Goal: Task Accomplishment & Management: Manage account settings

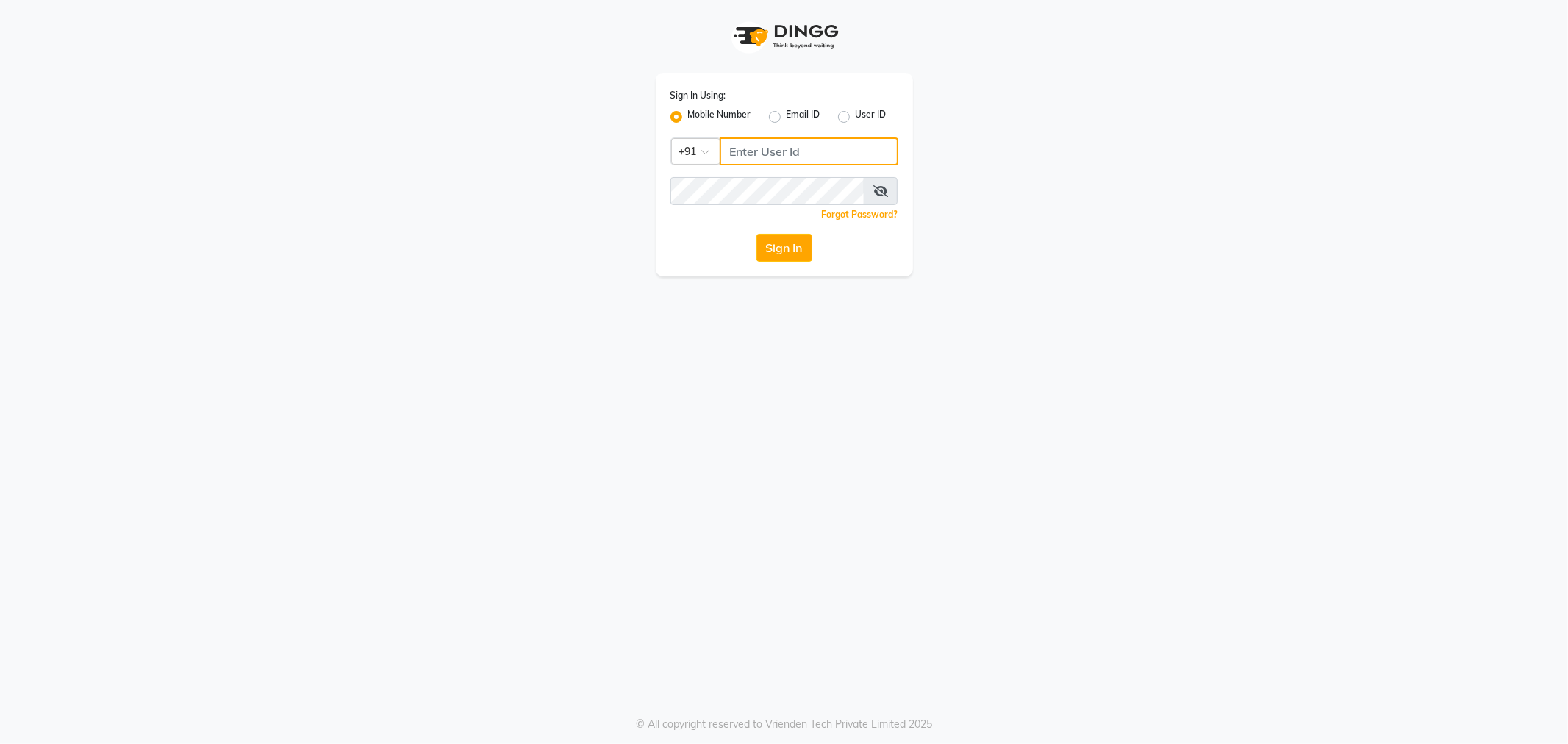
type input "9509017342"
click at [783, 244] on button "Sign In" at bounding box center [784, 247] width 56 height 28
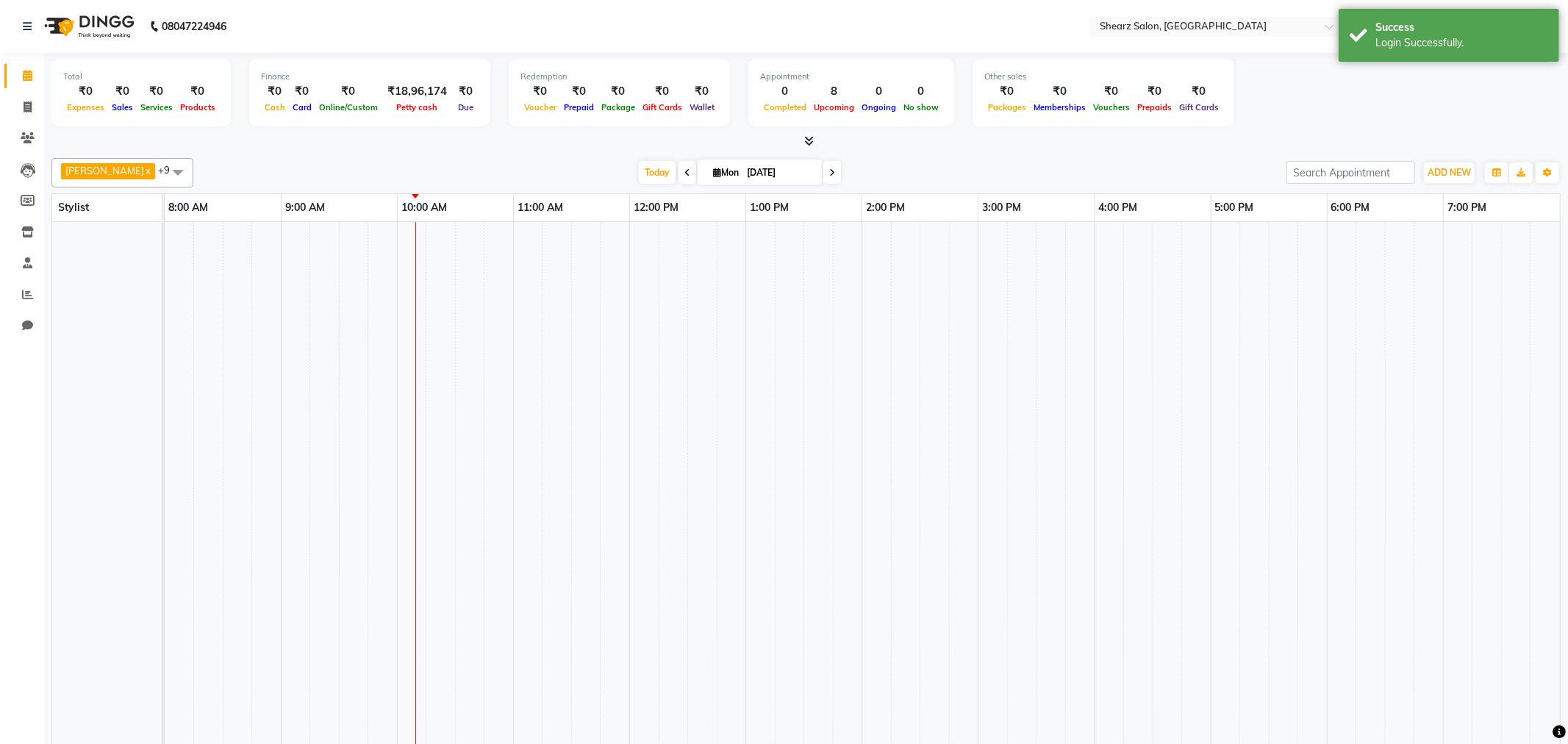
select select "en"
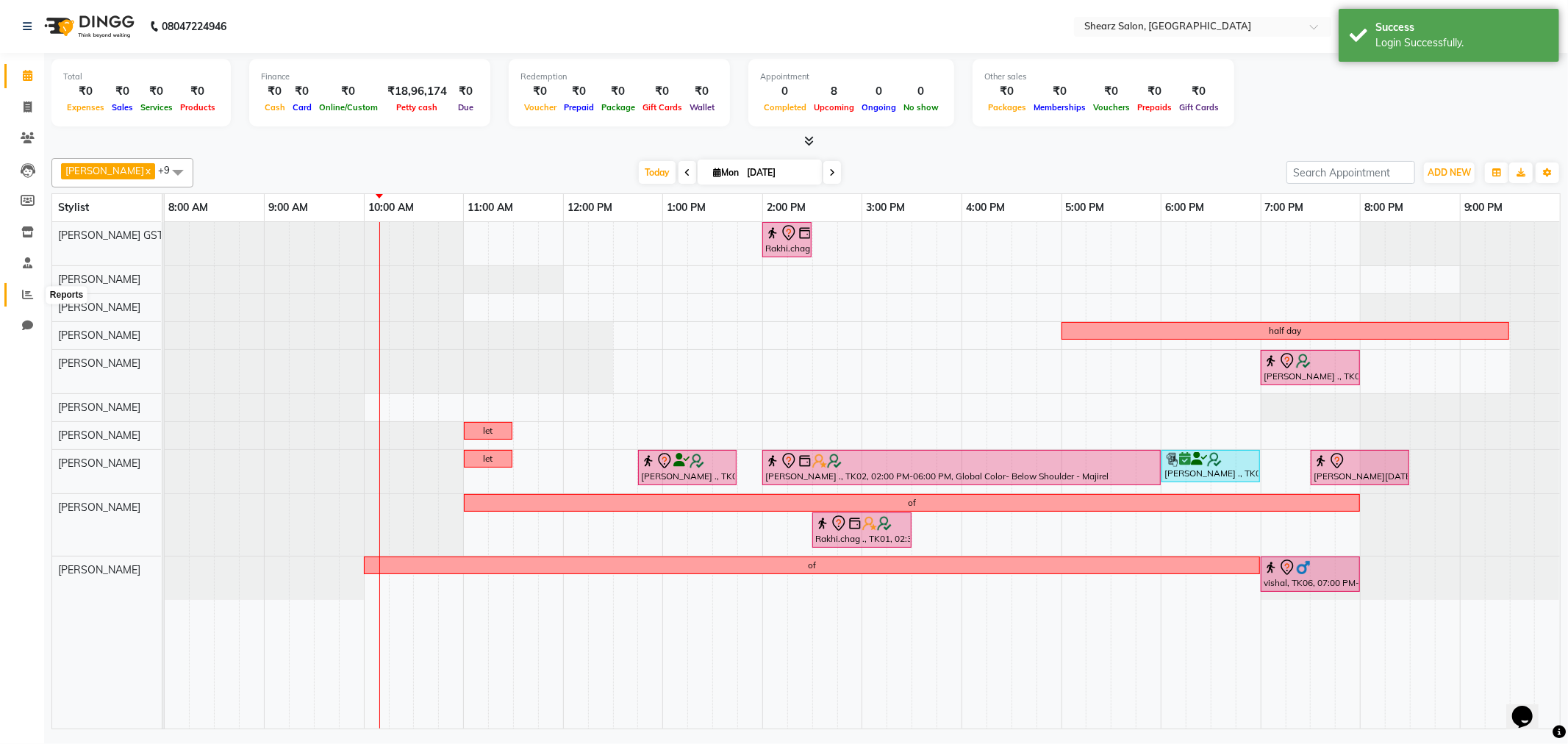
click at [23, 295] on icon at bounding box center [28, 294] width 11 height 11
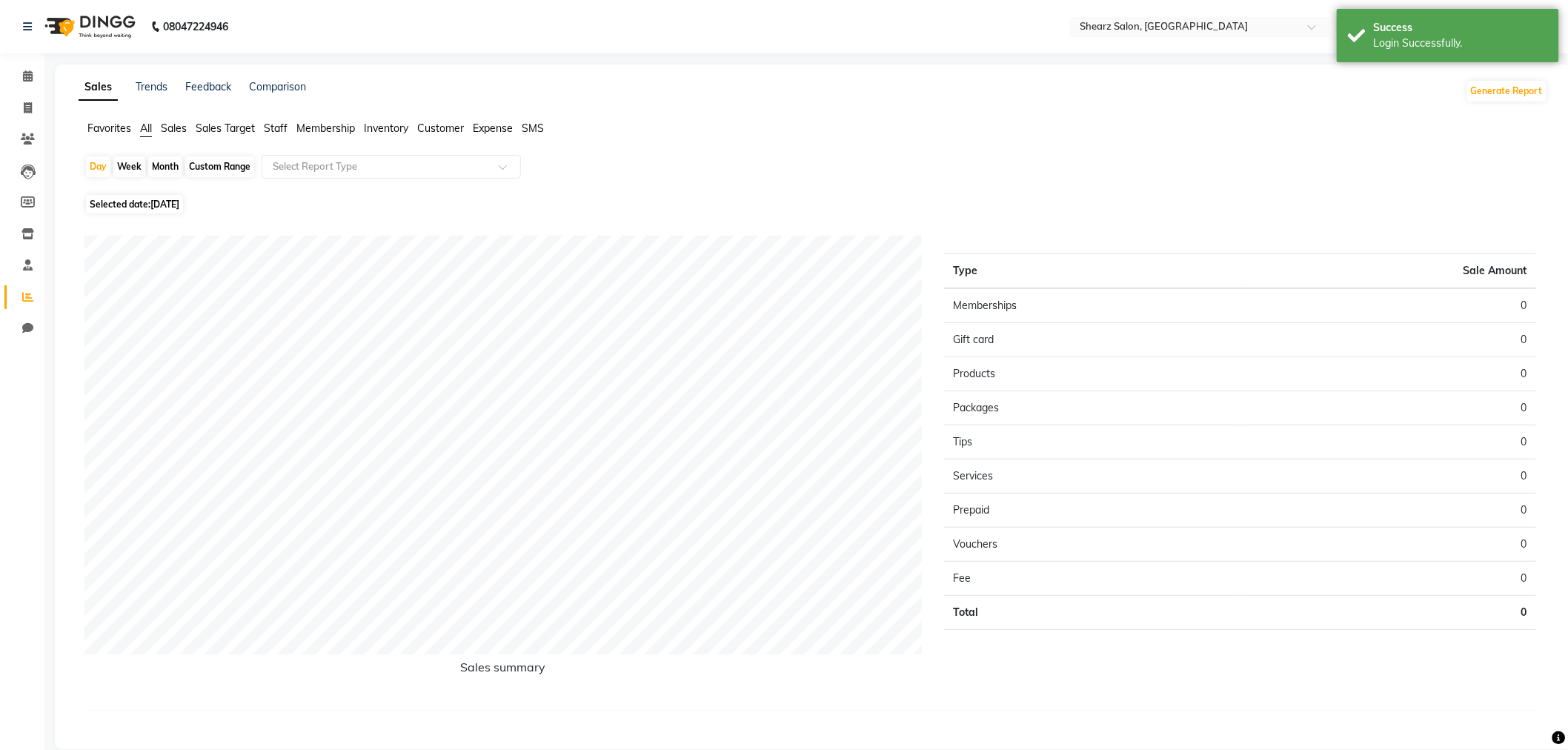
click at [180, 126] on span "Sales" at bounding box center [174, 128] width 26 height 13
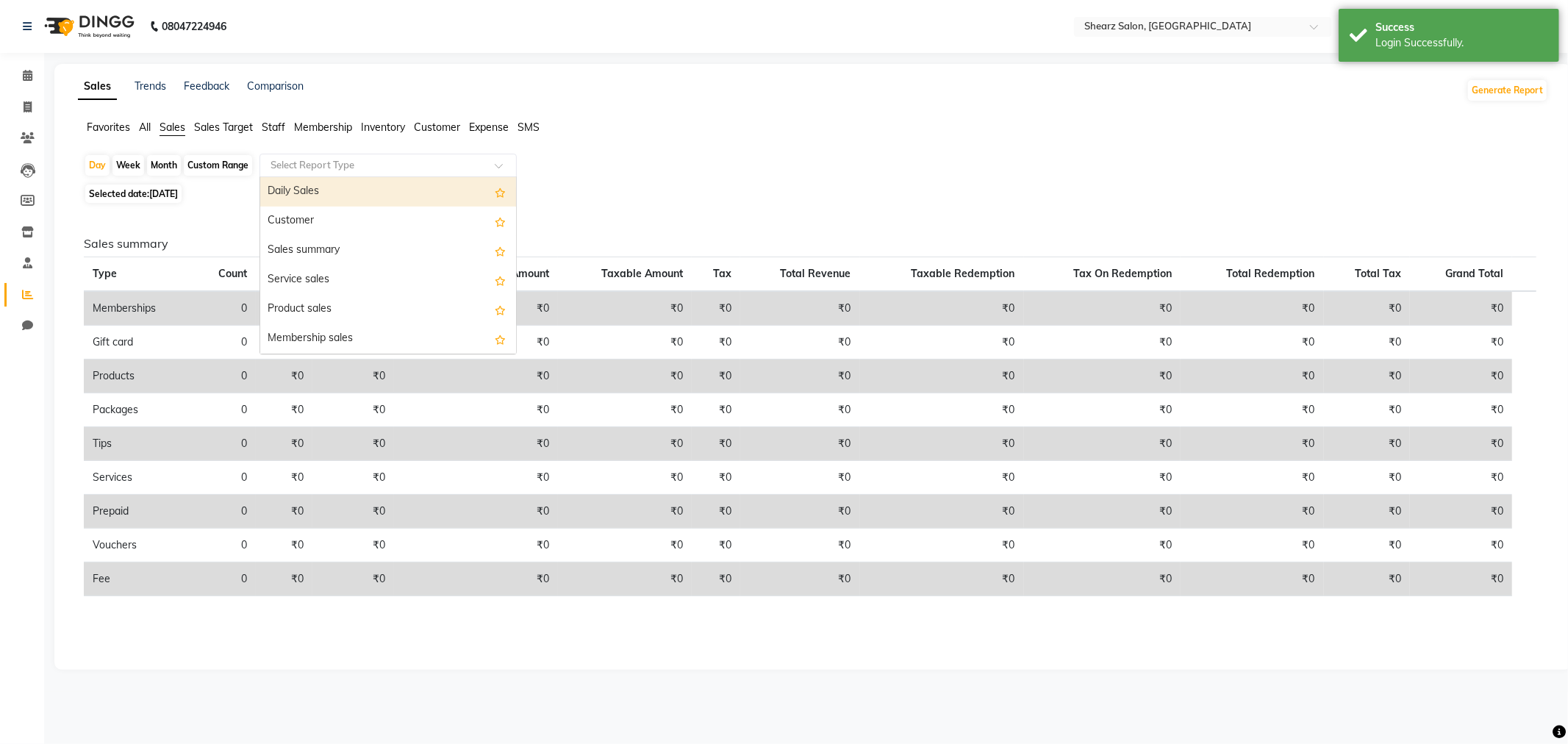
click at [365, 154] on div "Select Report Type" at bounding box center [388, 165] width 258 height 23
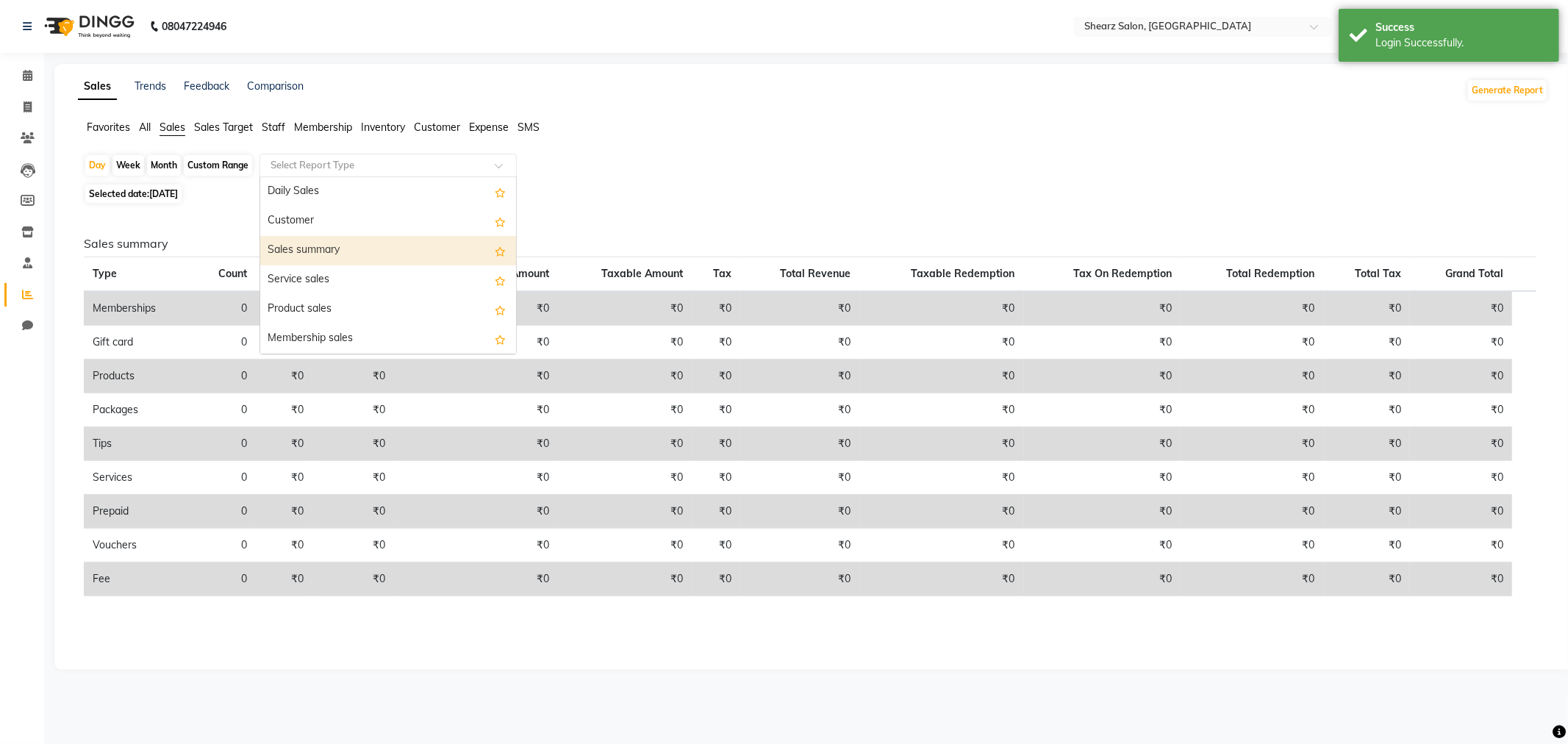
click at [376, 250] on div "Sales summary" at bounding box center [388, 251] width 256 height 29
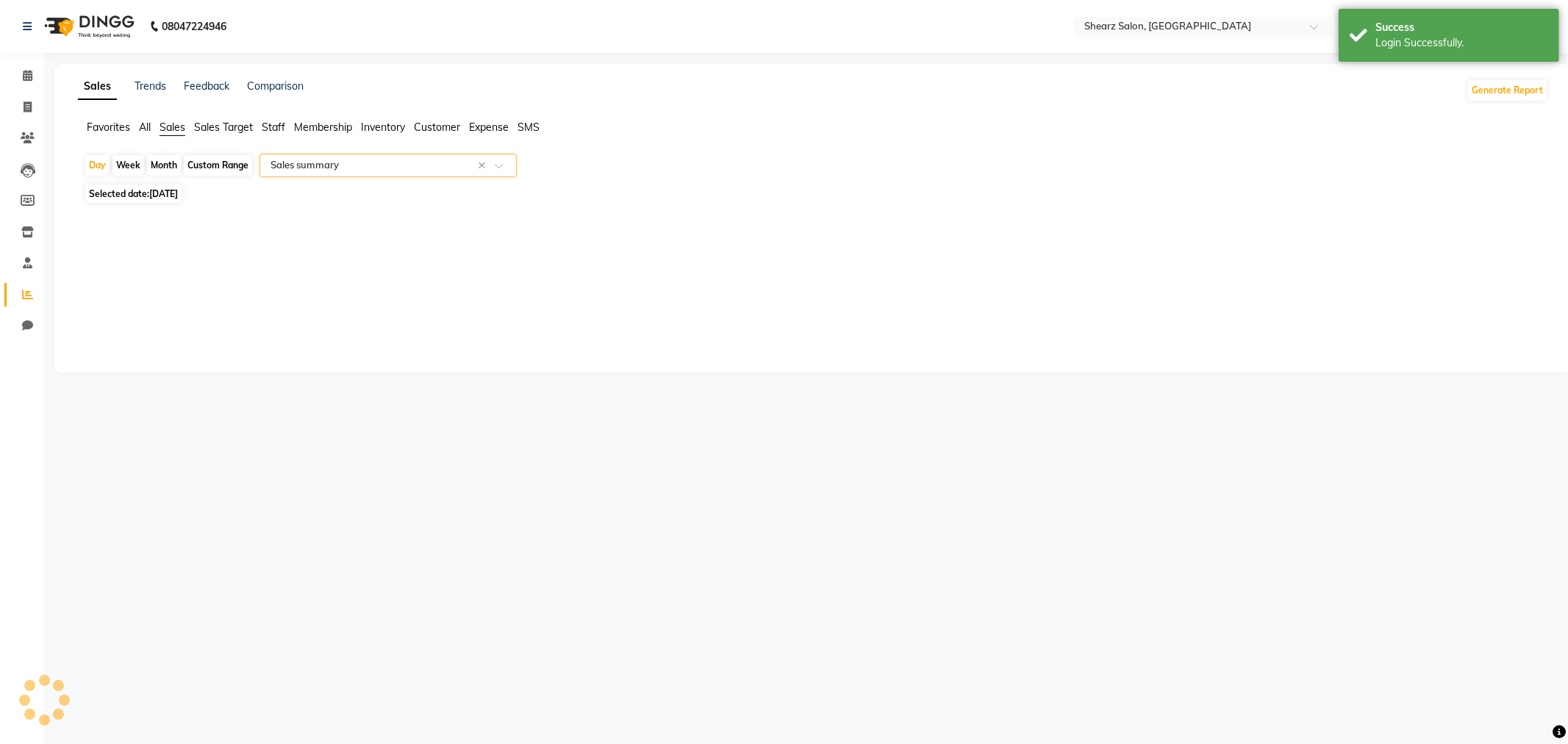
select select "csv"
click at [152, 159] on div "Month" at bounding box center [164, 165] width 34 height 21
select select "9"
select select "2025"
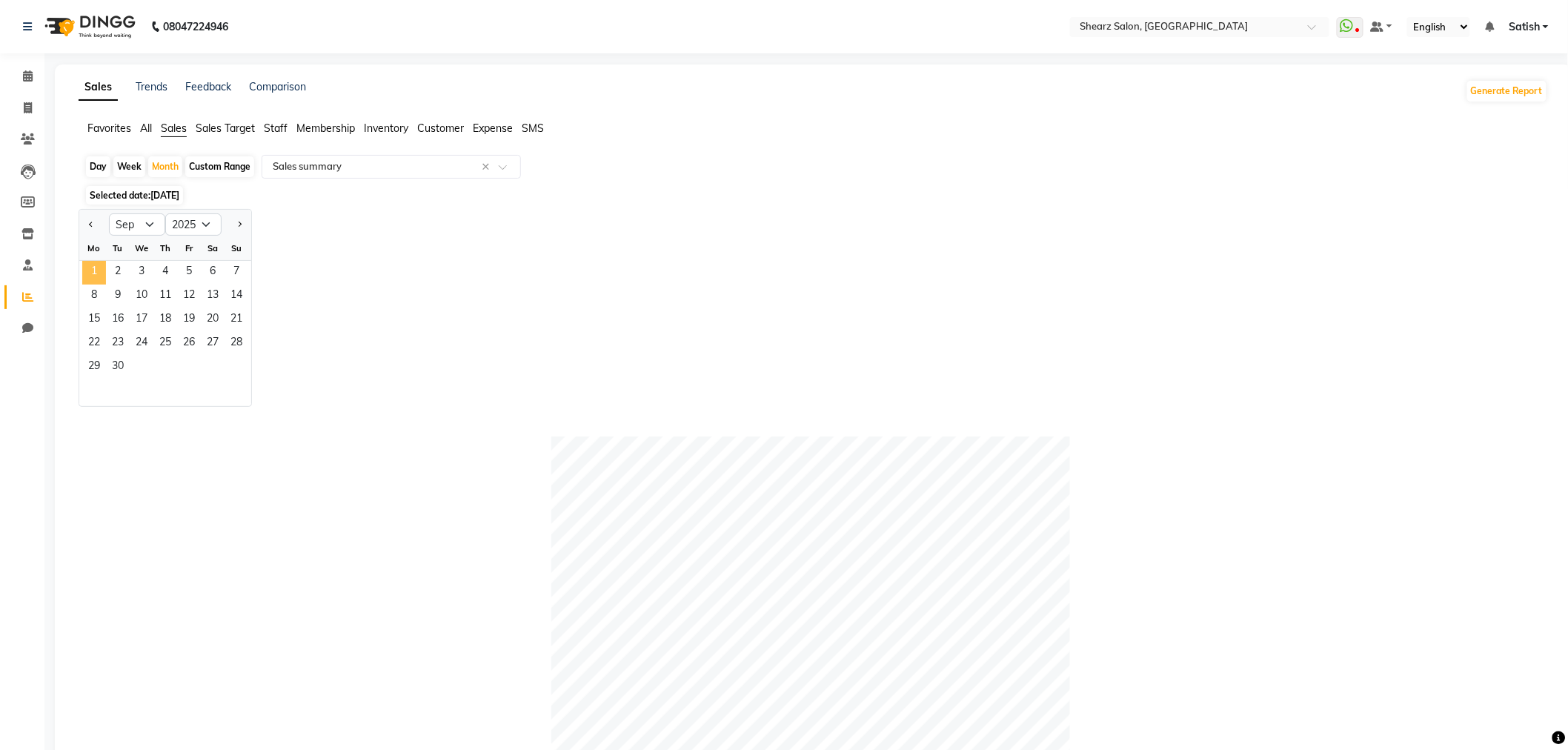
click at [96, 272] on span "1" at bounding box center [94, 272] width 23 height 23
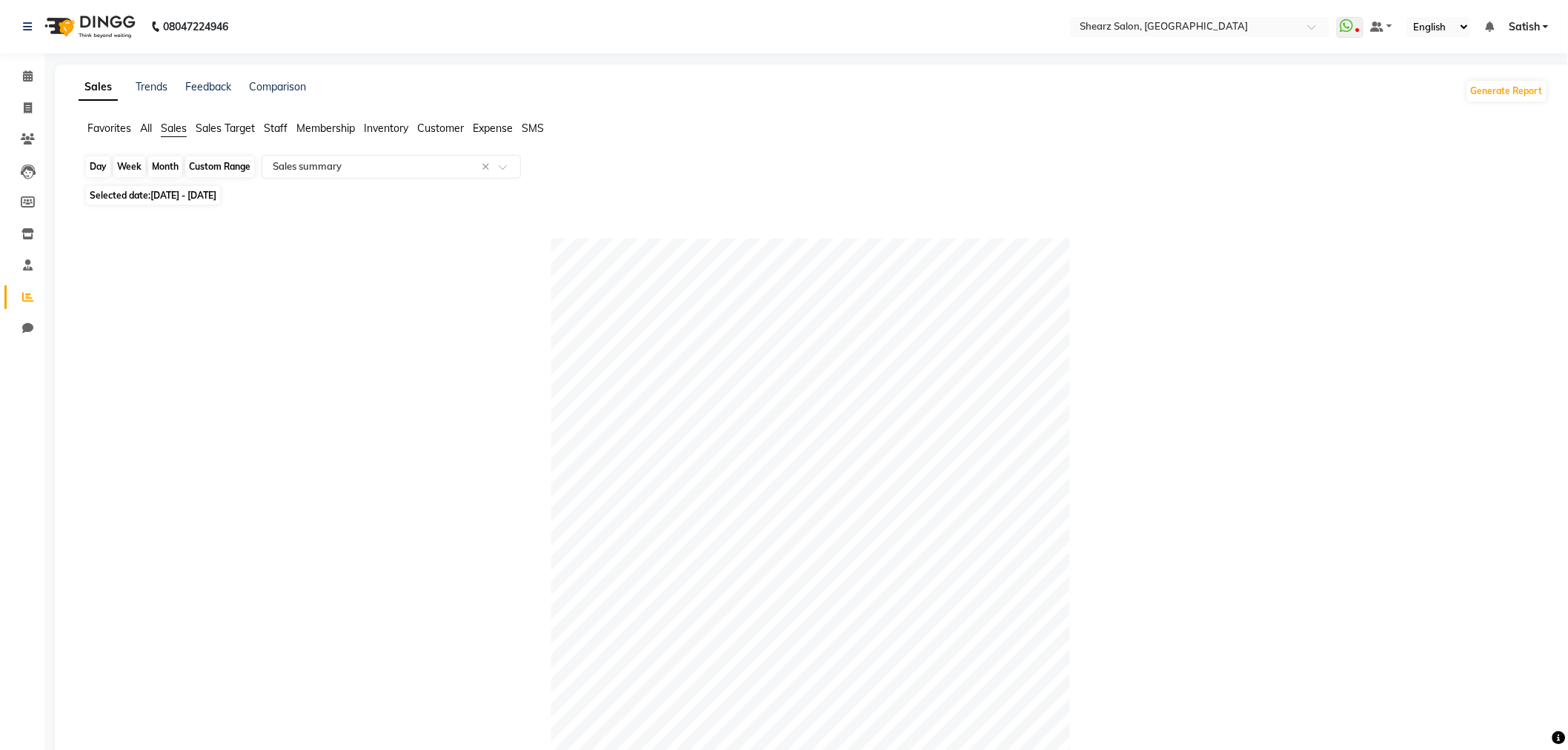
click at [166, 167] on div "Month" at bounding box center [165, 166] width 34 height 21
select select "9"
select select "2025"
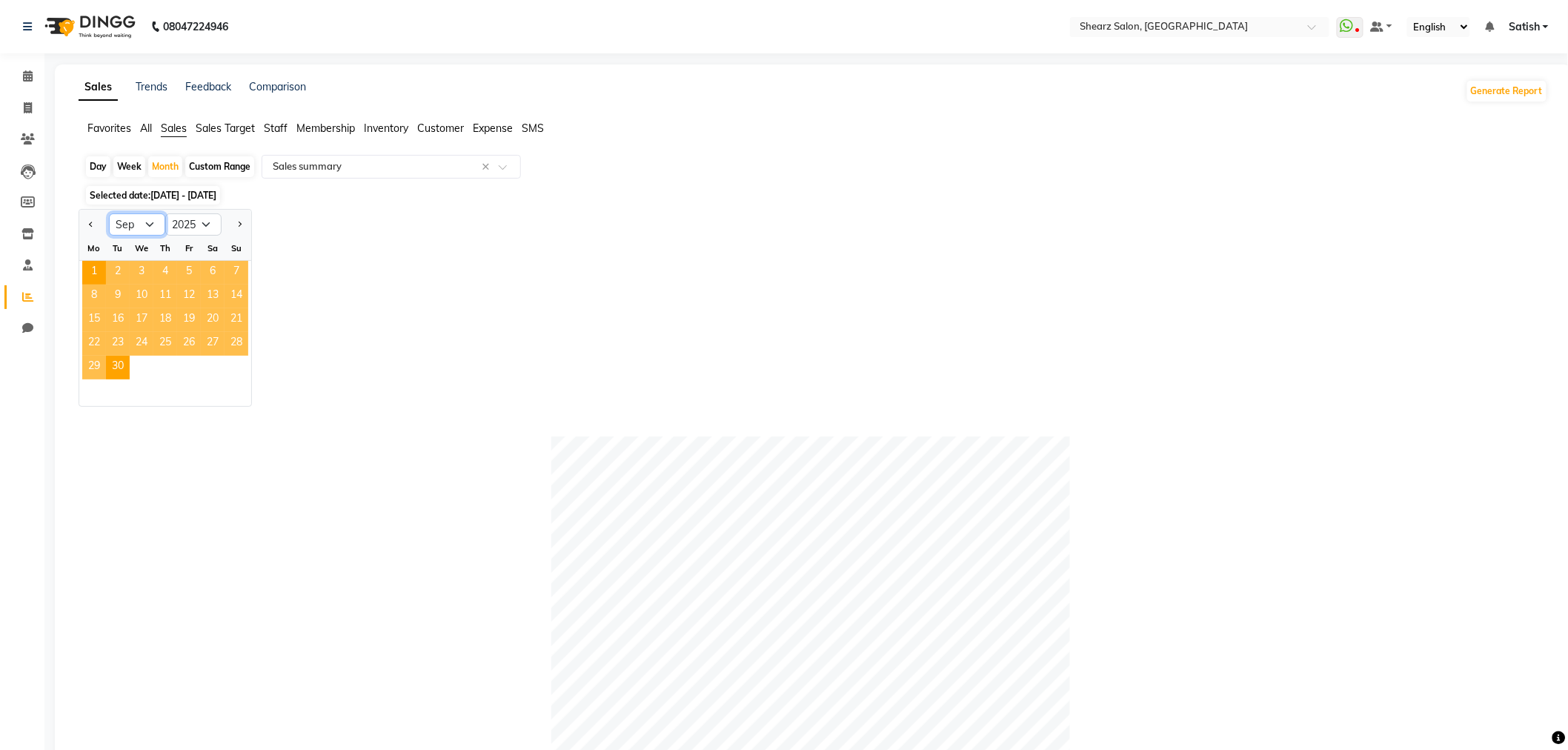
click at [150, 224] on select "Jan Feb Mar Apr May Jun Jul Aug Sep Oct Nov Dec" at bounding box center [137, 224] width 57 height 22
select select "8"
click at [109, 213] on select "Jan Feb Mar Apr May Jun Jul Aug Sep Oct Nov Dec" at bounding box center [137, 224] width 57 height 22
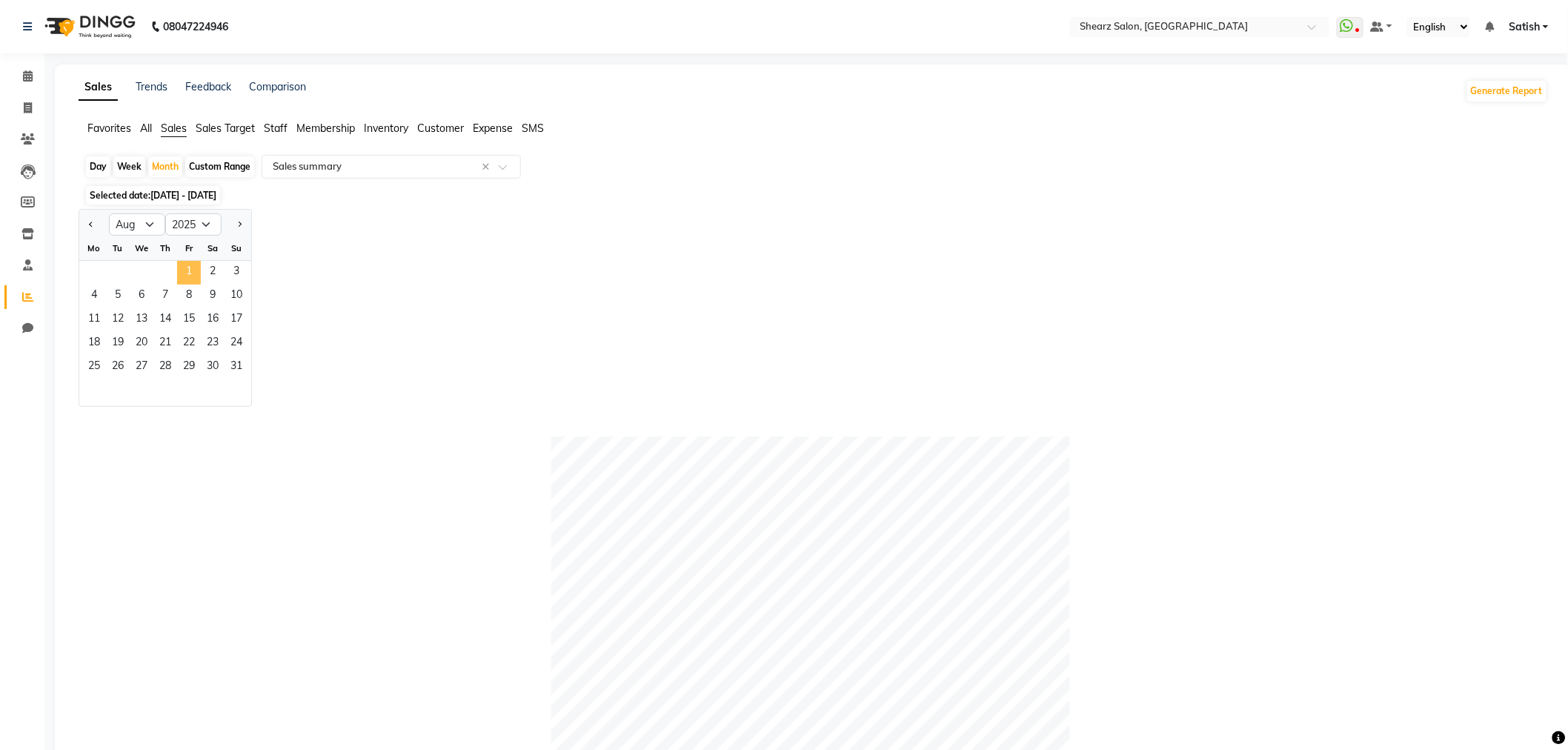
click at [191, 272] on span "1" at bounding box center [189, 272] width 23 height 23
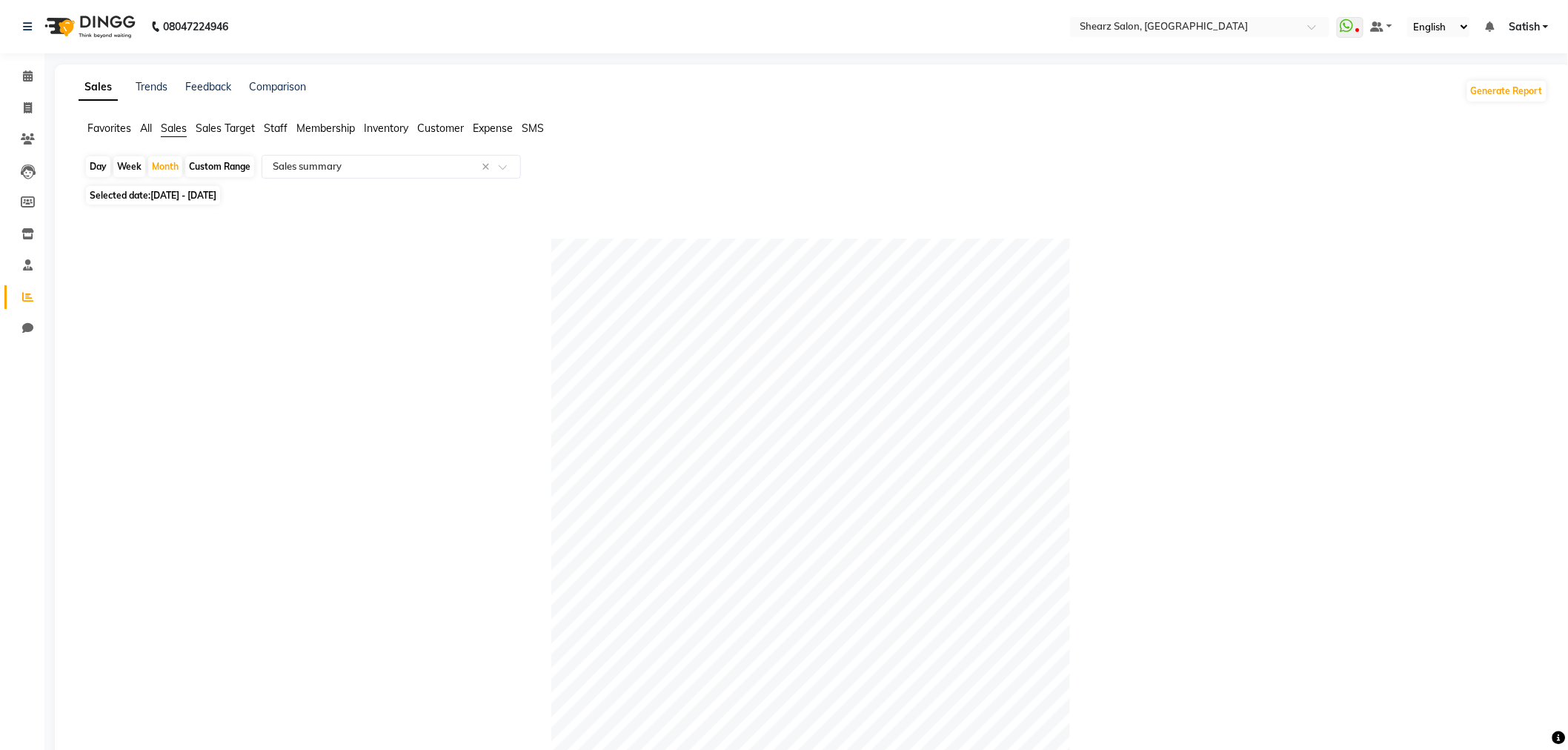
click at [277, 135] on li "Staff" at bounding box center [275, 128] width 23 height 15
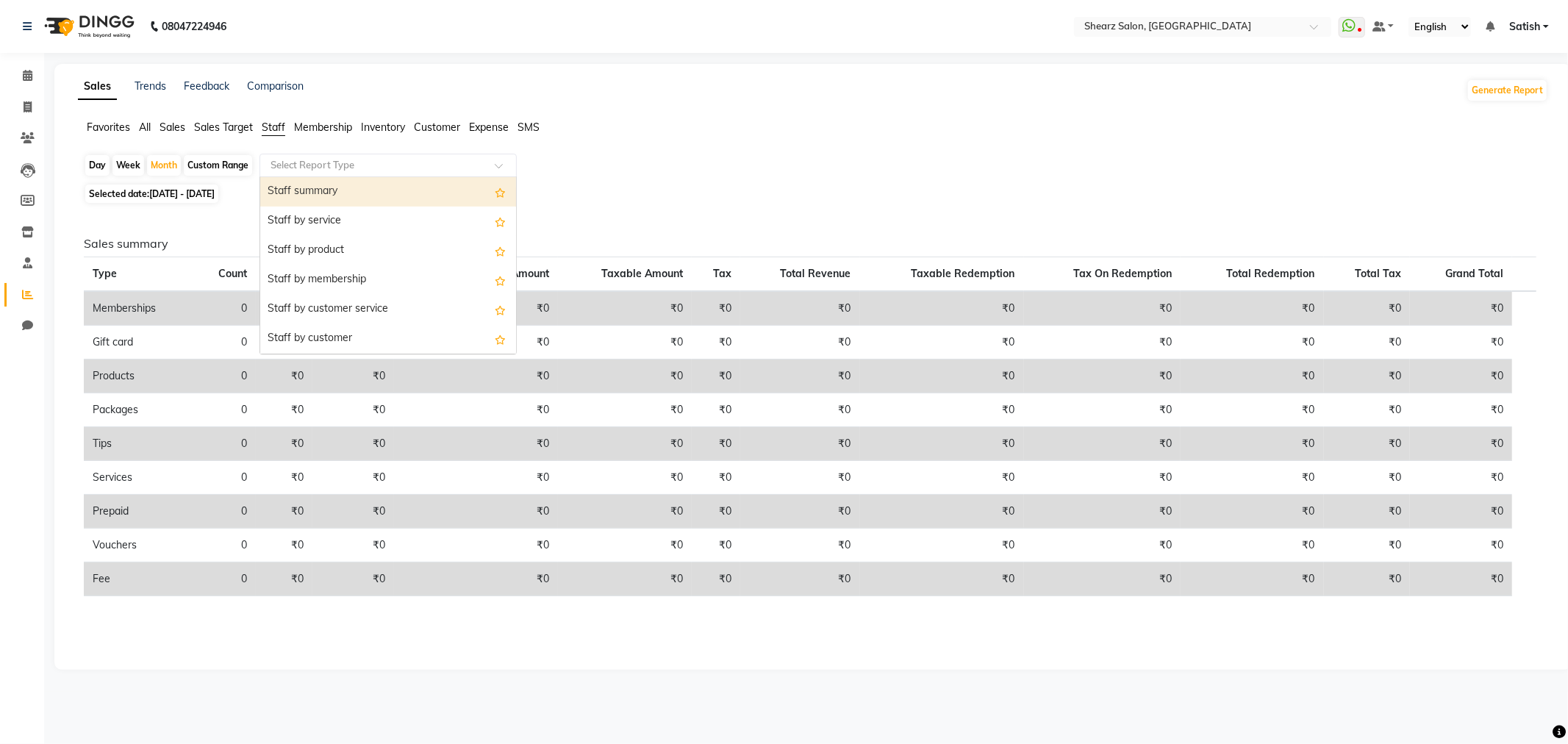
click at [343, 174] on div "Select Report Type" at bounding box center [388, 165] width 258 height 23
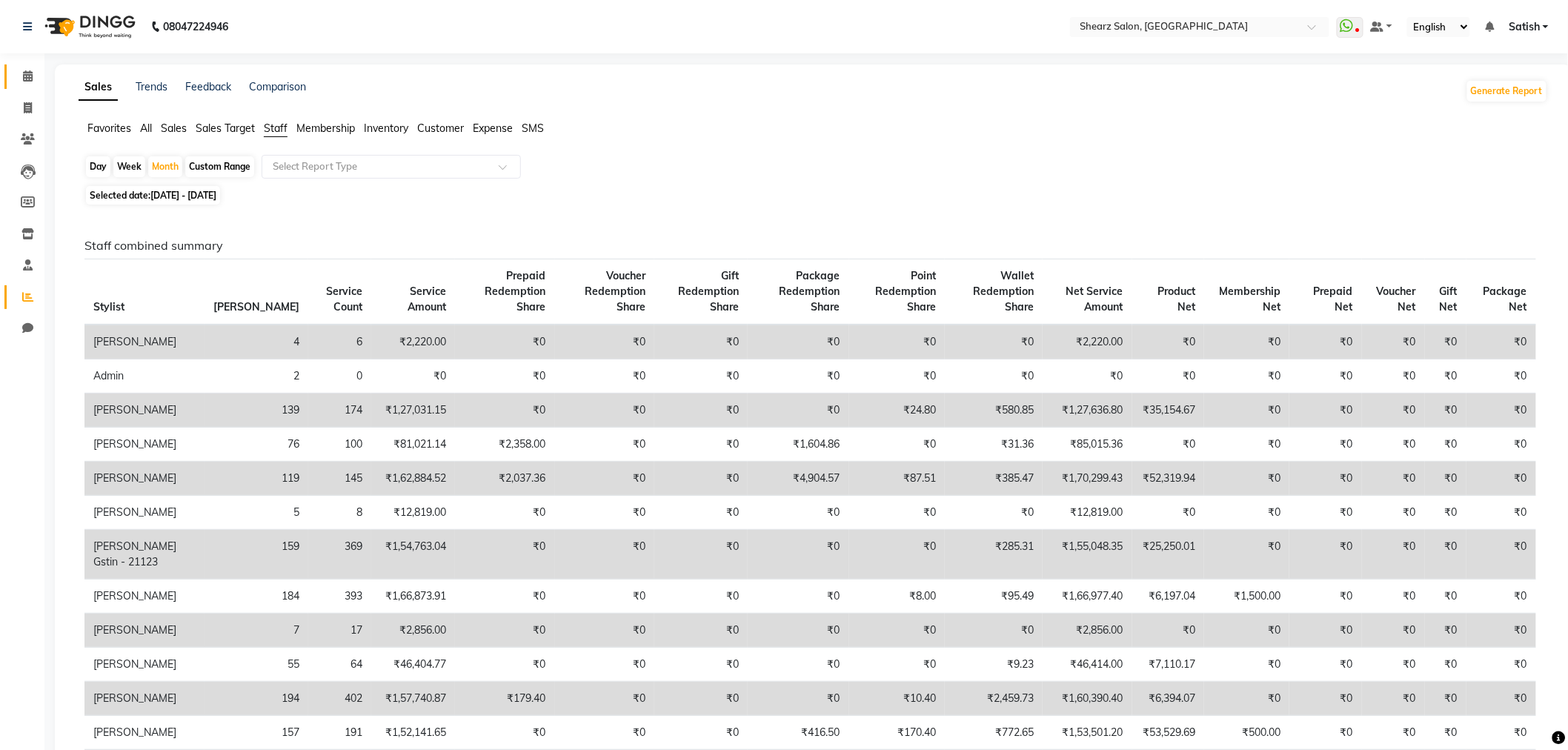
click at [28, 86] on link "Calendar" at bounding box center [22, 76] width 36 height 24
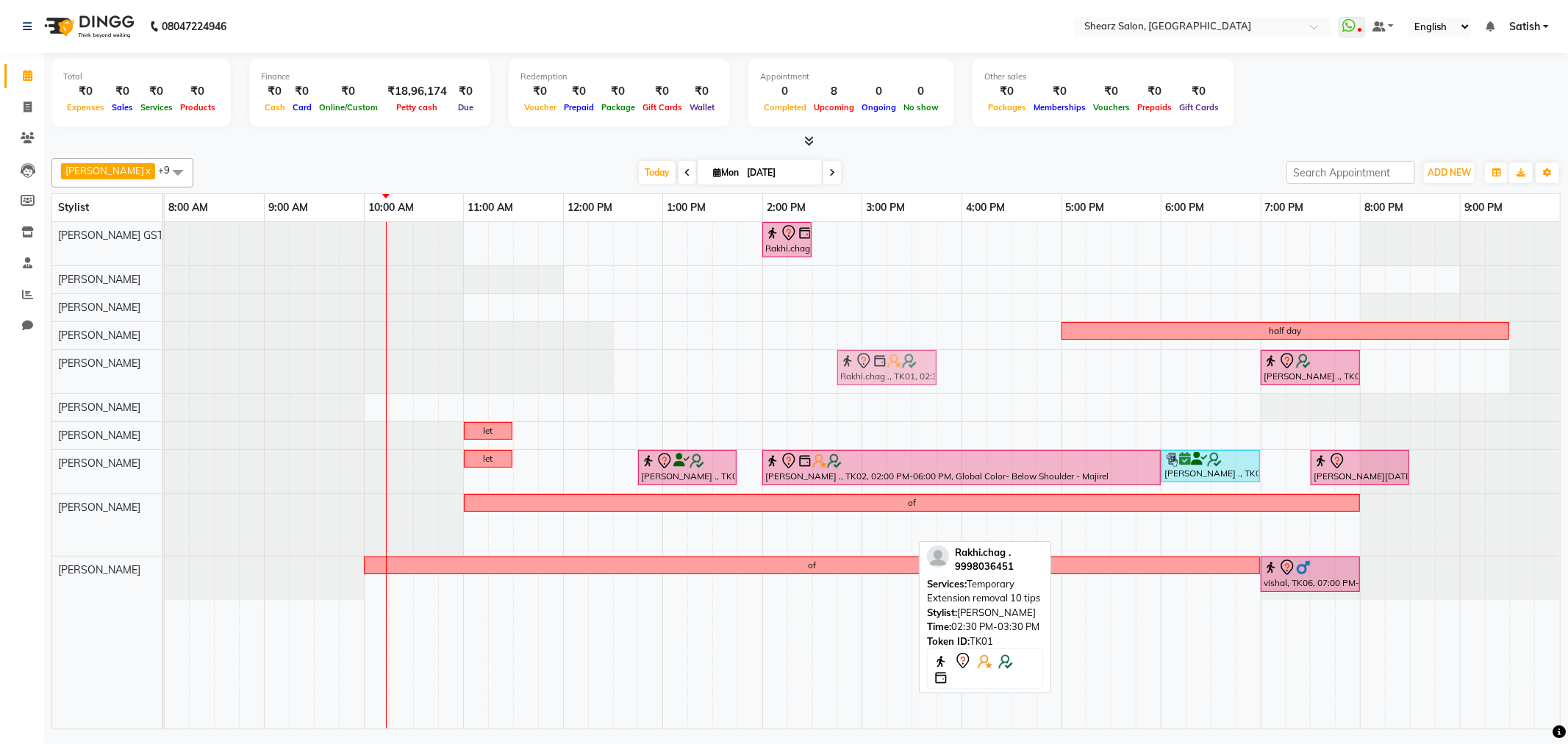
click at [841, 322] on tbody "Rakhi.chag ., TK01, 02:00 PM-02:30 PM, Eyebrow threading with senior half day P…" at bounding box center [862, 411] width 1396 height 378
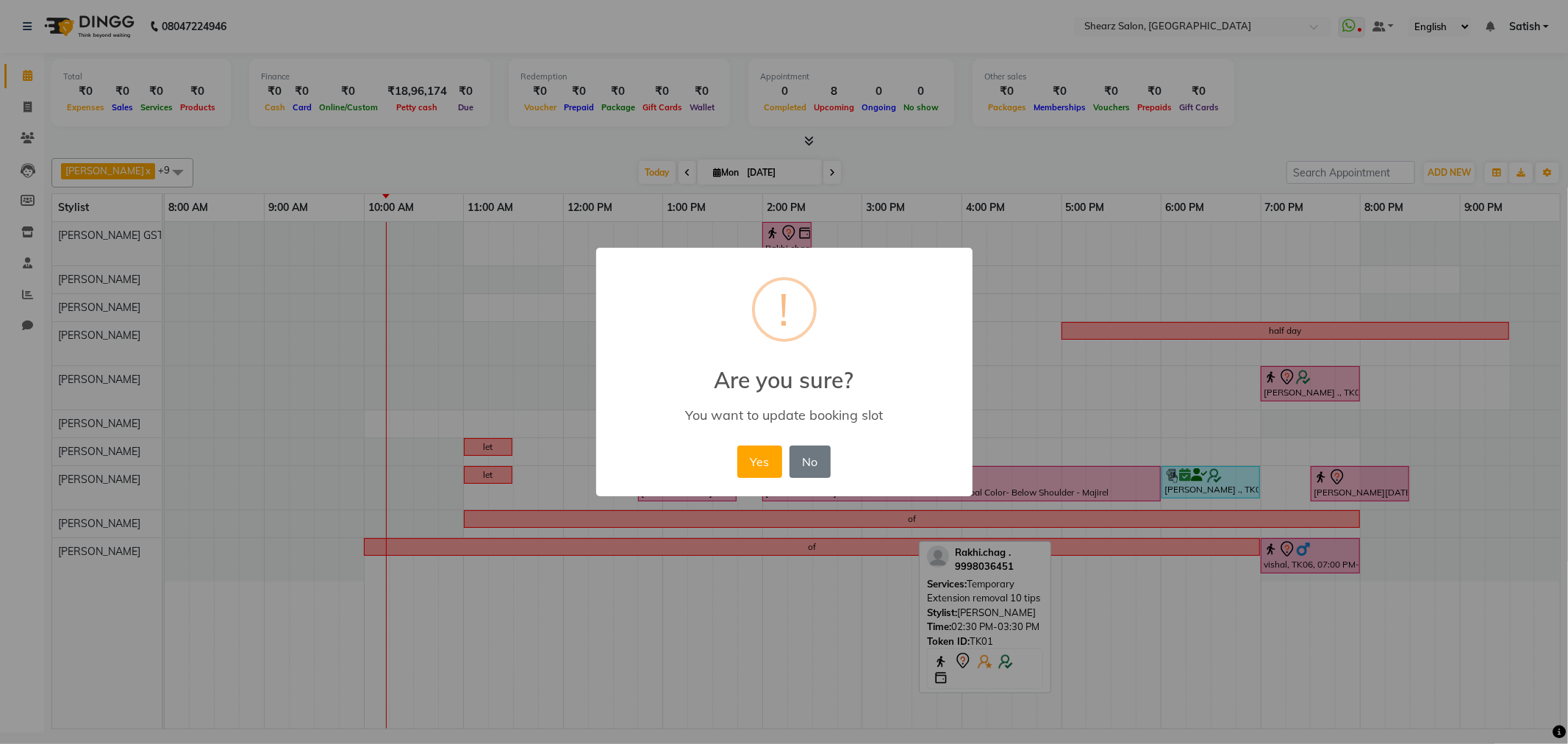
drag, startPoint x: 837, startPoint y: 523, endPoint x: 831, endPoint y: 308, distance: 215.1
click at [831, 308] on div "× ! Are you sure? You want to update booking slot Yes No No" at bounding box center [785, 372] width 376 height 249
click at [823, 446] on button "No" at bounding box center [810, 462] width 41 height 32
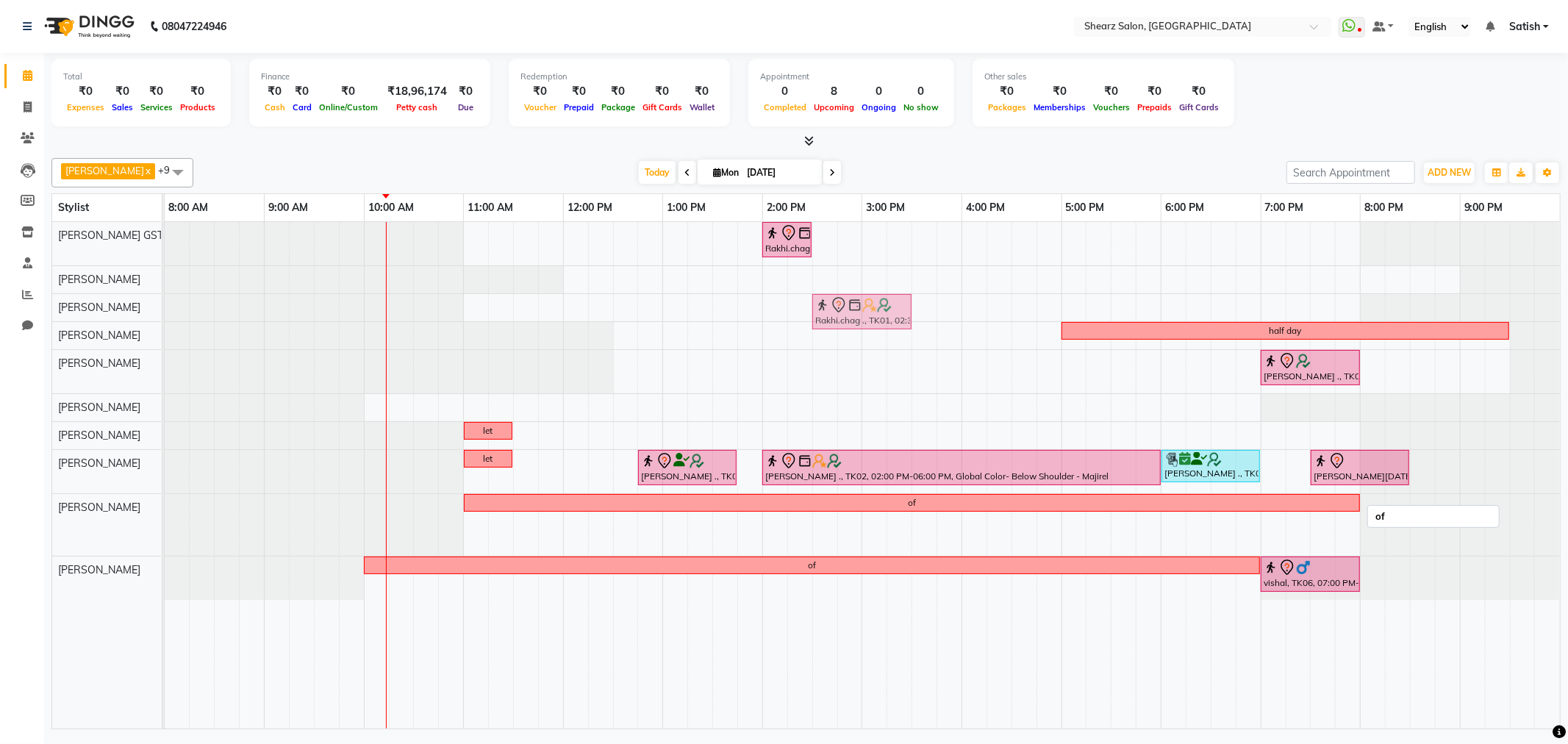
drag, startPoint x: 835, startPoint y: 521, endPoint x: 834, endPoint y: 311, distance: 210.0
click at [835, 310] on tbody "Rakhi.chag ., TK01, 02:00 PM-02:30 PM, Eyebrow threading with senior Rakhi.chag…" at bounding box center [862, 411] width 1396 height 378
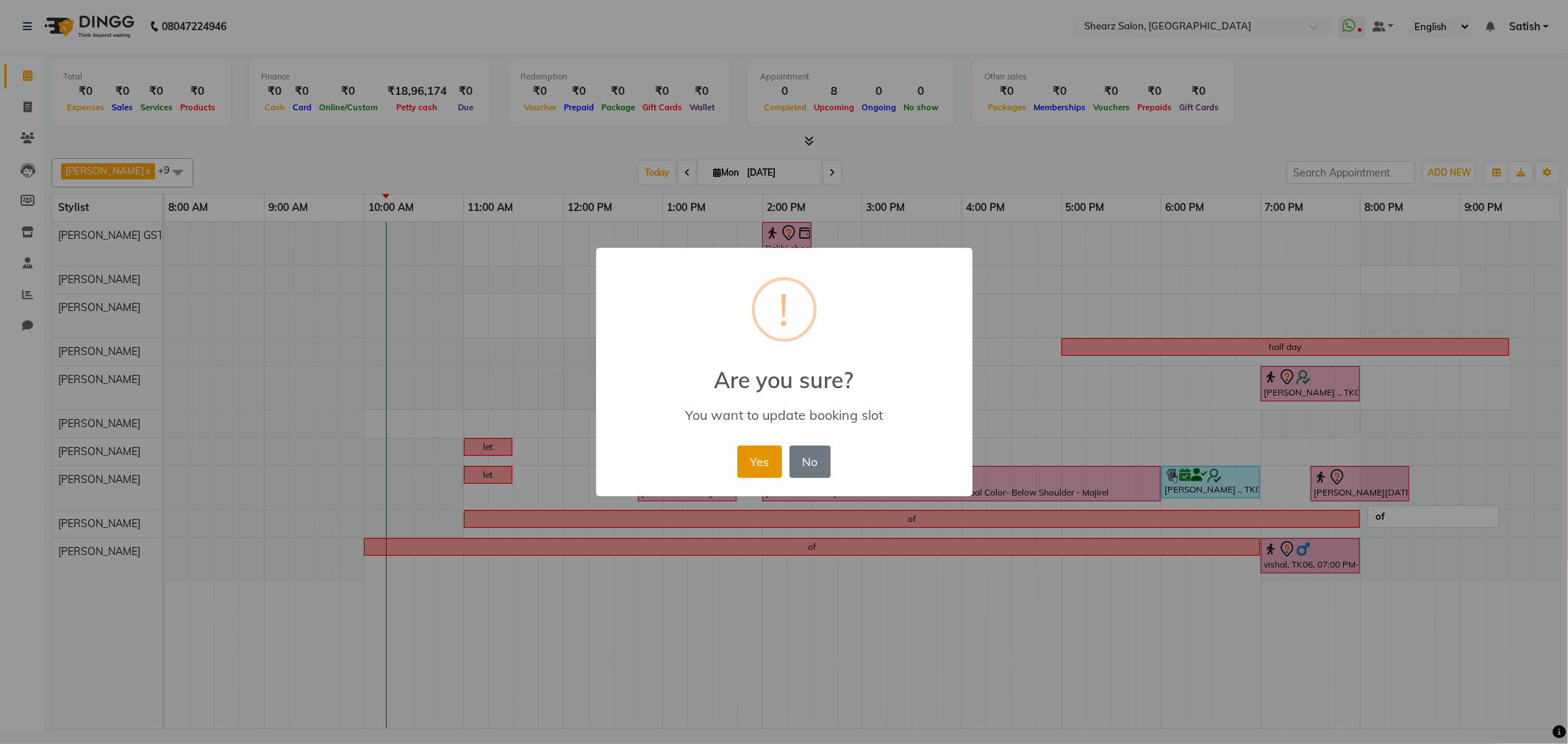
click at [747, 454] on button "Yes" at bounding box center [760, 462] width 45 height 32
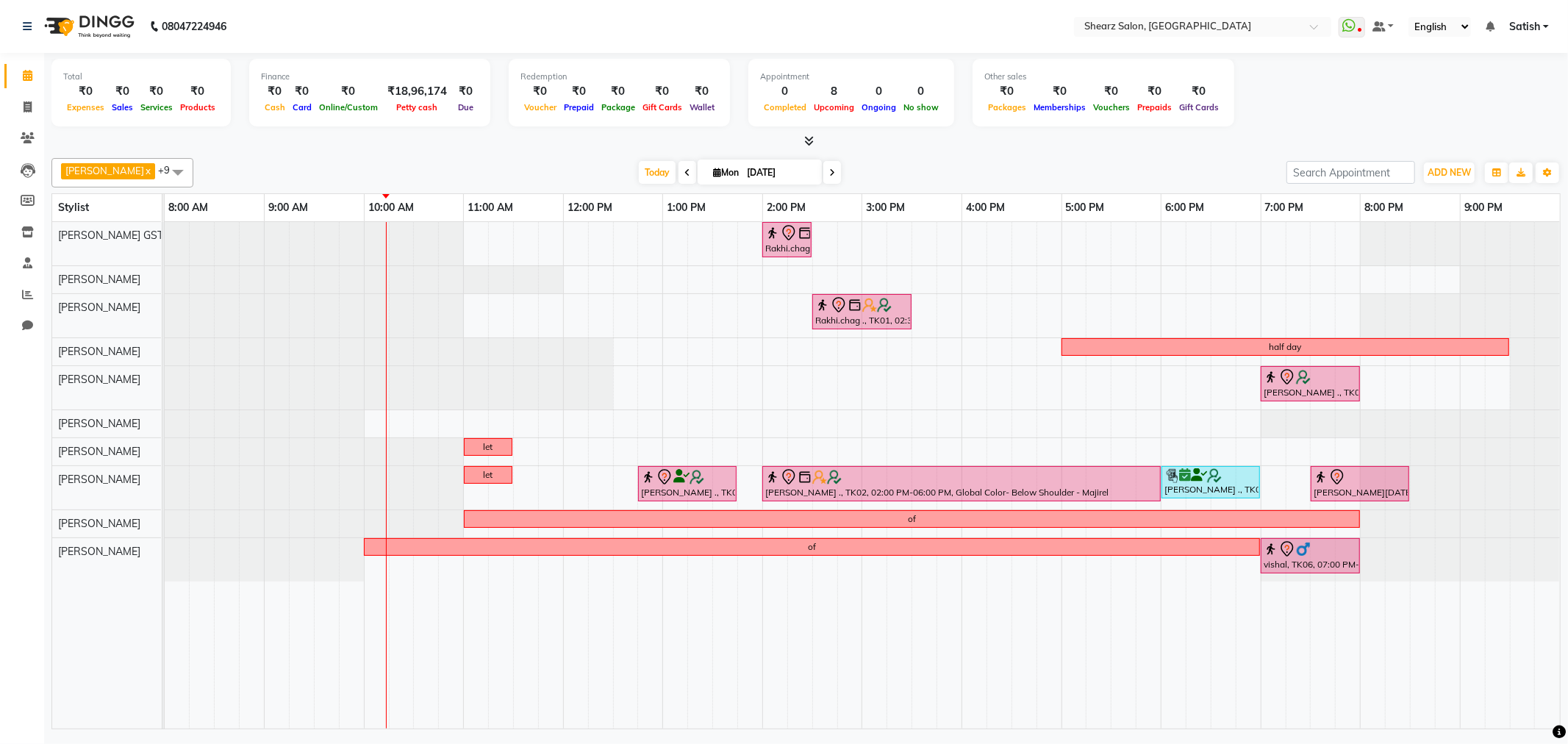
click at [163, 169] on span at bounding box center [177, 171] width 29 height 28
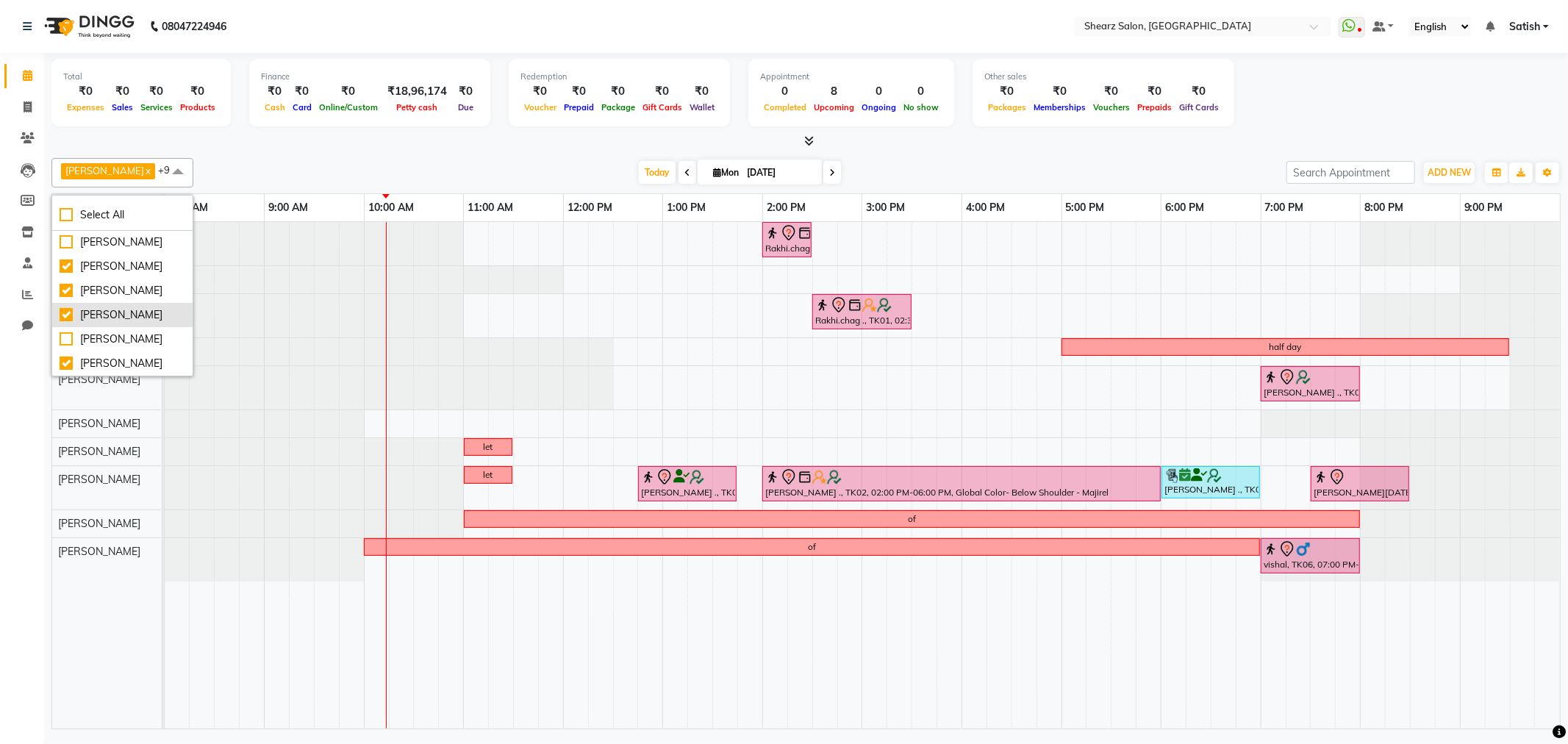
scroll to position [177, 0]
click at [125, 308] on div "[PERSON_NAME]" at bounding box center [122, 315] width 126 height 15
checkbox input "false"
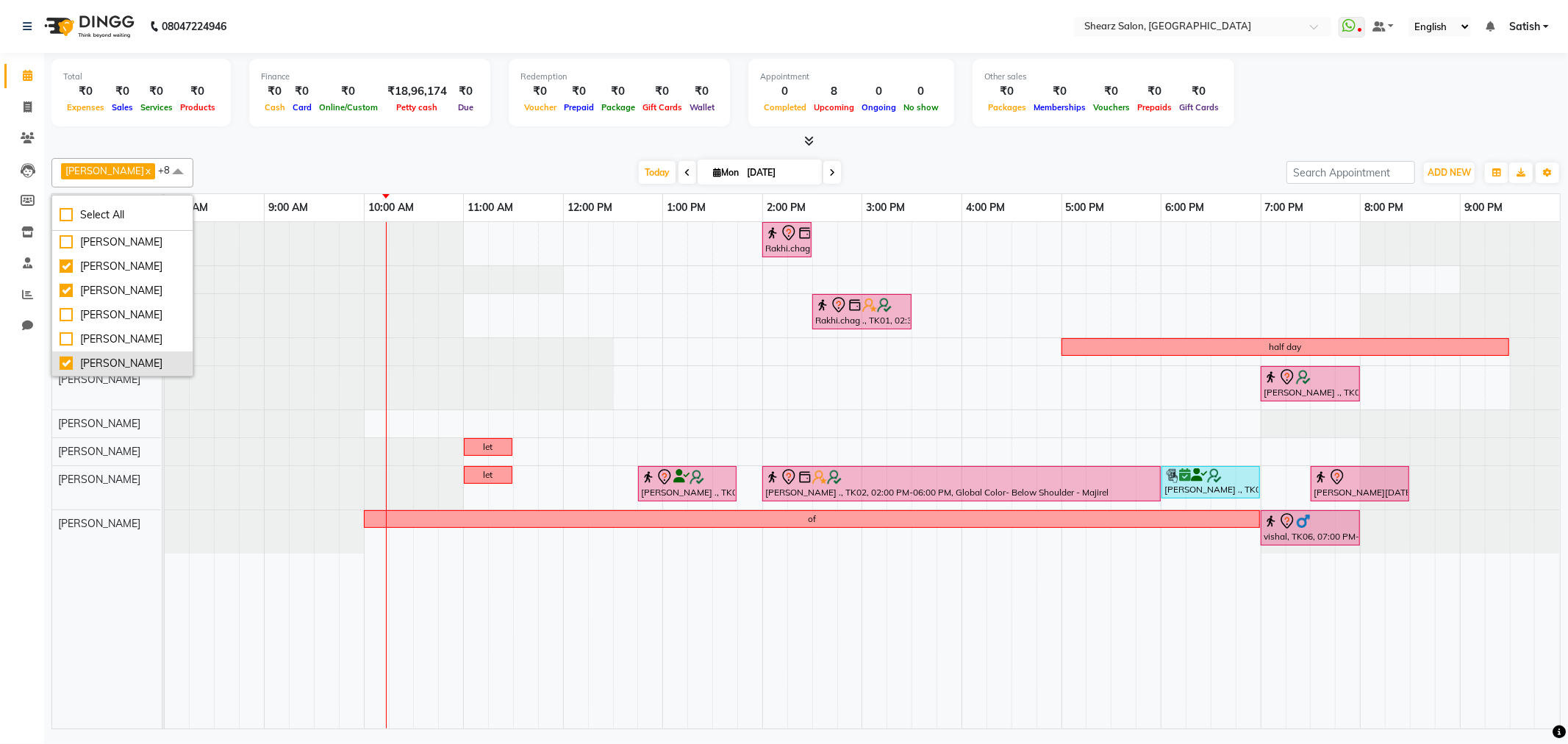
click at [111, 357] on div "[PERSON_NAME]" at bounding box center [122, 363] width 126 height 15
checkbox input "false"
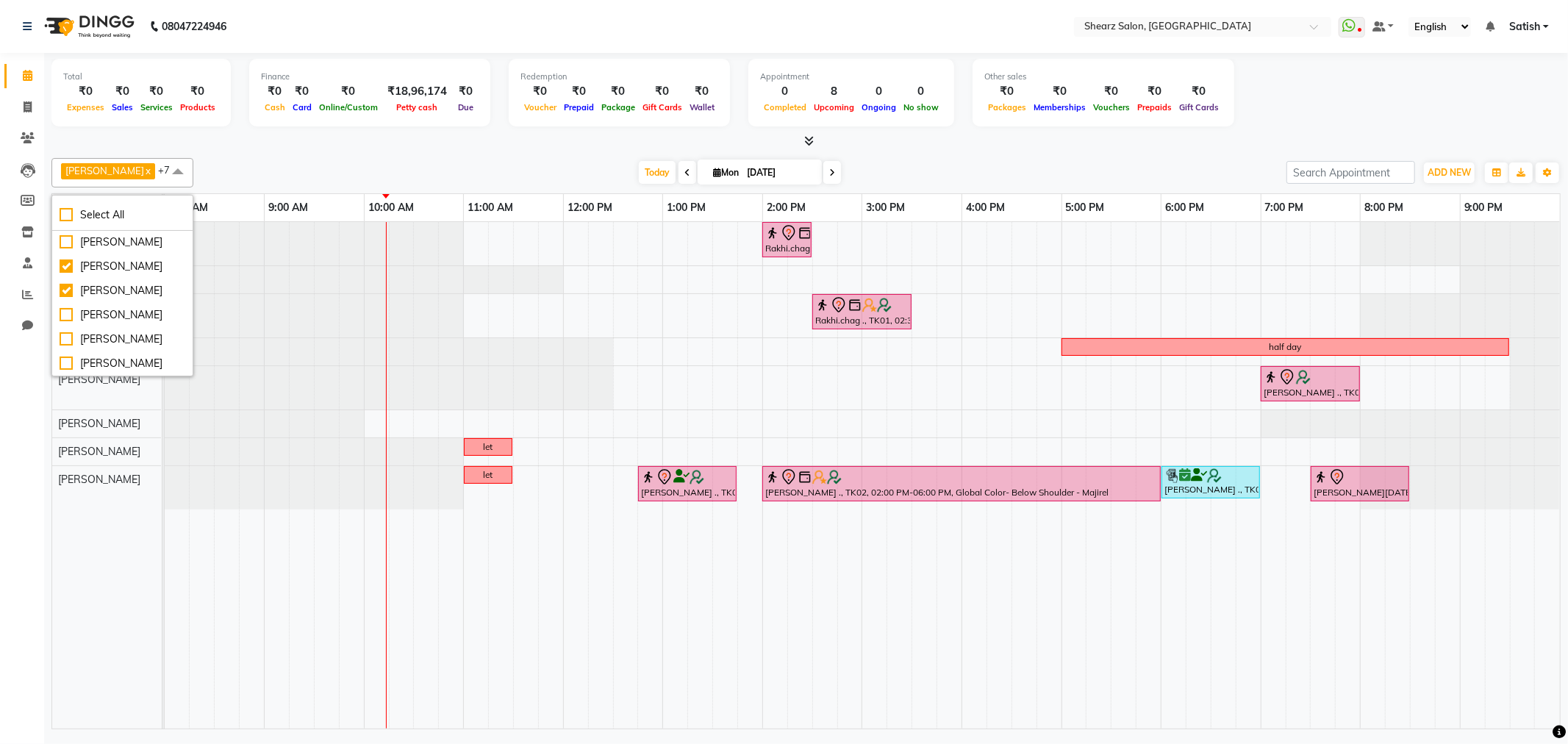
click at [165, 351] on div at bounding box center [165, 351] width 0 height 28
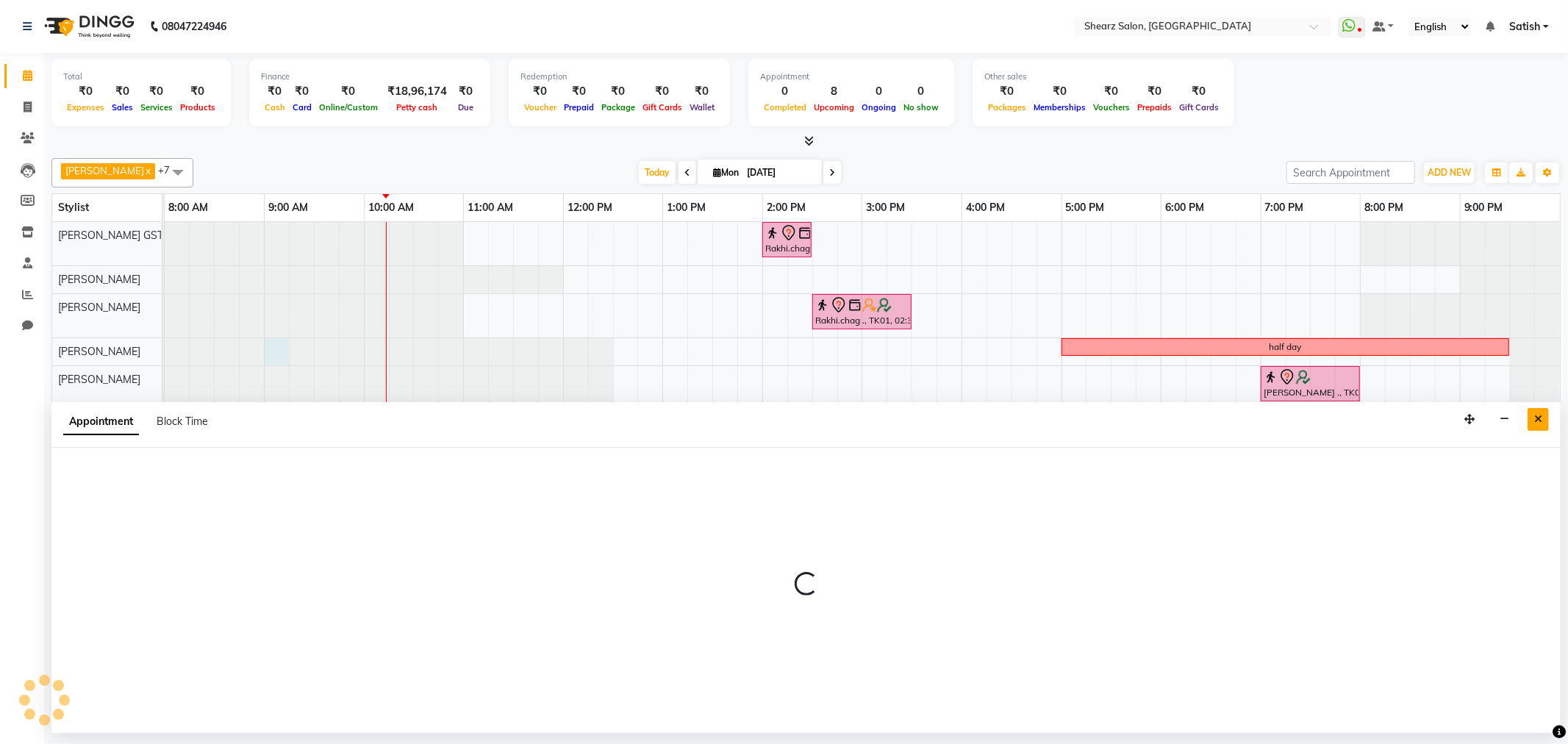
click at [1532, 412] on button "Close" at bounding box center [1539, 420] width 21 height 23
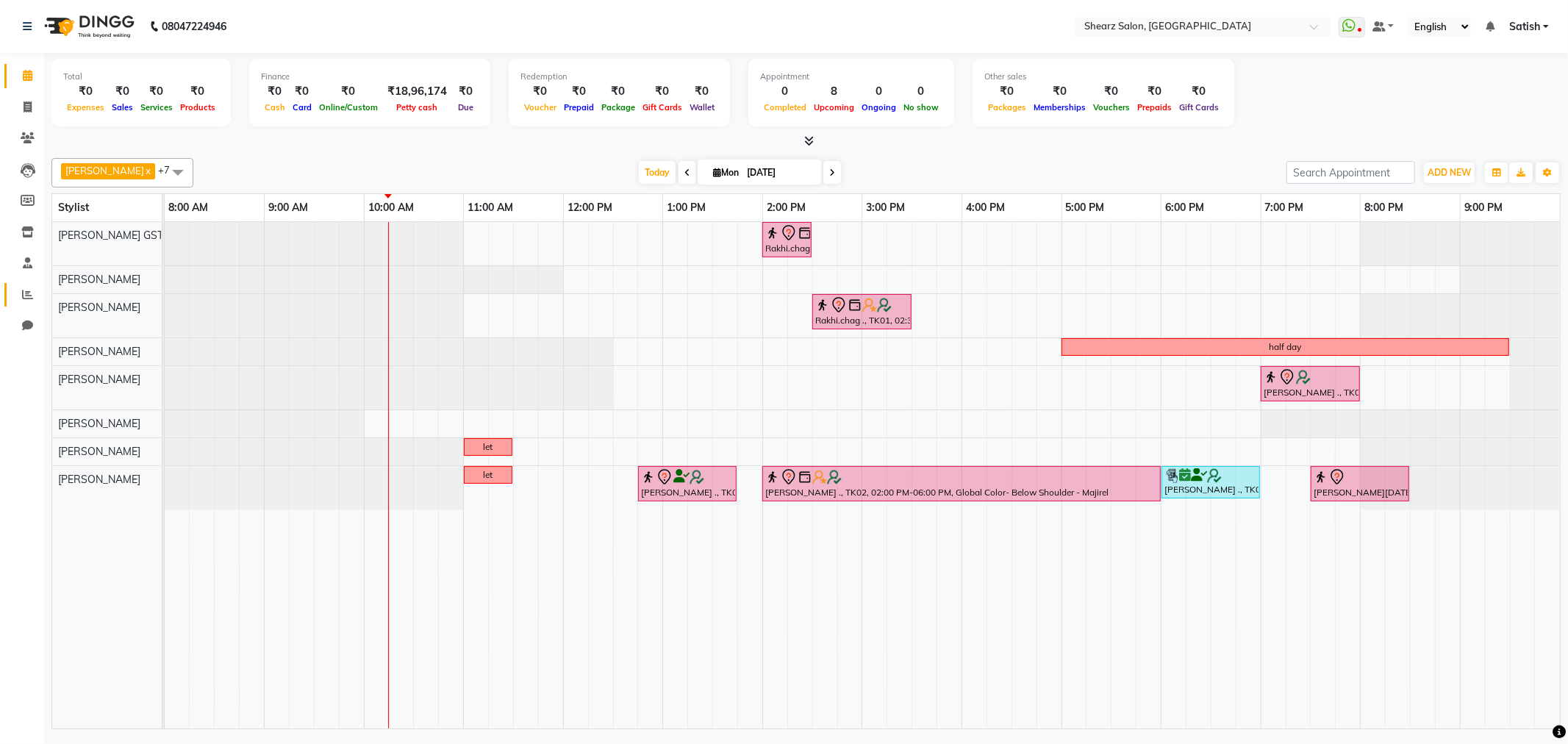
click at [20, 305] on link "Reports" at bounding box center [22, 294] width 36 height 24
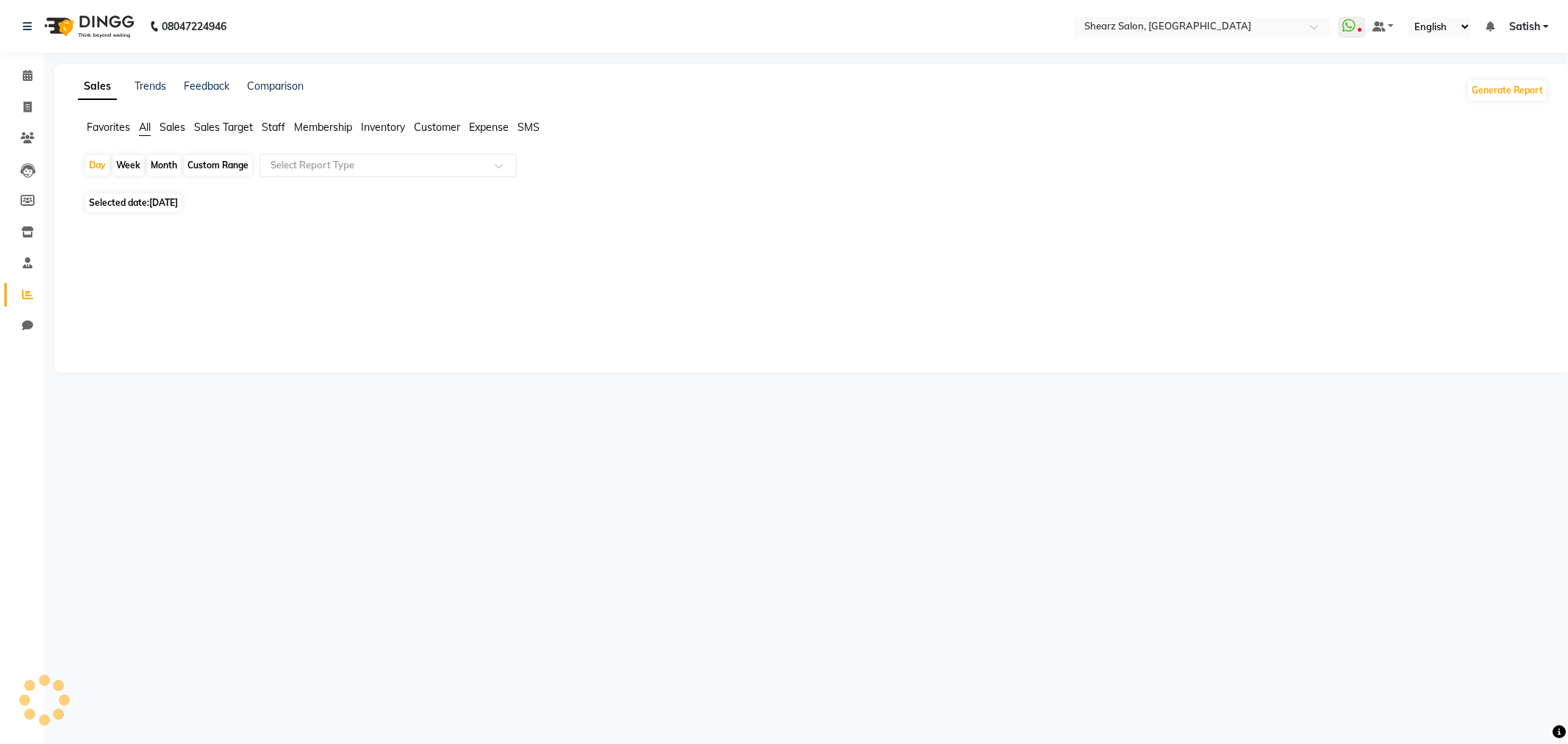
click at [281, 129] on span "Staff" at bounding box center [273, 127] width 23 height 13
click at [307, 161] on input "text" at bounding box center [373, 165] width 211 height 14
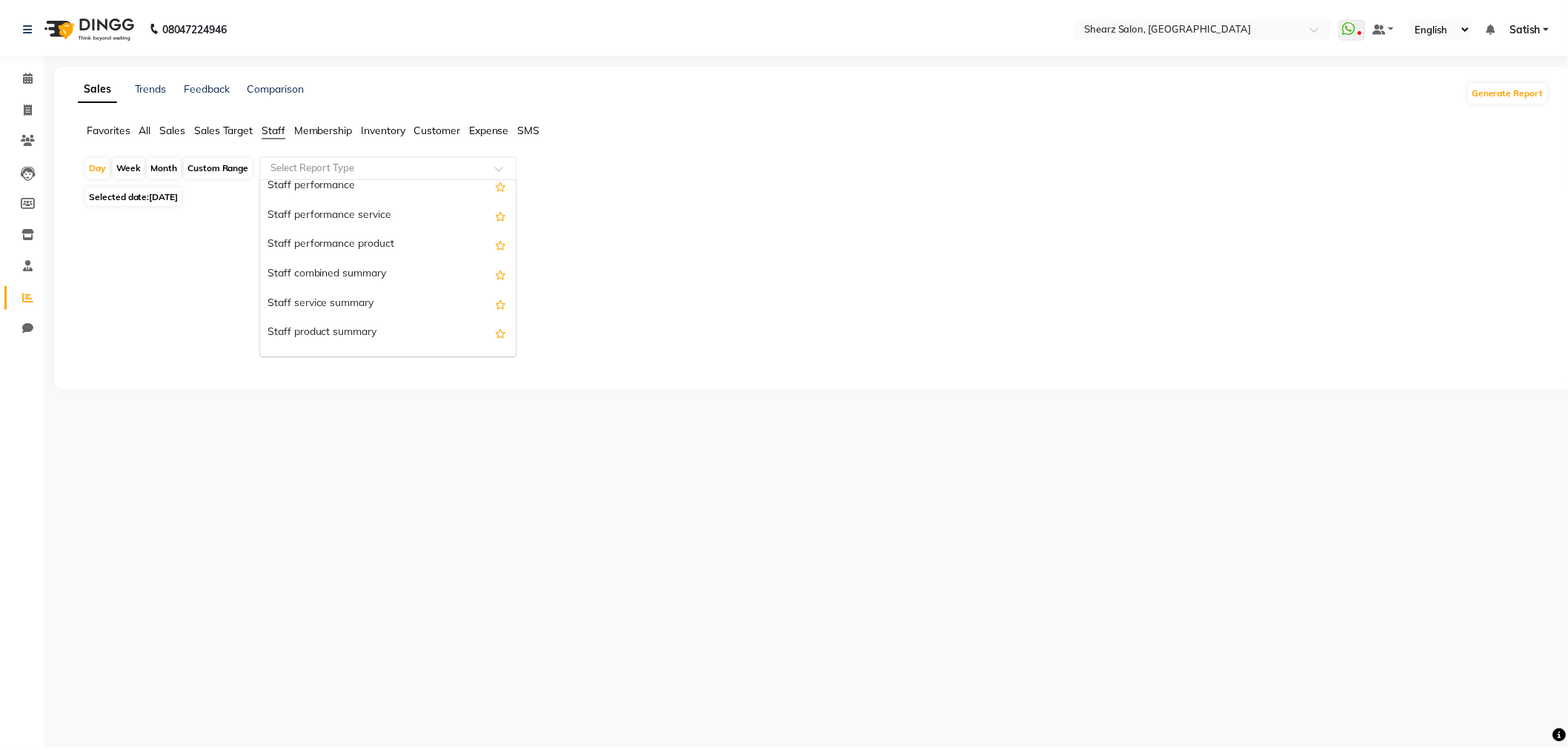
scroll to position [247, 0]
drag, startPoint x: 352, startPoint y: 316, endPoint x: 350, endPoint y: 308, distance: 8.2
click at [350, 308] on div "Staff summary Staff by service Staff by product Staff by membership Staff by cu…" at bounding box center [391, 257] width 258 height 652
click at [349, 306] on div "Staff service summary" at bounding box center [391, 302] width 258 height 30
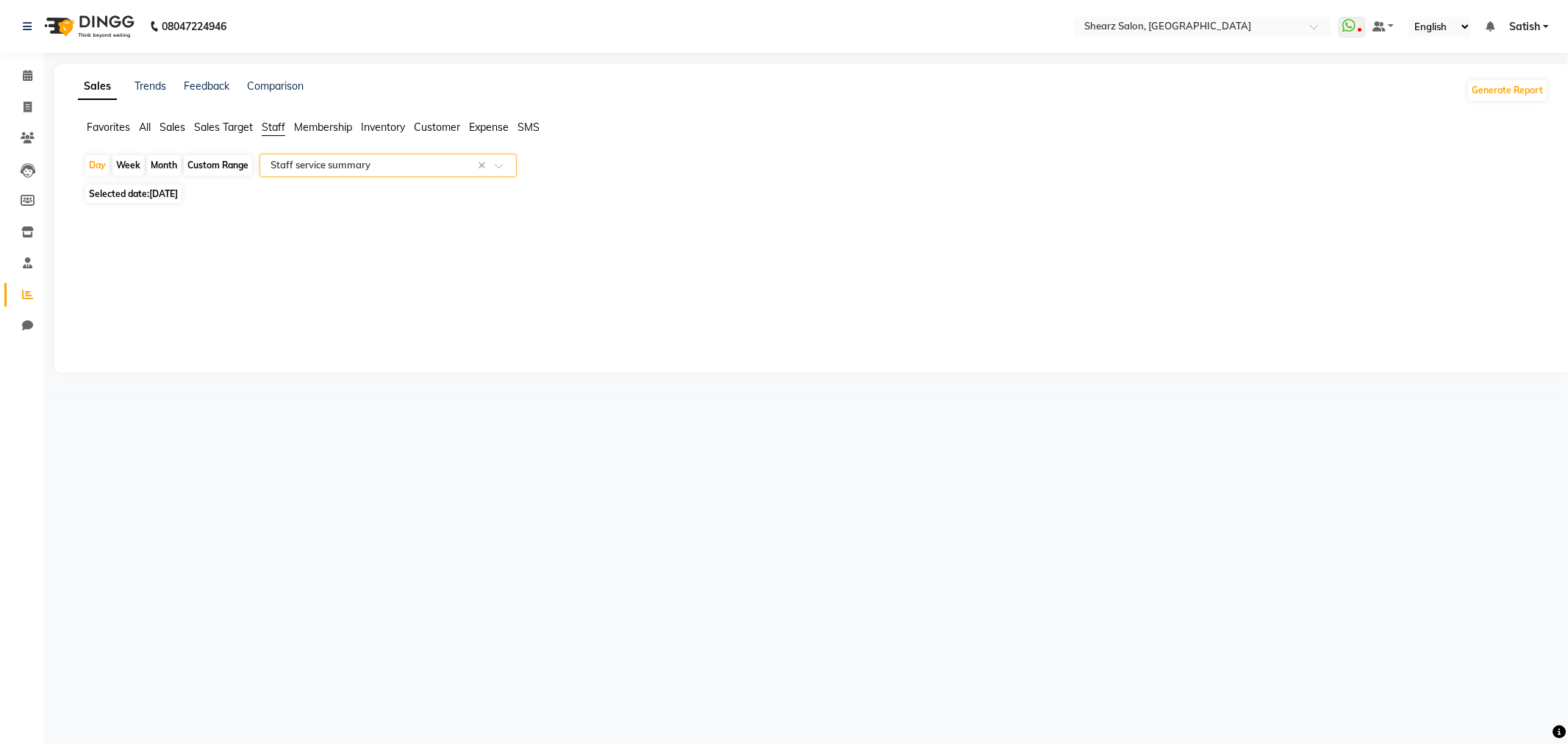
click at [174, 161] on div "Month" at bounding box center [164, 165] width 34 height 21
select select "9"
select select "2025"
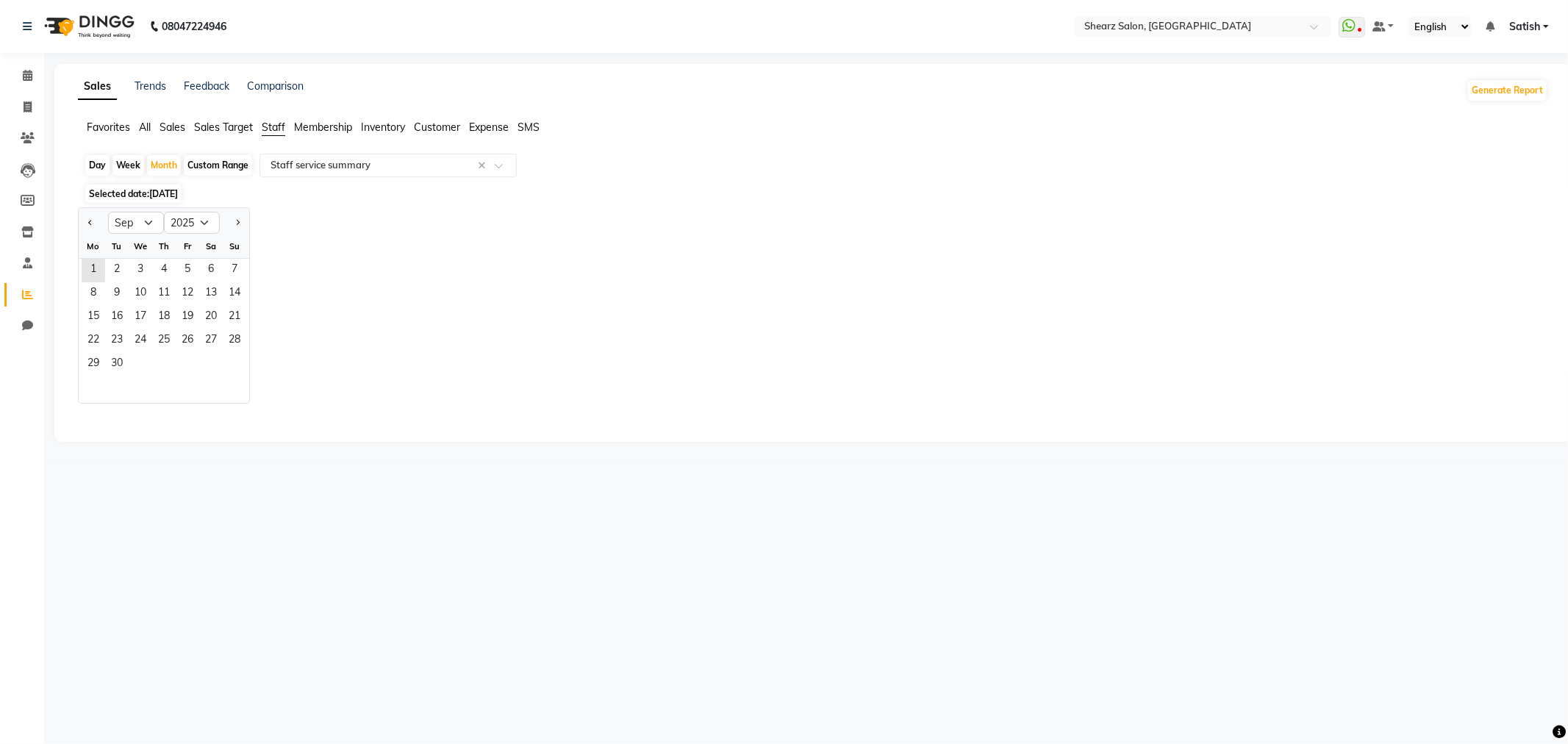
click at [149, 208] on div "Jan Feb Mar Apr May Jun Jul Aug Sep Oct Nov Dec 2015 2016 2017 2018 2019 2020 2…" at bounding box center [163, 221] width 170 height 27
click at [147, 216] on select "Jan Feb Mar Apr May Jun Jul Aug Sep Oct Nov Dec" at bounding box center [136, 222] width 56 height 22
select select "8"
click at [108, 211] on select "Jan Feb Mar Apr May Jun Jul Aug Sep Oct Nov Dec" at bounding box center [136, 222] width 56 height 22
click at [186, 268] on span "1" at bounding box center [187, 270] width 23 height 23
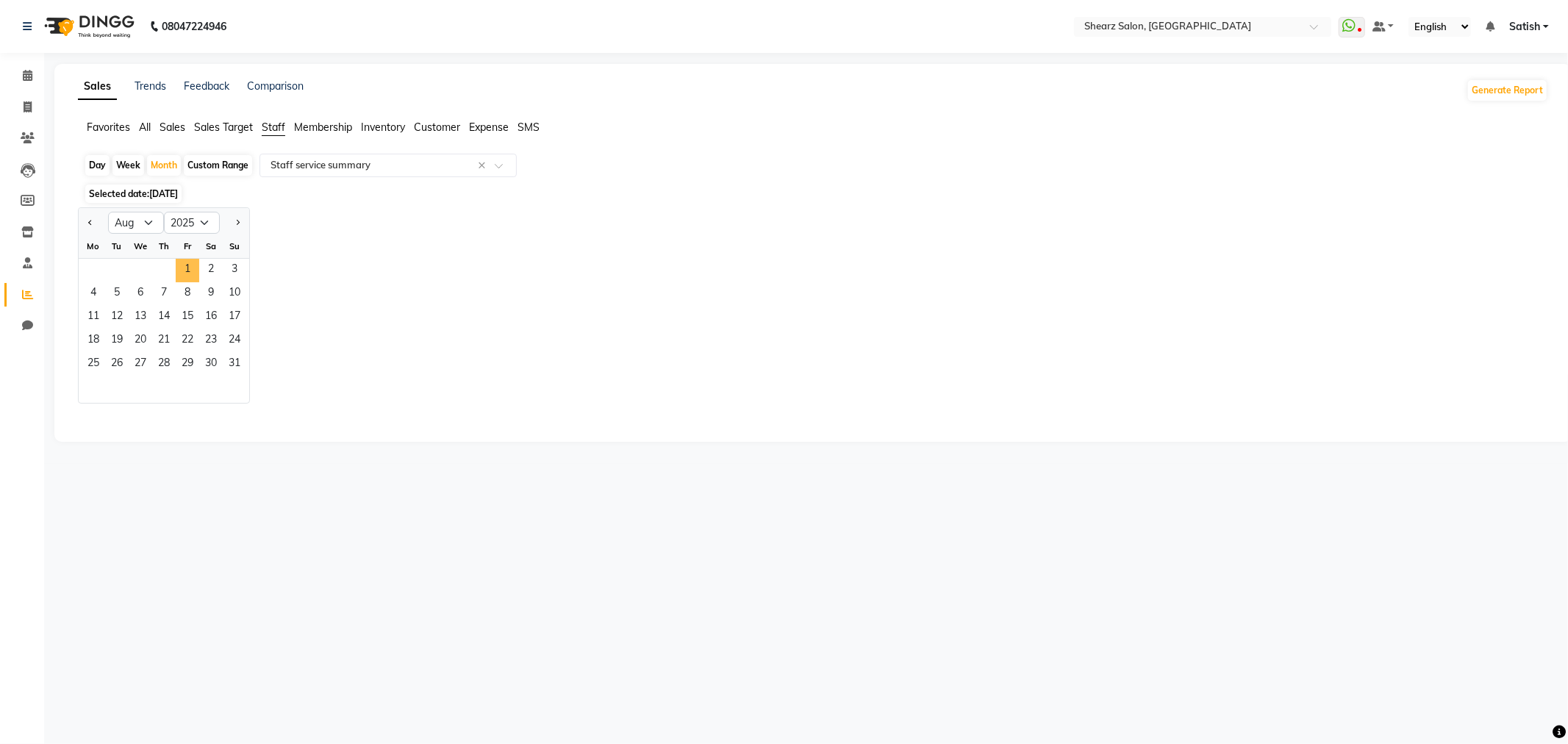
select select "csv"
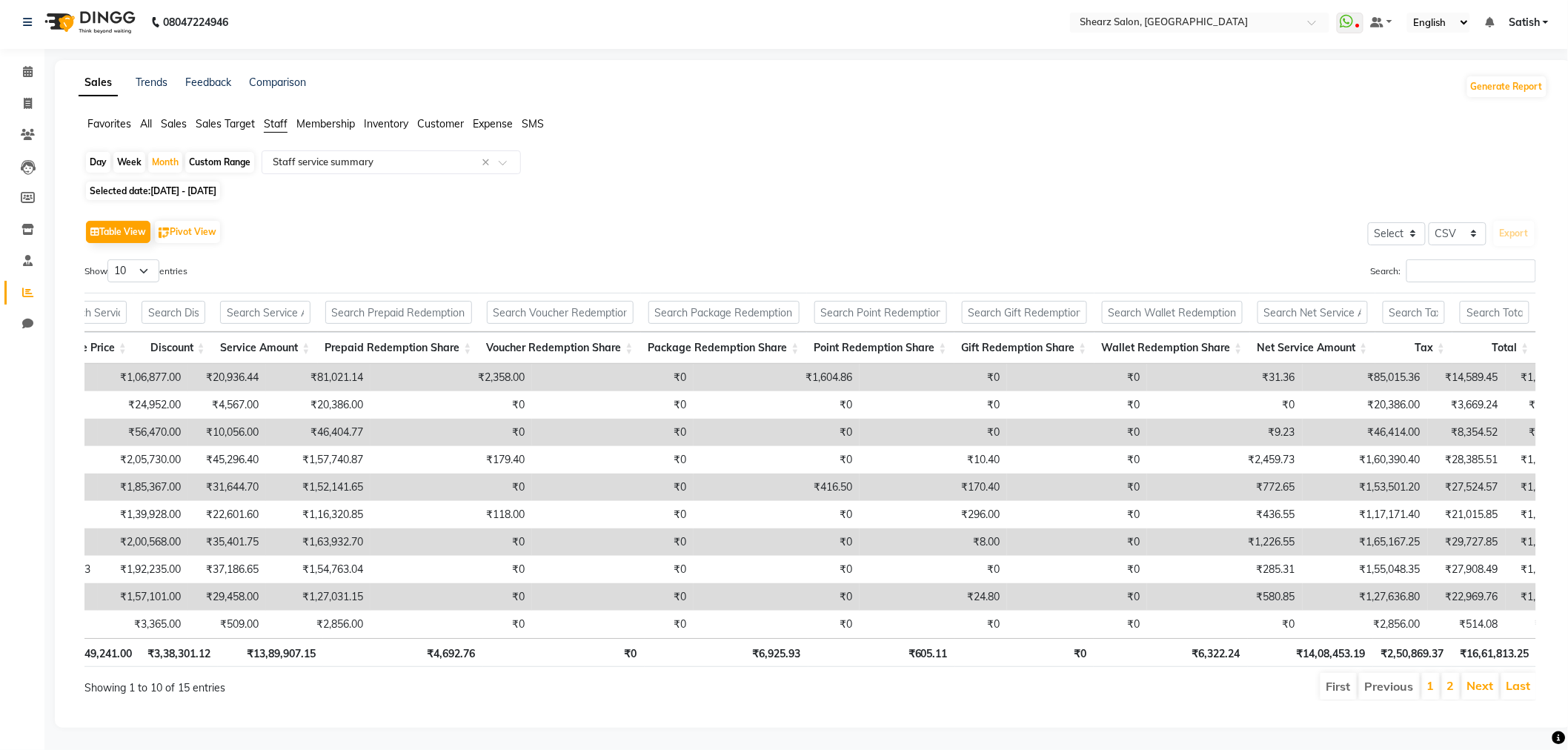
scroll to position [0, 11]
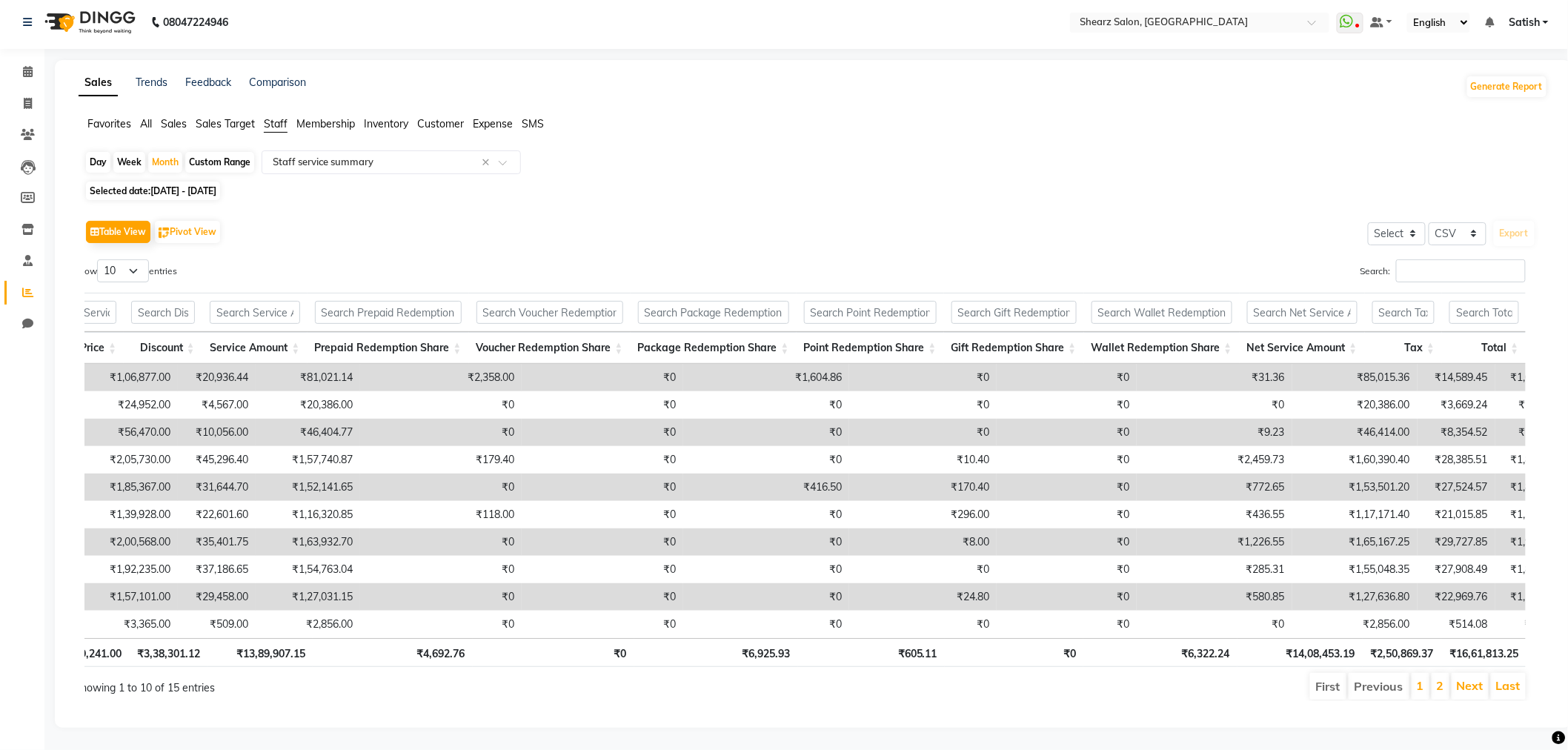
drag, startPoint x: 94, startPoint y: 349, endPoint x: 1537, endPoint y: 602, distance: 1465.0
click at [1537, 602] on div "Location Stylist Service Price Discount Service Amount Prepaid Redemption Share…" at bounding box center [800, 480] width 1474 height 383
copy table "Location Stylist Service Price Discount Service Amount Prepaid Redemption Share…"
click at [1471, 678] on link "Next" at bounding box center [1471, 685] width 27 height 14
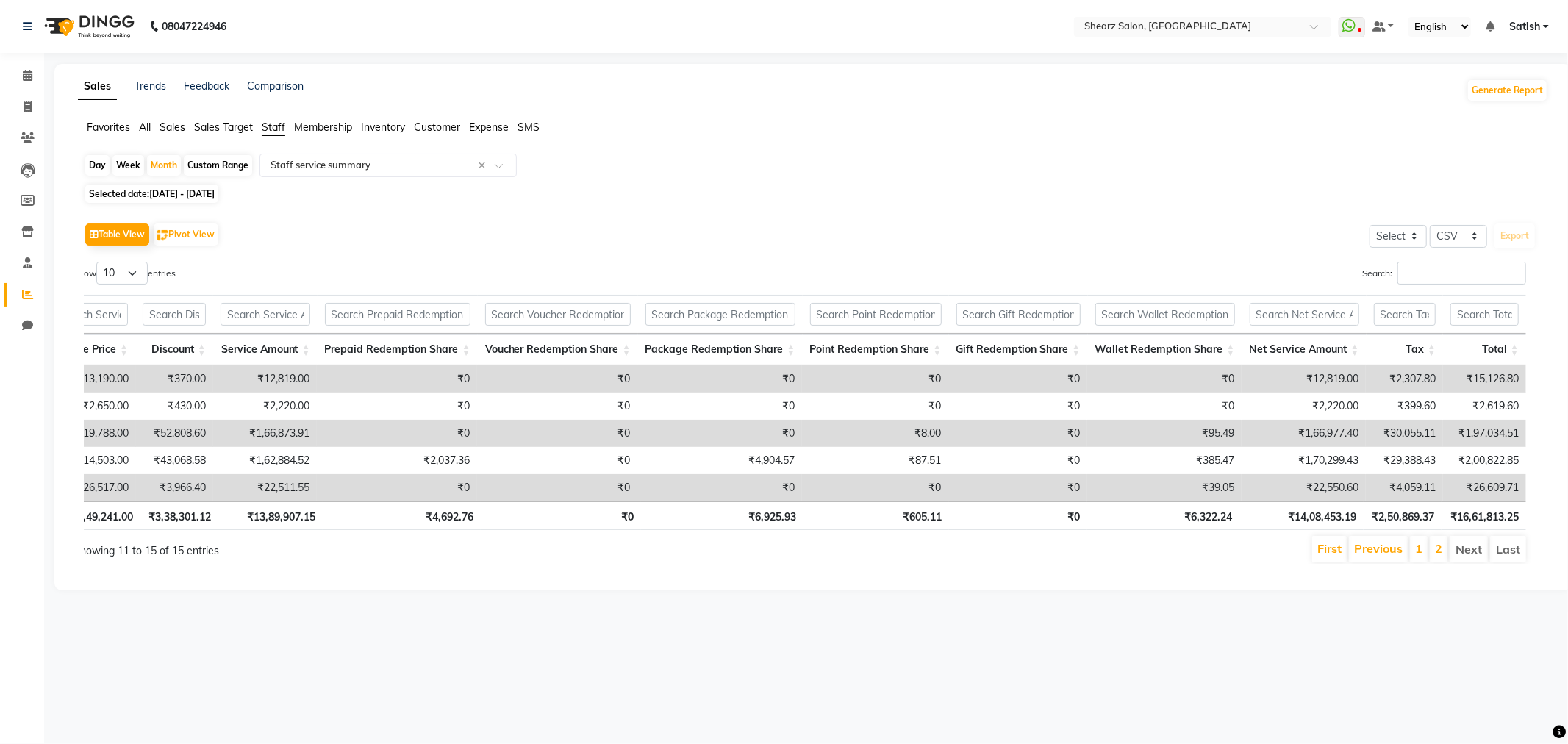
scroll to position [0, 281]
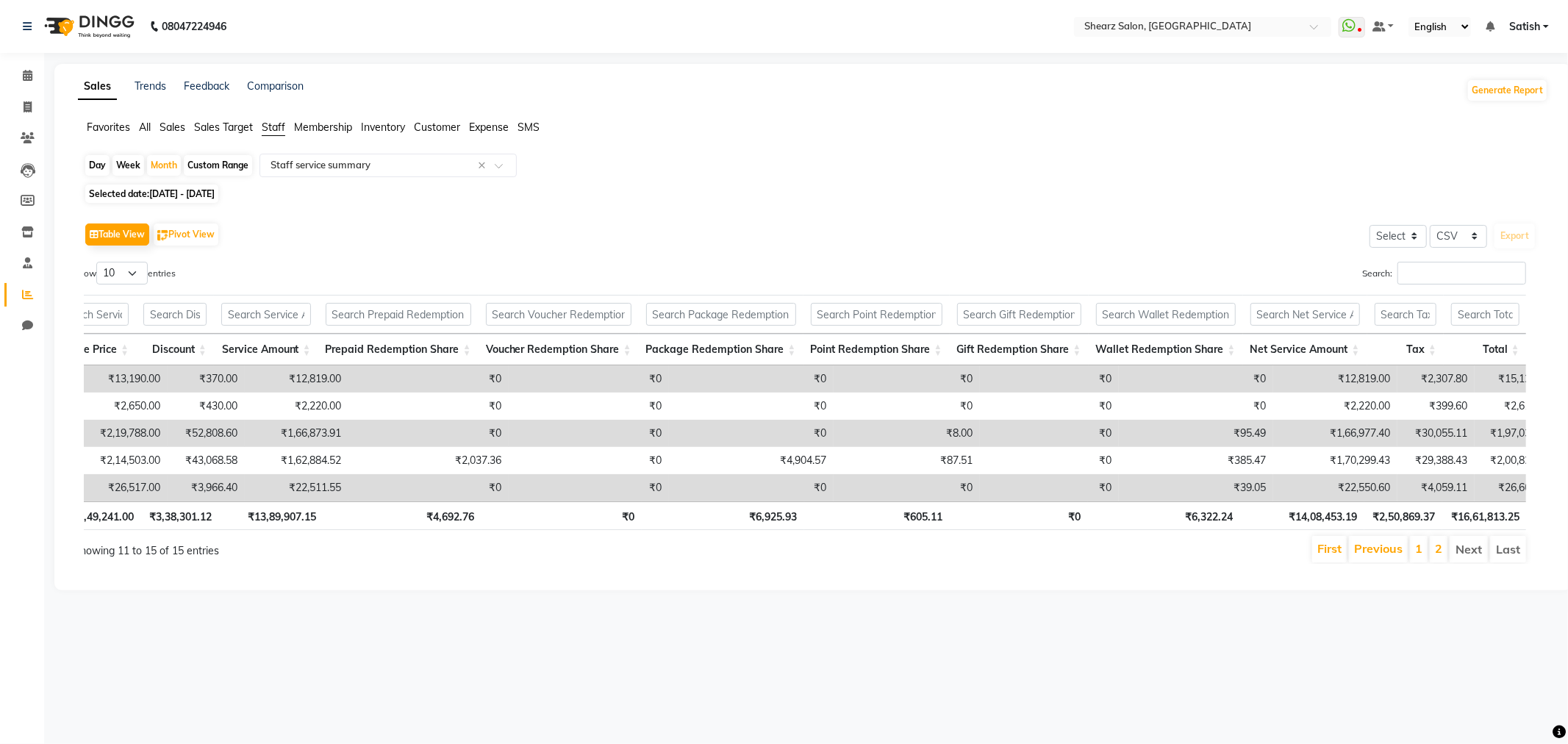
copy table "Location Stylist Service Price Discount Service Amount Prepaid Redemption Share…"
click at [396, 153] on div "Select Report Type × Staff service summary ×" at bounding box center [388, 165] width 258 height 23
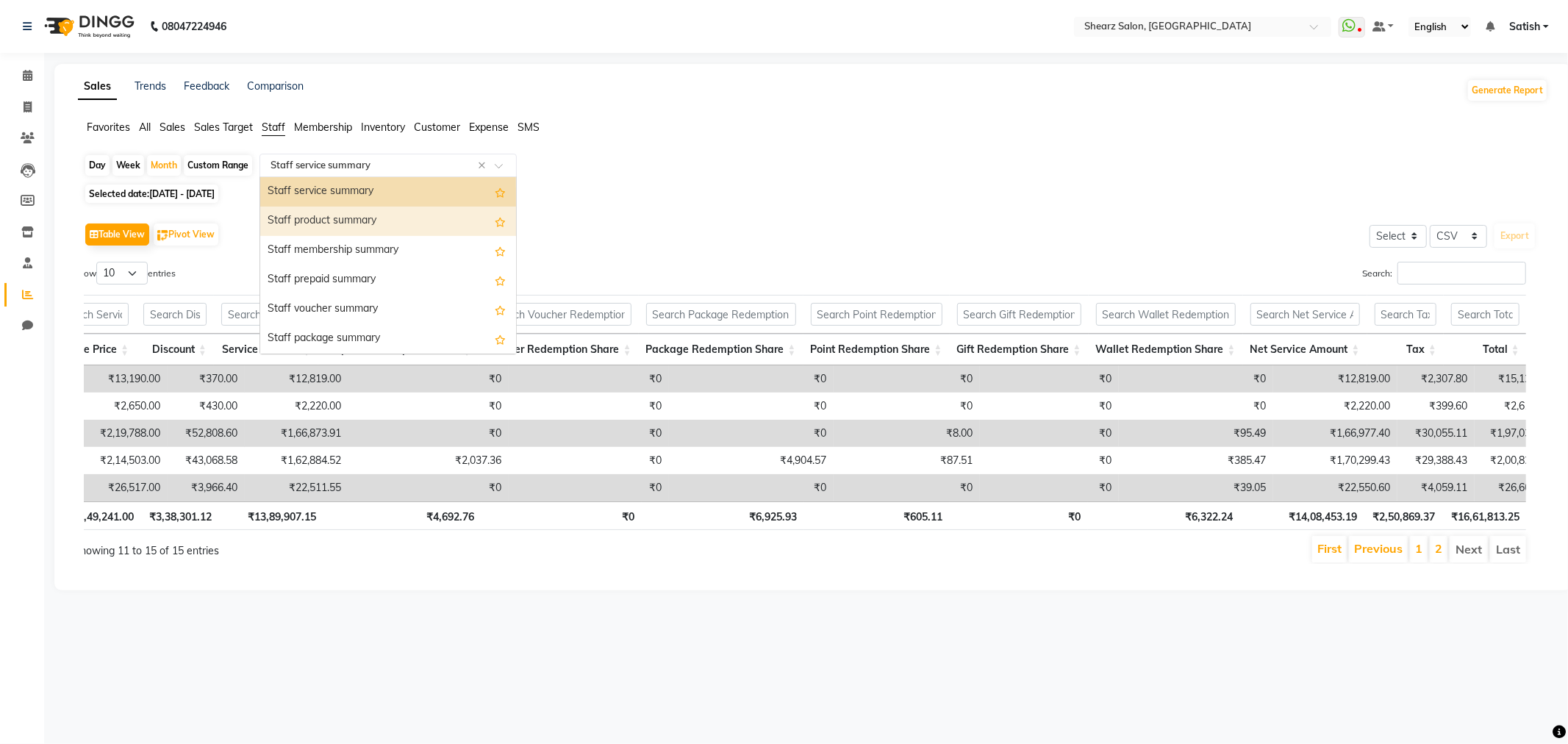
click at [367, 217] on div "Staff product summary" at bounding box center [388, 221] width 256 height 29
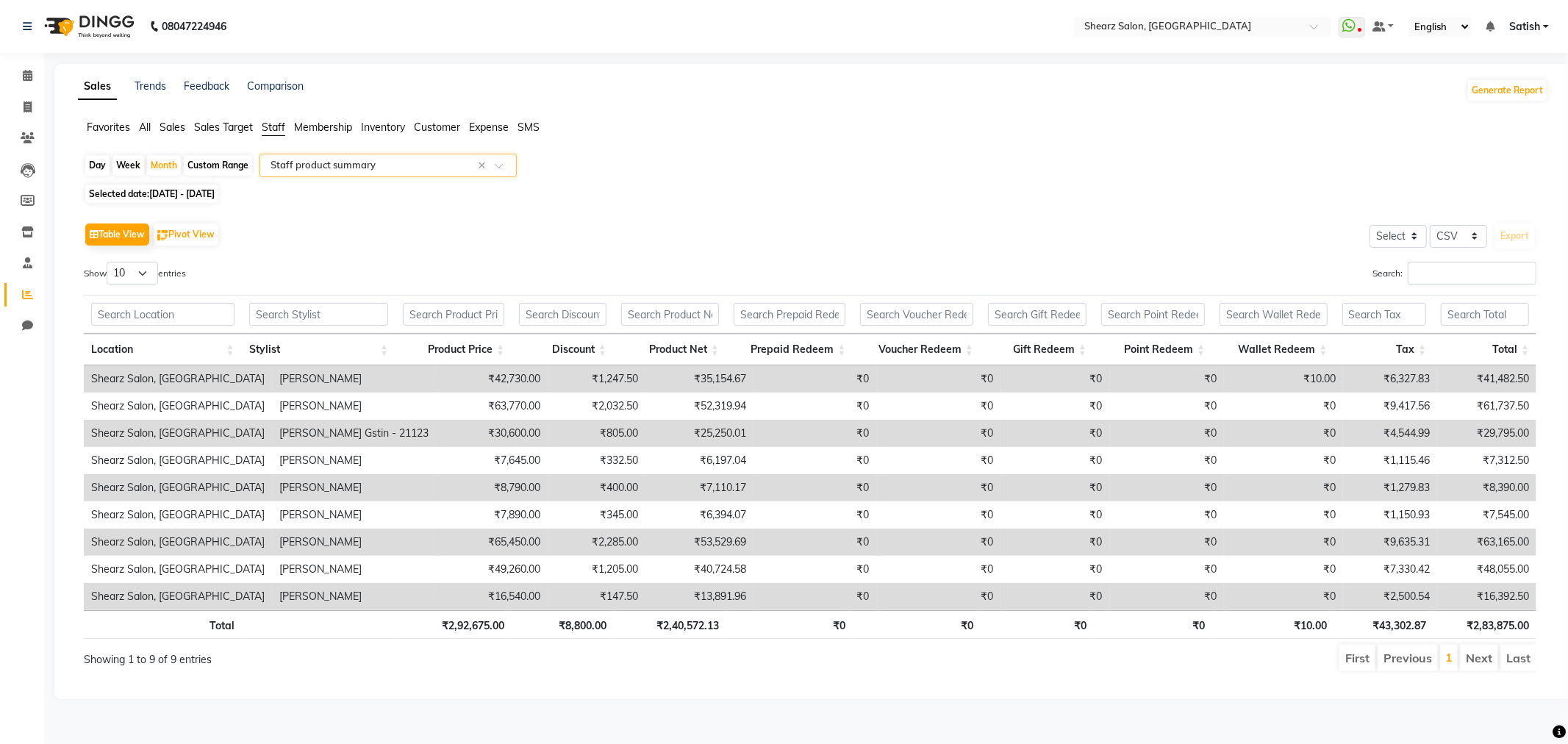
click at [90, 379] on td "Shearz Salon, [GEOGRAPHIC_DATA]" at bounding box center [177, 379] width 188 height 28
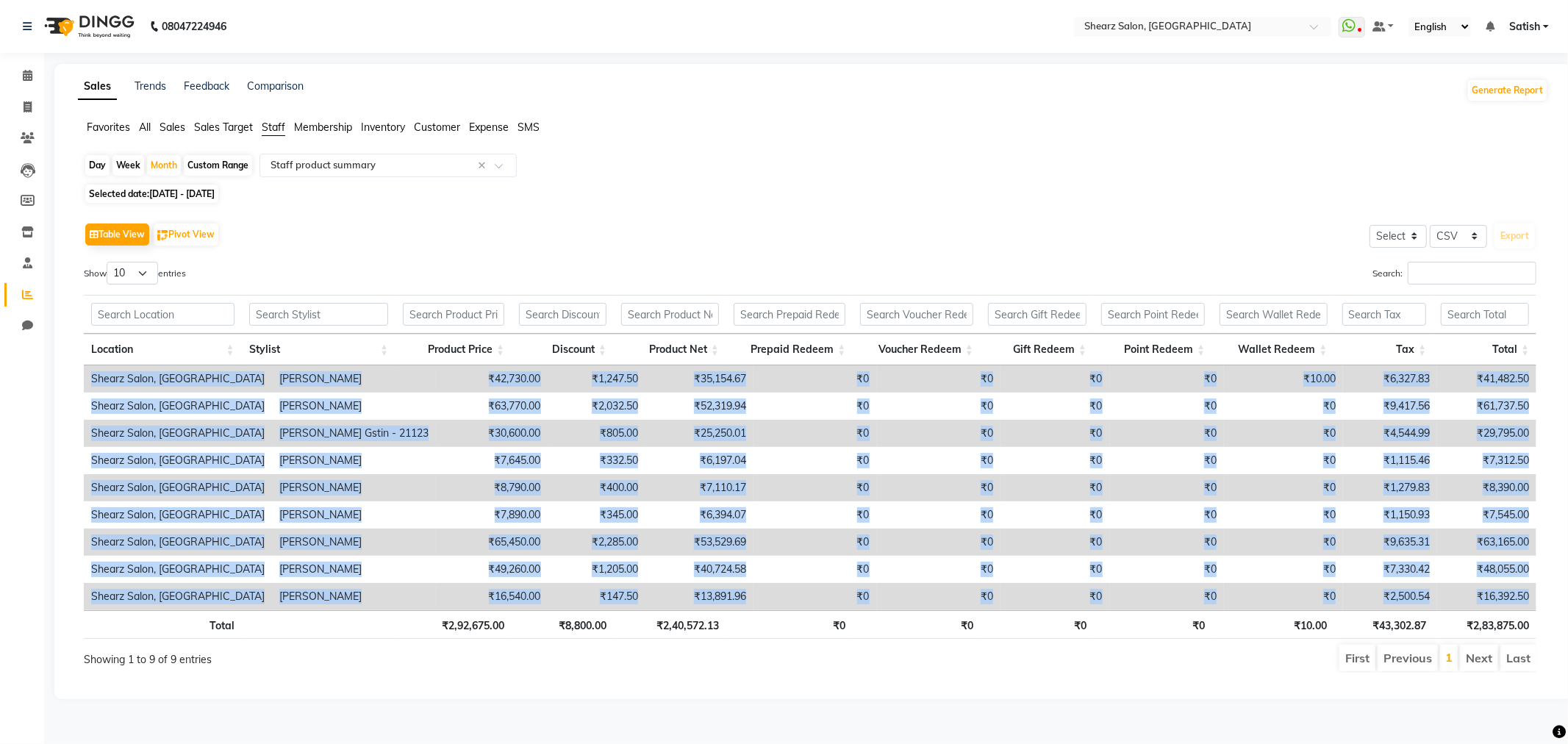
scroll to position [0, 11]
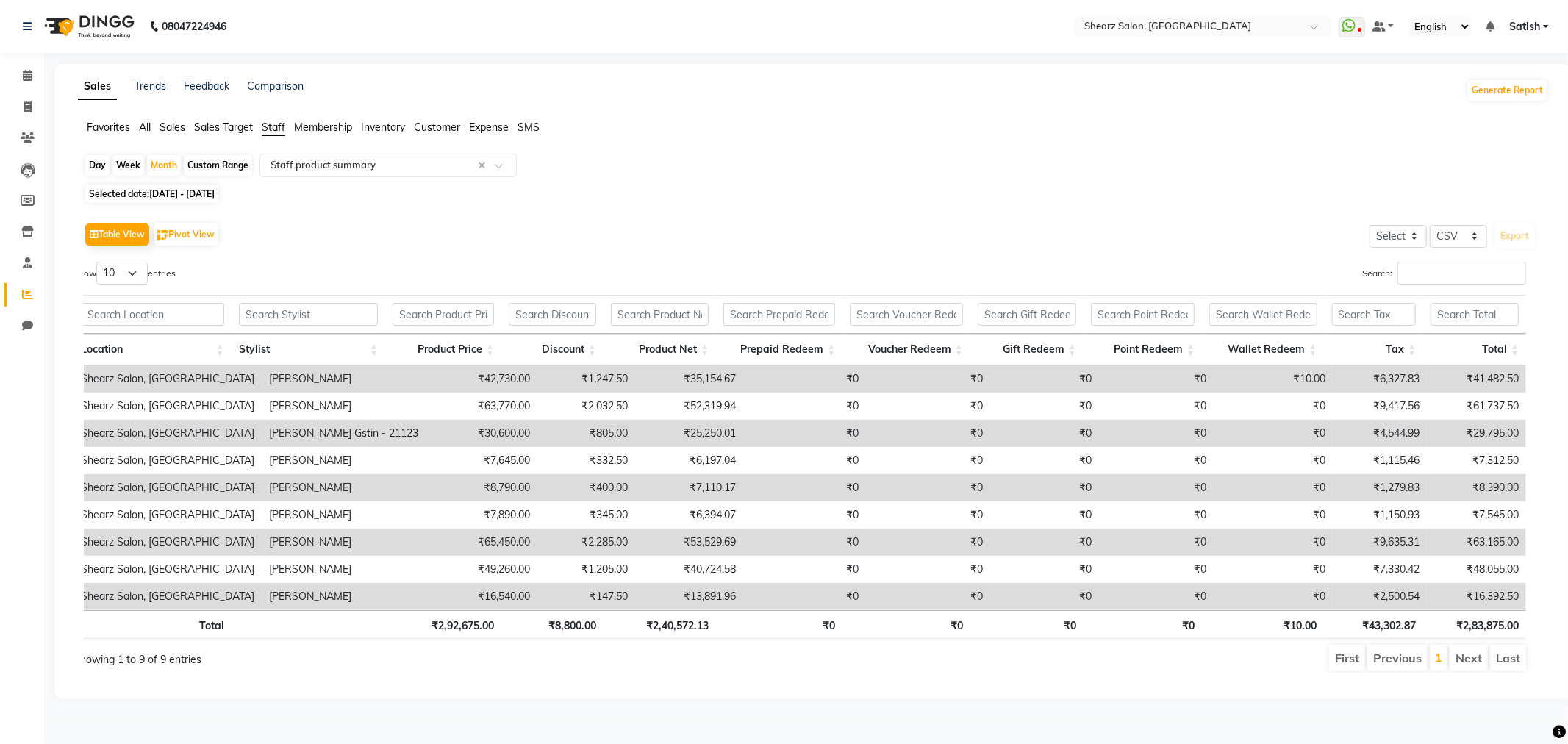
drag, startPoint x: 92, startPoint y: 377, endPoint x: 1547, endPoint y: 591, distance: 1470.7
click at [1547, 591] on div "Table View Pivot View Select Select CSV PDF Export Show 10 25 50 100 entries Se…" at bounding box center [810, 445] width 1476 height 477
copy table "Location Stylist Product Price Discount Product Net Prepaid Redeem Voucher Rede…"
click at [23, 73] on icon at bounding box center [28, 75] width 10 height 11
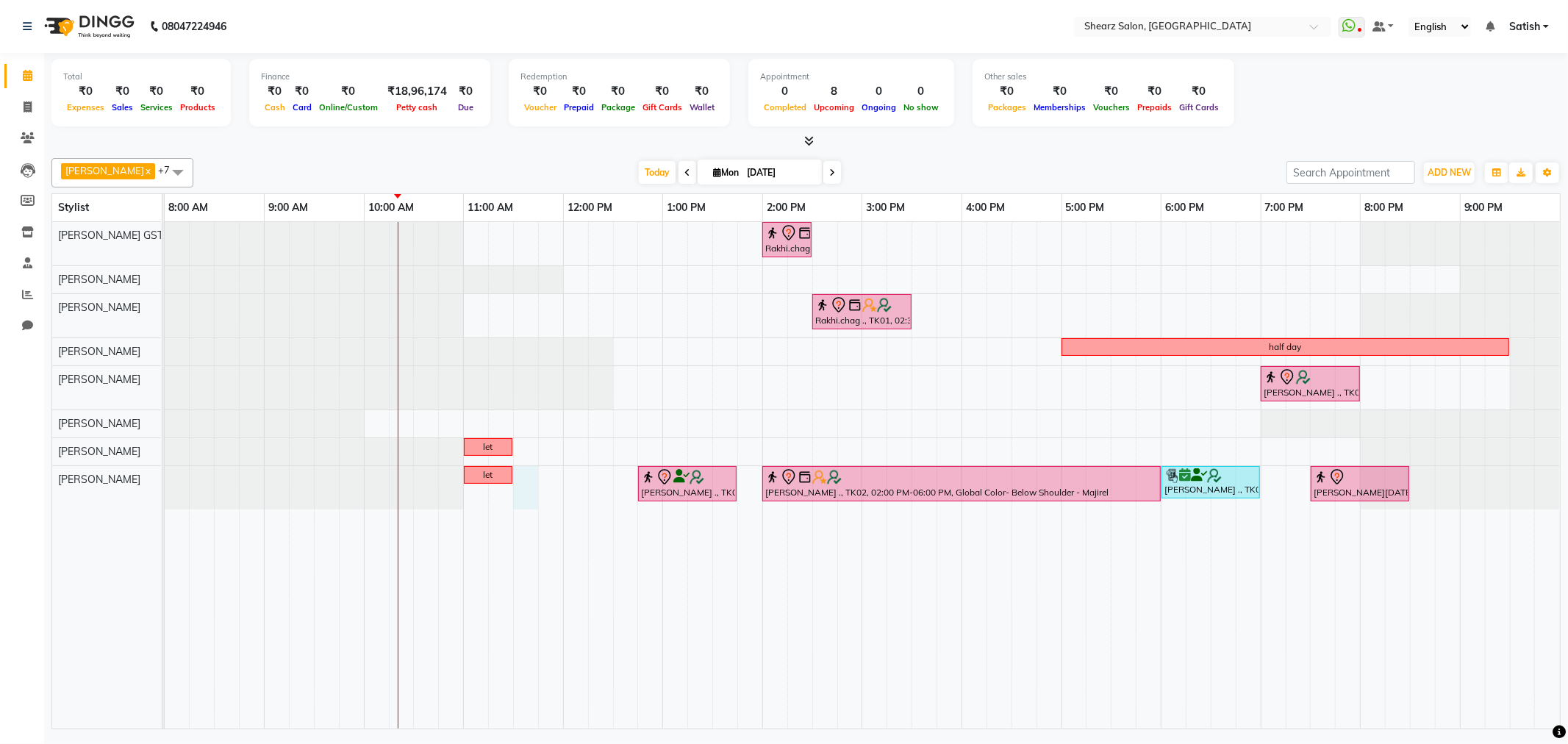
click at [521, 471] on div "Rakhi.chag ., TK01, 02:00 PM-02:30 PM, Eyebrow threading with senior Rakhi.chag…" at bounding box center [862, 475] width 1396 height 507
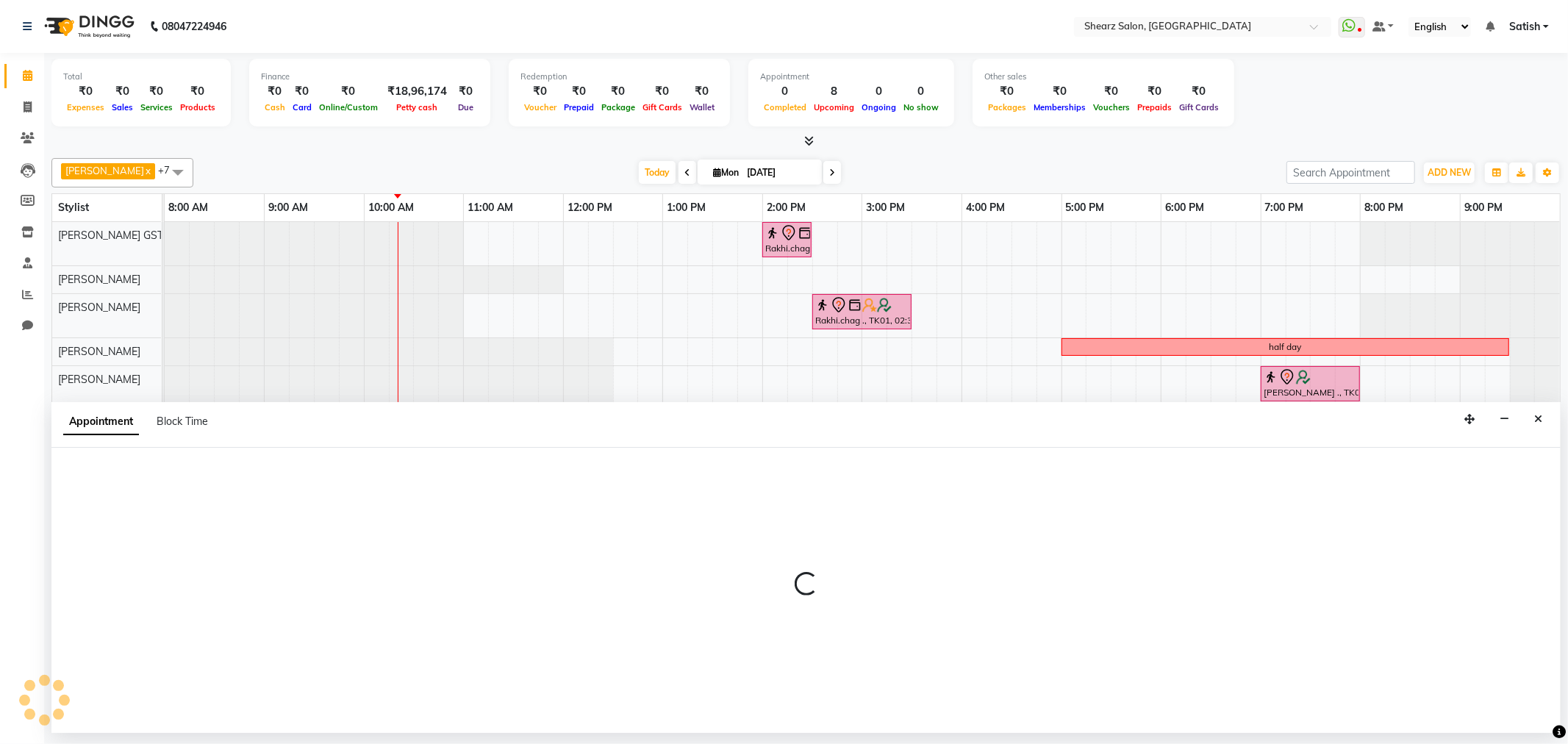
select select "77440"
select select "690"
select select "tentative"
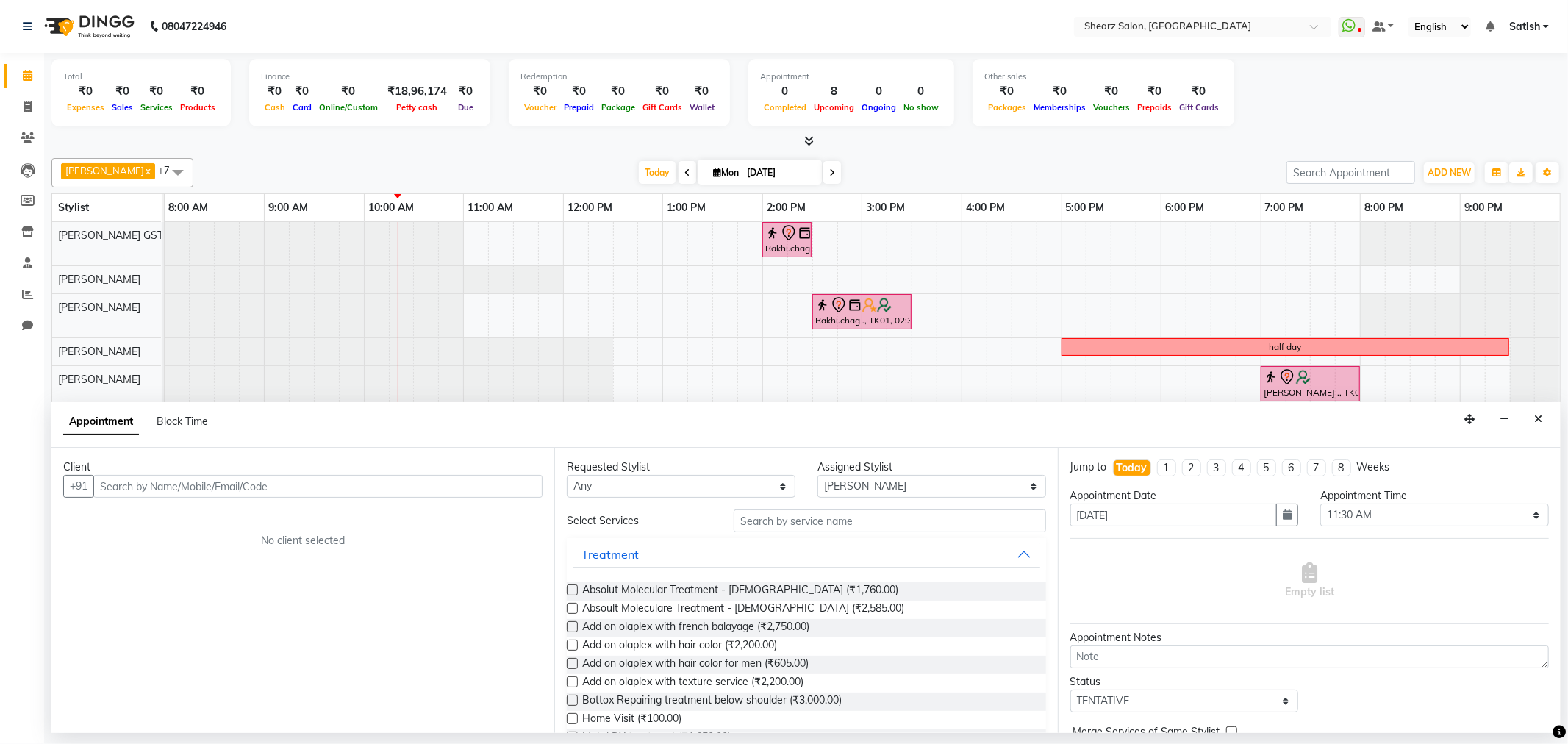
click at [148, 483] on input "text" at bounding box center [318, 487] width 450 height 23
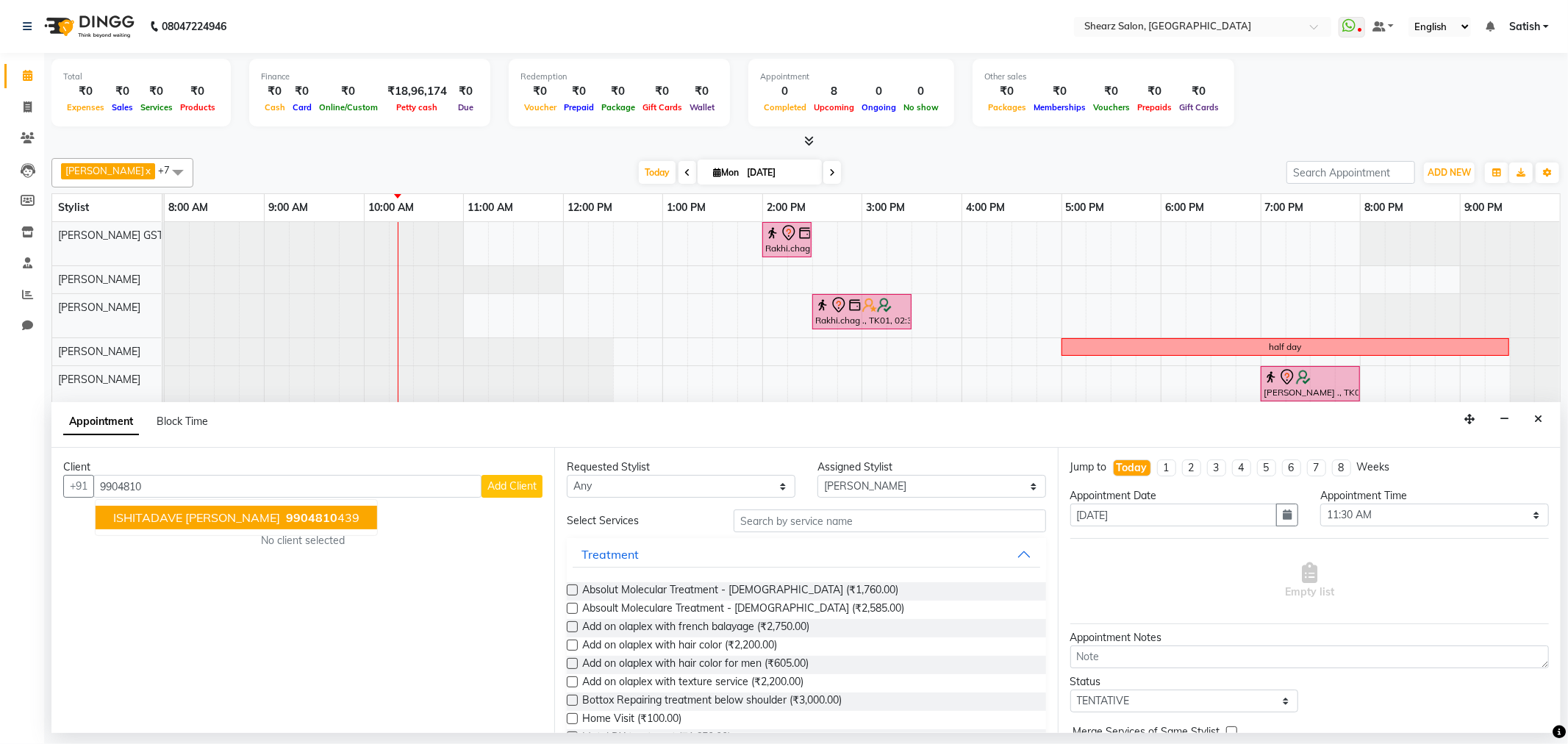
click at [305, 511] on button "ISHITADAVE DAVE 9904810 439" at bounding box center [236, 517] width 282 height 23
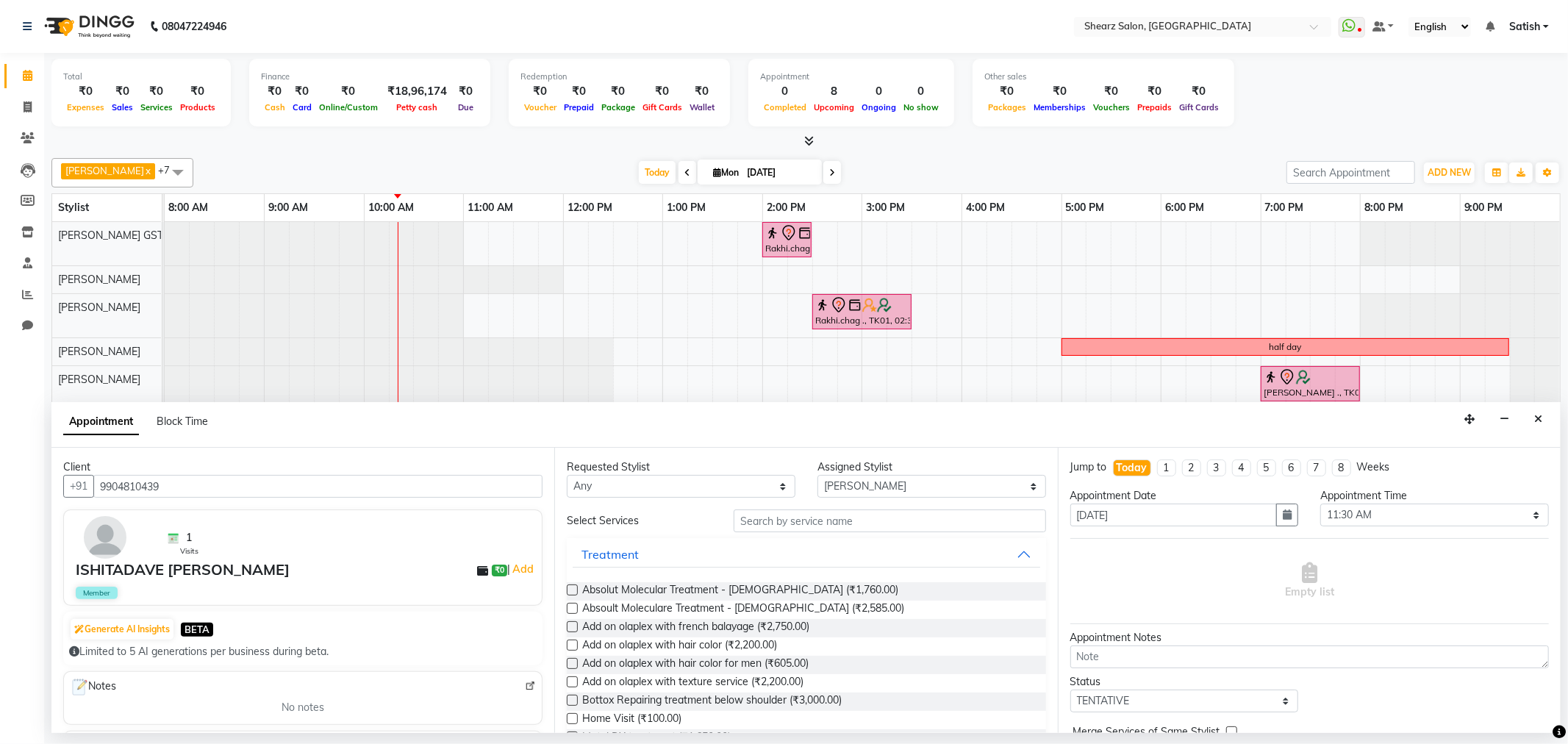
scroll to position [82, 0]
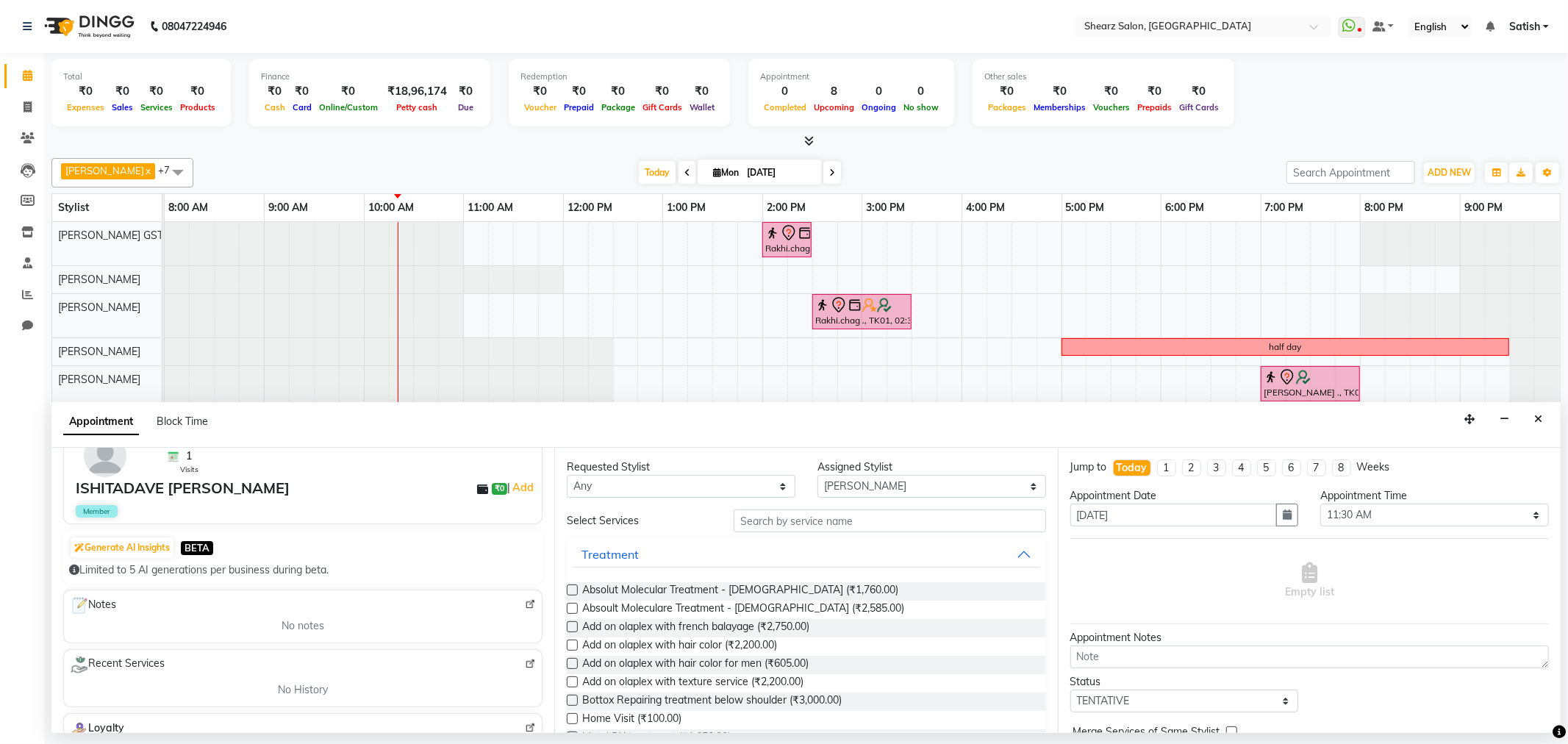
type input "9904810439"
click at [763, 520] on input "text" at bounding box center [890, 521] width 312 height 23
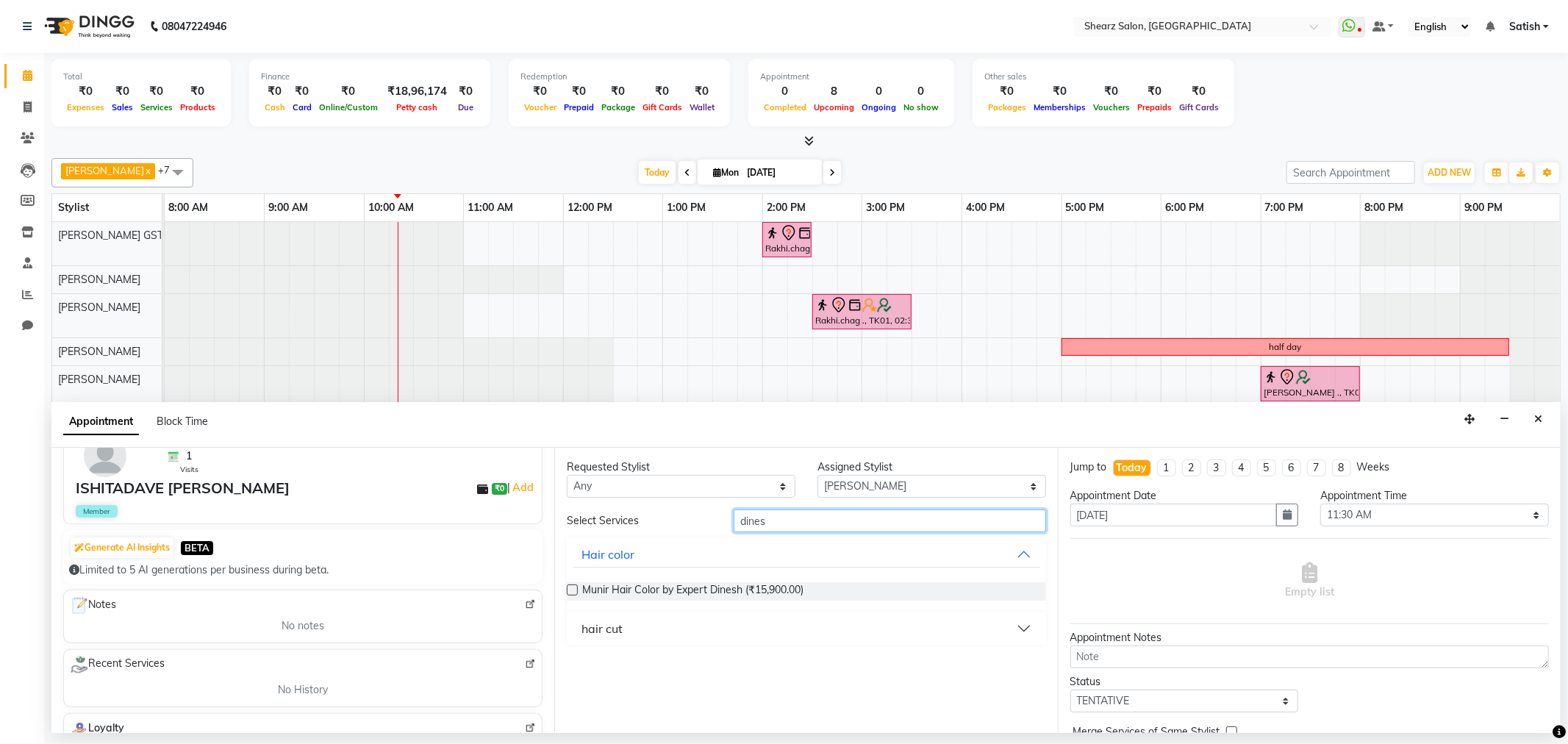
type input "dines"
click at [712, 639] on button "hair cut" at bounding box center [805, 629] width 466 height 27
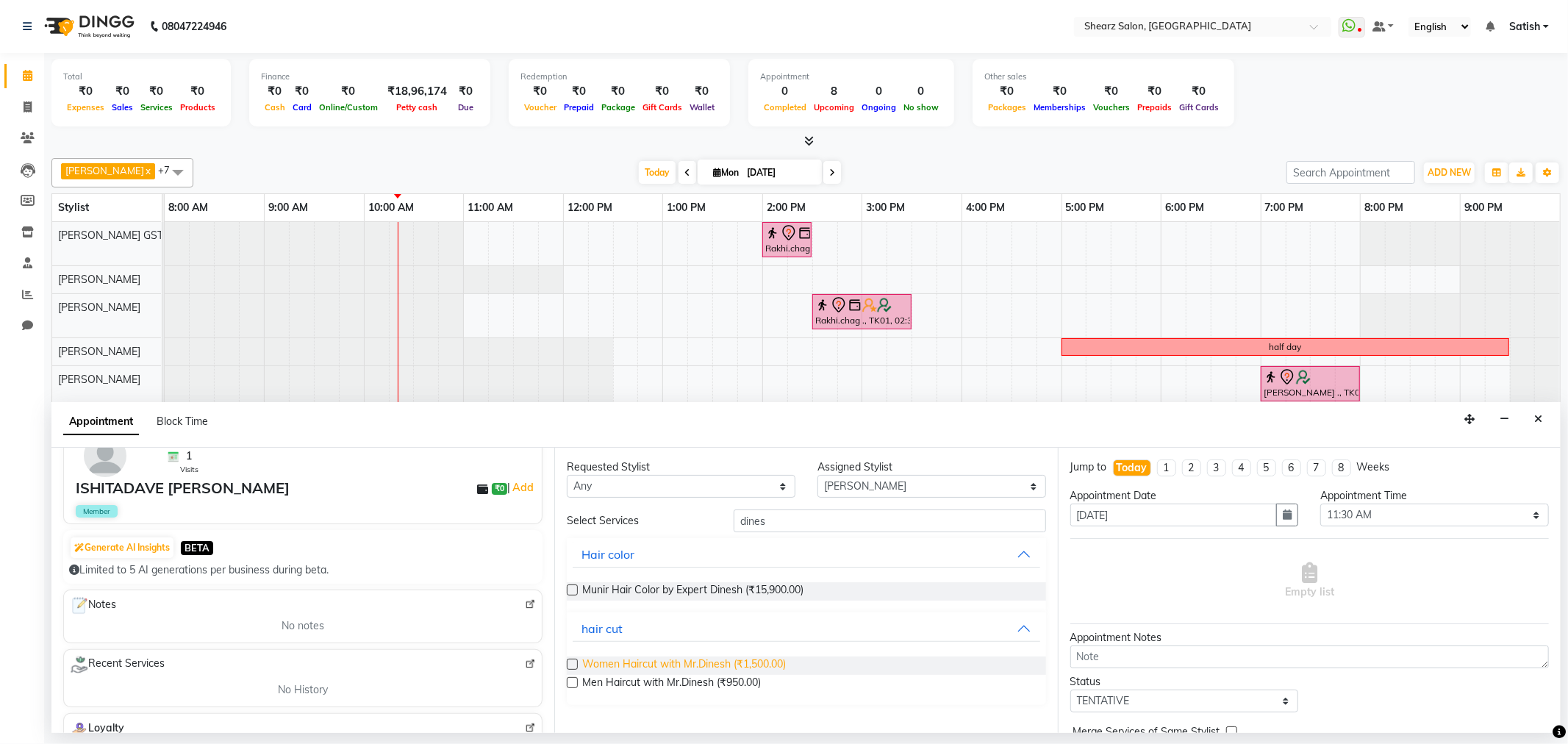
click at [660, 669] on span "Women Haircut with Mr.Dinesh (₹1,500.00)" at bounding box center [684, 665] width 203 height 19
checkbox input "false"
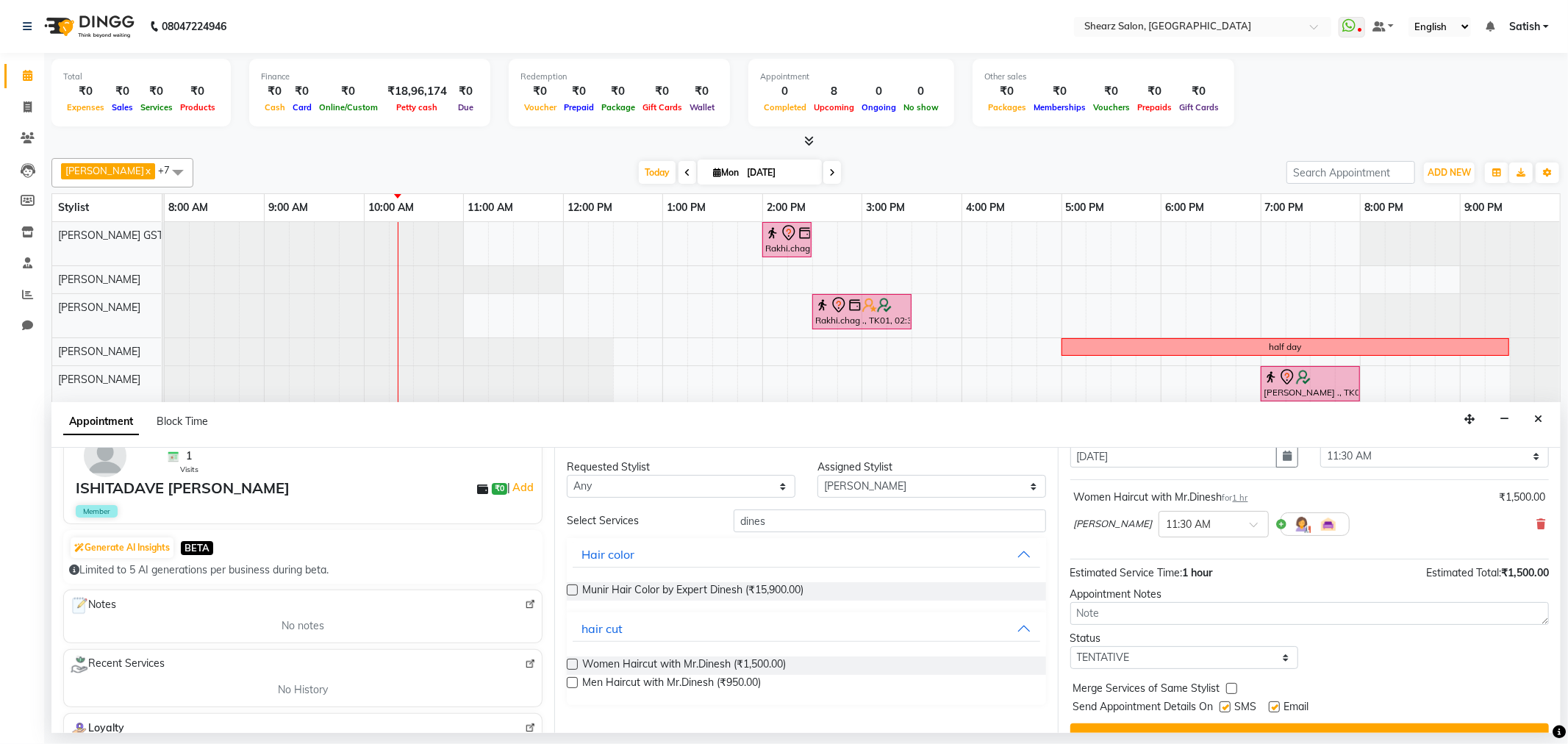
scroll to position [88, 0]
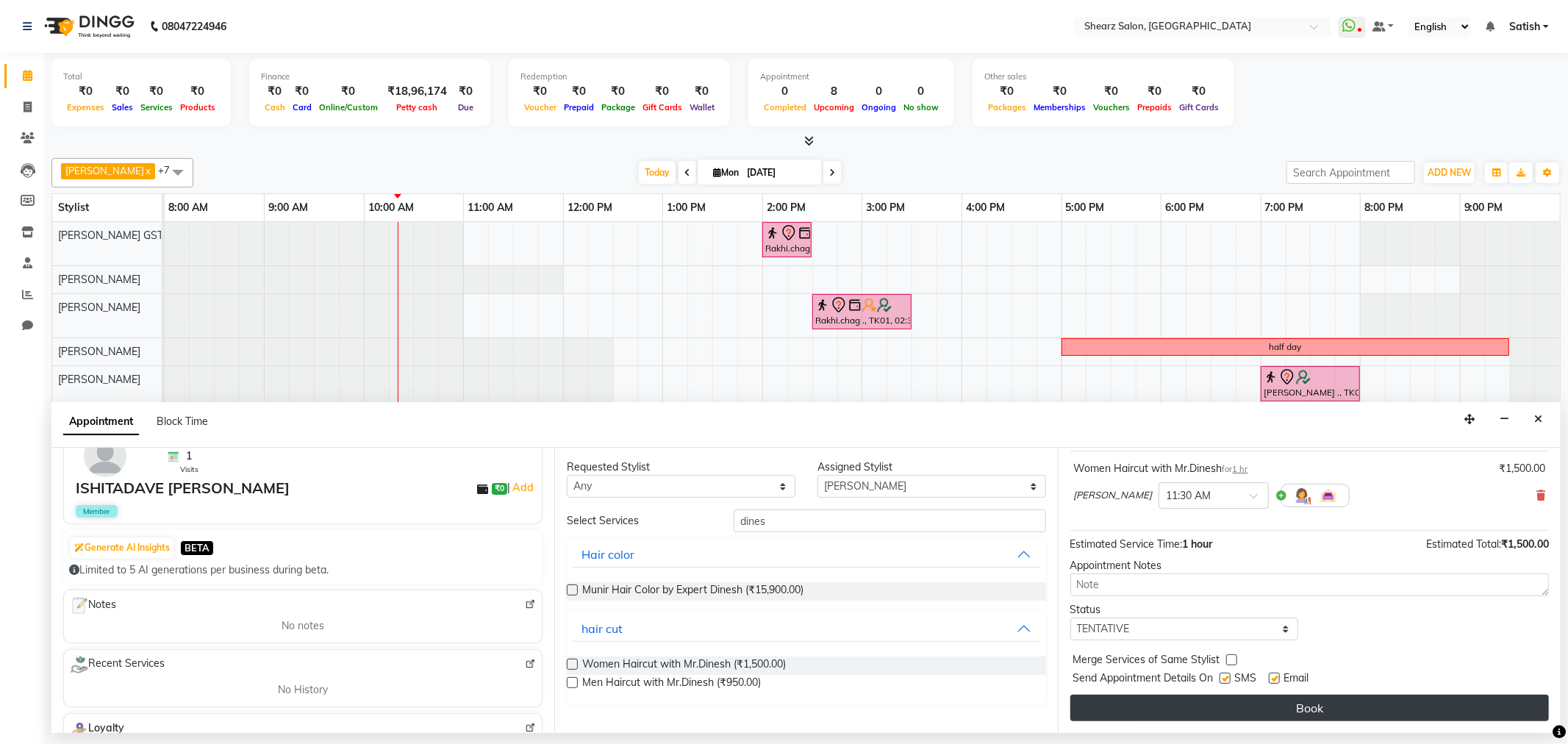
click at [1281, 716] on button "Book" at bounding box center [1309, 708] width 479 height 27
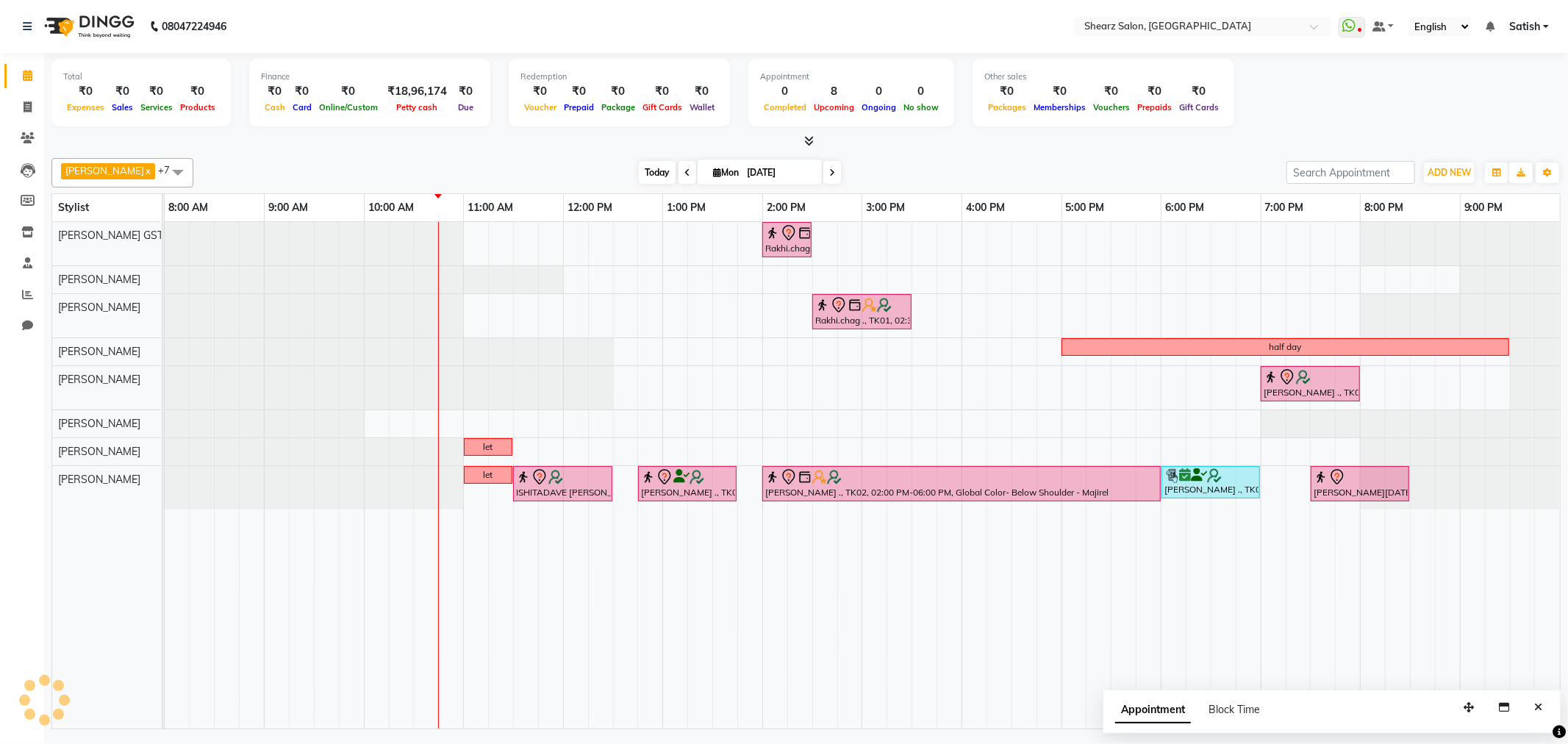
click at [650, 174] on span "Today" at bounding box center [656, 173] width 37 height 23
click at [656, 172] on span "Today" at bounding box center [656, 173] width 37 height 23
click at [641, 171] on span "Today" at bounding box center [656, 173] width 37 height 23
click at [829, 174] on span at bounding box center [832, 173] width 18 height 23
type input "02-09-2025"
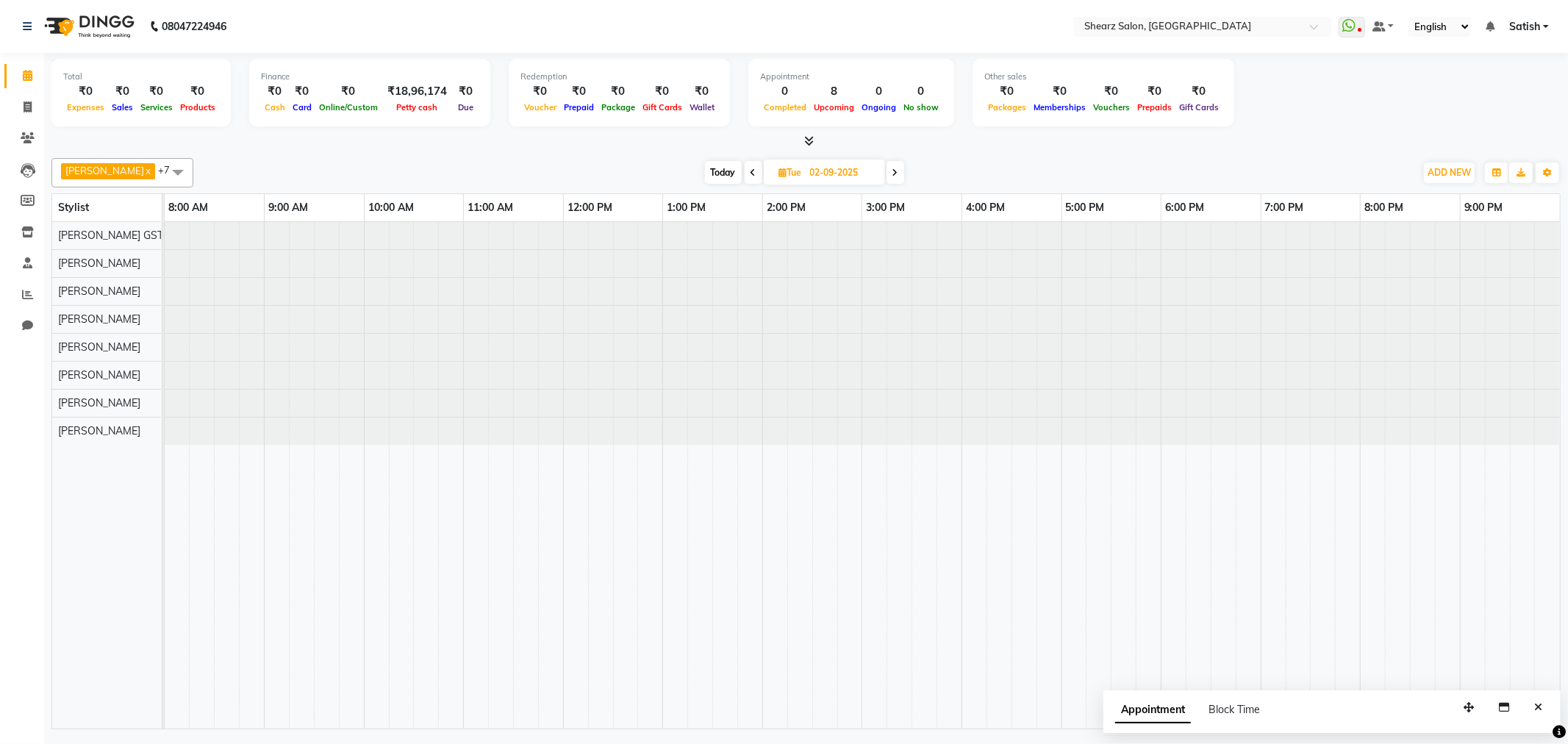
click at [835, 174] on input "02-09-2025" at bounding box center [843, 172] width 73 height 22
select select "9"
select select "2025"
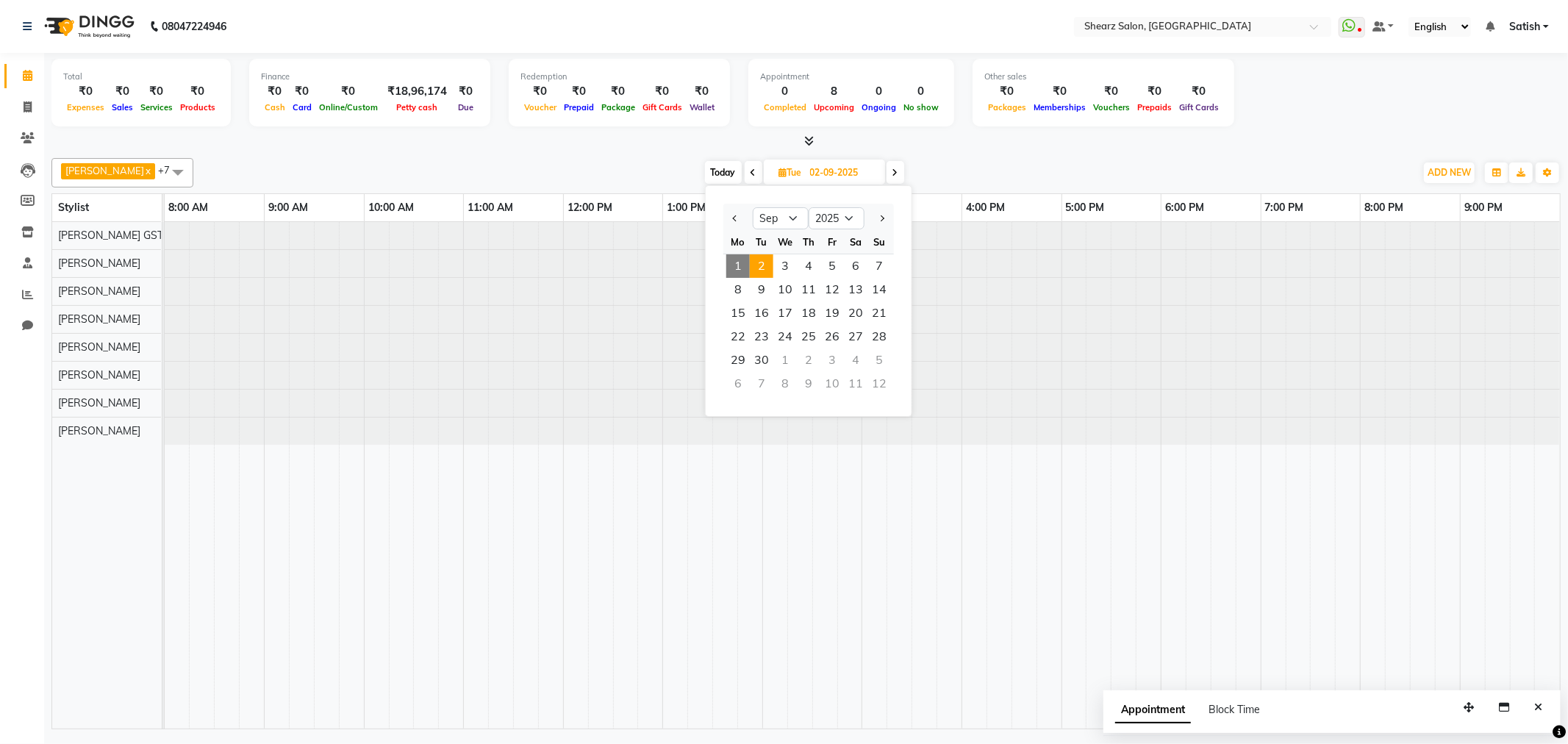
click at [835, 174] on input "02-09-2025" at bounding box center [843, 172] width 73 height 22
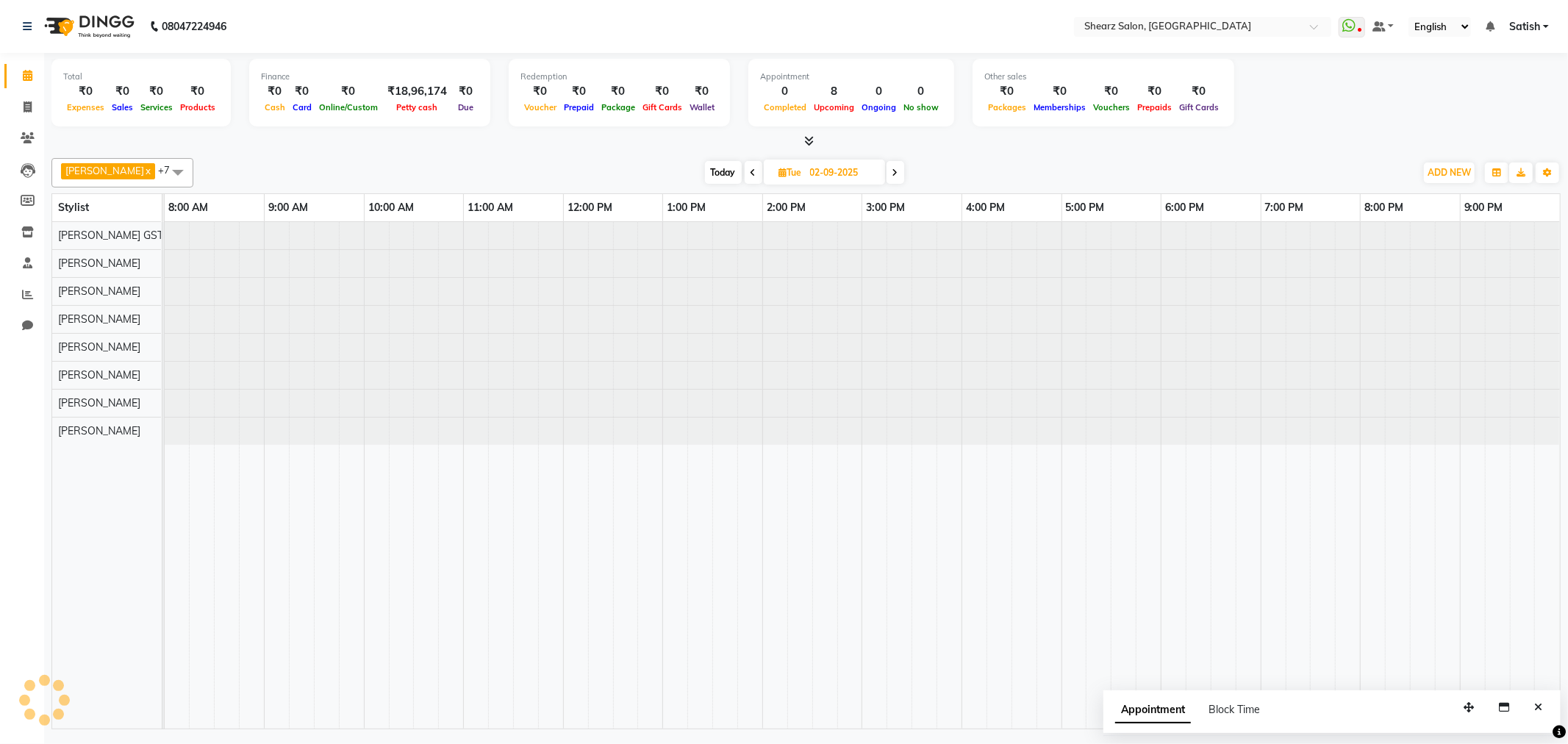
click at [725, 172] on span "Today" at bounding box center [723, 173] width 37 height 23
type input "[DATE]"
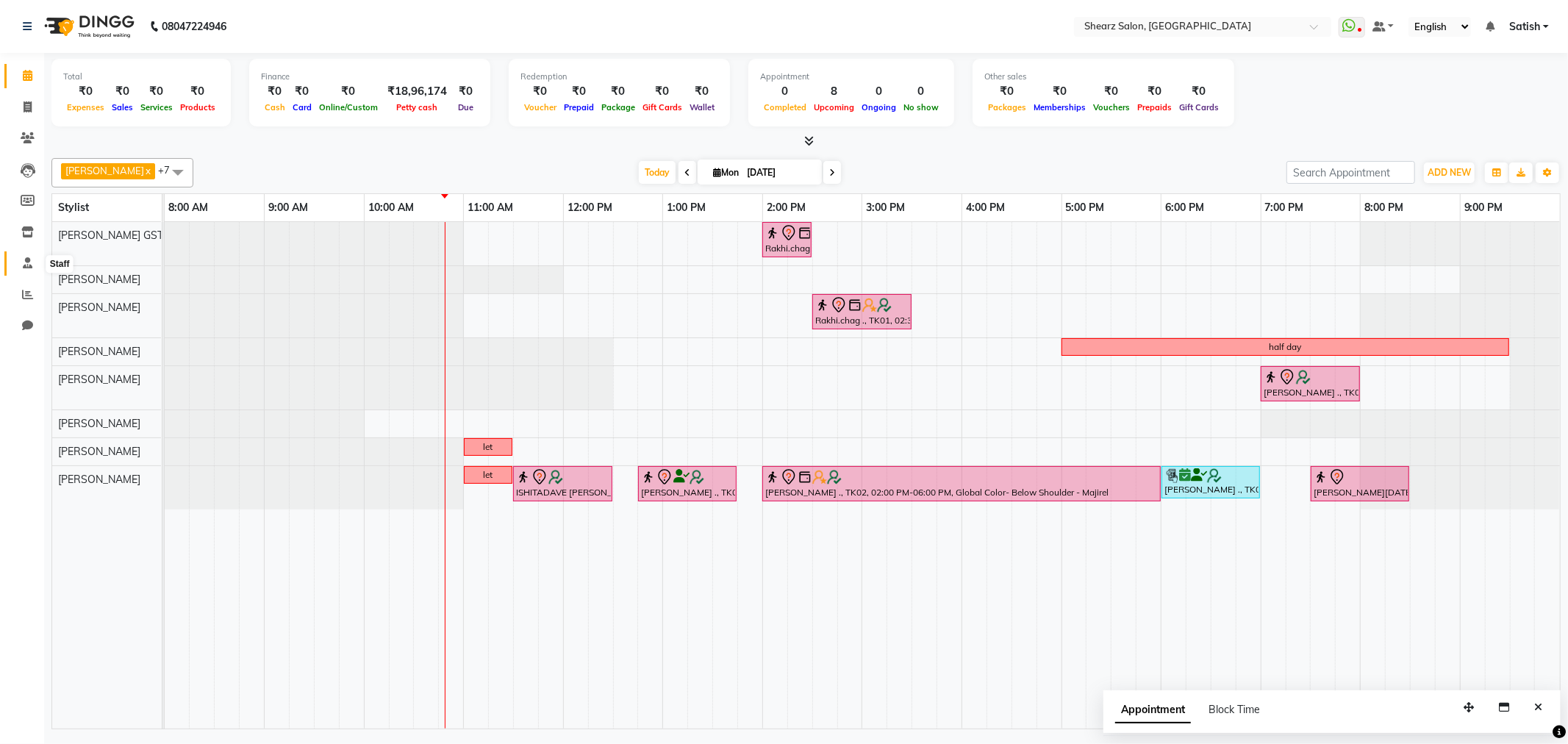
click at [26, 258] on icon at bounding box center [28, 263] width 10 height 11
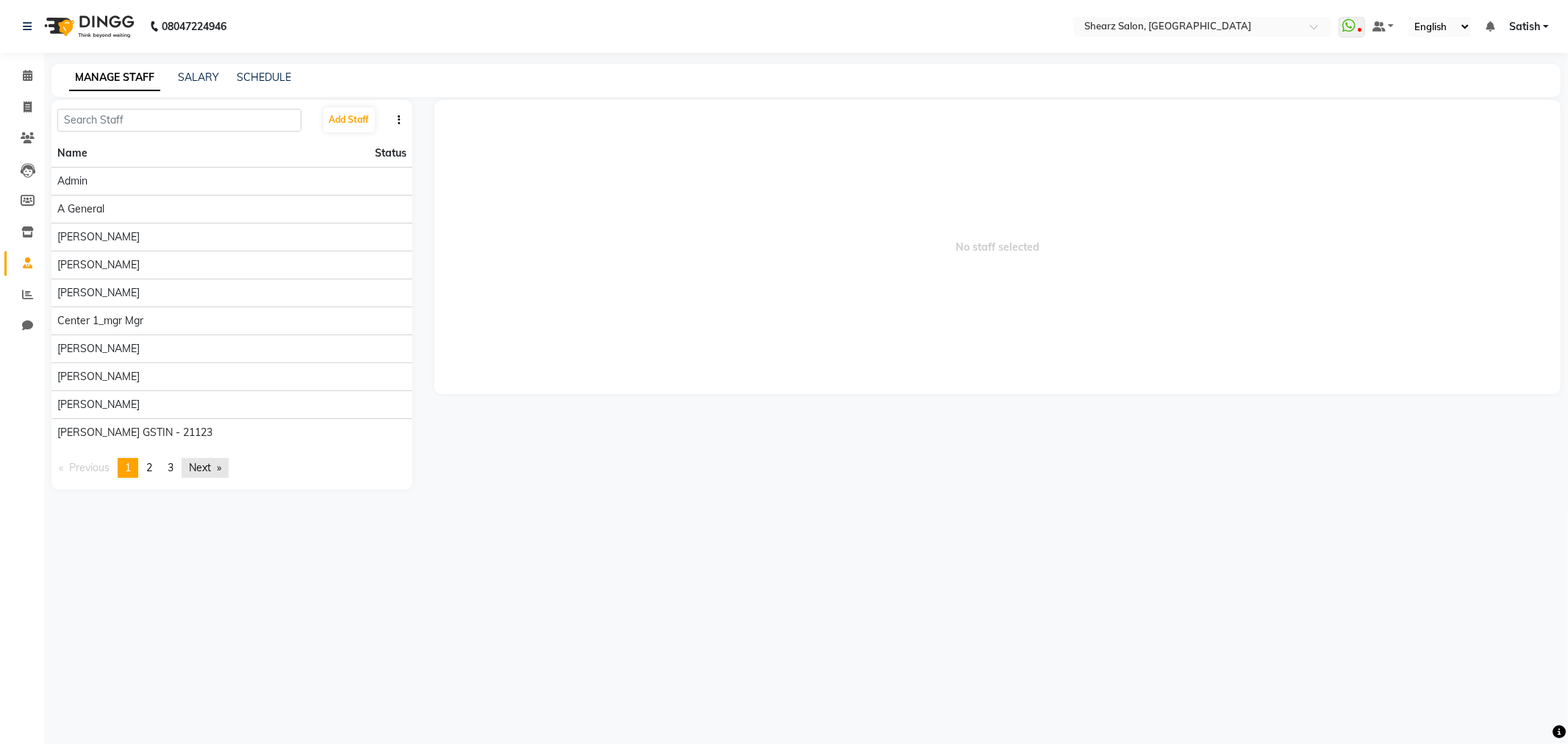
click at [213, 460] on link "Next page" at bounding box center [205, 468] width 47 height 20
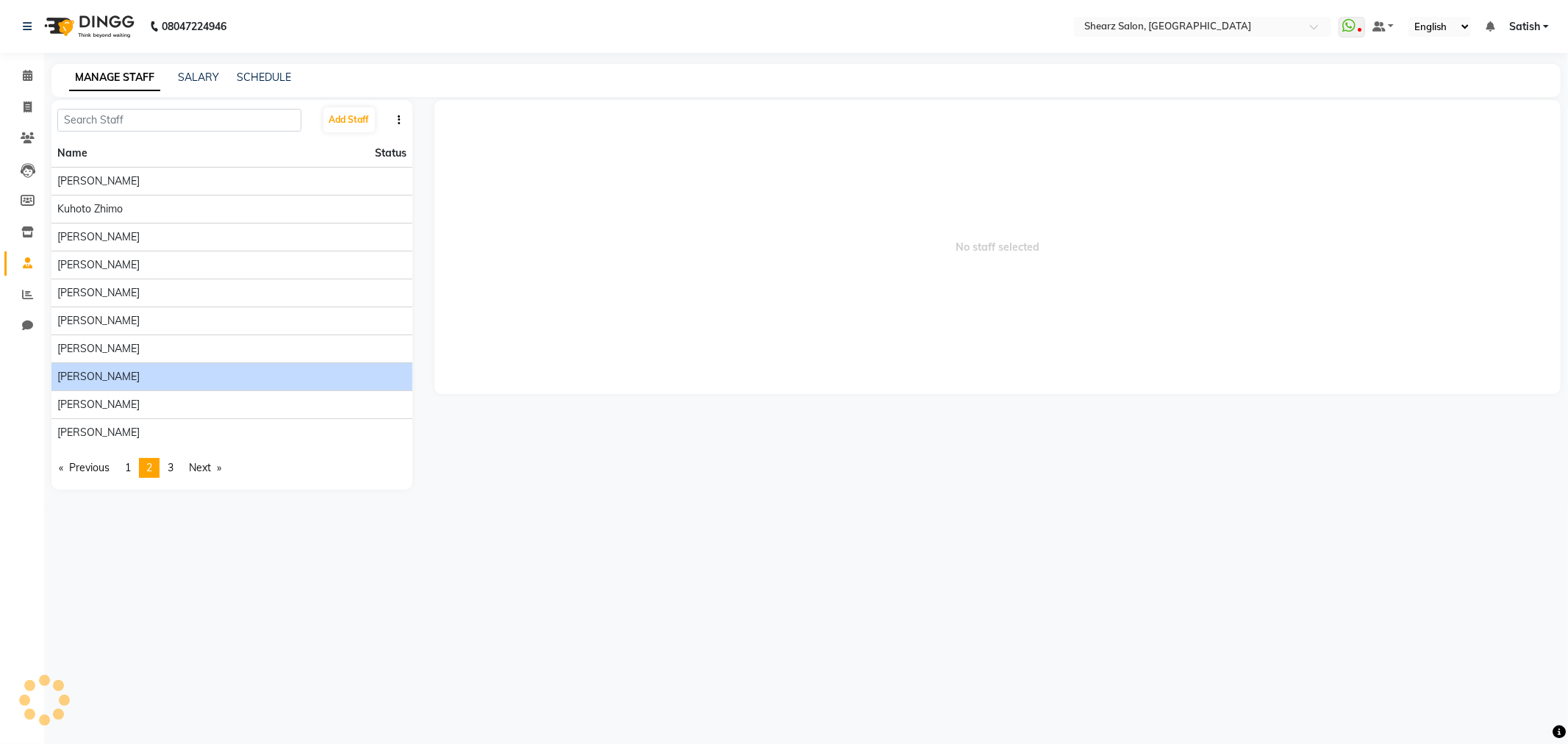
click at [213, 379] on div "[PERSON_NAME]" at bounding box center [232, 376] width 350 height 15
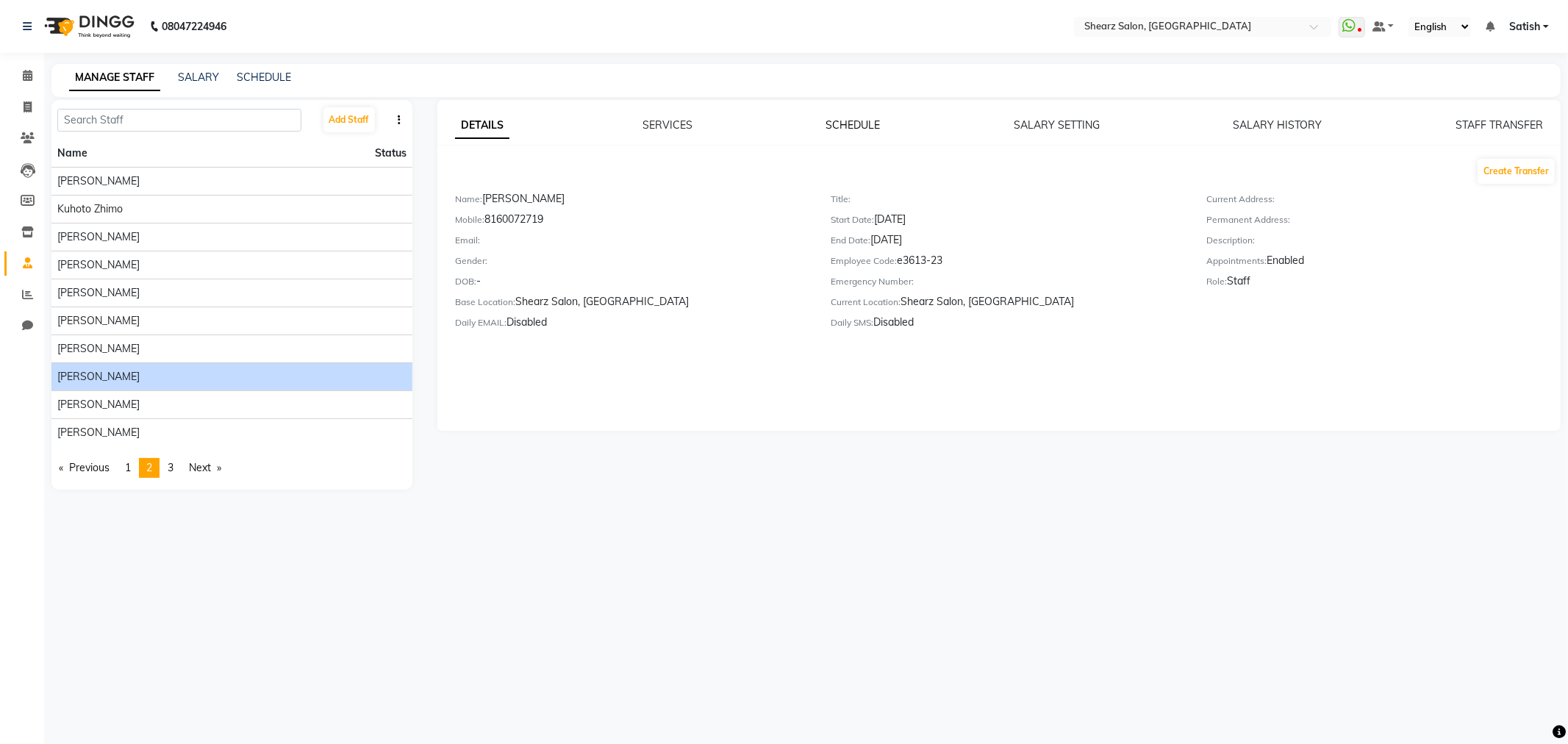
click at [835, 120] on link "SCHEDULE" at bounding box center [854, 125] width 54 height 13
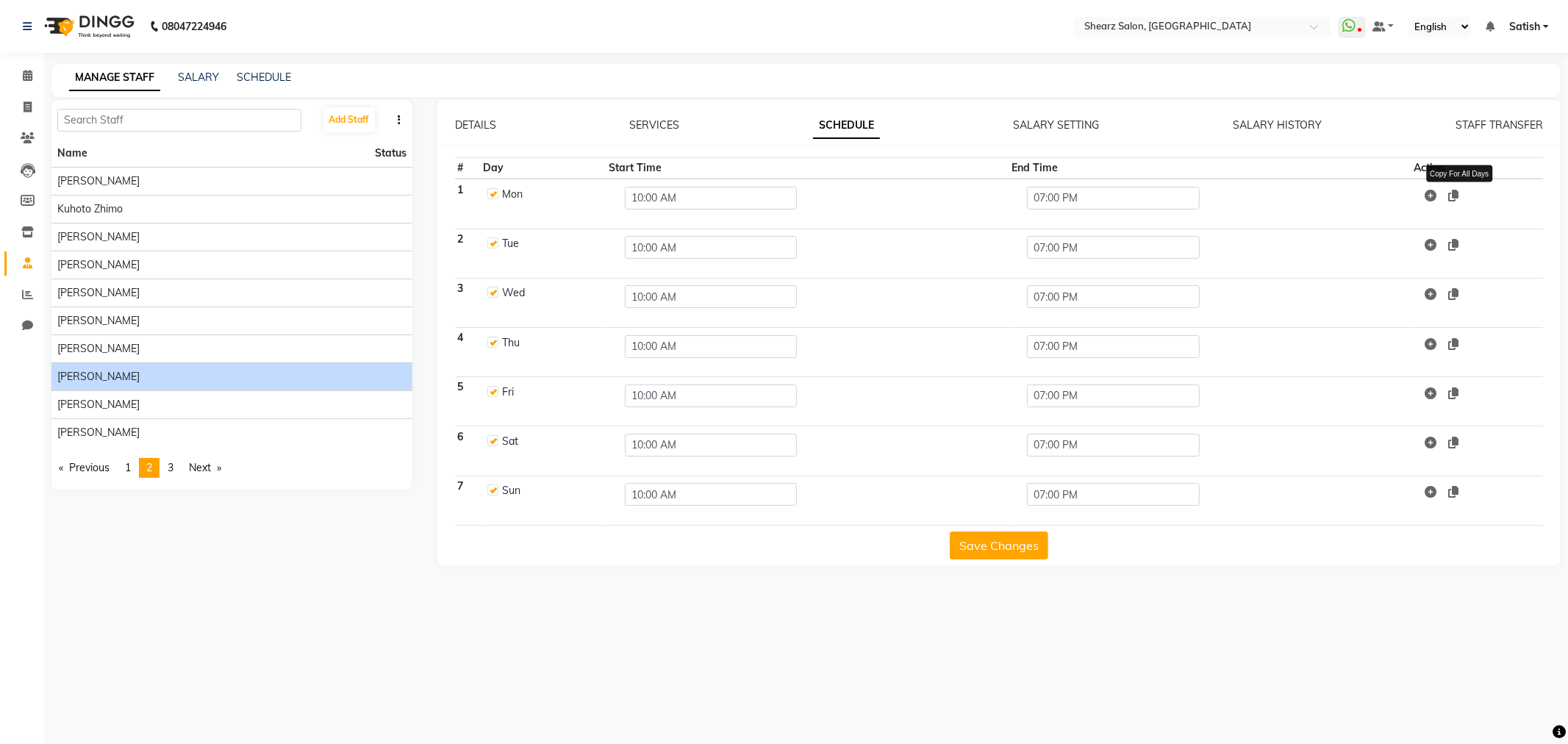
click at [1459, 193] on icon at bounding box center [1454, 195] width 11 height 12
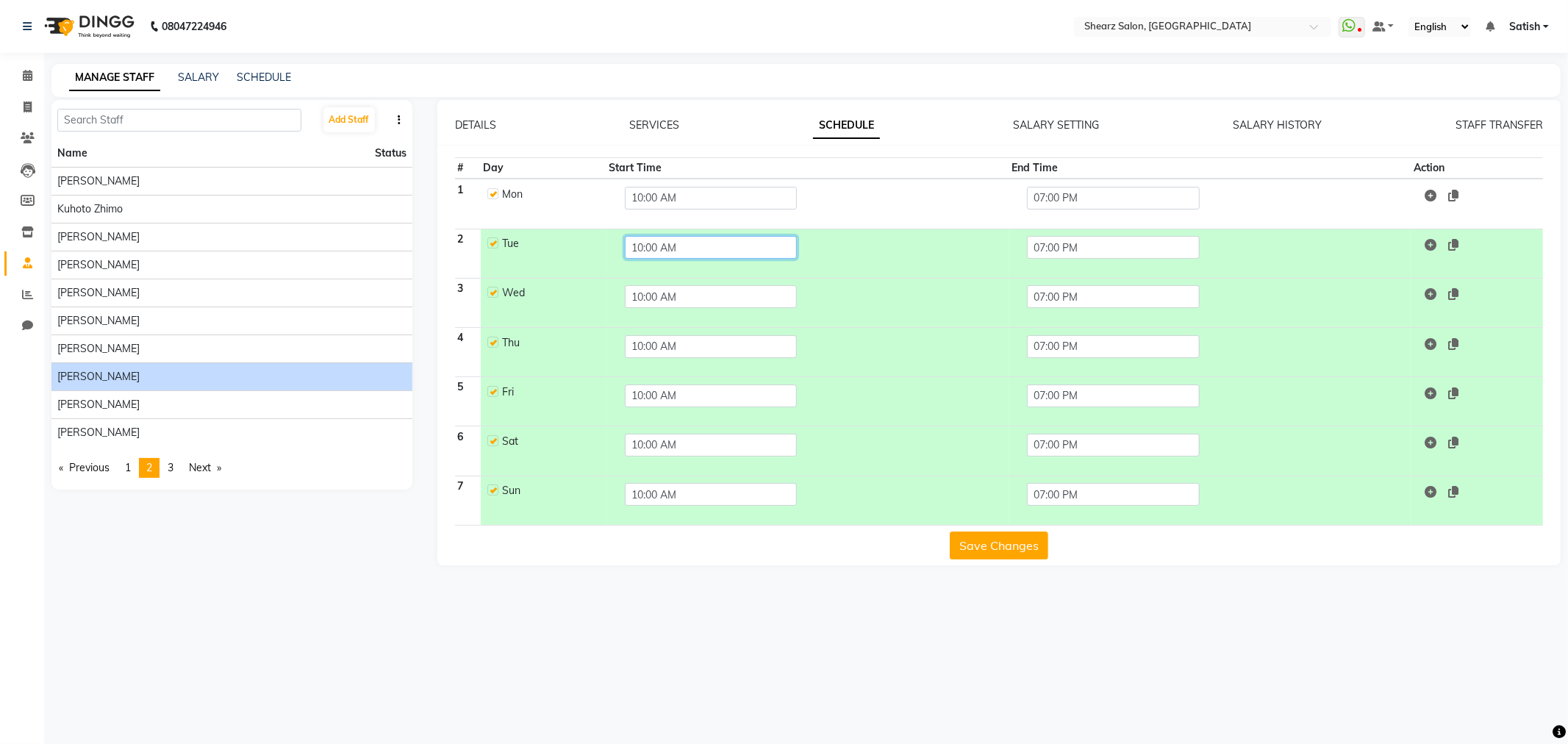
click at [717, 252] on input "10:00 AM" at bounding box center [711, 248] width 172 height 23
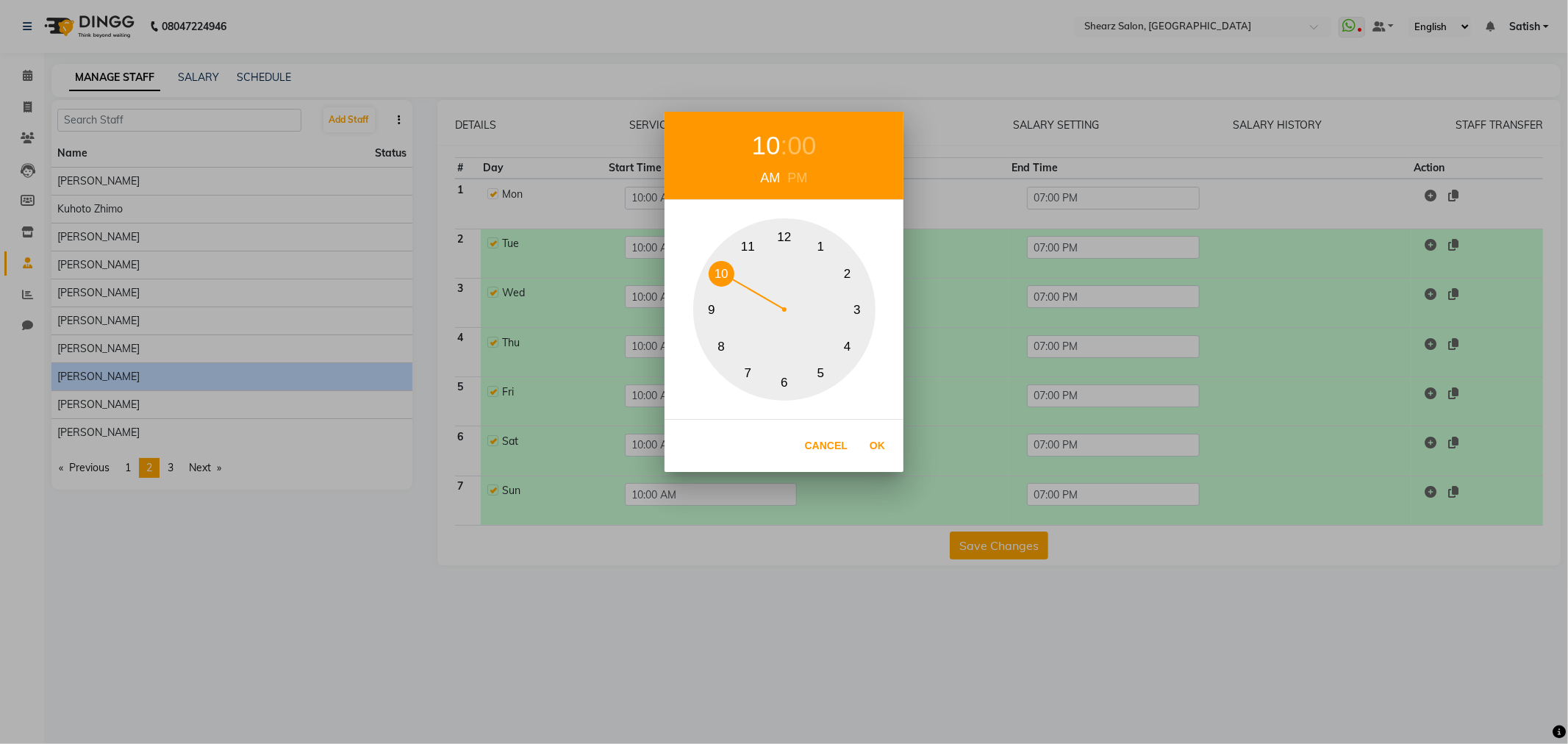
click at [794, 174] on div "PM" at bounding box center [798, 178] width 28 height 20
click at [788, 239] on button "12" at bounding box center [785, 236] width 26 height 26
click at [804, 145] on div "00" at bounding box center [802, 146] width 29 height 39
click at [783, 384] on button "30" at bounding box center [785, 383] width 26 height 26
click at [878, 439] on button "Ok" at bounding box center [878, 446] width 30 height 30
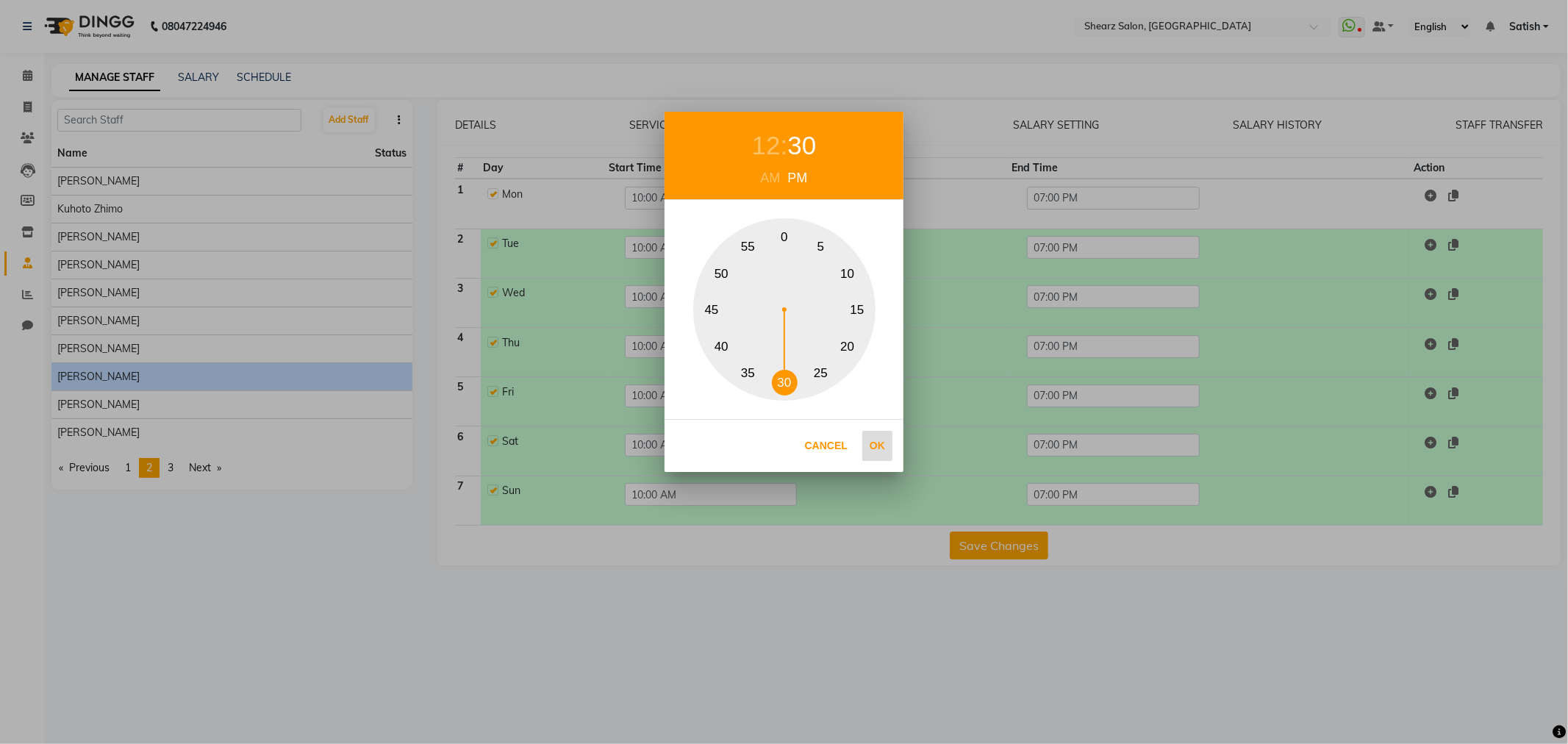
type input "12:30 PM"
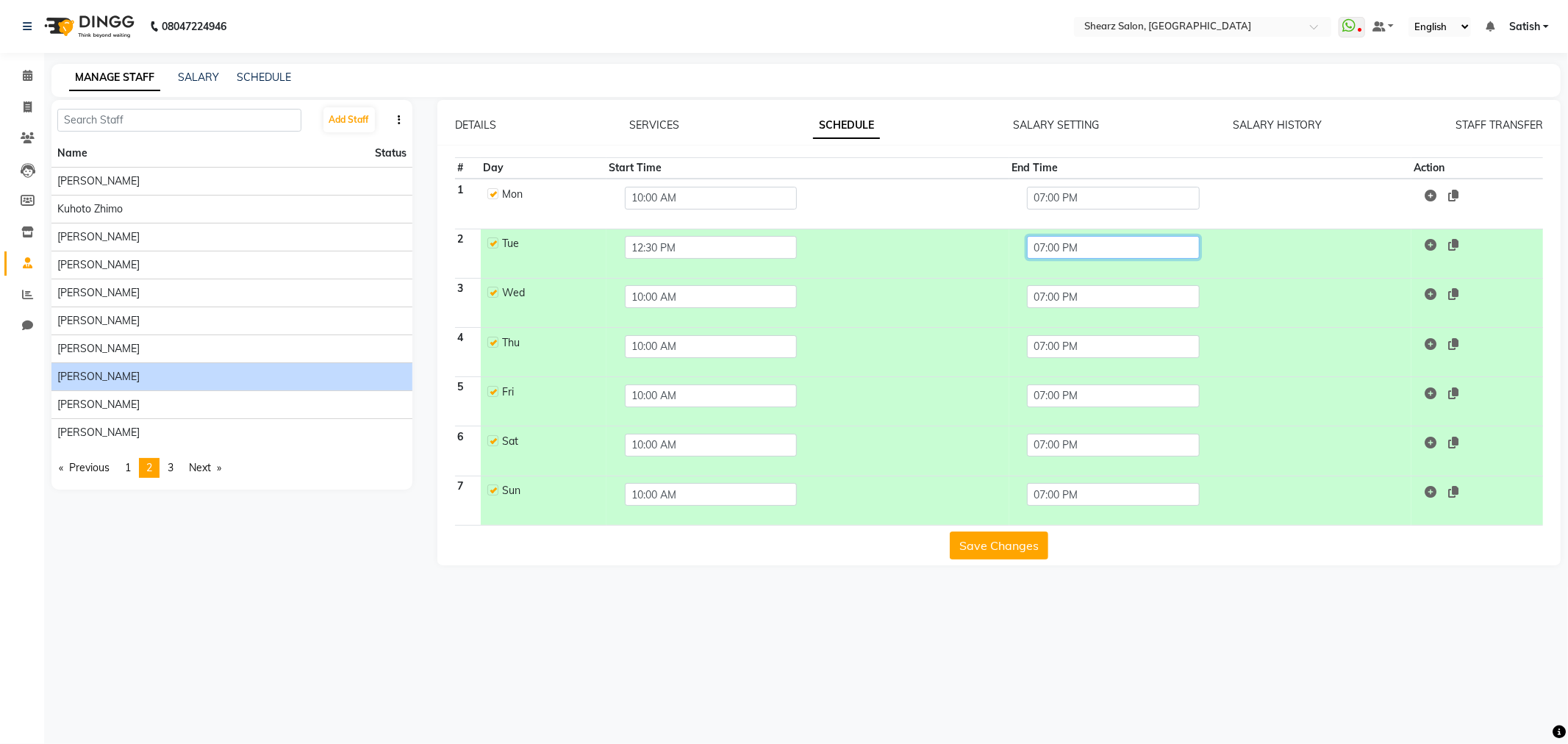
click at [1069, 245] on input "07:00 PM" at bounding box center [1113, 248] width 172 height 23
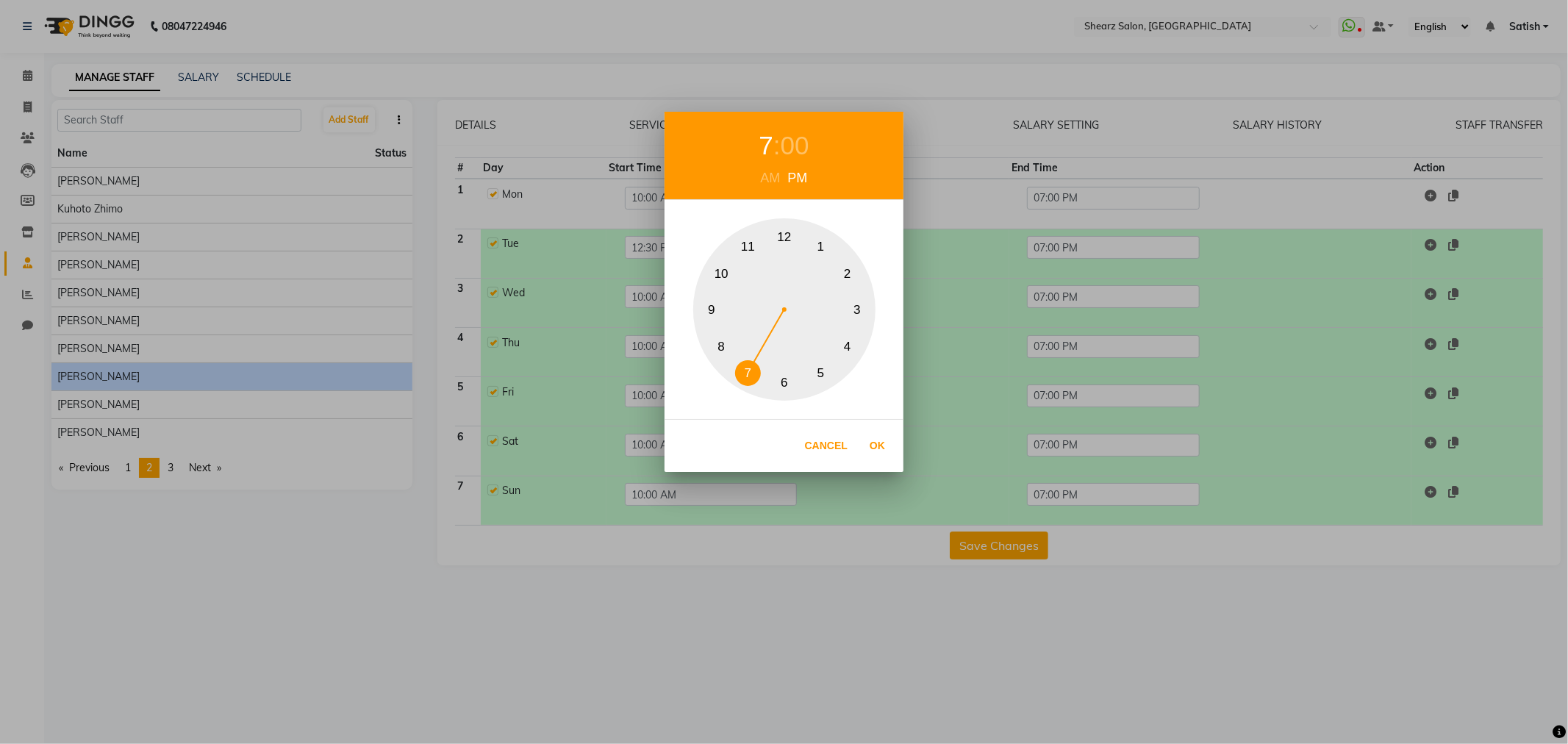
click at [714, 309] on button "9" at bounding box center [712, 310] width 26 height 26
click at [790, 136] on div "00" at bounding box center [795, 146] width 29 height 39
click at [790, 381] on button "30" at bounding box center [785, 383] width 26 height 26
click at [780, 373] on button "30" at bounding box center [785, 383] width 26 height 26
click at [782, 381] on button "30" at bounding box center [785, 383] width 26 height 26
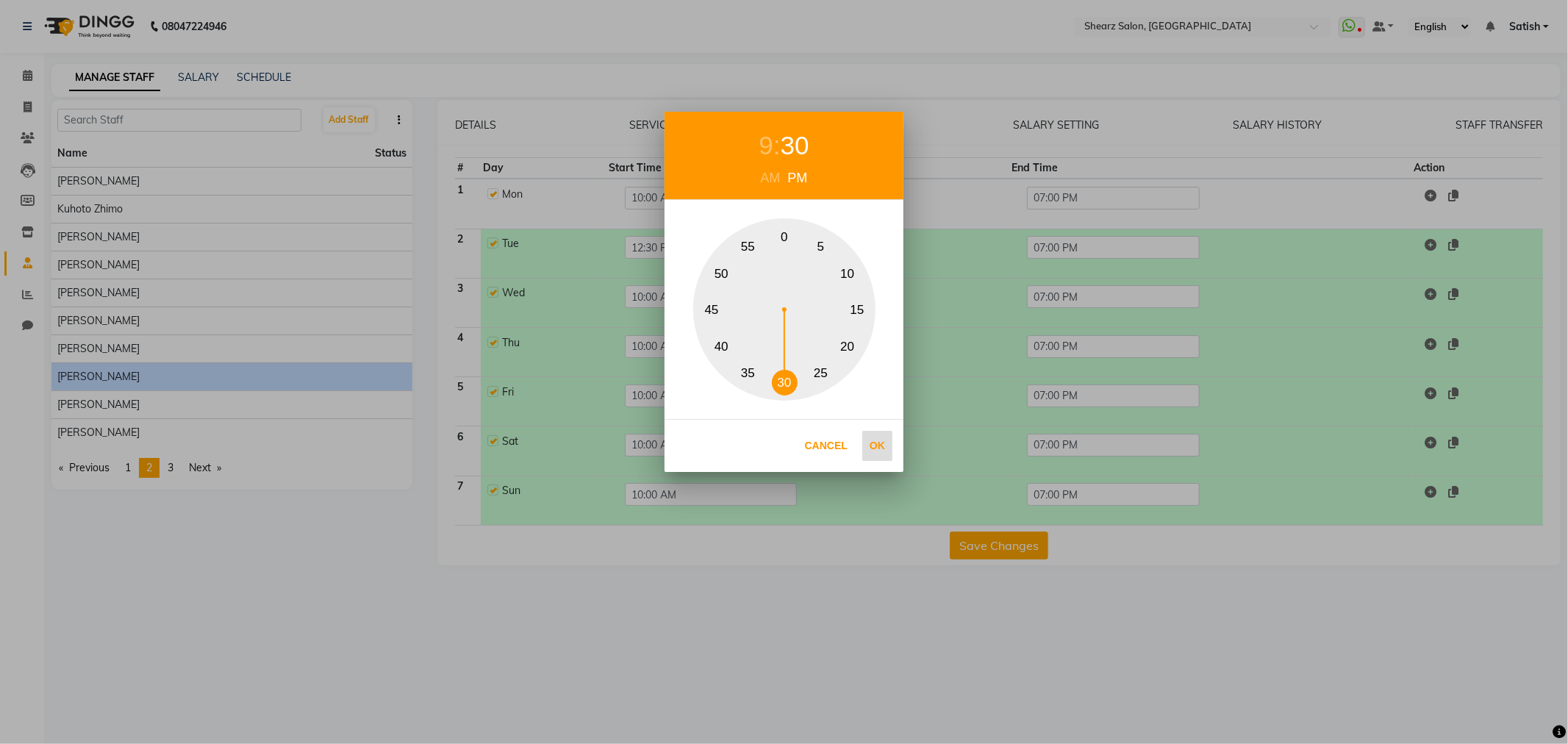
click at [879, 433] on button "Ok" at bounding box center [878, 446] width 30 height 30
type input "09:30 PM"
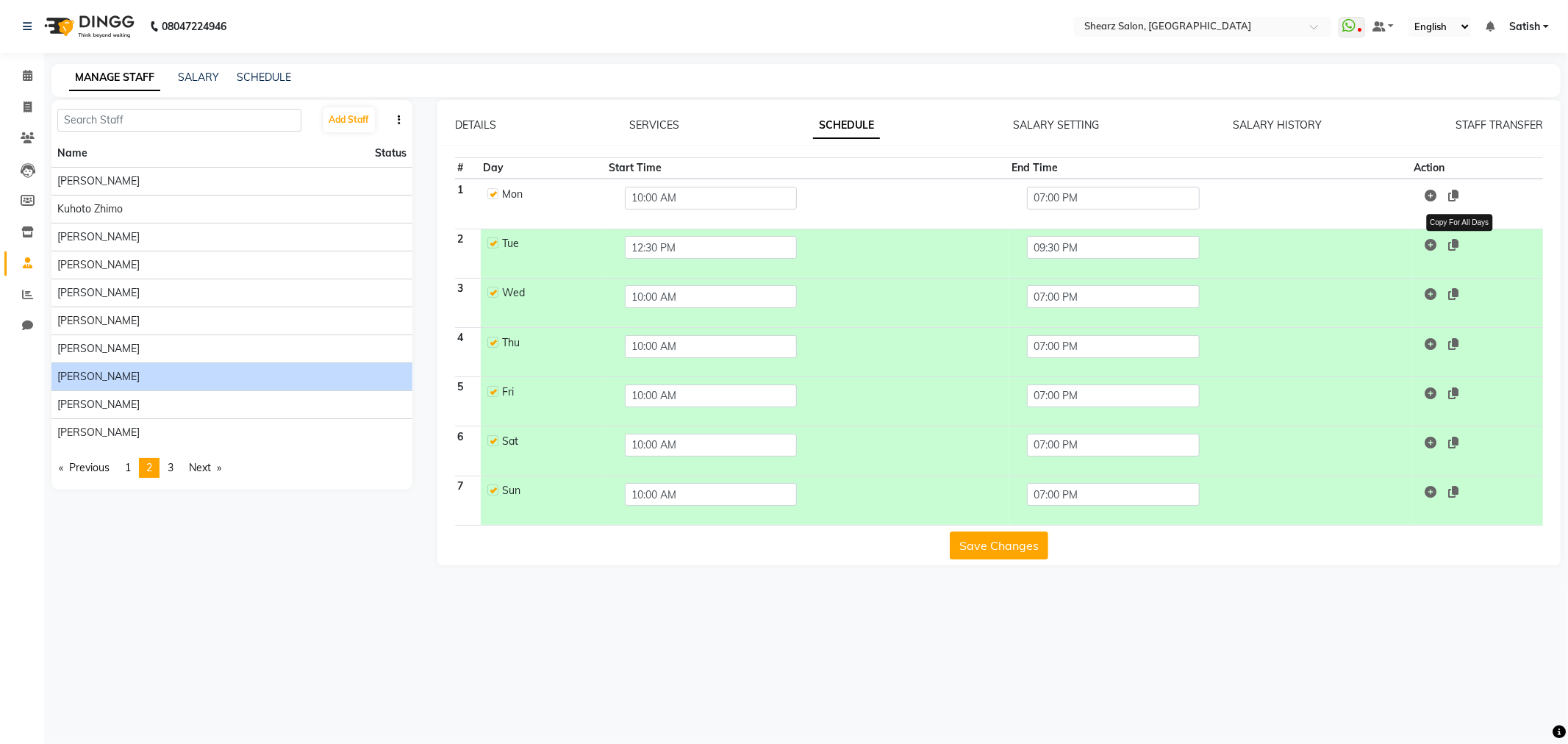
click at [1457, 244] on icon at bounding box center [1454, 244] width 11 height 12
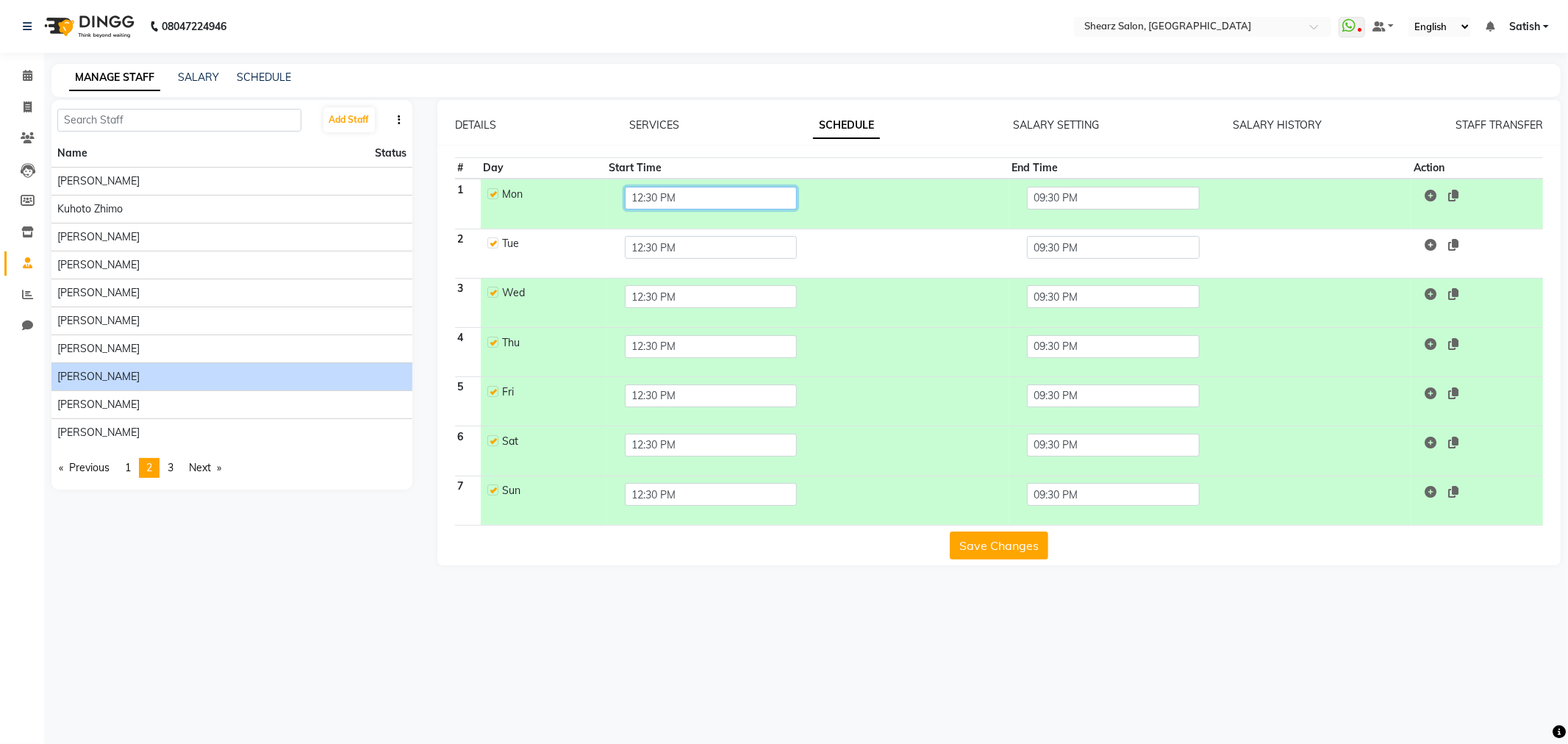
click at [633, 196] on input "12:30 PM" at bounding box center [711, 198] width 172 height 23
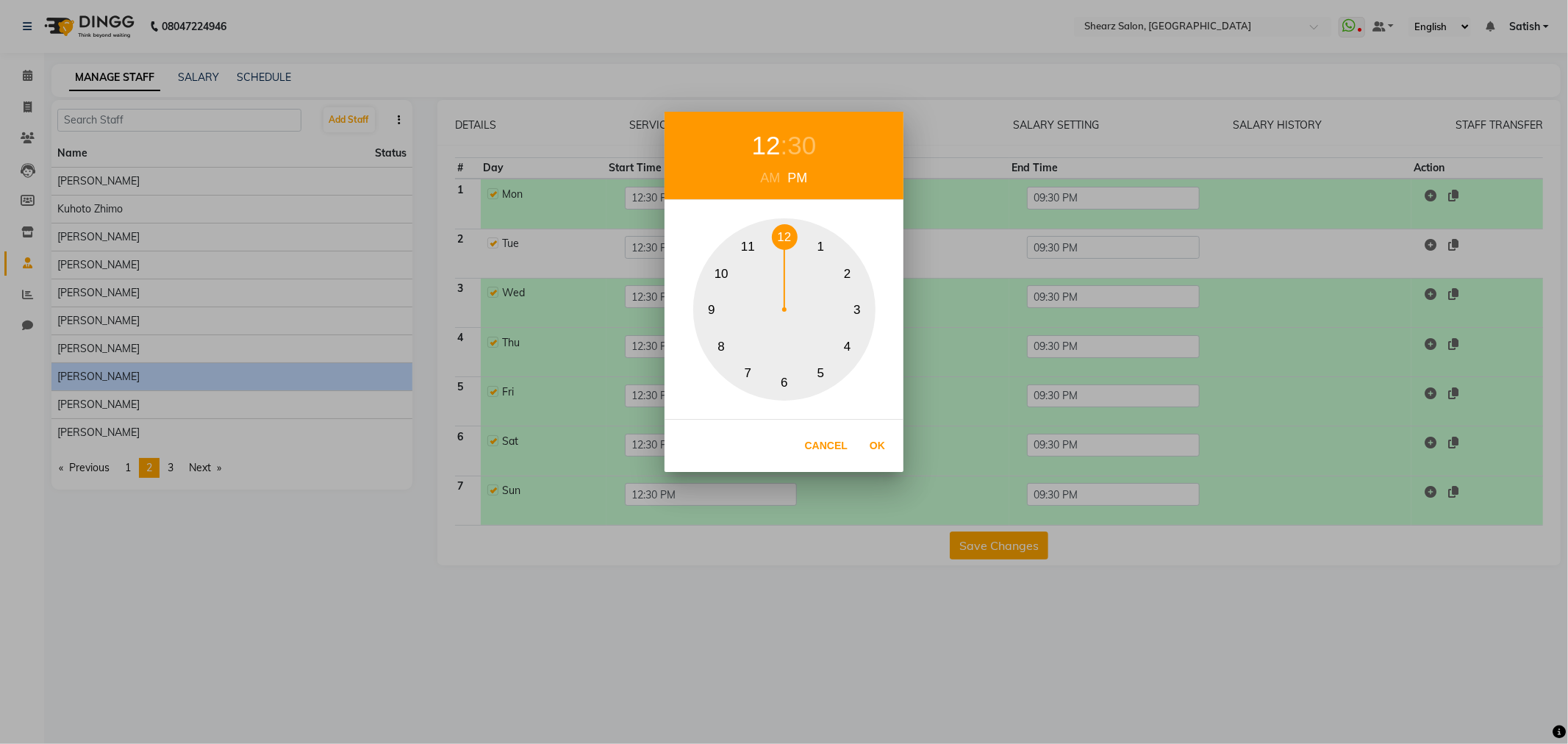
click at [767, 175] on div "AM" at bounding box center [771, 178] width 28 height 20
click at [718, 270] on button "10" at bounding box center [722, 274] width 26 height 26
click at [791, 136] on div "30" at bounding box center [802, 146] width 29 height 39
click at [783, 236] on button "0" at bounding box center [785, 236] width 26 height 26
click at [879, 447] on button "Ok" at bounding box center [878, 446] width 30 height 30
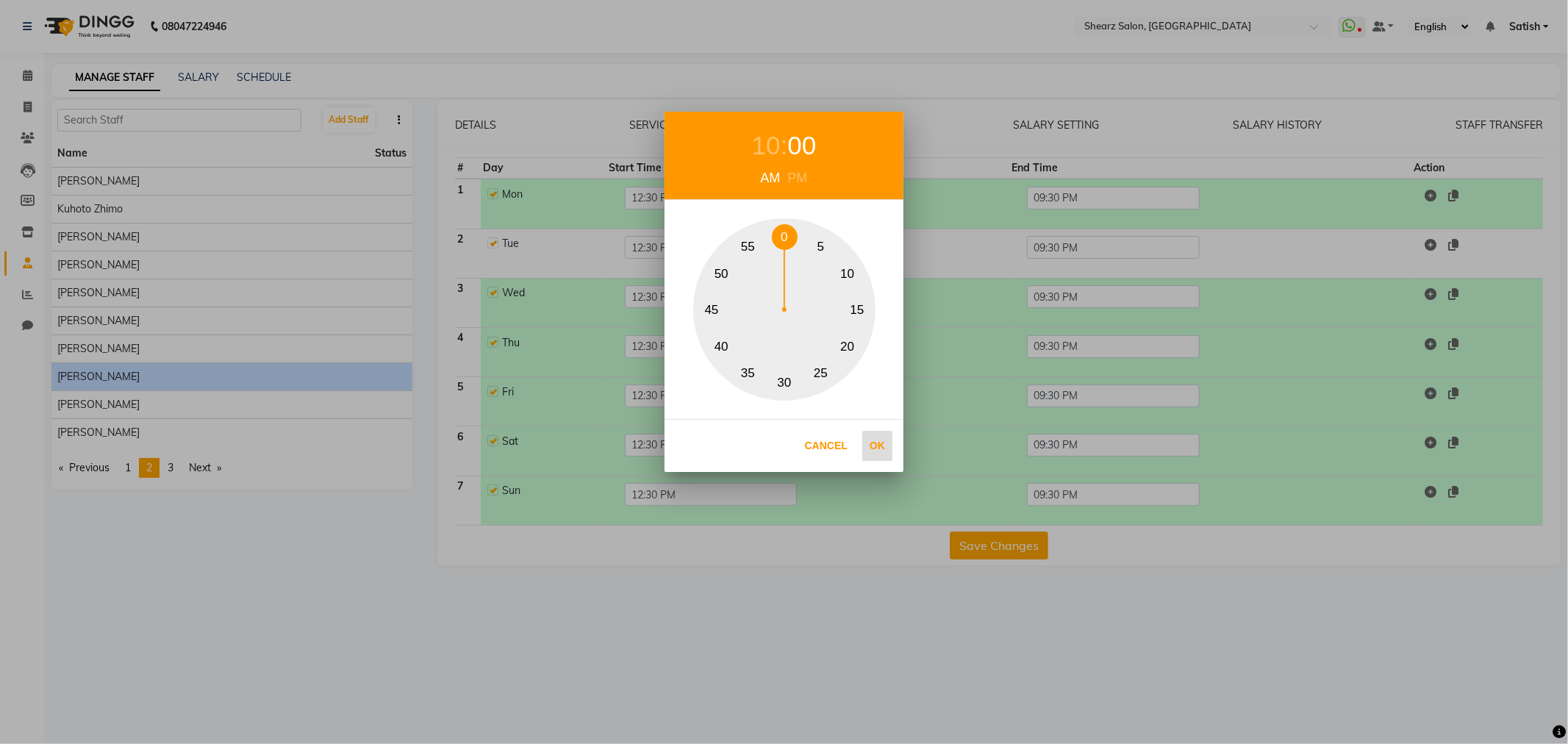
type input "10:00 AM"
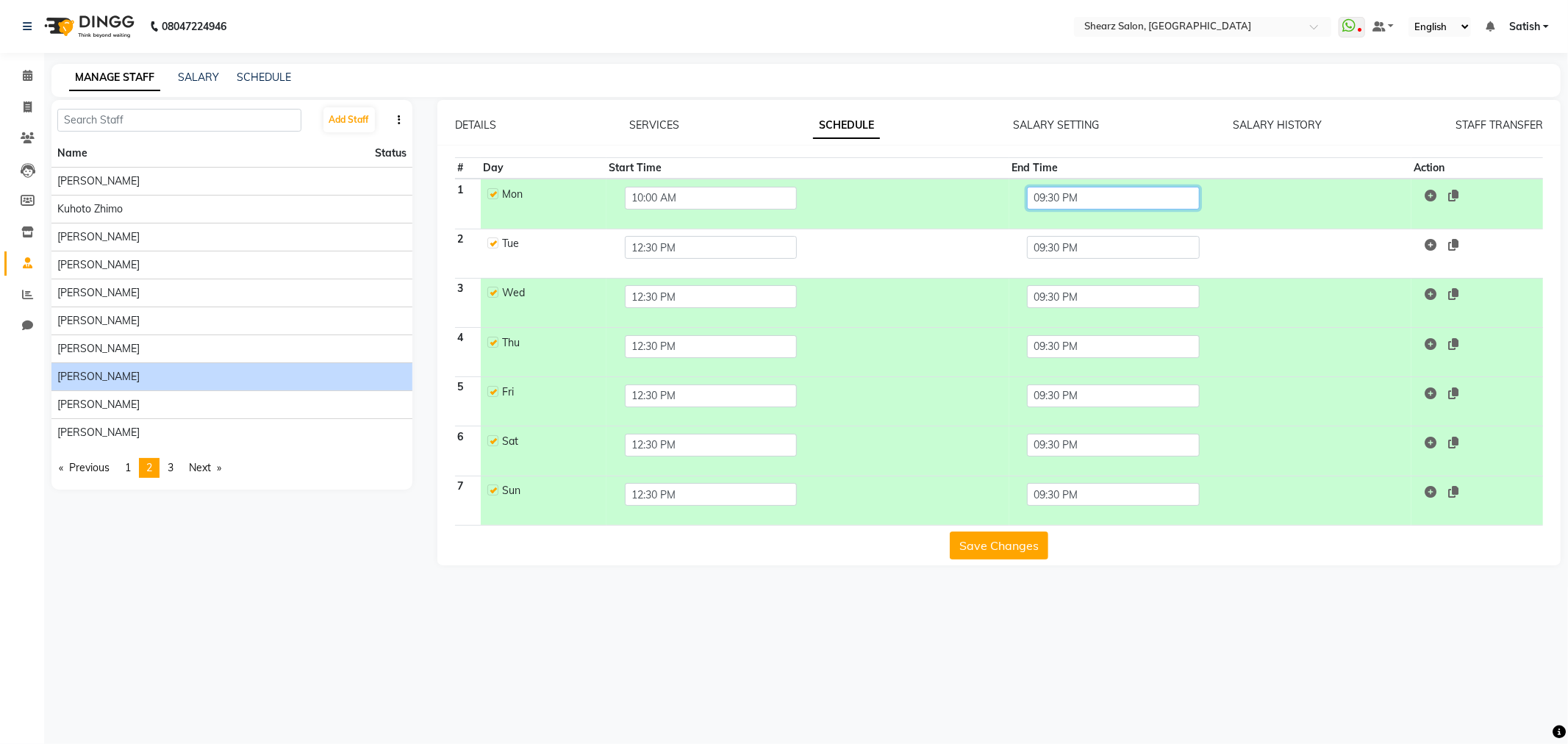
click at [1064, 199] on input "09:30 PM" at bounding box center [1113, 198] width 172 height 23
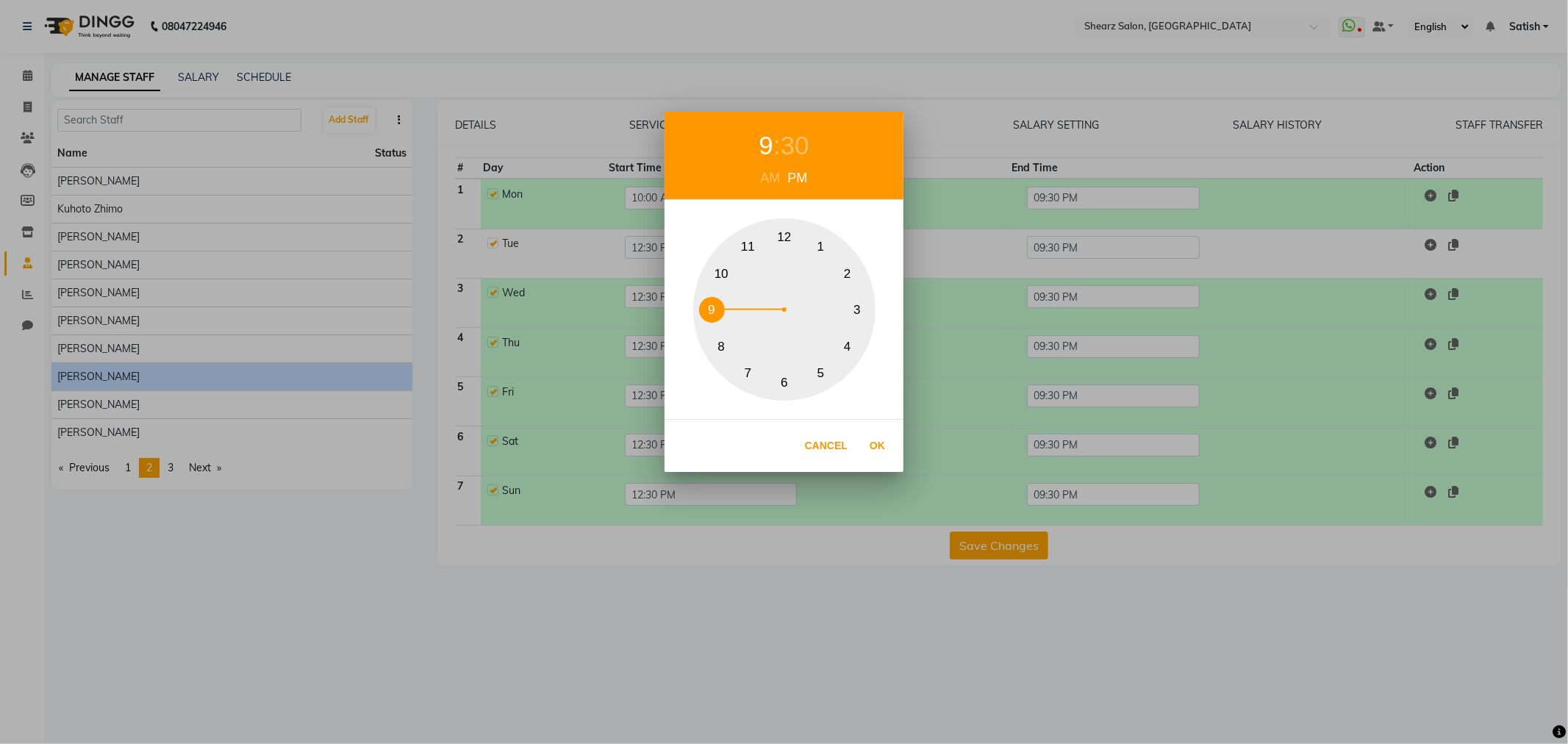
click at [743, 375] on button "7" at bounding box center [747, 373] width 26 height 26
click at [796, 151] on div "30" at bounding box center [795, 146] width 29 height 39
click at [780, 236] on button "0" at bounding box center [785, 236] width 26 height 26
click at [878, 442] on button "Ok" at bounding box center [878, 446] width 30 height 30
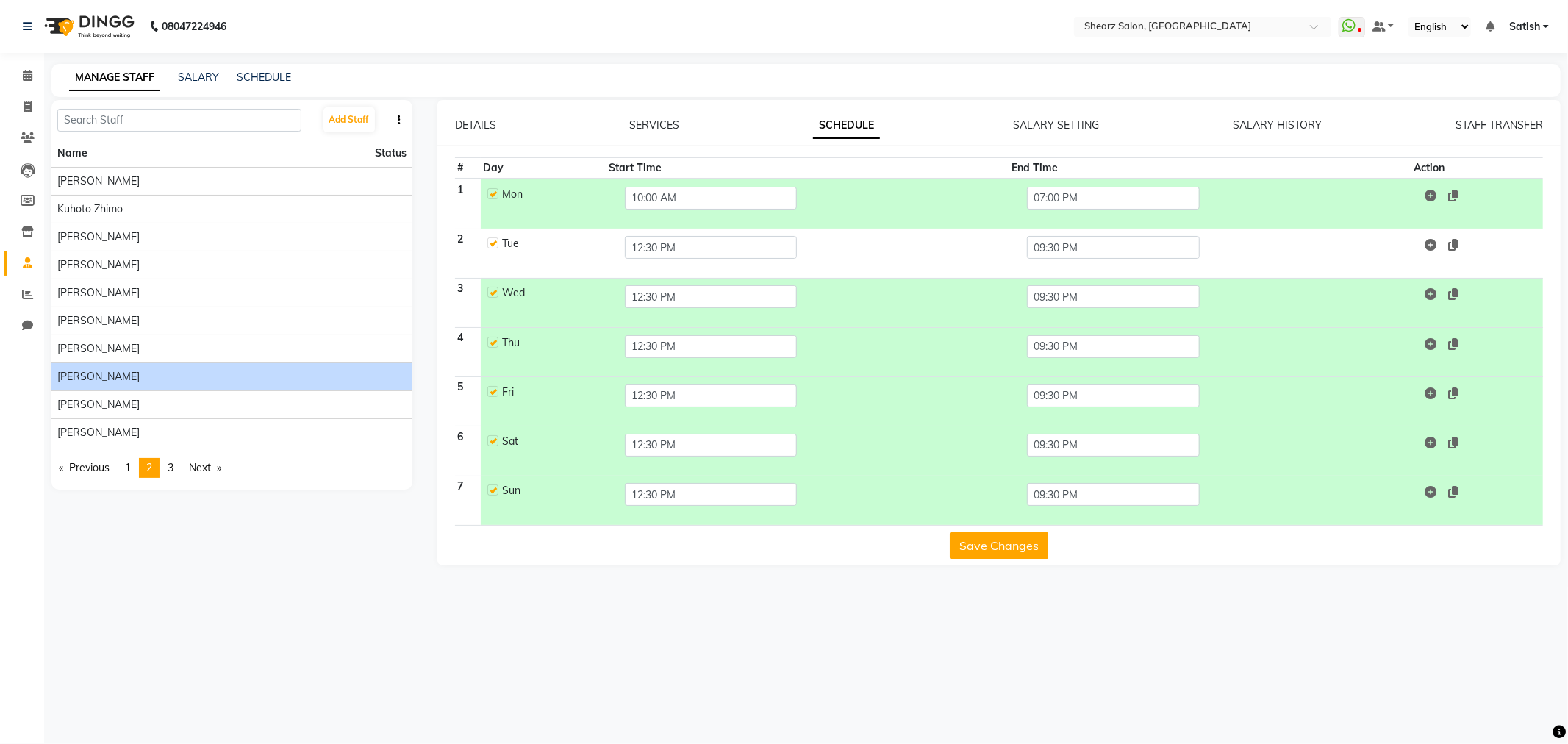
click at [983, 547] on button "Save Changes" at bounding box center [999, 545] width 98 height 28
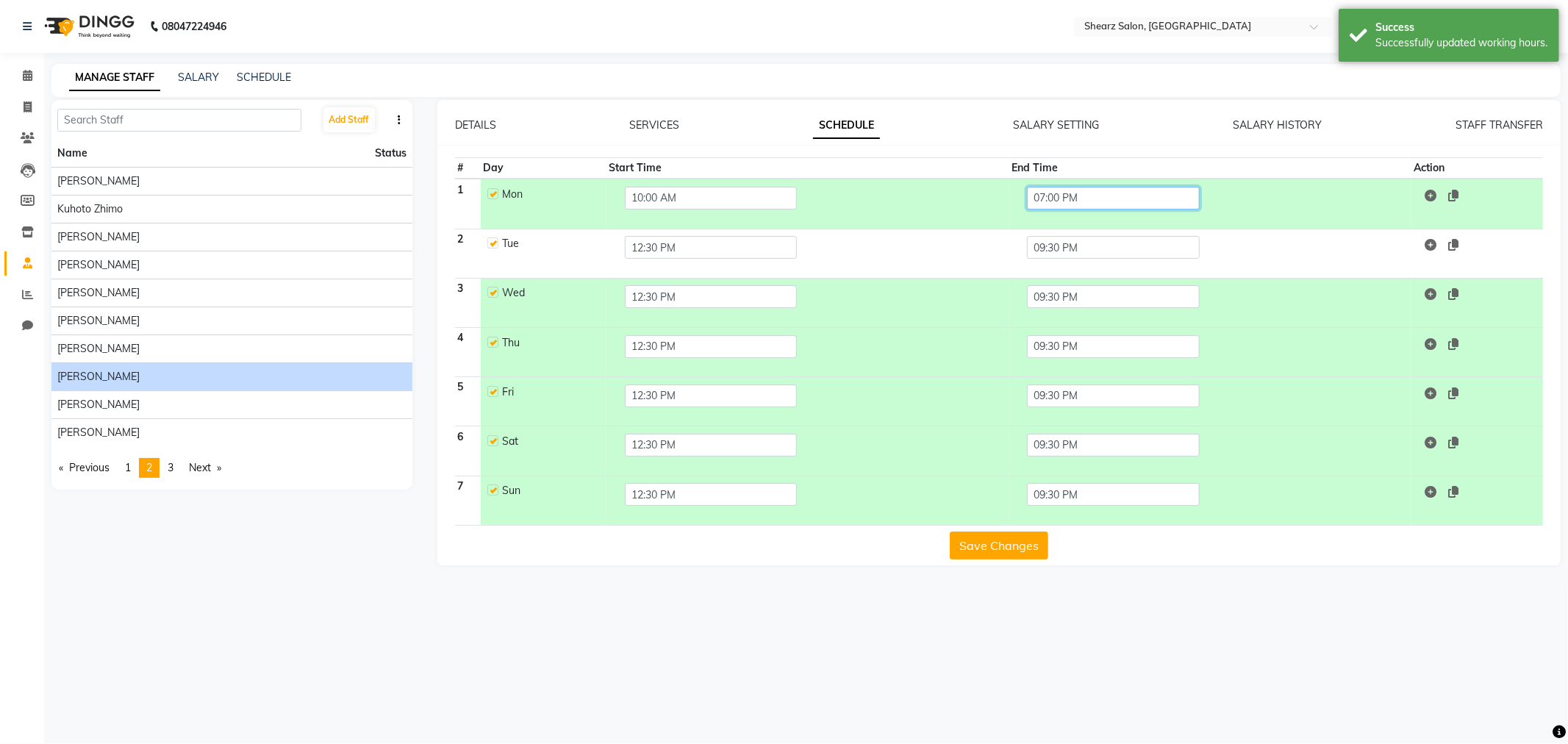
click at [1108, 202] on input "07:00 PM" at bounding box center [1113, 198] width 172 height 23
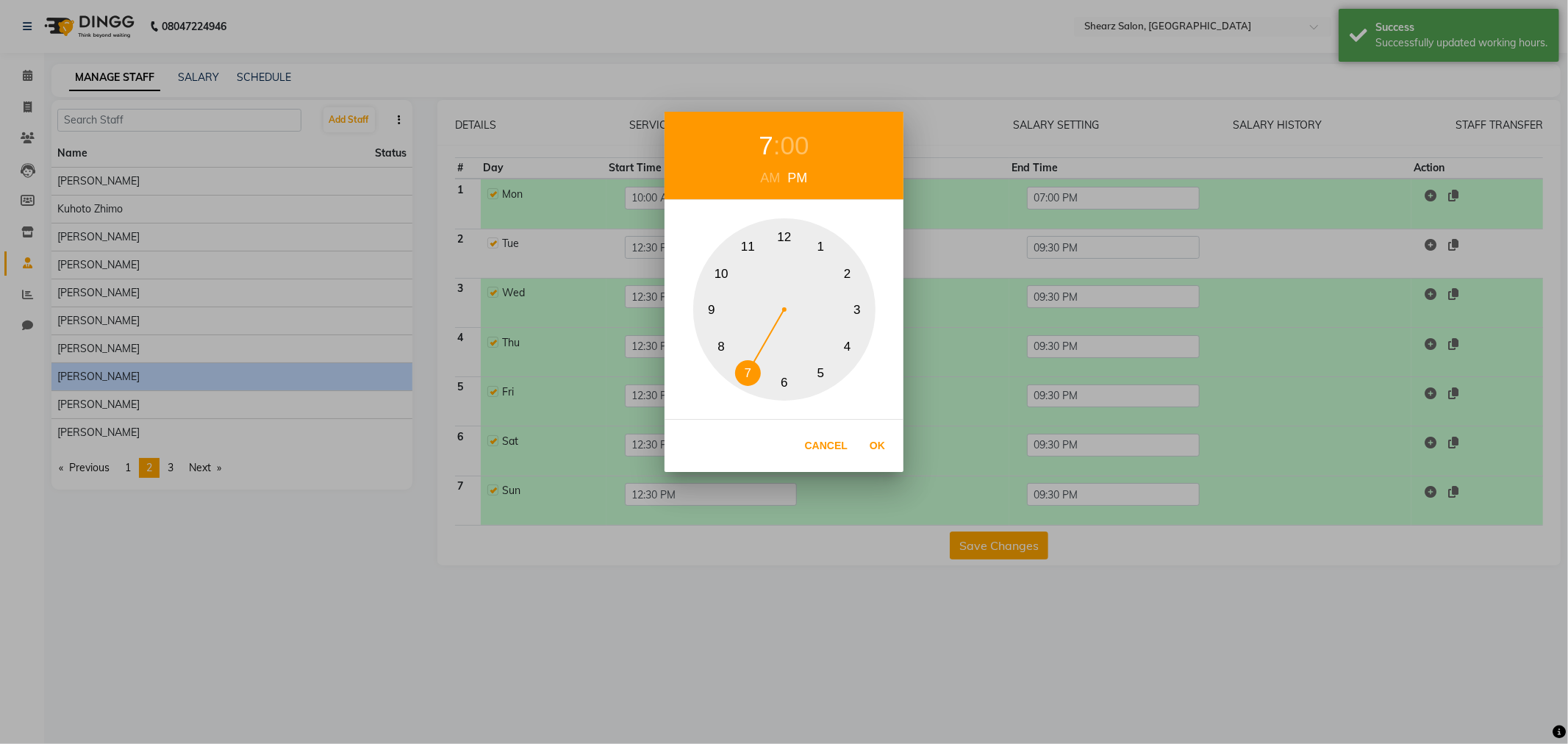
click at [853, 267] on button "2" at bounding box center [847, 274] width 26 height 26
click at [788, 137] on div "00" at bounding box center [795, 146] width 29 height 39
click at [777, 388] on button "30" at bounding box center [785, 383] width 26 height 26
click at [782, 384] on button "30" at bounding box center [785, 383] width 26 height 26
click at [879, 443] on button "Ok" at bounding box center [878, 446] width 30 height 30
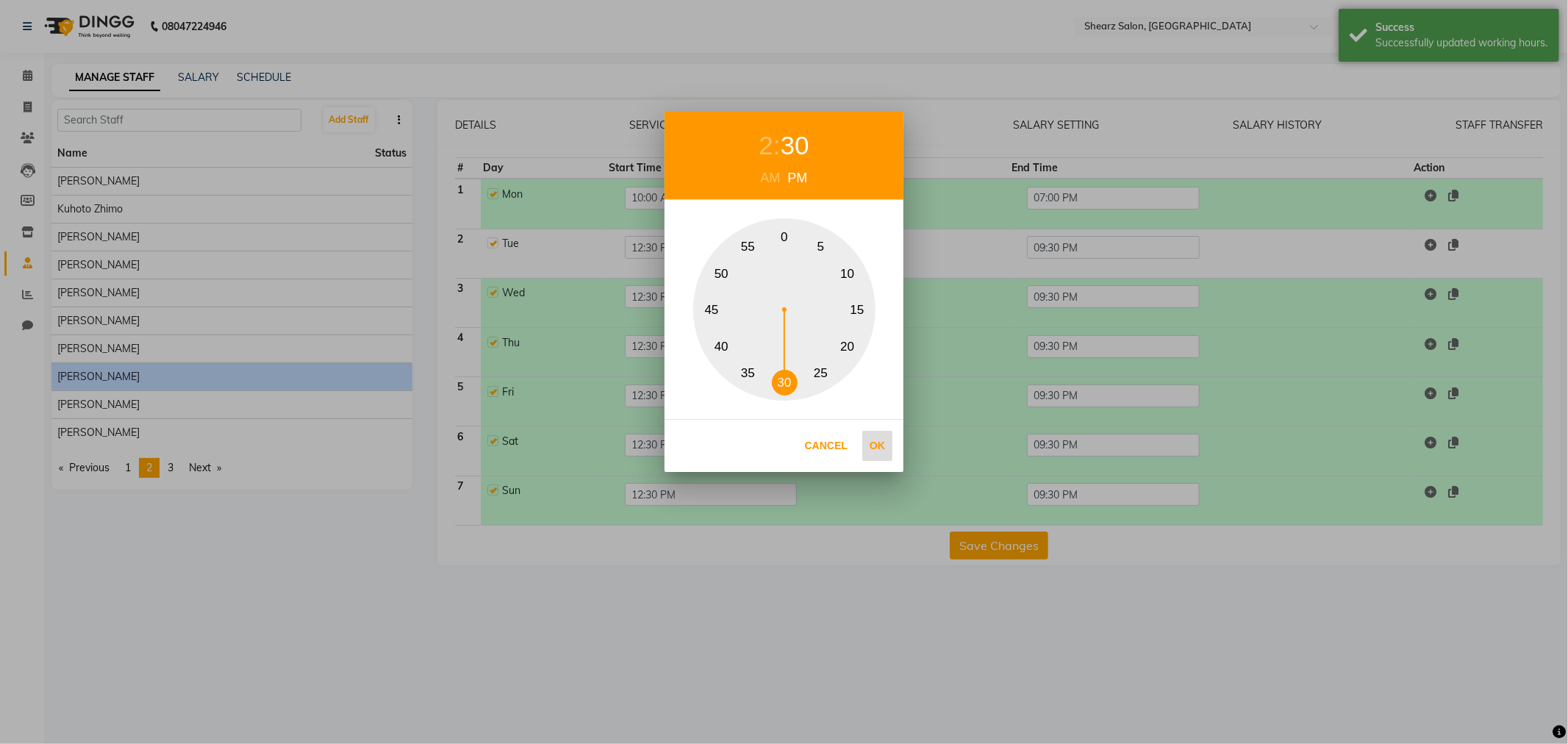
type input "02:30 PM"
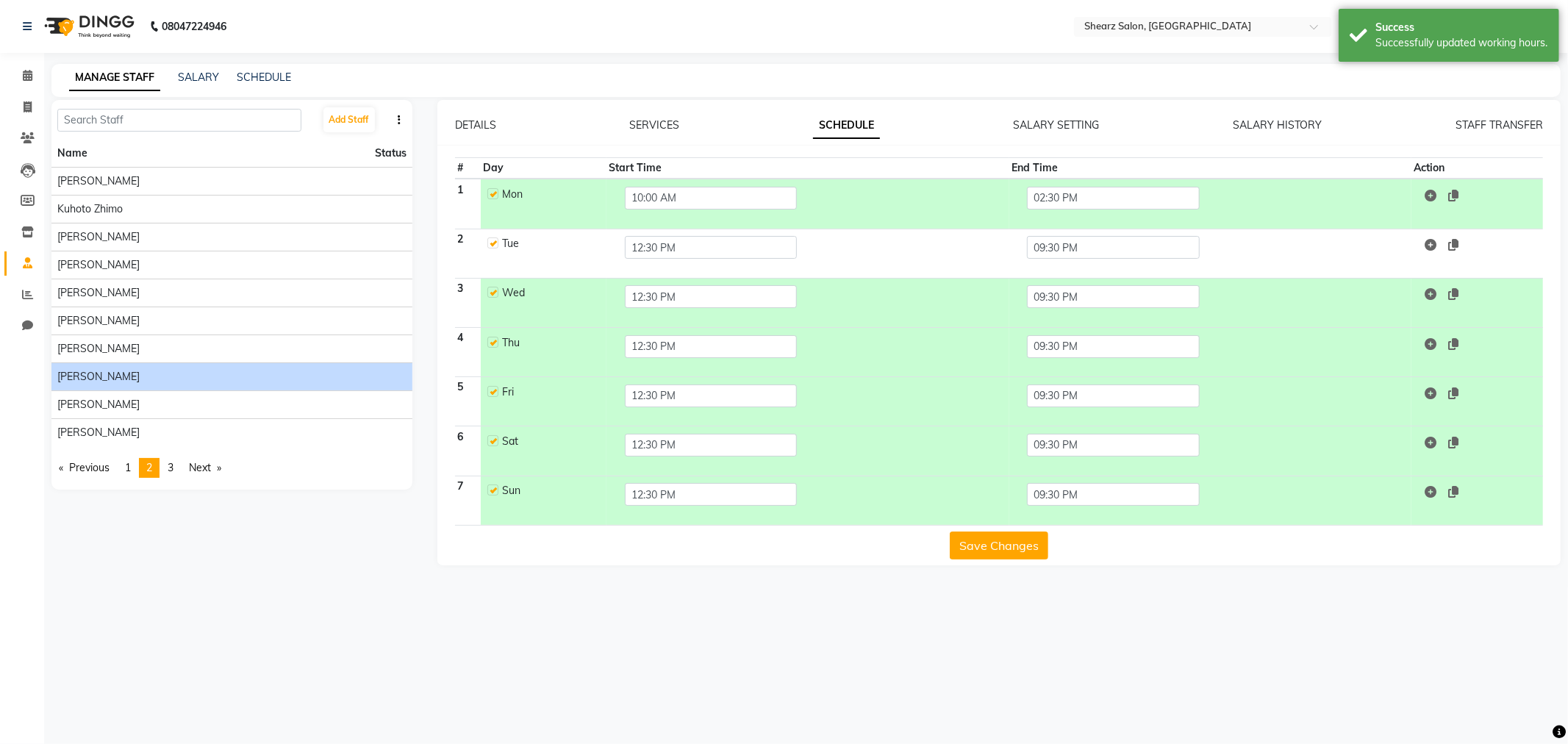
click at [966, 535] on button "Save Changes" at bounding box center [999, 545] width 98 height 28
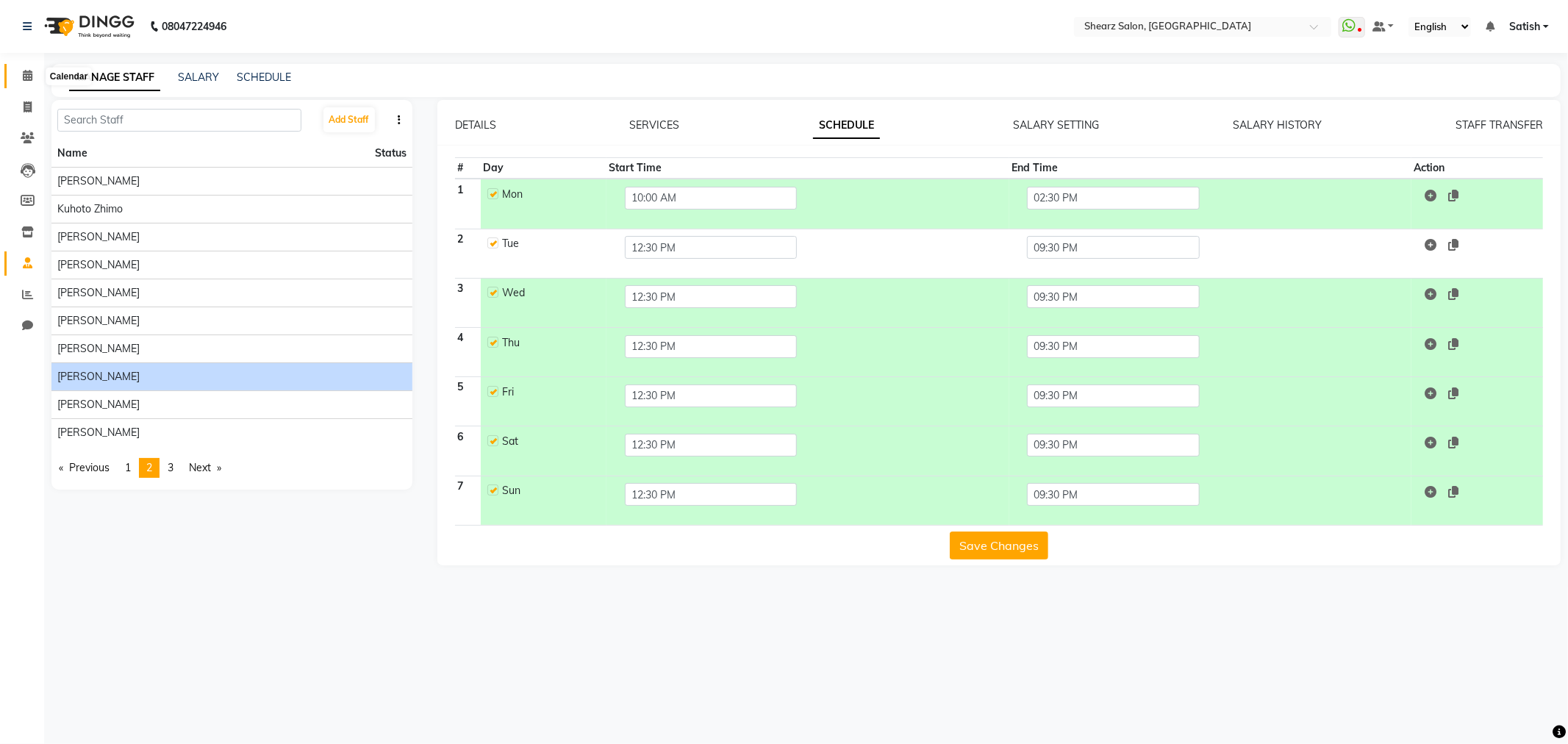
click at [30, 70] on icon at bounding box center [28, 75] width 10 height 11
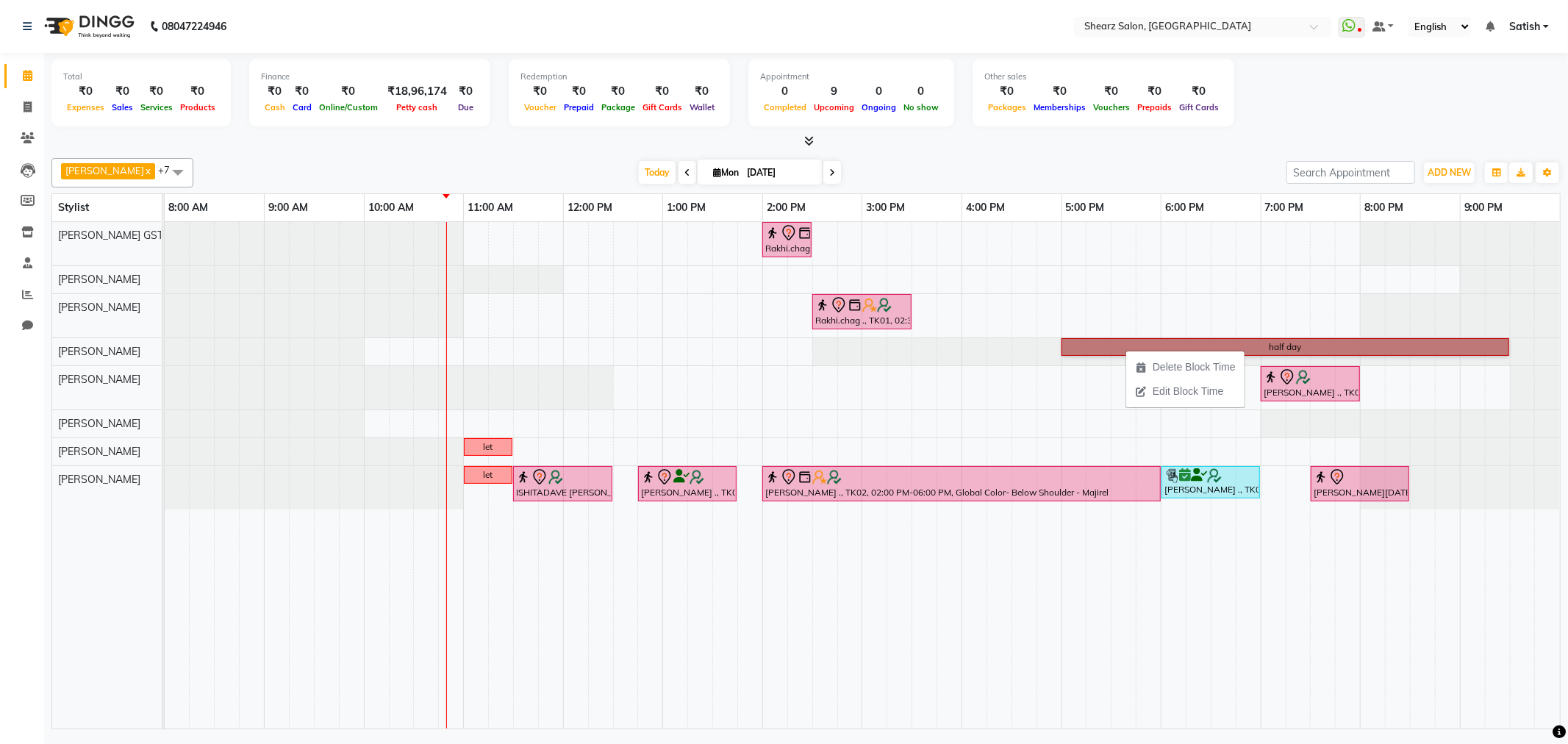
click at [165, 343] on div at bounding box center [165, 351] width 0 height 28
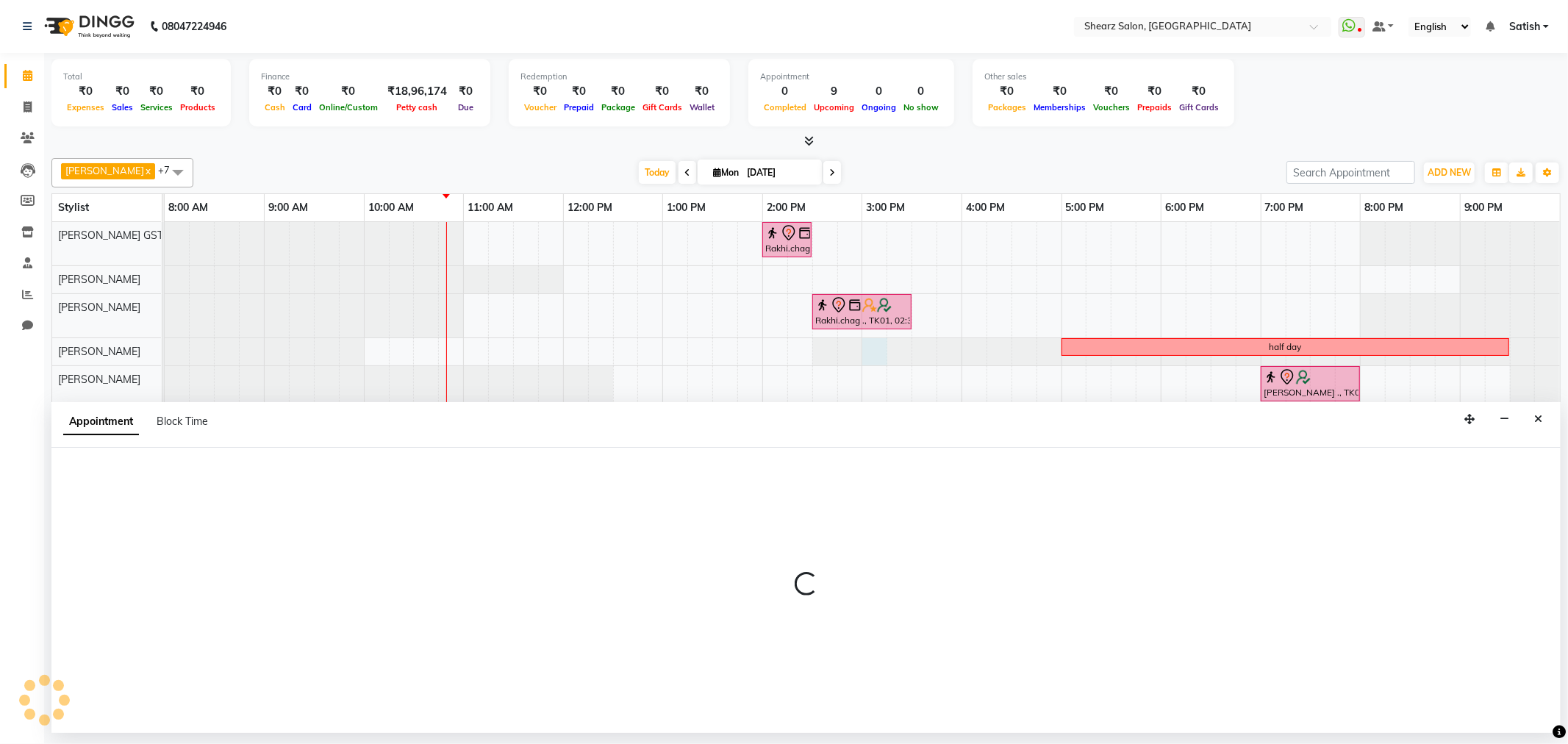
select select "77458"
select select "900"
select select "tentative"
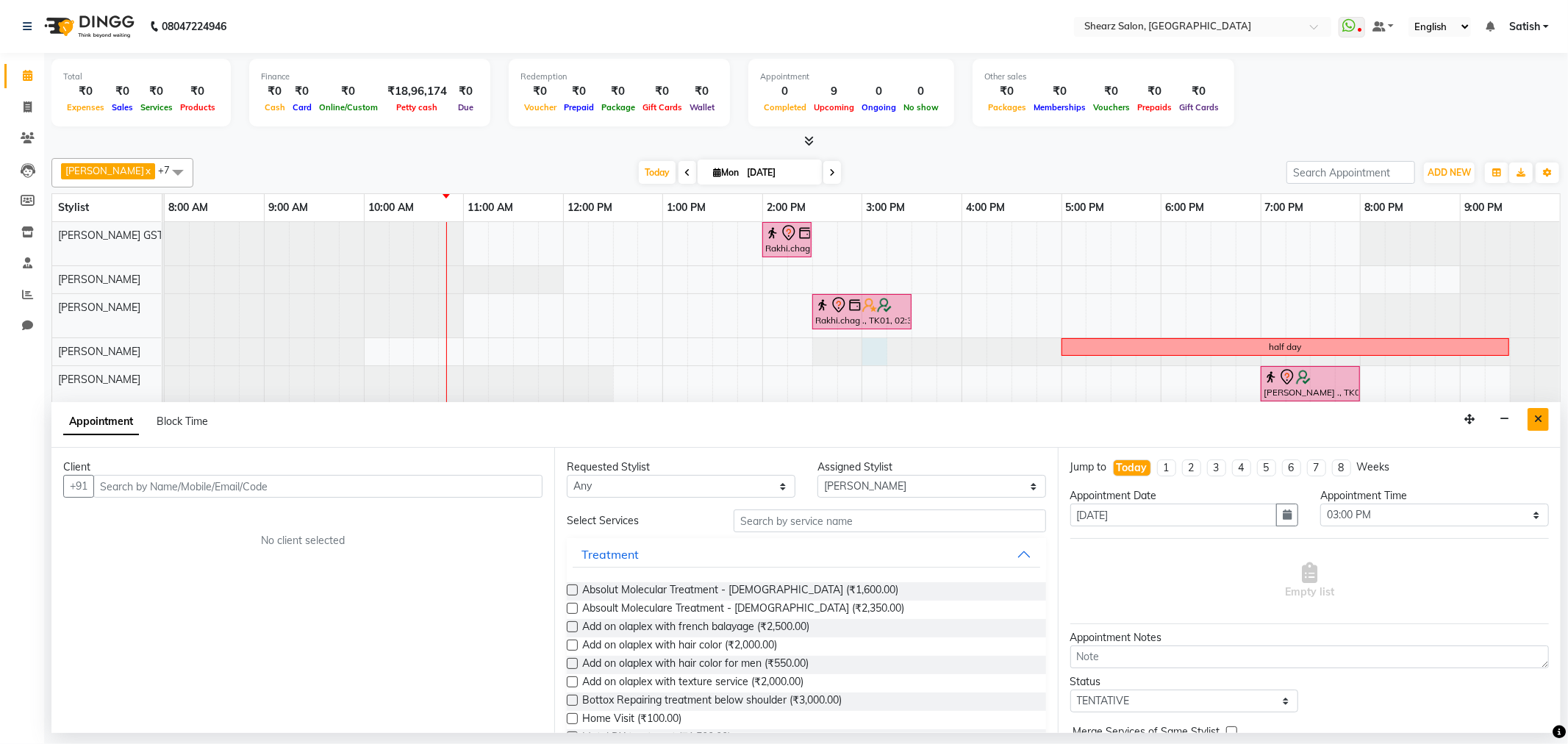
click at [1530, 421] on button "Close" at bounding box center [1539, 420] width 21 height 23
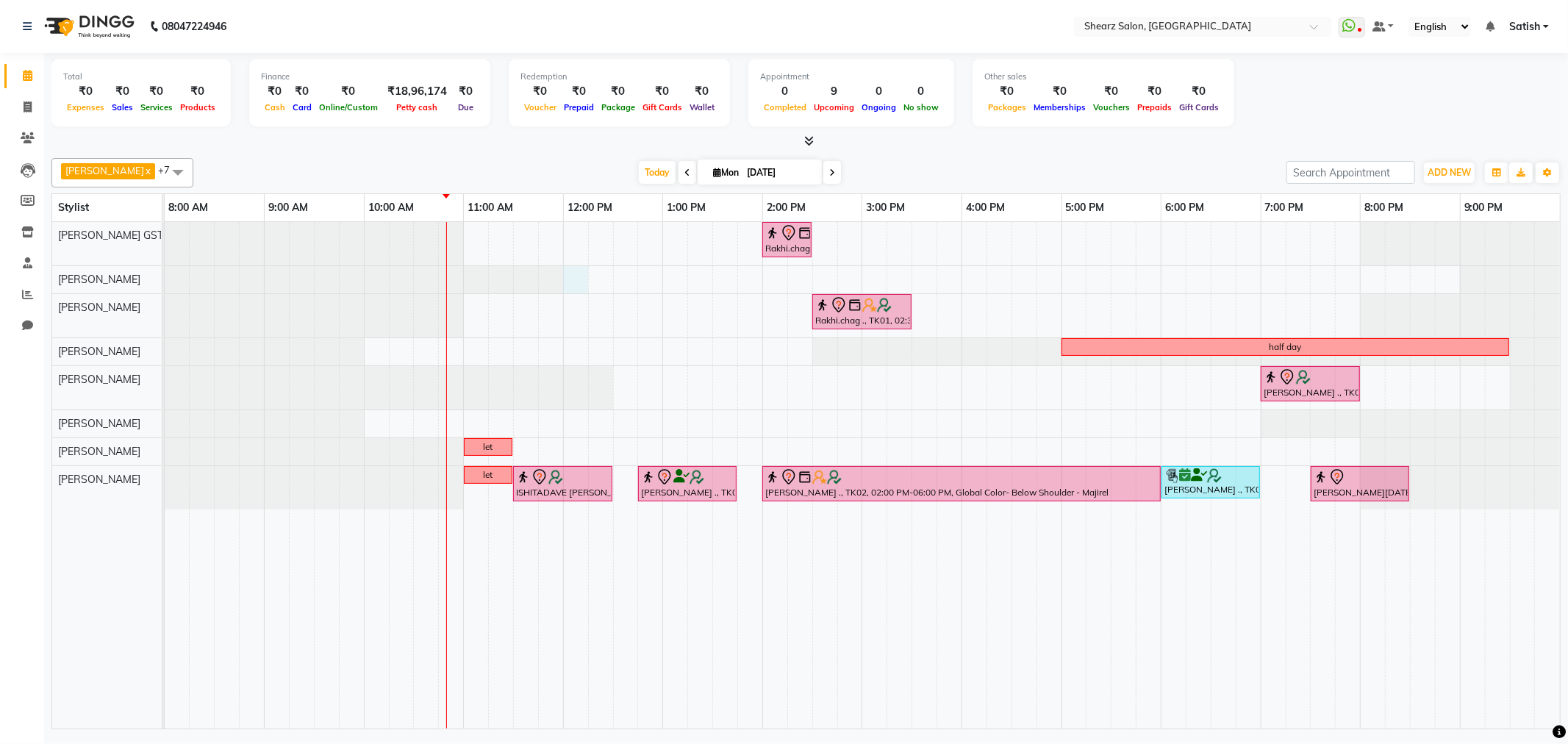
click at [575, 283] on div "Rakhi.chag ., TK01, 02:00 PM-02:30 PM, Eyebrow threading with senior Rakhi.chag…" at bounding box center [862, 475] width 1396 height 507
select select "77468"
select select "720"
select select "tentative"
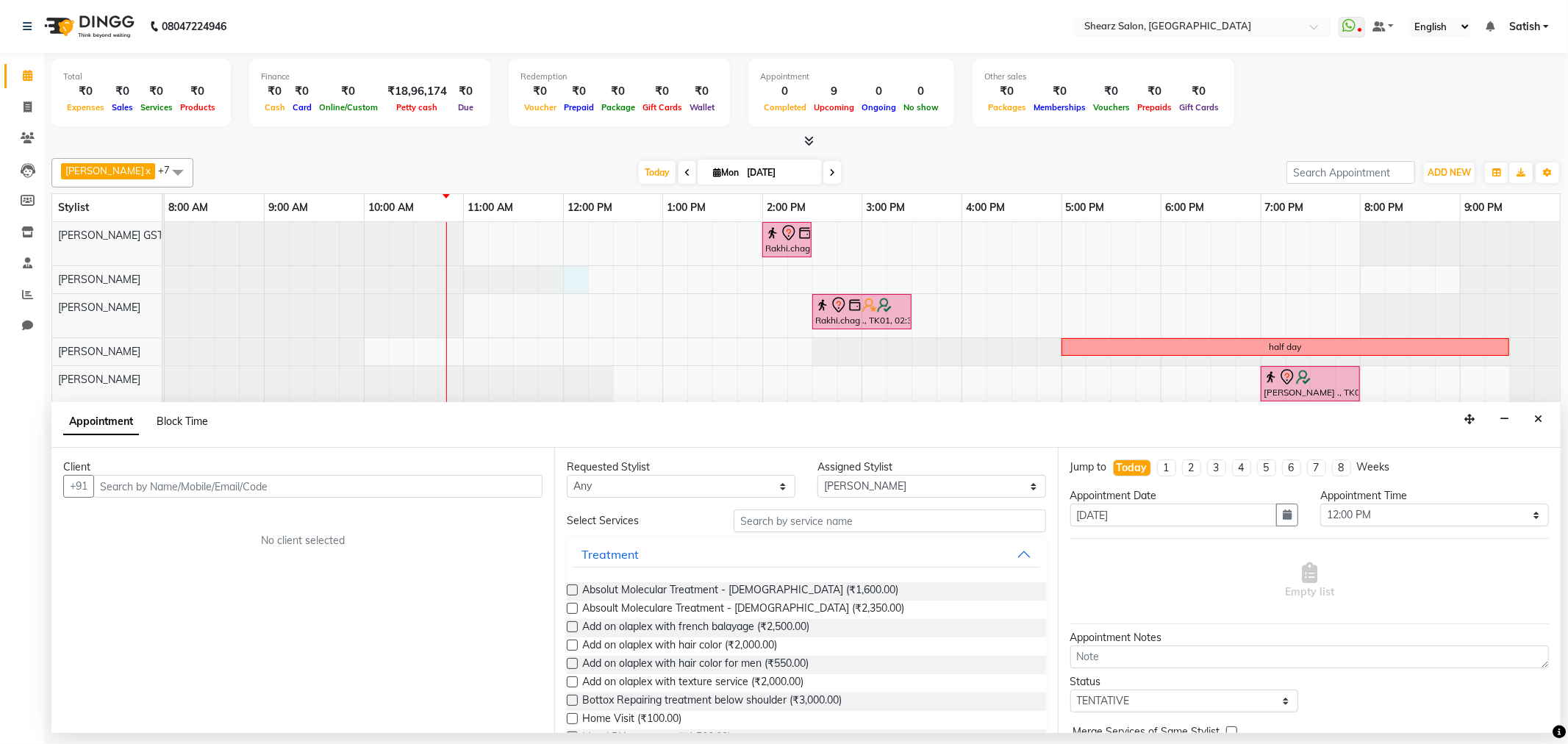
click at [186, 417] on span "Block Time" at bounding box center [183, 421] width 52 height 13
select select "77468"
select select "720"
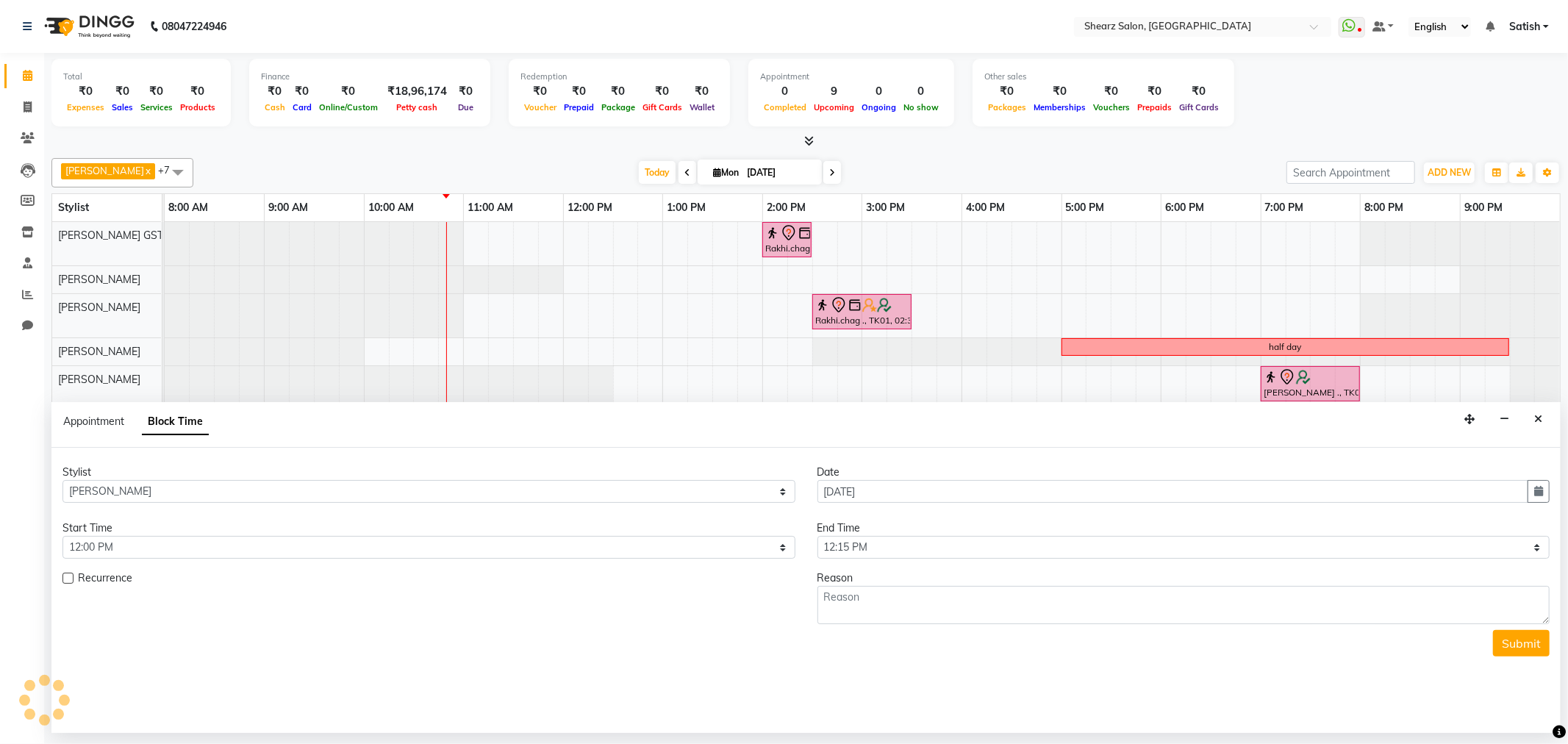
click at [1019, 560] on form "Stylist Select Brijesh Valand Center 1_mgr mgr Chandrakant Parmar Dinesh Deora …" at bounding box center [806, 560] width 1488 height 192
click at [1026, 547] on select "Select 09:00 AM 09:15 AM 09:30 AM 09:45 AM 10:00 AM 10:15 AM 10:30 AM 10:45 AM …" at bounding box center [1184, 548] width 733 height 23
select select "1290"
click at [818, 536] on select "Select 09:00 AM 09:15 AM 09:30 AM 09:45 AM 10:00 AM 10:15 AM 10:30 AM 10:45 AM …" at bounding box center [1184, 548] width 733 height 23
click at [905, 612] on textarea at bounding box center [1184, 605] width 733 height 38
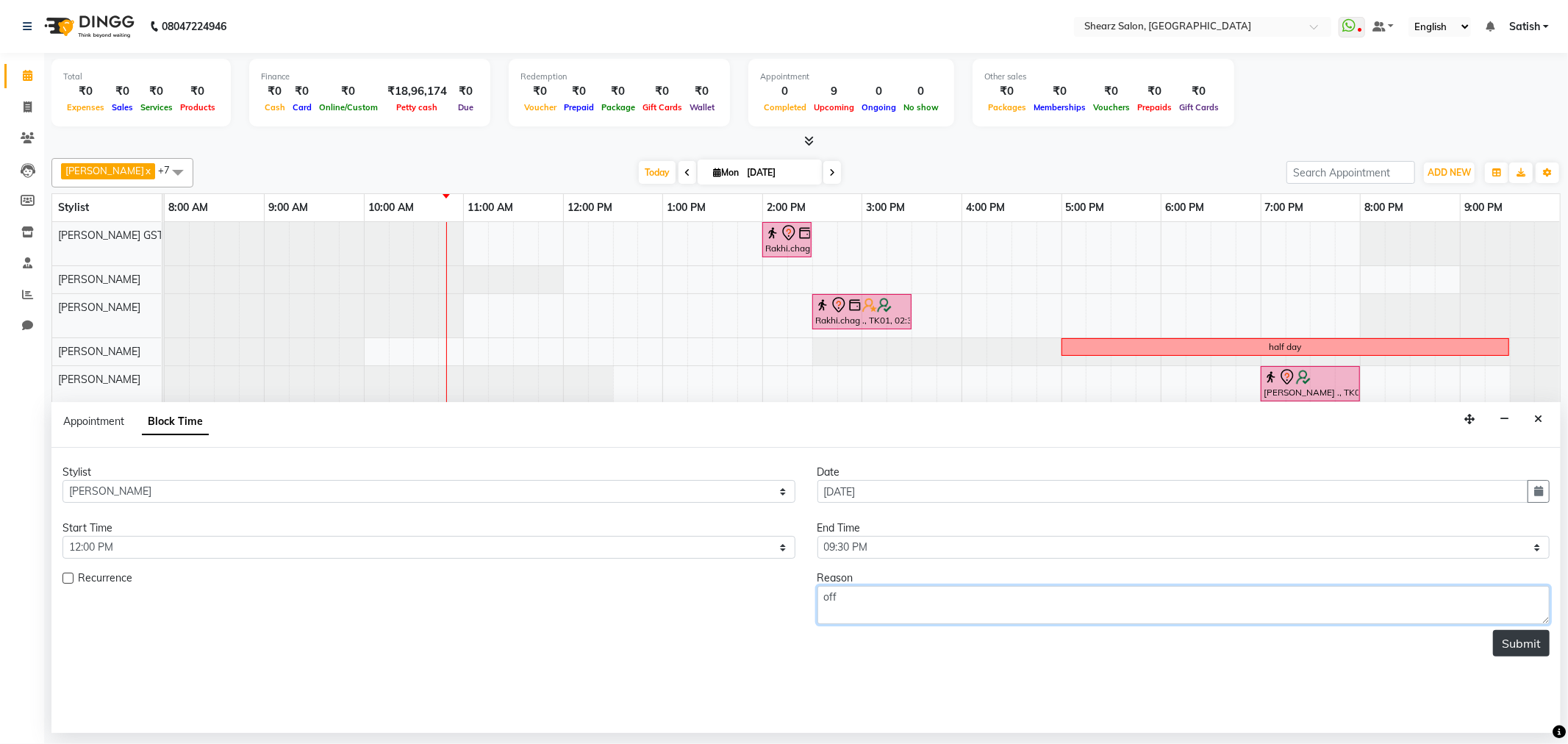
type textarea "off"
click at [1530, 647] on button "Submit" at bounding box center [1521, 643] width 56 height 27
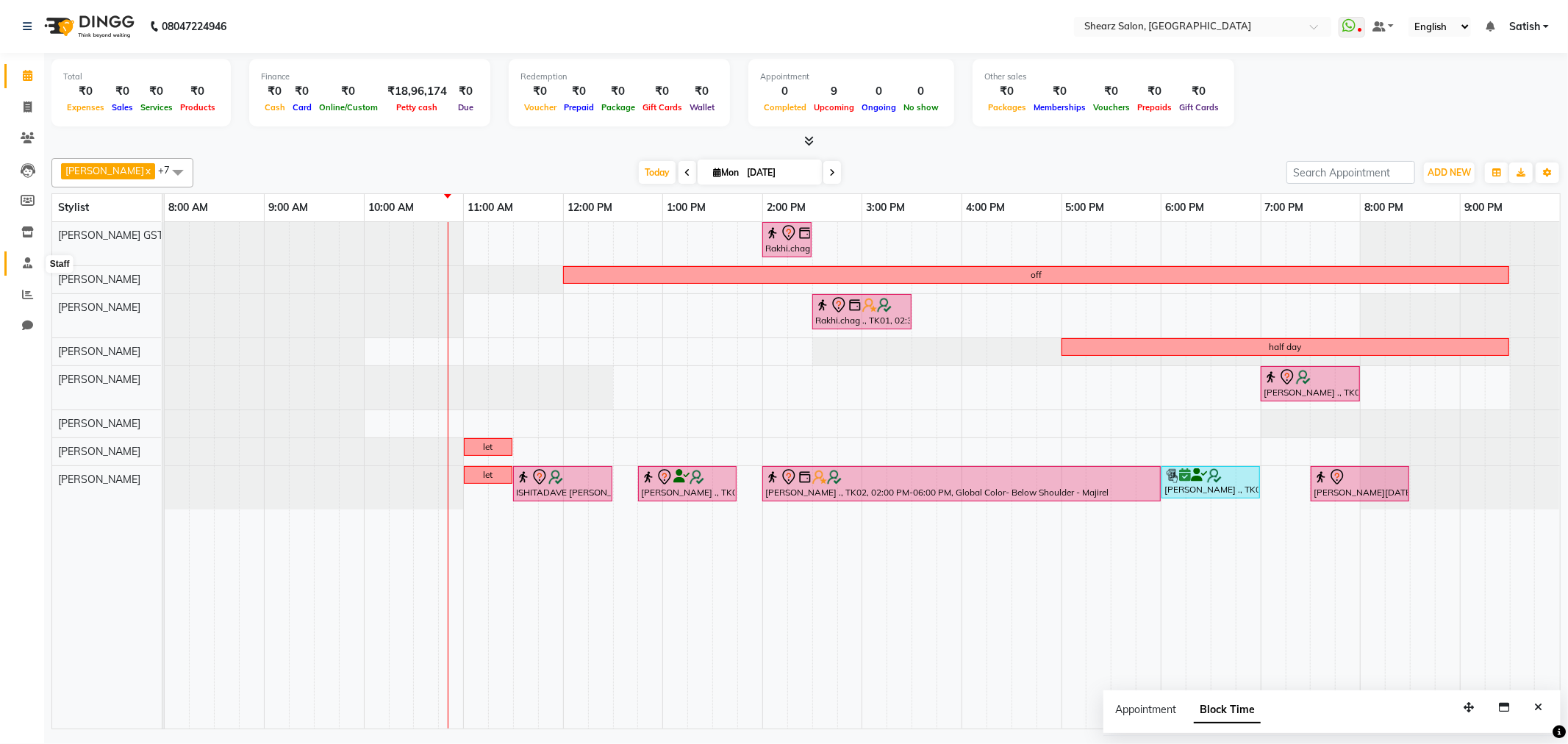
click at [25, 269] on icon at bounding box center [28, 263] width 10 height 11
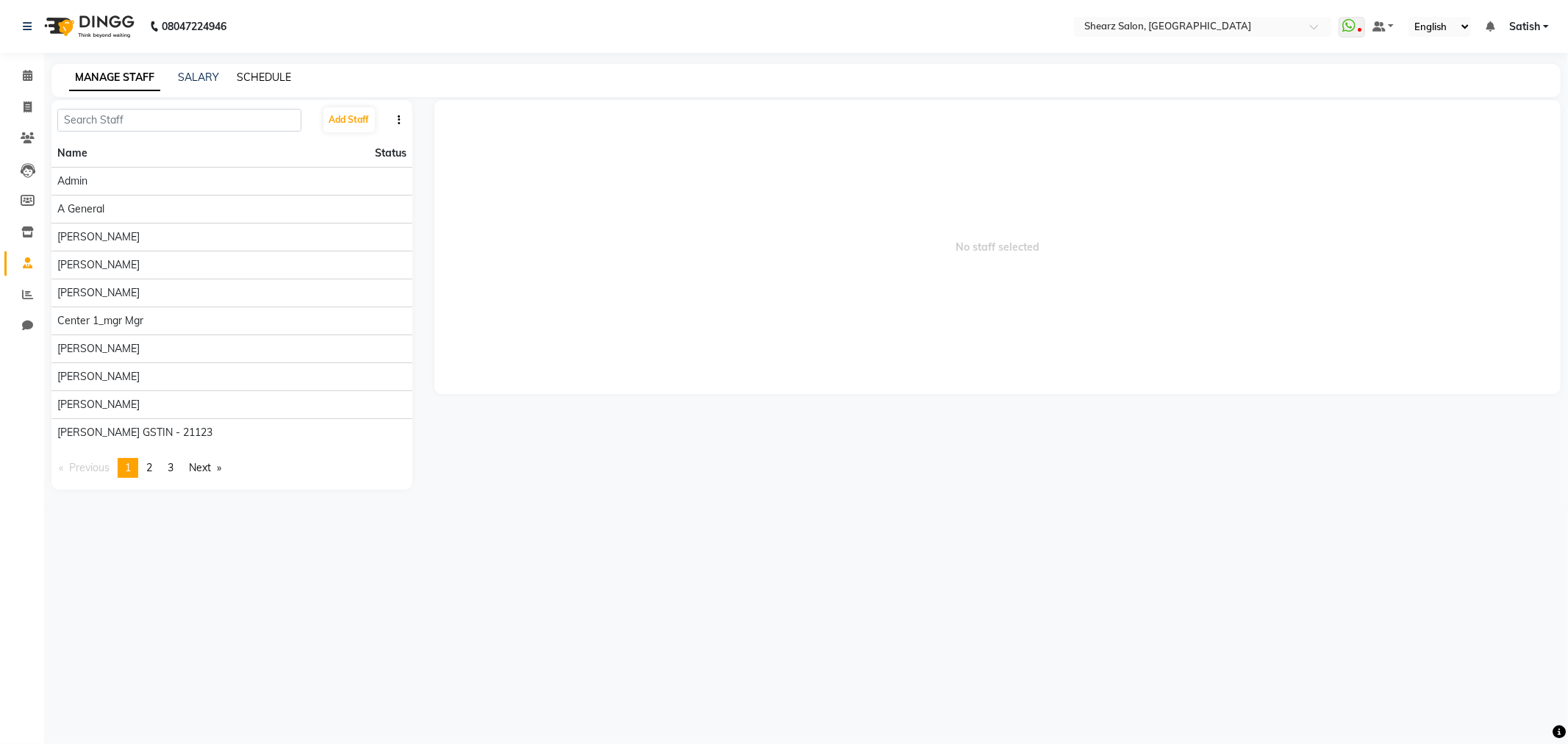
click at [280, 79] on link "SCHEDULE" at bounding box center [263, 77] width 54 height 13
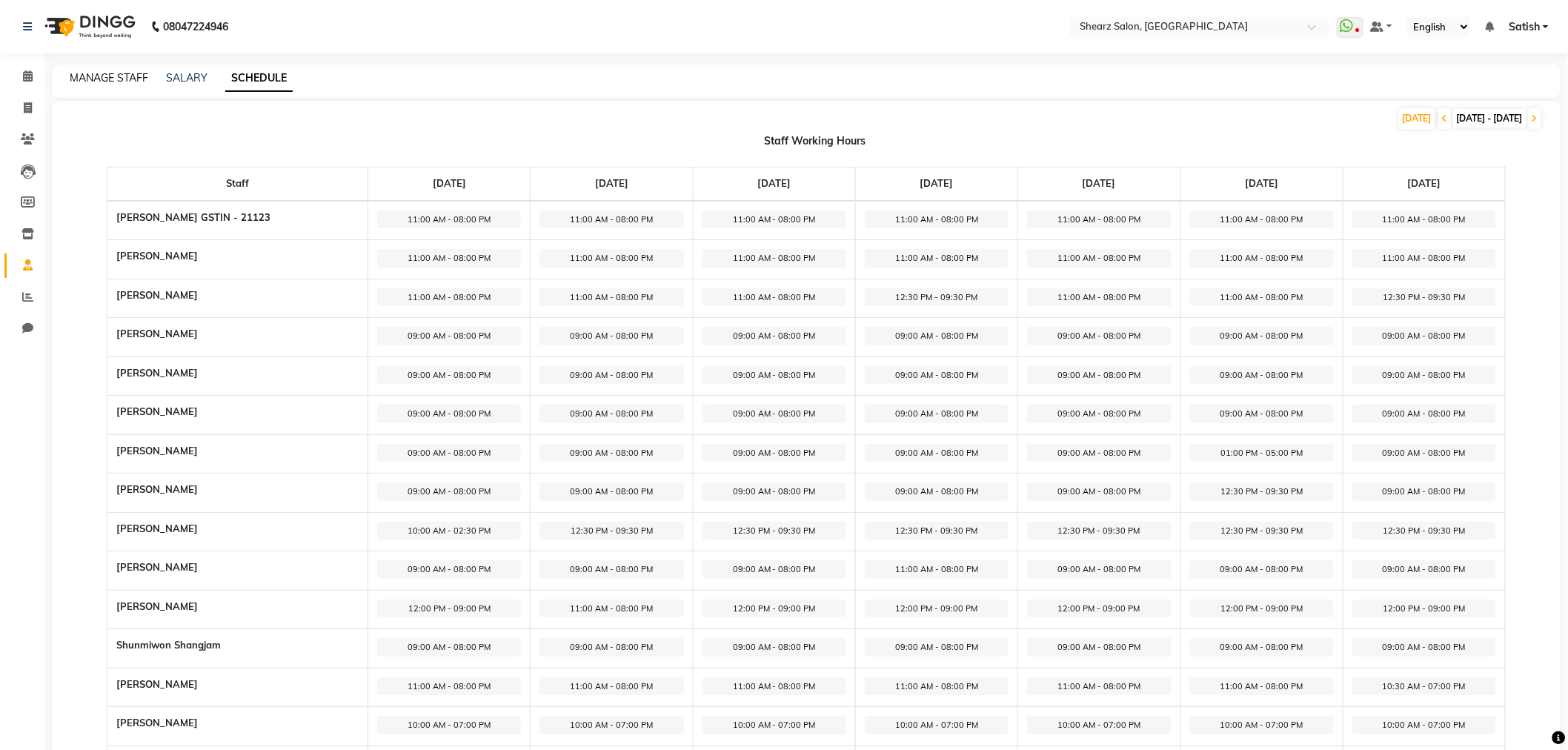
click at [108, 72] on link "MANAGE STAFF" at bounding box center [108, 77] width 78 height 13
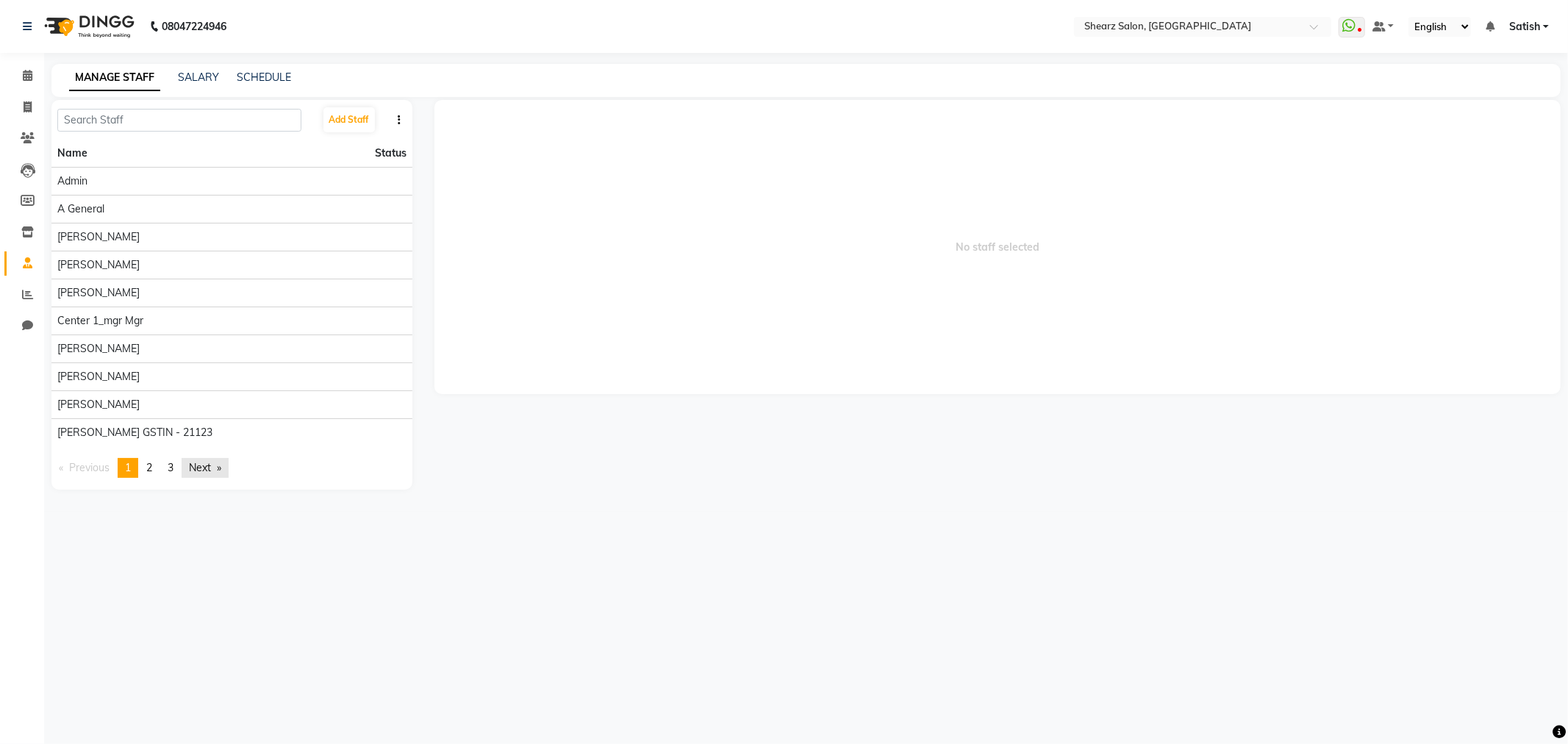
click at [210, 467] on link "Next page" at bounding box center [205, 468] width 47 height 20
click at [209, 467] on span "Next page" at bounding box center [200, 467] width 22 height 13
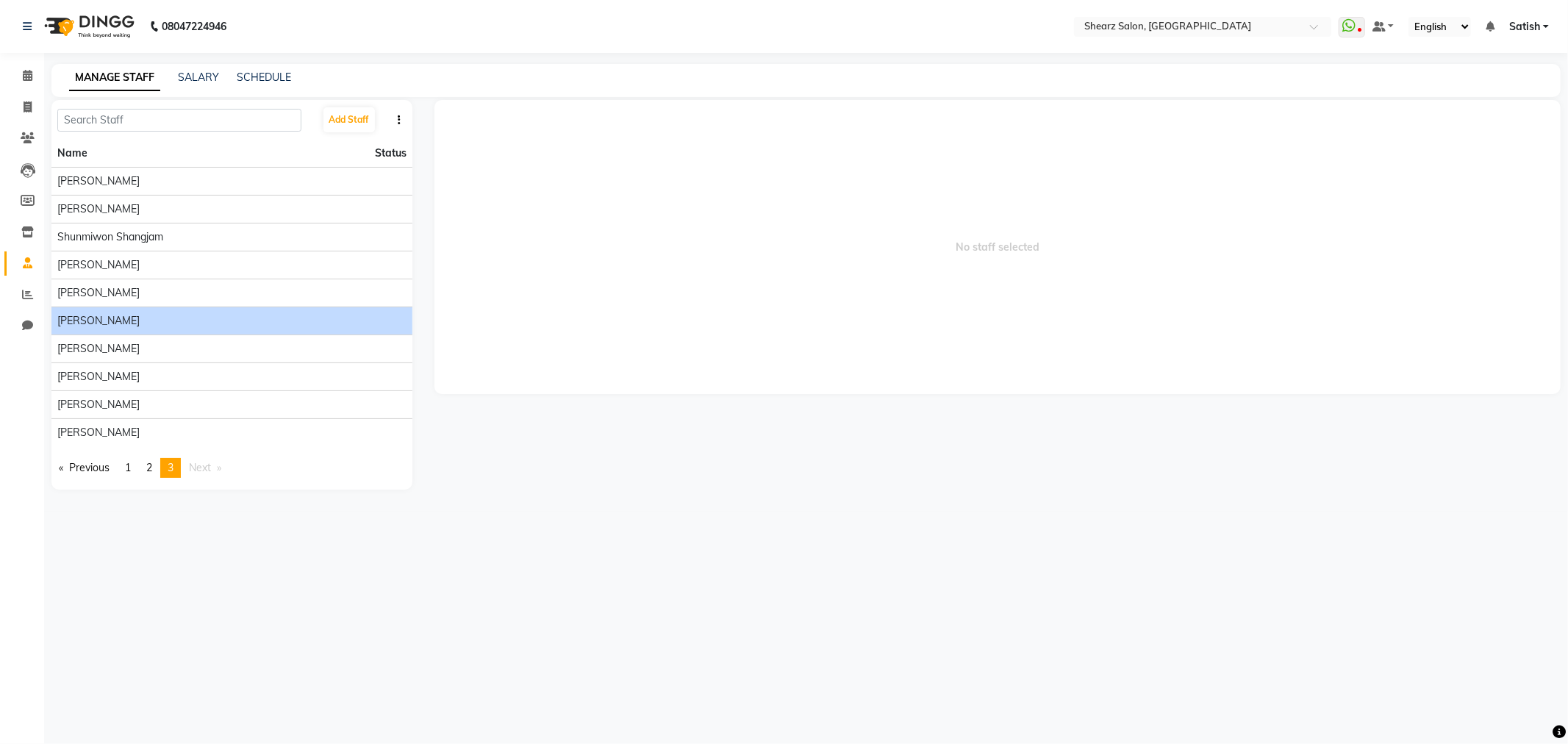
click at [161, 321] on div "[PERSON_NAME]" at bounding box center [232, 320] width 350 height 15
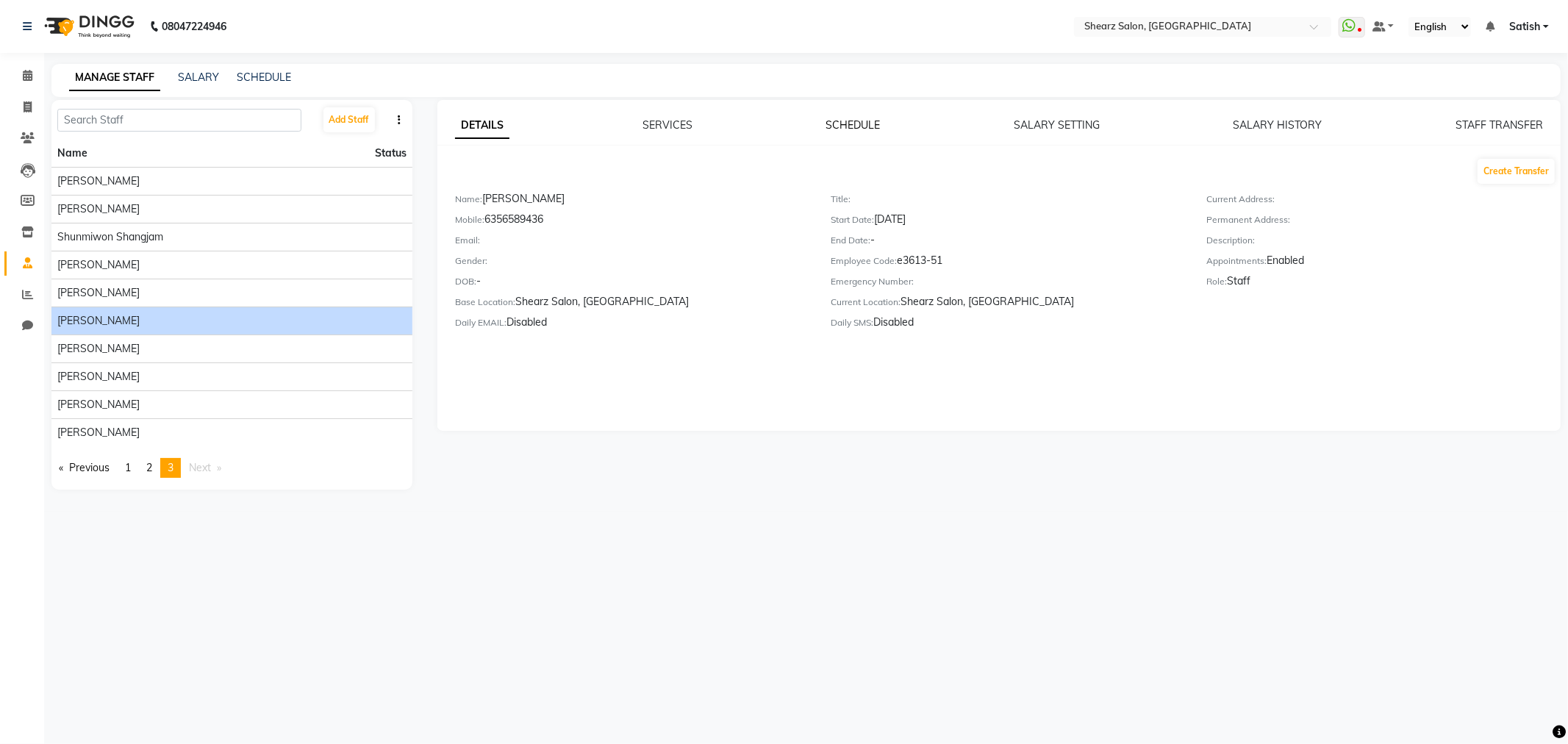
click at [844, 125] on link "SCHEDULE" at bounding box center [854, 125] width 54 height 13
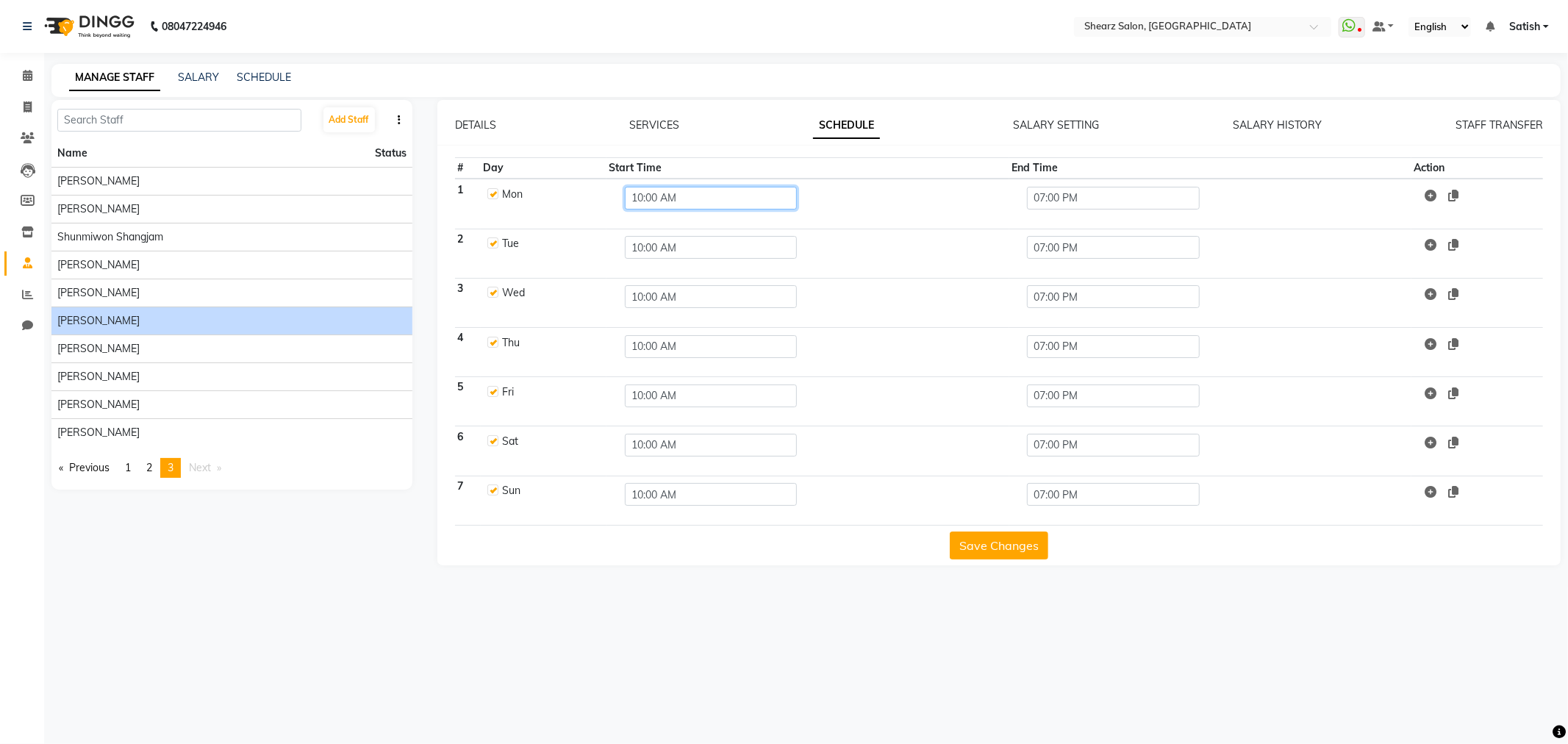
click at [694, 203] on input "10:00 AM" at bounding box center [711, 198] width 172 height 23
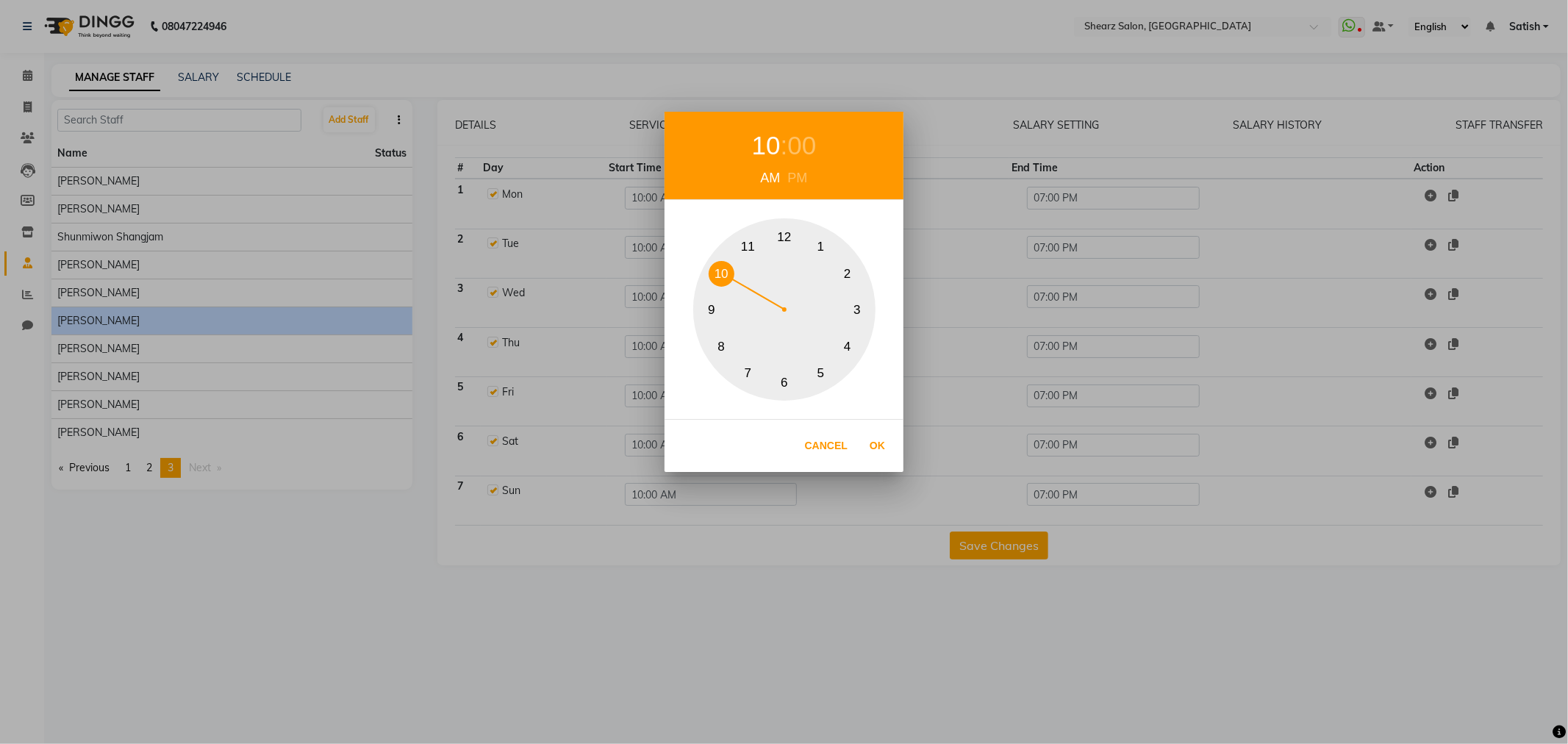
click at [802, 178] on div "PM" at bounding box center [798, 178] width 28 height 20
click at [782, 237] on button "12" at bounding box center [785, 236] width 26 height 26
click at [813, 135] on div "00" at bounding box center [802, 146] width 29 height 39
click at [777, 391] on button "30" at bounding box center [785, 383] width 26 height 26
click at [780, 379] on button "30" at bounding box center [785, 383] width 26 height 26
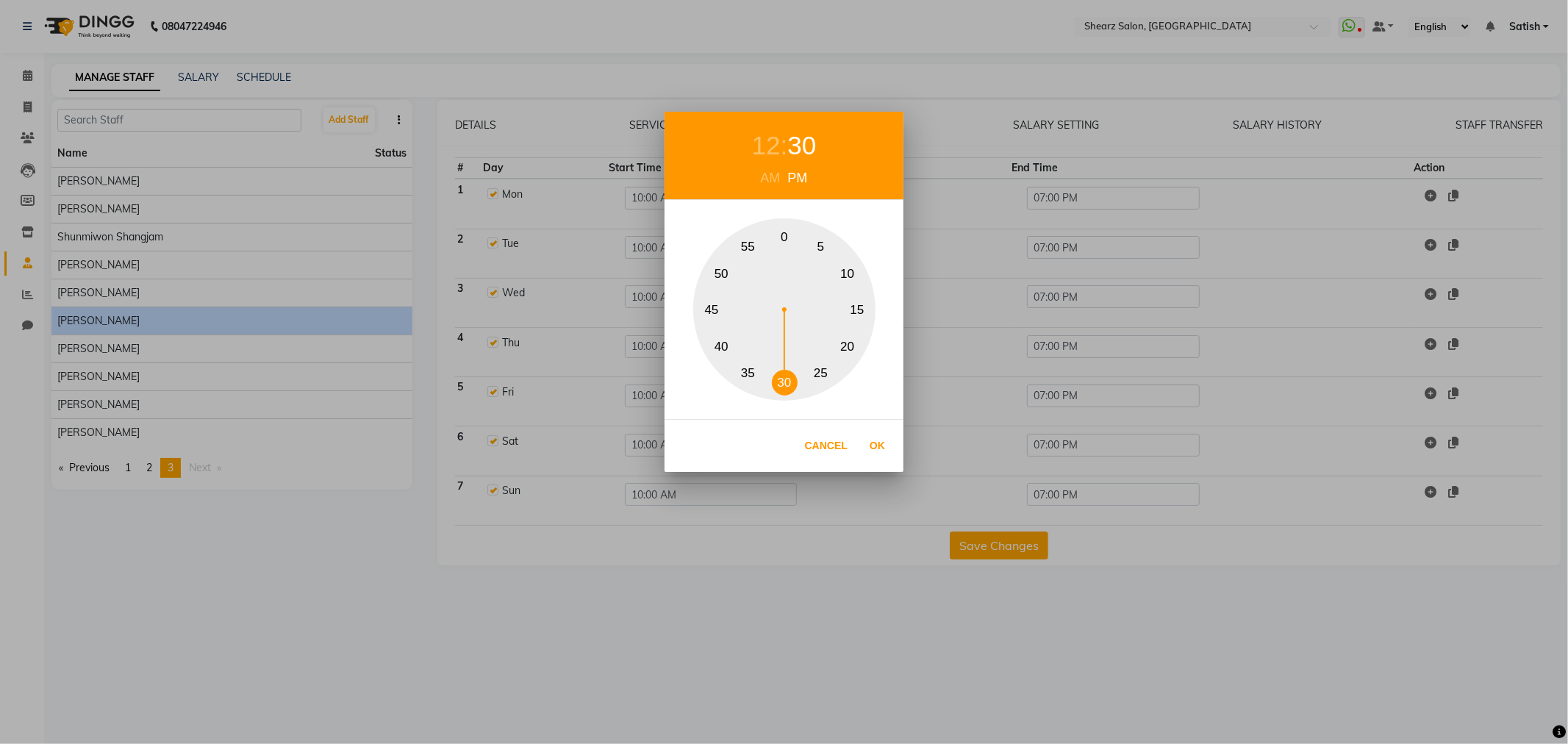
click at [788, 379] on button "30" at bounding box center [785, 383] width 26 height 26
click at [881, 443] on button "Ok" at bounding box center [878, 446] width 30 height 30
type input "12:30 PM"
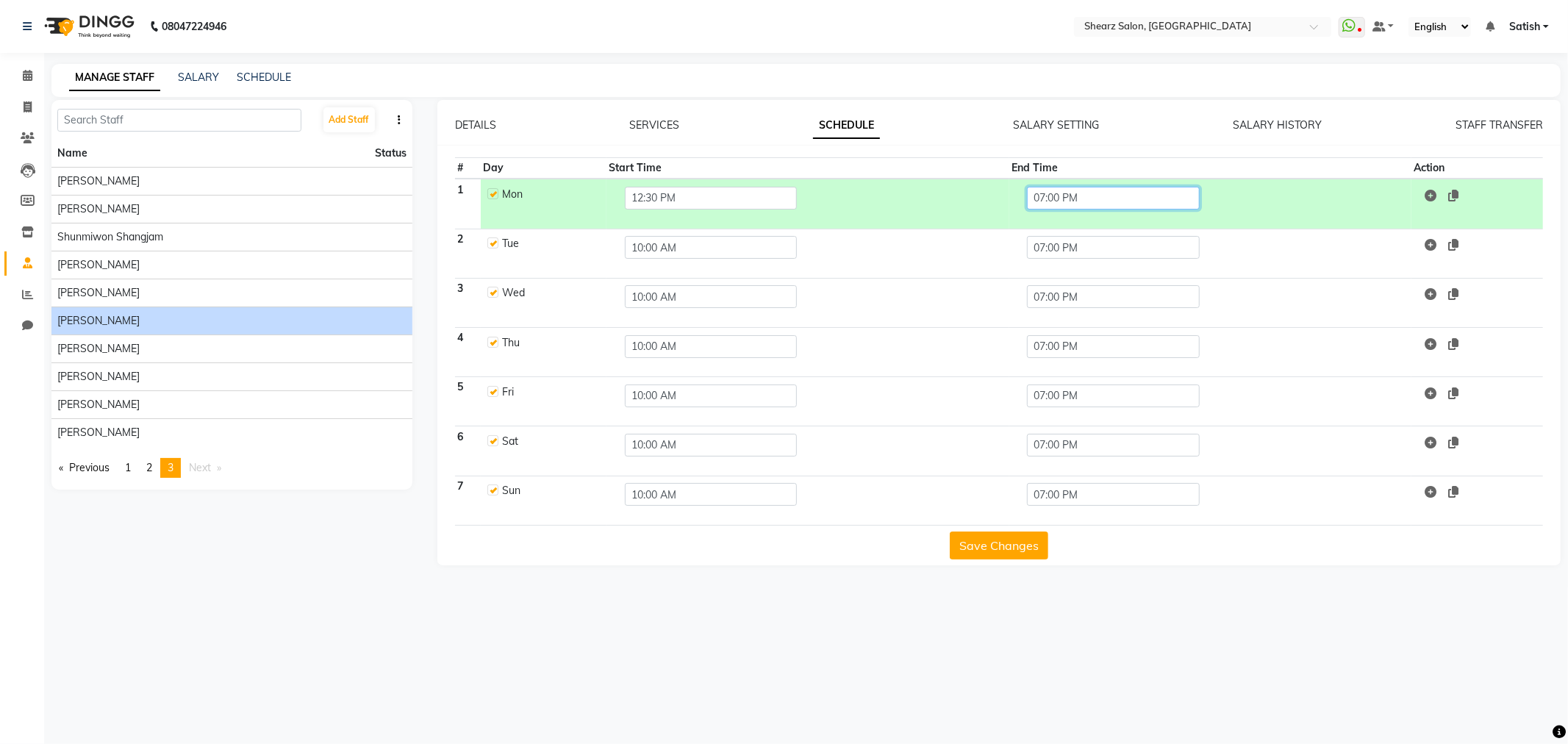
click at [1067, 197] on input "07:00 PM" at bounding box center [1113, 198] width 172 height 23
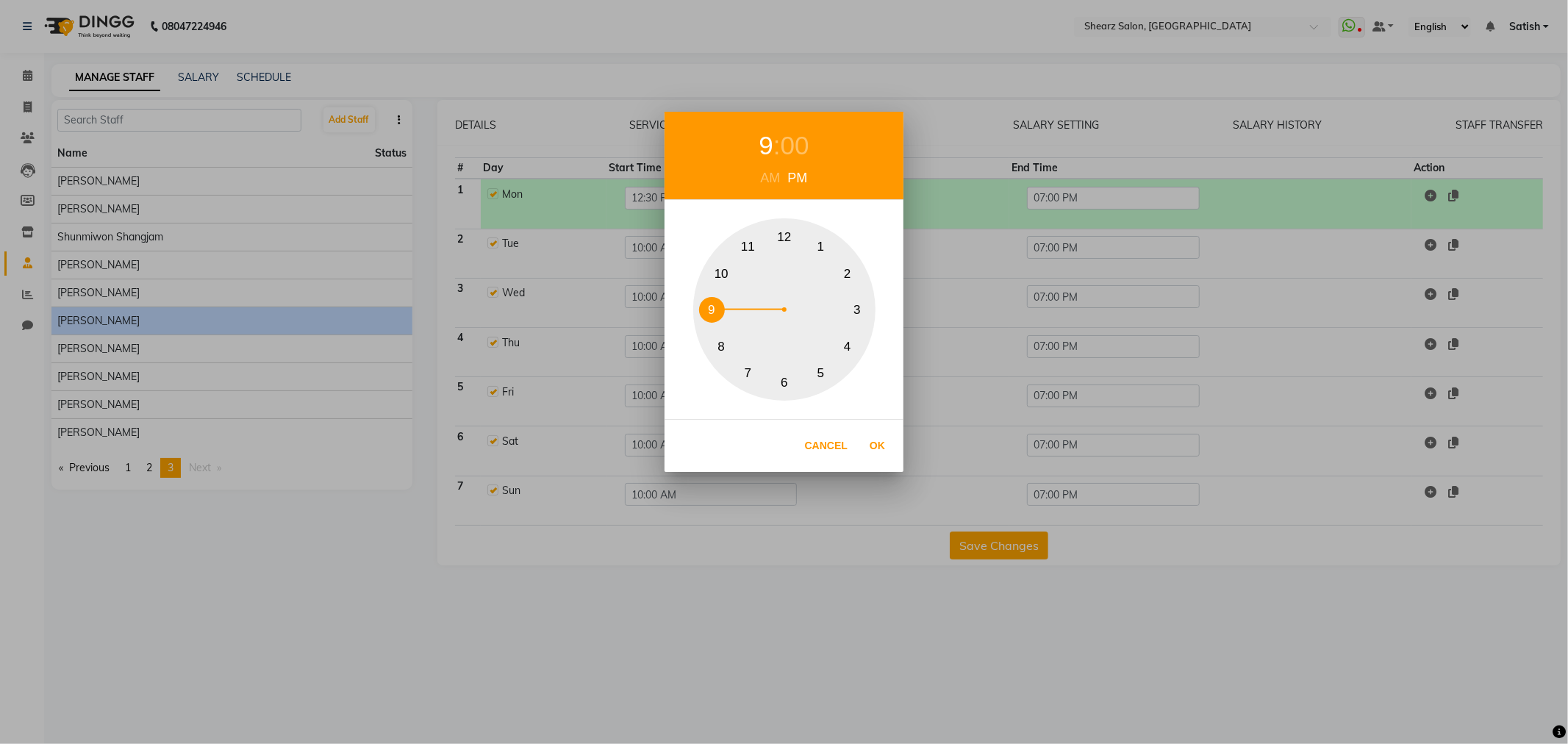
click at [708, 305] on button "9" at bounding box center [712, 310] width 26 height 26
click at [800, 148] on div "00" at bounding box center [795, 146] width 29 height 39
click at [785, 383] on button "30" at bounding box center [785, 383] width 26 height 26
click at [884, 444] on button "Ok" at bounding box center [878, 446] width 30 height 30
type input "09:30 PM"
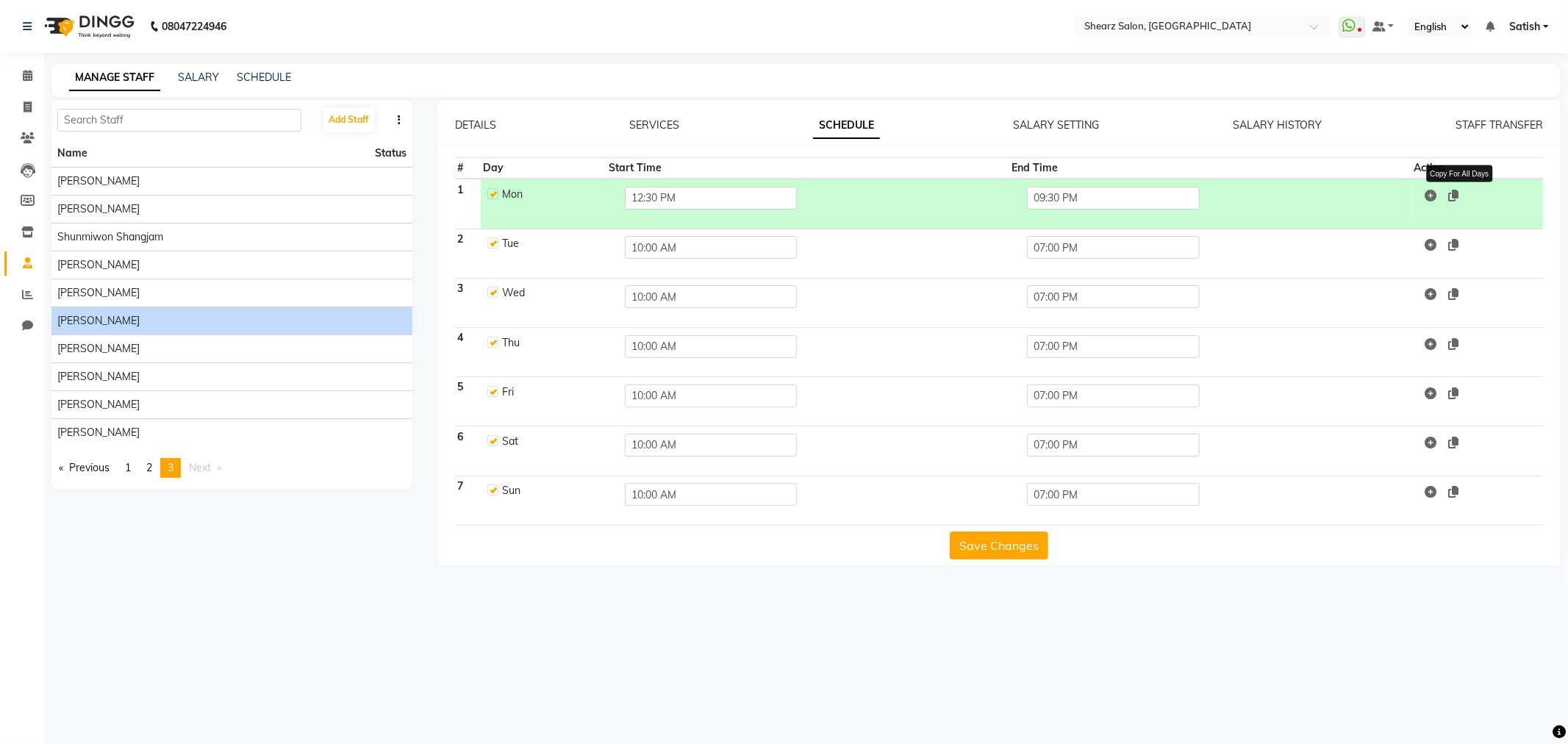
click at [1459, 199] on icon at bounding box center [1454, 195] width 11 height 12
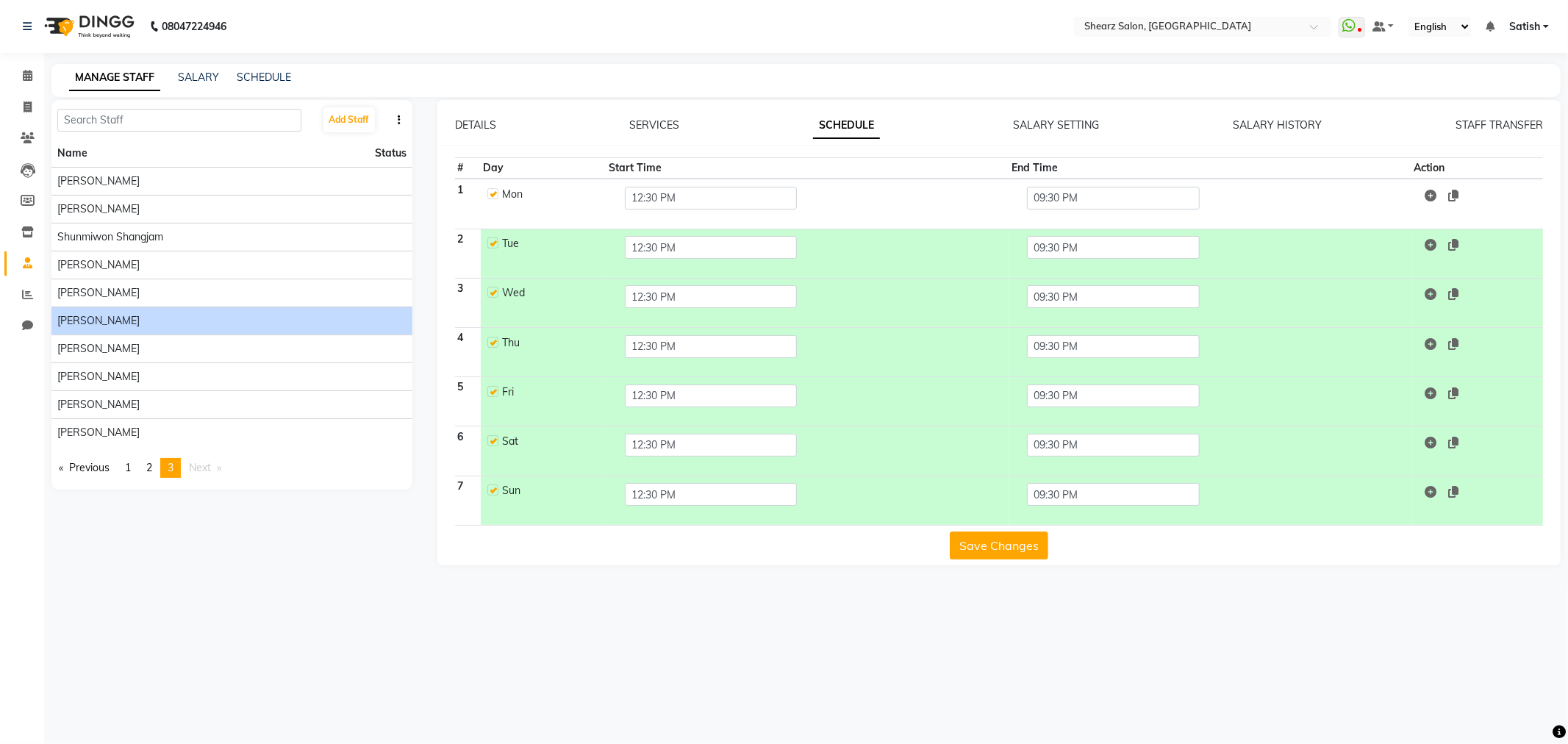
click at [994, 541] on button "Save Changes" at bounding box center [999, 545] width 98 height 28
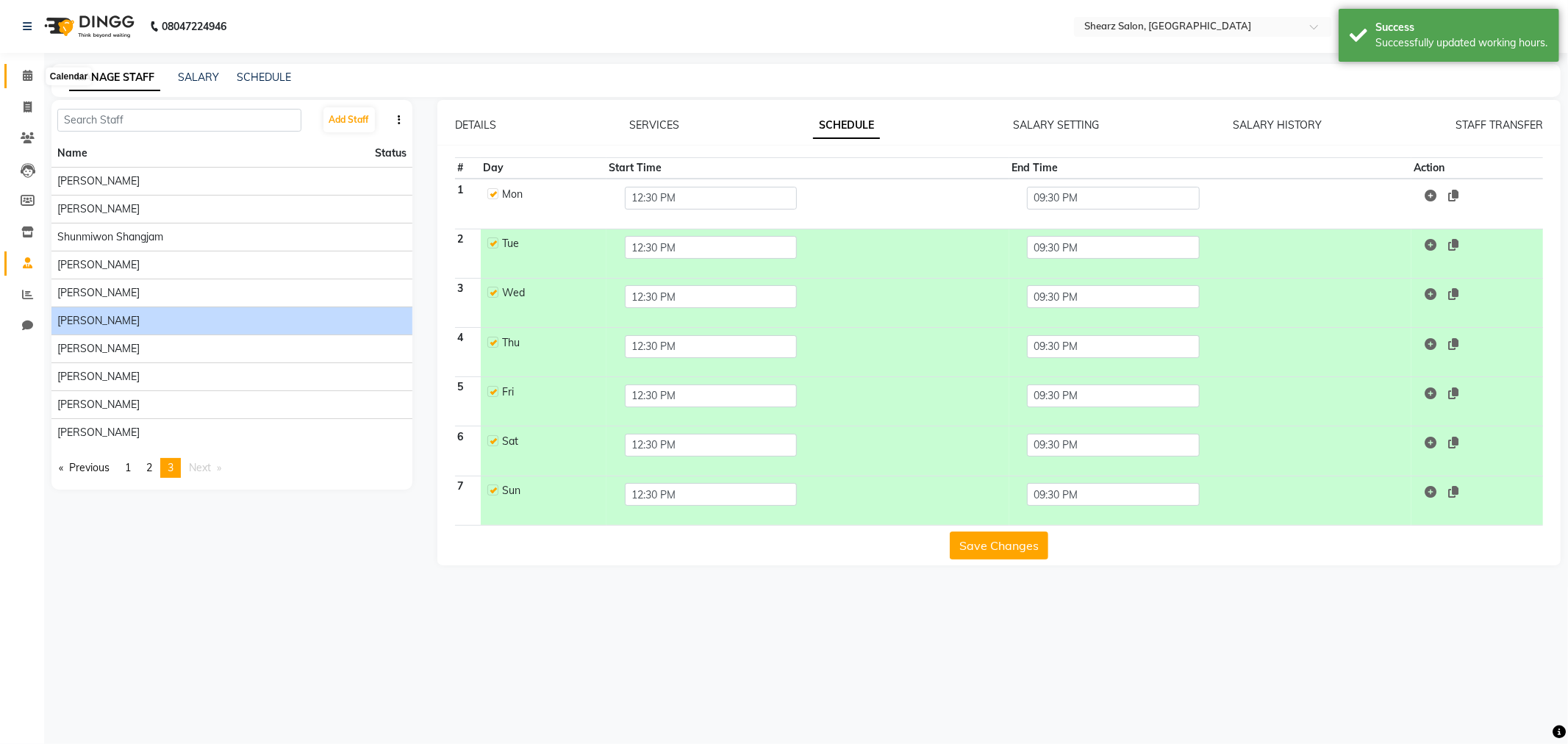
click at [26, 74] on icon at bounding box center [28, 75] width 10 height 11
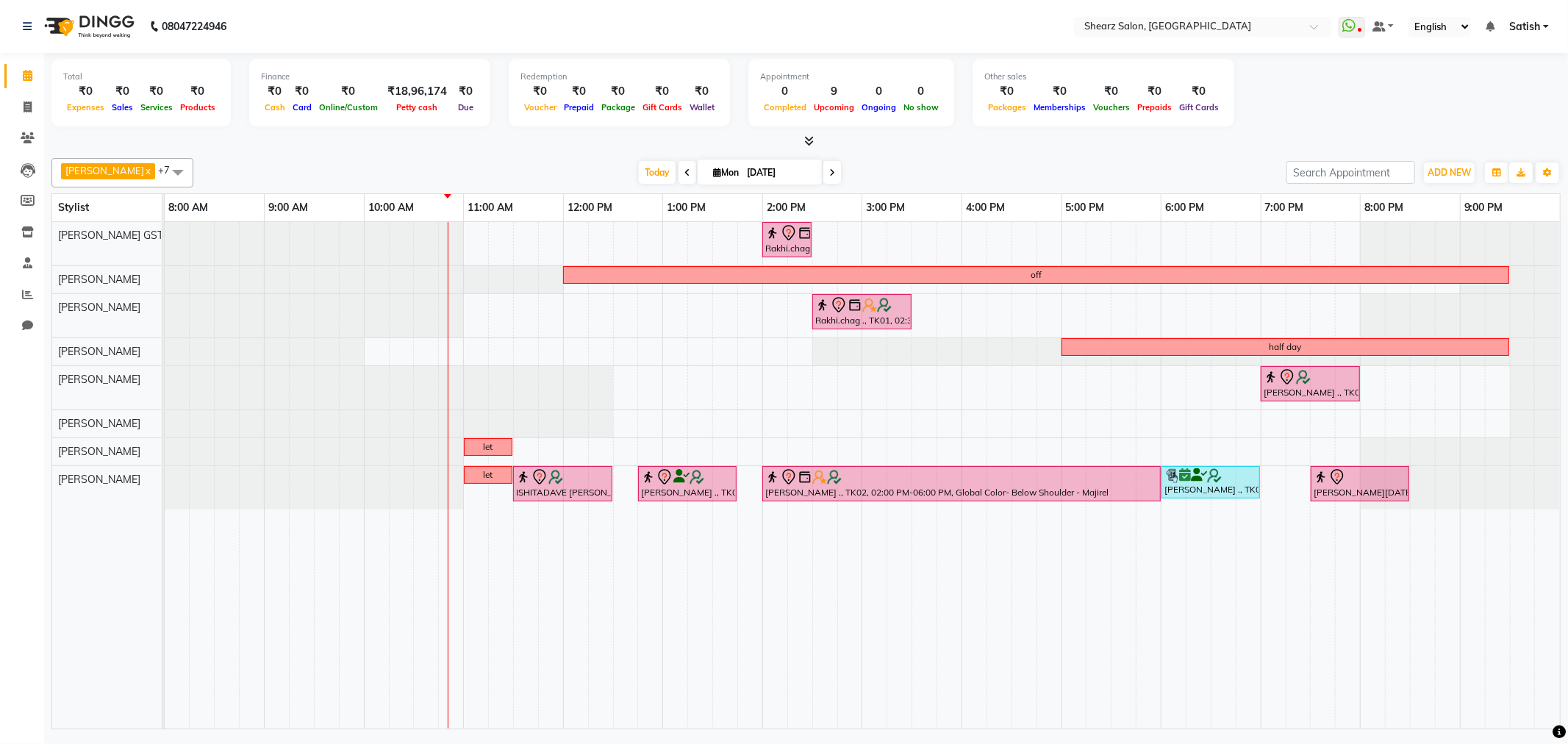
click at [829, 169] on icon at bounding box center [832, 173] width 6 height 9
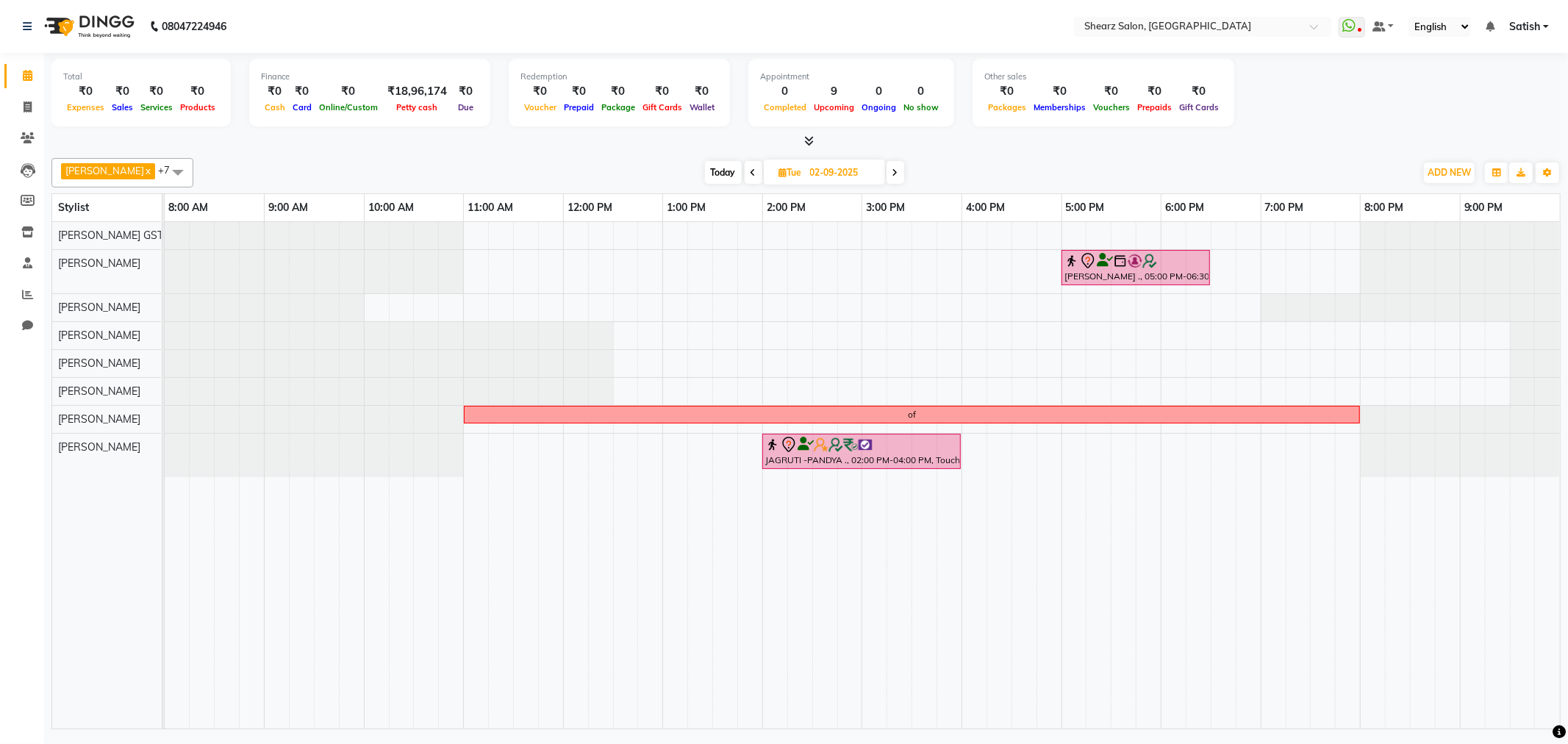
click at [894, 177] on span at bounding box center [895, 173] width 18 height 23
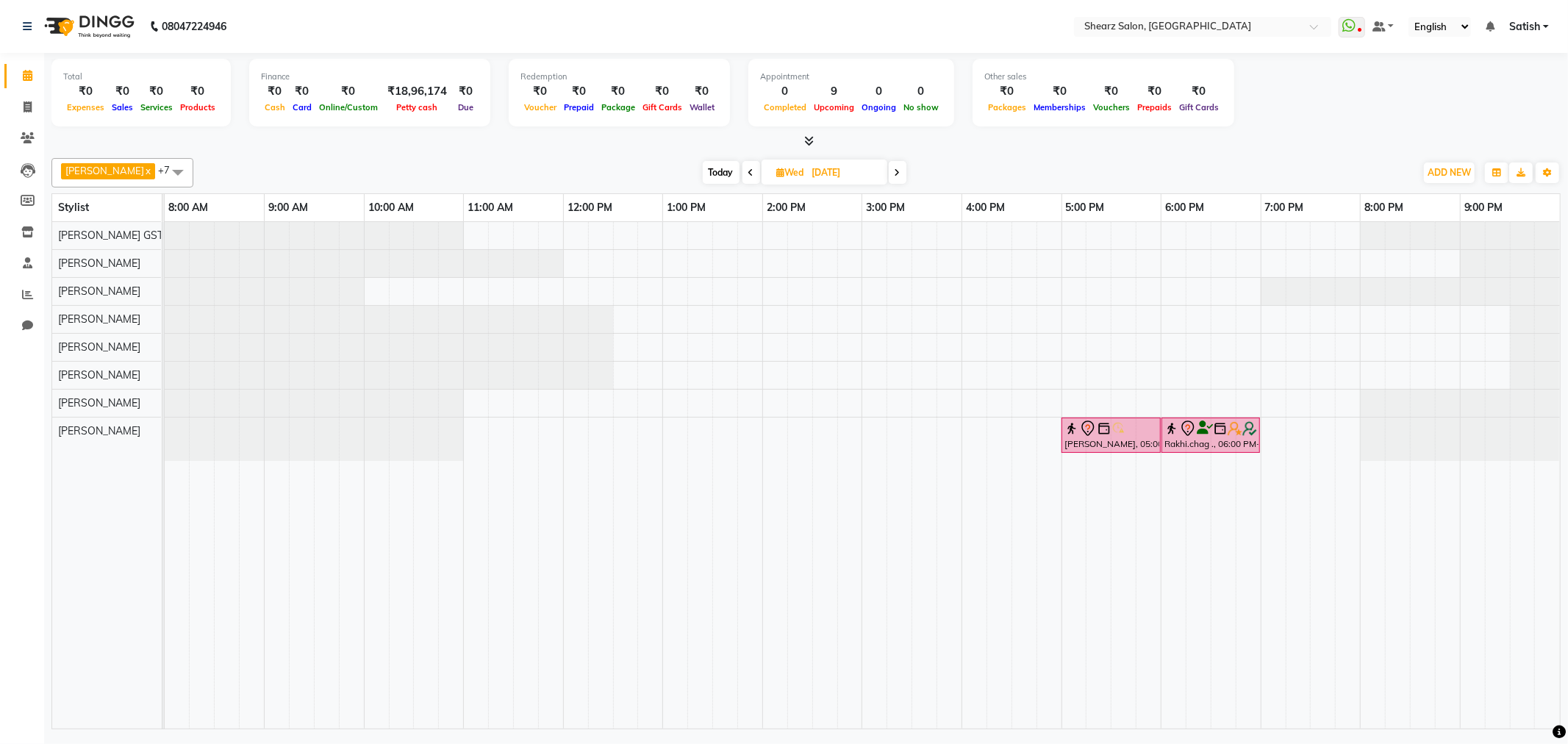
click at [895, 177] on icon at bounding box center [897, 173] width 6 height 9
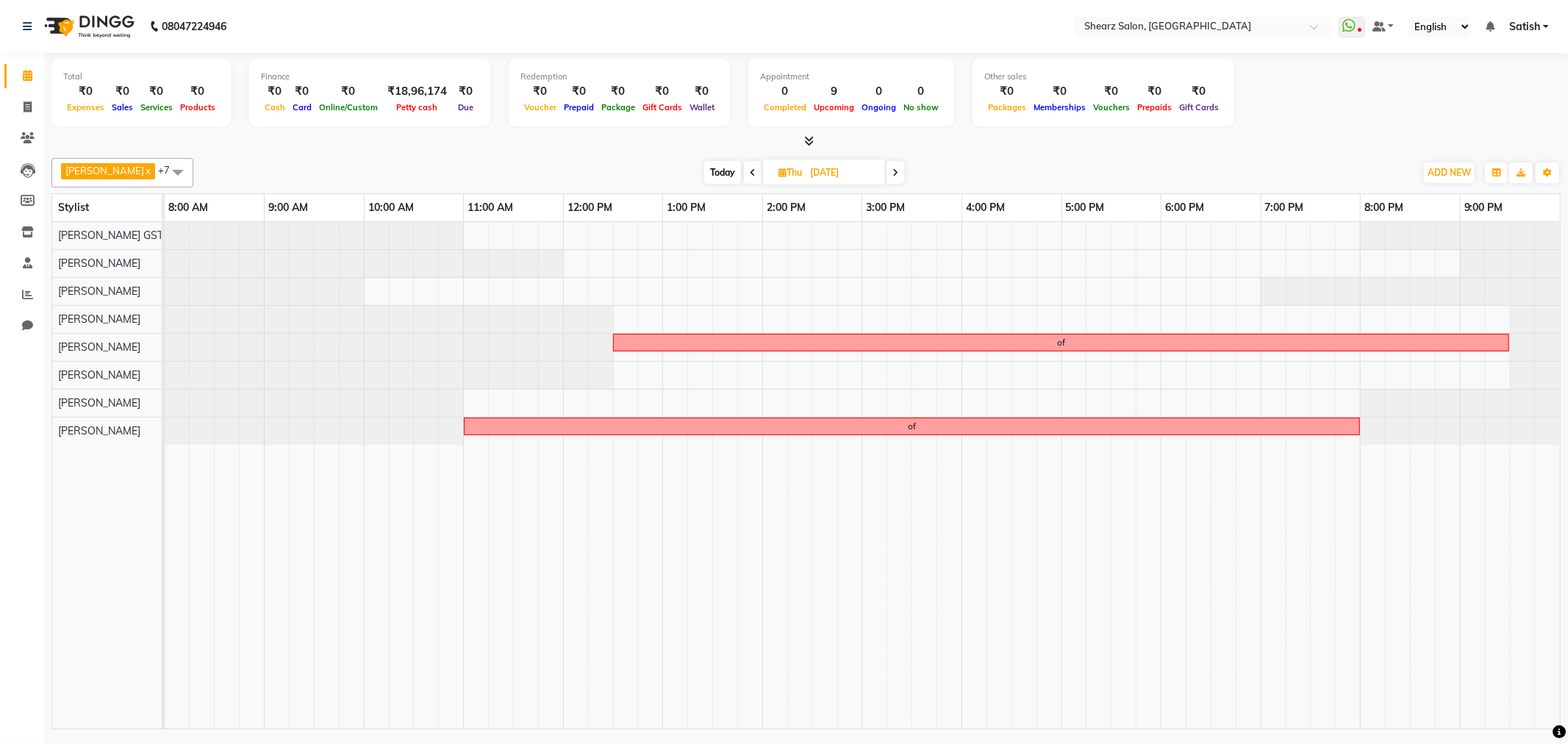
drag, startPoint x: 743, startPoint y: 158, endPoint x: 733, endPoint y: 162, distance: 10.8
click at [743, 158] on div "Brijesh Valand x Gopika DEVDA GSTIN - 21123 x Ravi Valand x Vaibhav Vaid x prit…" at bounding box center [806, 172] width 1509 height 29
click at [722, 171] on span "Today" at bounding box center [722, 173] width 37 height 23
type input "[DATE]"
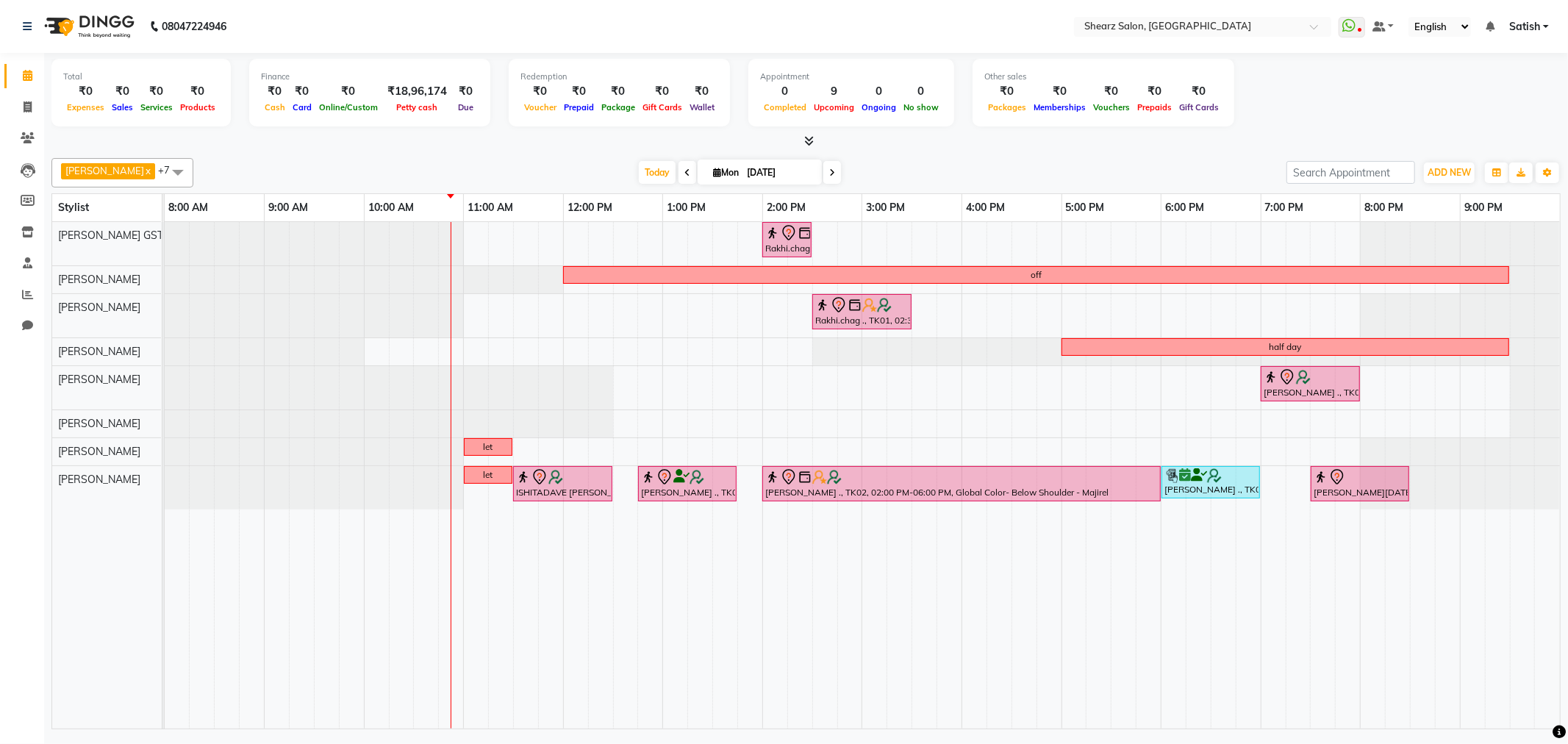
click at [530, 345] on div "Rakhi.chag ., TK01, 02:00 PM-02:30 PM, Eyebrow threading with senior off Rakhi.…" at bounding box center [862, 475] width 1396 height 507
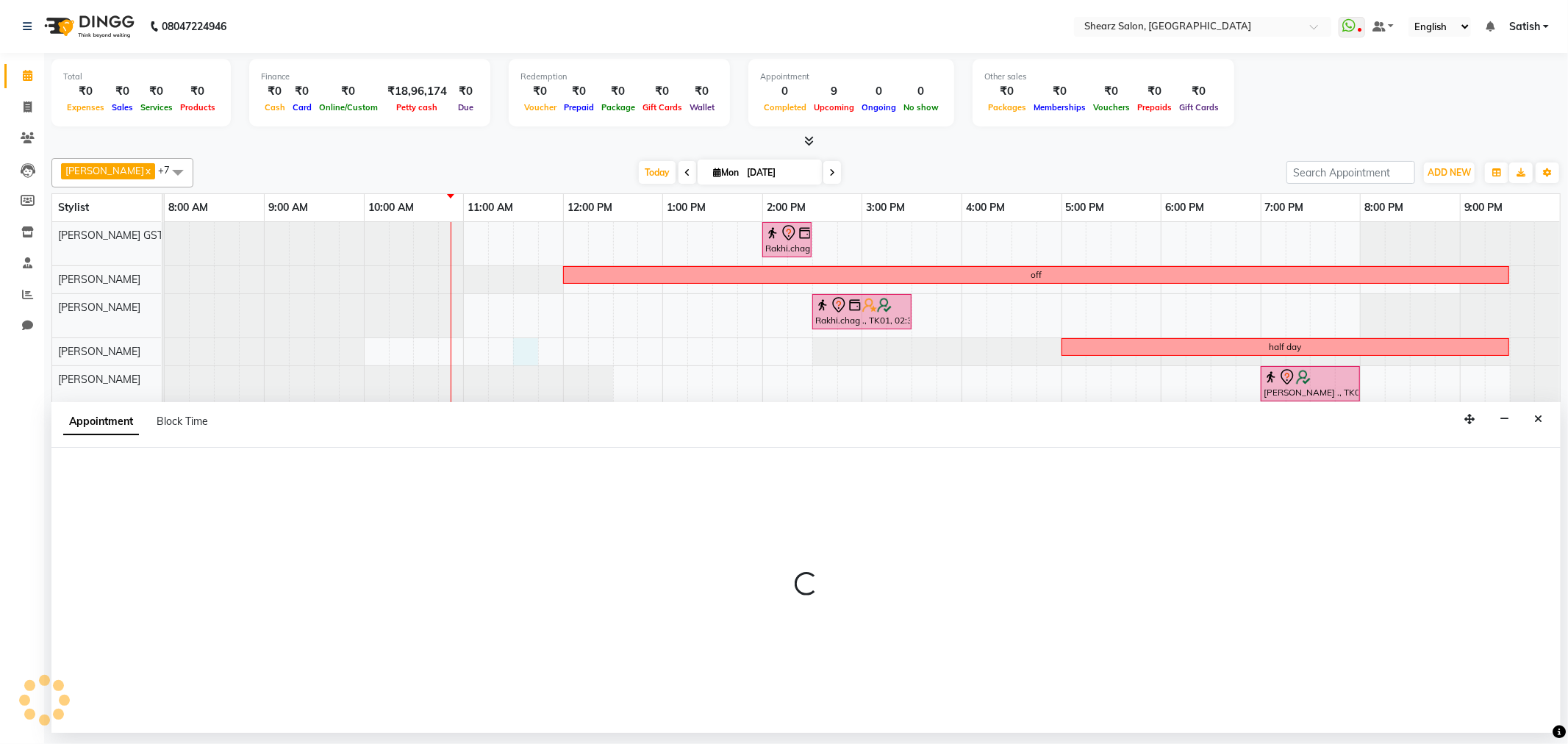
select select "77458"
select select "690"
select select "tentative"
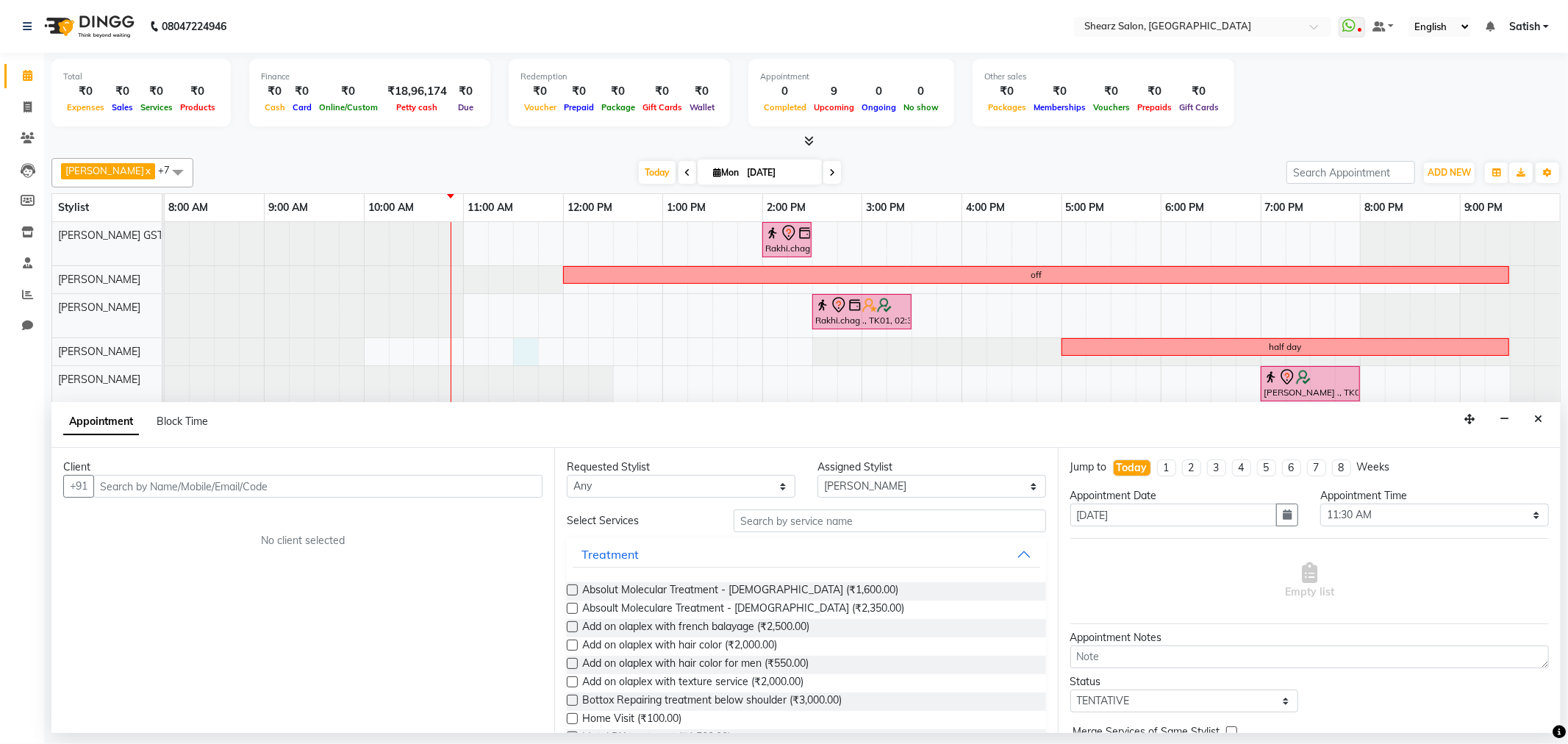
click at [266, 490] on input "text" at bounding box center [318, 487] width 450 height 23
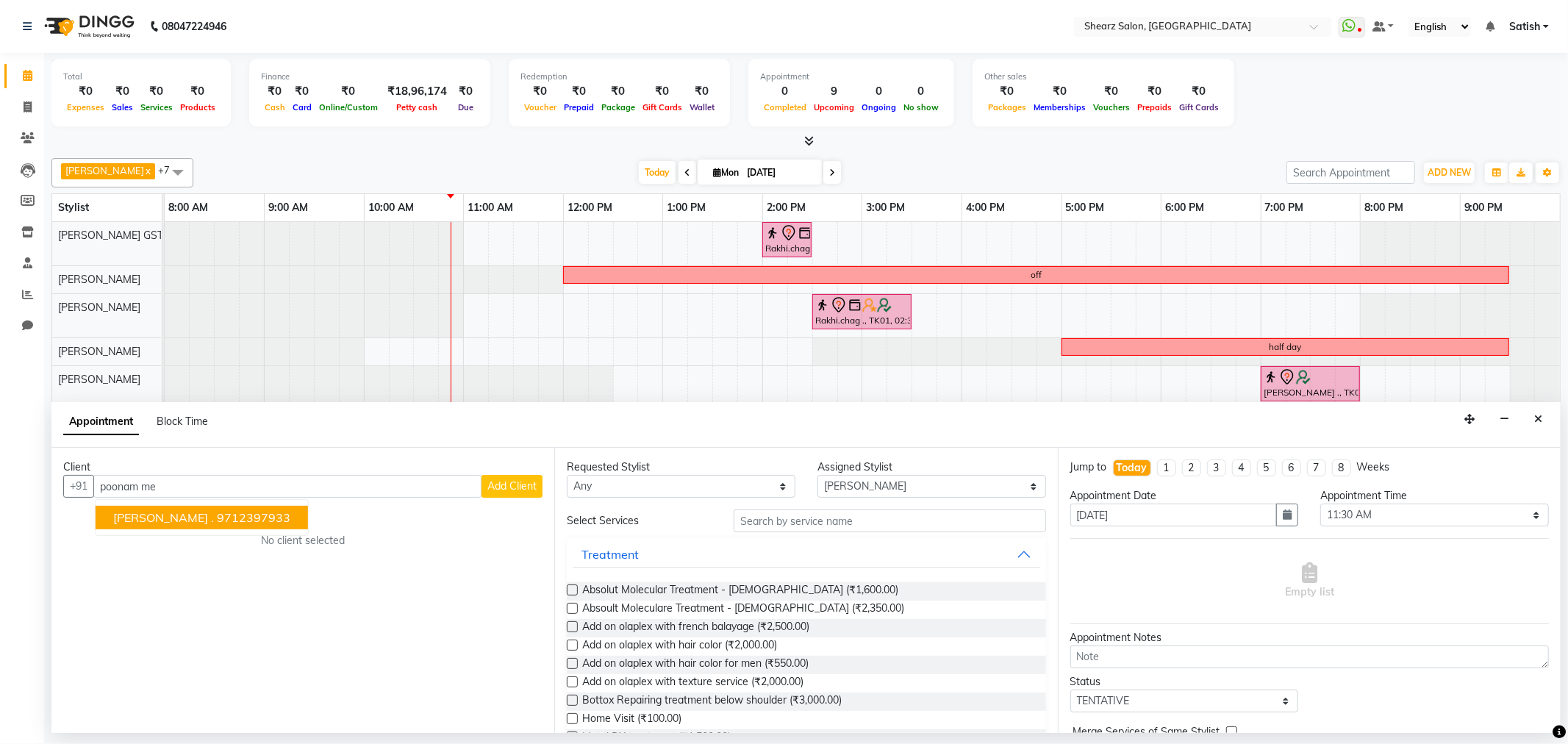
click at [254, 517] on ngb-highlight "9712397933" at bounding box center [253, 517] width 73 height 14
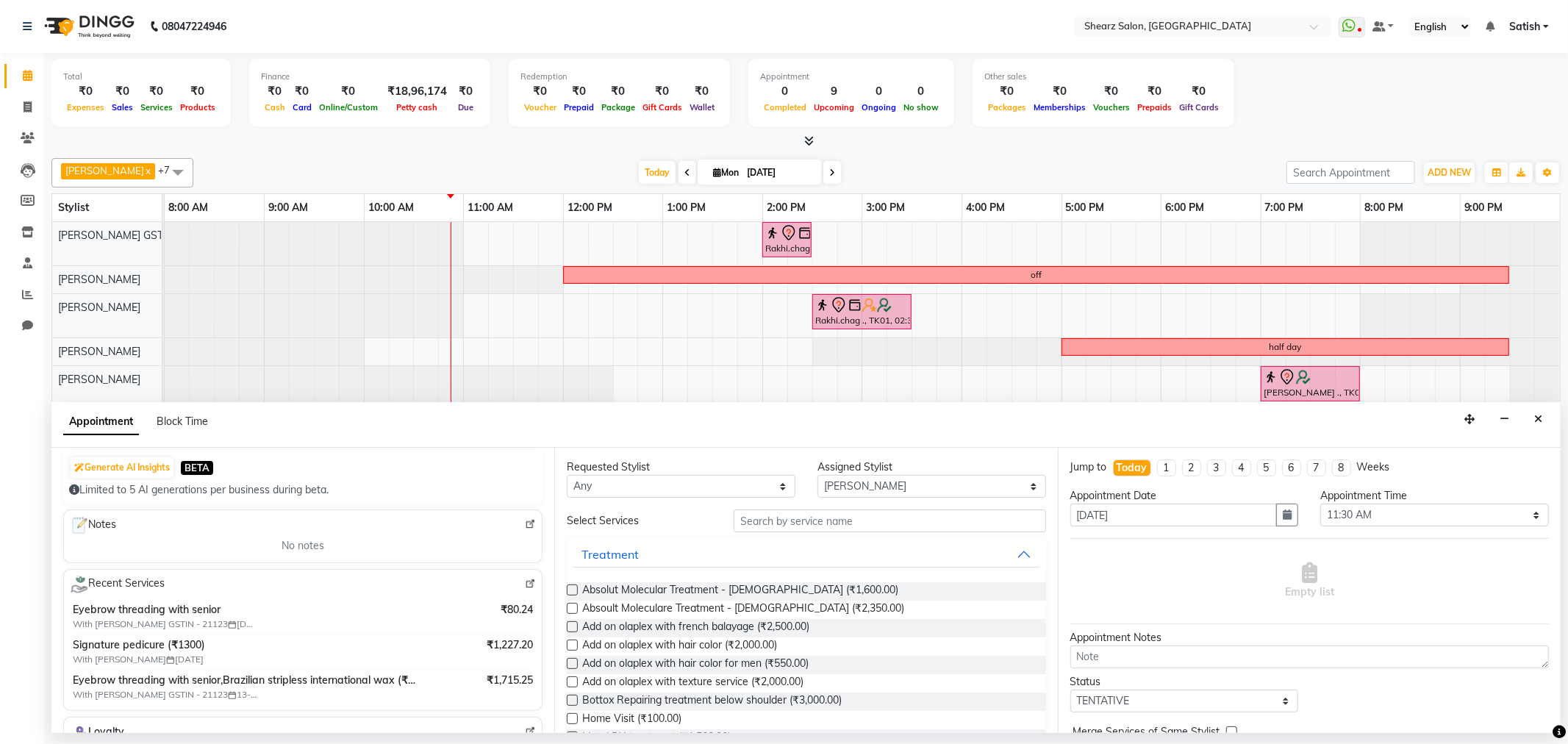
scroll to position [163, 0]
type input "9712397933"
click at [822, 511] on input "text" at bounding box center [890, 521] width 312 height 23
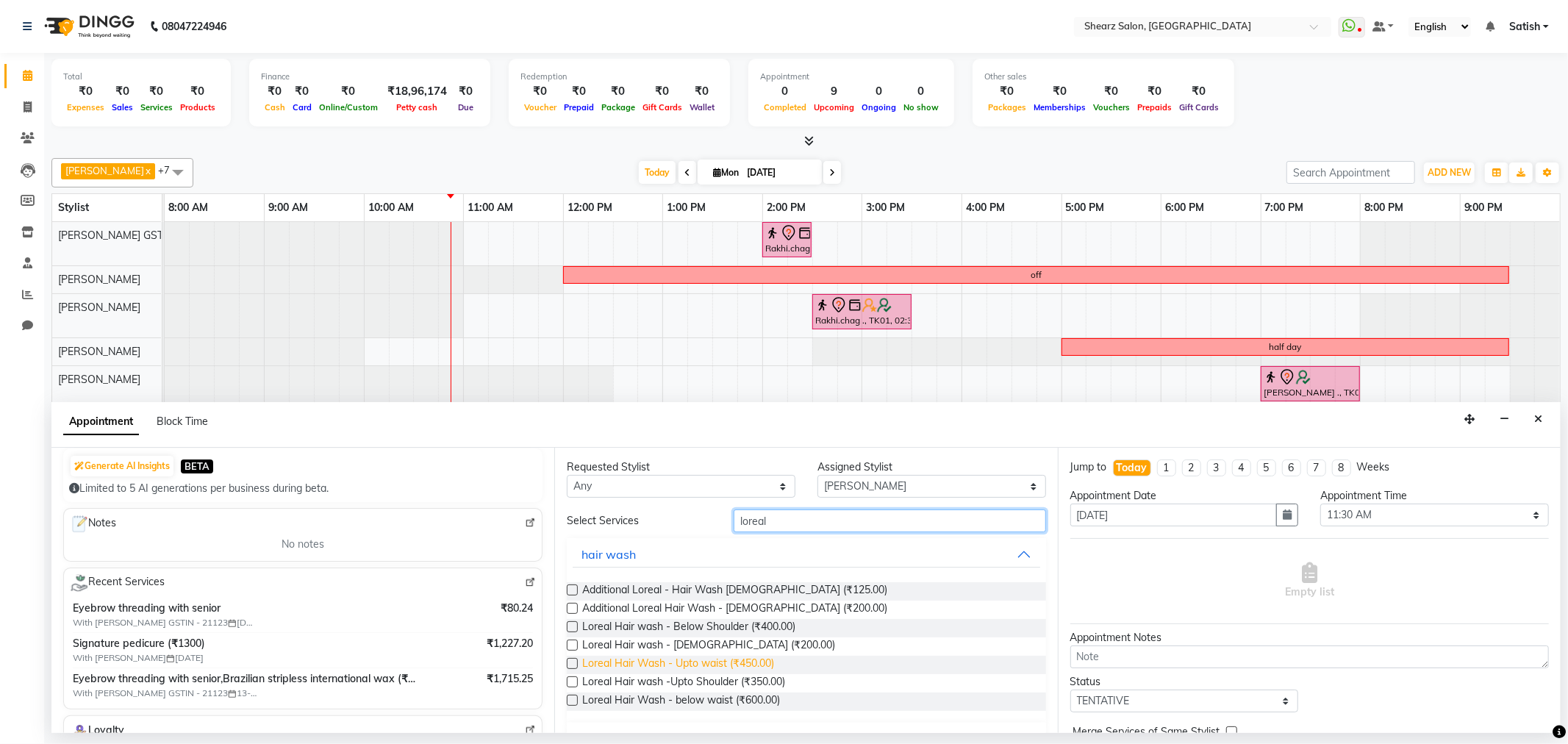
type input "loreal"
click at [665, 667] on span "Loreal Hair Wash - Upto waist (₹450.00)" at bounding box center [678, 665] width 192 height 19
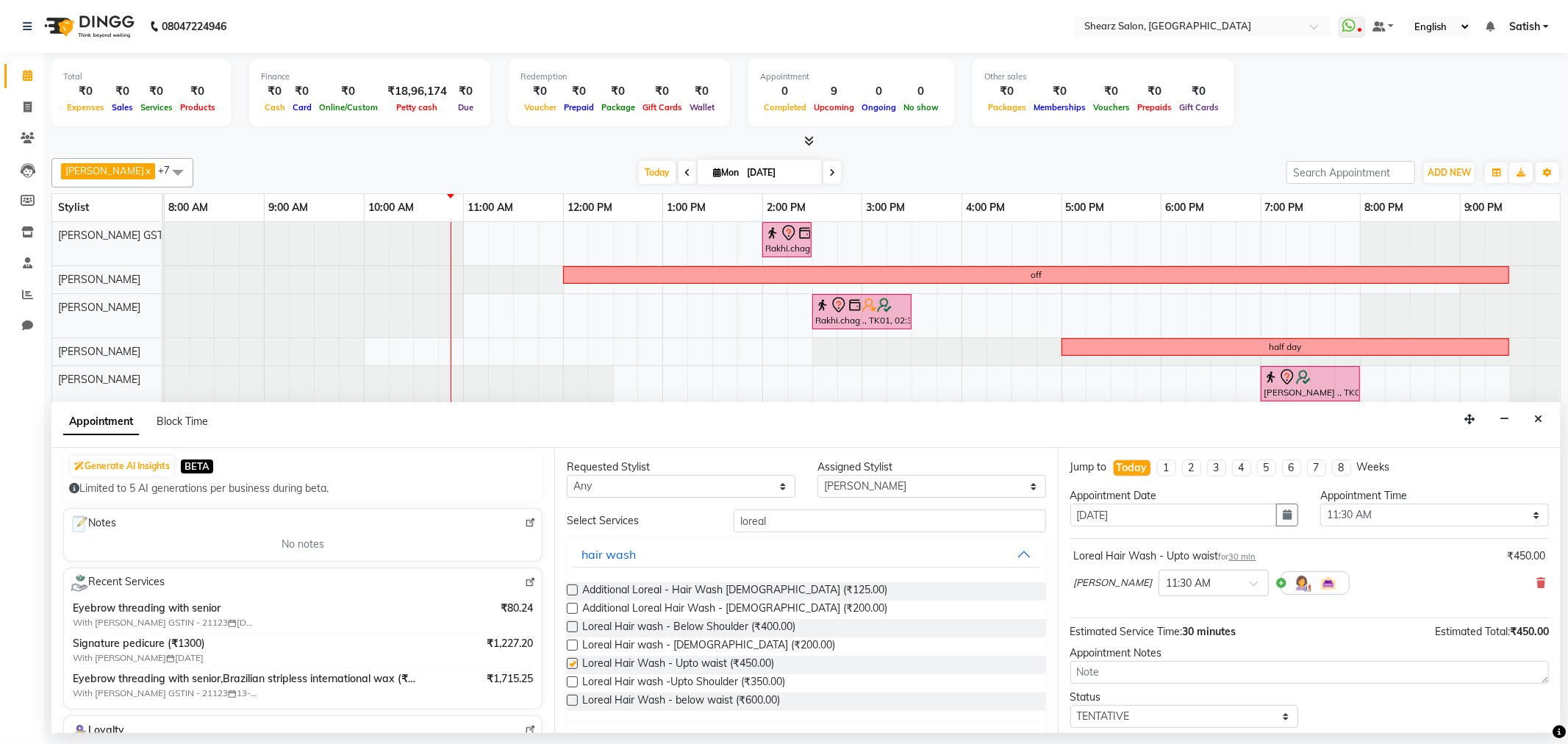
checkbox input "false"
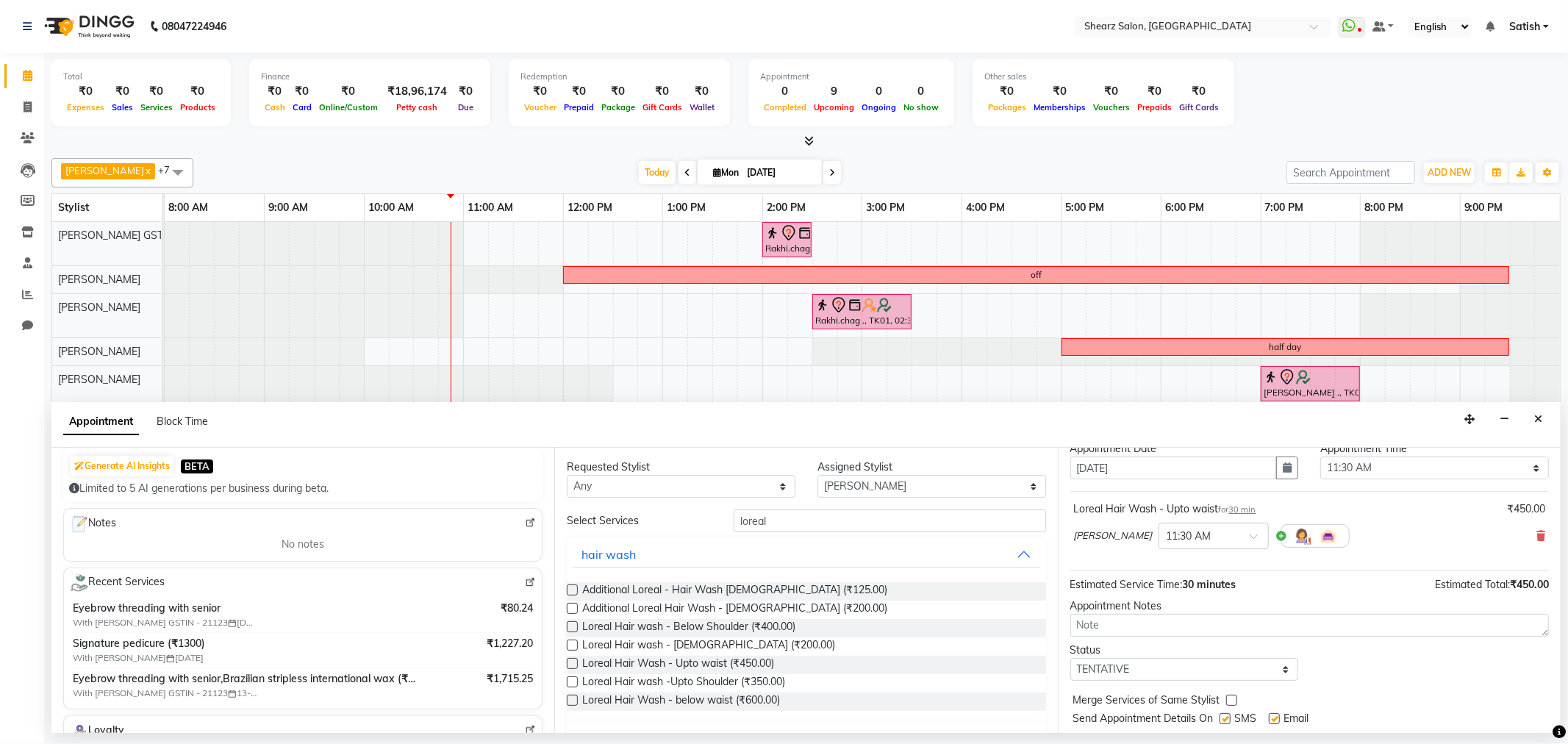
scroll to position [88, 0]
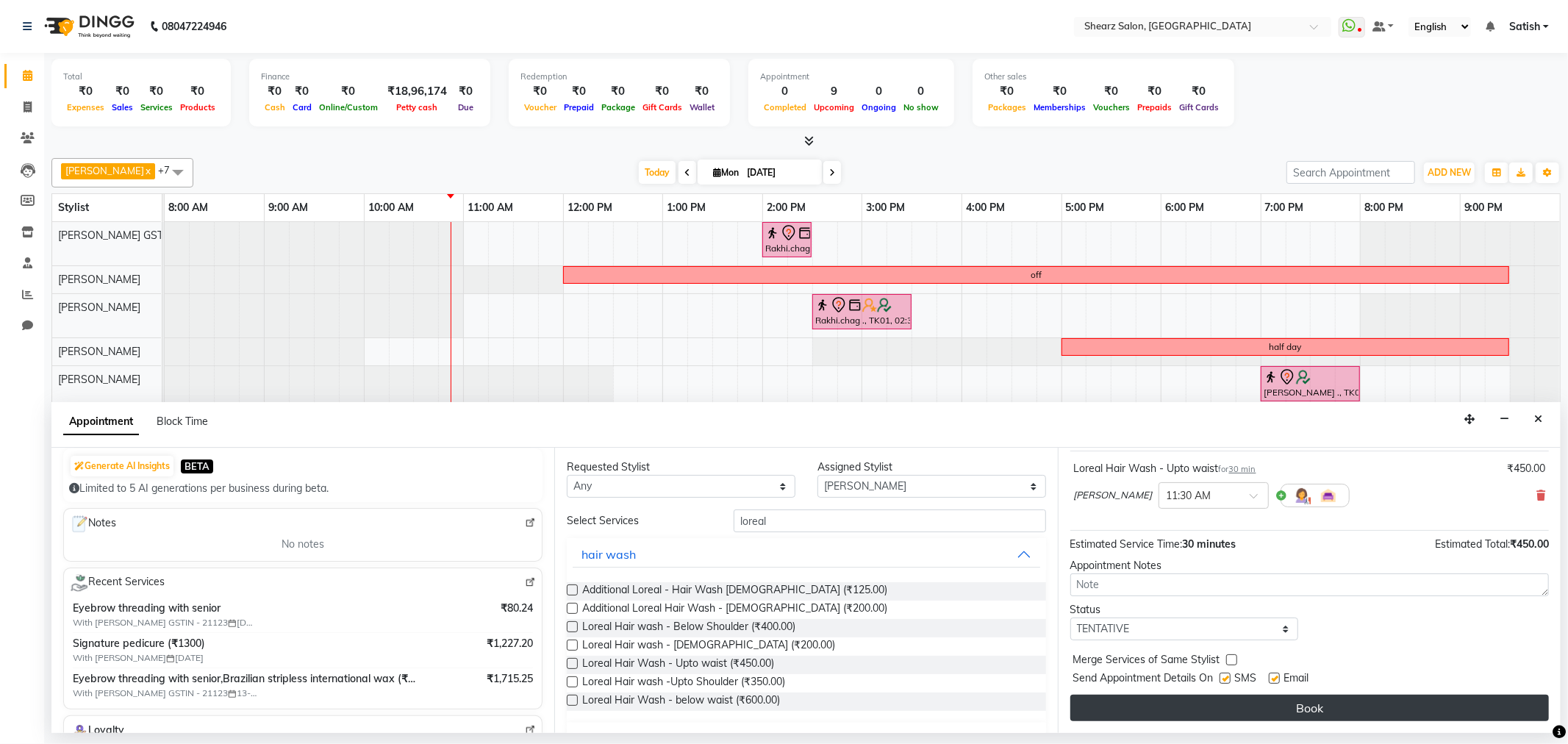
click at [1235, 709] on button "Book" at bounding box center [1309, 708] width 479 height 27
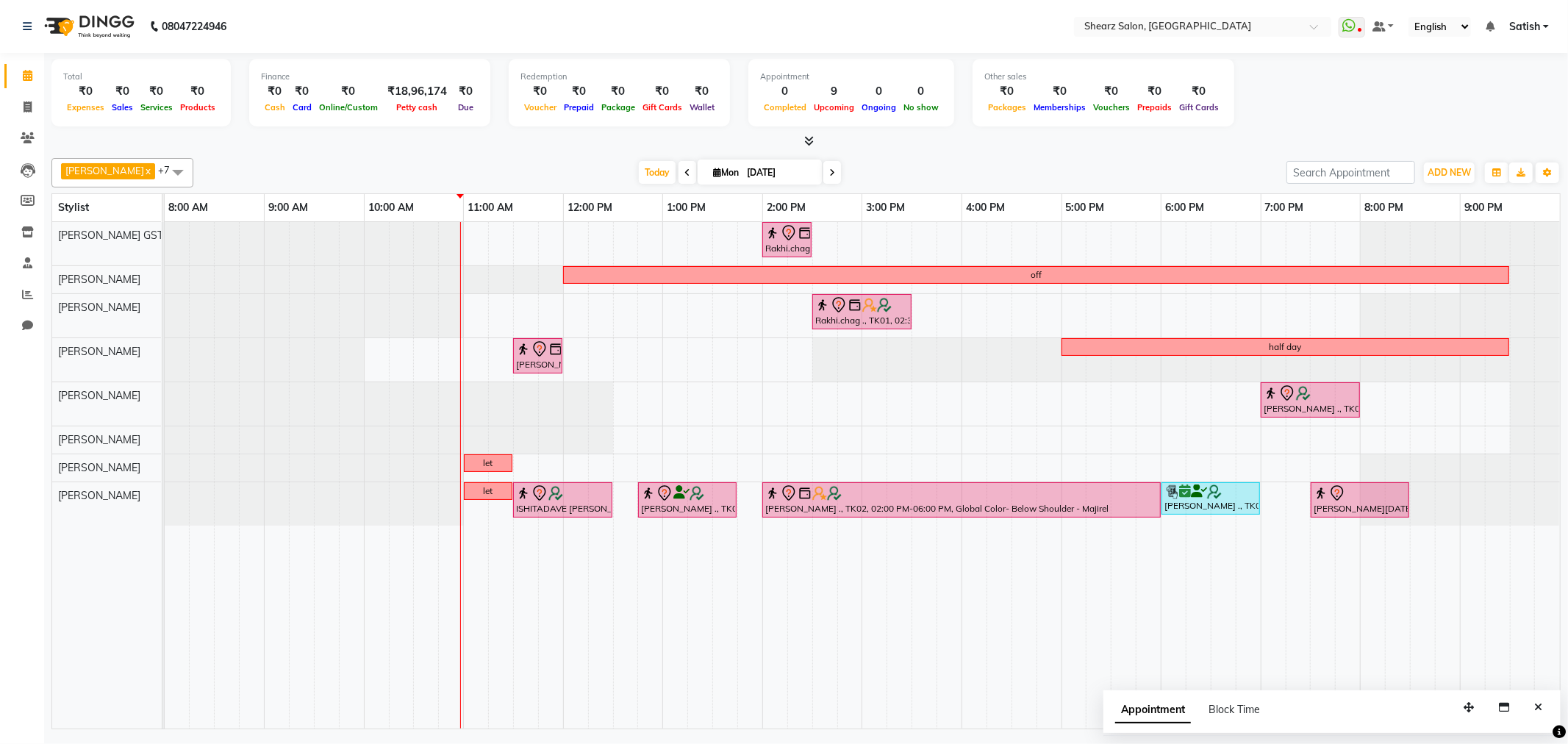
click at [171, 171] on span at bounding box center [177, 171] width 29 height 28
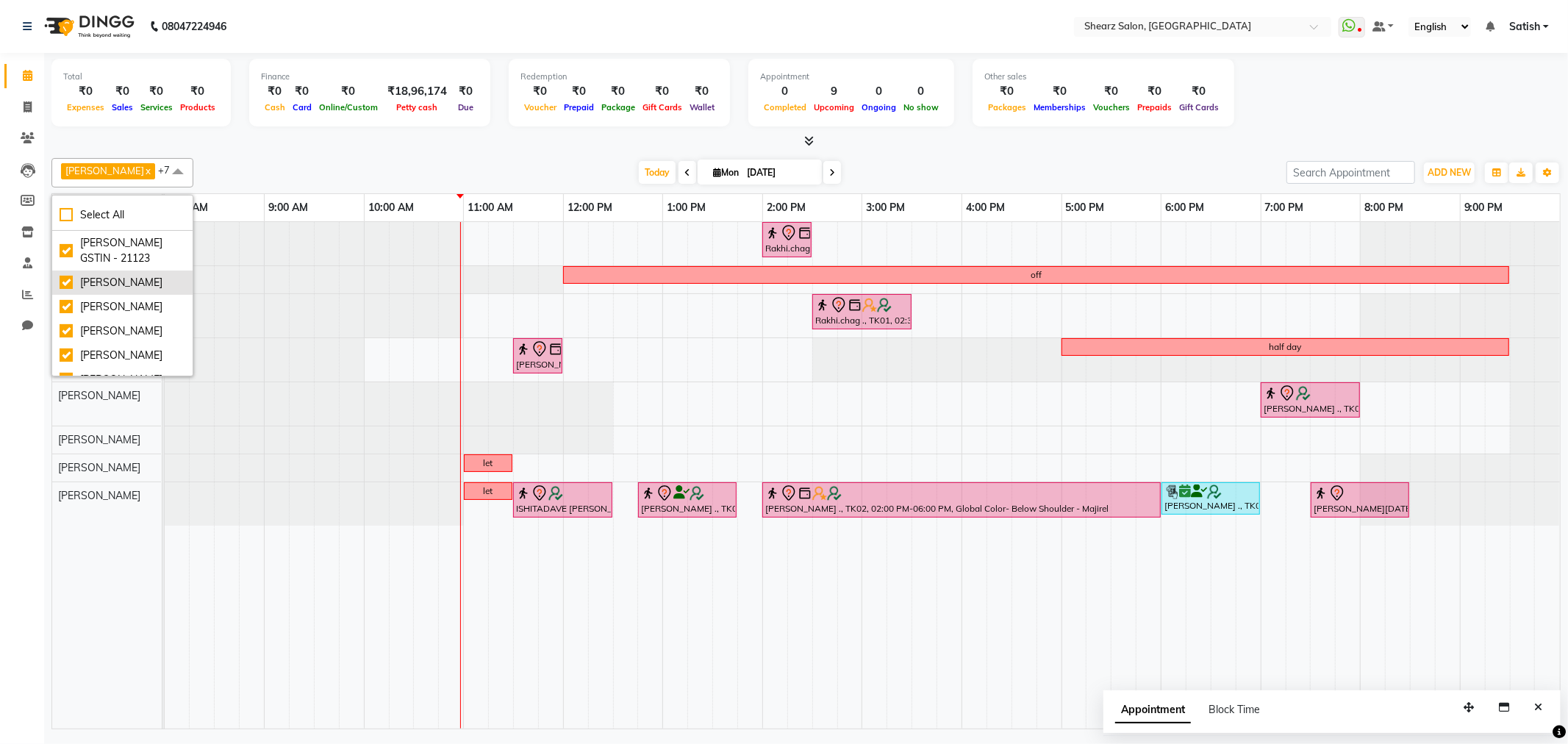
click at [133, 287] on div "[PERSON_NAME]" at bounding box center [122, 282] width 126 height 15
checkbox input "false"
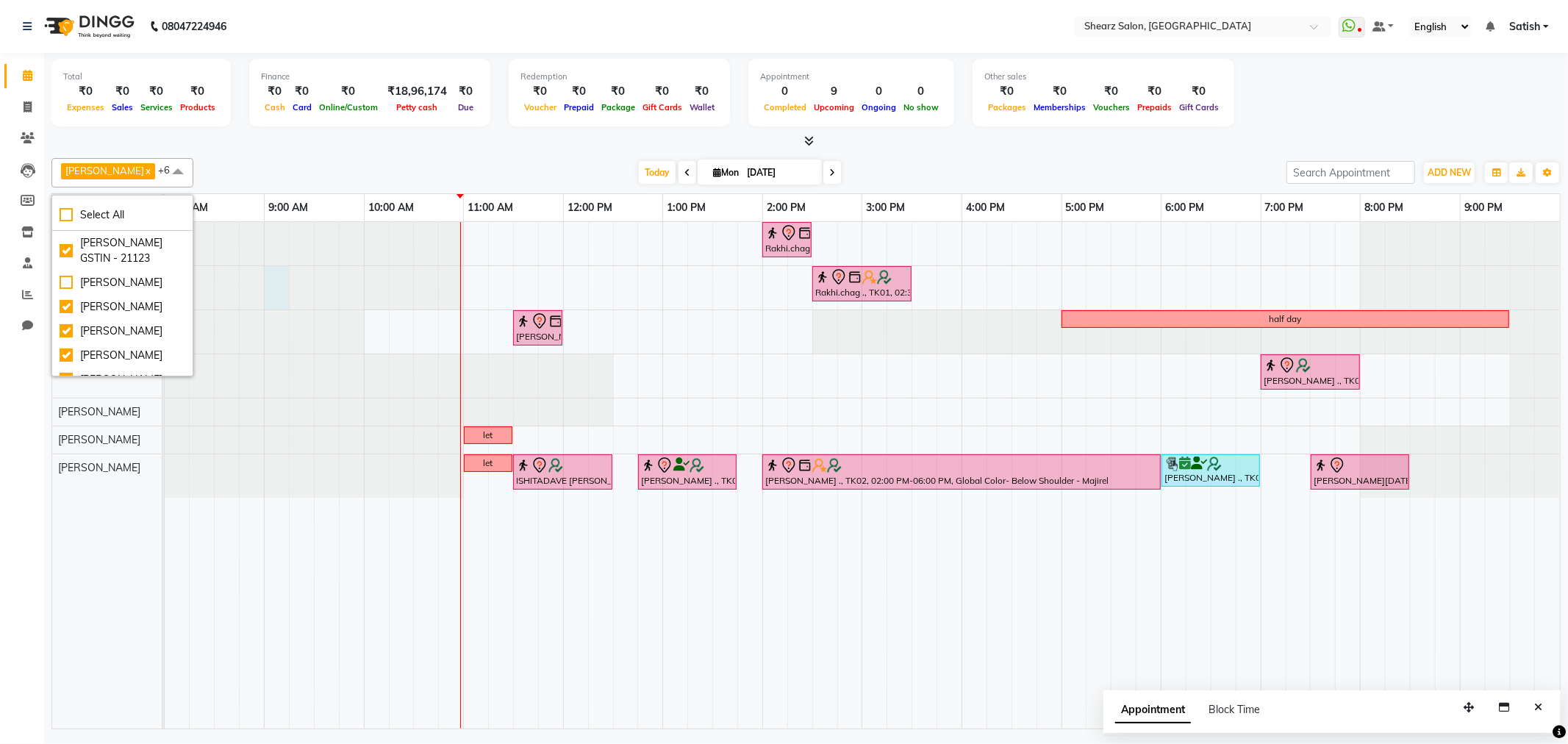
click at [165, 284] on div at bounding box center [165, 287] width 0 height 44
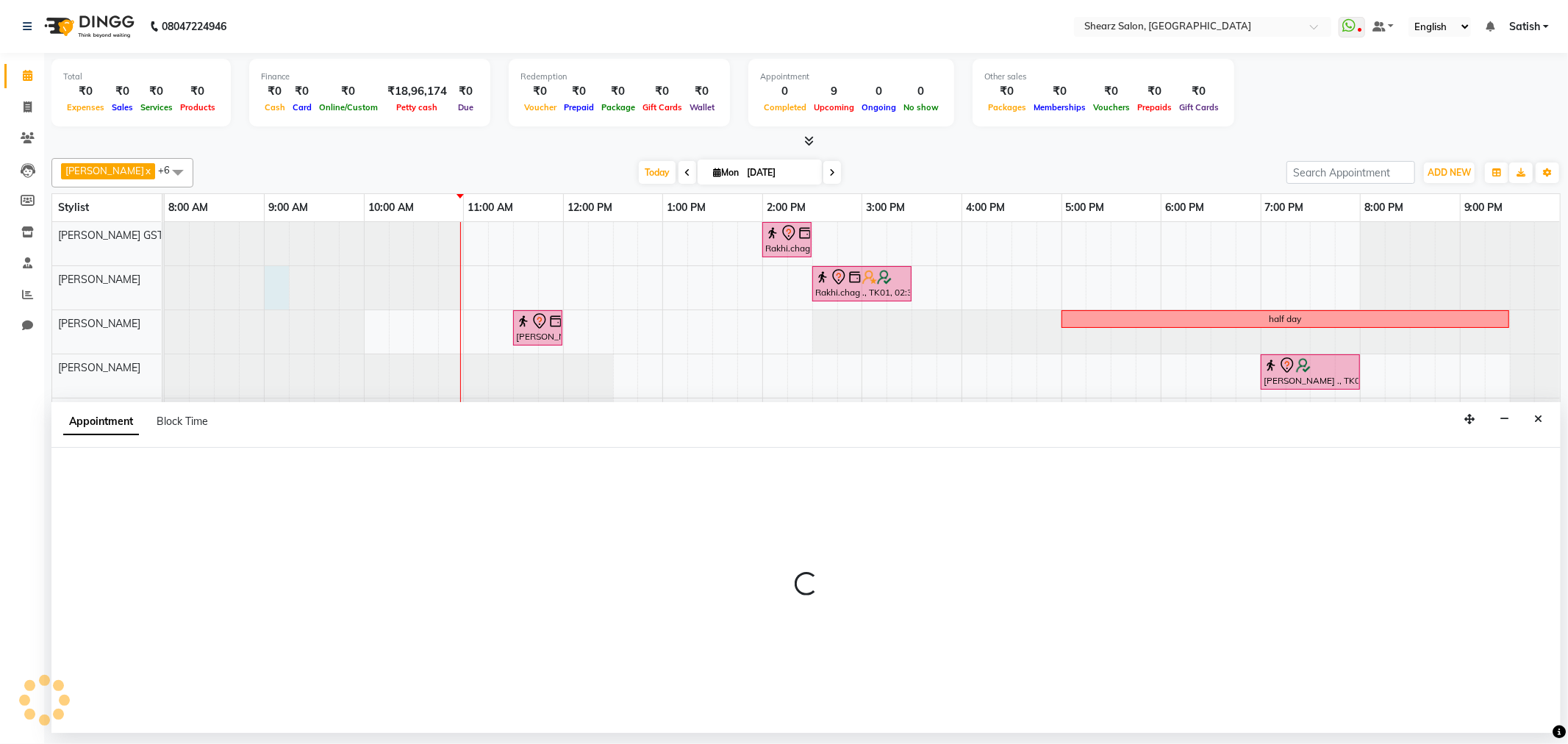
select select "77479"
select select "tentative"
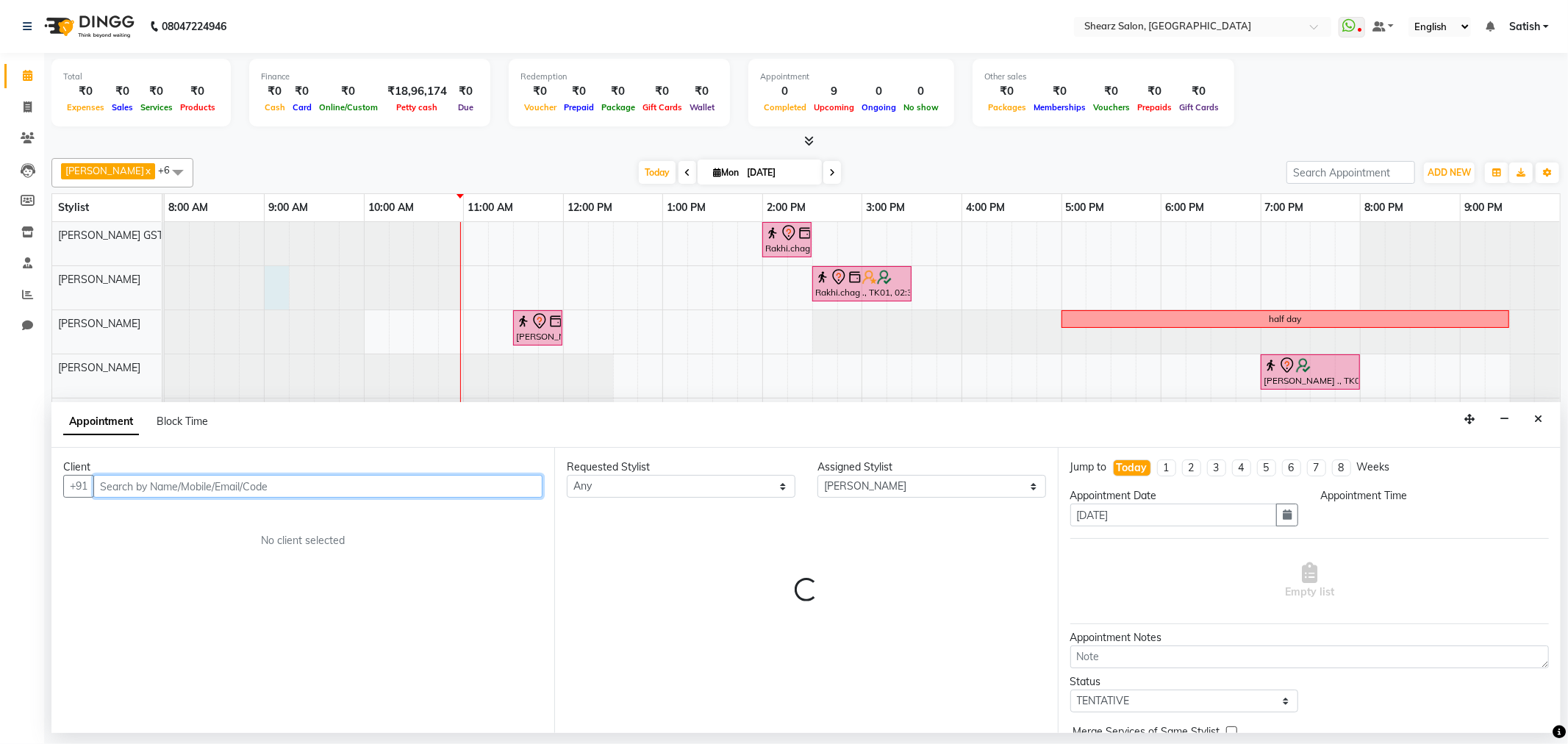
select select "540"
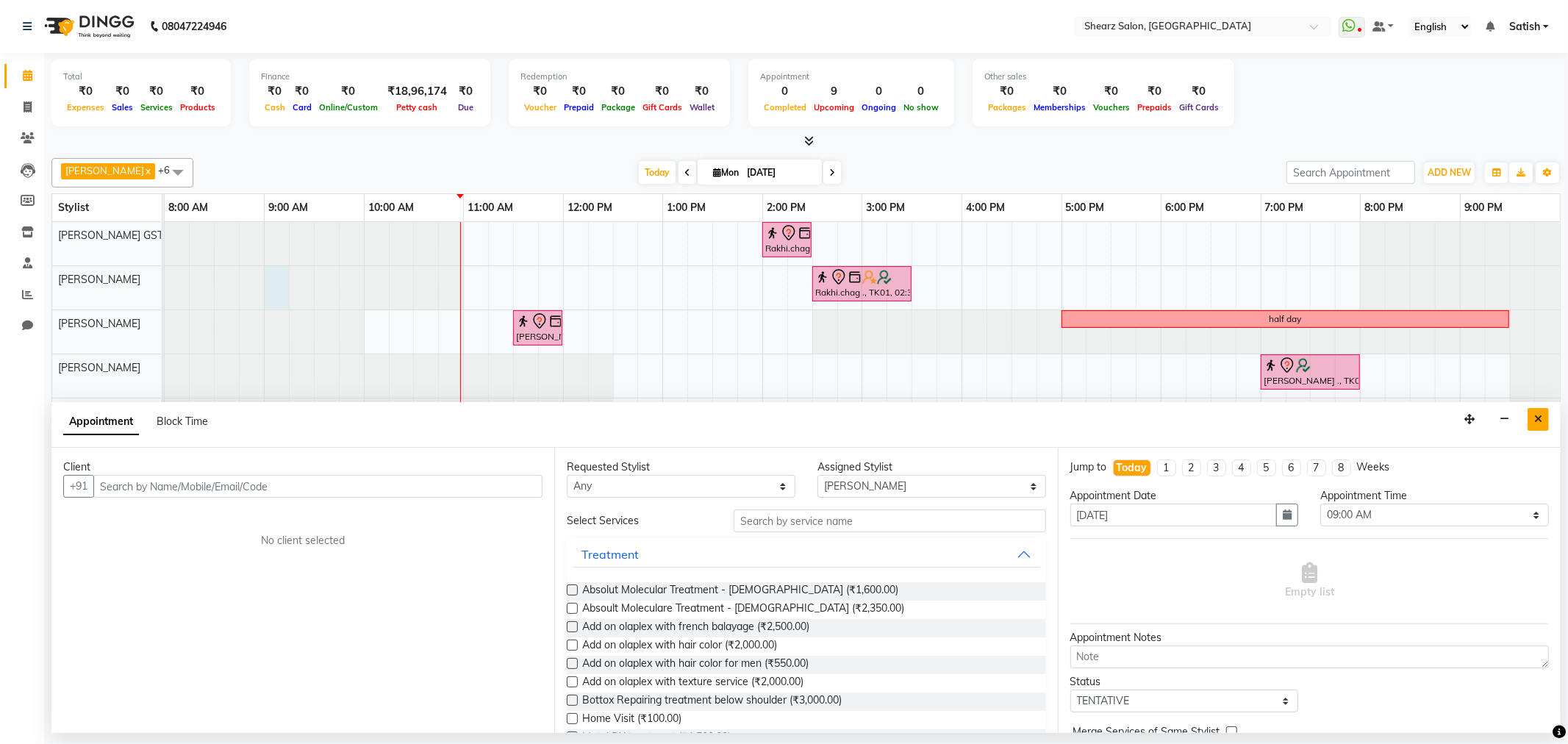
click at [1534, 409] on button "Close" at bounding box center [1539, 420] width 21 height 23
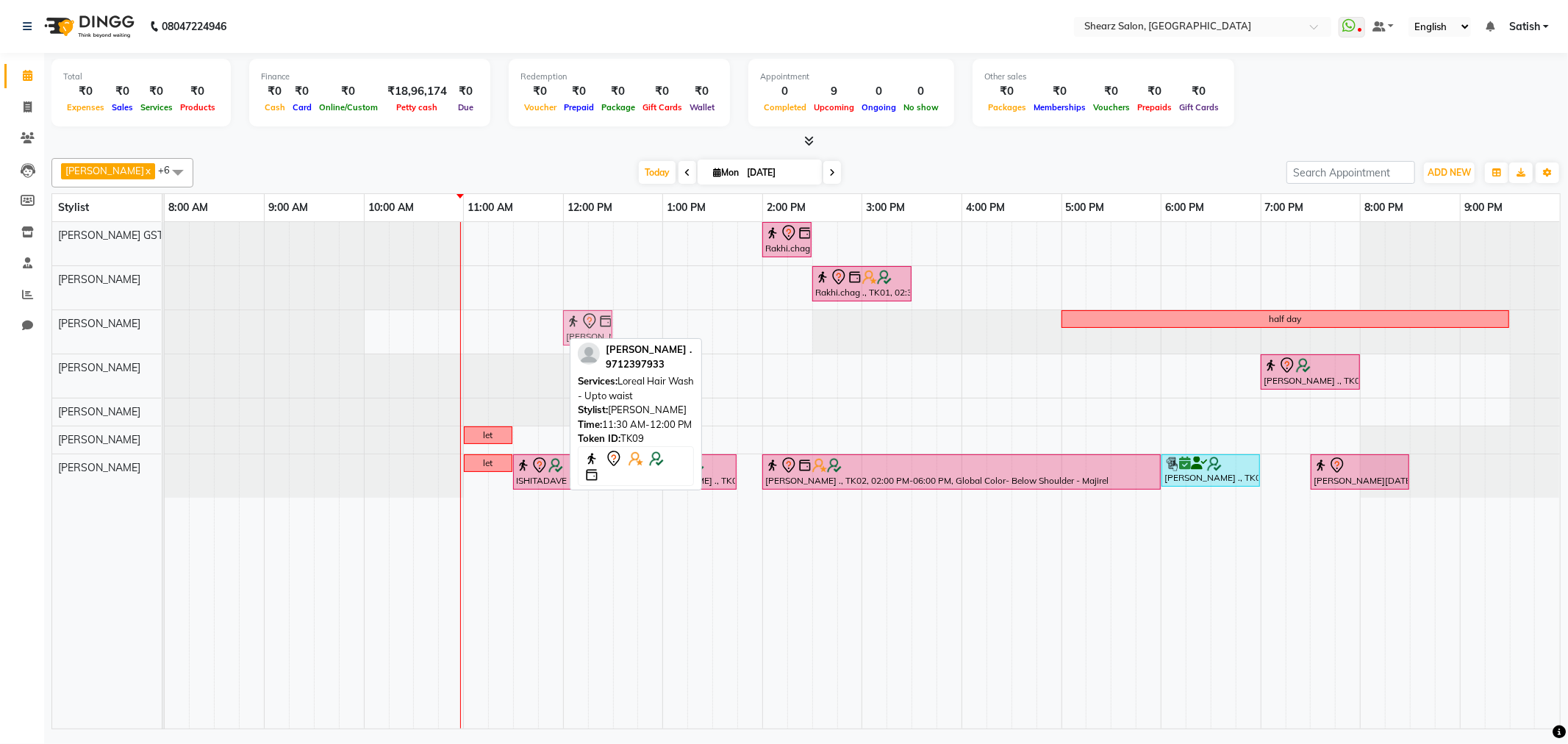
drag, startPoint x: 534, startPoint y: 325, endPoint x: 575, endPoint y: 320, distance: 41.3
click at [165, 320] on div "POONAM MEHTA ., TK09, 11:30 AM-12:00 PM, Loreal Hair Wash - Upto waist half day…" at bounding box center [165, 332] width 0 height 44
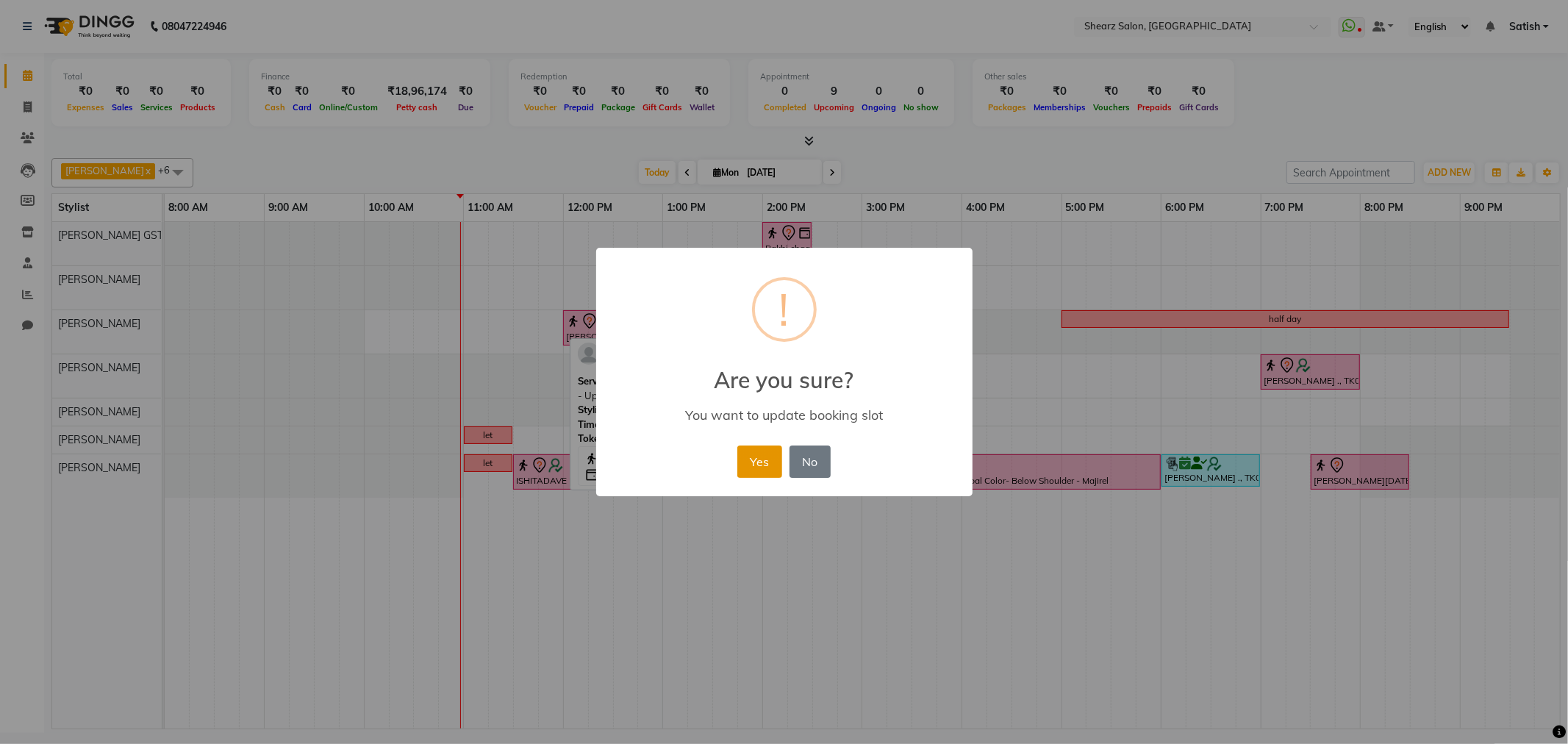
click at [747, 454] on button "Yes" at bounding box center [760, 462] width 45 height 32
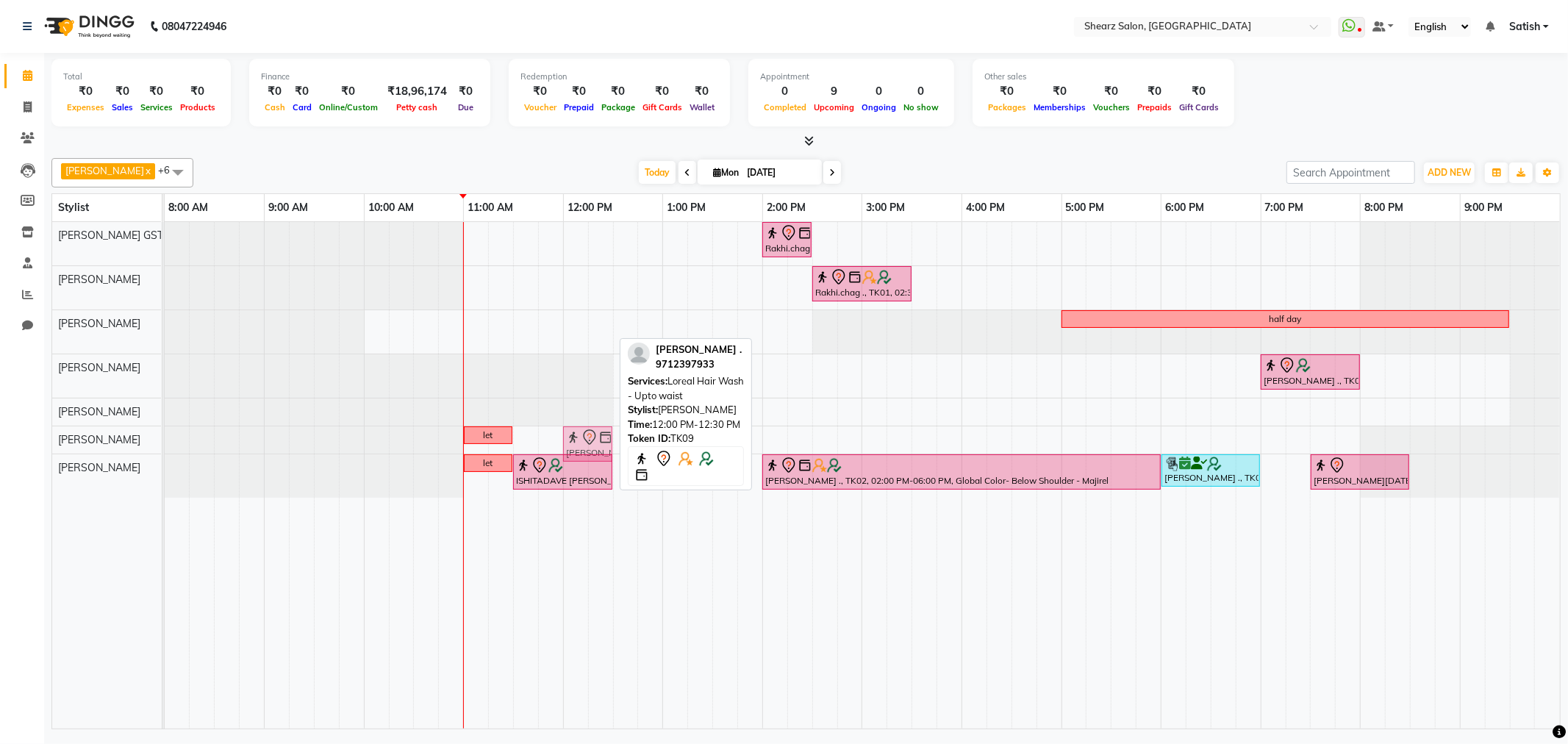
drag, startPoint x: 592, startPoint y: 327, endPoint x: 583, endPoint y: 446, distance: 119.3
click at [583, 446] on tbody "Rakhi.chag ., TK01, 02:00 PM-02:30 PM, Eyebrow threading with senior Rakhi.chag…" at bounding box center [862, 360] width 1396 height 276
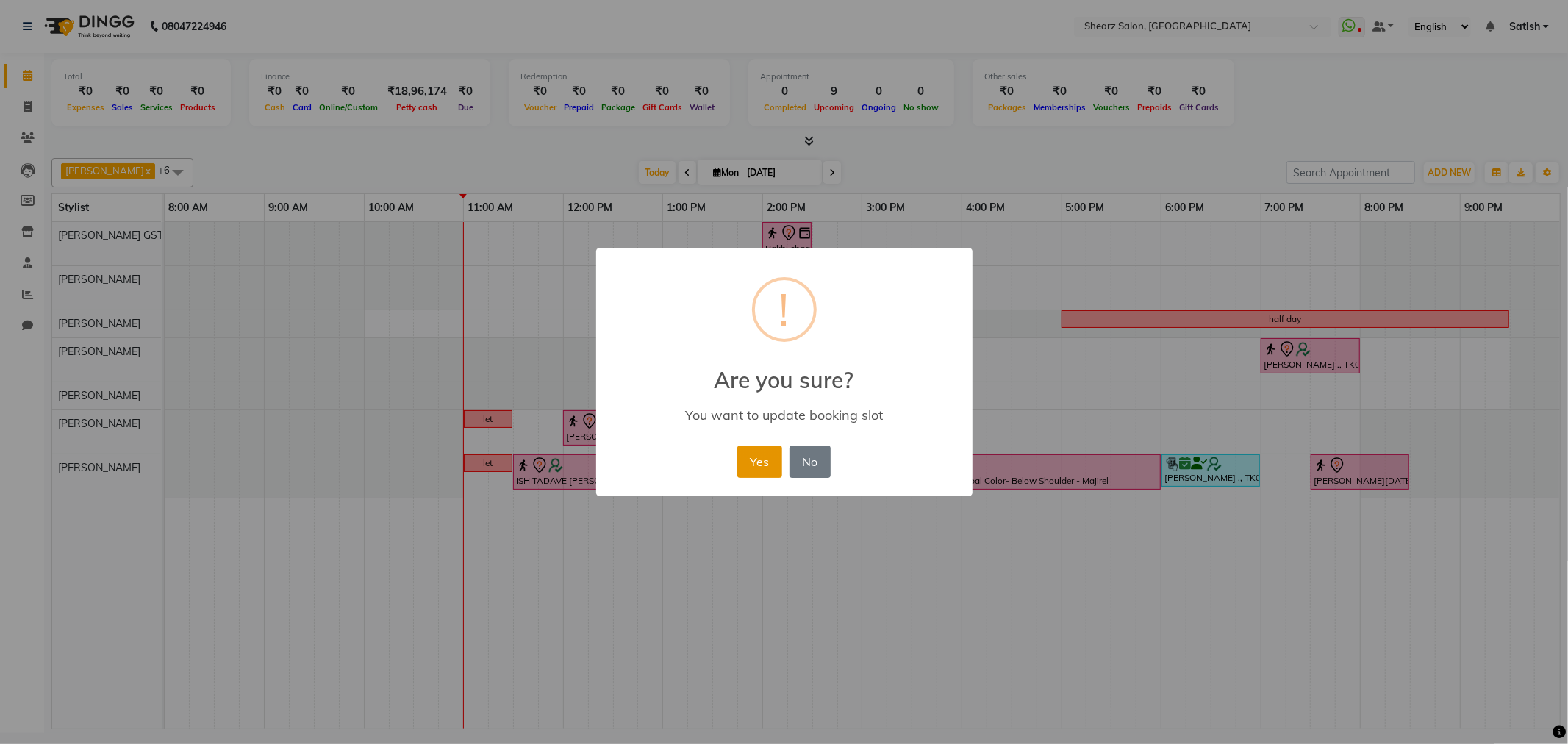
click at [767, 465] on button "Yes" at bounding box center [760, 462] width 45 height 32
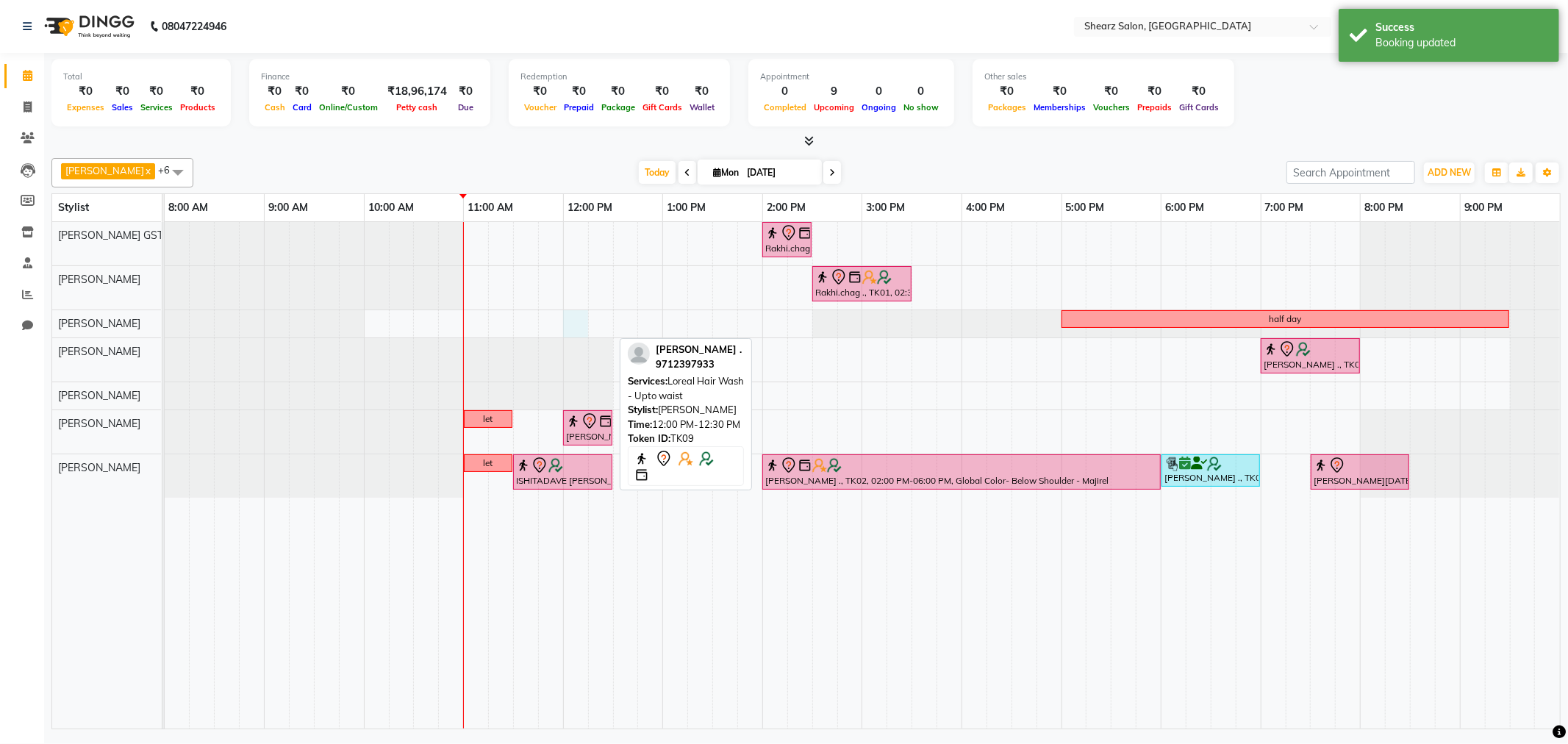
click at [572, 316] on div "Rakhi.chag ., TK01, 02:00 PM-02:30 PM, Eyebrow threading with senior Rakhi.chag…" at bounding box center [862, 475] width 1396 height 507
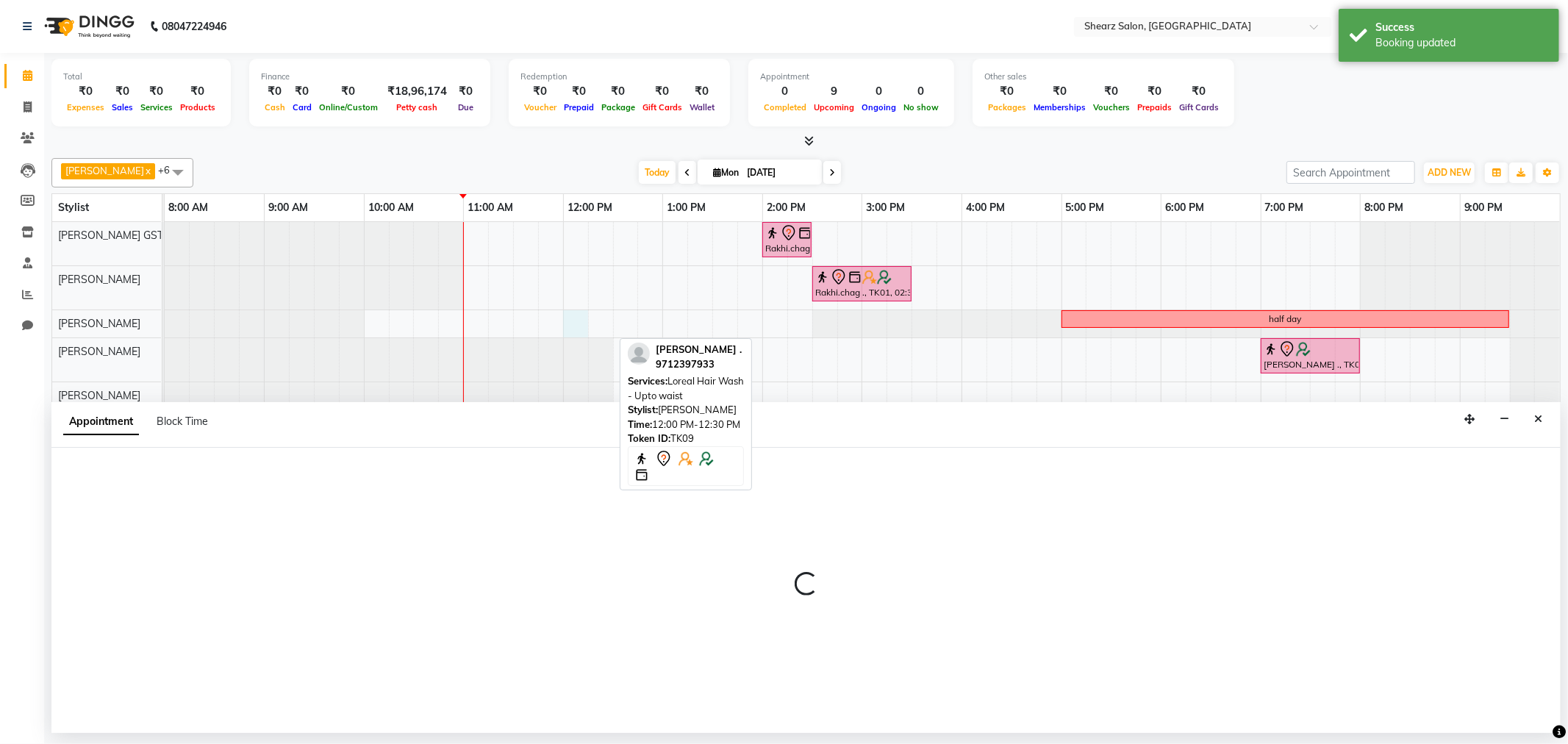
select select "77458"
select select "720"
select select "tentative"
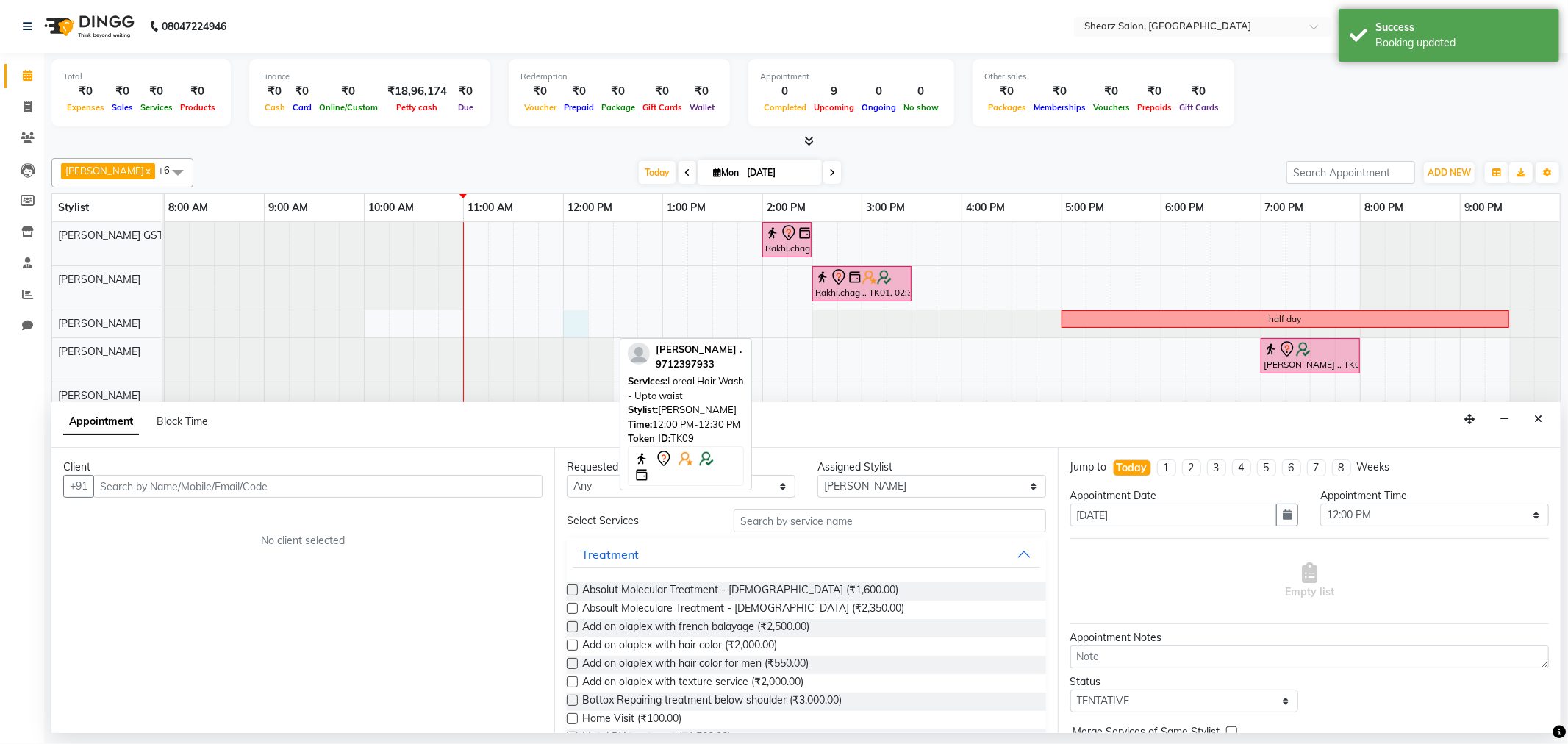
click at [186, 489] on input "text" at bounding box center [318, 487] width 450 height 23
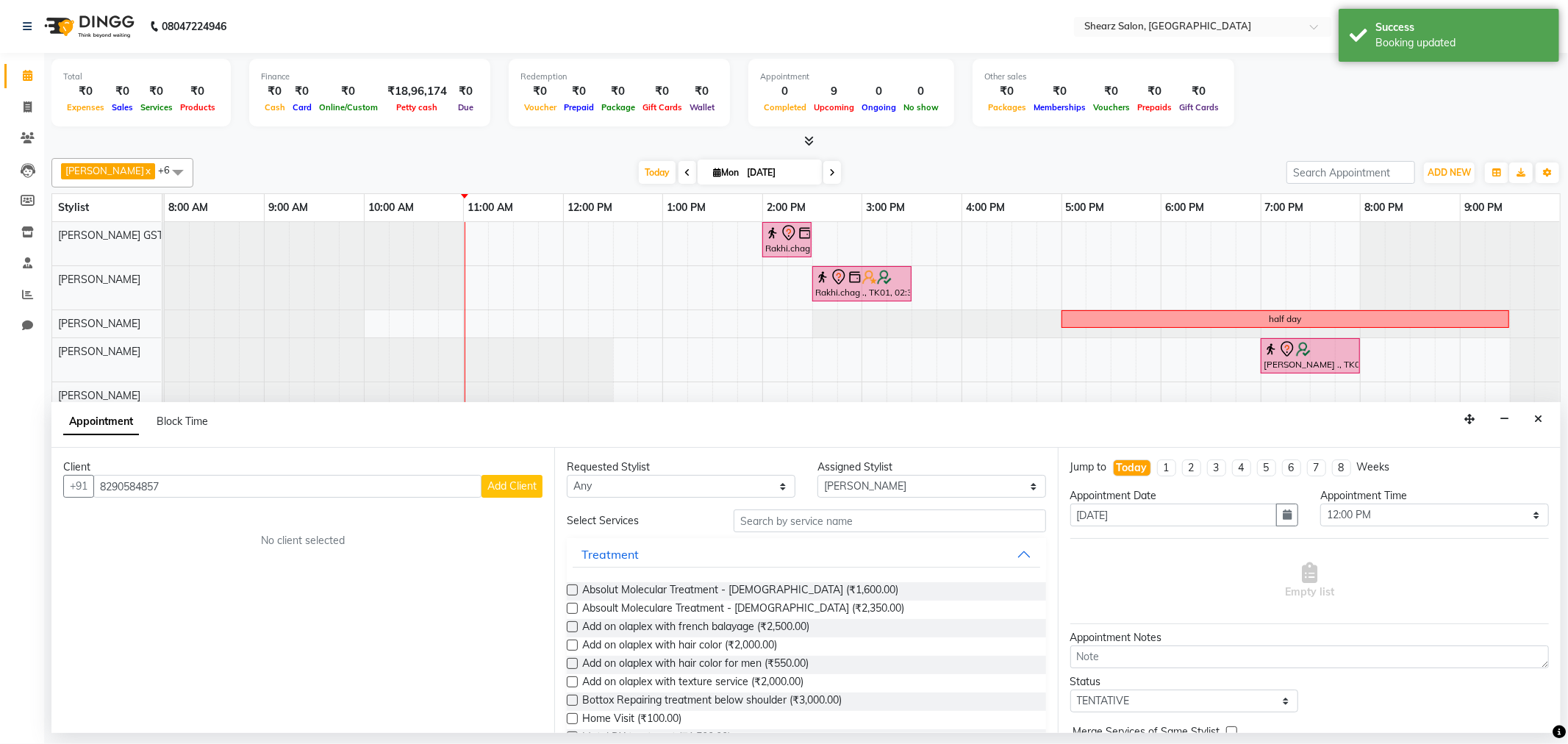
type input "8290584857"
click at [517, 483] on span "Add Client" at bounding box center [512, 485] width 49 height 13
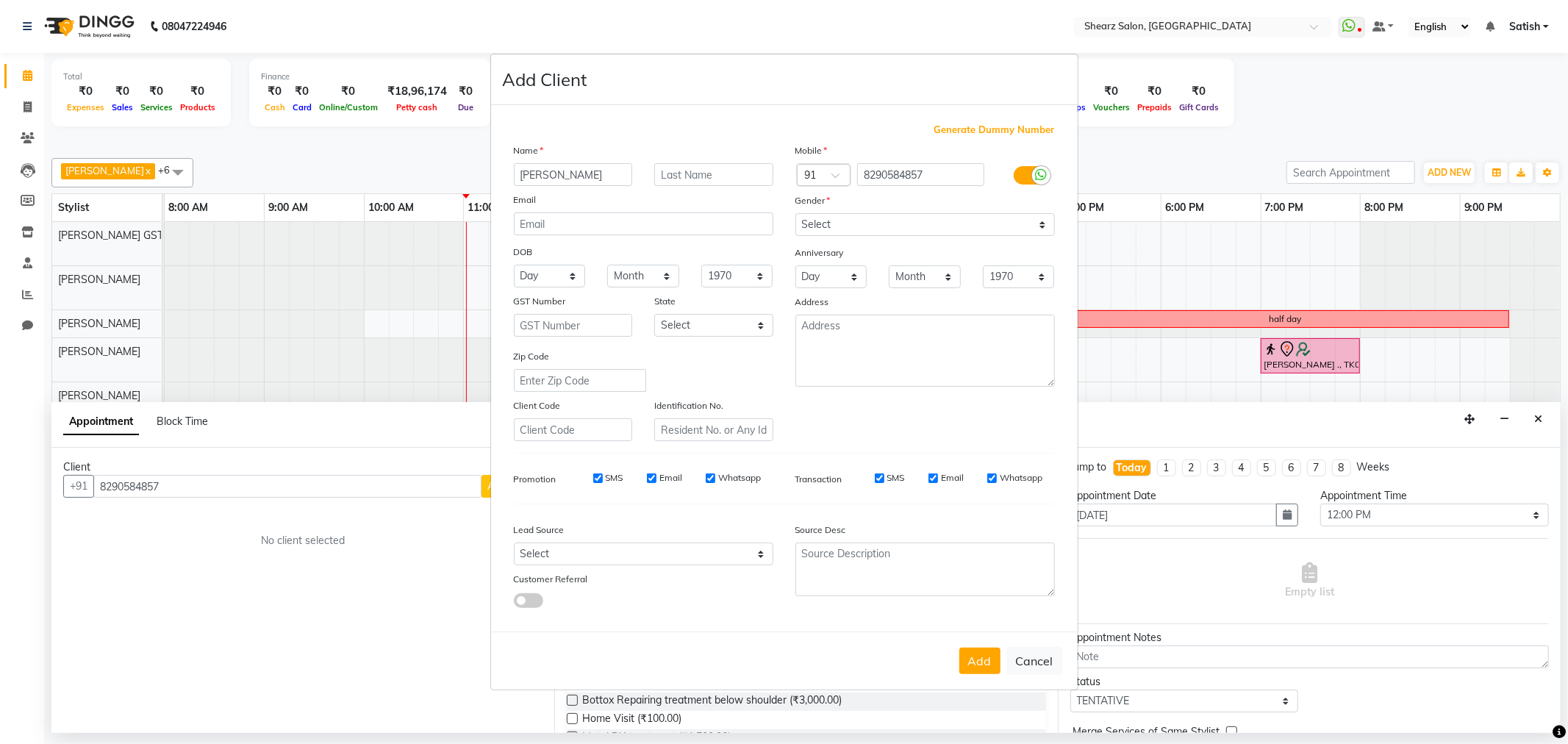
type input "prachi"
click at [714, 166] on input "text" at bounding box center [714, 175] width 120 height 23
type input "maam"
click at [811, 225] on select "Select Male Female Other Prefer Not To Say" at bounding box center [925, 225] width 260 height 23
select select "female"
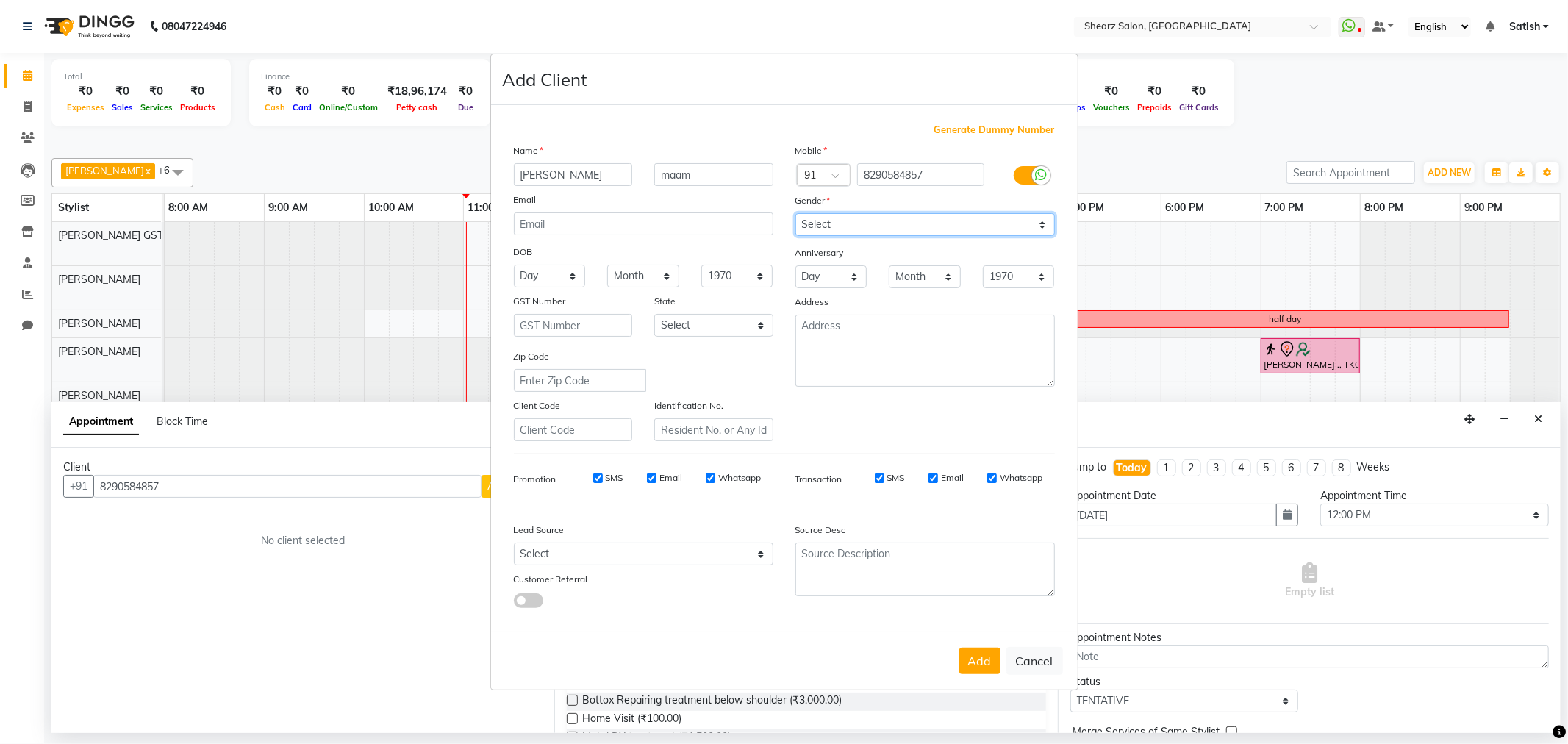
click at [796, 213] on select "Select Male Female Other Prefer Not To Say" at bounding box center [925, 225] width 260 height 23
click at [993, 655] on button "Add" at bounding box center [980, 661] width 41 height 27
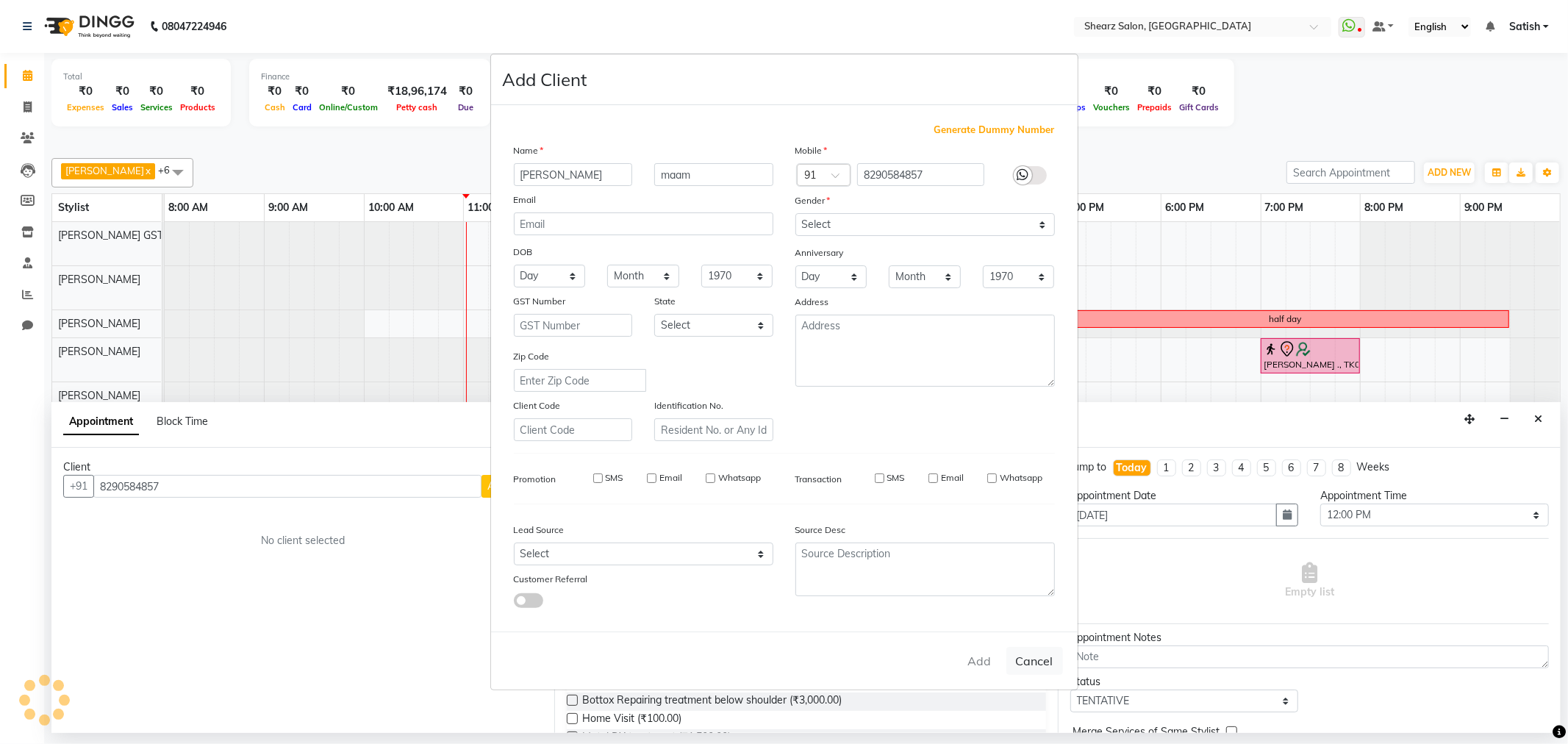
select select
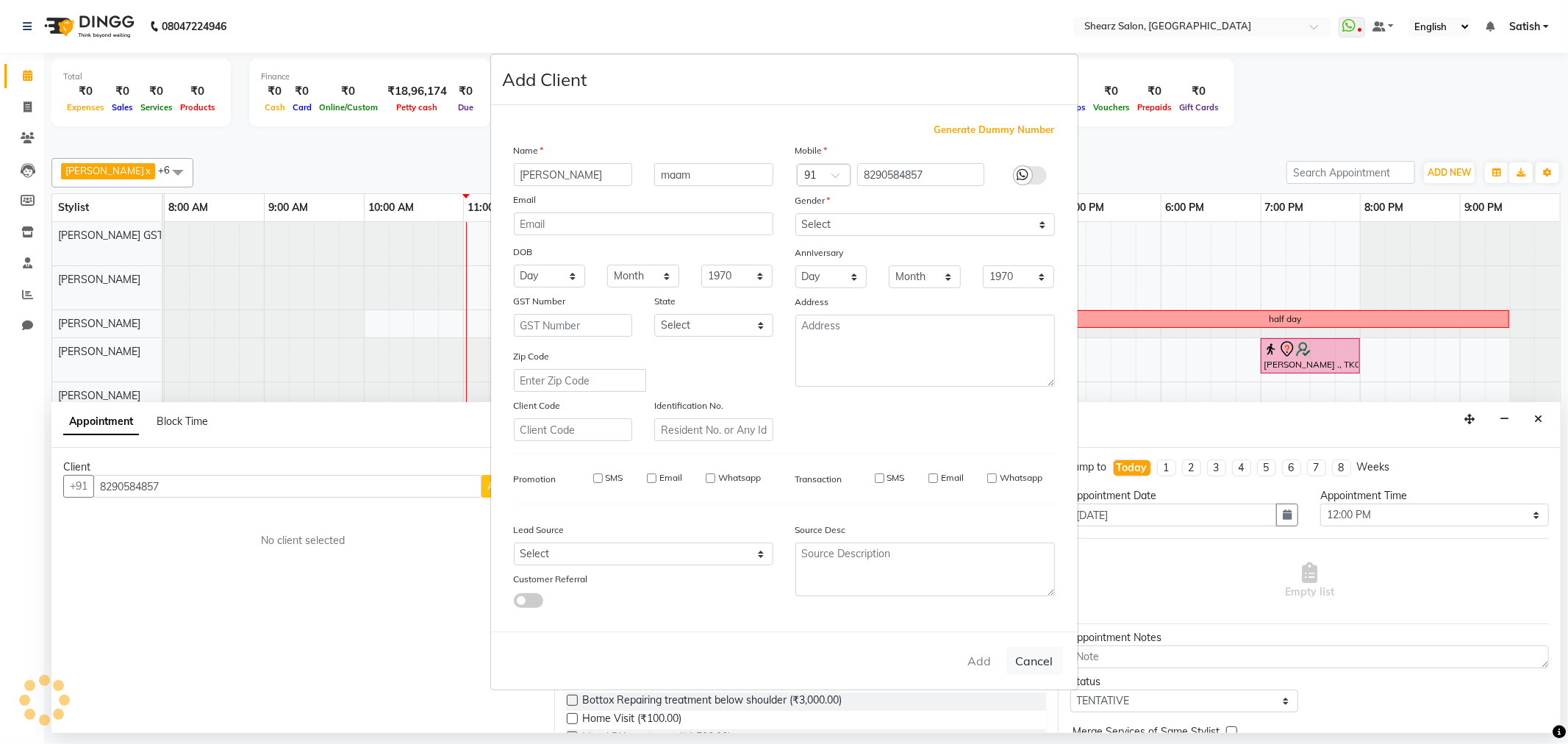
select select
checkbox input "false"
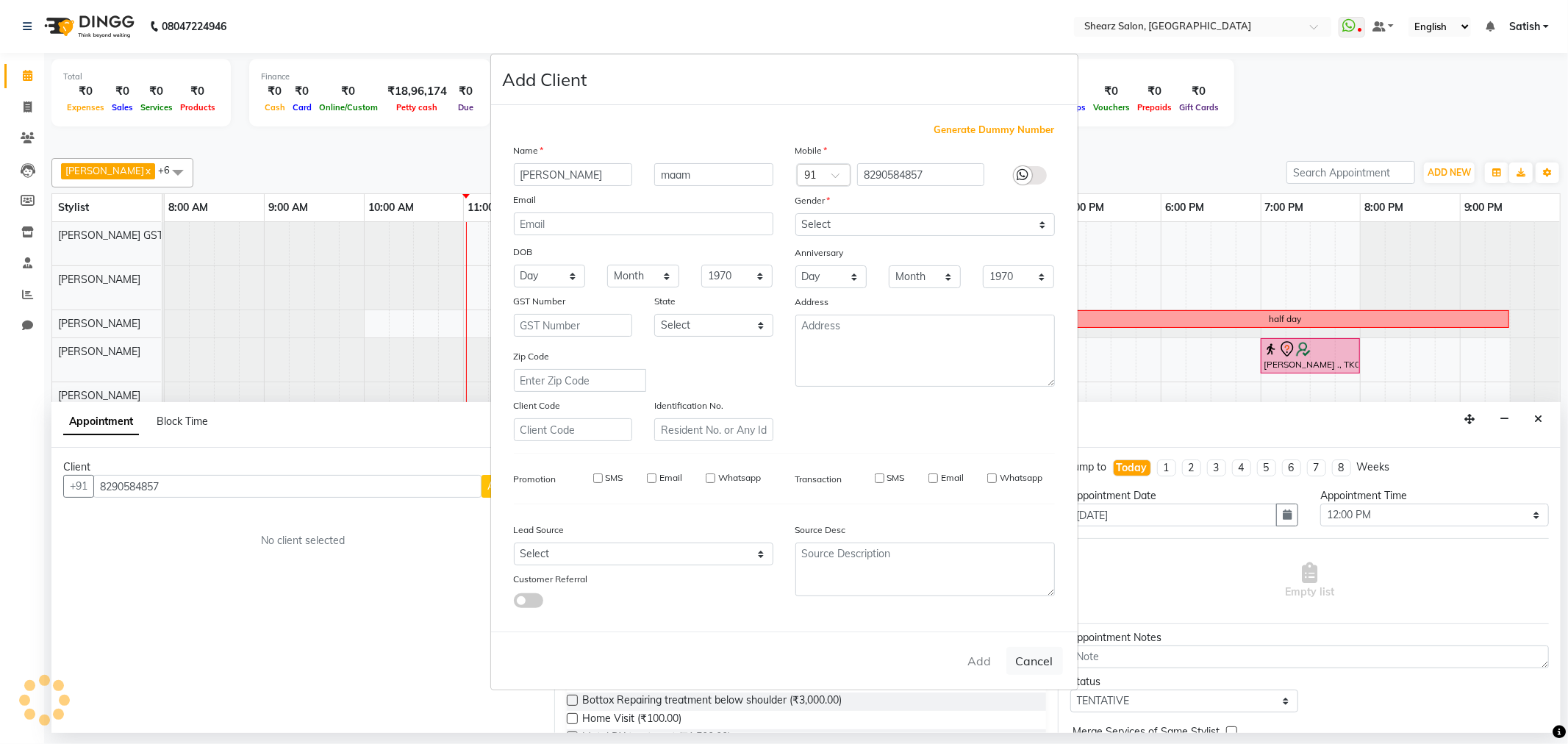
checkbox input "false"
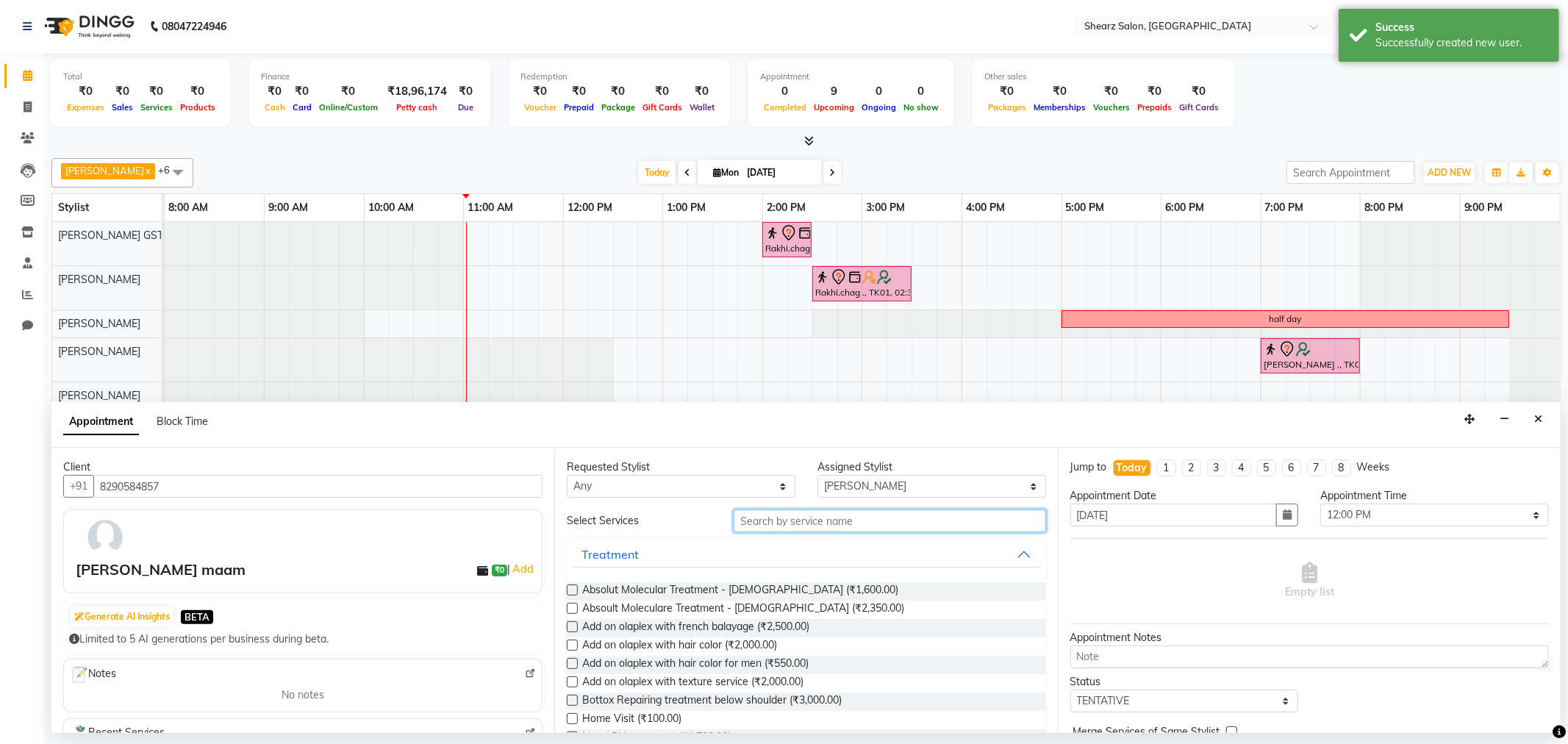
click at [931, 517] on input "text" at bounding box center [890, 521] width 312 height 23
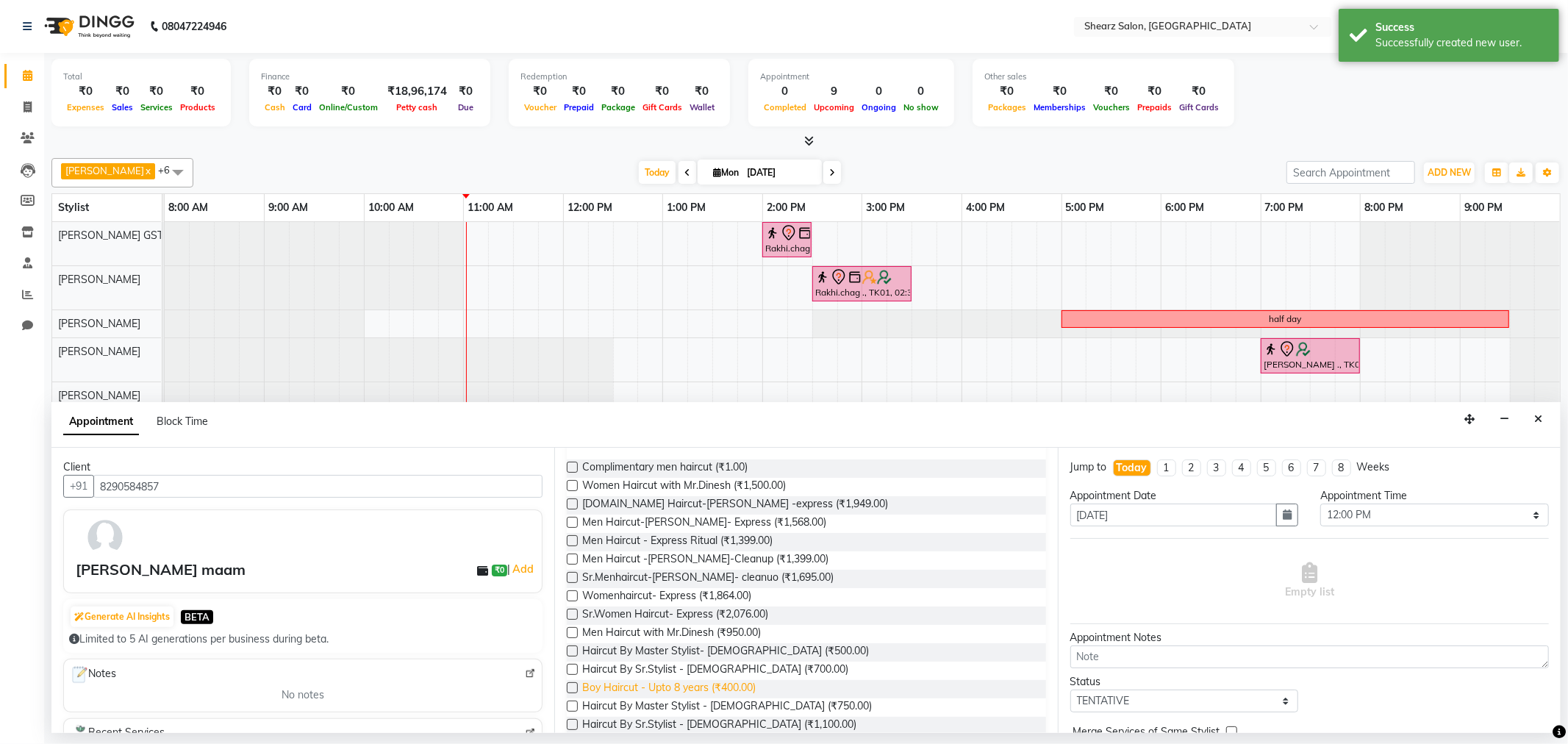
scroll to position [163, 0]
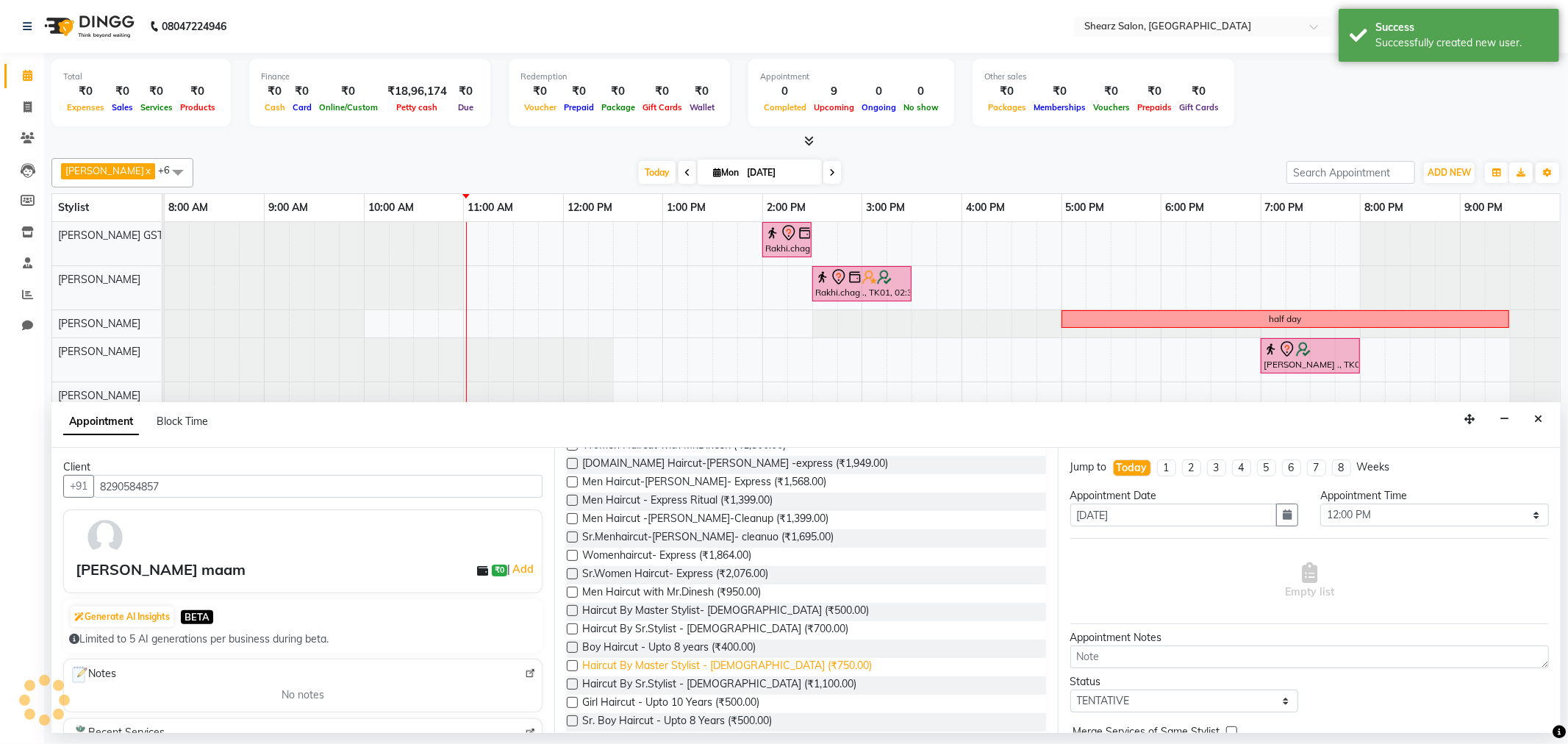
type input "haircut"
click at [716, 660] on span "Haircut By Master Stylist - Female (₹750.00)" at bounding box center [727, 667] width 290 height 19
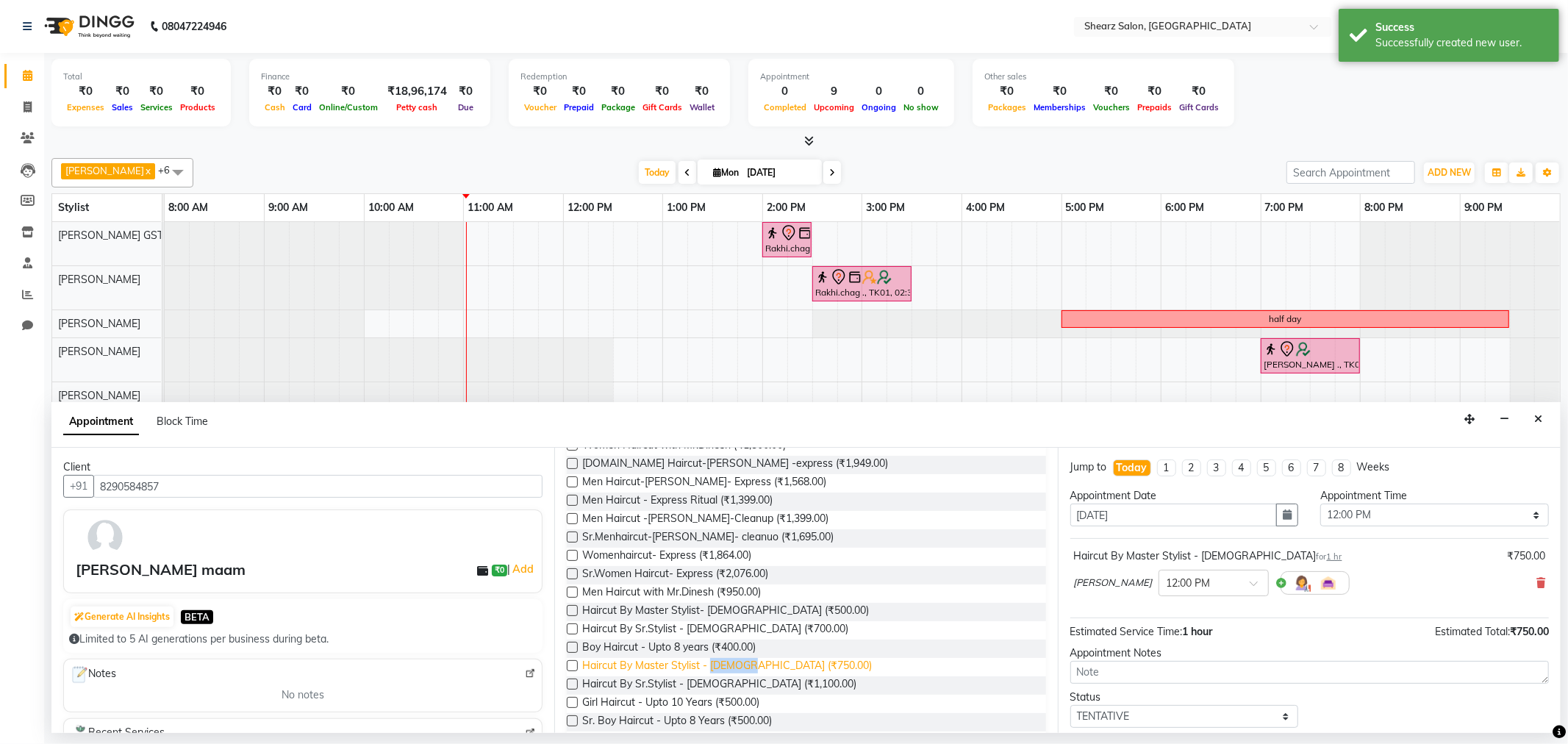
click at [716, 660] on span "Haircut By Master Stylist - Female (₹750.00)" at bounding box center [727, 667] width 290 height 19
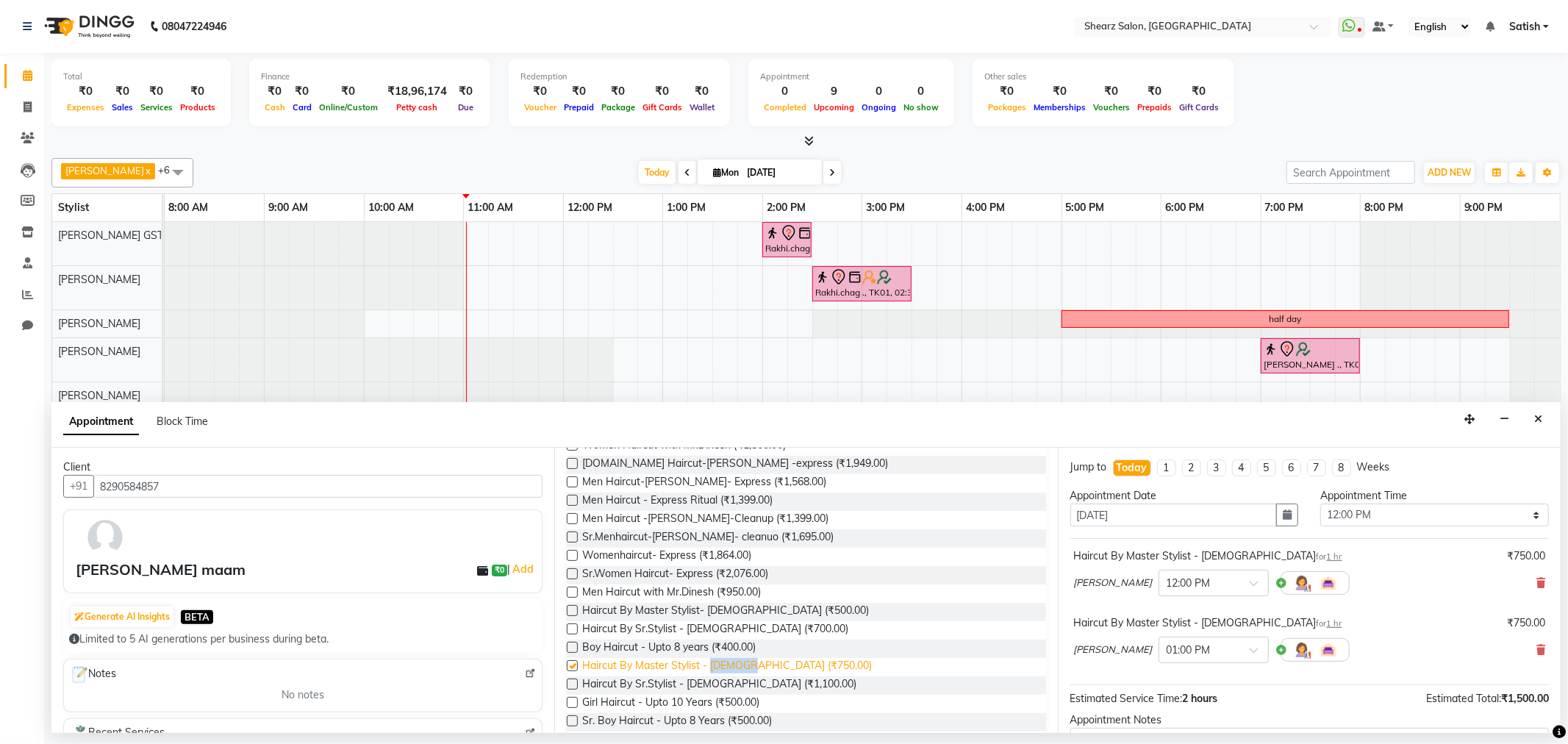
checkbox input "false"
click at [1200, 576] on input "text" at bounding box center [1199, 582] width 65 height 15
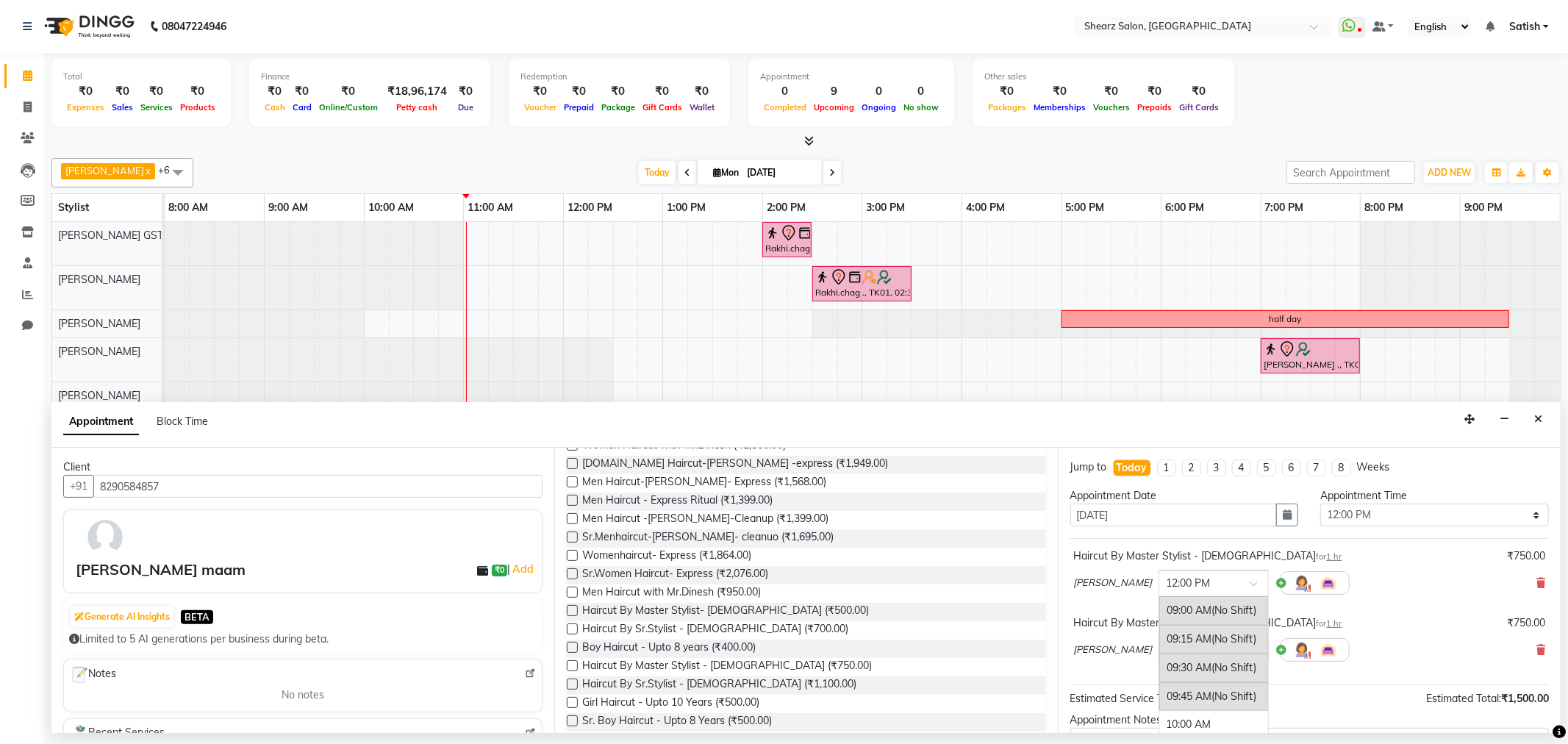
scroll to position [333, 0]
click at [1179, 664] on div "12:30 PM" at bounding box center [1214, 665] width 109 height 28
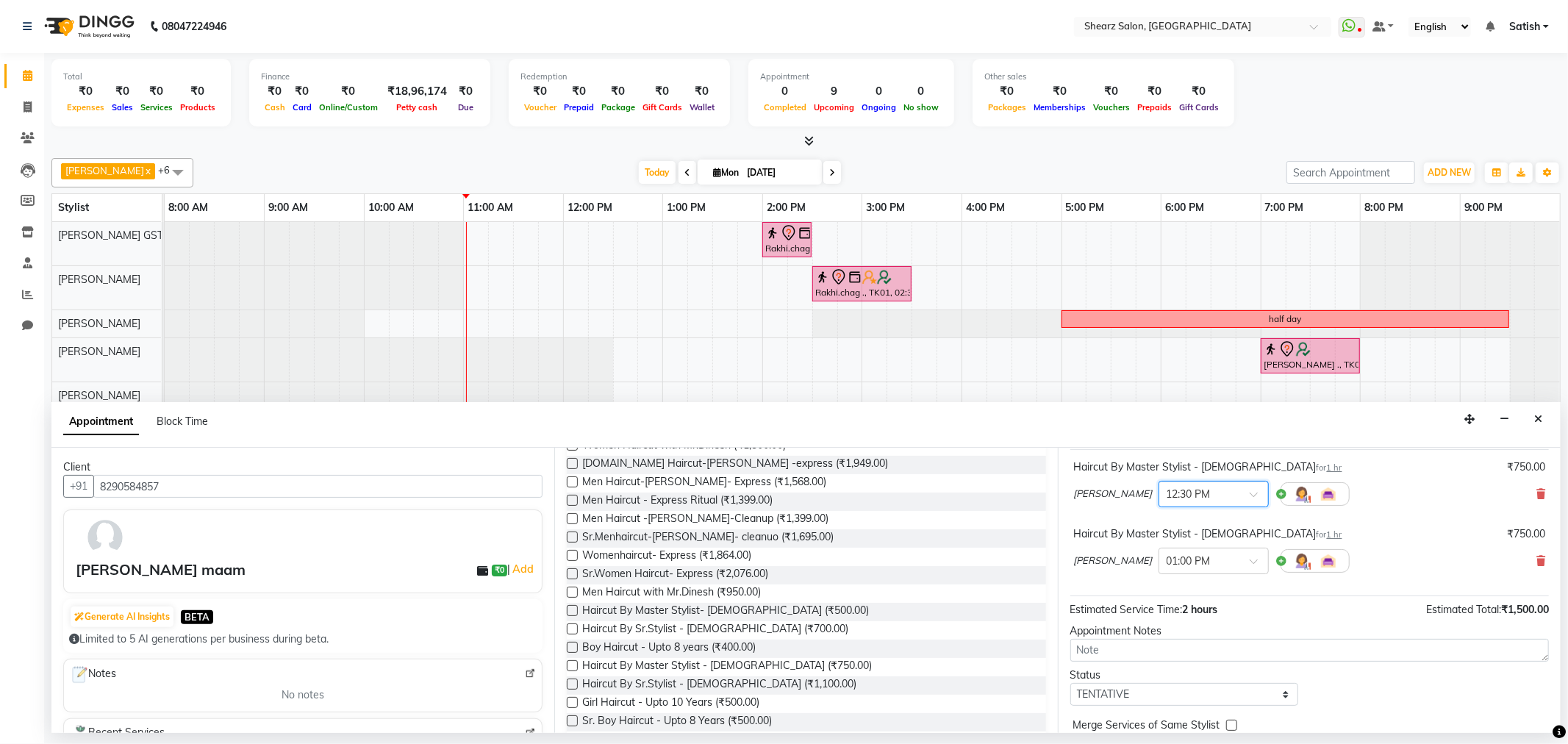
scroll to position [155, 0]
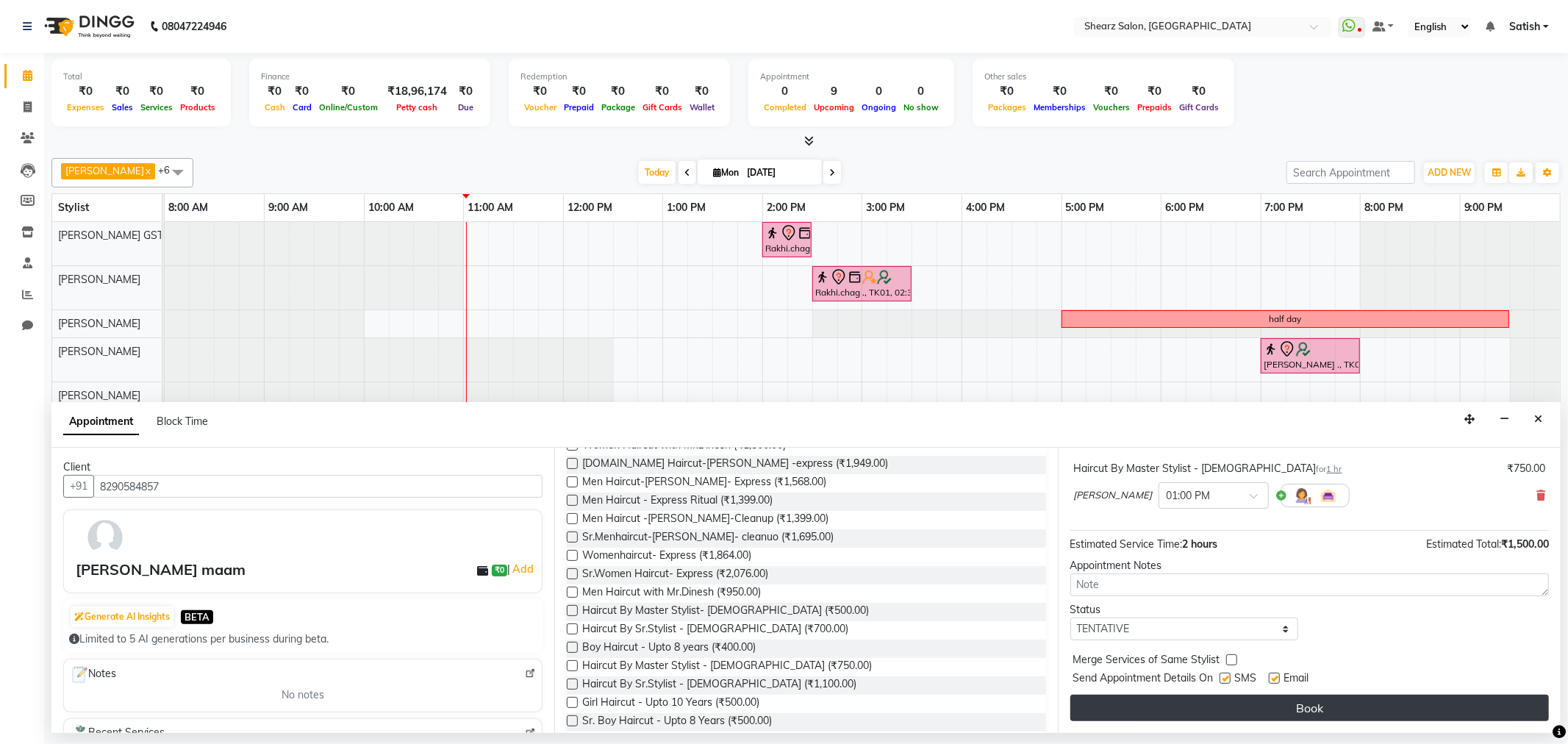
click at [1269, 705] on button "Book" at bounding box center [1309, 708] width 479 height 27
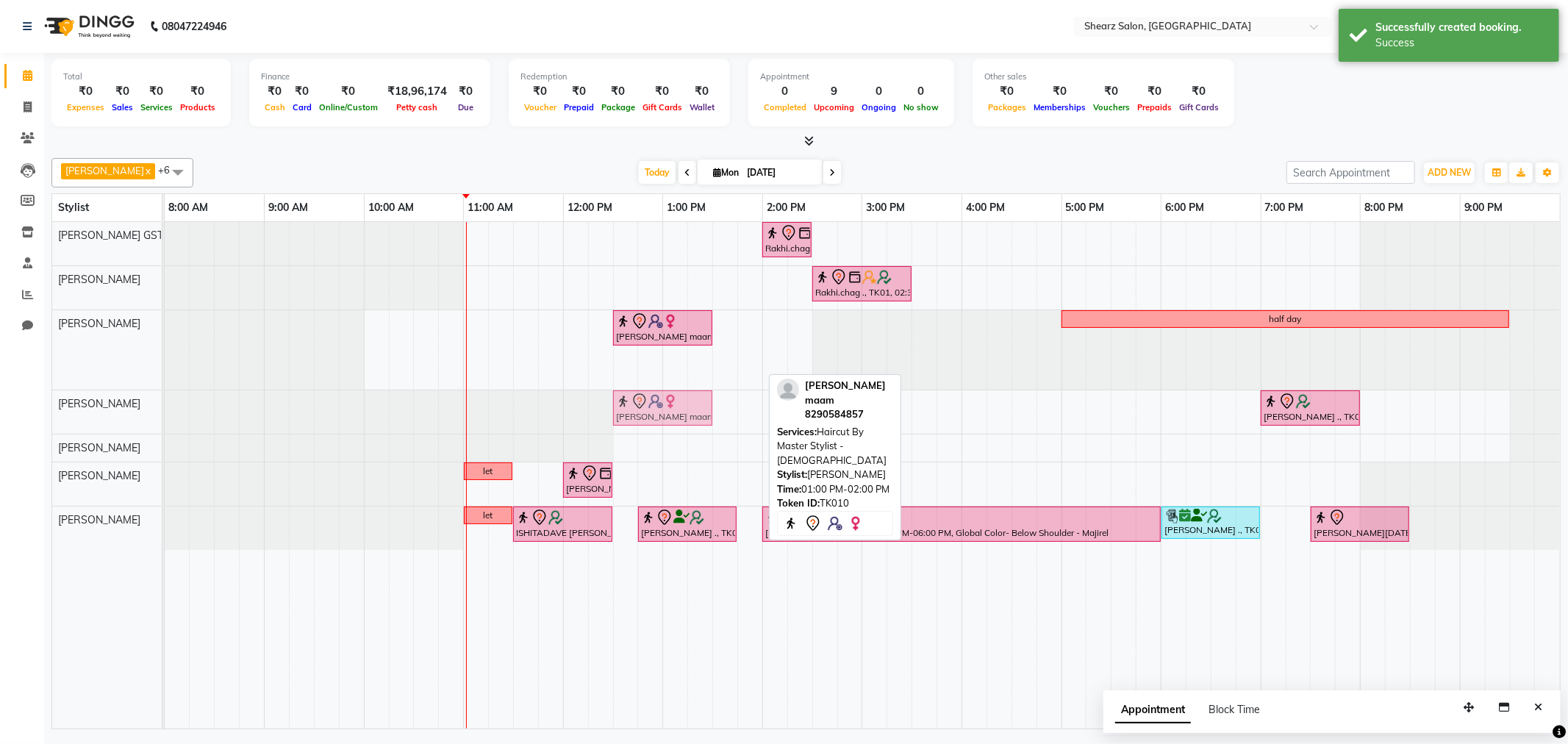
drag, startPoint x: 697, startPoint y: 363, endPoint x: 649, endPoint y: 406, distance: 64.4
click at [649, 406] on tbody "Rakhi.chag ., TK01, 02:00 PM-02:30 PM, Eyebrow threading with senior Rakhi.chag…" at bounding box center [862, 386] width 1396 height 328
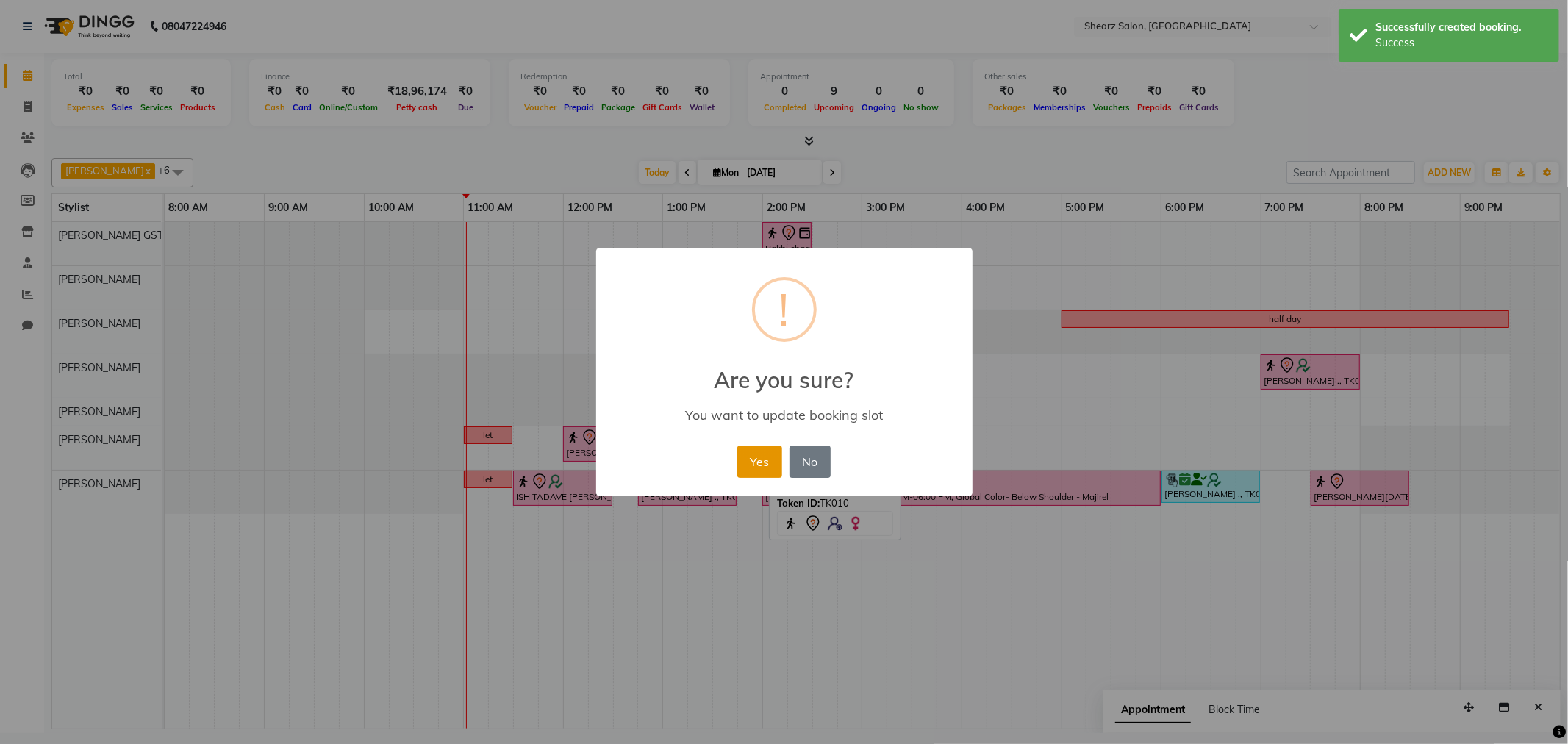
click at [747, 451] on button "Yes" at bounding box center [760, 462] width 45 height 32
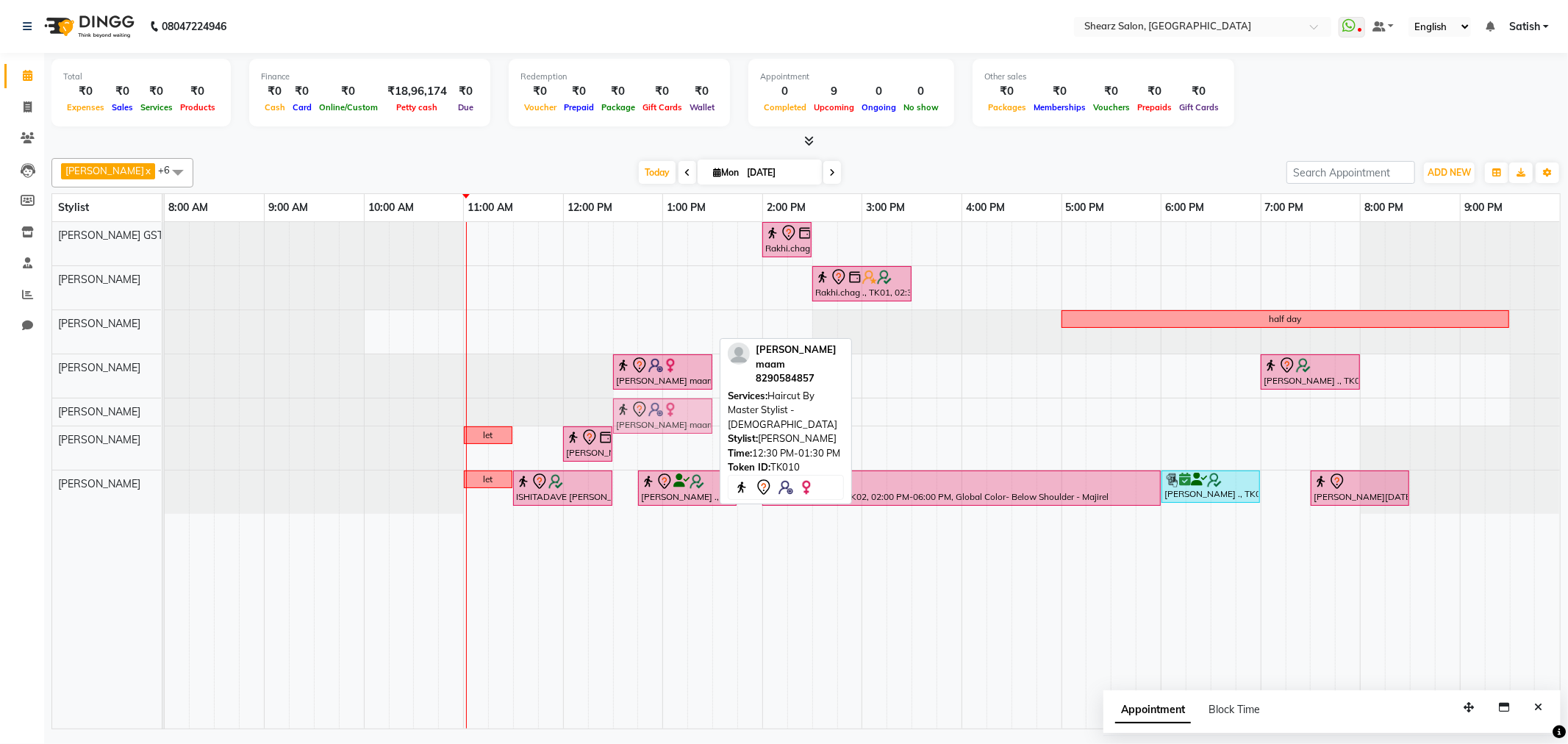
drag, startPoint x: 664, startPoint y: 321, endPoint x: 656, endPoint y: 392, distance: 71.4
click at [656, 392] on div "Rakhi.chag ., TK01, 02:00 PM-02:30 PM, Eyebrow threading with senior Rakhi.chag…" at bounding box center [862, 475] width 1396 height 507
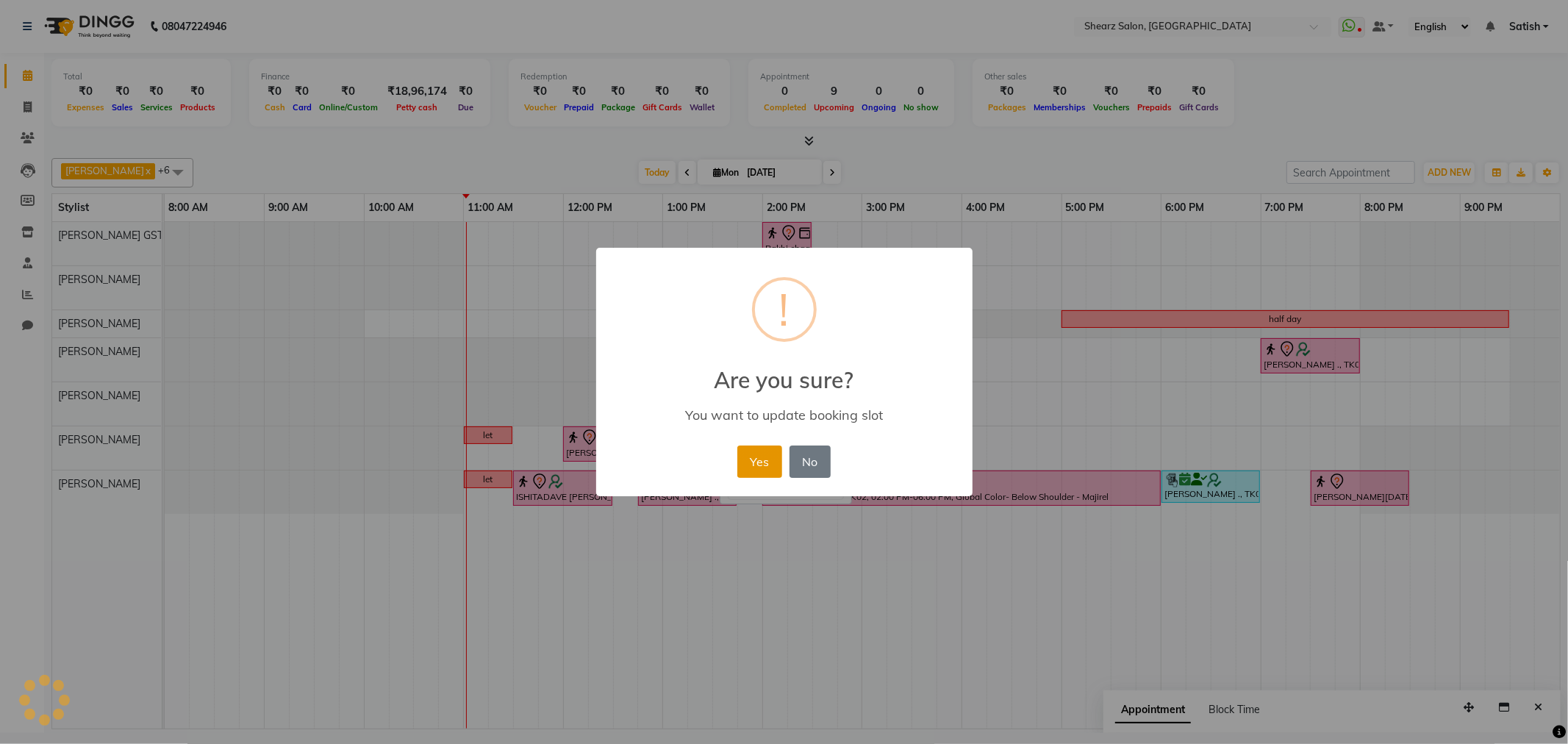
click at [747, 454] on button "Yes" at bounding box center [760, 462] width 45 height 32
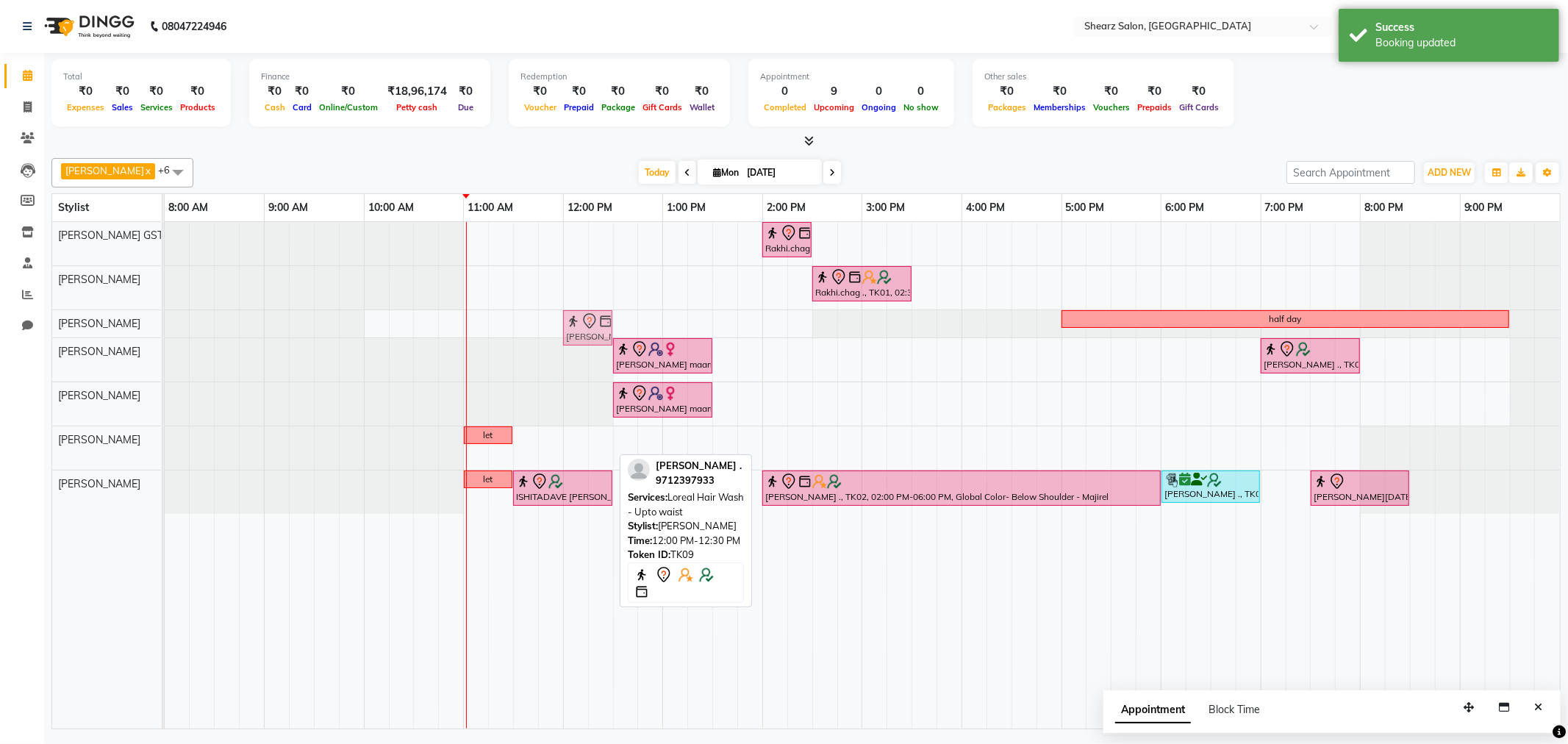
drag, startPoint x: 584, startPoint y: 438, endPoint x: 590, endPoint y: 324, distance: 114.2
click at [590, 324] on tbody "Rakhi.chag ., TK01, 02:00 PM-02:30 PM, Eyebrow threading with senior Rakhi.chag…" at bounding box center [862, 368] width 1396 height 292
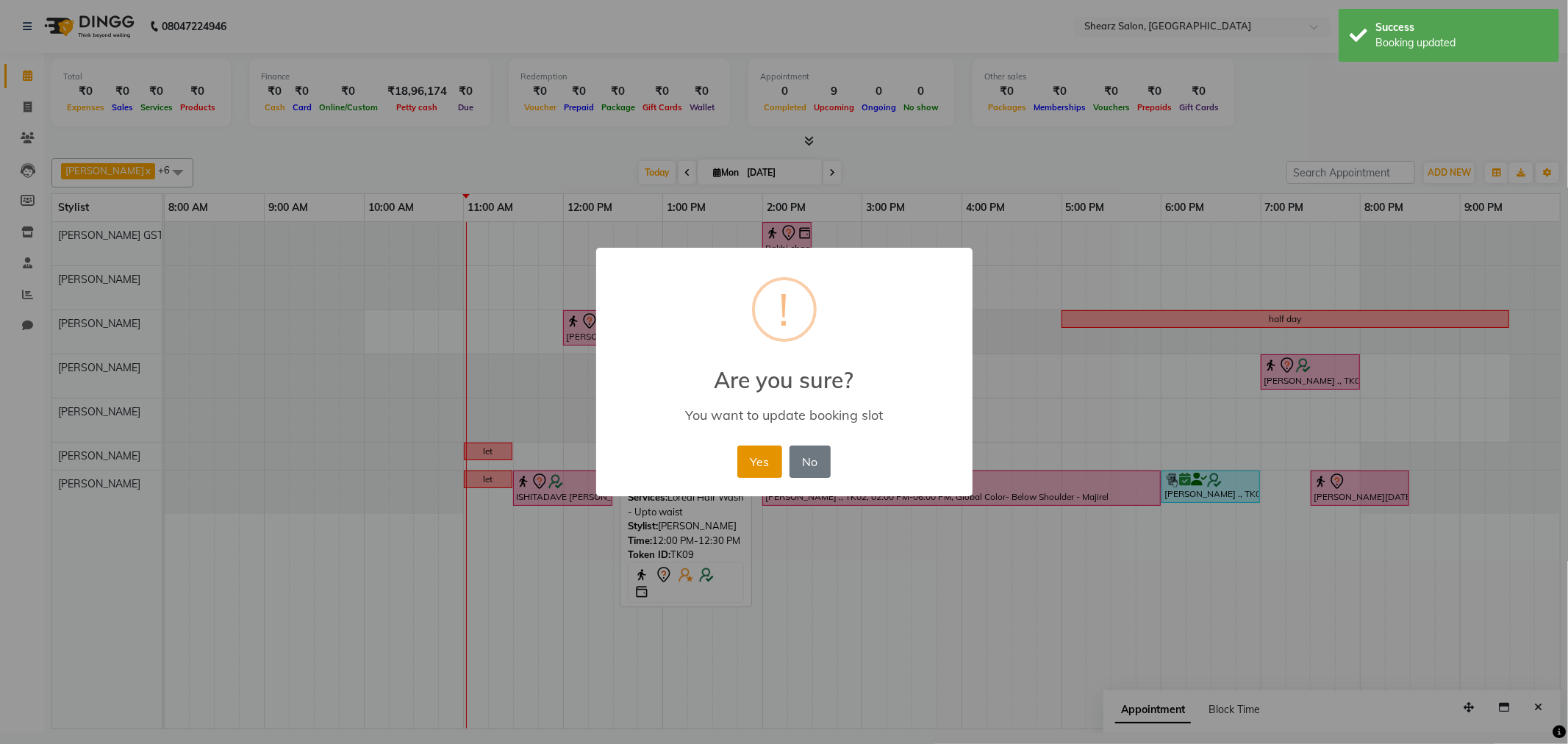
click at [778, 463] on button "Yes" at bounding box center [760, 462] width 45 height 32
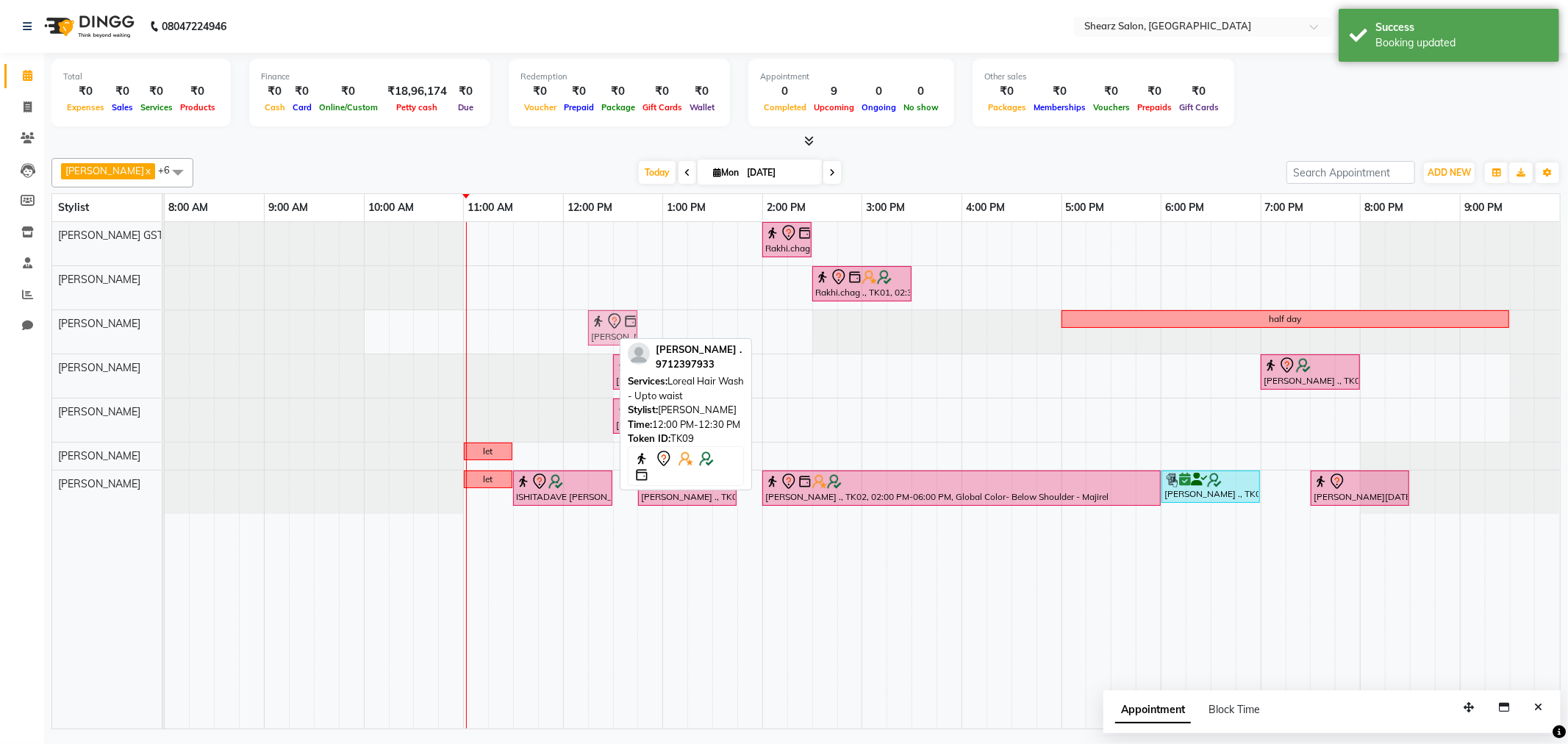
drag, startPoint x: 582, startPoint y: 324, endPoint x: 605, endPoint y: 324, distance: 23.0
click at [165, 324] on div "POONAM MEHTA ., TK09, 12:00 PM-12:30 PM, Loreal Hair Wash - Upto waist half day…" at bounding box center [165, 332] width 0 height 44
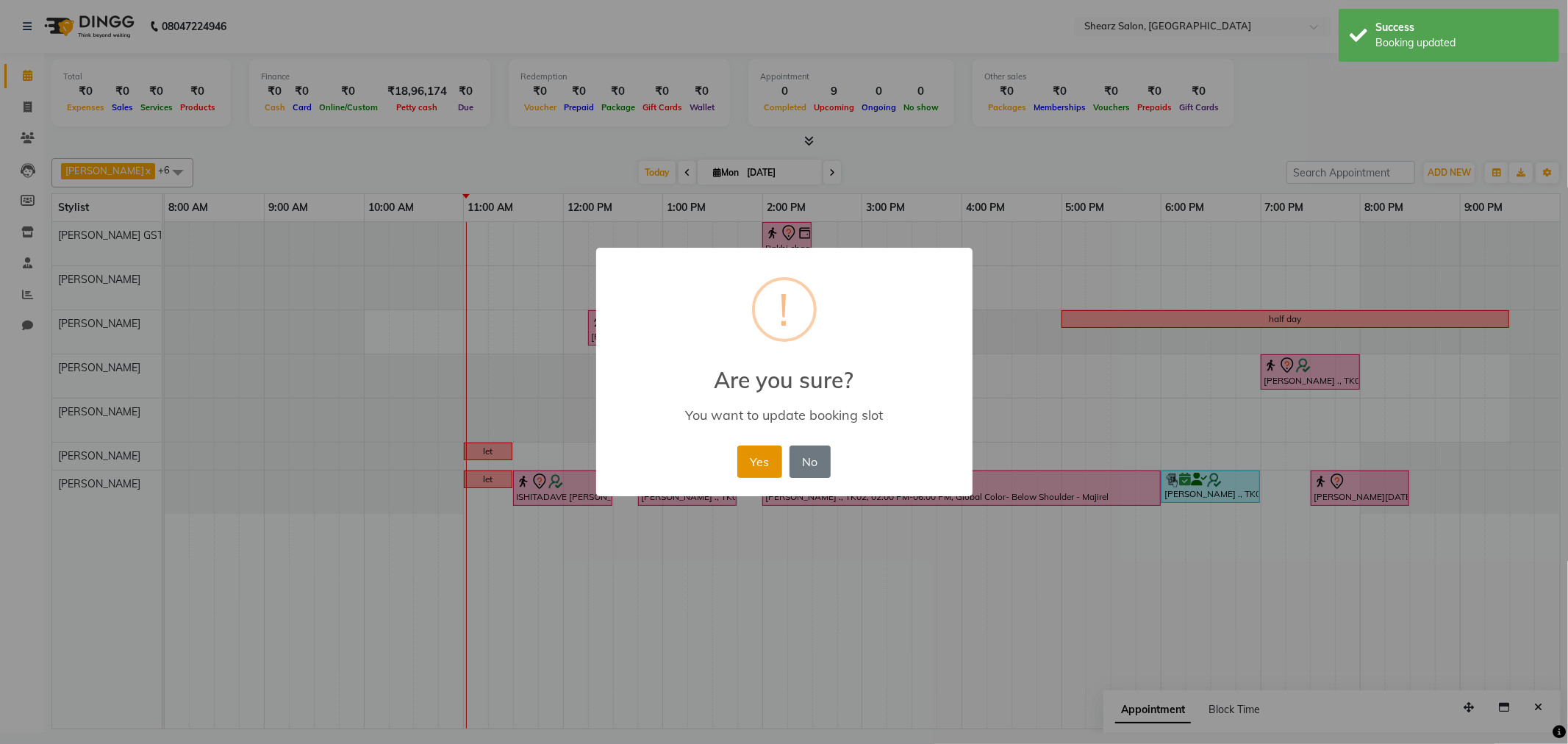
click at [746, 461] on button "Yes" at bounding box center [760, 462] width 45 height 32
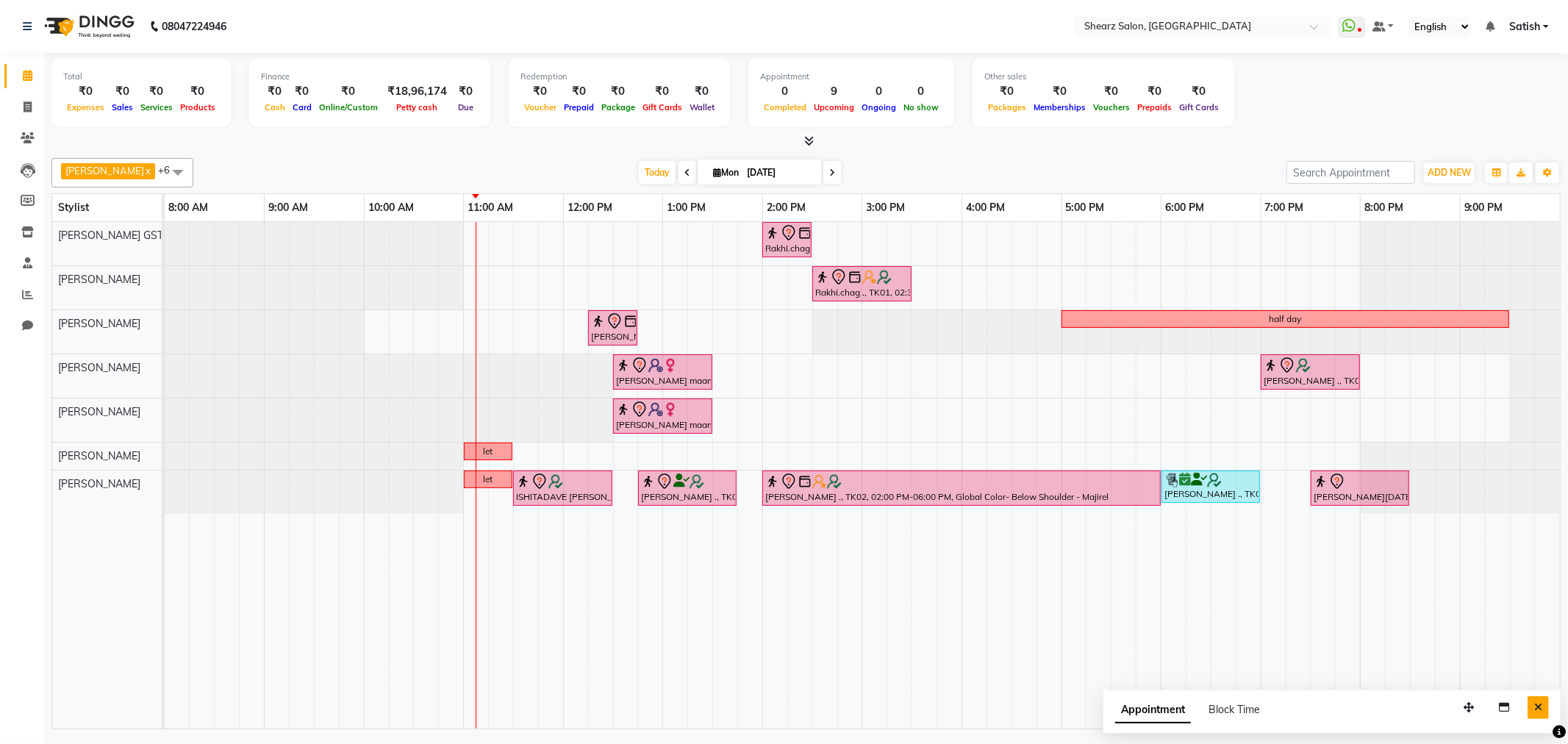
click at [1539, 708] on icon "Close" at bounding box center [1538, 707] width 8 height 11
click at [763, 177] on input "[DATE]" at bounding box center [780, 172] width 73 height 22
select select "9"
select select "2025"
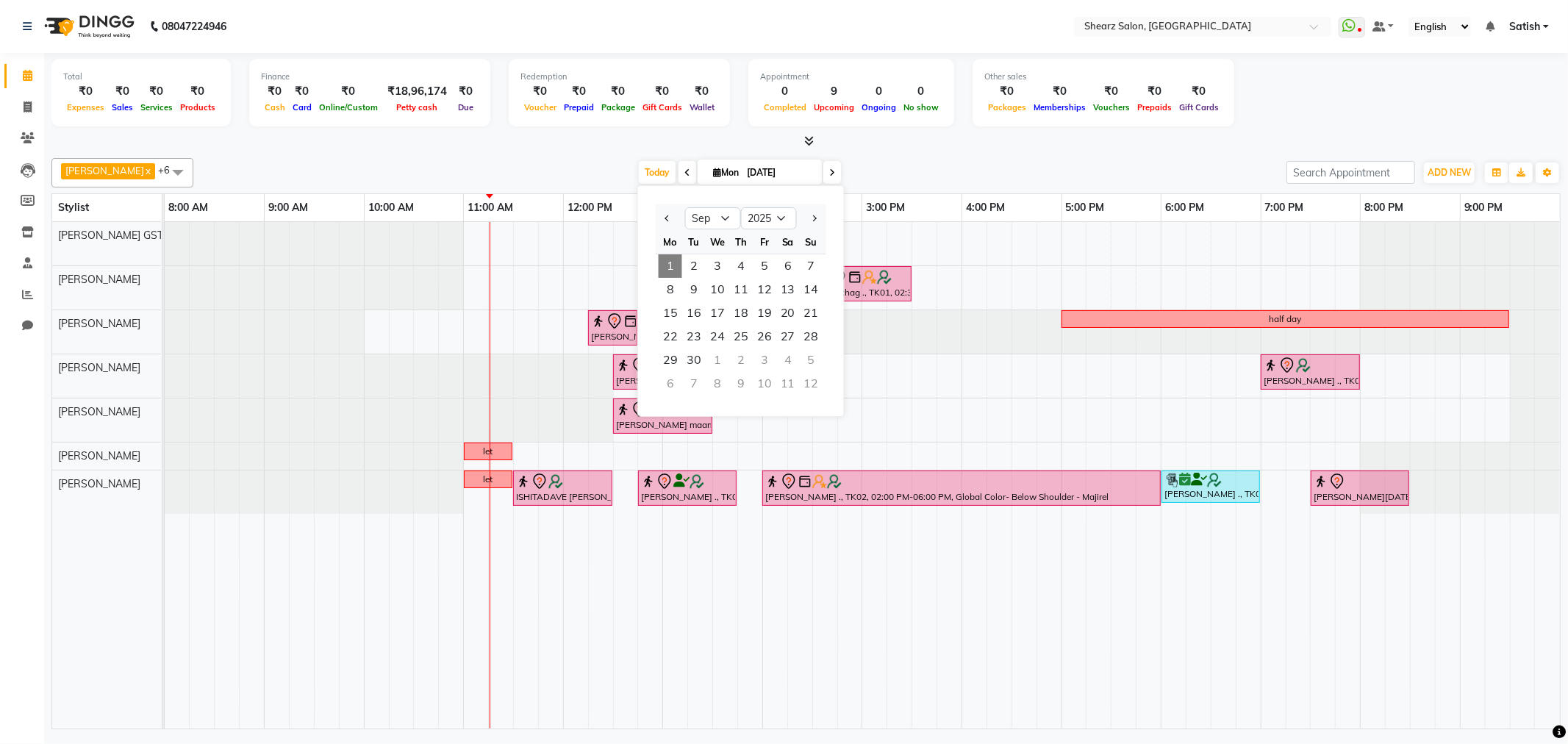
click at [972, 626] on td at bounding box center [975, 475] width 25 height 507
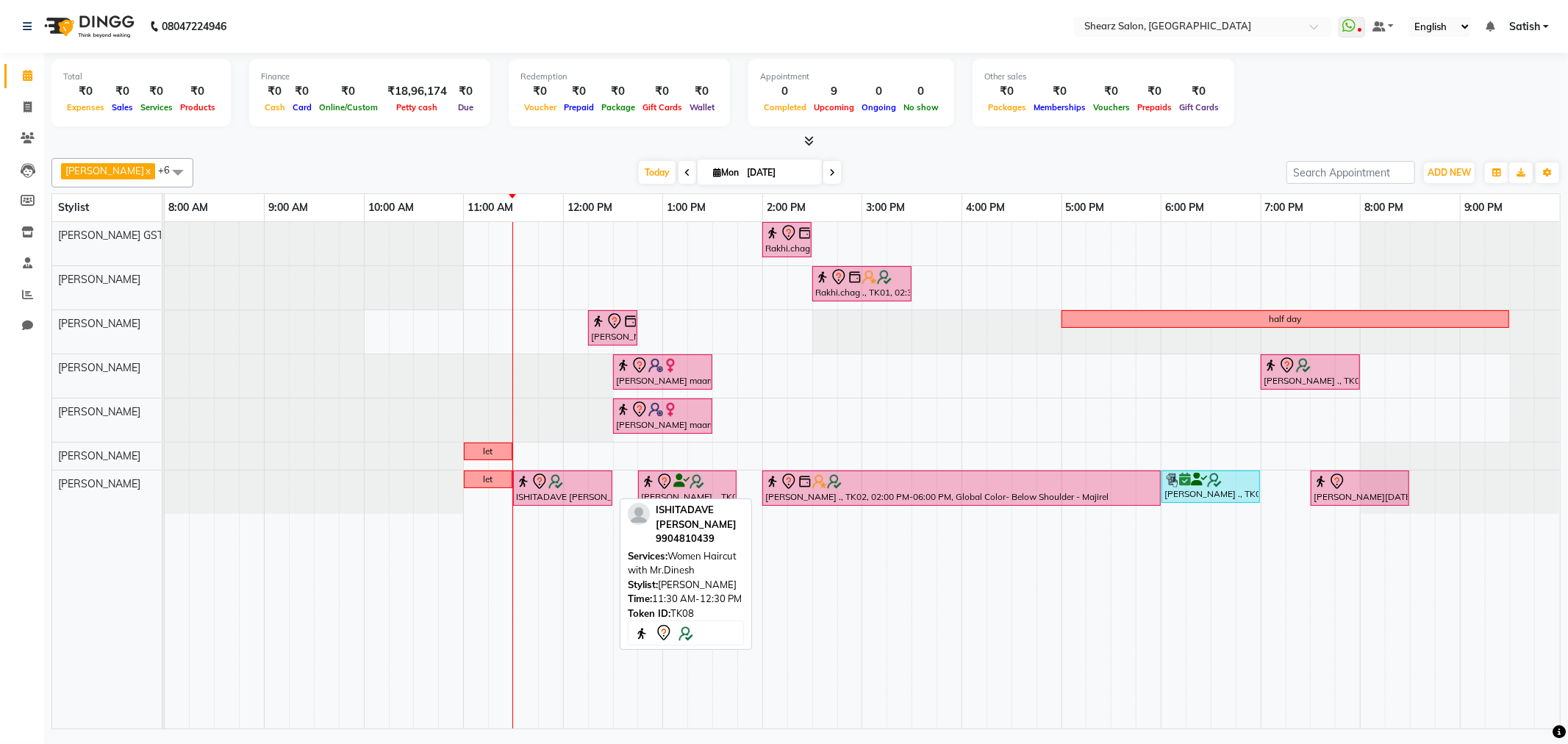
click at [589, 493] on div "ISHITADAVE [PERSON_NAME], TK08, 11:30 AM-12:30 PM, Women Haircut with Mr.Dinesh" at bounding box center [563, 488] width 96 height 31
click at [589, 492] on div "ISHITADAVE [PERSON_NAME], TK08, 11:30 AM-12:30 PM, Women Haircut with Mr.Dinesh" at bounding box center [563, 488] width 96 height 31
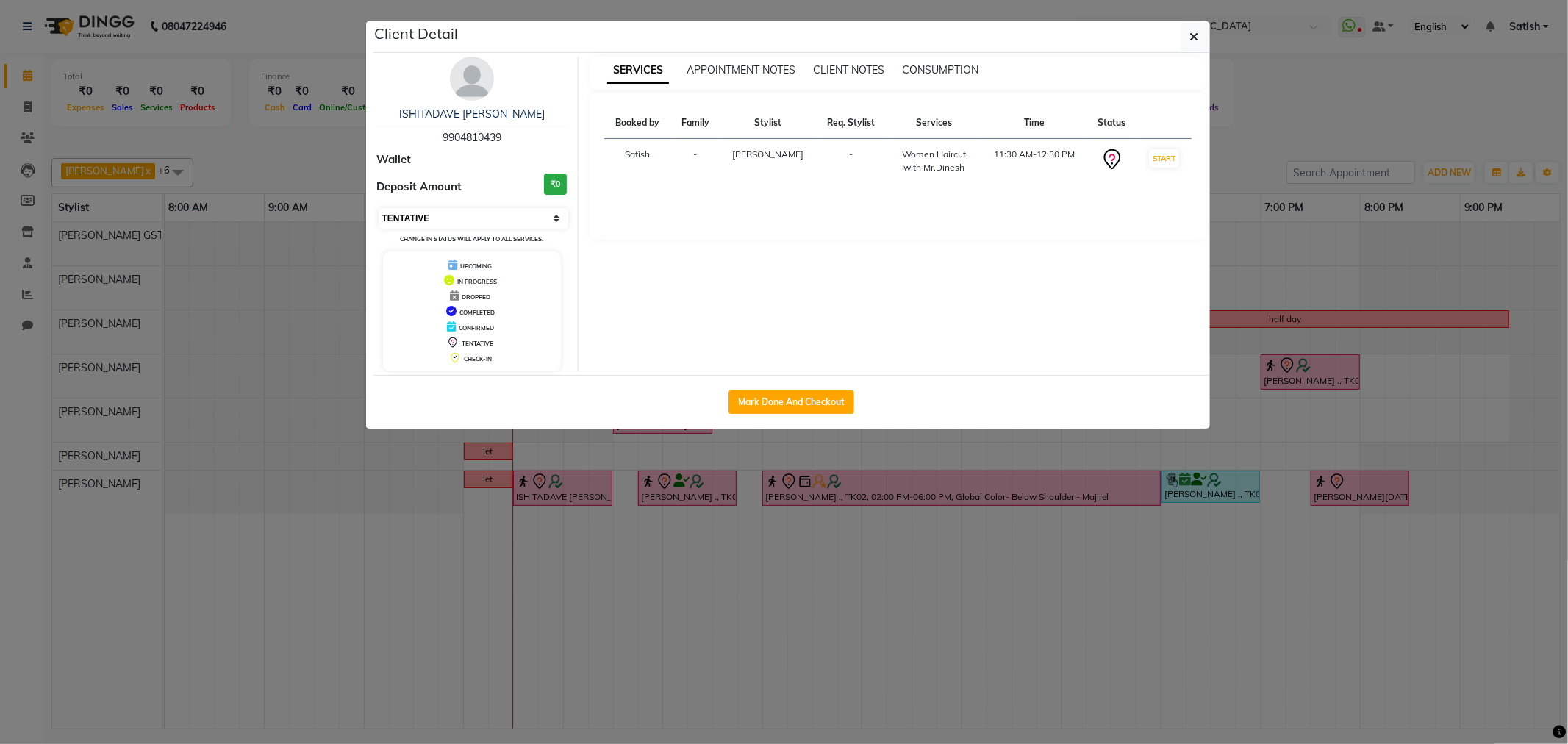
click at [499, 220] on select "Select IN SERVICE CONFIRMED TENTATIVE CHECK IN MARK DONE DROPPED UPCOMING" at bounding box center [475, 218] width 191 height 21
select select "1"
click at [379, 208] on select "Select IN SERVICE CONFIRMED TENTATIVE CHECK IN MARK DONE DROPPED UPCOMING" at bounding box center [475, 218] width 191 height 21
click at [1196, 31] on icon "button" at bounding box center [1195, 37] width 9 height 12
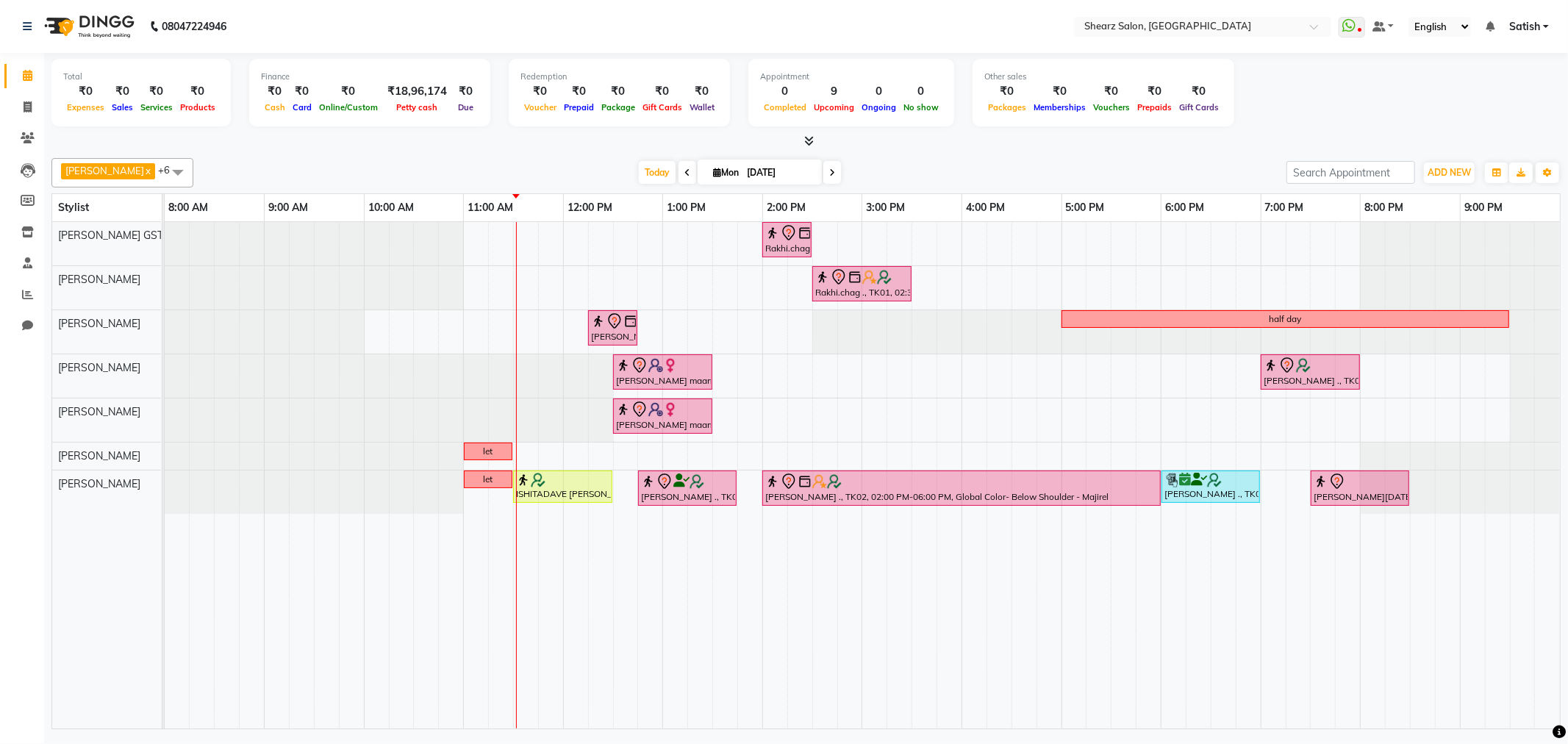
drag, startPoint x: 1015, startPoint y: 603, endPoint x: 1138, endPoint y: 609, distance: 123.1
click at [1136, 609] on tr at bounding box center [862, 475] width 1396 height 507
click at [826, 182] on span at bounding box center [832, 173] width 18 height 23
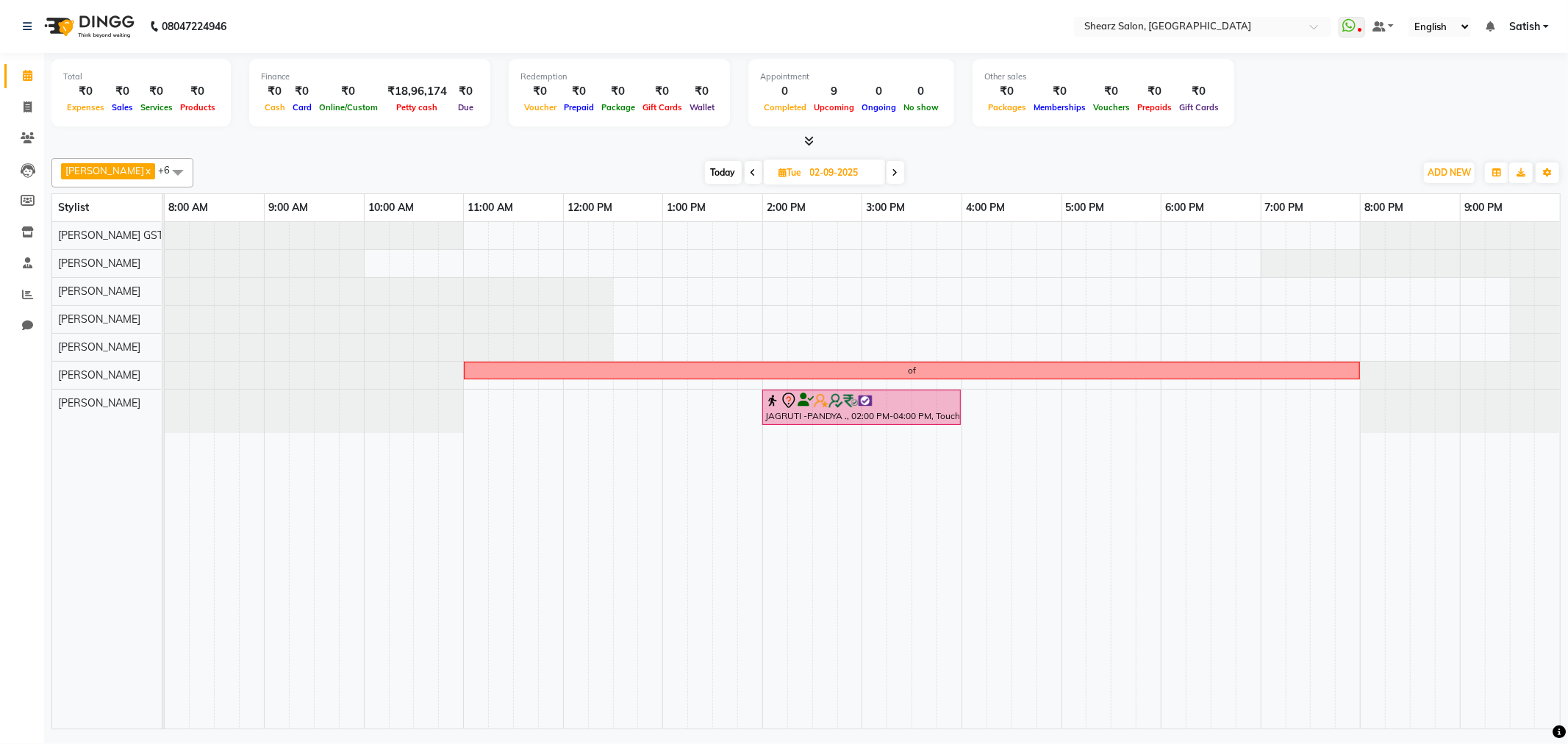
click at [712, 178] on span "Today" at bounding box center [723, 173] width 37 height 23
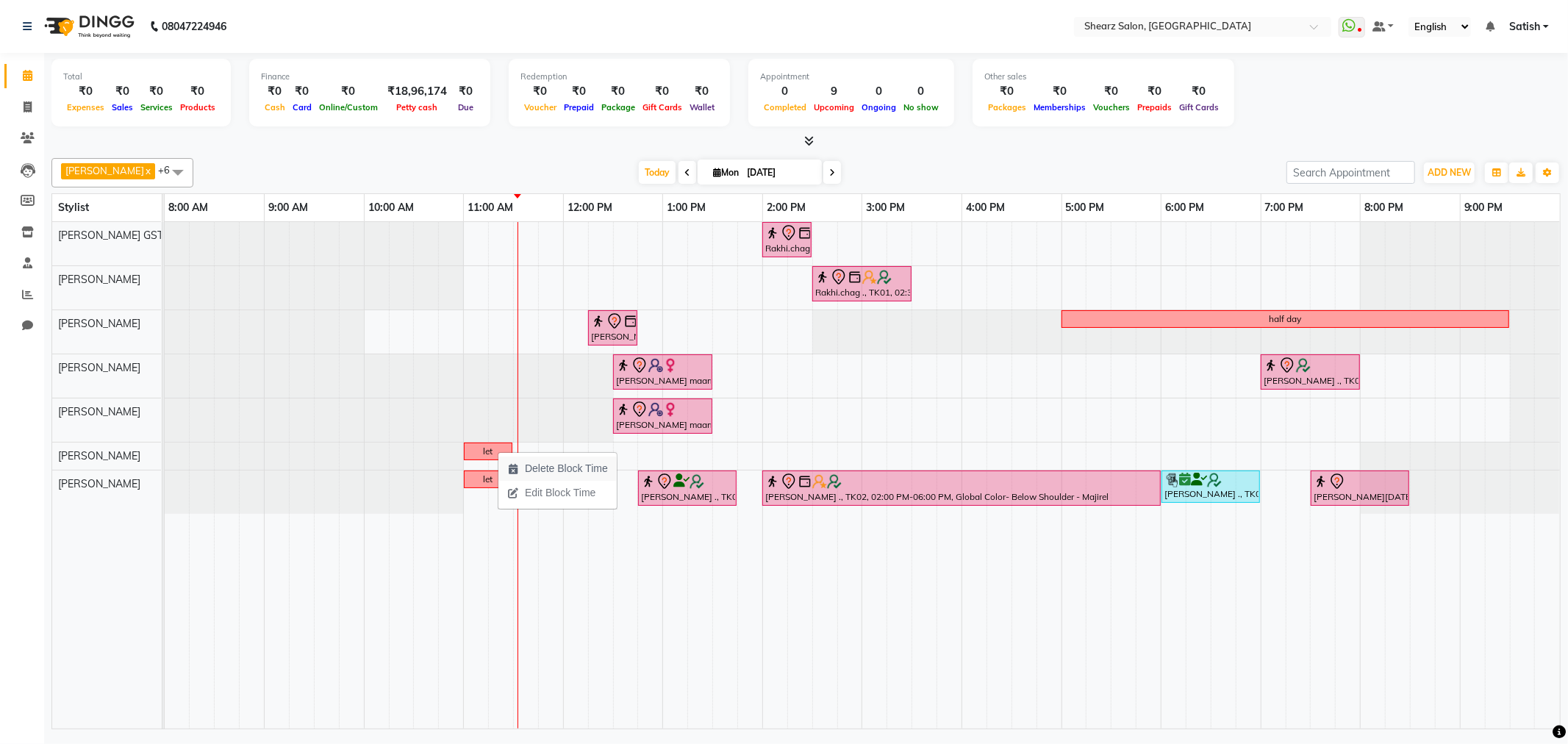
click at [549, 471] on span "Delete Block Time" at bounding box center [566, 468] width 83 height 15
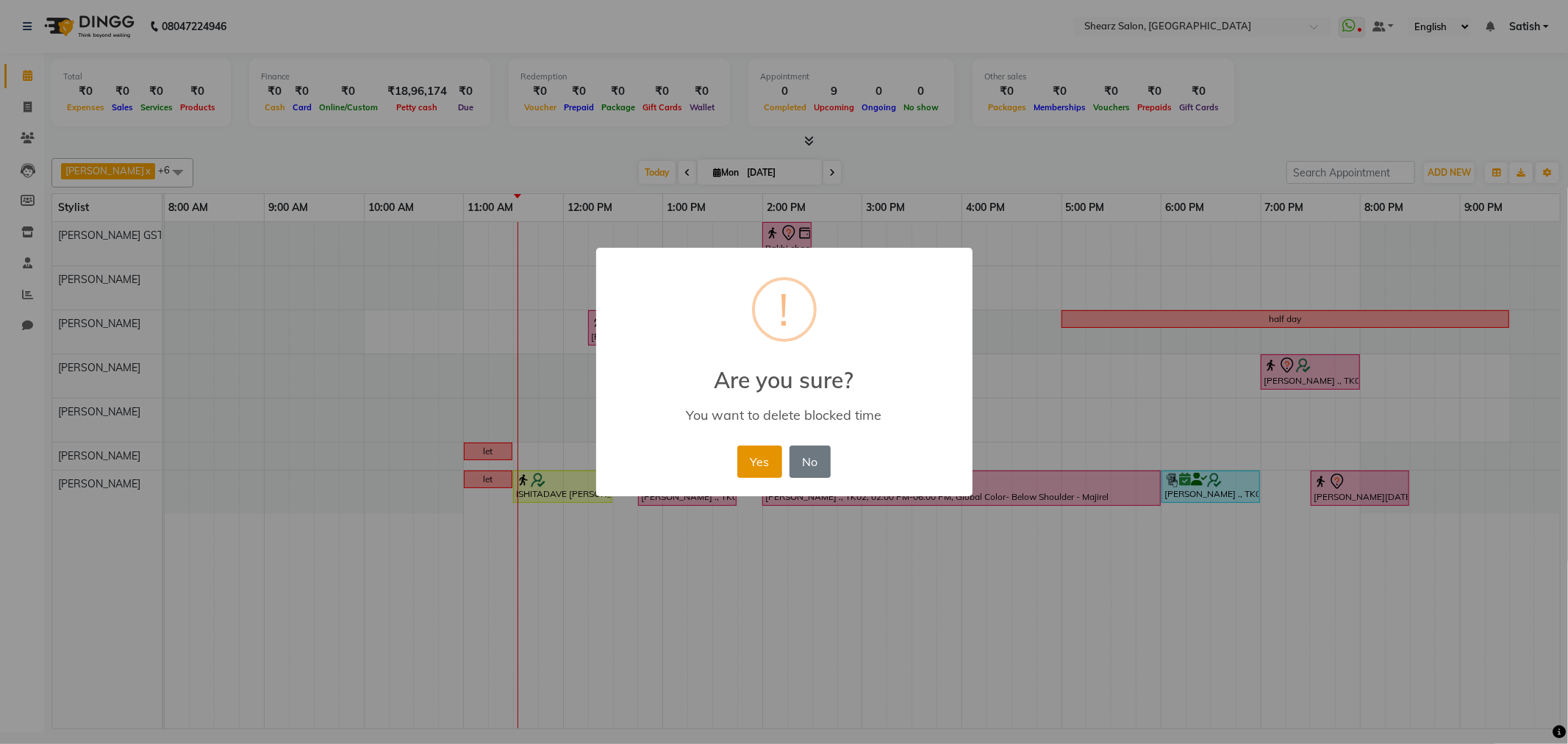
click at [774, 462] on button "Yes" at bounding box center [760, 462] width 45 height 32
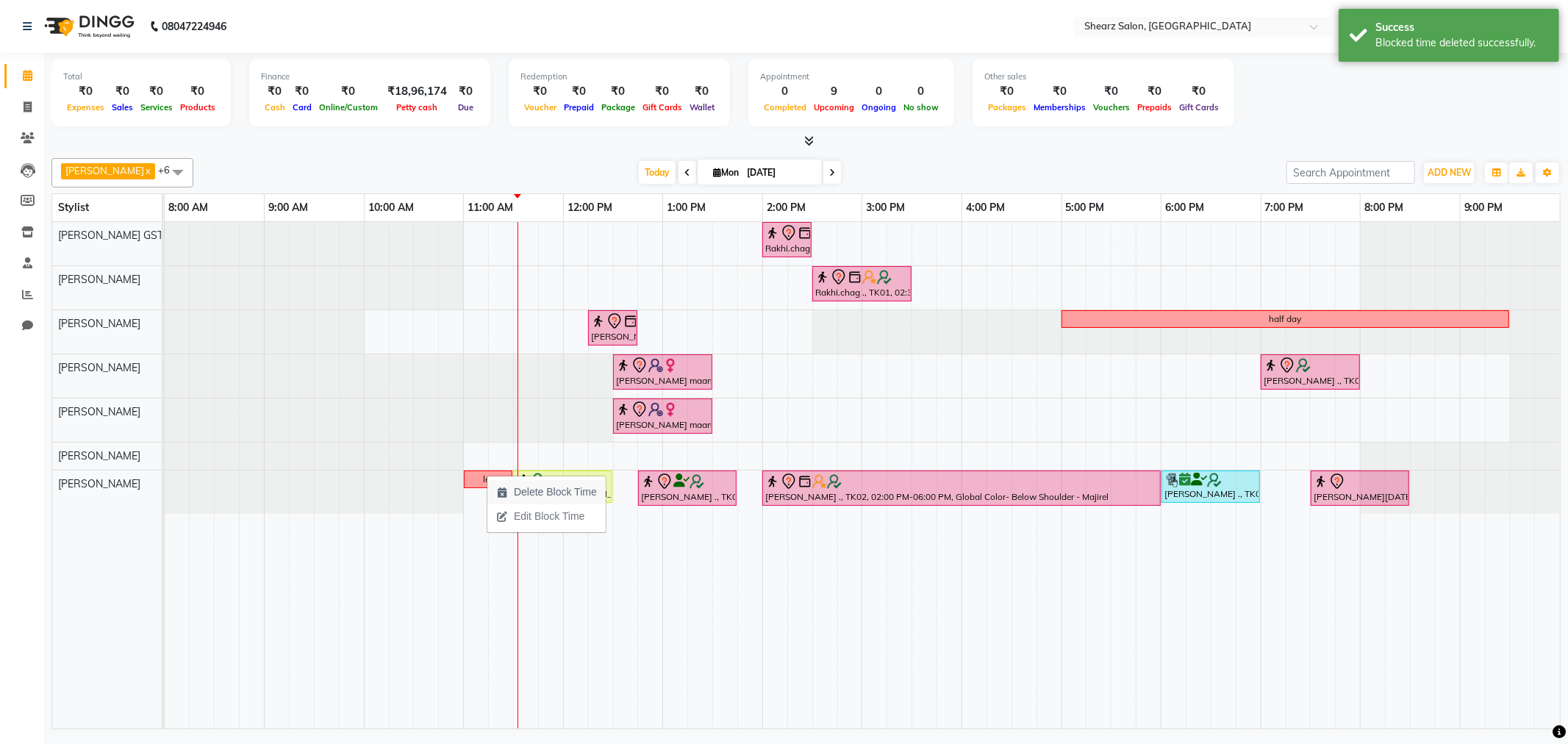
click at [584, 485] on span "Delete Block Time" at bounding box center [555, 492] width 83 height 15
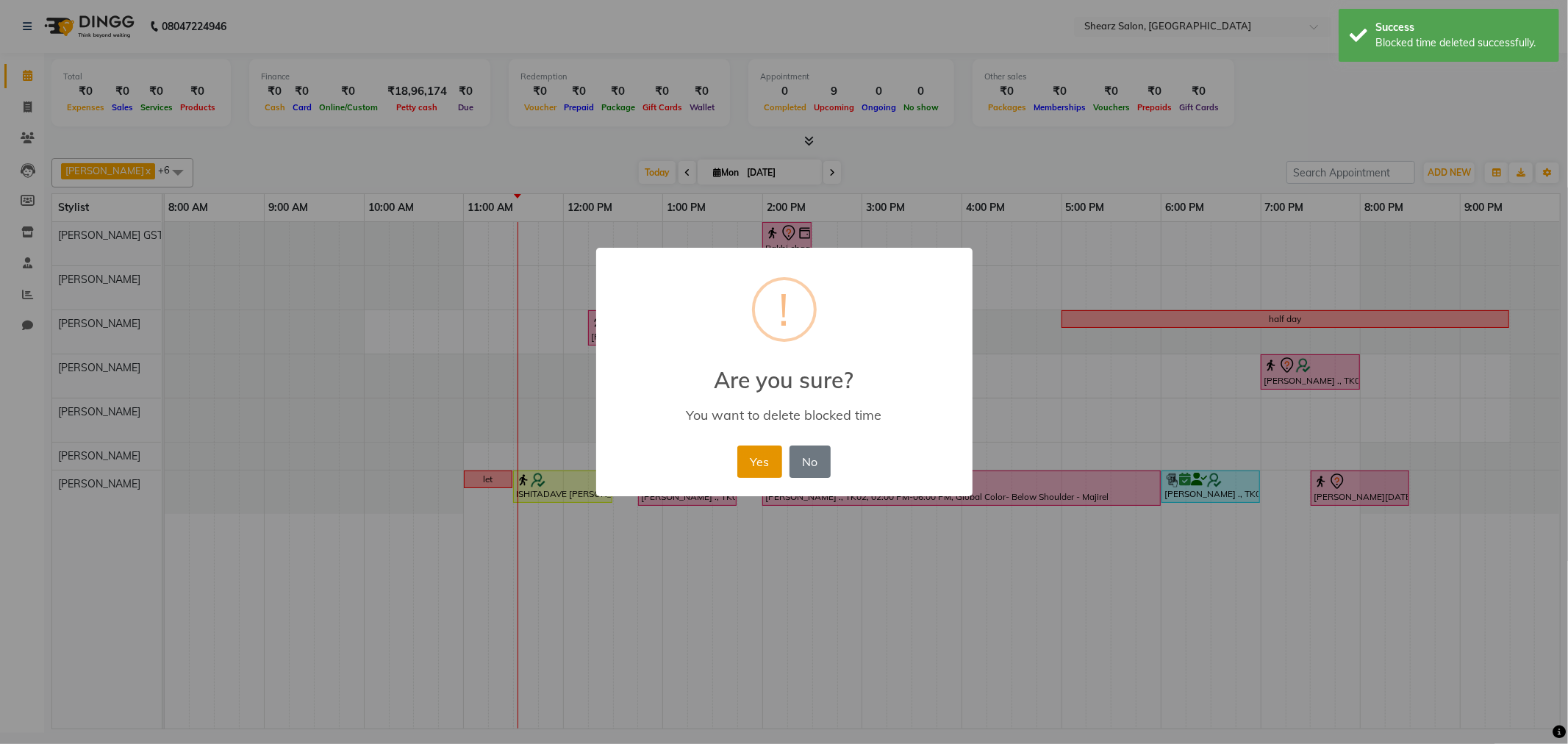
click at [763, 453] on button "Yes" at bounding box center [760, 462] width 45 height 32
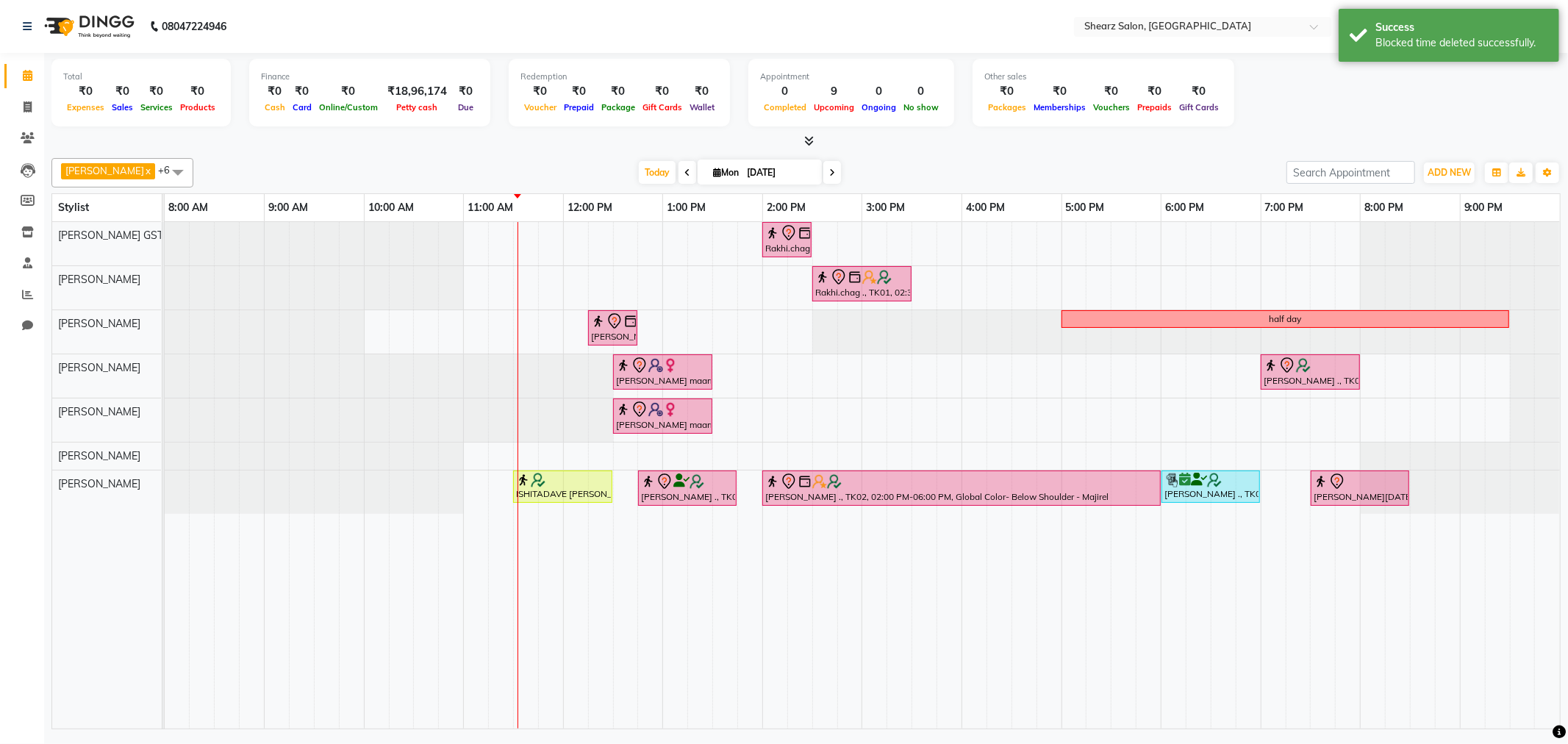
click at [823, 171] on span at bounding box center [832, 173] width 18 height 23
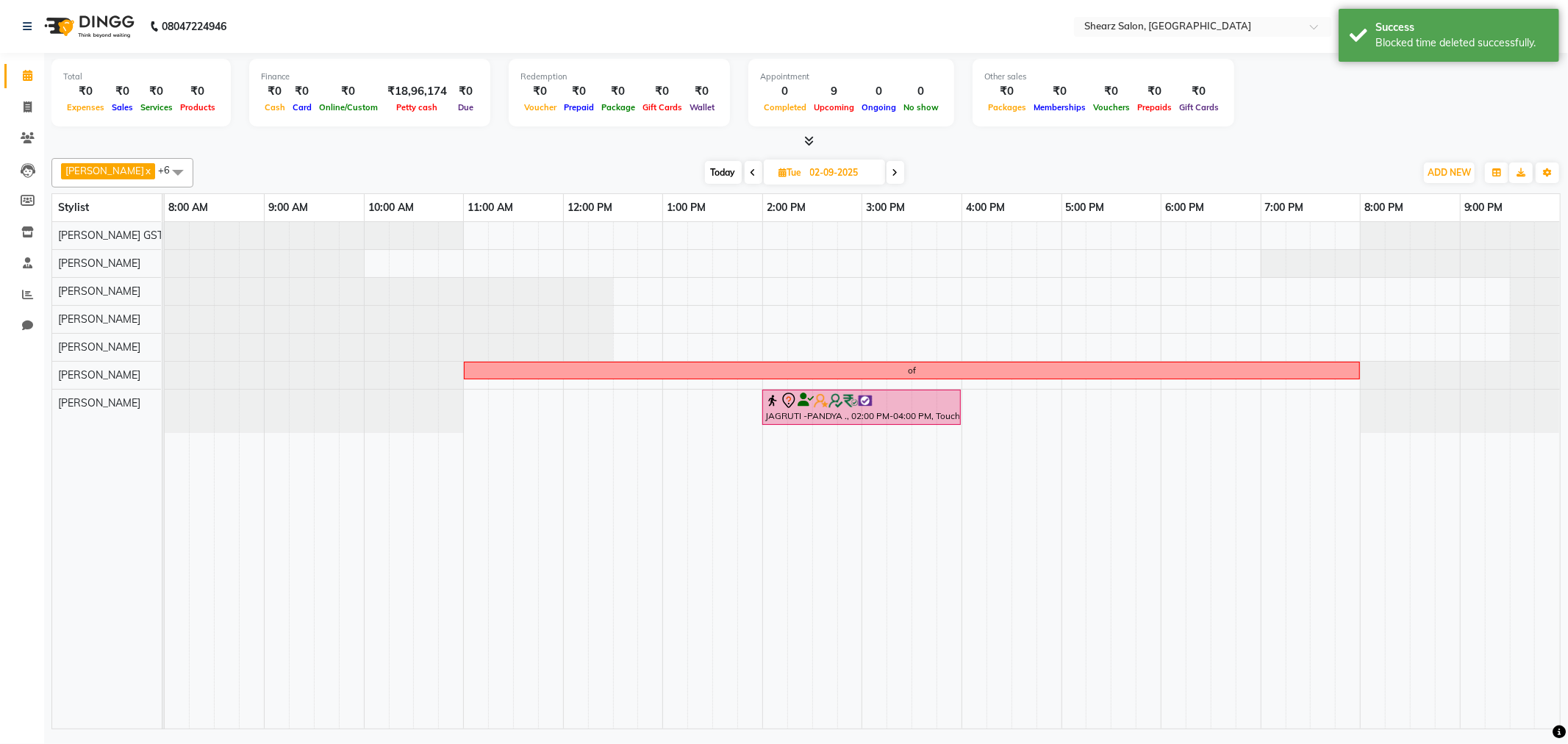
click at [893, 173] on span at bounding box center [895, 173] width 18 height 23
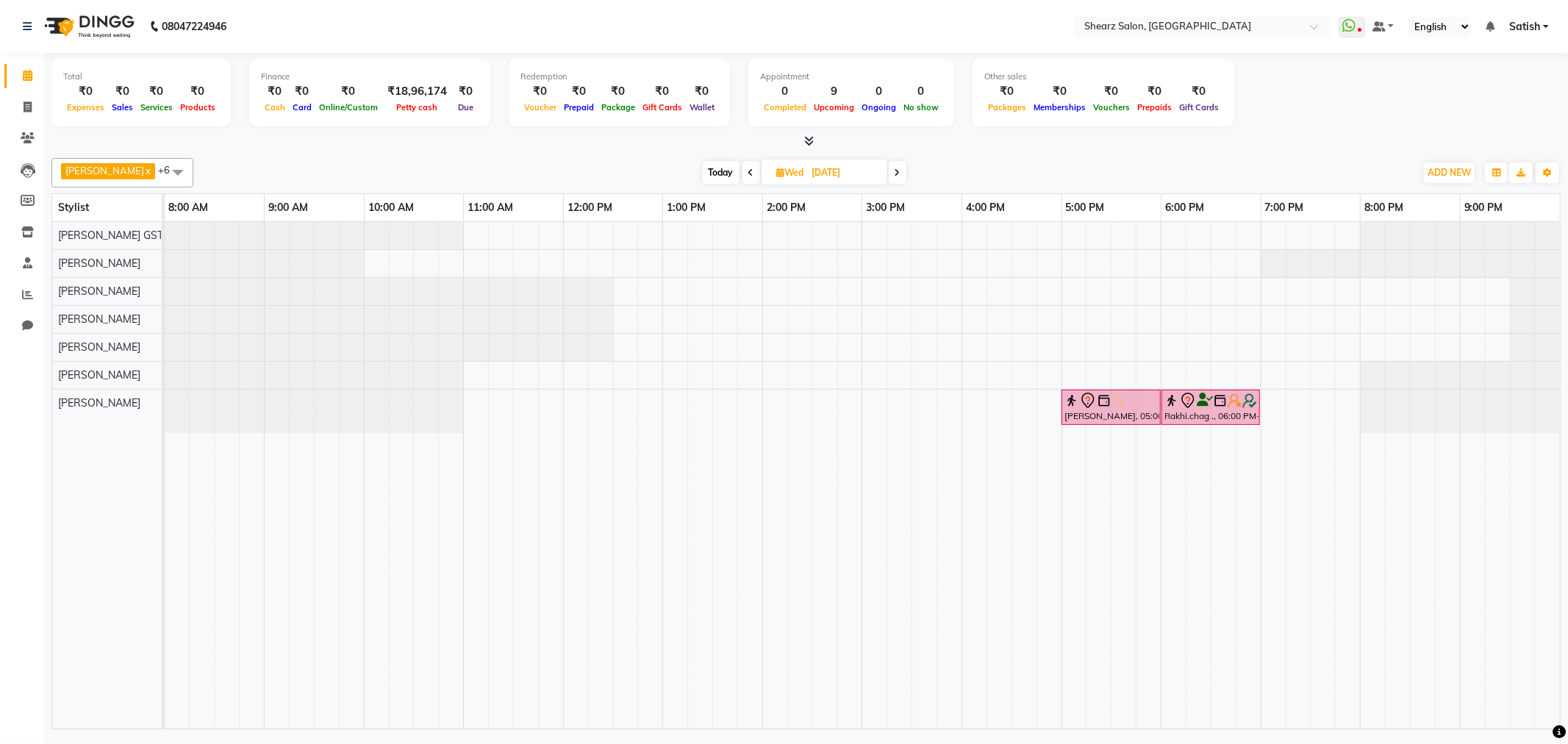
click at [895, 173] on icon at bounding box center [897, 173] width 6 height 9
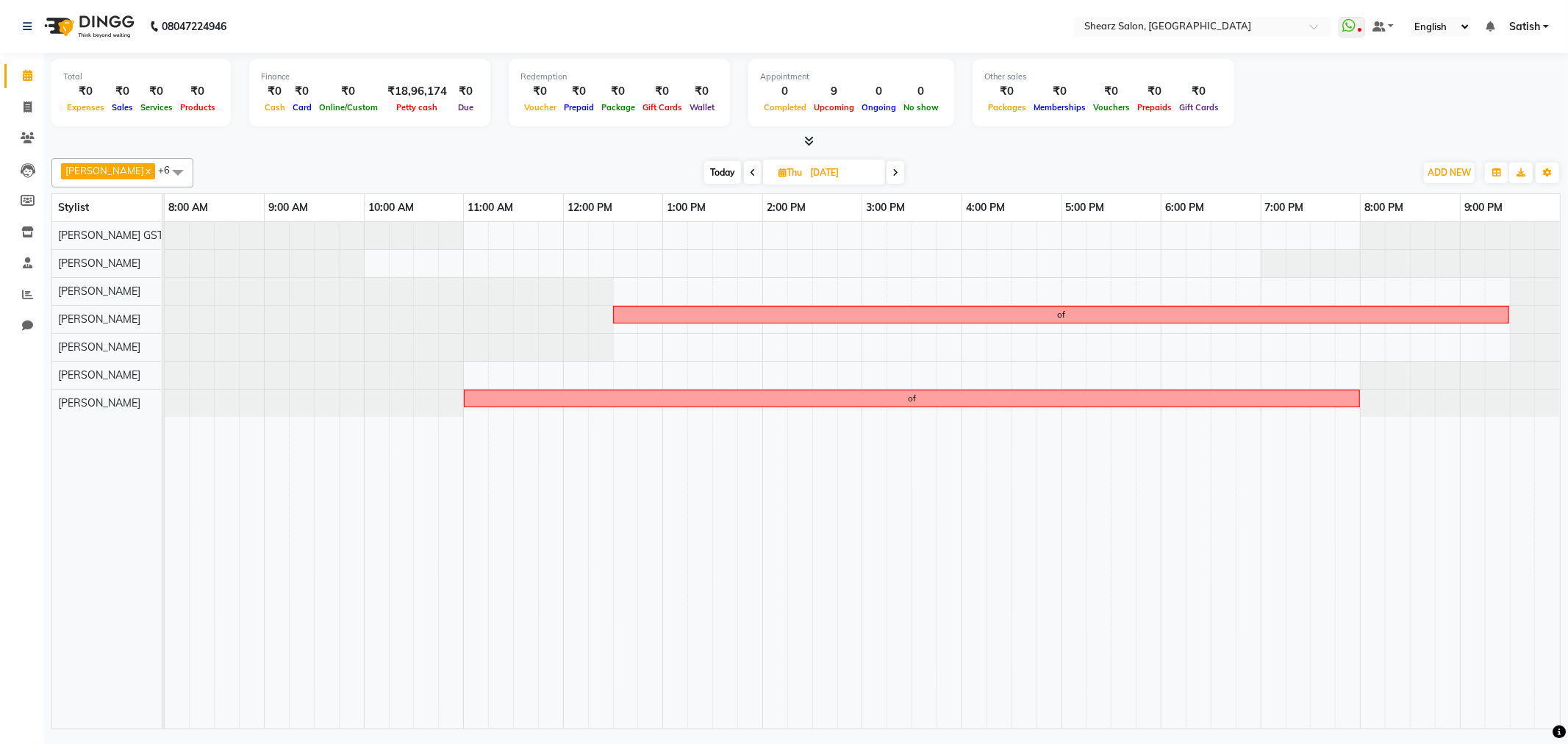
click at [893, 174] on icon at bounding box center [895, 173] width 6 height 9
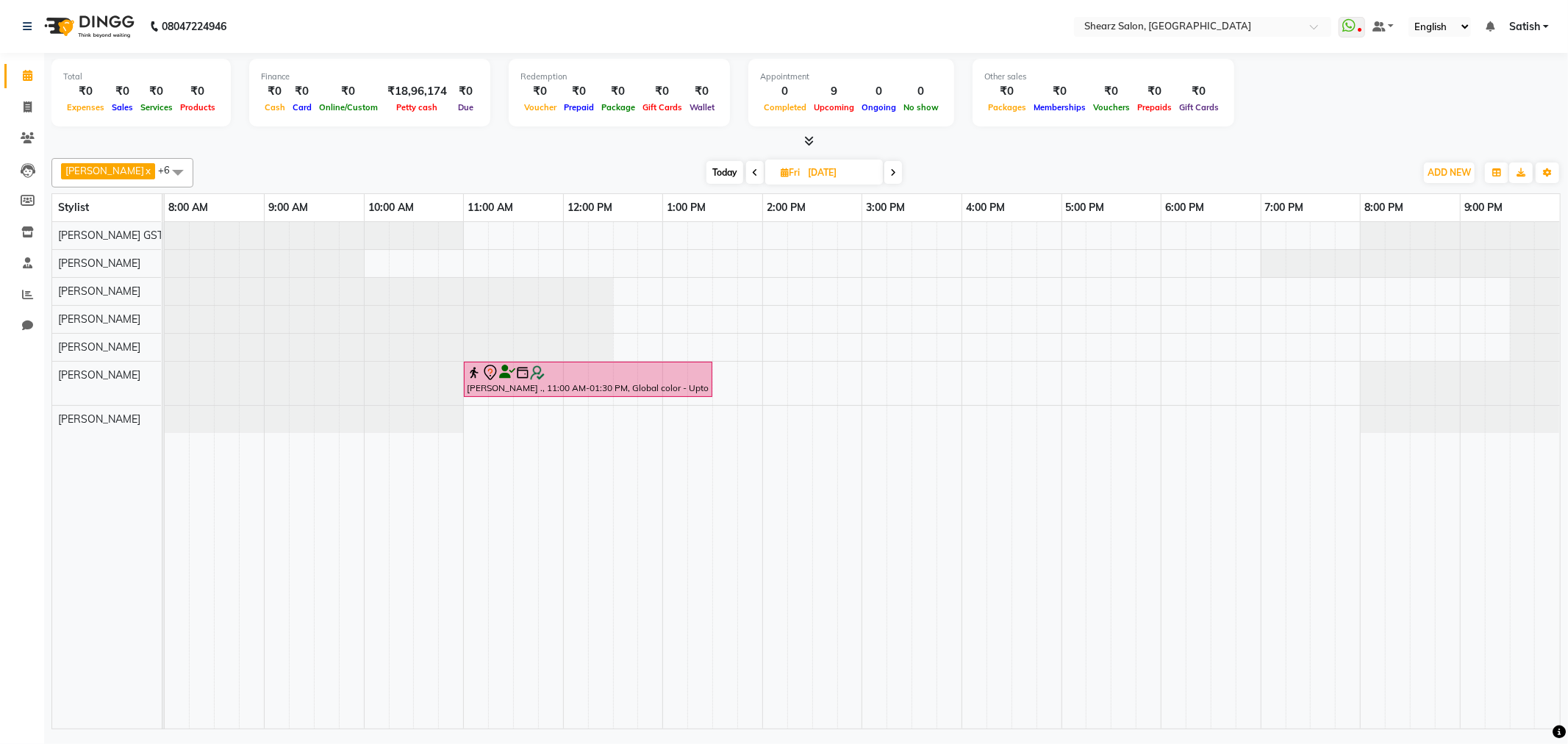
click at [729, 172] on span "Today" at bounding box center [724, 173] width 37 height 23
type input "[DATE]"
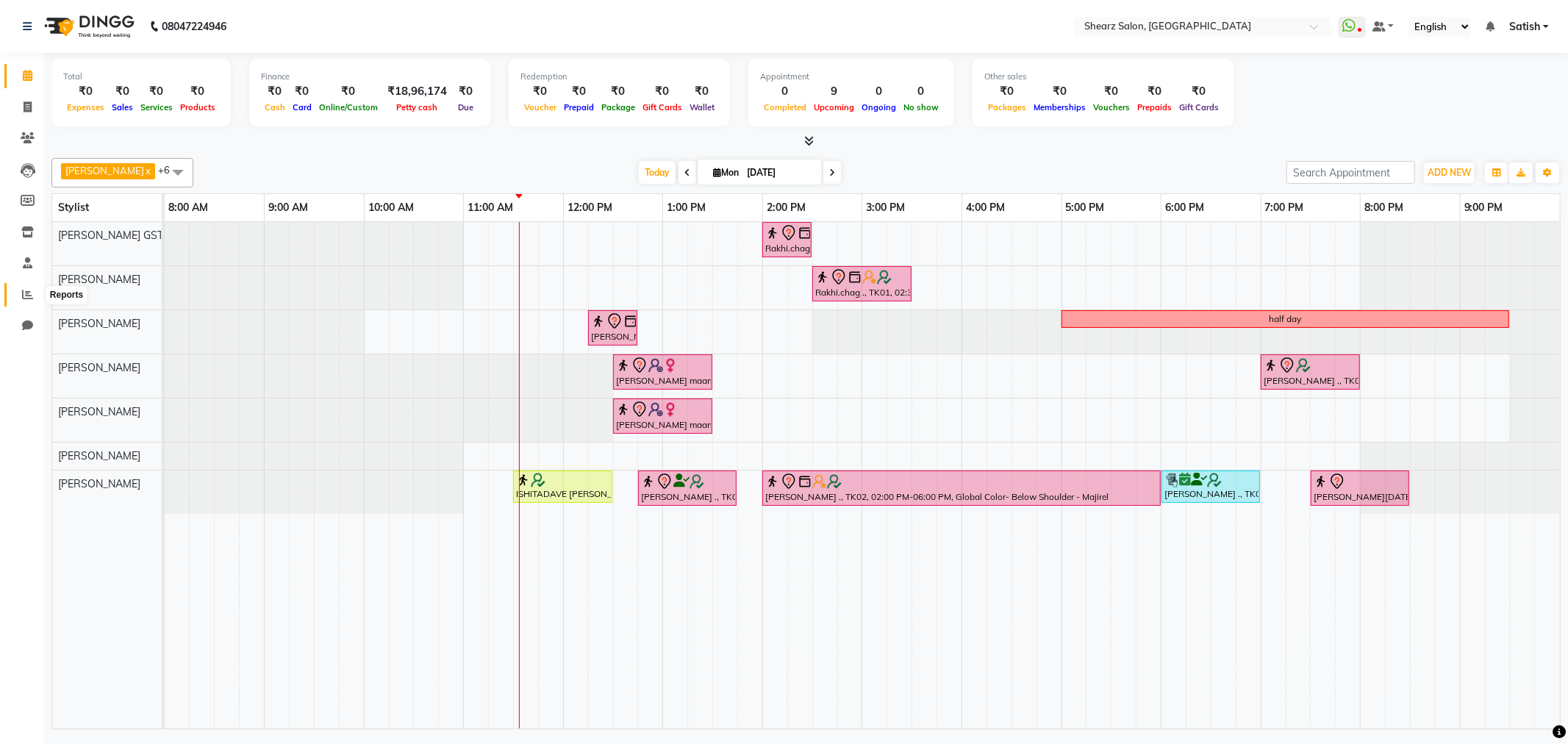
click at [33, 298] on span at bounding box center [27, 295] width 26 height 17
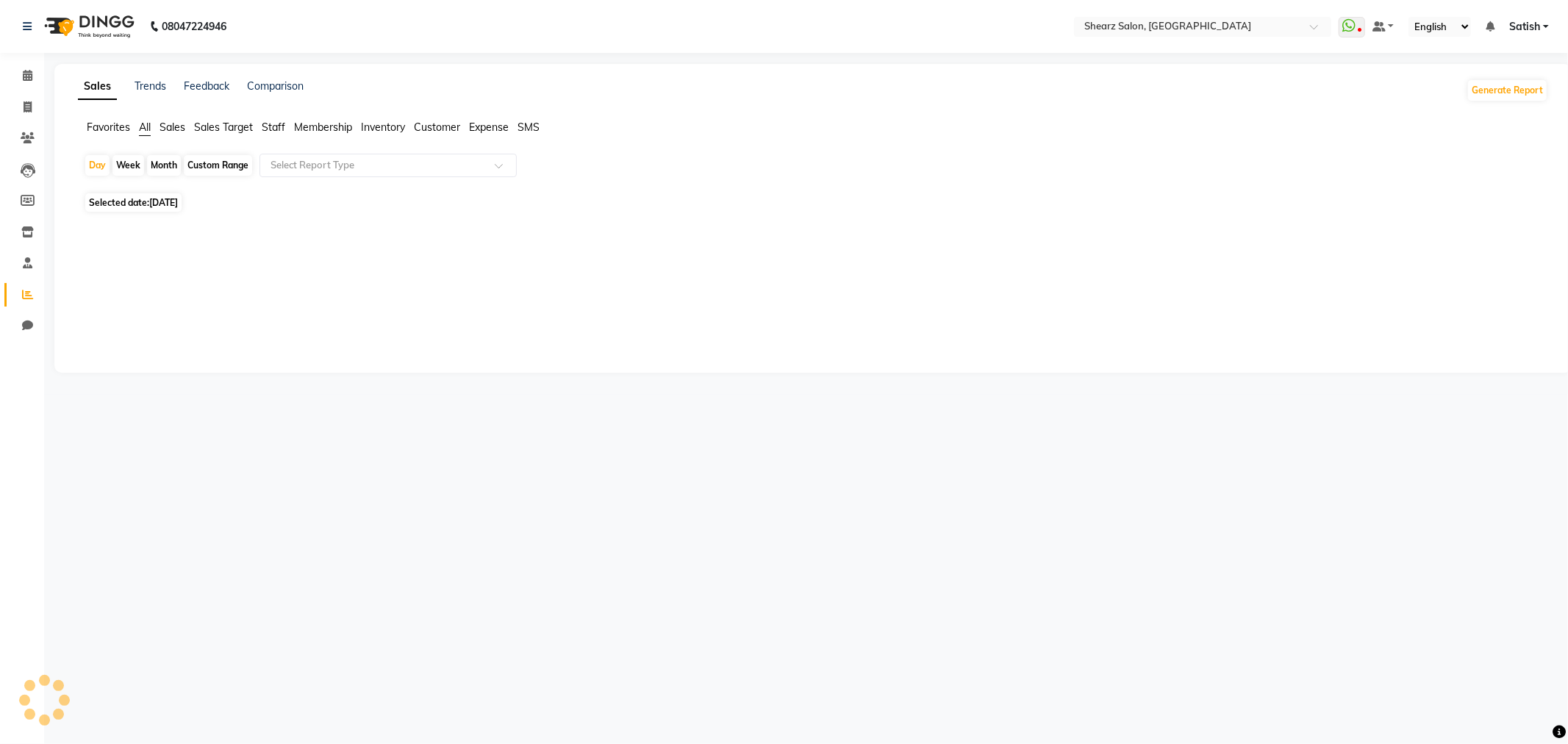
click at [181, 123] on span "Sales" at bounding box center [172, 127] width 26 height 13
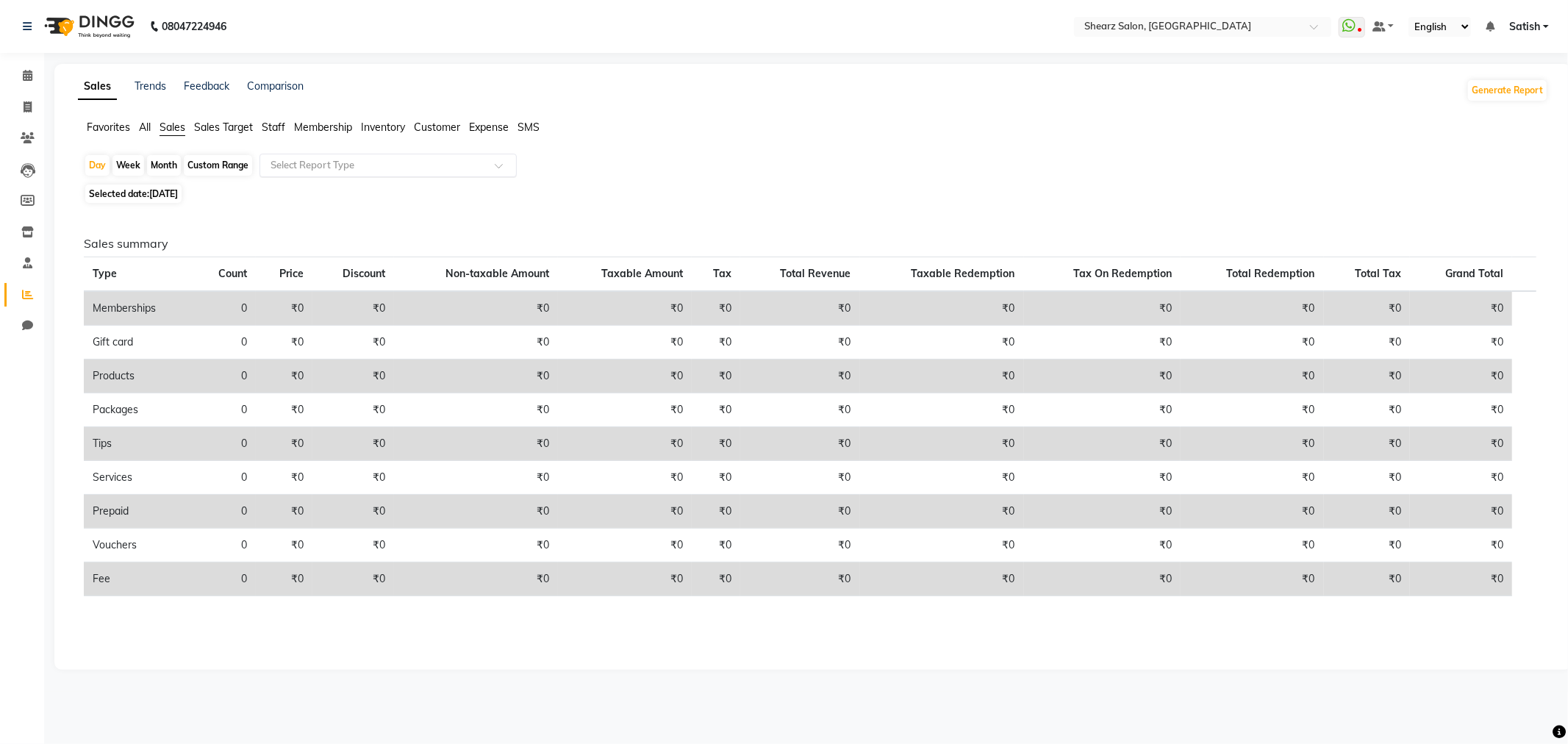
click at [399, 154] on div "Select Report Type" at bounding box center [388, 165] width 258 height 23
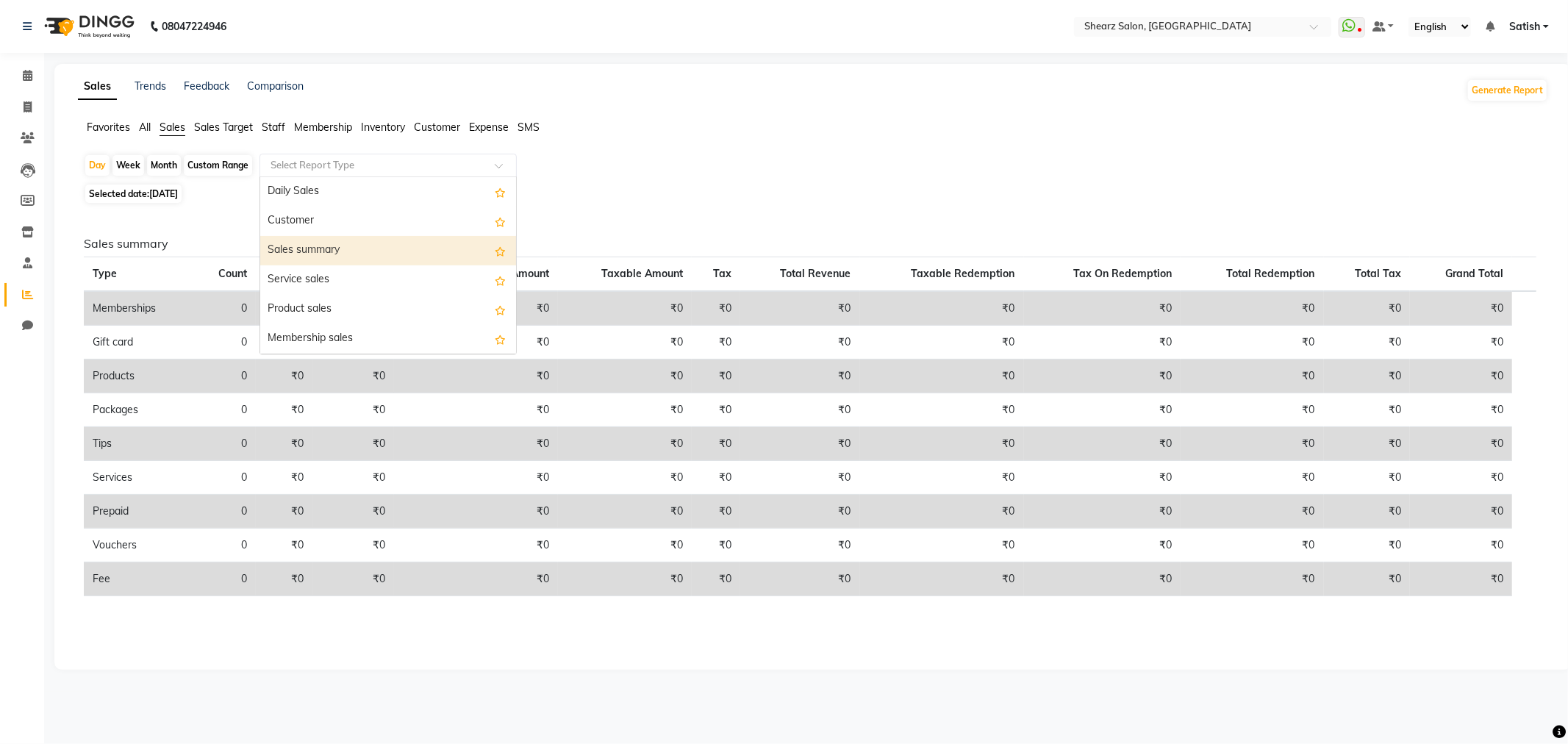
click at [363, 244] on div "Sales summary" at bounding box center [388, 251] width 256 height 29
select select "csv"
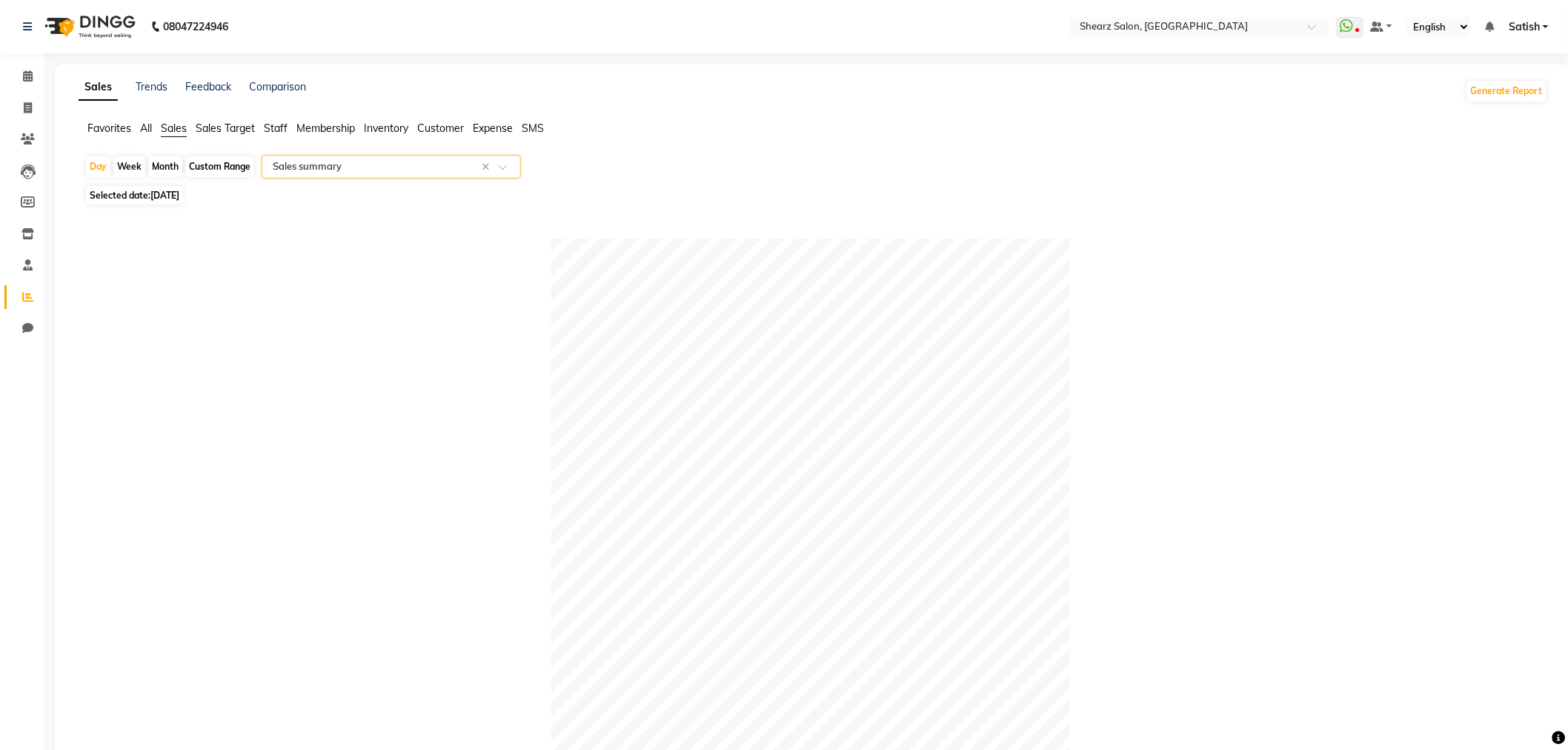
click at [242, 129] on span "Sales Target" at bounding box center [226, 128] width 59 height 13
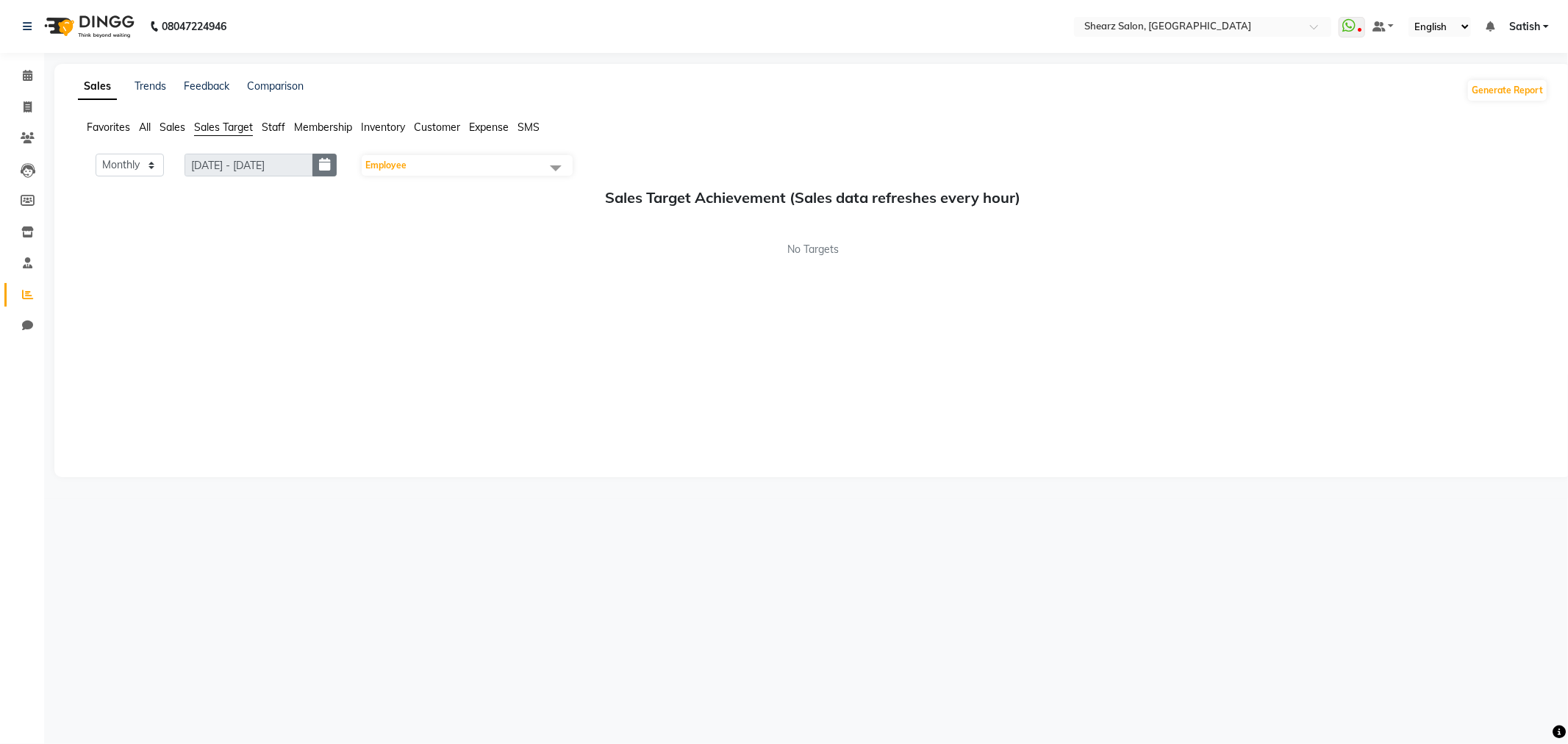
click at [328, 165] on icon "button" at bounding box center [325, 165] width 11 height 1
select select "9"
select select "2025"
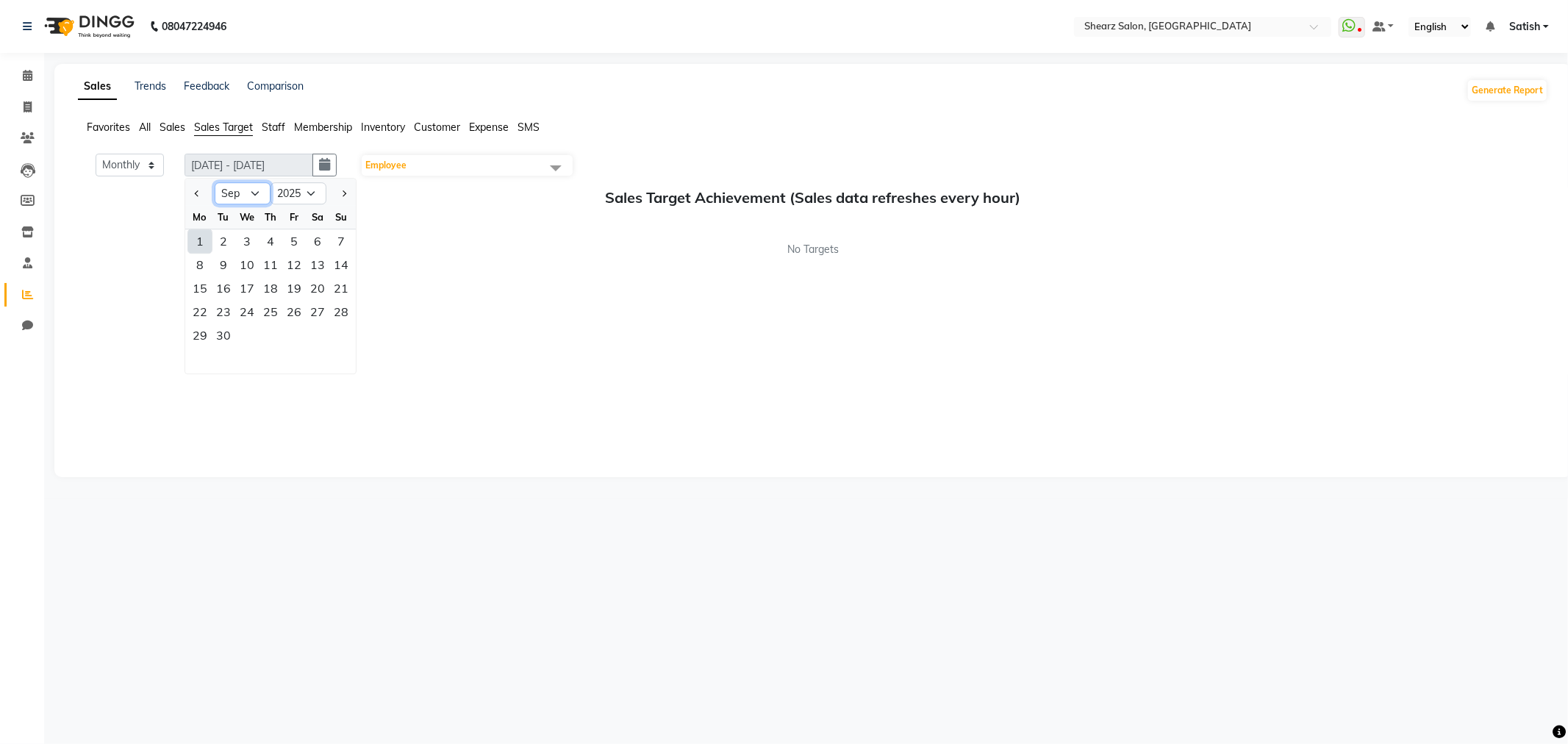
click at [233, 189] on select "Jan Feb Mar Apr May Jun Jul Aug Sep Oct Nov Dec" at bounding box center [243, 193] width 56 height 22
select select "8"
click at [216, 182] on select "Jan Feb Mar Apr May Jun Jul Aug Sep Oct Nov Dec" at bounding box center [243, 193] width 56 height 22
click at [285, 232] on div "1" at bounding box center [294, 241] width 23 height 23
type input "01-08-2025 - 31-08-2025"
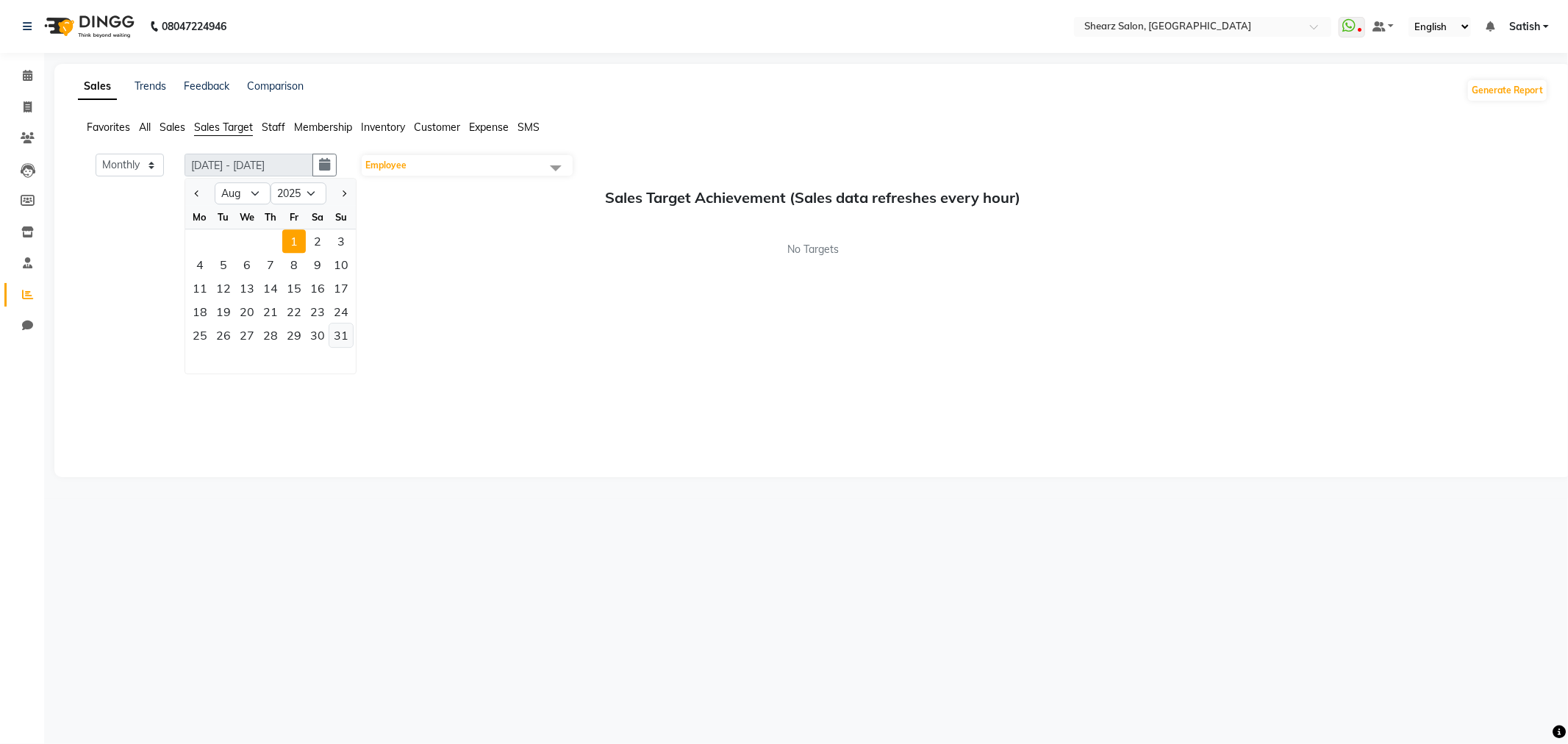
click at [342, 335] on div "31" at bounding box center [341, 335] width 23 height 23
click at [458, 163] on span "Employee" at bounding box center [467, 165] width 211 height 21
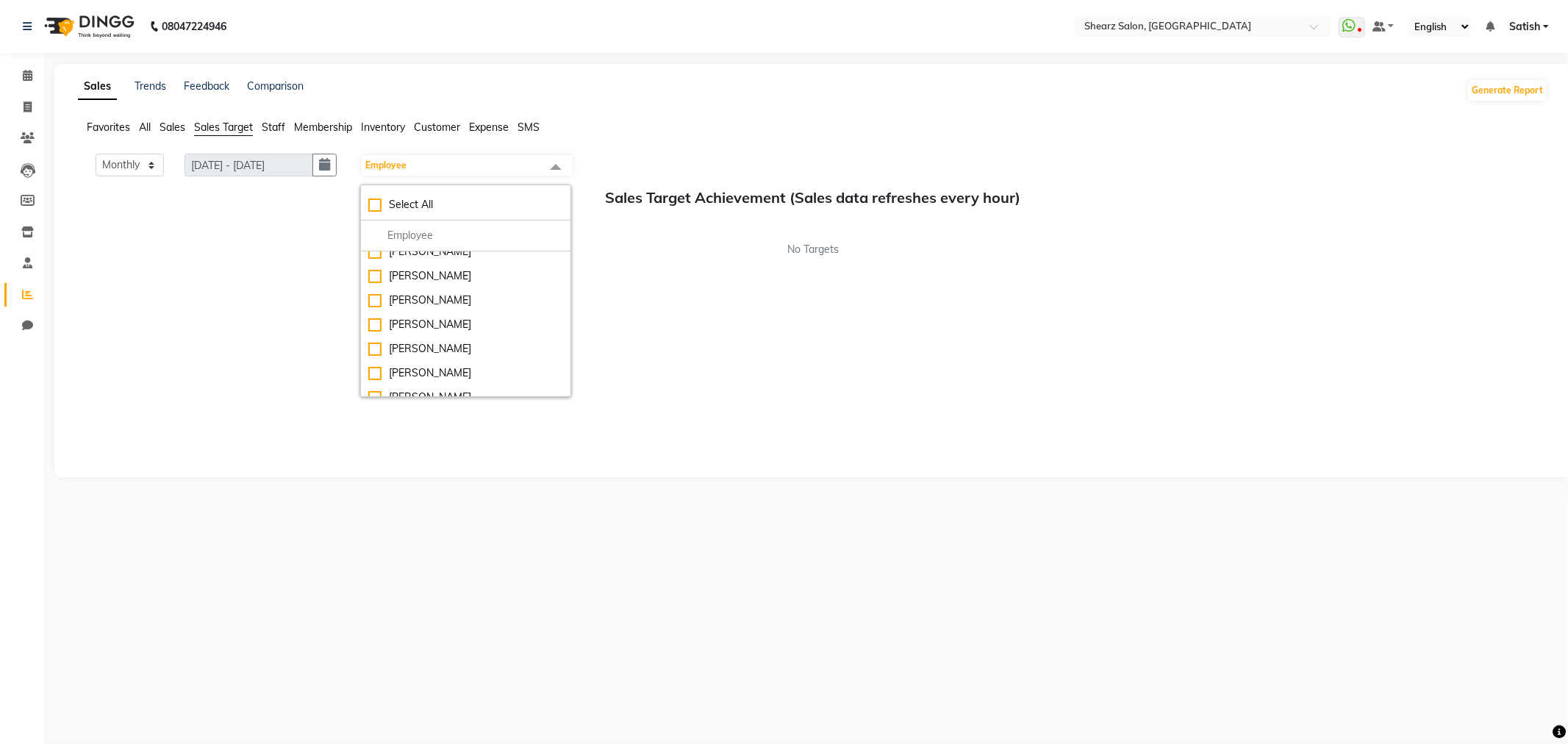
scroll to position [409, 0]
click at [475, 421] on div "Monthly Weekly 01-08-2025 - 31-08-2025 31-08-2025 Employee Select All Admin A G…" at bounding box center [813, 308] width 1471 height 309
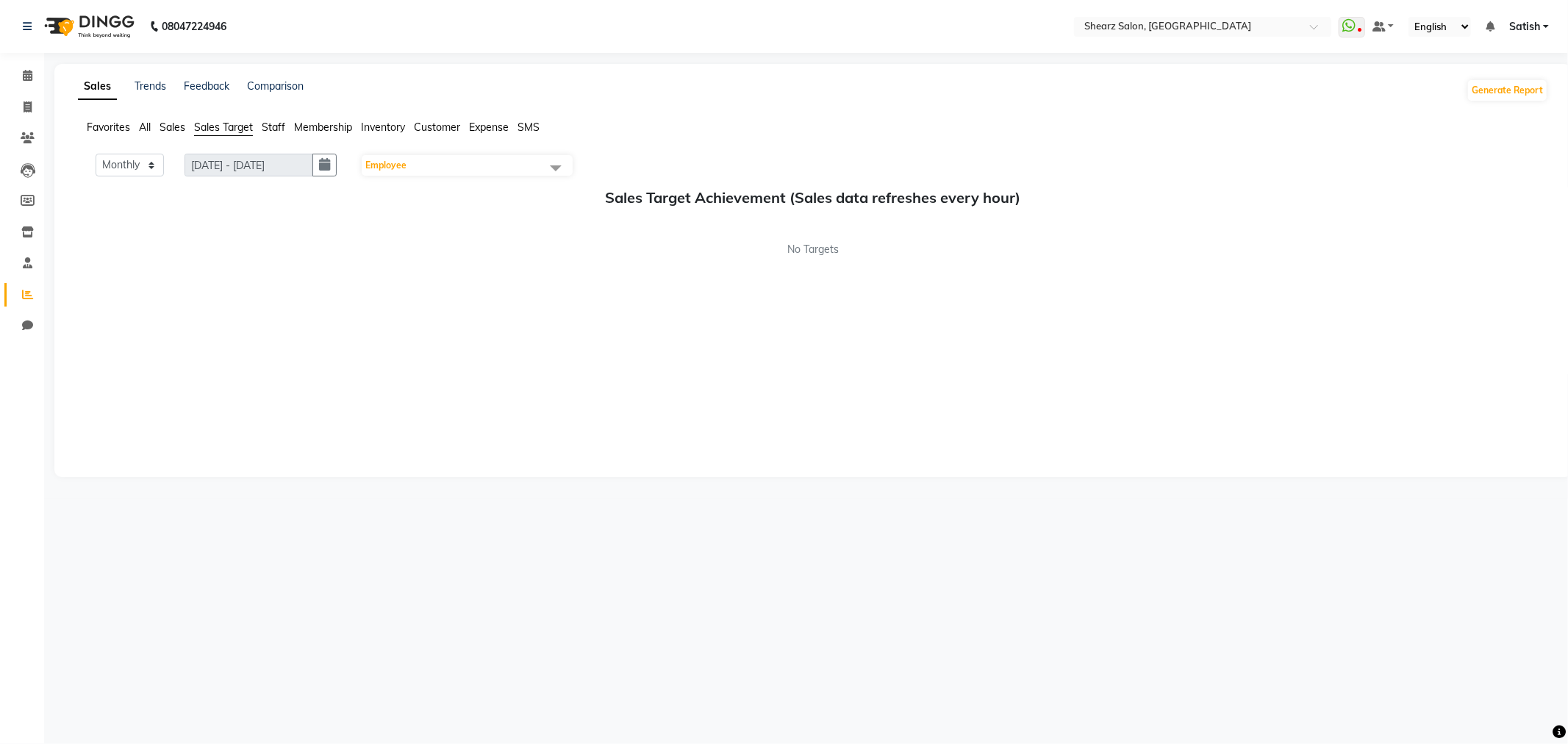
click at [301, 126] on span "Membership" at bounding box center [323, 127] width 58 height 13
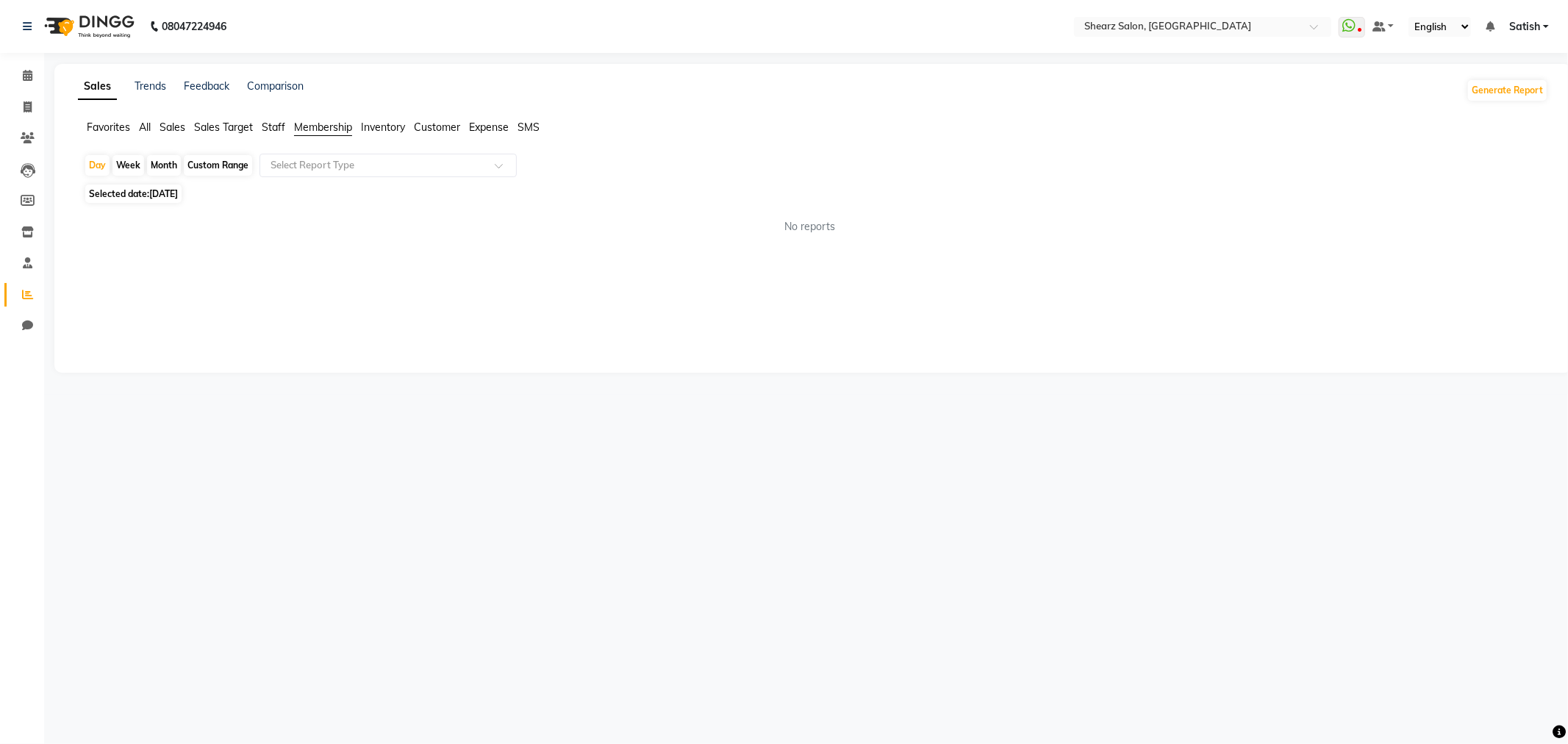
click at [384, 121] on span "Inventory" at bounding box center [383, 127] width 44 height 13
click at [456, 128] on span "Customer" at bounding box center [437, 127] width 46 height 13
click at [475, 128] on span "Expense" at bounding box center [489, 127] width 40 height 13
click at [331, 128] on span "Membership" at bounding box center [323, 127] width 58 height 13
click at [328, 173] on div "Select Report Type" at bounding box center [388, 165] width 258 height 23
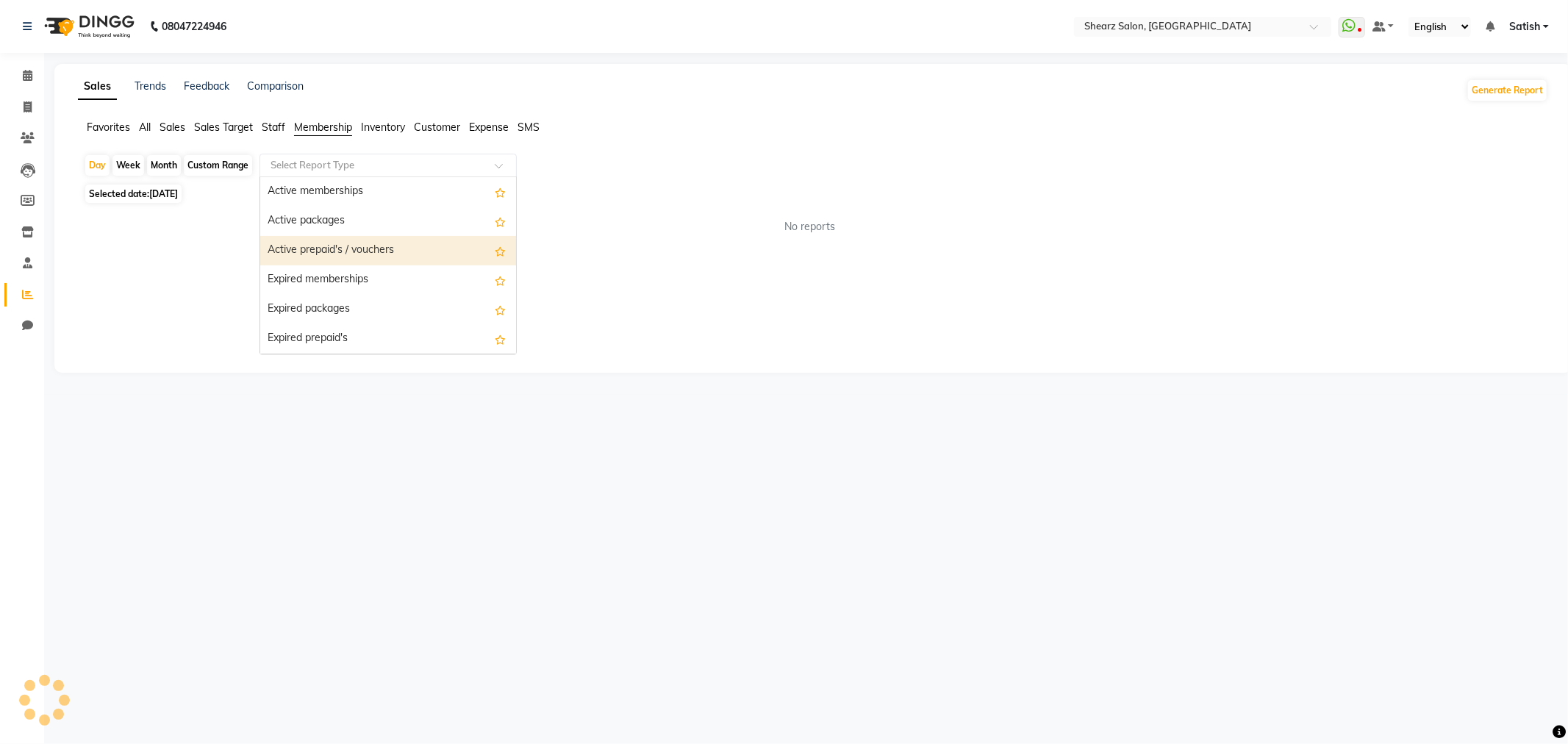
click at [268, 127] on span "Staff" at bounding box center [273, 127] width 23 height 13
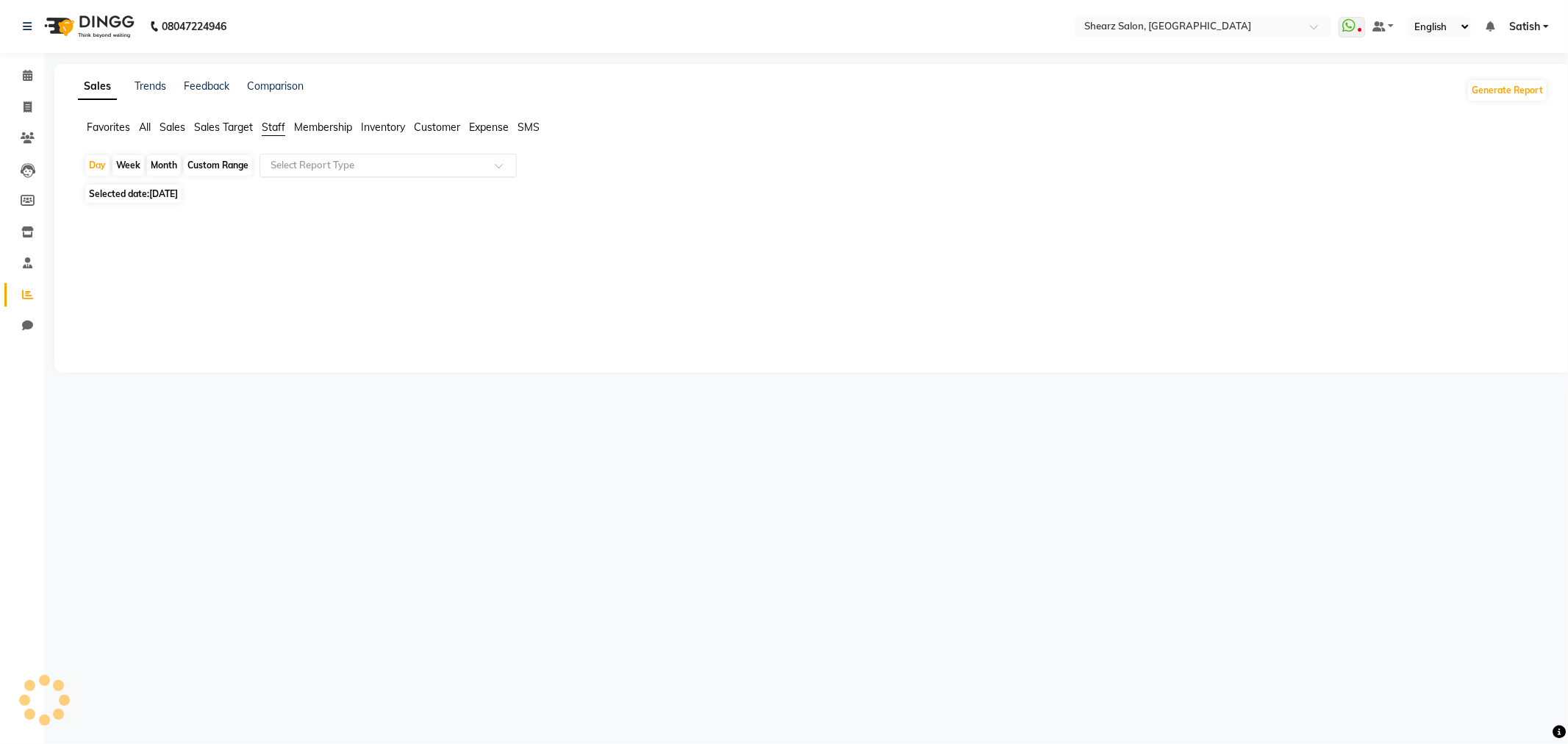
click at [332, 167] on input "text" at bounding box center [373, 165] width 211 height 14
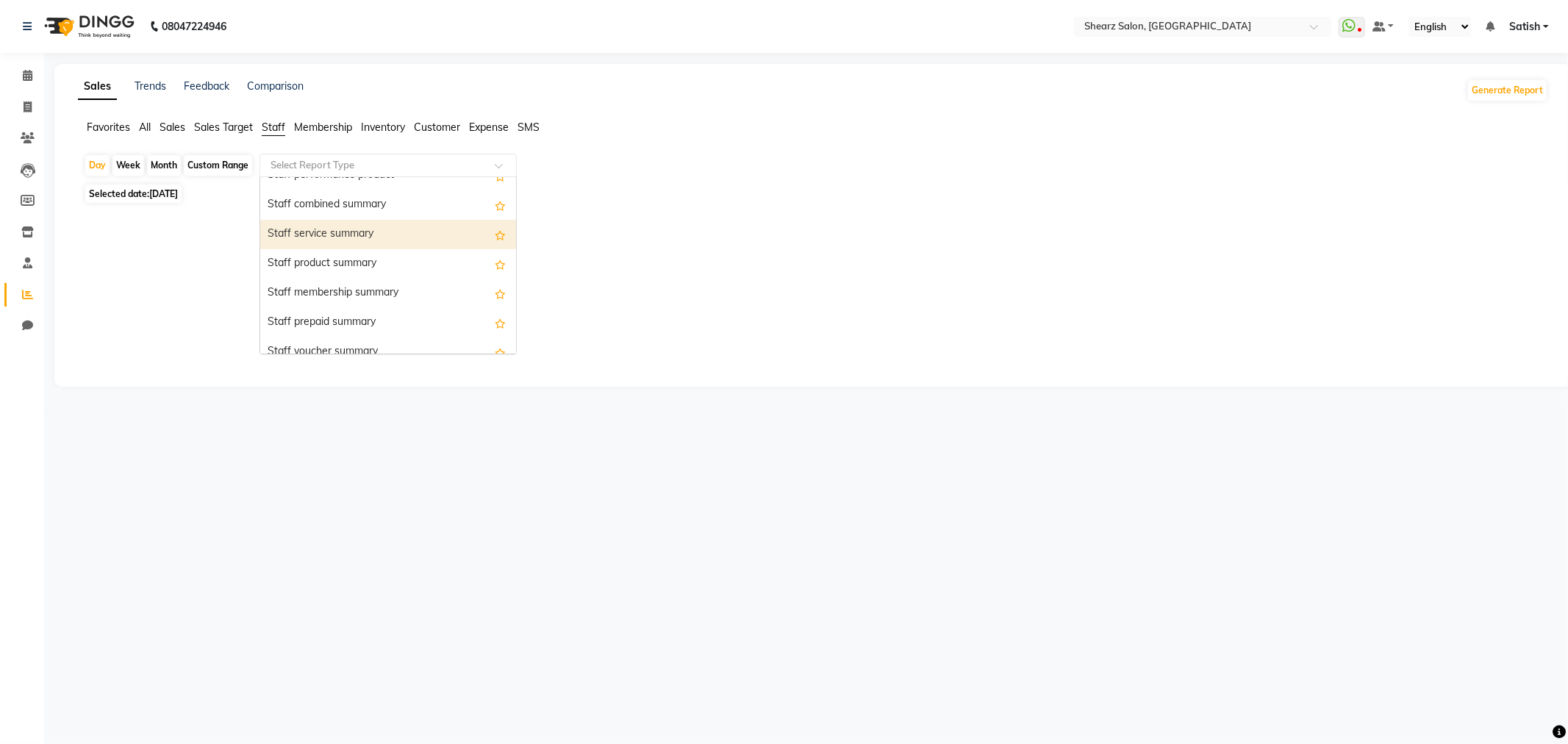
scroll to position [327, 0]
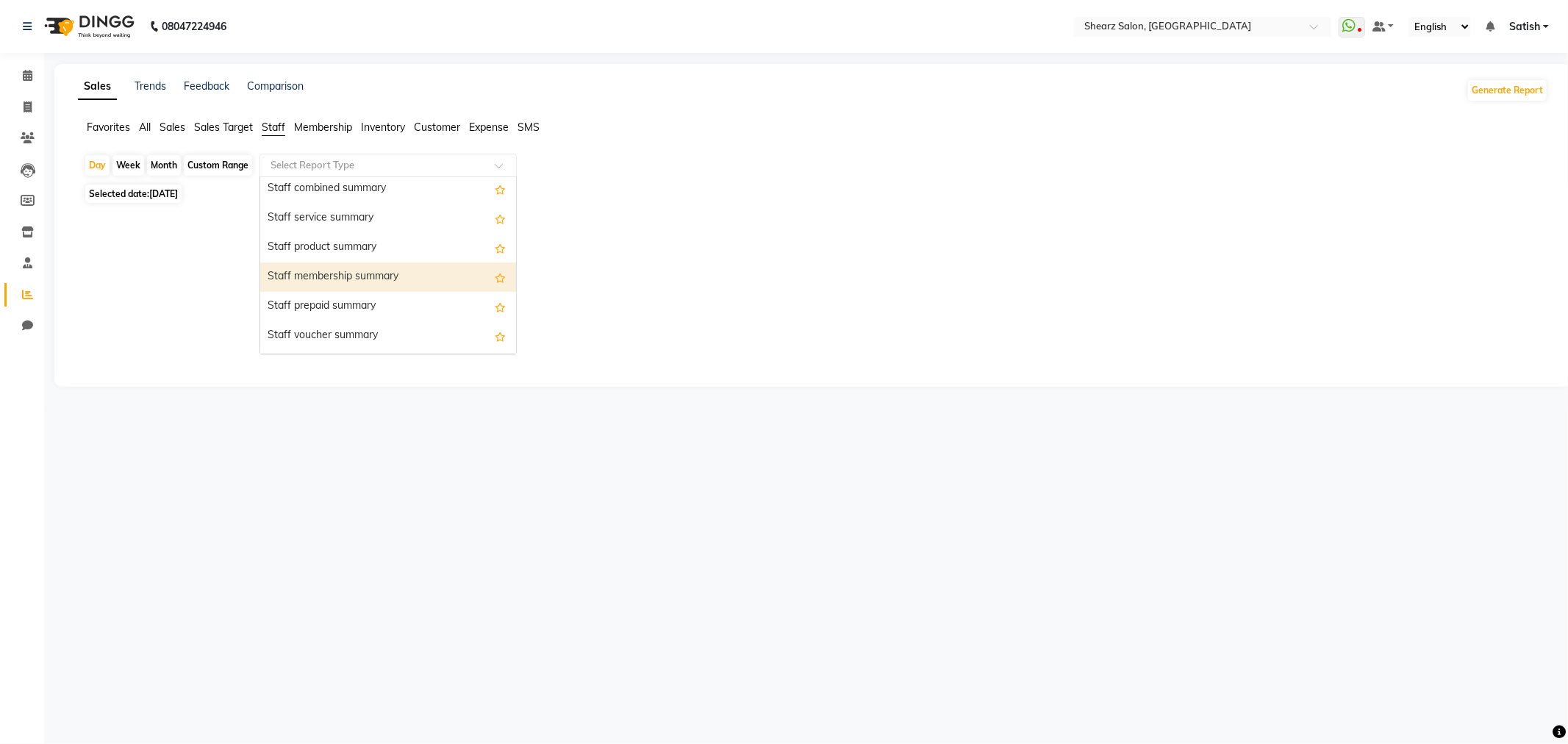
click at [408, 276] on div "Staff membership summary" at bounding box center [388, 277] width 256 height 29
select select "csv"
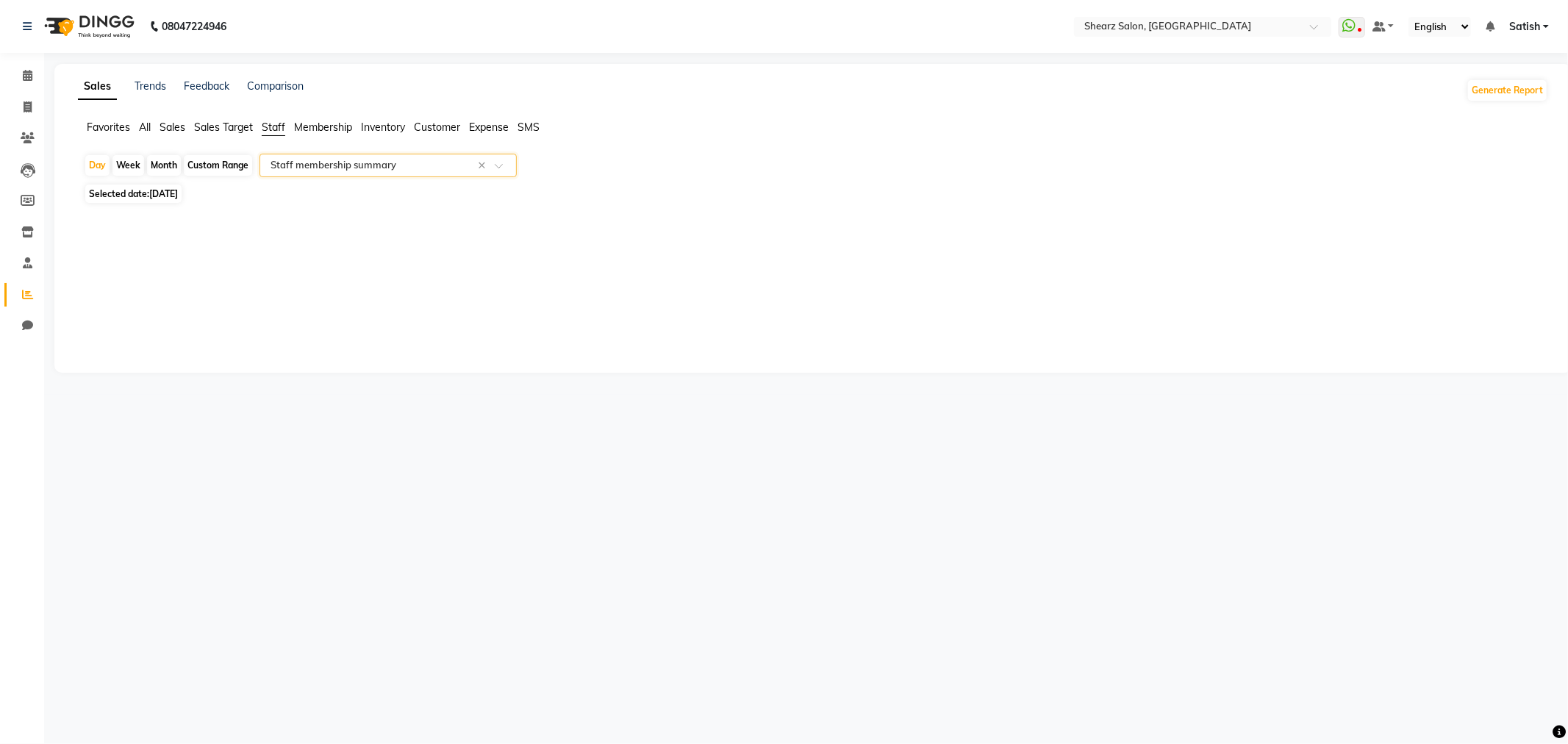
click at [173, 169] on div "Month" at bounding box center [164, 165] width 34 height 21
select select "9"
select select "2025"
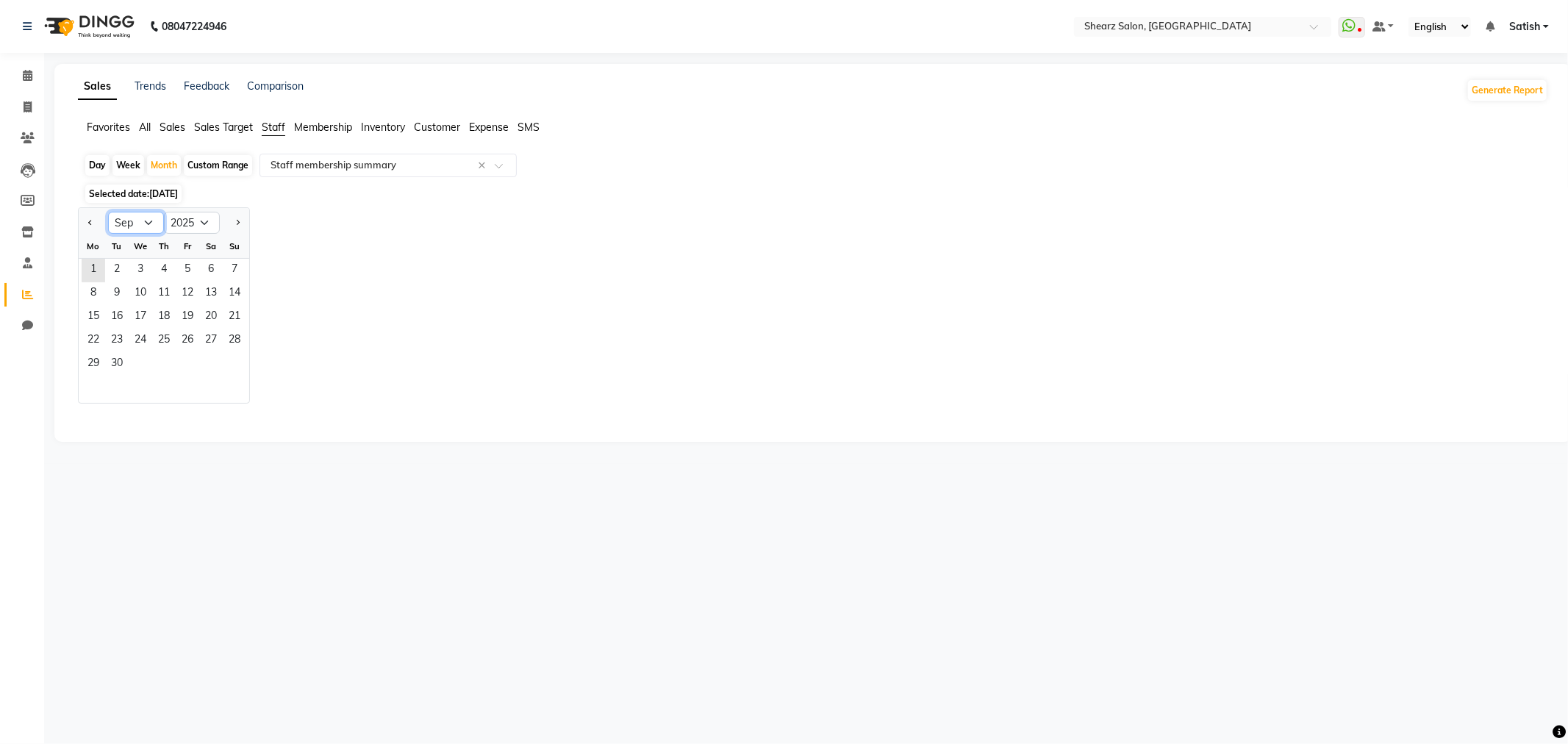
click at [129, 215] on select "Jan Feb Mar Apr May Jun Jul Aug Sep Oct Nov Dec" at bounding box center [136, 222] width 56 height 22
select select "8"
click at [108, 211] on select "Jan Feb Mar Apr May Jun Jul Aug Sep Oct Nov Dec" at bounding box center [136, 222] width 56 height 22
click at [184, 266] on span "1" at bounding box center [187, 270] width 23 height 23
select select "csv"
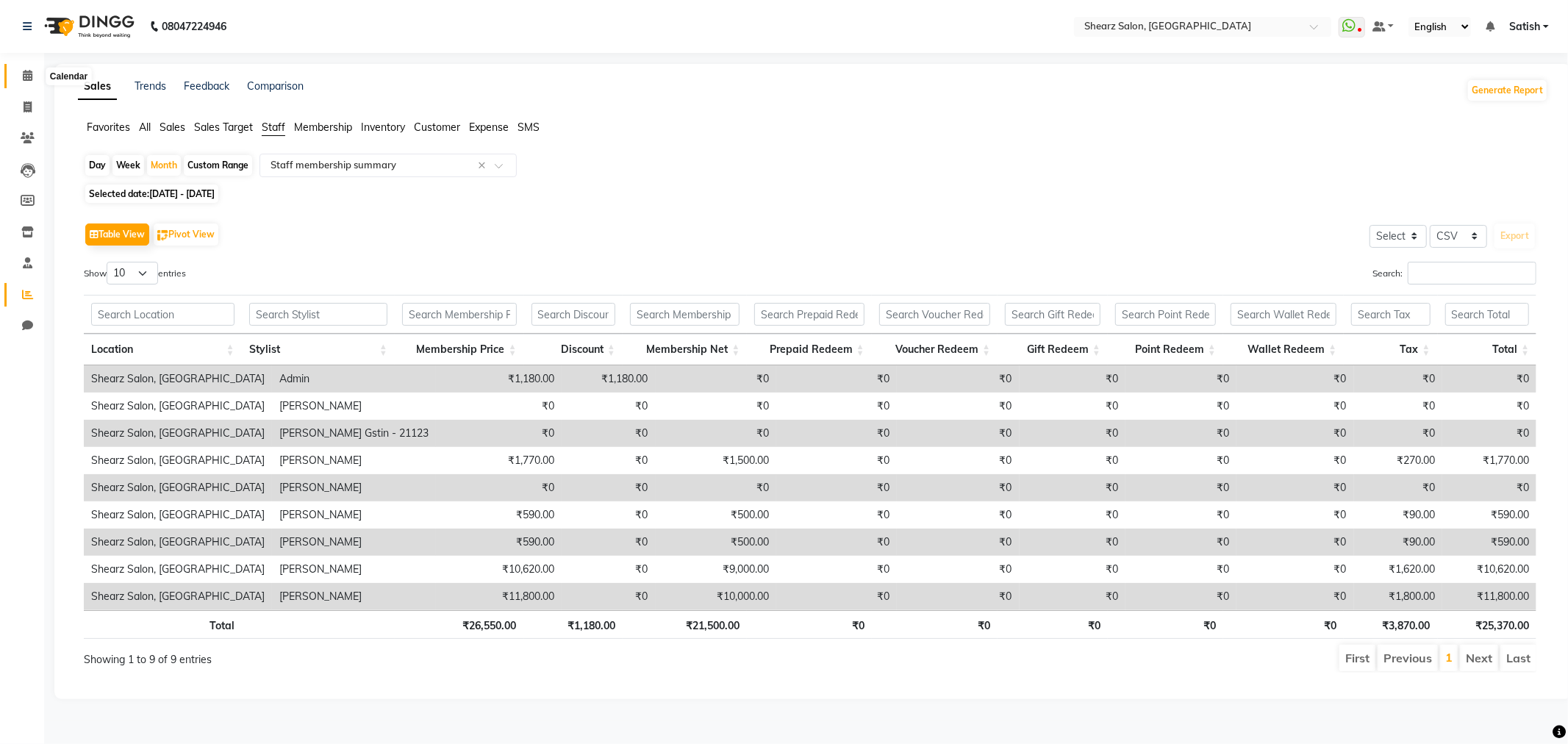
click at [28, 78] on icon at bounding box center [28, 75] width 10 height 11
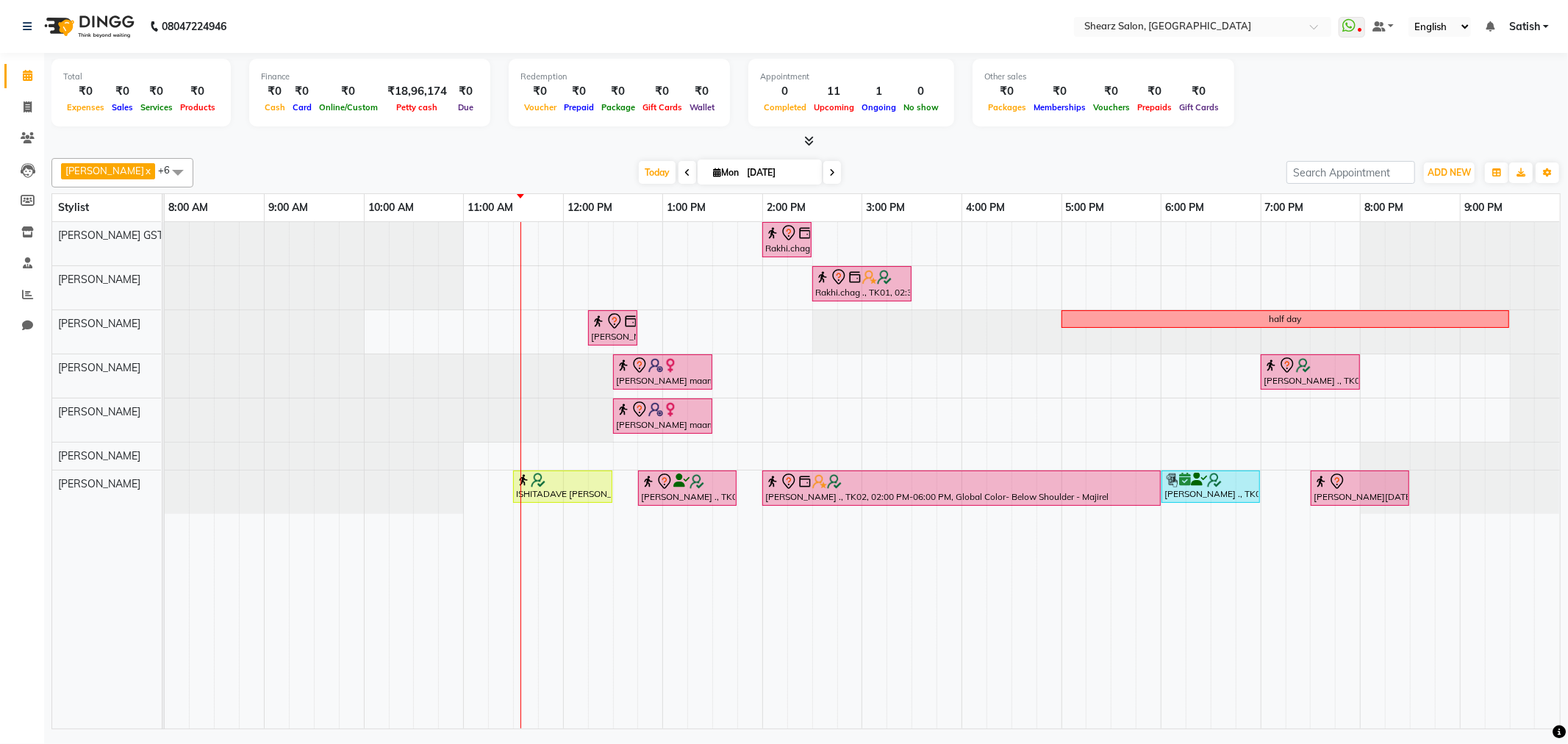
click at [706, 162] on span "Mon 01-09-2025" at bounding box center [759, 172] width 124 height 25
click at [722, 171] on span "Mon" at bounding box center [726, 172] width 33 height 11
select select "9"
select select "2025"
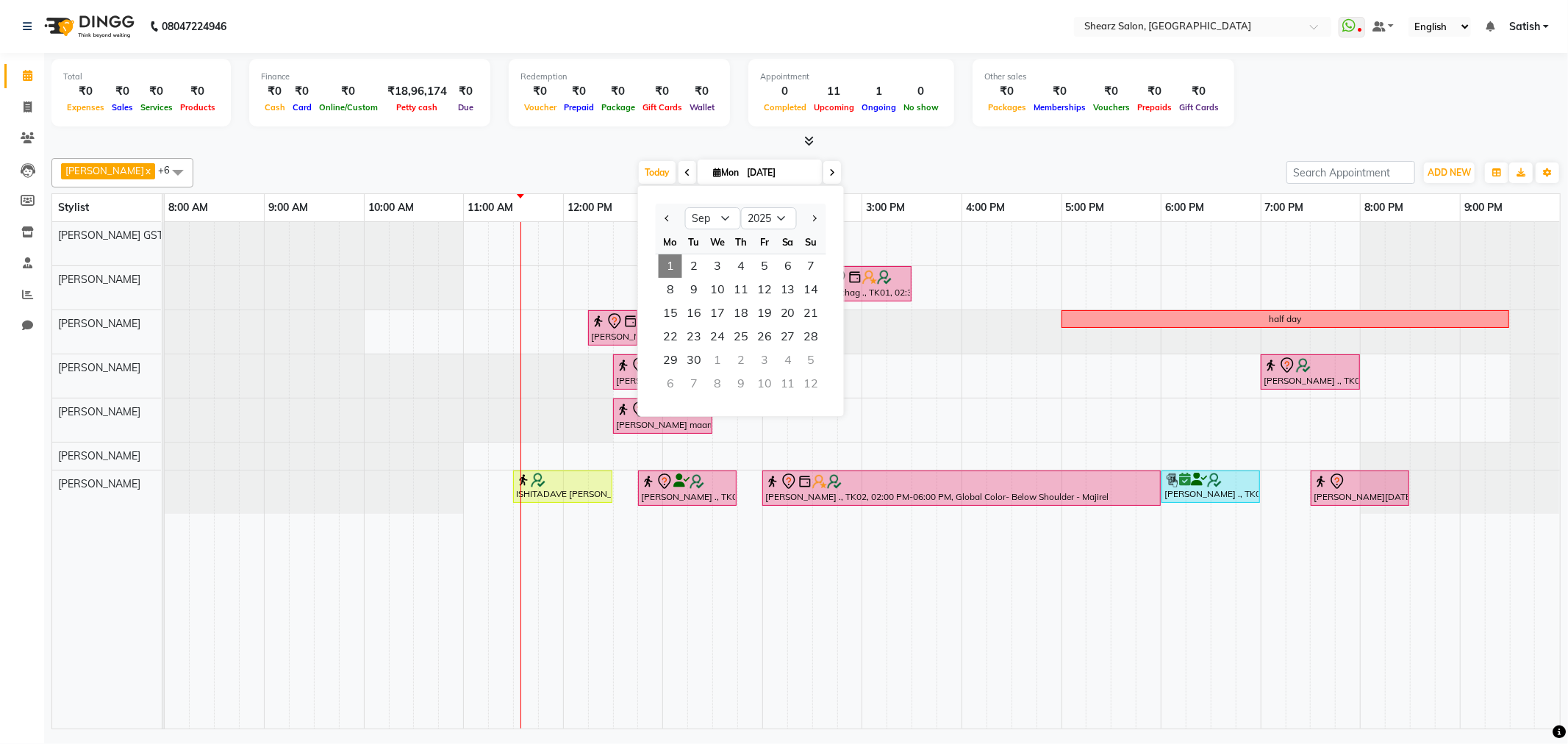
click at [1568, 489] on div "Total ₹0 Expenses ₹0 Sales ₹0 Services ₹0 Products Finance ₹0 Cash ₹0 Card ₹0 O…" at bounding box center [805, 393] width 1524 height 681
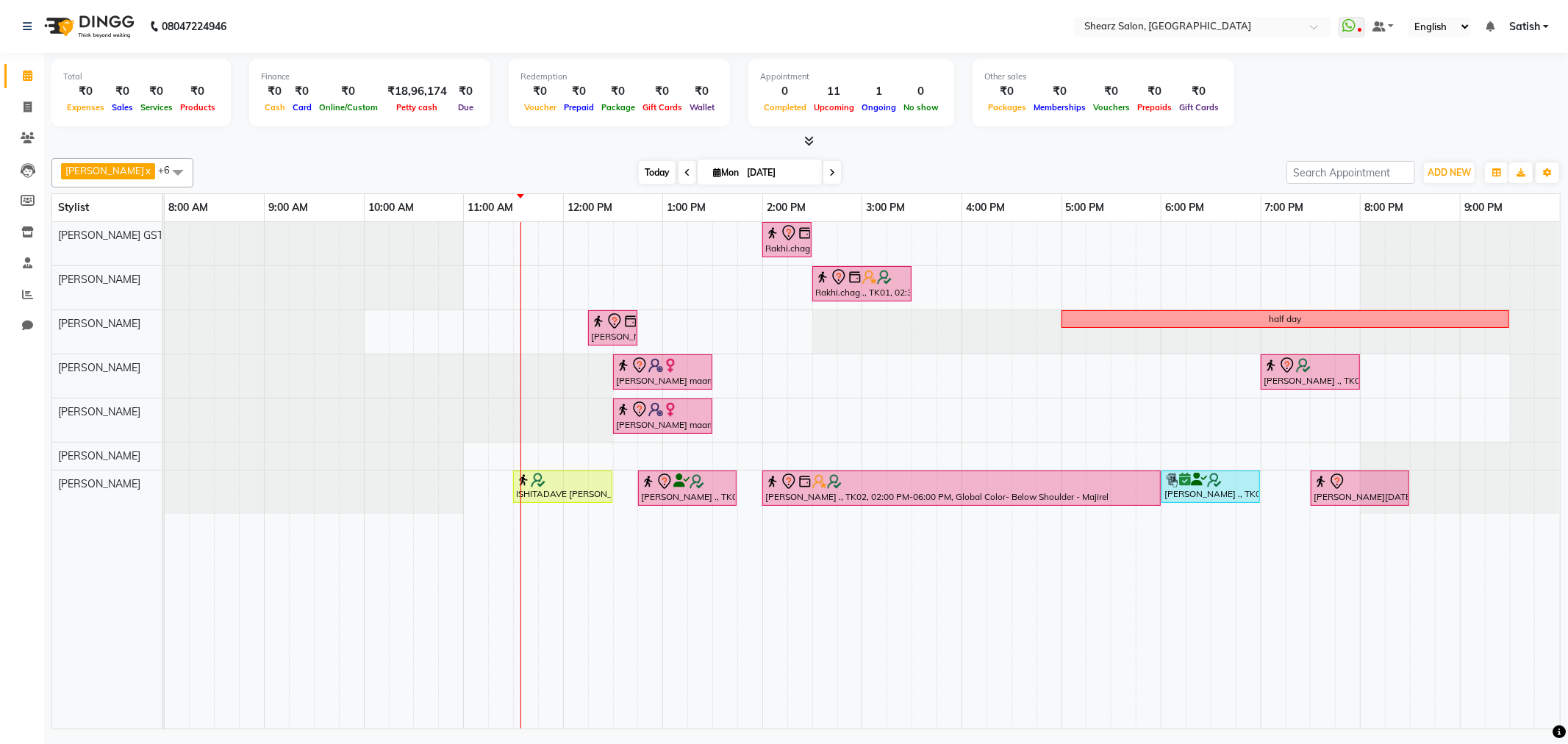
click at [639, 168] on span "Today" at bounding box center [656, 173] width 37 height 23
click at [681, 174] on span at bounding box center [688, 173] width 18 height 23
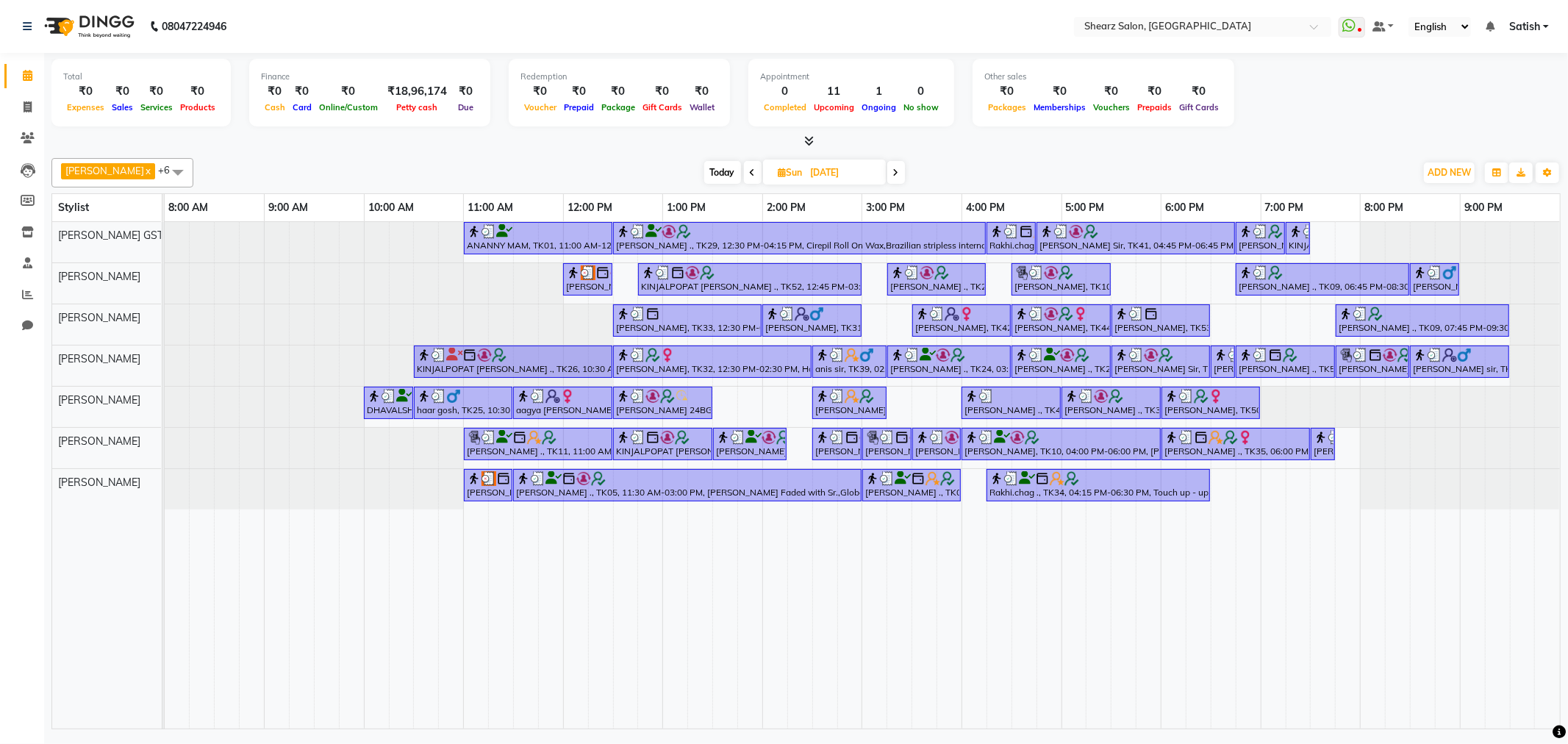
click at [703, 171] on div "Today Sun 31-08-2025" at bounding box center [805, 172] width 203 height 22
click at [714, 172] on span "Today" at bounding box center [722, 173] width 37 height 23
type input "[DATE]"
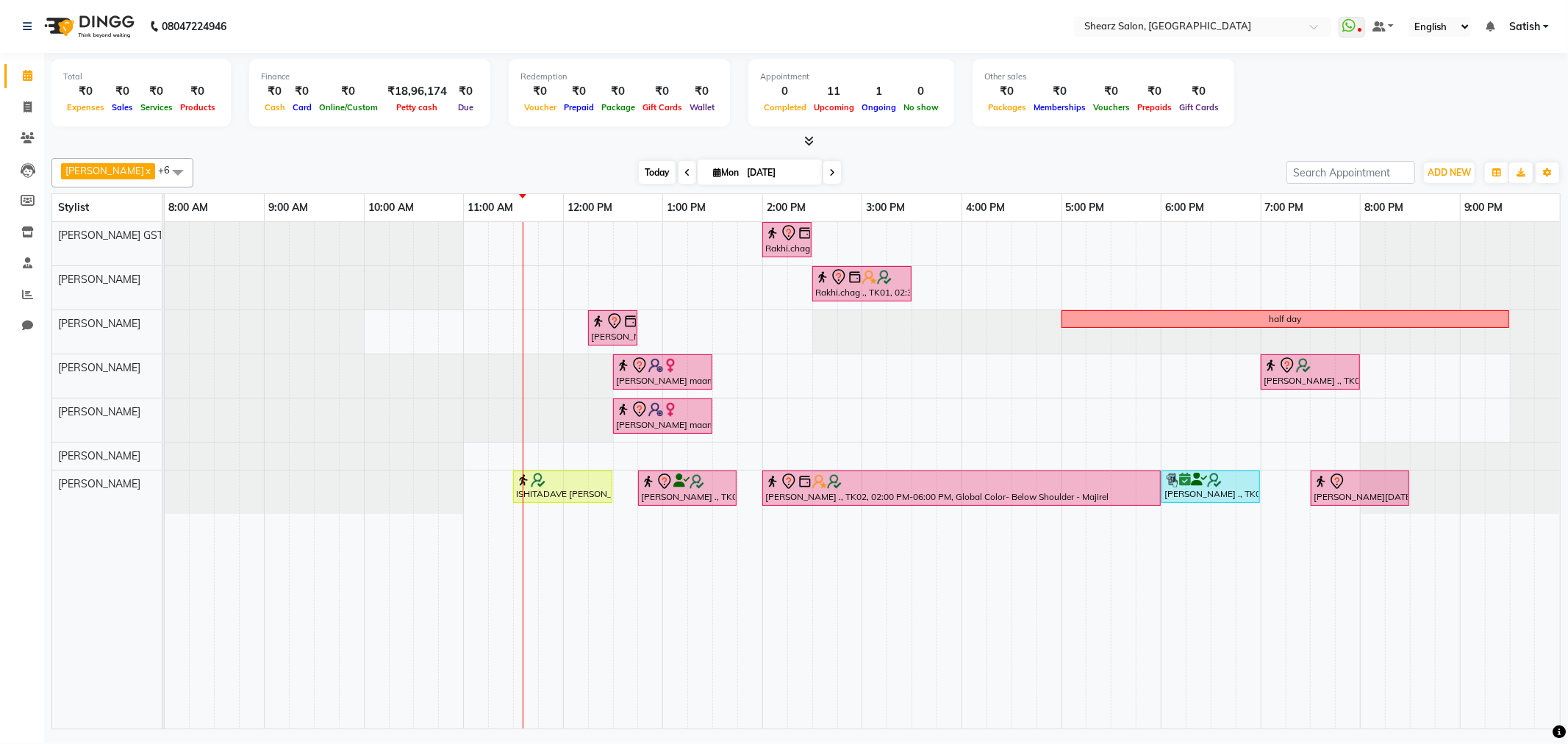
click at [653, 172] on span "Today" at bounding box center [656, 173] width 37 height 23
click at [530, 281] on div "Rakhi.chag ., TK01, 02:00 PM-02:30 PM, Eyebrow threading with senior Rakhi.chag…" at bounding box center [862, 475] width 1396 height 507
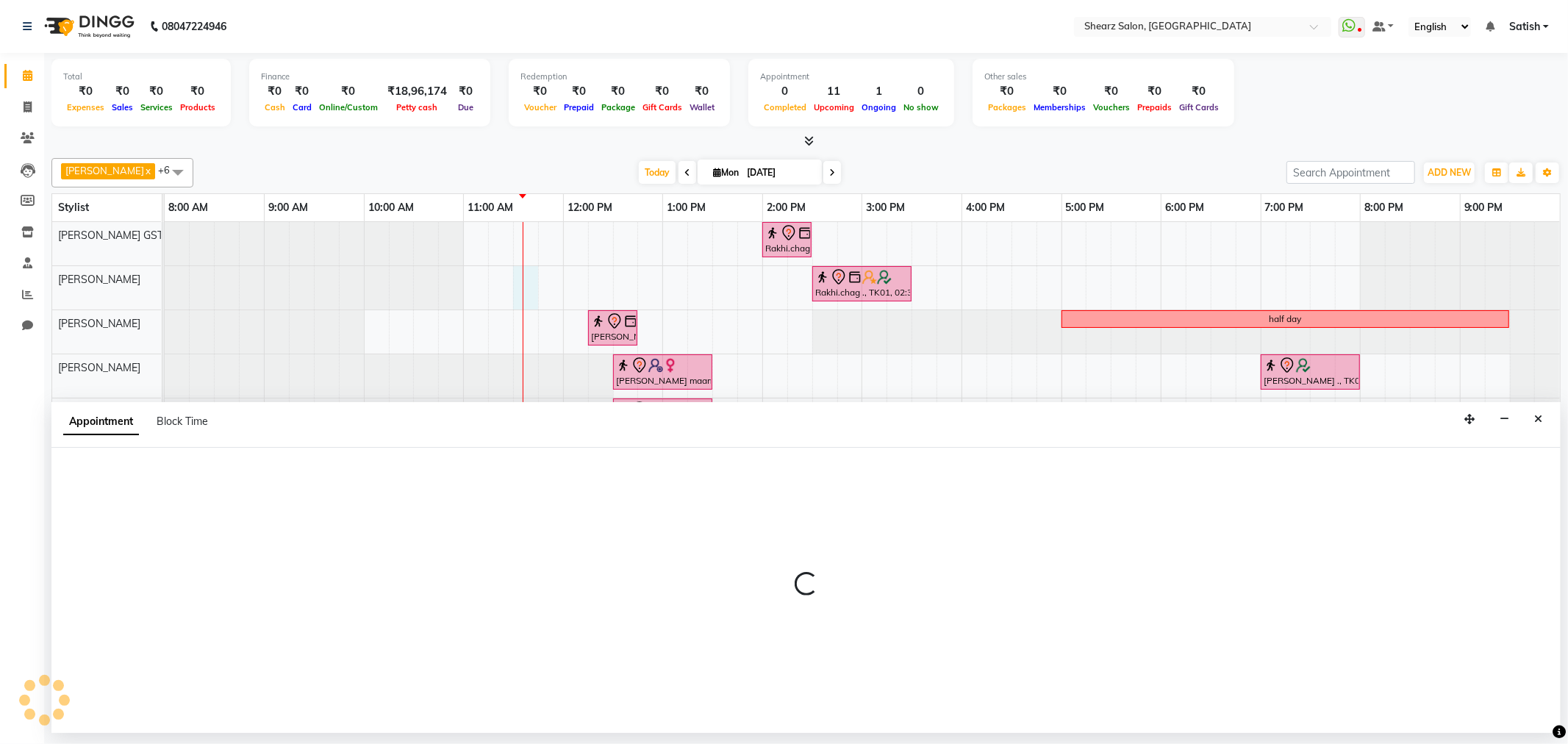
select select "77479"
select select "tentative"
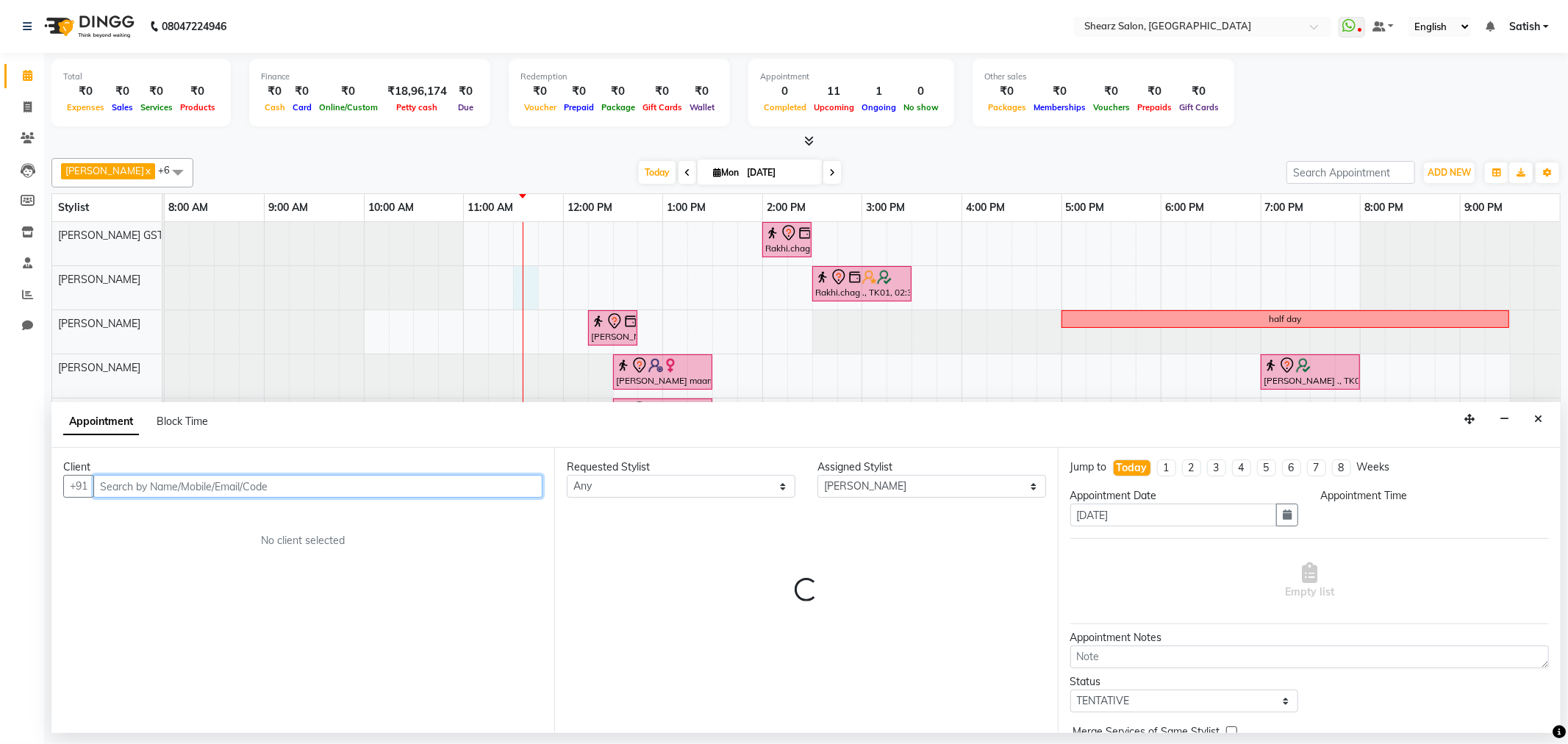
select select "690"
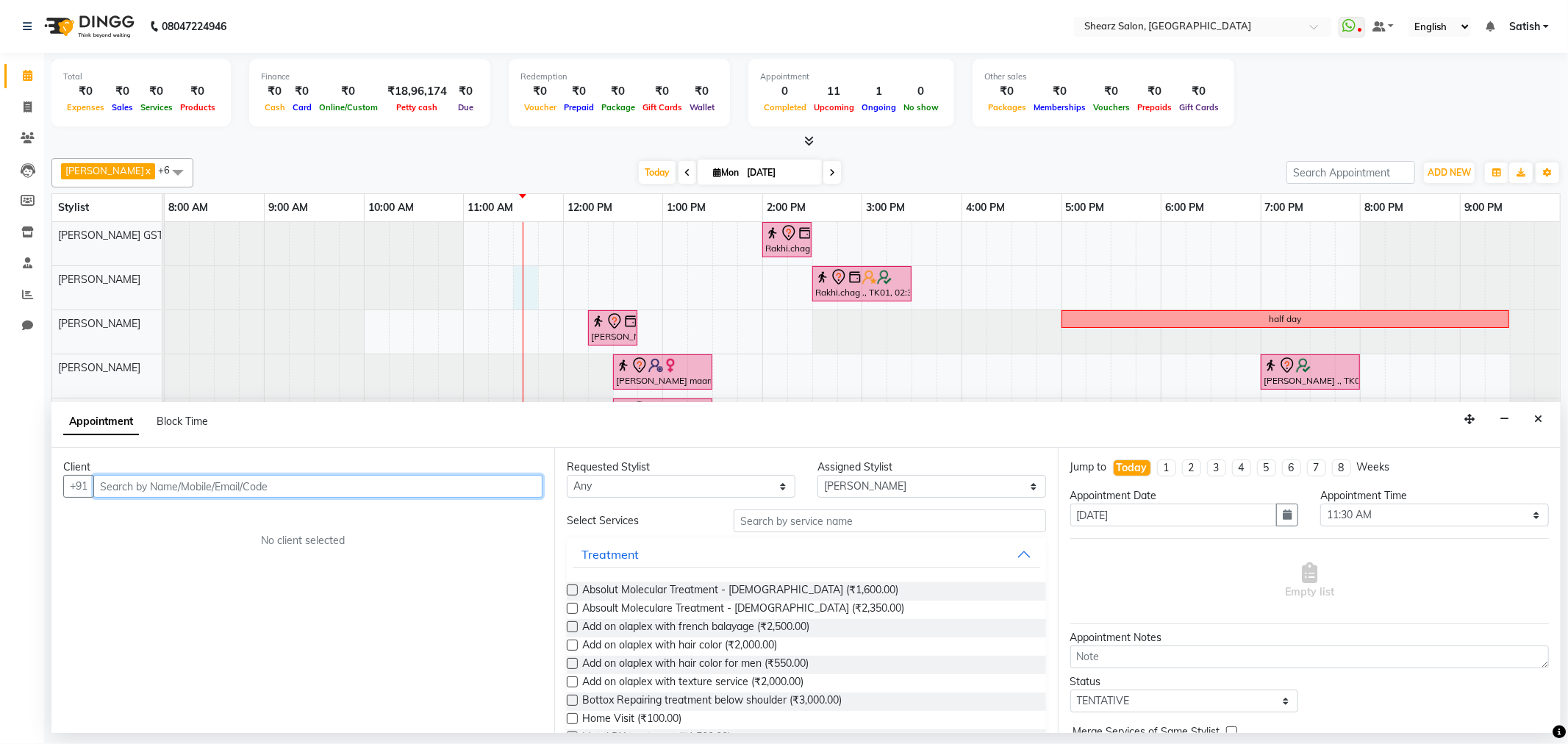
click at [204, 492] on input "text" at bounding box center [318, 487] width 450 height 23
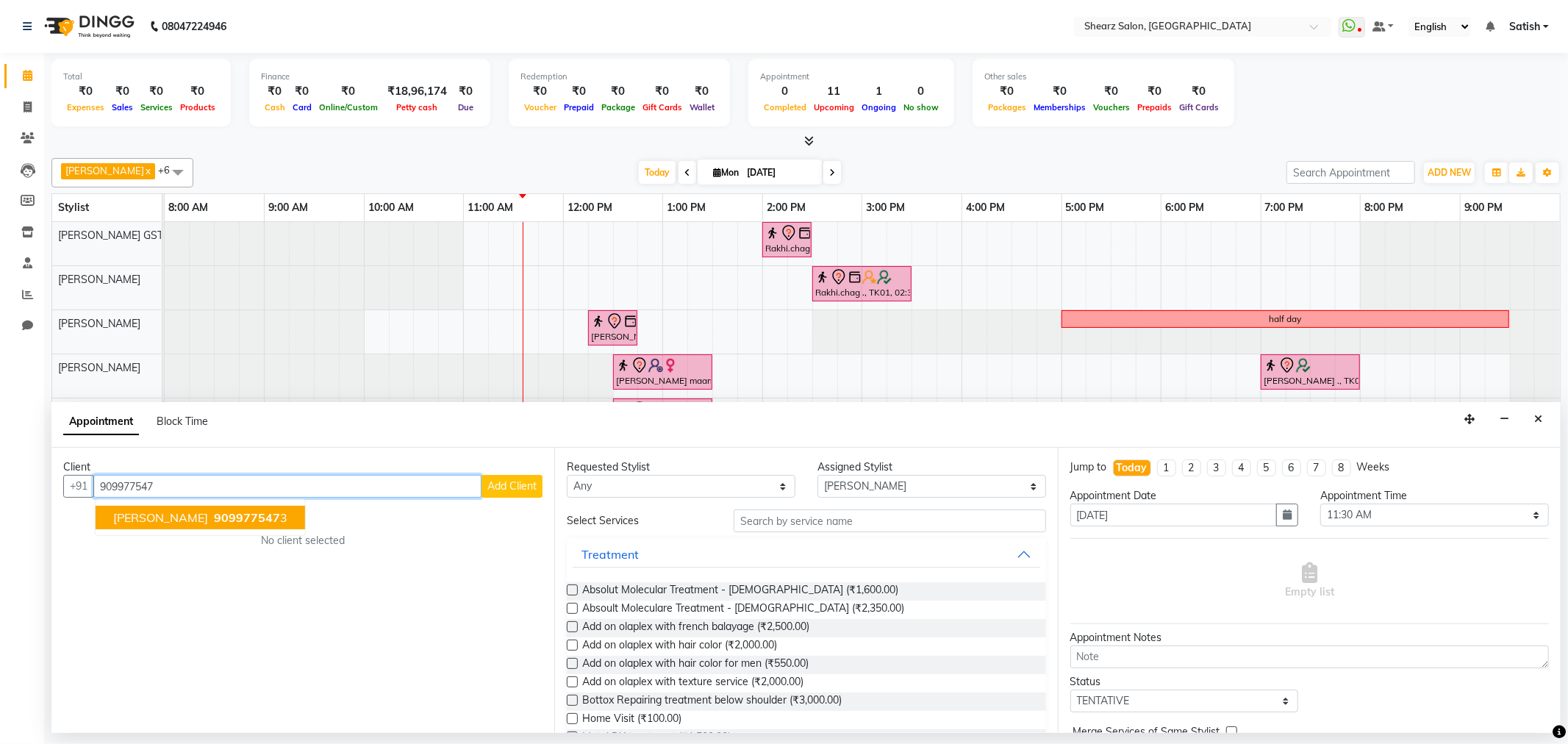
drag, startPoint x: 203, startPoint y: 515, endPoint x: 196, endPoint y: 511, distance: 8.1
click at [214, 513] on span "909977547" at bounding box center [247, 517] width 66 height 14
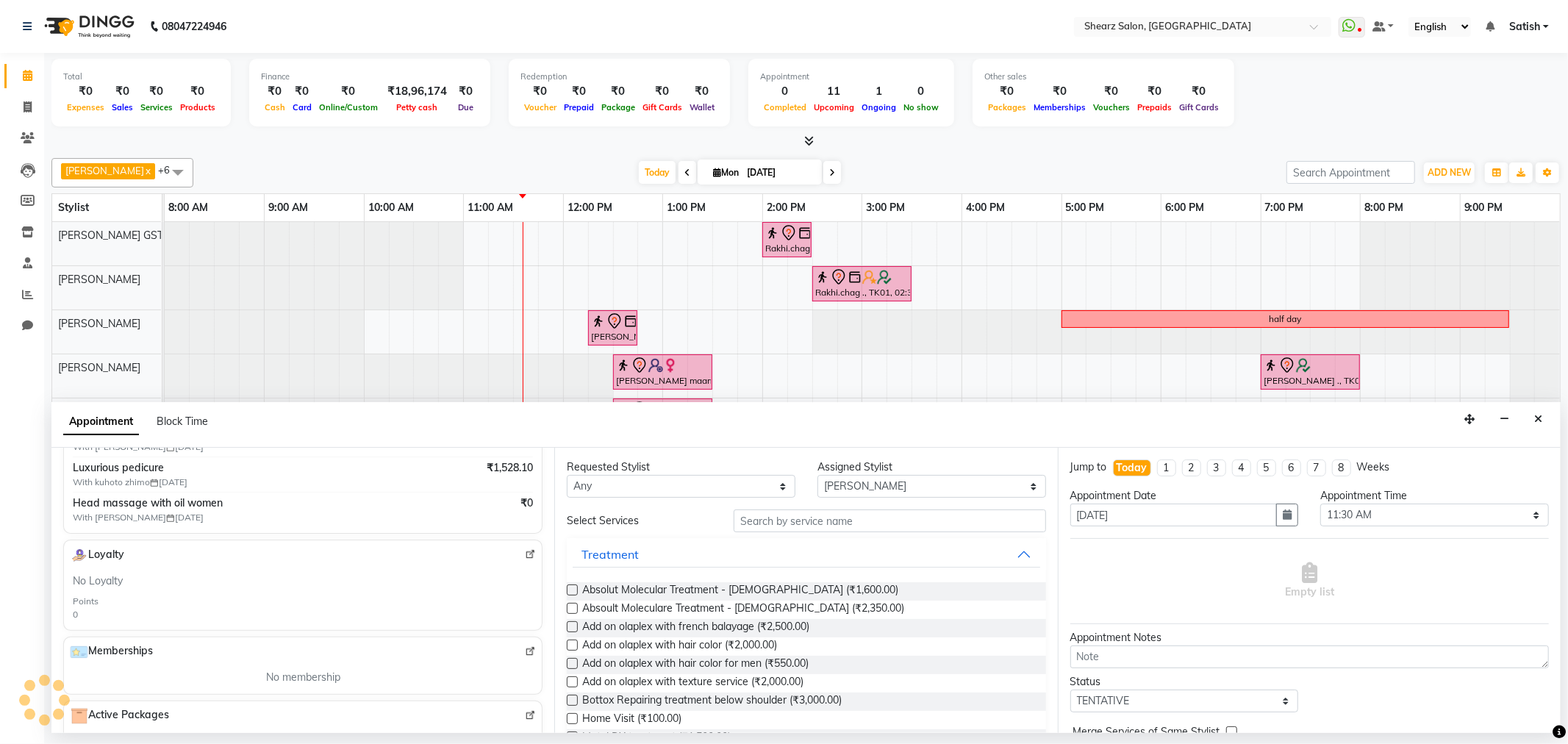
type input "9099775473"
click at [789, 517] on input "text" at bounding box center [890, 521] width 312 height 23
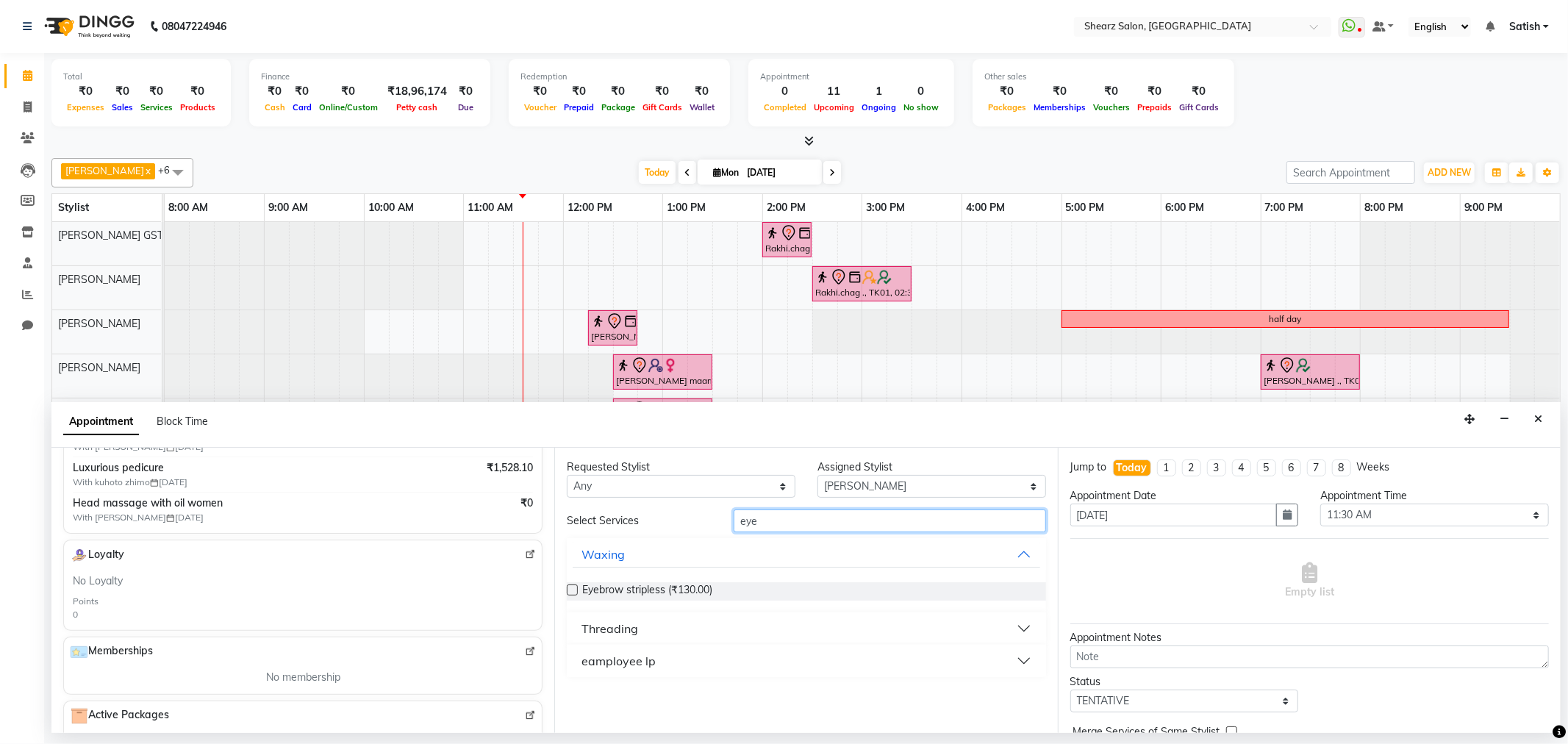
type input "eye"
click at [1035, 627] on button "Threading" at bounding box center [805, 629] width 466 height 27
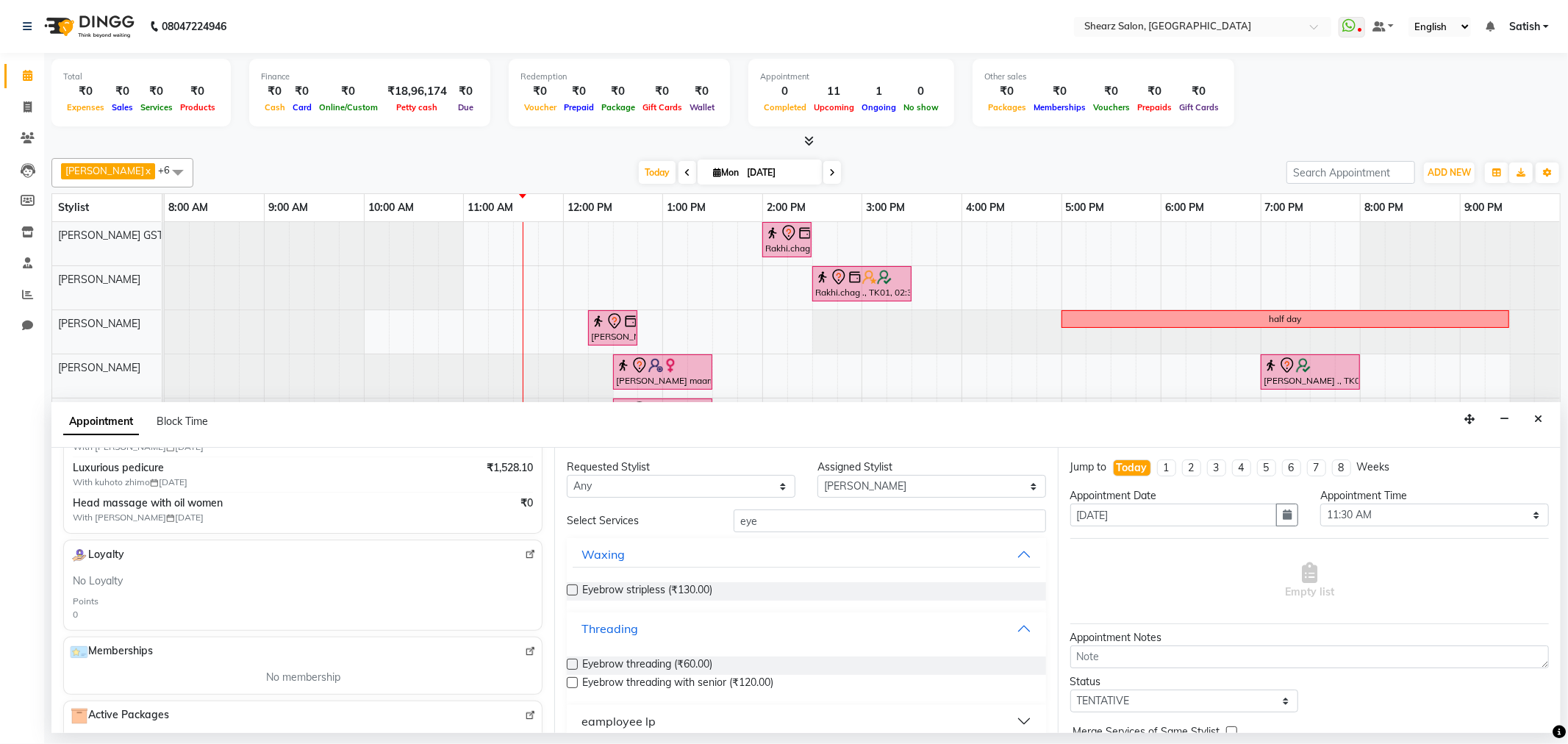
scroll to position [16, 0]
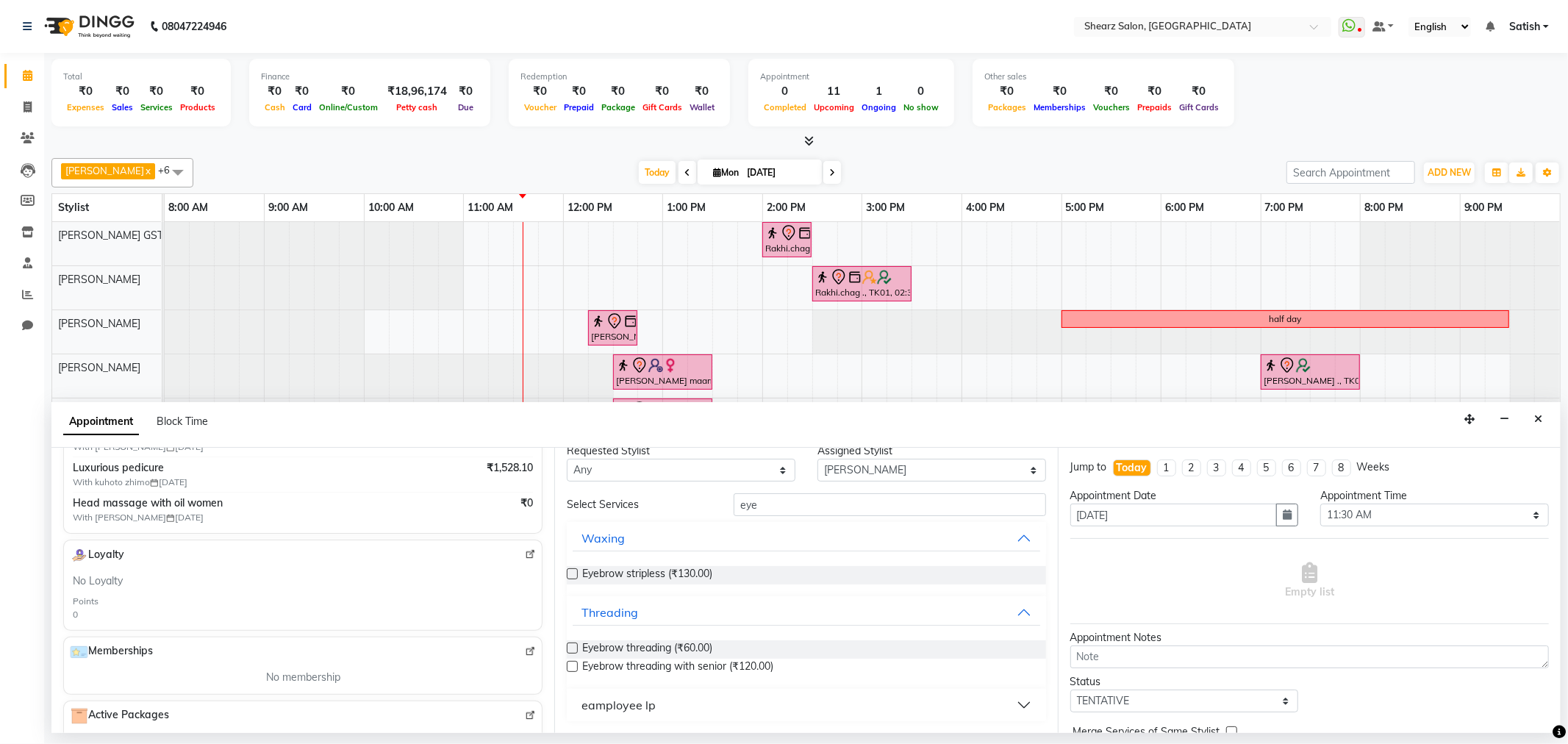
click at [571, 645] on label at bounding box center [573, 649] width 11 height 11
click at [571, 645] on input "checkbox" at bounding box center [572, 649] width 10 height 10
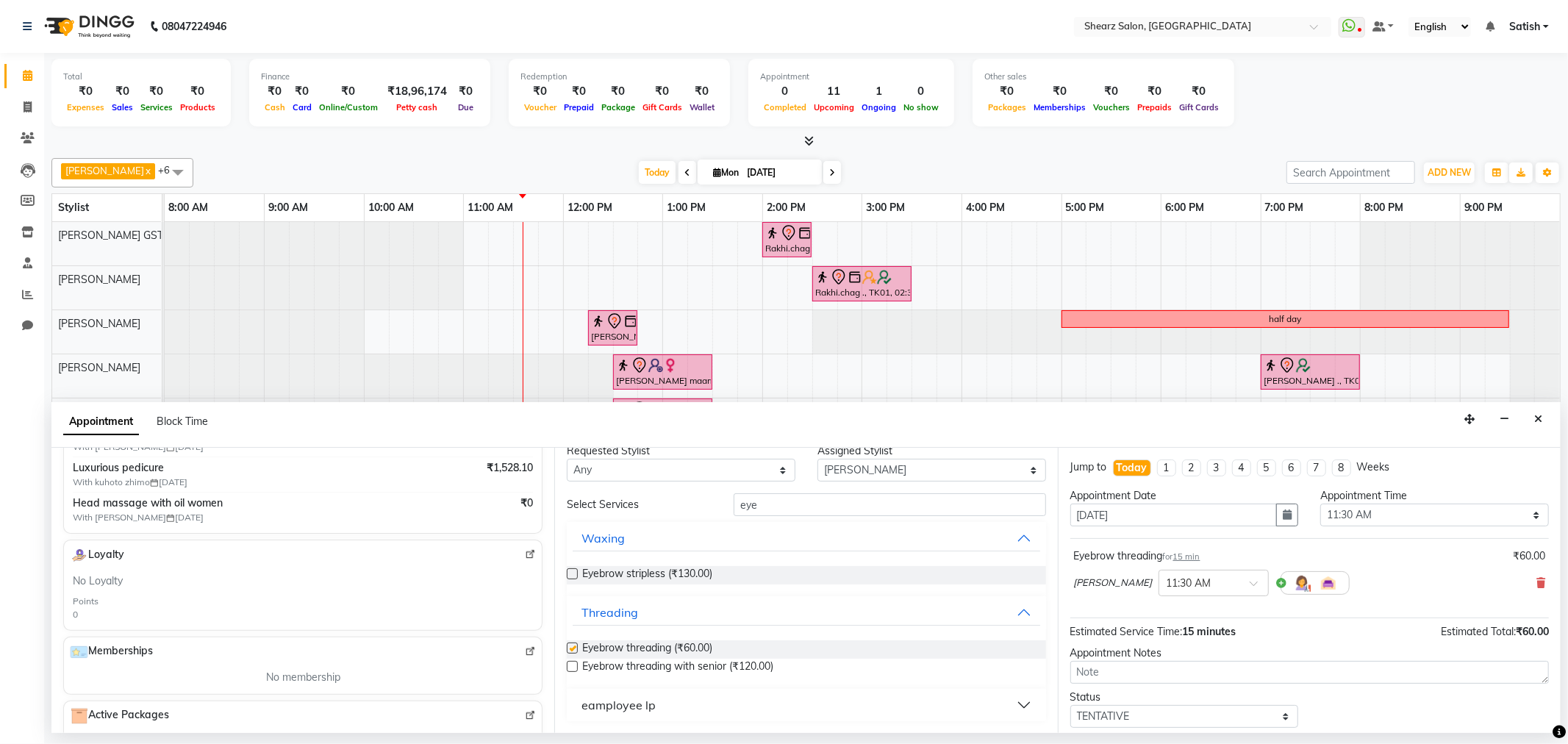
checkbox input "false"
click at [773, 506] on input "eye" at bounding box center [890, 505] width 312 height 23
type input "e"
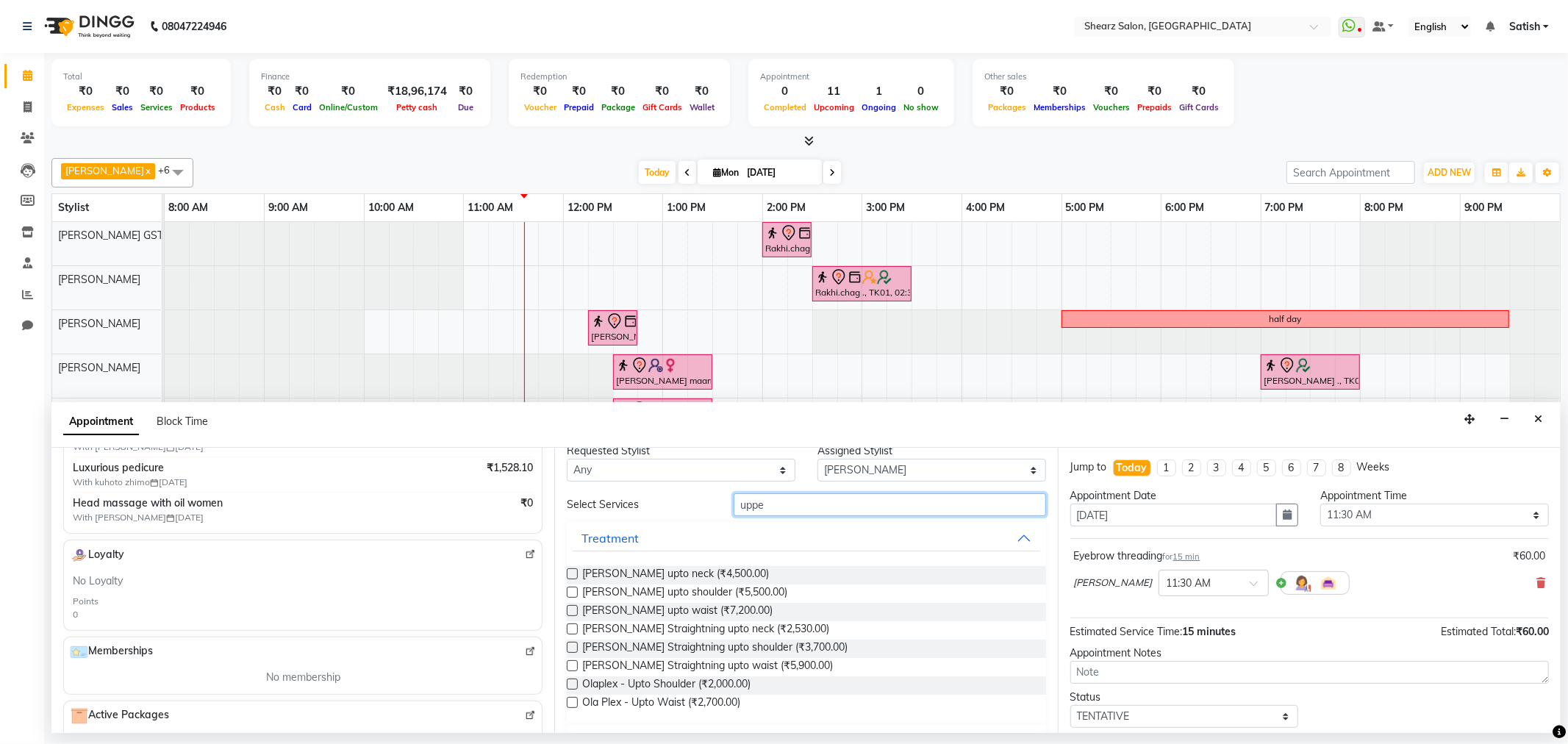
scroll to position [0, 0]
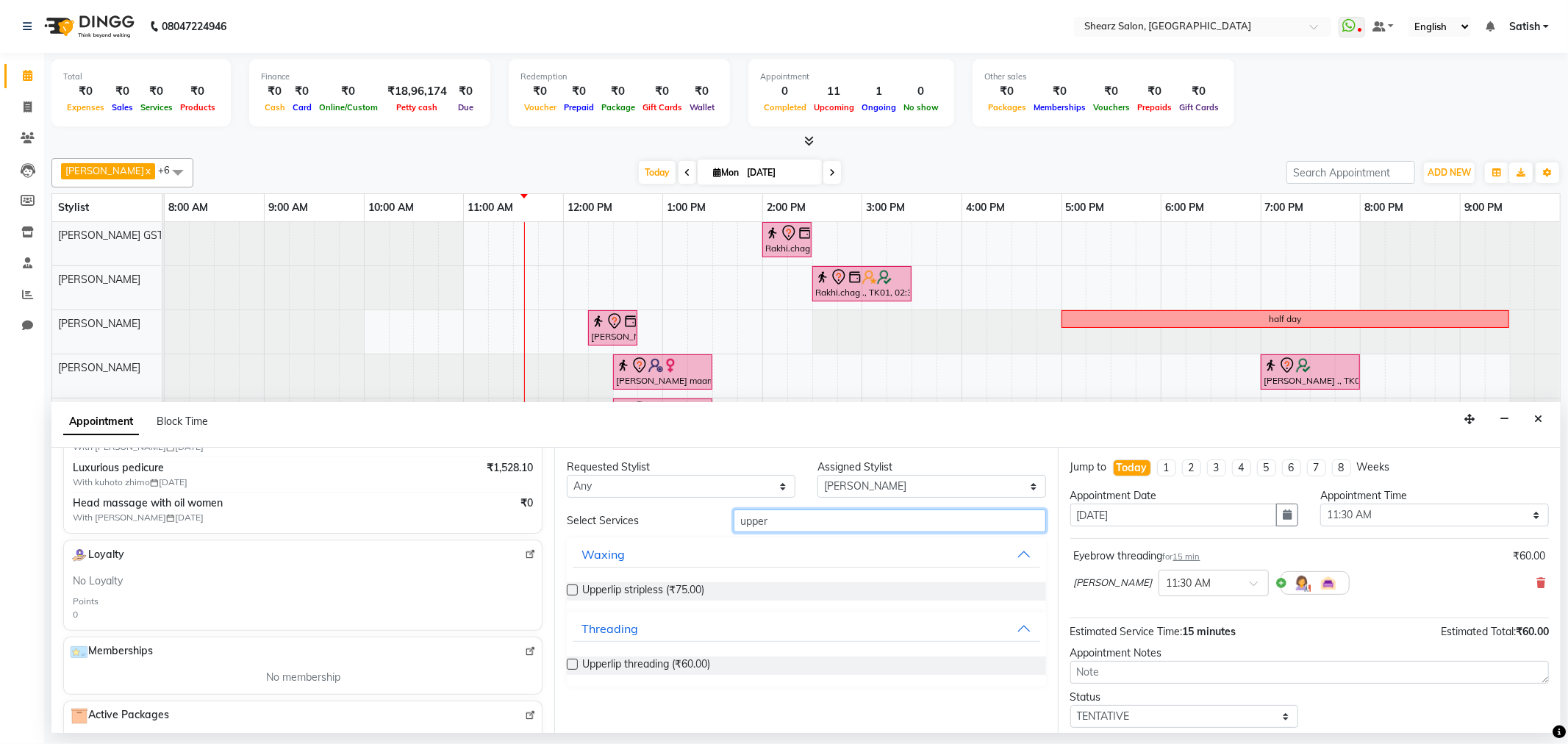
type input "upper"
click at [572, 590] on label at bounding box center [573, 590] width 11 height 11
click at [572, 590] on input "checkbox" at bounding box center [572, 591] width 10 height 10
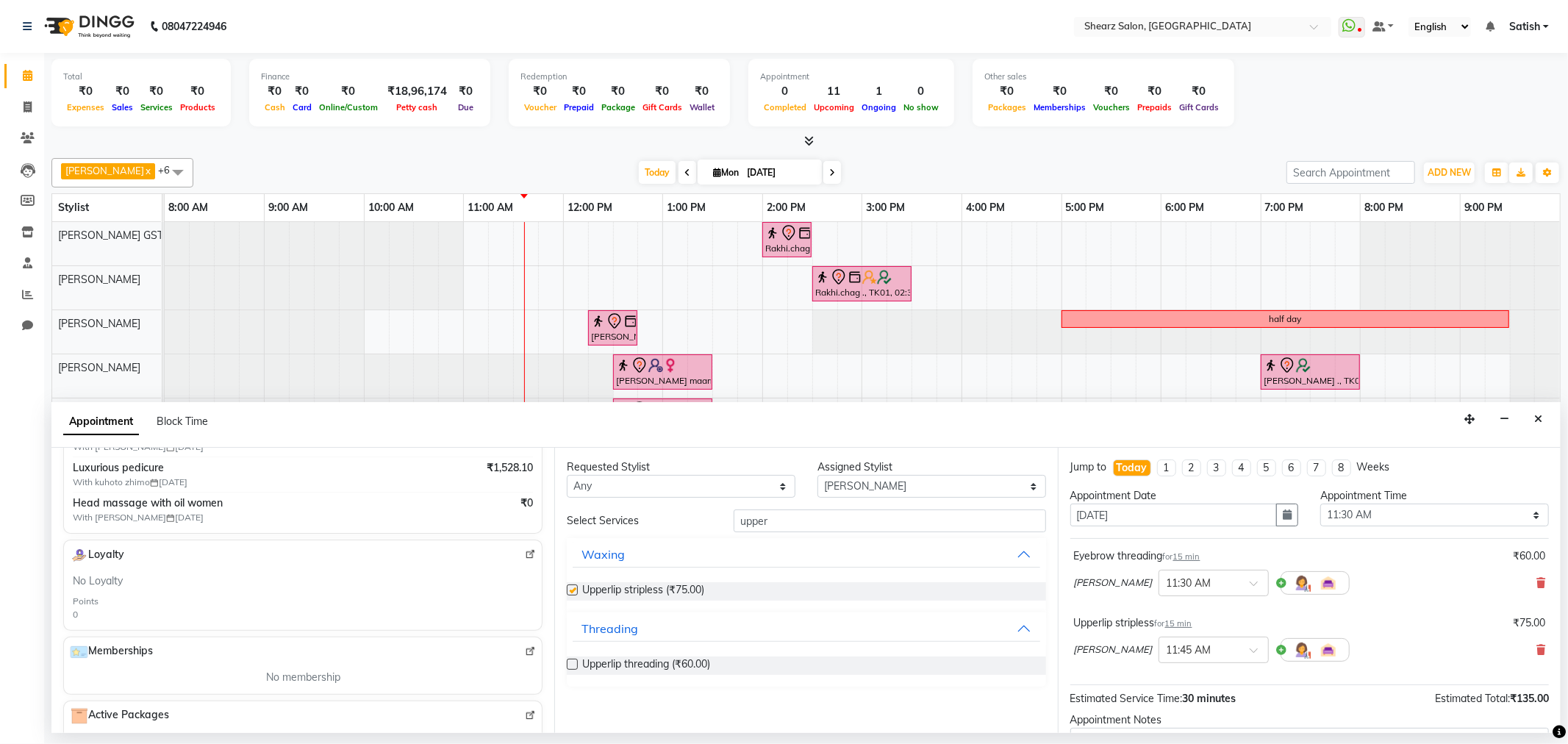
checkbox input "false"
drag, startPoint x: 788, startPoint y: 517, endPoint x: 648, endPoint y: 517, distance: 140.0
click at [648, 517] on div "Select Services upper" at bounding box center [805, 521] width 500 height 23
type input "fore"
click at [571, 664] on label at bounding box center [573, 665] width 11 height 11
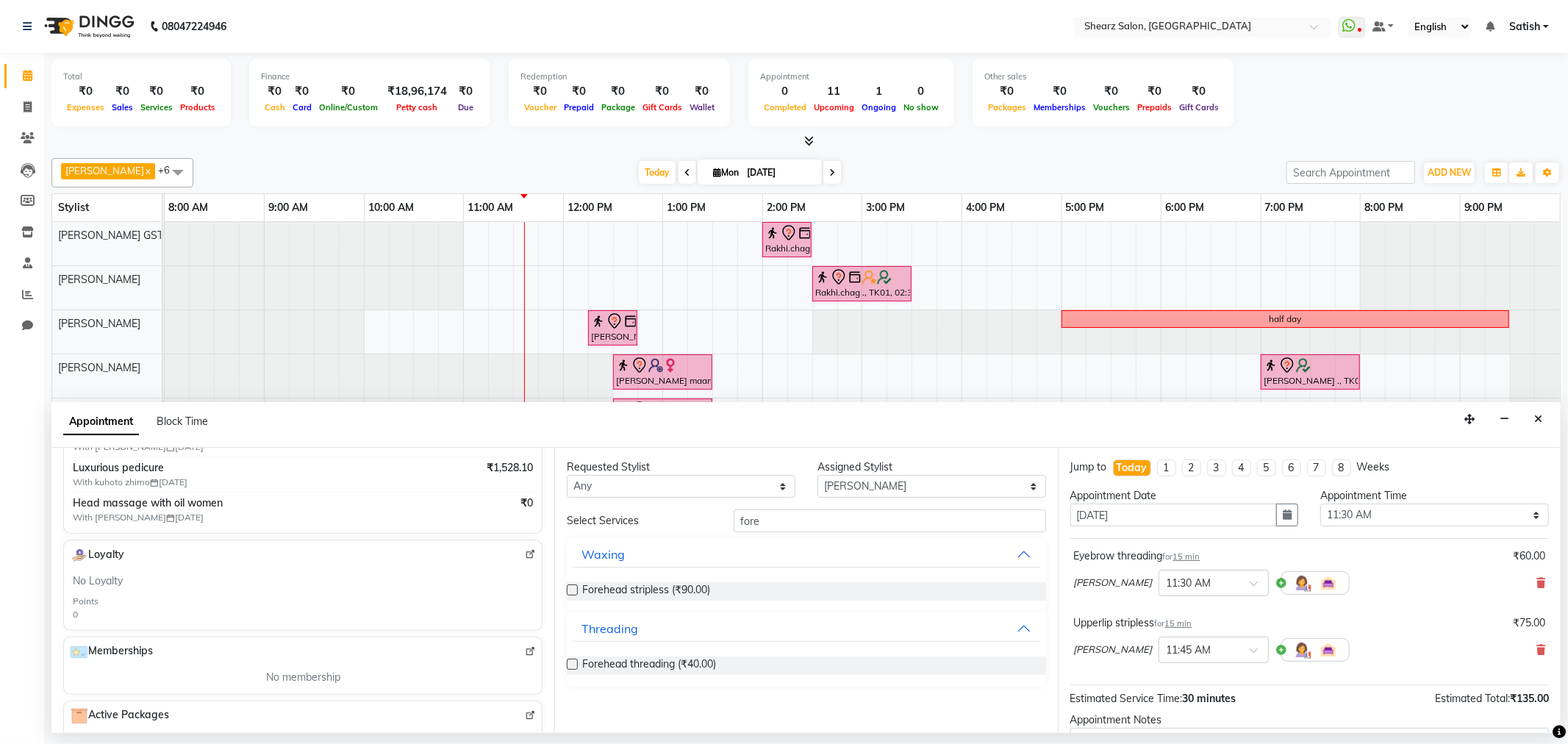
click at [571, 664] on input "checkbox" at bounding box center [572, 665] width 10 height 10
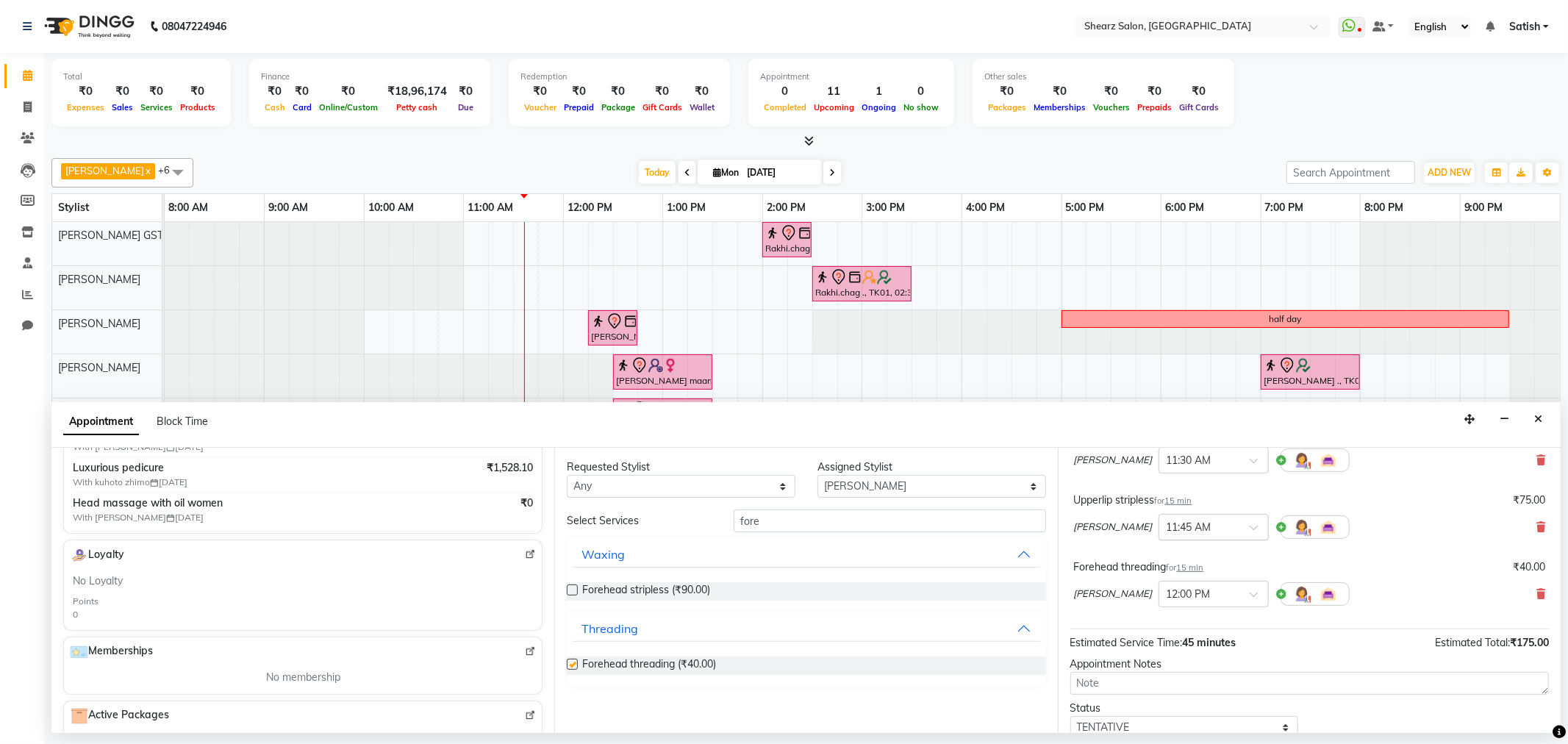
checkbox input "false"
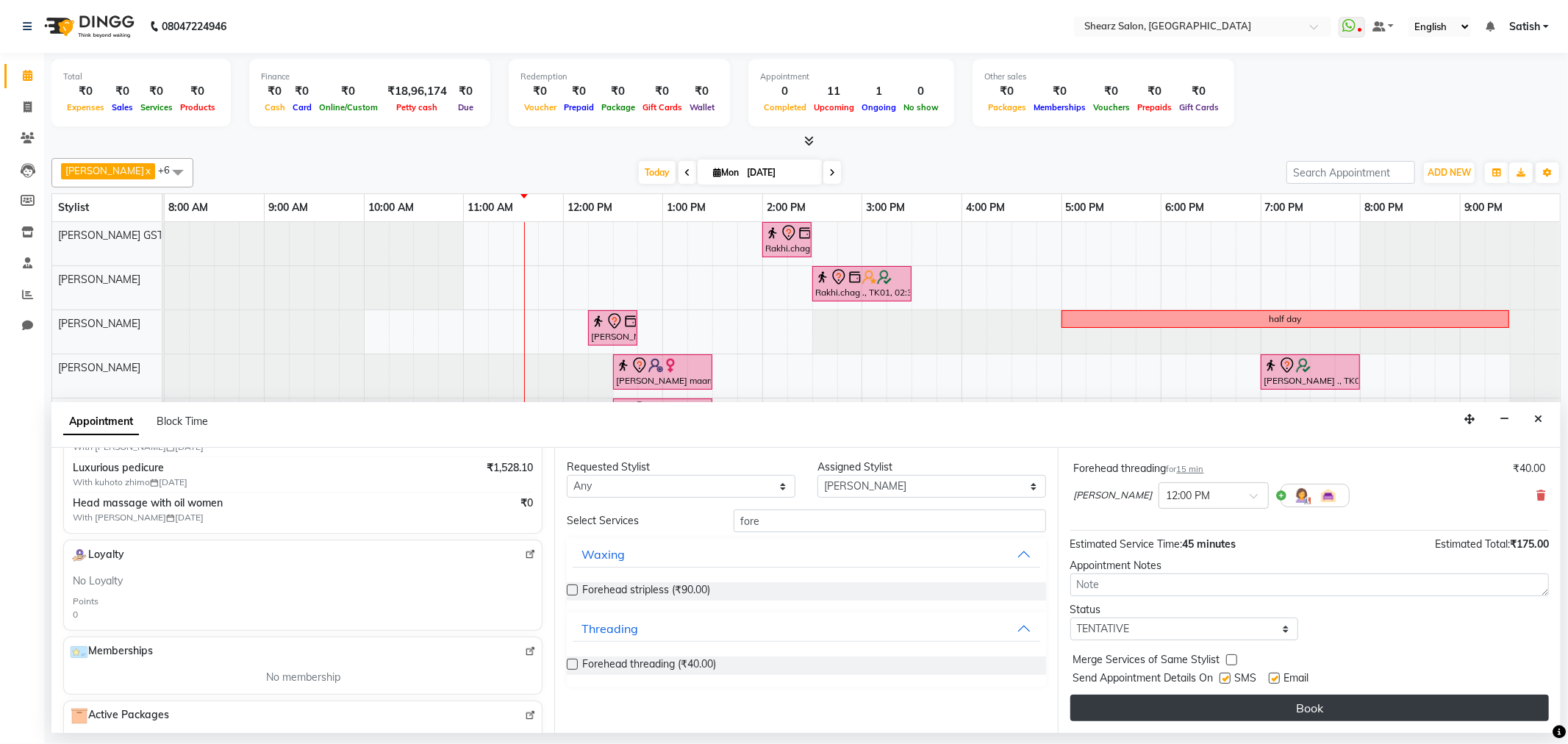
click at [1350, 712] on button "Book" at bounding box center [1309, 708] width 479 height 27
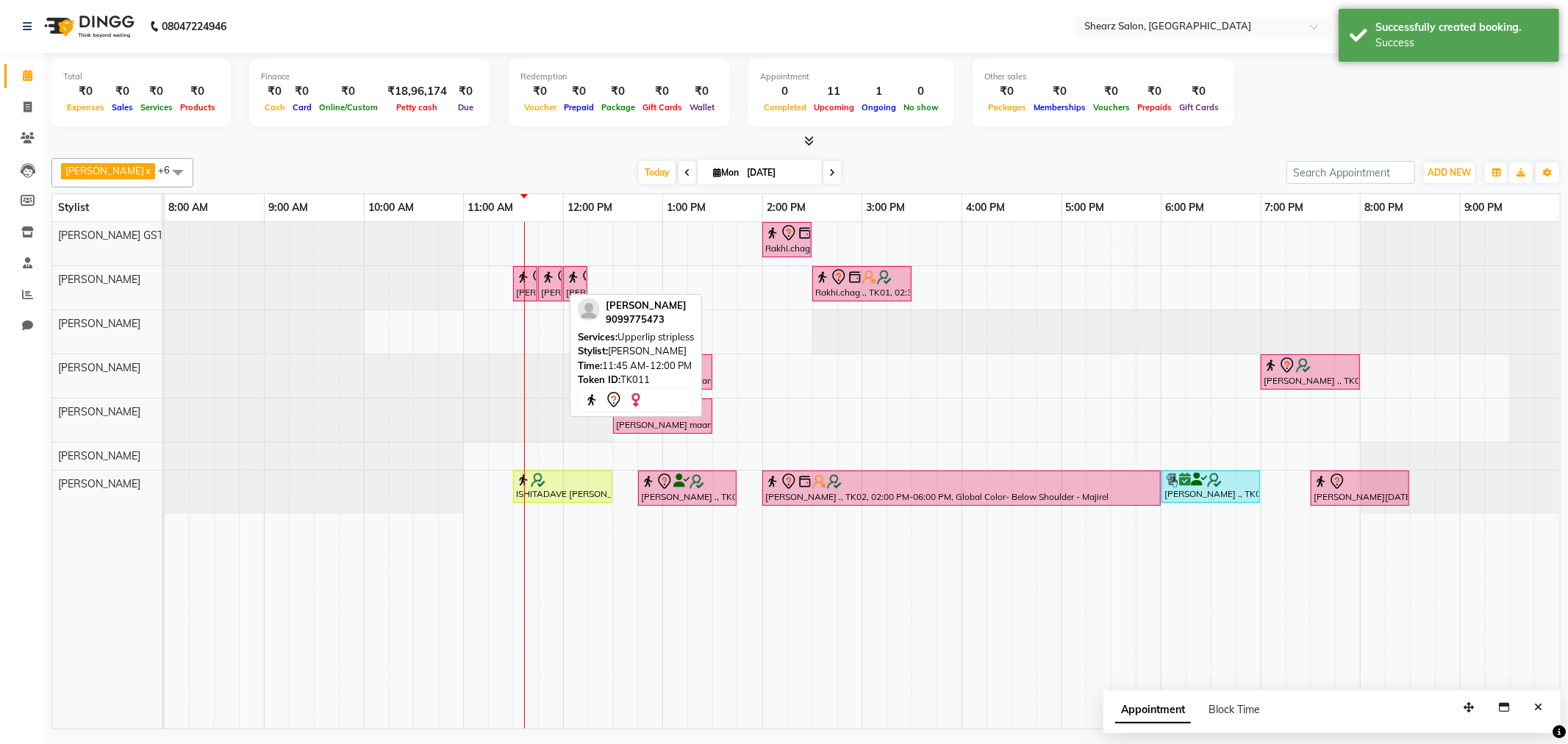
click at [560, 292] on div at bounding box center [562, 284] width 6 height 34
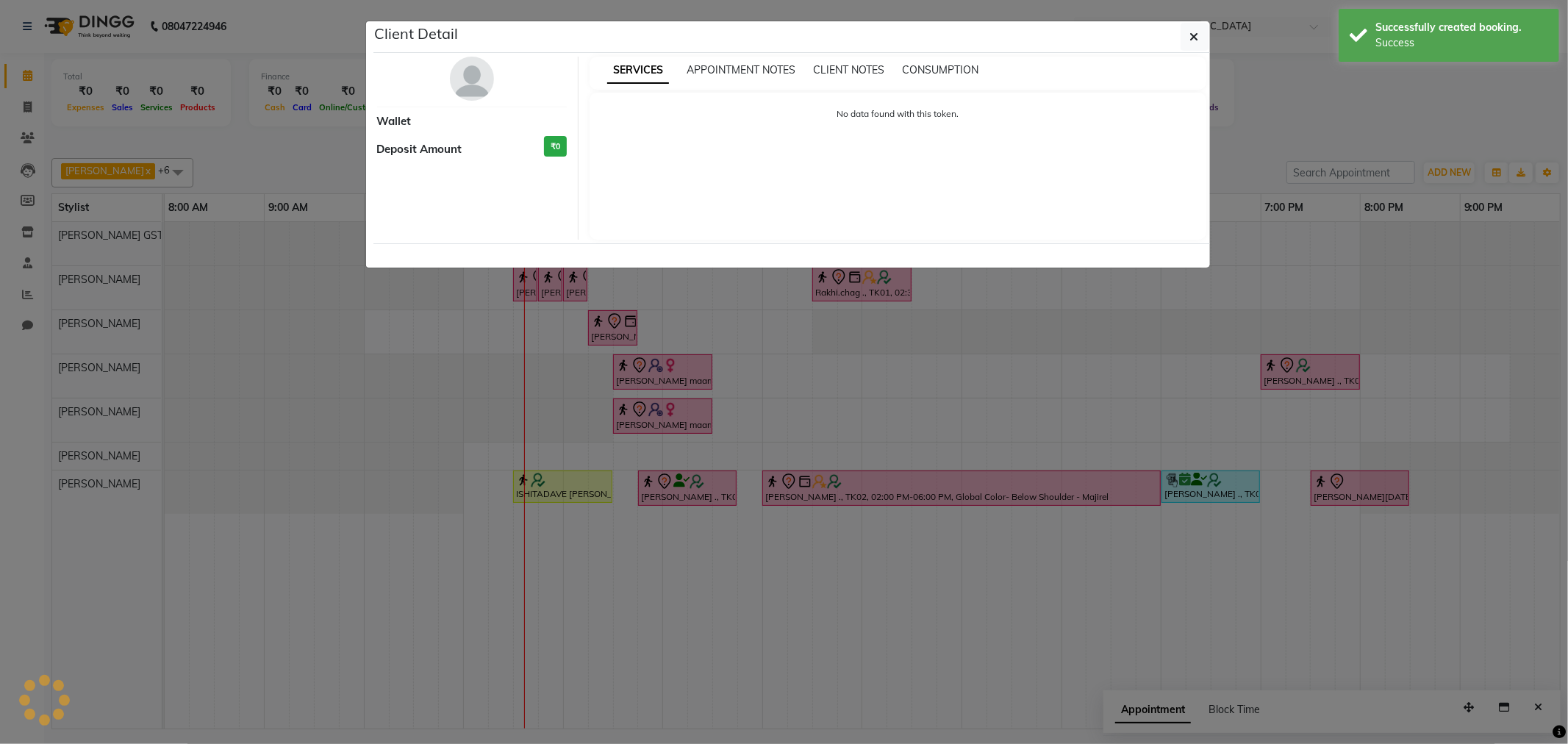
select select "7"
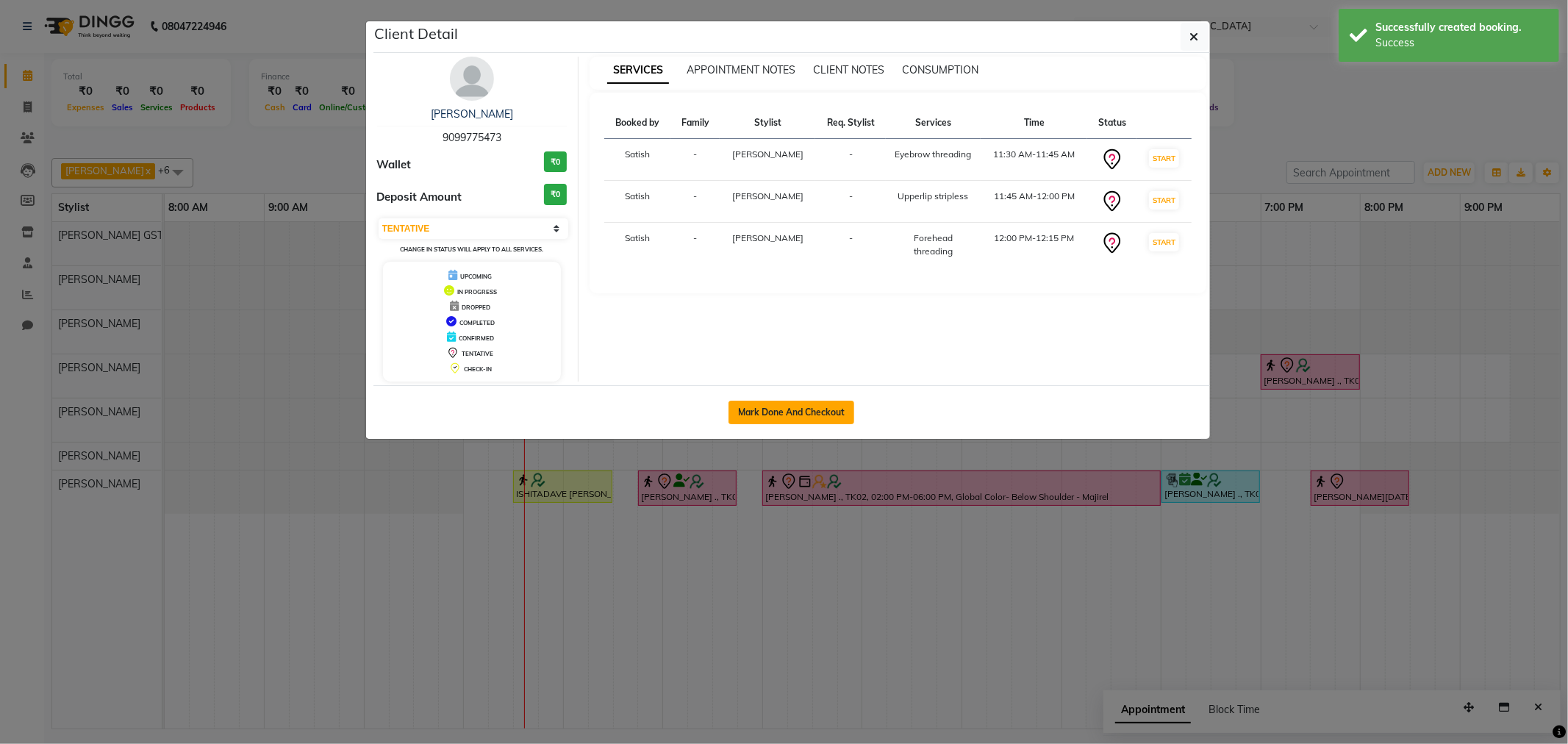
click at [785, 416] on button "Mark Done And Checkout" at bounding box center [791, 412] width 126 height 23
select select "service"
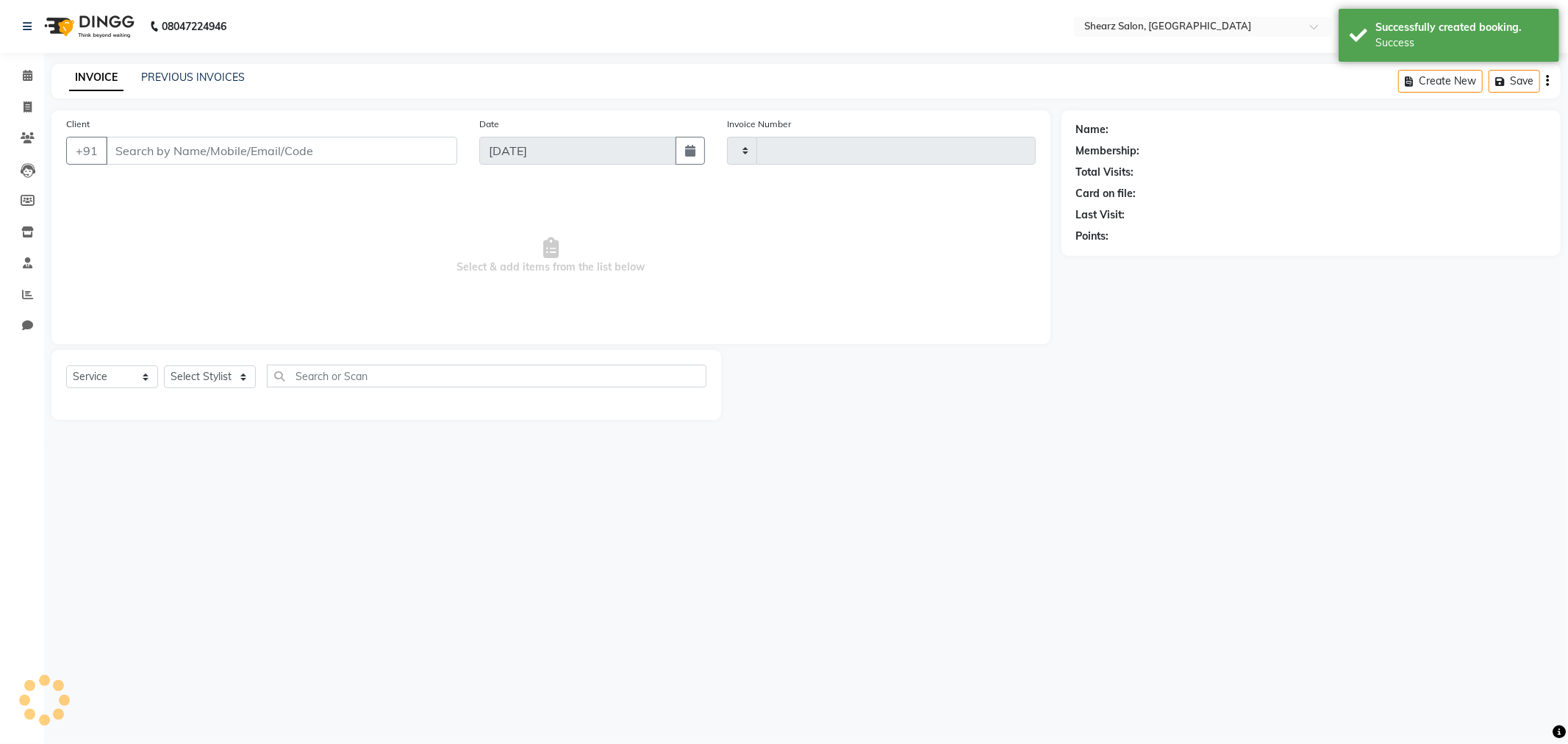
type input "5829"
select select "8157"
type input "9099775473"
select select "77479"
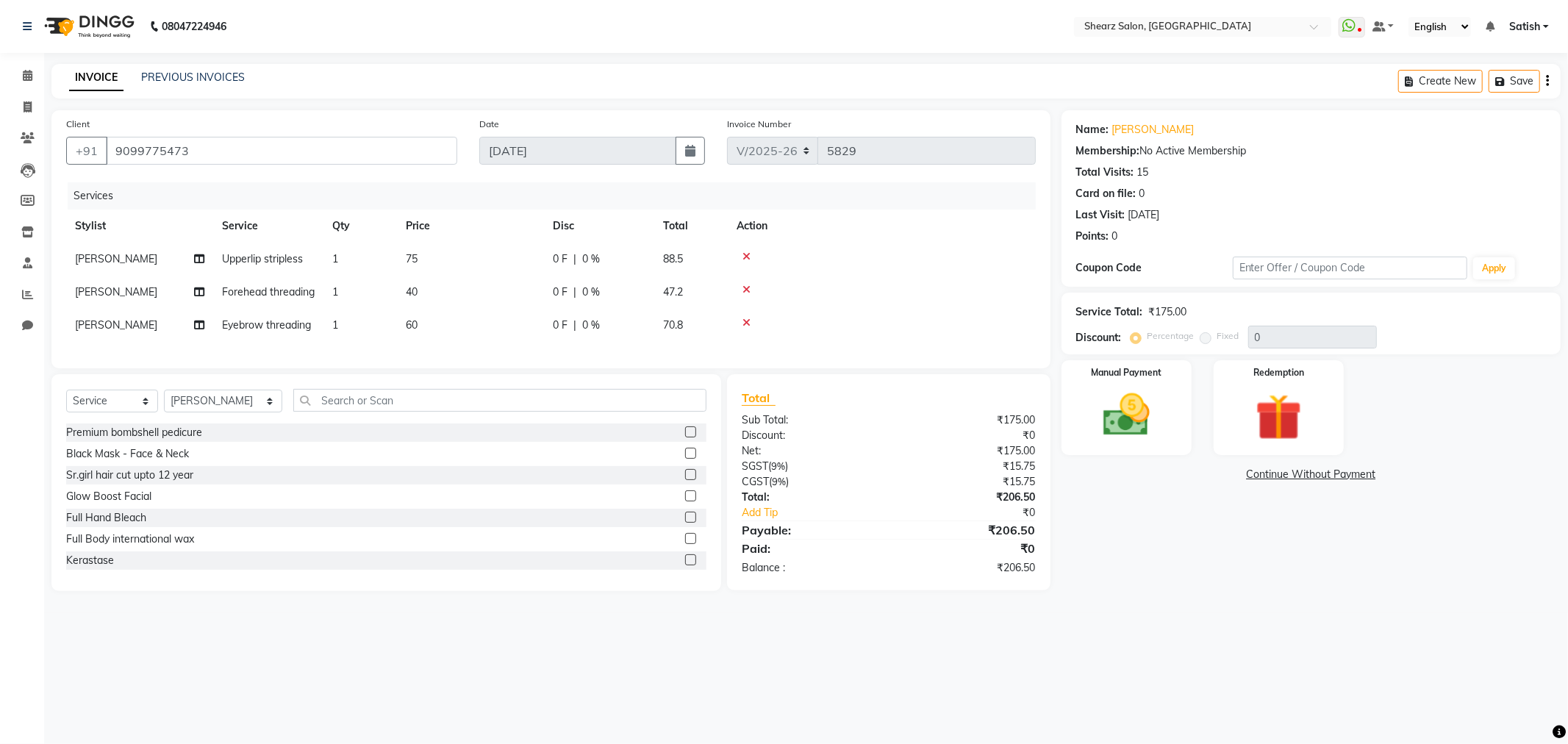
click at [28, 59] on div "Calendar Invoice Clients Leads Members Inventory Staff Reports Chat Completed I…" at bounding box center [99, 382] width 199 height 681
click at [32, 66] on link "Calendar" at bounding box center [22, 76] width 36 height 24
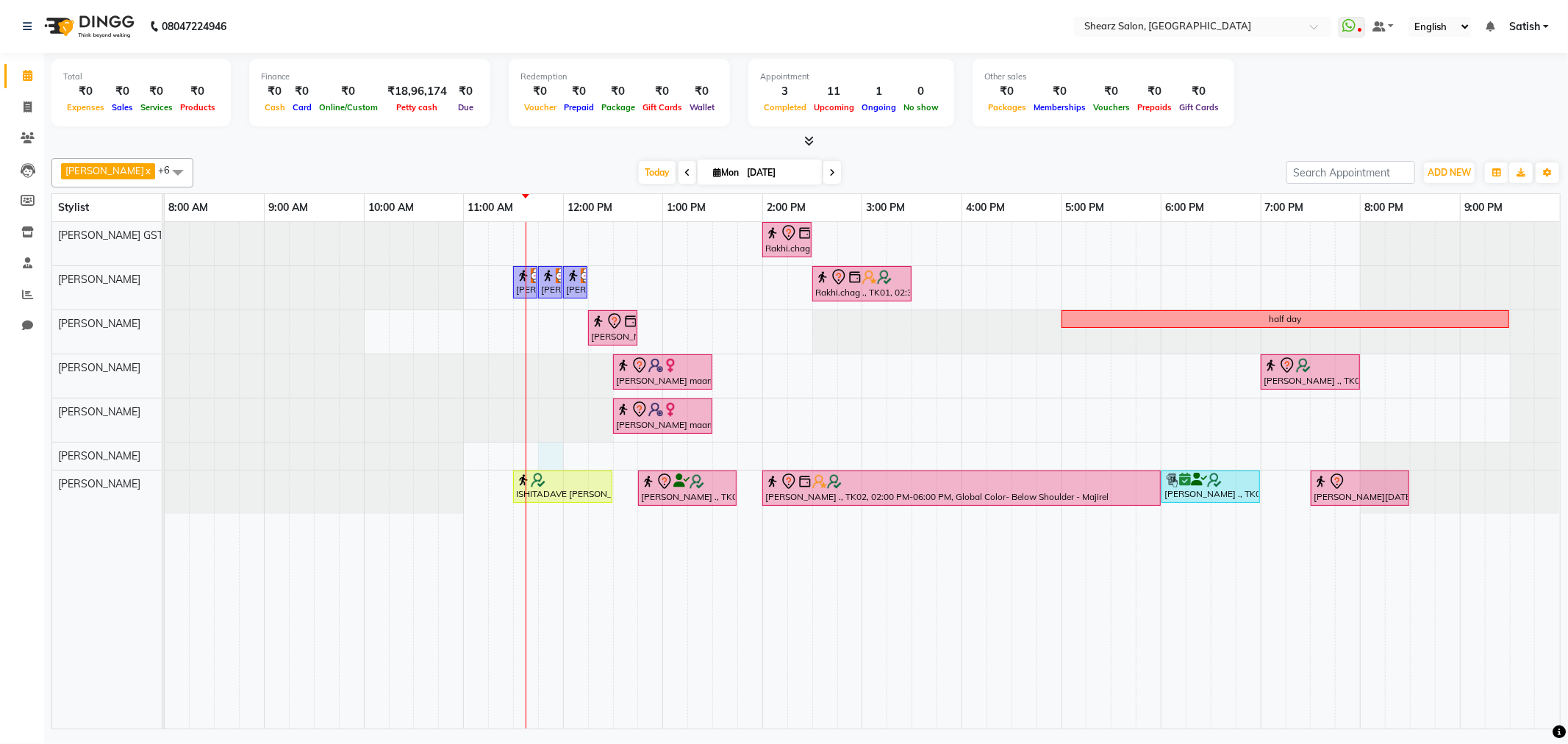
click at [556, 459] on div "Rakhi.chag ., TK01, 02:00 PM-02:30 PM, Eyebrow threading with senior Jaimini Mi…" at bounding box center [862, 475] width 1396 height 507
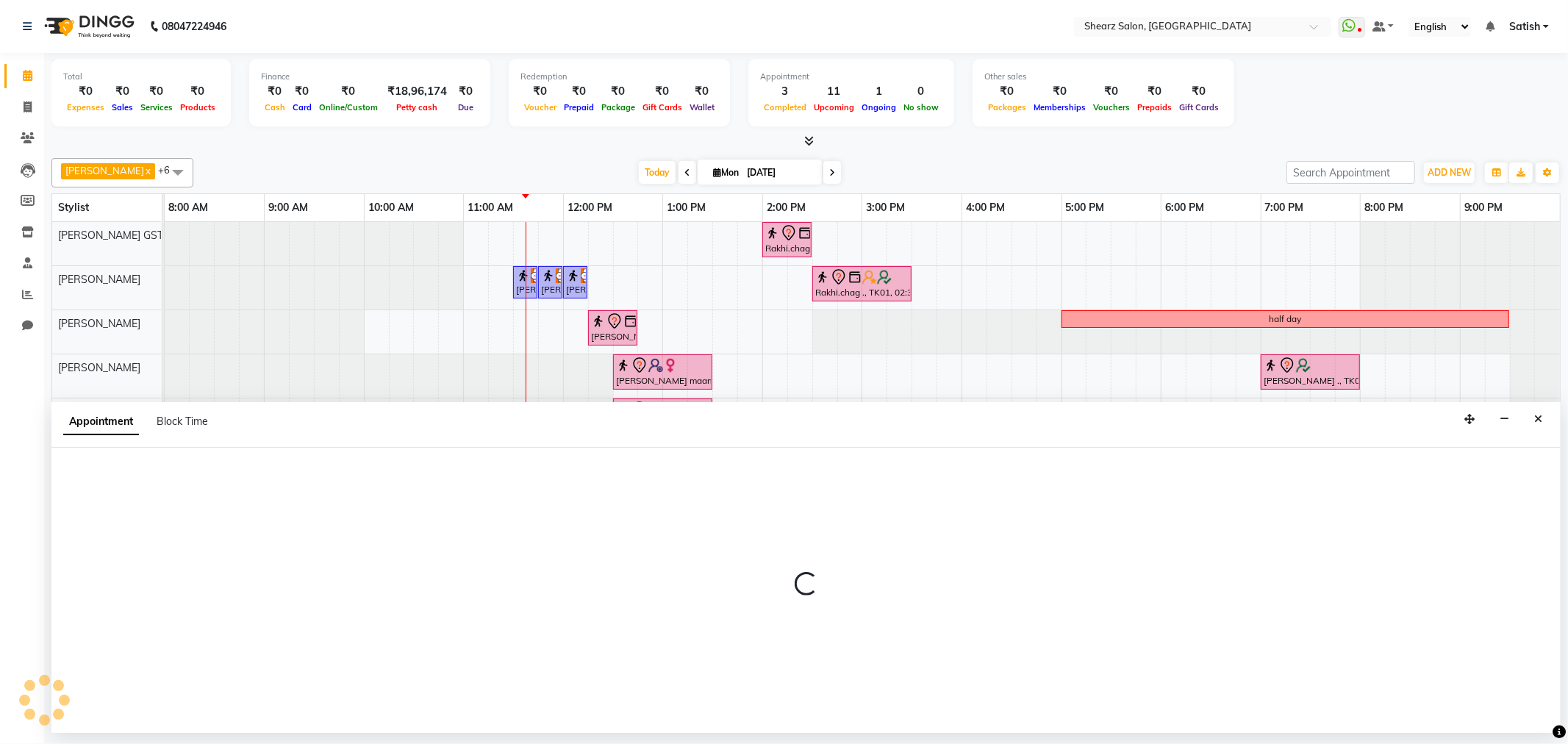
select select "77471"
select select "tentative"
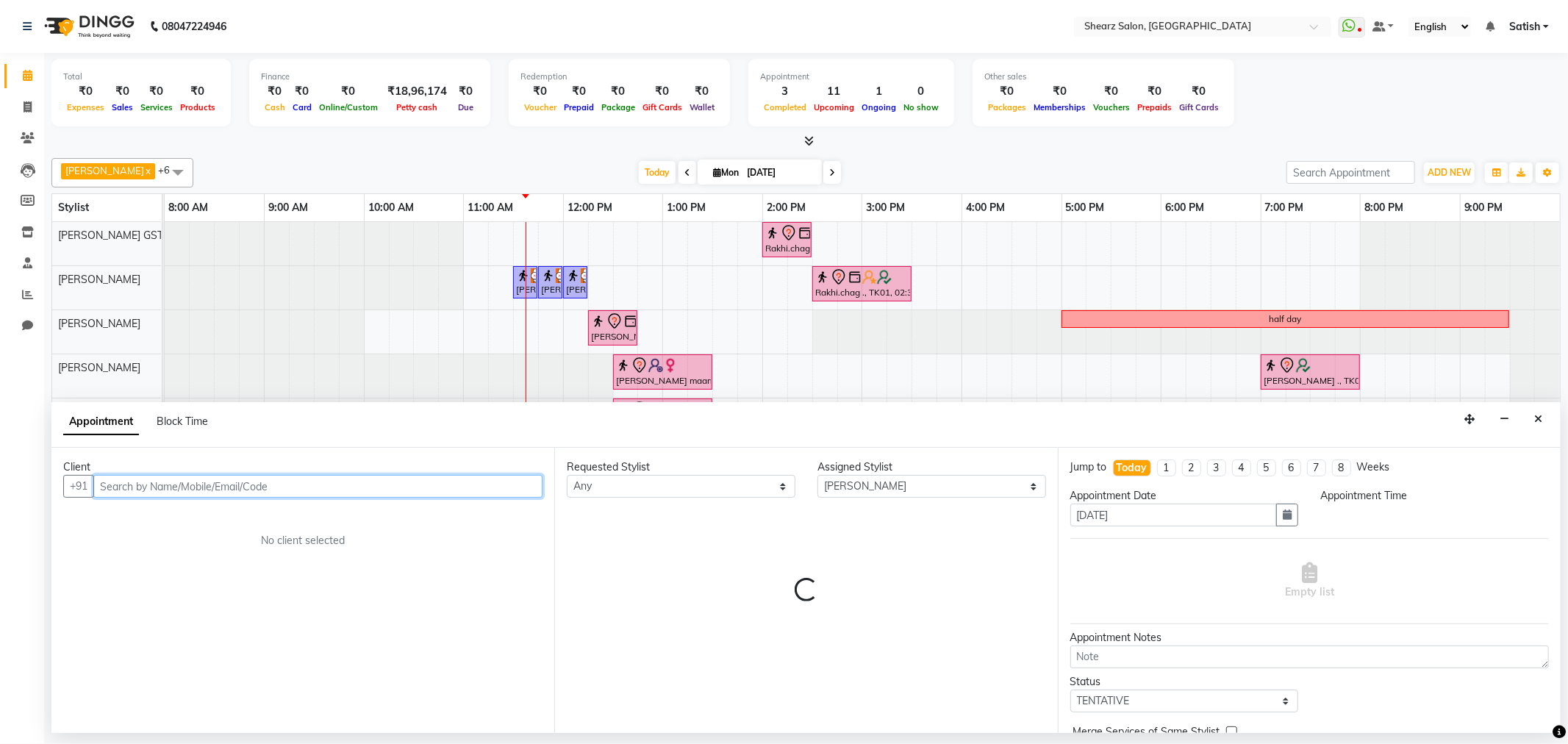
select select "705"
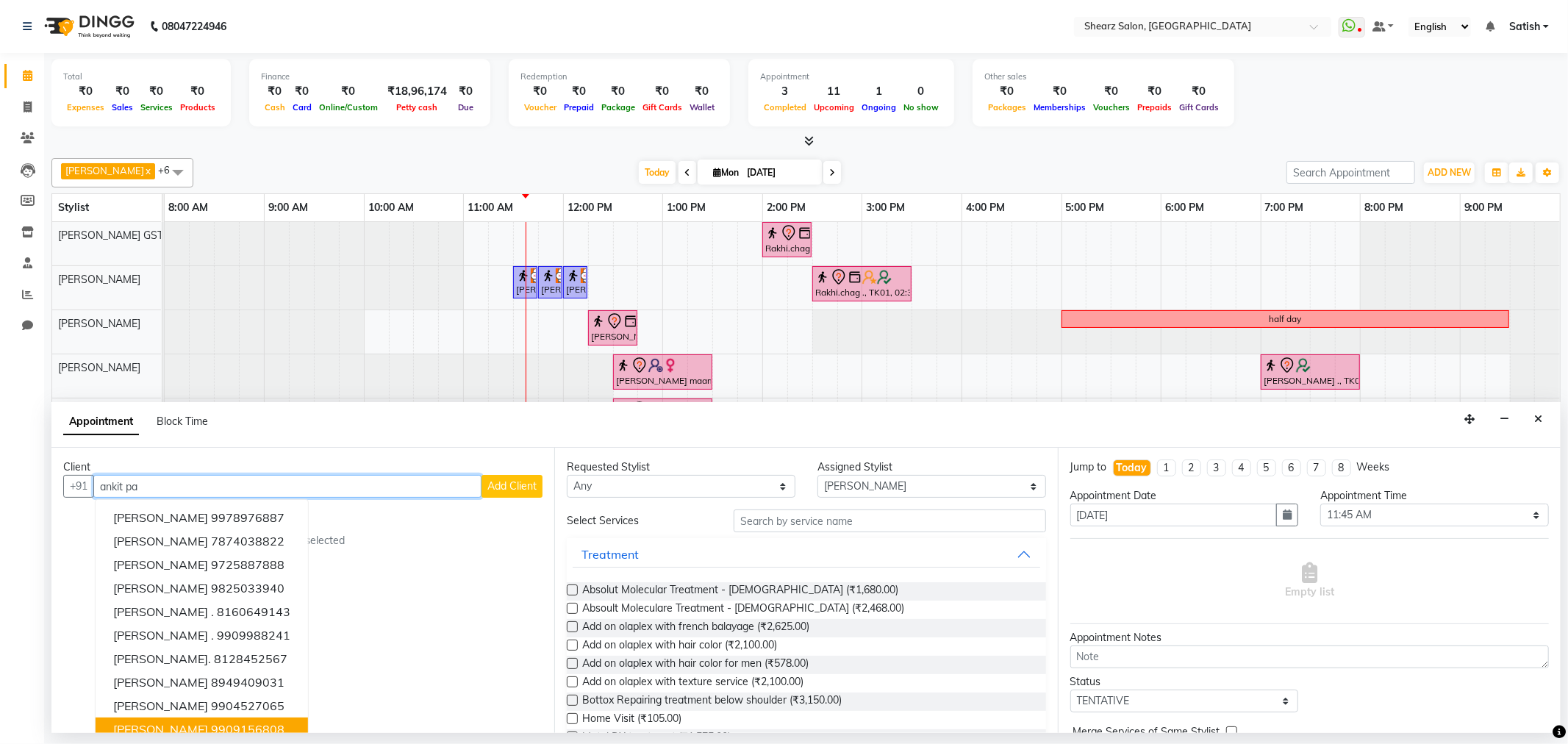
click at [224, 719] on button "Ankit Patel 9909156808" at bounding box center [202, 730] width 212 height 23
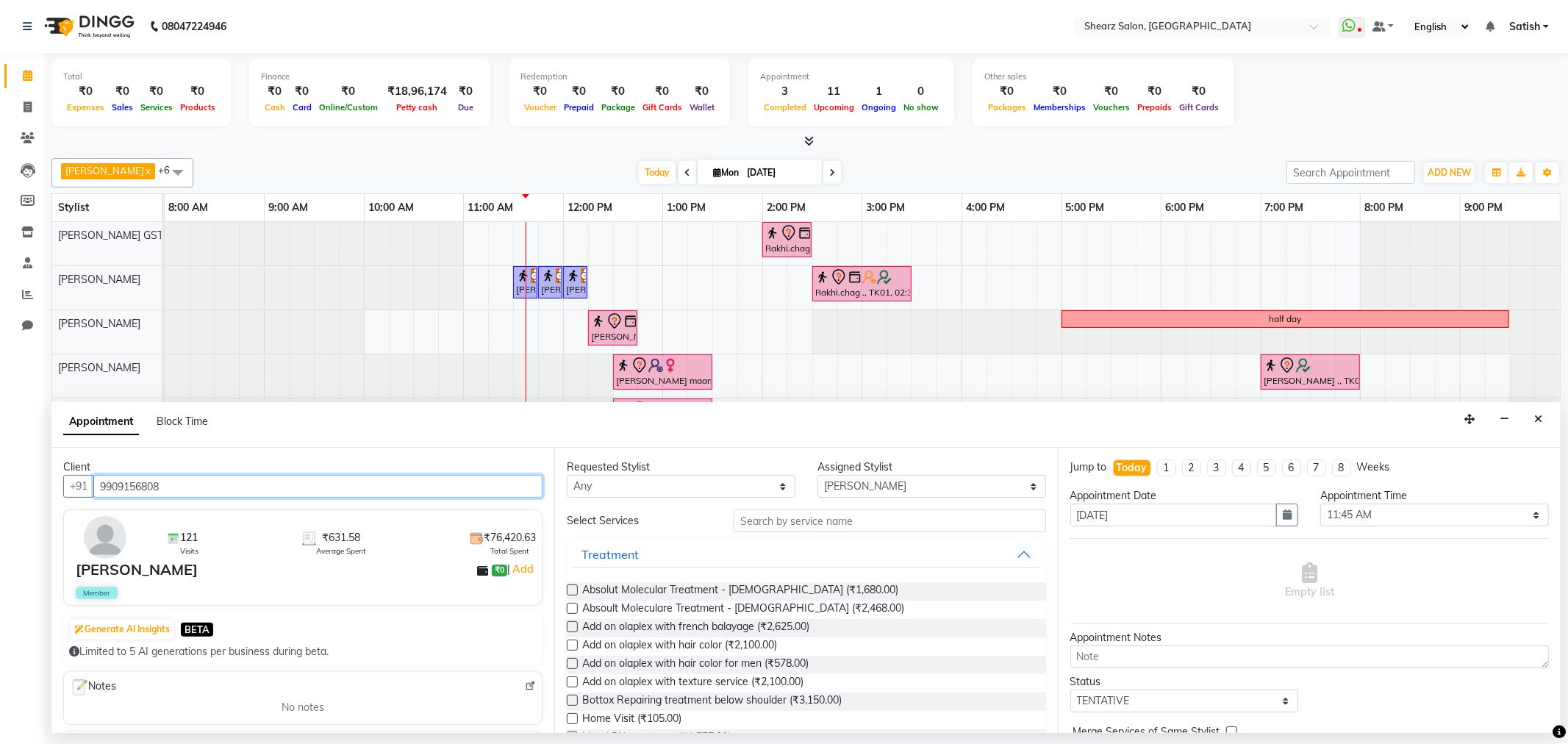
type input "9909156808"
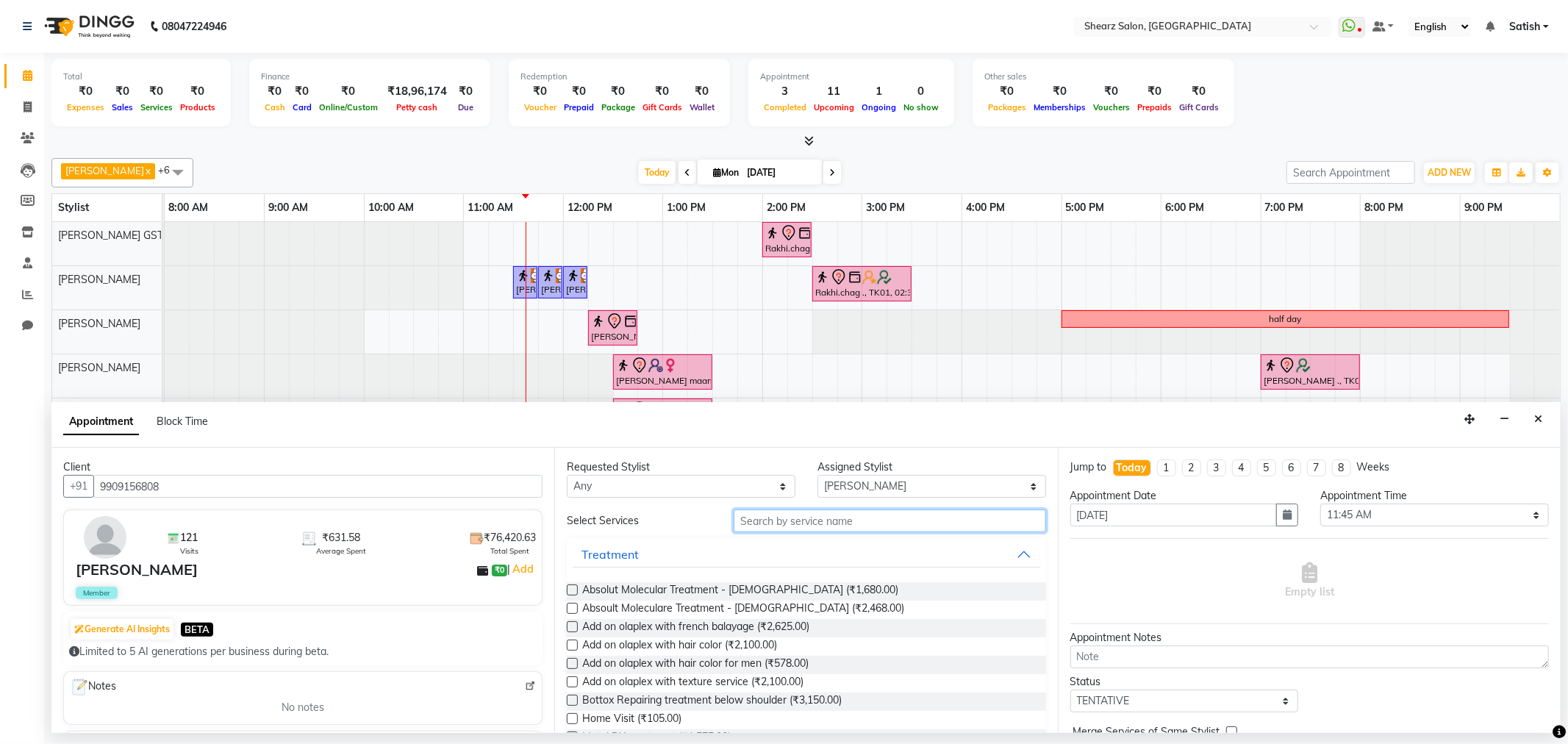
click at [744, 525] on input "text" at bounding box center [890, 521] width 312 height 23
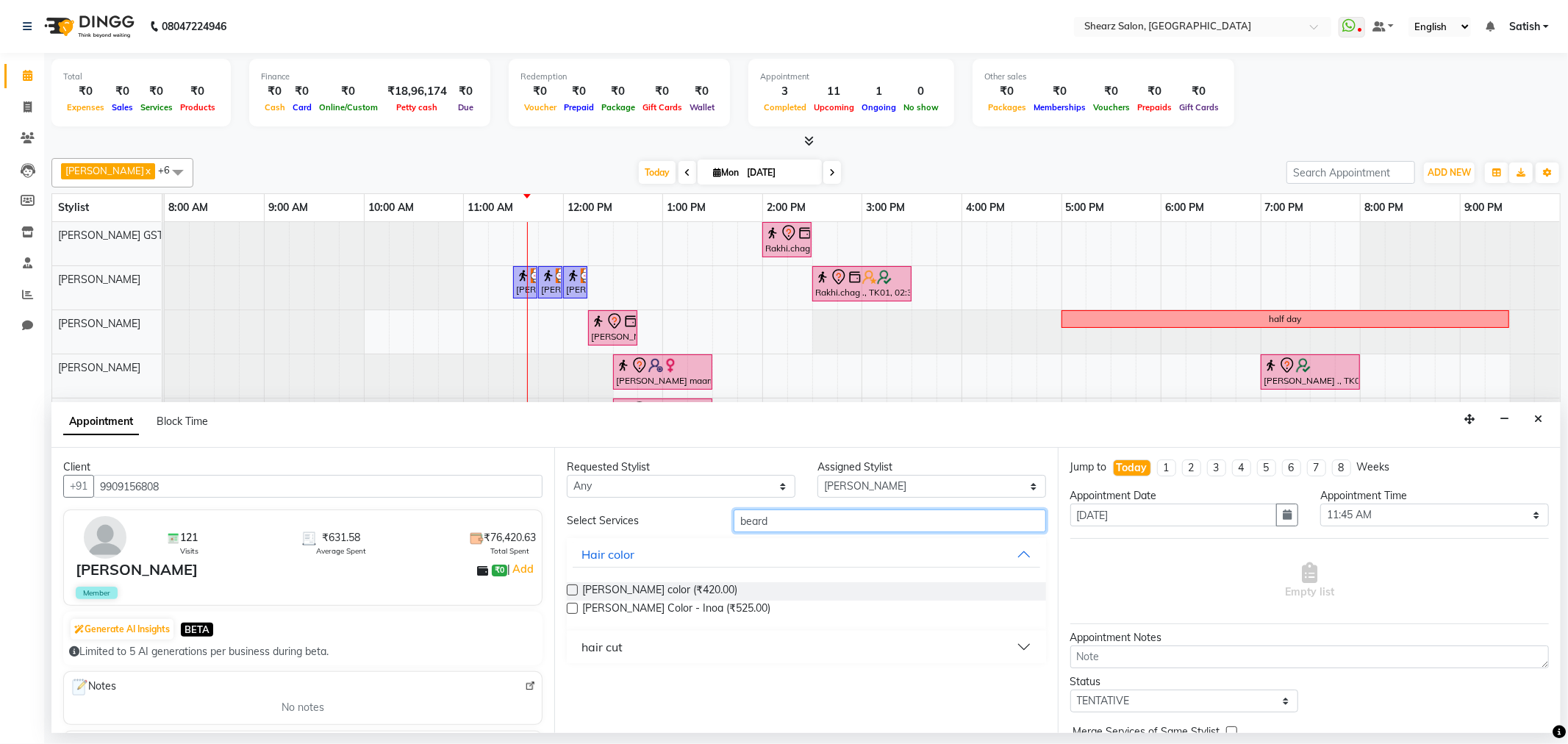
type input "beard"
click at [648, 645] on button "hair cut" at bounding box center [805, 648] width 466 height 27
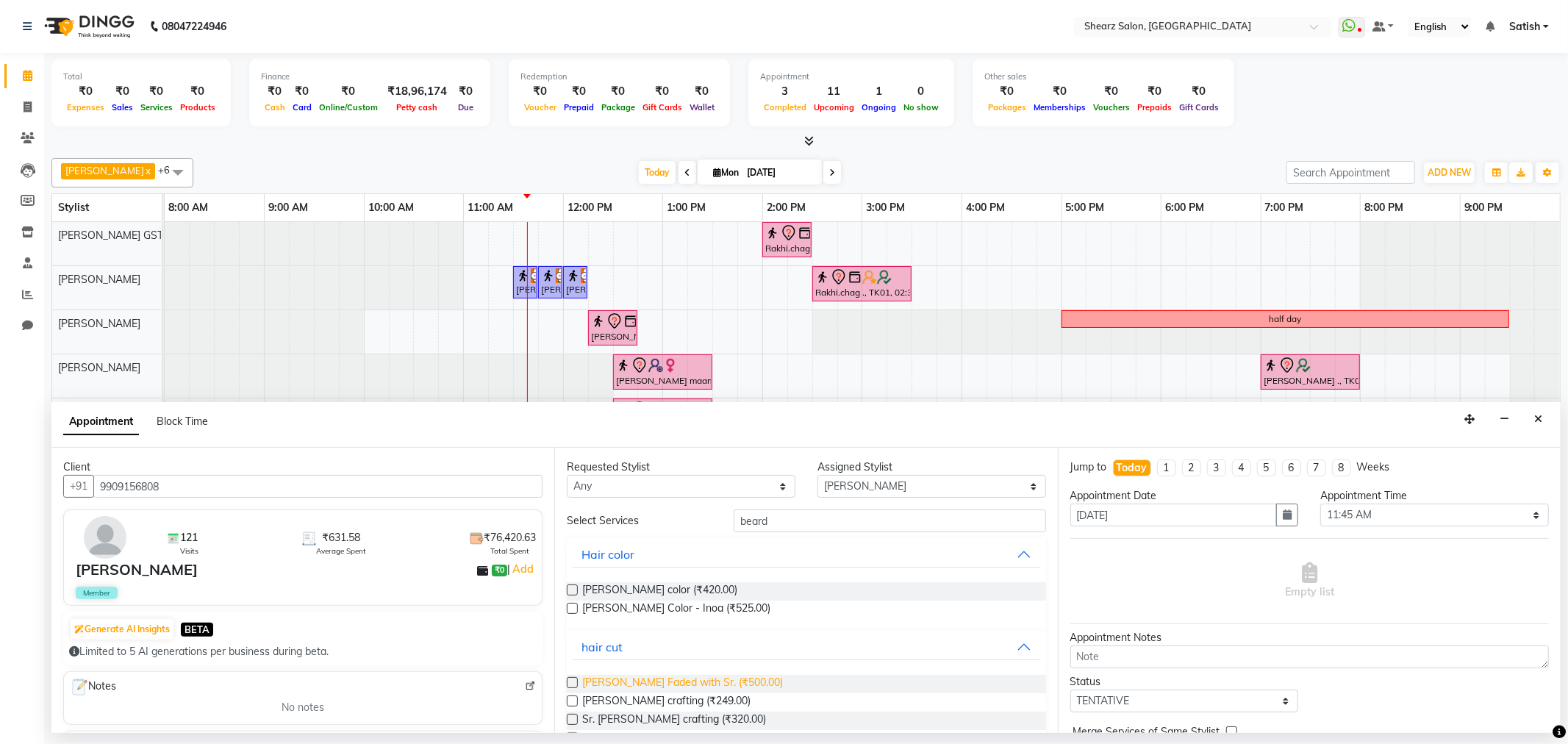
click at [646, 689] on span "[PERSON_NAME] Faded with Sr. (₹500.00)" at bounding box center [682, 684] width 201 height 19
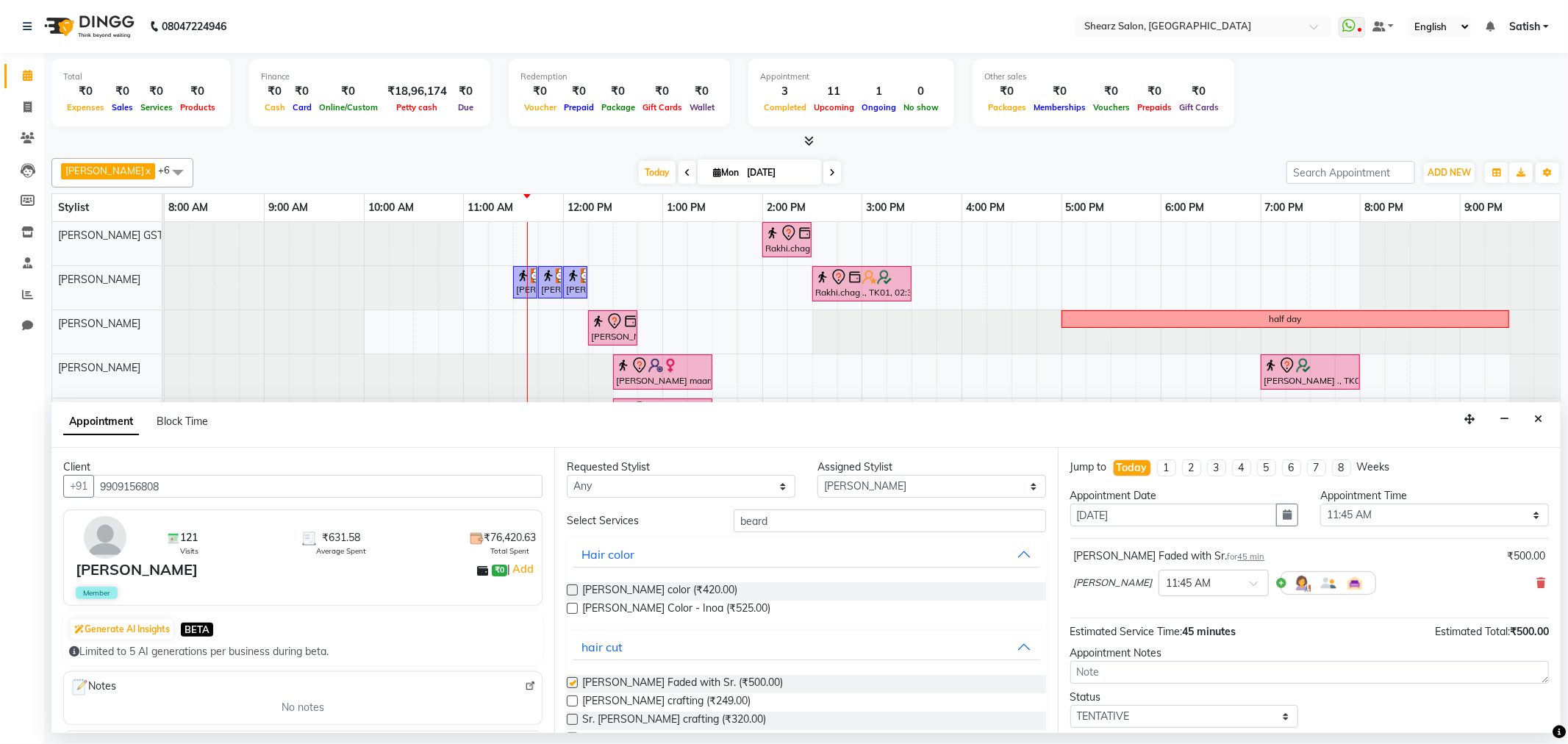
checkbox input "false"
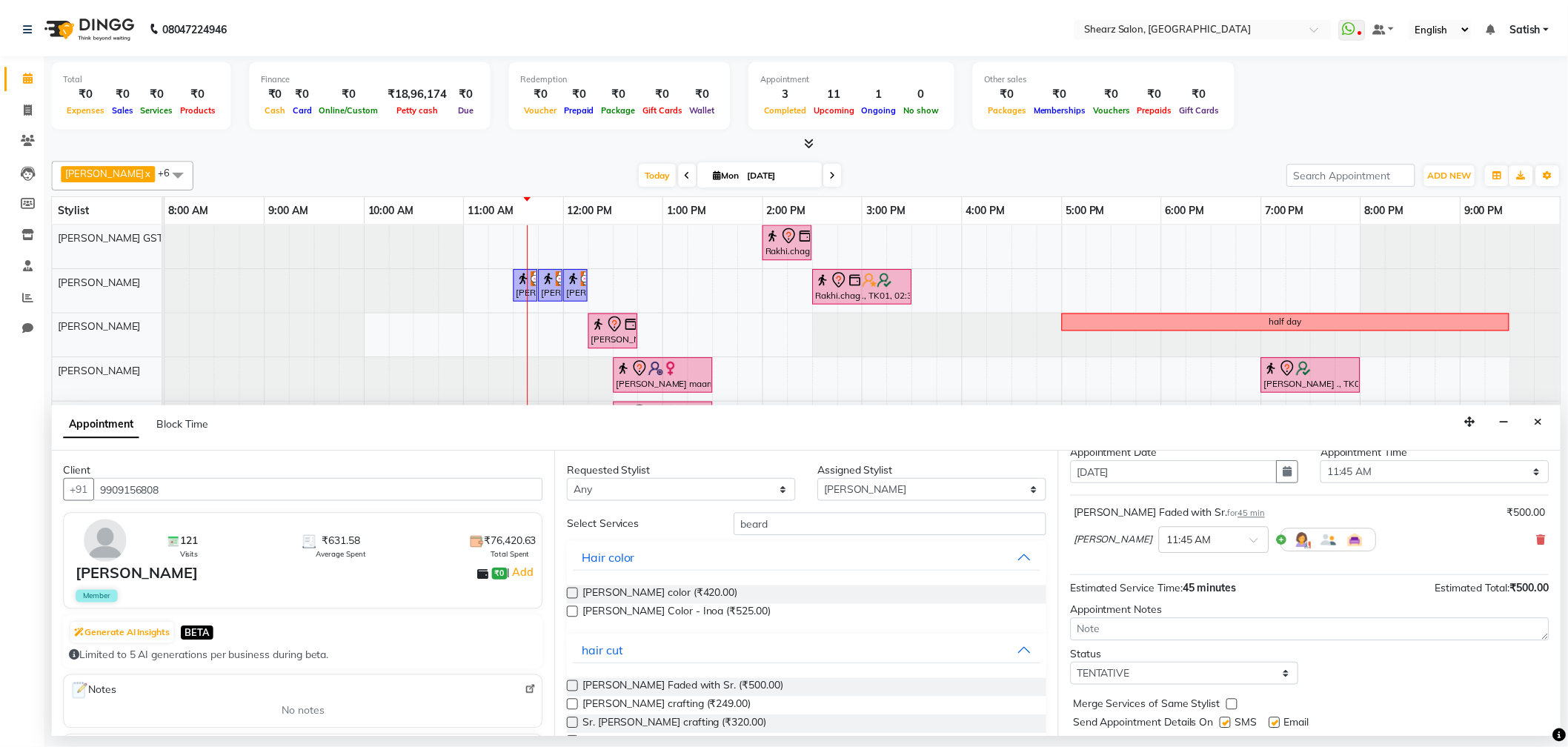
scroll to position [89, 0]
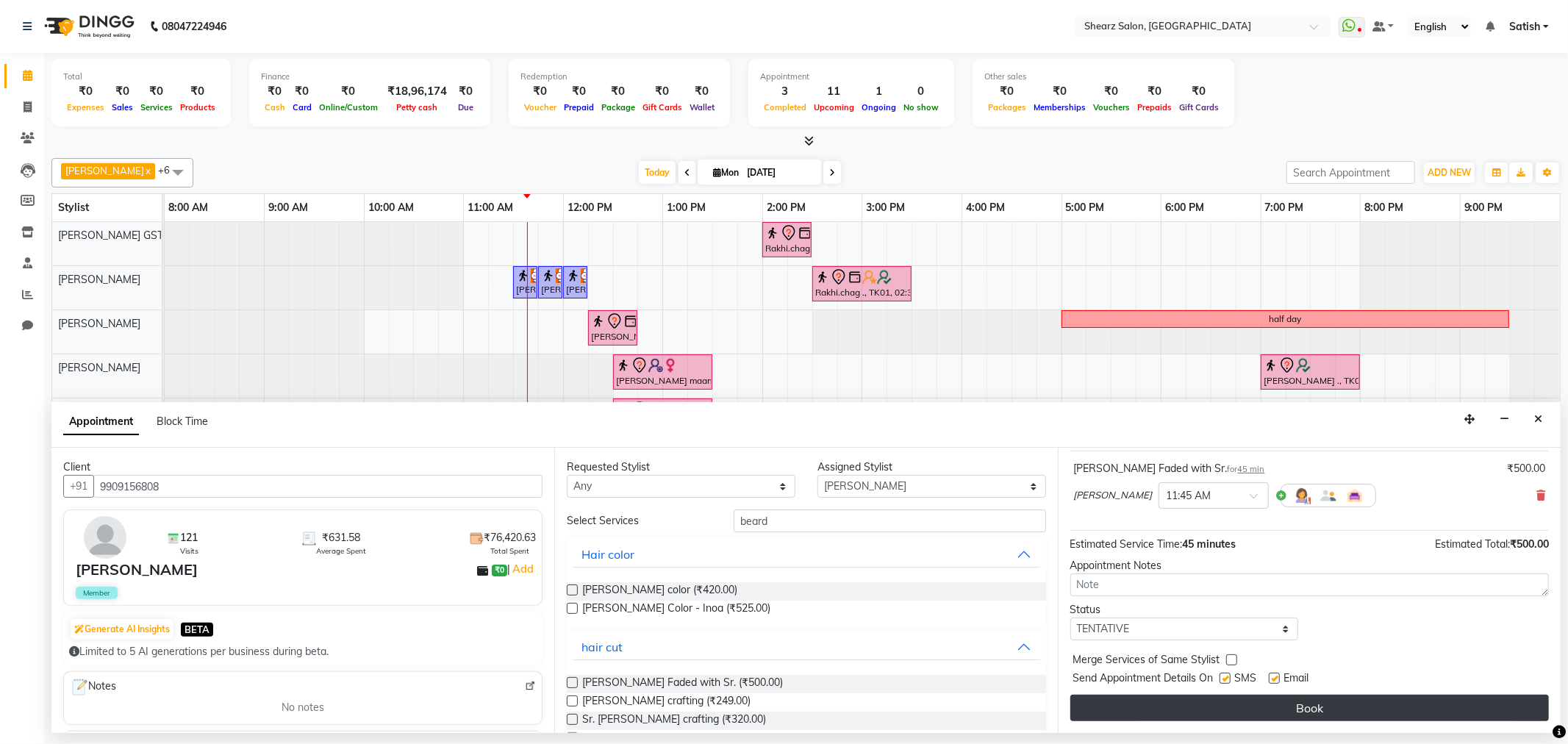
click at [1217, 717] on button "Book" at bounding box center [1309, 708] width 479 height 27
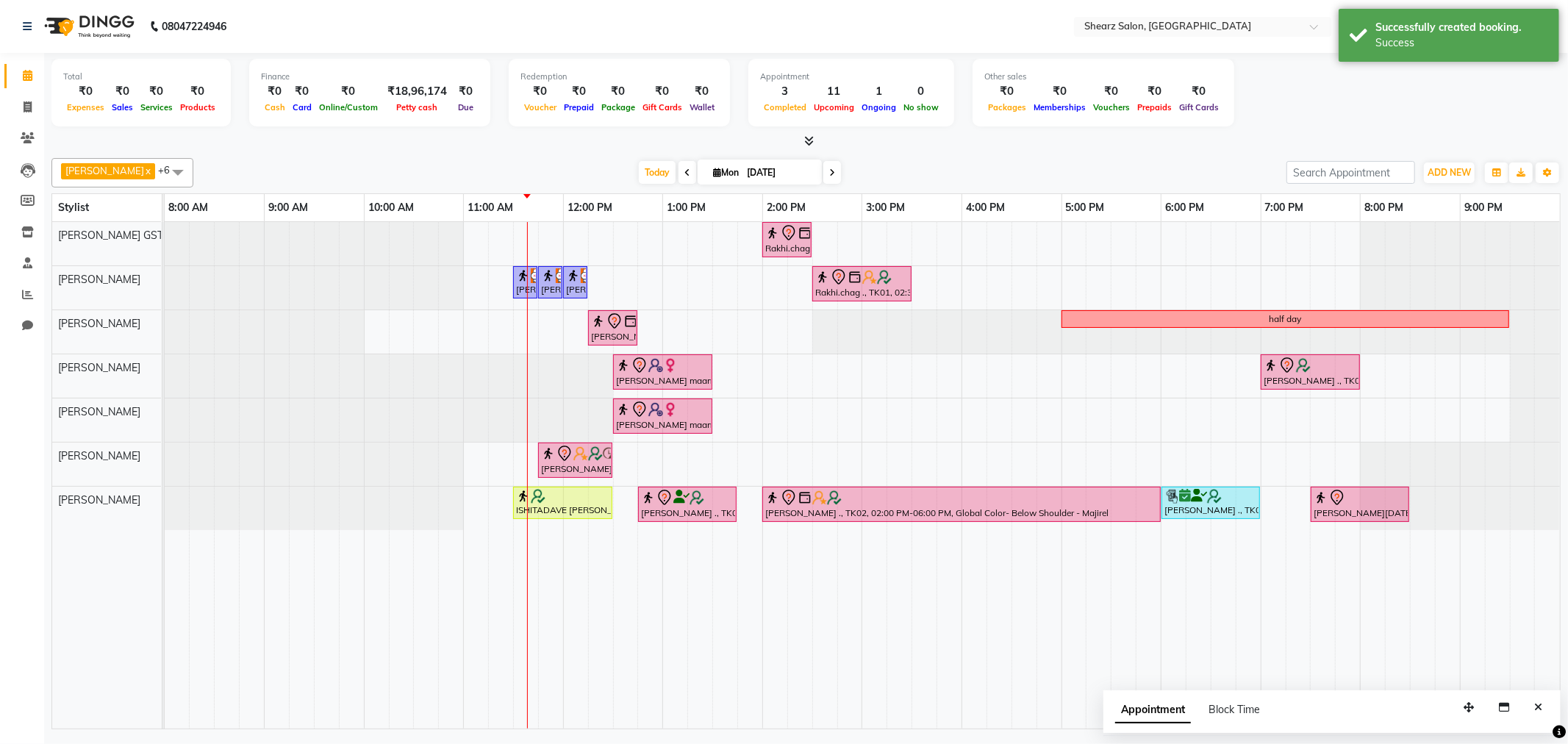
click at [823, 170] on span at bounding box center [832, 173] width 18 height 23
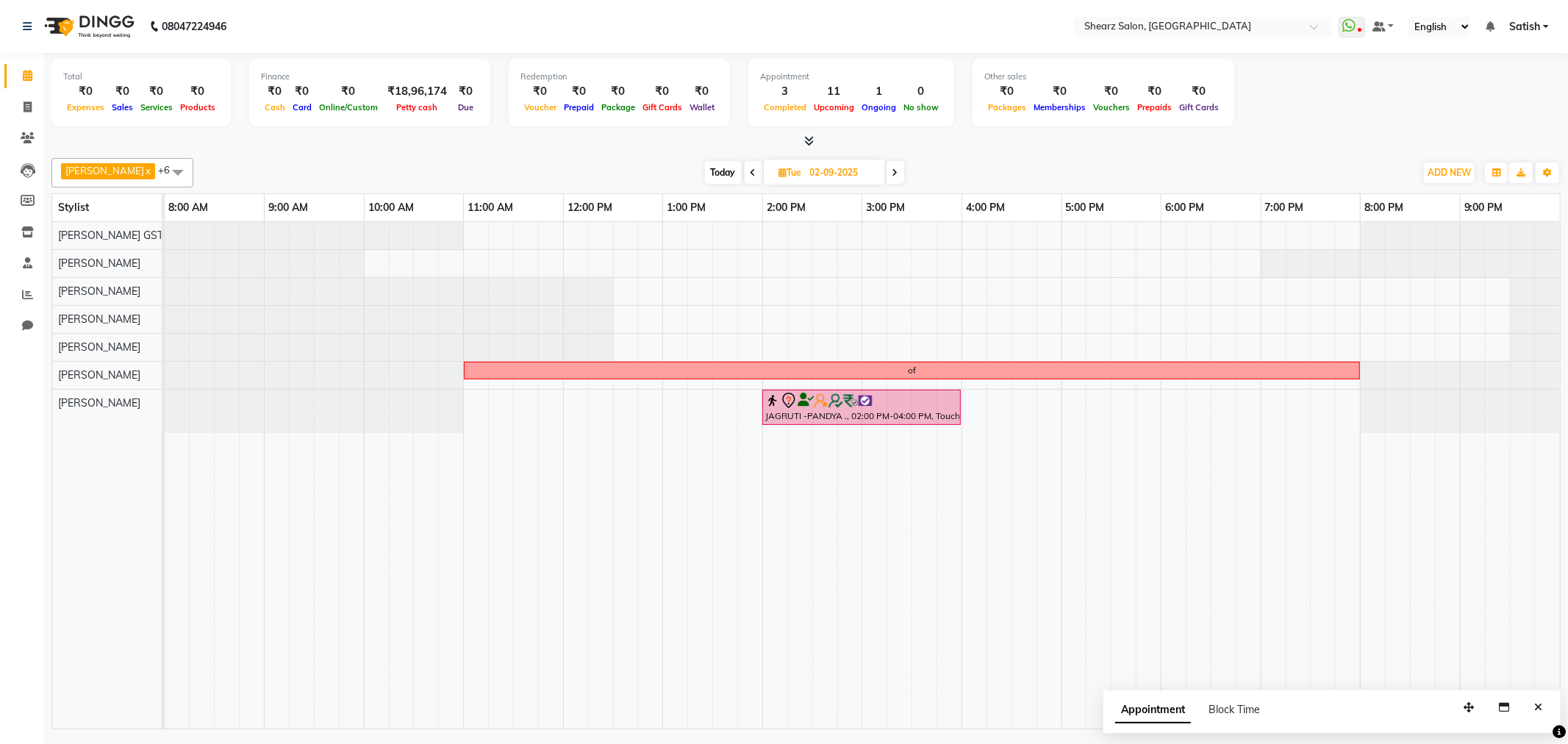
click at [894, 174] on span at bounding box center [895, 173] width 18 height 23
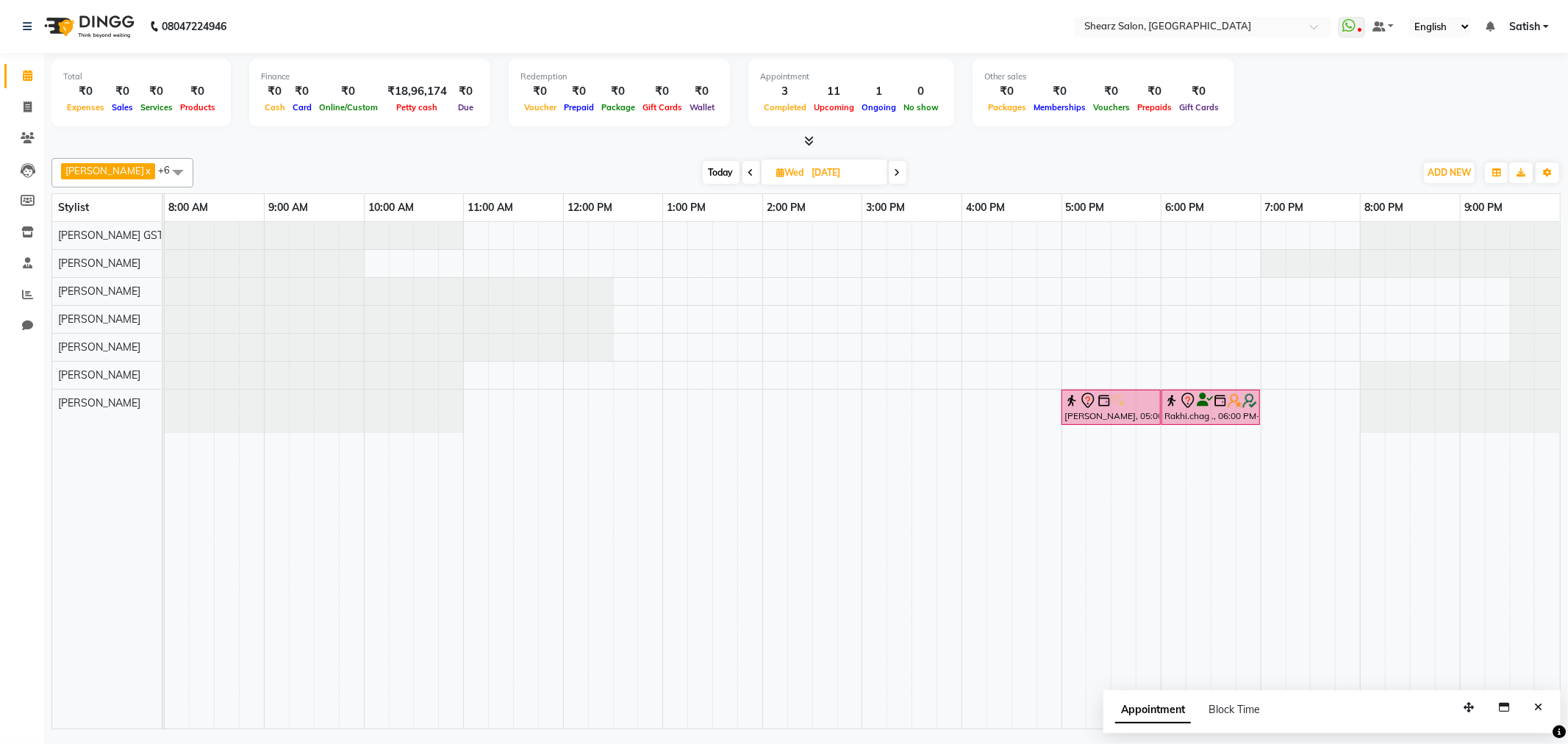
click at [890, 161] on span at bounding box center [898, 173] width 18 height 23
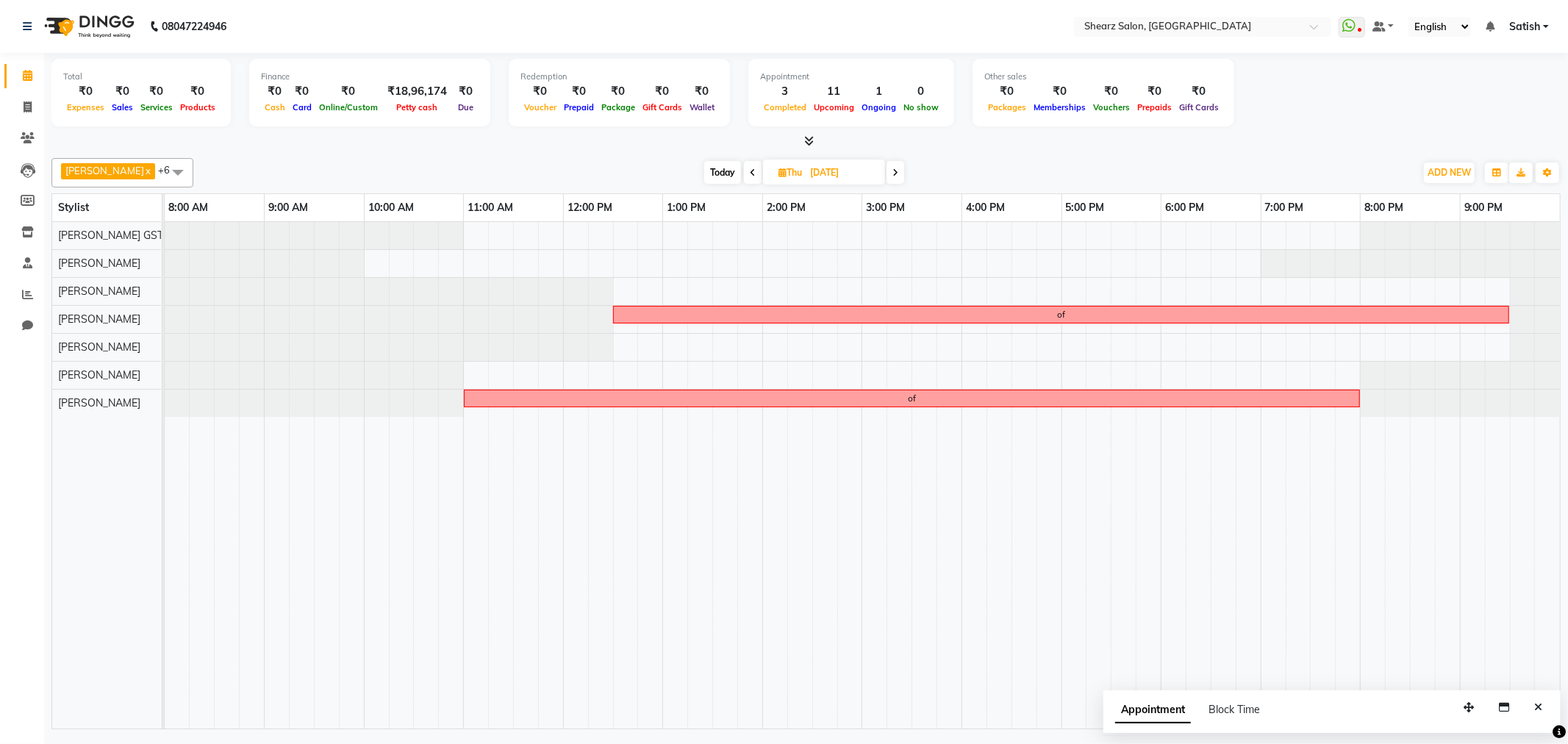
click at [890, 161] on span at bounding box center [895, 173] width 18 height 23
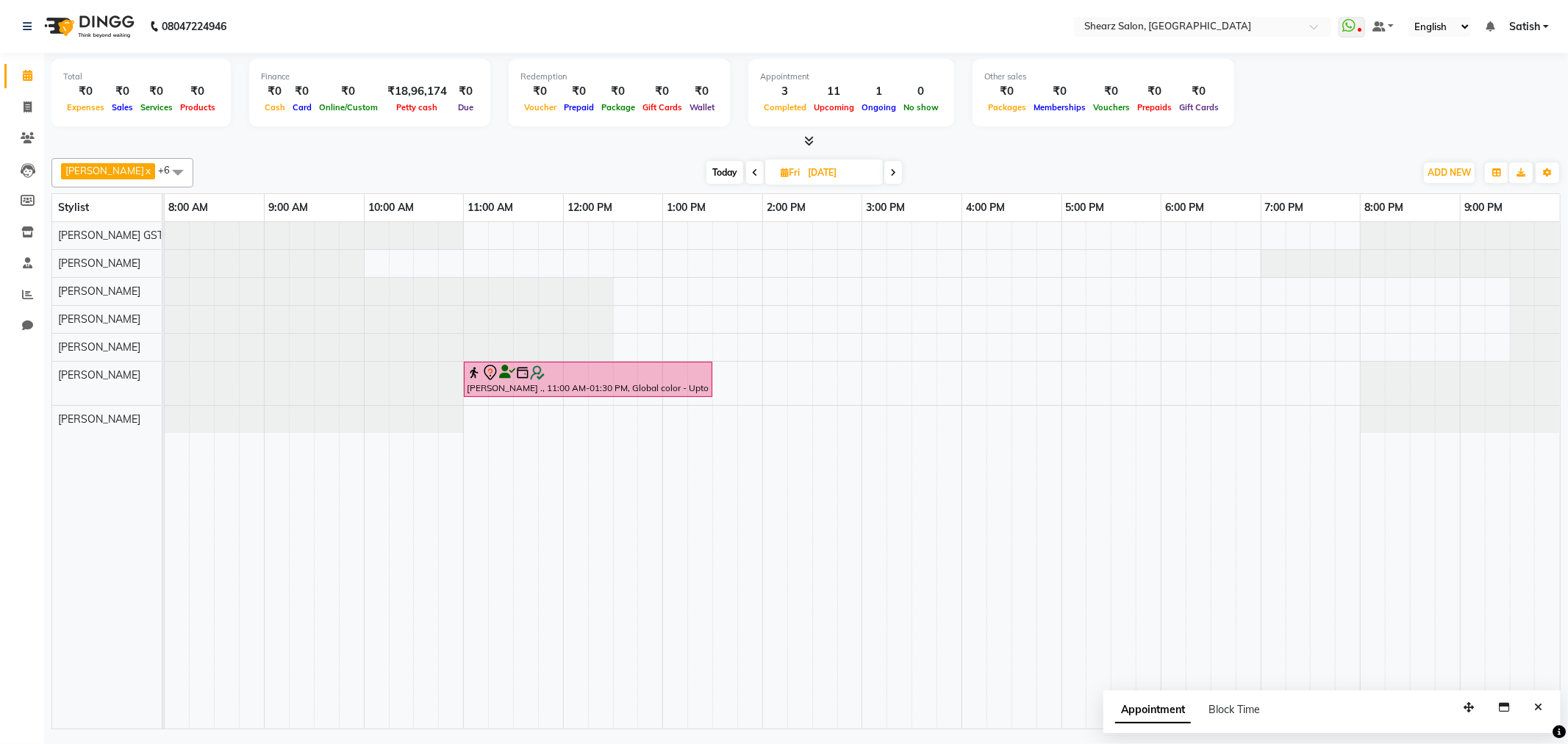
drag, startPoint x: 724, startPoint y: 181, endPoint x: 668, endPoint y: 141, distance: 68.8
click at [725, 179] on span "Today" at bounding box center [724, 173] width 37 height 23
type input "[DATE]"
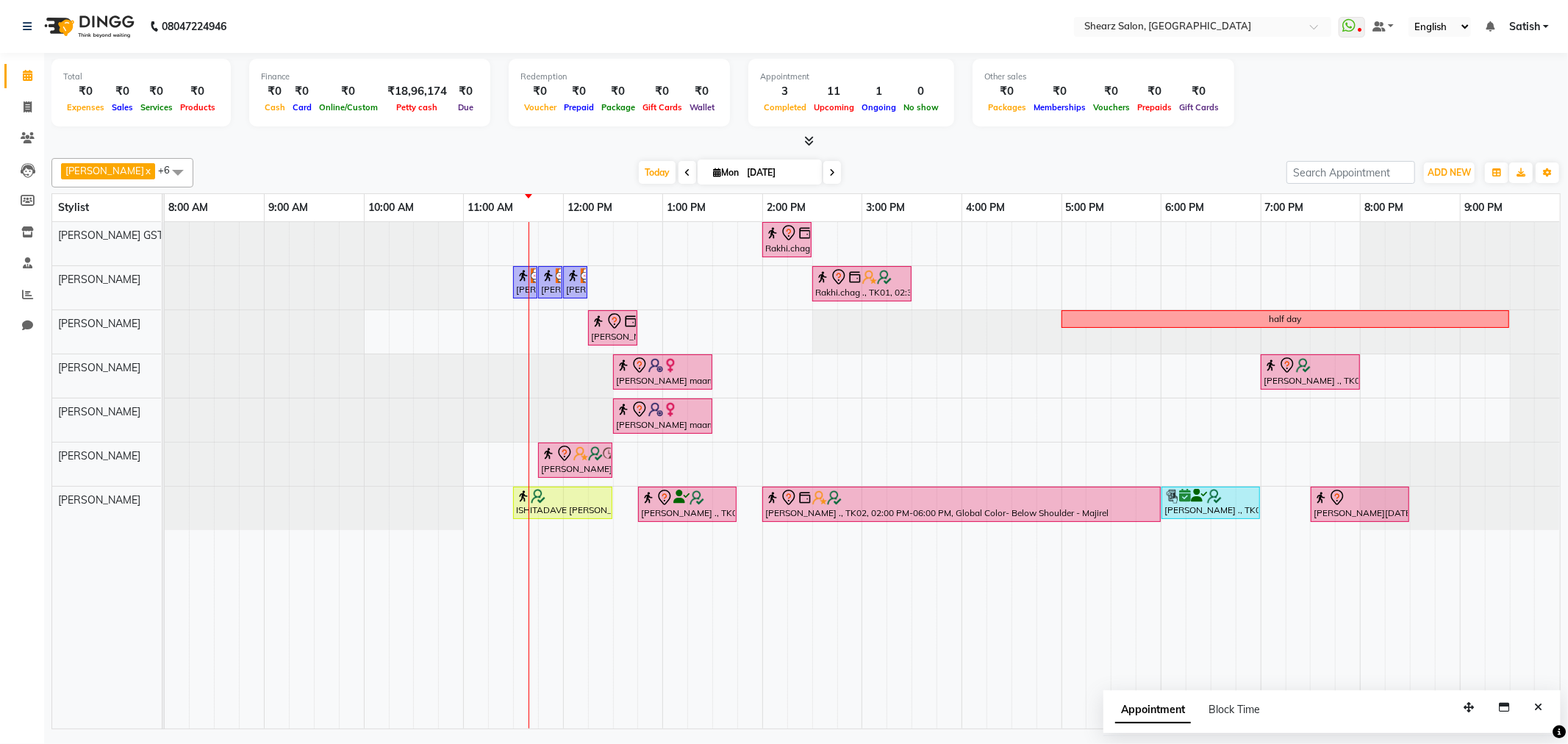
click at [747, 166] on input "[DATE]" at bounding box center [780, 172] width 73 height 22
select select "9"
select select "2025"
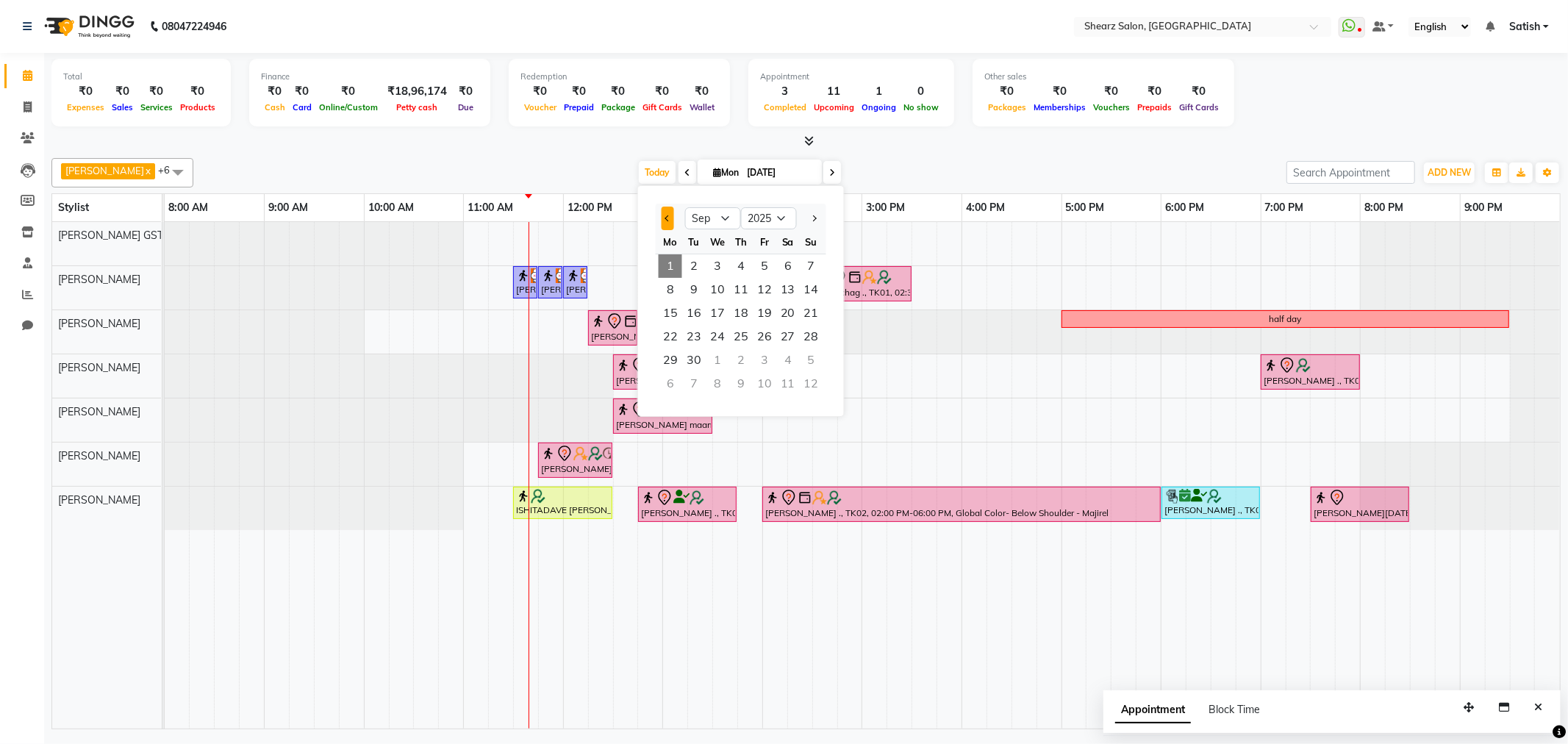
click at [666, 219] on span "Previous month" at bounding box center [667, 219] width 6 height 6
select select "8"
click at [787, 351] on span "30" at bounding box center [788, 360] width 23 height 23
type input "30-08-2025"
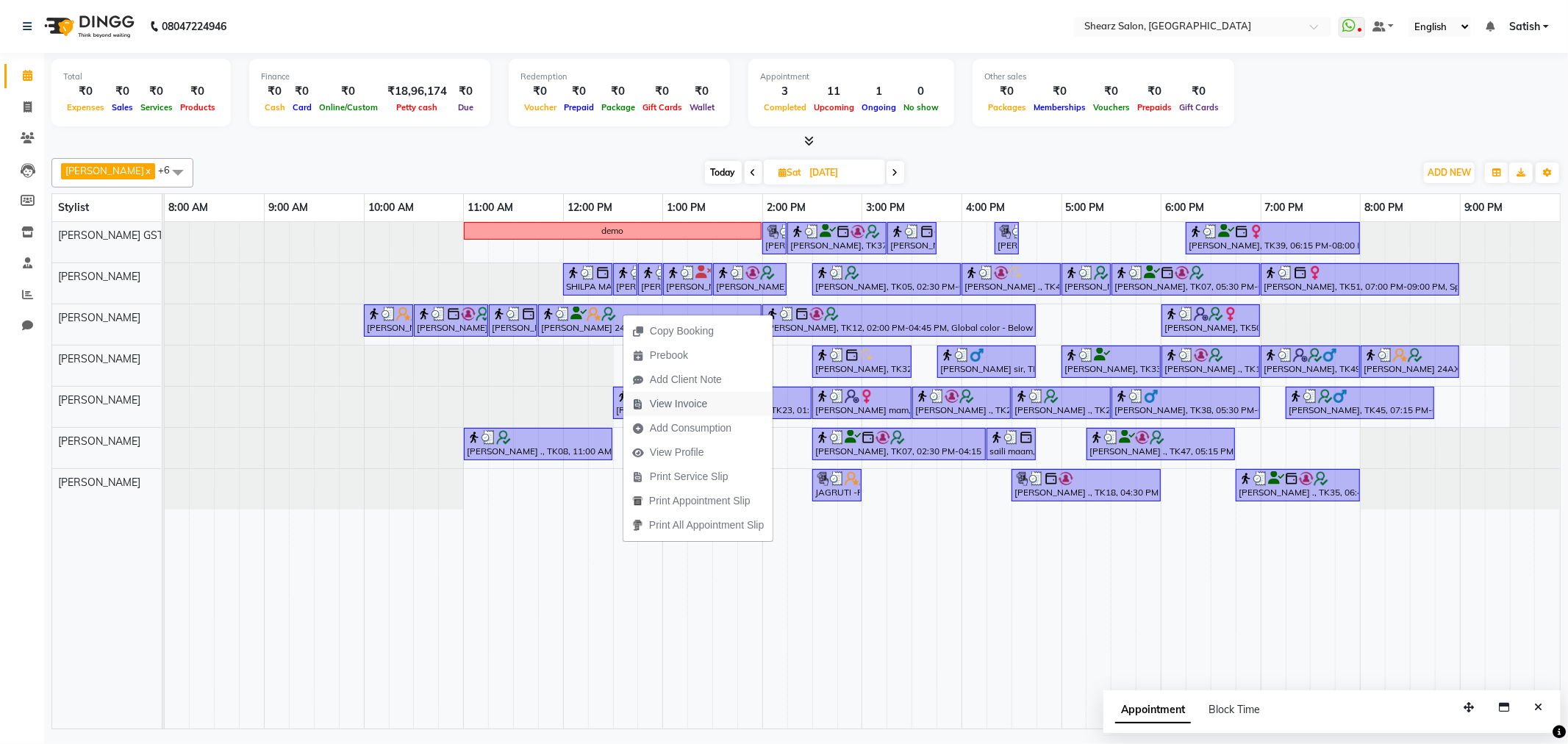
click at [699, 400] on span "View Invoice" at bounding box center [679, 403] width 57 height 15
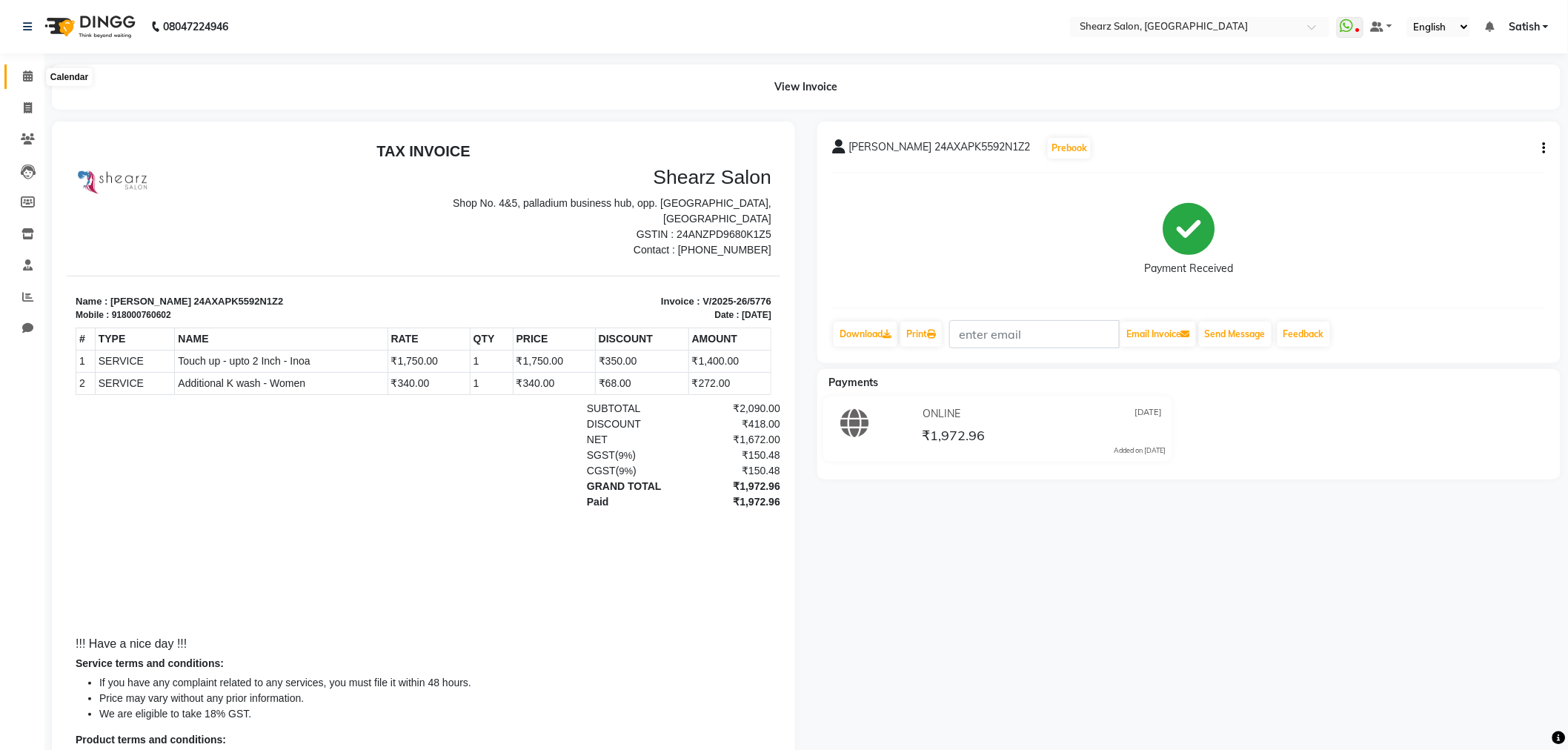
click at [28, 83] on span at bounding box center [27, 76] width 26 height 17
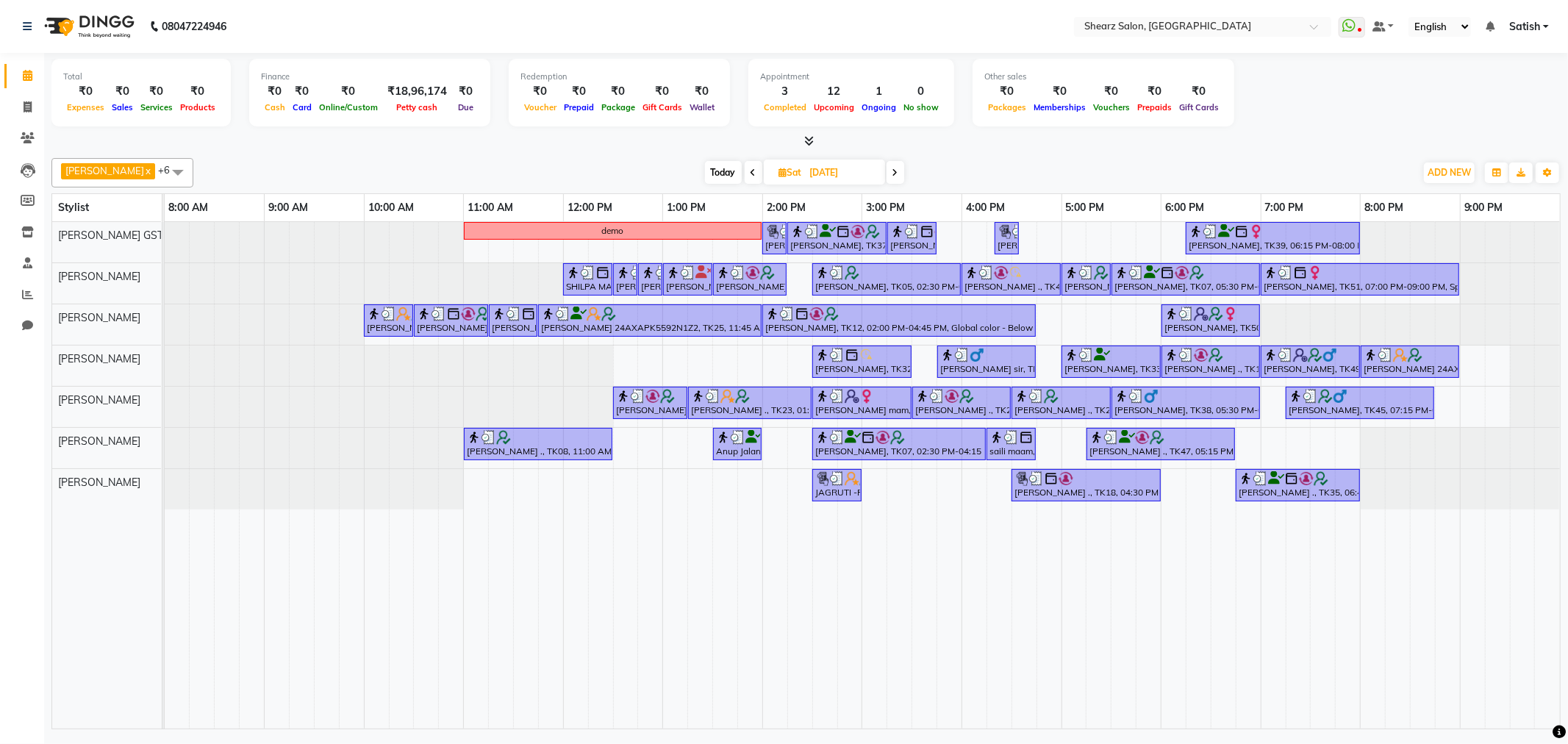
click at [893, 172] on icon at bounding box center [895, 173] width 6 height 9
type input "31-08-2025"
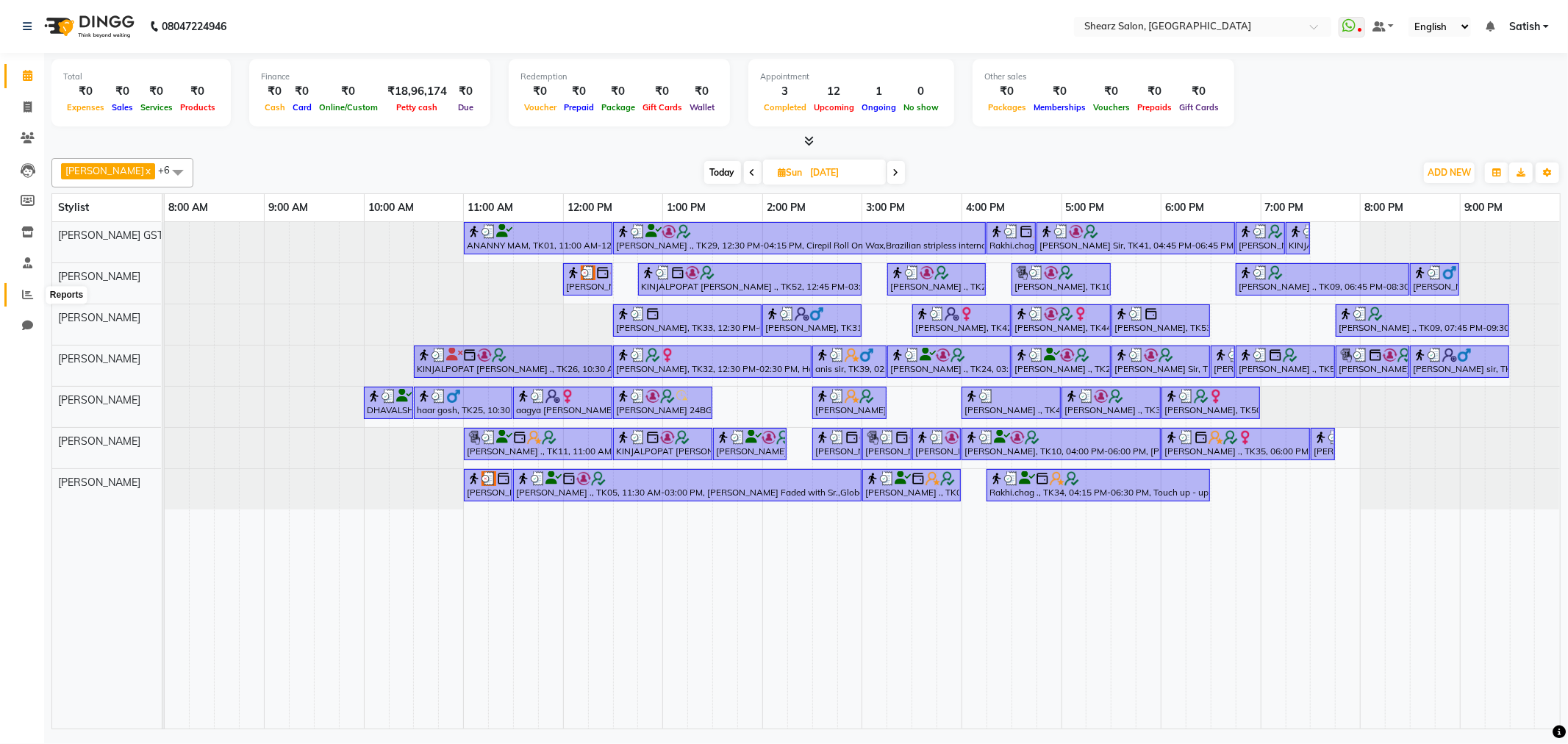
click at [23, 295] on icon at bounding box center [28, 294] width 11 height 11
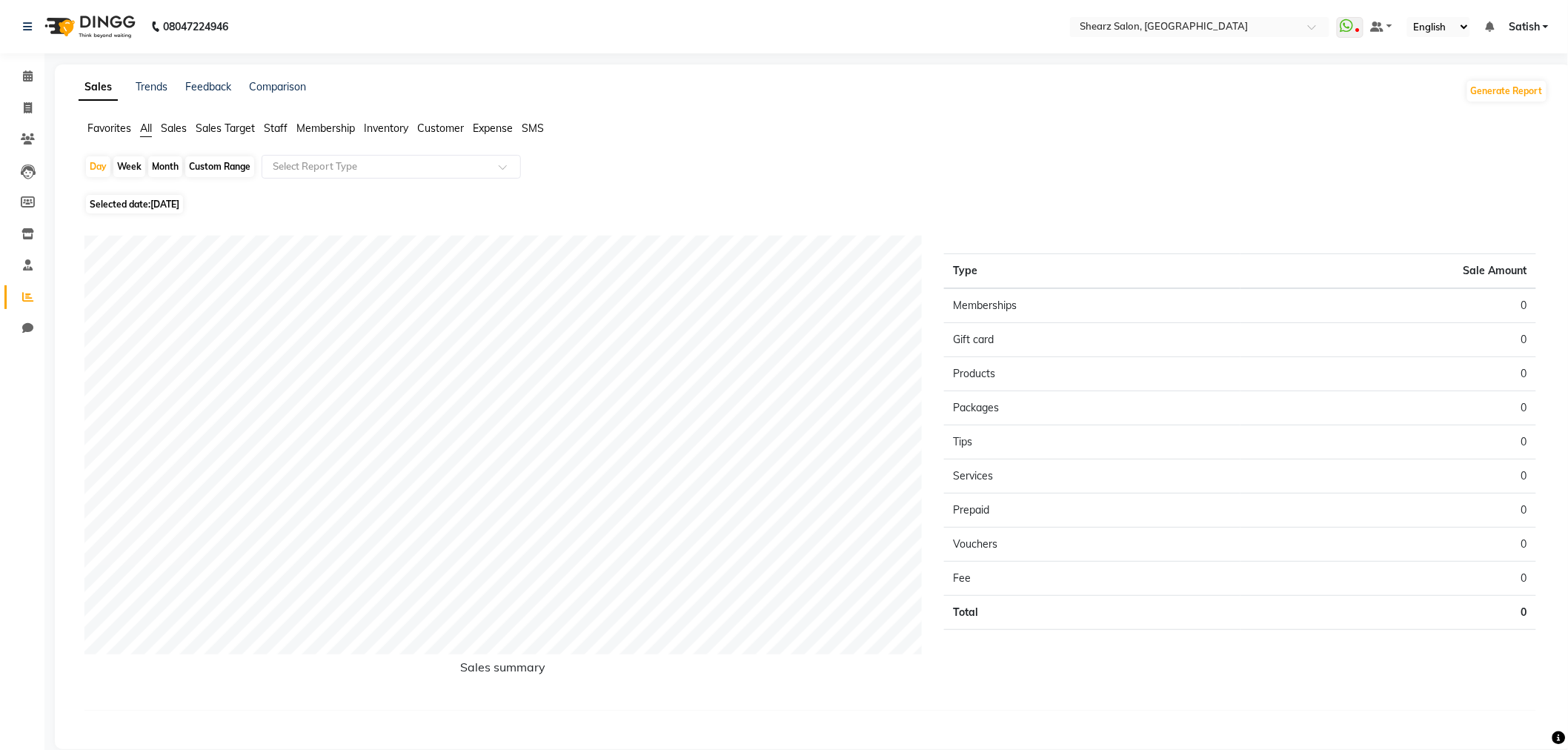
click at [165, 121] on span "Sales" at bounding box center [174, 128] width 26 height 13
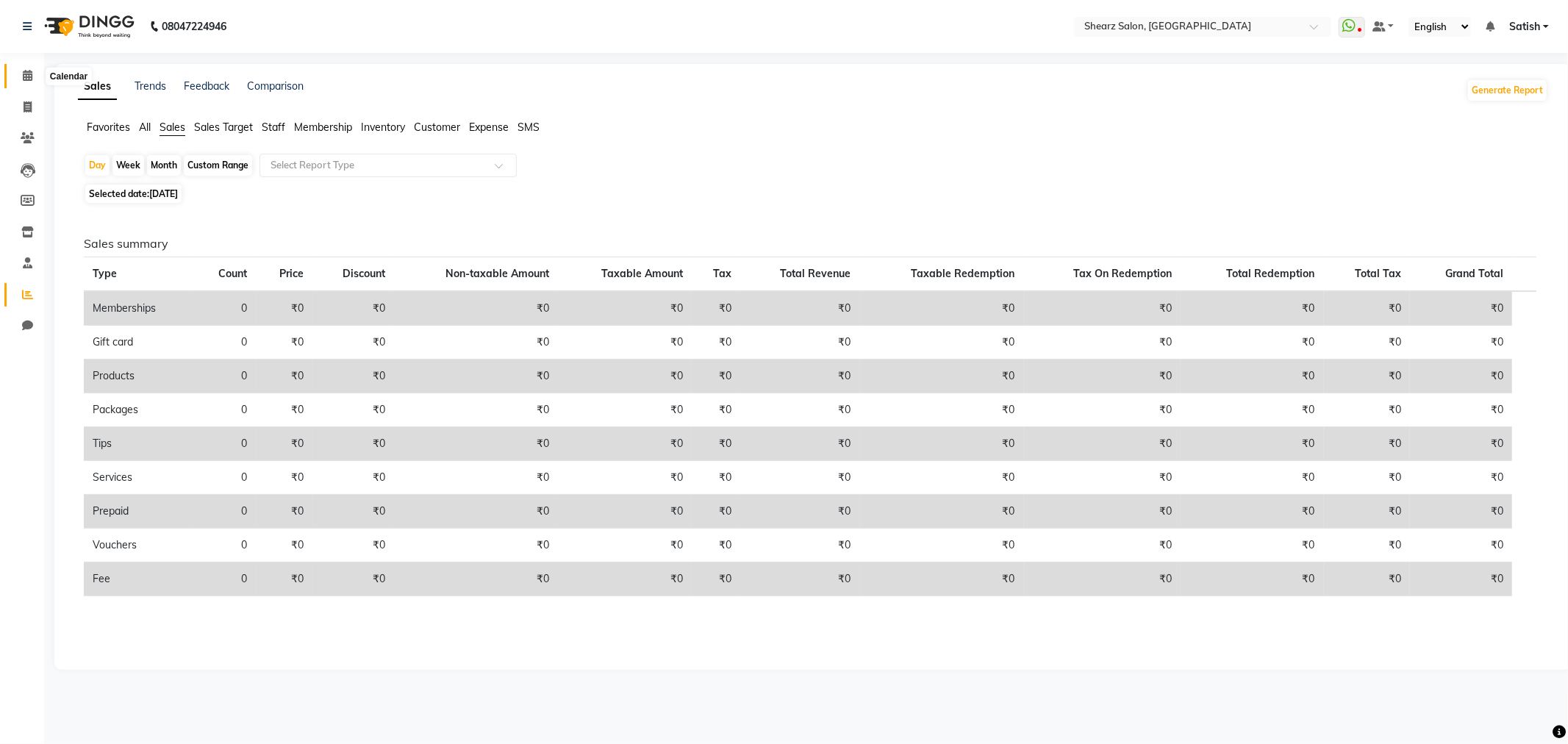
click at [15, 70] on span at bounding box center [27, 76] width 26 height 17
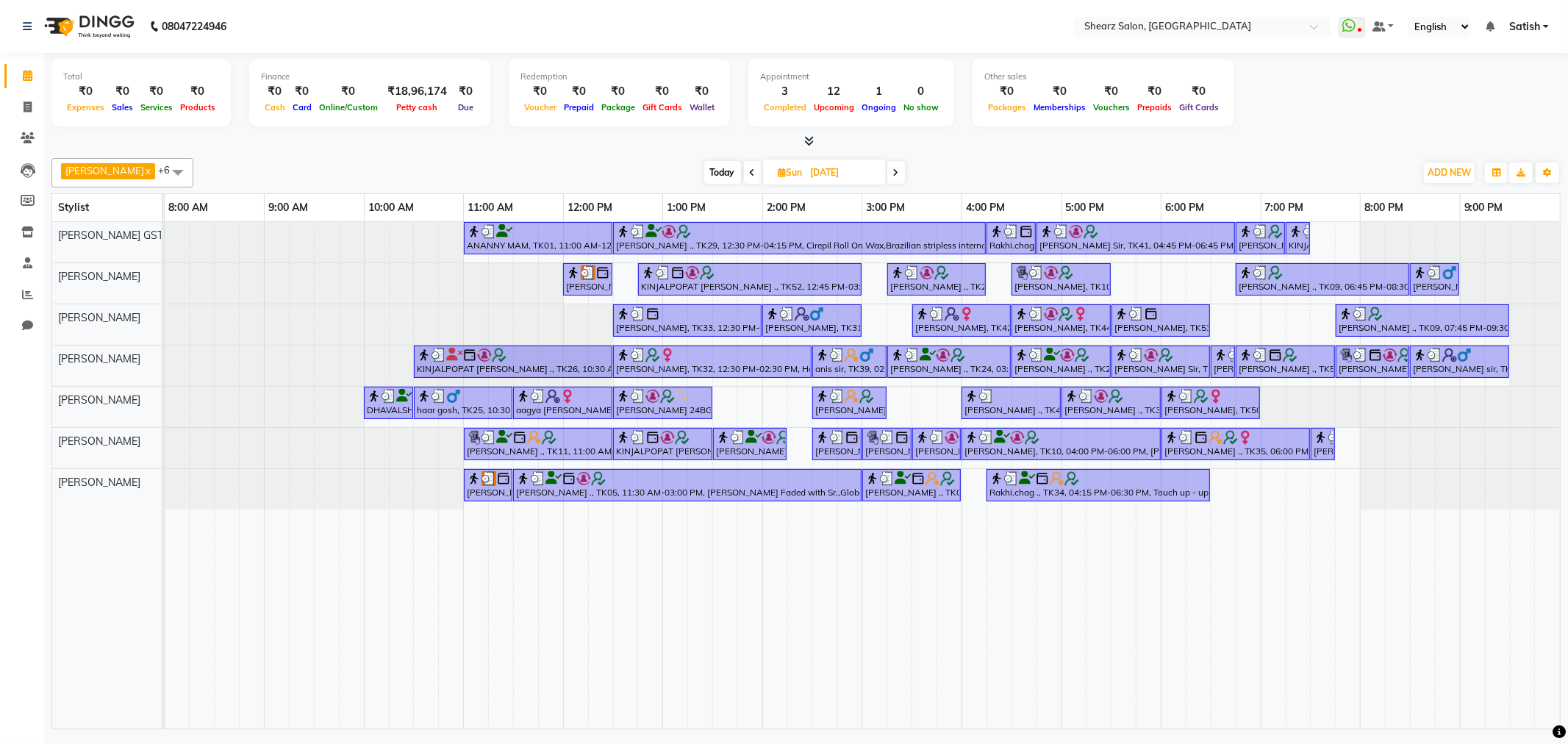
click at [714, 165] on span "Today" at bounding box center [722, 173] width 37 height 23
type input "[DATE]"
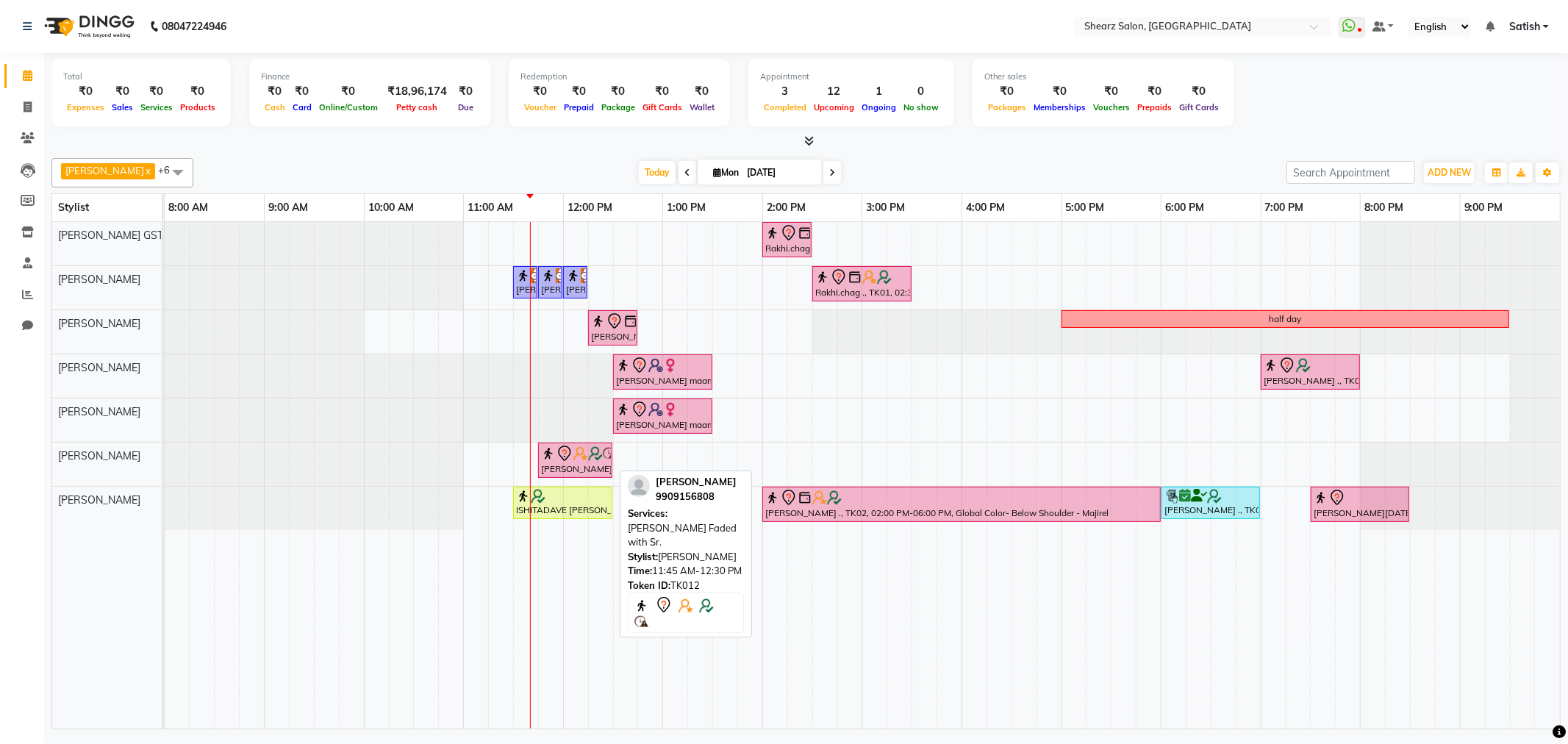
click at [587, 459] on img at bounding box center [581, 453] width 14 height 14
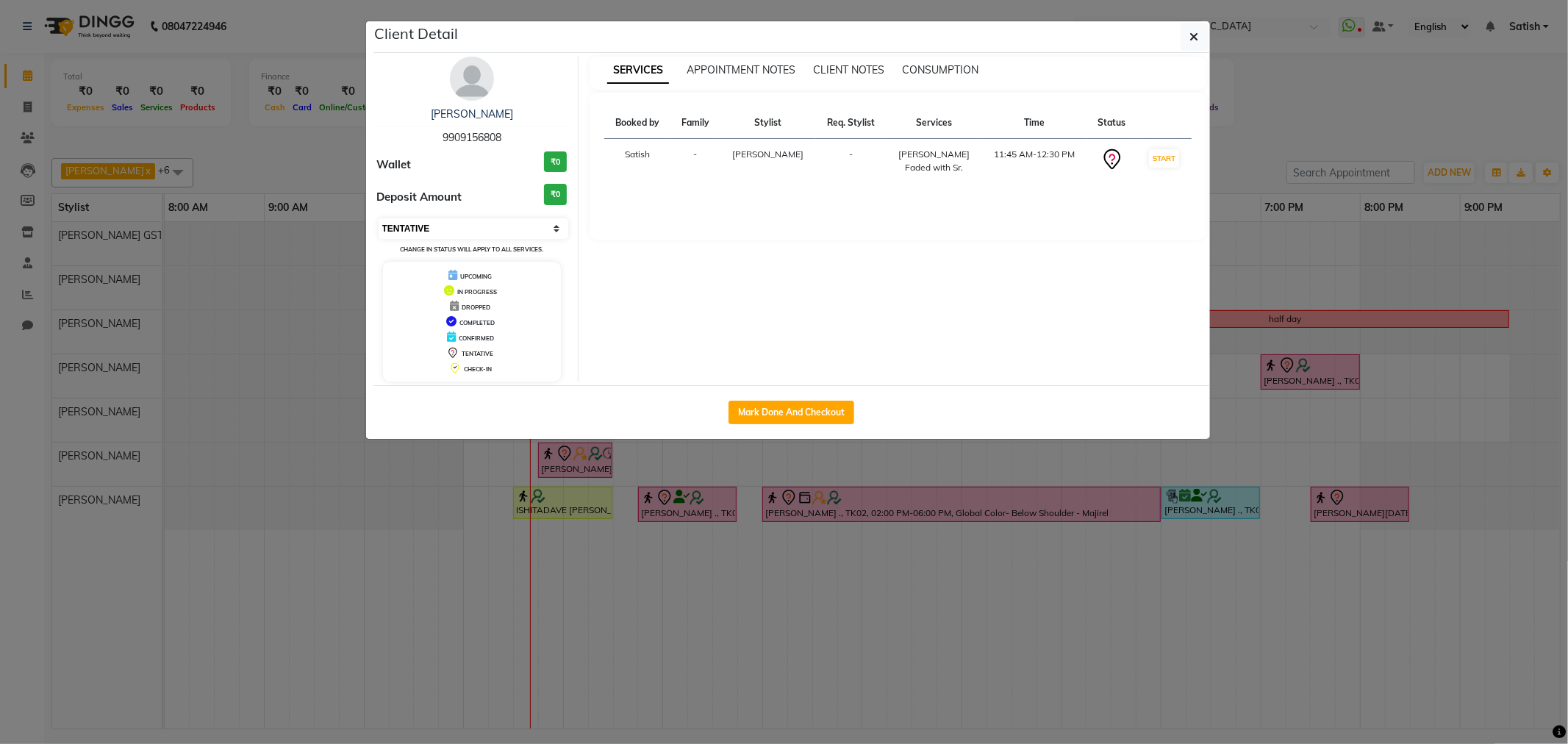
click at [495, 228] on select "Select IN SERVICE CONFIRMED TENTATIVE CHECK IN MARK DONE DROPPED UPCOMING" at bounding box center [475, 228] width 191 height 21
select select "1"
click at [379, 219] on select "Select IN SERVICE CONFIRMED TENTATIVE CHECK IN MARK DONE DROPPED UPCOMING" at bounding box center [475, 228] width 191 height 21
click at [1208, 38] on button "button" at bounding box center [1194, 37] width 28 height 28
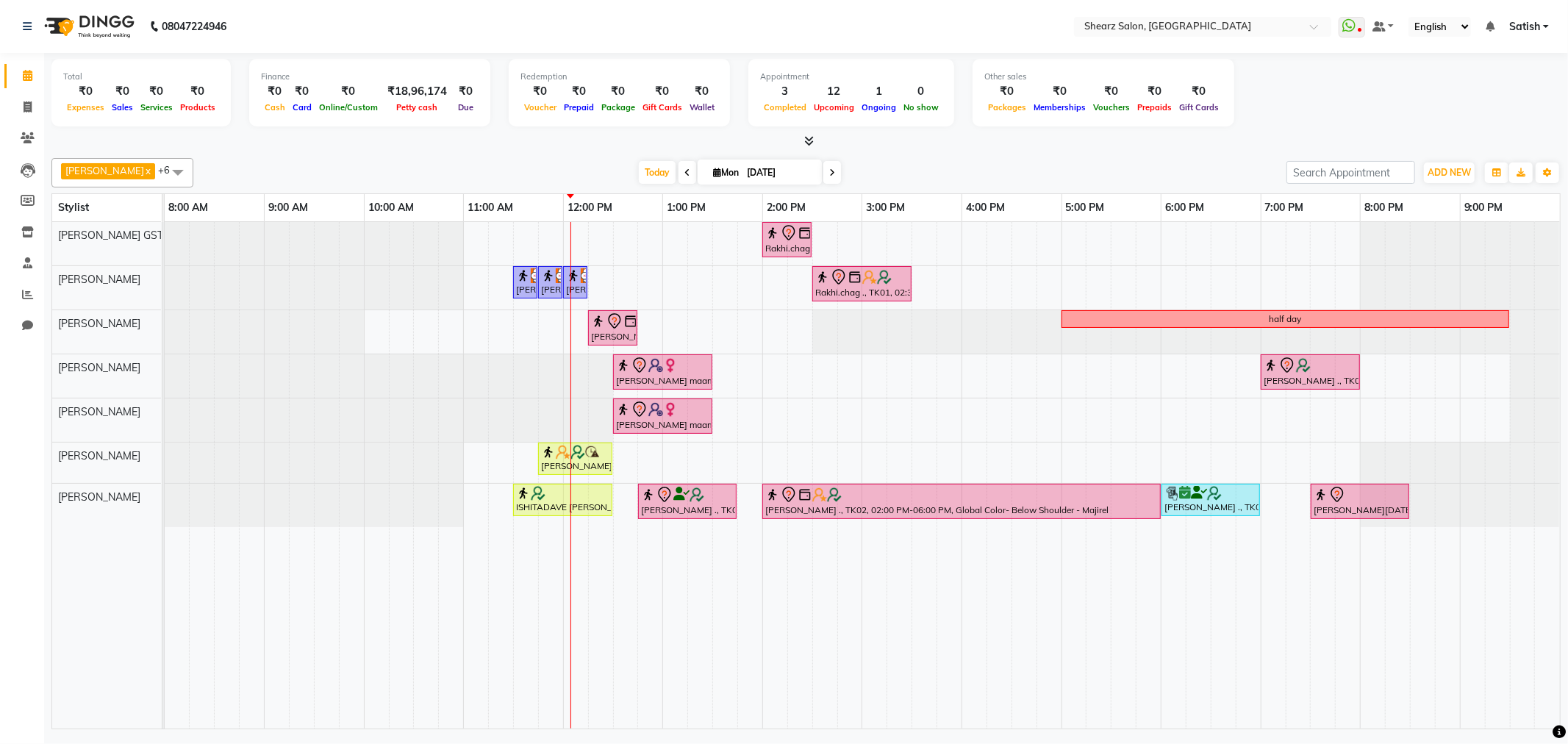
click at [163, 169] on span at bounding box center [177, 171] width 29 height 28
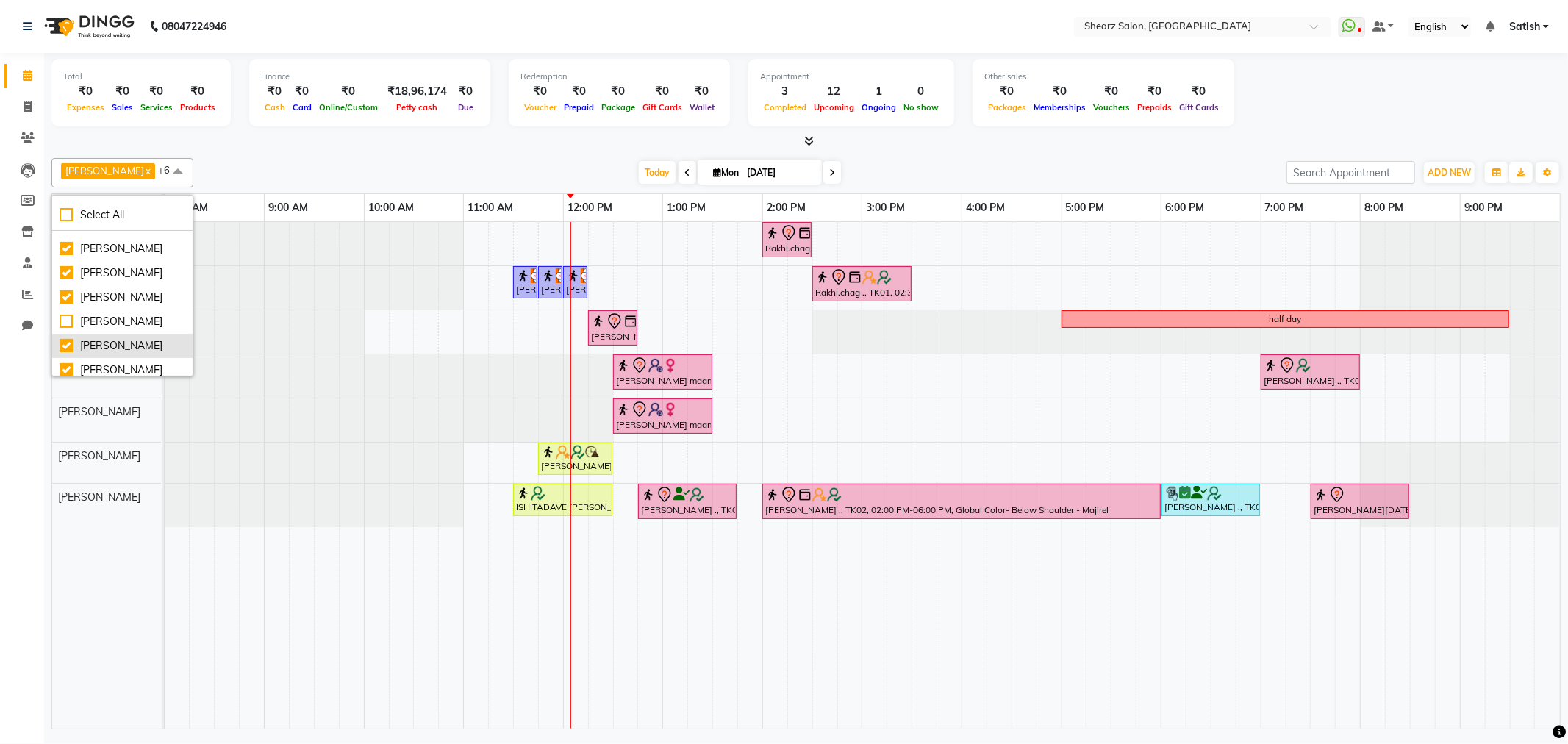
scroll to position [163, 0]
click at [122, 314] on div "[PERSON_NAME]" at bounding box center [122, 315] width 126 height 15
checkbox input "true"
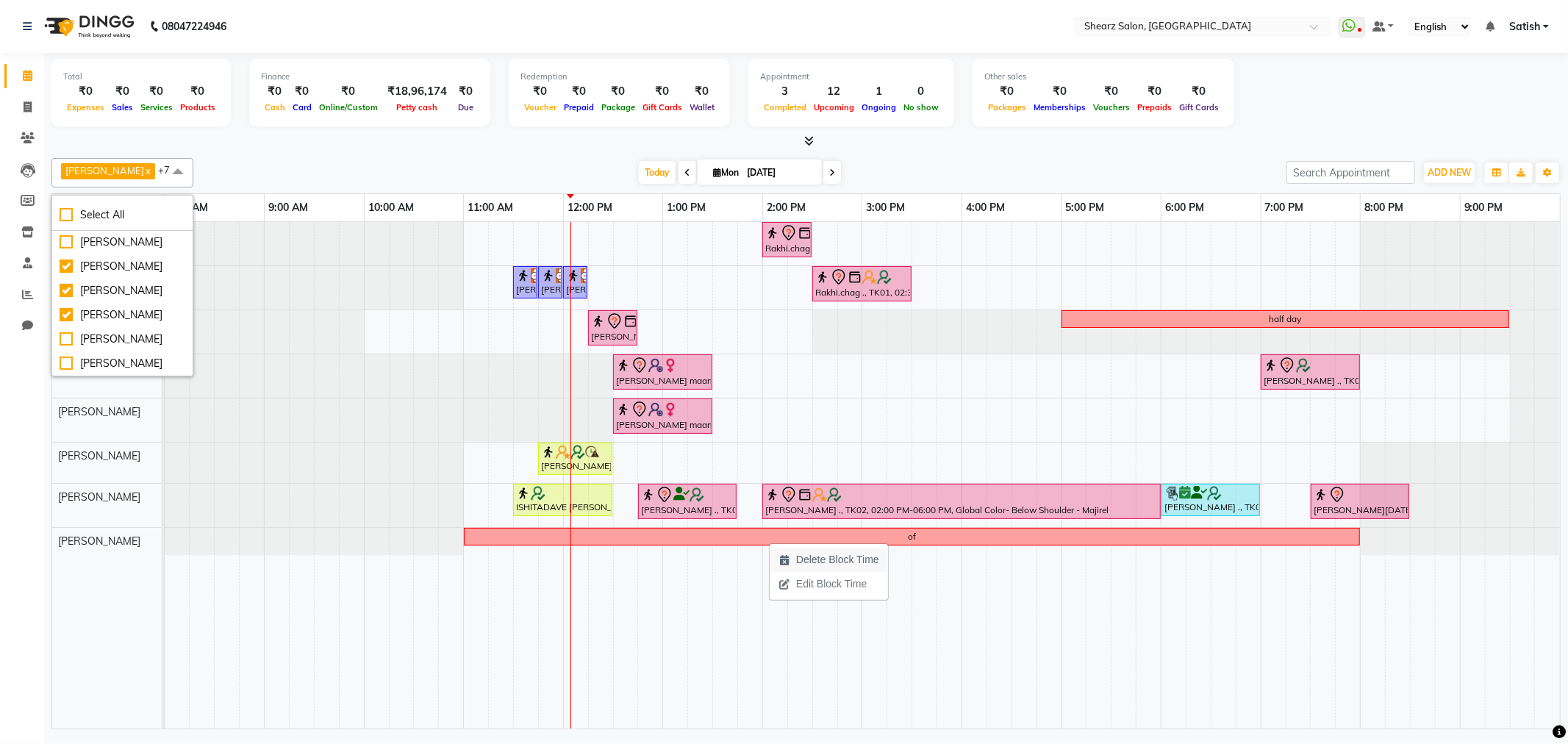
click at [828, 563] on span "Delete Block Time" at bounding box center [838, 559] width 83 height 15
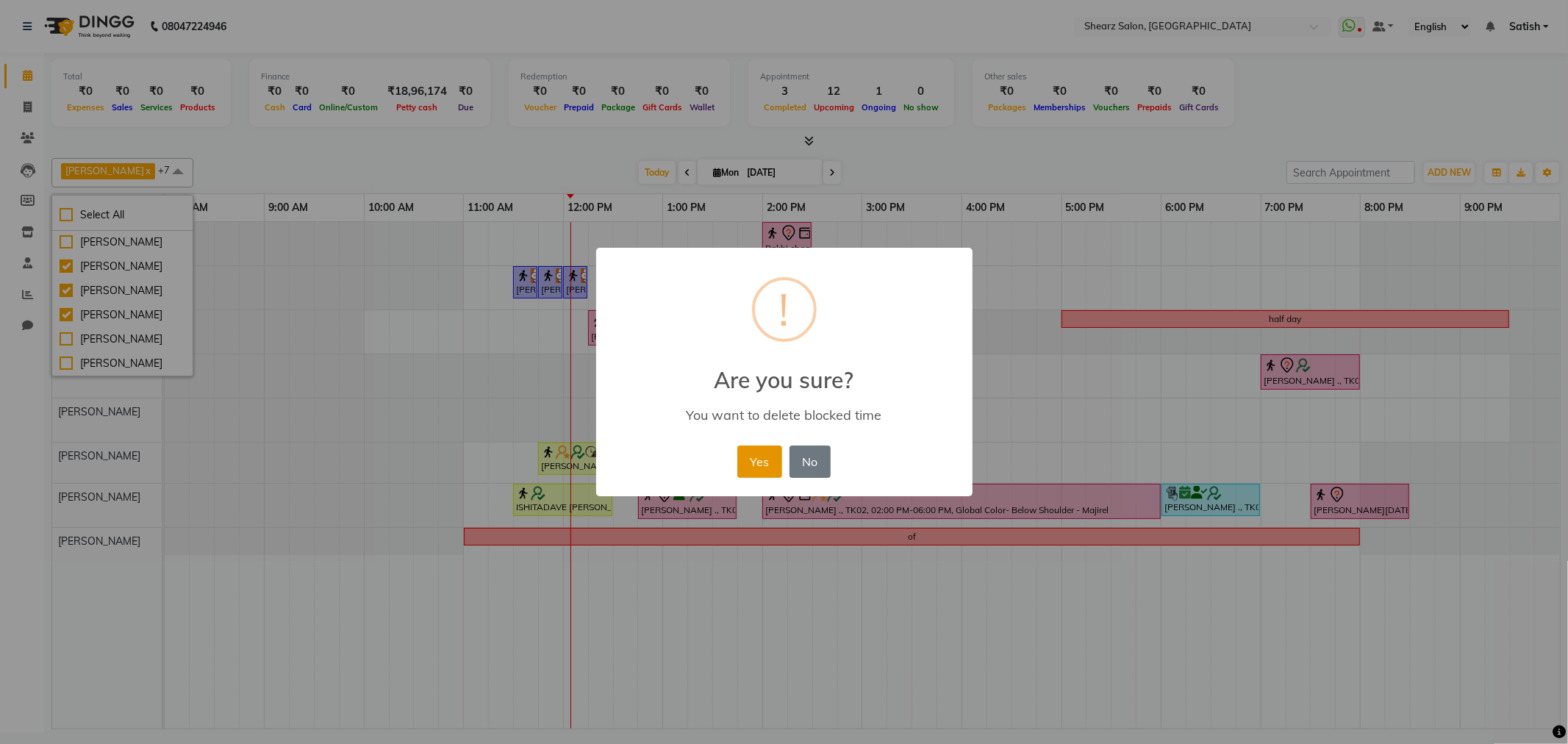
click at [751, 460] on button "Yes" at bounding box center [760, 462] width 45 height 32
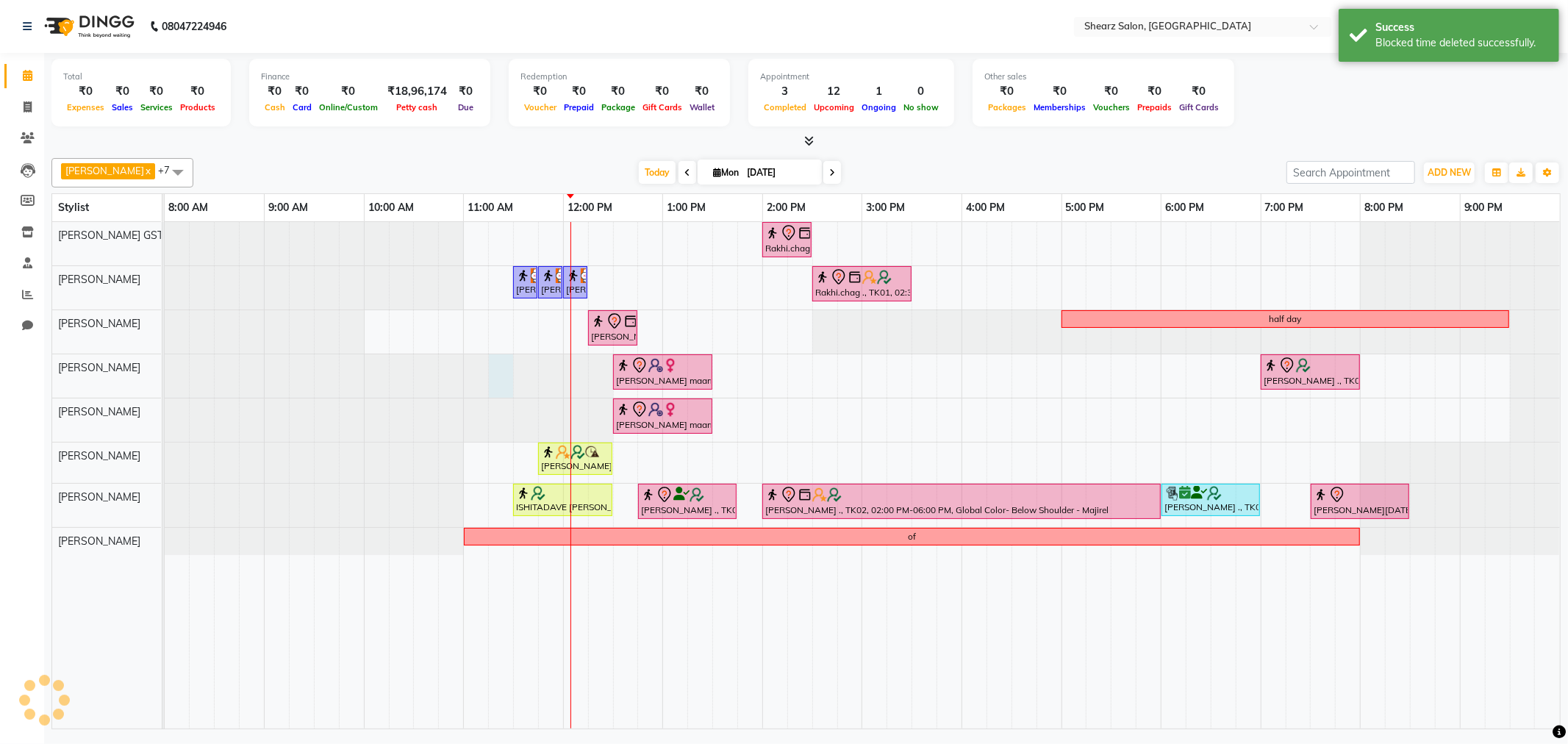
drag, startPoint x: 508, startPoint y: 368, endPoint x: 429, endPoint y: 342, distance: 83.2
click at [165, 368] on div at bounding box center [165, 376] width 0 height 44
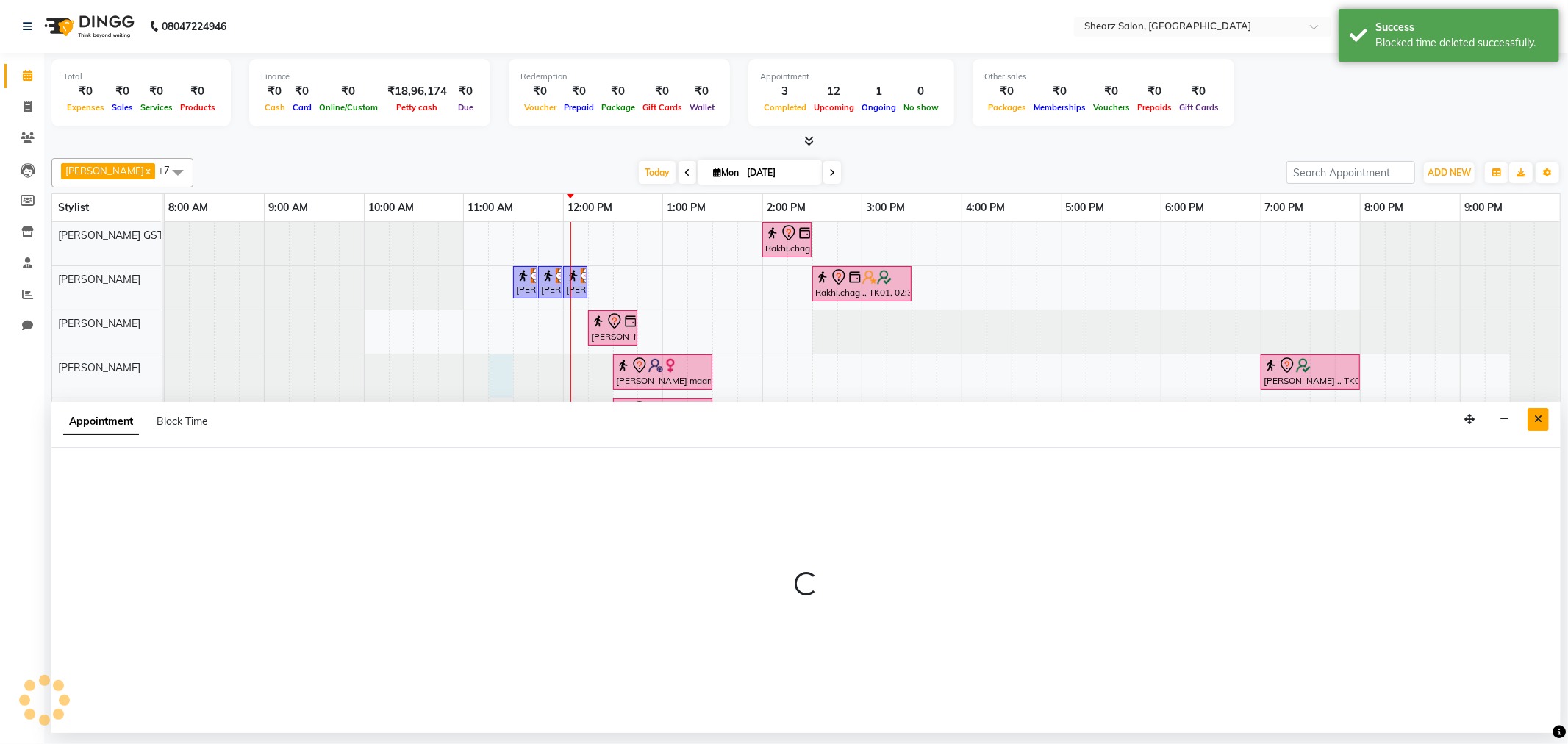
click at [1544, 419] on button "Close" at bounding box center [1539, 420] width 21 height 23
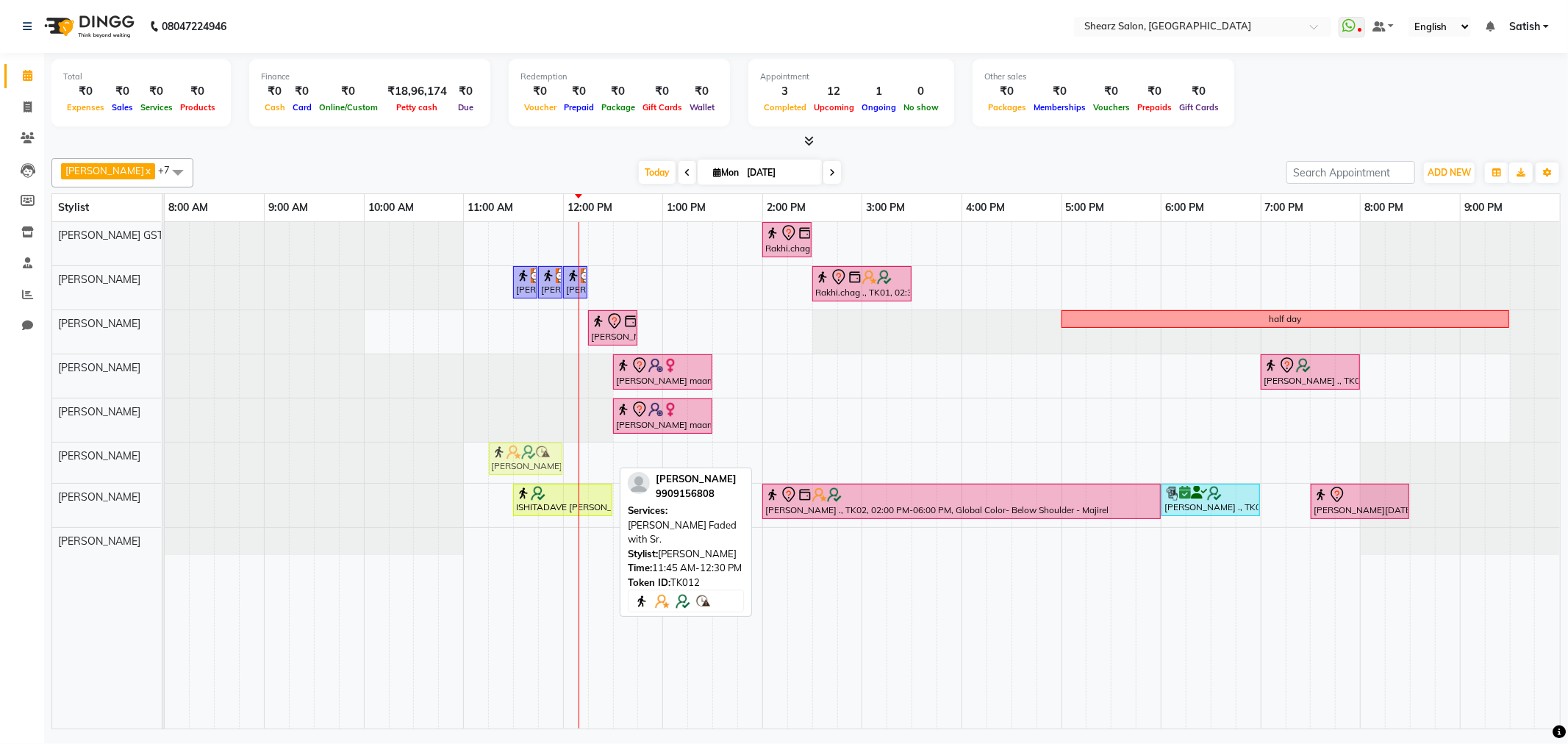
drag, startPoint x: 603, startPoint y: 454, endPoint x: 559, endPoint y: 457, distance: 44.1
click at [165, 457] on div "Ankit Patel, TK12, 11:45 AM-12:30 PM, Beard Faded with Sr. Ankit Patel, TK12, 1…" at bounding box center [165, 462] width 0 height 40
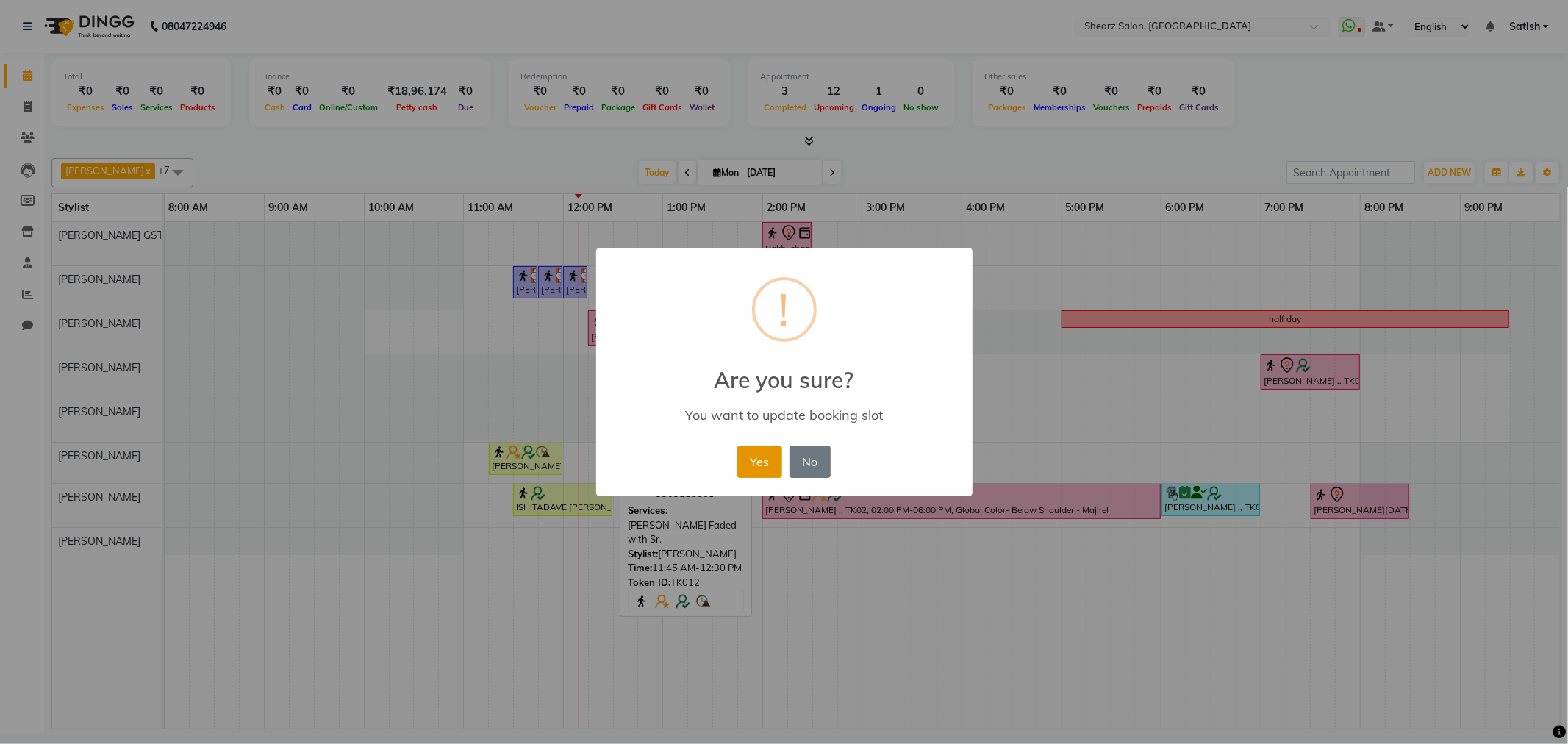
drag, startPoint x: 743, startPoint y: 440, endPoint x: 754, endPoint y: 454, distance: 17.8
click at [752, 454] on div "× ! Are you sure? You want to update booking slot Yes No No" at bounding box center [785, 372] width 376 height 249
drag, startPoint x: 754, startPoint y: 454, endPoint x: 575, endPoint y: 479, distance: 180.7
click at [744, 464] on button "Yes" at bounding box center [760, 462] width 45 height 32
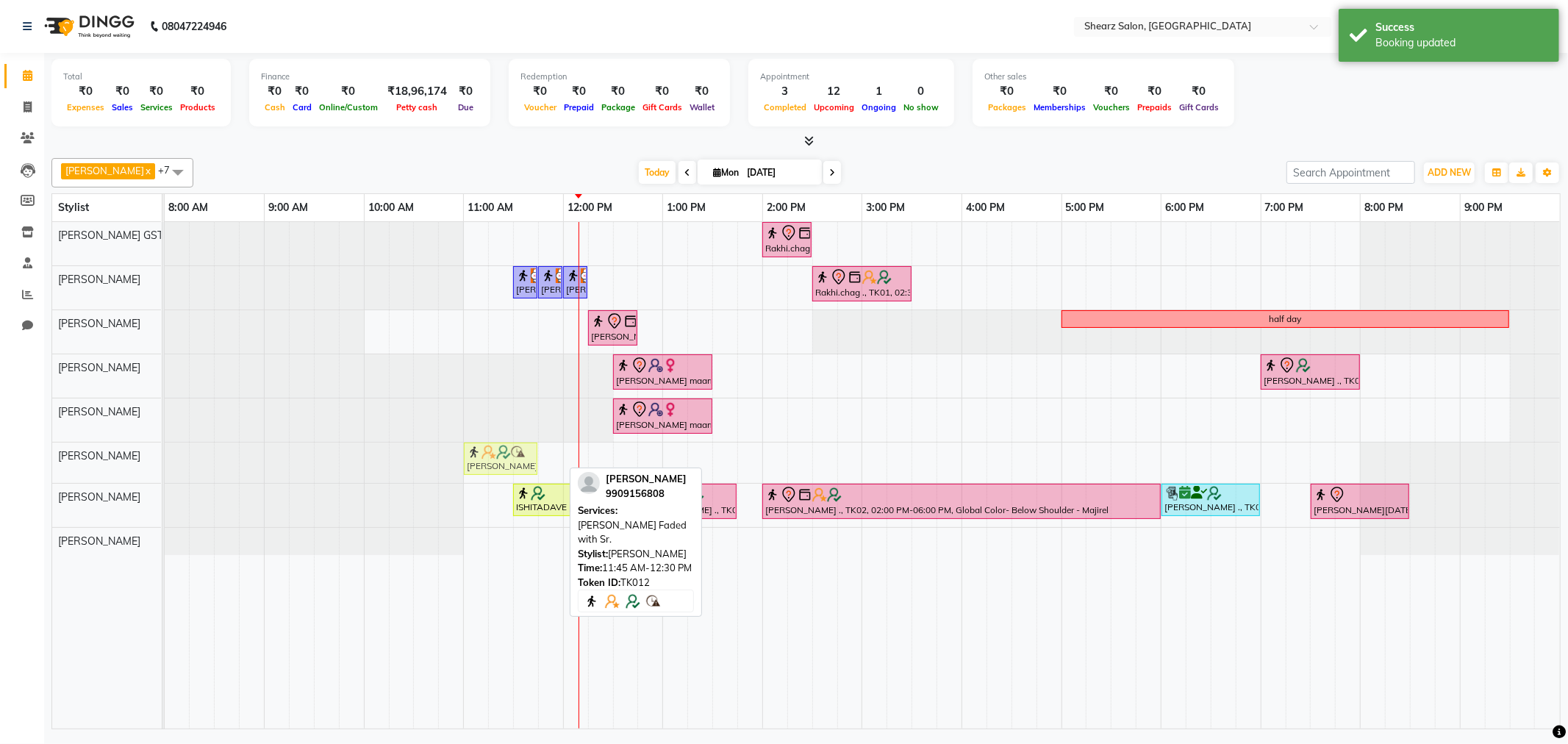
drag, startPoint x: 516, startPoint y: 452, endPoint x: 501, endPoint y: 459, distance: 16.6
click at [165, 459] on div "Ankit Patel, TK12, 11:15 AM-12:00 PM, Beard Faded with Sr. Ankit Patel, TK12, 1…" at bounding box center [165, 462] width 0 height 40
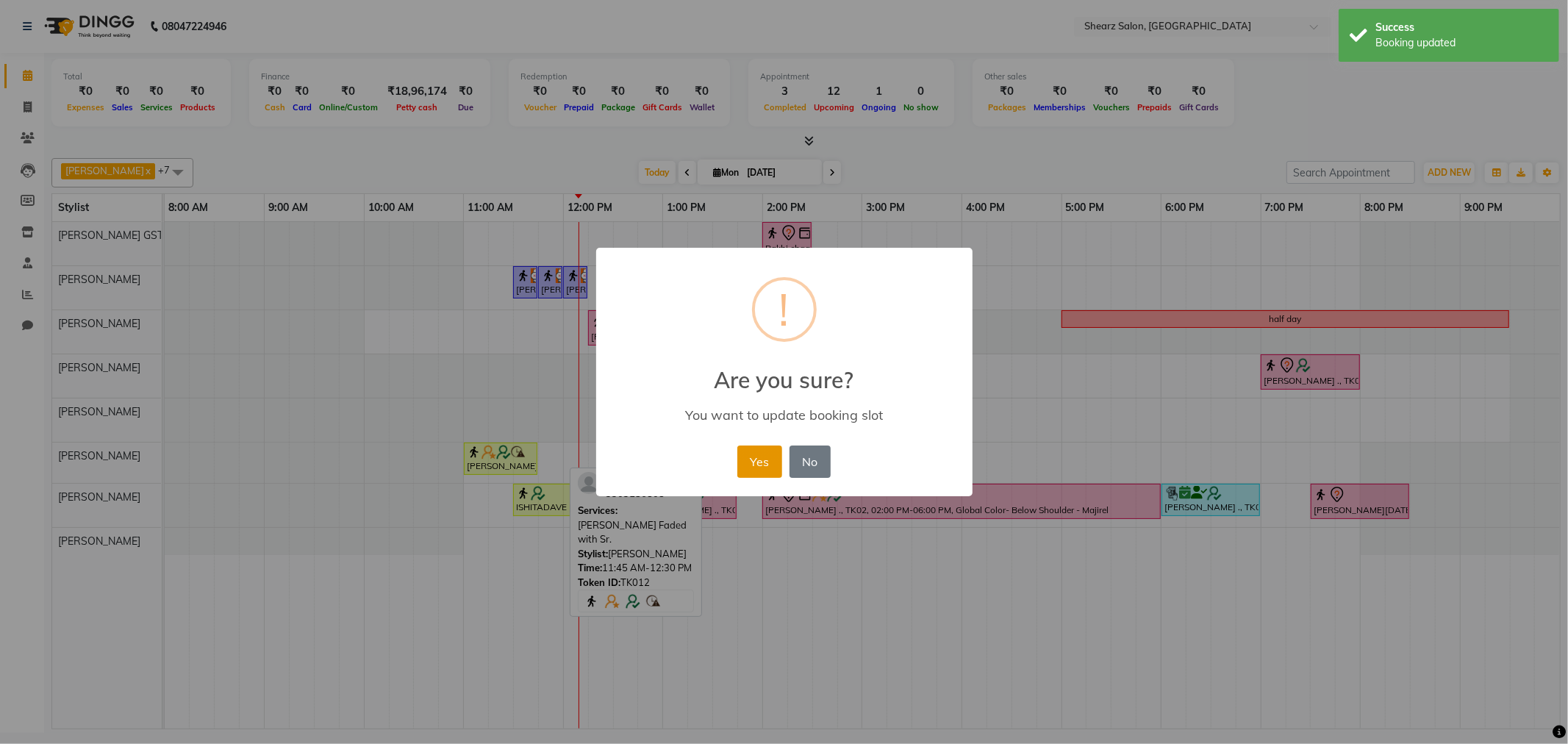
click at [752, 459] on button "Yes" at bounding box center [760, 462] width 45 height 32
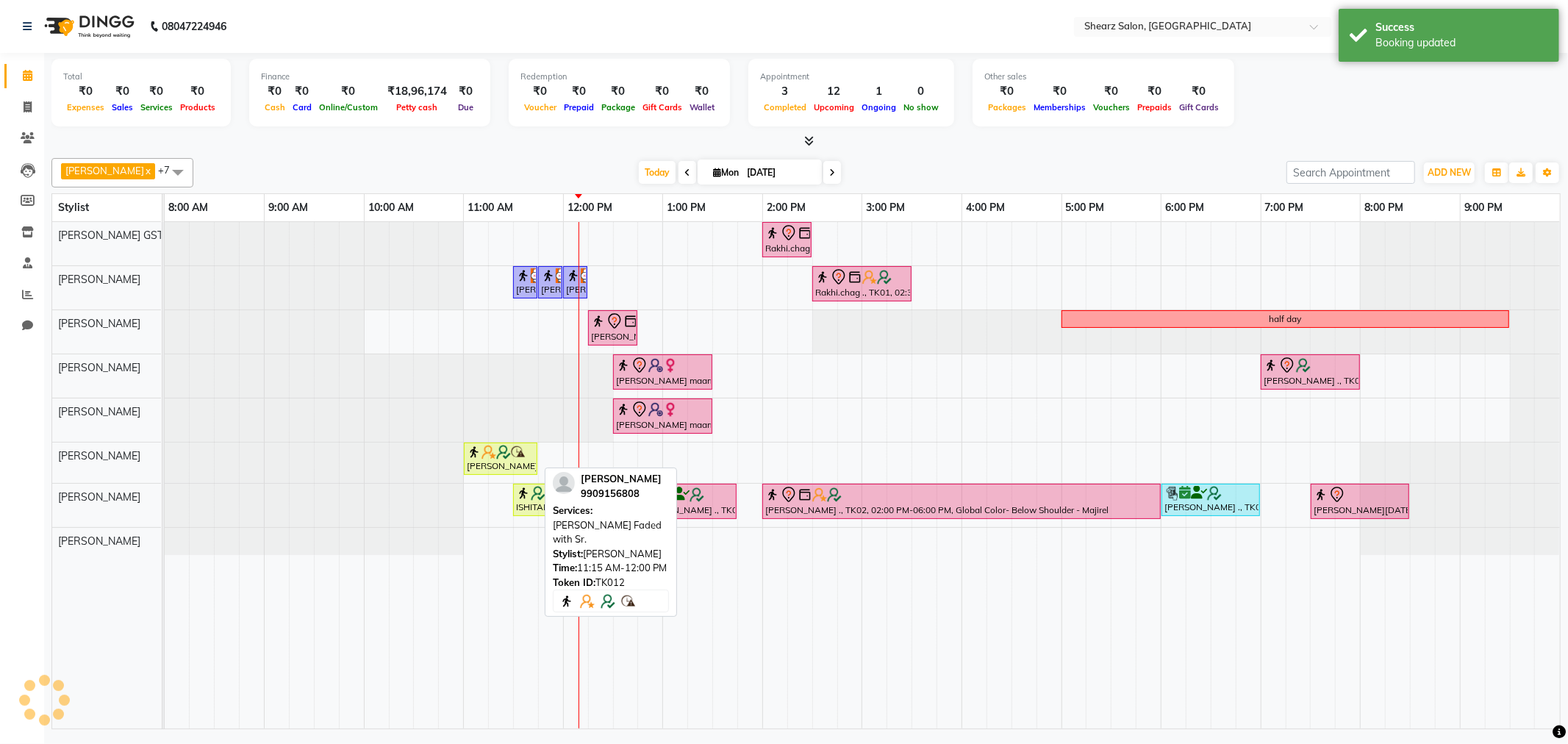
click at [524, 468] on div "Ankit Patel, TK12, 11:00 AM-11:45 AM, Beard Faded with Sr." at bounding box center [500, 459] width 70 height 28
click at [489, 451] on img at bounding box center [489, 452] width 14 height 14
select select "1"
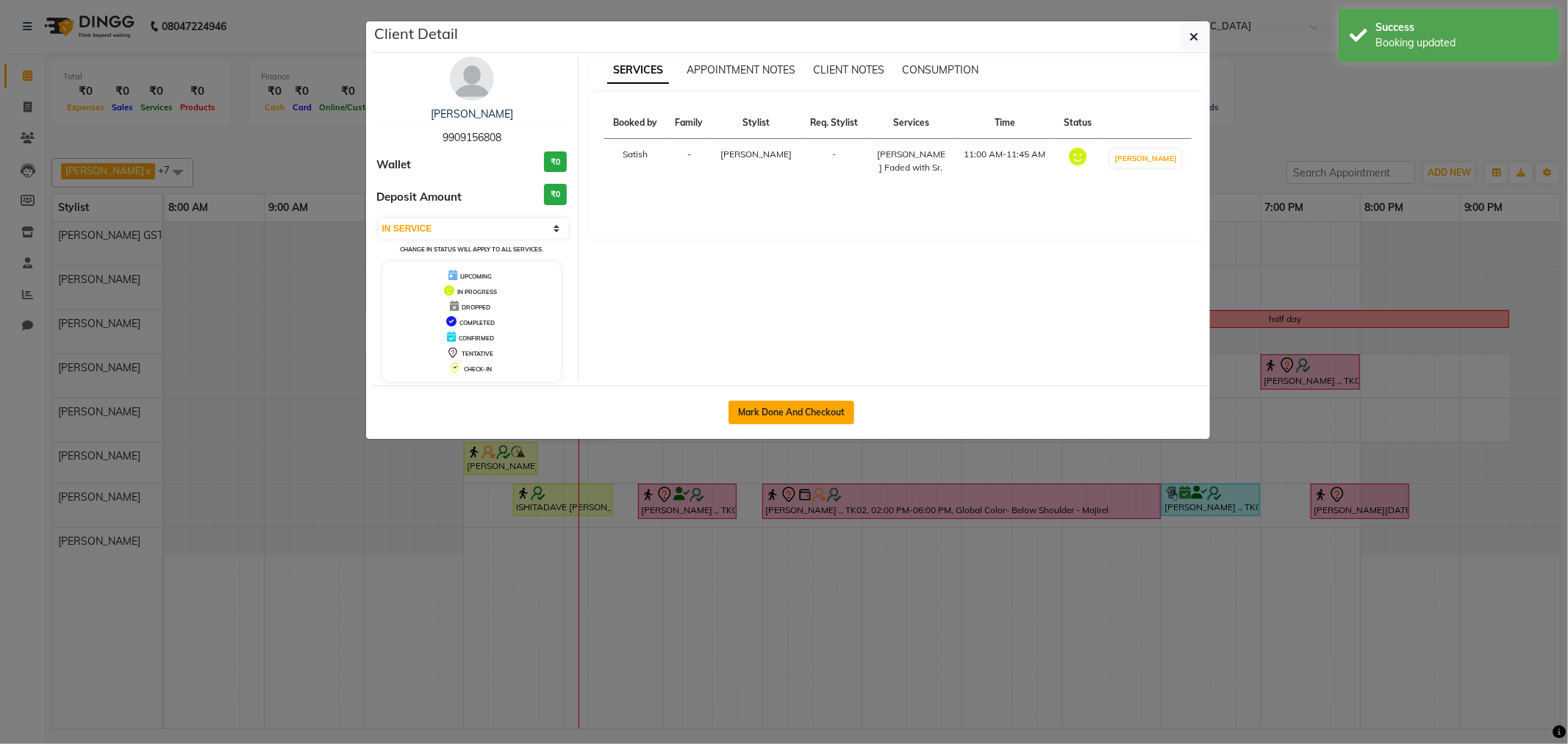
click at [809, 404] on button "Mark Done And Checkout" at bounding box center [791, 412] width 126 height 23
select select "service"
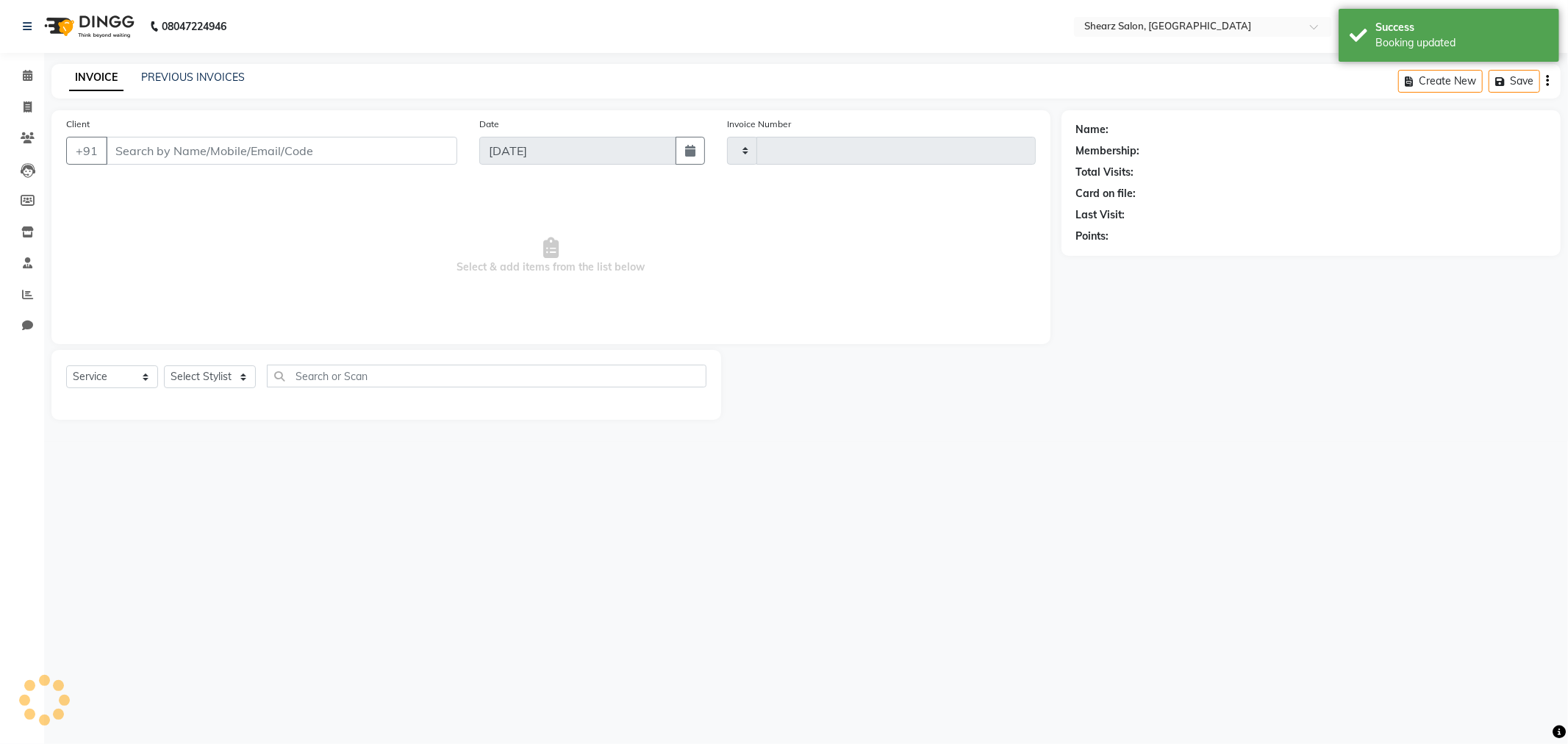
type input "5829"
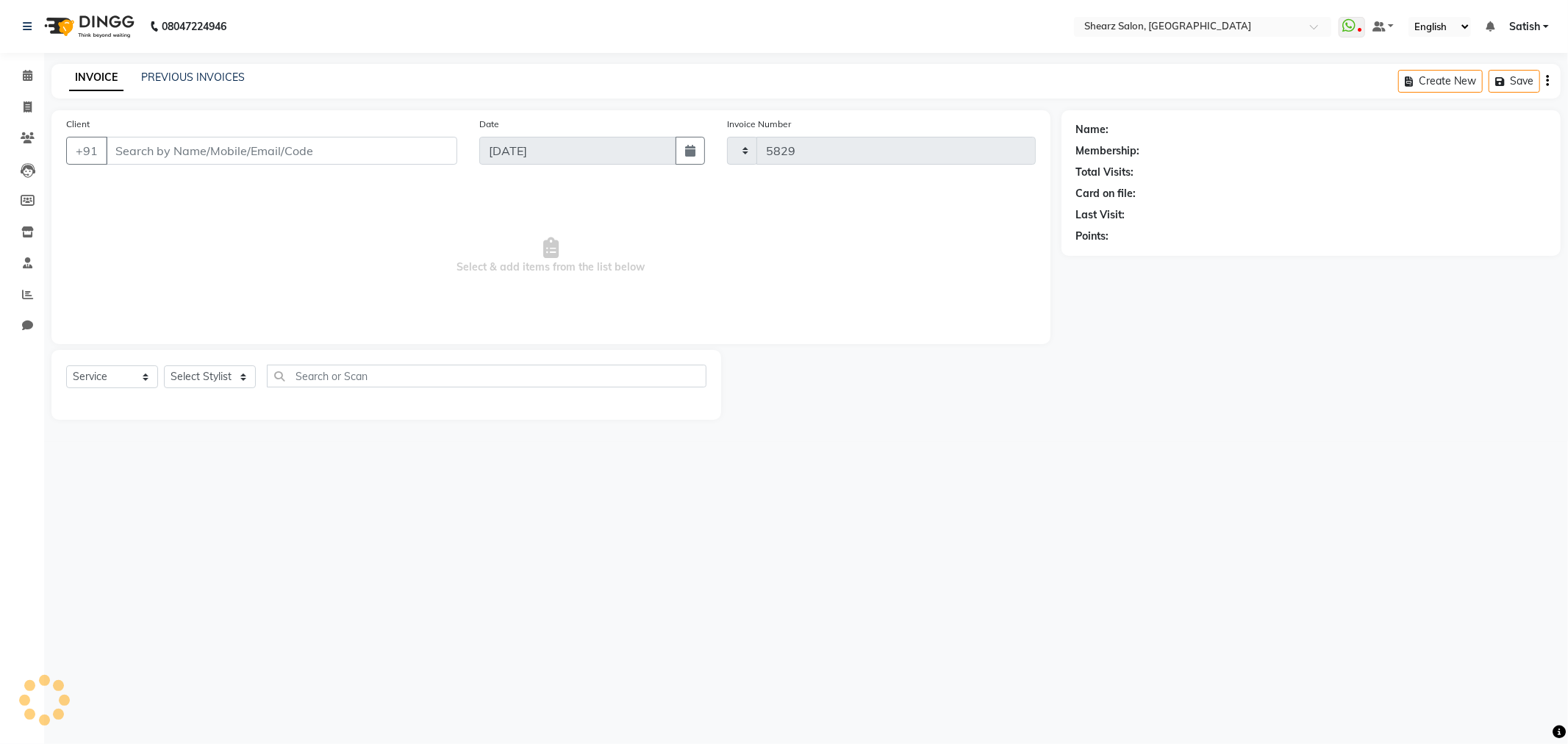
select select "8157"
type input "9909156808"
select select "77471"
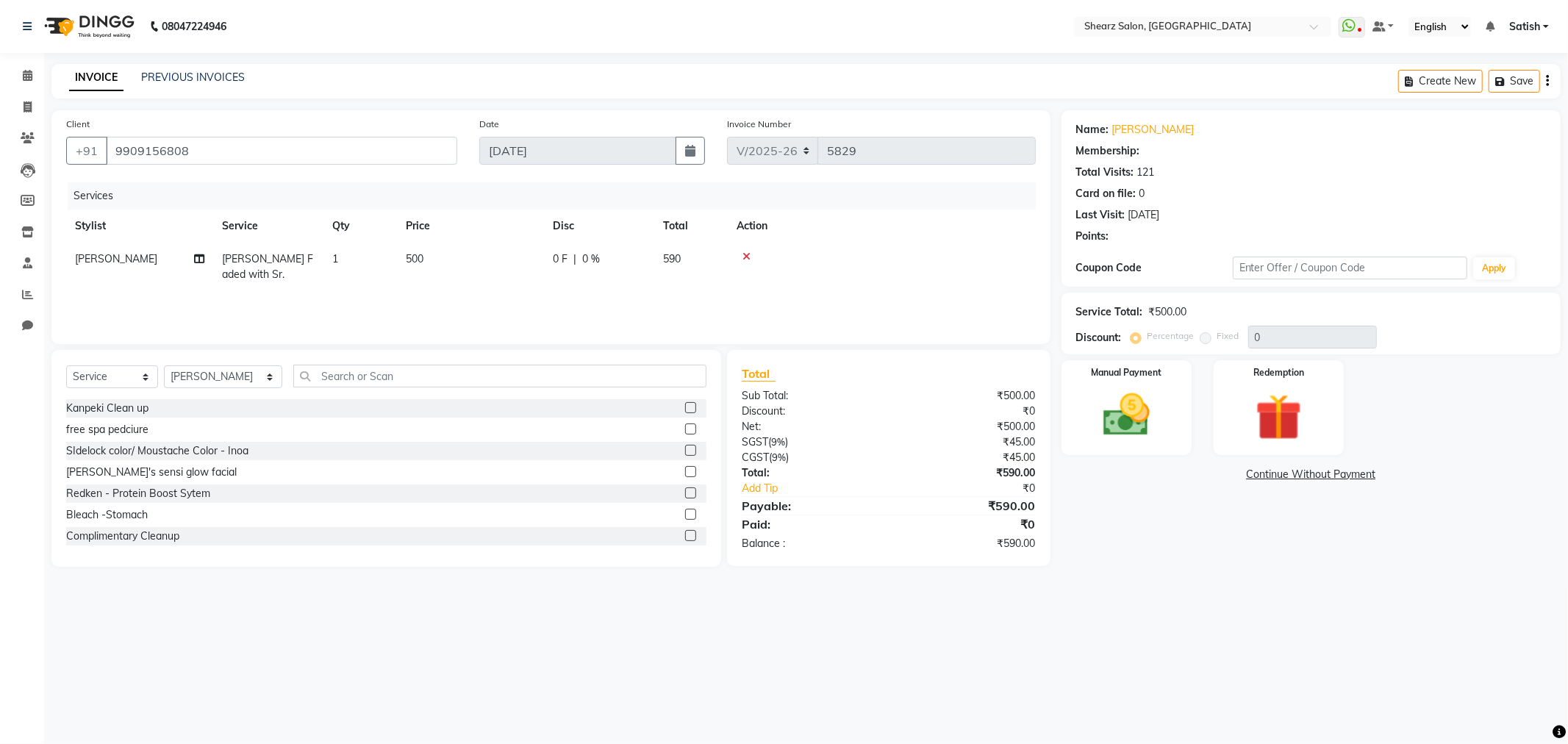
select select "1: Object"
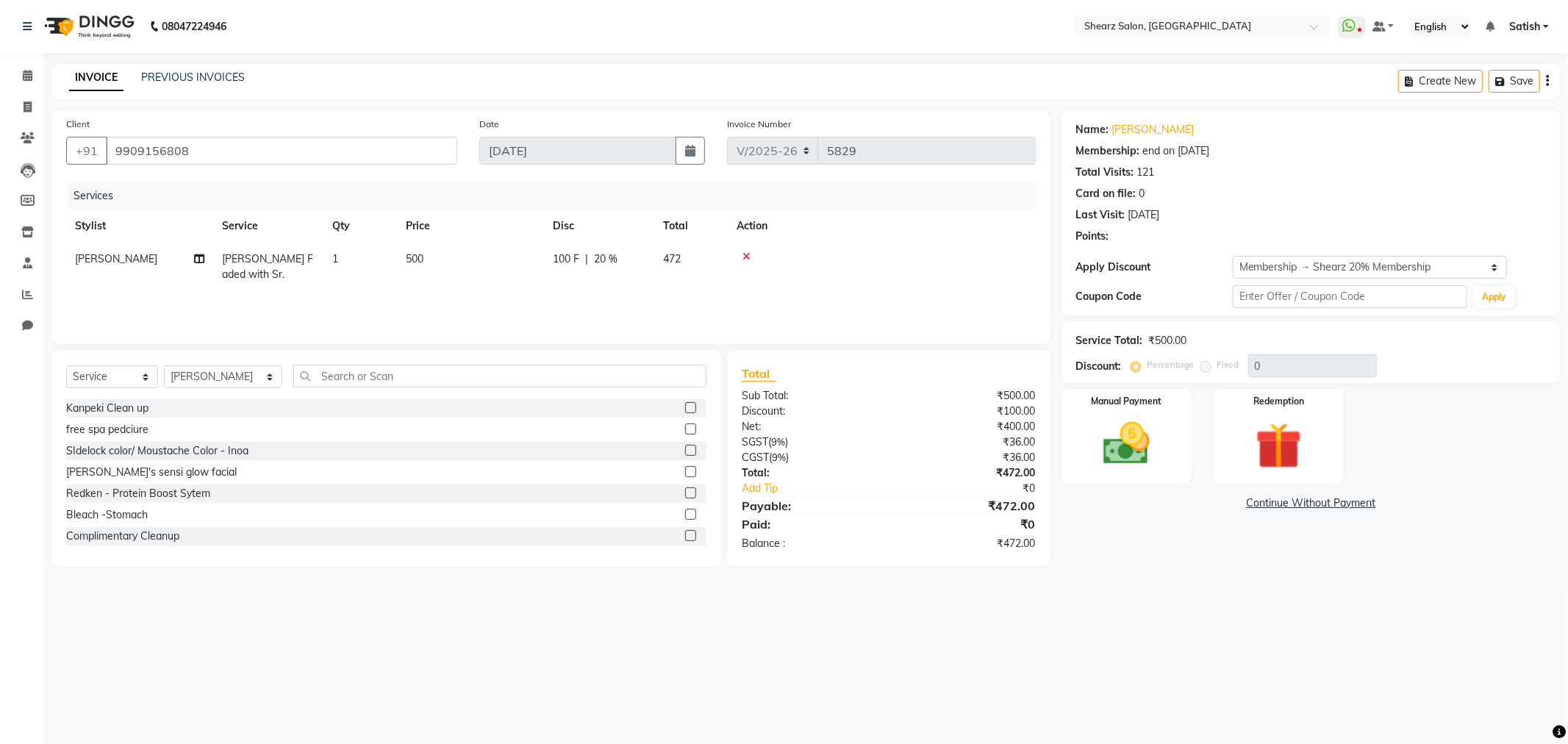
type input "20"
click at [391, 385] on input "text" at bounding box center [499, 376] width 413 height 23
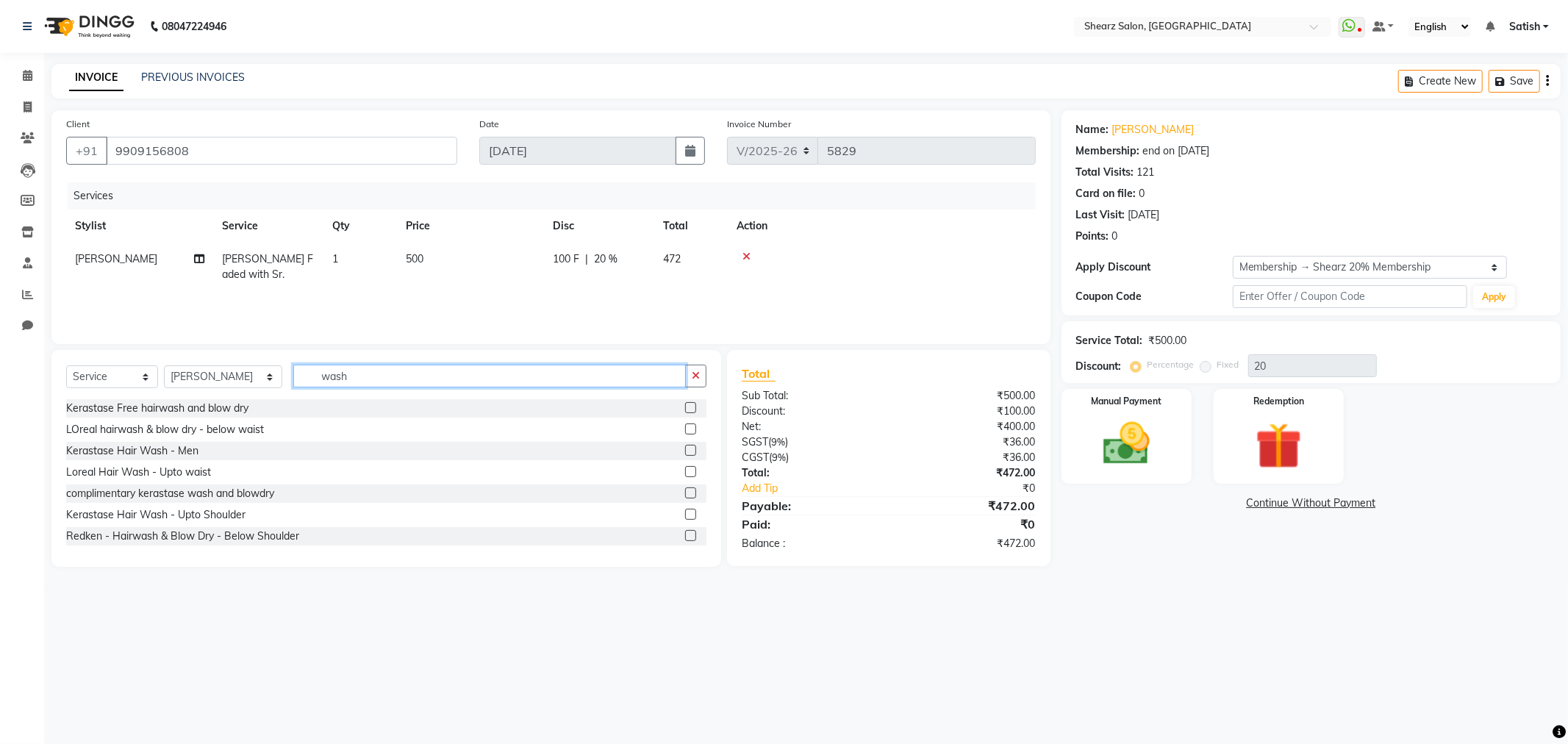
type input "wash"
click at [685, 475] on label at bounding box center [690, 472] width 11 height 11
click at [685, 475] on input "checkbox" at bounding box center [689, 472] width 10 height 10
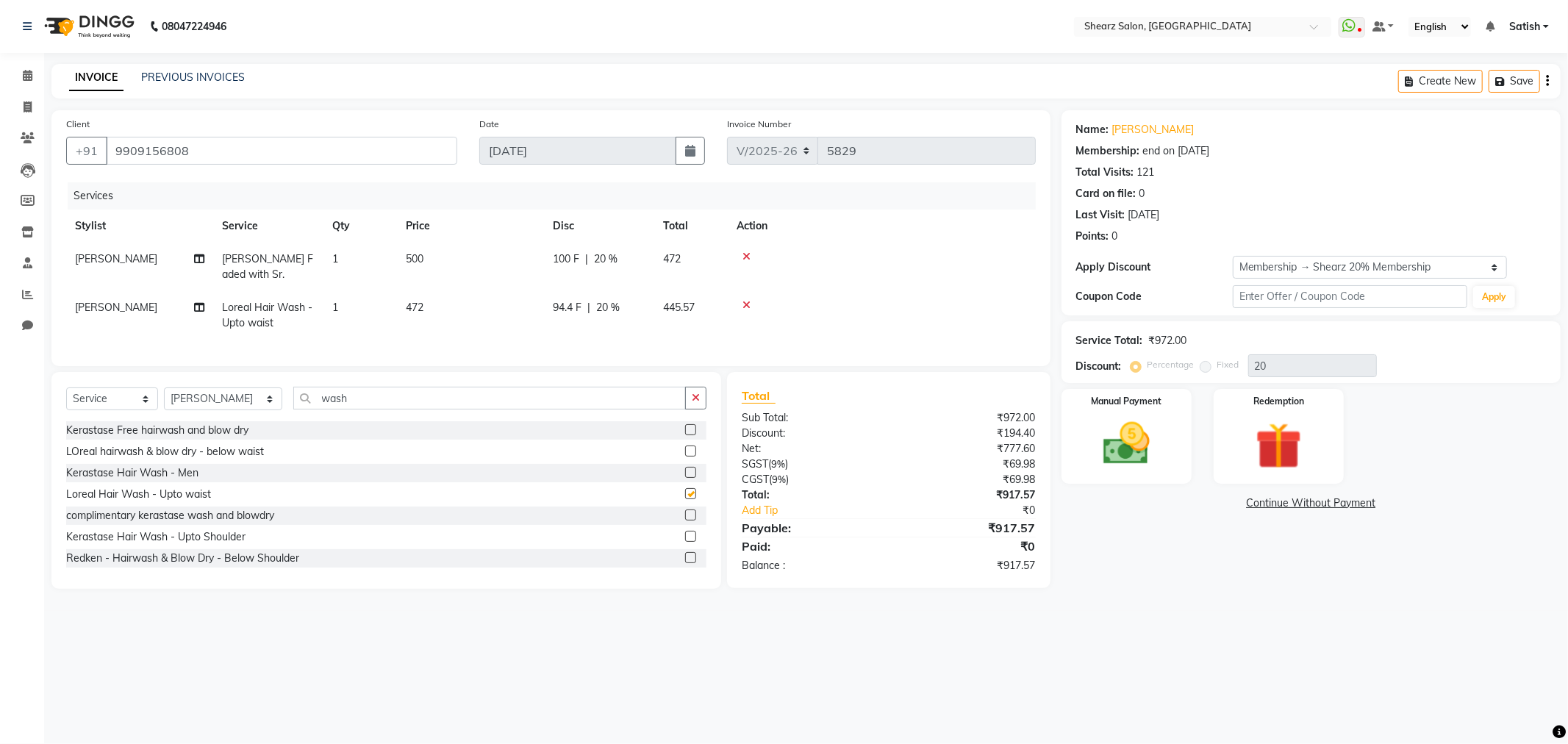
checkbox input "false"
click at [685, 503] on label at bounding box center [690, 498] width 11 height 11
click at [685, 503] on input "checkbox" at bounding box center [689, 498] width 10 height 10
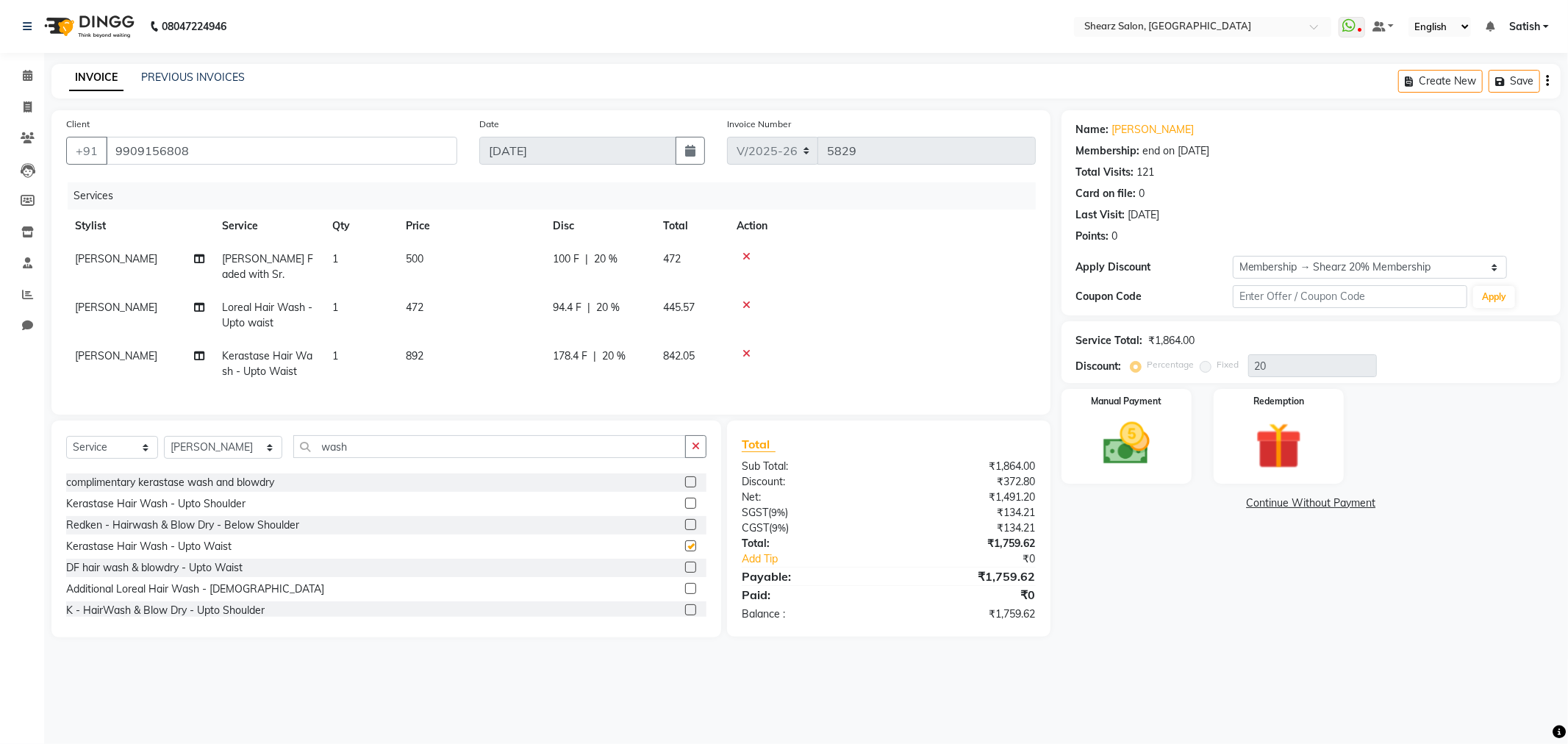
checkbox input "false"
click at [745, 298] on td at bounding box center [881, 315] width 308 height 48
click at [747, 303] on icon at bounding box center [747, 305] width 8 height 11
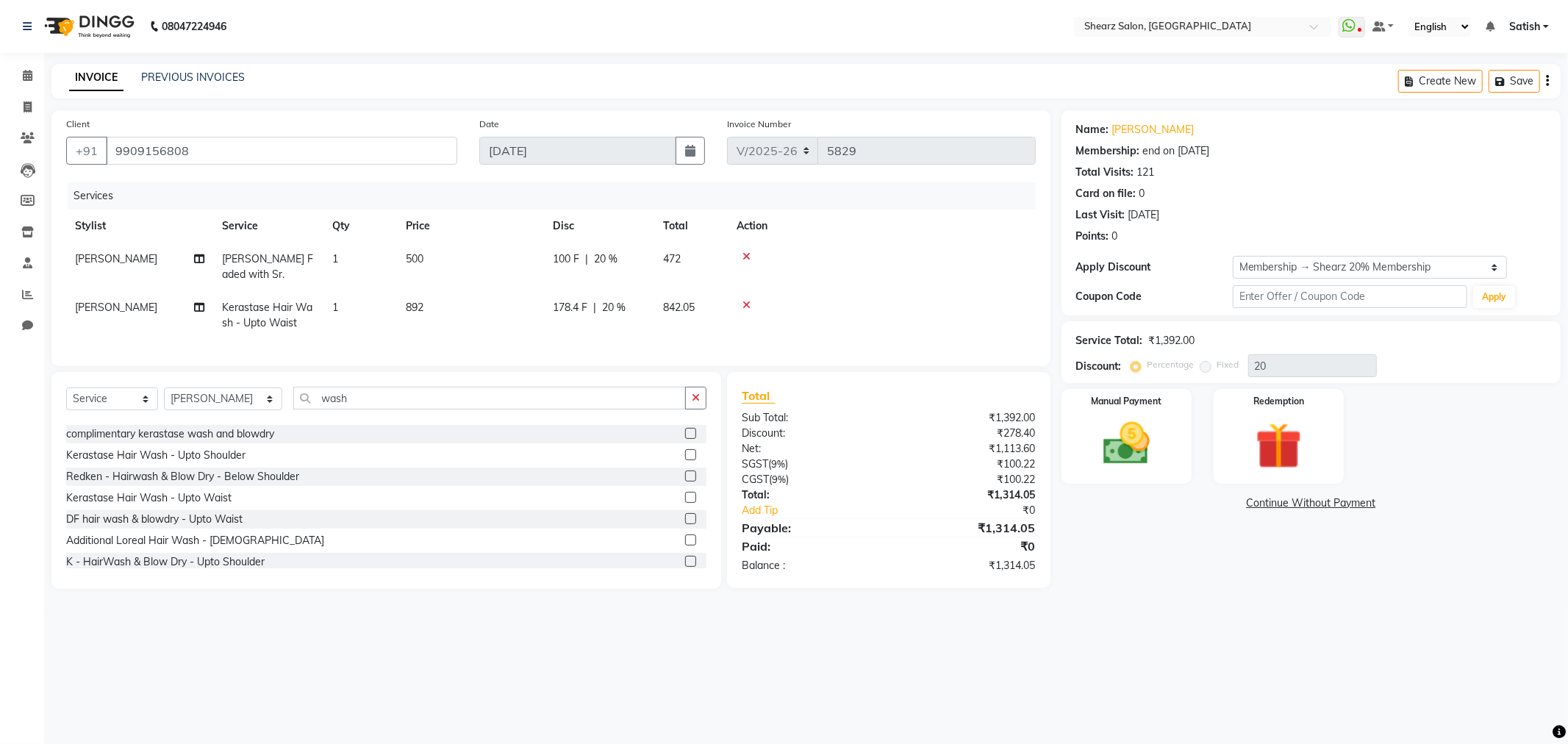
click at [750, 303] on icon at bounding box center [747, 305] width 8 height 11
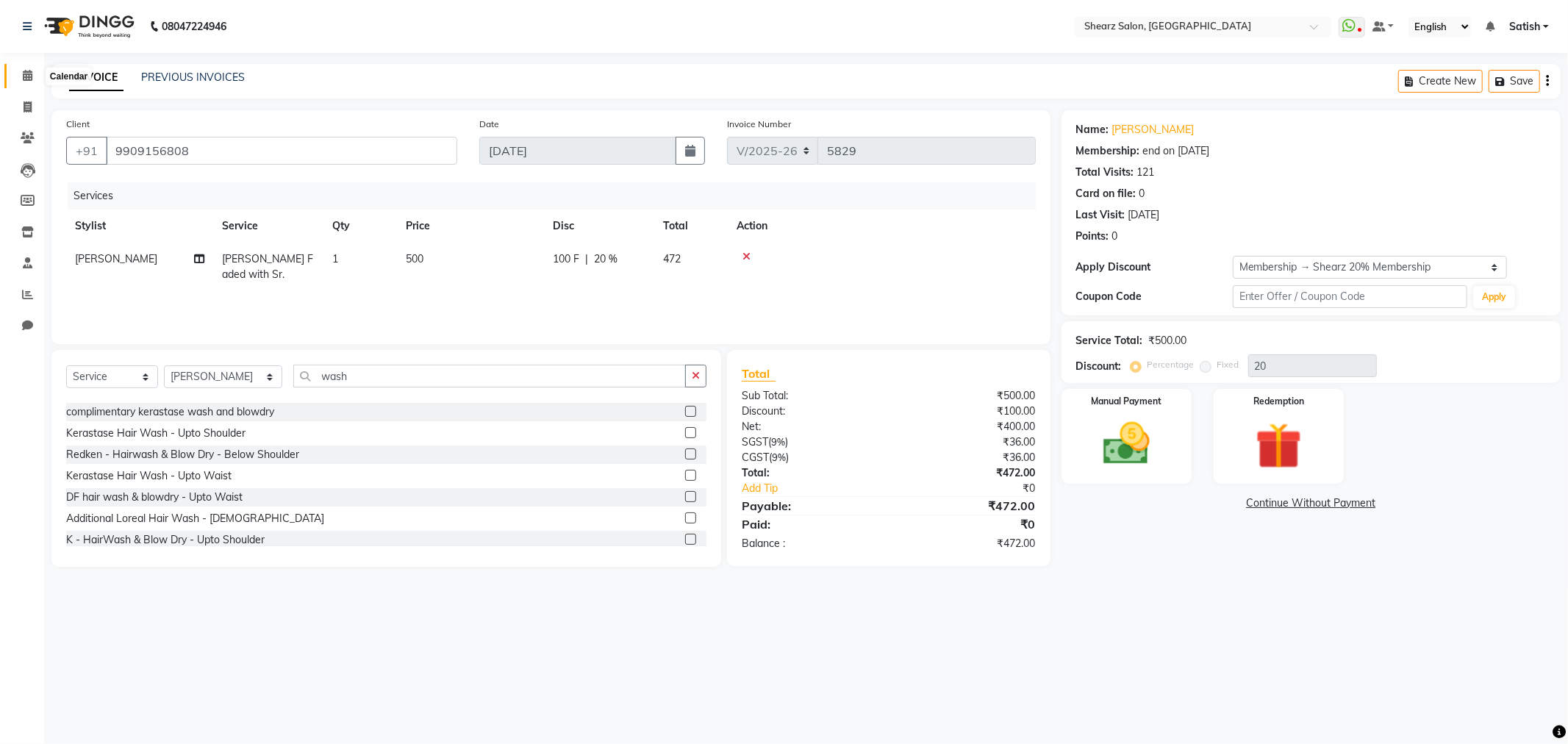
click at [23, 77] on icon at bounding box center [28, 75] width 10 height 11
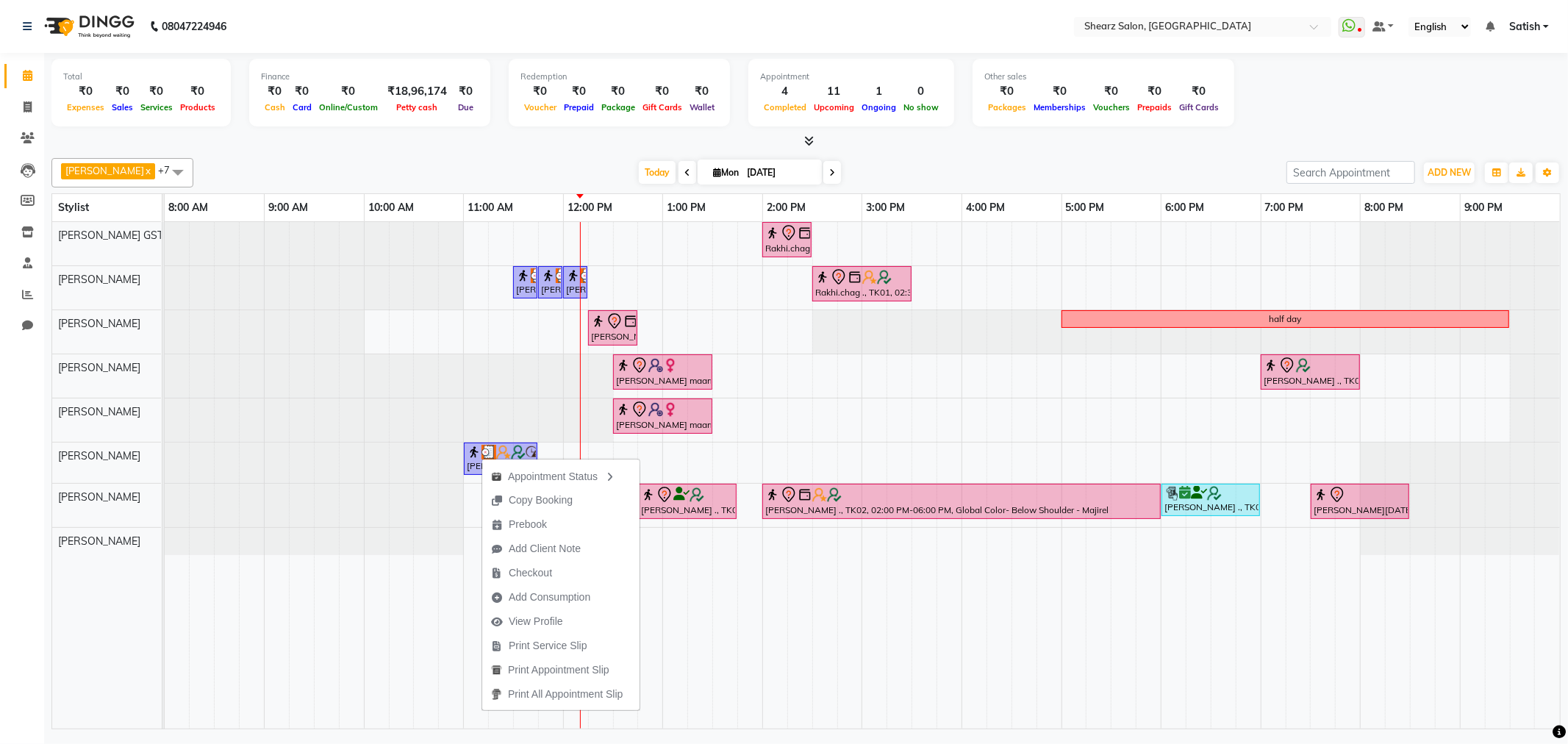
click at [482, 458] on div "Appointment Status Copy Booking Prebook Add Client Note Checkout Add Consumptio…" at bounding box center [561, 584] width 159 height 253
click at [471, 445] on img at bounding box center [474, 452] width 14 height 14
select select "3"
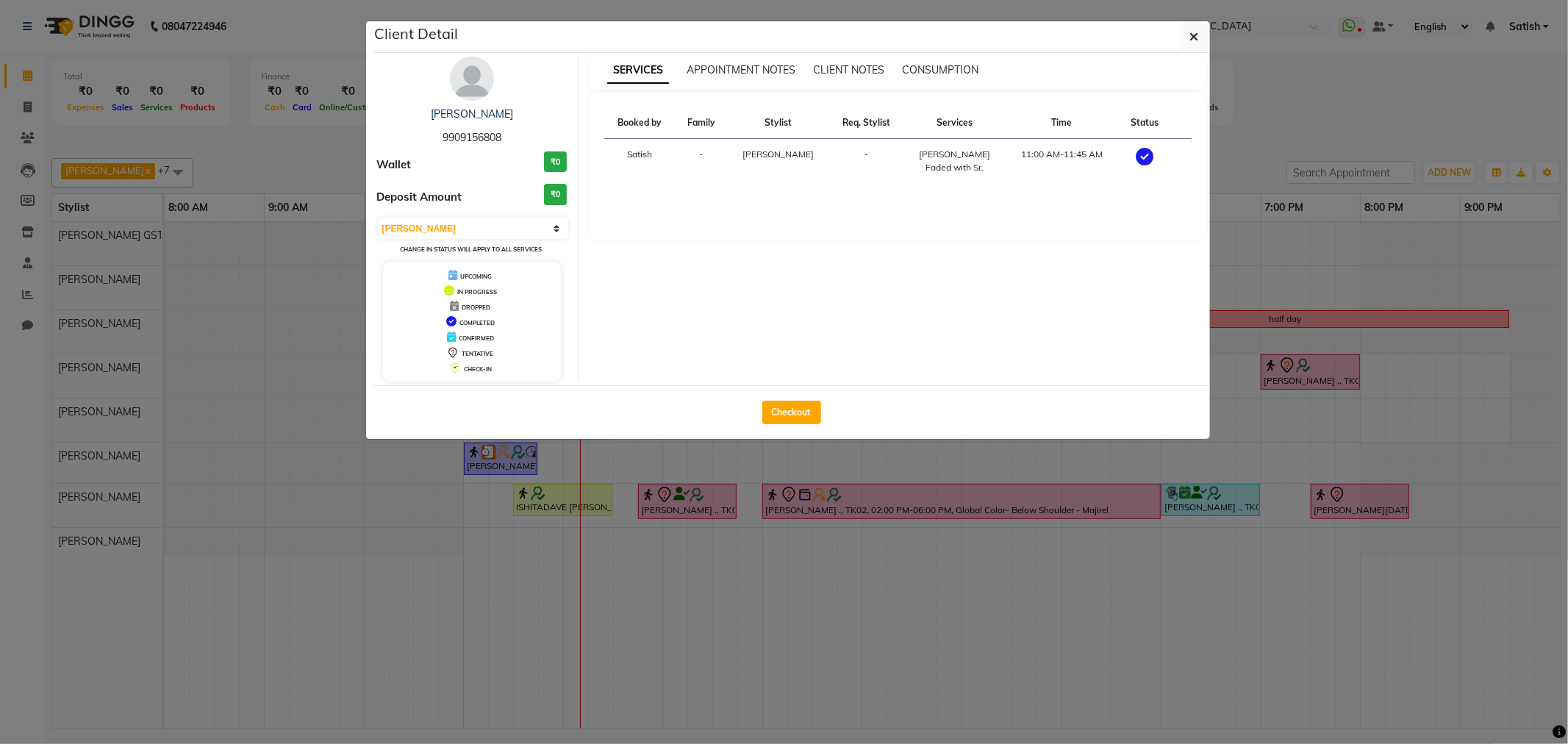
click at [471, 459] on ngb-modal-window "Client Detail Ankit Patel 9909156808 Wallet ₹0 Deposit Amount ₹0 Select MARK DO…" at bounding box center [784, 372] width 1568 height 744
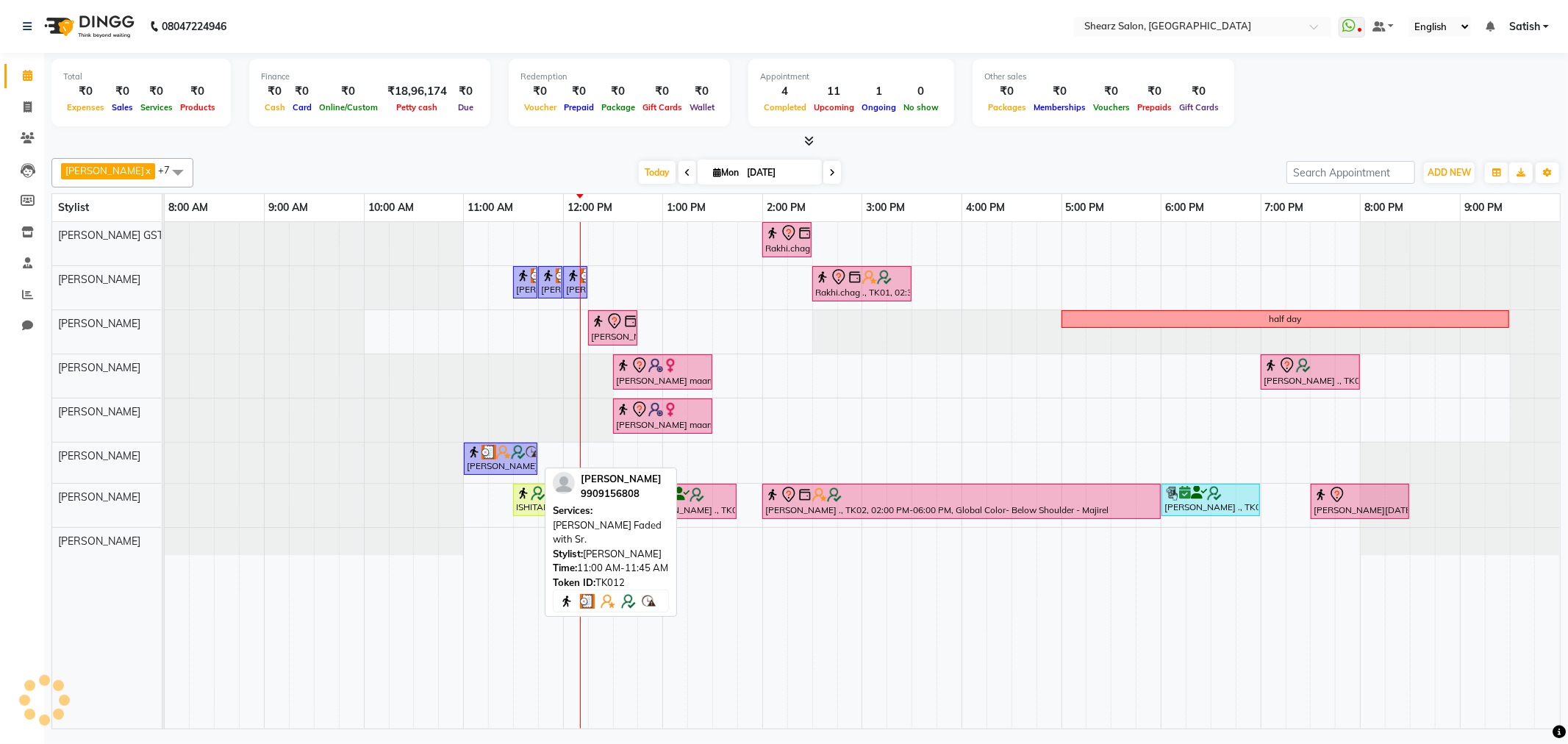
click at [496, 453] on img at bounding box center [503, 452] width 14 height 14
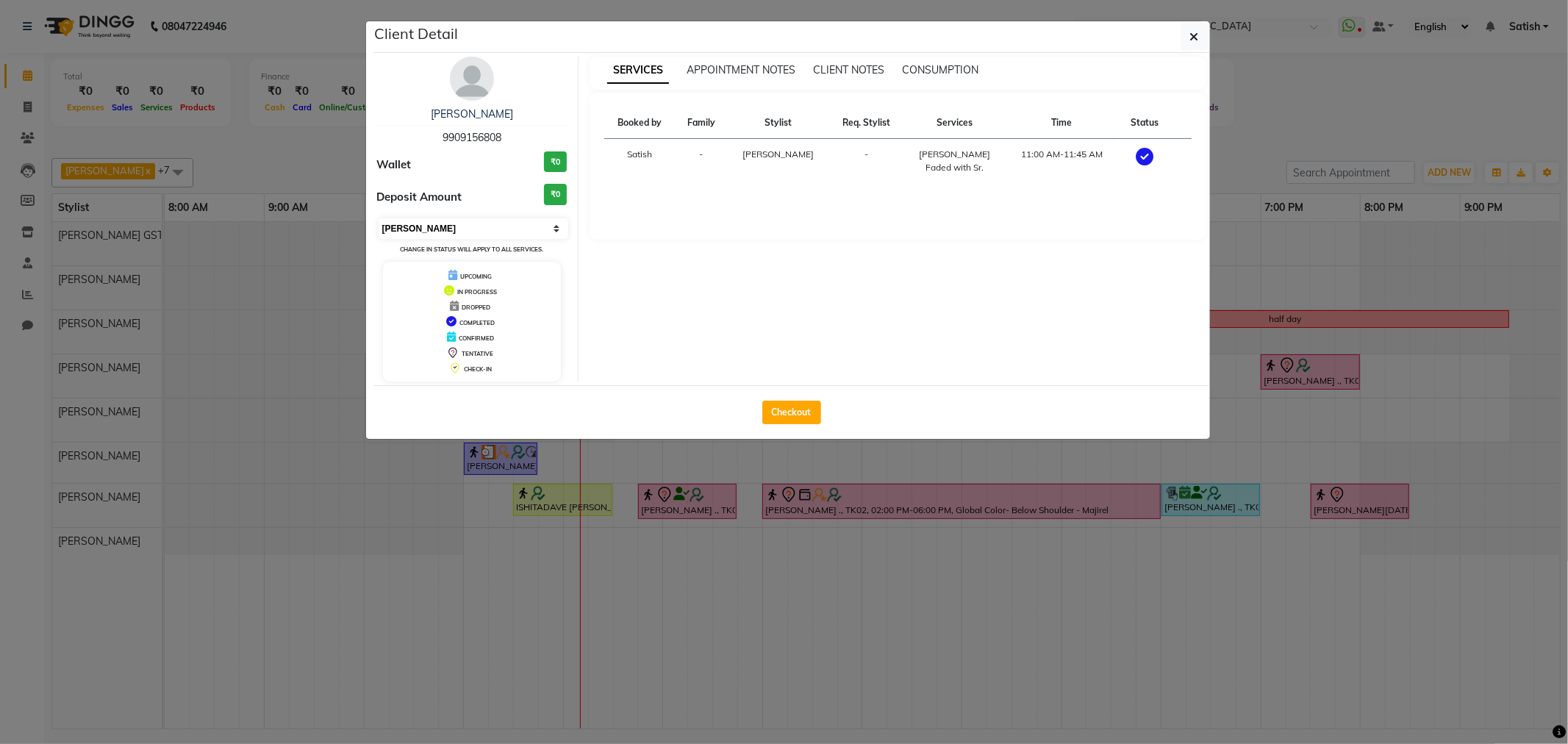
click at [429, 232] on select "Select MARK DONE UPCOMING" at bounding box center [475, 228] width 191 height 21
click at [379, 219] on select "Select MARK DONE UPCOMING" at bounding box center [475, 228] width 191 height 21
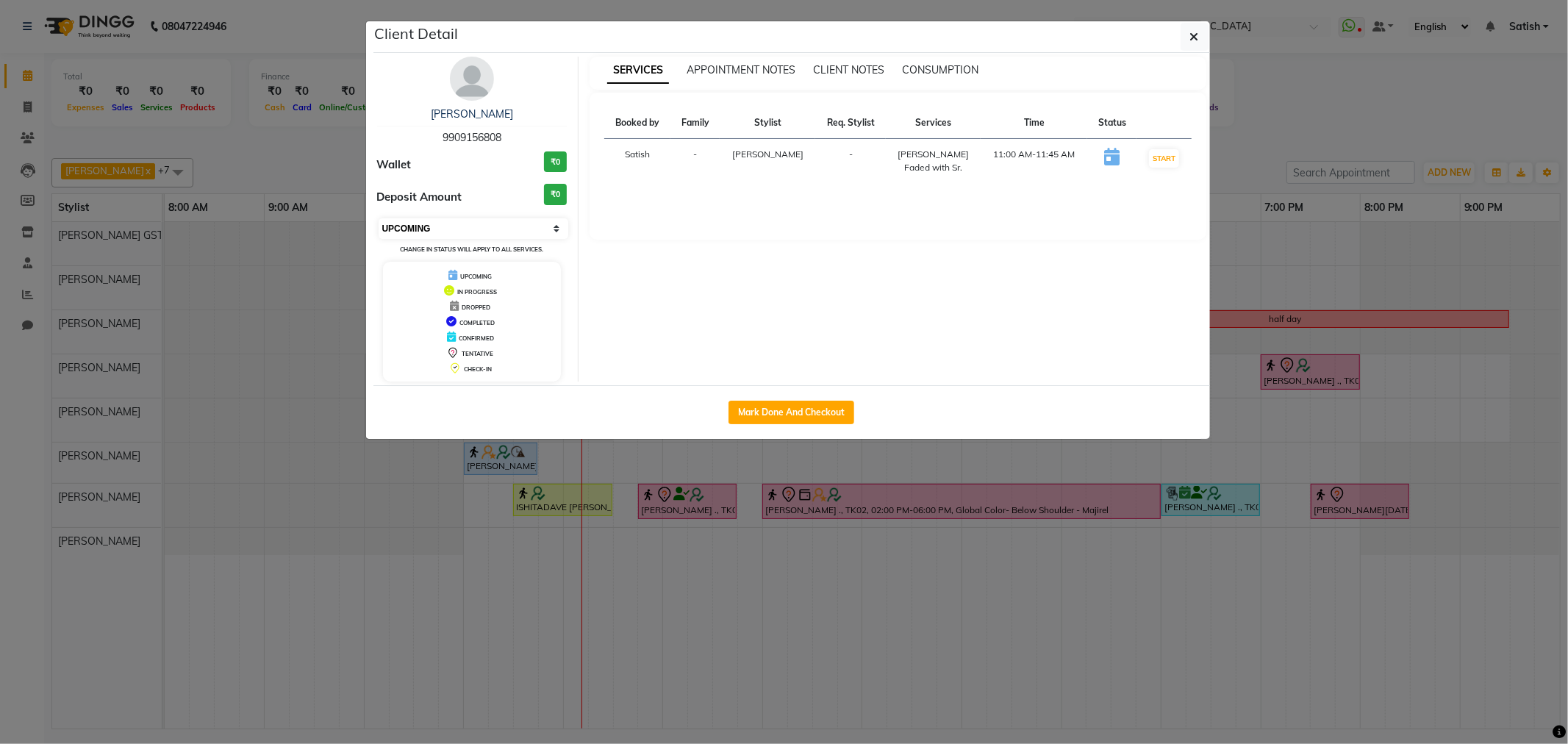
click at [460, 231] on select "Select IN SERVICE CONFIRMED TENTATIVE CHECK IN MARK DONE DROPPED UPCOMING" at bounding box center [475, 228] width 191 height 21
select select "1"
click at [379, 219] on select "Select IN SERVICE CONFIRMED TENTATIVE CHECK IN MARK DONE DROPPED UPCOMING" at bounding box center [475, 228] width 191 height 21
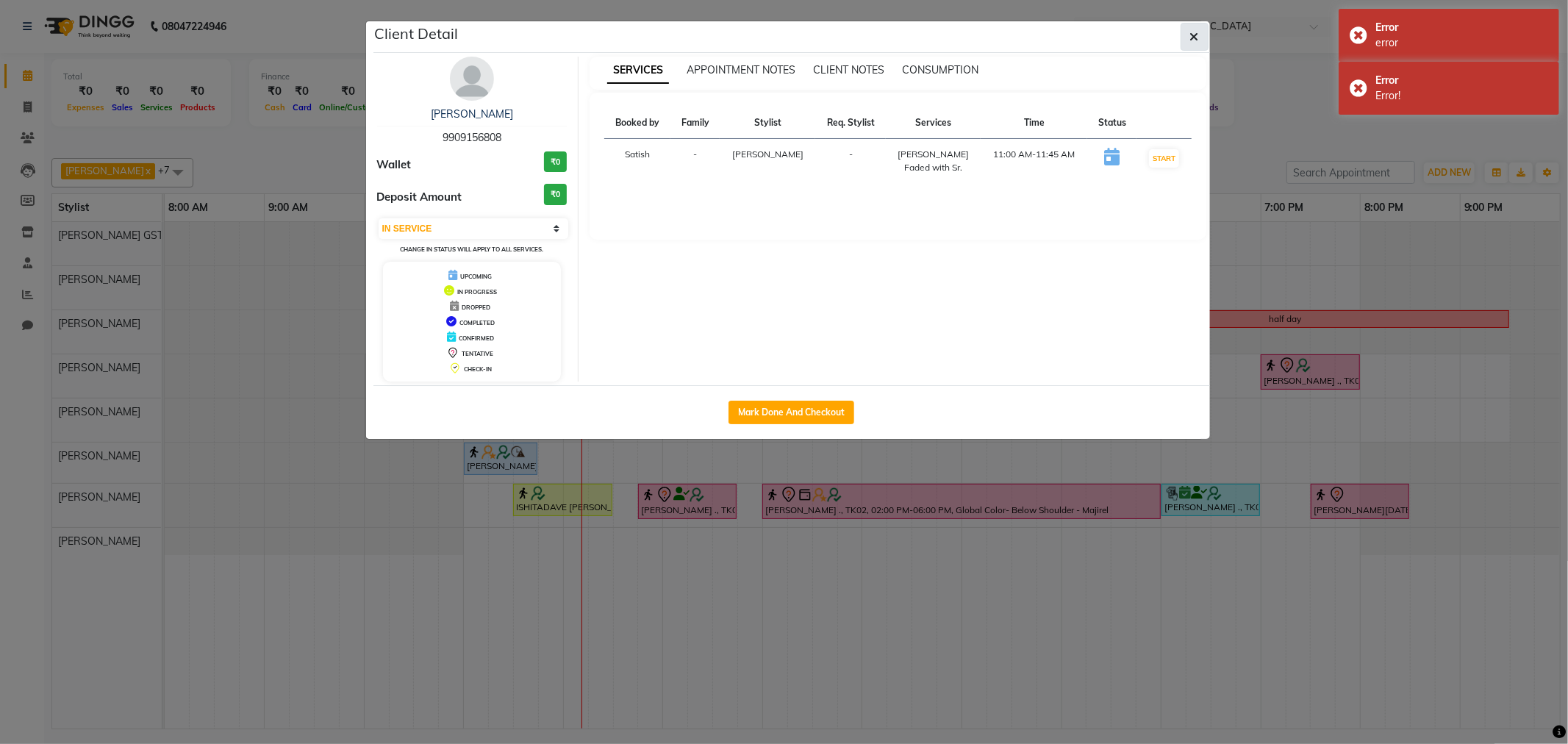
click at [1202, 40] on button "button" at bounding box center [1194, 37] width 28 height 28
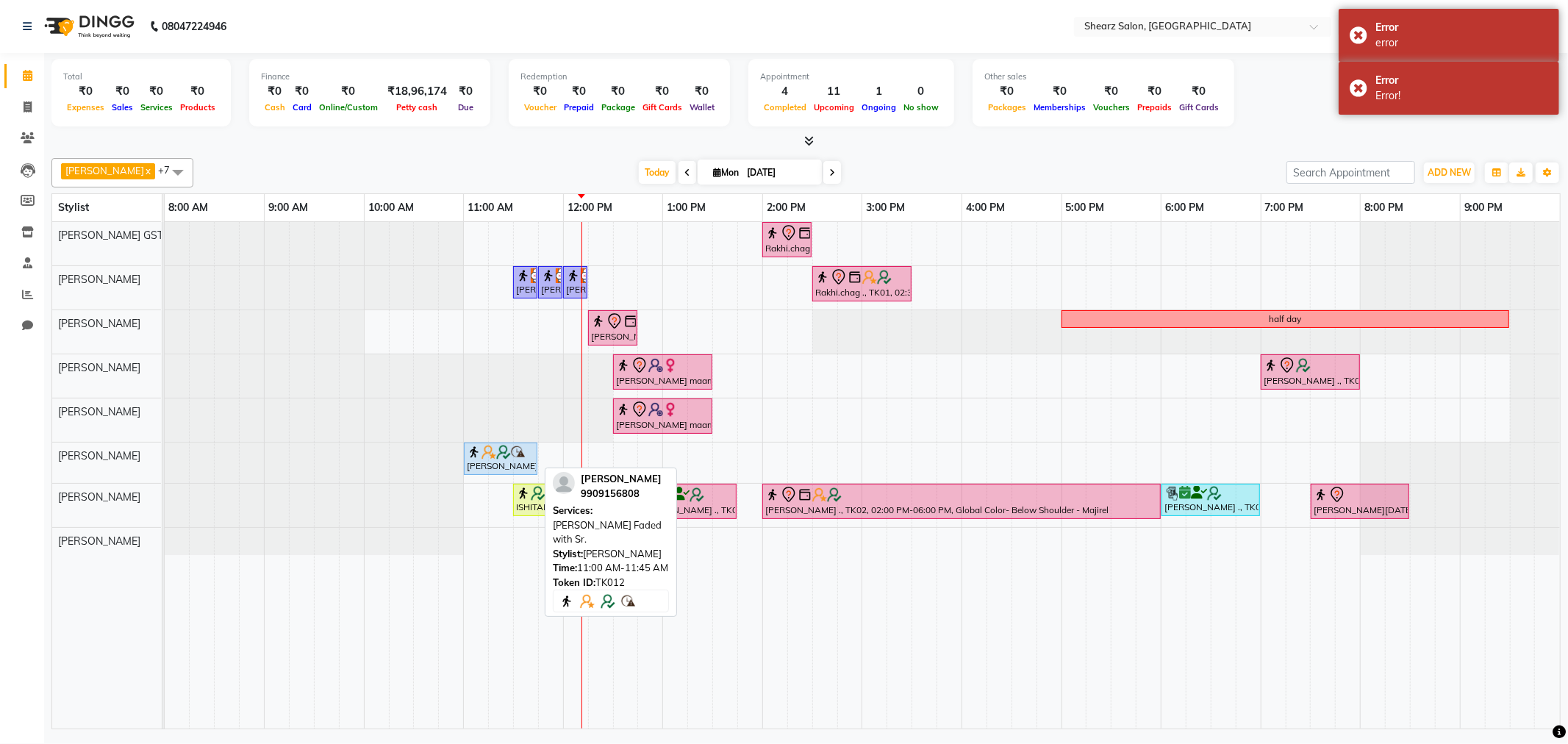
click at [475, 456] on img at bounding box center [474, 452] width 14 height 14
select select "1"
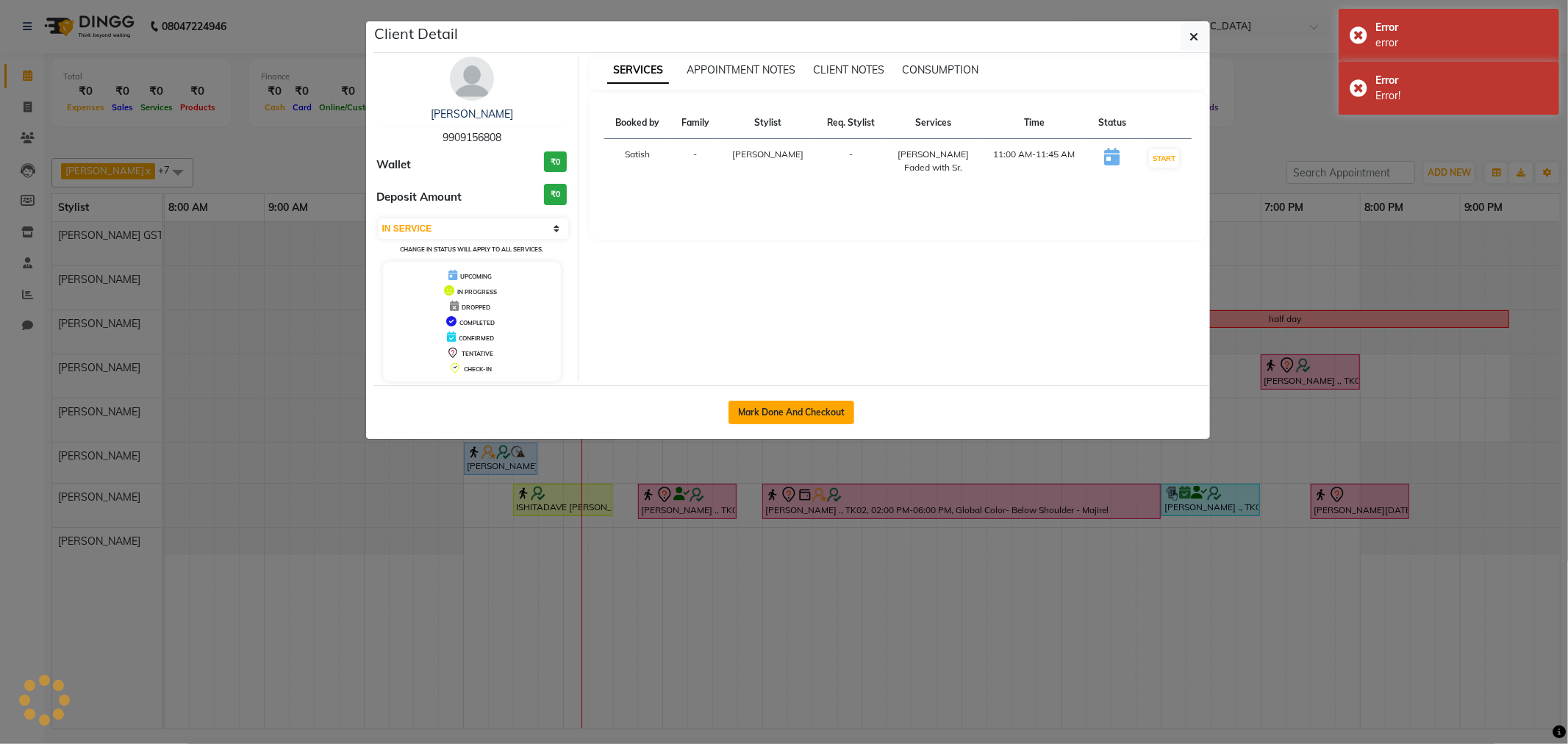
click at [775, 408] on button "Mark Done And Checkout" at bounding box center [791, 412] width 126 height 23
select select "service"
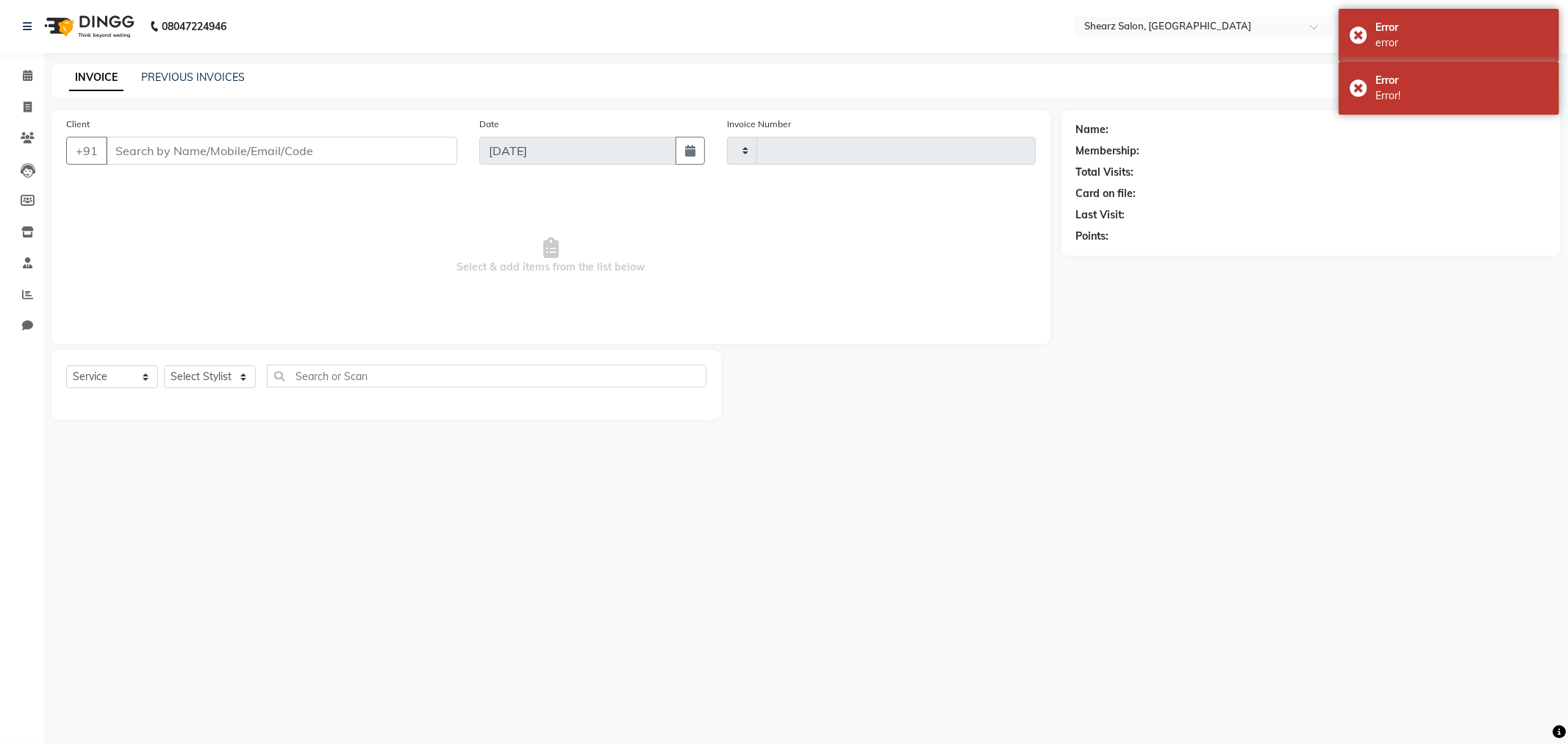
type input "5829"
select select "8157"
type input "9909156808"
select select "77471"
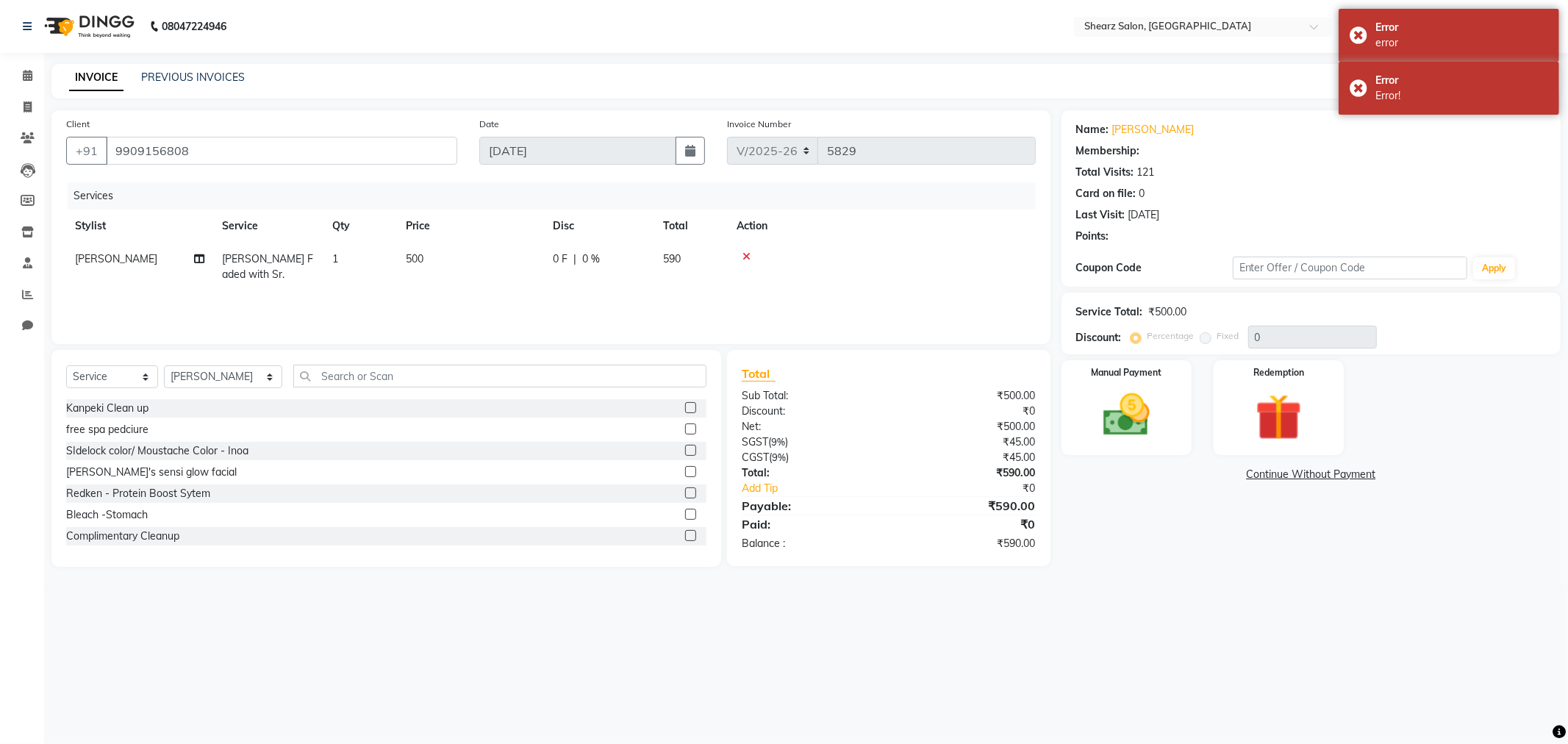
select select "1: Object"
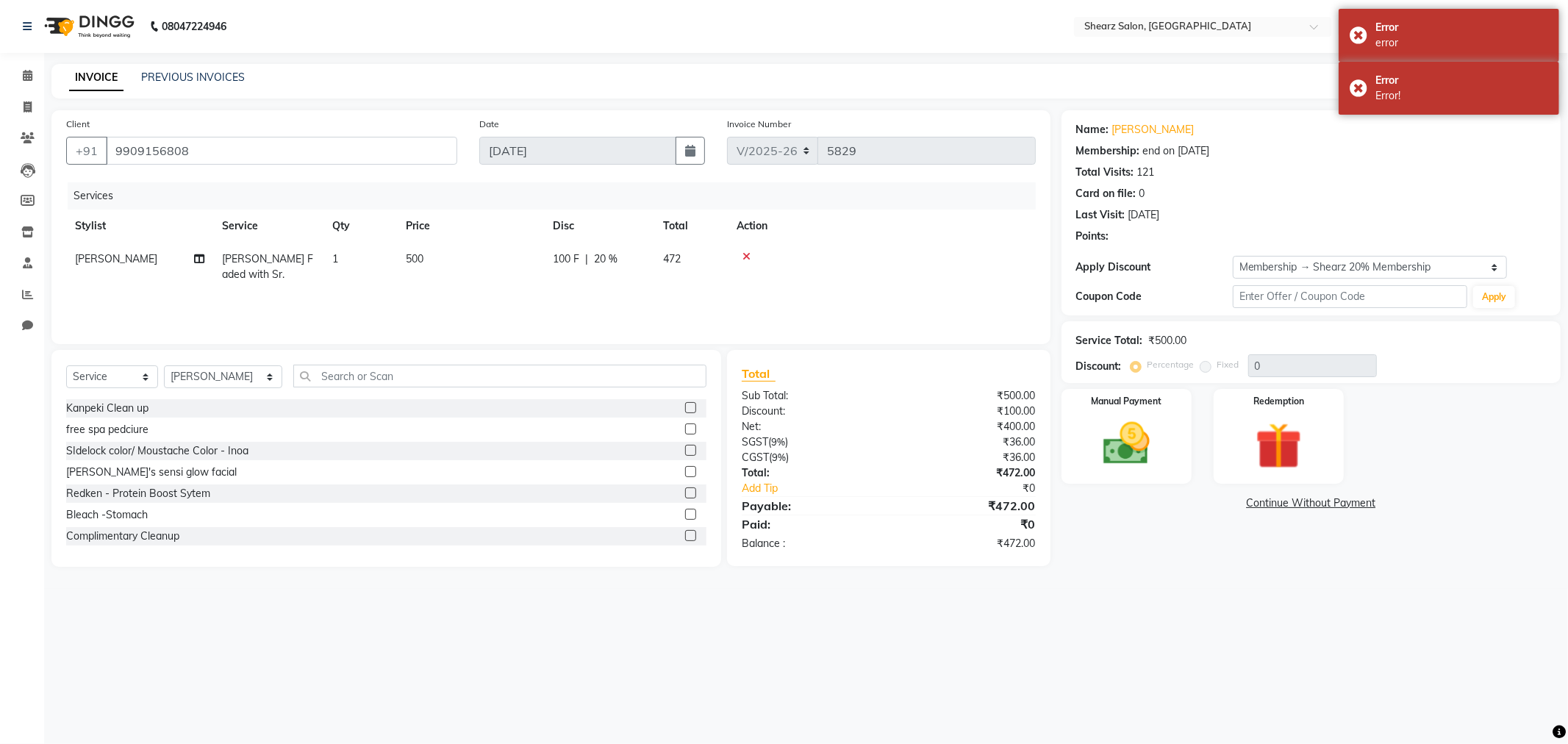
type input "20"
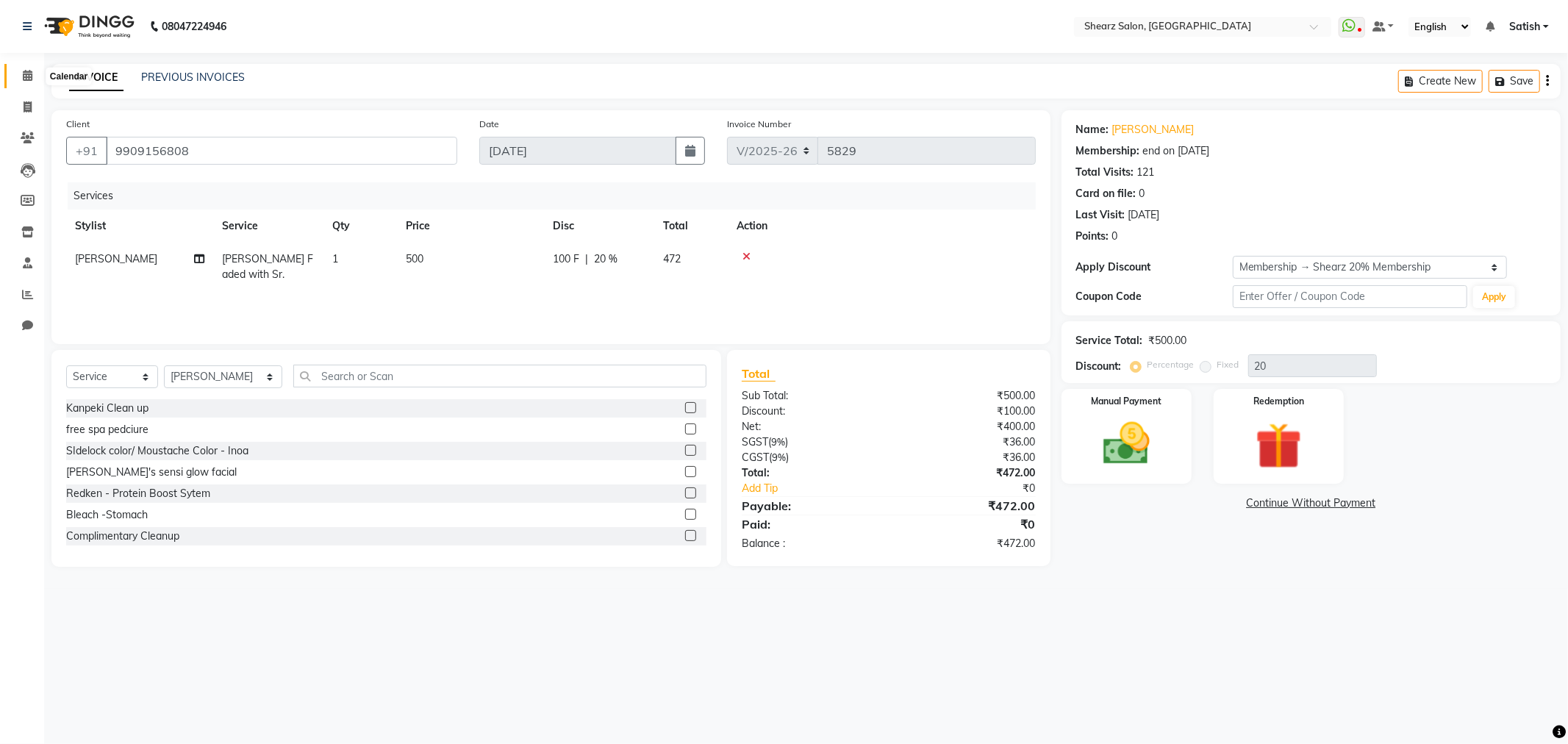
drag, startPoint x: 18, startPoint y: 77, endPoint x: 27, endPoint y: 77, distance: 9.0
click at [18, 77] on span at bounding box center [27, 76] width 26 height 17
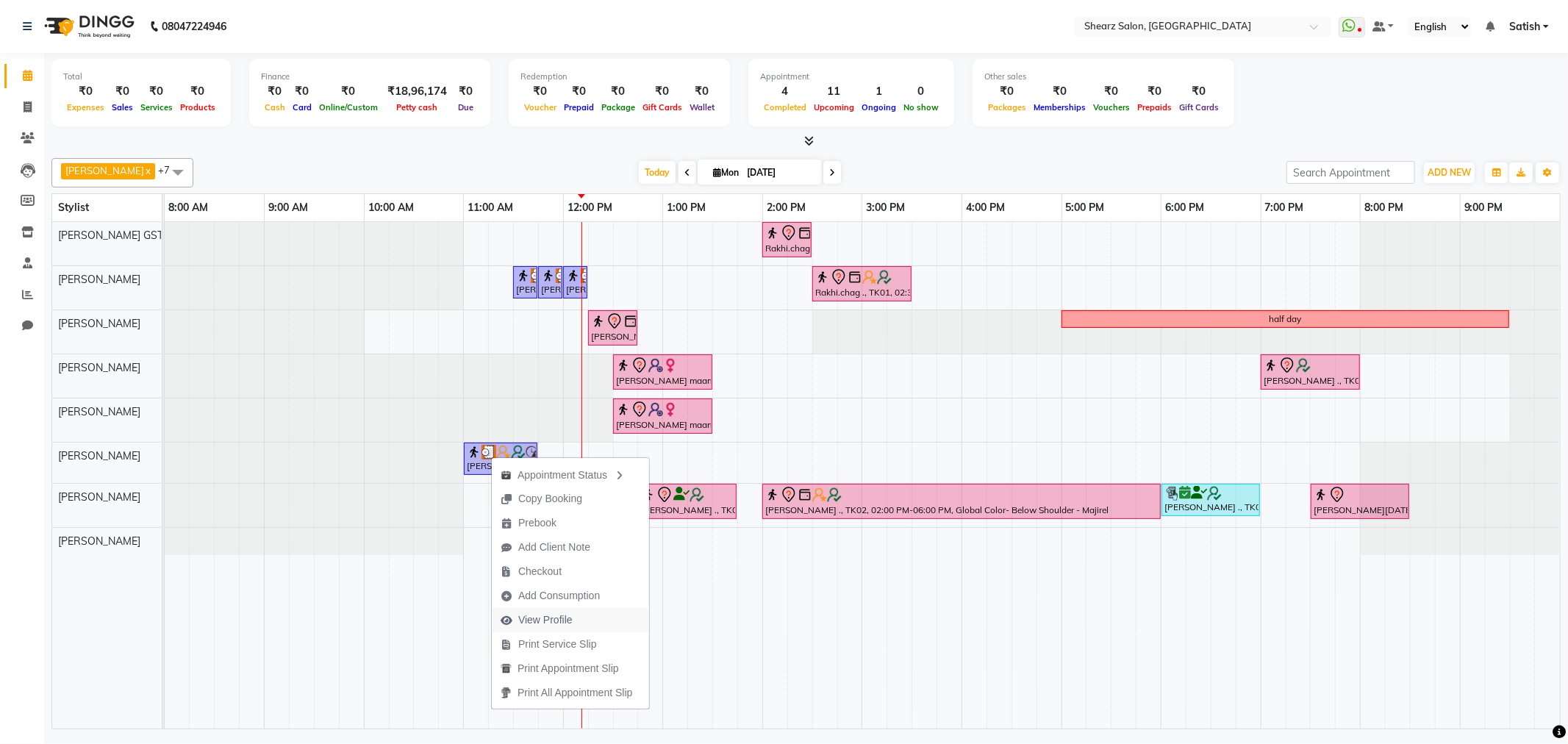
click at [562, 622] on span "View Profile" at bounding box center [545, 620] width 54 height 15
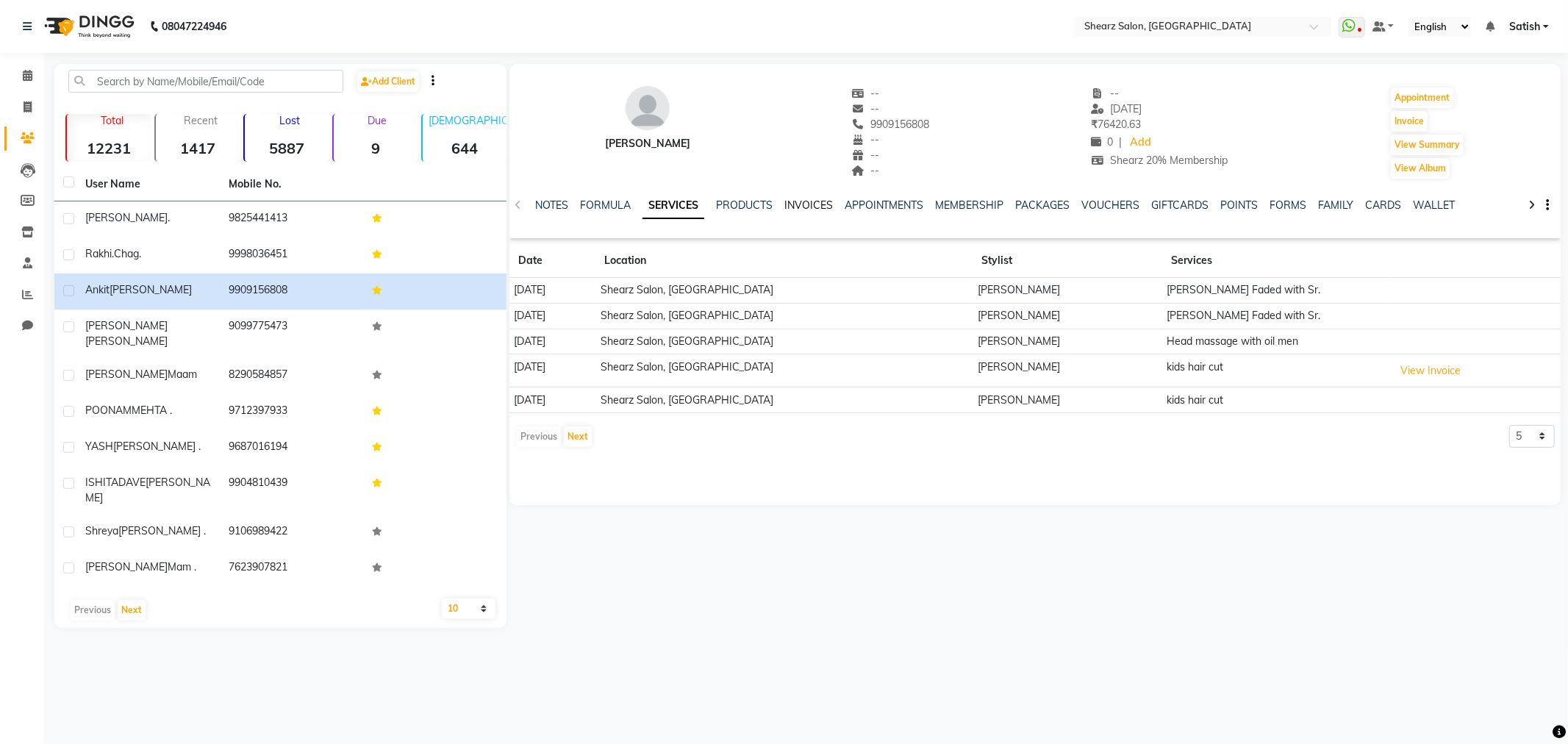
click at [785, 203] on link "INVOICES" at bounding box center [809, 205] width 48 height 13
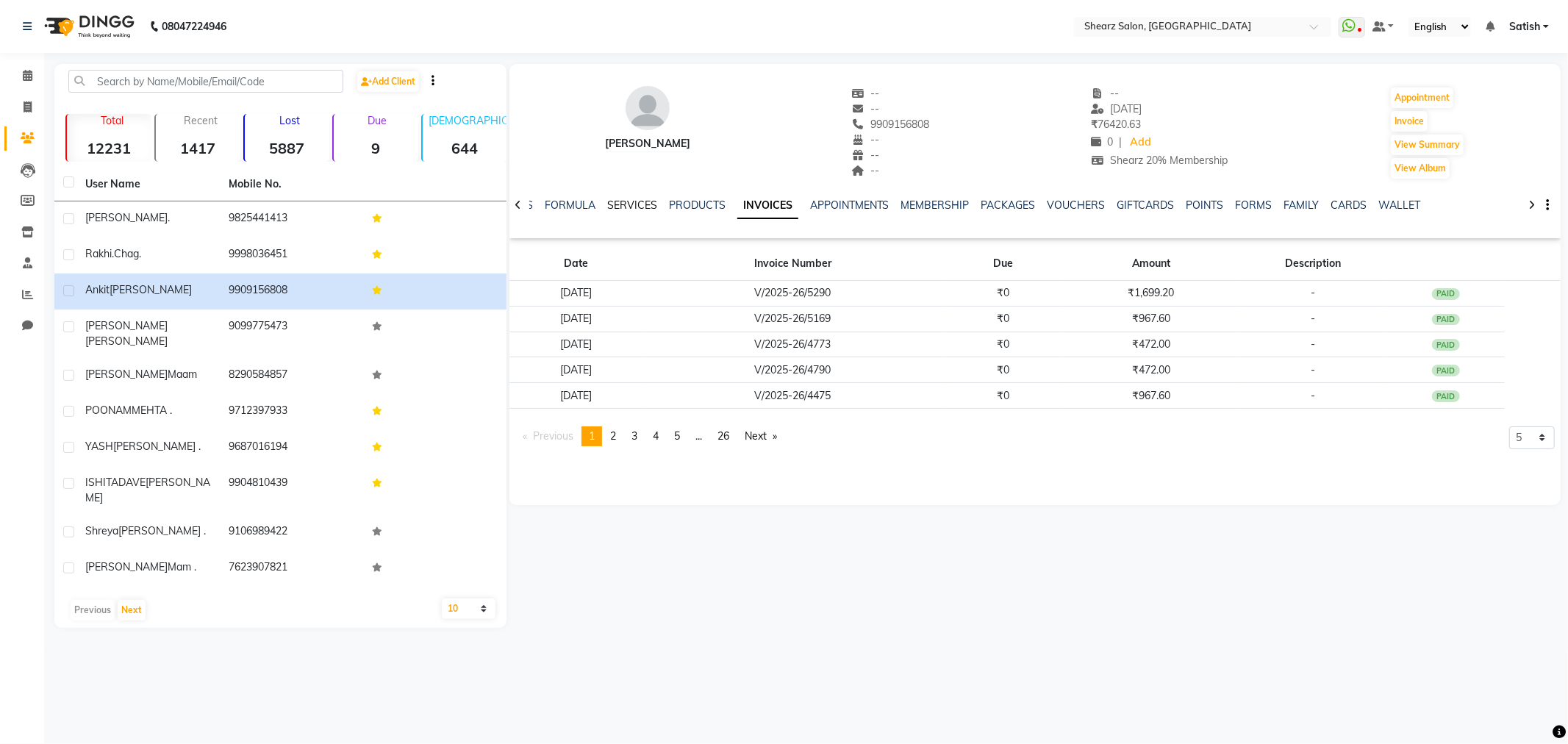
click at [644, 203] on link "SERVICES" at bounding box center [632, 205] width 50 height 13
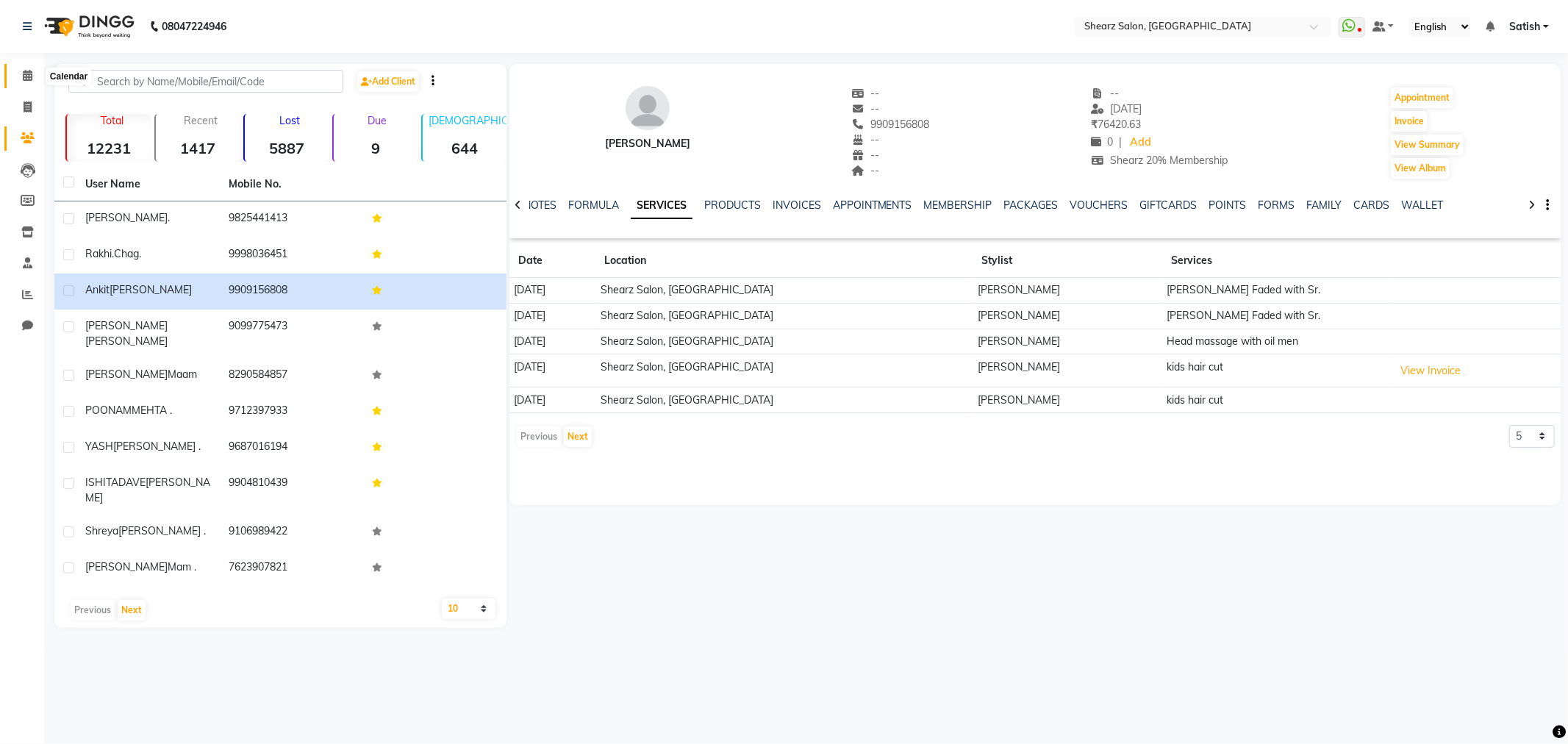
click at [21, 71] on span at bounding box center [27, 76] width 26 height 17
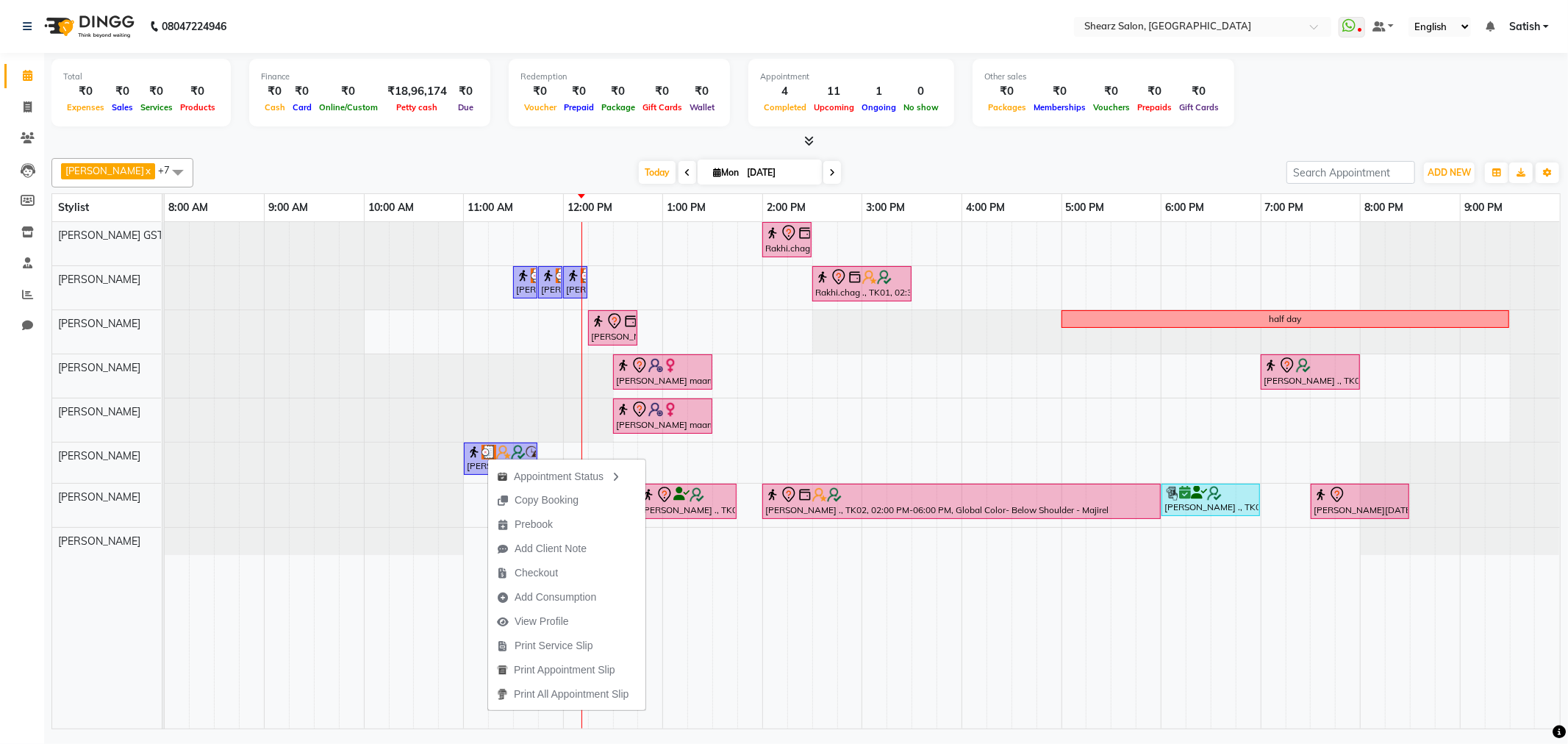
click at [488, 458] on div "Appointment Status Copy Booking Prebook Add Client Note Checkout Add Consumptio…" at bounding box center [567, 584] width 159 height 253
click at [469, 446] on img at bounding box center [474, 452] width 14 height 14
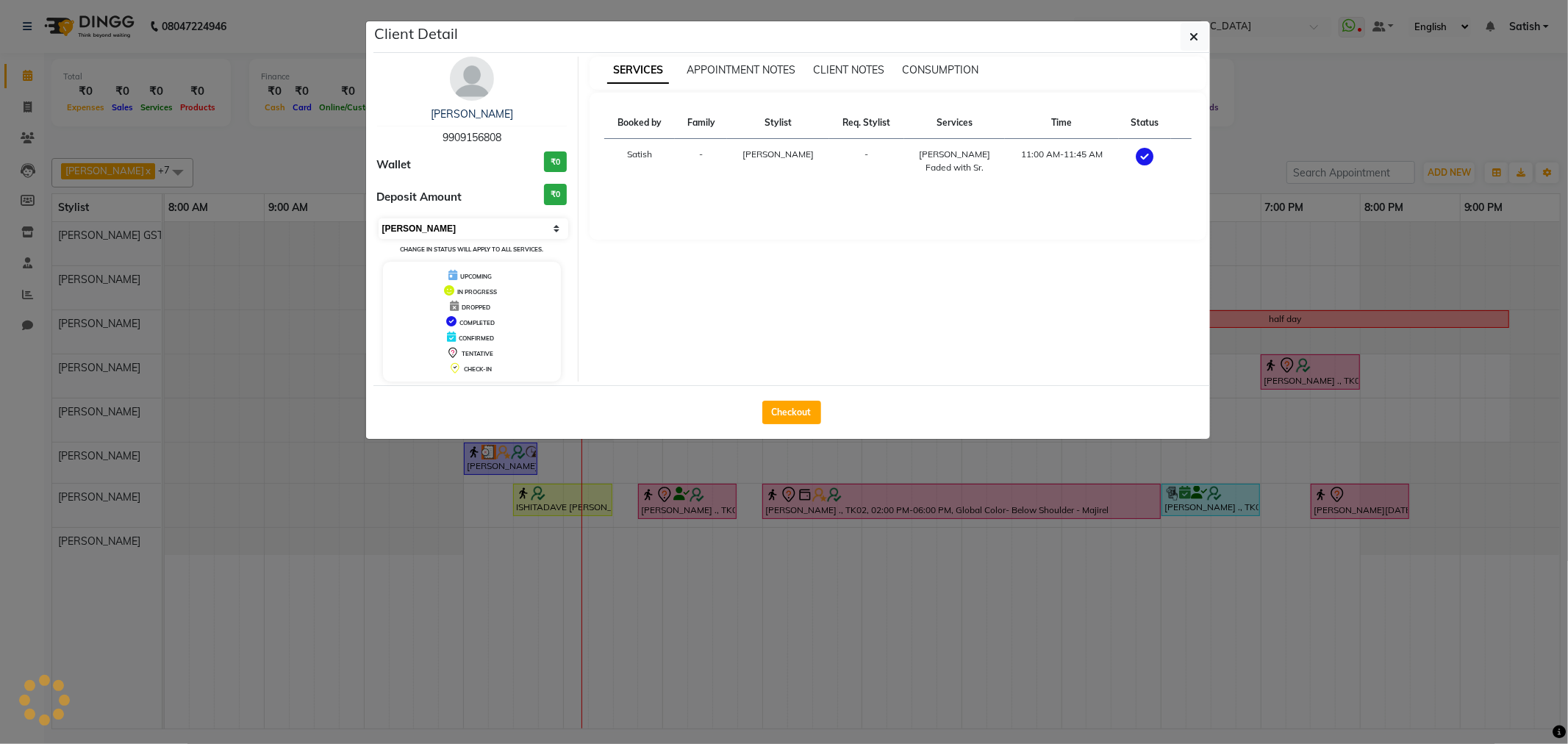
click at [450, 221] on select "Select MARK DONE UPCOMING" at bounding box center [475, 228] width 191 height 21
click at [379, 219] on select "Select MARK DONE UPCOMING" at bounding box center [475, 228] width 191 height 21
click at [446, 230] on select "Select MARK DONE UPCOMING" at bounding box center [475, 228] width 191 height 21
select select "1"
click at [379, 219] on select "Select IN SERVICE CONFIRMED TENTATIVE CHECK IN MARK DONE DROPPED UPCOMING" at bounding box center [475, 228] width 191 height 21
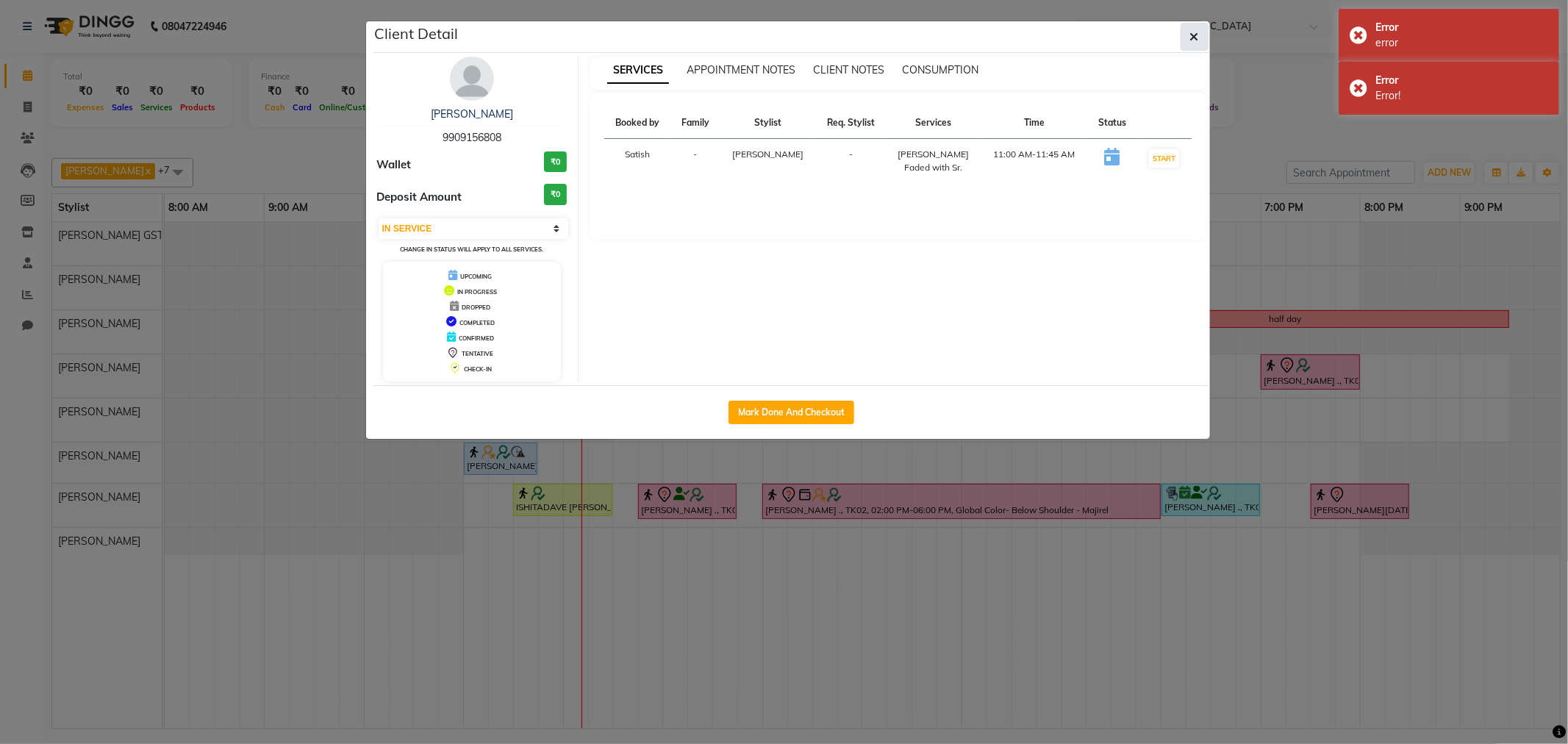
click at [1204, 38] on button "button" at bounding box center [1194, 37] width 28 height 28
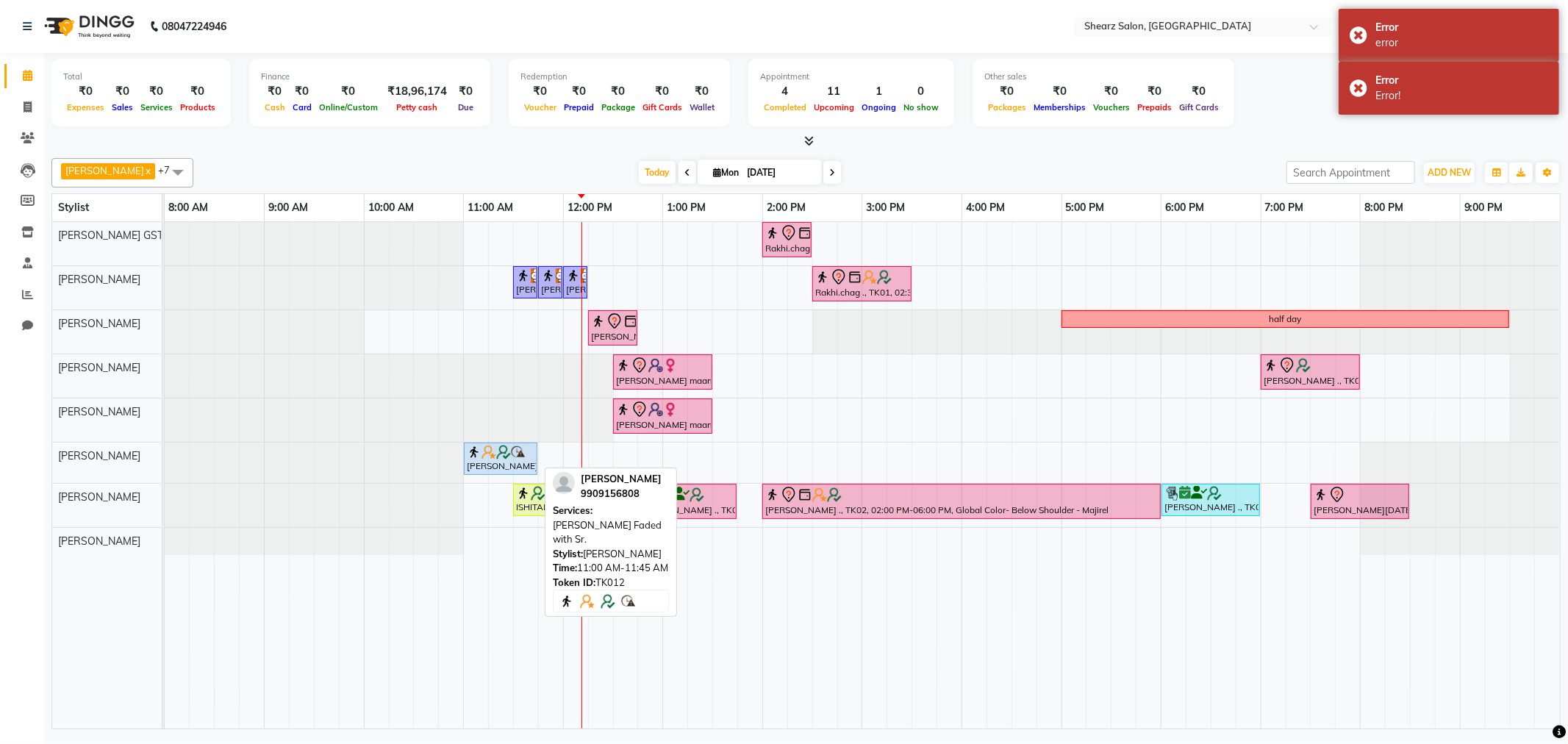
click at [496, 459] on div "Ankit Patel, TK12, 11:00 AM-11:45 AM, Beard Faded with Sr." at bounding box center [500, 459] width 70 height 28
select select "1"
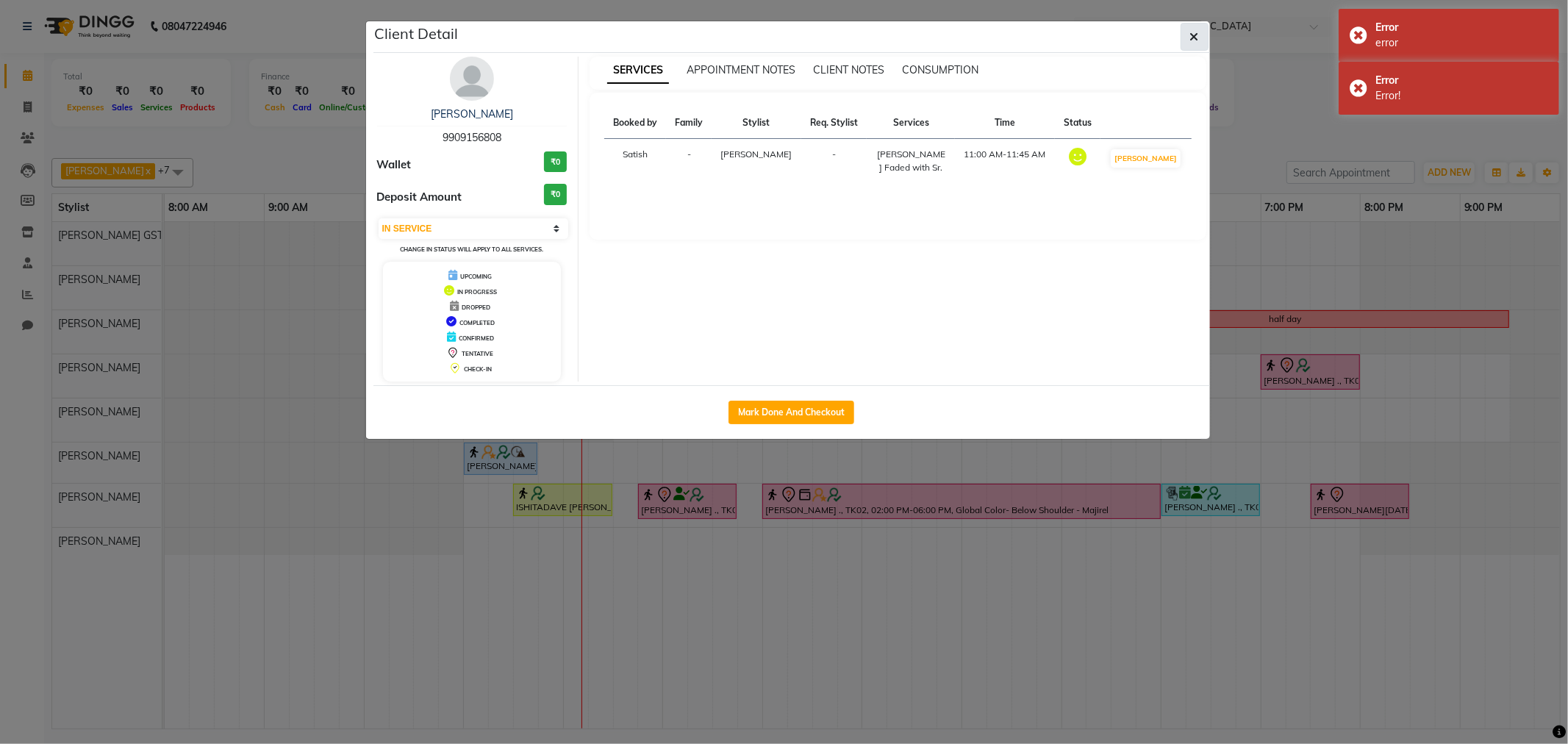
click at [1188, 32] on button "button" at bounding box center [1194, 37] width 28 height 28
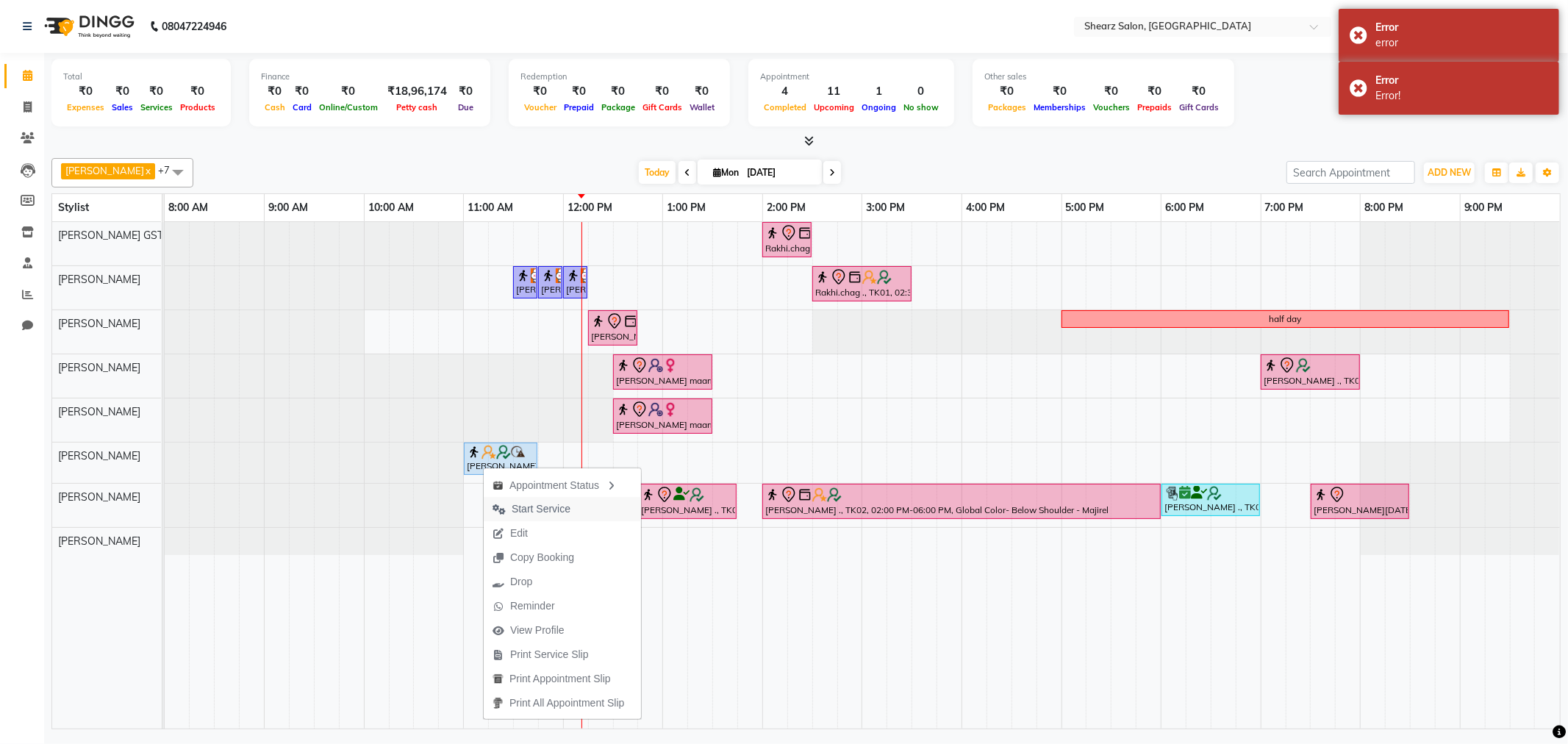
click at [559, 516] on span "Start Service" at bounding box center [541, 508] width 59 height 15
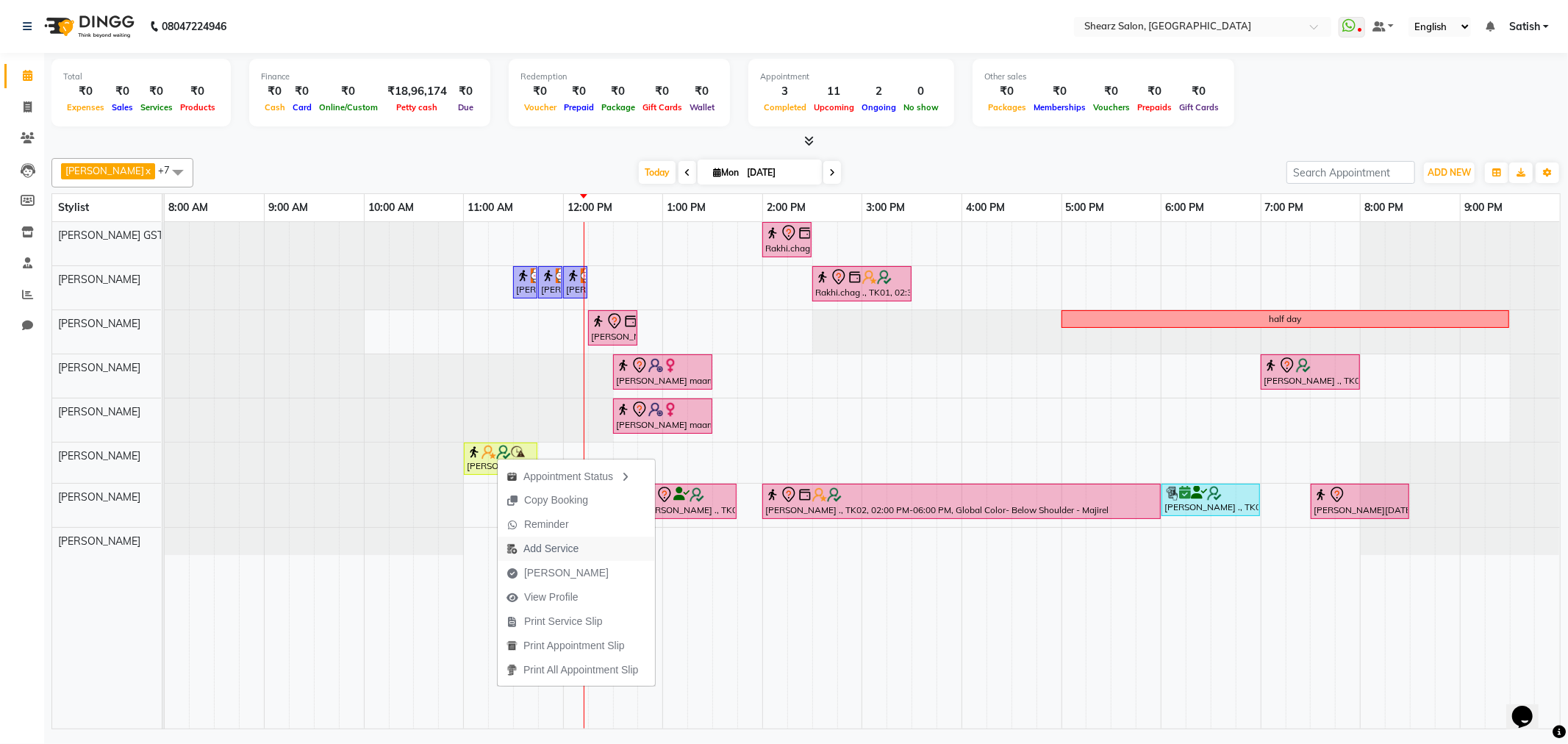
click at [548, 546] on span "Add Service" at bounding box center [551, 549] width 55 height 15
select select "77471"
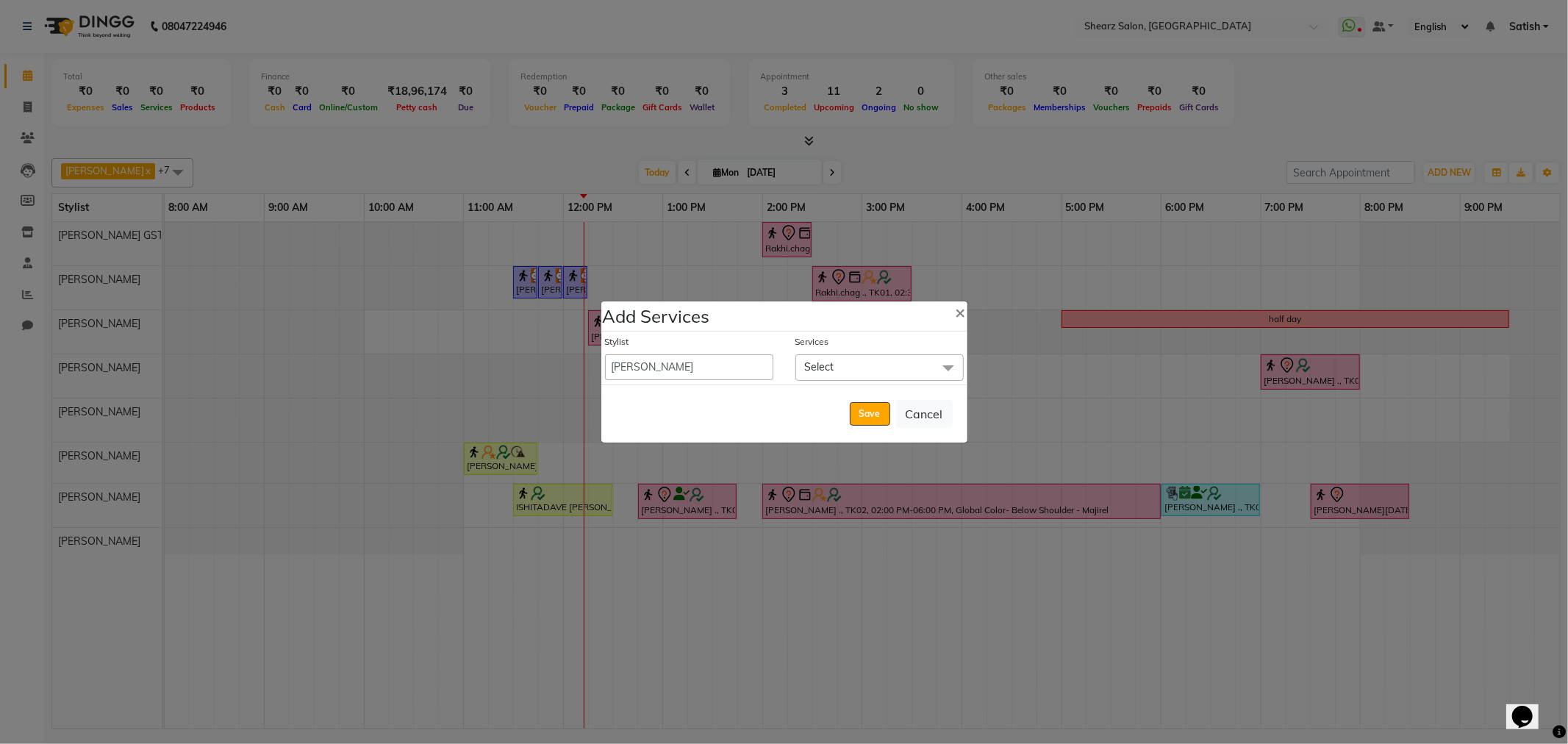
click at [884, 371] on span "Select" at bounding box center [879, 367] width 169 height 26
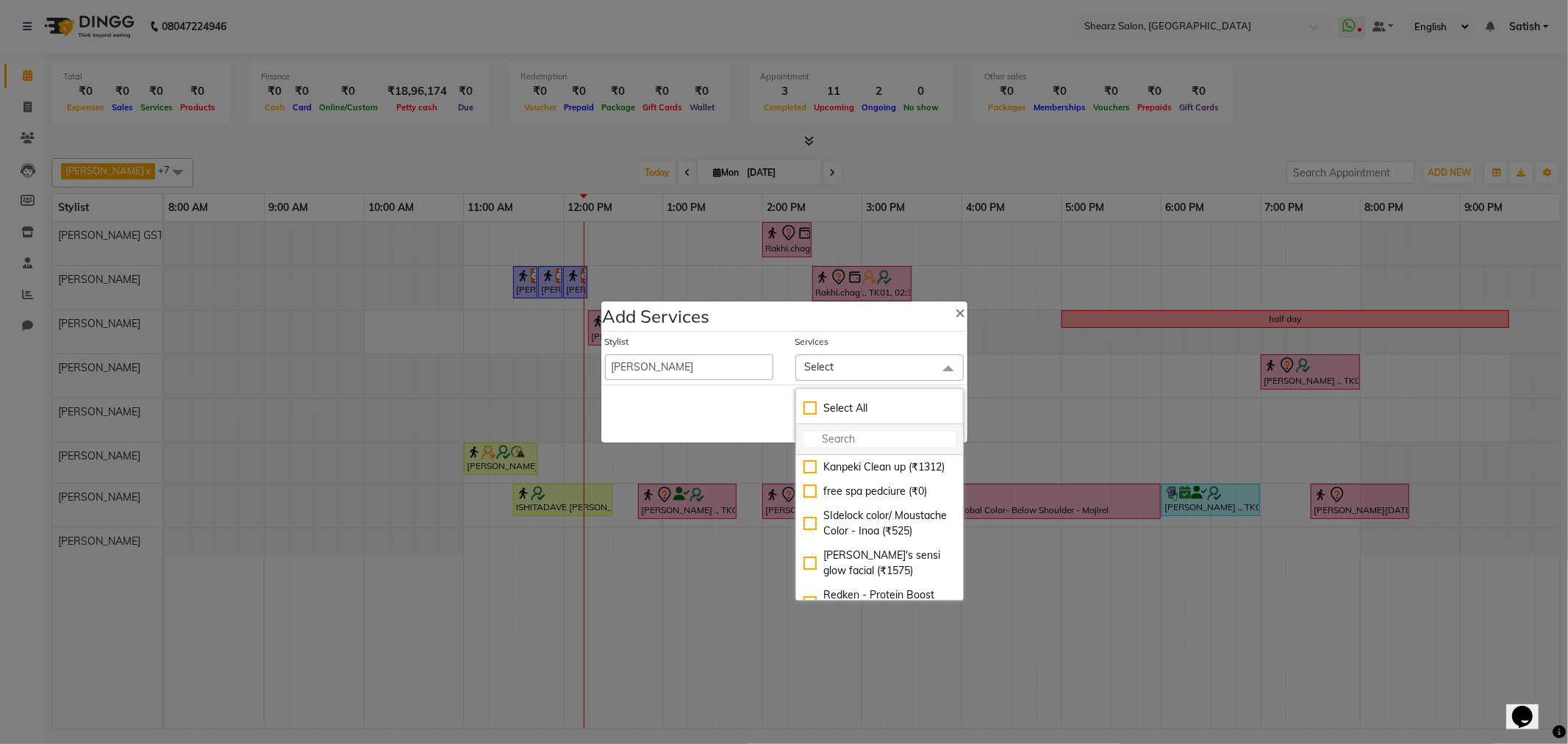
click at [863, 443] on input "multiselect-search" at bounding box center [879, 439] width 153 height 15
type input "beard"
click at [885, 557] on div "[PERSON_NAME] Faded with Sr. (₹500)" at bounding box center [879, 572] width 153 height 31
checkbox input "true"
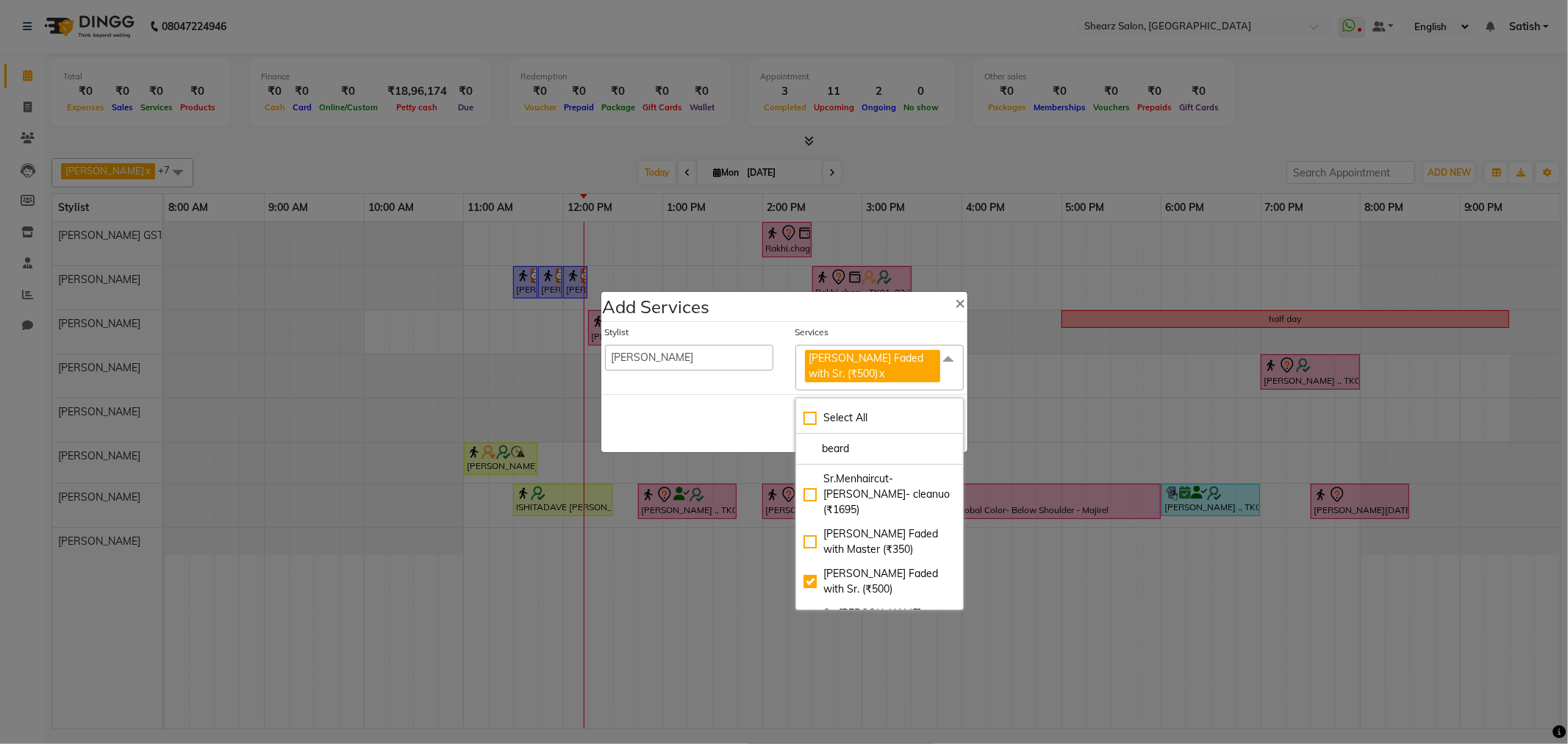
click at [728, 415] on div "Save Cancel" at bounding box center [784, 423] width 367 height 58
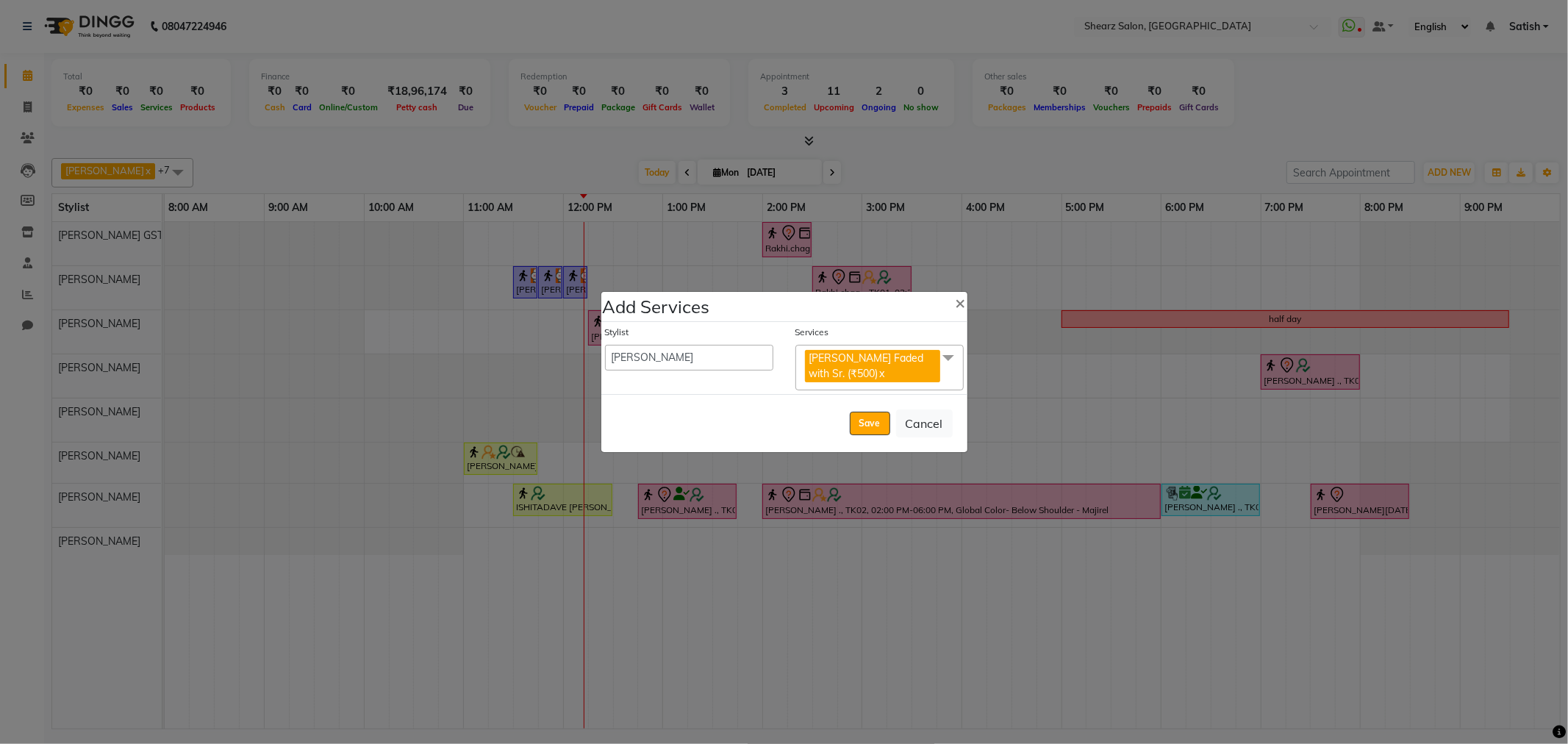
click at [943, 357] on span at bounding box center [948, 359] width 29 height 28
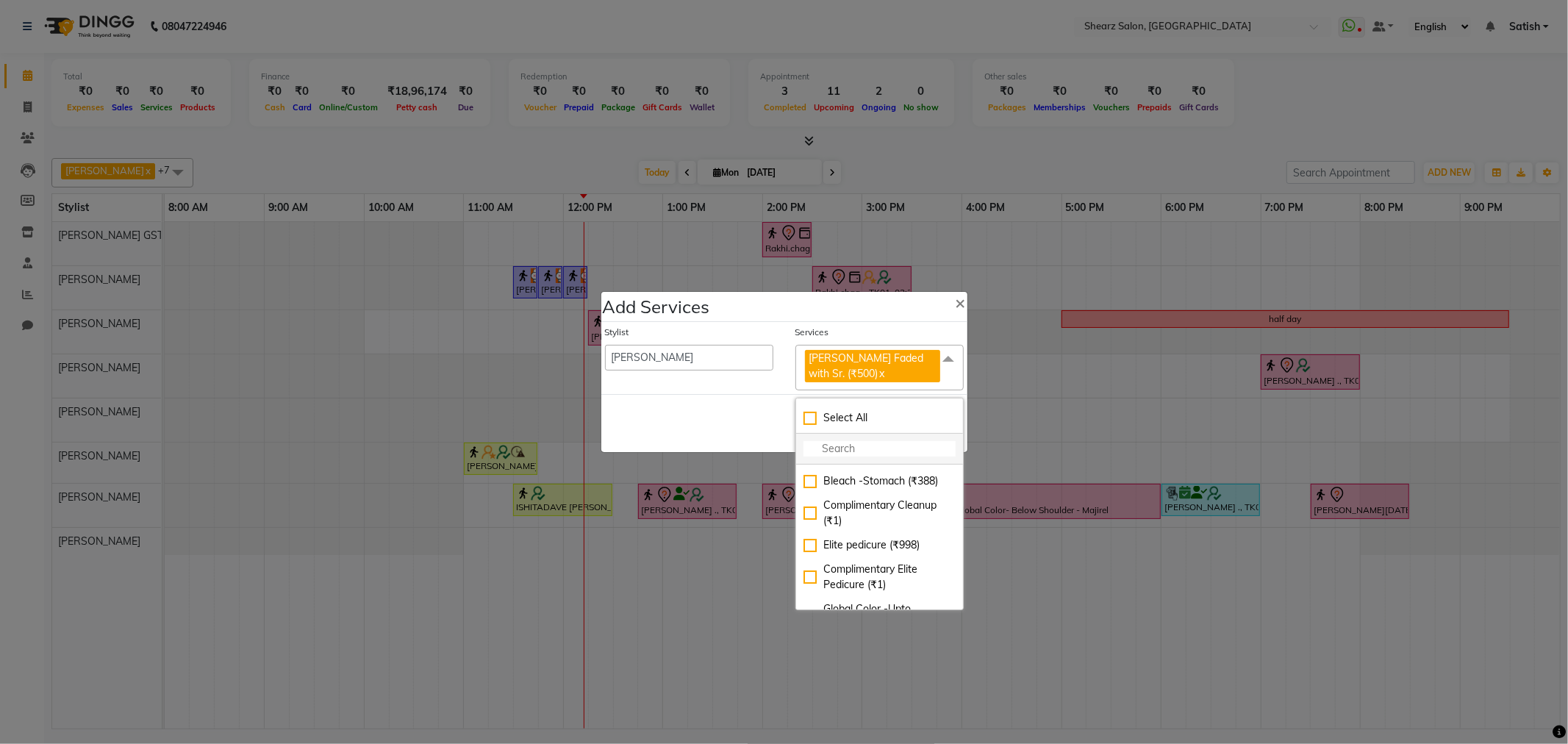
click at [844, 446] on input "multiselect-search" at bounding box center [879, 449] width 153 height 15
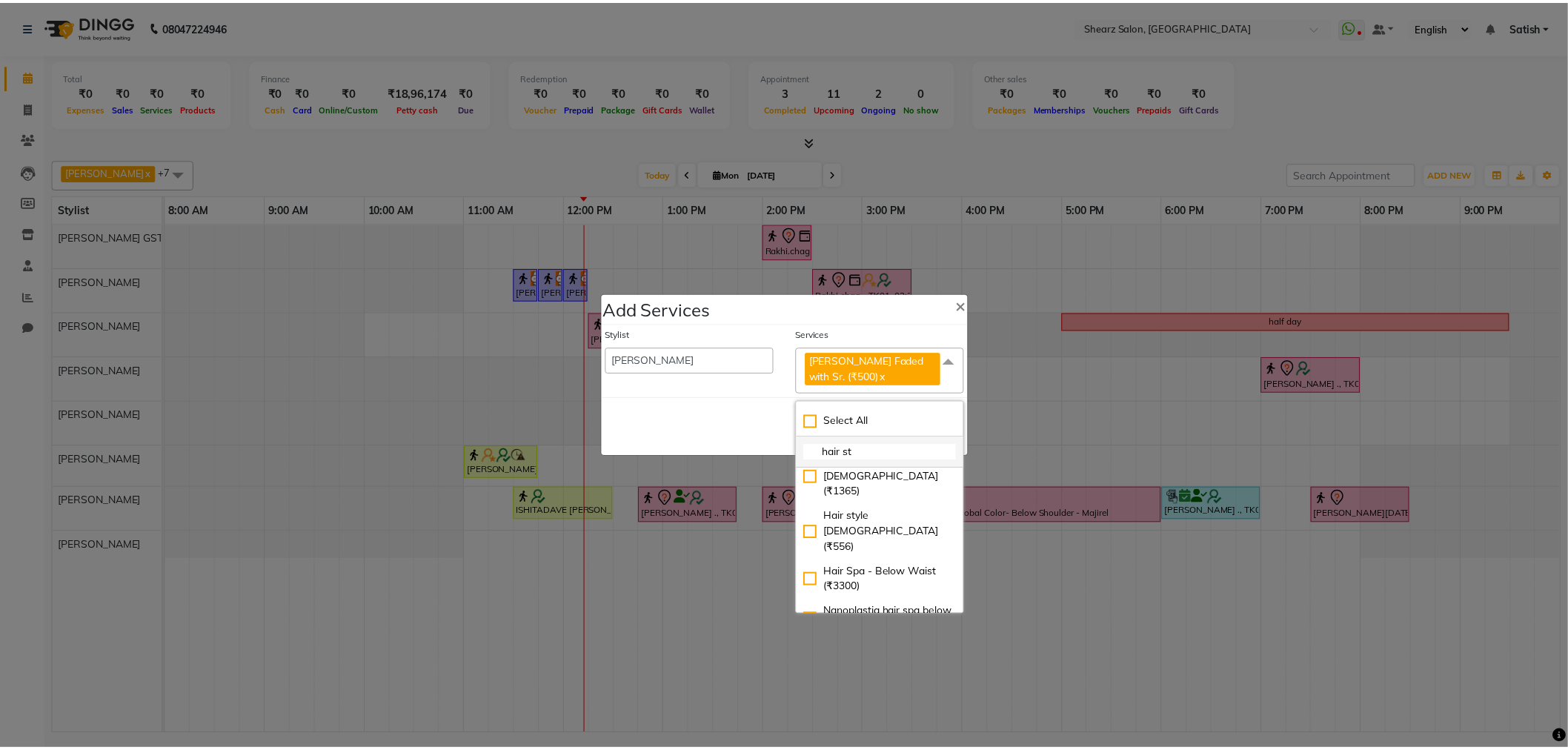
scroll to position [0, 0]
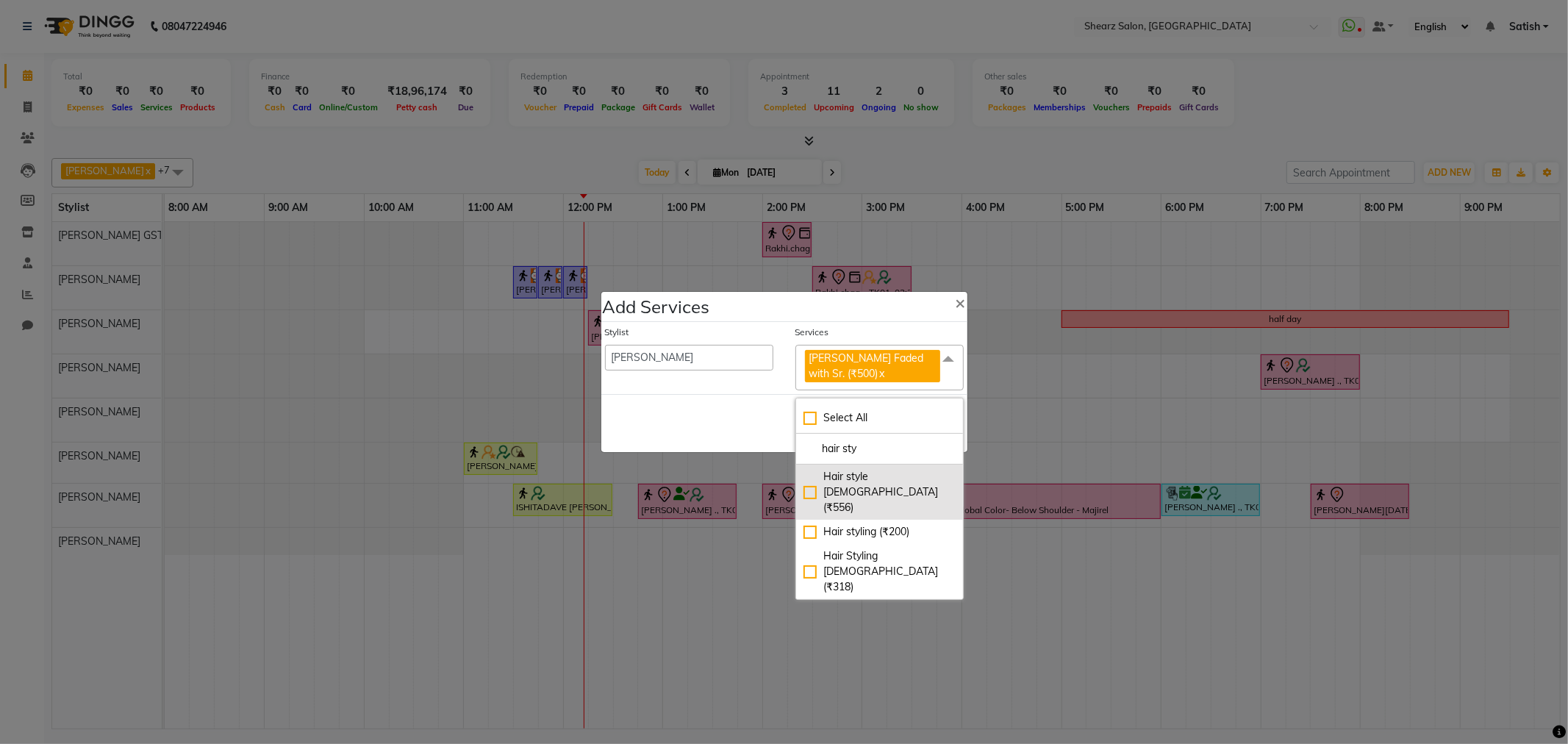
type input "hair sty"
click at [879, 473] on div "Hair style male (₹556)" at bounding box center [879, 492] width 153 height 46
checkbox input "true"
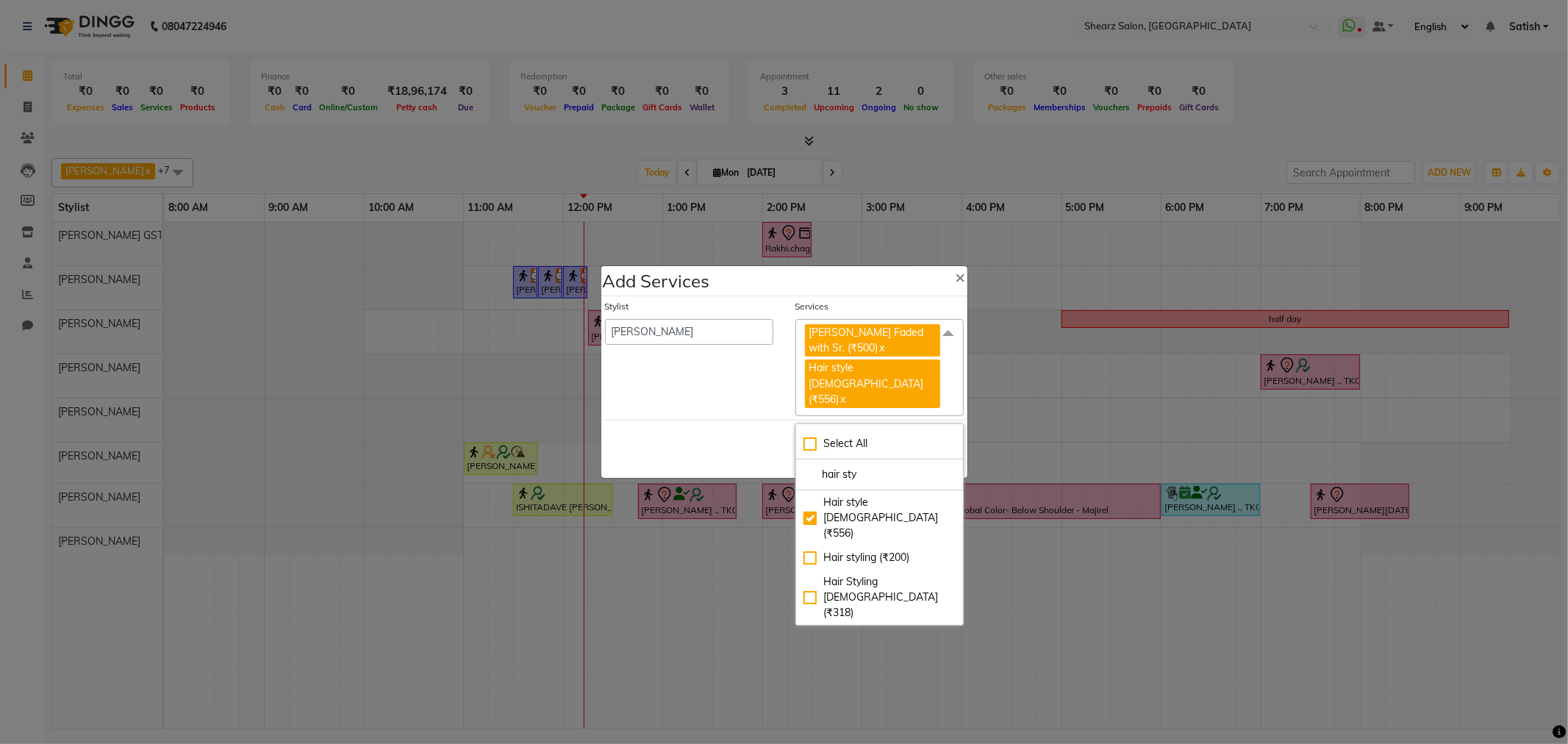
click at [780, 450] on div "Save Cancel" at bounding box center [784, 449] width 367 height 58
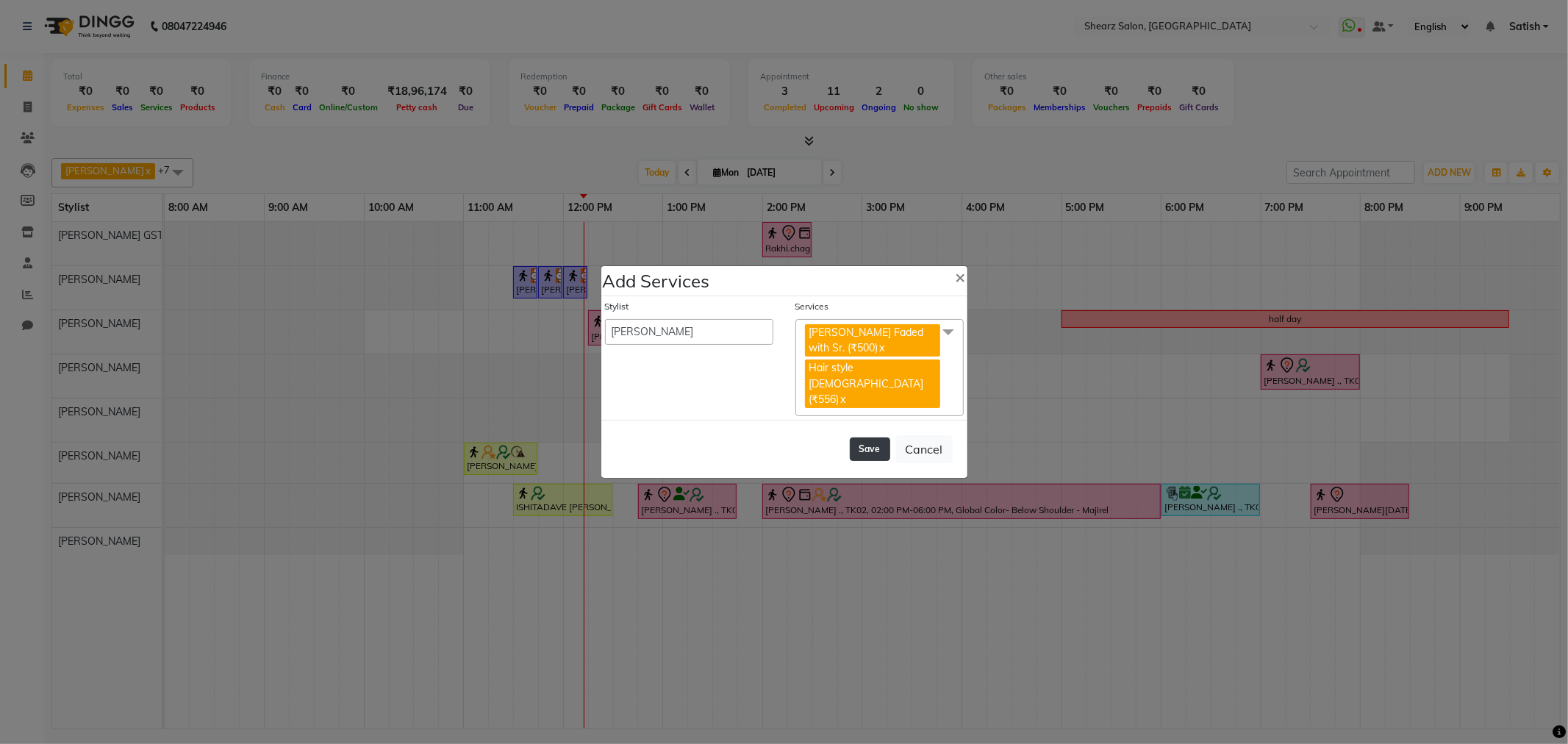
click at [870, 438] on button "Save" at bounding box center [870, 450] width 40 height 23
select select "77813"
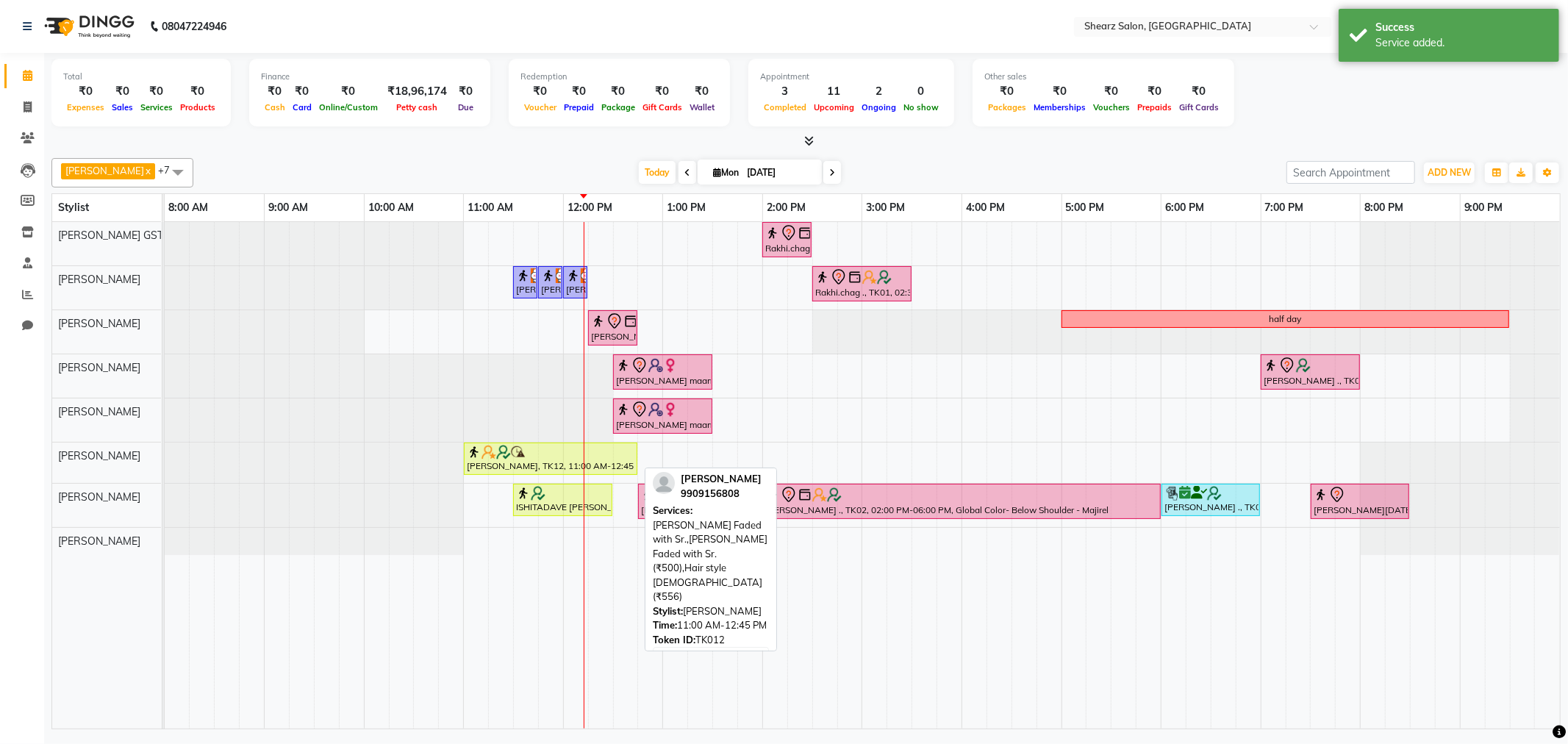
click at [556, 460] on div "Ankit Patel, TK12, 11:00 AM-12:45 PM, Beard Faded with Sr.,Beard Faded with Sr.…" at bounding box center [550, 459] width 170 height 28
select select "1"
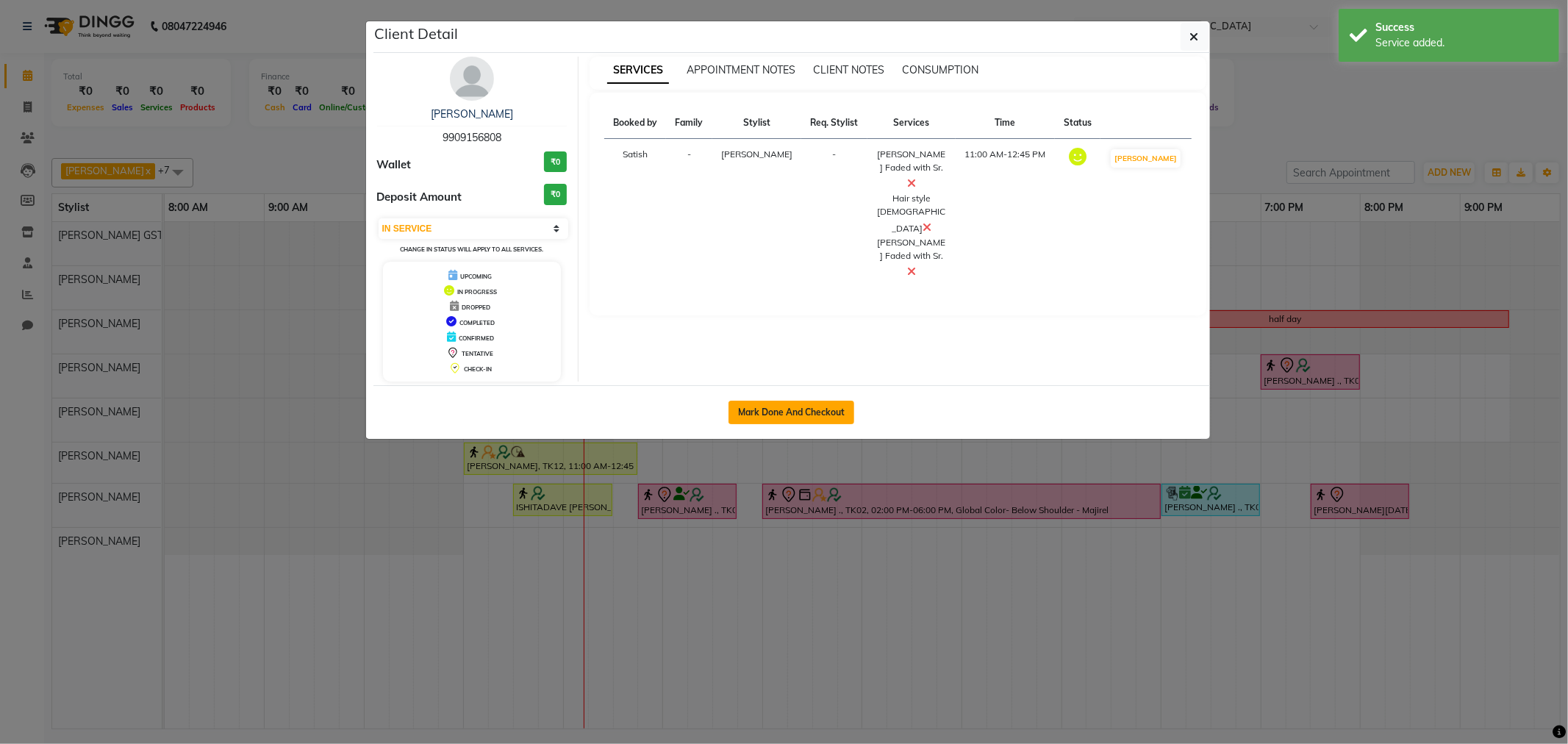
click at [826, 402] on button "Mark Done And Checkout" at bounding box center [791, 412] width 126 height 23
select select "service"
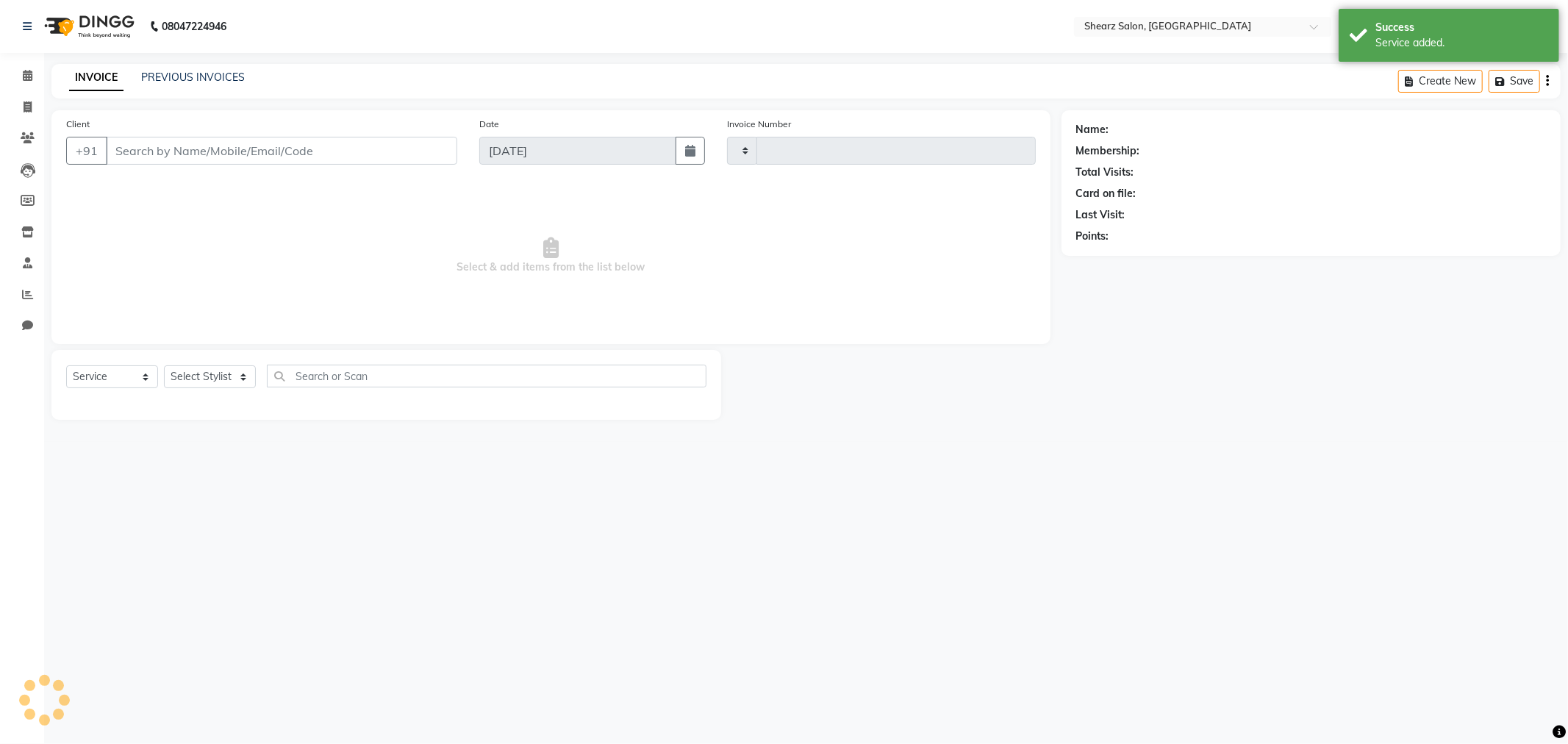
type input "5829"
select select "8157"
type input "9909156808"
select select "77471"
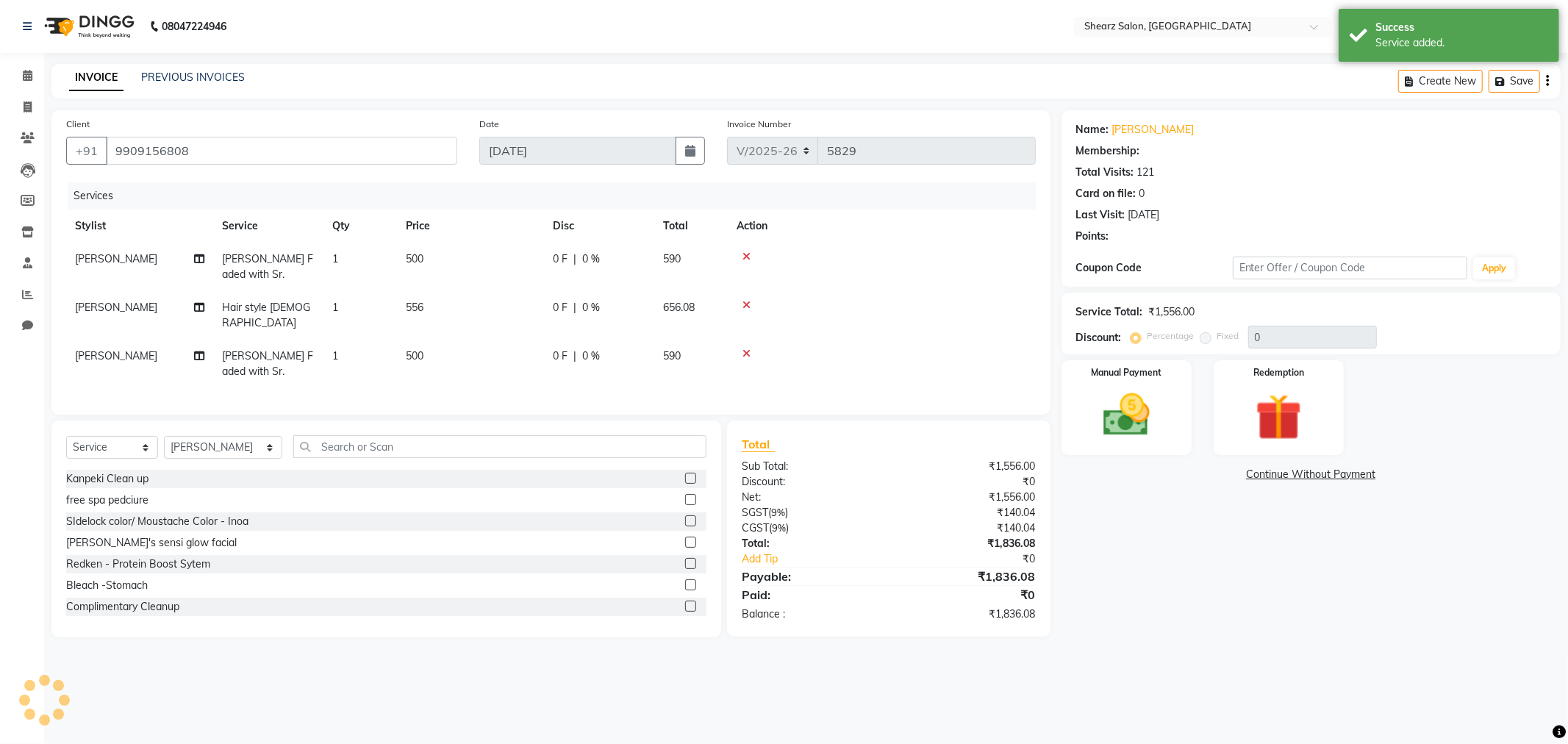
select select "1: Object"
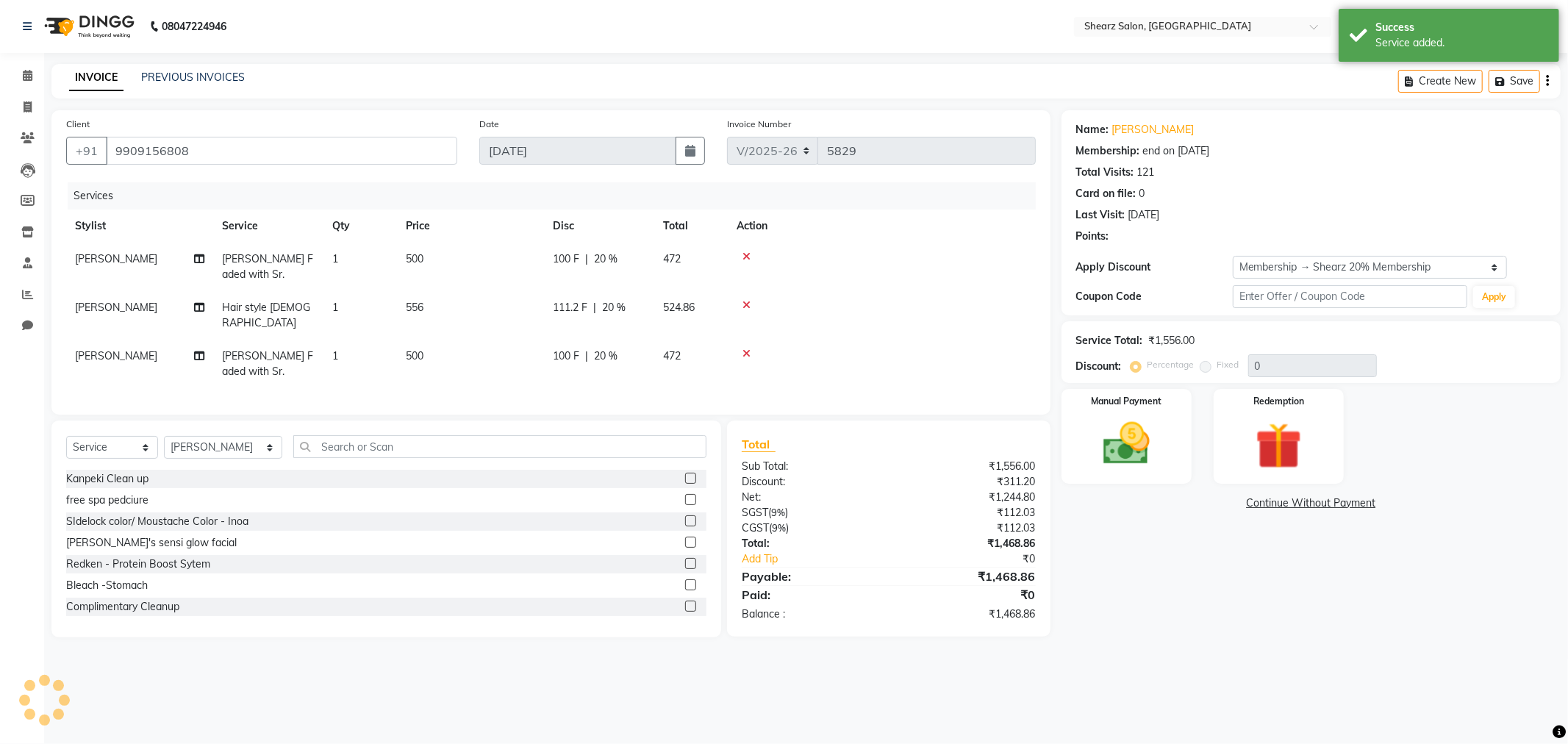
type input "20"
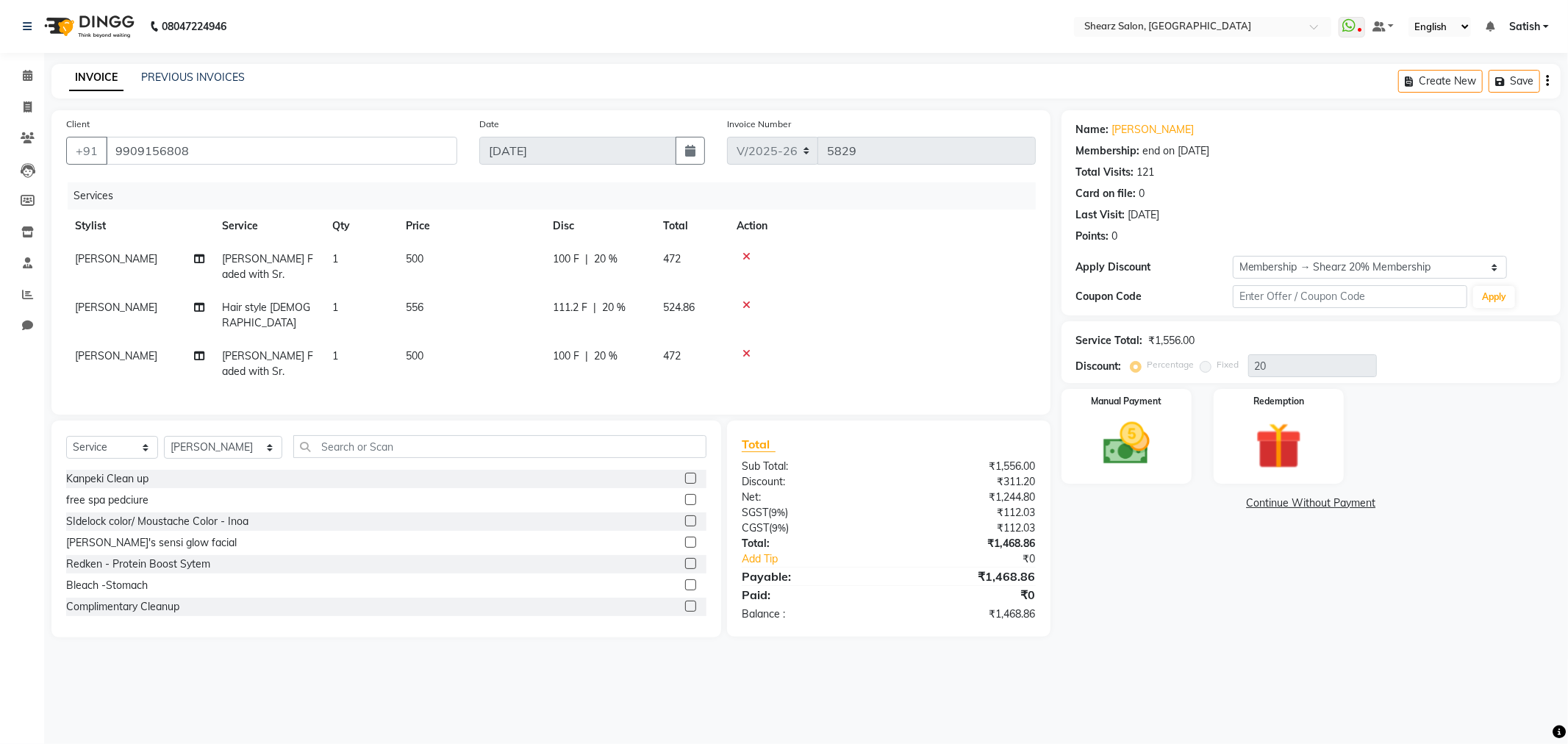
click at [745, 300] on icon at bounding box center [747, 305] width 8 height 11
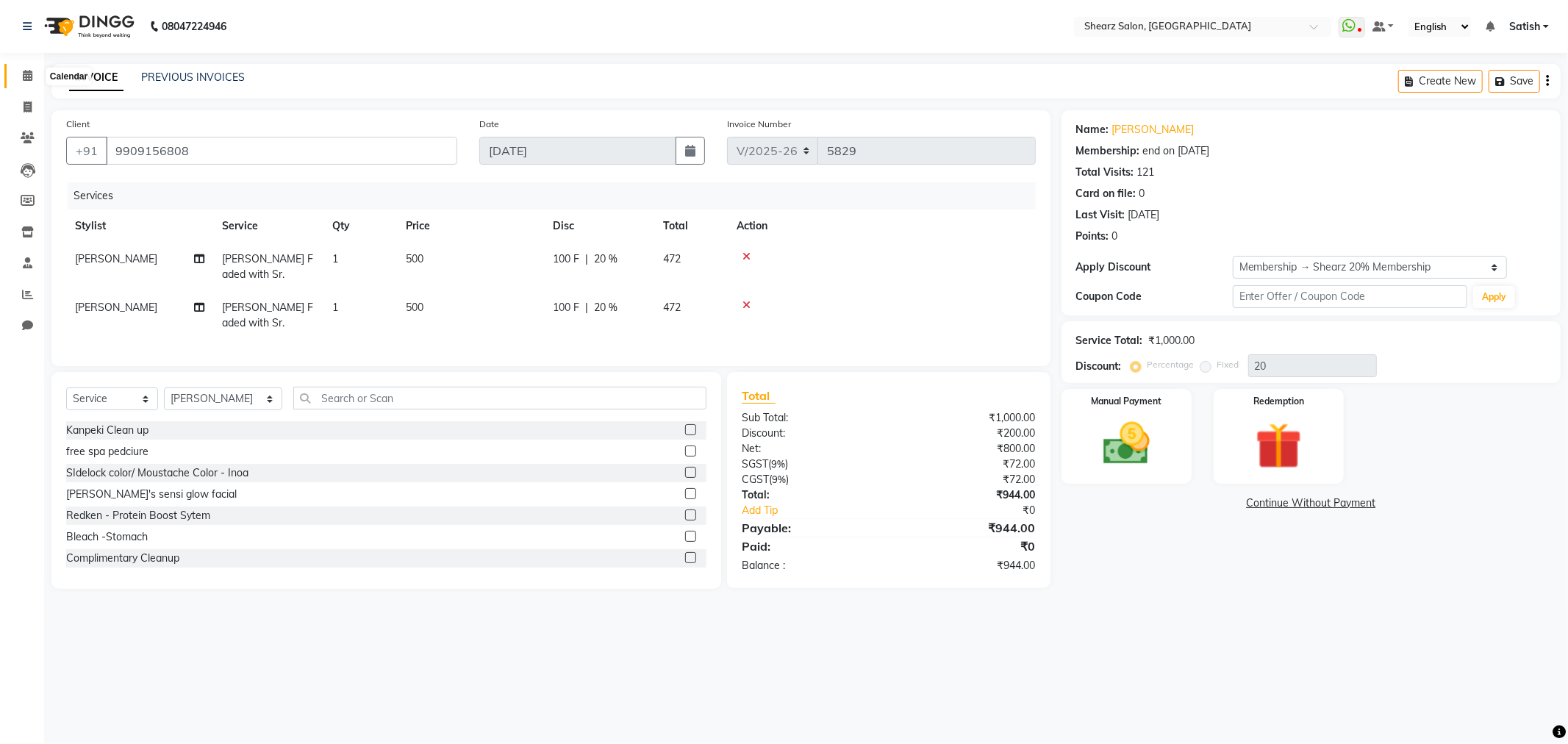
drag, startPoint x: 18, startPoint y: 77, endPoint x: 87, endPoint y: 82, distance: 69.2
click at [18, 77] on span at bounding box center [27, 76] width 26 height 17
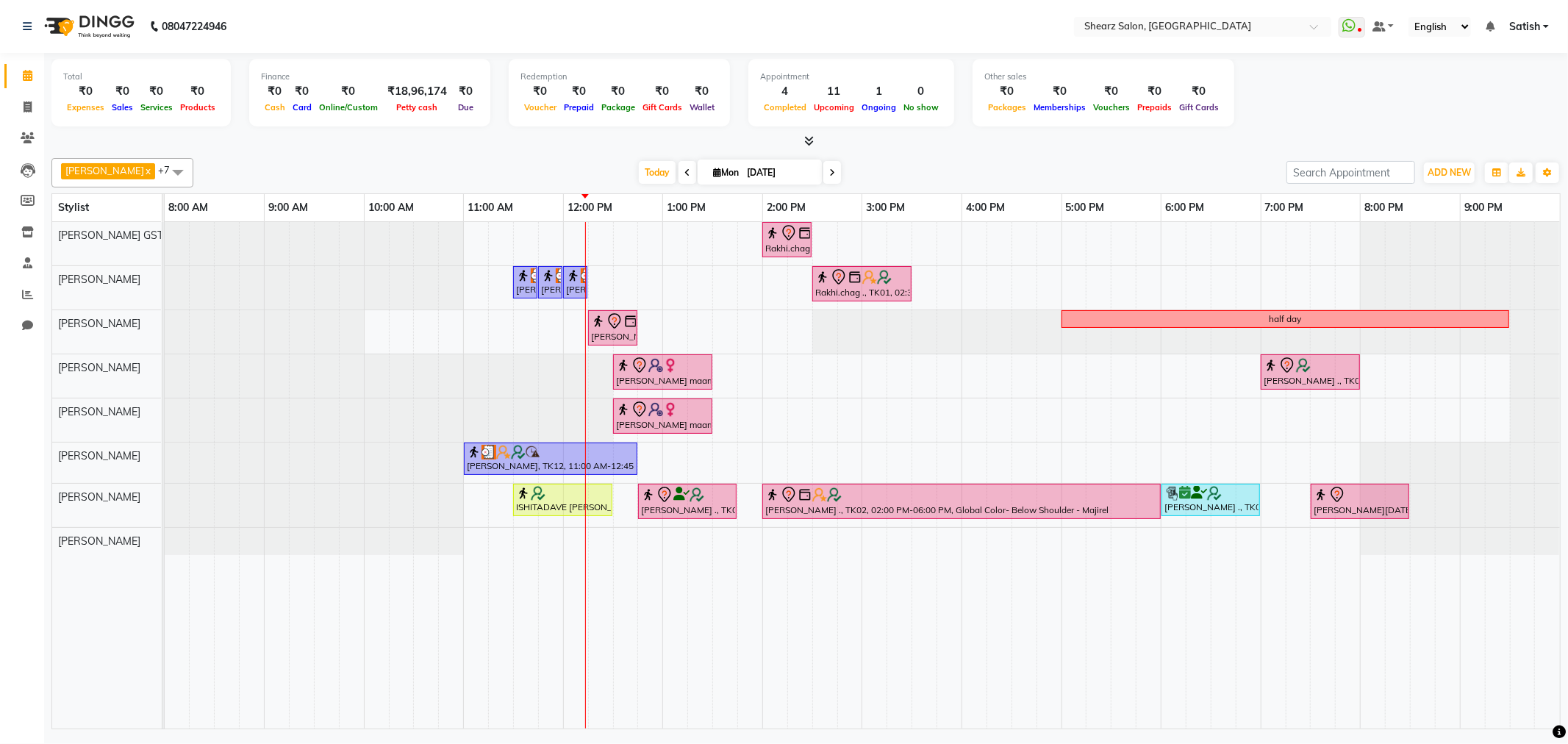
click at [721, 165] on span "Mon 01-09-2025" at bounding box center [759, 172] width 124 height 25
click at [763, 178] on input "[DATE]" at bounding box center [780, 172] width 73 height 22
select select "9"
select select "2025"
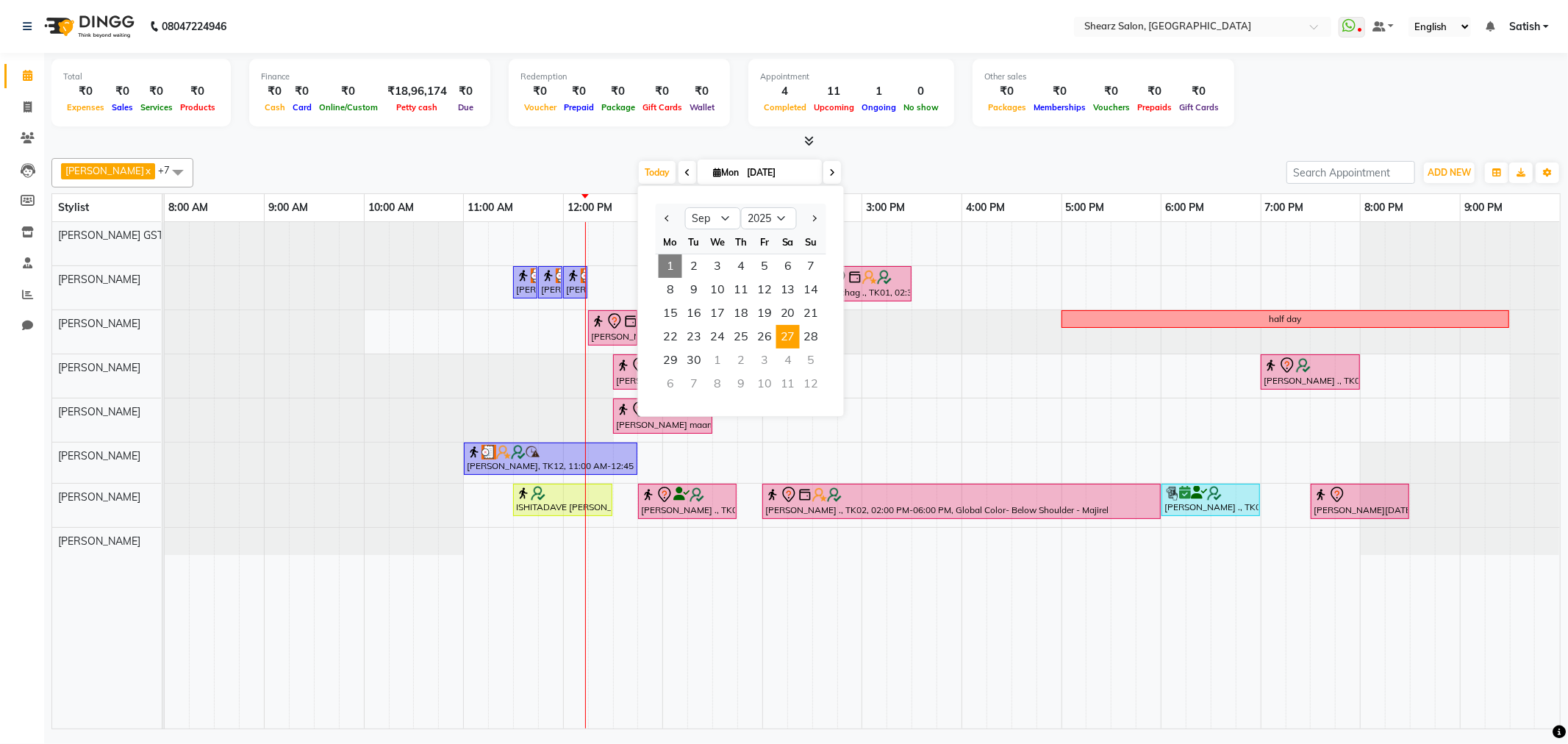
click at [781, 335] on span "27" at bounding box center [788, 336] width 23 height 23
type input "27-09-2025"
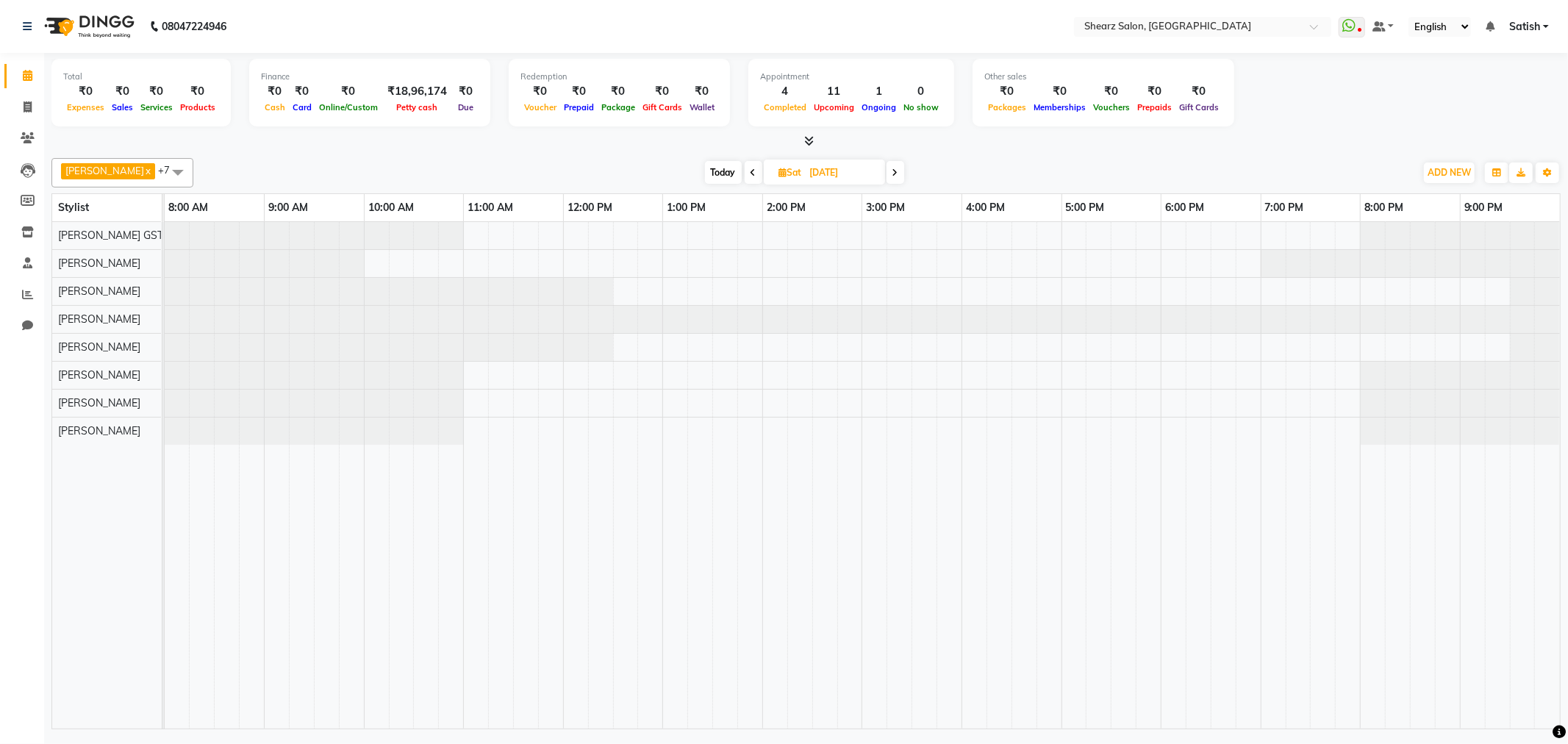
click at [806, 161] on input "27-09-2025" at bounding box center [843, 172] width 73 height 22
select select "9"
select select "2025"
click at [844, 259] on span "6" at bounding box center [855, 266] width 23 height 23
click at [709, 169] on span "Today" at bounding box center [723, 173] width 37 height 23
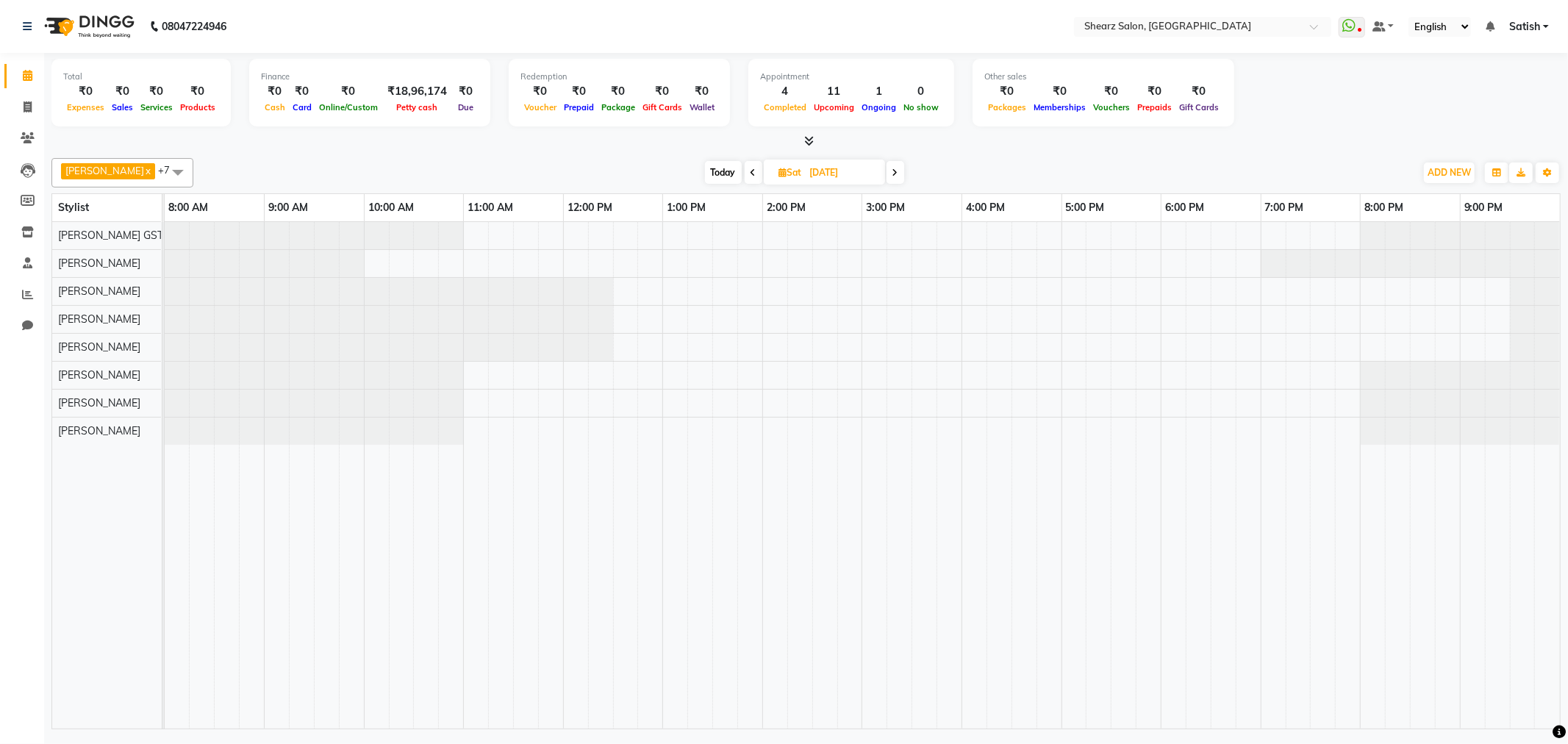
type input "[DATE]"
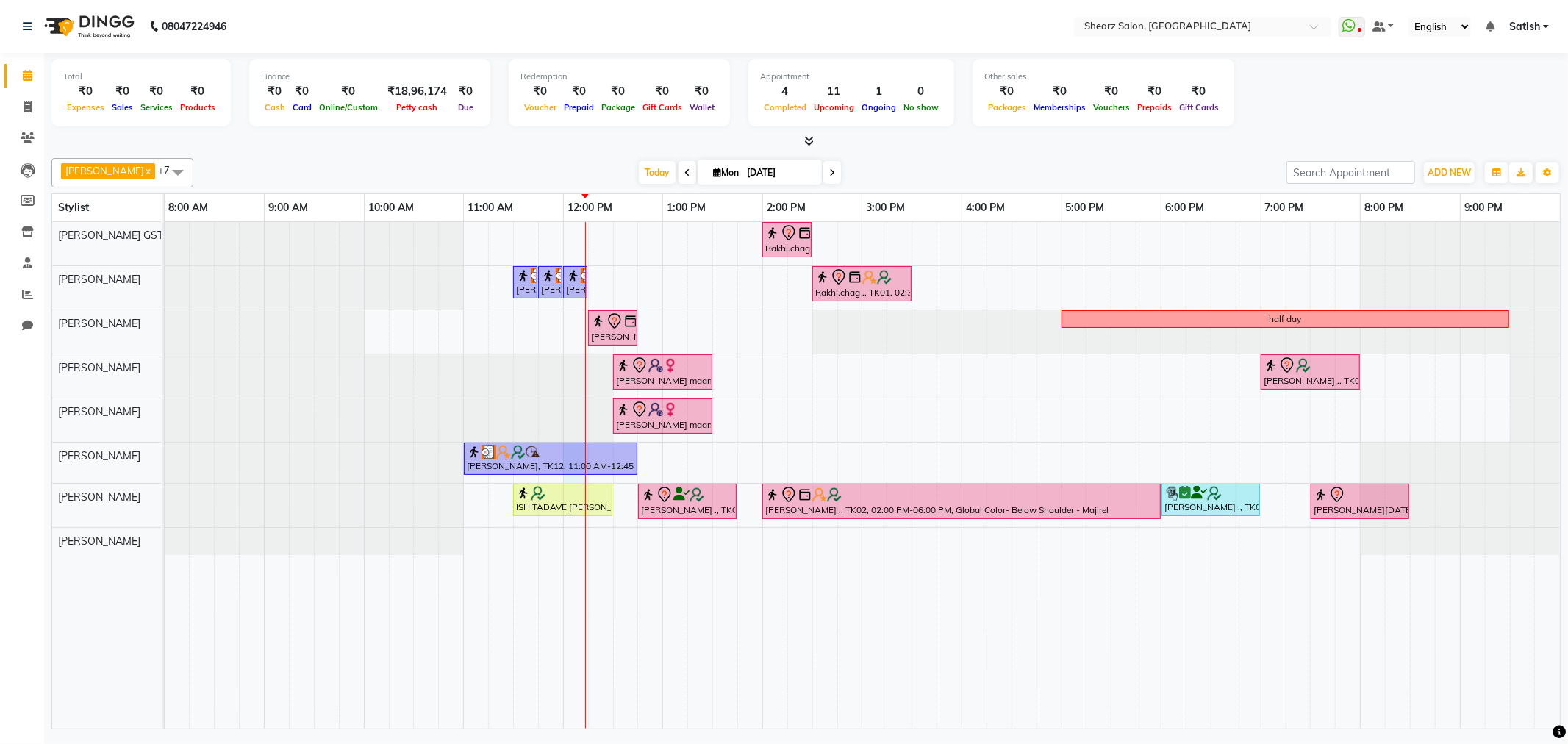
click at [585, 465] on div at bounding box center [585, 475] width 1 height 507
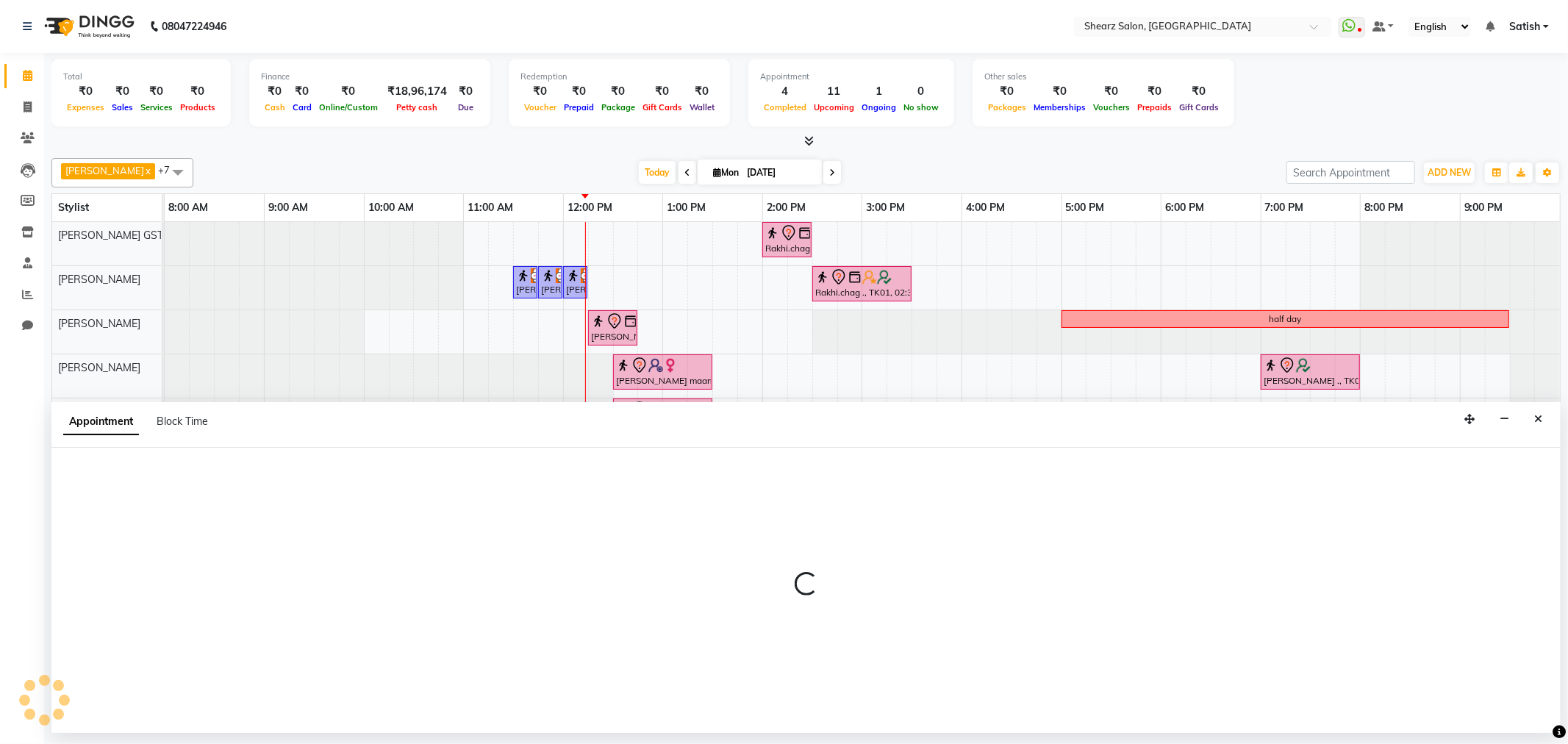
select select "77471"
select select "tentative"
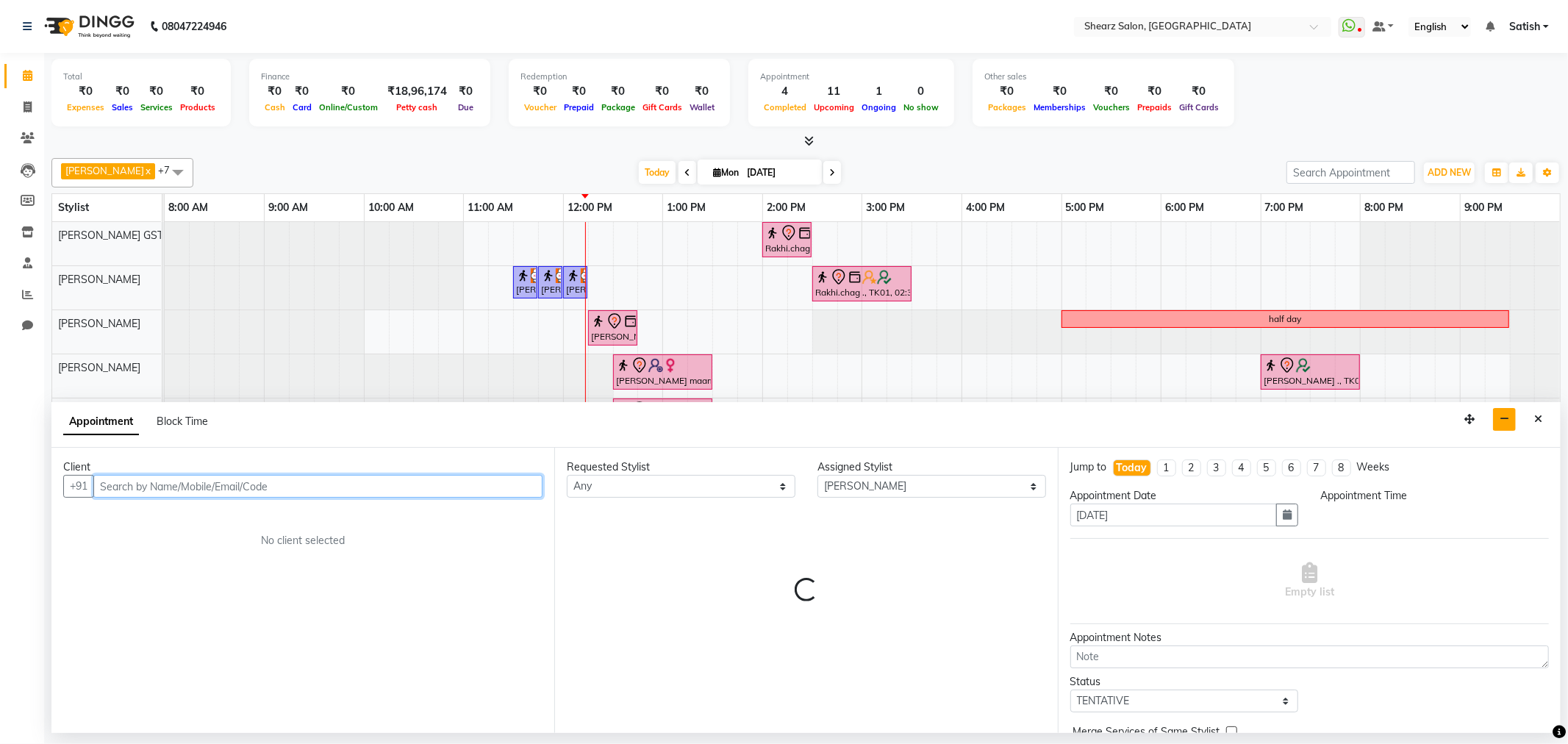
select select "720"
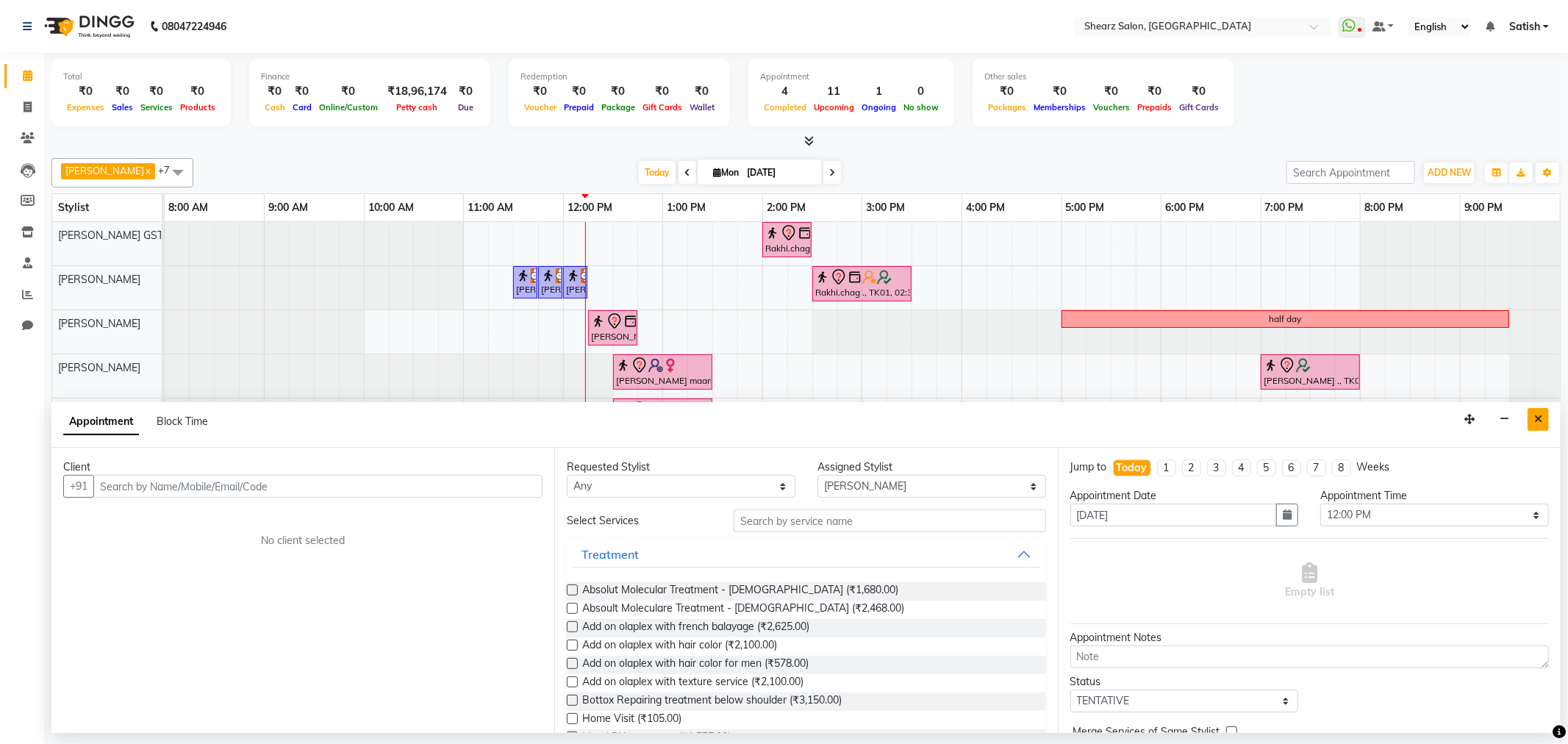
click at [1532, 423] on button "Close" at bounding box center [1539, 420] width 21 height 23
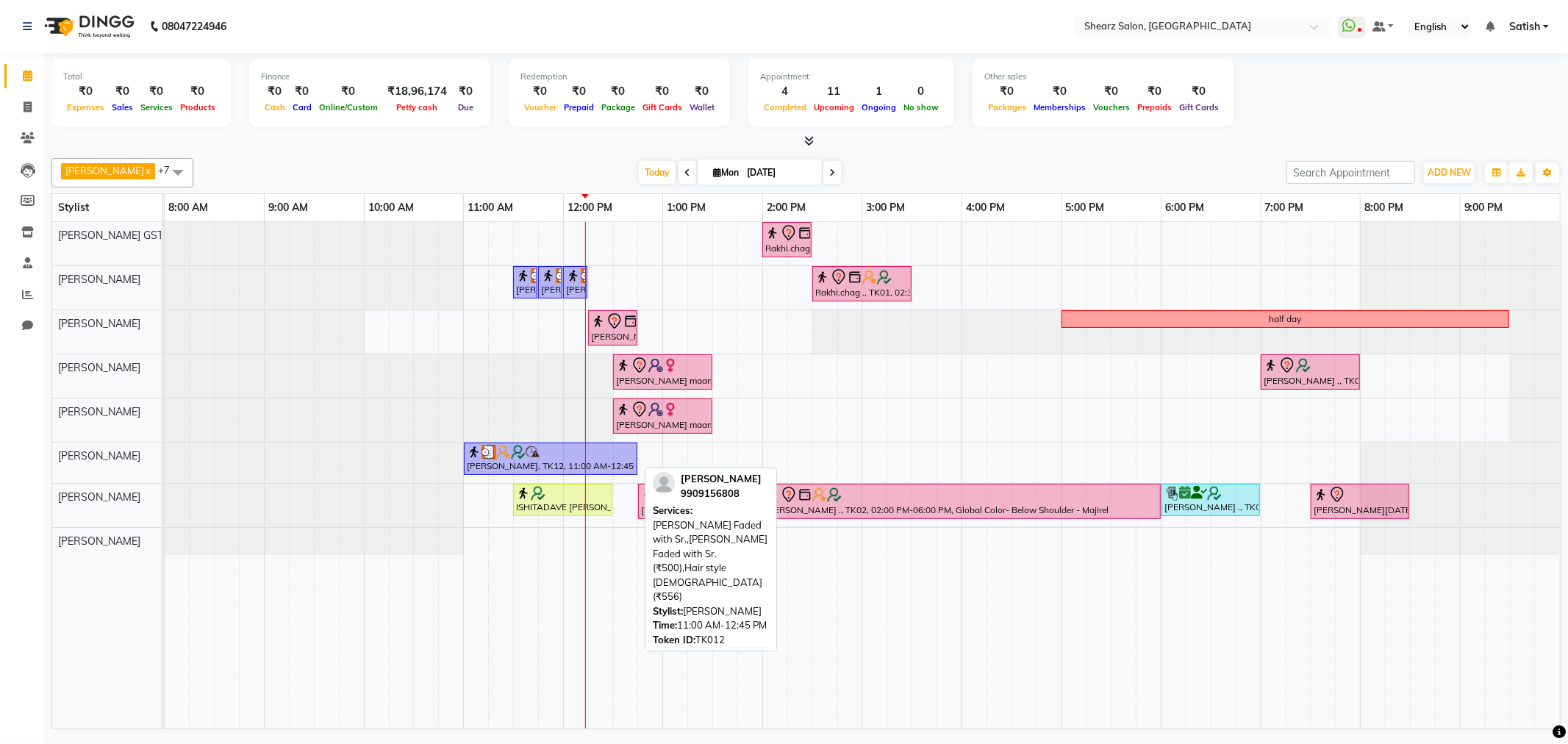
click at [508, 446] on img at bounding box center [503, 452] width 14 height 14
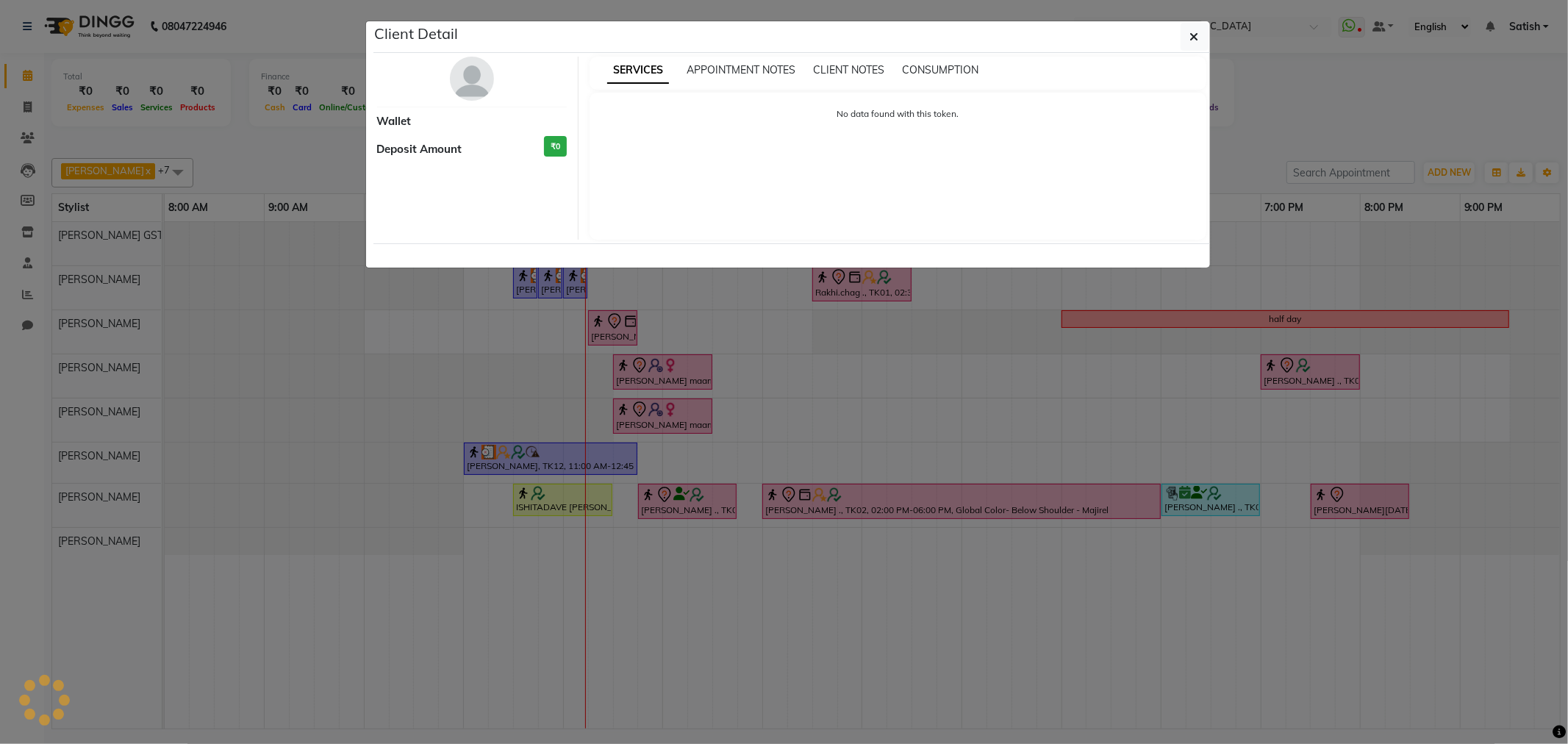
select select "3"
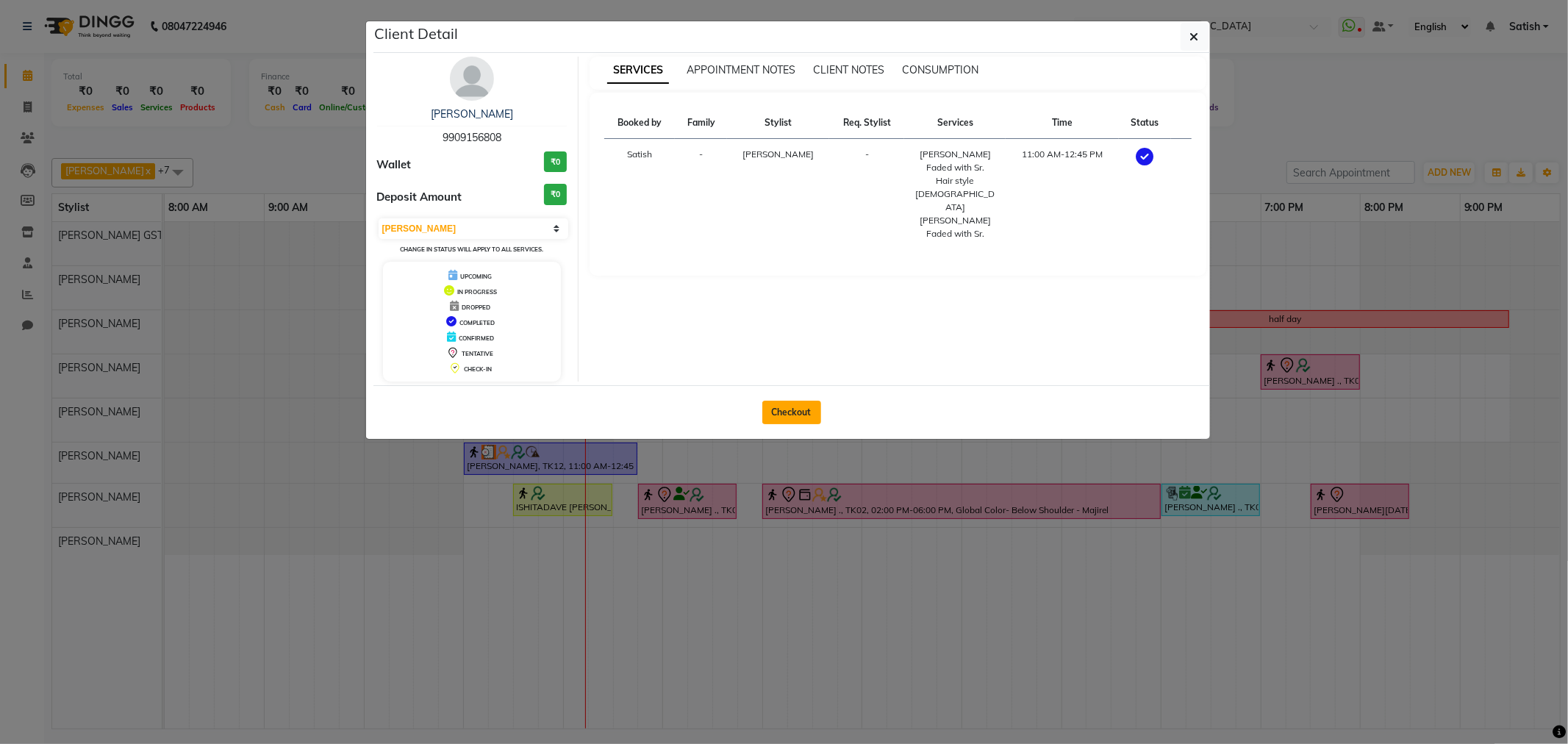
click at [809, 420] on button "Checkout" at bounding box center [792, 412] width 59 height 23
select select "service"
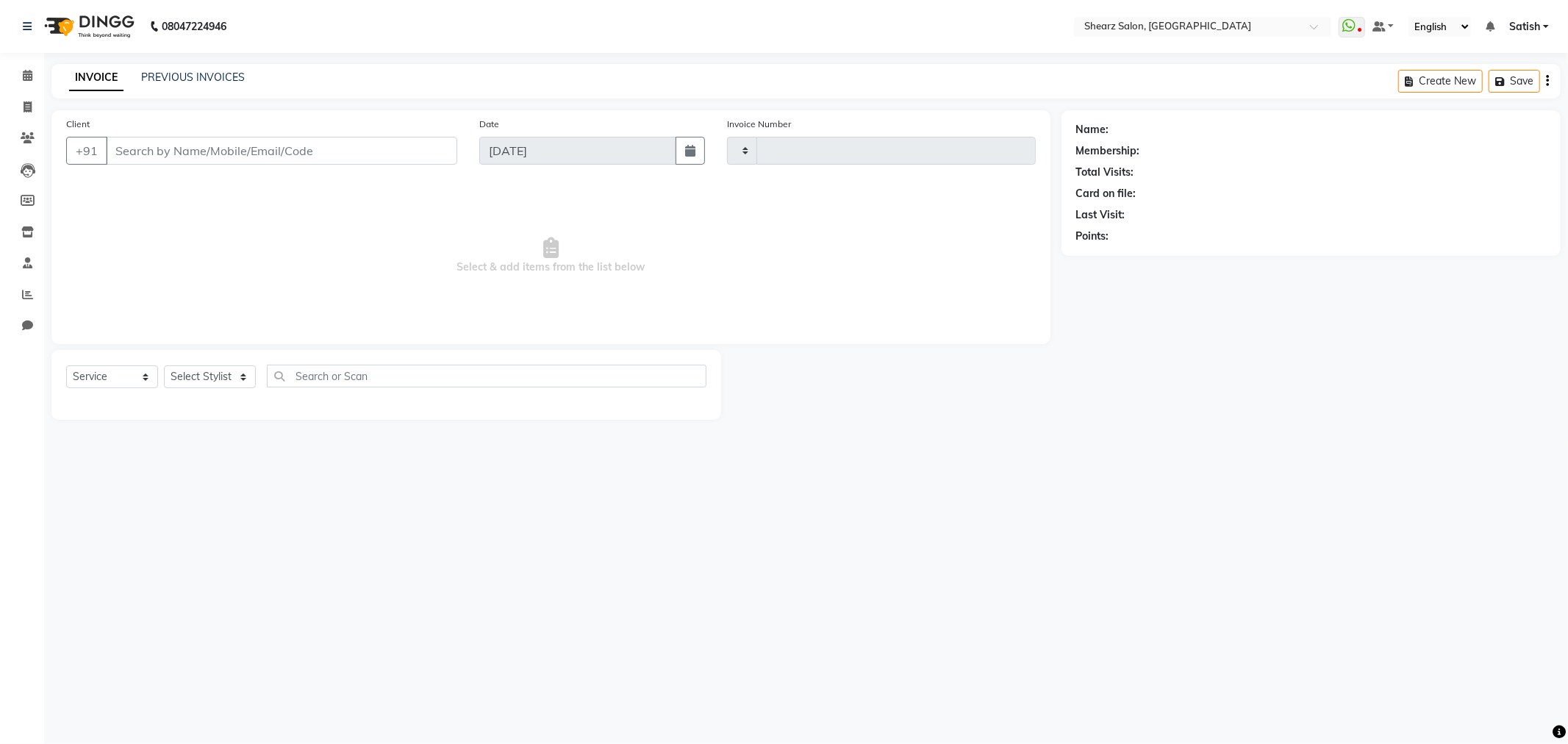
type input "5829"
select select "8157"
type input "9909156808"
select select "77471"
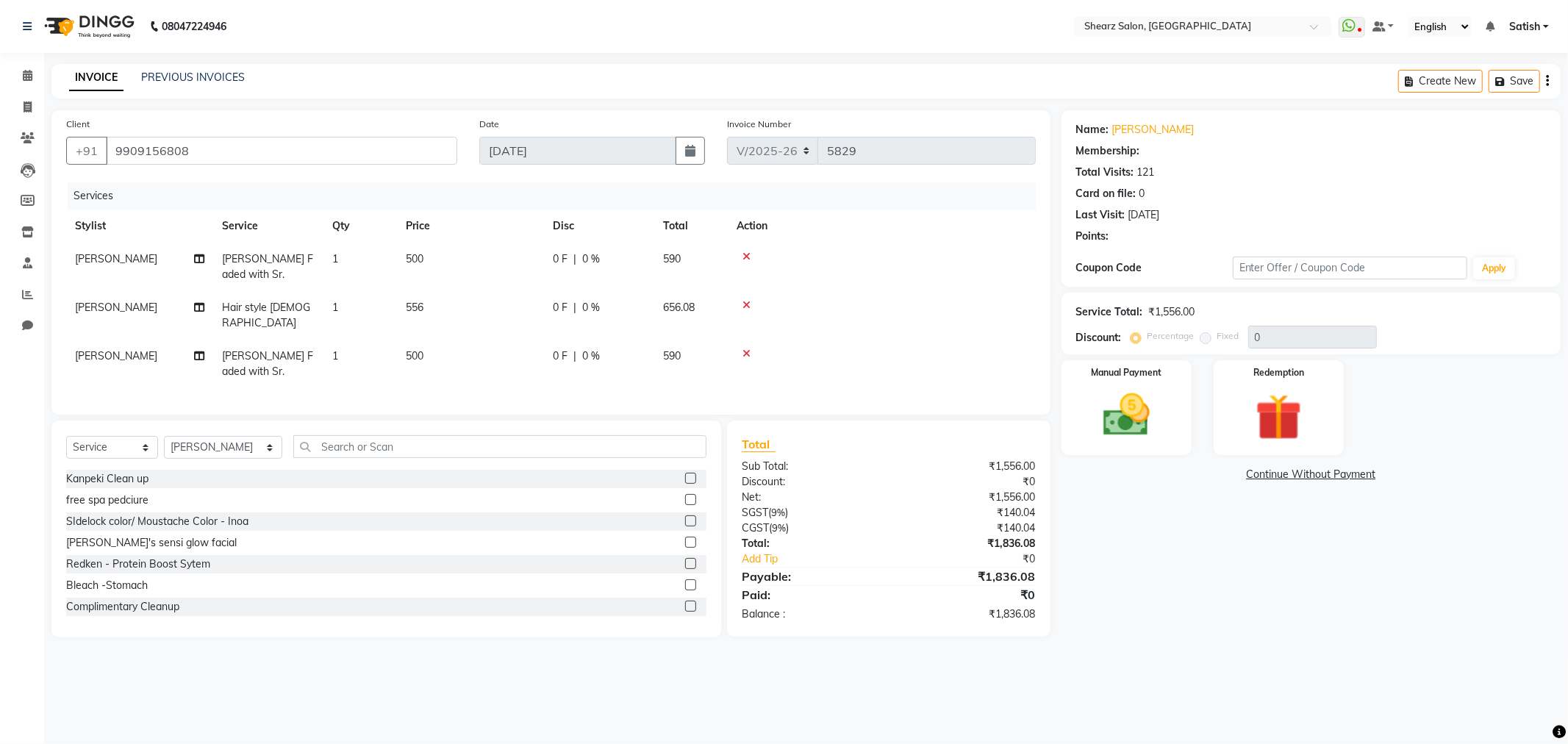
select select "1: Object"
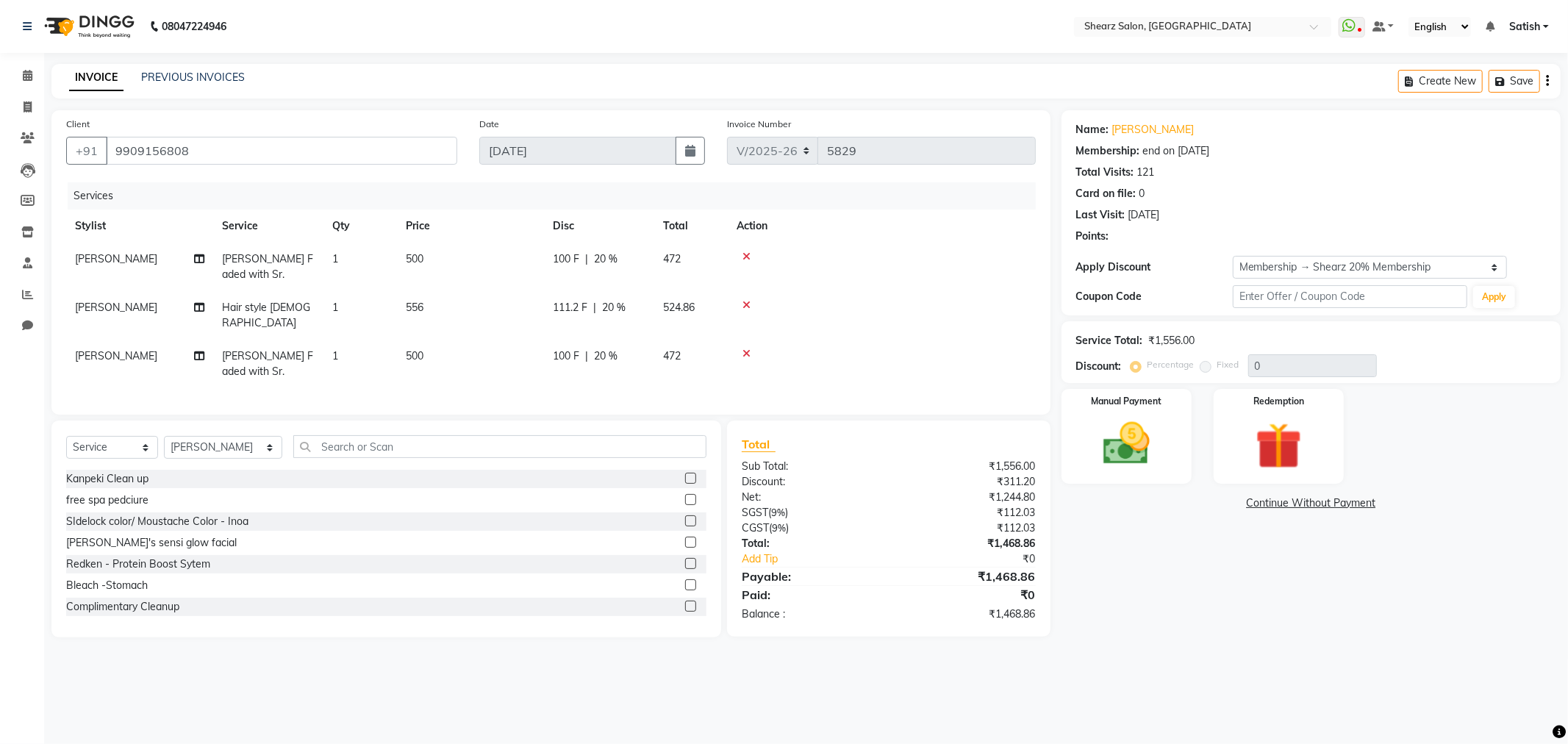
type input "20"
click at [747, 303] on icon at bounding box center [747, 305] width 8 height 11
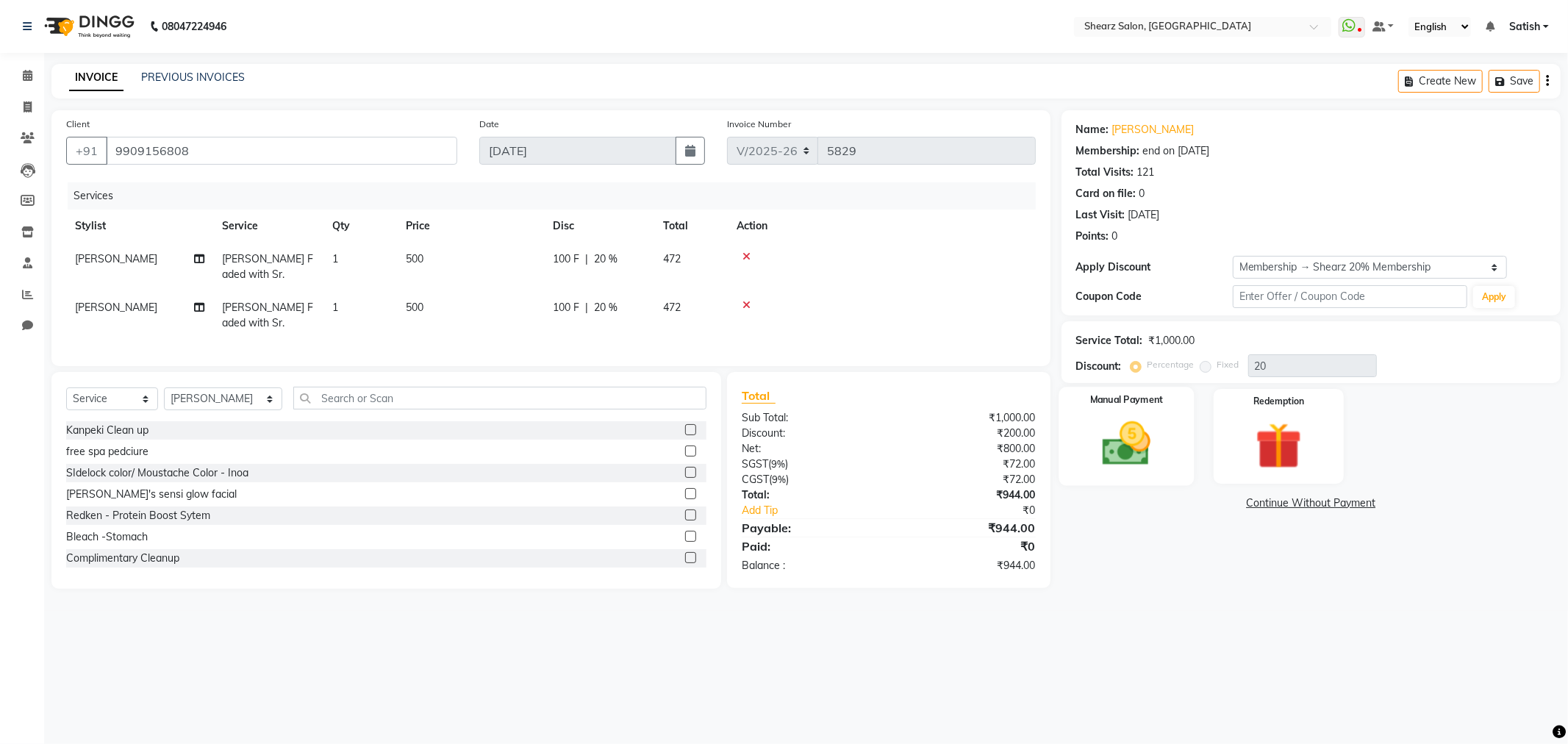
click at [1137, 428] on img at bounding box center [1126, 444] width 78 height 56
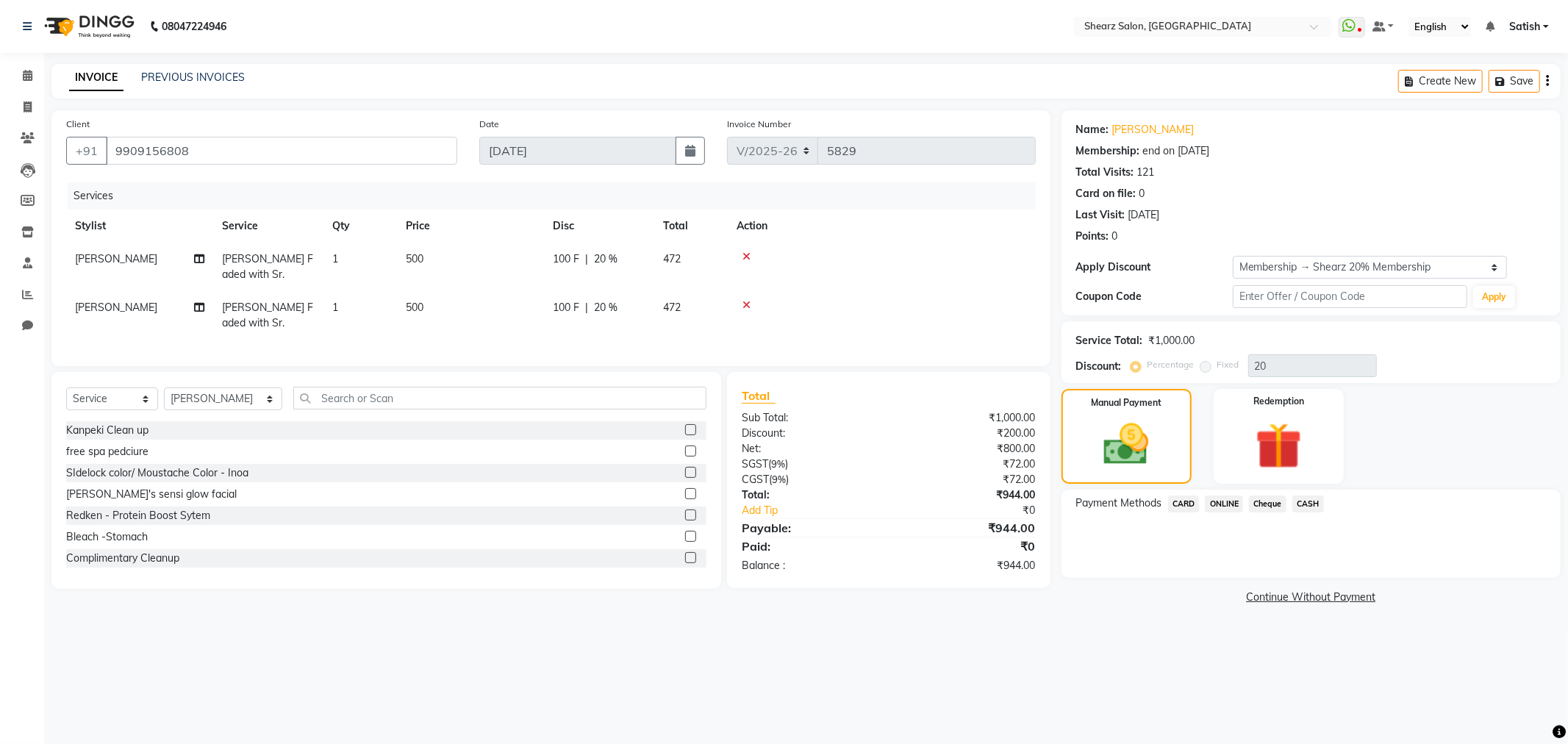
click at [1183, 505] on span "CARD" at bounding box center [1184, 504] width 31 height 17
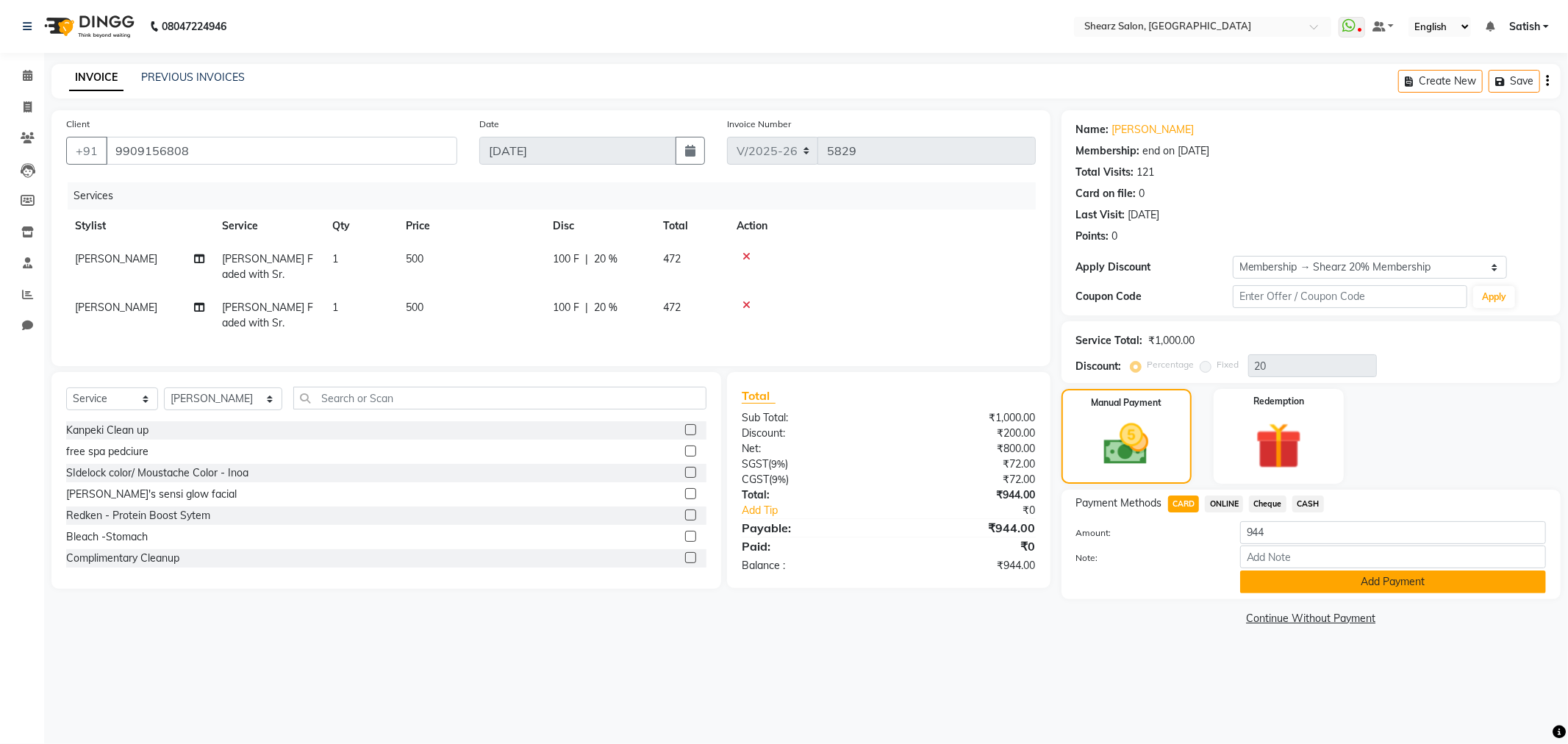
click at [1283, 585] on button "Add Payment" at bounding box center [1393, 583] width 306 height 23
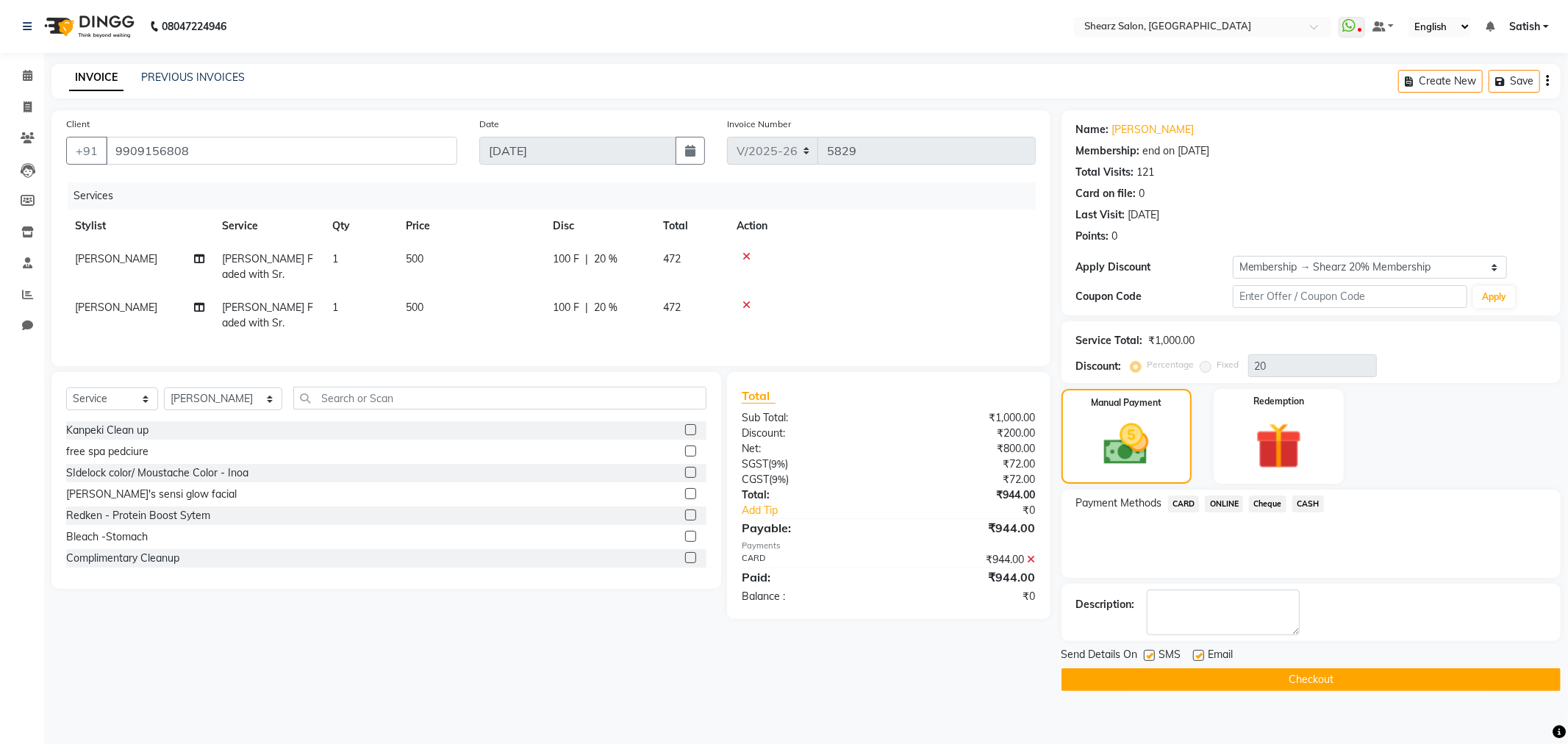
click at [1287, 684] on button "Checkout" at bounding box center [1311, 680] width 499 height 23
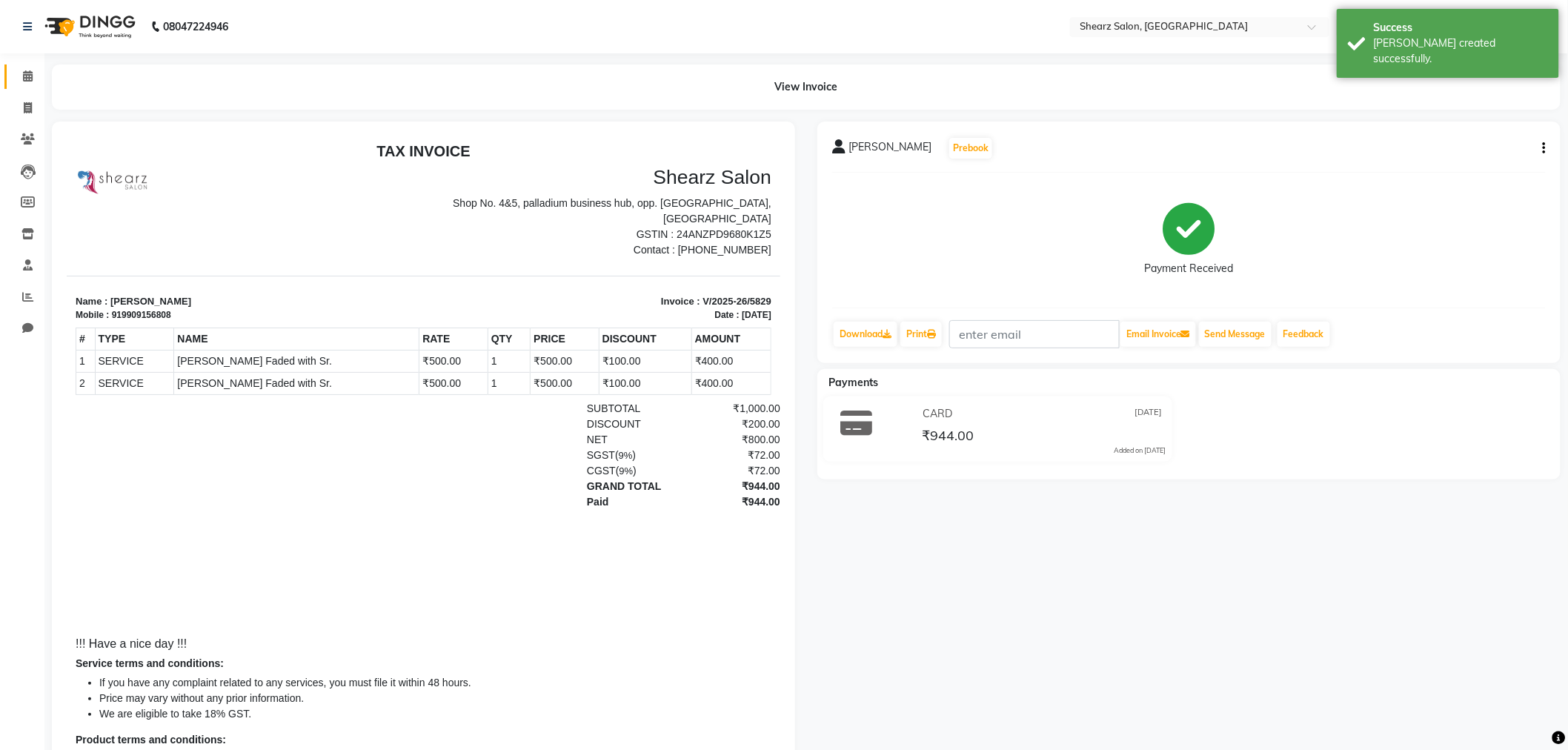
click at [19, 84] on span at bounding box center [27, 76] width 26 height 17
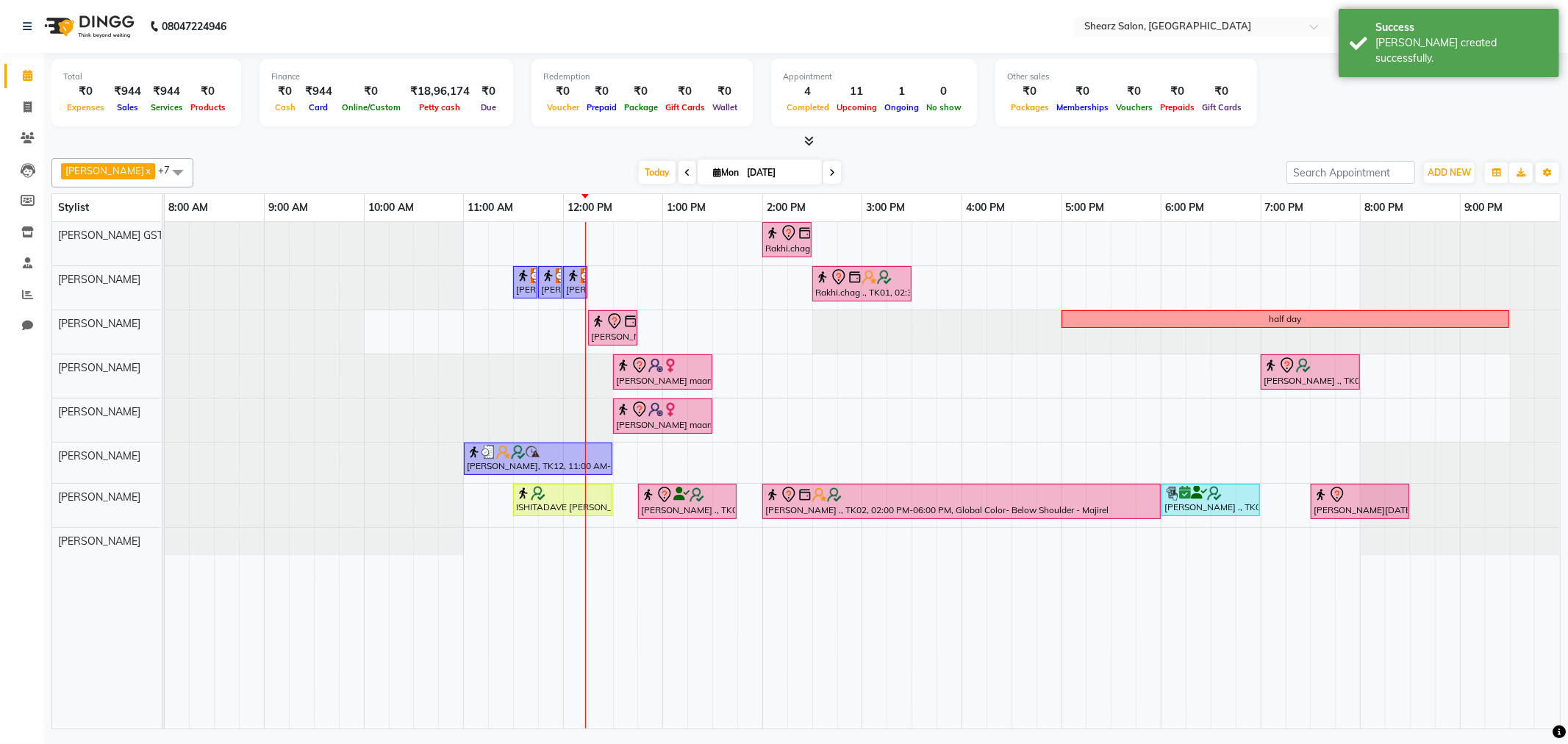
click at [728, 165] on span "Mon 01-09-2025" at bounding box center [759, 172] width 124 height 25
click at [726, 165] on span "Mon 01-09-2025" at bounding box center [759, 172] width 124 height 25
click at [728, 165] on span "Mon 01-09-2025" at bounding box center [759, 172] width 124 height 25
click at [785, 170] on input "[DATE]" at bounding box center [780, 172] width 73 height 22
select select "9"
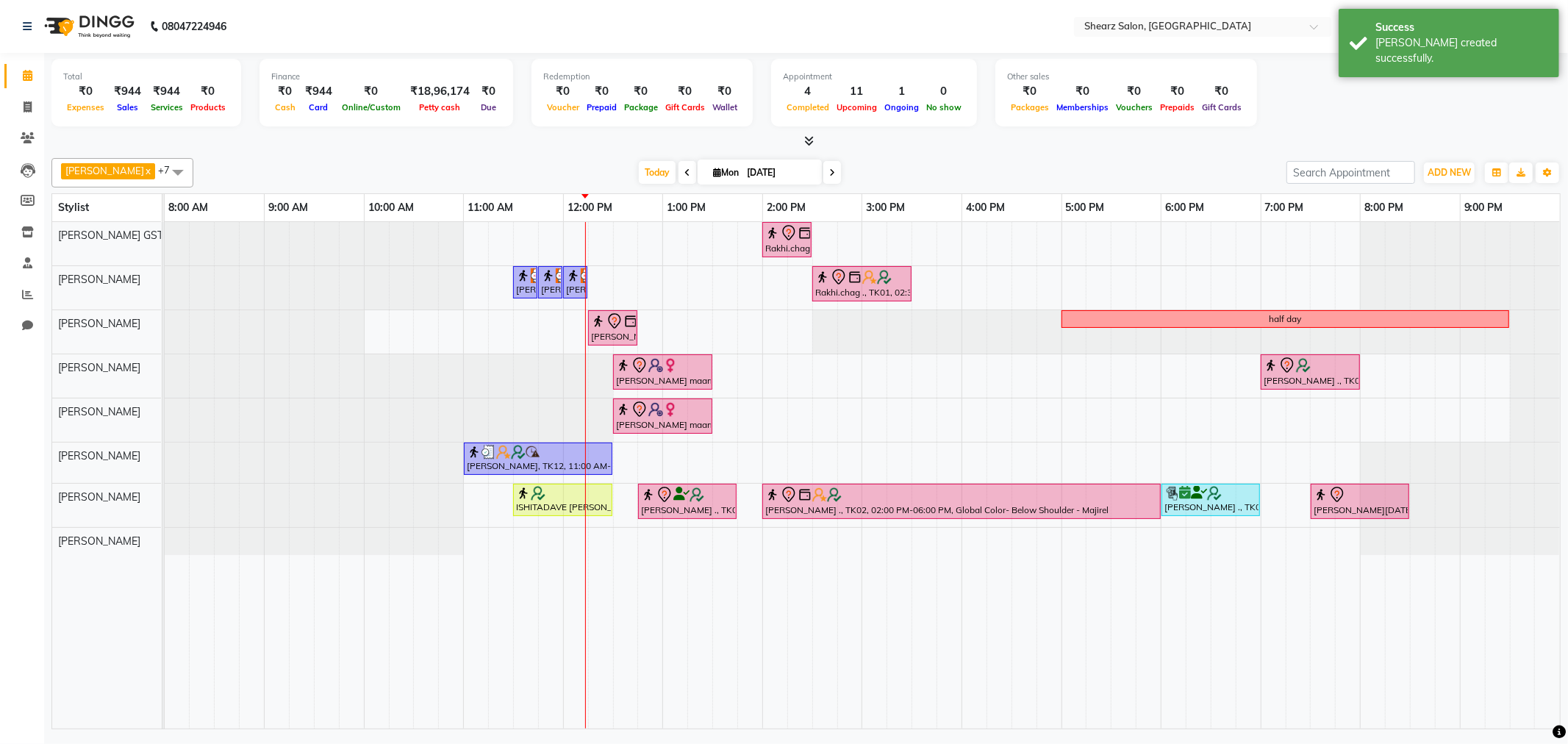
select select "2025"
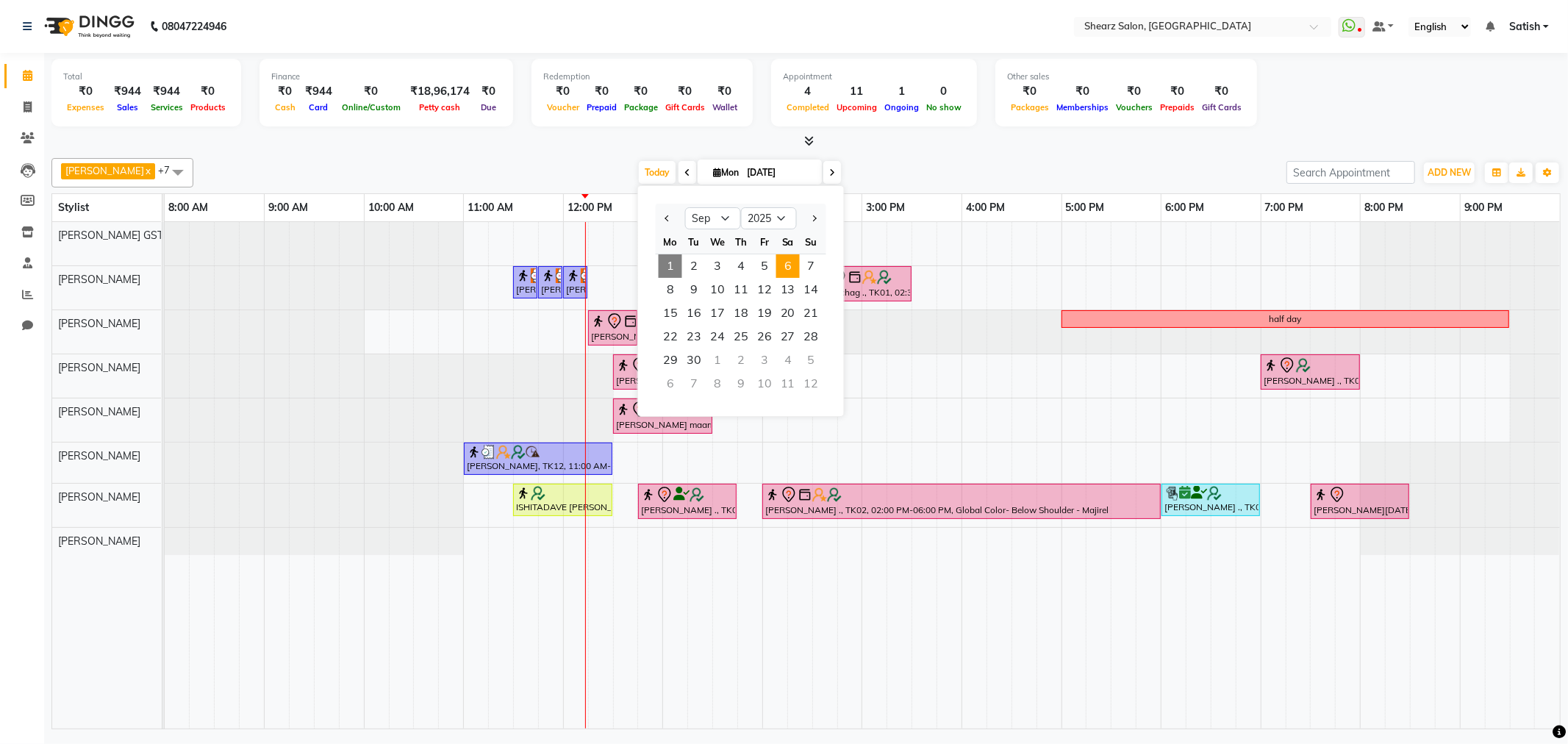
click at [796, 263] on span "6" at bounding box center [788, 266] width 23 height 23
type input "[DATE]"
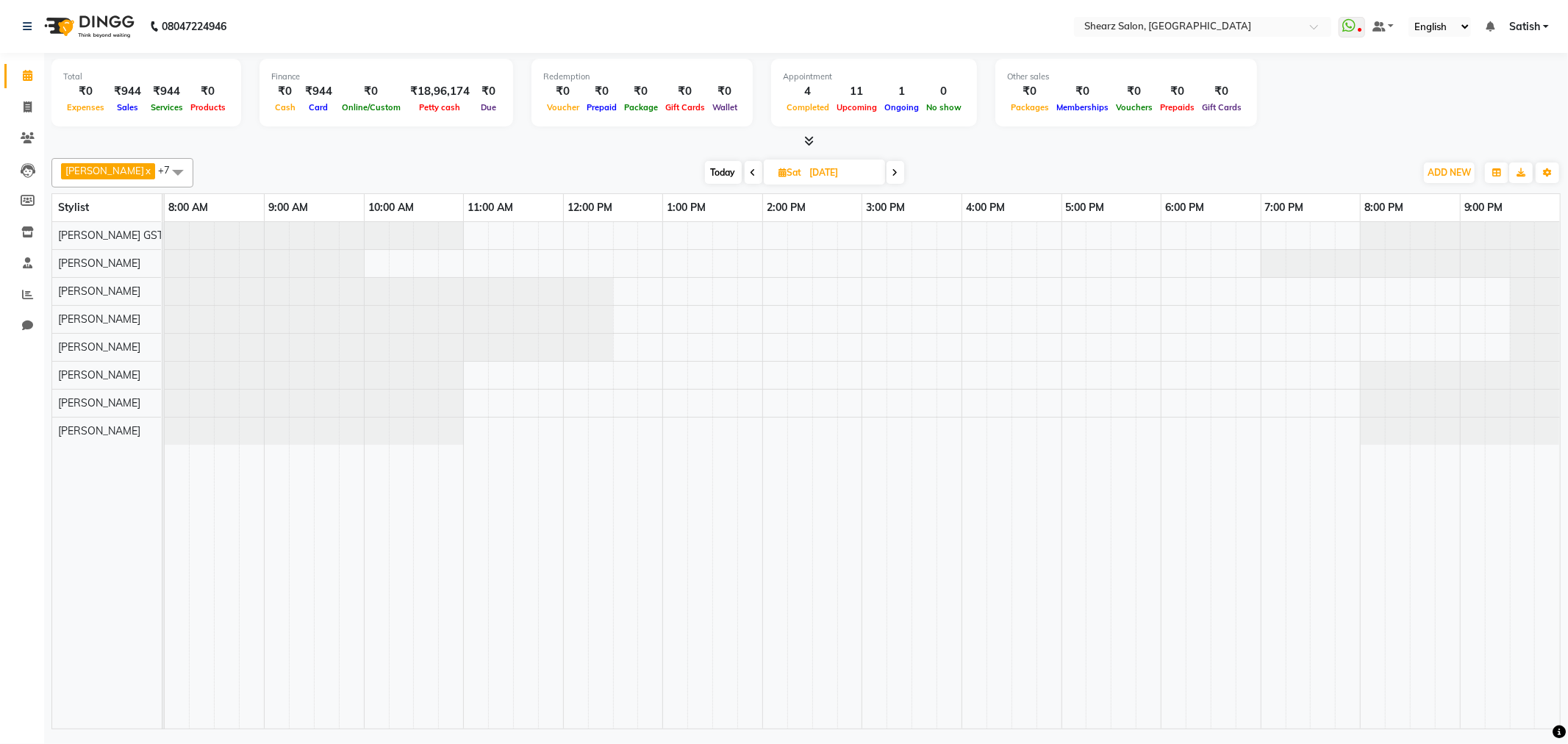
click at [1184, 373] on div at bounding box center [862, 475] width 1396 height 507
select select "77471"
select select "tentative"
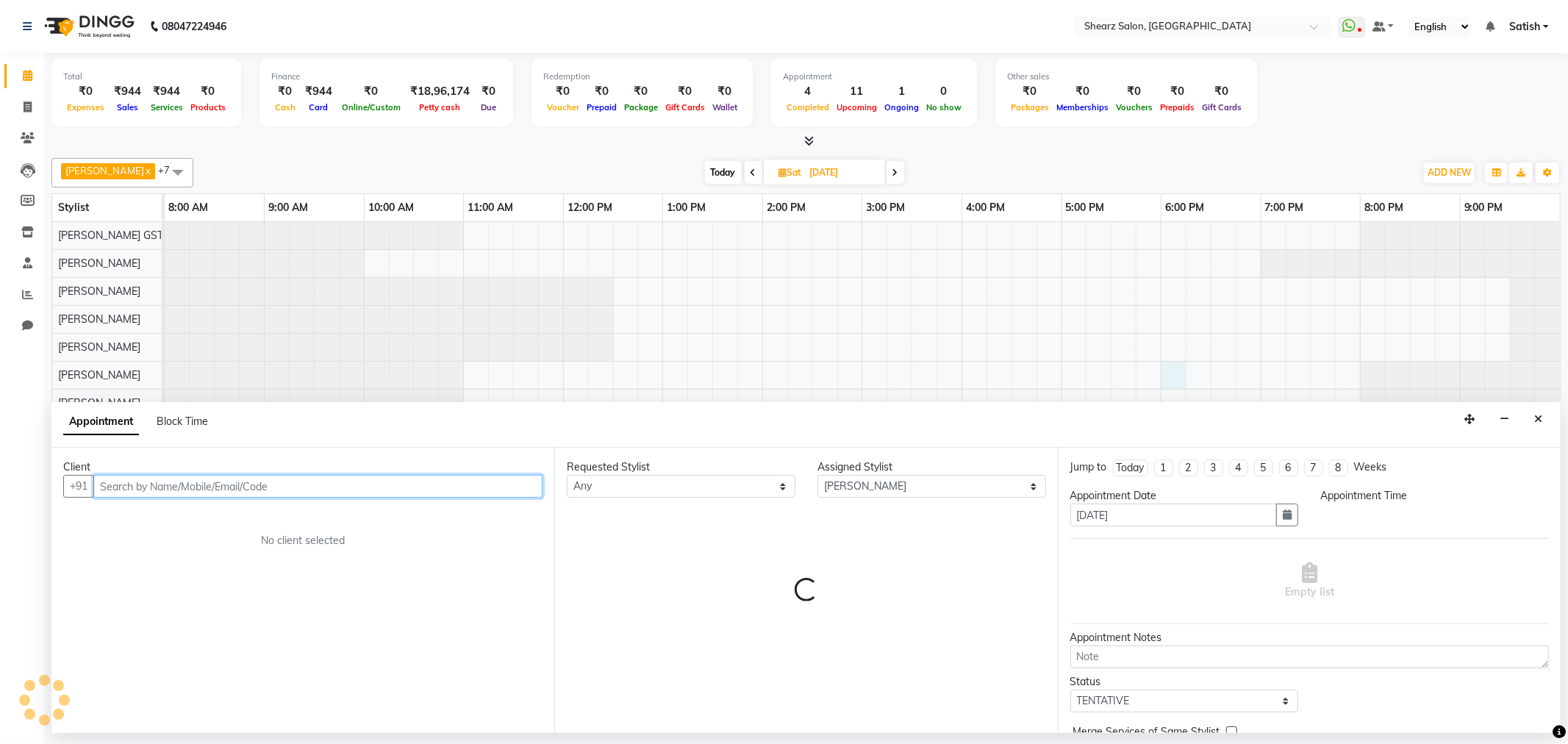
select select "1080"
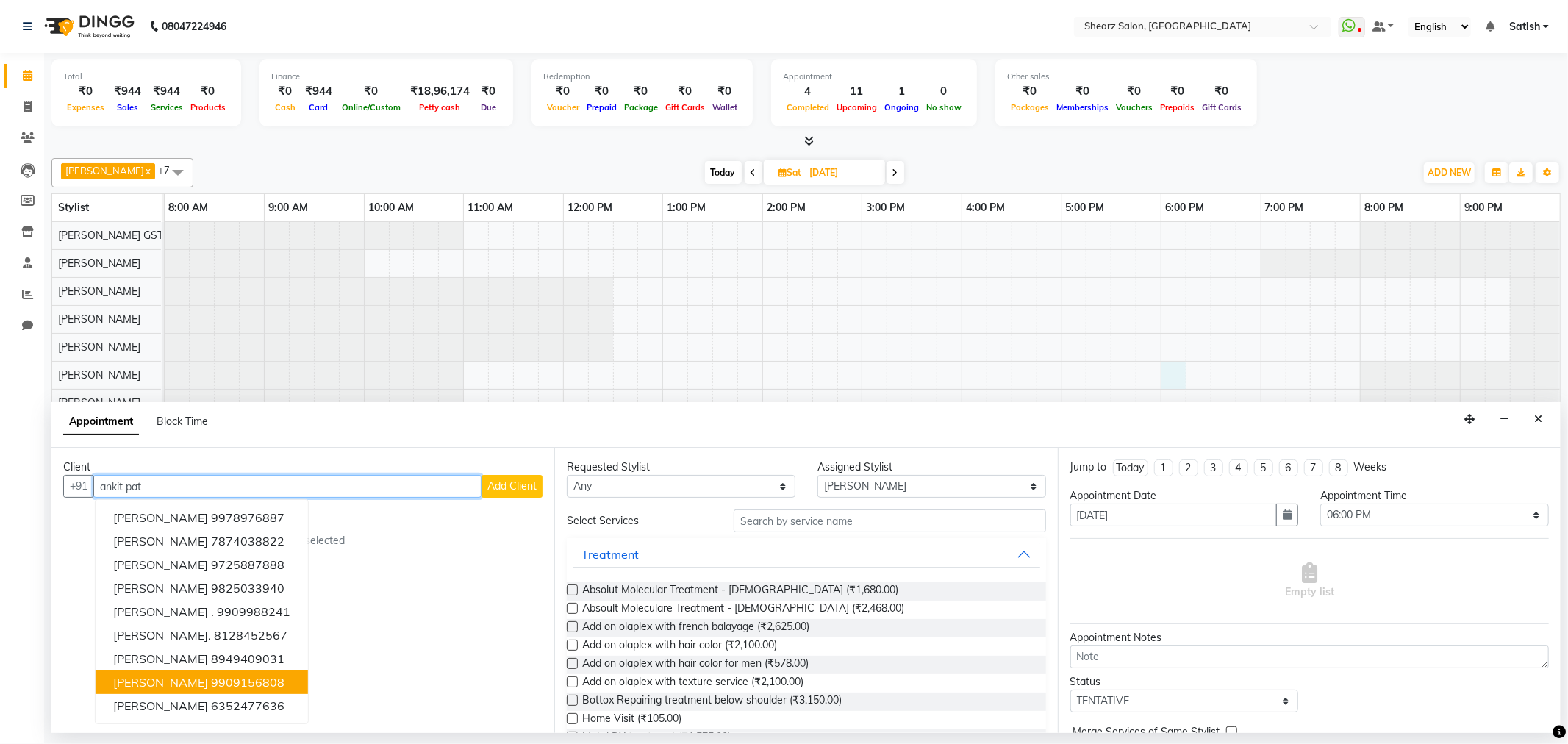
click at [210, 672] on button "Ankit Patel 9909156808" at bounding box center [202, 682] width 212 height 23
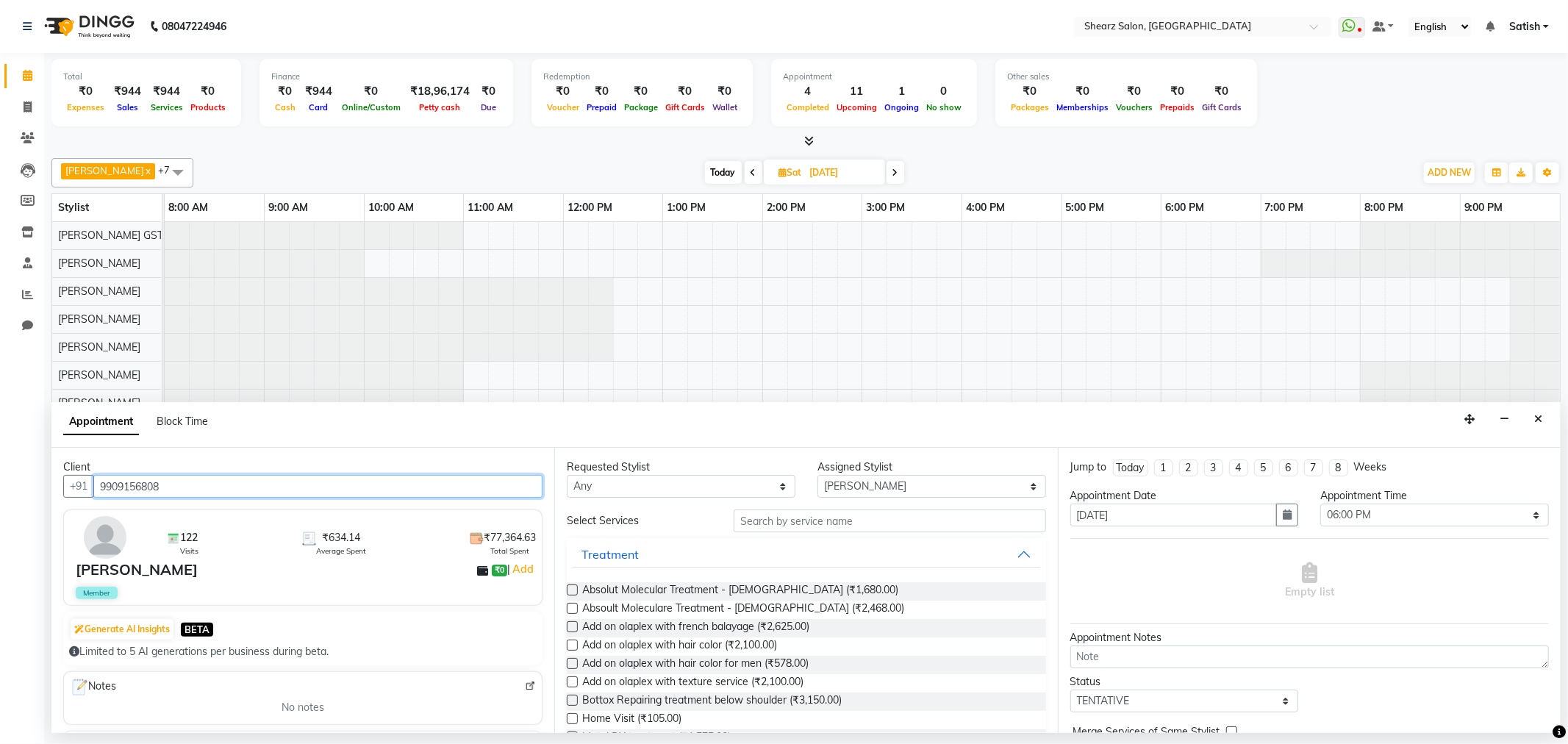
type input "9909156808"
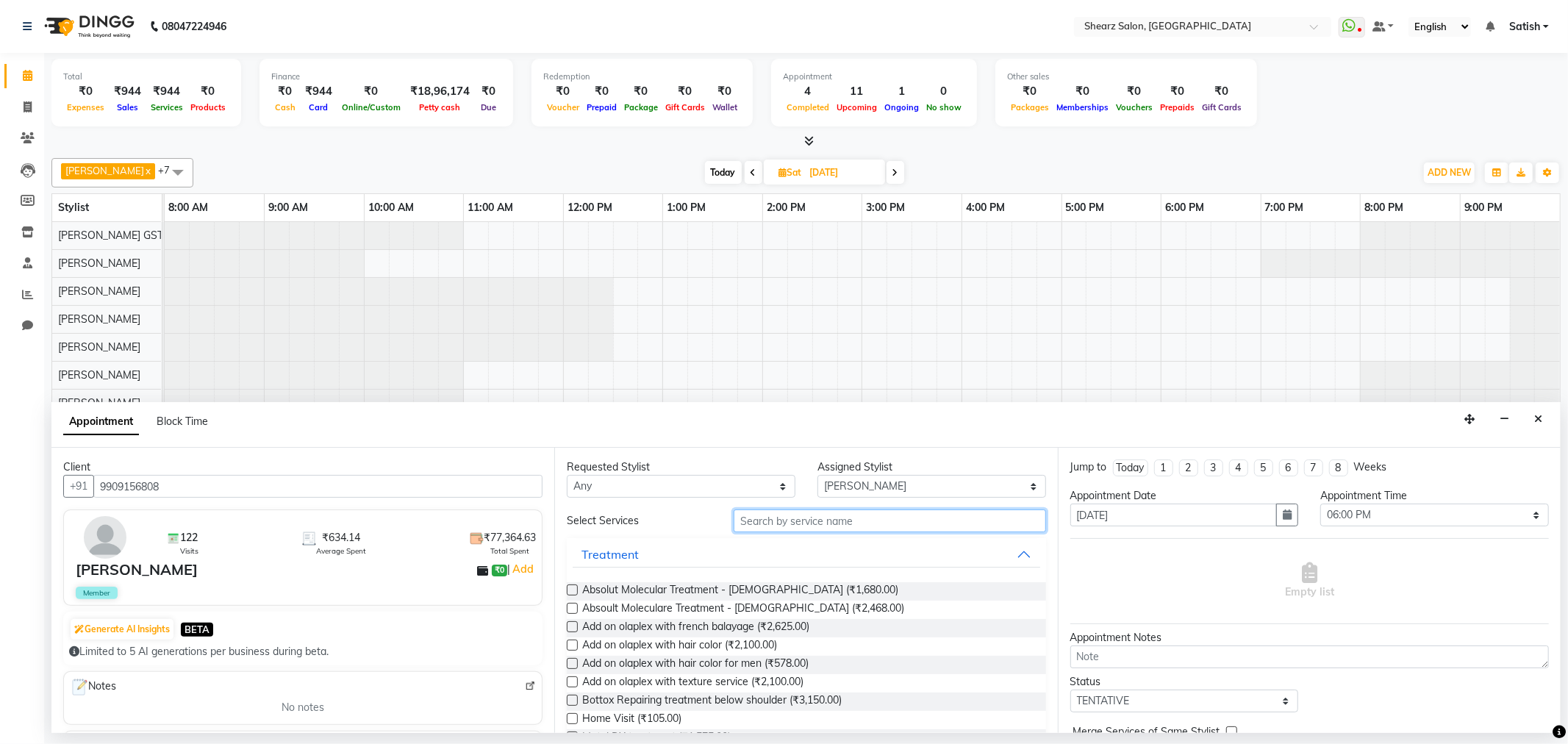
click at [759, 525] on input "text" at bounding box center [890, 521] width 312 height 23
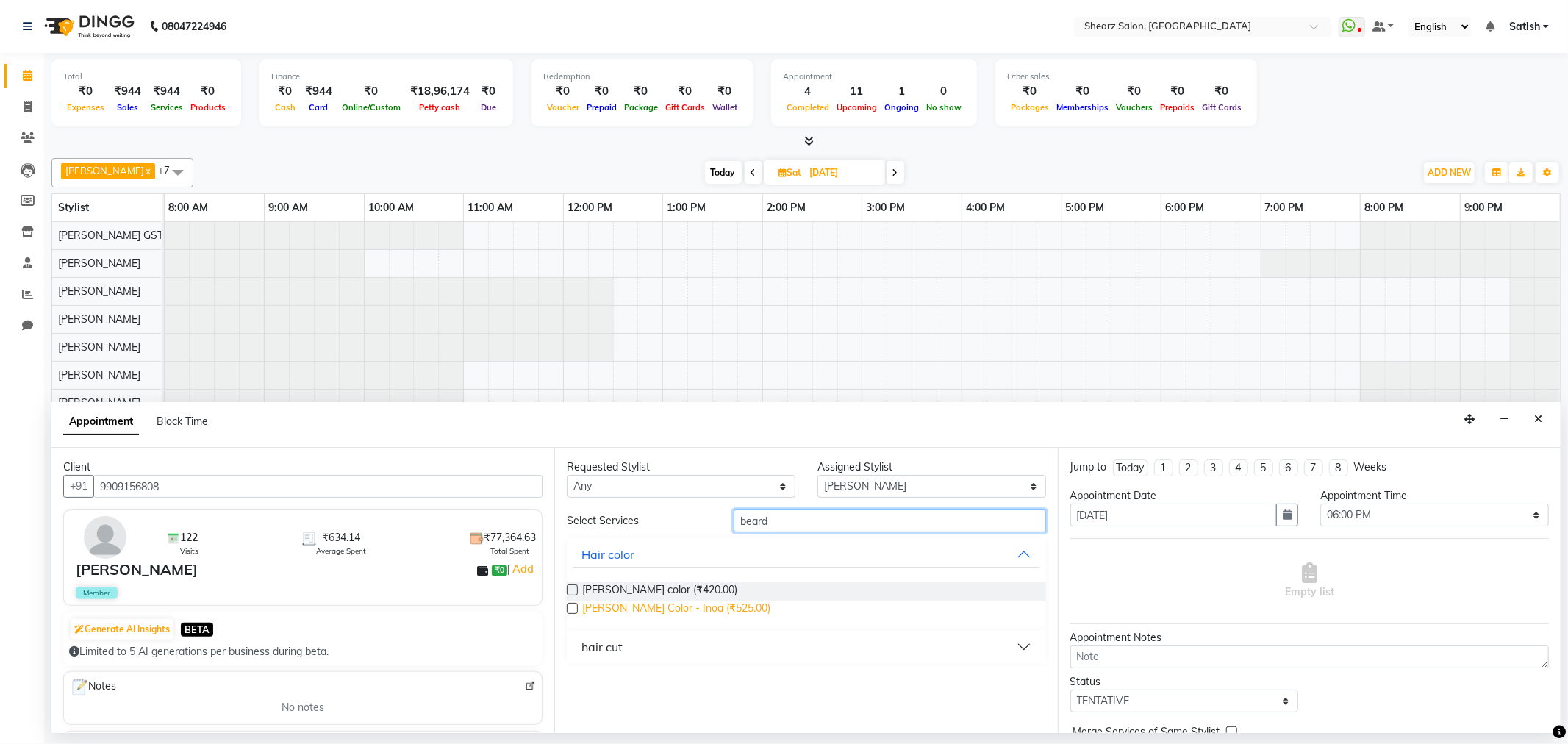
type input "beard"
click at [637, 601] on span "Beard Color - Inoa (₹525.00)" at bounding box center [676, 610] width 188 height 19
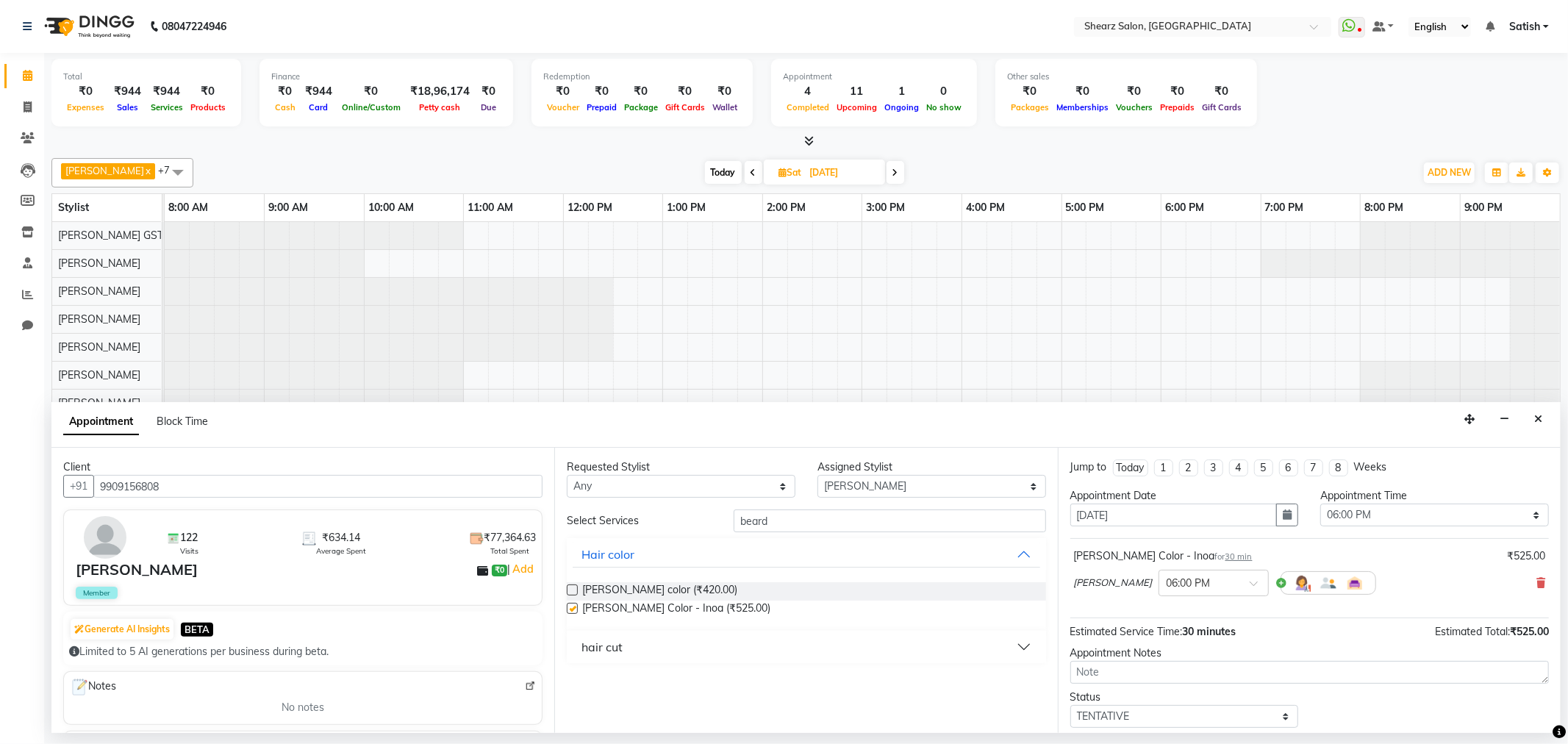
checkbox input "false"
click at [673, 639] on button "hair cut" at bounding box center [805, 648] width 466 height 27
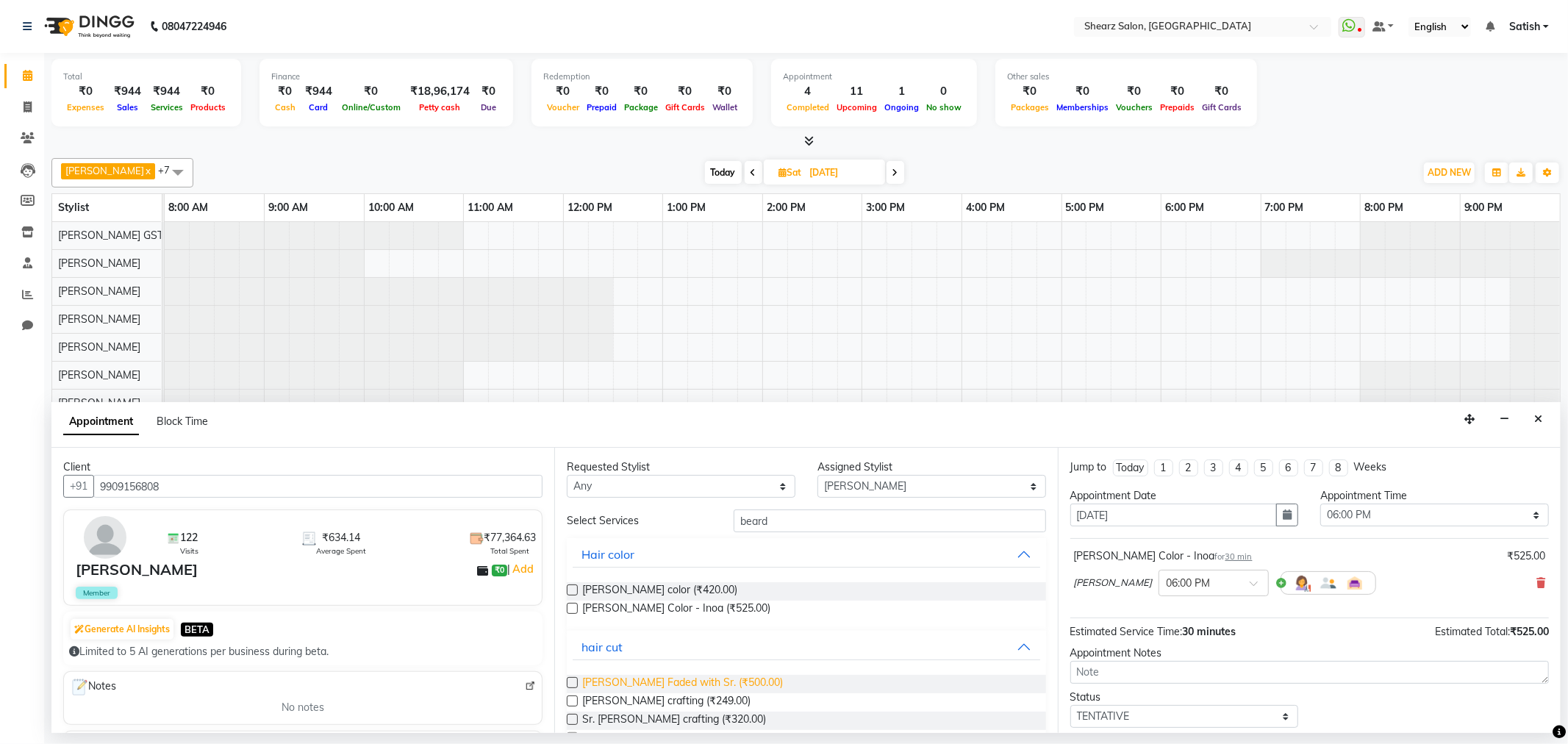
click at [633, 675] on span "[PERSON_NAME] Faded with Sr. (₹500.00)" at bounding box center [682, 684] width 201 height 19
checkbox input "false"
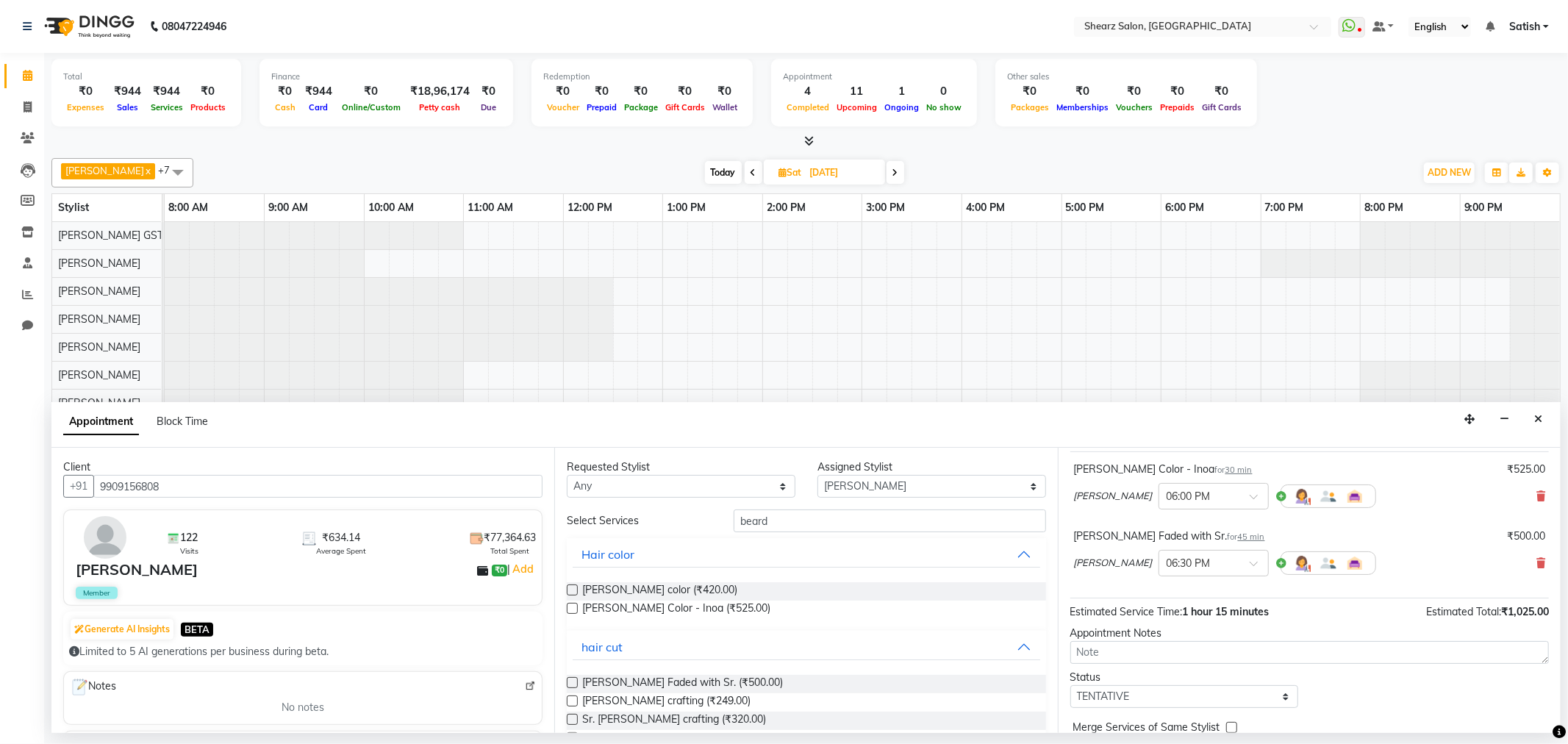
scroll to position [155, 0]
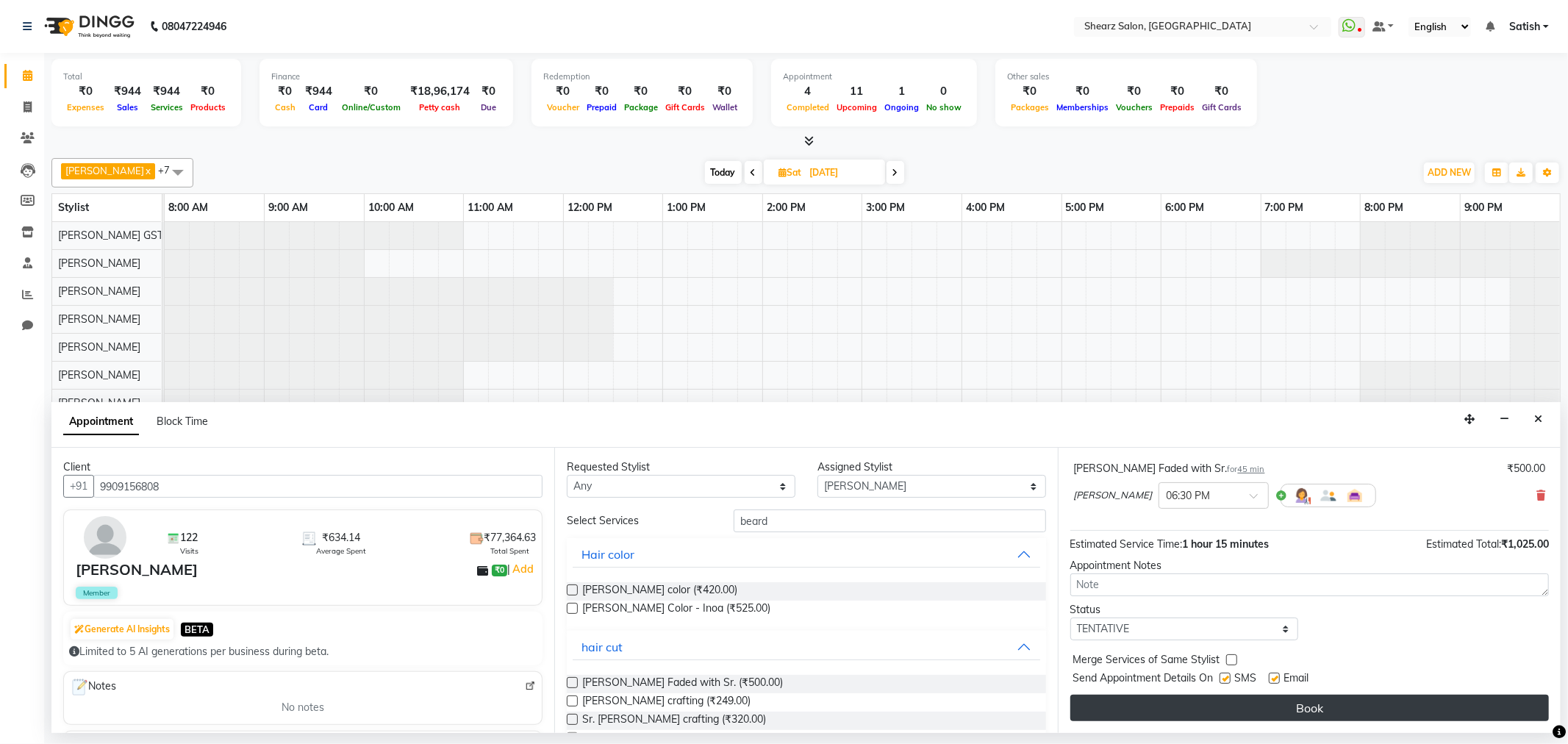
click at [1135, 706] on button "Book" at bounding box center [1309, 708] width 479 height 27
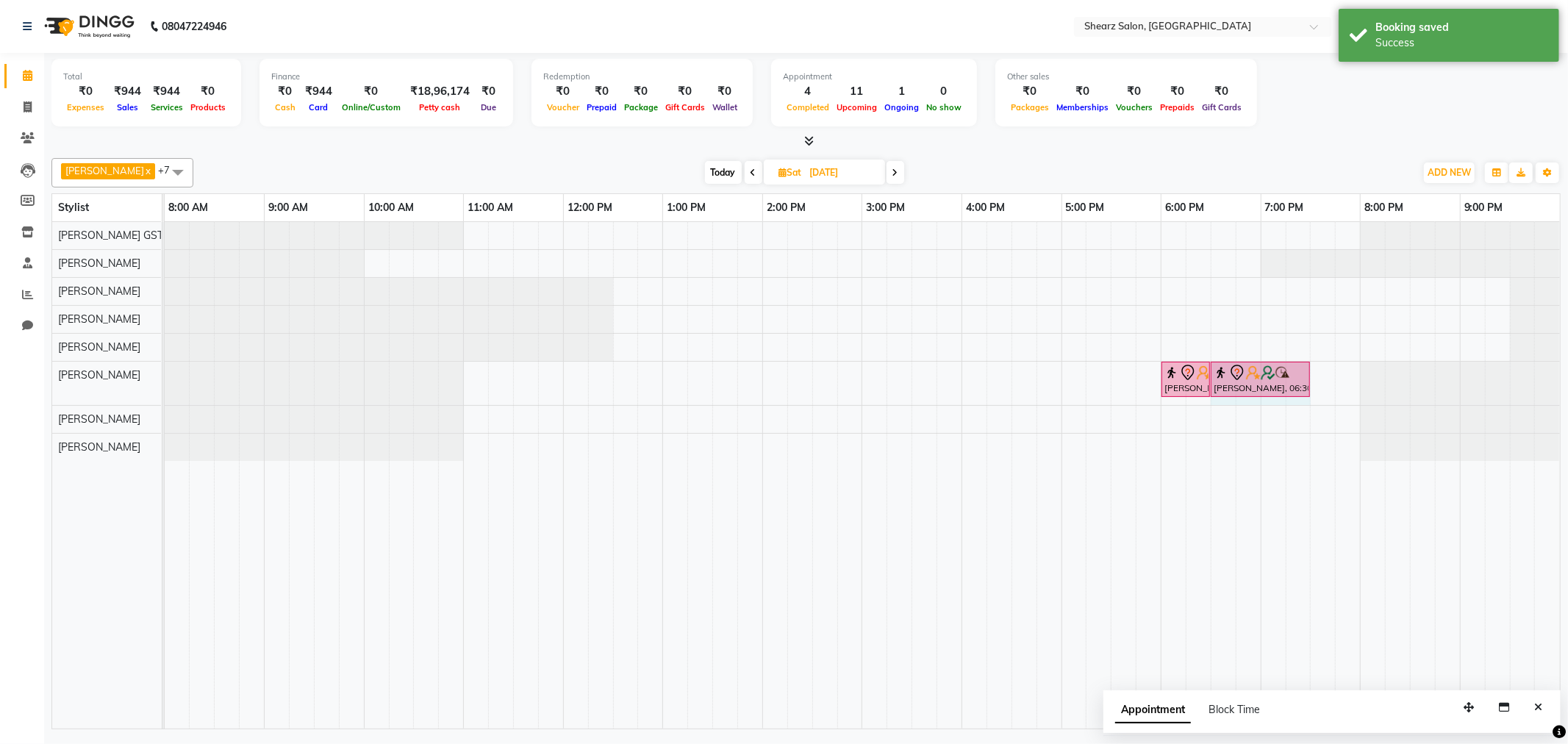
click at [165, 371] on div "Ankit Patel, 06:00 PM-06:30 PM, Beard Color - Inoa Ankit Patel, 06:30 PM-07:15 …" at bounding box center [165, 384] width 0 height 44
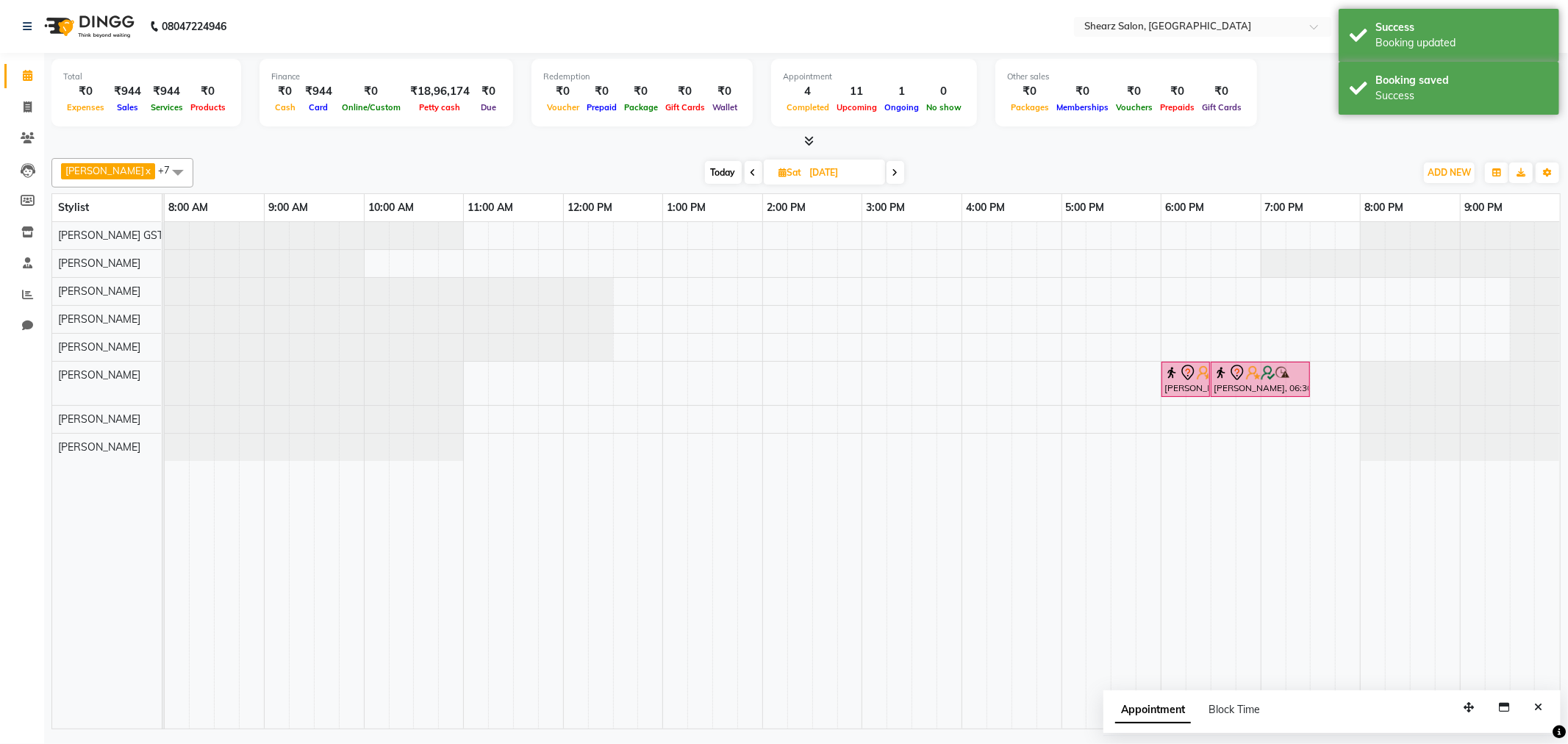
click at [722, 172] on span "Today" at bounding box center [723, 173] width 37 height 23
type input "[DATE]"
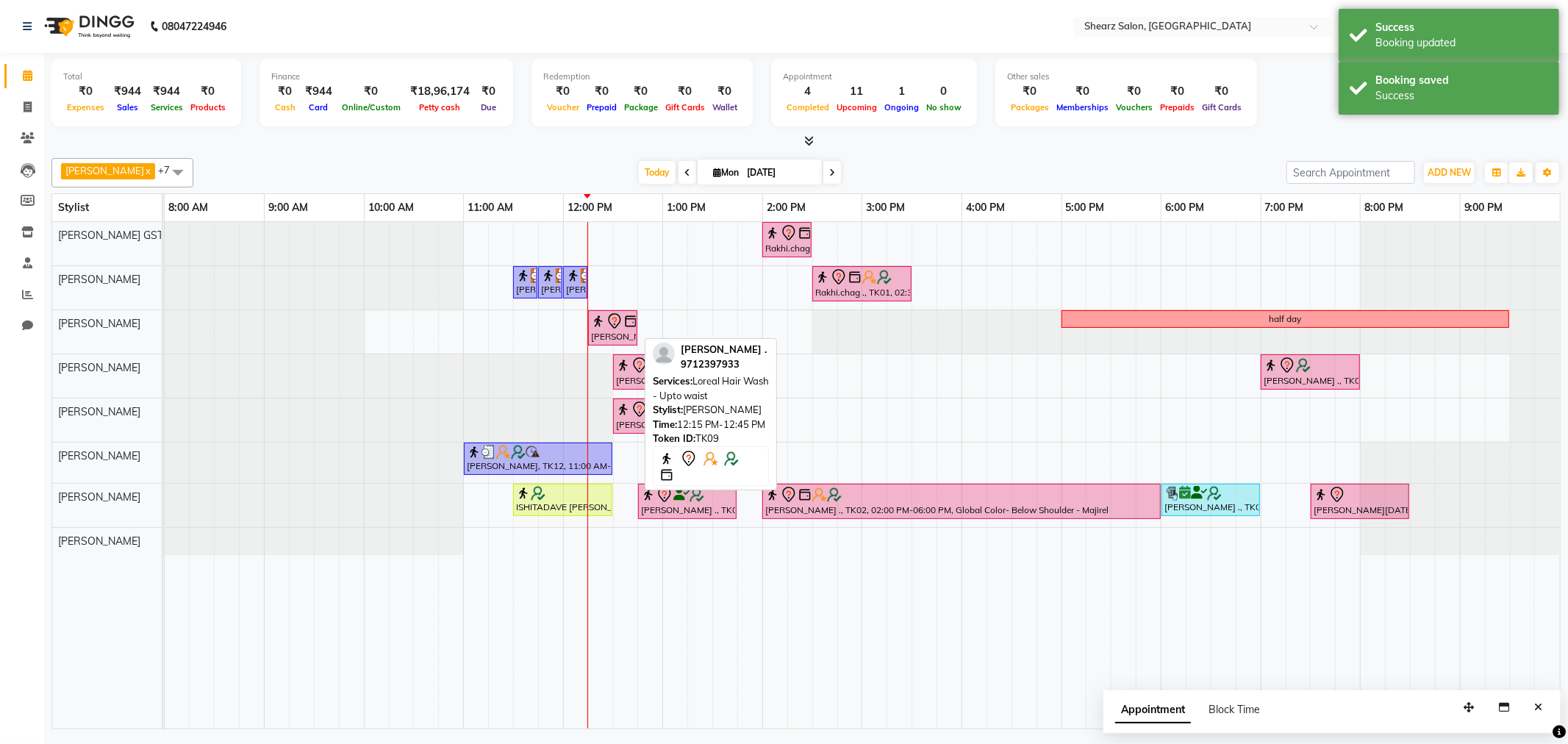
click at [608, 327] on icon at bounding box center [615, 321] width 18 height 18
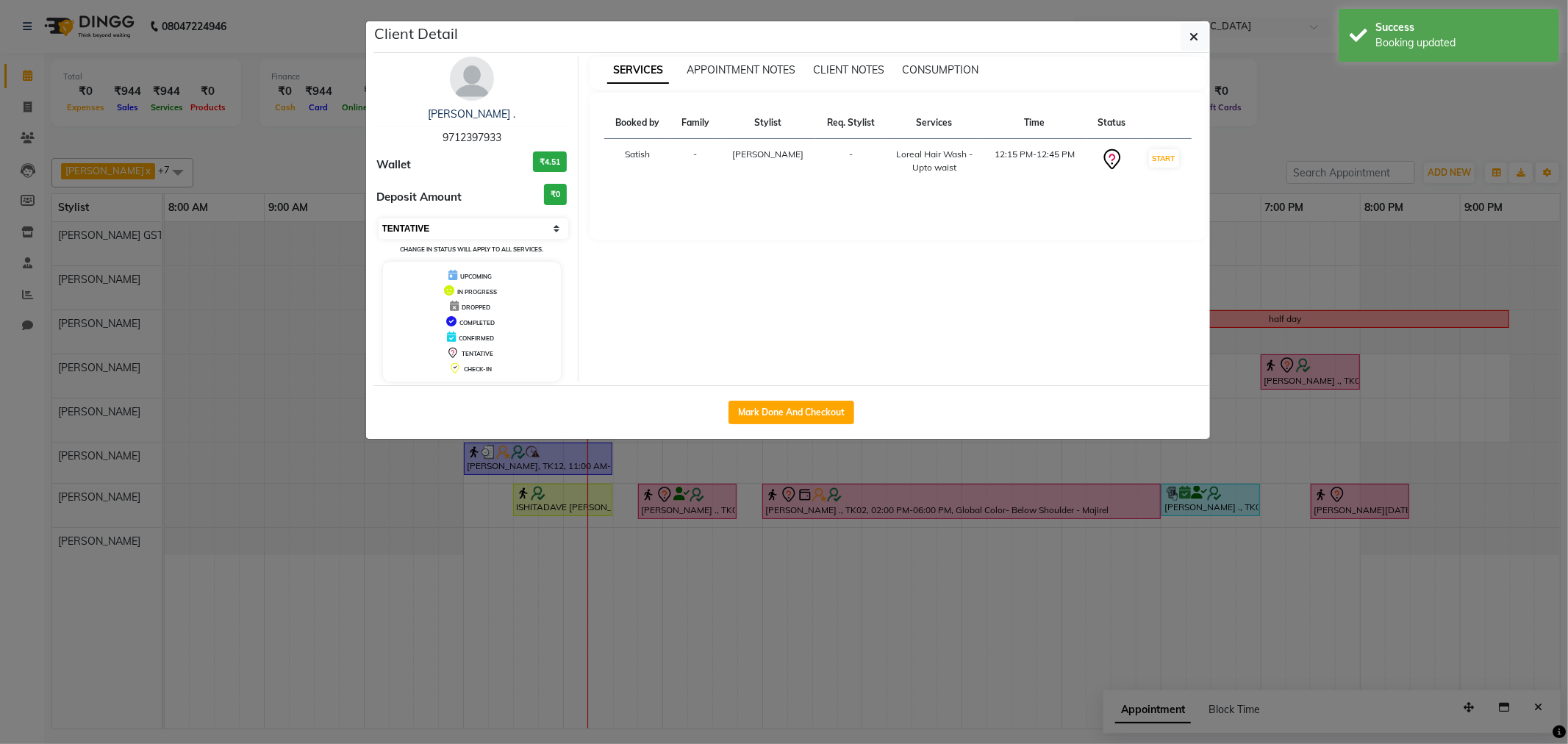
click at [434, 229] on select "Select IN SERVICE CONFIRMED TENTATIVE CHECK IN MARK DONE DROPPED UPCOMING" at bounding box center [475, 228] width 191 height 21
select select "1"
click at [379, 219] on select "Select IN SERVICE CONFIRMED TENTATIVE CHECK IN MARK DONE DROPPED UPCOMING" at bounding box center [475, 228] width 191 height 21
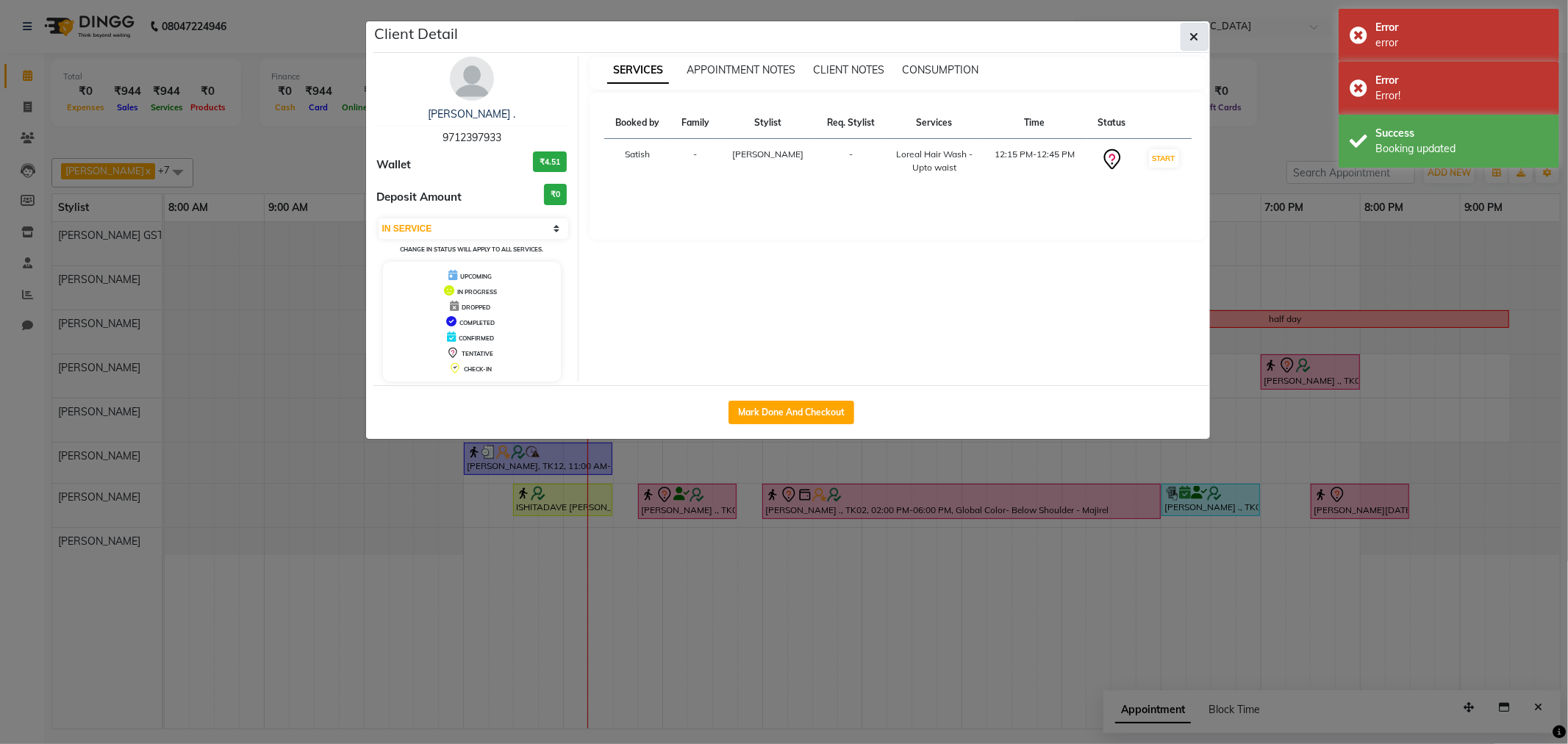
click at [1200, 39] on button "button" at bounding box center [1194, 37] width 28 height 28
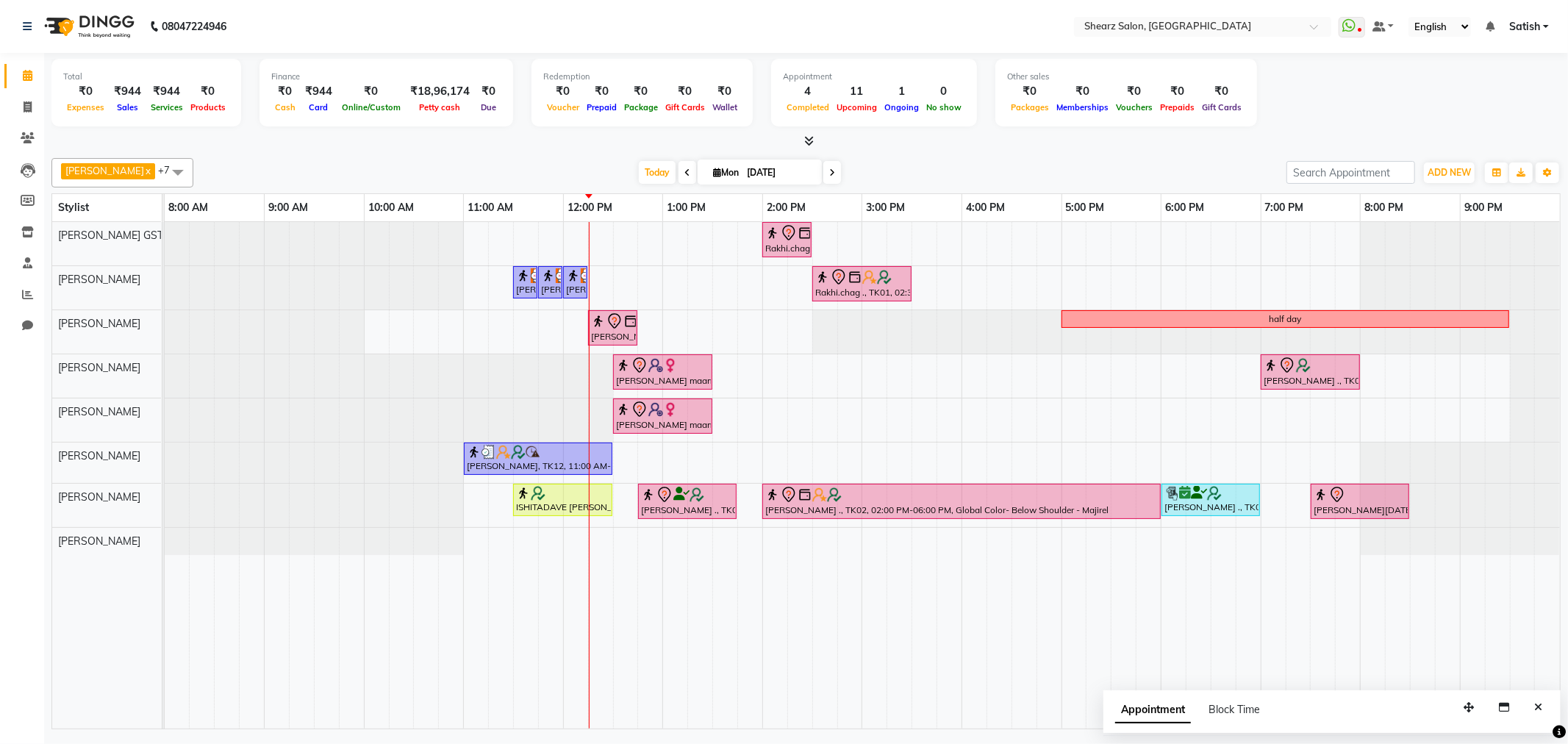
click at [730, 172] on span "Mon" at bounding box center [726, 172] width 33 height 11
select select "9"
select select "2025"
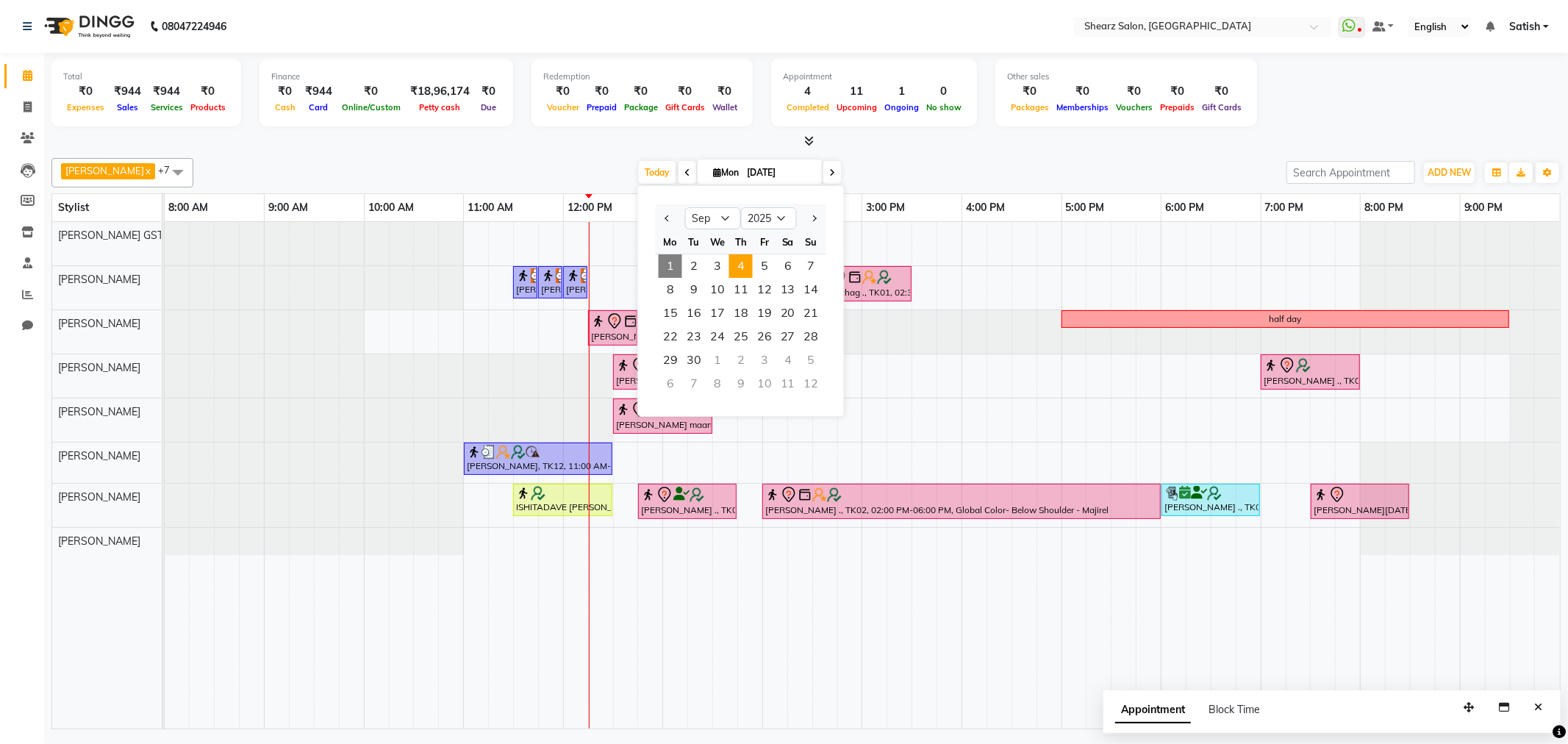
click at [743, 267] on span "4" at bounding box center [741, 266] width 23 height 23
type input "[DATE]"
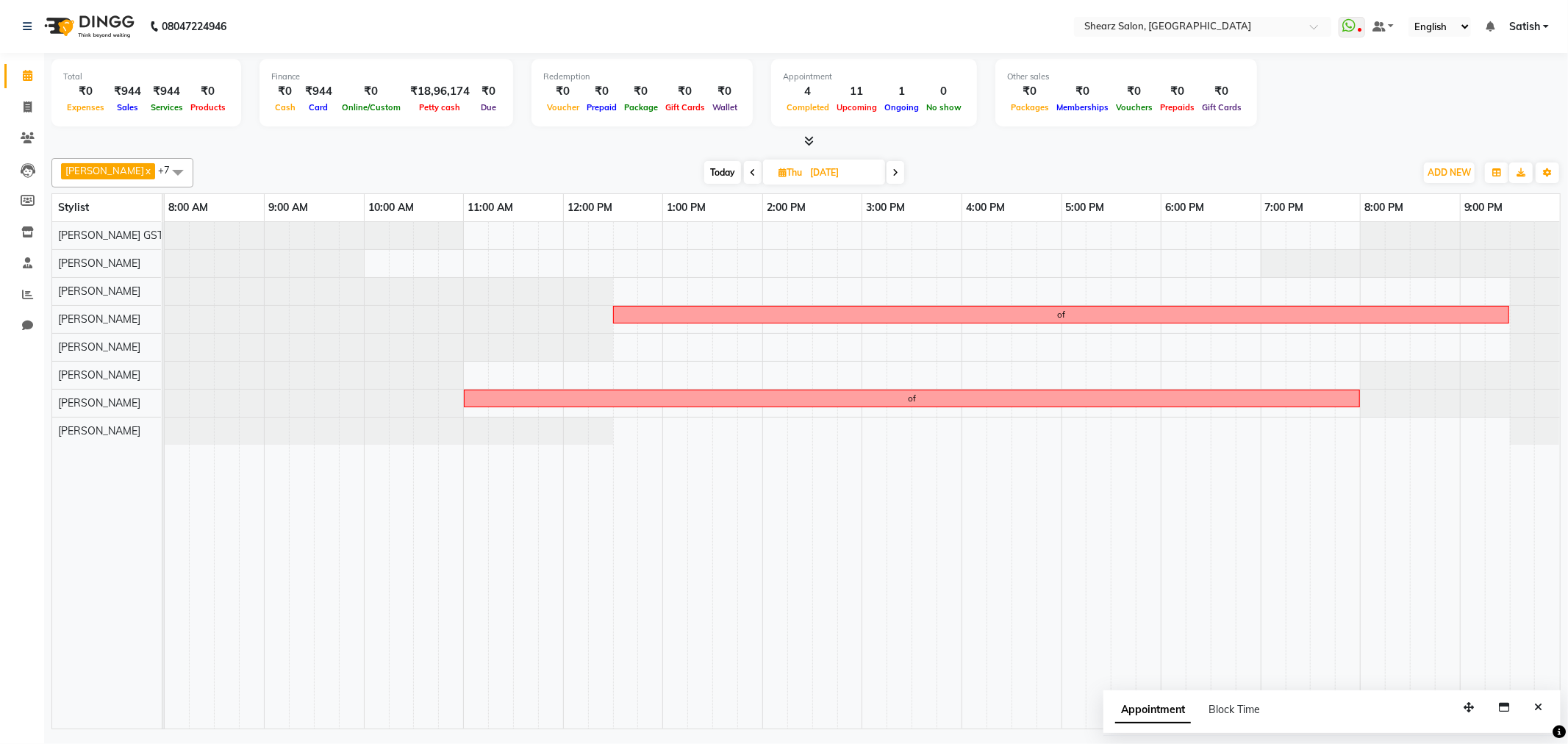
click at [722, 379] on div "of of" at bounding box center [862, 475] width 1396 height 507
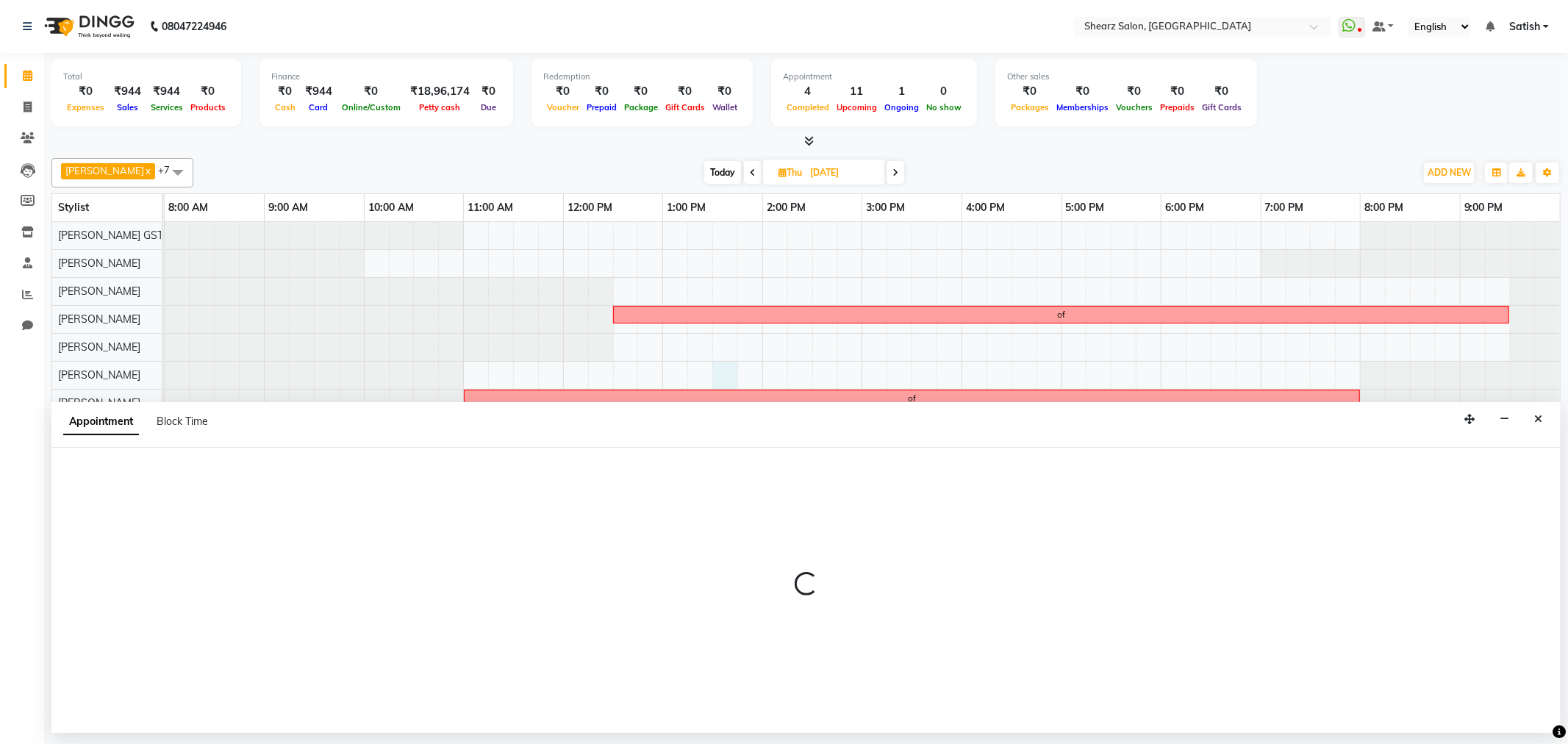
select select "77471"
select select "810"
select select "tentative"
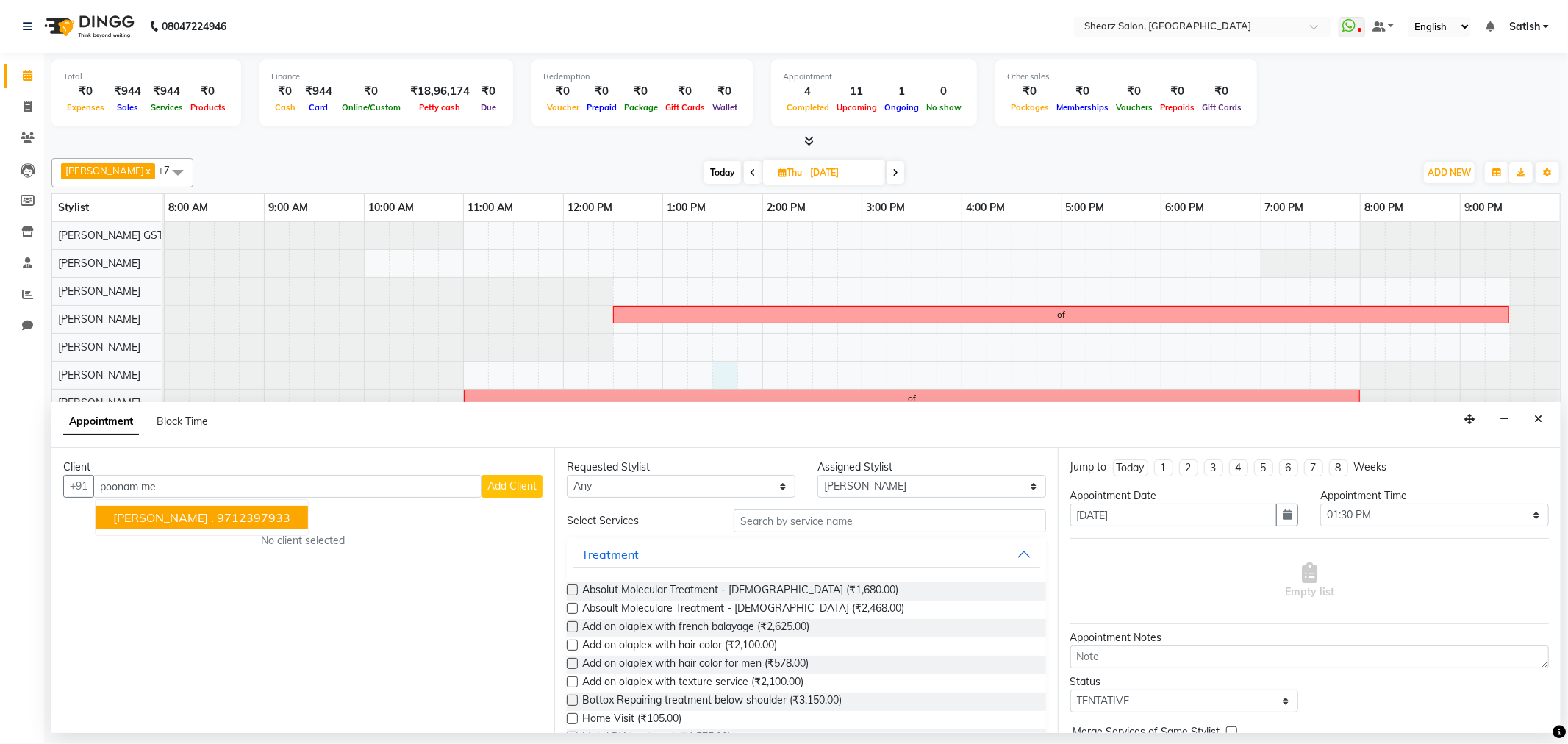
click at [142, 522] on span "POONAM MEHTA ." at bounding box center [163, 517] width 101 height 14
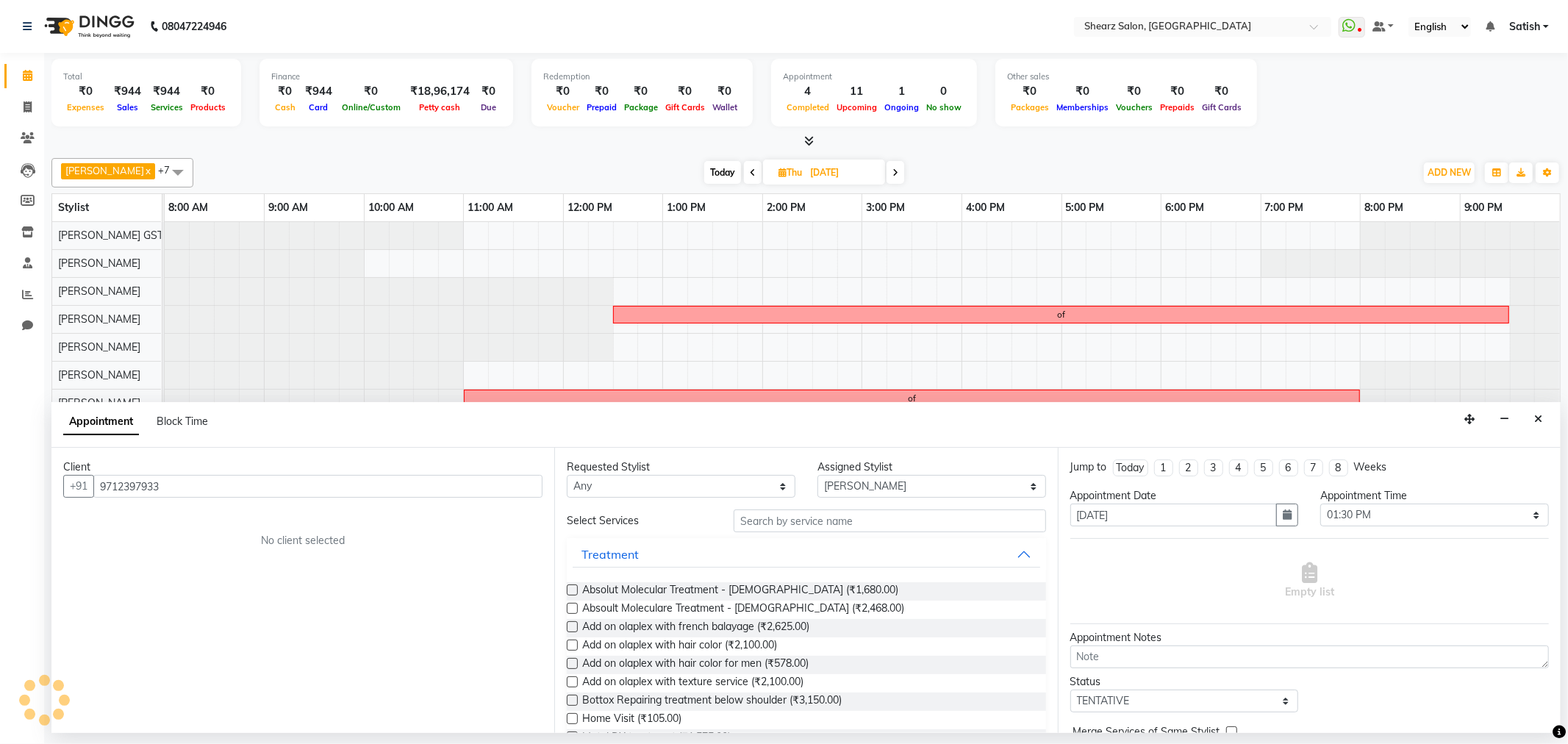
type input "9712397933"
click at [763, 512] on input "text" at bounding box center [890, 521] width 312 height 23
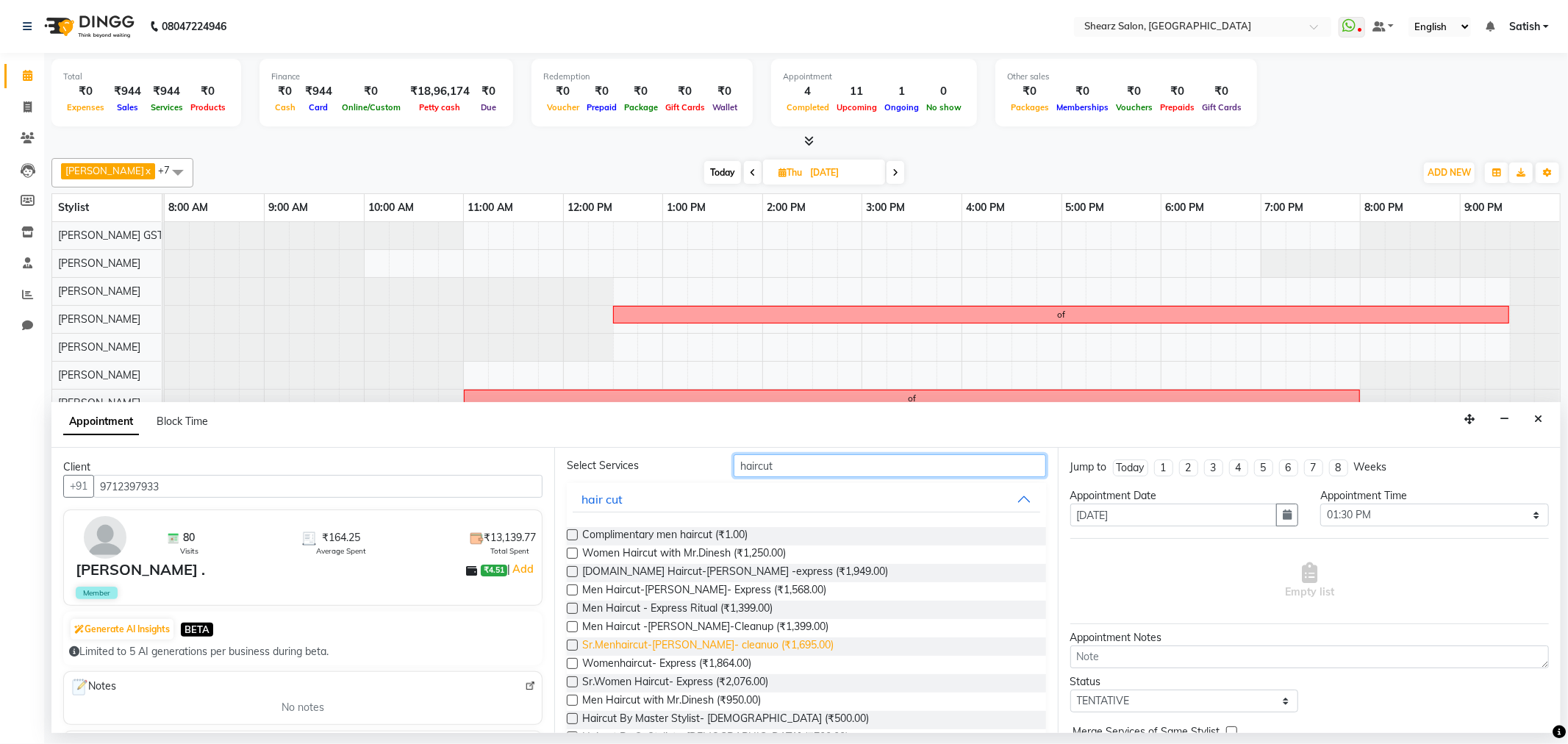
scroll to position [82, 0]
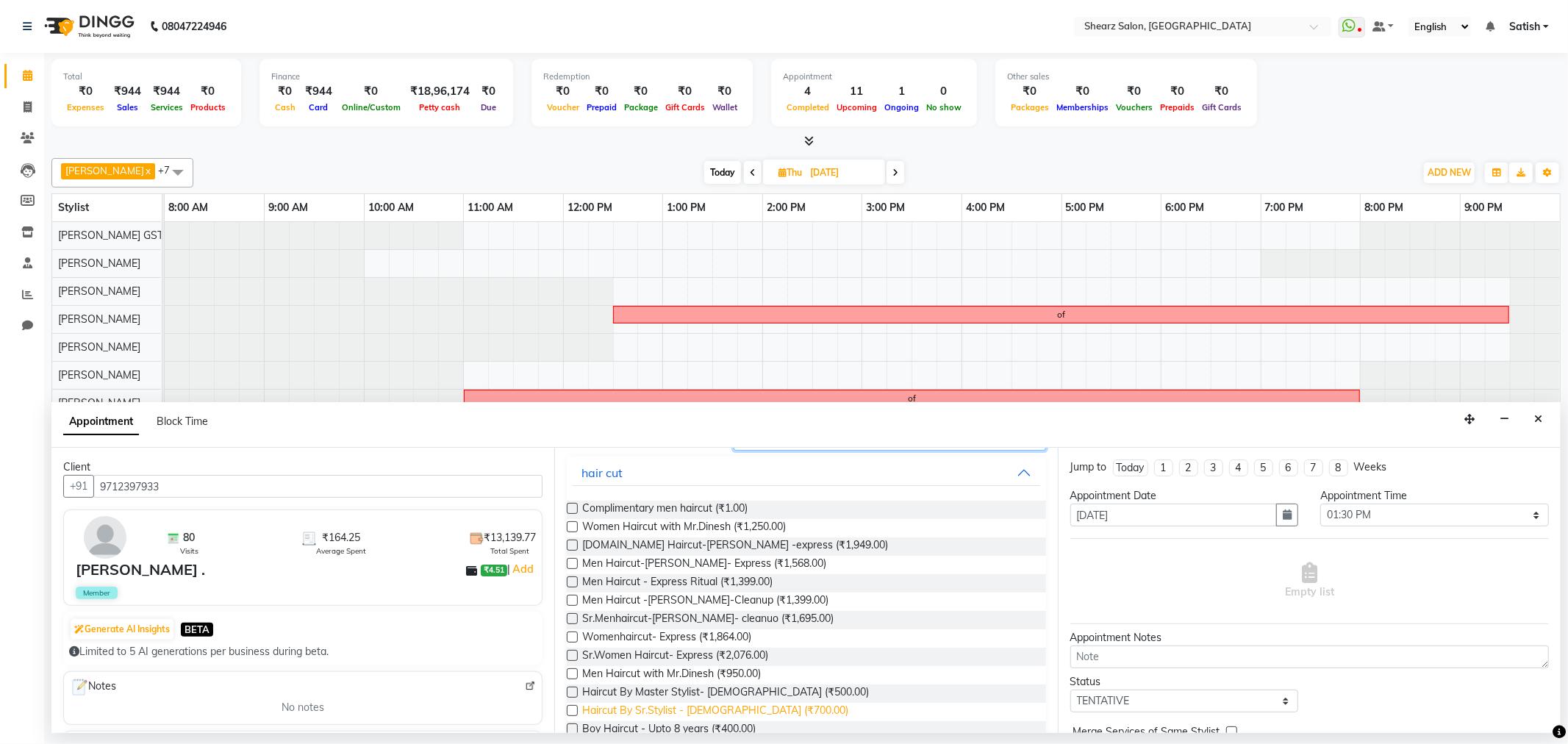
type input "haircut"
click at [702, 710] on span "Haircut By Sr.Stylist - [DEMOGRAPHIC_DATA] (₹700.00)" at bounding box center [715, 712] width 266 height 19
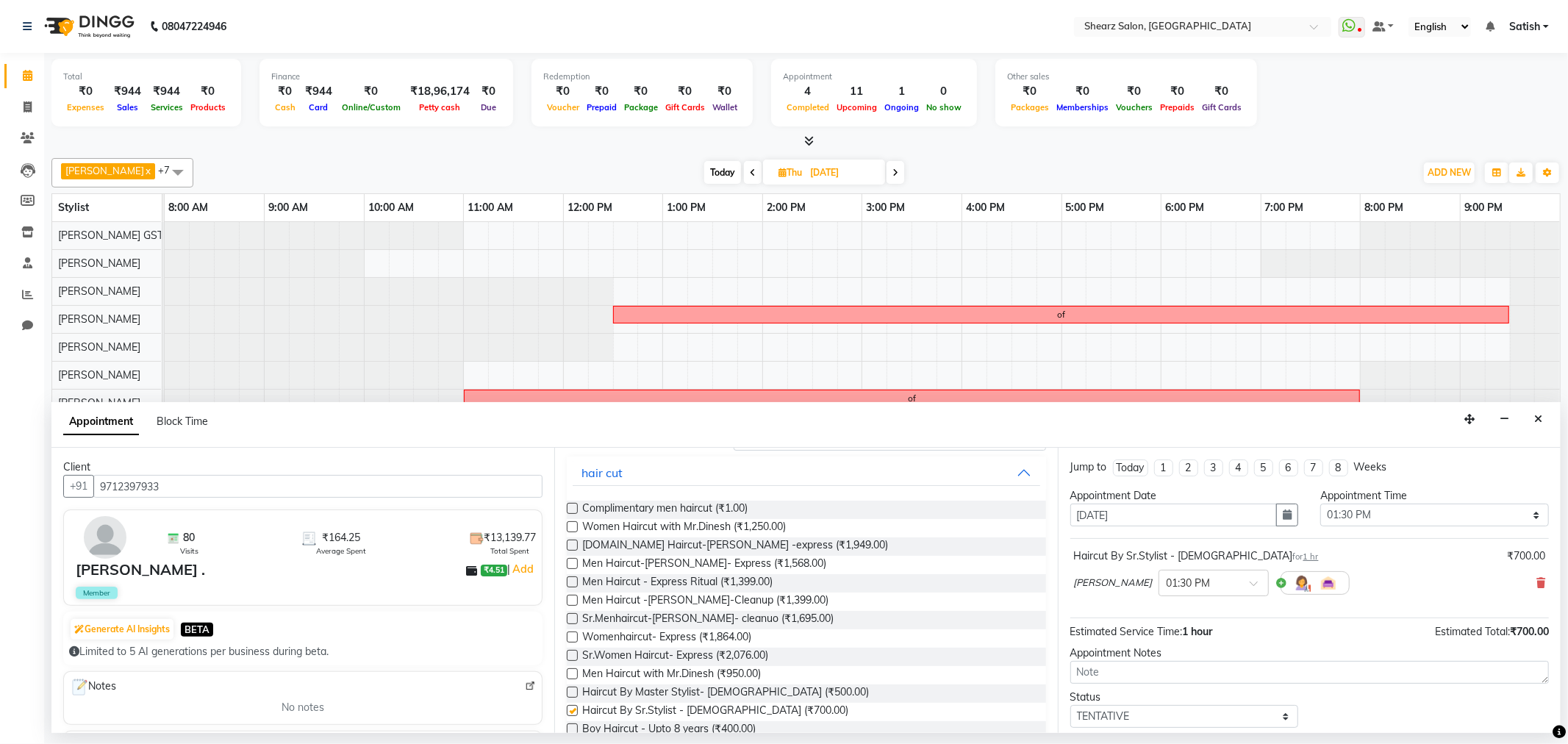
checkbox input "false"
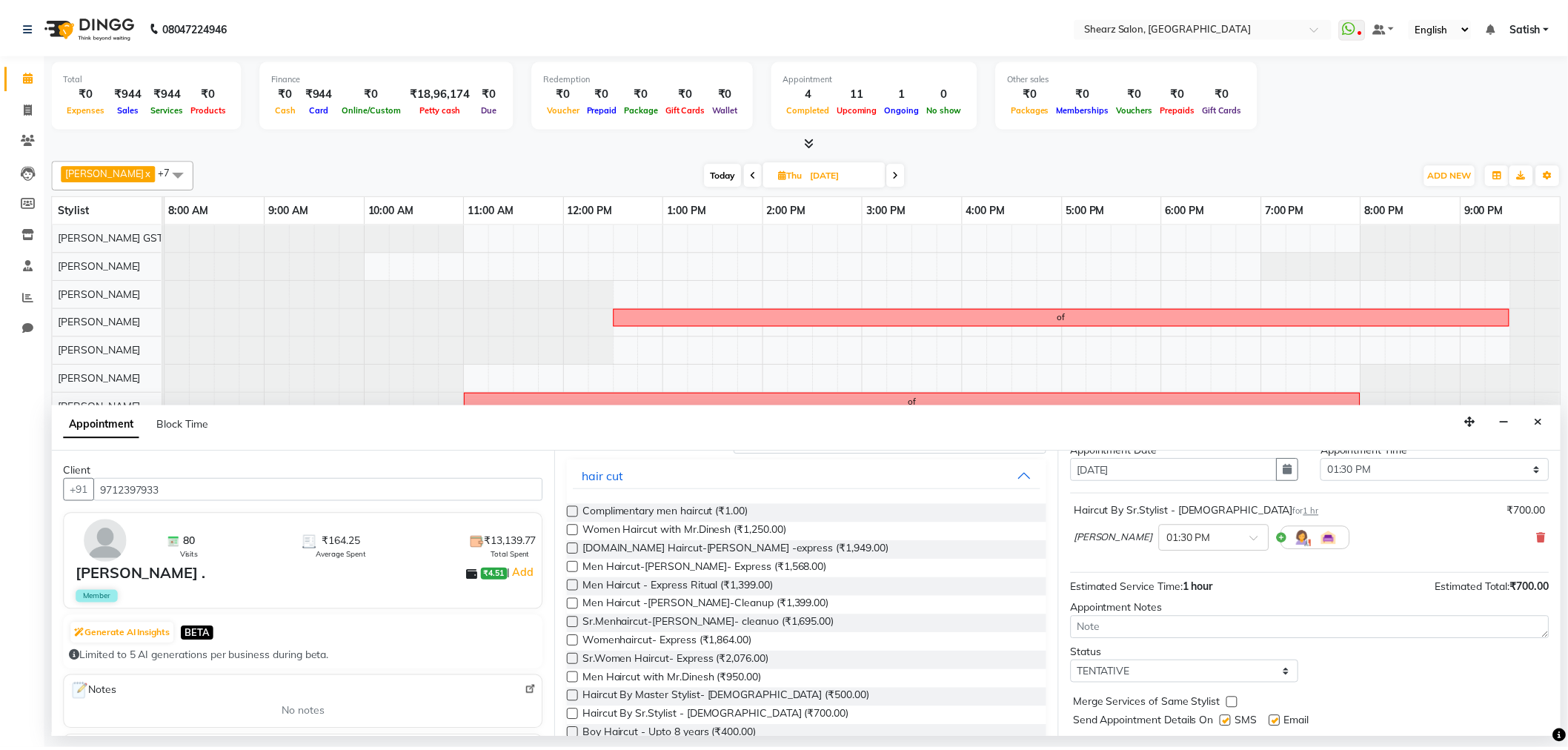
scroll to position [89, 0]
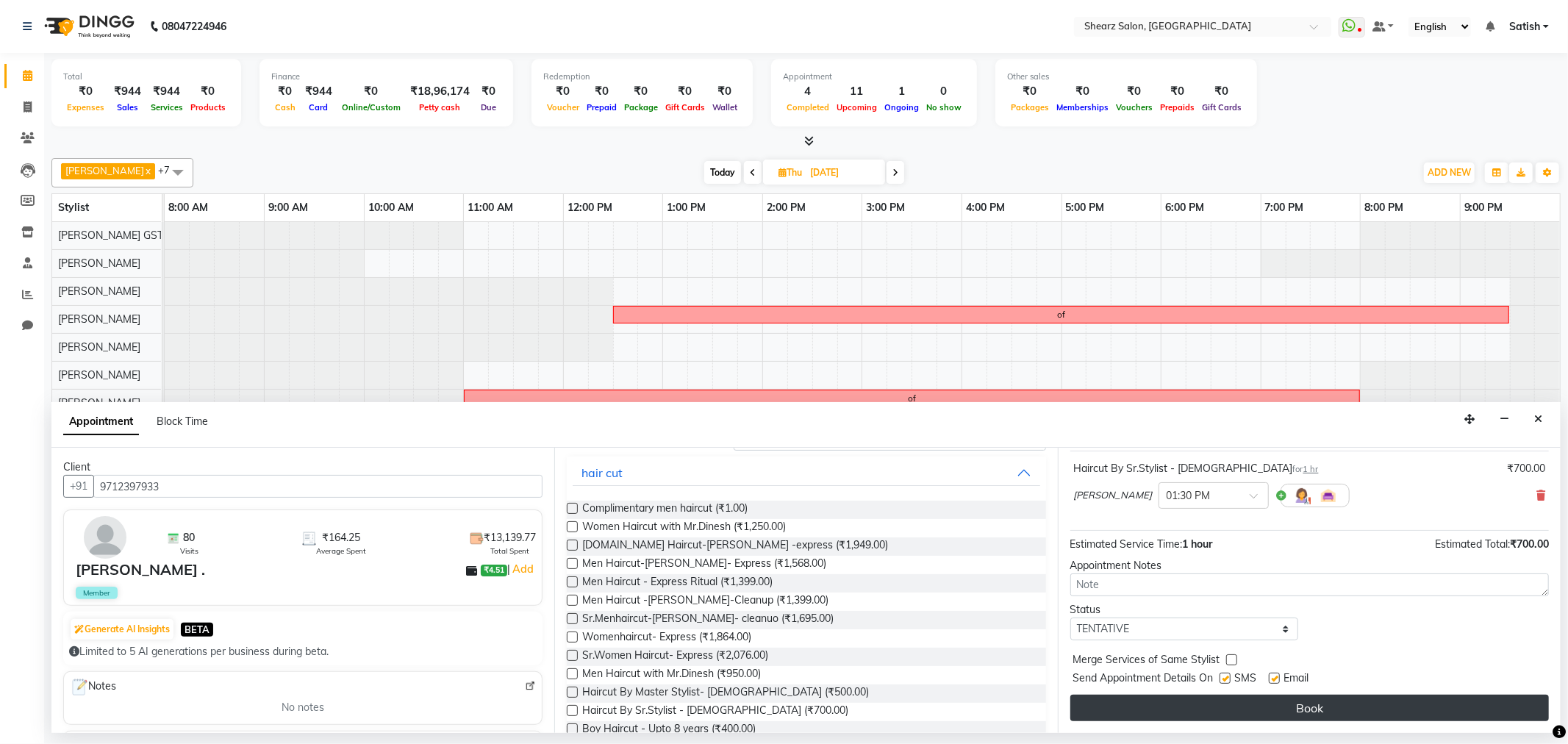
click at [1241, 699] on button "Book" at bounding box center [1309, 708] width 479 height 27
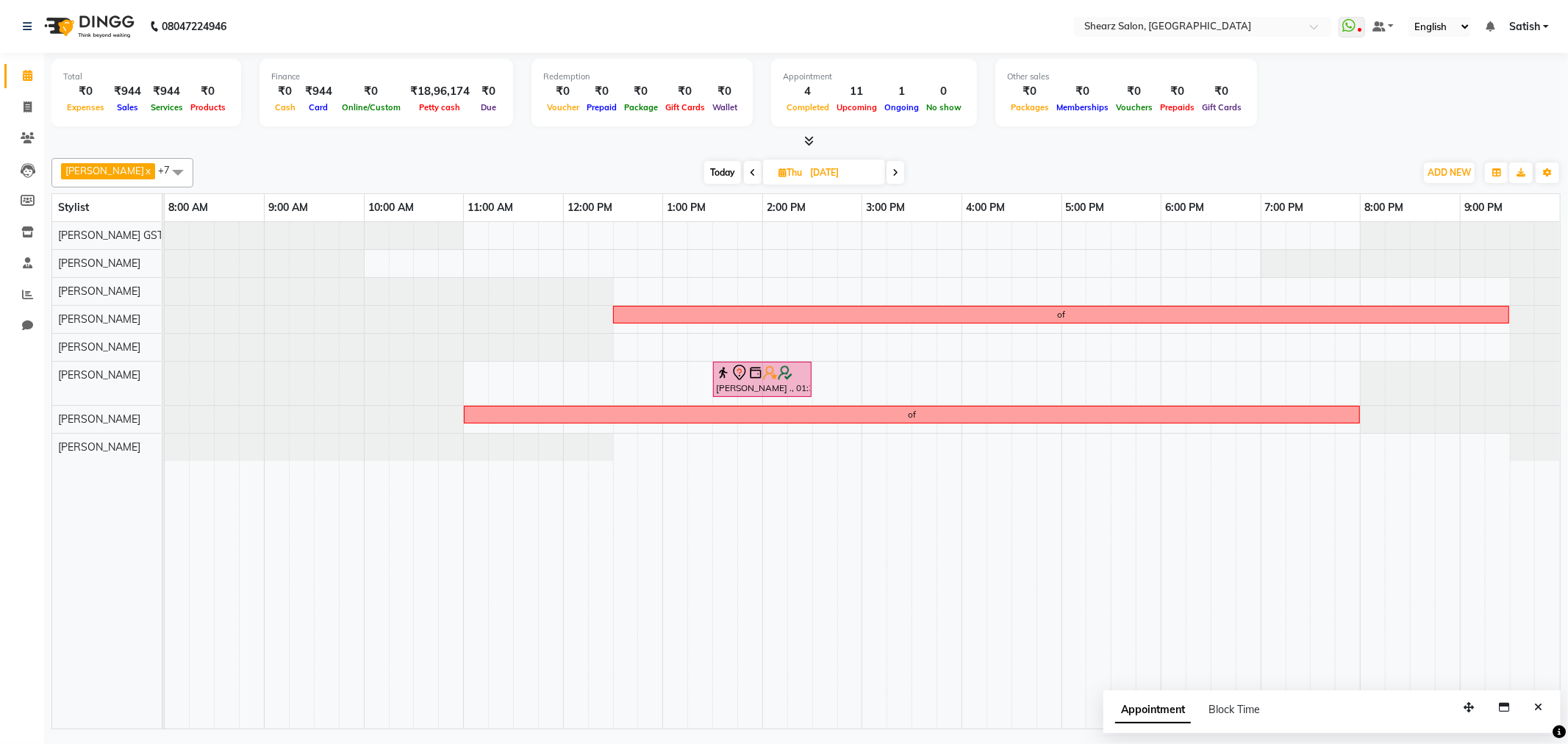
click at [712, 165] on span "Today" at bounding box center [722, 173] width 37 height 23
type input "[DATE]"
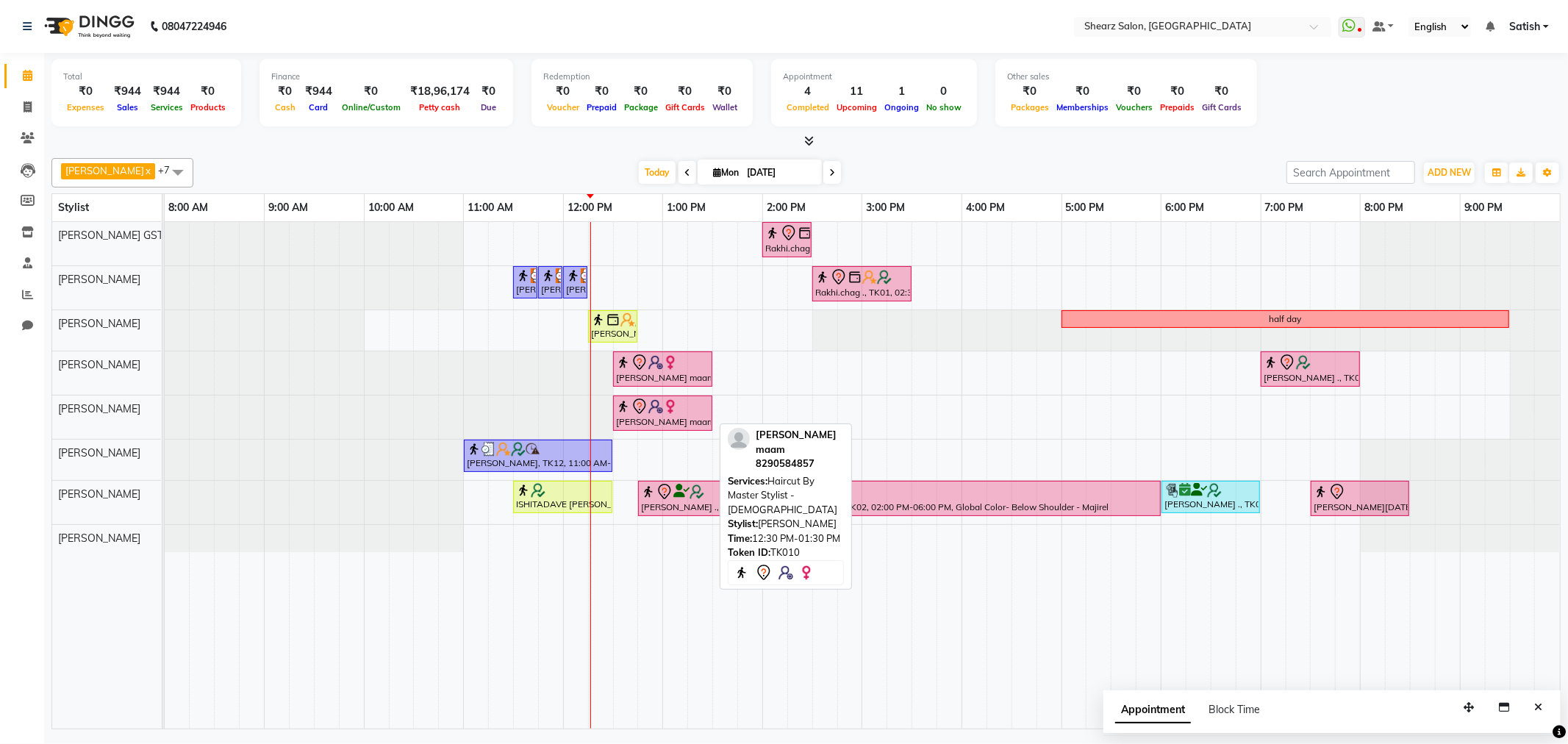
click at [676, 407] on img at bounding box center [671, 407] width 14 height 14
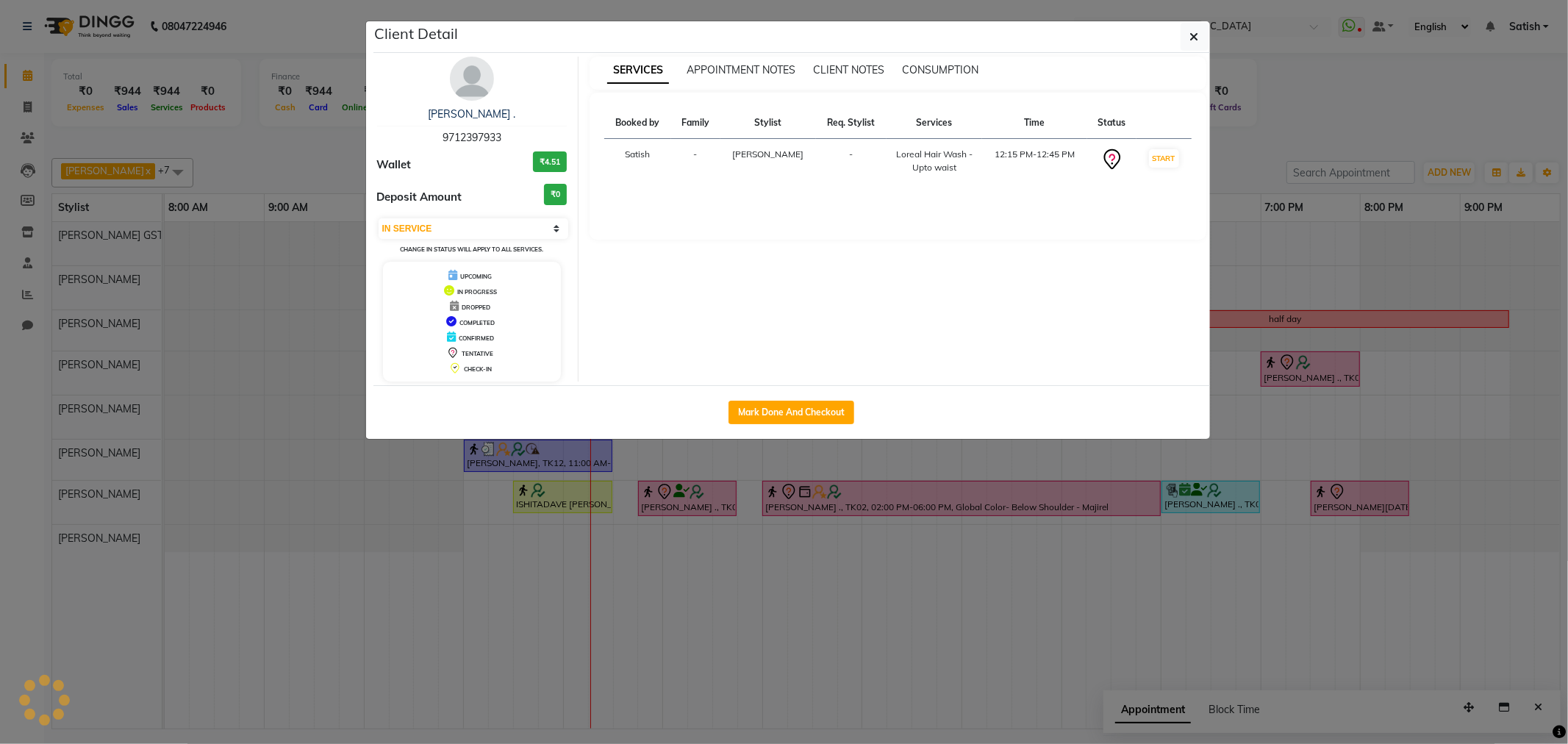
select select "7"
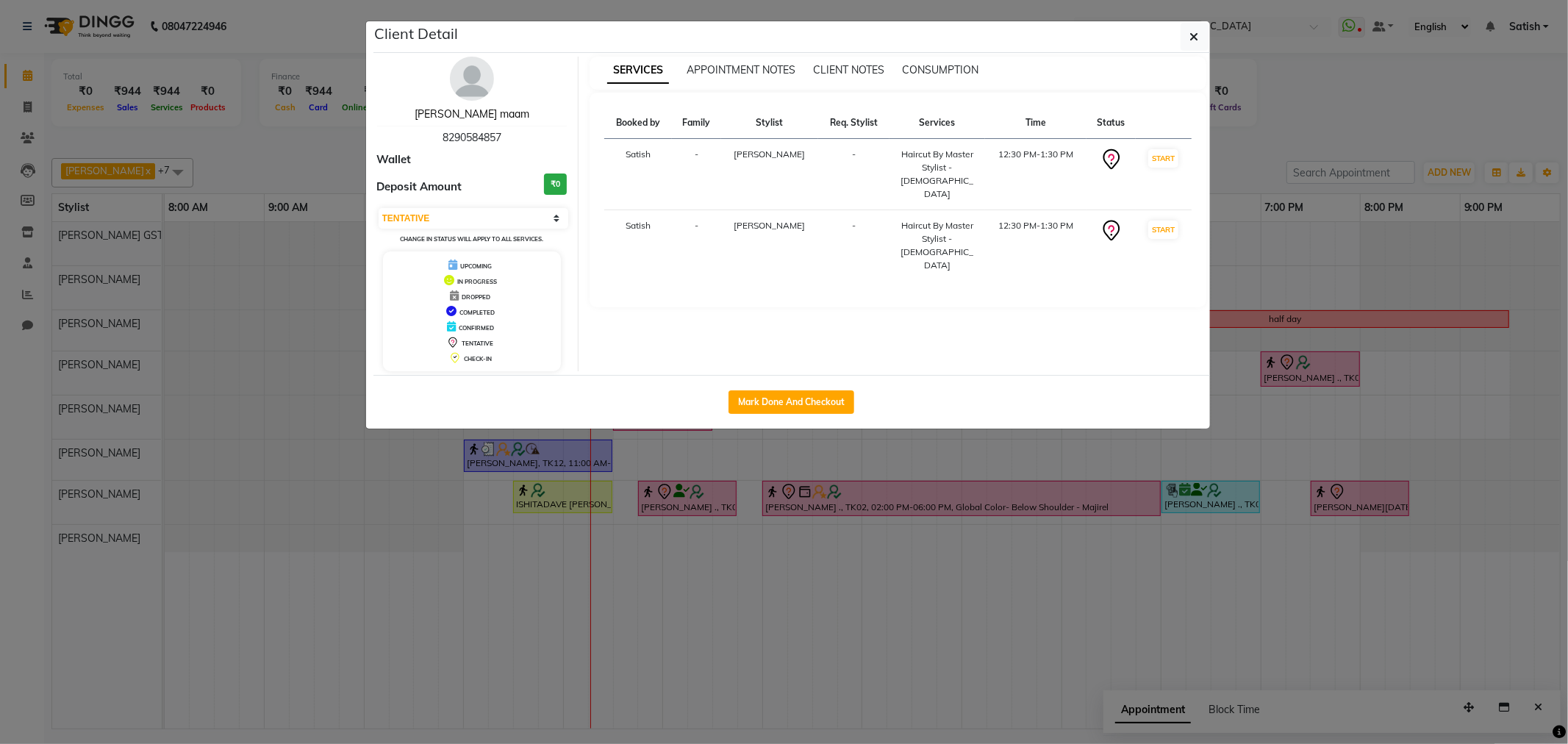
click at [467, 114] on link "[PERSON_NAME] maam" at bounding box center [472, 113] width 115 height 13
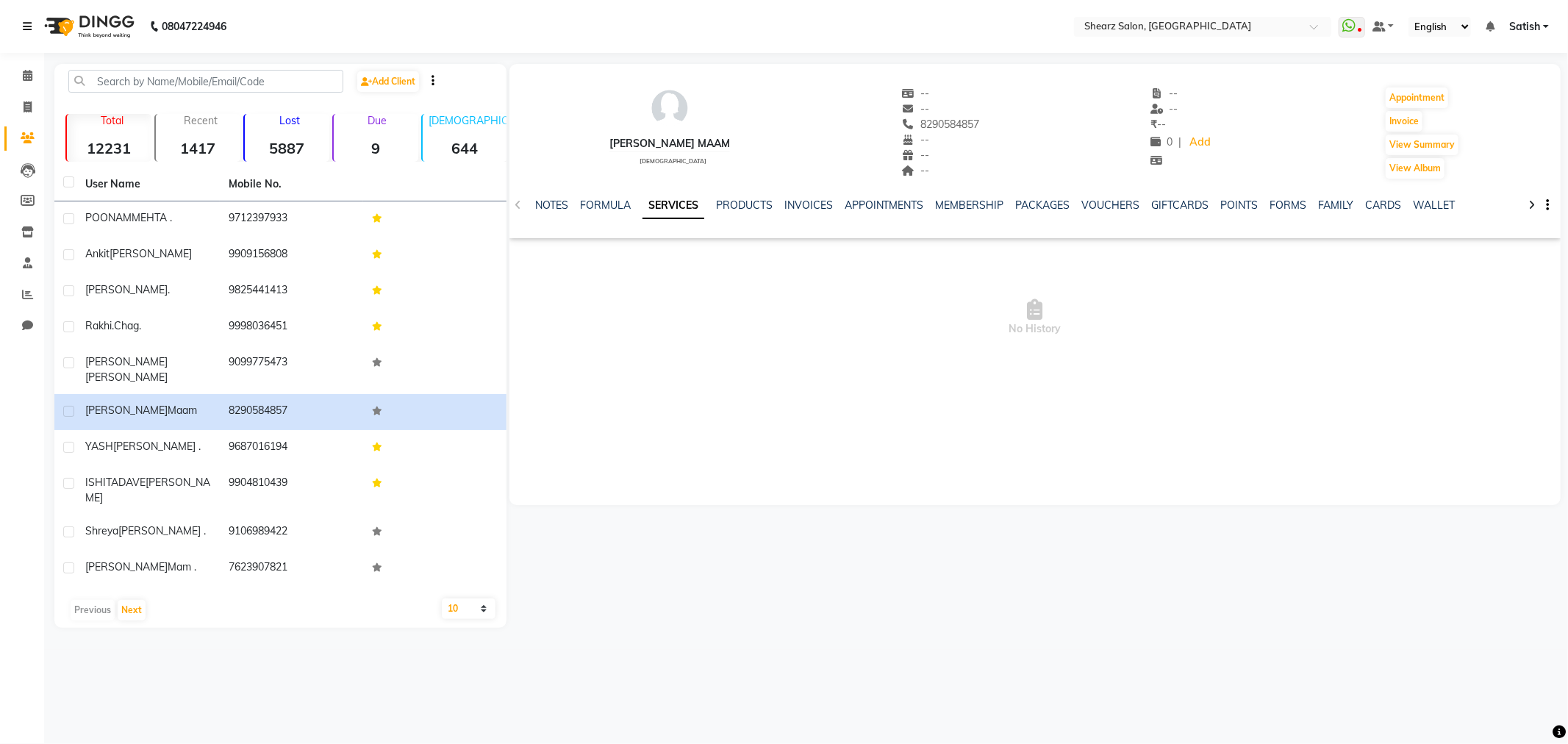
click at [28, 17] on link at bounding box center [30, 27] width 14 height 41
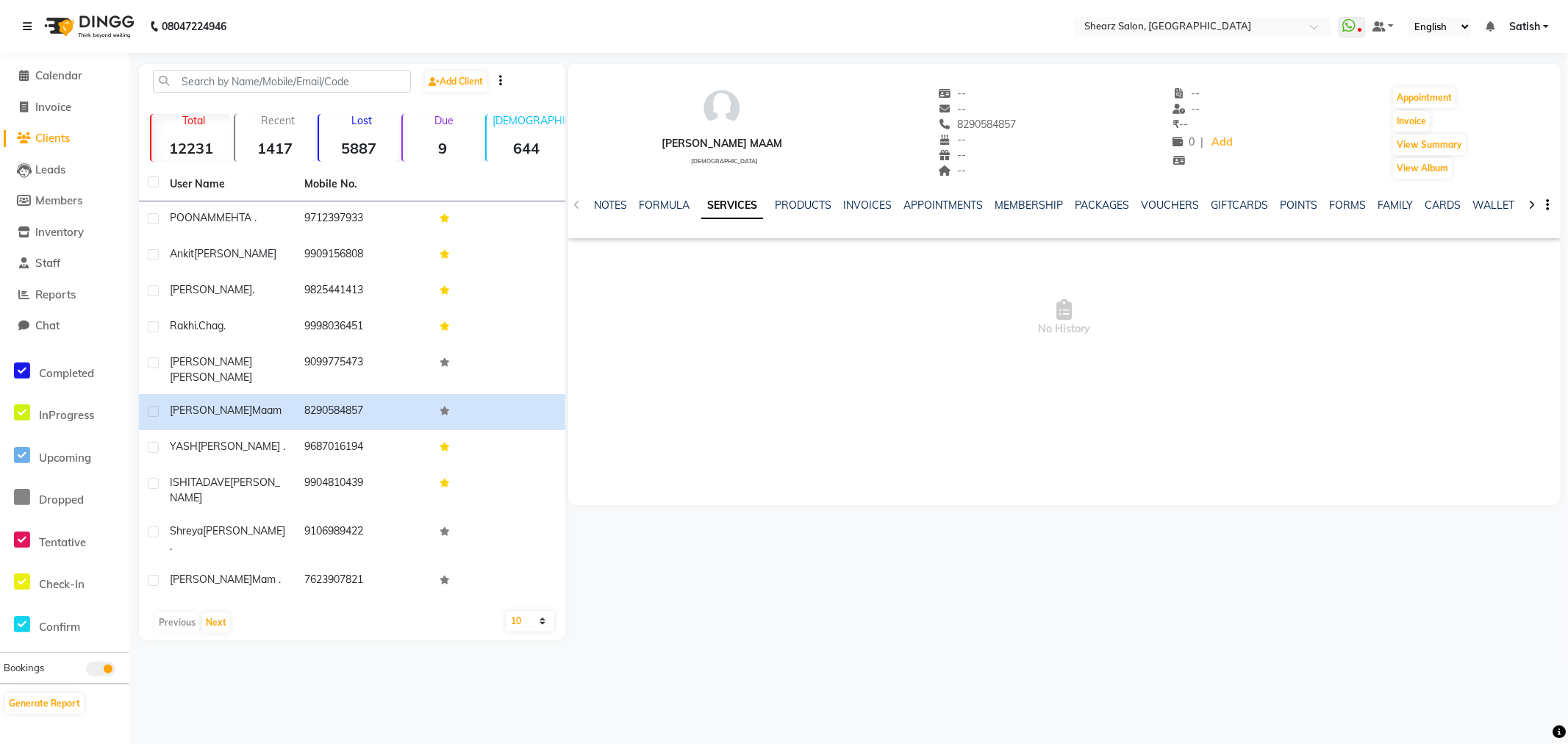
click at [27, 14] on link at bounding box center [30, 27] width 14 height 41
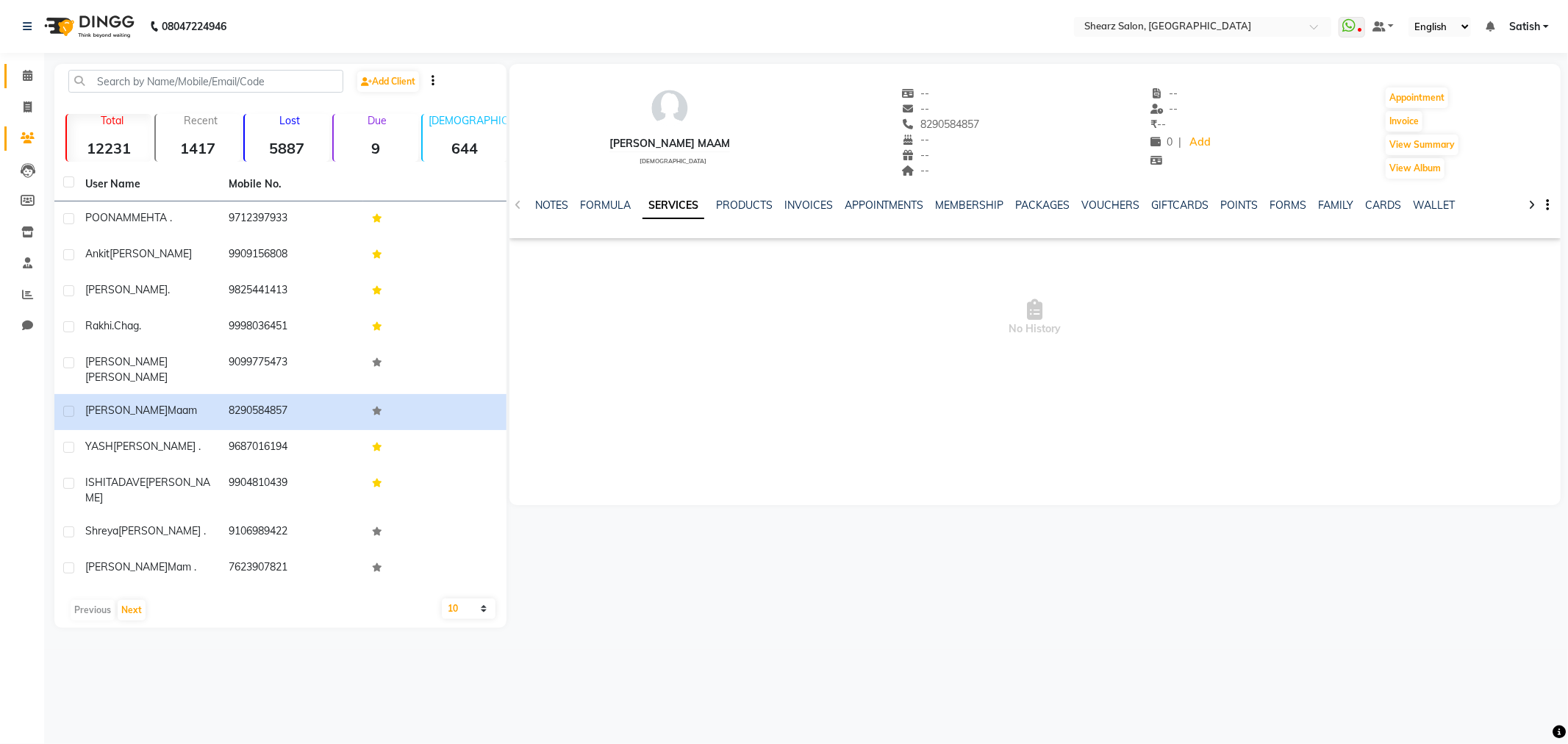
click at [19, 64] on link "Calendar" at bounding box center [22, 76] width 36 height 24
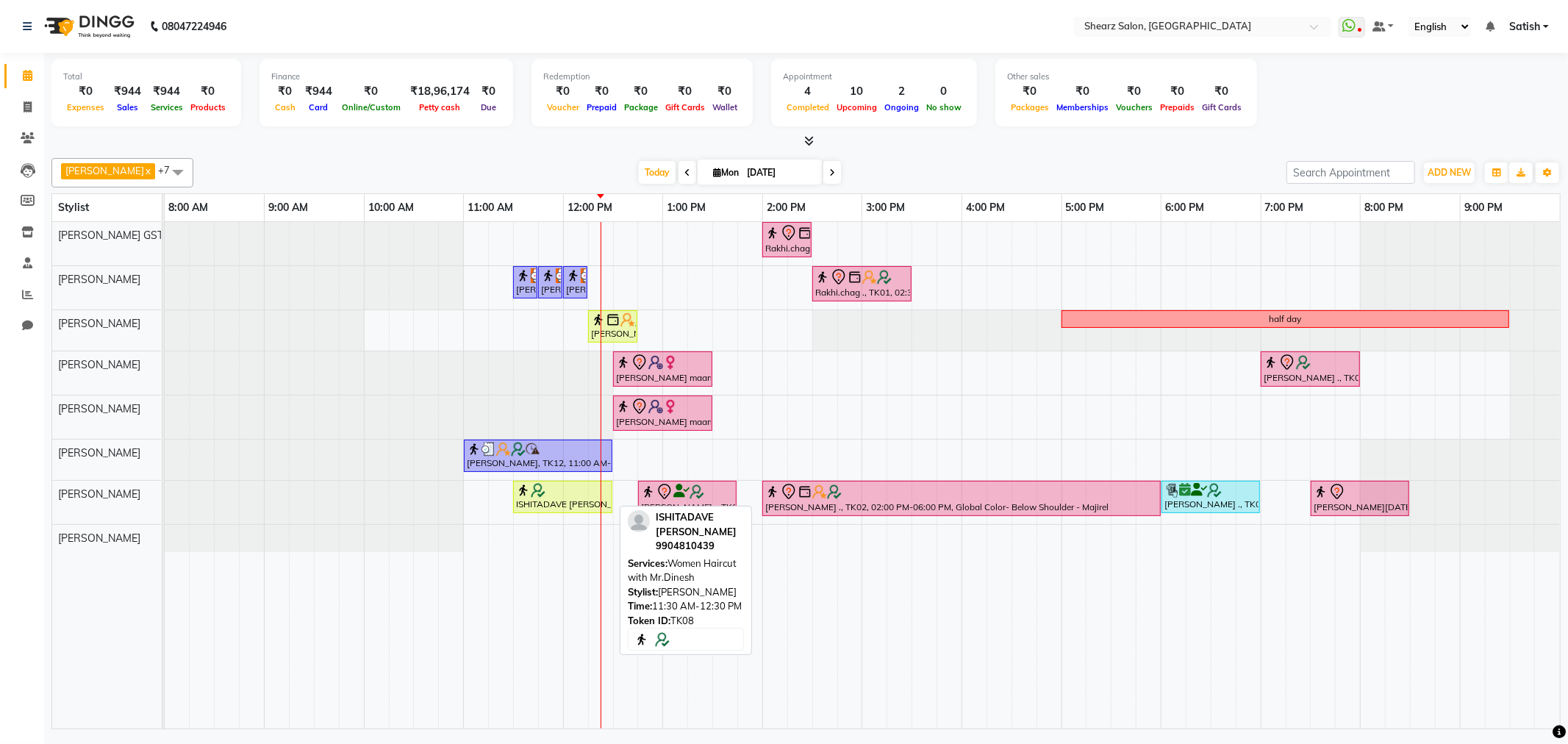
click at [561, 506] on div "ISHITADAVE [PERSON_NAME], TK08, 11:30 AM-12:30 PM, Women Haircut with Mr.Dinesh" at bounding box center [563, 497] width 96 height 28
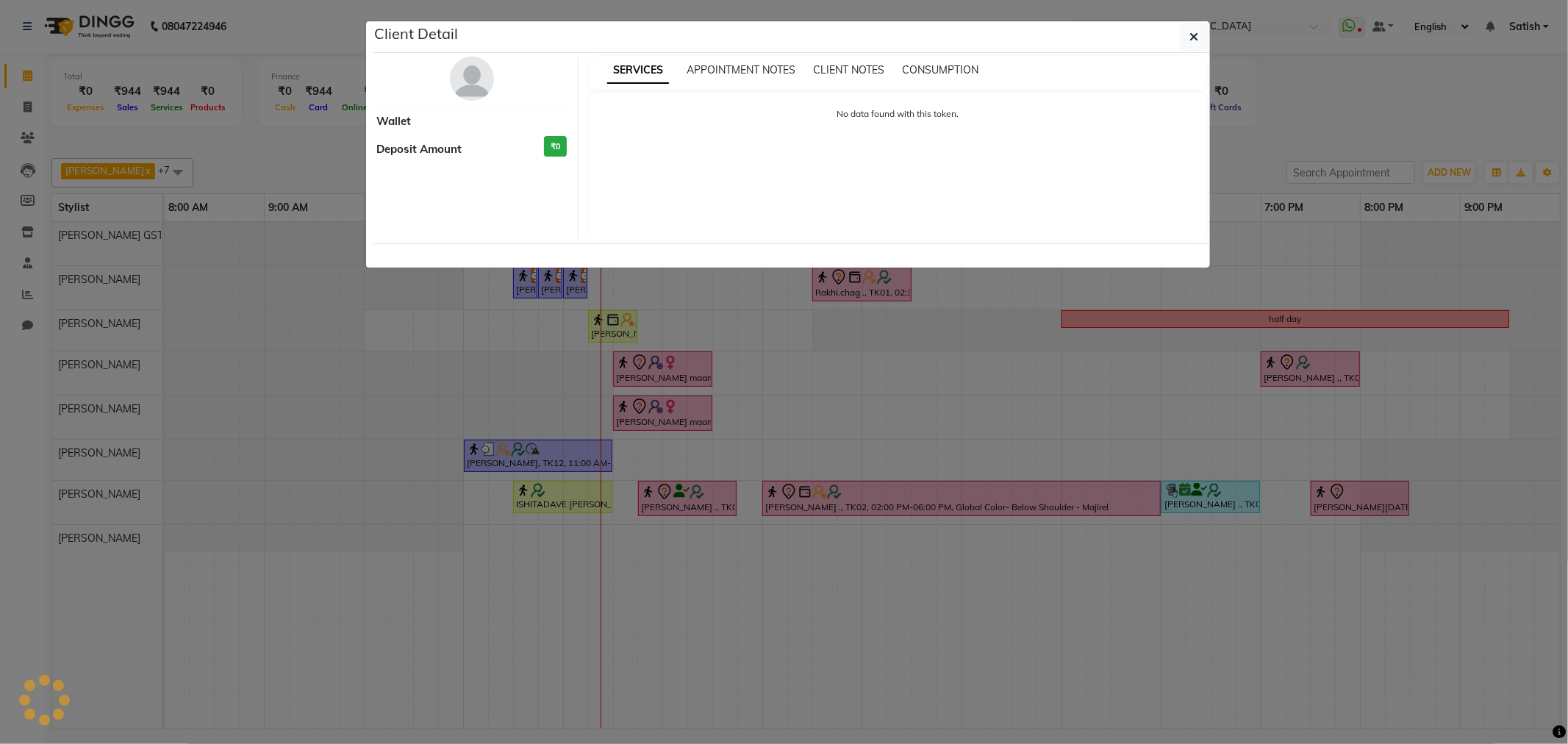
select select "1"
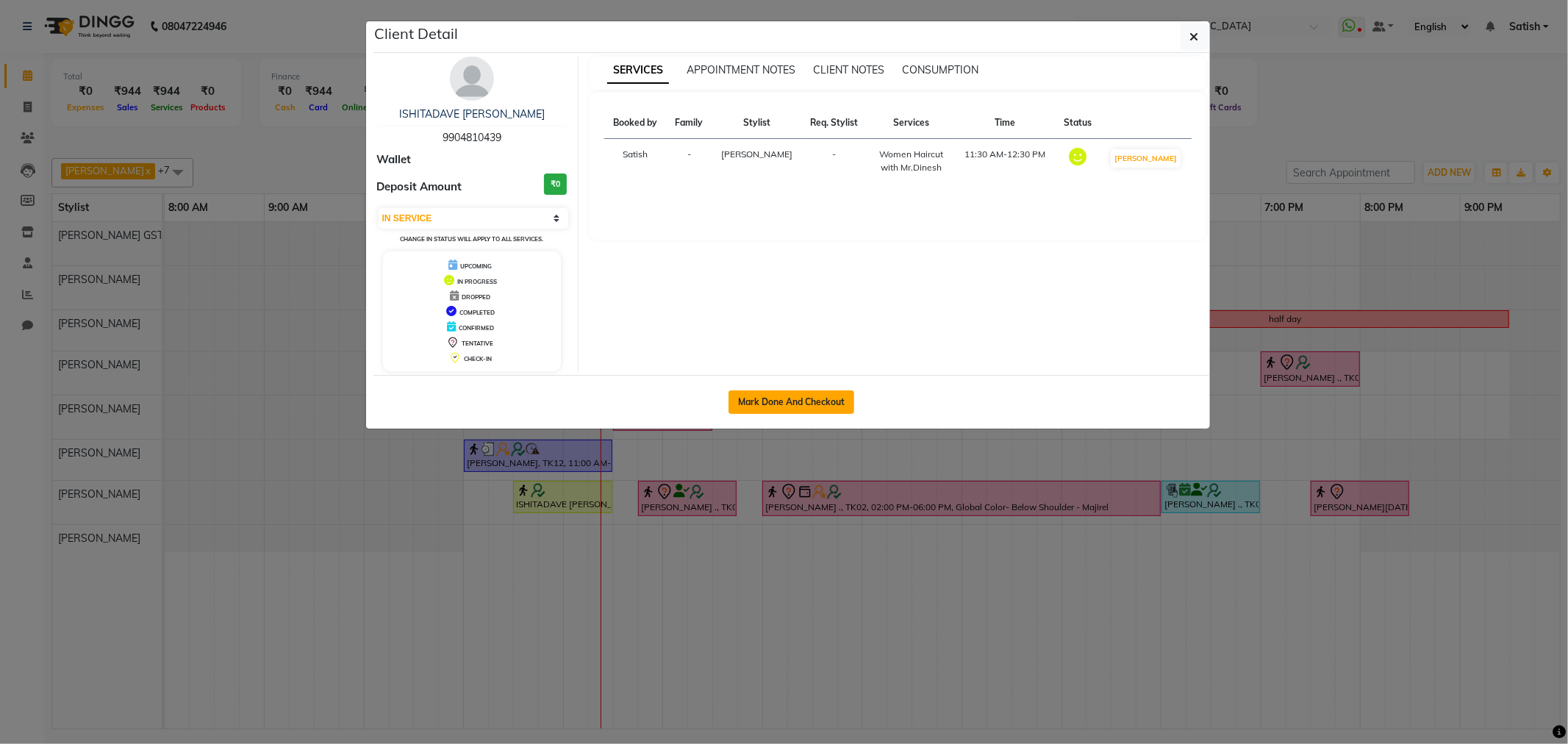
click at [768, 407] on button "Mark Done And Checkout" at bounding box center [791, 402] width 126 height 23
select select "service"
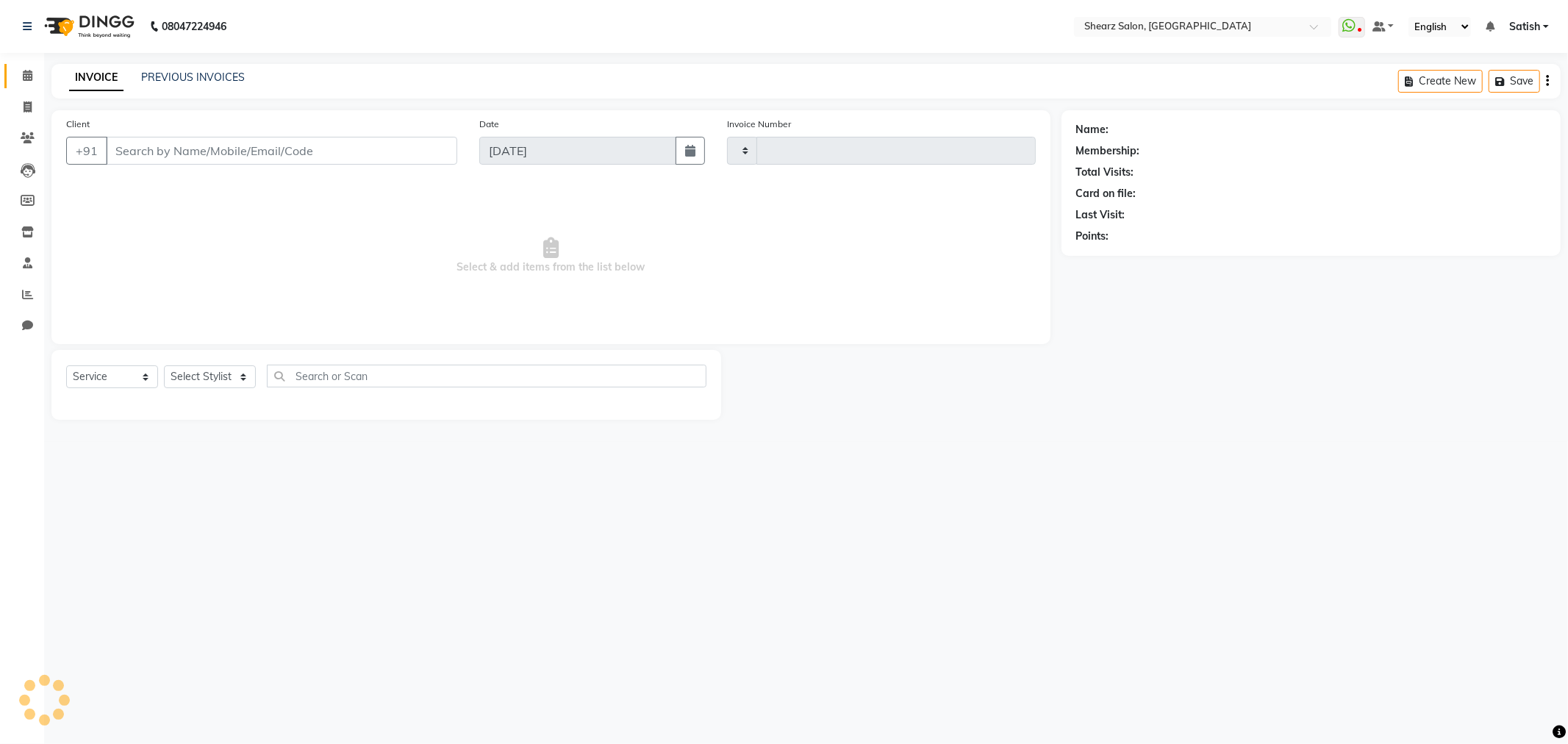
type input "5830"
select select "8157"
type input "9904810439"
select select "77440"
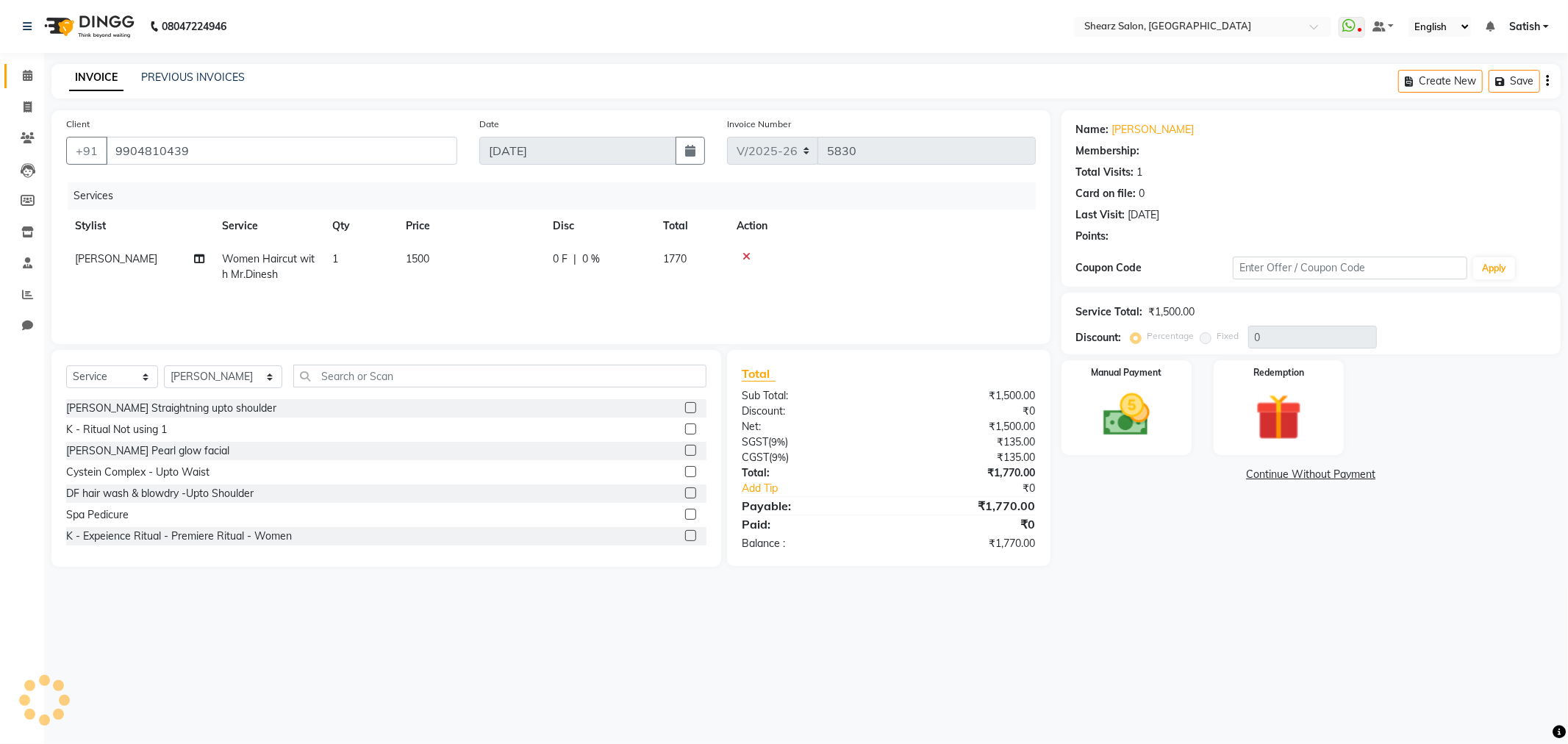
select select "1: Object"
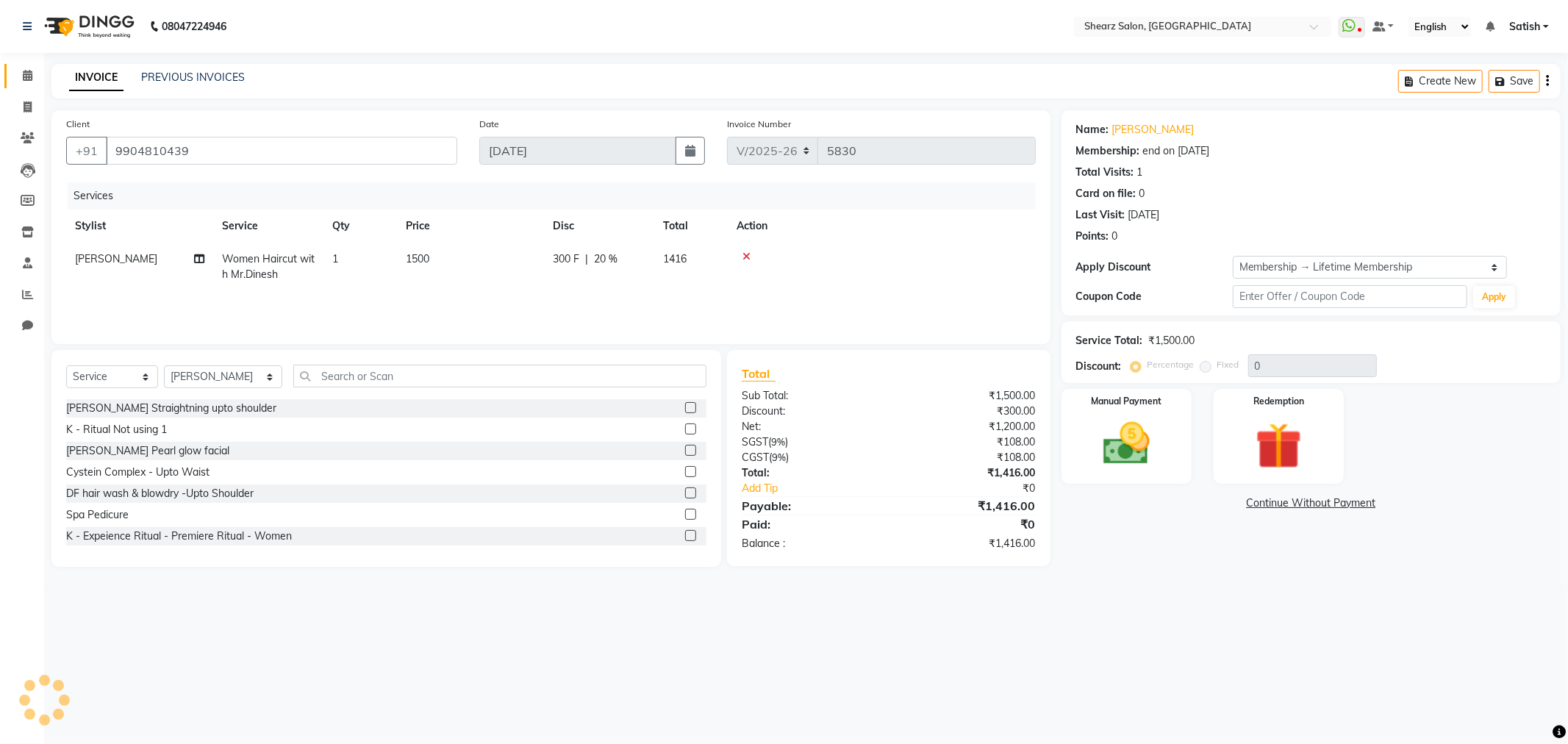
type input "20"
drag, startPoint x: 1147, startPoint y: 419, endPoint x: 1210, endPoint y: 472, distance: 82.3
click at [1147, 420] on img at bounding box center [1126, 444] width 78 height 56
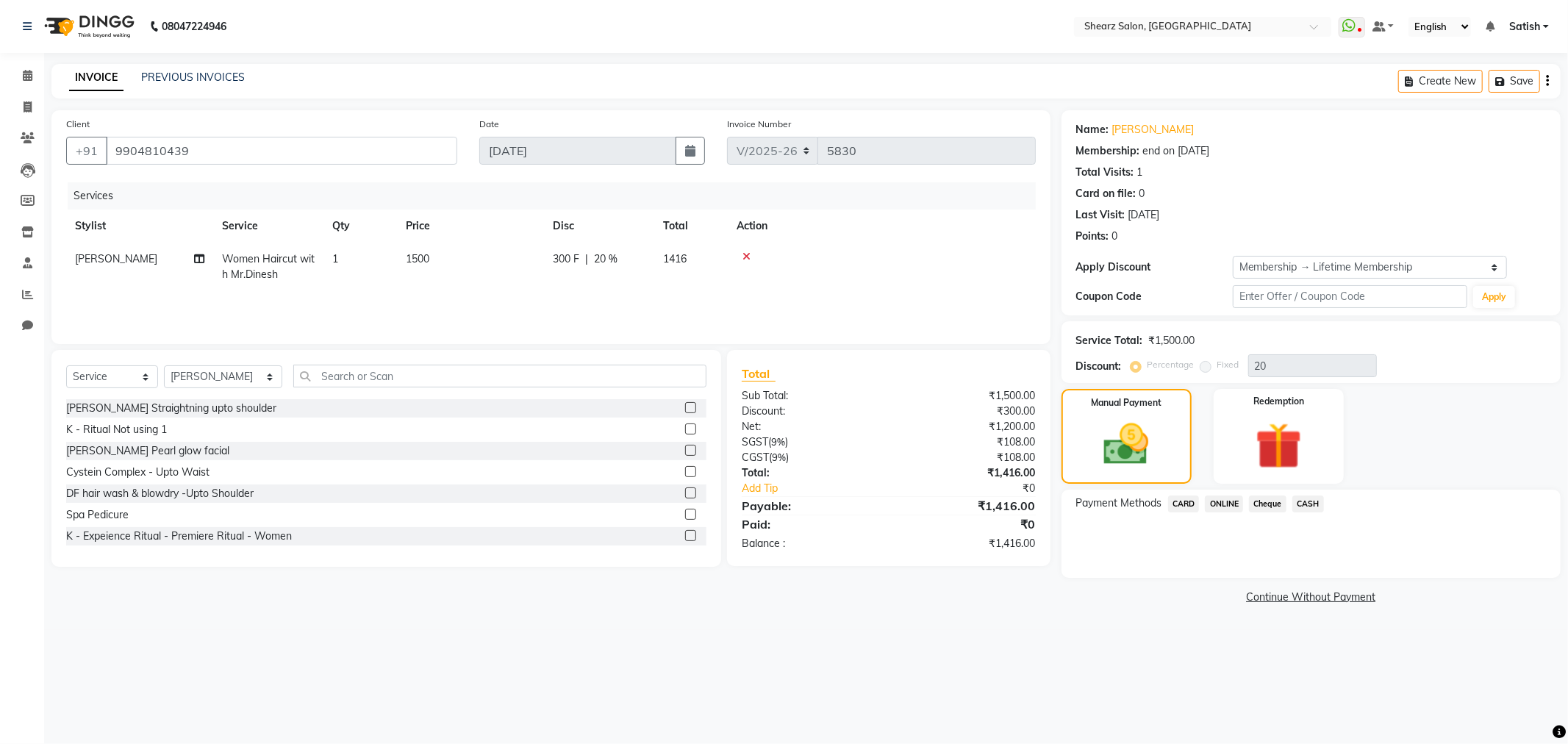
click at [1184, 502] on span "CARD" at bounding box center [1184, 504] width 31 height 17
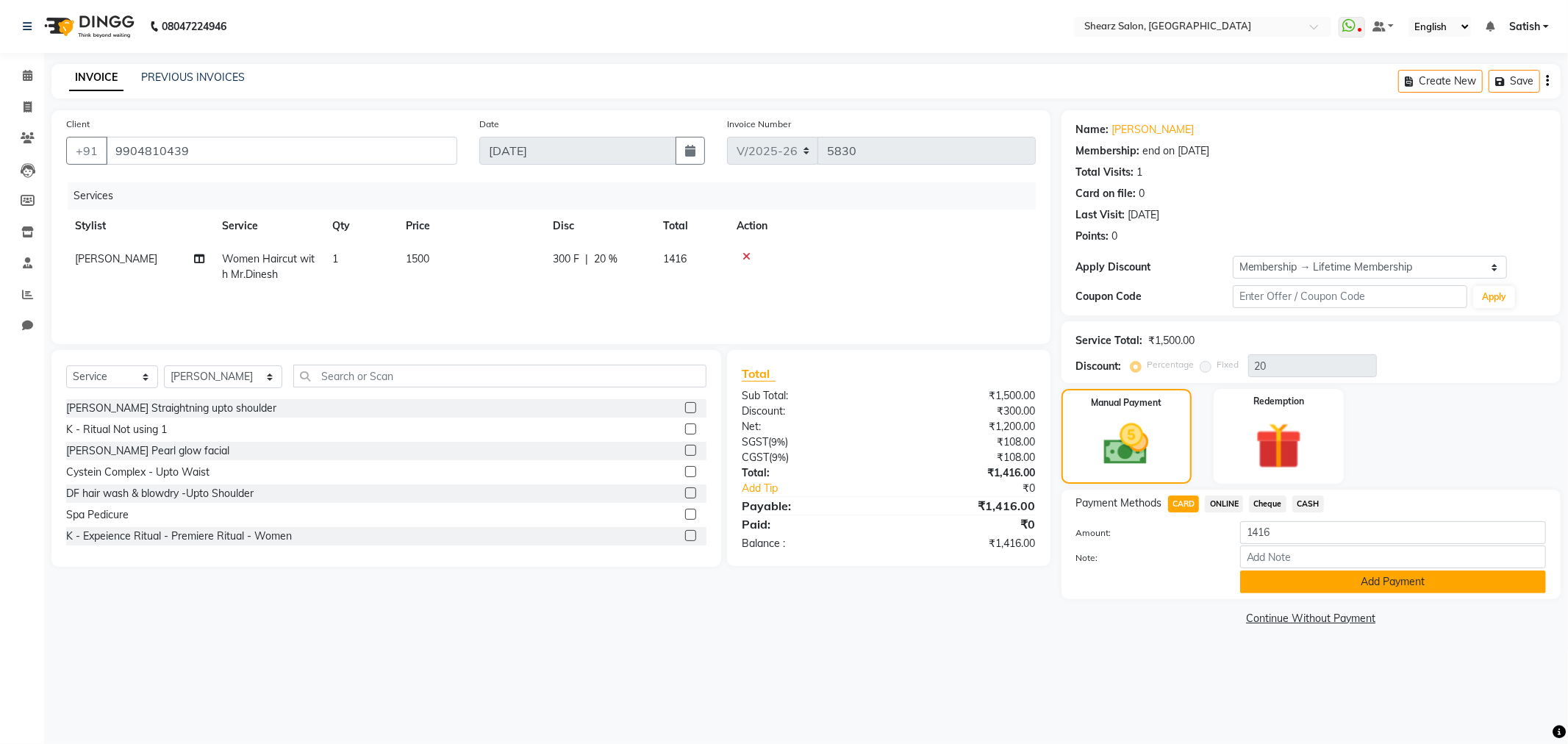
click at [1341, 578] on button "Add Payment" at bounding box center [1393, 583] width 306 height 23
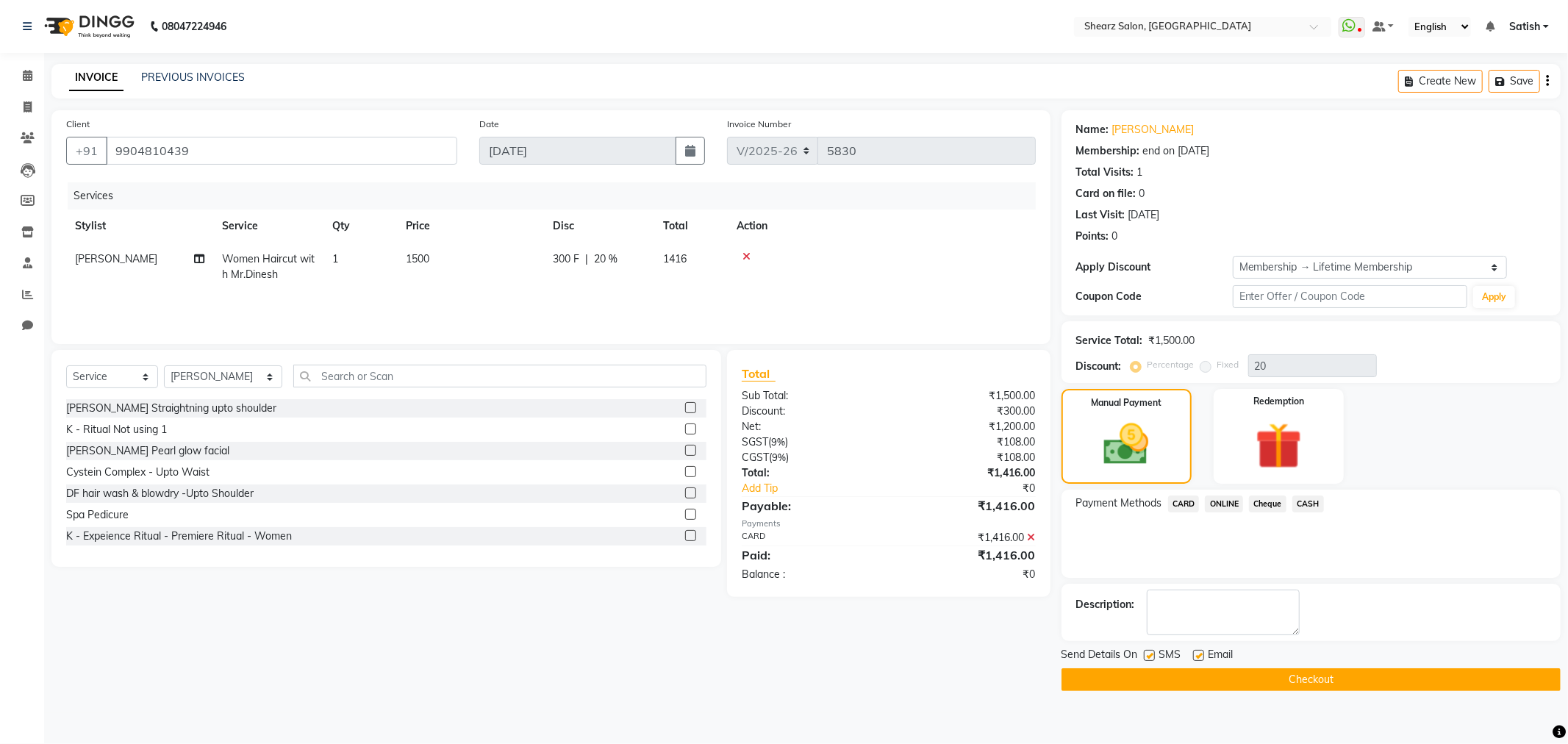
click at [1305, 681] on button "Checkout" at bounding box center [1311, 680] width 499 height 23
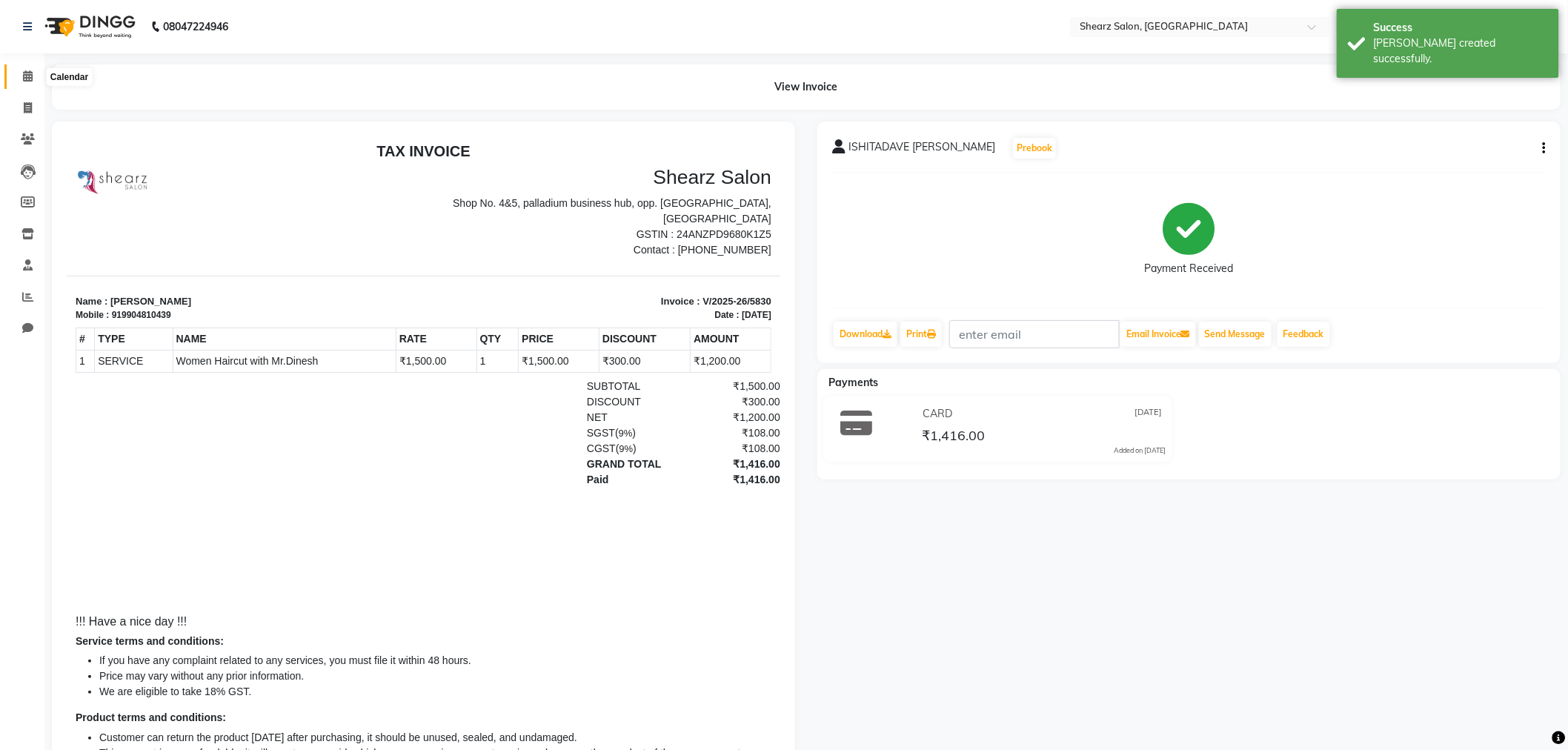
click at [23, 78] on icon at bounding box center [28, 76] width 10 height 11
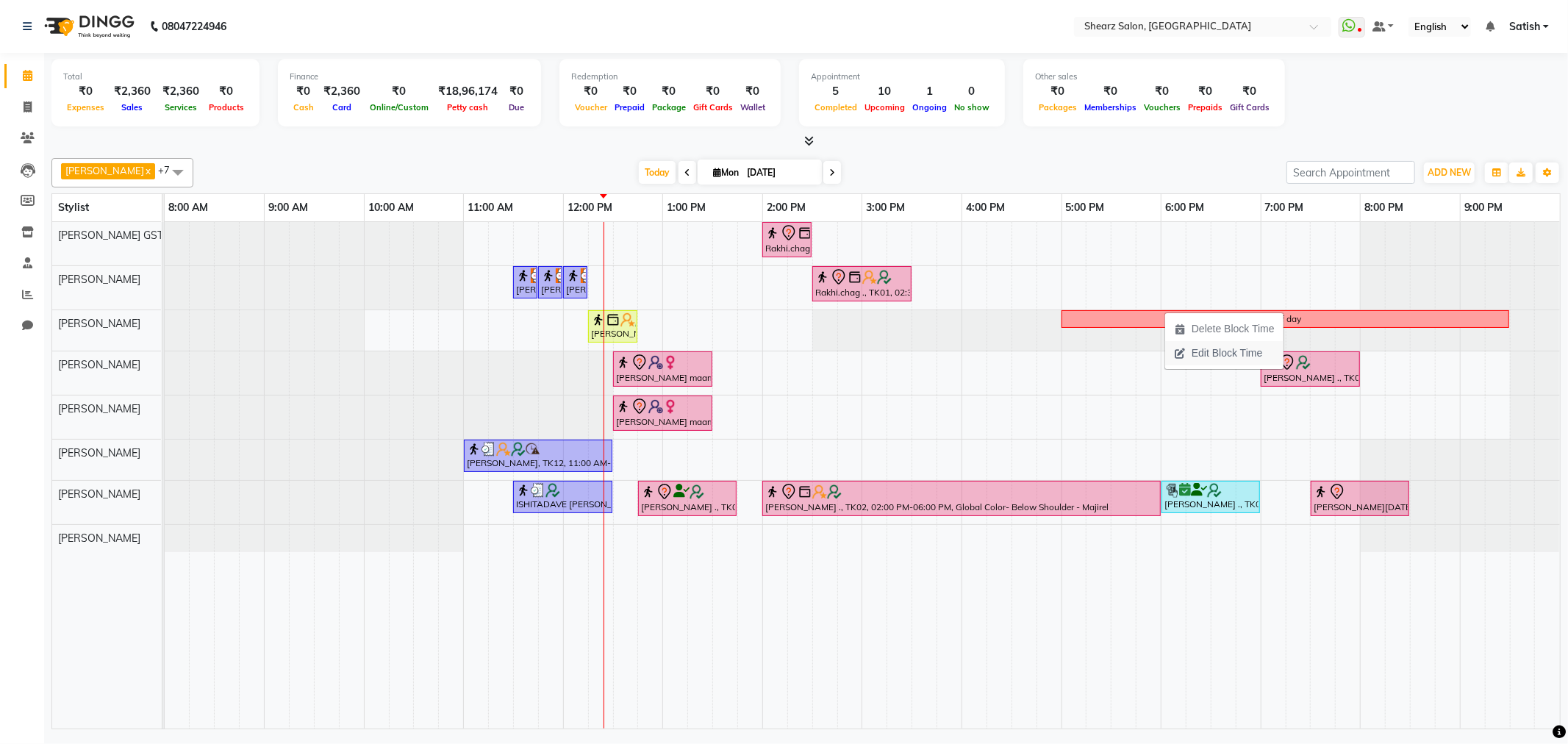
click at [1223, 351] on span "Edit Block Time" at bounding box center [1226, 352] width 70 height 15
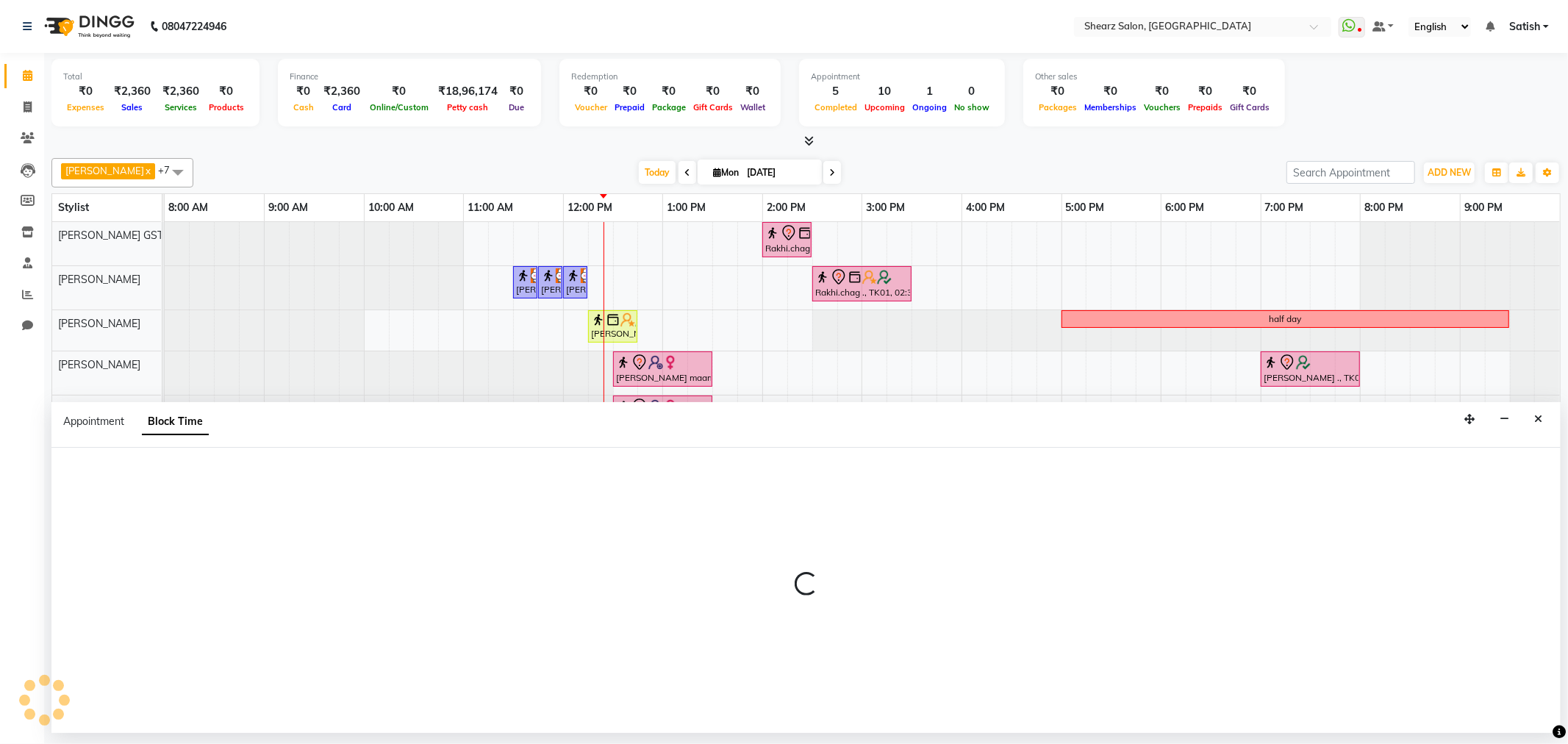
select select "77458"
select select "1020"
select select "1290"
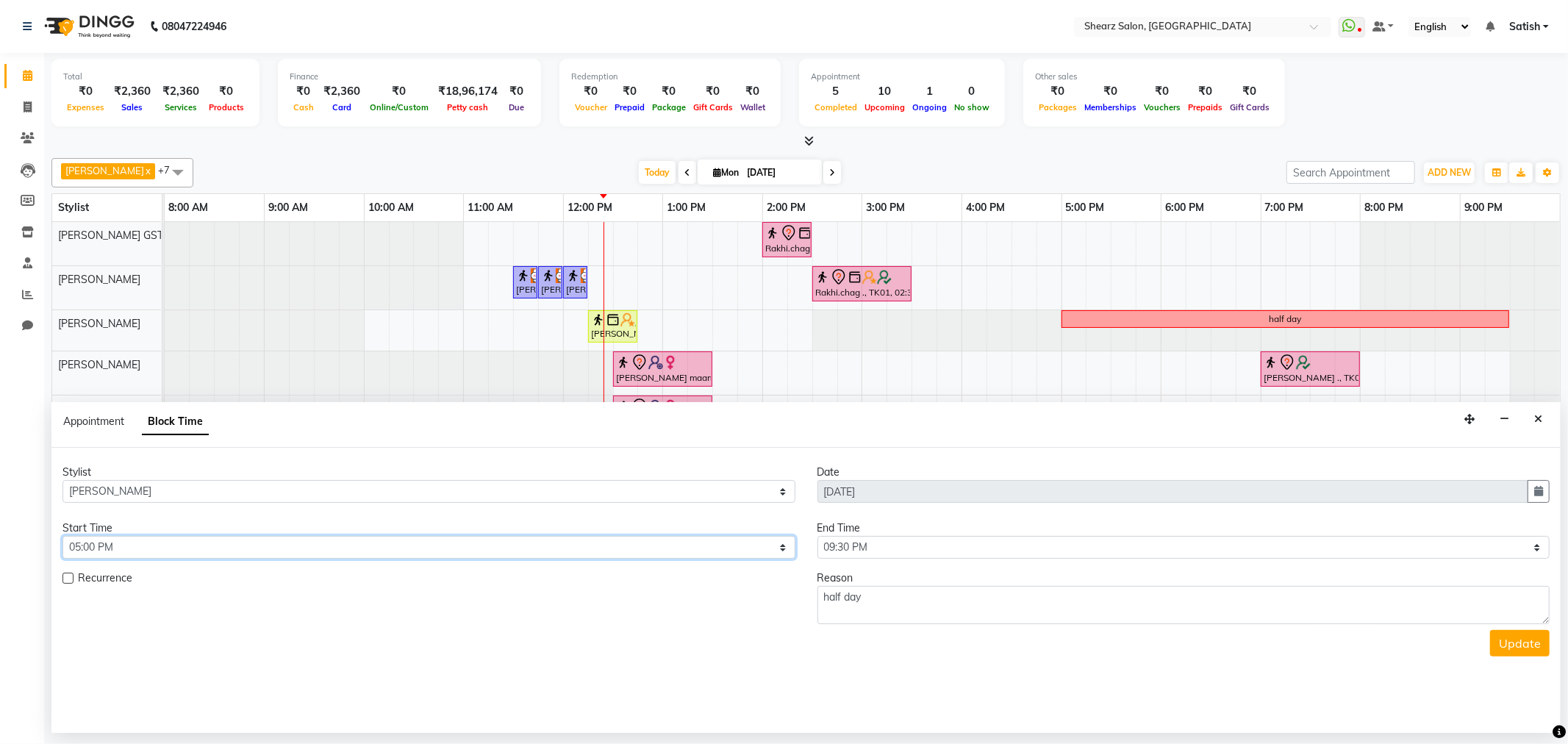
click at [400, 538] on select "Select 09:00 AM 09:15 AM 09:30 AM 09:45 AM 10:00 AM 10:15 AM 10:30 AM 10:45 AM …" at bounding box center [429, 548] width 733 height 23
select select "870"
click at [62, 536] on select "Select 09:00 AM 09:15 AM 09:30 AM 09:45 AM 10:00 AM 10:15 AM 10:30 AM 10:45 AM …" at bounding box center [429, 548] width 733 height 23
click at [928, 545] on select "Select 09:00 AM 09:15 AM 09:30 AM 09:45 AM 10:00 AM 10:15 AM 10:30 AM 10:45 AM …" at bounding box center [1184, 548] width 733 height 23
select select "1140"
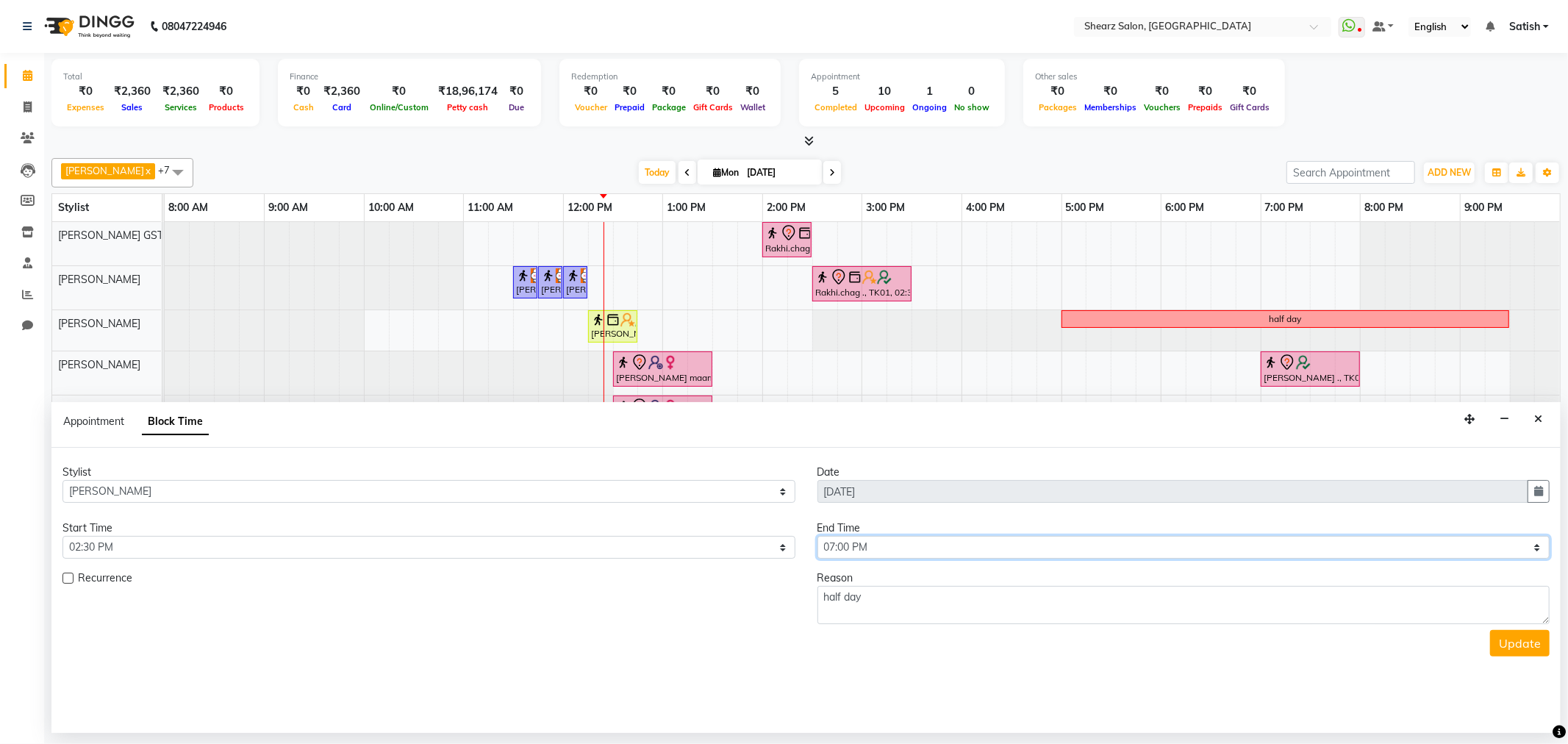
click at [818, 536] on select "Select 09:00 AM 09:15 AM 09:30 AM 09:45 AM 10:00 AM 10:15 AM 10:30 AM 10:45 AM …" at bounding box center [1184, 548] width 733 height 23
click at [1504, 645] on button "Update" at bounding box center [1520, 643] width 60 height 27
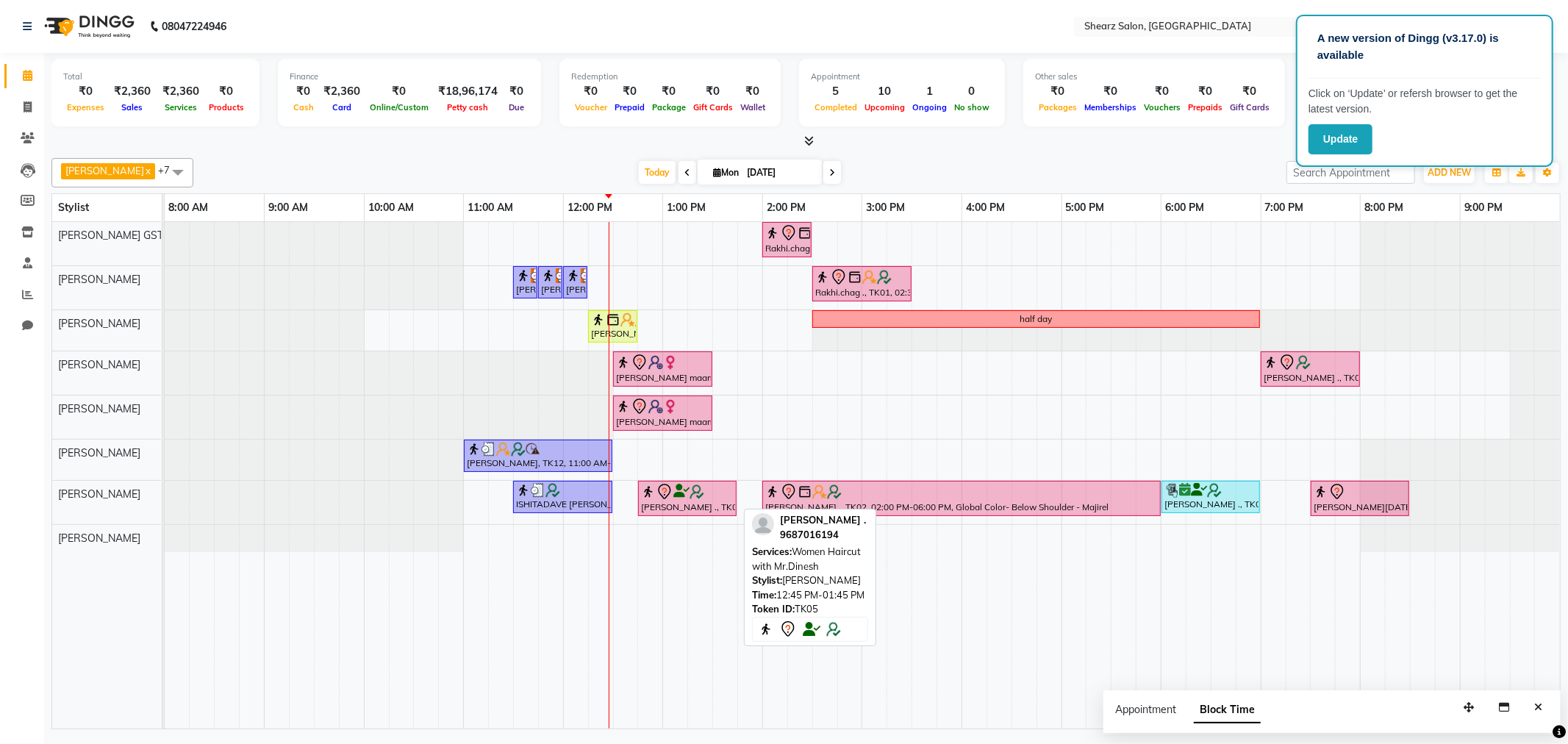
click at [685, 498] on div at bounding box center [688, 492] width 93 height 18
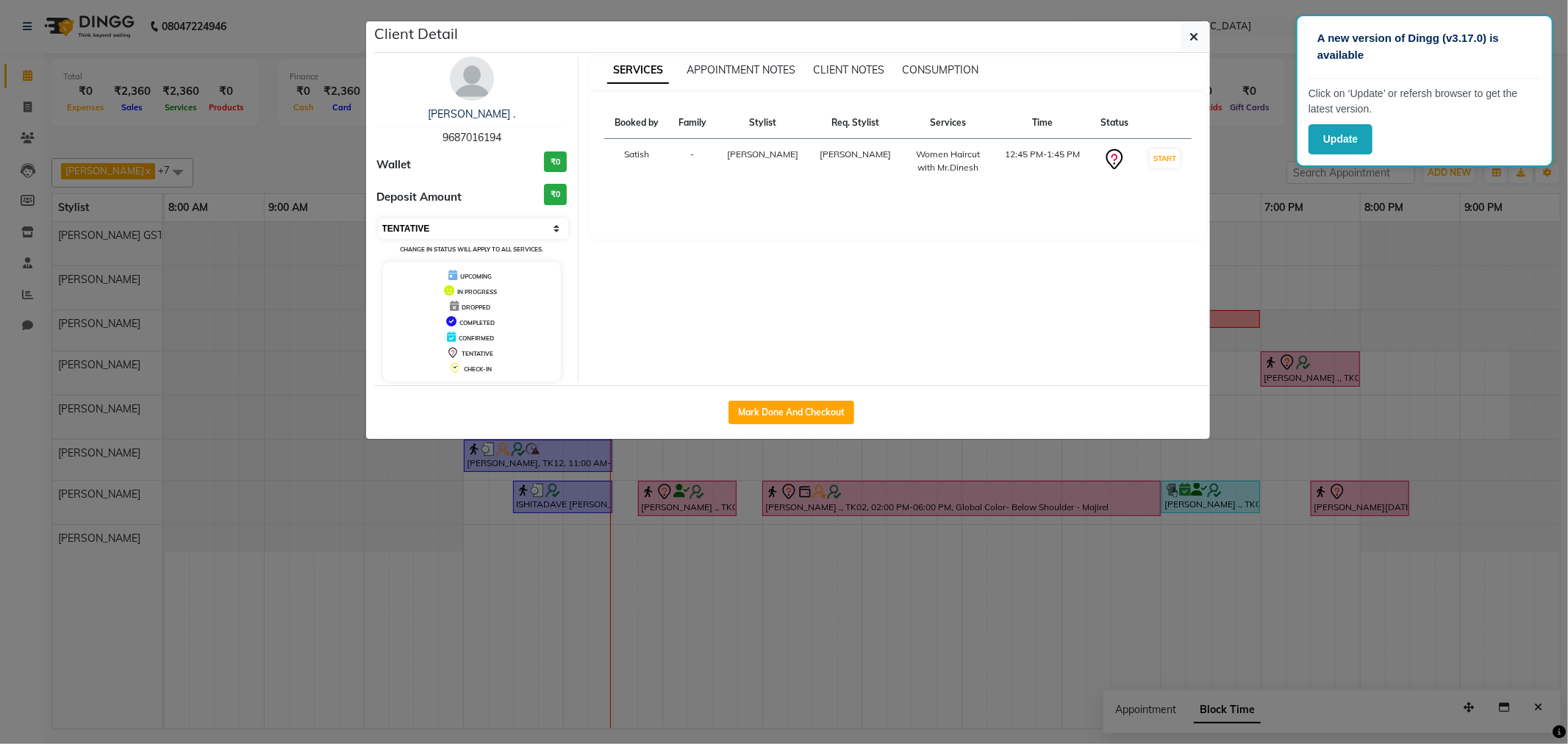
click at [412, 229] on select "Select IN SERVICE CONFIRMED TENTATIVE CHECK IN MARK DONE DROPPED UPCOMING" at bounding box center [475, 228] width 191 height 21
select select "1"
click at [379, 219] on select "Select IN SERVICE CONFIRMED TENTATIVE CHECK IN MARK DONE DROPPED UPCOMING" at bounding box center [475, 228] width 191 height 21
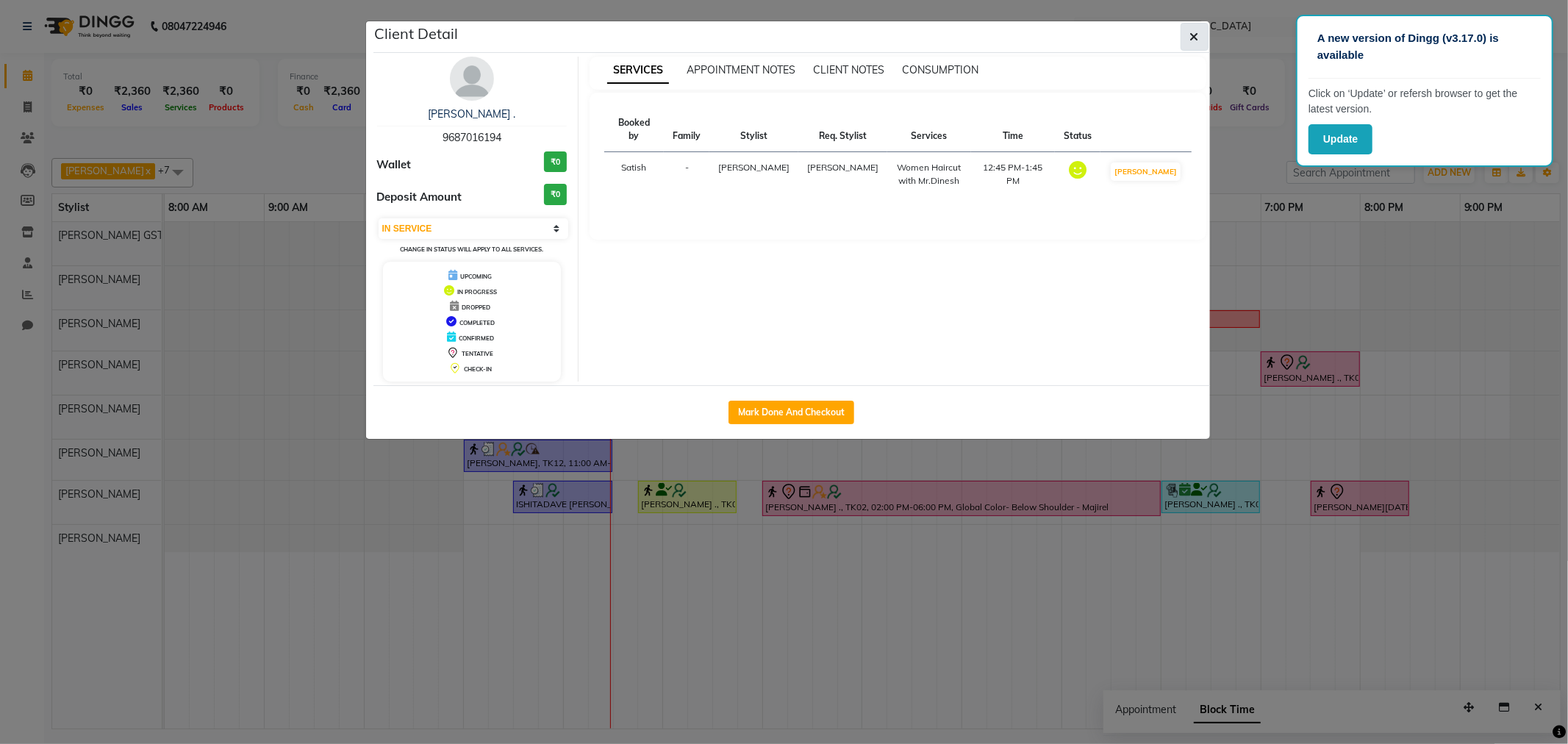
click at [1187, 43] on button "button" at bounding box center [1194, 37] width 28 height 28
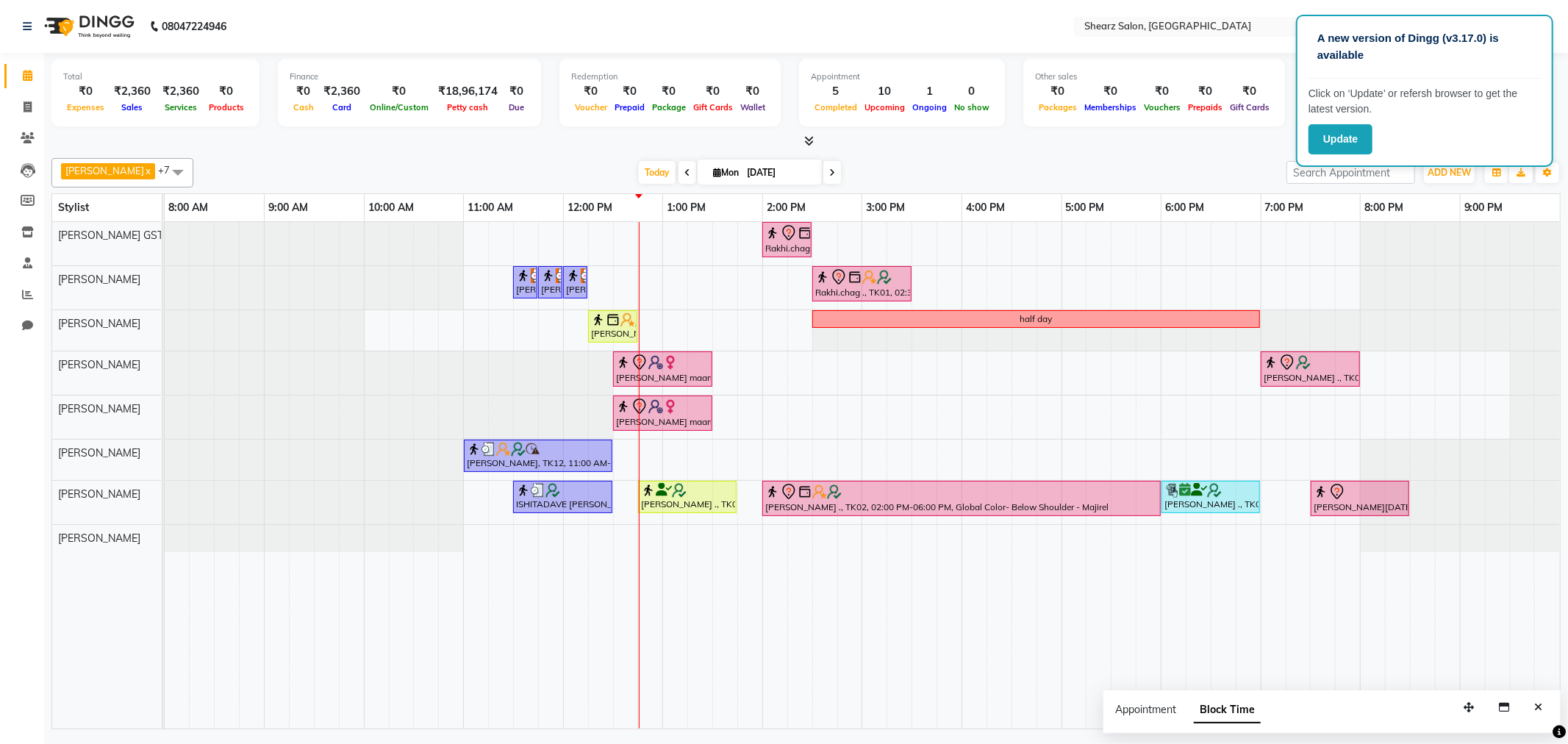
click at [614, 309] on div "Rakhi.chag ., TK01, 02:00 PM-02:30 PM, Eyebrow threading with senior Jaimini Mi…" at bounding box center [862, 475] width 1396 height 507
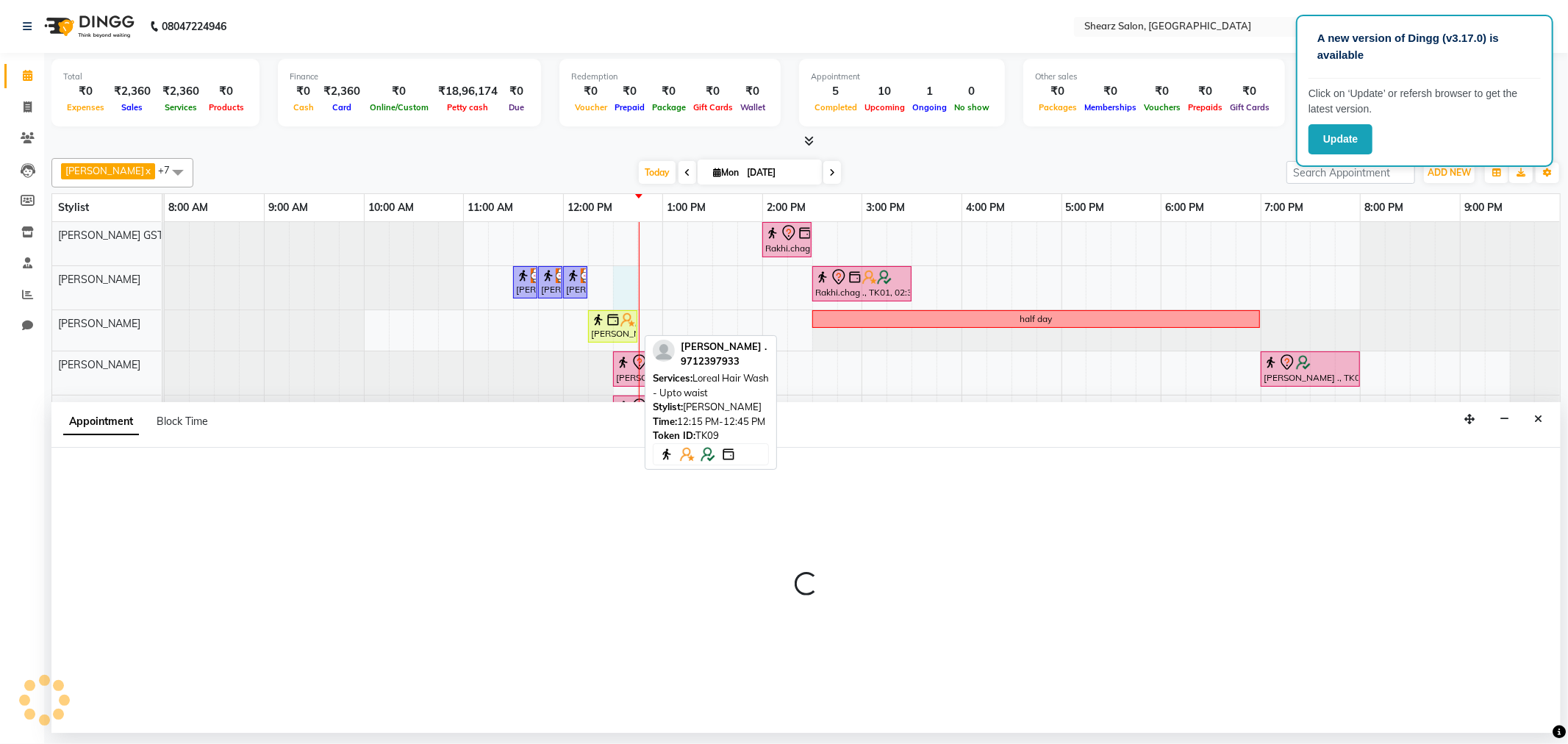
select select "77479"
select select "750"
select select "tentative"
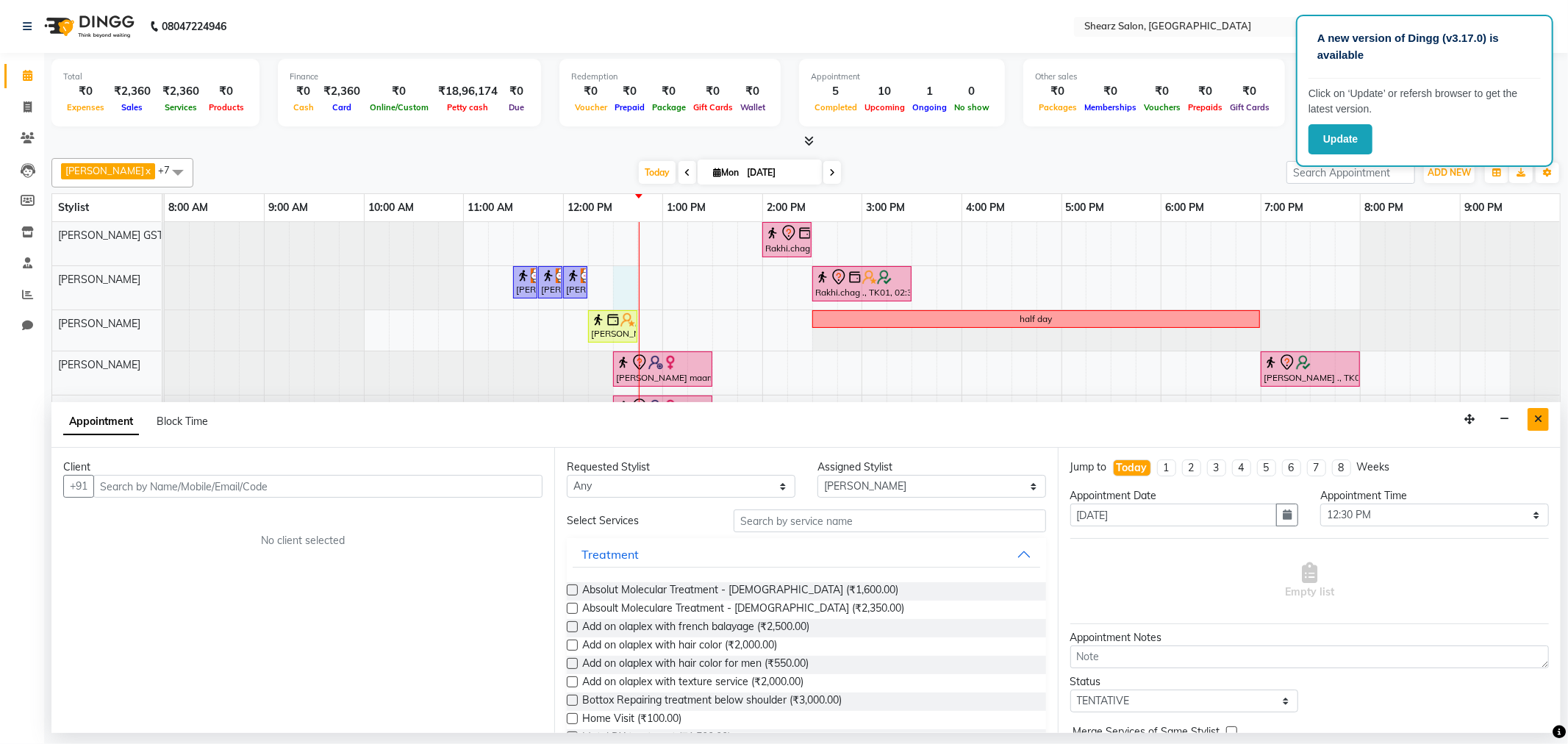
click at [1532, 417] on button "Close" at bounding box center [1539, 420] width 21 height 23
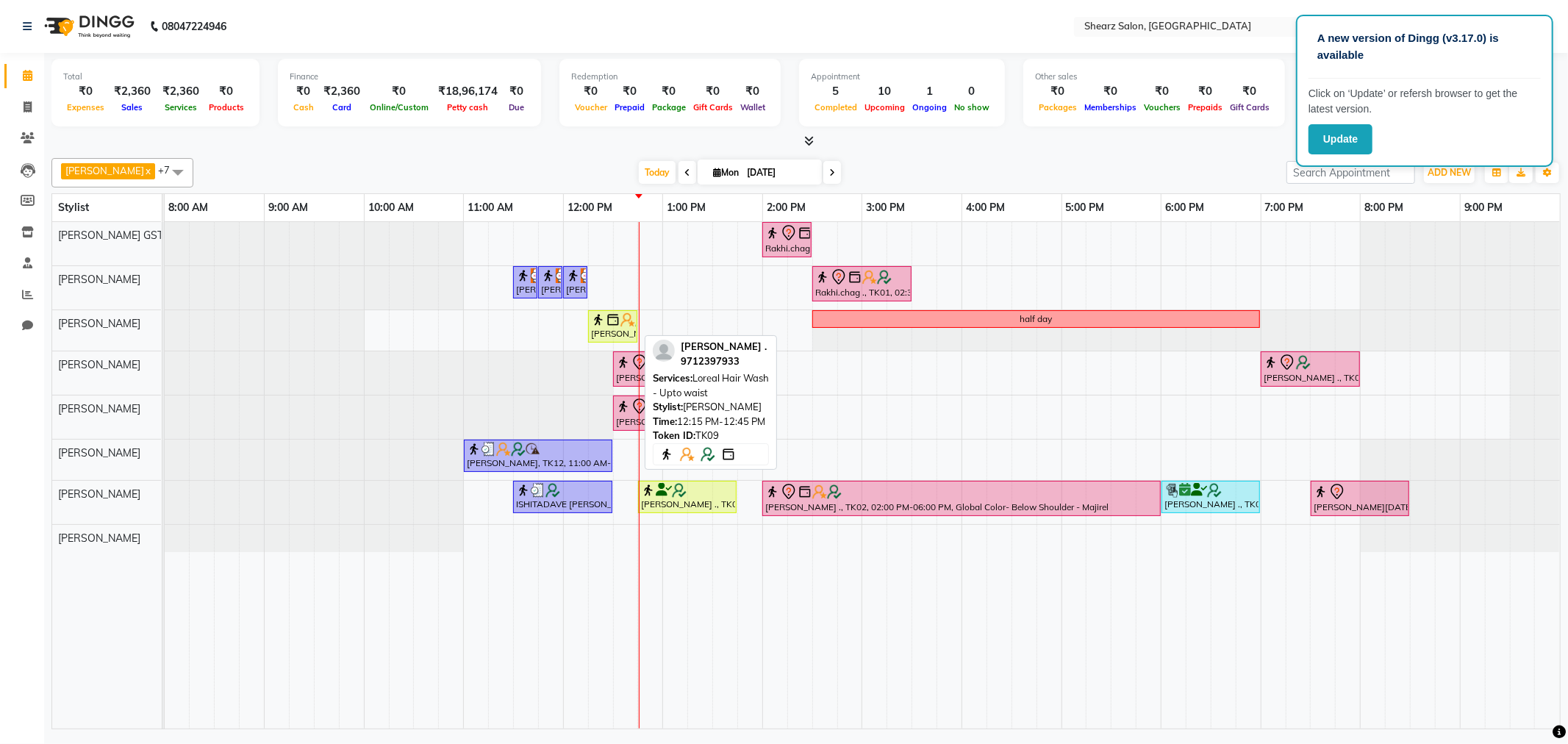
click at [614, 318] on img at bounding box center [613, 319] width 14 height 14
select select "1"
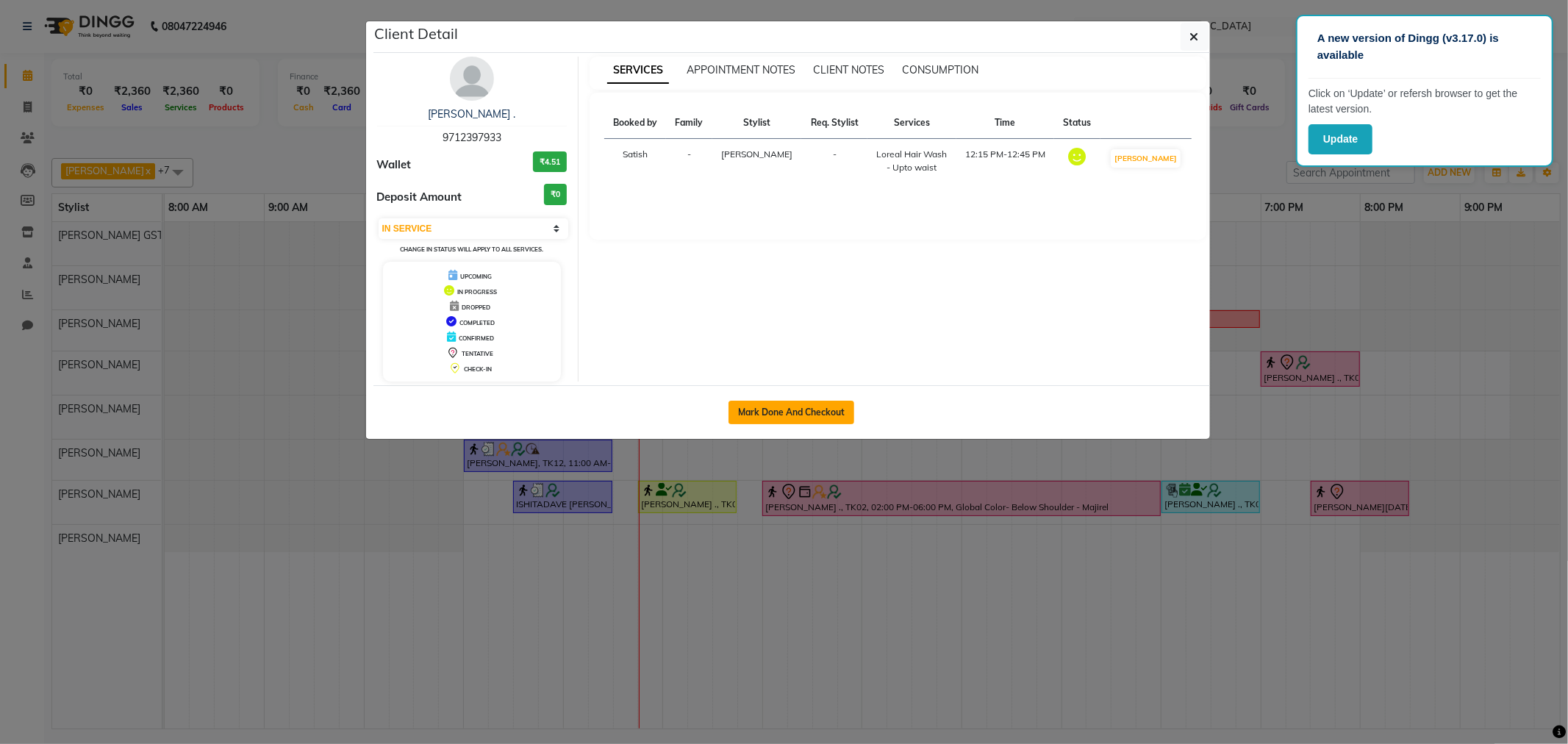
click at [781, 401] on button "Mark Done And Checkout" at bounding box center [791, 412] width 126 height 23
select select "service"
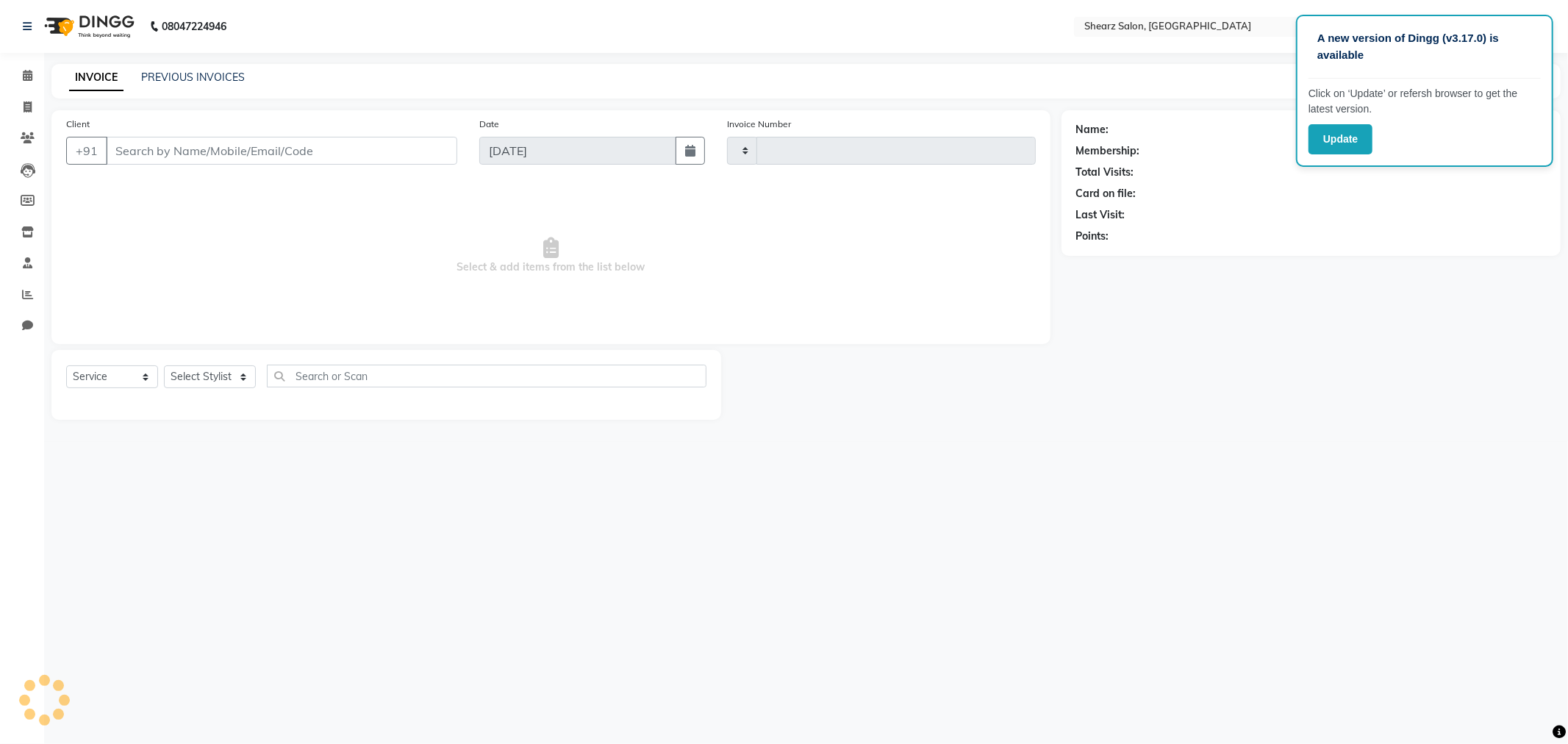
type input "5831"
select select "8157"
type input "9712397933"
select select "77458"
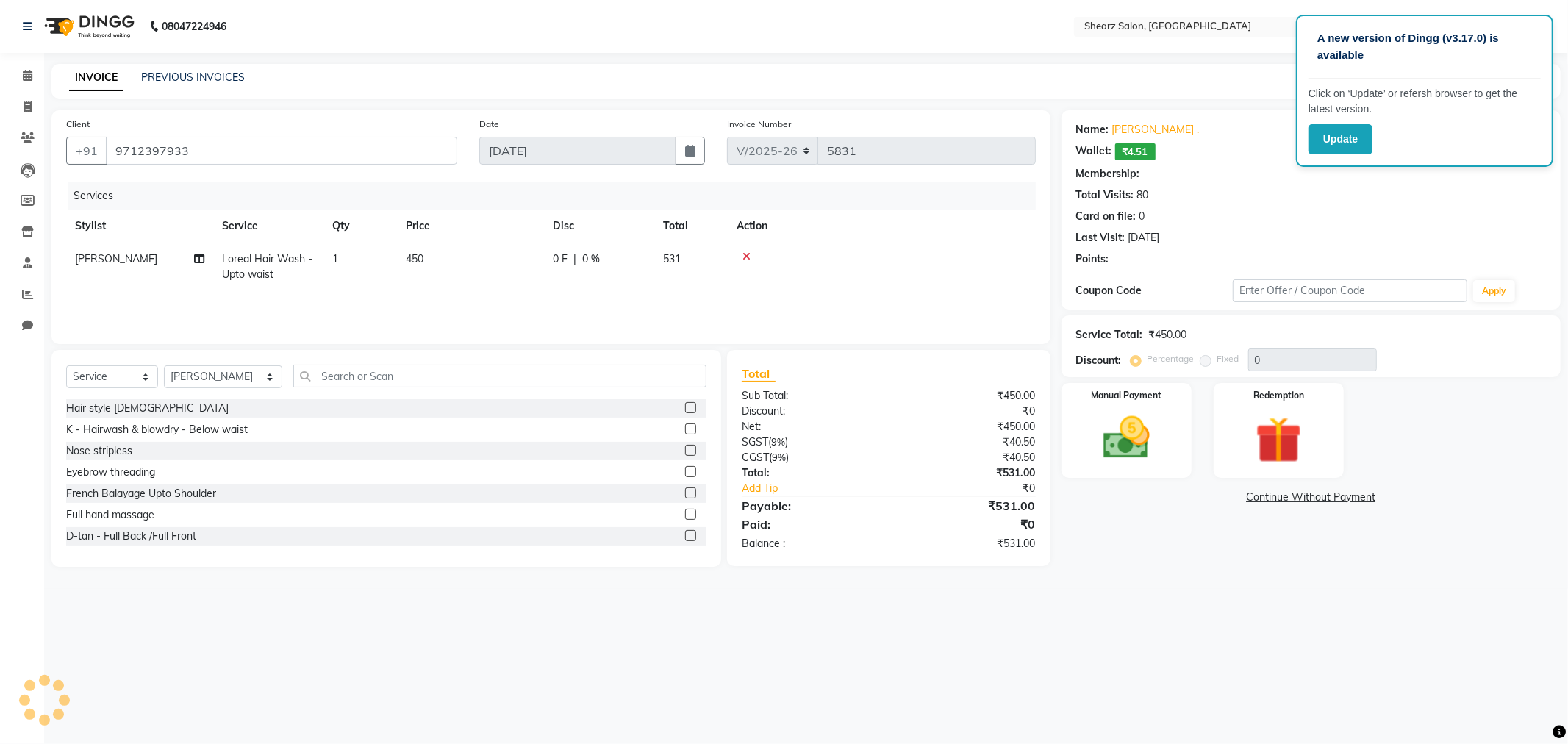
click at [747, 253] on icon at bounding box center [747, 257] width 8 height 11
select select "1: Object"
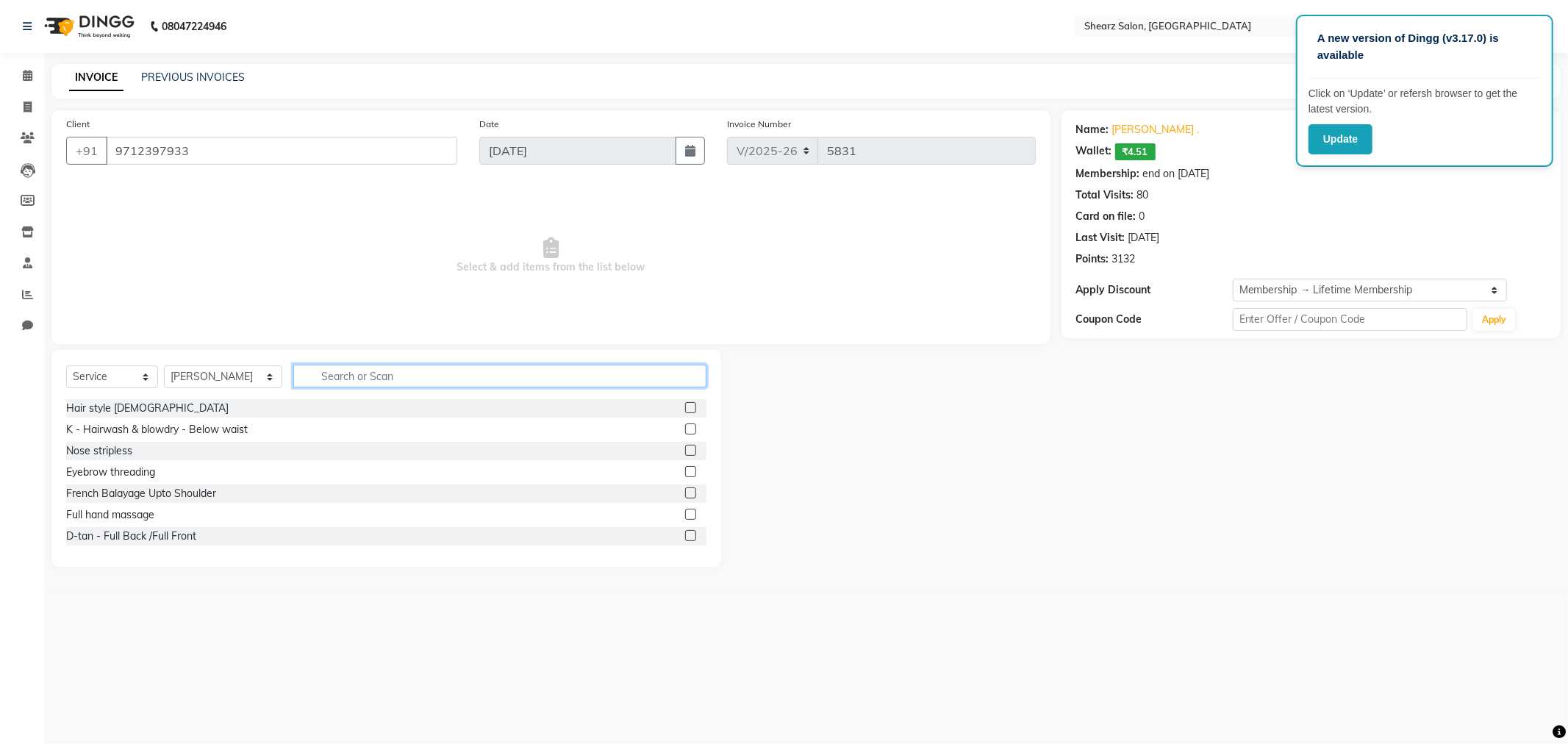
click at [388, 379] on input "text" at bounding box center [499, 376] width 413 height 23
type input "kerastase"
click at [685, 454] on label at bounding box center [690, 451] width 11 height 11
click at [685, 454] on input "checkbox" at bounding box center [689, 451] width 10 height 10
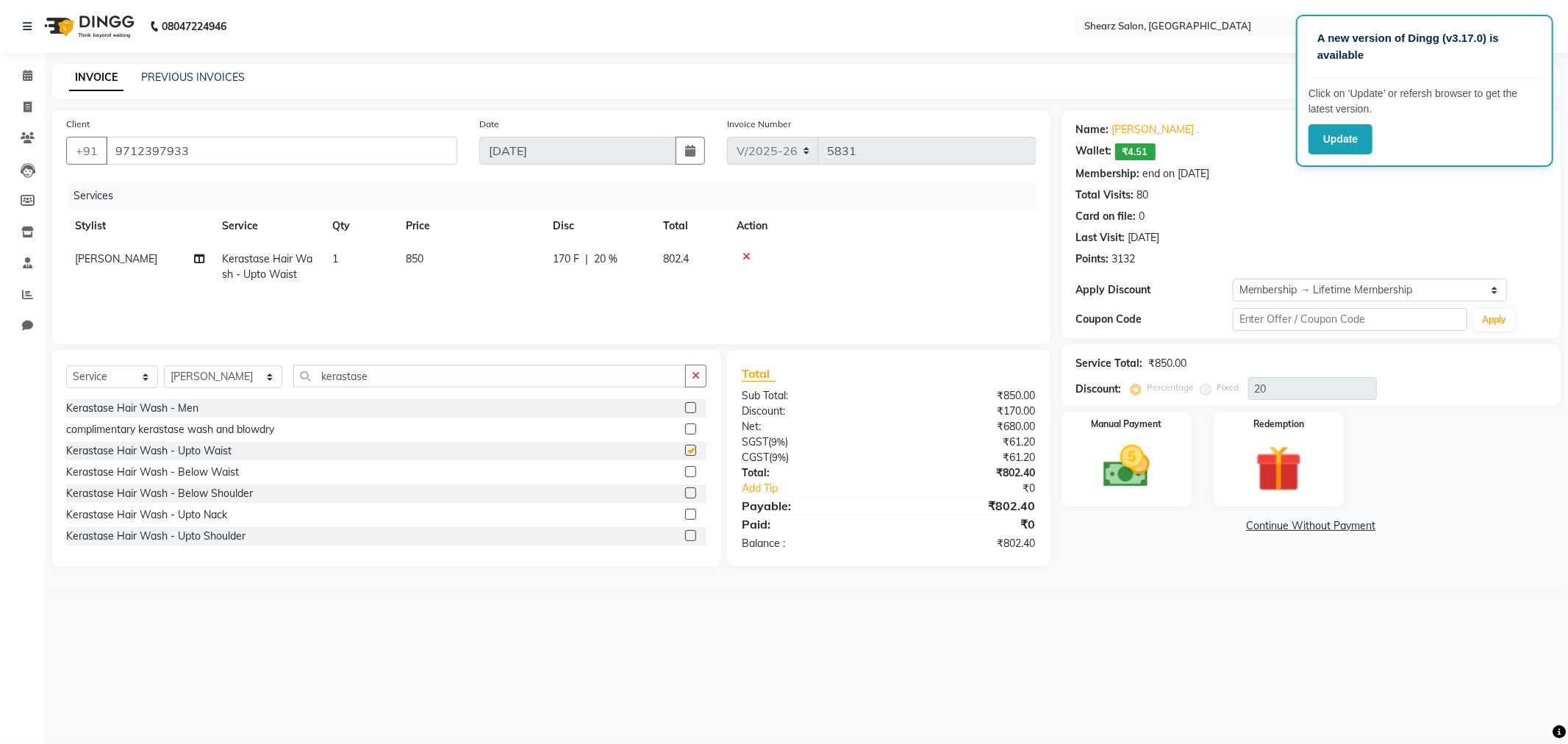
checkbox input "false"
drag, startPoint x: 98, startPoint y: 374, endPoint x: 97, endPoint y: 384, distance: 10.0
click at [98, 374] on select "Select Service Product Membership Package Voucher Prepaid Gift Card" at bounding box center [111, 377] width 92 height 23
select select "product"
click at [66, 367] on select "Select Service Product Membership Package Voucher Prepaid Gift Card" at bounding box center [111, 377] width 92 height 23
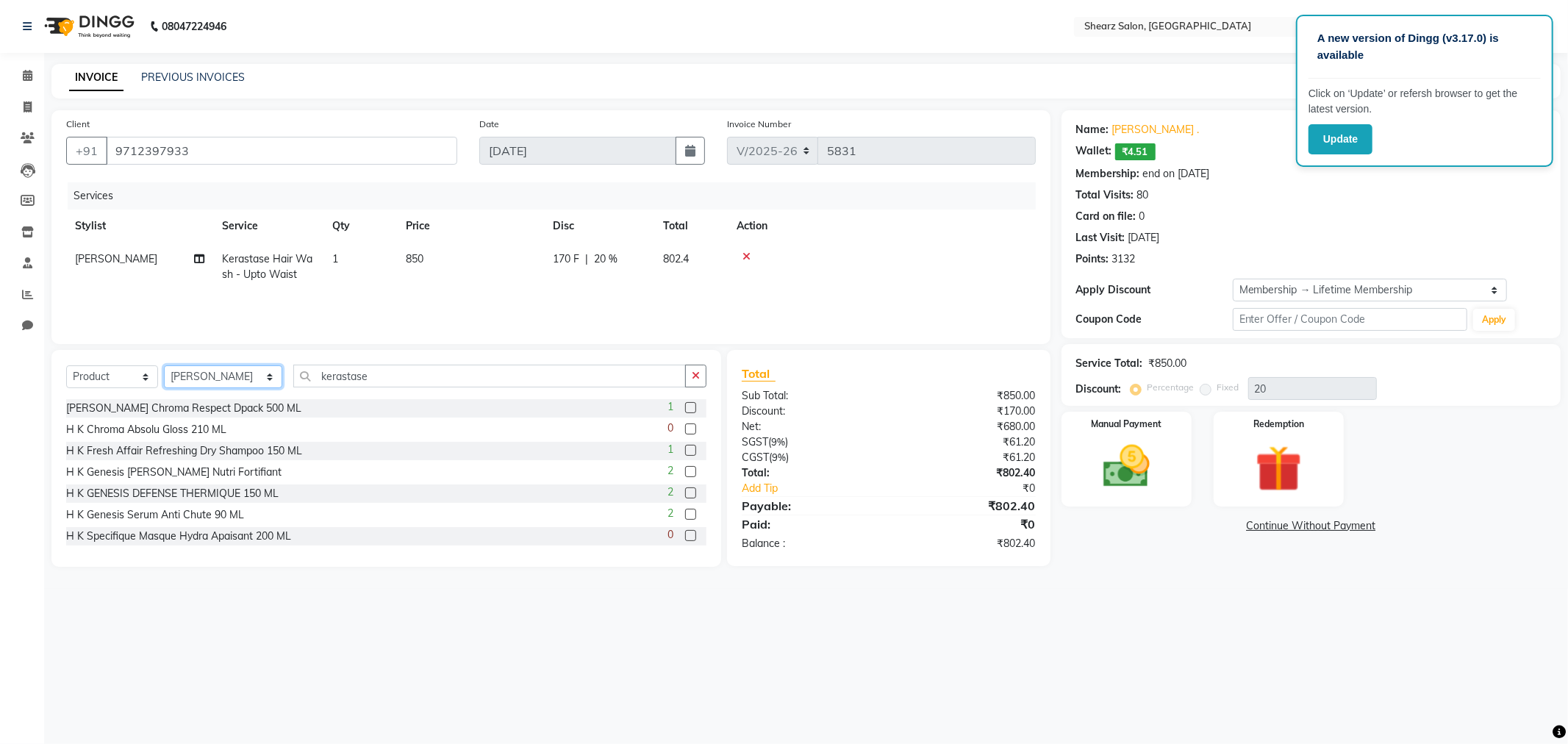
click at [203, 381] on select "Select Stylist Admin A General [PERSON_NAME] Asha Chavariya [PERSON_NAME] Cente…" at bounding box center [223, 377] width 119 height 23
select select "77440"
click at [164, 367] on select "Select Stylist Admin A General [PERSON_NAME] Asha Chavariya [PERSON_NAME] Cente…" at bounding box center [223, 377] width 119 height 23
click at [541, 384] on input "kerastase" at bounding box center [490, 376] width 392 height 23
drag, startPoint x: 430, startPoint y: 376, endPoint x: 23, endPoint y: 351, distance: 407.8
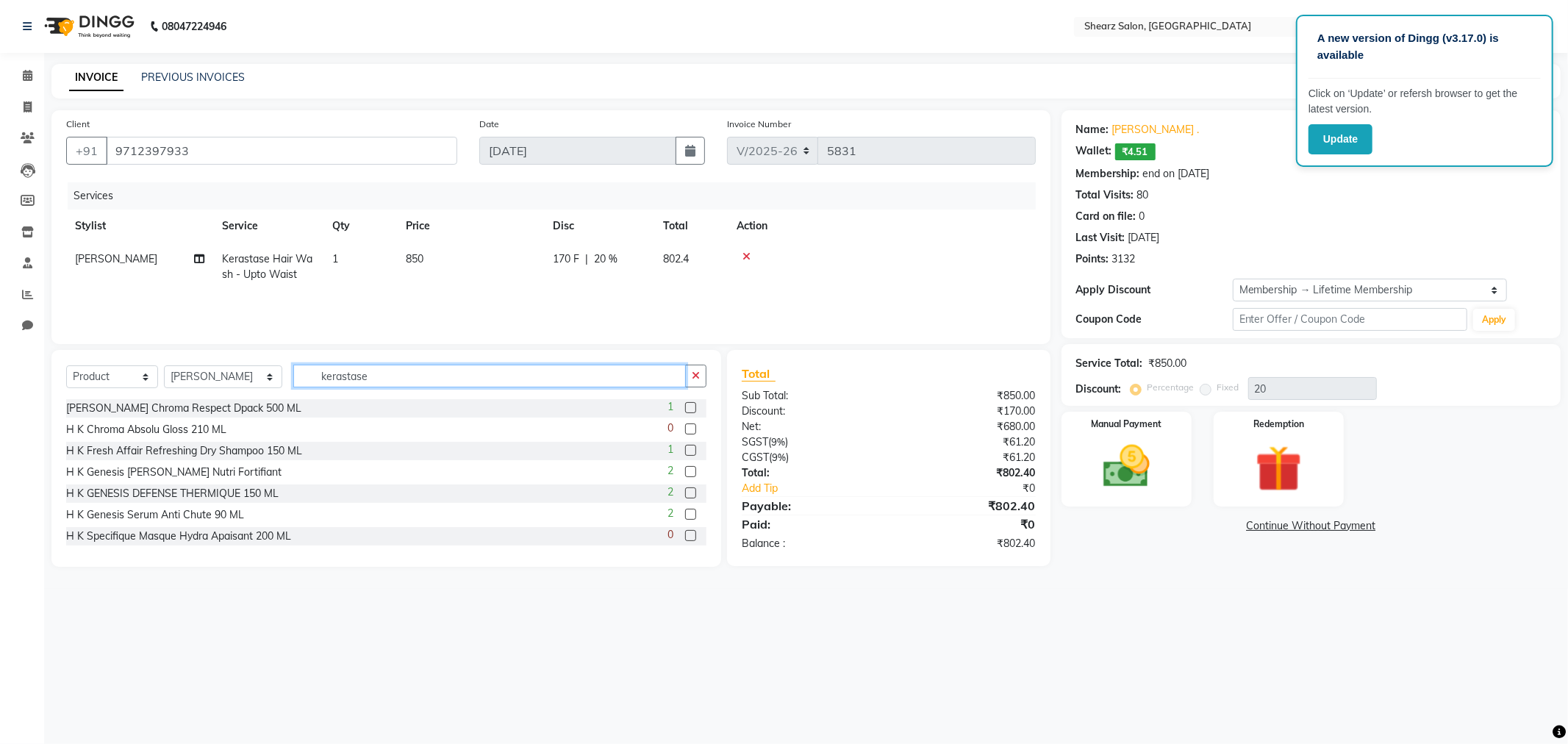
click at [23, 351] on app-home "08047224946 Select Location × Shearz Salon, Prahaladnagar WhatsApp Status ✕ Sta…" at bounding box center [784, 294] width 1568 height 589
type input "gene"
click at [685, 407] on label at bounding box center [690, 408] width 11 height 11
click at [685, 407] on input "checkbox" at bounding box center [689, 409] width 10 height 10
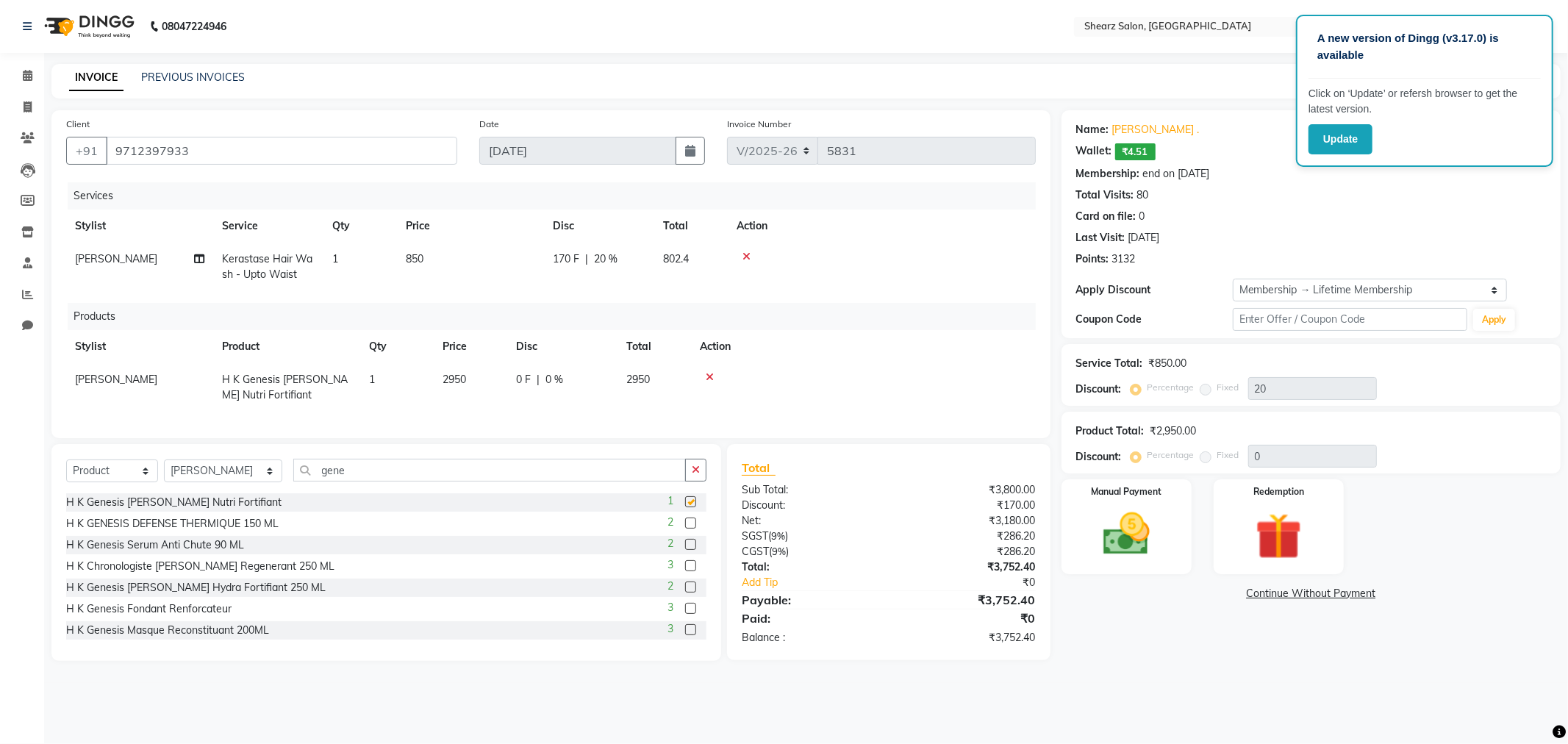
checkbox input "false"
drag, startPoint x: 409, startPoint y: 489, endPoint x: 175, endPoint y: 480, distance: 234.2
click at [175, 480] on div "Select Service Product Membership Package Voucher Prepaid Gift Card Select Styl…" at bounding box center [386, 475] width 640 height 35
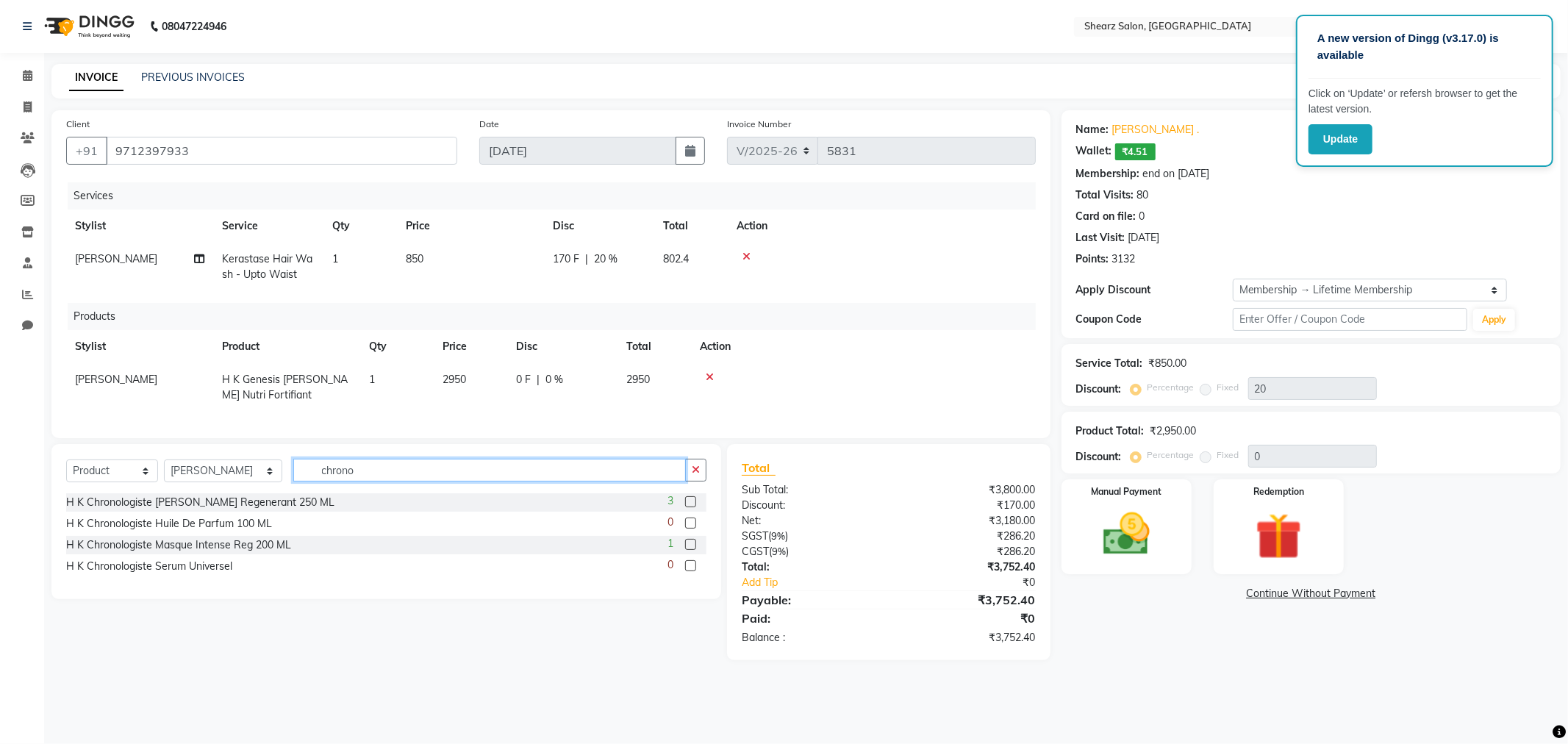
type input "chrono"
click at [688, 508] on label at bounding box center [690, 501] width 11 height 11
click at [688, 508] on input "checkbox" at bounding box center [689, 502] width 10 height 10
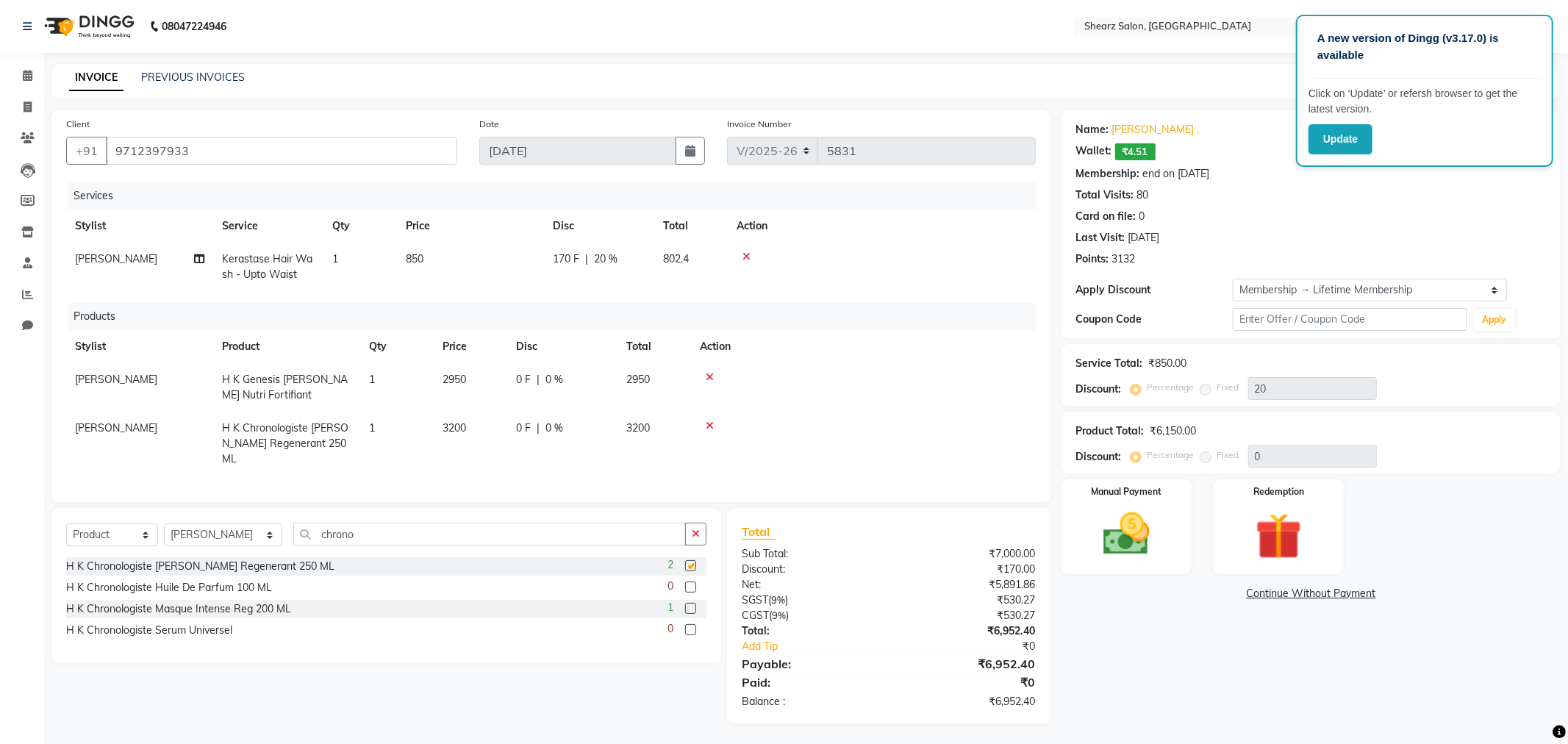
checkbox input "false"
click at [706, 374] on icon at bounding box center [709, 377] width 8 height 11
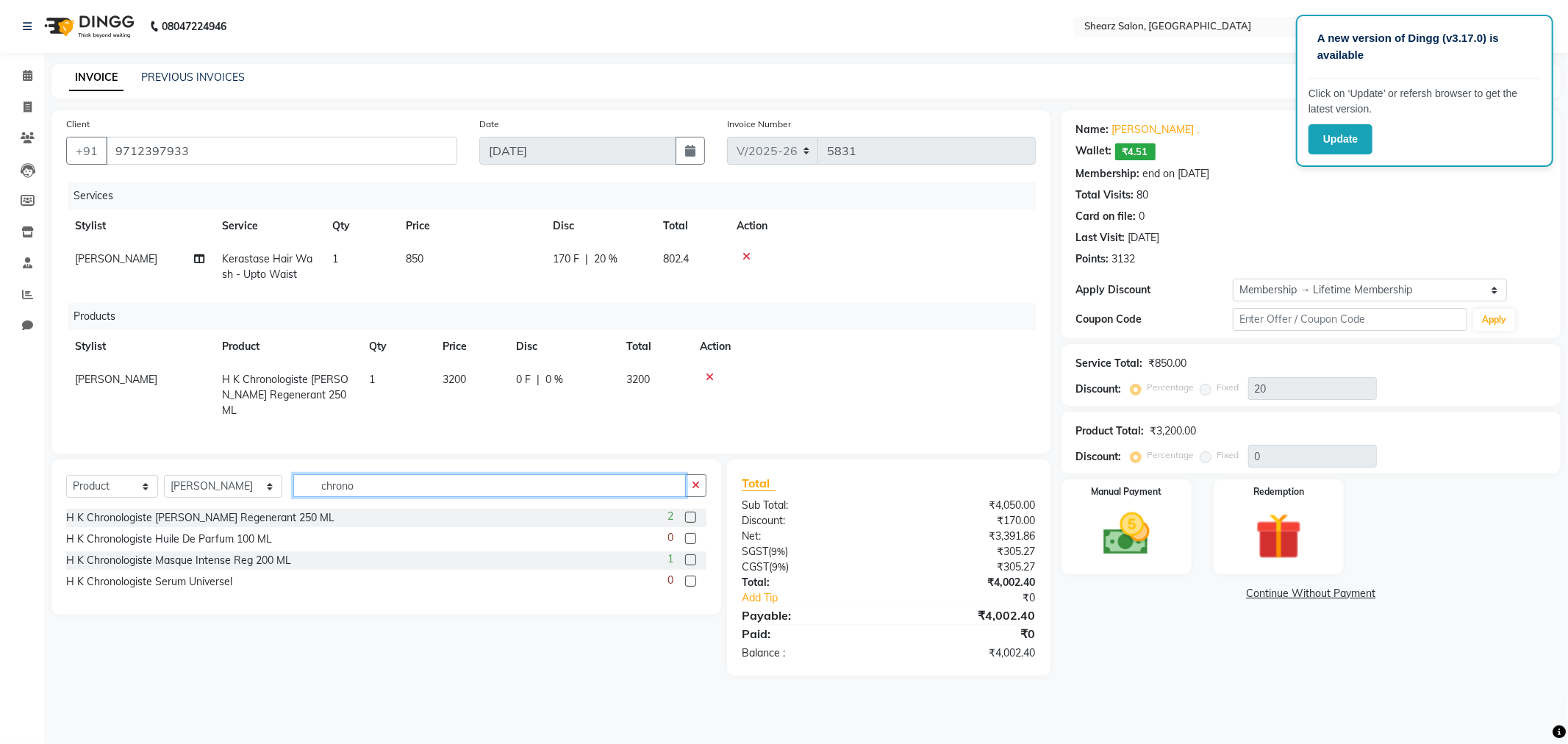
drag, startPoint x: 396, startPoint y: 484, endPoint x: 210, endPoint y: 492, distance: 186.2
click at [210, 492] on div "Select Service Product Membership Package Voucher Prepaid Gift Card Select Styl…" at bounding box center [386, 492] width 640 height 35
type input "prev"
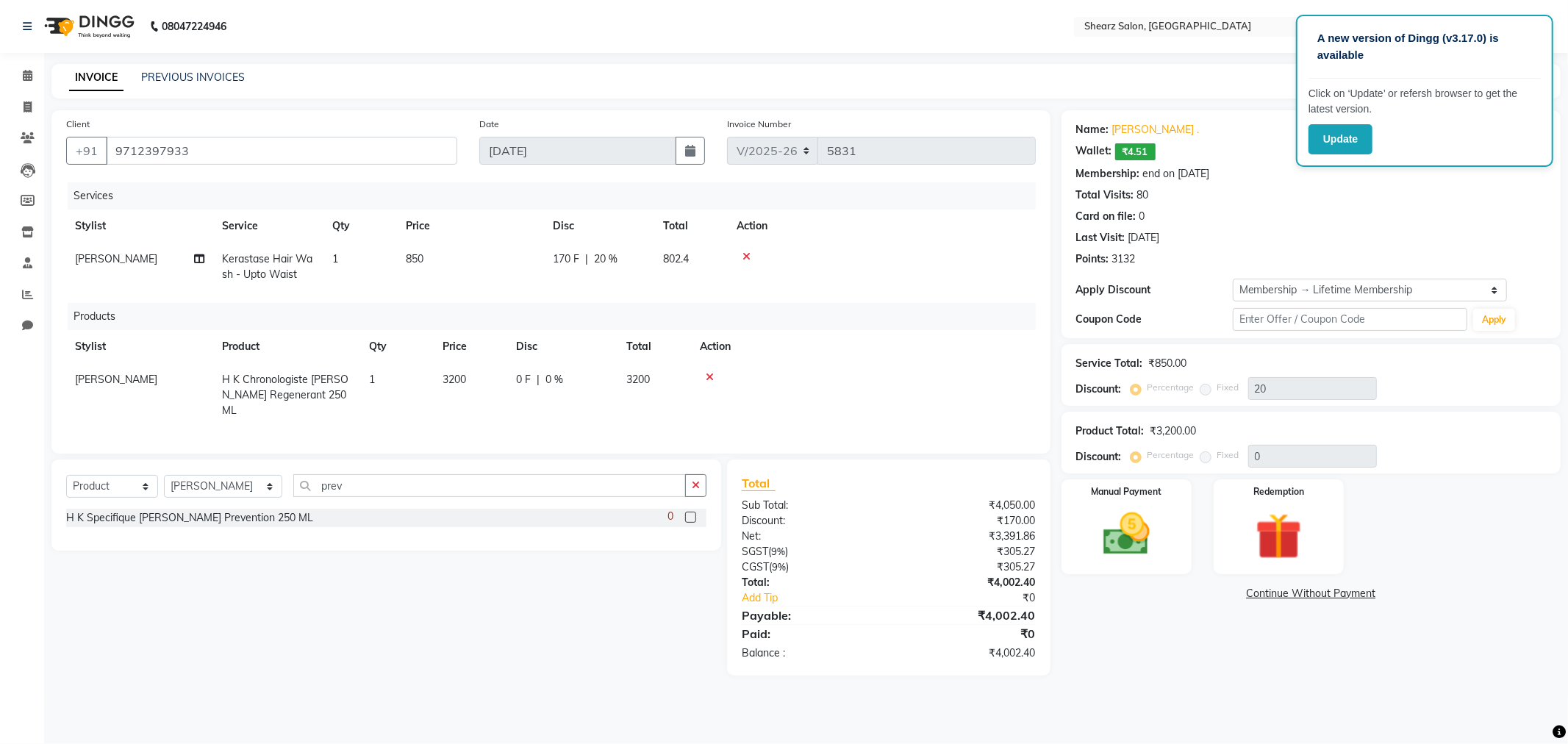
click at [686, 517] on label at bounding box center [690, 517] width 11 height 11
click at [686, 517] on input "checkbox" at bounding box center [689, 517] width 10 height 10
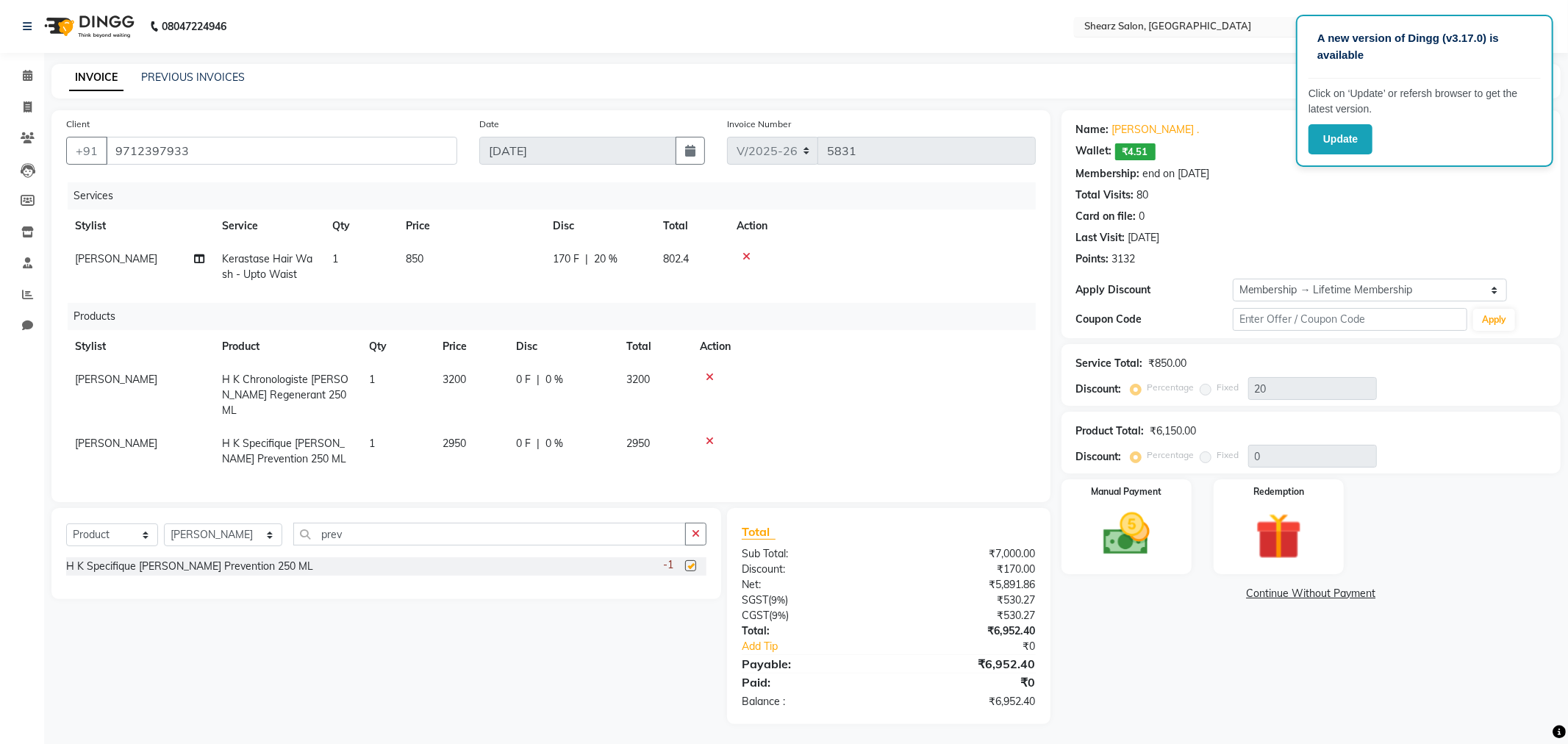
checkbox input "false"
click at [1138, 522] on img at bounding box center [1126, 534] width 78 height 56
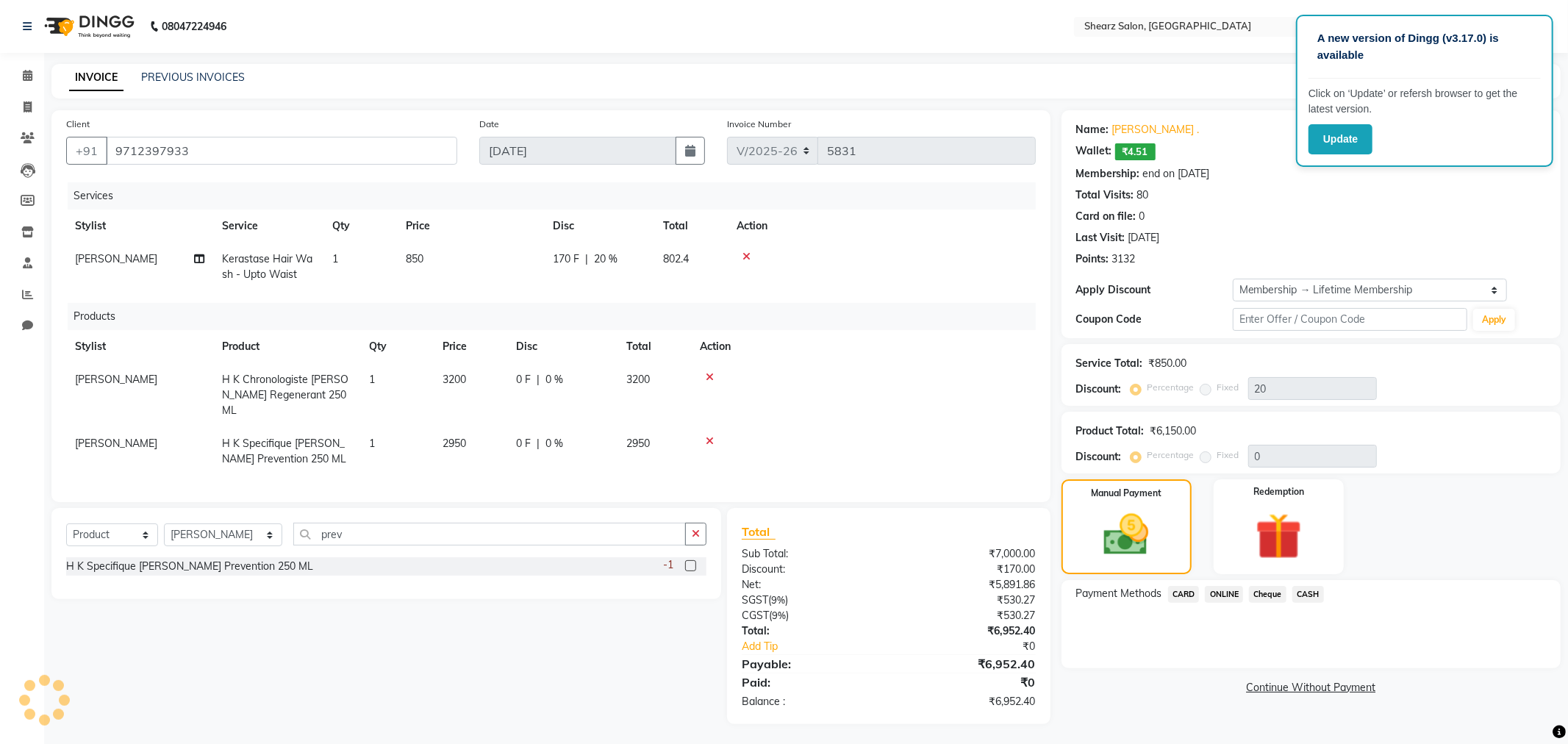
drag, startPoint x: 1312, startPoint y: 596, endPoint x: 1317, endPoint y: 604, distance: 9.4
click at [1313, 597] on span "CASH" at bounding box center [1308, 594] width 31 height 17
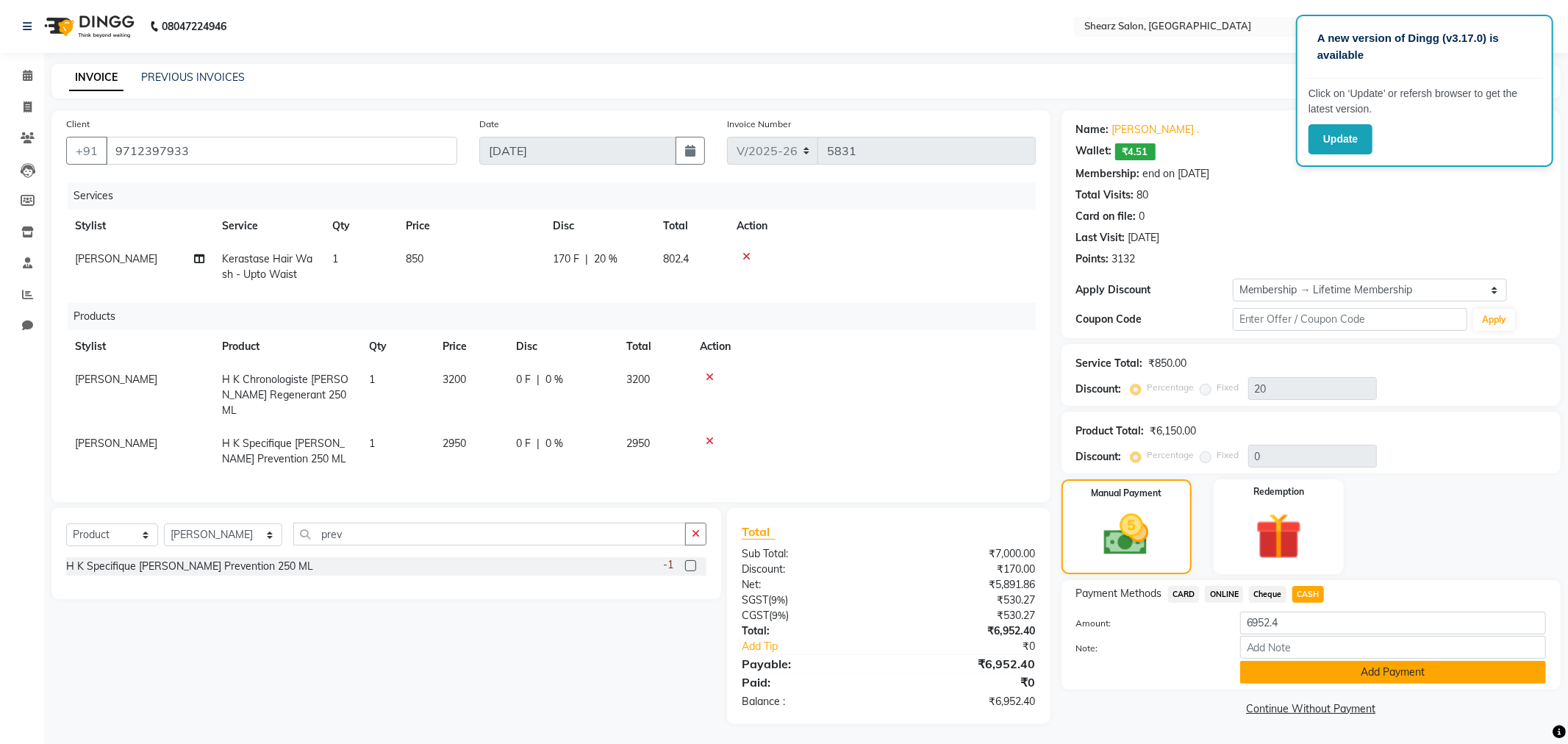
click at [1306, 674] on button "Add Payment" at bounding box center [1393, 673] width 306 height 23
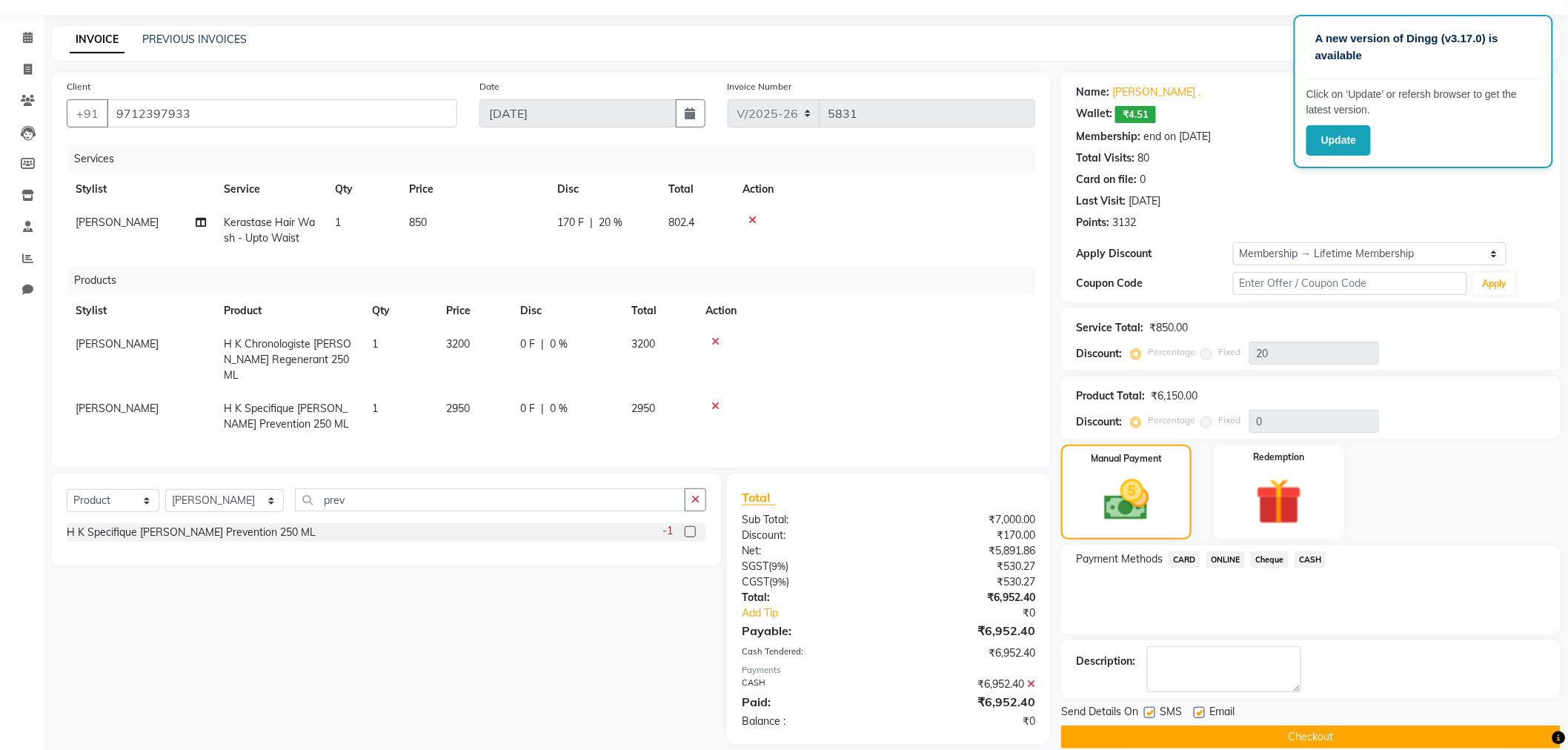
scroll to position [59, 0]
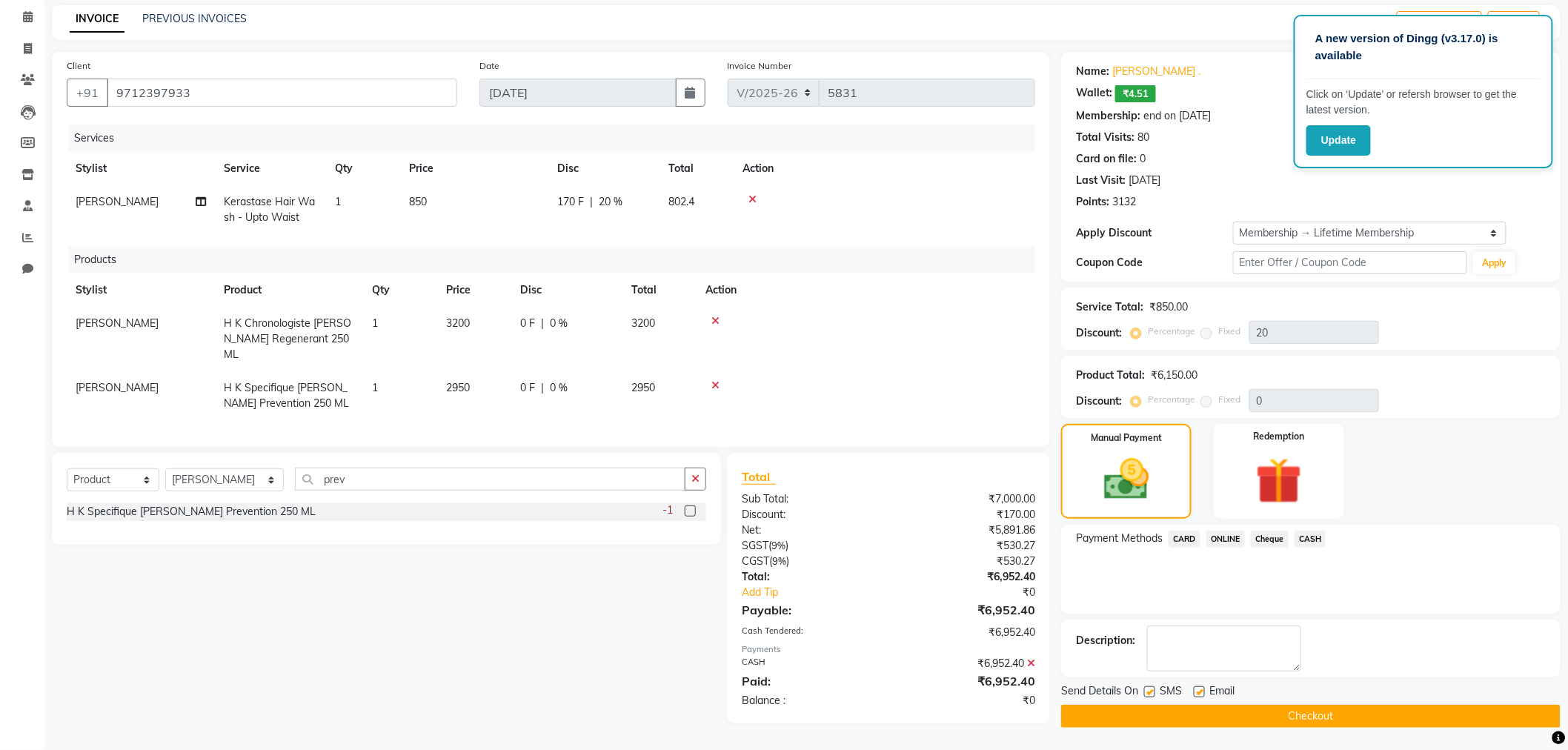
click at [1294, 709] on button "Checkout" at bounding box center [1312, 717] width 500 height 23
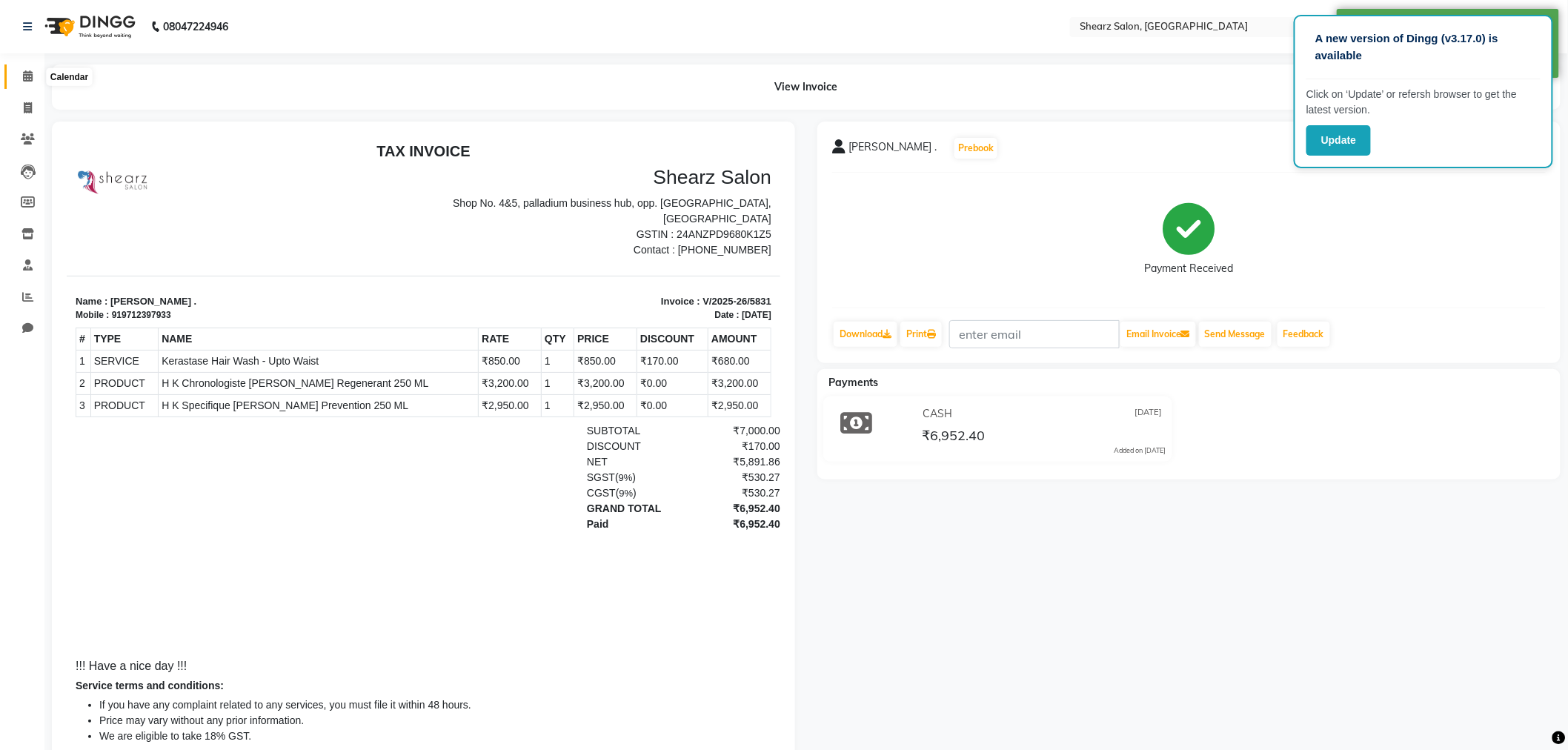
click at [23, 78] on icon at bounding box center [28, 76] width 10 height 11
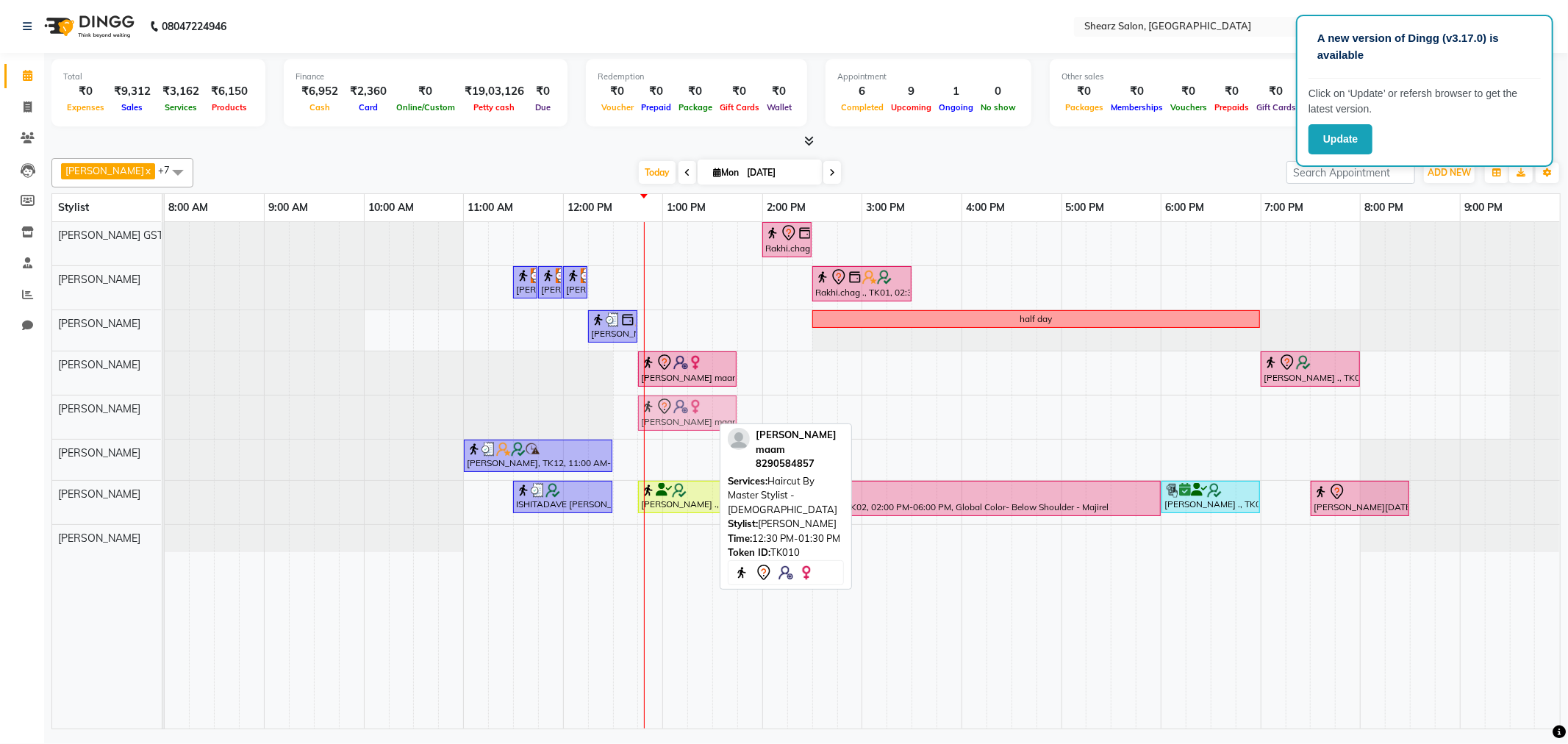
drag, startPoint x: 656, startPoint y: 403, endPoint x: 681, endPoint y: 404, distance: 25.0
click at [165, 404] on div "prachi maam, TK10, 12:30 PM-01:30 PM, Haircut By Master Stylist - Female prachi…" at bounding box center [165, 417] width 0 height 44
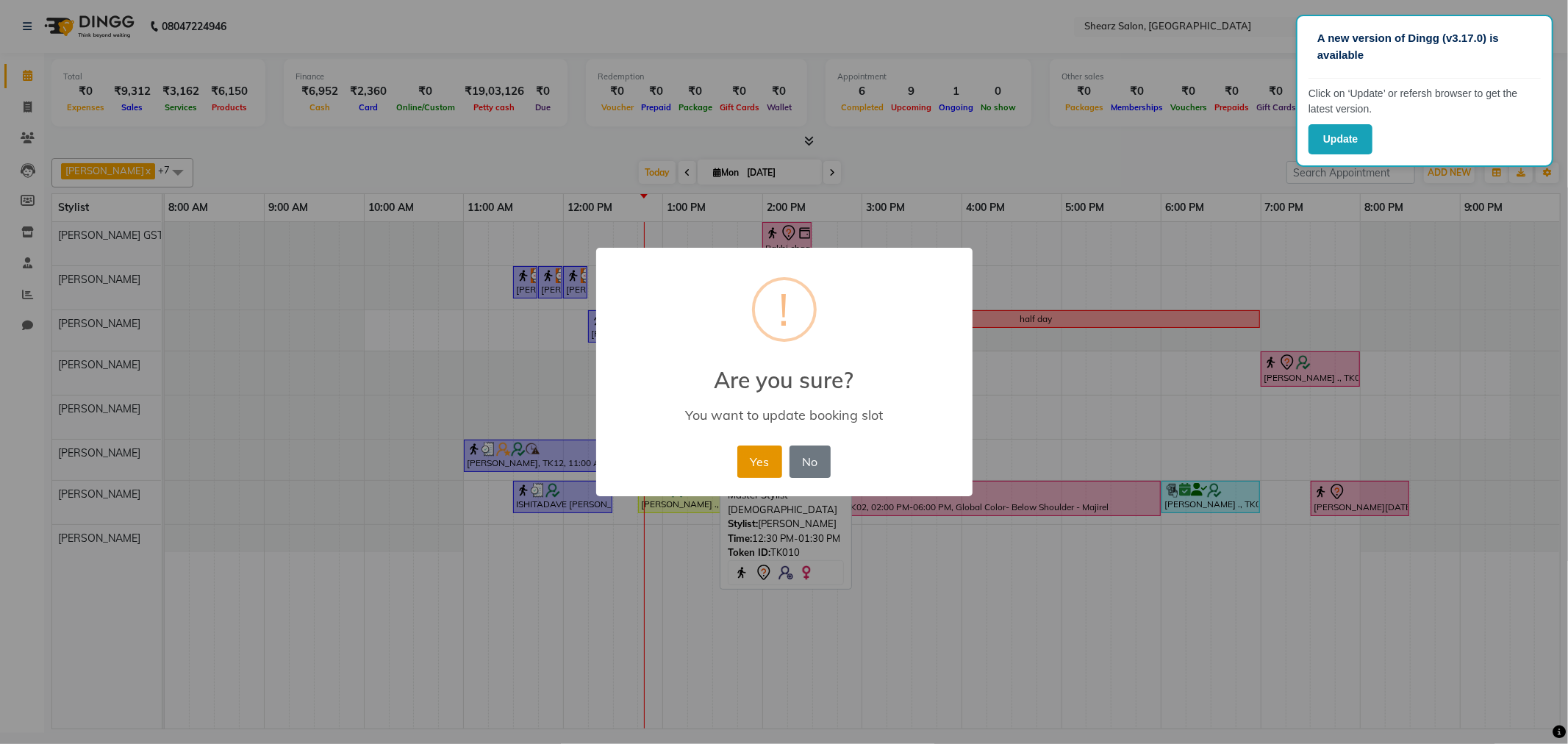
click at [755, 462] on button "Yes" at bounding box center [760, 462] width 45 height 32
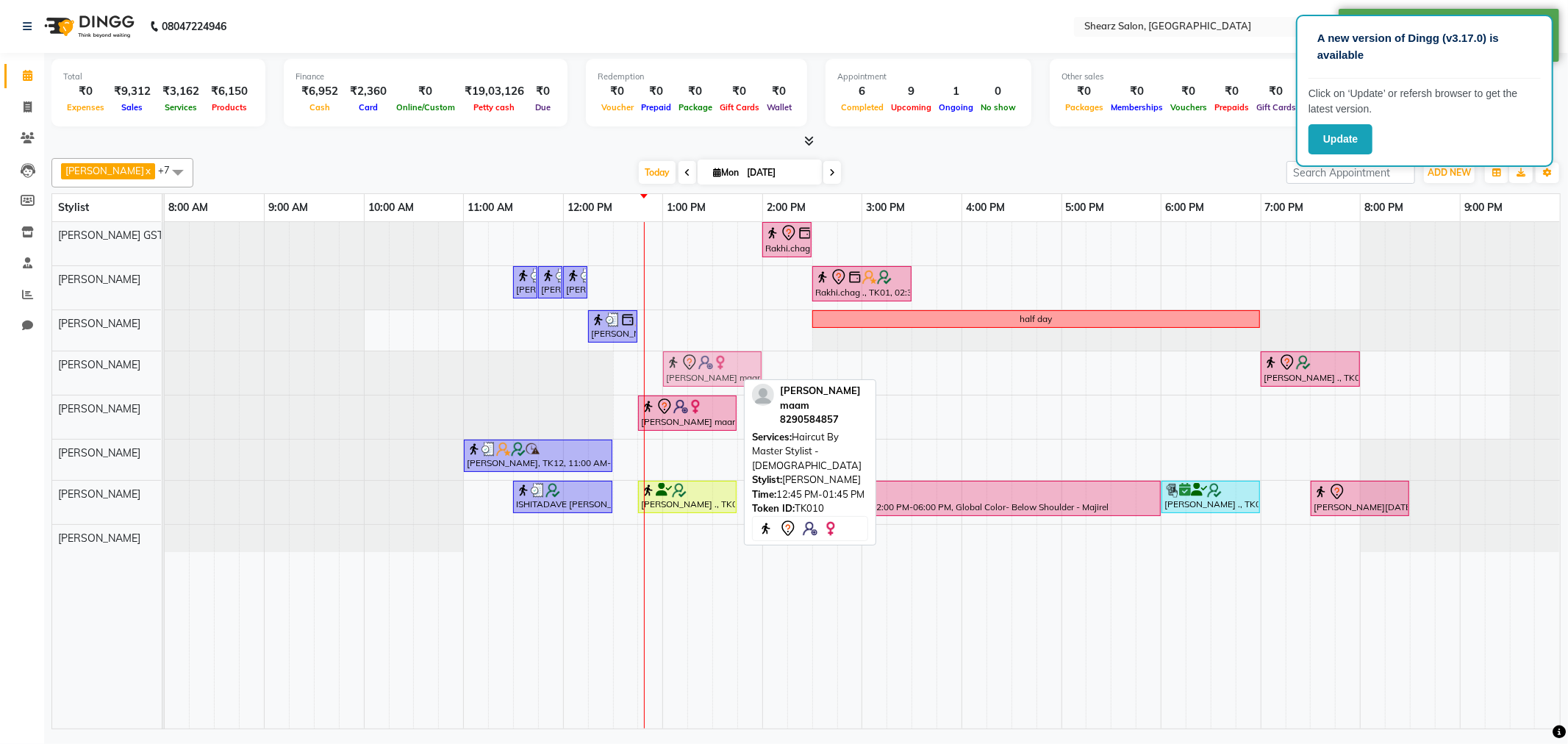
click at [165, 369] on div "prachi maam, TK10, 12:45 PM-01:45 PM, Haircut By Master Stylist - Female PRIYAS…" at bounding box center [165, 373] width 0 height 44
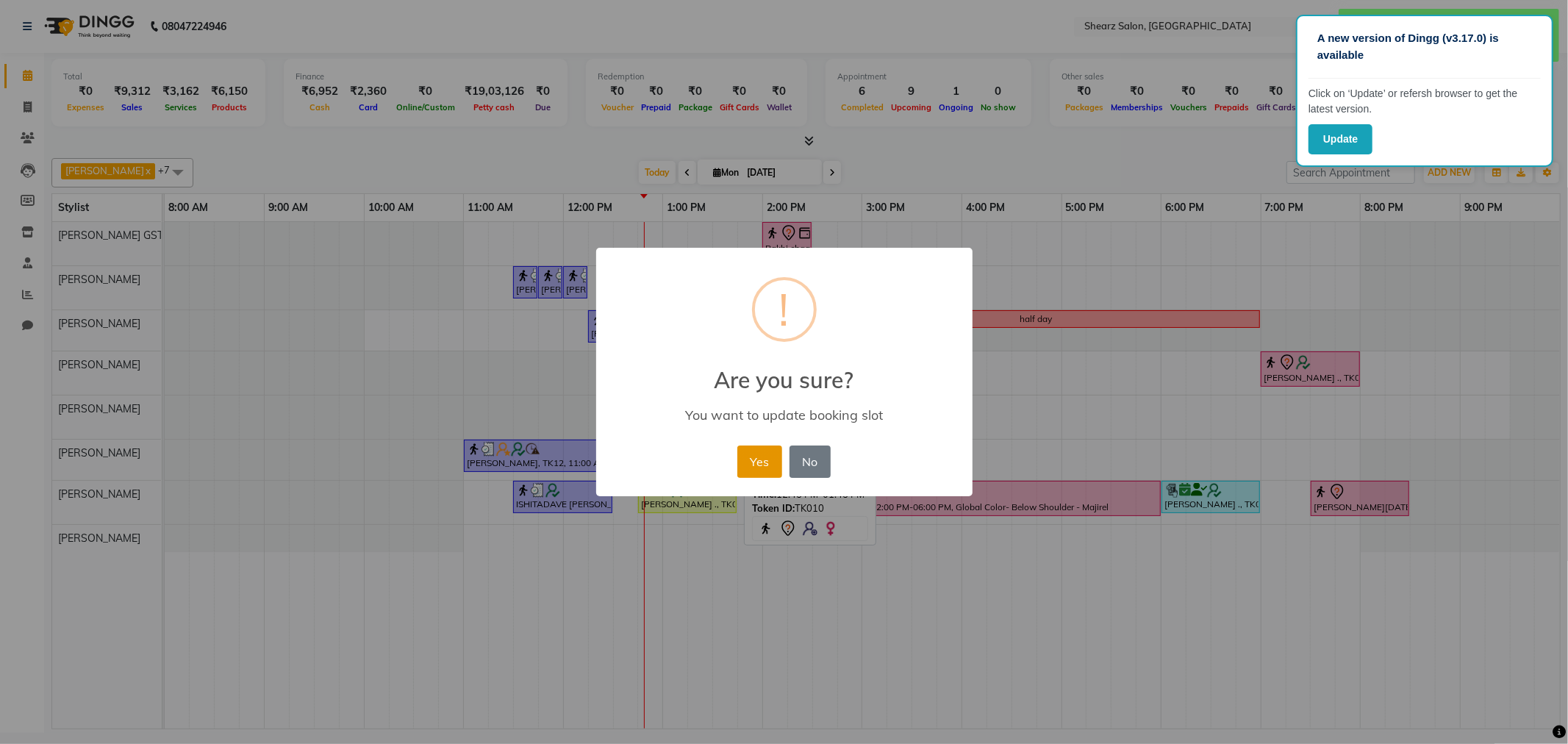
click at [761, 454] on button "Yes" at bounding box center [760, 462] width 45 height 32
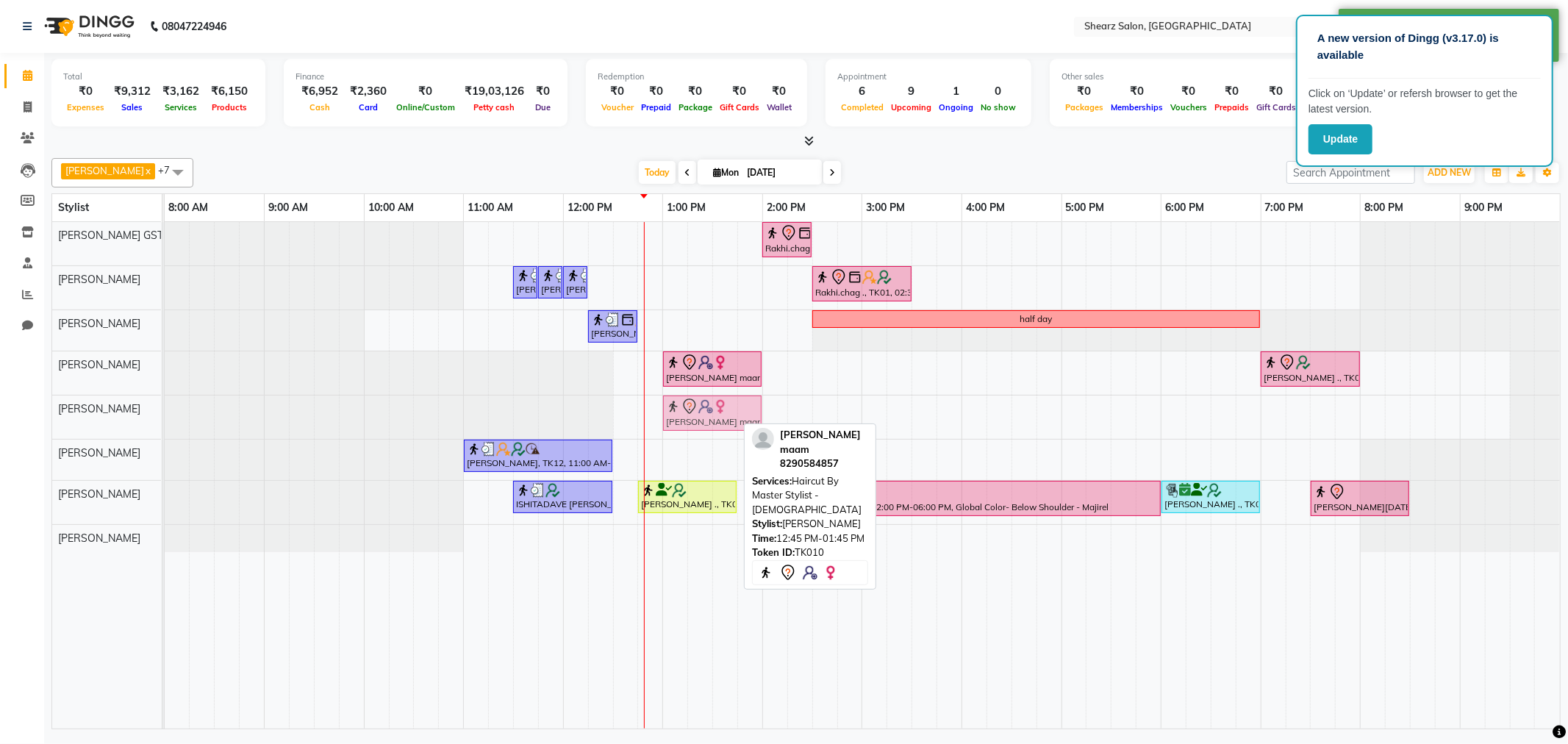
drag, startPoint x: 672, startPoint y: 420, endPoint x: 701, endPoint y: 419, distance: 29.0
click at [165, 419] on div "prachi maam, TK10, 12:45 PM-01:45 PM, Haircut By Master Stylist - Female prachi…" at bounding box center [165, 417] width 0 height 44
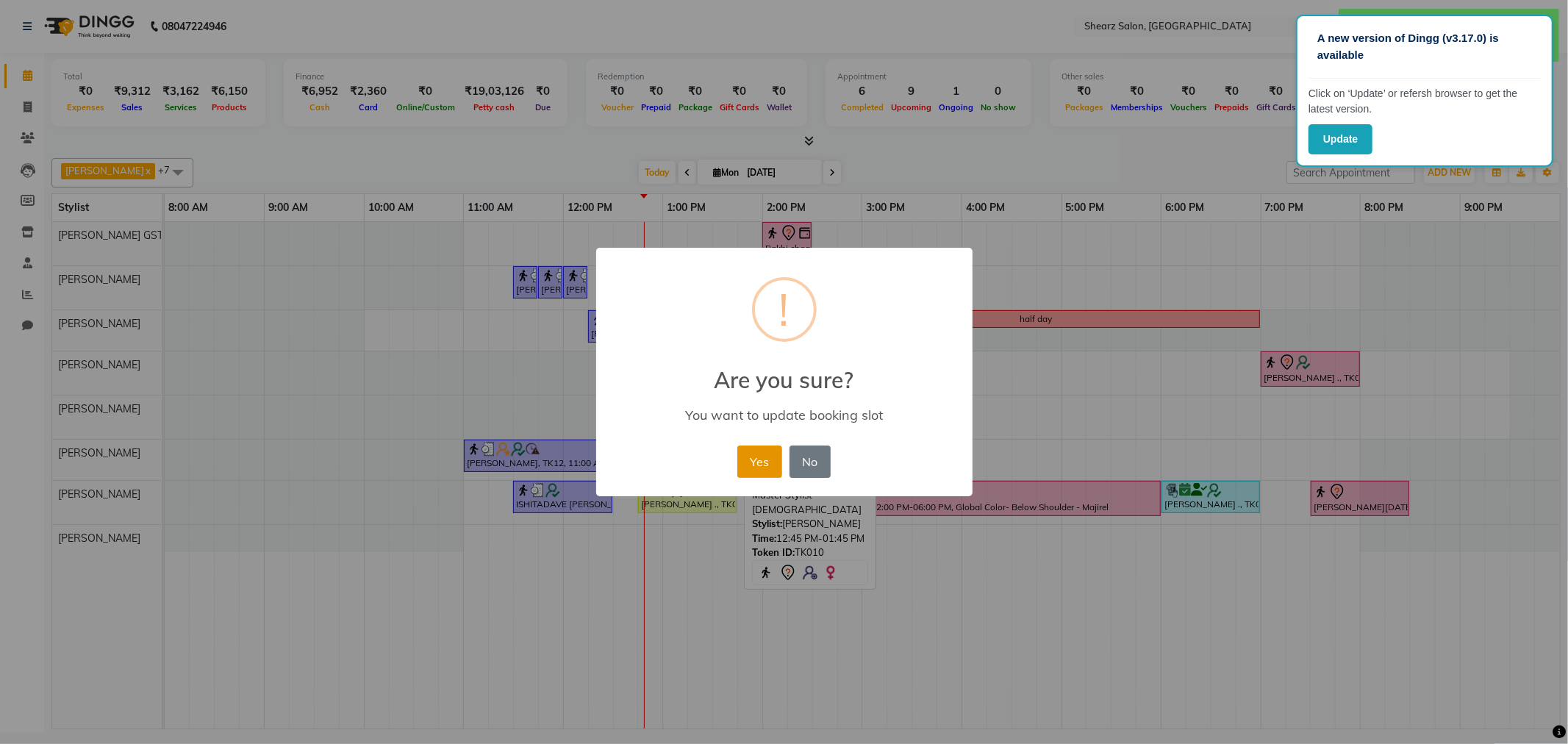
click at [762, 465] on button "Yes" at bounding box center [760, 462] width 45 height 32
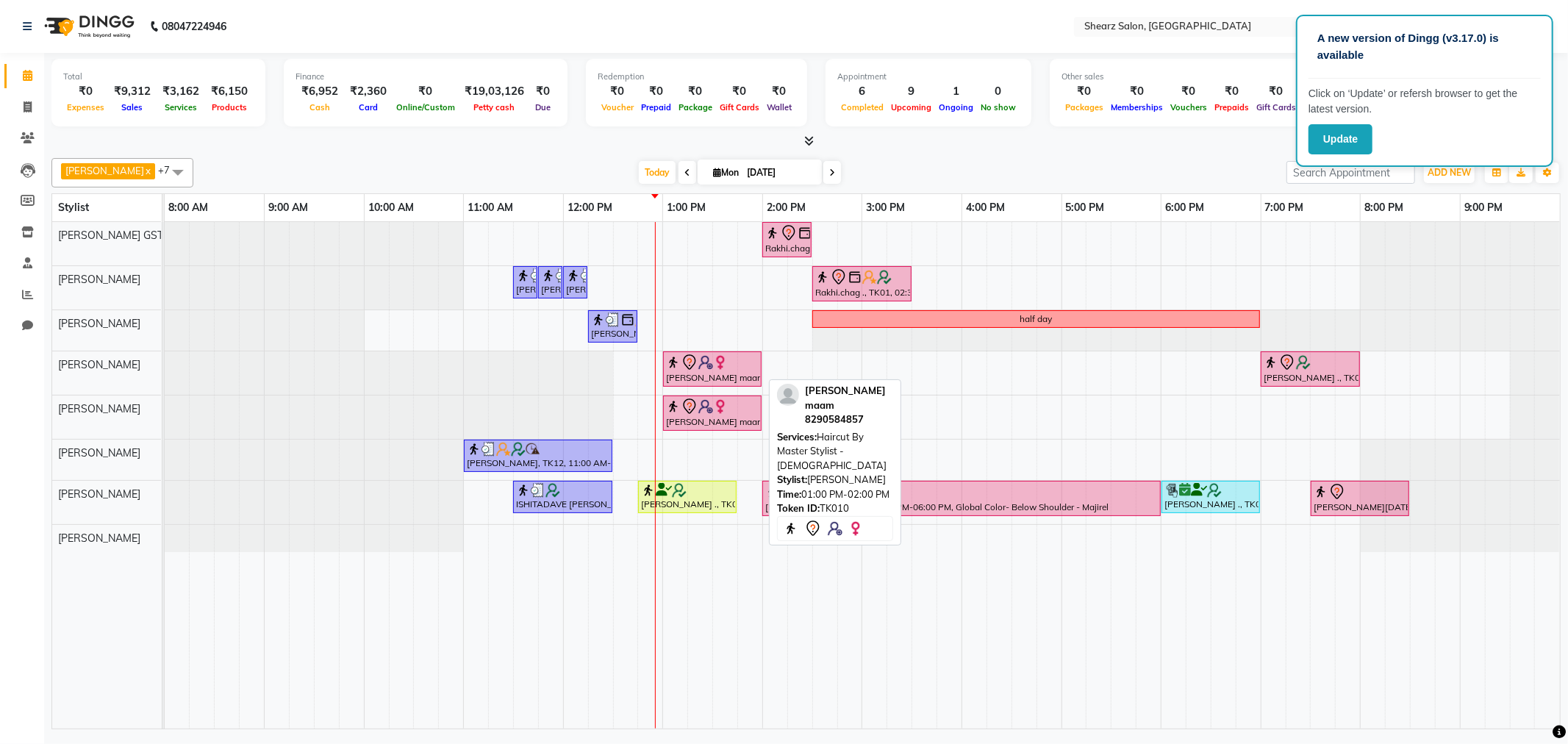
click at [733, 375] on div "[PERSON_NAME] maam, TK10, 01:00 PM-02:00 PM, Haircut By Master Stylist - [DEMOG…" at bounding box center [712, 369] width 95 height 31
click at [732, 375] on div "[PERSON_NAME] maam, TK10, 01:00 PM-02:00 PM, Haircut By Master Stylist - [DEMOG…" at bounding box center [712, 369] width 95 height 31
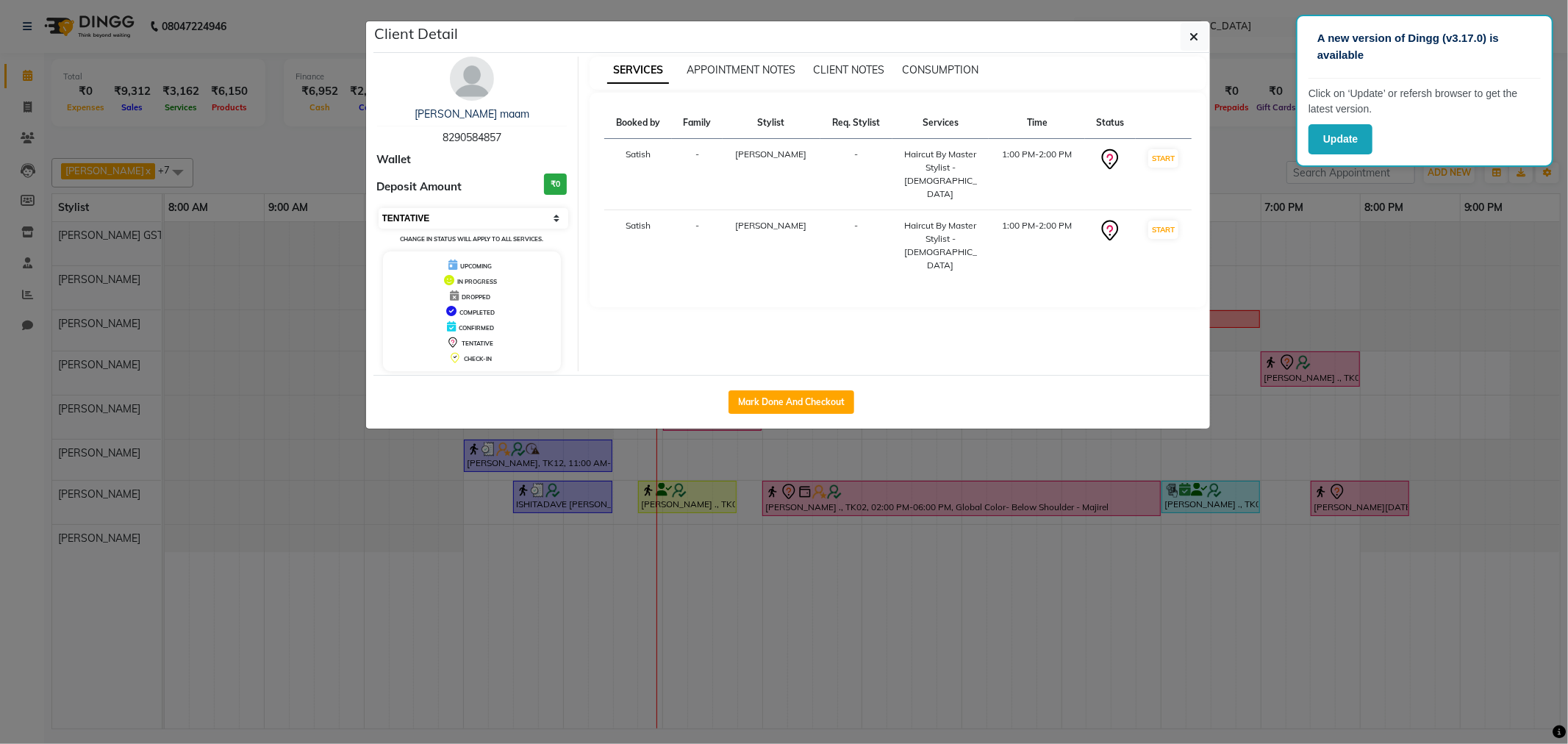
drag, startPoint x: 535, startPoint y: 211, endPoint x: 521, endPoint y: 227, distance: 21.3
click at [535, 211] on select "Select IN SERVICE CONFIRMED TENTATIVE CHECK IN MARK DONE DROPPED UPCOMING" at bounding box center [475, 218] width 191 height 21
select select "1"
click at [379, 208] on select "Select IN SERVICE CONFIRMED TENTATIVE CHECK IN MARK DONE DROPPED UPCOMING" at bounding box center [475, 218] width 191 height 21
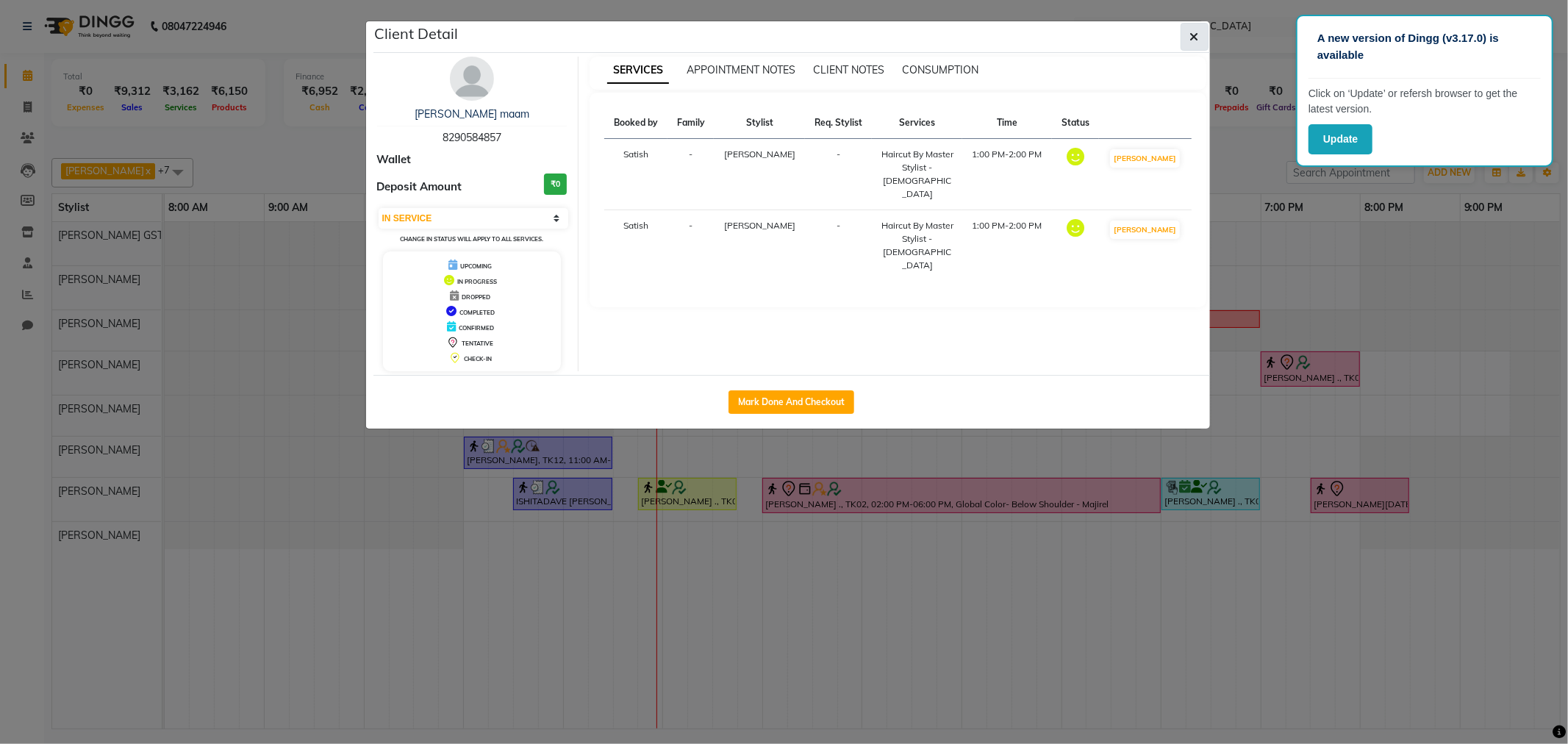
click at [1200, 36] on button "button" at bounding box center [1194, 37] width 28 height 28
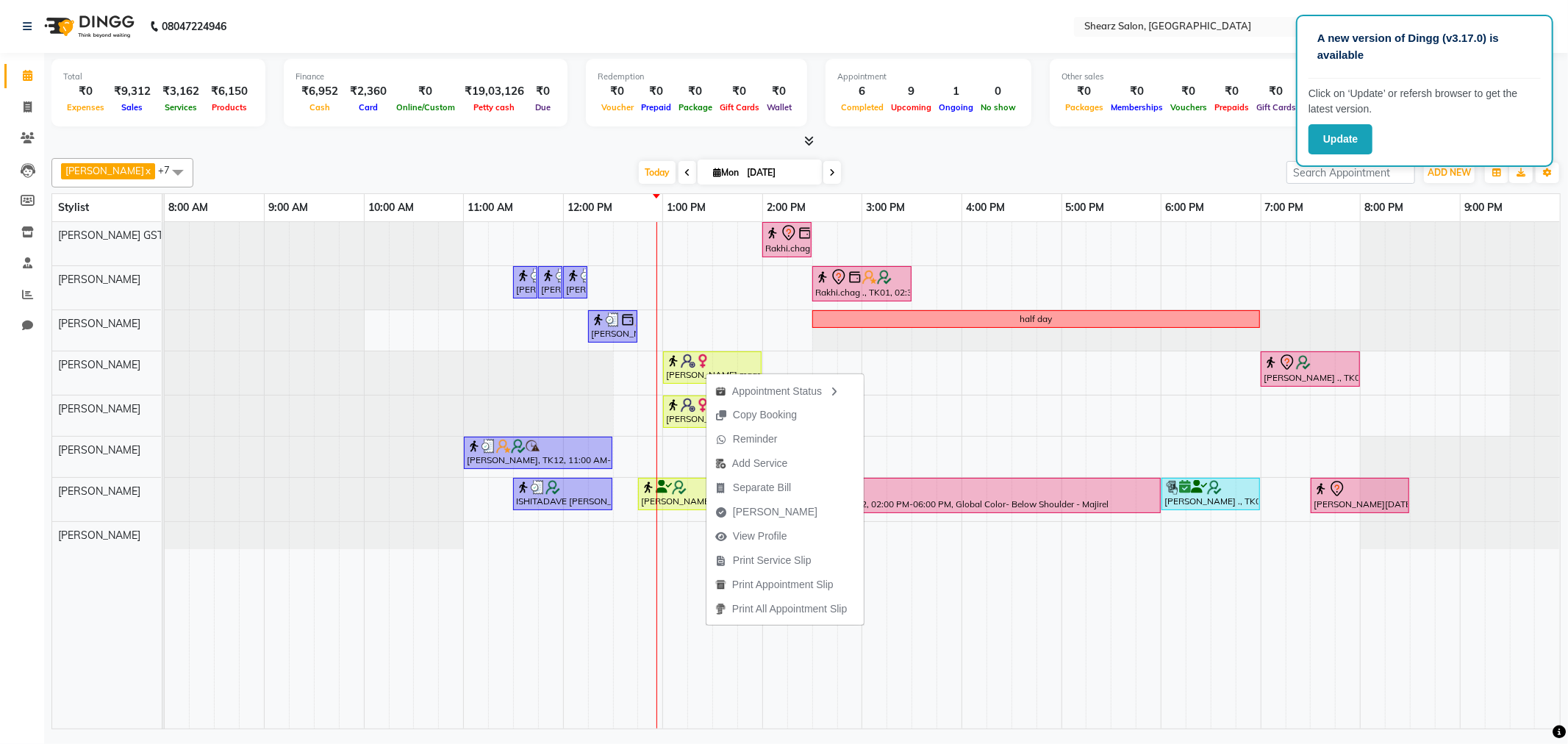
click at [706, 372] on div "Appointment Status Copy Booking Reminder Add Service Separate Bill Mark Done Vi…" at bounding box center [785, 499] width 159 height 253
click at [681, 359] on img at bounding box center [688, 361] width 14 height 14
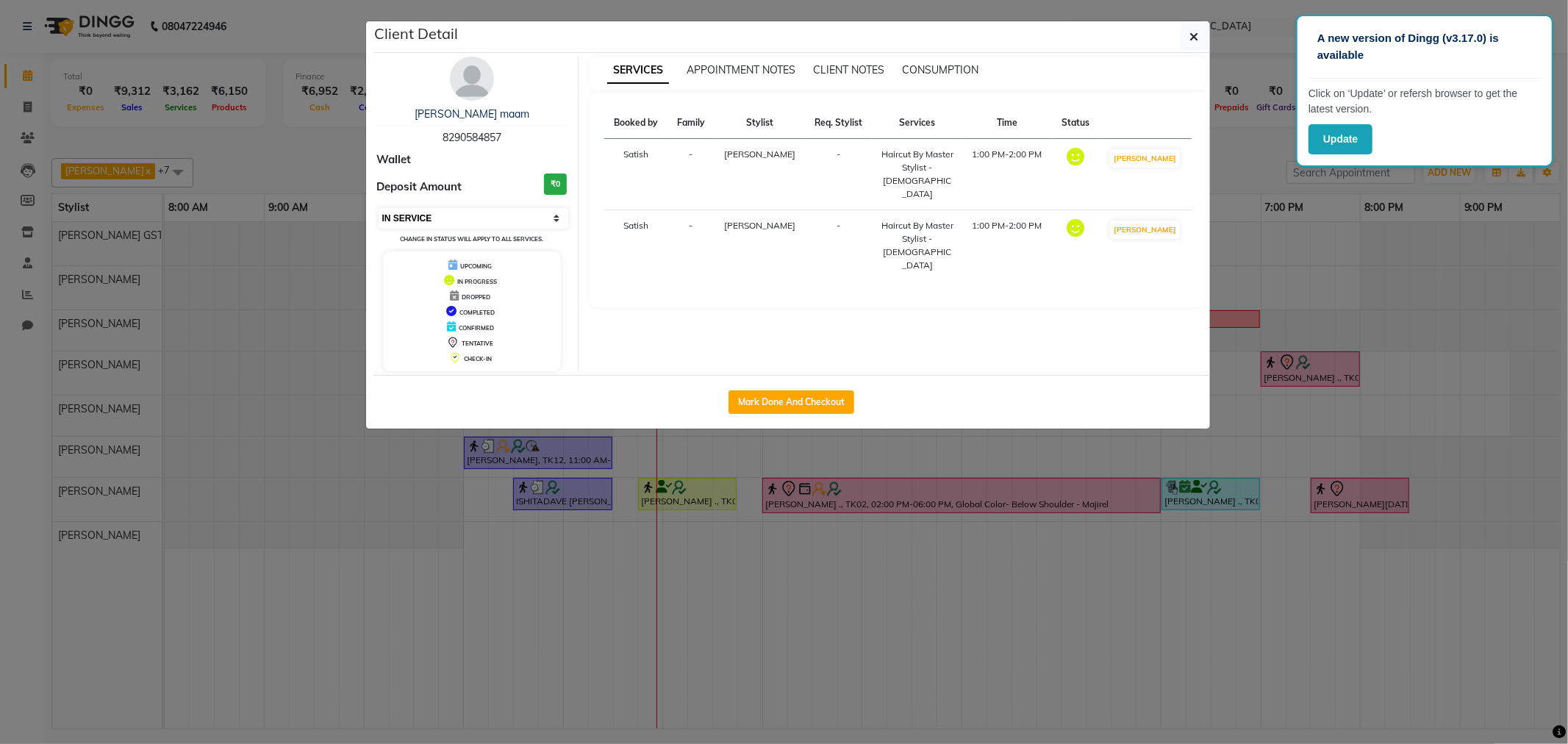
drag, startPoint x: 478, startPoint y: 214, endPoint x: 472, endPoint y: 222, distance: 10.0
click at [478, 214] on select "Select IN SERVICE CONFIRMED TENTATIVE CHECK IN MARK DONE DROPPED UPCOMING" at bounding box center [475, 218] width 191 height 21
click at [379, 208] on select "Select IN SERVICE CONFIRMED TENTATIVE CHECK IN MARK DONE DROPPED UPCOMING" at bounding box center [475, 218] width 191 height 21
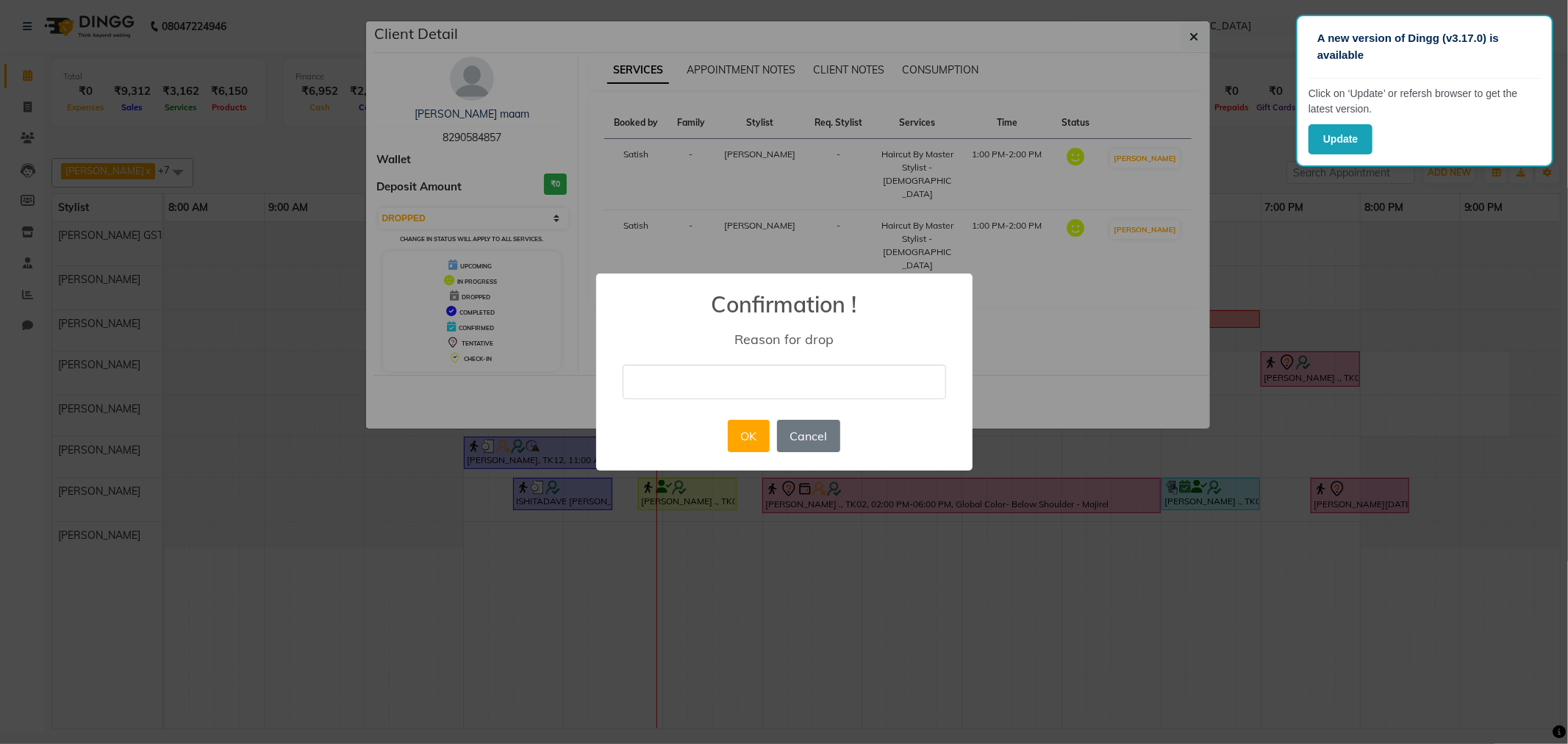
click at [664, 182] on div "× Confirmation ! Reason for drop OK No Cancel" at bounding box center [784, 372] width 1568 height 744
select select "1"
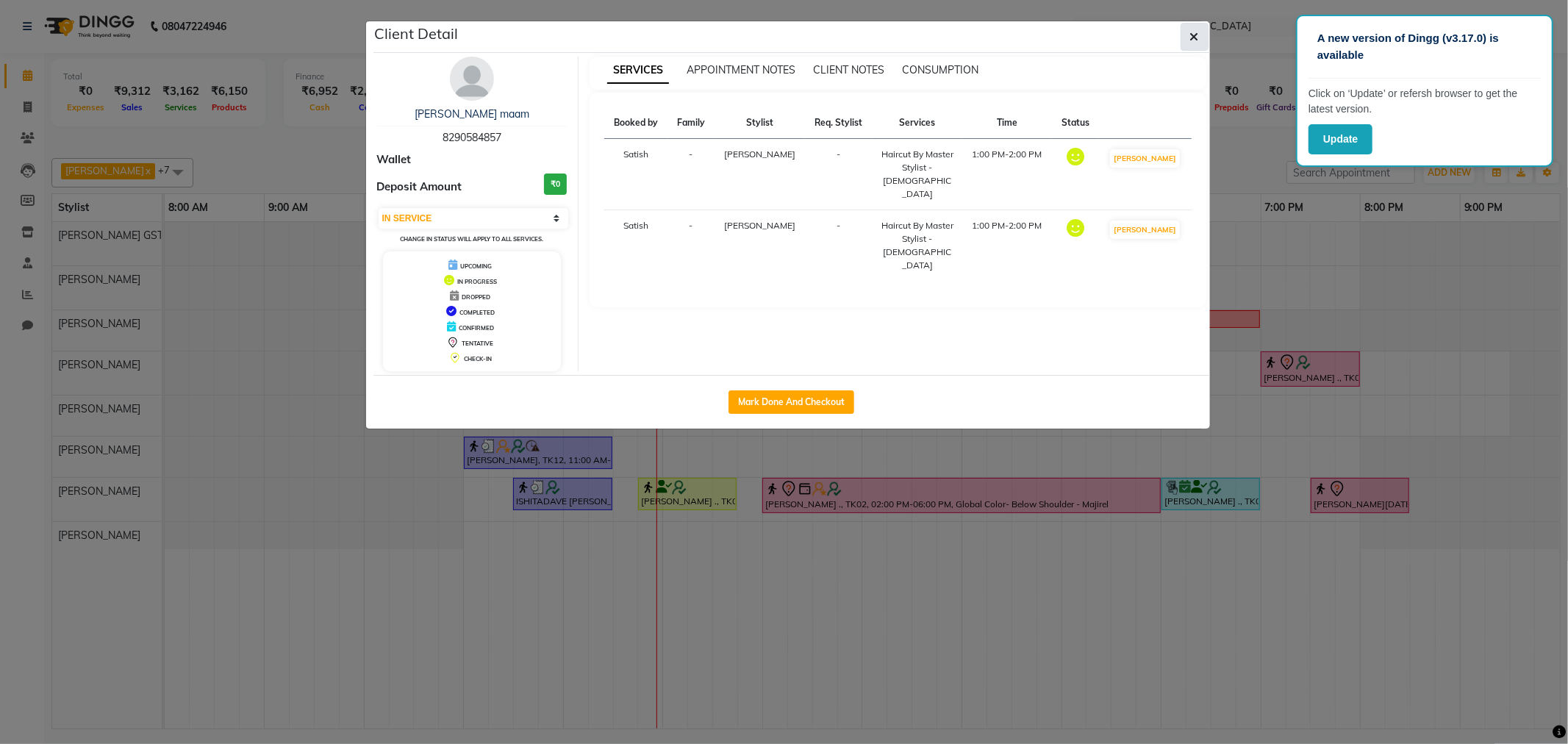
click at [1191, 40] on icon "button" at bounding box center [1195, 37] width 9 height 12
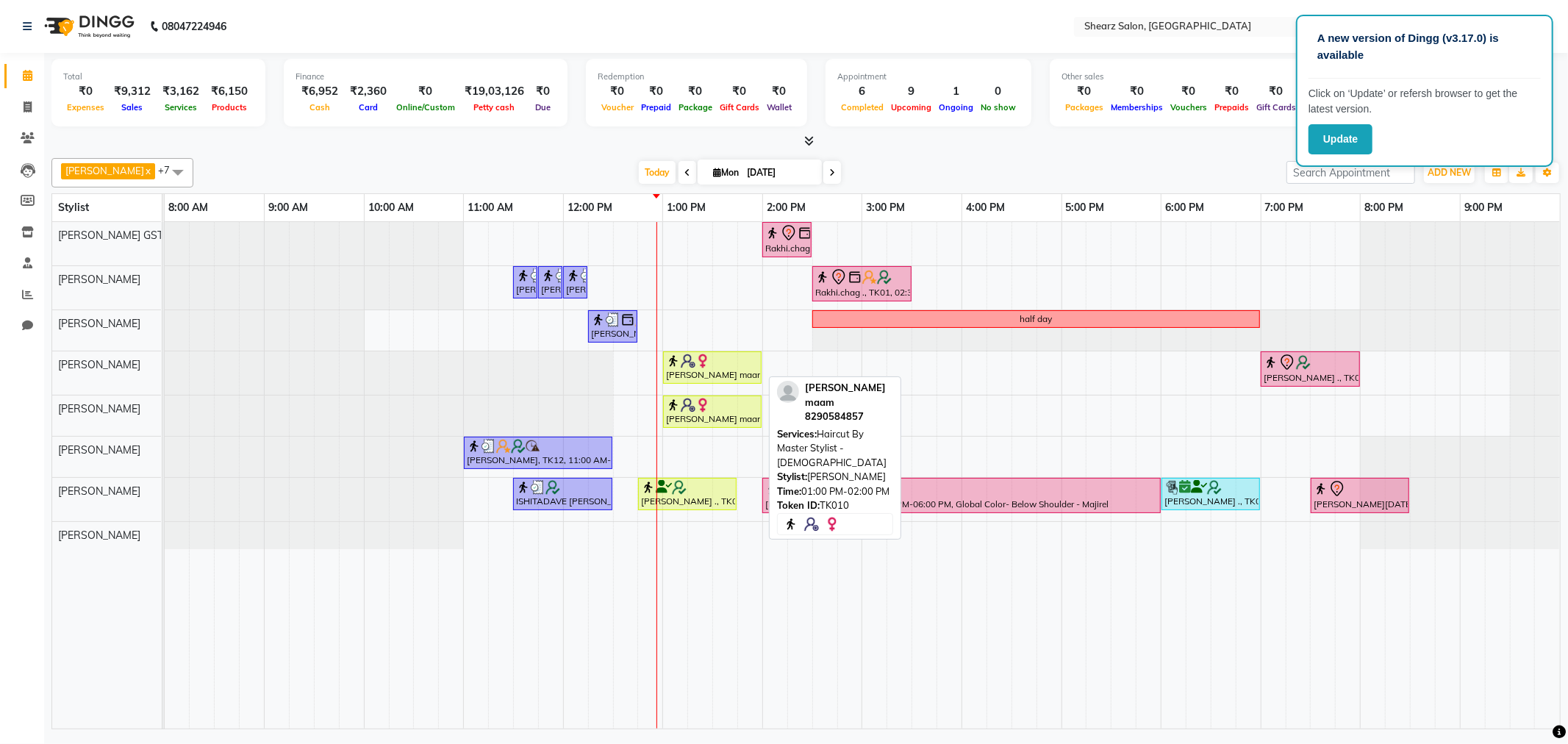
click at [698, 361] on img at bounding box center [703, 361] width 14 height 14
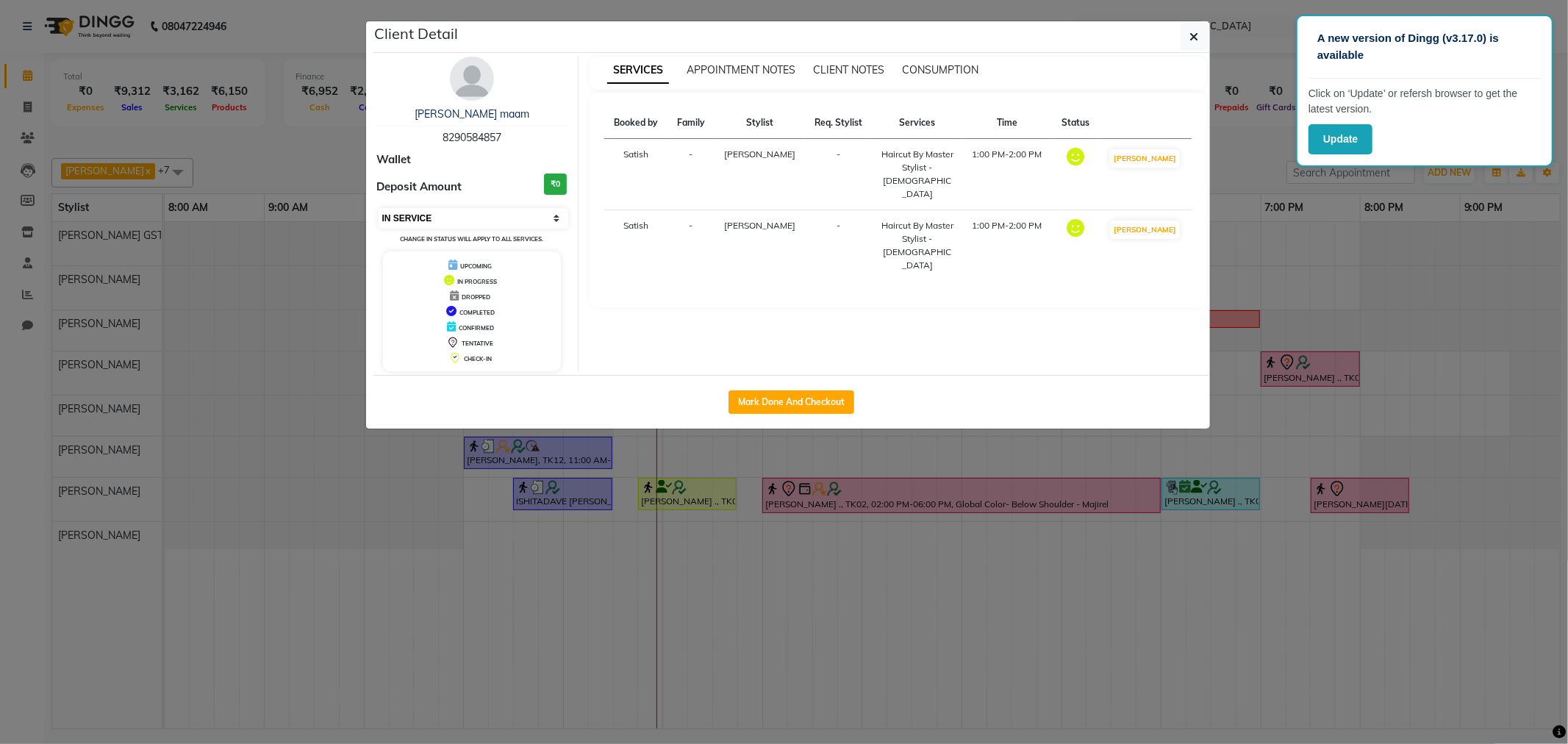
click at [483, 227] on select "Select IN SERVICE CONFIRMED TENTATIVE CHECK IN MARK DONE DROPPED UPCOMING" at bounding box center [475, 218] width 191 height 21
select select "5"
click at [379, 208] on select "Select IN SERVICE CONFIRMED TENTATIVE CHECK IN MARK DONE DROPPED UPCOMING" at bounding box center [475, 218] width 191 height 21
click at [1173, 158] on icon at bounding box center [1176, 156] width 9 height 12
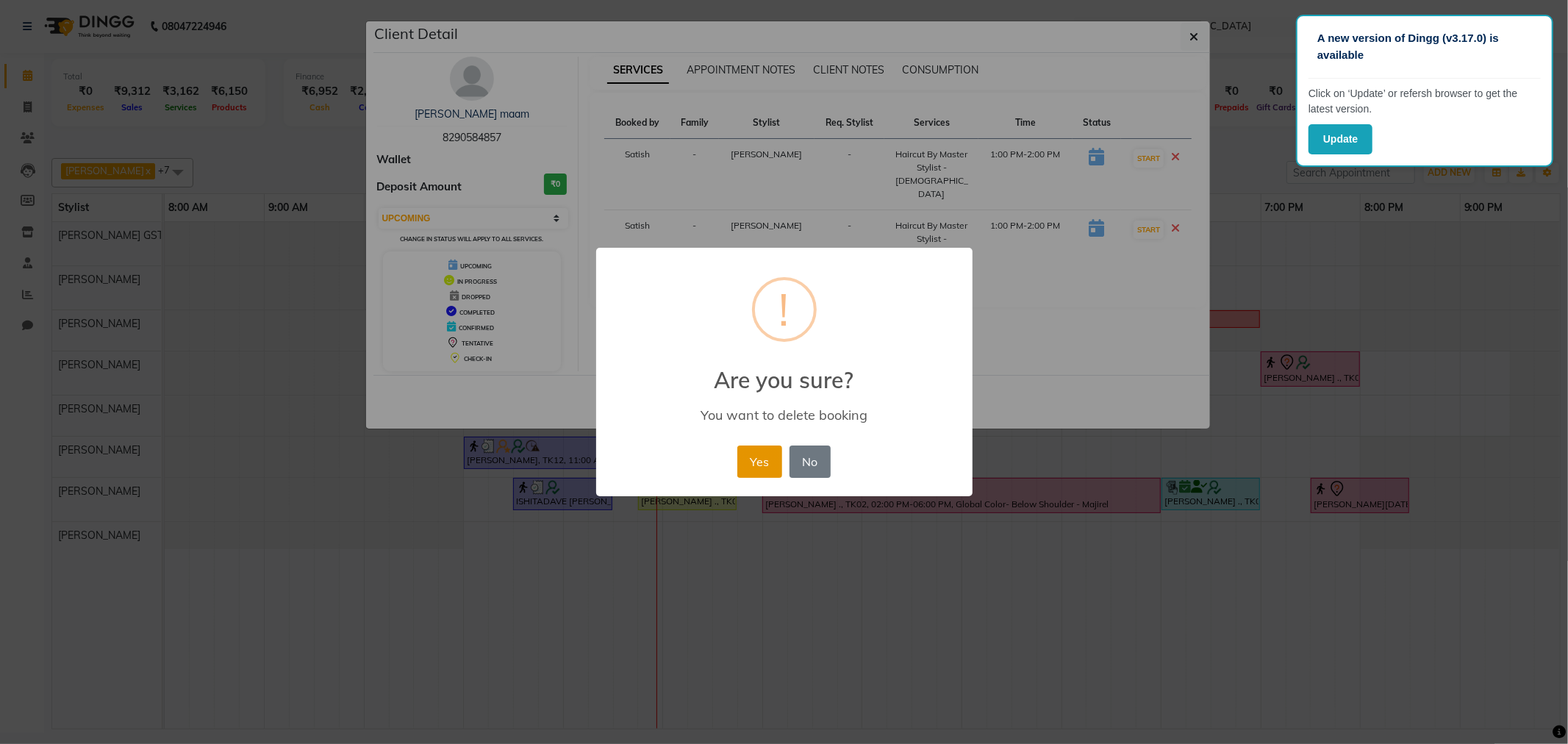
click at [775, 449] on button "Yes" at bounding box center [760, 462] width 45 height 32
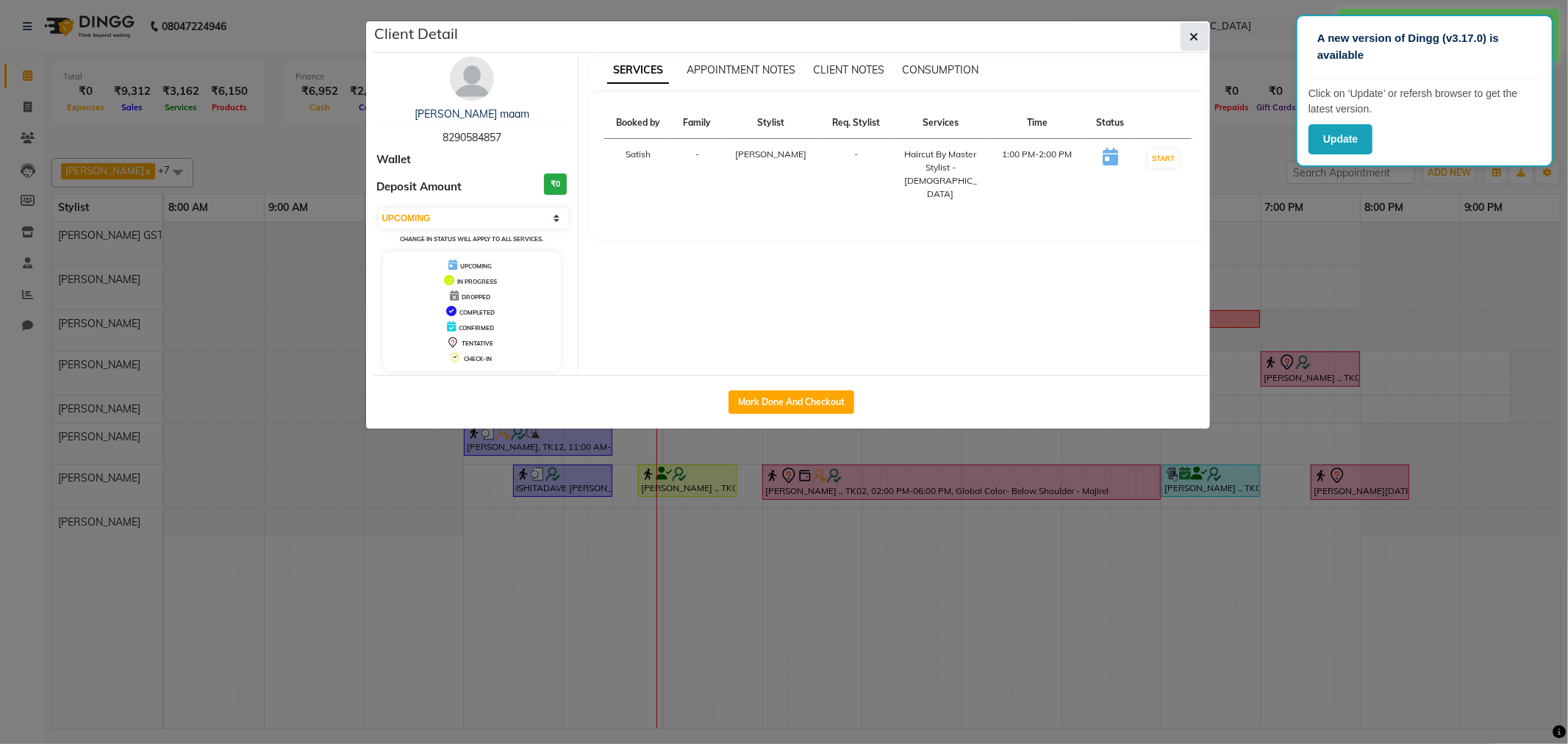
click at [1200, 45] on button "button" at bounding box center [1194, 37] width 28 height 28
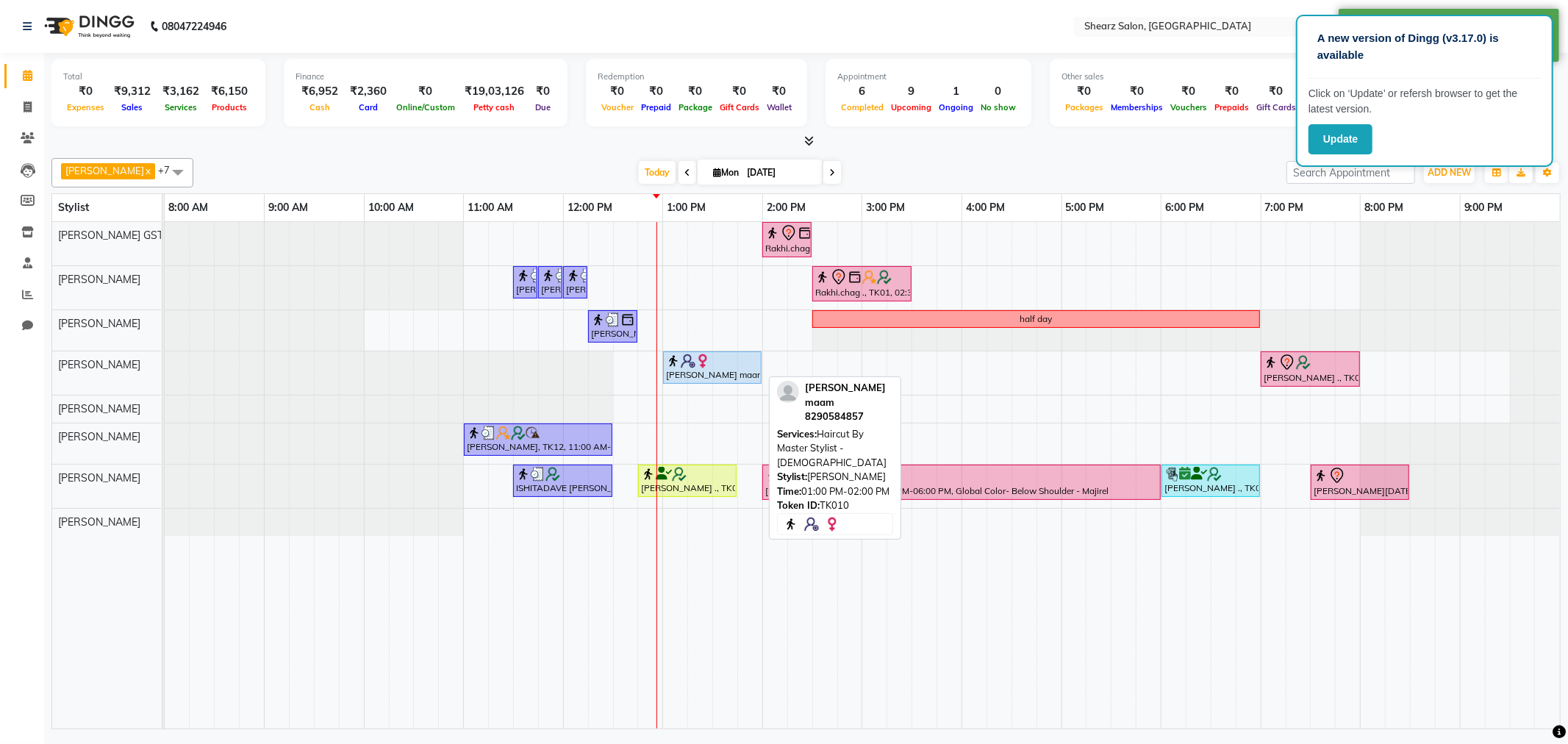
click at [710, 375] on div "[PERSON_NAME] maam, TK10, 01:00 PM-02:00 PM, Haircut By Master Stylist - [DEMOG…" at bounding box center [712, 368] width 95 height 28
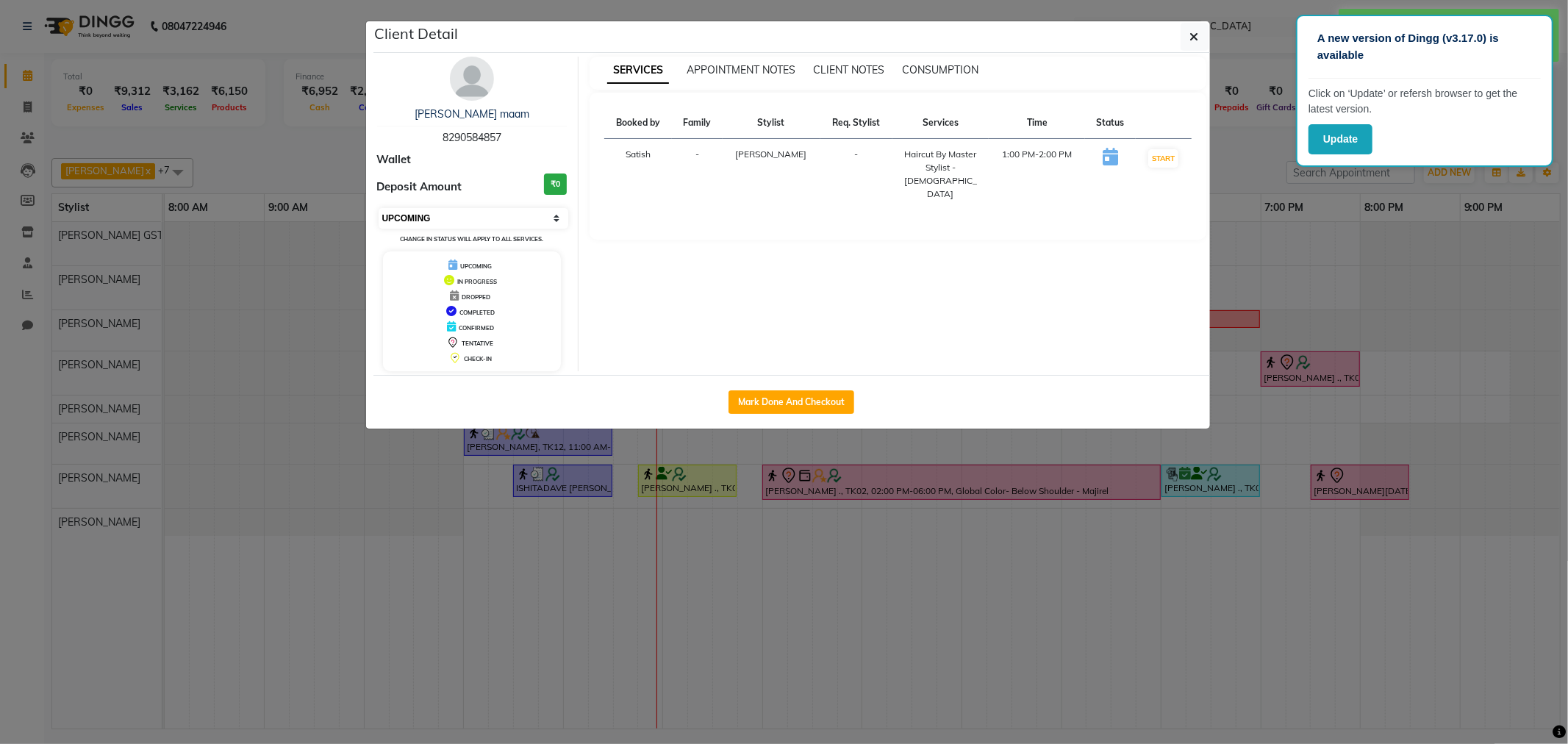
click at [450, 219] on select "Select IN SERVICE CONFIRMED TENTATIVE CHECK IN MARK DONE DROPPED UPCOMING" at bounding box center [475, 218] width 191 height 21
select select "1"
click at [379, 208] on select "Select IN SERVICE CONFIRMED TENTATIVE CHECK IN MARK DONE DROPPED UPCOMING" at bounding box center [475, 218] width 191 height 21
click at [1193, 41] on icon "button" at bounding box center [1195, 37] width 9 height 12
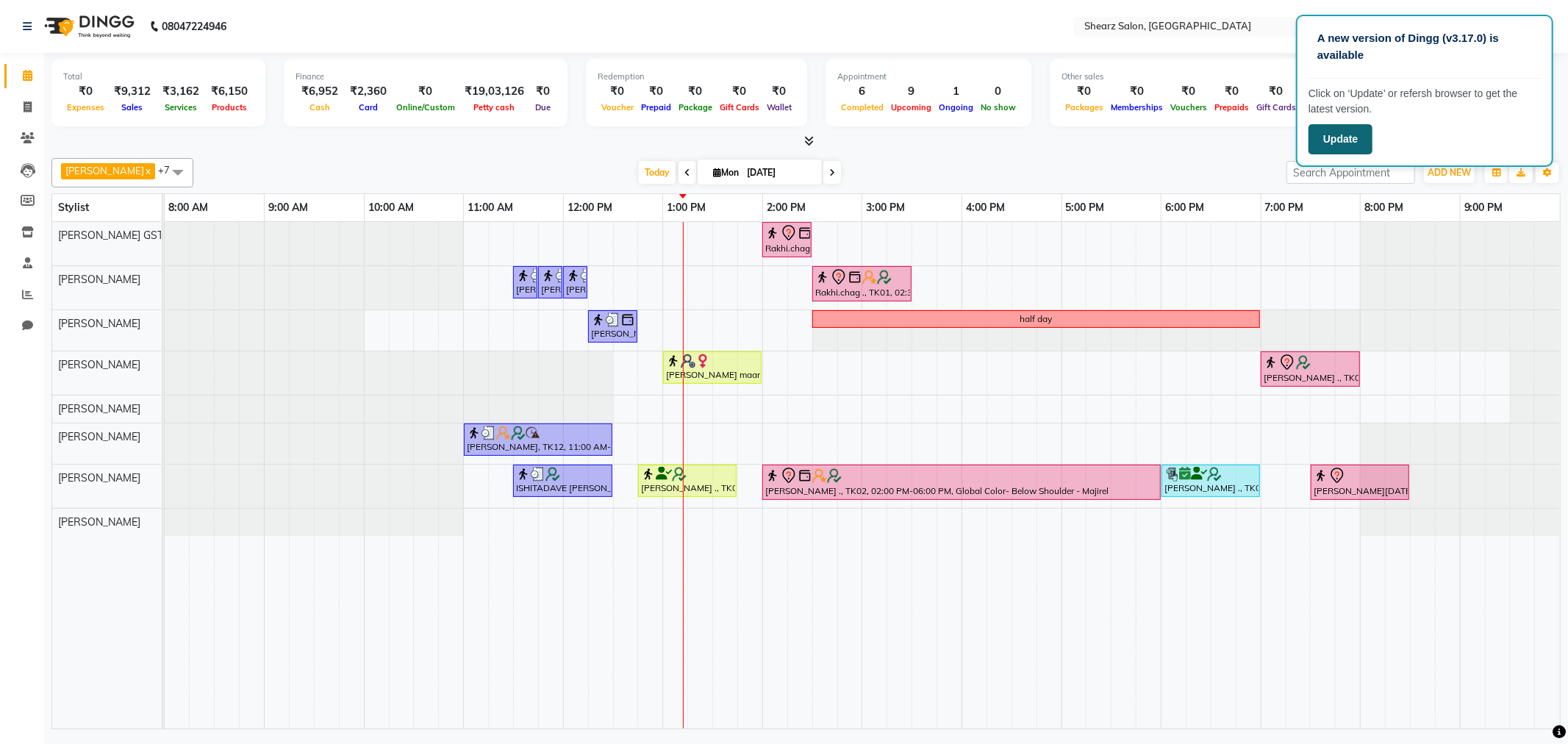
click at [1356, 144] on button "Update" at bounding box center [1341, 139] width 64 height 30
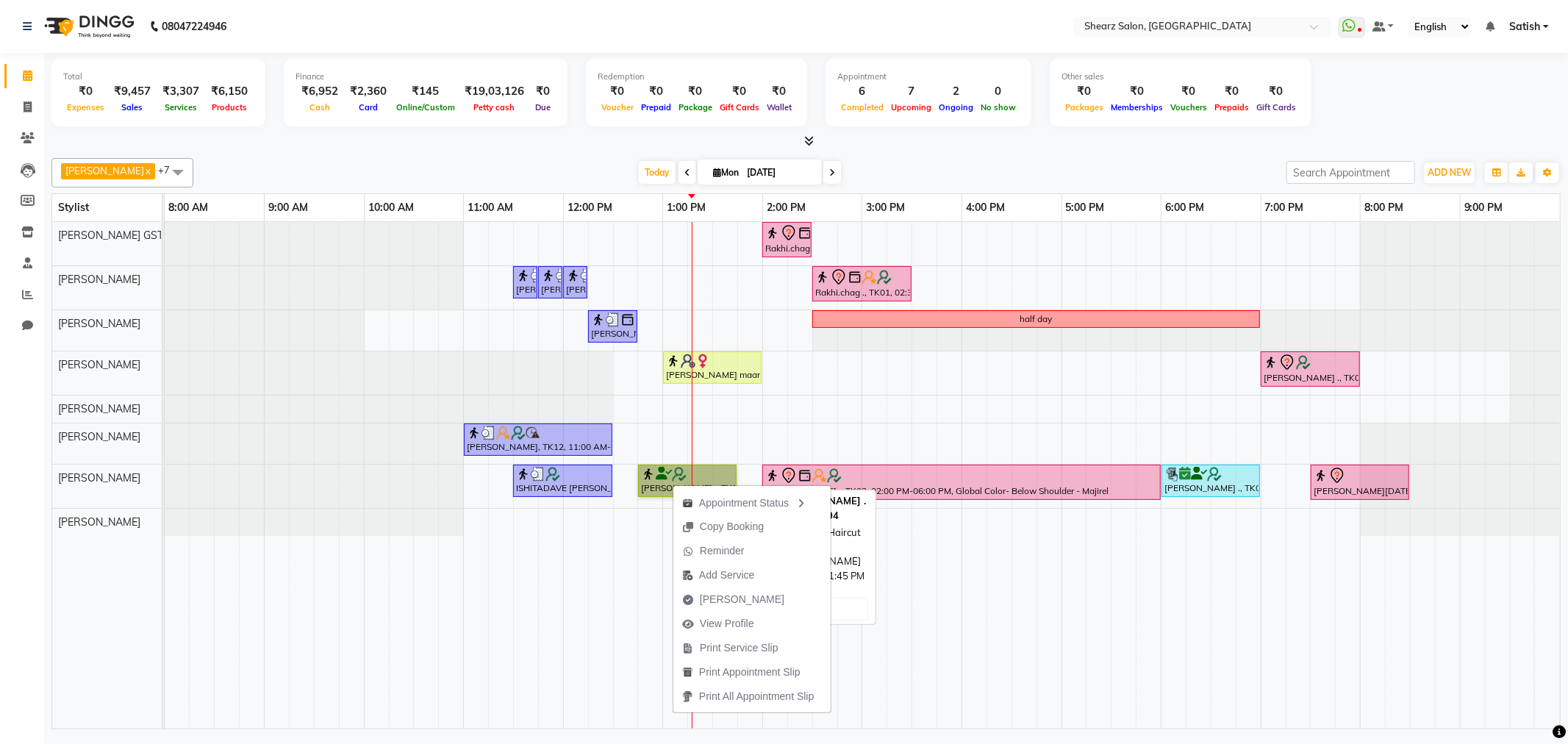
click at [664, 484] on link "[PERSON_NAME] ., TK05, 12:45 PM-01:45 PM, Women Haircut with Mr.Dinesh" at bounding box center [688, 481] width 98 height 32
select select "1"
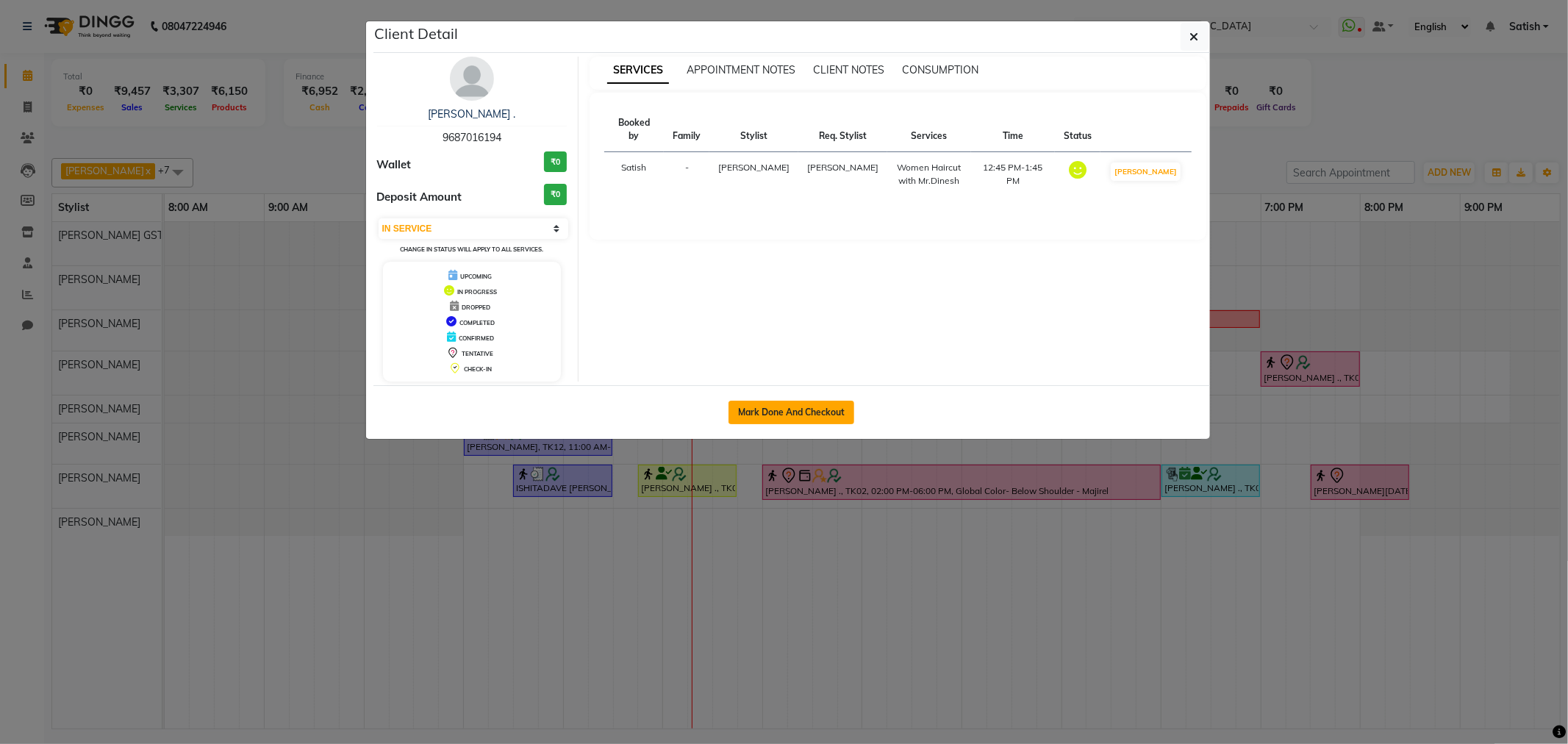
click at [796, 410] on button "Mark Done And Checkout" at bounding box center [791, 412] width 126 height 23
select select "service"
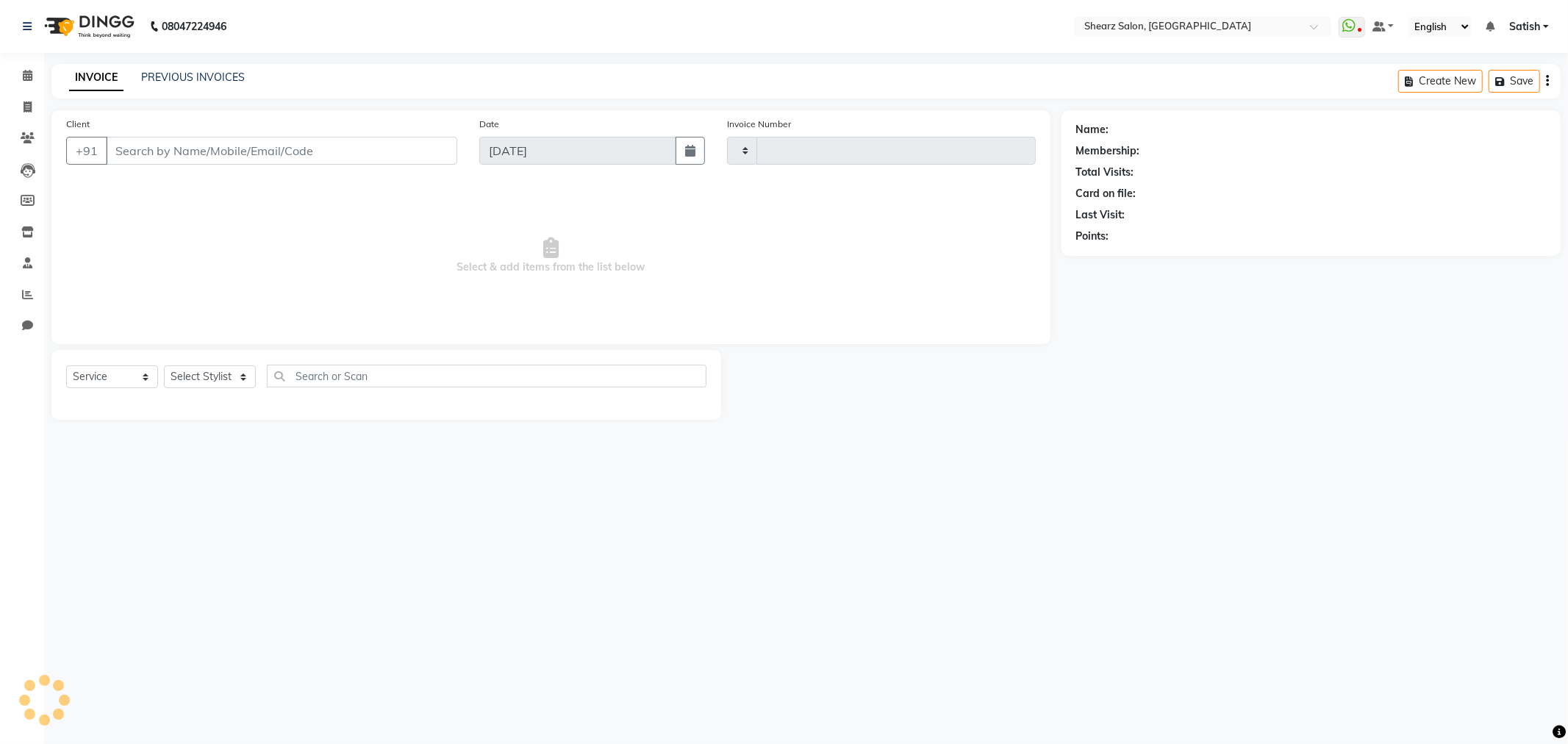
type input "5833"
select select "8157"
type input "9687016194"
select select "77440"
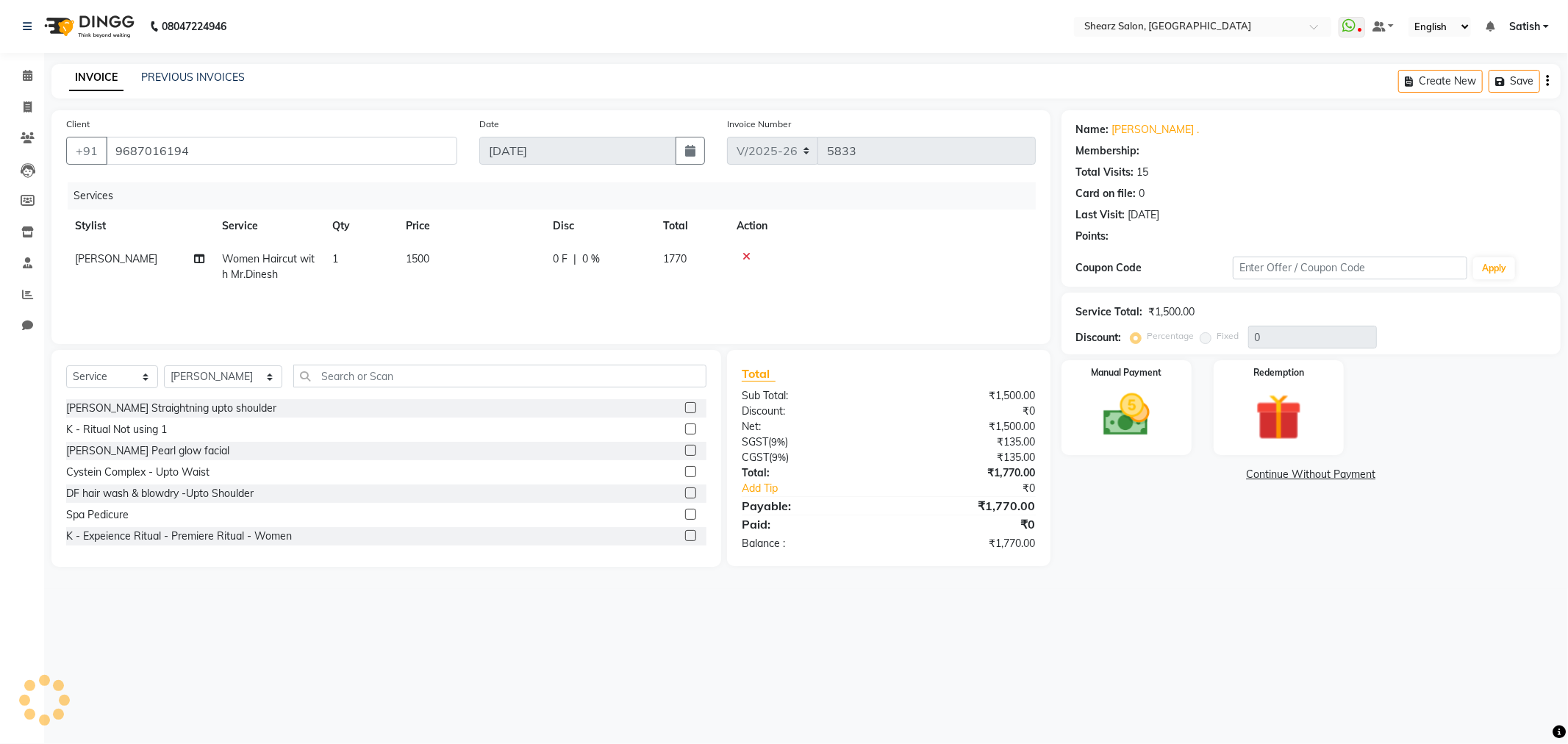
select select "1: Object"
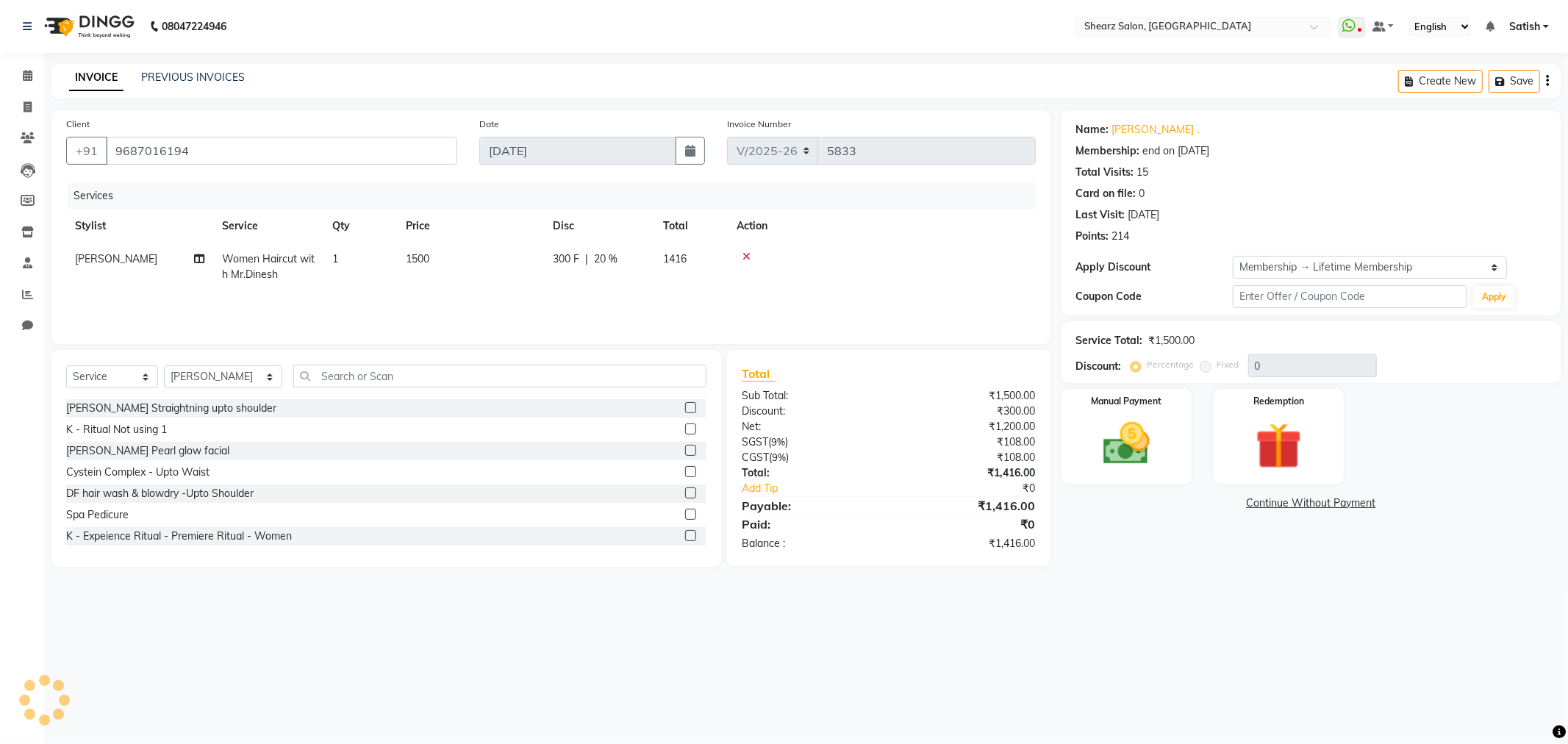
type input "20"
click at [1159, 432] on img at bounding box center [1126, 444] width 78 height 56
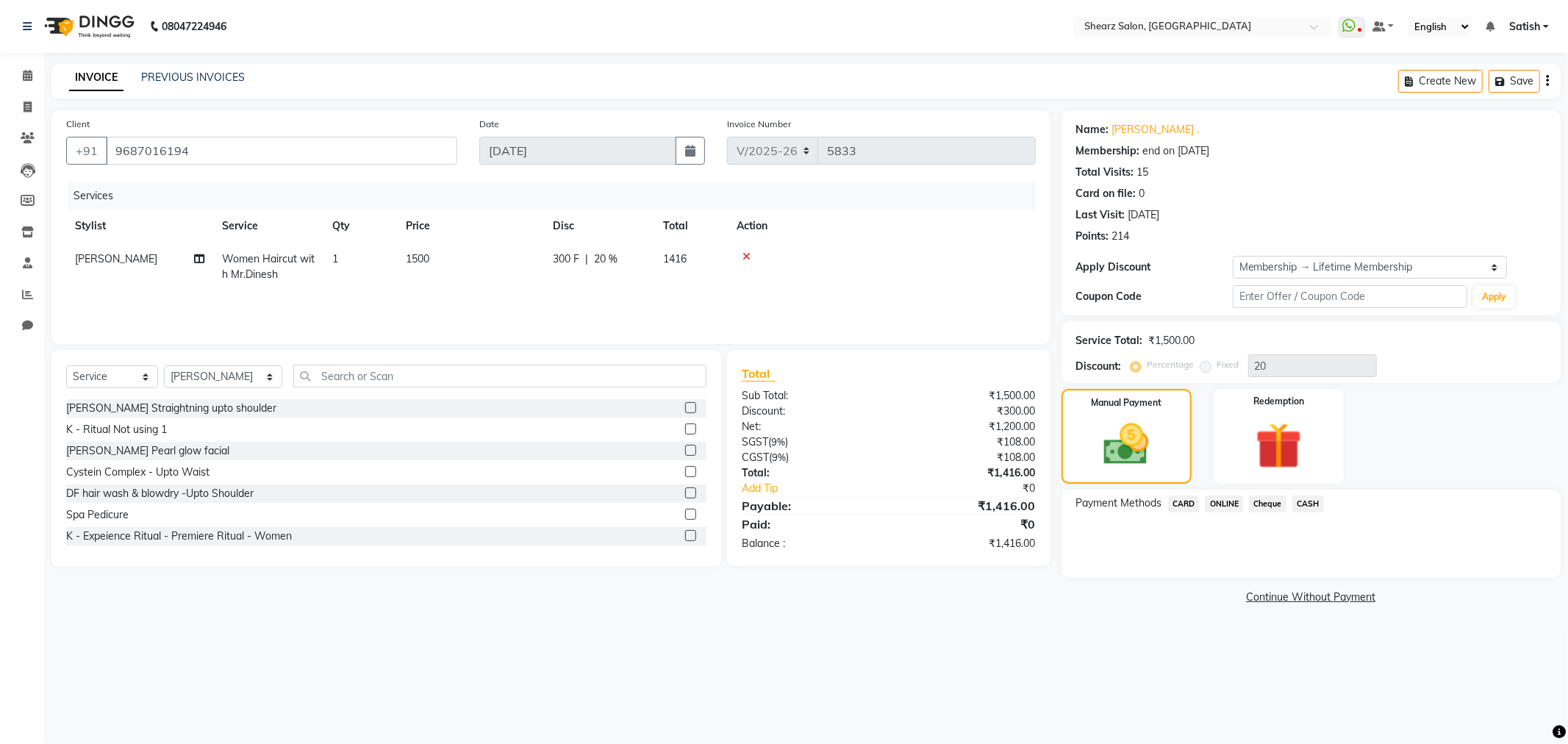
click at [1304, 500] on span "CASH" at bounding box center [1308, 504] width 31 height 17
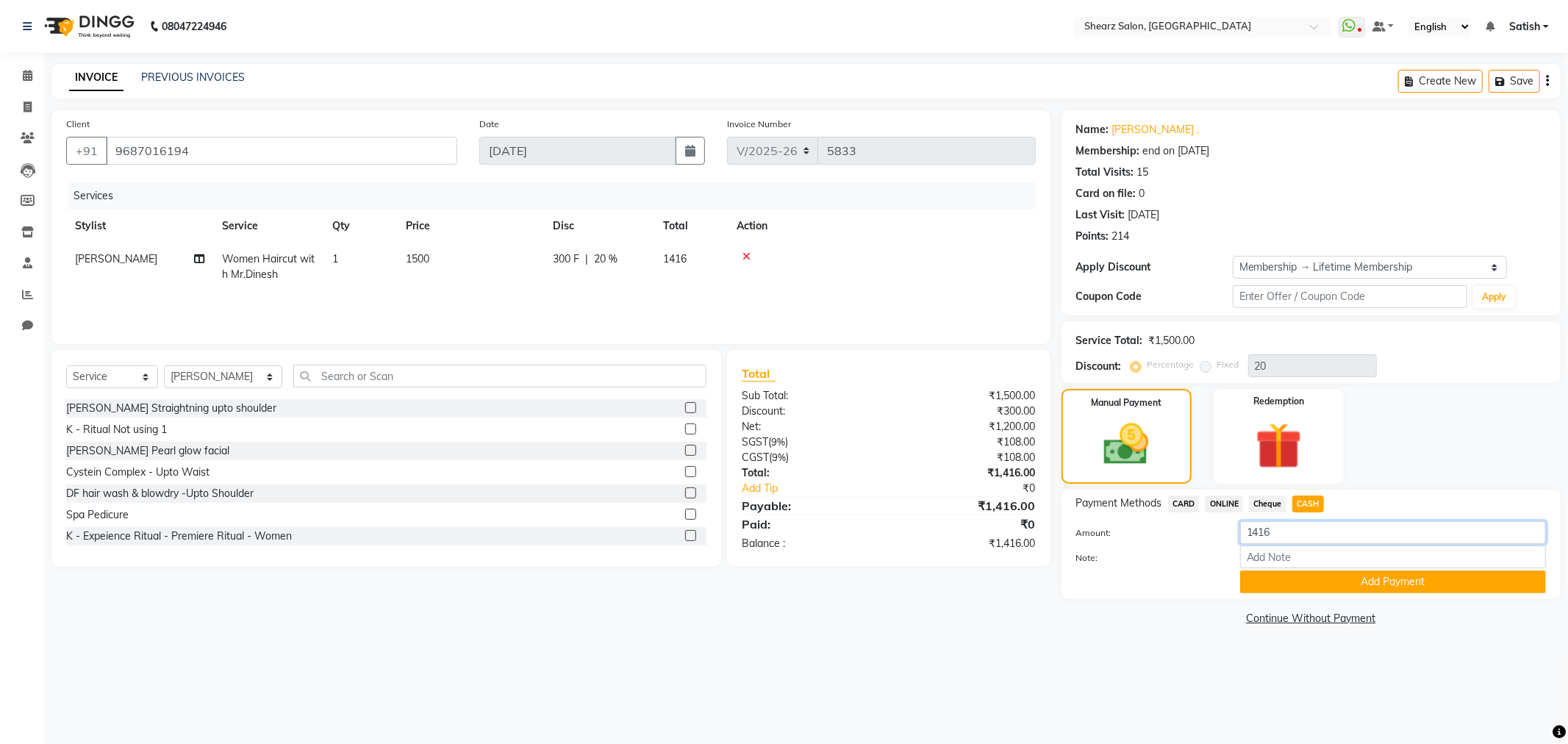
click at [1296, 537] on input "1416" at bounding box center [1393, 533] width 306 height 23
click at [196, 253] on icon at bounding box center [200, 259] width 11 height 11
select select "77440"
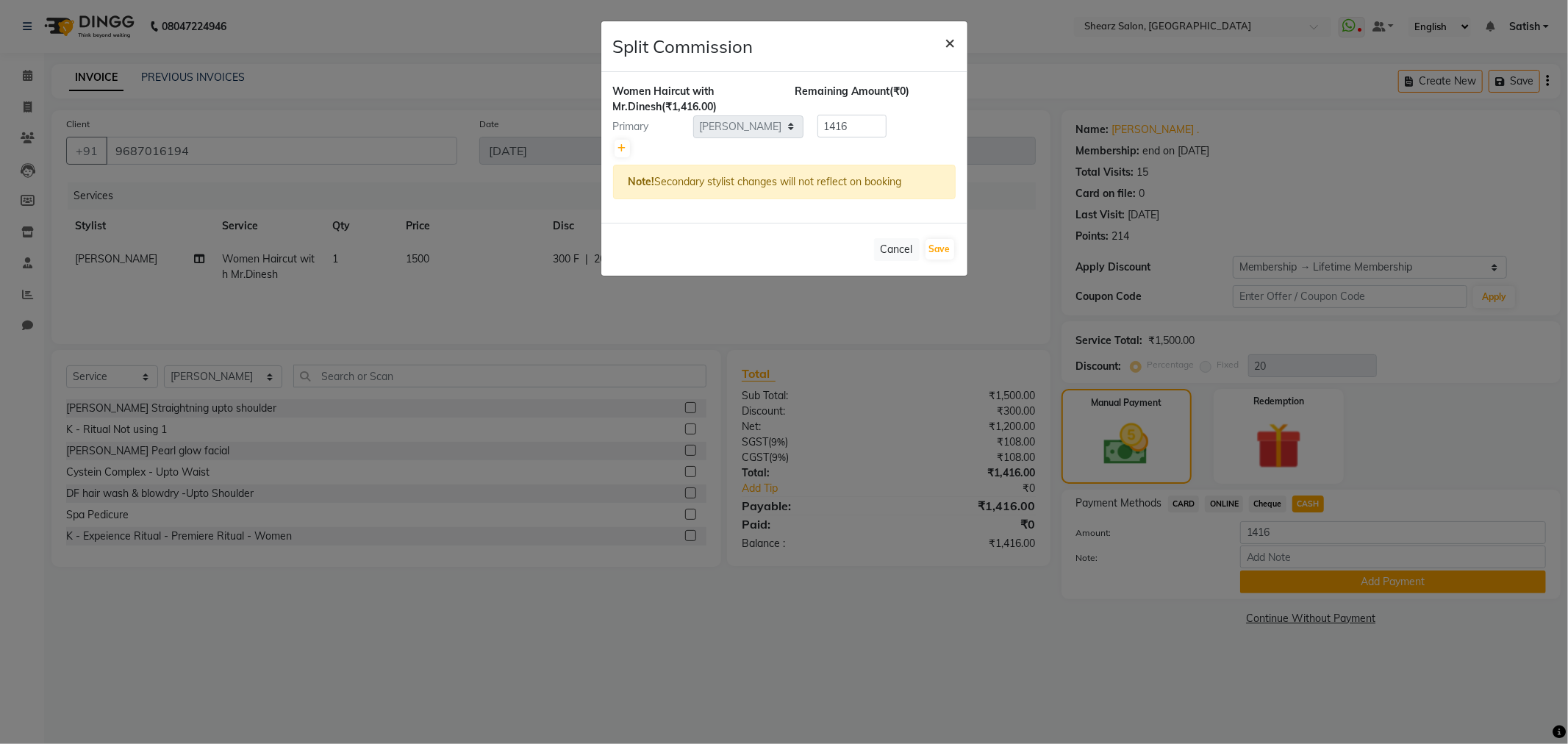
click at [948, 37] on span "×" at bounding box center [951, 42] width 11 height 22
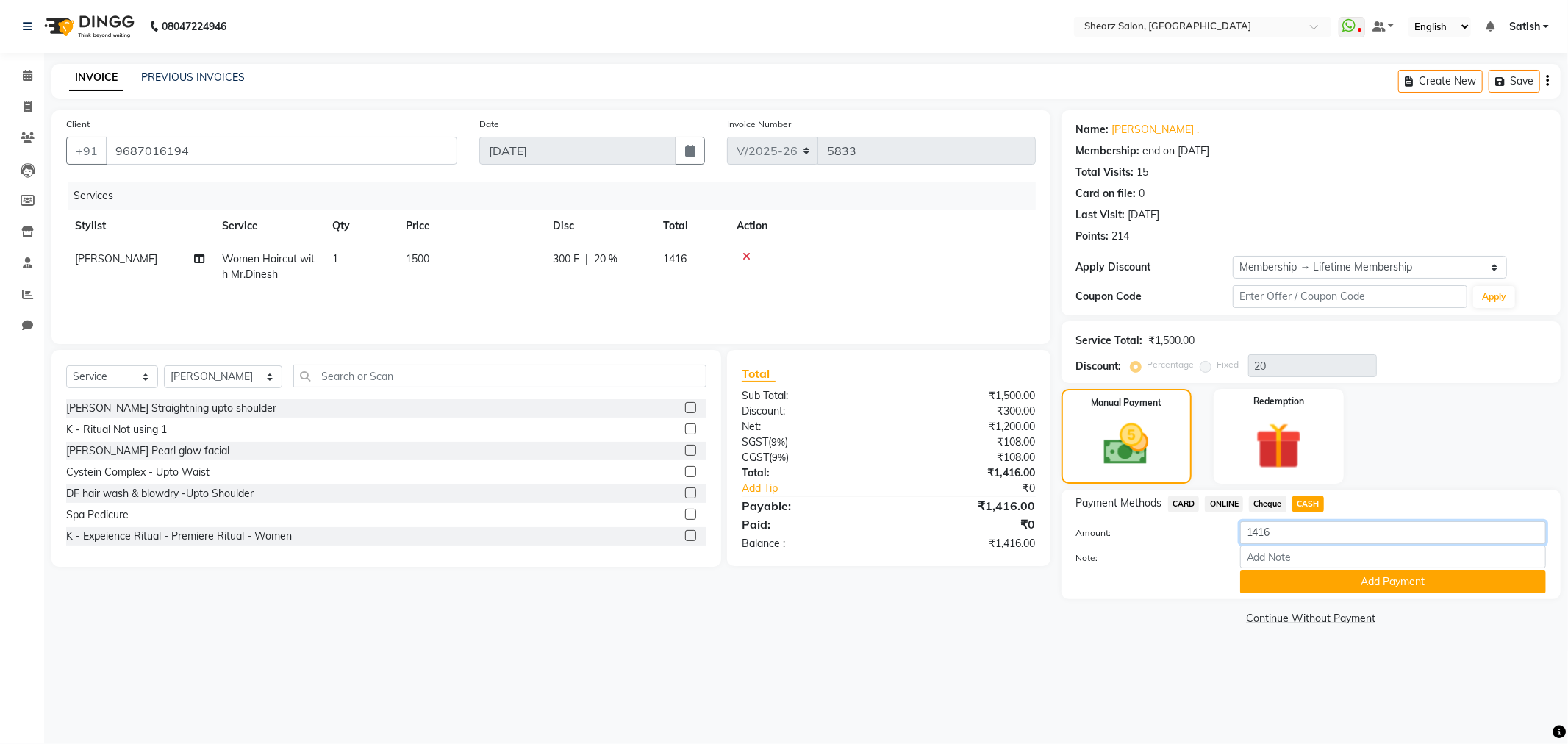
drag, startPoint x: 1300, startPoint y: 541, endPoint x: 0, endPoint y: 492, distance: 1300.9
click at [178, 511] on div "Client +91 9687016194 Date 01-09-2025 Invoice Number V/2025 V/2025-26 5833 Serv…" at bounding box center [805, 370] width 1531 height 519
type input "1418"
click at [1321, 576] on button "Add Payment" at bounding box center [1393, 583] width 306 height 23
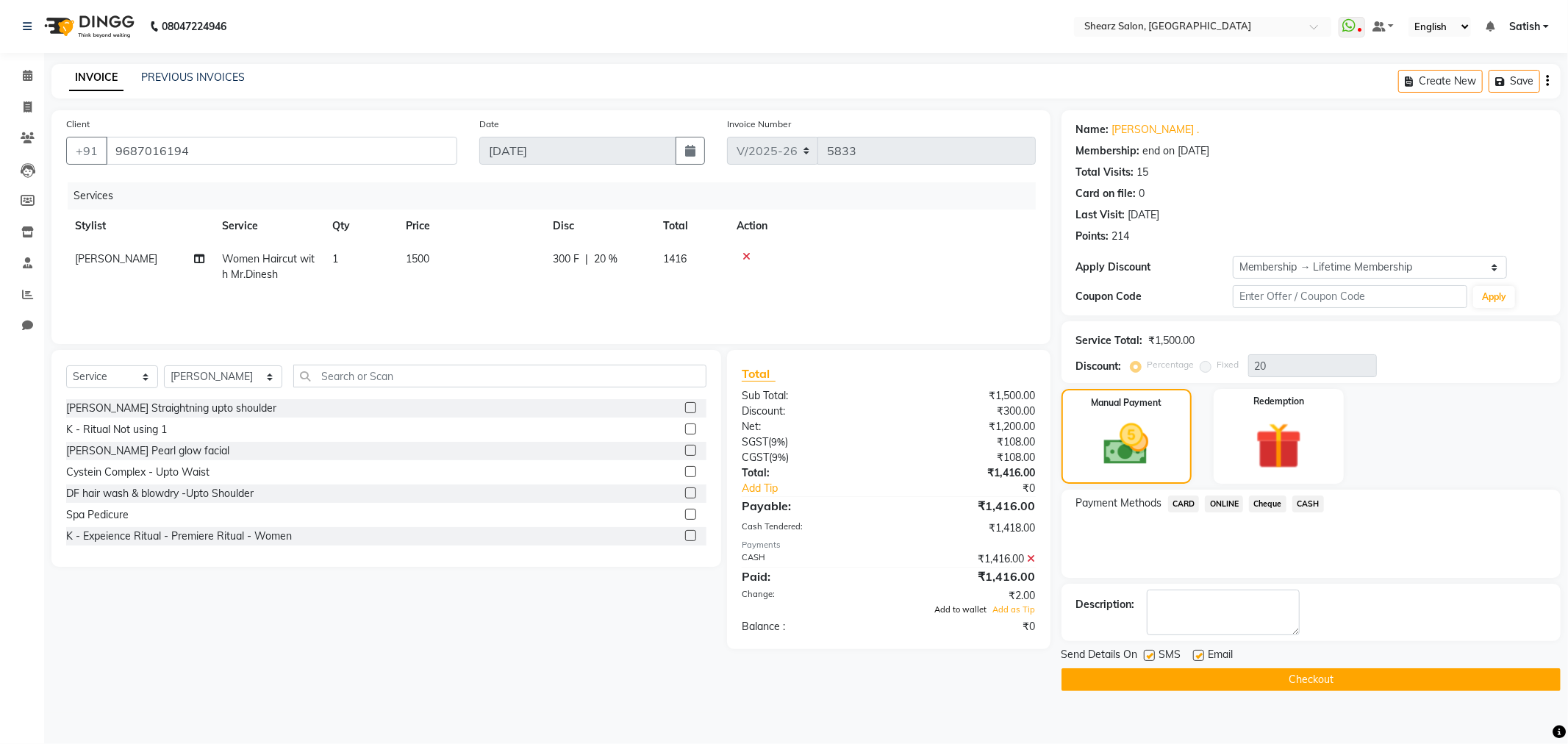
click at [948, 605] on span "Add to wallet" at bounding box center [961, 610] width 53 height 11
click at [197, 258] on icon at bounding box center [200, 259] width 11 height 11
select select "77440"
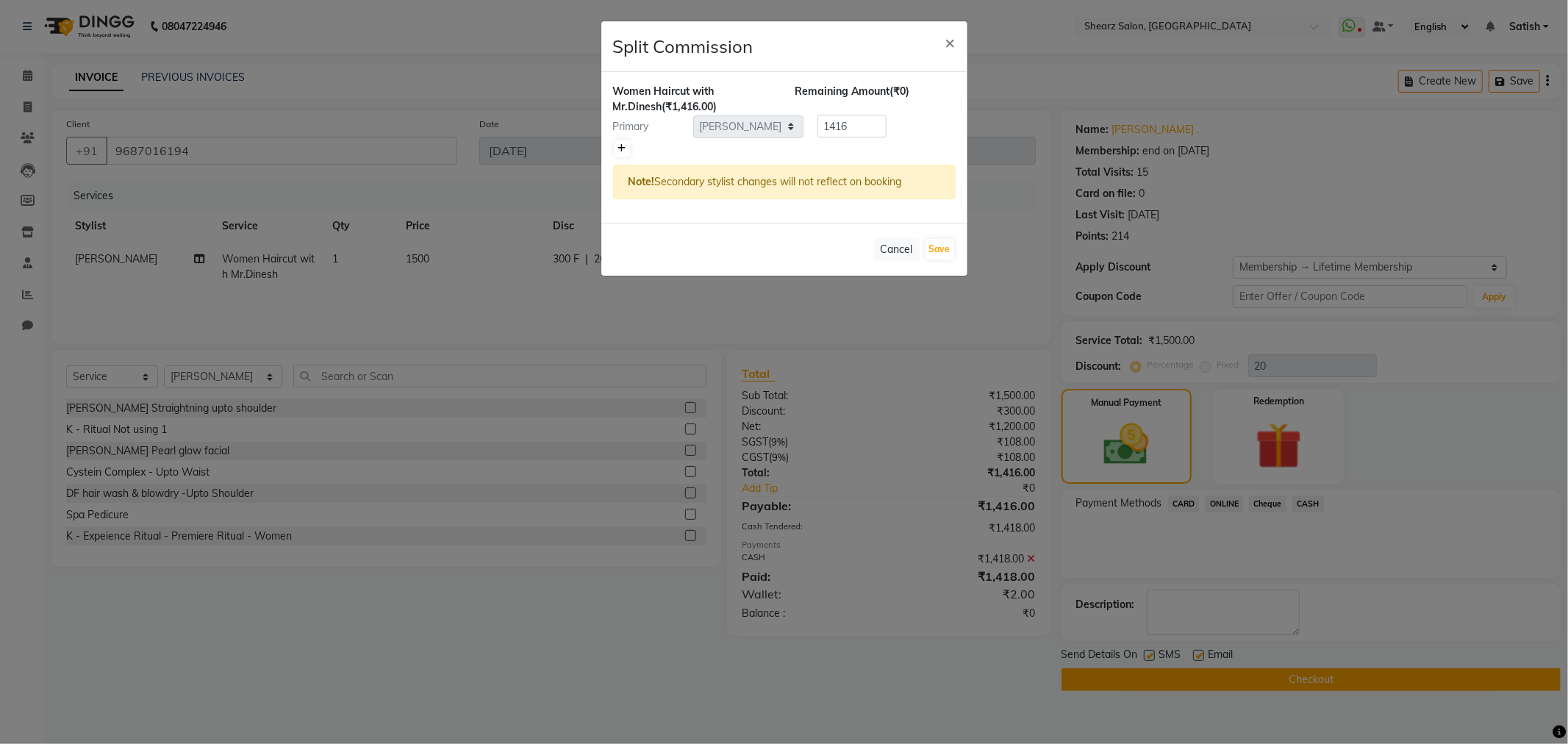
drag, startPoint x: 620, startPoint y: 149, endPoint x: 693, endPoint y: 169, distance: 75.7
click at [620, 149] on icon at bounding box center [622, 149] width 8 height 9
type input "708"
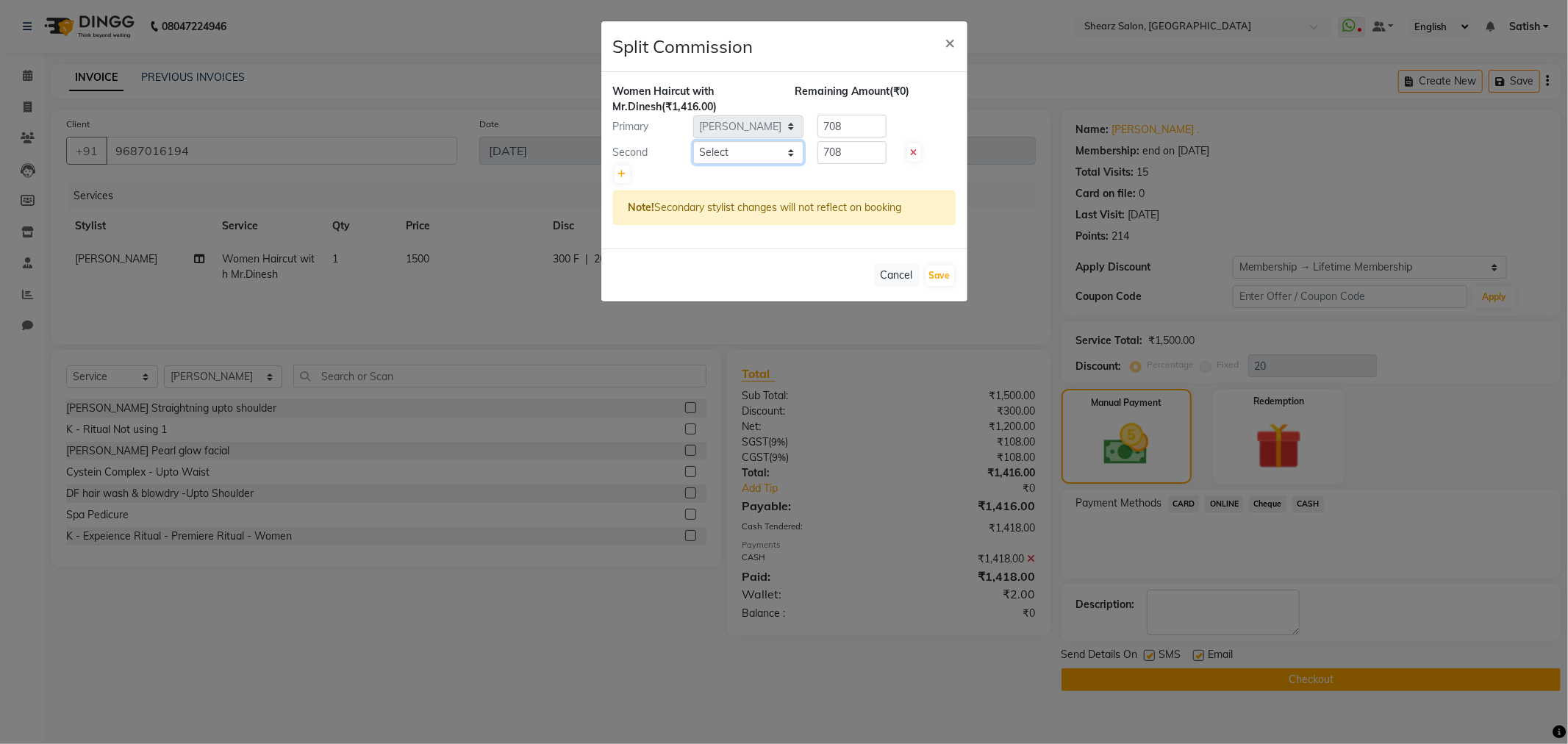
click at [789, 149] on select "Select Admin A General Arvind S Devda Asha Chavariya Brijesh Valand Center 1_mg…" at bounding box center [748, 153] width 111 height 23
select select "77471"
click at [693, 141] on select "Select Admin A General Arvind S Devda Asha Chavariya Brijesh Valand Center 1_mg…" at bounding box center [748, 153] width 111 height 23
drag, startPoint x: 877, startPoint y: 128, endPoint x: 508, endPoint y: 61, distance: 375.0
click at [475, 67] on ngb-modal-window "Split Commission × Women Haircut with Mr.Dinesh (₹1,416.00) Remaining Amount (₹…" at bounding box center [784, 372] width 1568 height 744
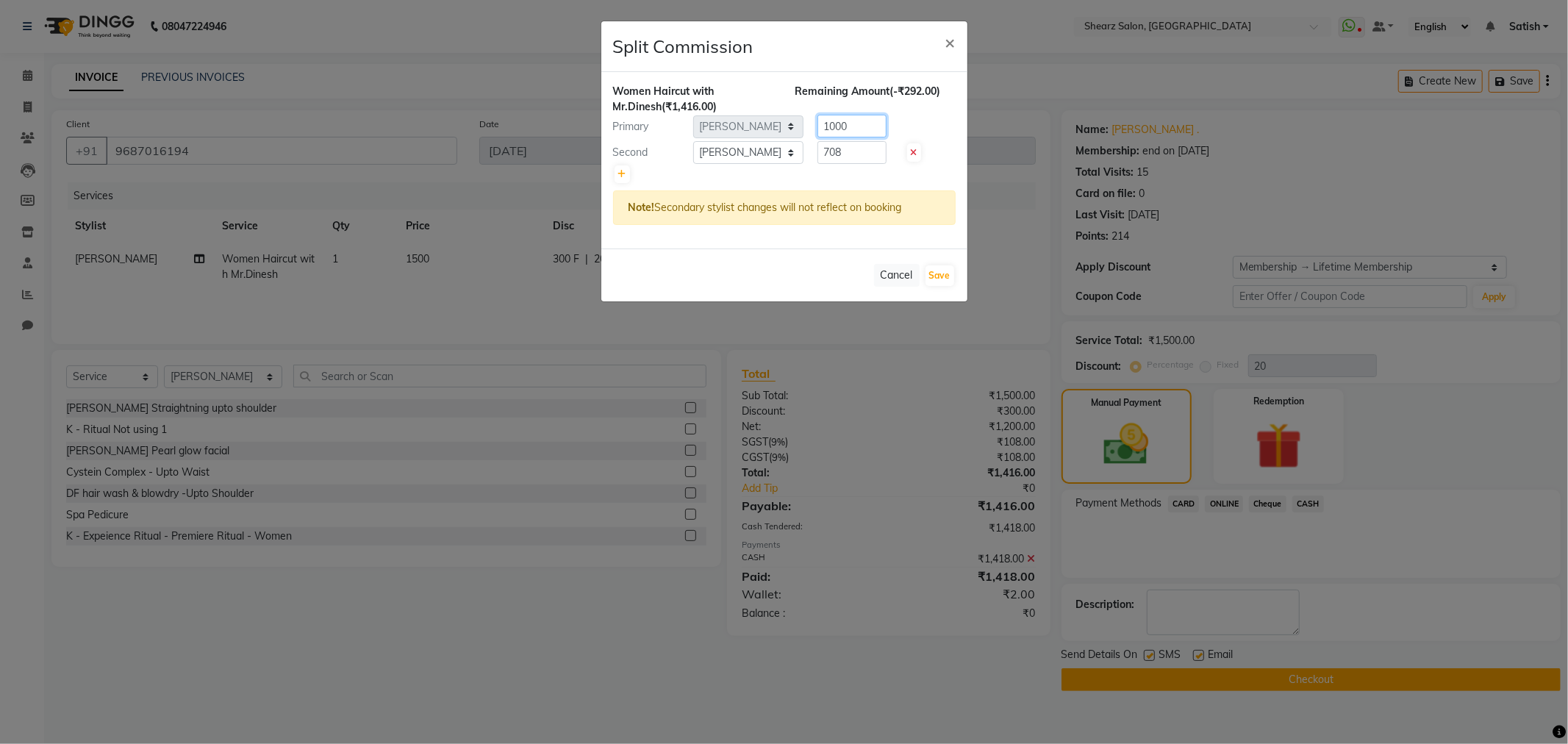
type input "1000"
drag, startPoint x: 863, startPoint y: 148, endPoint x: 408, endPoint y: 115, distance: 456.2
click at [408, 115] on ngb-modal-window "Split Commission × Women Haircut with Mr.Dinesh (₹1,416.00) Remaining Amount (-…" at bounding box center [784, 372] width 1568 height 744
type input "2"
type input "416"
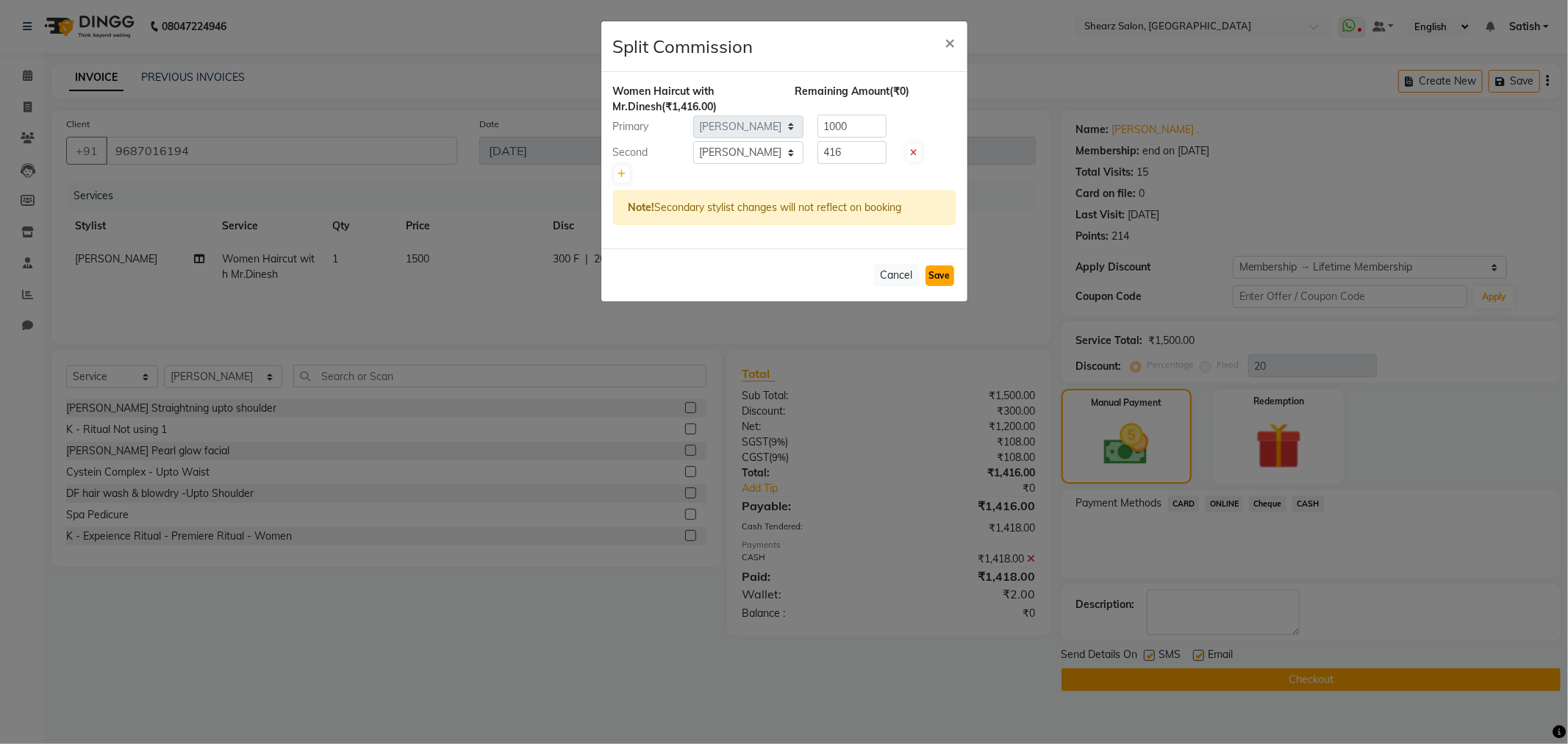
click at [926, 275] on button "Save" at bounding box center [940, 276] width 29 height 21
select select "Select"
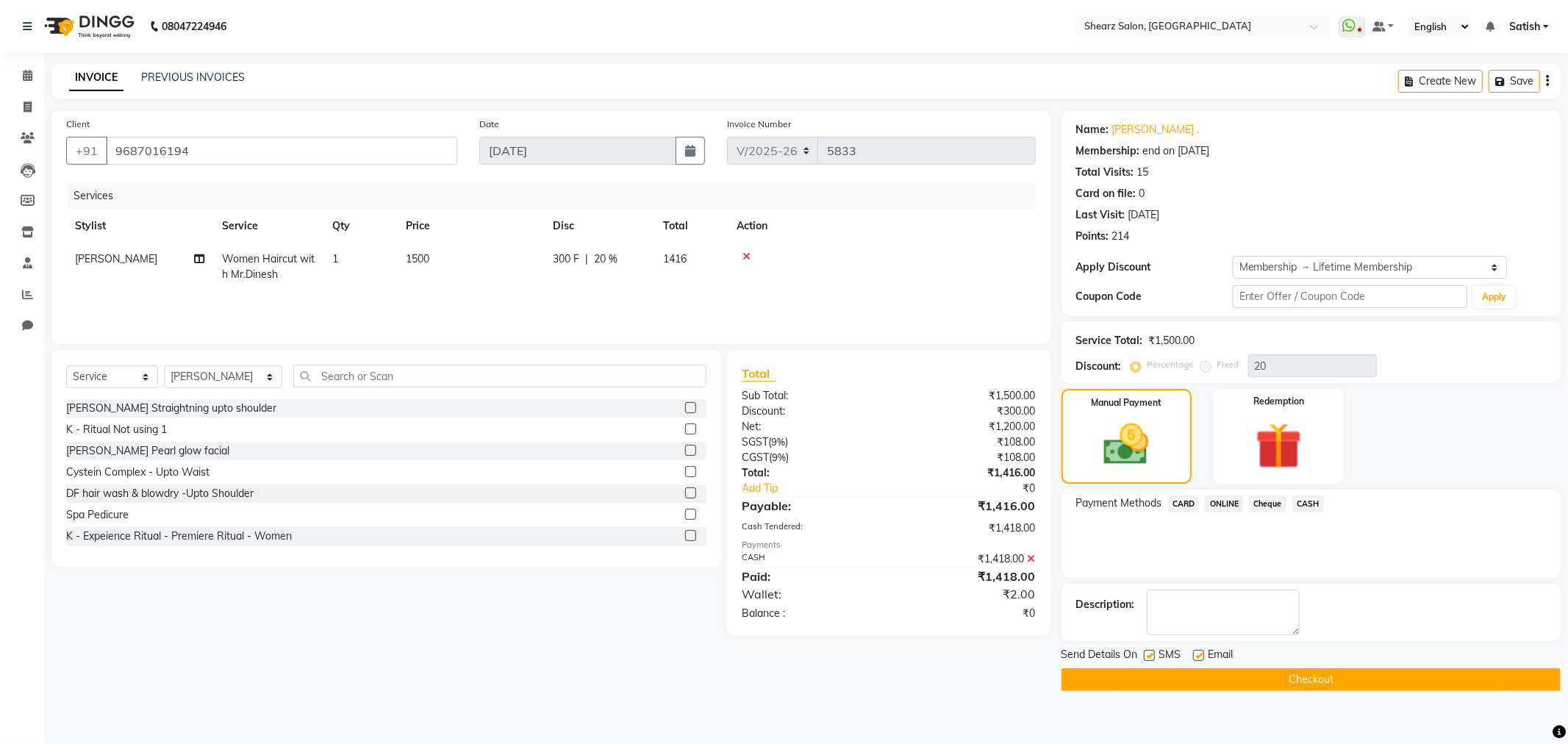
click at [1371, 686] on button "Checkout" at bounding box center [1311, 680] width 499 height 23
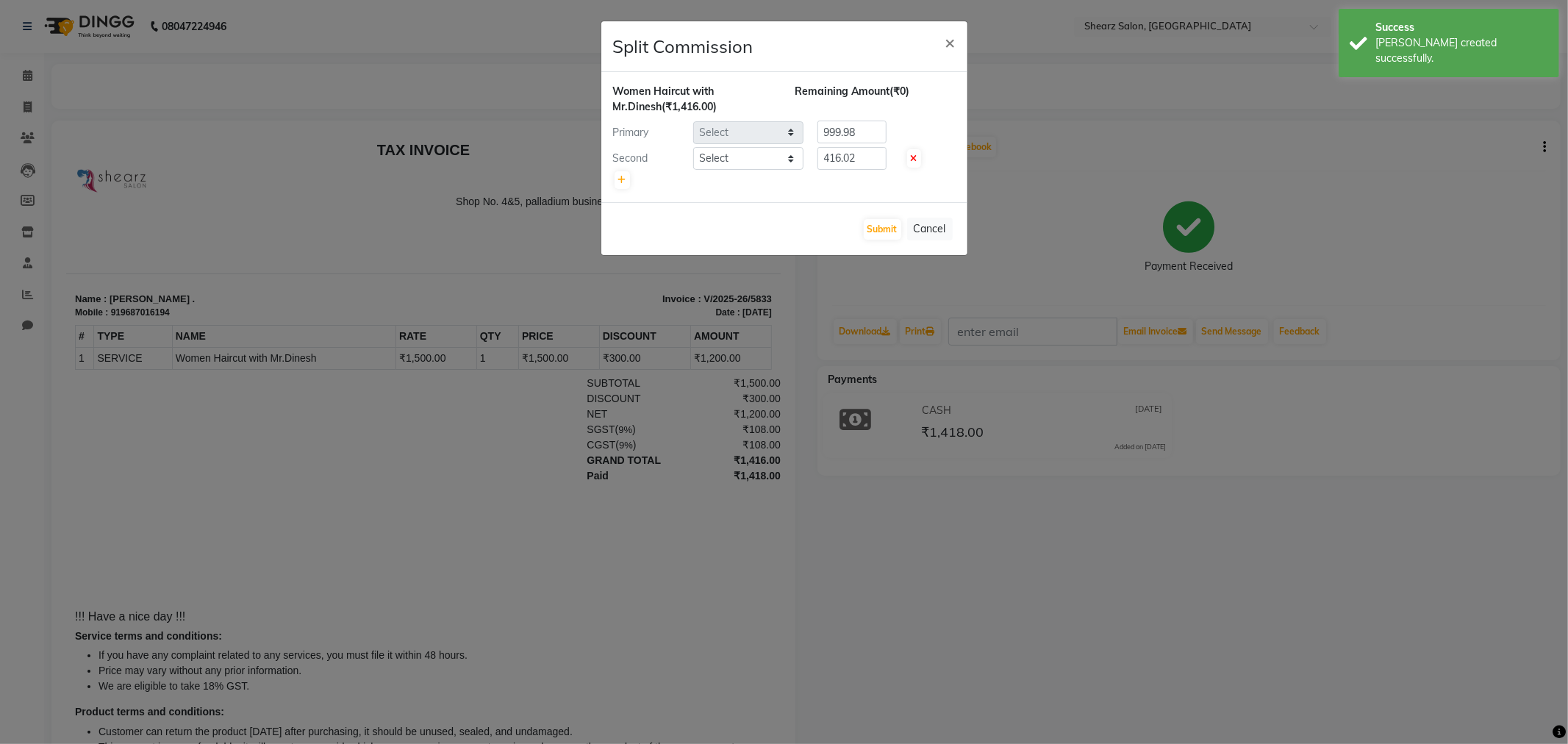
select select "77440"
select select "77471"
click at [881, 221] on button "Submit" at bounding box center [883, 229] width 37 height 21
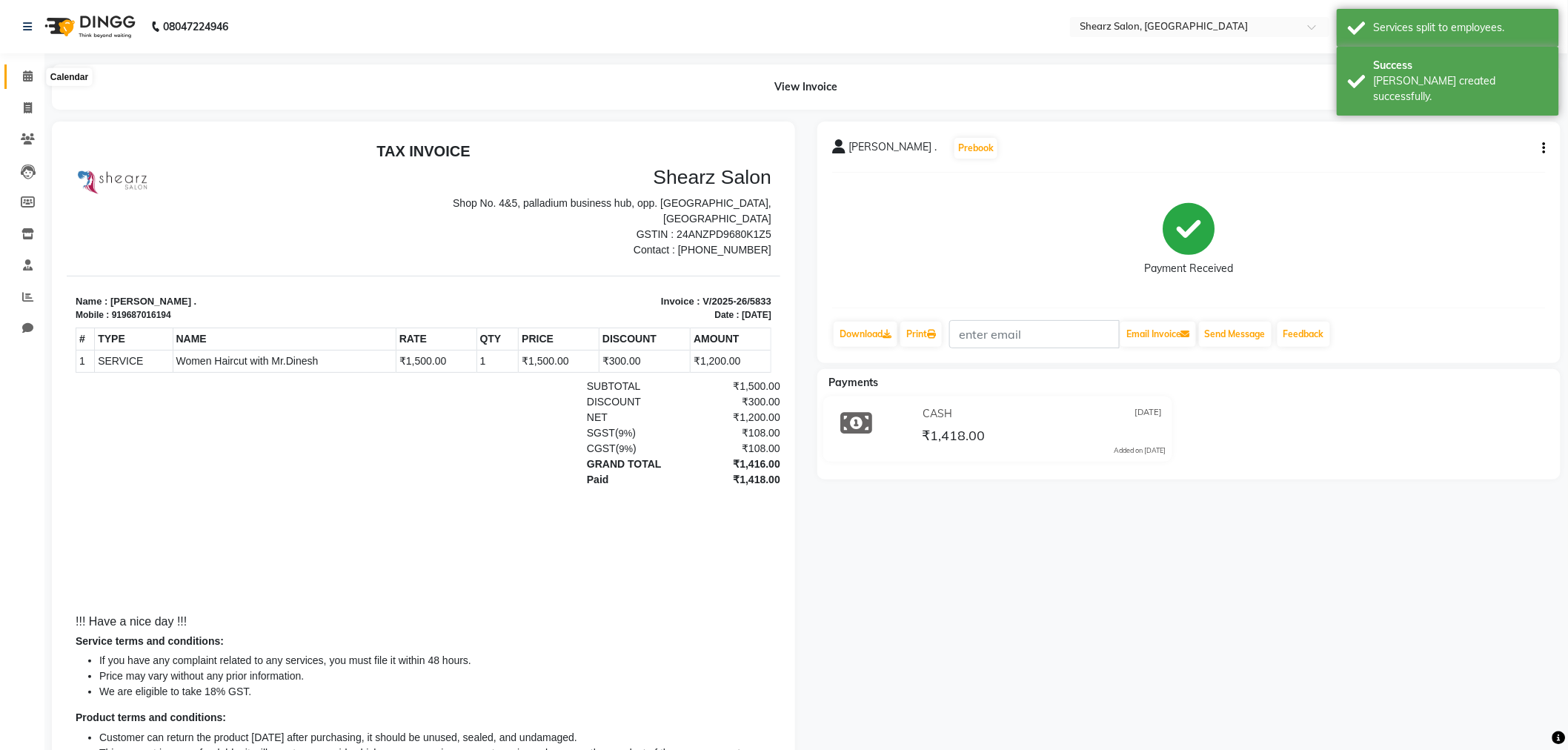
click at [30, 76] on icon at bounding box center [28, 76] width 10 height 11
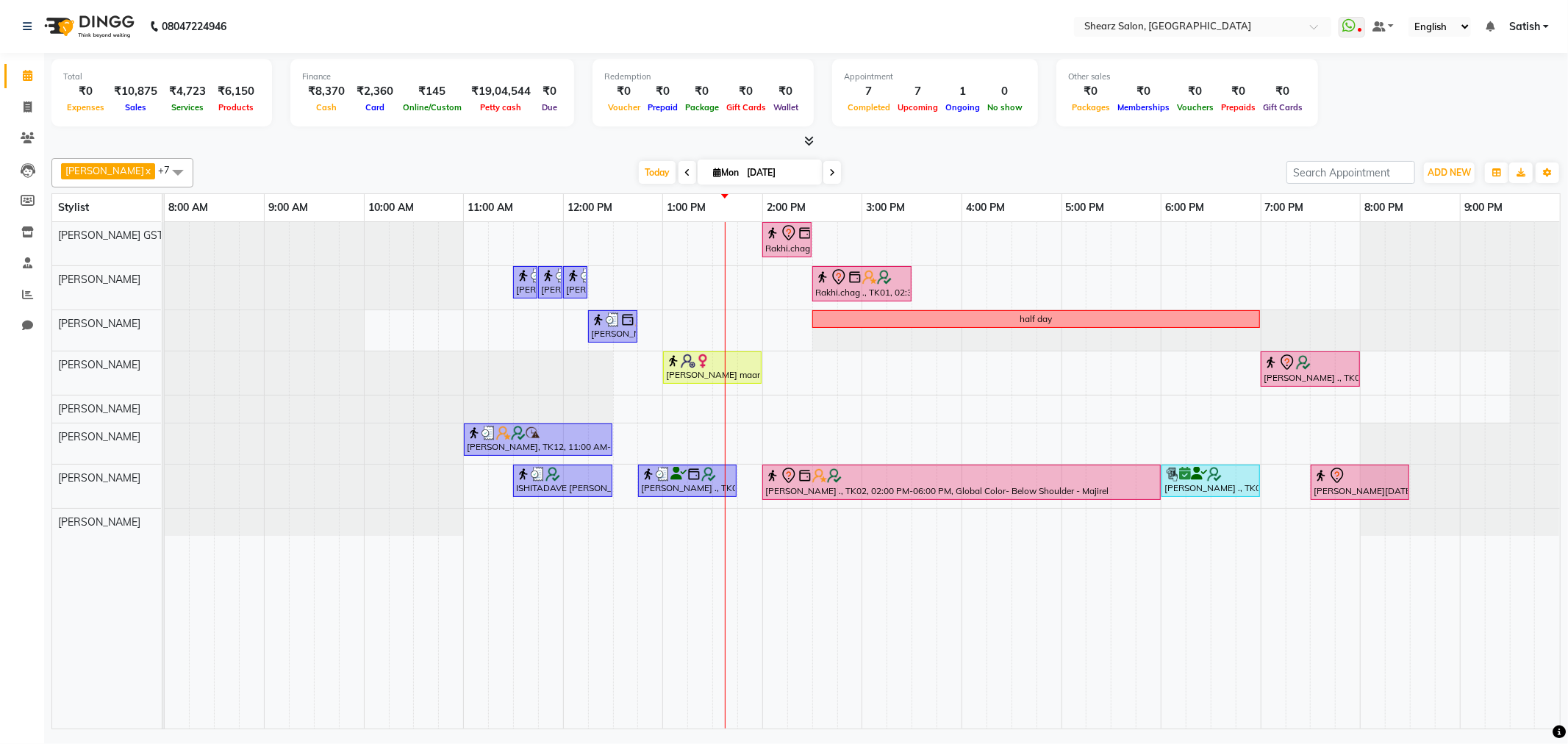
click at [1397, 622] on td at bounding box center [1399, 475] width 25 height 507
click at [747, 178] on input "[DATE]" at bounding box center [780, 172] width 73 height 22
select select "9"
select select "2025"
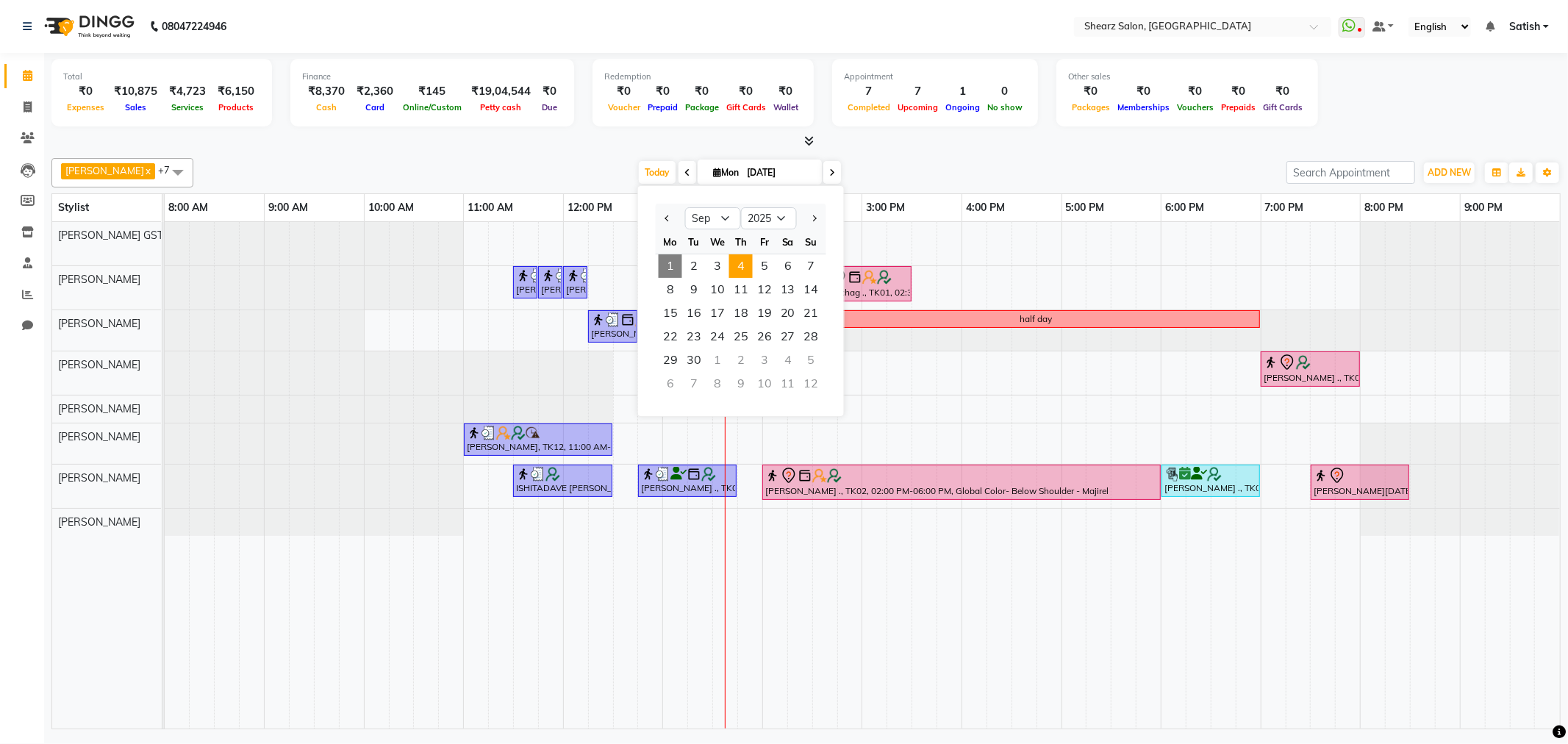
click at [739, 269] on span "4" at bounding box center [741, 266] width 23 height 23
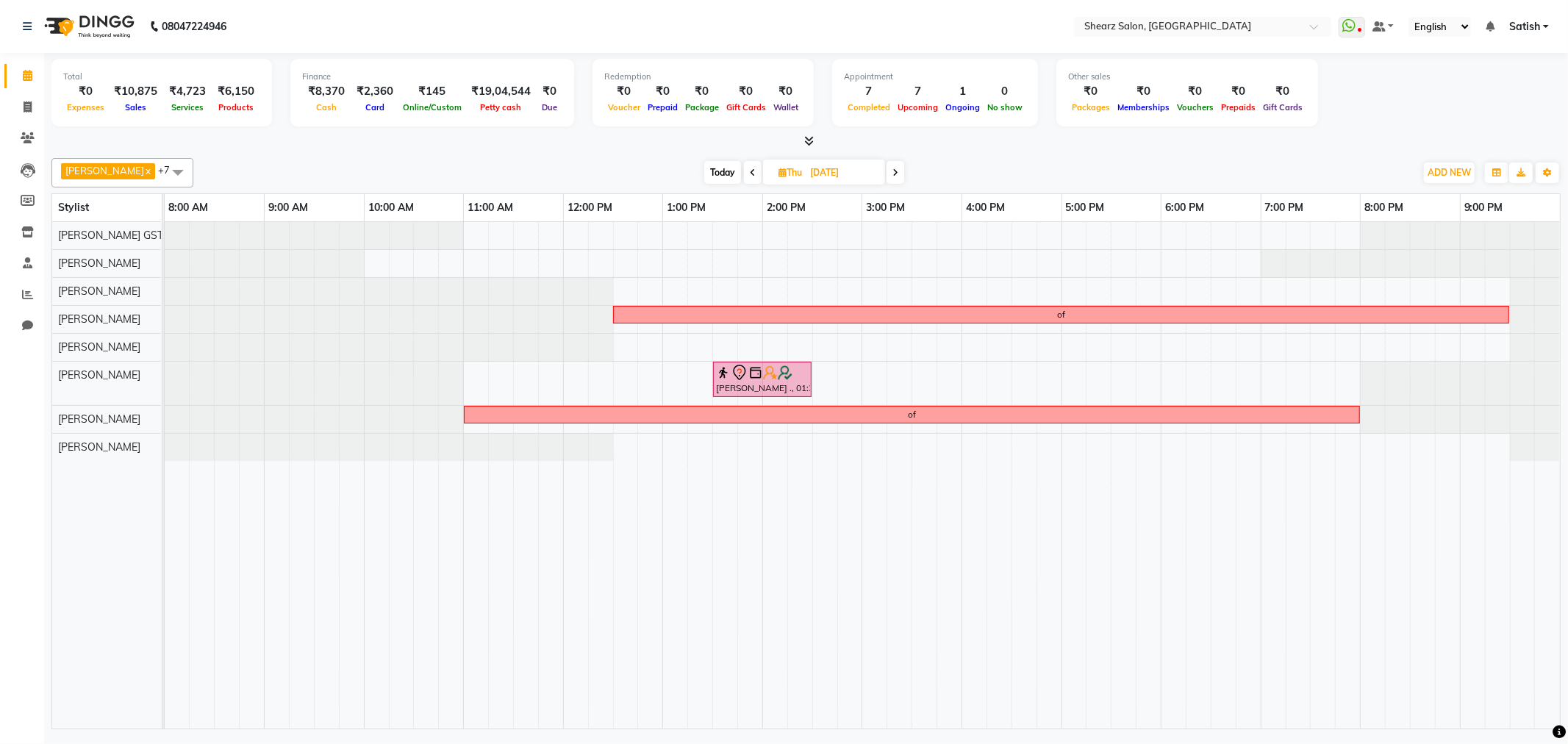
click at [706, 171] on span "Today" at bounding box center [722, 173] width 37 height 23
type input "[DATE]"
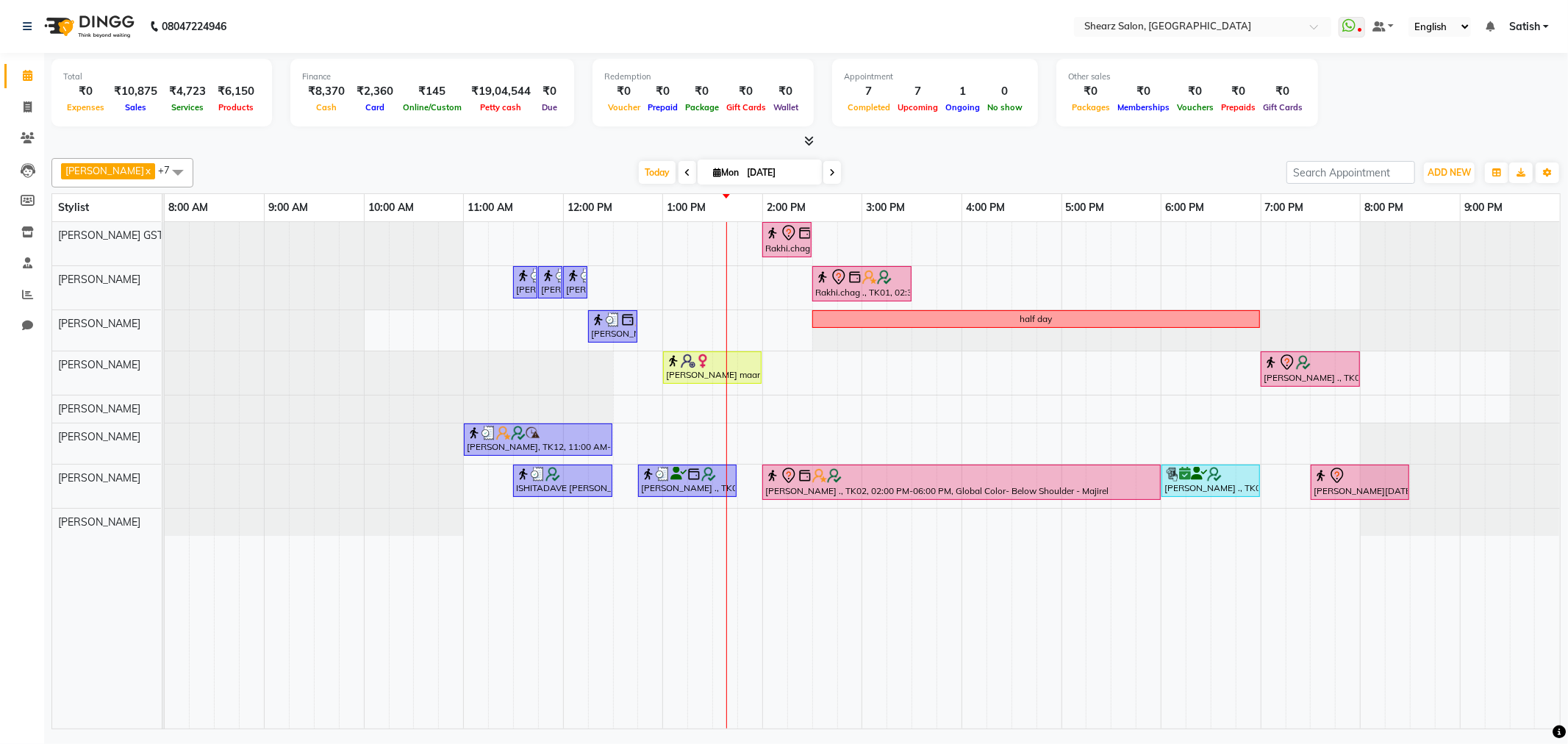
drag, startPoint x: 746, startPoint y: 159, endPoint x: 746, endPoint y: 175, distance: 16.0
click at [746, 169] on span "Mon 01-09-2025" at bounding box center [759, 172] width 124 height 25
click at [746, 175] on input "[DATE]" at bounding box center [780, 172] width 73 height 22
select select "9"
select select "2025"
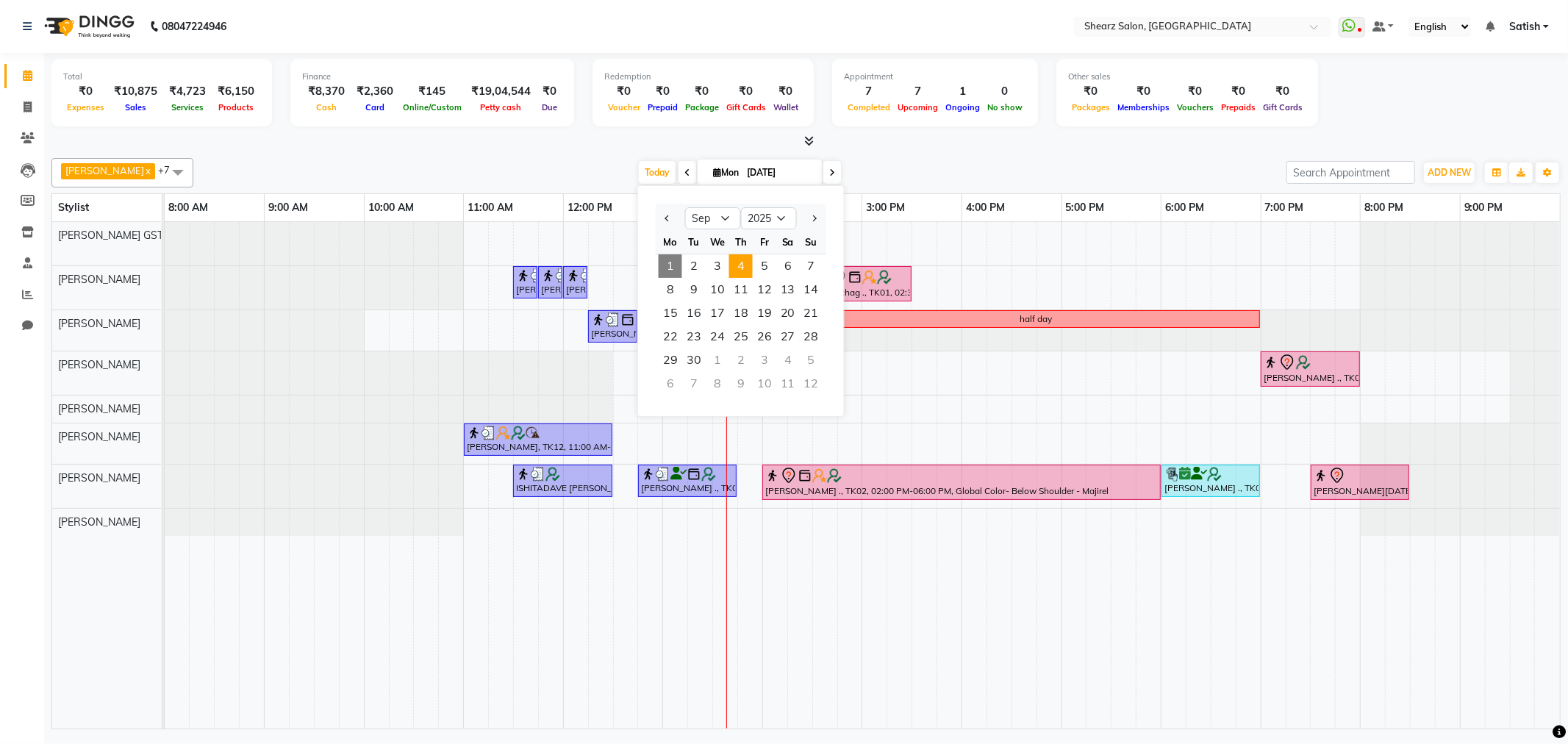
click at [746, 267] on span "4" at bounding box center [741, 266] width 23 height 23
type input "[DATE]"
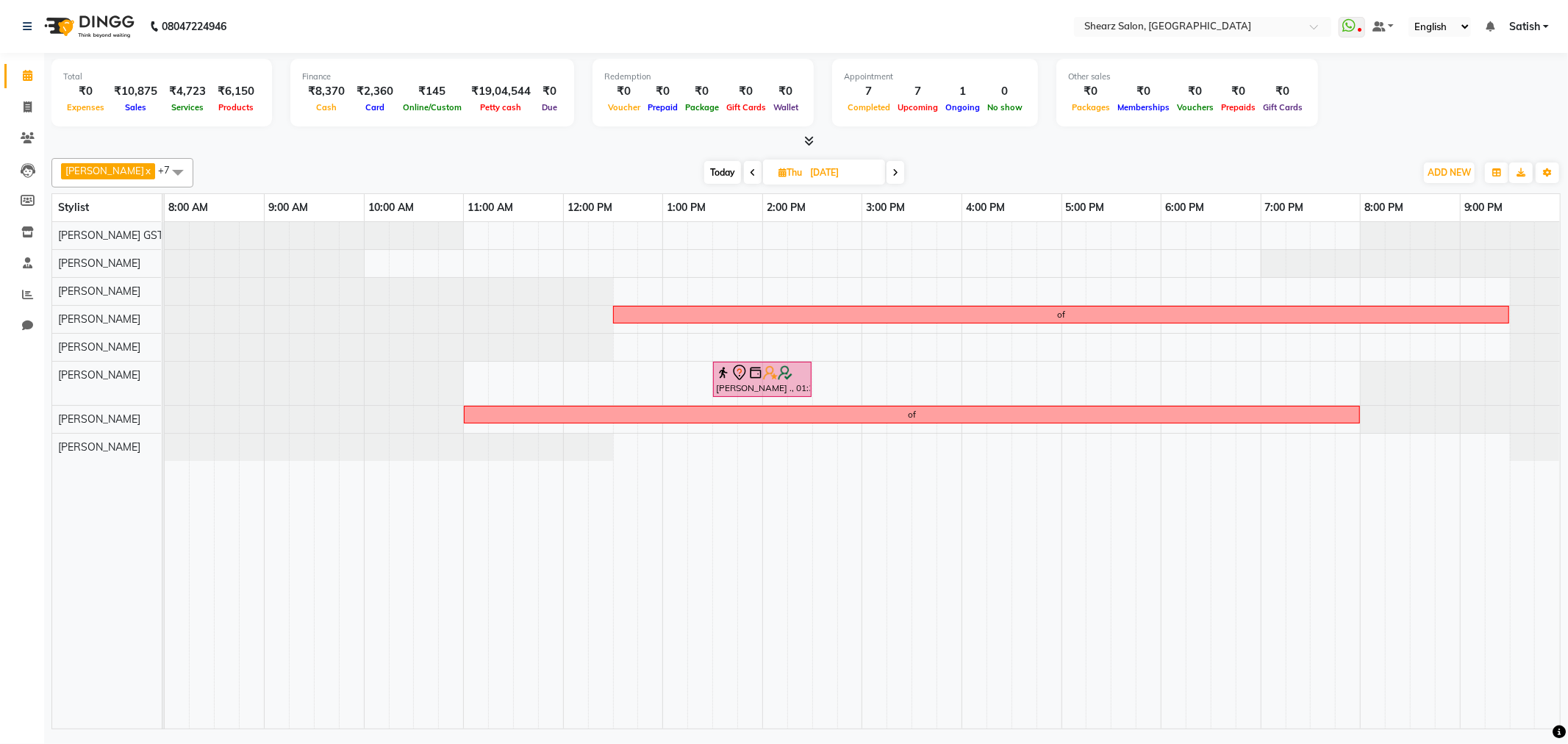
click at [170, 171] on span at bounding box center [177, 171] width 29 height 28
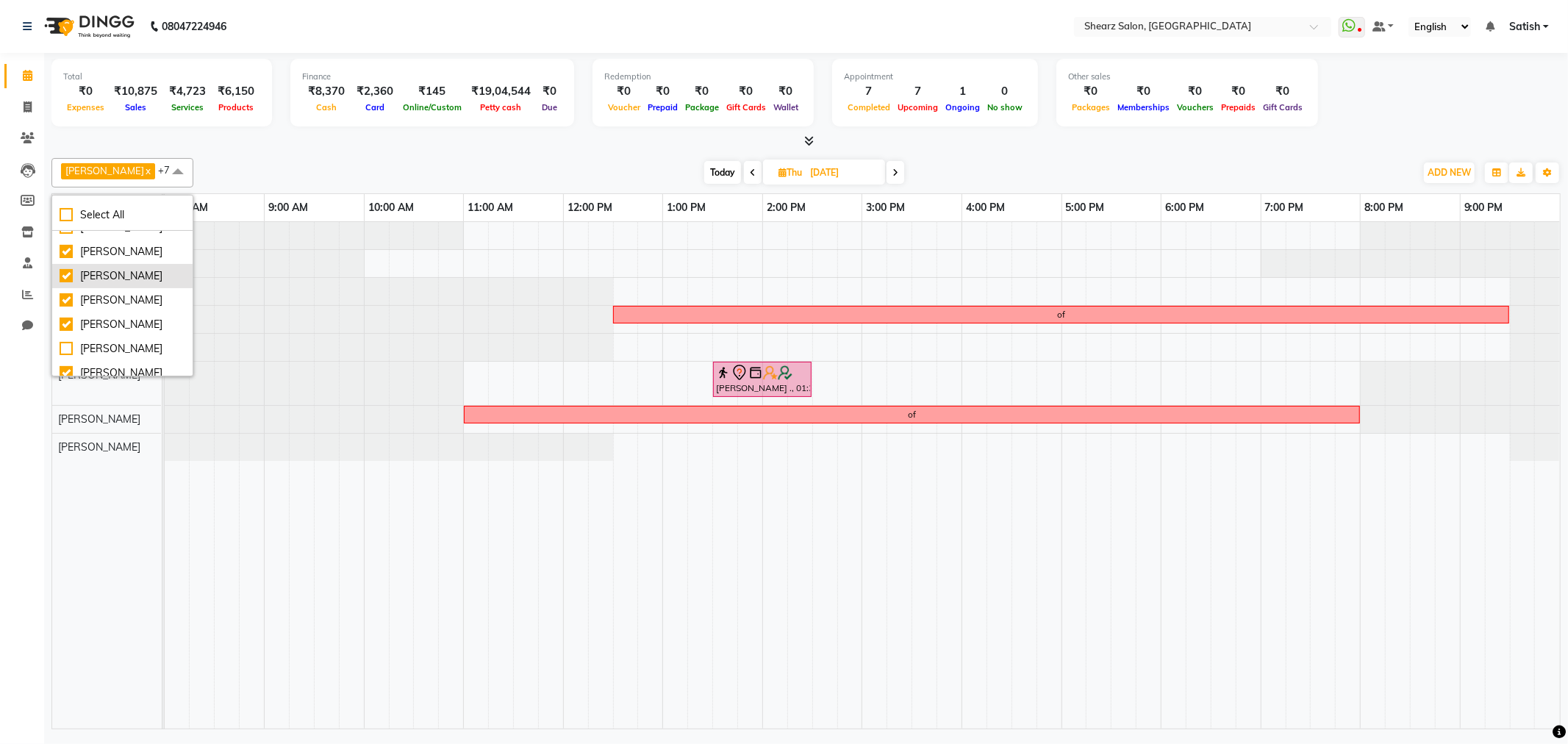
scroll to position [82, 0]
click at [165, 402] on div at bounding box center [165, 384] width 0 height 44
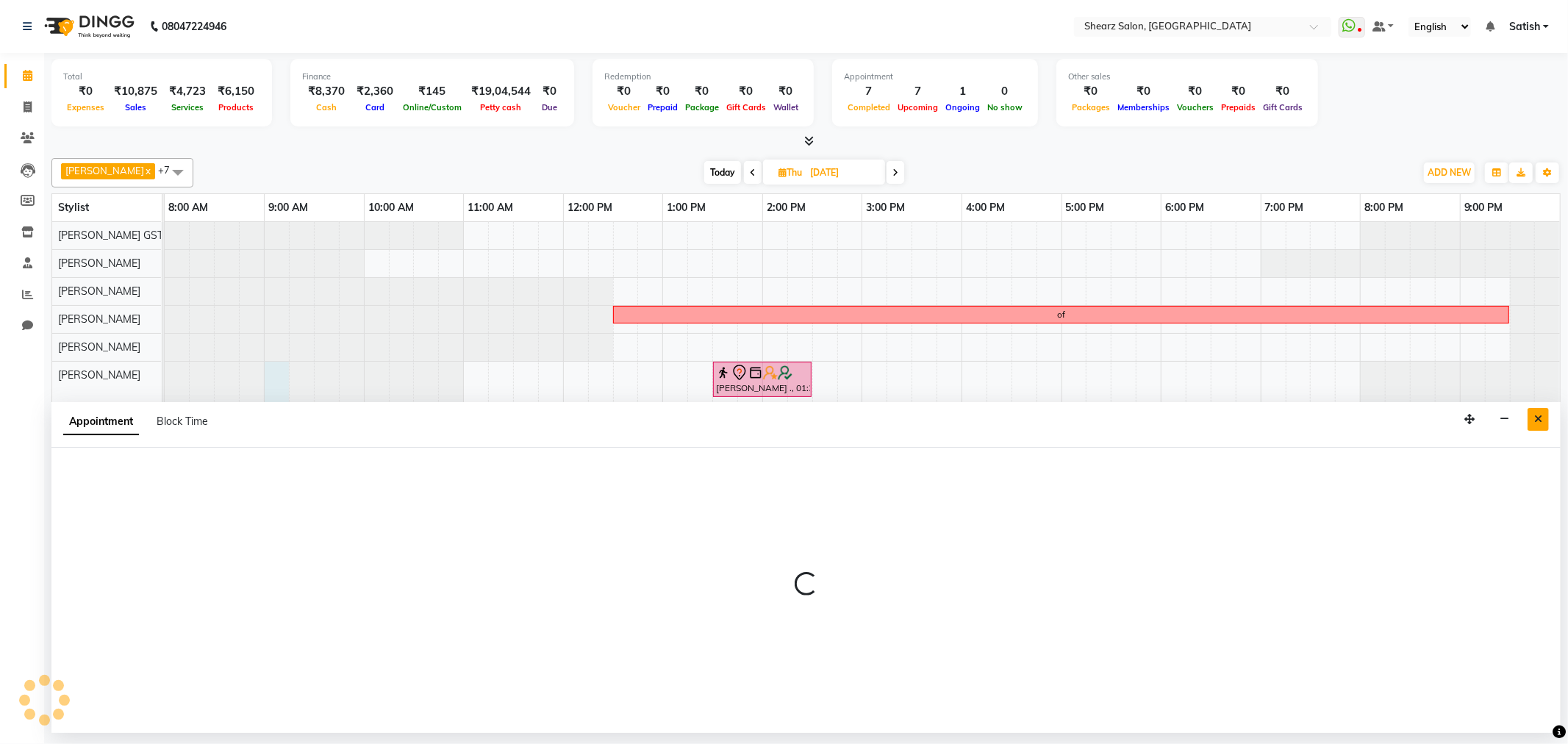
select select "77471"
select select "tentative"
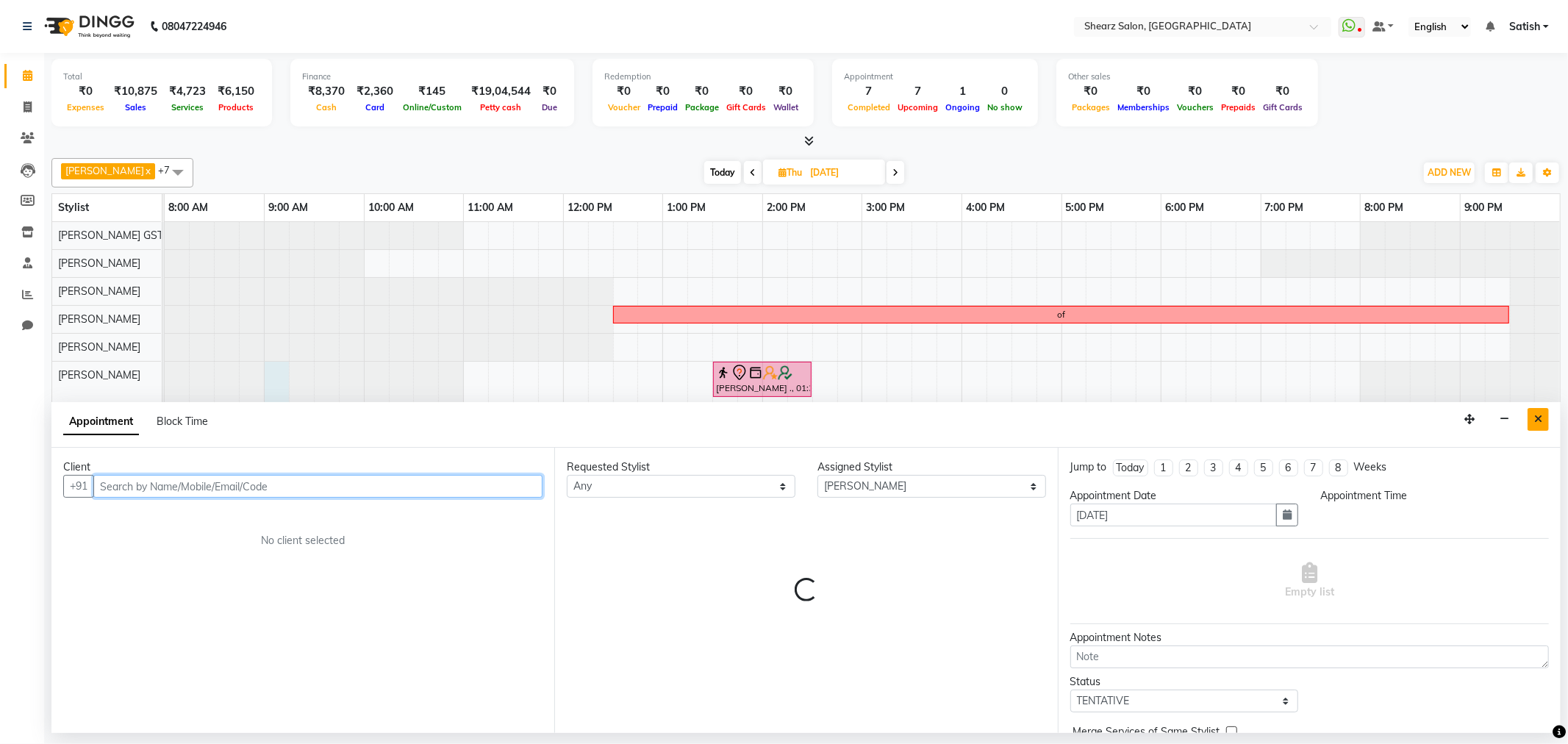
select select "540"
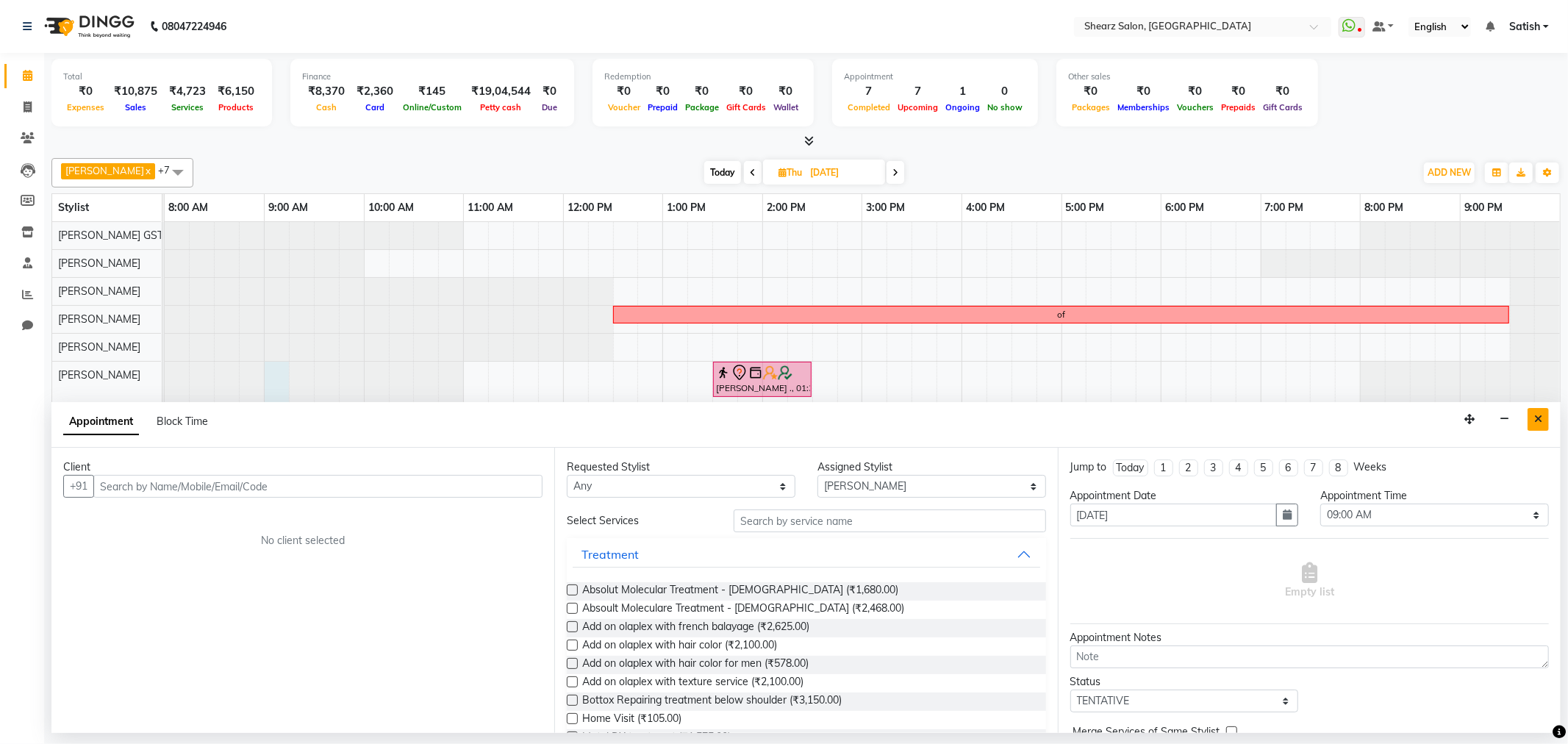
click at [1541, 425] on icon "Close" at bounding box center [1538, 419] width 8 height 11
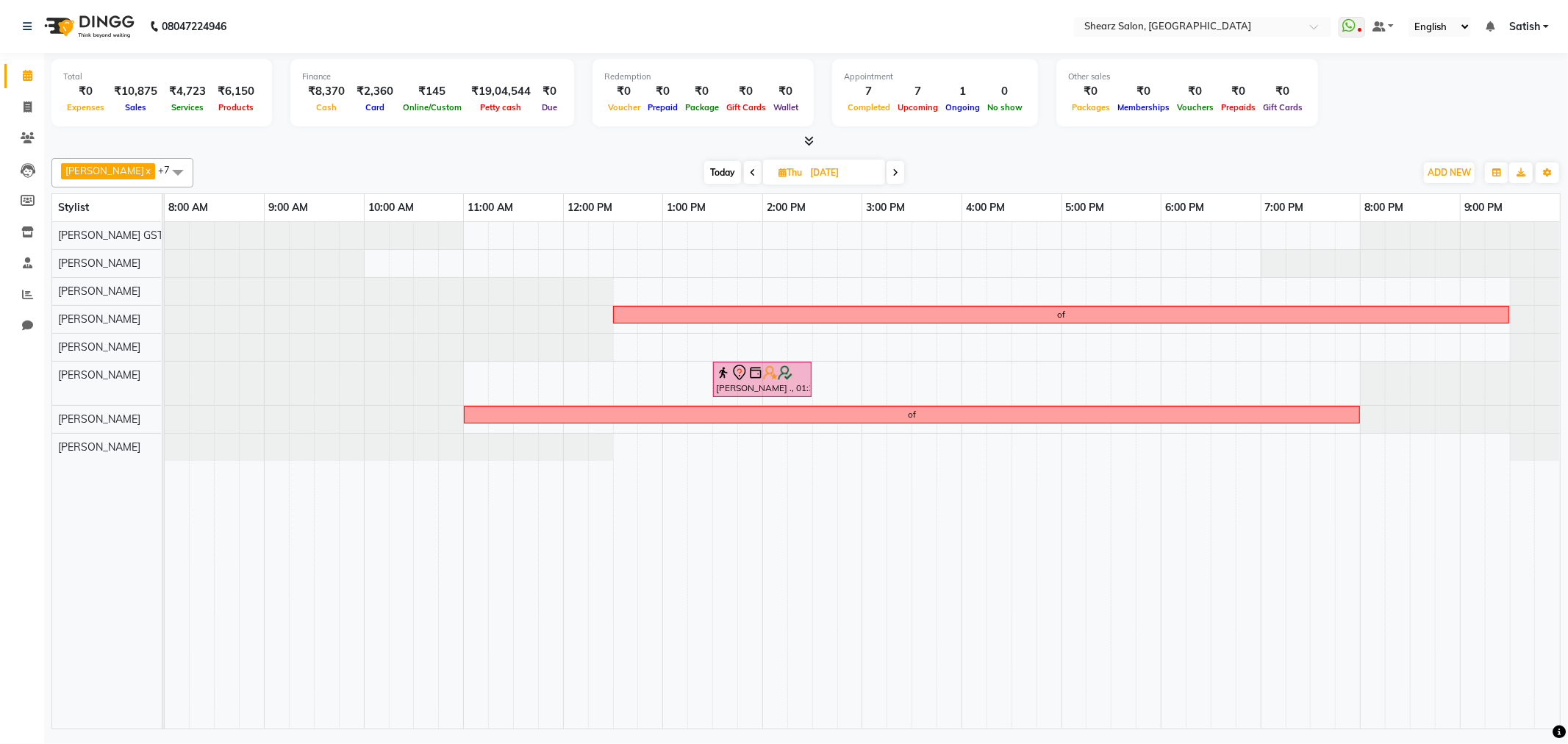
click at [1172, 377] on div "of POONAM MEHTA ., 01:30 PM-02:30 PM, Haircut By Sr.Stylist - Male of" at bounding box center [862, 475] width 1396 height 507
select select "77471"
select select "tentative"
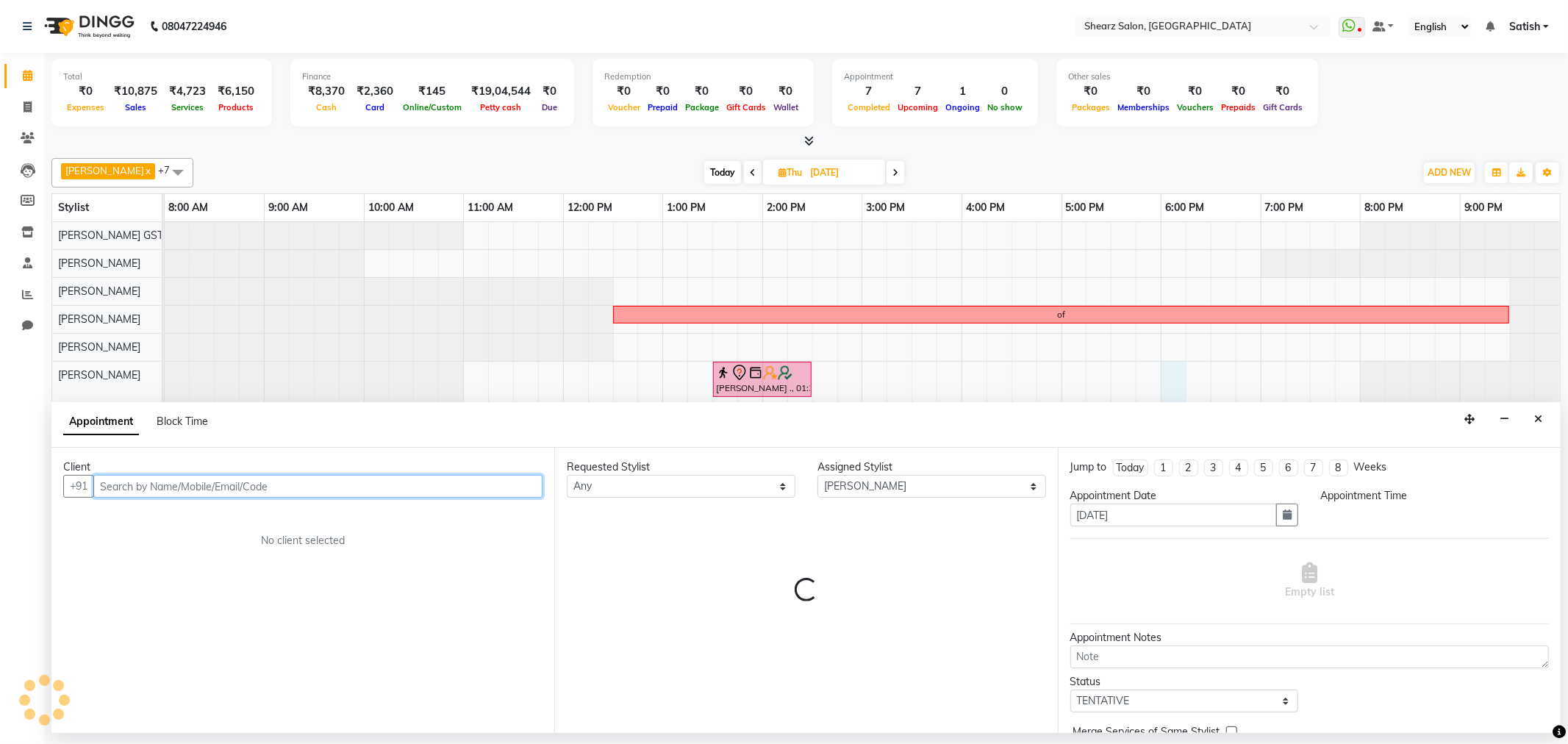
select select "1080"
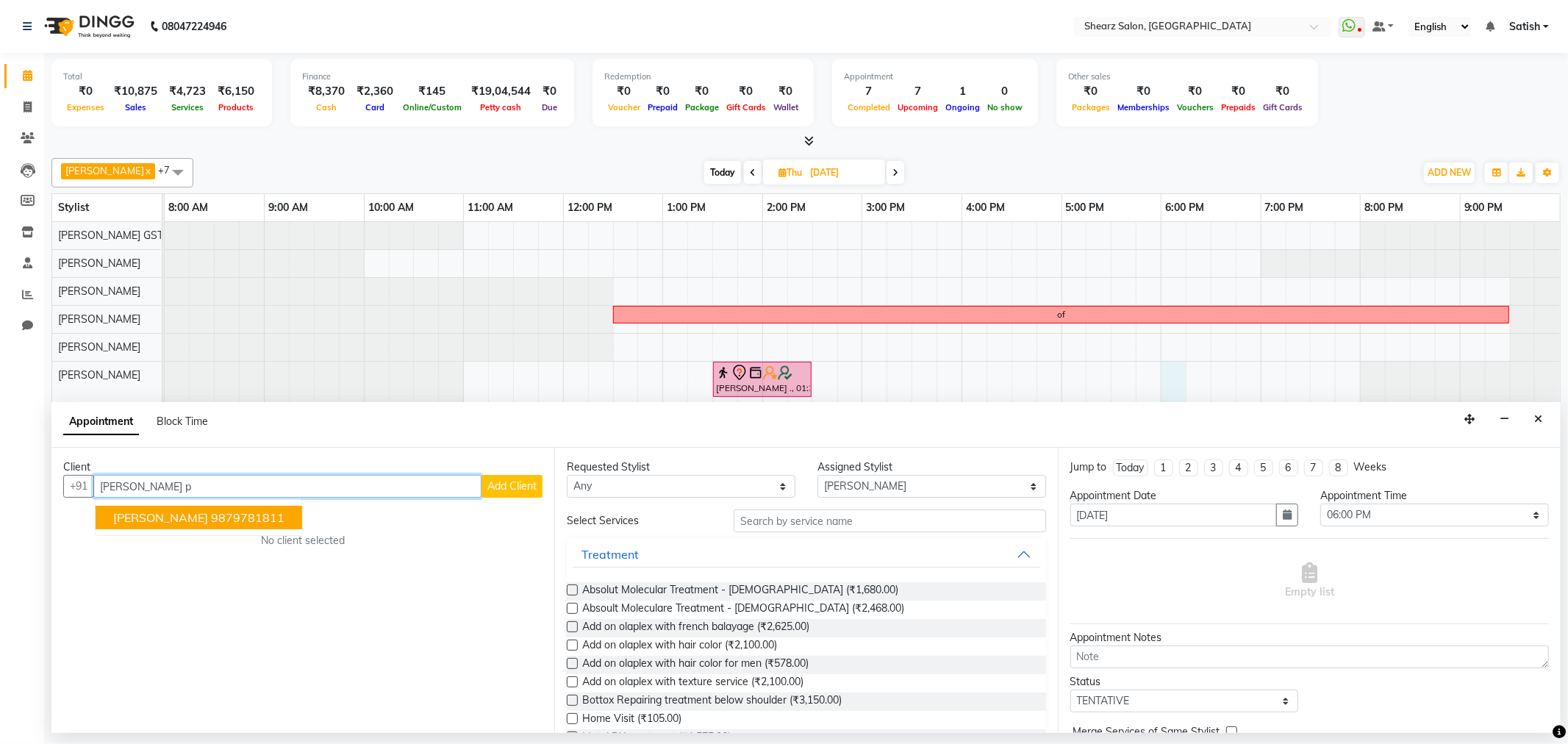
click at [249, 511] on button "SALONI P . 9879781811" at bounding box center [199, 517] width 207 height 23
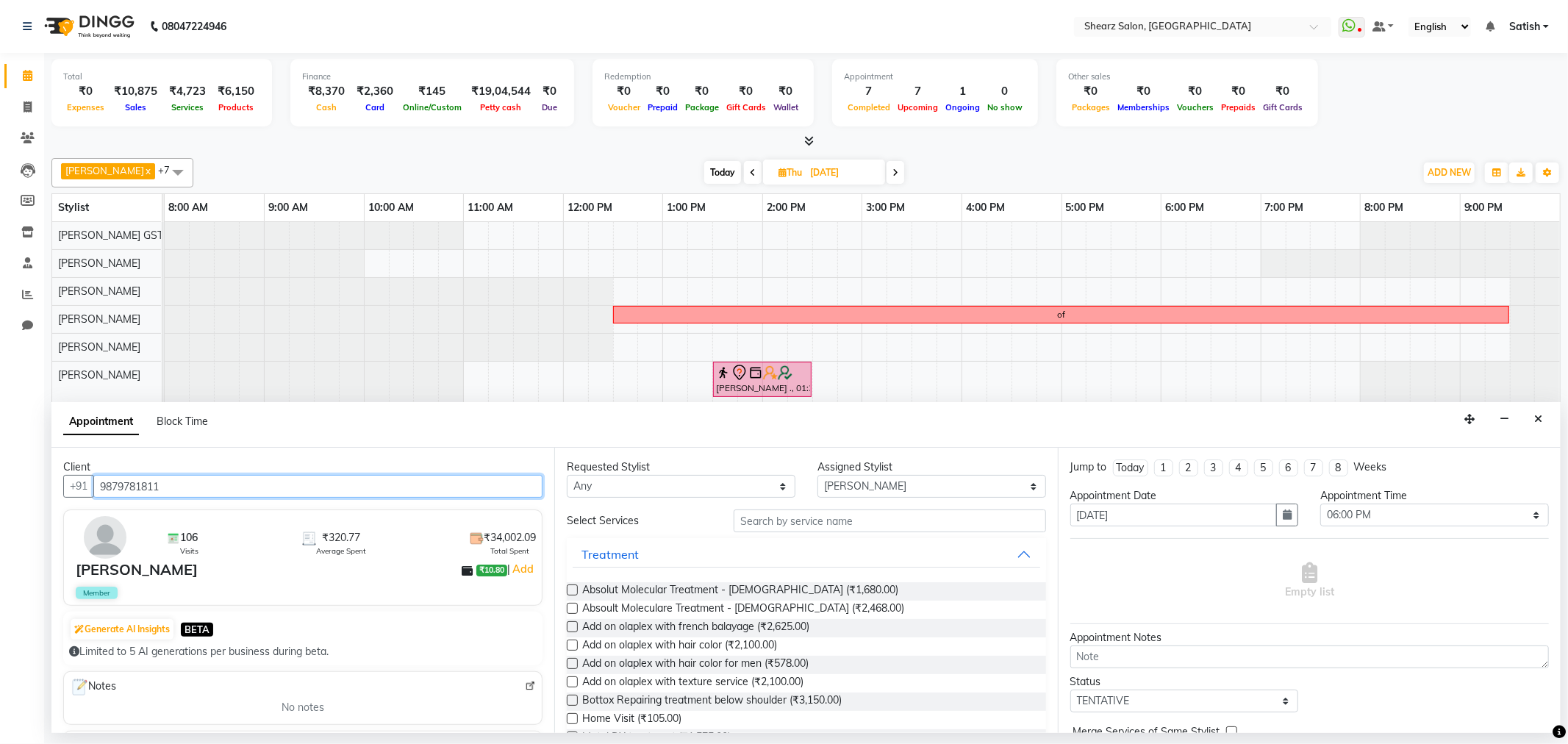
type input "9879781811"
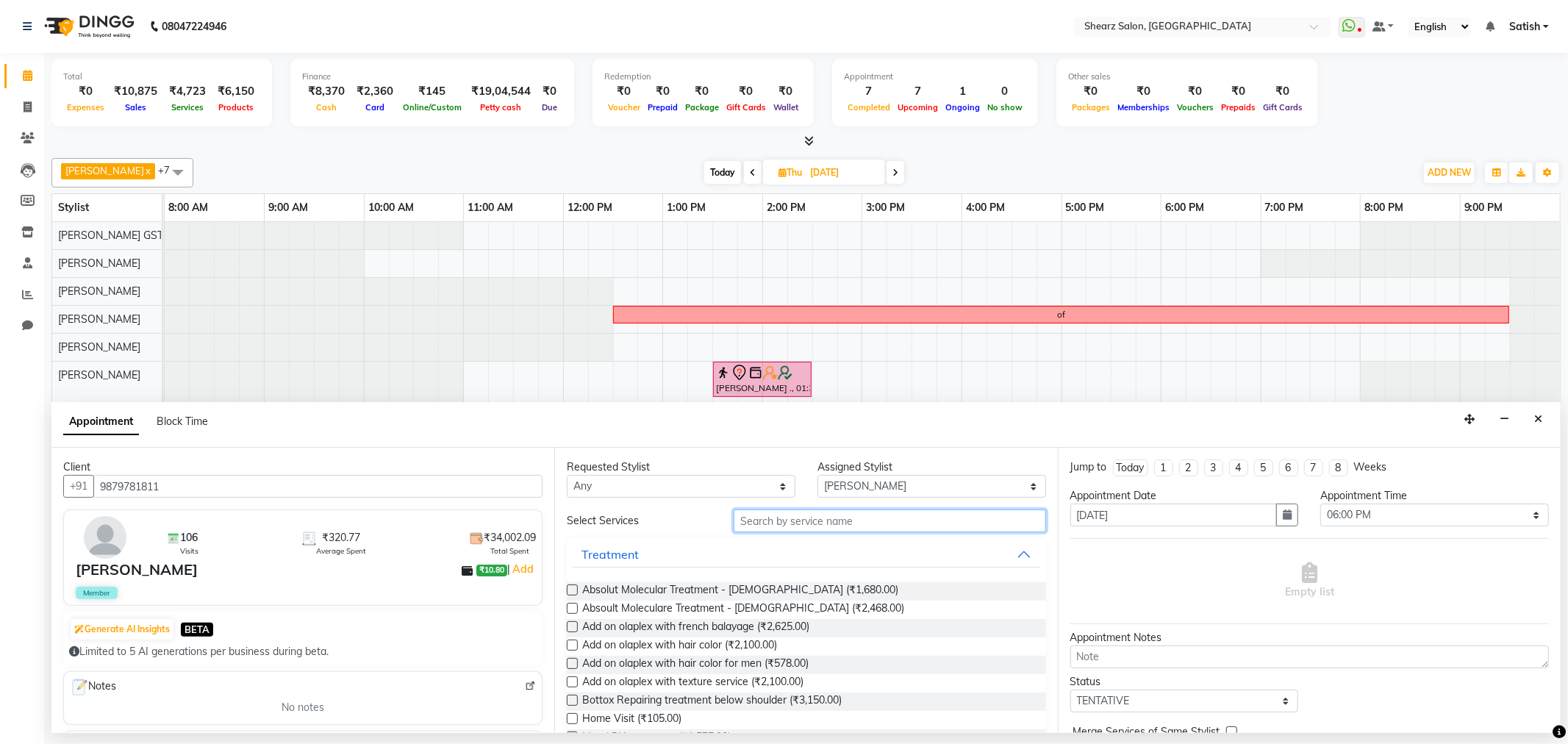
click at [755, 525] on input "text" at bounding box center [890, 521] width 312 height 23
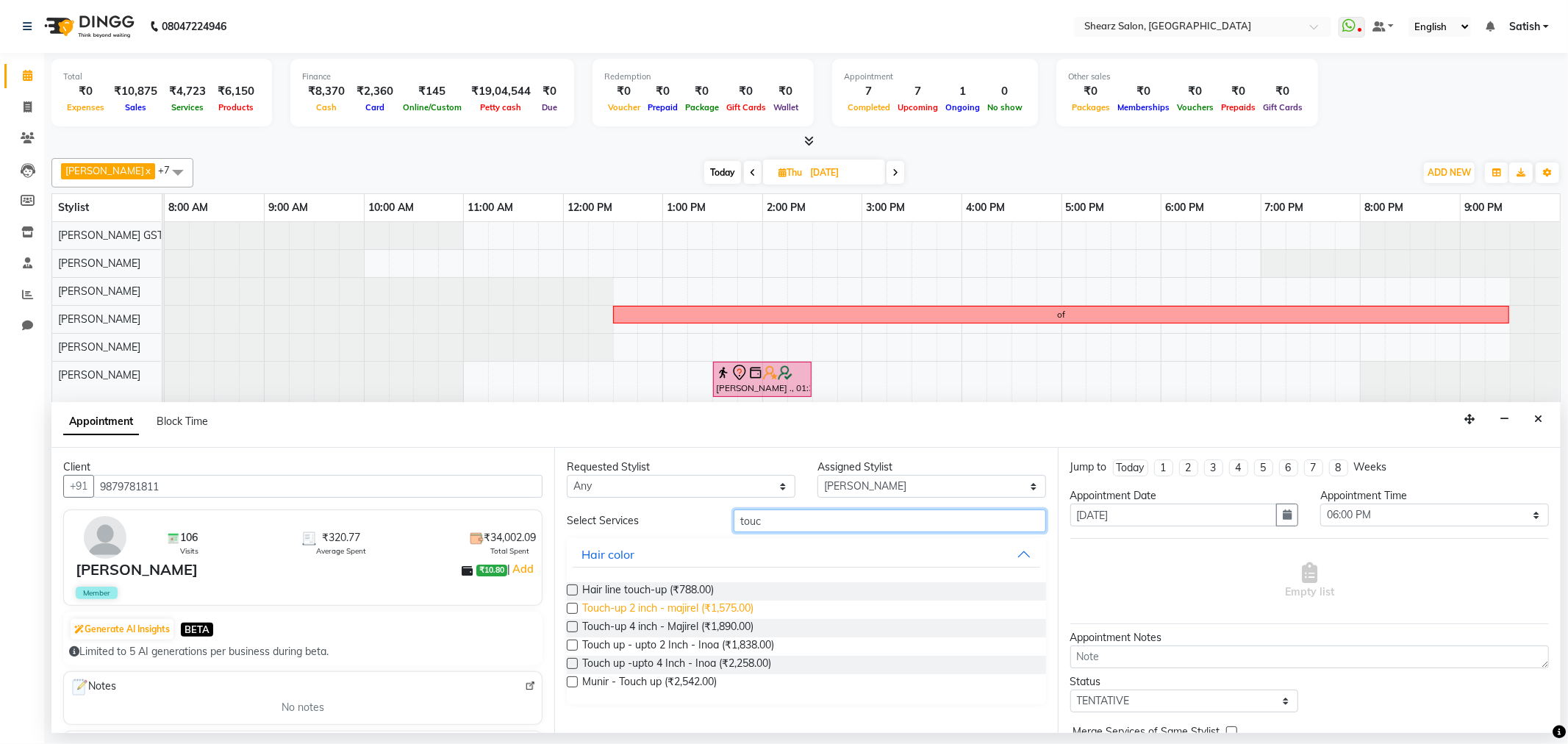
type input "touc"
click at [657, 605] on span "Touch-up 2 inch - majirel (₹1,575.00)" at bounding box center [668, 610] width 171 height 19
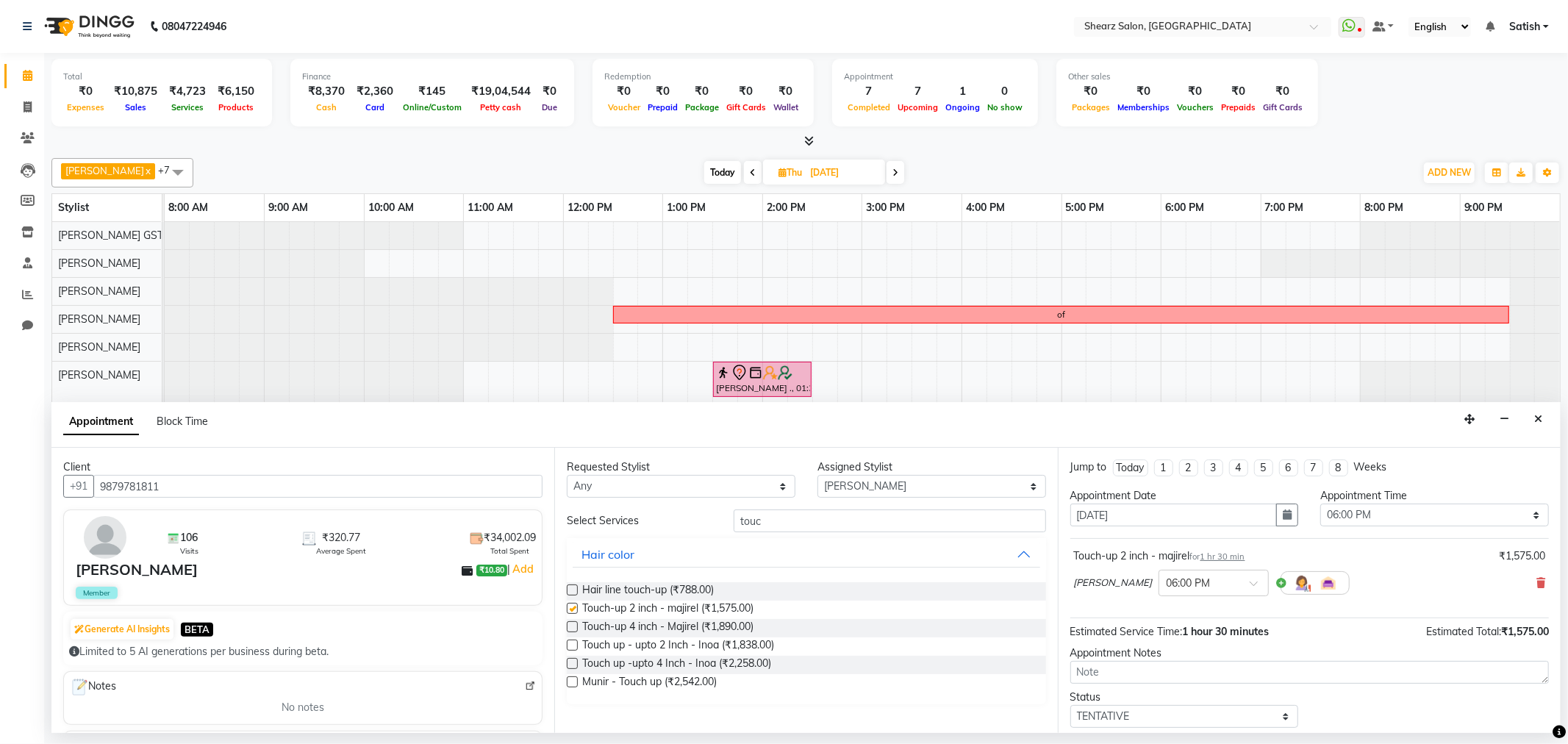
checkbox input "false"
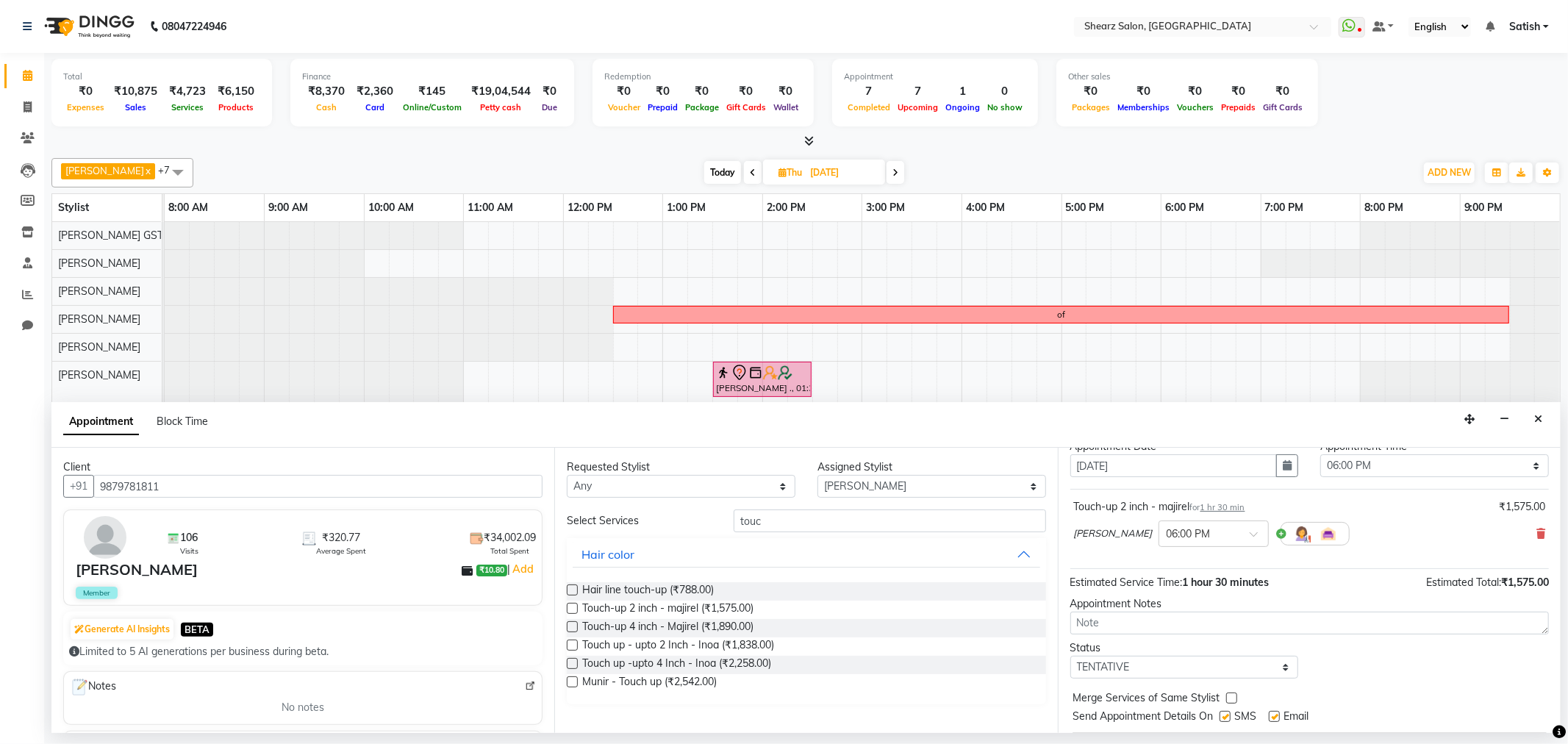
scroll to position [88, 0]
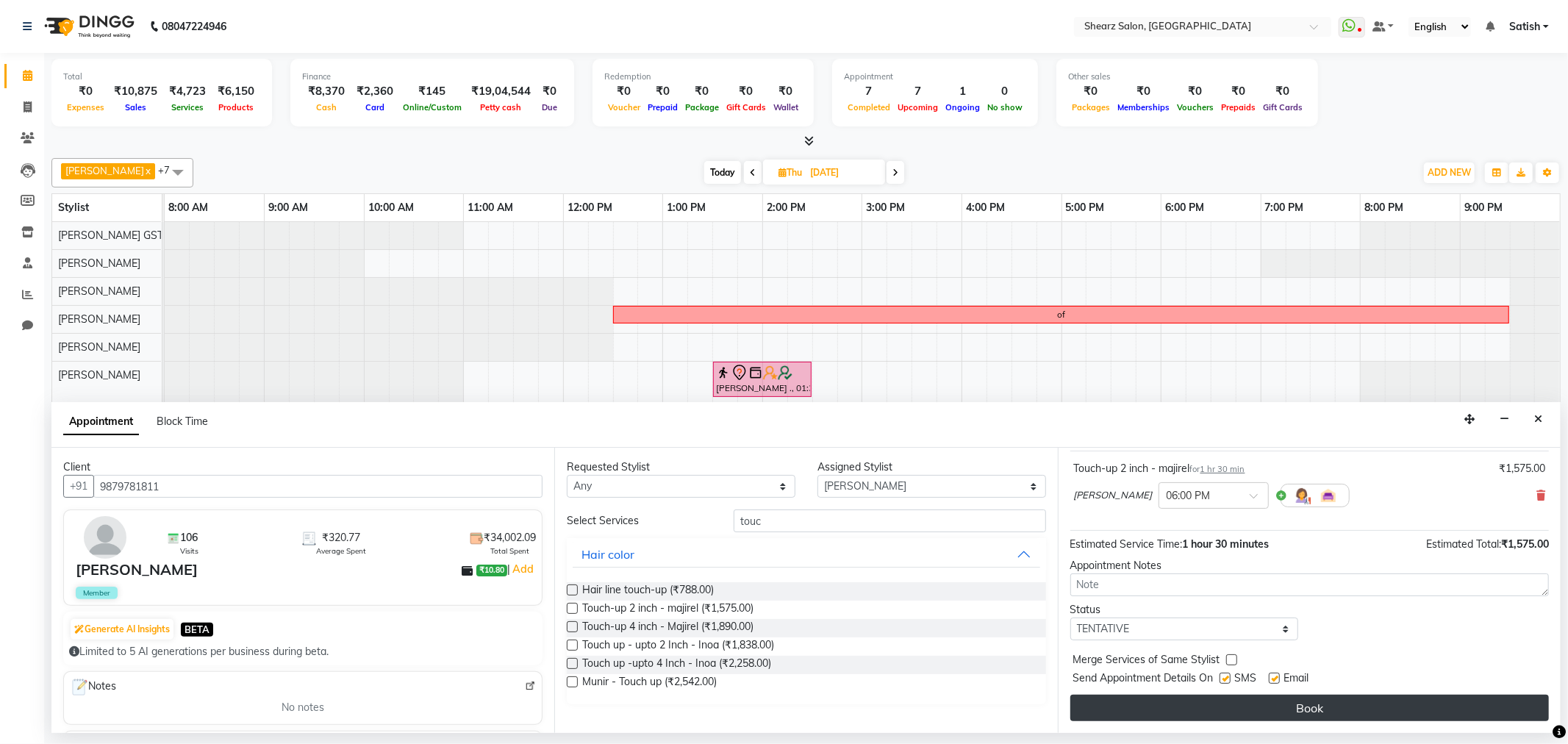
click at [1246, 710] on button "Book" at bounding box center [1309, 708] width 479 height 27
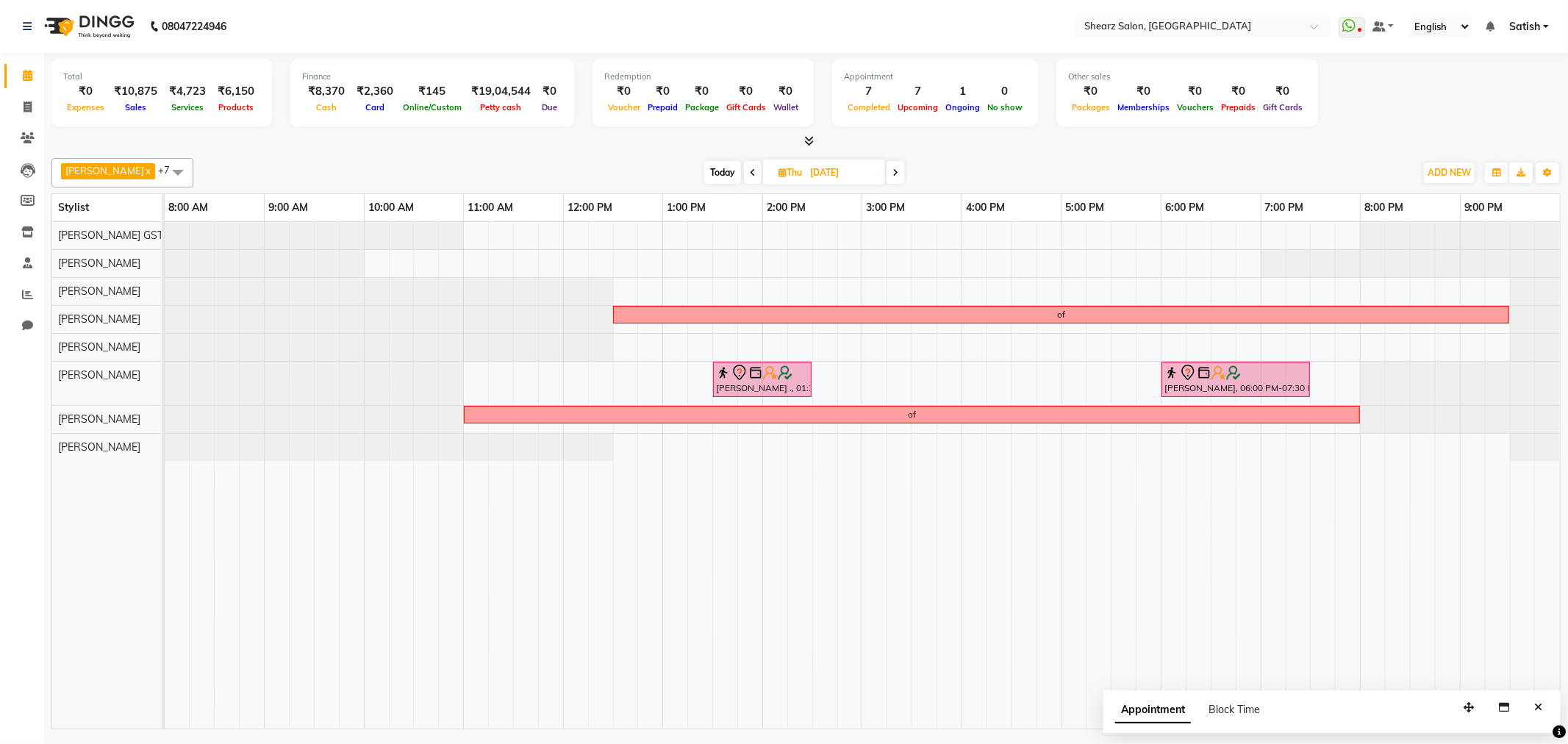
click at [705, 175] on span "Today" at bounding box center [722, 173] width 37 height 23
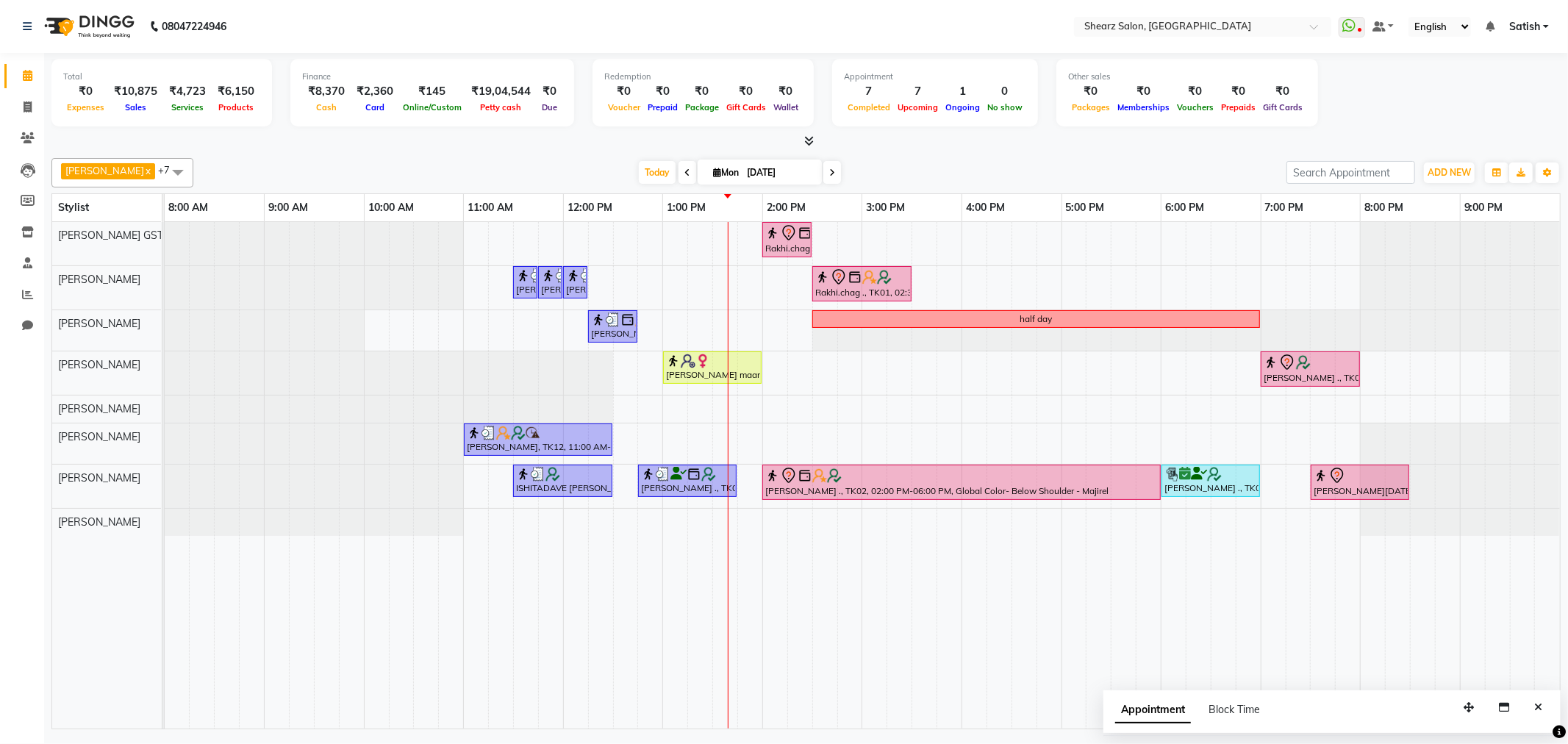
click at [829, 170] on span at bounding box center [832, 173] width 18 height 23
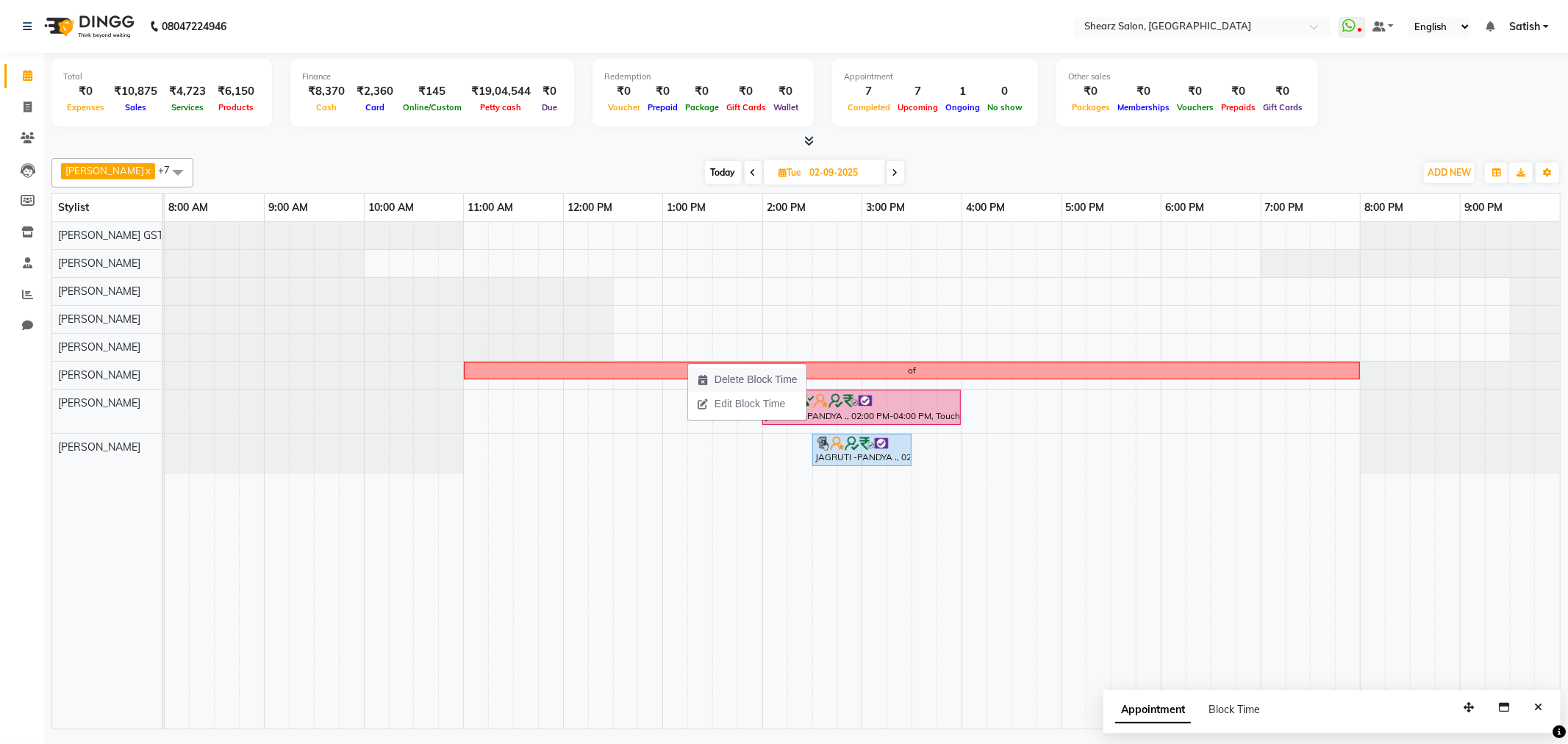
click at [730, 387] on span "Delete Block Time" at bounding box center [755, 379] width 83 height 15
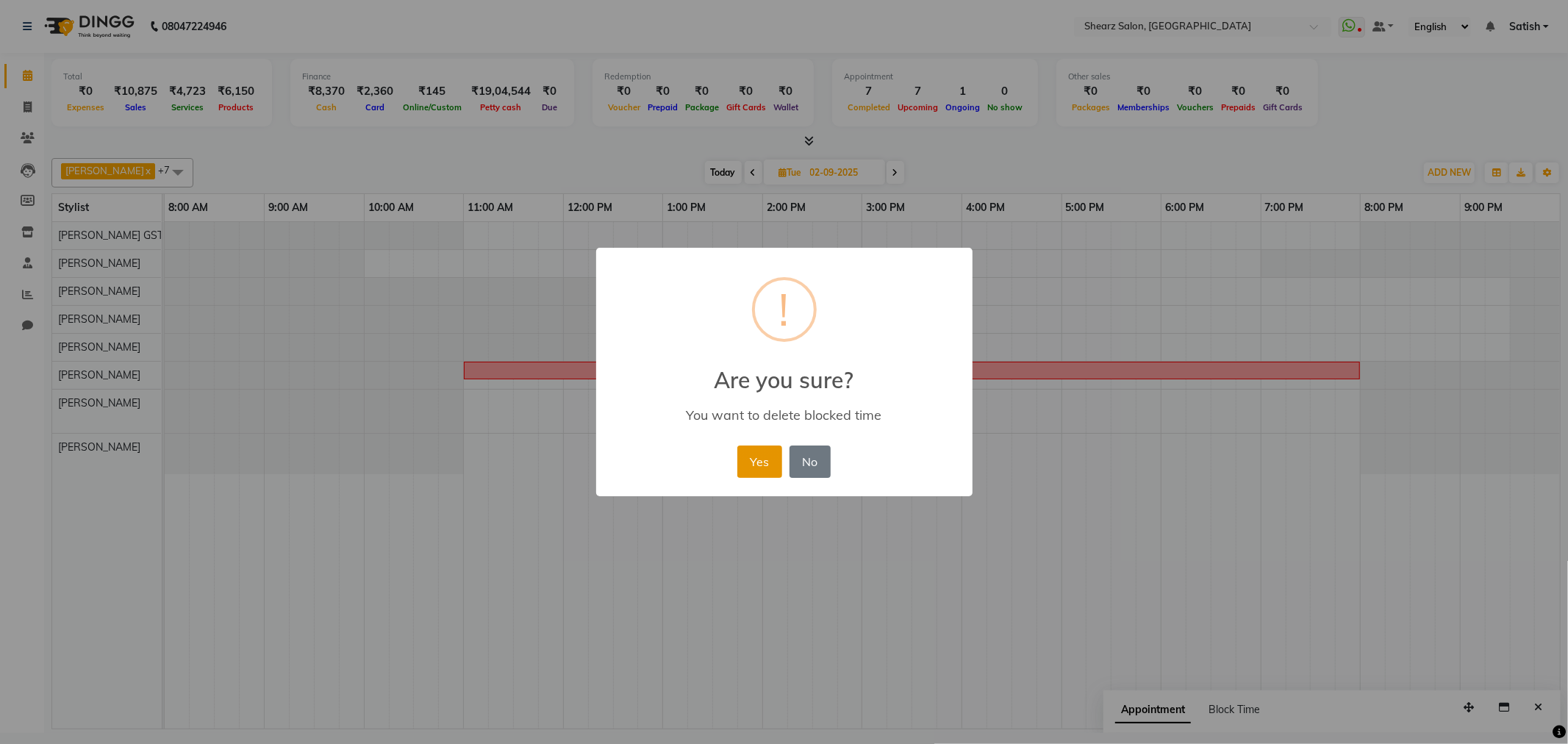
click at [764, 453] on button "Yes" at bounding box center [760, 462] width 45 height 32
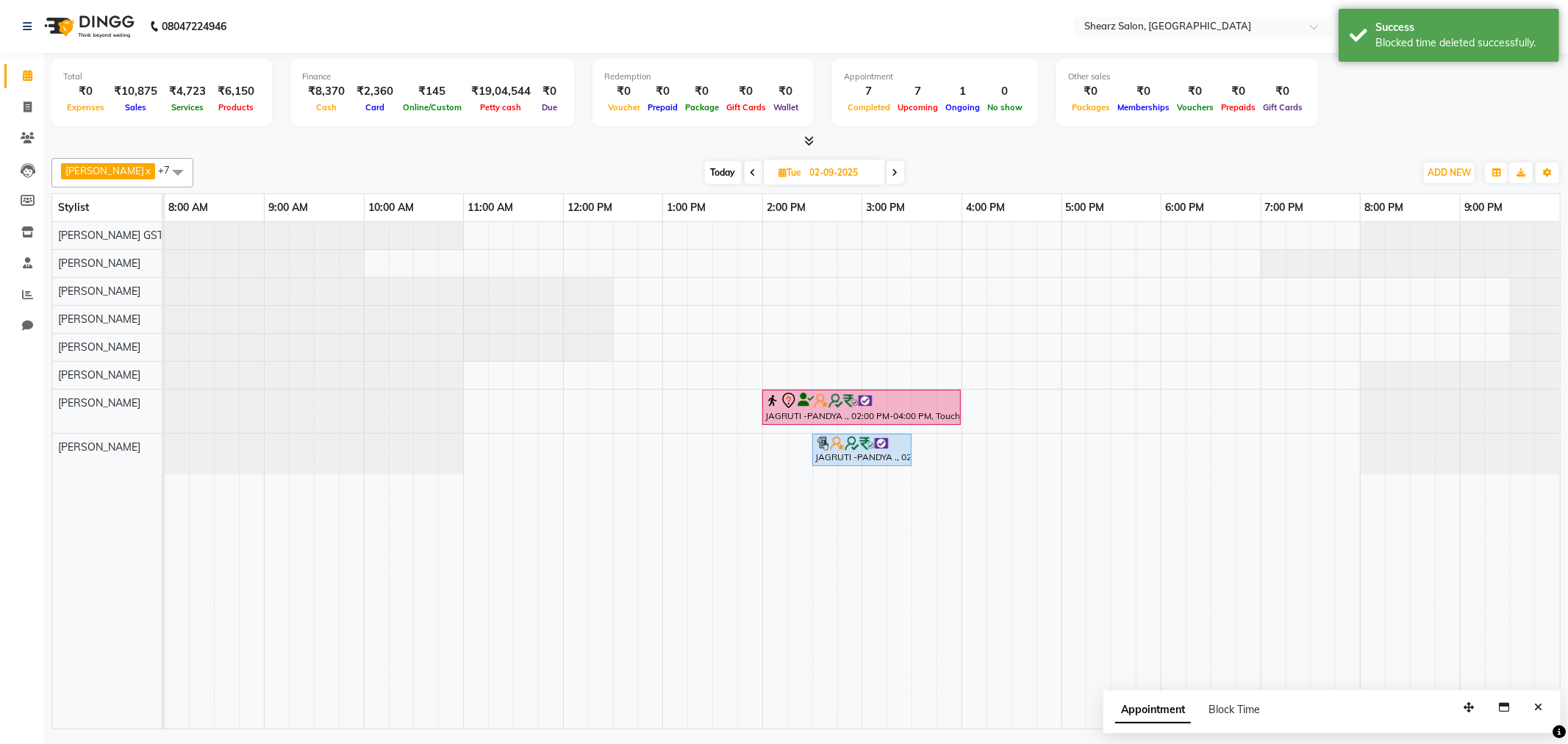
click at [714, 179] on span "Today" at bounding box center [723, 173] width 37 height 23
type input "[DATE]"
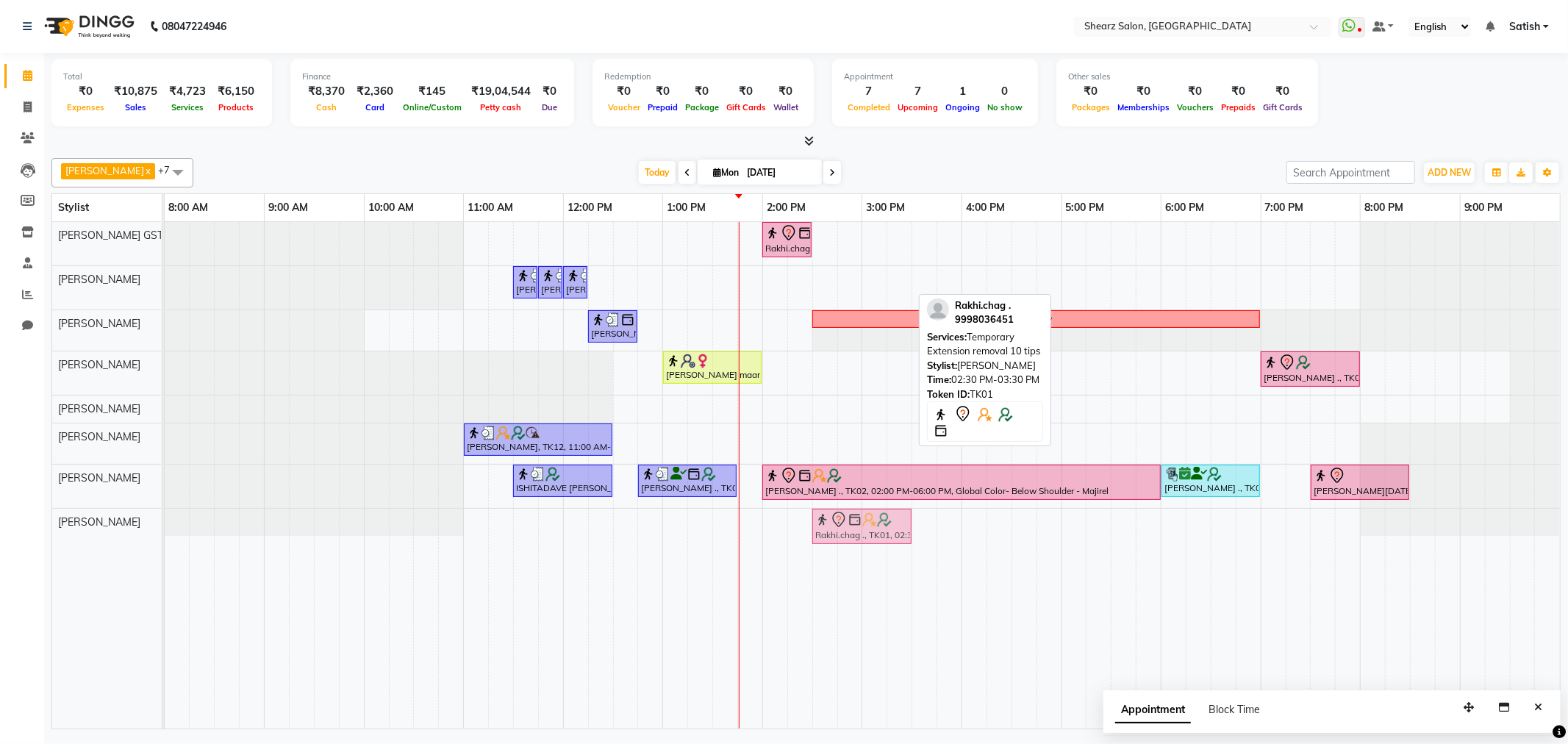
drag, startPoint x: 864, startPoint y: 273, endPoint x: 871, endPoint y: 525, distance: 252.1
click at [869, 522] on tbody "Rakhi.chag ., TK01, 02:00 PM-02:30 PM, Eyebrow threading with senior Jaimini Mi…" at bounding box center [862, 379] width 1396 height 314
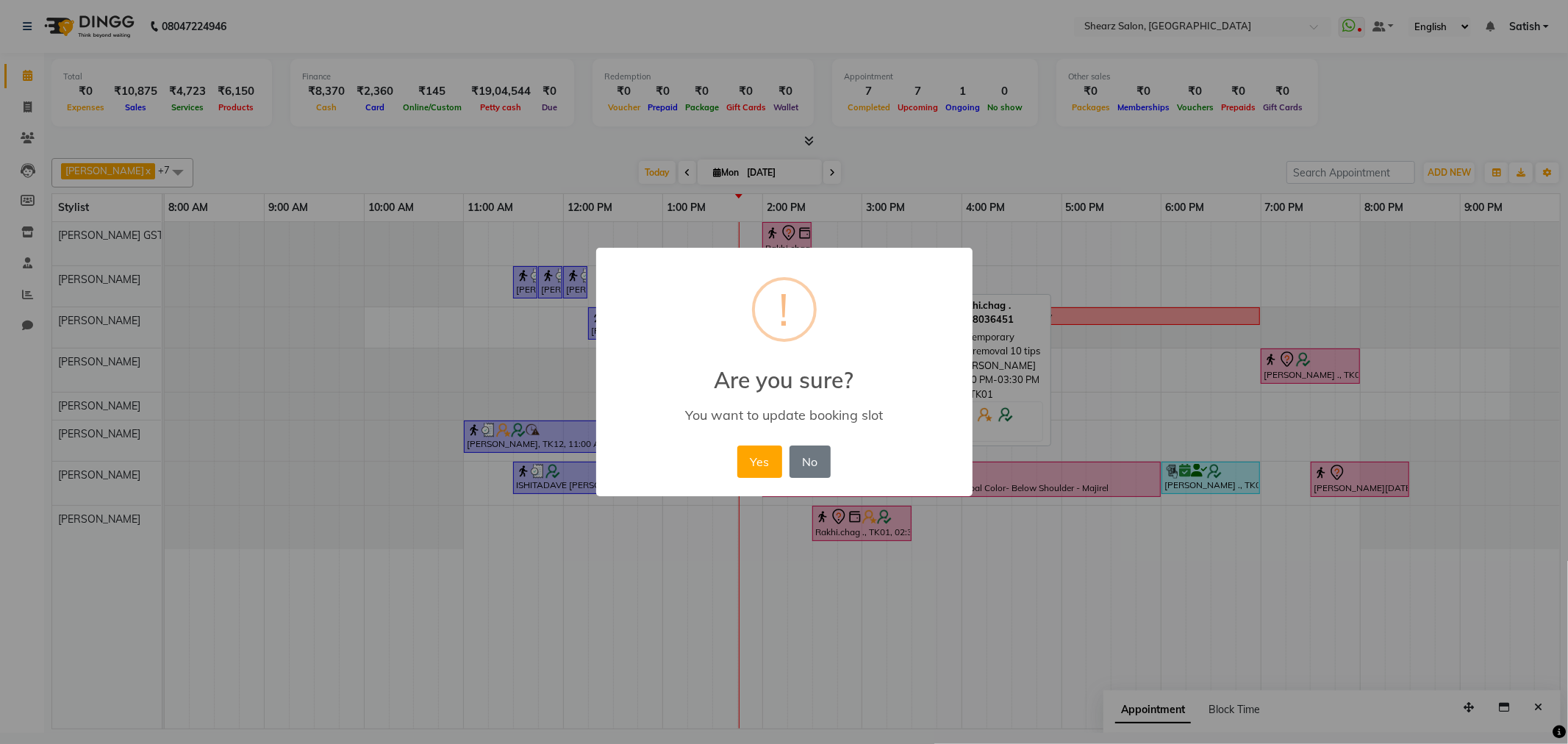
drag, startPoint x: 755, startPoint y: 453, endPoint x: 740, endPoint y: 451, distance: 15.1
click at [752, 456] on button "Yes" at bounding box center [760, 462] width 45 height 32
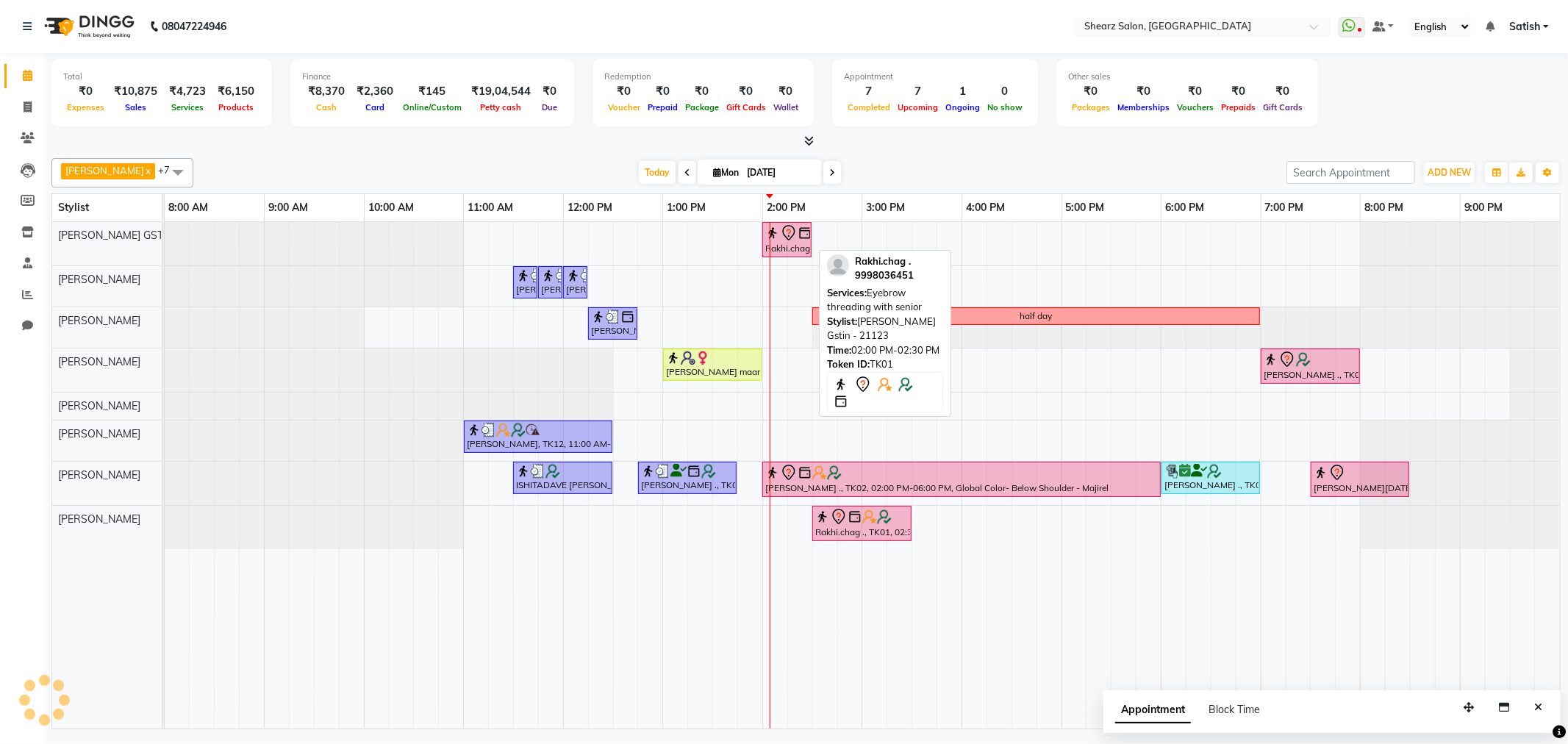
click at [800, 228] on img at bounding box center [805, 233] width 14 height 14
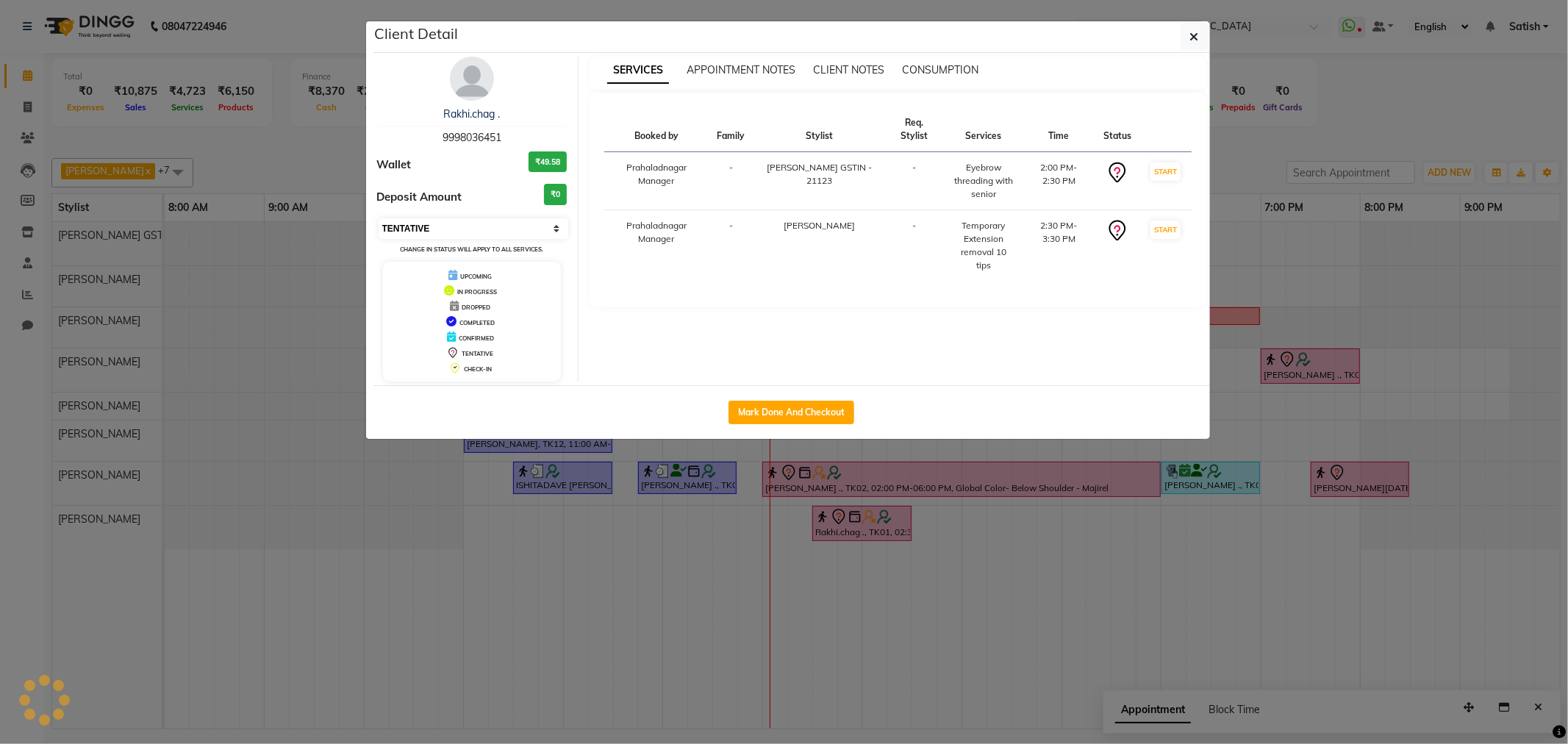
drag, startPoint x: 475, startPoint y: 221, endPoint x: 468, endPoint y: 234, distance: 14.8
click at [474, 226] on select "Select IN SERVICE CONFIRMED TENTATIVE CHECK IN MARK DONE DROPPED UPCOMING" at bounding box center [475, 228] width 191 height 21
click at [379, 219] on select "Select IN SERVICE CONFIRMED TENTATIVE CHECK IN MARK DONE DROPPED UPCOMING" at bounding box center [475, 228] width 191 height 21
select select "select"
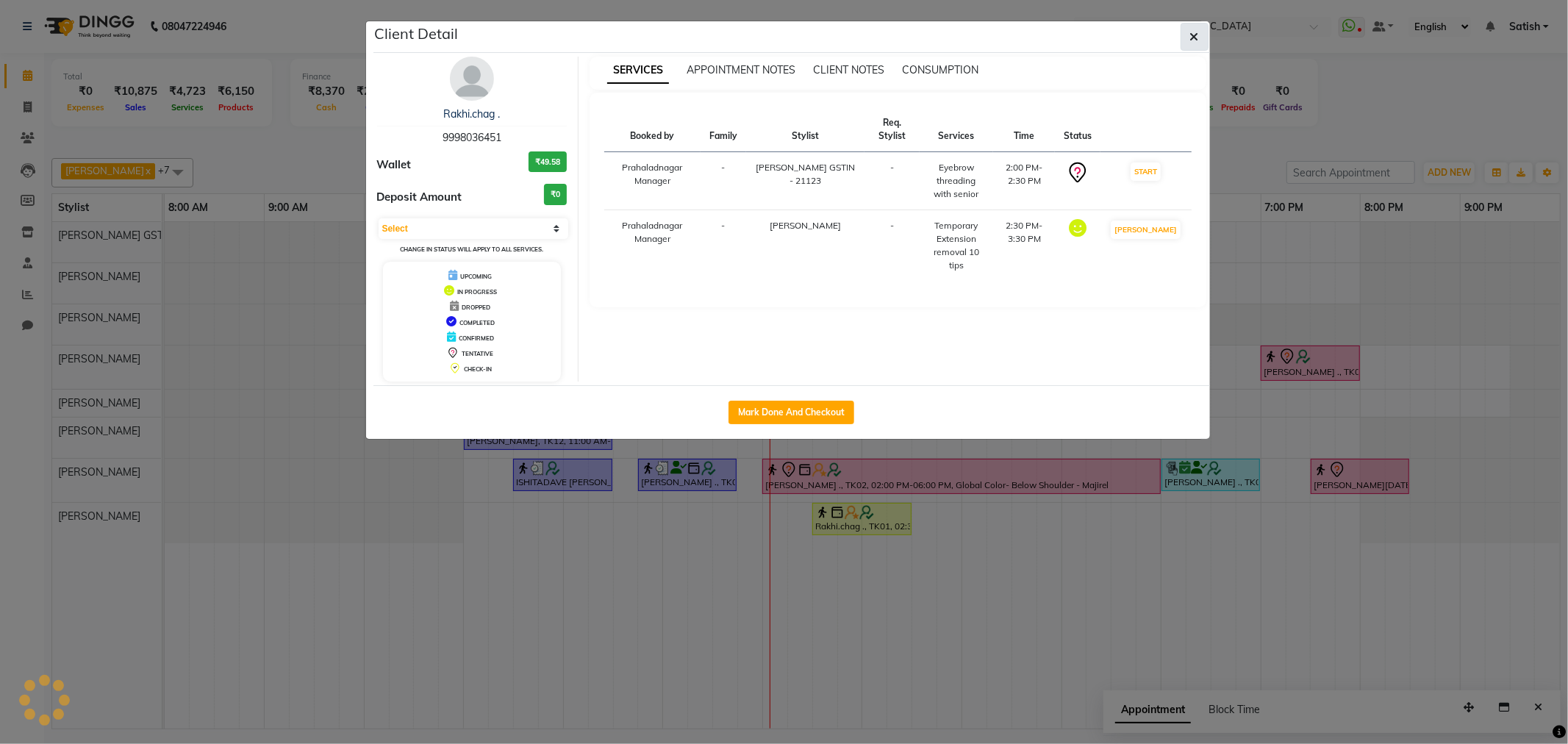
click at [1192, 34] on icon "button" at bounding box center [1195, 37] width 9 height 12
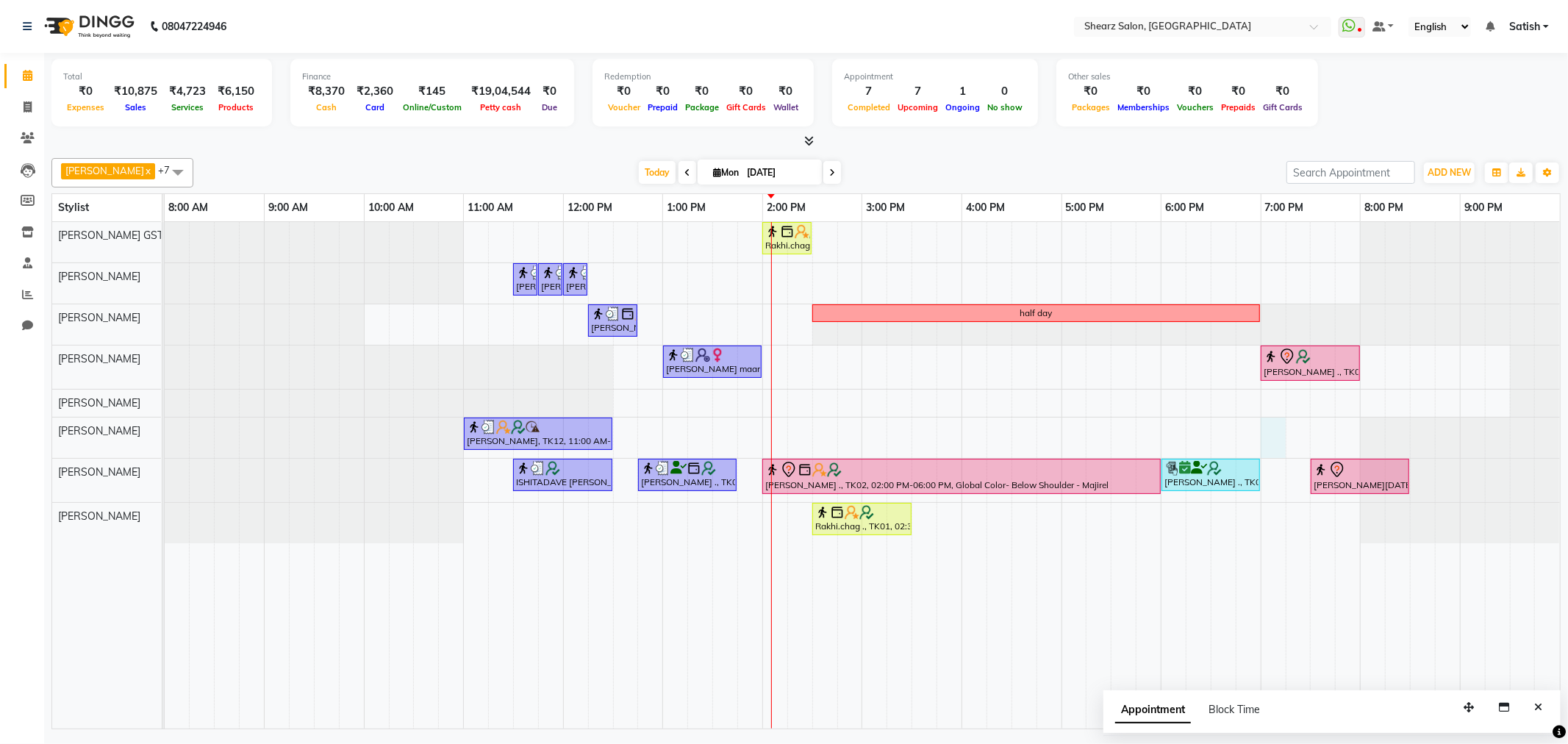
click at [1276, 439] on div "Rakhi.chag ., TK01, 02:00 PM-02:30 PM, Eyebrow threading with senior Jaimini Mi…" at bounding box center [862, 475] width 1396 height 507
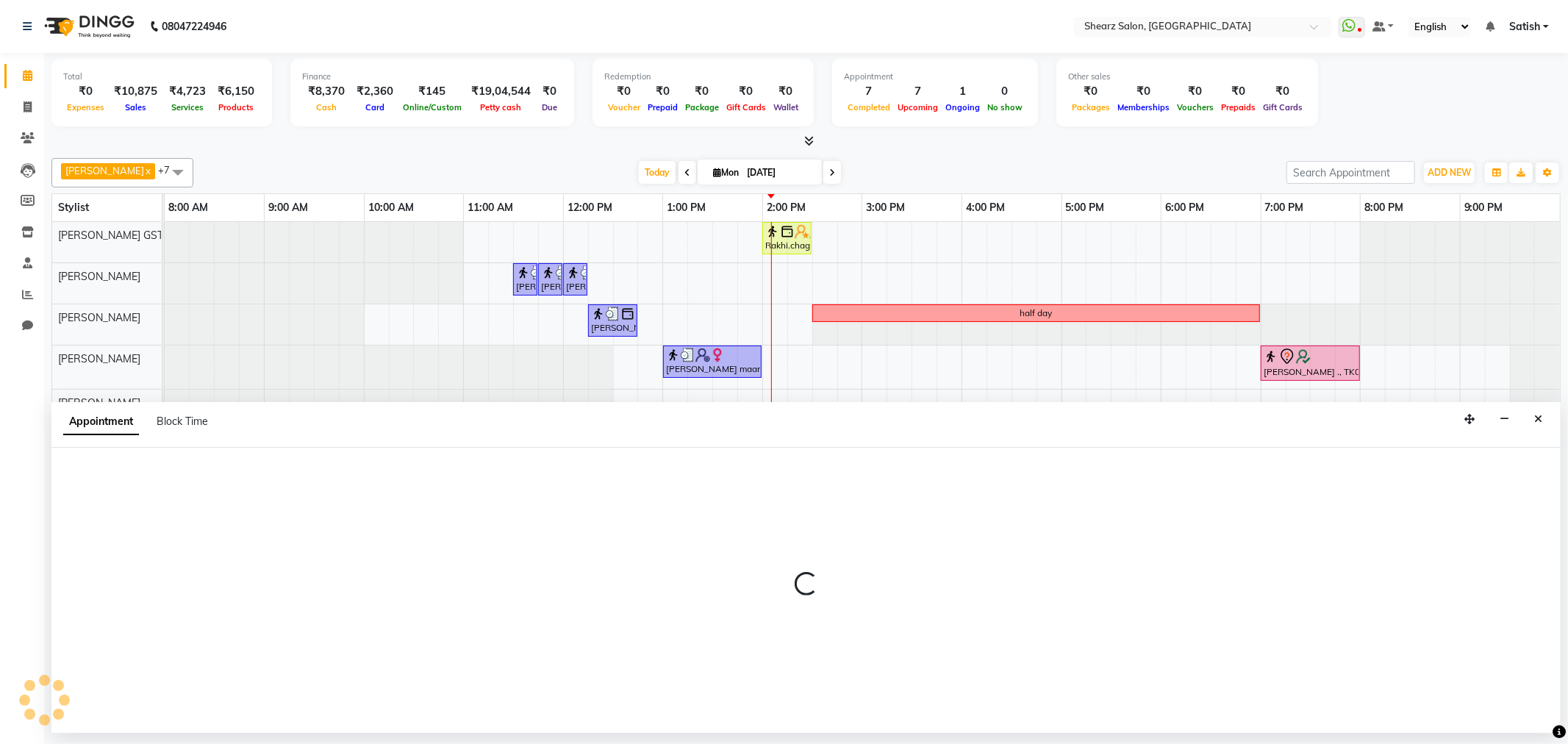
select select "77471"
select select "1140"
select select "tentative"
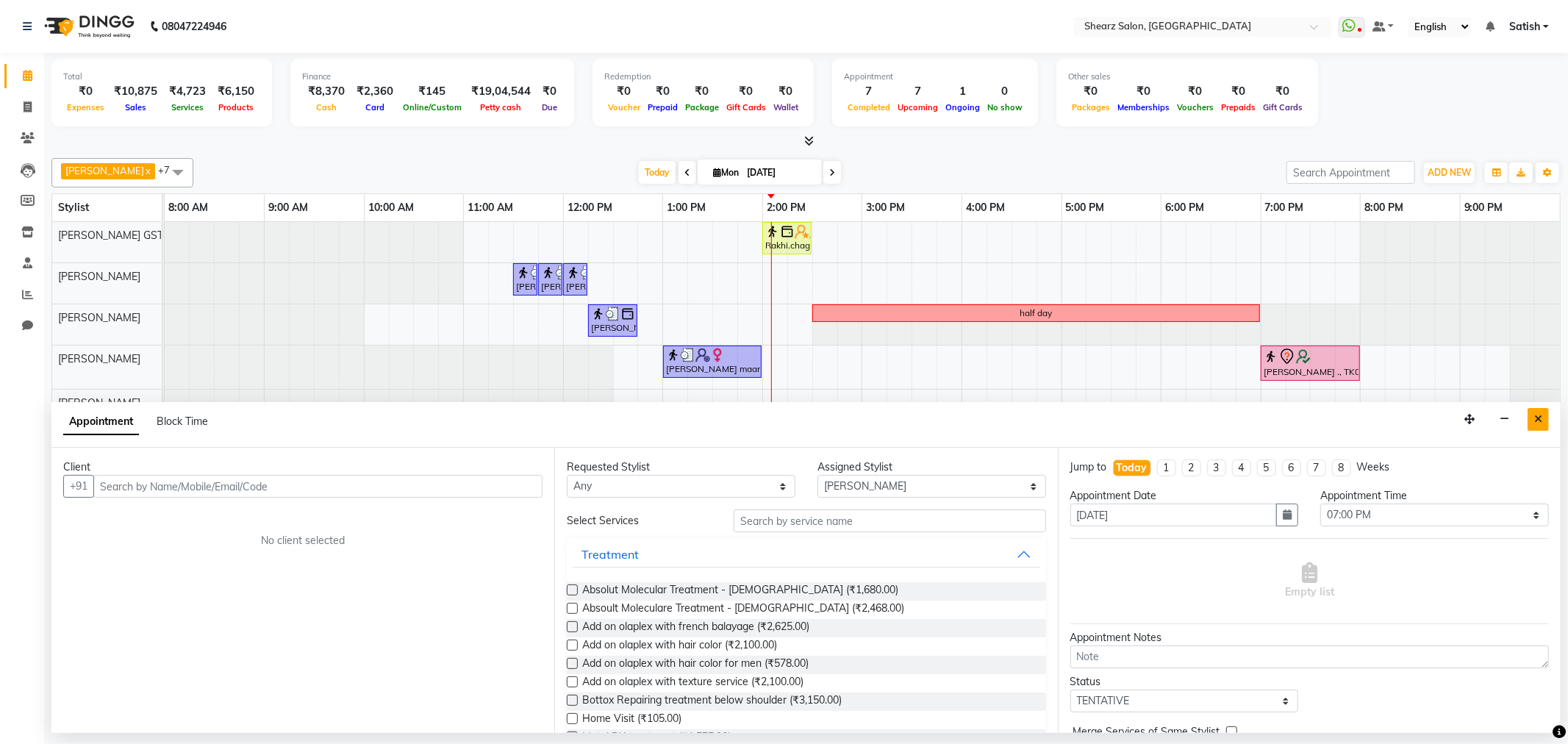
click at [1532, 423] on button "Close" at bounding box center [1539, 420] width 21 height 23
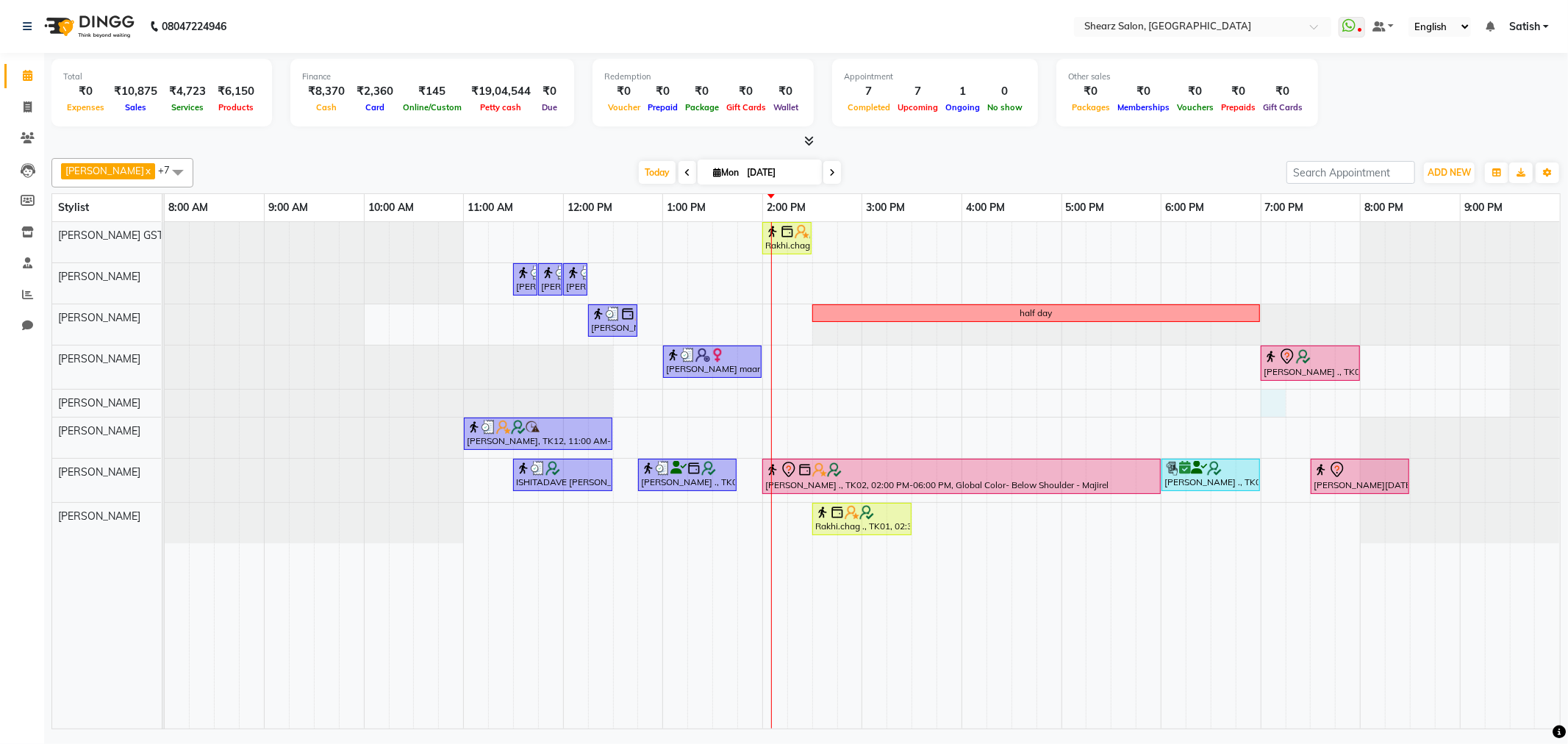
click at [1267, 407] on div "Rakhi.chag ., TK01, 02:00 PM-02:30 PM, Eyebrow threading with senior Jaimini Mi…" at bounding box center [862, 475] width 1396 height 507
select select "77486"
select select "tentative"
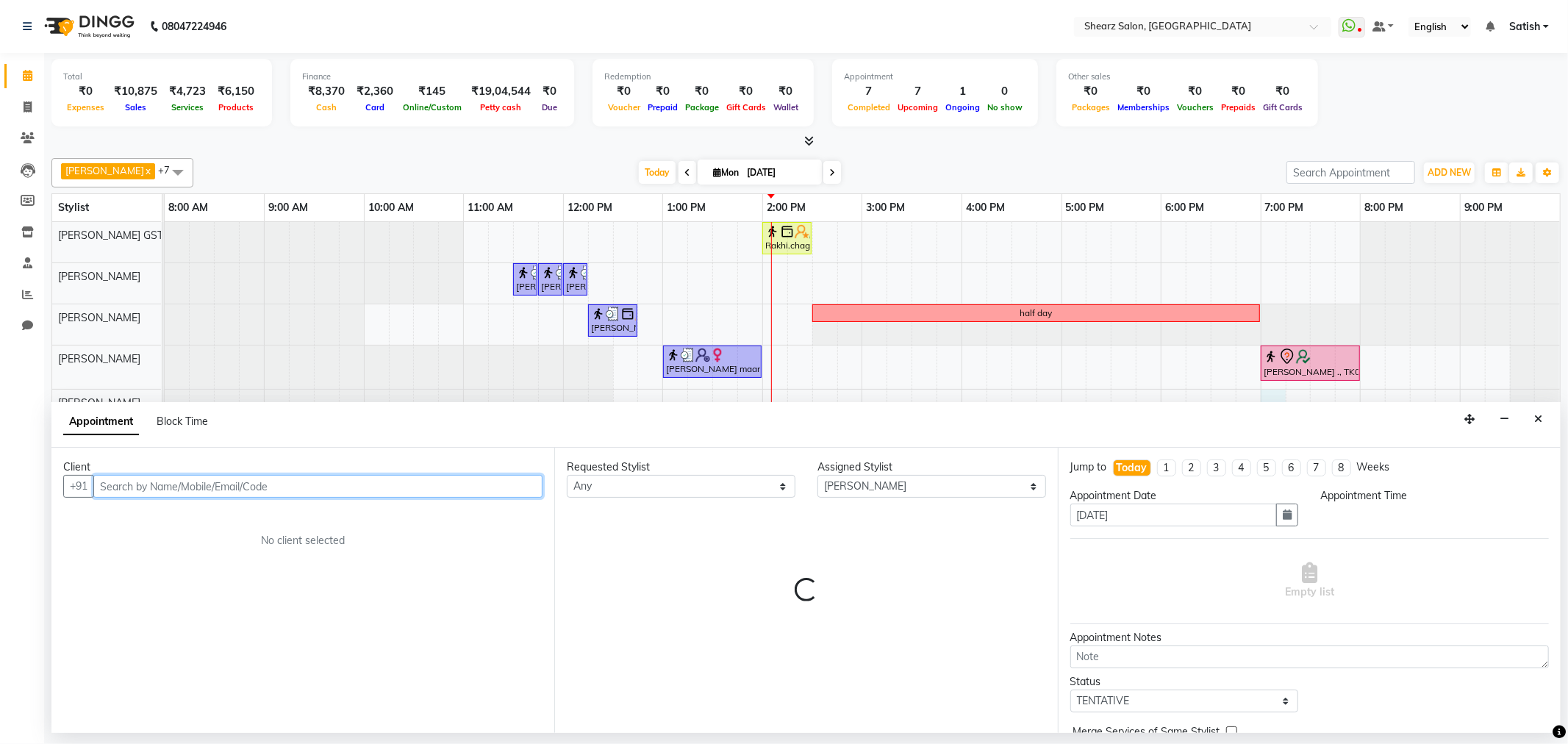
select select "1140"
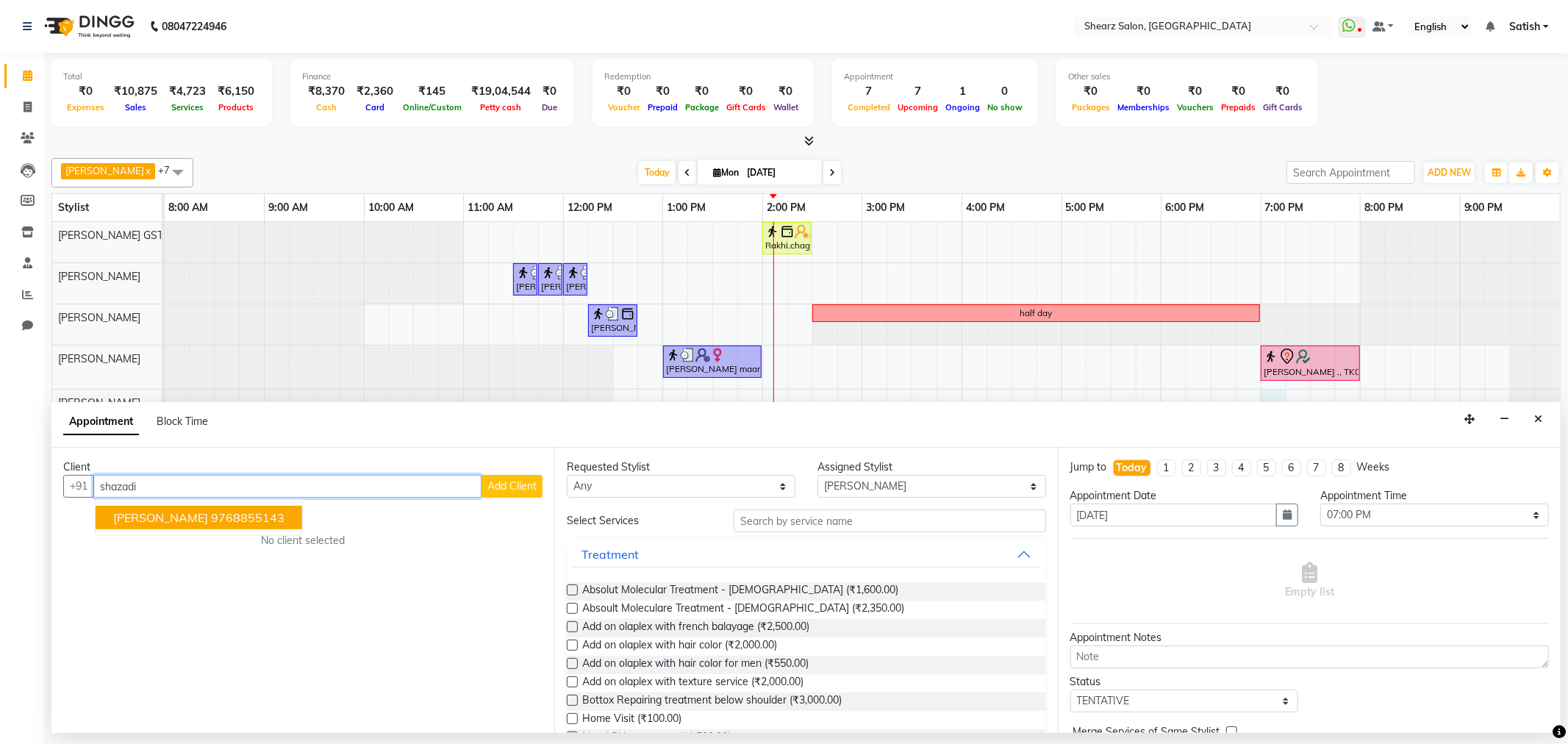
click at [211, 521] on ngb-highlight "9768855143" at bounding box center [248, 517] width 73 height 14
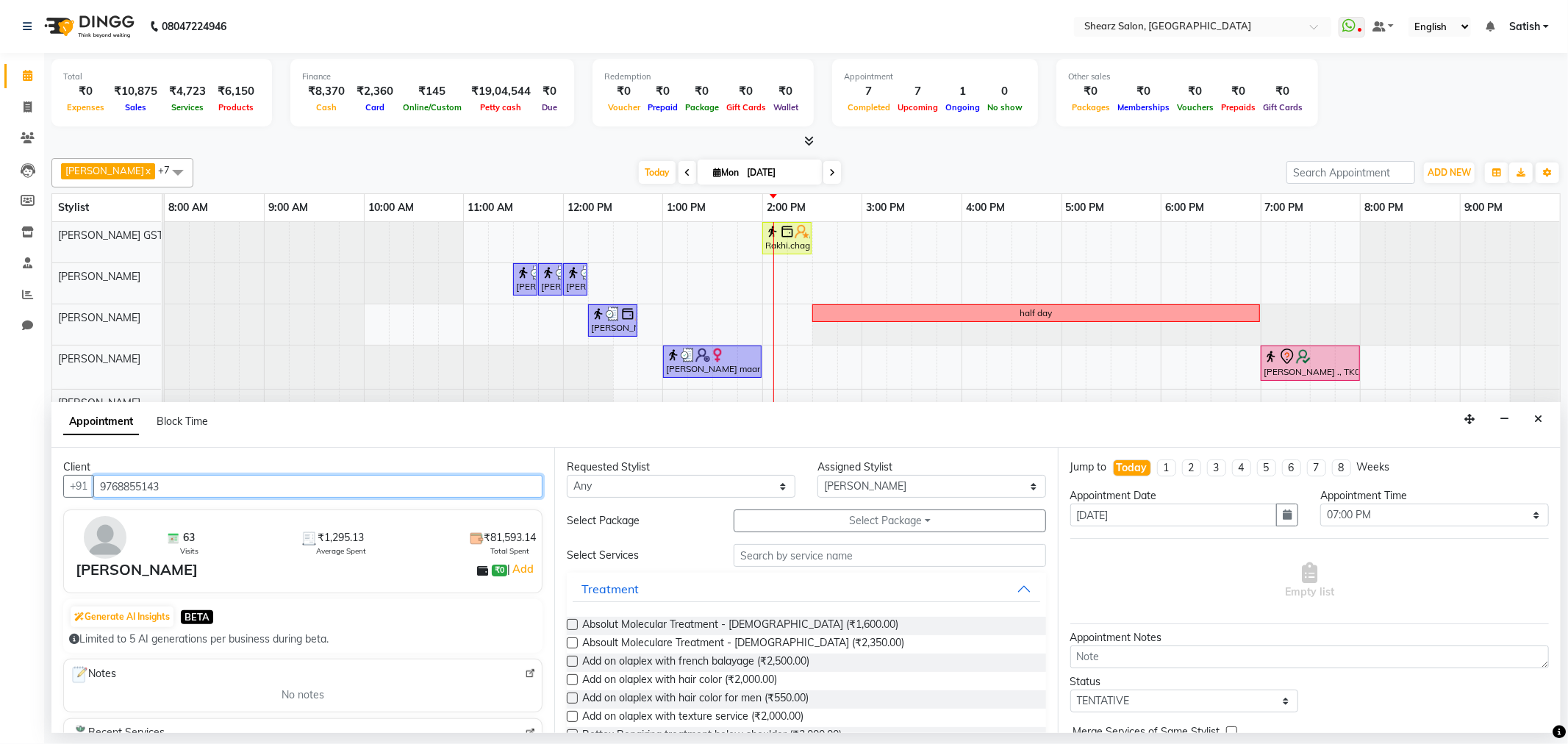
type input "9768855143"
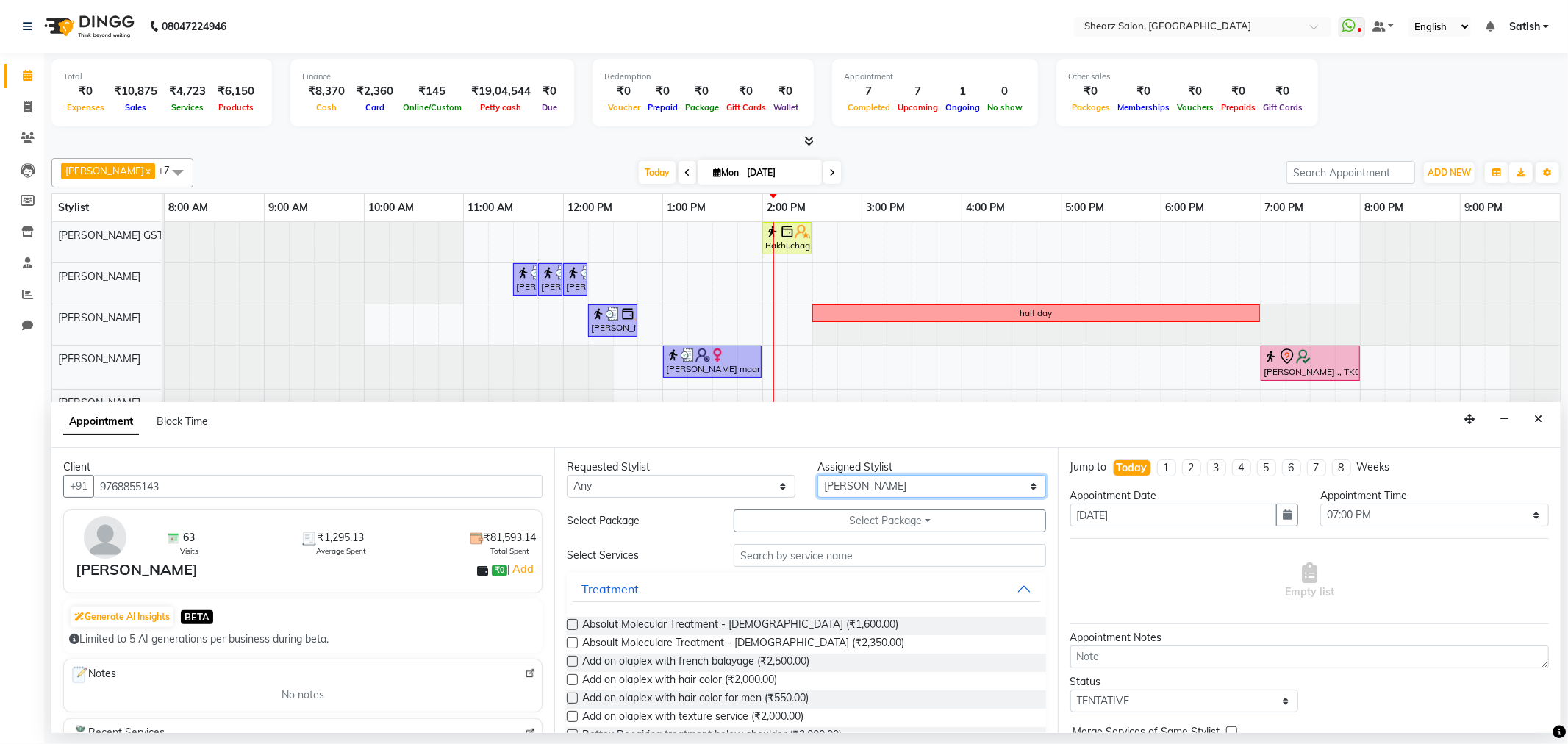
click at [848, 496] on select "Select Brijesh Valand Center 1_mgr mgr Chandrakant Parmar Dinesh Deora Divyata …" at bounding box center [932, 487] width 228 height 23
select select "77471"
click at [818, 475] on select "Select Brijesh Valand Center 1_mgr mgr Chandrakant Parmar Dinesh Deora Divyata …" at bounding box center [932, 487] width 228 height 23
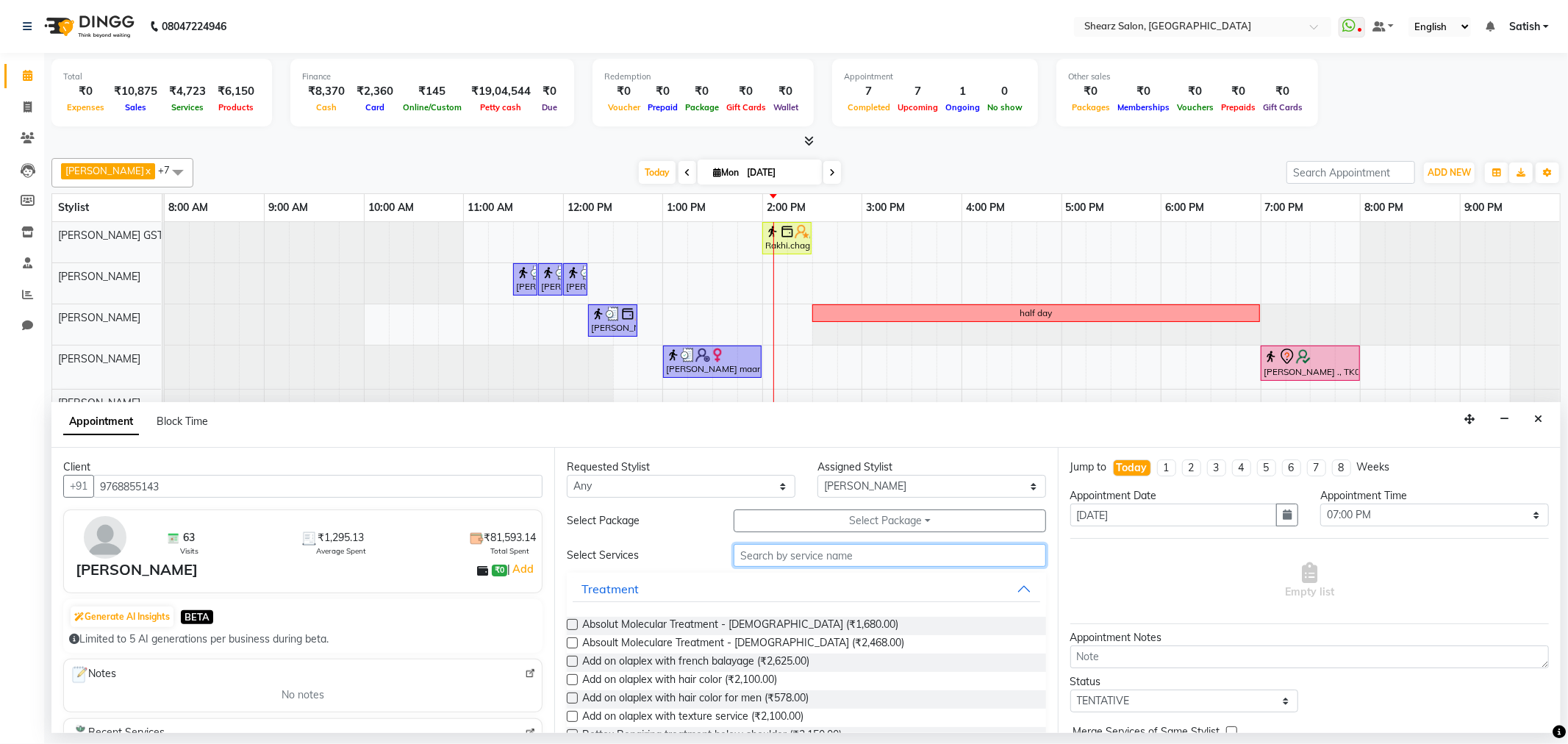
click at [847, 544] on input "text" at bounding box center [890, 556] width 312 height 23
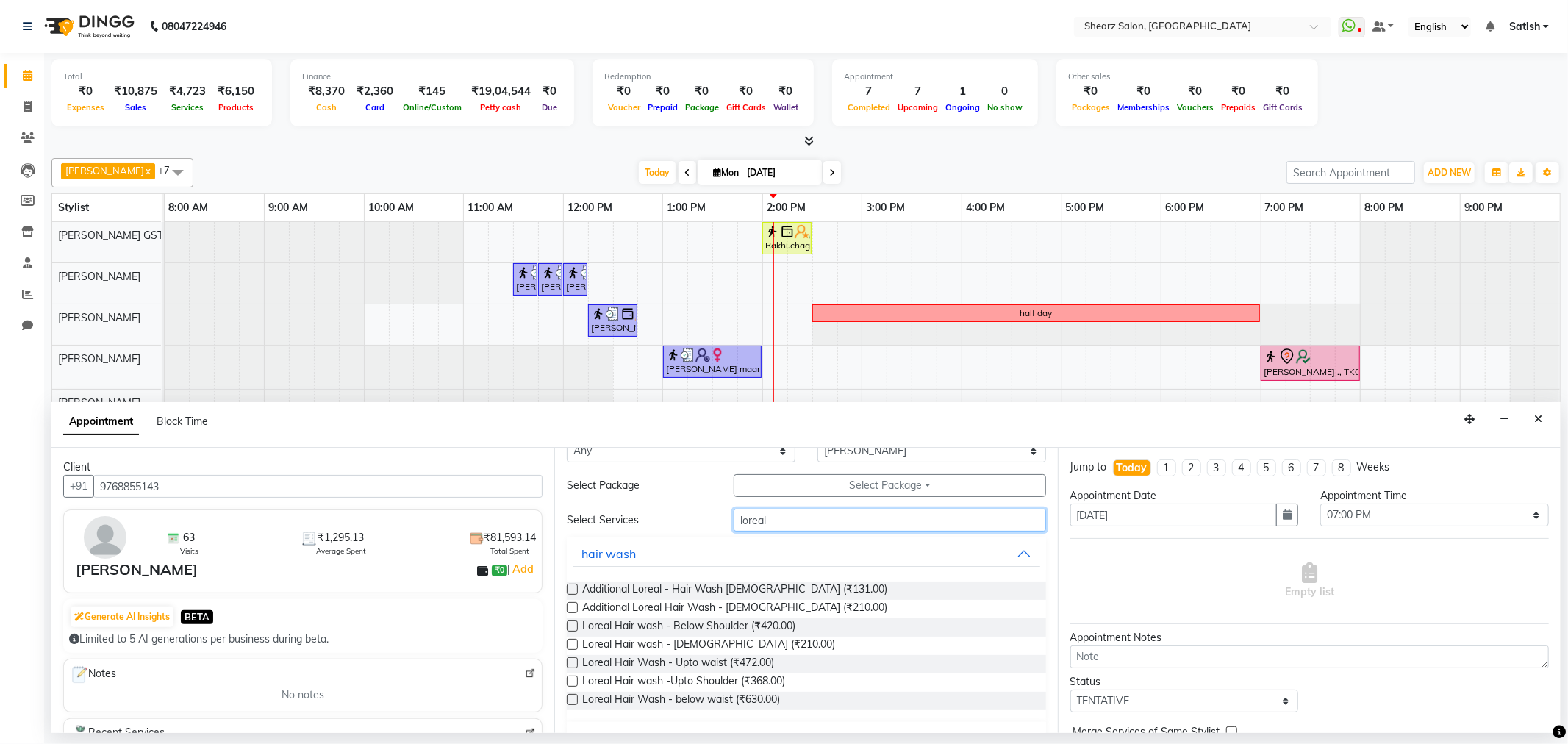
scroll to position [69, 0]
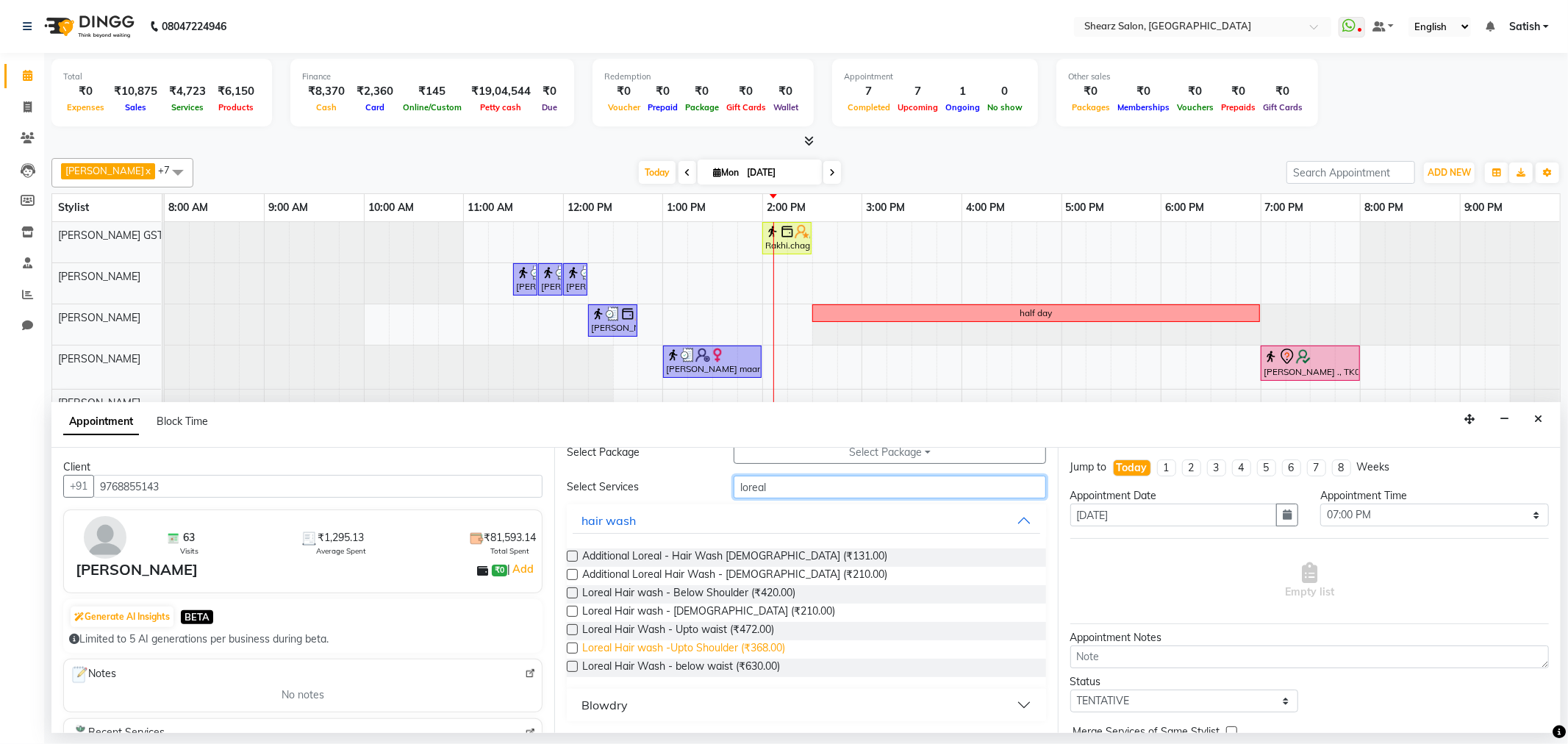
type input "loreal"
click at [751, 652] on span "Loreal Hair wash -Upto Shoulder (₹368.00)" at bounding box center [684, 649] width 203 height 19
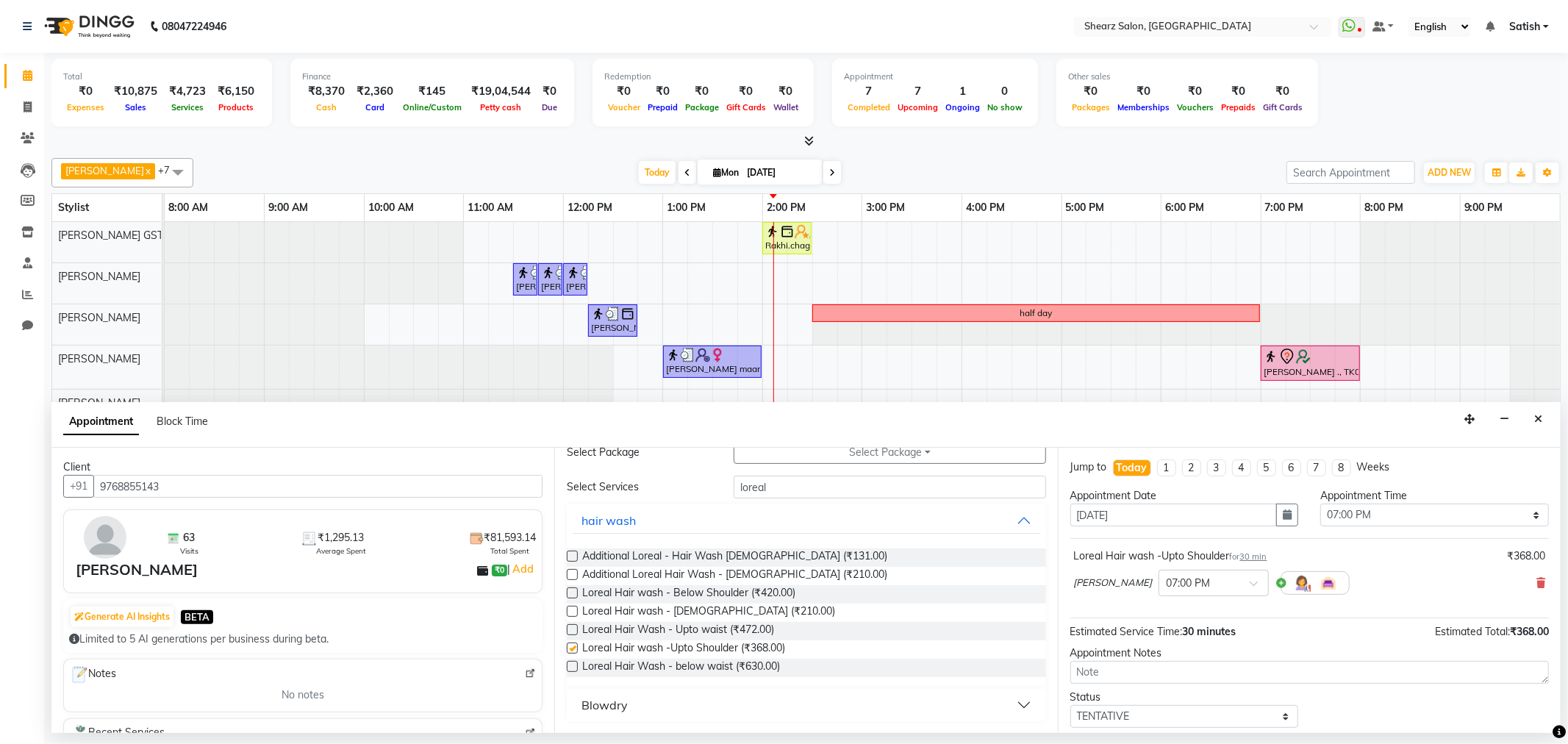
checkbox input "false"
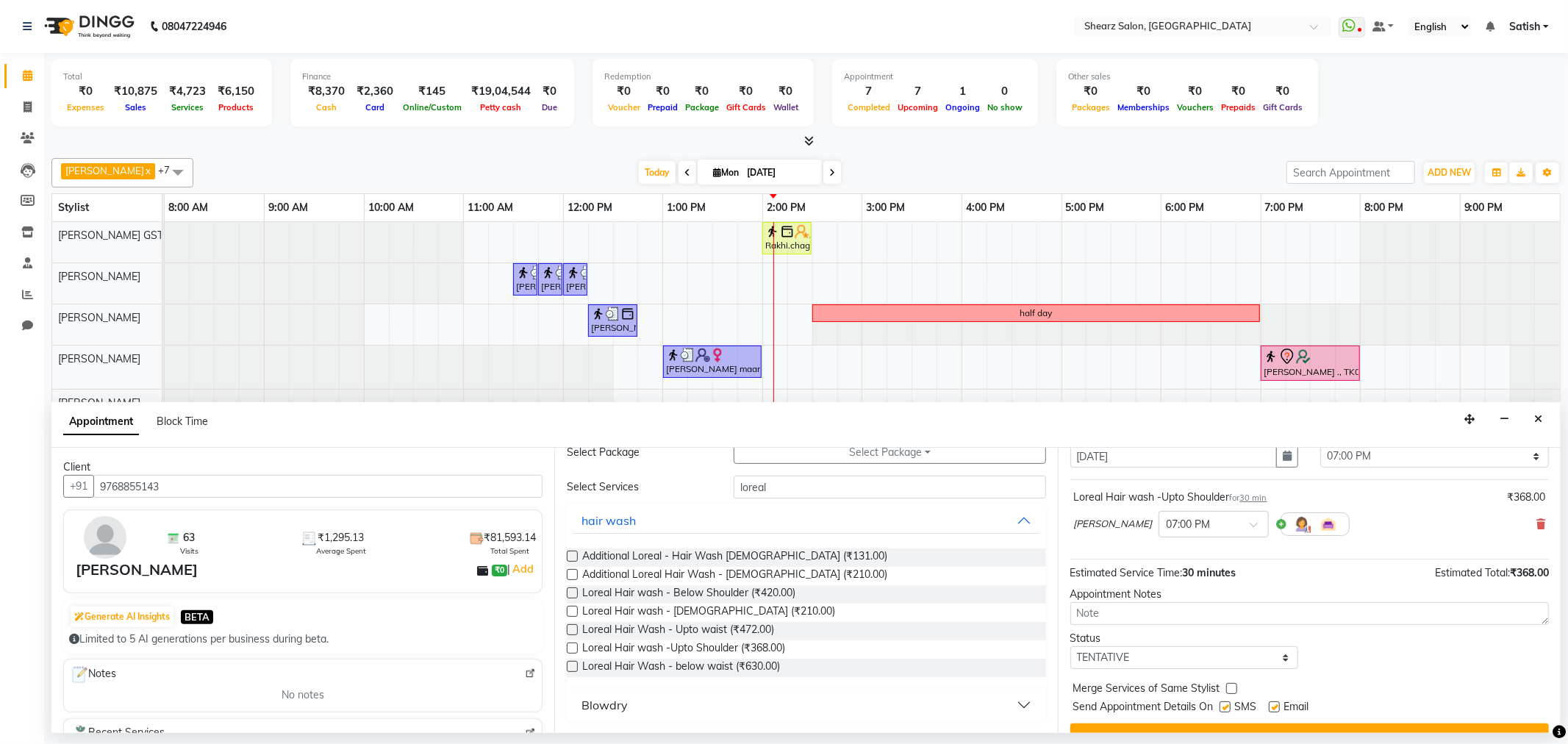
scroll to position [88, 0]
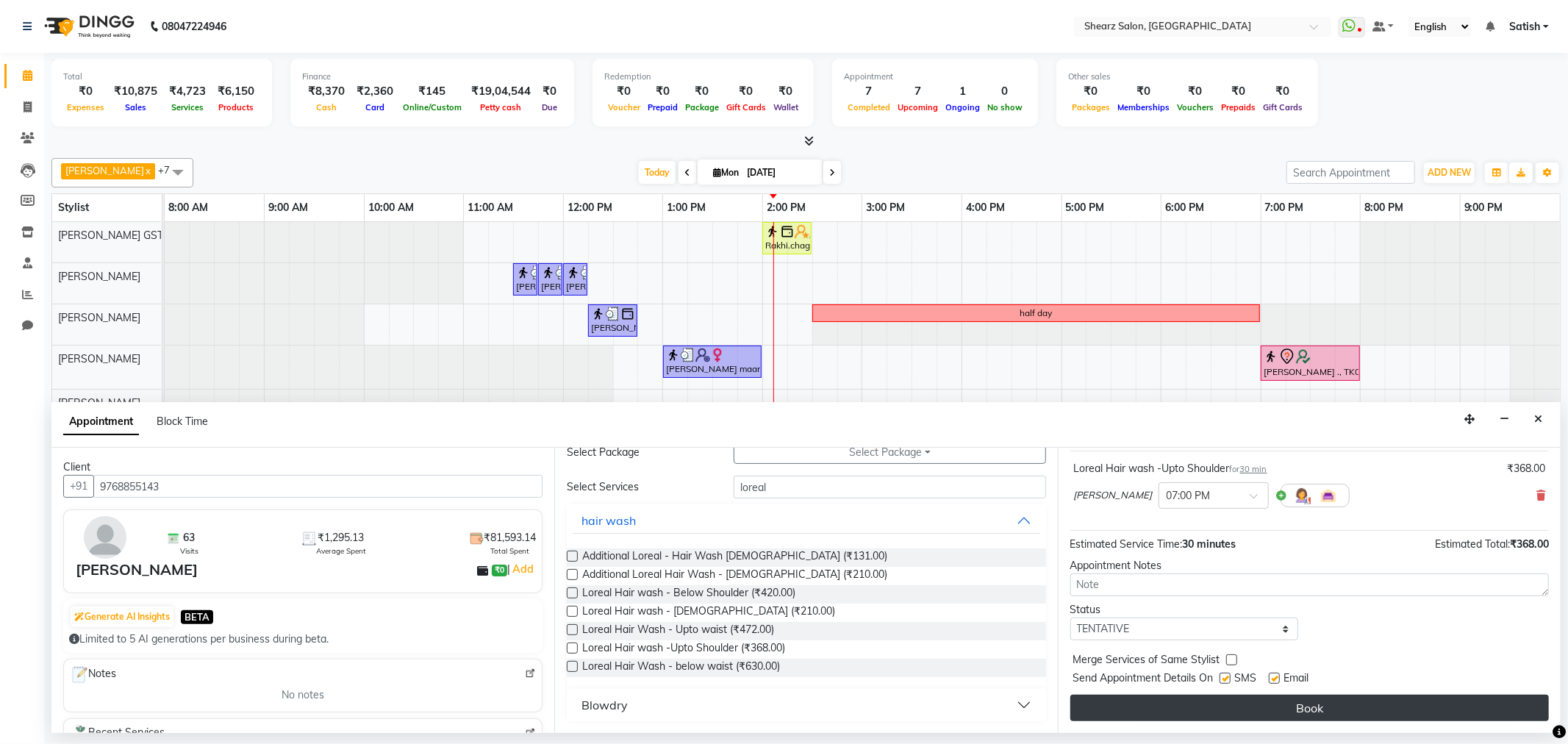
click at [1262, 703] on button "Book" at bounding box center [1309, 708] width 479 height 27
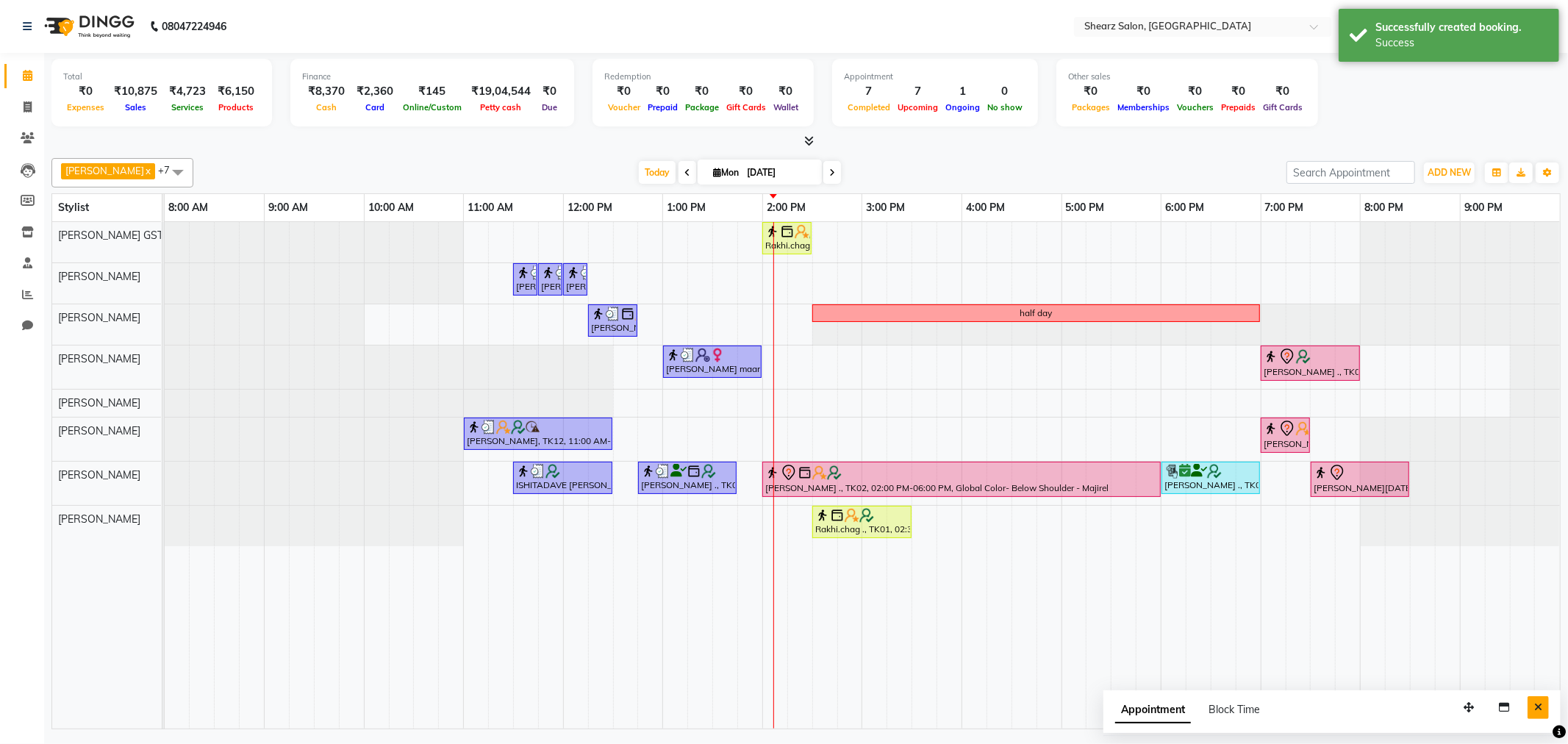
click at [1534, 706] on icon "Close" at bounding box center [1538, 707] width 8 height 11
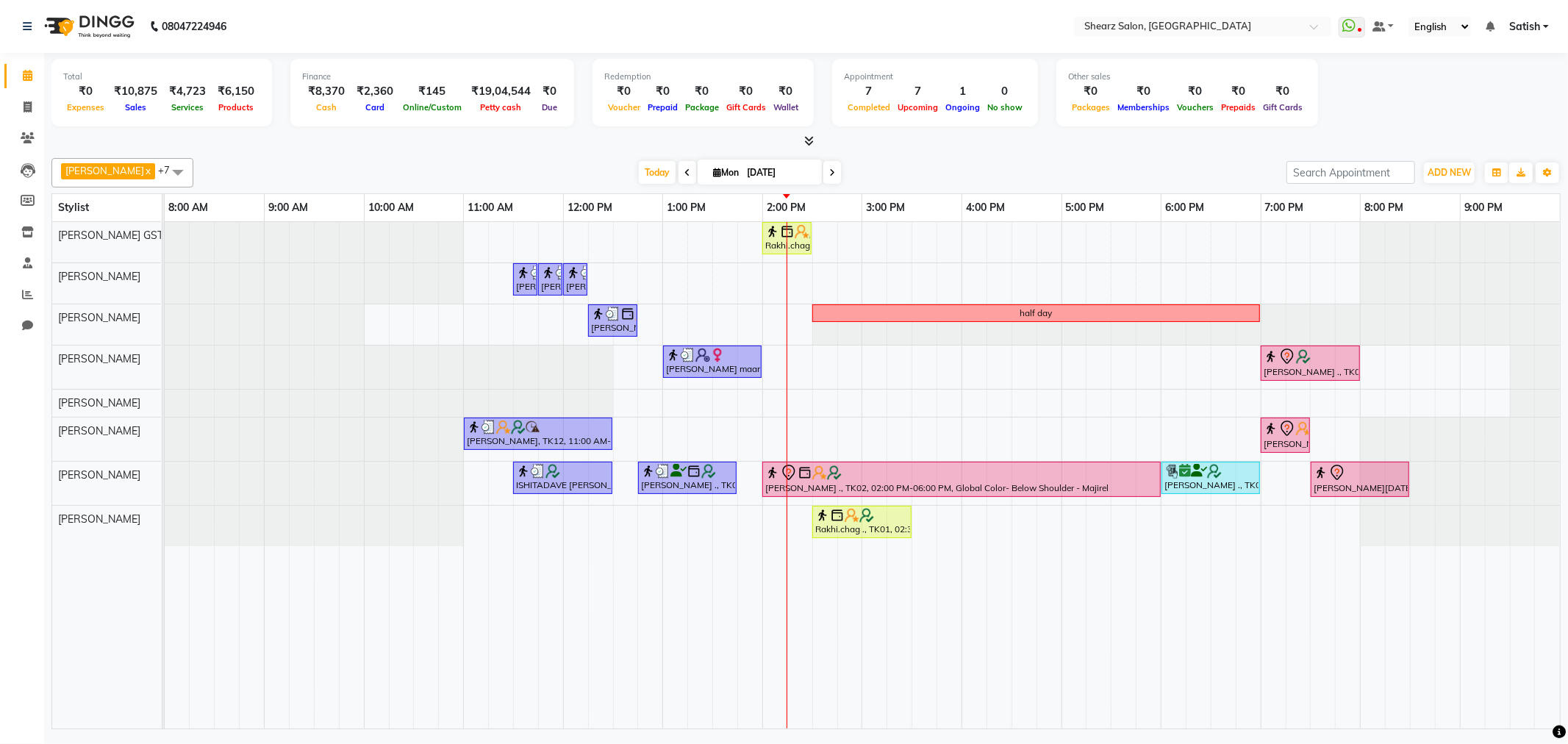
click at [714, 168] on icon at bounding box center [717, 172] width 8 height 10
select select "9"
select select "2025"
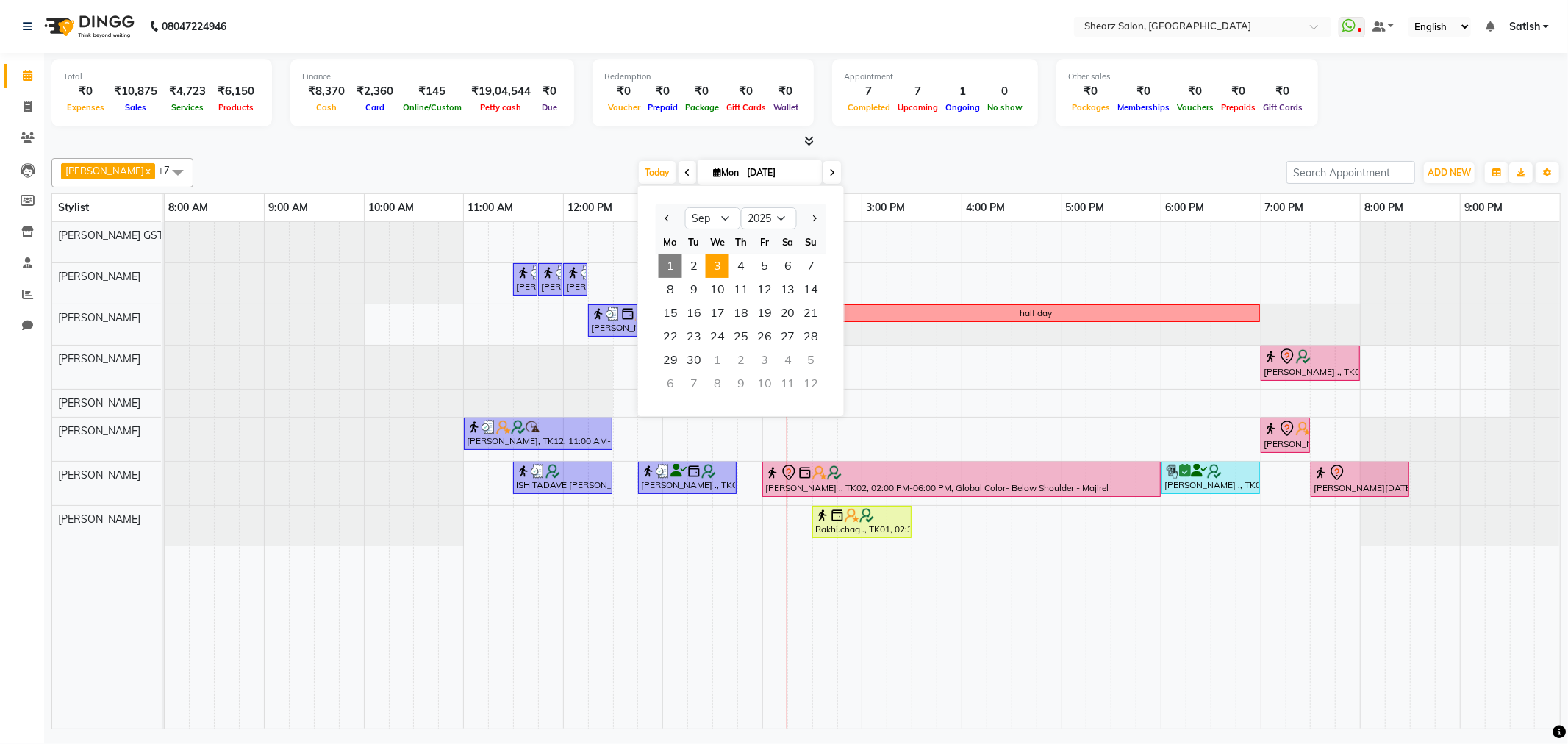
click at [716, 261] on span "3" at bounding box center [717, 266] width 23 height 23
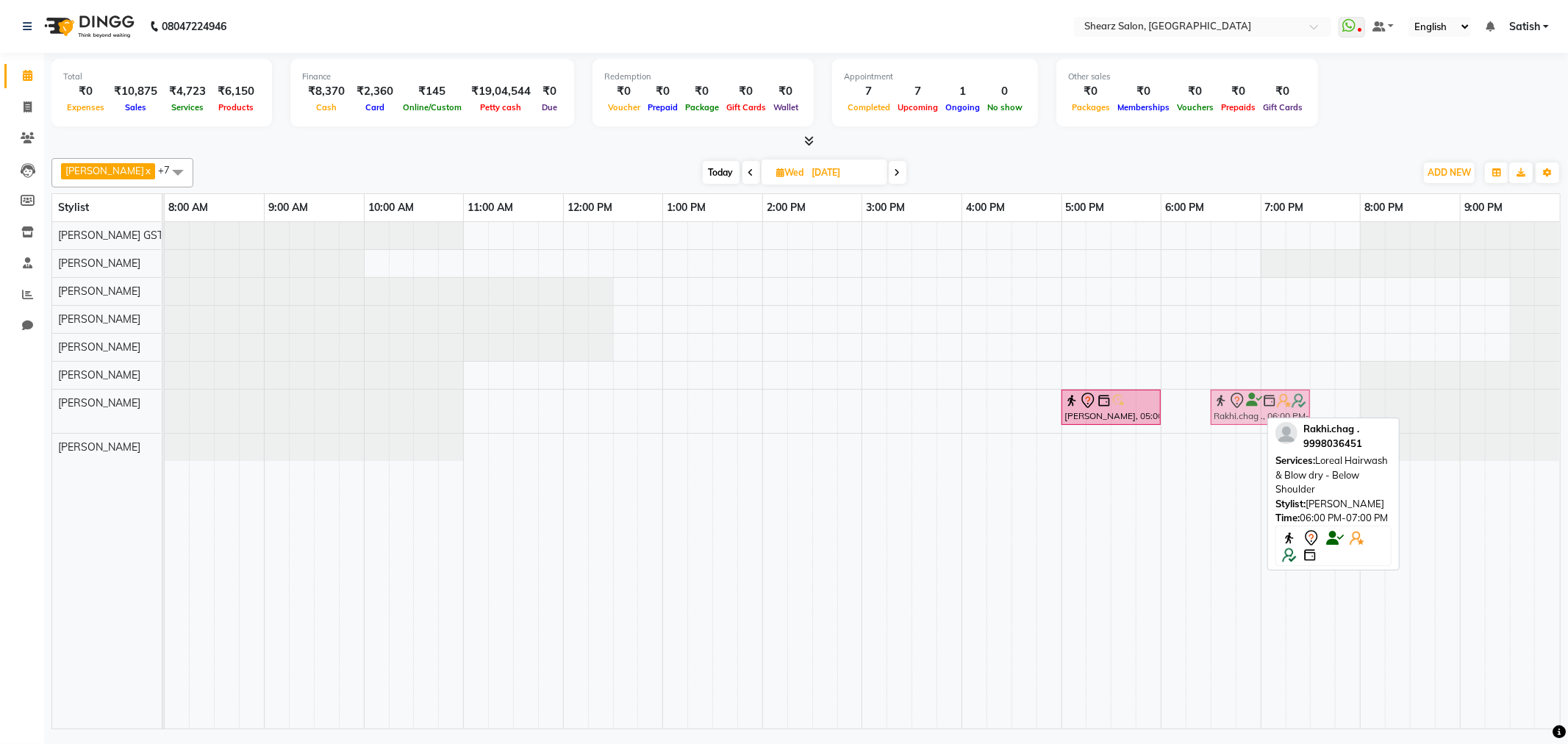
drag, startPoint x: 1192, startPoint y: 408, endPoint x: 1236, endPoint y: 408, distance: 44.0
click at [165, 408] on div "Jasmine Maam, 05:00 PM-06:00 PM, Women Haircut with Mr.Dinesh Rakhi.chag ., 06:…" at bounding box center [165, 411] width 0 height 44
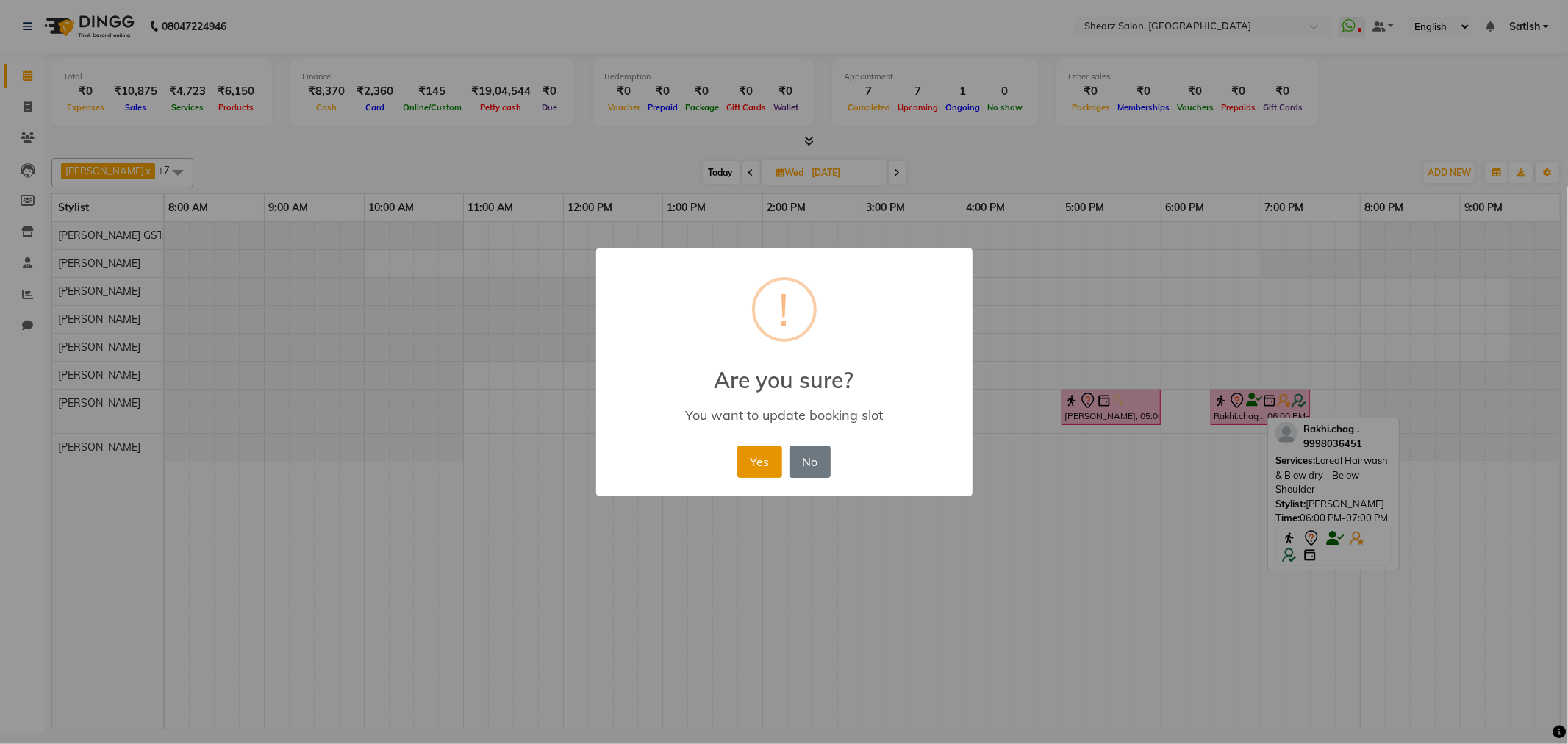
click at [751, 456] on button "Yes" at bounding box center [760, 462] width 45 height 32
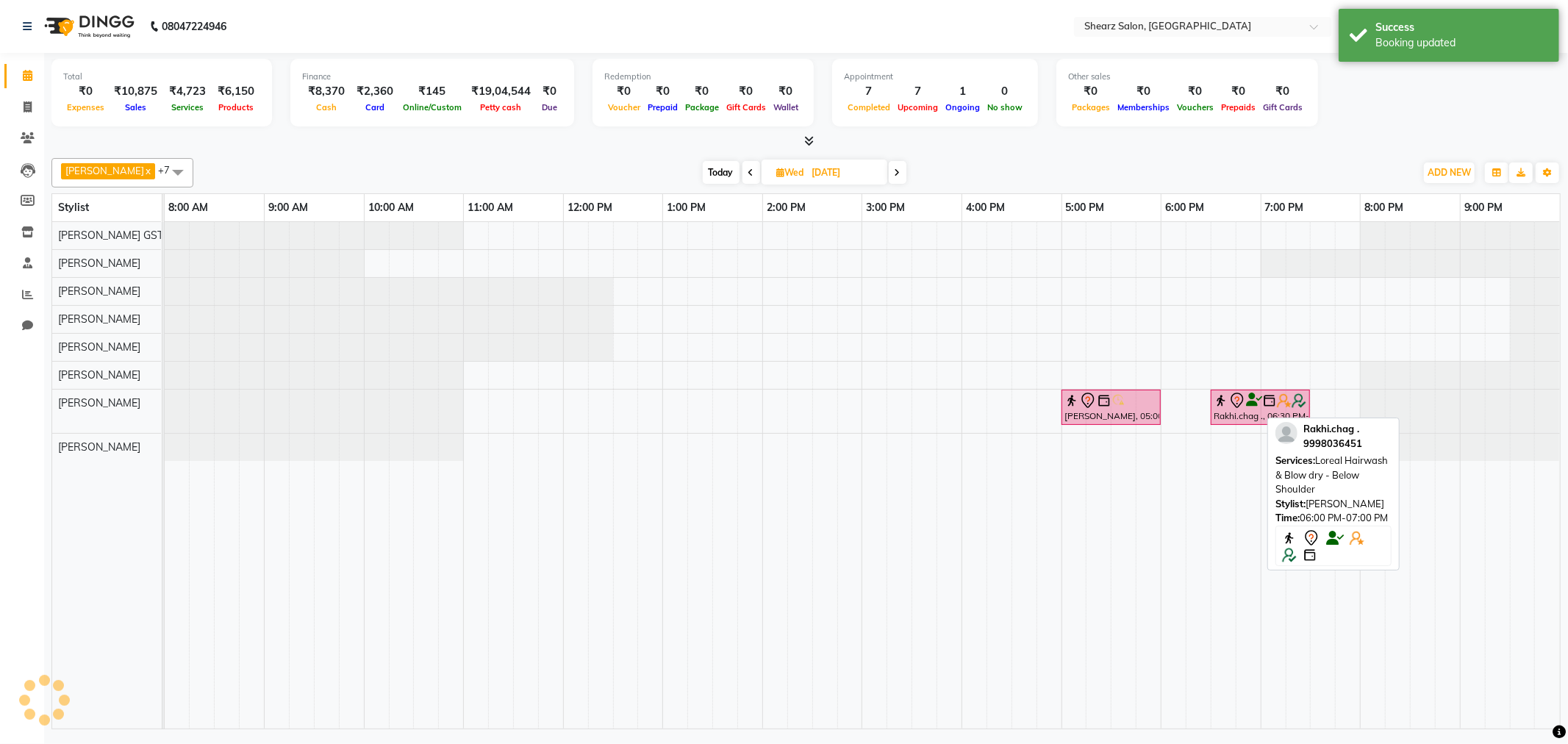
click at [703, 163] on span "Today" at bounding box center [721, 173] width 37 height 23
type input "[DATE]"
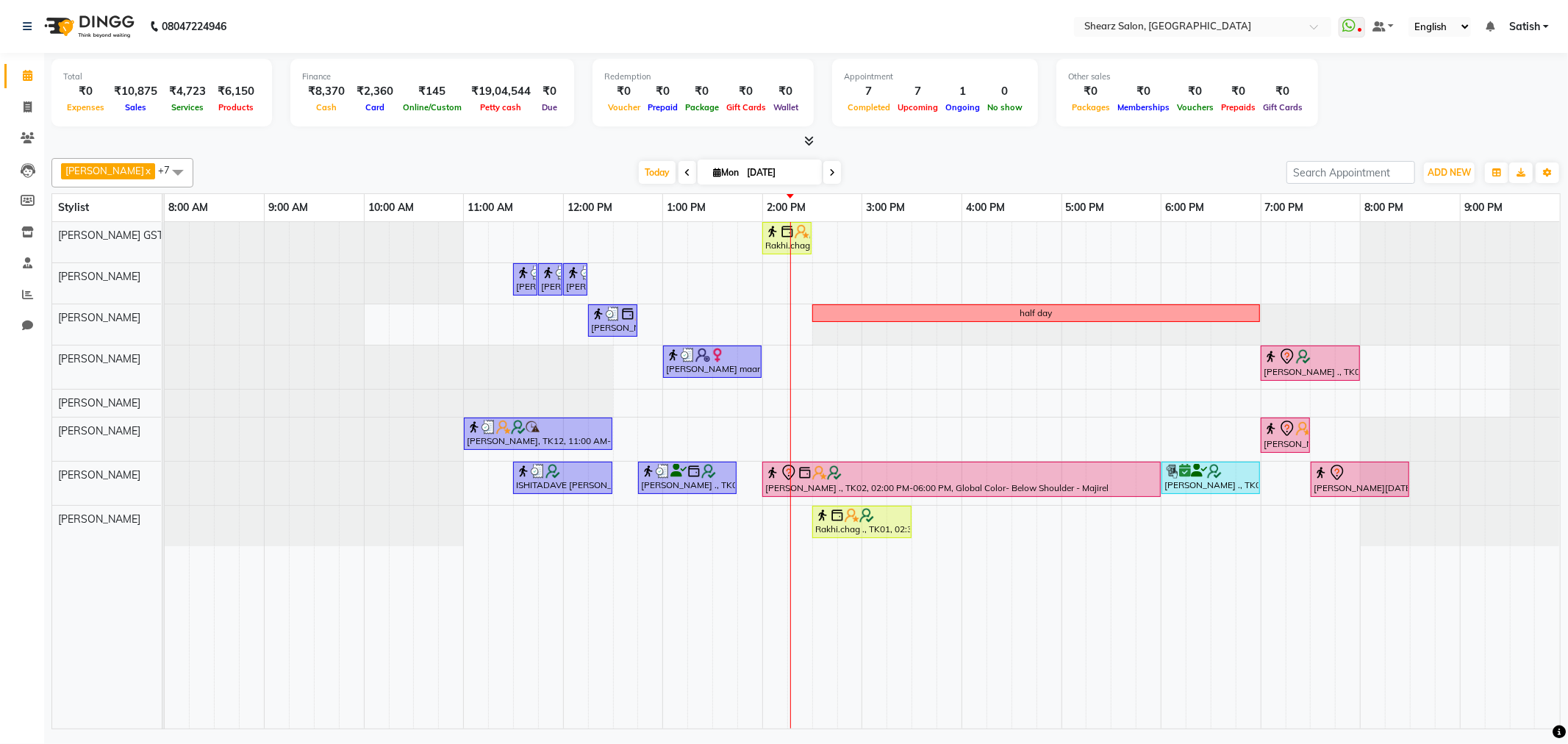
click at [761, 161] on input "[DATE]" at bounding box center [780, 172] width 73 height 22
select select "9"
select select "2025"
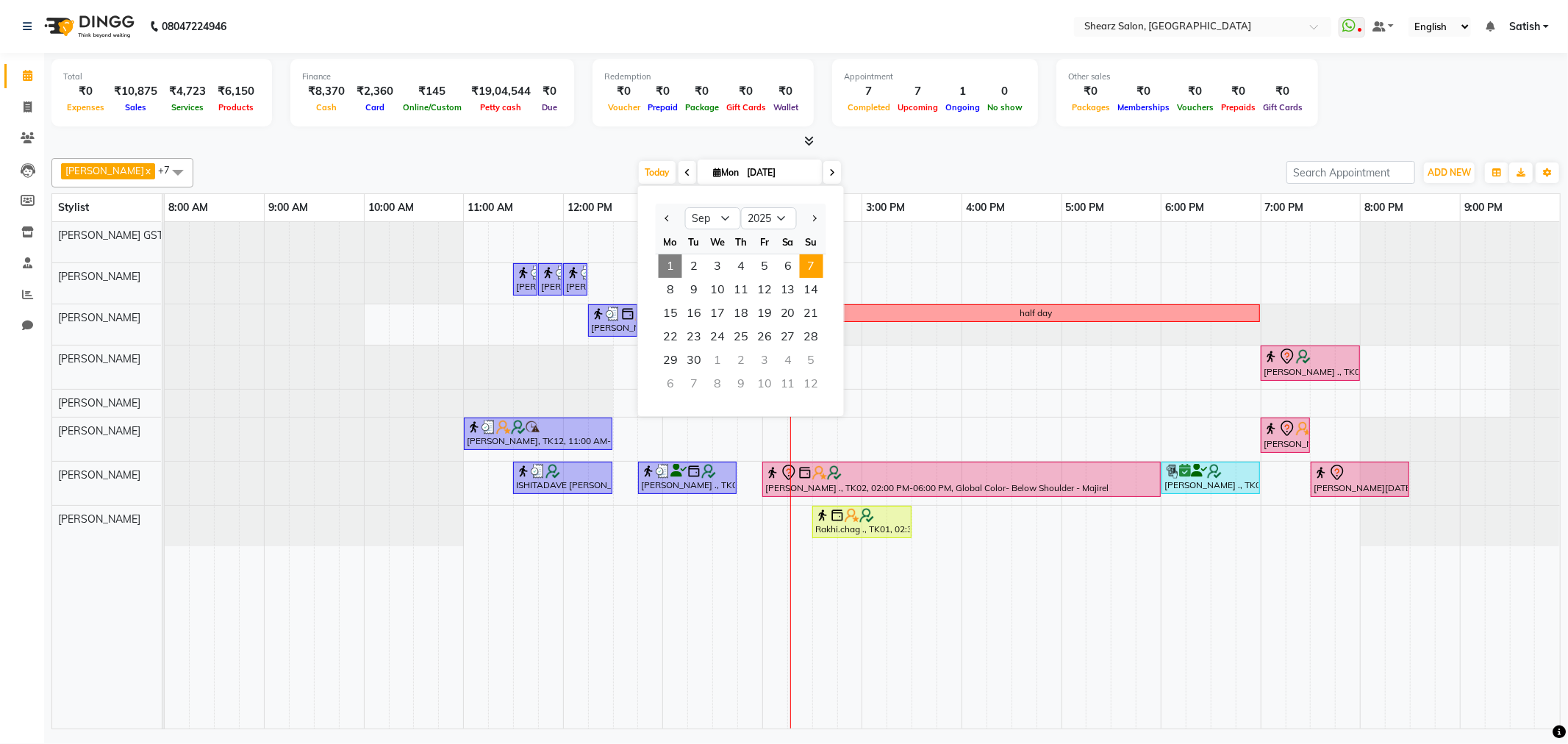
click at [806, 269] on span "7" at bounding box center [812, 266] width 23 height 23
type input "07-09-2025"
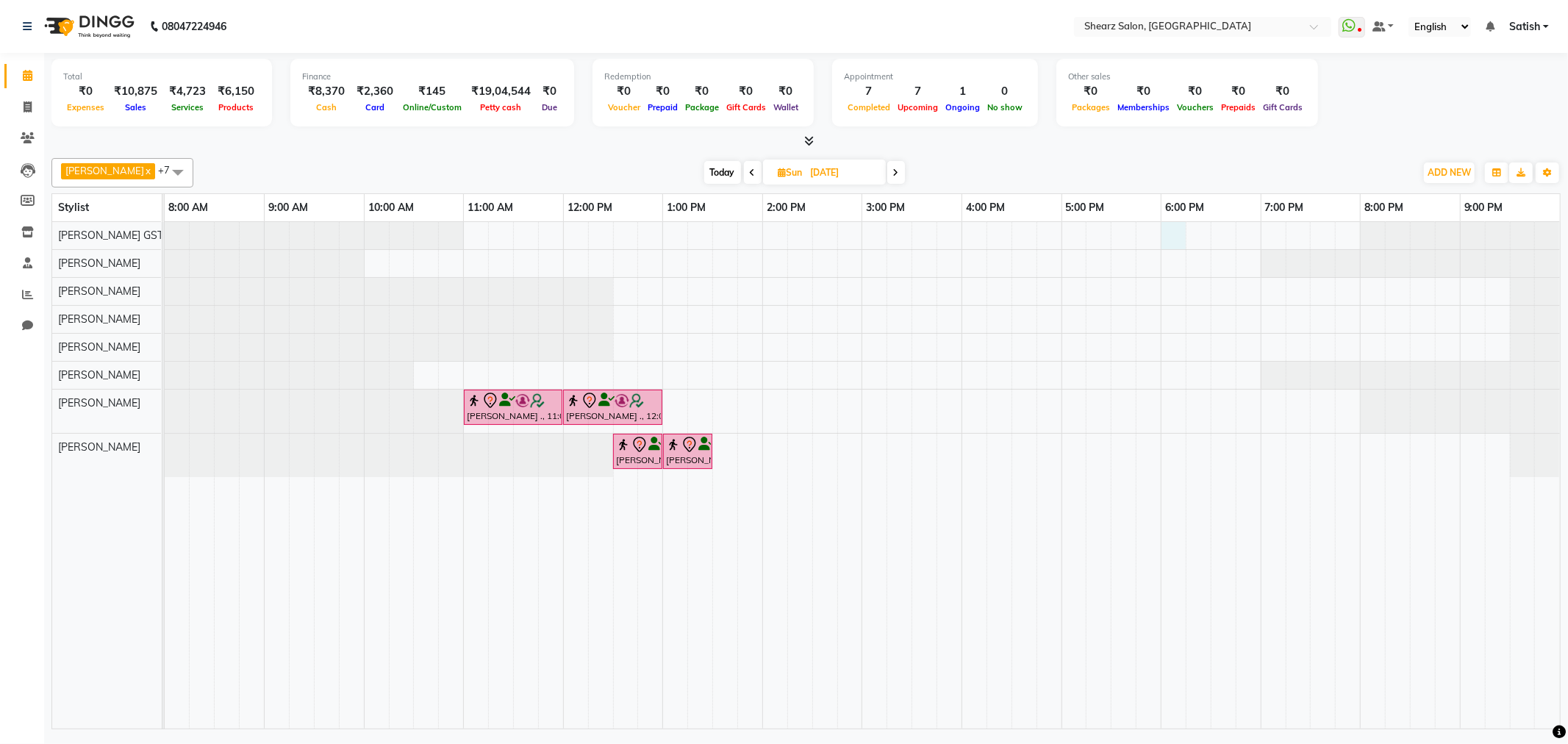
click at [1180, 230] on div "MANISH SHRIVASTAV ., 11:00 AM-12:00 PM, Haircut By Sr.Stylist - Male MANISH SHR…" at bounding box center [862, 475] width 1396 height 507
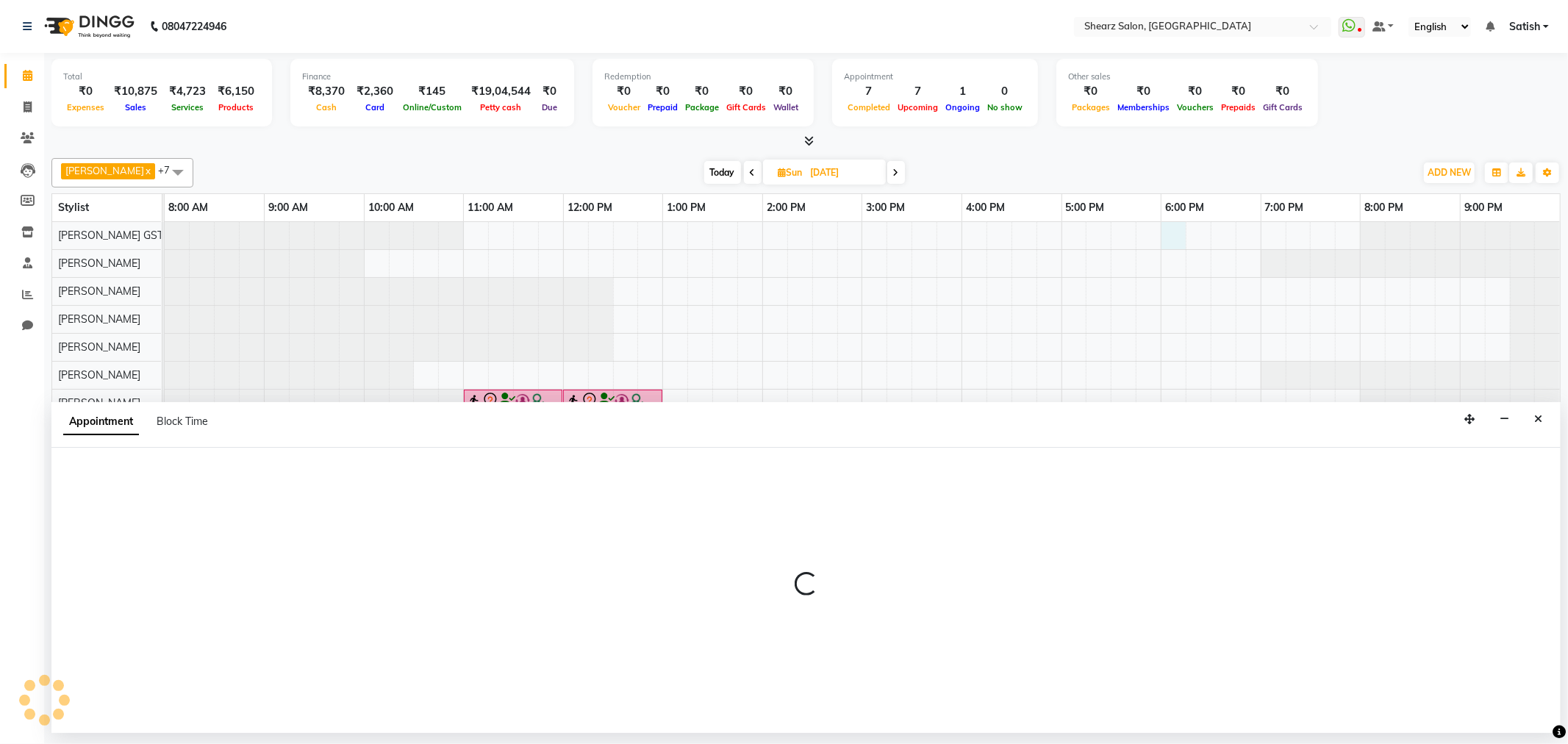
click at [1077, 234] on div "MANISH SHRIVASTAV ., 11:00 AM-12:00 PM, Haircut By Sr.Stylist - Male MANISH SHR…" at bounding box center [862, 475] width 1396 height 507
select select "77439"
select select "1080"
select select "tentative"
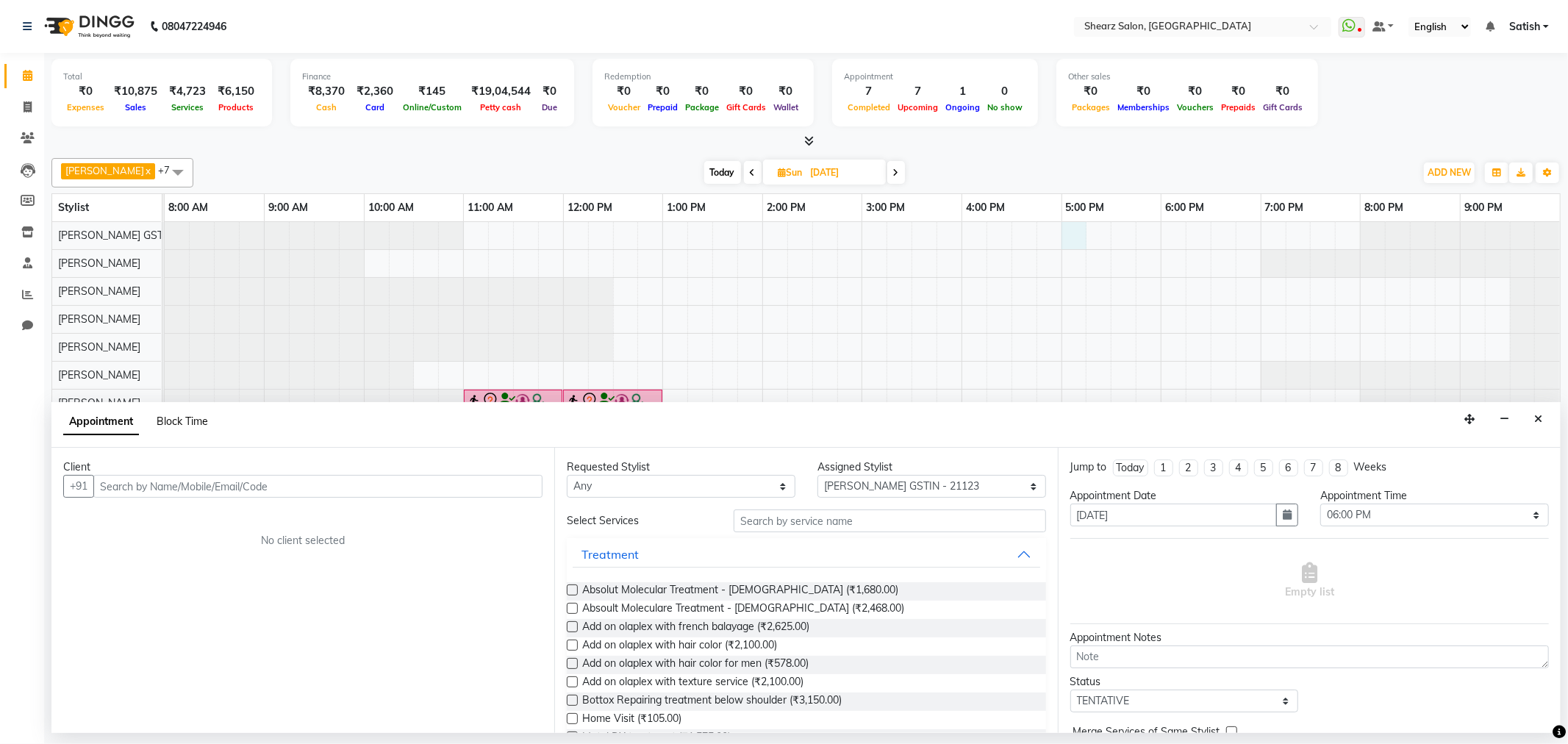
click at [202, 426] on span "Block Time" at bounding box center [183, 421] width 52 height 13
select select "77439"
select select "1020"
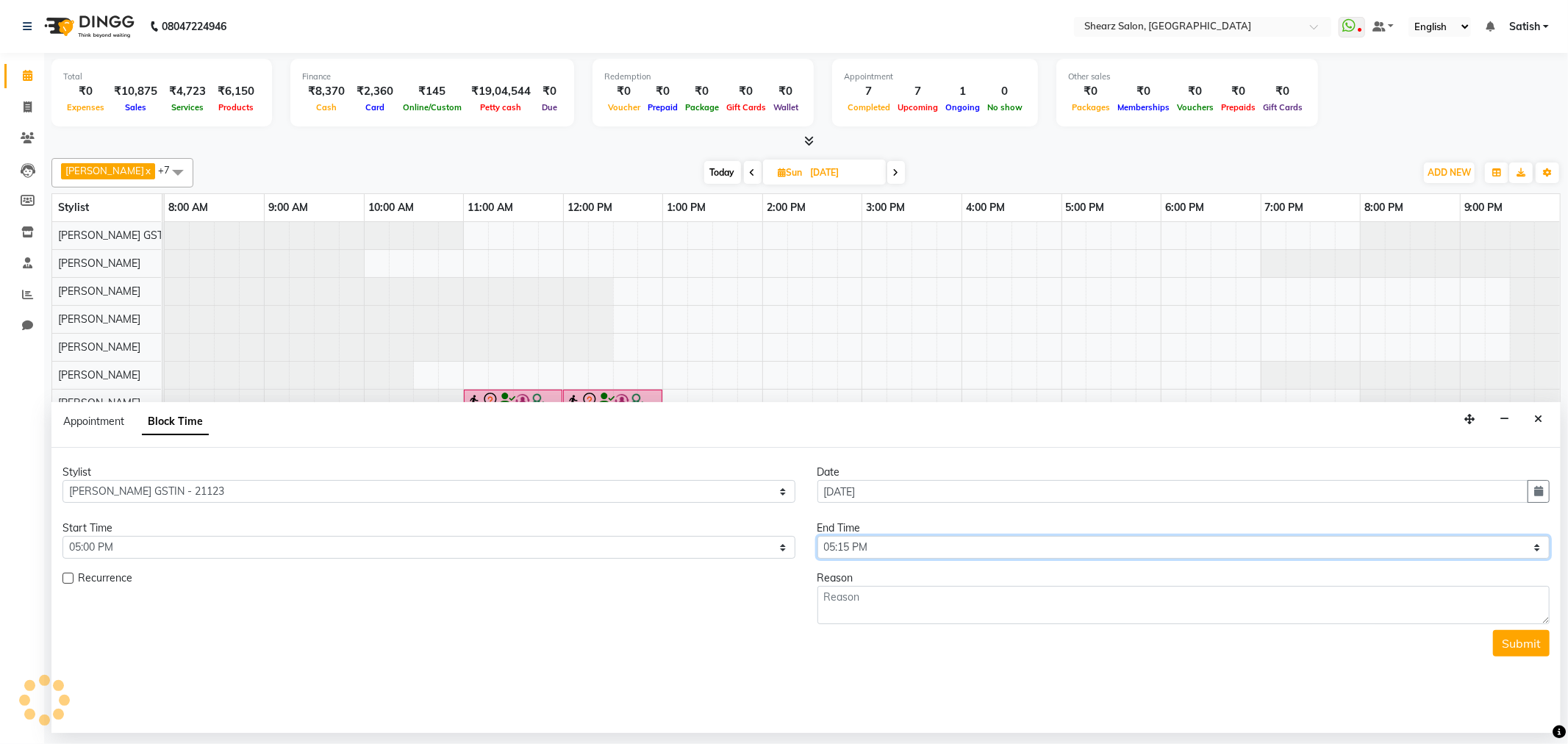
click at [885, 544] on select "Select 09:00 AM 09:15 AM 09:30 AM 09:45 AM 10:00 AM 10:15 AM 10:30 AM 10:45 AM …" at bounding box center [1184, 548] width 733 height 23
select select "1290"
click at [818, 536] on select "Select 09:00 AM 09:15 AM 09:30 AM 09:45 AM 10:00 AM 10:15 AM 10:30 AM 10:45 AM …" at bounding box center [1184, 548] width 733 height 23
drag, startPoint x: 868, startPoint y: 599, endPoint x: 780, endPoint y: 581, distance: 89.8
click at [866, 599] on textarea at bounding box center [1184, 605] width 733 height 38
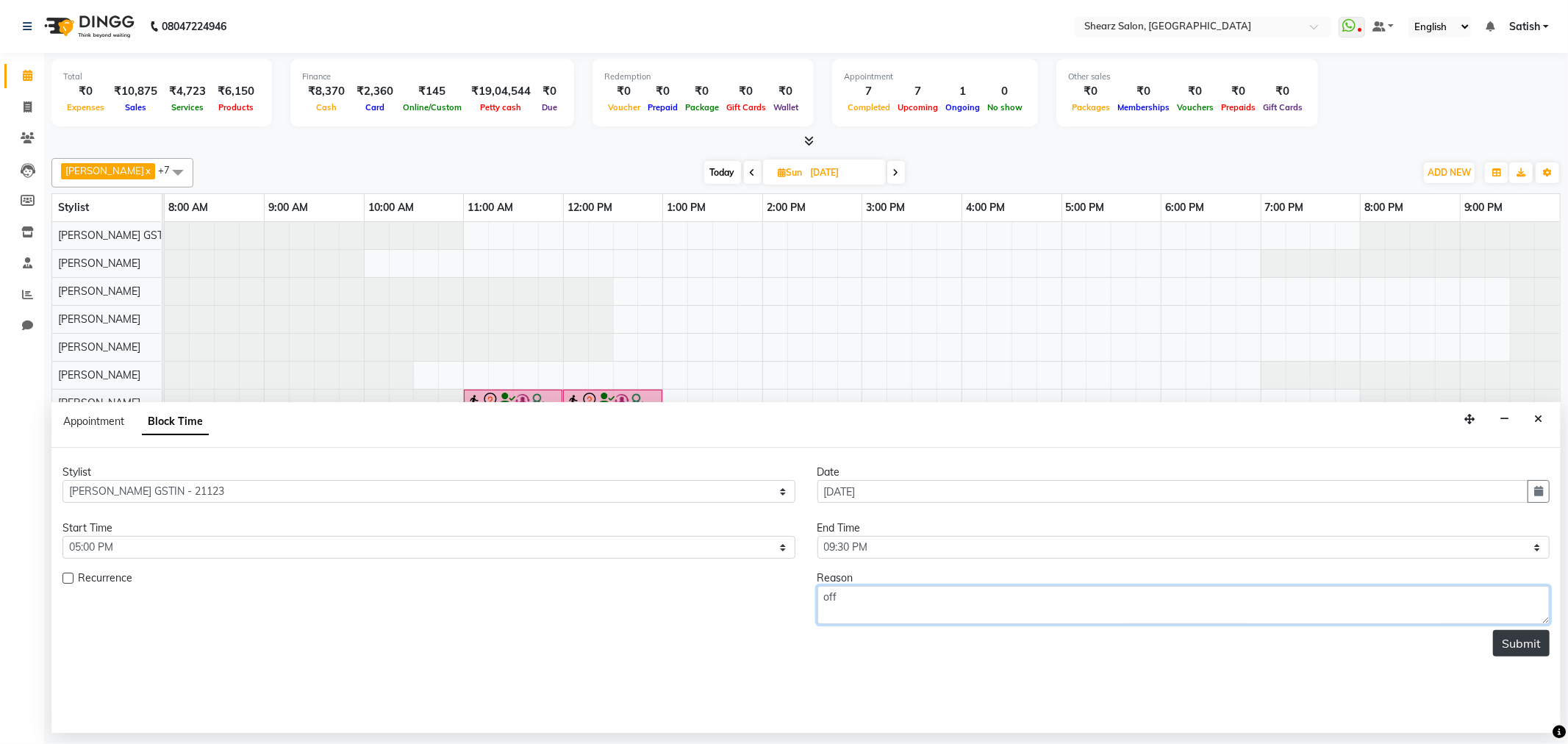
type textarea "off"
click at [1528, 644] on button "Submit" at bounding box center [1521, 643] width 56 height 27
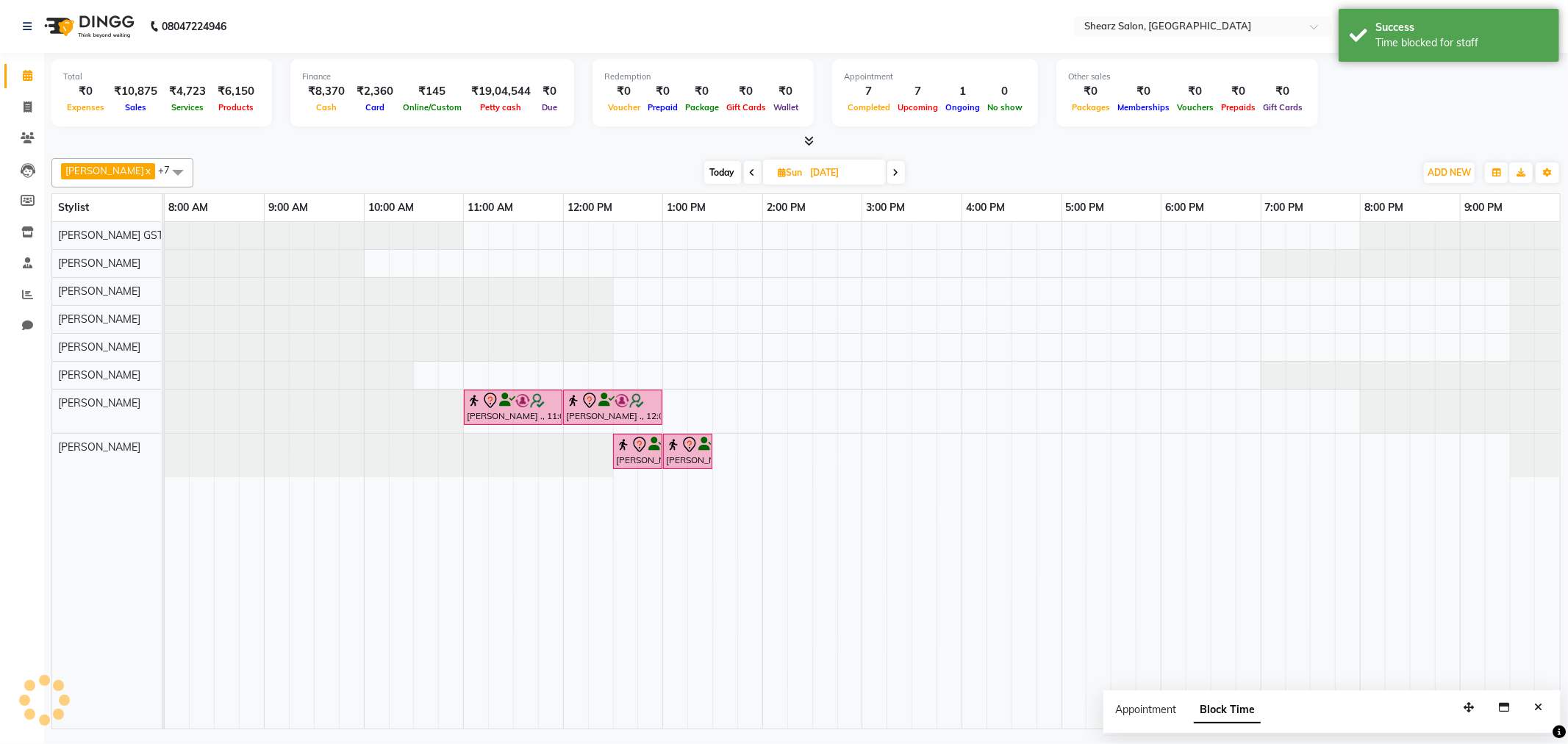
click at [719, 178] on span "Today" at bounding box center [722, 173] width 37 height 23
type input "[DATE]"
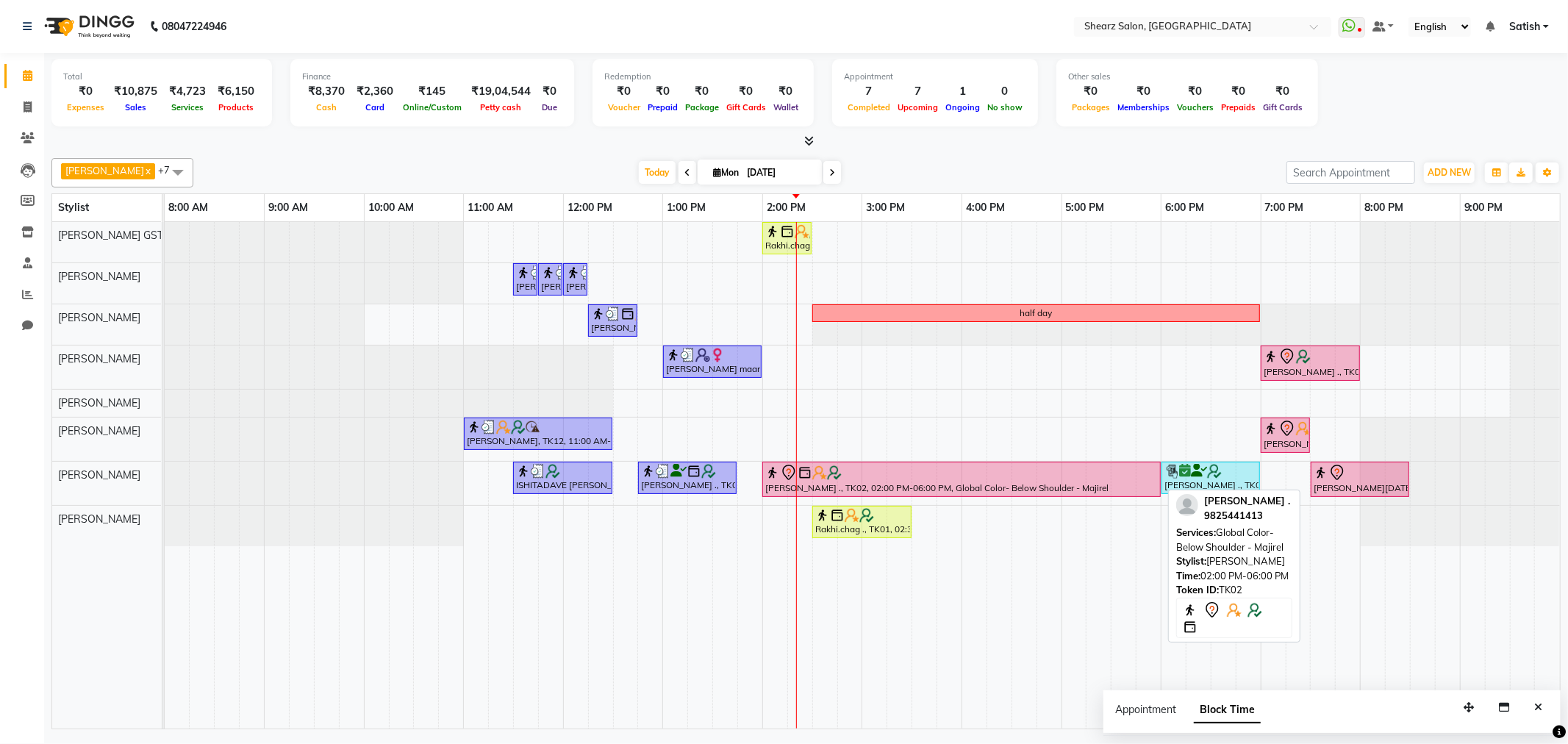
click at [1025, 484] on div "Parth ., TK02, 02:00 PM-06:00 PM, Global Color- Below Shoulder - Majirel" at bounding box center [962, 479] width 396 height 31
click at [1017, 480] on div at bounding box center [961, 473] width 392 height 18
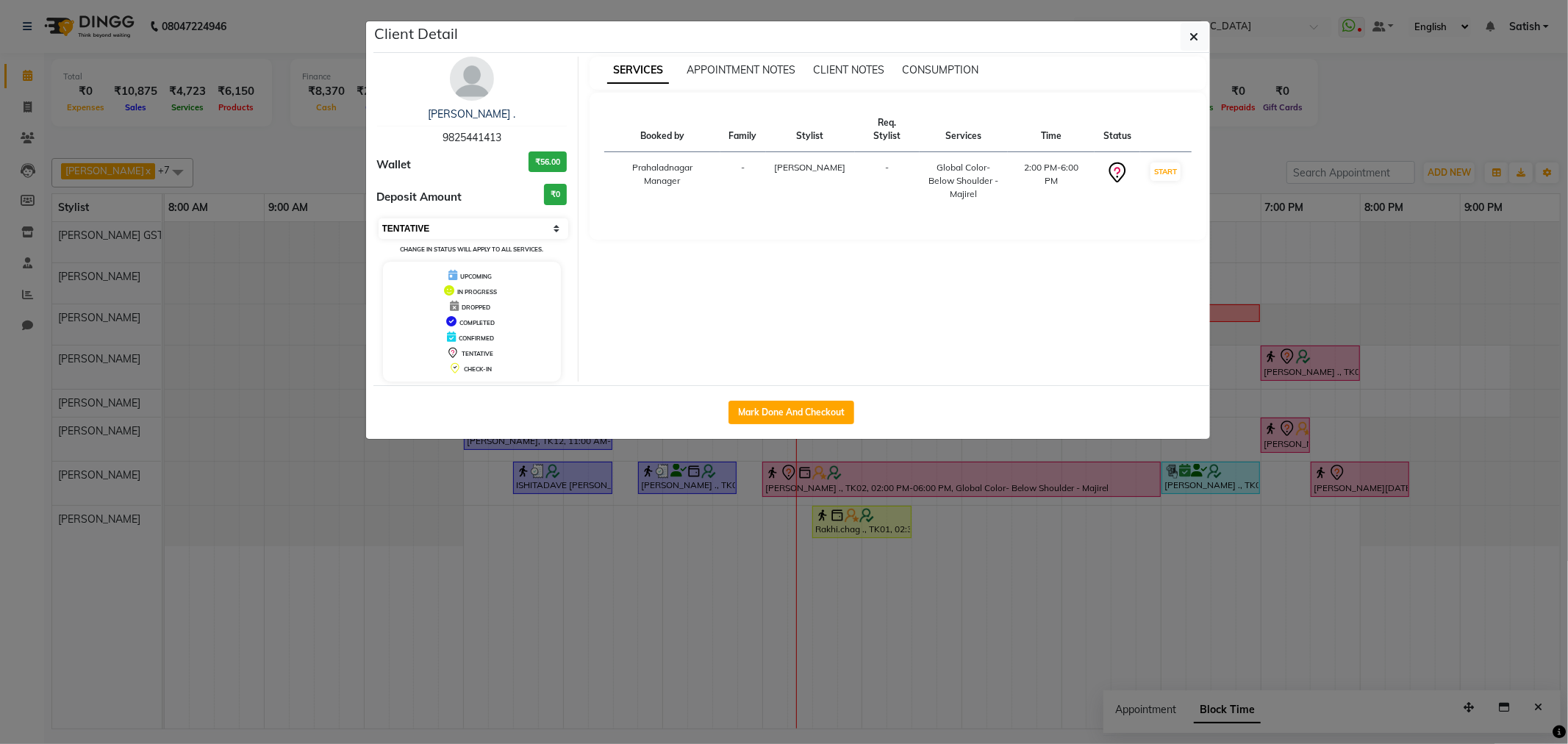
click at [510, 233] on select "Select IN SERVICE CONFIRMED TENTATIVE CHECK IN MARK DONE DROPPED UPCOMING" at bounding box center [475, 228] width 191 height 21
select select "1"
click at [379, 219] on select "Select IN SERVICE CONFIRMED TENTATIVE CHECK IN MARK DONE DROPPED UPCOMING" at bounding box center [475, 228] width 191 height 21
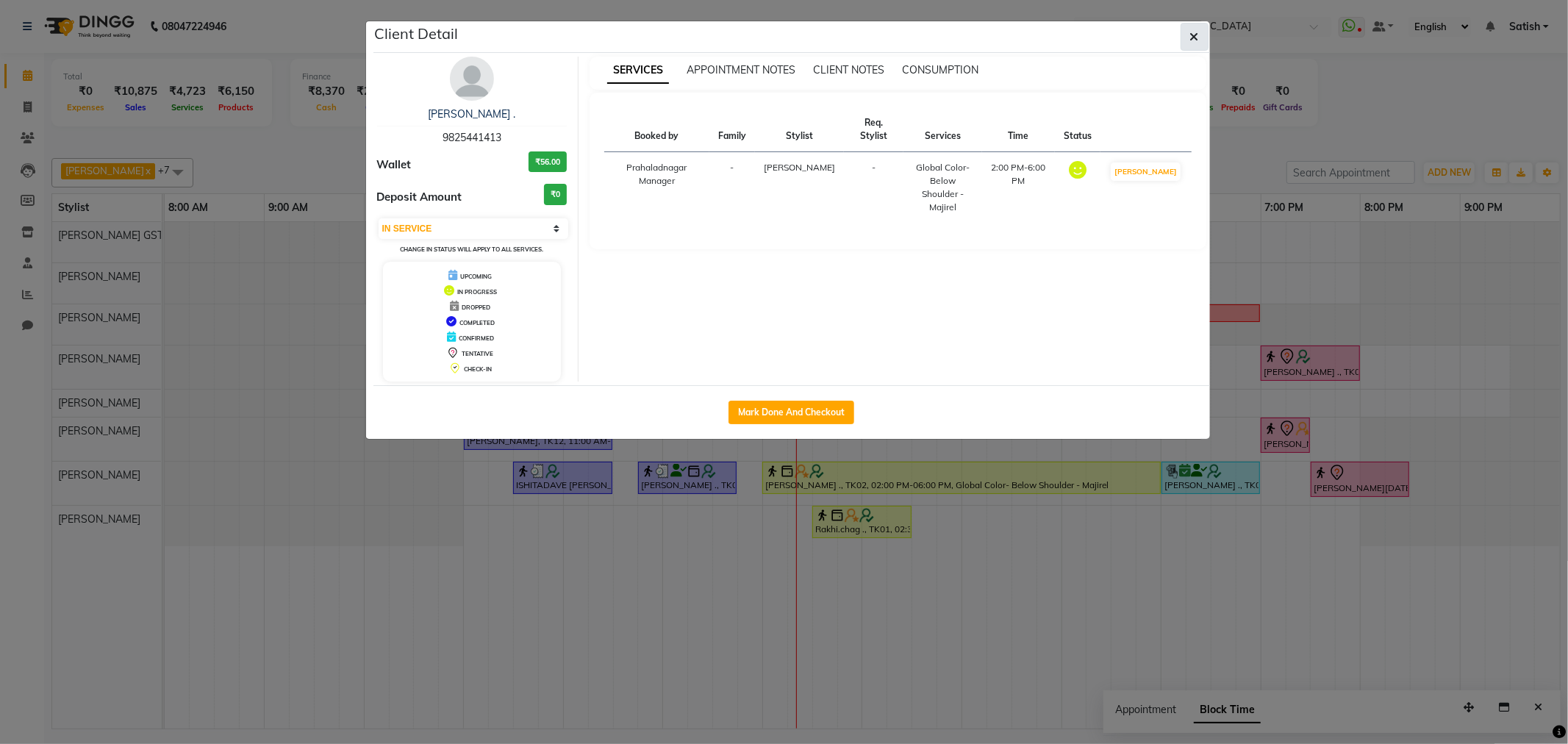
click at [1203, 34] on button "button" at bounding box center [1194, 37] width 28 height 28
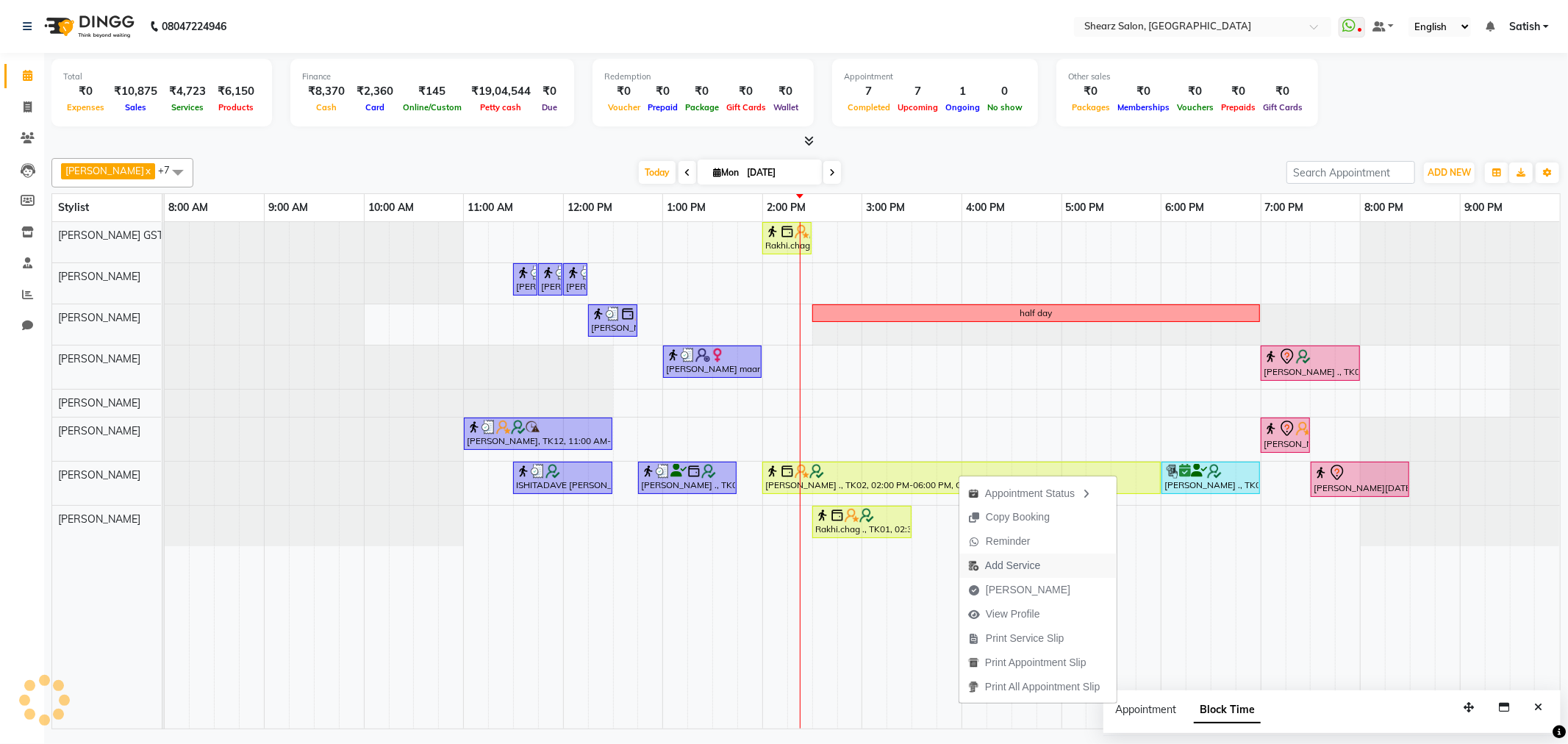
click at [1011, 570] on span "Add Service" at bounding box center [1013, 566] width 55 height 15
select select "77440"
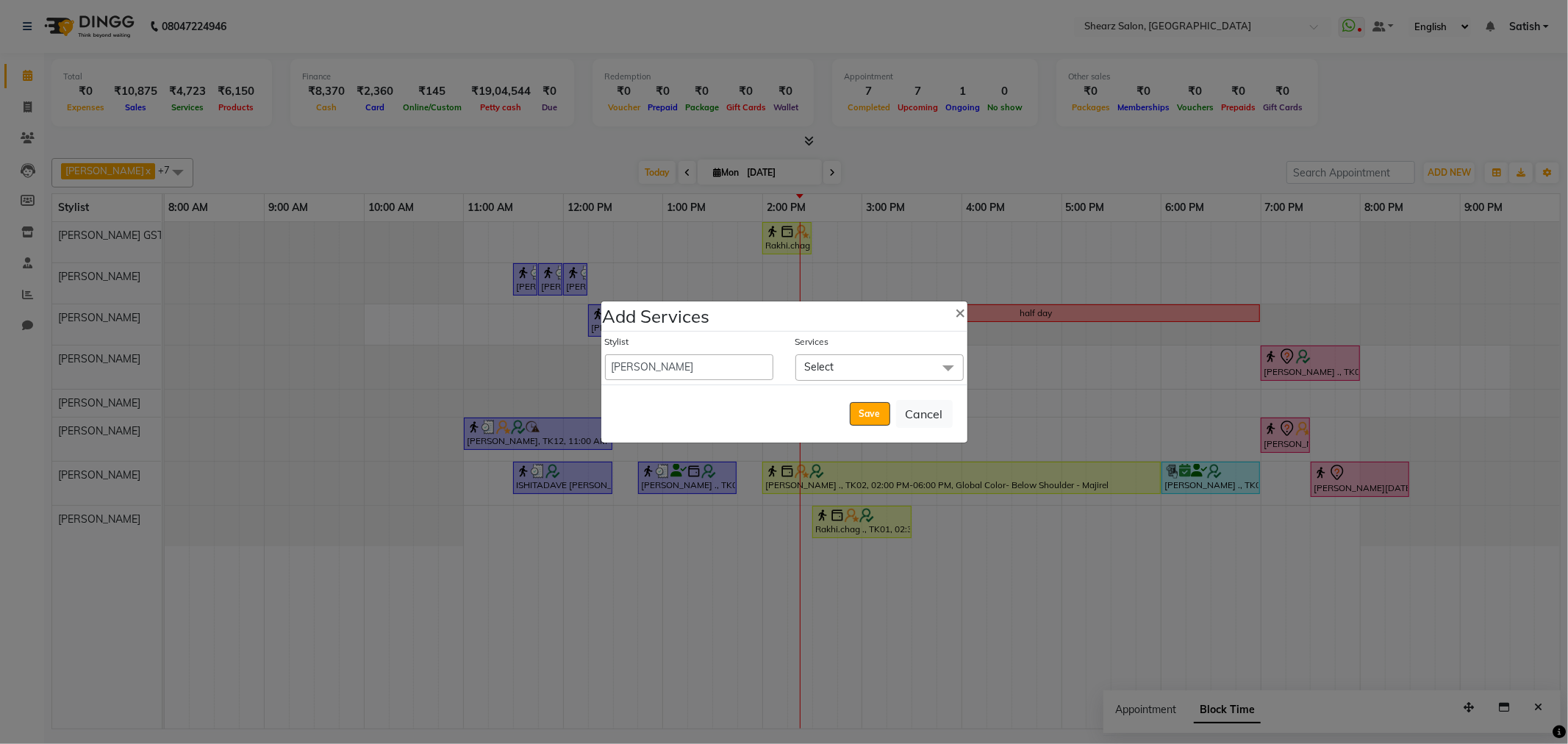
click at [835, 355] on span "Select" at bounding box center [879, 367] width 169 height 26
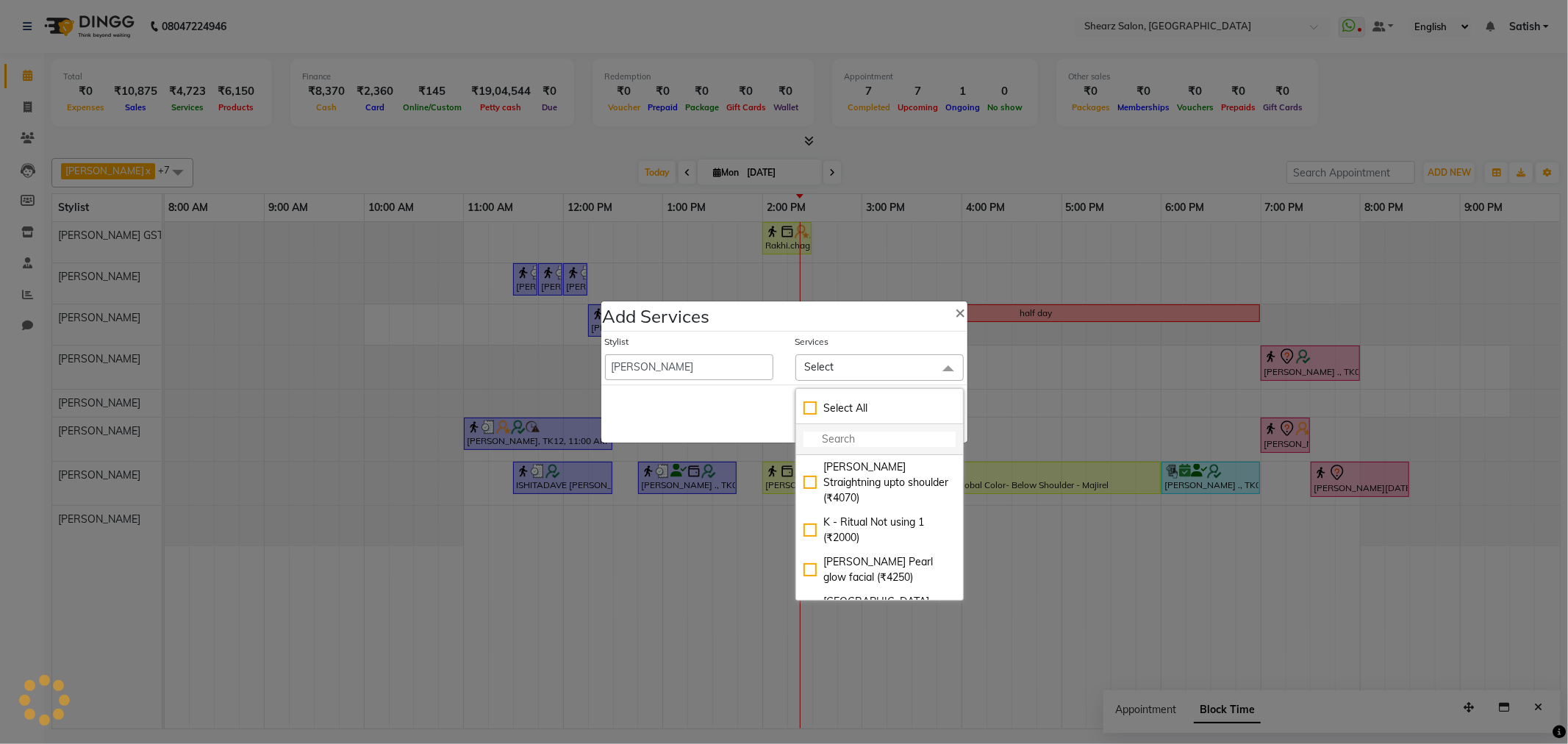
click at [859, 438] on input "multiselect-search" at bounding box center [879, 439] width 153 height 15
type input "global"
click at [884, 541] on div "Global color- Below waist - Majirel (₹6160)" at bounding box center [879, 557] width 153 height 31
checkbox input "true"
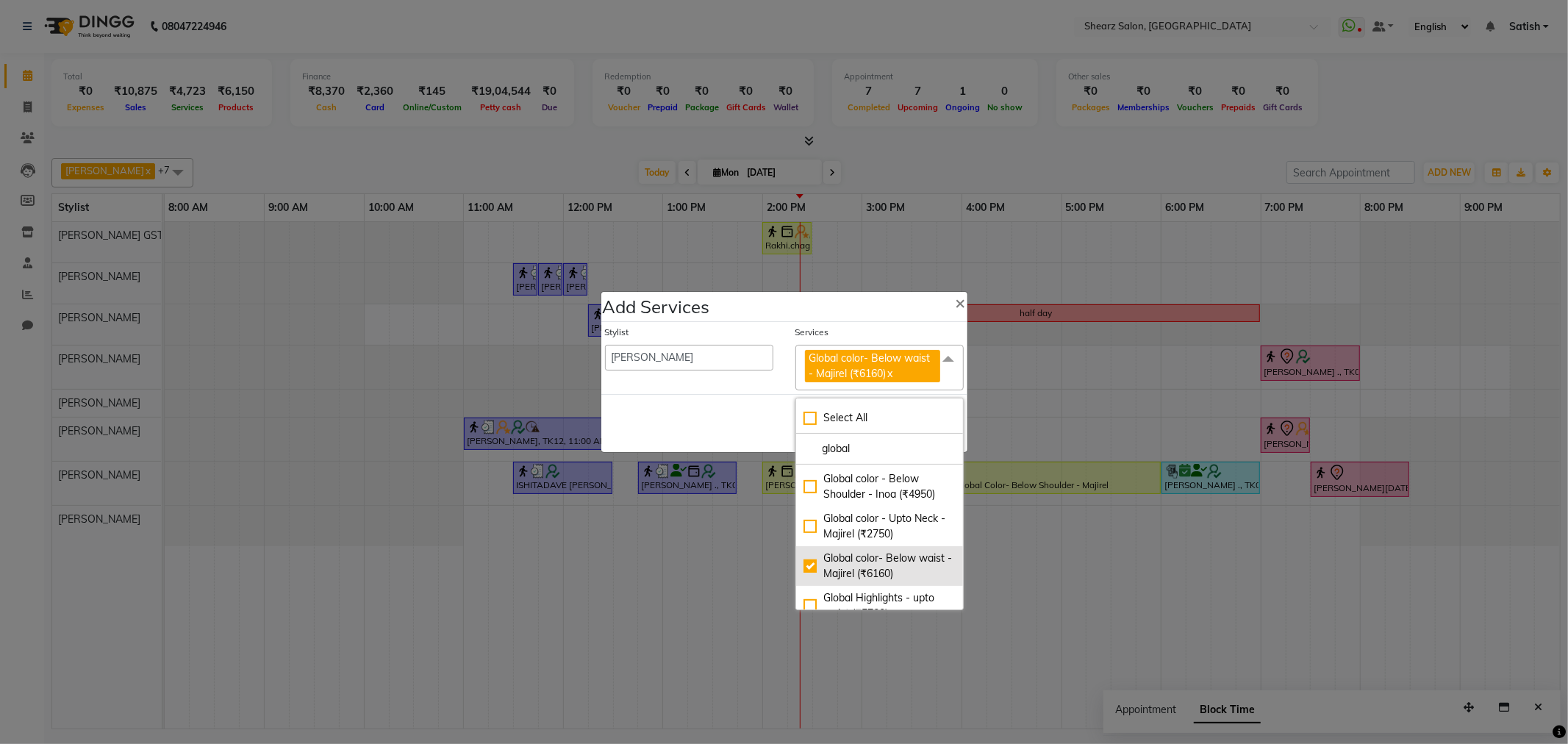
scroll to position [703, 0]
click at [888, 371] on link "x" at bounding box center [889, 373] width 6 height 13
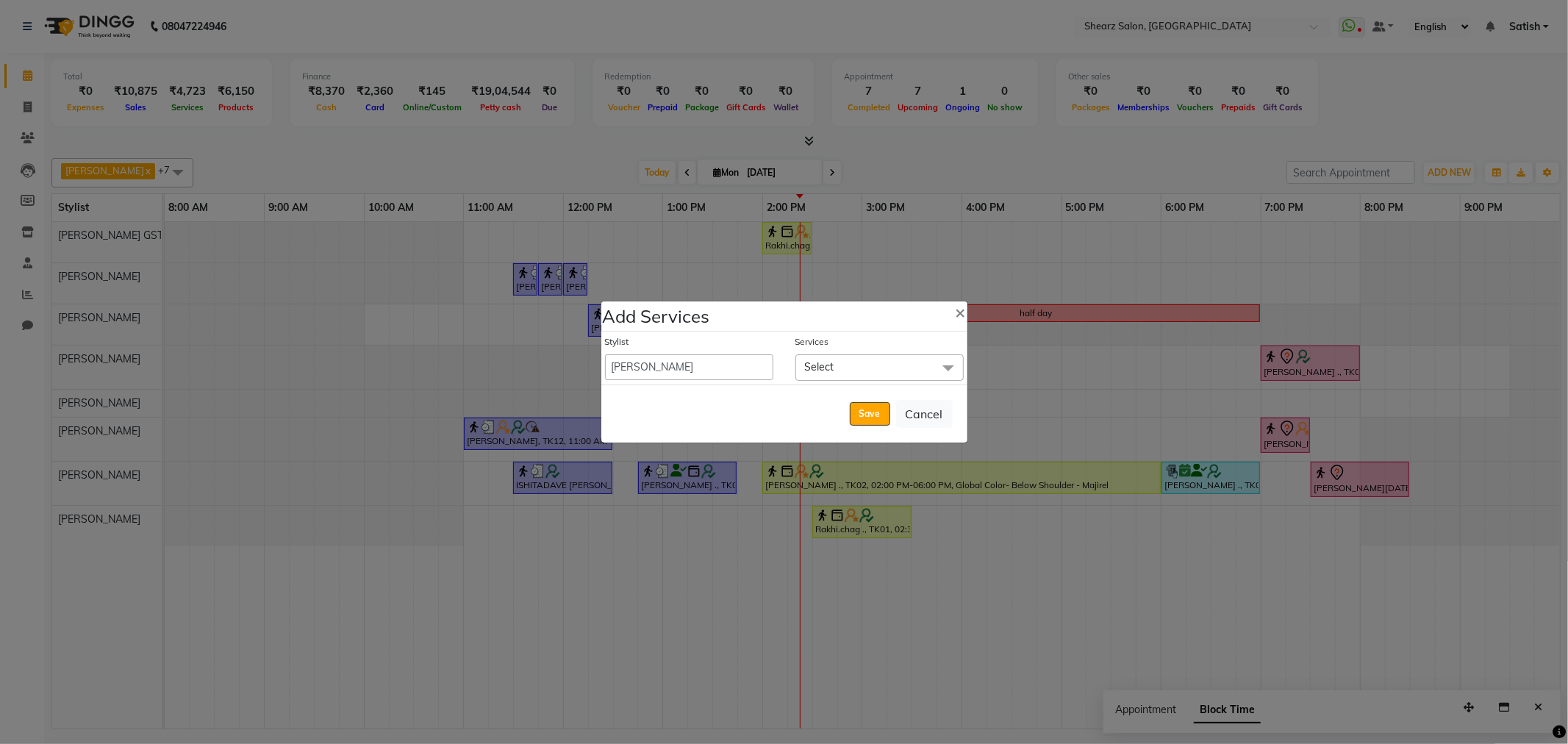
click at [876, 362] on span "Select" at bounding box center [879, 367] width 169 height 26
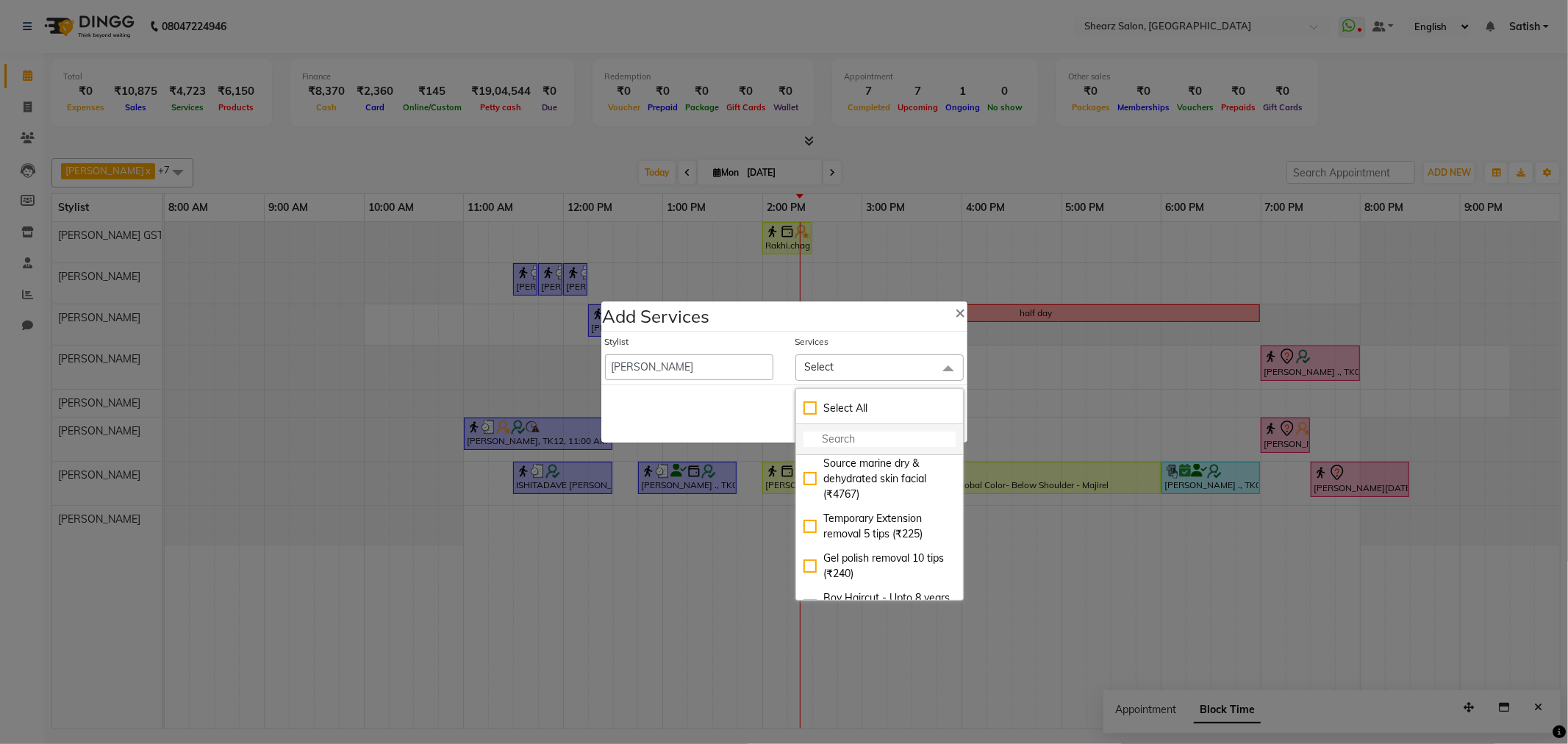
click at [871, 443] on input "multiselect-search" at bounding box center [879, 439] width 153 height 15
type input "inoa"
click at [898, 553] on div "Global color - Below Waist - Inoa (₹6600)" at bounding box center [879, 566] width 153 height 31
checkbox input "true"
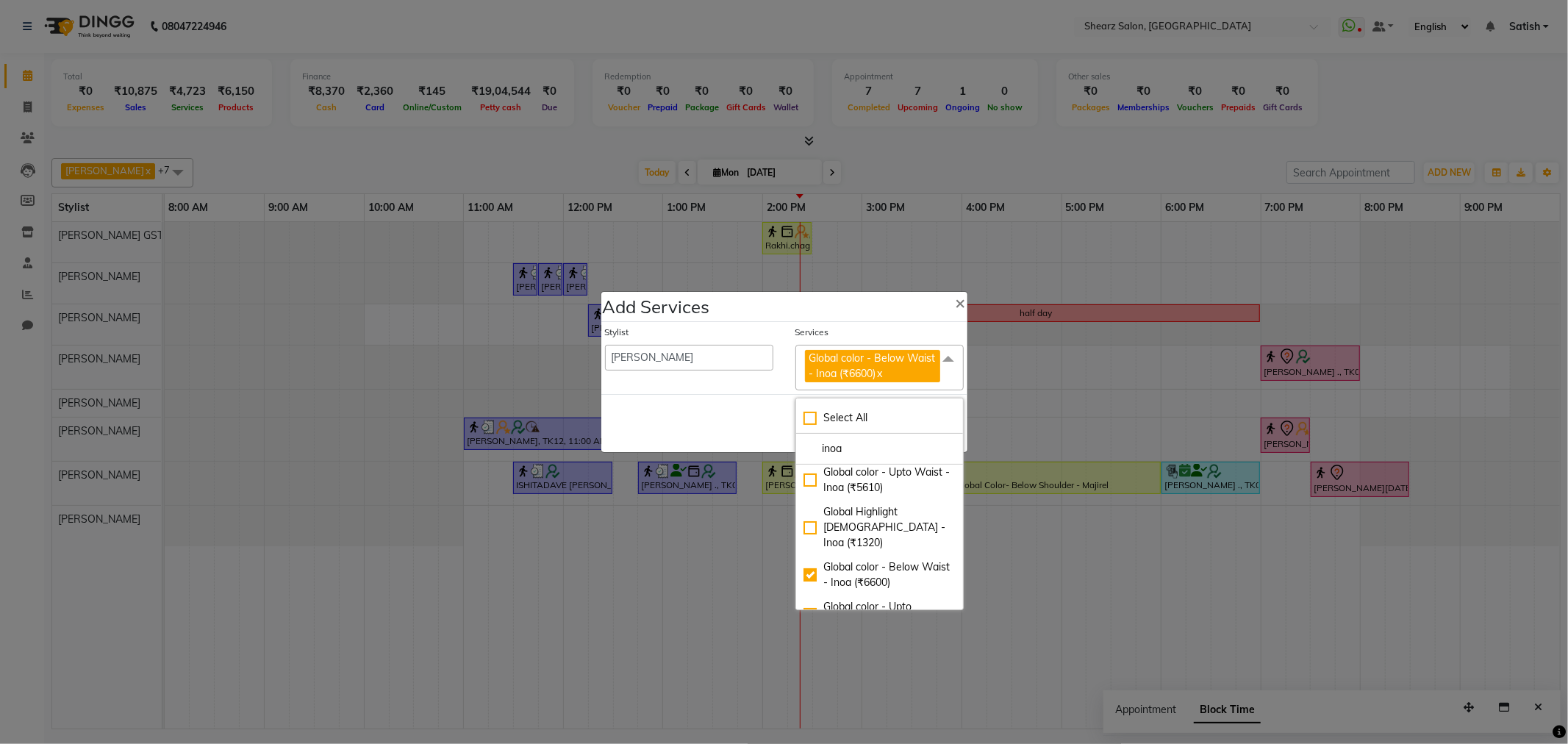
click at [714, 423] on div "Save Cancel" at bounding box center [784, 423] width 367 height 58
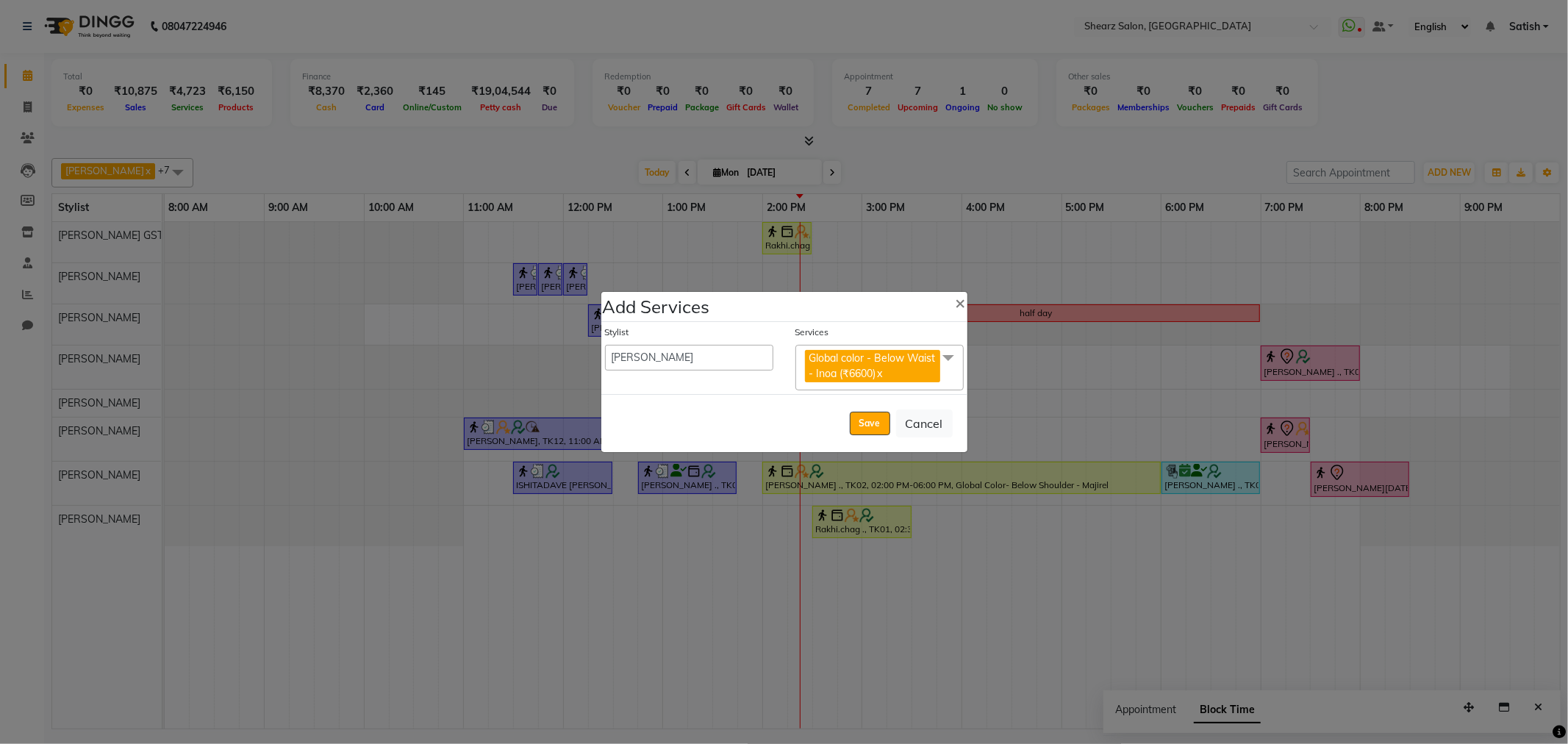
click at [954, 356] on span at bounding box center [948, 359] width 29 height 28
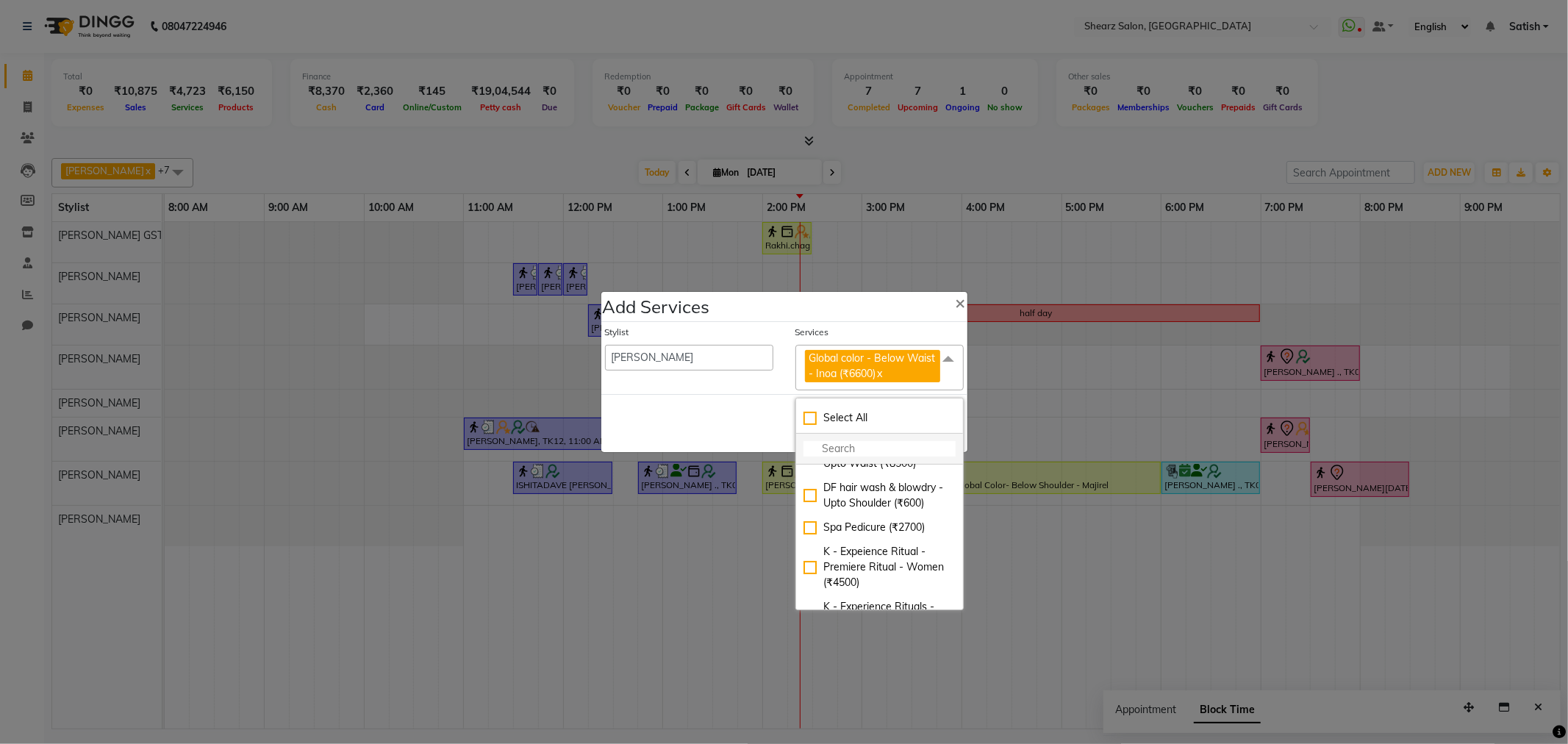
click at [873, 449] on input "multiselect-search" at bounding box center [879, 449] width 153 height 15
type input "add"
click at [879, 492] on div "Sr add on olaplex with hair color (₹2100)" at bounding box center [879, 484] width 153 height 31
checkbox input "true"
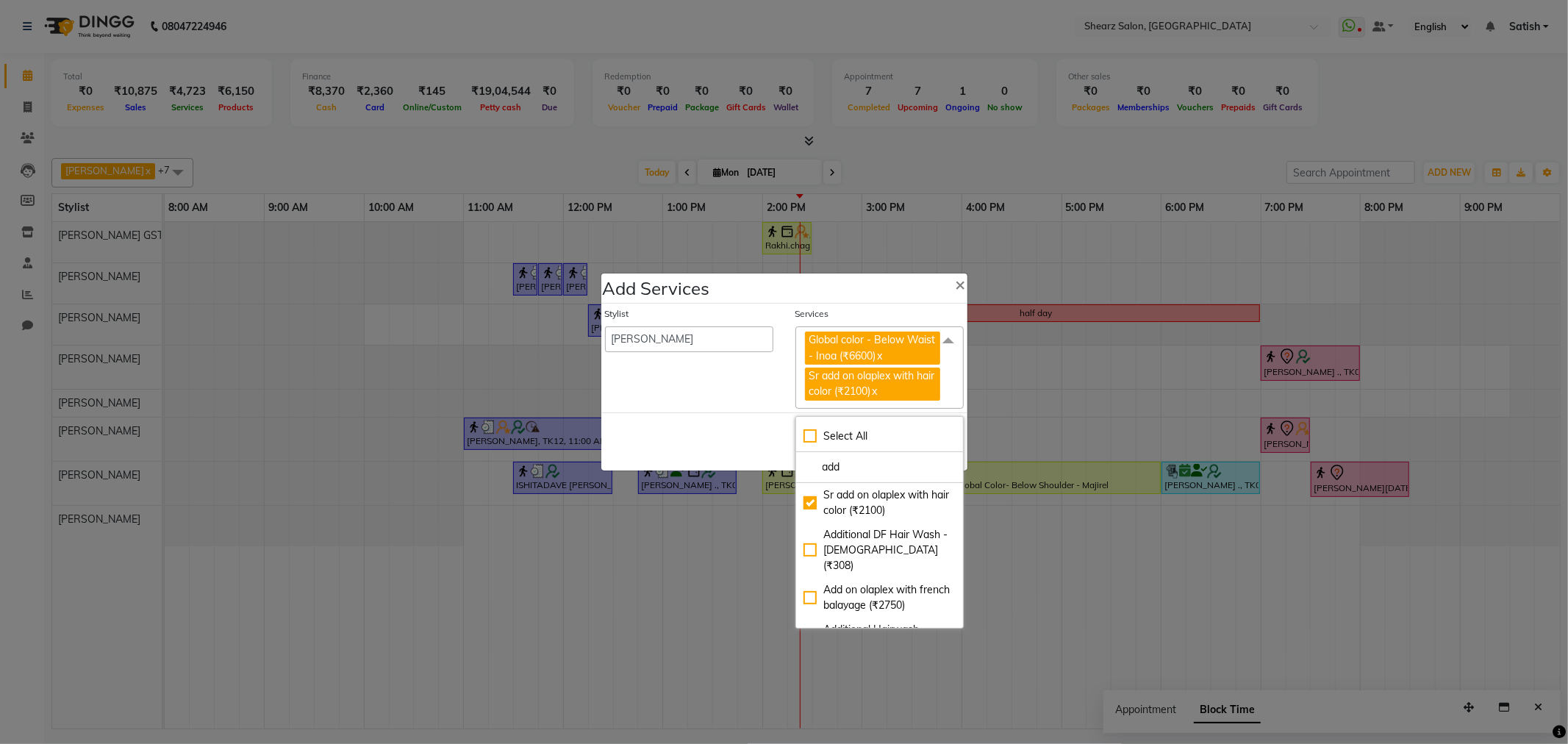
click at [732, 429] on div "Save Cancel" at bounding box center [784, 441] width 367 height 58
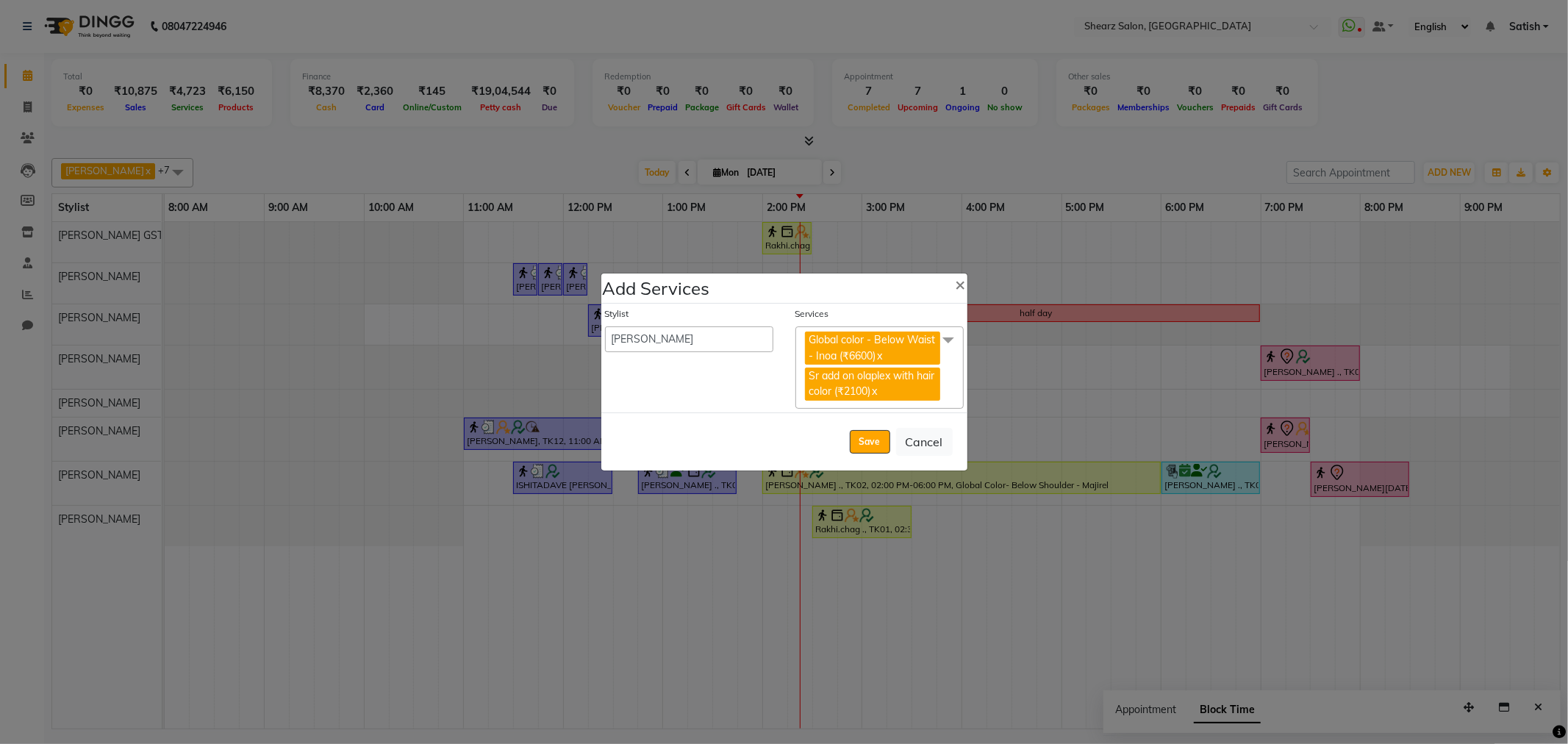
click at [951, 340] on span at bounding box center [948, 340] width 29 height 28
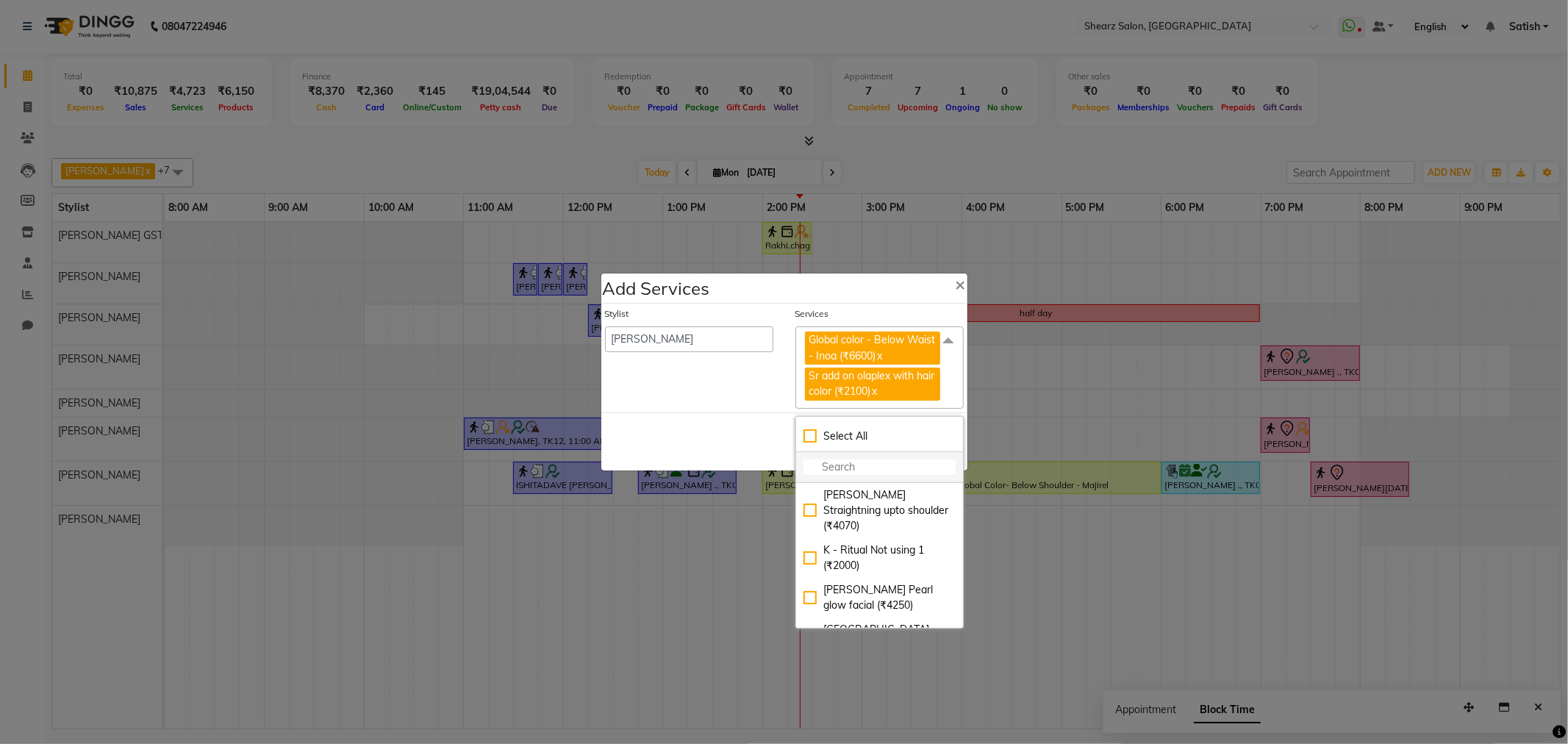
click at [864, 461] on input "multiselect-search" at bounding box center [879, 467] width 153 height 15
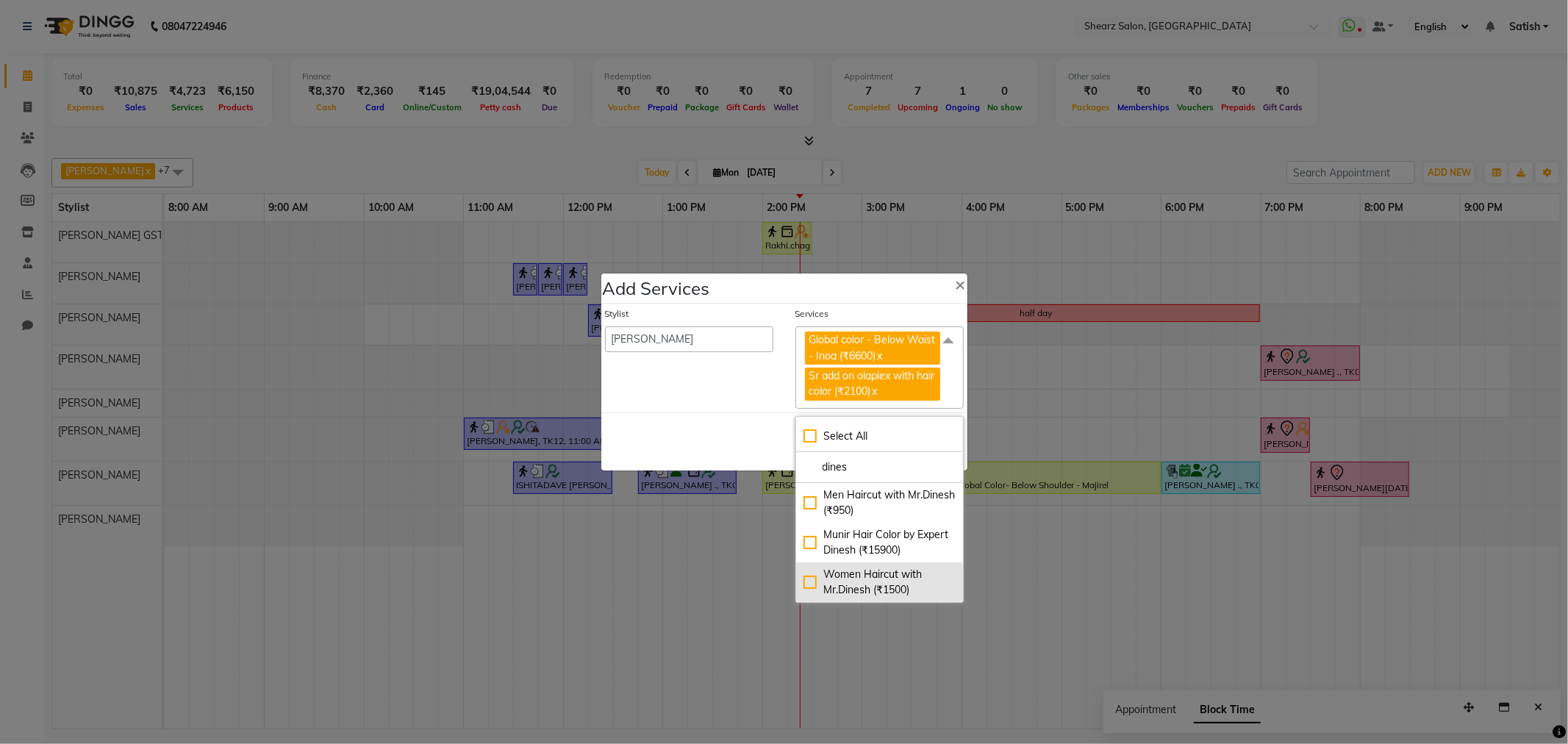
type input "dines"
click at [853, 582] on div "Women Haircut with Mr.Dinesh (₹1500)" at bounding box center [879, 583] width 153 height 31
checkbox input "true"
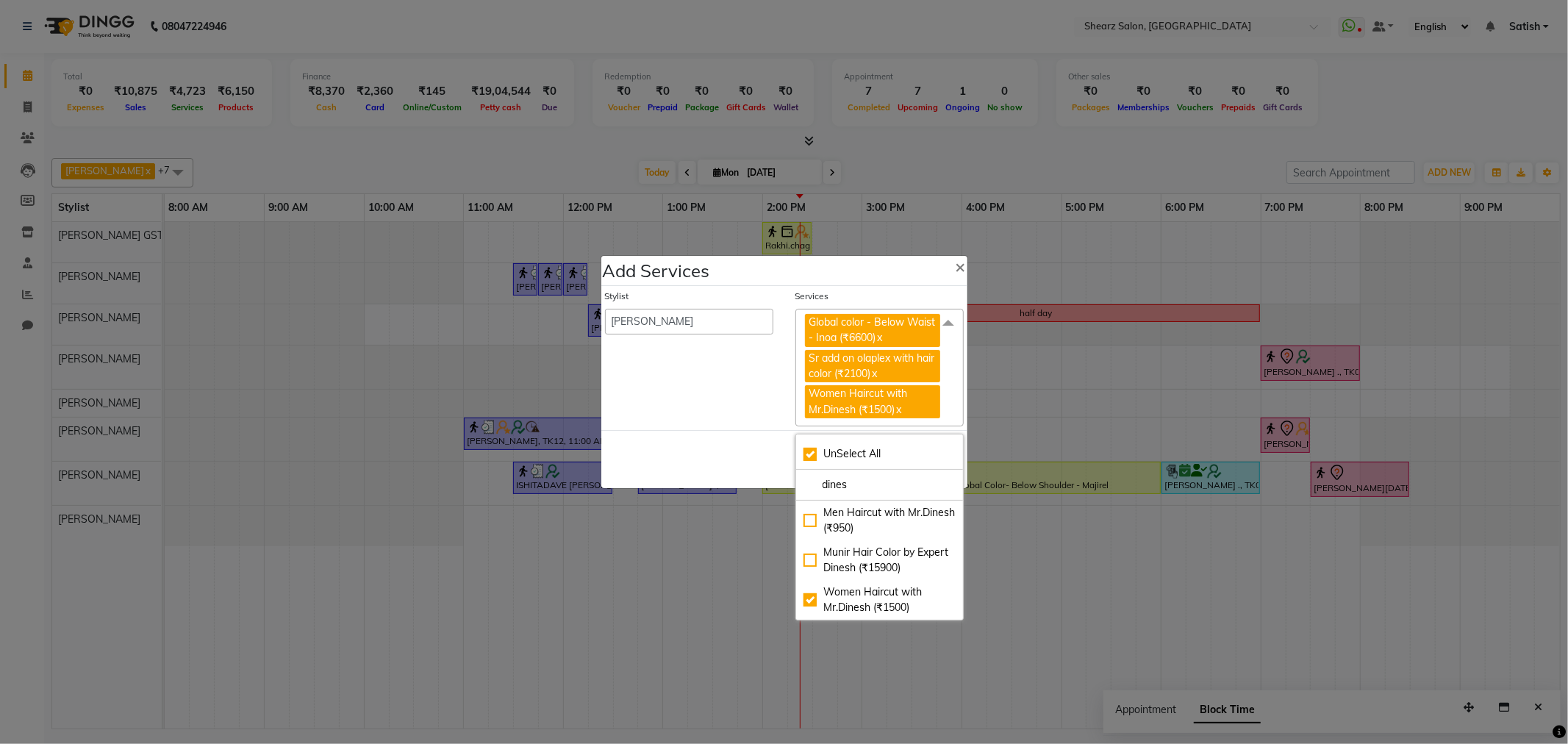
click at [697, 442] on div "Save Cancel" at bounding box center [784, 459] width 367 height 58
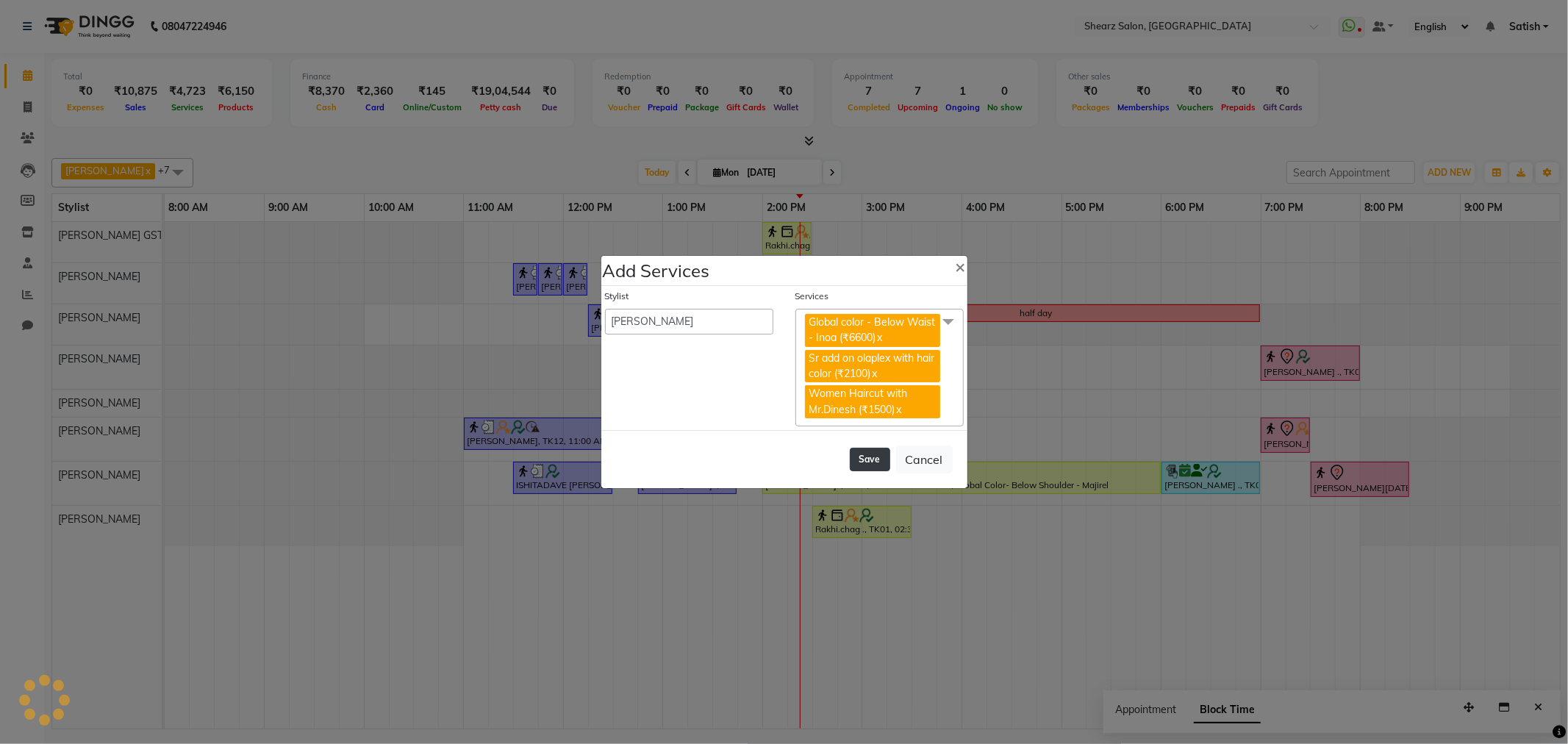
click at [864, 463] on button "Save" at bounding box center [870, 459] width 40 height 23
select select "77813"
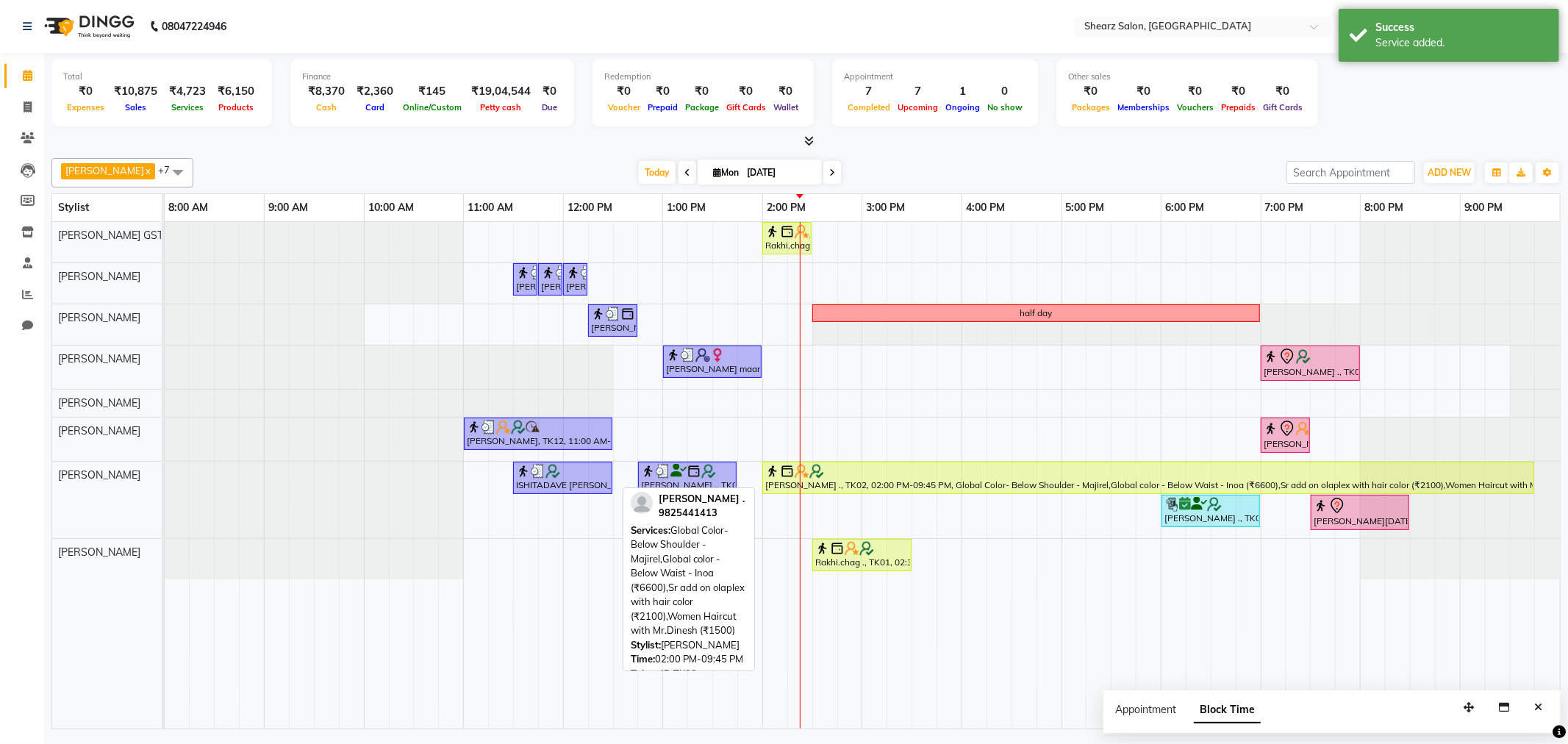
click at [969, 478] on div at bounding box center [1148, 471] width 766 height 14
select select "1"
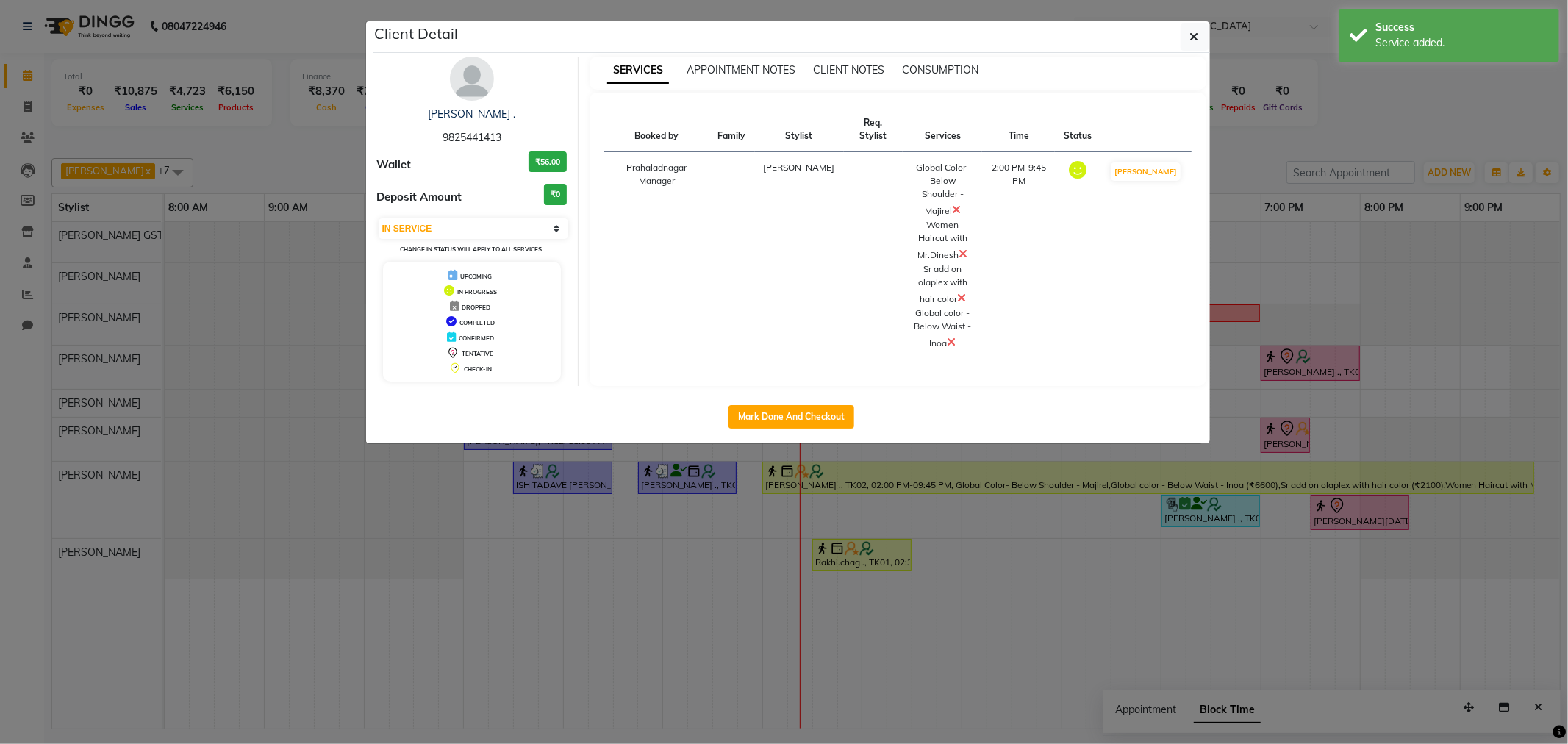
click at [960, 203] on icon at bounding box center [957, 209] width 9 height 12
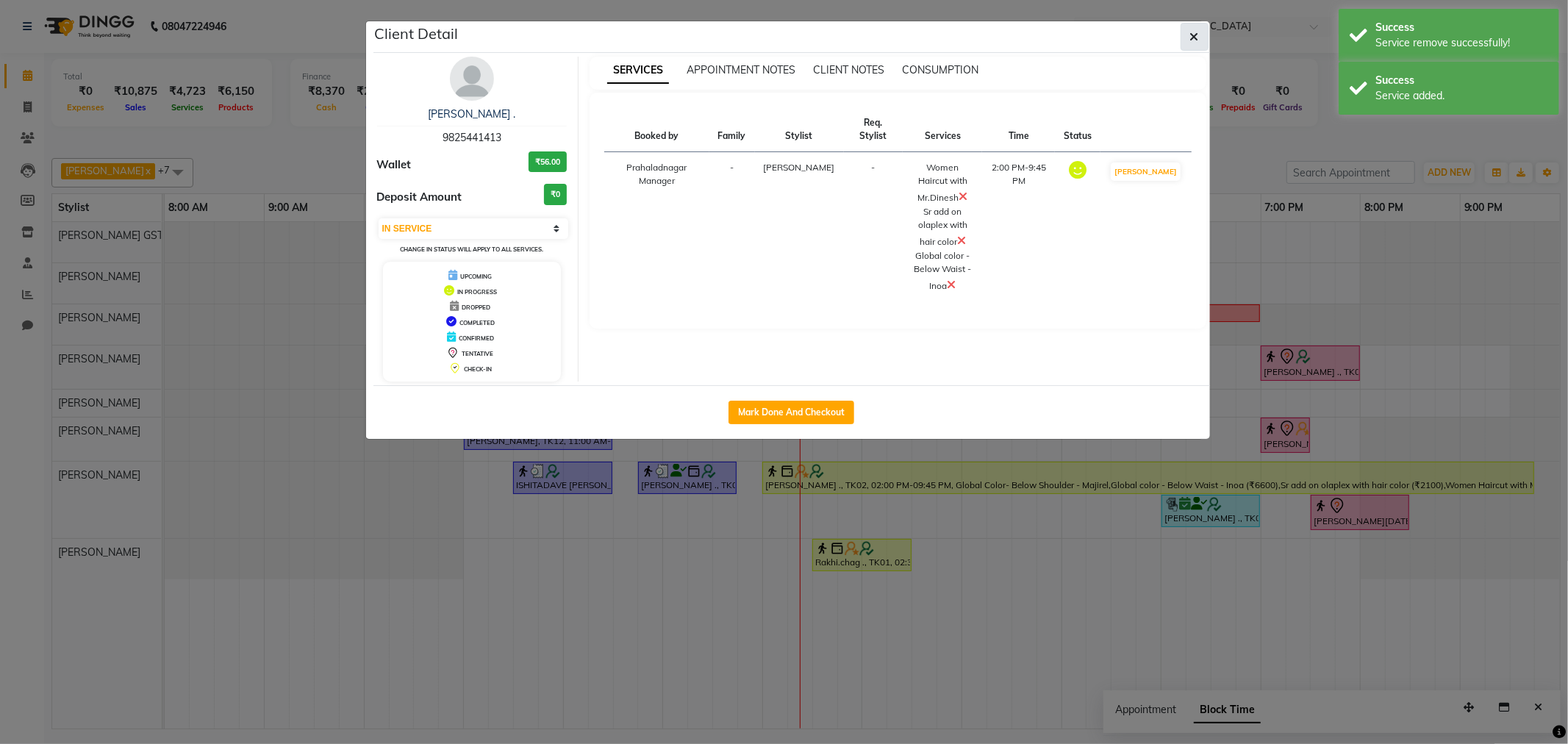
click at [1199, 37] on icon "button" at bounding box center [1195, 37] width 9 height 12
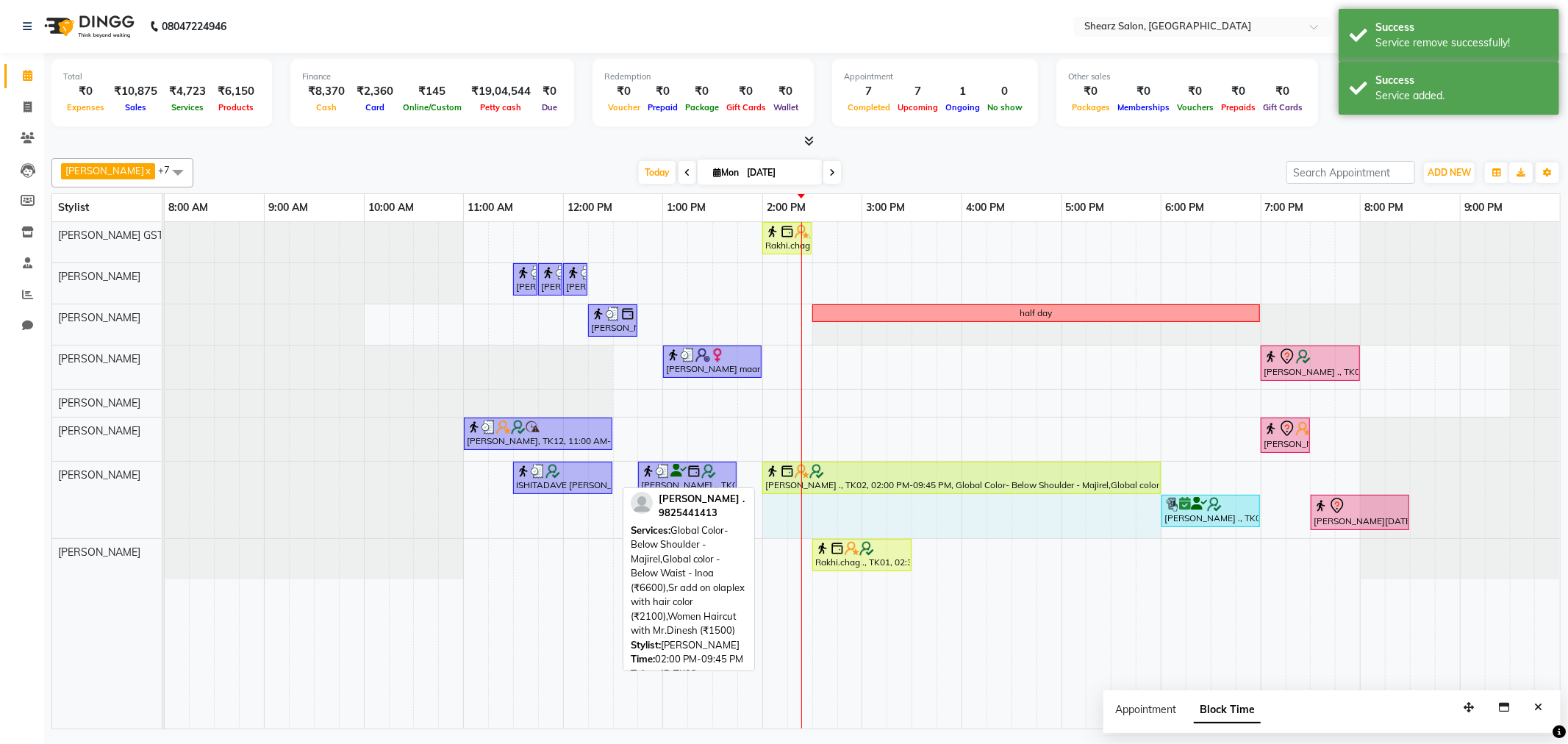
drag, startPoint x: 1533, startPoint y: 481, endPoint x: 1151, endPoint y: 493, distance: 382.2
click at [165, 493] on div "ISHITADAVE DAVE, TK08, 11:30 AM-12:30 PM, Women Haircut with Mr.Dinesh YASH BAR…" at bounding box center [165, 500] width 0 height 77
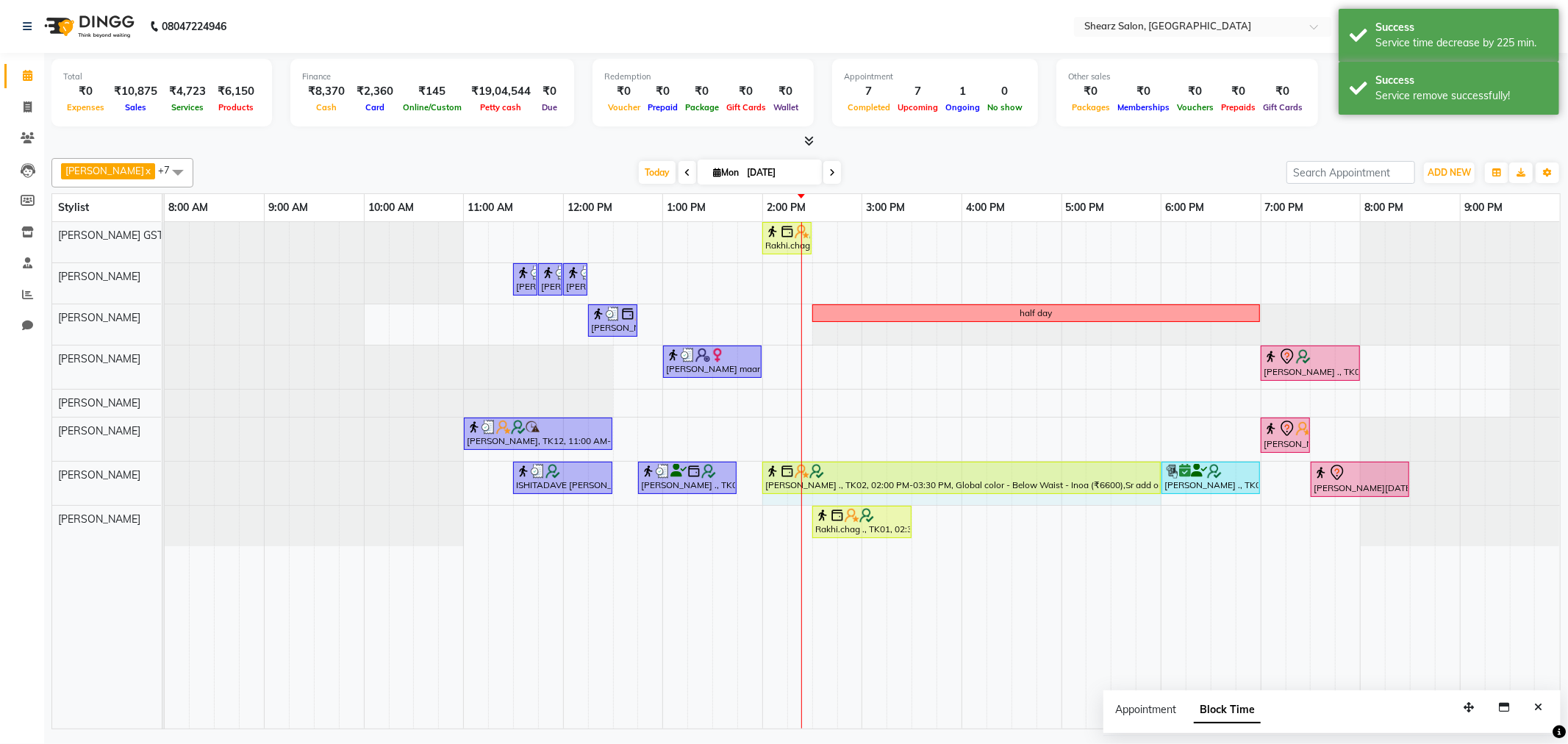
drag, startPoint x: 910, startPoint y: 479, endPoint x: 1145, endPoint y: 481, distance: 235.0
click at [165, 481] on div "ISHITADAVE DAVE, TK08, 11:30 AM-12:30 PM, Women Haircut with Mr.Dinesh YASH BAR…" at bounding box center [165, 484] width 0 height 44
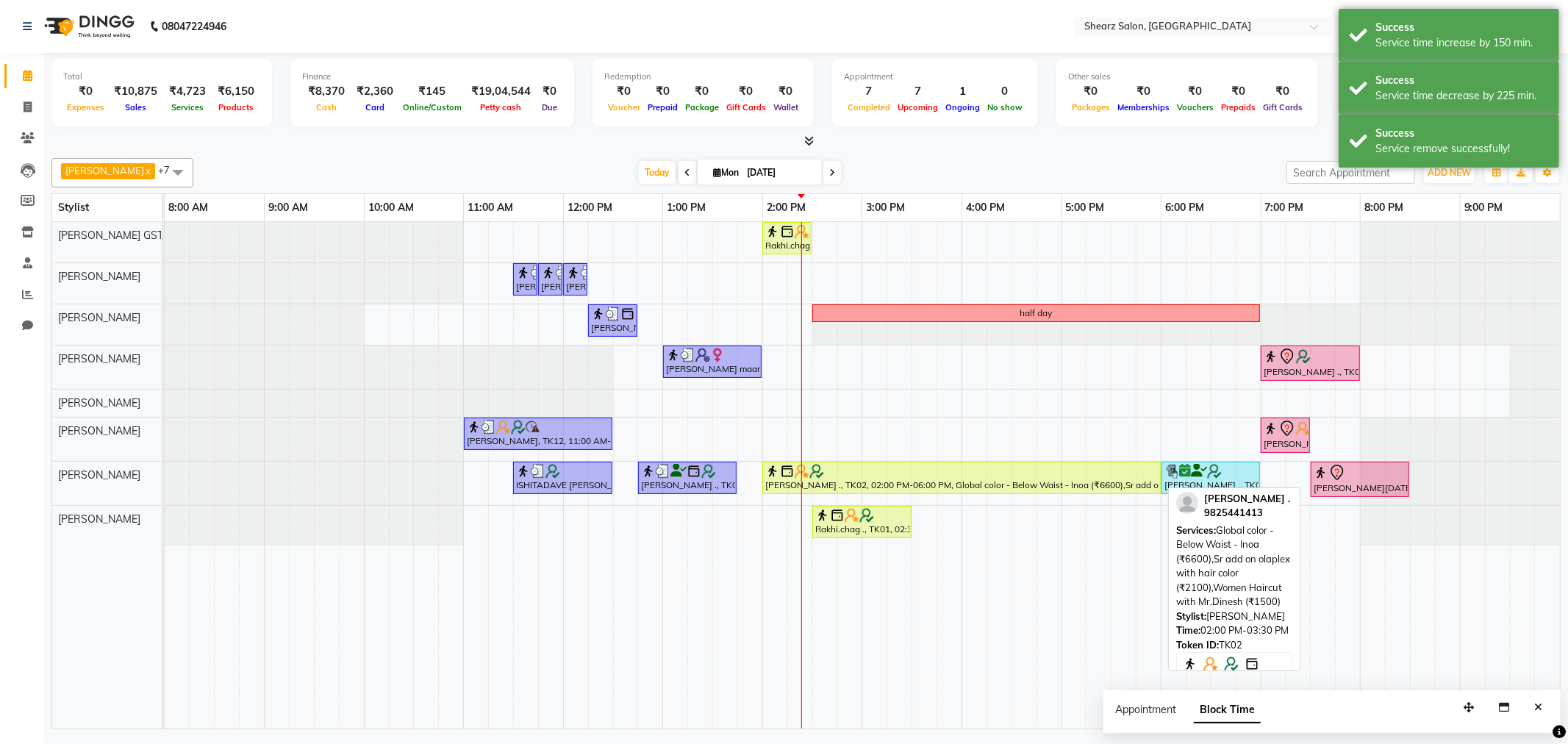
click at [901, 479] on div "[PERSON_NAME] ., TK02, 02:00 PM-06:00 PM, Global color - Below Waist - Inoa (₹6…" at bounding box center [962, 477] width 396 height 28
select select "1"
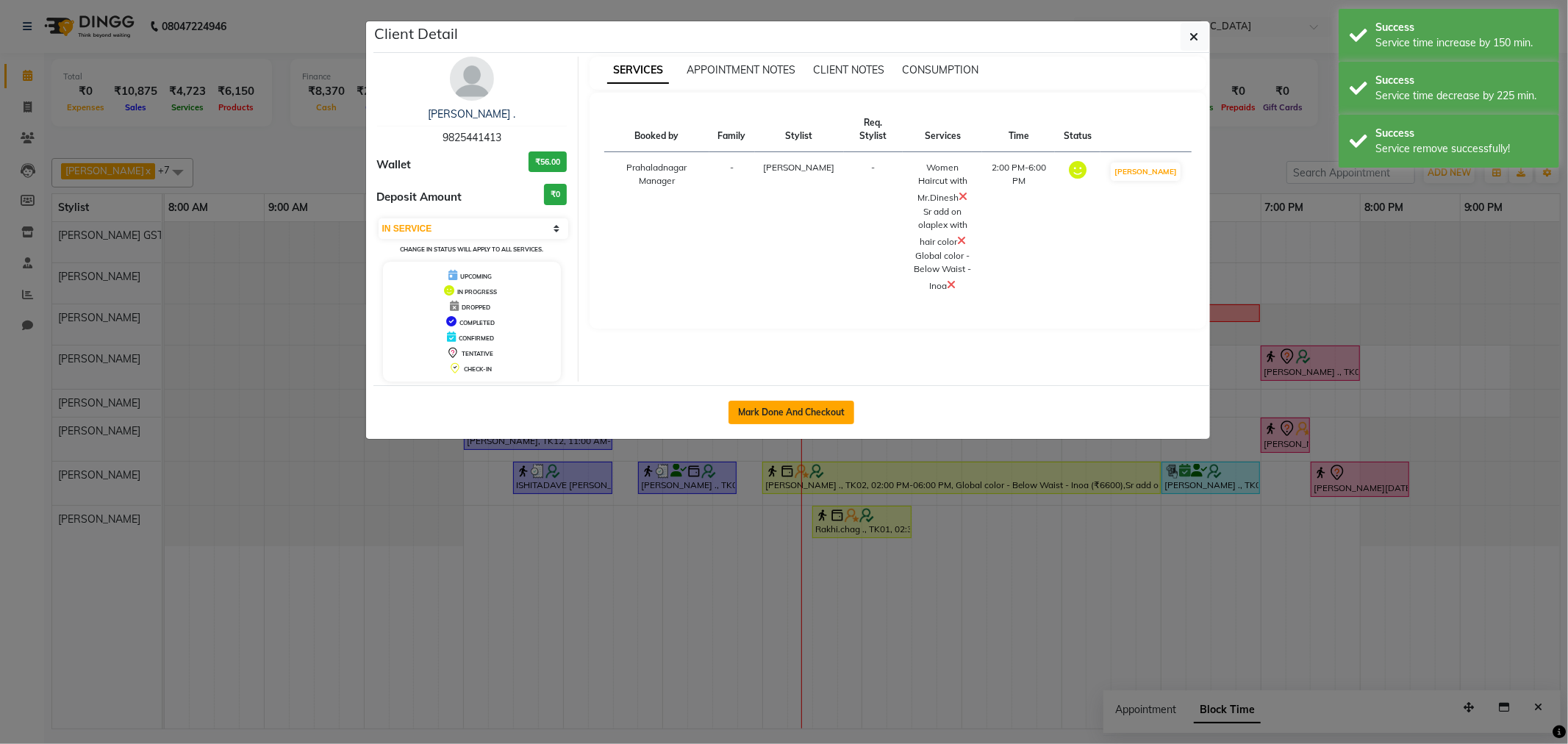
click at [840, 417] on button "Mark Done And Checkout" at bounding box center [791, 412] width 126 height 23
select select "service"
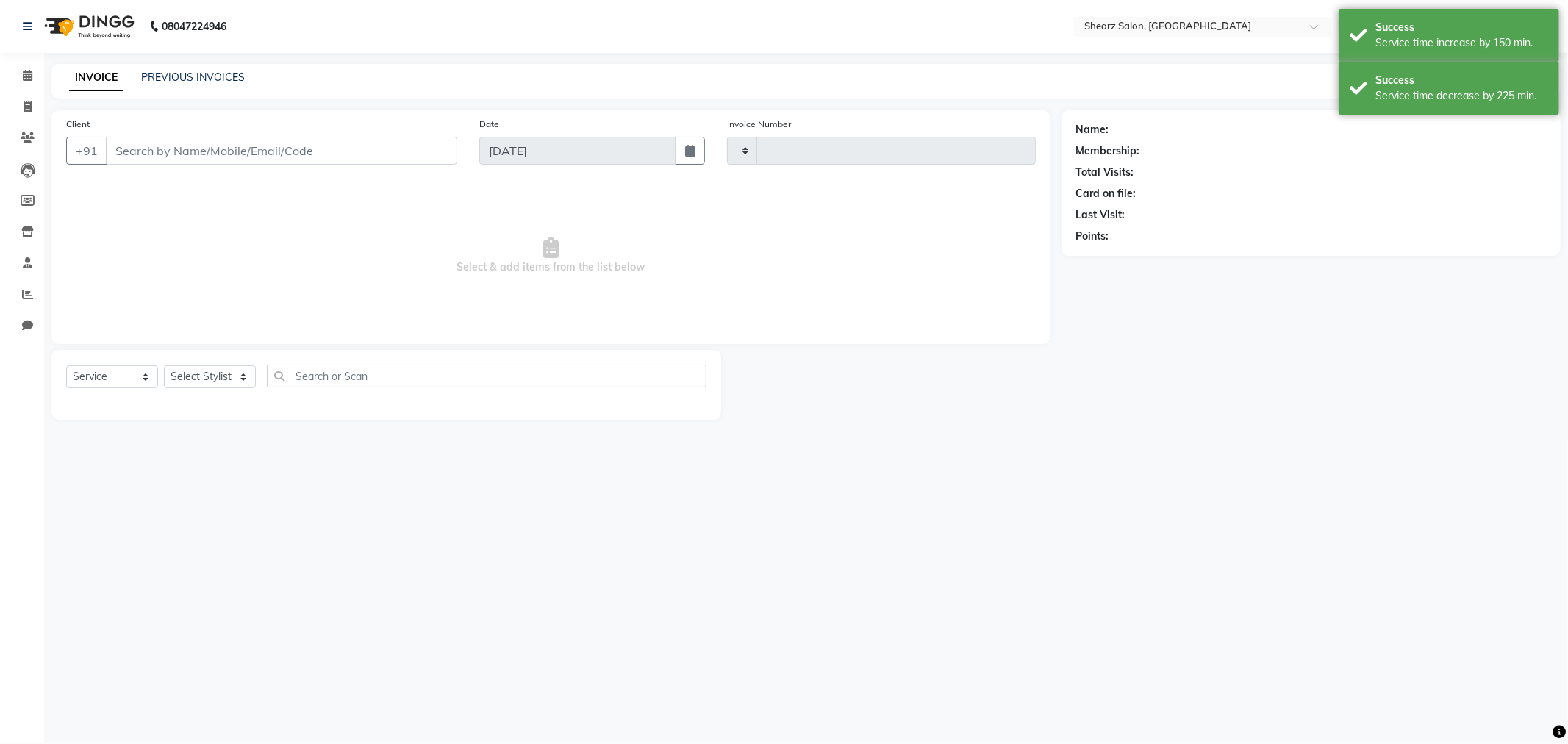
type input "5835"
select select "8157"
type input "9825441413"
select select "77440"
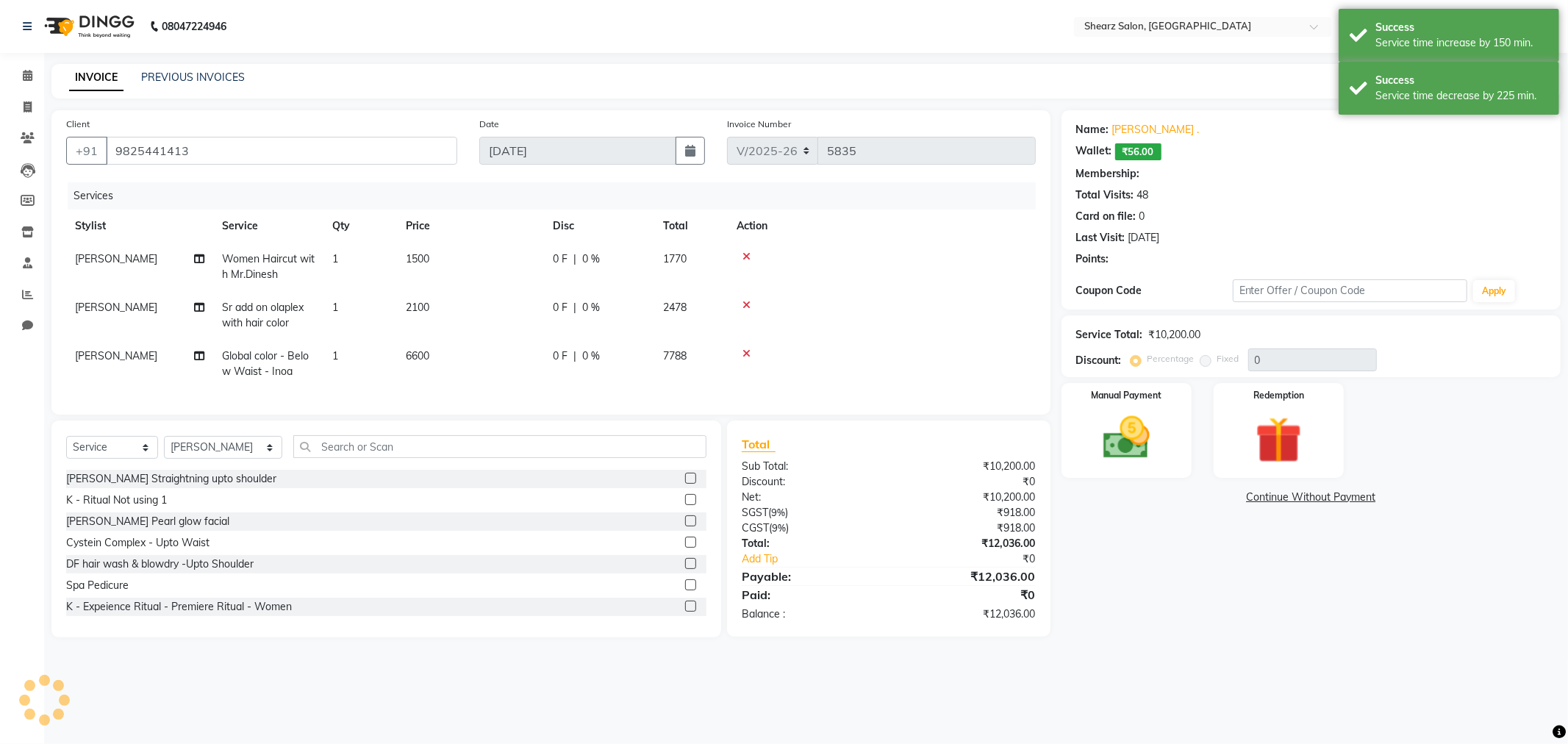
select select "1: Object"
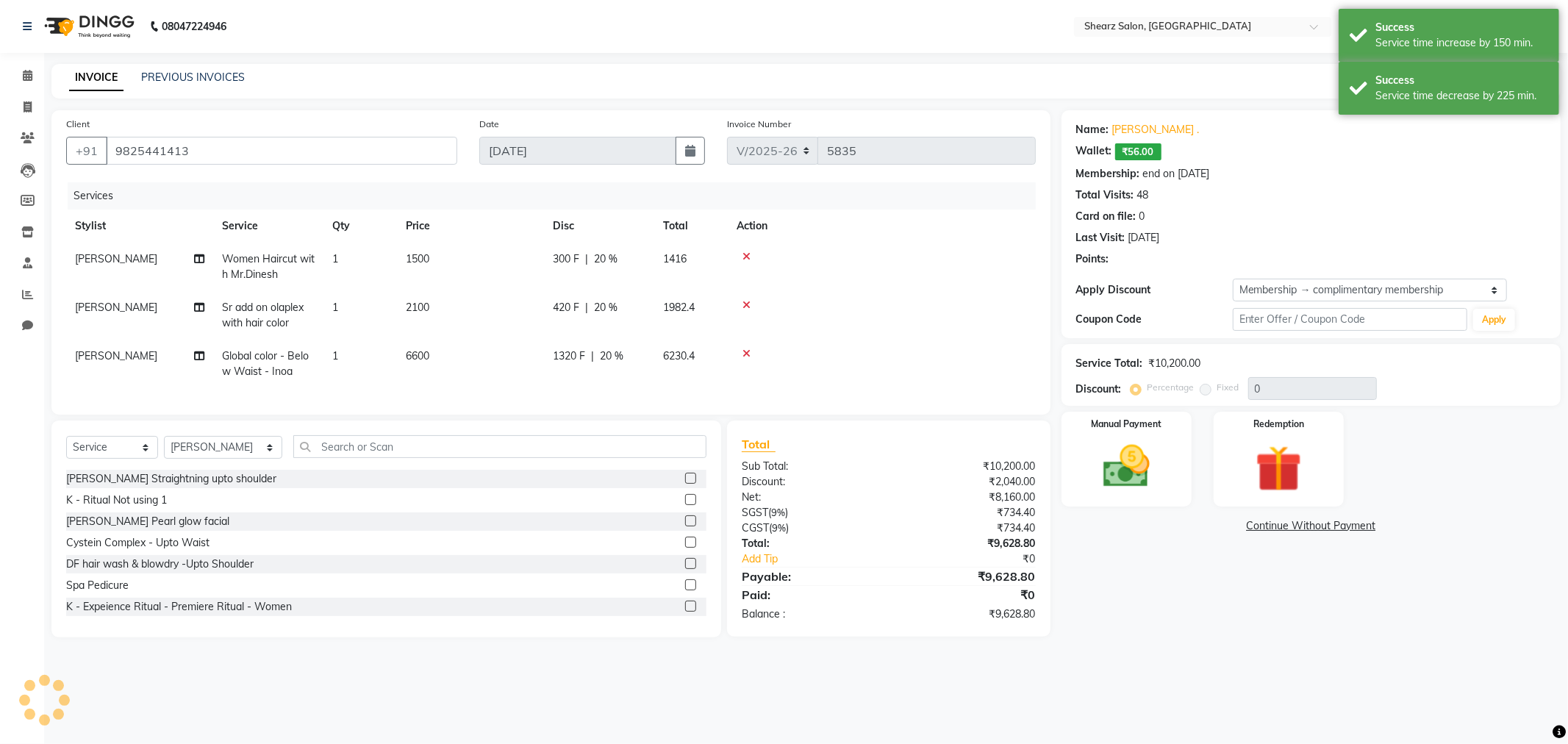
type input "20"
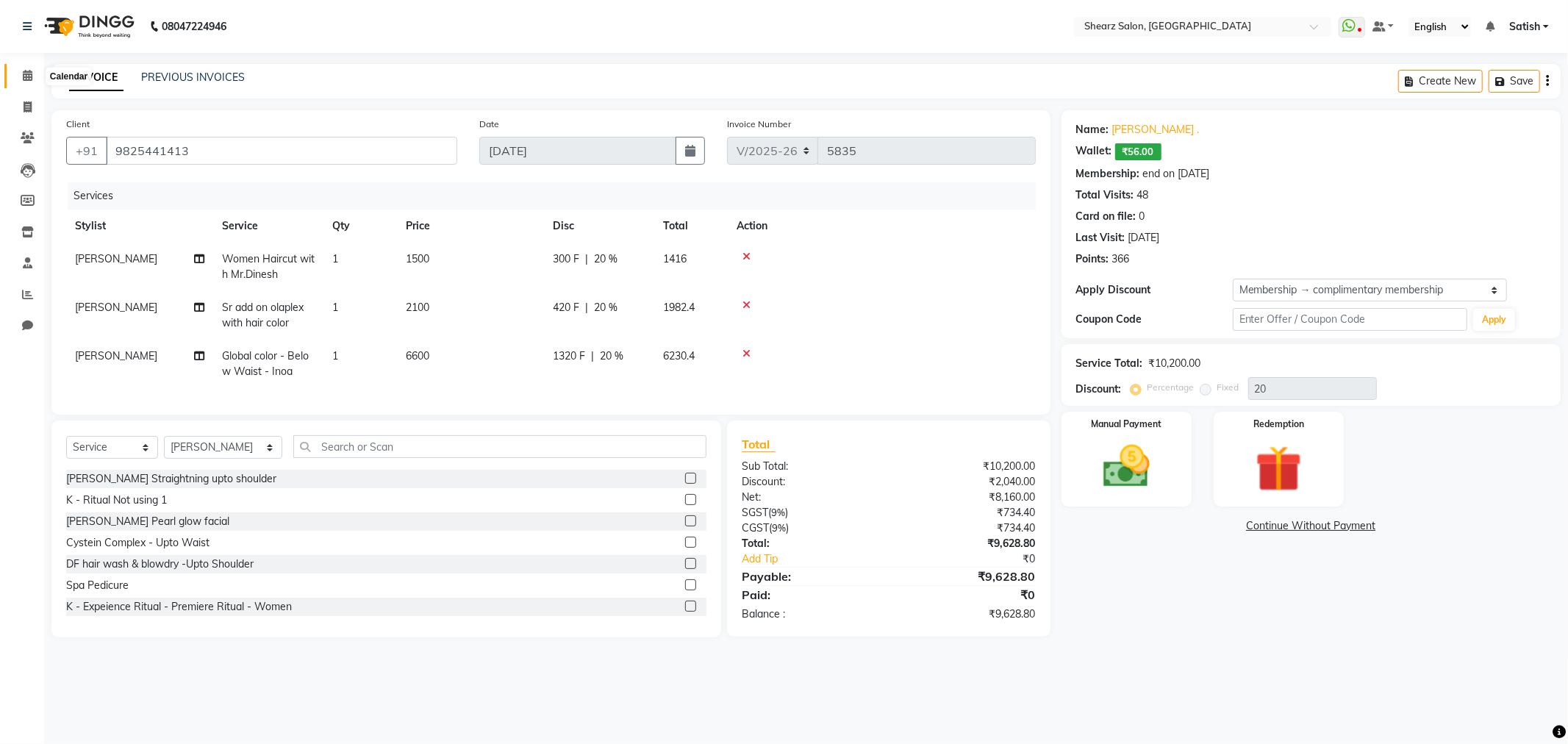
click at [28, 72] on icon at bounding box center [28, 75] width 10 height 11
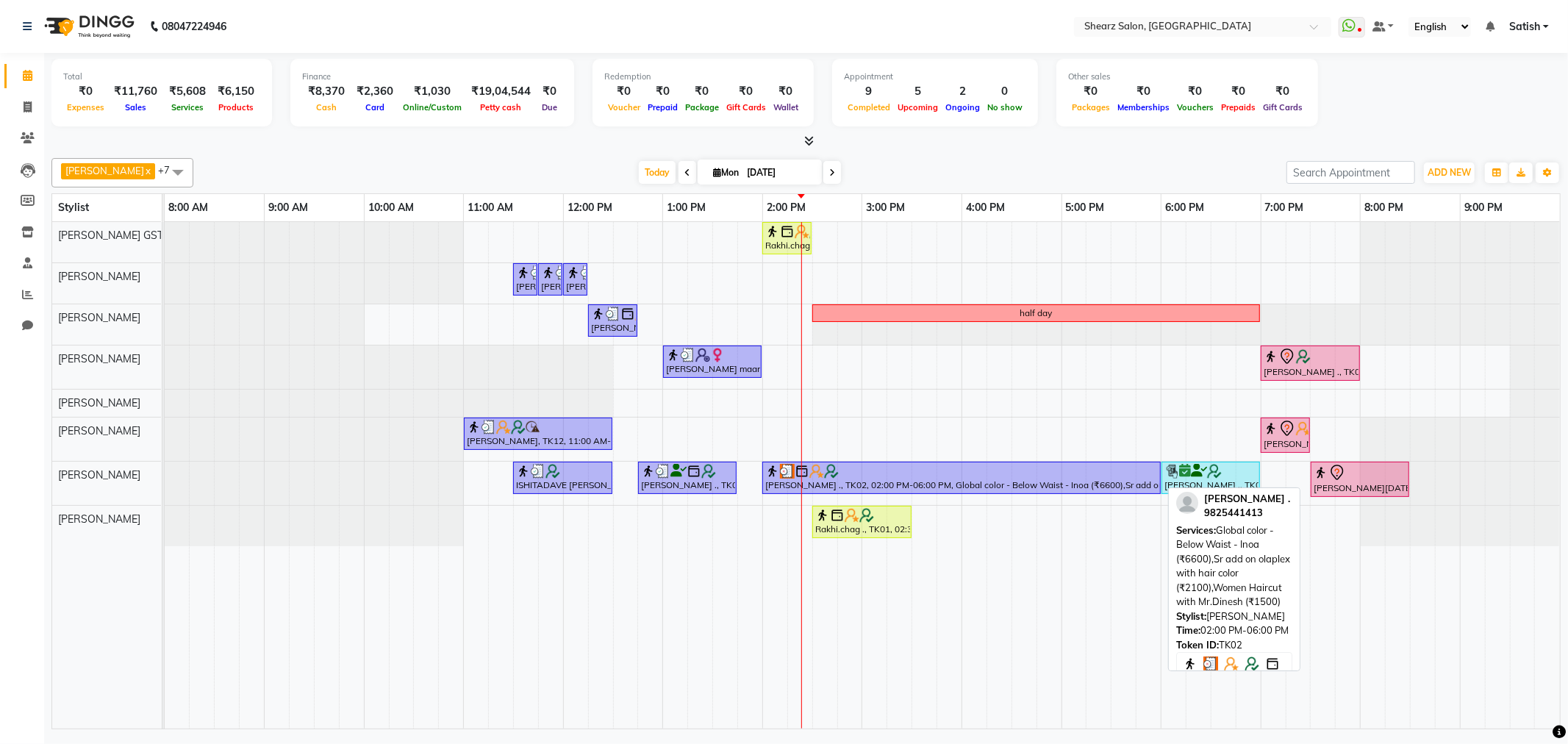
click at [880, 482] on div "[PERSON_NAME] ., TK02, 02:00 PM-06:00 PM, Global color - Below Waist - Inoa (₹6…" at bounding box center [962, 477] width 396 height 28
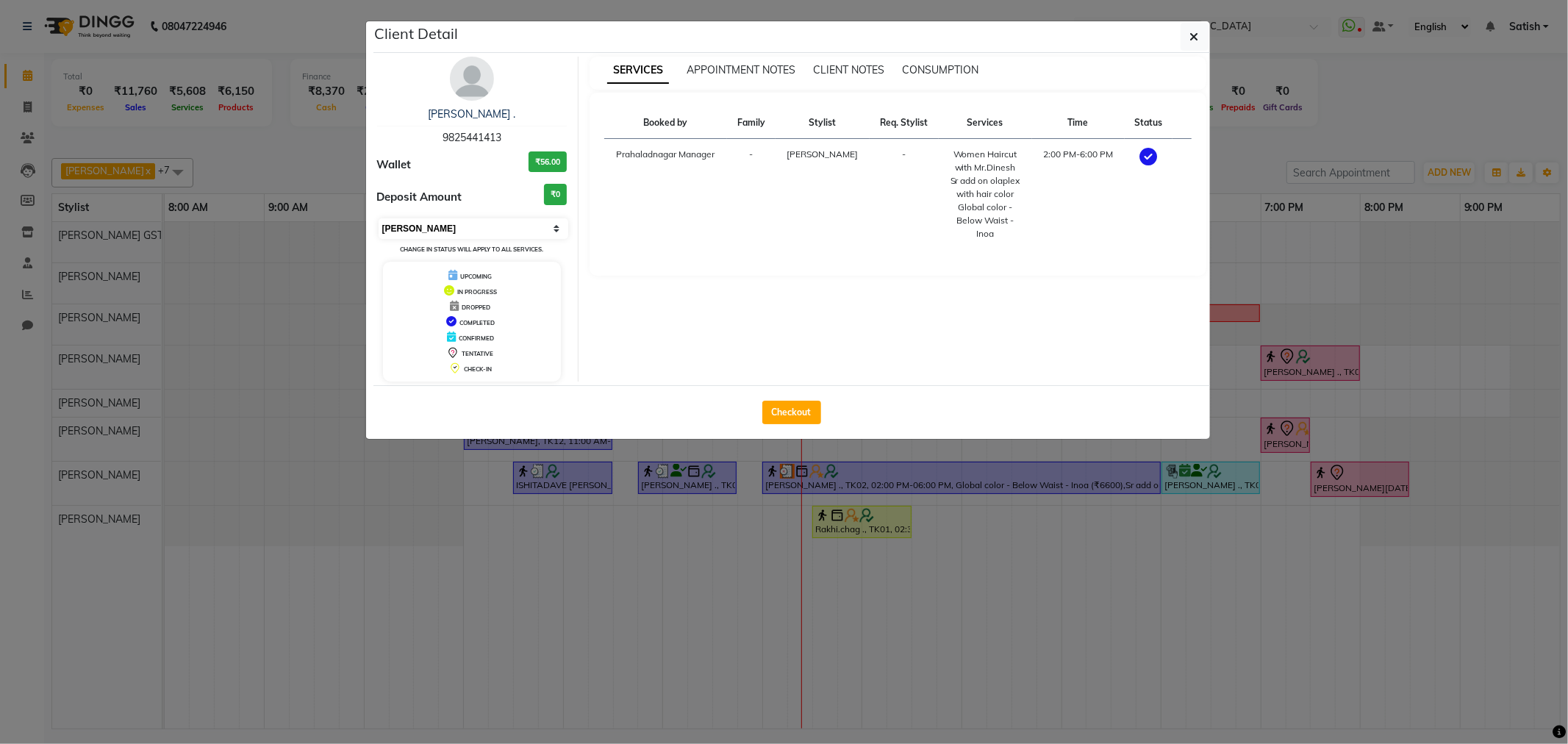
click at [524, 234] on select "Select MARK DONE UPCOMING" at bounding box center [475, 228] width 191 height 21
click at [379, 219] on select "Select MARK DONE UPCOMING" at bounding box center [475, 228] width 191 height 21
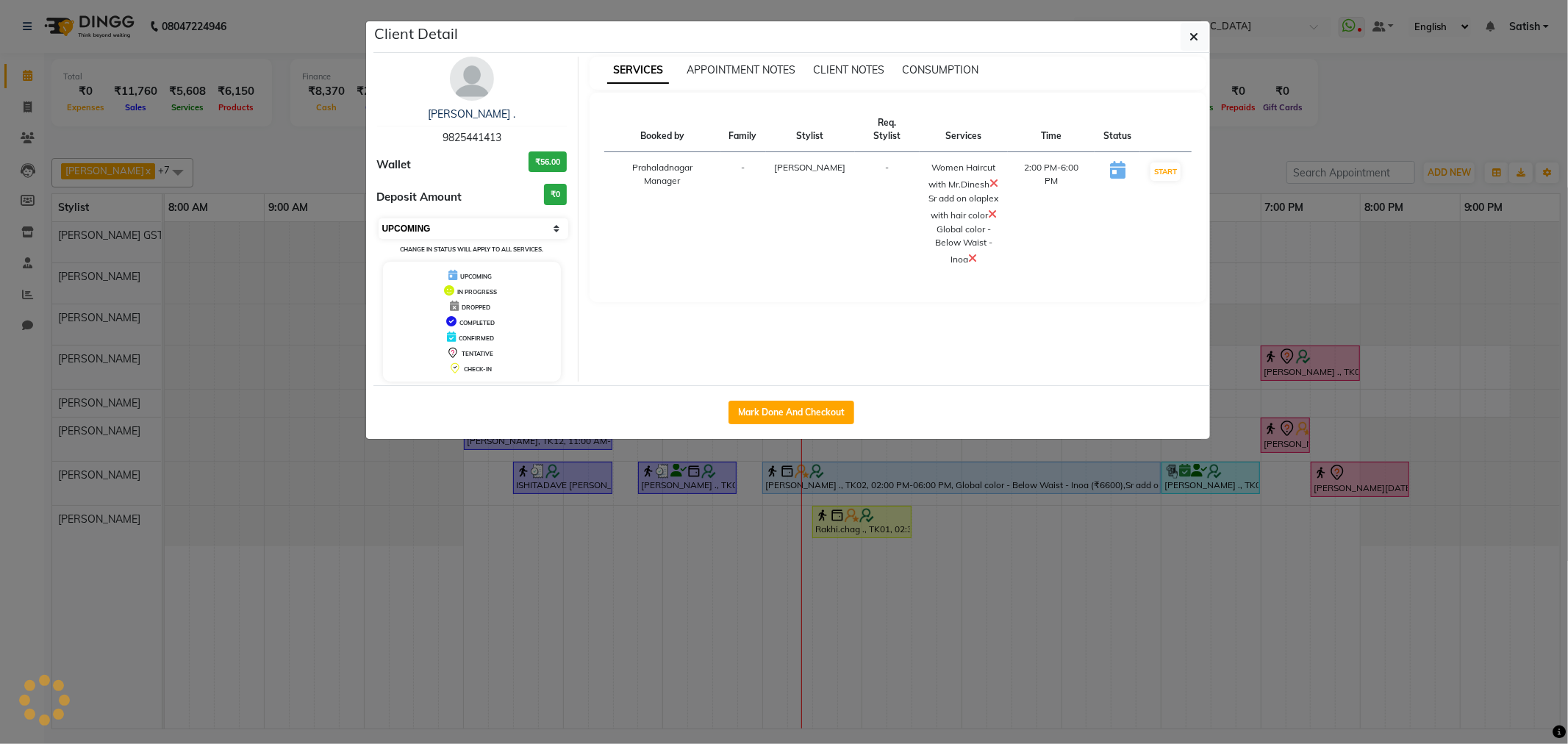
click at [463, 232] on select "Select IN SERVICE CONFIRMED TENTATIVE CHECK IN MARK DONE DROPPED UPCOMING" at bounding box center [475, 228] width 191 height 21
select select "1"
click at [379, 219] on select "Select IN SERVICE CONFIRMED TENTATIVE CHECK IN MARK DONE DROPPED UPCOMING" at bounding box center [475, 228] width 191 height 21
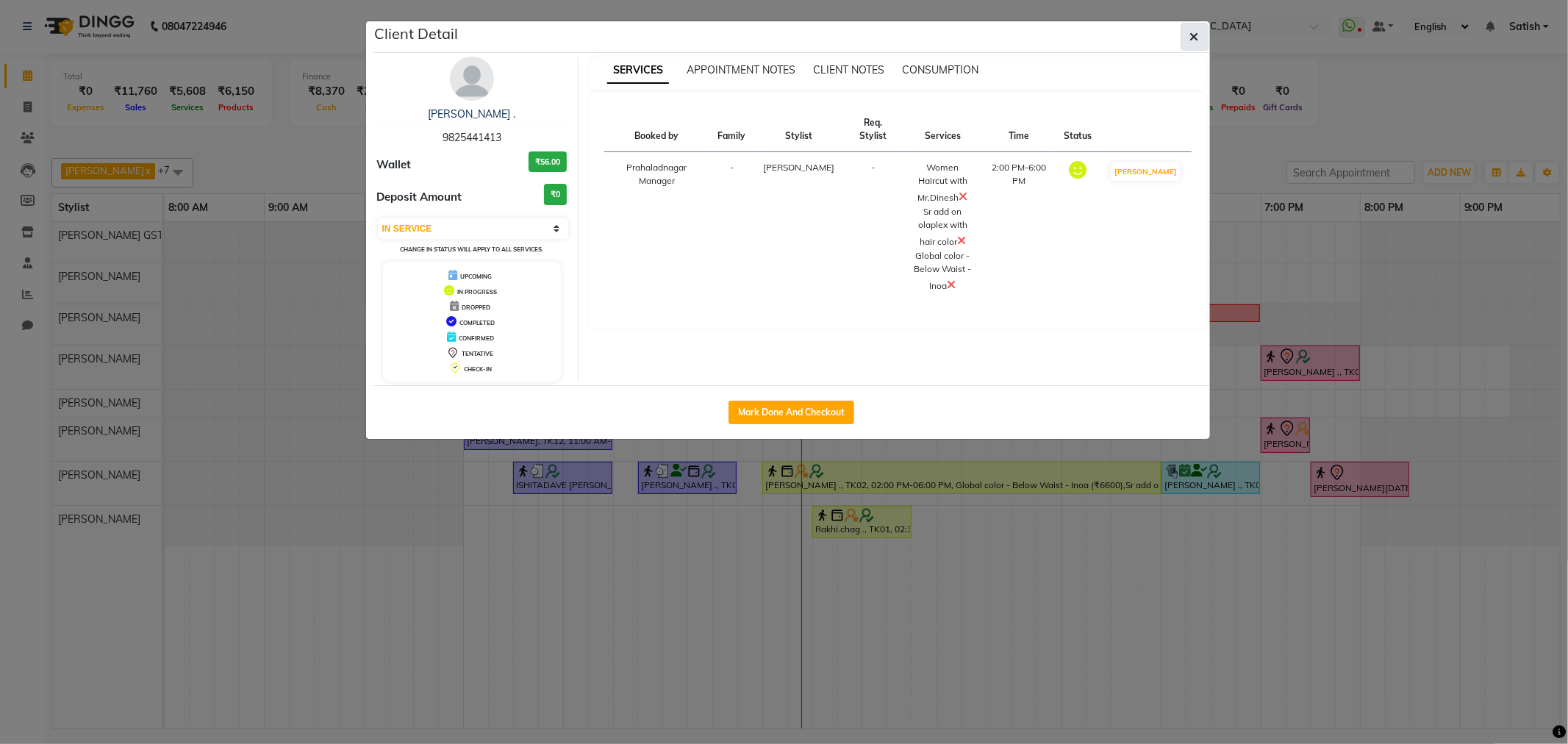
click at [1187, 43] on button "button" at bounding box center [1194, 37] width 28 height 28
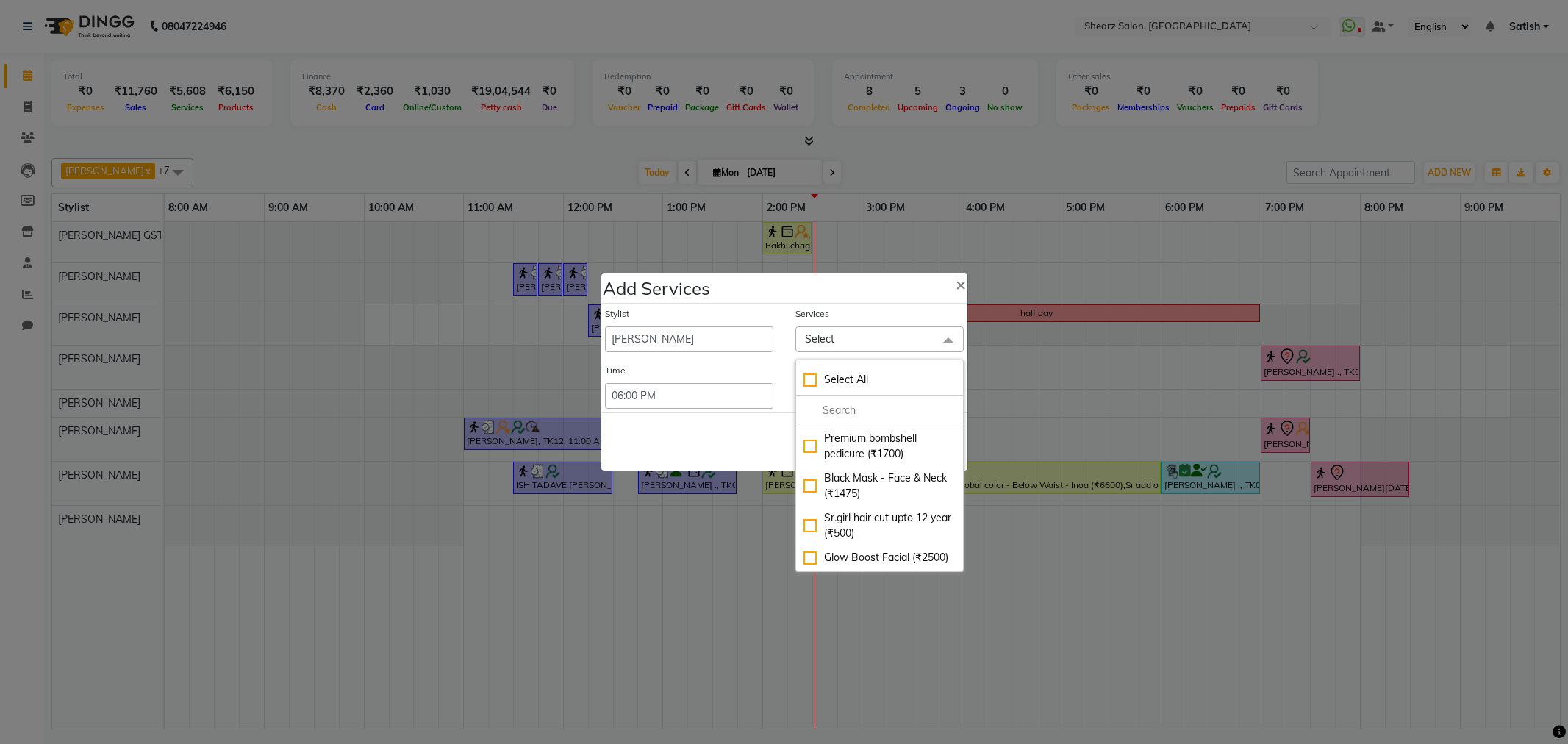
select select "77479"
select select "1080"
click at [839, 406] on input "multiselect-search" at bounding box center [879, 410] width 153 height 15
type input "thre"
click at [869, 438] on div "Chin threading (₹60)" at bounding box center [879, 438] width 153 height 15
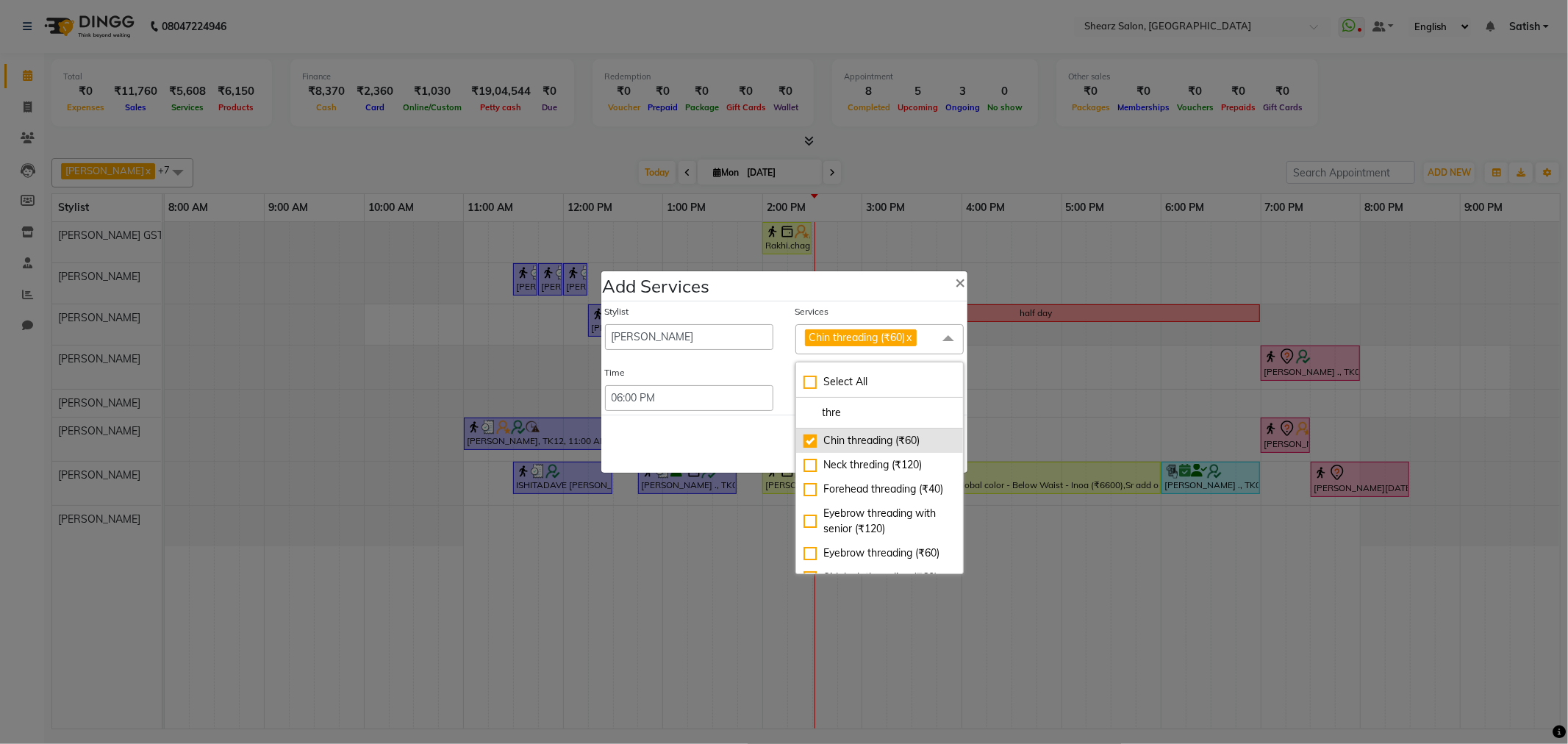
checkbox input "true"
click at [856, 494] on div "Forehead threading (₹40)" at bounding box center [879, 489] width 153 height 15
checkbox input "true"
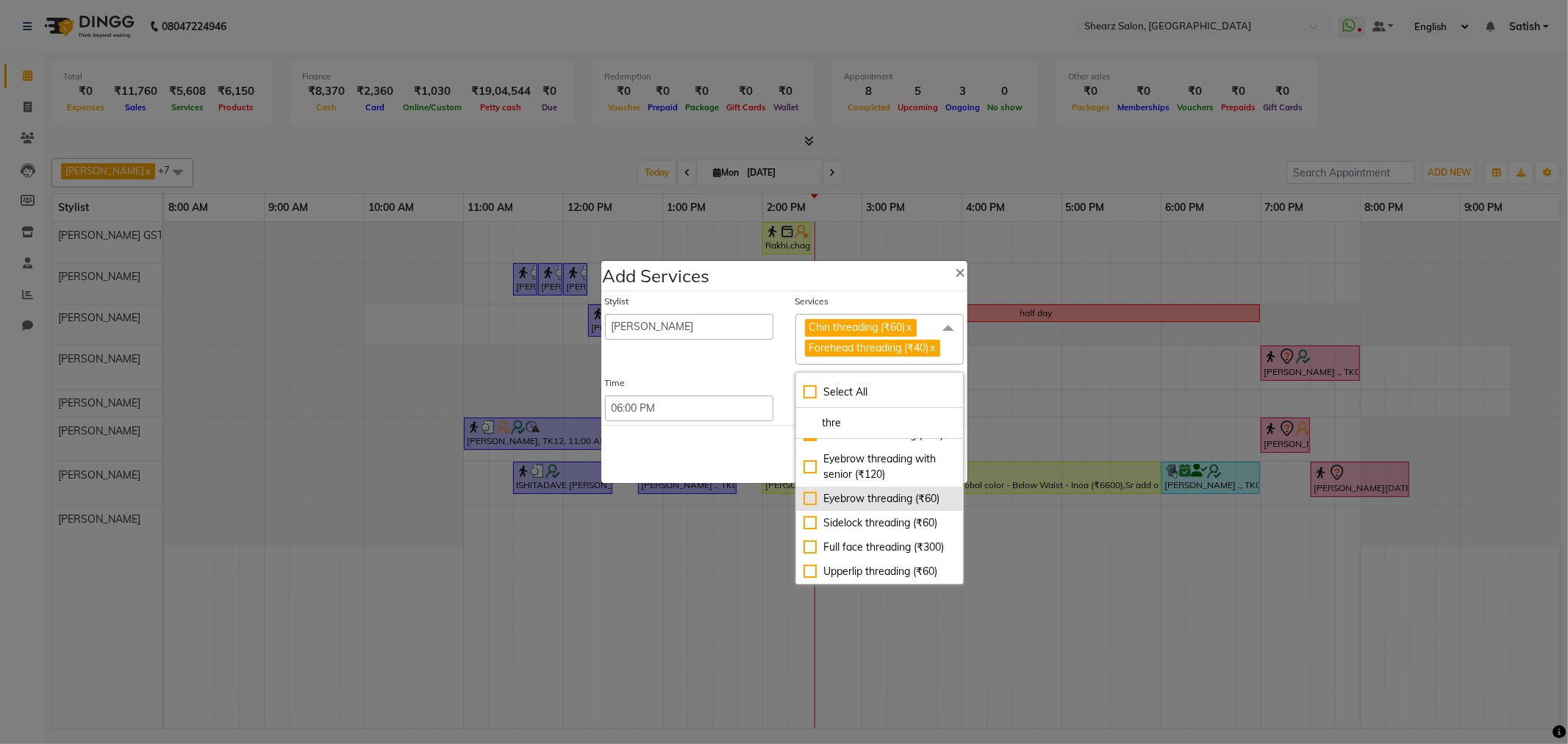
scroll to position [95, 0]
click at [861, 580] on div "Upperlip threading (₹60)" at bounding box center [879, 571] width 153 height 15
checkbox input "true"
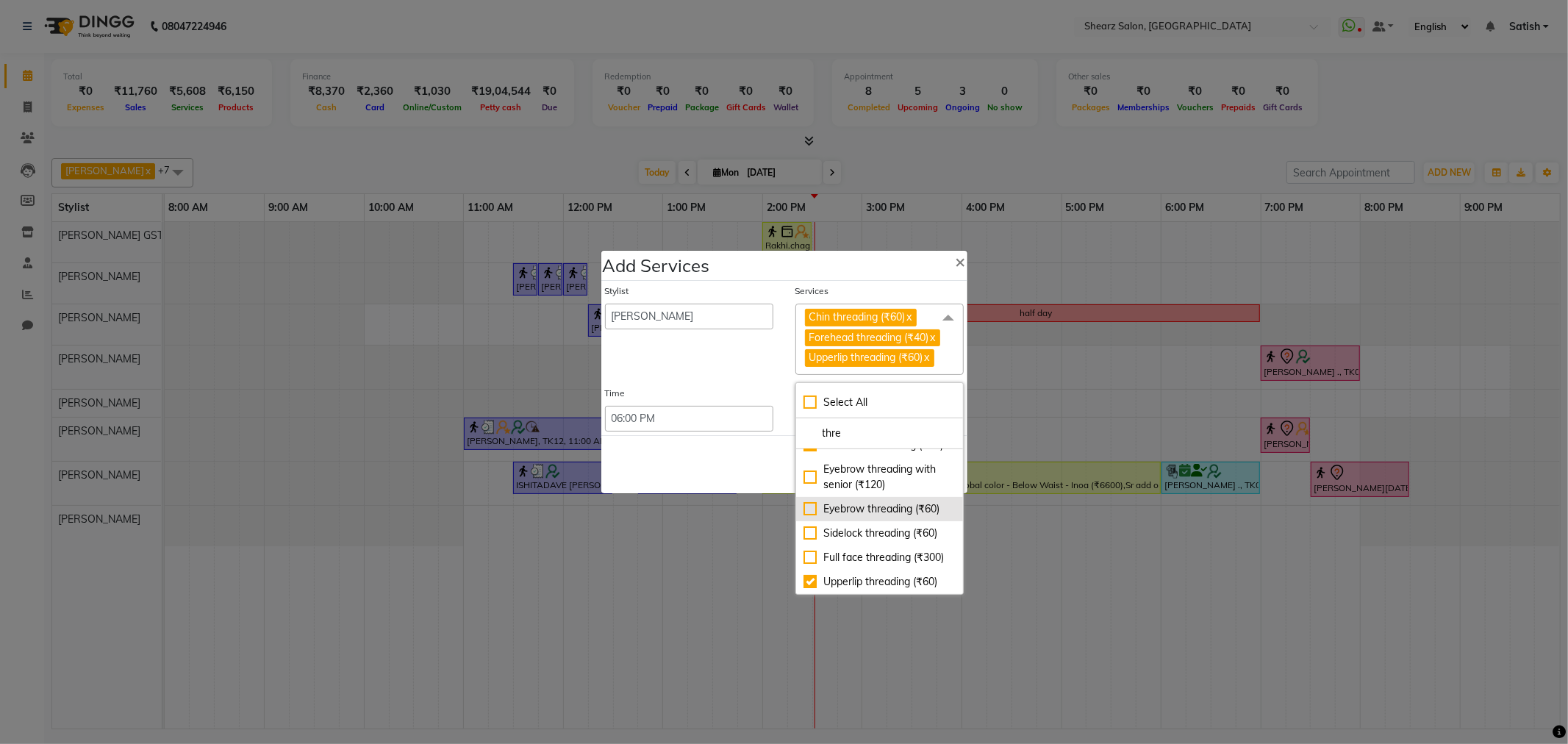
click at [880, 502] on div "Eyebrow threading (₹60)" at bounding box center [879, 508] width 153 height 15
checkbox input "true"
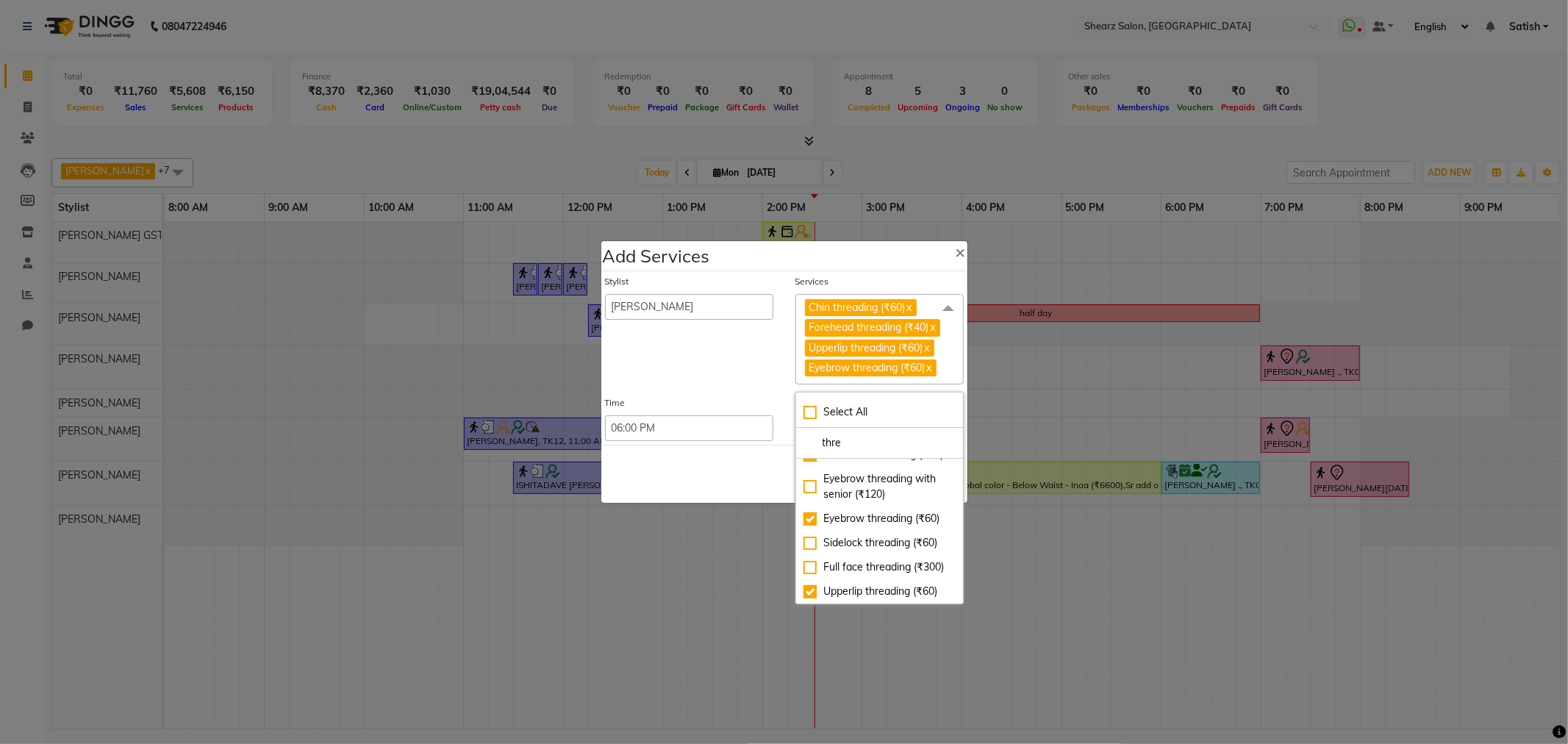
drag, startPoint x: 733, startPoint y: 471, endPoint x: 805, endPoint y: 479, distance: 72.4
click at [737, 475] on div "Save Cancel" at bounding box center [784, 474] width 367 height 58
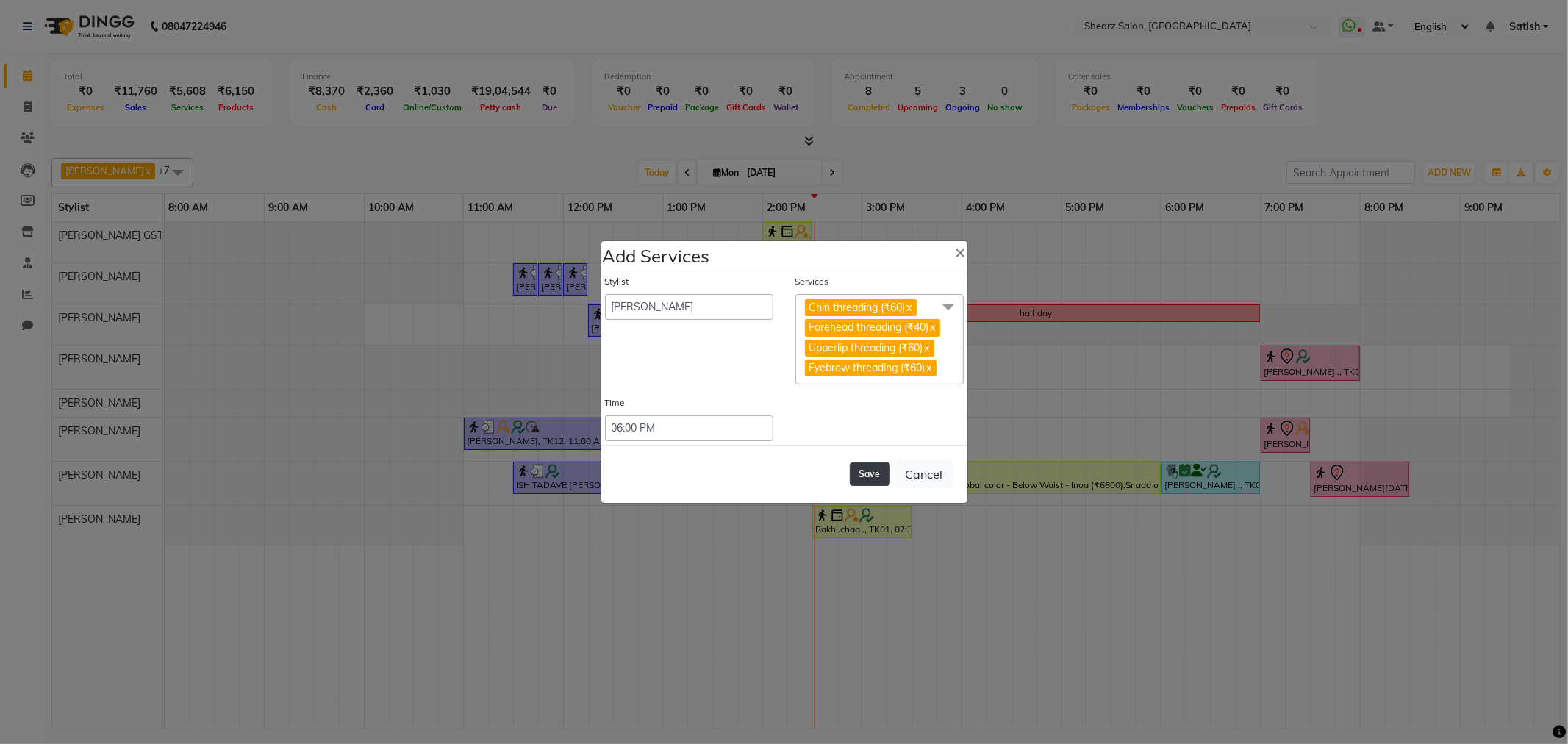
click at [863, 486] on button "Save" at bounding box center [870, 475] width 40 height 23
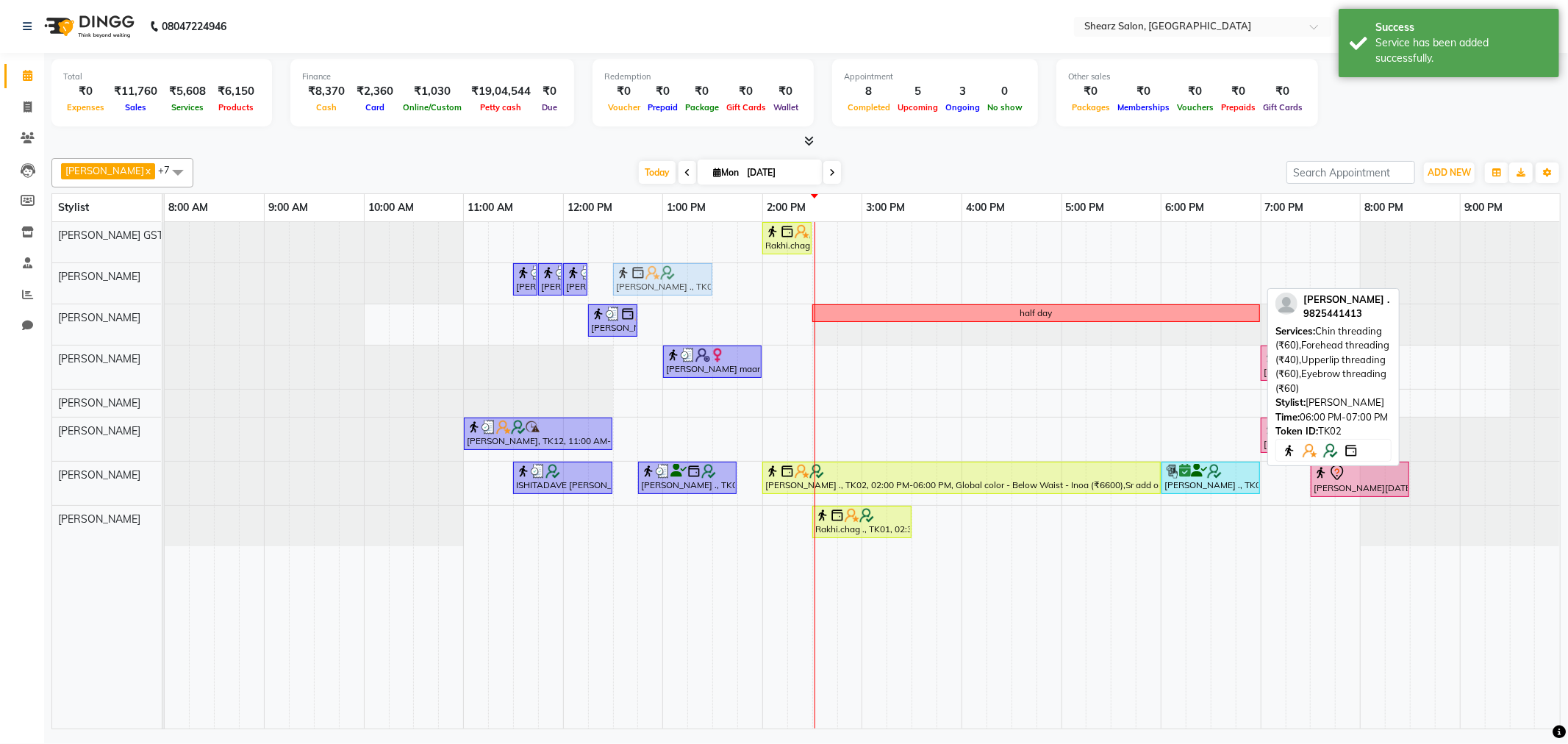
drag, startPoint x: 1193, startPoint y: 275, endPoint x: 640, endPoint y: 295, distance: 553.4
click at [165, 295] on div "Jaimini Mistri, TK11, 11:30 AM-11:45 AM, Eyebrow threading Jaimini Mistri, TK11…" at bounding box center [165, 283] width 0 height 40
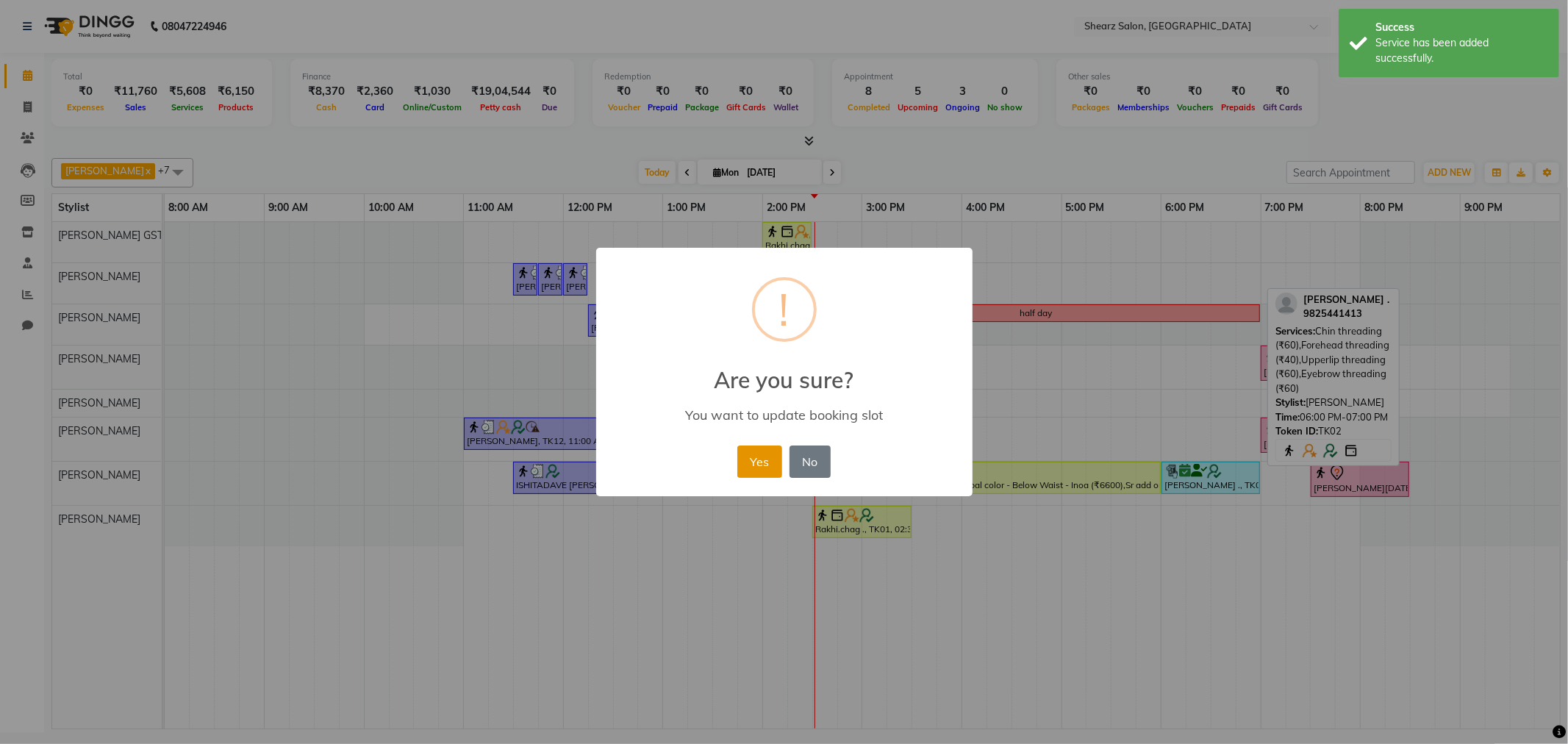
click at [761, 457] on button "Yes" at bounding box center [760, 462] width 45 height 32
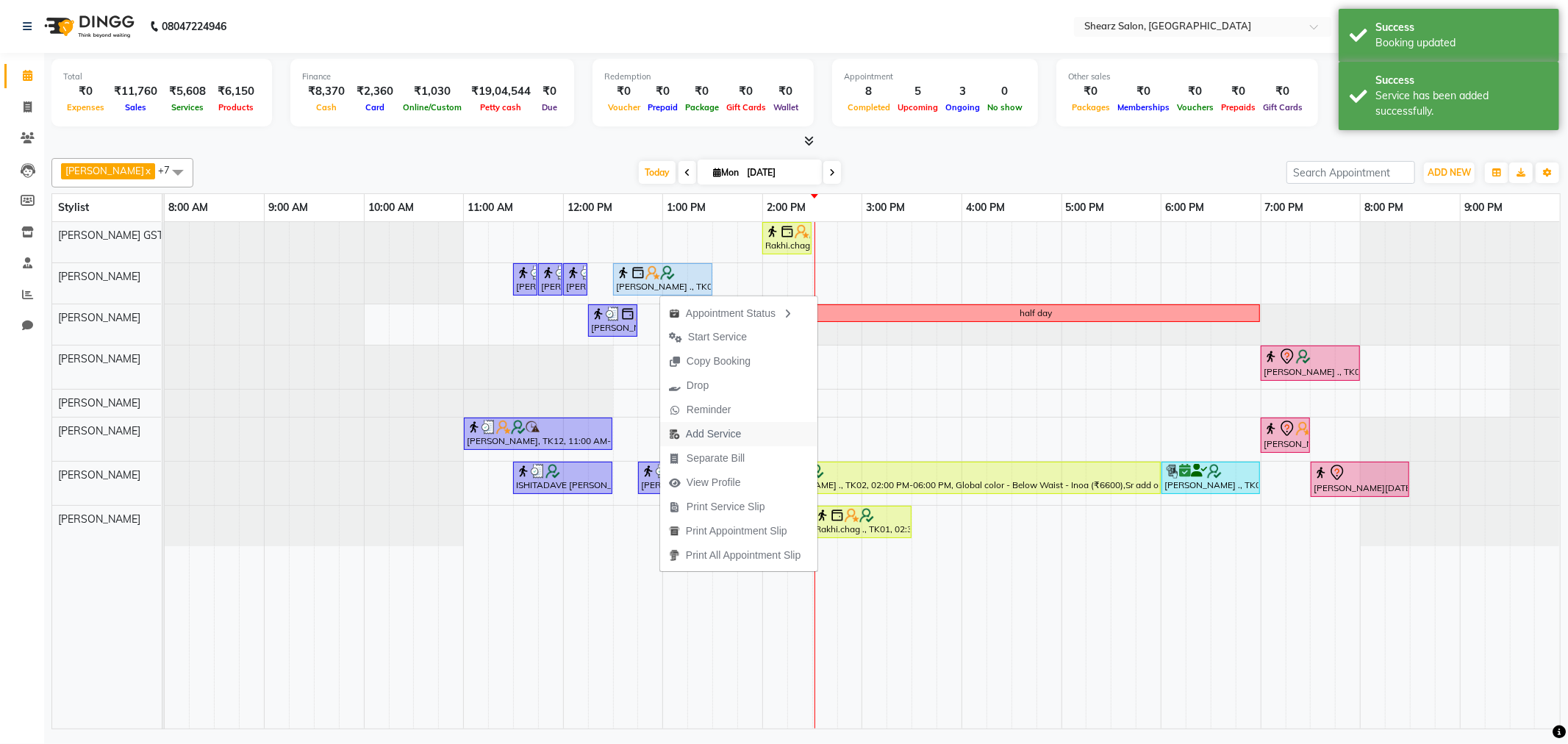
click at [734, 430] on span "Add Service" at bounding box center [714, 434] width 55 height 15
select select "77479"
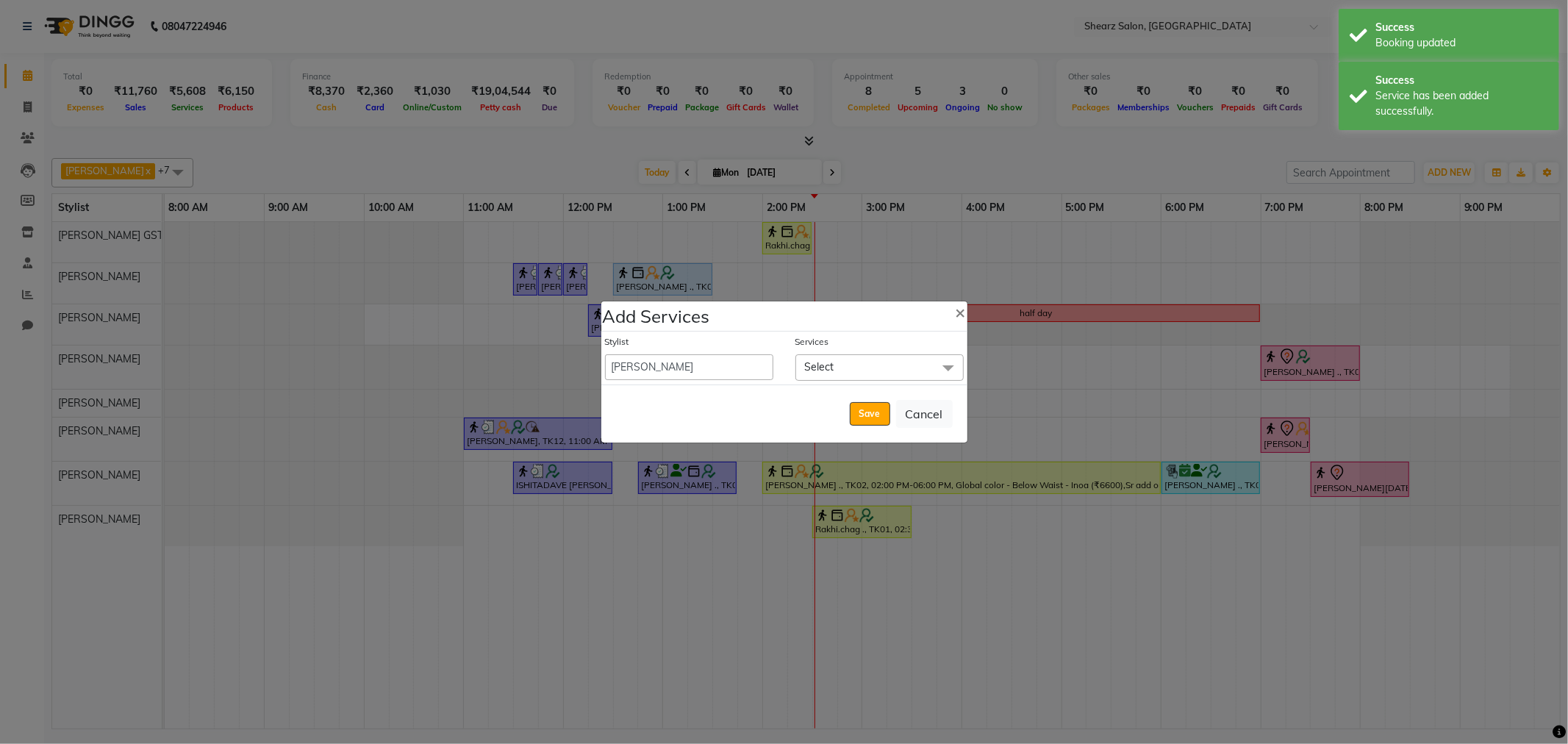
drag, startPoint x: 851, startPoint y: 370, endPoint x: 824, endPoint y: 417, distance: 54.2
click at [849, 374] on span "Select" at bounding box center [879, 367] width 169 height 26
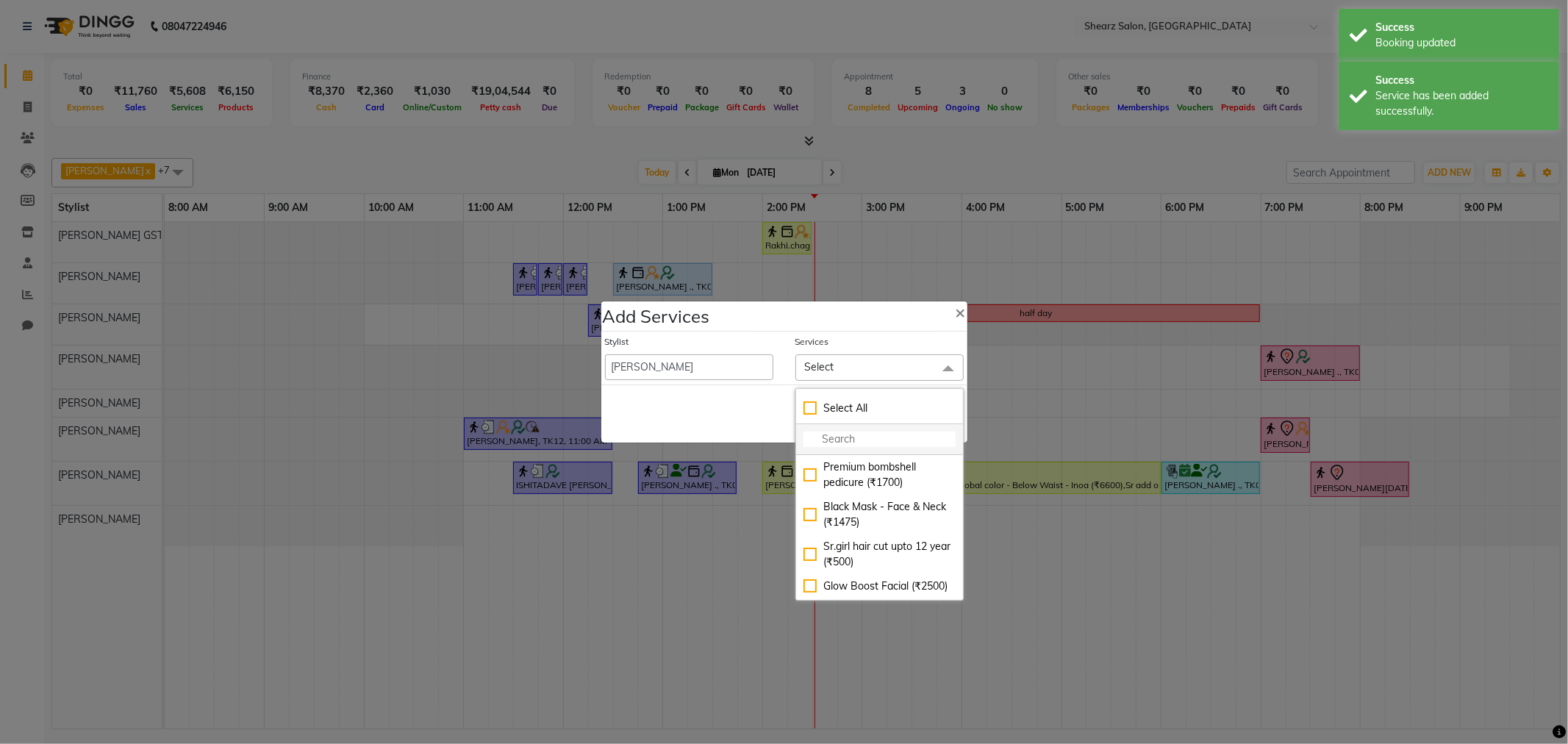
click at [829, 436] on input "multiselect-search" at bounding box center [879, 439] width 153 height 15
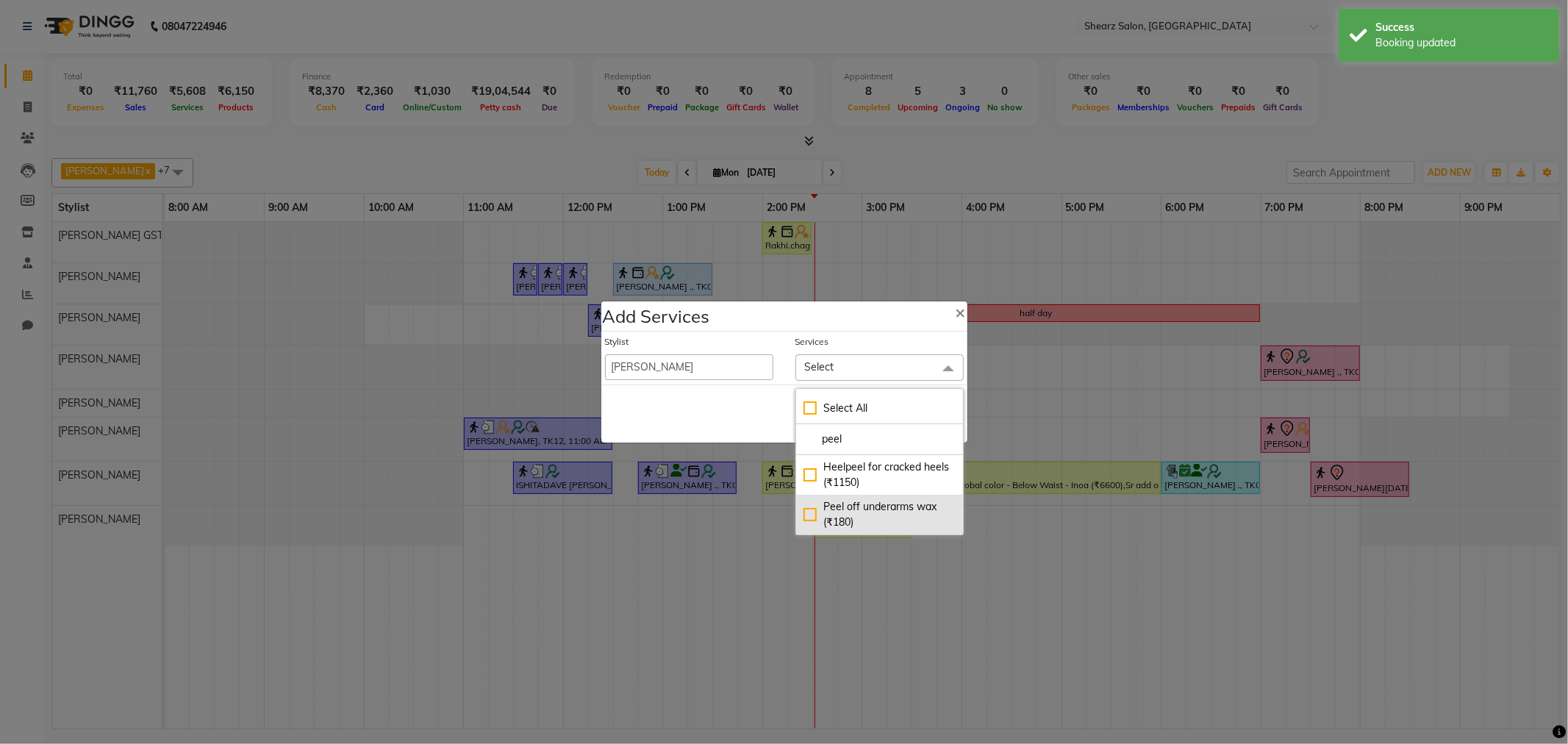
type input "peel"
click at [892, 527] on div "Peel off underarms wax (₹180)" at bounding box center [879, 515] width 153 height 31
checkbox input "true"
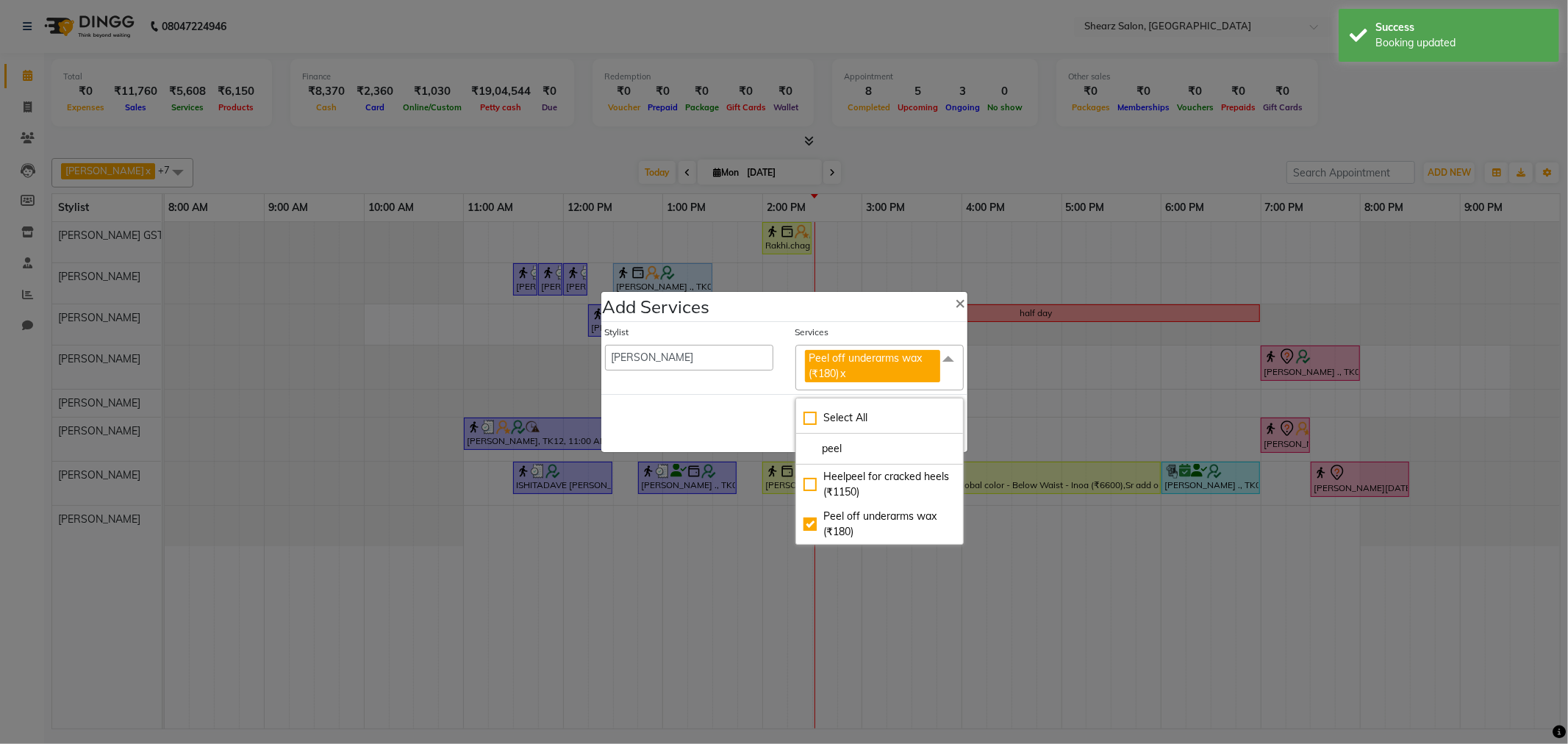
click at [743, 407] on div "Save Cancel" at bounding box center [784, 423] width 367 height 58
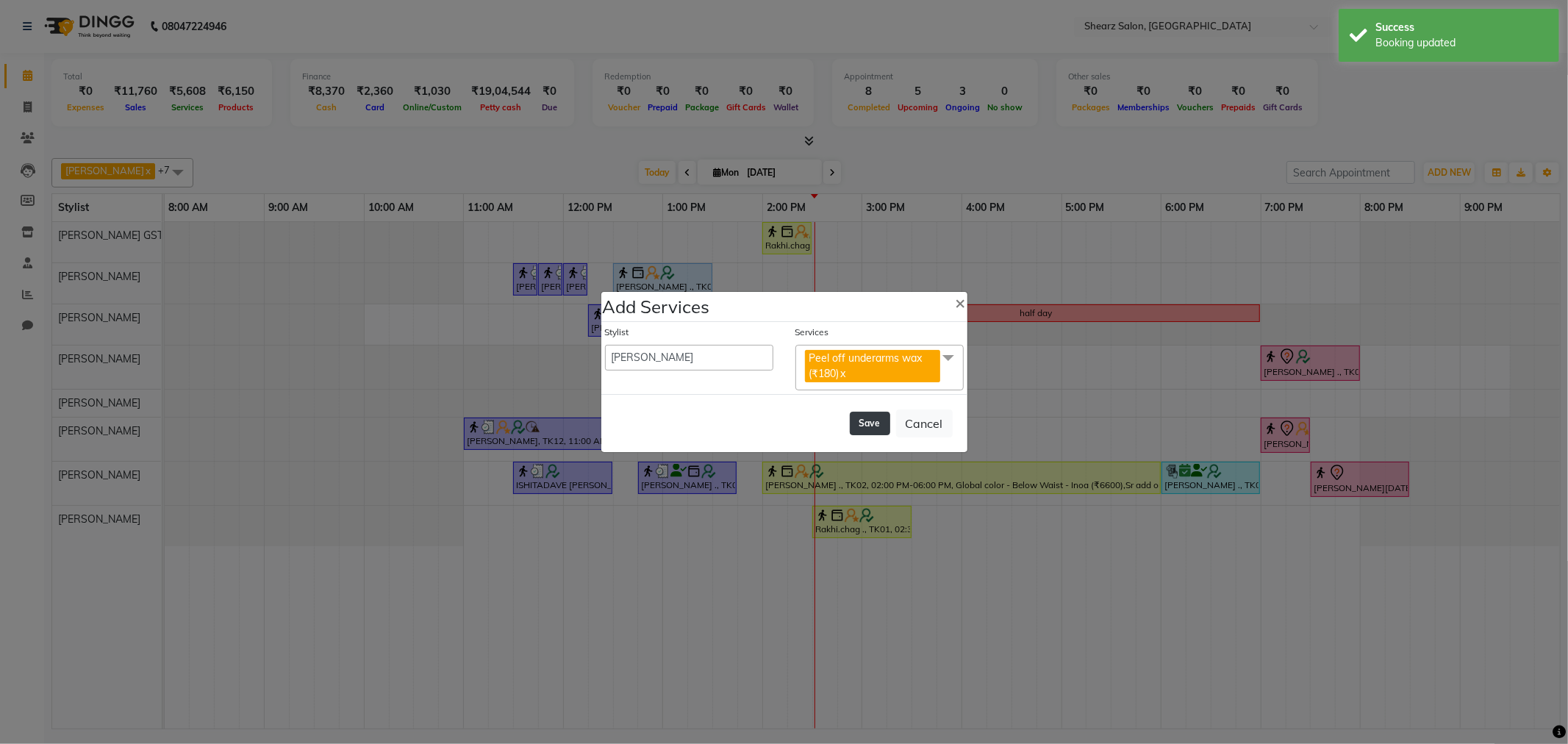
click at [879, 425] on button "Save" at bounding box center [870, 424] width 40 height 23
select select "77813"
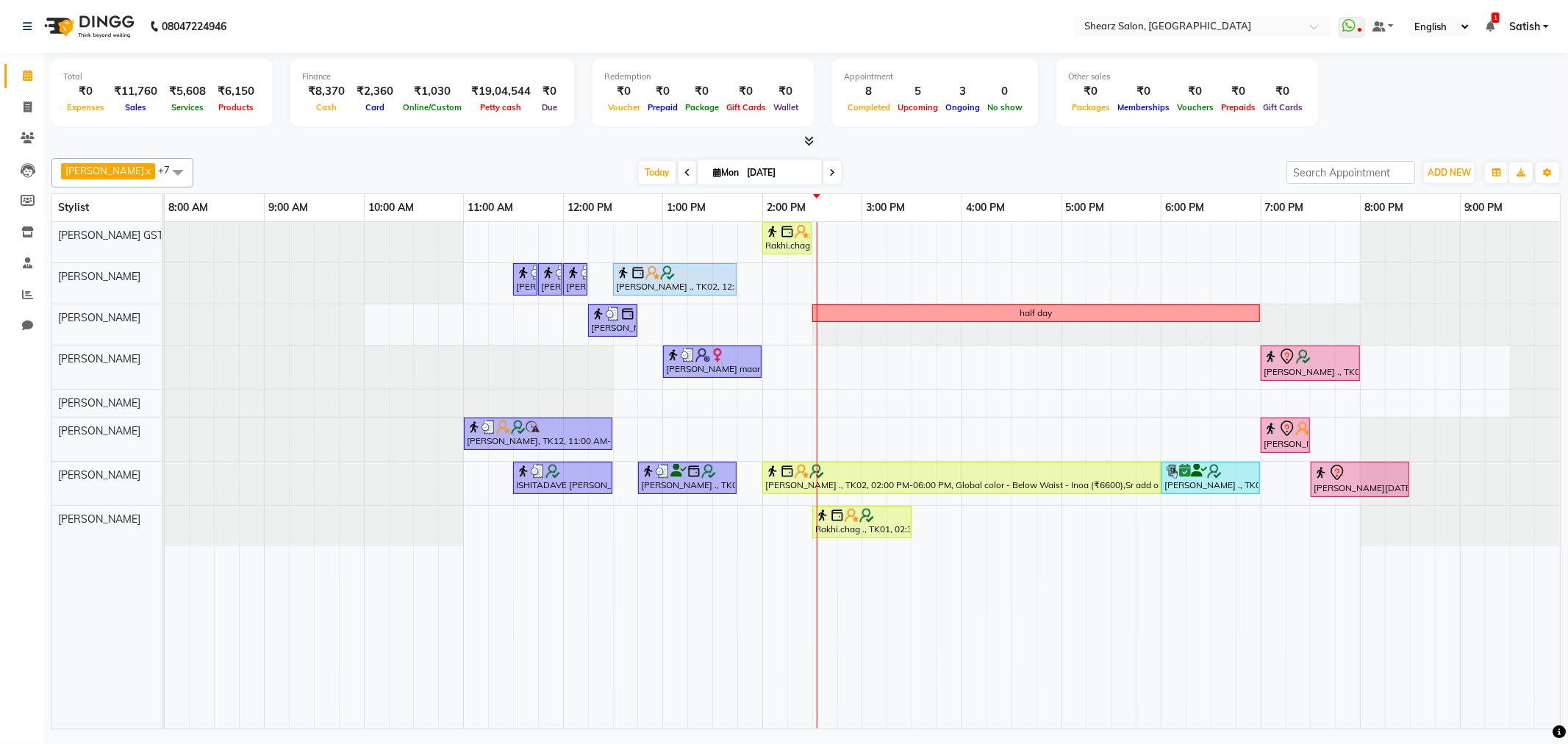
click at [169, 165] on span at bounding box center [177, 171] width 29 height 28
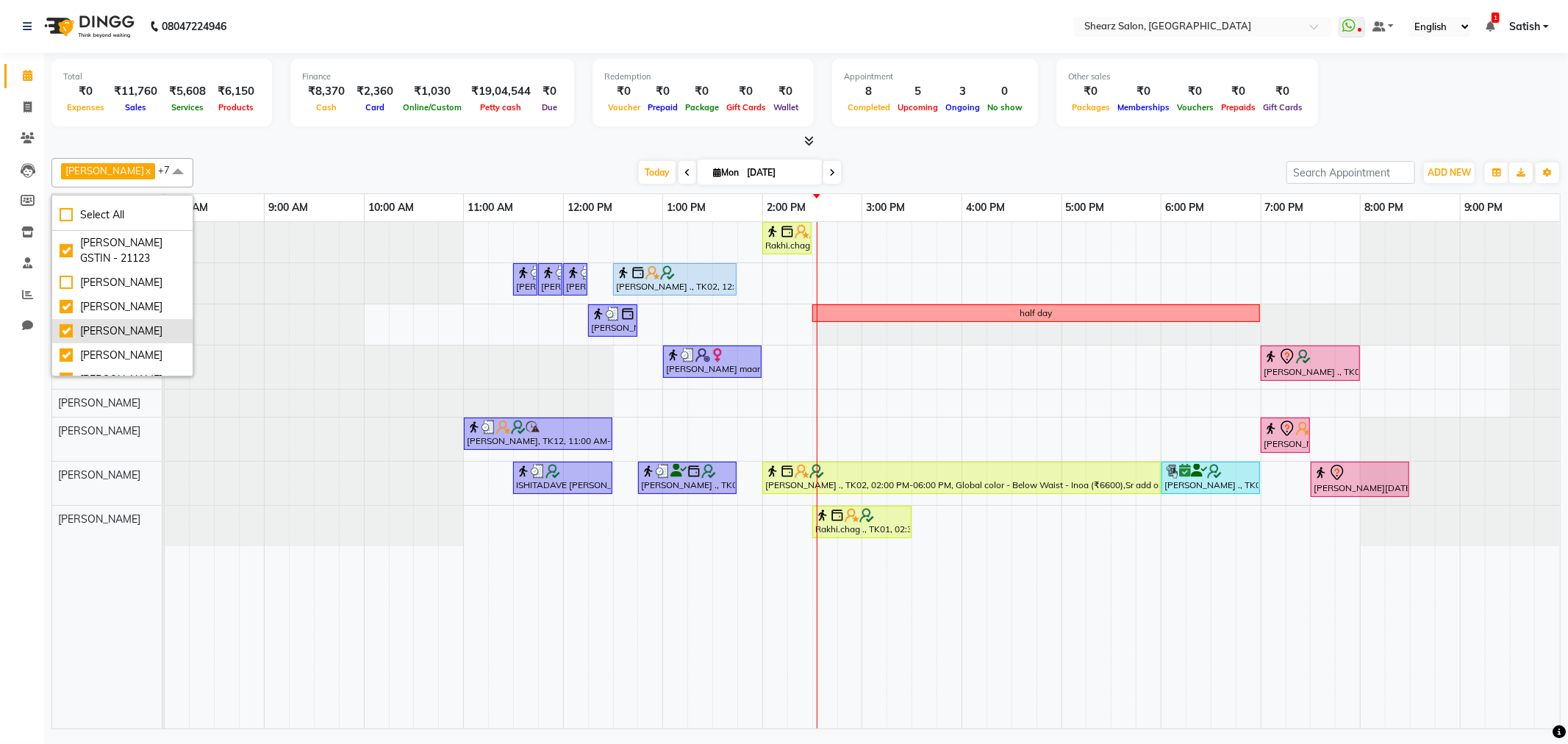
click at [120, 333] on div "[PERSON_NAME]" at bounding box center [122, 331] width 126 height 15
checkbox input "false"
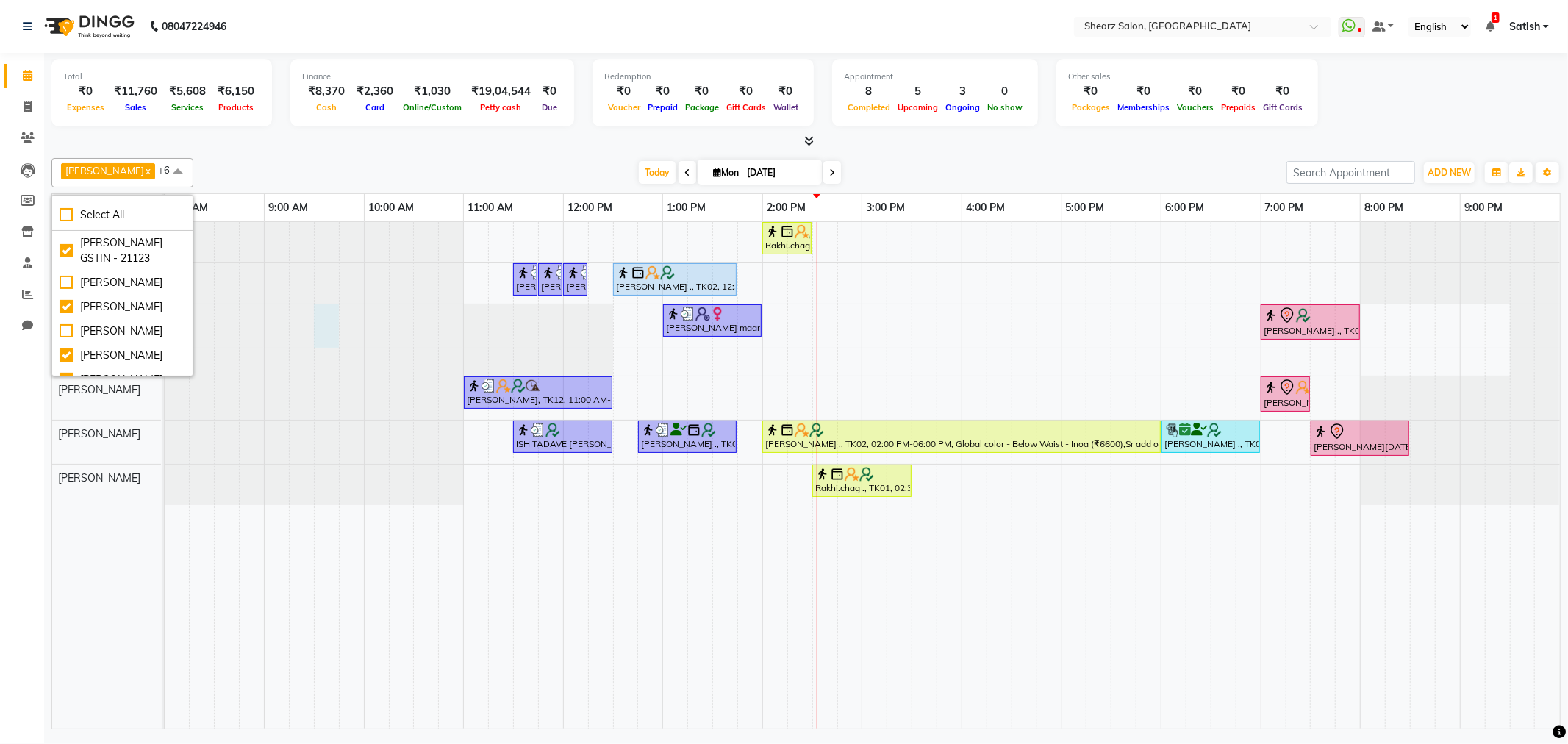
drag, startPoint x: 332, startPoint y: 324, endPoint x: 315, endPoint y: 325, distance: 17.0
click at [165, 325] on div at bounding box center [165, 326] width 0 height 44
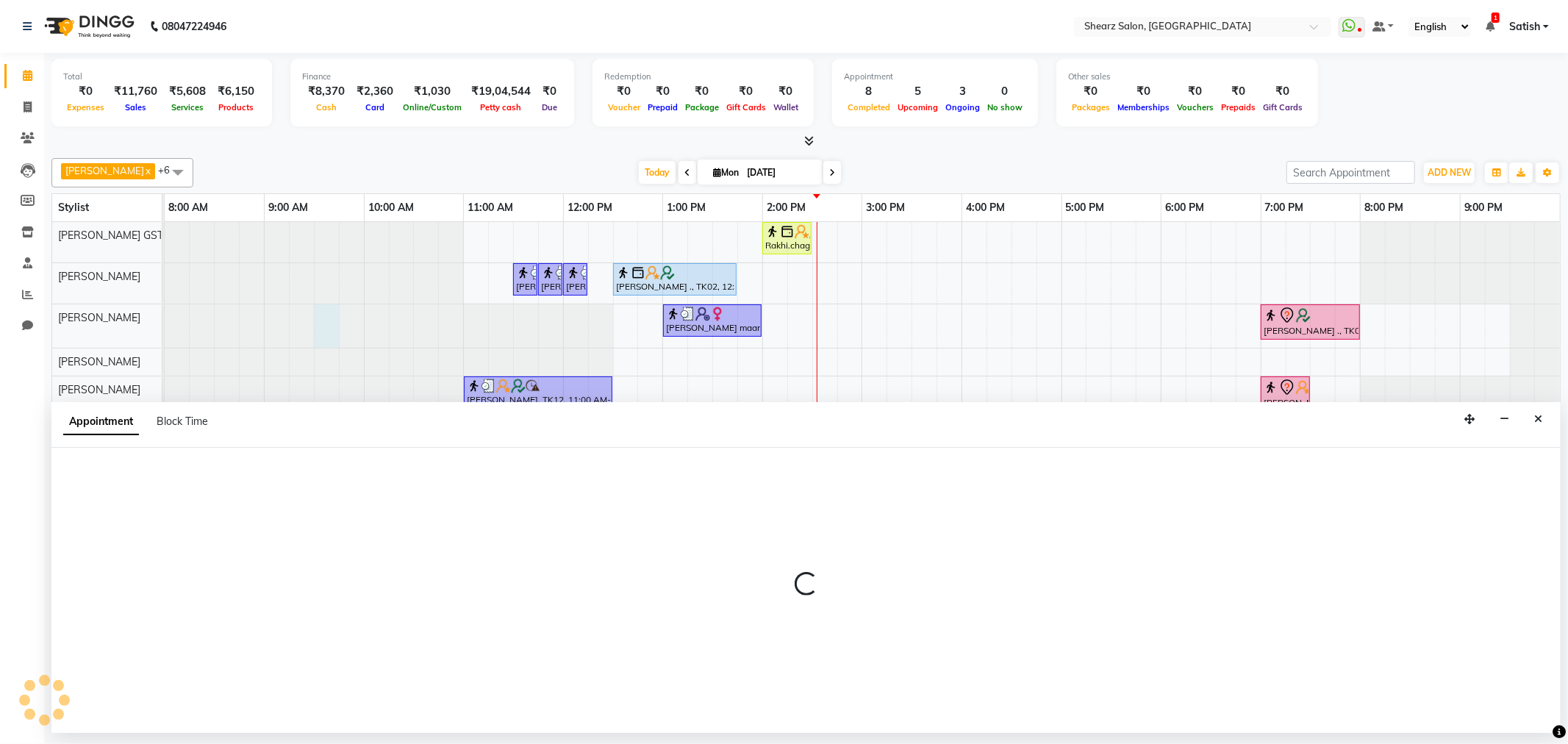
select select "77475"
select select "570"
select select "tentative"
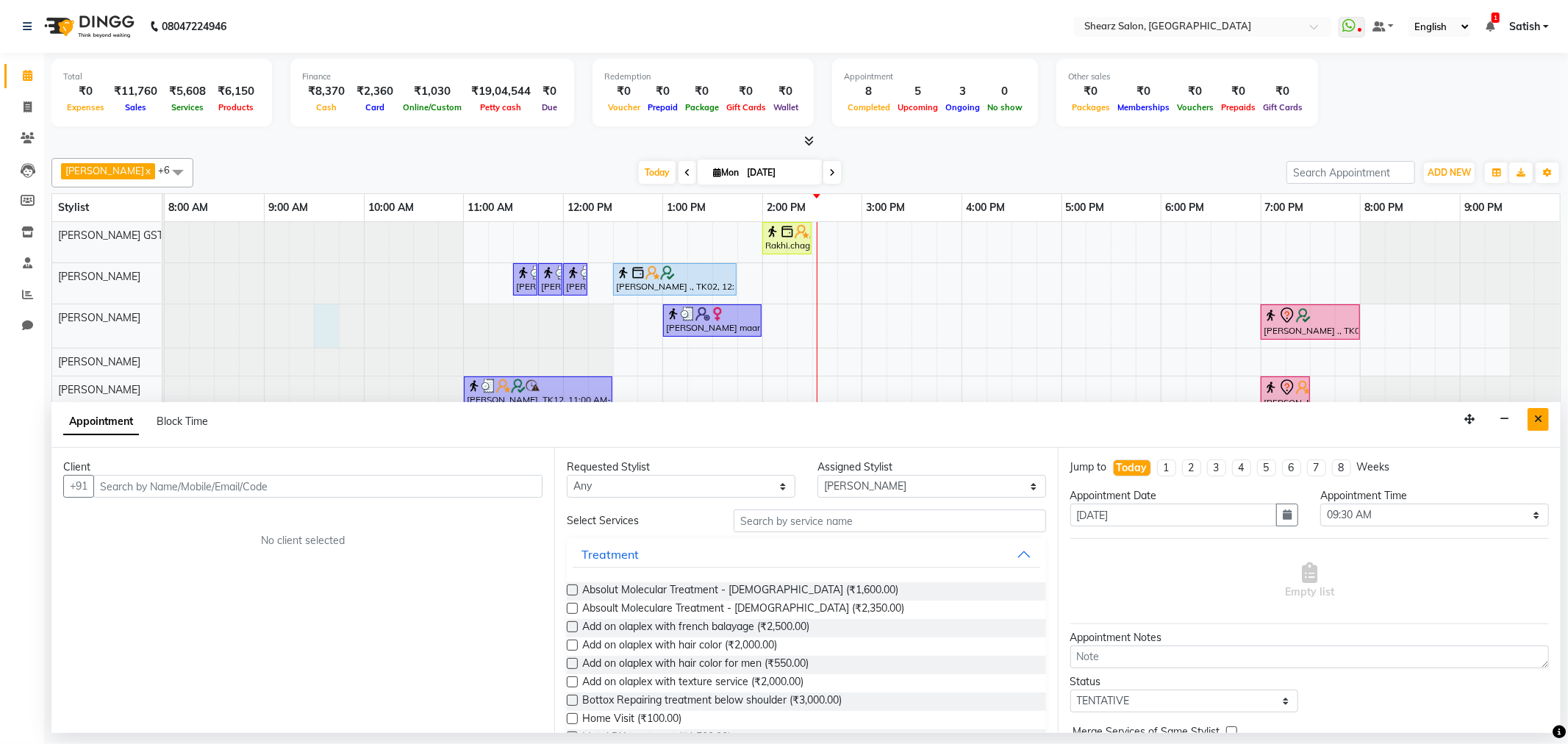
click at [1542, 430] on button "Close" at bounding box center [1539, 420] width 21 height 23
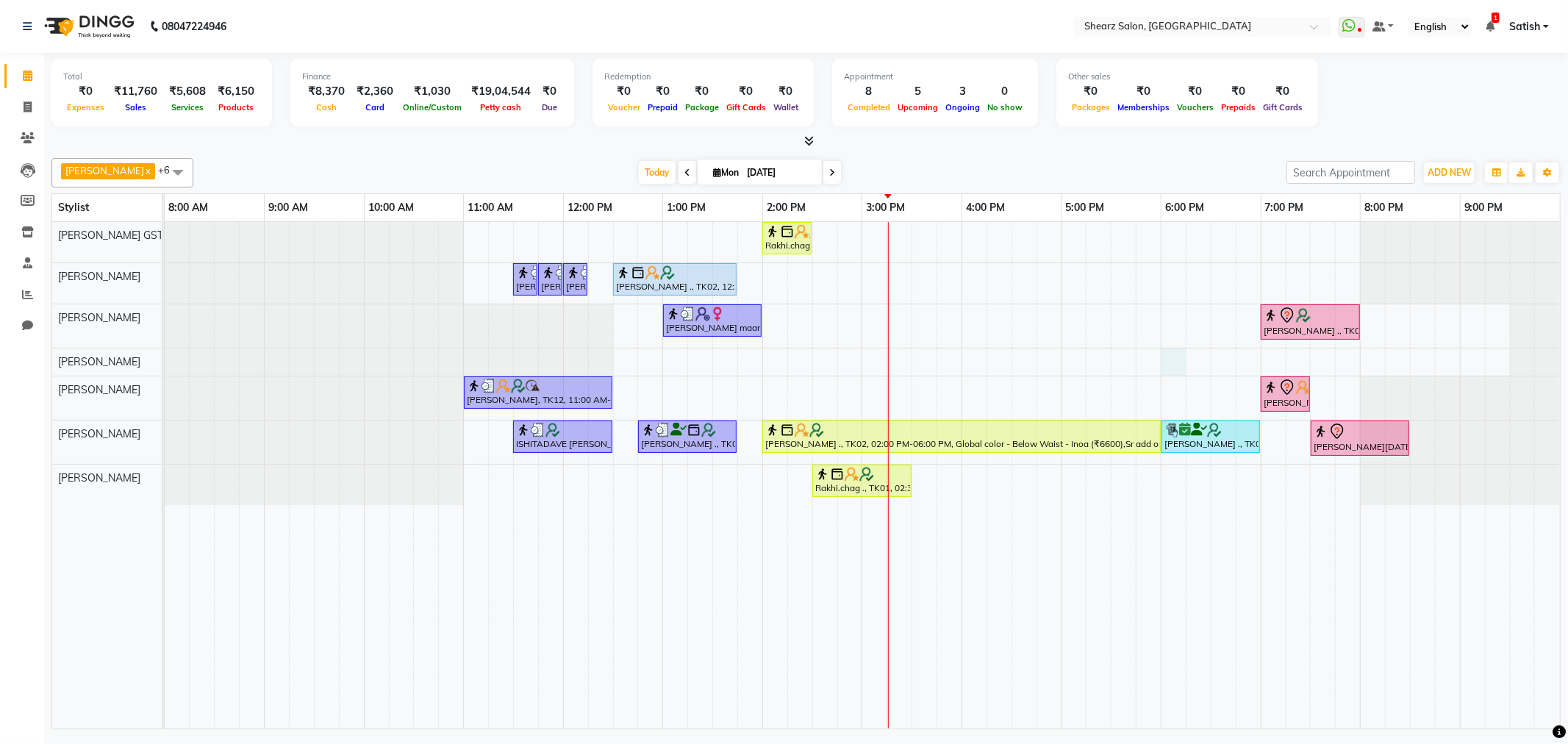
click at [1182, 363] on div "Rakhi.chag ., TK01, 02:00 PM-02:30 PM, Eyebrow threading with senior Jaimini Mi…" at bounding box center [862, 475] width 1396 height 507
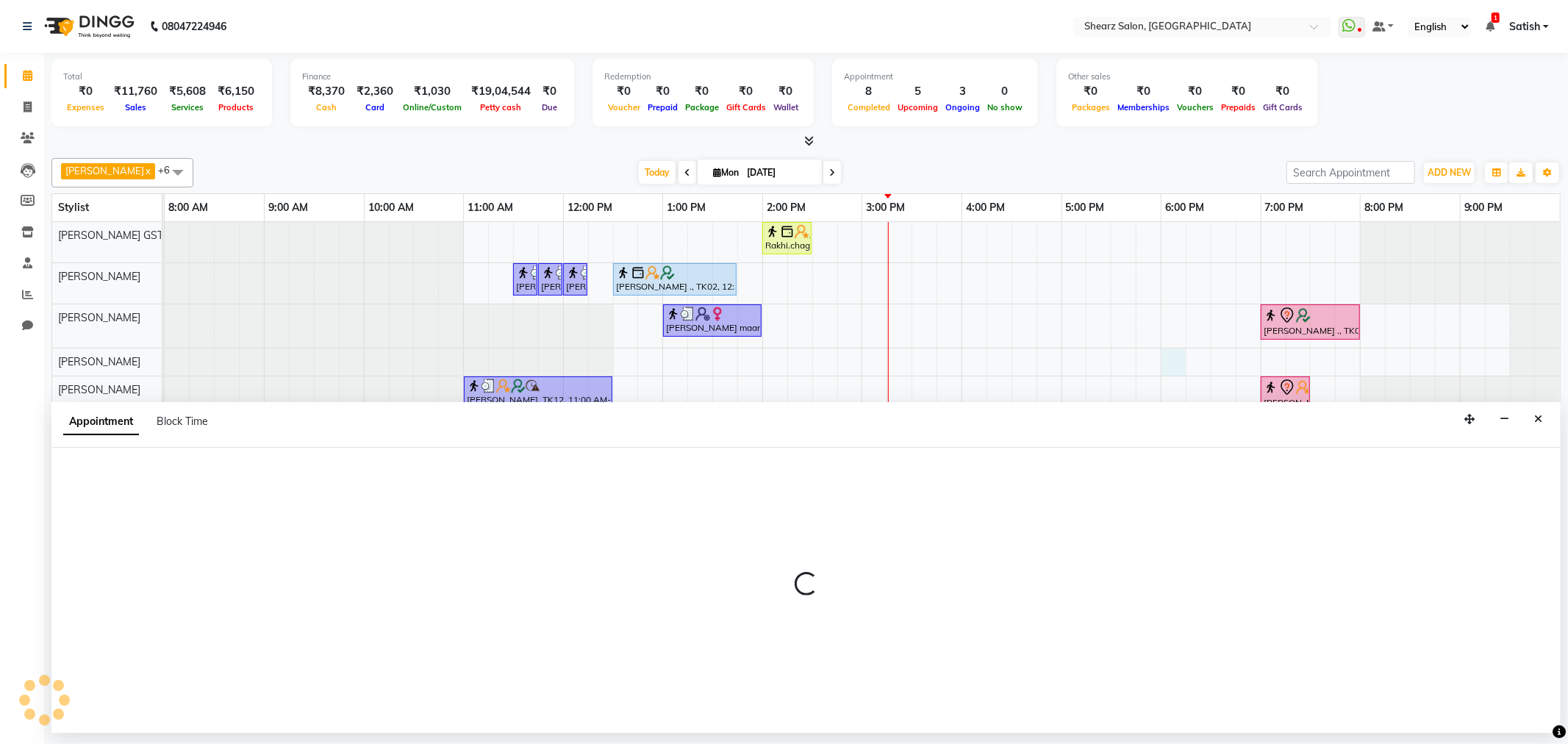
select select "77486"
select select "1080"
select select "tentative"
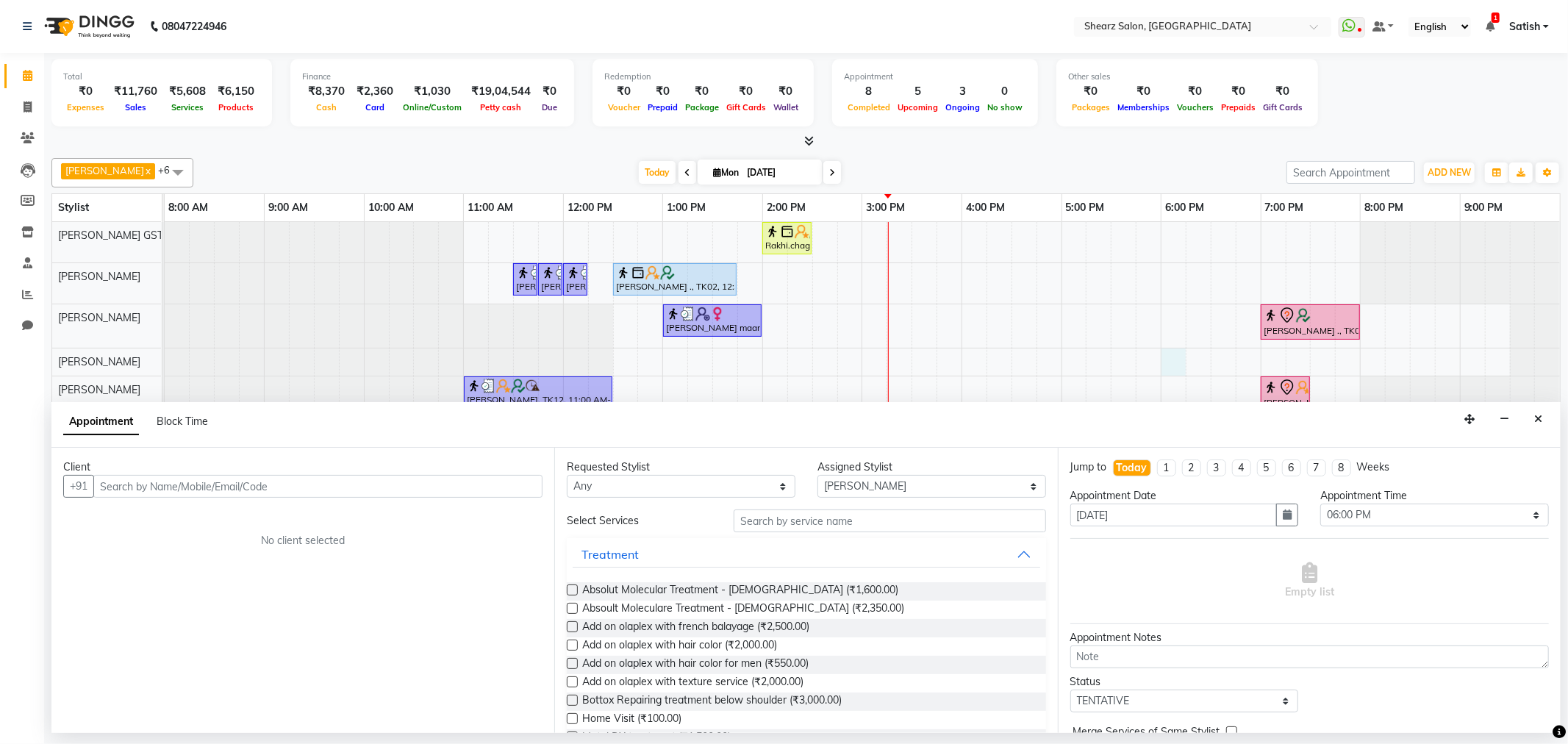
click at [343, 492] on input "text" at bounding box center [318, 487] width 450 height 23
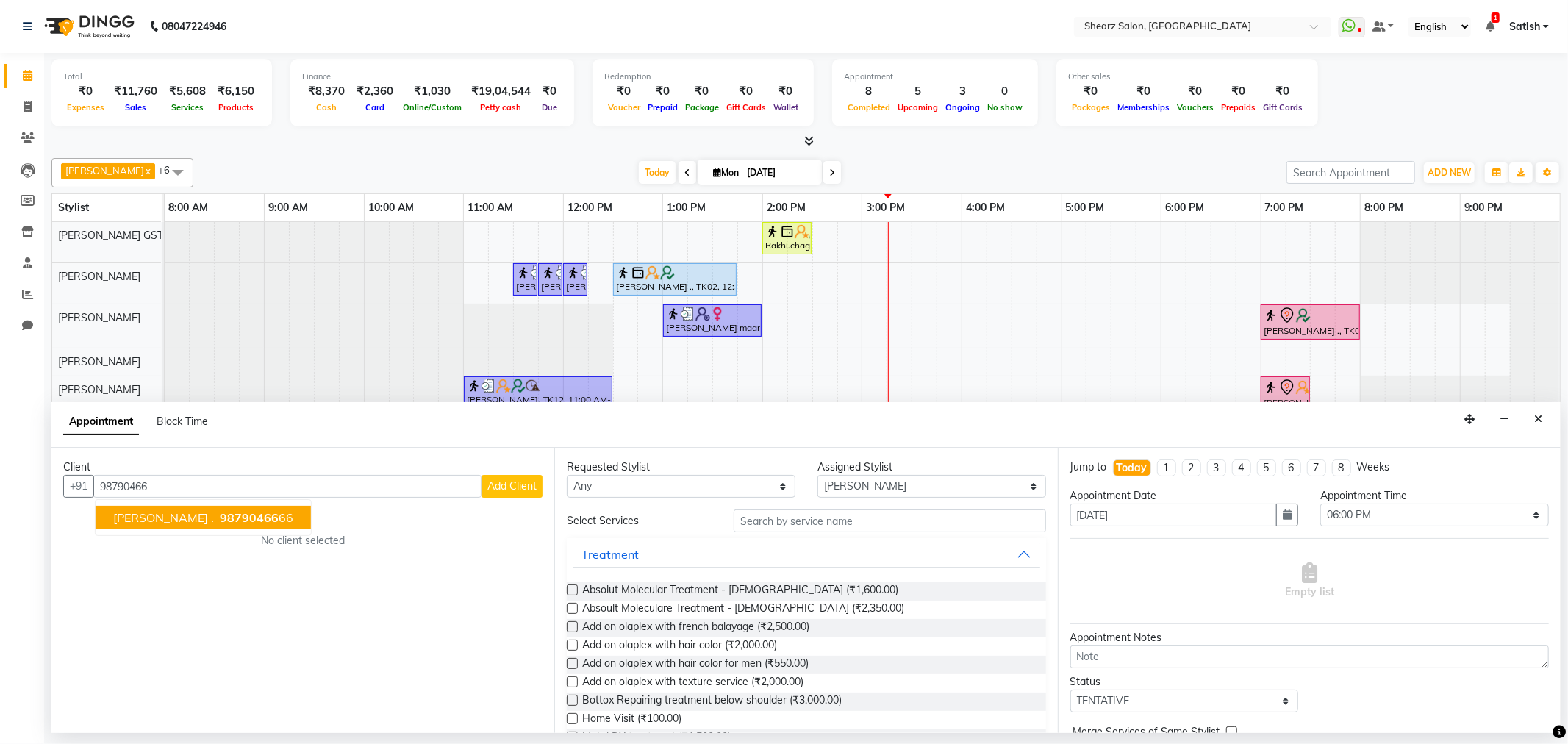
click at [258, 513] on ngb-highlight "98790466 66" at bounding box center [255, 517] width 77 height 14
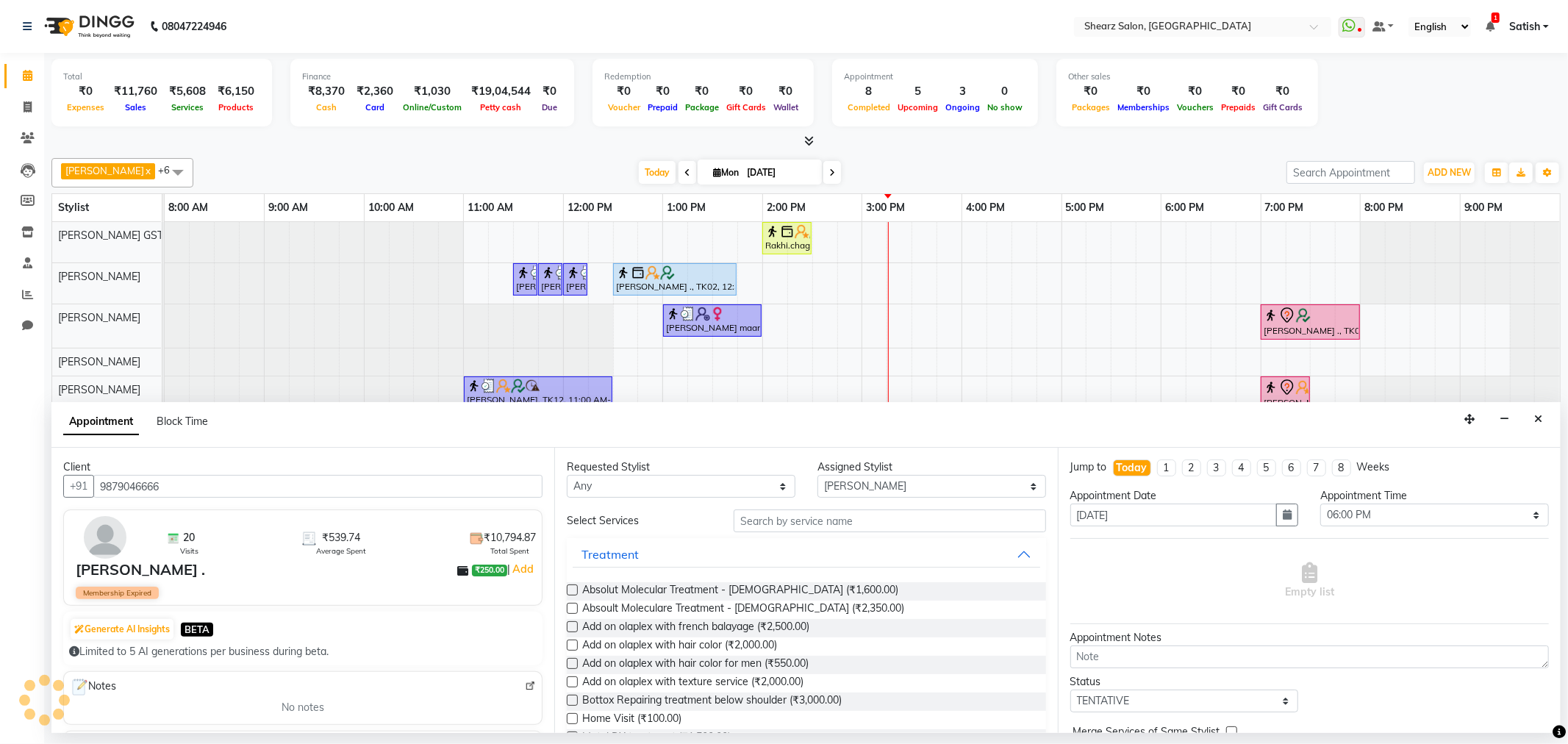
scroll to position [245, 0]
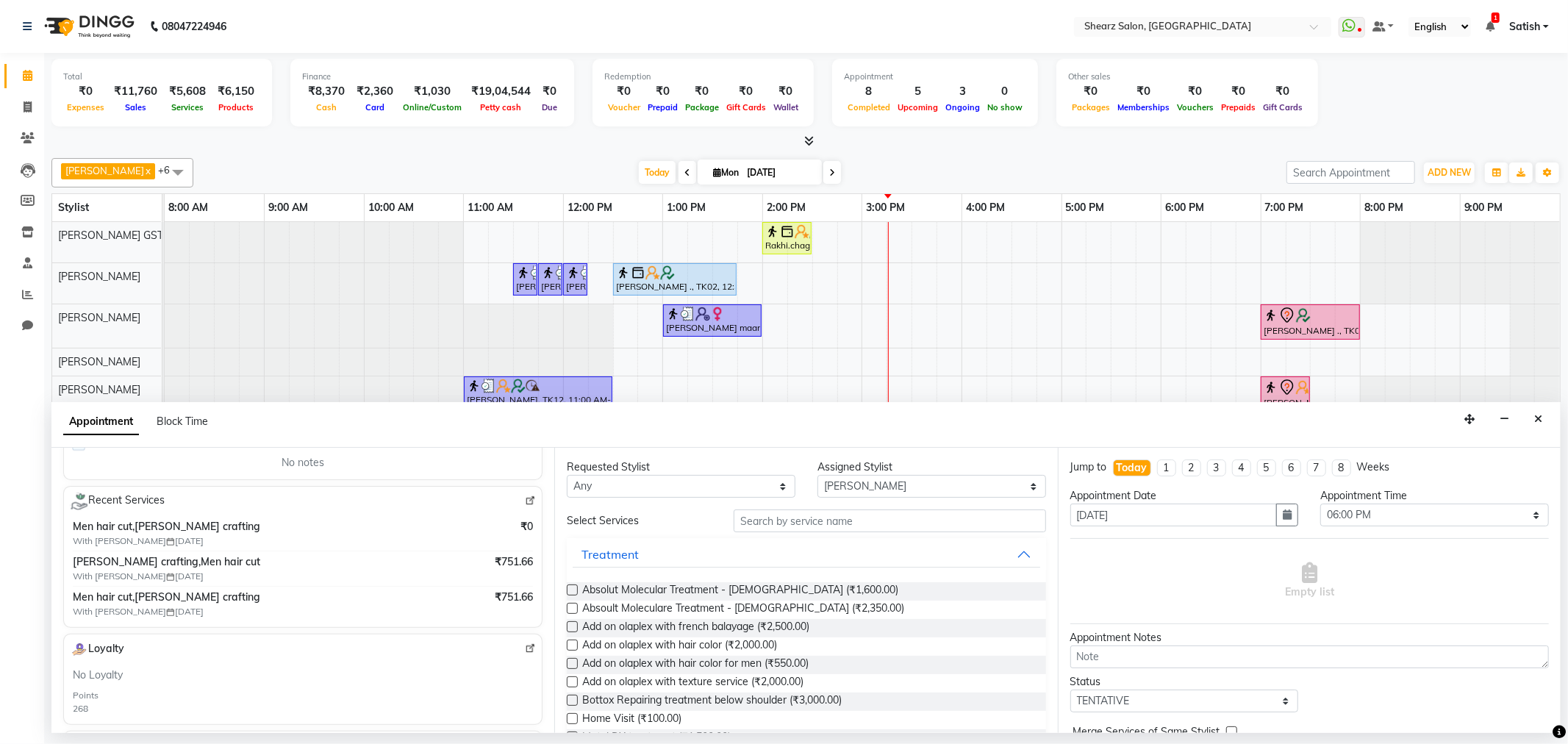
type input "9879046666"
click at [803, 525] on input "text" at bounding box center [890, 521] width 312 height 23
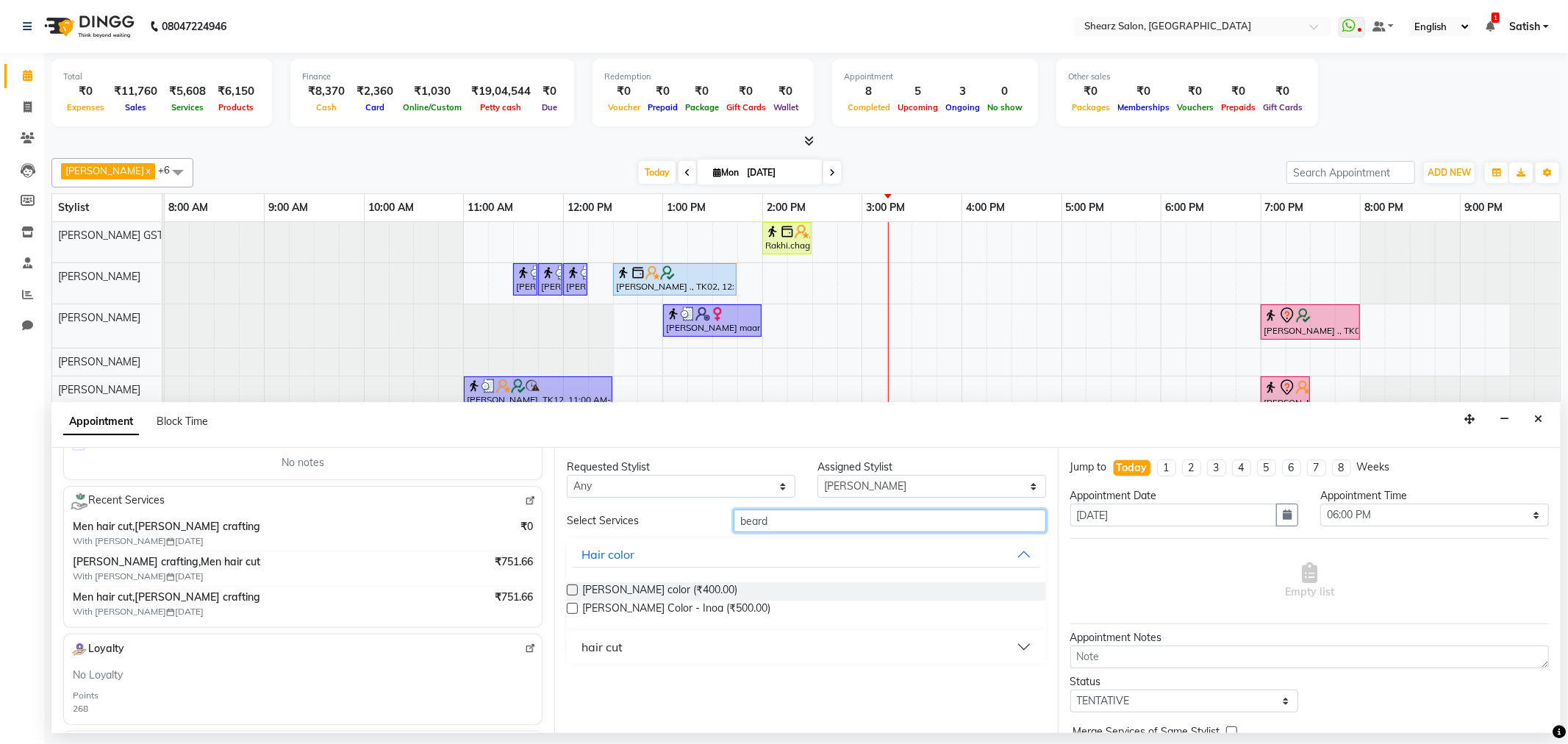
type input "beard"
click at [670, 665] on div "Requested Stylist Any Brijesh Valand Center 1_mgr mgr Chandrakant Parmar Dinesh…" at bounding box center [806, 591] width 503 height 285
click at [652, 650] on button "hair cut" at bounding box center [805, 648] width 466 height 27
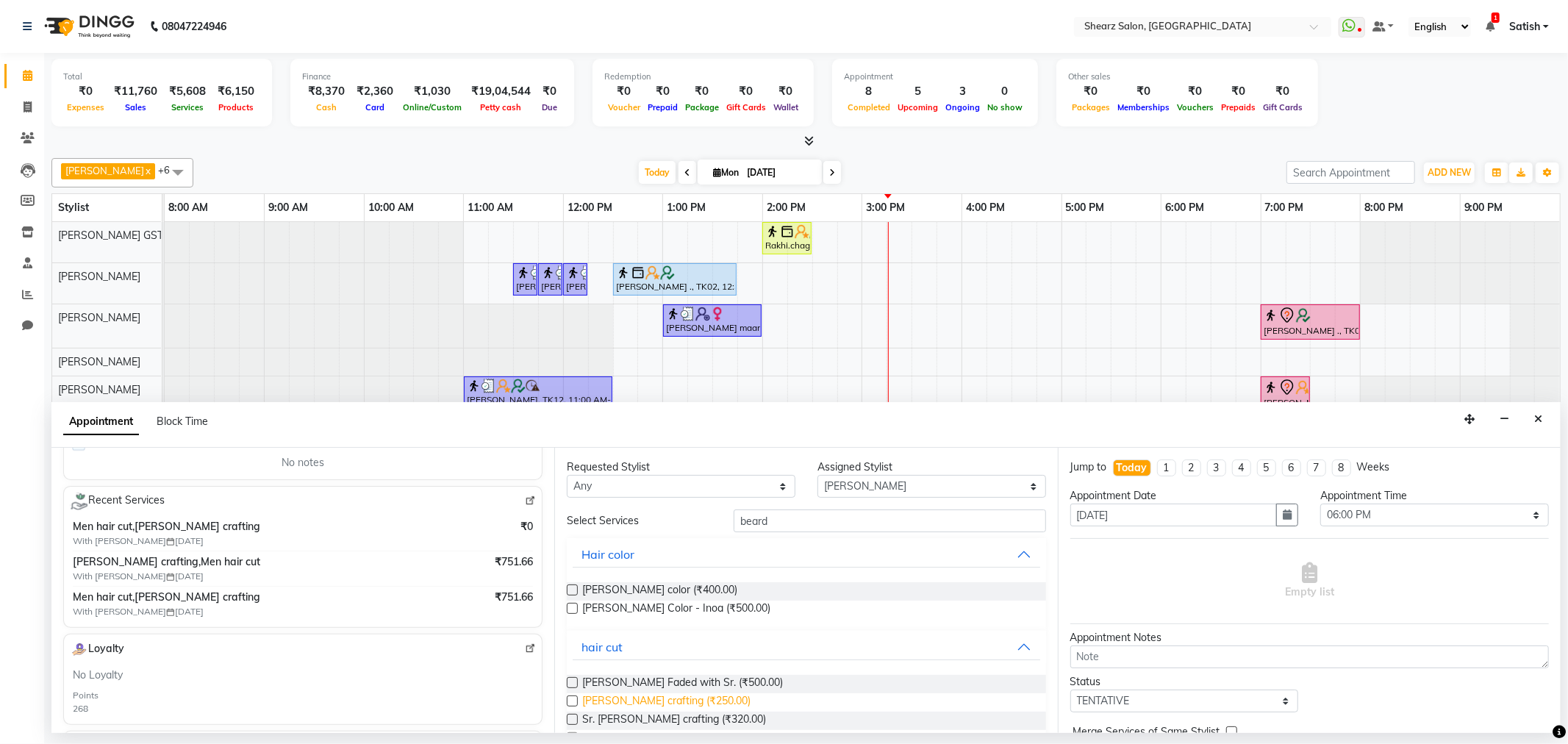
click at [616, 693] on span "Beard crafting (₹250.00)" at bounding box center [666, 702] width 169 height 19
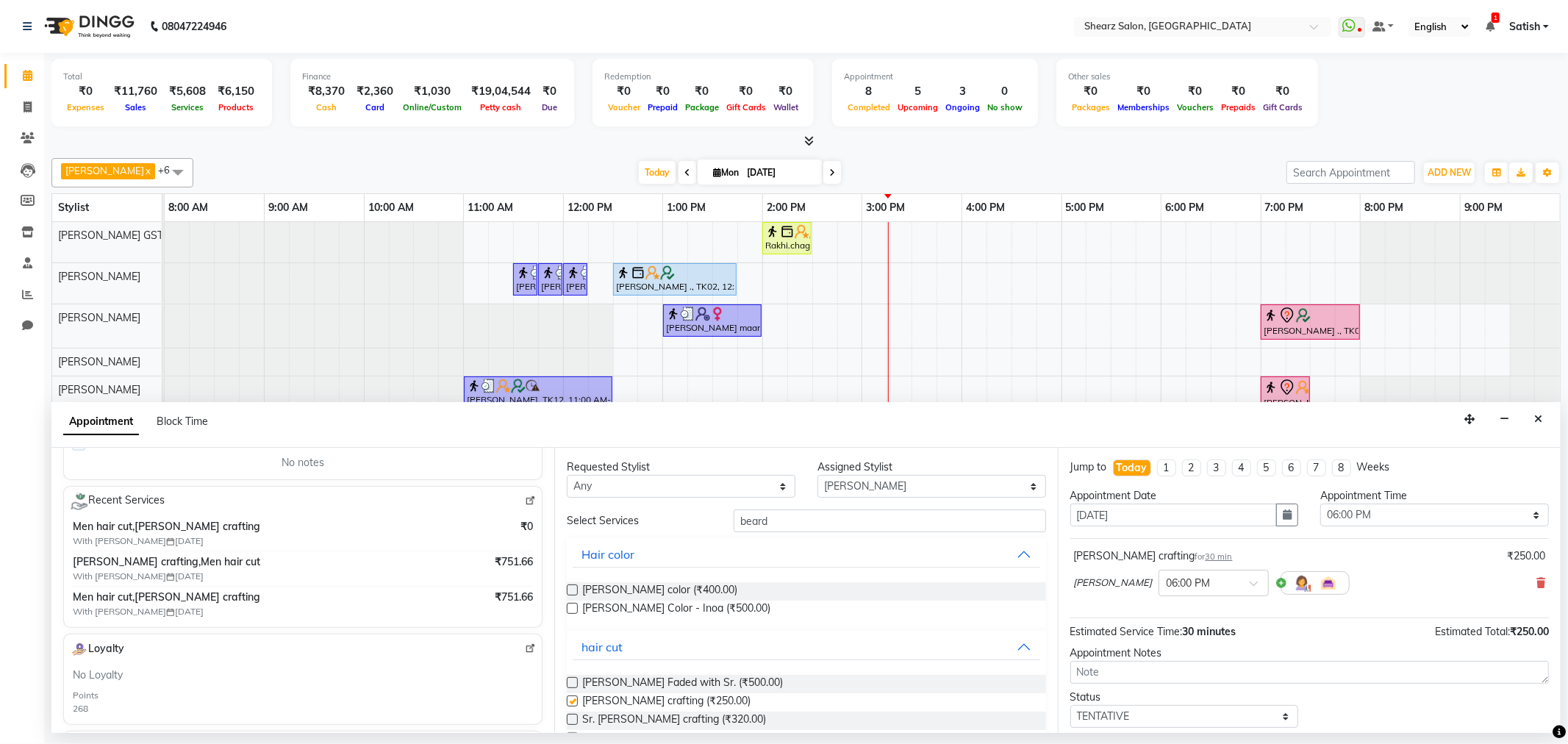
checkbox input "false"
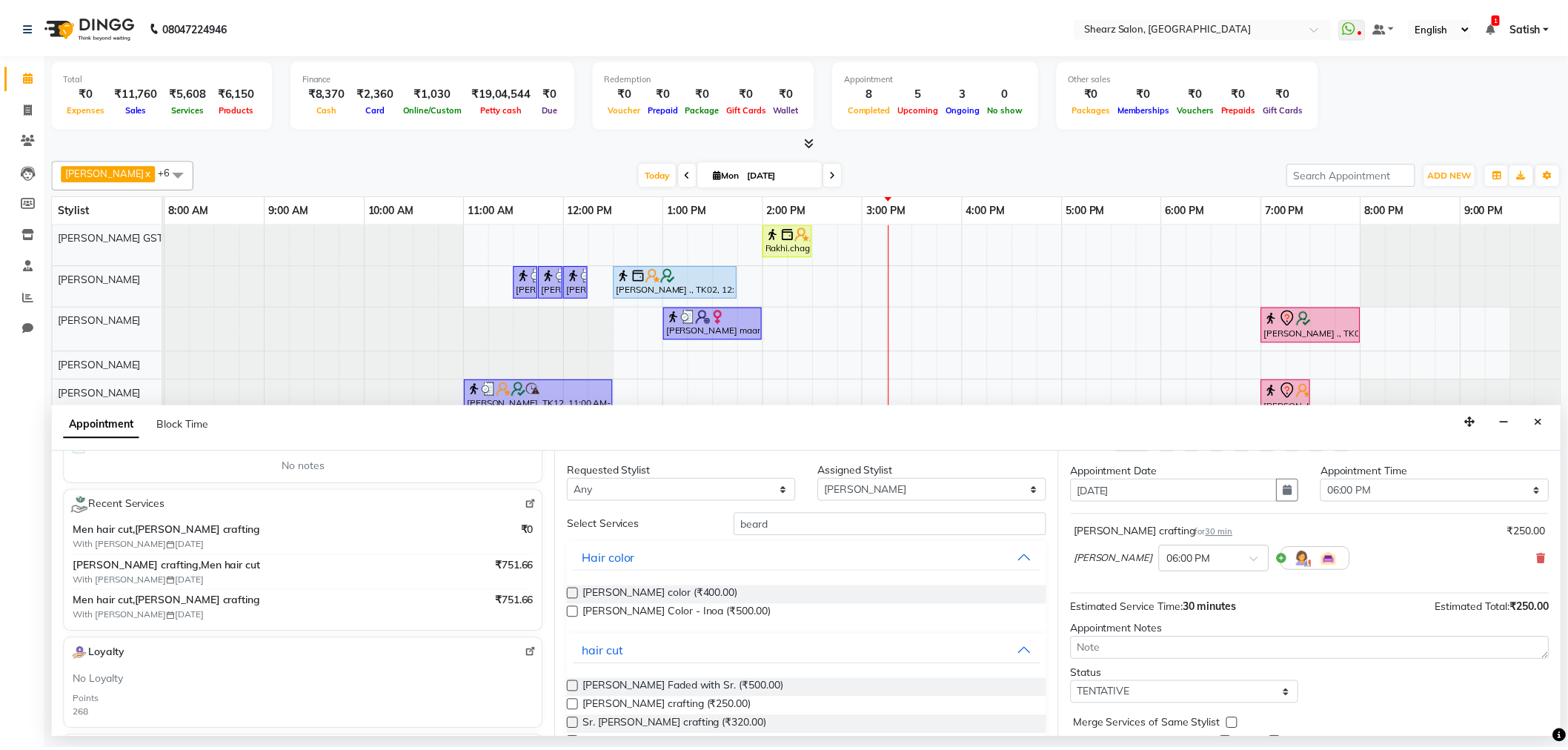
scroll to position [89, 0]
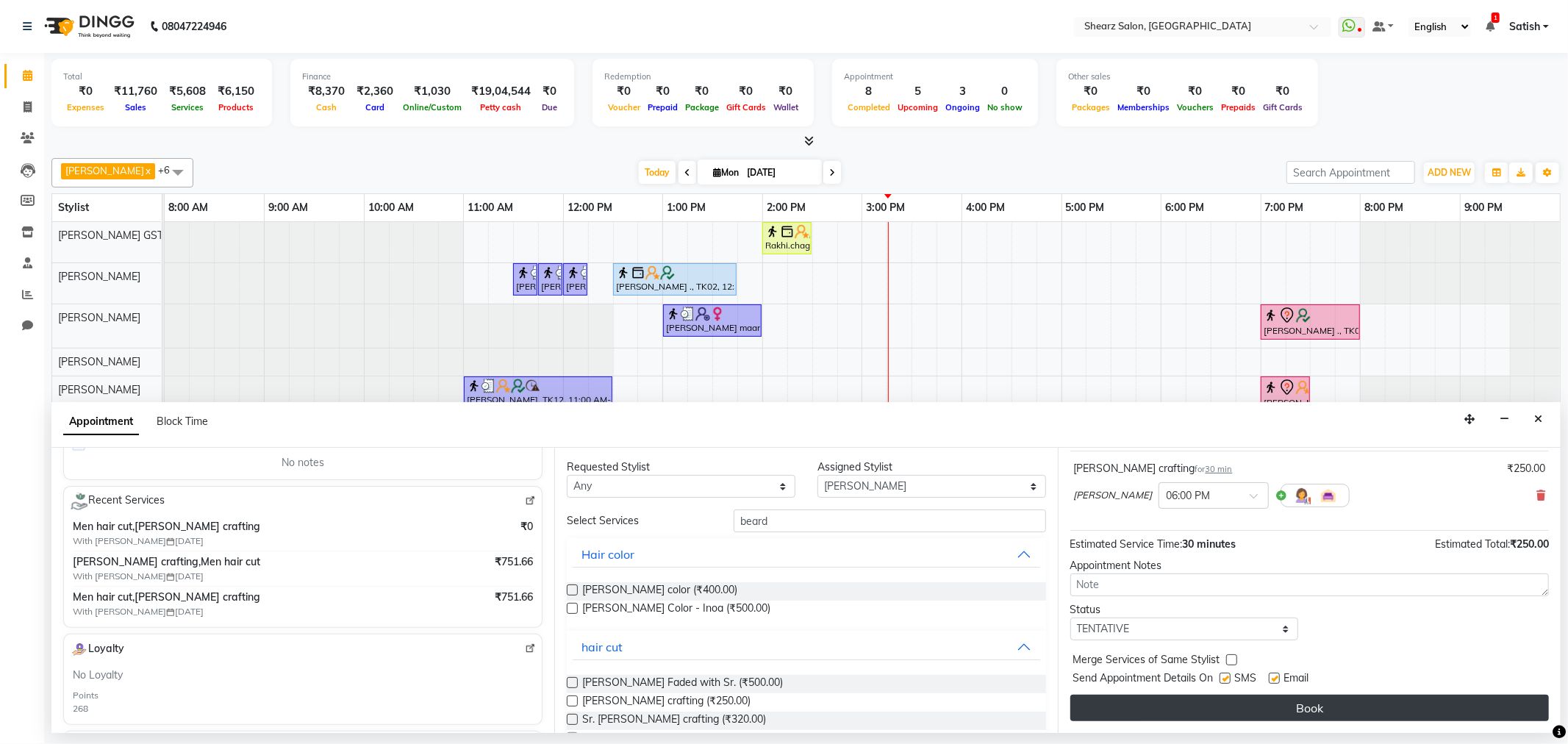
click at [1217, 710] on button "Book" at bounding box center [1309, 708] width 479 height 27
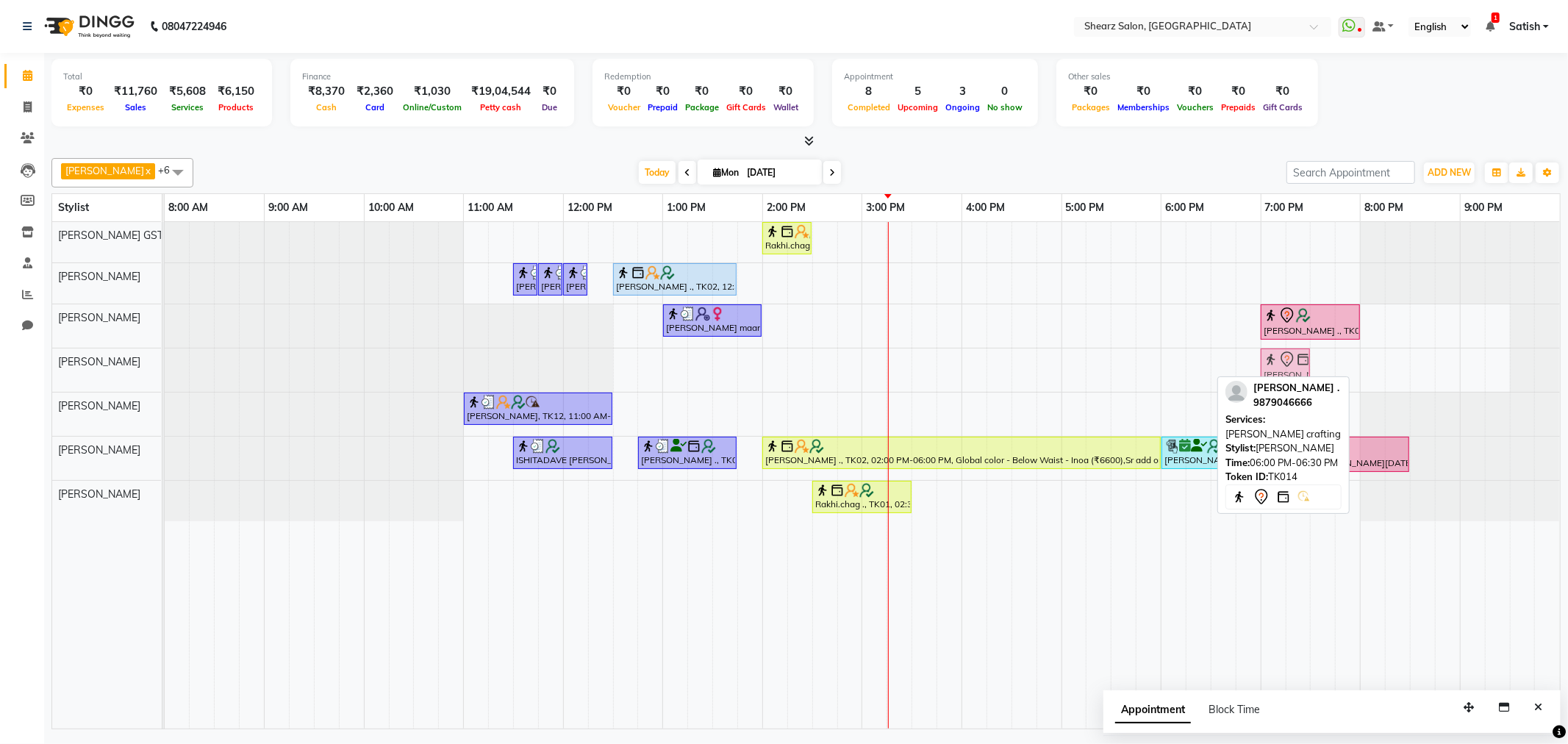
drag, startPoint x: 1195, startPoint y: 360, endPoint x: 1308, endPoint y: 357, distance: 113.0
click at [165, 357] on div "Faiz Ghanchi ., TK14, 06:00 PM-06:30 PM, Beard crafting Faiz Ghanchi ., TK14, 0…" at bounding box center [165, 370] width 0 height 44
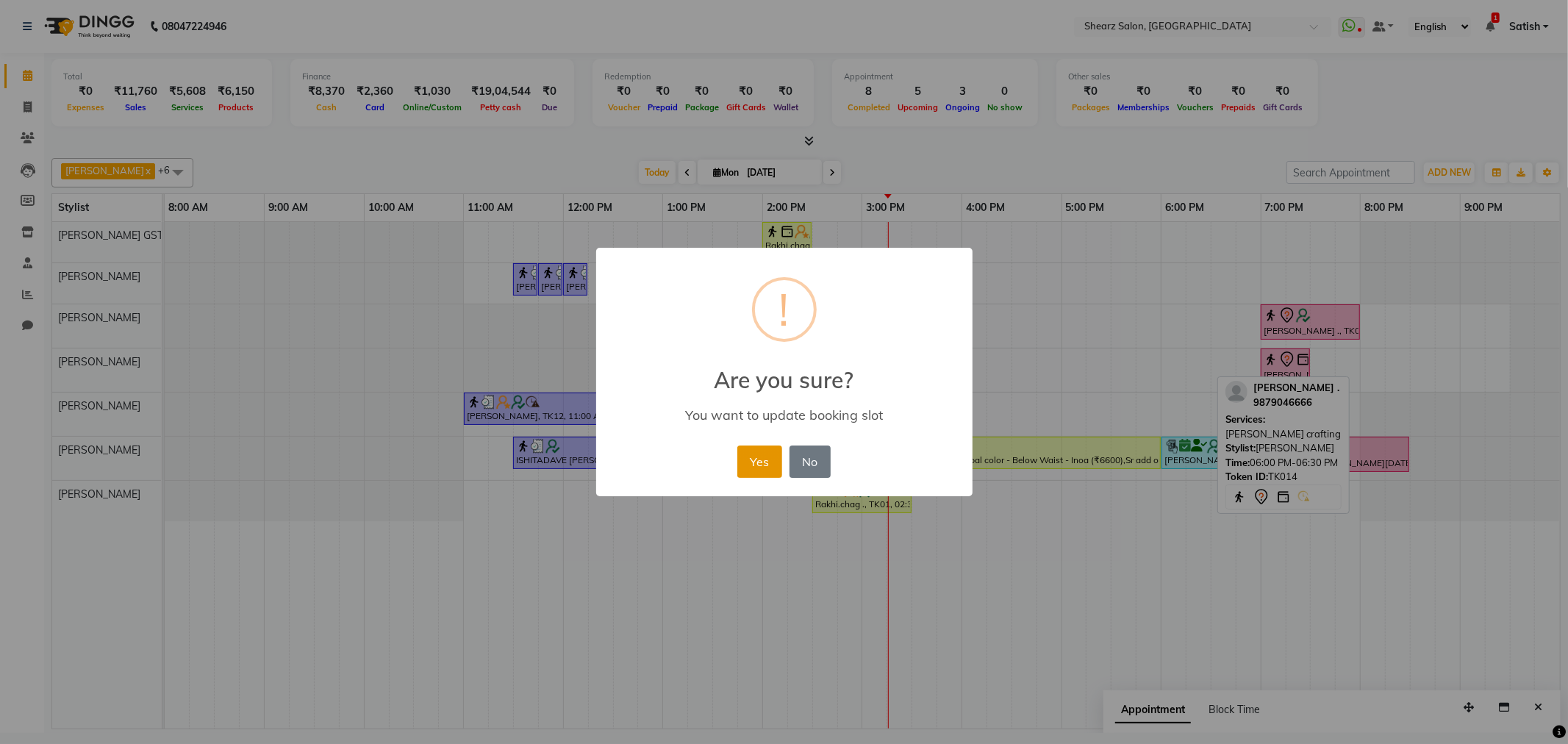
click at [752, 461] on button "Yes" at bounding box center [760, 462] width 45 height 32
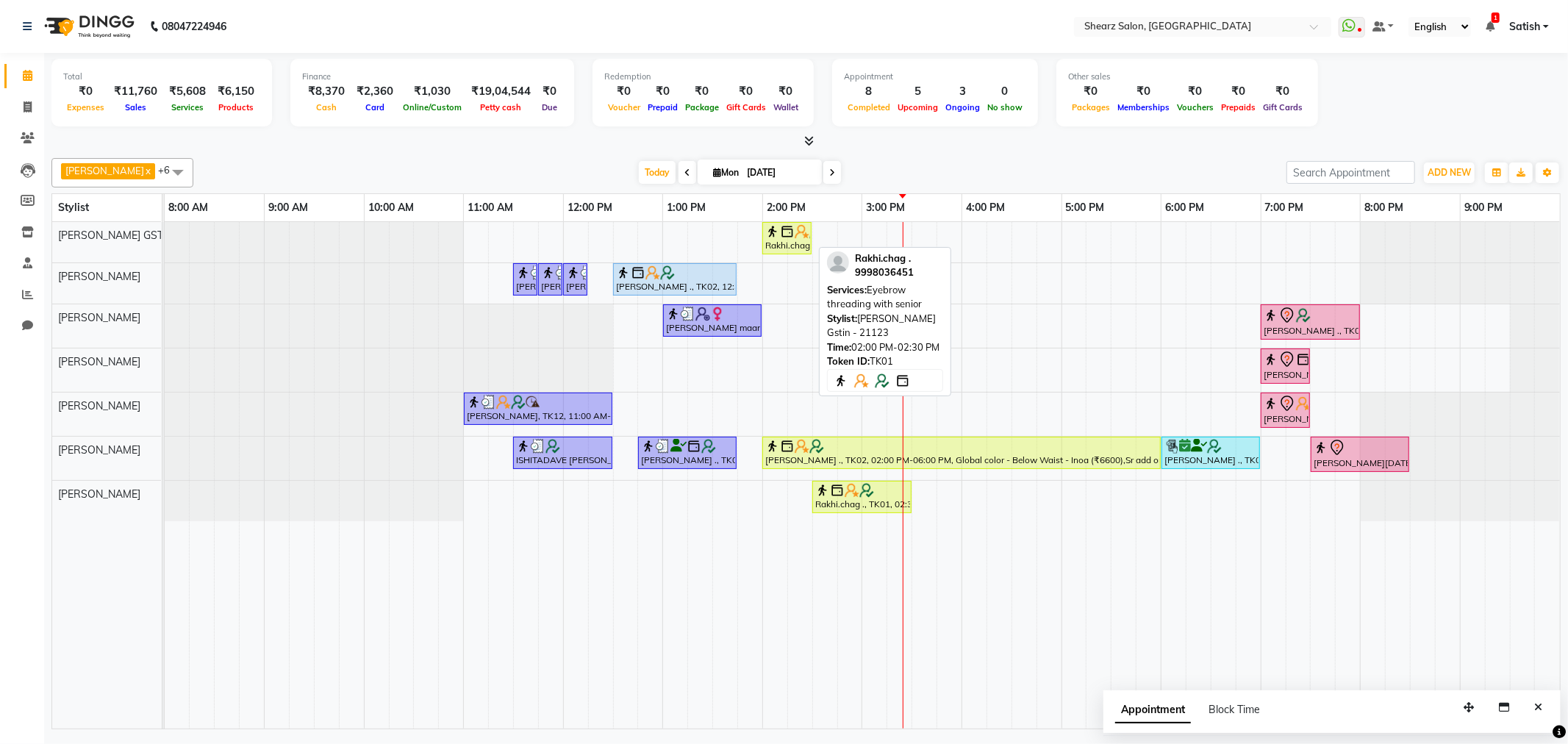
click at [775, 244] on div "Rakhi.chag ., TK01, 02:00 PM-02:30 PM, Eyebrow threading with senior" at bounding box center [788, 237] width 46 height 28
select select "1"
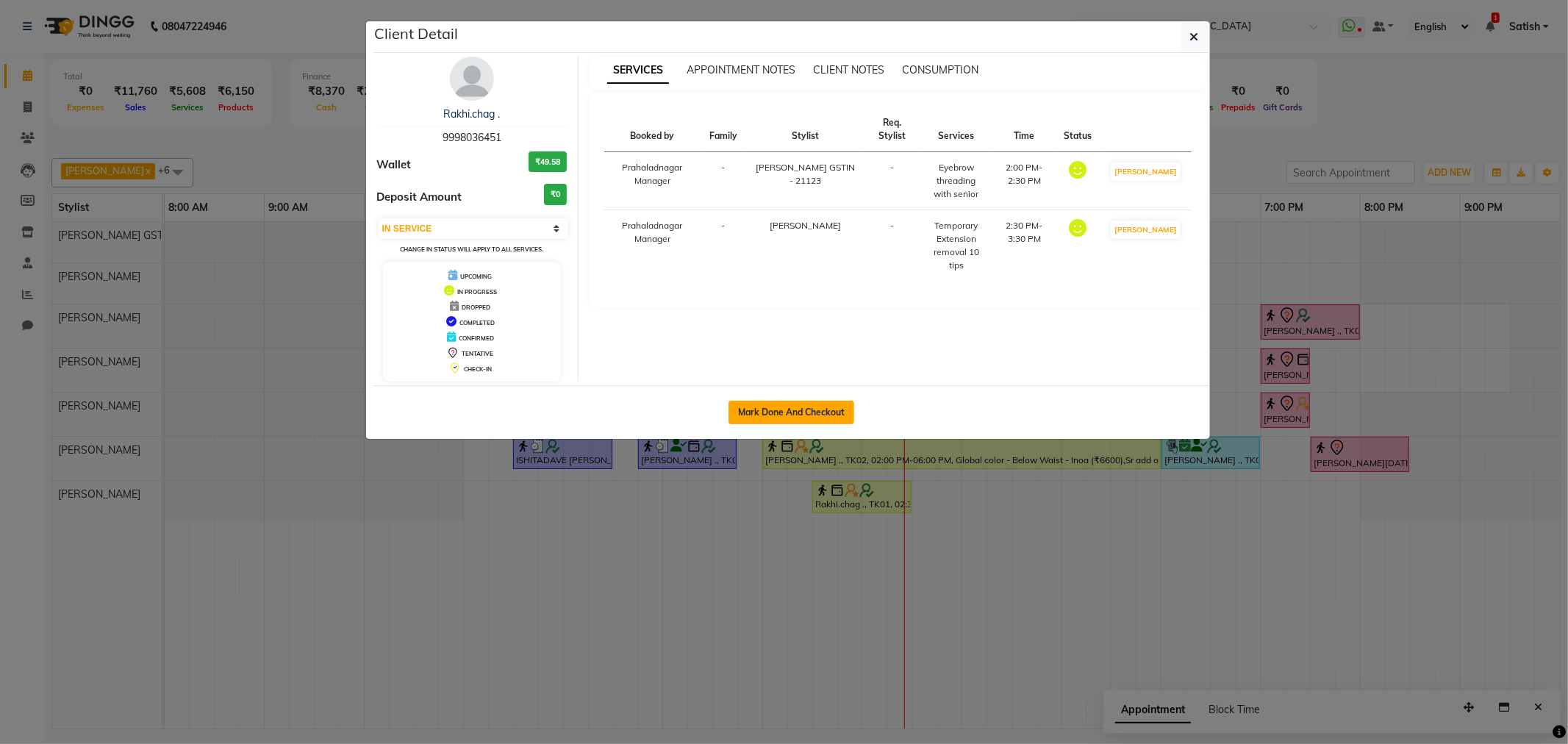
click at [802, 414] on button "Mark Done And Checkout" at bounding box center [791, 412] width 126 height 23
select select "service"
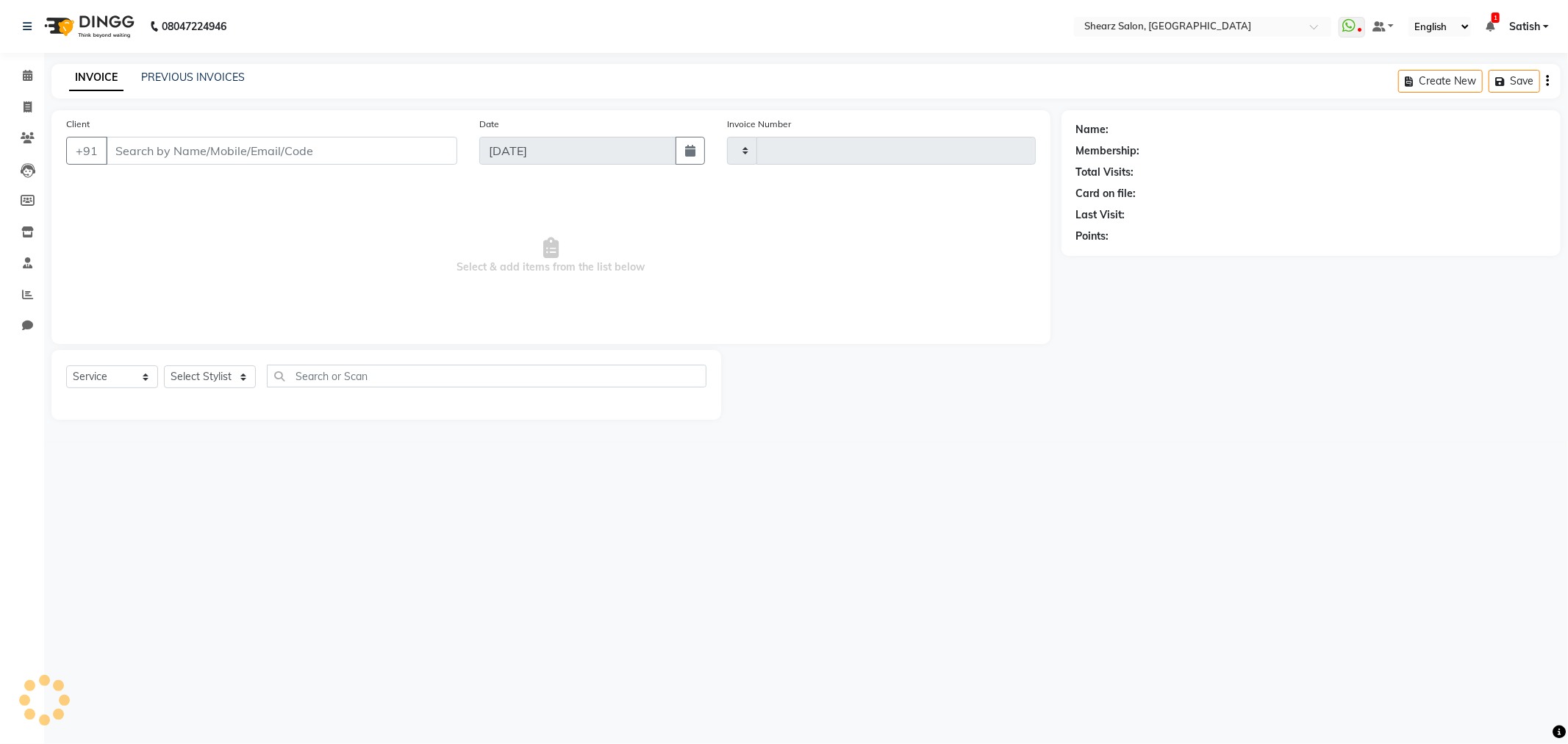
type input "5835"
select select "8157"
click at [28, 78] on icon at bounding box center [28, 75] width 10 height 11
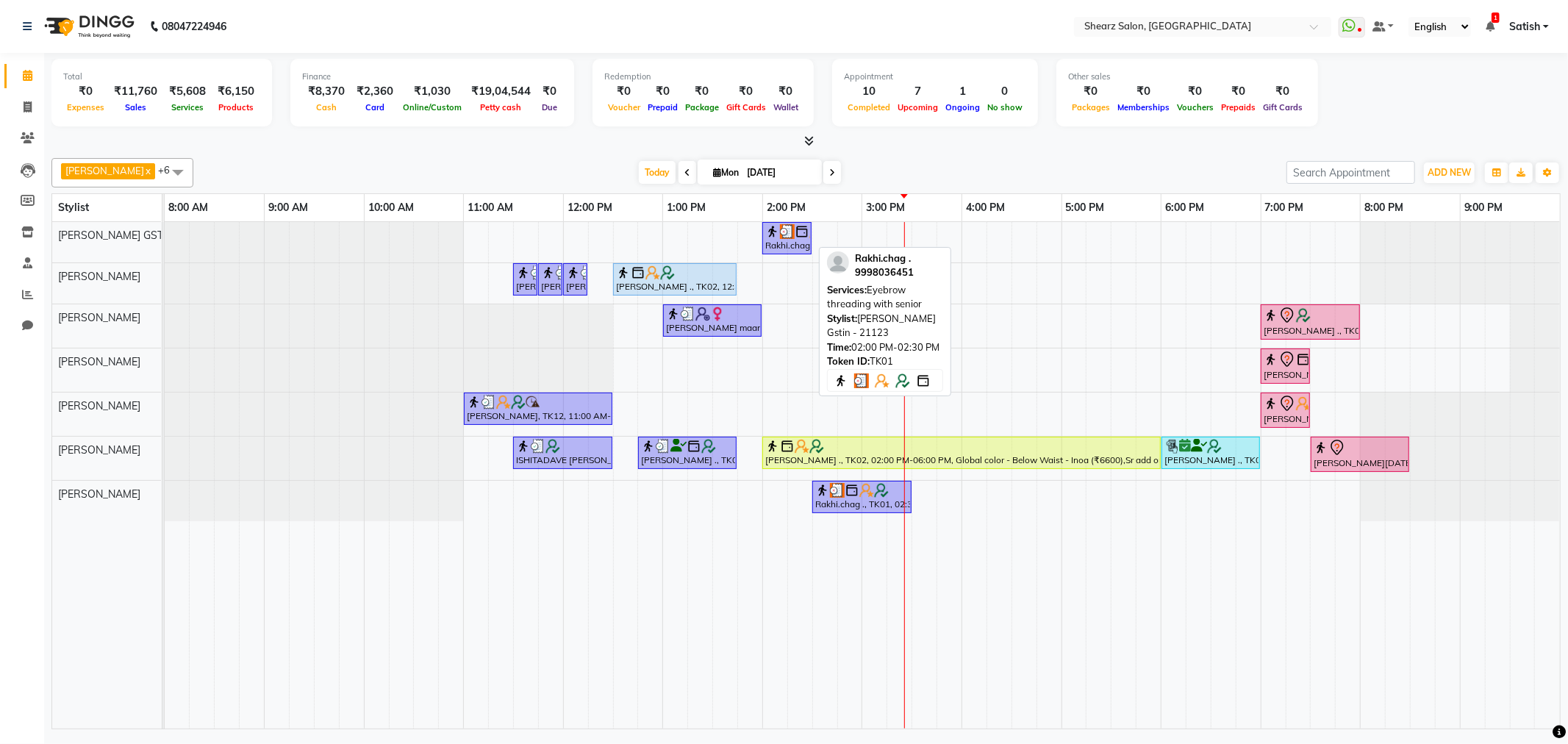
click at [772, 236] on img at bounding box center [772, 231] width 14 height 14
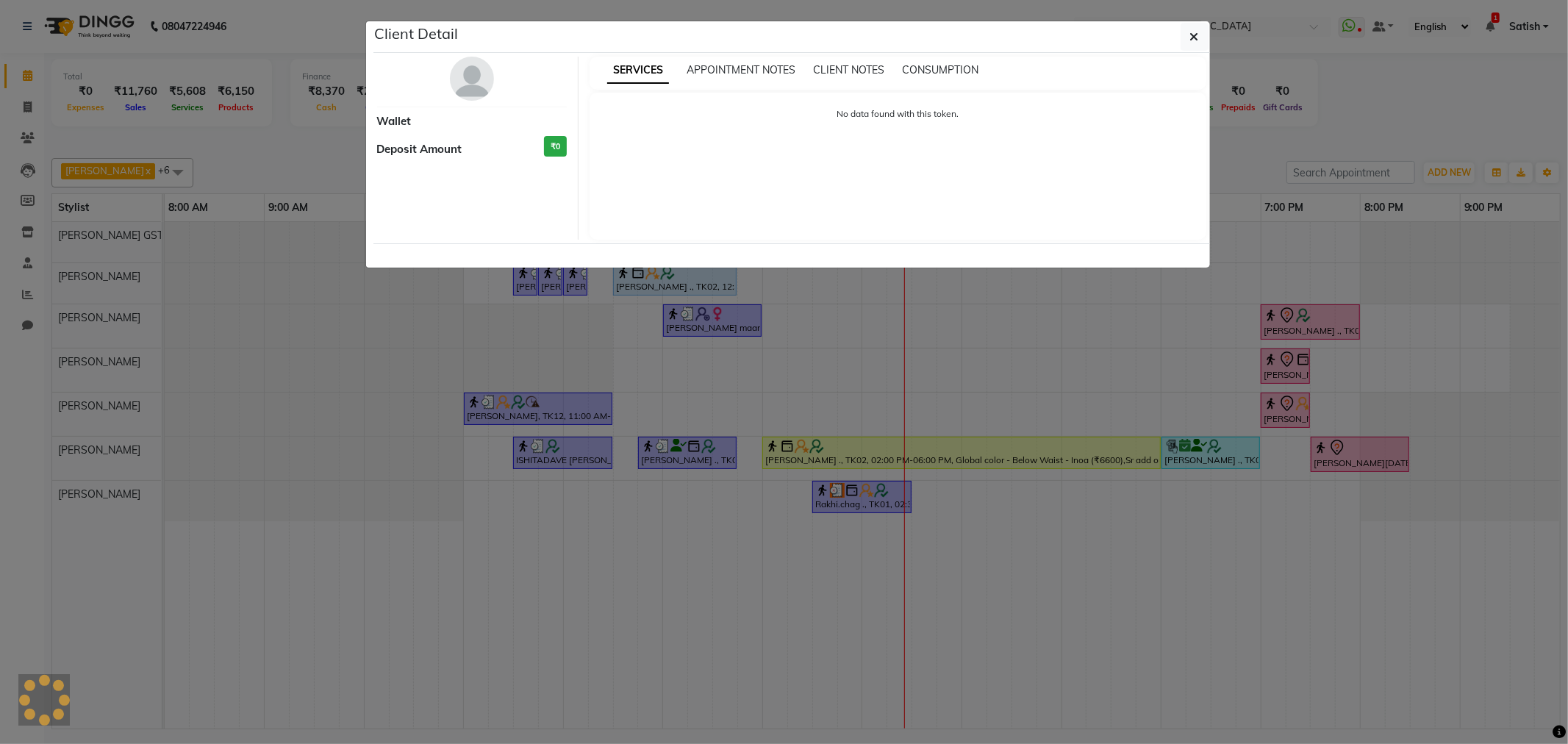
select select "3"
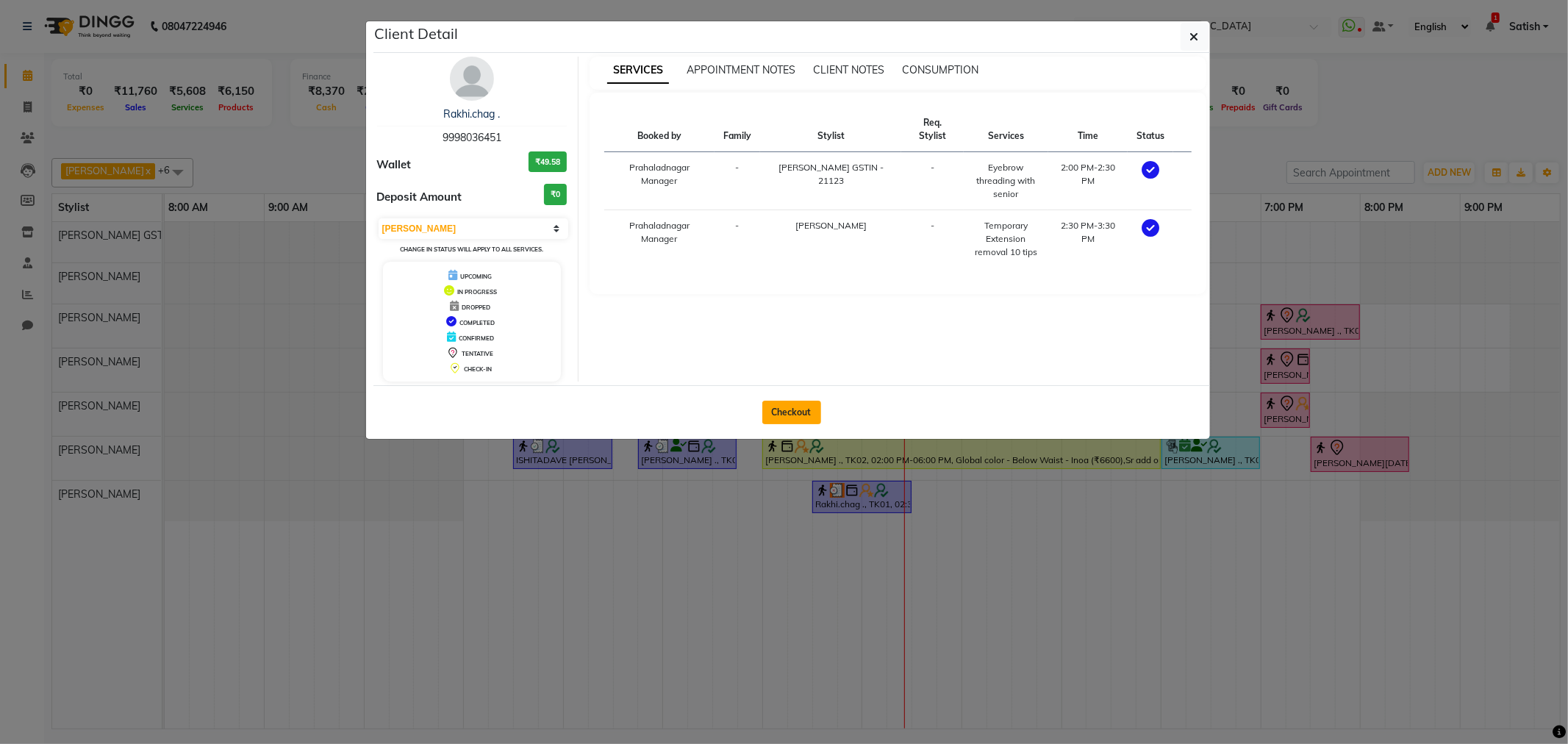
click at [795, 409] on button "Checkout" at bounding box center [792, 412] width 59 height 23
select select "service"
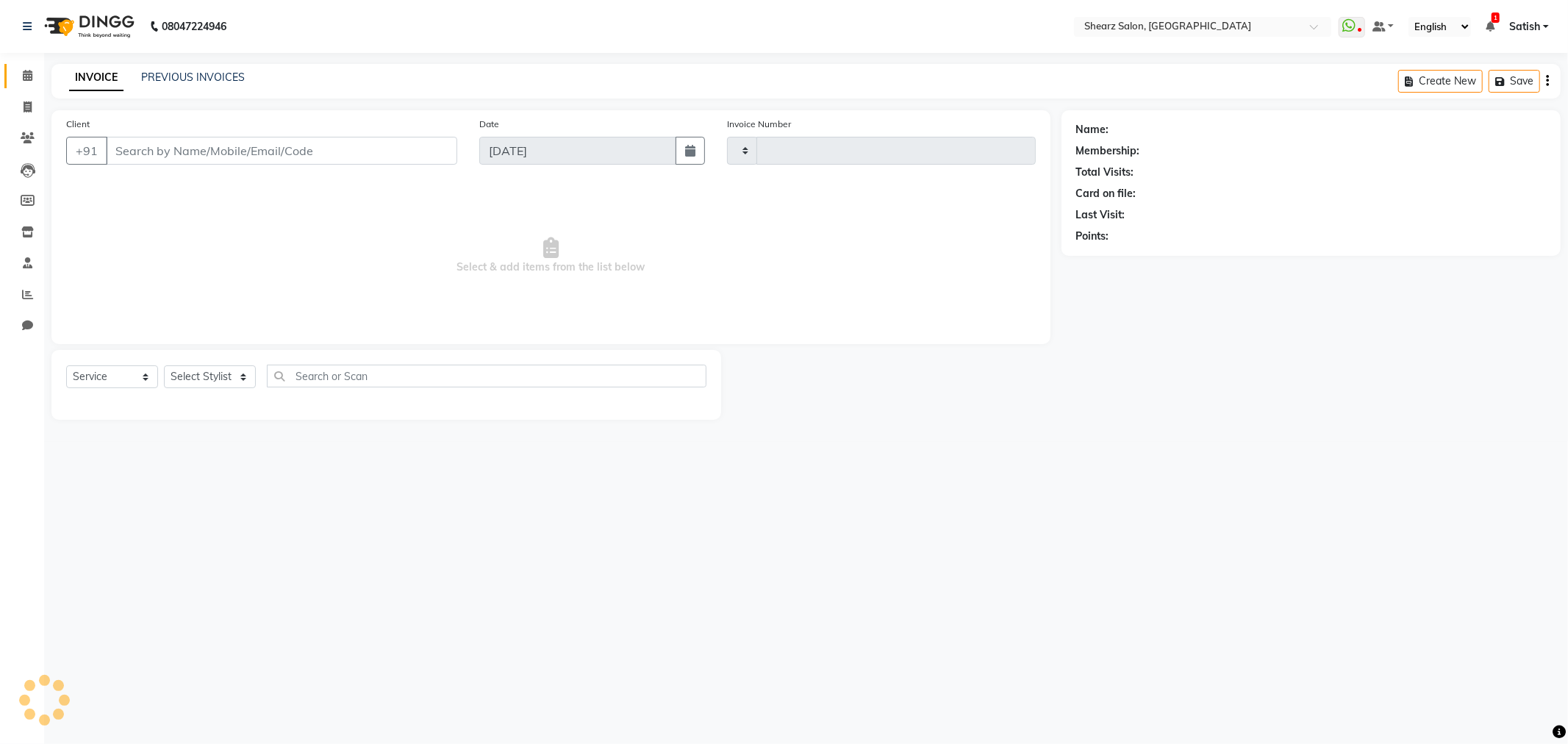
type input "5835"
select select "8157"
type input "9998036451"
select select "77443"
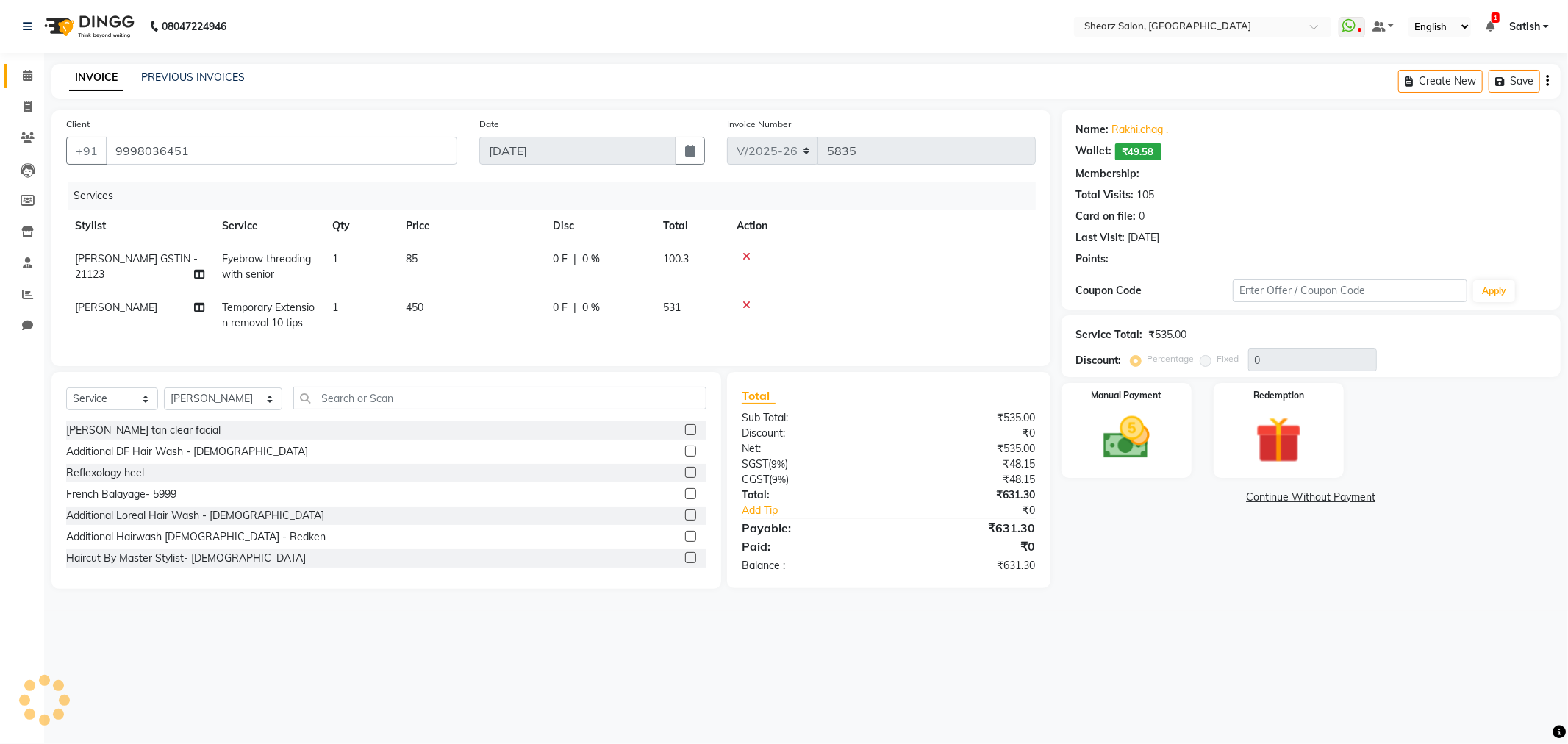
type input "20"
select select "1: Object"
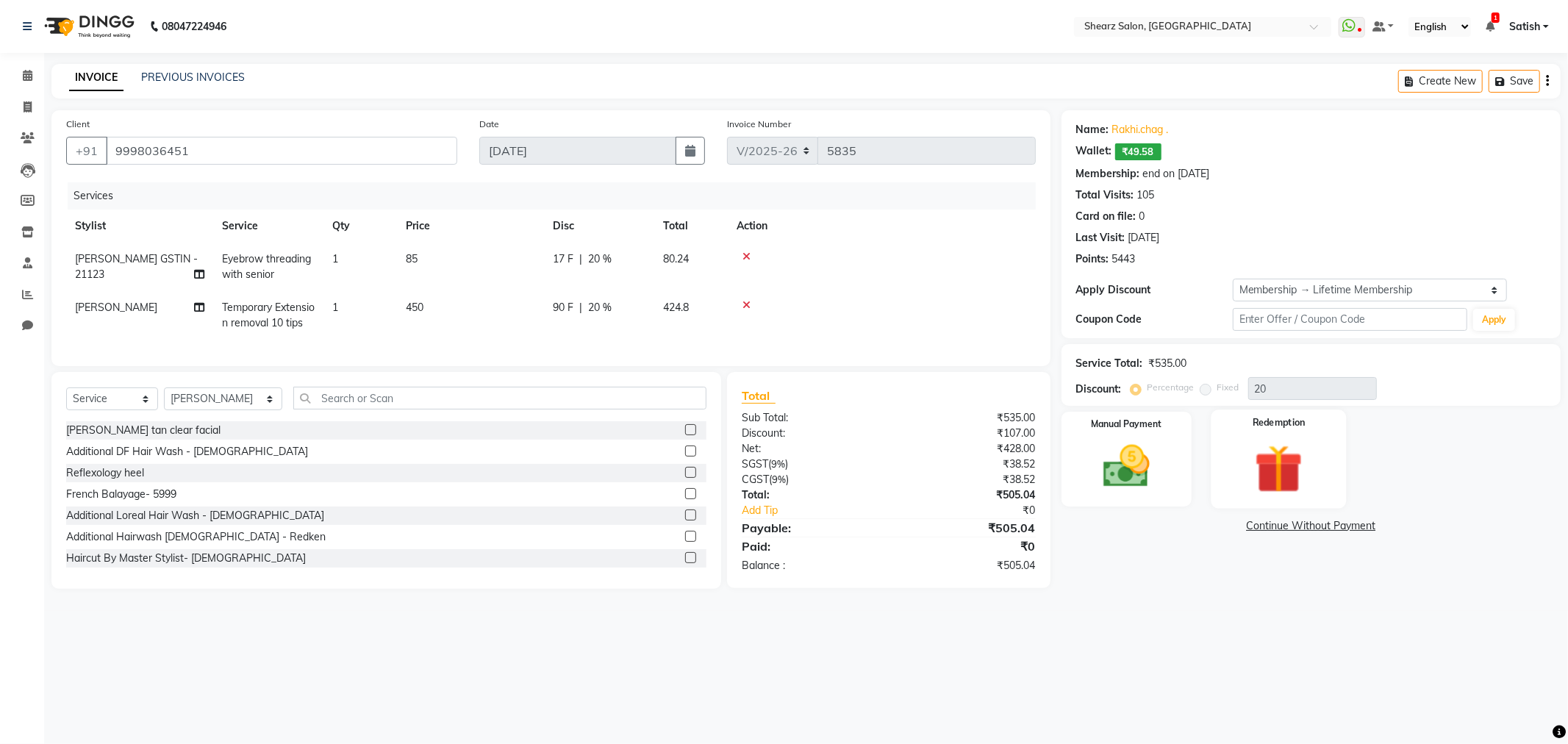
click at [1282, 479] on img at bounding box center [1279, 469] width 78 height 61
click at [1183, 525] on span "Wallet" at bounding box center [1185, 527] width 35 height 17
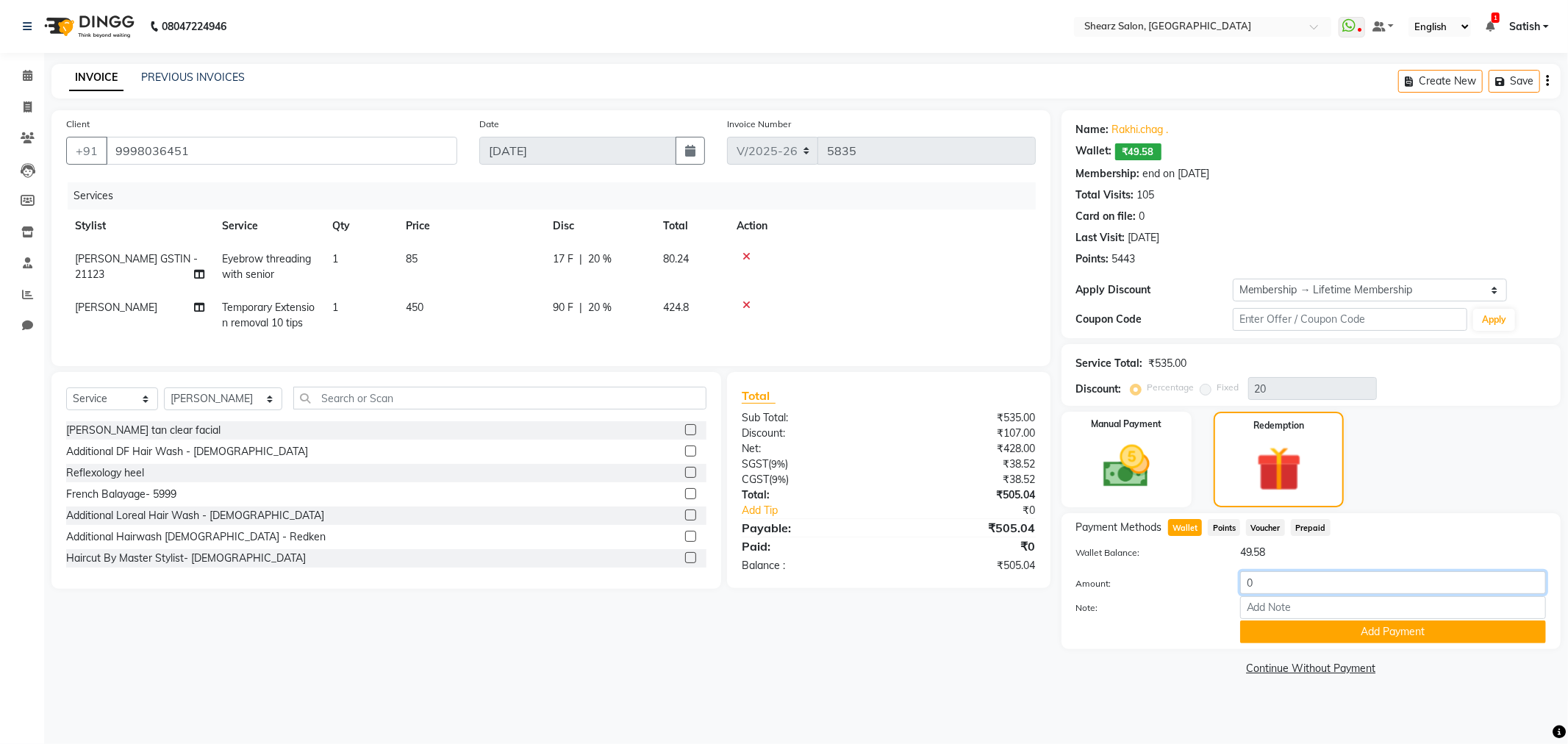
drag, startPoint x: 1313, startPoint y: 587, endPoint x: 412, endPoint y: 589, distance: 901.0
click at [520, 593] on div "Client +91 9998036451 Date 01-09-2025 Invoice Number V/2025 V/2025-26 5835 Serv…" at bounding box center [805, 395] width 1531 height 569
type input "5.04"
click at [1338, 632] on button "Add Payment" at bounding box center [1393, 632] width 306 height 23
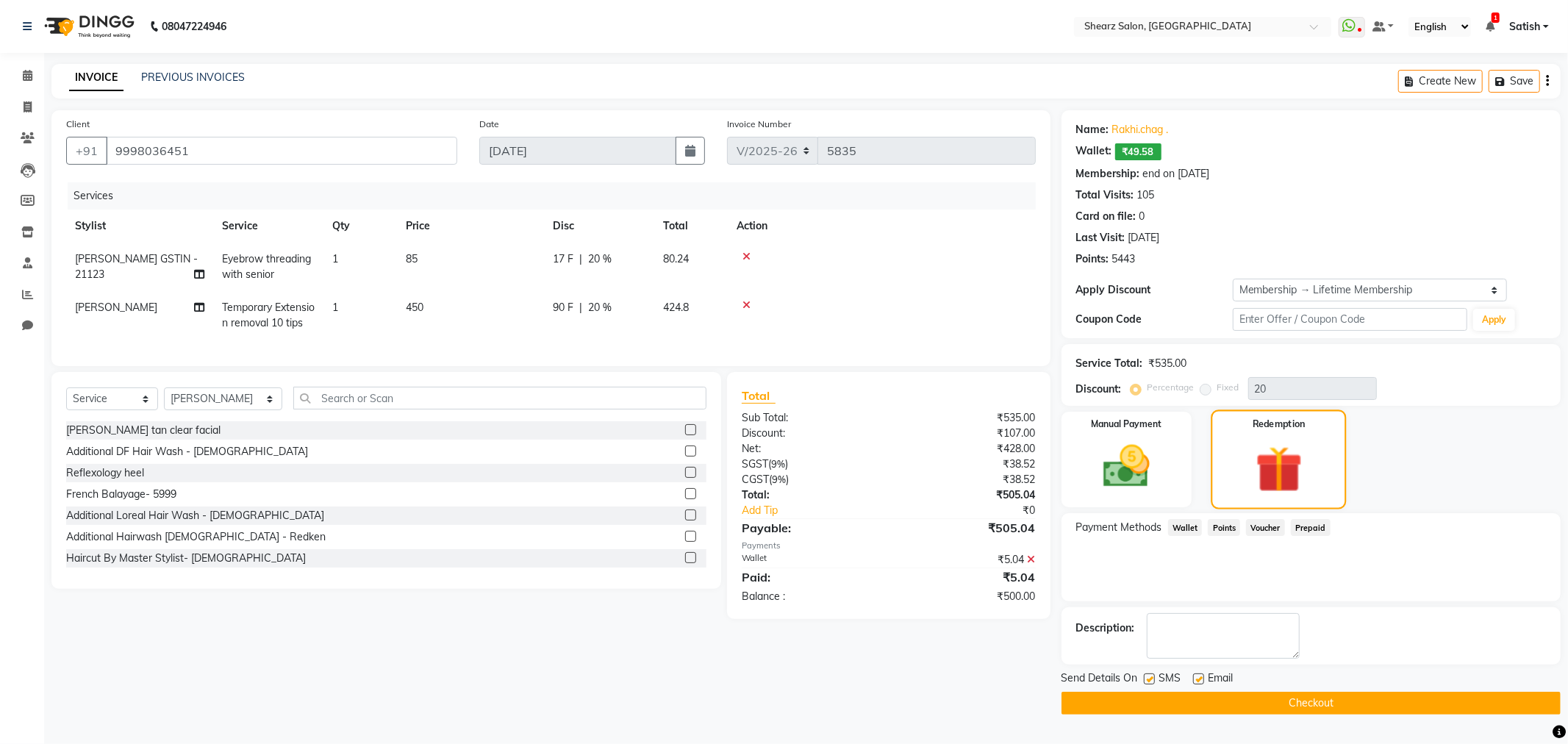
drag, startPoint x: 1118, startPoint y: 459, endPoint x: 1216, endPoint y: 482, distance: 100.7
click at [1118, 459] on img at bounding box center [1126, 467] width 76 height 54
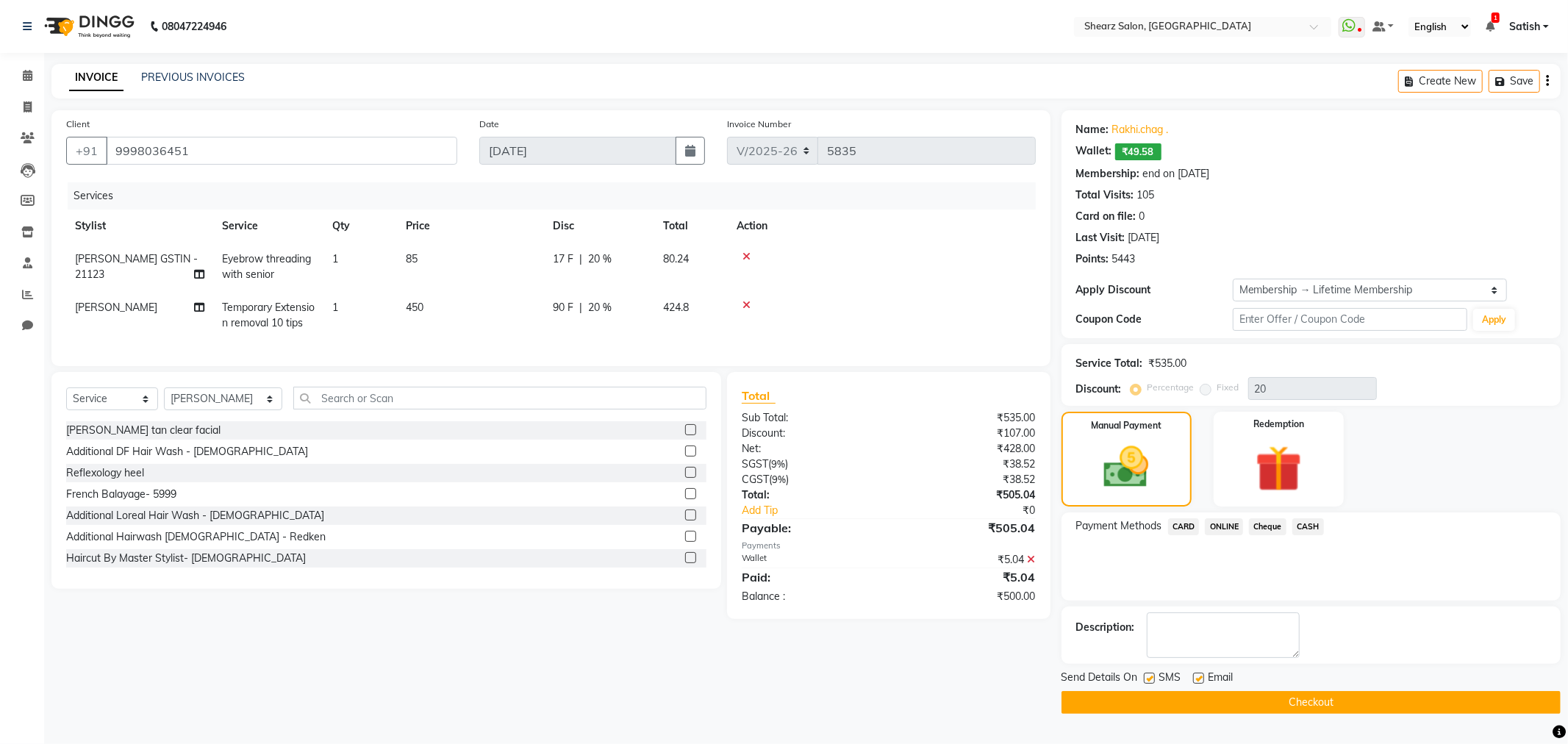
click at [1300, 518] on span "CASH" at bounding box center [1308, 526] width 31 height 17
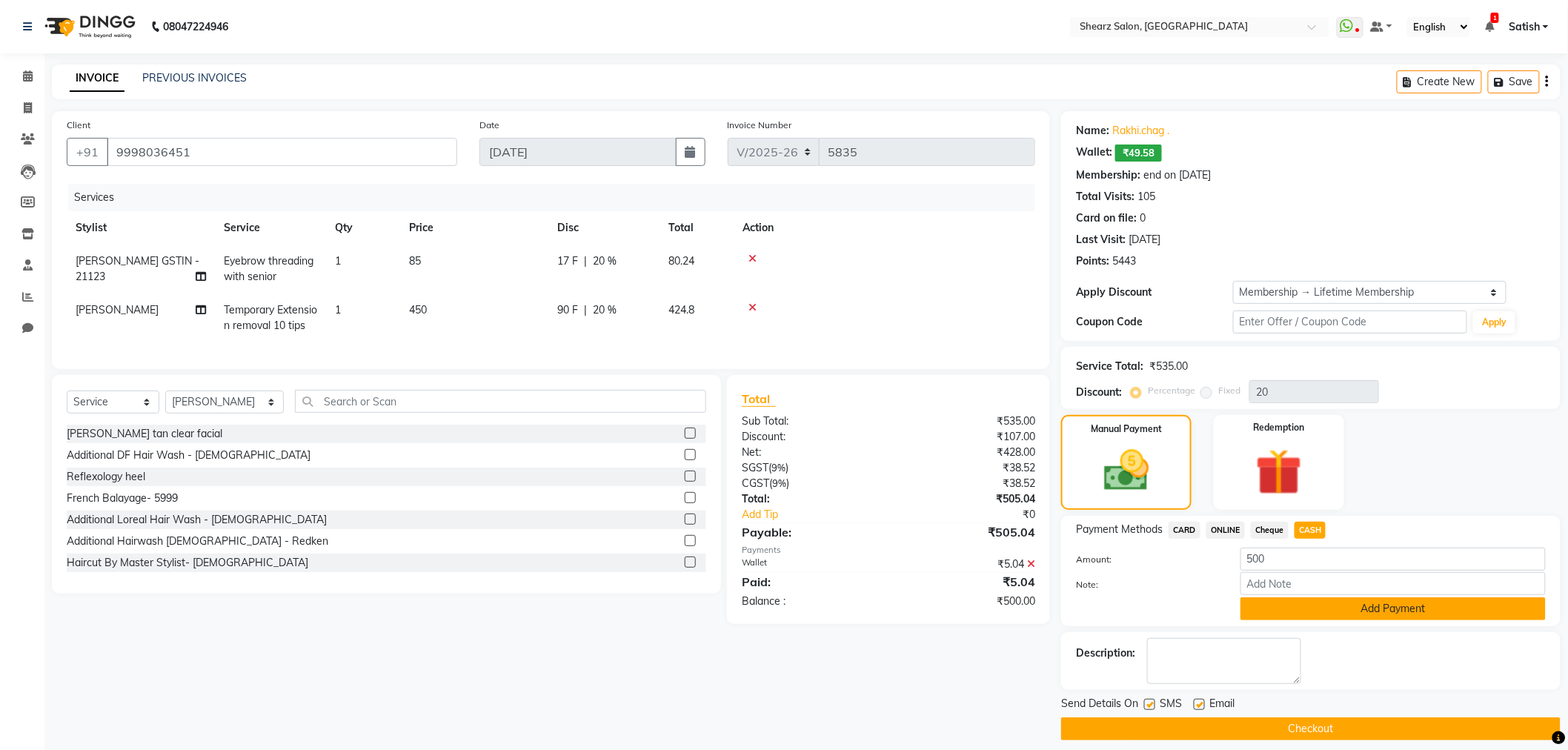
drag, startPoint x: 1332, startPoint y: 626, endPoint x: 1335, endPoint y: 599, distance: 27.2
click at [1332, 621] on div "Payment Methods CARD ONLINE Cheque CASH Amount: 500 Note: Add Payment" at bounding box center [1312, 571] width 500 height 111
click at [1336, 599] on button "Add Payment" at bounding box center [1394, 609] width 306 height 23
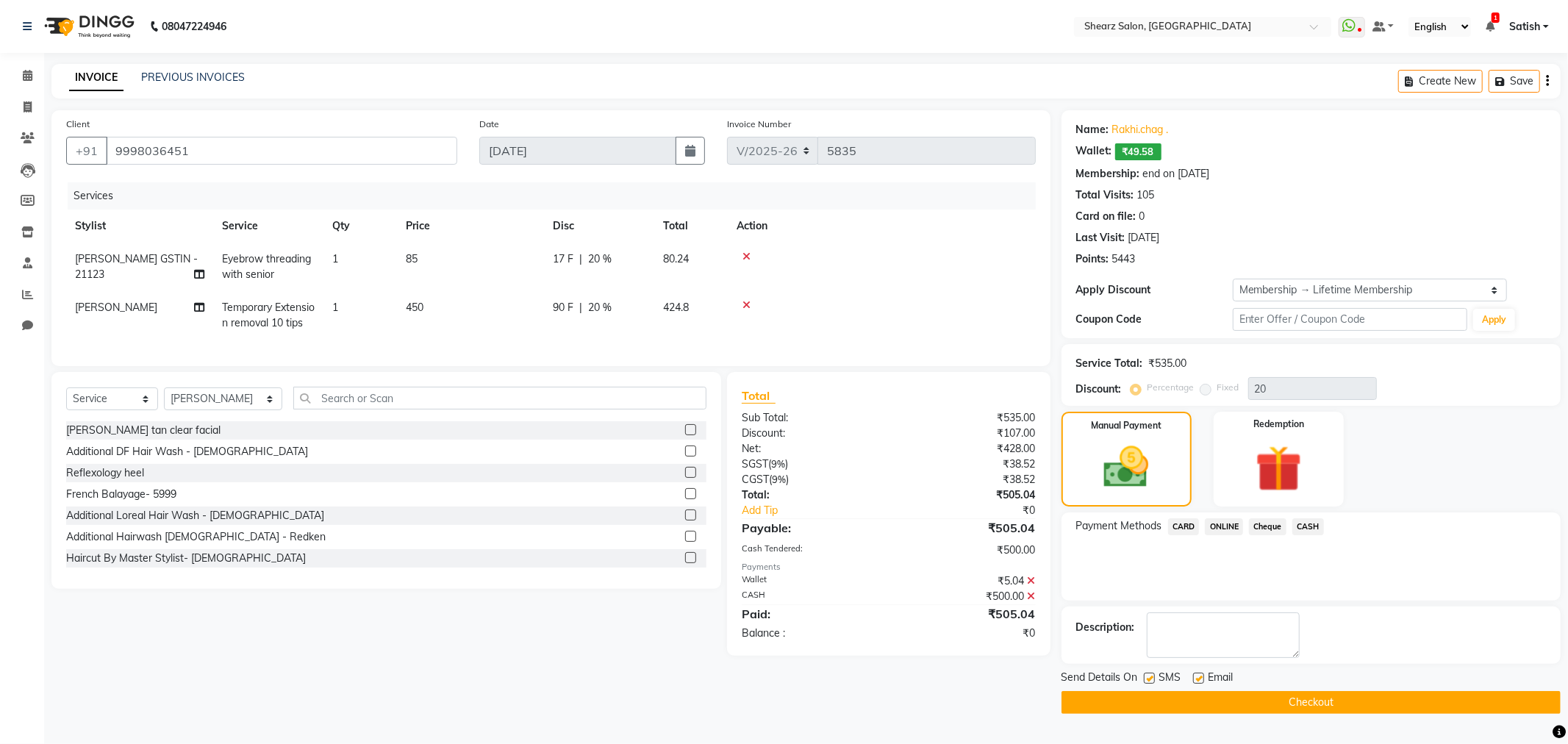
click at [1281, 699] on button "Checkout" at bounding box center [1311, 703] width 499 height 23
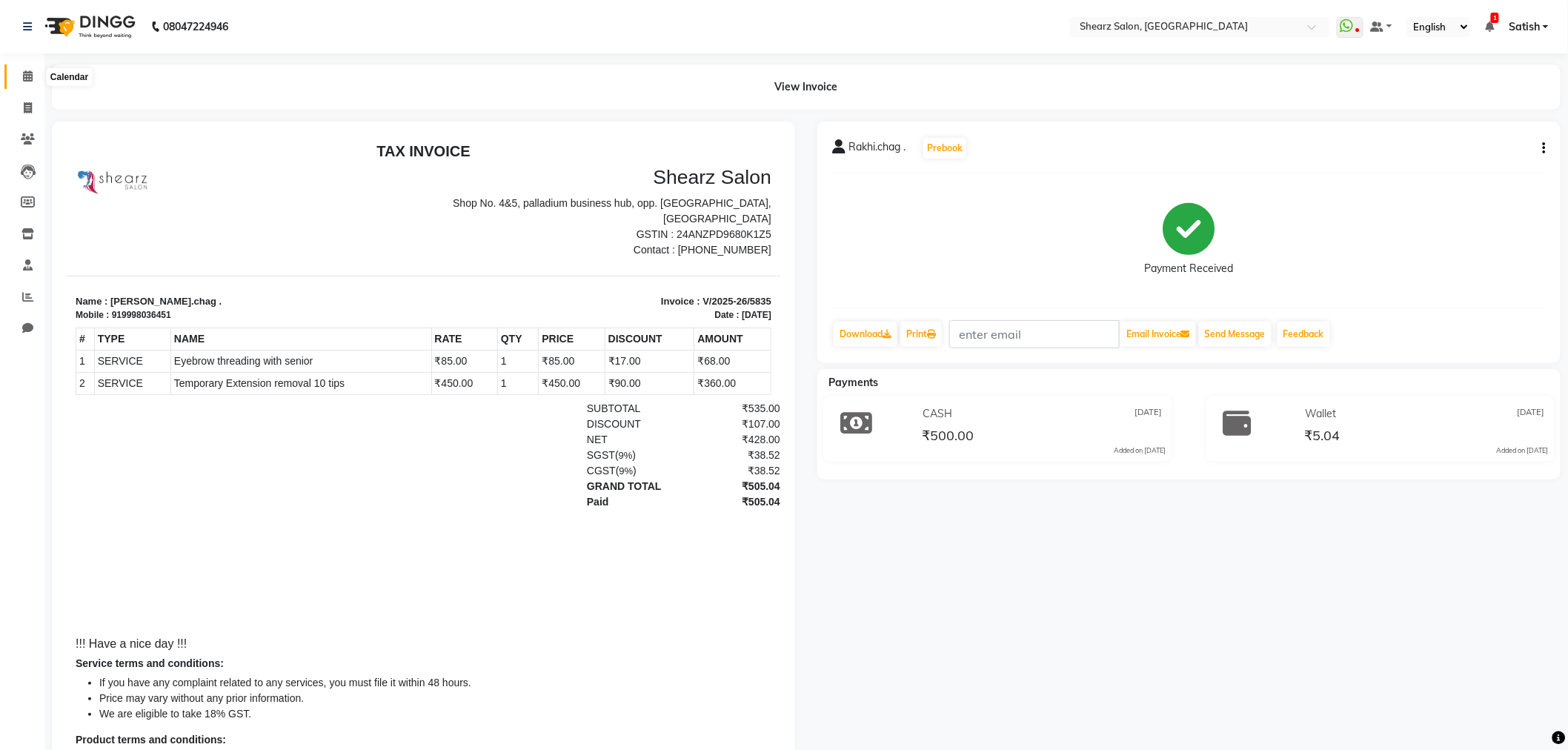
click at [23, 76] on icon at bounding box center [28, 76] width 10 height 11
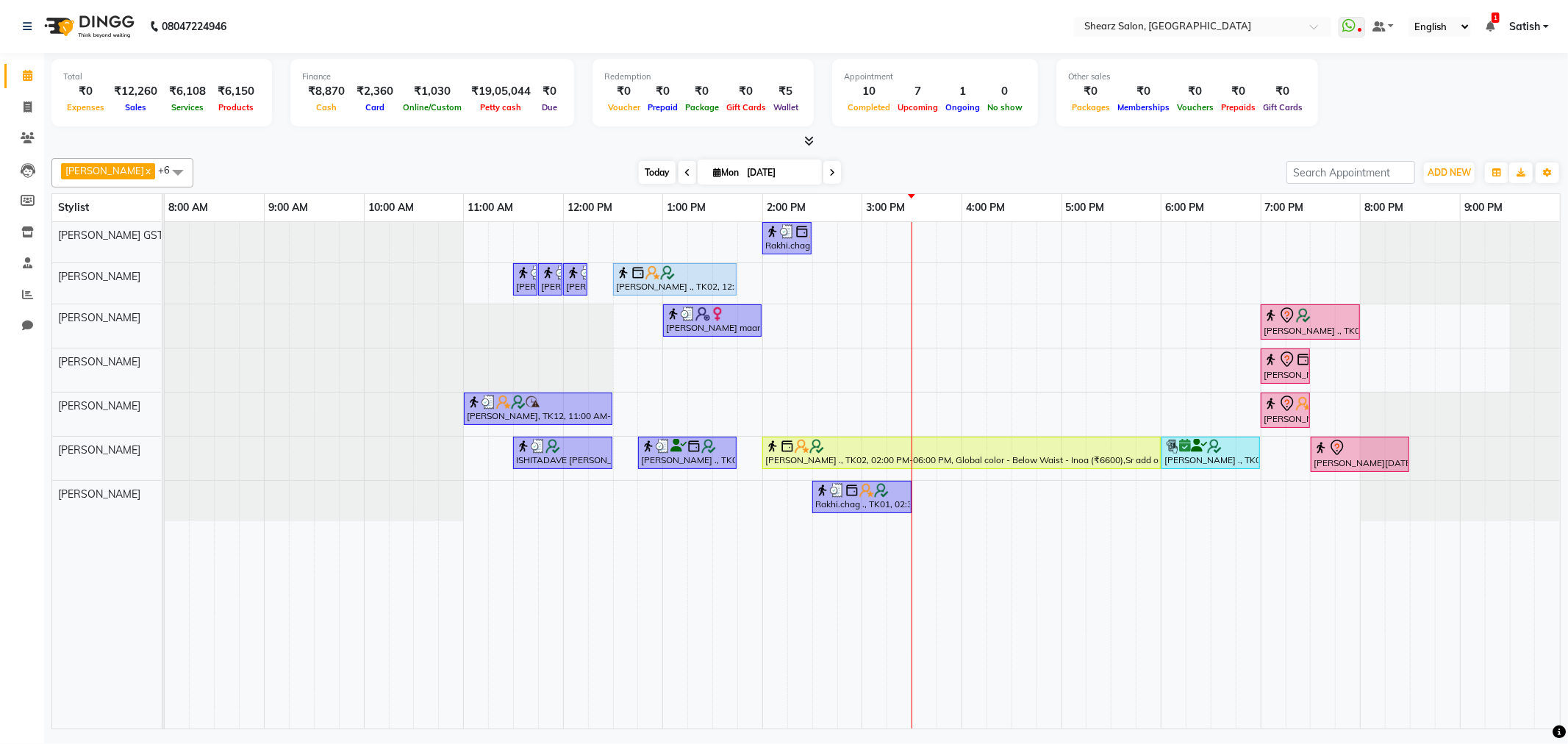
click at [650, 171] on span "Today" at bounding box center [656, 173] width 37 height 23
click at [648, 171] on span "Today" at bounding box center [656, 173] width 37 height 23
click at [823, 171] on span at bounding box center [832, 173] width 18 height 23
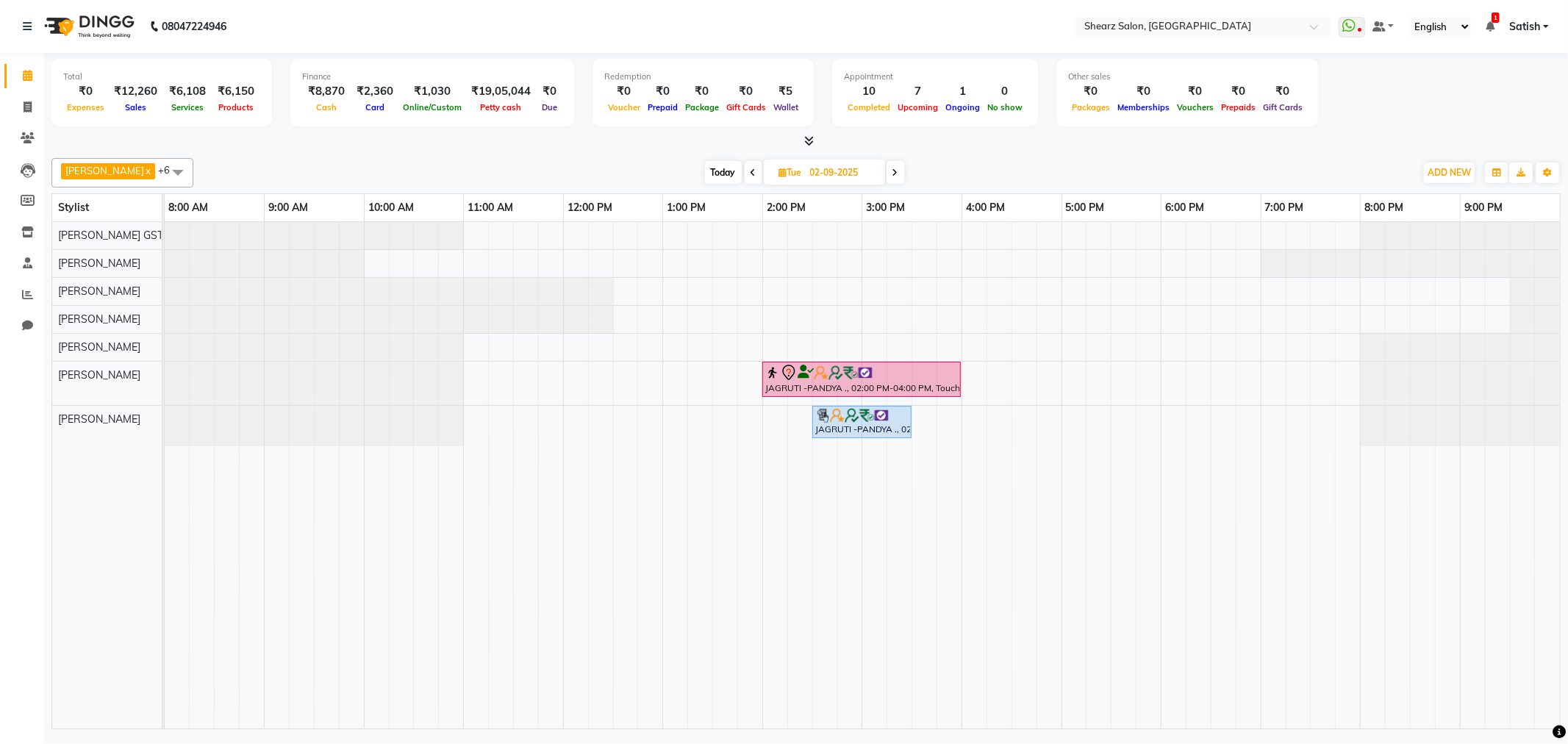
click at [893, 172] on icon at bounding box center [895, 173] width 6 height 9
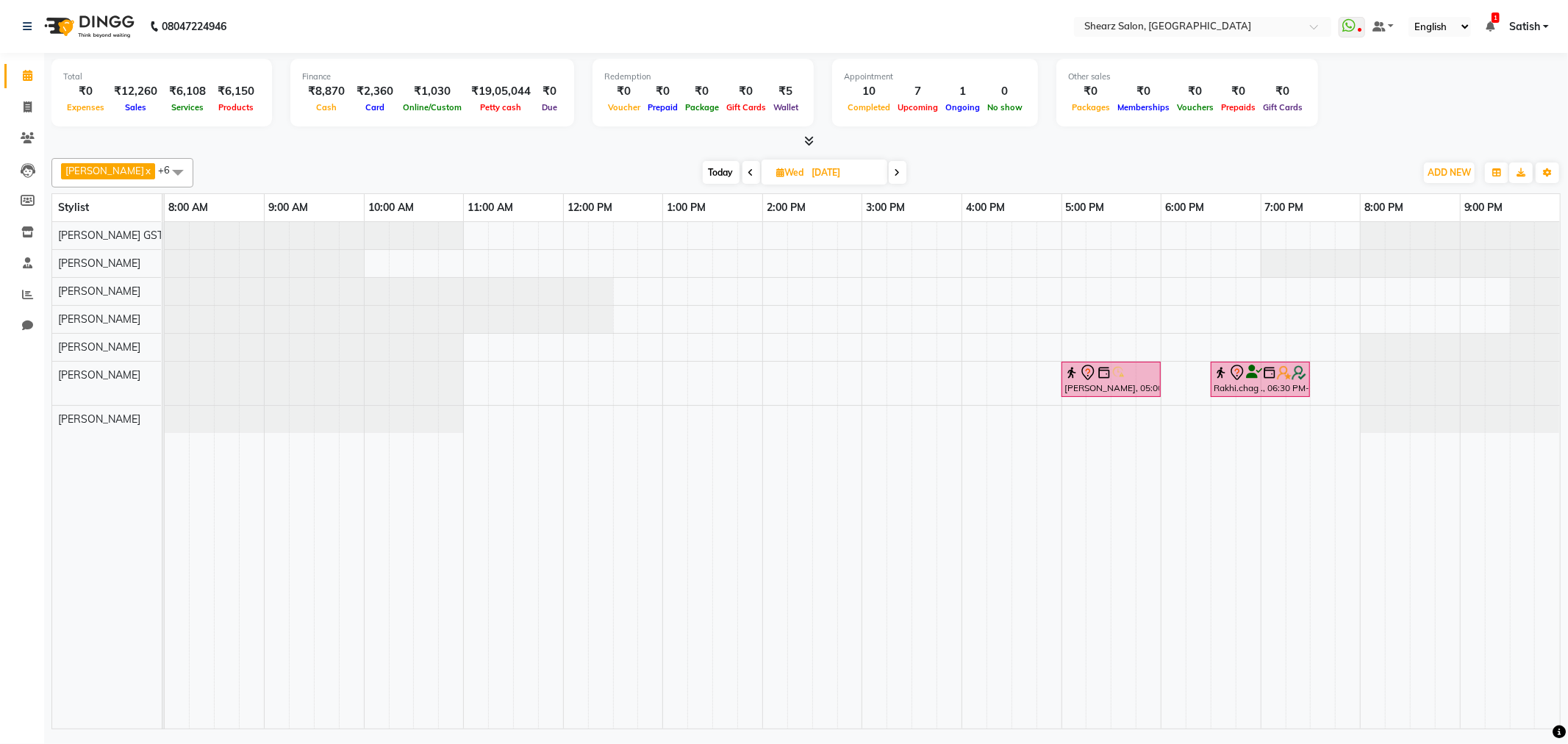
click at [895, 171] on icon at bounding box center [897, 173] width 6 height 9
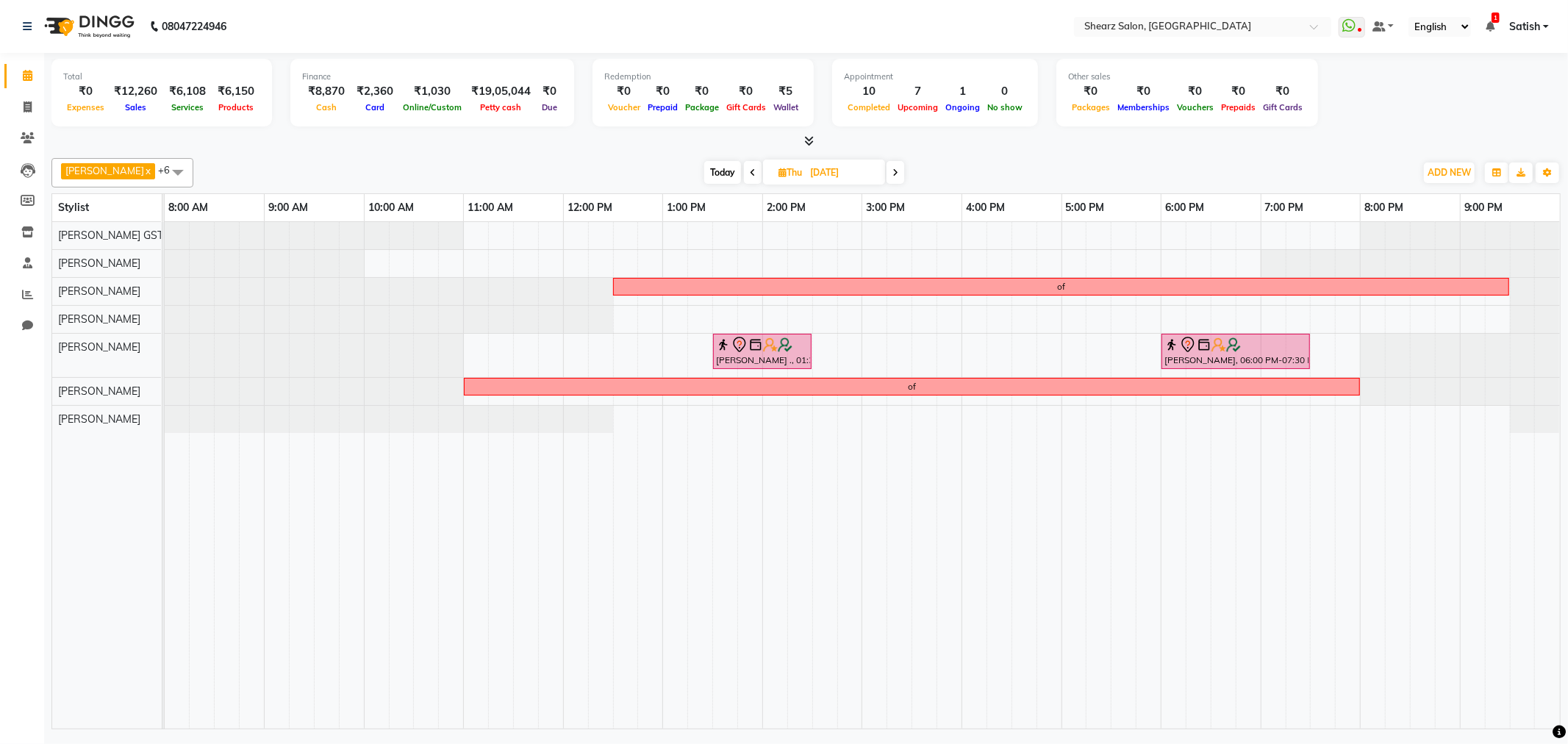
click at [705, 168] on span "Today" at bounding box center [722, 173] width 37 height 23
type input "[DATE]"
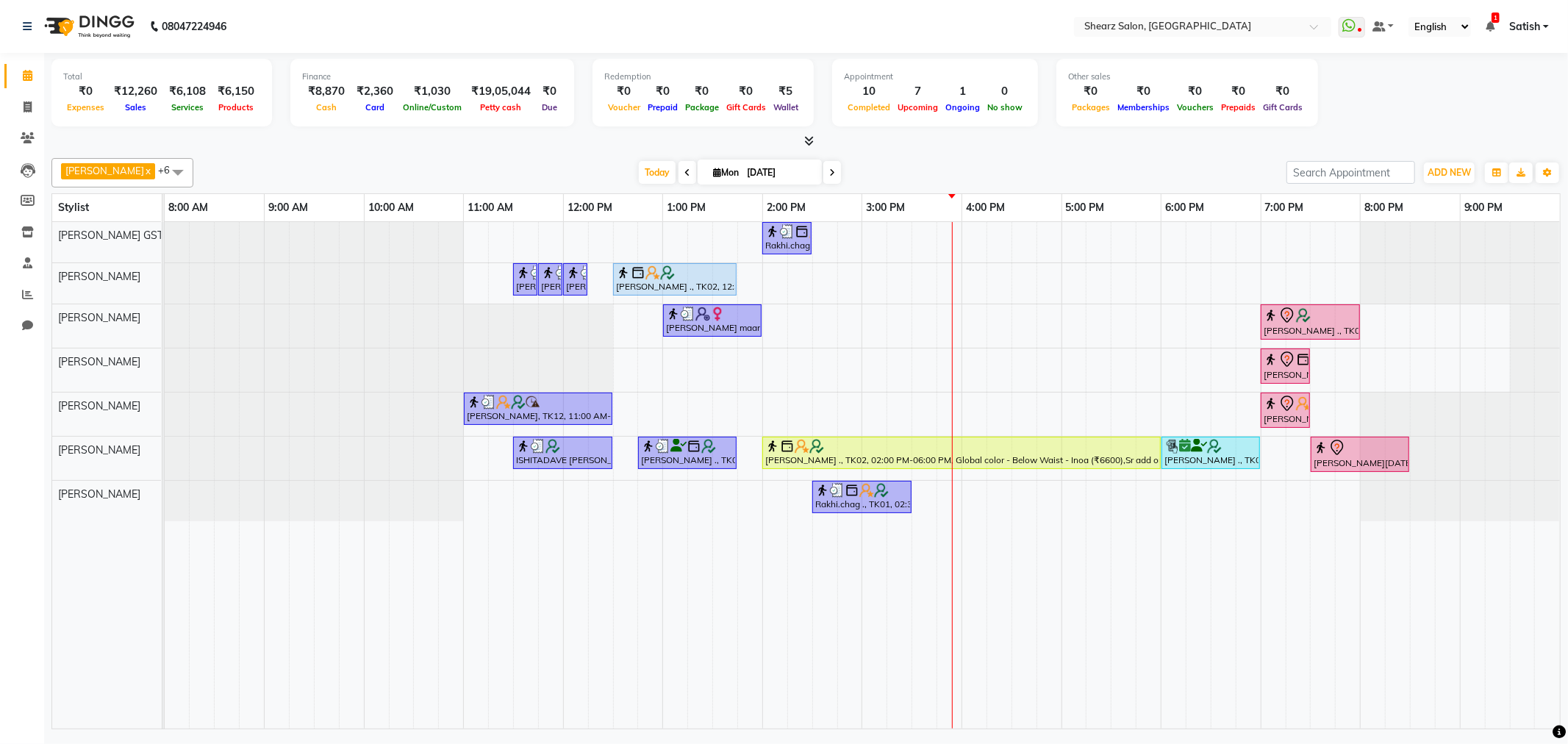
click at [969, 317] on div "Rakhi.chag ., TK01, 02:00 PM-02:30 PM, Eyebrow threading with senior Jaimini Mi…" at bounding box center [862, 475] width 1396 height 507
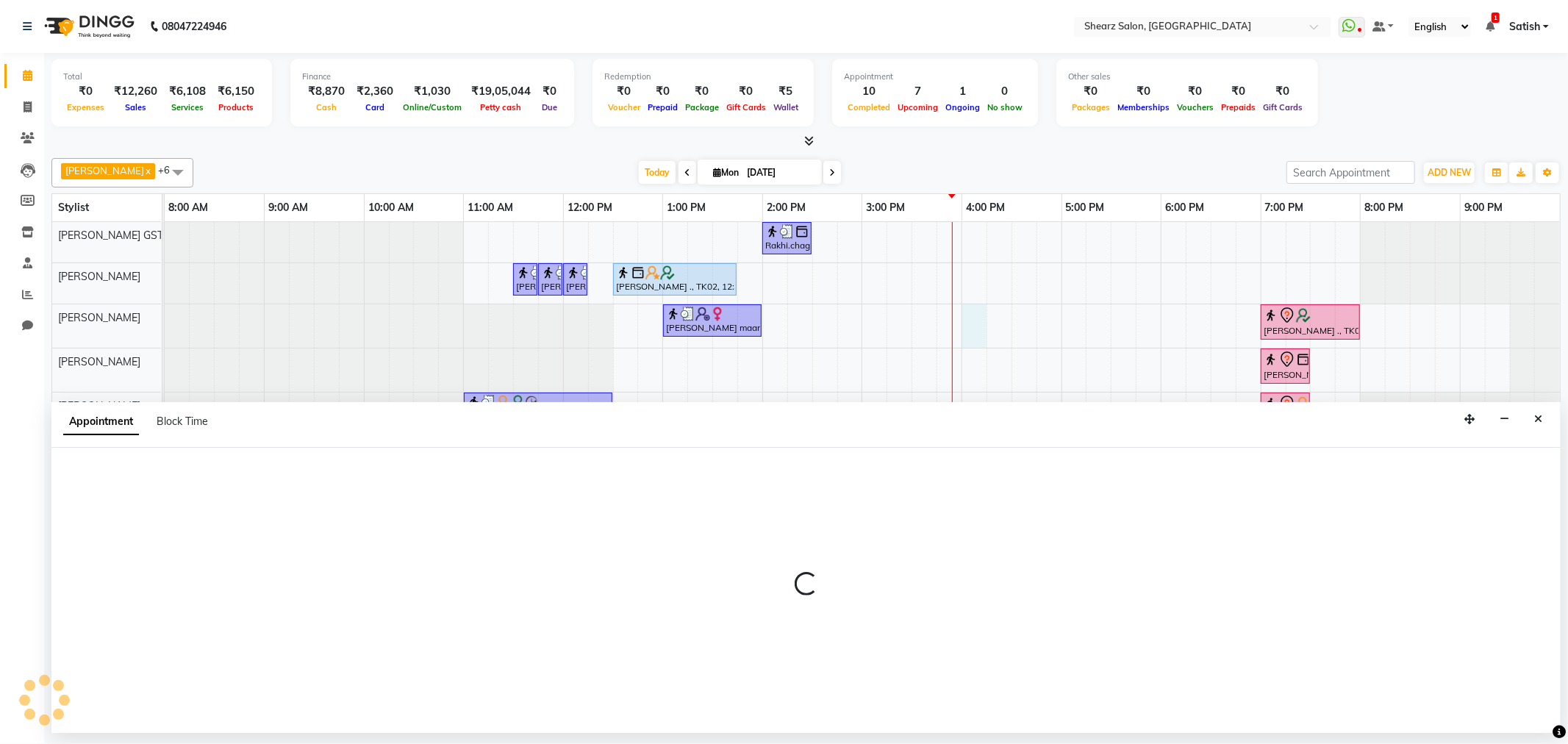
select select "77475"
select select "960"
select select "tentative"
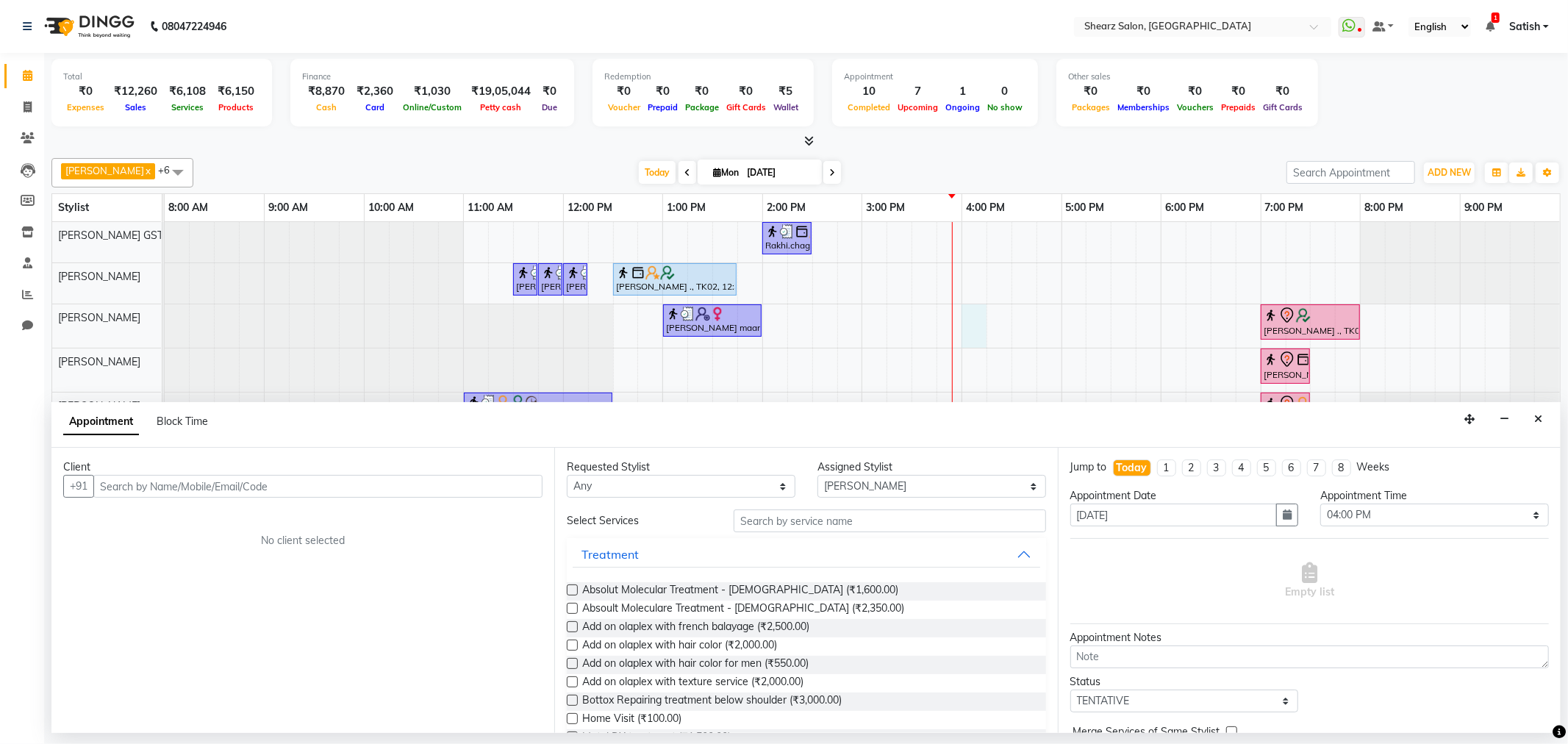
click at [150, 491] on input "text" at bounding box center [318, 487] width 450 height 23
type input "990403615"
drag, startPoint x: 193, startPoint y: 486, endPoint x: 9, endPoint y: 485, distance: 184.0
click at [2, 490] on app-home "08047224946 Select Location × Shearz Salon, Prahaladnagar WhatsApp Status ✕ Sta…" at bounding box center [784, 367] width 1568 height 733
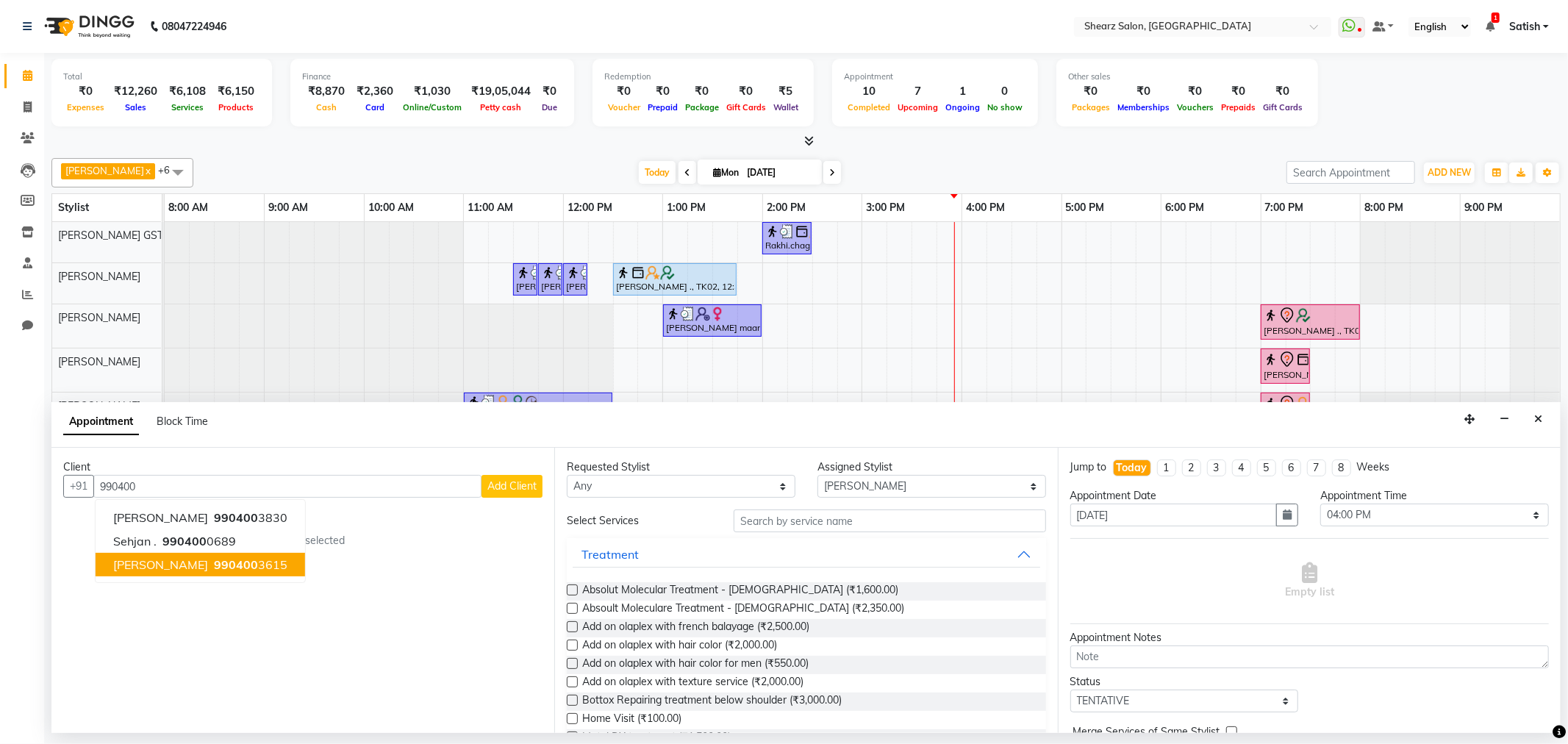
click at [171, 560] on span "Jacob Fernandez" at bounding box center [161, 565] width 95 height 14
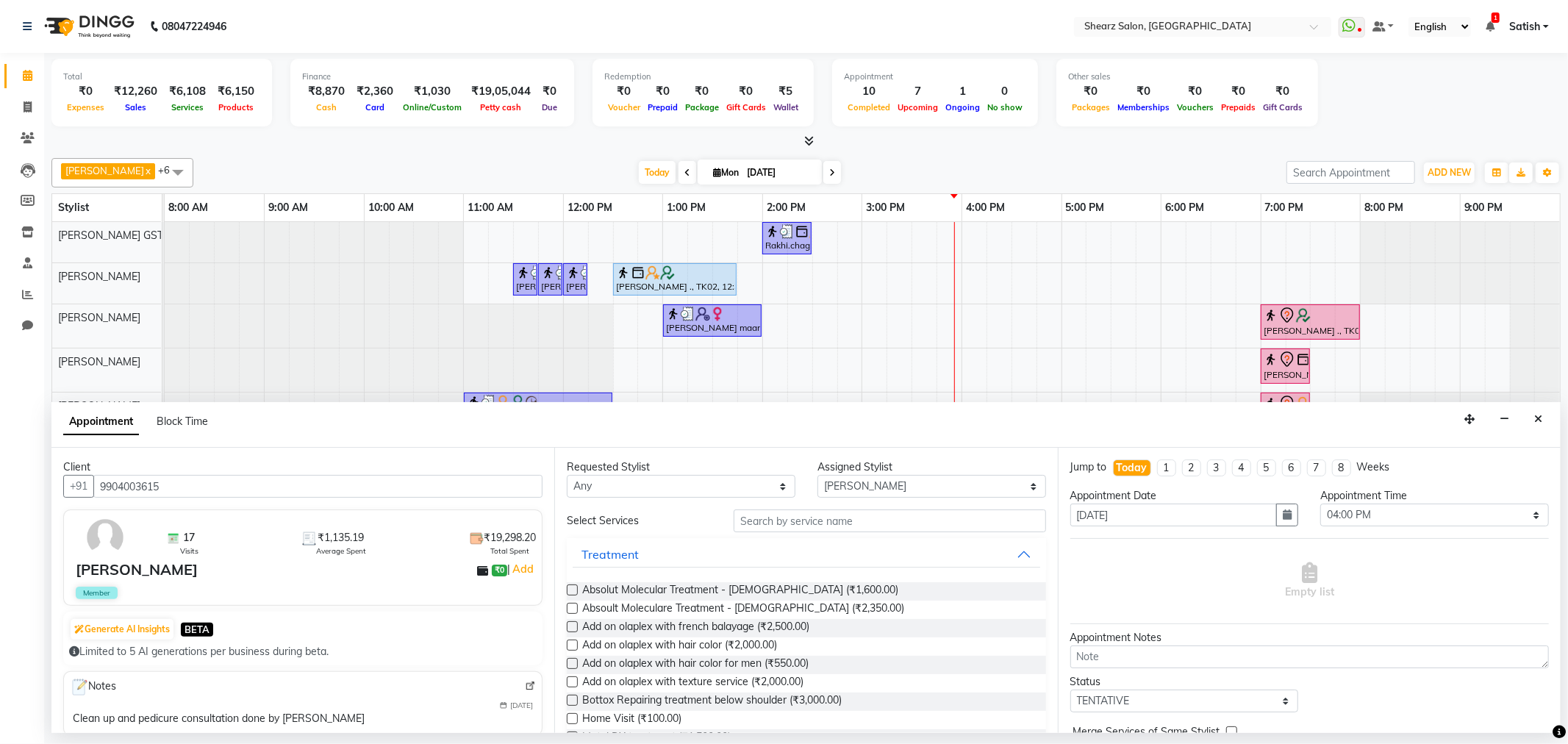
type input "9904003615"
click at [803, 517] on input "text" at bounding box center [890, 521] width 312 height 23
click at [681, 488] on select "Any Brijesh Valand Center 1_mgr mgr Chandrakant Parmar Dinesh Deora Divyata Sha…" at bounding box center [681, 487] width 228 height 23
select select "77475"
click at [567, 475] on select "Any Brijesh Valand Center 1_mgr mgr Chandrakant Parmar Dinesh Deora Divyata Sha…" at bounding box center [681, 487] width 228 height 23
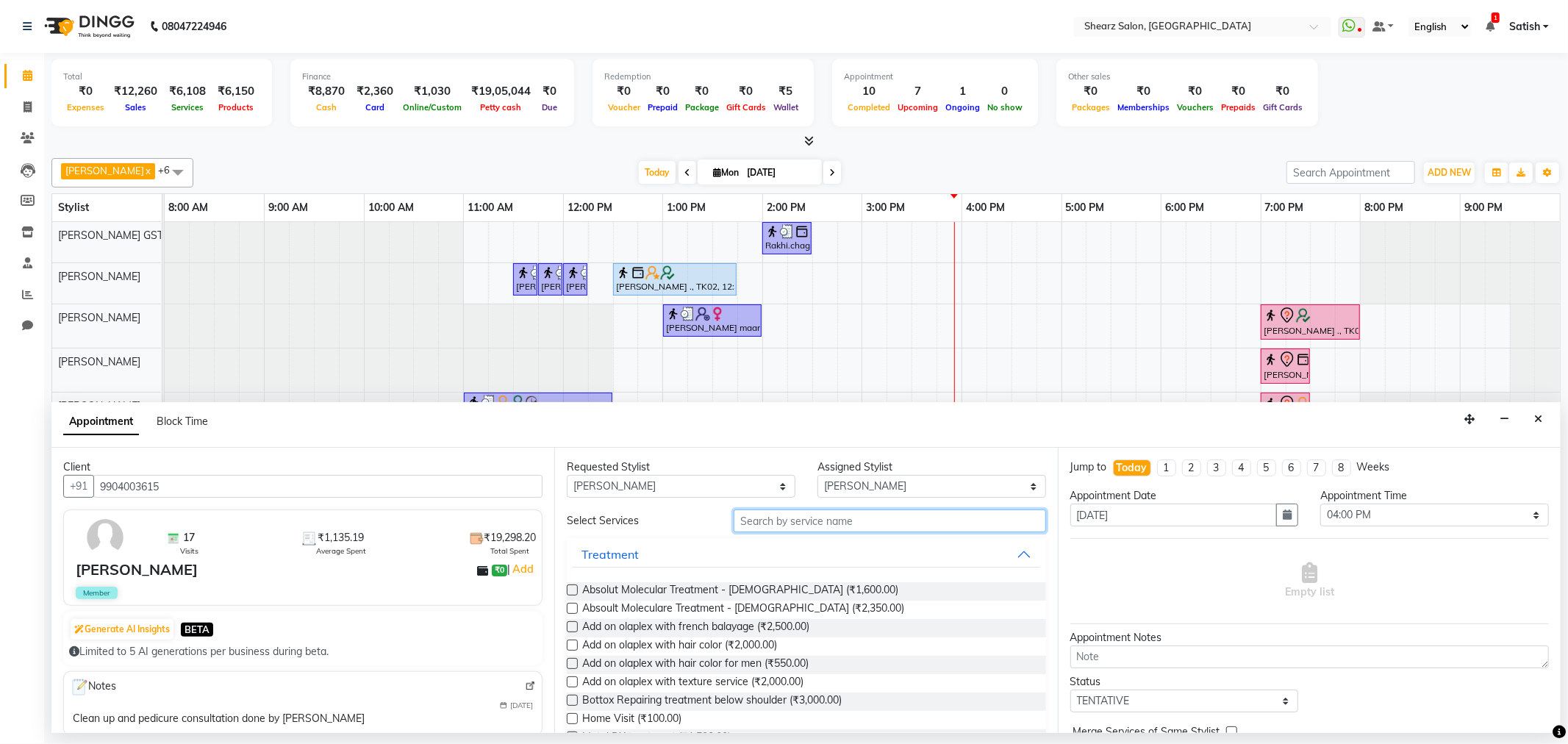
click at [788, 522] on input "text" at bounding box center [890, 521] width 312 height 23
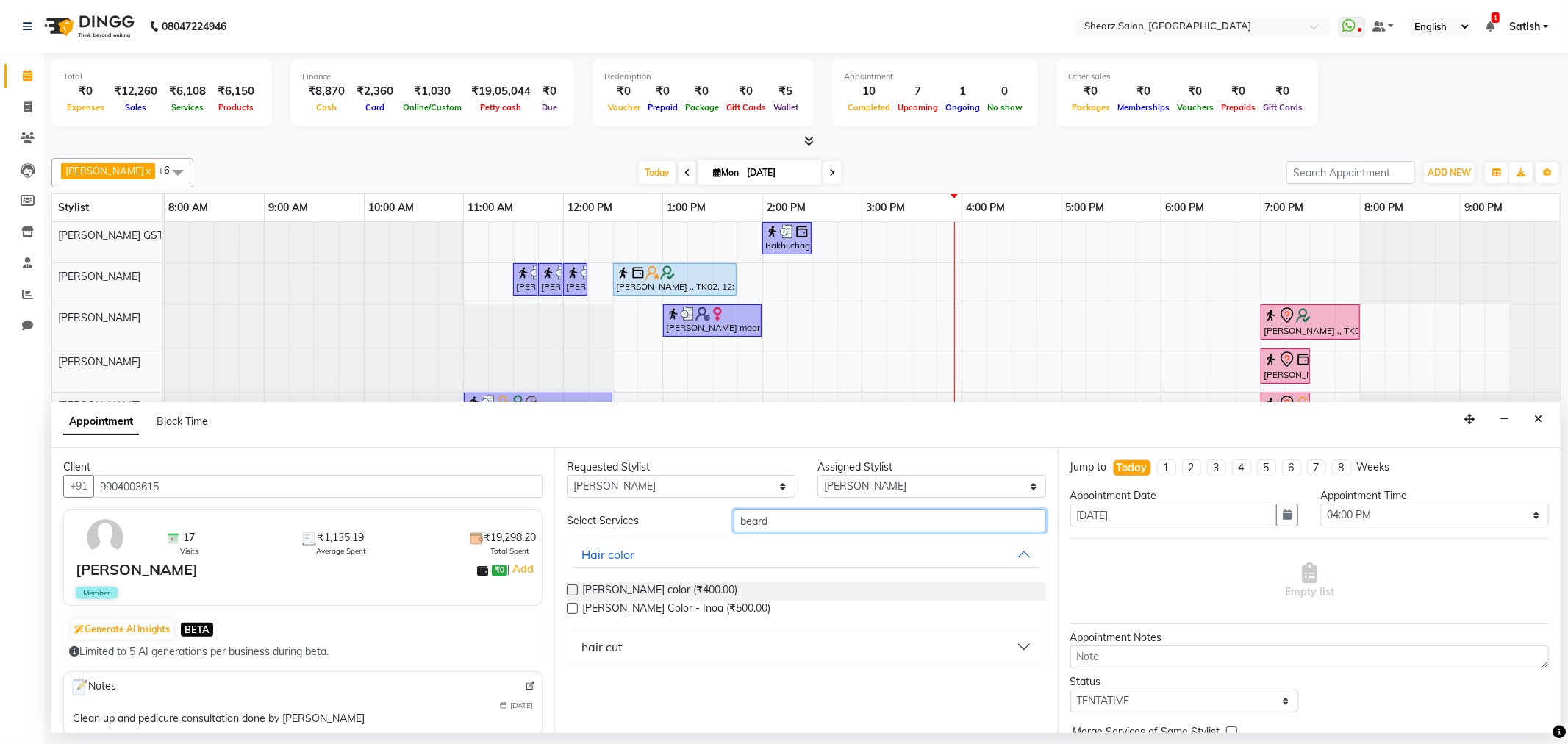
type input "beard"
click at [596, 644] on div "hair cut" at bounding box center [602, 648] width 41 height 18
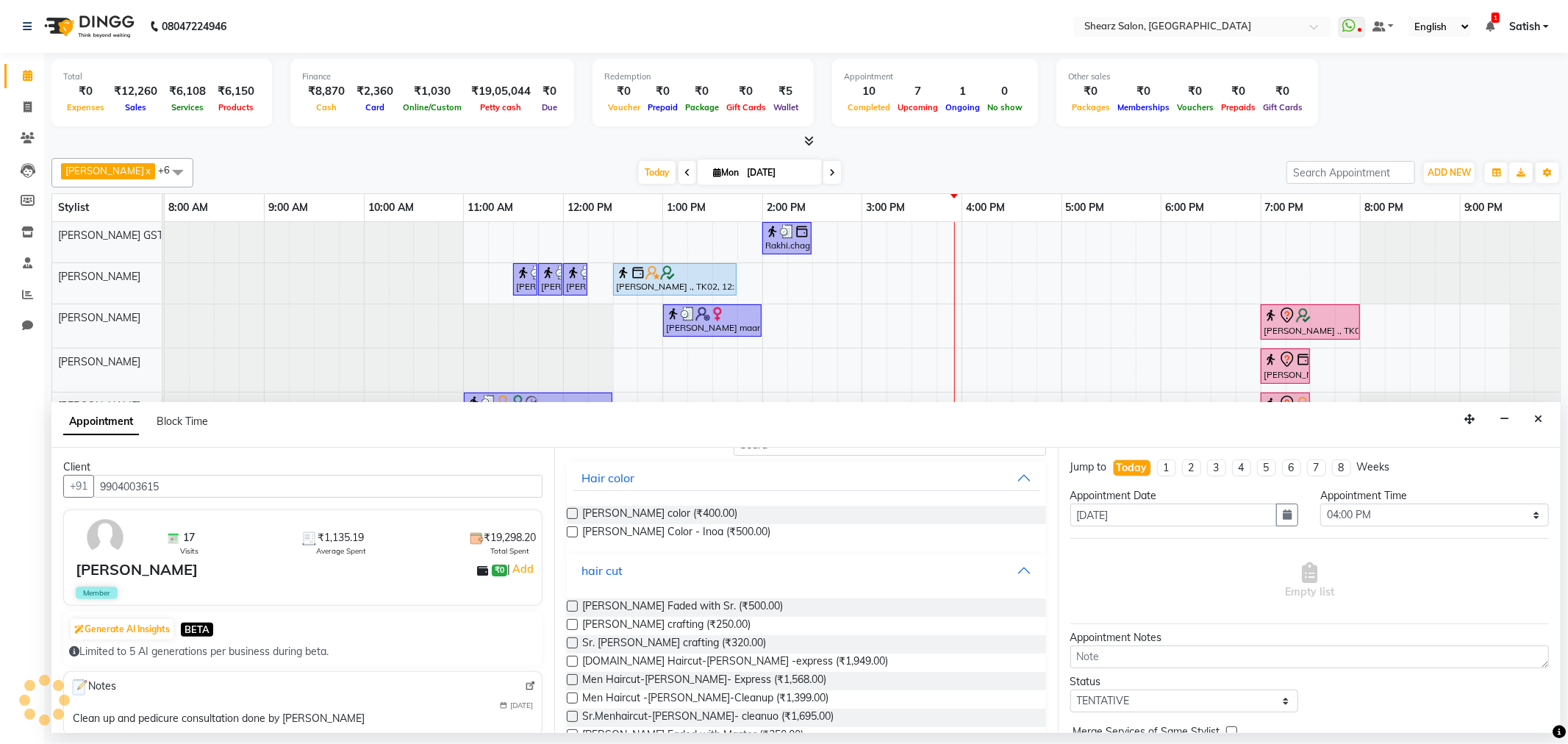
scroll to position [112, 0]
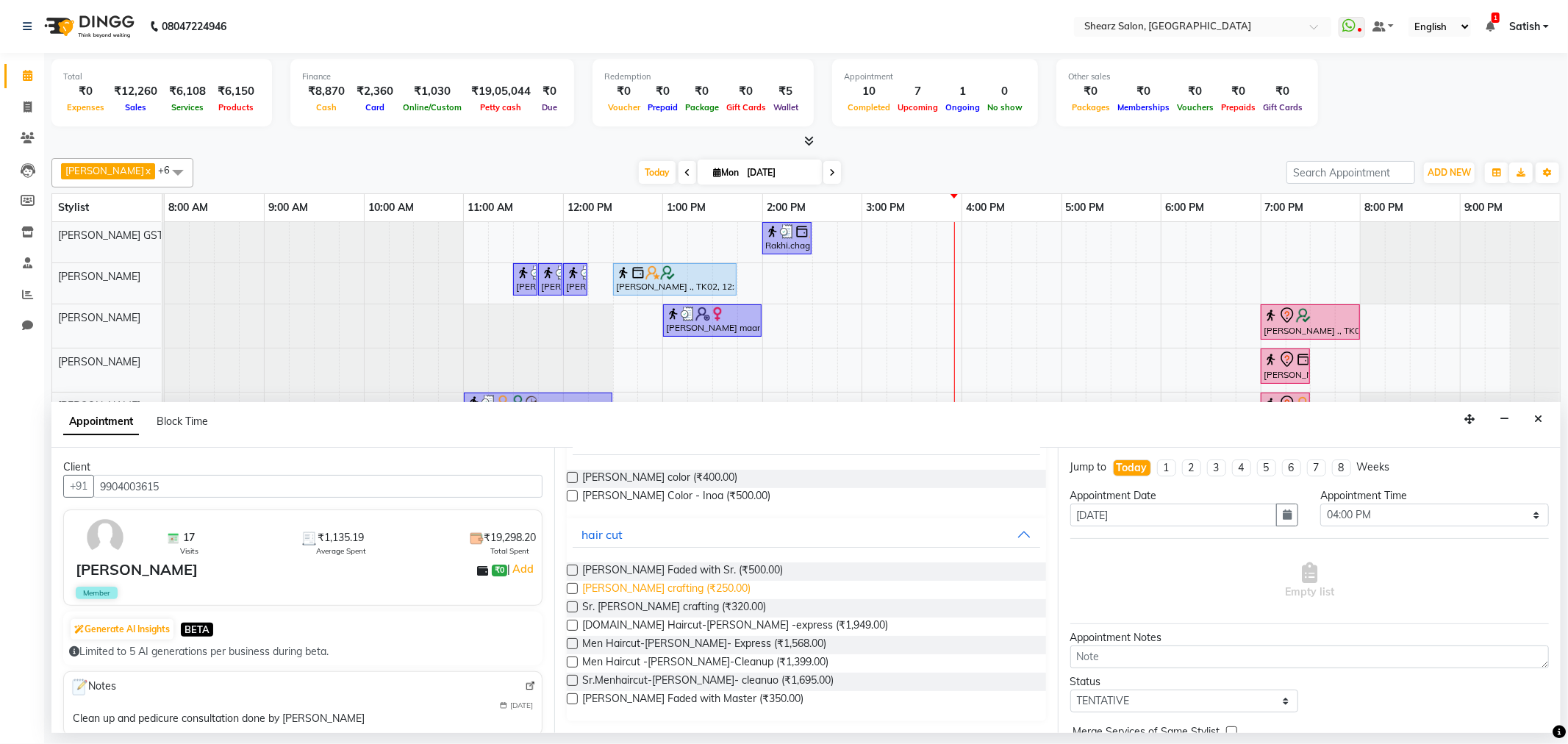
click at [611, 592] on span "Beard crafting (₹250.00)" at bounding box center [666, 590] width 169 height 19
checkbox input "false"
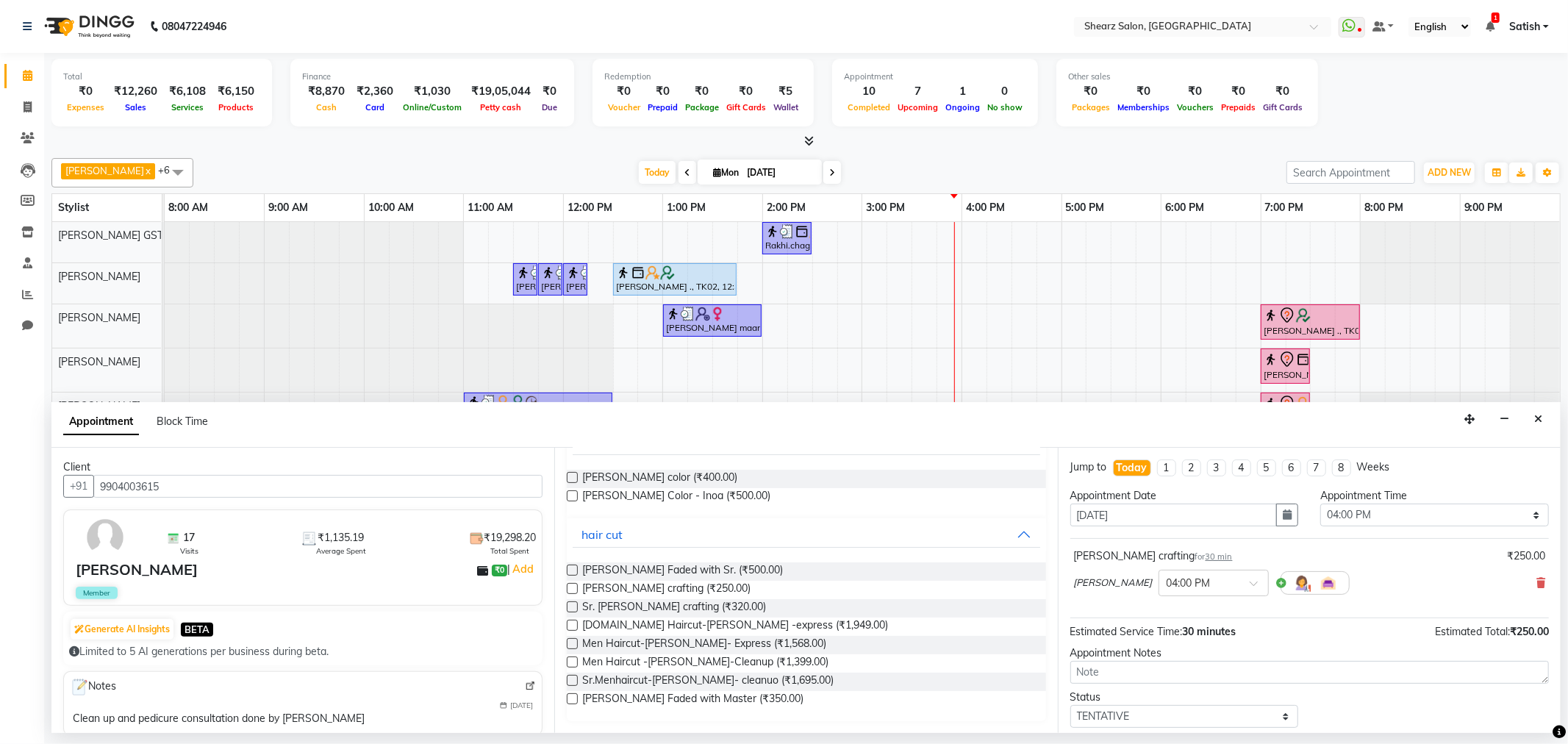
scroll to position [88, 0]
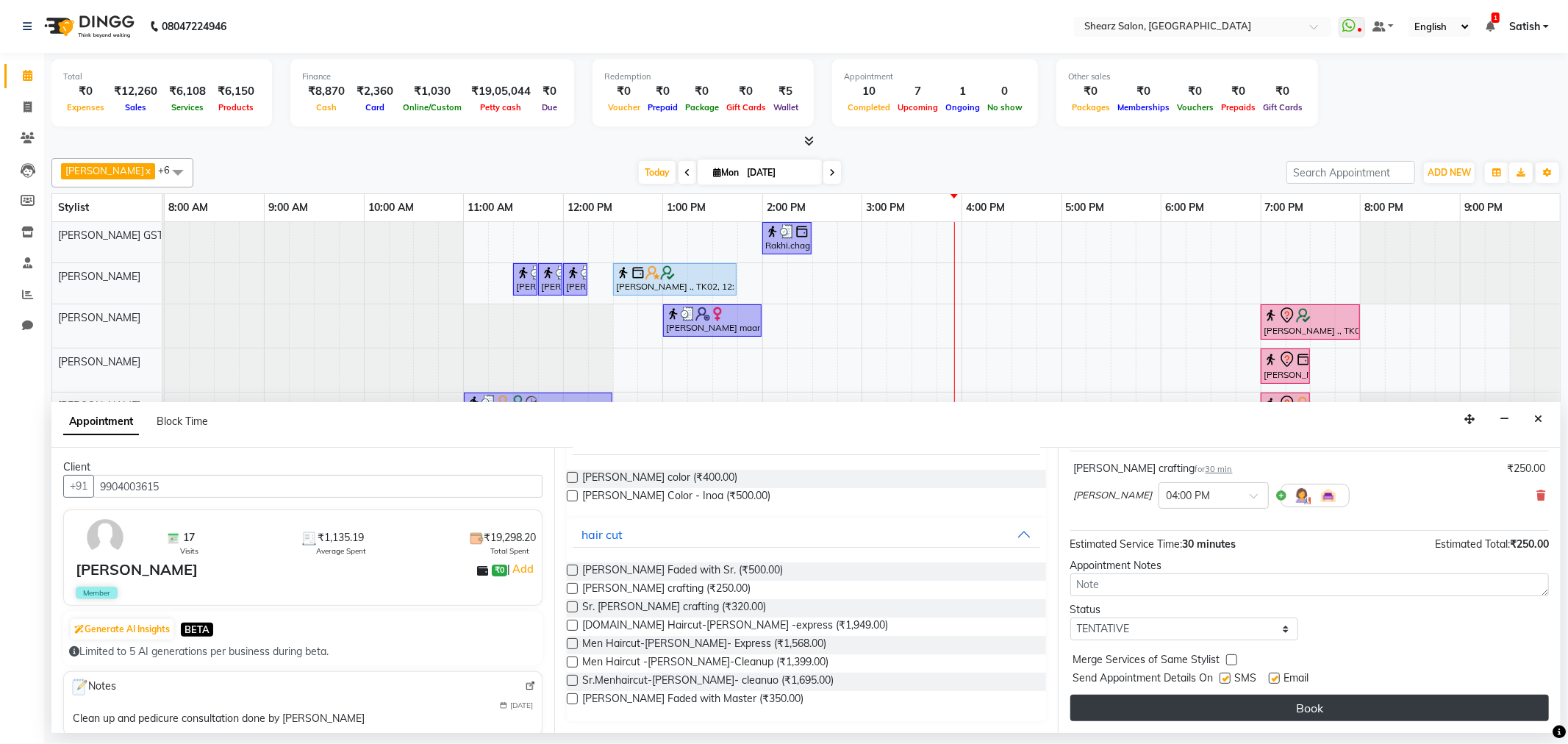
click at [1321, 711] on button "Book" at bounding box center [1309, 708] width 479 height 27
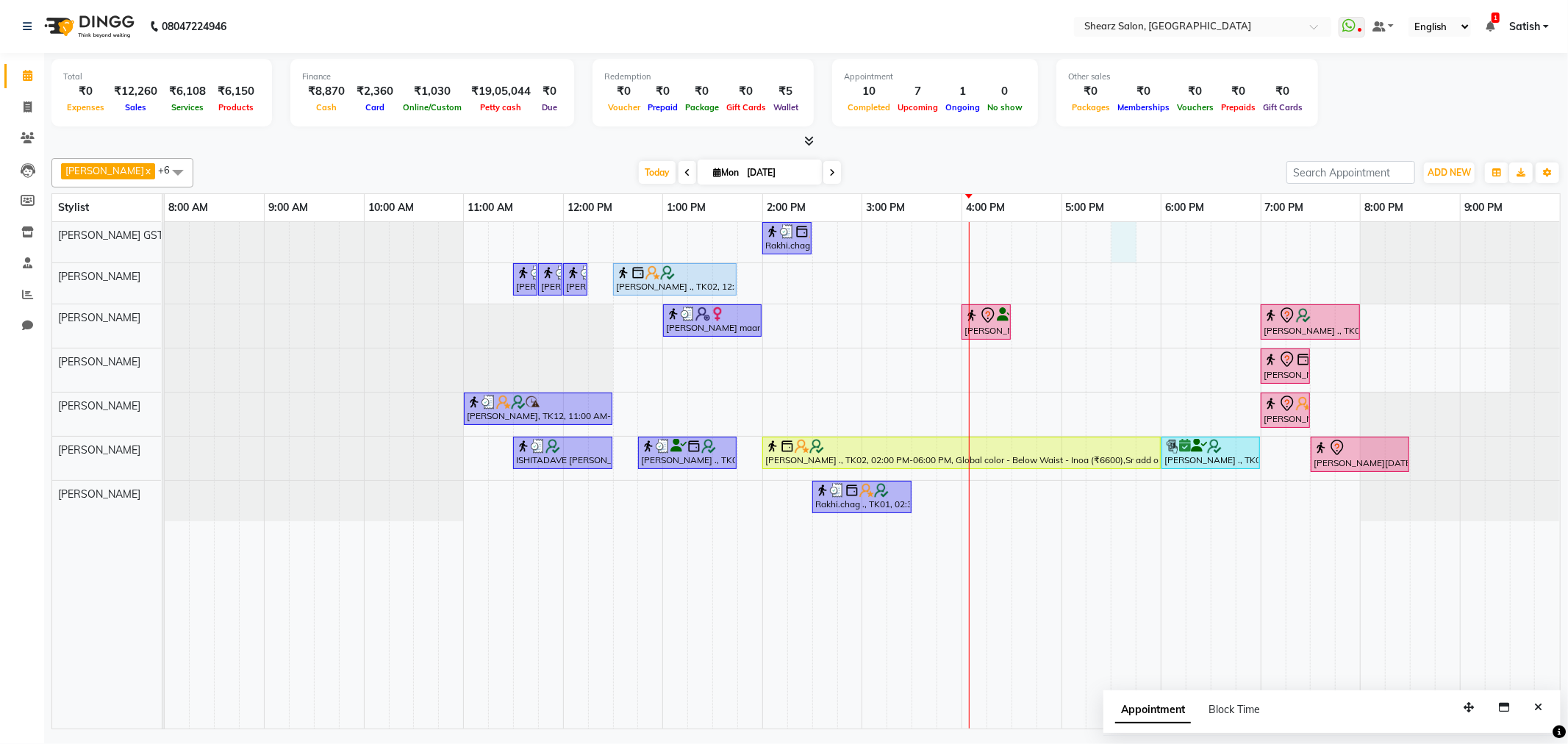
click at [1123, 241] on div "Rakhi.chag ., TK01, 02:00 PM-02:30 PM, Eyebrow threading with senior Jaimini Mi…" at bounding box center [862, 475] width 1396 height 507
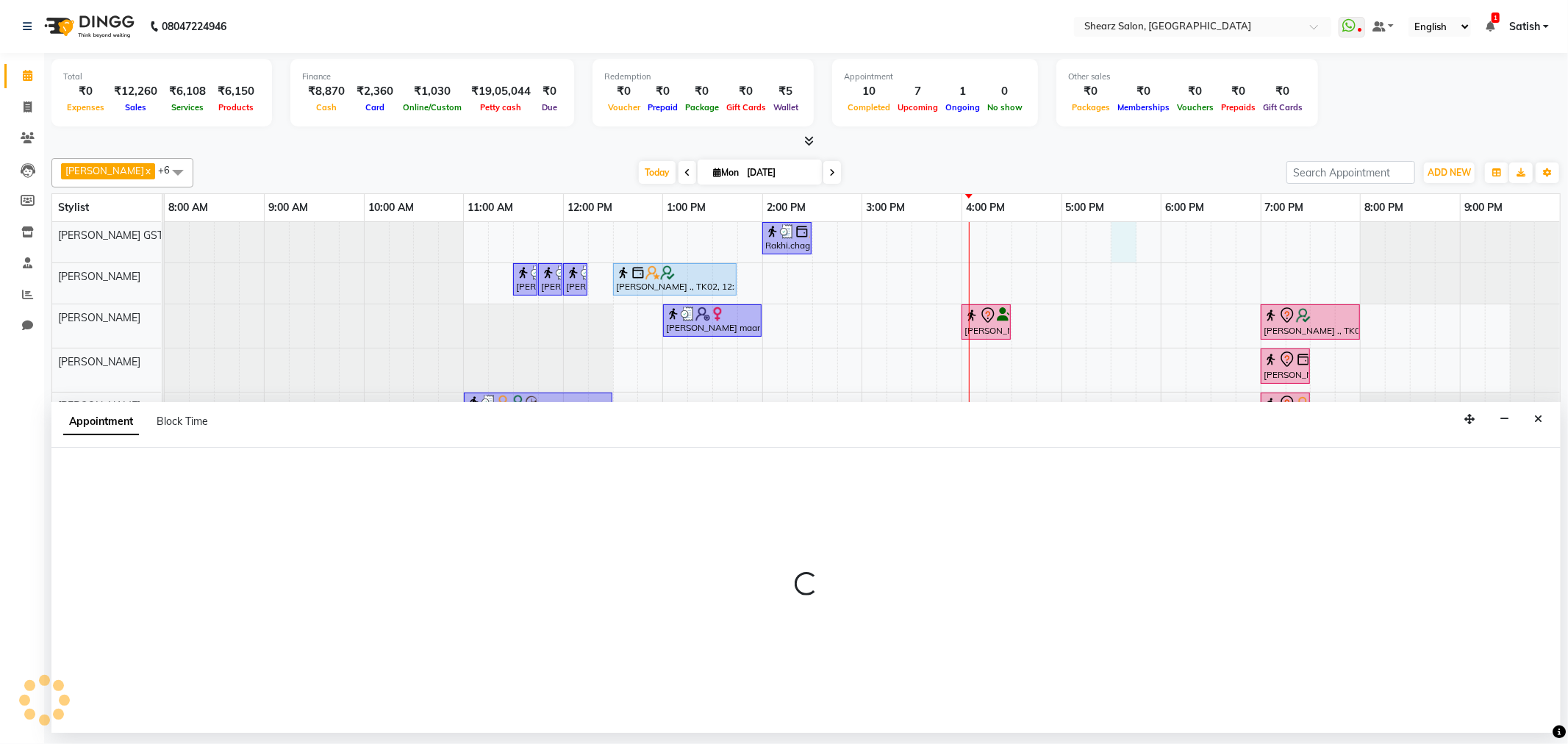
select select "77439"
select select "1050"
select select "tentative"
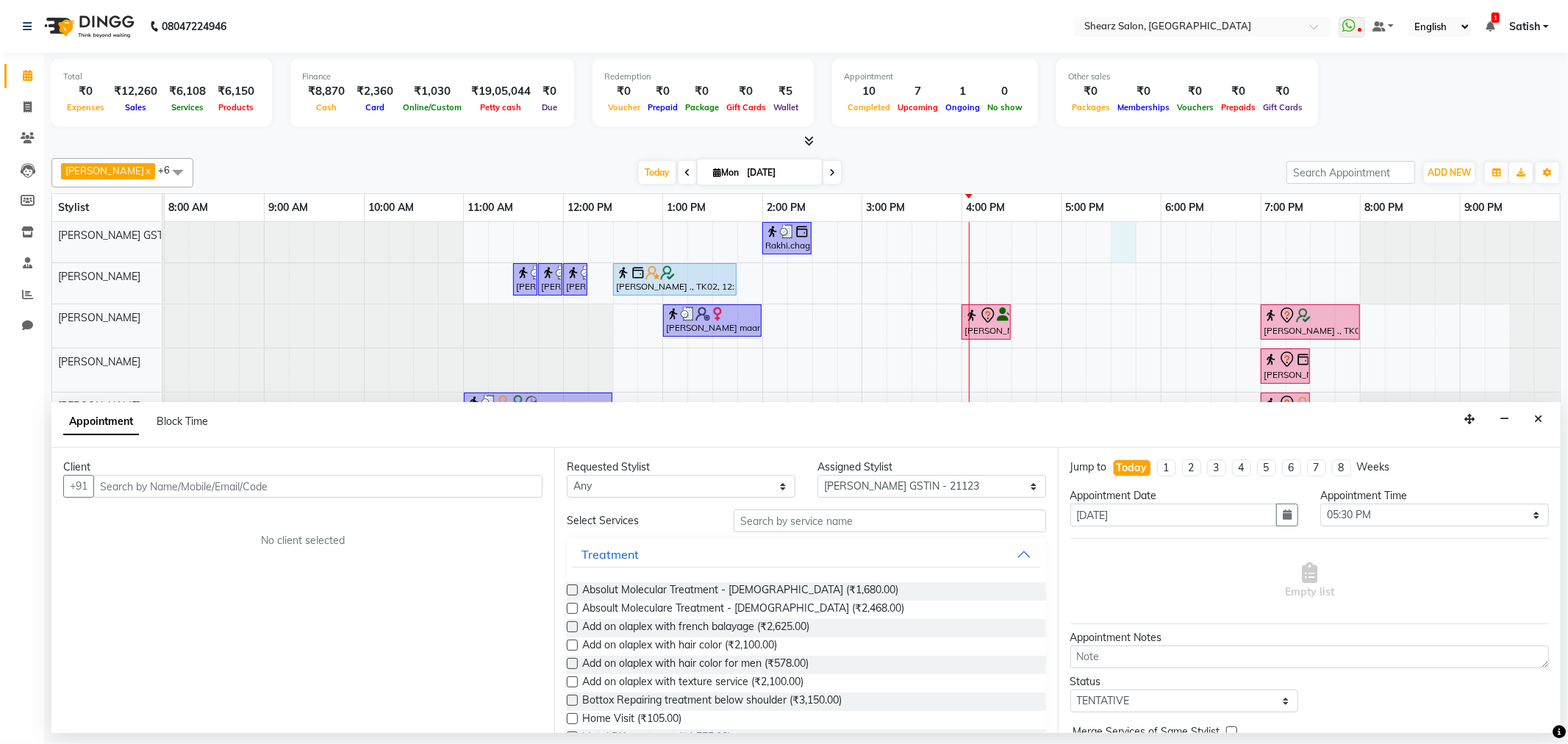
click at [169, 496] on input "text" at bounding box center [318, 487] width 450 height 23
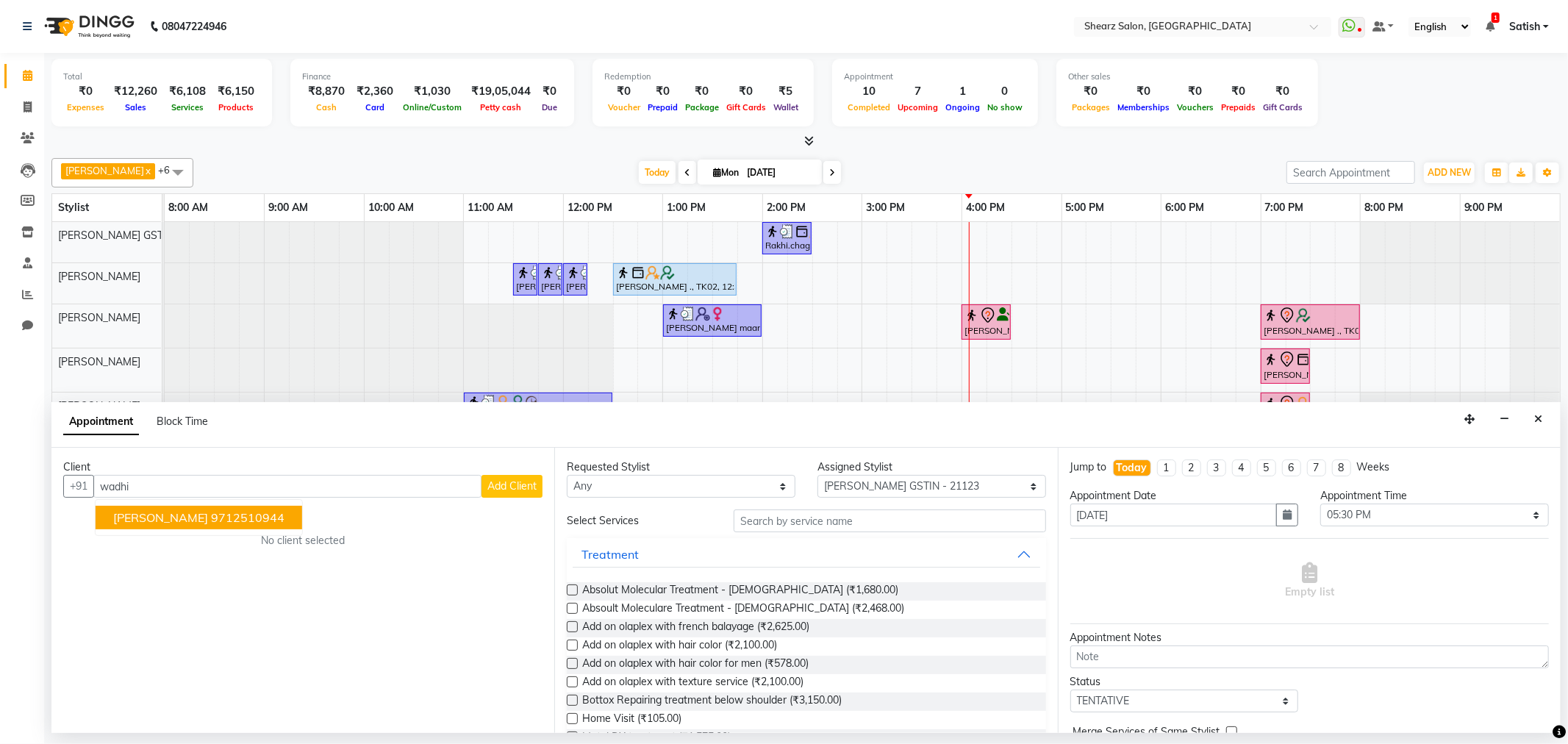
click at [169, 516] on span "[PERSON_NAME]" at bounding box center [161, 517] width 95 height 14
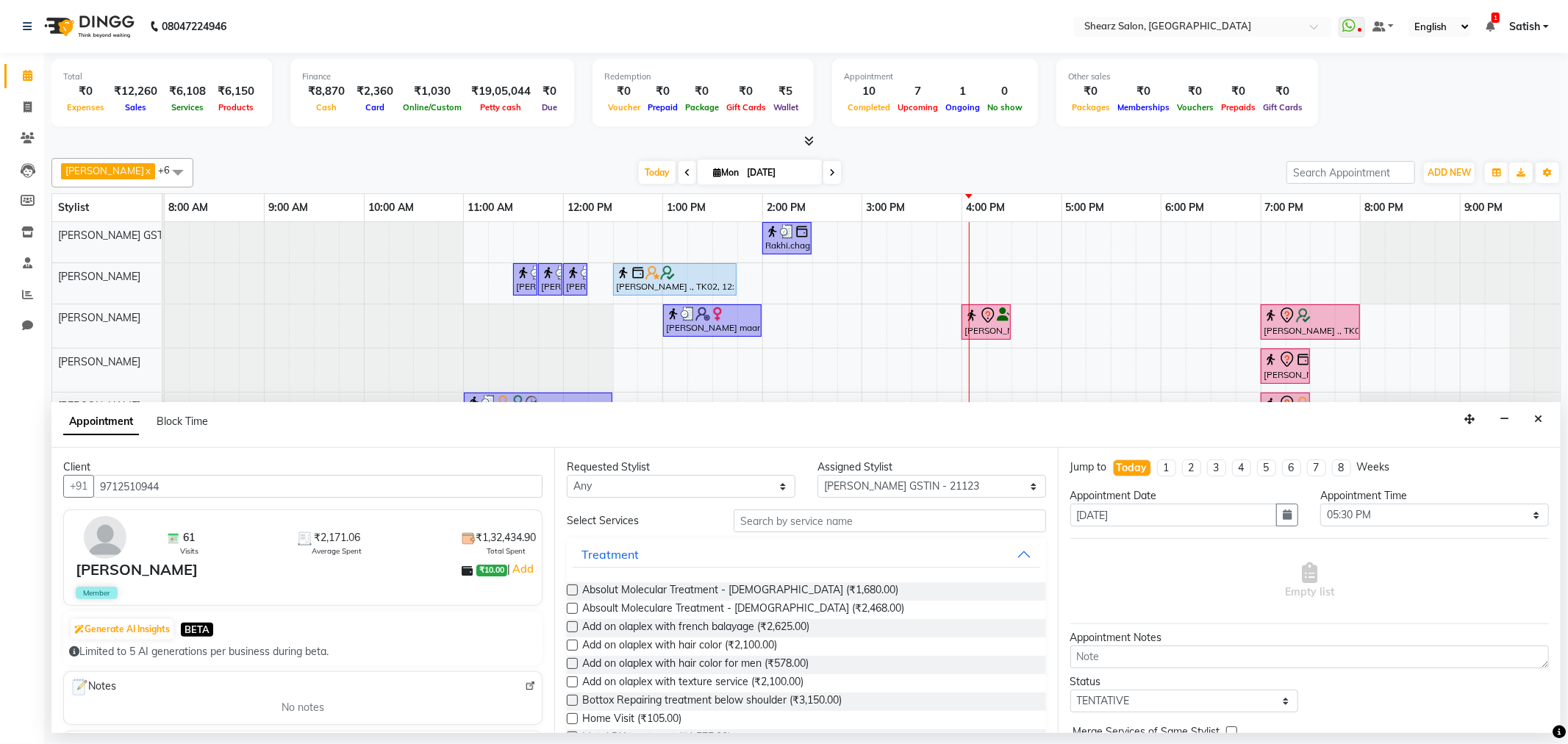
type input "9712510944"
click at [882, 525] on input "text" at bounding box center [890, 521] width 312 height 23
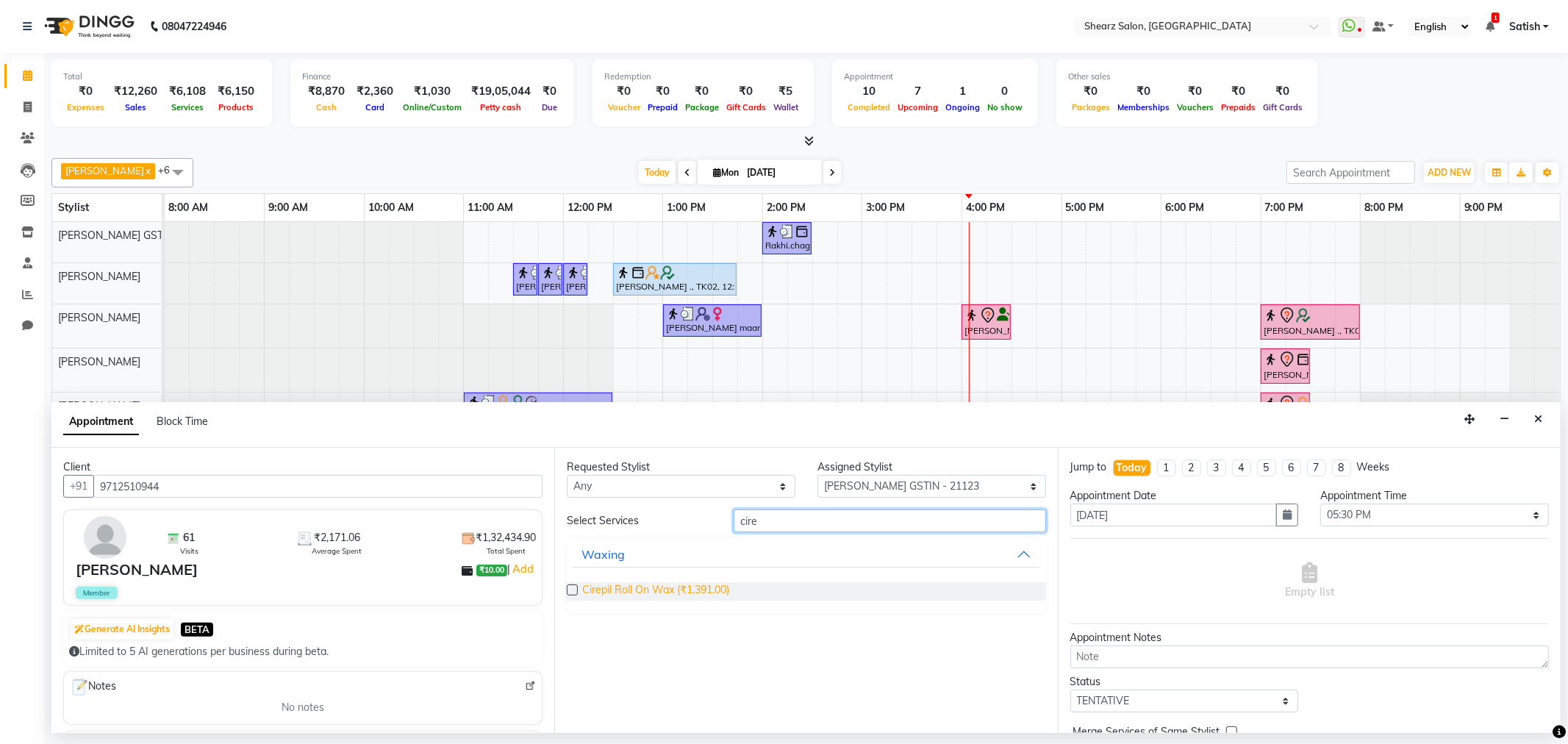
type input "cire"
click at [615, 598] on span "Cirepil Roll On Wax (₹1,391.00)" at bounding box center [656, 591] width 147 height 19
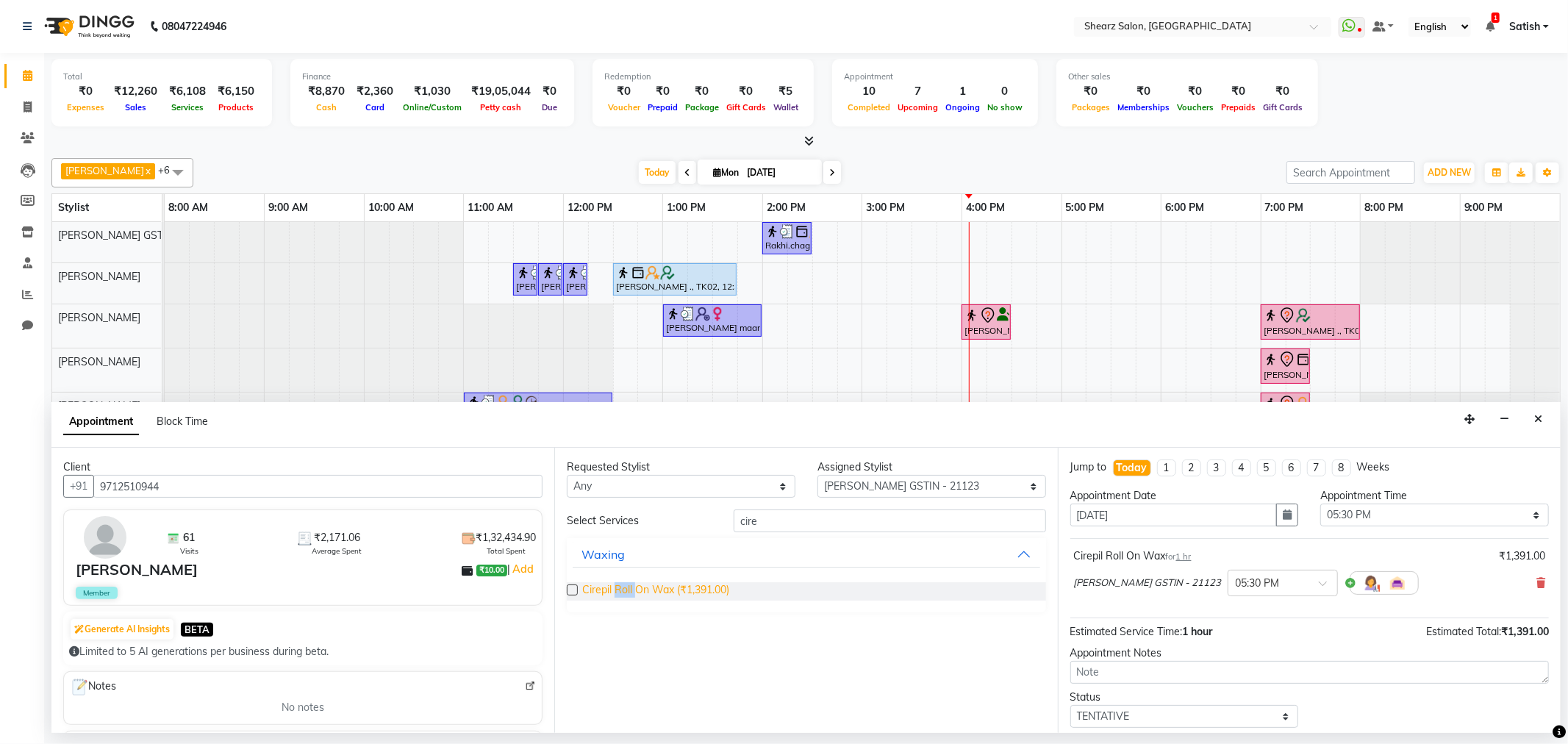
click at [615, 598] on span "Cirepil Roll On Wax (₹1,391.00)" at bounding box center [656, 591] width 147 height 19
checkbox input "false"
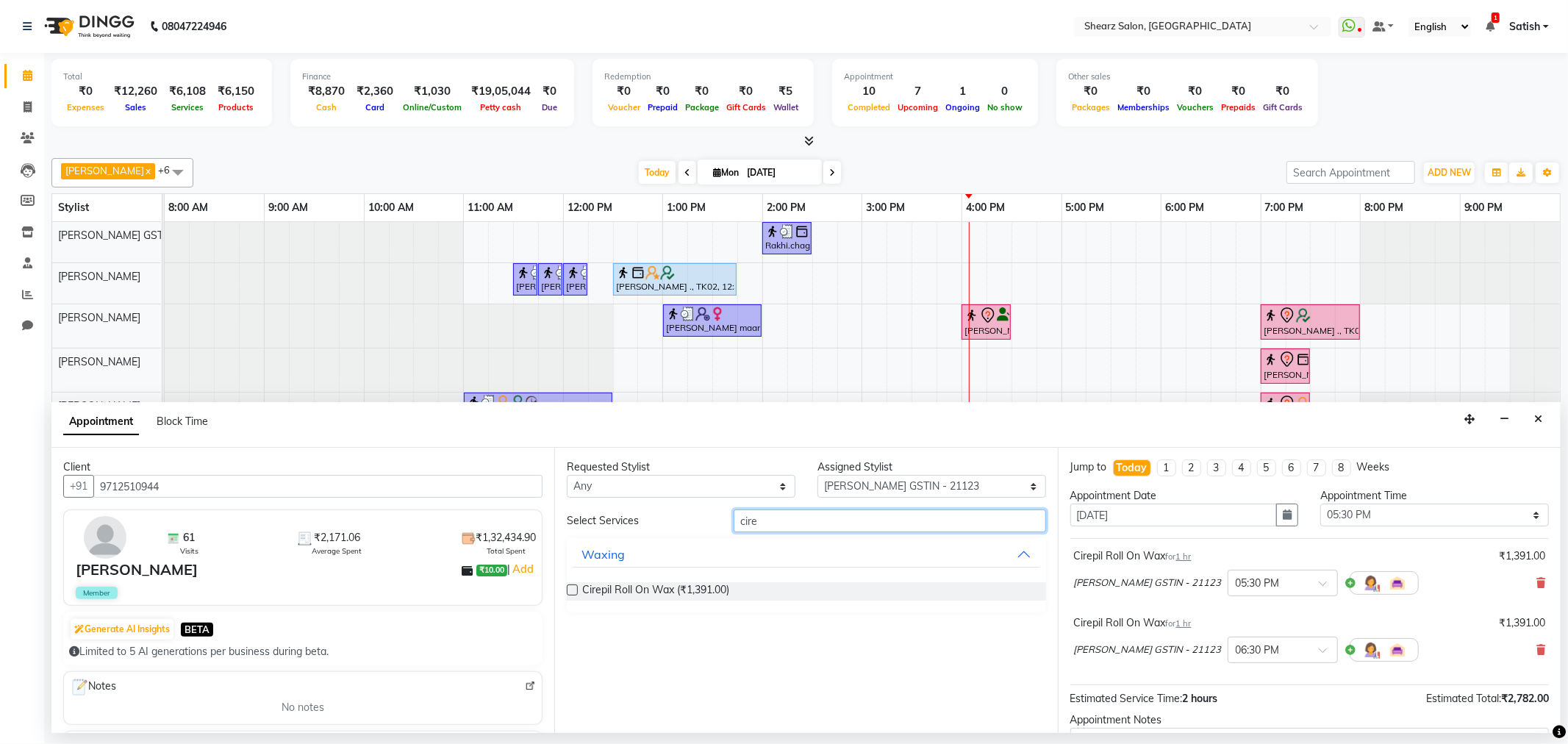
drag, startPoint x: 846, startPoint y: 526, endPoint x: 451, endPoint y: 442, distance: 403.8
click at [306, 442] on app-booking "Appointment Block Time Client +91 9712510944 61 Visits ₹2,171.06 Average Spent …" at bounding box center [806, 567] width 1509 height 331
type input "bra"
drag, startPoint x: 731, startPoint y: 605, endPoint x: 725, endPoint y: 592, distance: 14.3
click at [731, 603] on div "Brazilian stripless international wax (₹1,732.00)" at bounding box center [806, 591] width 479 height 42
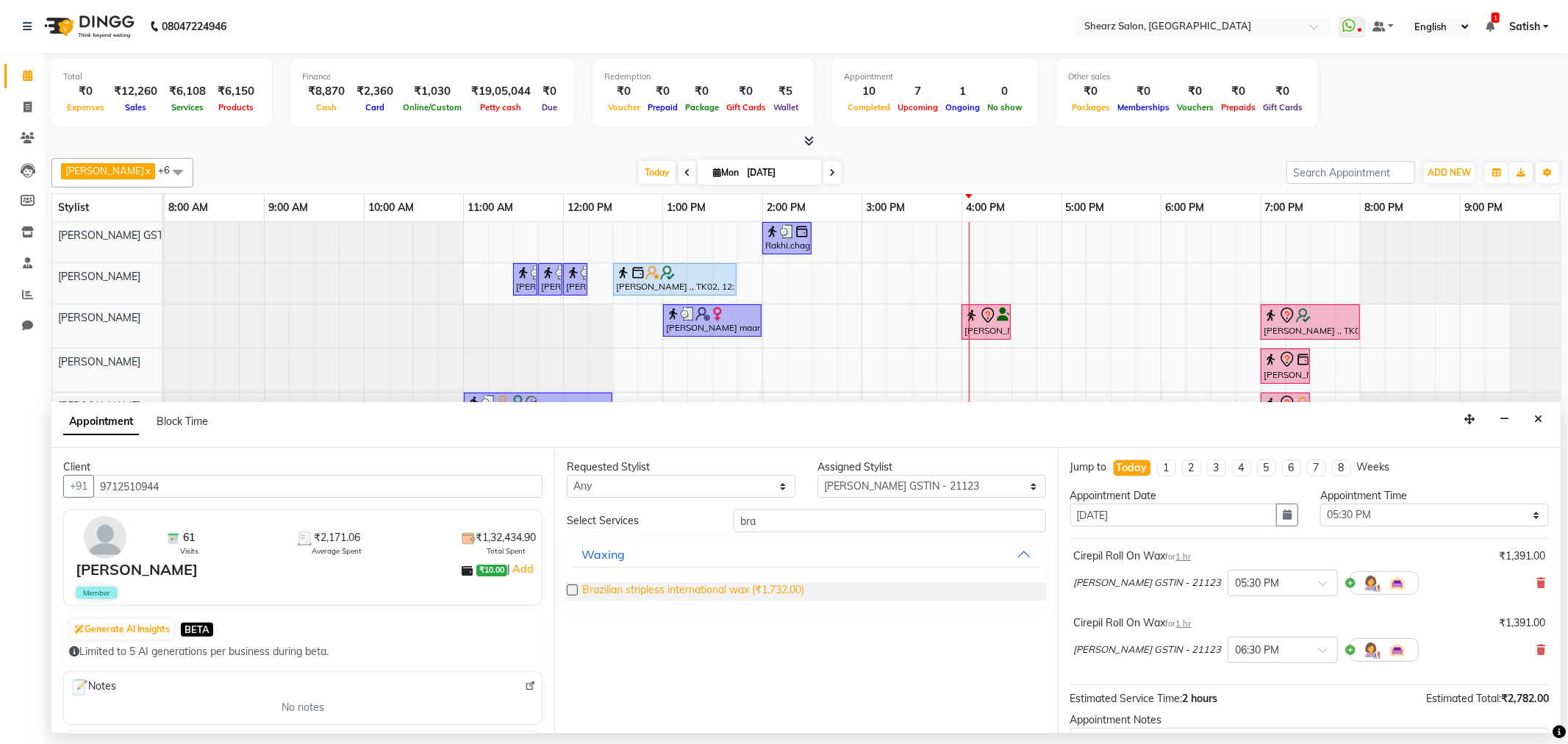
click at [725, 592] on span "Brazilian stripless international wax (₹1,732.00)" at bounding box center [693, 591] width 222 height 19
checkbox input "false"
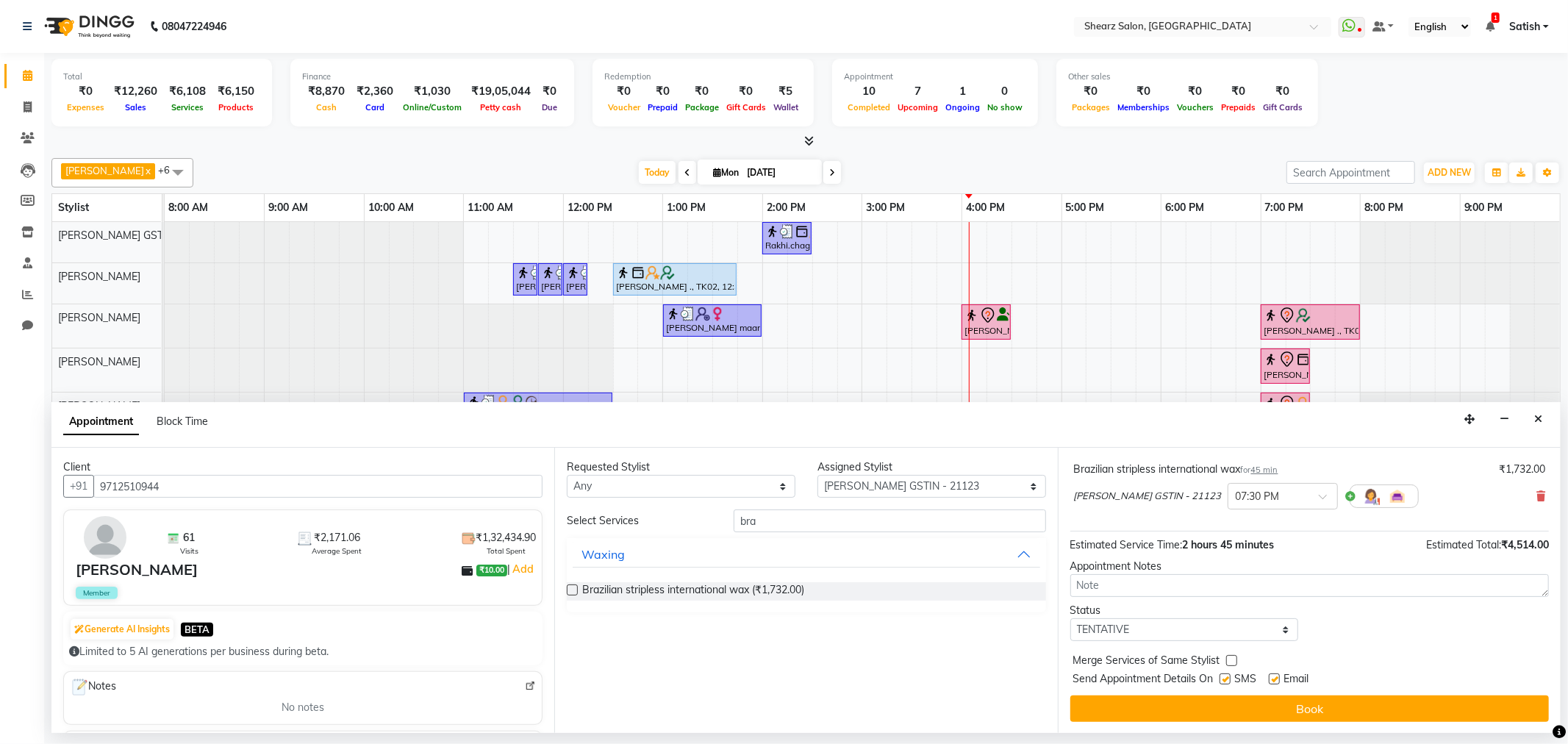
scroll to position [221, 0]
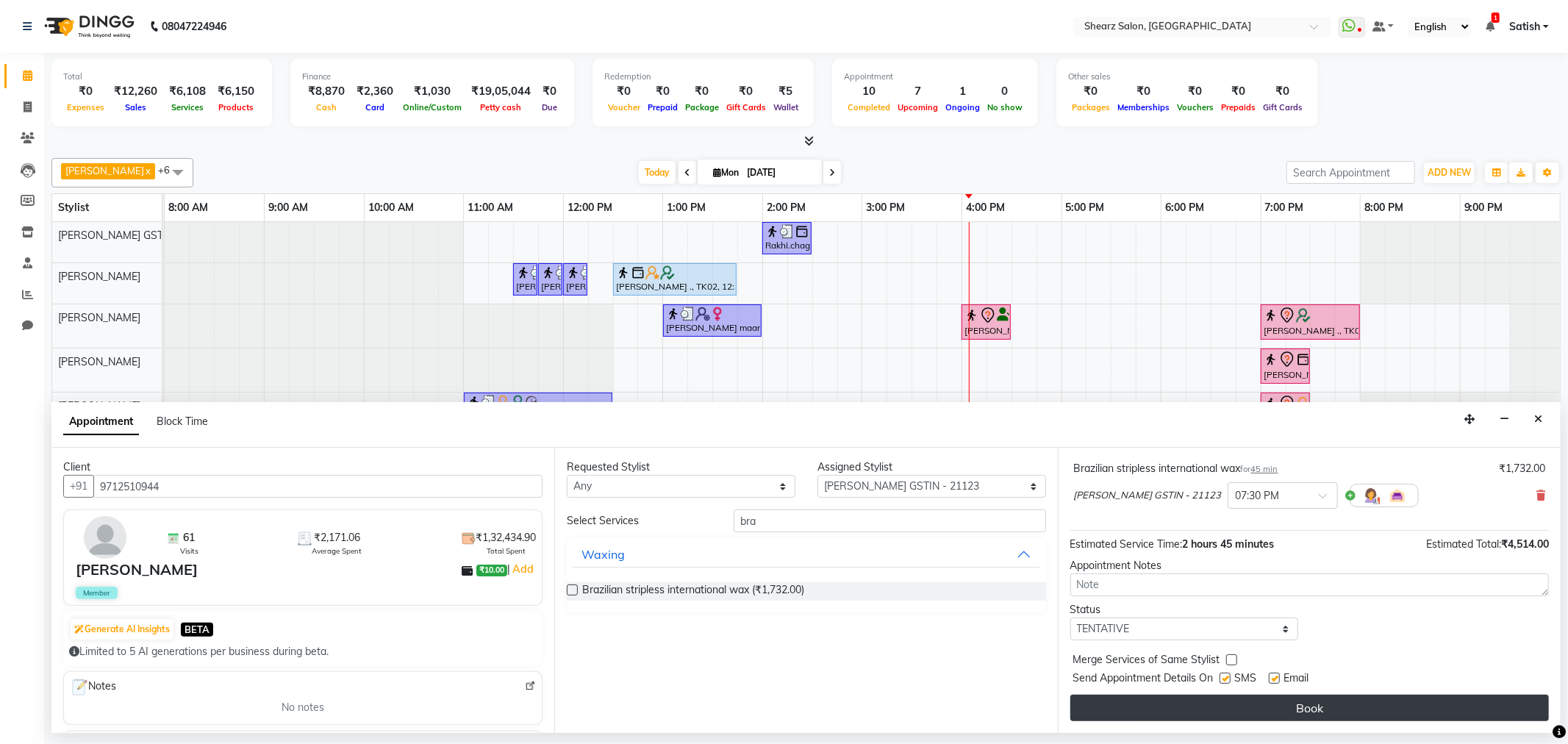
click at [1244, 707] on button "Book" at bounding box center [1309, 708] width 479 height 27
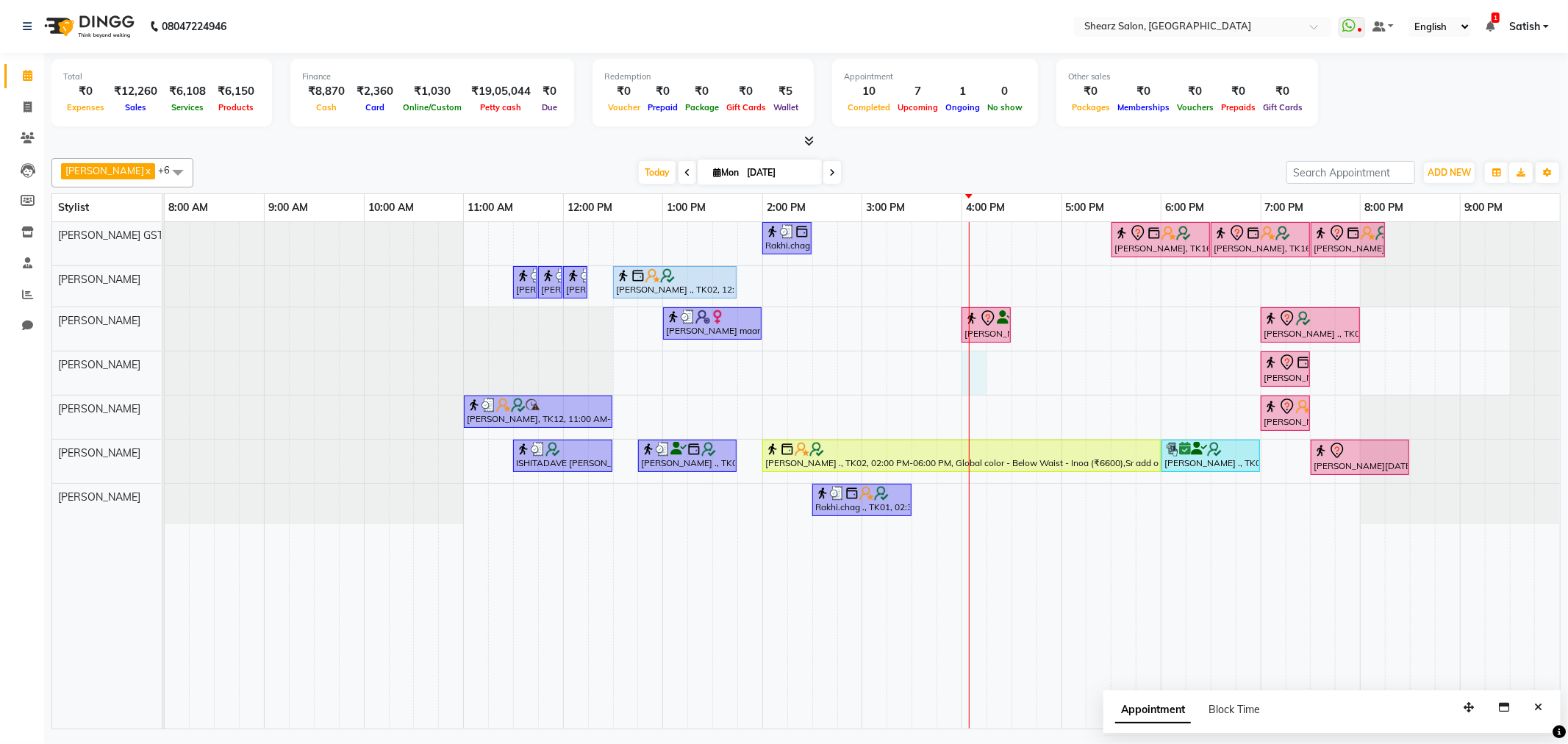
click at [973, 358] on div "Rakhi.chag ., TK01, 02:00 PM-02:30 PM, Eyebrow threading with senior Pooja Wadh…" at bounding box center [862, 475] width 1396 height 507
select select "77486"
select select "960"
select select "tentative"
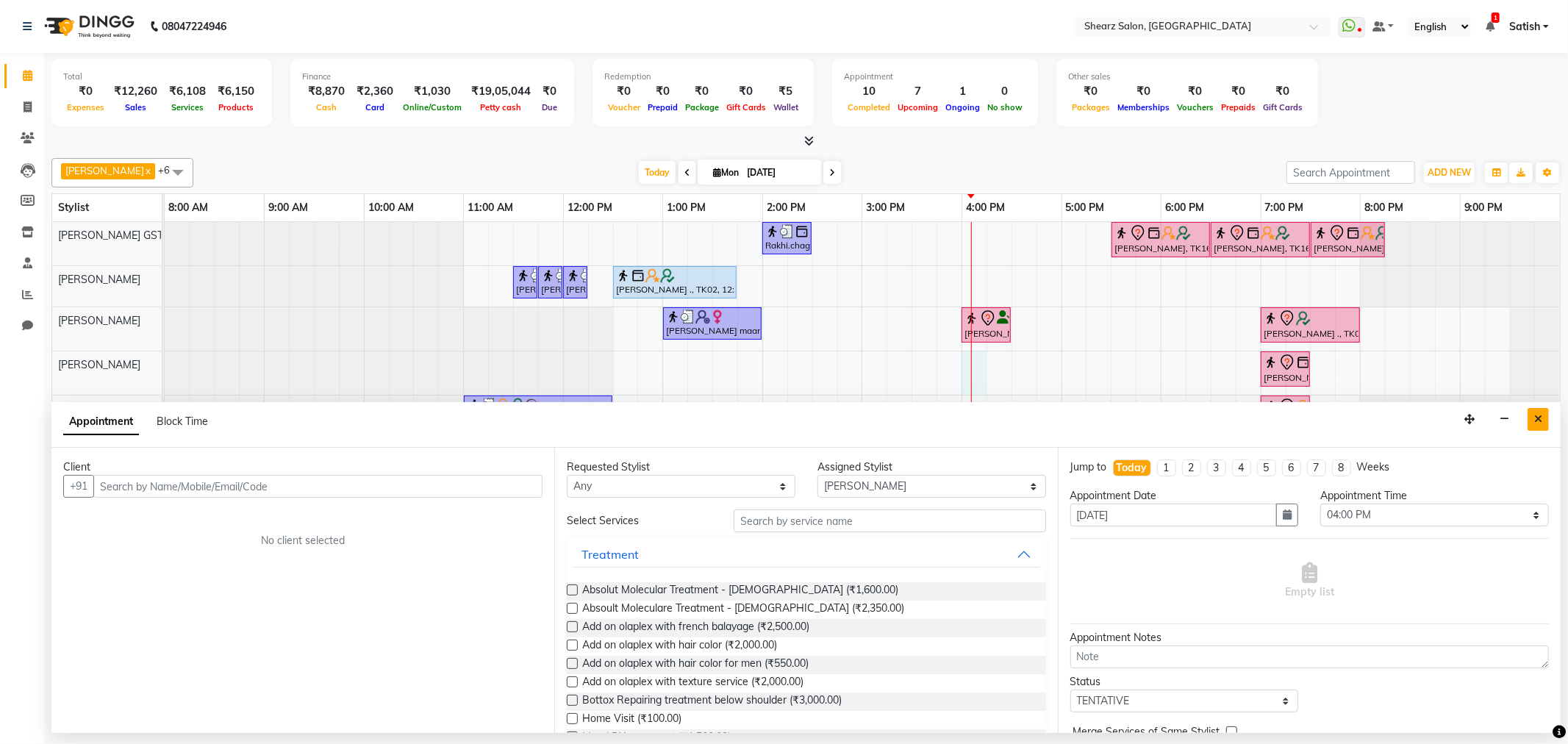
click at [1542, 422] on icon "Close" at bounding box center [1538, 419] width 8 height 11
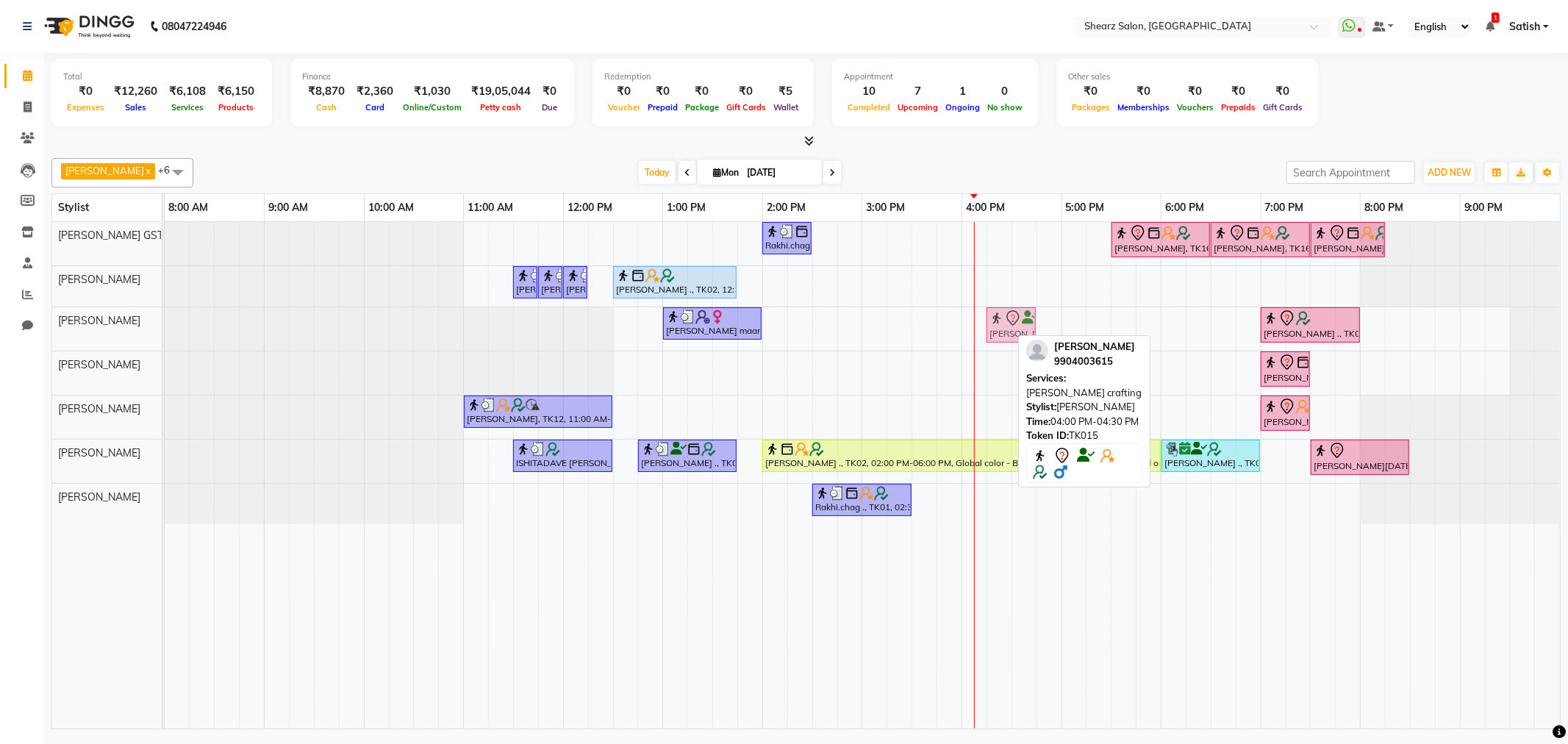
drag, startPoint x: 986, startPoint y: 318, endPoint x: 1006, endPoint y: 319, distance: 20.0
click at [165, 319] on div "prachi maam, TK10, 01:00 PM-02:00 PM, Haircut By Master Stylist - Female Jacob …" at bounding box center [165, 329] width 0 height 44
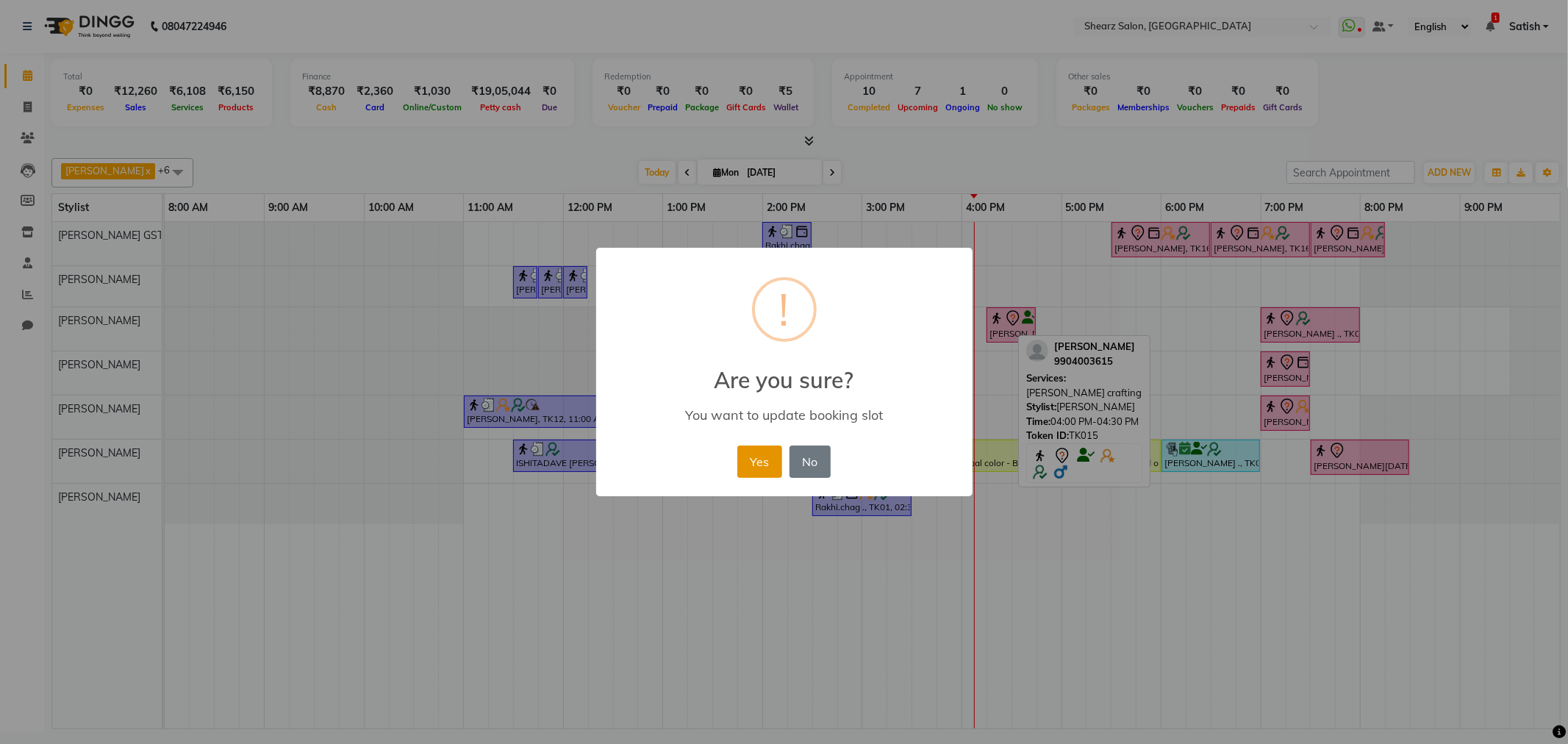
click at [772, 467] on button "Yes" at bounding box center [760, 462] width 45 height 32
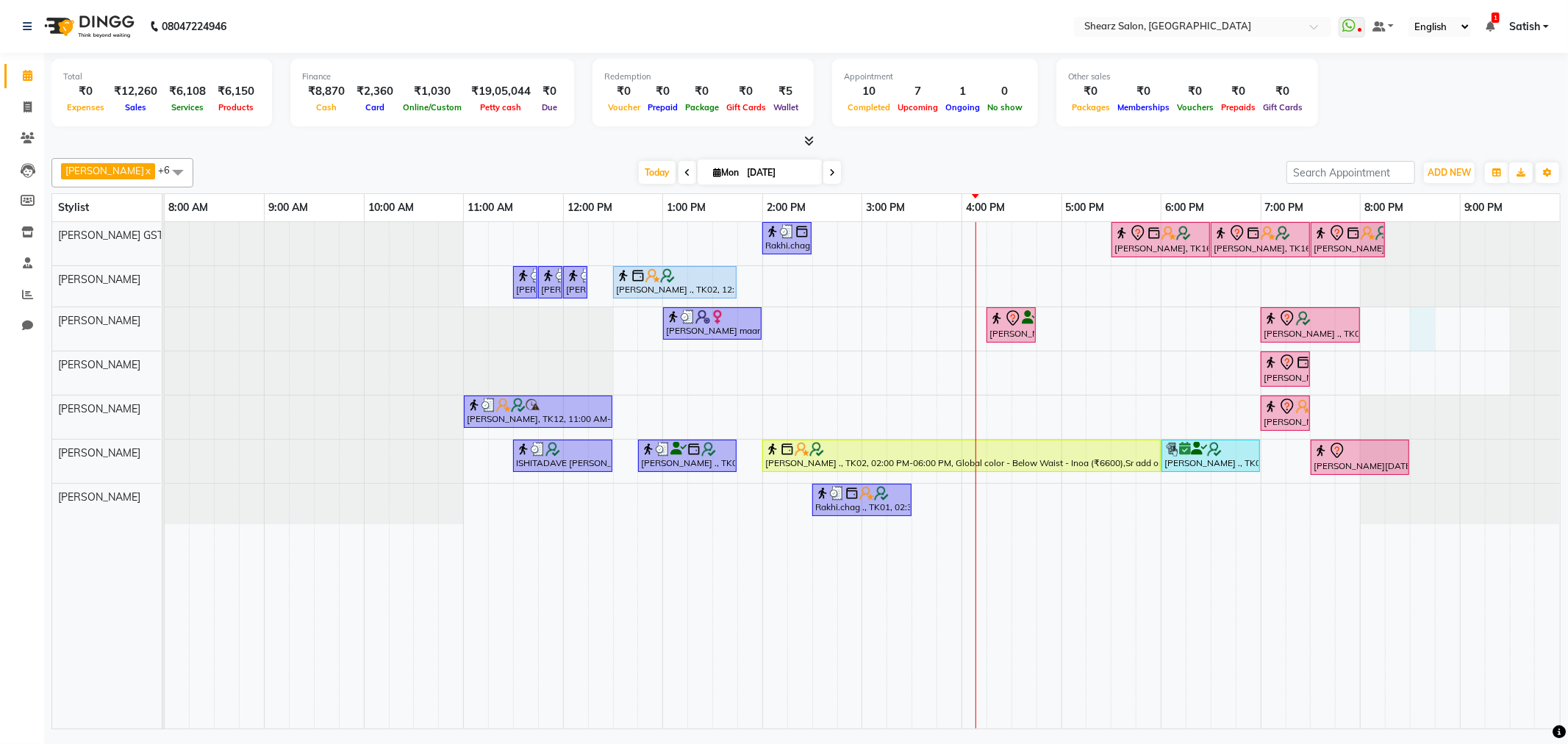
click at [1432, 320] on div "Rakhi.chag ., TK01, 02:00 PM-02:30 PM, Eyebrow threading with senior Pooja Wadh…" at bounding box center [862, 475] width 1396 height 507
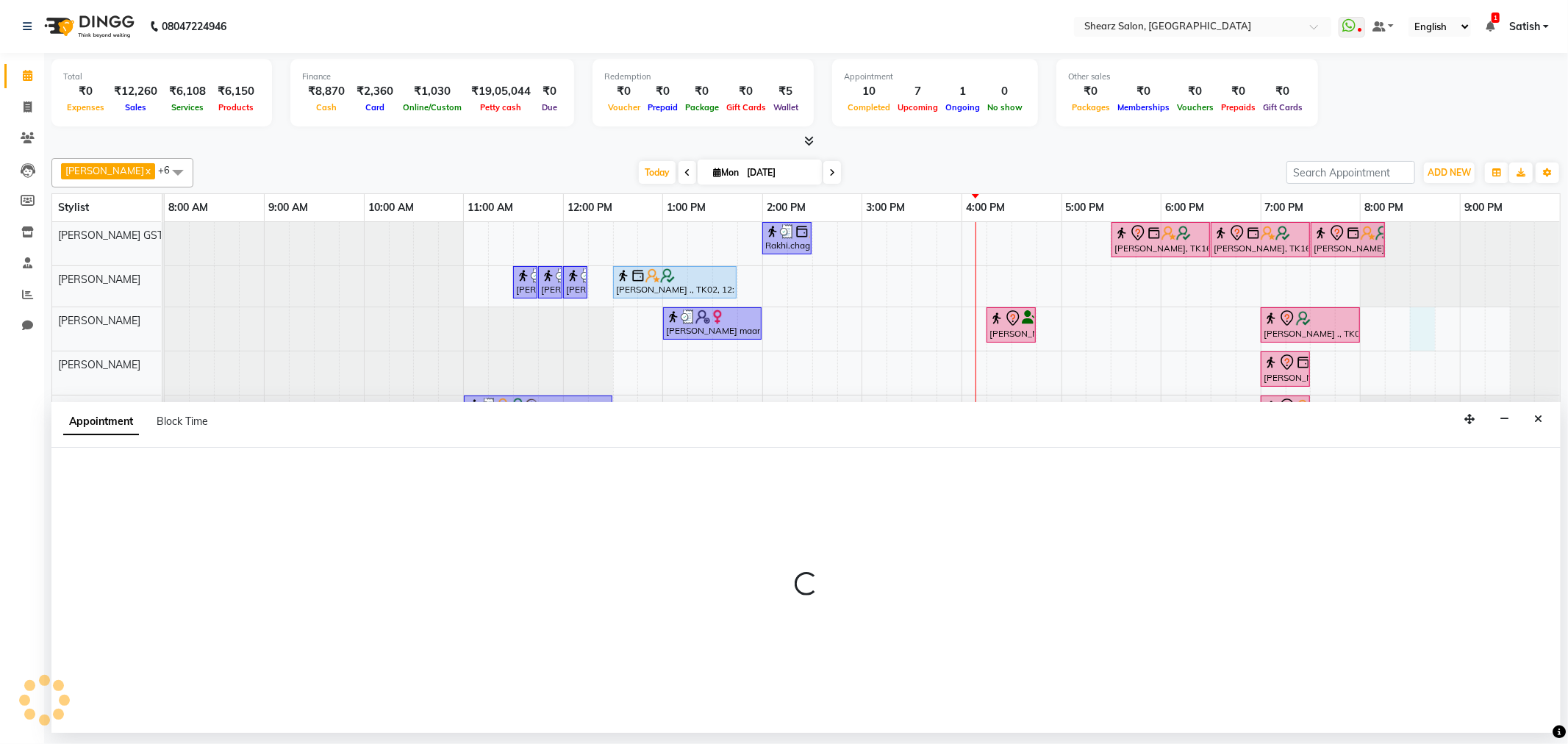
select select "77475"
select select "1230"
select select "tentative"
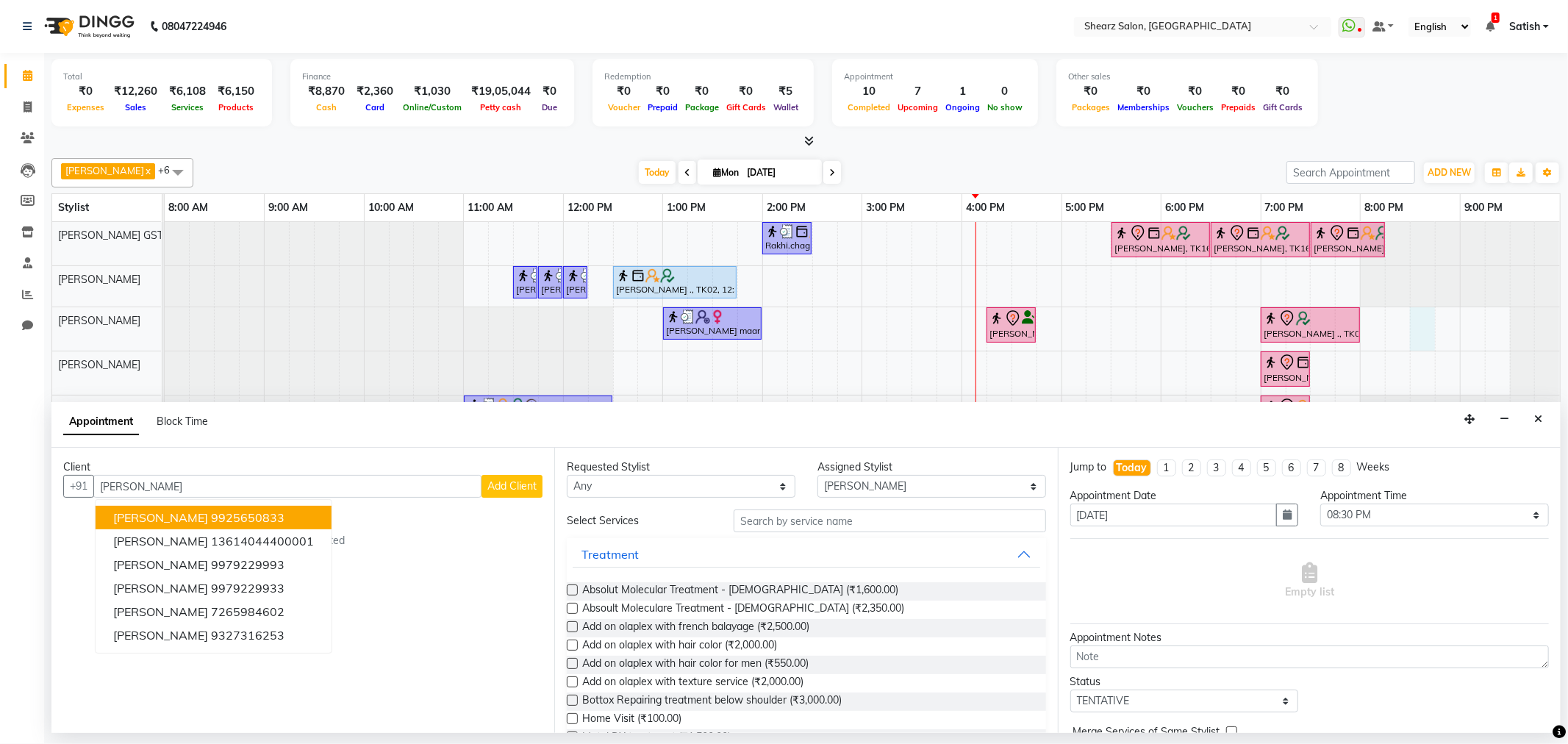
drag, startPoint x: 210, startPoint y: 479, endPoint x: 36, endPoint y: 480, distance: 174.0
click at [36, 480] on app-home "08047224946 Select Location × Shearz Salon, Prahaladnagar WhatsApp Status ✕ Sta…" at bounding box center [784, 367] width 1568 height 733
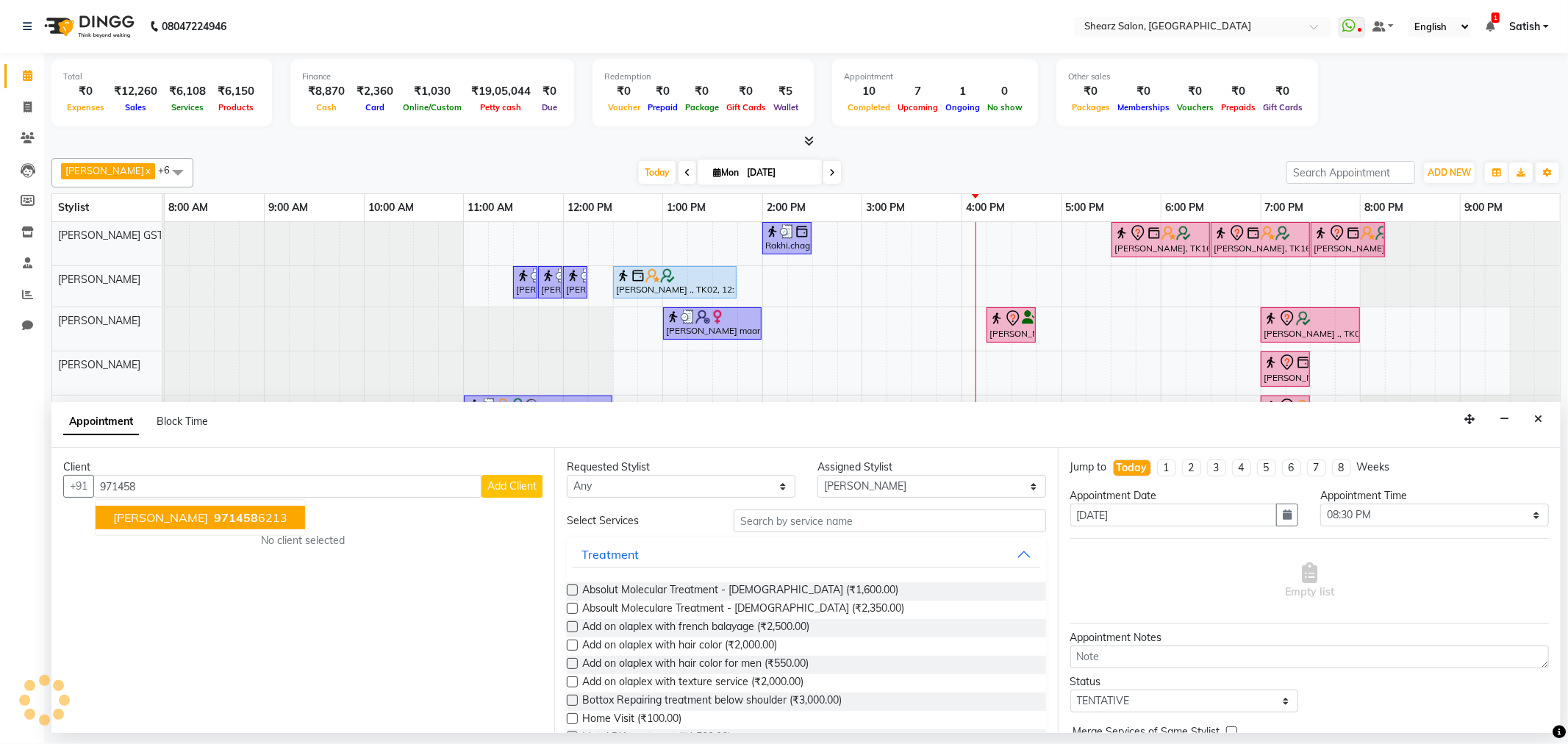
click at [253, 510] on ngb-highlight "971458 6213" at bounding box center [250, 517] width 77 height 14
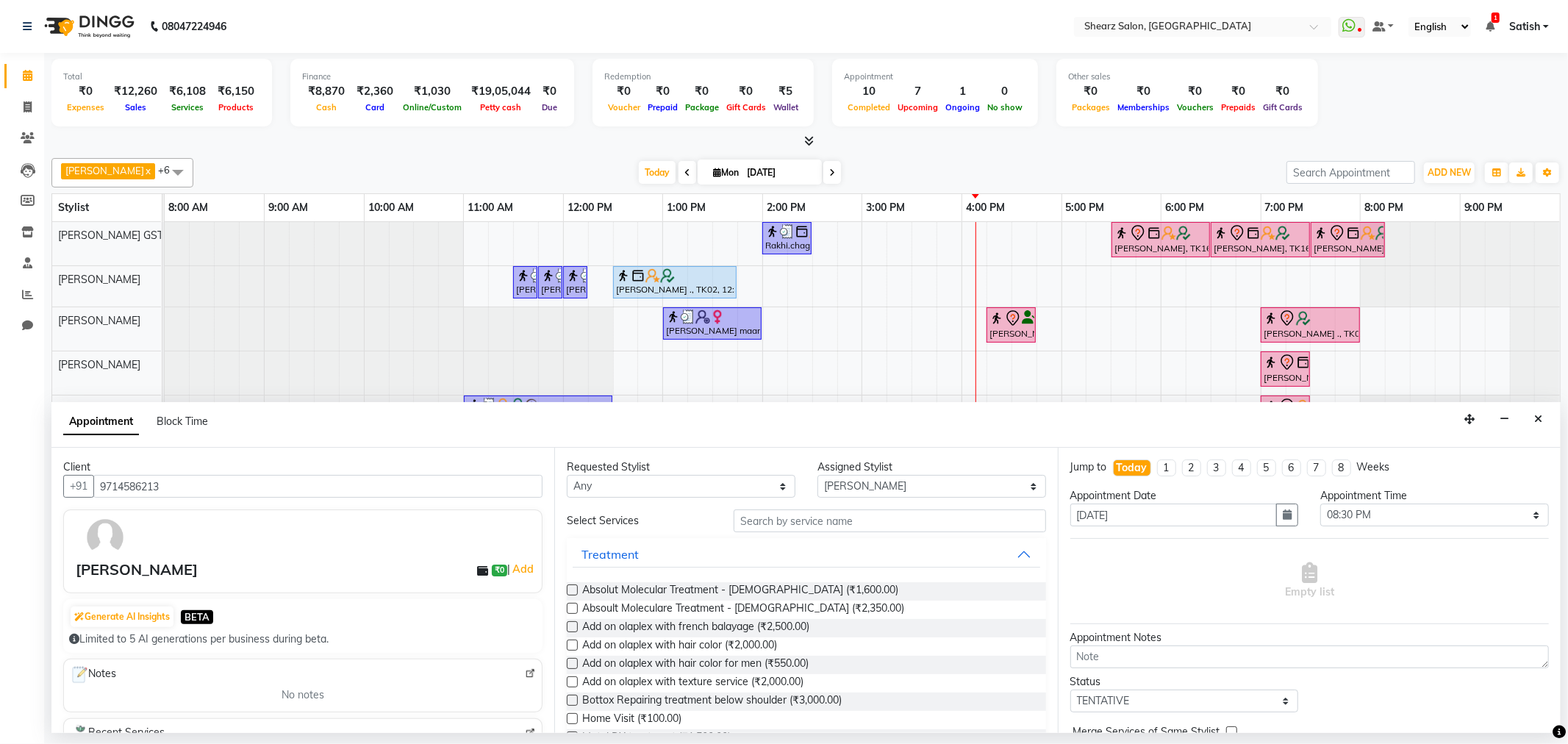
type input "9714586213"
click at [861, 517] on input "text" at bounding box center [890, 521] width 312 height 23
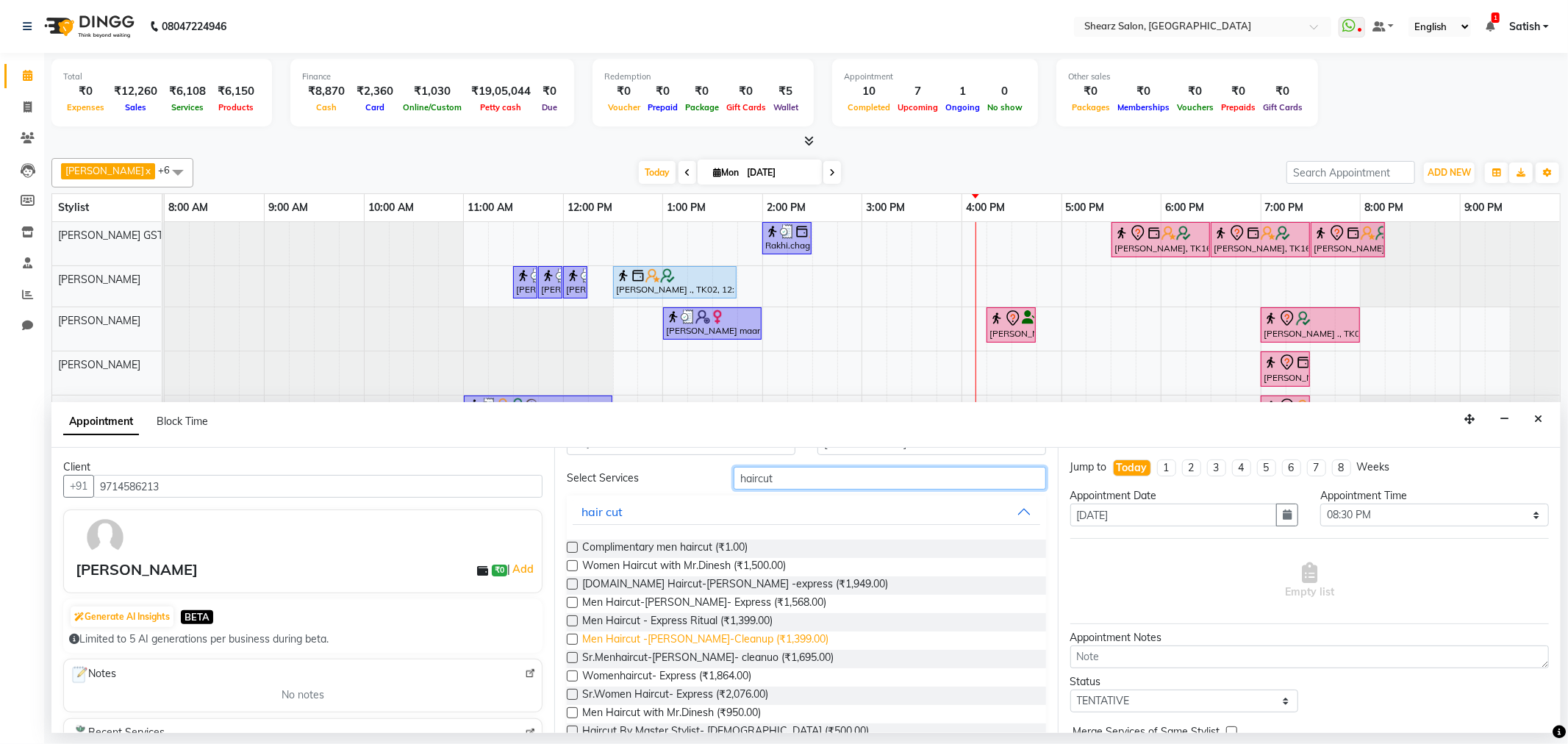
scroll to position [82, 0]
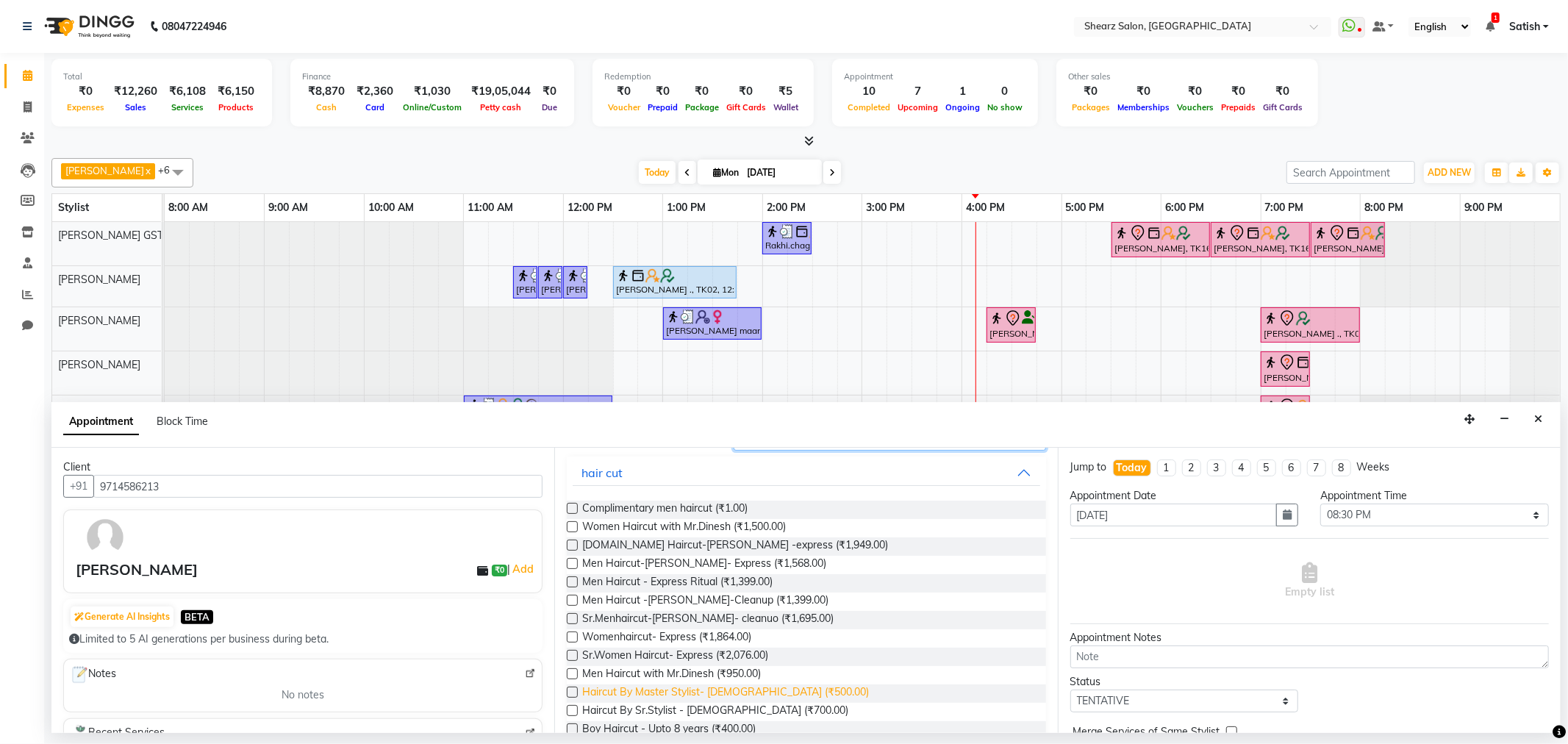
type input "haircut"
click at [656, 701] on span "Haircut By Master Stylist- Male (₹500.00)" at bounding box center [726, 693] width 287 height 19
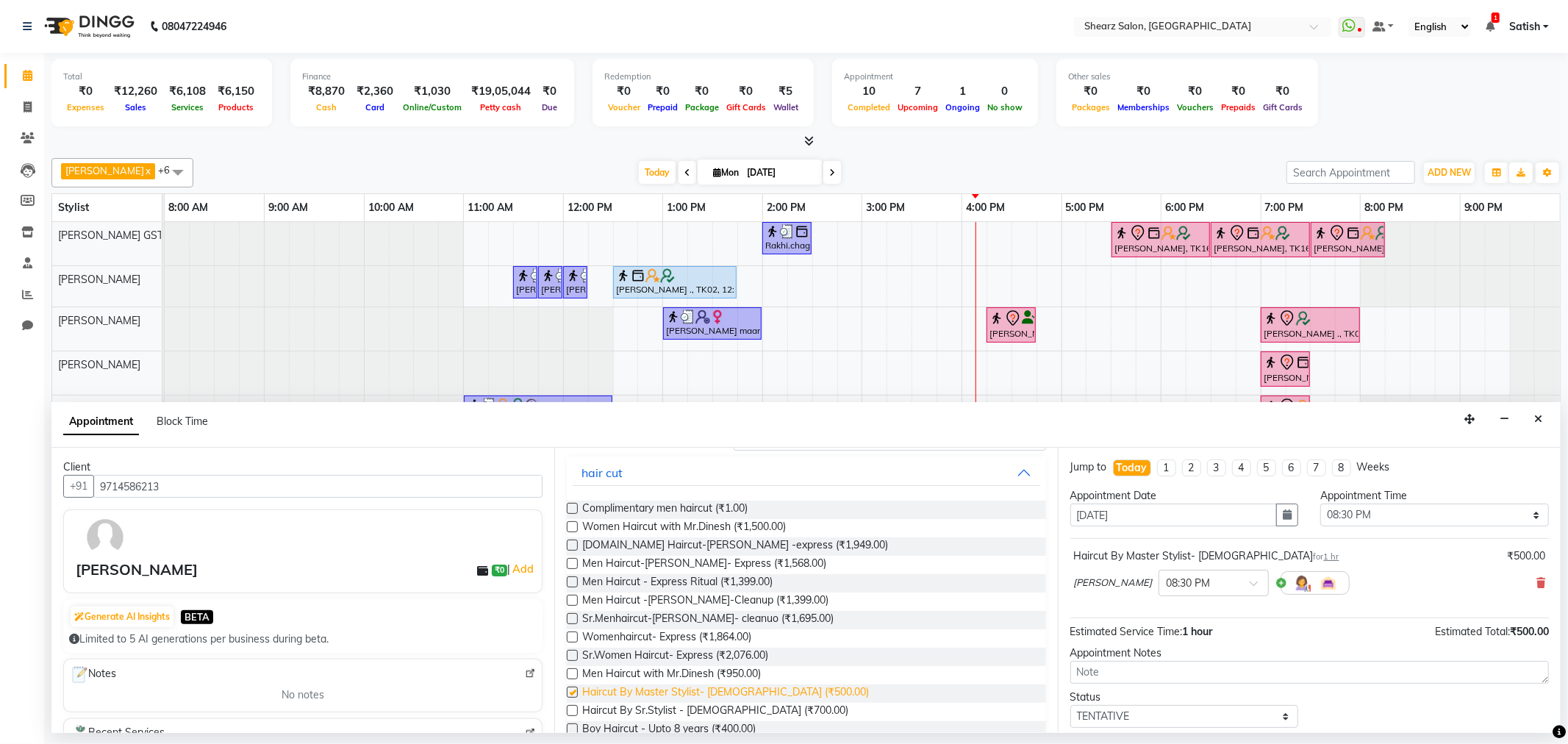
checkbox input "false"
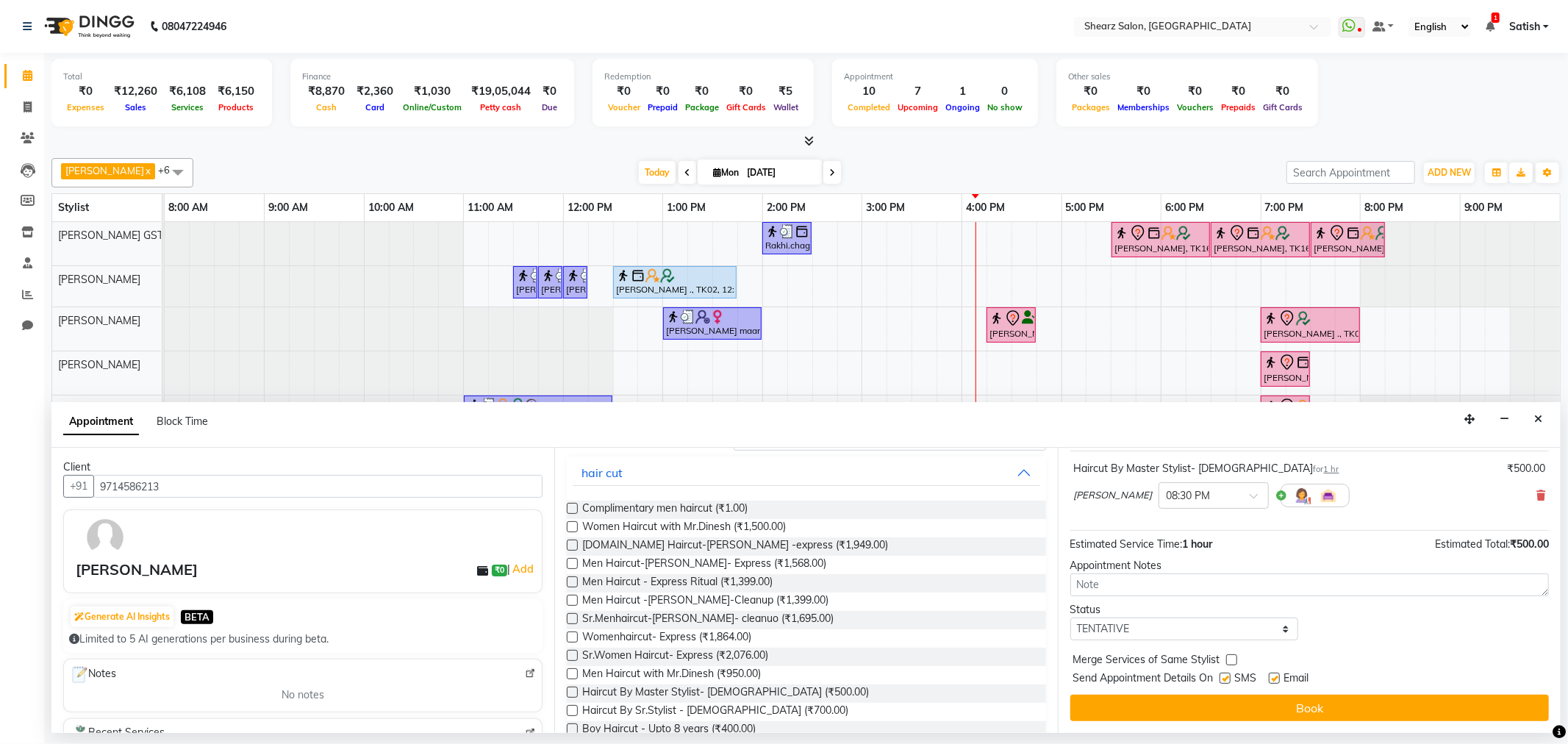
click at [1263, 723] on div "Jump to Today 1 2 3 4 5 6 7 8 Weeks Appointment Date 01-09-2025 Appointment Tim…" at bounding box center [1309, 591] width 503 height 285
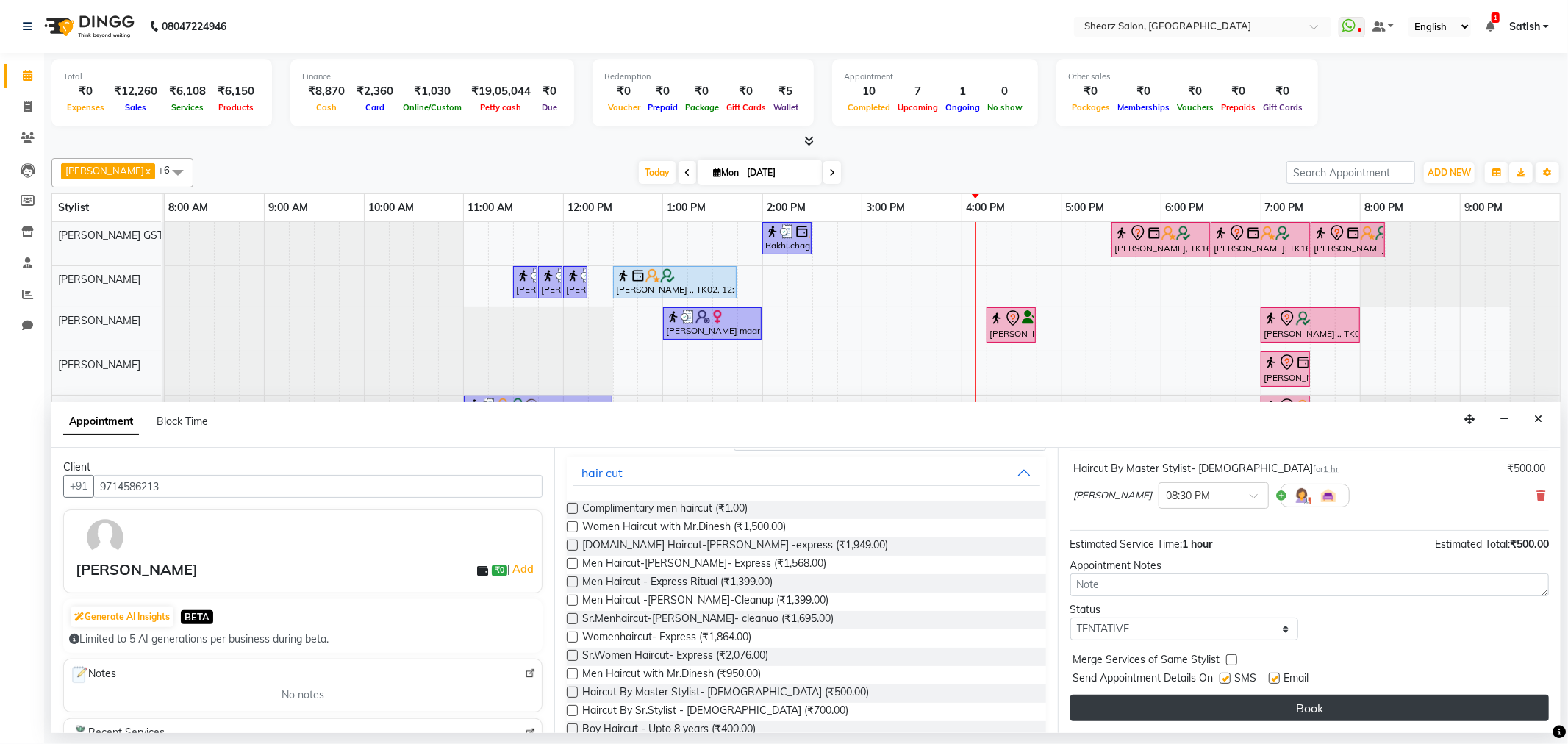
click at [1275, 707] on button "Book" at bounding box center [1309, 708] width 479 height 27
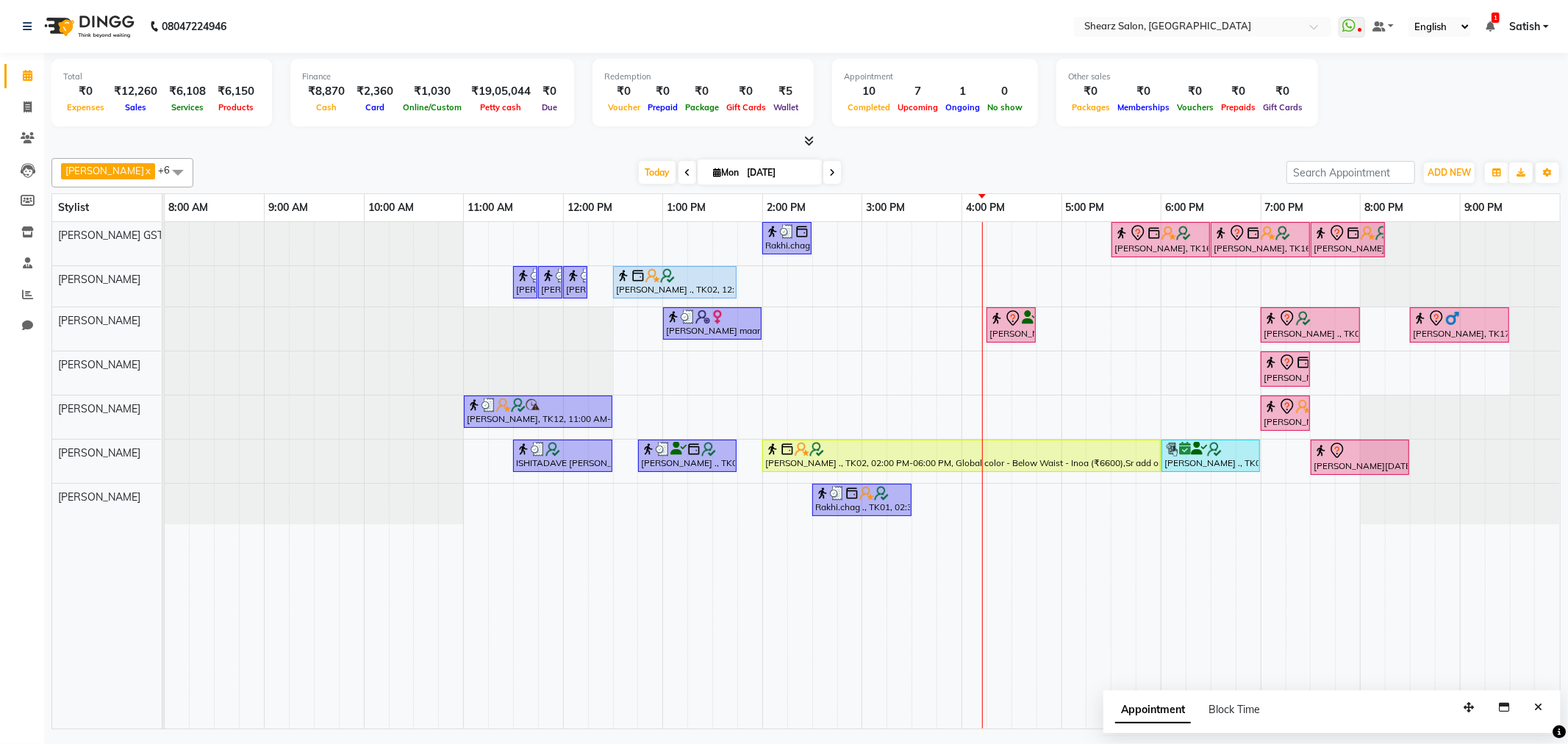
click at [827, 170] on span at bounding box center [832, 173] width 18 height 23
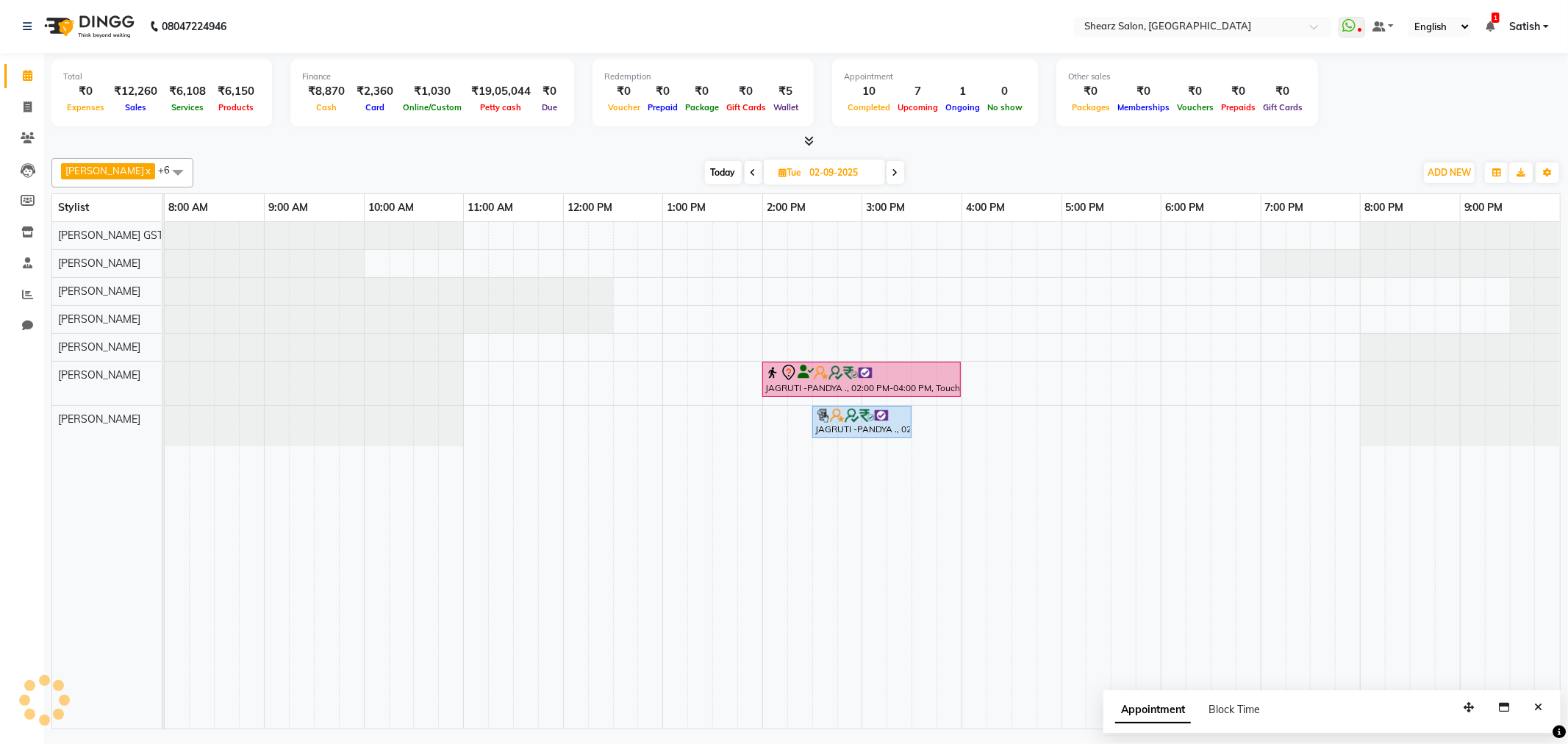
click at [894, 175] on span at bounding box center [895, 173] width 18 height 23
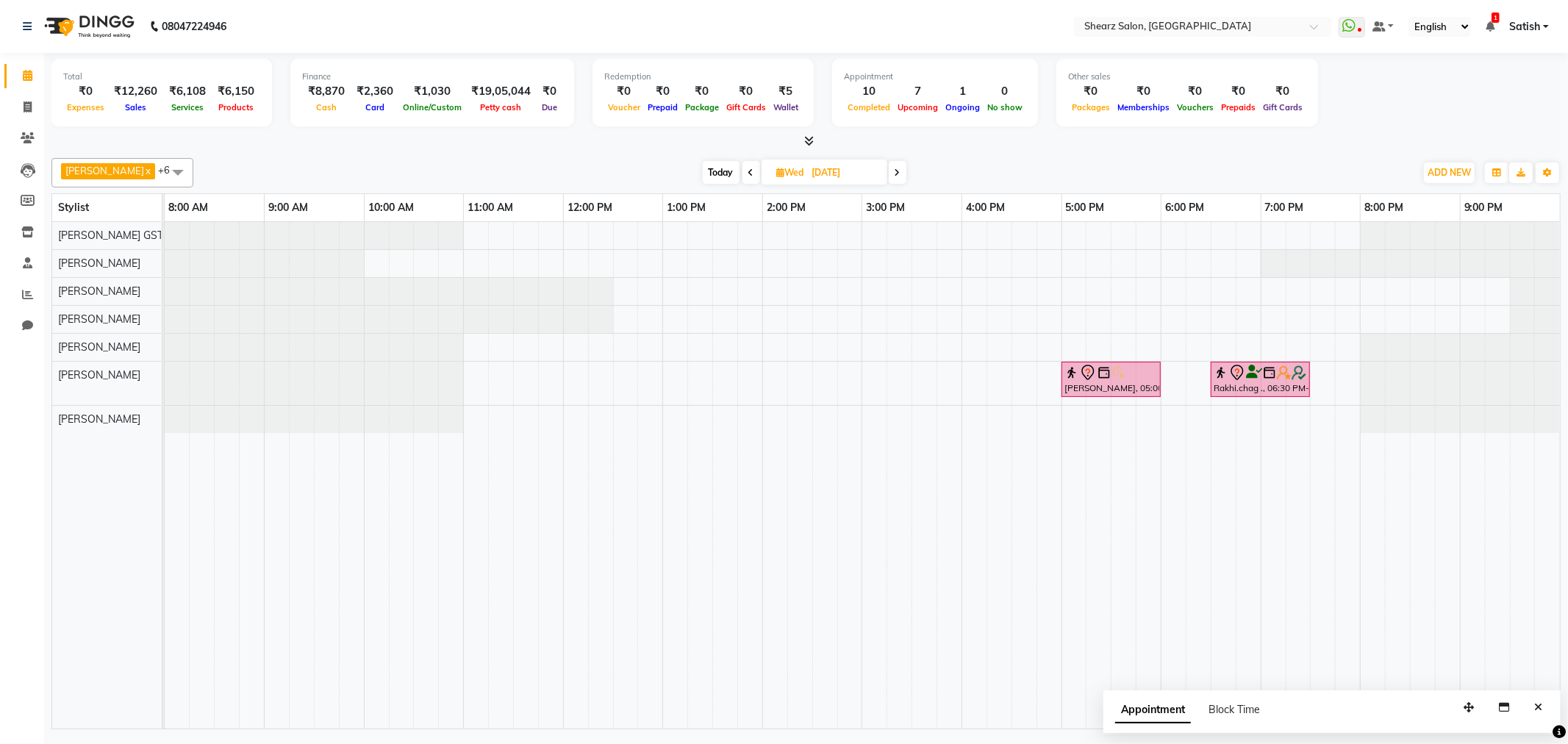
click at [895, 175] on icon at bounding box center [897, 173] width 6 height 9
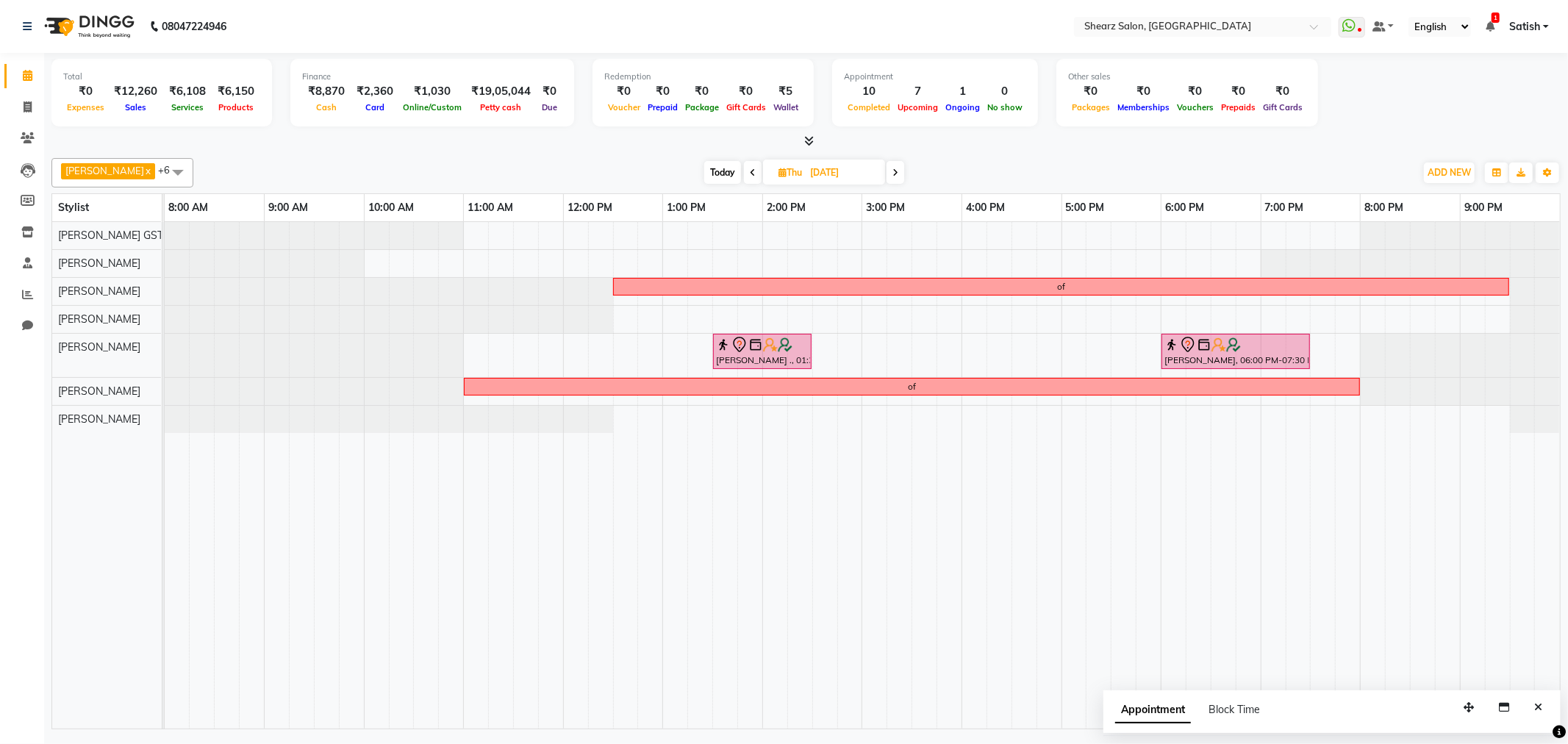
click at [894, 175] on span at bounding box center [895, 173] width 18 height 23
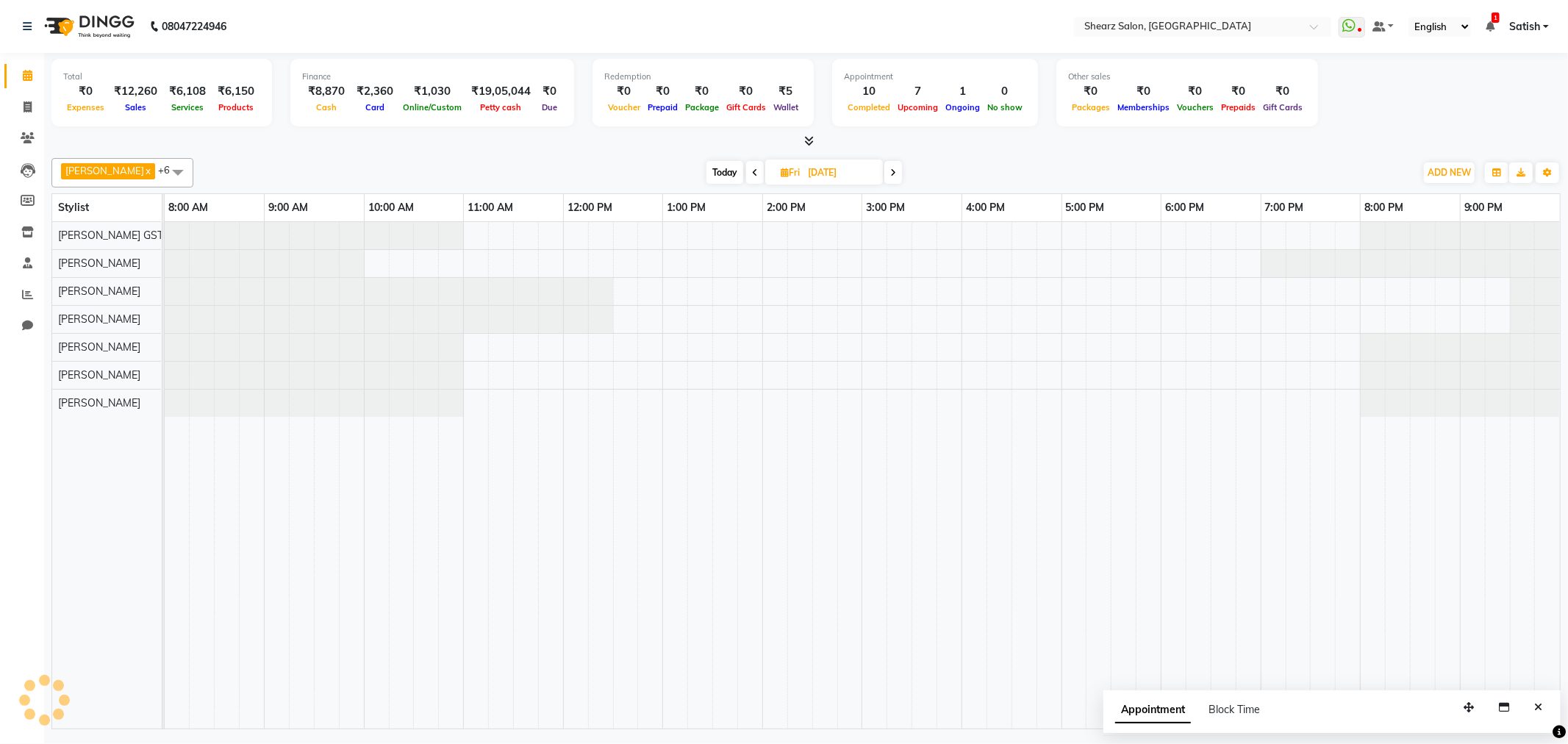
click at [894, 175] on span at bounding box center [894, 173] width 18 height 23
click at [718, 173] on span "Today" at bounding box center [723, 173] width 37 height 23
type input "[DATE]"
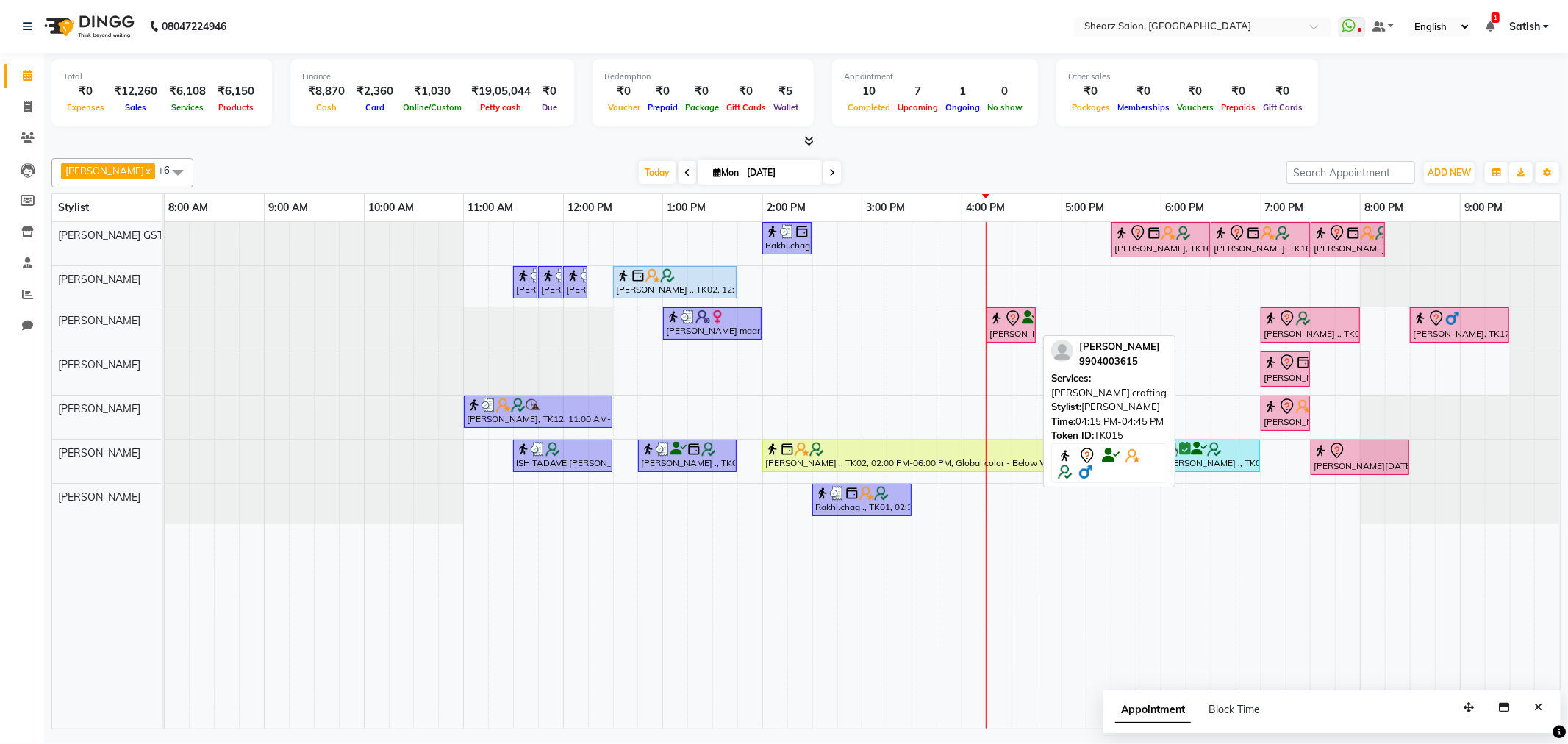
click at [1022, 318] on icon at bounding box center [1030, 318] width 16 height 1
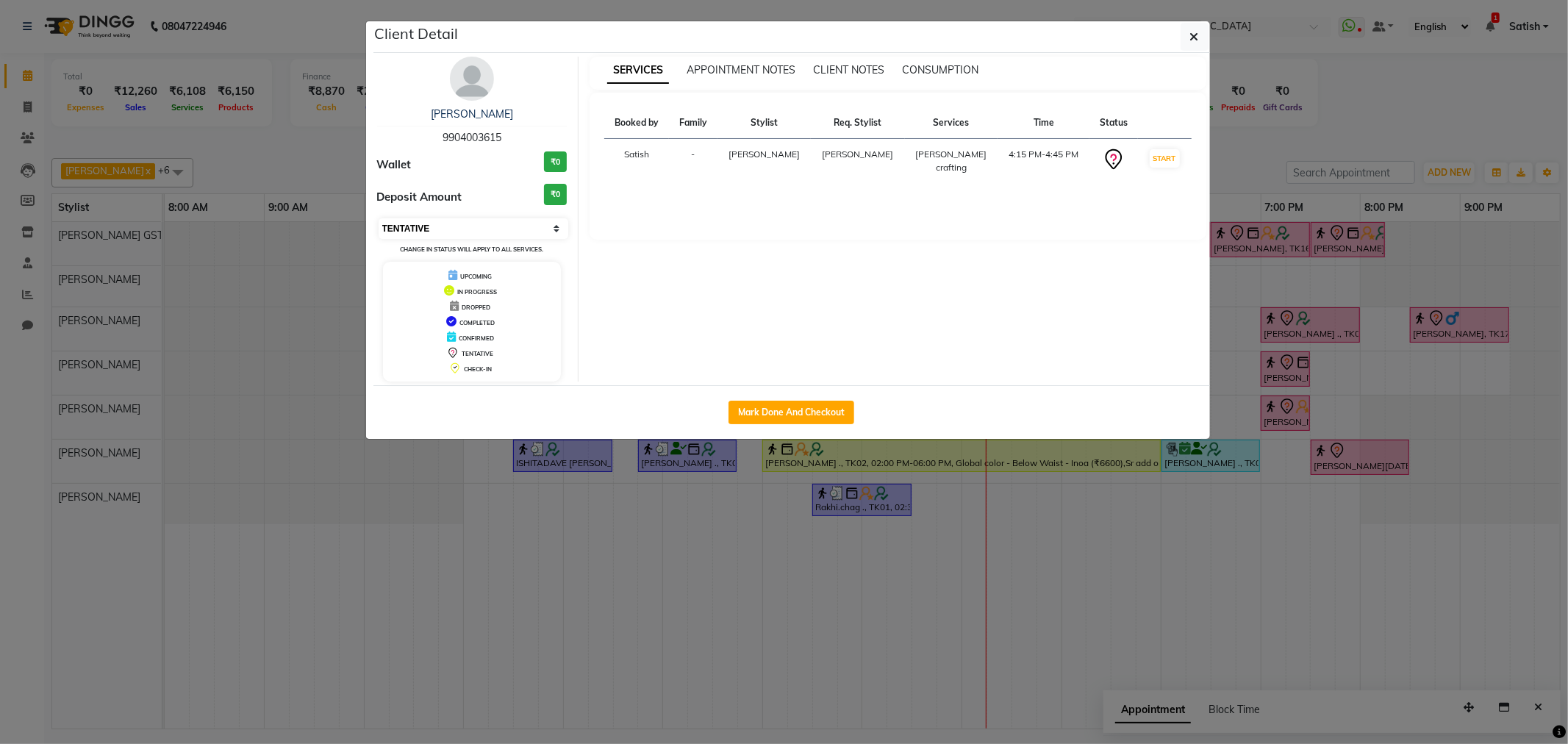
click at [457, 221] on select "Select IN SERVICE CONFIRMED TENTATIVE CHECK IN MARK DONE DROPPED UPCOMING" at bounding box center [475, 228] width 191 height 21
select select "1"
click at [379, 219] on select "Select IN SERVICE CONFIRMED TENTATIVE CHECK IN MARK DONE DROPPED UPCOMING" at bounding box center [475, 228] width 191 height 21
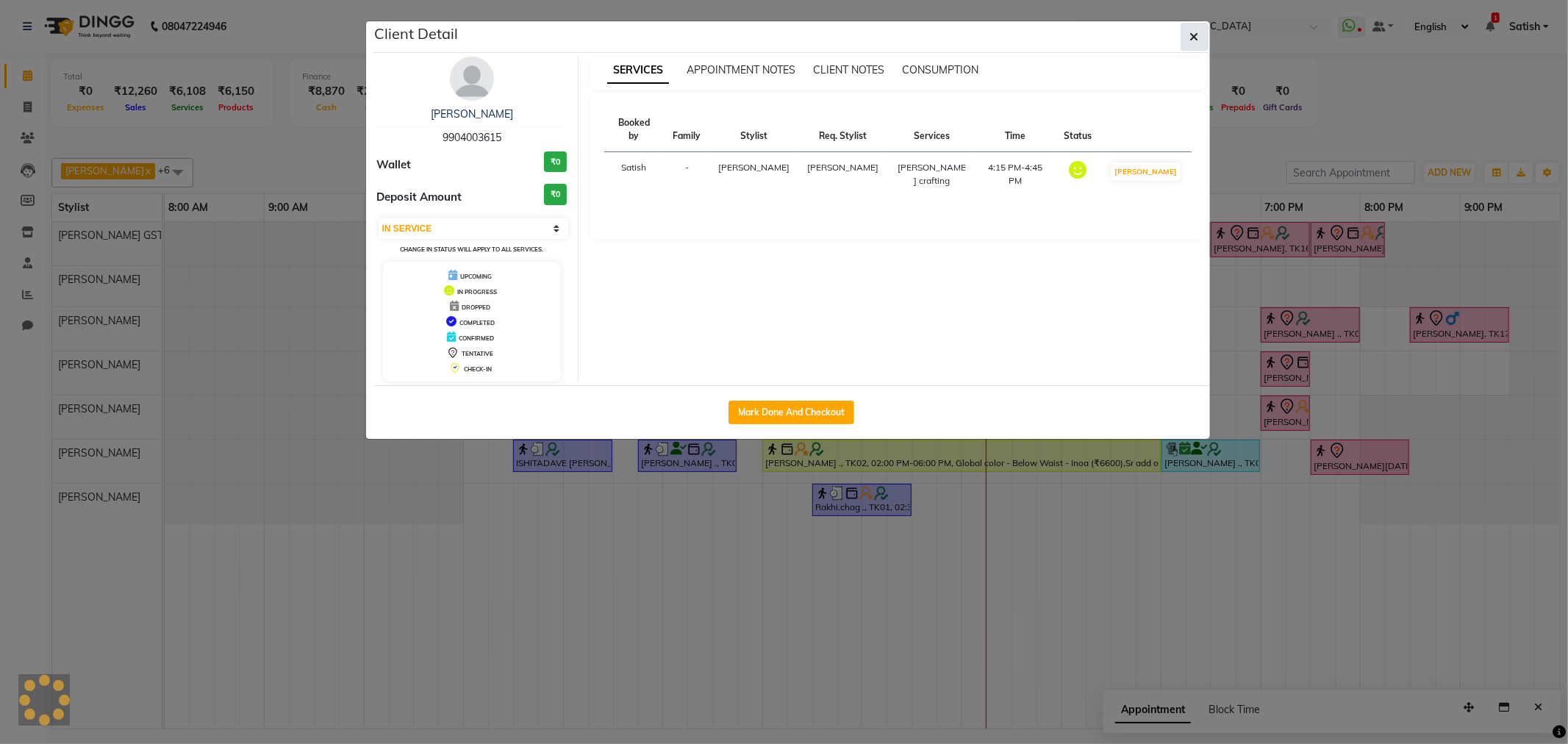
click at [1195, 39] on icon "button" at bounding box center [1195, 37] width 9 height 12
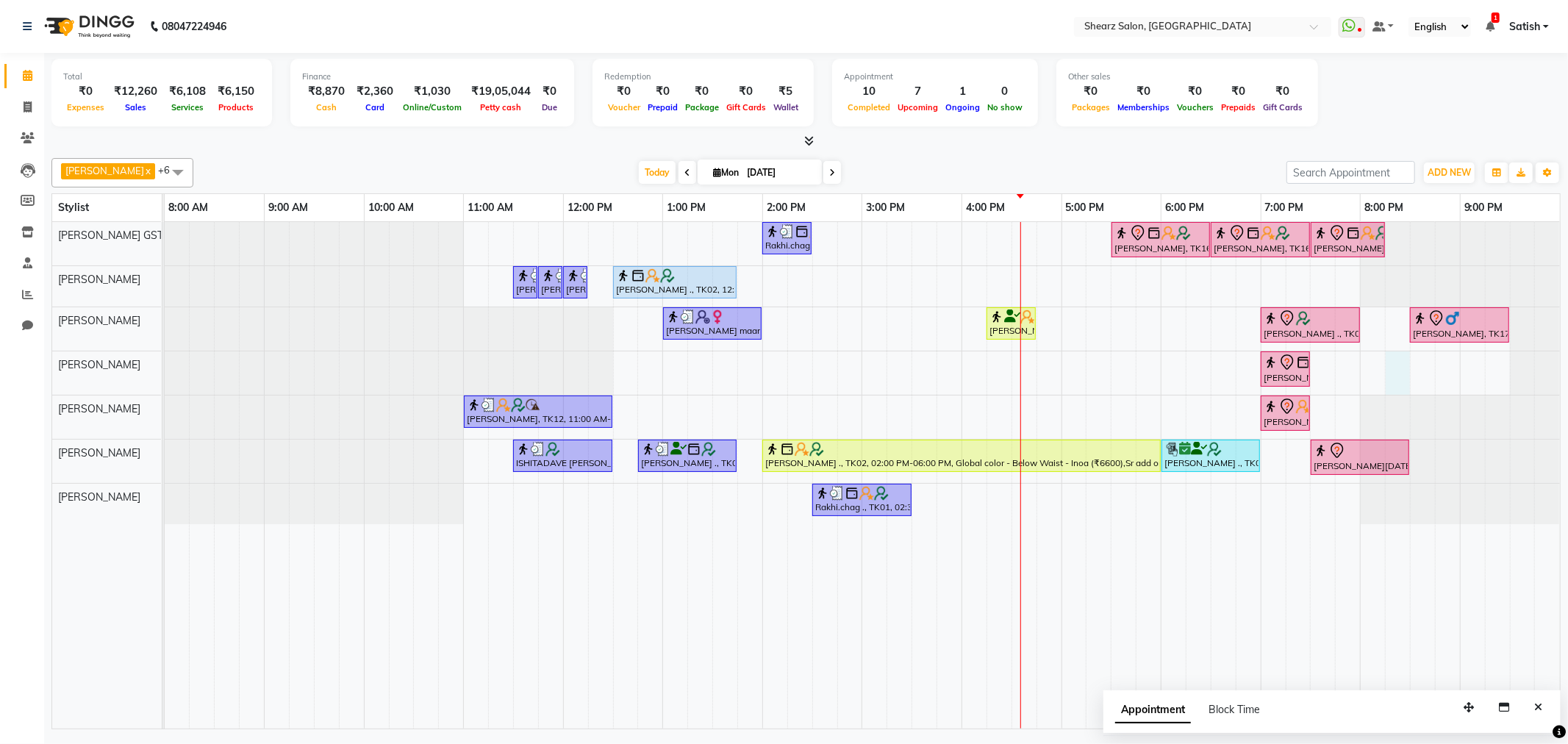
click at [1396, 369] on div "Rakhi.chag ., TK01, 02:00 PM-02:30 PM, Eyebrow threading with senior Pooja Wadh…" at bounding box center [862, 475] width 1396 height 507
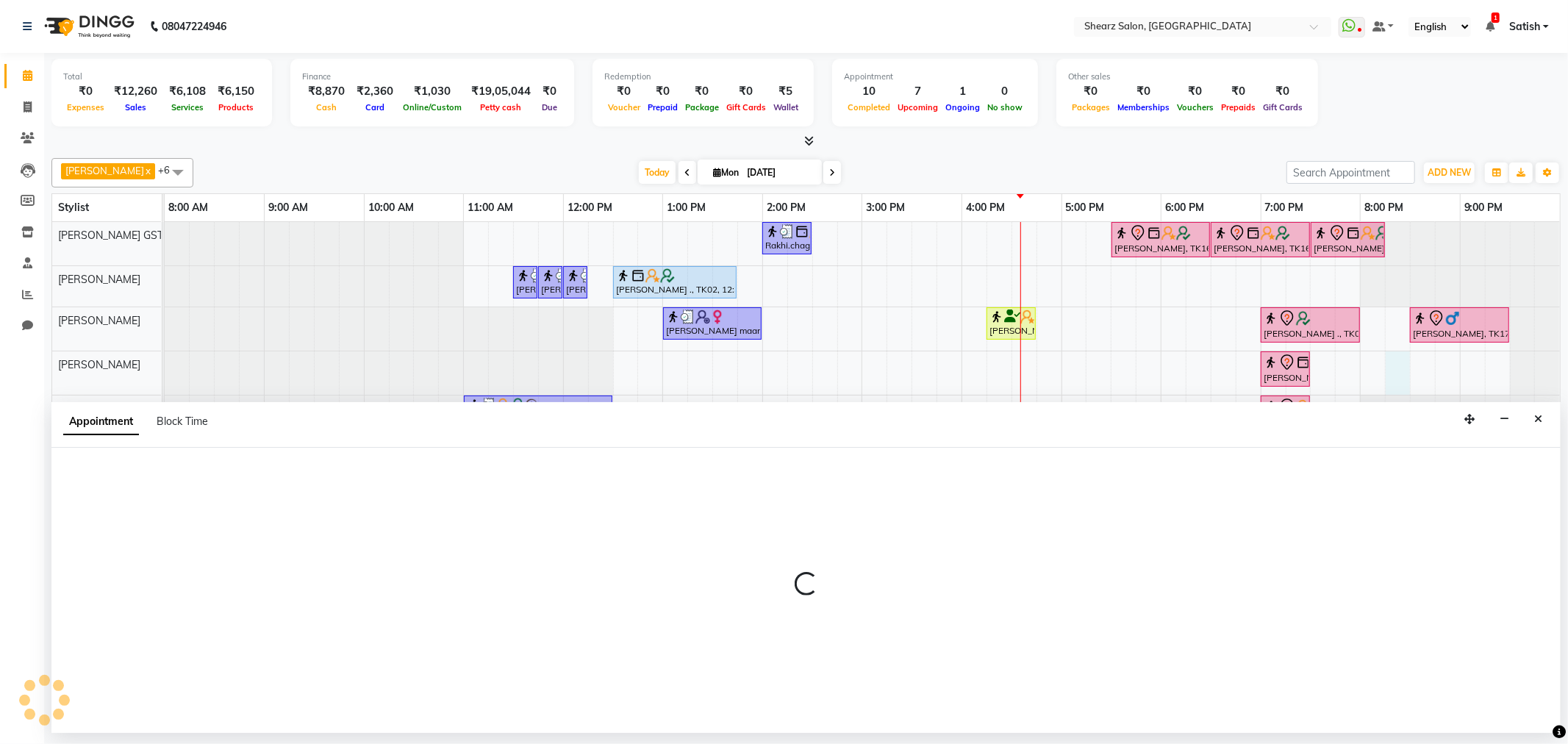
select select "77486"
select select "1215"
select select "tentative"
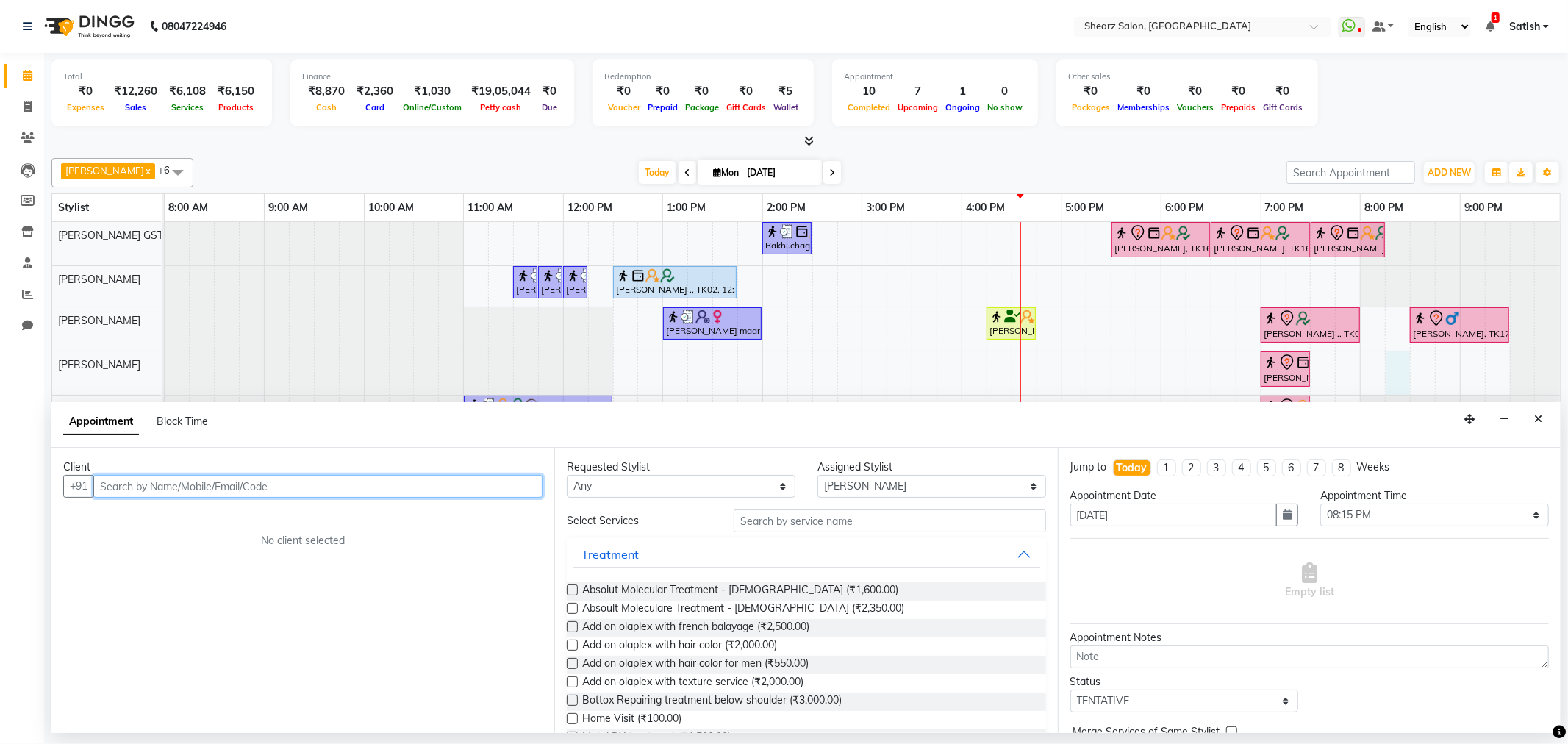
click at [307, 490] on input "text" at bounding box center [318, 487] width 450 height 23
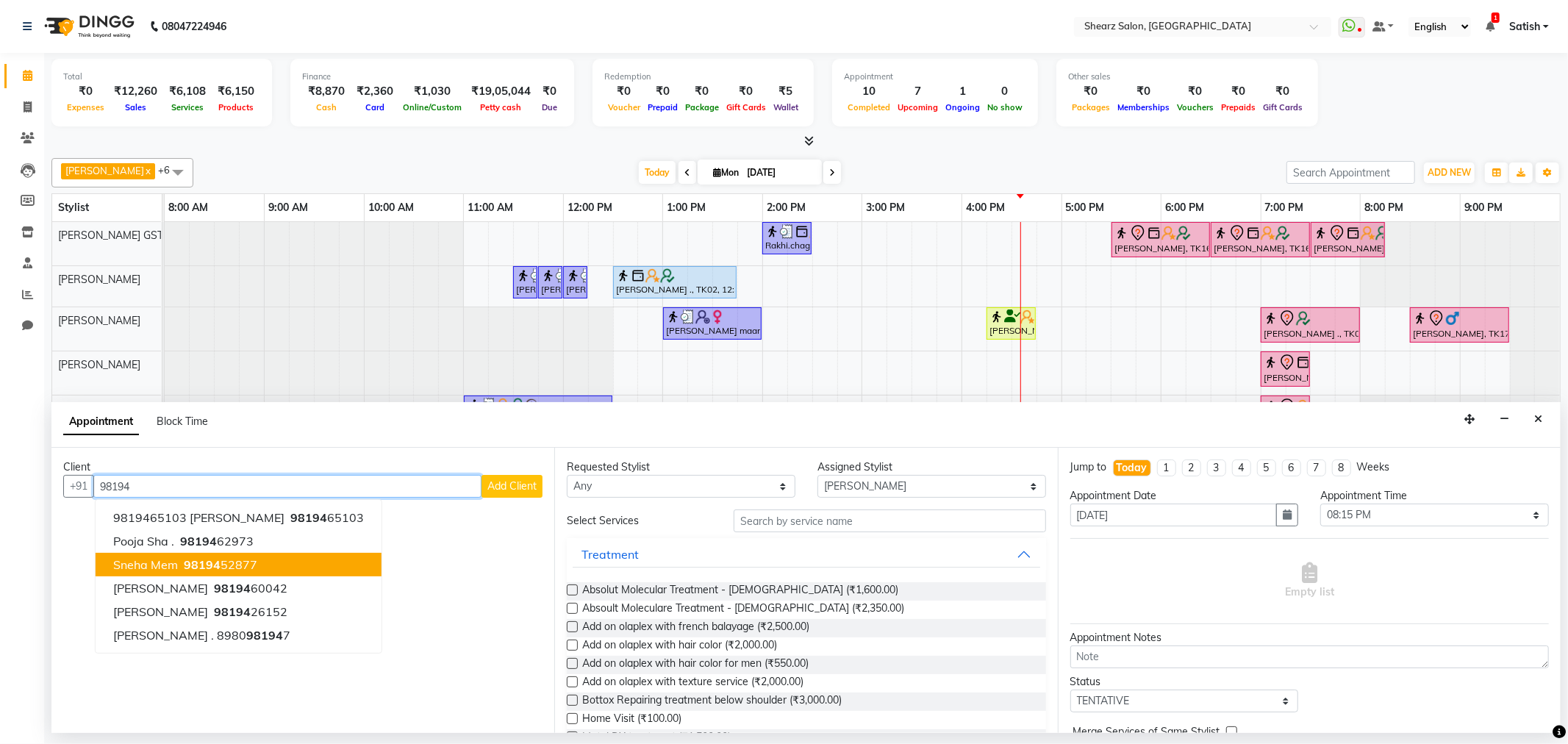
click at [225, 570] on ngb-highlight "98194 52877" at bounding box center [219, 565] width 77 height 14
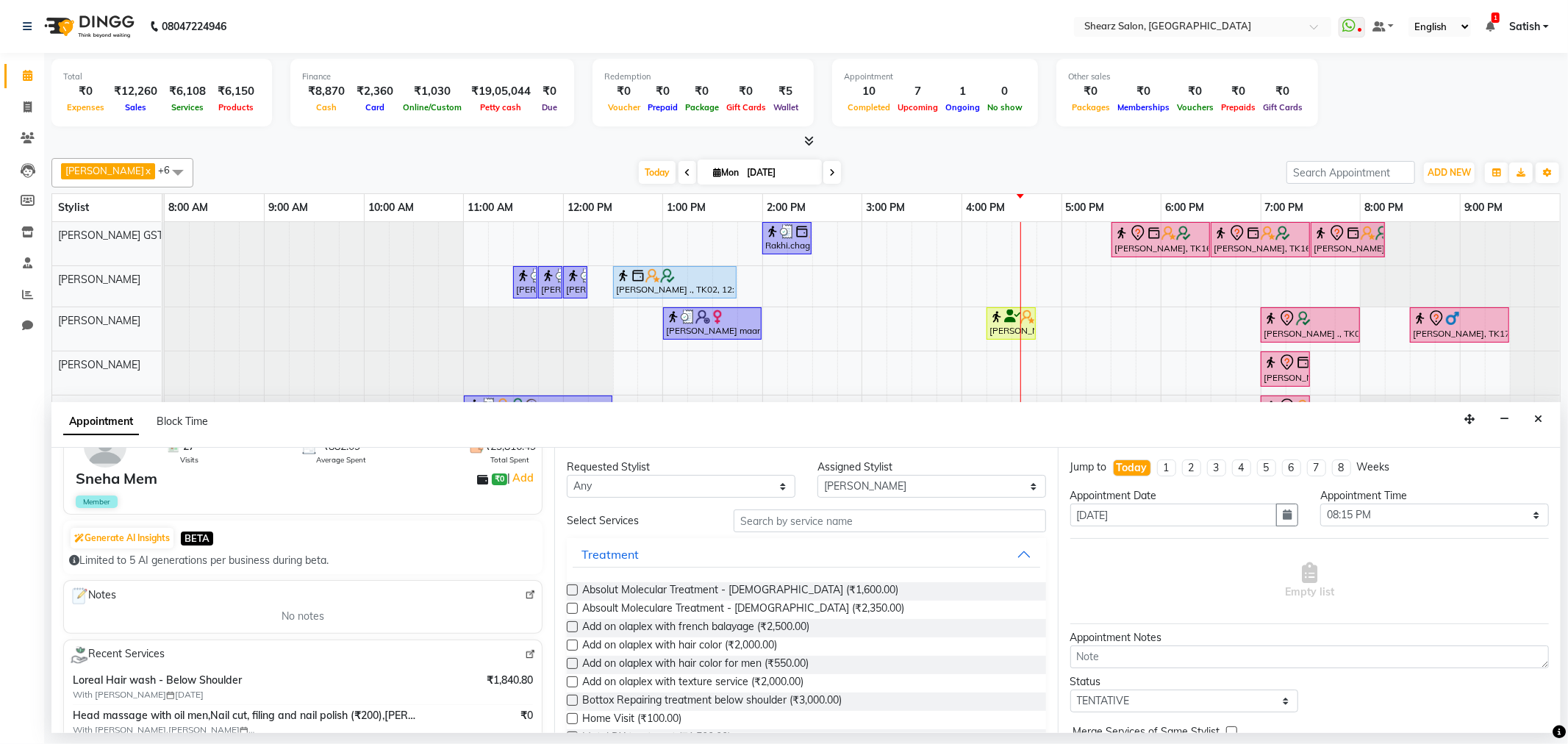
scroll to position [163, 0]
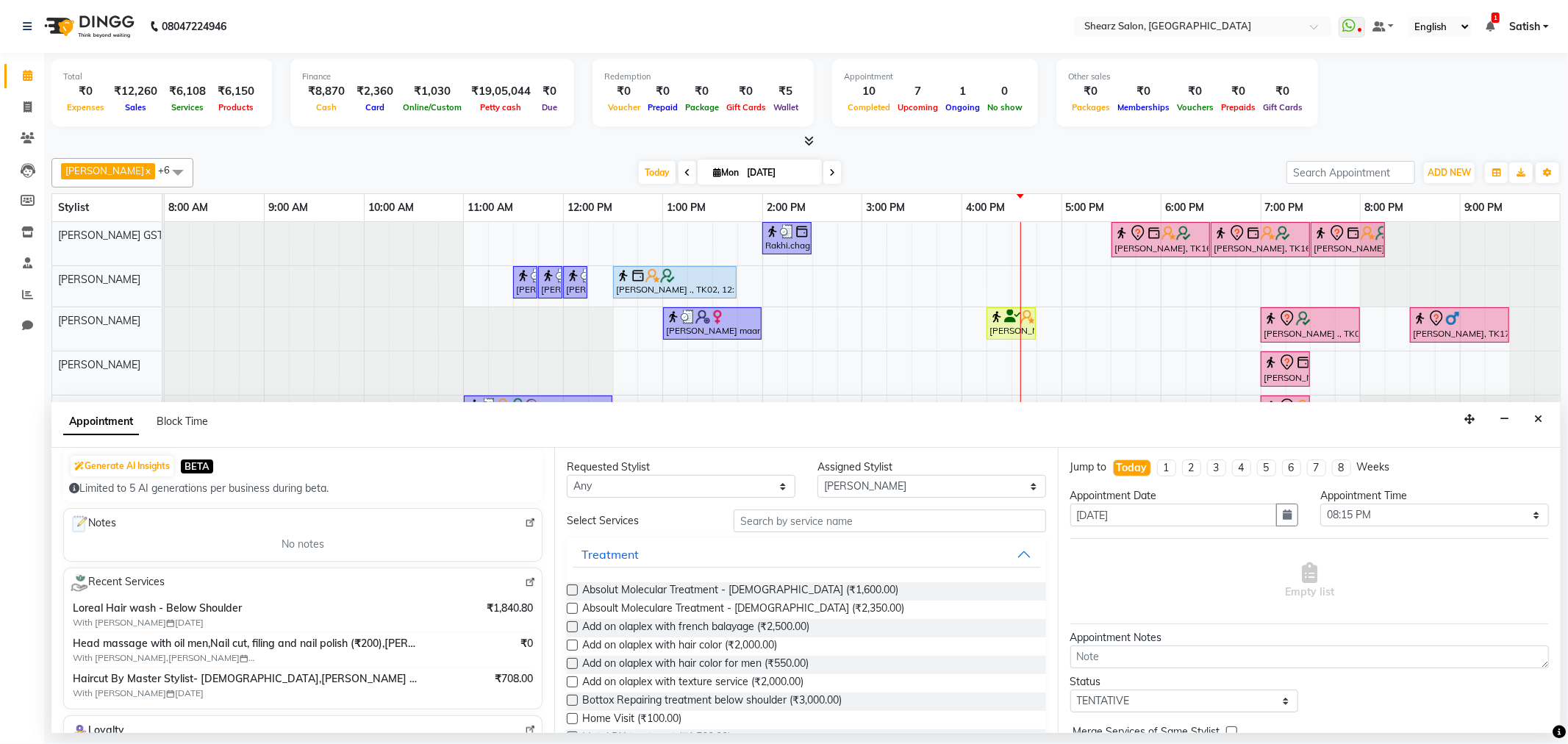
type input "9819452877"
click at [764, 519] on input "text" at bounding box center [890, 521] width 312 height 23
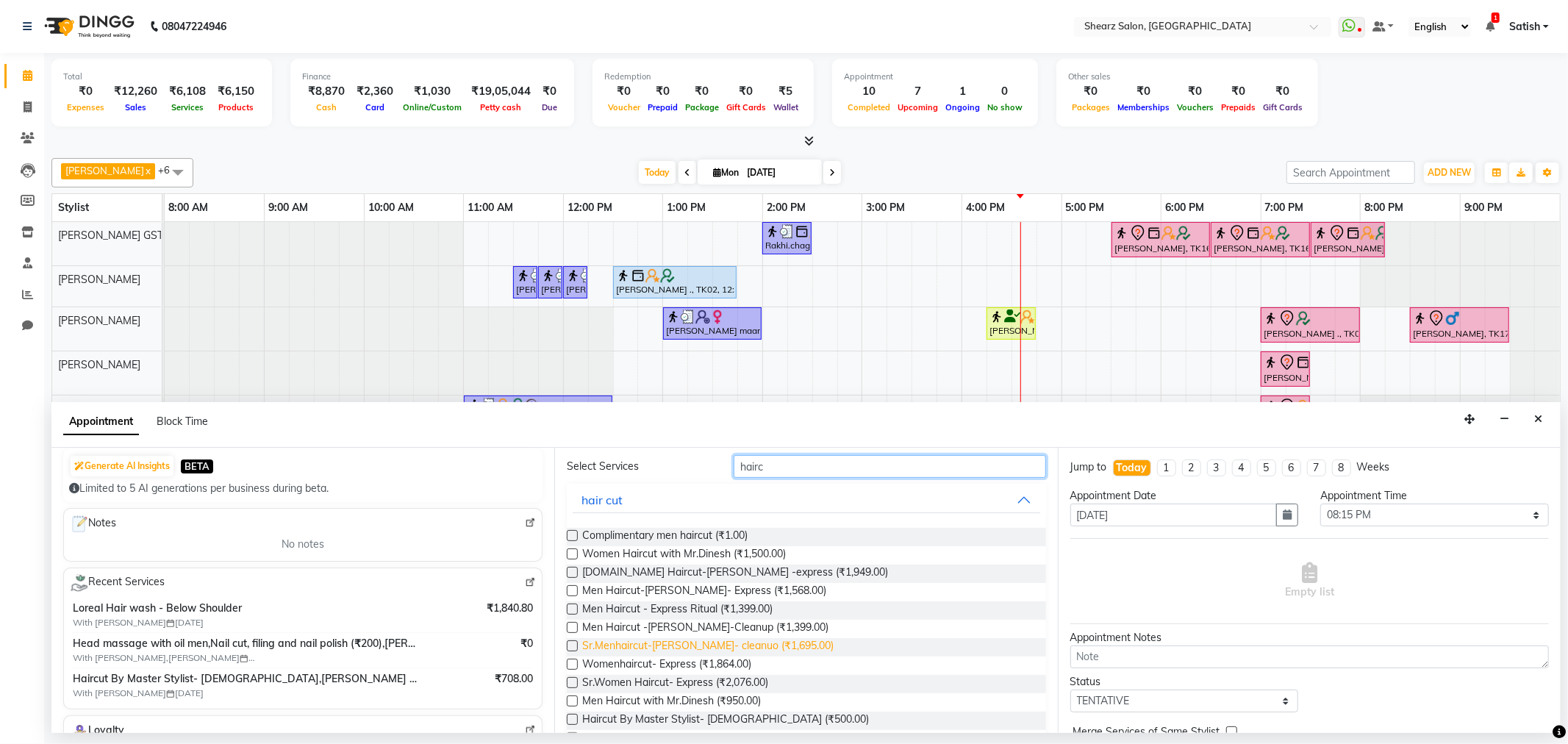
scroll to position [82, 0]
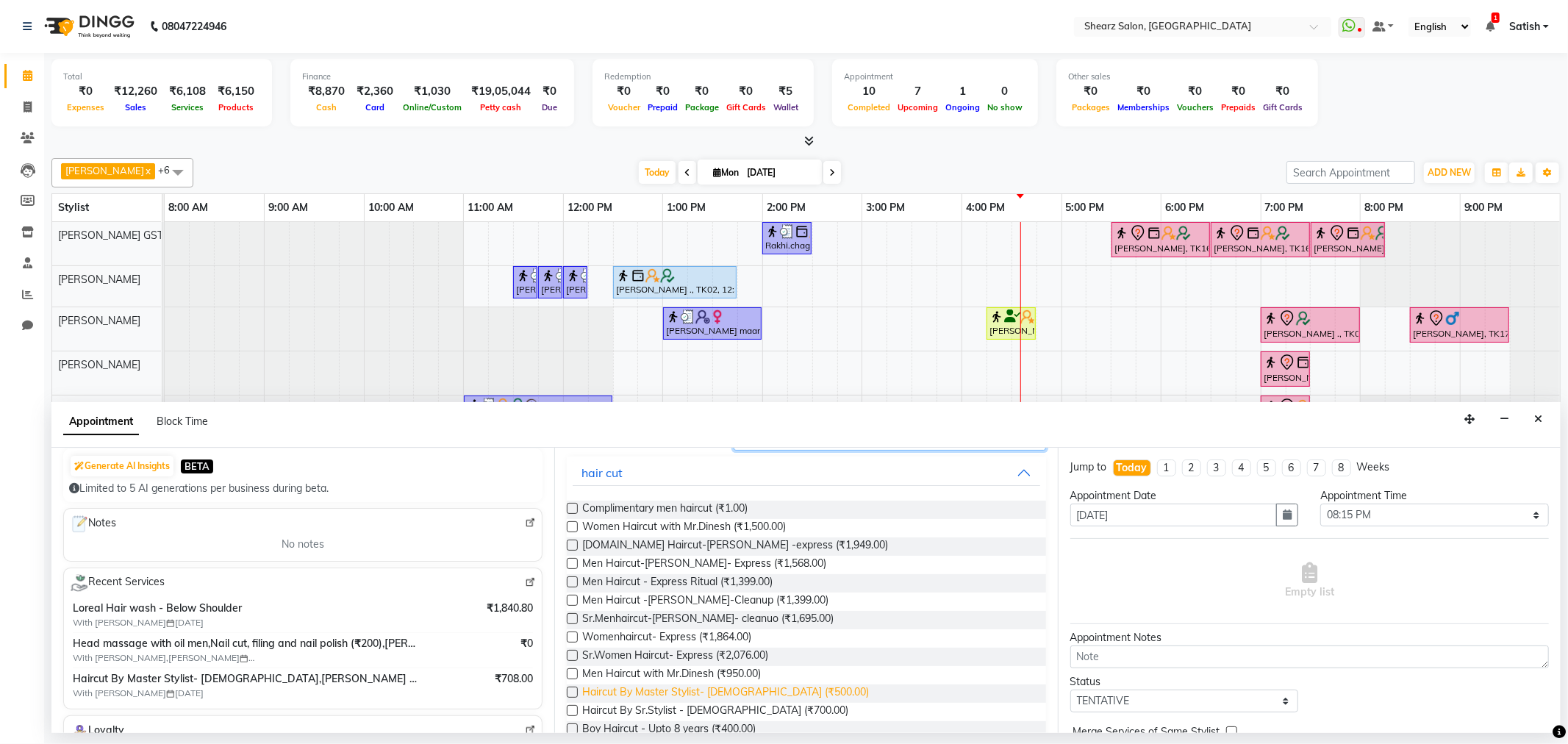
type input "hairc"
click at [658, 695] on span "Haircut By Master Stylist- Male (₹500.00)" at bounding box center [726, 693] width 287 height 19
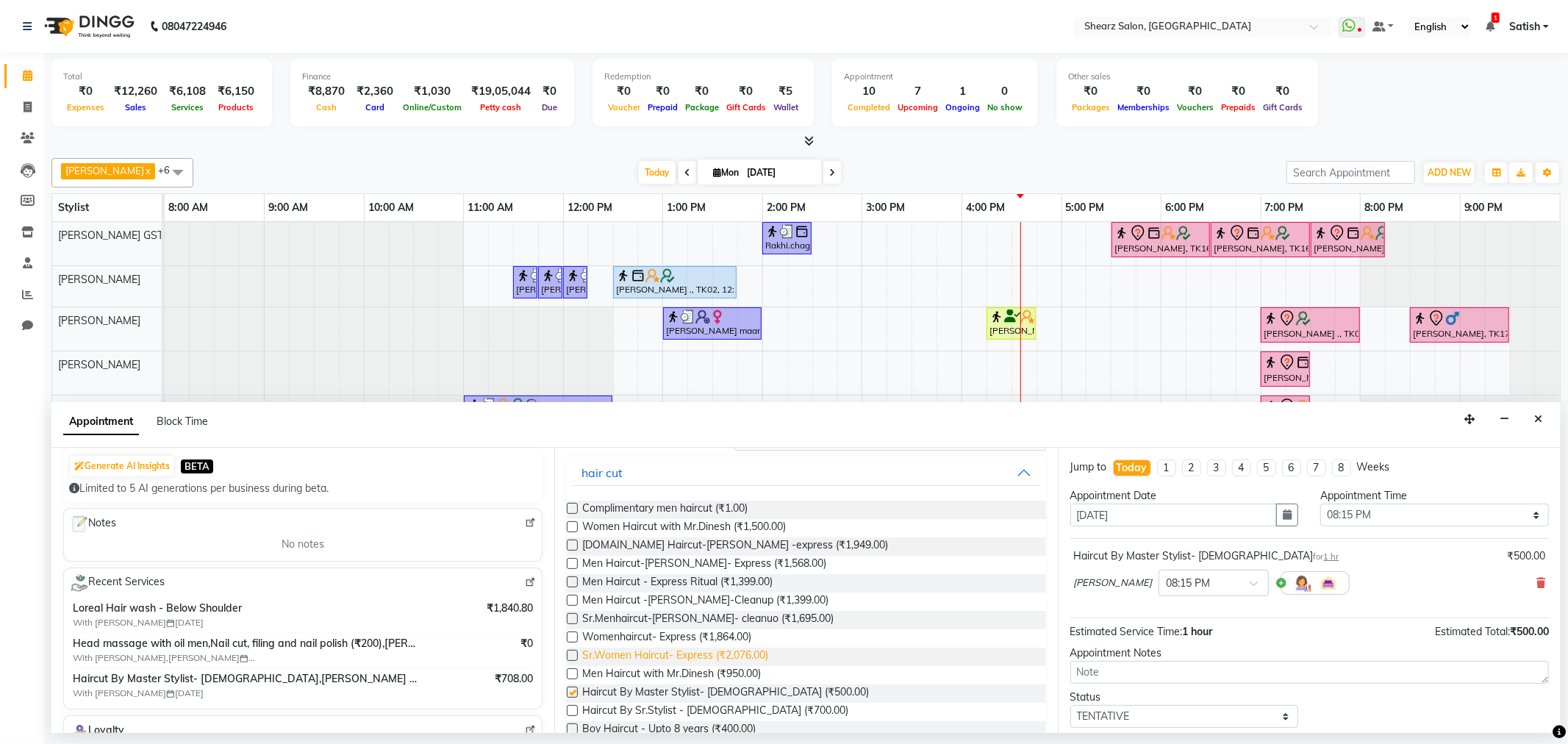
checkbox input "false"
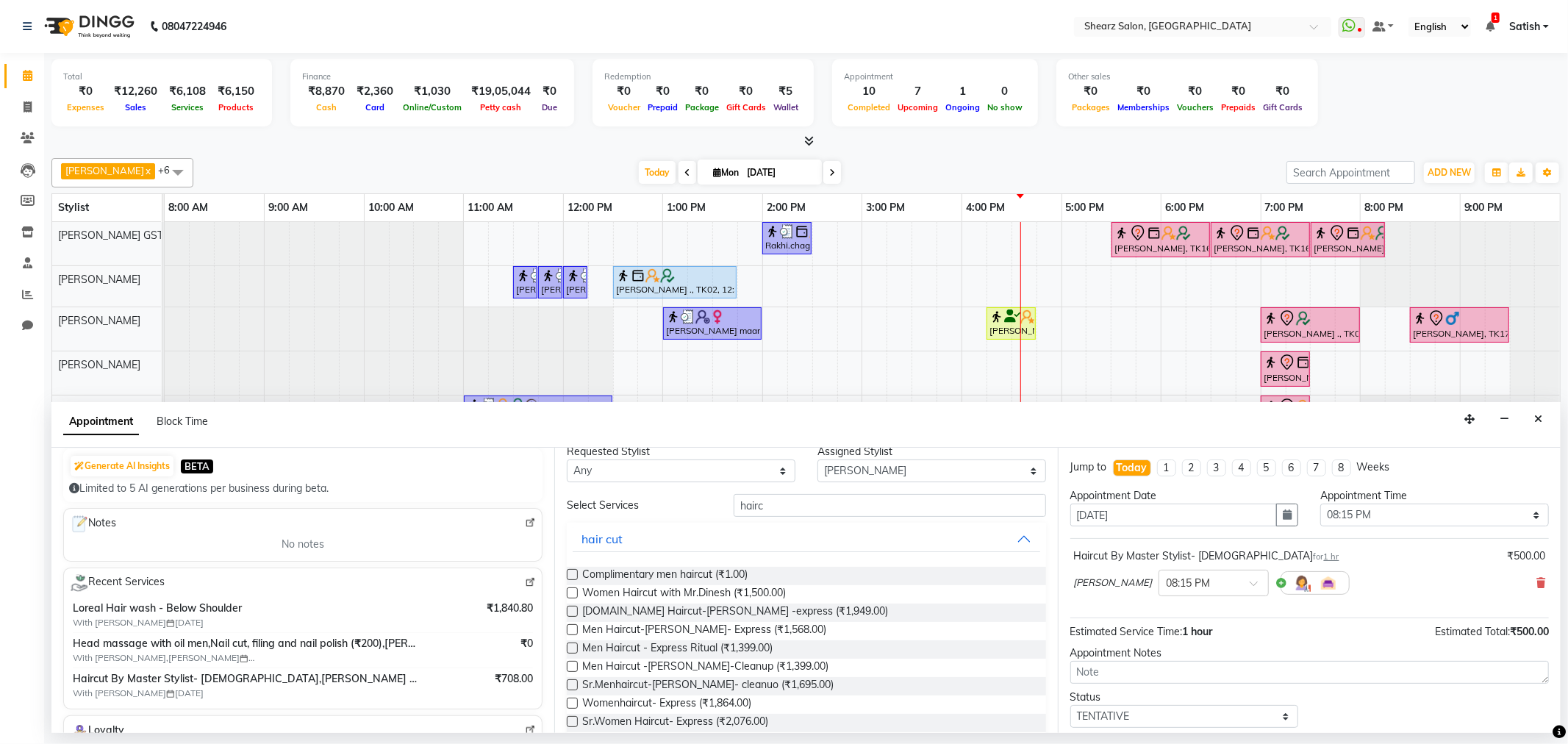
scroll to position [0, 0]
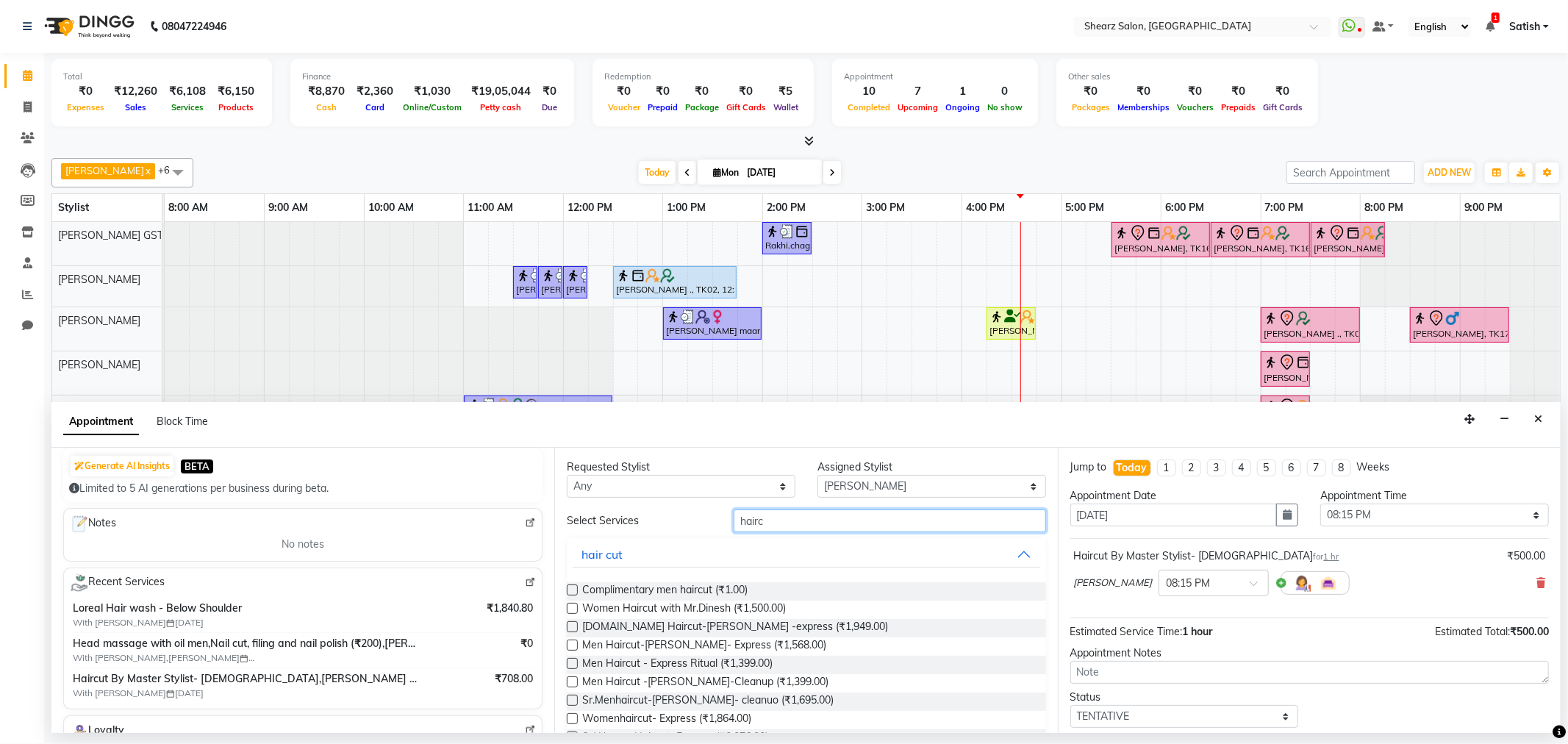
drag, startPoint x: 788, startPoint y: 525, endPoint x: 580, endPoint y: 538, distance: 208.4
click at [560, 538] on div "Requested Stylist Any Brijesh Valand Center 1_mgr mgr Chandrakant Parmar Dinesh…" at bounding box center [806, 591] width 503 height 285
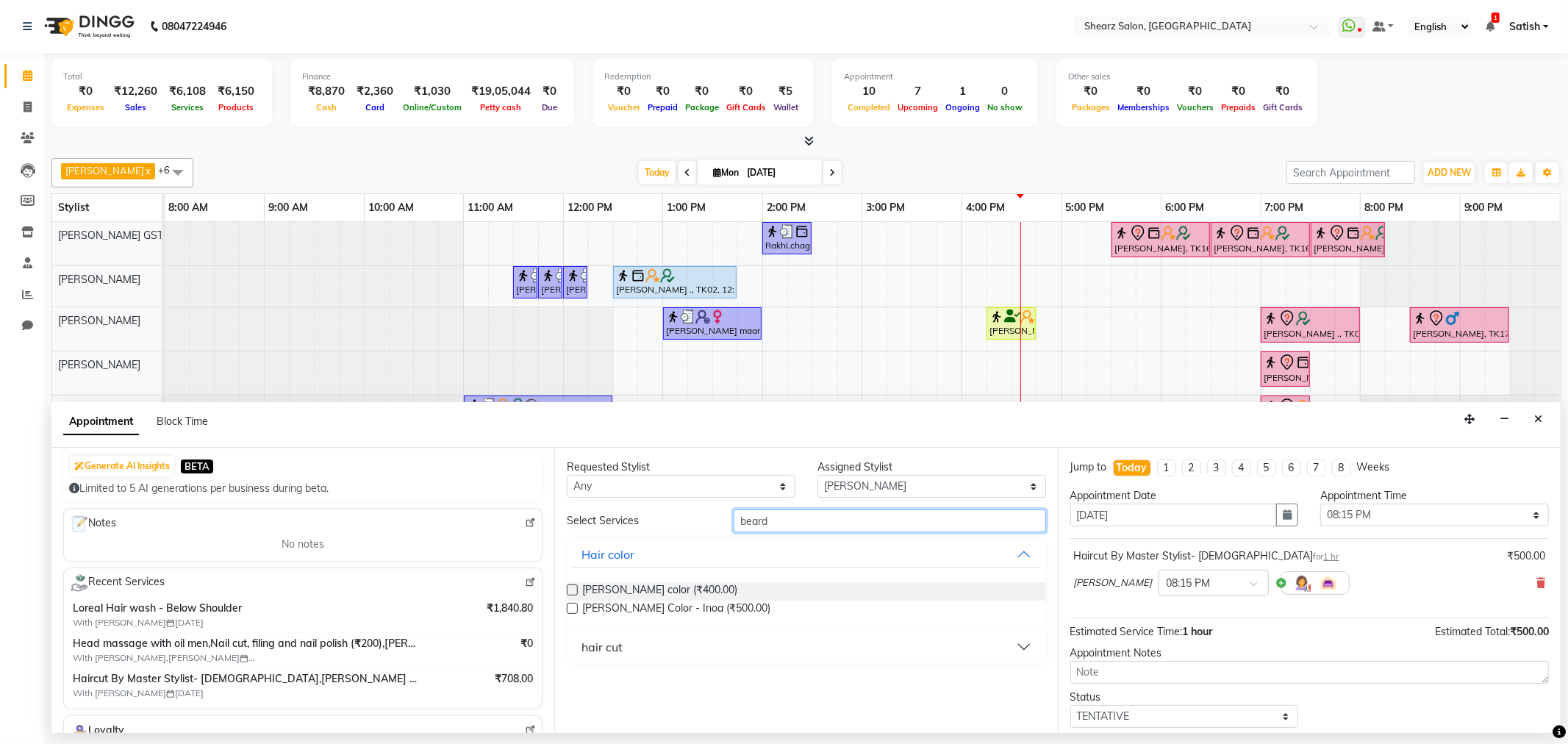
type input "beard"
click at [673, 647] on button "hair cut" at bounding box center [805, 648] width 466 height 27
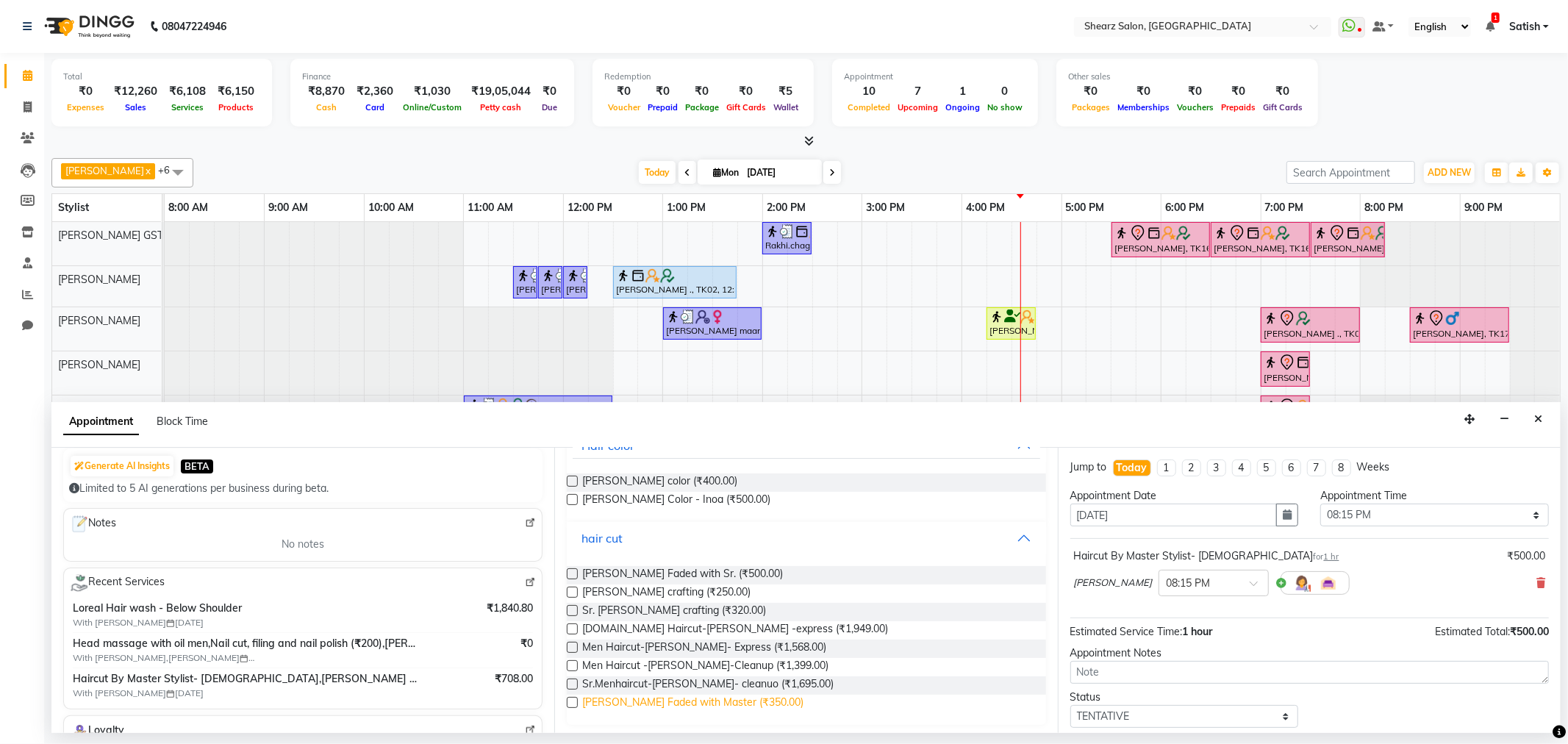
scroll to position [112, 0]
click at [656, 700] on span "[PERSON_NAME] Faded with Master (₹350.00)" at bounding box center [693, 700] width 221 height 19
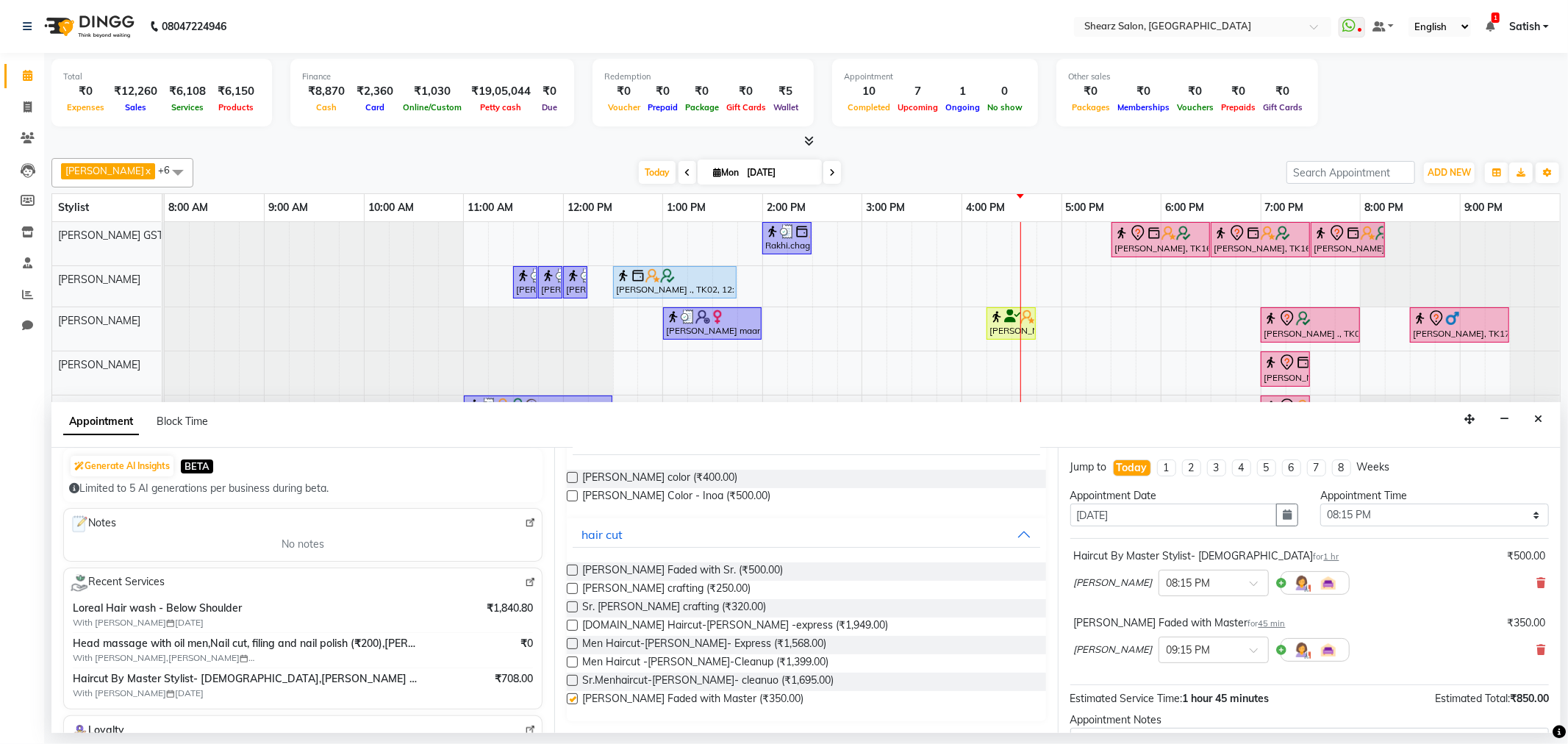
checkbox input "false"
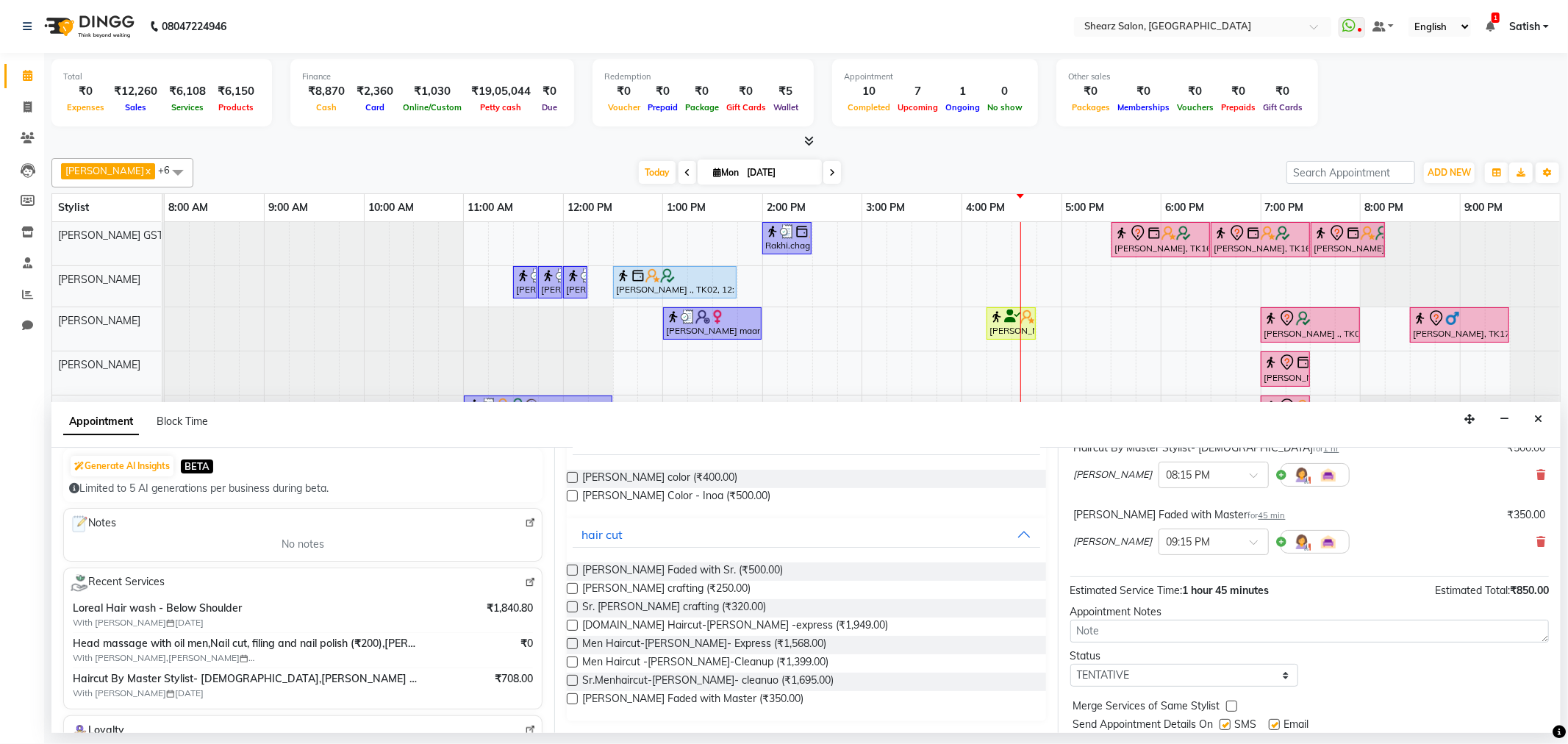
scroll to position [155, 0]
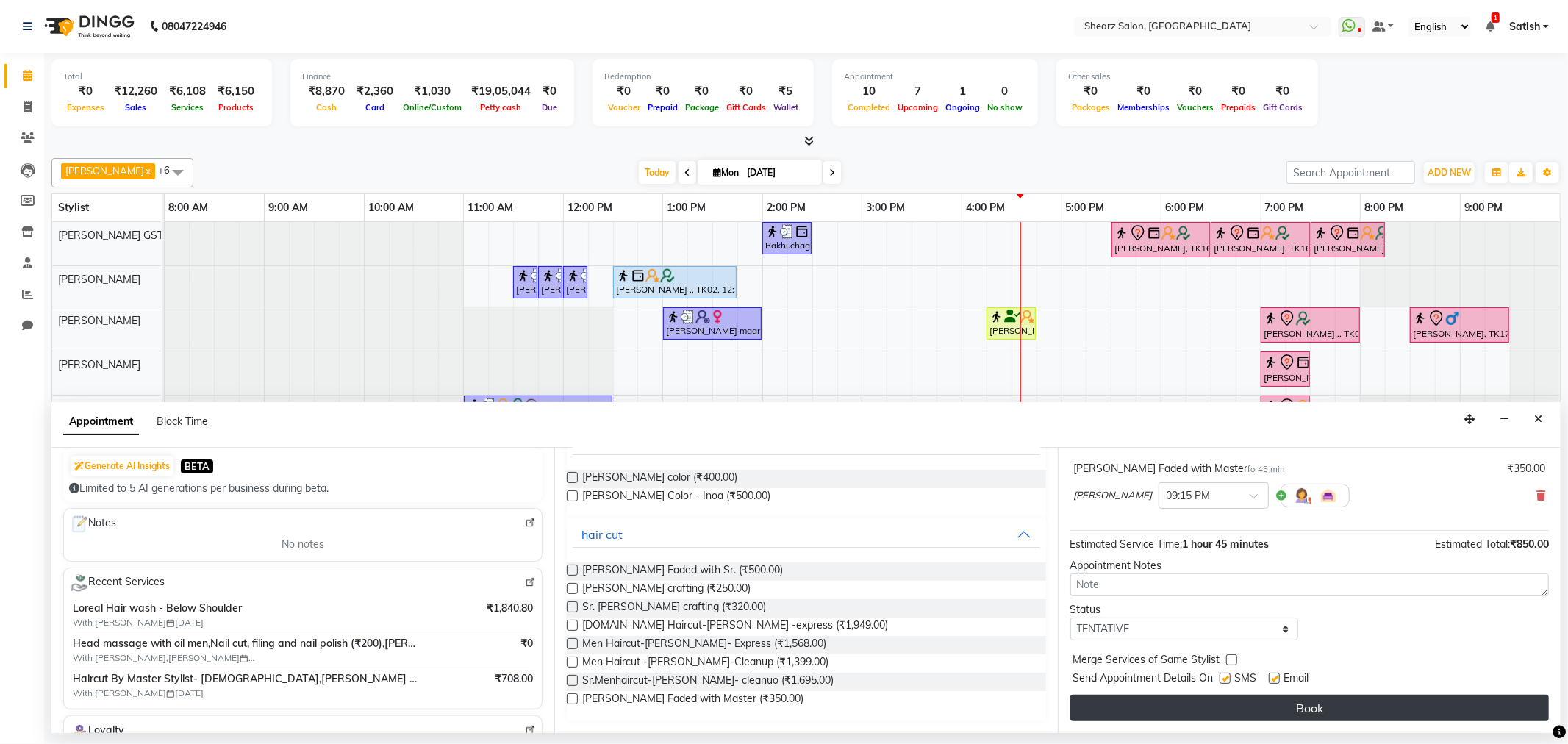
click at [1317, 710] on button "Book" at bounding box center [1309, 708] width 479 height 27
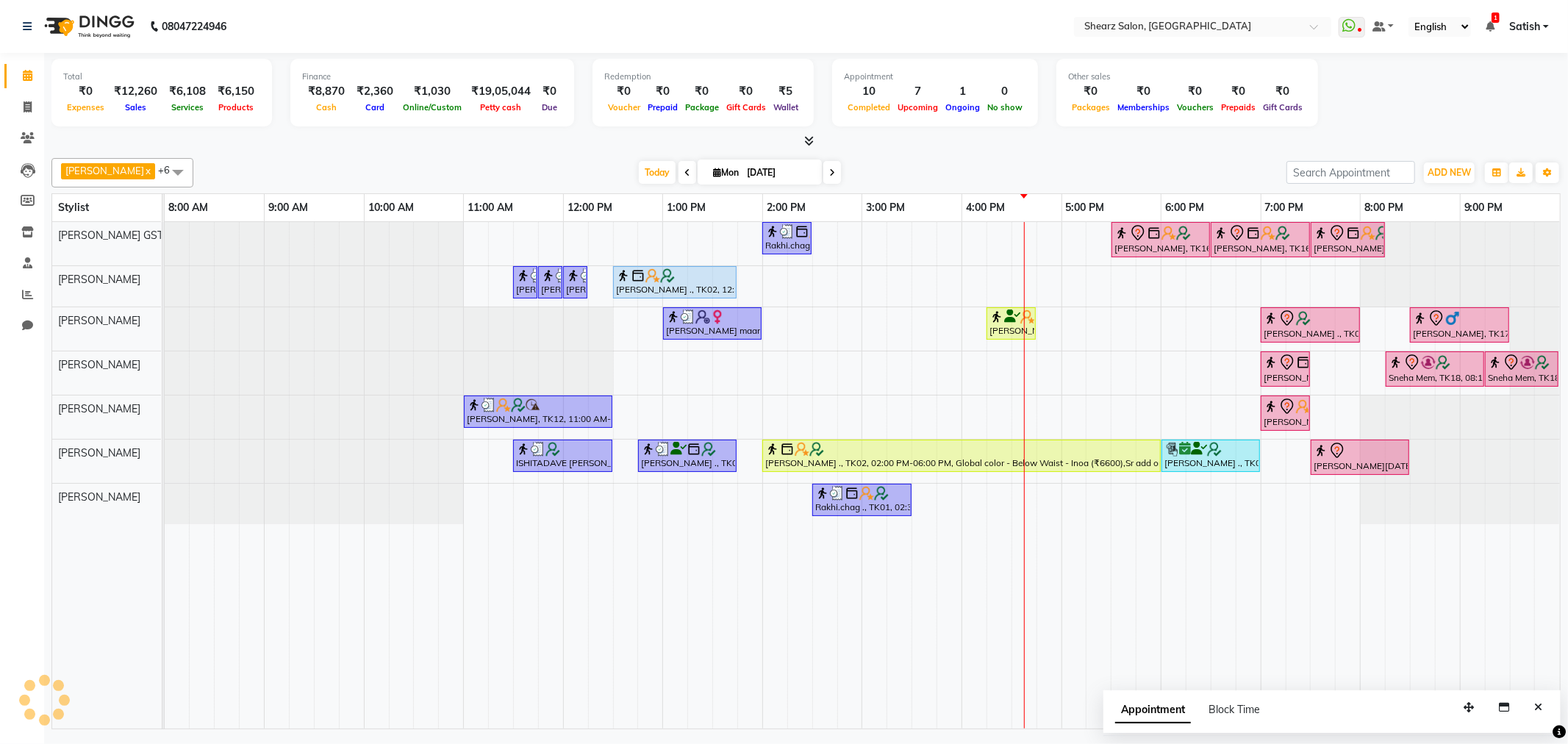
click at [1316, 282] on div "Rakhi.chag ., TK01, 02:00 PM-02:30 PM, Eyebrow threading with senior Pooja Wadh…" at bounding box center [862, 475] width 1396 height 507
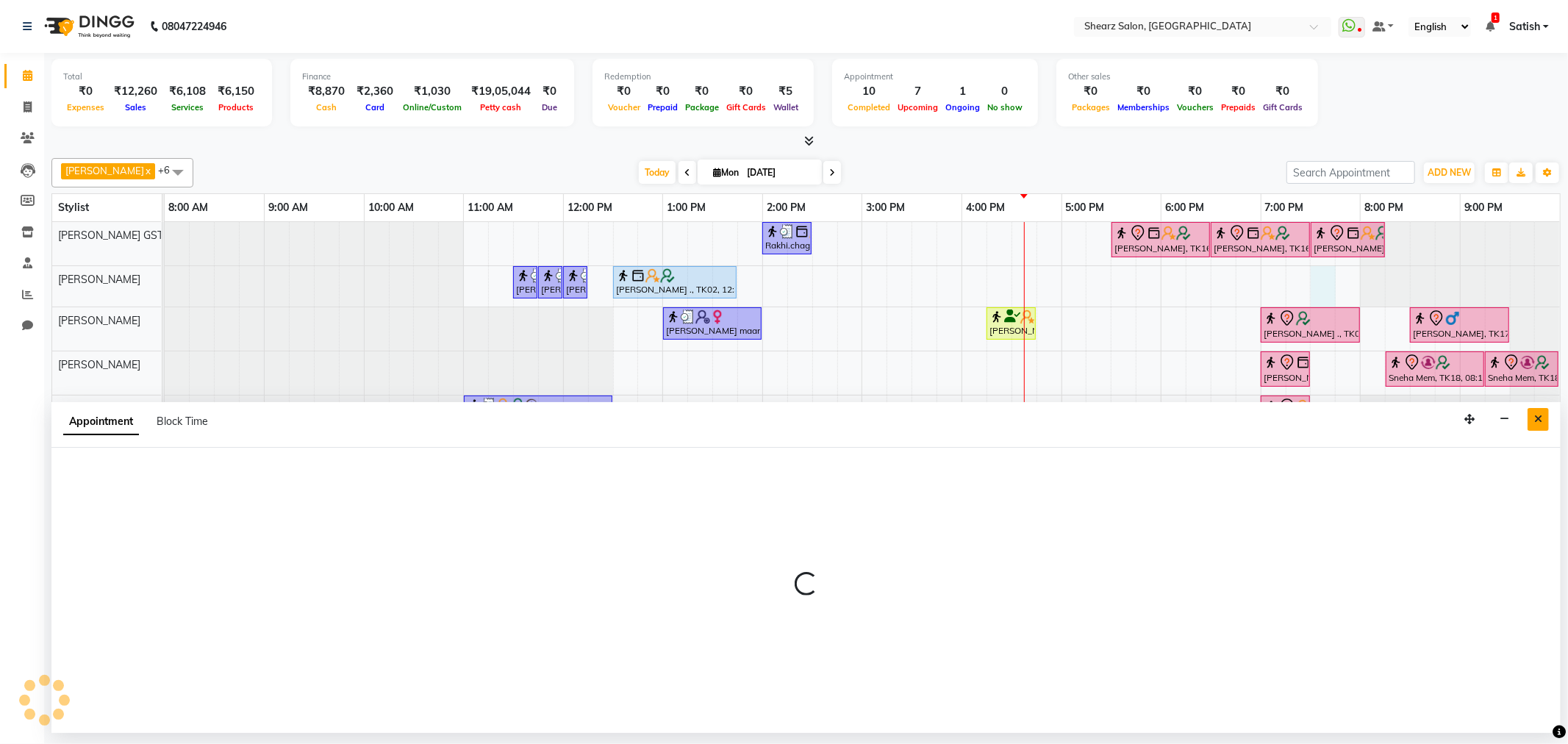
click at [1537, 425] on icon "Close" at bounding box center [1538, 419] width 8 height 11
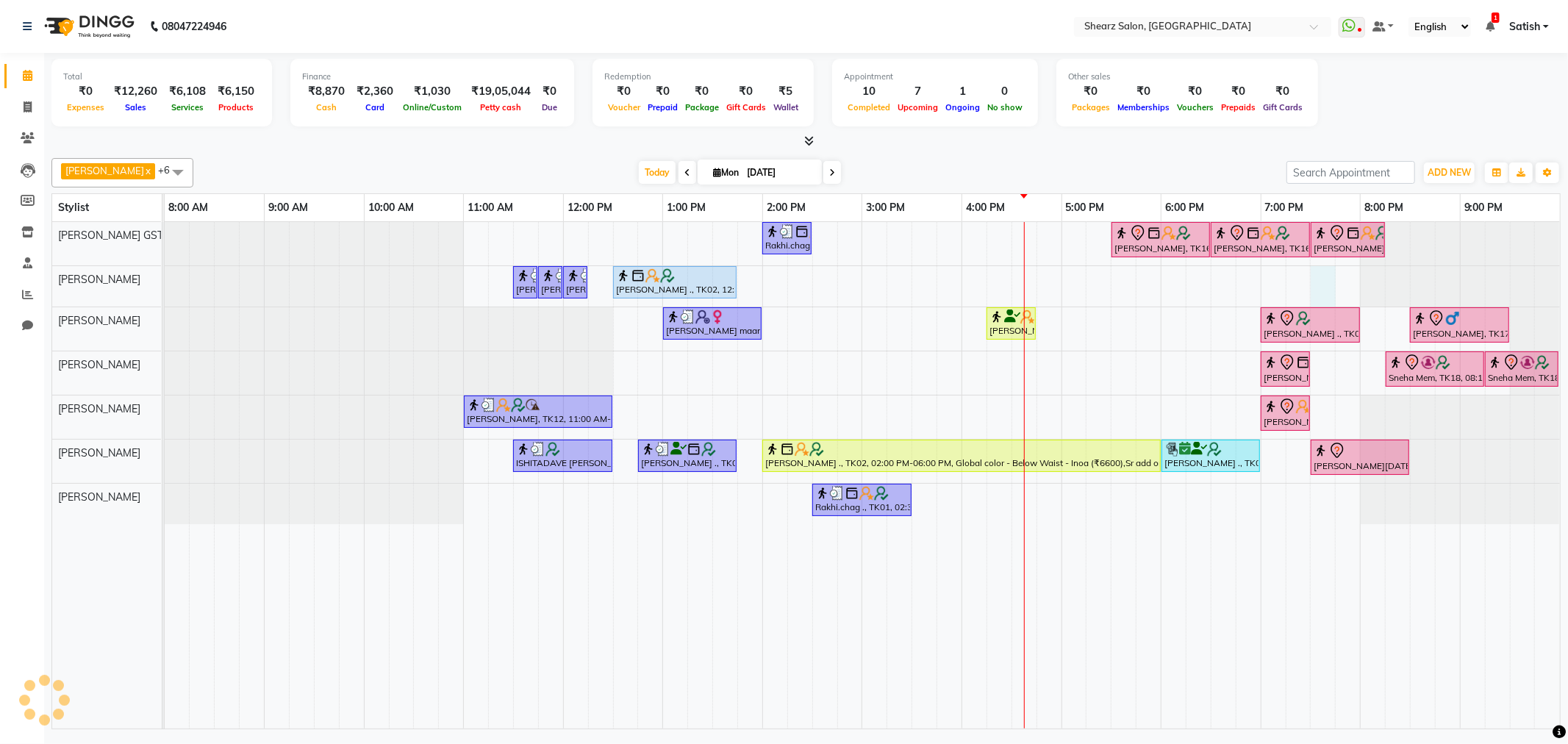
click at [1319, 283] on div "Rakhi.chag ., TK01, 02:00 PM-02:30 PM, Eyebrow threading with senior Pooja Wadh…" at bounding box center [862, 475] width 1396 height 507
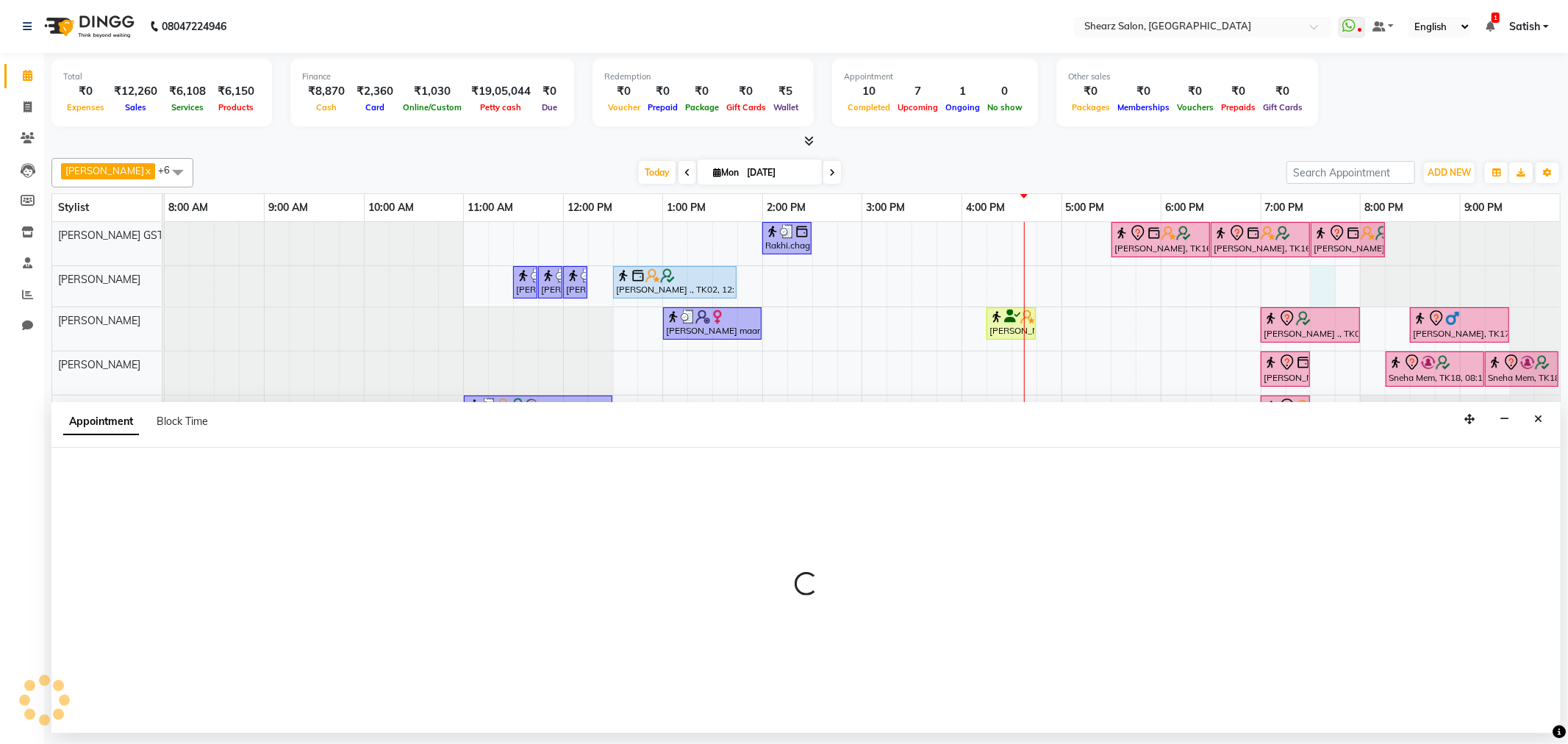
select select "1170"
select select "tentative"
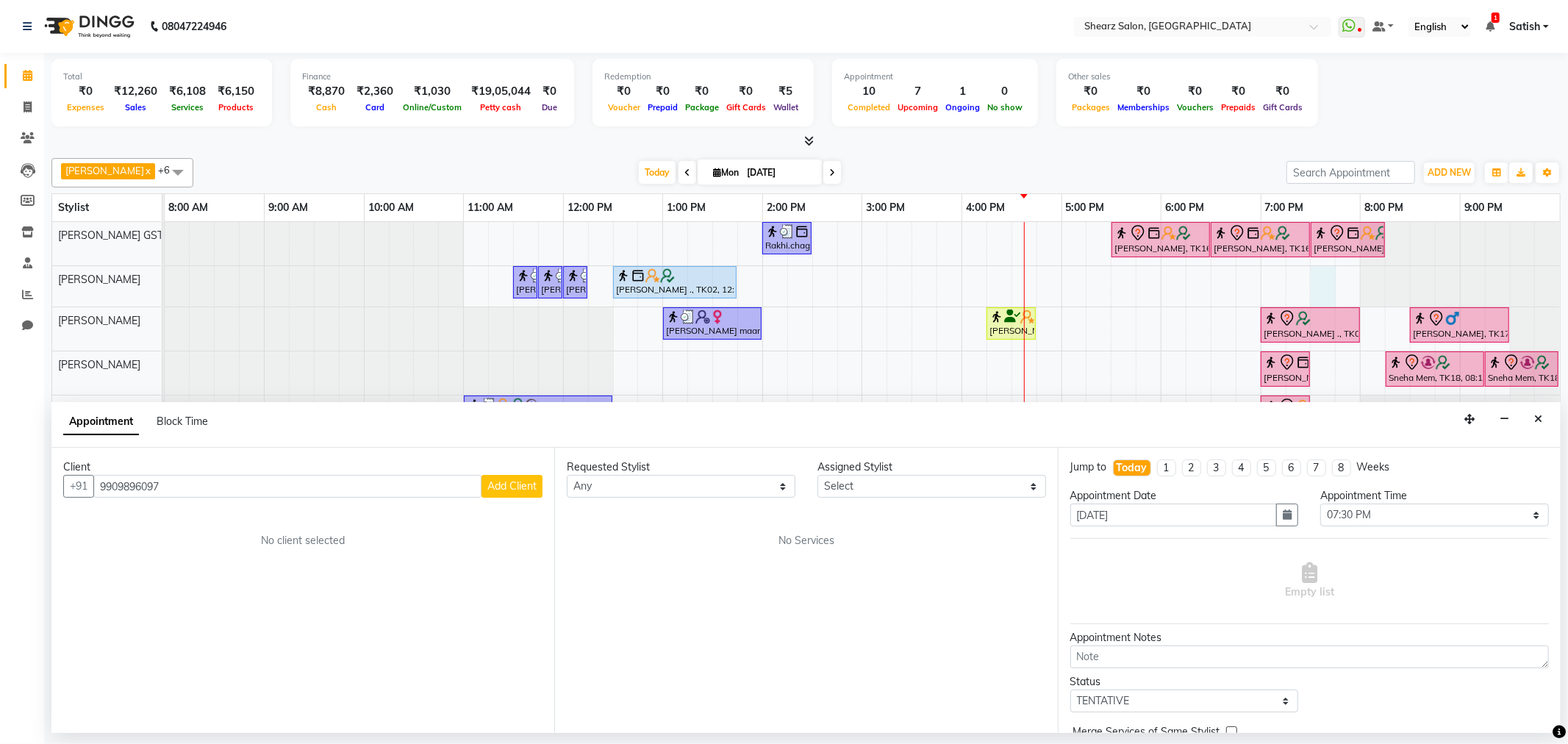
type input "9909896097"
click at [518, 490] on span "Add Client" at bounding box center [512, 485] width 49 height 13
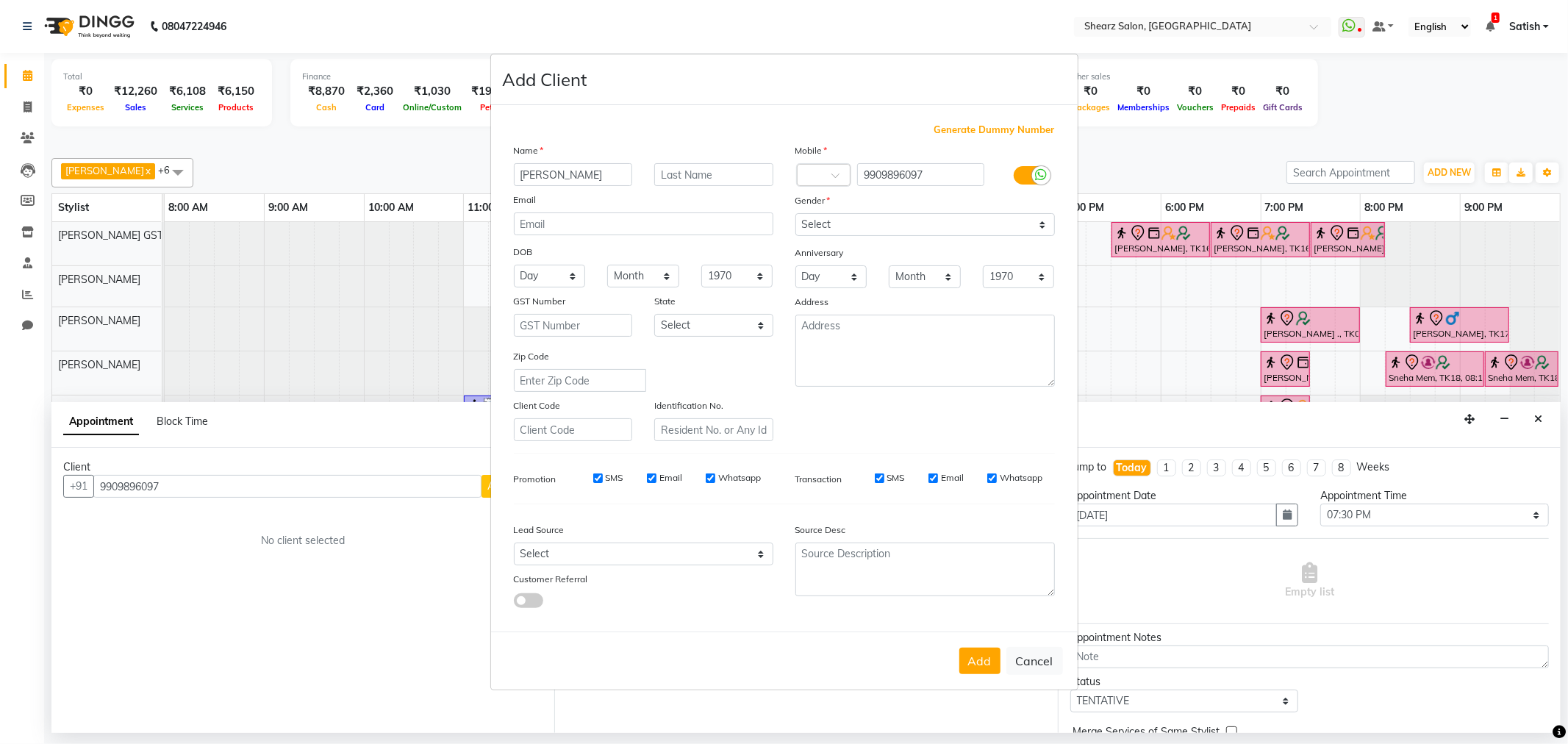
type input "stuti"
click at [772, 174] on input "text" at bounding box center [714, 175] width 120 height 23
type input "maam"
click at [982, 234] on select "Select Male Female Other Prefer Not To Say" at bounding box center [925, 225] width 260 height 23
select select "female"
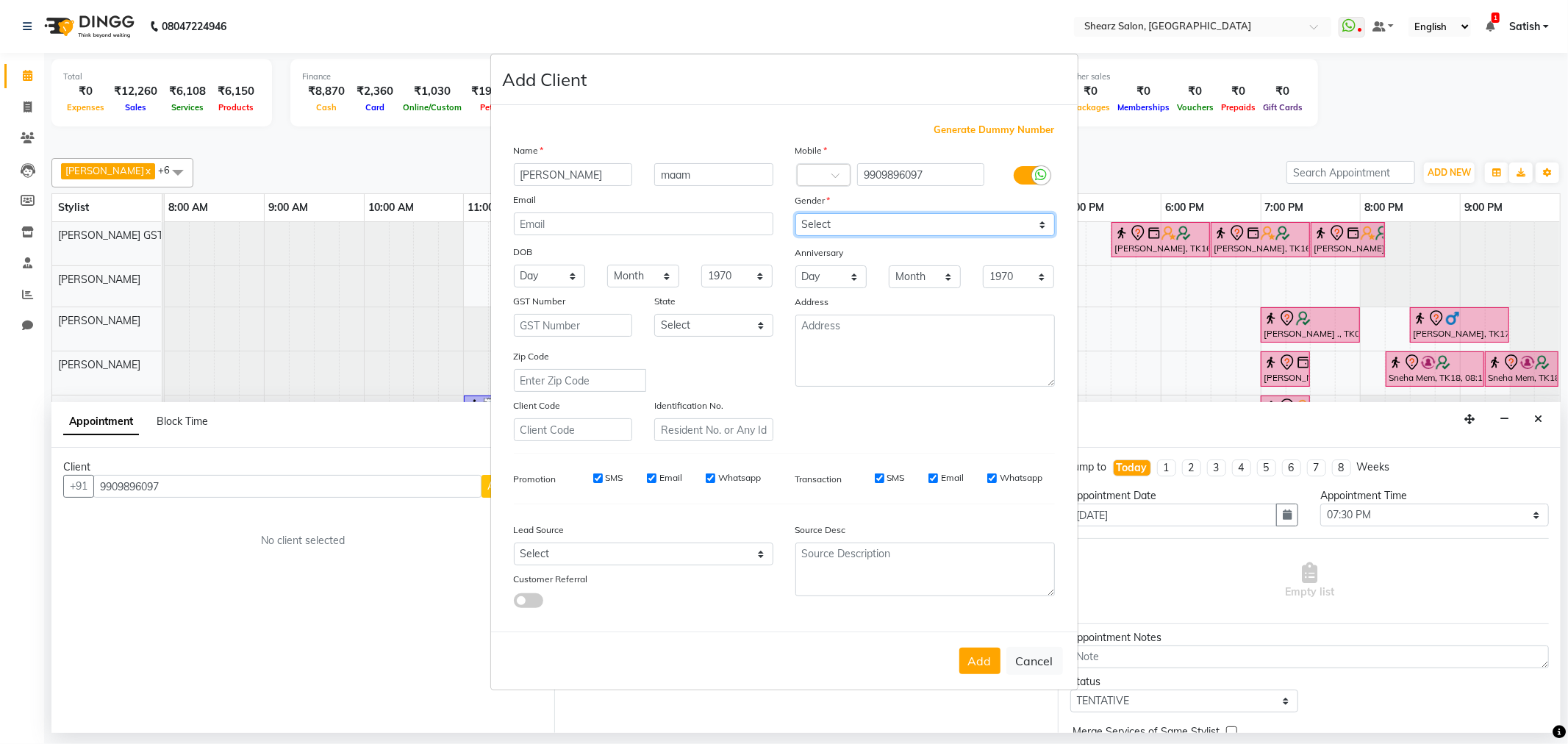
click at [796, 213] on select "Select Male Female Other Prefer Not To Say" at bounding box center [925, 225] width 260 height 23
click at [963, 665] on button "Add" at bounding box center [980, 661] width 41 height 27
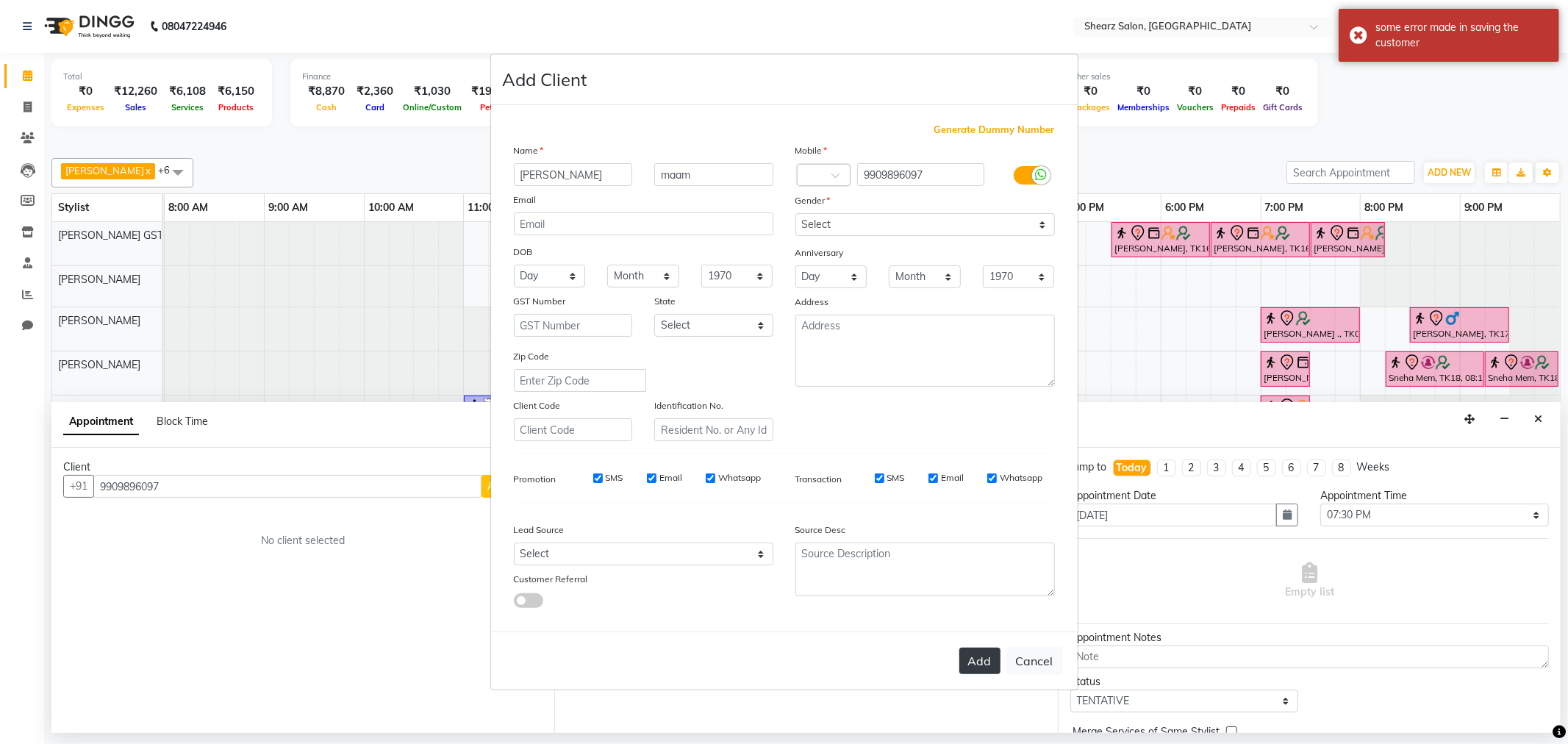
click at [975, 655] on button "Add" at bounding box center [980, 661] width 41 height 27
click at [811, 178] on input "text" at bounding box center [810, 176] width 9 height 15
click at [1199, 424] on ngb-modal-window "Add Client Generate Dummy Number Name stuti maam Email DOB Day 01 02 03 04 05 0…" at bounding box center [784, 372] width 1568 height 744
click at [1200, 402] on ngb-modal-window "Add Client Generate Dummy Number Name stuti maam Email DOB Day 01 02 03 04 05 0…" at bounding box center [784, 372] width 1568 height 744
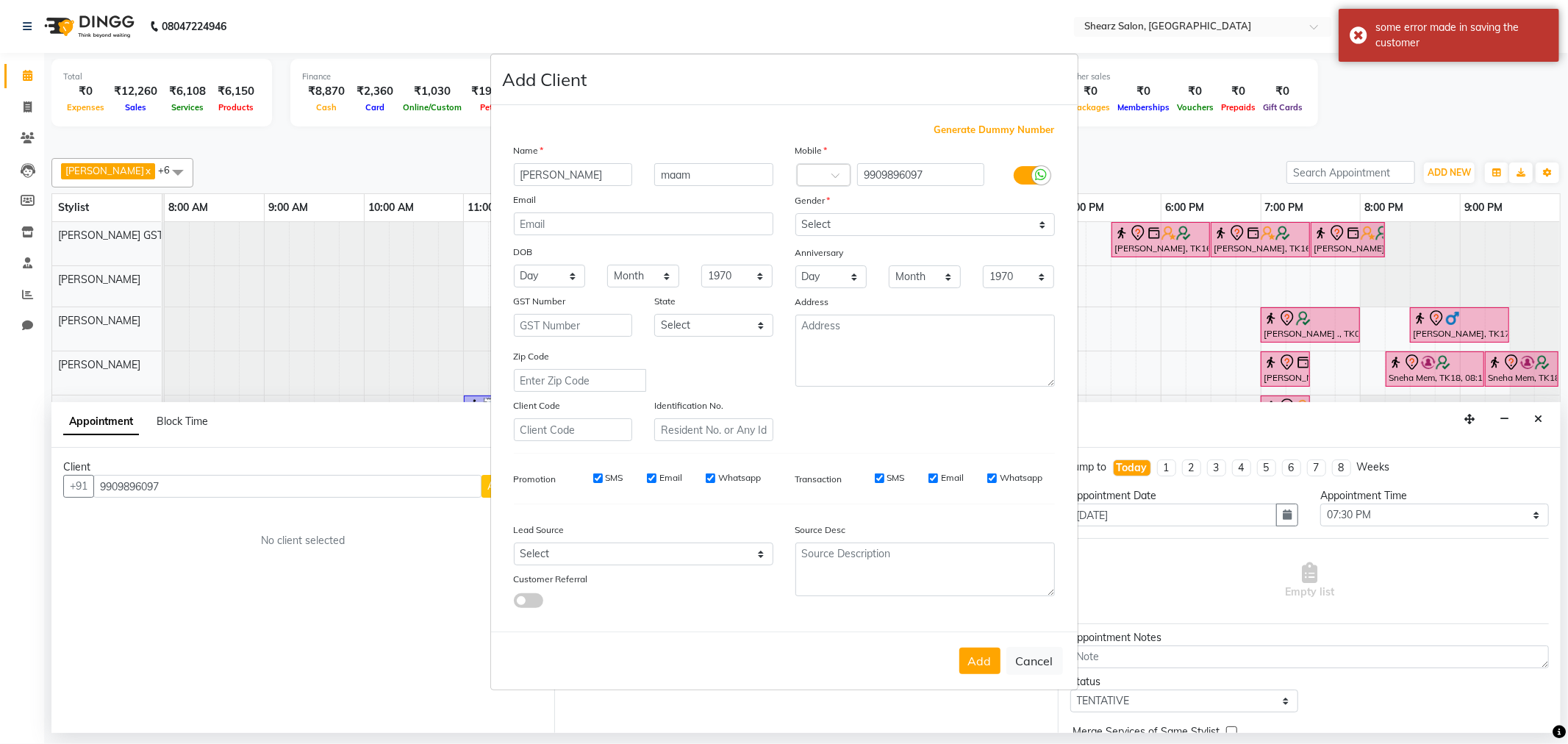
click at [1200, 341] on ngb-modal-window "Add Client Generate Dummy Number Name stuti maam Email DOB Day 01 02 03 04 05 0…" at bounding box center [784, 372] width 1568 height 744
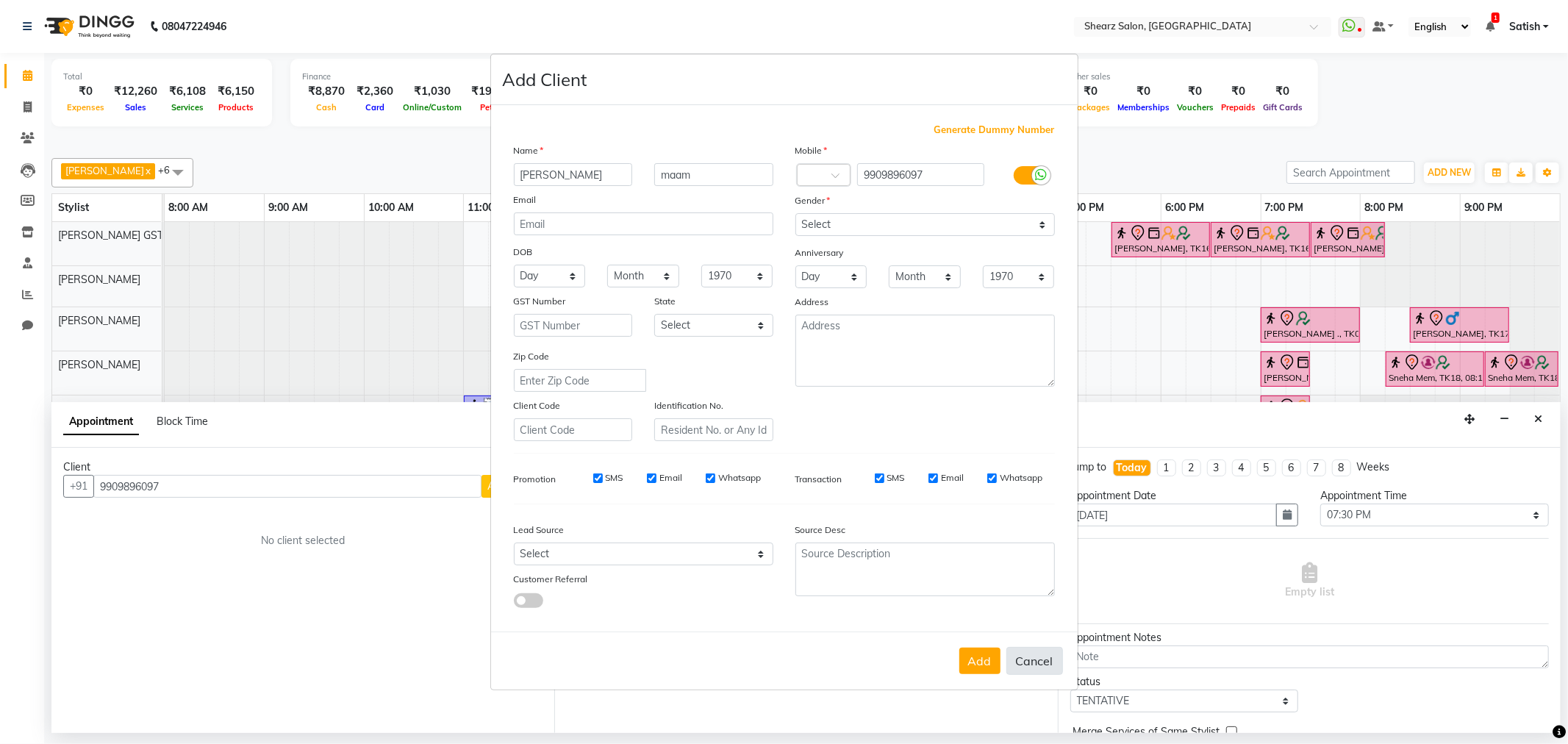
click at [1026, 657] on button "Cancel" at bounding box center [1035, 660] width 56 height 28
select select
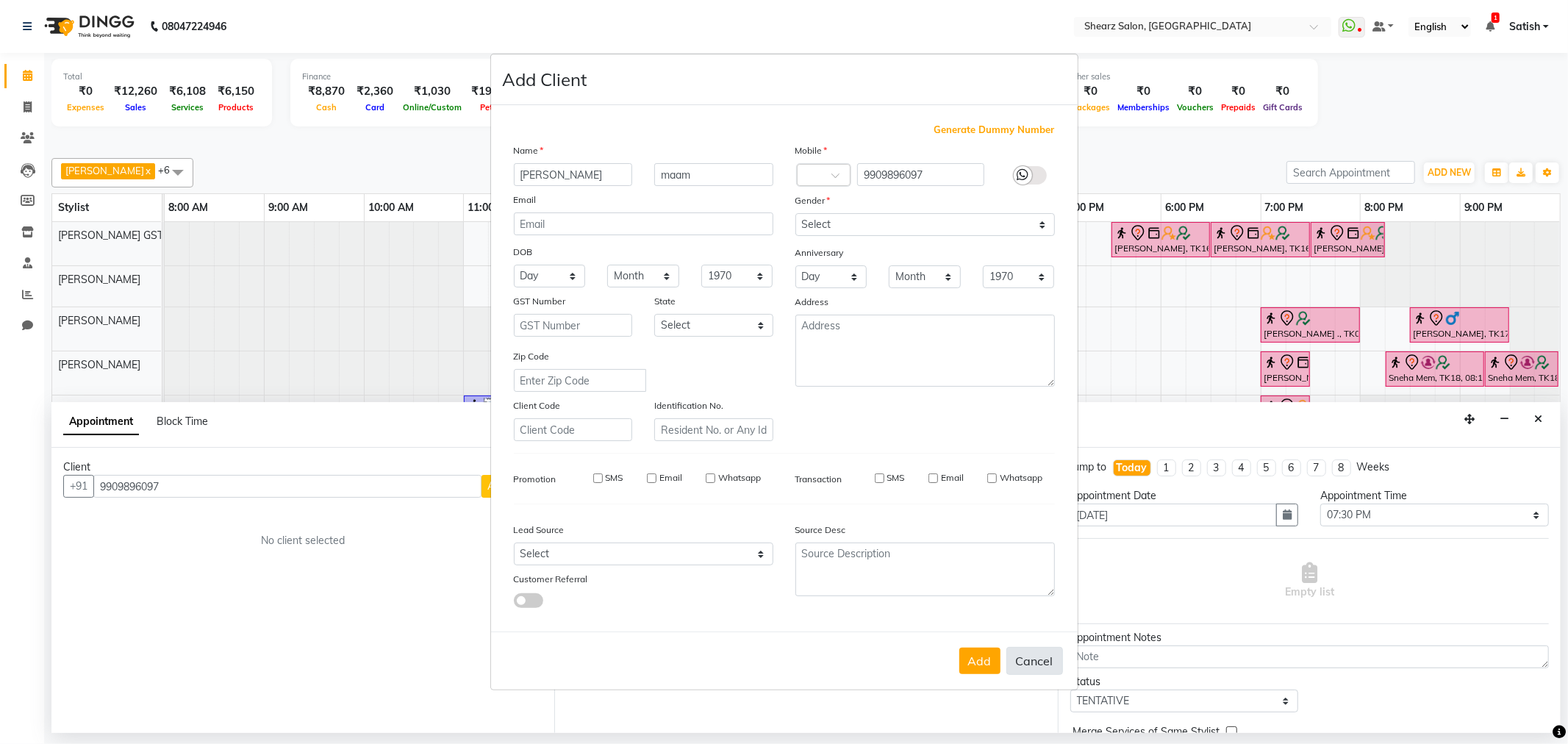
select select
checkbox input "false"
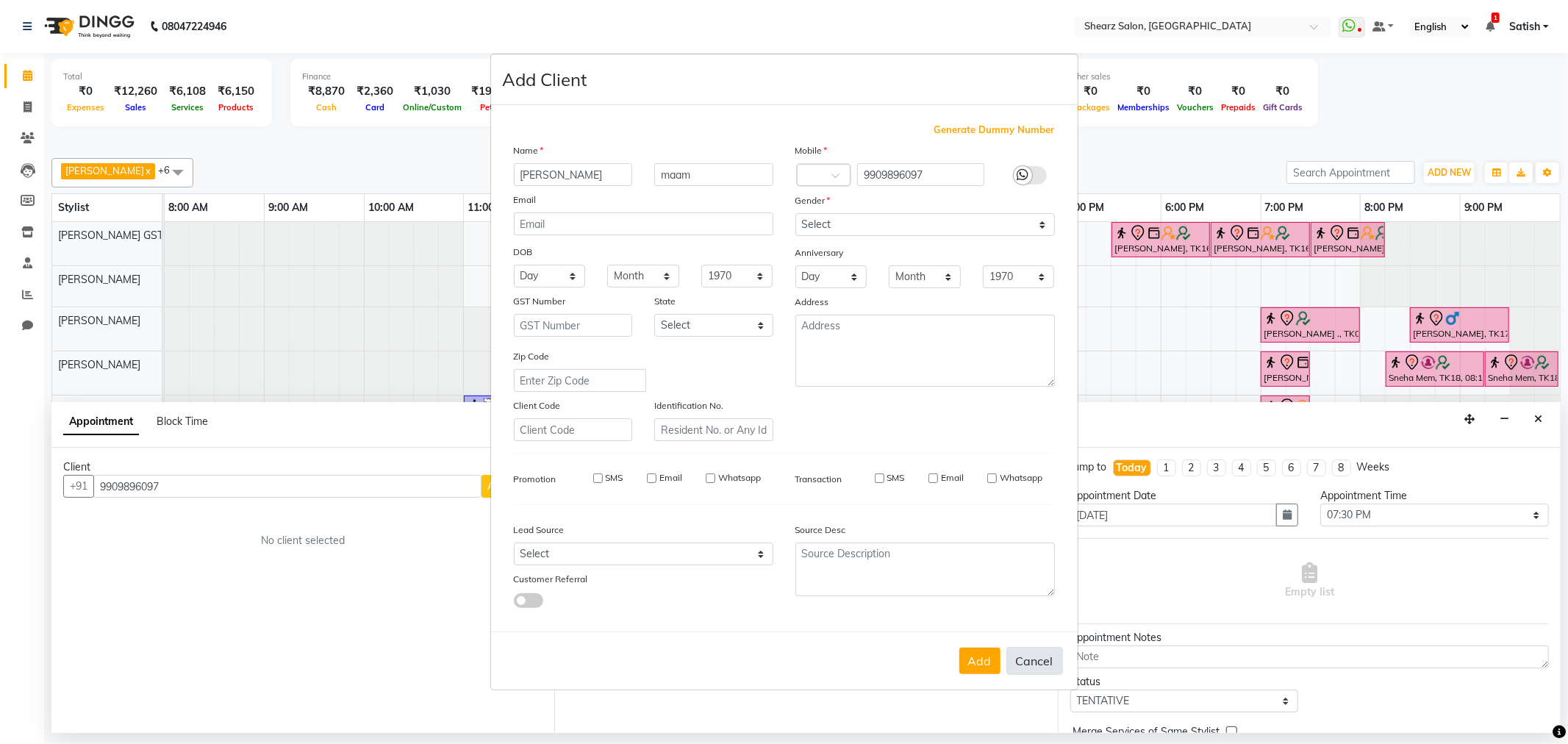
checkbox input "false"
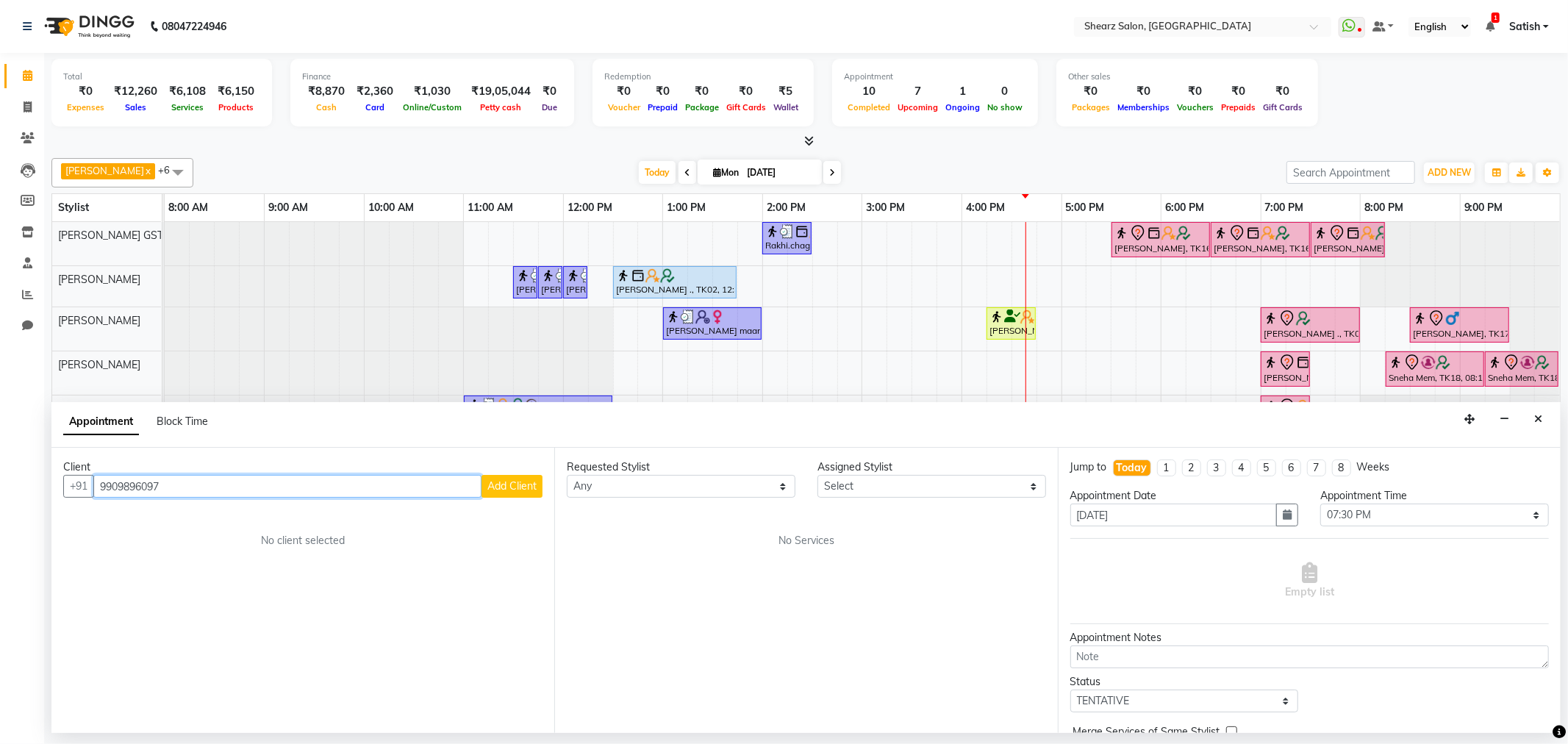
drag, startPoint x: 208, startPoint y: 476, endPoint x: 100, endPoint y: 482, distance: 108.2
click at [0, 489] on app-home "08047224946 Select Location × Shearz Salon, Prahaladnagar WhatsApp Status ✕ Sta…" at bounding box center [784, 367] width 1568 height 733
click at [213, 535] on div "No client selected" at bounding box center [302, 541] width 409 height 15
drag, startPoint x: 207, startPoint y: 490, endPoint x: 31, endPoint y: 494, distance: 176.0
click at [0, 509] on app-home "08047224946 Select Location × Shearz Salon, Prahaladnagar WhatsApp Status ✕ Sta…" at bounding box center [784, 367] width 1568 height 733
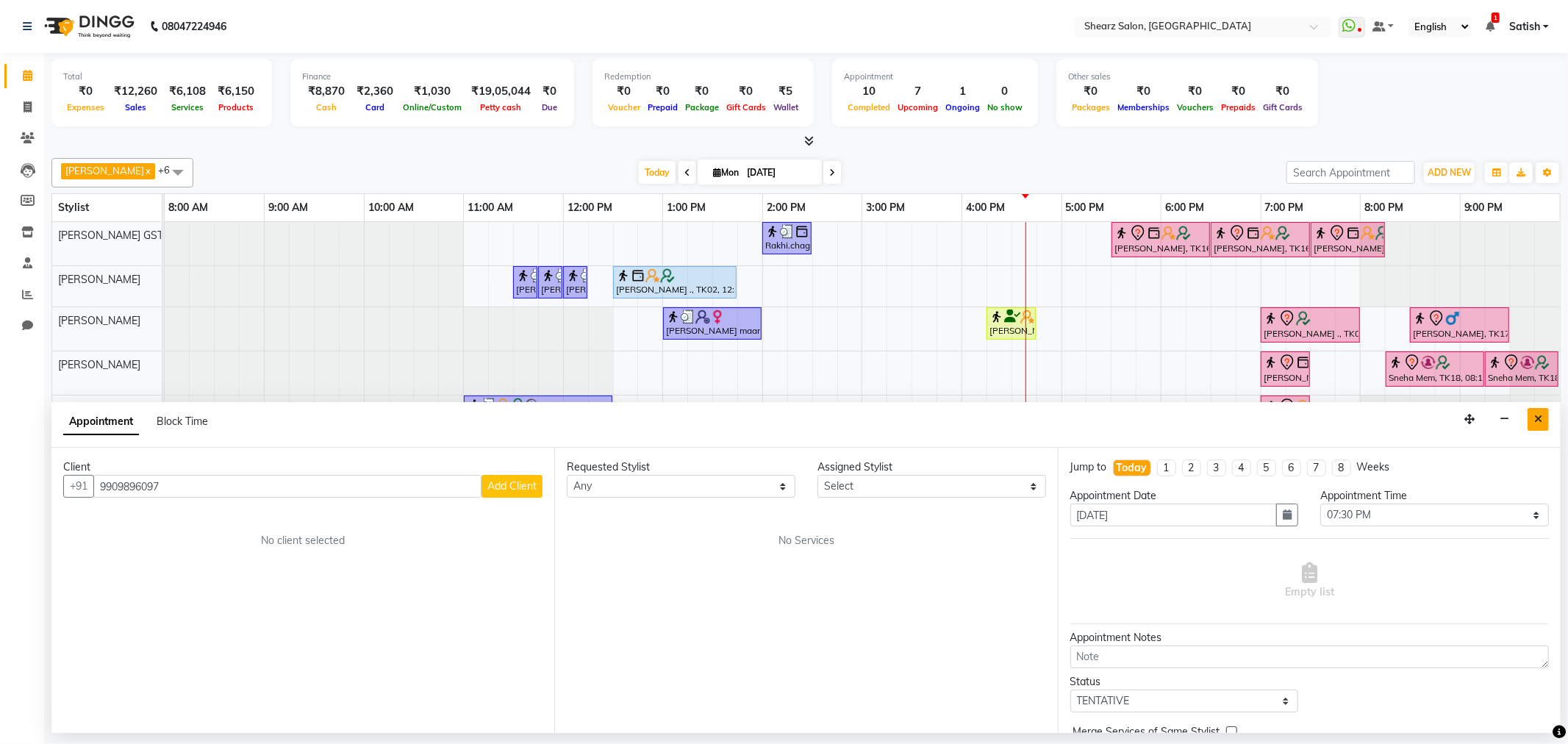
click at [1537, 422] on icon "Close" at bounding box center [1538, 419] width 8 height 11
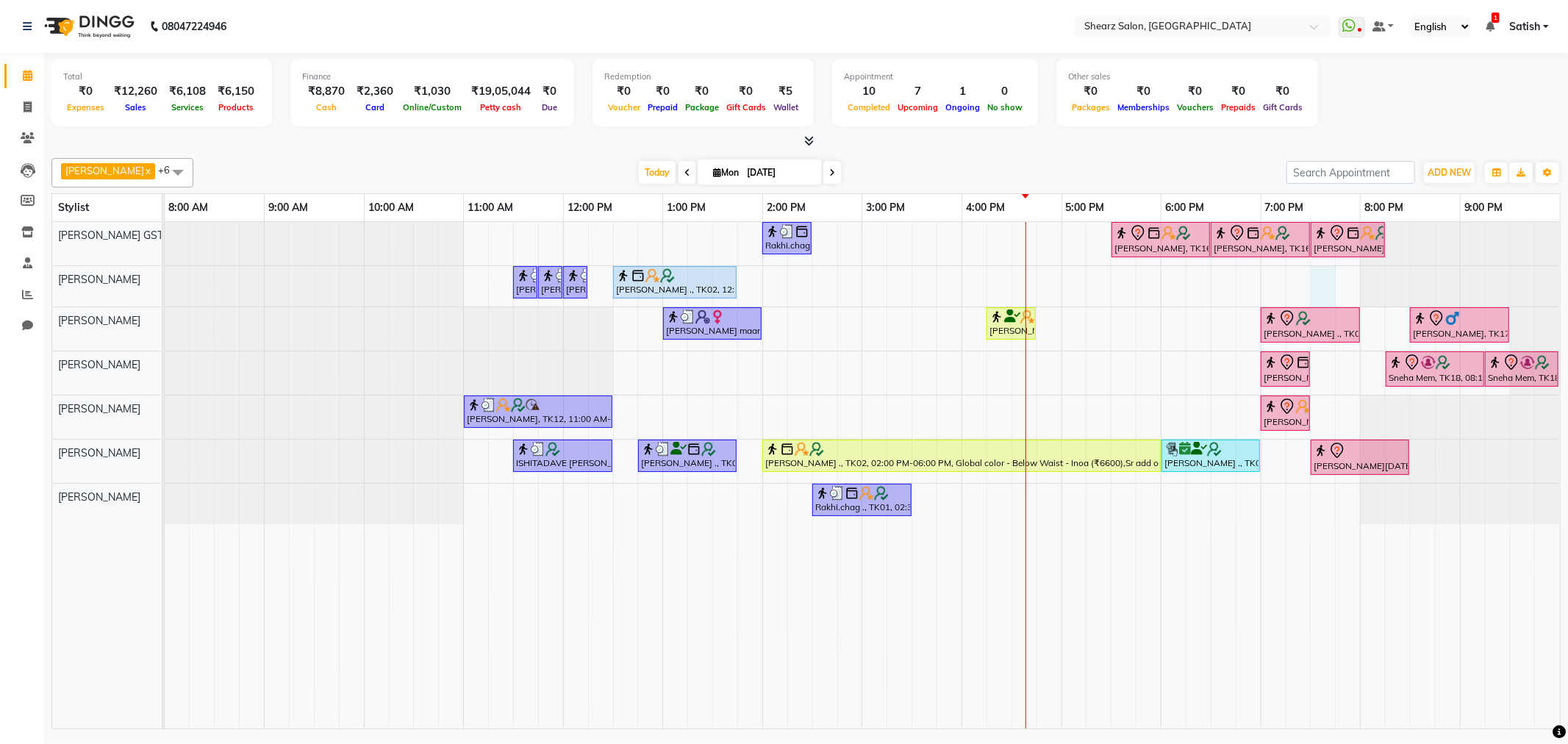
click at [1319, 274] on div "Rakhi.chag ., TK01, 02:00 PM-02:30 PM, Eyebrow threading with senior Pooja Wadh…" at bounding box center [862, 475] width 1396 height 507
select select "1170"
select select "tentative"
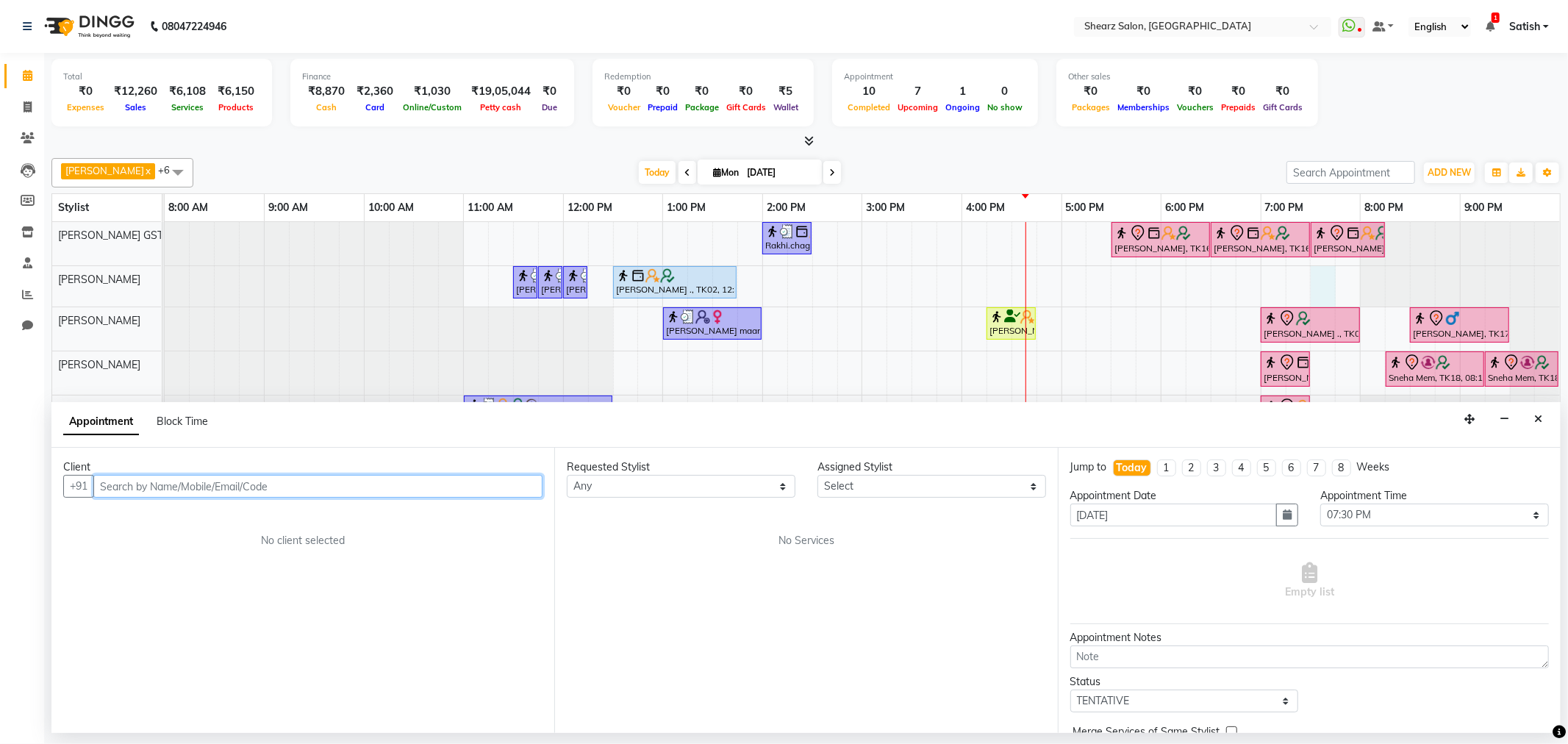
paste input "9909896097"
type input "9909896097"
click at [537, 475] on button "Add Client" at bounding box center [512, 487] width 61 height 23
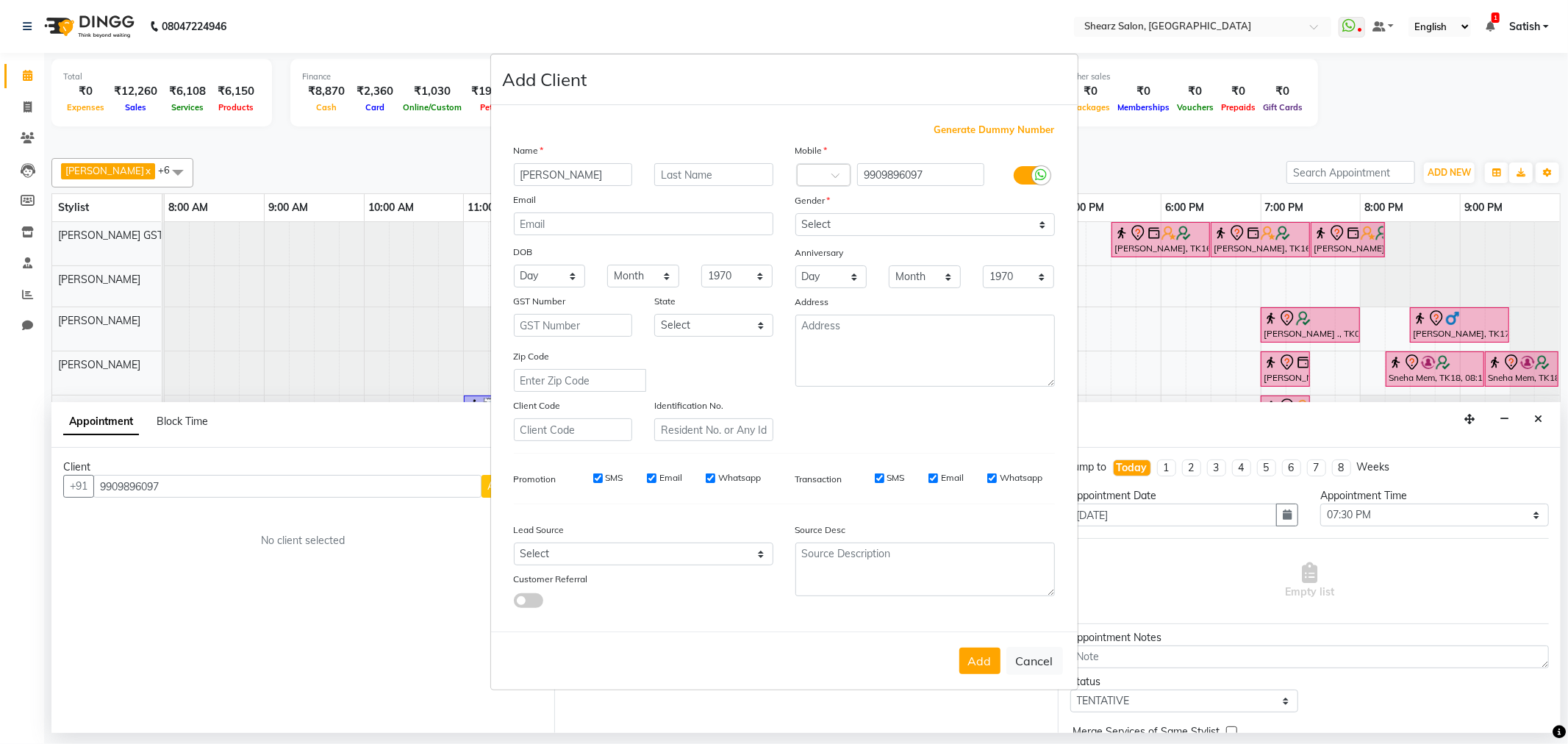
type input "stuti"
click at [737, 181] on input "text" at bounding box center [714, 175] width 120 height 23
type input "joshi"
click at [887, 178] on input "9909896097" at bounding box center [920, 175] width 128 height 23
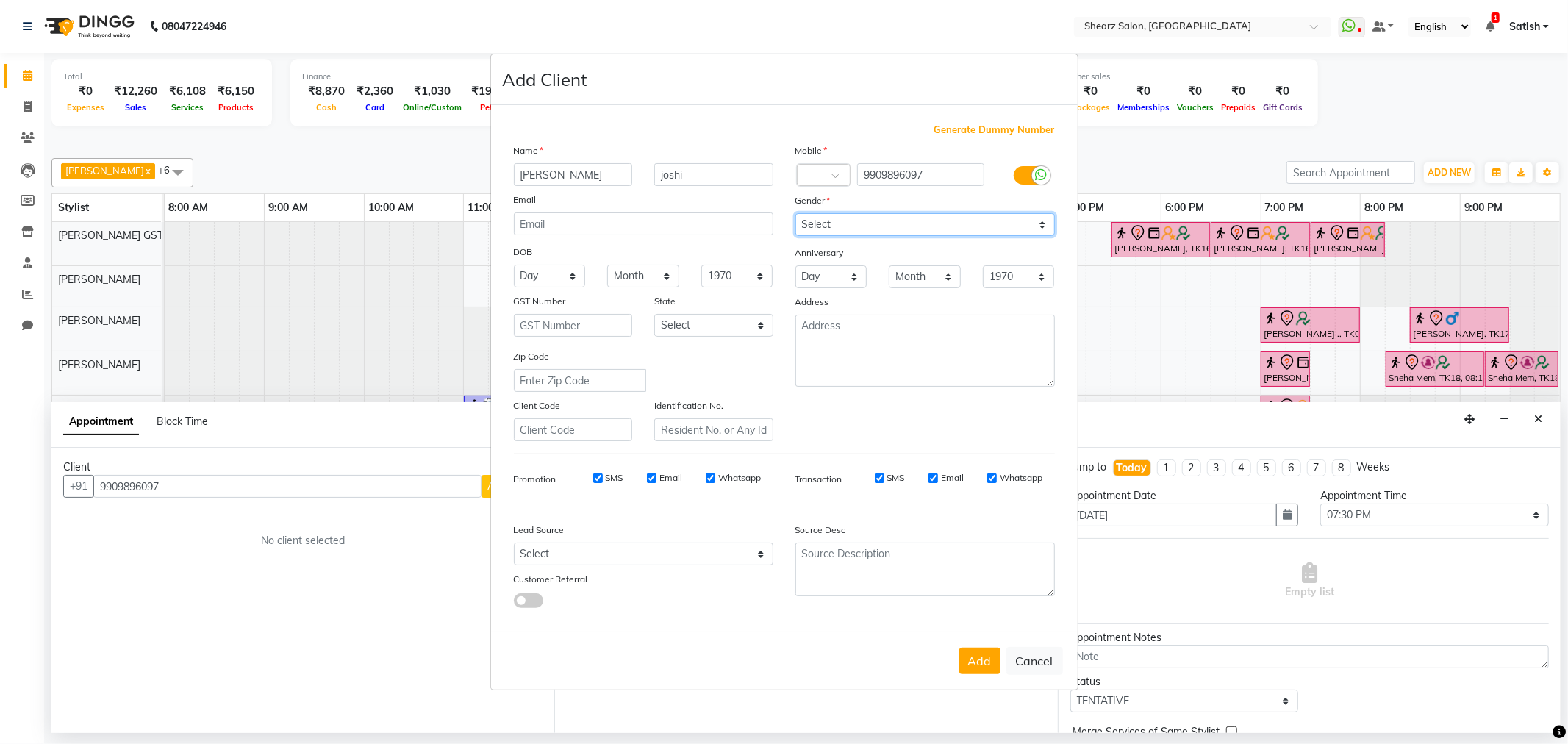
click at [883, 225] on select "Select [DEMOGRAPHIC_DATA] [DEMOGRAPHIC_DATA] Other Prefer Not To Say" at bounding box center [925, 225] width 260 height 23
select select "female"
click at [796, 213] on select "Select [DEMOGRAPHIC_DATA] [DEMOGRAPHIC_DATA] Other Prefer Not To Say" at bounding box center [925, 225] width 260 height 23
click at [982, 655] on button "Add" at bounding box center [980, 661] width 41 height 27
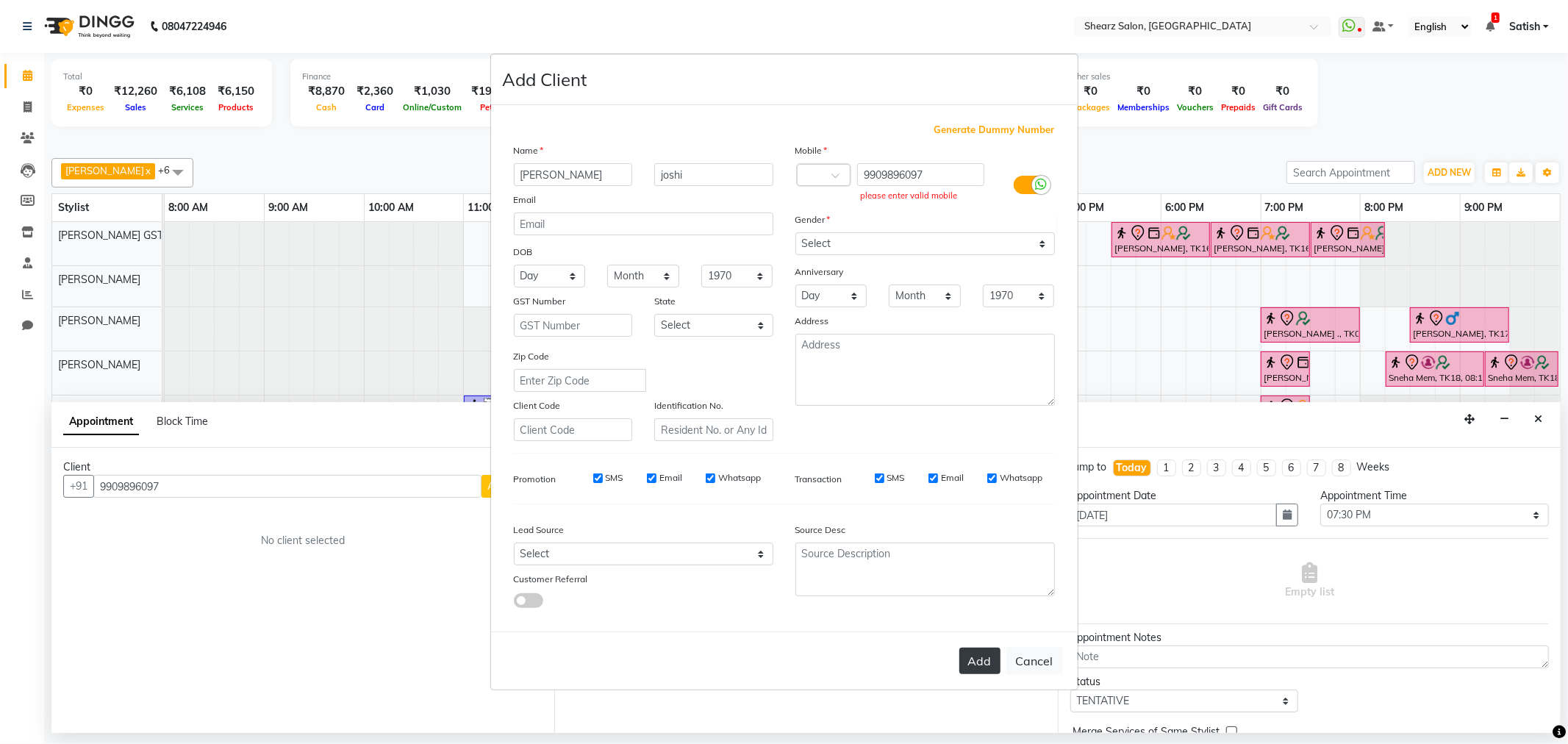
click at [982, 655] on button "Add" at bounding box center [980, 661] width 41 height 27
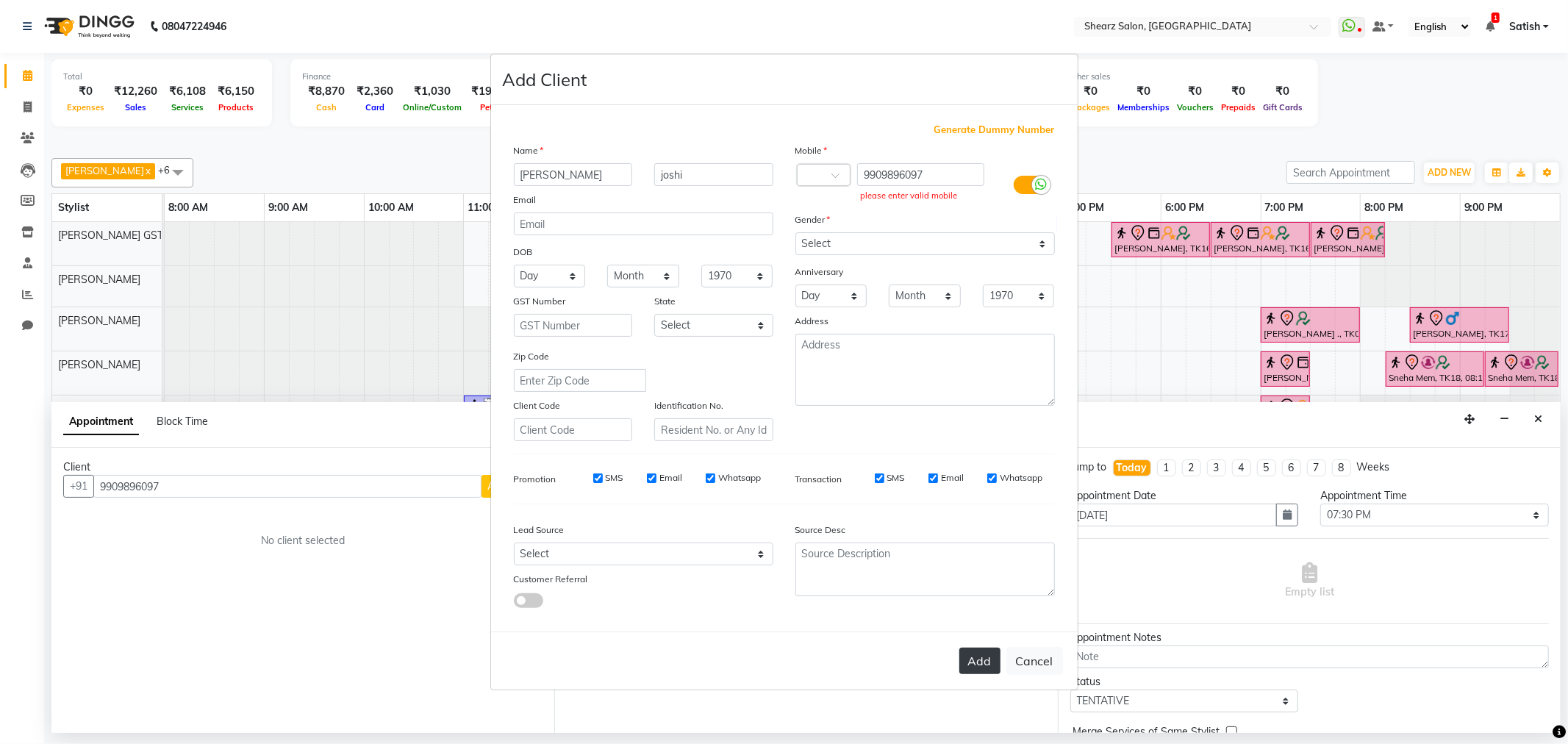
click at [982, 655] on button "Add" at bounding box center [980, 661] width 41 height 27
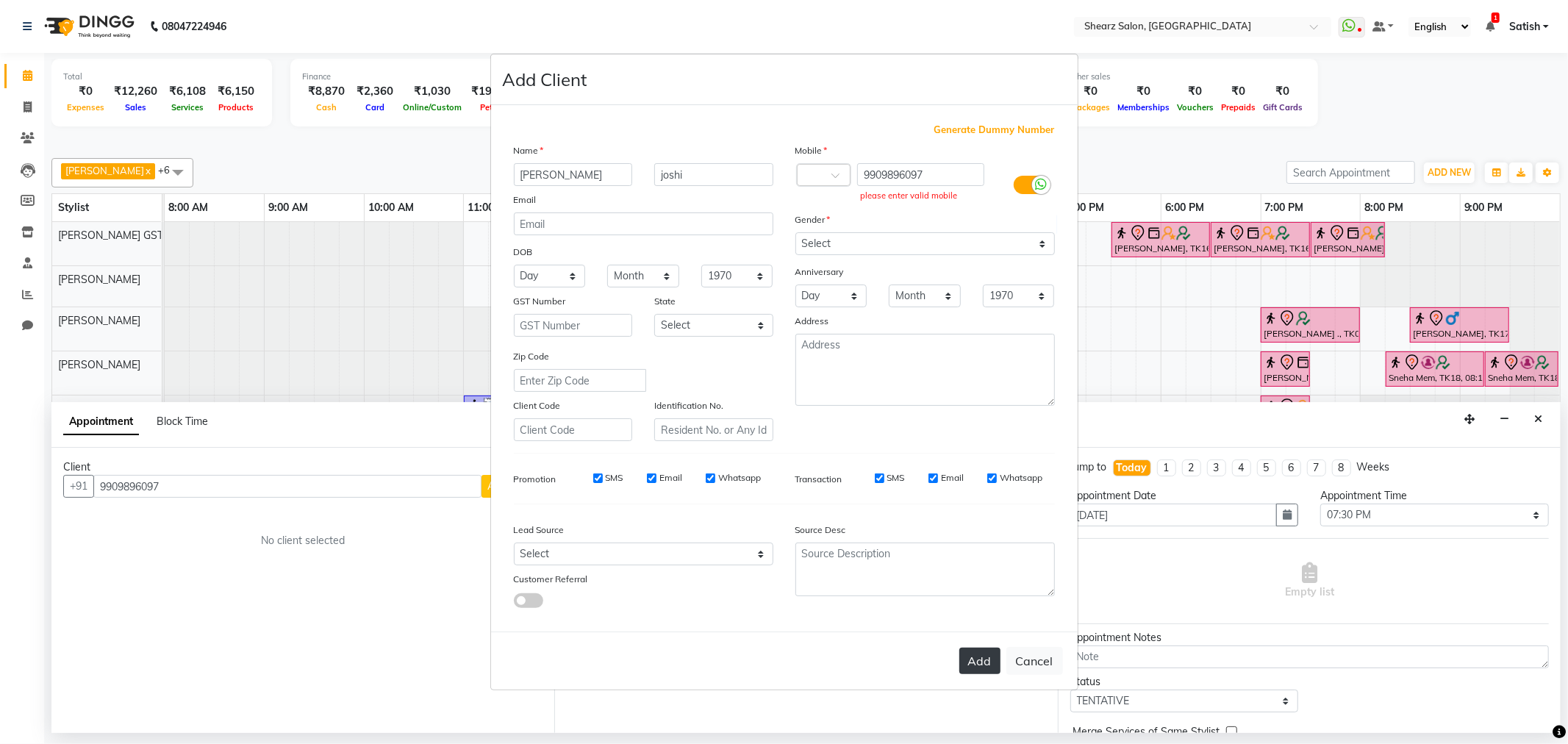
click at [982, 655] on button "Add" at bounding box center [980, 661] width 41 height 27
click at [978, 656] on button "Add" at bounding box center [980, 661] width 41 height 27
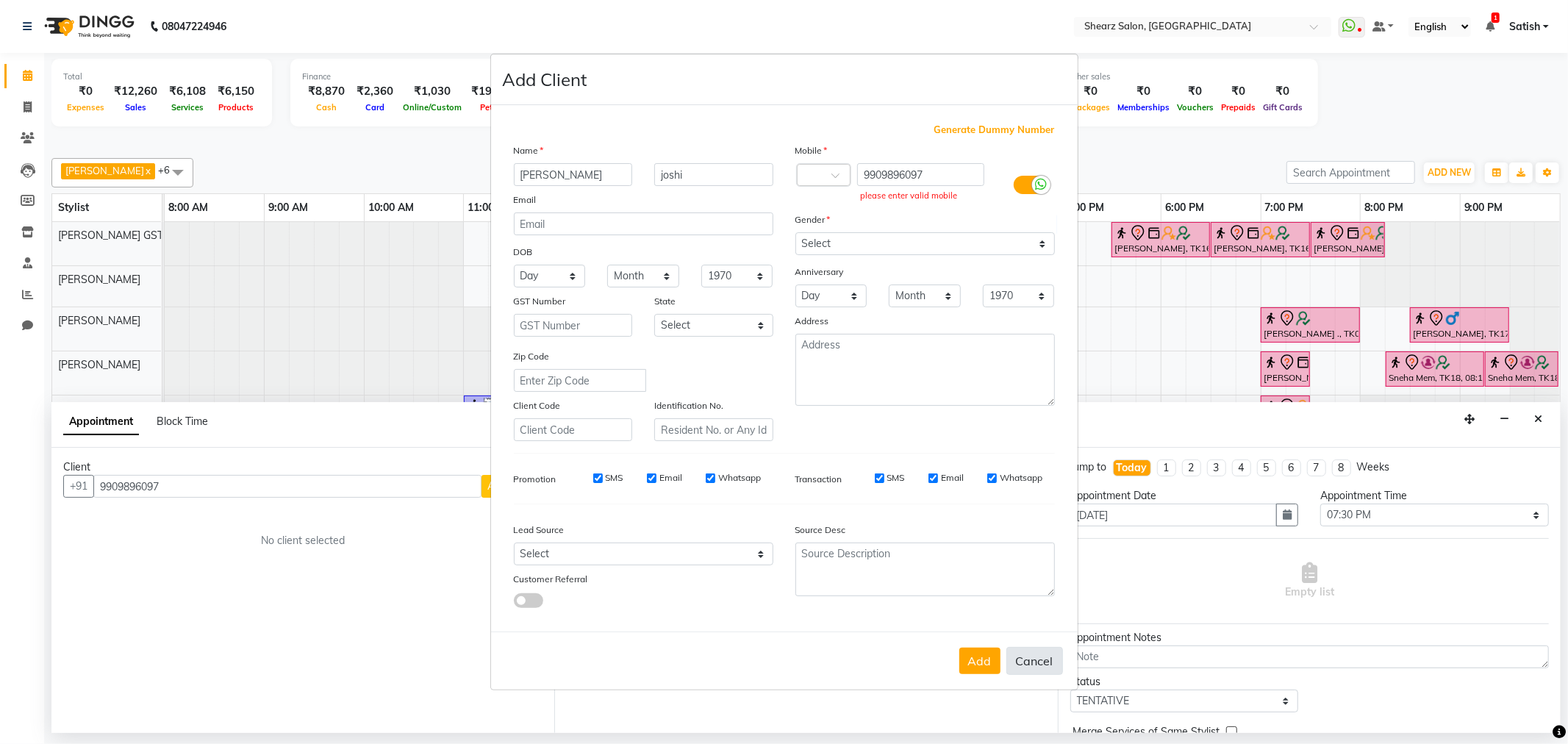
click at [1035, 668] on button "Cancel" at bounding box center [1035, 660] width 56 height 28
select select
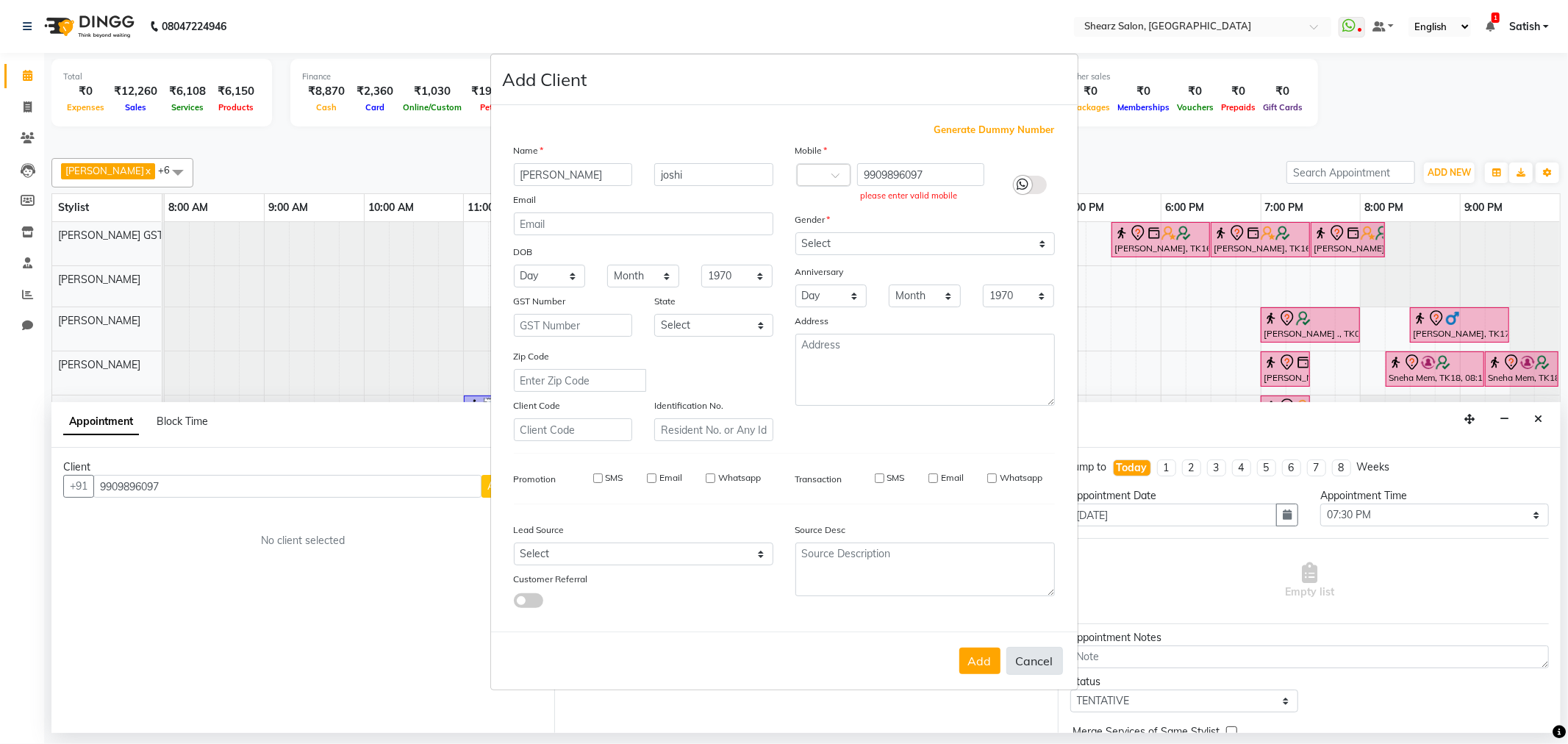
select select
checkbox input "false"
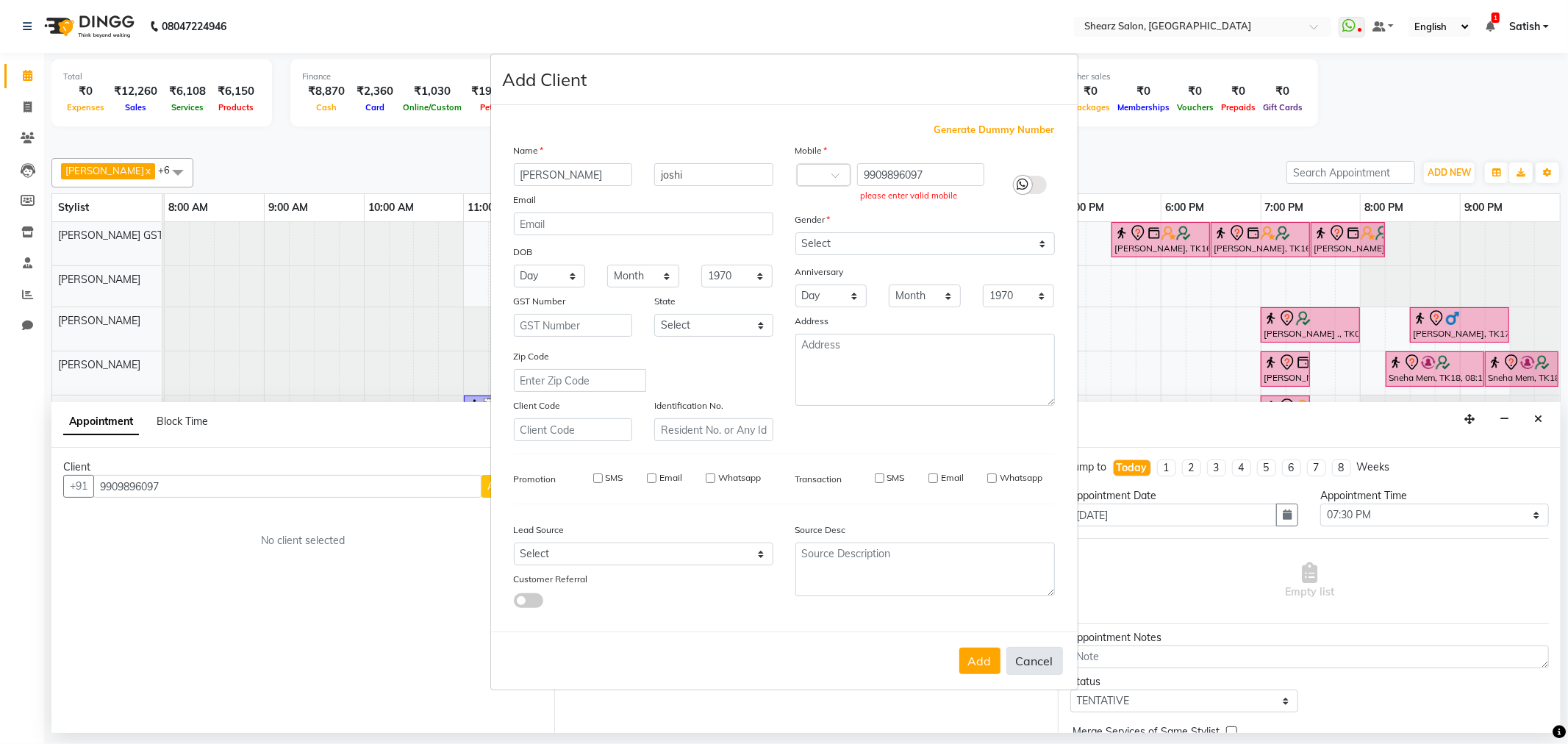
checkbox input "false"
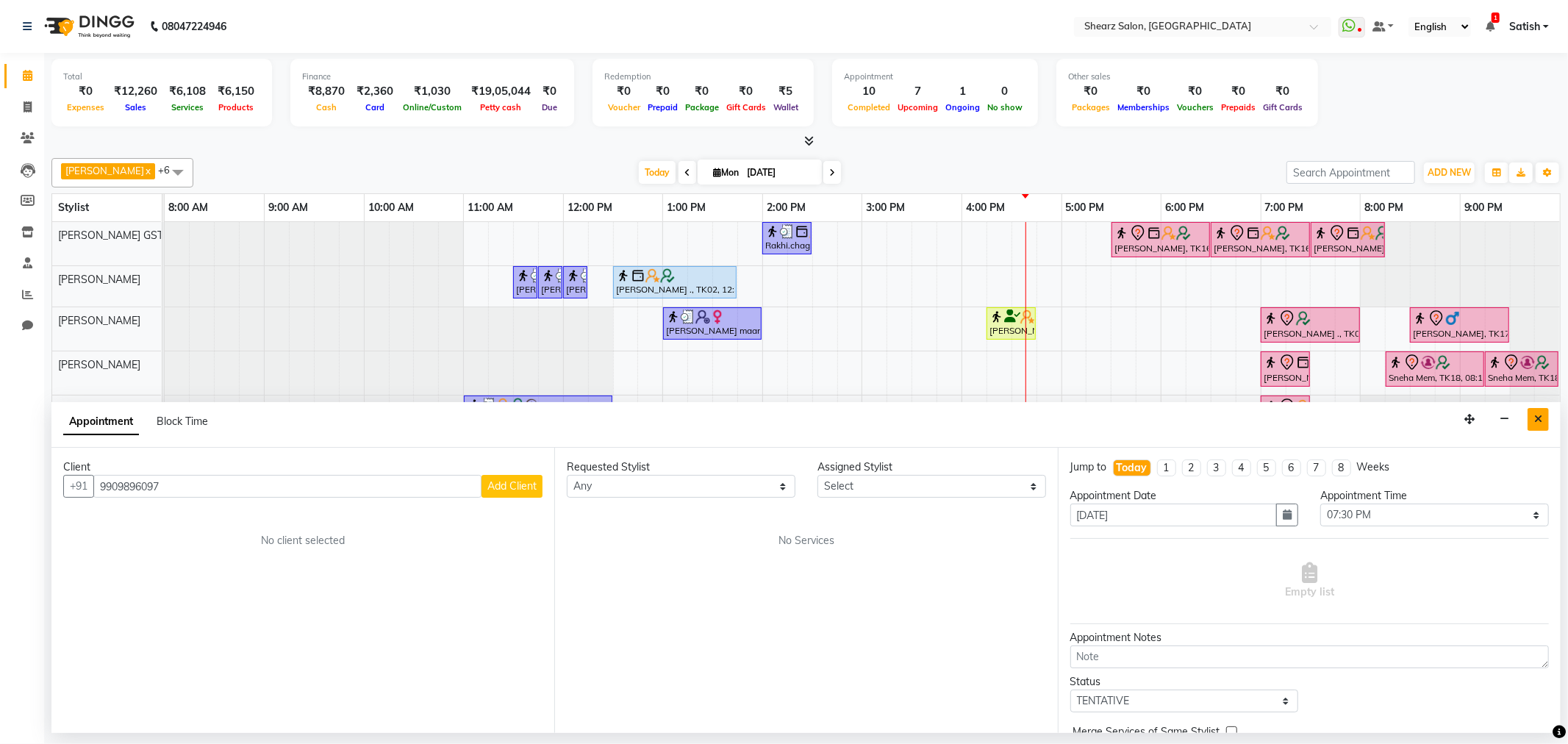
click at [1543, 415] on button "Close" at bounding box center [1539, 420] width 21 height 23
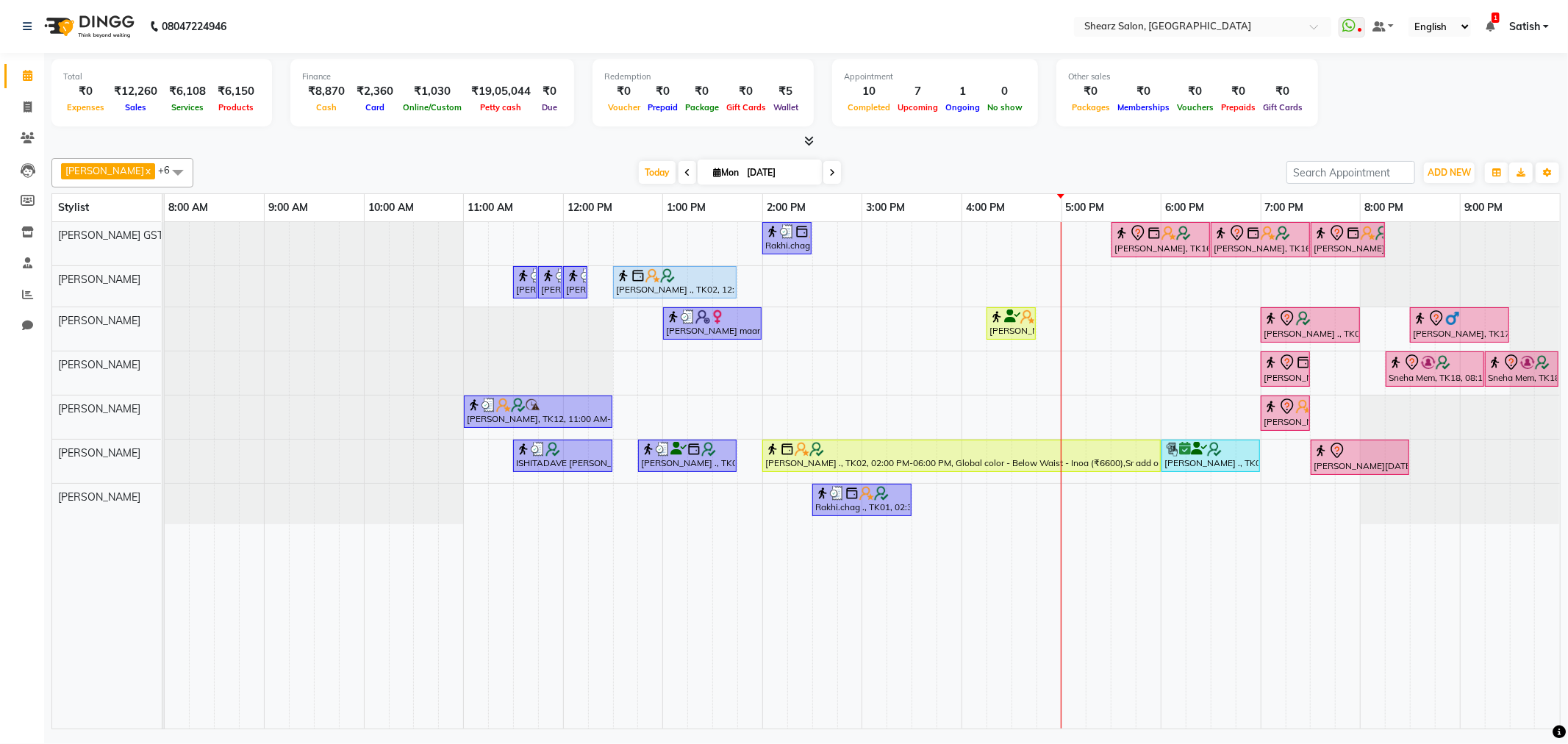
click at [828, 168] on span at bounding box center [832, 173] width 18 height 23
type input "02-09-2025"
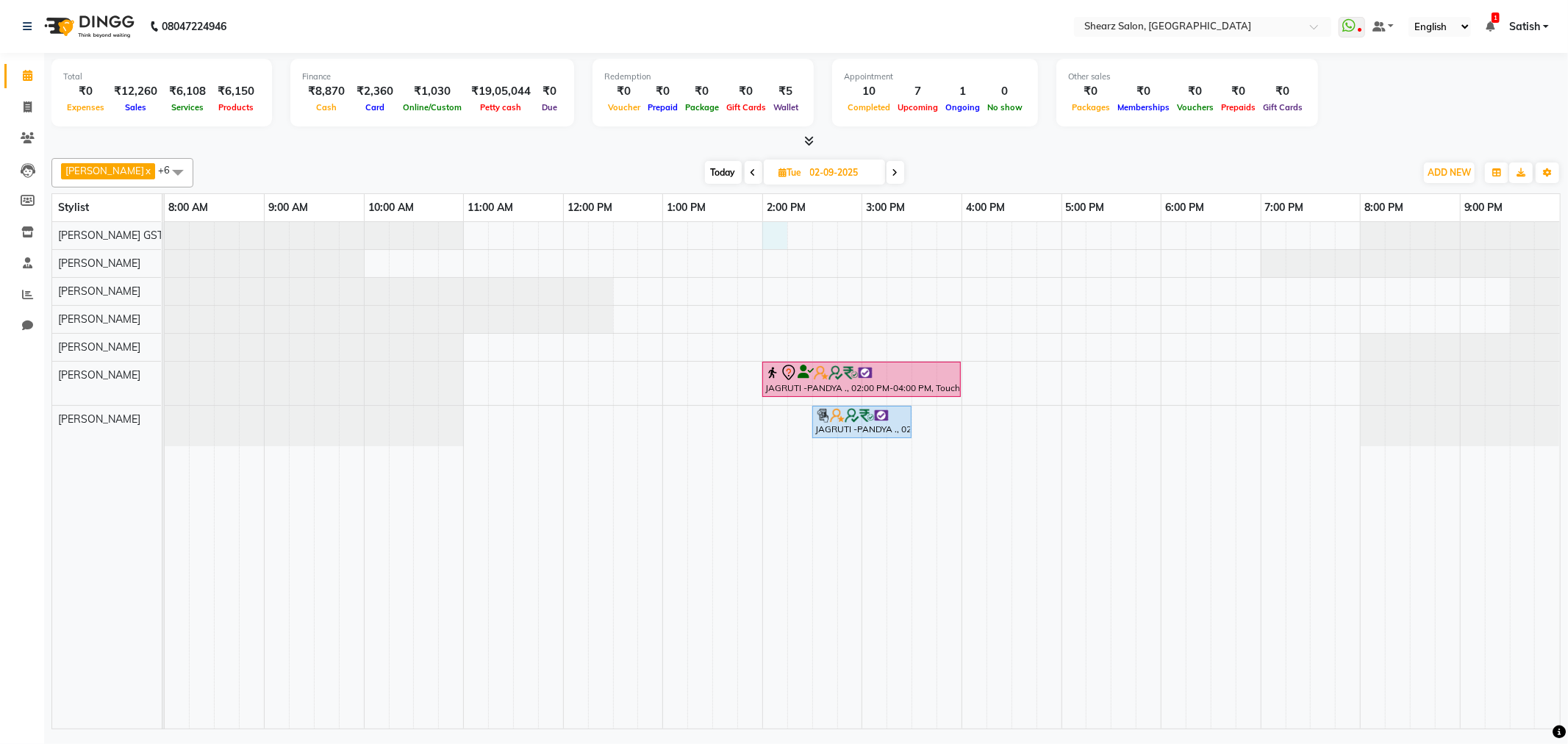
click at [774, 234] on div "JAGRUTI -PANDYA ., 02:00 PM-04:00 PM, Touch up - upto 2 Inch - Inoa JAGRUTI -PA…" at bounding box center [862, 475] width 1396 height 507
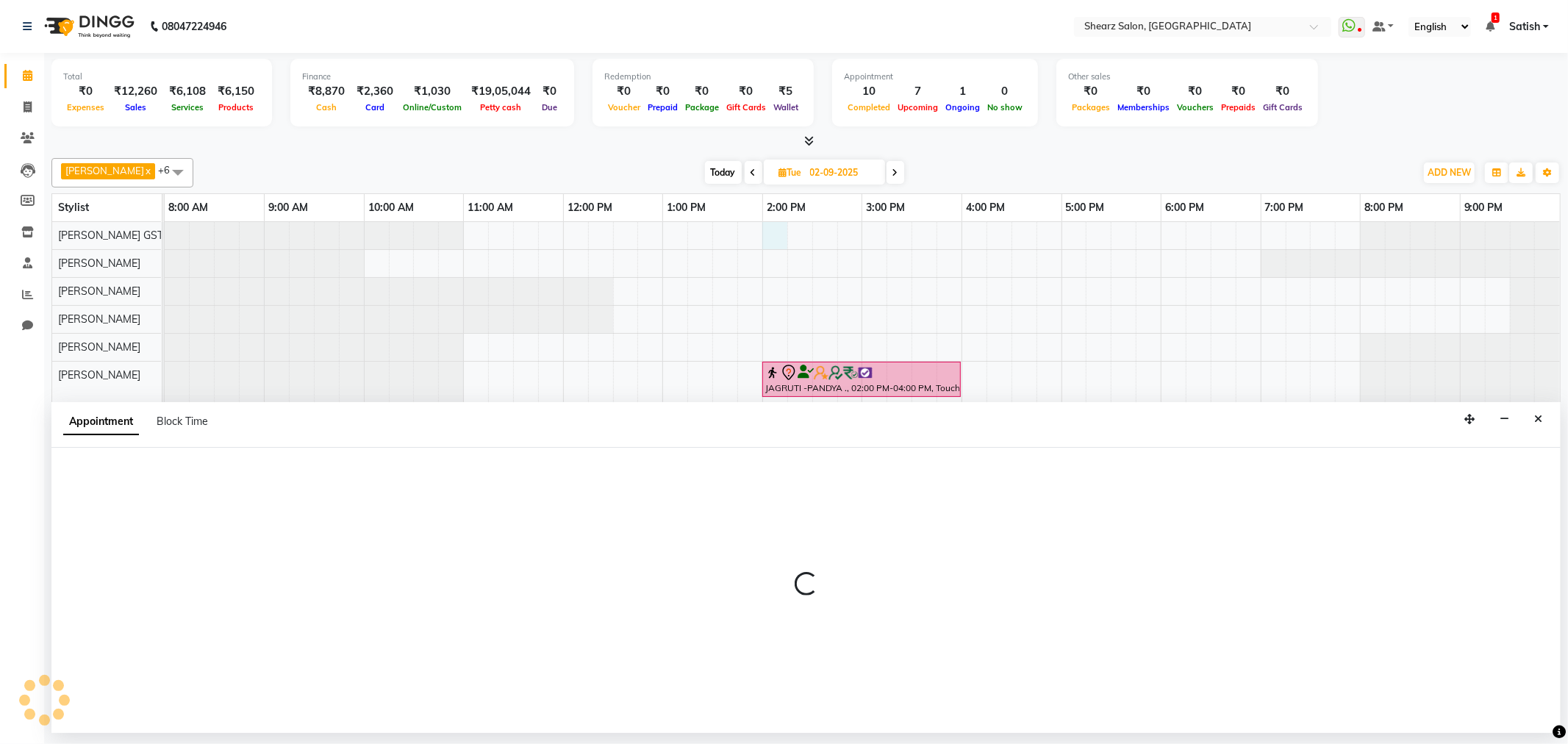
select select "77439"
select select "840"
select select "tentative"
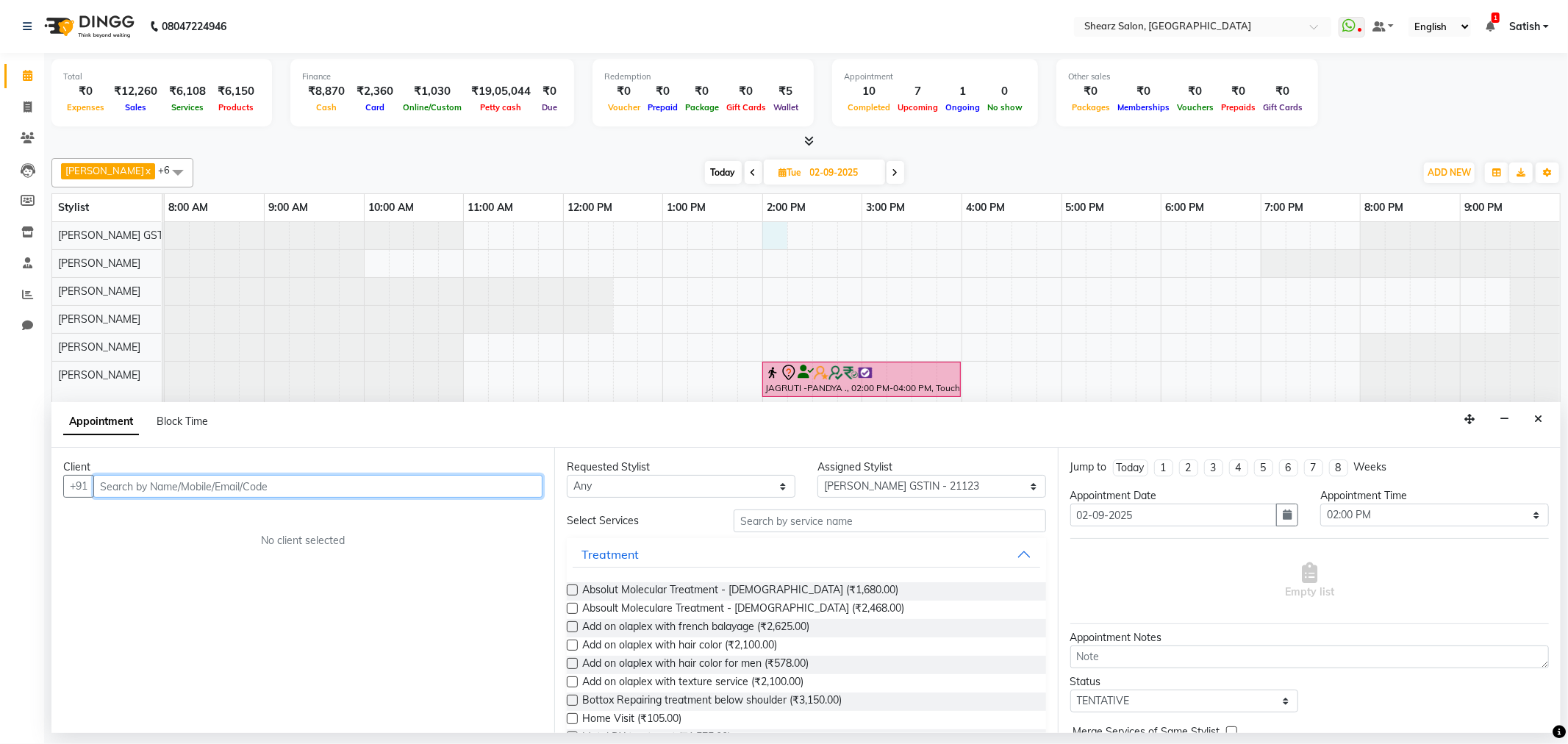
click at [312, 479] on input "text" at bounding box center [318, 487] width 450 height 23
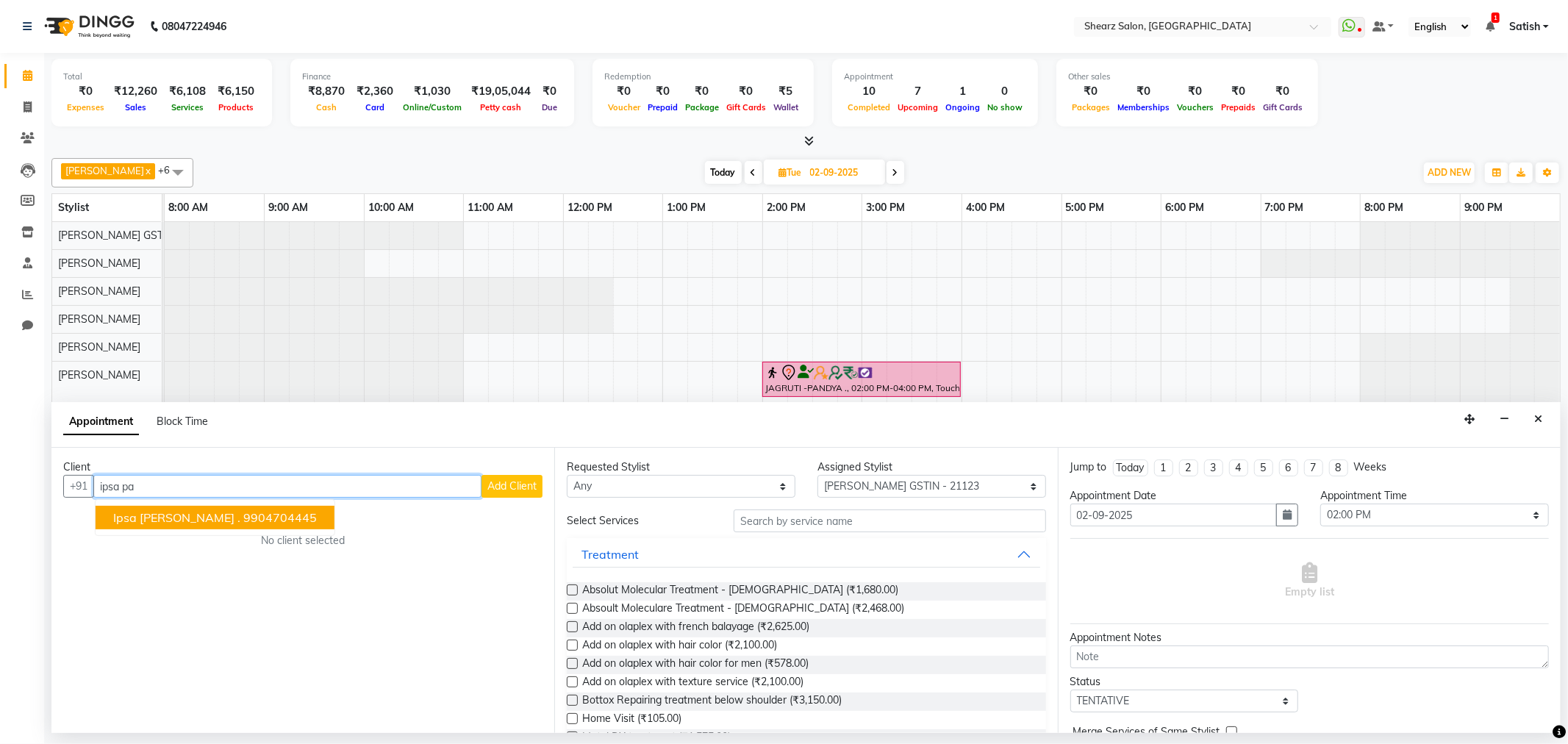
click at [243, 510] on ngb-highlight "9904704445" at bounding box center [280, 517] width 73 height 14
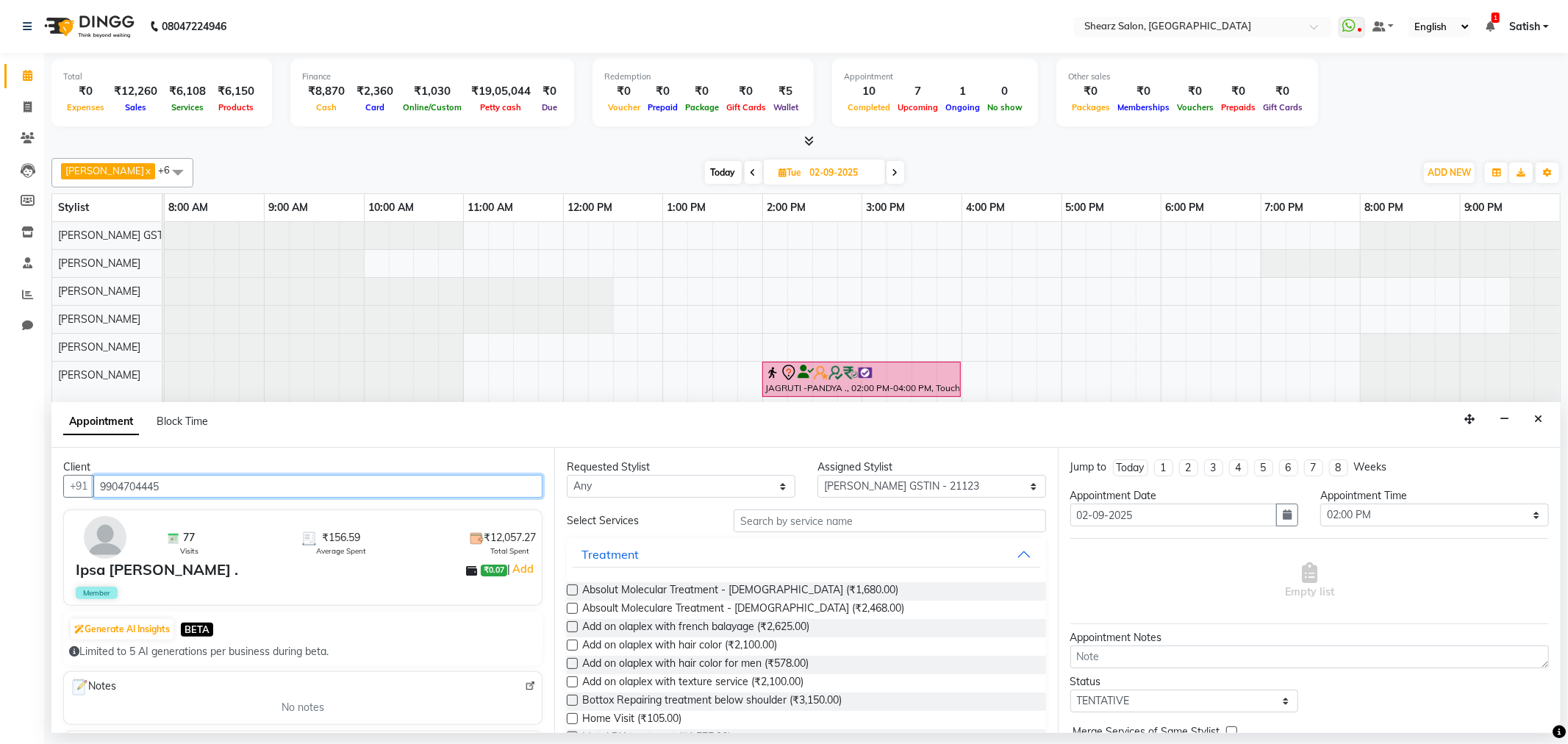
type input "9904704445"
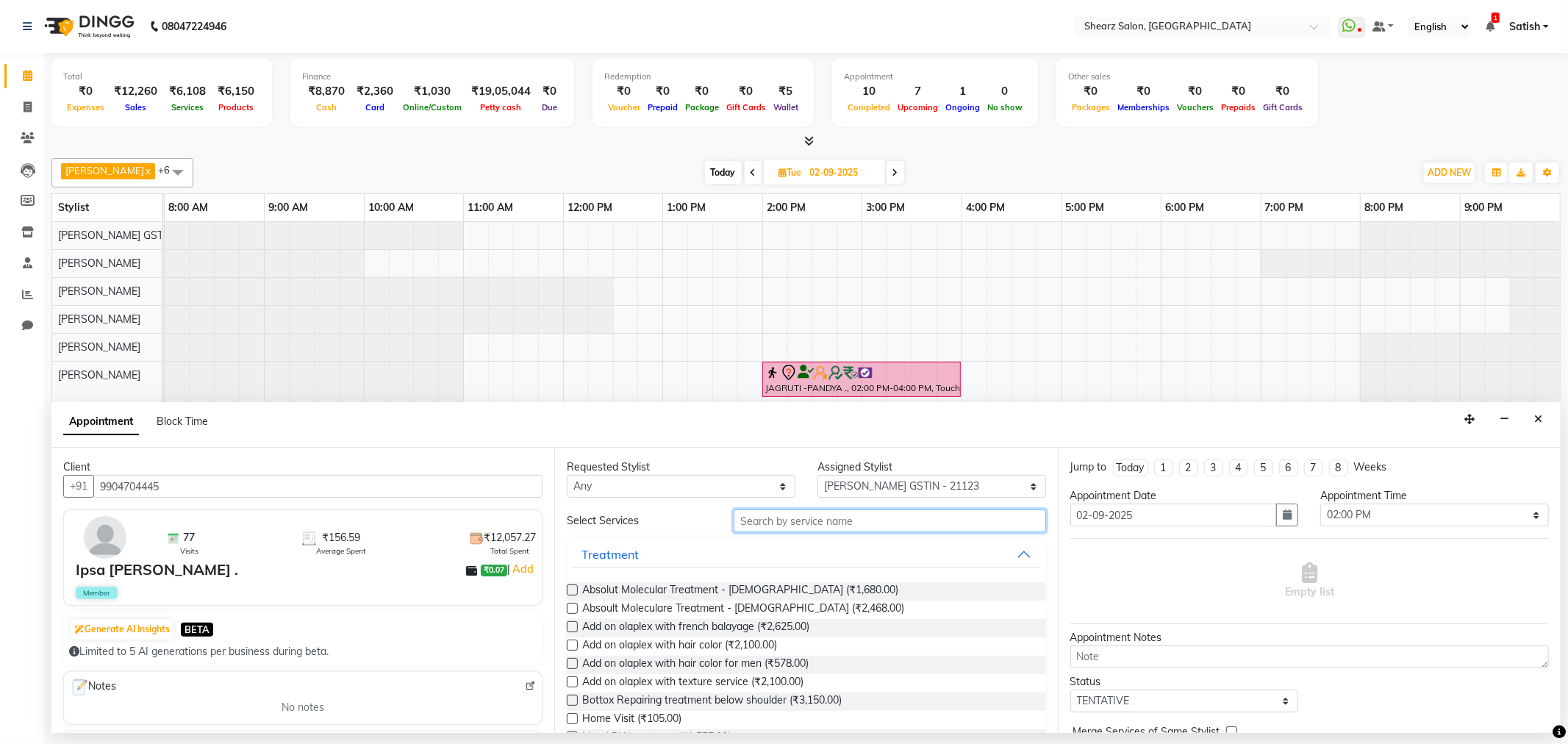
click at [782, 513] on input "text" at bounding box center [890, 521] width 312 height 23
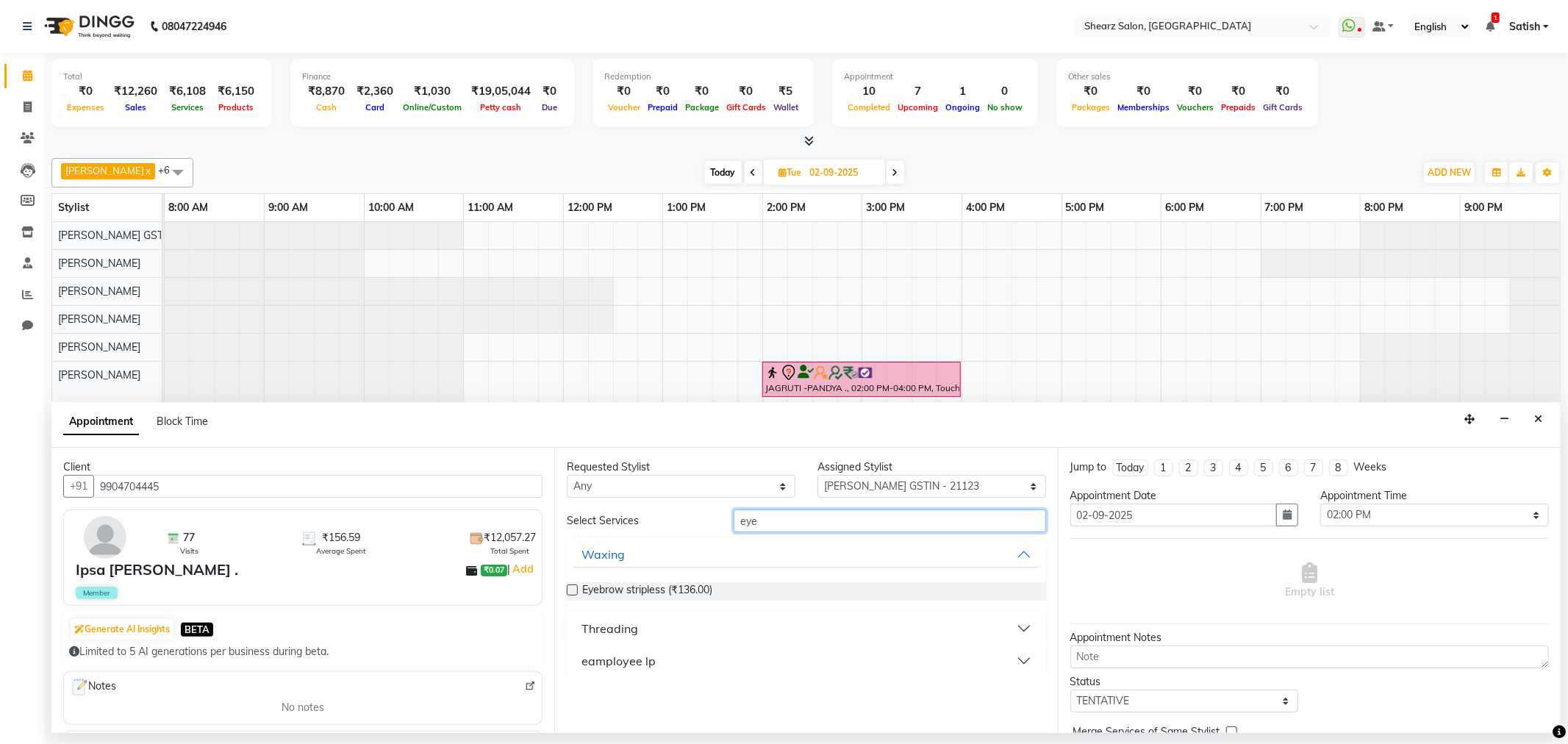
type input "eye"
click at [746, 616] on button "Threading" at bounding box center [805, 629] width 466 height 27
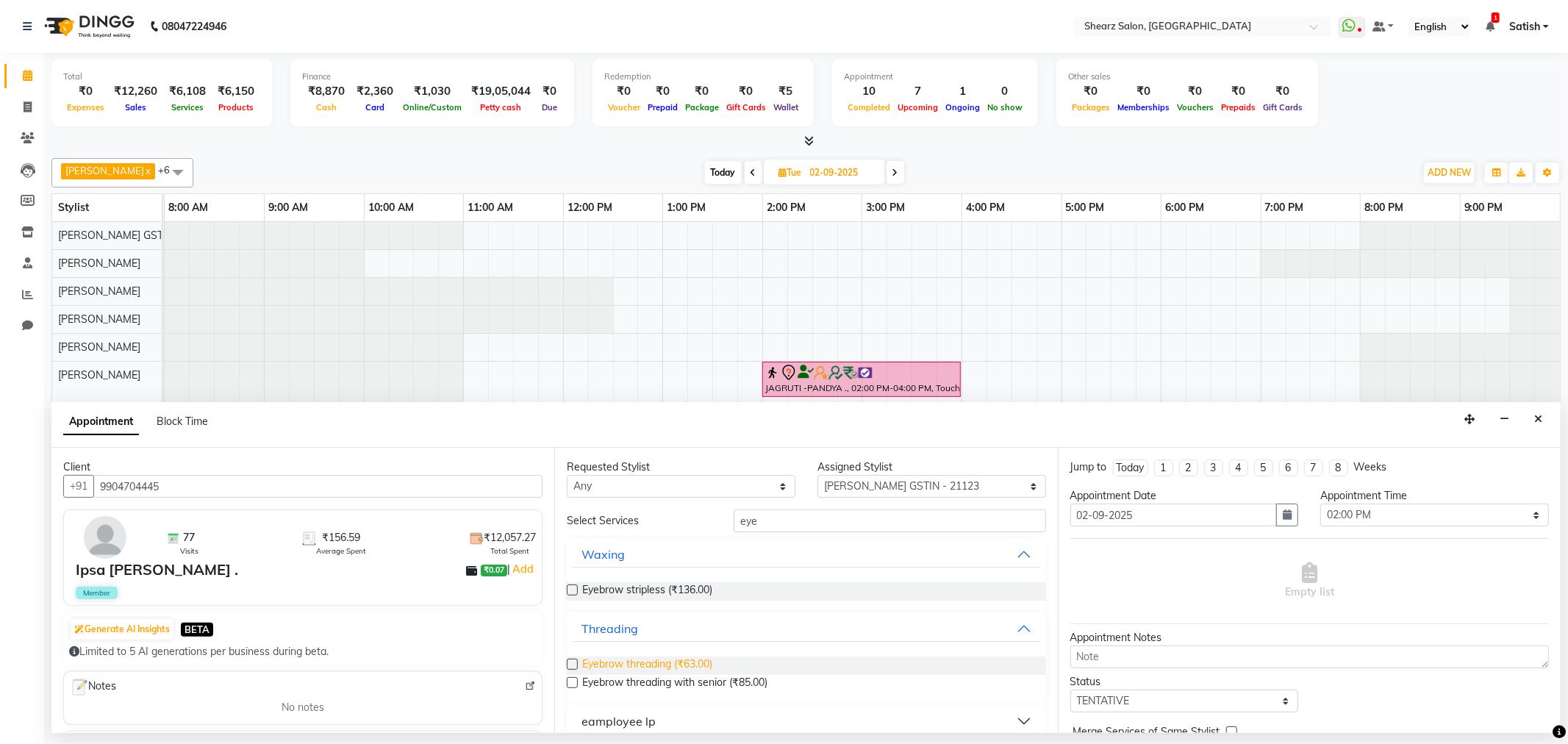
click at [664, 665] on span "Eyebrow threading (₹63.00)" at bounding box center [648, 665] width 130 height 19
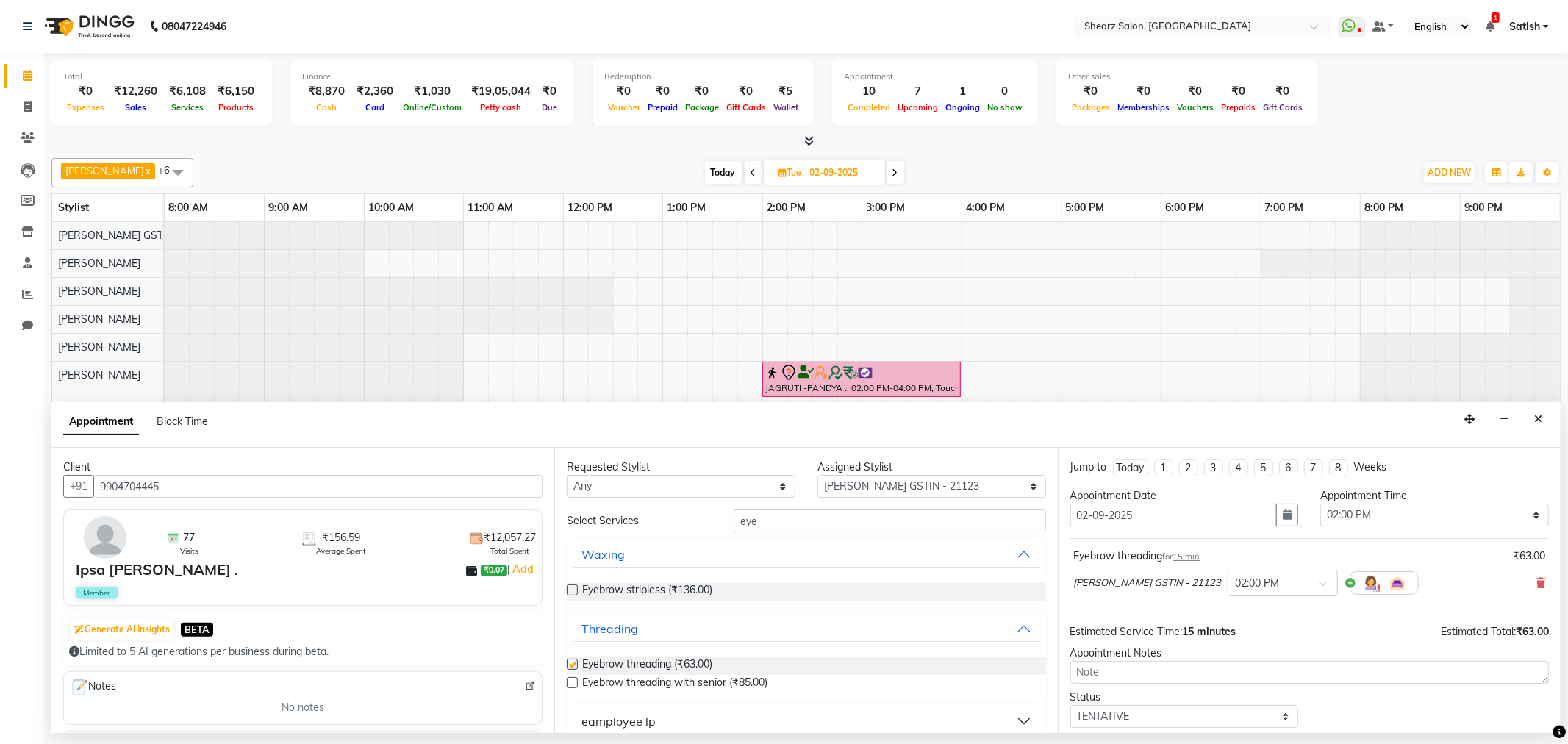
checkbox input "false"
click at [895, 475] on select "Select [PERSON_NAME] Center 1_mgr mgr [PERSON_NAME] [PERSON_NAME] [PERSON_NAME]…" at bounding box center [932, 487] width 228 height 23
select select "77443"
click at [818, 475] on select "Select [PERSON_NAME] Center 1_mgr mgr [PERSON_NAME] [PERSON_NAME] [PERSON_NAME]…" at bounding box center [932, 487] width 228 height 23
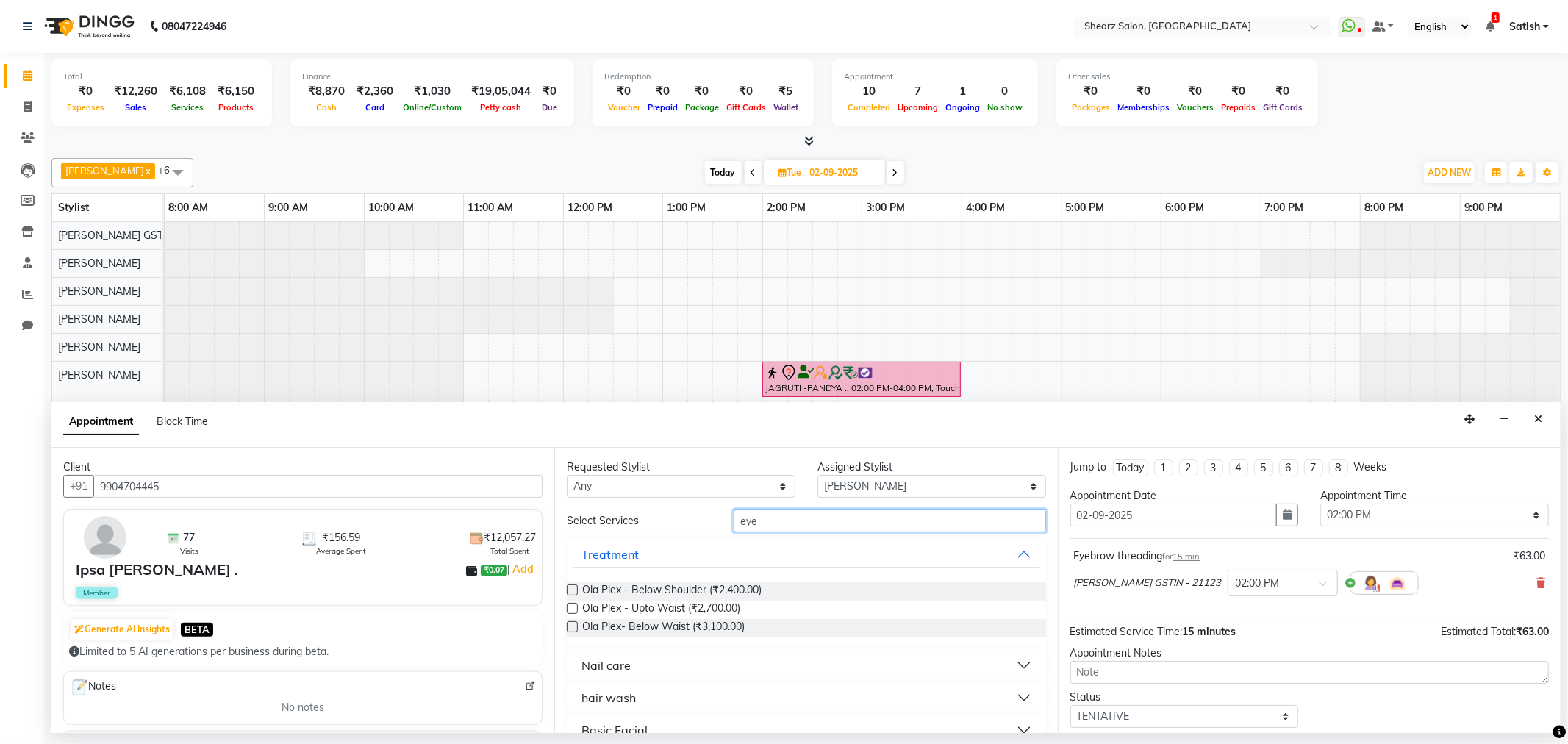
drag, startPoint x: 773, startPoint y: 509, endPoint x: 607, endPoint y: 532, distance: 167.6
click at [607, 532] on div "Select Services eye" at bounding box center [805, 521] width 500 height 23
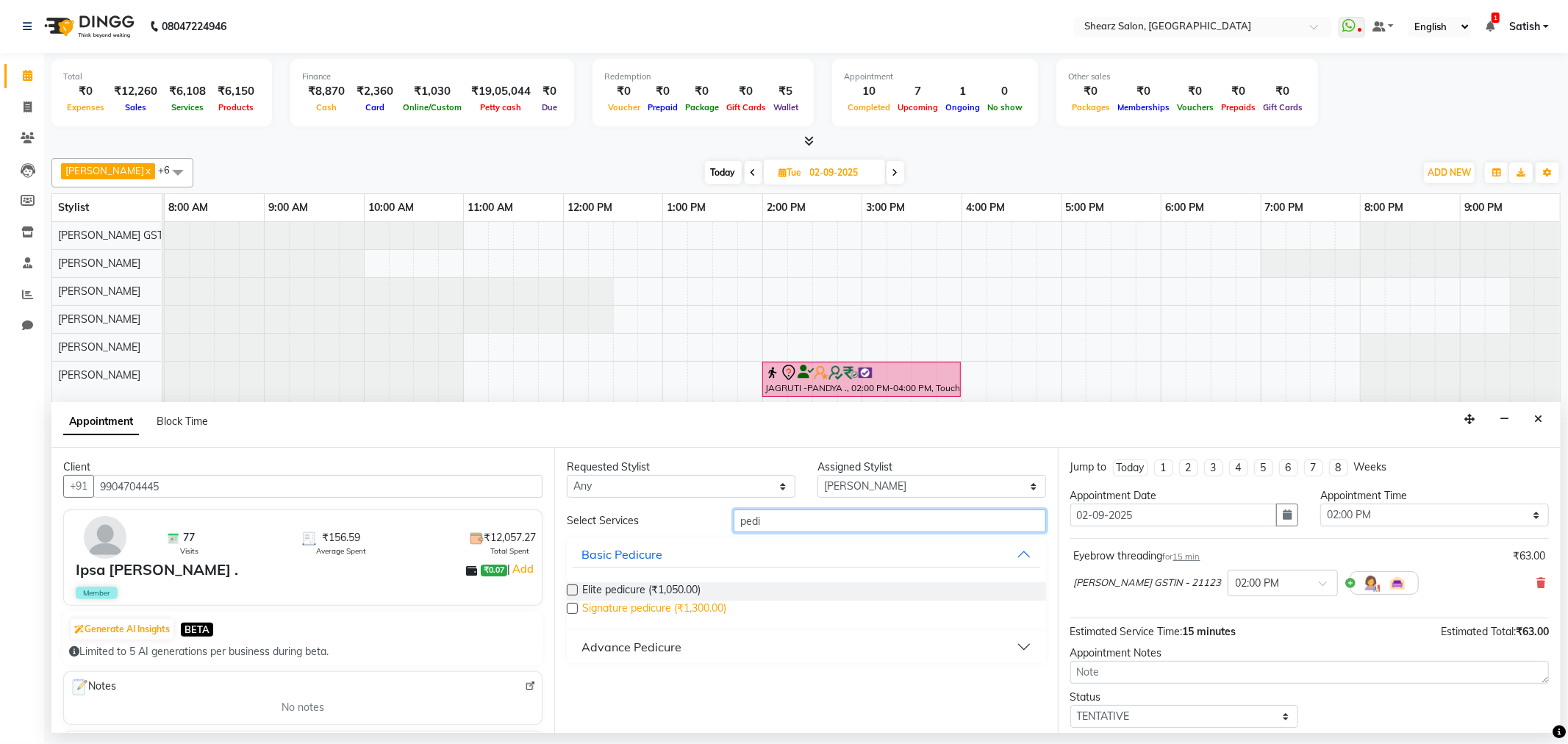
type input "pedi"
click at [643, 610] on span "Signature pedicure (₹1,300.00)" at bounding box center [655, 610] width 144 height 19
checkbox input "false"
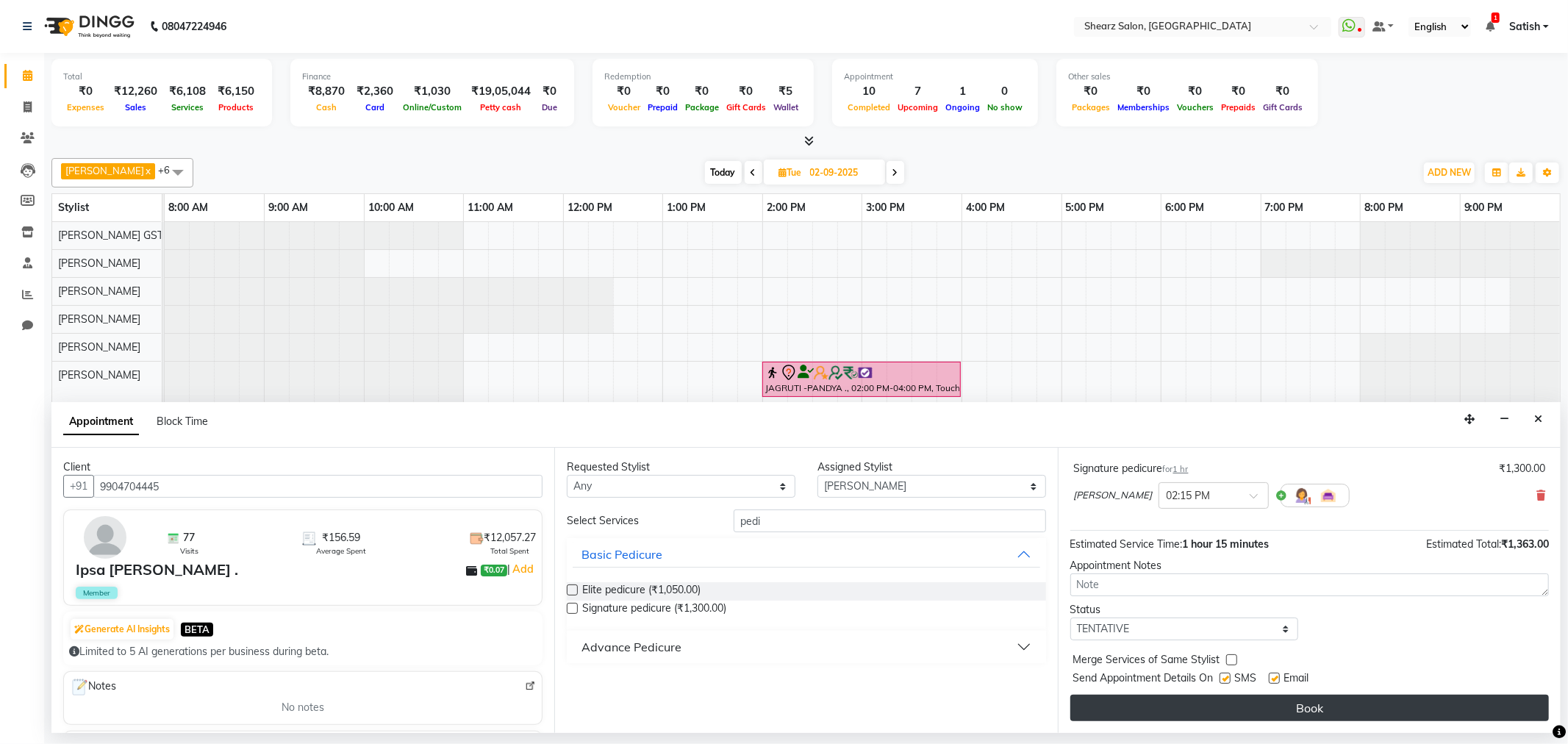
click at [1170, 712] on button "Book" at bounding box center [1309, 708] width 479 height 27
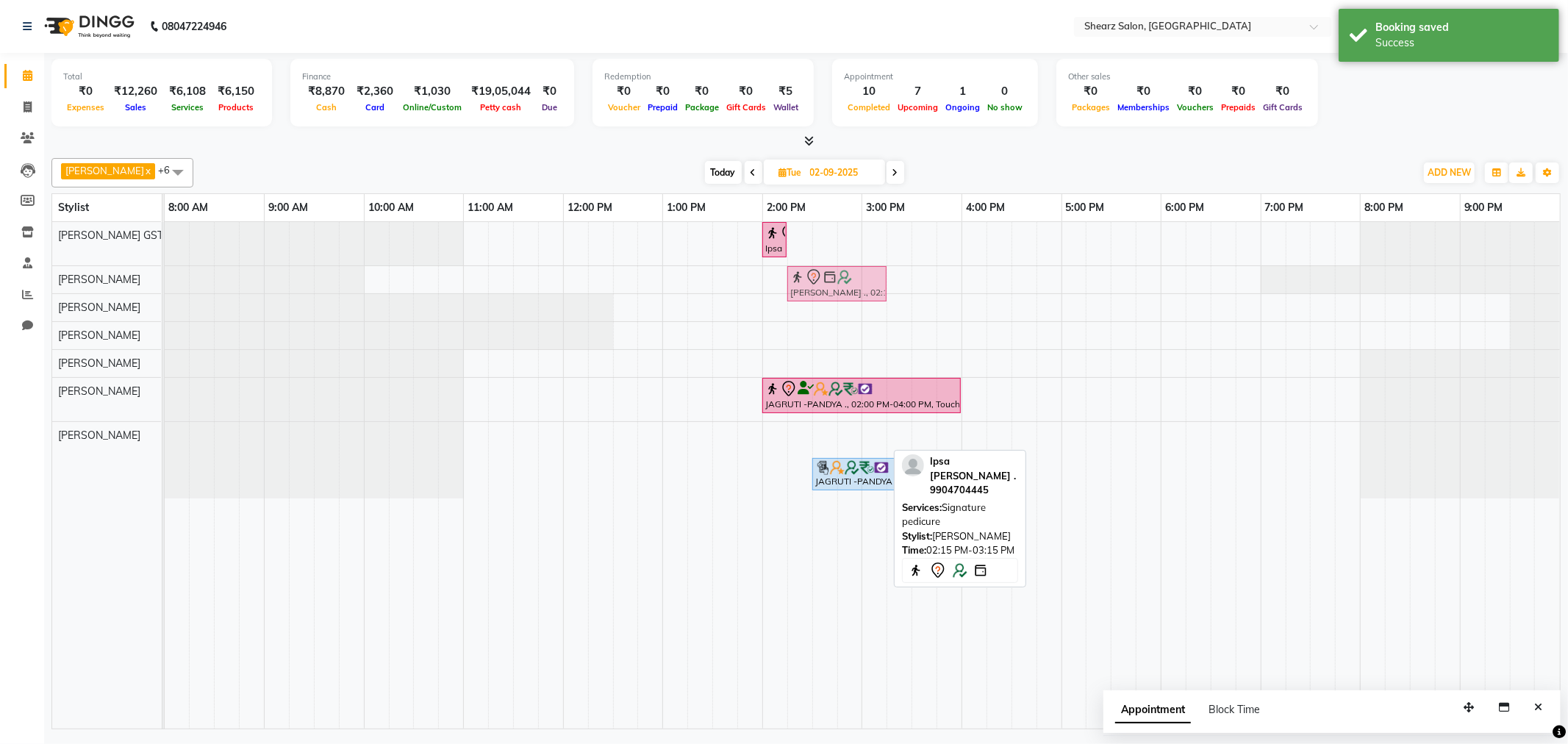
drag, startPoint x: 829, startPoint y: 438, endPoint x: 836, endPoint y: 290, distance: 148.2
click at [836, 287] on tbody "Ipsa Pandya ., 02:00 PM-02:15 PM, Eyebrow threading Ipsa Pandya ., 02:15 PM-03:…" at bounding box center [862, 360] width 1396 height 277
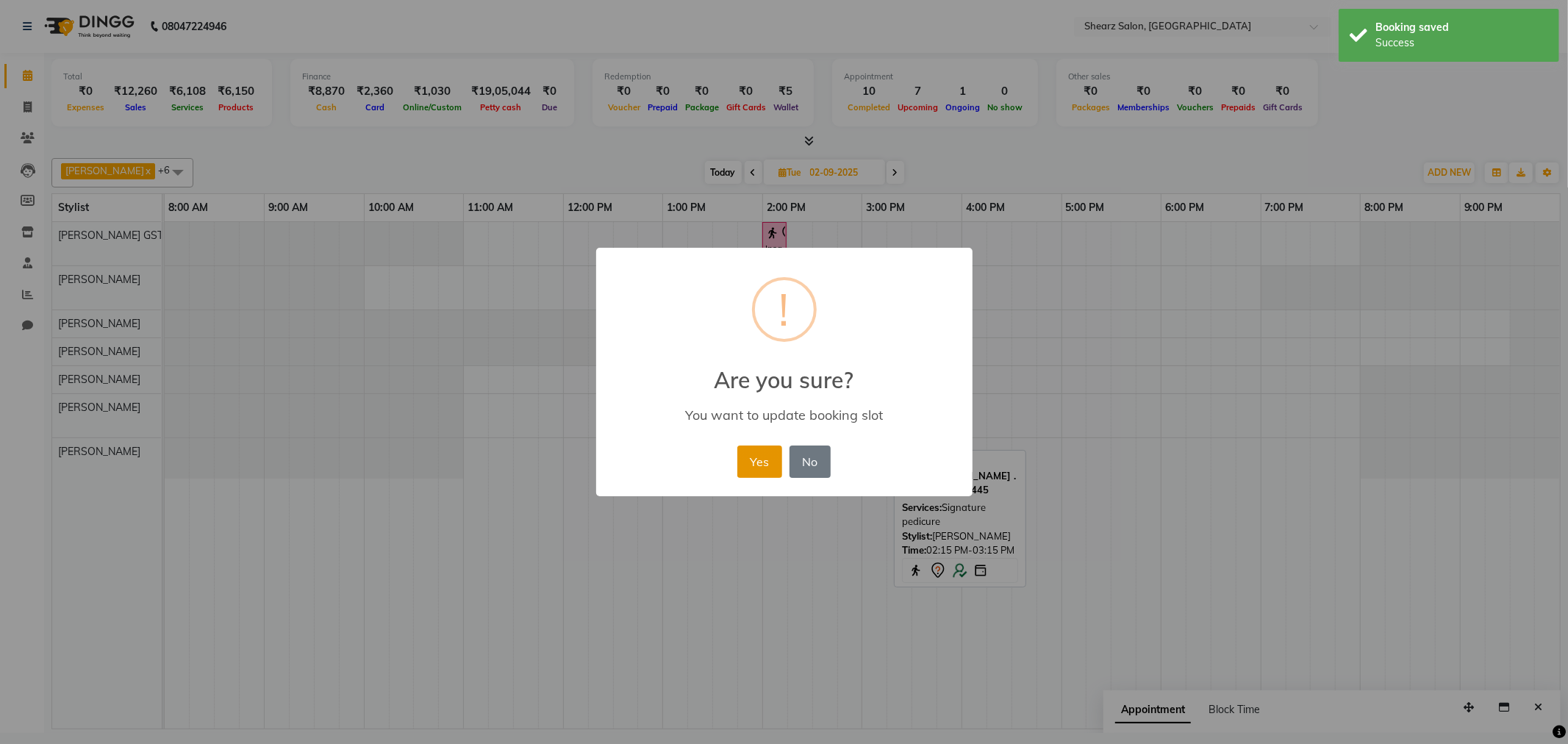
click at [767, 458] on button "Yes" at bounding box center [760, 462] width 45 height 32
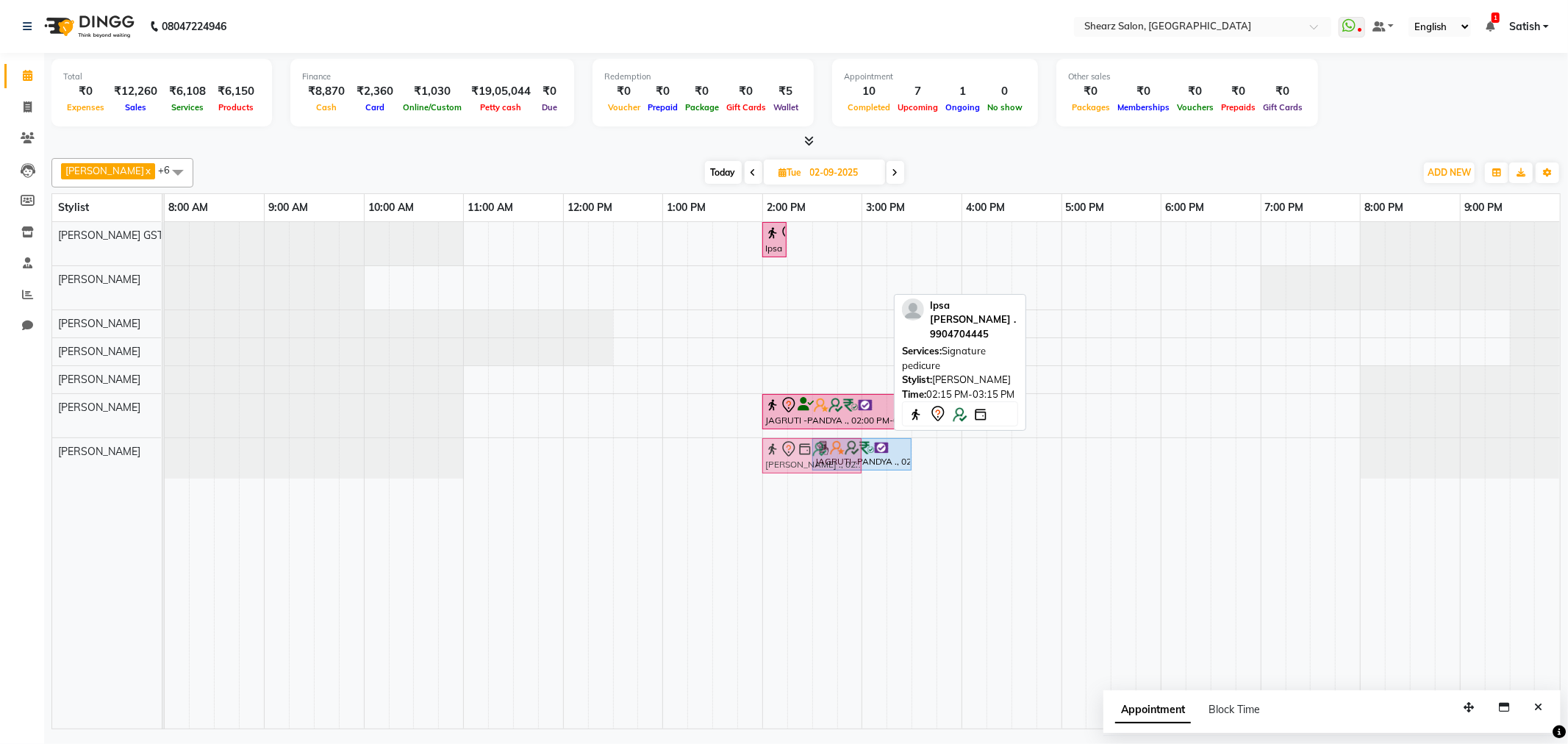
drag, startPoint x: 816, startPoint y: 278, endPoint x: 760, endPoint y: 473, distance: 202.9
click at [792, 461] on tbody "Ipsa Pandya ., 02:00 PM-02:15 PM, Eyebrow threading Ipsa Pandya ., 02:15 PM-03:…" at bounding box center [862, 351] width 1396 height 257
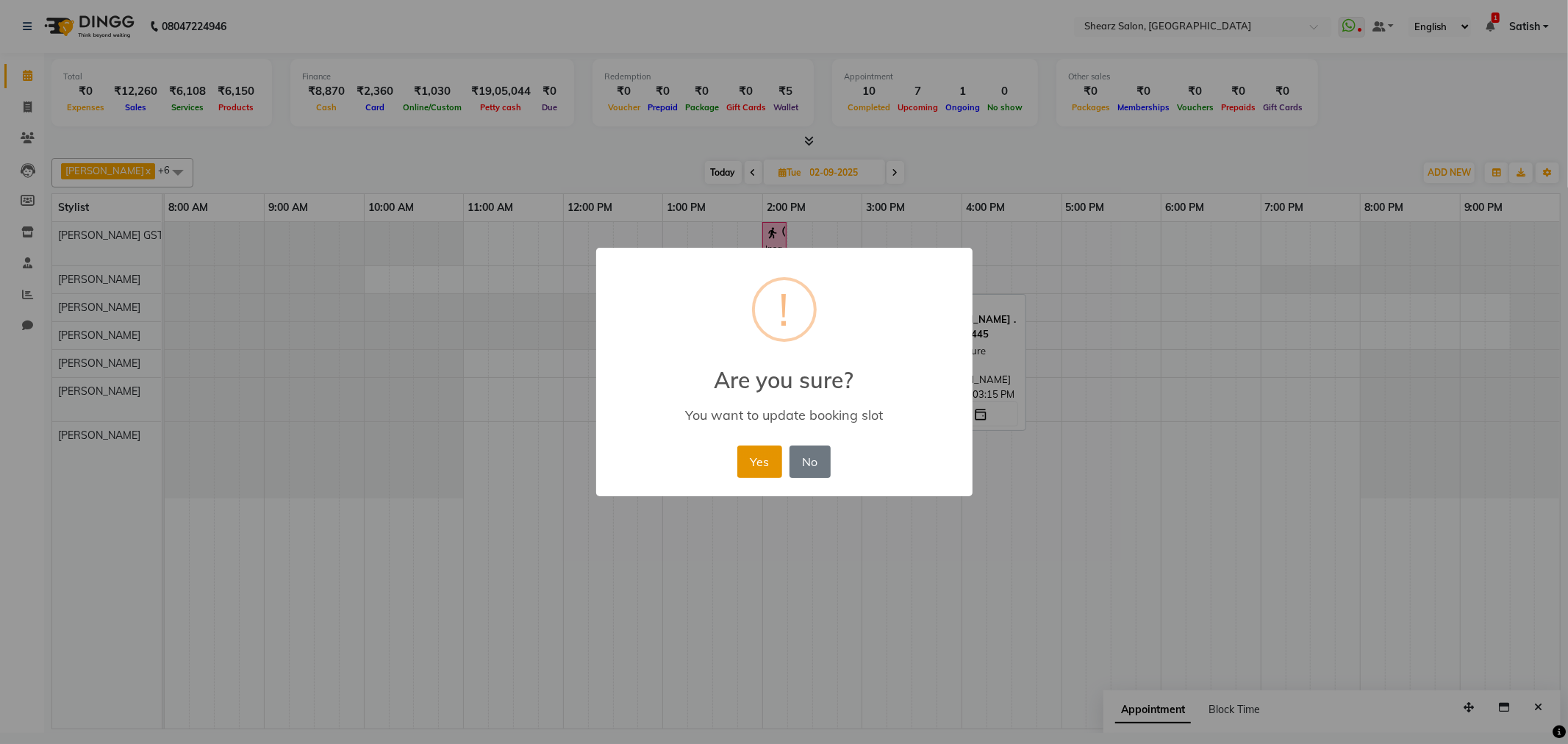
click at [752, 454] on button "Yes" at bounding box center [760, 462] width 45 height 32
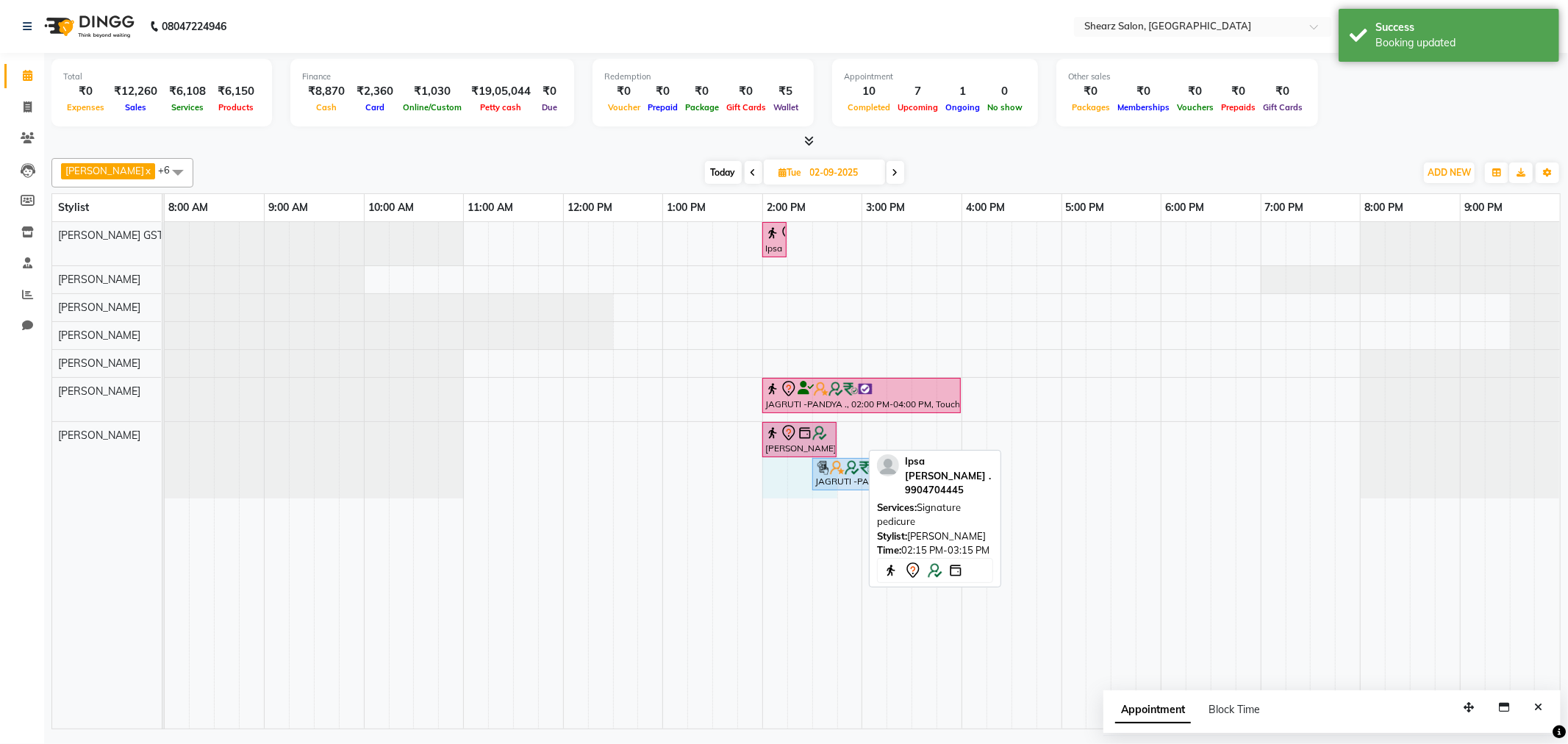
drag, startPoint x: 857, startPoint y: 445, endPoint x: 823, endPoint y: 450, distance: 34.4
click at [165, 450] on div "Ipsa Pandya ., 02:00 PM-03:00 PM, Signature pedicure JAGRUTI -PANDYA ., 02:30 P…" at bounding box center [165, 460] width 0 height 77
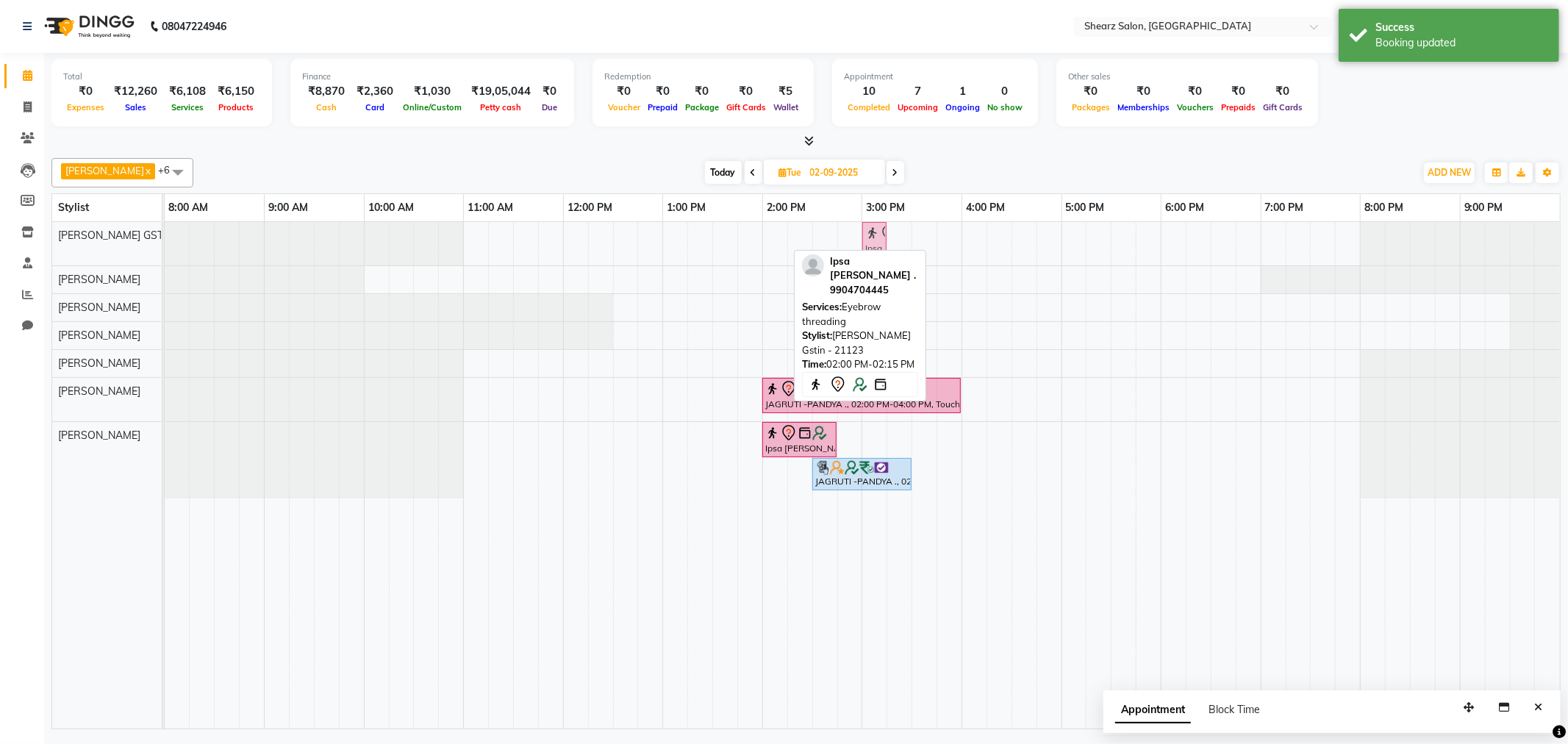
drag, startPoint x: 767, startPoint y: 233, endPoint x: 855, endPoint y: 234, distance: 88.0
click at [855, 234] on div "Ipsa Pandya ., 02:00 PM-02:15 PM, Eyebrow threading Ipsa Pandya ., 02:00 PM-02:…" at bounding box center [862, 475] width 1396 height 507
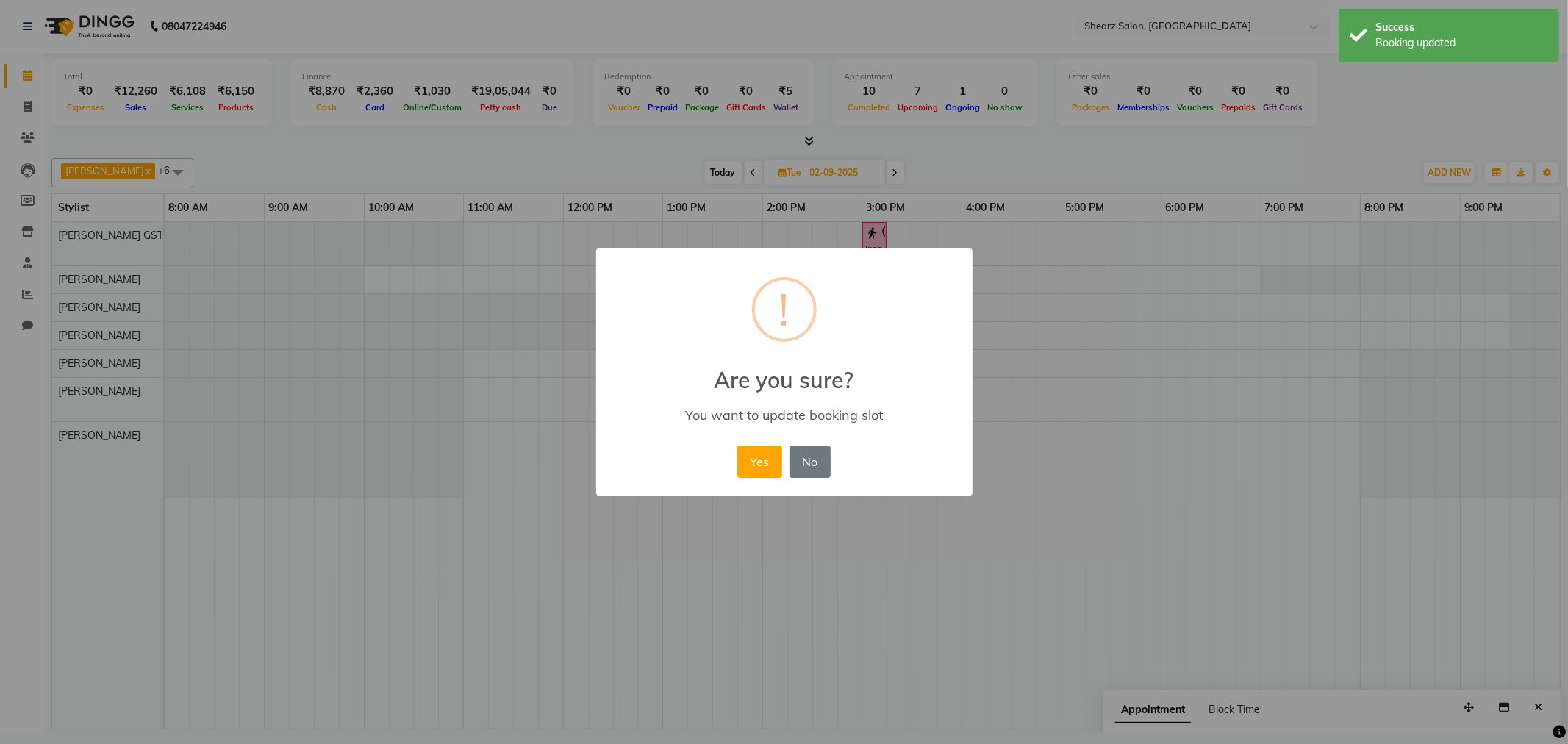
click at [855, 234] on div "× ! Are you sure? You want to update booking slot Yes No No" at bounding box center [784, 372] width 1568 height 744
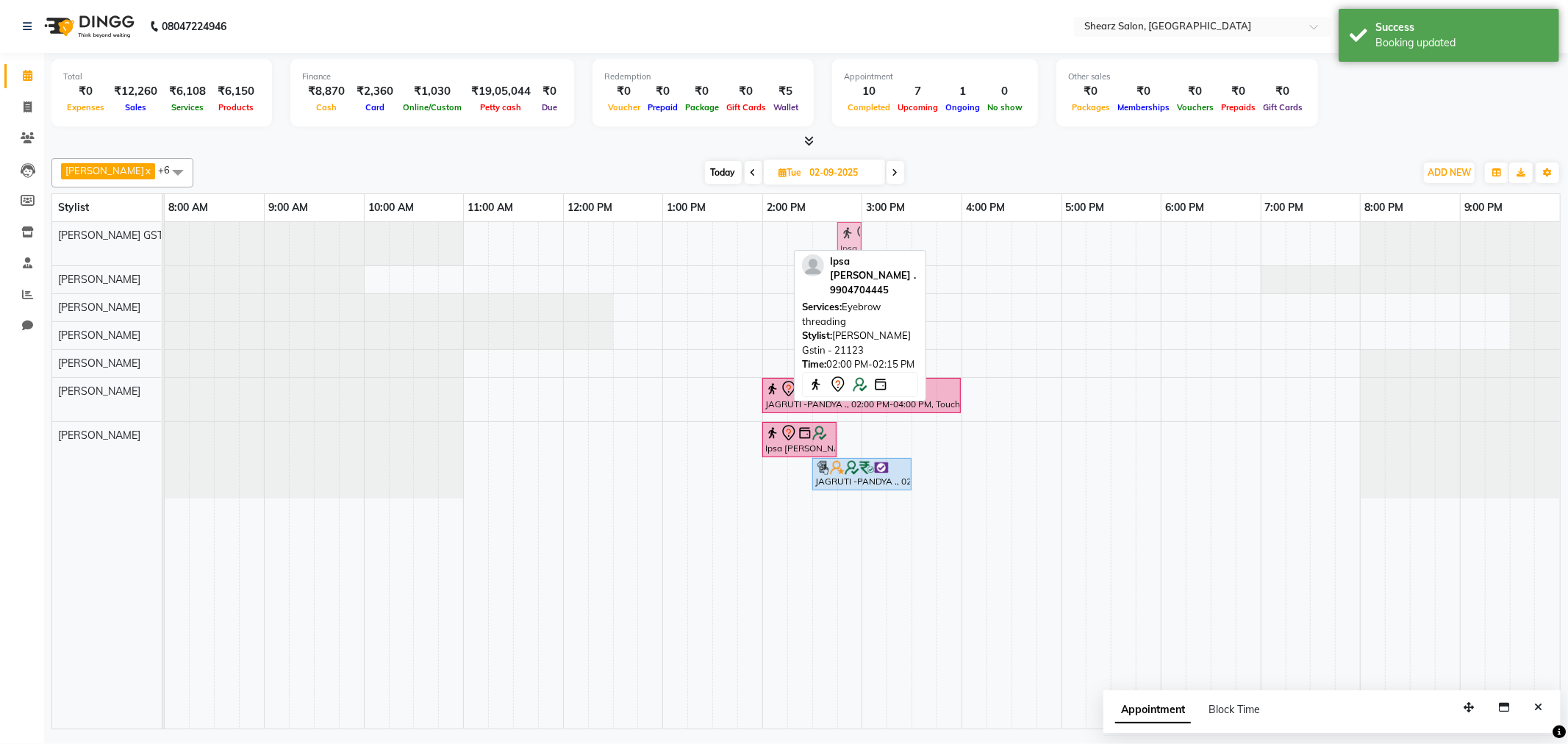
drag, startPoint x: 776, startPoint y: 232, endPoint x: 851, endPoint y: 234, distance: 75.0
click at [165, 234] on div "Ipsa Pandya ., 02:00 PM-02:15 PM, Eyebrow threading Ipsa Pandya ., 02:00 PM-02:…" at bounding box center [165, 244] width 0 height 44
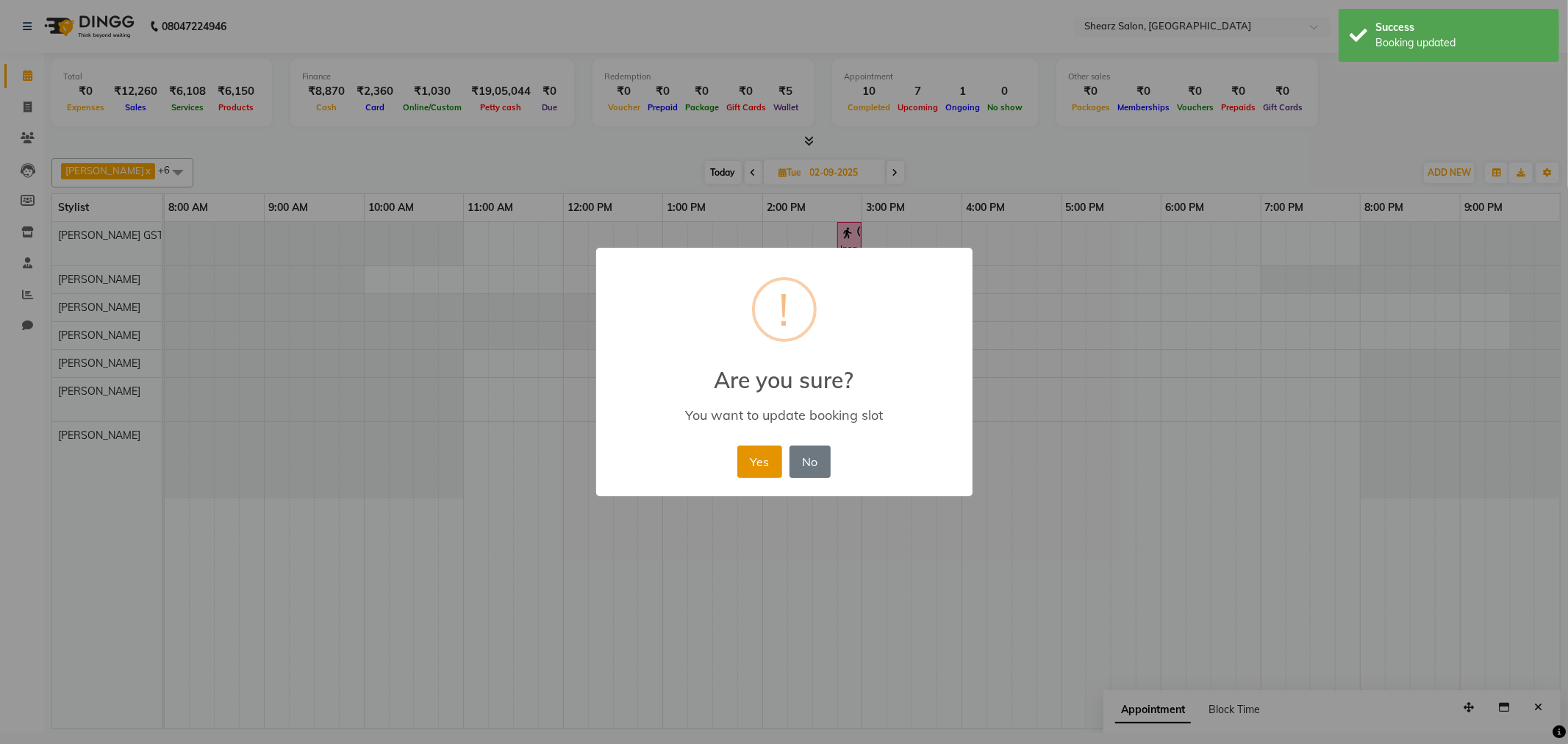
click at [752, 464] on button "Yes" at bounding box center [760, 462] width 45 height 32
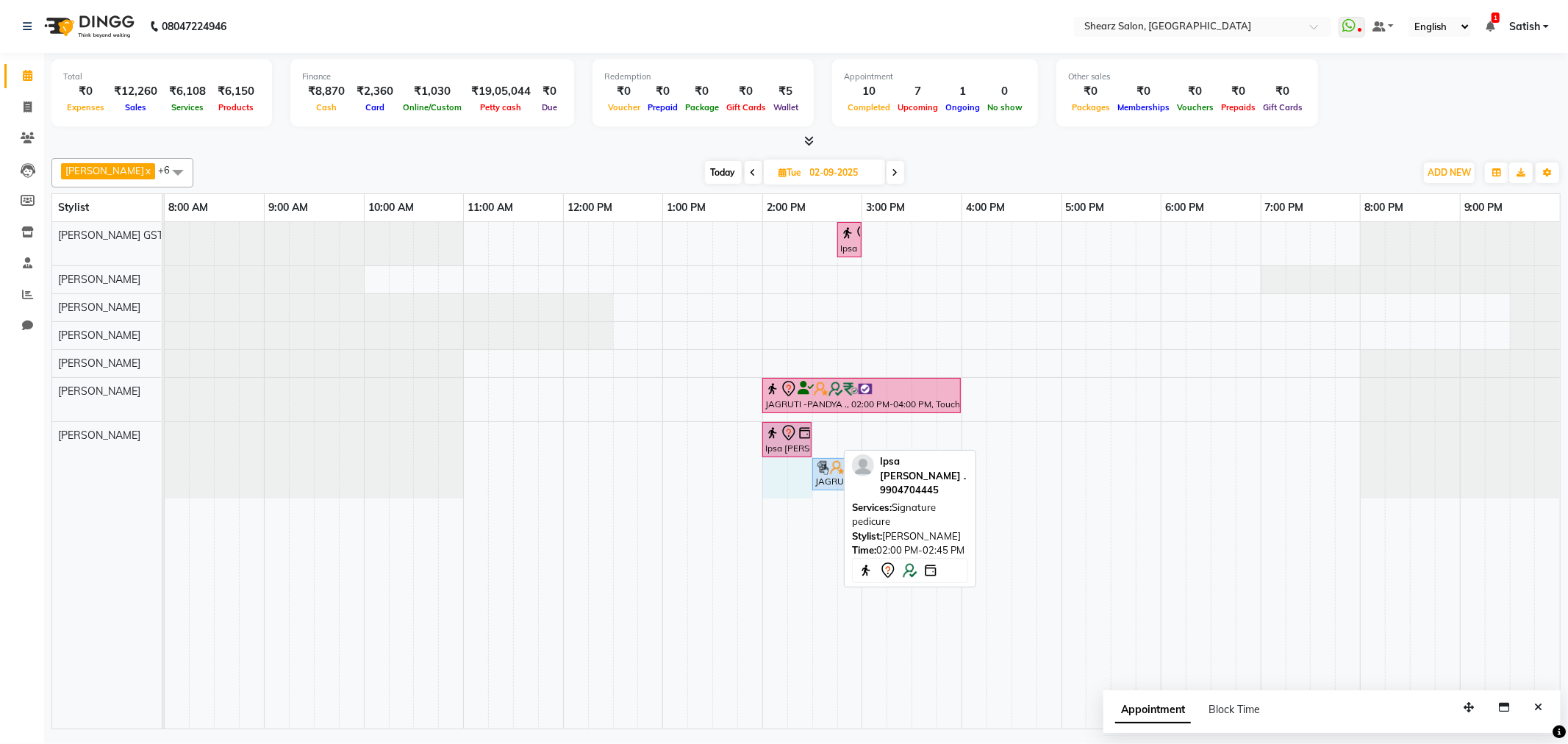
drag, startPoint x: 835, startPoint y: 439, endPoint x: 811, endPoint y: 438, distance: 24.0
click at [165, 438] on div "Ipsa Pandya ., 02:00 PM-02:45 PM, Signature pedicure JAGRUTI -PANDYA ., 02:30 P…" at bounding box center [165, 460] width 0 height 77
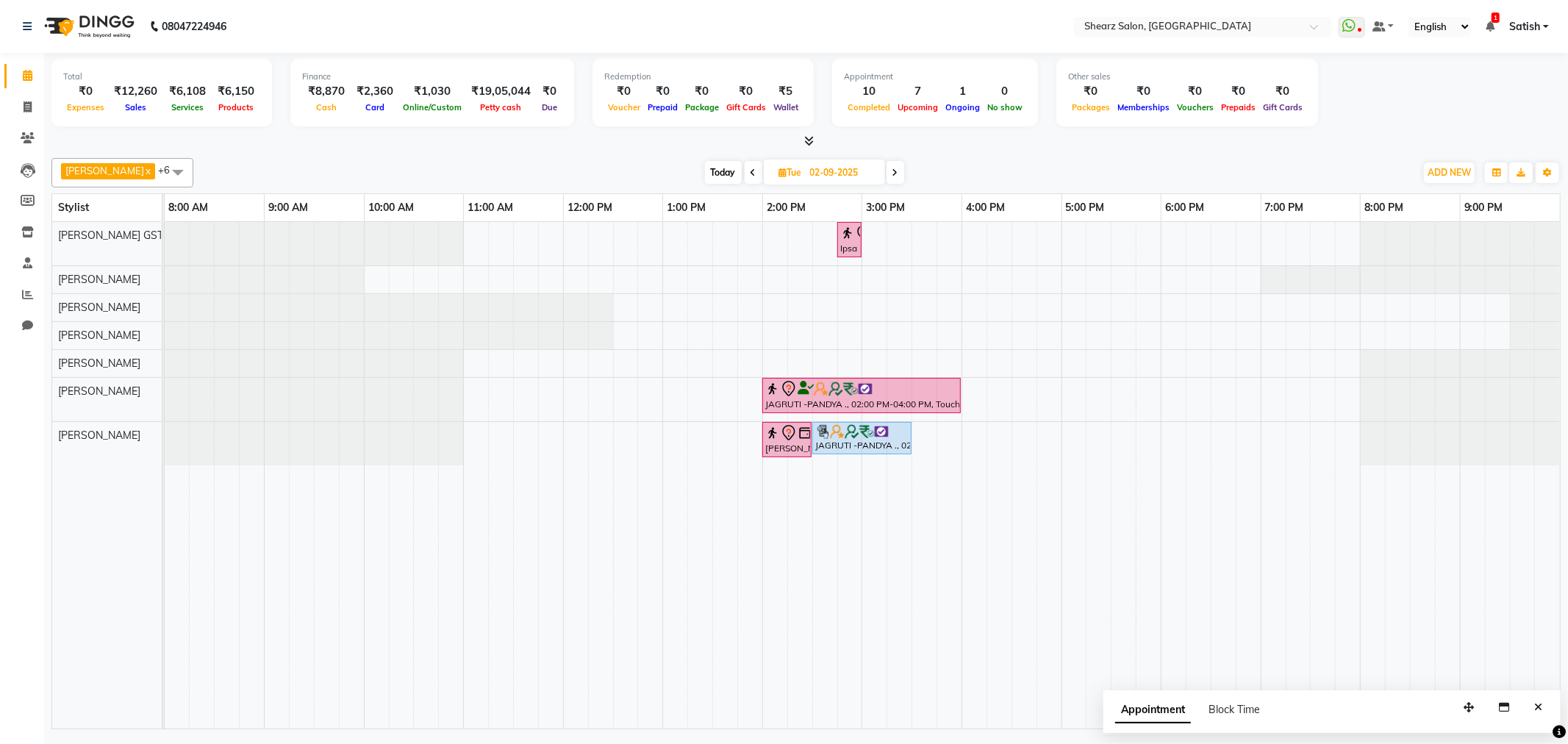
click at [728, 178] on span "Today" at bounding box center [723, 173] width 37 height 23
type input "[DATE]"
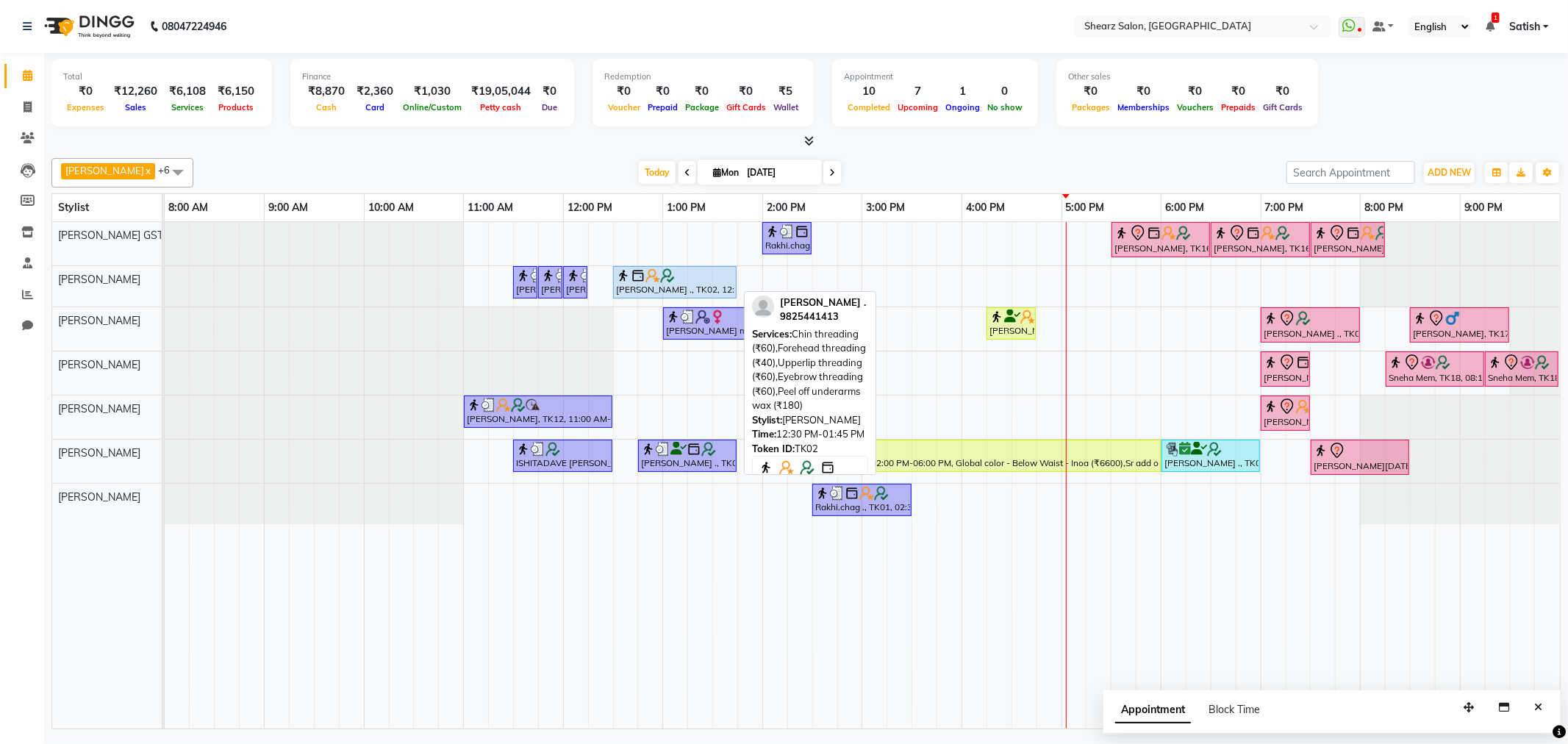
click at [695, 284] on div "[PERSON_NAME] ., TK02, 12:30 PM-01:45 PM, Chin threading (₹60),Forehead threadi…" at bounding box center [674, 282] width 120 height 28
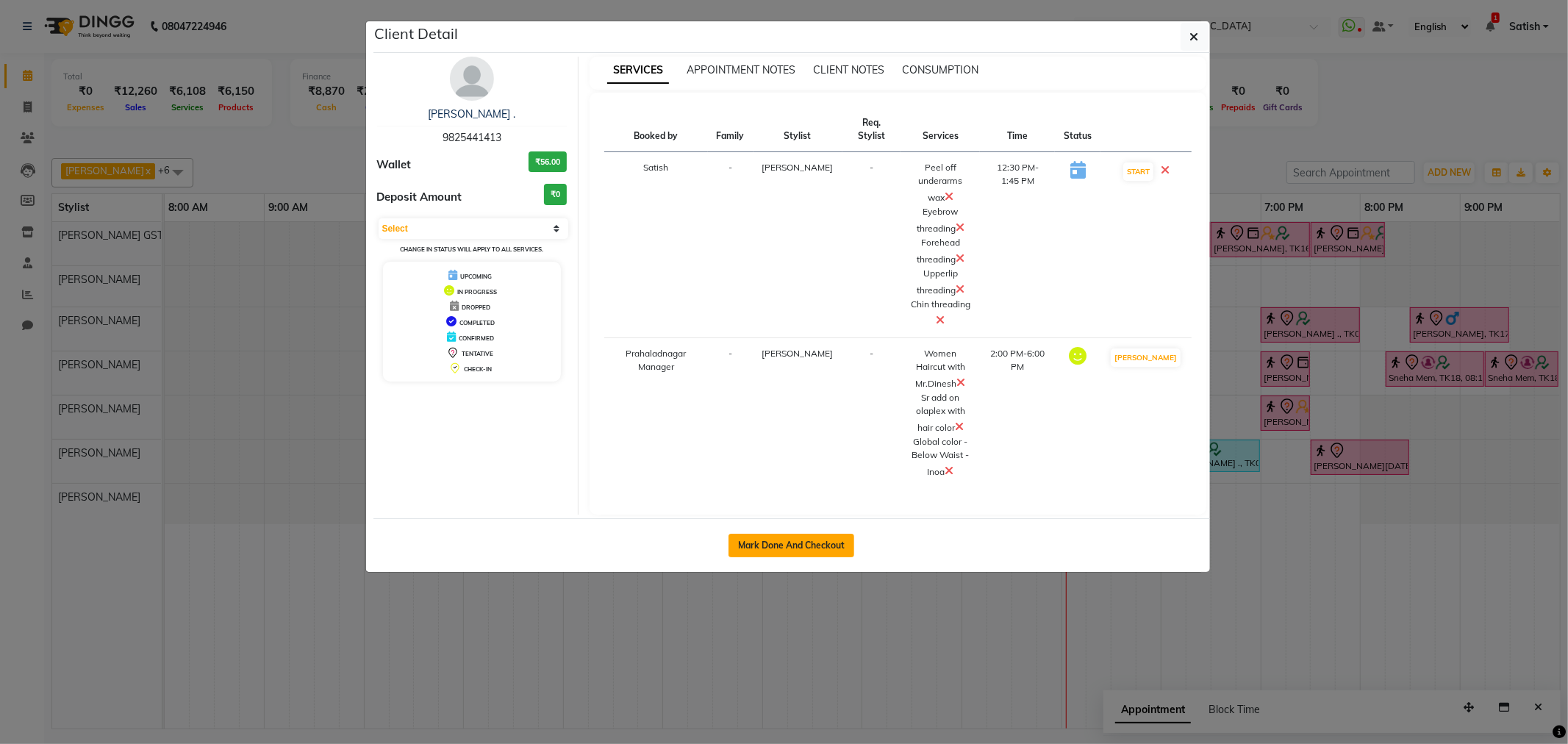
click at [788, 538] on button "Mark Done And Checkout" at bounding box center [791, 546] width 126 height 23
select select "8157"
select select "service"
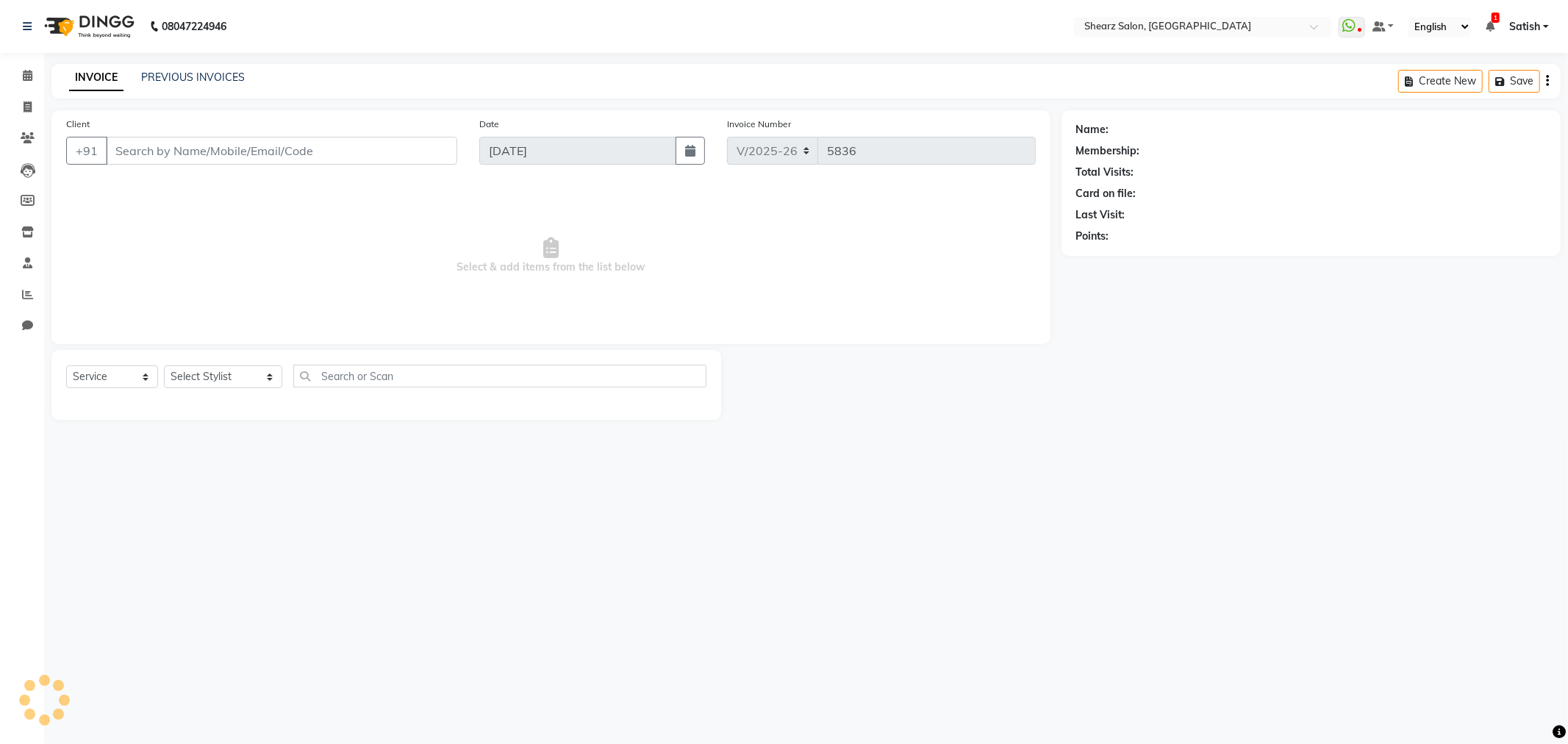
type input "9825441413"
select select "77479"
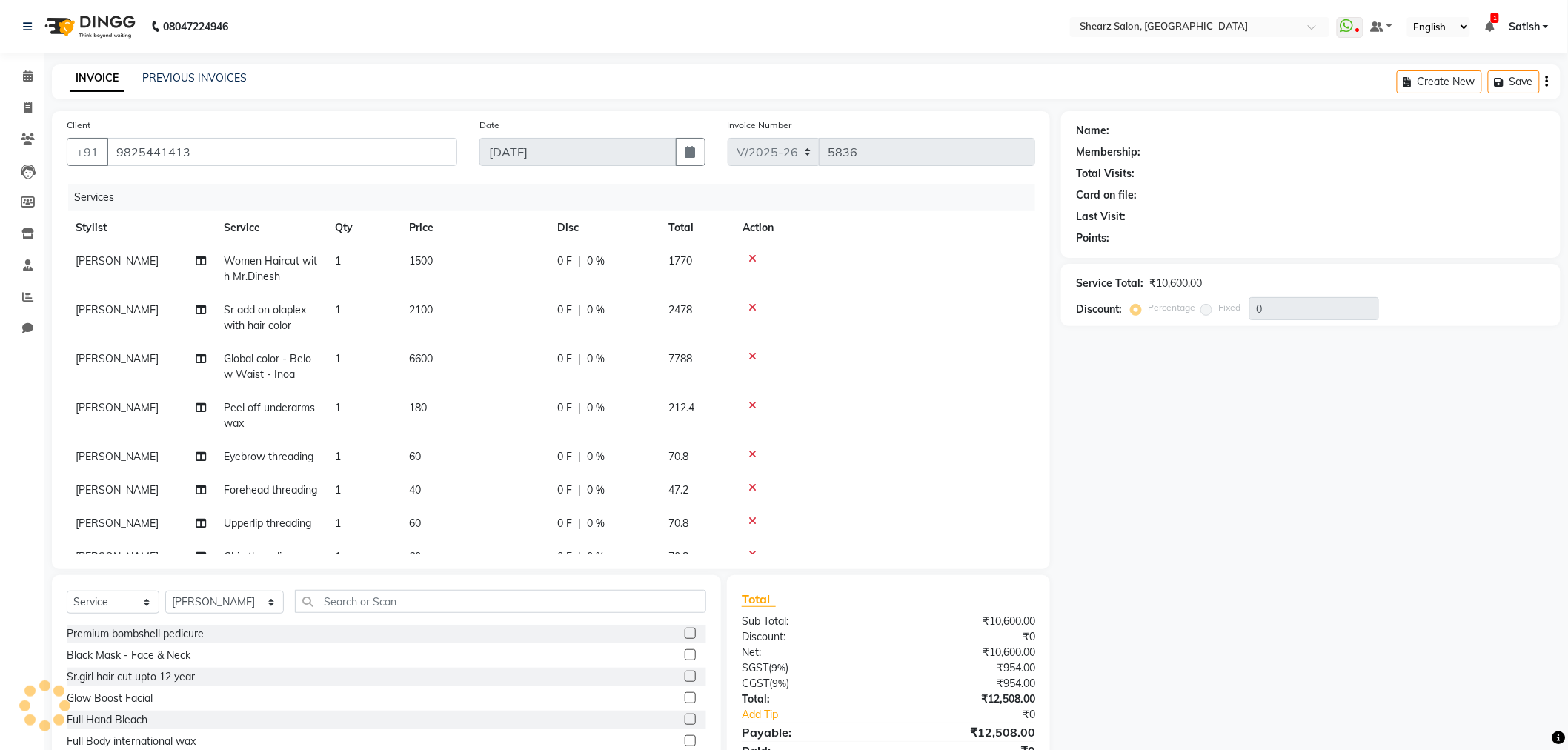
select select "1: Object"
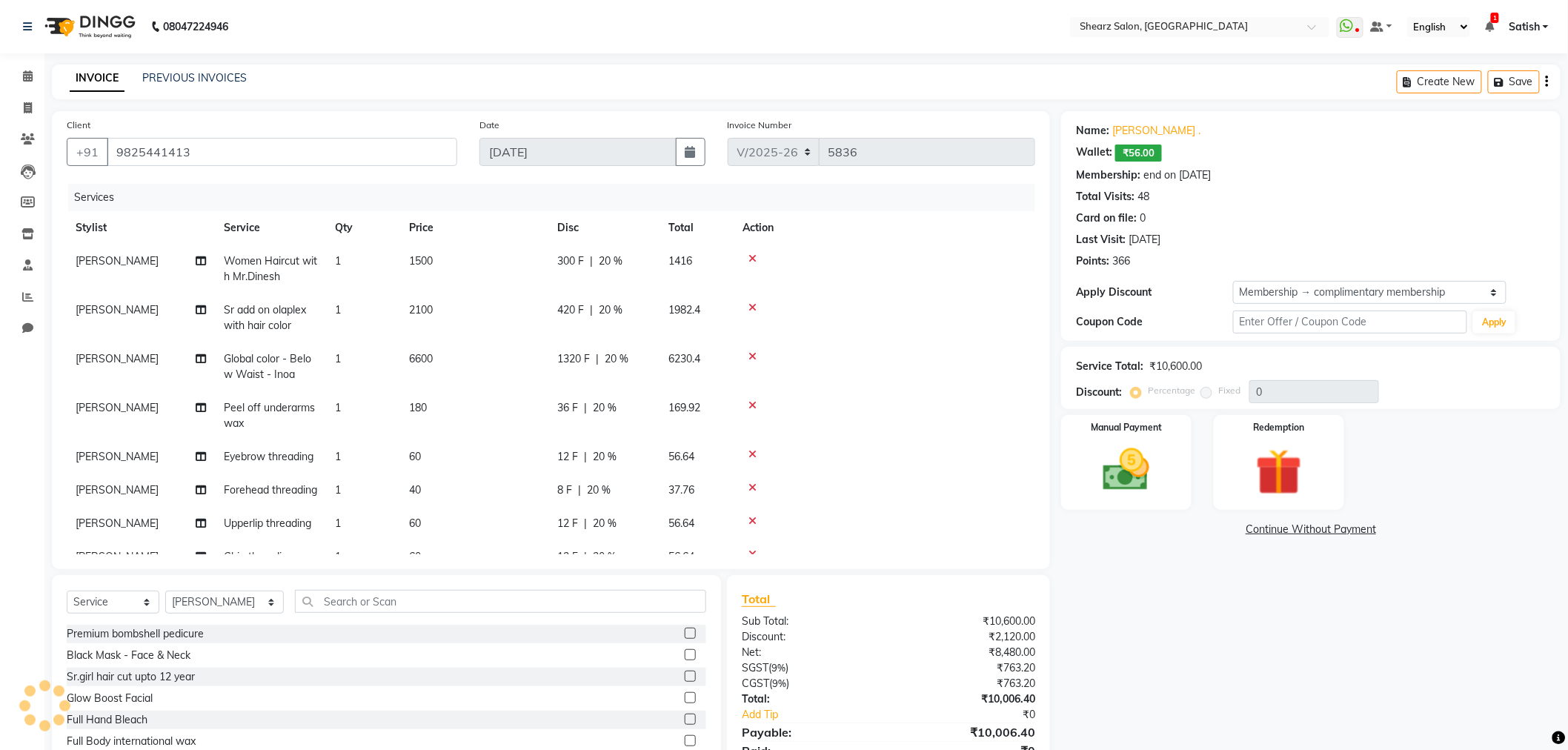
type input "20"
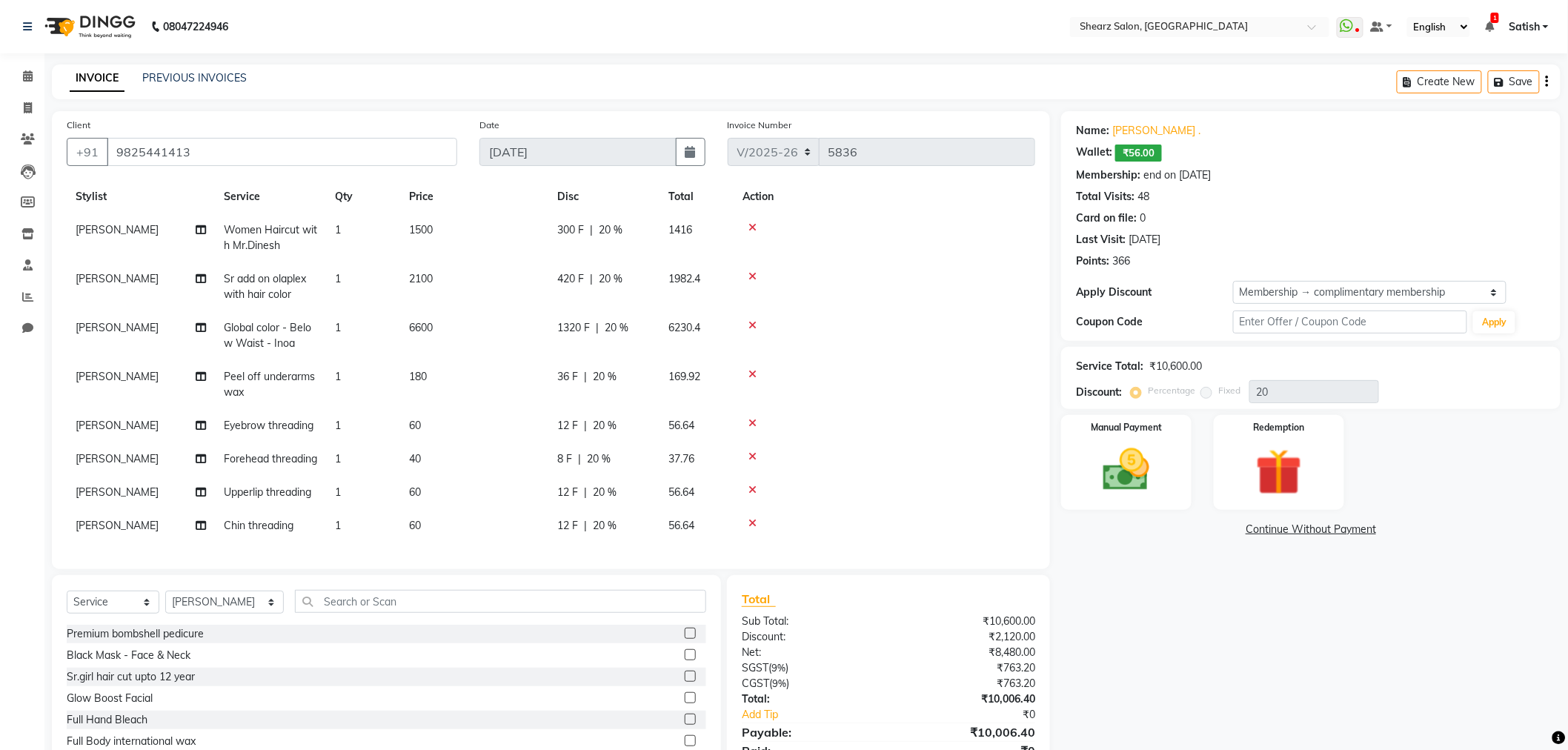
scroll to position [58, 0]
click at [753, 518] on icon at bounding box center [753, 523] width 8 height 11
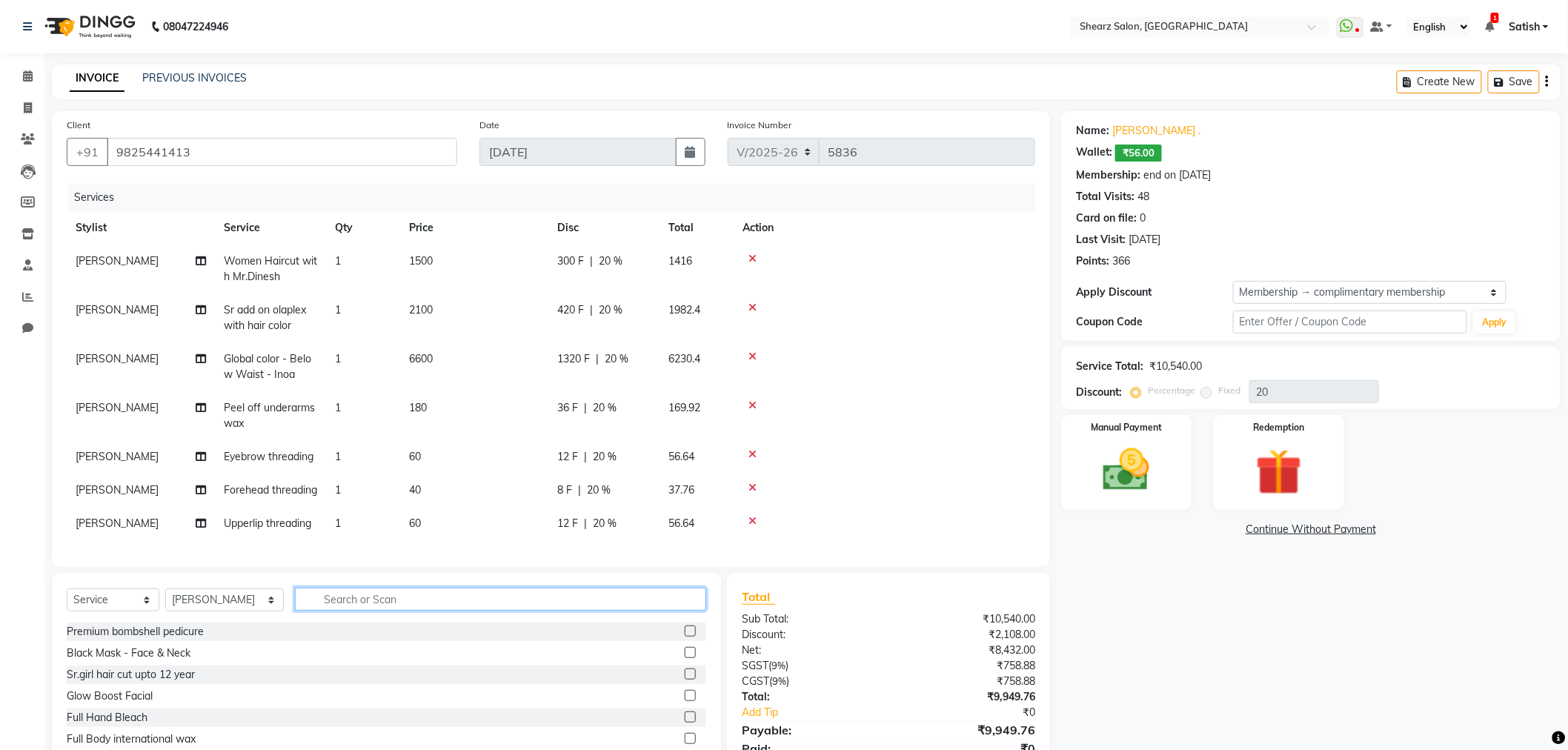
click at [484, 603] on input "text" at bounding box center [501, 600] width 412 height 23
type input "chin"
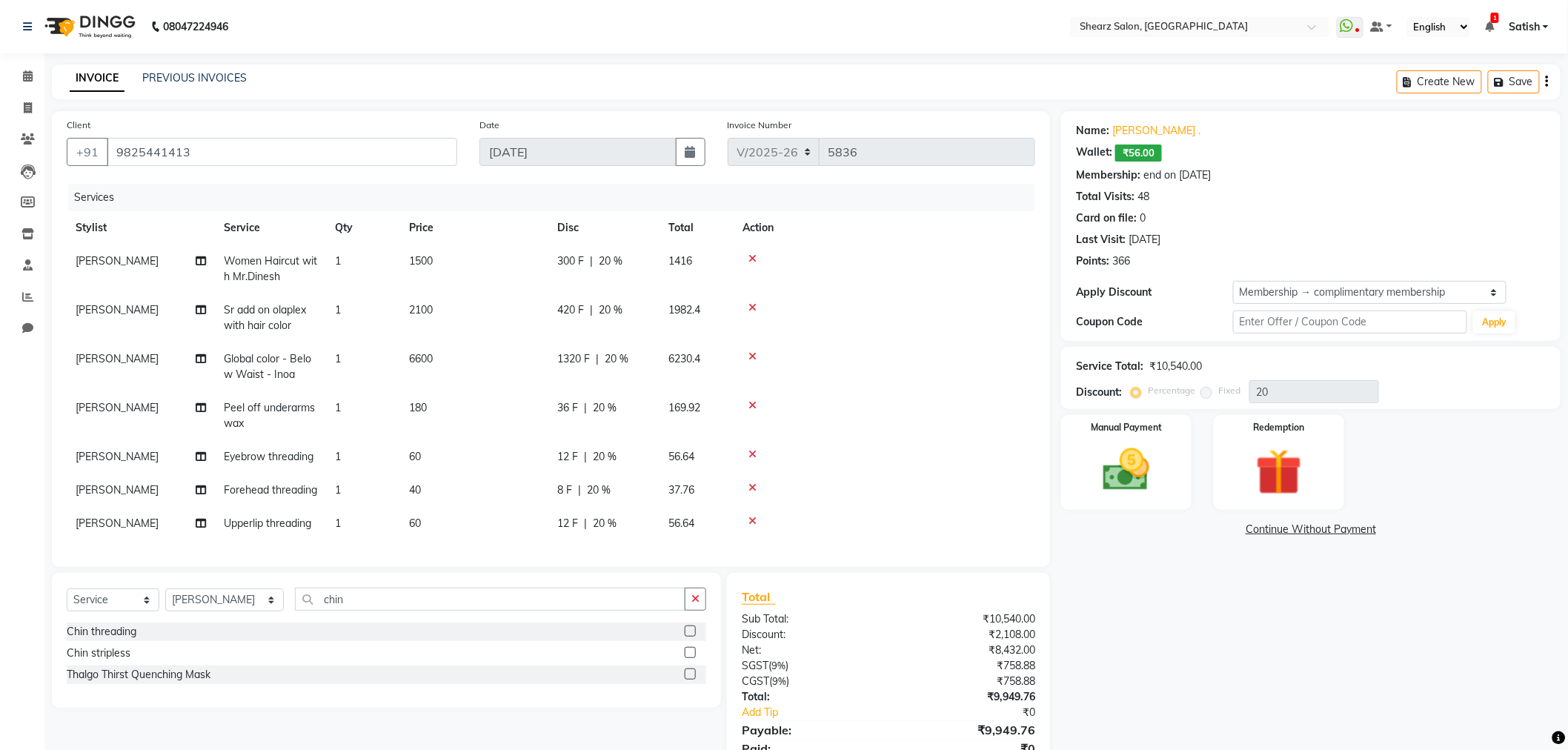
click at [692, 650] on label at bounding box center [690, 653] width 11 height 11
click at [692, 650] on input "checkbox" at bounding box center [690, 653] width 10 height 10
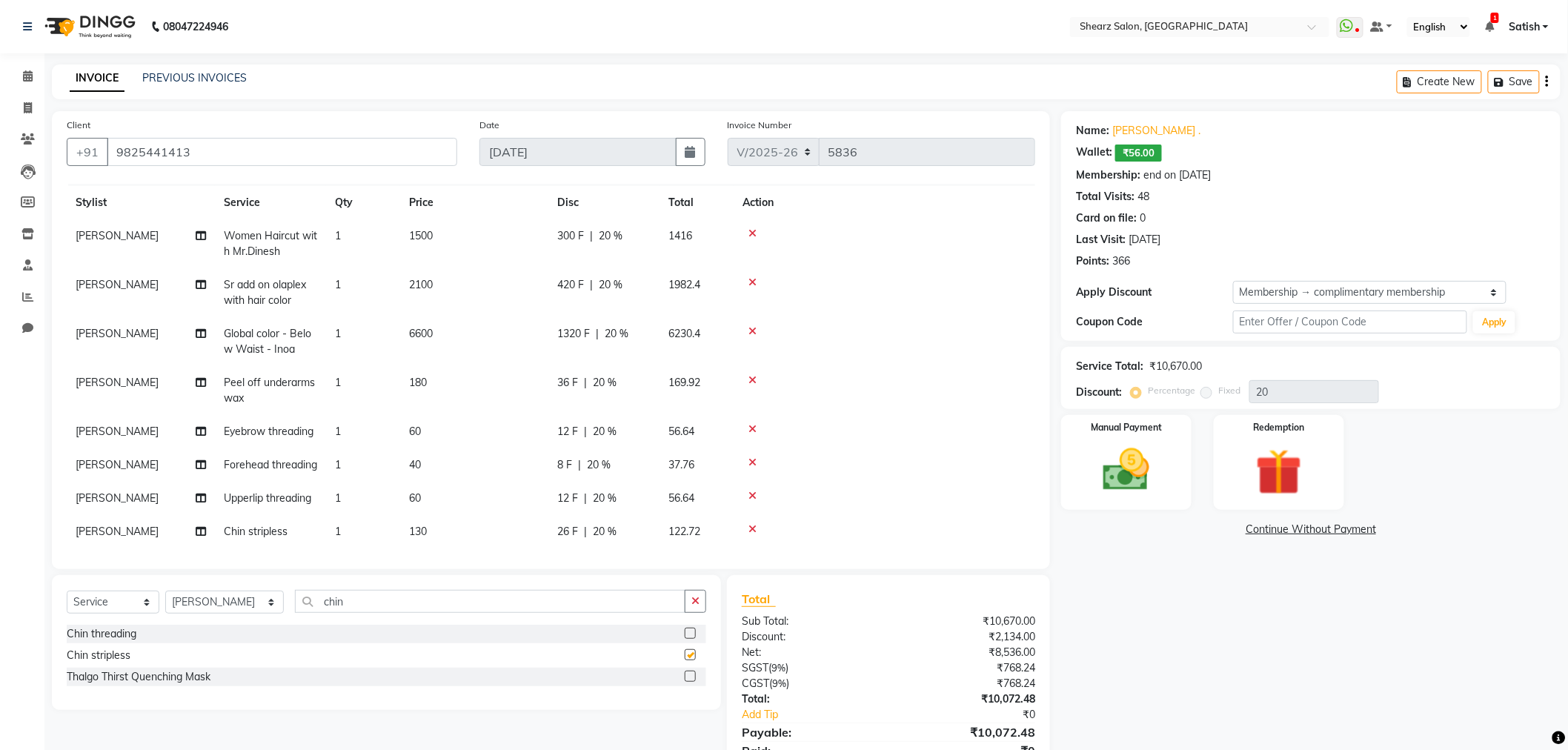
scroll to position [58, 0]
checkbox input "false"
click at [753, 451] on icon at bounding box center [753, 457] width 8 height 11
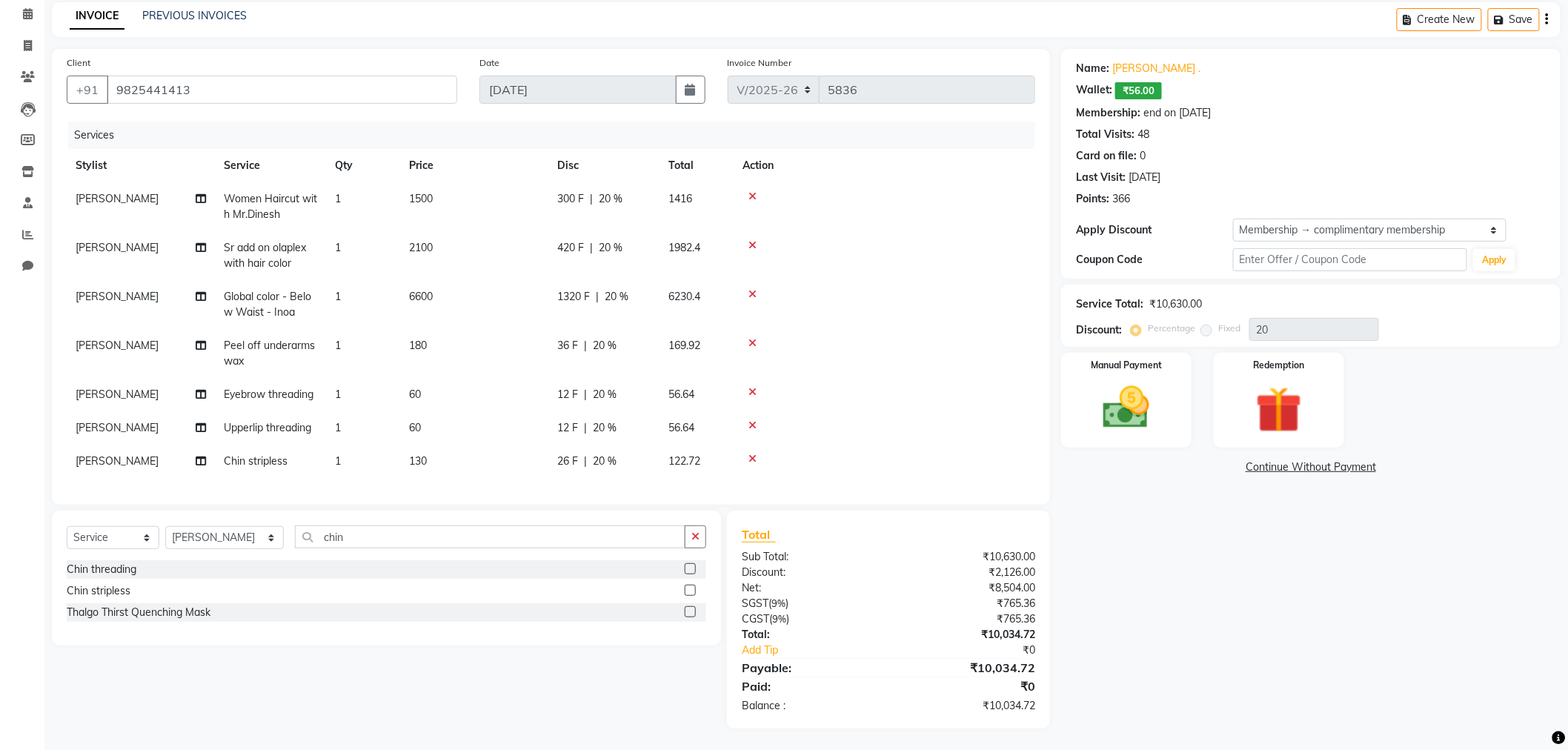
scroll to position [0, 0]
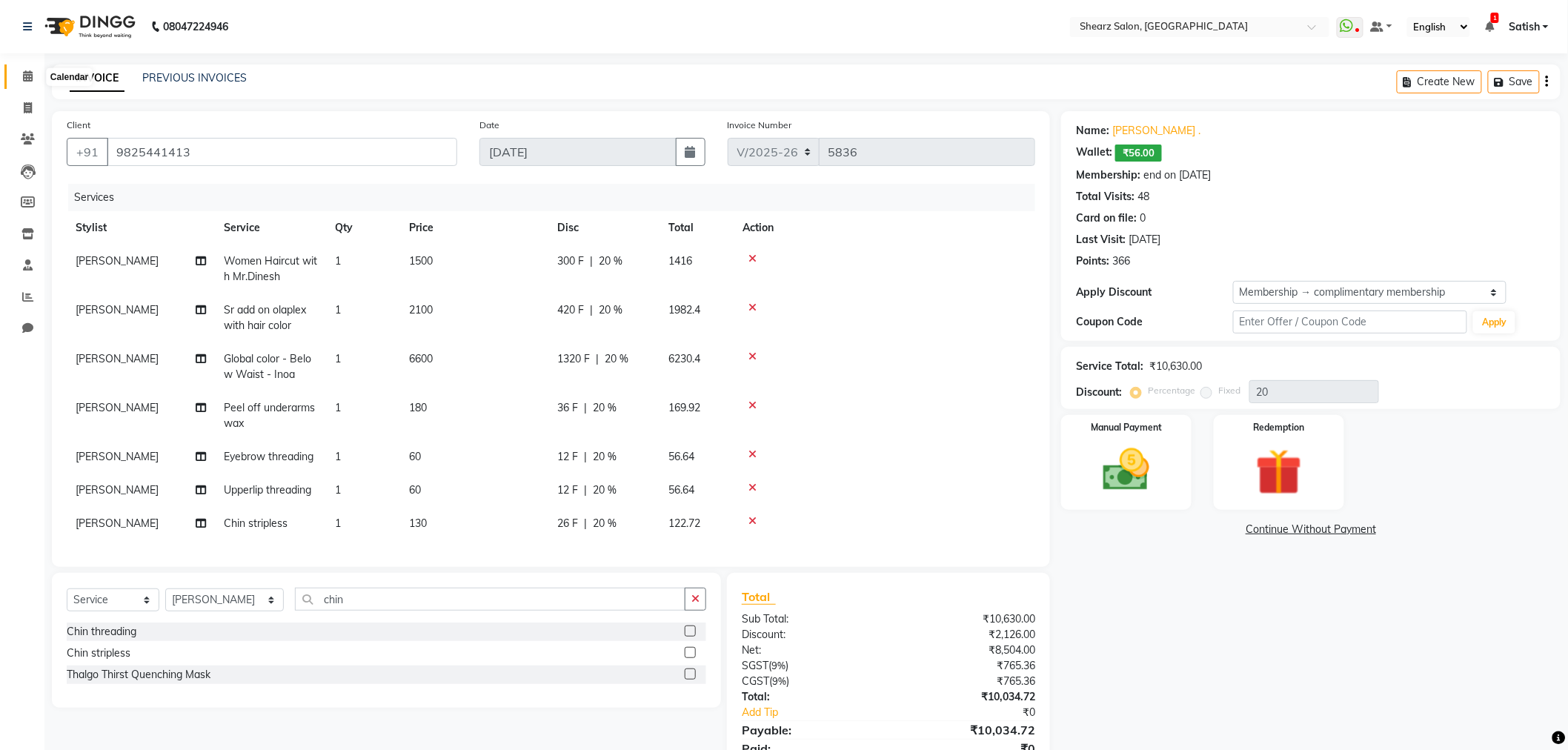
click at [31, 82] on icon at bounding box center [28, 76] width 10 height 11
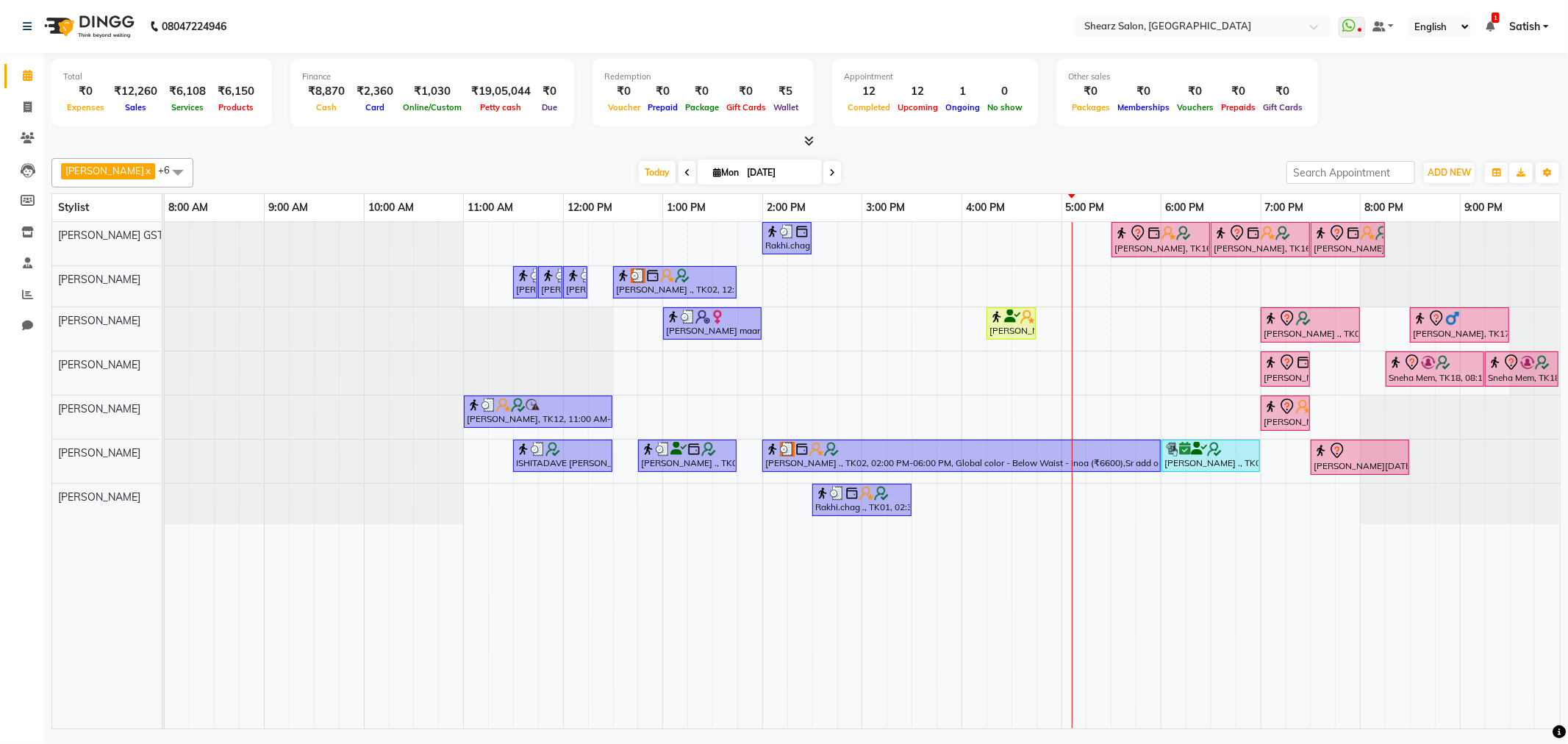
click at [823, 178] on span at bounding box center [832, 173] width 18 height 23
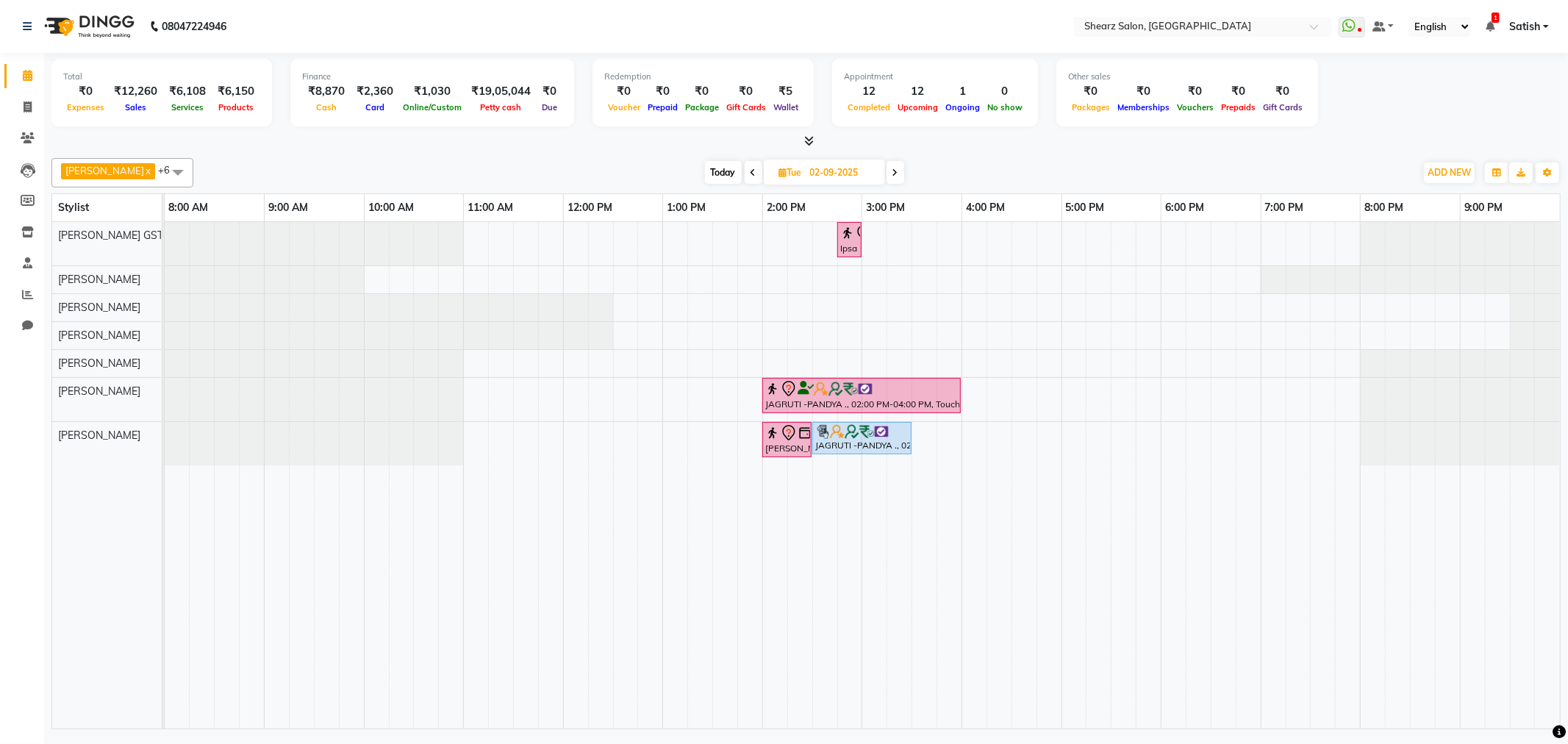
click at [887, 170] on span at bounding box center [895, 173] width 18 height 23
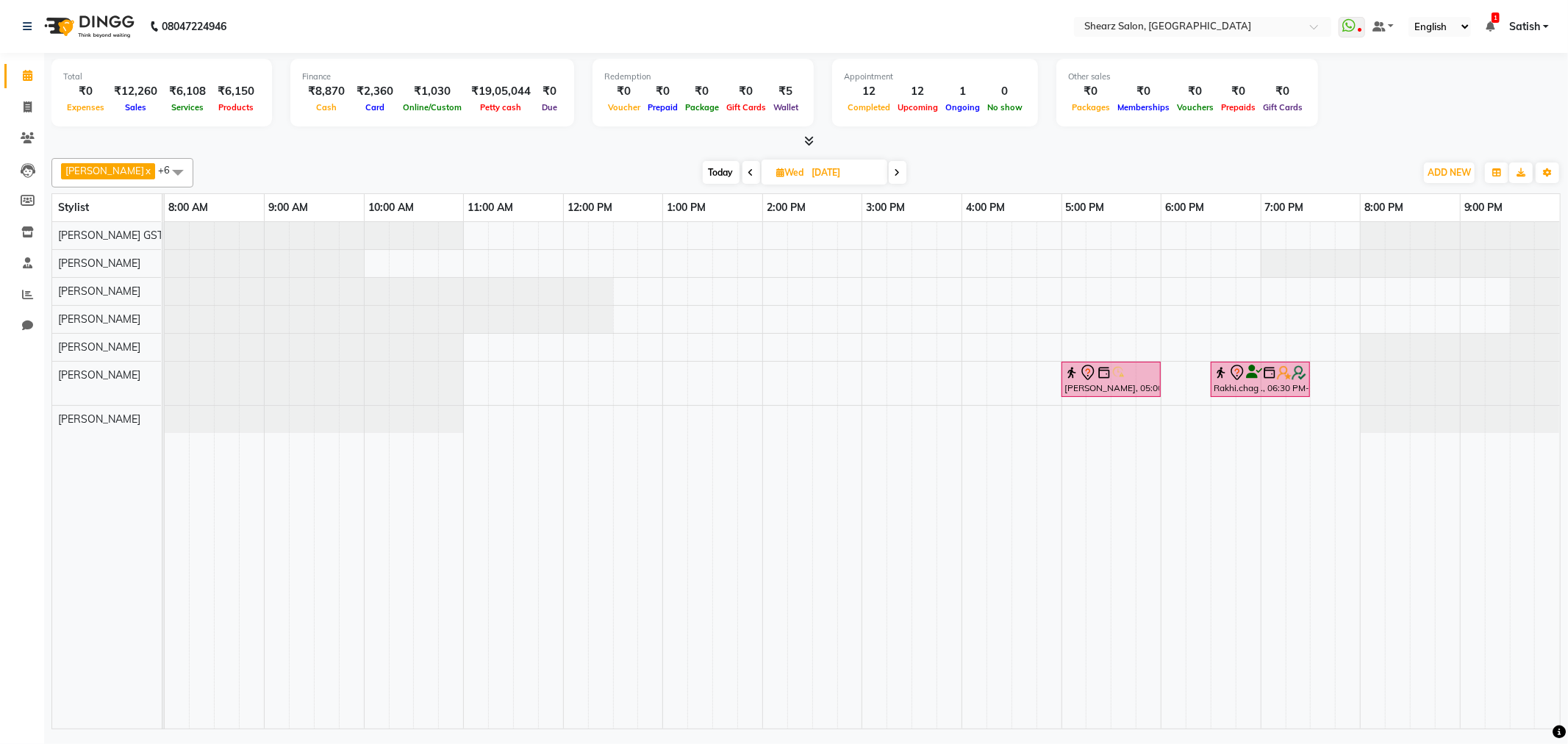
click at [706, 169] on span "Today" at bounding box center [721, 173] width 37 height 23
type input "[DATE]"
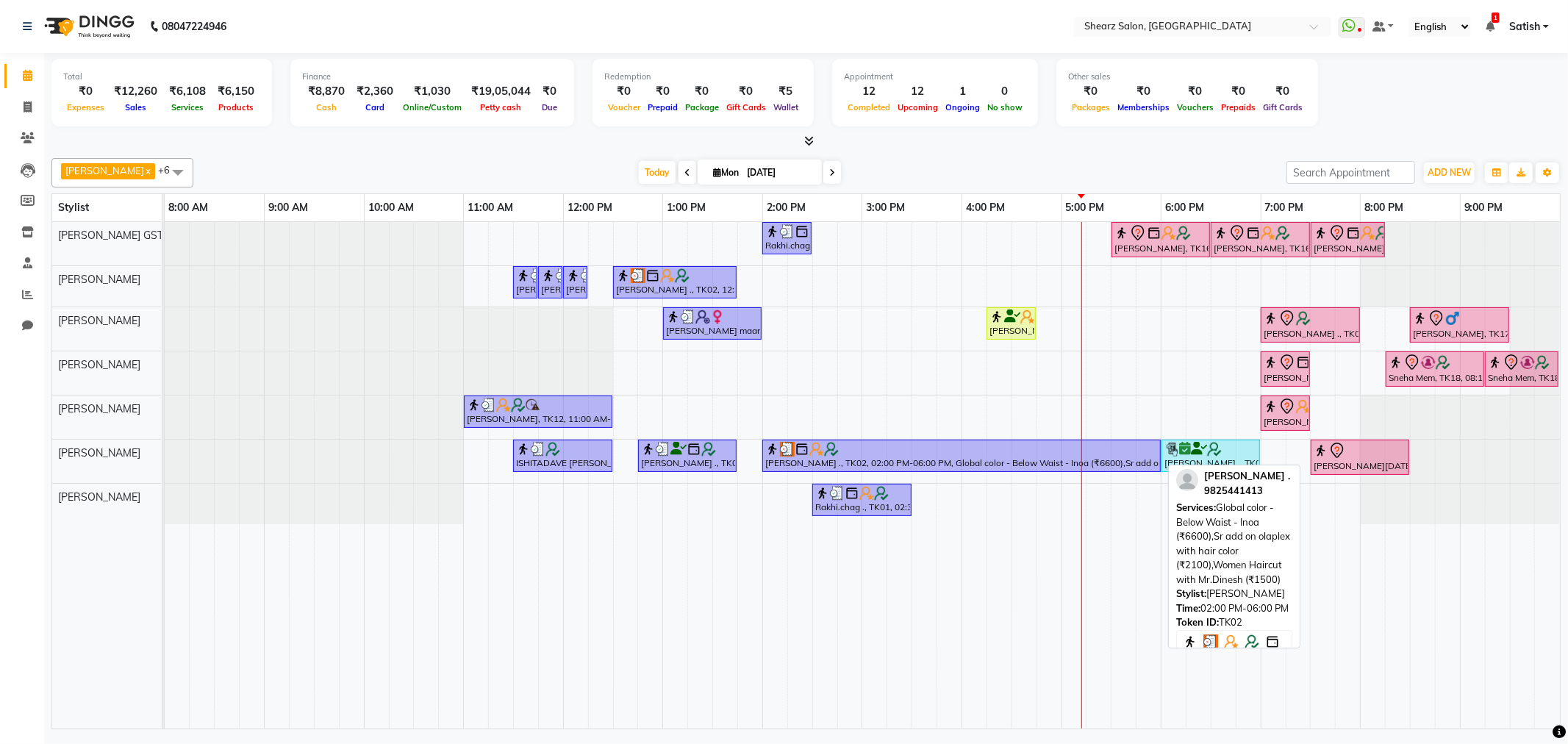
click at [937, 451] on div at bounding box center [961, 449] width 392 height 14
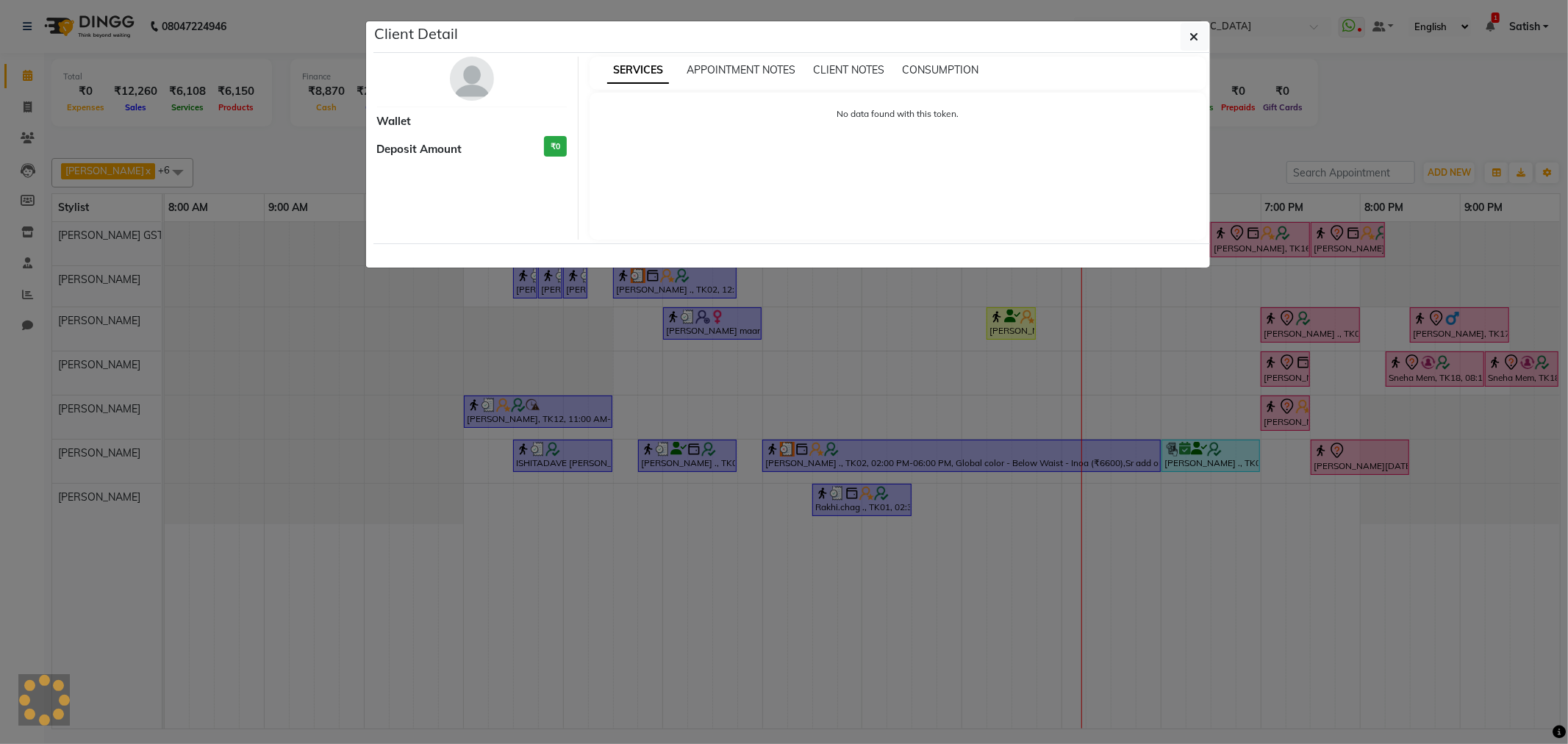
select select "3"
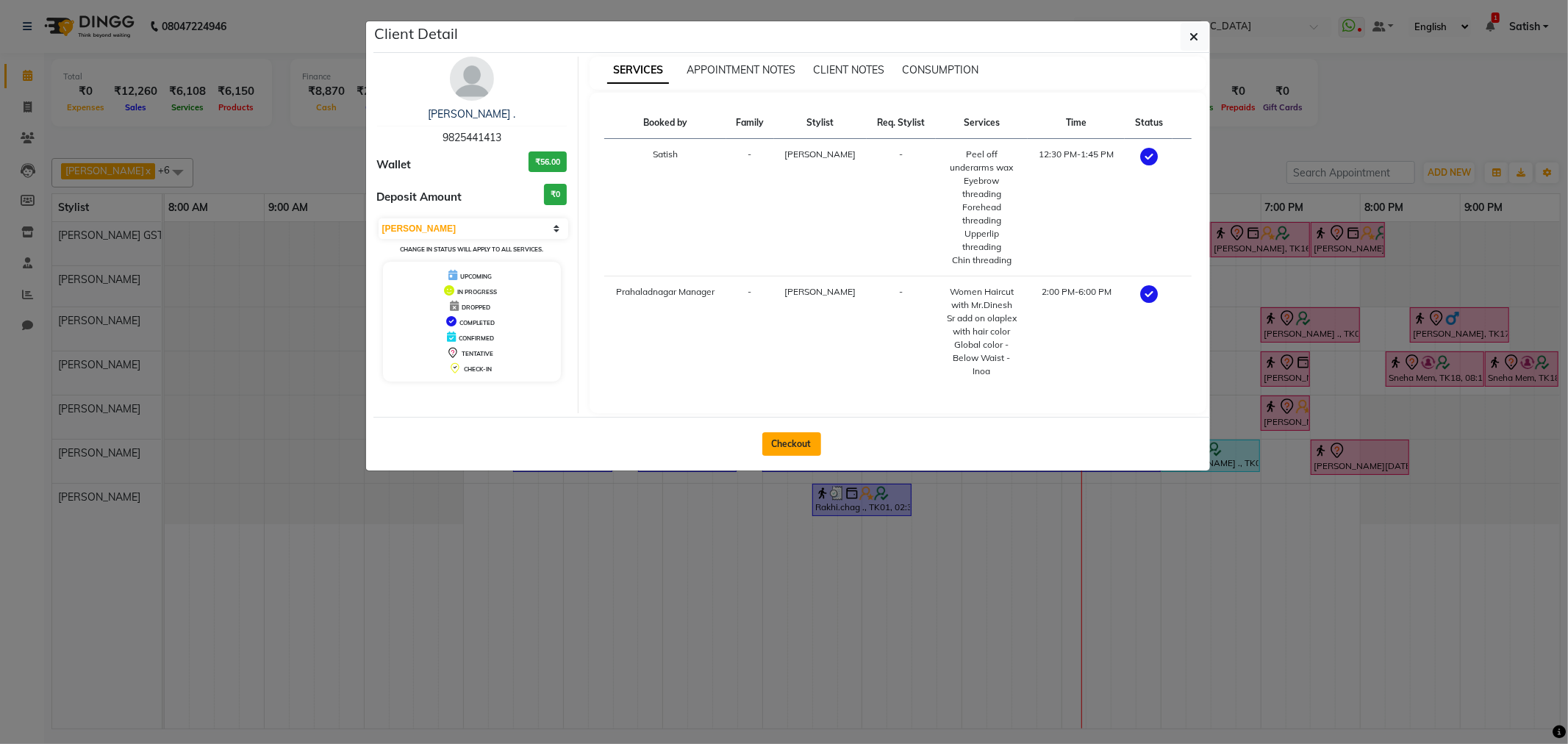
click at [780, 450] on button "Checkout" at bounding box center [792, 444] width 59 height 23
select select "8157"
select select "service"
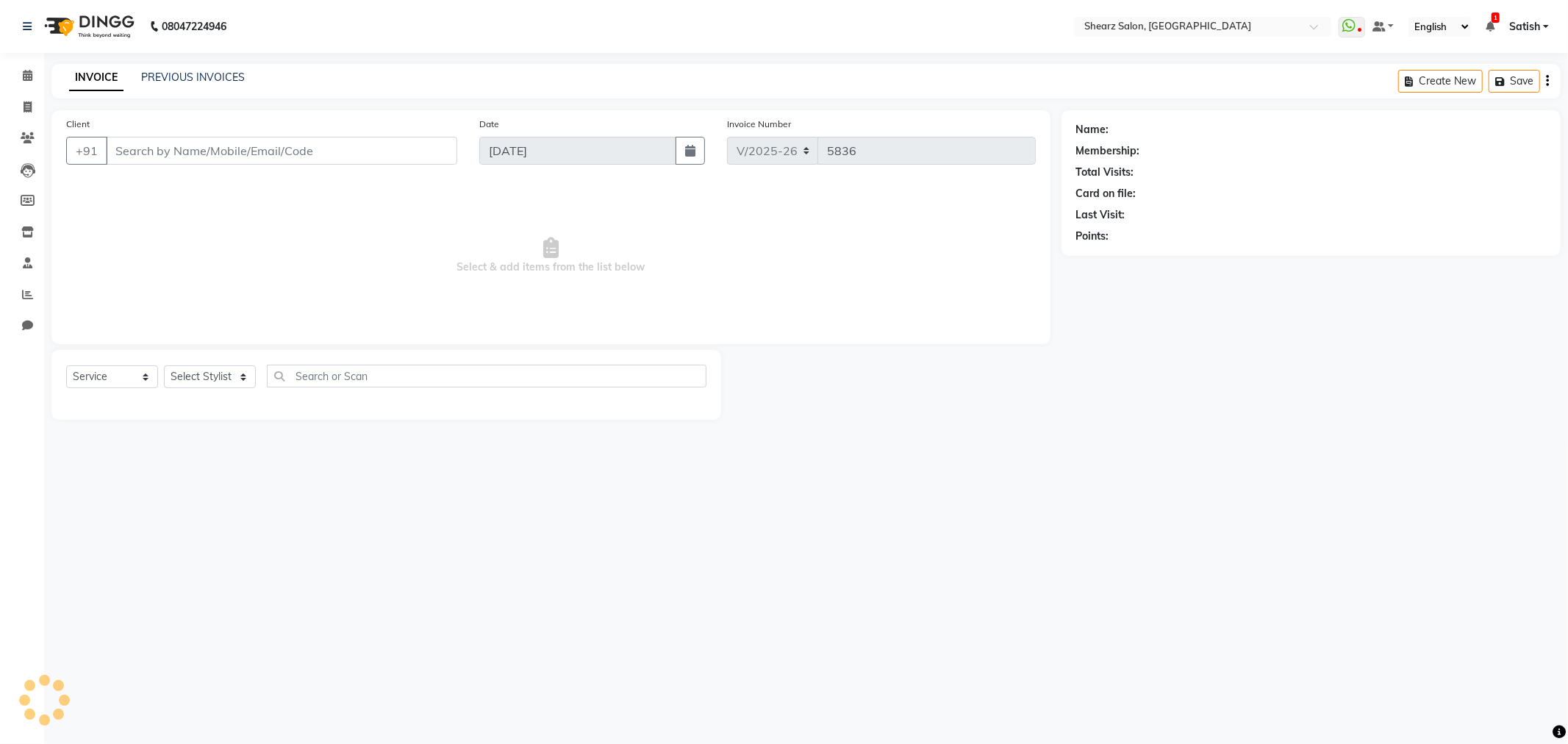
type input "9825441413"
select select "77479"
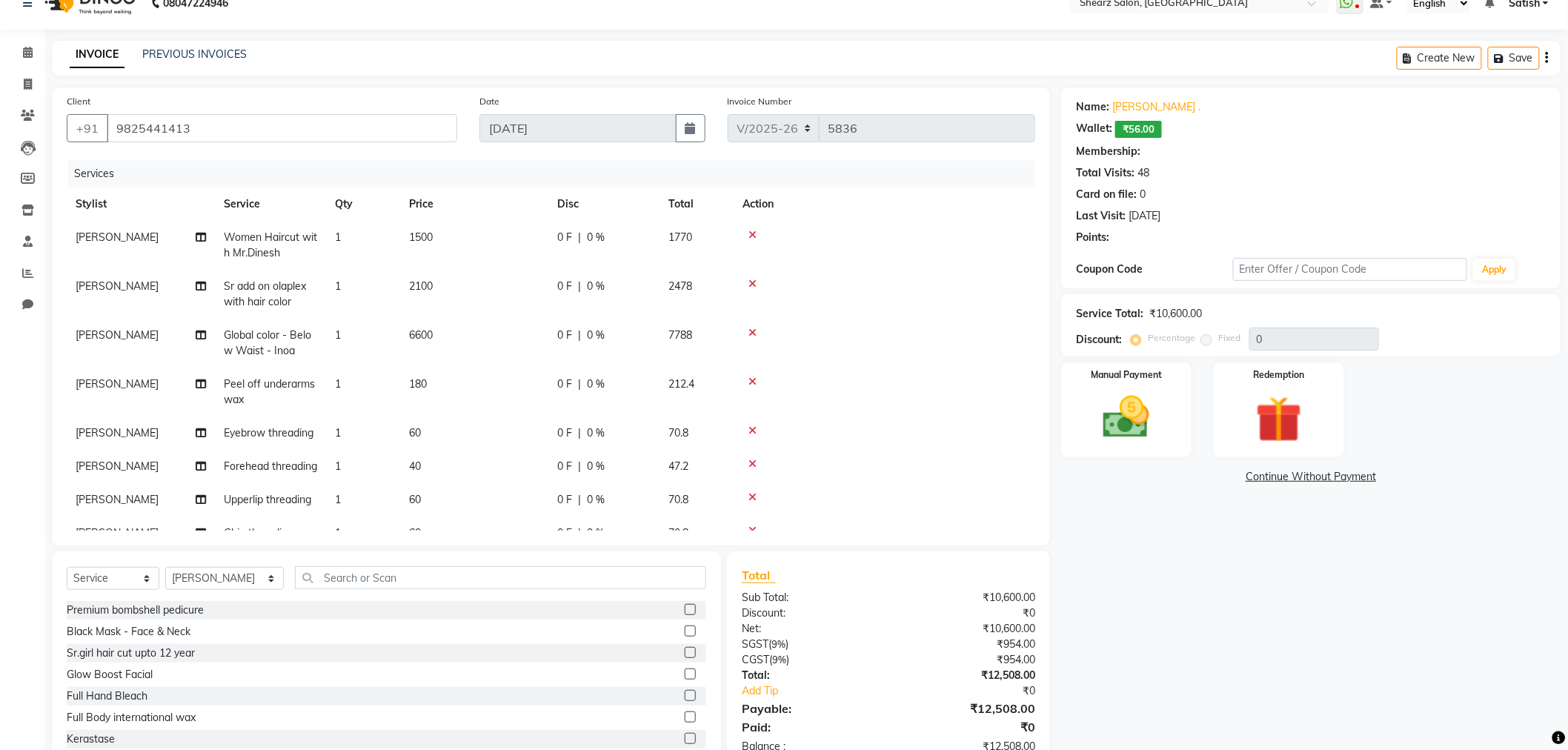
scroll to position [66, 0]
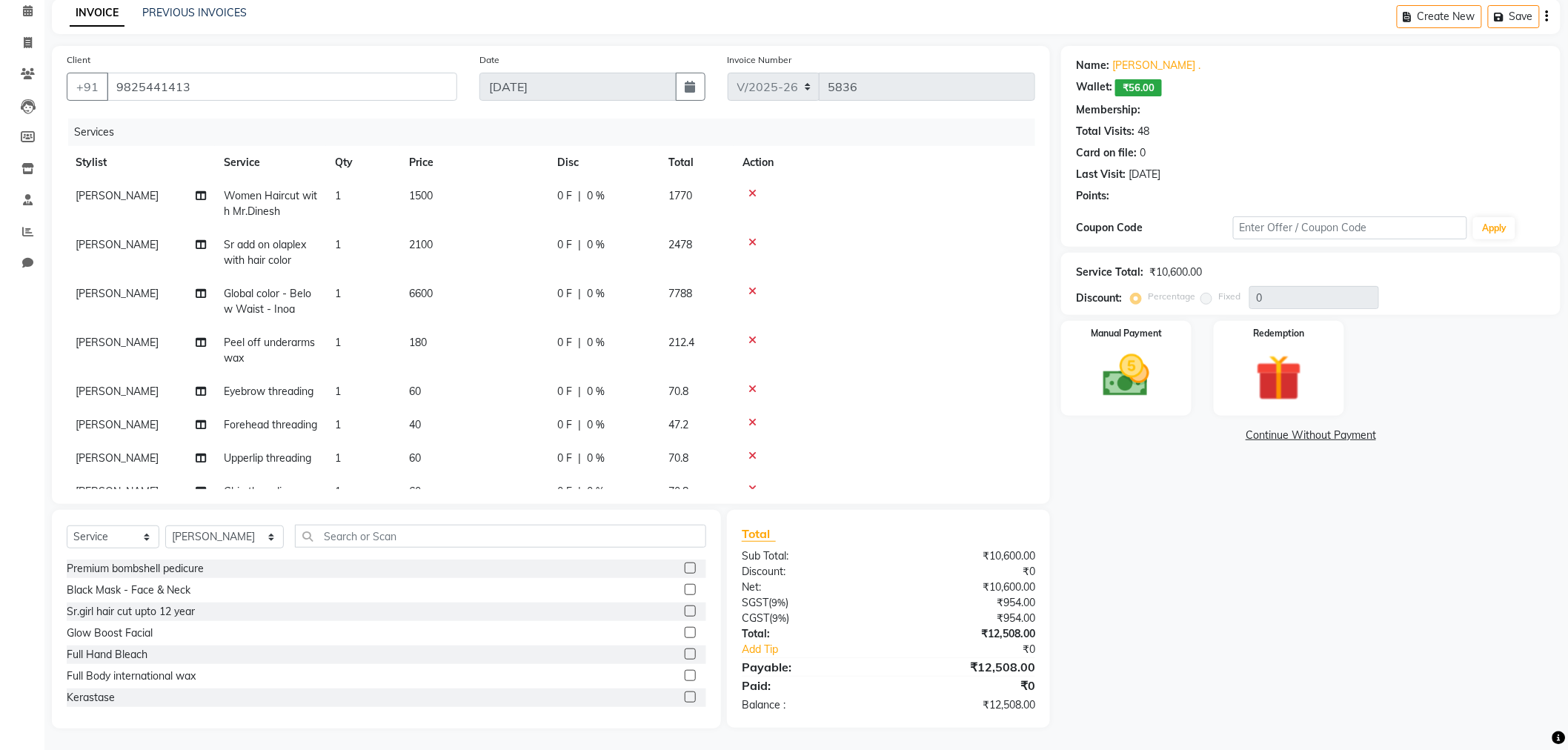
select select "1: Object"
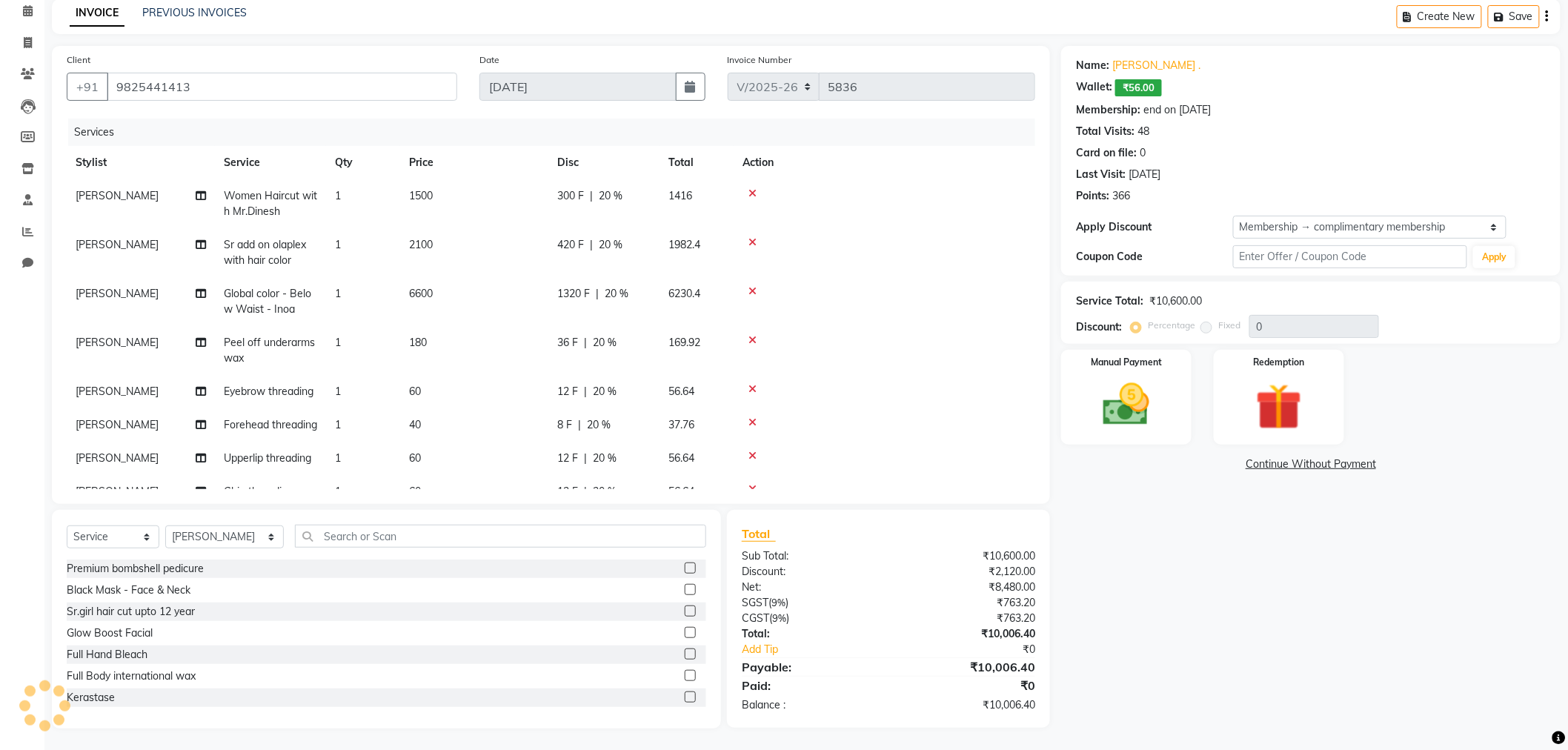
type input "20"
click at [1142, 391] on img at bounding box center [1126, 406] width 78 height 56
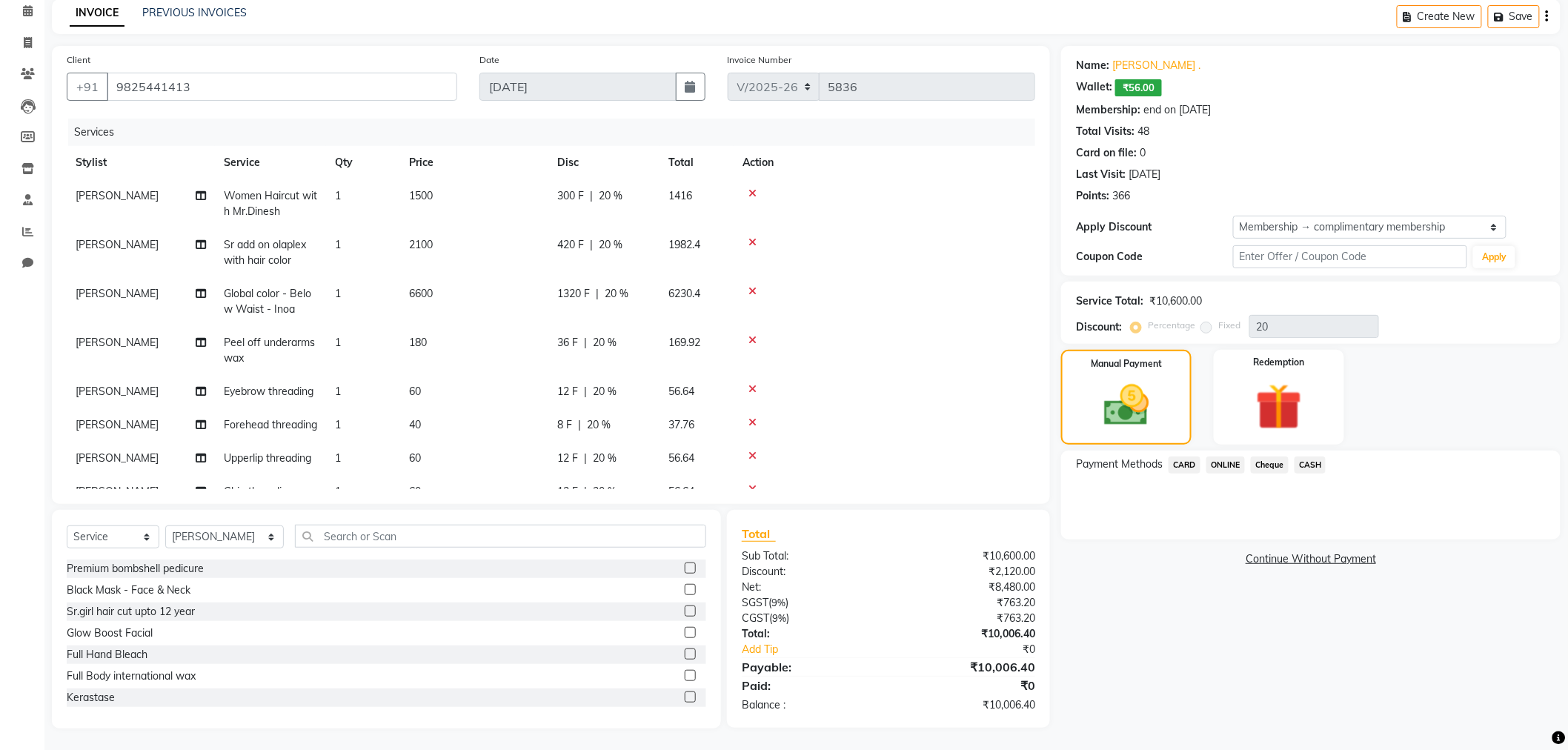
click at [1222, 462] on span "ONLINE" at bounding box center [1225, 465] width 39 height 17
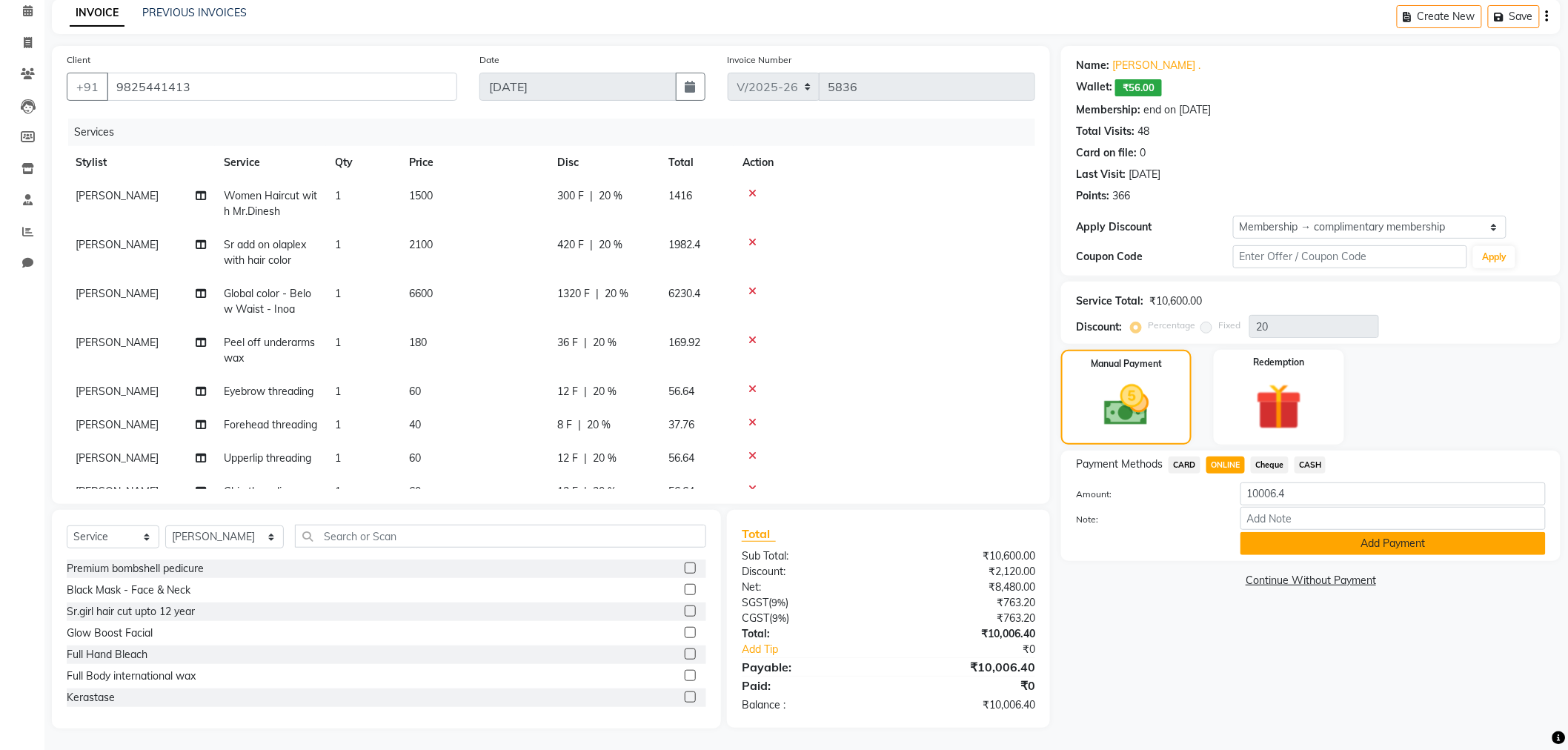
click at [1306, 542] on button "Add Payment" at bounding box center [1394, 544] width 306 height 23
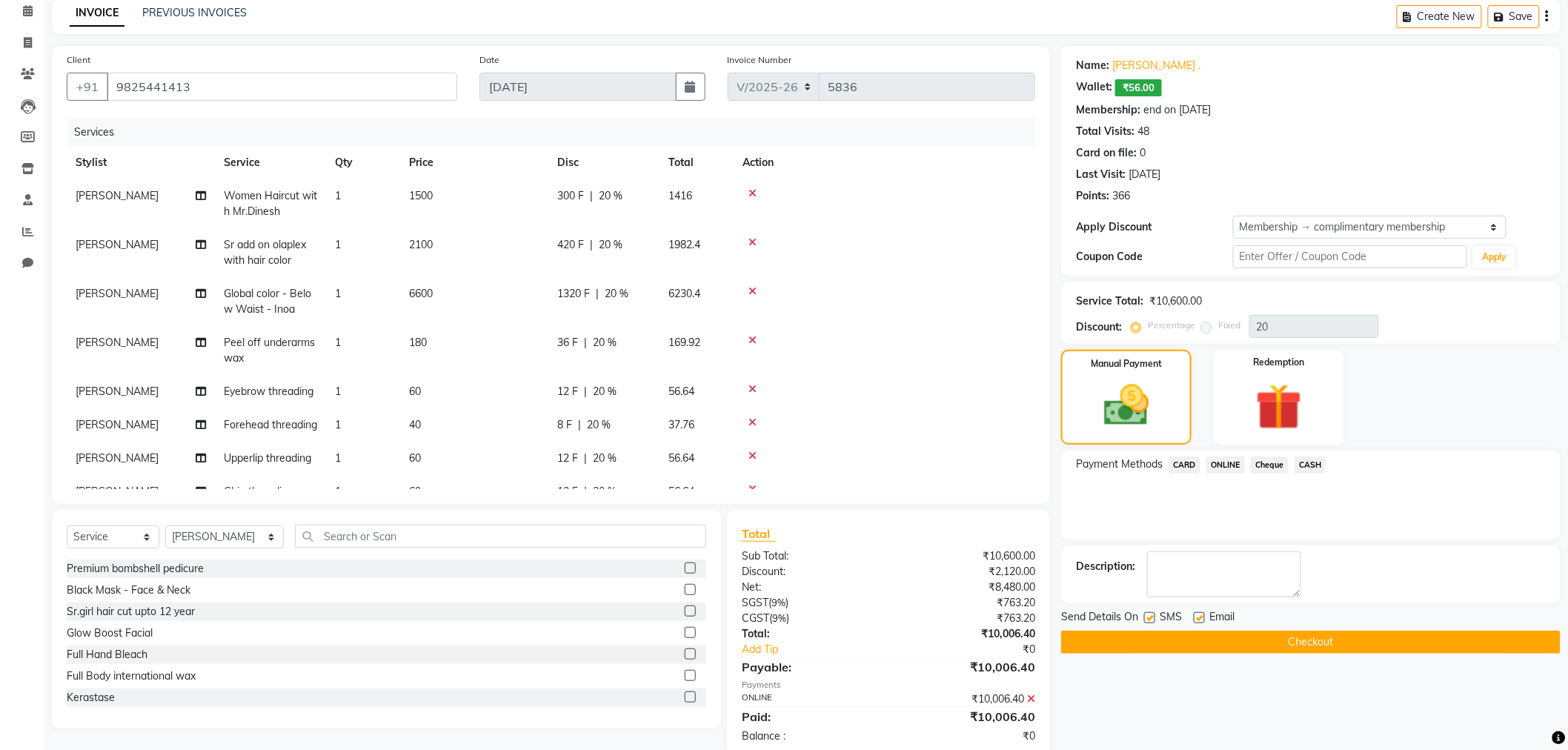
click at [1300, 642] on button "Checkout" at bounding box center [1312, 643] width 500 height 23
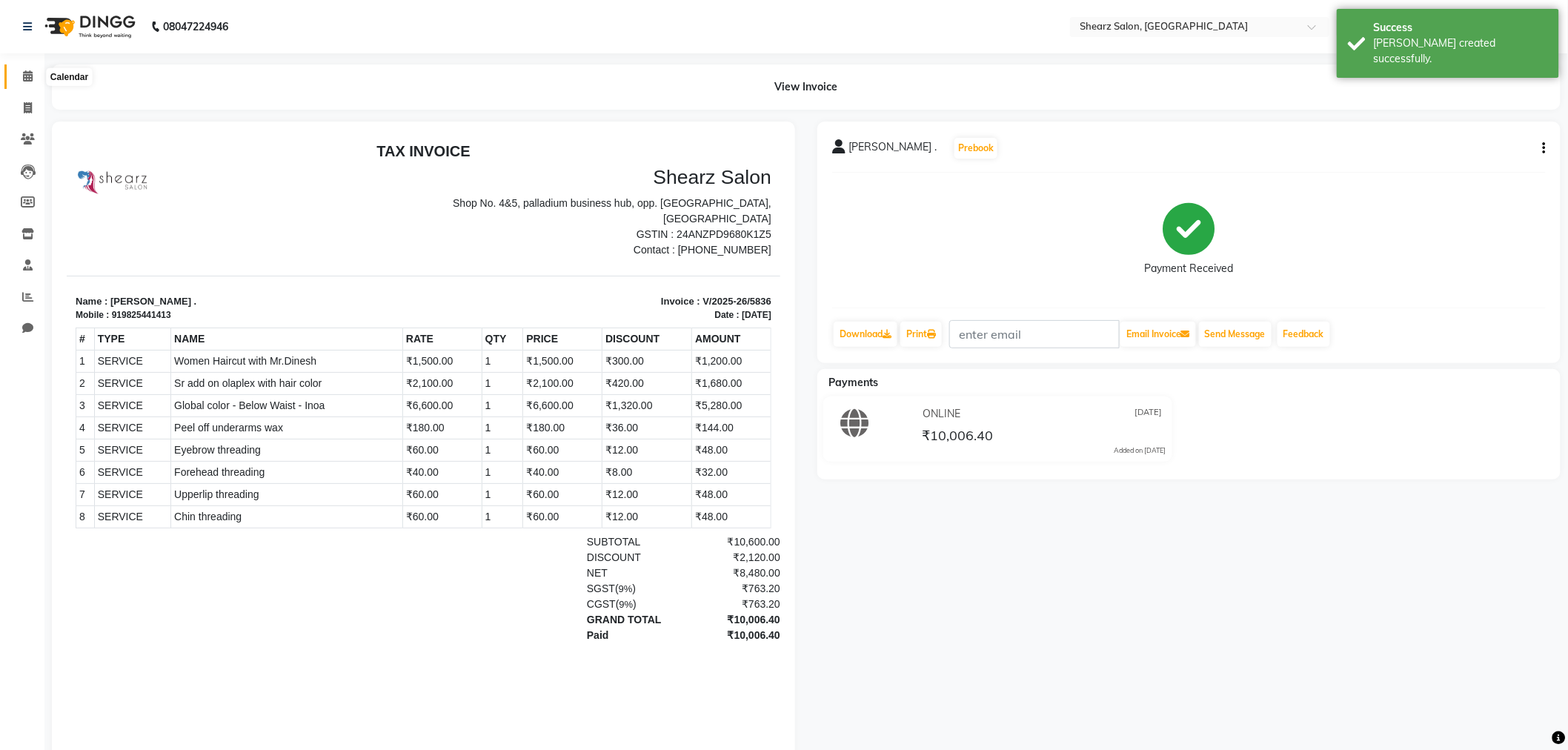
click at [31, 70] on icon at bounding box center [28, 76] width 10 height 11
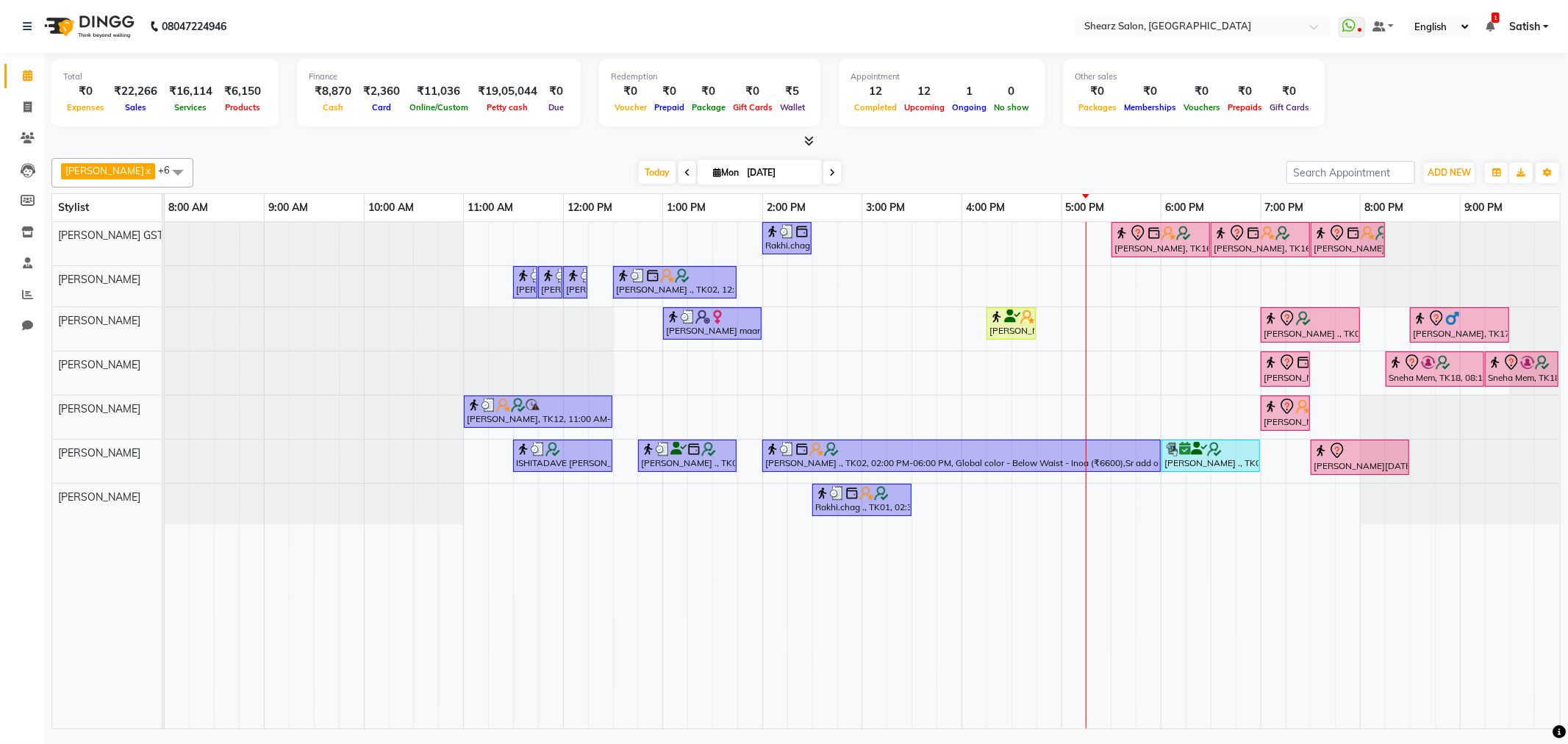
click at [1401, 579] on td at bounding box center [1399, 475] width 25 height 507
click at [36, 99] on span at bounding box center [27, 107] width 26 height 17
select select "service"
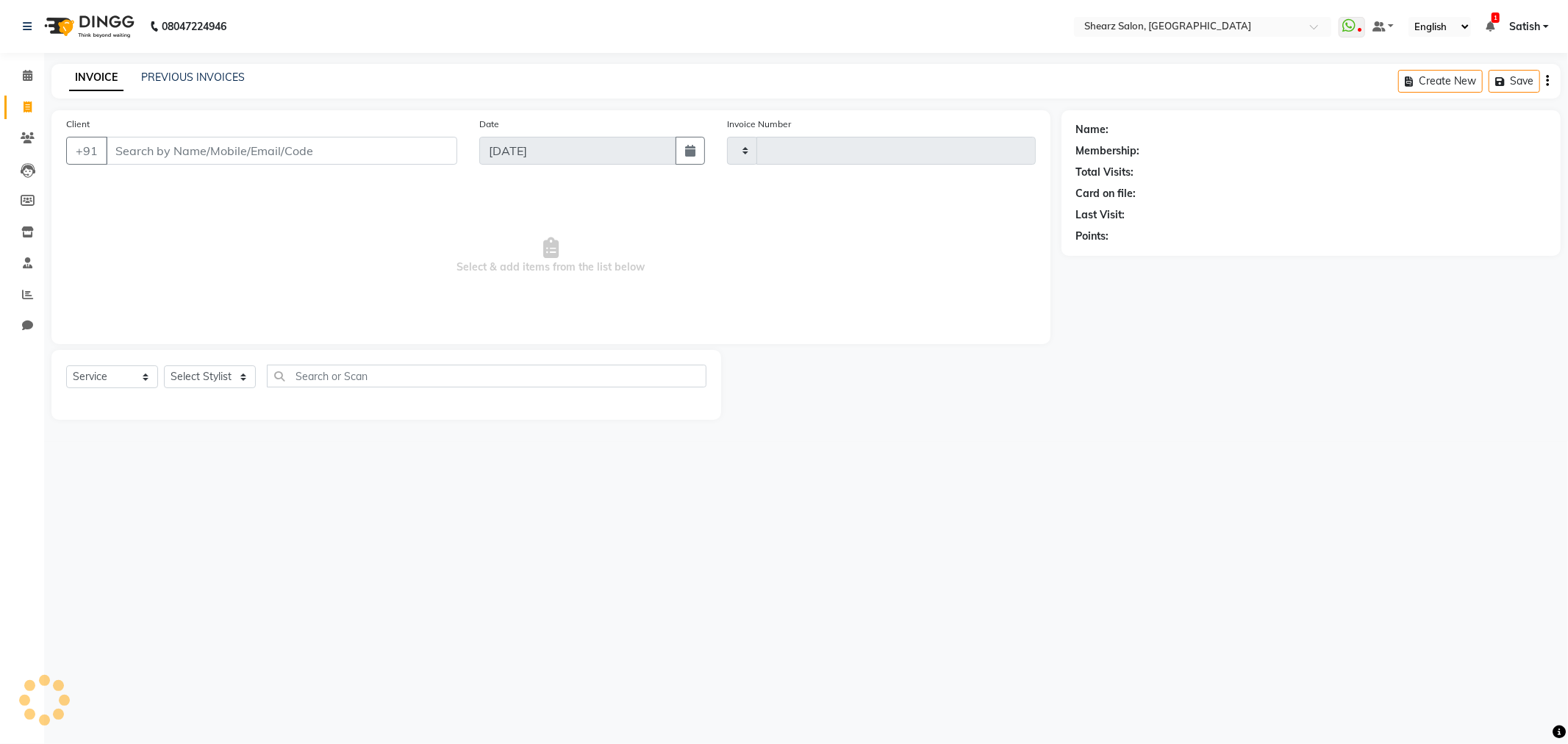
drag, startPoint x: 350, startPoint y: 155, endPoint x: 342, endPoint y: 156, distance: 8.1
click at [349, 155] on input "Client" at bounding box center [282, 150] width 351 height 28
type input "5837"
select select "8157"
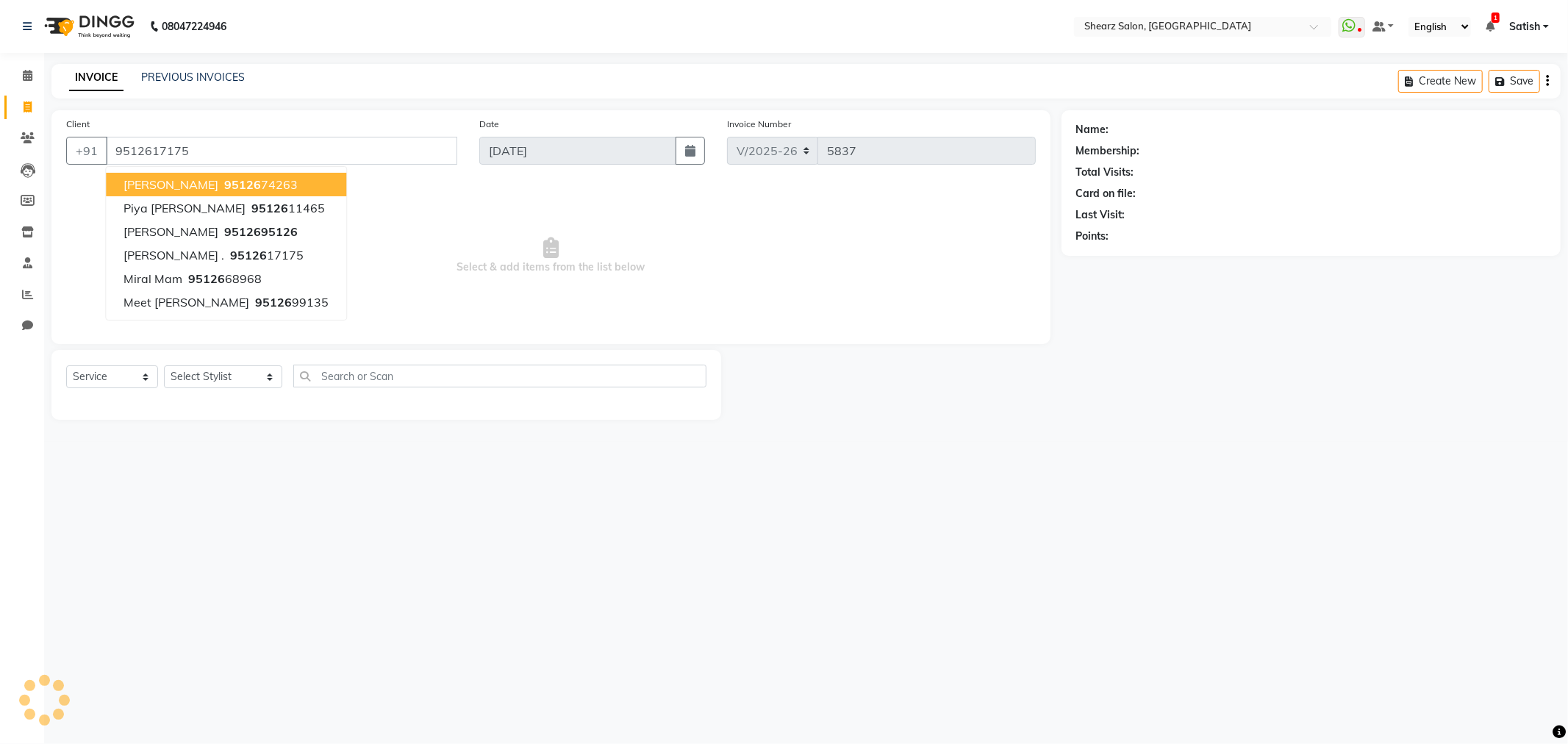
type input "9512617175"
select select "1: Object"
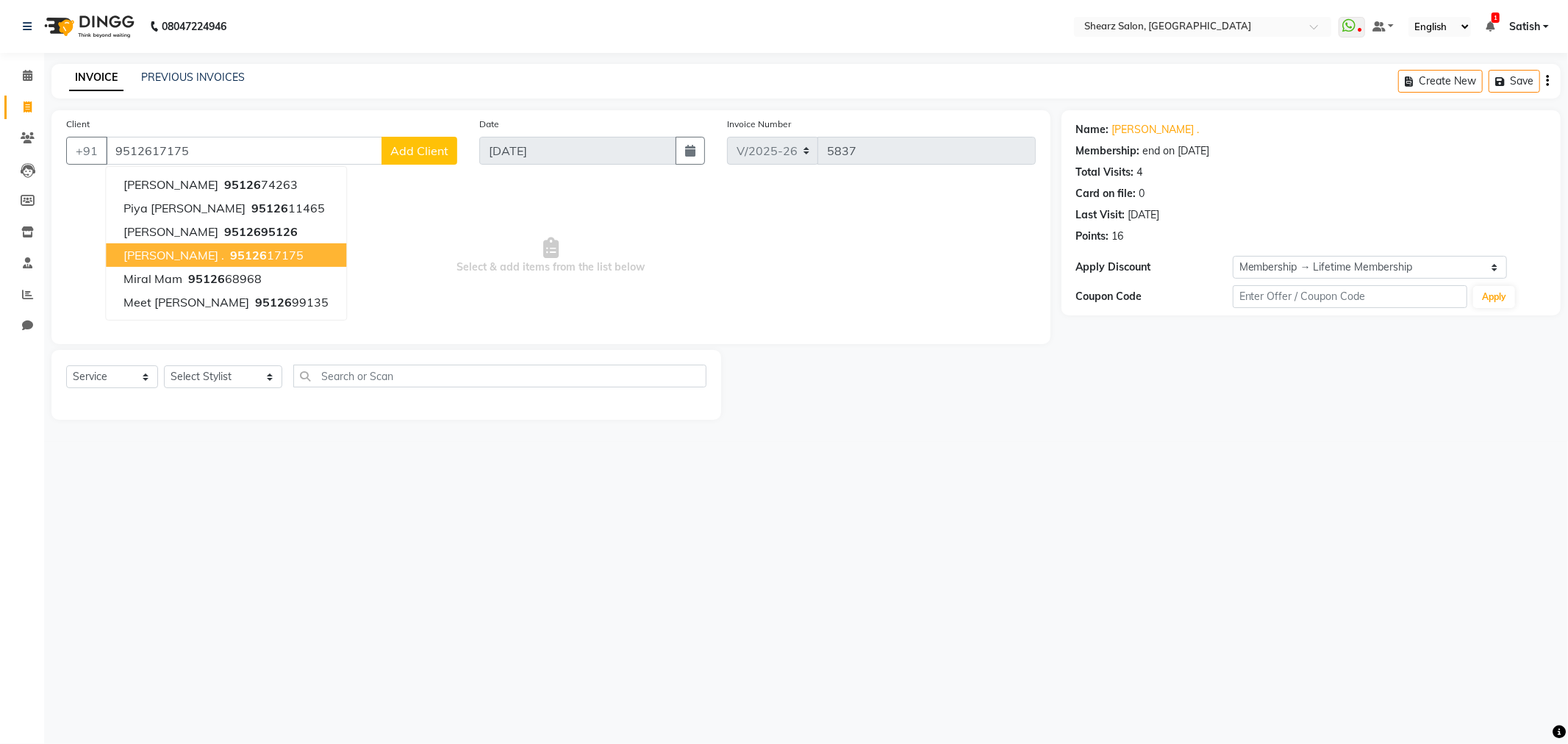
click at [209, 262] on button "RUPESH DESAI . 95126 17175" at bounding box center [227, 255] width 241 height 23
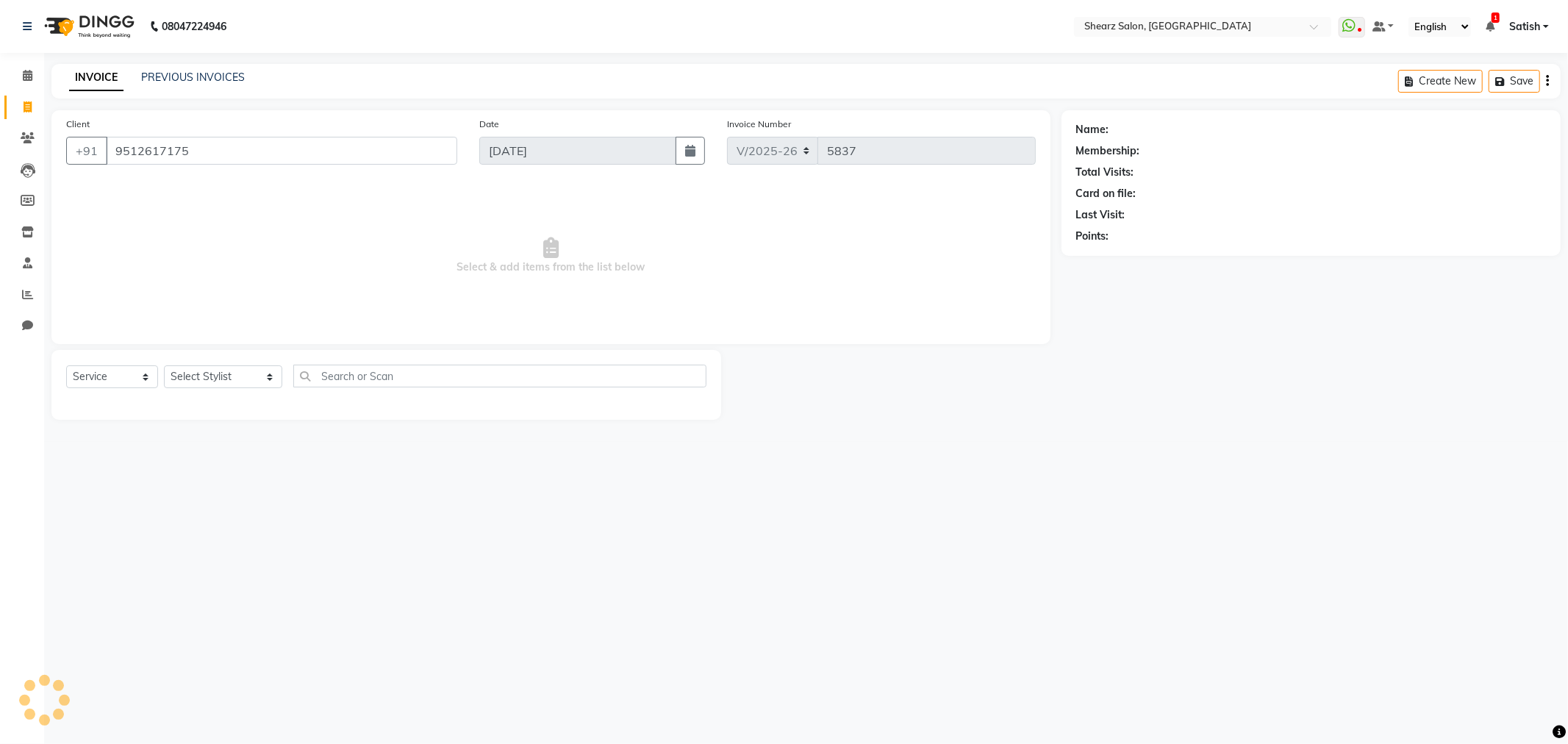
select select "1: Object"
click at [178, 369] on select "Select Stylist Admin A General Arvind S Devda Asha Chavariya Brijesh Valand Cen…" at bounding box center [223, 377] width 119 height 23
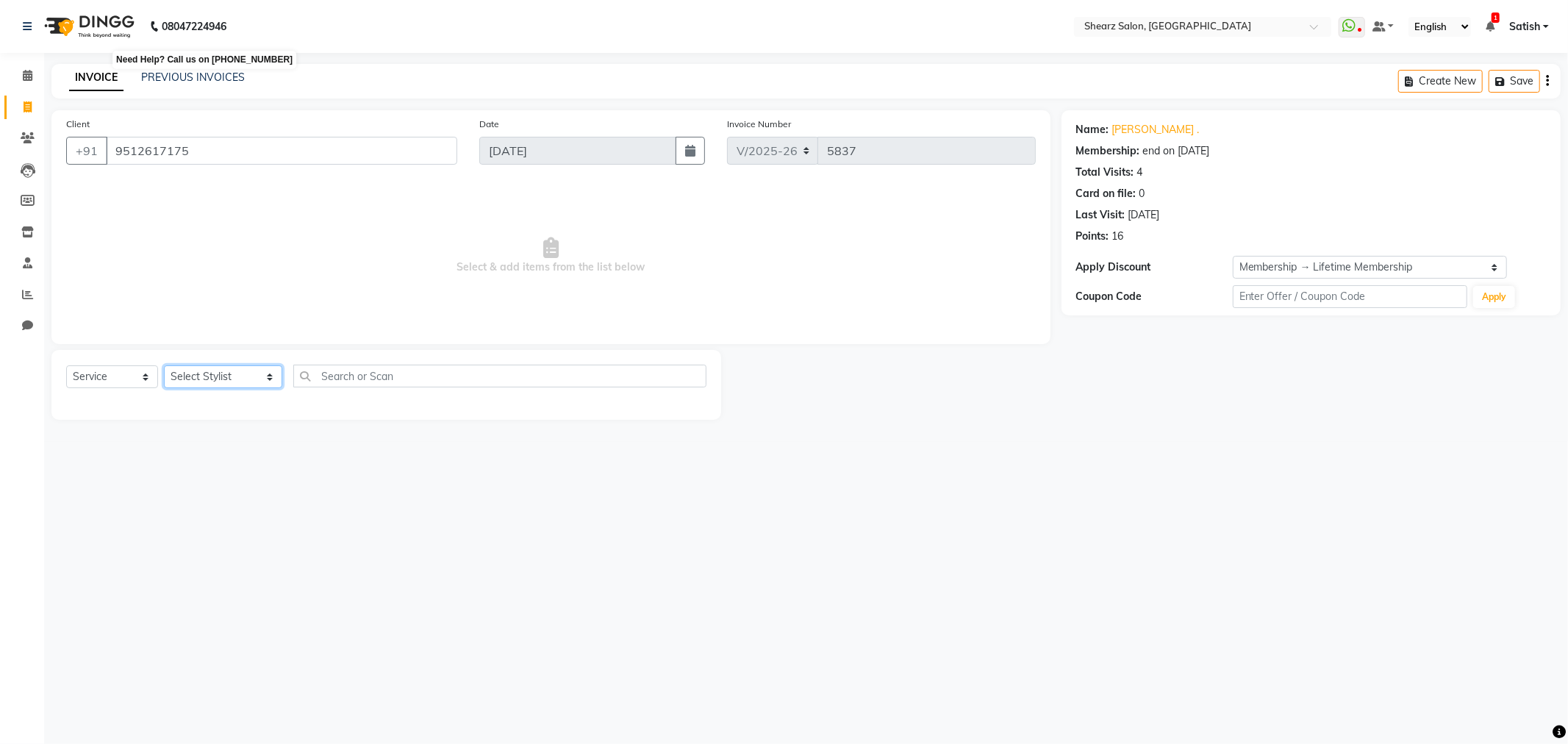
select select "77443"
click at [164, 367] on select "Select Stylist Admin A General Arvind S Devda Asha Chavariya Brijesh Valand Cen…" at bounding box center [223, 377] width 119 height 23
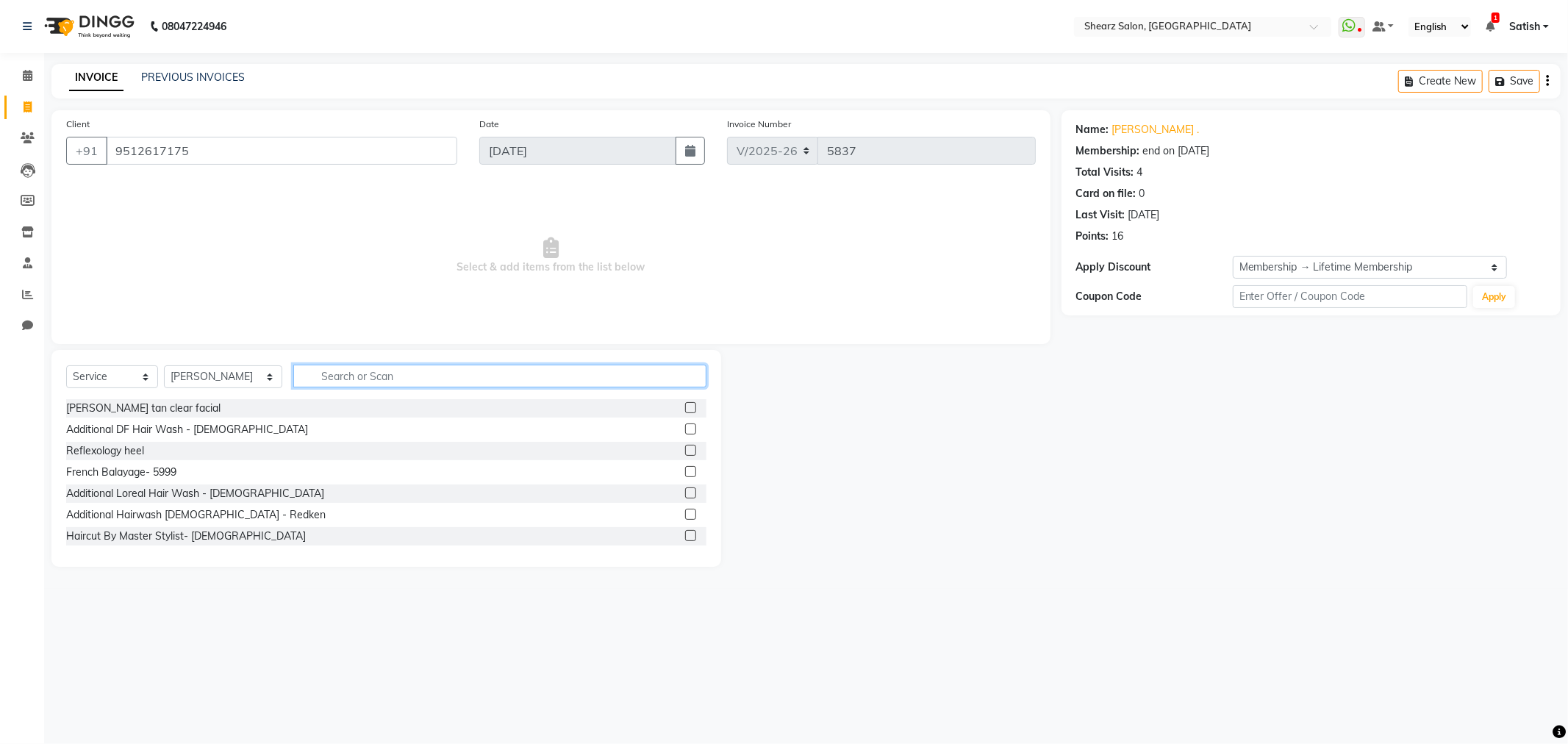
click at [383, 372] on input "text" at bounding box center [499, 376] width 413 height 23
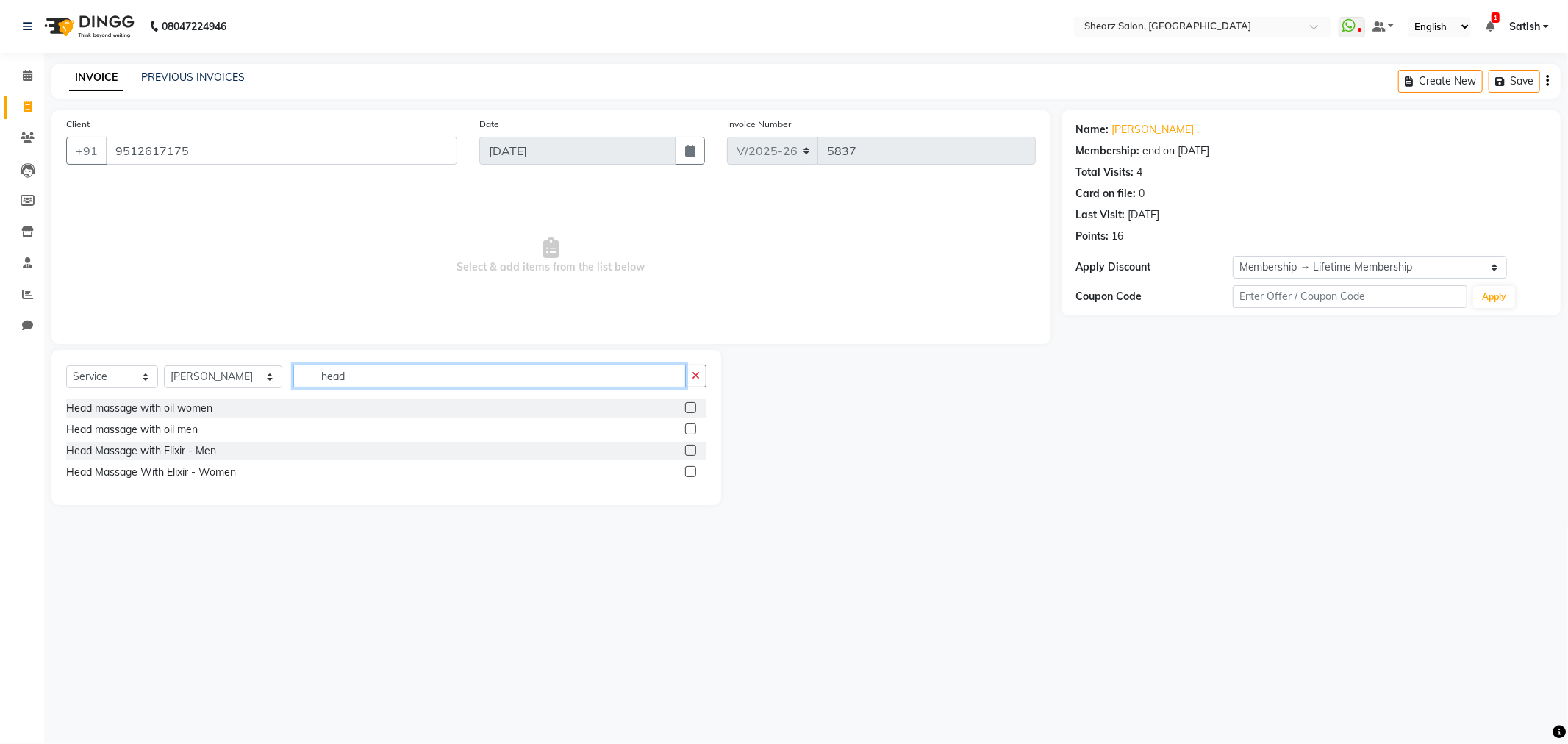
type input "head"
click at [692, 425] on label at bounding box center [690, 429] width 11 height 11
click at [692, 425] on input "checkbox" at bounding box center [689, 429] width 10 height 10
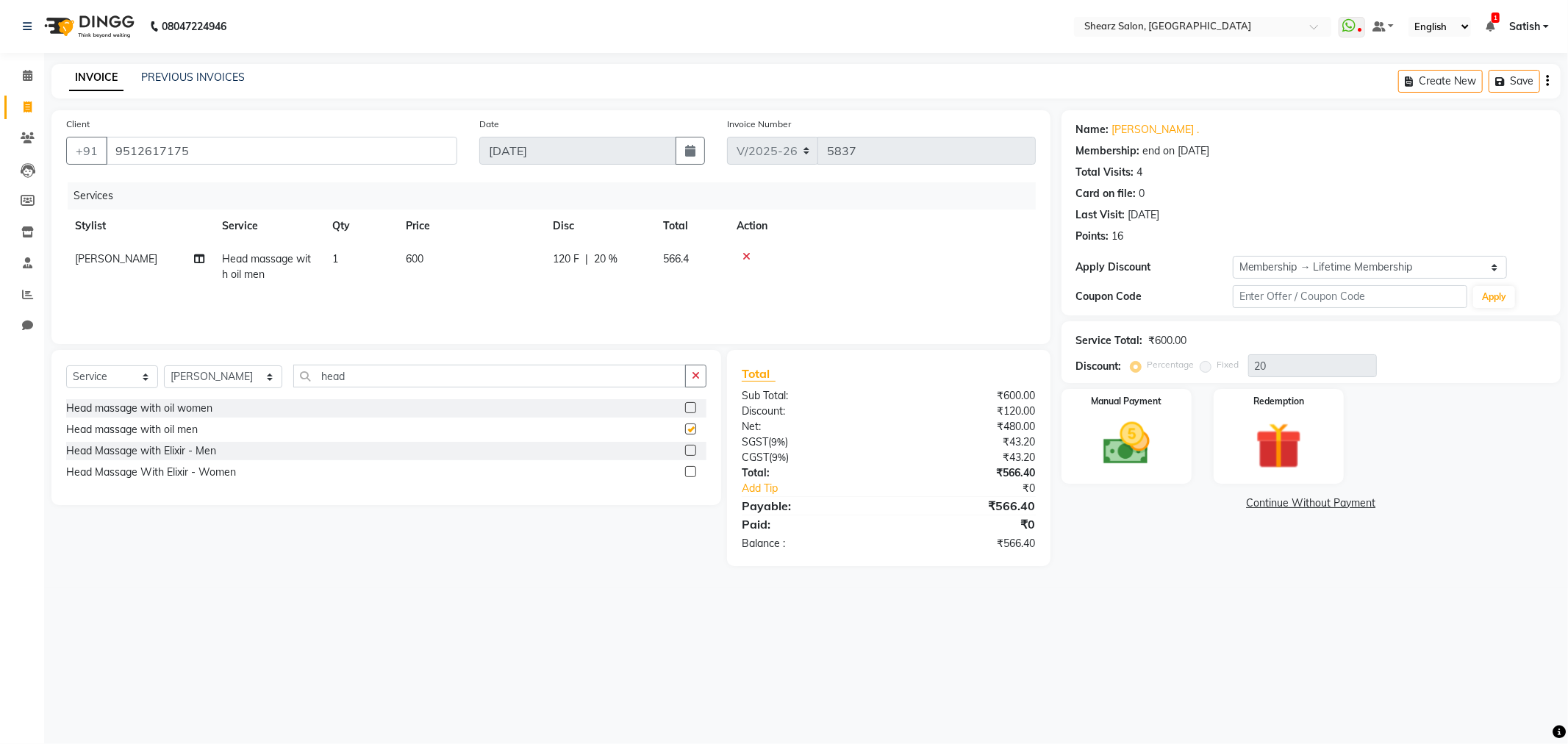
checkbox input "false"
click at [1085, 466] on div "Manual Payment" at bounding box center [1126, 436] width 136 height 98
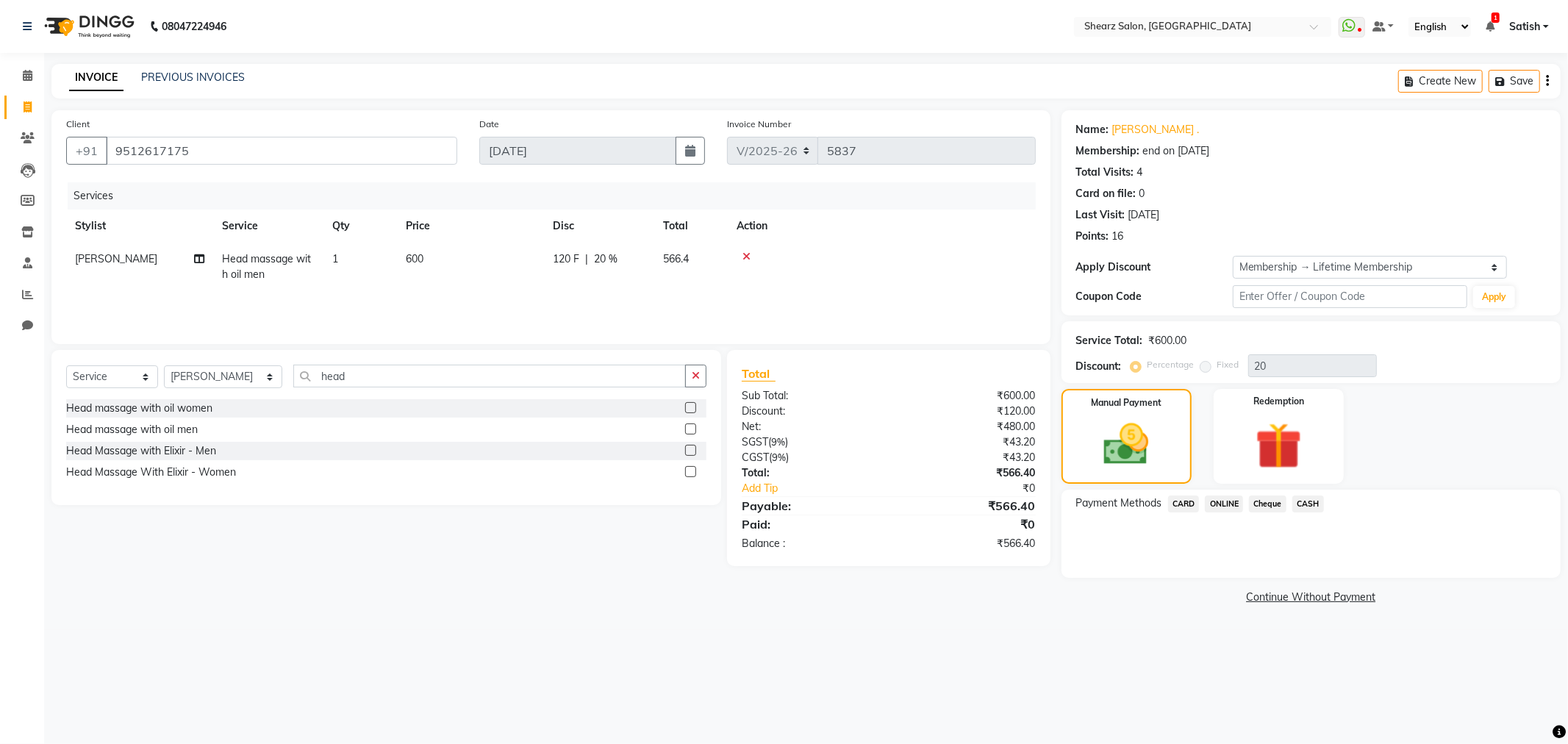
click at [1237, 500] on span "ONLINE" at bounding box center [1224, 504] width 38 height 17
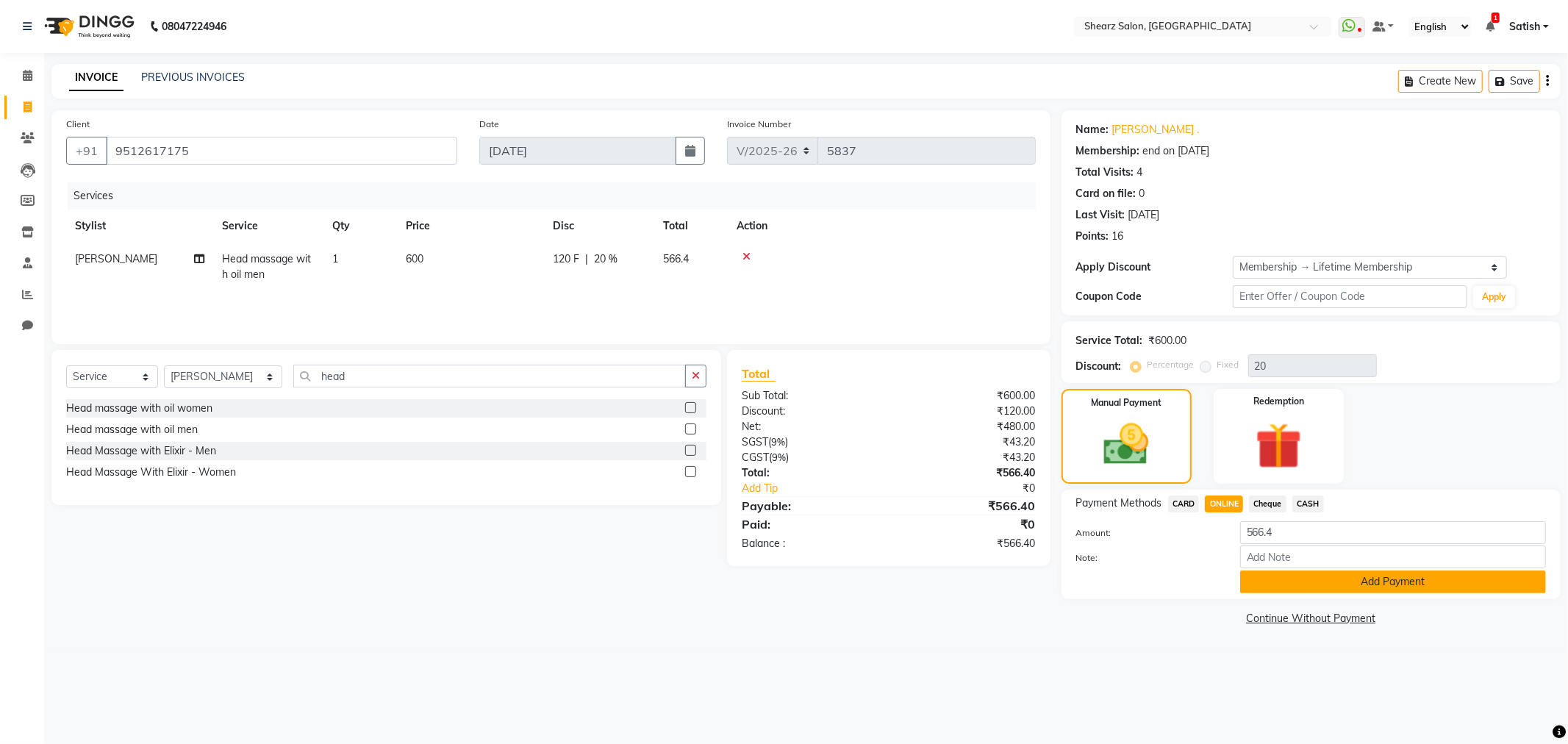
click at [1388, 583] on button "Add Payment" at bounding box center [1393, 583] width 306 height 23
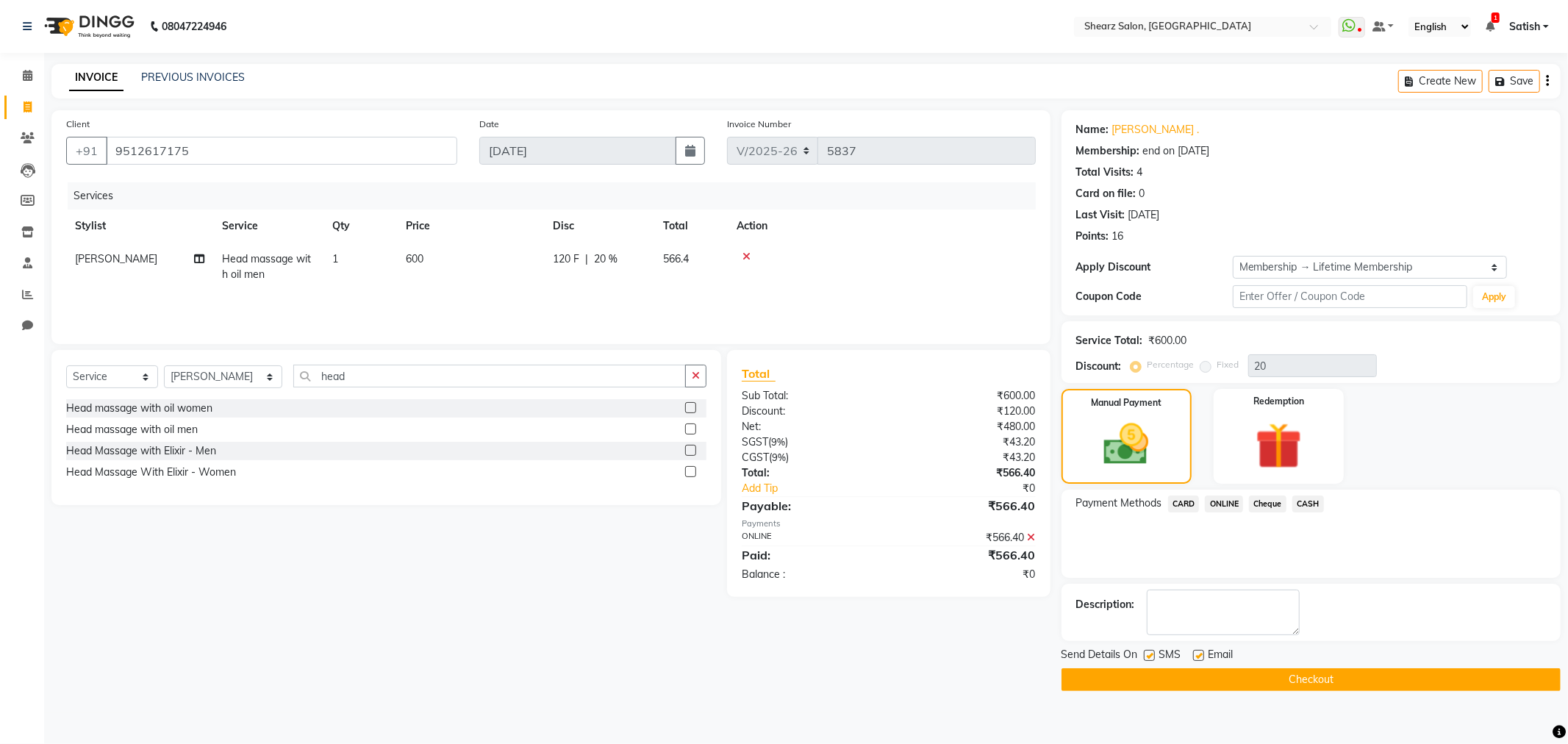
click at [1380, 684] on button "Checkout" at bounding box center [1311, 680] width 499 height 23
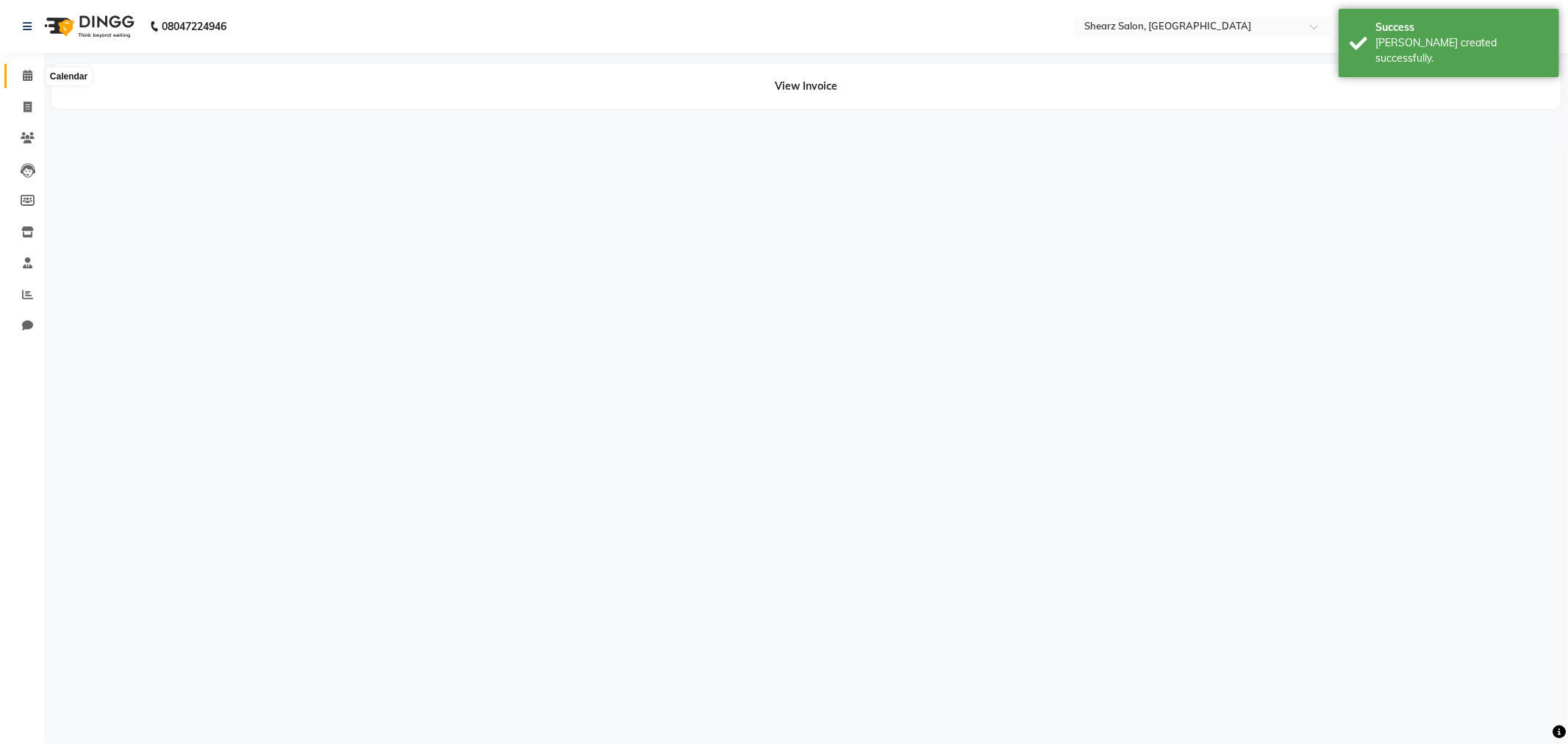
click at [24, 76] on icon at bounding box center [28, 75] width 10 height 11
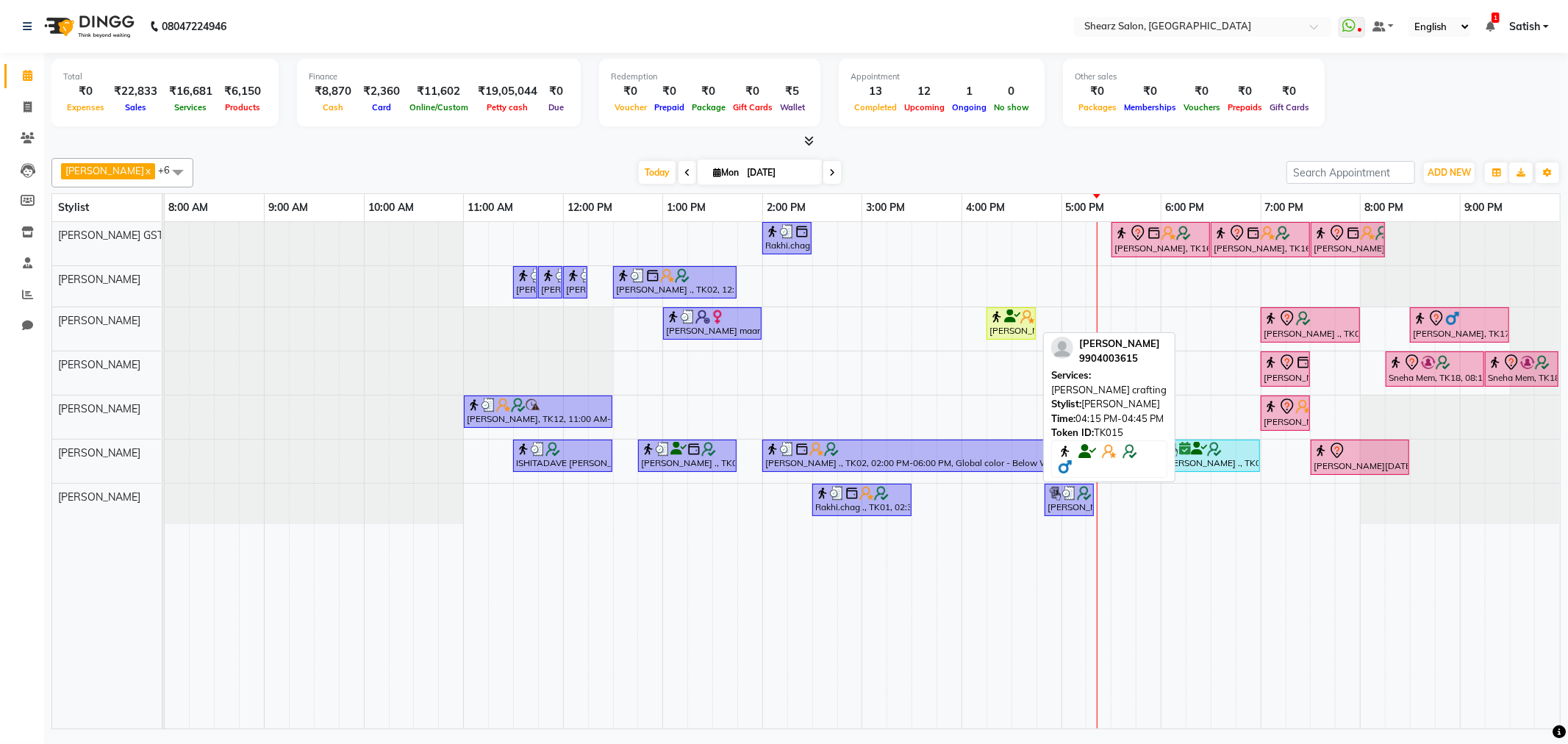
click at [1003, 311] on img at bounding box center [997, 317] width 14 height 14
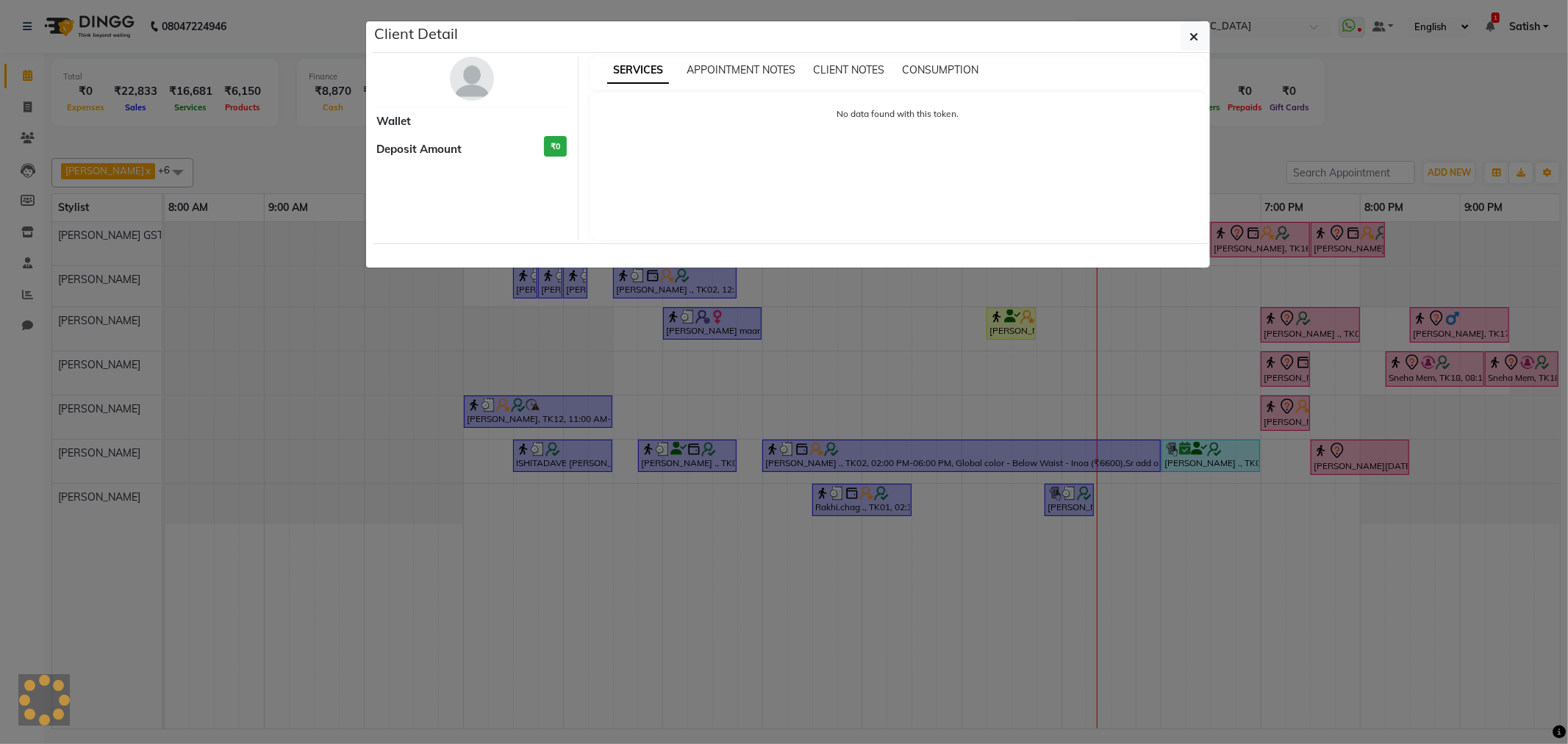
select select "1"
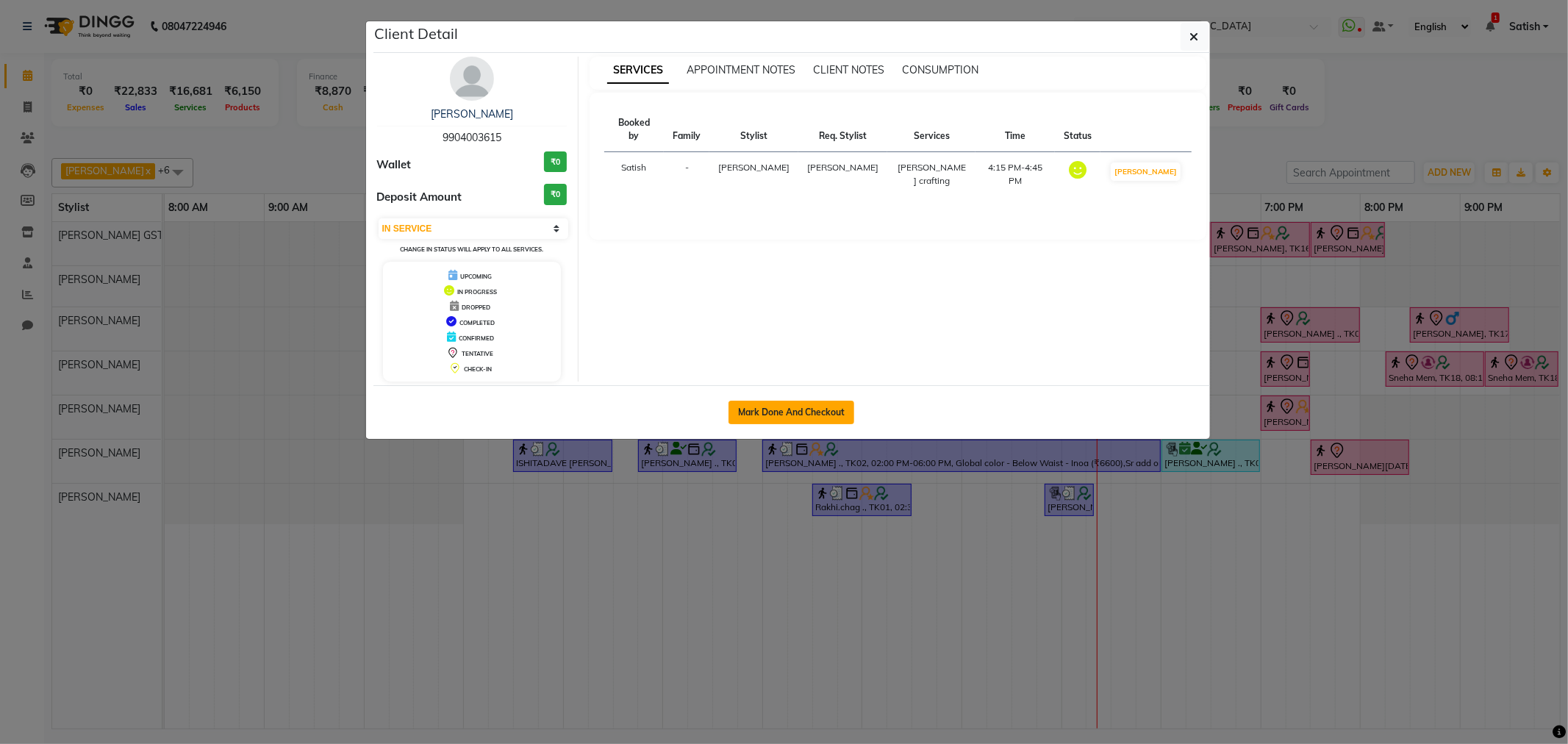
click at [777, 415] on button "Mark Done And Checkout" at bounding box center [791, 412] width 126 height 23
select select "service"
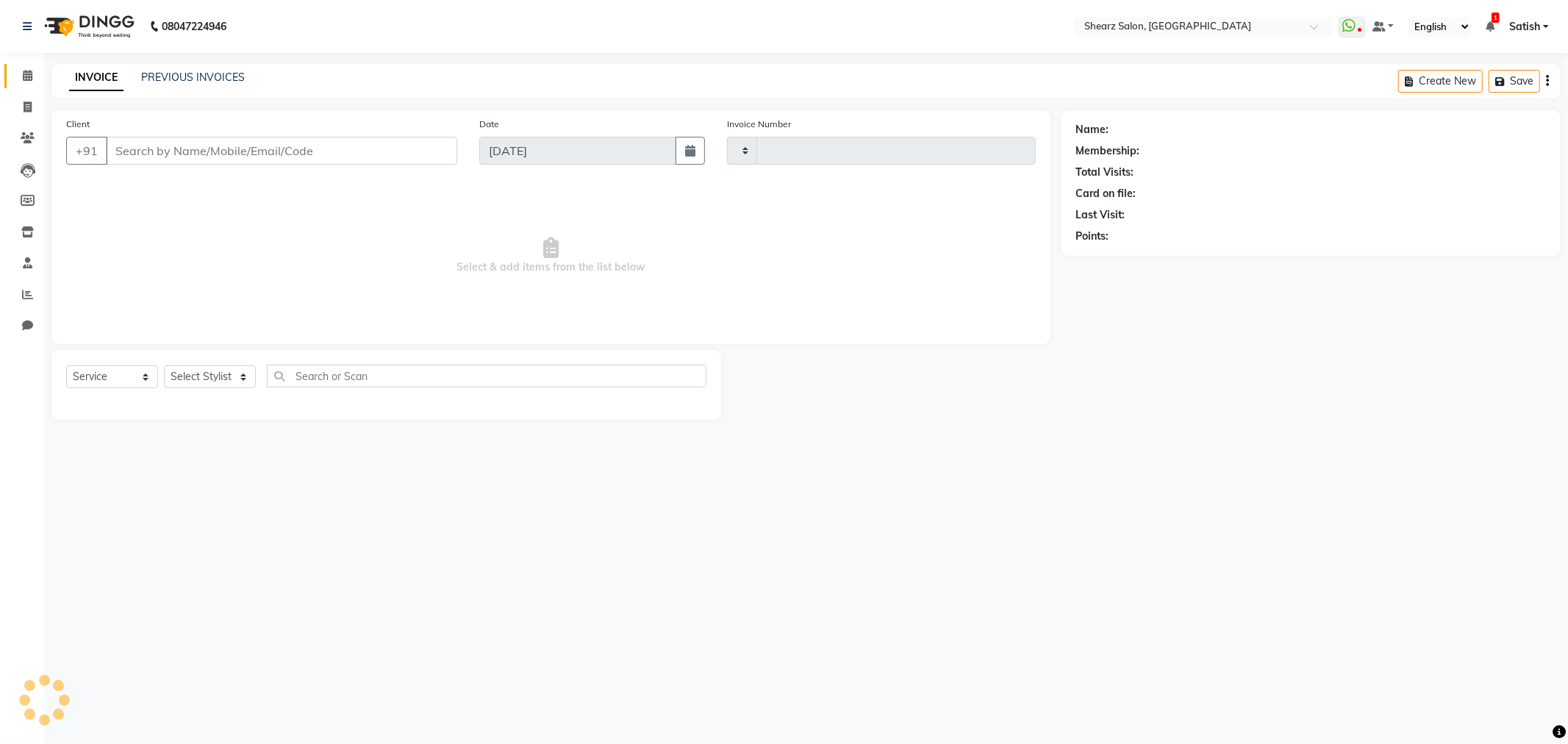
type input "5838"
select select "8157"
type input "9904003615"
select select "77475"
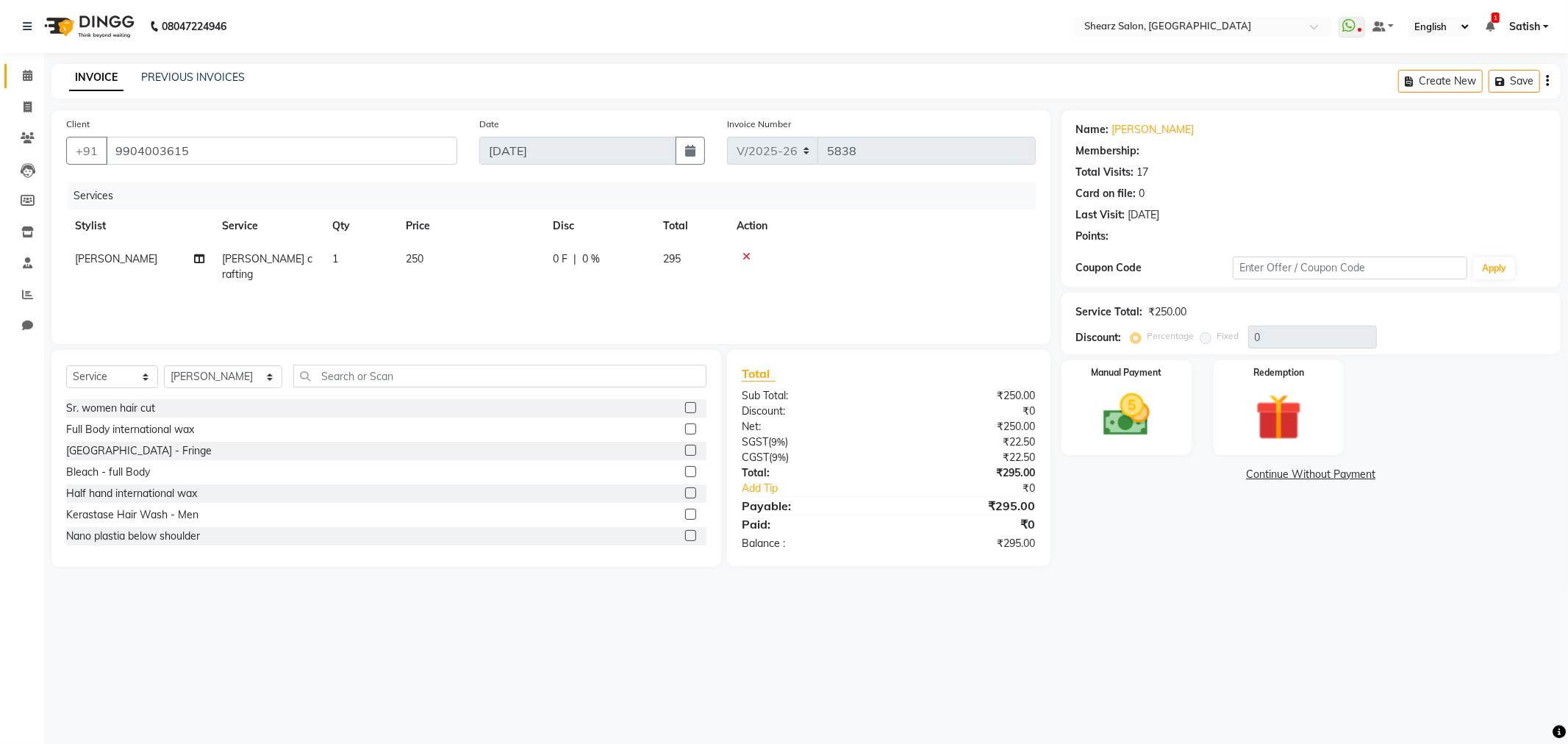
select select "1: Object"
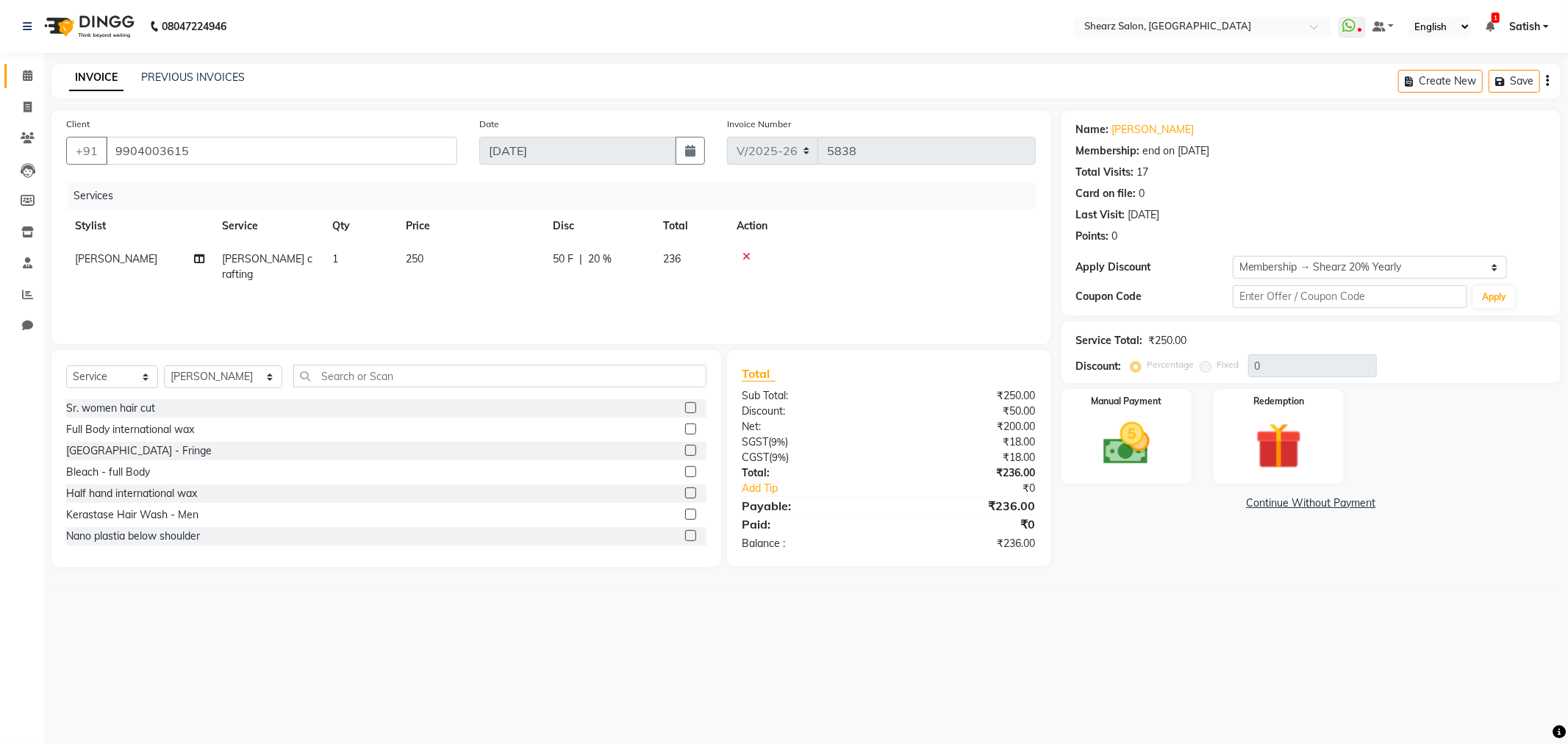
type input "20"
click at [1108, 424] on img at bounding box center [1126, 444] width 78 height 56
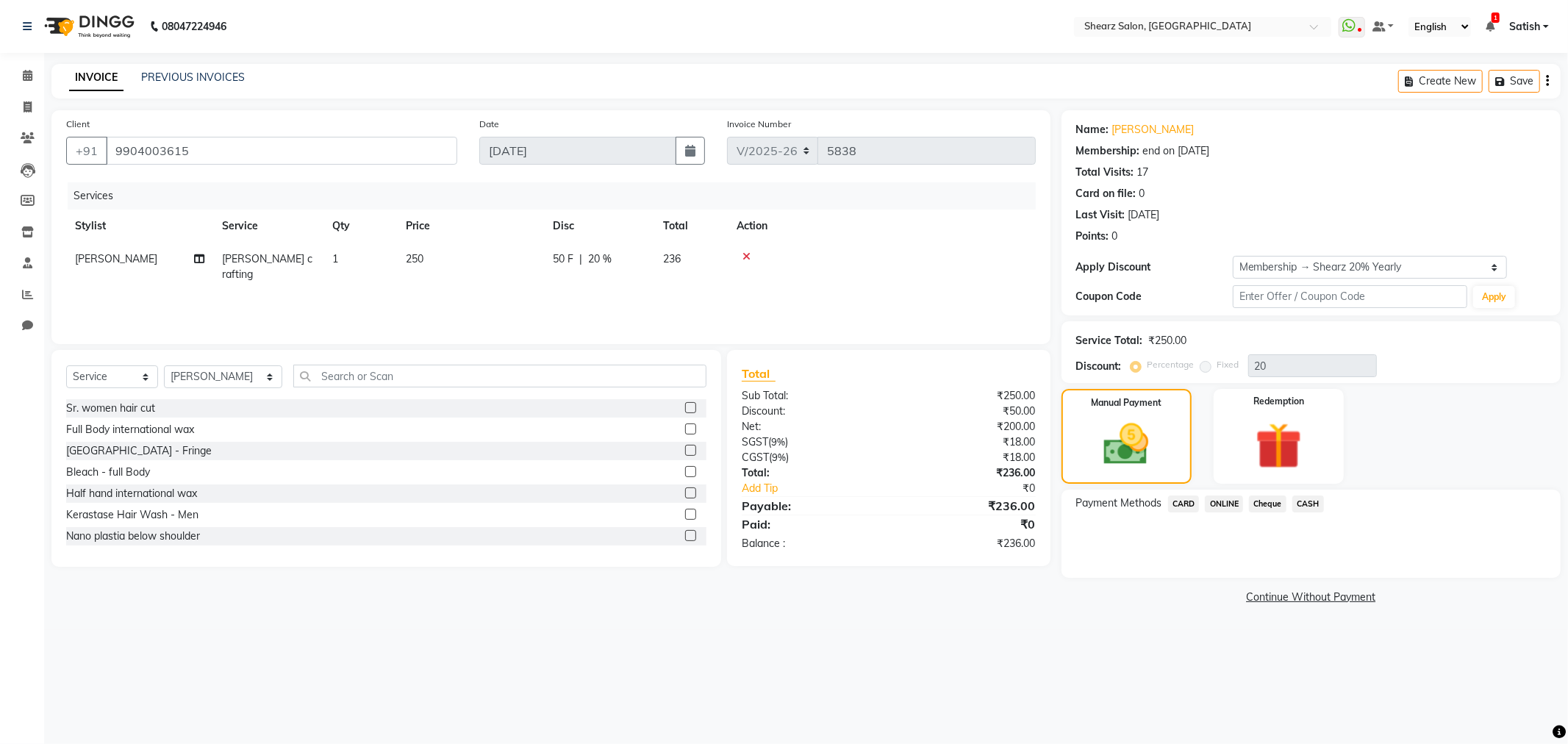
click at [1231, 505] on span "ONLINE" at bounding box center [1224, 504] width 38 height 17
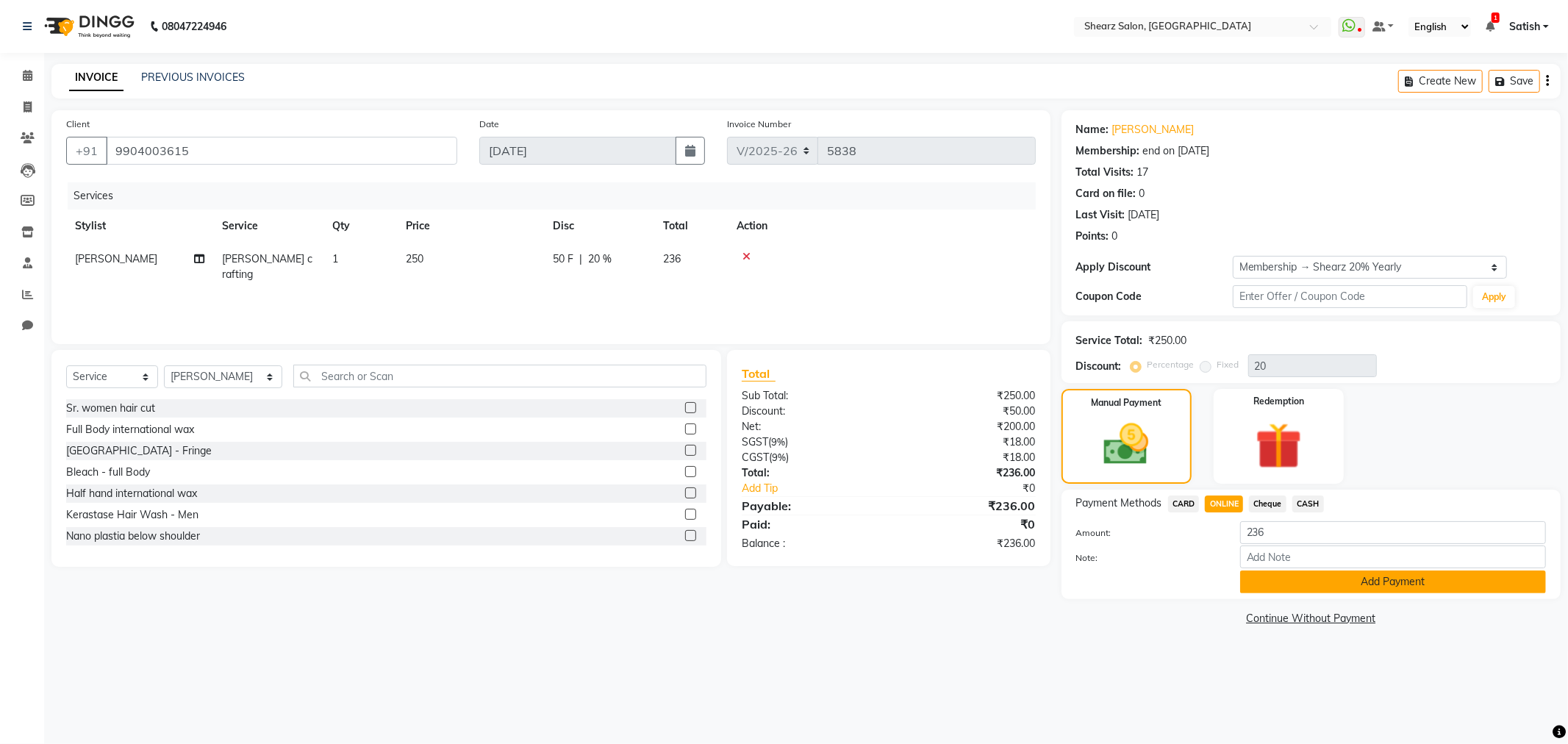
click at [1267, 572] on button "Add Payment" at bounding box center [1393, 583] width 306 height 23
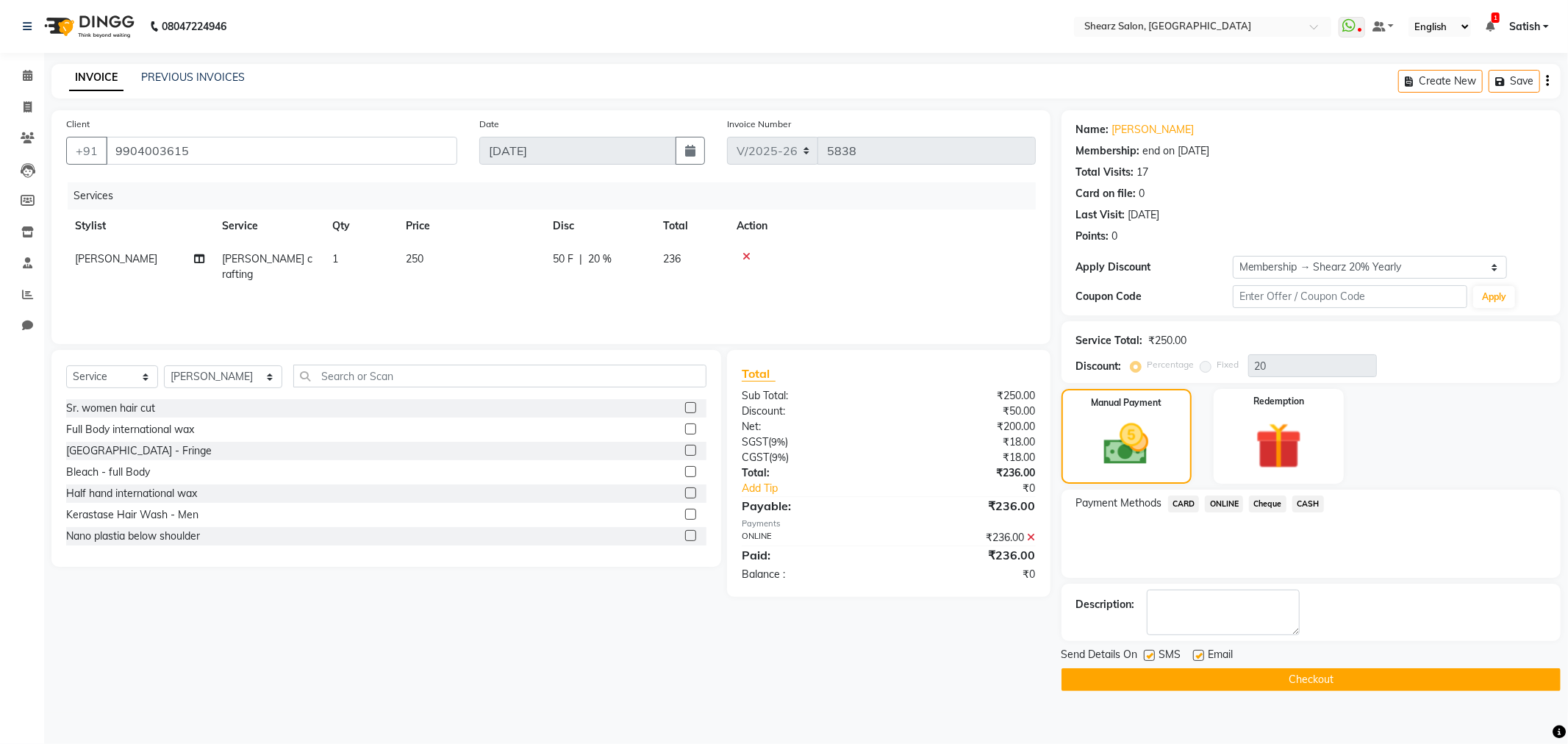
click at [1287, 688] on button "Checkout" at bounding box center [1311, 680] width 499 height 23
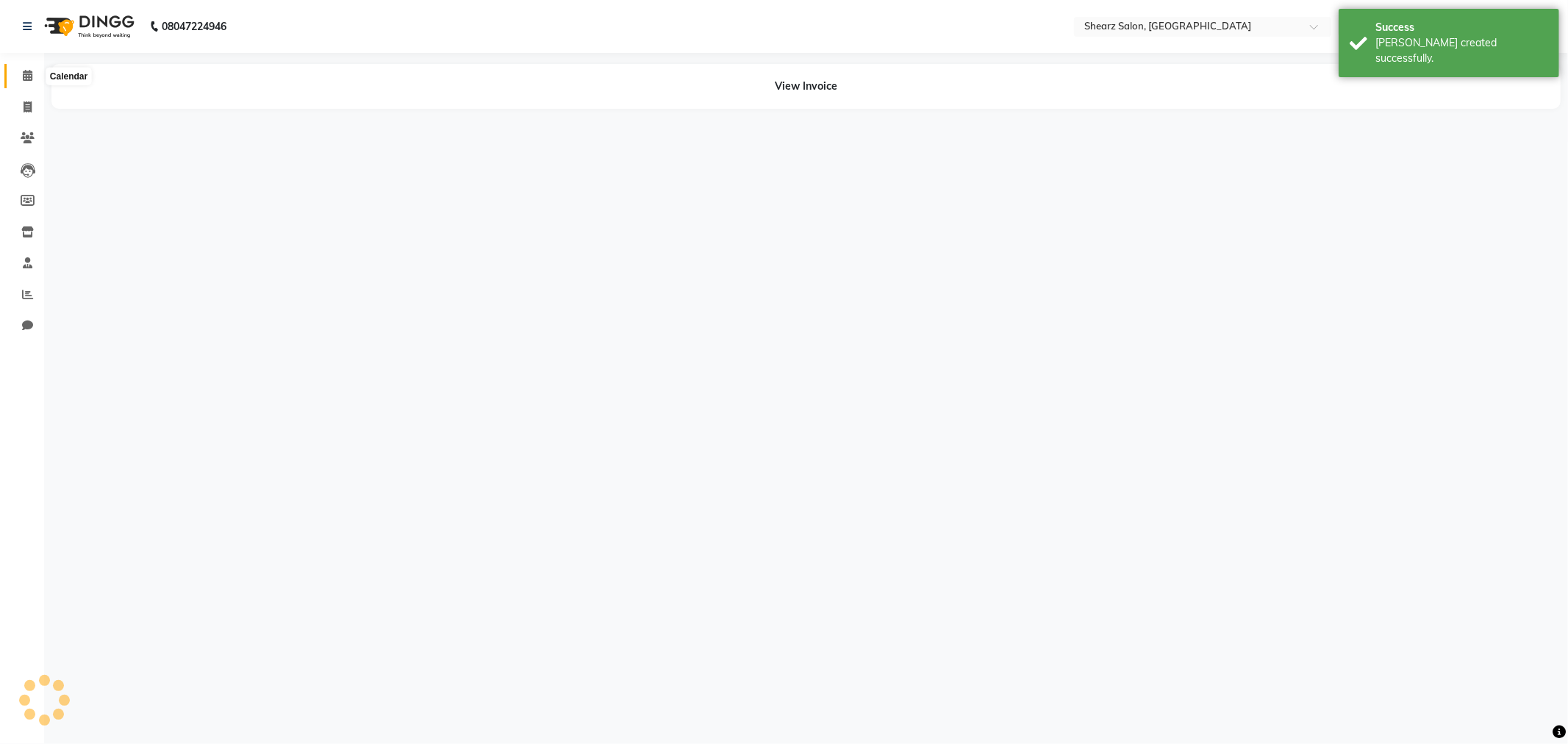
click at [32, 74] on span at bounding box center [27, 76] width 26 height 17
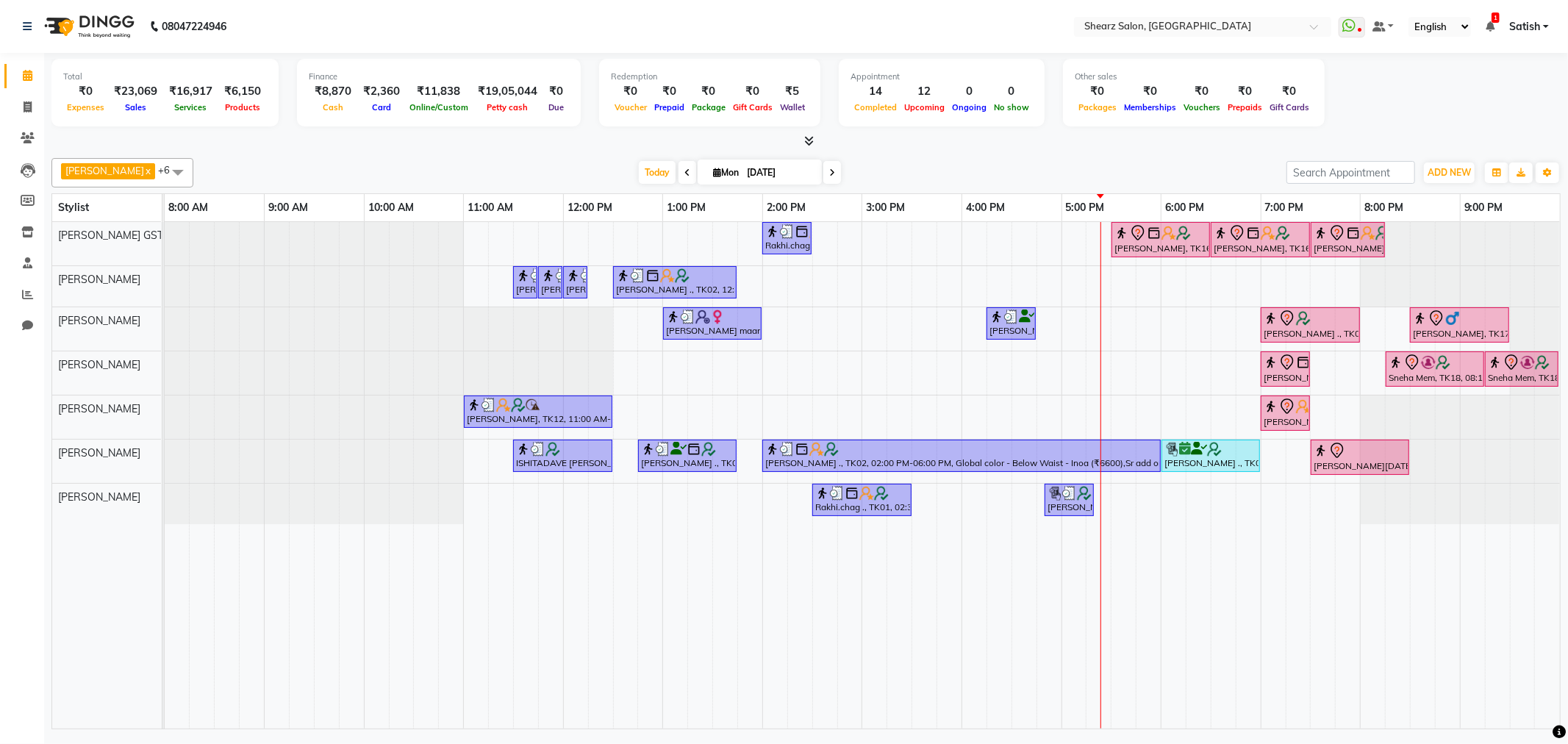
click at [829, 175] on icon at bounding box center [832, 173] width 6 height 9
type input "02-09-2025"
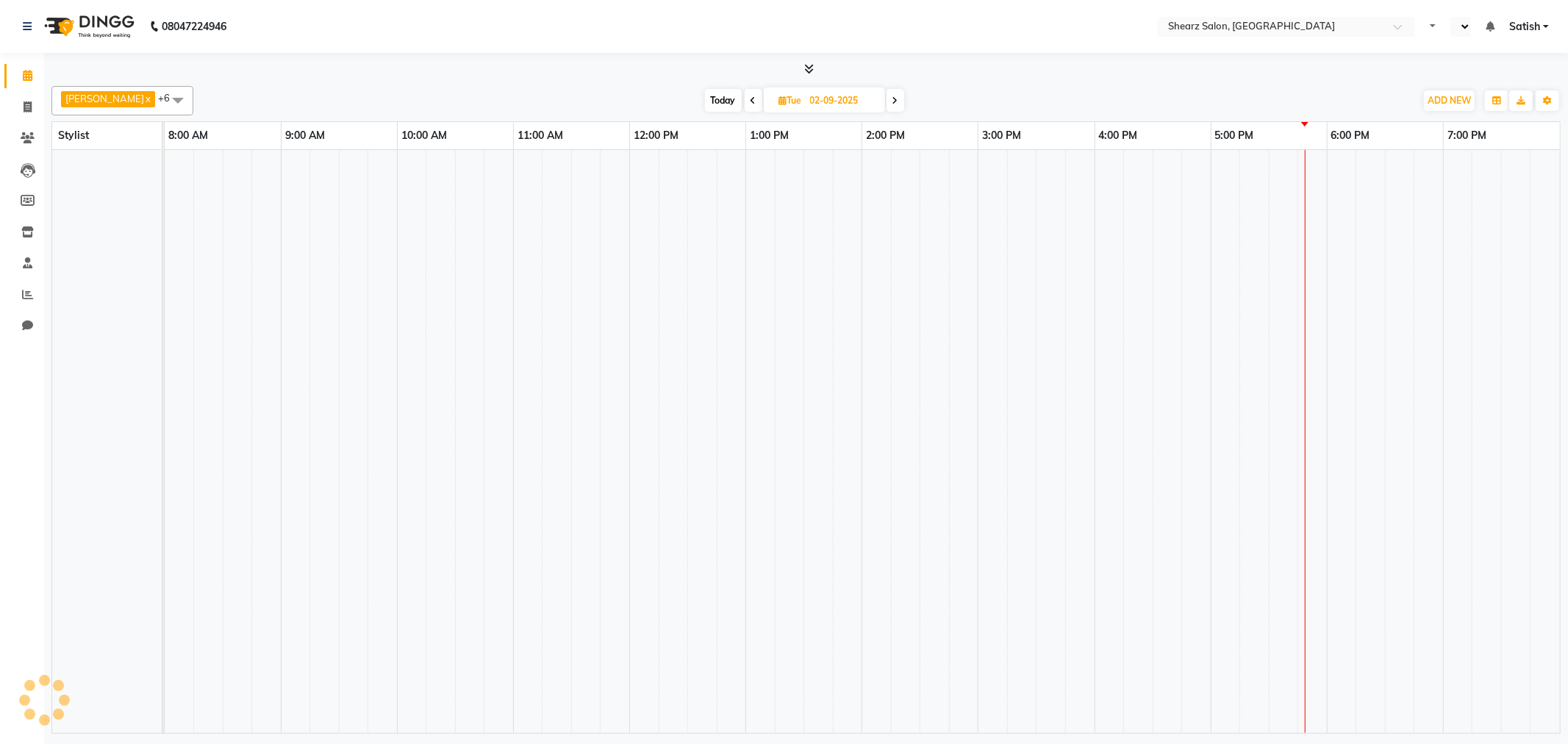
select select "en"
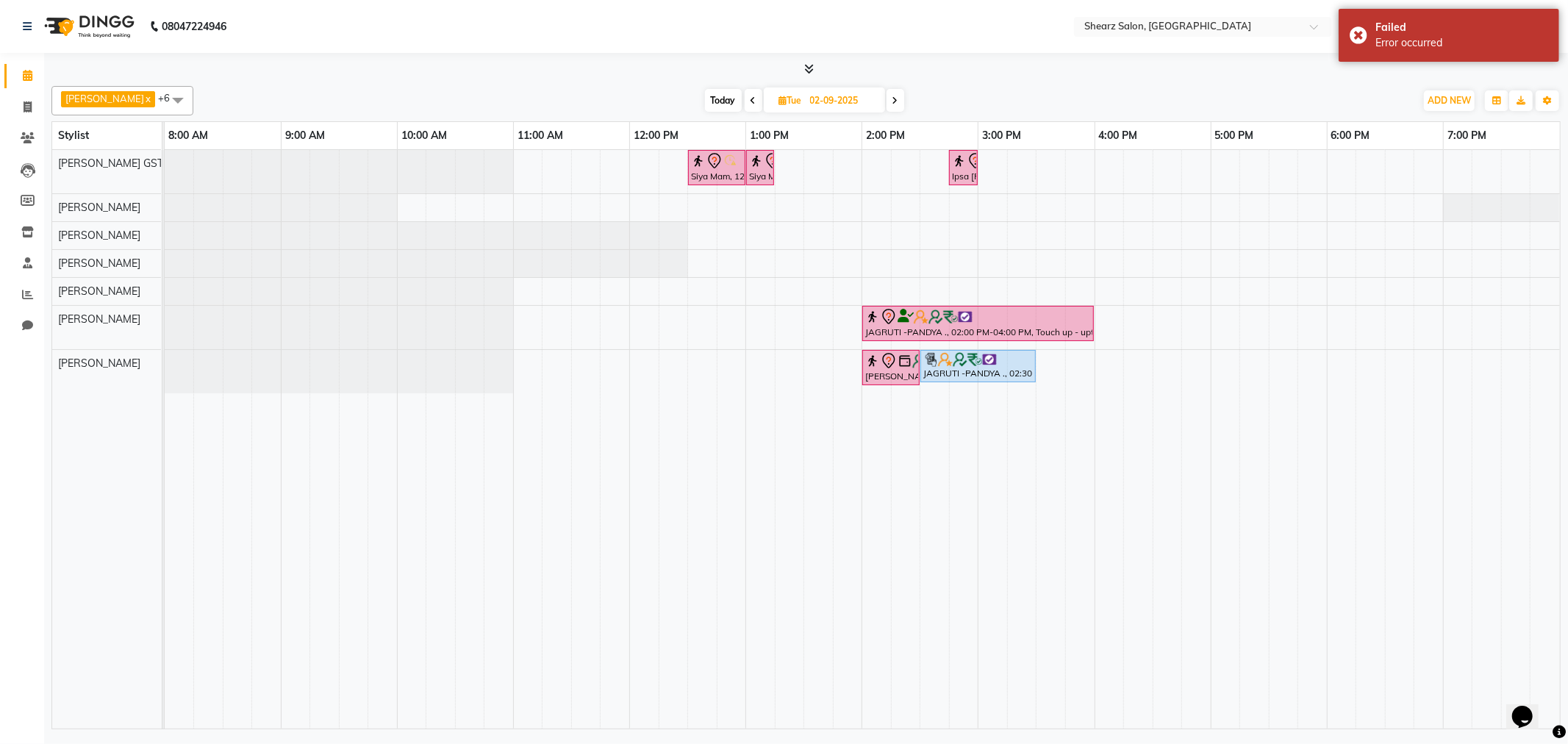
click at [723, 98] on span "Today" at bounding box center [723, 101] width 37 height 23
type input "[DATE]"
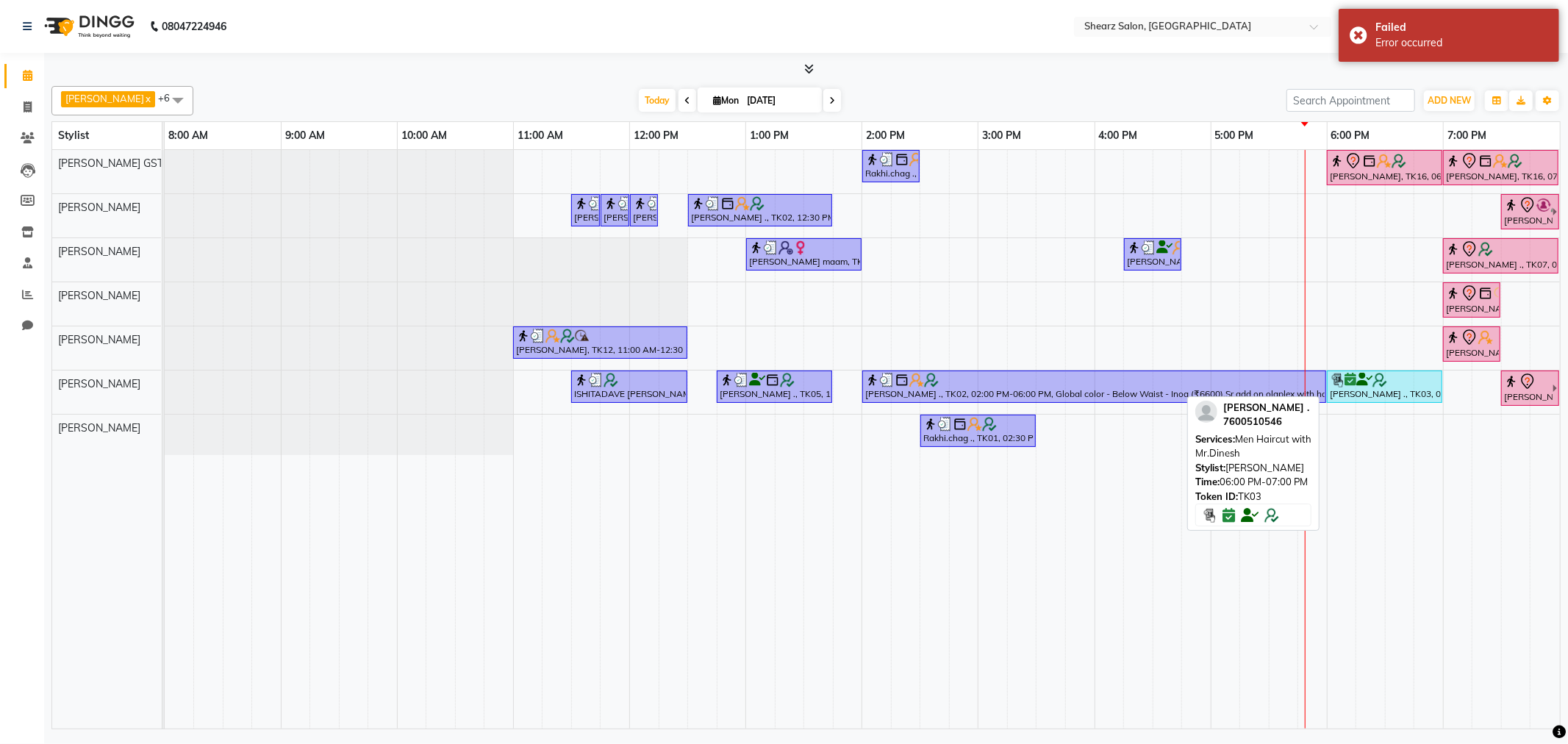
click at [1393, 397] on div "[PERSON_NAME] ., TK03, 06:00 PM-07:00 PM, Men Haircut with Mr.Dinesh" at bounding box center [1385, 386] width 112 height 28
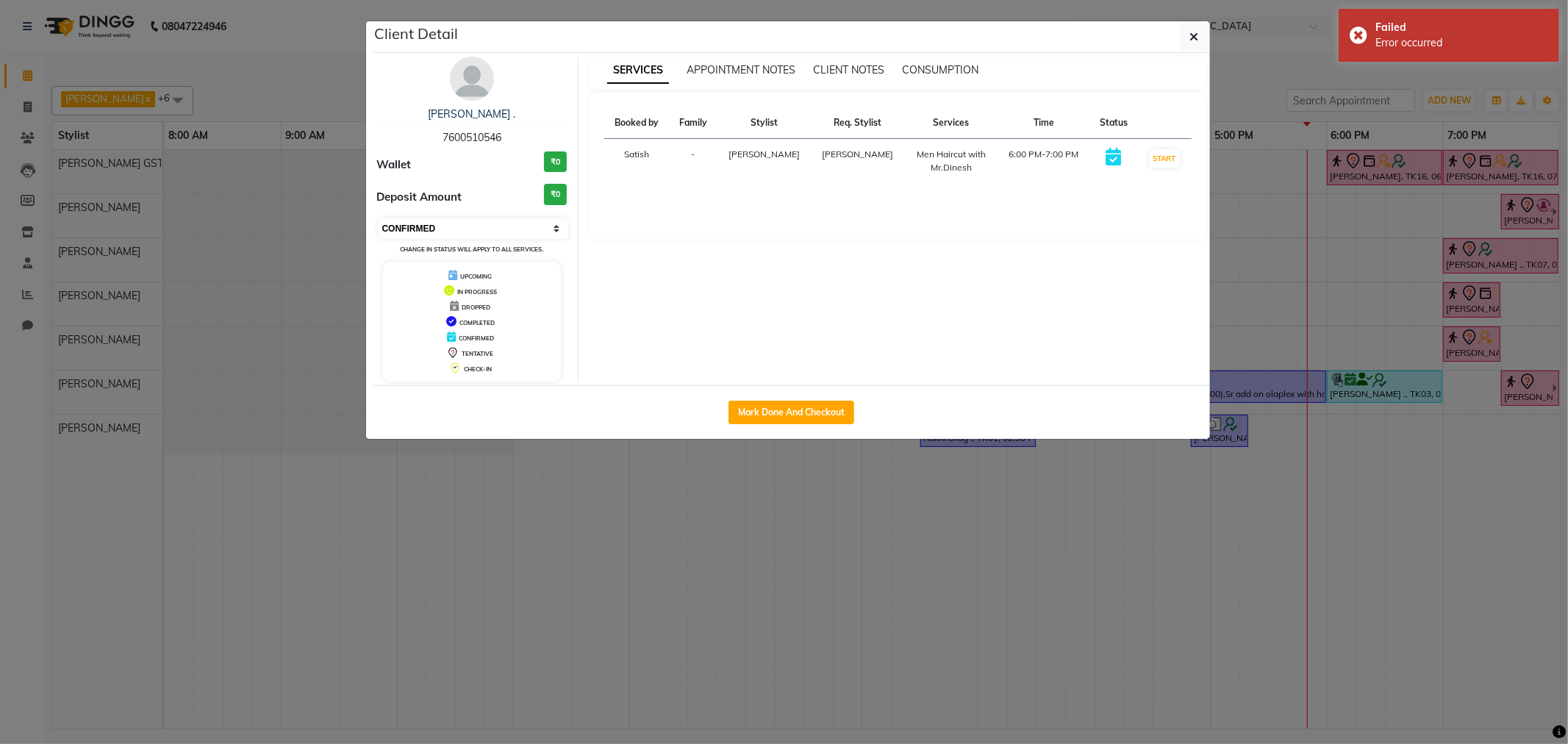
click at [429, 230] on select "Select IN SERVICE CONFIRMED TENTATIVE CHECK IN MARK DONE DROPPED UPCOMING" at bounding box center [475, 228] width 191 height 21
select select "1"
click at [379, 219] on select "Select IN SERVICE CONFIRMED TENTATIVE CHECK IN MARK DONE DROPPED UPCOMING" at bounding box center [475, 228] width 191 height 21
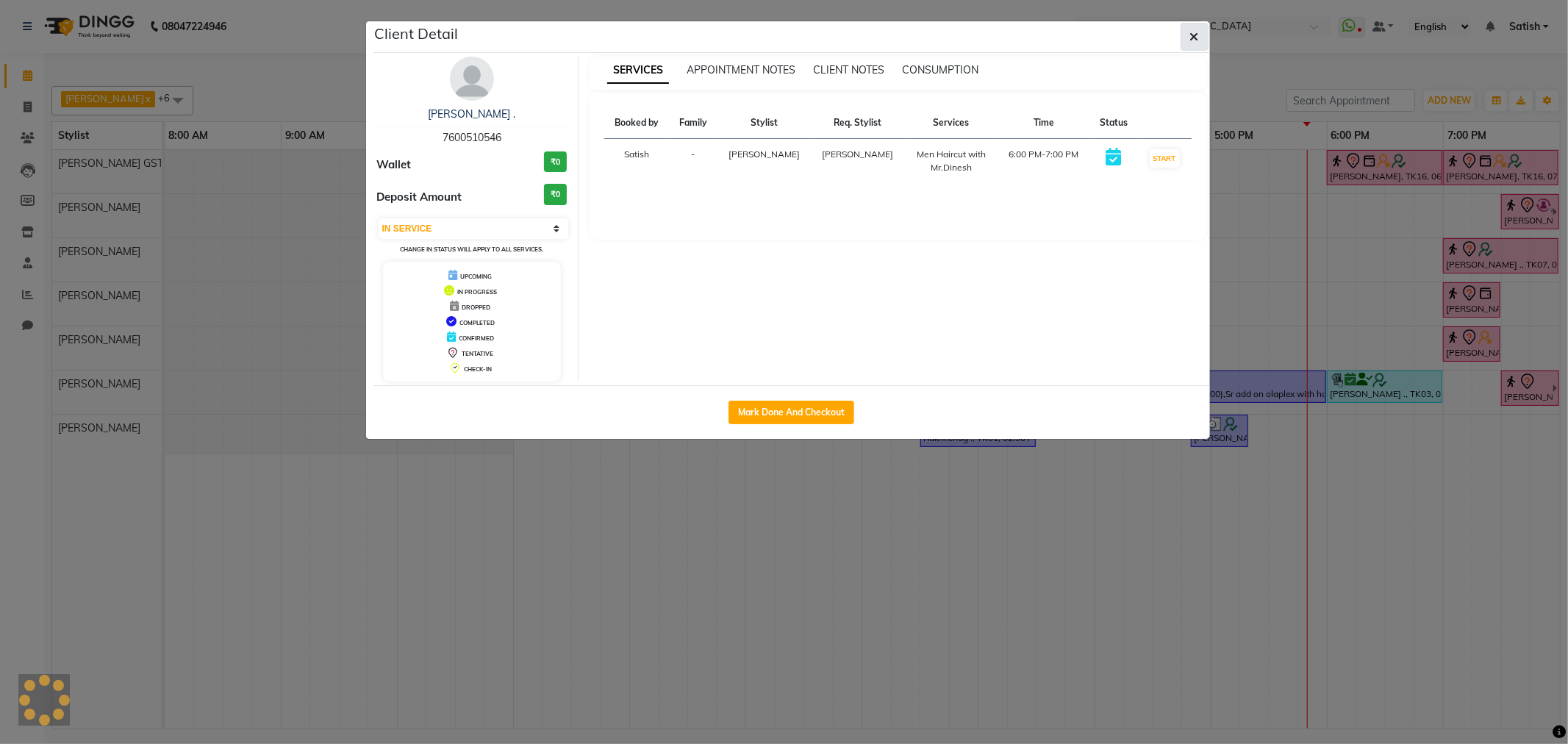
click at [1191, 37] on icon "button" at bounding box center [1195, 37] width 9 height 12
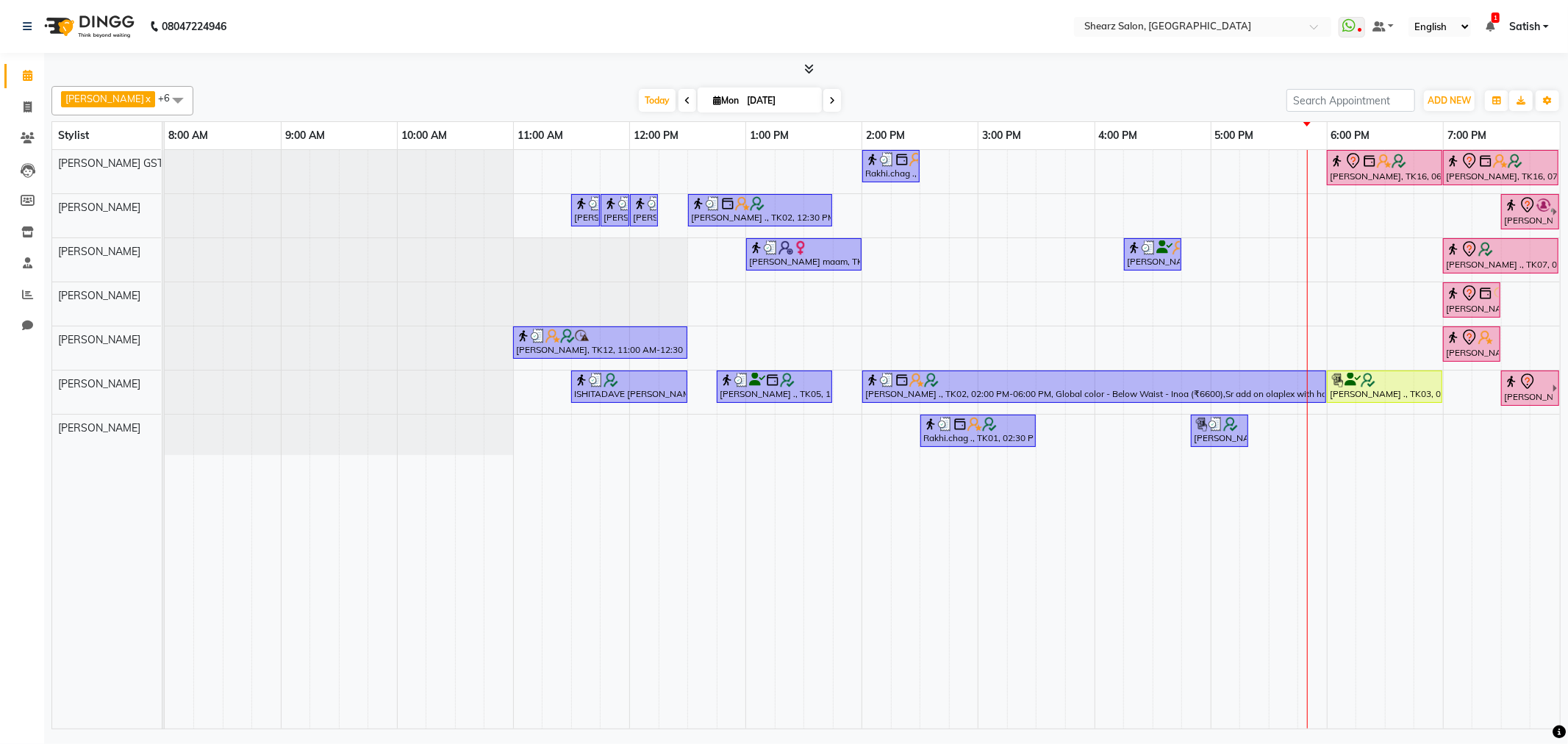
click at [829, 101] on icon at bounding box center [832, 101] width 6 height 9
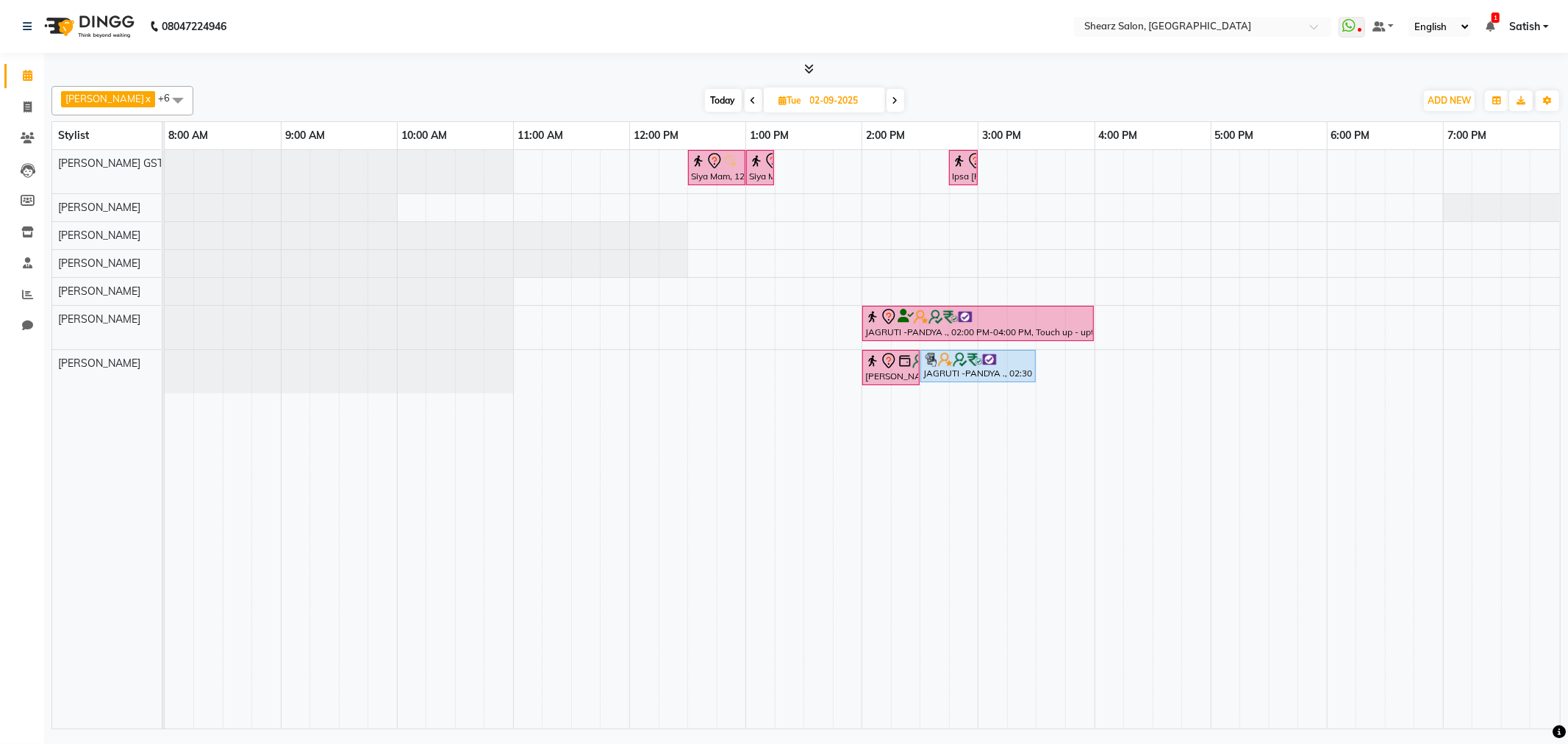
click at [887, 99] on span at bounding box center [895, 101] width 18 height 23
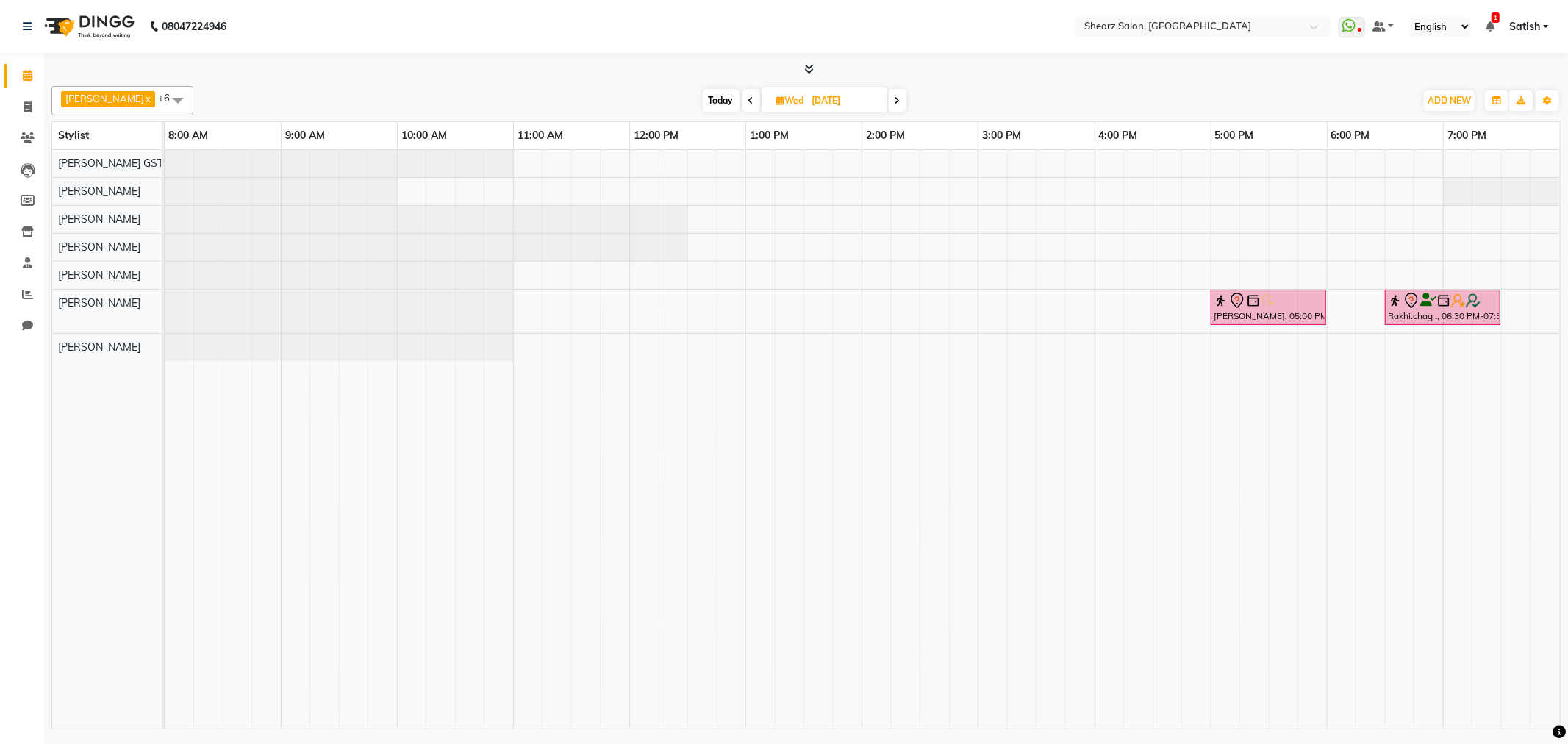
click at [714, 98] on span "Today" at bounding box center [721, 101] width 37 height 23
type input "[DATE]"
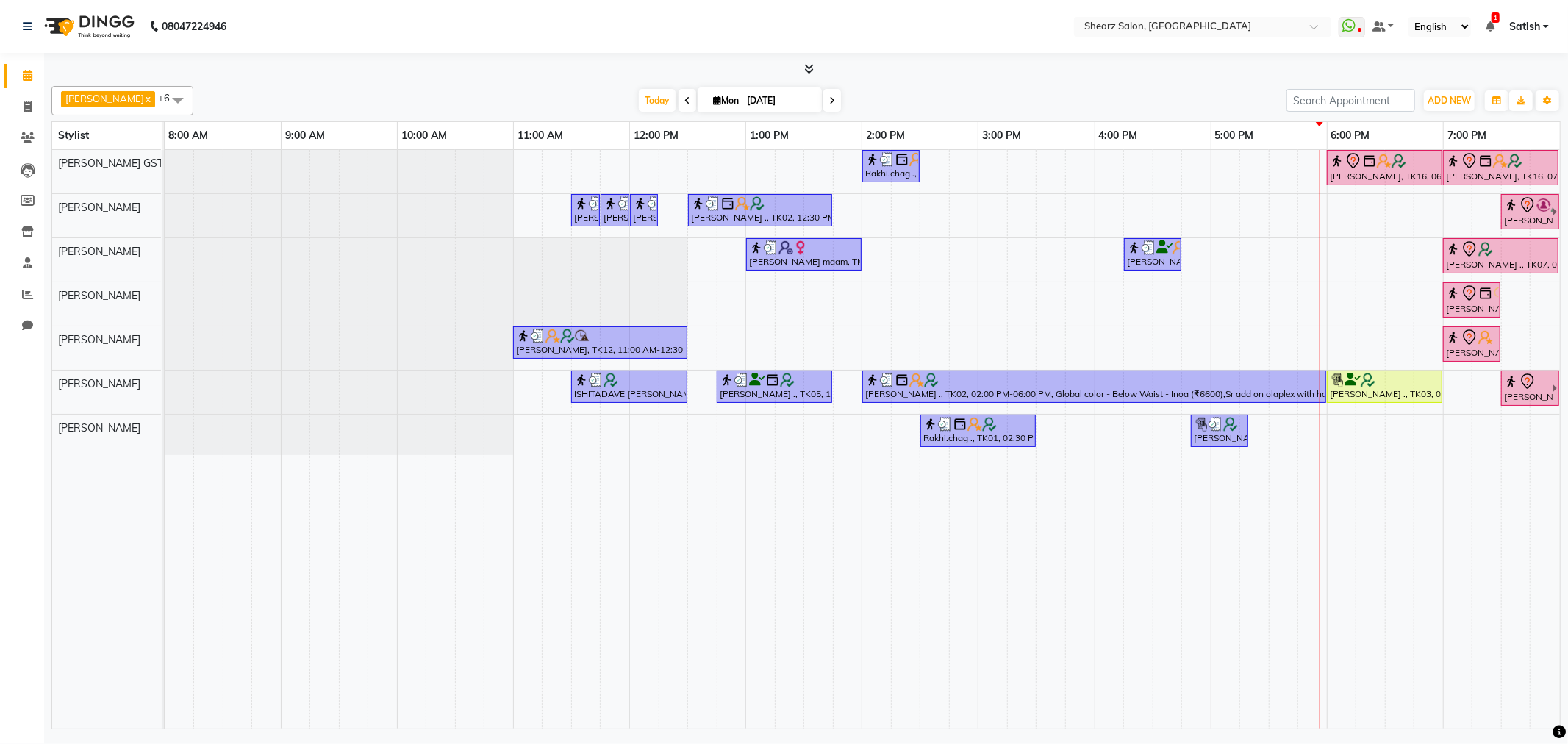
click at [1370, 342] on div "Rakhi.chag ., TK01, 02:00 PM-02:30 PM, Eyebrow threading with senior [PERSON_NA…" at bounding box center [862, 439] width 1396 height 579
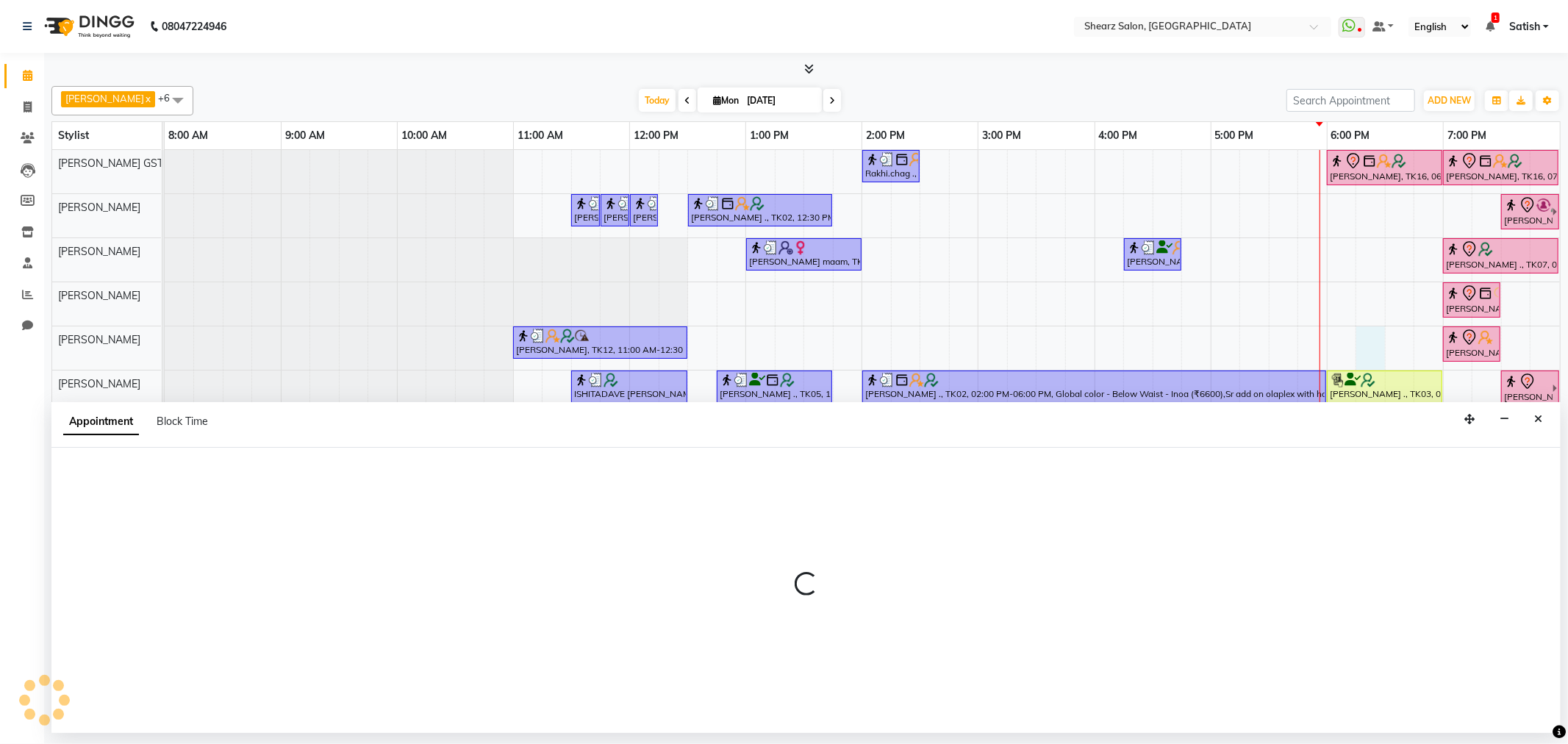
select select "77471"
select select "tentative"
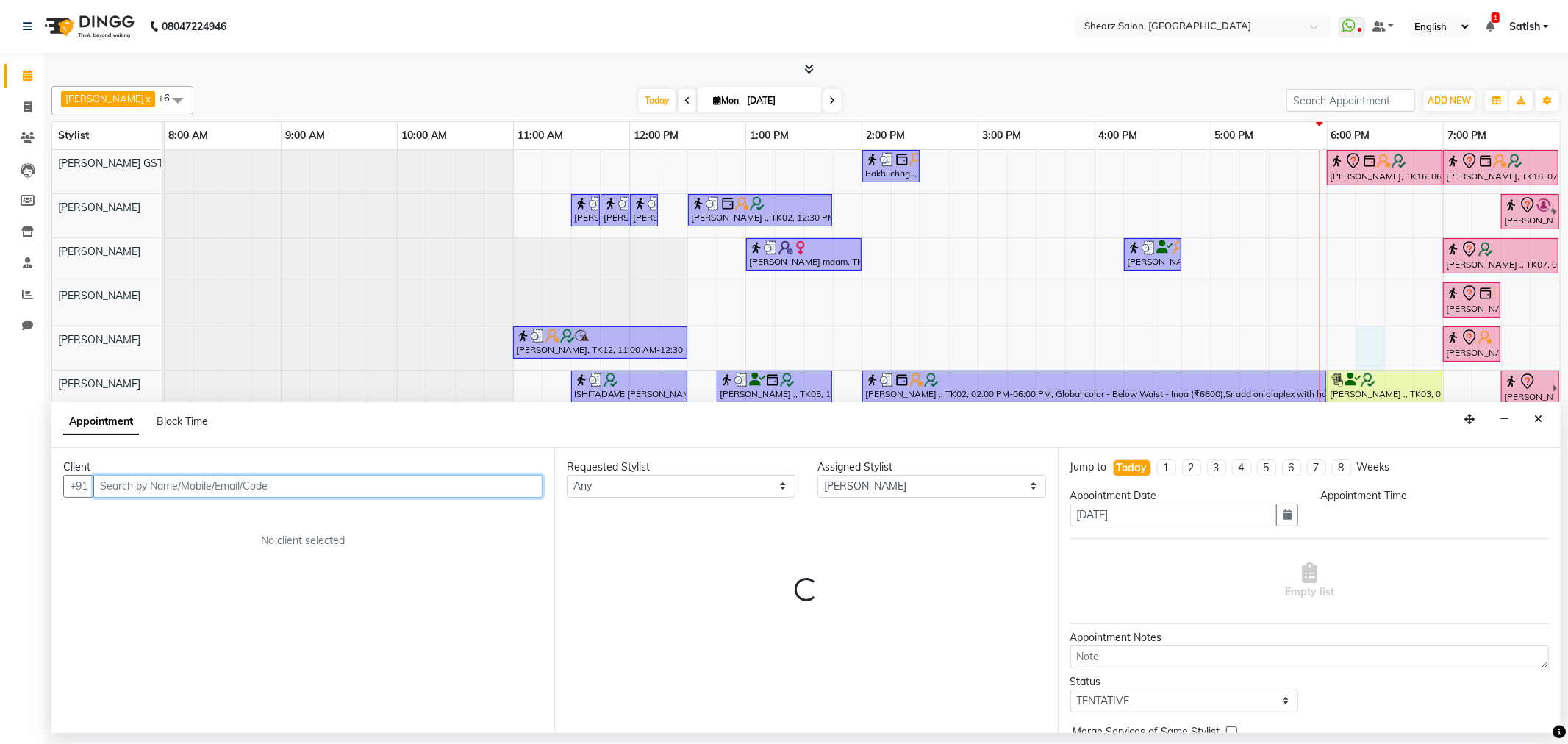
click at [375, 488] on input "text" at bounding box center [318, 487] width 450 height 23
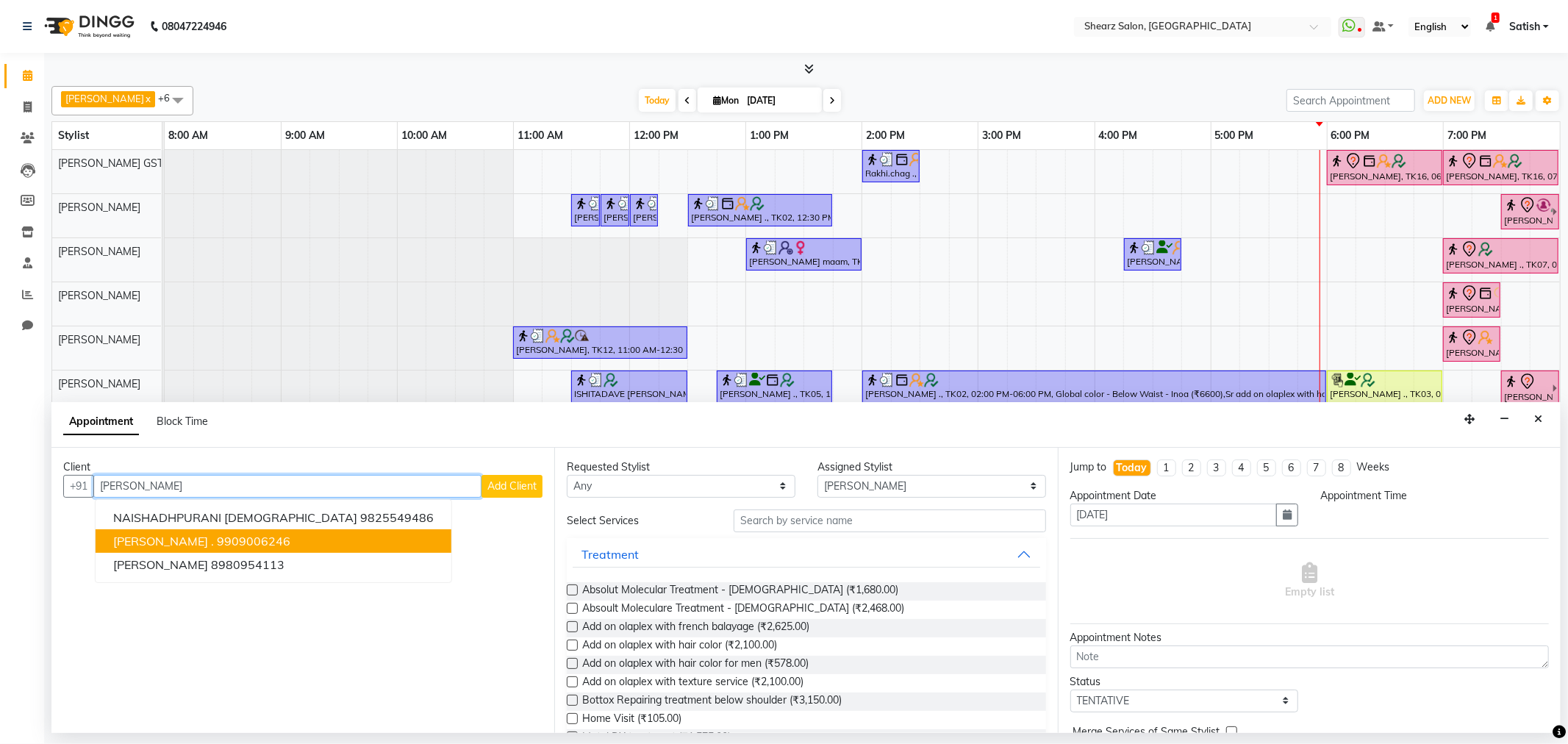
click at [268, 544] on ngb-highlight "9909006246" at bounding box center [253, 541] width 73 height 14
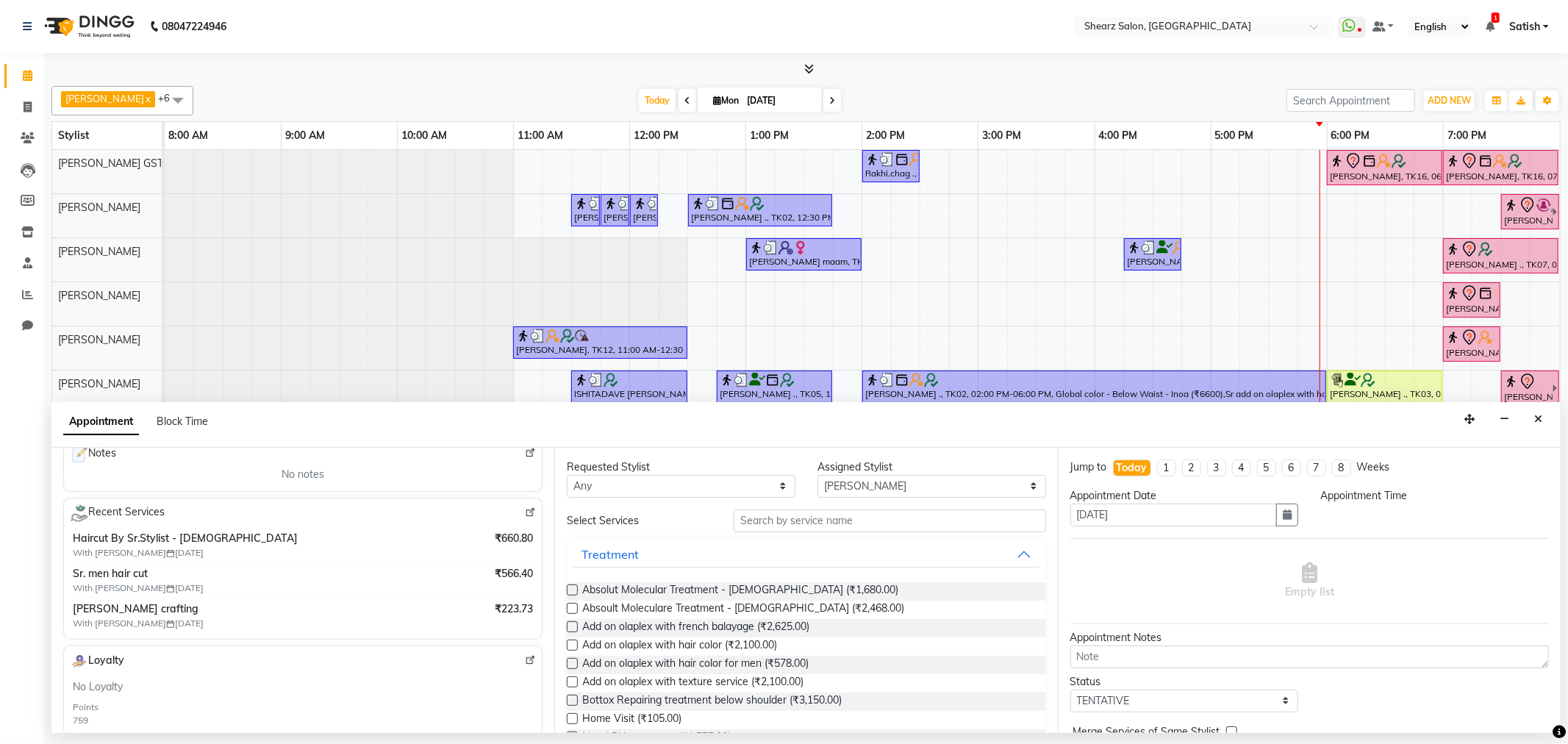
scroll to position [245, 0]
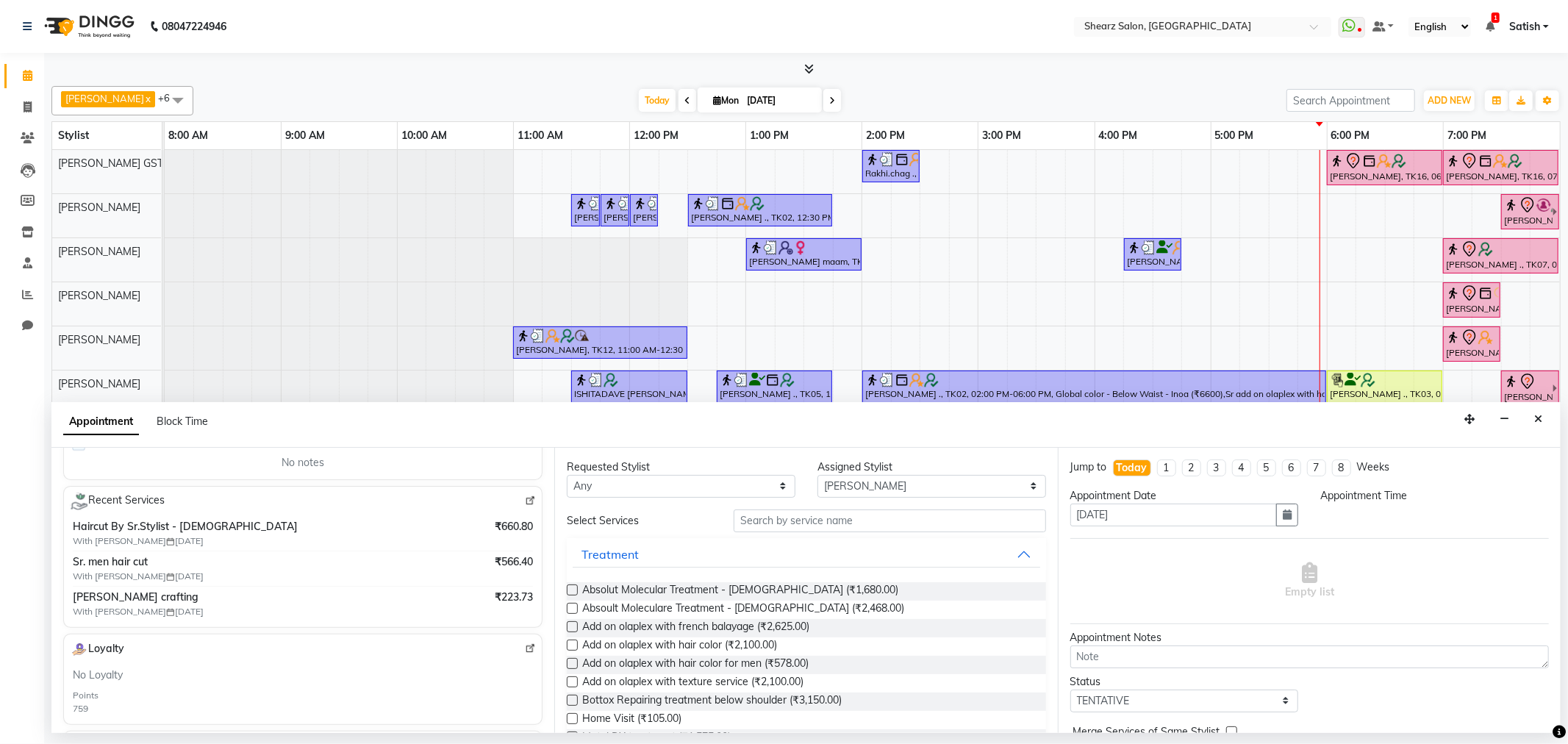
type input "9909006246"
click at [781, 517] on input "text" at bounding box center [890, 521] width 312 height 23
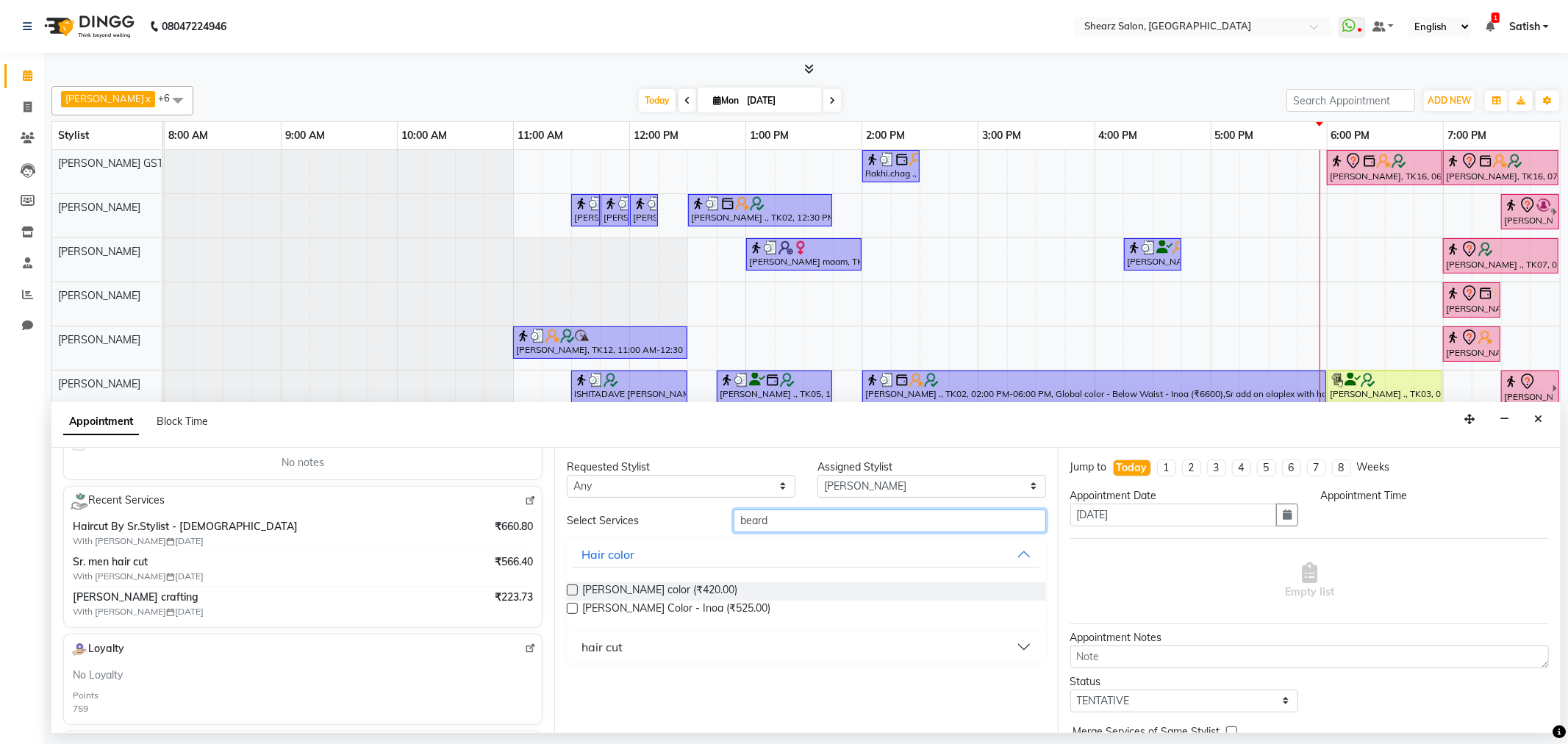
type input "beard"
click at [730, 659] on button "hair cut" at bounding box center [805, 648] width 466 height 27
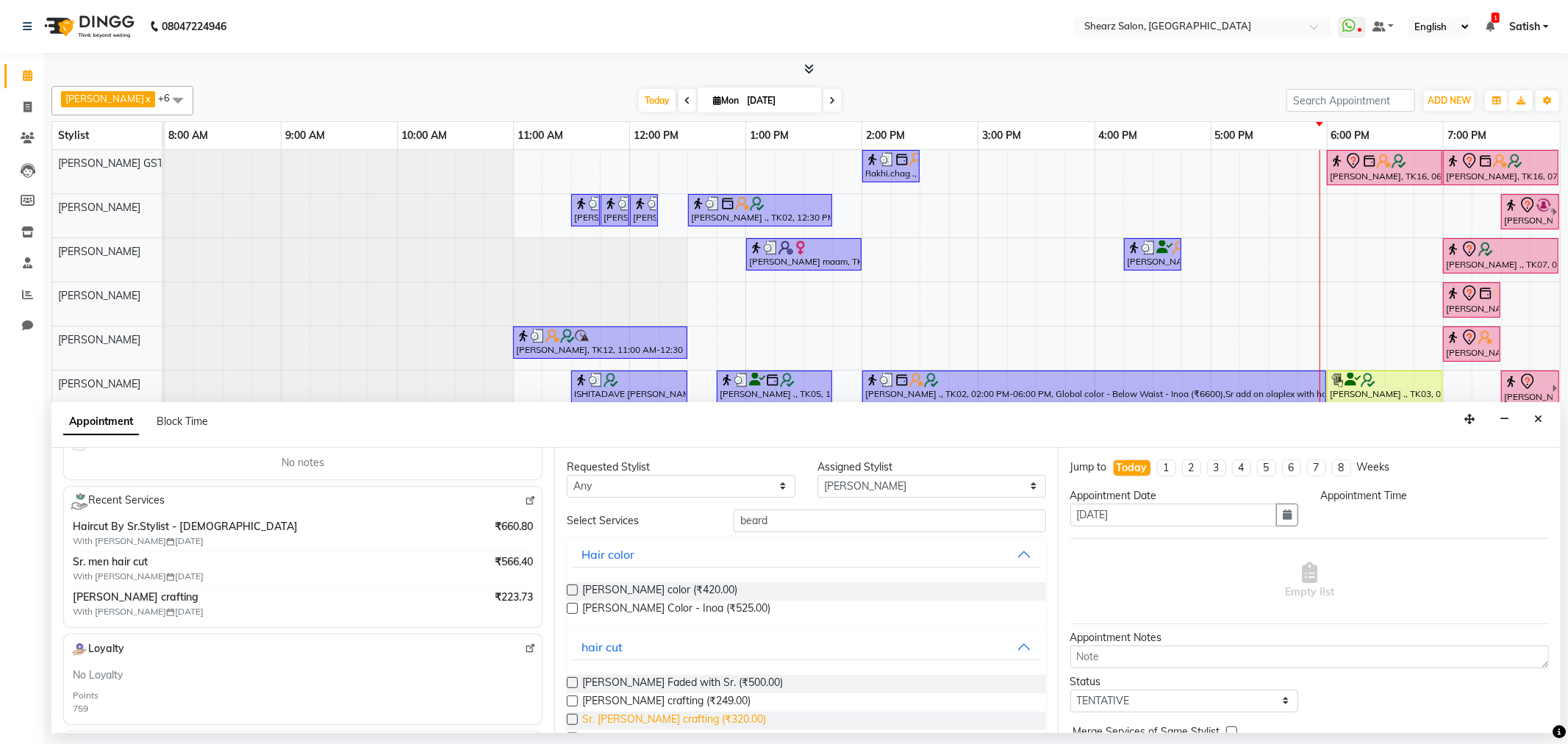
click at [626, 719] on span "Sr. [PERSON_NAME] crafting (₹320.00)" at bounding box center [674, 721] width 184 height 19
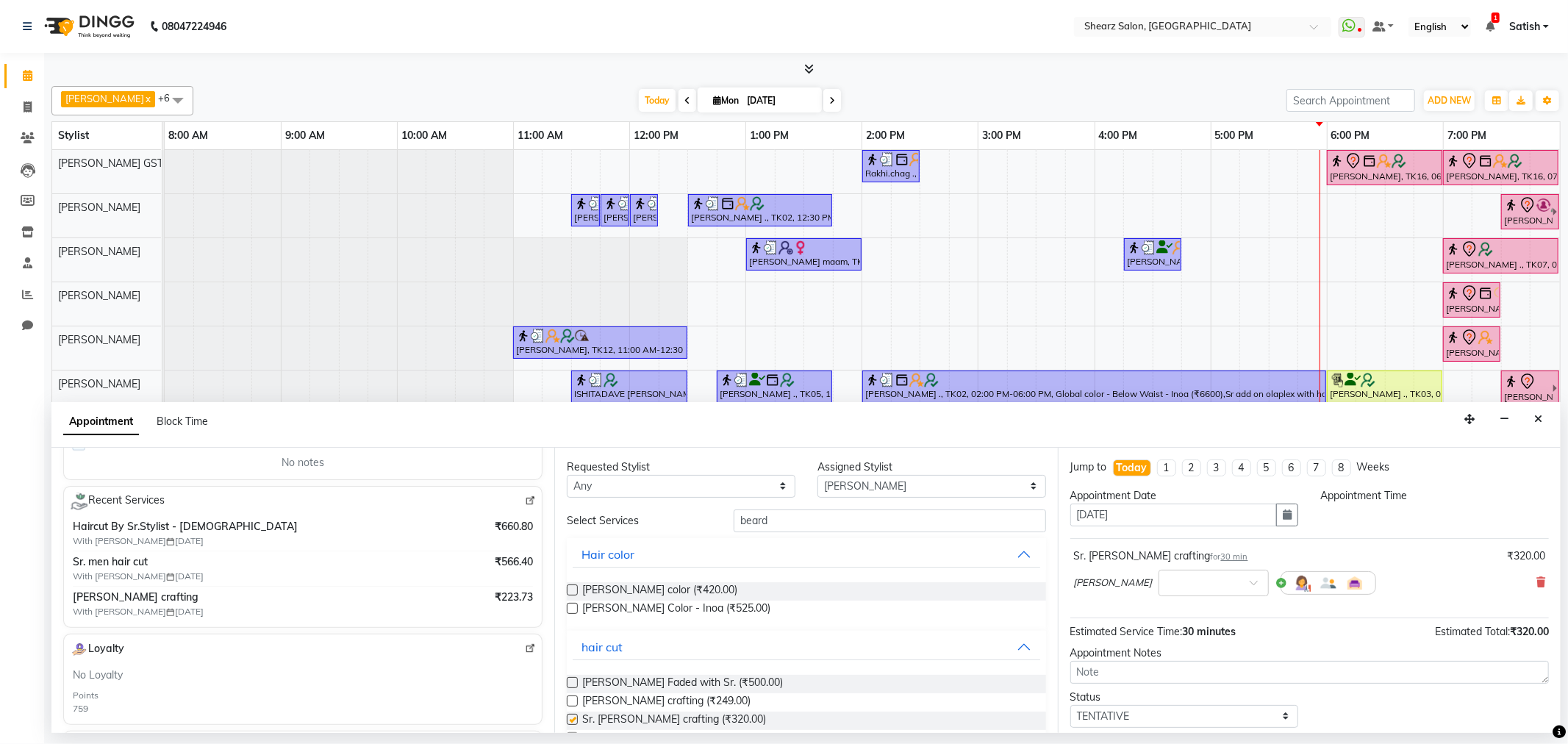
checkbox input "false"
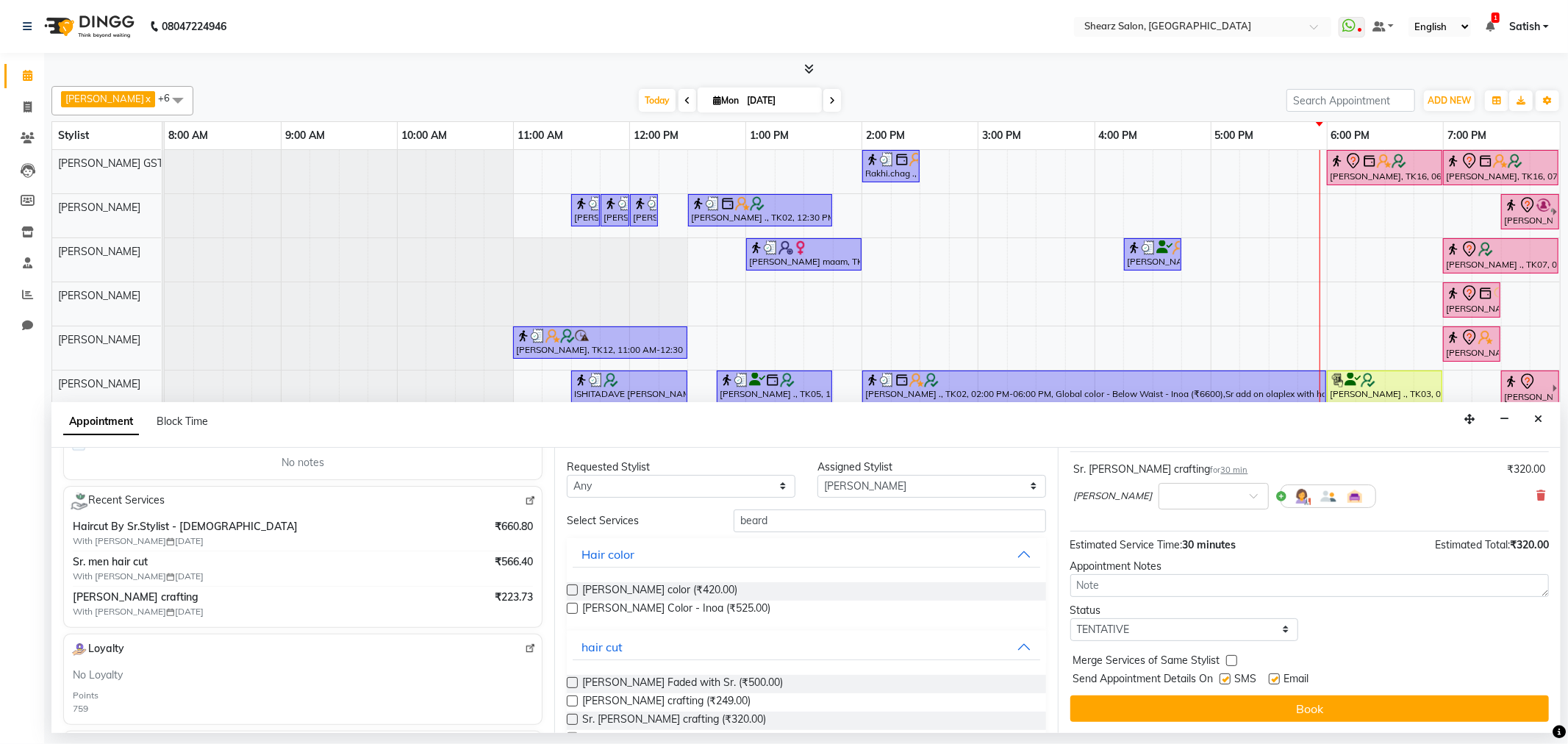
scroll to position [88, 0]
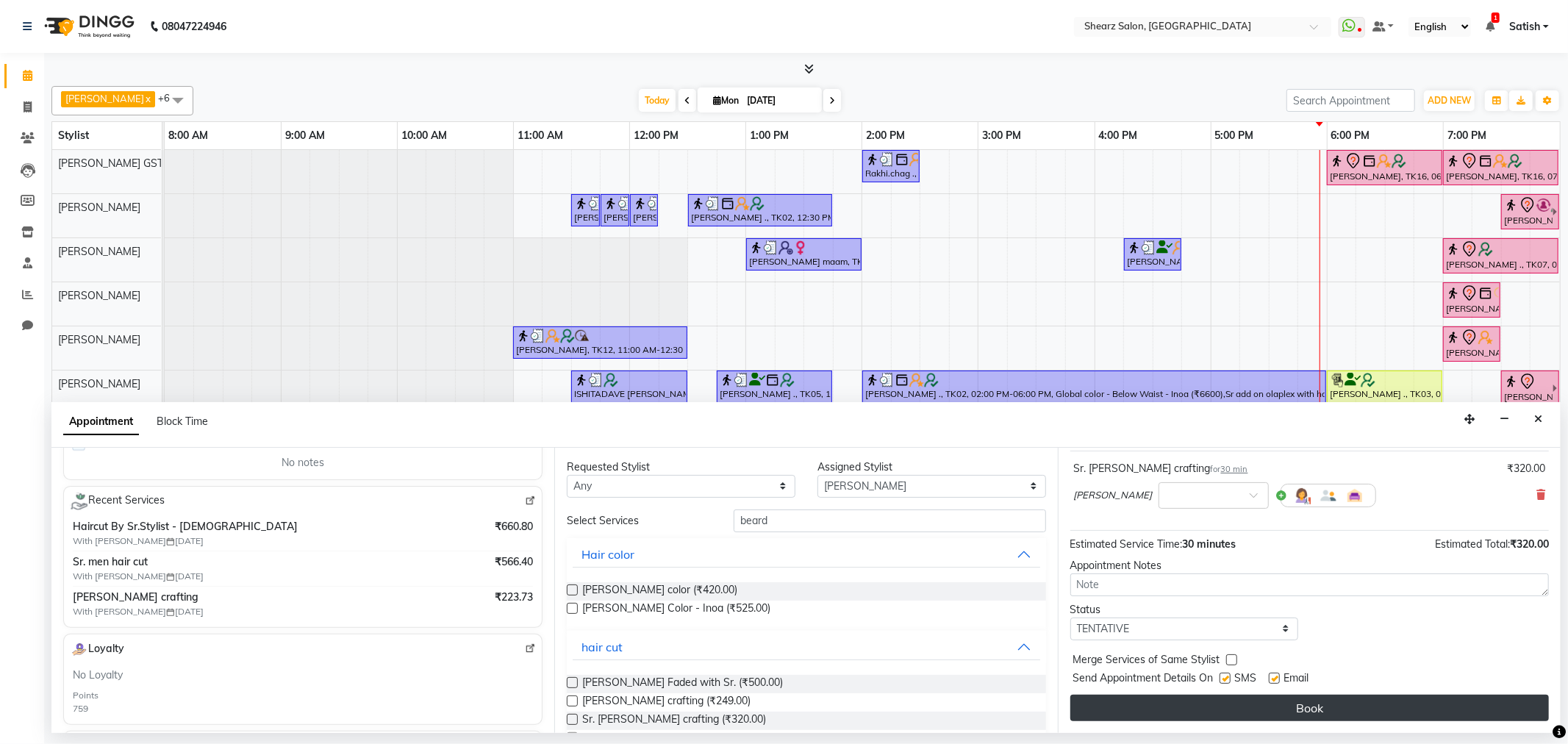
click at [1130, 718] on button "Book" at bounding box center [1309, 708] width 479 height 27
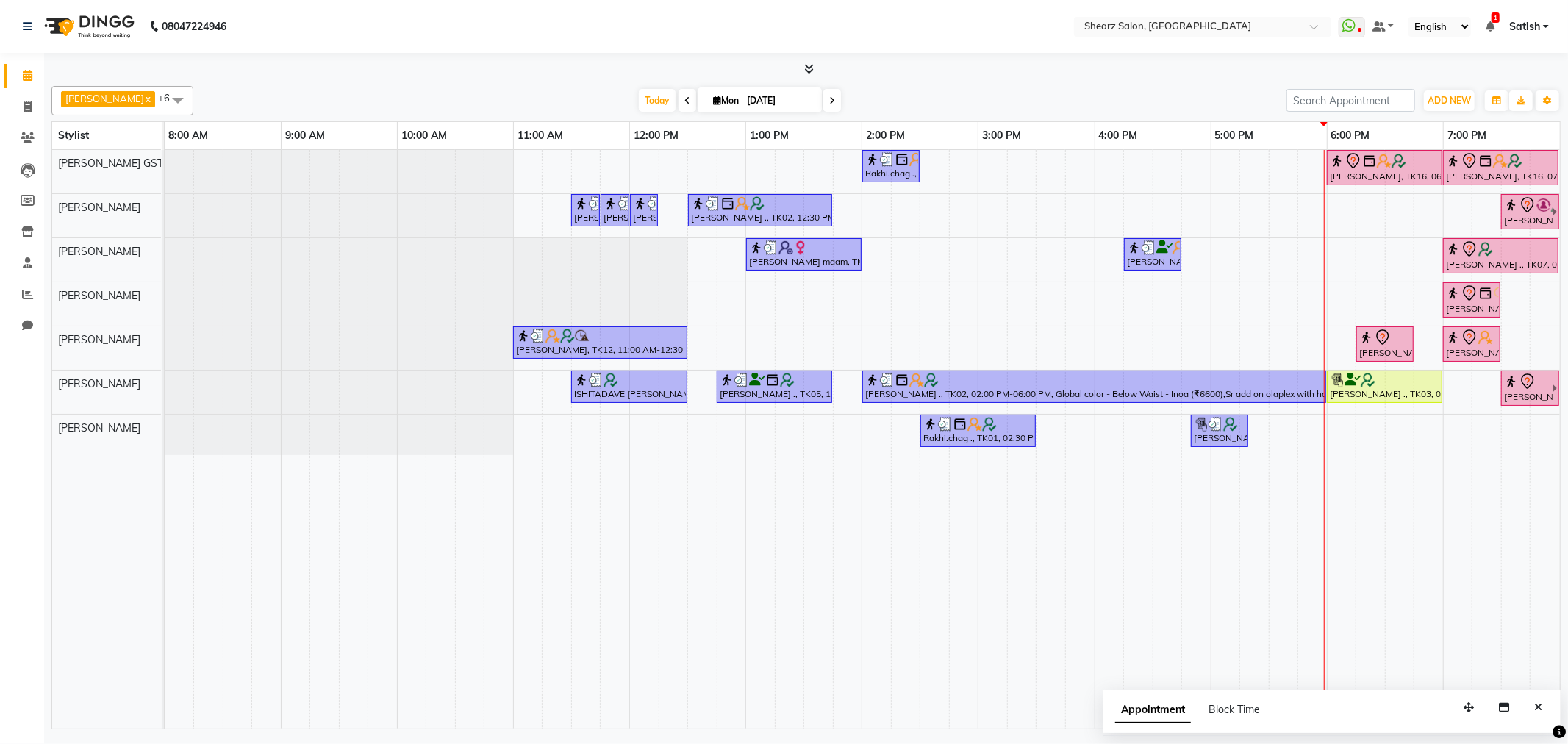
click at [1084, 188] on div "Rakhi.chag ., TK01, 02:00 PM-02:30 PM, Eyebrow threading with senior [PERSON_NA…" at bounding box center [862, 439] width 1396 height 579
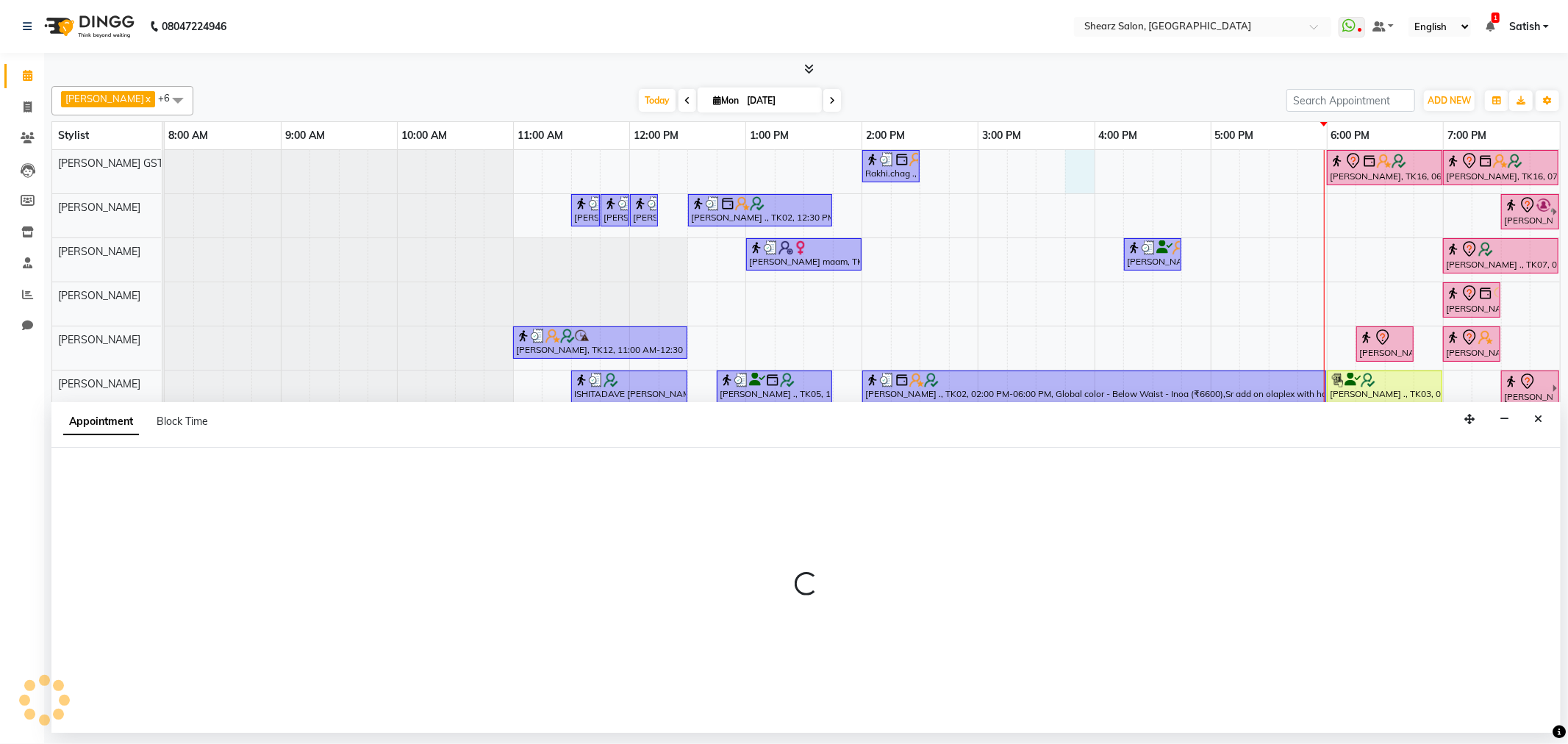
select select "77439"
select select "tentative"
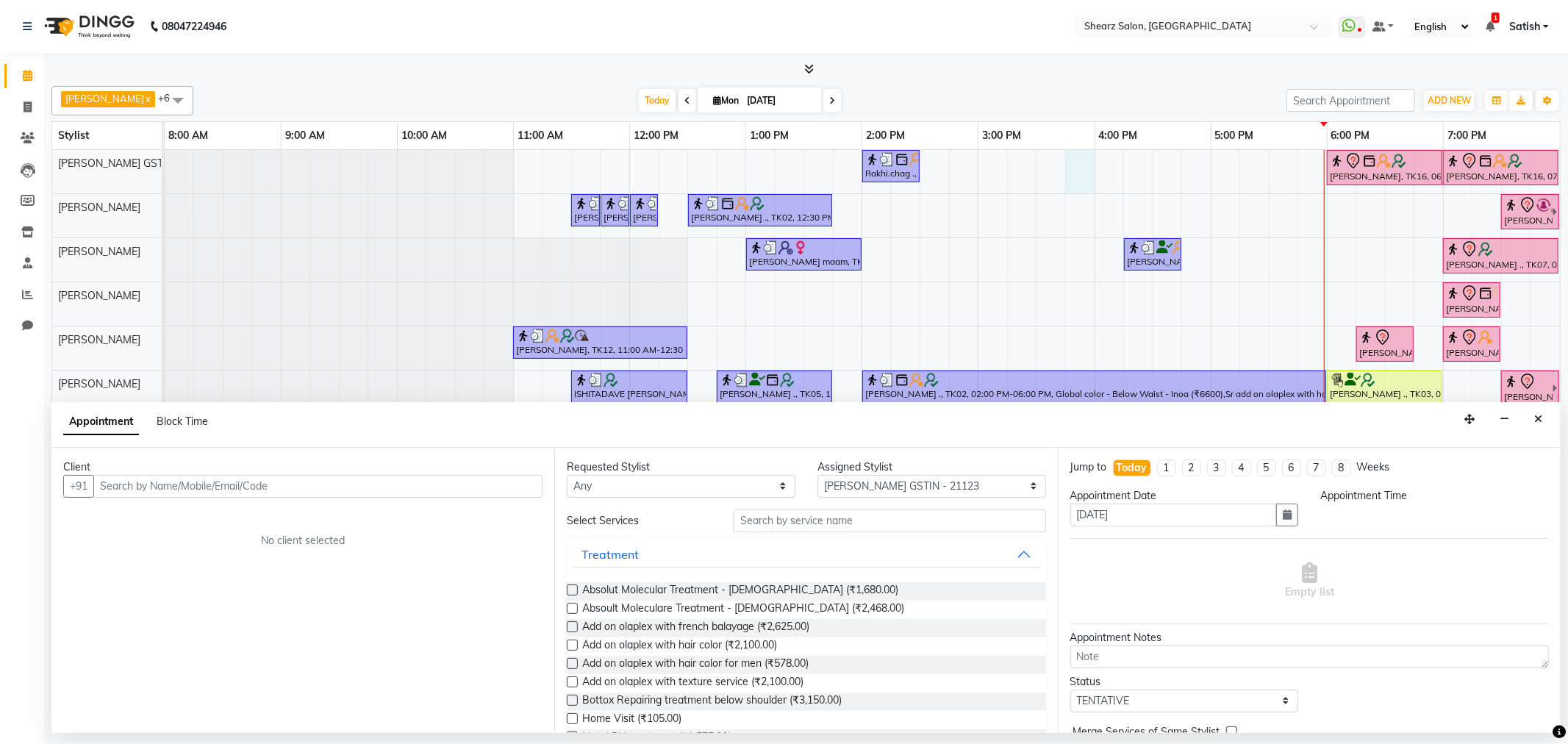
click at [780, 539] on div "Treatment" at bounding box center [806, 554] width 479 height 32
click at [794, 513] on input "text" at bounding box center [890, 521] width 312 height 23
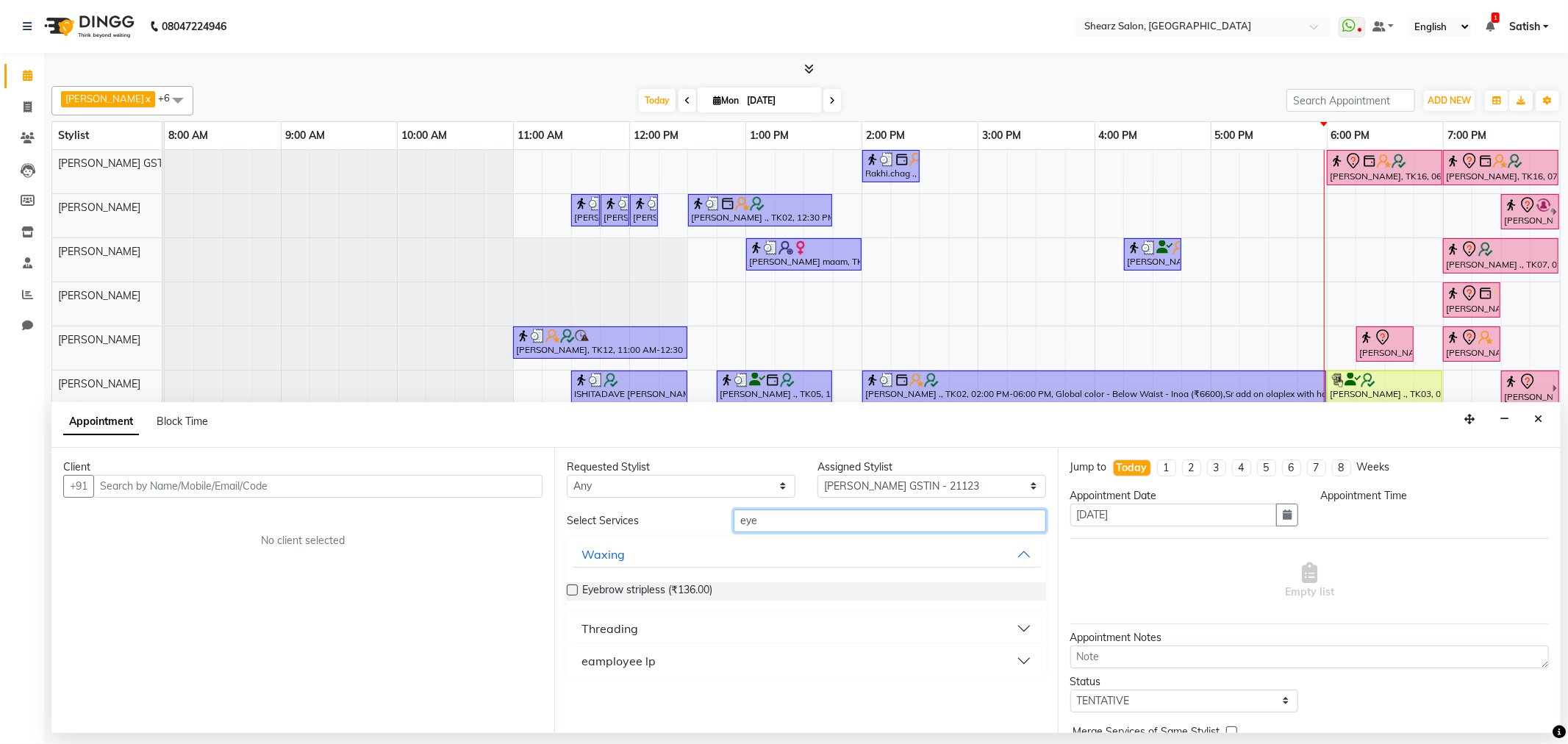
type input "eye"
drag, startPoint x: 656, startPoint y: 622, endPoint x: 650, endPoint y: 641, distance: 19.9
click at [656, 623] on button "Threading" at bounding box center [805, 629] width 466 height 27
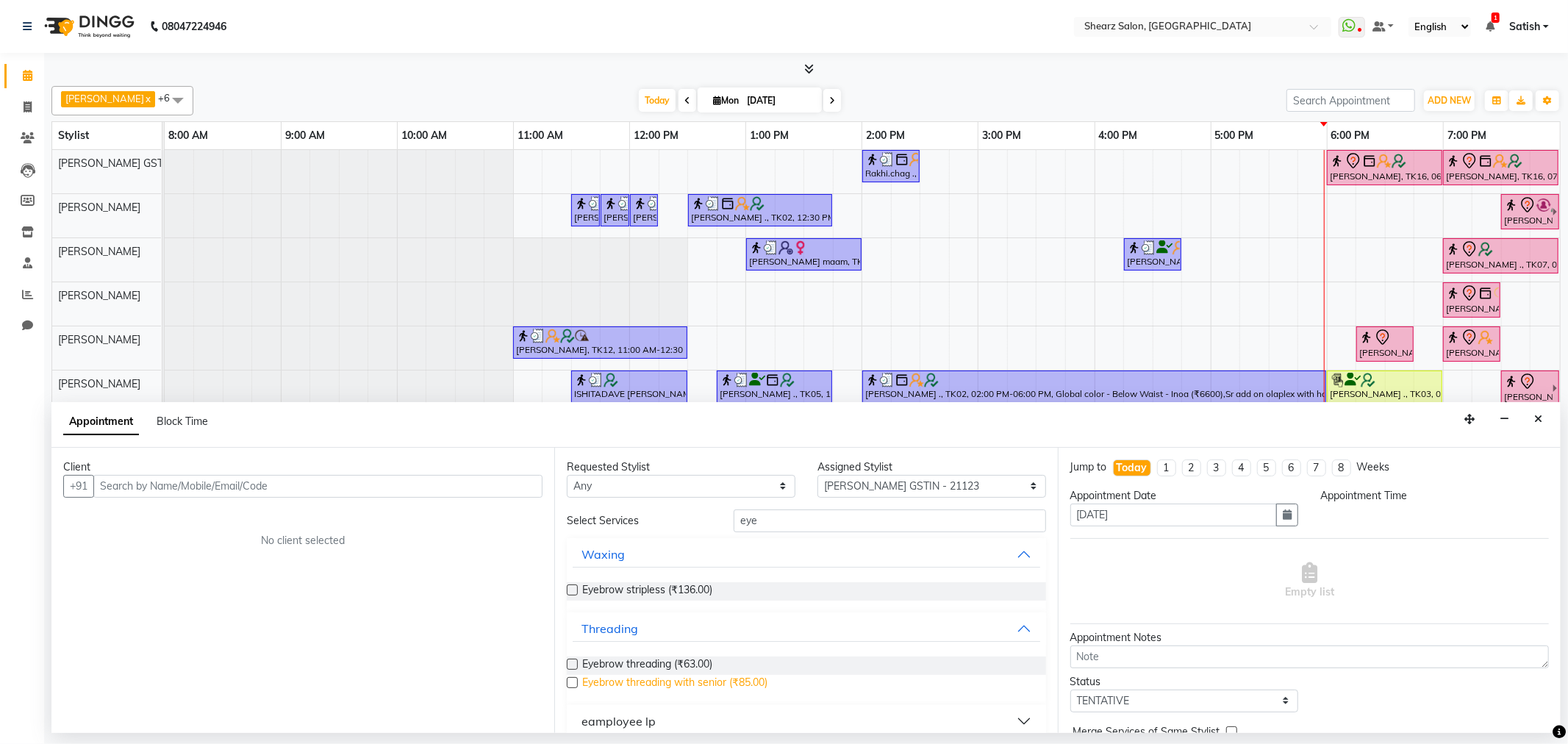
click at [633, 678] on span "Eyebrow threading with senior (₹85.00)" at bounding box center [675, 684] width 186 height 19
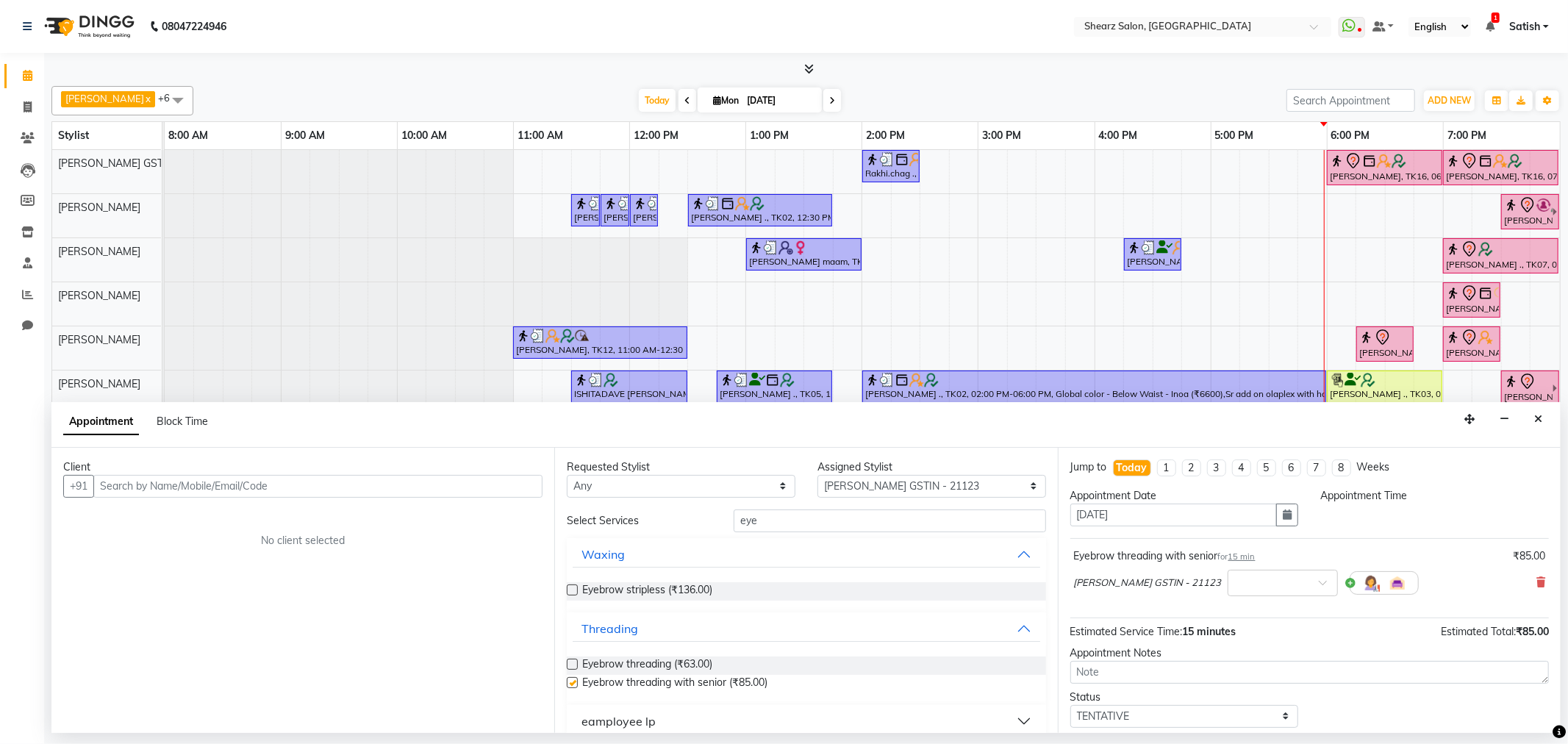
checkbox input "false"
click at [234, 487] on input "text" at bounding box center [318, 487] width 450 height 23
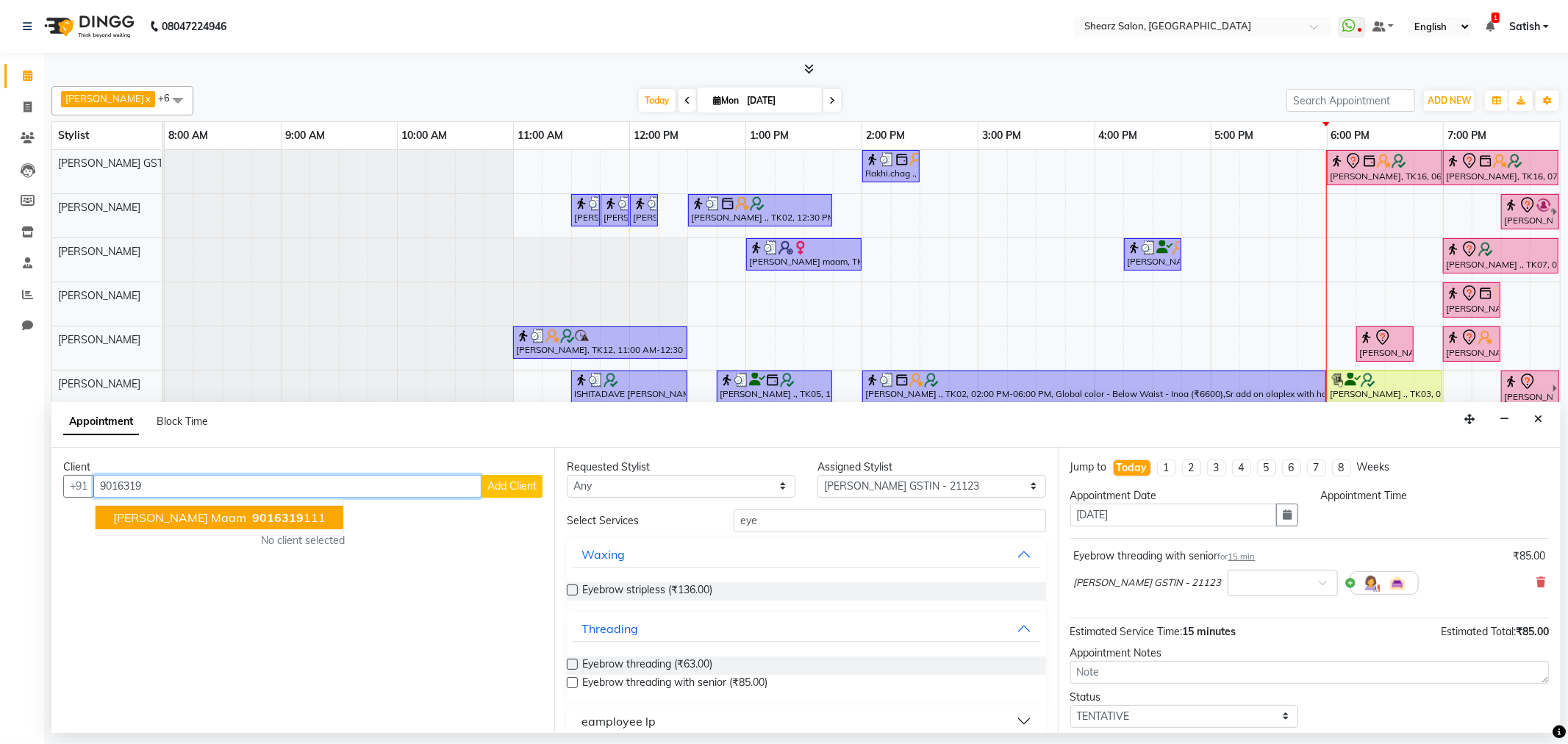
click at [252, 517] on span "9016319" at bounding box center [278, 517] width 52 height 14
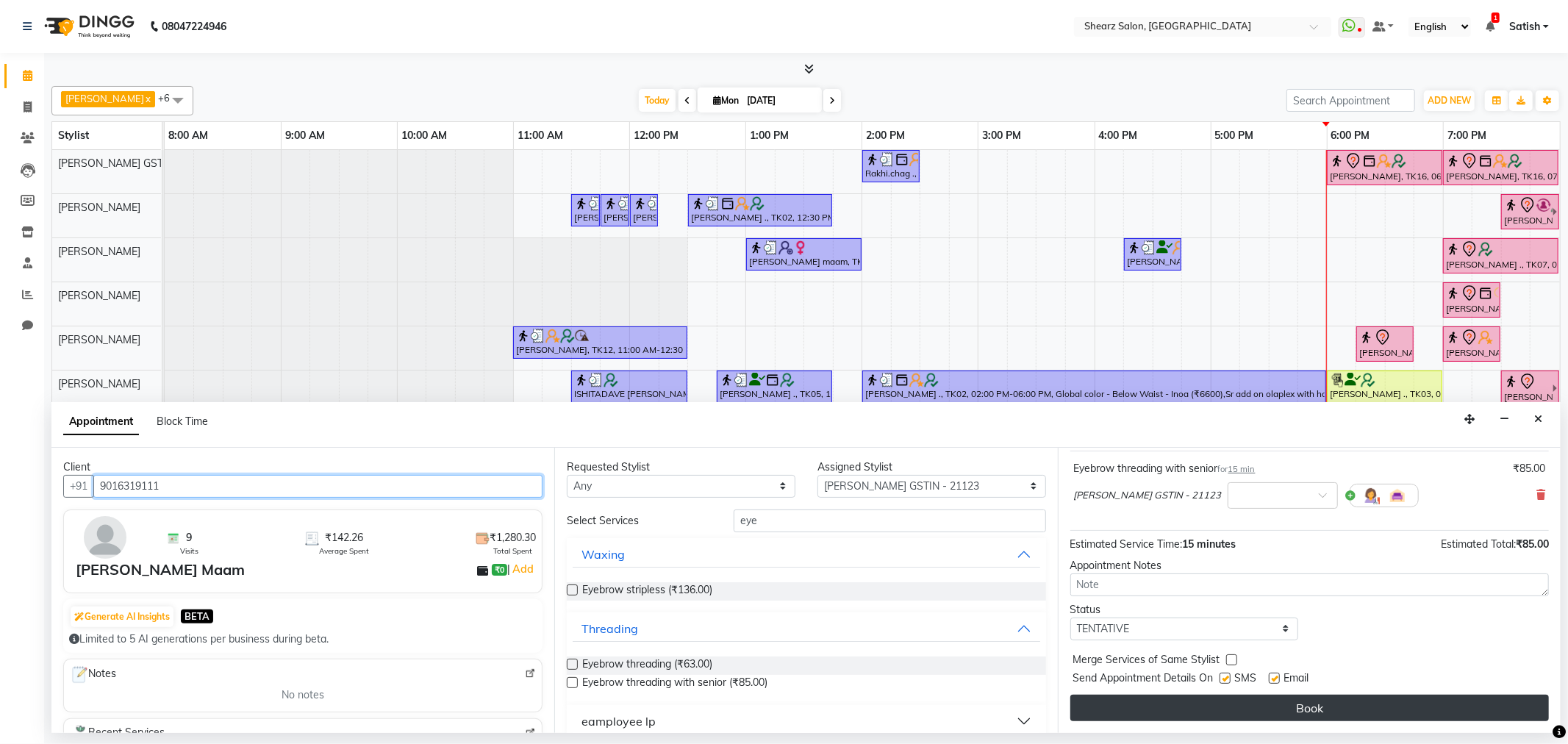
type input "9016319111"
click at [1223, 701] on button "Book" at bounding box center [1309, 708] width 479 height 27
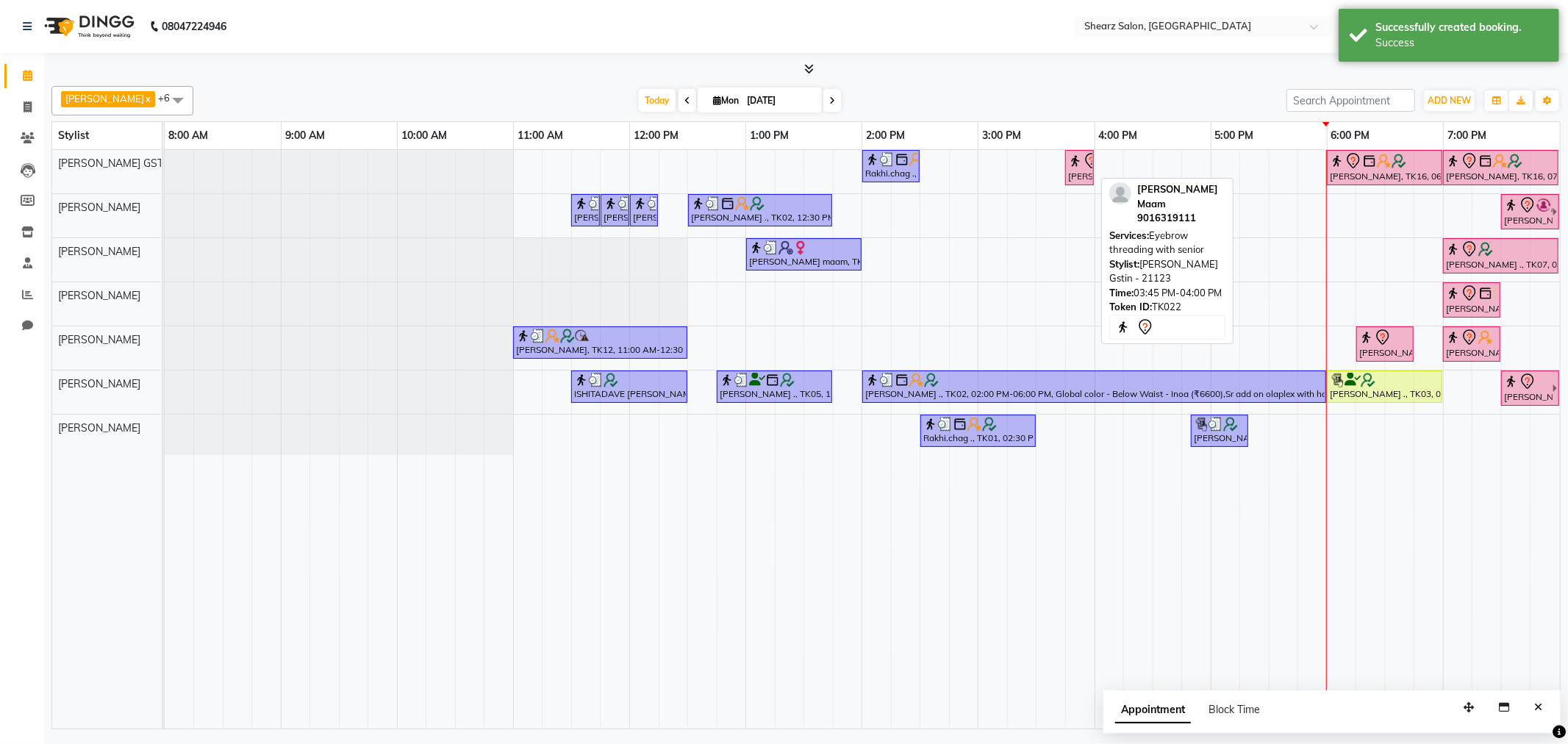
click at [1077, 173] on div "[PERSON_NAME] Maam, TK22, 03:45 PM-04:00 PM, Eyebrow threading with senior" at bounding box center [1079, 168] width 26 height 31
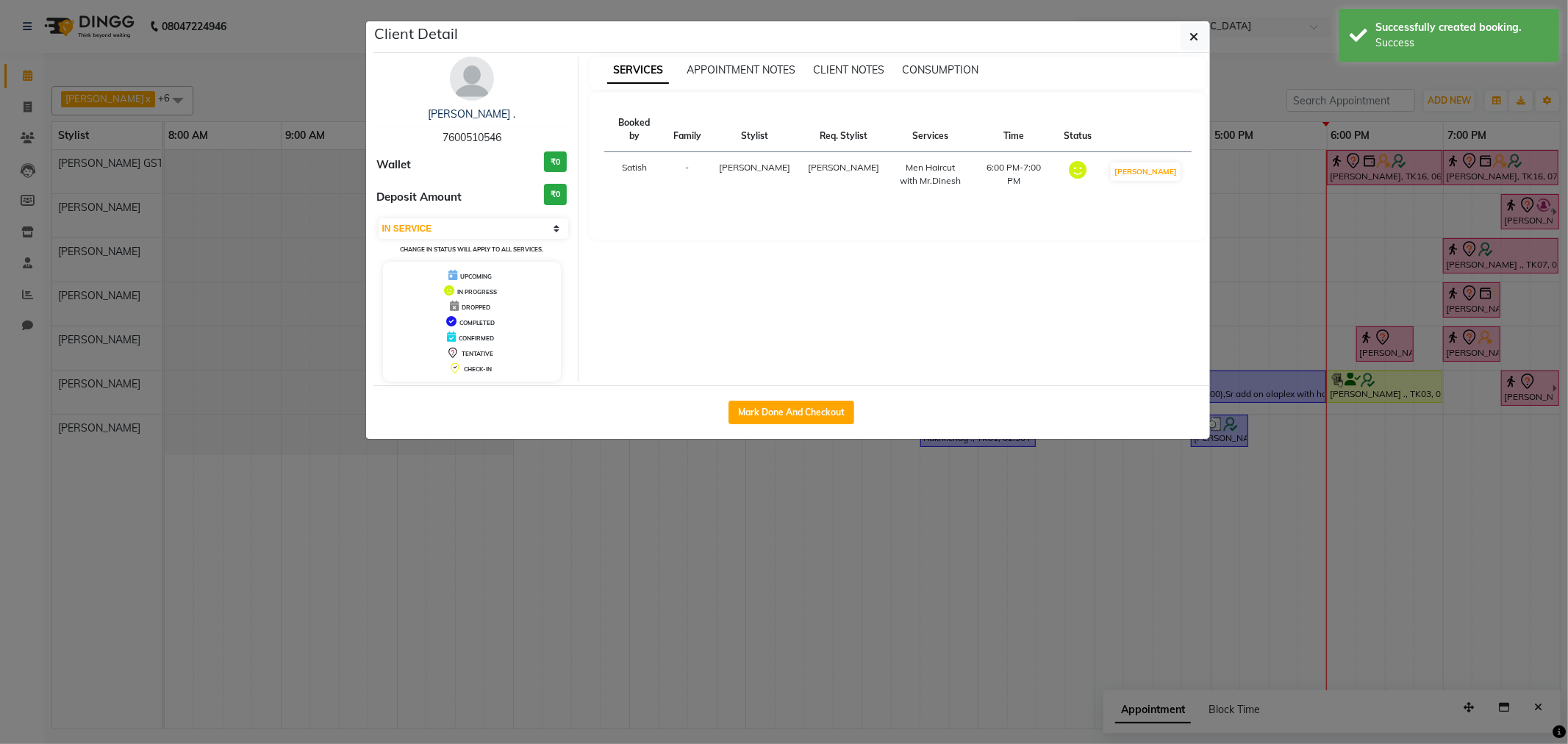
select select "7"
click at [763, 421] on button "Mark Done And Checkout" at bounding box center [791, 412] width 126 height 23
select select "service"
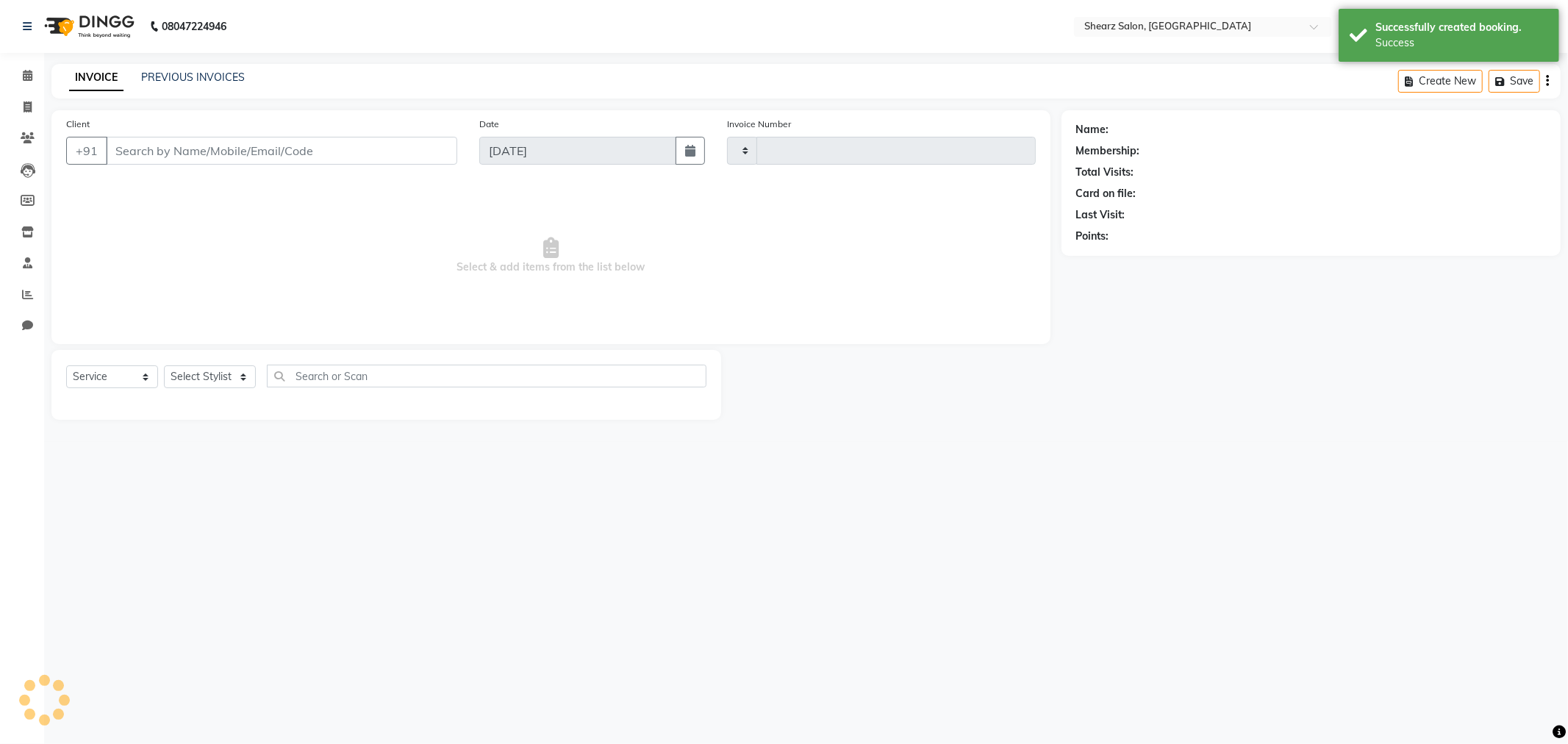
type input "5839"
select select "8157"
type input "9016319111"
select select "77439"
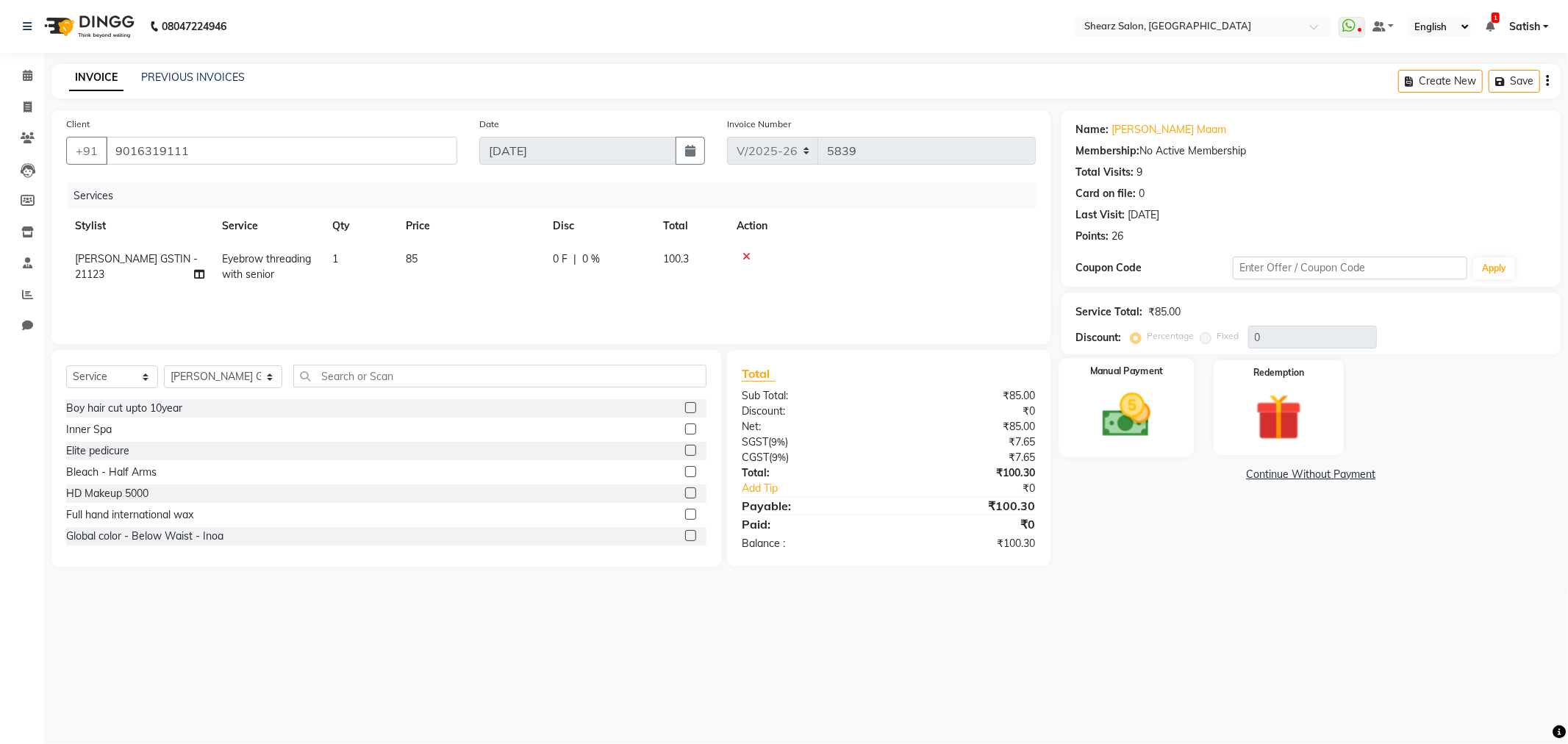
click at [1101, 400] on img at bounding box center [1126, 415] width 78 height 56
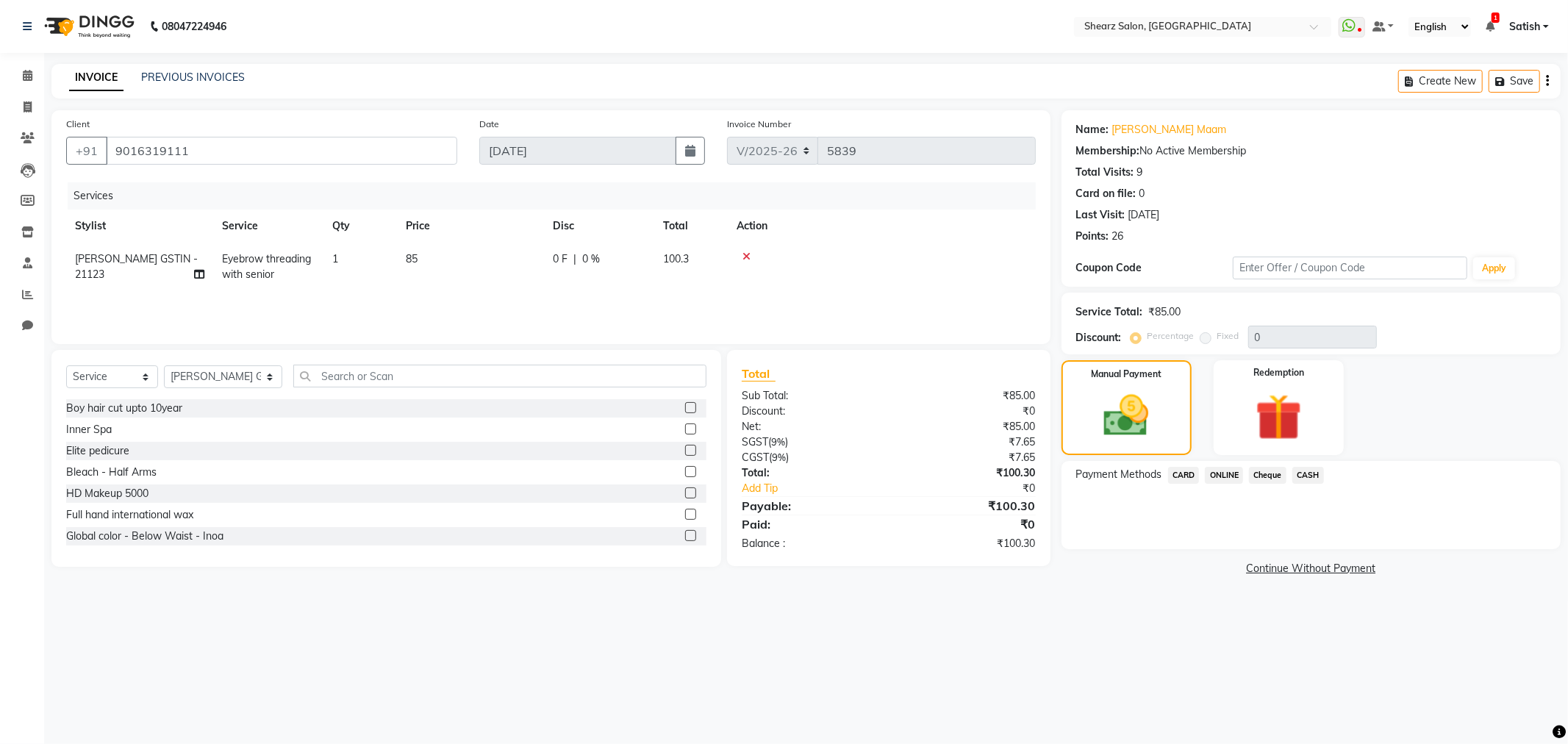
click at [1208, 467] on span "ONLINE" at bounding box center [1224, 475] width 38 height 17
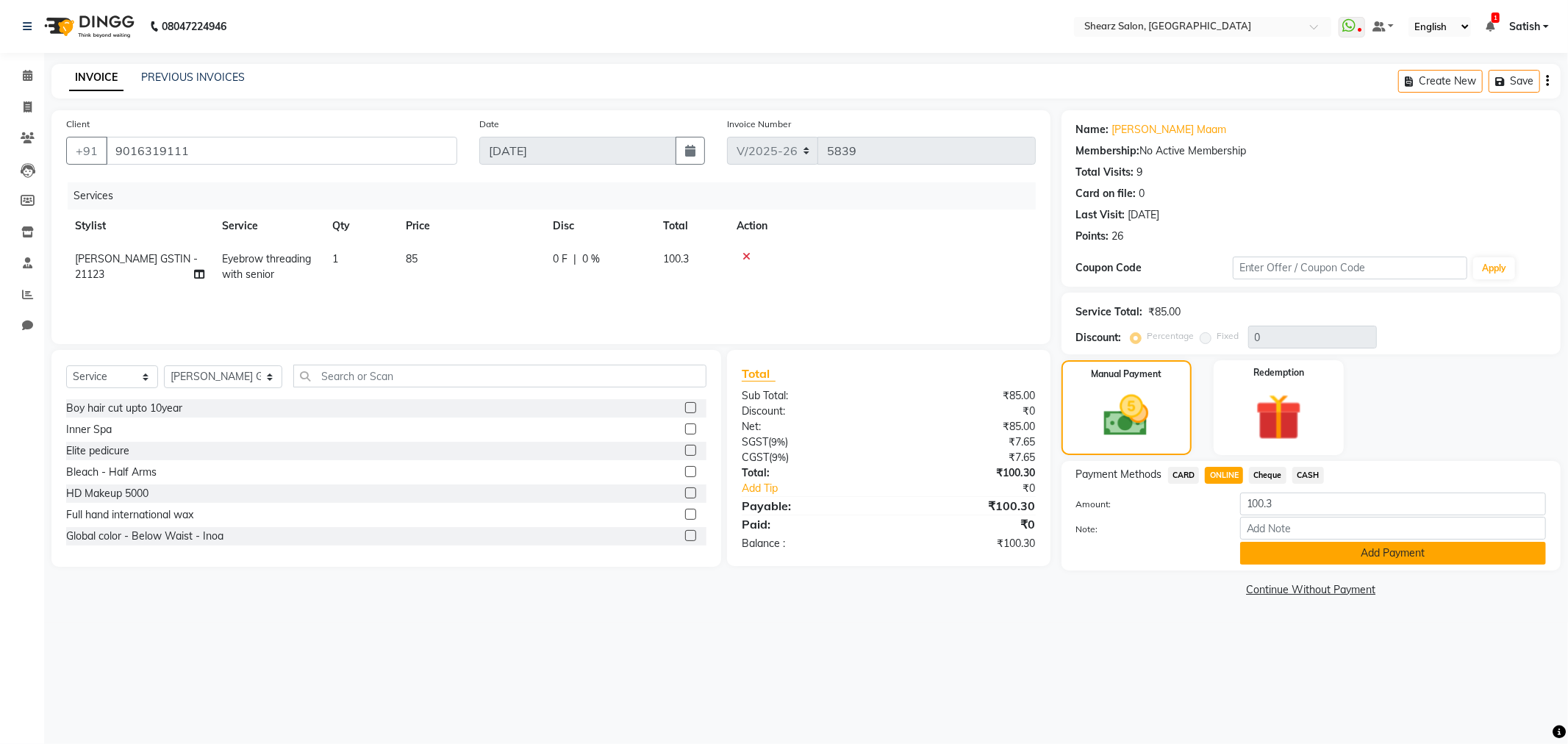
click at [1378, 546] on button "Add Payment" at bounding box center [1393, 554] width 306 height 23
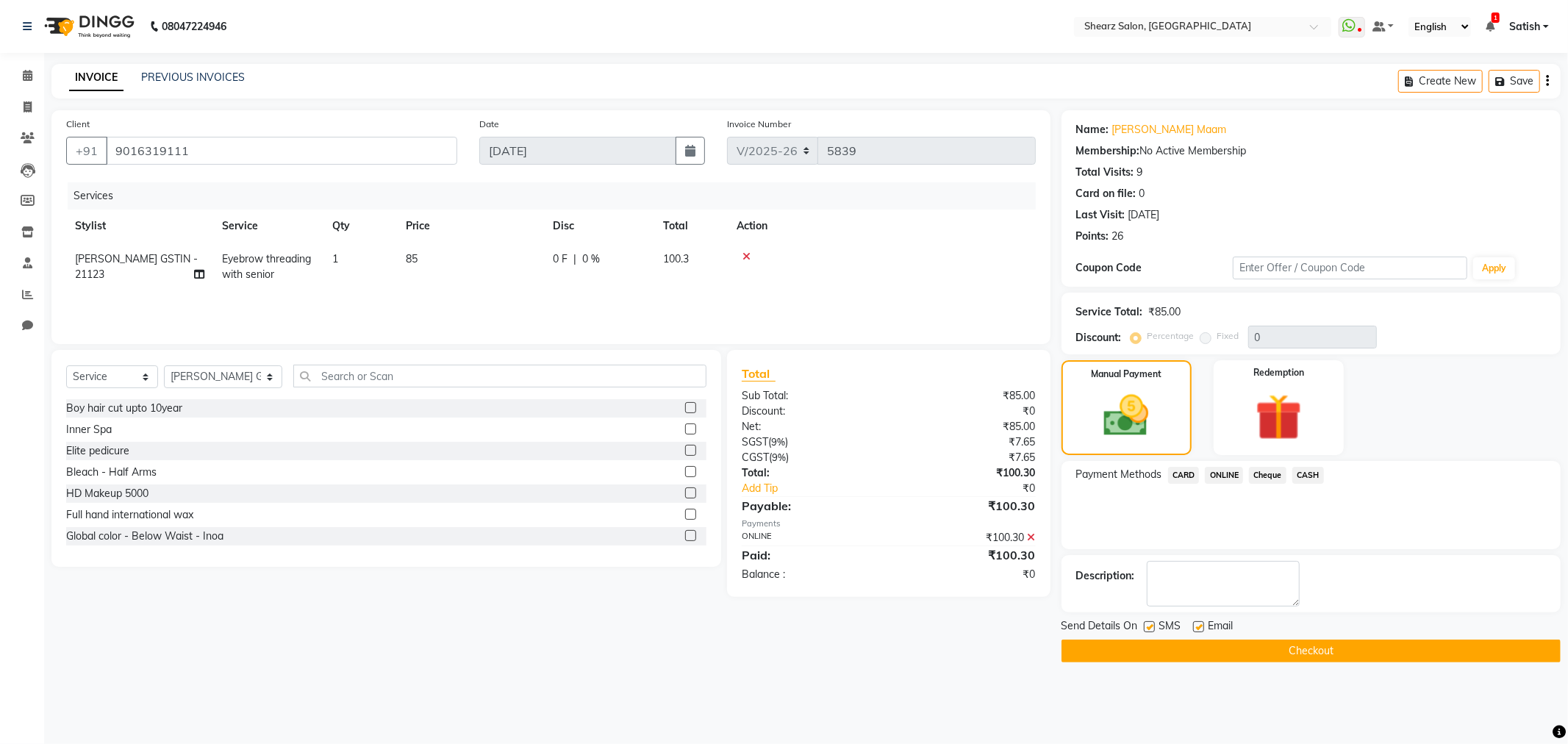
click at [1355, 650] on button "Checkout" at bounding box center [1311, 651] width 499 height 23
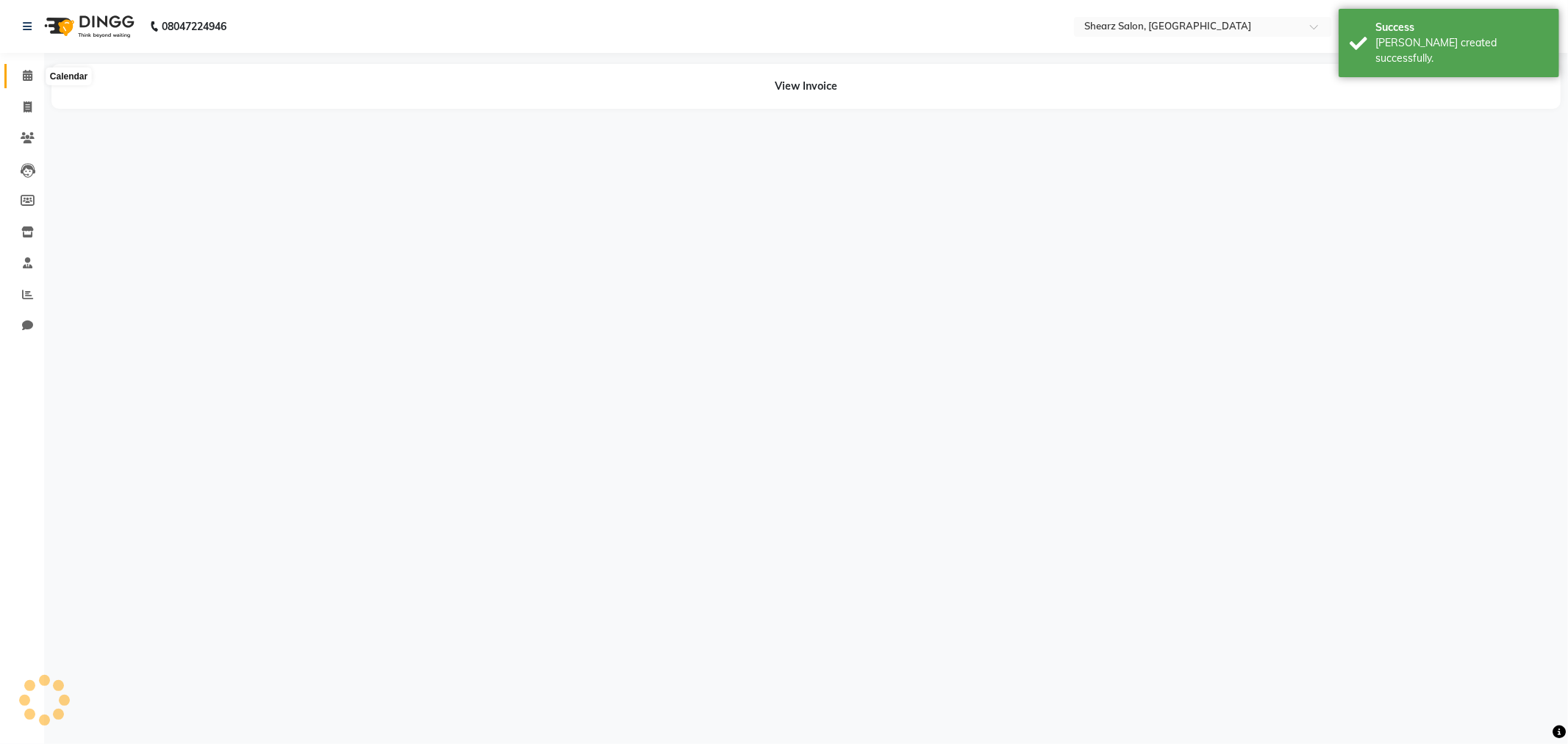
click at [27, 75] on icon at bounding box center [28, 75] width 10 height 11
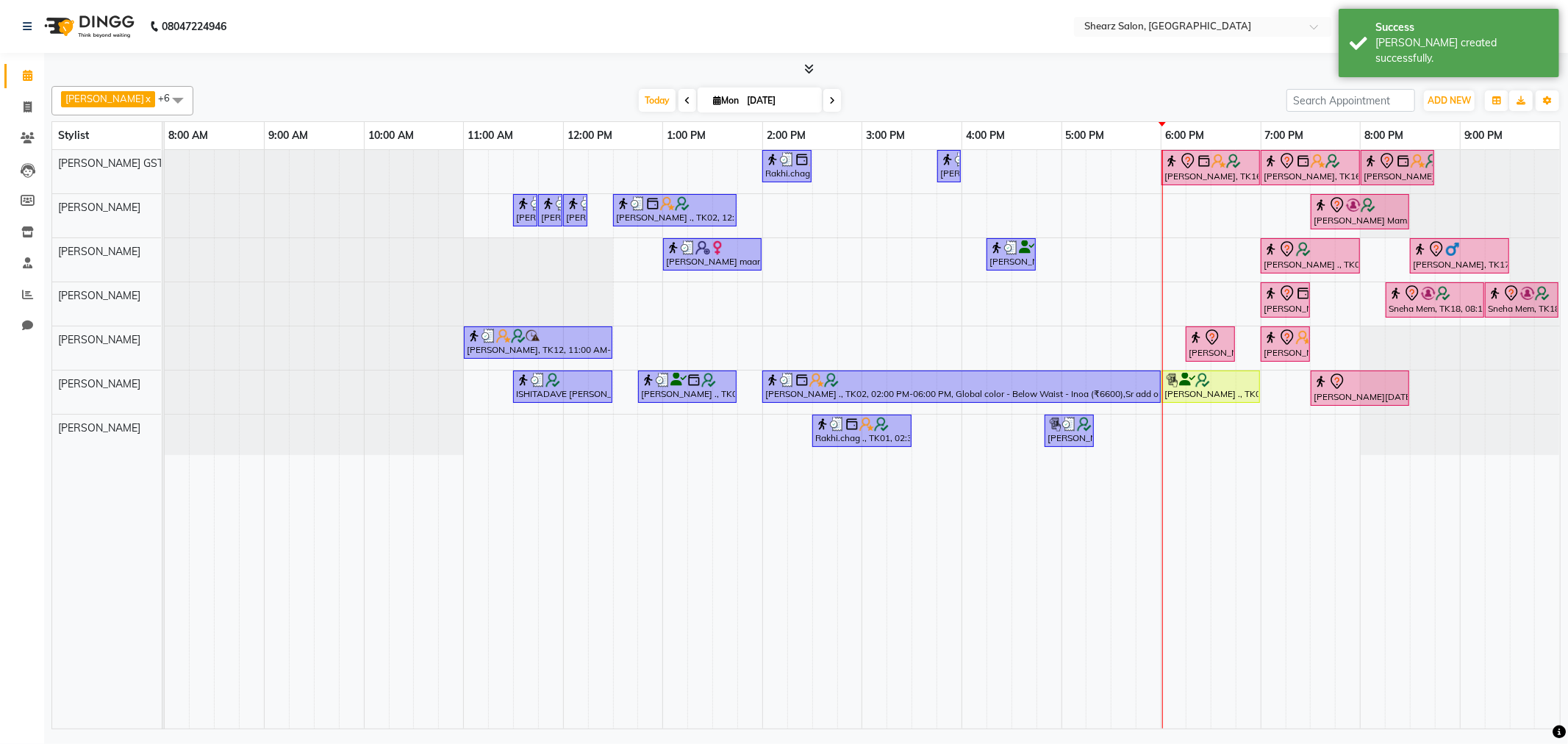
click at [810, 65] on icon at bounding box center [809, 69] width 10 height 11
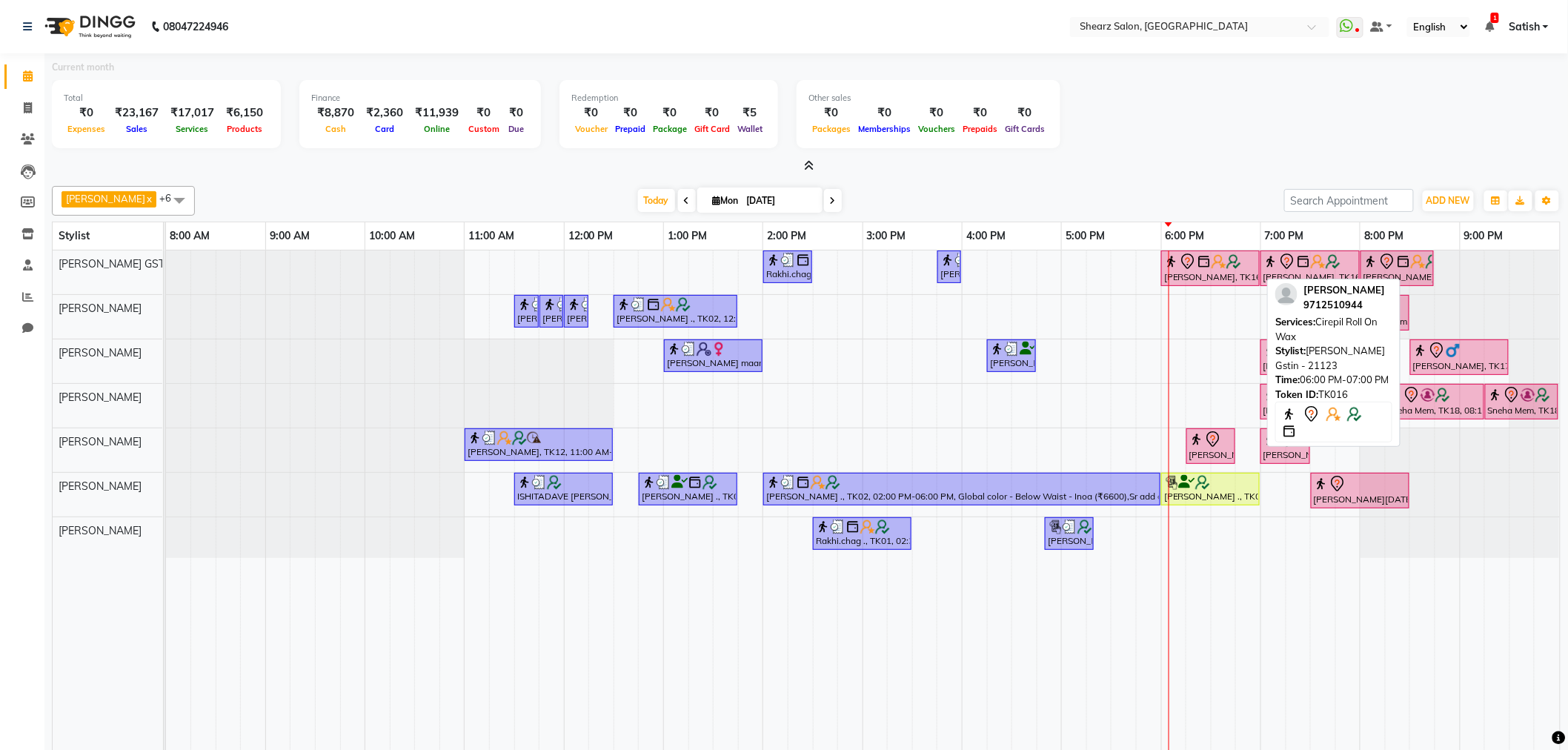
click at [1208, 272] on div "Pooja Wadhia, TK16, 06:00 PM-07:00 PM, Cirepil Roll On Wax" at bounding box center [1210, 268] width 95 height 31
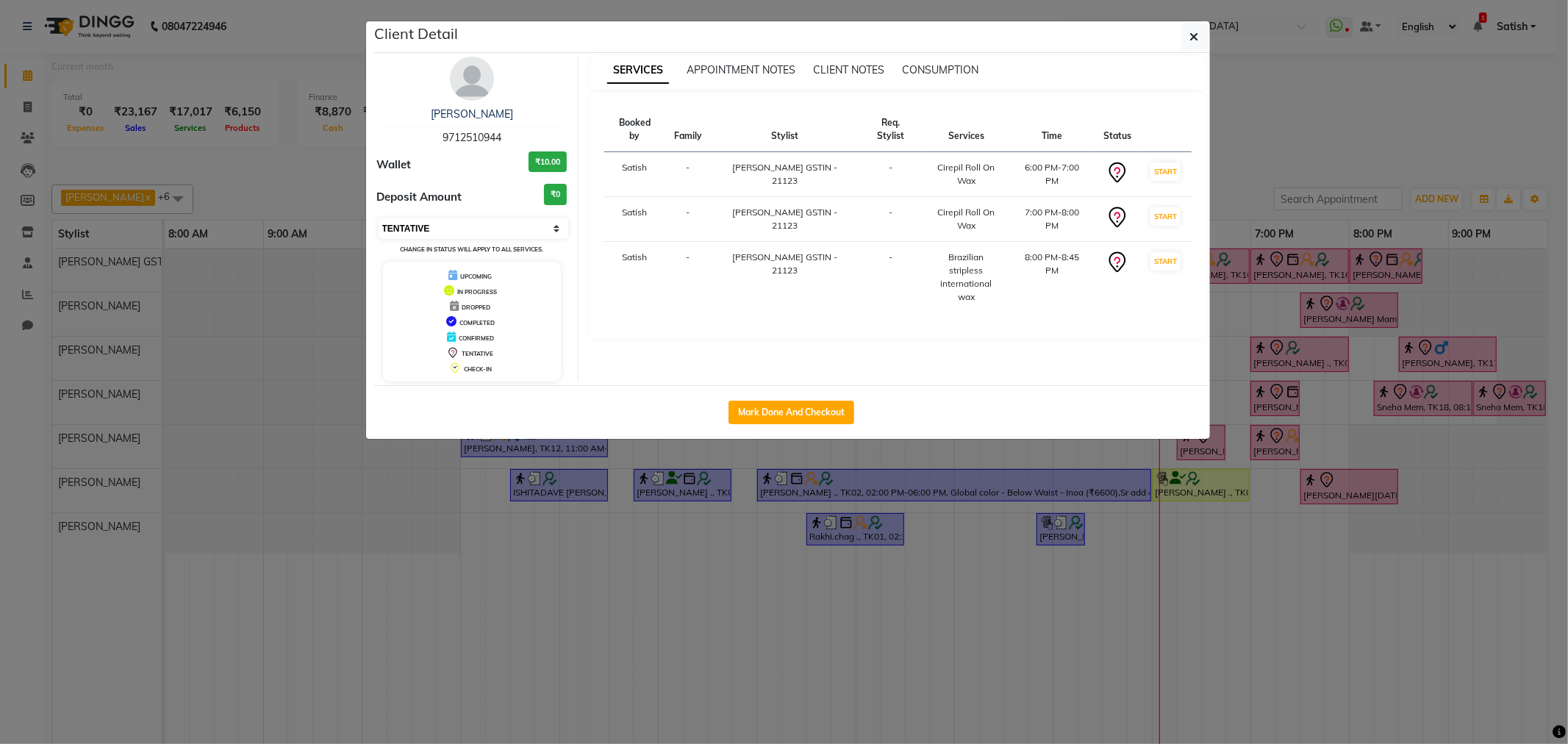
drag, startPoint x: 464, startPoint y: 226, endPoint x: 458, endPoint y: 236, distance: 11.7
click at [462, 228] on select "Select IN SERVICE CONFIRMED TENTATIVE CHECK IN MARK DONE DROPPED UPCOMING" at bounding box center [475, 228] width 191 height 21
click at [379, 219] on select "Select IN SERVICE CONFIRMED TENTATIVE CHECK IN MARK DONE DROPPED UPCOMING" at bounding box center [475, 228] width 191 height 21
select select "select"
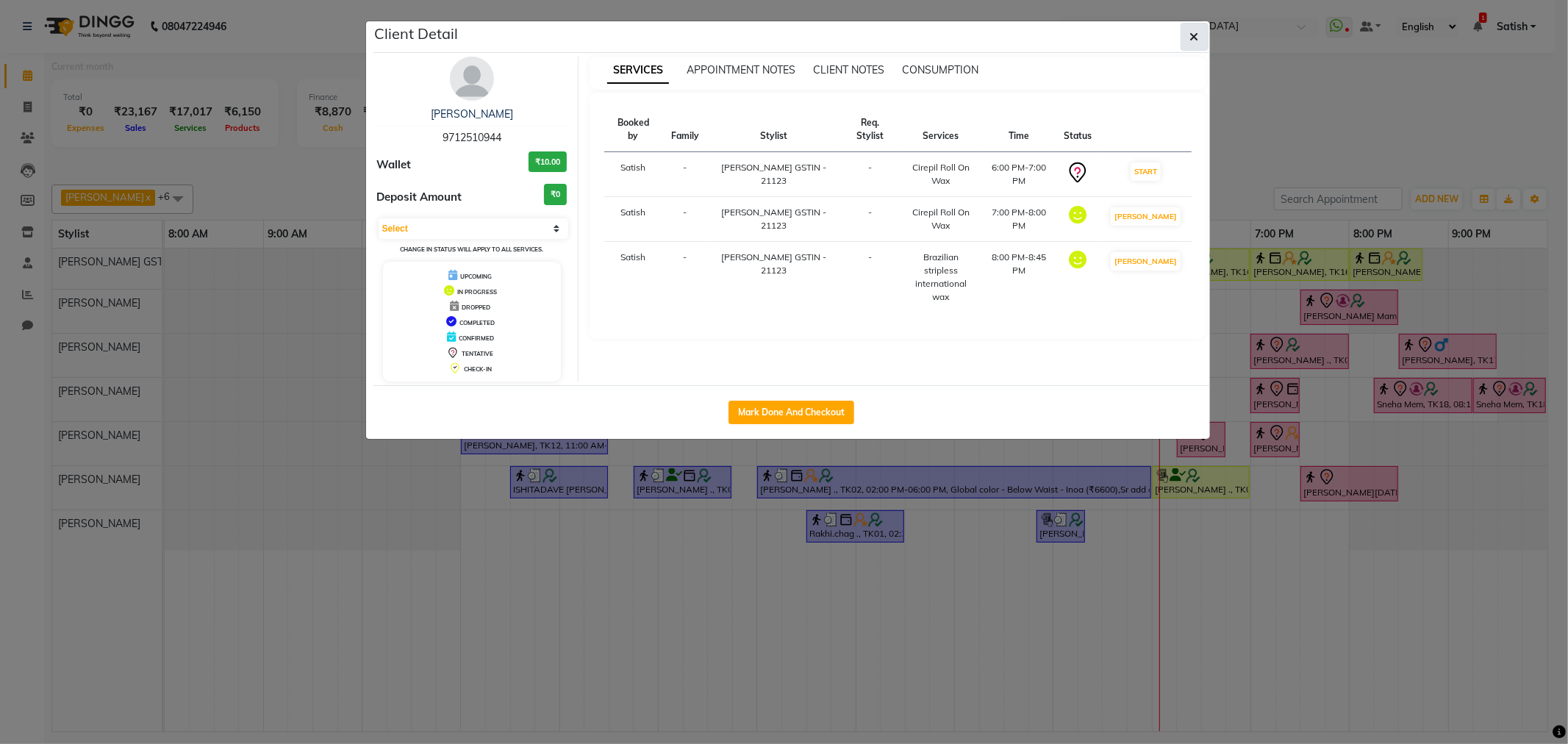
click at [1199, 28] on button "button" at bounding box center [1194, 37] width 28 height 28
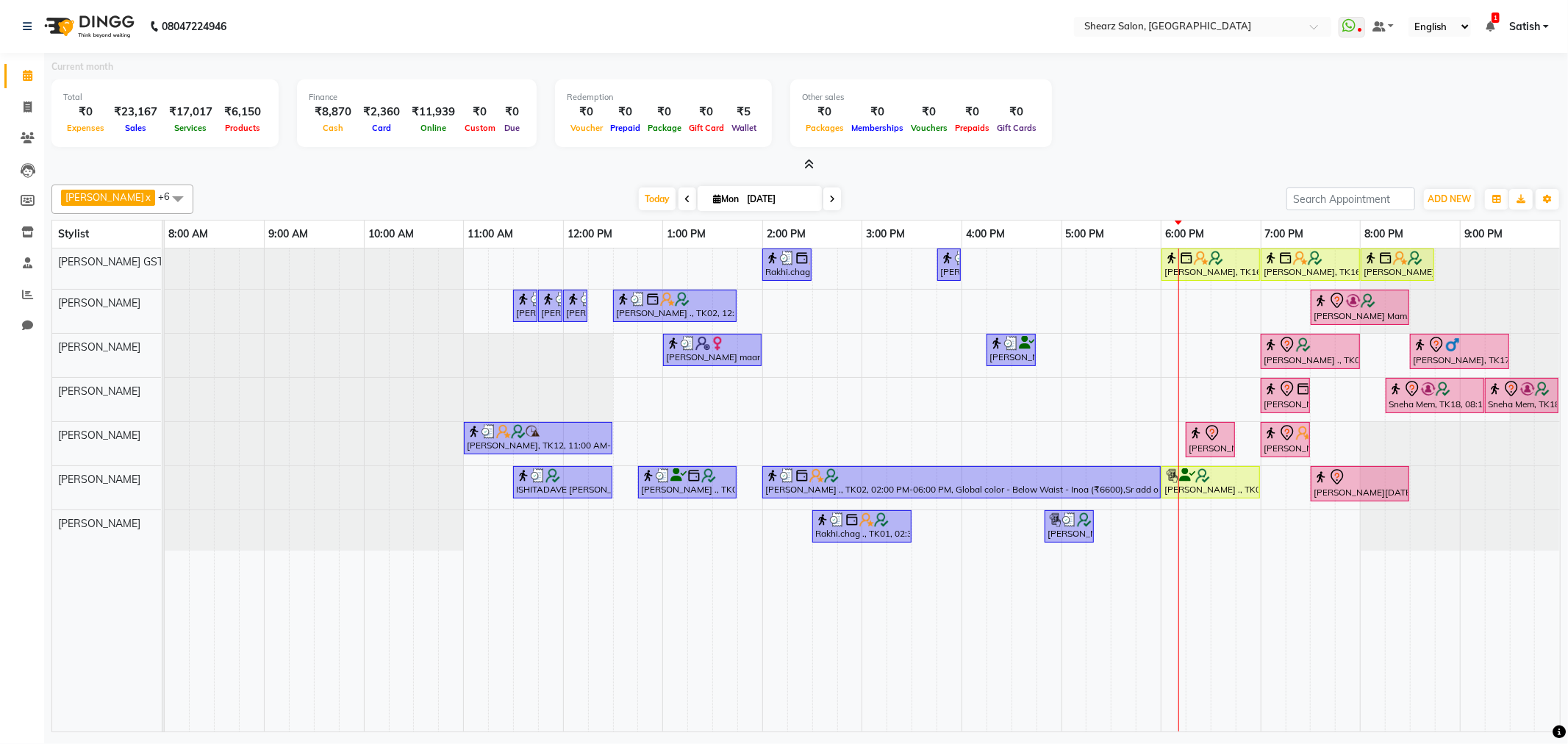
click at [829, 197] on icon at bounding box center [832, 199] width 6 height 9
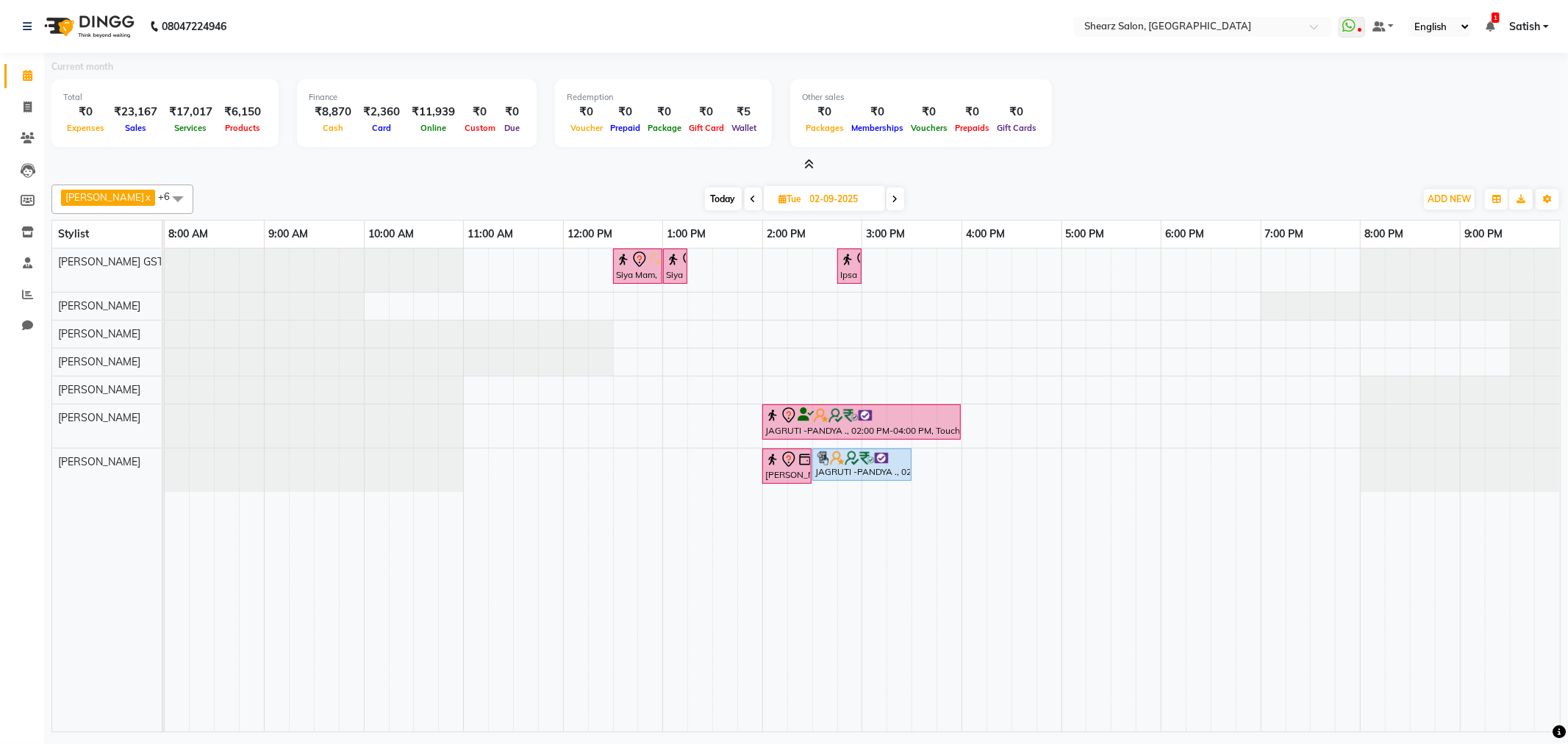
click at [719, 207] on span "Today" at bounding box center [723, 199] width 37 height 23
type input "[DATE]"
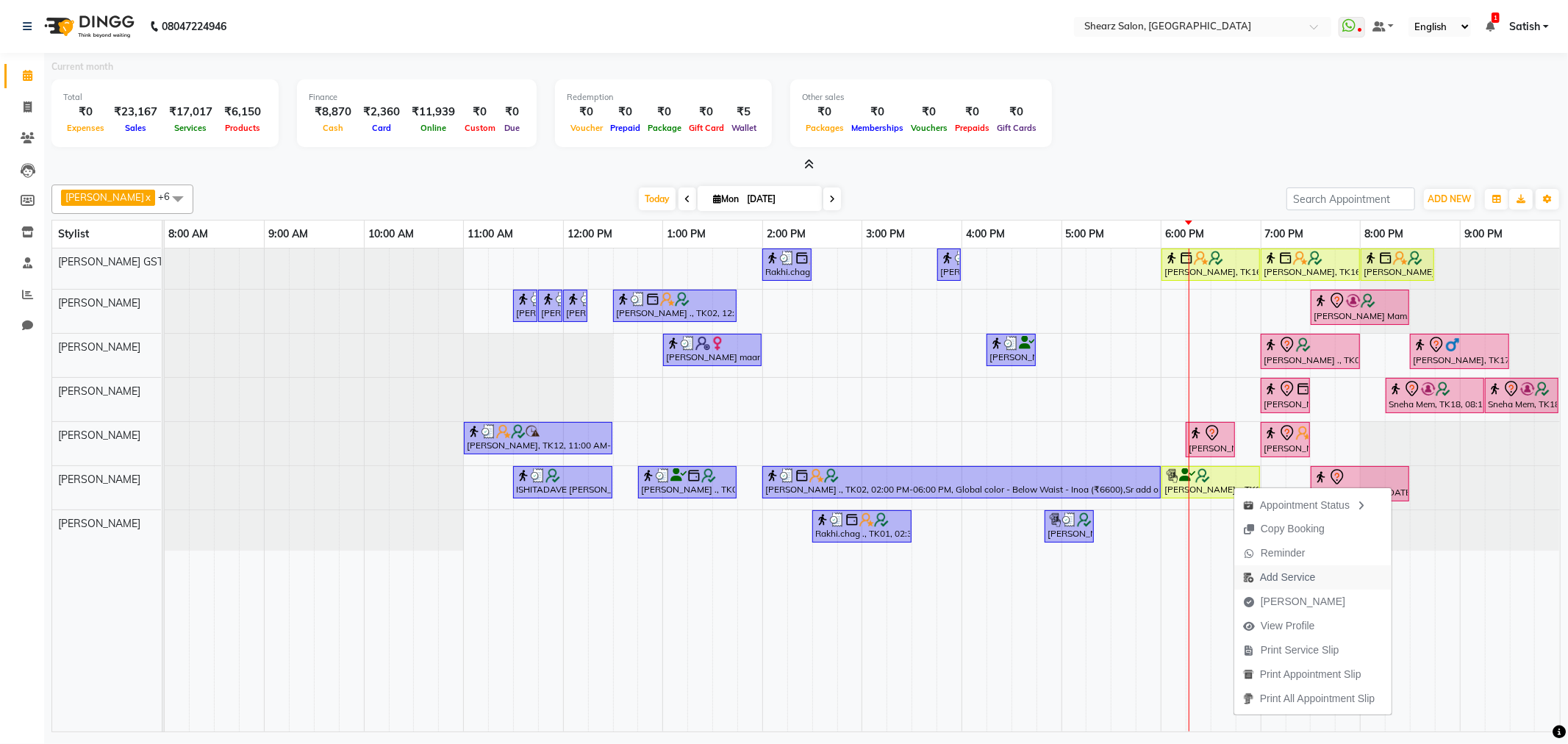
click at [1312, 582] on span "Add Service" at bounding box center [1288, 577] width 55 height 15
select select "77440"
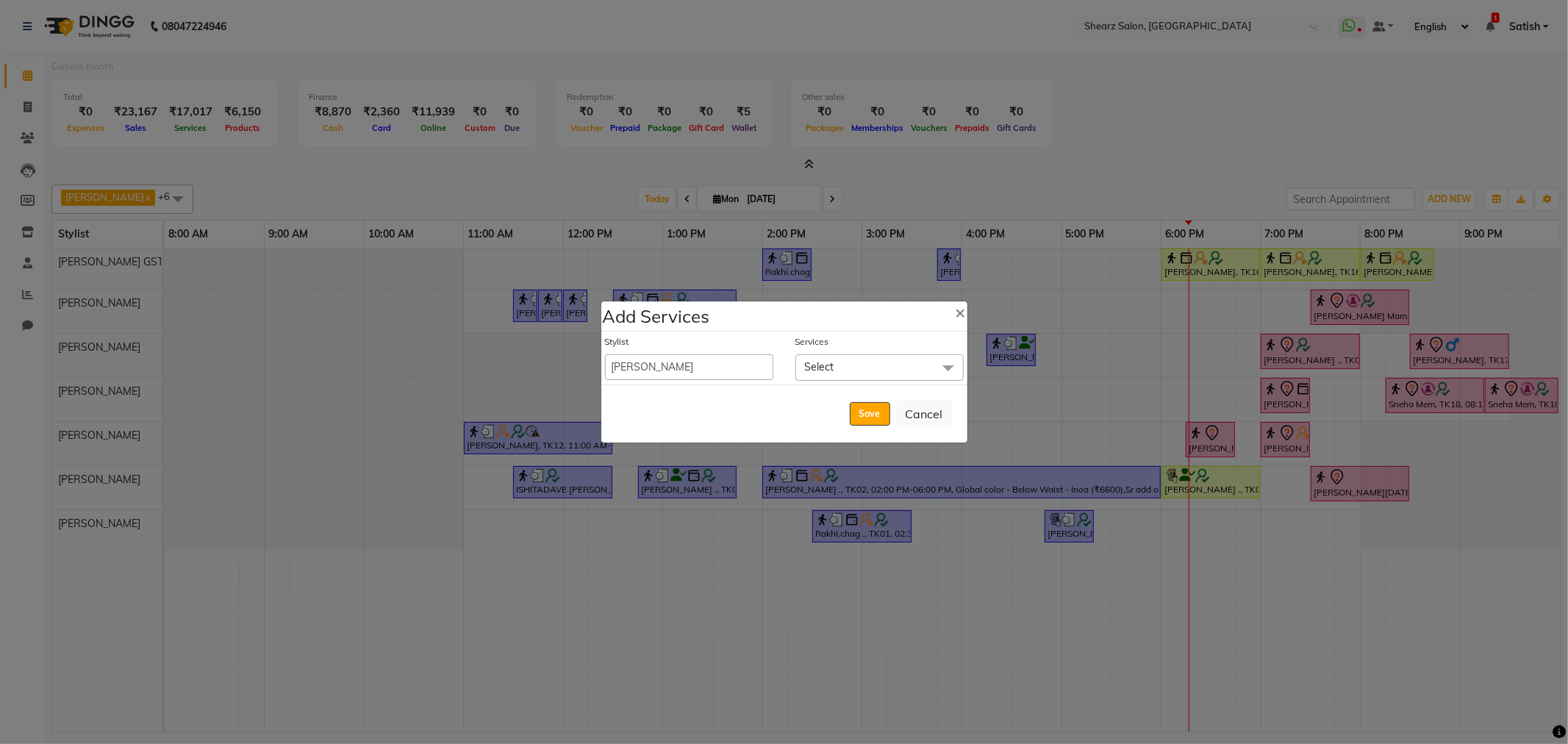
click at [877, 368] on span "Select" at bounding box center [879, 367] width 169 height 26
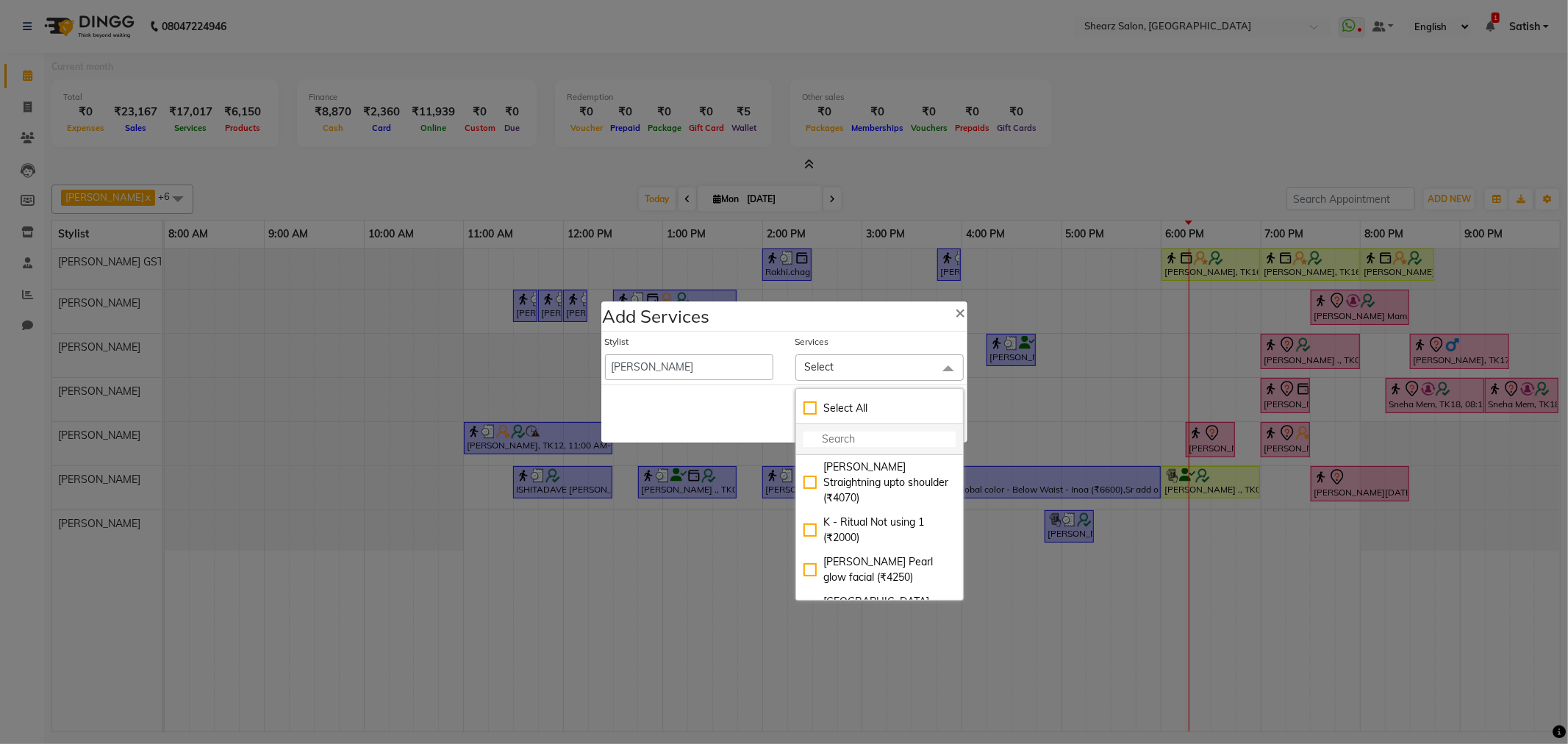
click at [861, 442] on input "multiselect-search" at bounding box center [879, 439] width 153 height 15
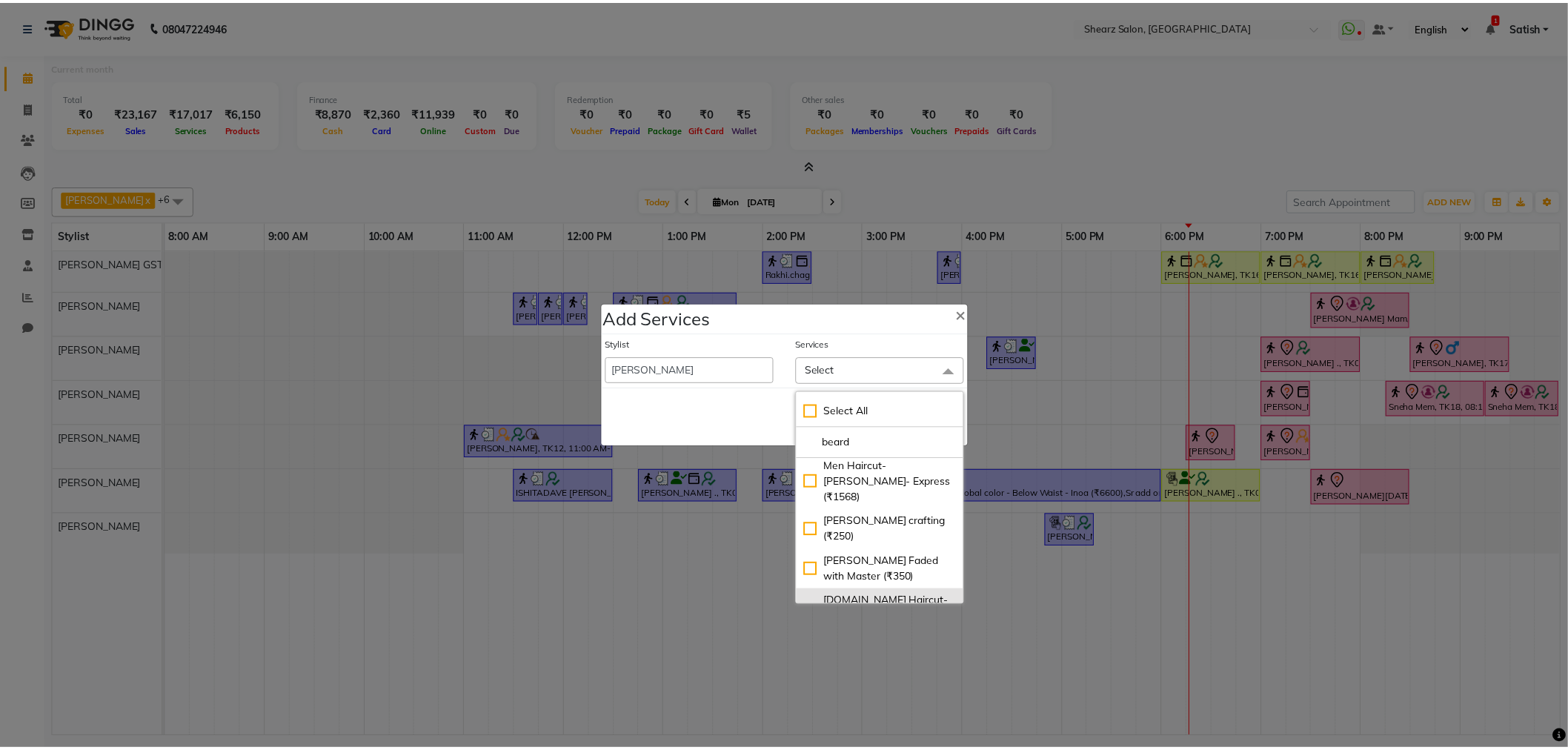
scroll to position [208, 0]
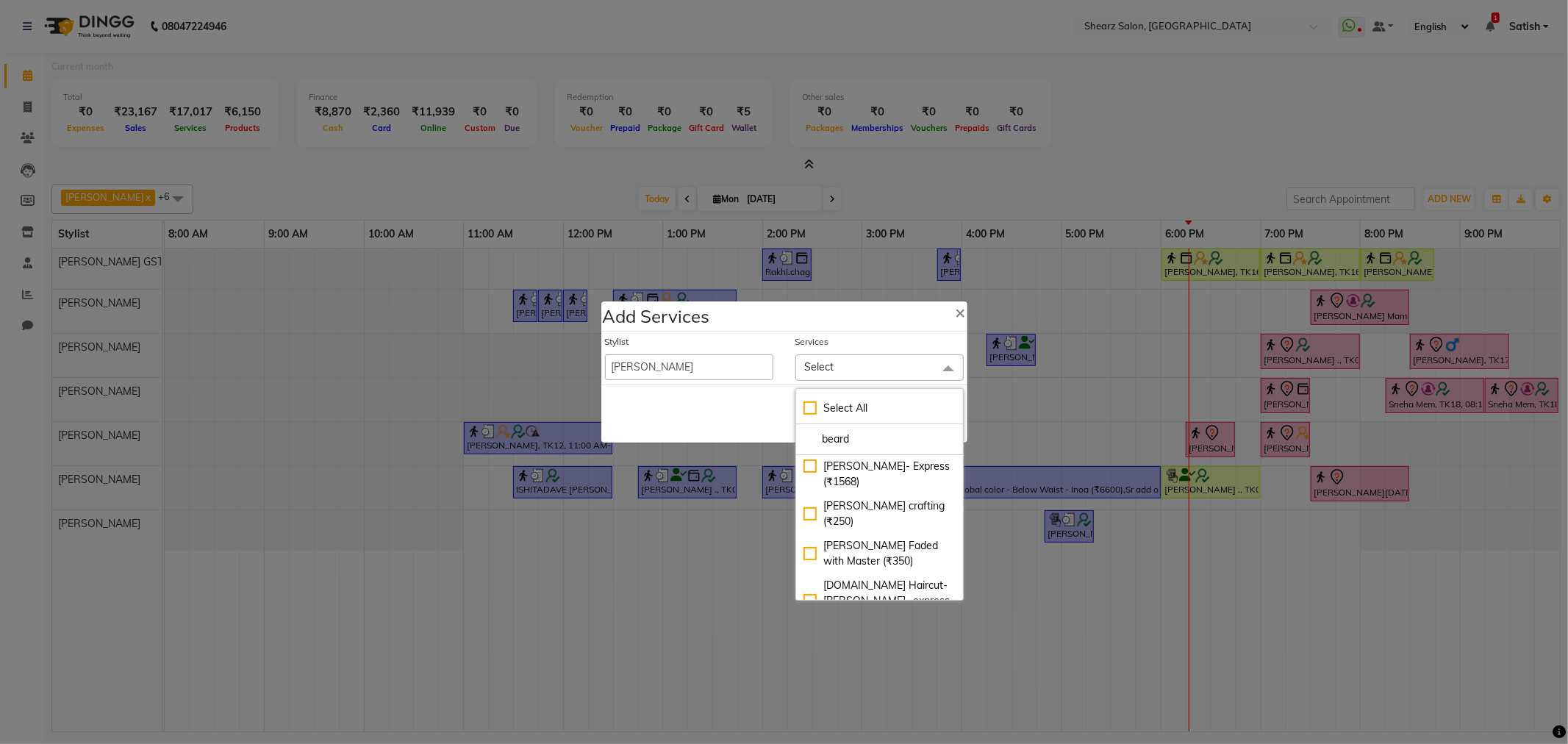
type input "beard"
click at [886, 633] on div "Beard Faded with Sr. (₹500)" at bounding box center [879, 649] width 153 height 31
checkbox input "true"
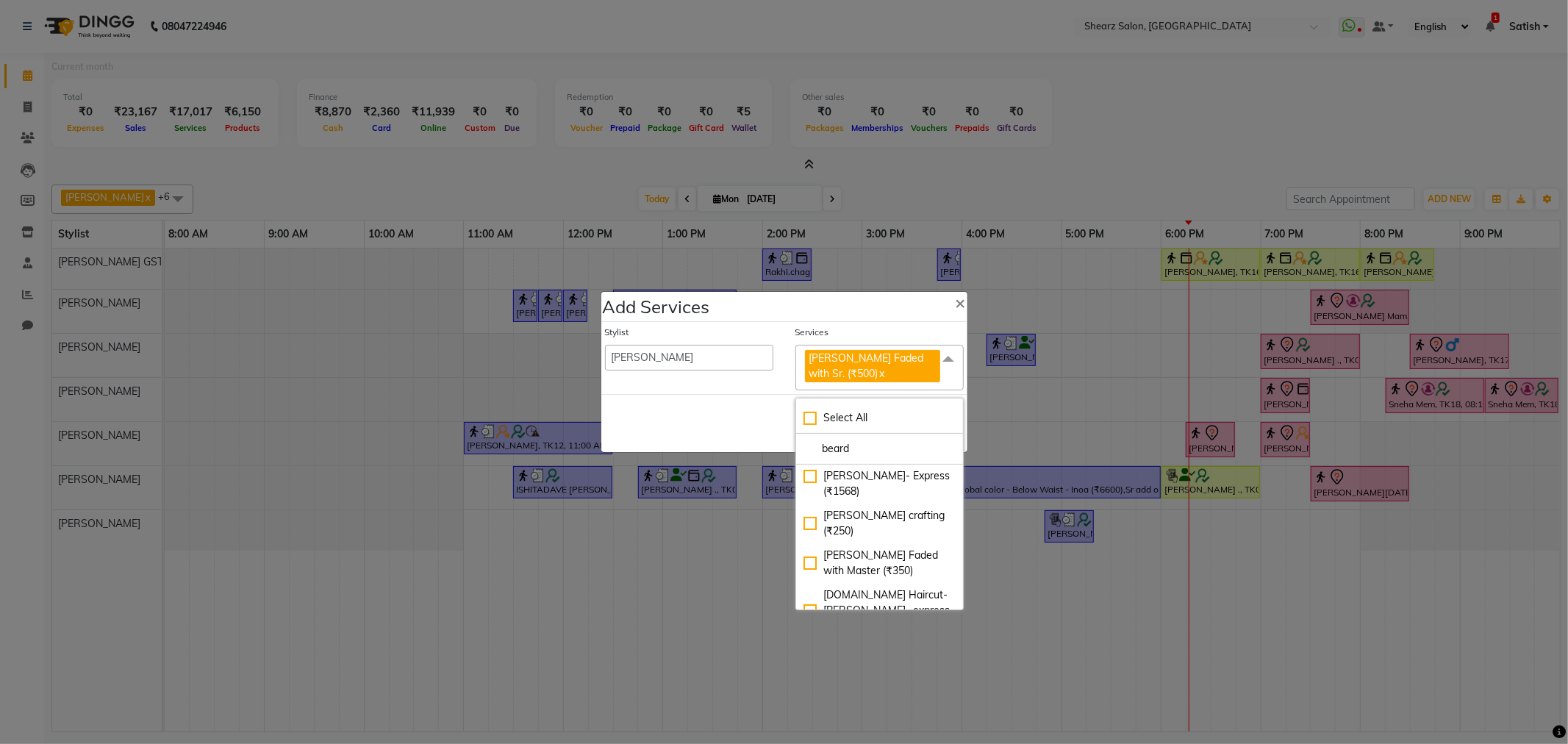
click at [755, 442] on div "Save Cancel" at bounding box center [784, 423] width 367 height 58
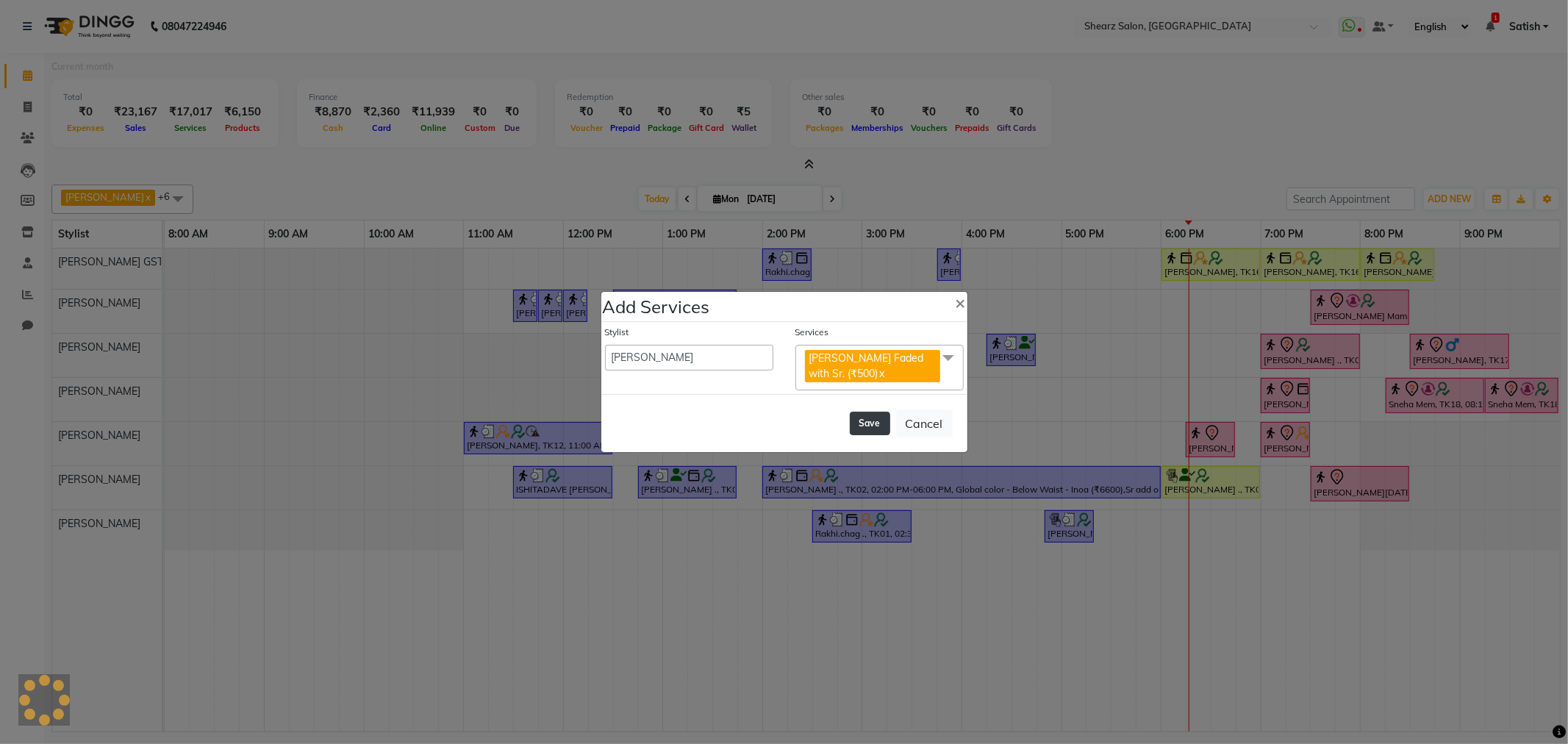
click at [871, 422] on button "Save" at bounding box center [870, 424] width 40 height 23
select select "77813"
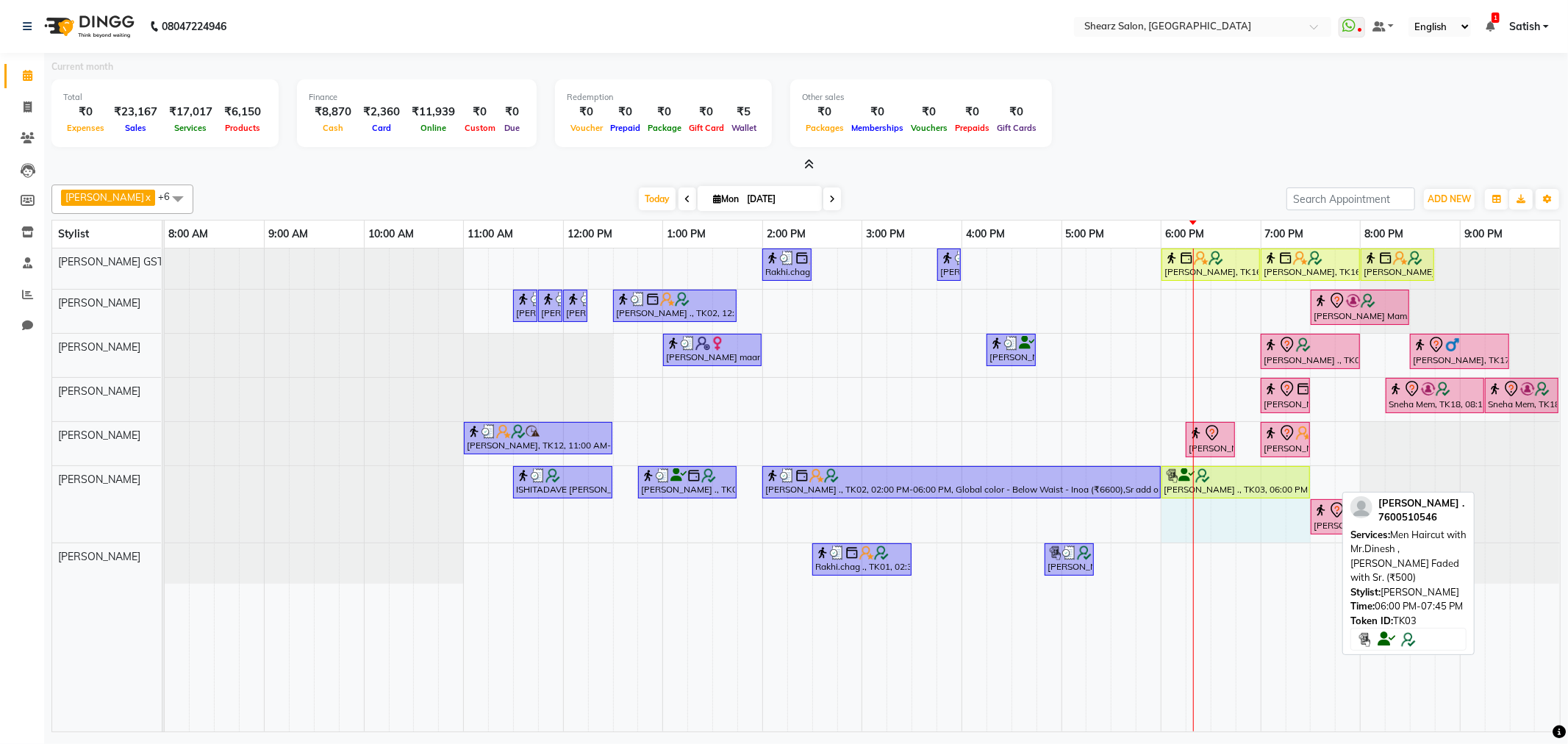
drag, startPoint x: 1332, startPoint y: 482, endPoint x: 1299, endPoint y: 485, distance: 33.1
click at [165, 485] on div "ISHITADAVE DAVE, TK08, 11:30 AM-12:30 PM, Women Haircut with Mr.Dinesh YASH BAR…" at bounding box center [165, 505] width 0 height 77
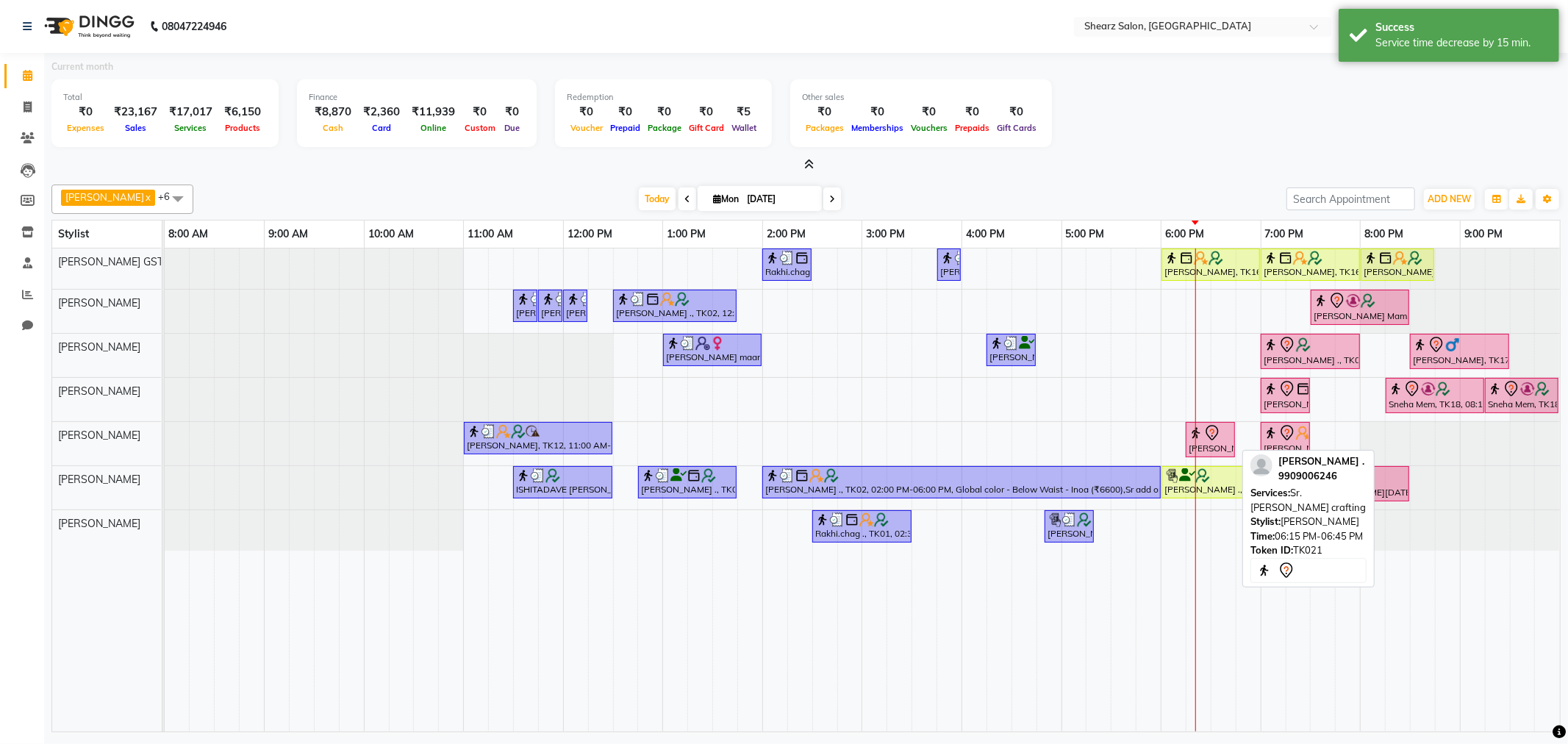
click at [1204, 425] on icon at bounding box center [1213, 434] width 18 height 18
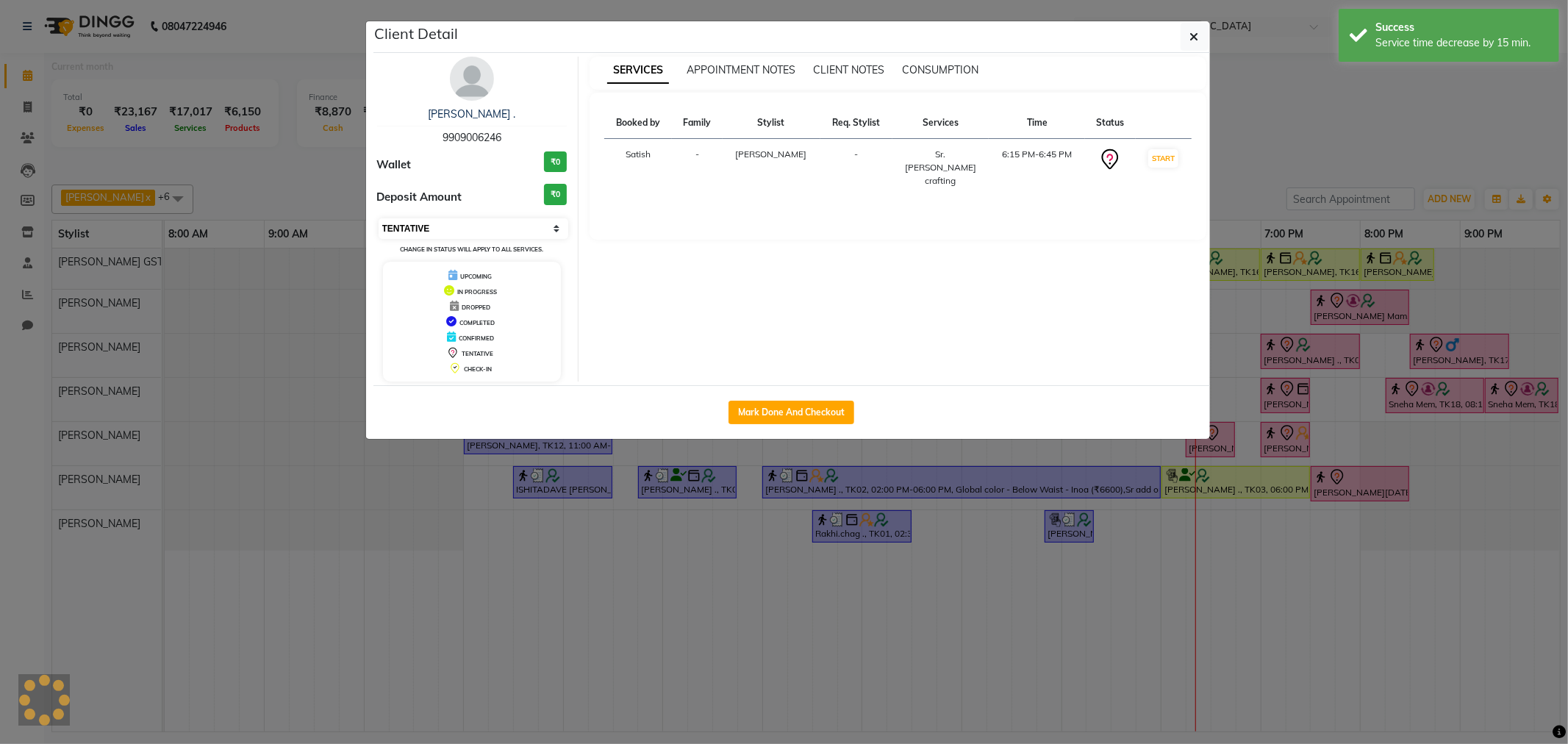
click at [429, 225] on select "Select IN SERVICE CONFIRMED TENTATIVE CHECK IN MARK DONE DROPPED UPCOMING" at bounding box center [475, 228] width 191 height 21
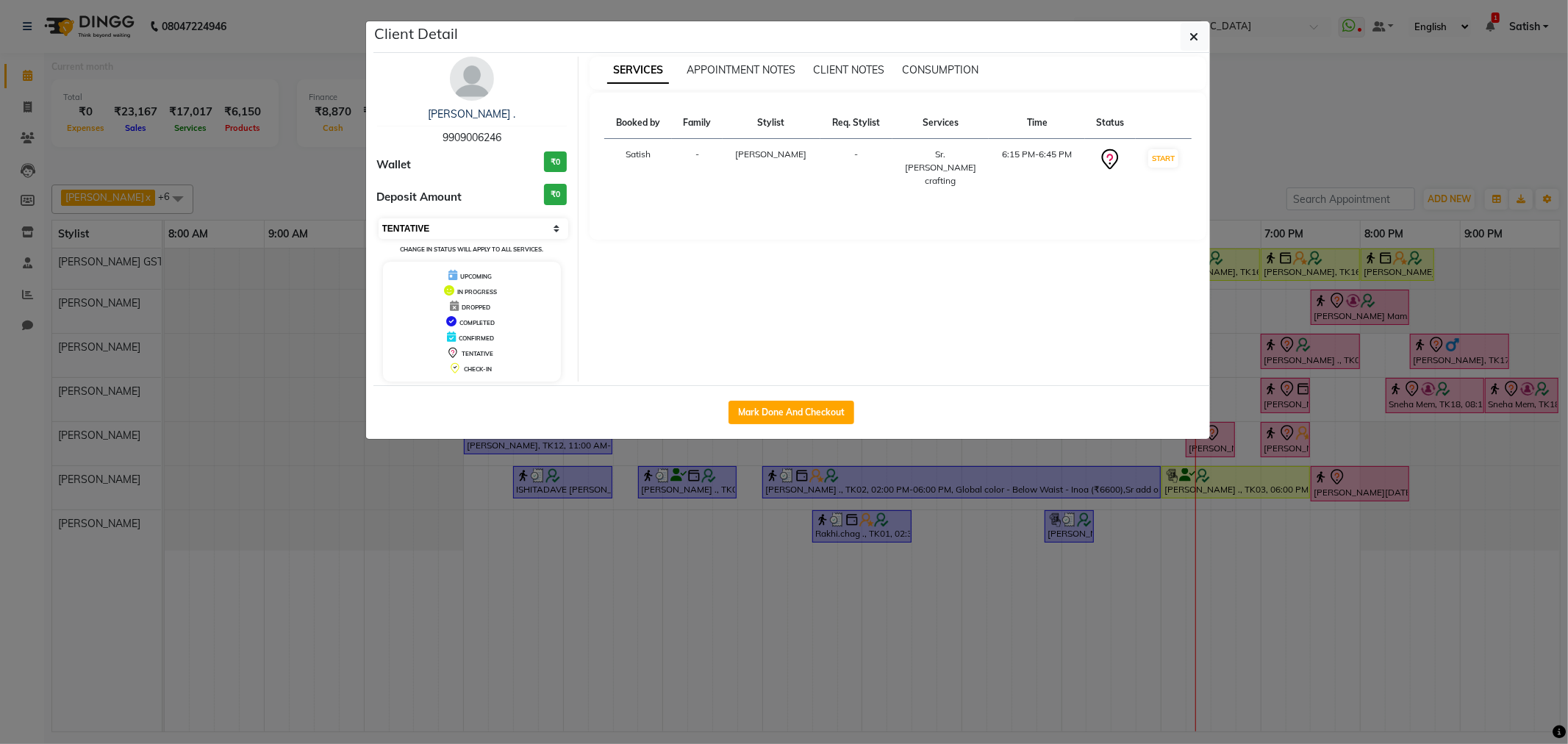
select select "1"
click at [379, 219] on select "Select IN SERVICE CONFIRMED TENTATIVE CHECK IN MARK DONE DROPPED UPCOMING" at bounding box center [475, 228] width 191 height 21
click at [1200, 39] on button "button" at bounding box center [1194, 37] width 28 height 28
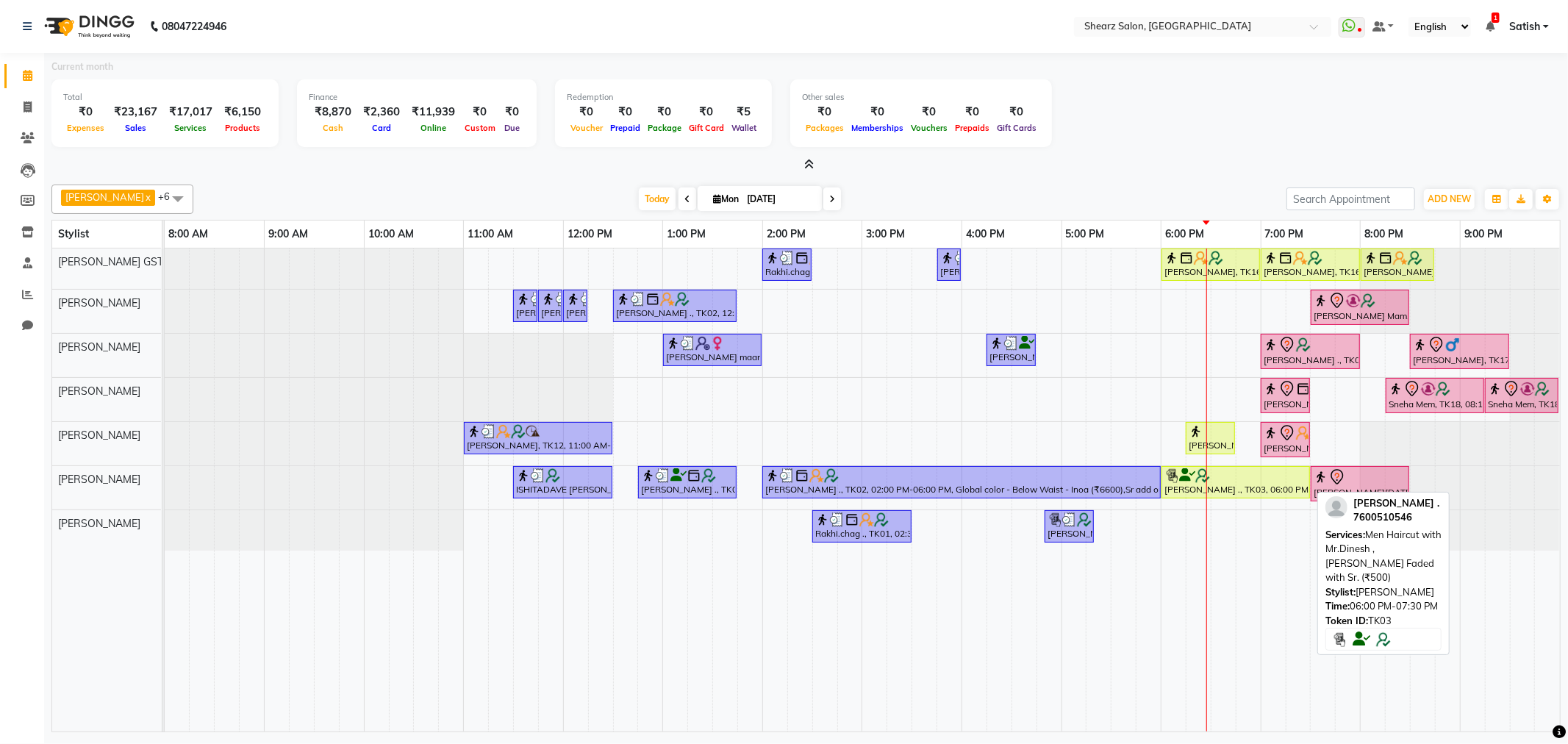
click at [1287, 494] on div "[PERSON_NAME] ., TK03, 06:00 PM-07:30 PM, Men Haircut with Mr.Dinesh ,[PERSON_N…" at bounding box center [1235, 482] width 145 height 28
select select "1"
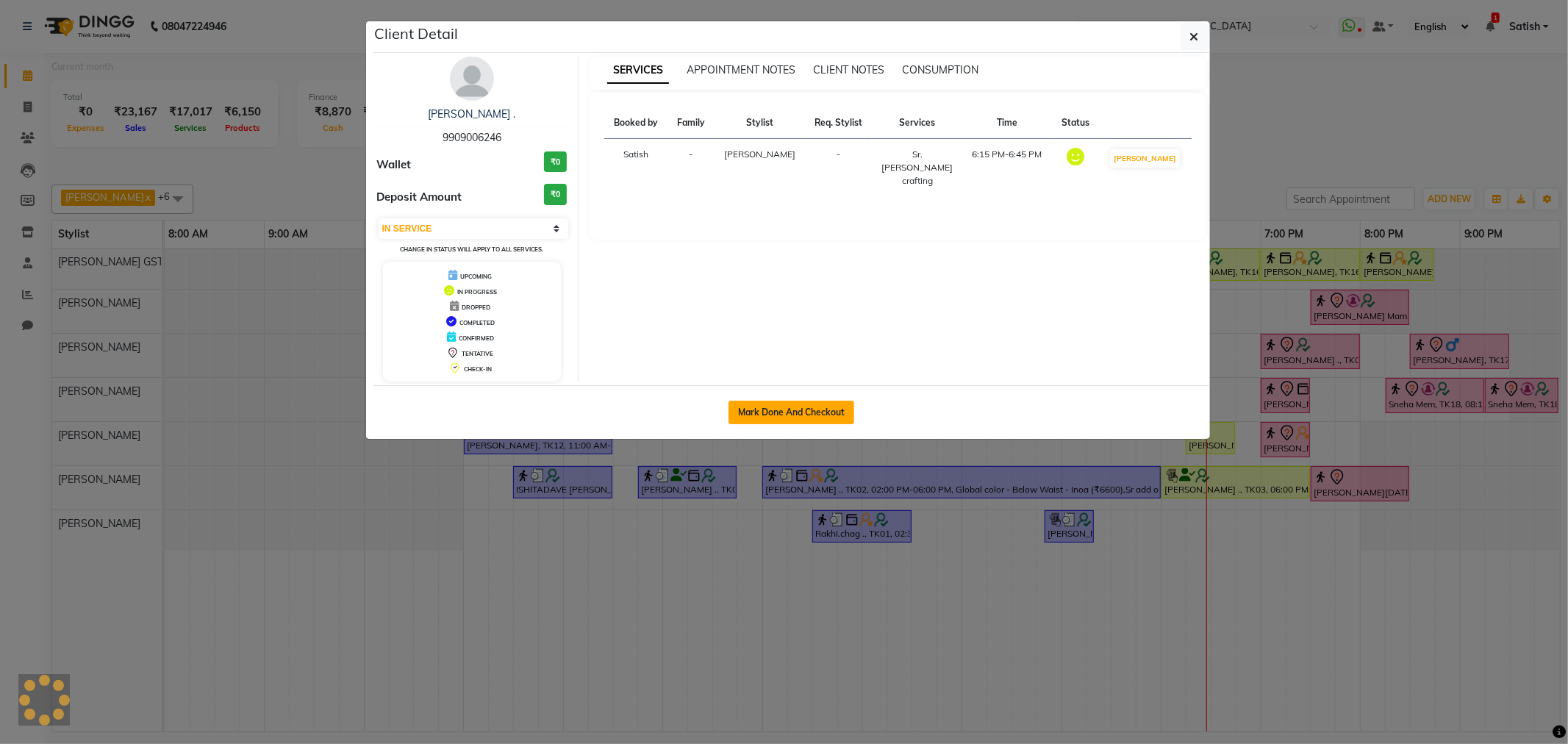
click at [838, 403] on button "Mark Done And Checkout" at bounding box center [791, 412] width 126 height 23
select select "service"
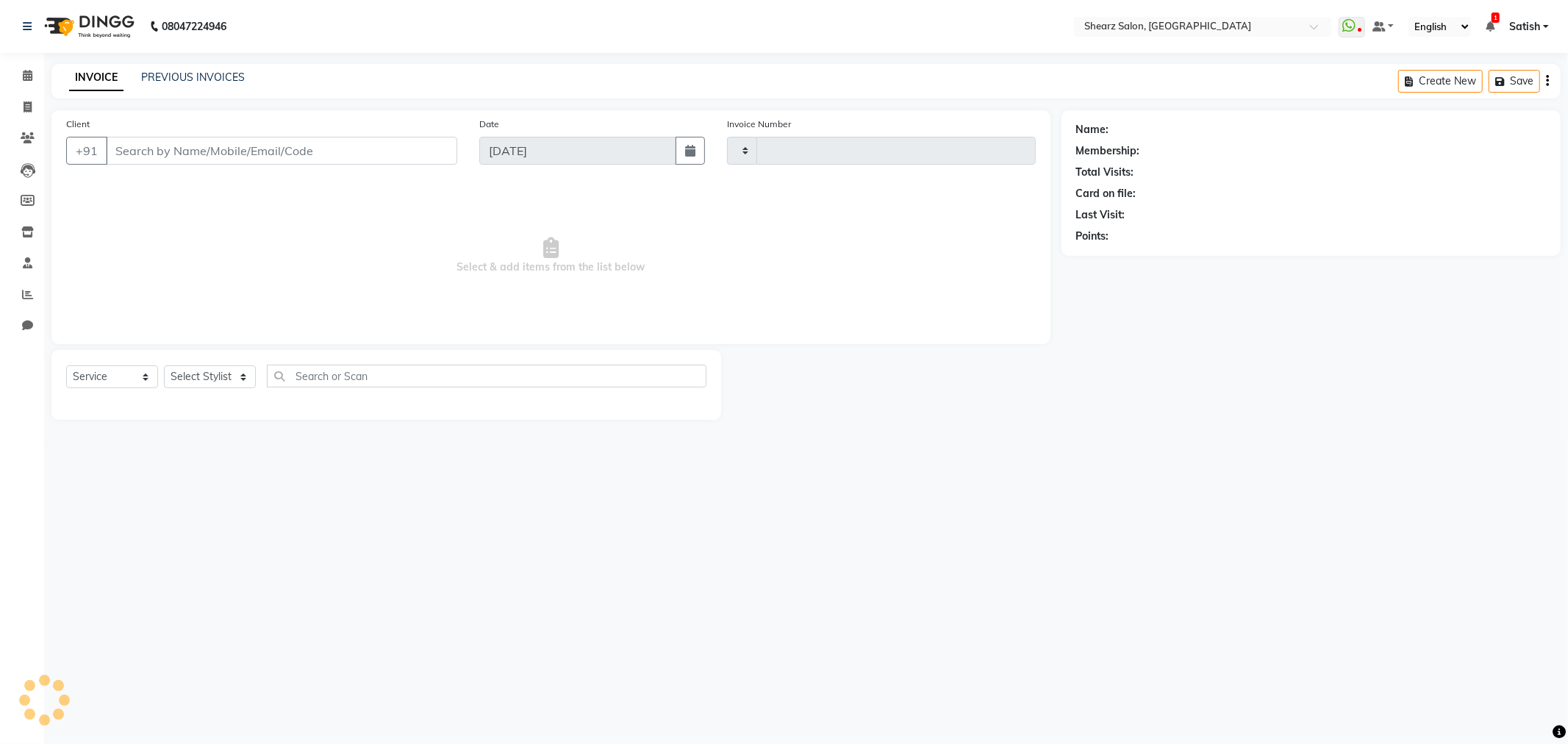
type input "5840"
select select "8157"
type input "9909006246"
select select "77471"
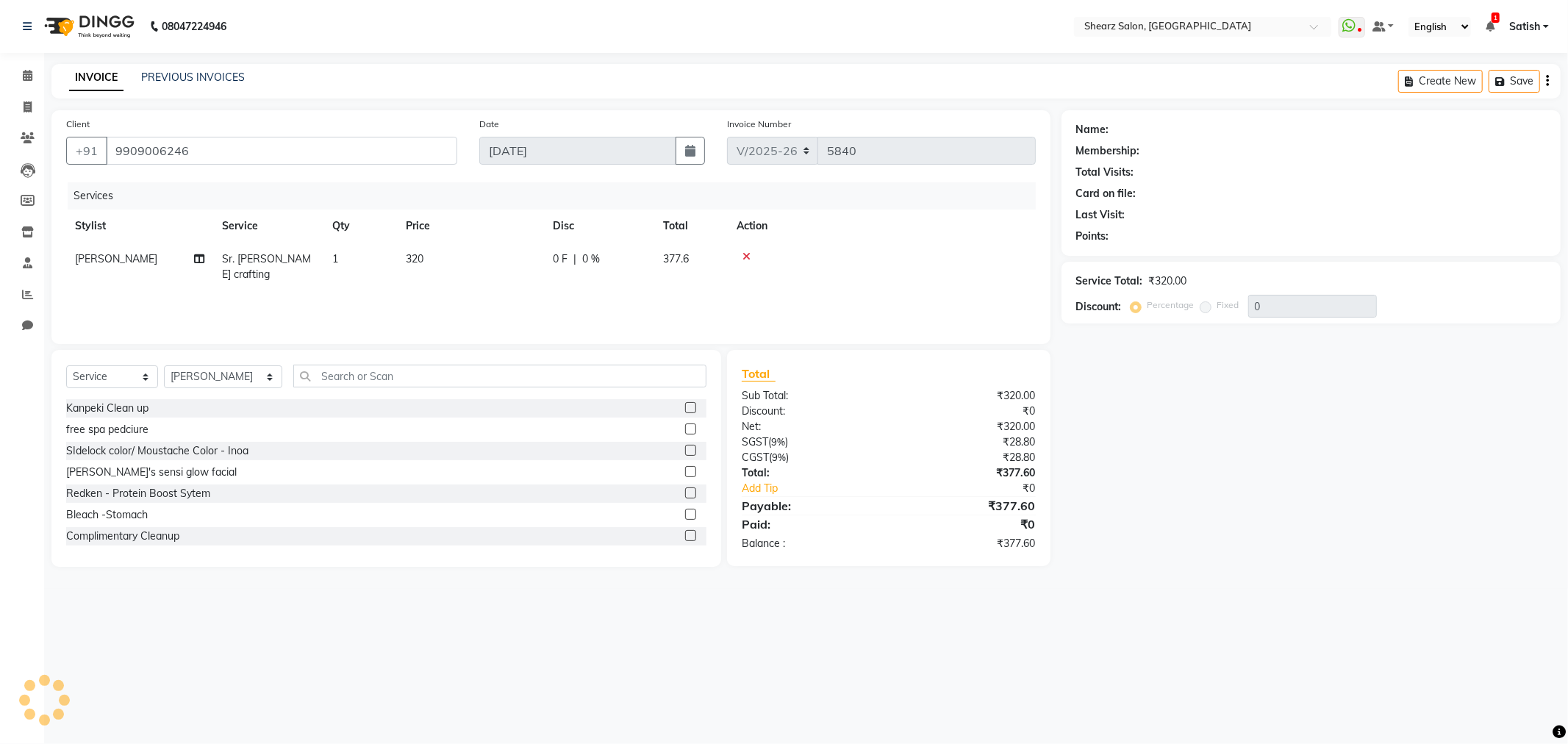
select select "1: Object"
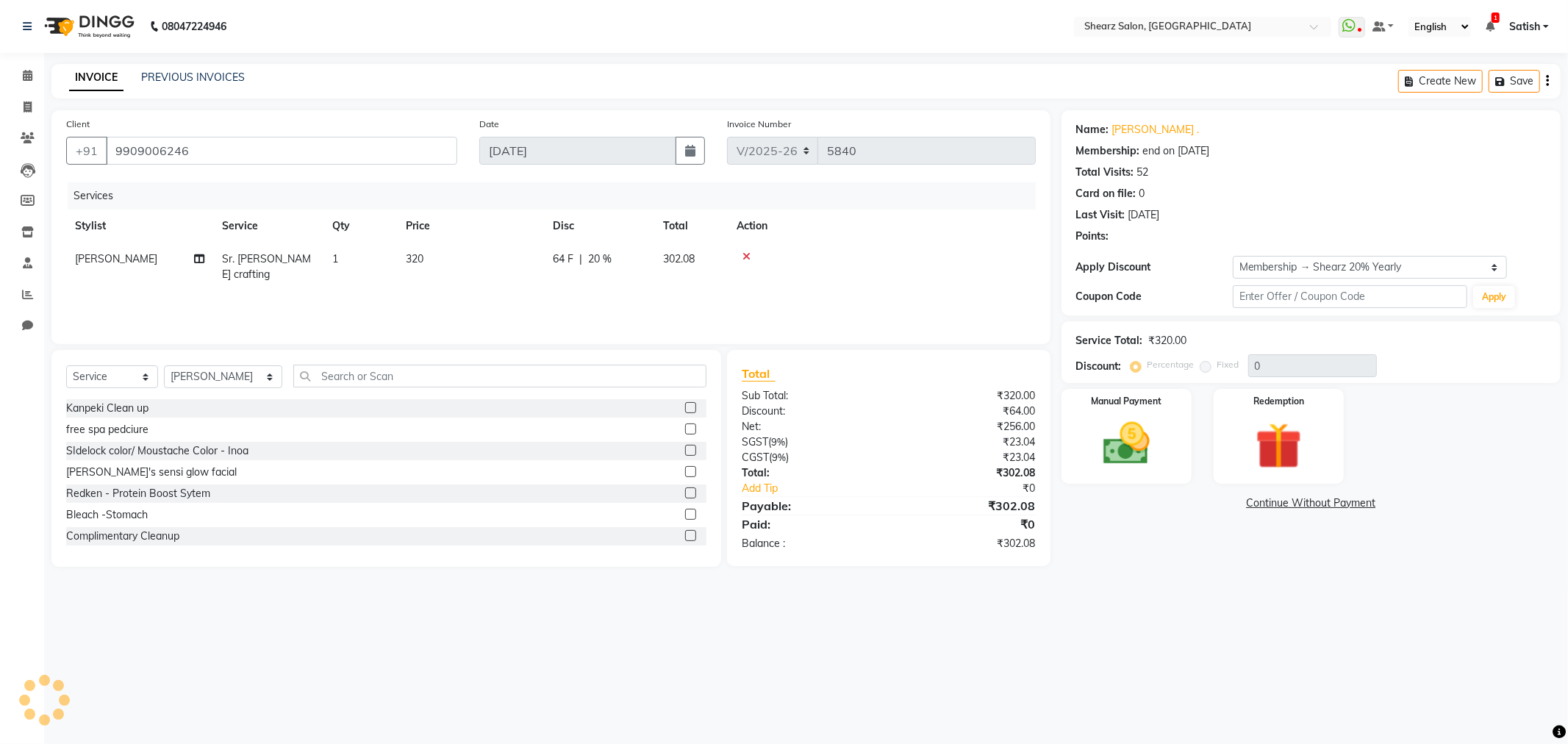
type input "20"
click at [14, 70] on span at bounding box center [27, 76] width 26 height 17
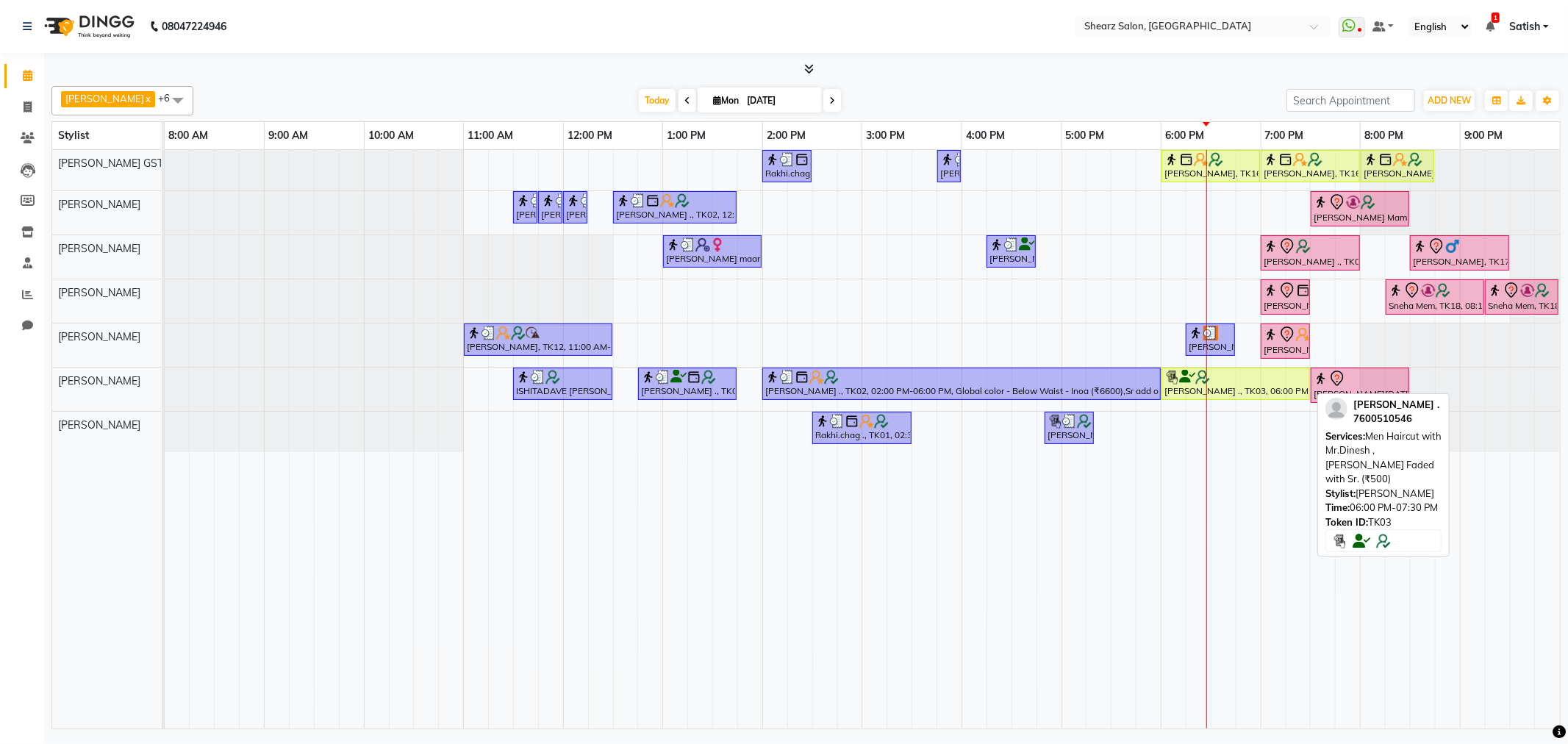
click at [1283, 384] on div "[PERSON_NAME] ., TK03, 06:00 PM-07:30 PM, Men Haircut with Mr.Dinesh ,[PERSON_N…" at bounding box center [1235, 384] width 145 height 28
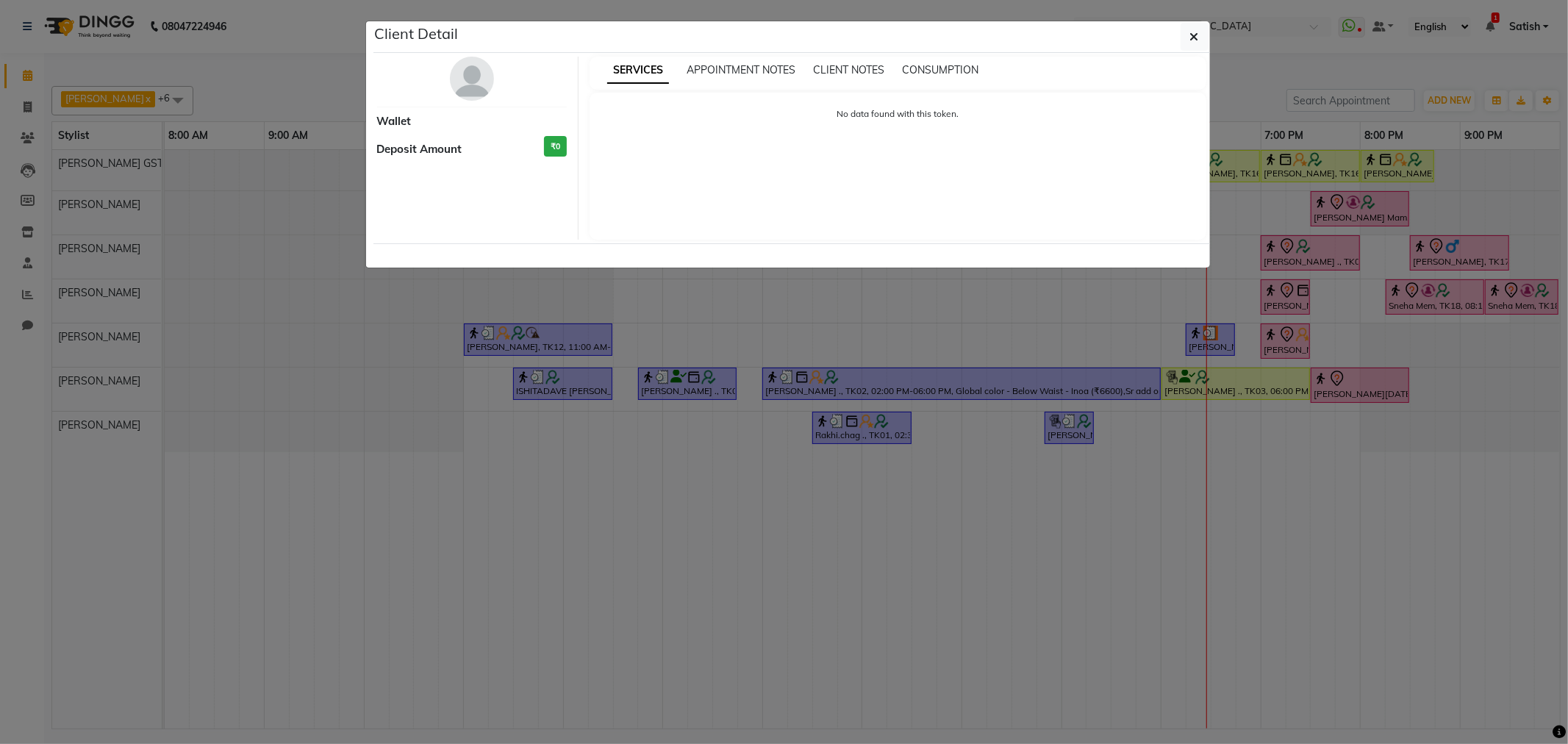
select select "1"
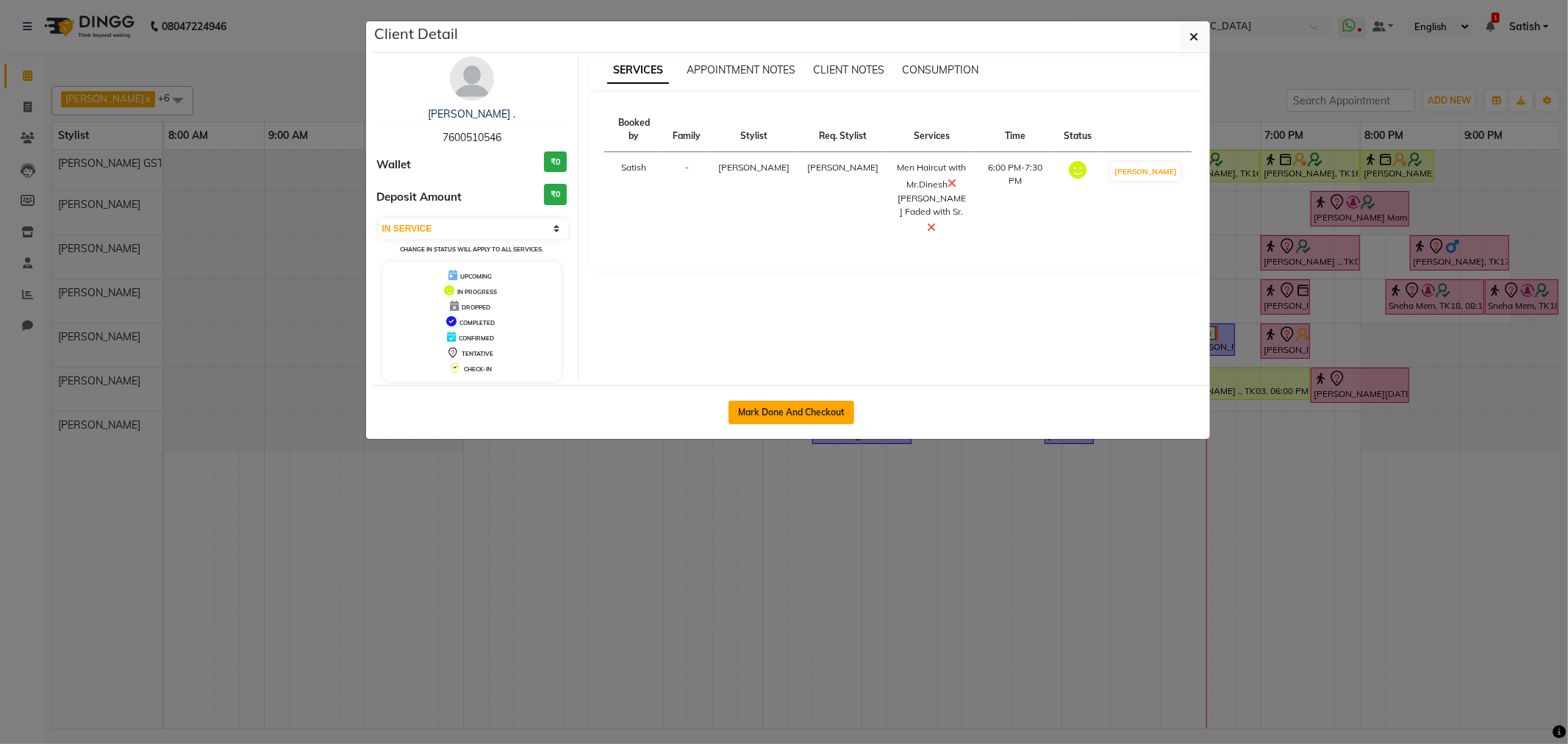
click at [770, 406] on button "Mark Done And Checkout" at bounding box center [791, 412] width 126 height 23
select select "service"
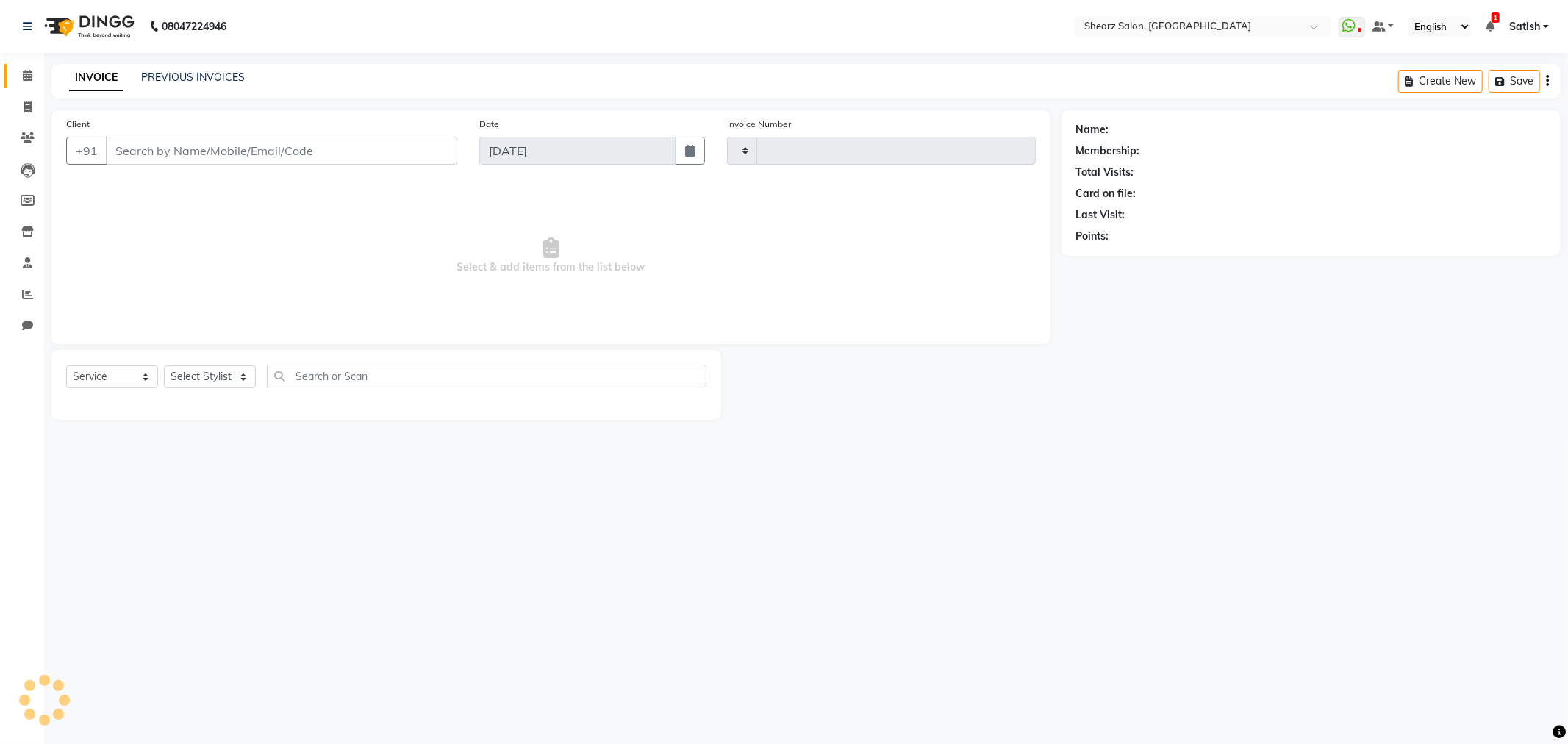
type input "5840"
select select "8157"
type input "7600510546"
select select "77440"
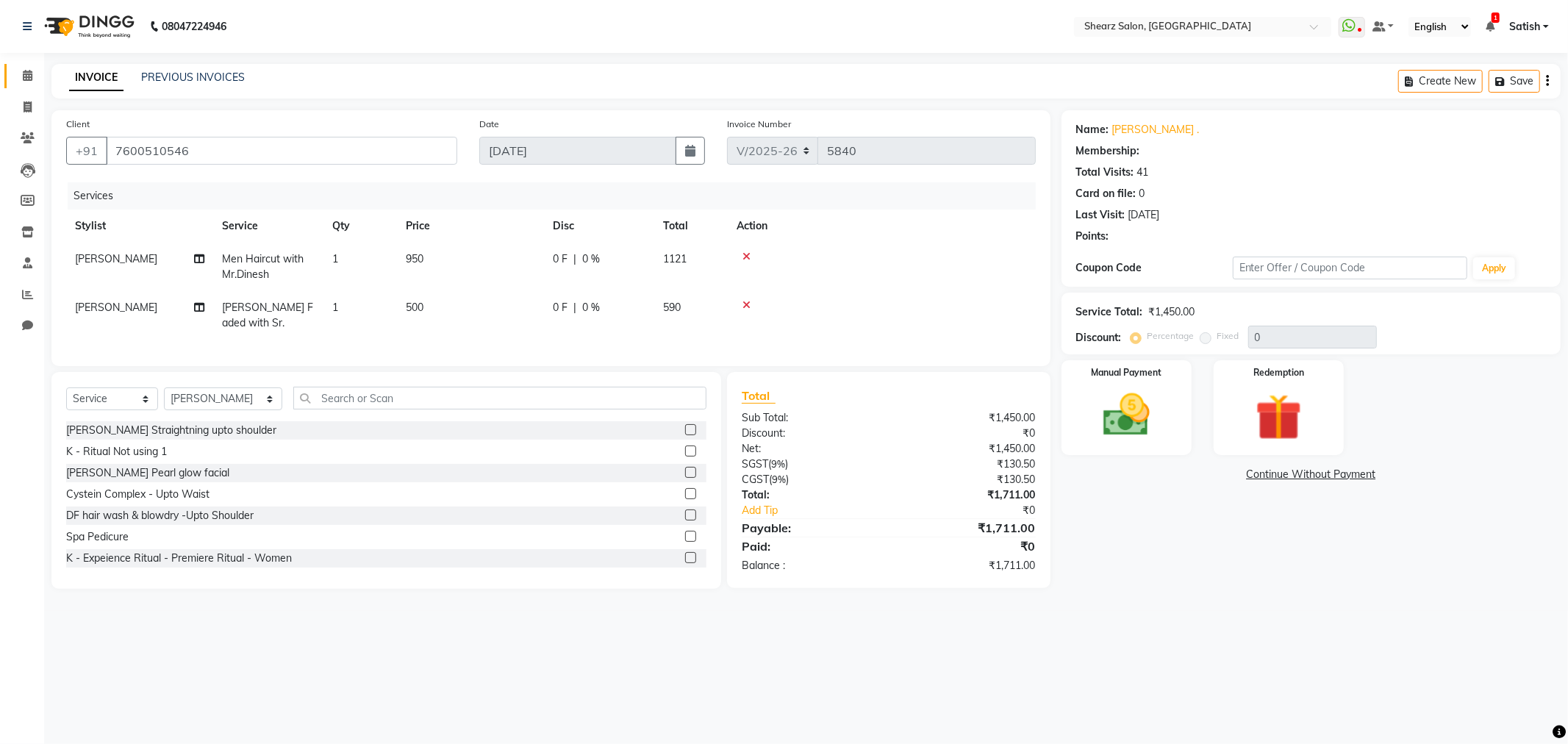
select select "1: Object"
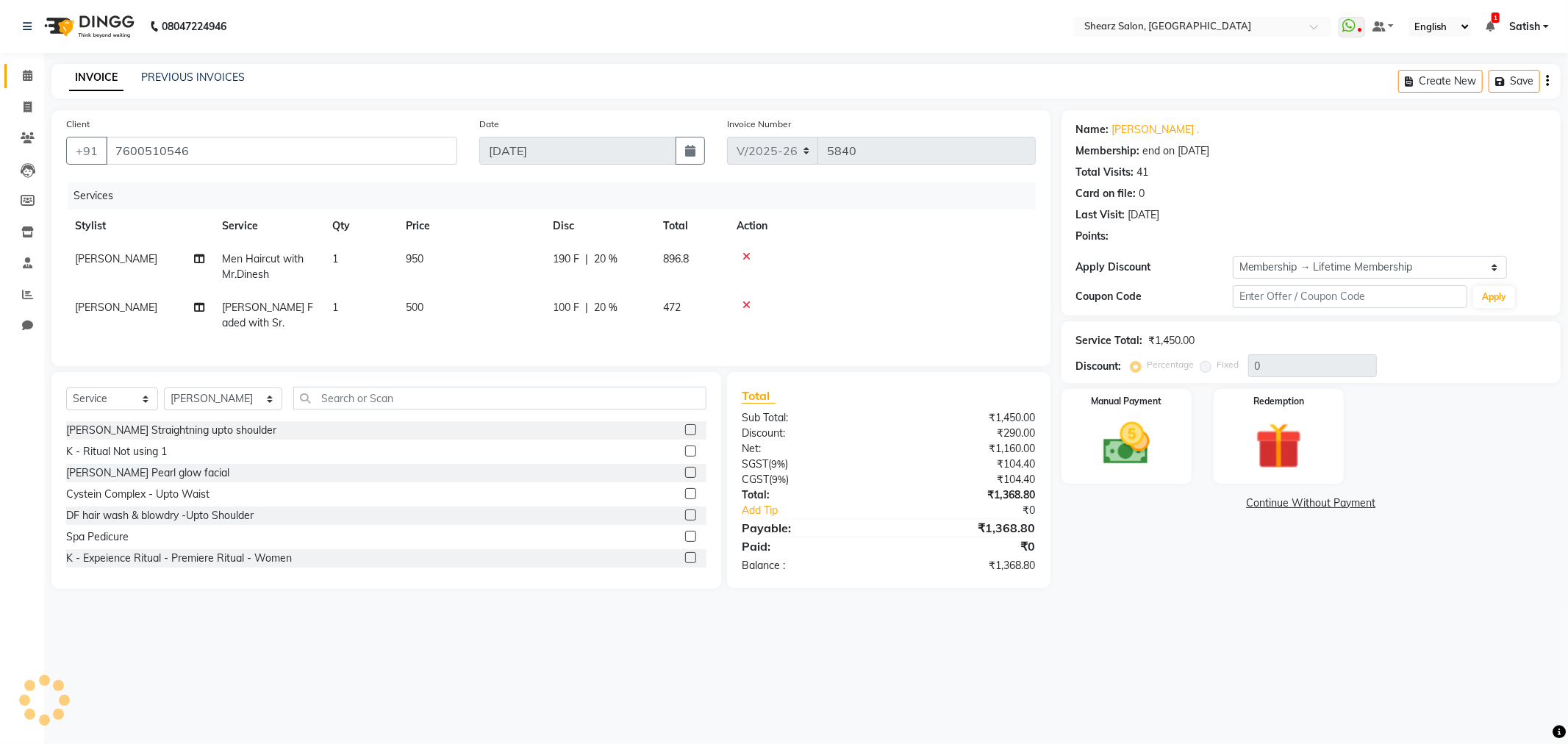
type input "20"
click at [1150, 409] on div "Manual Payment" at bounding box center [1126, 436] width 136 height 98
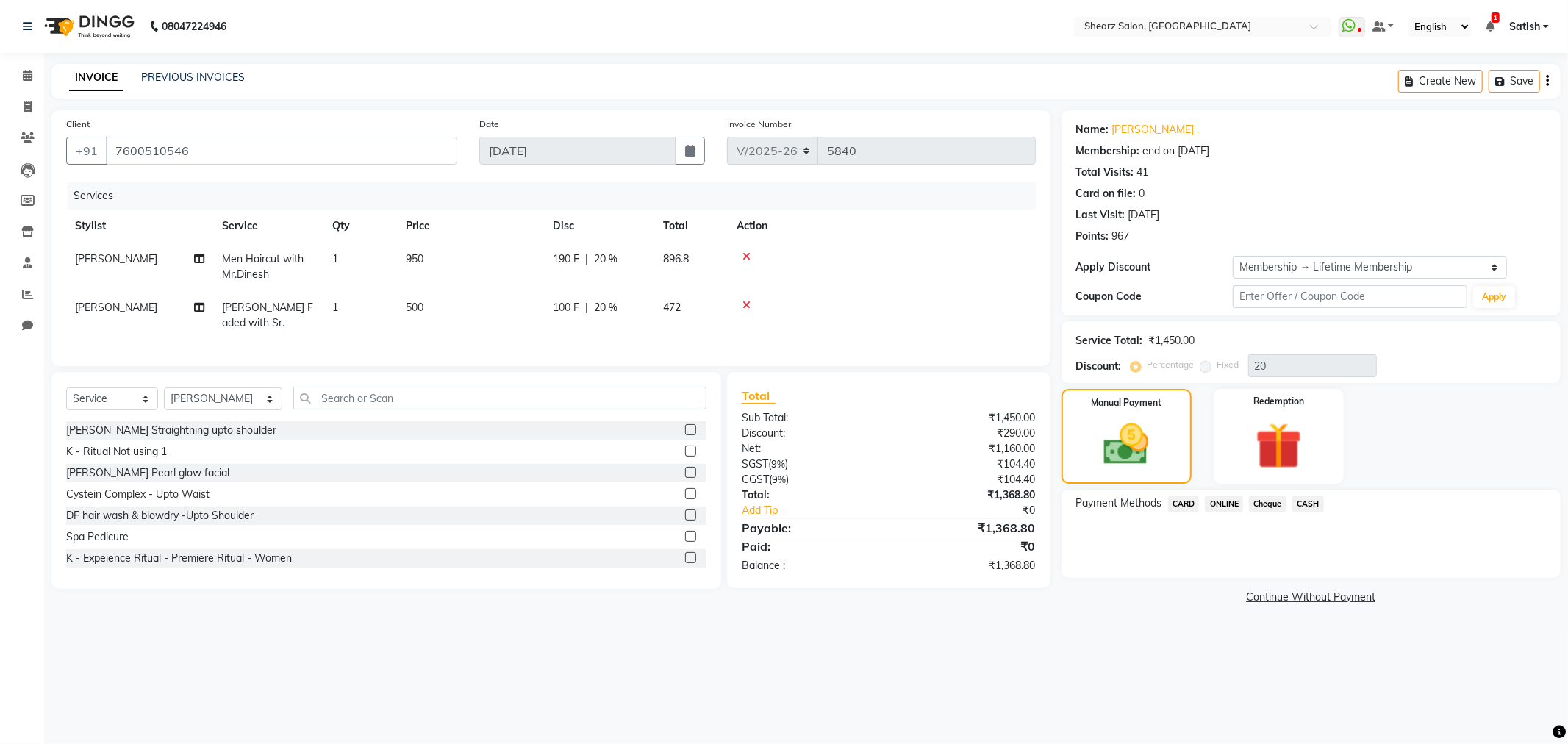
click at [1220, 496] on span "ONLINE" at bounding box center [1224, 504] width 38 height 17
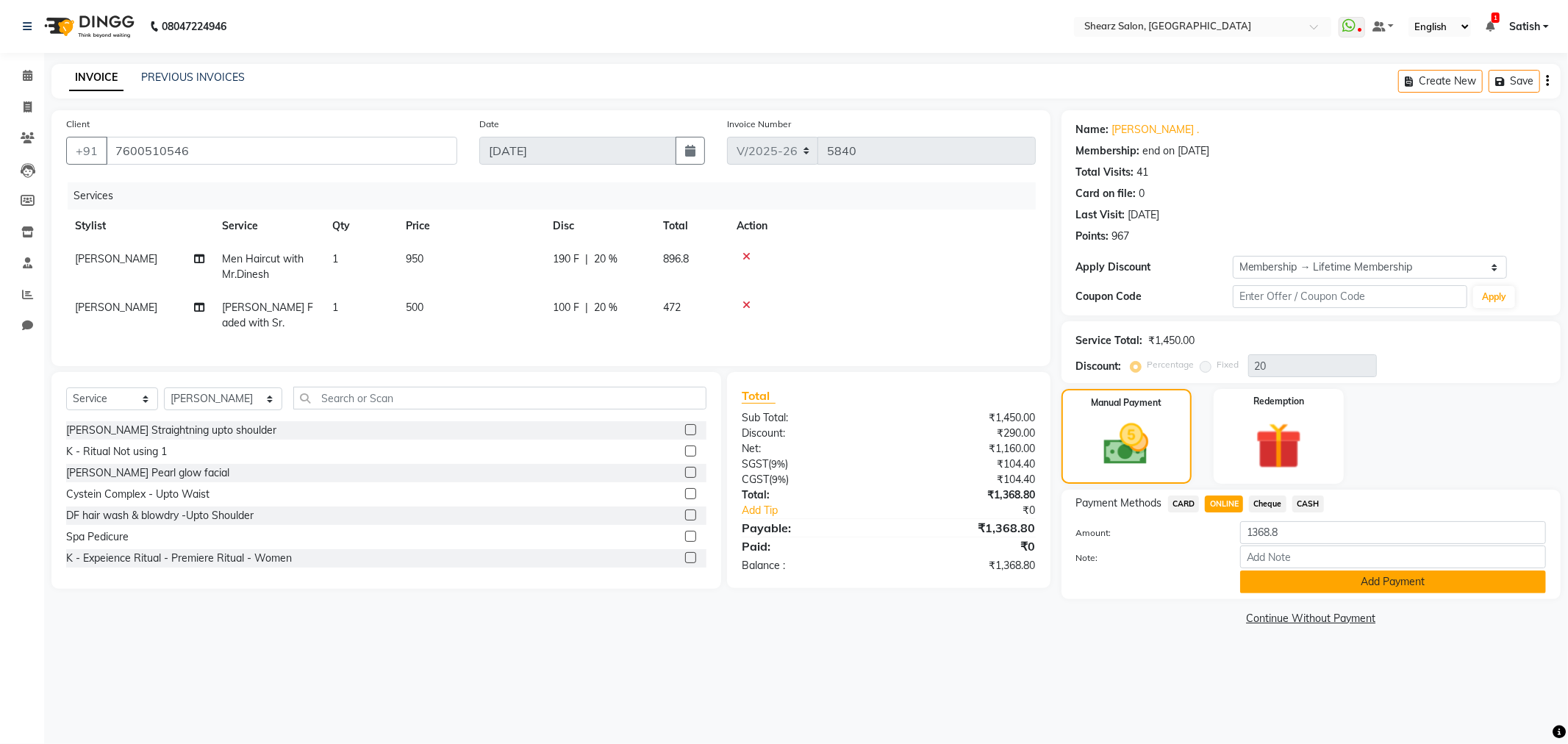
click at [1306, 587] on button "Add Payment" at bounding box center [1393, 583] width 306 height 23
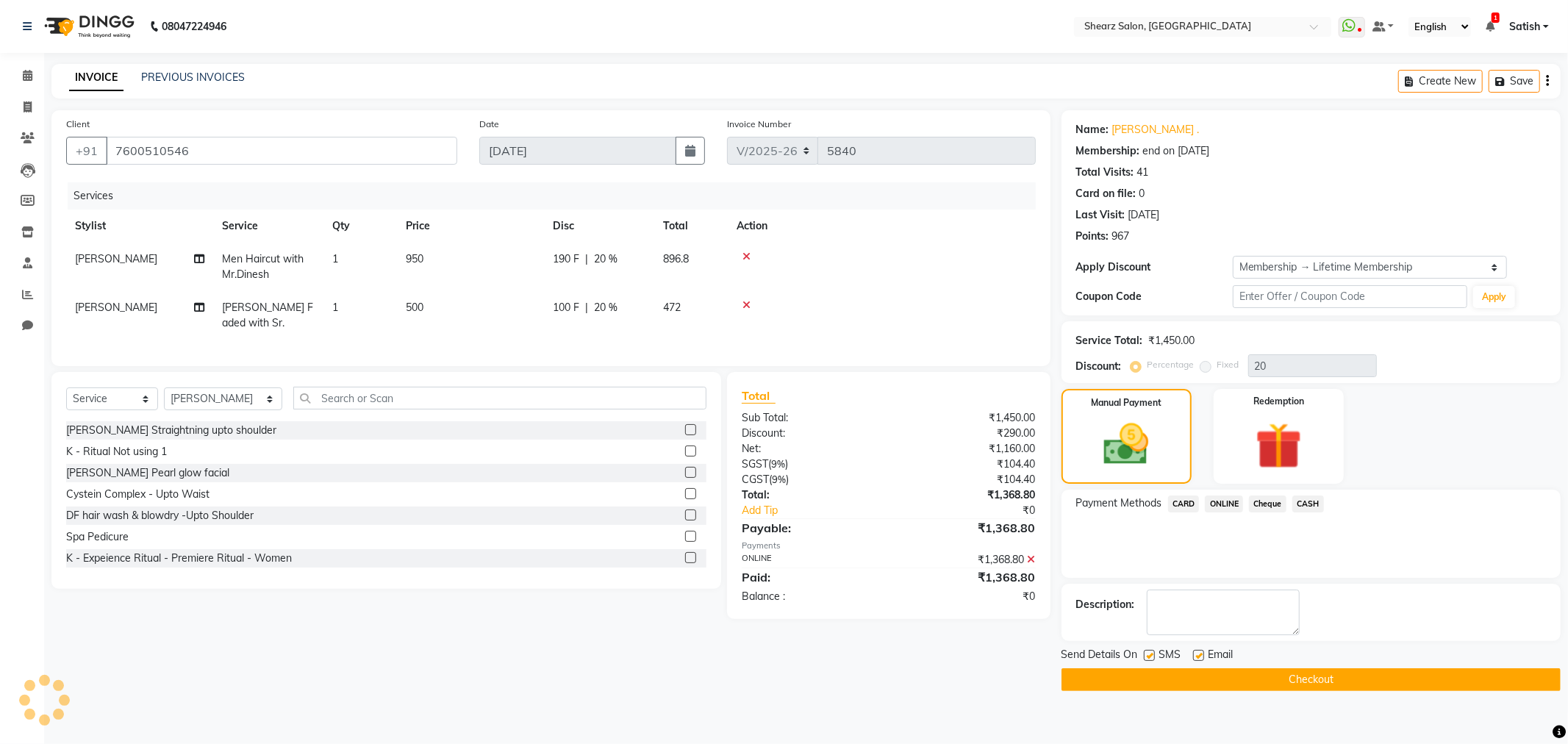
click at [1315, 684] on button "Checkout" at bounding box center [1311, 680] width 499 height 23
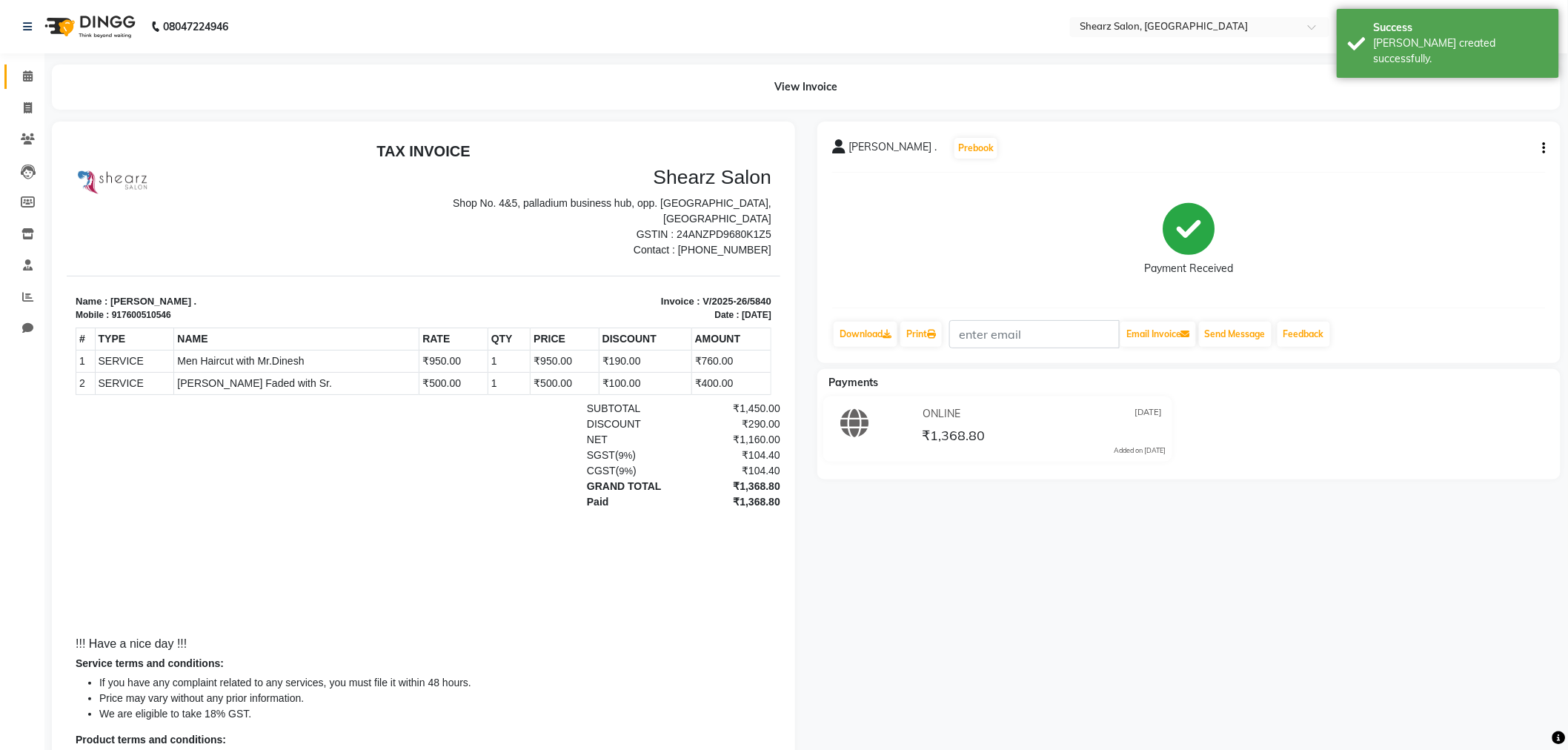
click at [28, 65] on link "Calendar" at bounding box center [22, 76] width 36 height 24
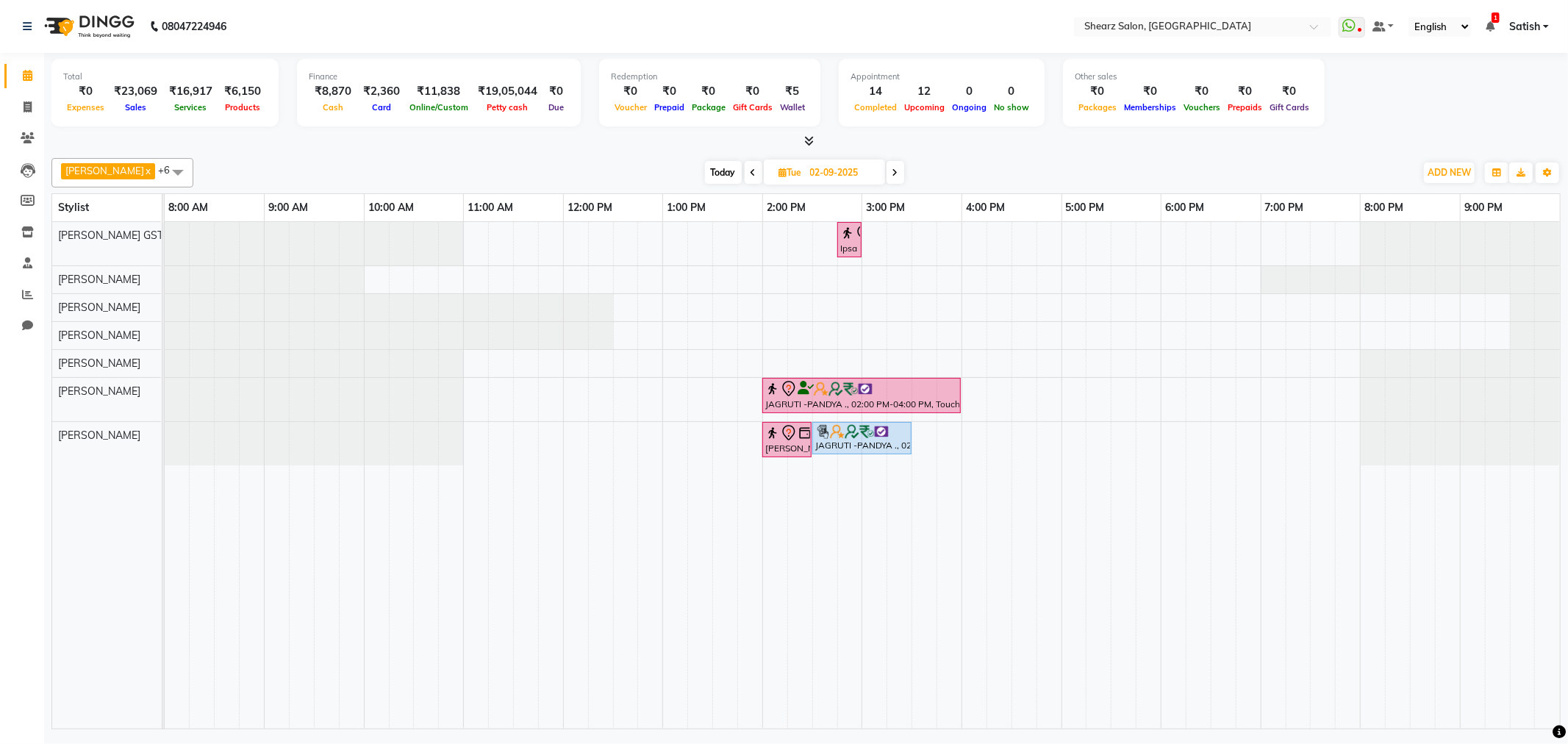
click at [736, 165] on div "[DATE] [DATE]" at bounding box center [805, 172] width 202 height 22
click at [706, 163] on span "Today" at bounding box center [723, 173] width 37 height 23
type input "[DATE]"
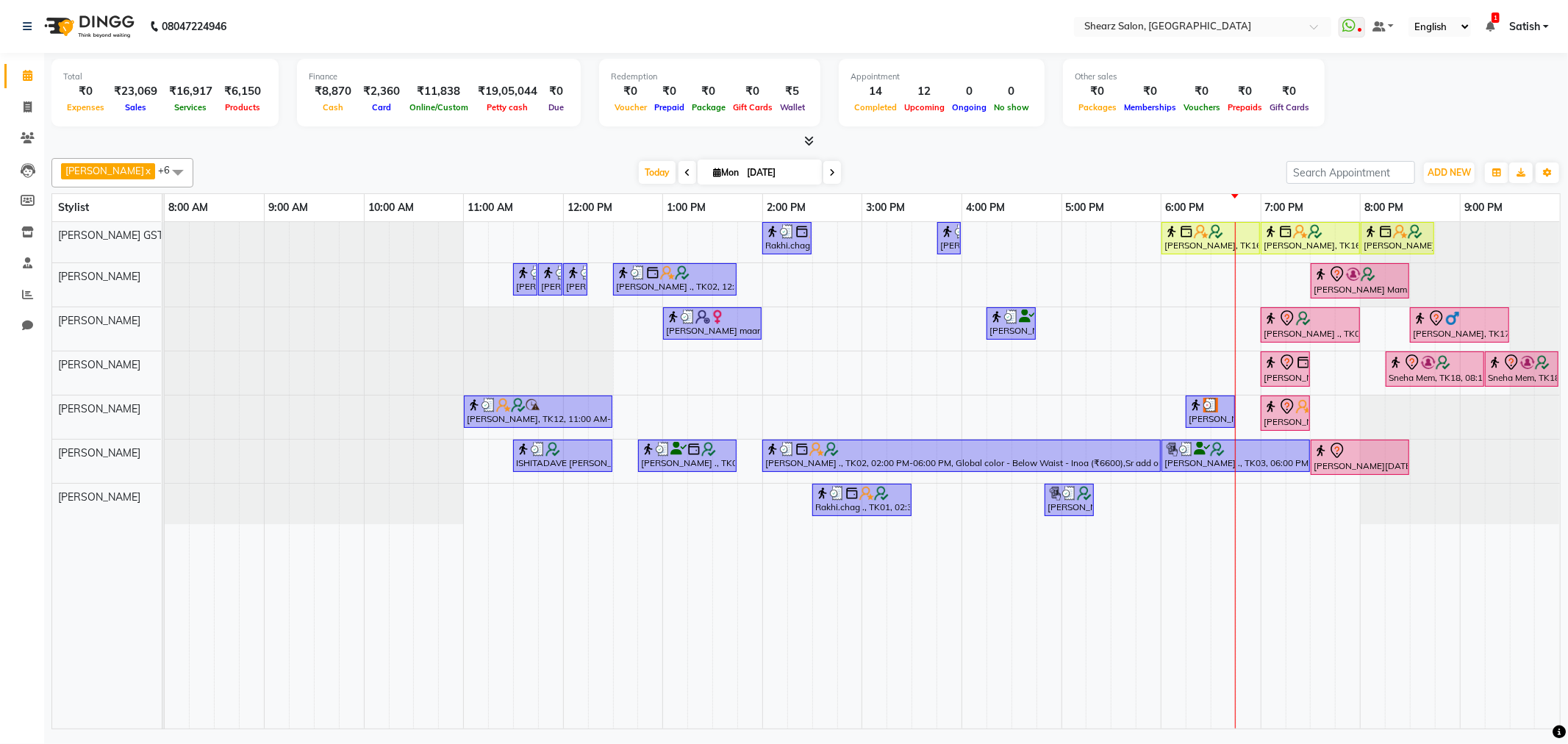
click at [1153, 277] on div "Rakhi.chag ., TK01, 02:00 PM-02:30 PM, Eyebrow threading with senior [PERSON_NA…" at bounding box center [862, 475] width 1396 height 507
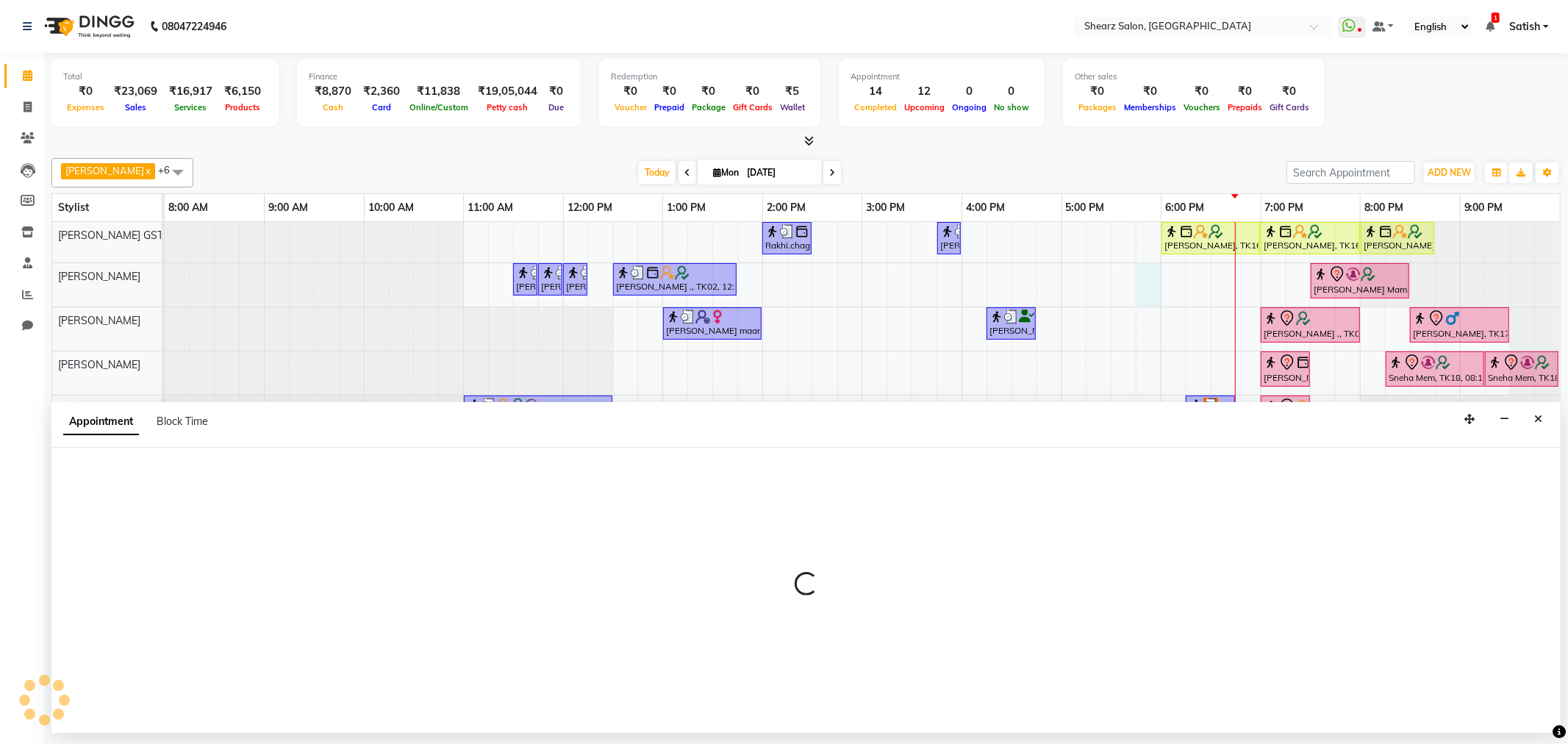
select select "77479"
select select "1065"
select select "tentative"
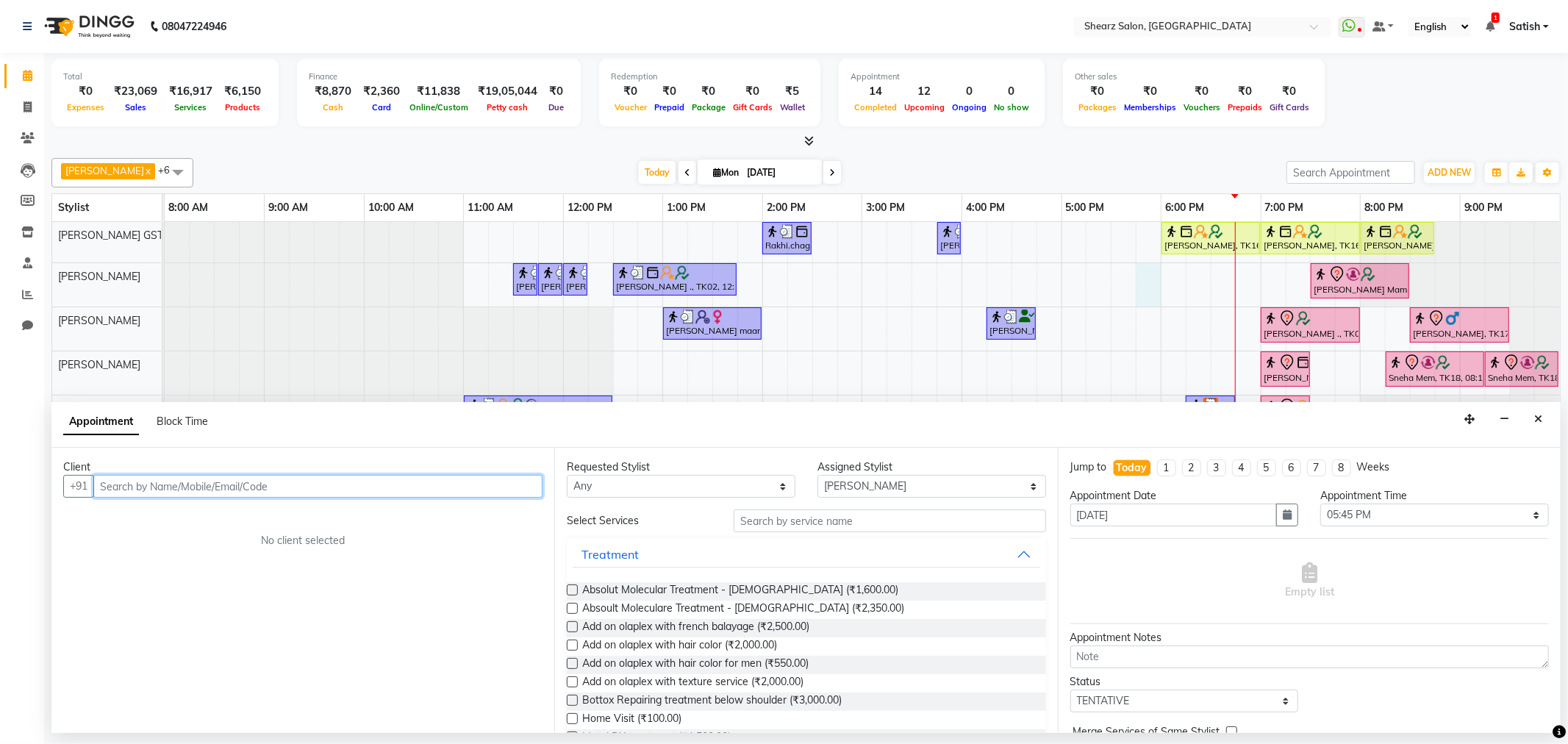
drag, startPoint x: 268, startPoint y: 479, endPoint x: 335, endPoint y: 474, distance: 67.2
click at [312, 480] on input "text" at bounding box center [318, 487] width 450 height 23
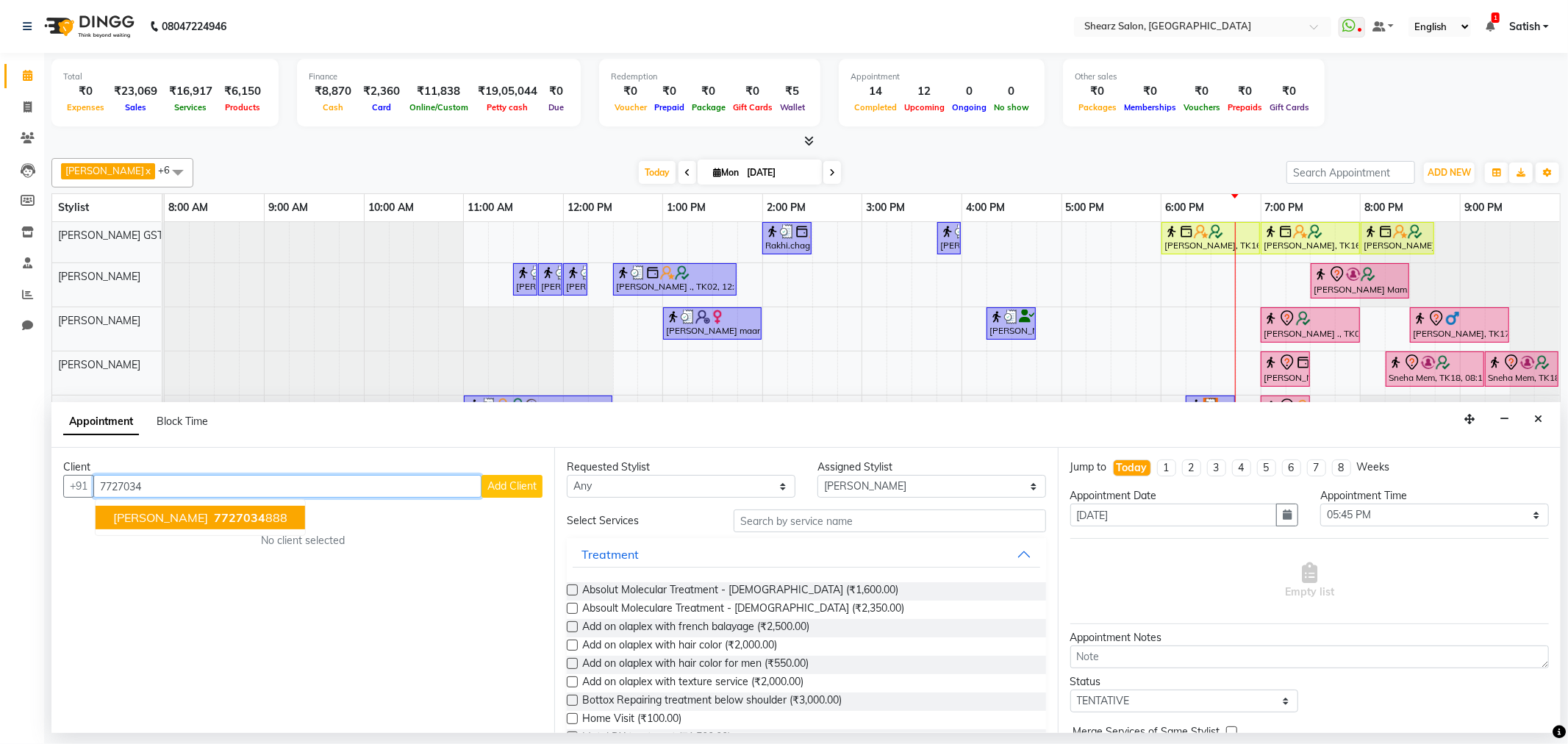
click at [214, 512] on span "7727034" at bounding box center [240, 517] width 52 height 14
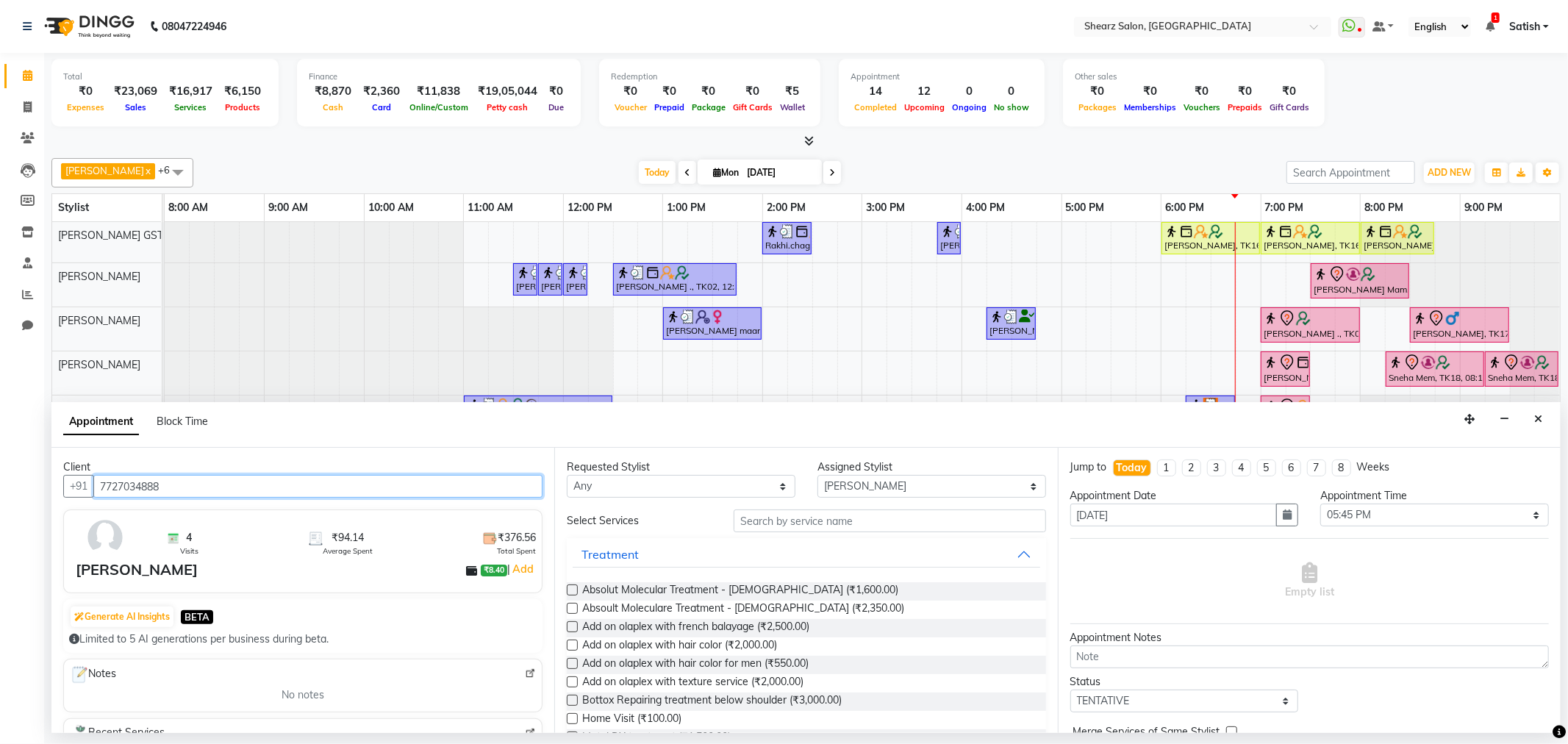
type input "7727034888"
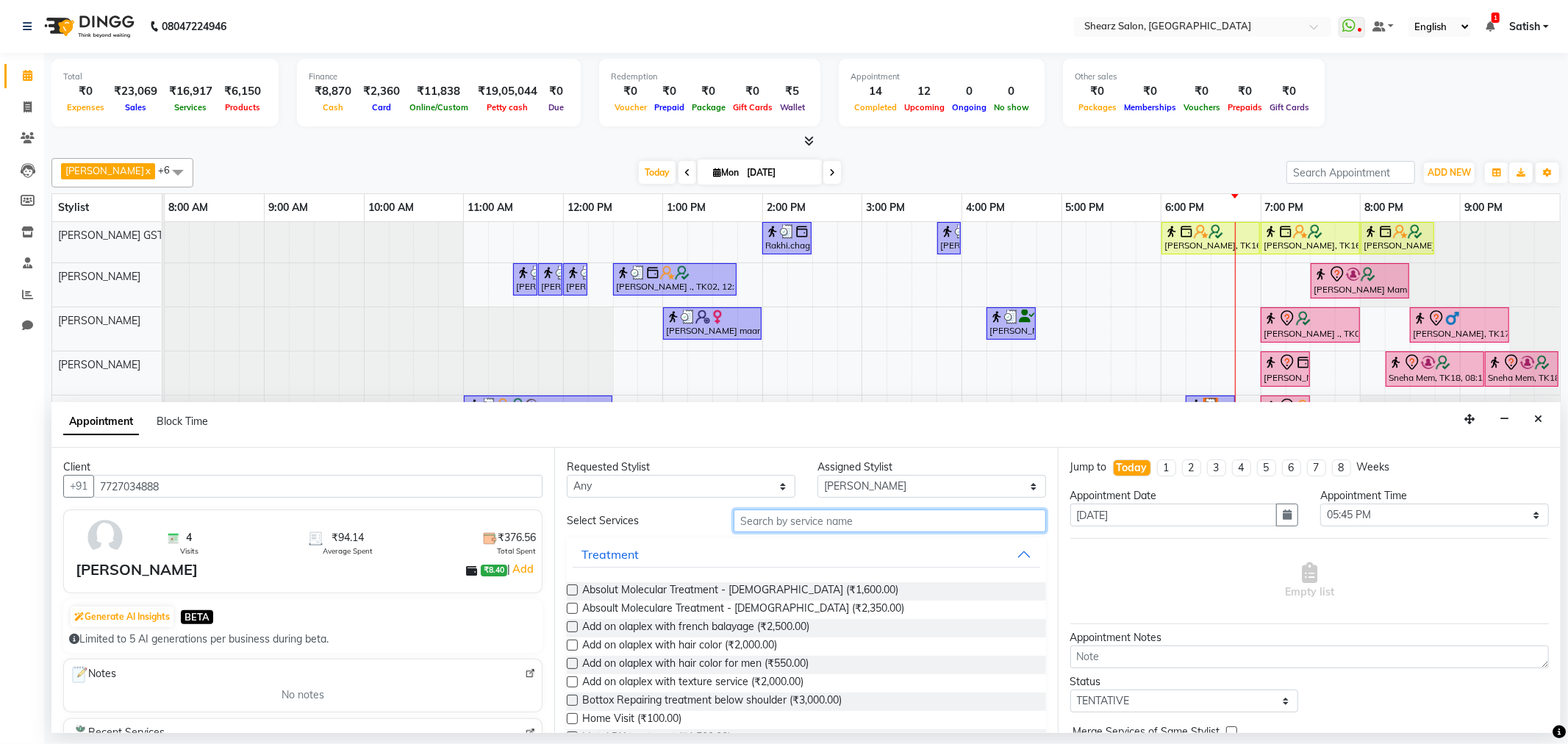
click at [817, 515] on input "text" at bounding box center [890, 521] width 312 height 23
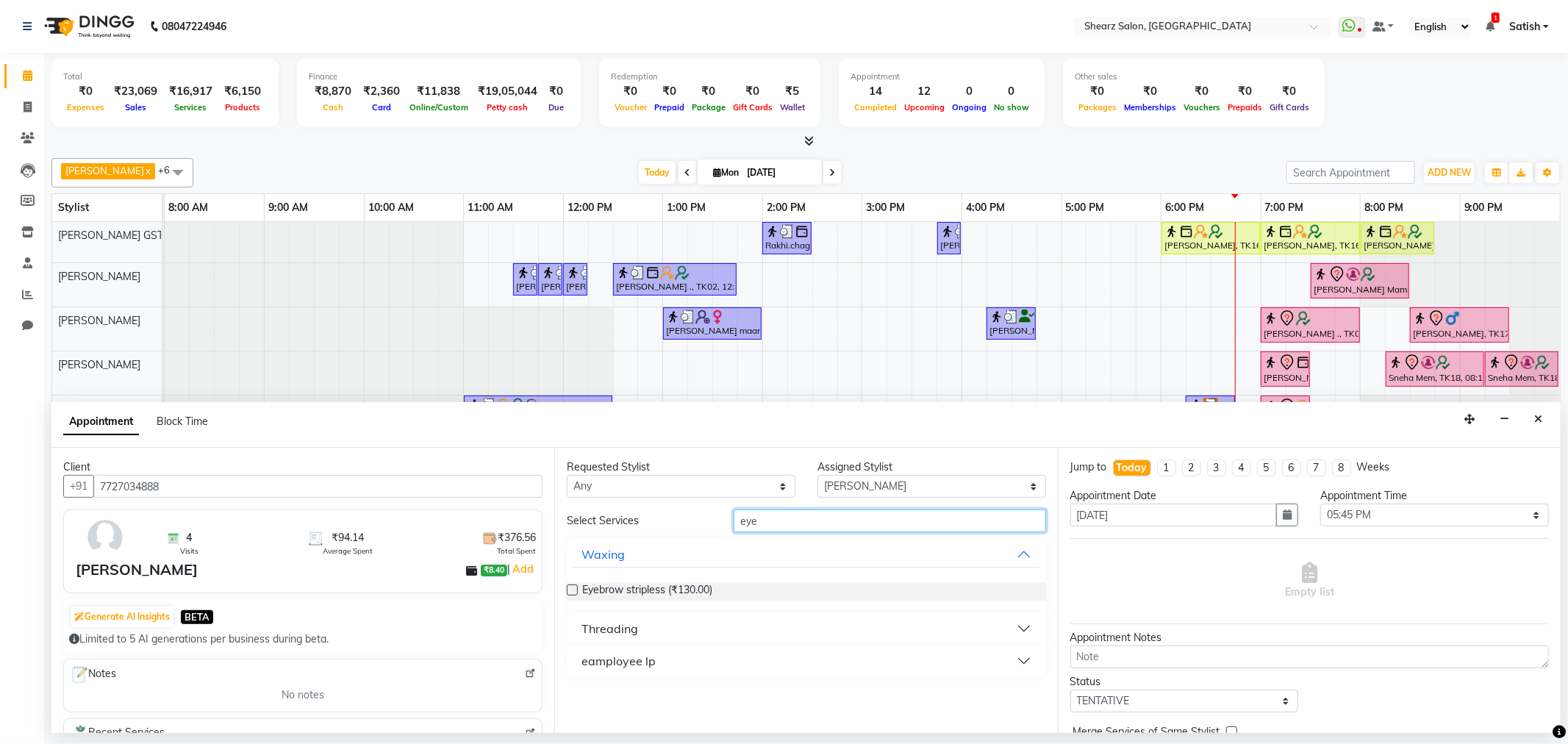
type input "eye"
click at [608, 629] on div "Threading" at bounding box center [609, 629] width 56 height 18
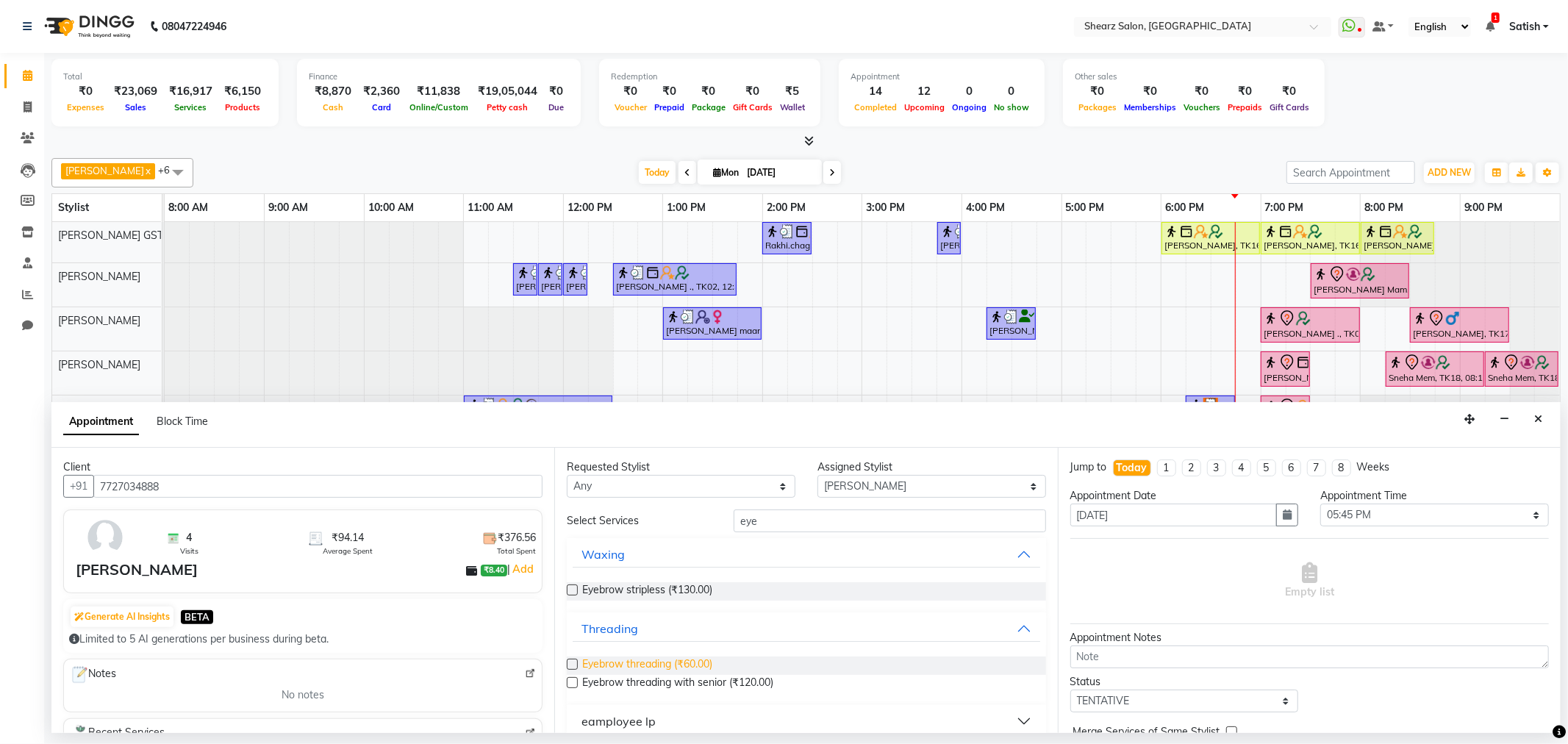
drag, startPoint x: 664, startPoint y: 667, endPoint x: 1184, endPoint y: 645, distance: 520.5
click at [664, 667] on span "Eyebrow threading (₹60.00)" at bounding box center [648, 665] width 130 height 19
checkbox input "false"
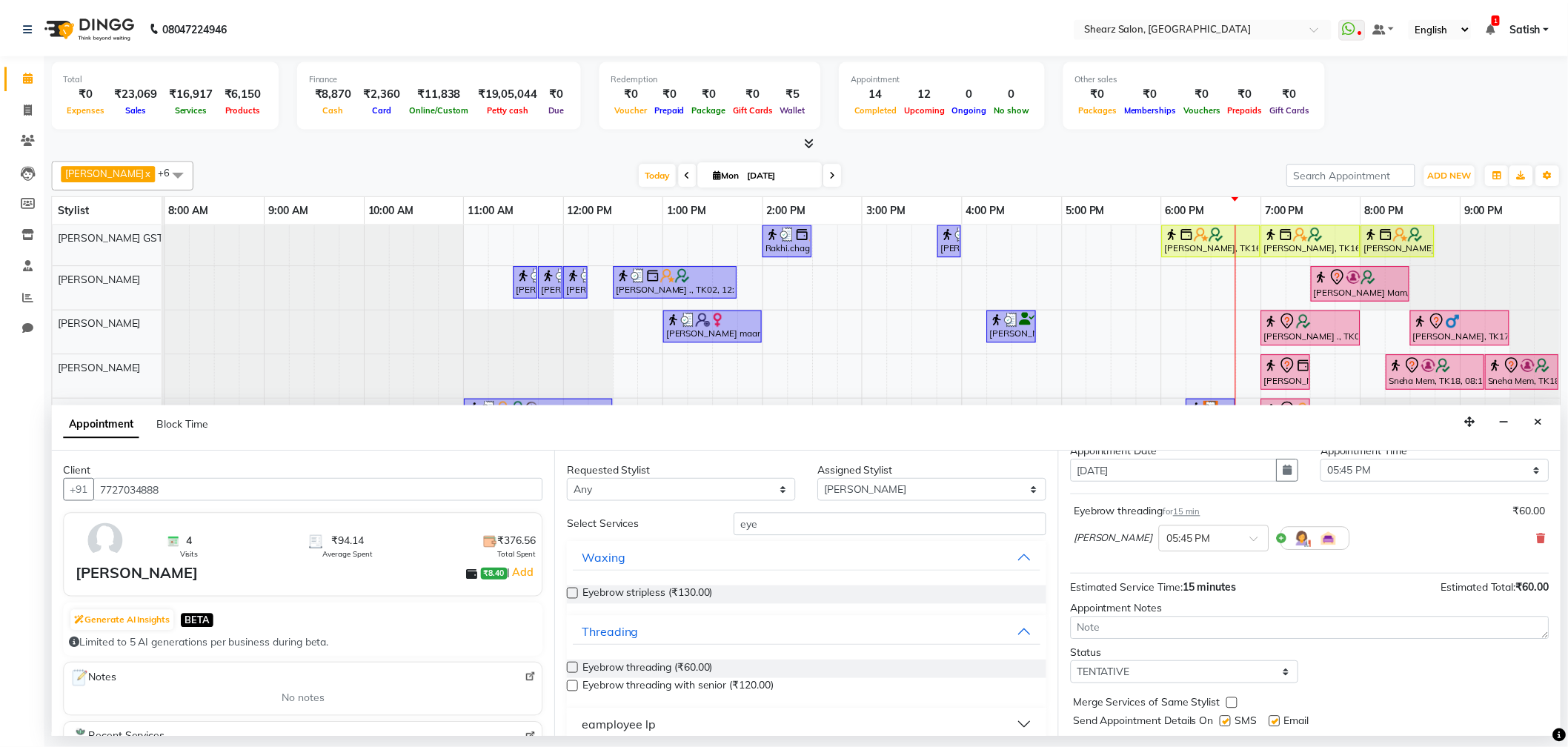
scroll to position [89, 0]
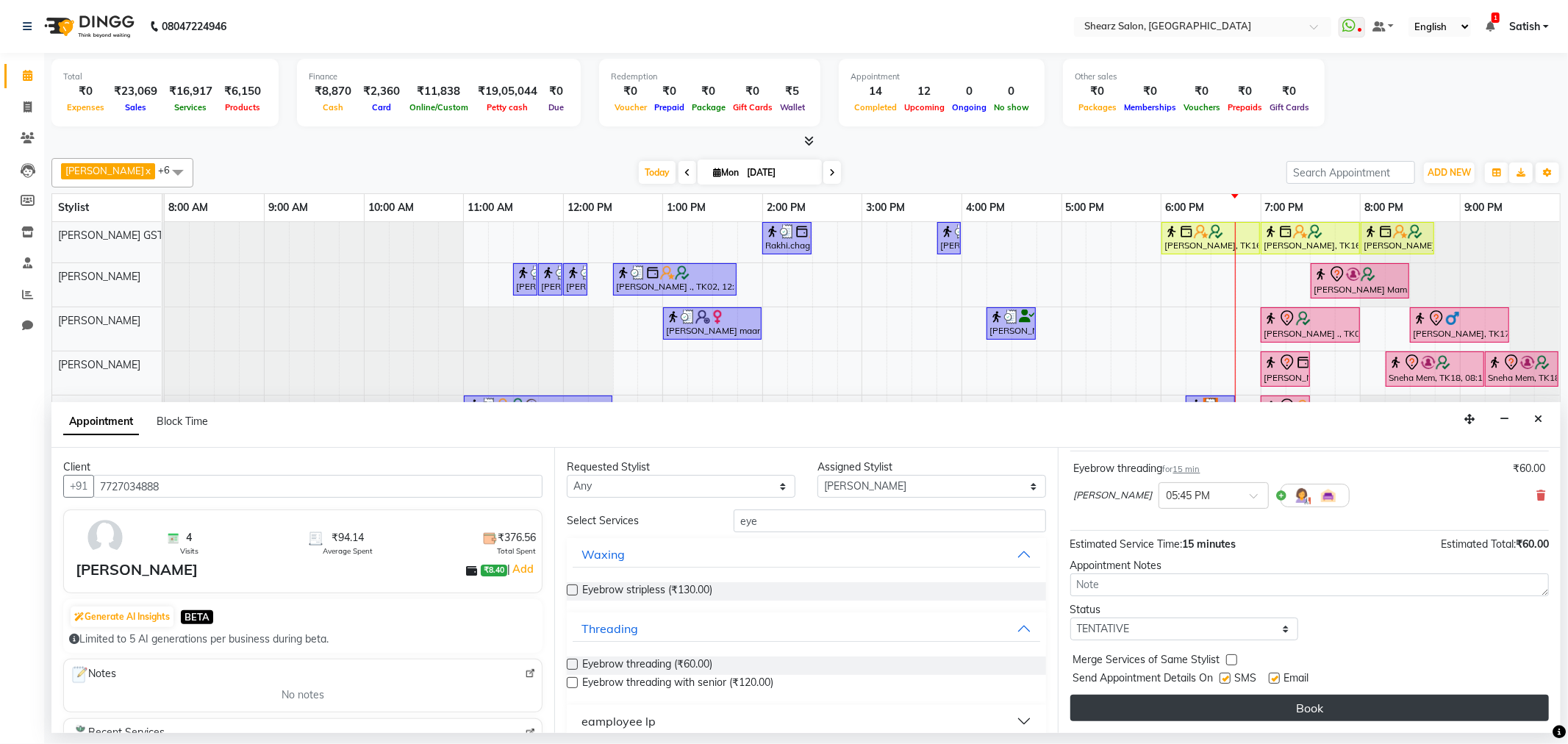
click at [1217, 706] on button "Book" at bounding box center [1309, 708] width 479 height 27
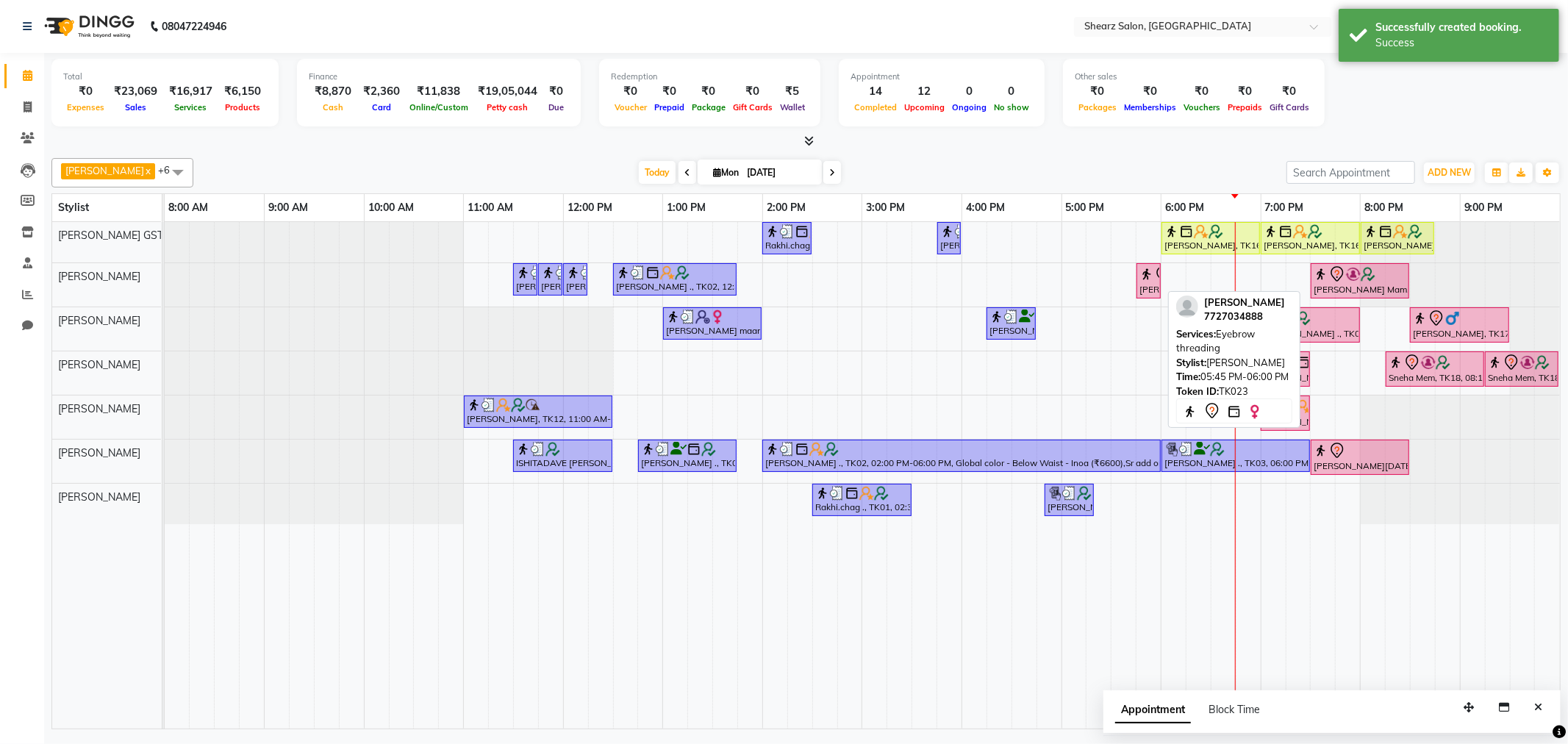
click at [1153, 277] on img at bounding box center [1147, 274] width 14 height 14
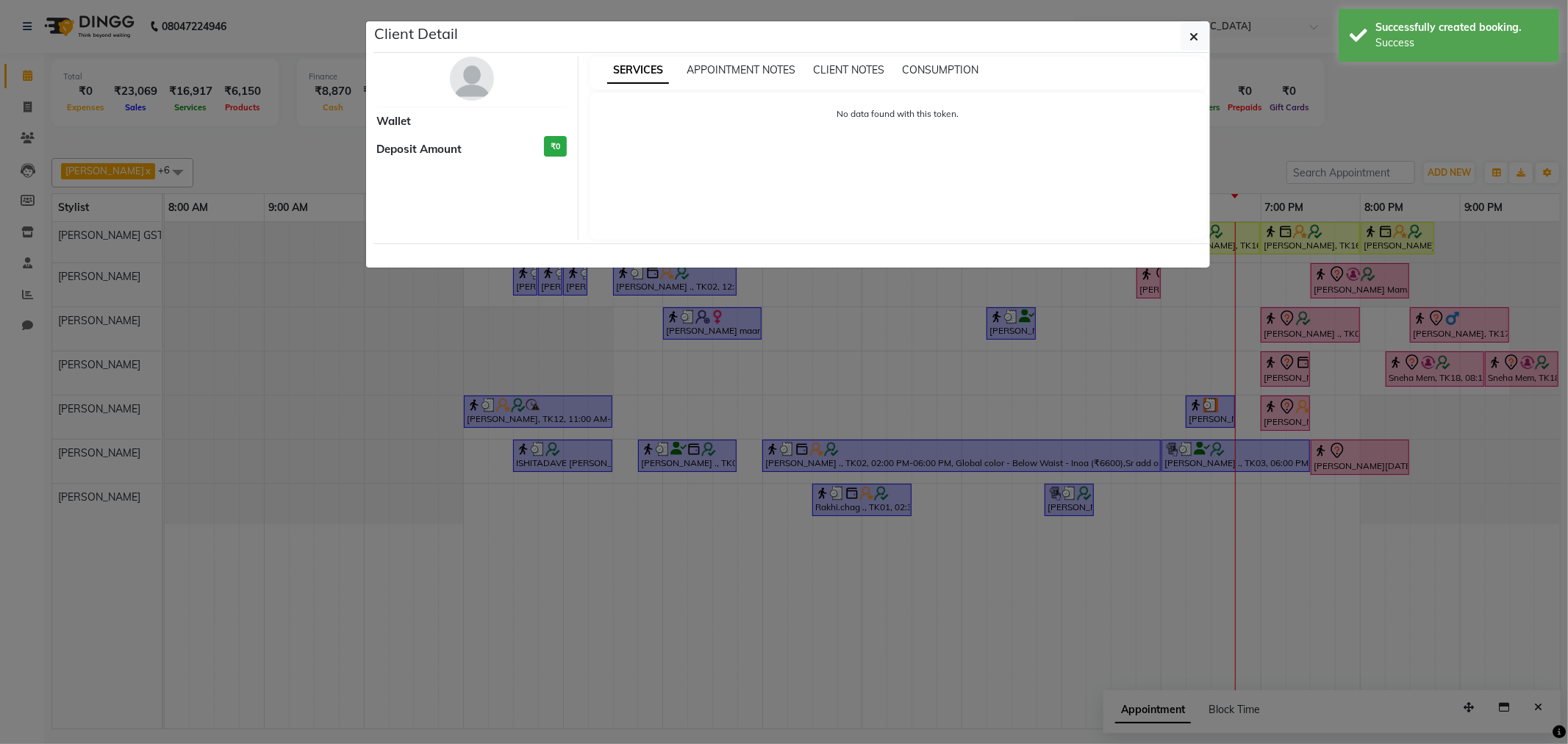
select select "7"
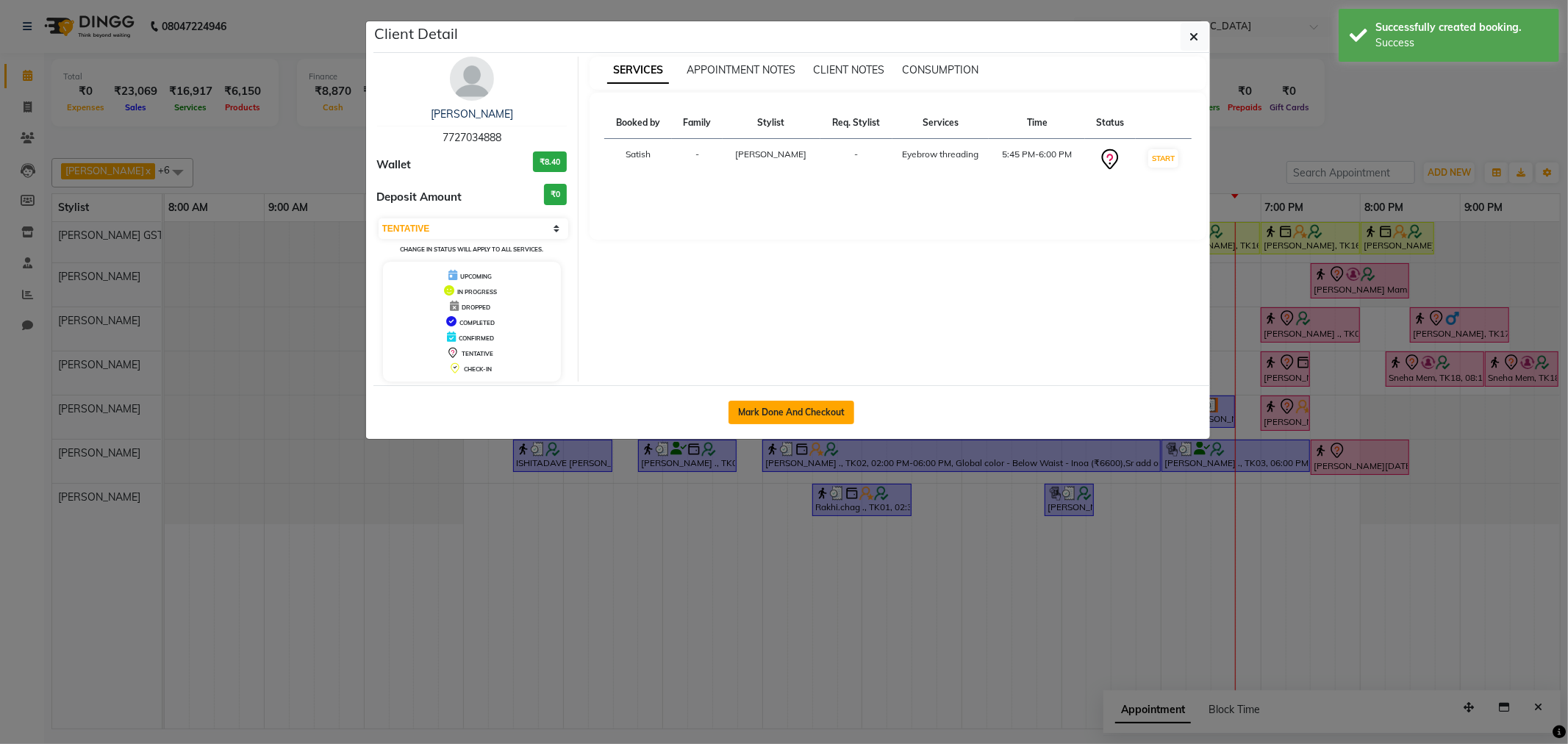
click at [789, 409] on button "Mark Done And Checkout" at bounding box center [791, 412] width 126 height 23
select select "service"
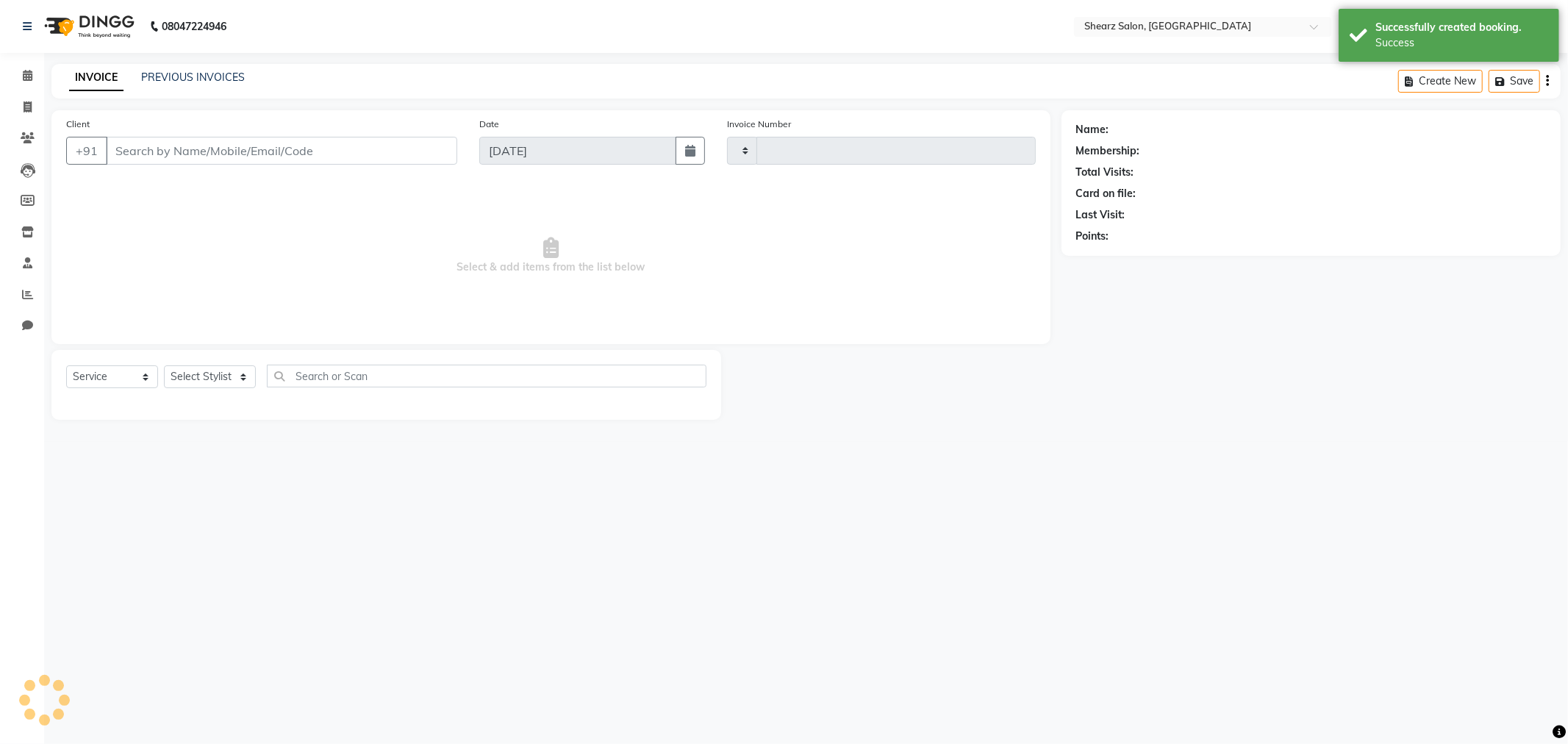
type input "5841"
select select "8157"
type input "7727034888"
select select "77479"
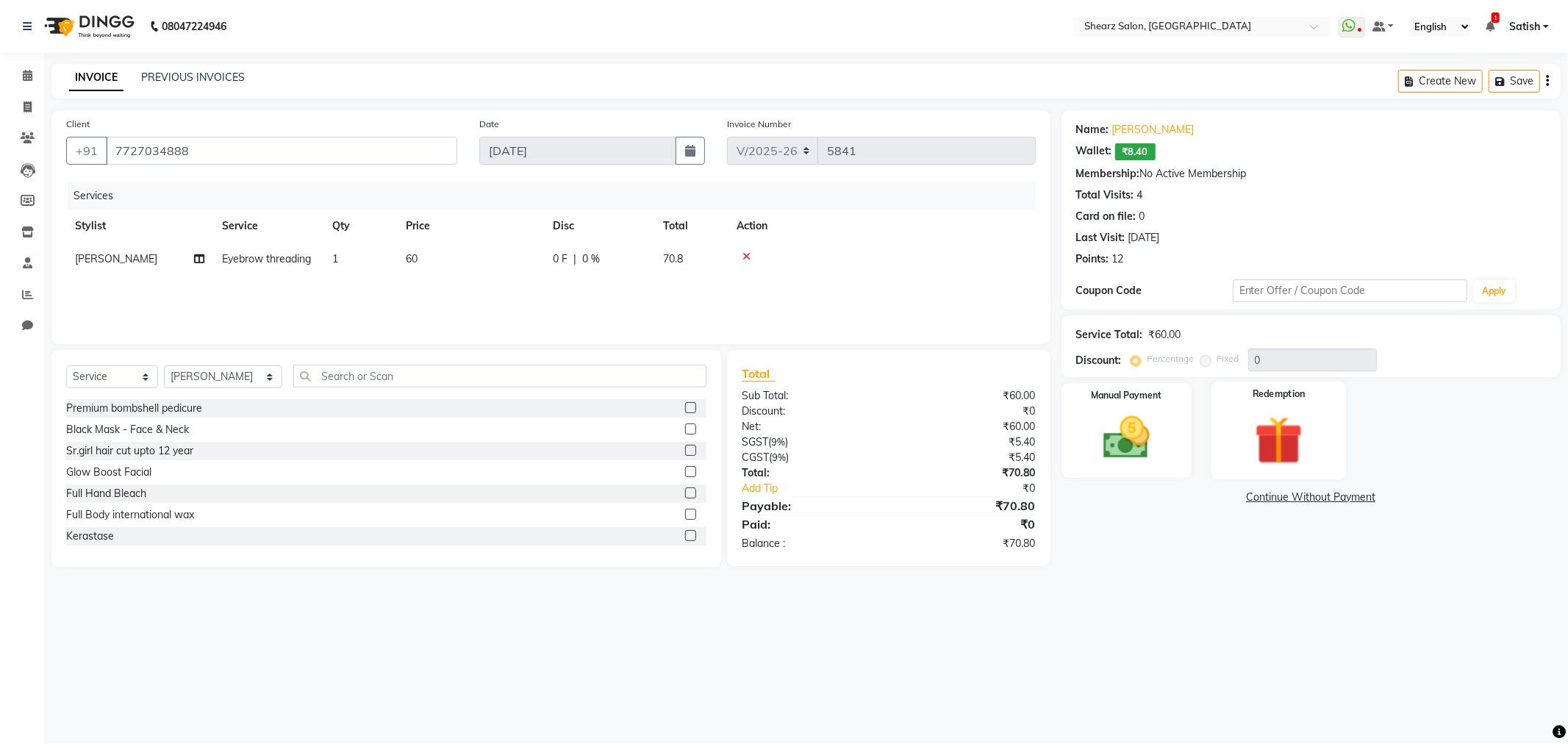
drag, startPoint x: 1275, startPoint y: 442, endPoint x: 1259, endPoint y: 458, distance: 22.6
click at [1272, 443] on img at bounding box center [1279, 441] width 78 height 61
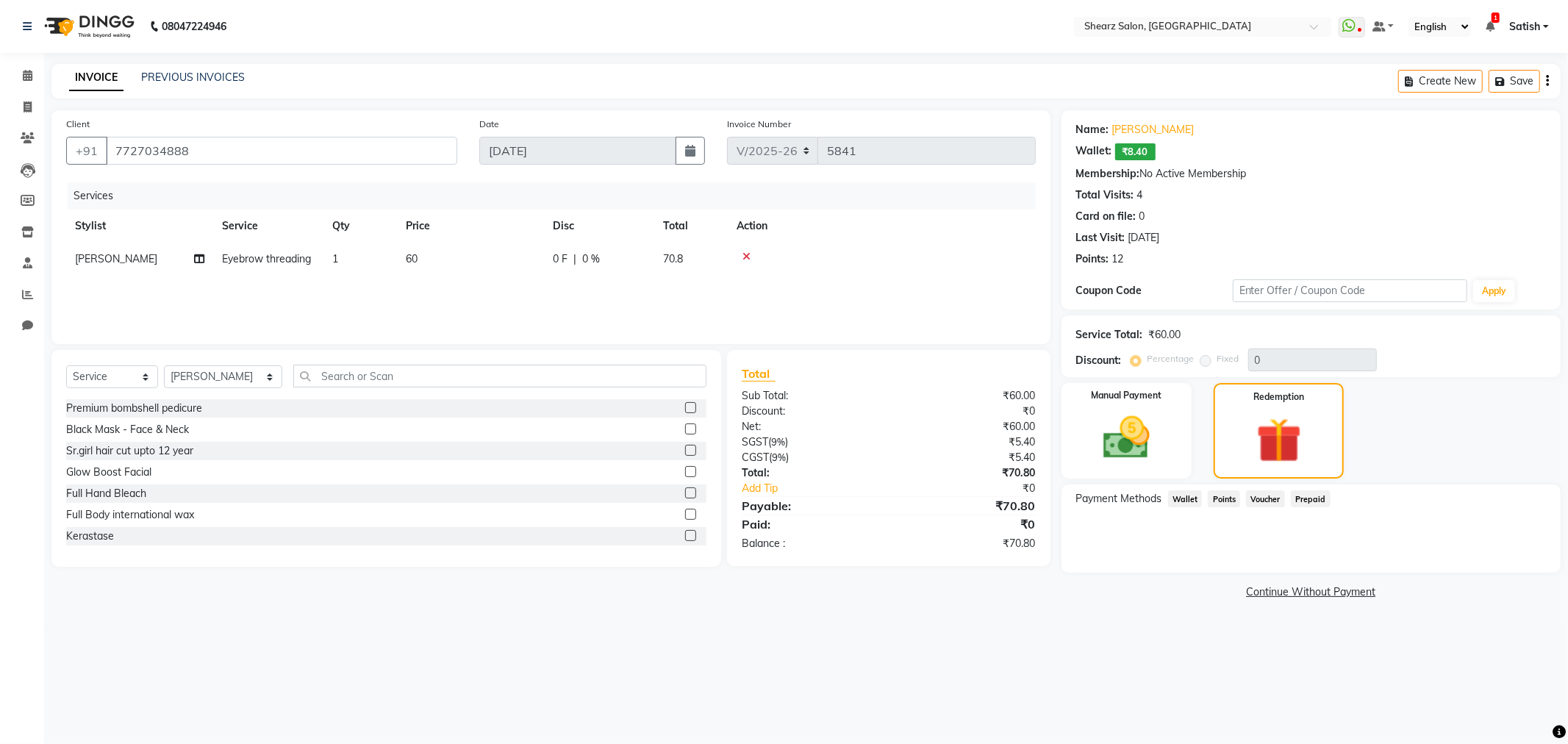
drag, startPoint x: 1187, startPoint y: 491, endPoint x: 1238, endPoint y: 511, distance: 54.8
click at [1187, 492] on span "Wallet" at bounding box center [1185, 499] width 35 height 17
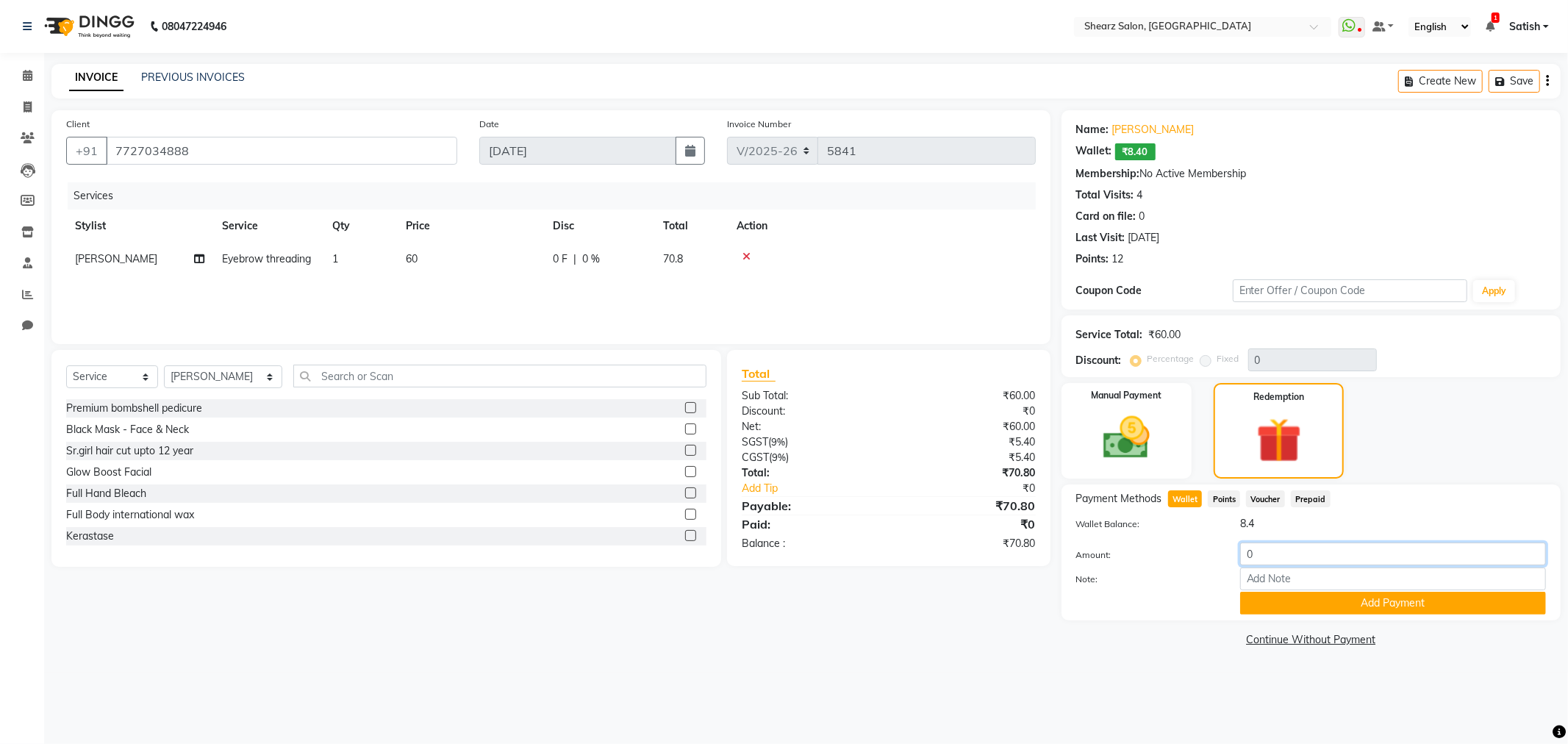
drag, startPoint x: 1315, startPoint y: 554, endPoint x: 1011, endPoint y: 517, distance: 306.2
click at [1006, 518] on div "Client [PHONE_NUMBER] Date [DATE] Invoice Number V/2025 V/[PHONE_NUMBER] Servic…" at bounding box center [805, 381] width 1531 height 541
type input "8.4"
click at [1337, 608] on button "Add Payment" at bounding box center [1393, 604] width 306 height 23
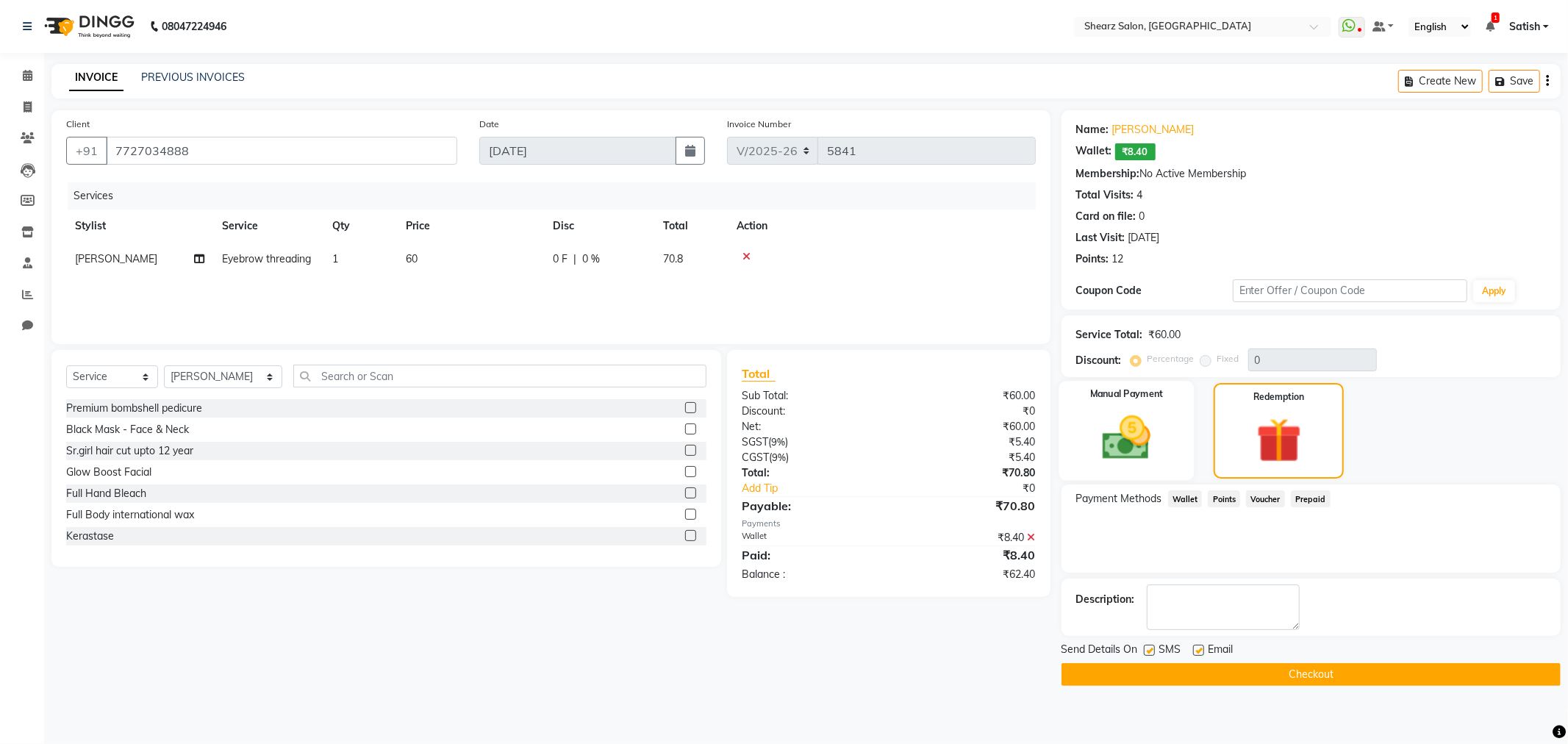
click at [1077, 403] on div "Manual Payment" at bounding box center [1126, 431] width 136 height 100
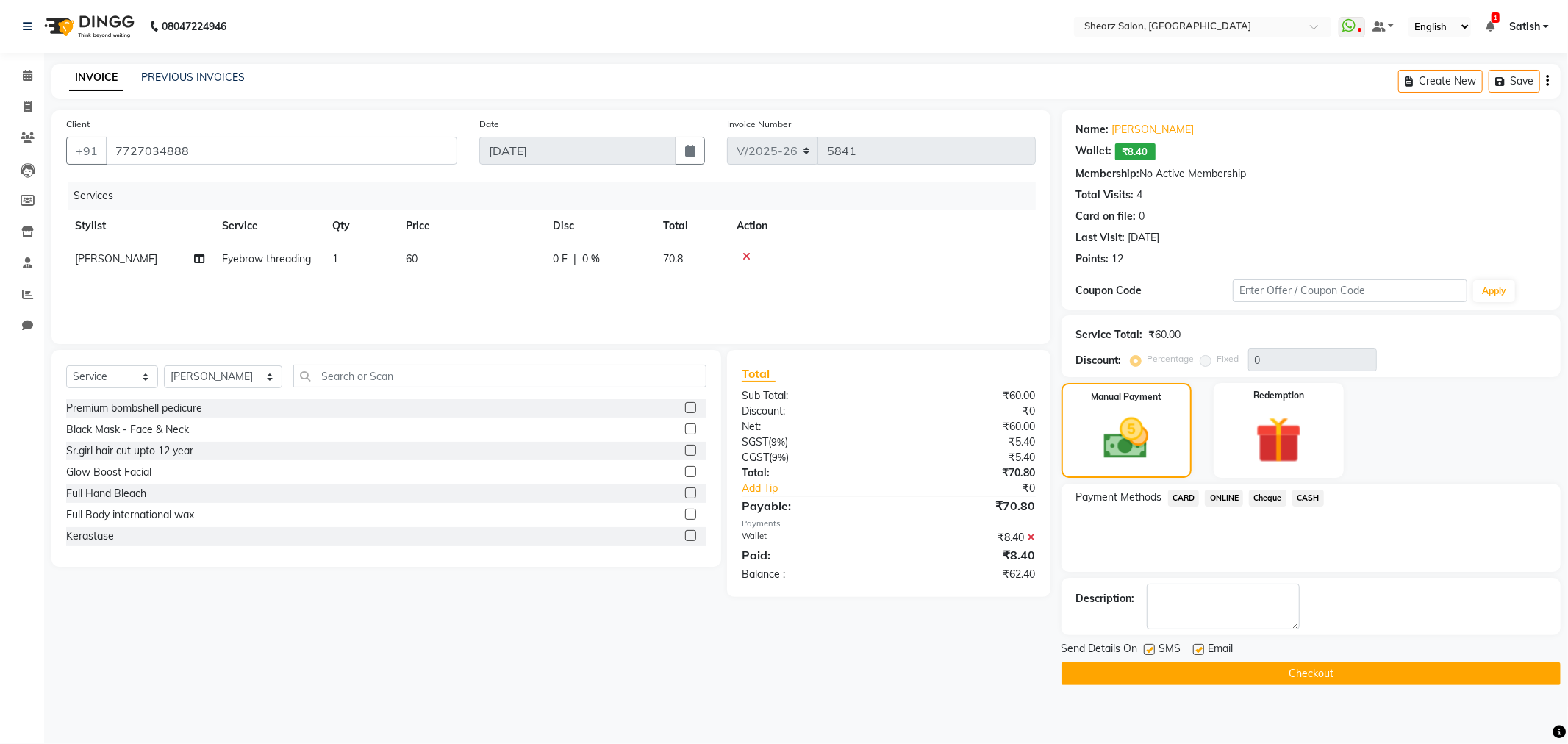
click at [1215, 492] on span "ONLINE" at bounding box center [1224, 498] width 38 height 17
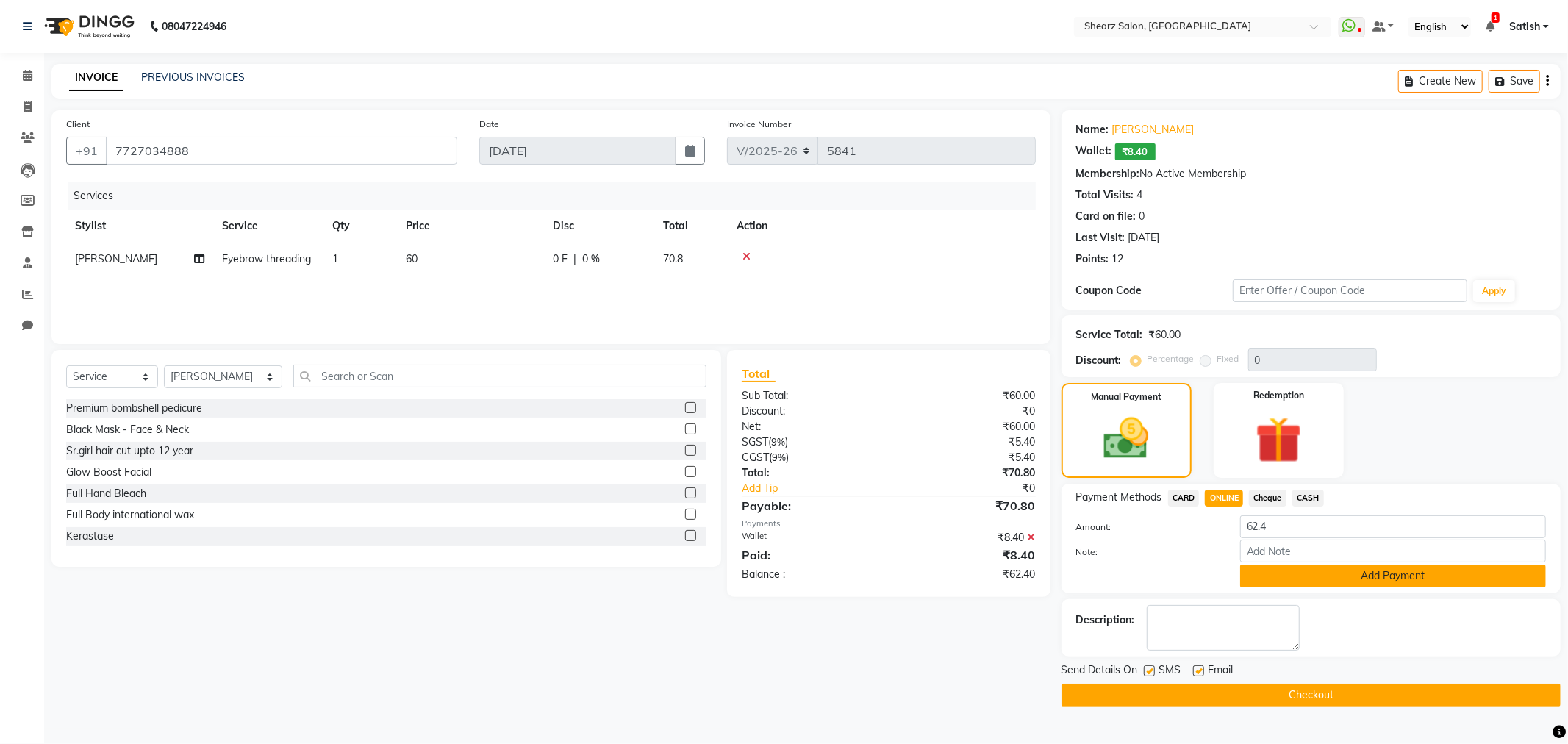
click at [1335, 582] on button "Add Payment" at bounding box center [1393, 576] width 306 height 23
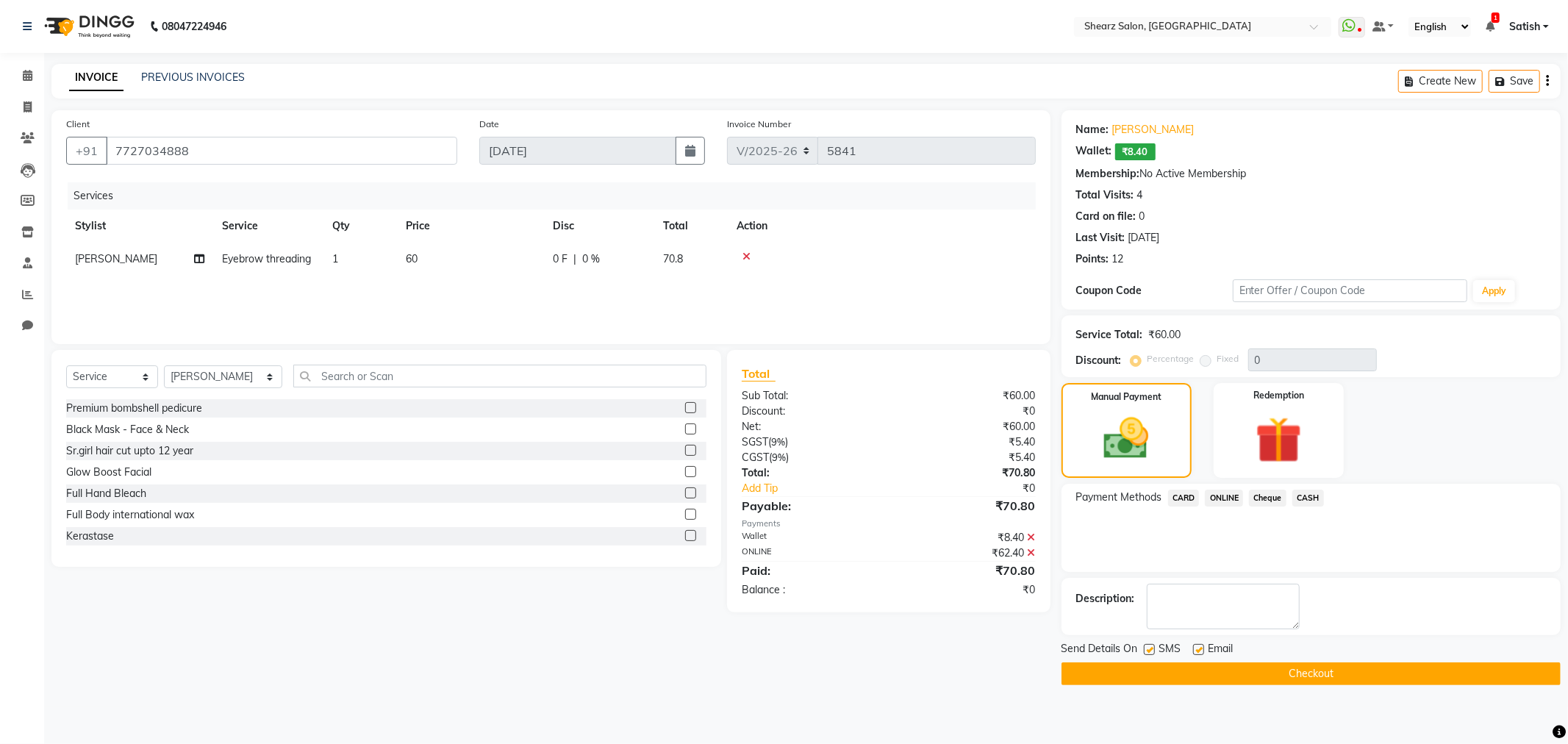
click at [1339, 679] on button "Checkout" at bounding box center [1311, 674] width 499 height 23
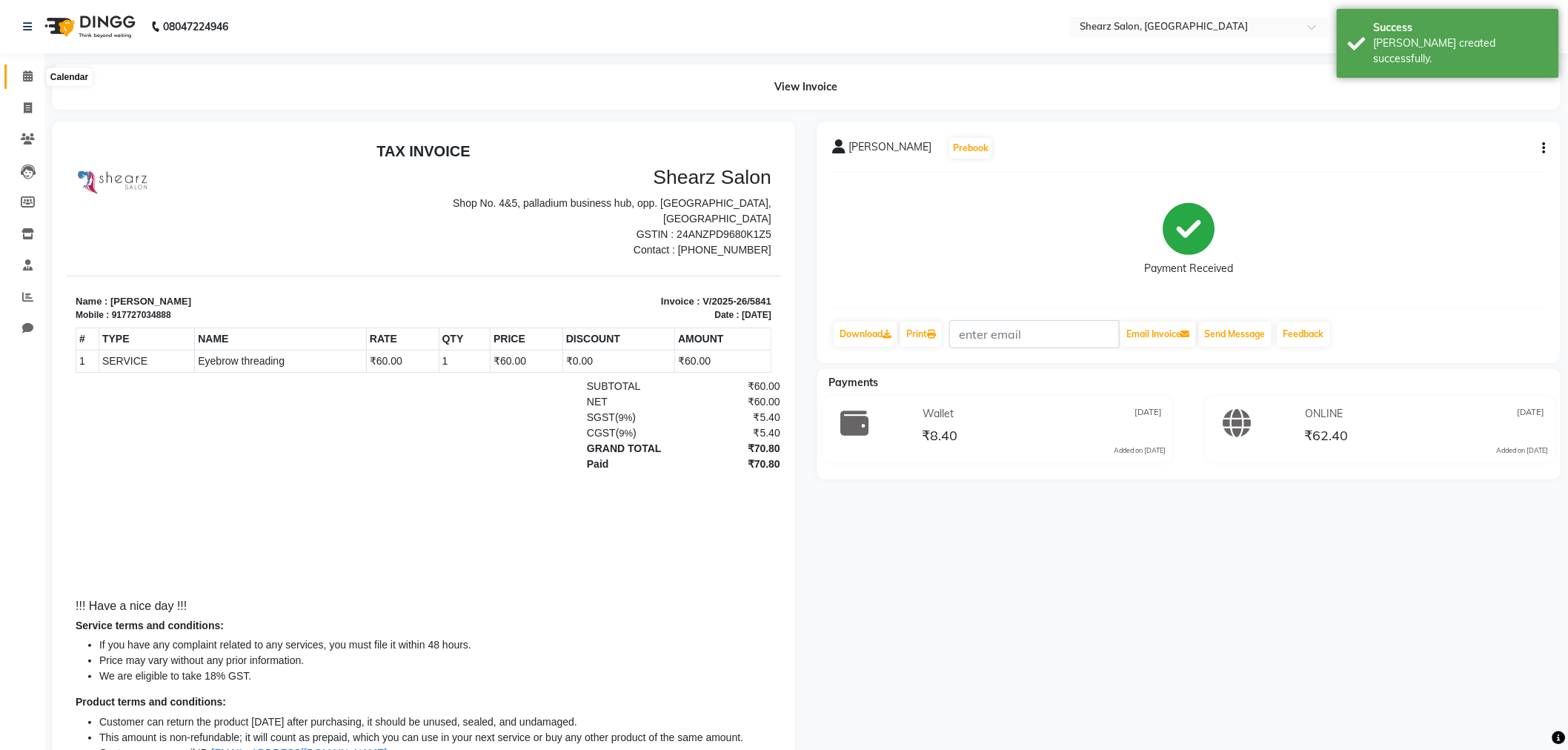
click at [25, 76] on icon at bounding box center [28, 76] width 10 height 11
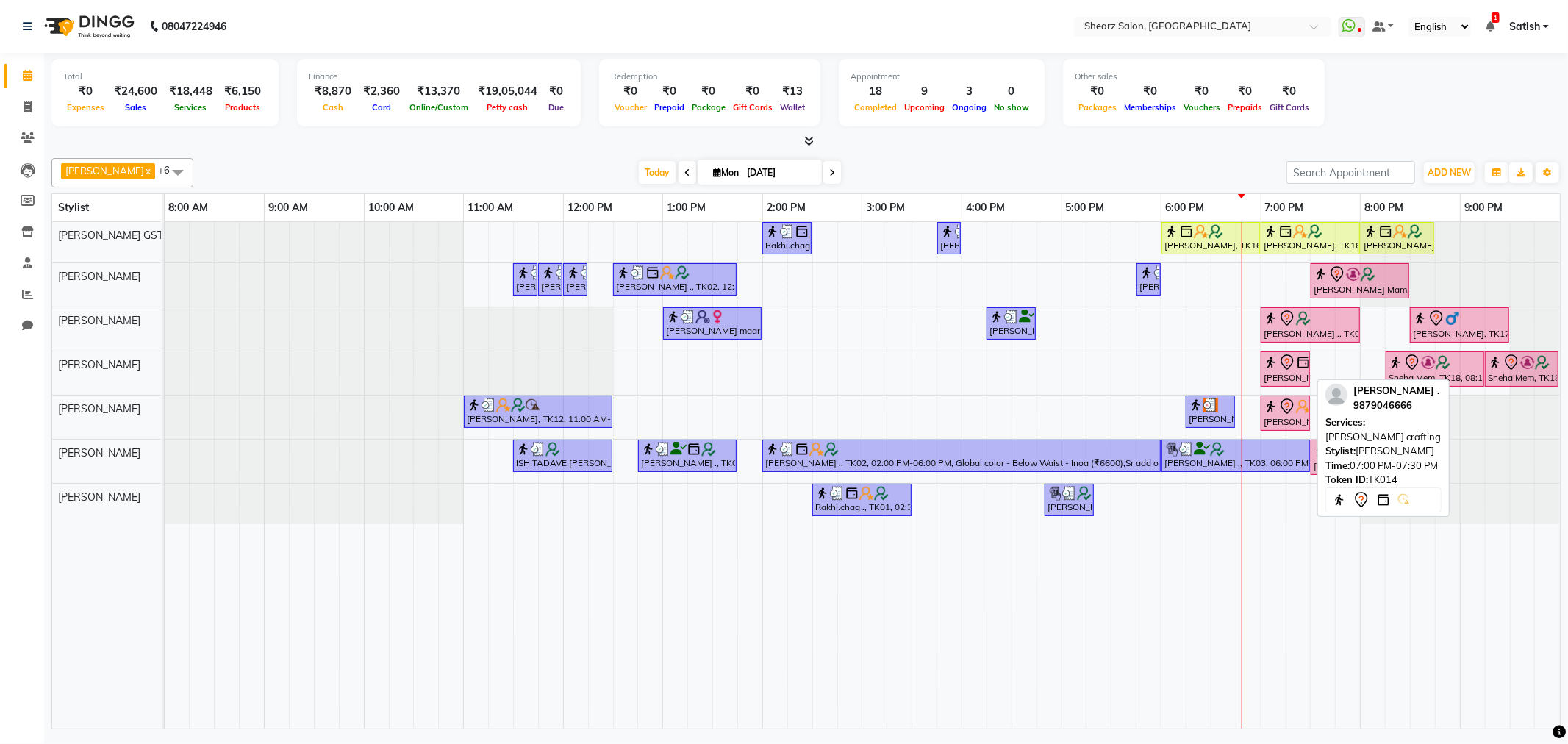
click at [1292, 365] on icon at bounding box center [1287, 361] width 12 height 15
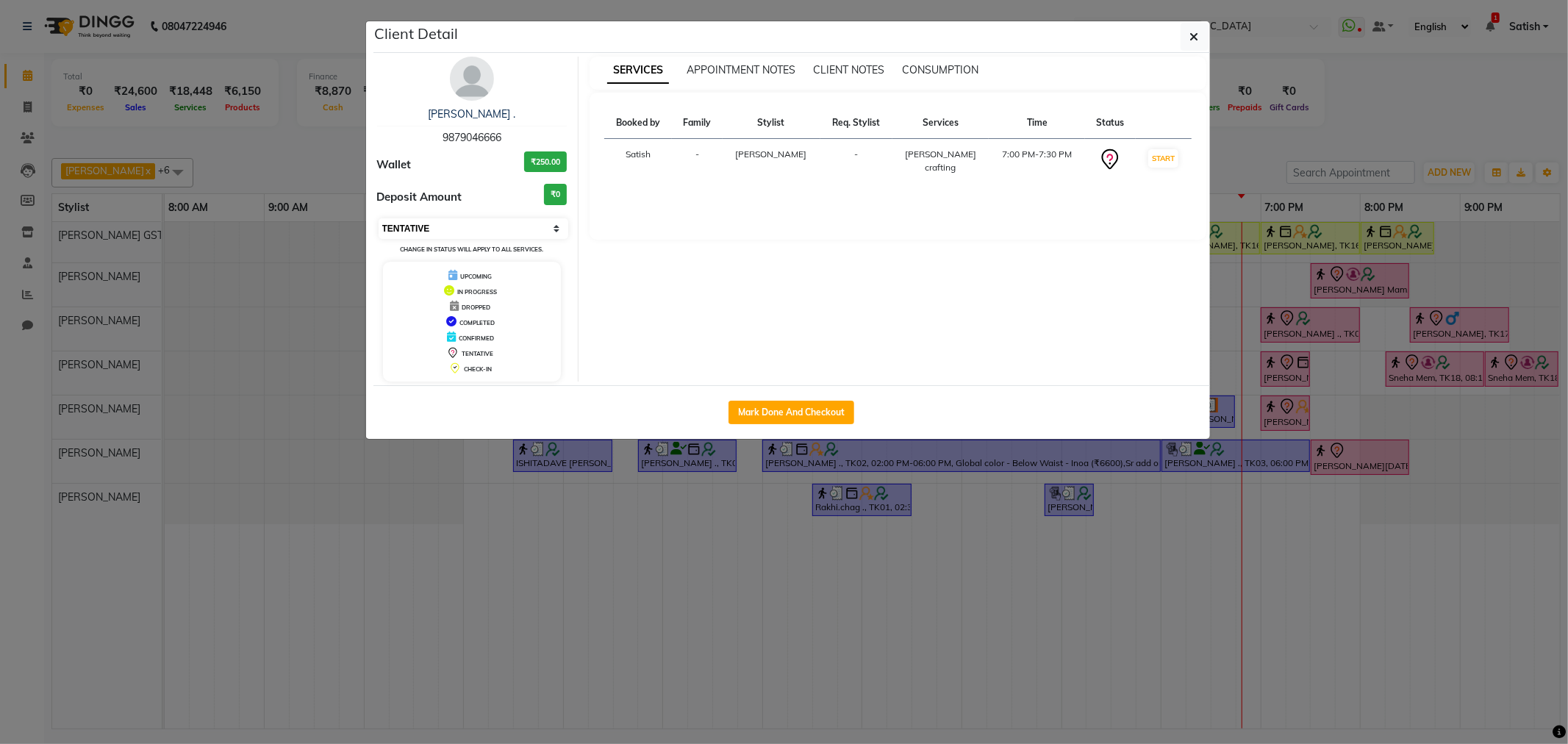
click at [421, 229] on select "Select IN SERVICE CONFIRMED TENTATIVE CHECK IN MARK DONE DROPPED UPCOMING" at bounding box center [475, 228] width 191 height 21
select select "1"
click at [379, 219] on select "Select IN SERVICE CONFIRMED TENTATIVE CHECK IN MARK DONE DROPPED UPCOMING" at bounding box center [475, 228] width 191 height 21
click at [1193, 39] on icon "button" at bounding box center [1195, 37] width 9 height 12
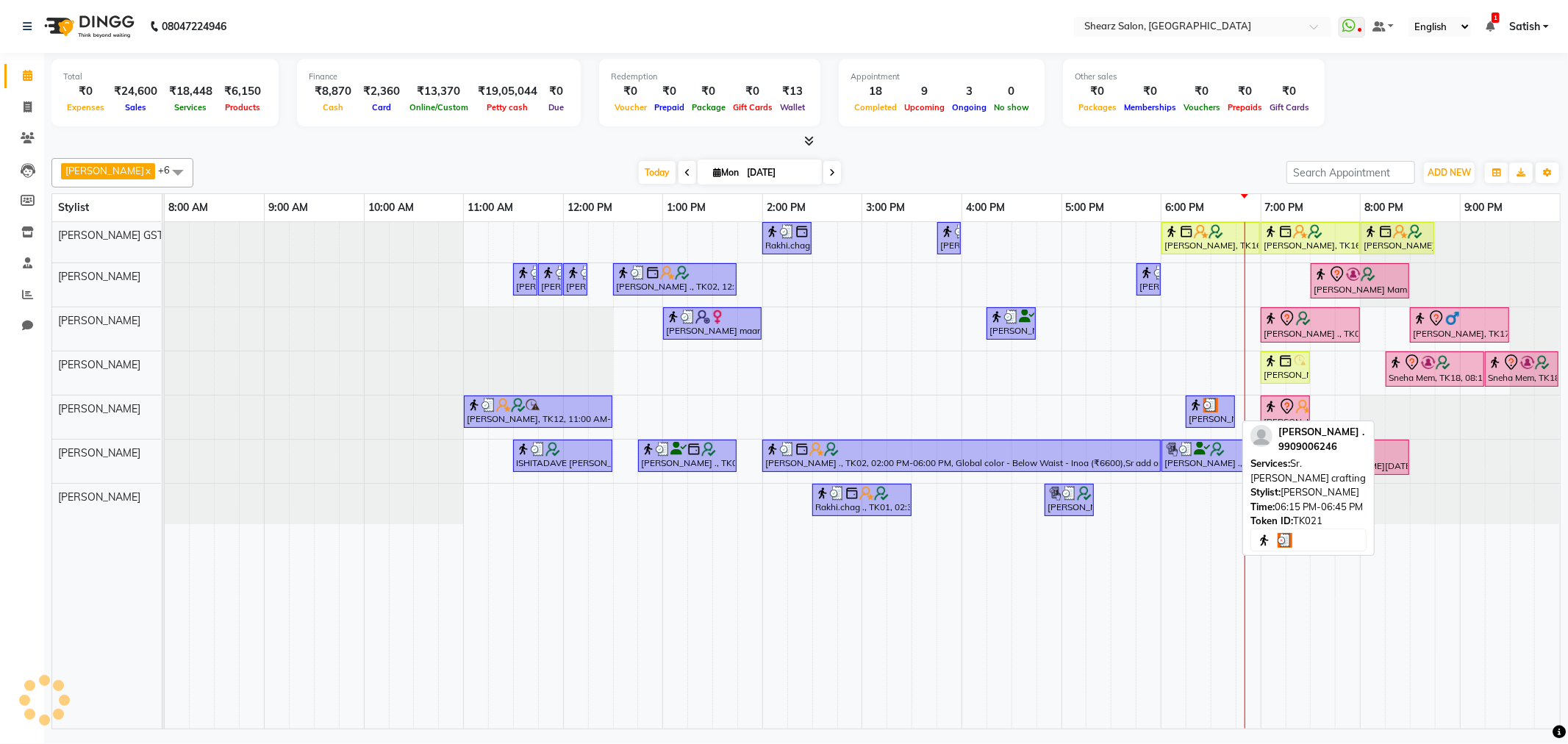
click at [1200, 423] on div "[PERSON_NAME] ., TK21, 06:15 PM-06:45 PM, Sr. [PERSON_NAME] crafting" at bounding box center [1210, 411] width 46 height 28
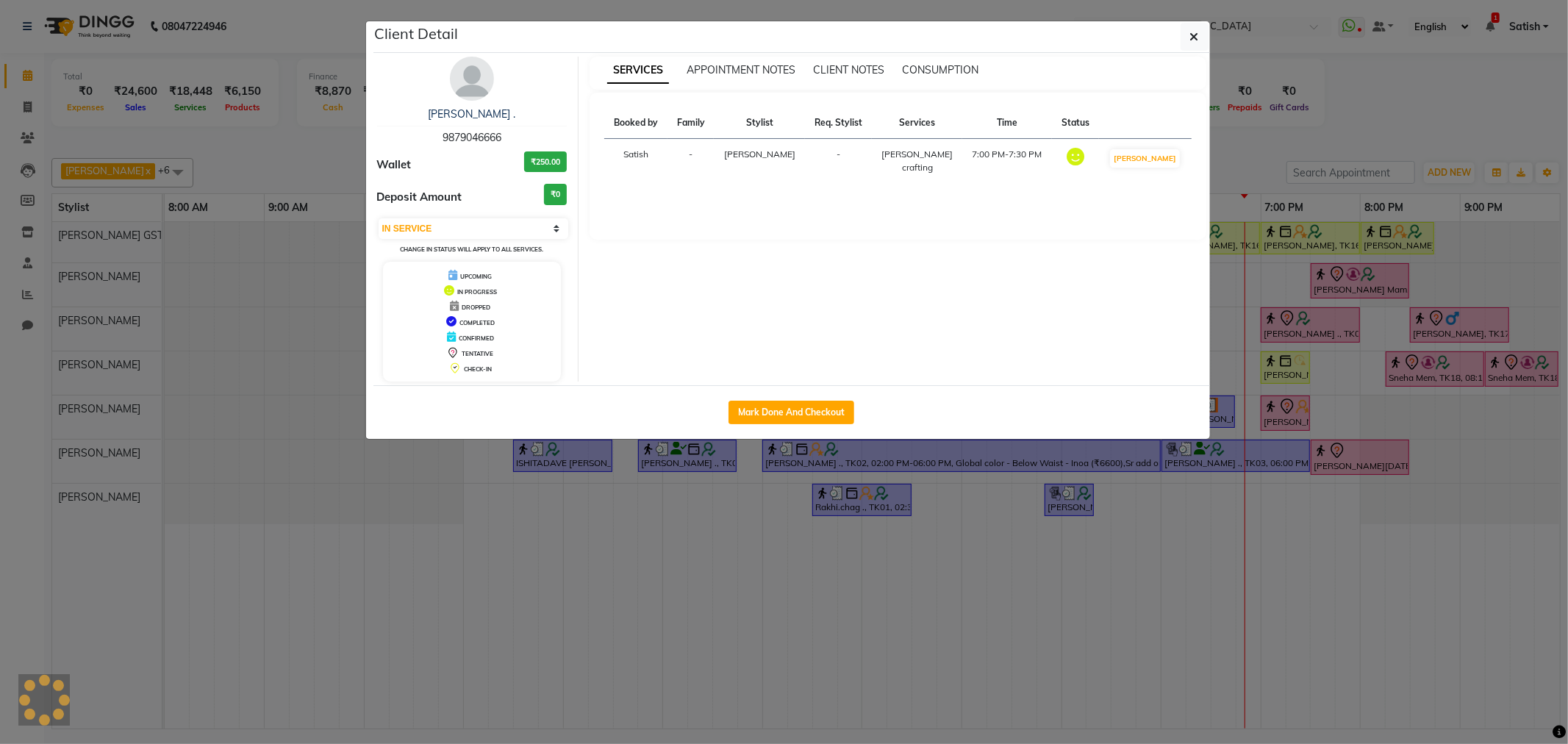
select select "3"
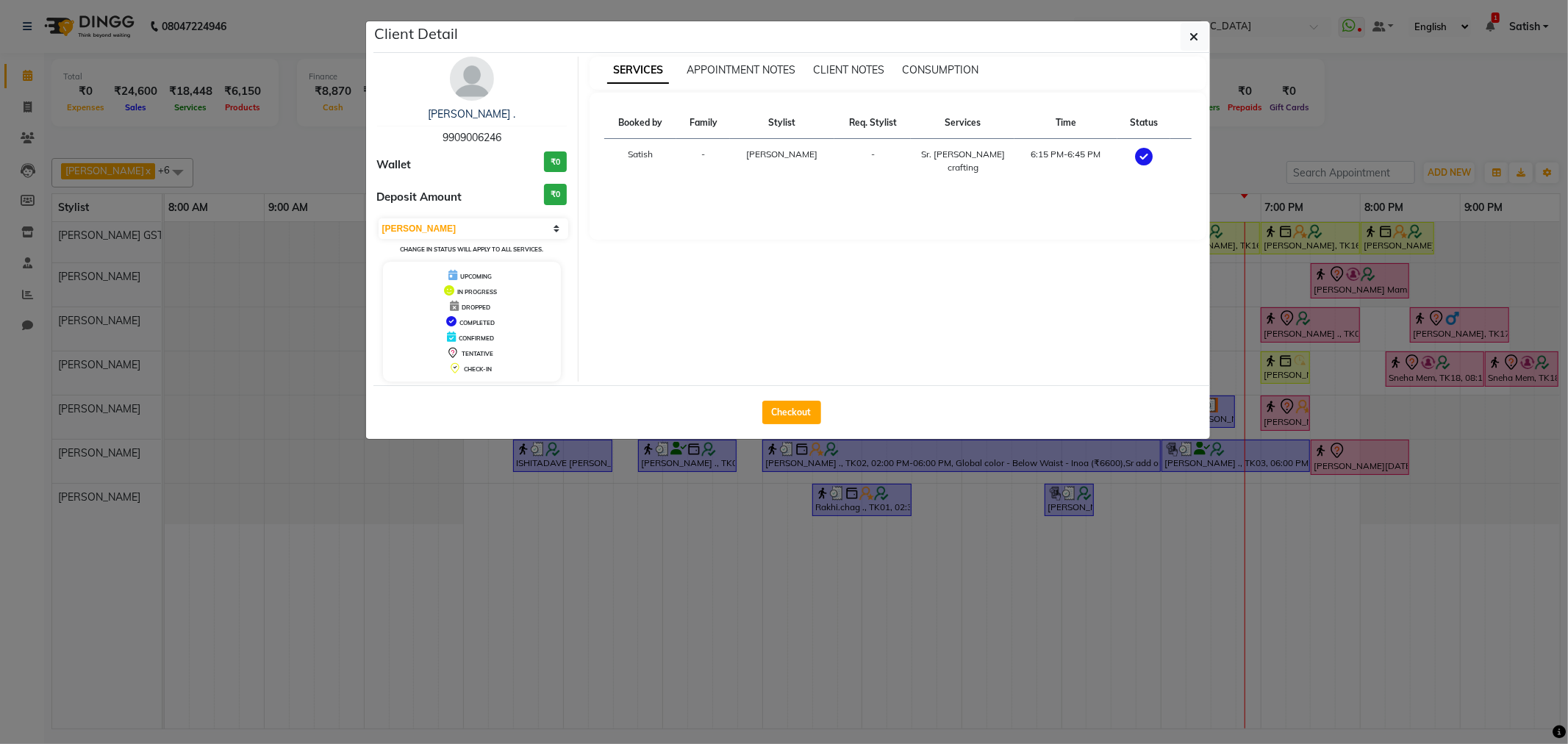
drag, startPoint x: 788, startPoint y: 417, endPoint x: 939, endPoint y: 393, distance: 152.9
click at [788, 419] on button "Checkout" at bounding box center [792, 412] width 59 height 23
select select "service"
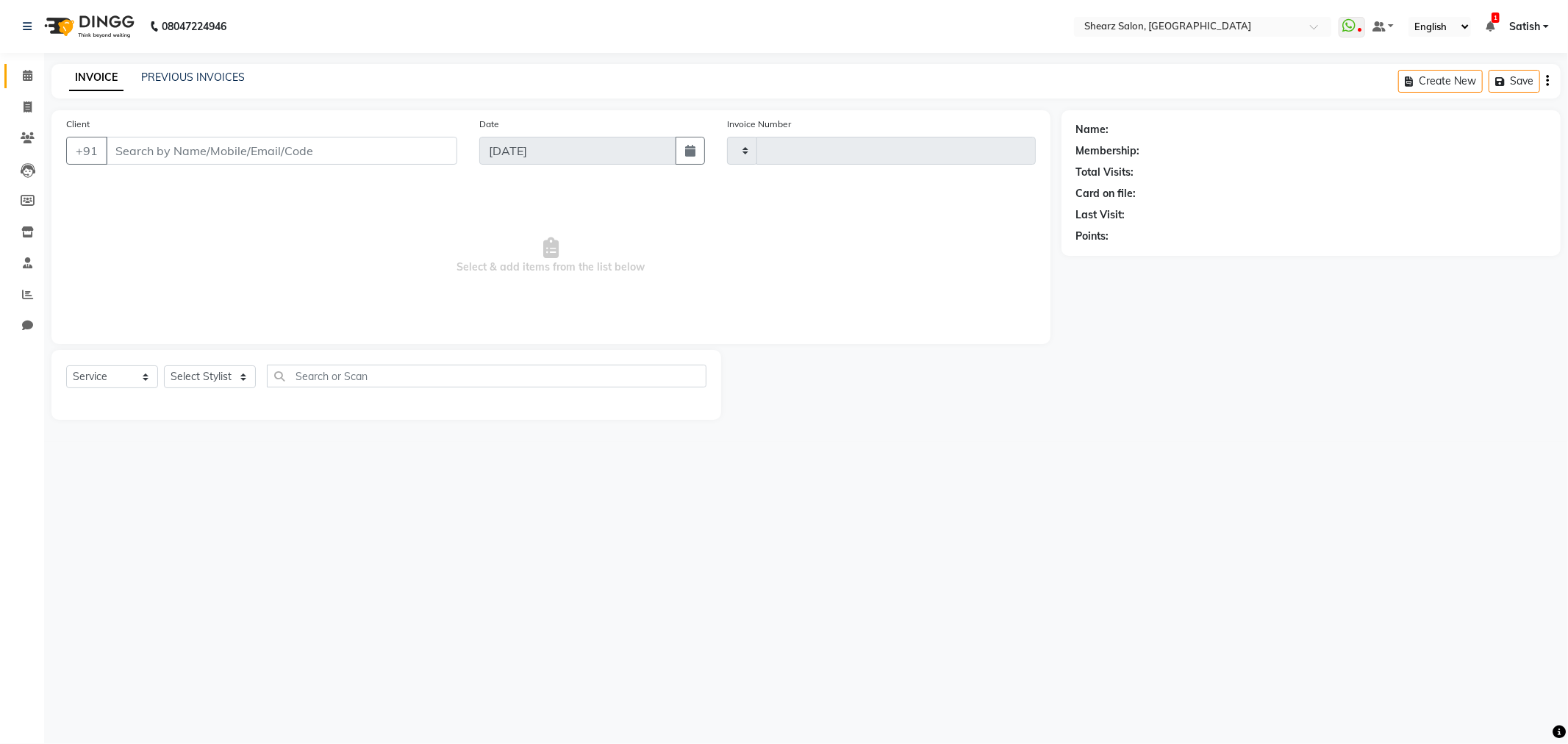
type input "5842"
select select "8157"
type input "9909006246"
select select "77471"
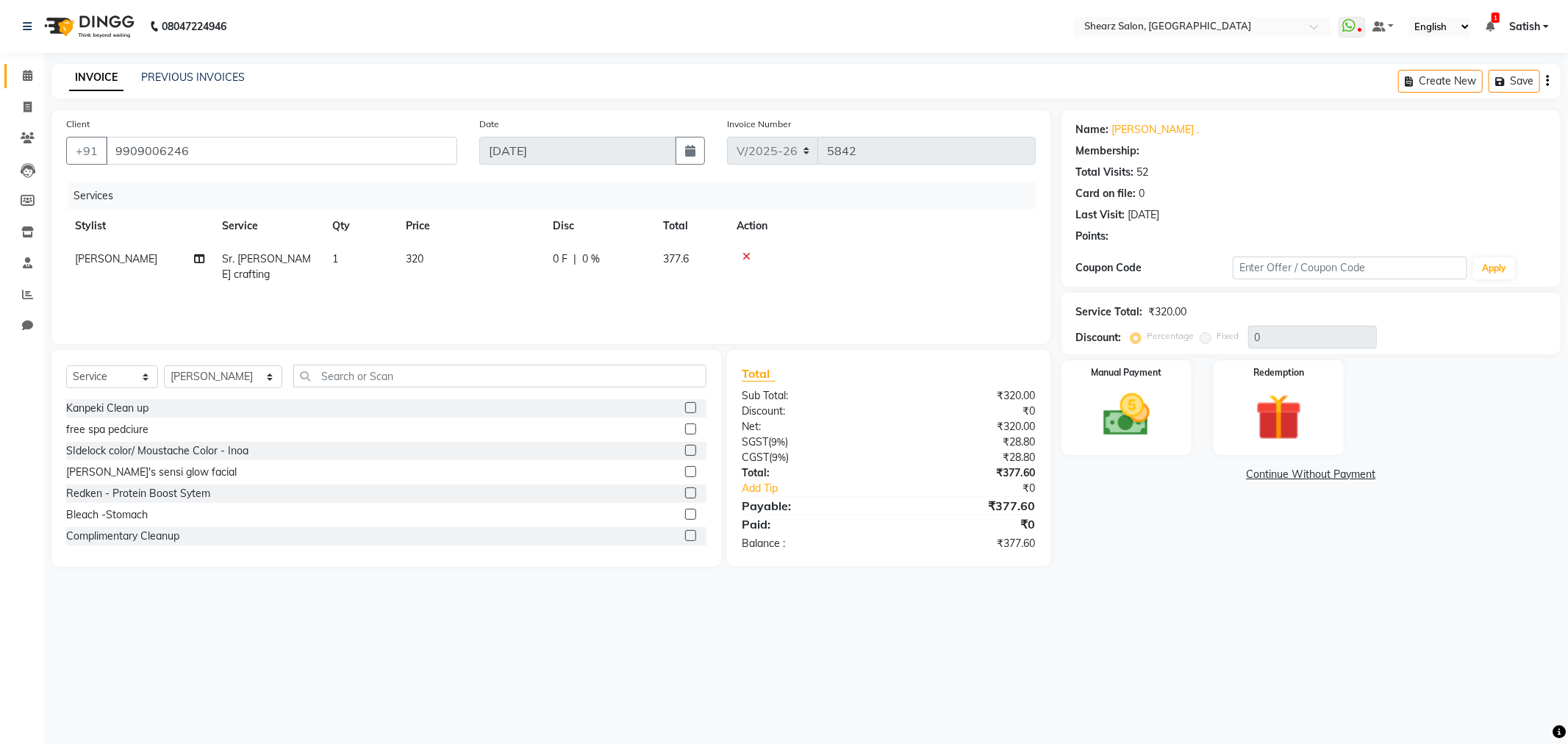
select select "1: Object"
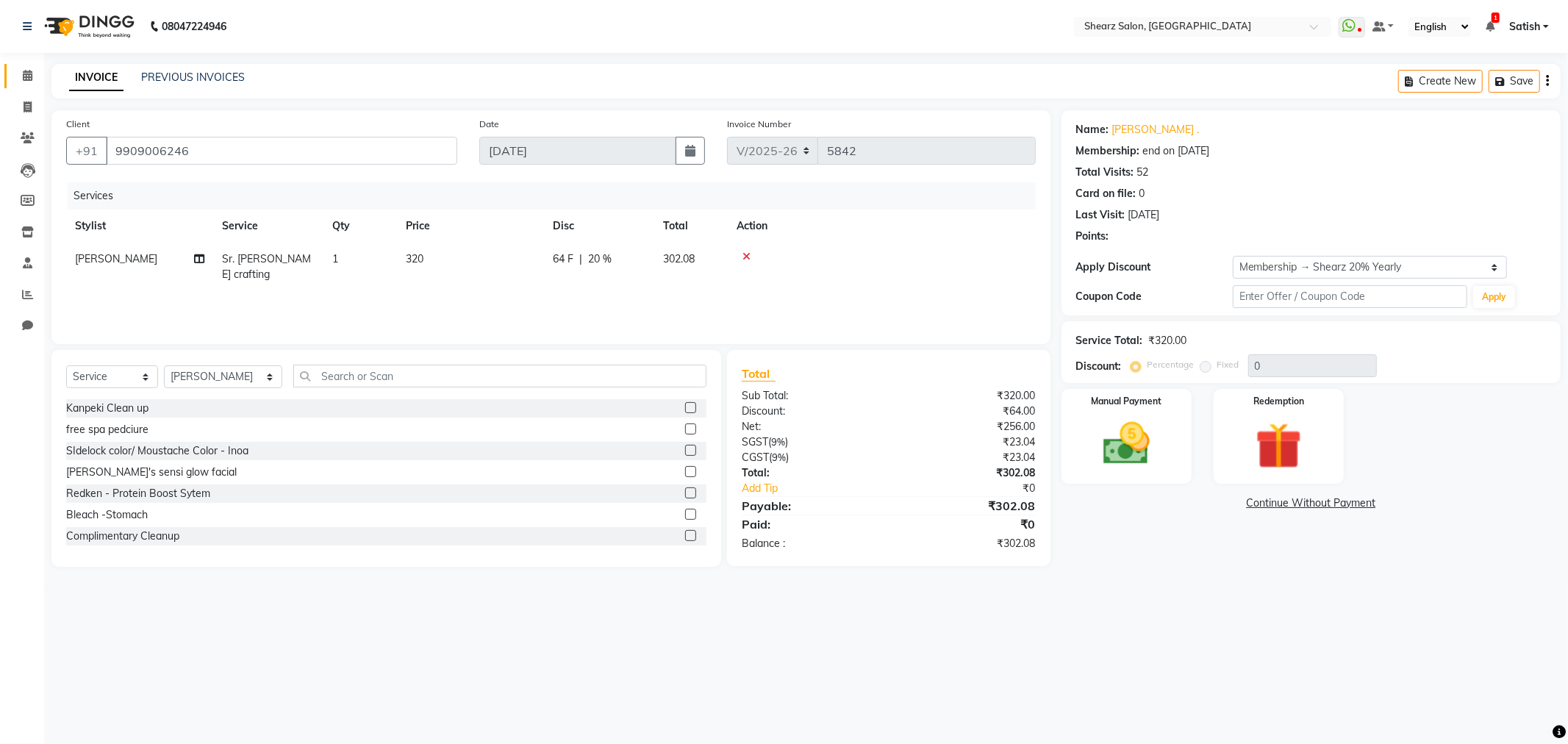
type input "20"
click at [28, 71] on icon at bounding box center [28, 75] width 10 height 11
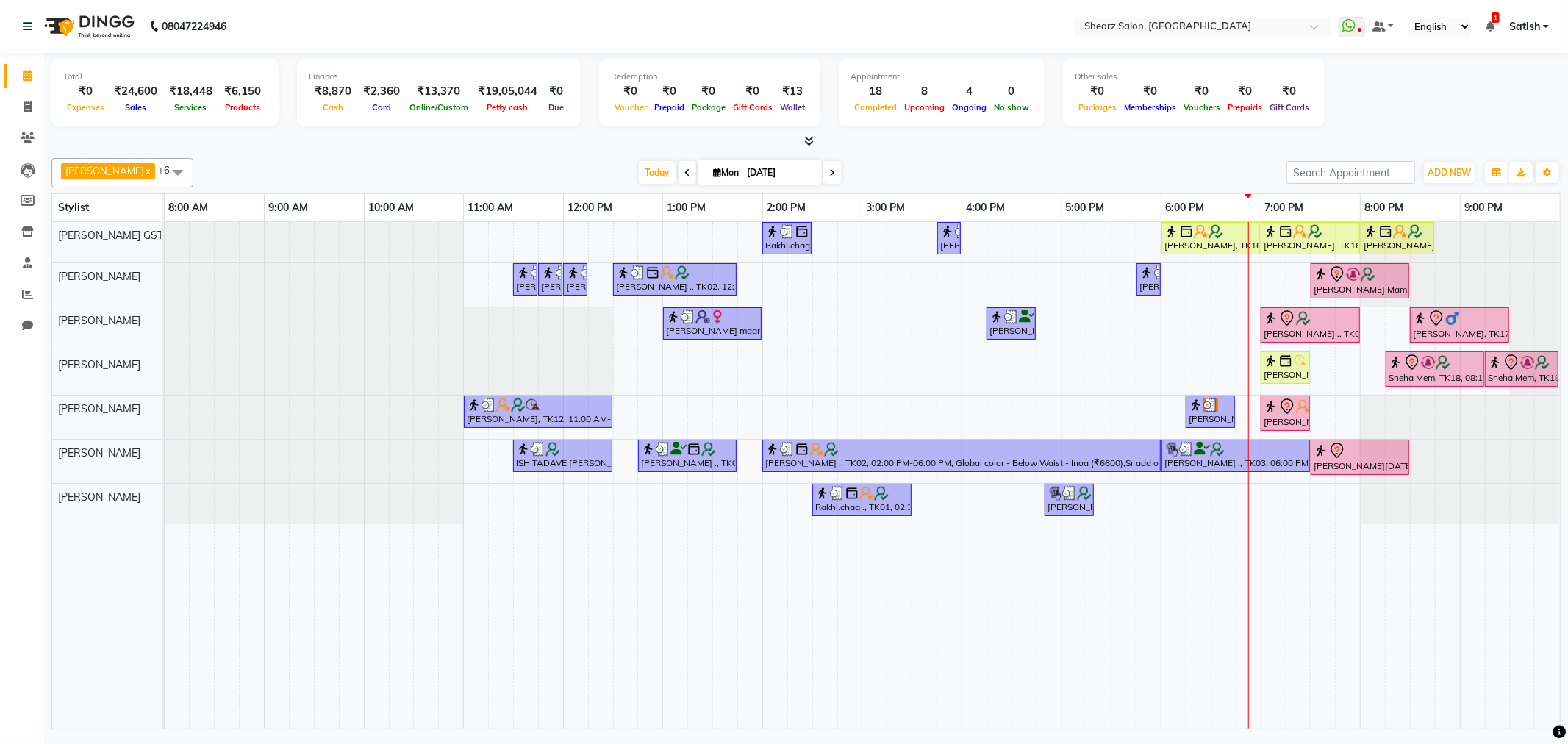
click at [1049, 239] on div "Rakhi.chag ., TK01, 02:00 PM-02:30 PM, Eyebrow threading with senior [PERSON_NA…" at bounding box center [862, 475] width 1396 height 507
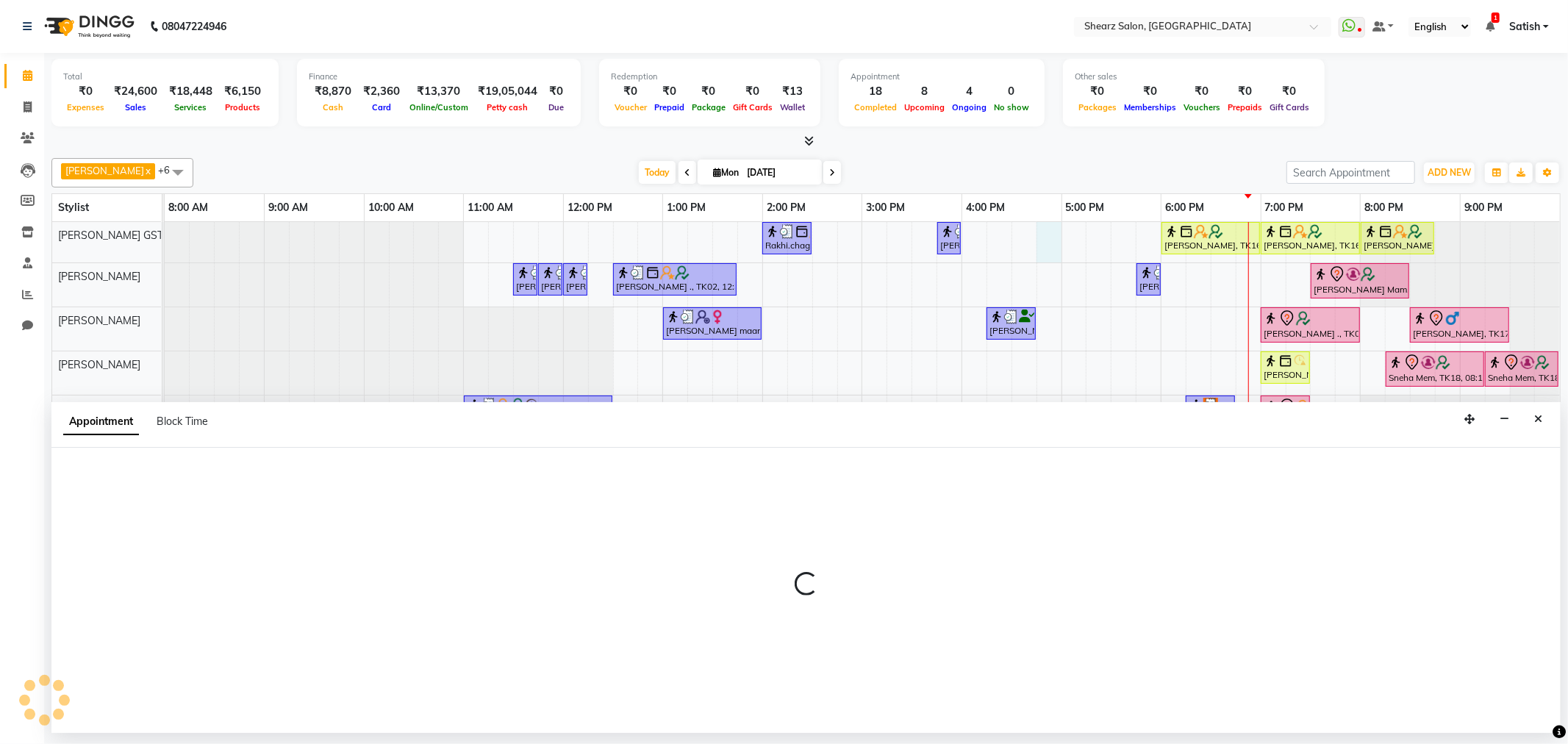
select select "77439"
select select "1005"
select select "tentative"
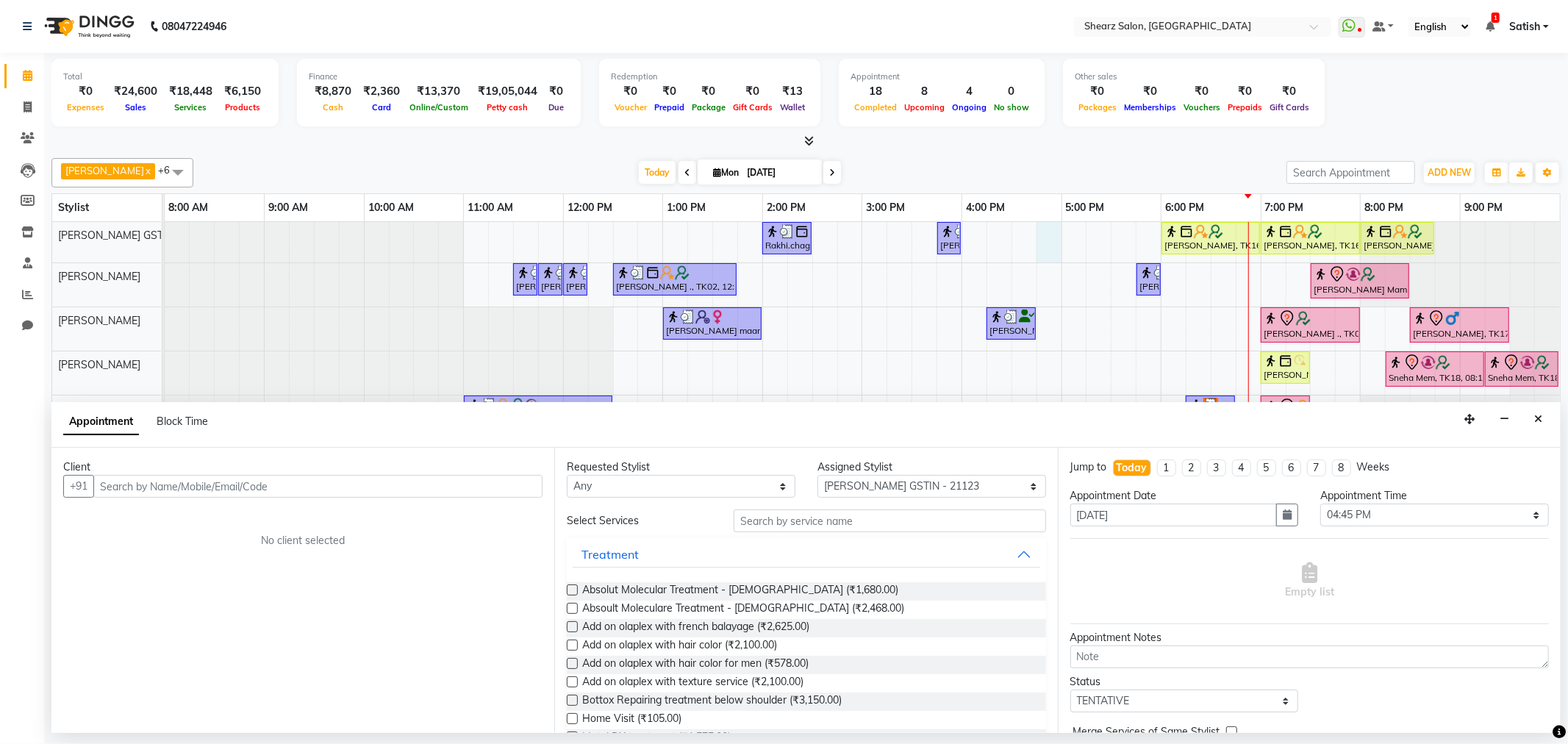
click at [260, 486] on input "text" at bounding box center [318, 487] width 450 height 23
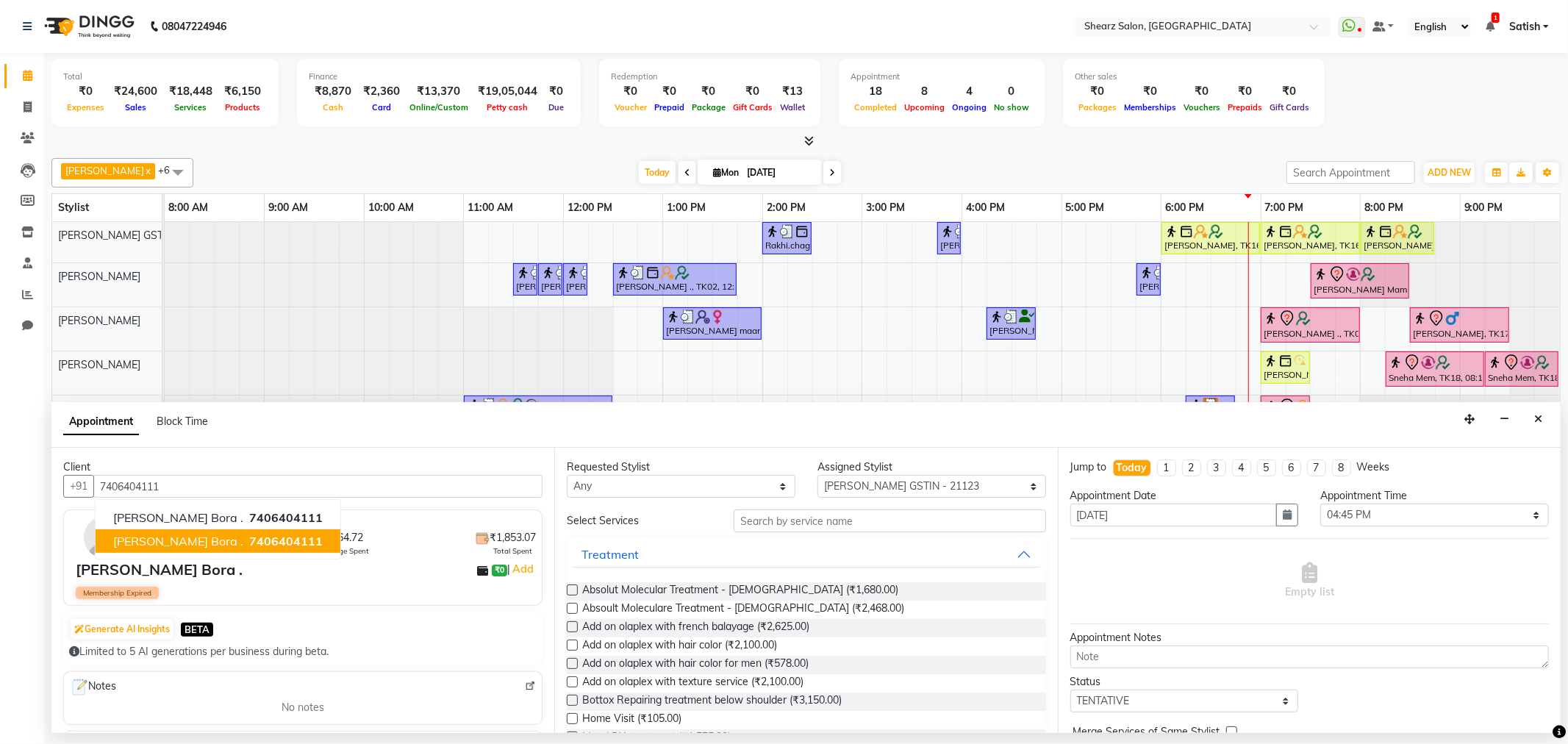
click at [174, 541] on span "[PERSON_NAME] Bora ." at bounding box center [178, 541] width 130 height 14
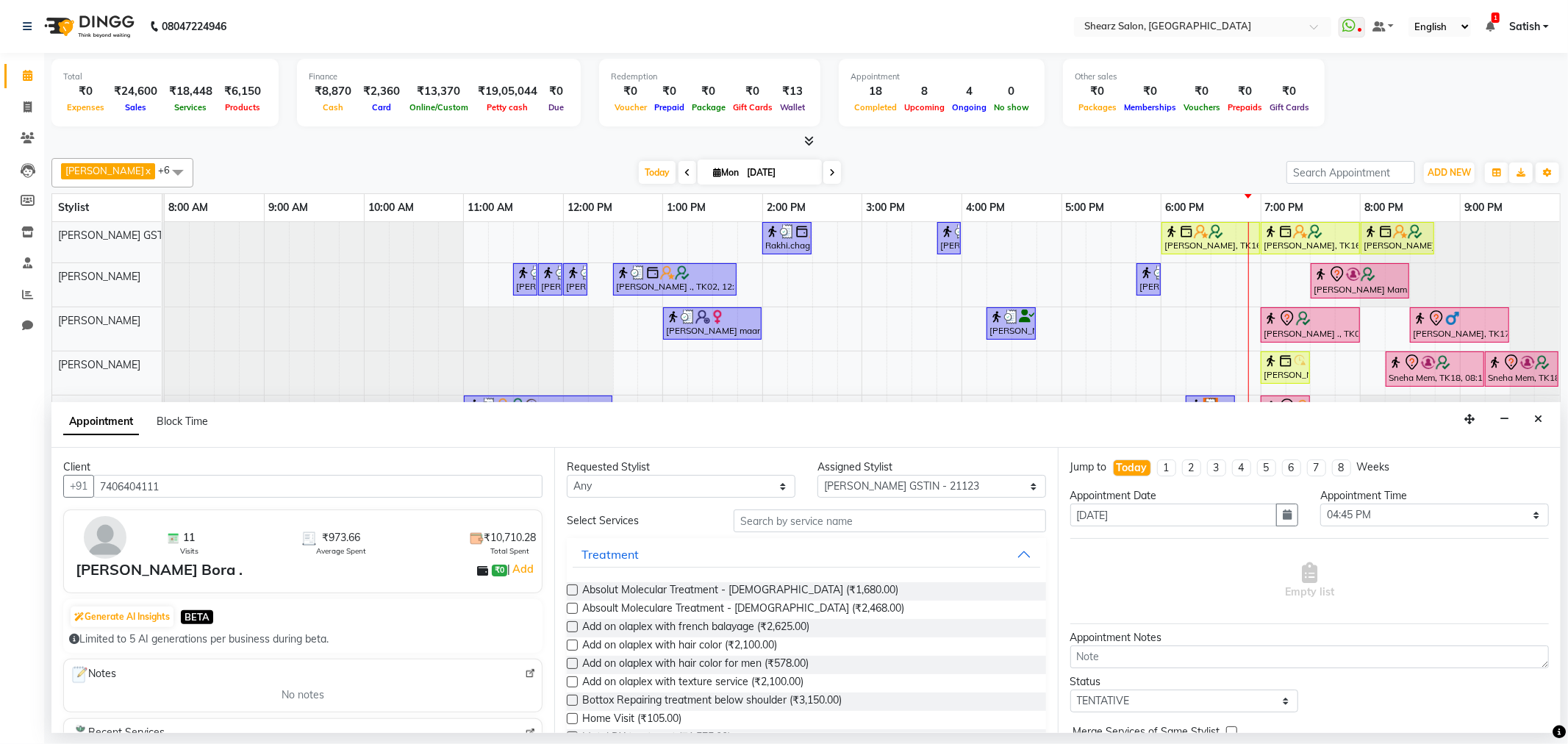
type input "7406404111"
click at [834, 517] on input "text" at bounding box center [890, 521] width 312 height 23
click at [936, 484] on select "Select [PERSON_NAME] Center 1_mgr mgr [PERSON_NAME] [PERSON_NAME] [PERSON_NAME]…" at bounding box center [932, 487] width 228 height 23
select select "77479"
click at [818, 475] on select "Select [PERSON_NAME] Center 1_mgr mgr [PERSON_NAME] [PERSON_NAME] [PERSON_NAME]…" at bounding box center [932, 487] width 228 height 23
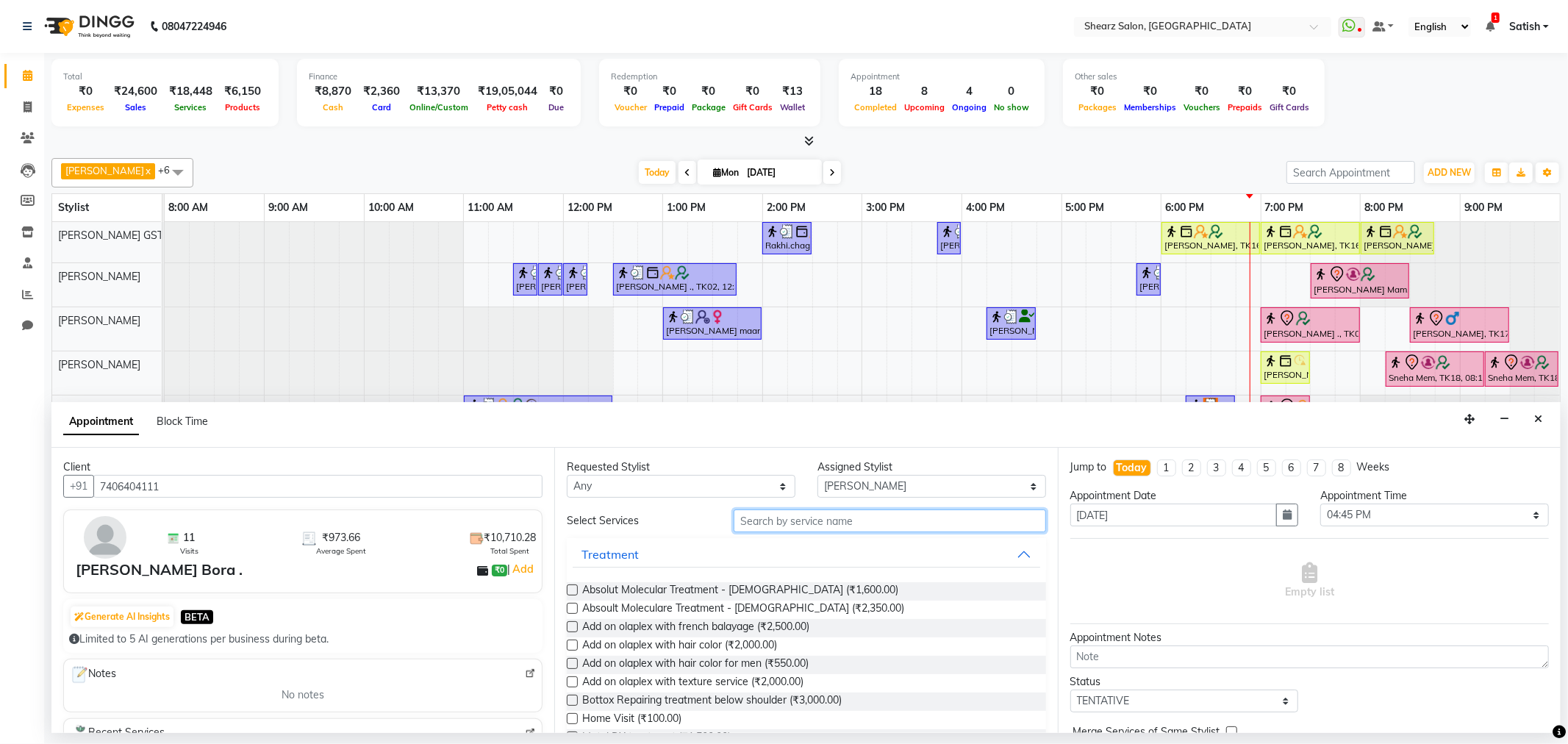
click at [827, 527] on input "text" at bounding box center [890, 521] width 312 height 23
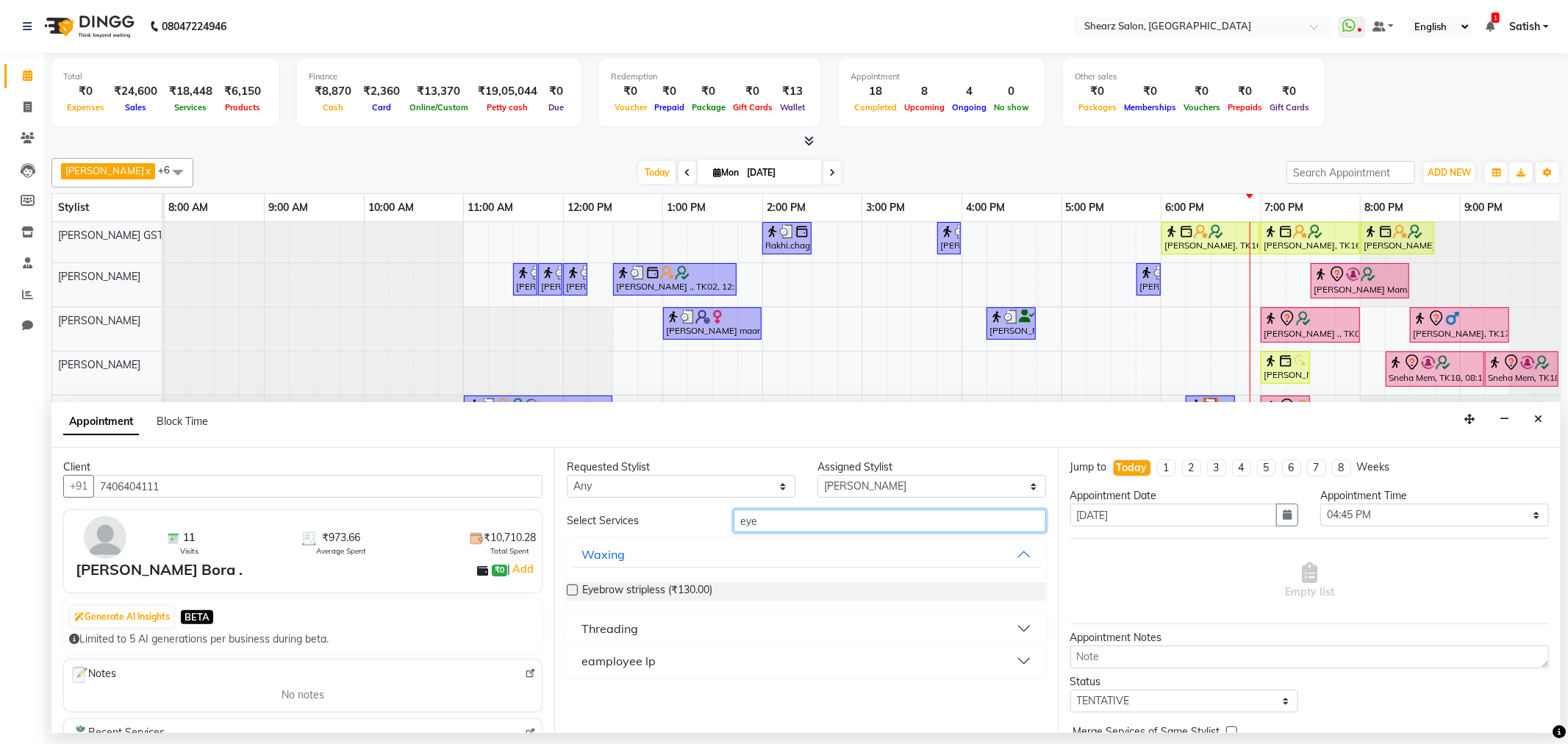
type input "eye"
click at [754, 634] on button "Threading" at bounding box center [805, 629] width 466 height 27
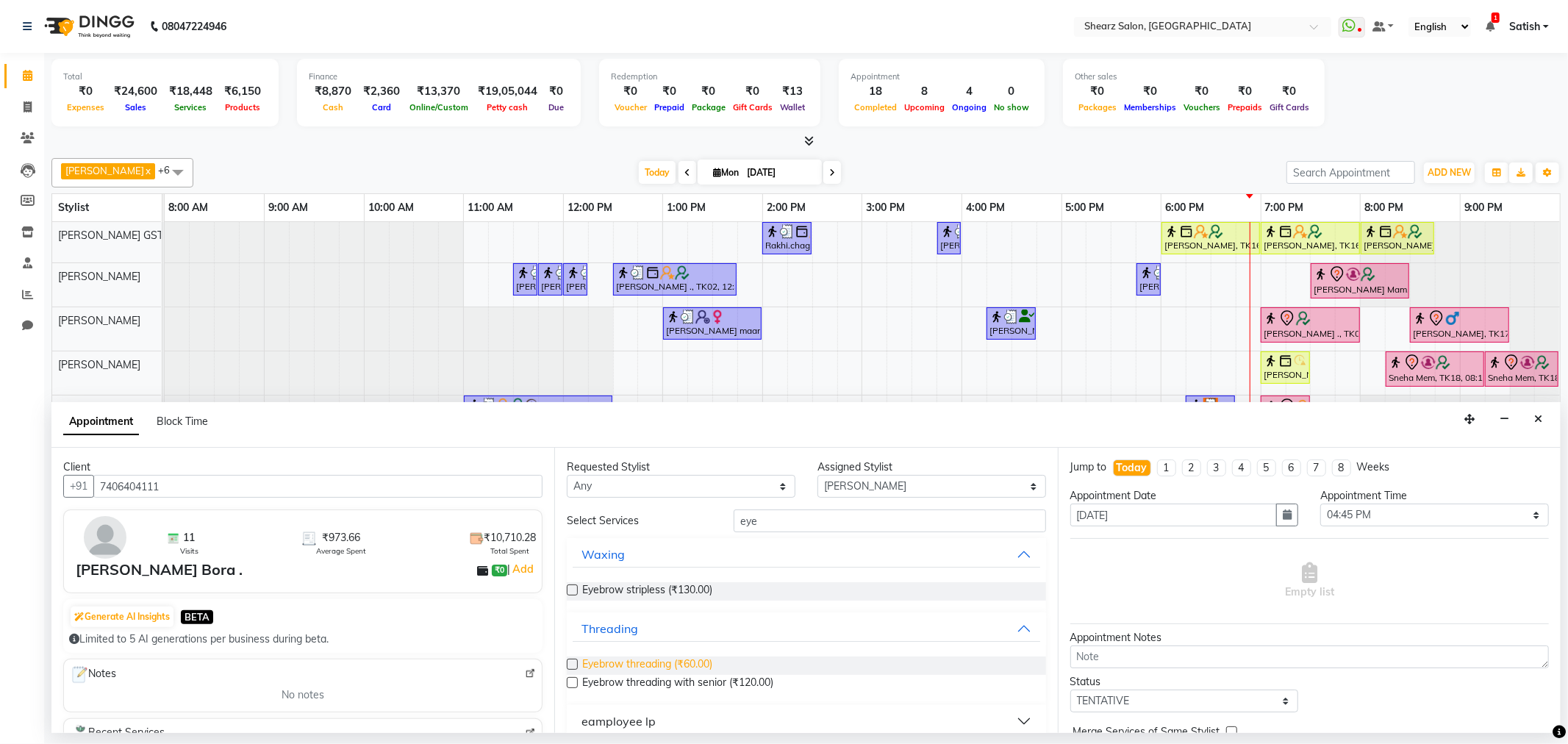
click at [700, 657] on span "Eyebrow threading (₹60.00)" at bounding box center [648, 665] width 130 height 19
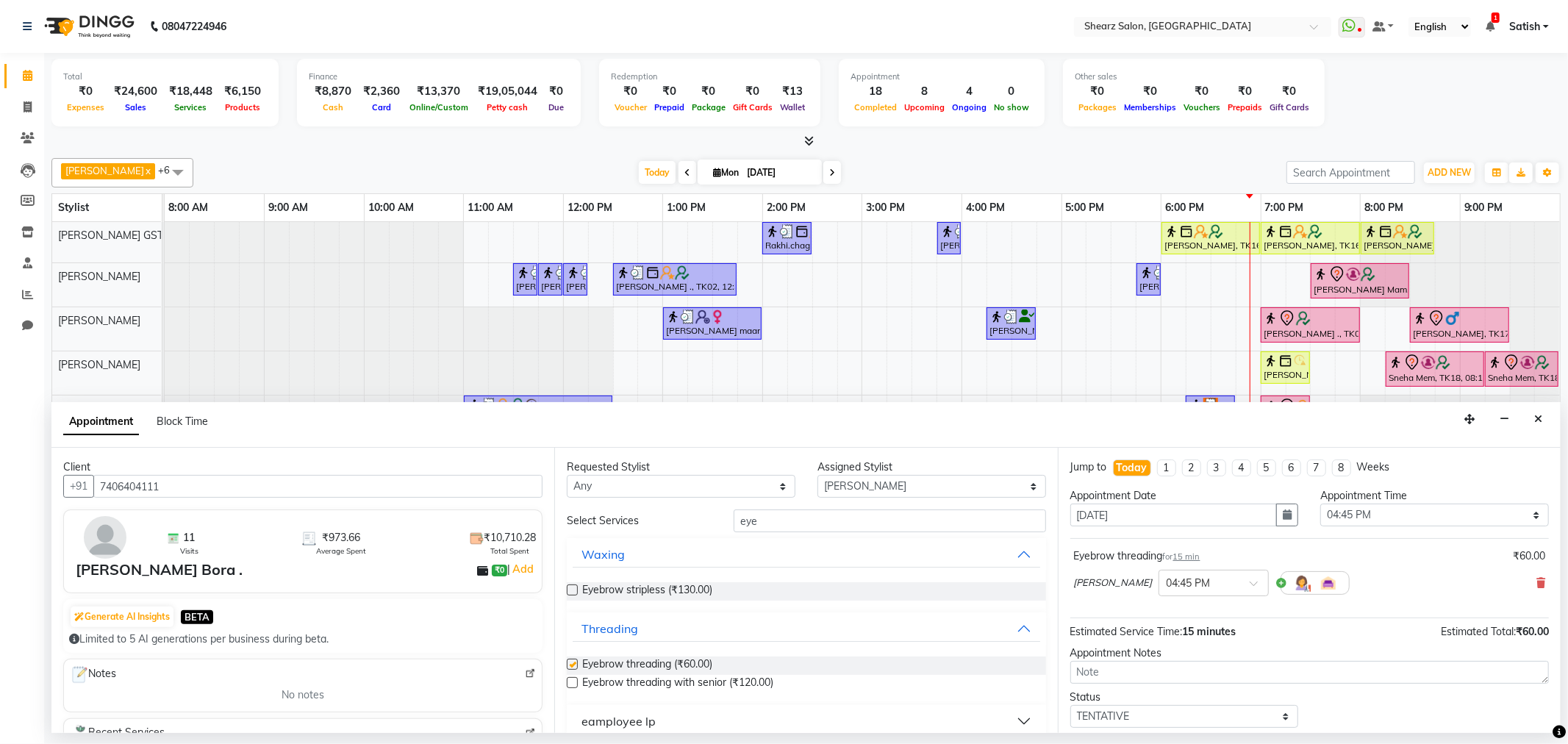
checkbox input "false"
drag, startPoint x: 790, startPoint y: 517, endPoint x: 664, endPoint y: 524, distance: 126.2
click at [664, 524] on div "Select Services eye" at bounding box center [805, 521] width 500 height 23
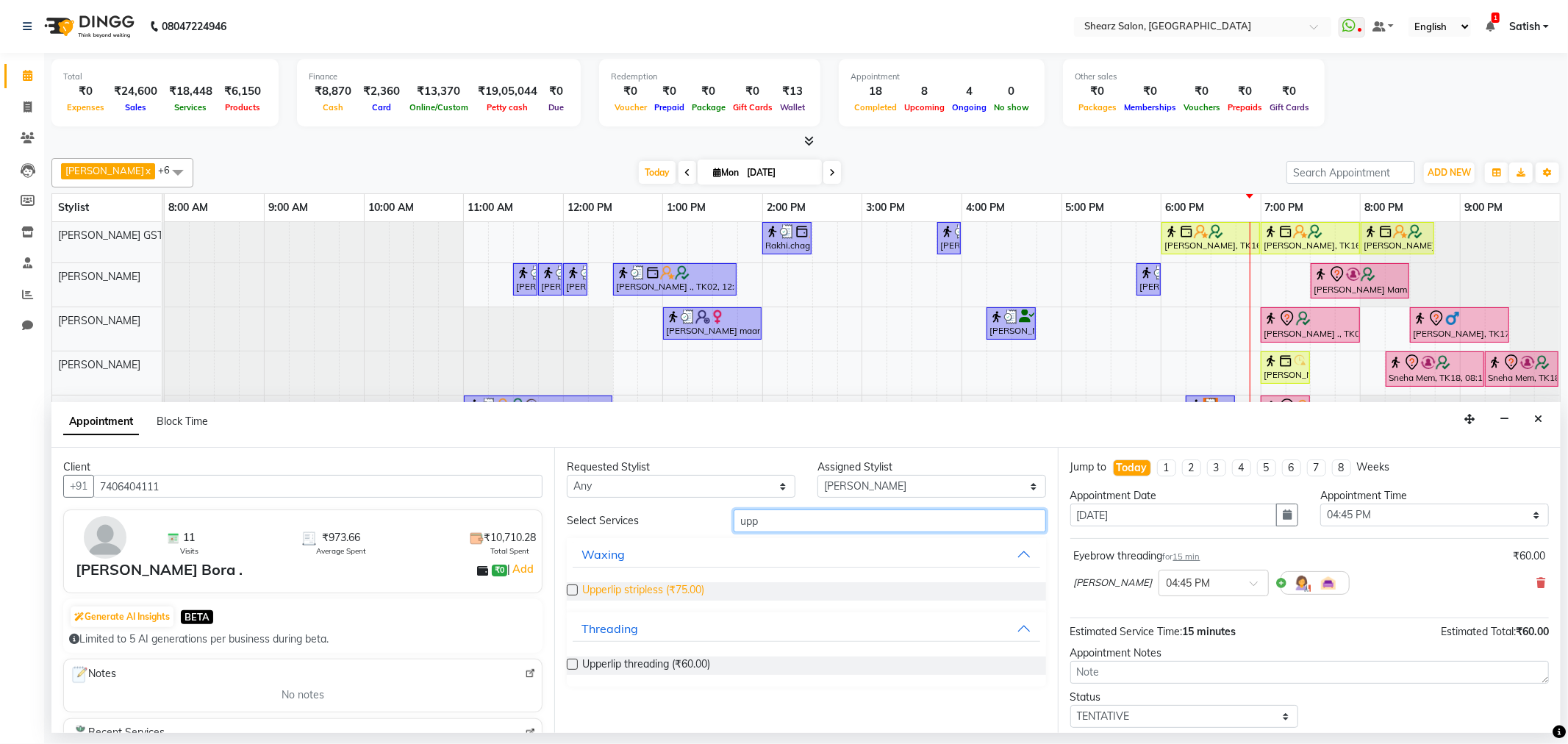
type input "upp"
click at [658, 585] on span "Upperlip stripless (₹75.00)" at bounding box center [643, 591] width 122 height 19
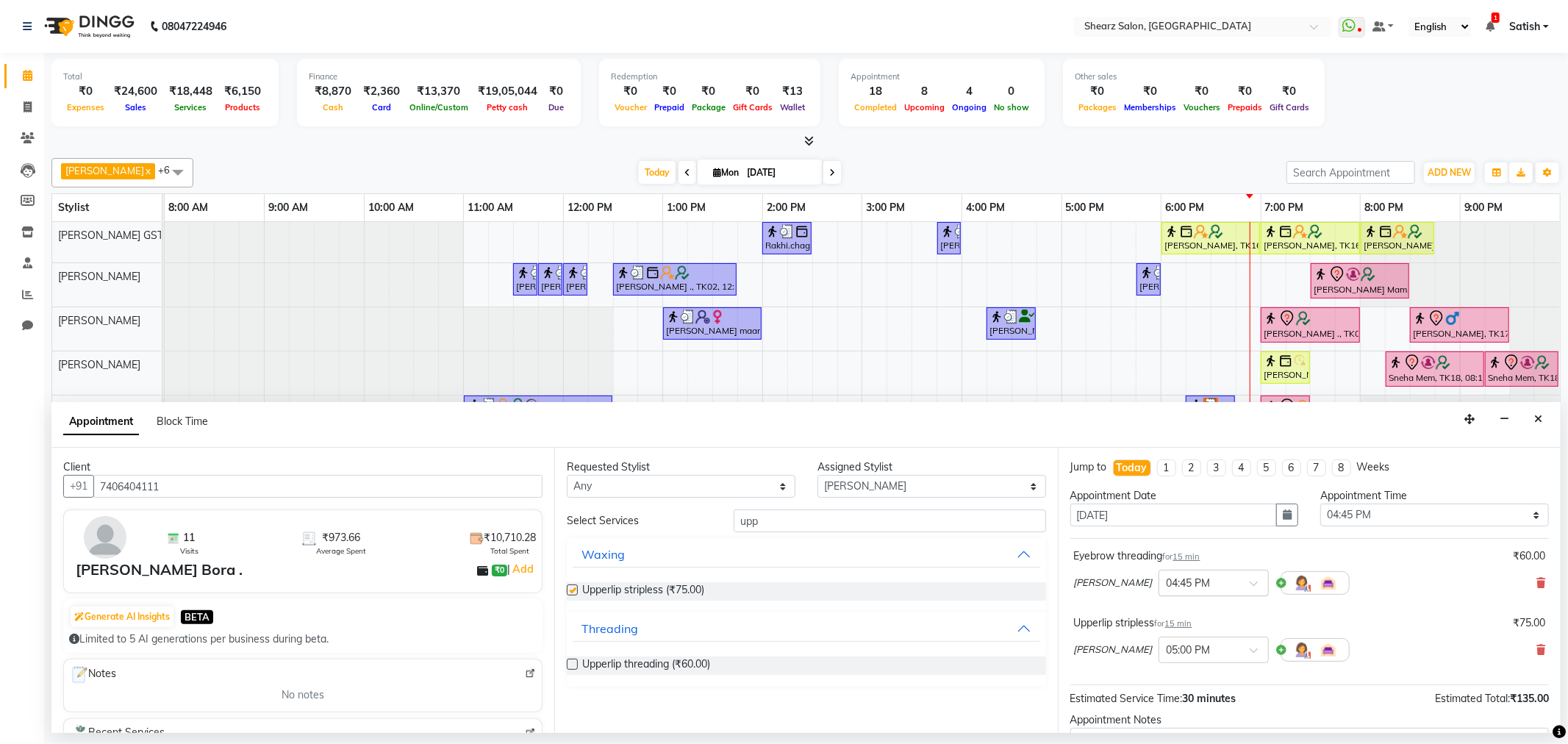
checkbox input "false"
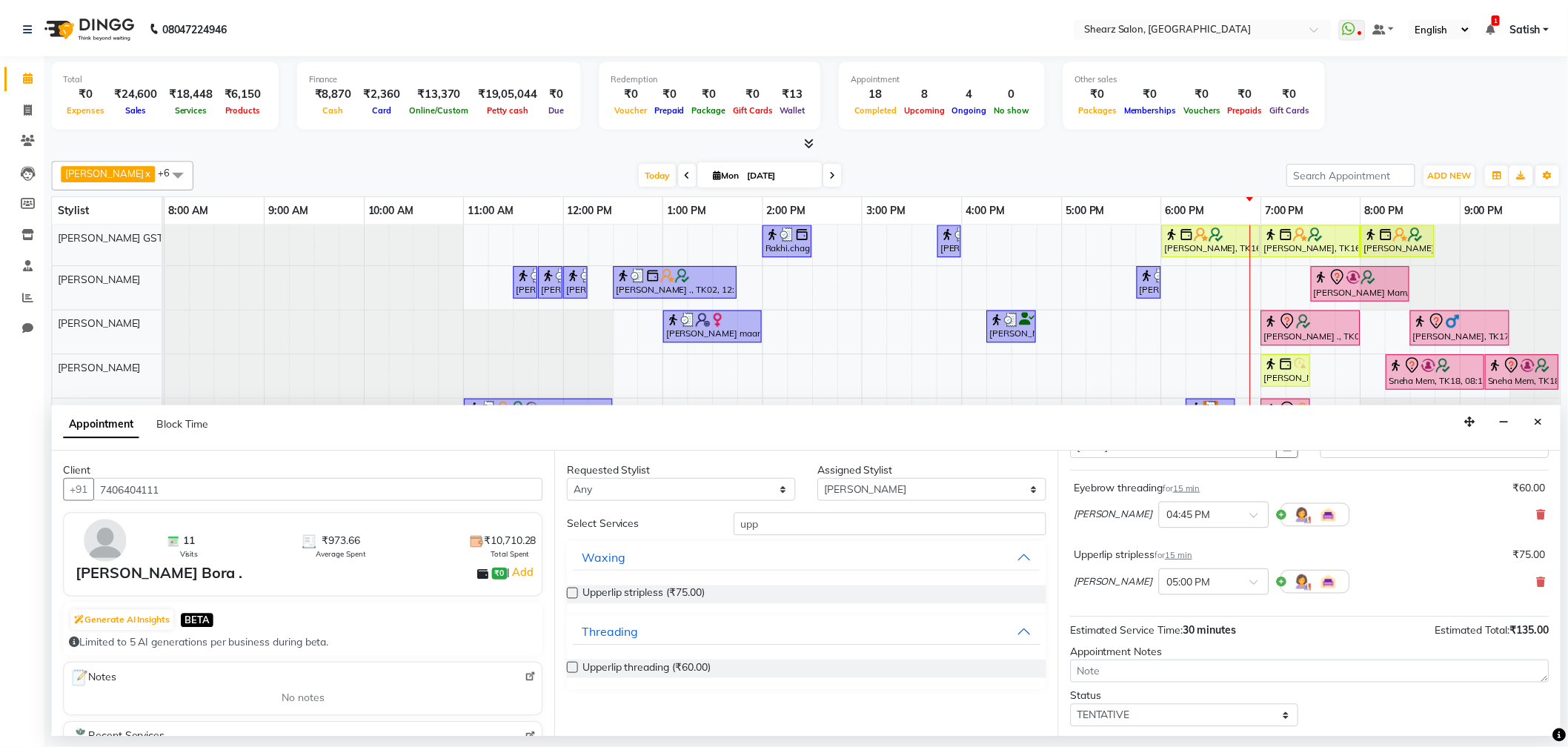
scroll to position [156, 0]
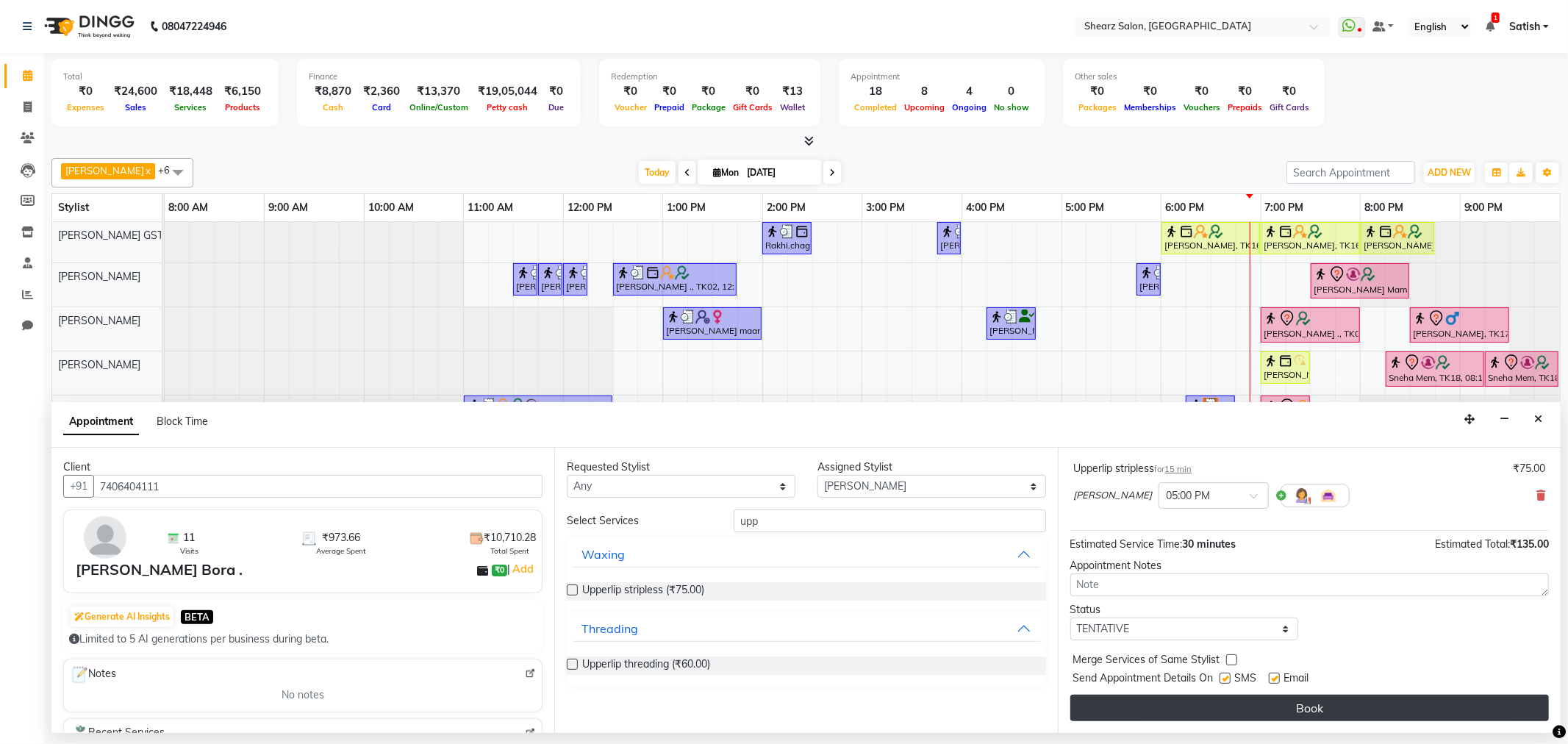
click at [1224, 711] on button "Book" at bounding box center [1309, 708] width 479 height 27
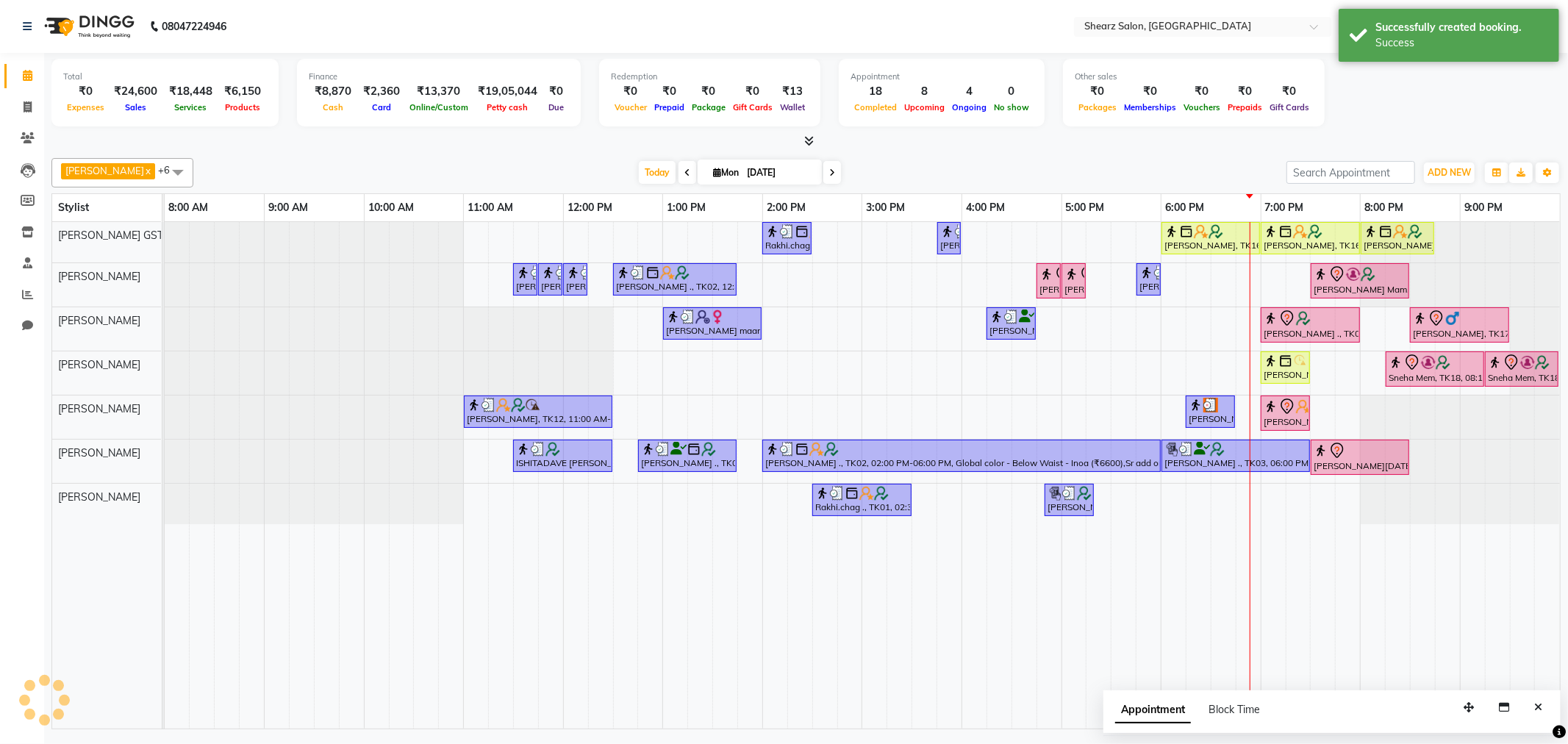
click at [1278, 699] on div "Appointment Block Time" at bounding box center [1197, 713] width 162 height 33
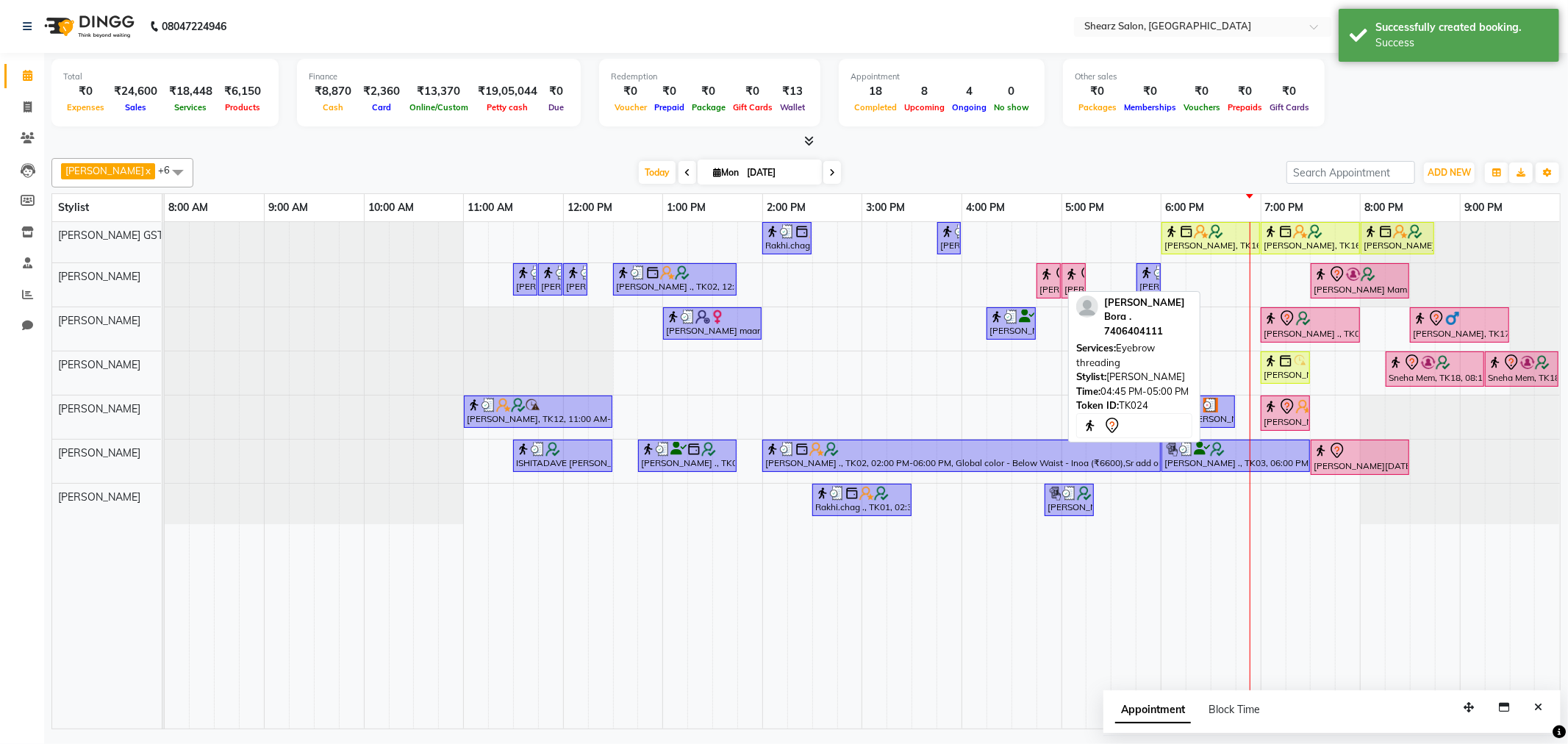
click at [1044, 284] on div "[PERSON_NAME] Bora ., TK24, 04:45 PM-05:00 PM, Eyebrow threading" at bounding box center [1049, 281] width 21 height 31
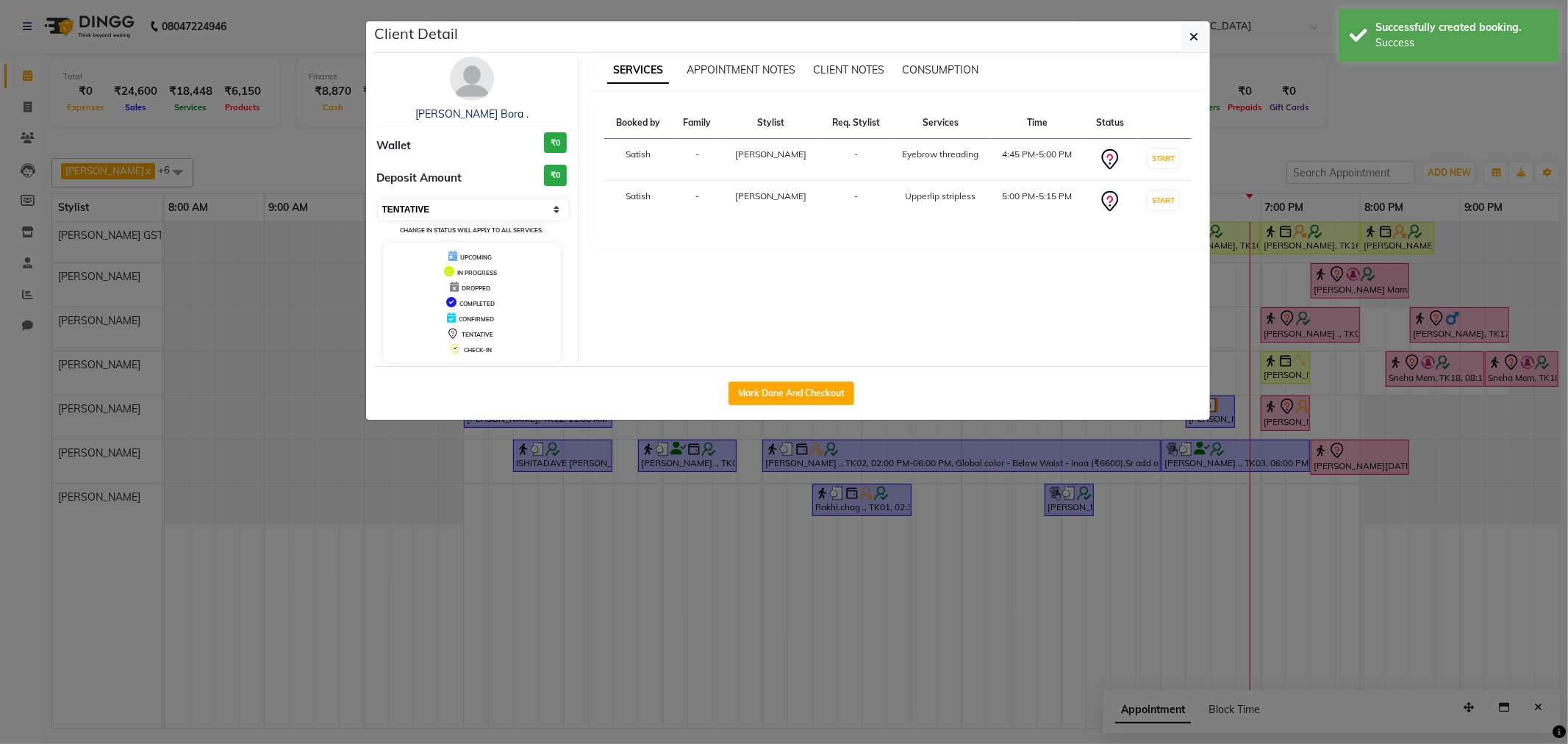
click at [436, 209] on select "Select IN SERVICE CONFIRMED TENTATIVE CHECK IN MARK DONE DROPPED UPCOMING" at bounding box center [475, 209] width 191 height 21
select select "1"
click at [379, 199] on select "Select IN SERVICE CONFIRMED TENTATIVE CHECK IN MARK DONE DROPPED UPCOMING" at bounding box center [475, 209] width 191 height 21
click at [1187, 40] on button "button" at bounding box center [1194, 37] width 28 height 28
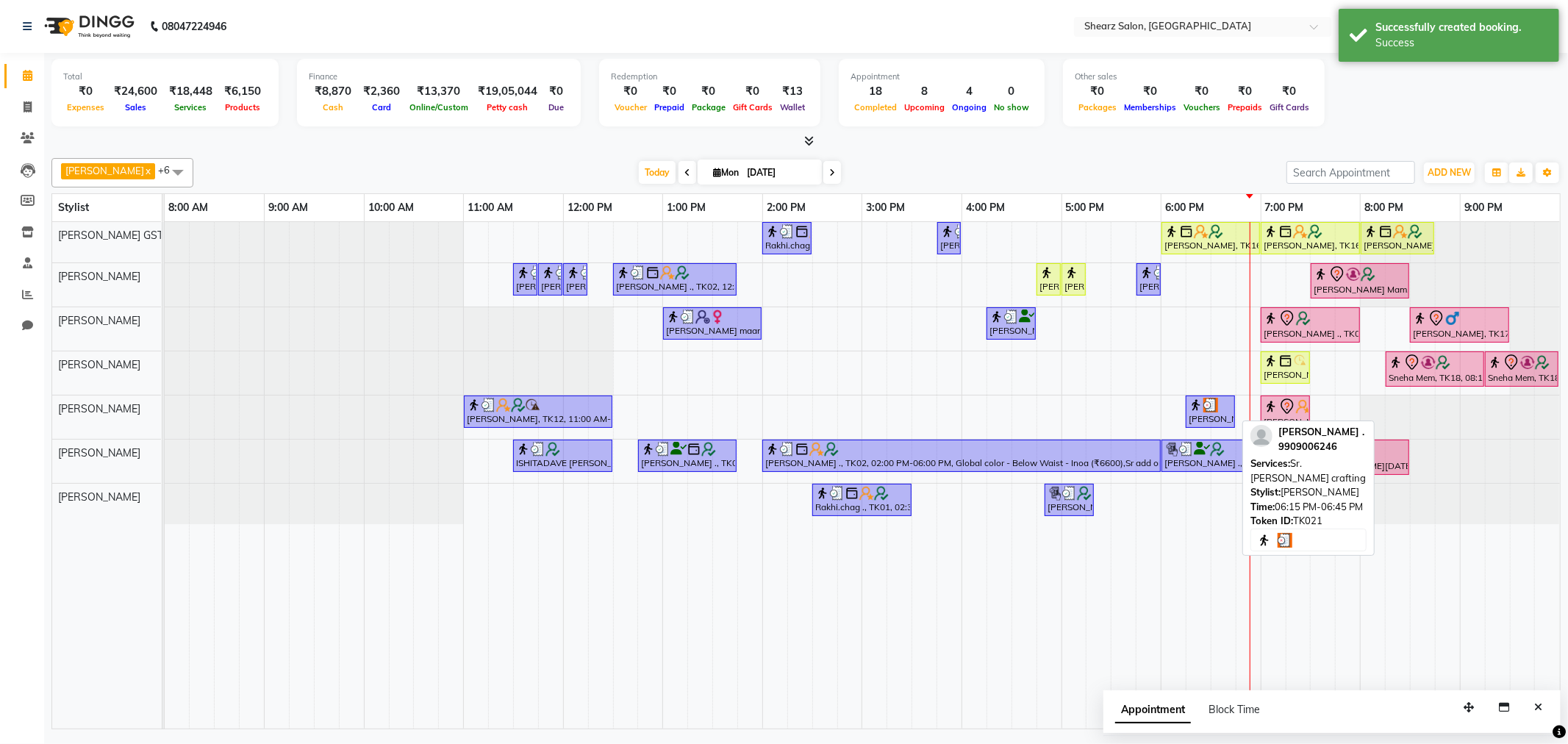
click at [1200, 406] on img at bounding box center [1196, 405] width 14 height 14
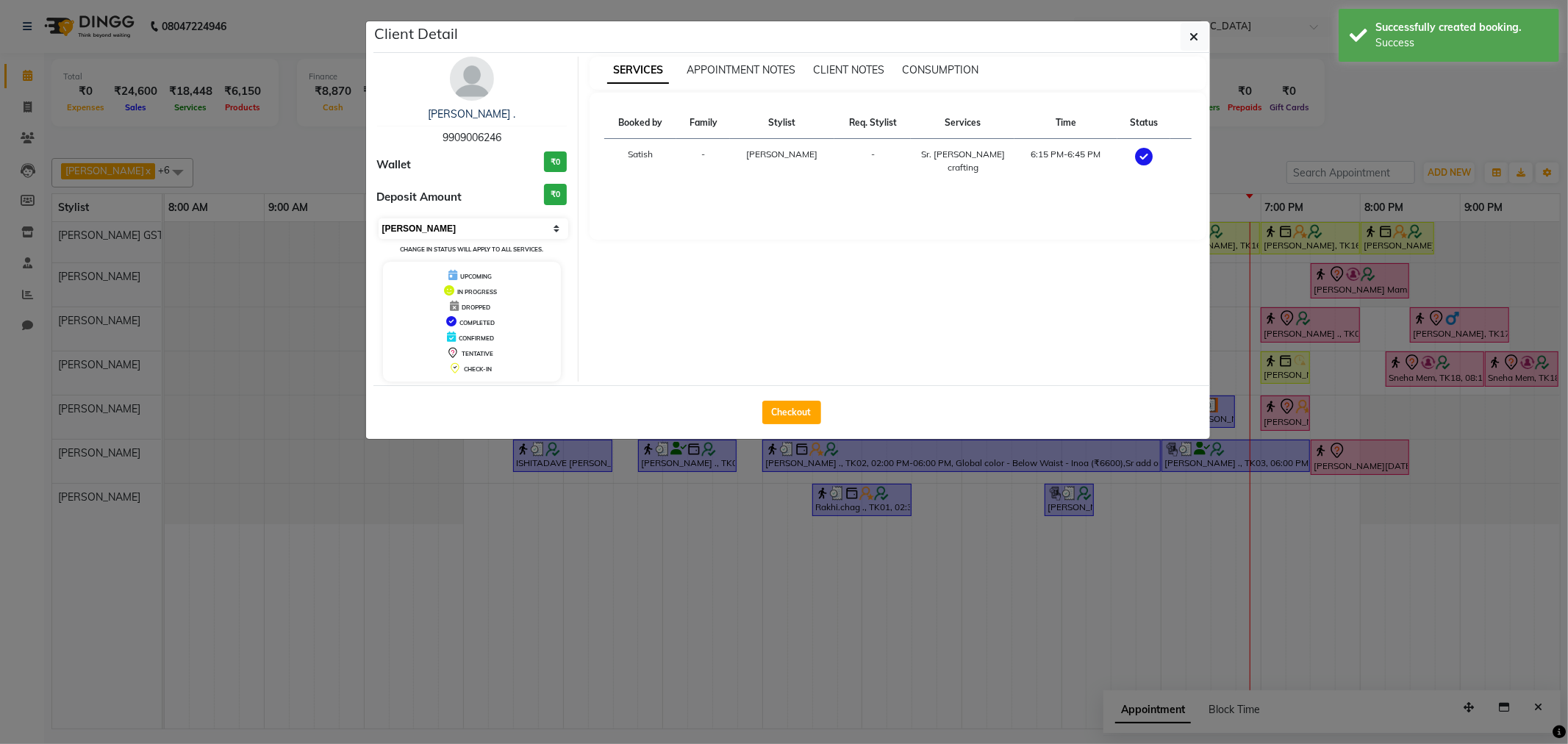
click at [480, 233] on select "Select MARK DONE UPCOMING" at bounding box center [475, 228] width 191 height 21
click at [379, 219] on select "Select MARK DONE UPCOMING" at bounding box center [475, 228] width 191 height 21
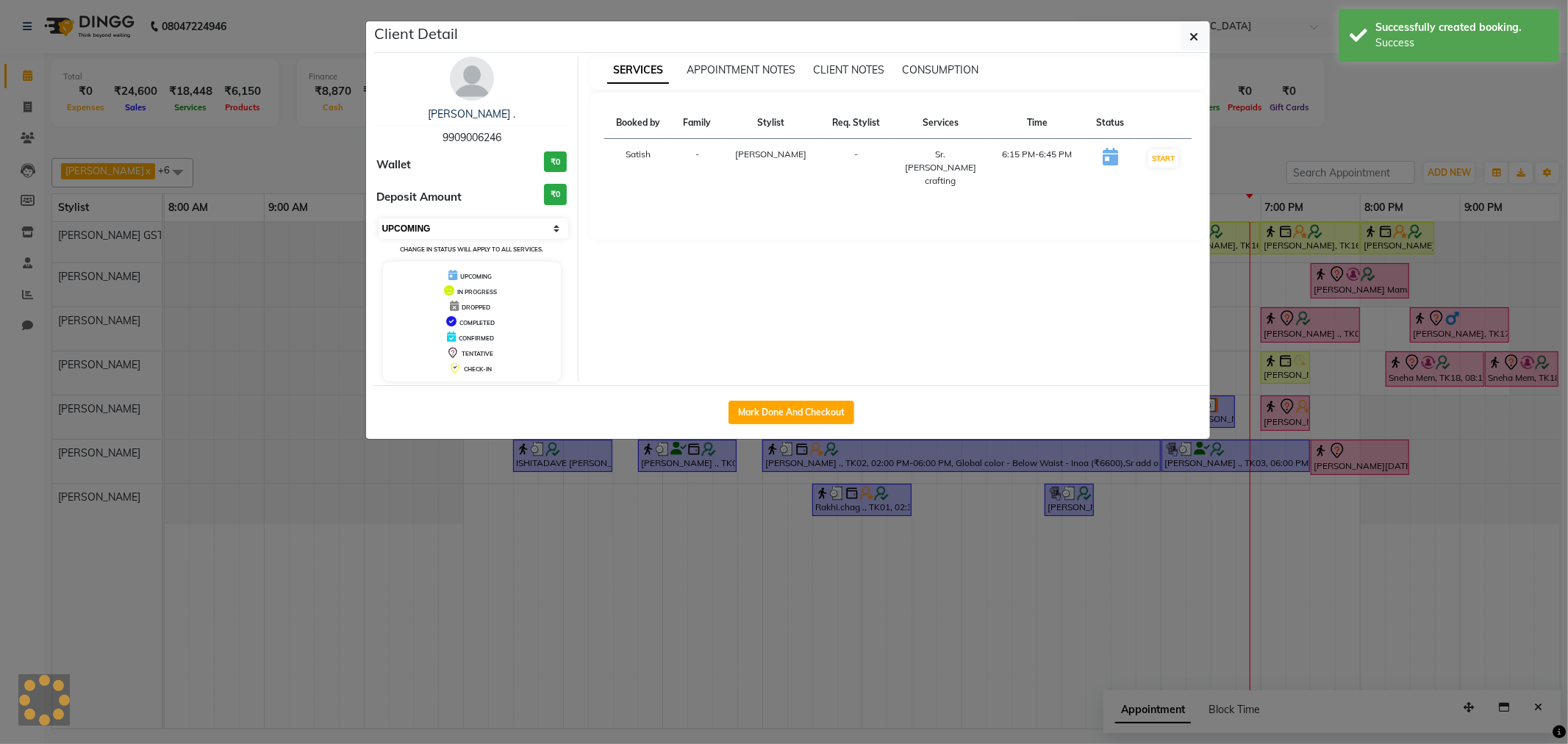
drag, startPoint x: 467, startPoint y: 233, endPoint x: 459, endPoint y: 236, distance: 8.5
click at [467, 233] on select "Select IN SERVICE CONFIRMED TENTATIVE CHECK IN MARK DONE DROPPED UPCOMING" at bounding box center [475, 228] width 191 height 21
select select "1"
click at [379, 219] on select "Select IN SERVICE CONFIRMED TENTATIVE CHECK IN MARK DONE DROPPED UPCOMING" at bounding box center [475, 228] width 191 height 21
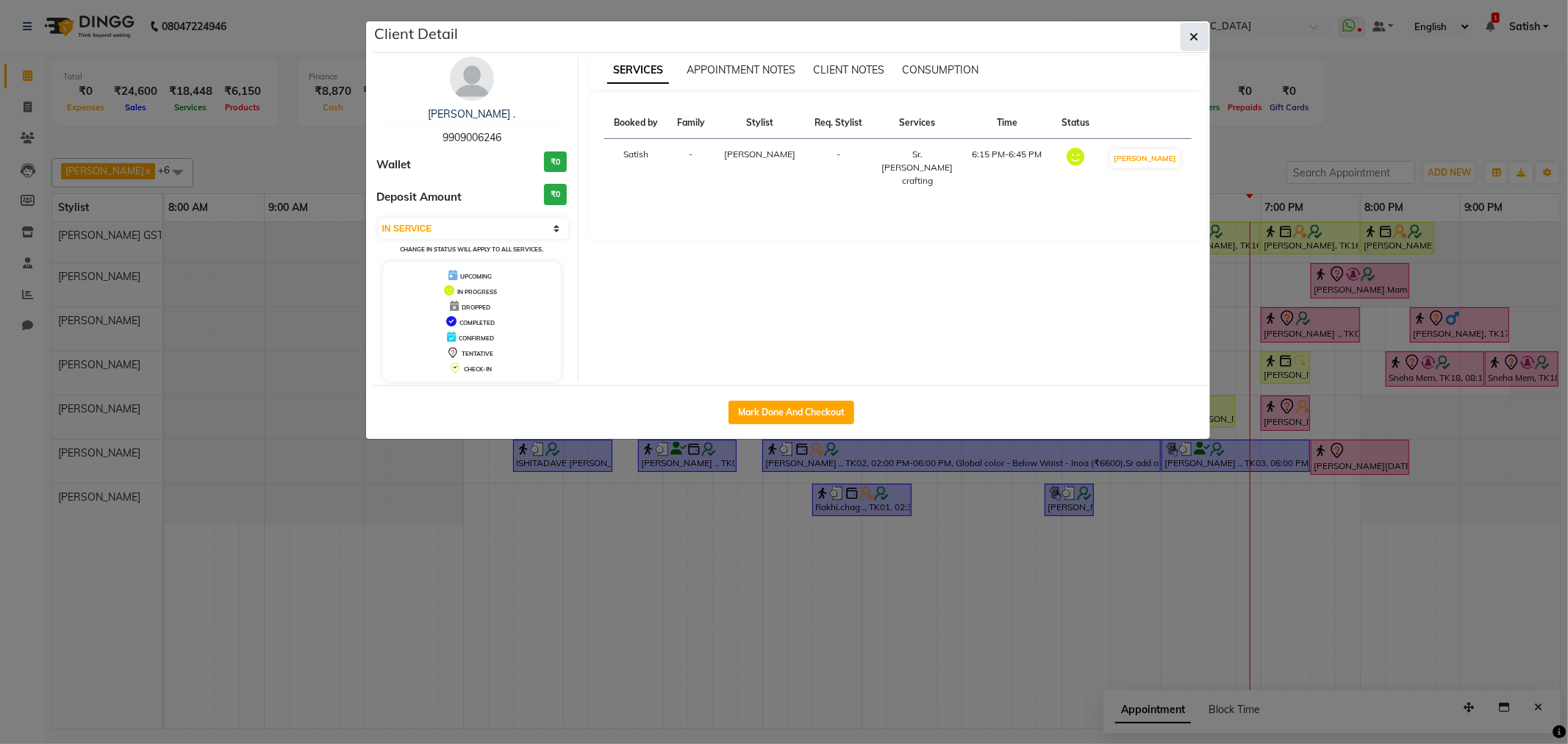
click at [1188, 47] on button "button" at bounding box center [1194, 37] width 28 height 28
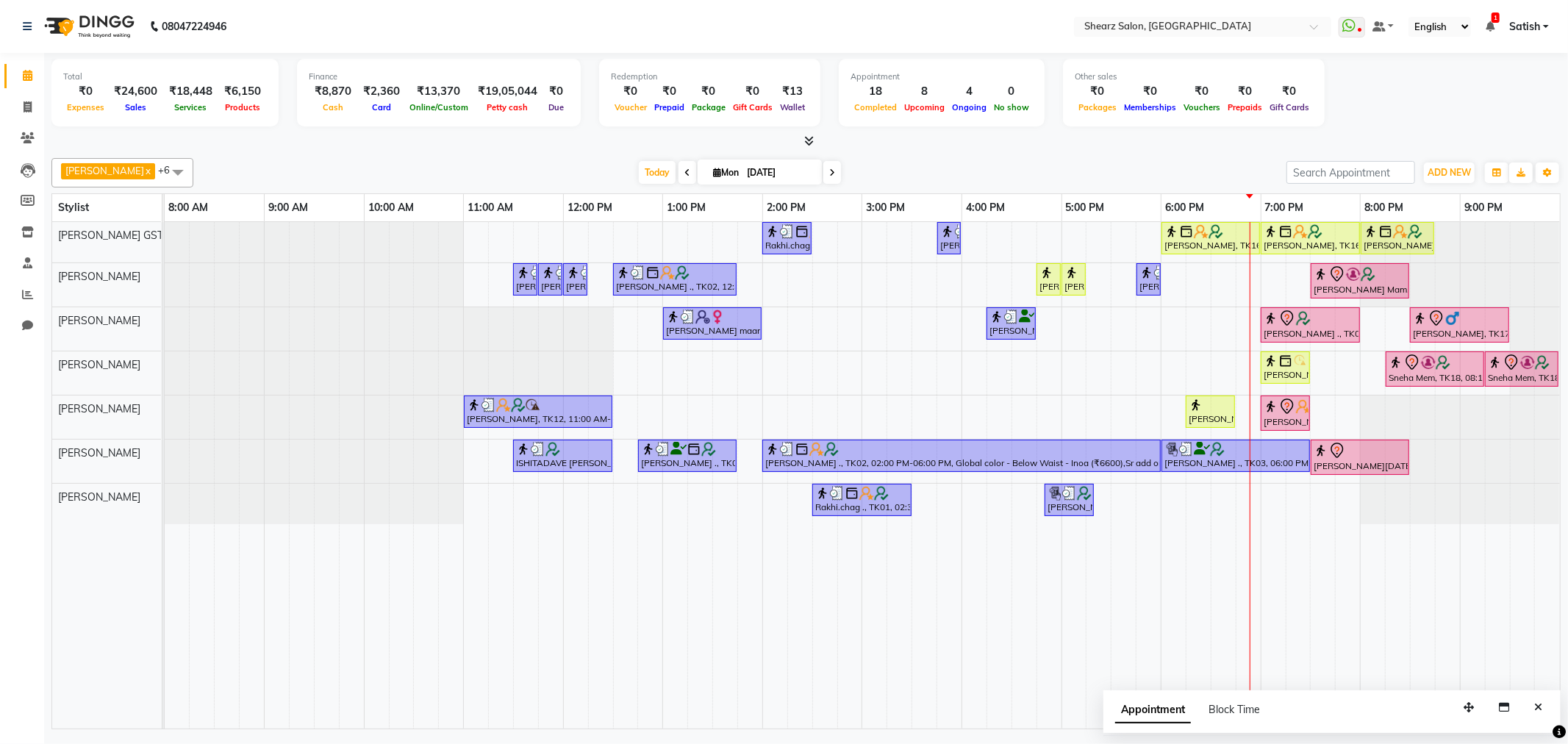
click at [829, 170] on icon at bounding box center [832, 173] width 6 height 9
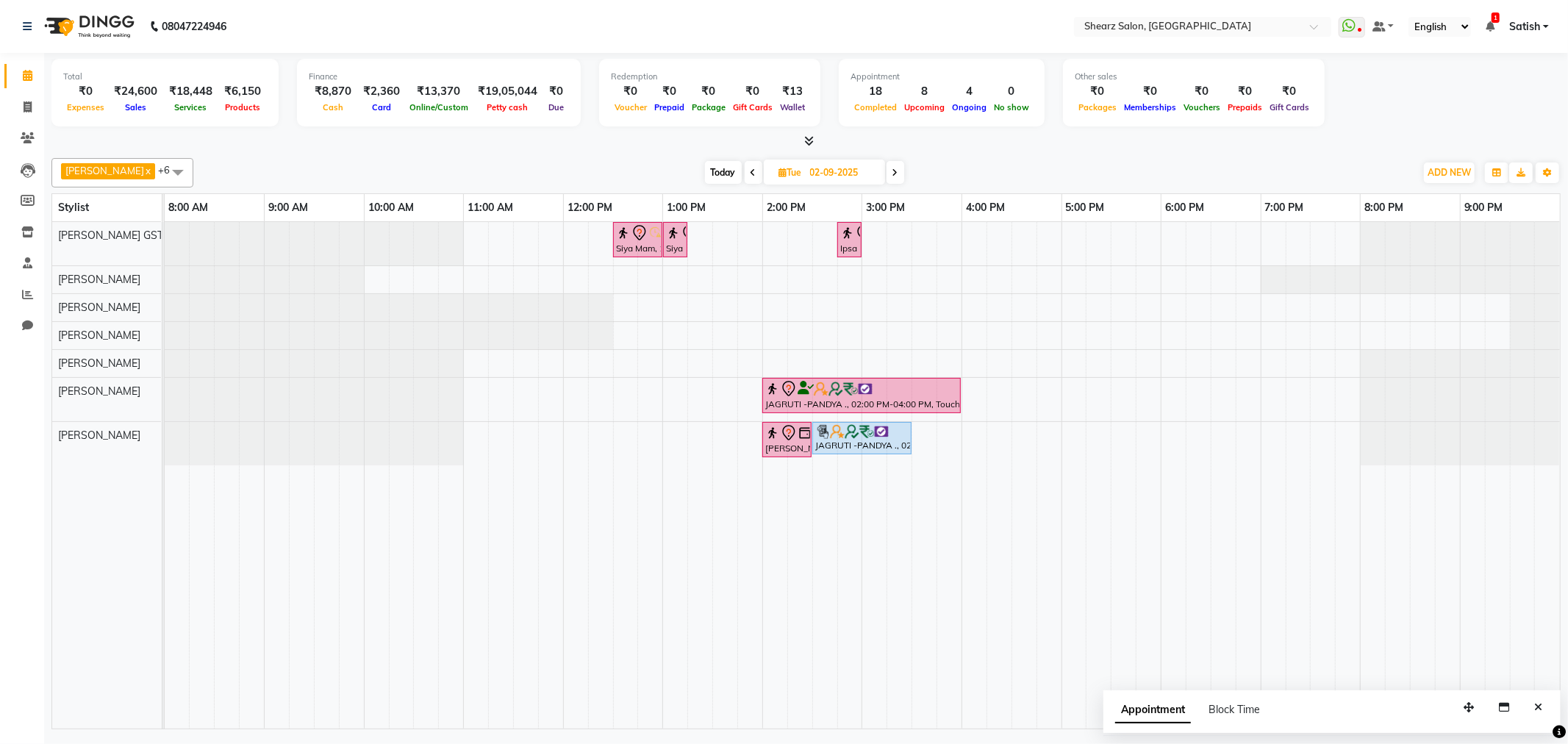
click at [893, 175] on icon at bounding box center [895, 173] width 6 height 9
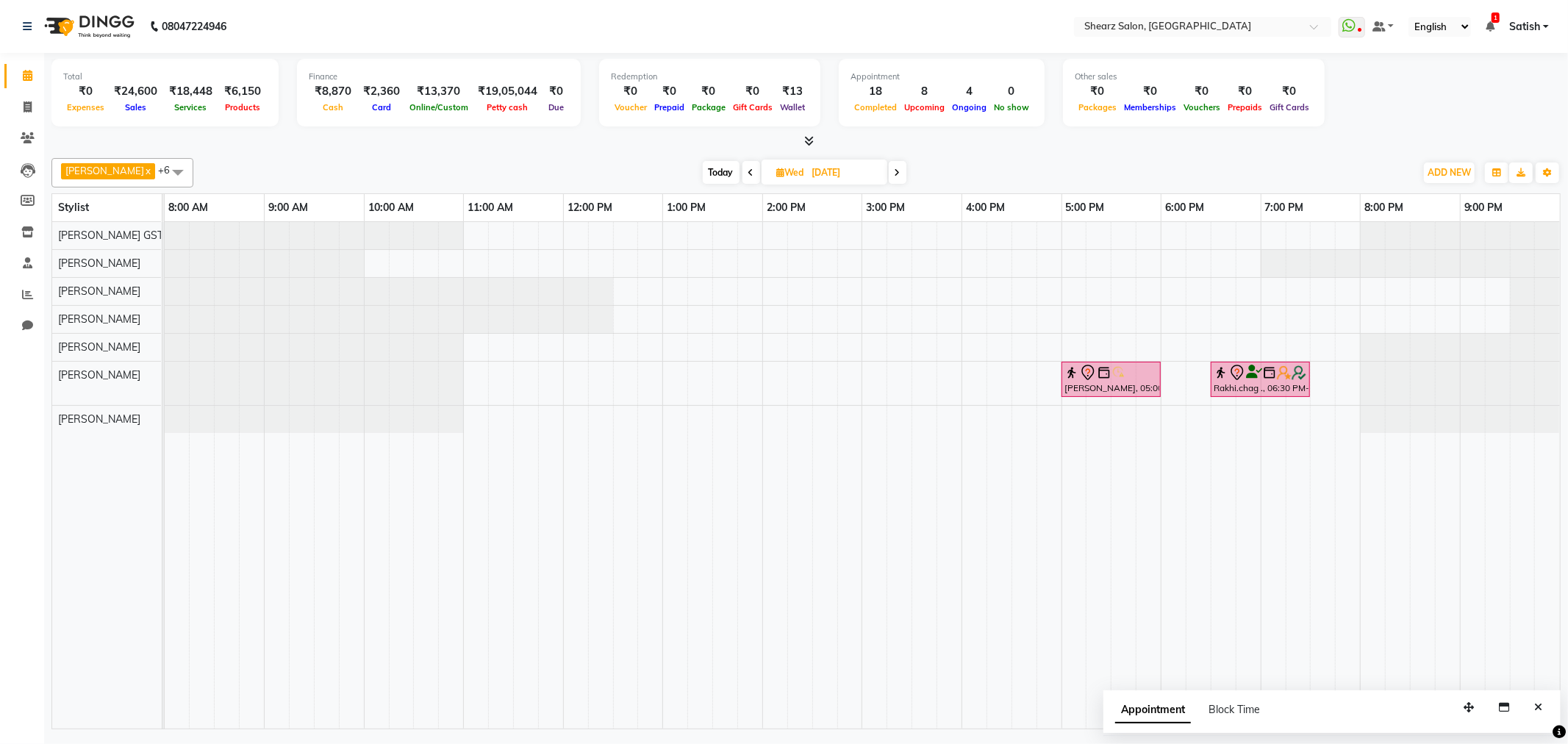
click at [703, 167] on span "Today" at bounding box center [721, 173] width 37 height 23
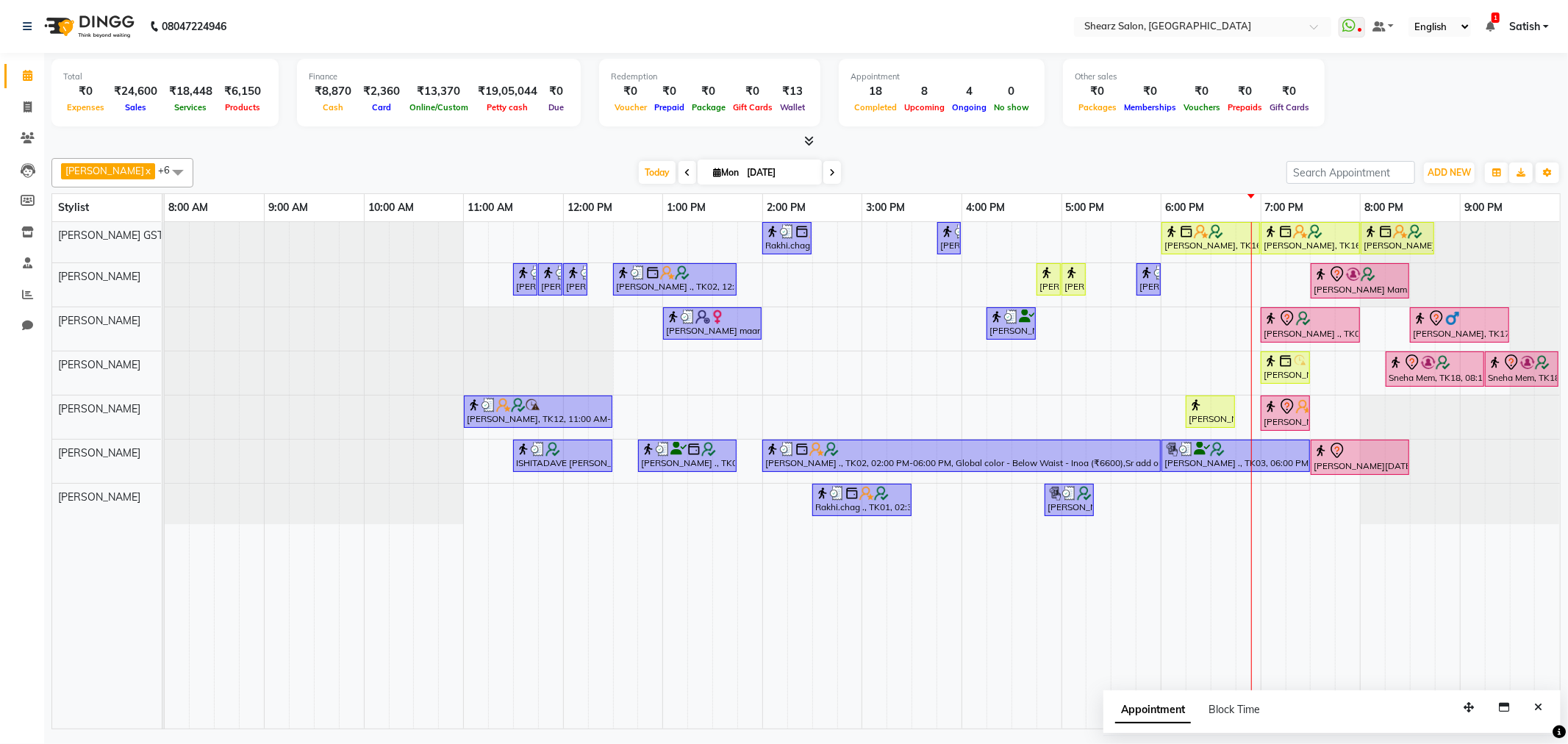
click at [829, 169] on icon at bounding box center [832, 173] width 6 height 9
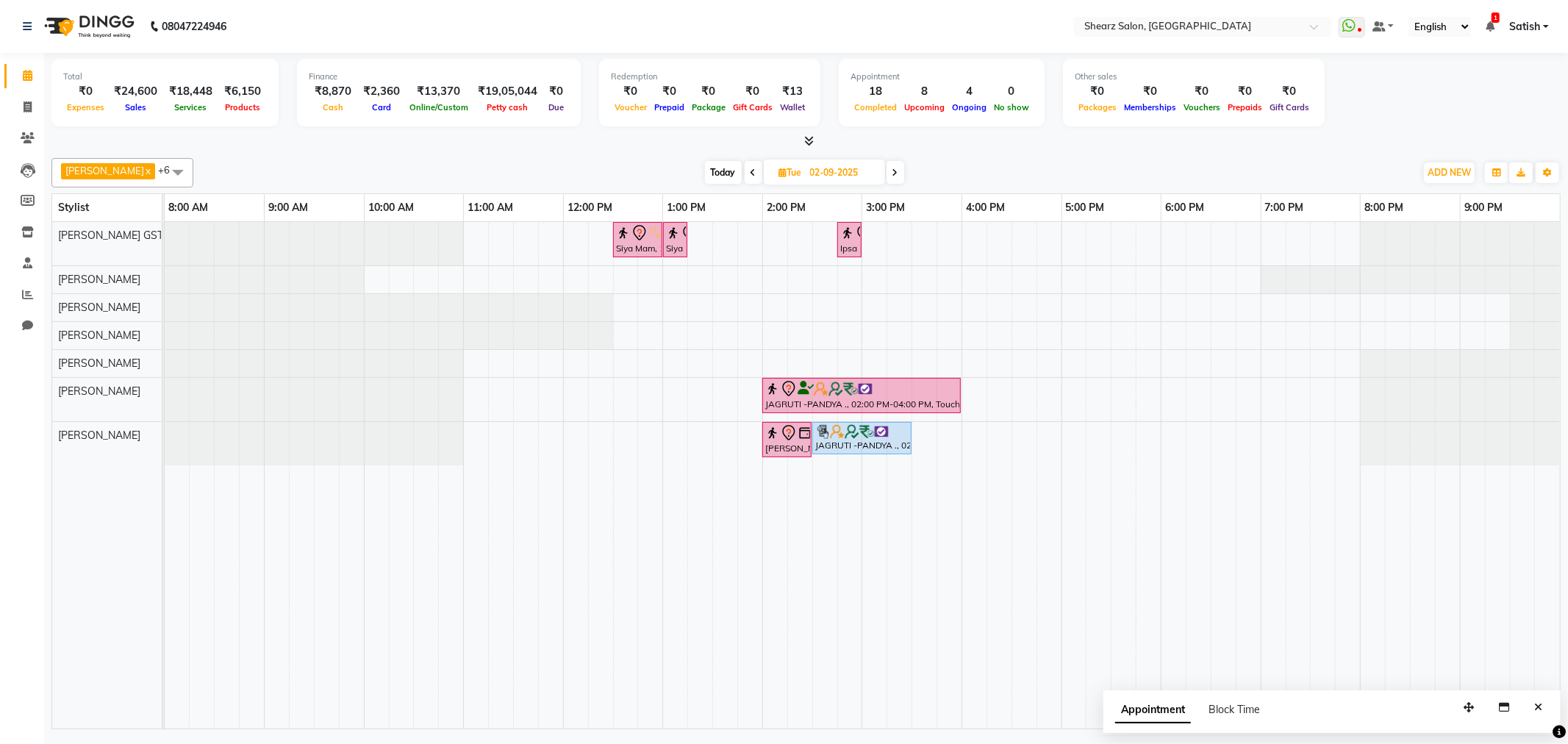
click at [730, 172] on span "Today" at bounding box center [723, 173] width 37 height 23
type input "[DATE]"
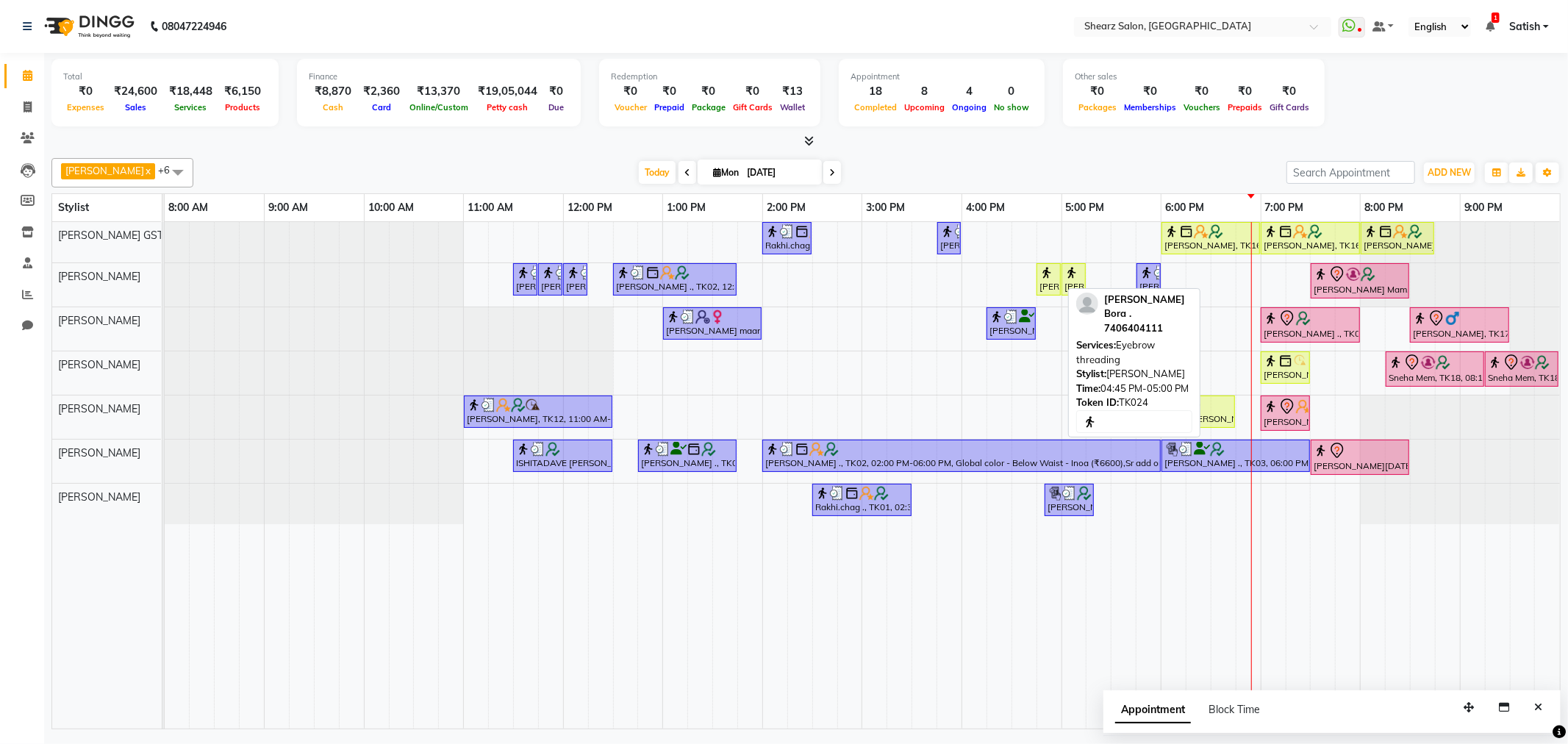
click at [1054, 280] on div "[PERSON_NAME] Bora ., TK24, 04:45 PM-05:00 PM, Eyebrow threading" at bounding box center [1049, 279] width 21 height 28
select select "1"
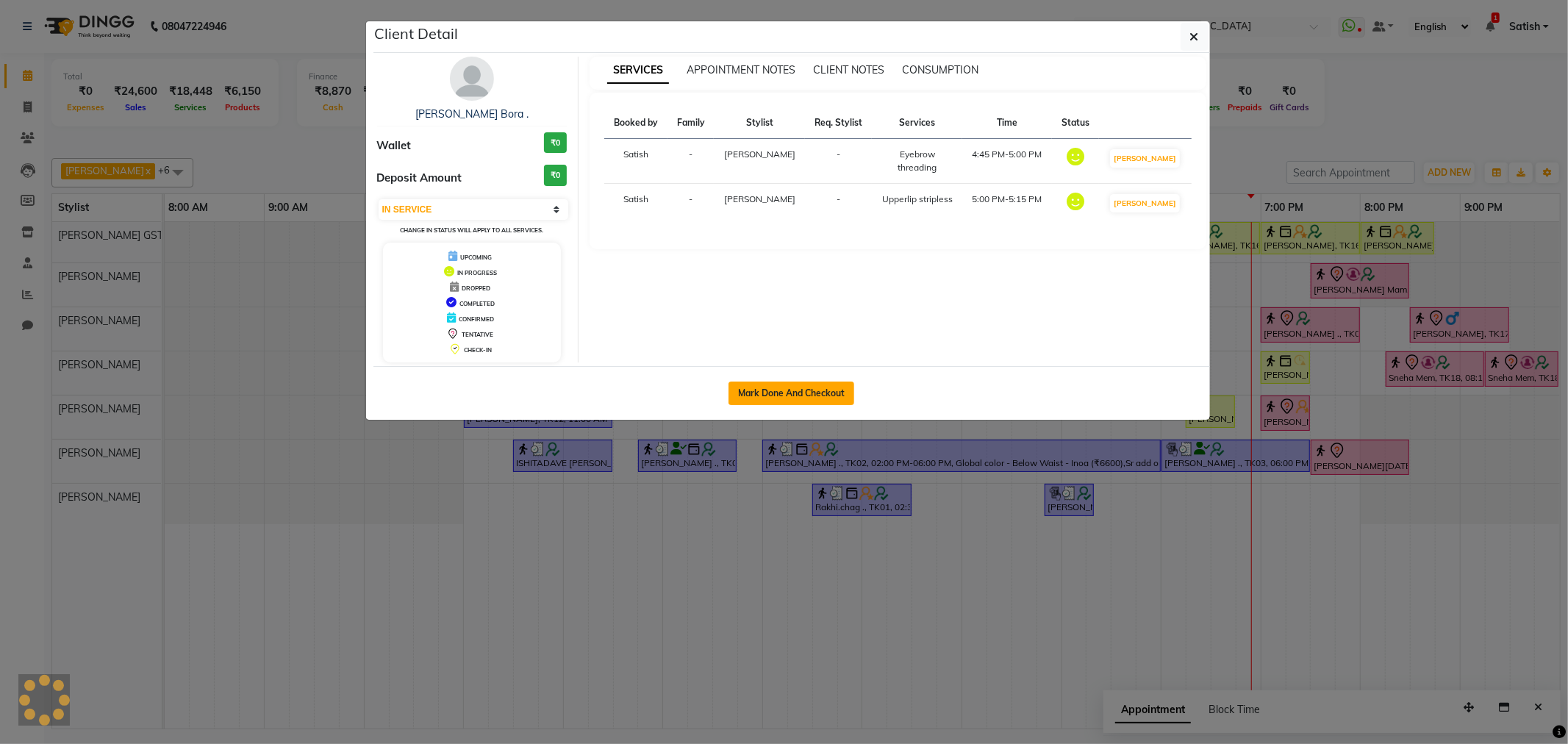
click at [778, 393] on button "Mark Done And Checkout" at bounding box center [791, 393] width 126 height 23
select select "service"
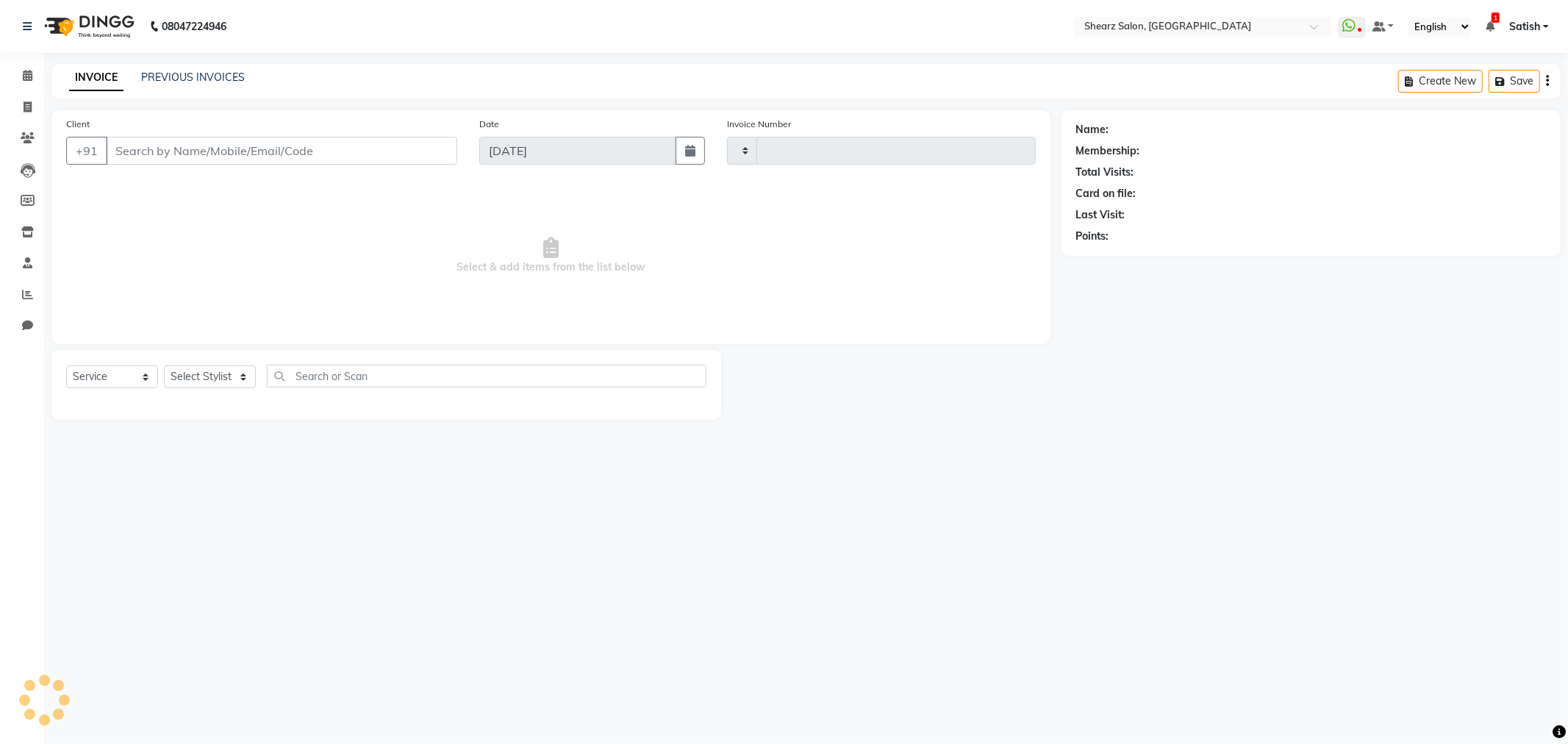
type input "5842"
select select "8157"
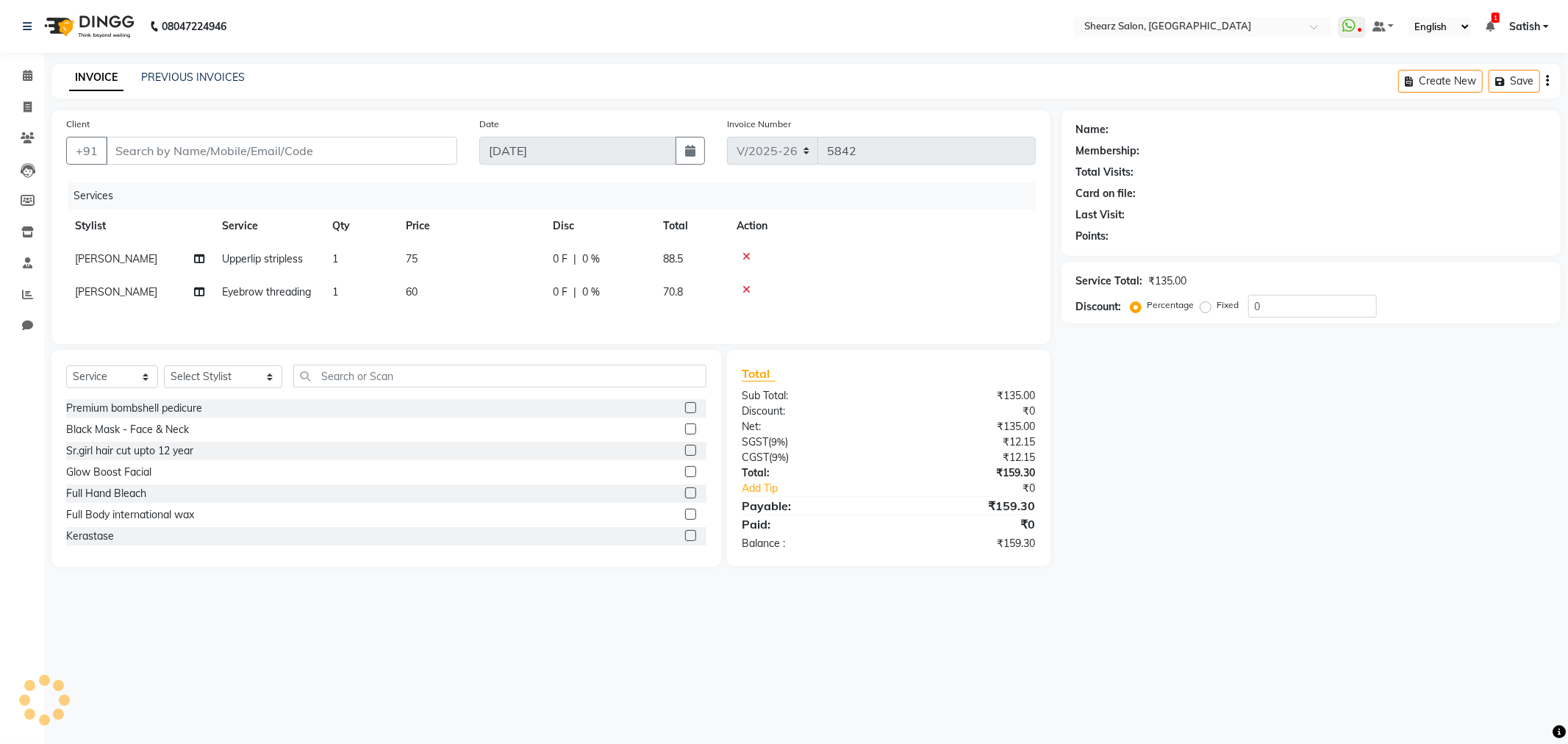
type input "7406404111"
select select "77479"
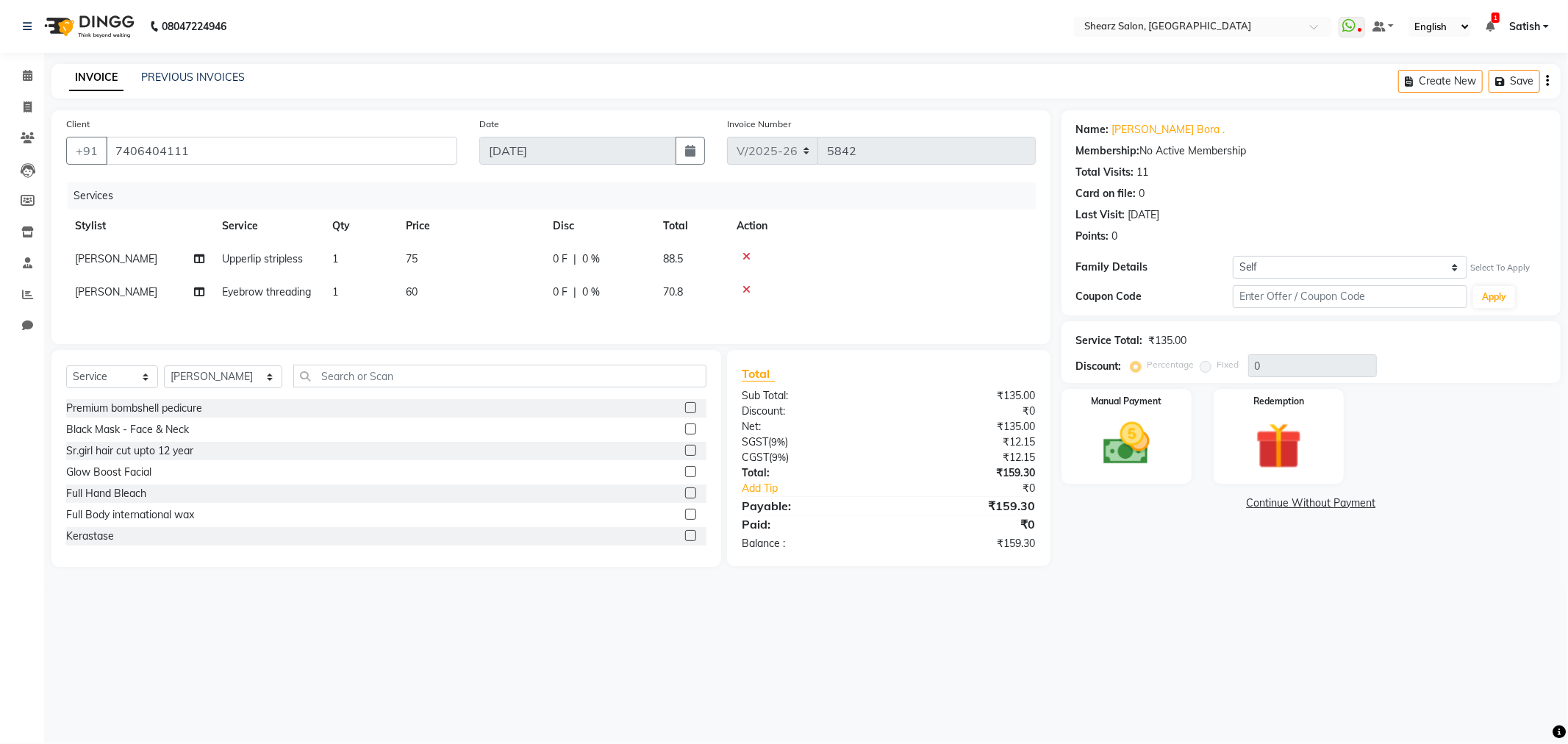
click at [750, 256] on icon at bounding box center [747, 257] width 8 height 11
click at [454, 370] on input "text" at bounding box center [499, 376] width 413 height 23
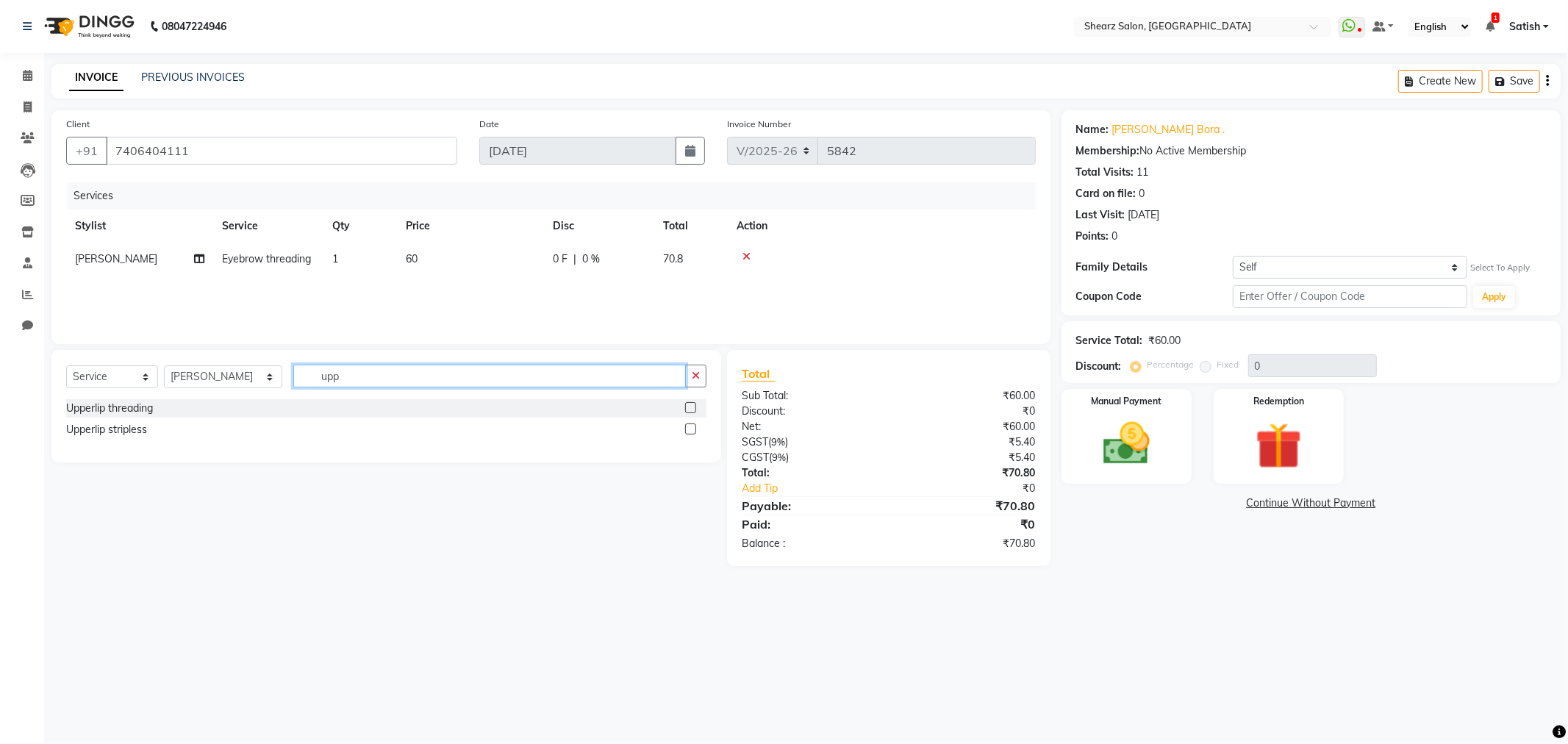
type input "upp"
click at [688, 412] on label at bounding box center [690, 408] width 11 height 11
click at [688, 412] on input "checkbox" at bounding box center [689, 409] width 10 height 10
checkbox input "false"
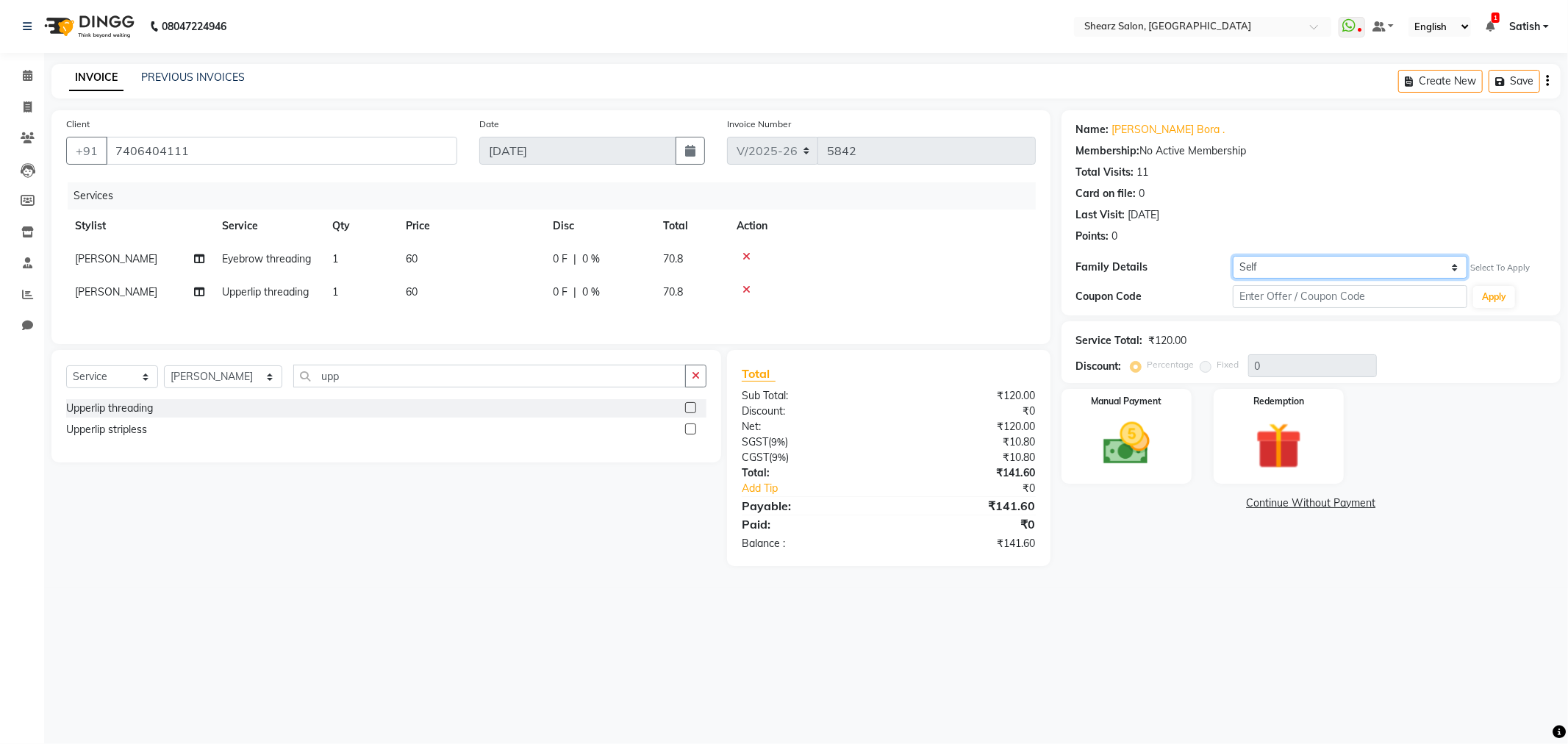
click at [1258, 265] on select "Self [PERSON_NAME] Bora ." at bounding box center [1350, 268] width 235 height 23
select select "7307364"
click at [1233, 256] on select "Self [PERSON_NAME] Bora ." at bounding box center [1350, 268] width 235 height 23
click at [1149, 429] on img at bounding box center [1126, 444] width 78 height 56
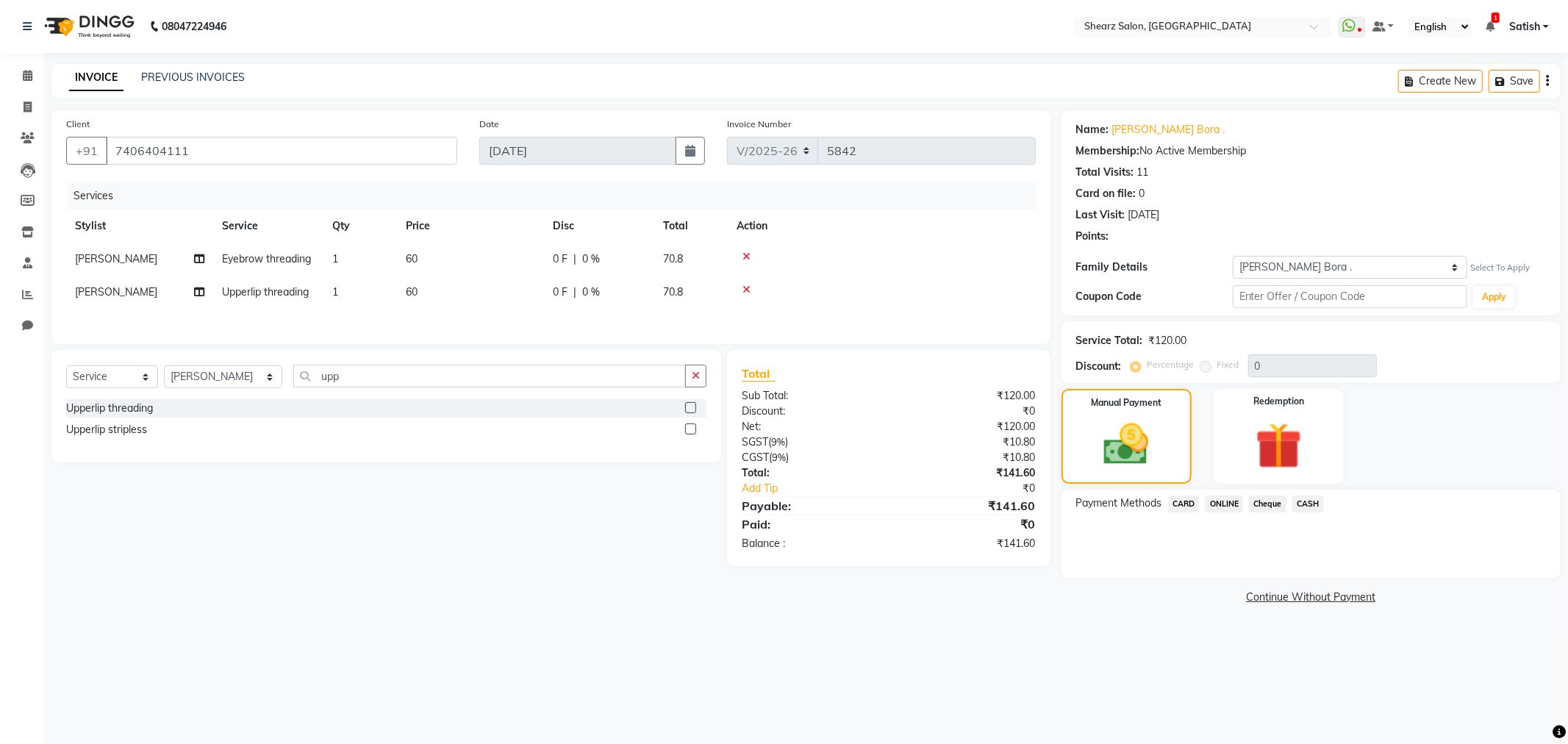
drag, startPoint x: 1187, startPoint y: 508, endPoint x: 1197, endPoint y: 516, distance: 12.8
click at [1187, 508] on span "CARD" at bounding box center [1184, 504] width 31 height 17
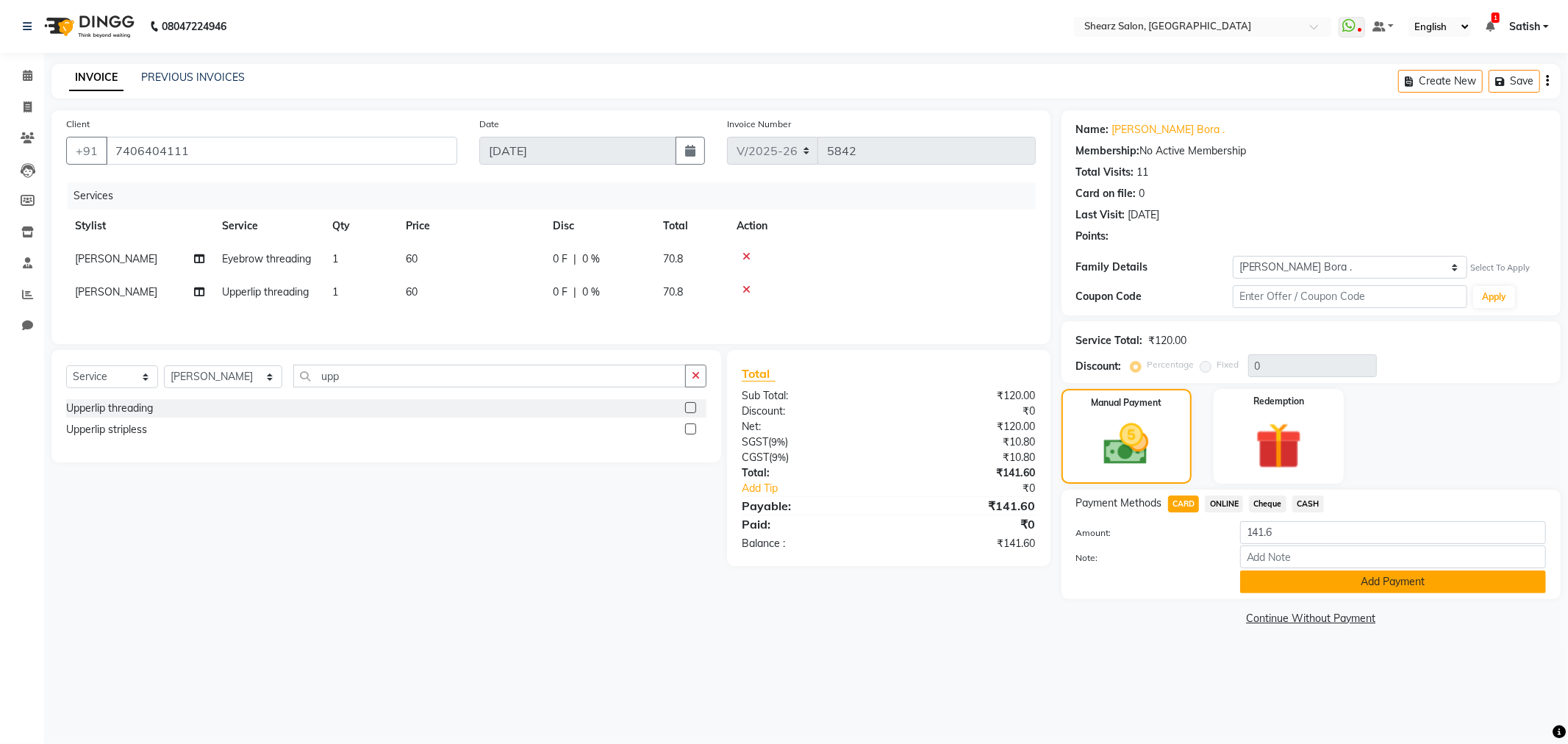
click at [1346, 587] on button "Add Payment" at bounding box center [1393, 583] width 306 height 23
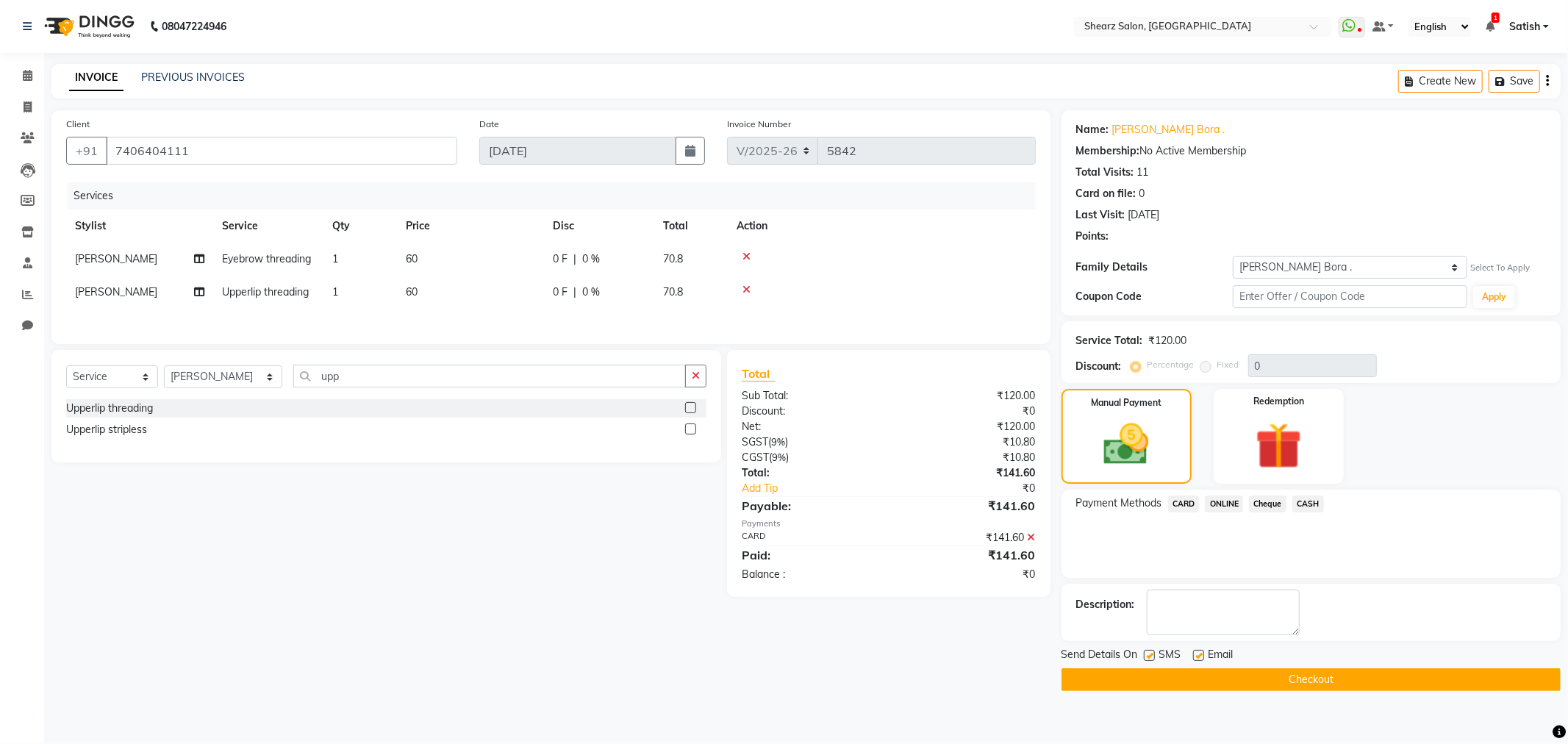
click at [1362, 674] on button "Checkout" at bounding box center [1311, 680] width 499 height 23
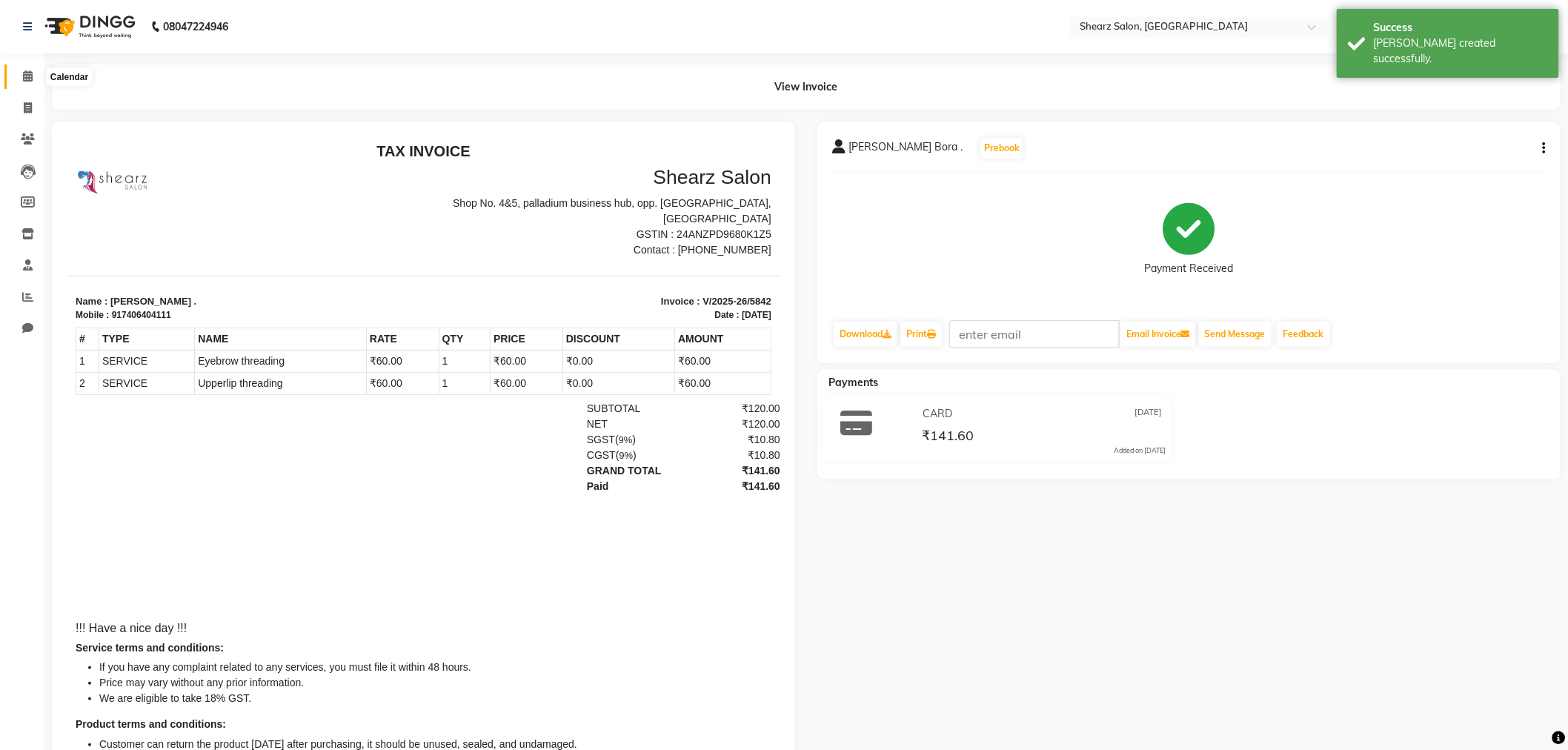
drag, startPoint x: 34, startPoint y: 74, endPoint x: 64, endPoint y: 74, distance: 30.0
click at [34, 74] on span at bounding box center [27, 76] width 26 height 17
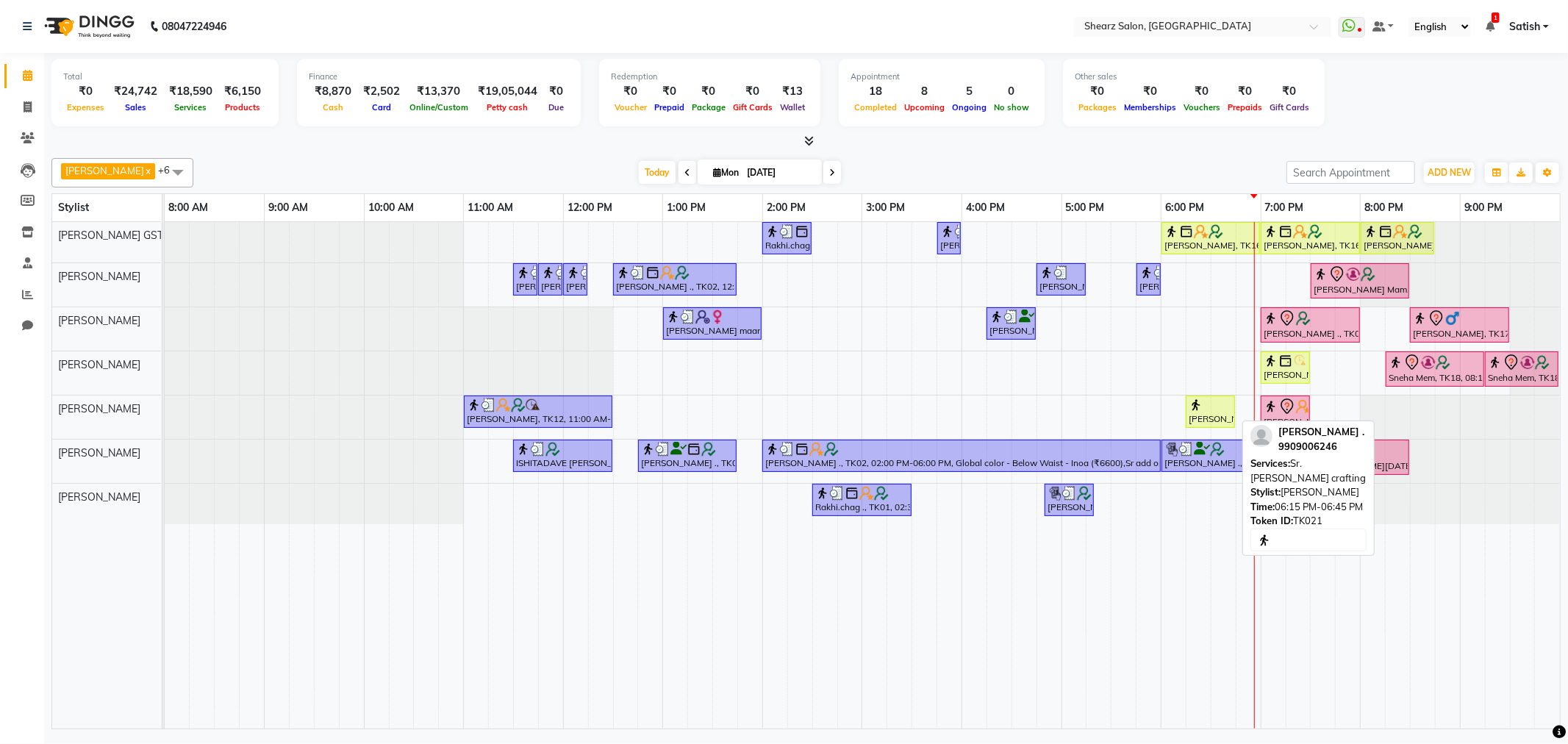
click at [1224, 413] on div "[PERSON_NAME] ., TK21, 06:15 PM-06:45 PM, Sr. [PERSON_NAME] crafting" at bounding box center [1210, 411] width 46 height 28
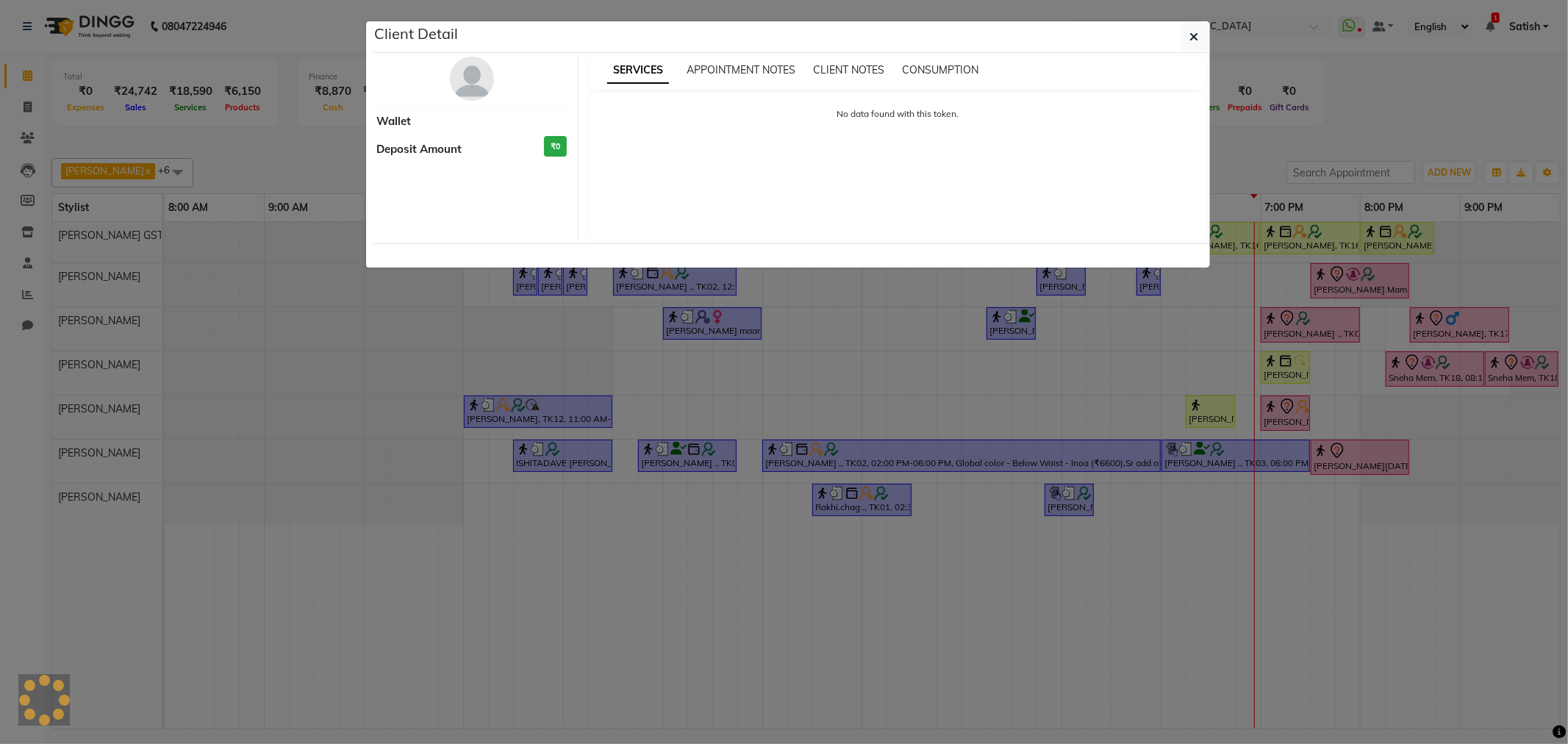
select select "1"
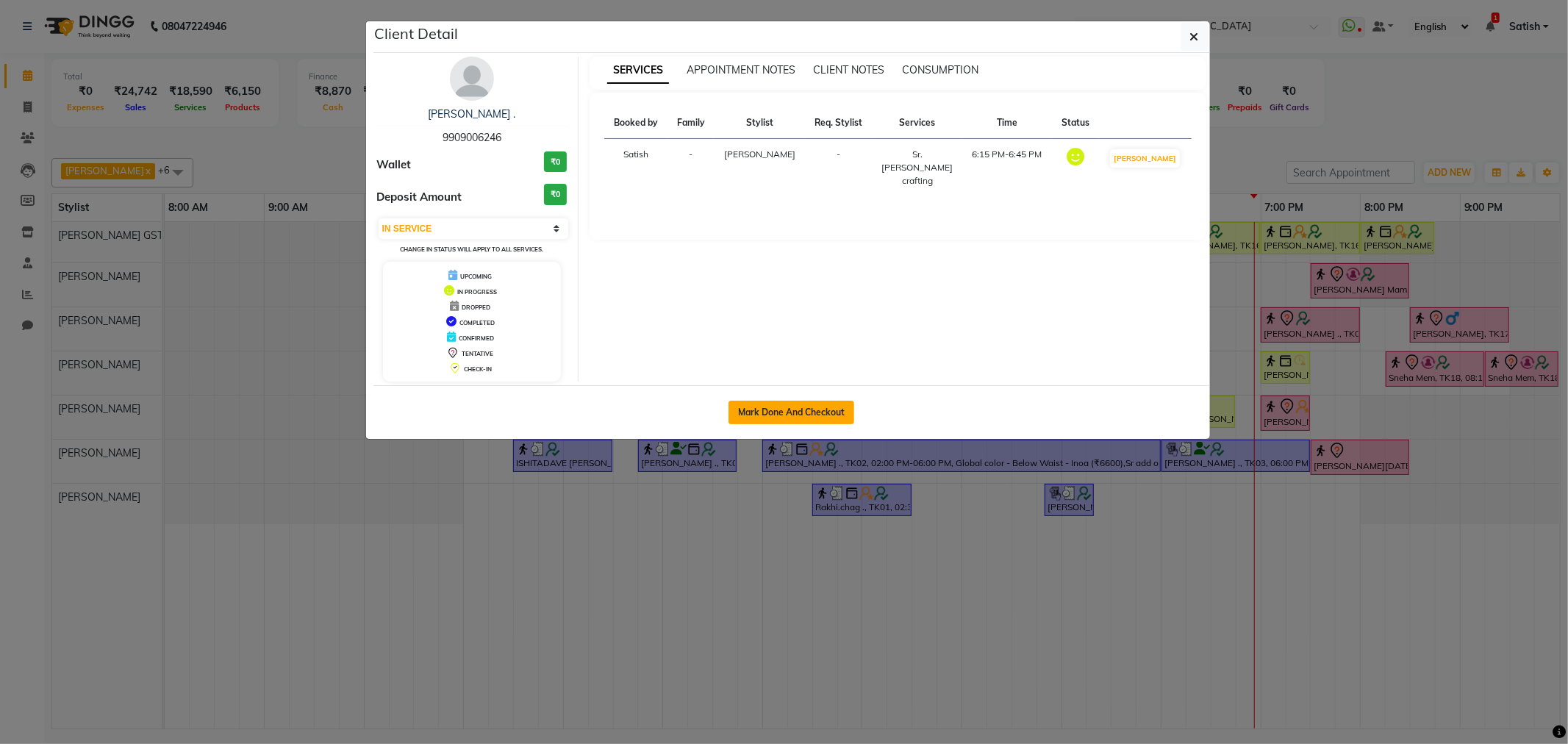
click at [828, 417] on button "Mark Done And Checkout" at bounding box center [791, 412] width 126 height 23
select select "service"
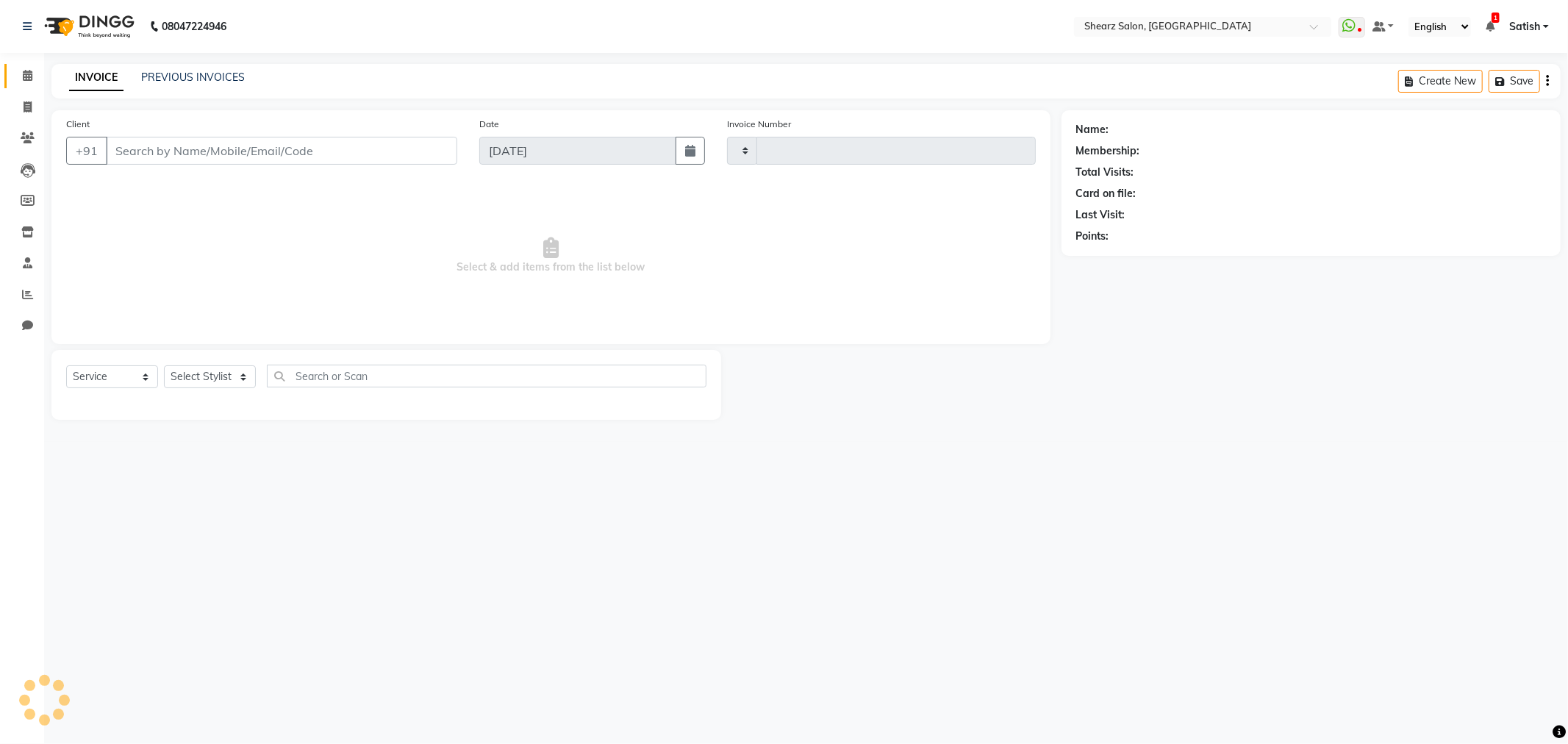
type input "5843"
select select "8157"
type input "9909006246"
select select "77471"
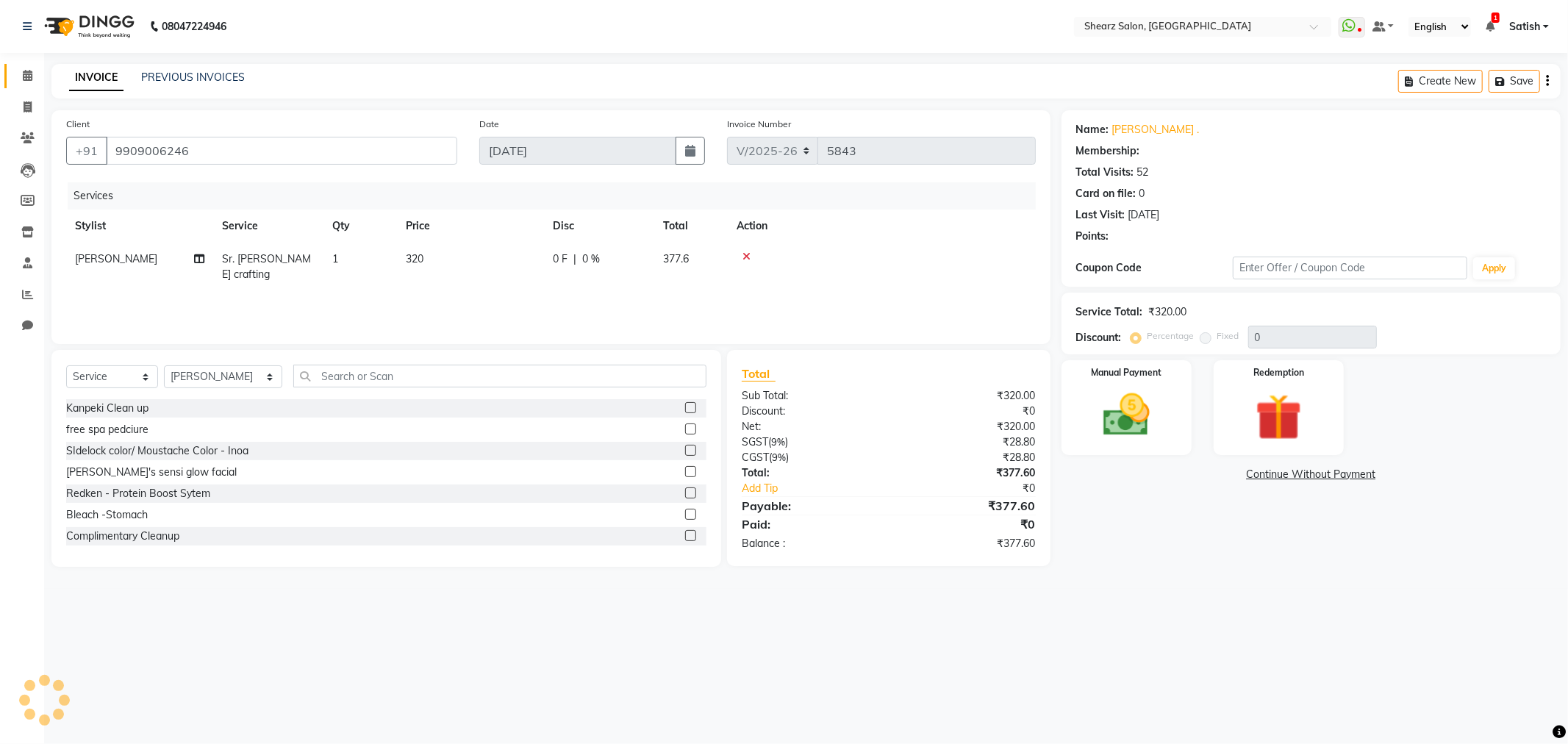
select select "1: Object"
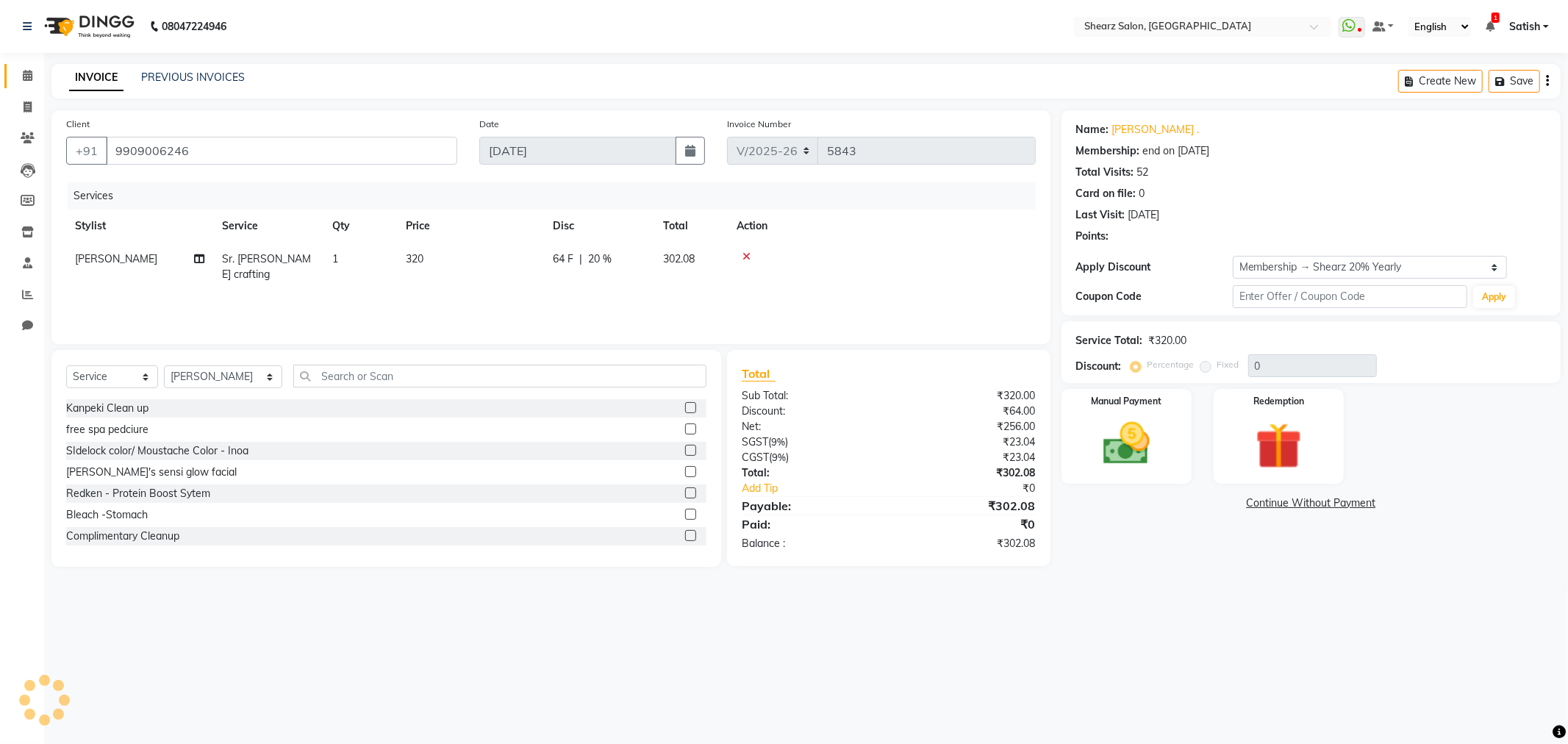
type input "20"
click at [1126, 424] on img at bounding box center [1126, 444] width 78 height 56
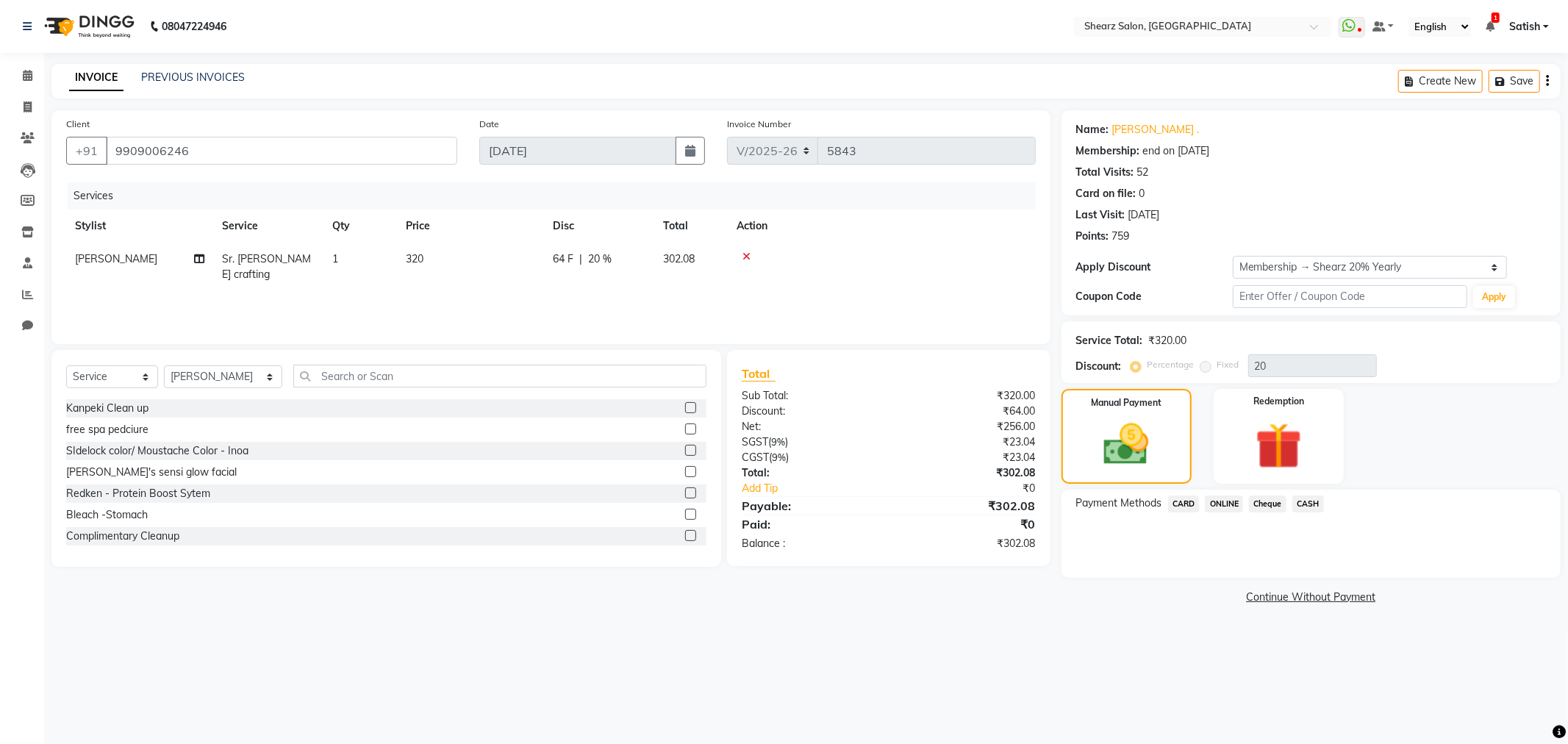
click at [1236, 500] on span "ONLINE" at bounding box center [1224, 504] width 38 height 17
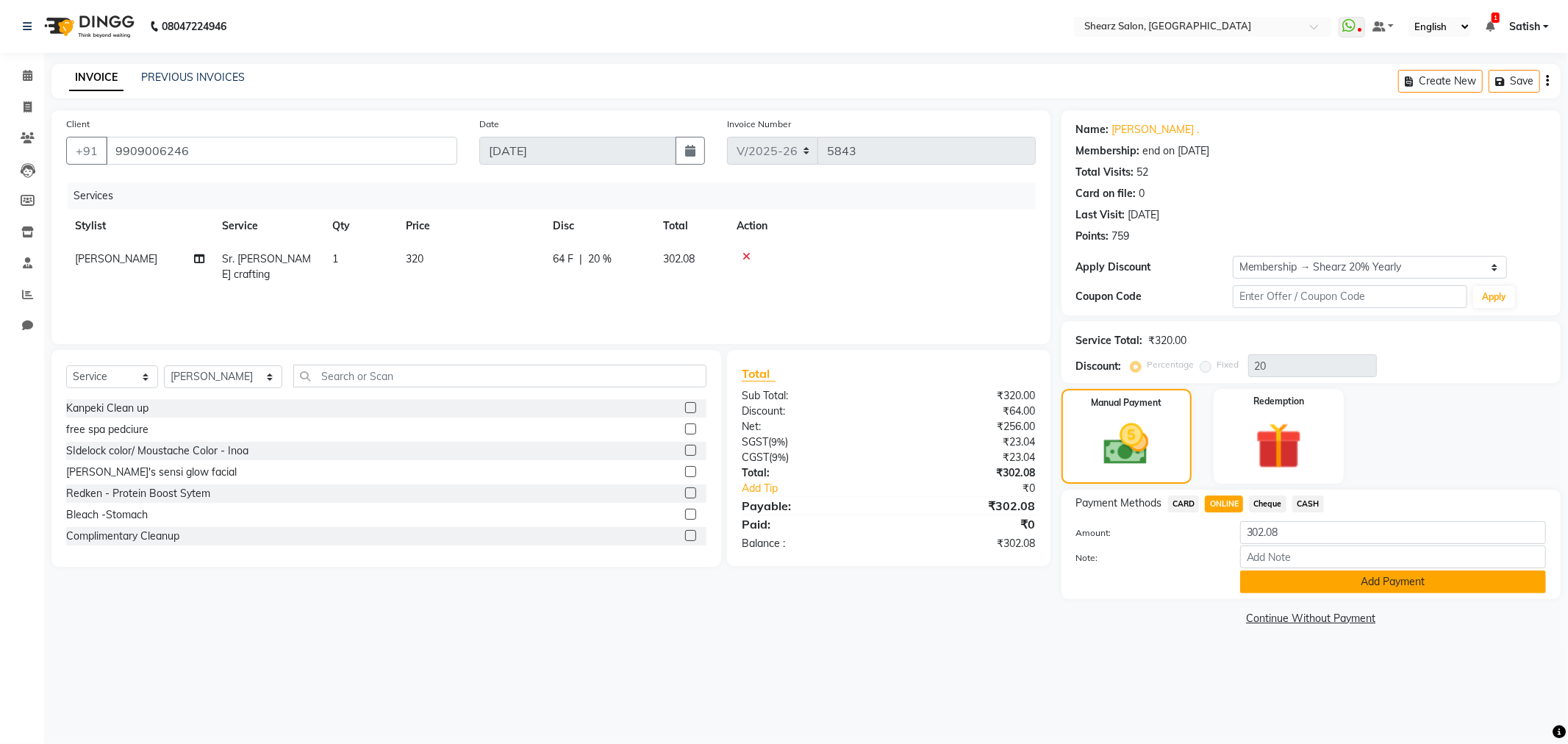
click at [1331, 580] on button "Add Payment" at bounding box center [1393, 583] width 306 height 23
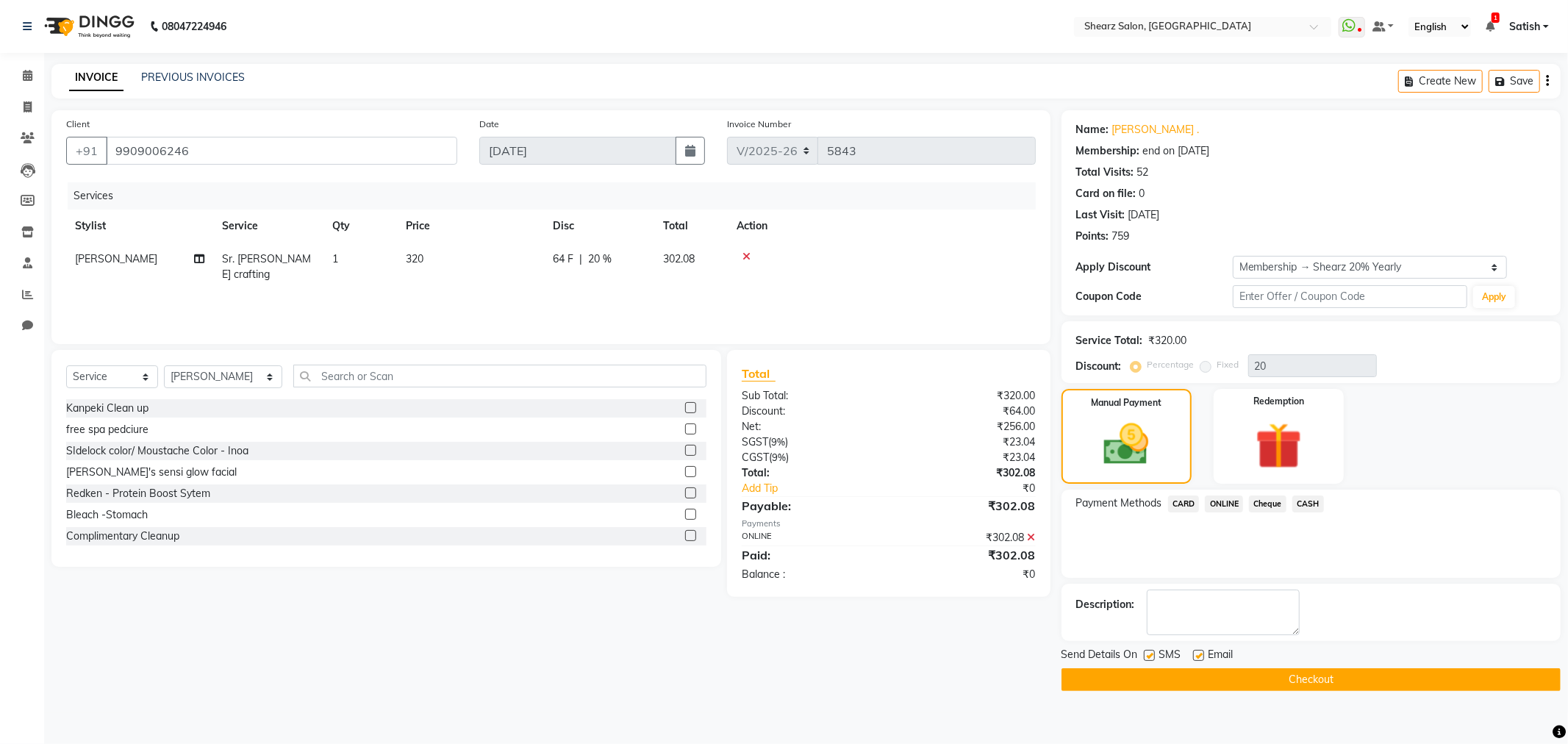
click at [1283, 680] on button "Checkout" at bounding box center [1311, 680] width 499 height 23
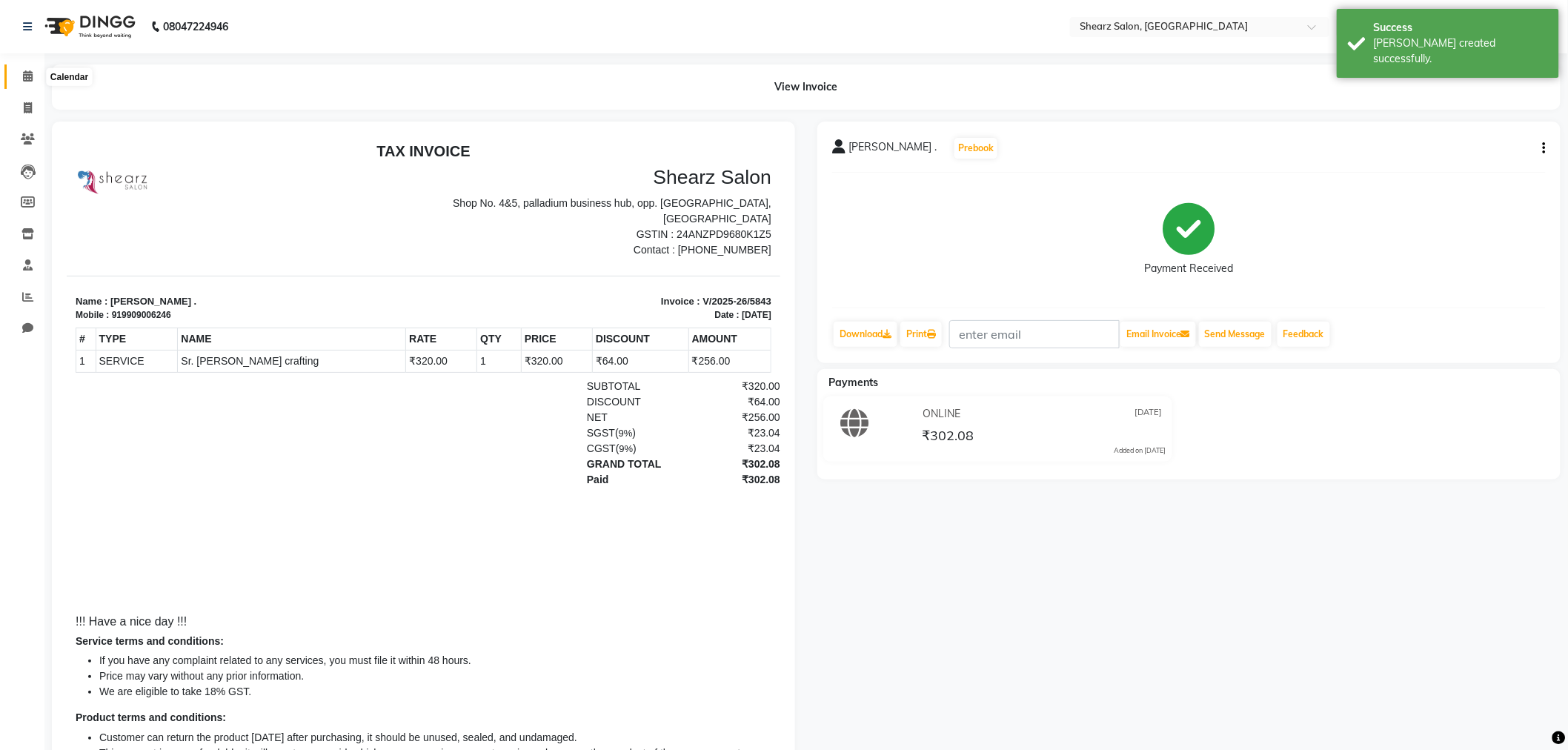
click at [28, 76] on icon at bounding box center [28, 76] width 10 height 11
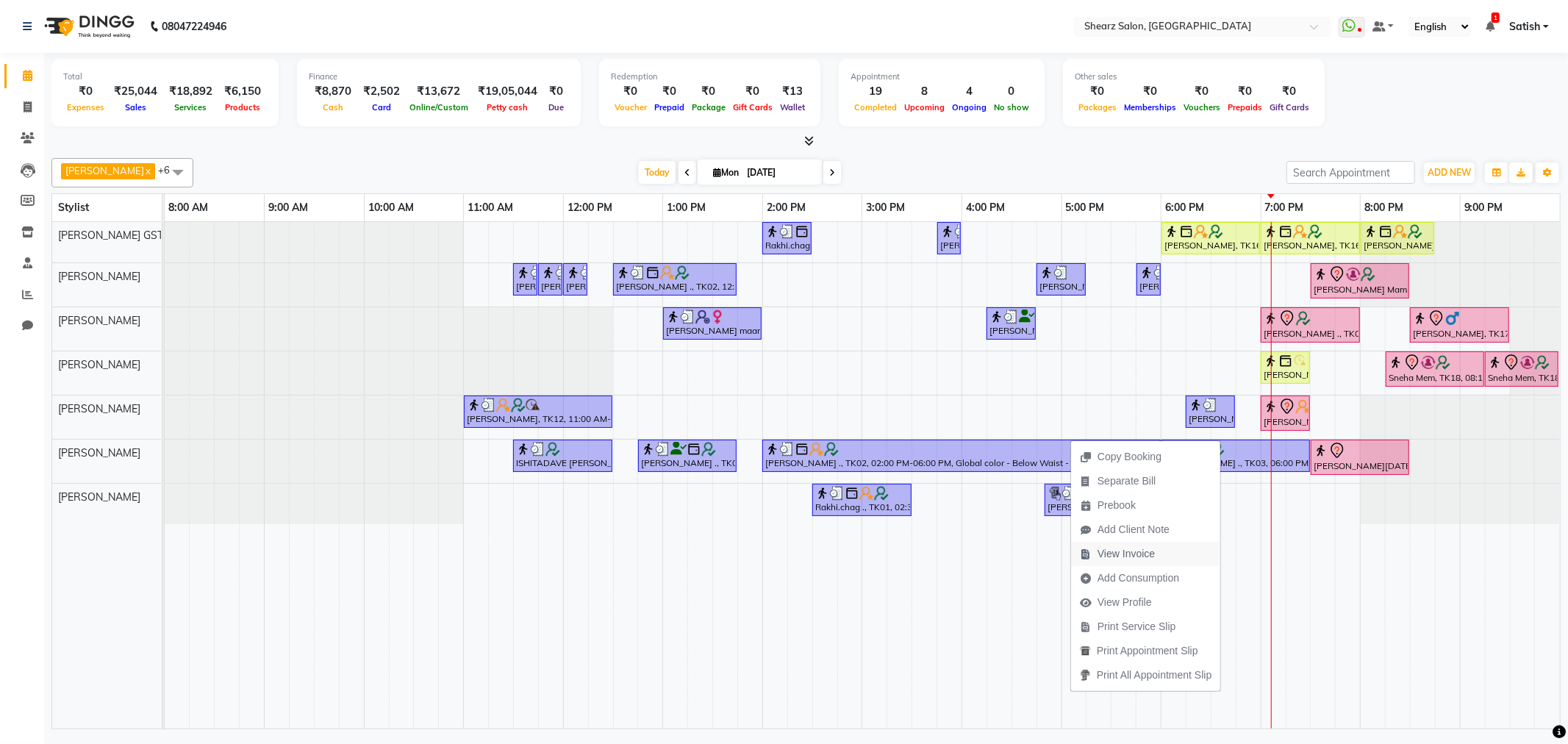
click at [1150, 560] on span "View Invoice" at bounding box center [1126, 554] width 57 height 15
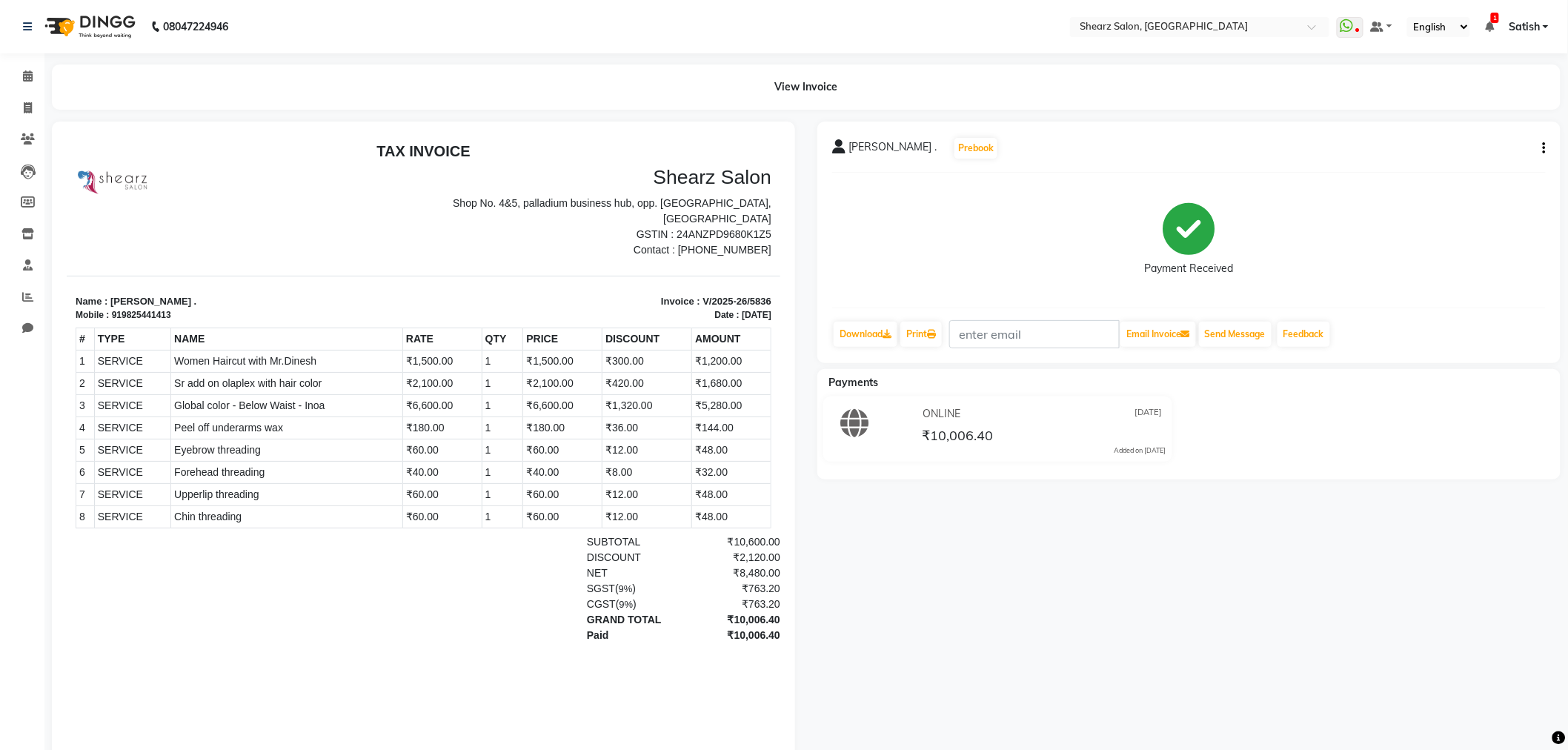
click at [1546, 154] on div "[PERSON_NAME] . Prebook Payment Received Download Print Email Invoice Send Mess…" at bounding box center [1189, 242] width 744 height 242
click at [1543, 148] on button "button" at bounding box center [1542, 148] width 9 height 15
click at [1513, 153] on div "Split Service Amount" at bounding box center [1471, 148] width 102 height 19
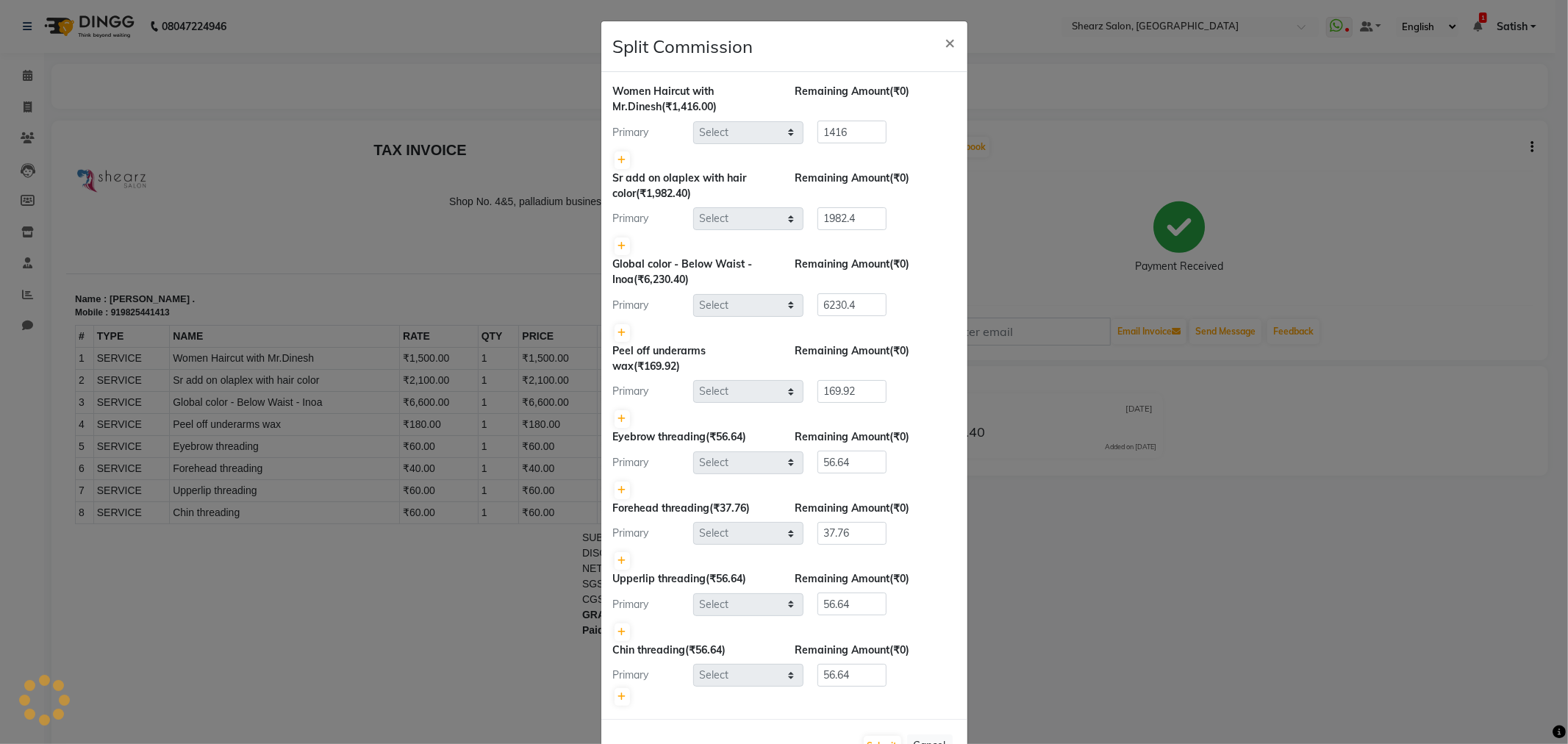
select select "77440"
select select "77479"
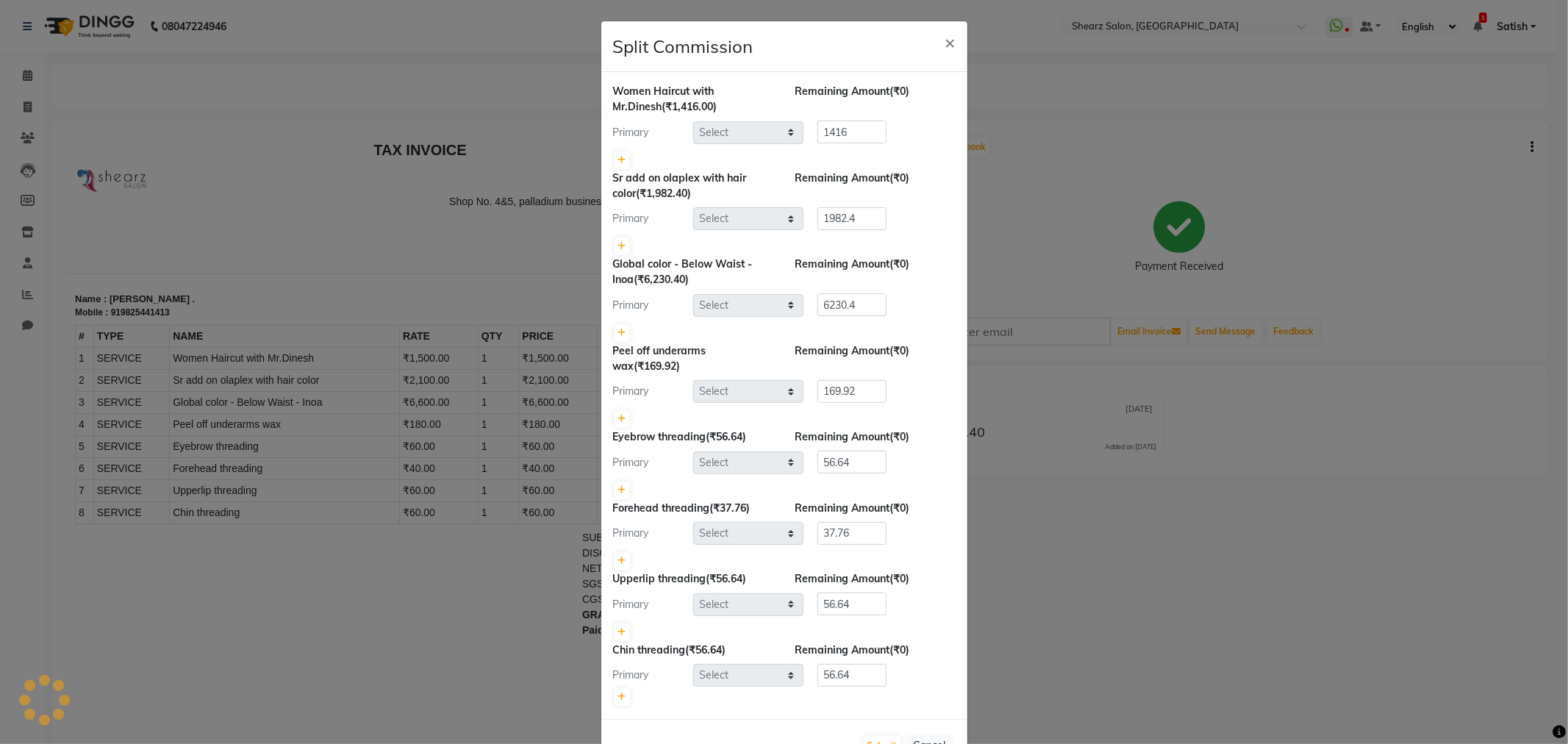
select select "77479"
click at [946, 41] on span "×" at bounding box center [951, 42] width 11 height 22
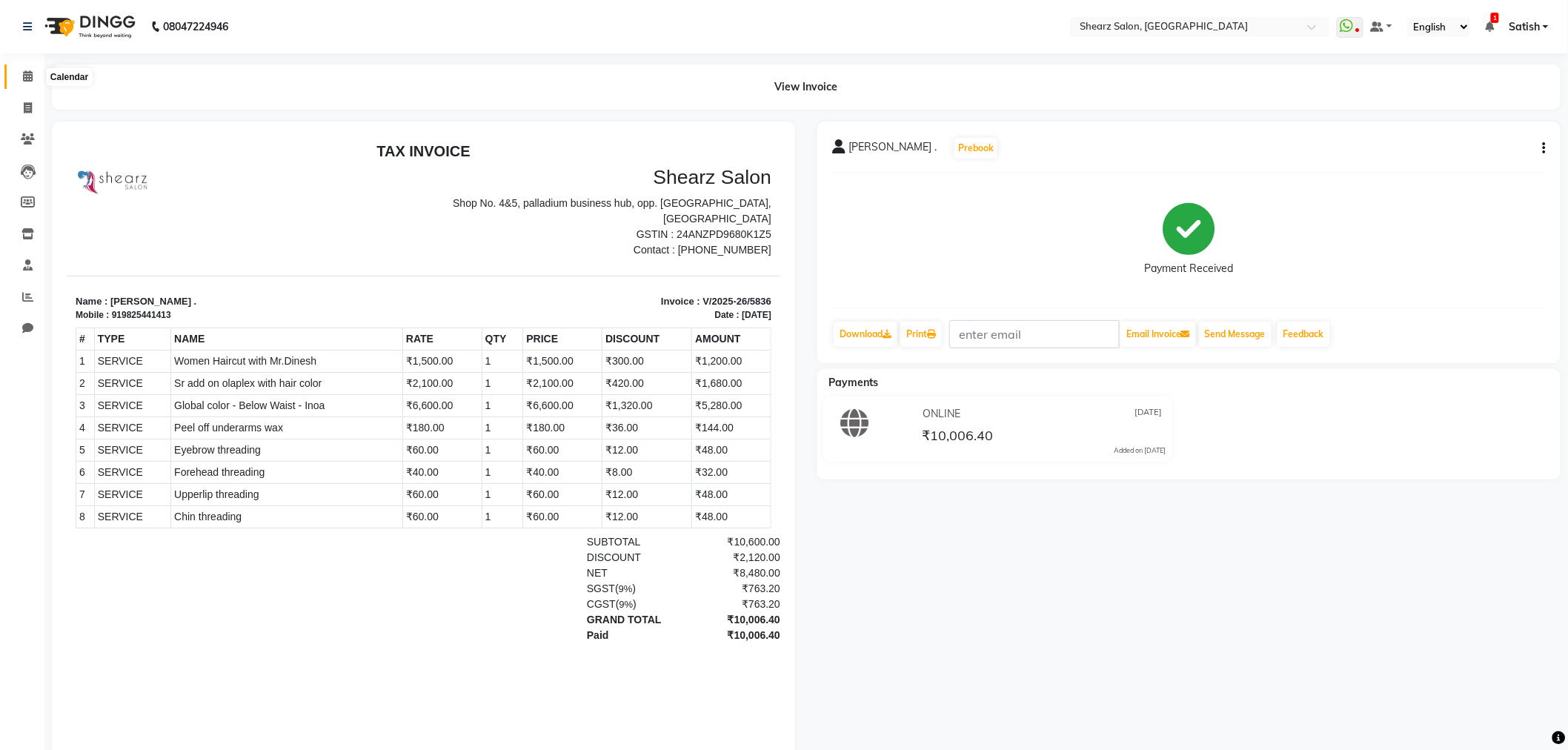
click at [35, 69] on span at bounding box center [27, 76] width 26 height 17
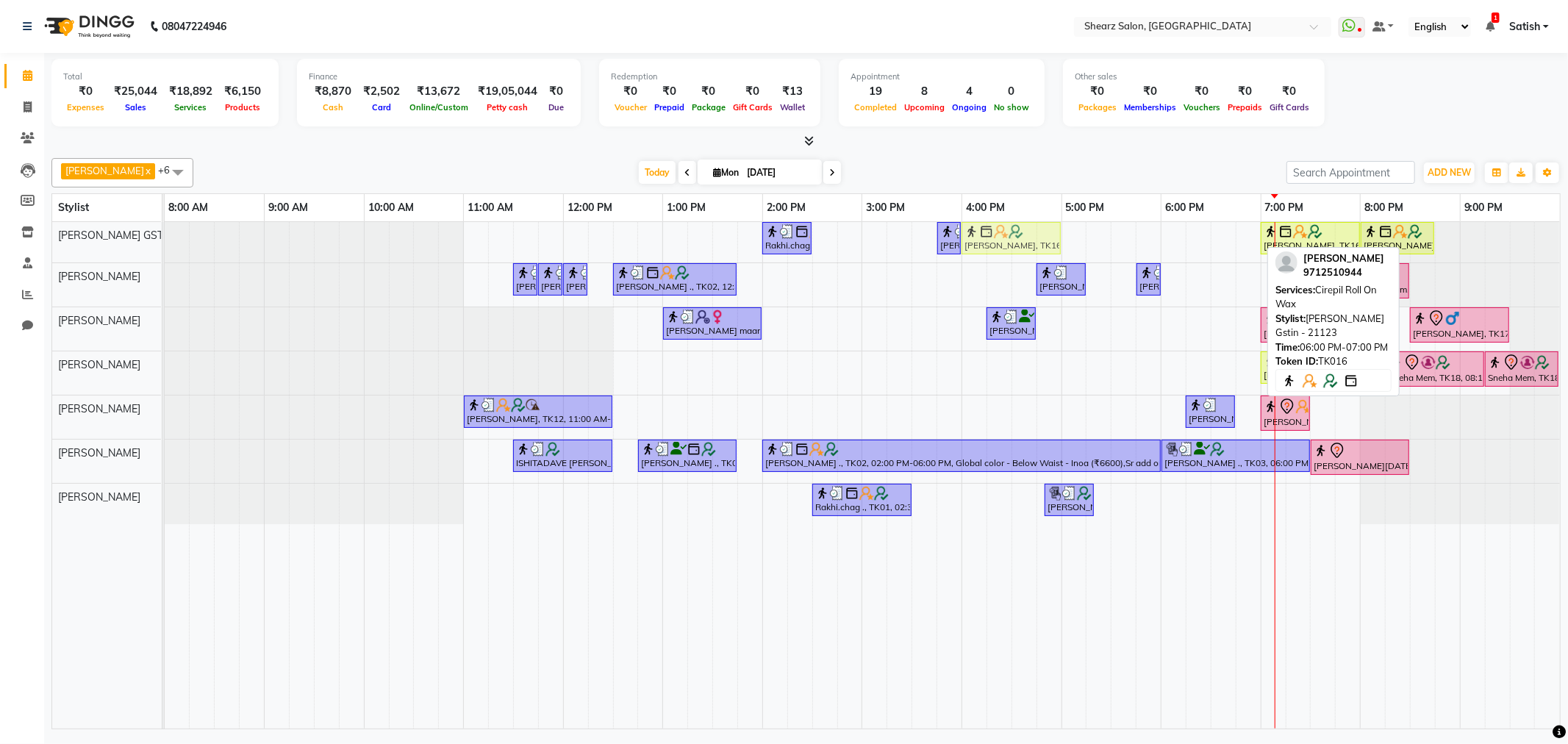
drag, startPoint x: 1215, startPoint y: 236, endPoint x: 1012, endPoint y: 236, distance: 203.0
click at [165, 236] on div "Rakhi.chag ., TK01, 02:00 PM-02:30 PM, Eyebrow threading with senior [PERSON_NA…" at bounding box center [165, 242] width 0 height 40
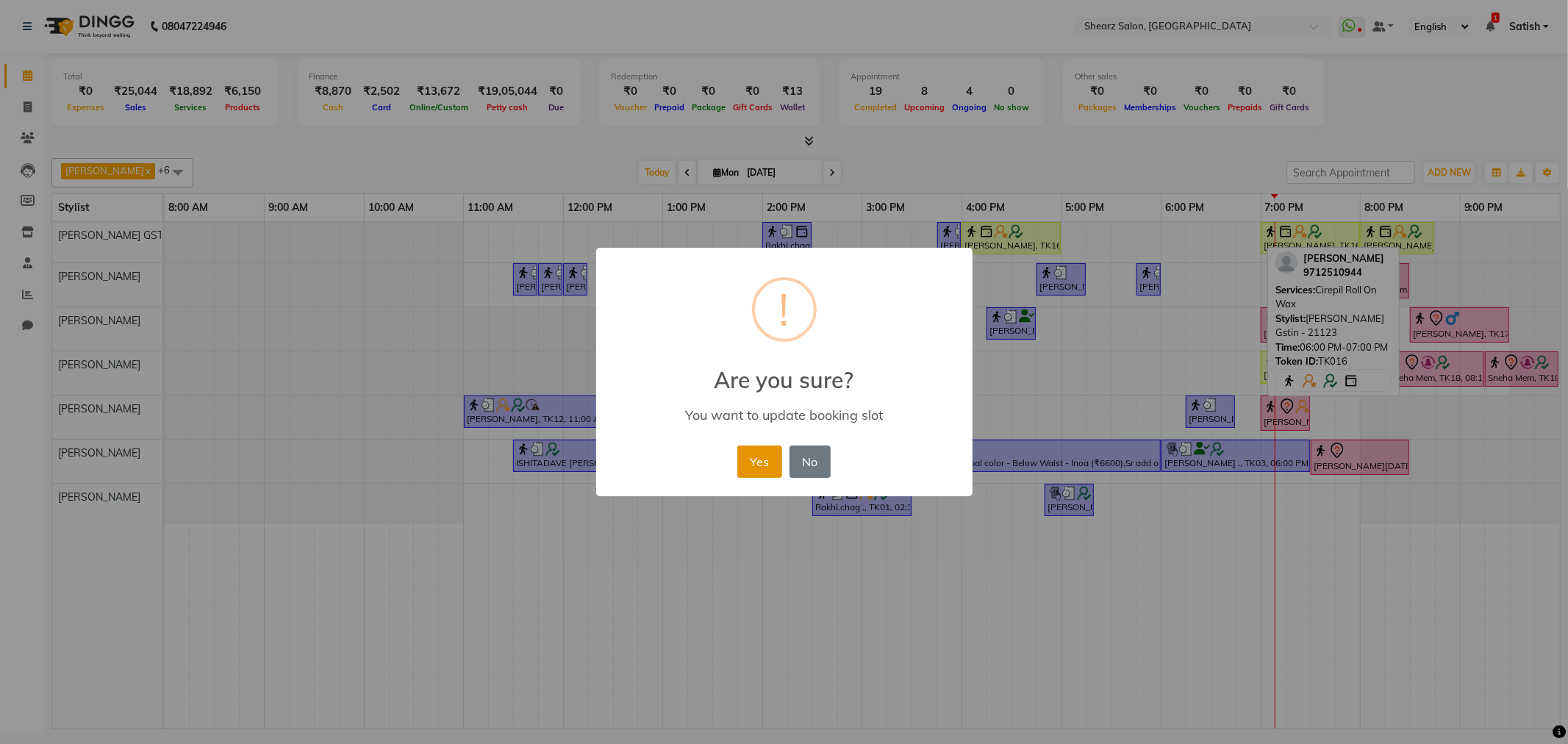
click at [748, 454] on button "Yes" at bounding box center [760, 462] width 45 height 32
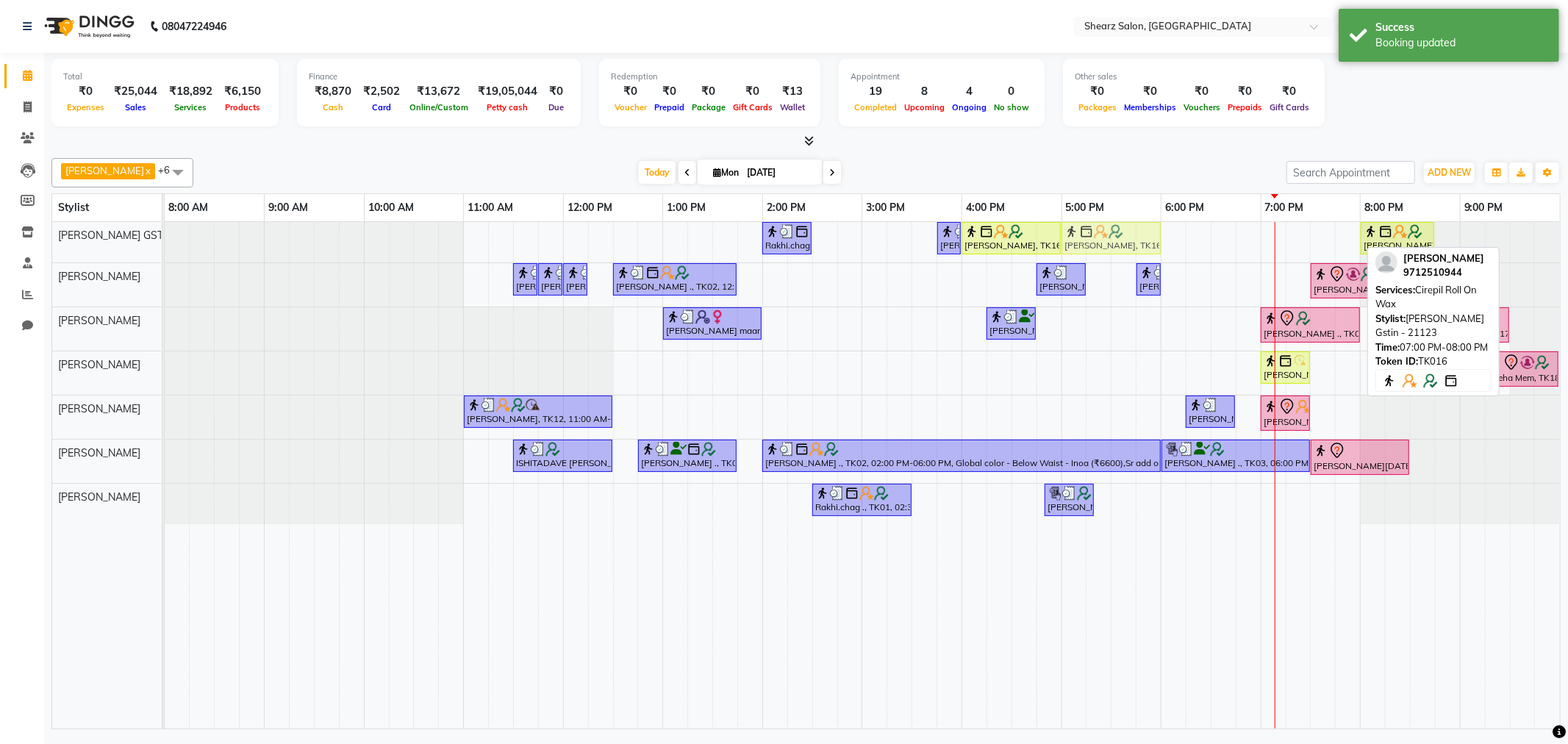
drag, startPoint x: 1298, startPoint y: 228, endPoint x: 1092, endPoint y: 245, distance: 206.7
click at [165, 245] on div "Rakhi.chag ., TK01, 02:00 PM-02:30 PM, Eyebrow threading with senior [PERSON_NA…" at bounding box center [165, 242] width 0 height 40
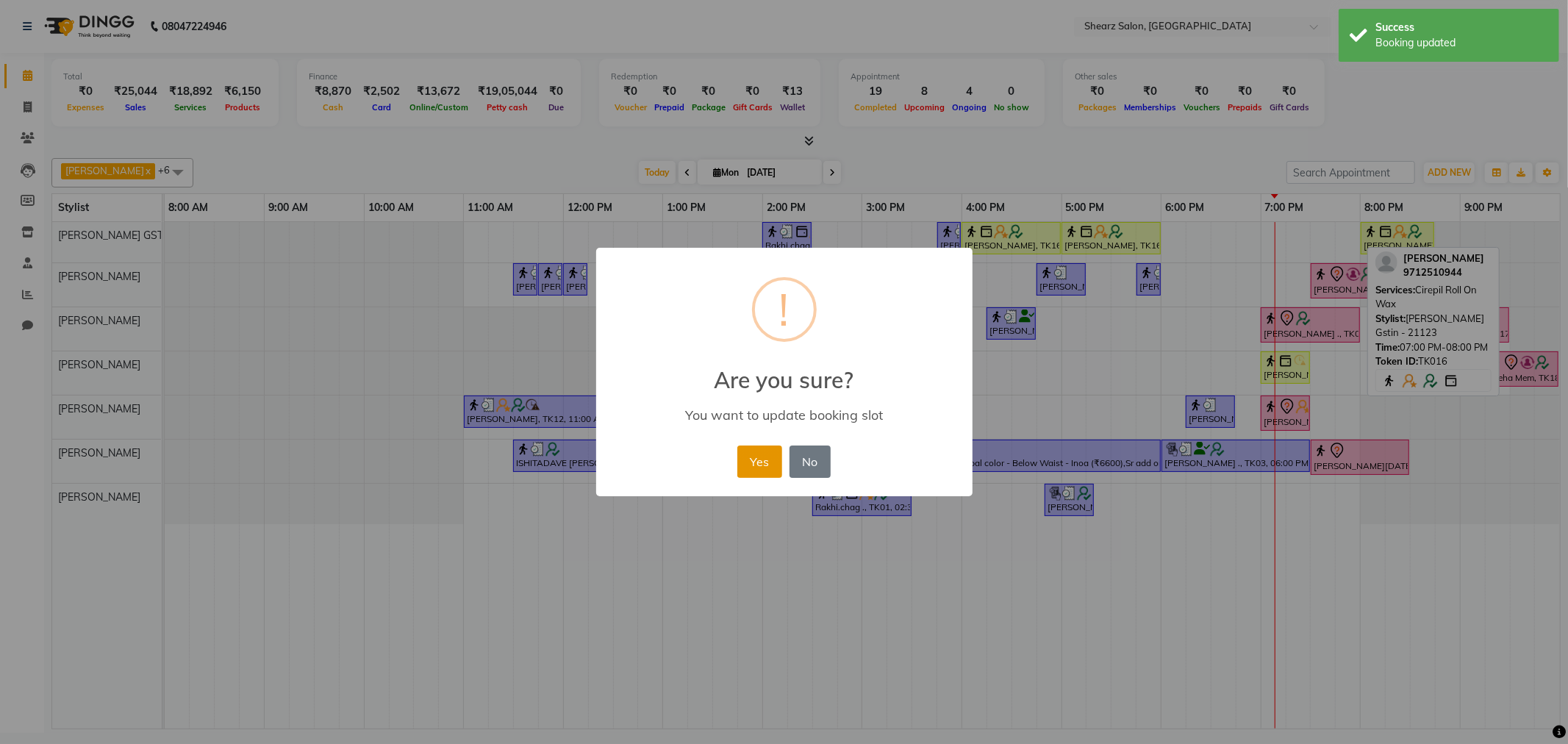
click at [752, 459] on button "Yes" at bounding box center [760, 462] width 45 height 32
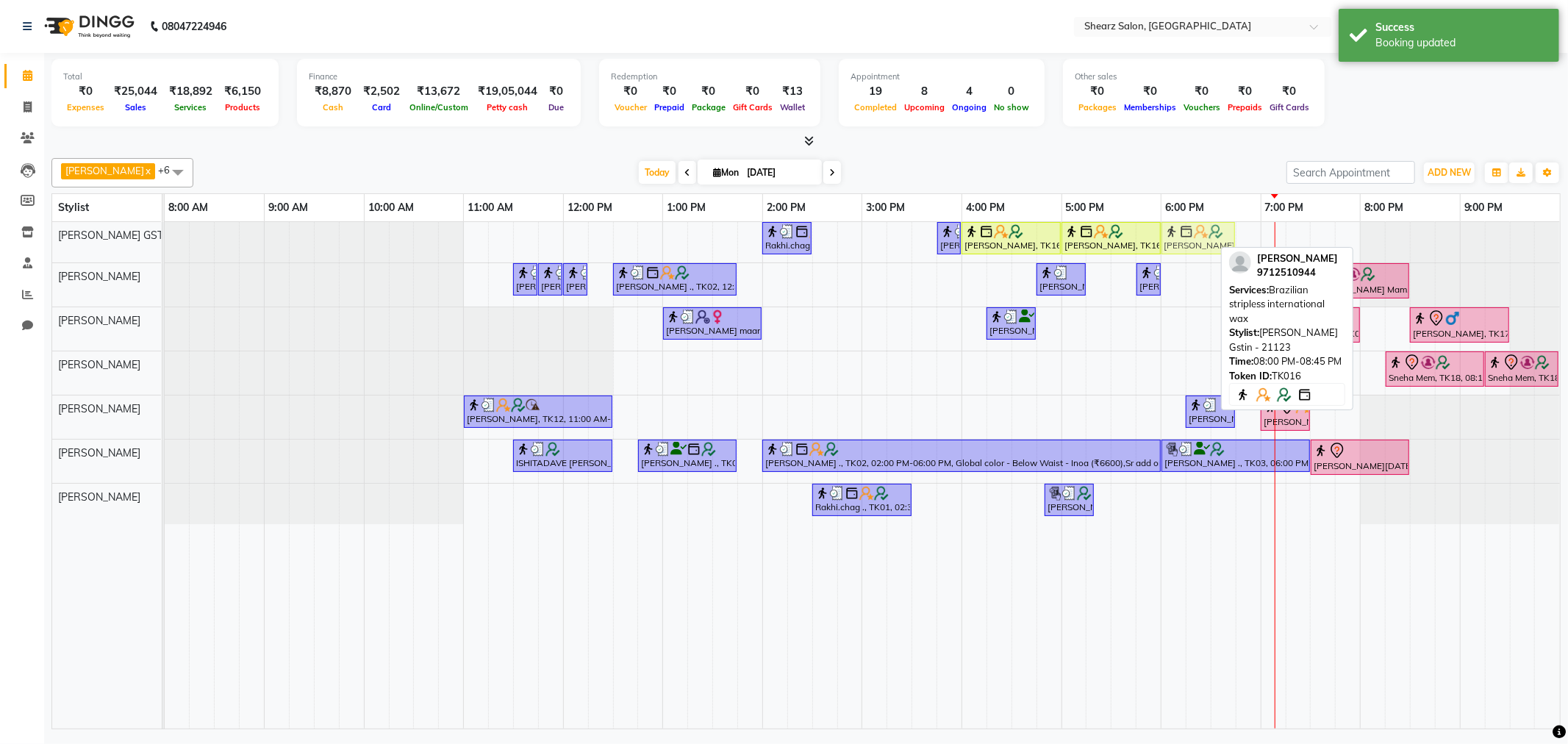
drag, startPoint x: 1397, startPoint y: 226, endPoint x: 1208, endPoint y: 248, distance: 190.3
click at [165, 248] on div "Rakhi.chag ., TK01, 02:00 PM-02:30 PM, Eyebrow threading with senior [PERSON_NA…" at bounding box center [165, 242] width 0 height 40
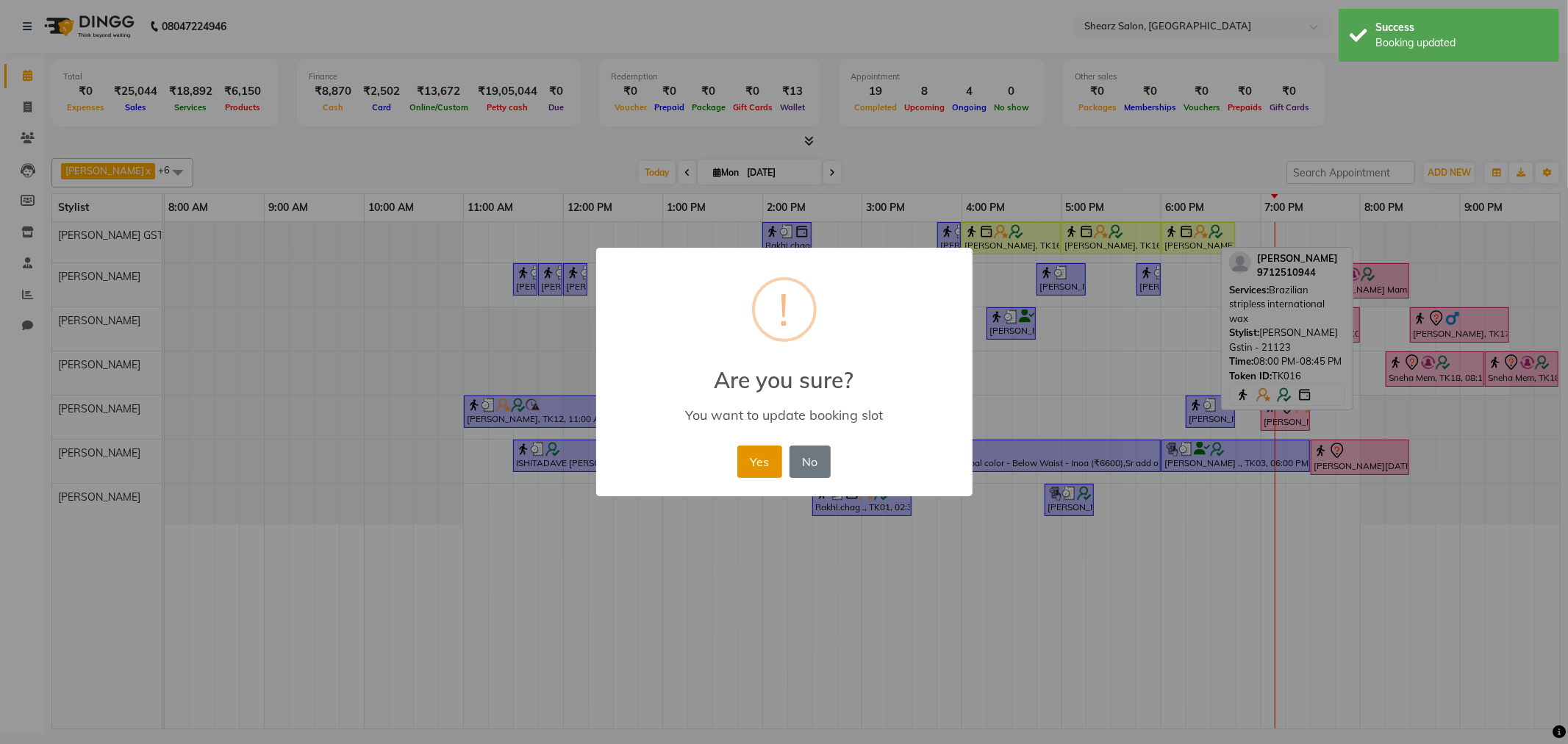
click at [752, 464] on button "Yes" at bounding box center [760, 462] width 45 height 32
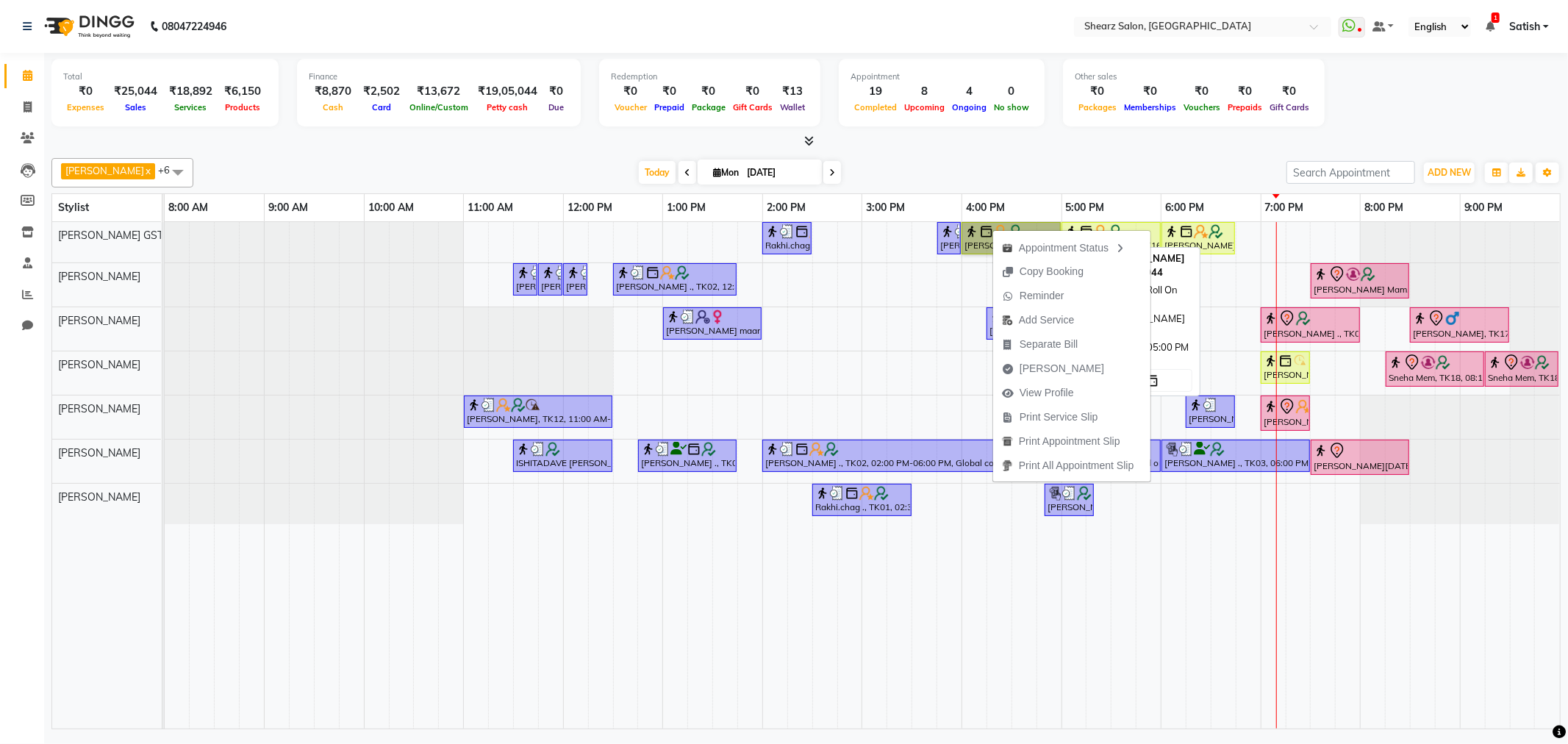
click at [979, 243] on link "Pooja Wadhia, TK16, 04:00 PM-05:00 PM, Cirepil Roll On Wax" at bounding box center [1011, 238] width 99 height 32
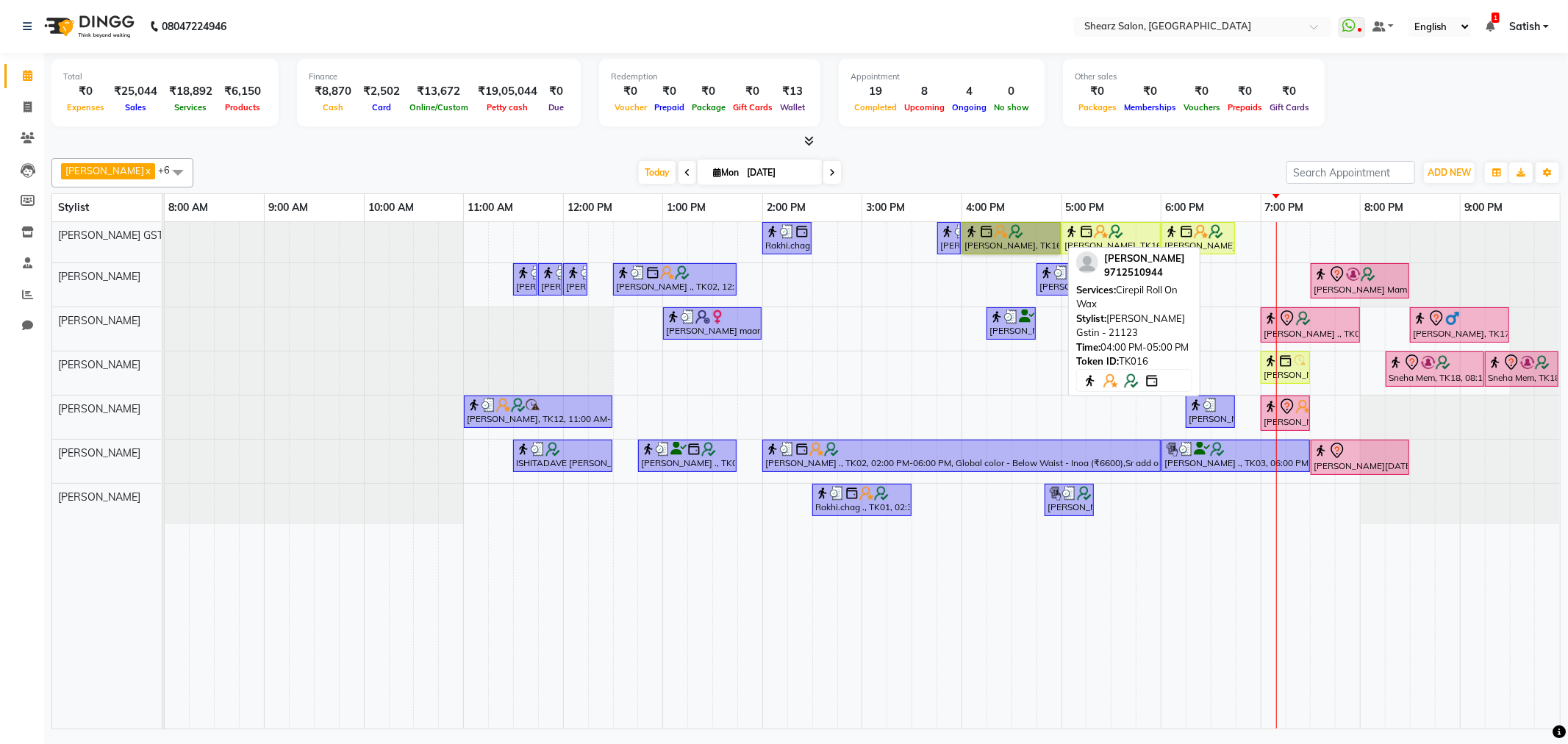
click at [979, 243] on link "Pooja Wadhia, TK16, 04:00 PM-05:00 PM, Cirepil Roll On Wax" at bounding box center [1011, 238] width 99 height 32
select select "1"
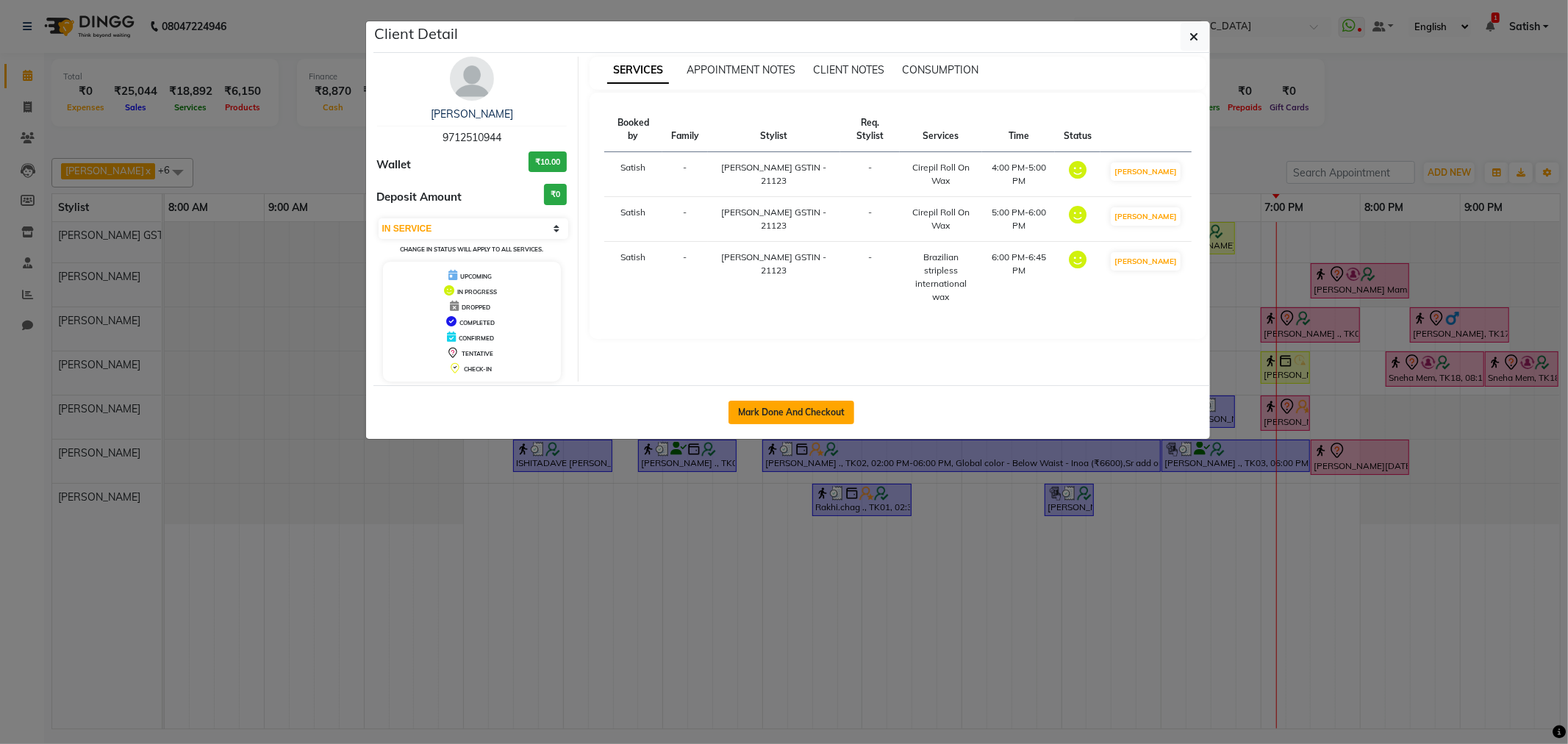
click at [840, 422] on button "Mark Done And Checkout" at bounding box center [791, 412] width 126 height 23
select select "8157"
select select "service"
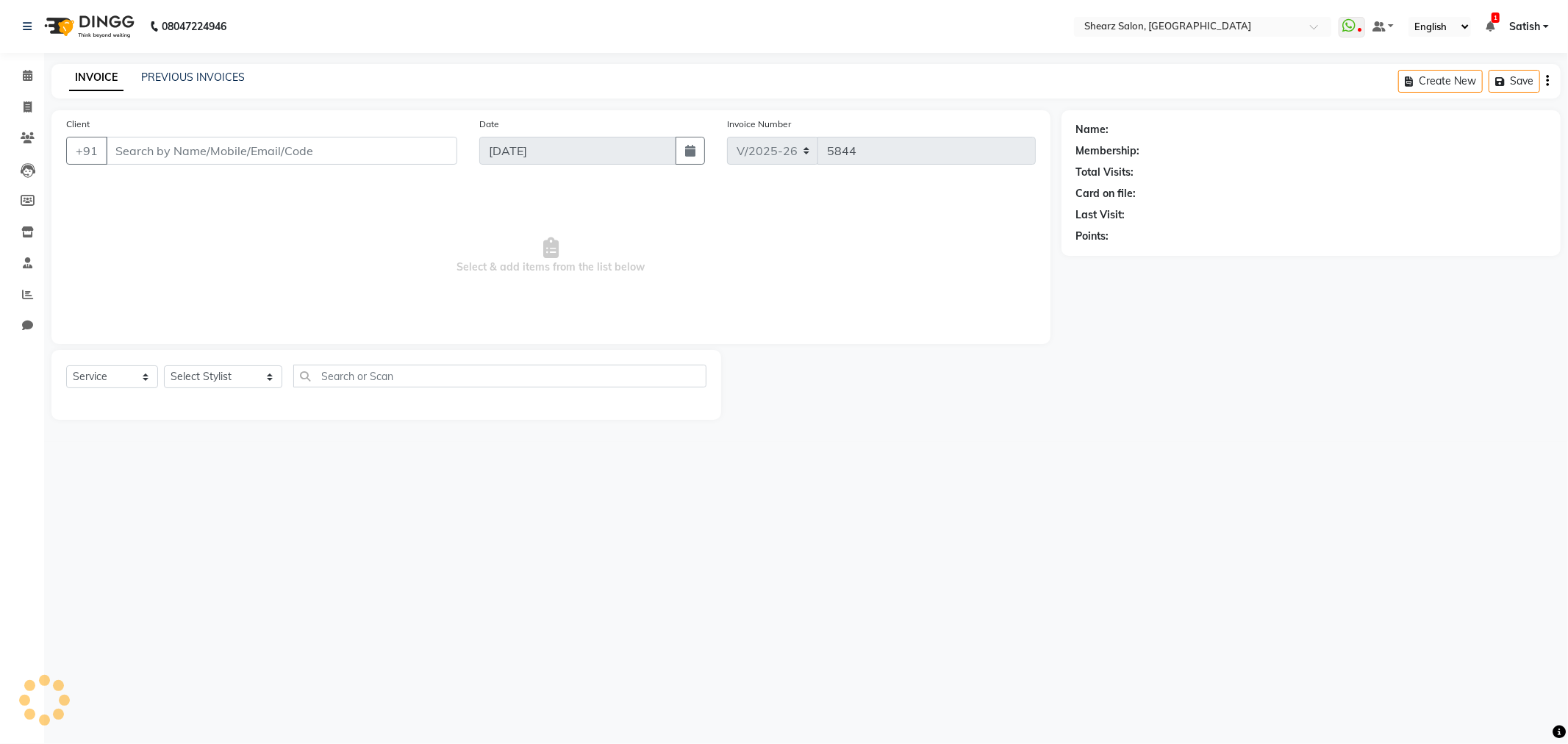
type input "9712510944"
select select "77439"
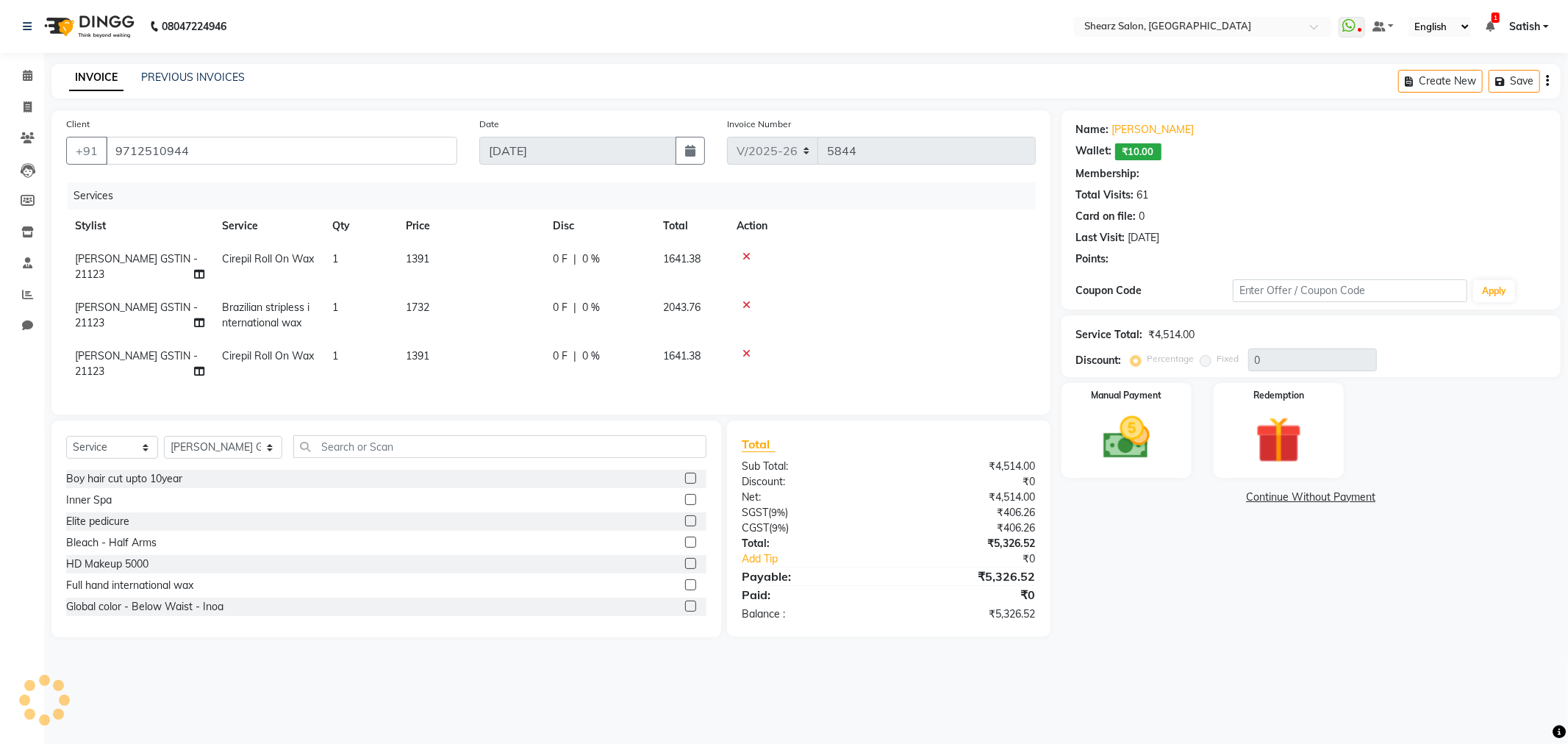
select select "1: Object"
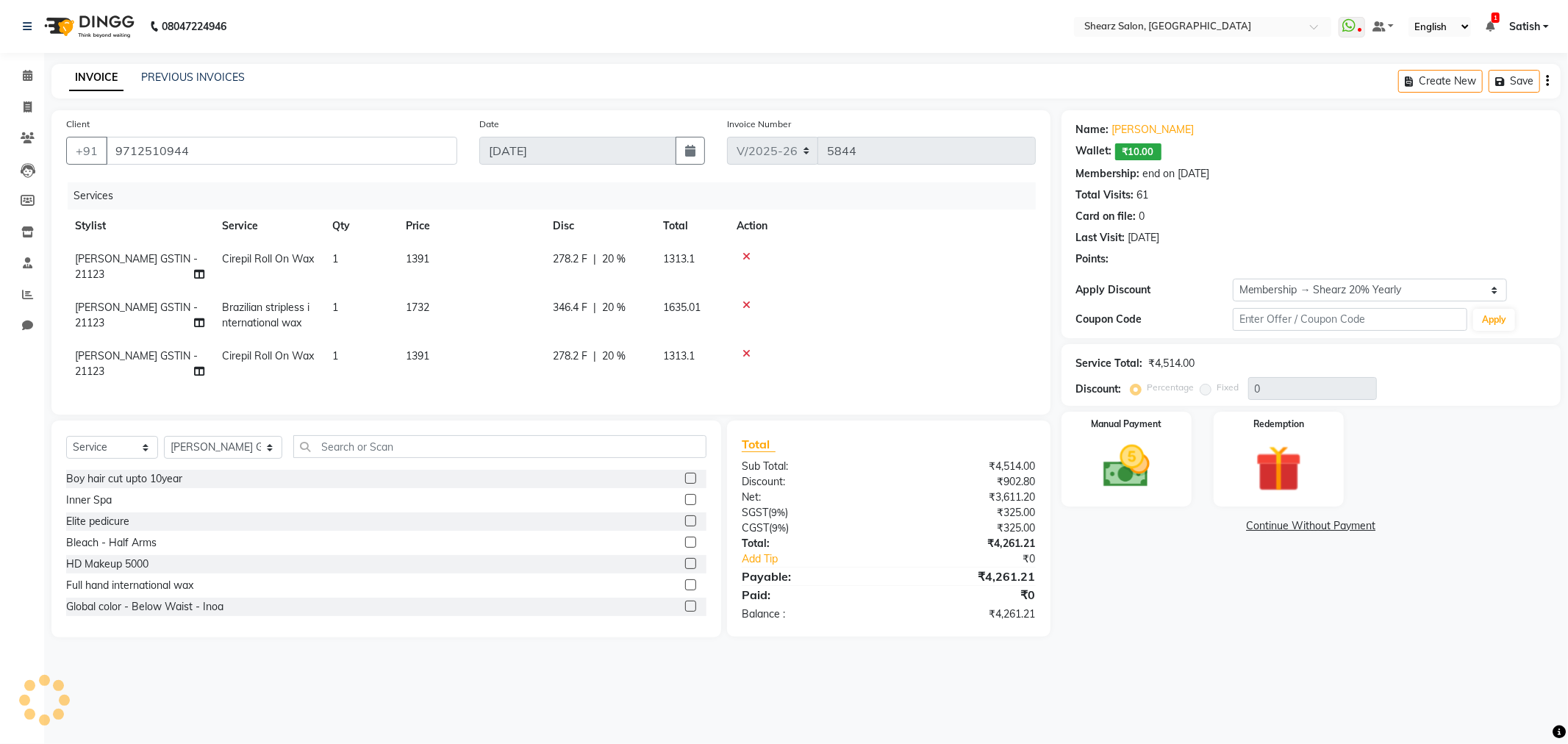
type input "20"
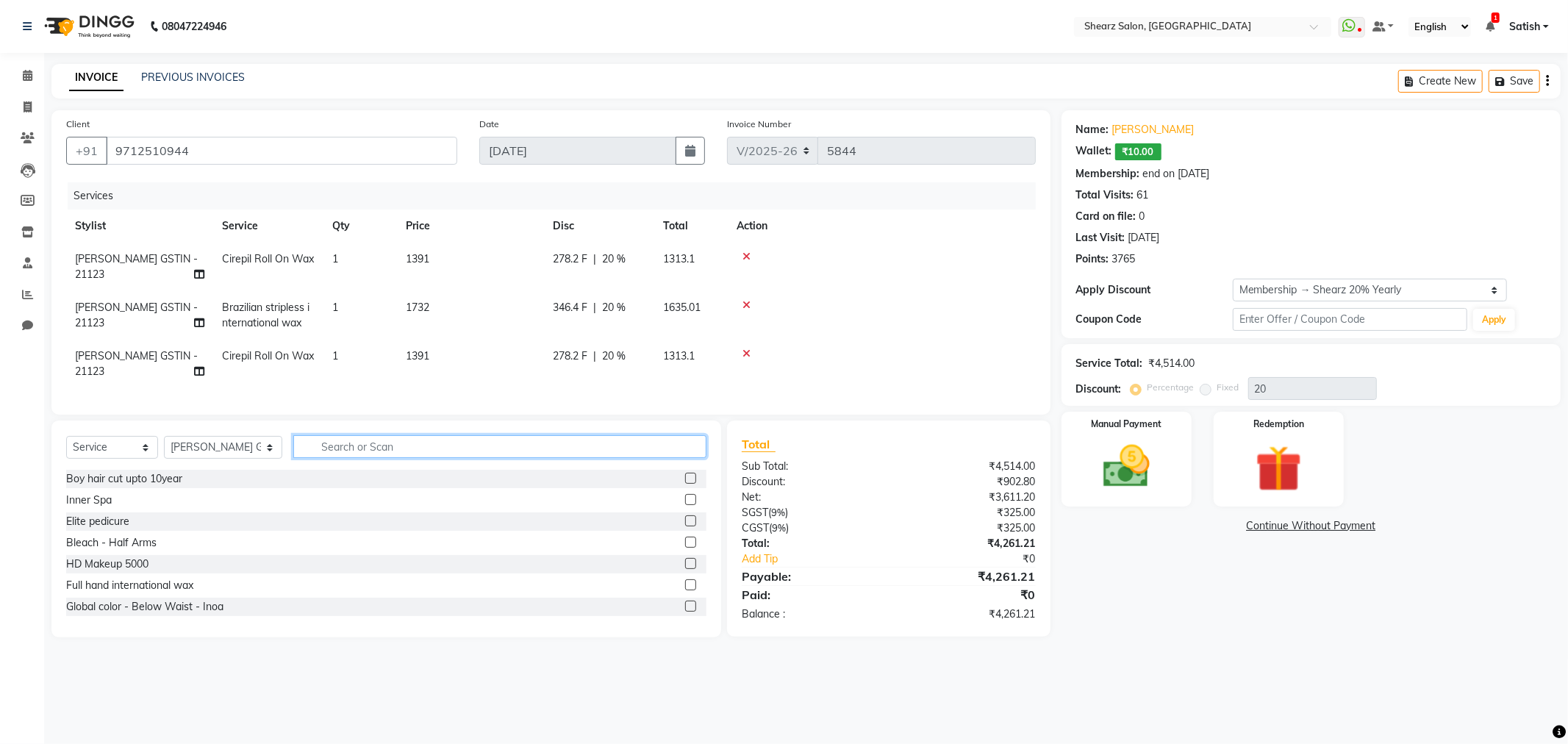
click at [375, 459] on input "text" at bounding box center [499, 447] width 413 height 23
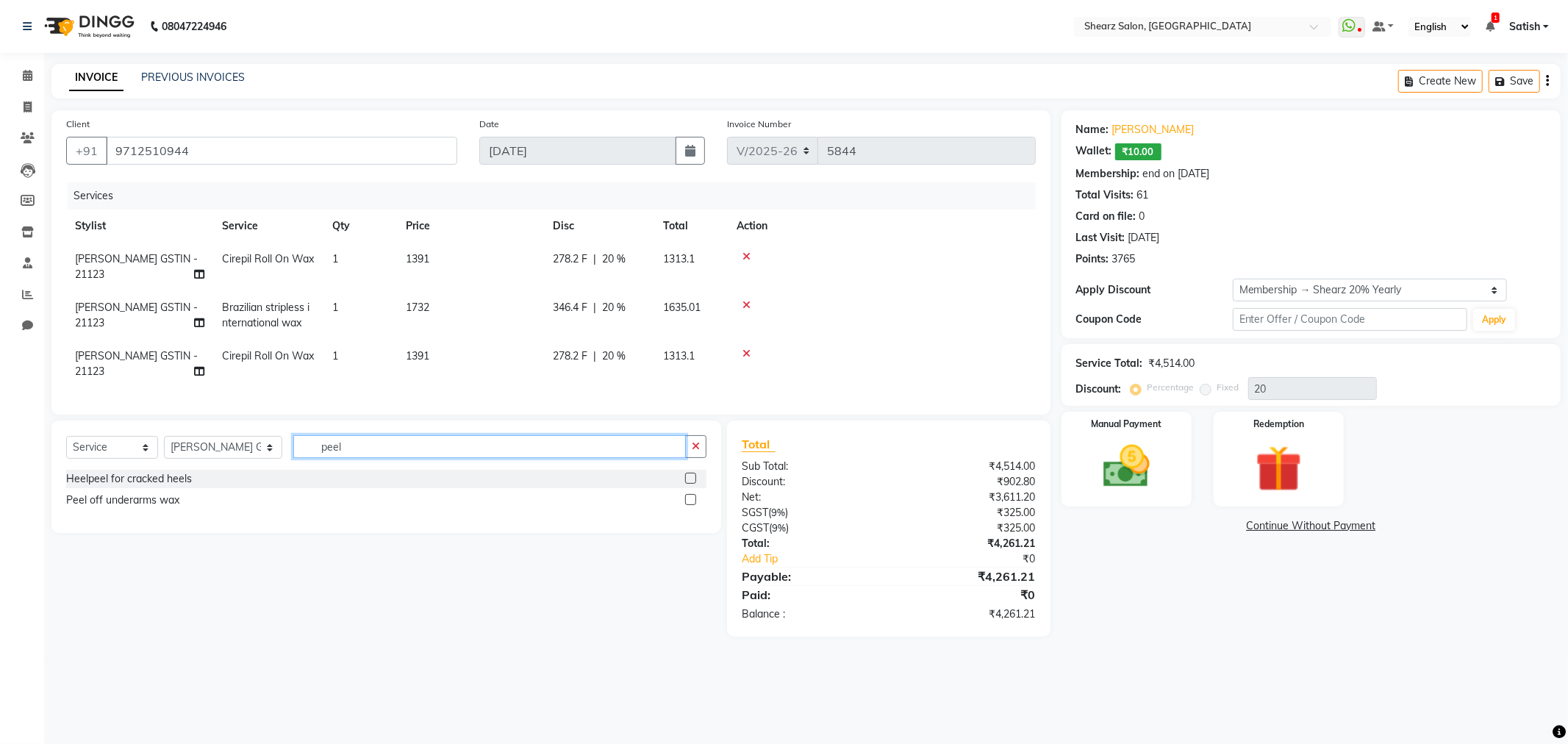
type input "peel"
click at [694, 505] on label at bounding box center [690, 500] width 11 height 11
click at [694, 505] on input "checkbox" at bounding box center [689, 500] width 10 height 10
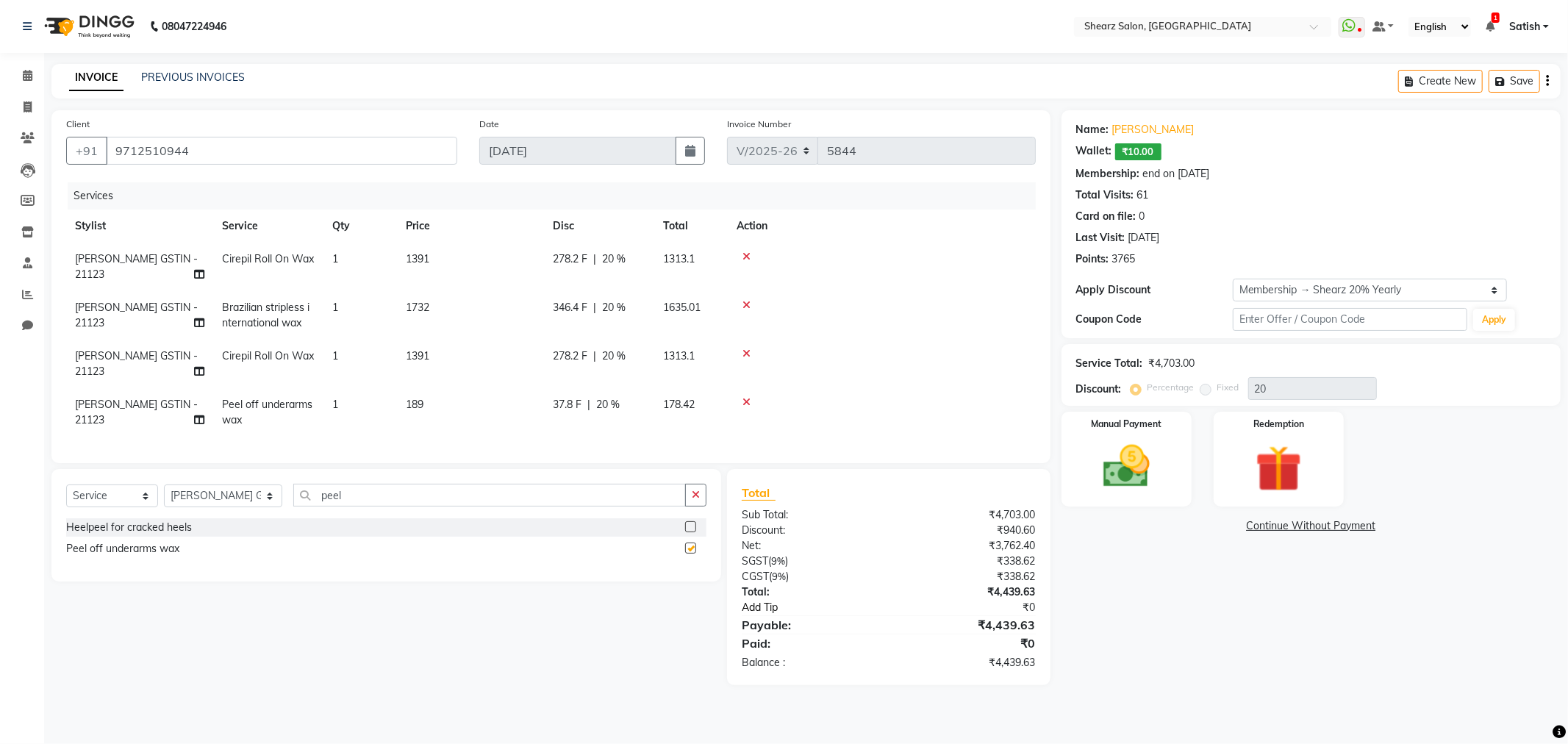
checkbox input "false"
drag, startPoint x: 343, startPoint y: 505, endPoint x: 219, endPoint y: 517, distance: 124.6
click at [219, 517] on div "Select Service Product Membership Package Voucher Prepaid Gift Card Select Styl…" at bounding box center [386, 500] width 640 height 35
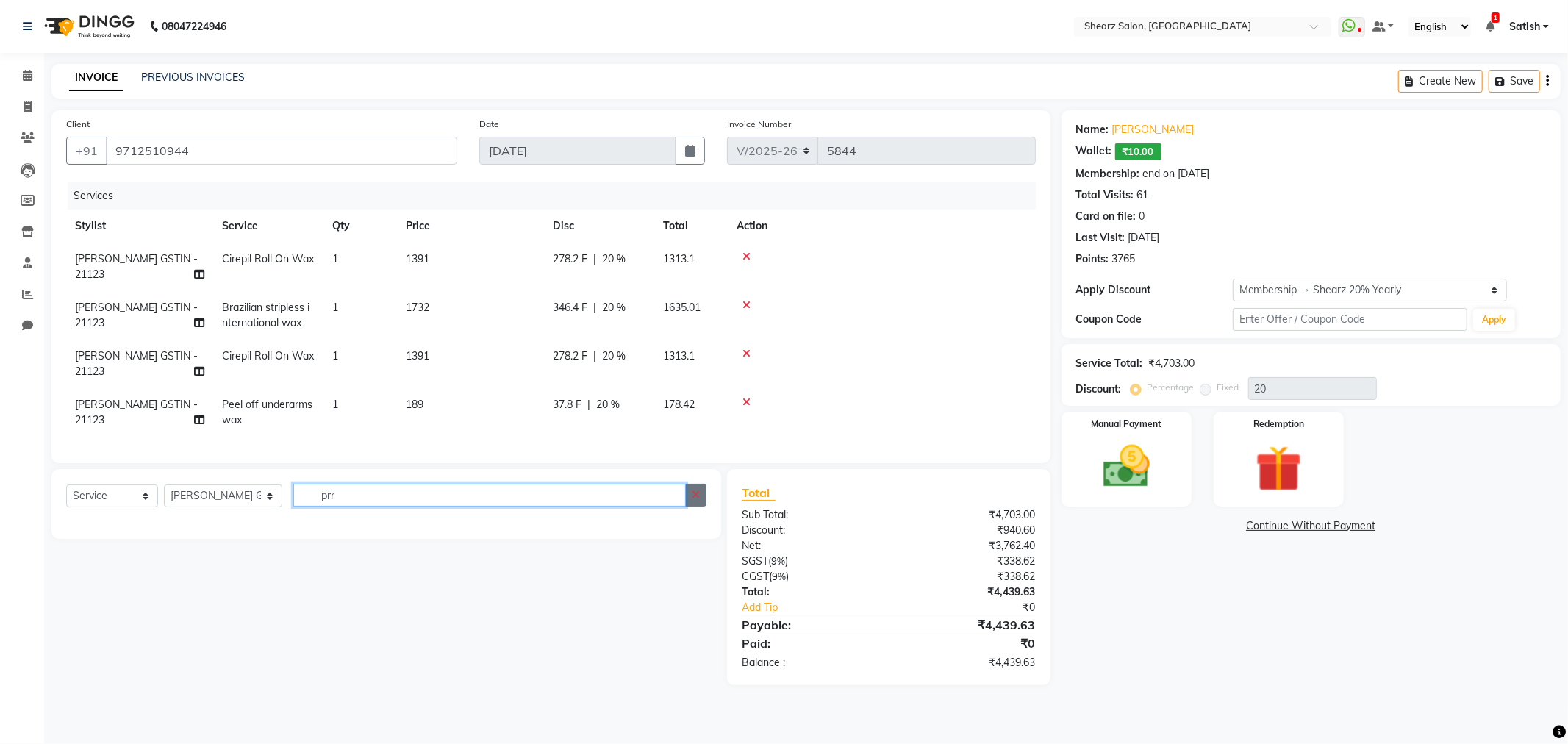
type input "prr"
click at [692, 500] on button "button" at bounding box center [696, 495] width 21 height 23
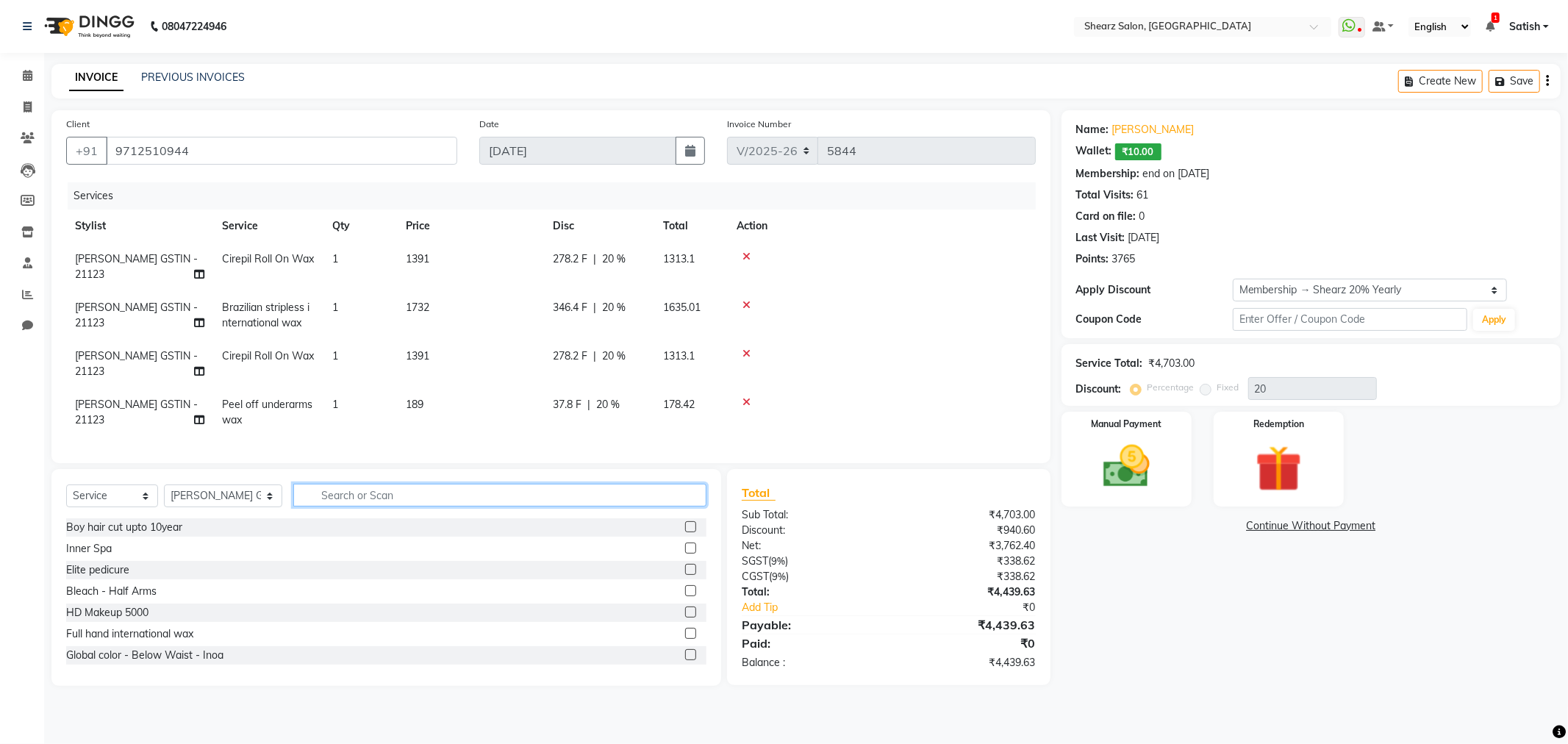
click at [315, 507] on input "text" at bounding box center [499, 495] width 413 height 23
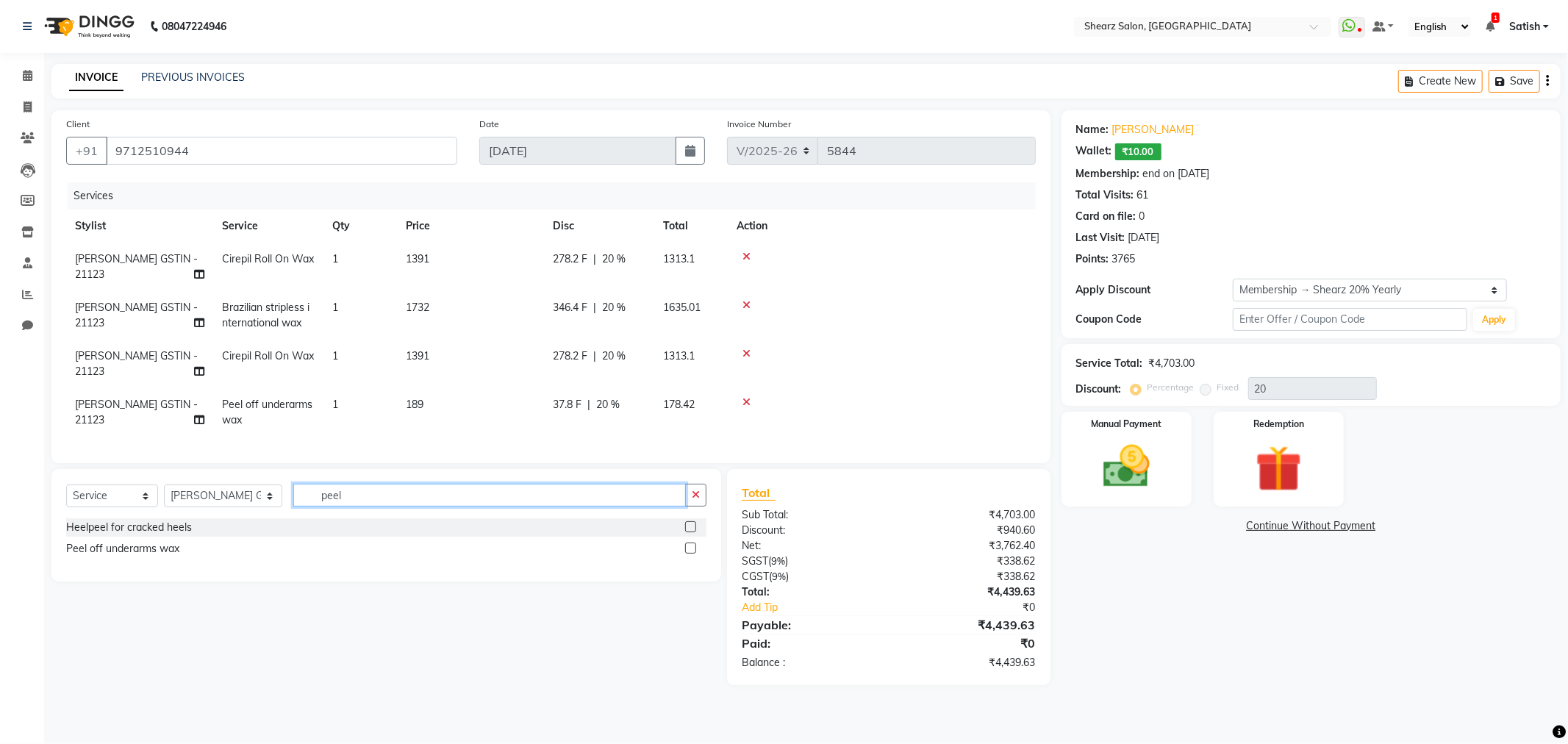
type input "peel"
click at [695, 554] on label at bounding box center [690, 548] width 11 height 11
click at [695, 554] on input "checkbox" at bounding box center [689, 549] width 10 height 10
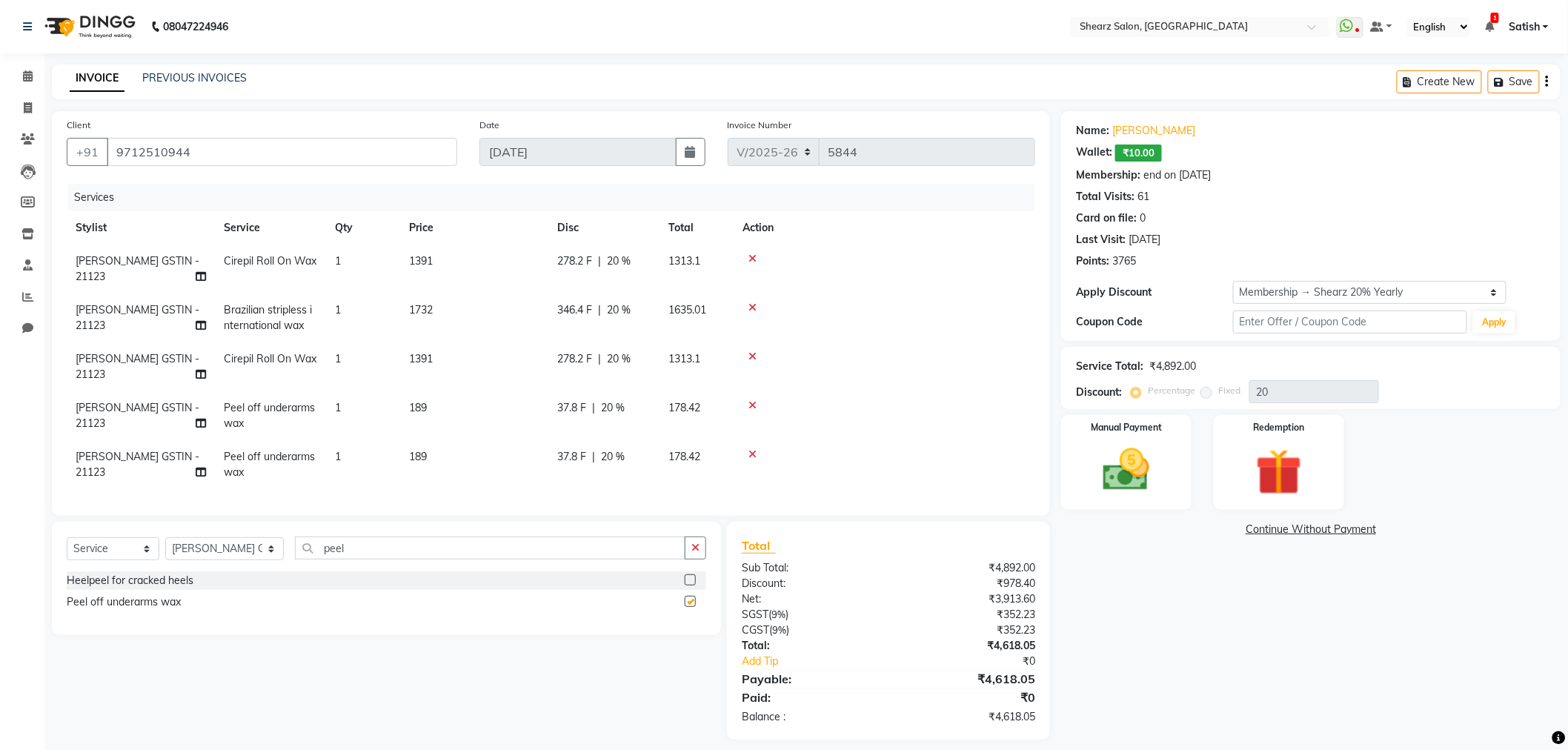
checkbox input "false"
click at [750, 446] on td at bounding box center [885, 465] width 302 height 49
click at [753, 456] on icon at bounding box center [753, 455] width 8 height 11
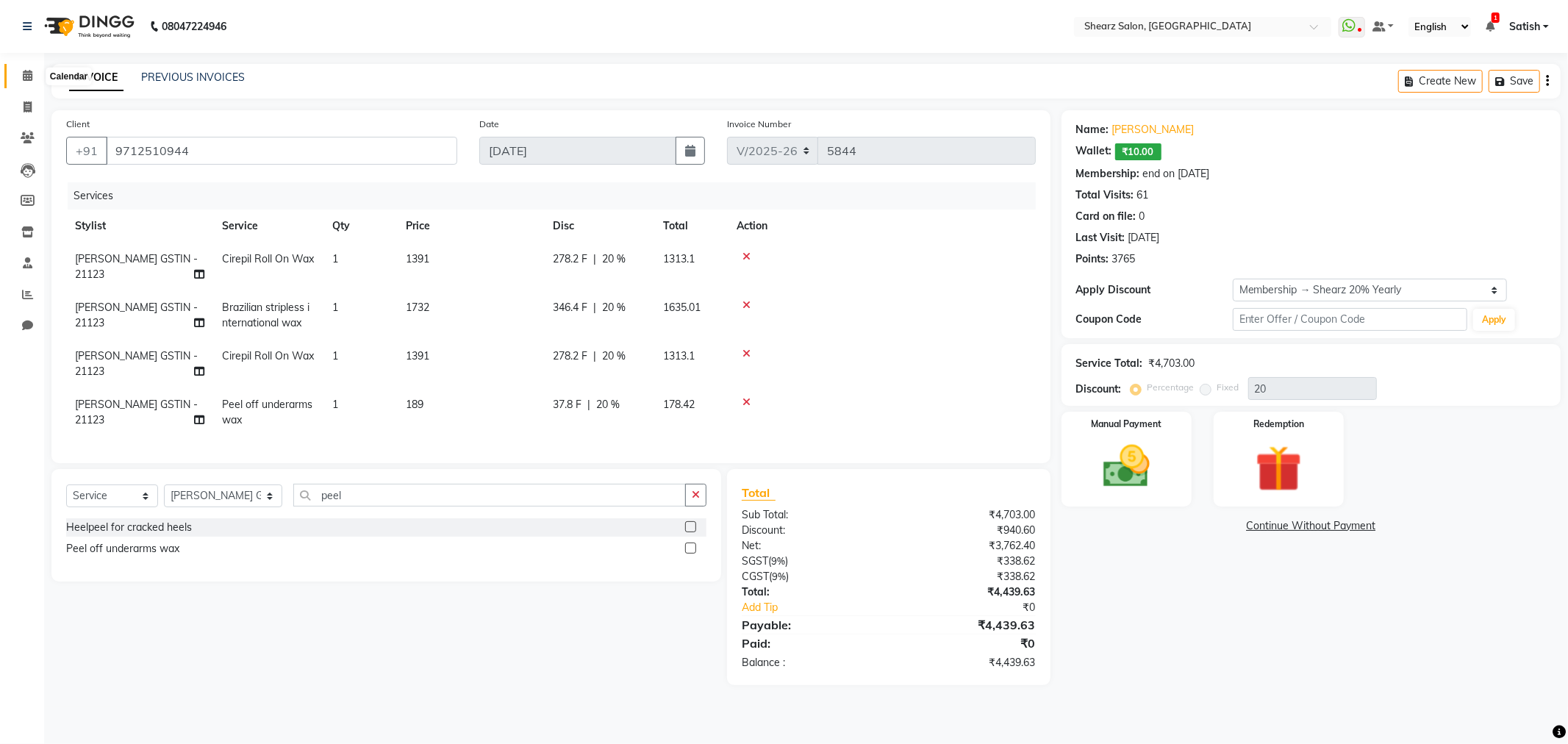
click at [19, 69] on span at bounding box center [27, 76] width 26 height 17
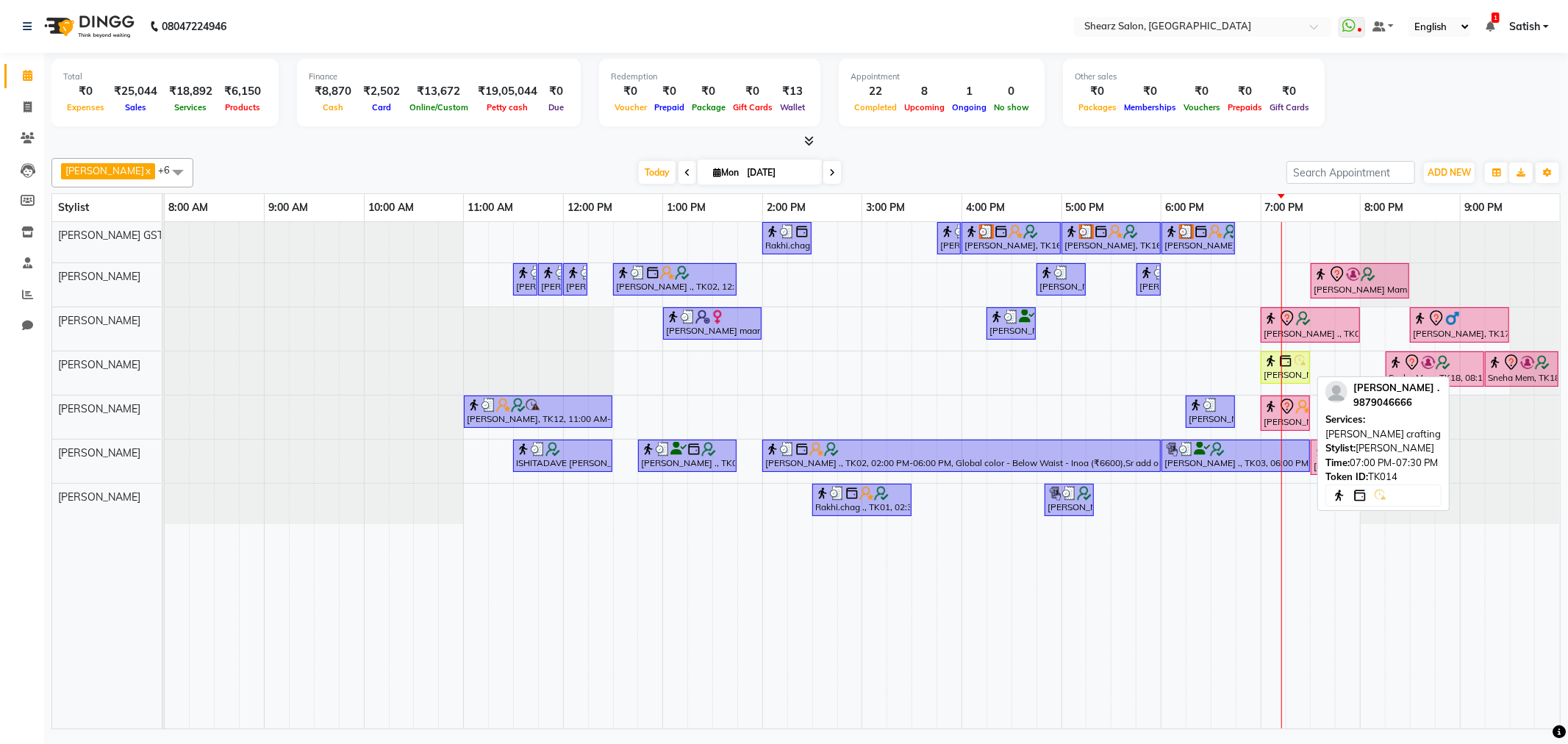
click at [1269, 368] on div "[PERSON_NAME] ., TK14, 07:00 PM-07:30 PM, [PERSON_NAME] crafting" at bounding box center [1285, 368] width 46 height 28
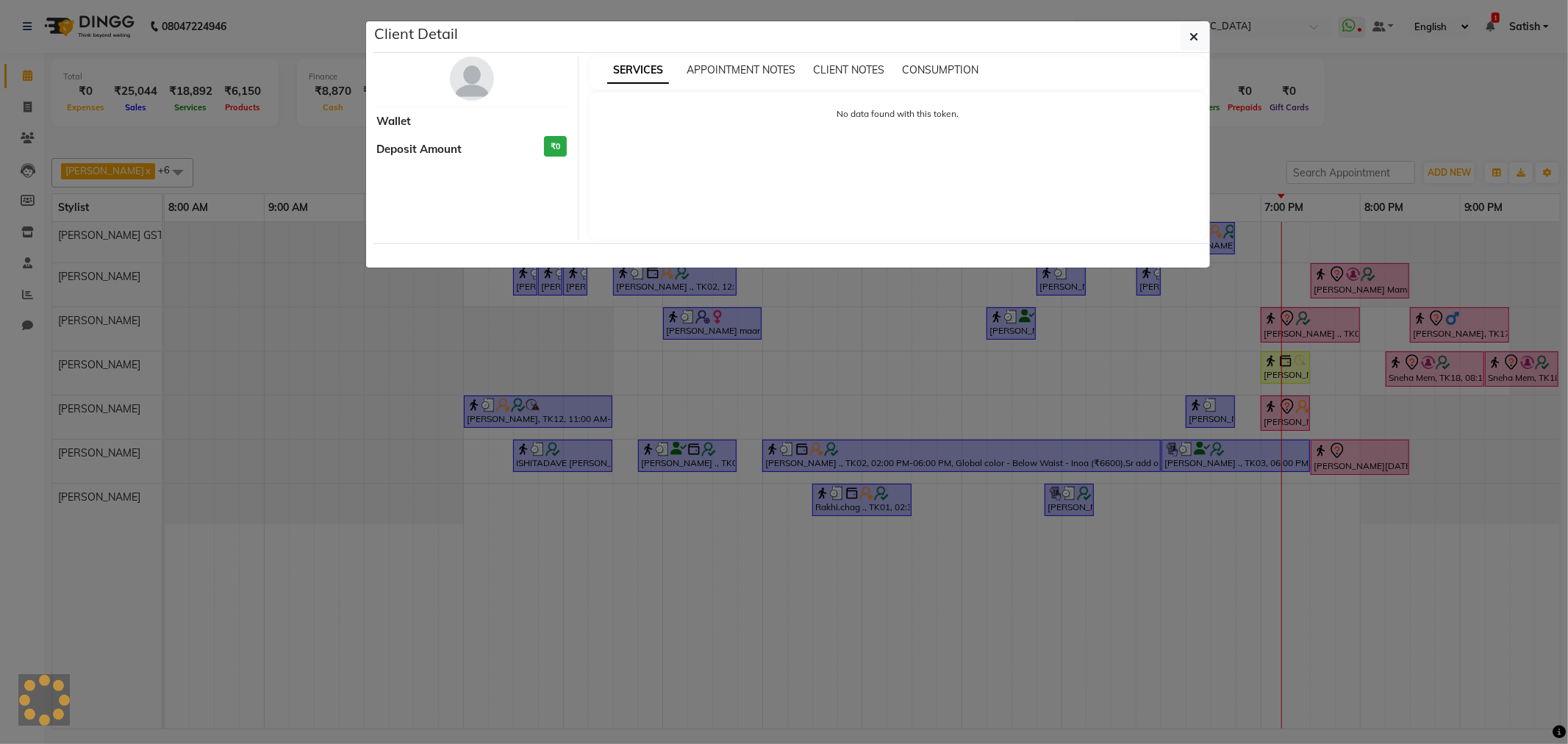
select select "1"
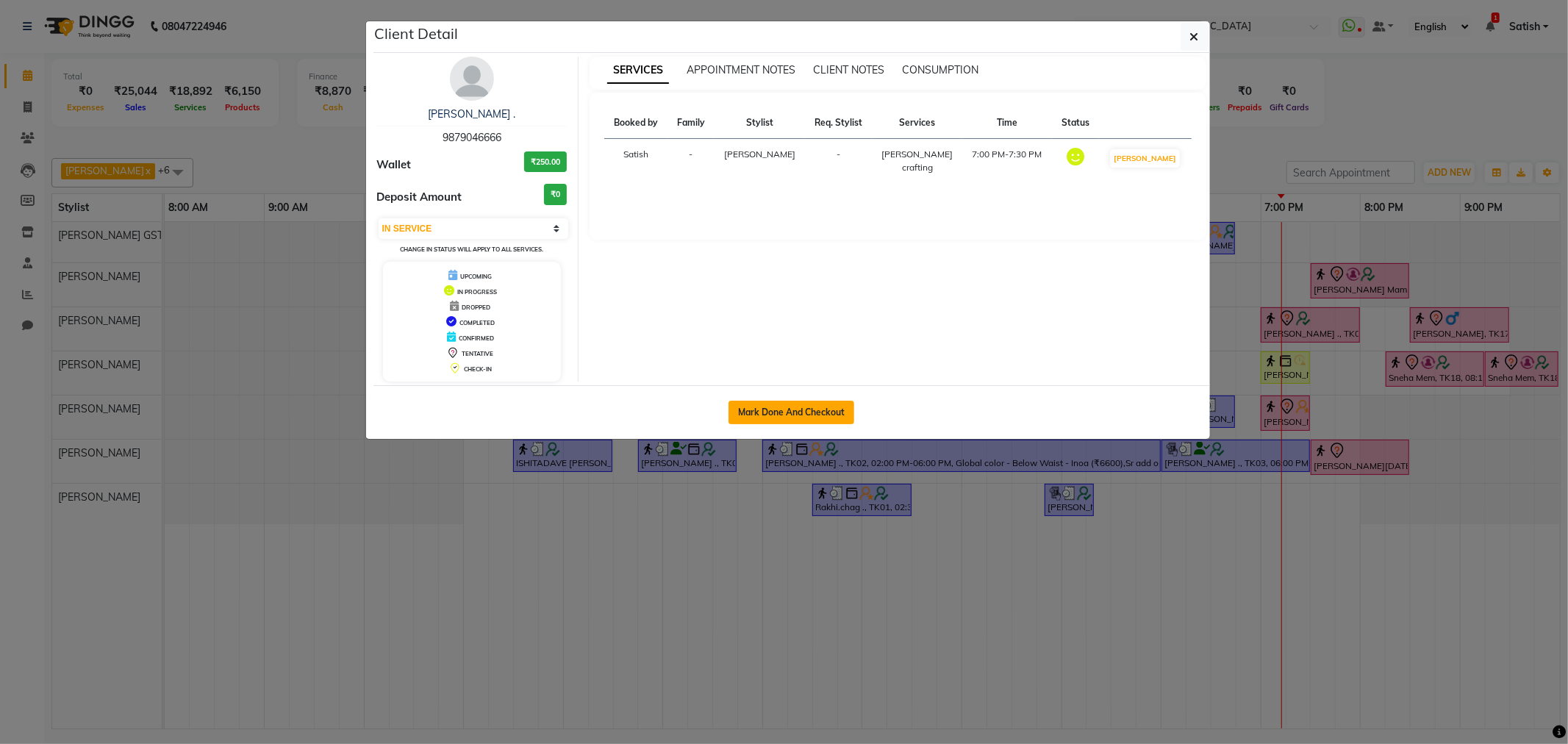
click at [799, 415] on button "Mark Done And Checkout" at bounding box center [791, 412] width 126 height 23
select select "service"
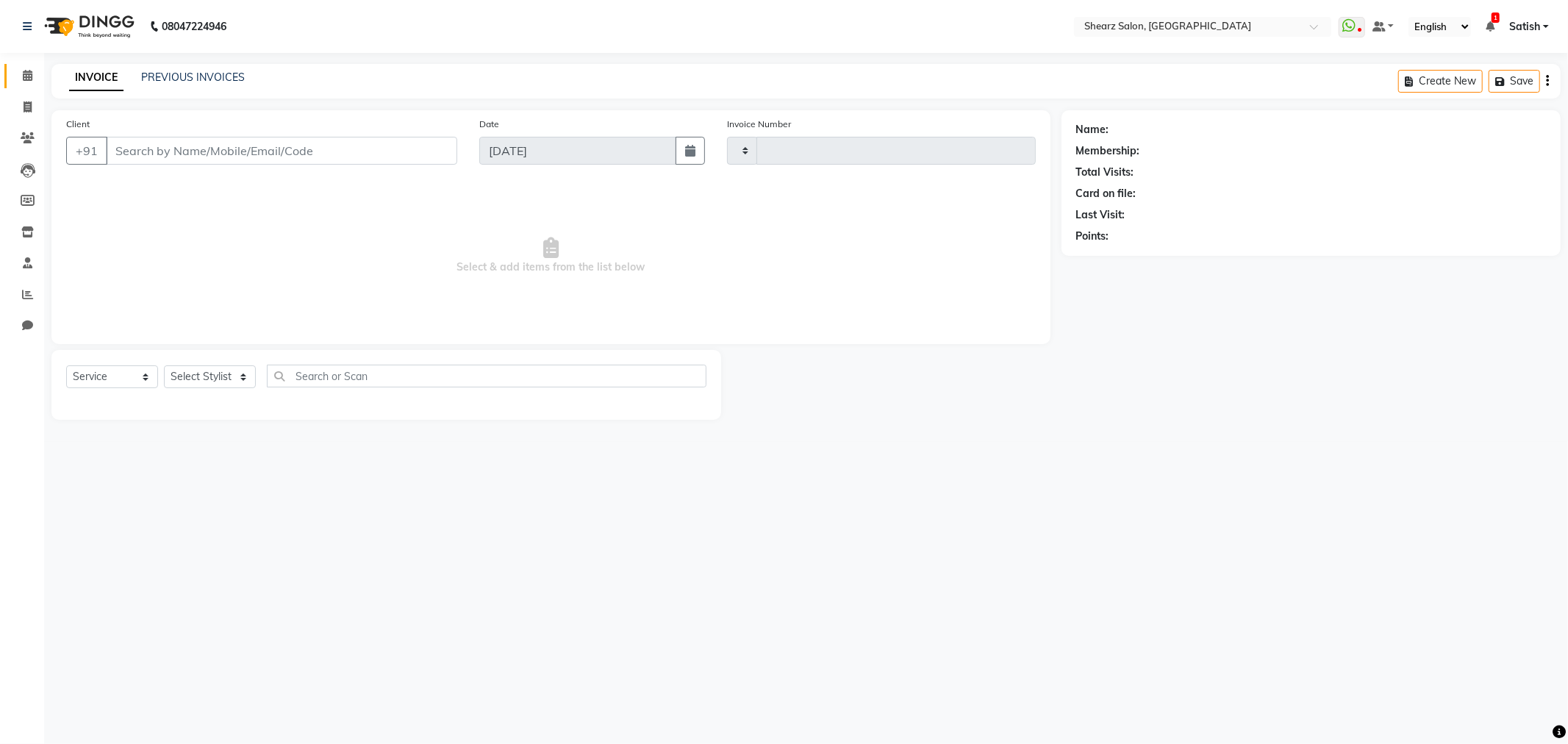
type input "5844"
select select "8157"
type input "9879046666"
select select "77486"
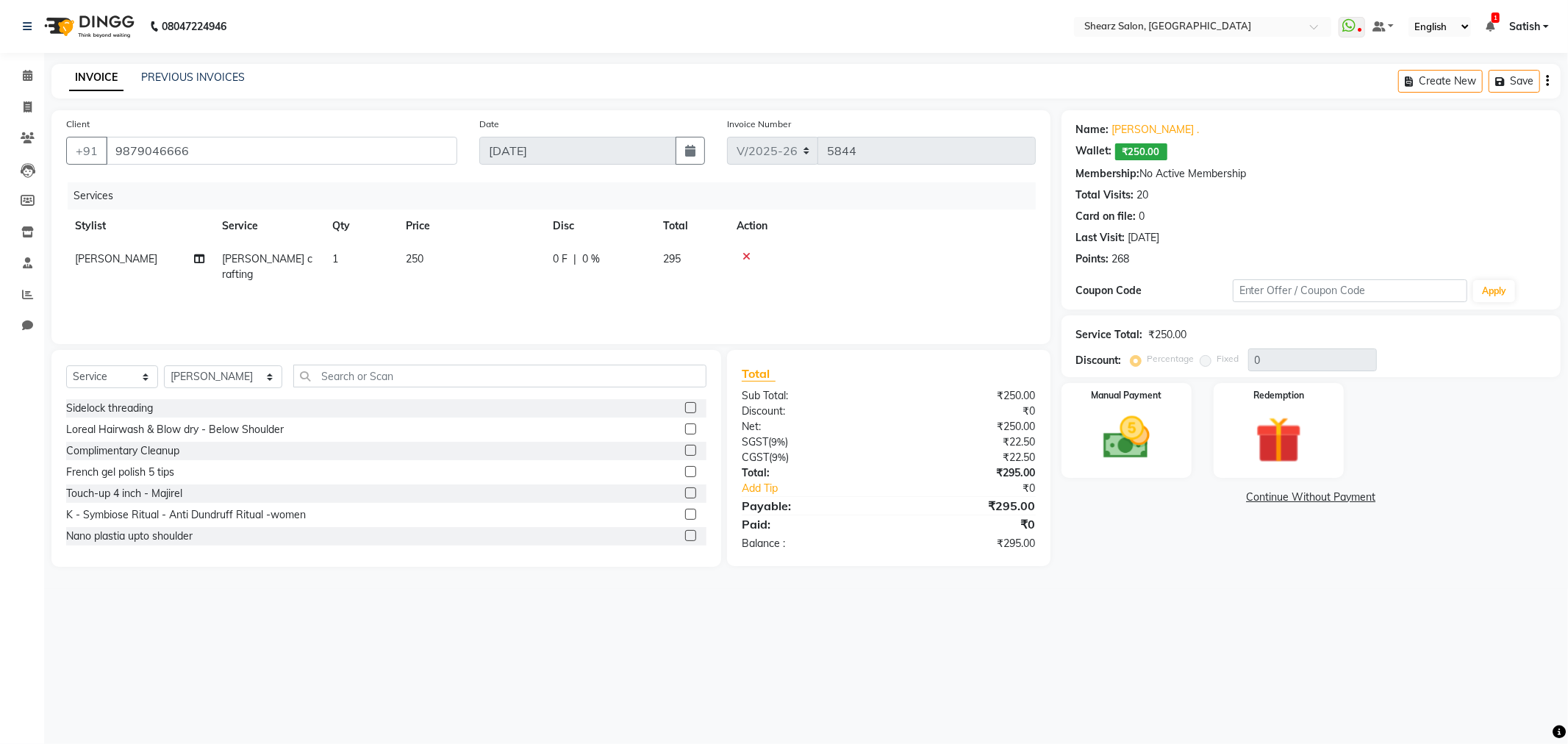
click at [745, 253] on icon at bounding box center [747, 257] width 8 height 11
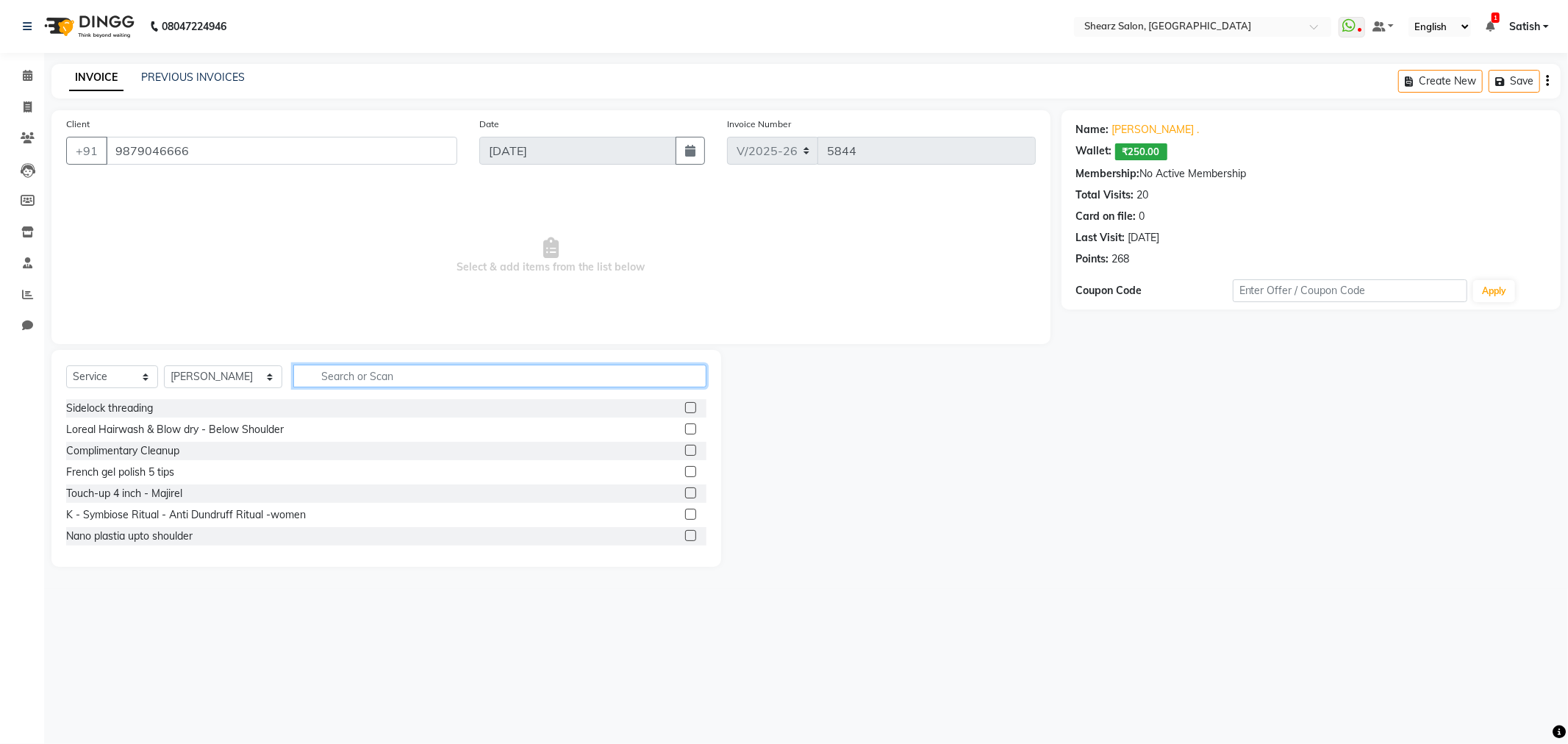
click at [429, 370] on input "text" at bounding box center [499, 376] width 413 height 23
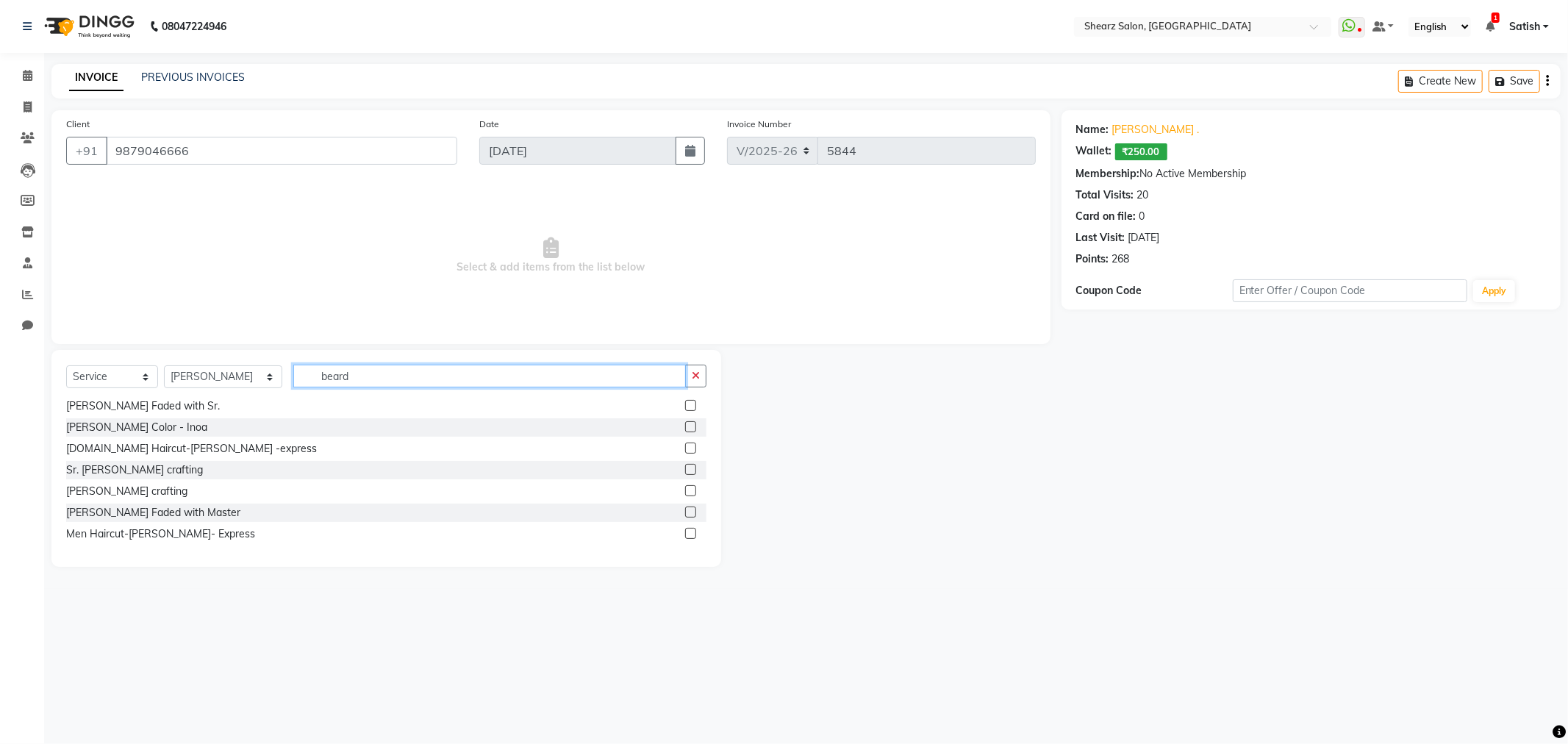
type input "beard"
click at [685, 490] on label at bounding box center [690, 491] width 11 height 11
click at [685, 490] on input "checkbox" at bounding box center [689, 492] width 10 height 10
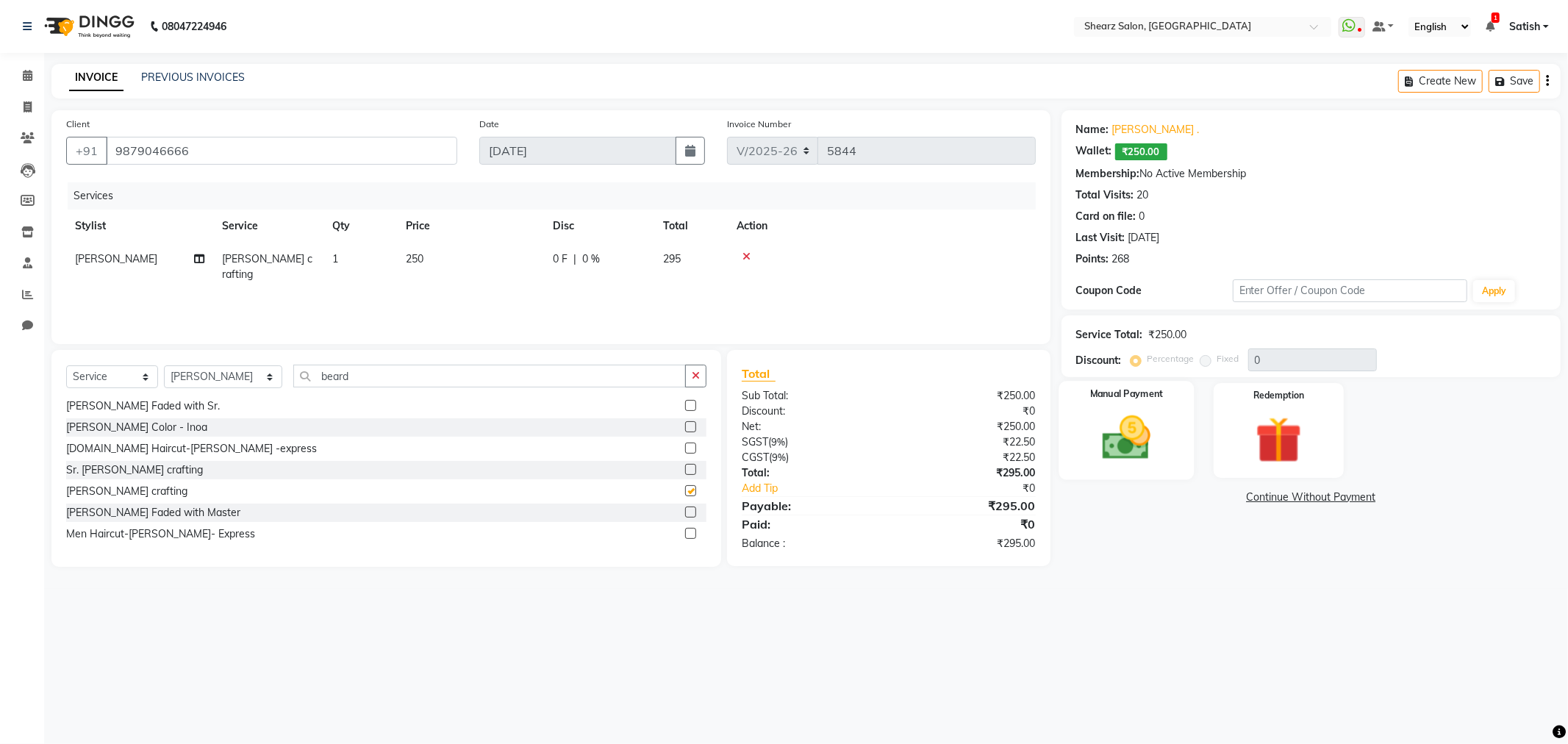
checkbox input "false"
click at [1120, 442] on img at bounding box center [1126, 438] width 78 height 56
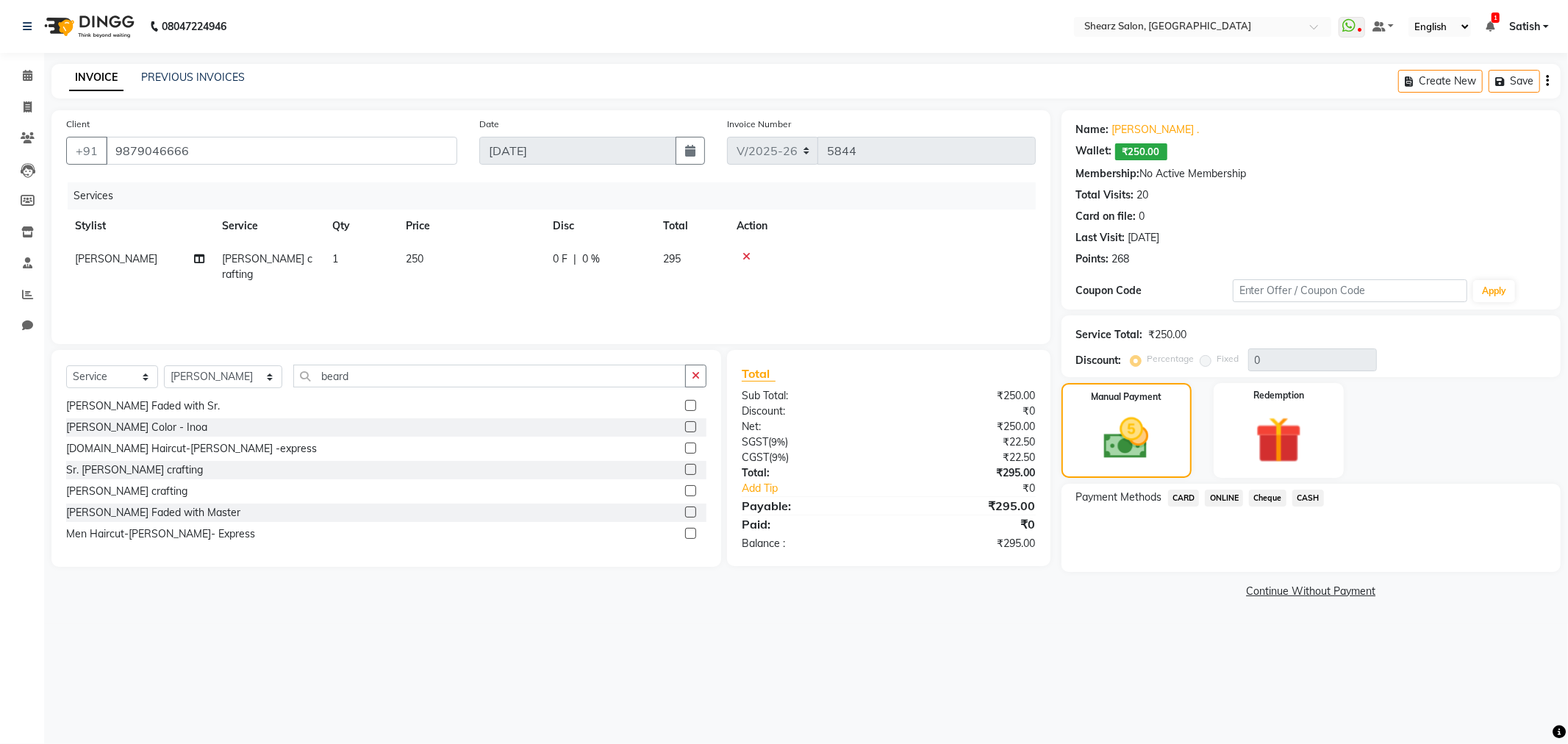
click at [1226, 493] on span "ONLINE" at bounding box center [1224, 498] width 38 height 17
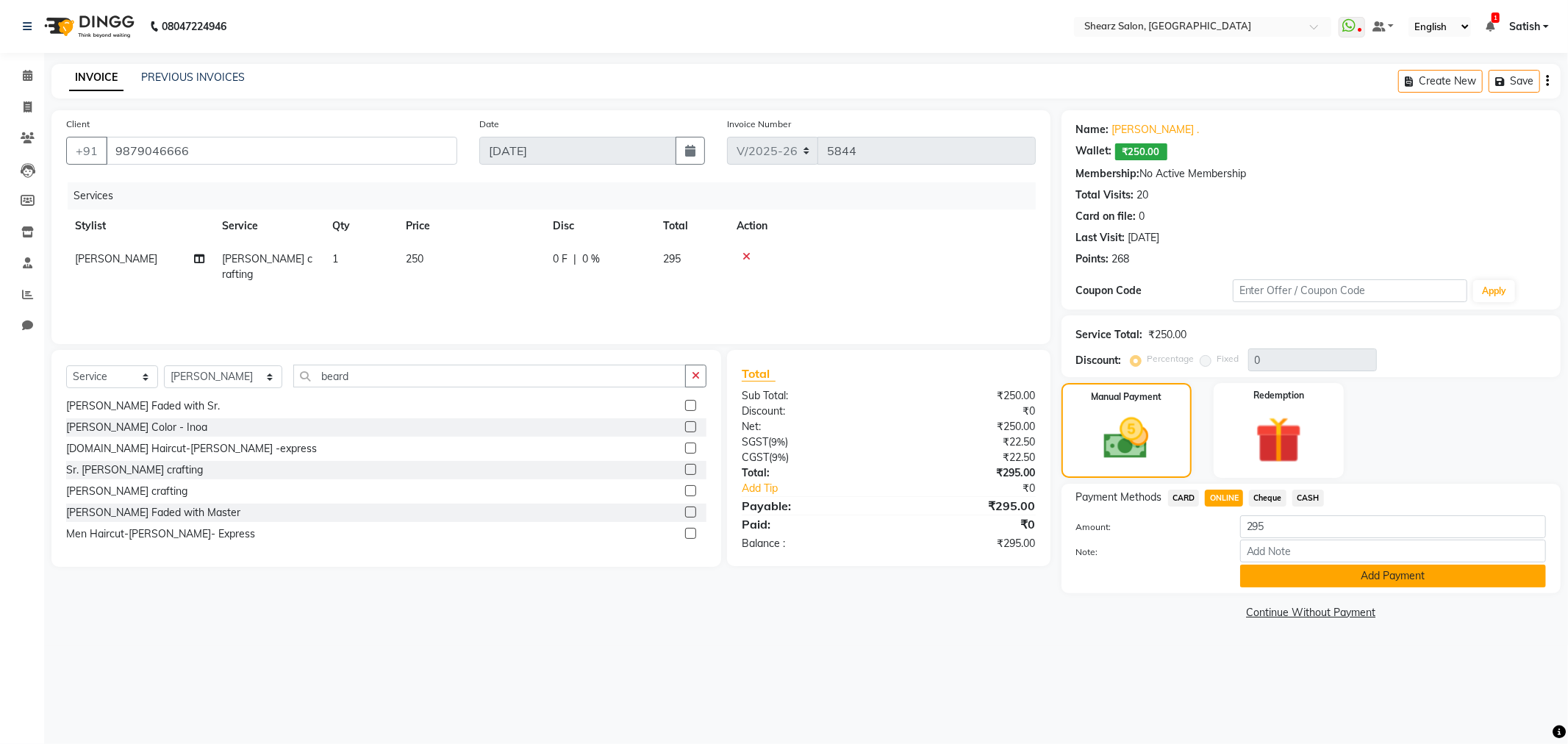
drag, startPoint x: 1283, startPoint y: 568, endPoint x: 1270, endPoint y: 635, distance: 68.2
click at [1283, 569] on button "Add Payment" at bounding box center [1393, 576] width 306 height 23
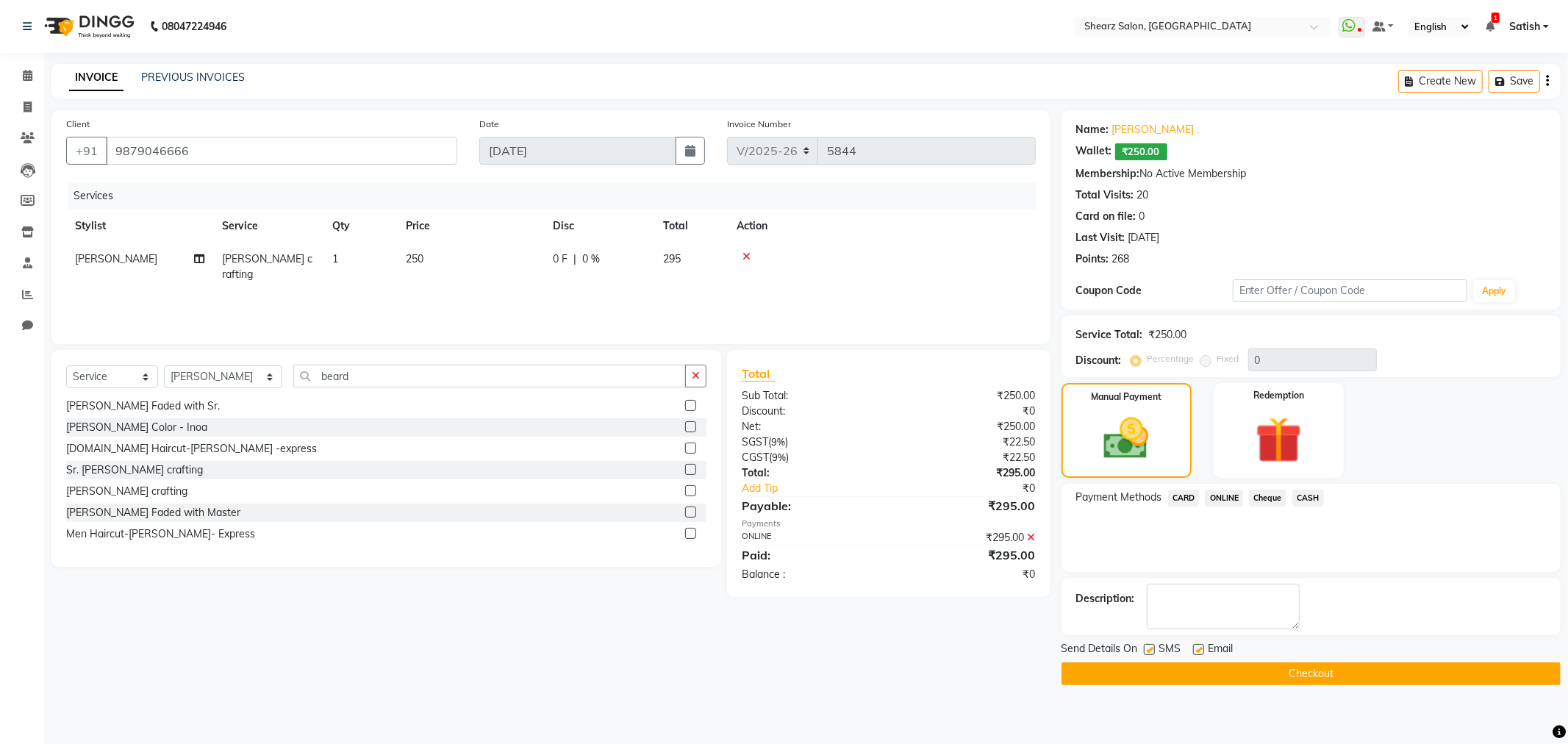
click at [1267, 670] on button "Checkout" at bounding box center [1311, 674] width 499 height 23
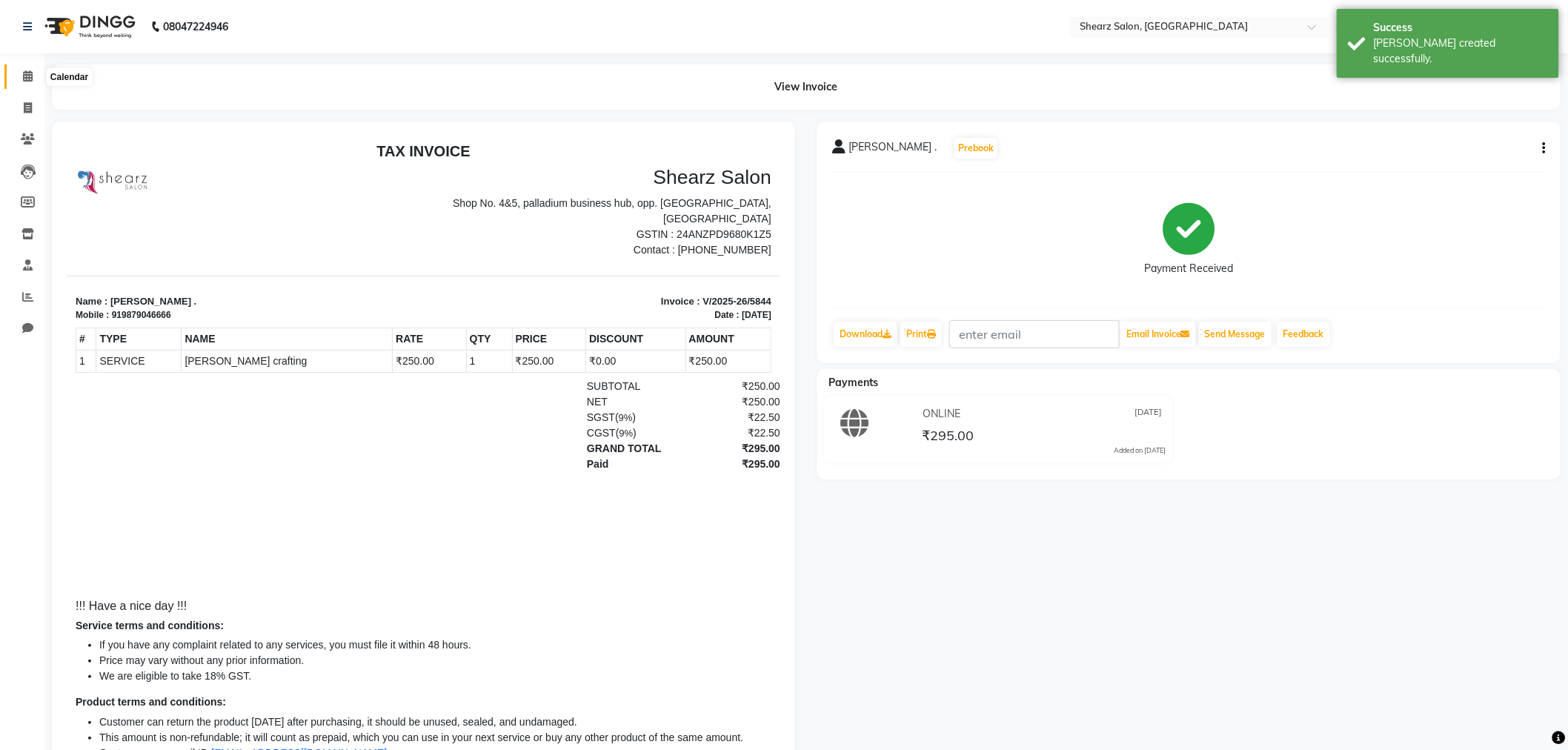
click at [28, 73] on icon at bounding box center [28, 76] width 10 height 11
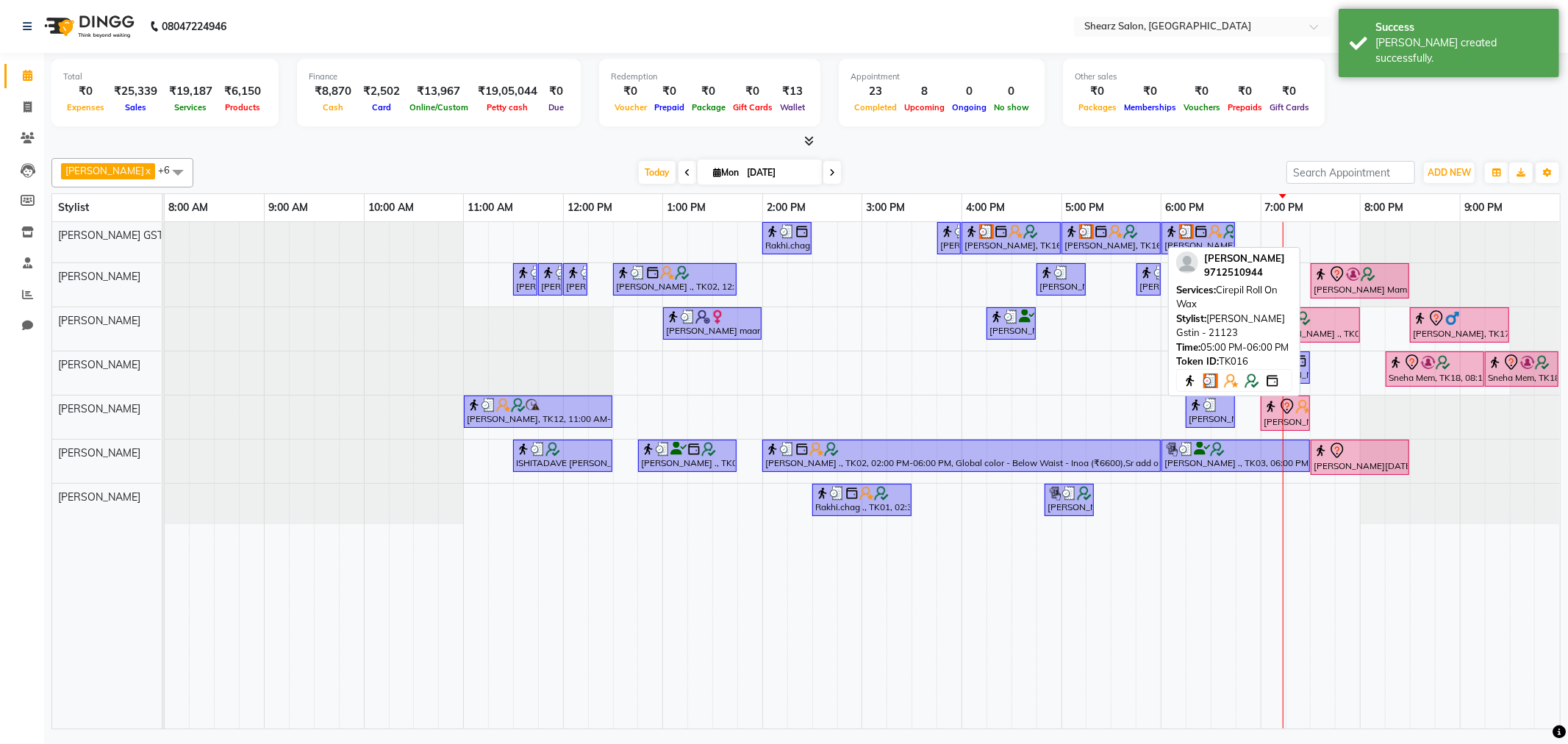
click at [1085, 233] on img at bounding box center [1086, 231] width 14 height 14
select select "3"
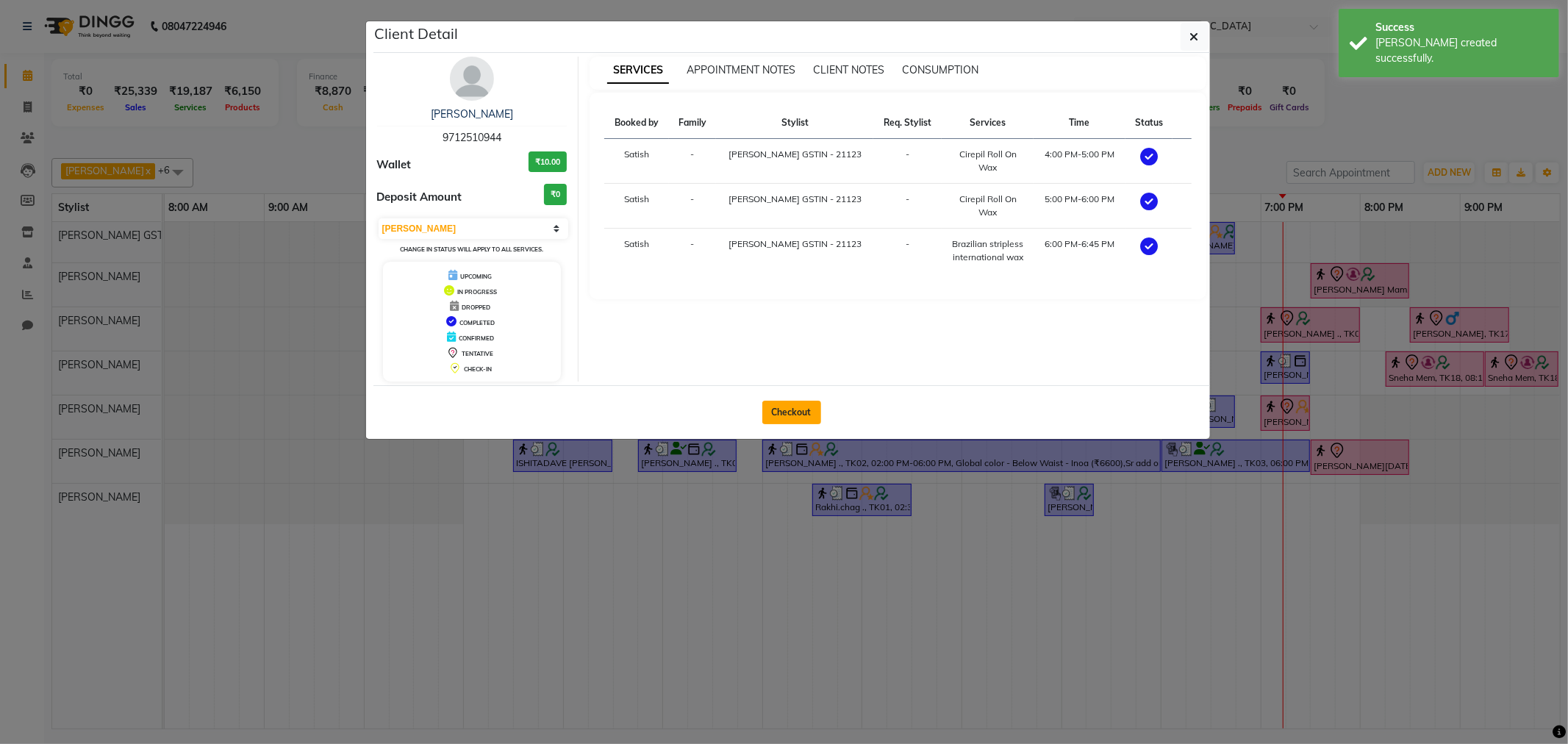
click at [790, 421] on button "Checkout" at bounding box center [792, 412] width 59 height 23
select select "8157"
select select "service"
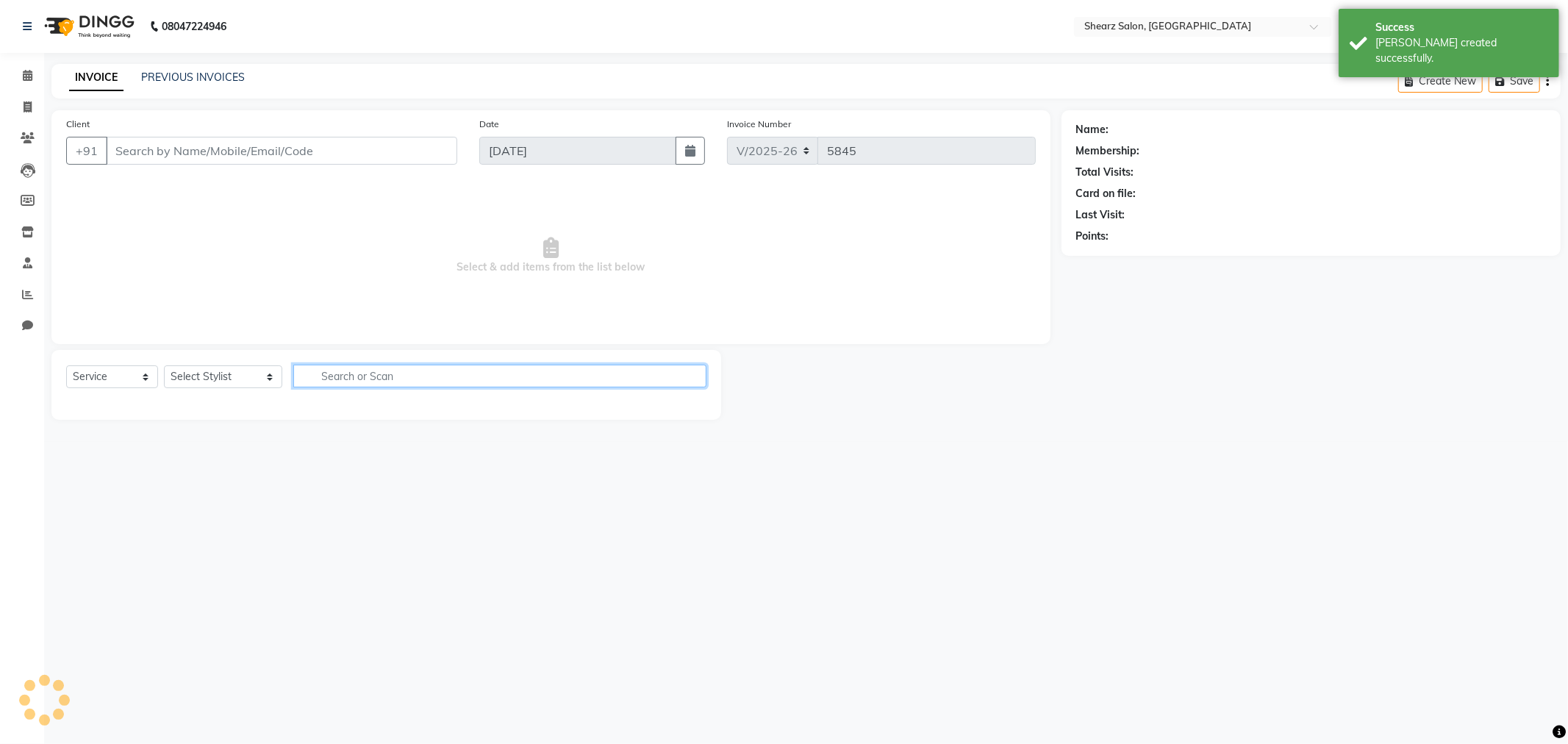
click at [493, 383] on input "text" at bounding box center [499, 376] width 413 height 23
type input "9712510944"
select select "77439"
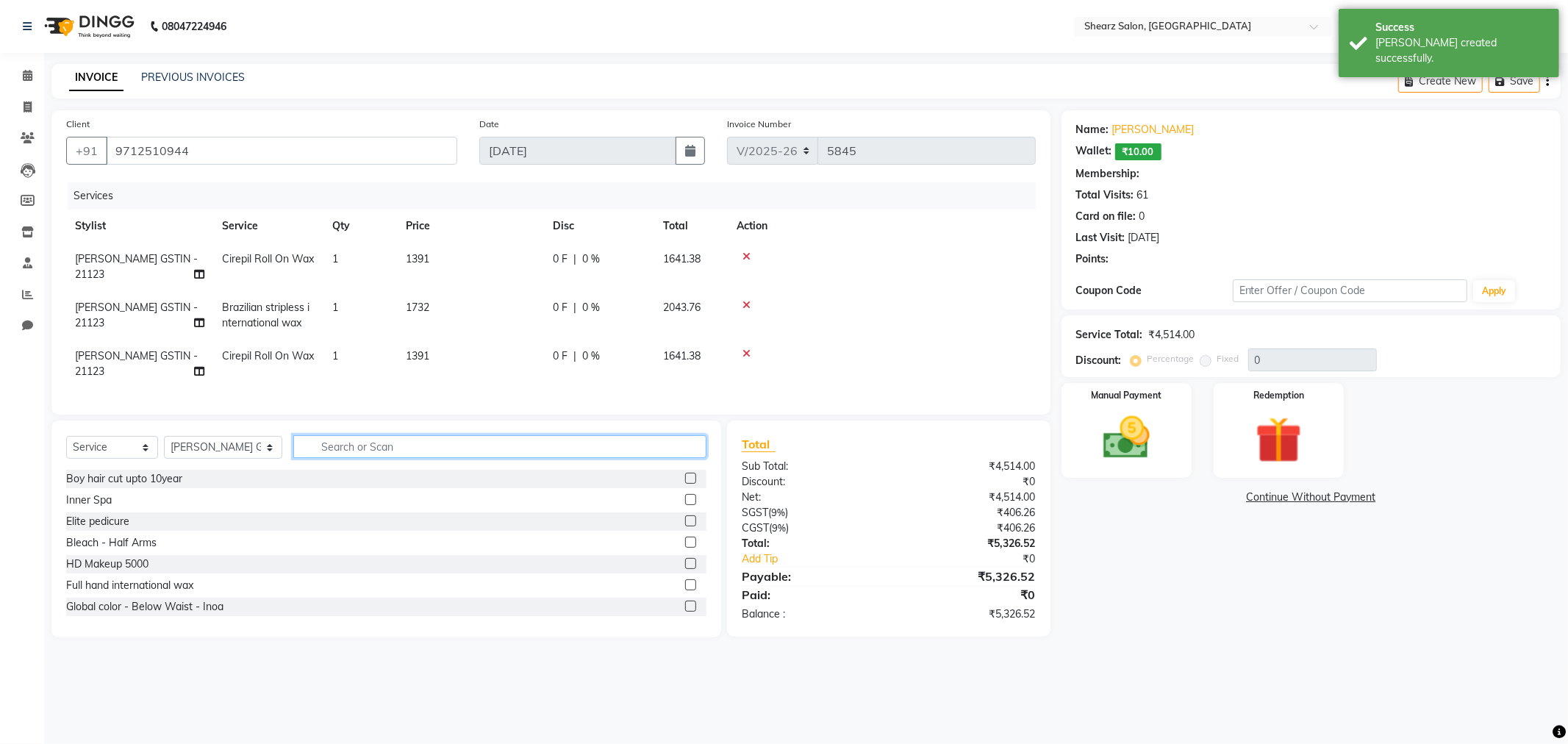
type input "p"
select select "1: Object"
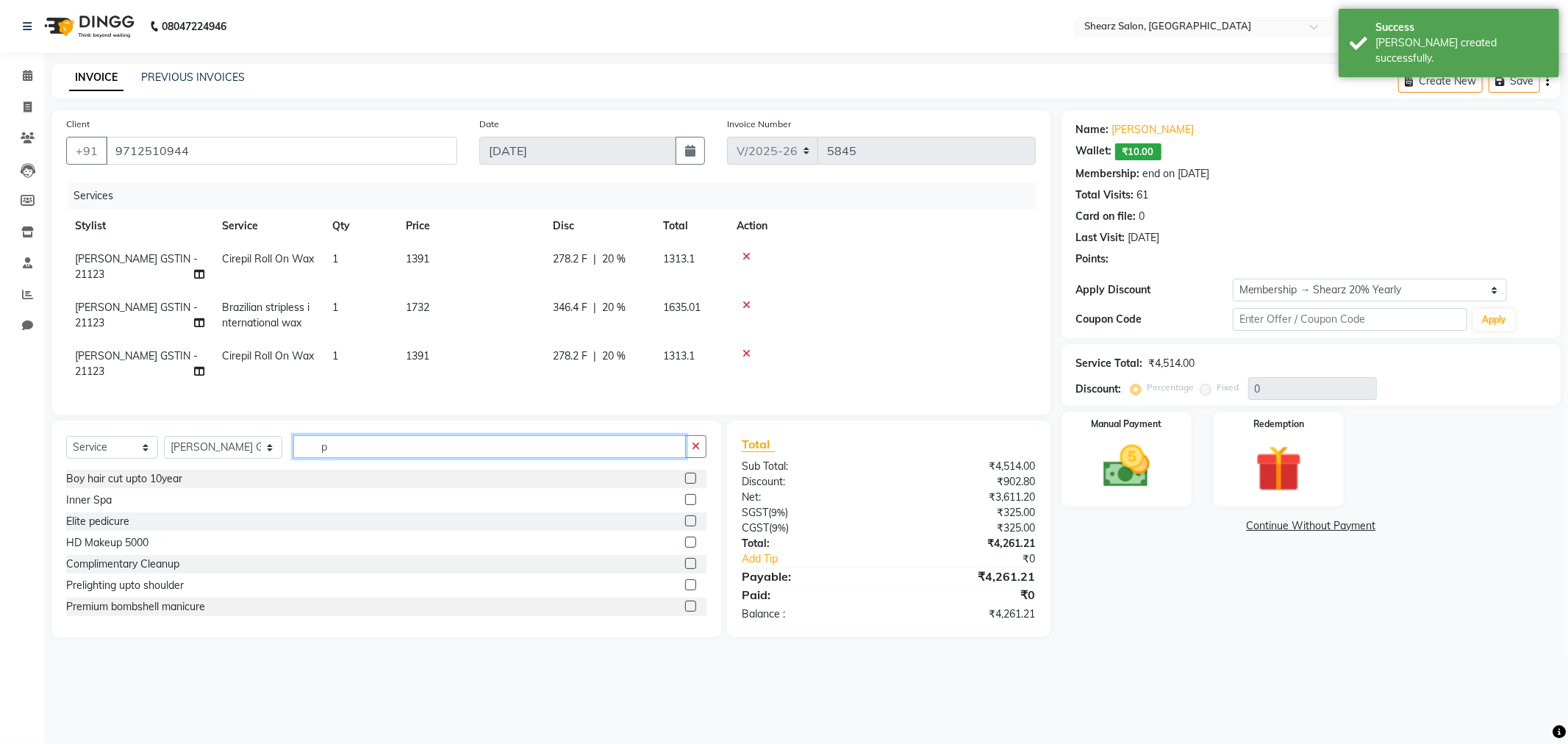
type input "20"
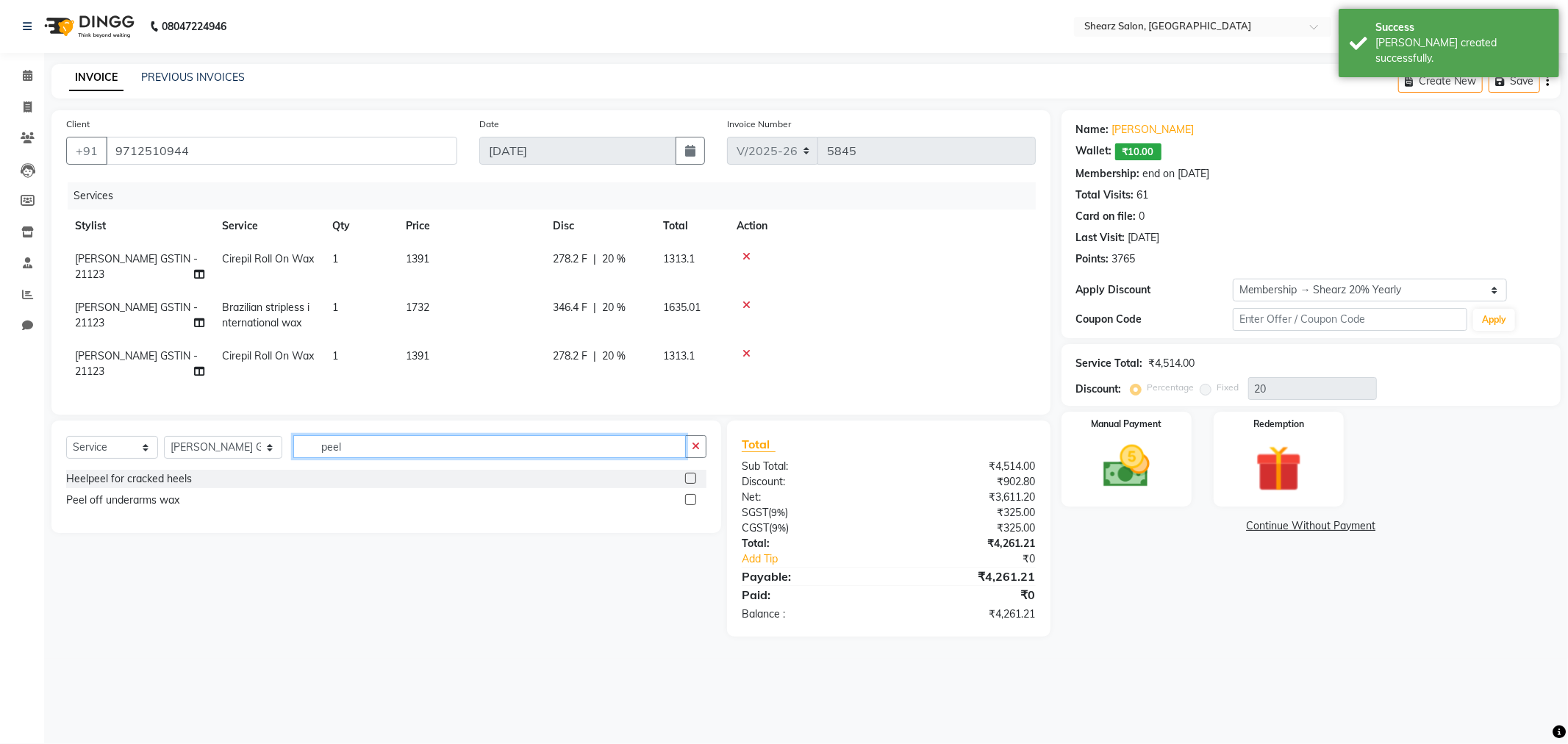
type input "peel"
click at [693, 509] on div at bounding box center [689, 501] width 10 height 15
click at [689, 505] on label at bounding box center [690, 500] width 11 height 11
click at [689, 505] on input "checkbox" at bounding box center [689, 500] width 10 height 10
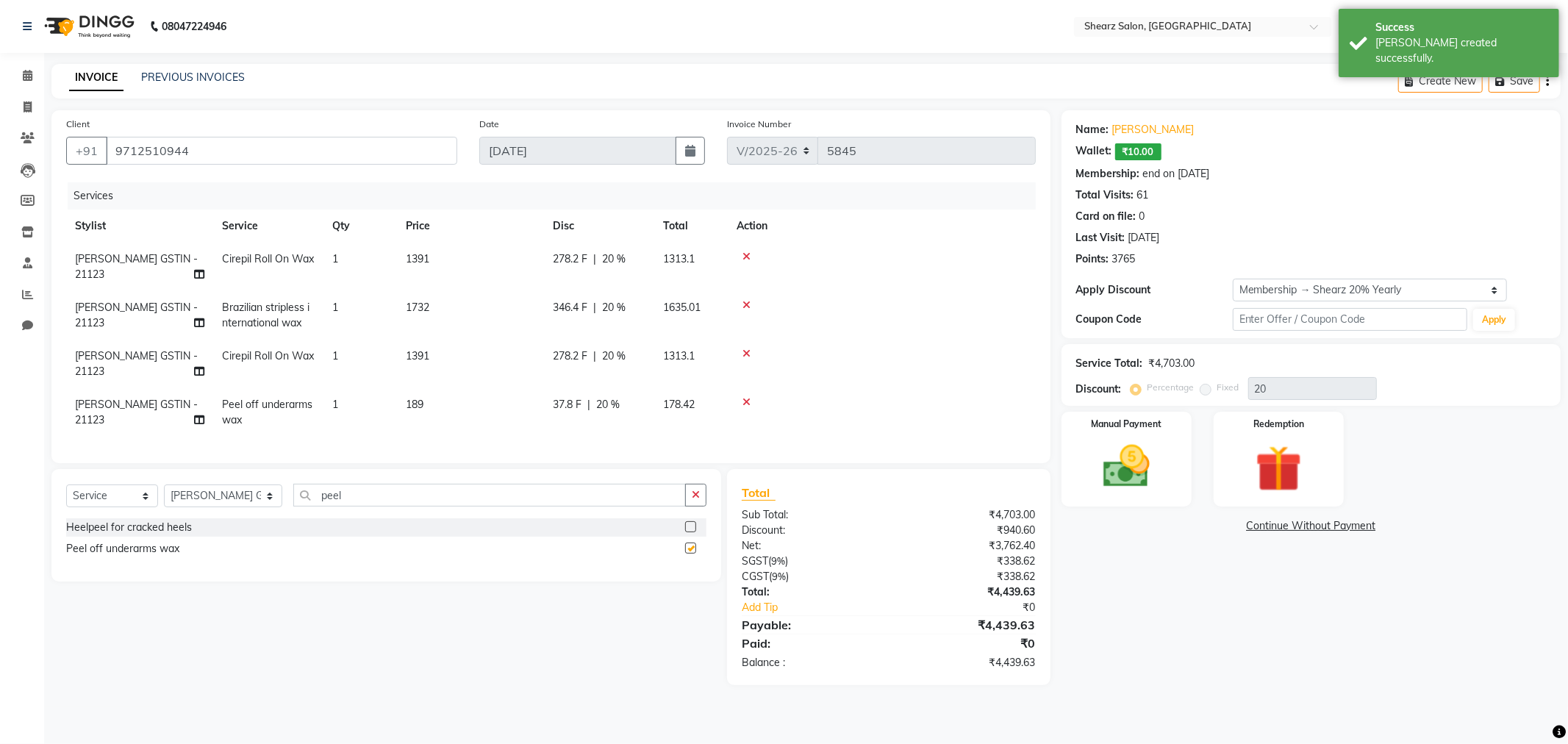
checkbox input "false"
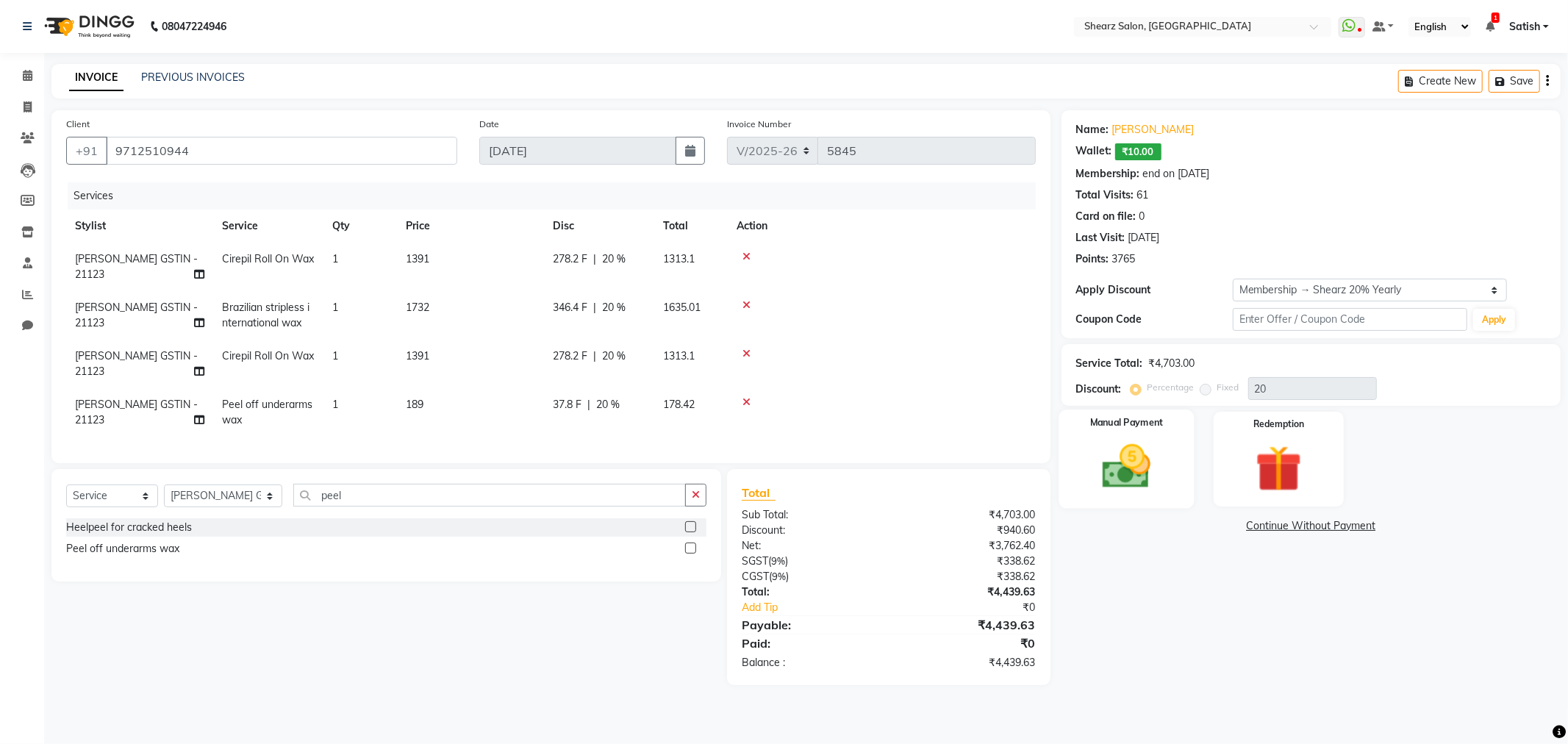
click at [1156, 446] on img at bounding box center [1126, 467] width 78 height 56
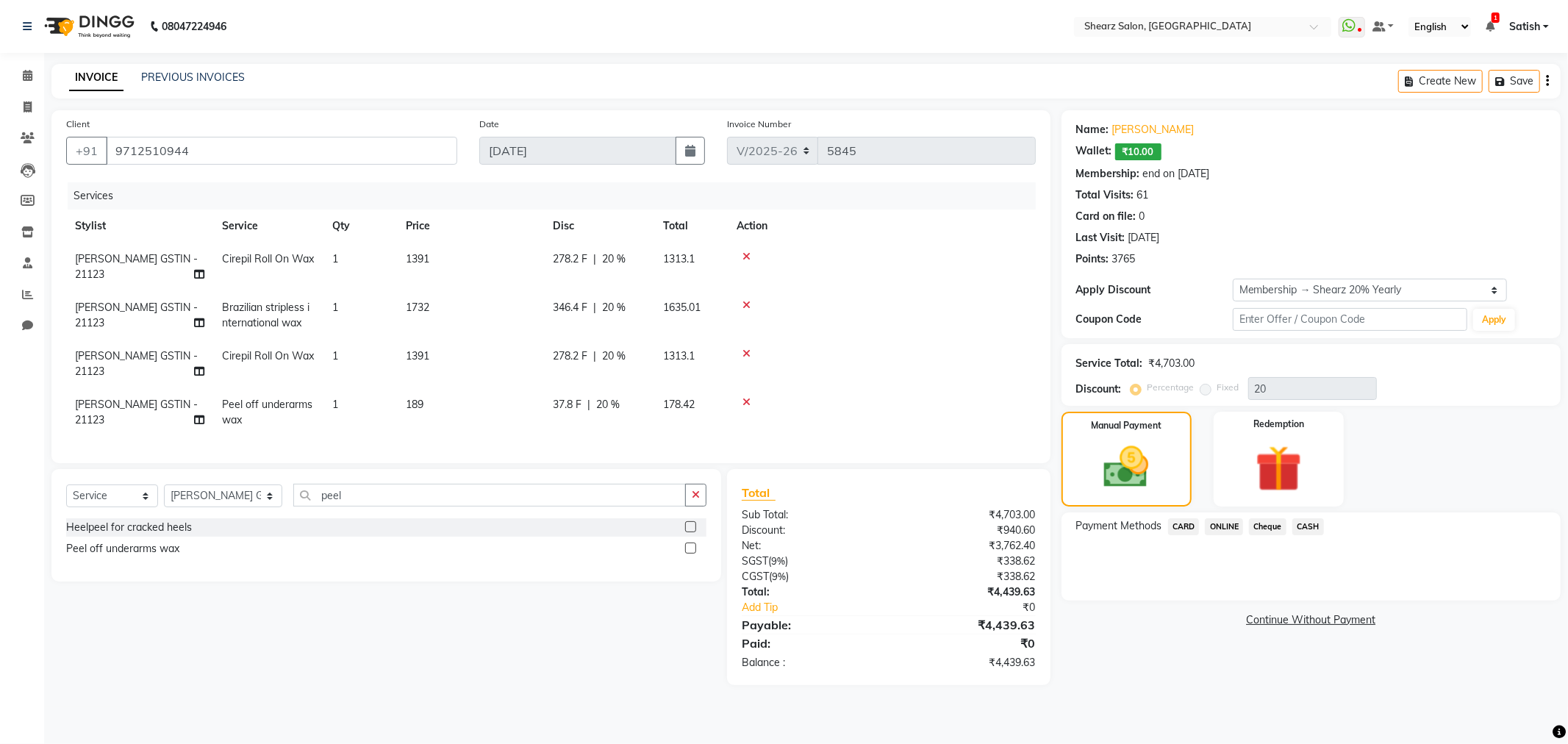
click at [1239, 527] on span "ONLINE" at bounding box center [1224, 526] width 38 height 17
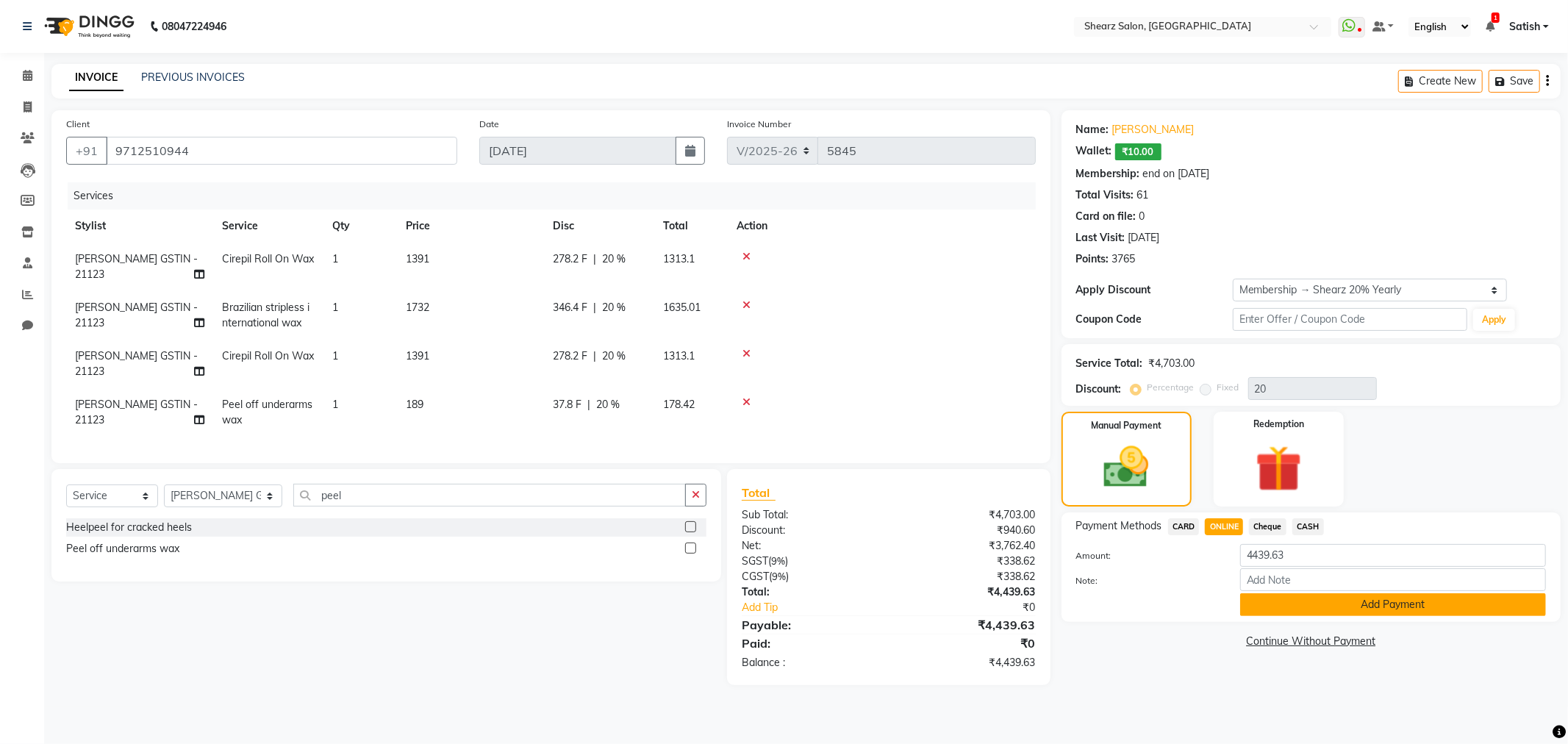
drag, startPoint x: 1381, startPoint y: 592, endPoint x: 1385, endPoint y: 731, distance: 139.1
click at [1381, 603] on button "Add Payment" at bounding box center [1393, 605] width 306 height 23
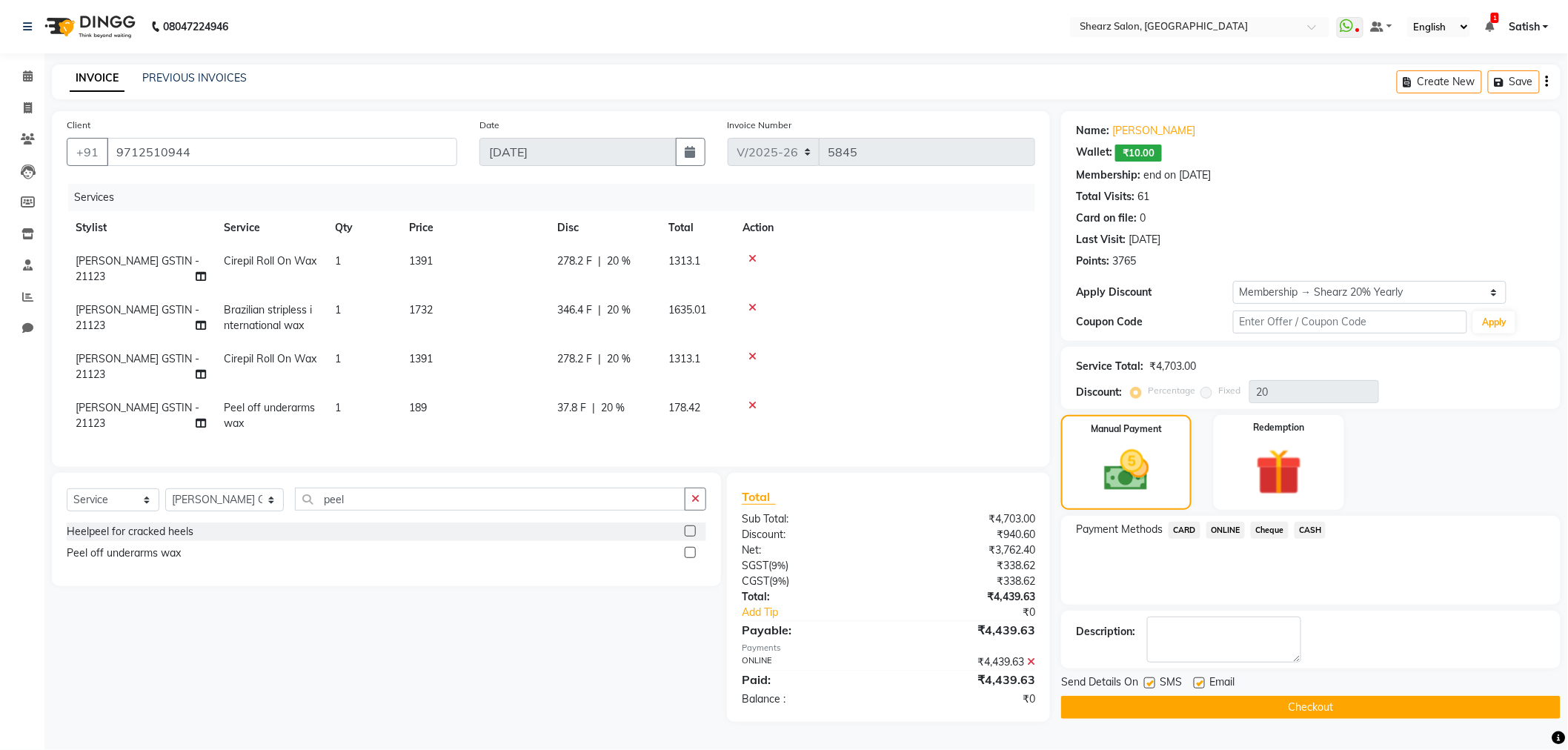
click at [1399, 707] on button "Checkout" at bounding box center [1312, 708] width 500 height 23
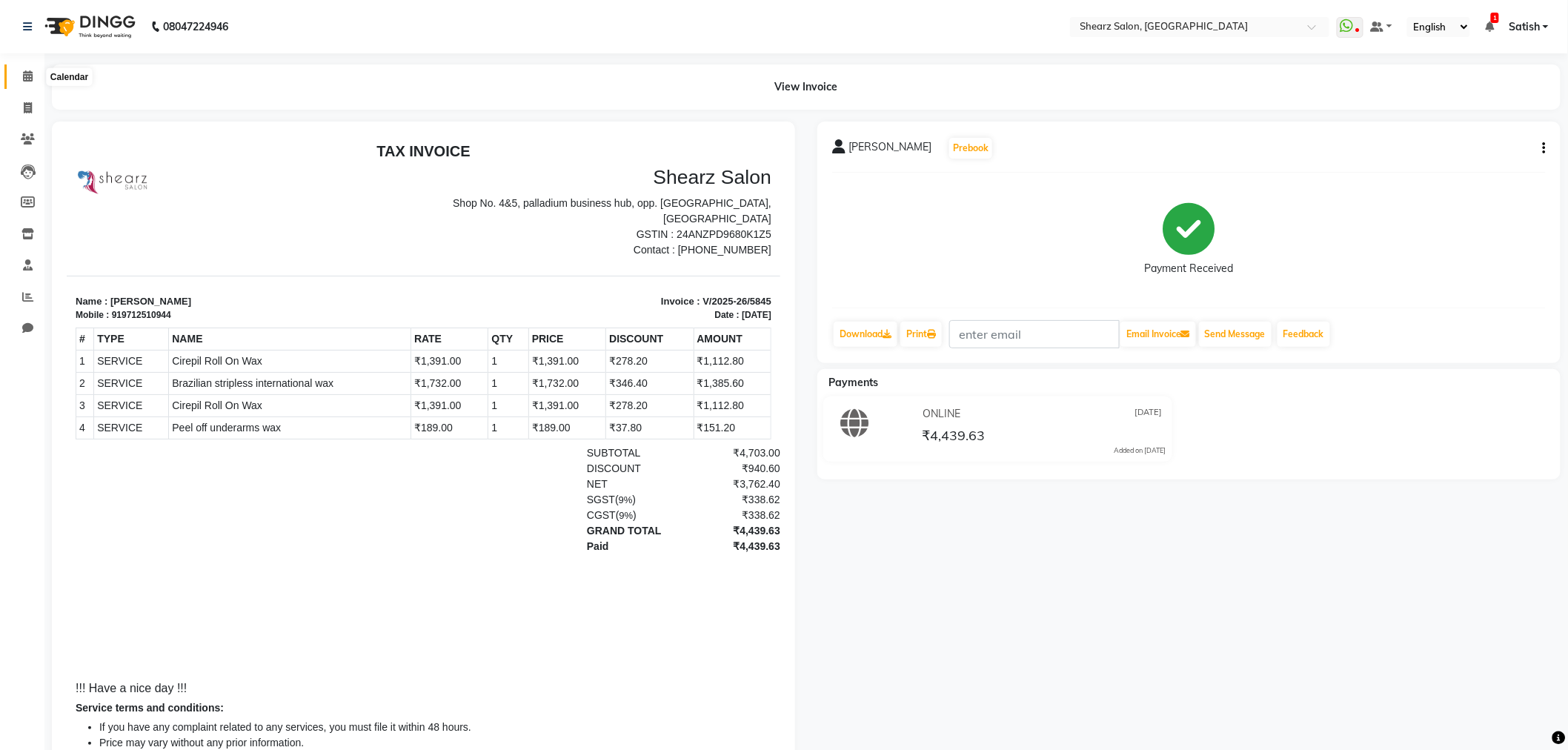
click at [20, 80] on span at bounding box center [27, 76] width 26 height 17
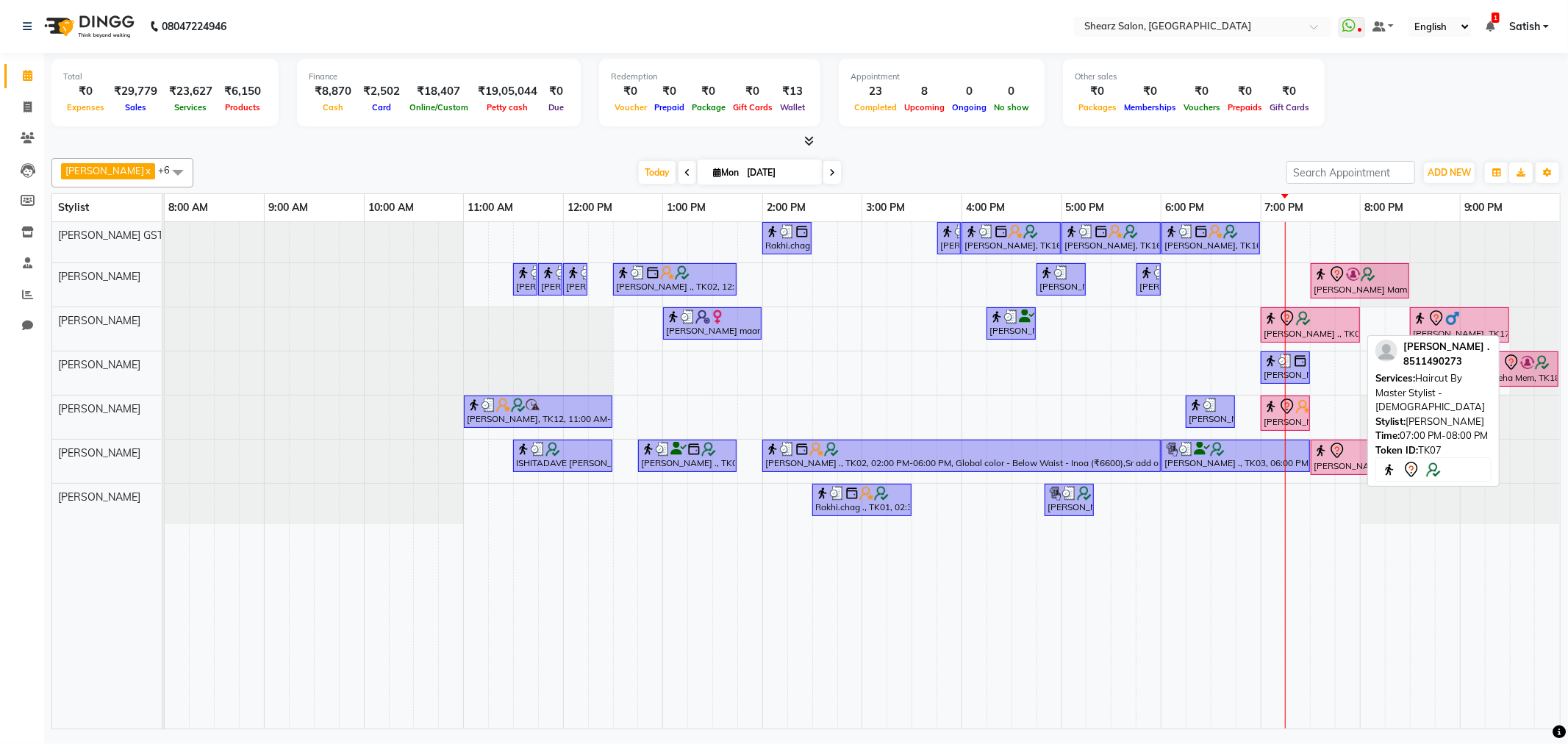
click at [1305, 329] on div "PRIYASHAH SHAH ., TK07, 07:00 PM-08:00 PM, Haircut By Master Stylist - Female" at bounding box center [1310, 325] width 96 height 31
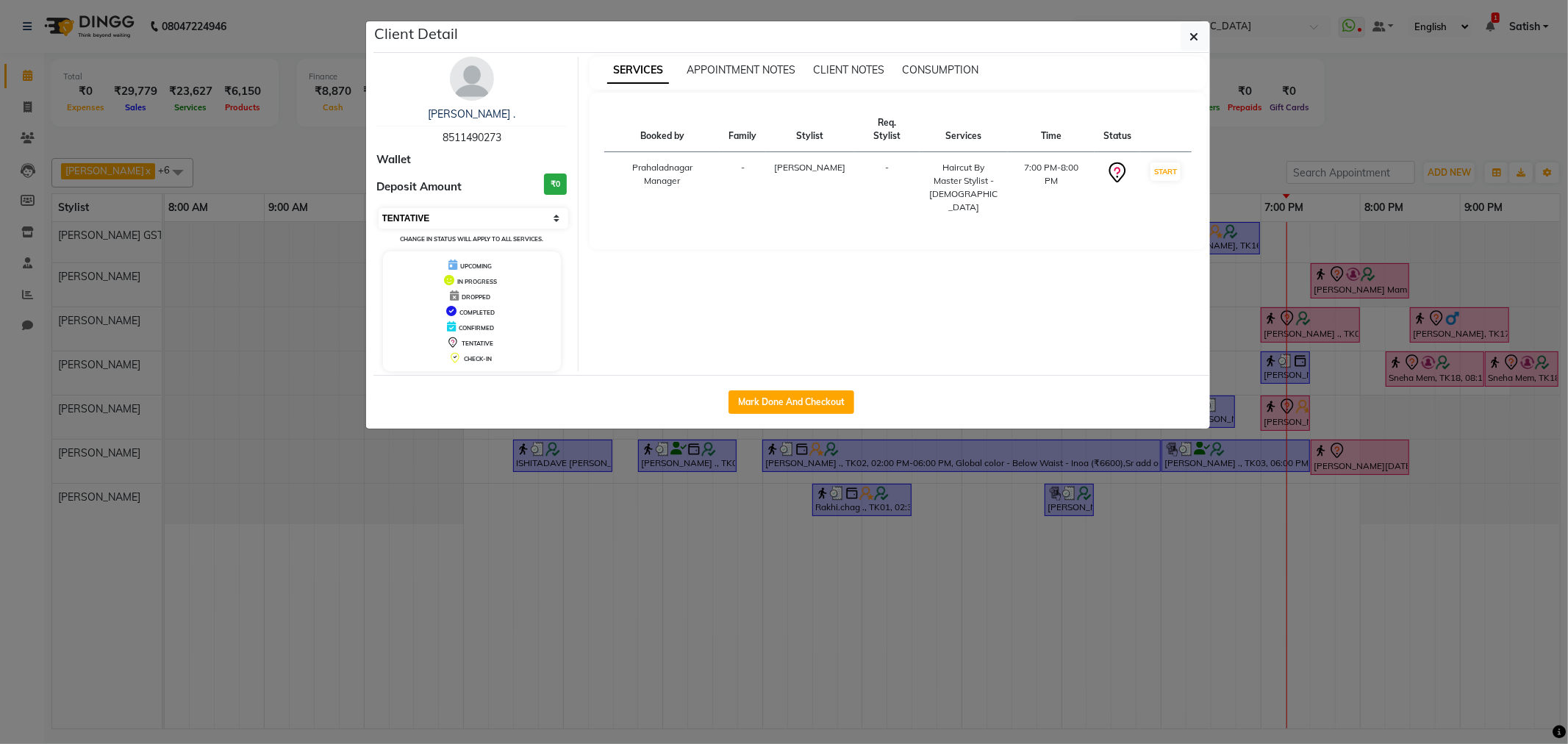
click at [433, 211] on select "Select IN SERVICE CONFIRMED TENTATIVE CHECK IN MARK DONE DROPPED UPCOMING" at bounding box center [475, 218] width 191 height 21
select select "1"
click at [379, 208] on select "Select IN SERVICE CONFIRMED TENTATIVE CHECK IN MARK DONE DROPPED UPCOMING" at bounding box center [475, 218] width 191 height 21
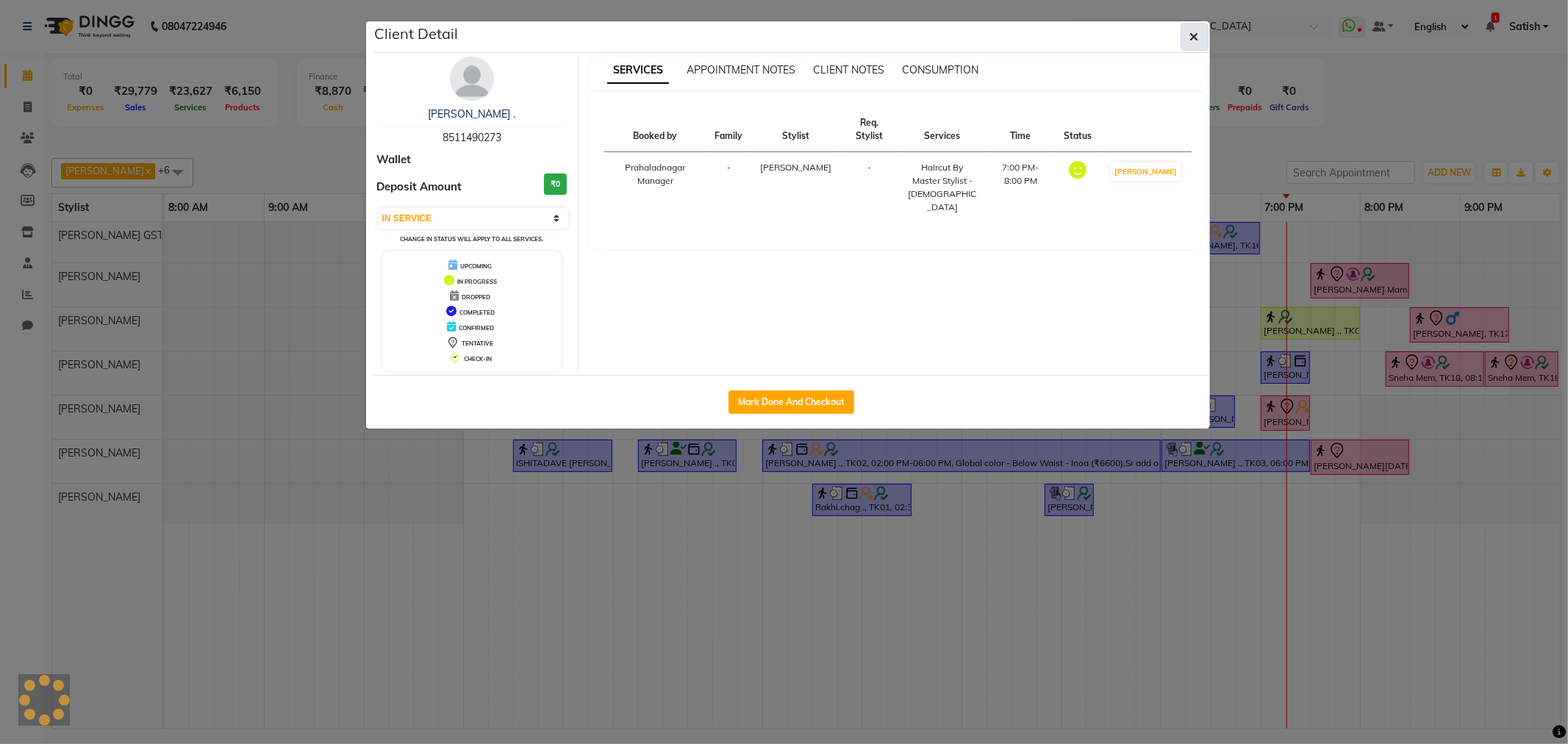
click at [1191, 32] on icon "button" at bounding box center [1195, 37] width 9 height 12
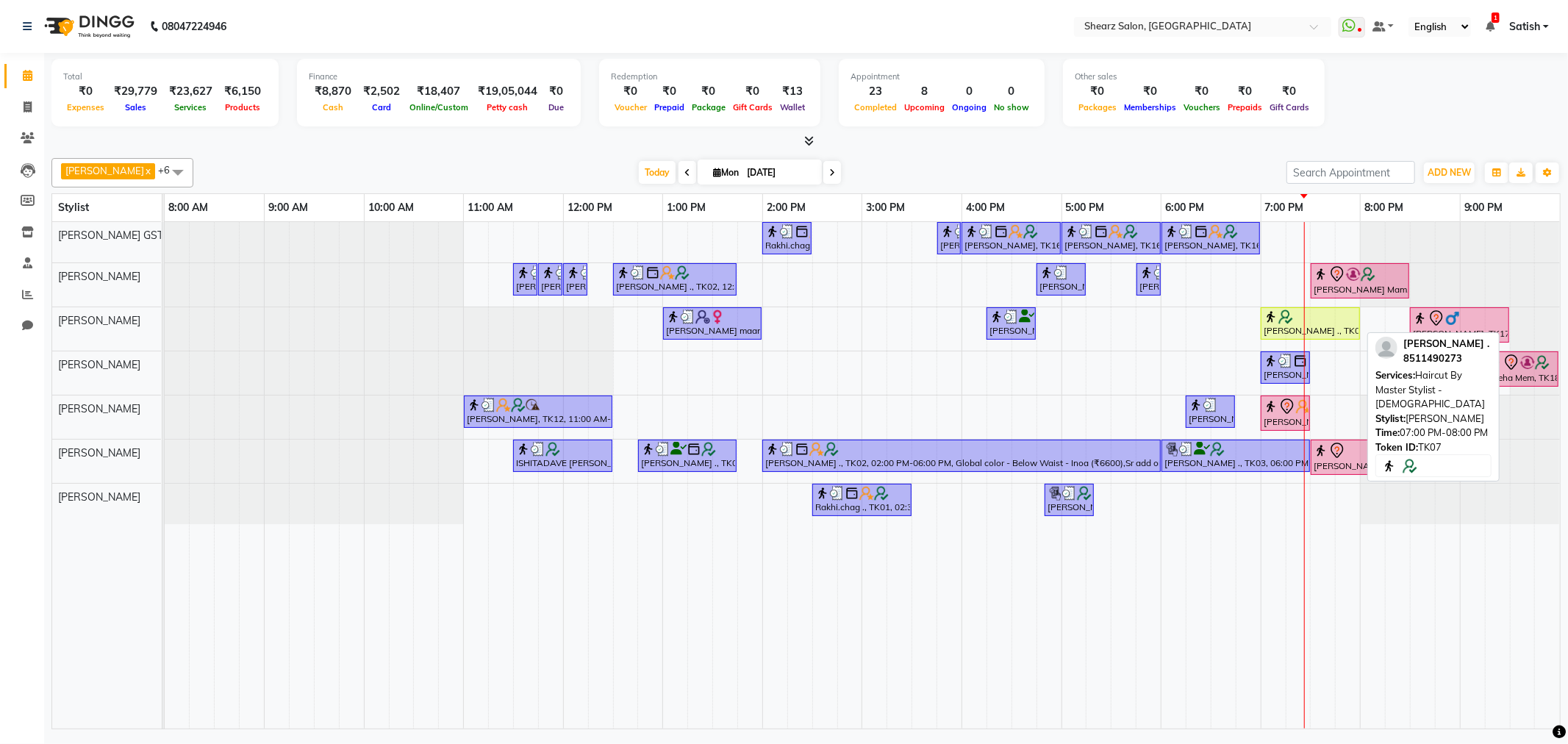
click at [1316, 327] on div "PRIYASHAH SHAH ., TK07, 07:00 PM-08:00 PM, Haircut By Master Stylist - Female" at bounding box center [1310, 323] width 96 height 28
select select "1"
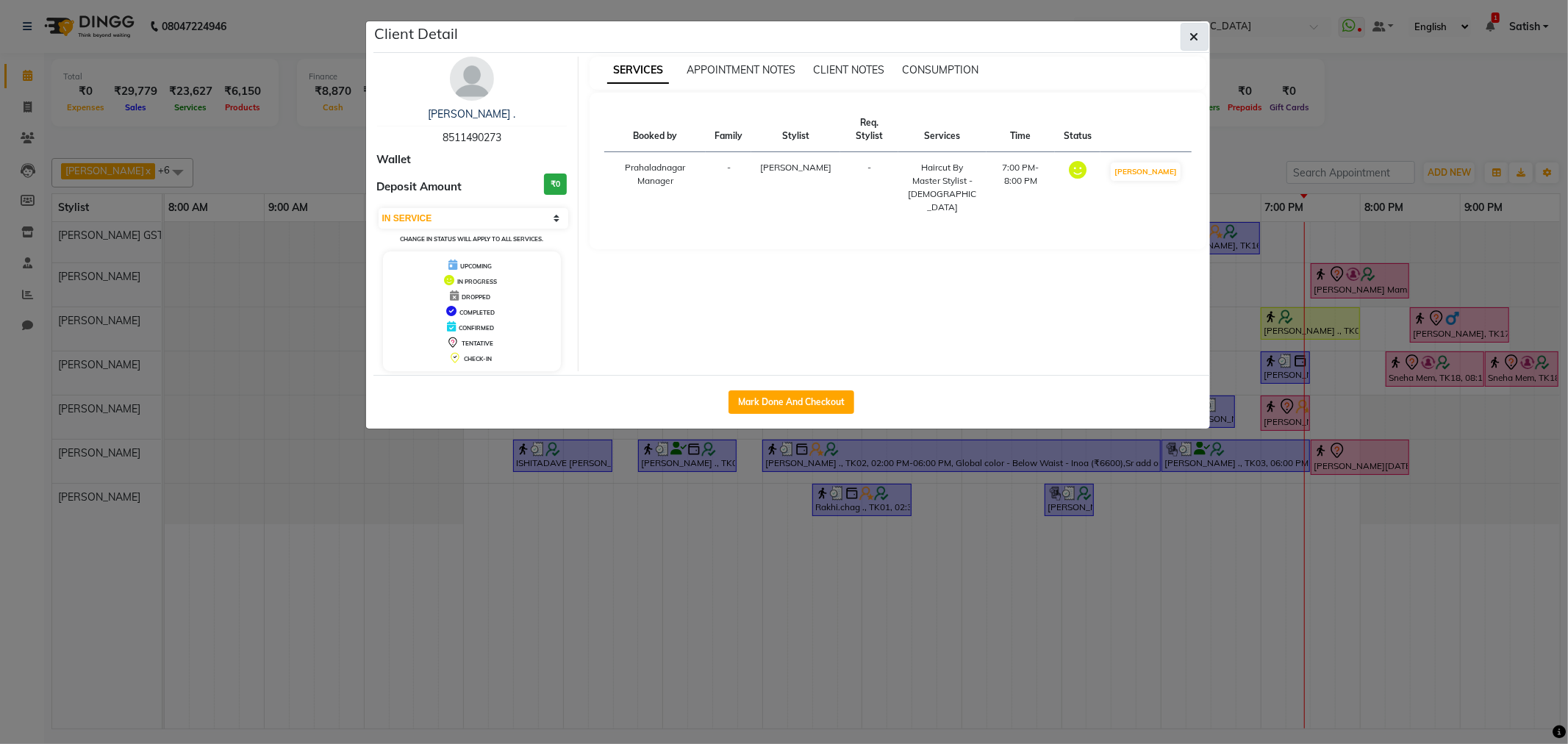
click at [1200, 37] on button "button" at bounding box center [1194, 37] width 28 height 28
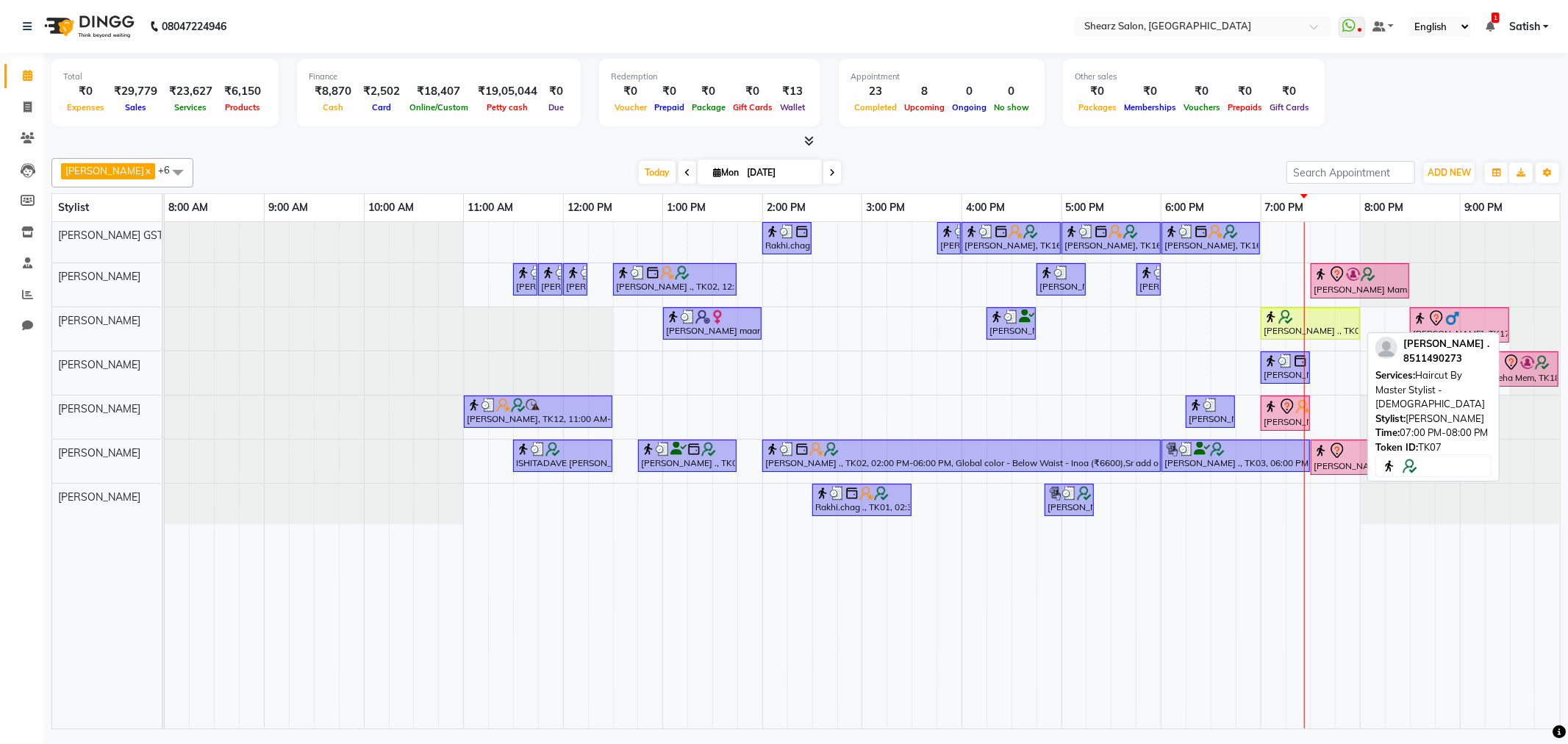
click at [1325, 328] on div "PRIYASHAH SHAH ., TK07, 07:00 PM-08:00 PM, Haircut By Master Stylist - Female" at bounding box center [1310, 323] width 96 height 28
select select "1"
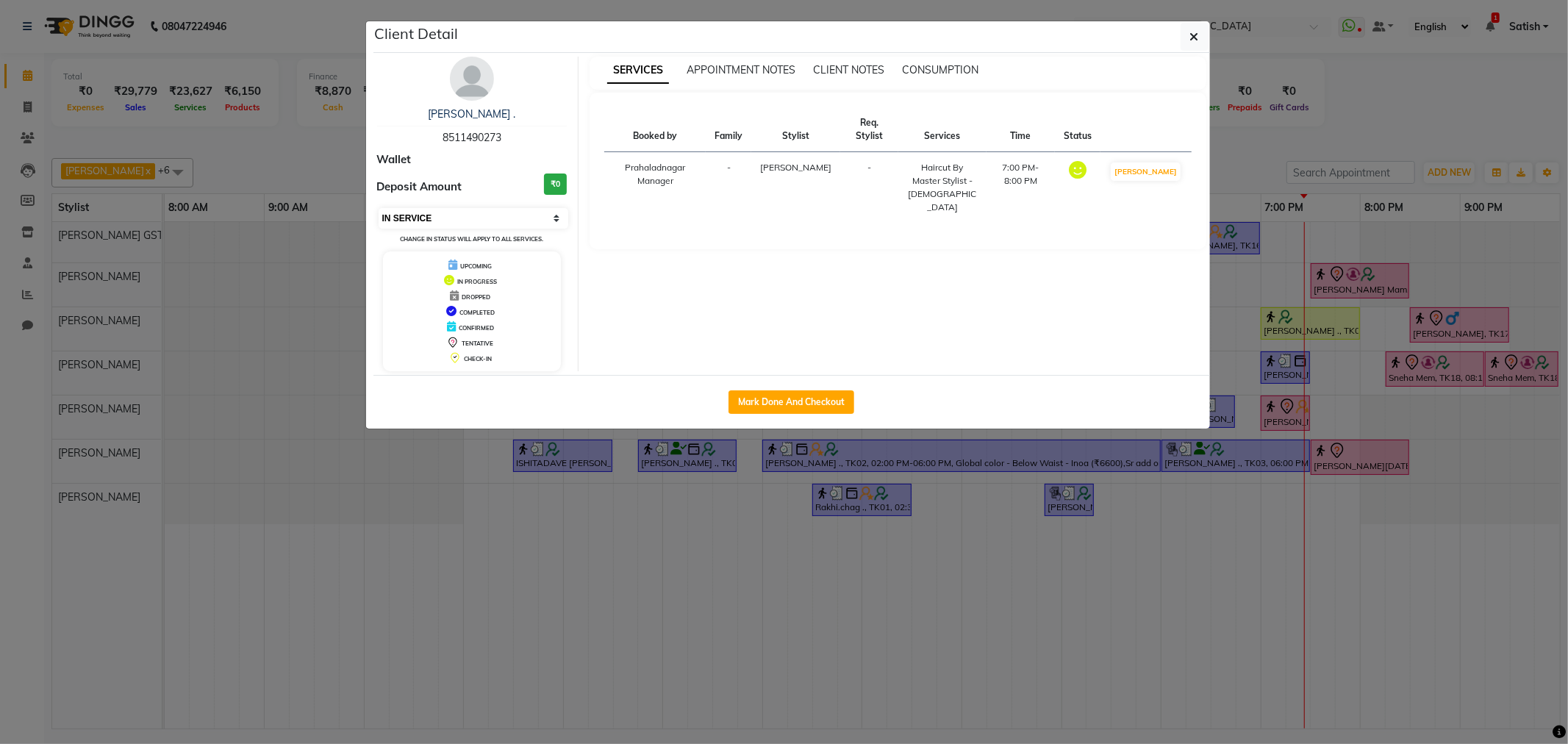
drag, startPoint x: 442, startPoint y: 216, endPoint x: 451, endPoint y: 216, distance: 9.0
click at [442, 216] on select "Select IN SERVICE CONFIRMED TENTATIVE CHECK IN MARK DONE DROPPED UPCOMING" at bounding box center [475, 218] width 191 height 21
drag, startPoint x: 1207, startPoint y: 31, endPoint x: 1226, endPoint y: 63, distance: 37.2
click at [1209, 35] on div "Client Detail" at bounding box center [792, 37] width 837 height 31
drag, startPoint x: 1185, startPoint y: 37, endPoint x: 1308, endPoint y: 285, distance: 276.8
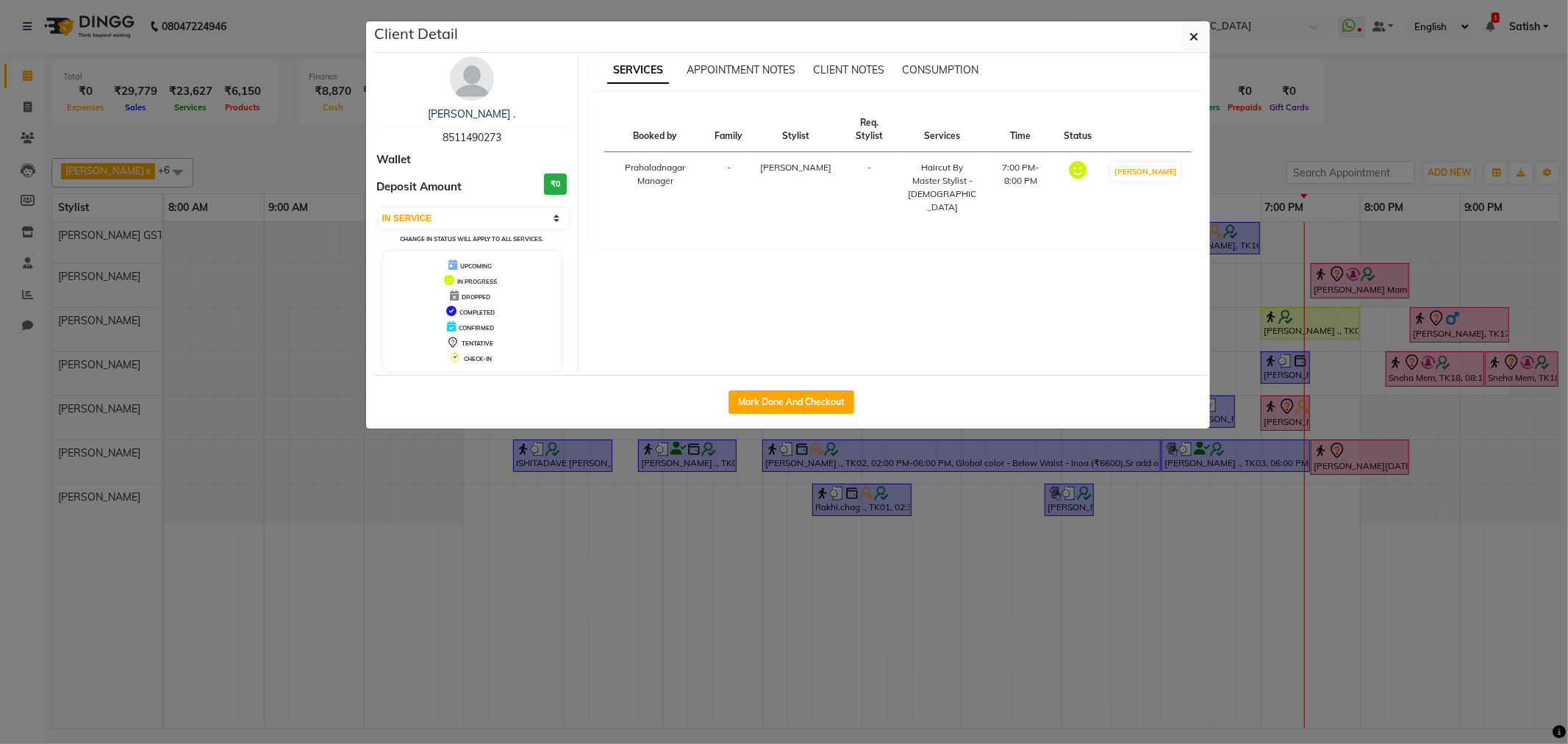
click at [1188, 41] on button "button" at bounding box center [1194, 37] width 28 height 28
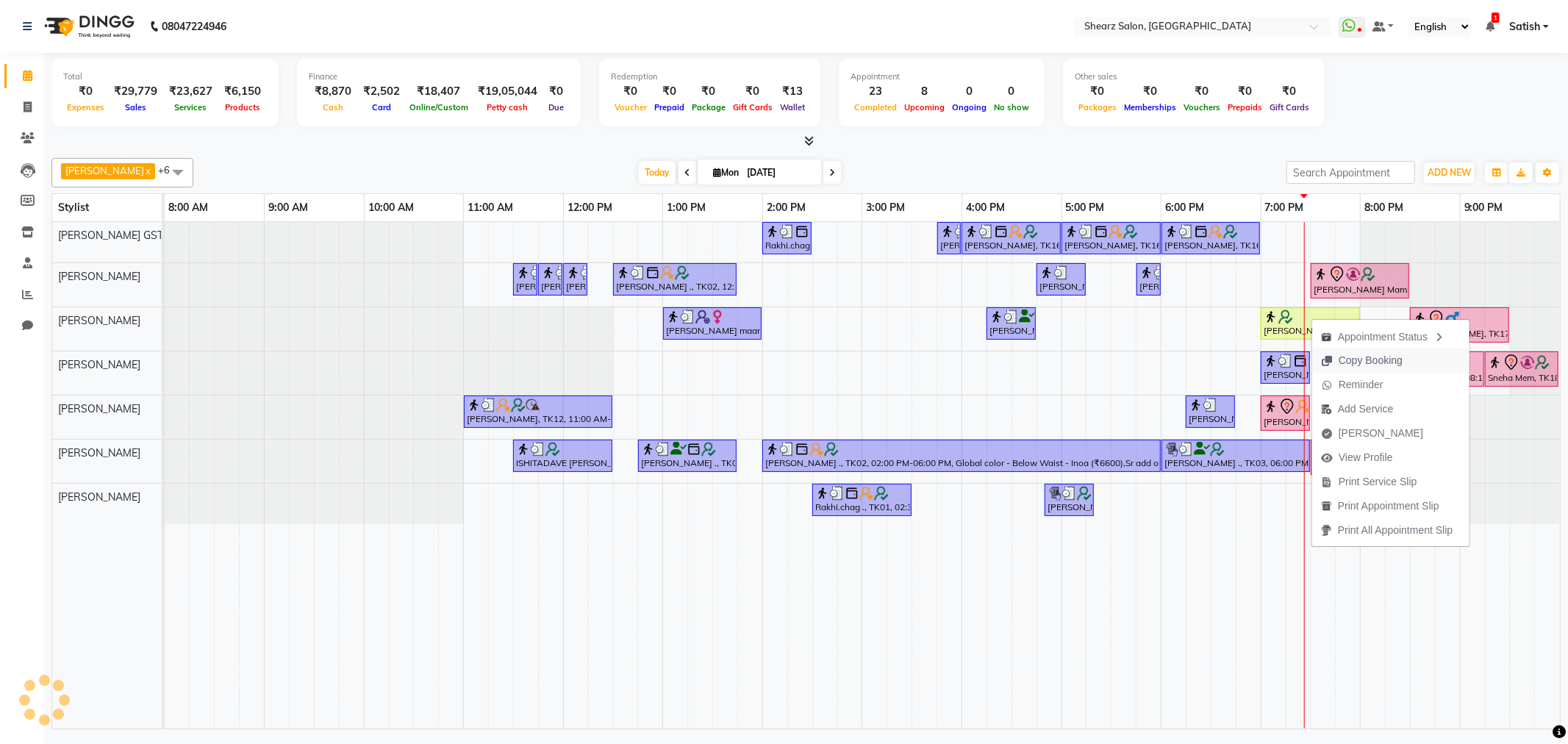
click at [1354, 360] on span "Copy Booking" at bounding box center [1371, 360] width 64 height 15
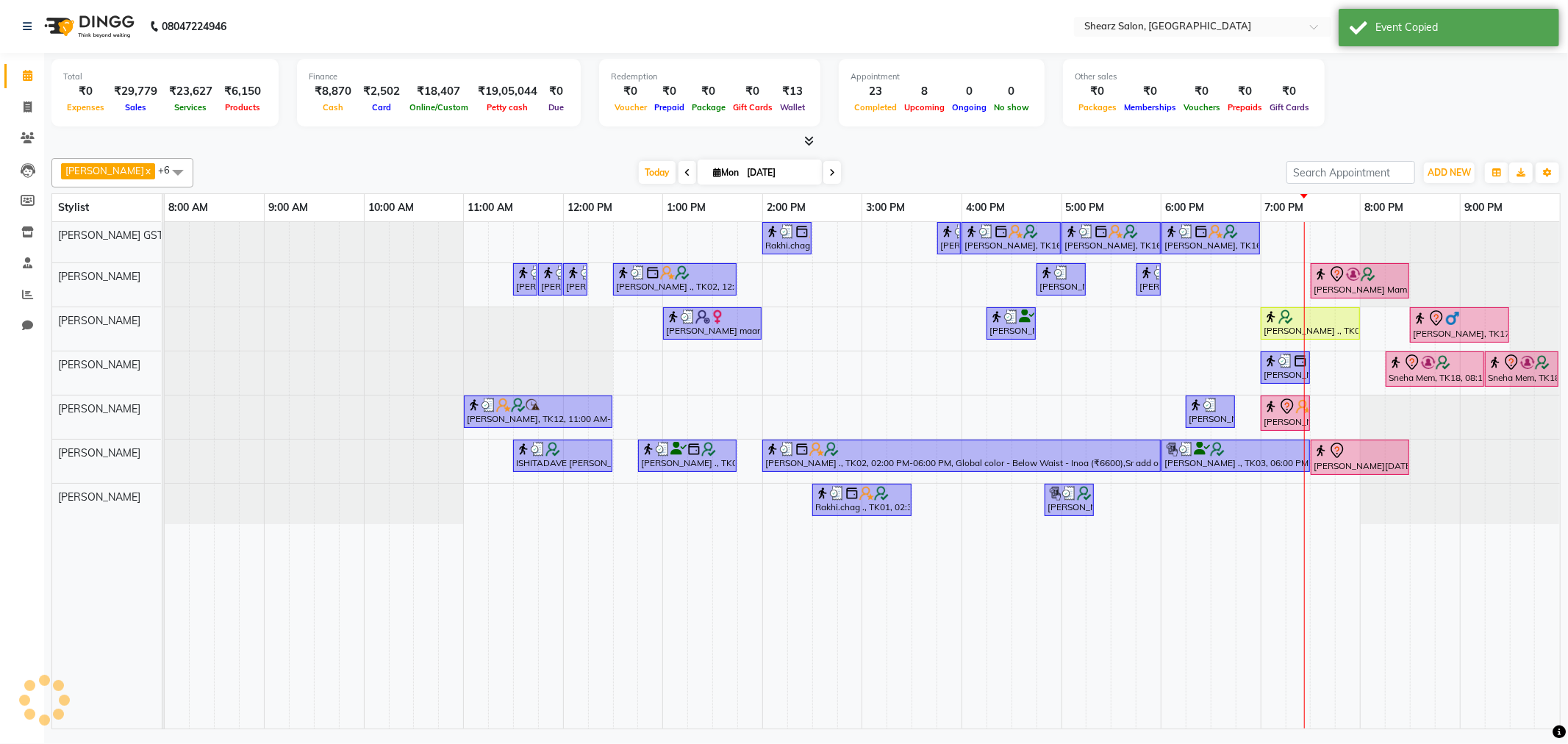
click at [1128, 370] on div "Rakhi.chag ., TK01, 02:00 PM-02:30 PM, Eyebrow threading with senior Nupur Maam…" at bounding box center [862, 475] width 1396 height 507
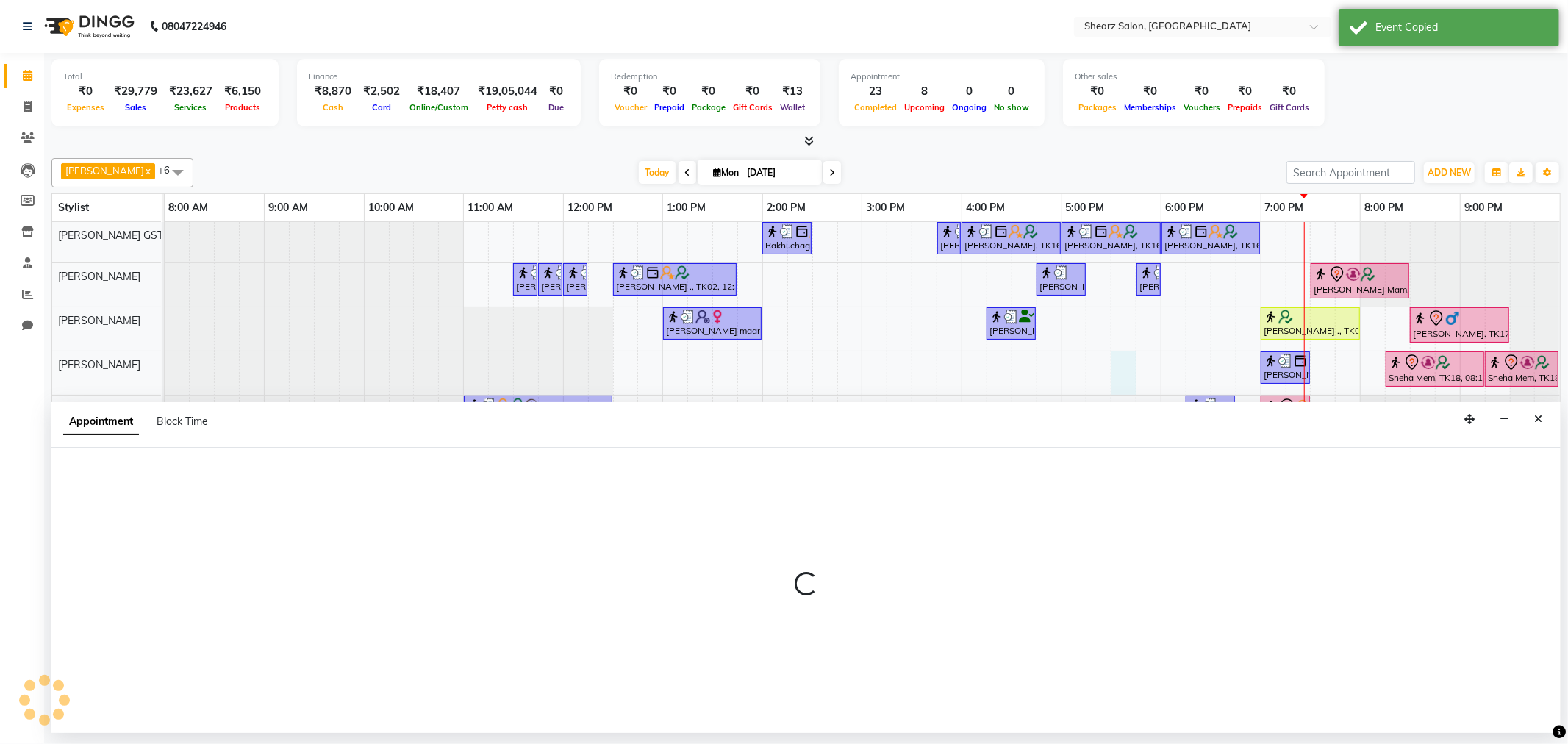
select select "77486"
select select "1050"
select select "tentative"
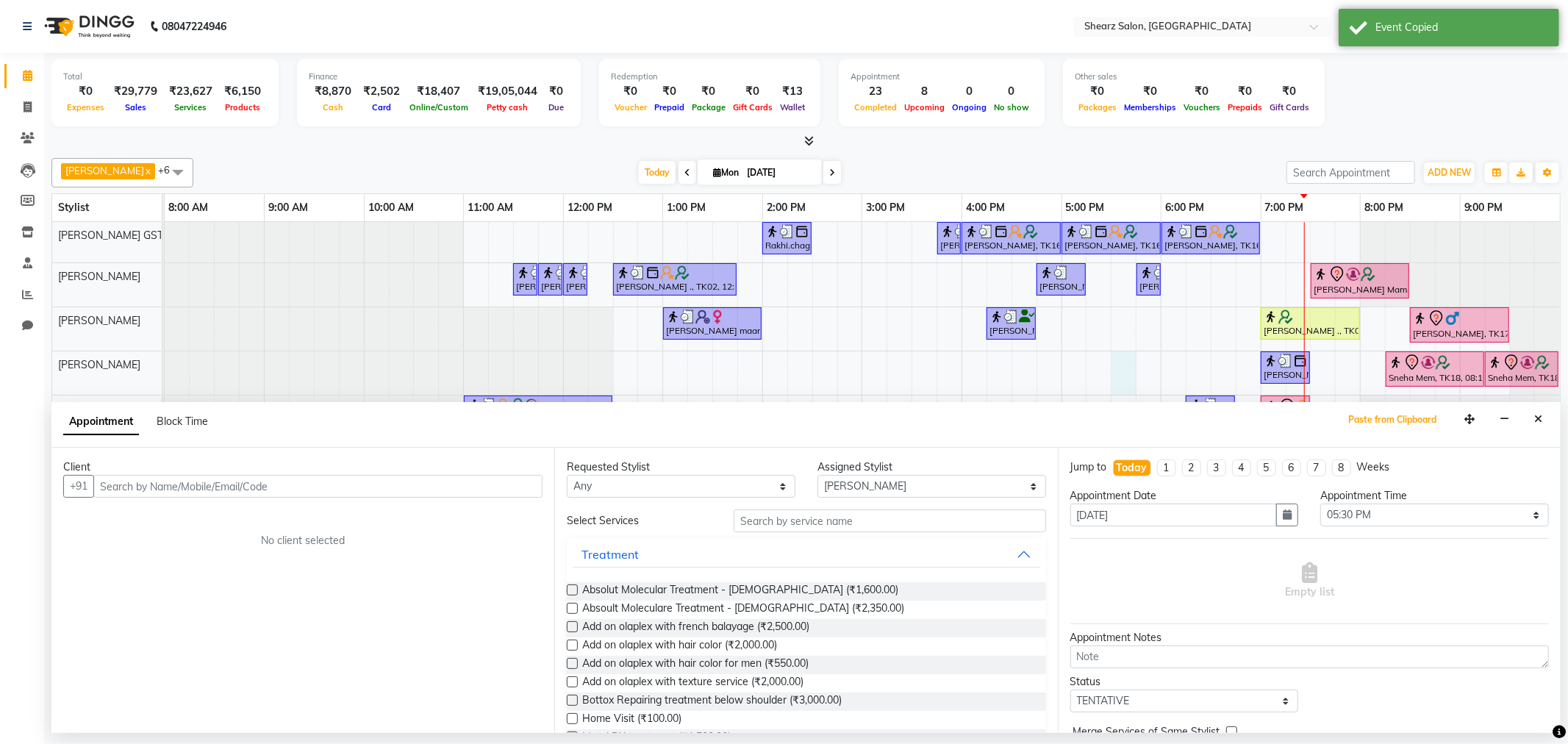
click at [1370, 430] on div "Appointment Block Time Paste from Clipboard" at bounding box center [806, 425] width 1509 height 45
click at [1371, 410] on button "Paste from Clipboard" at bounding box center [1392, 419] width 95 height 21
select select
select select "4101"
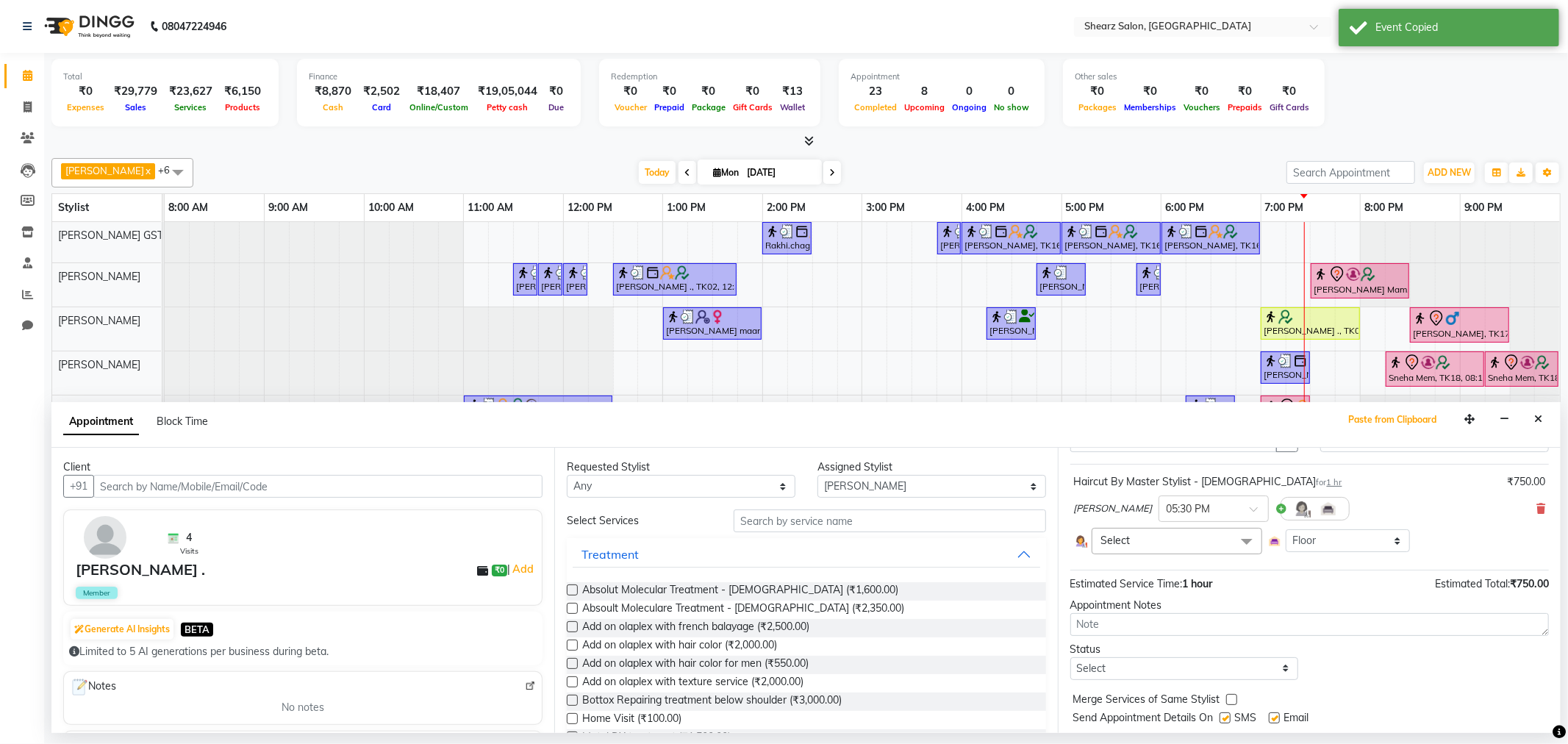
scroll to position [114, 0]
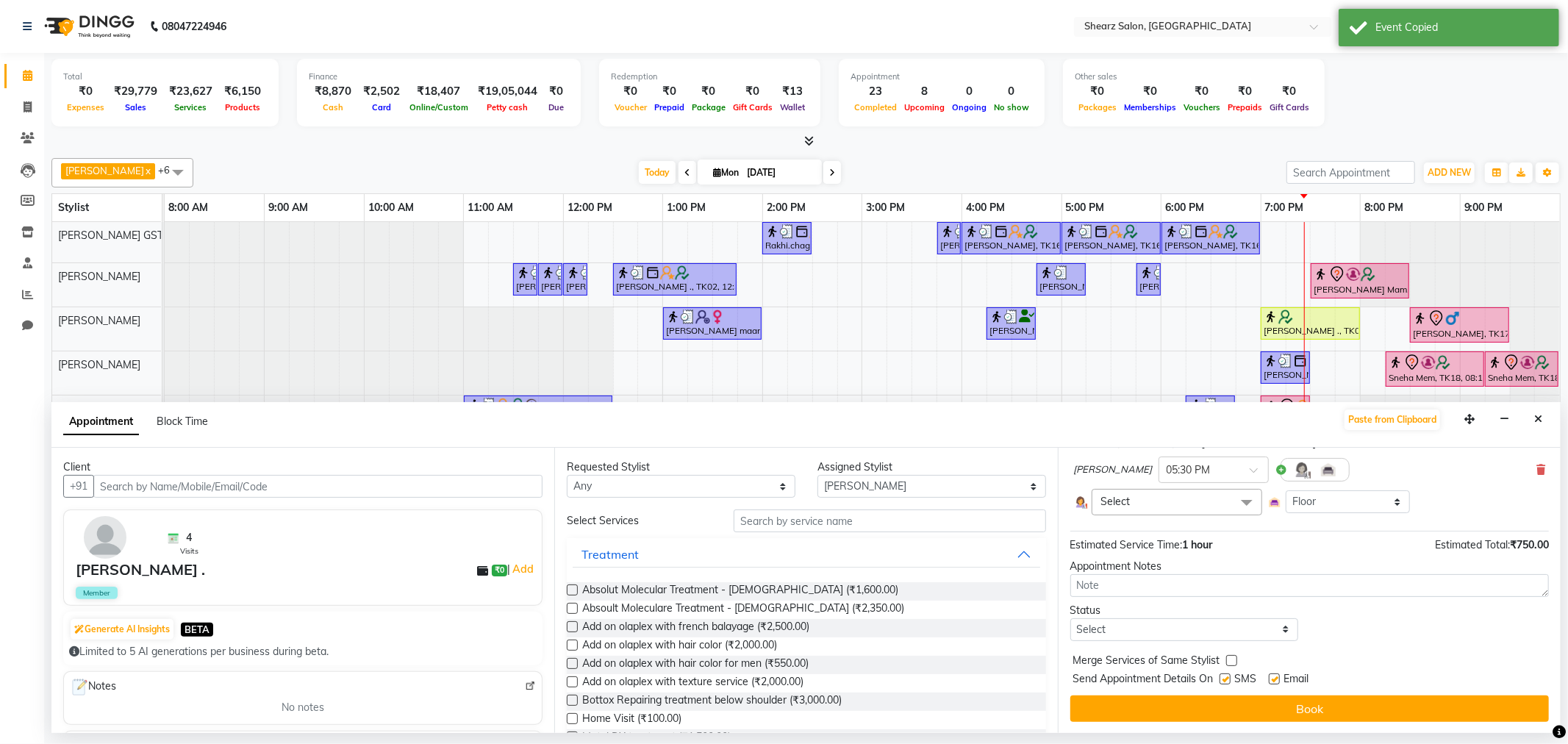
drag, startPoint x: 1326, startPoint y: 712, endPoint x: 1304, endPoint y: 725, distance: 25.6
click at [1322, 716] on button "Book" at bounding box center [1309, 709] width 479 height 27
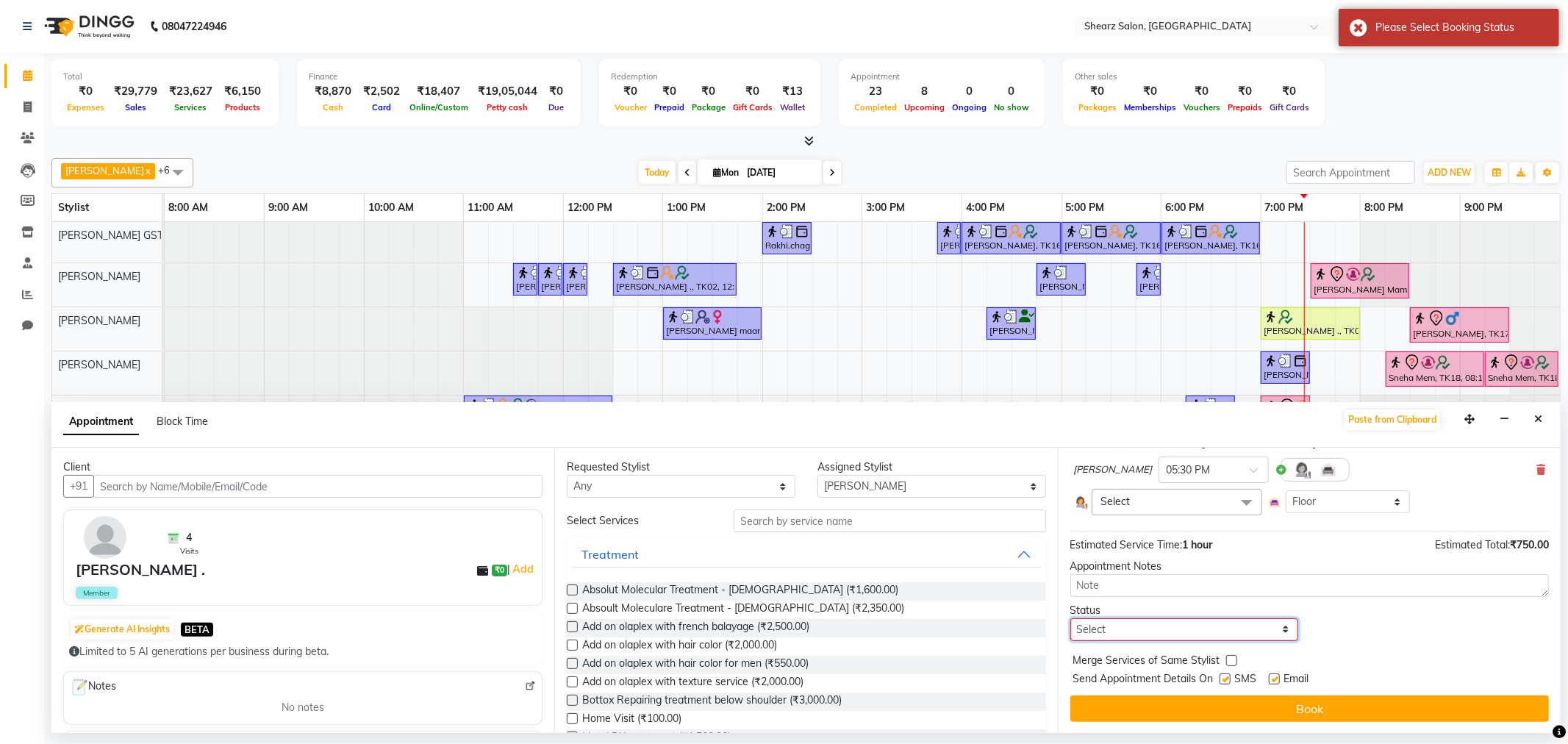
click at [1189, 622] on select "Select TENTATIVE CONFIRM CHECK-IN UPCOMING" at bounding box center [1184, 630] width 228 height 23
select select "check-in"
click at [1070, 618] on select "Select TENTATIVE CONFIRM CHECK-IN UPCOMING" at bounding box center [1184, 630] width 228 height 23
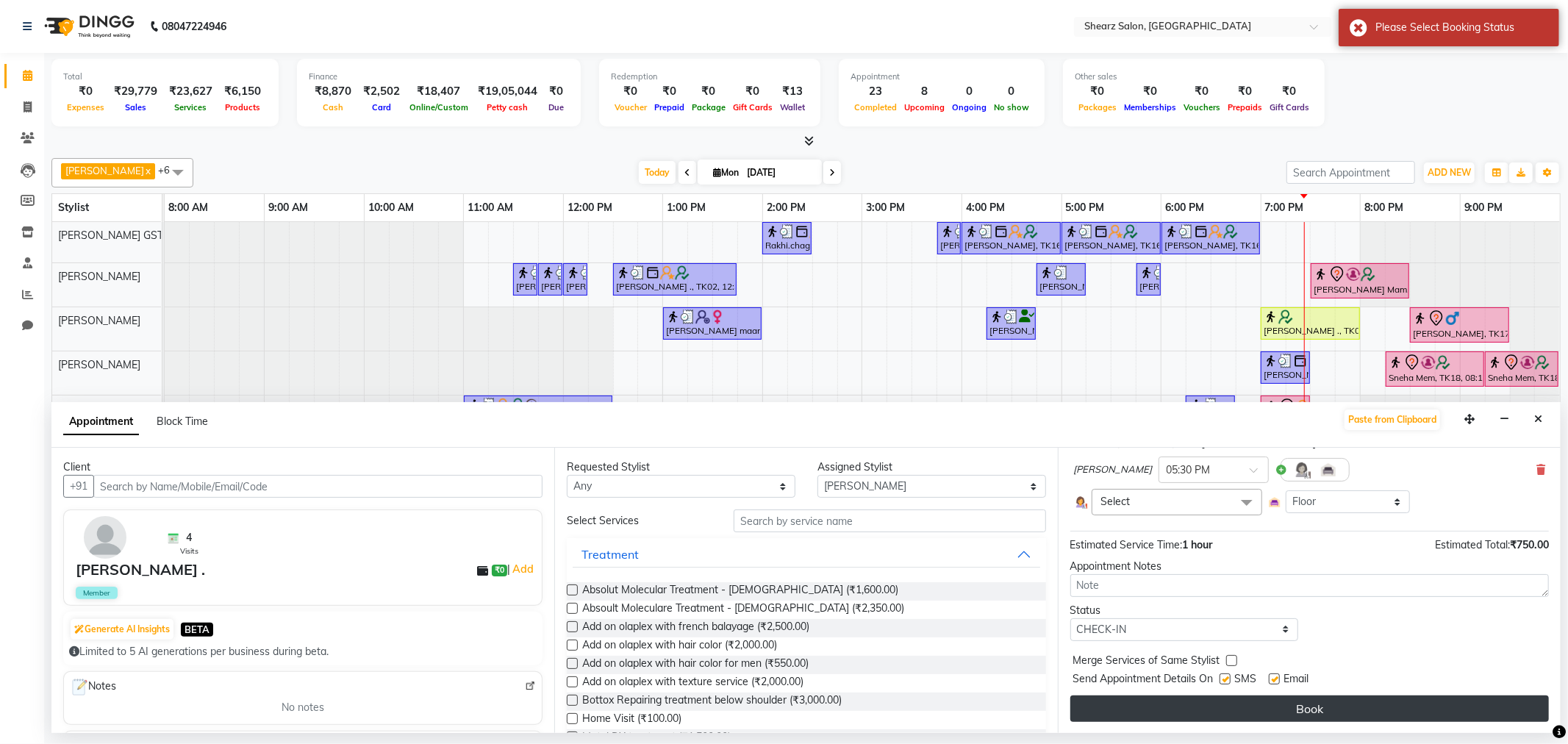
click at [1162, 710] on button "Book" at bounding box center [1309, 709] width 479 height 27
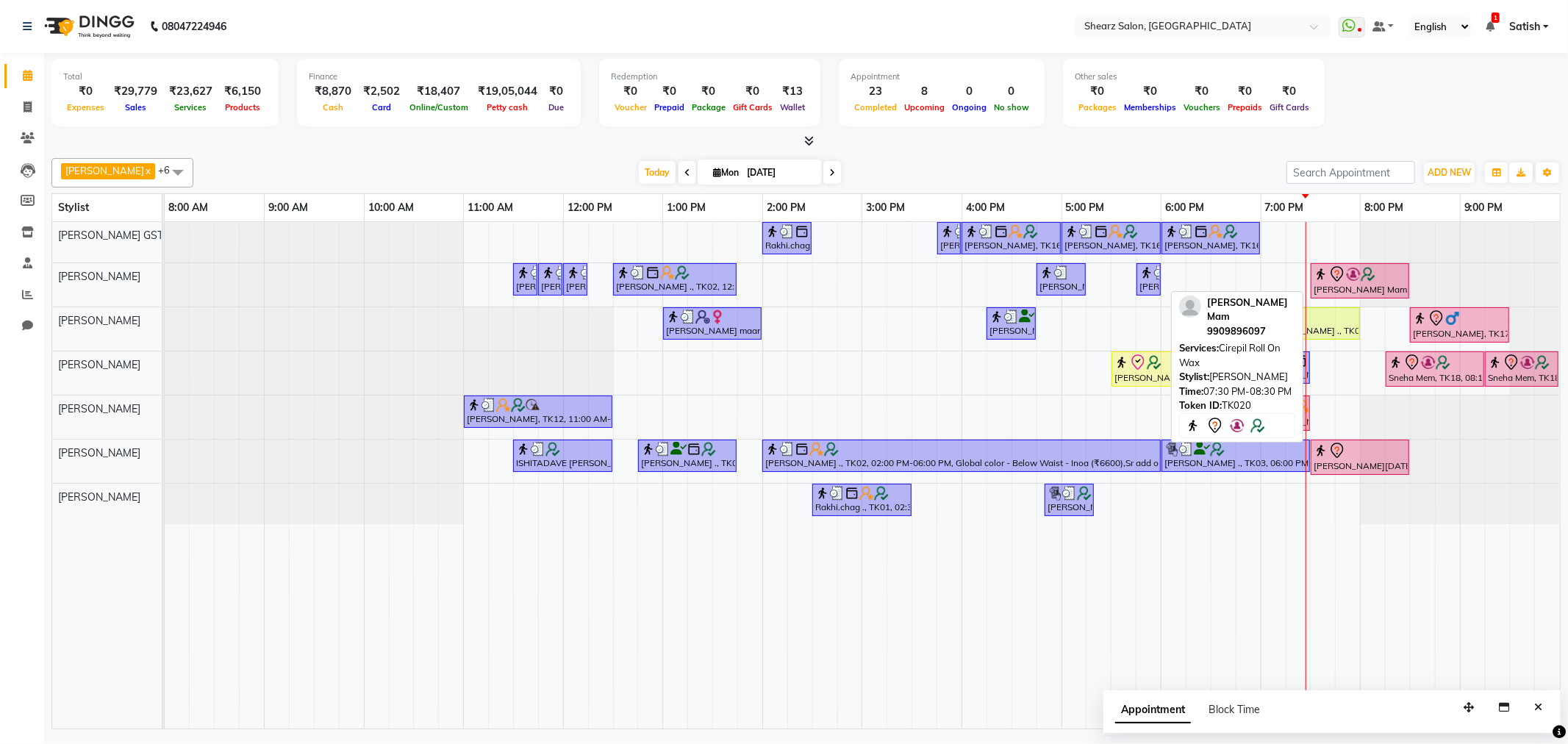
click at [1349, 270] on img at bounding box center [1353, 274] width 14 height 14
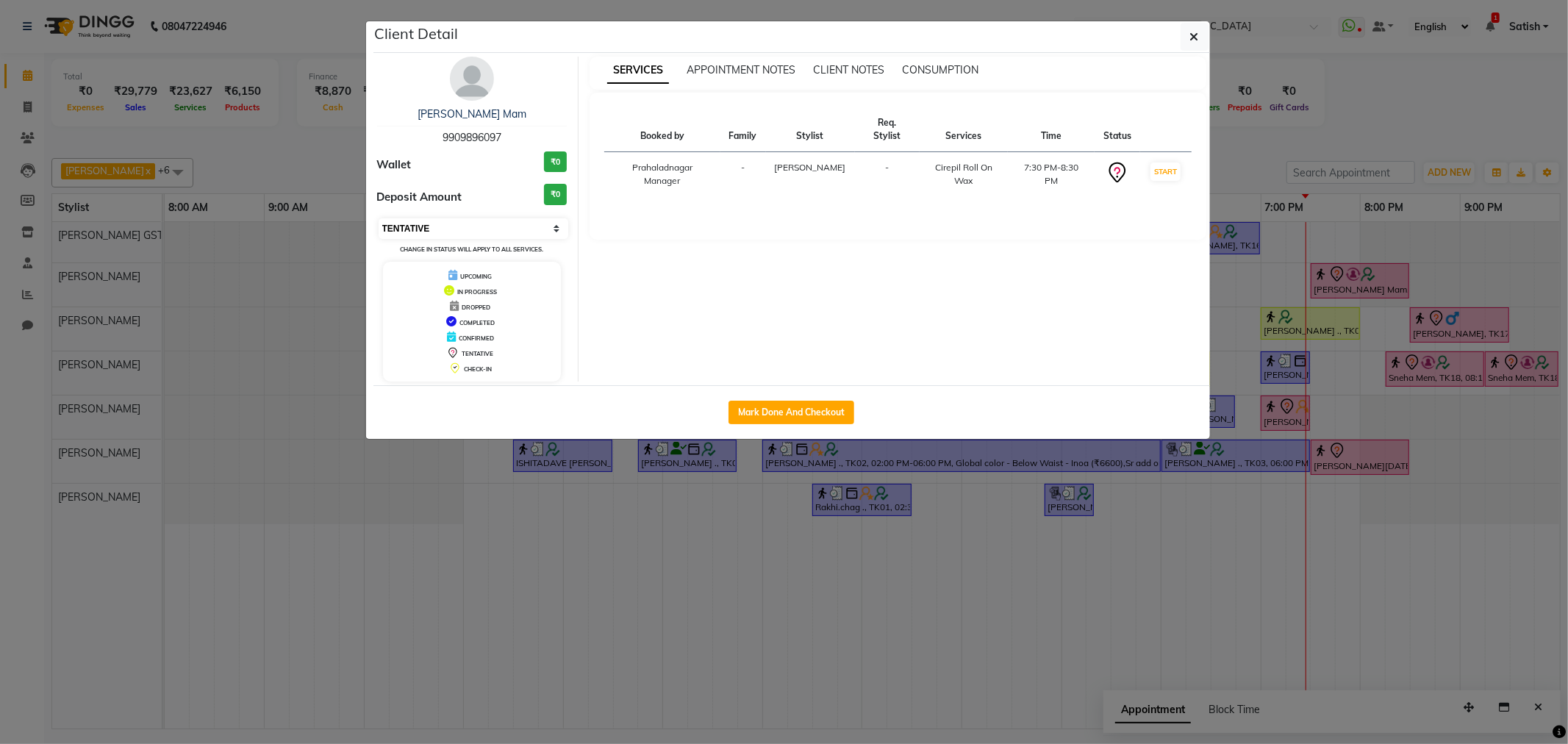
click at [475, 219] on select "Select IN SERVICE CONFIRMED TENTATIVE CHECK IN MARK DONE DROPPED UPCOMING" at bounding box center [475, 228] width 191 height 21
select select "1"
click at [379, 219] on select "Select IN SERVICE CONFIRMED TENTATIVE CHECK IN MARK DONE DROPPED UPCOMING" at bounding box center [475, 228] width 191 height 21
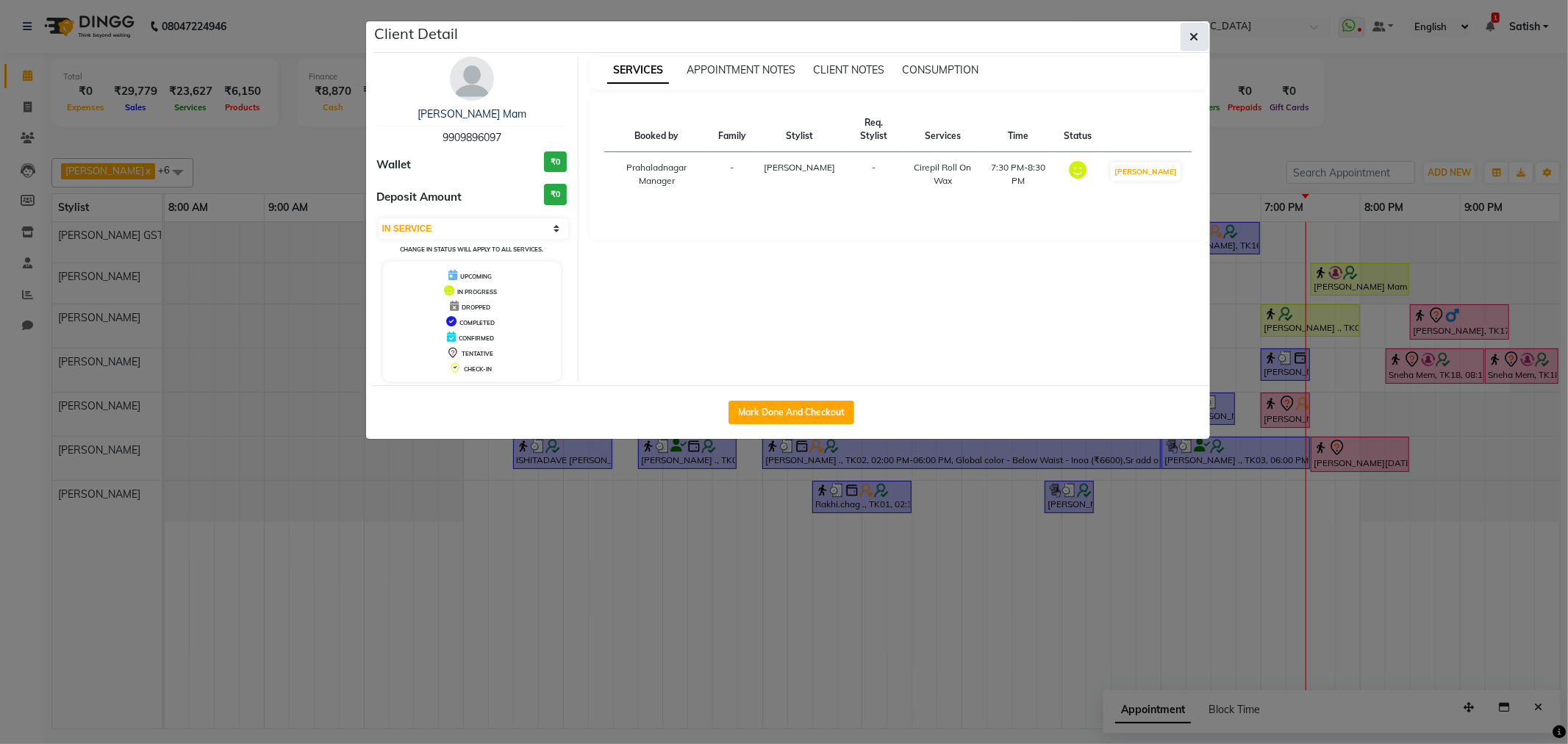
click at [1183, 38] on button "button" at bounding box center [1194, 37] width 28 height 28
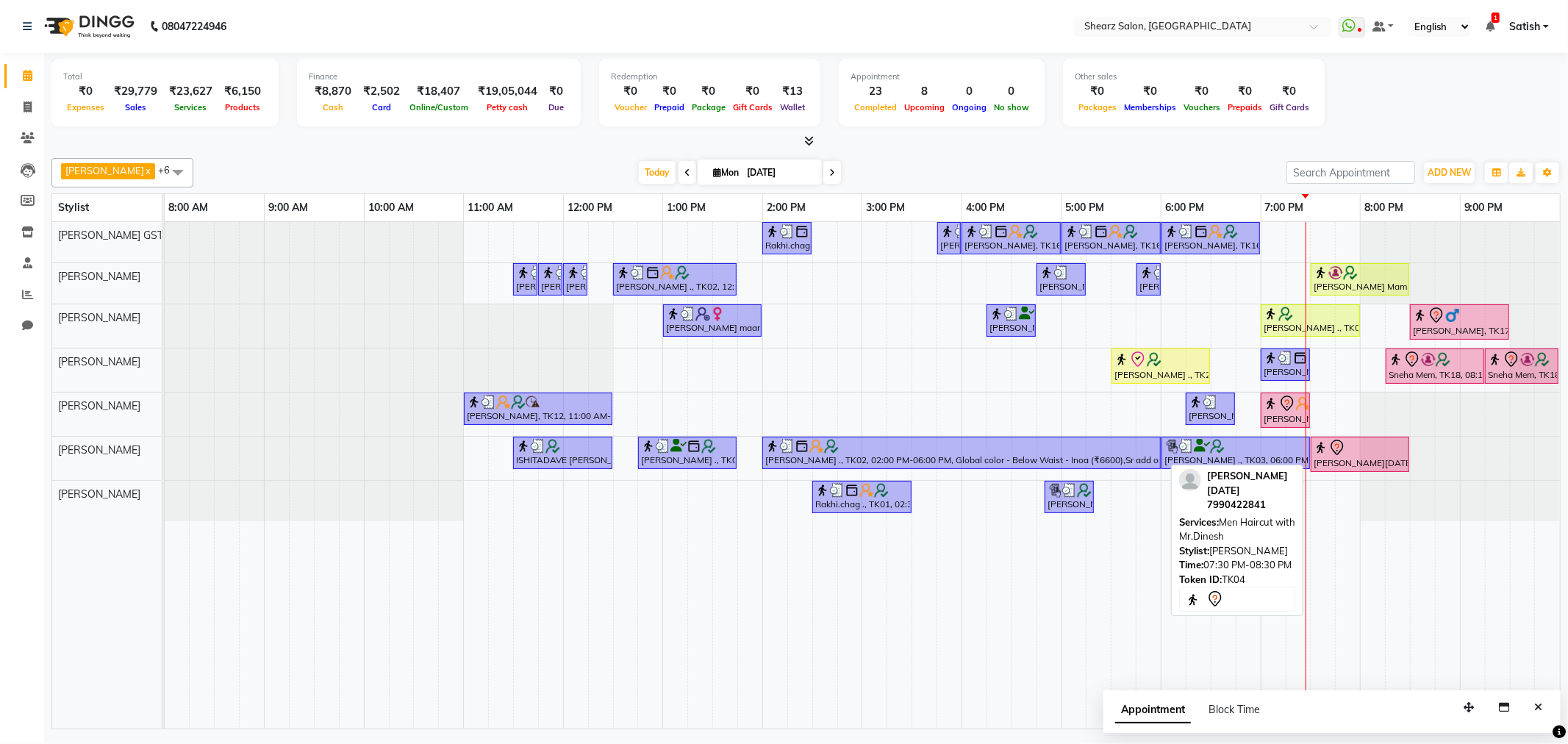
click at [1347, 442] on div at bounding box center [1360, 448] width 93 height 18
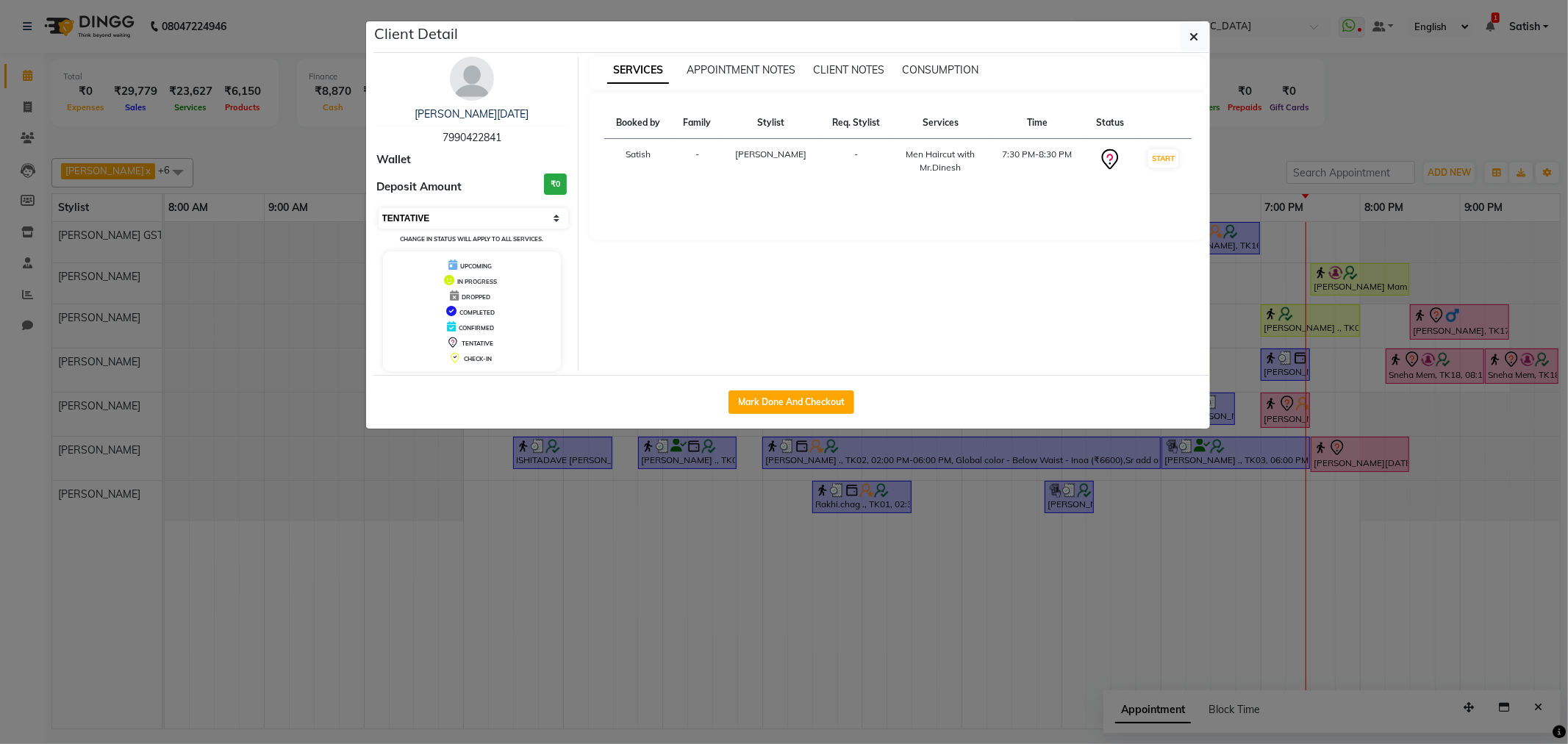
click at [533, 222] on select "Select IN SERVICE CONFIRMED TENTATIVE CHECK IN MARK DONE DROPPED UPCOMING" at bounding box center [475, 218] width 191 height 21
select select "1"
click at [379, 208] on select "Select IN SERVICE CONFIRMED TENTATIVE CHECK IN MARK DONE DROPPED UPCOMING" at bounding box center [475, 218] width 191 height 21
click at [1195, 32] on icon "button" at bounding box center [1195, 37] width 9 height 12
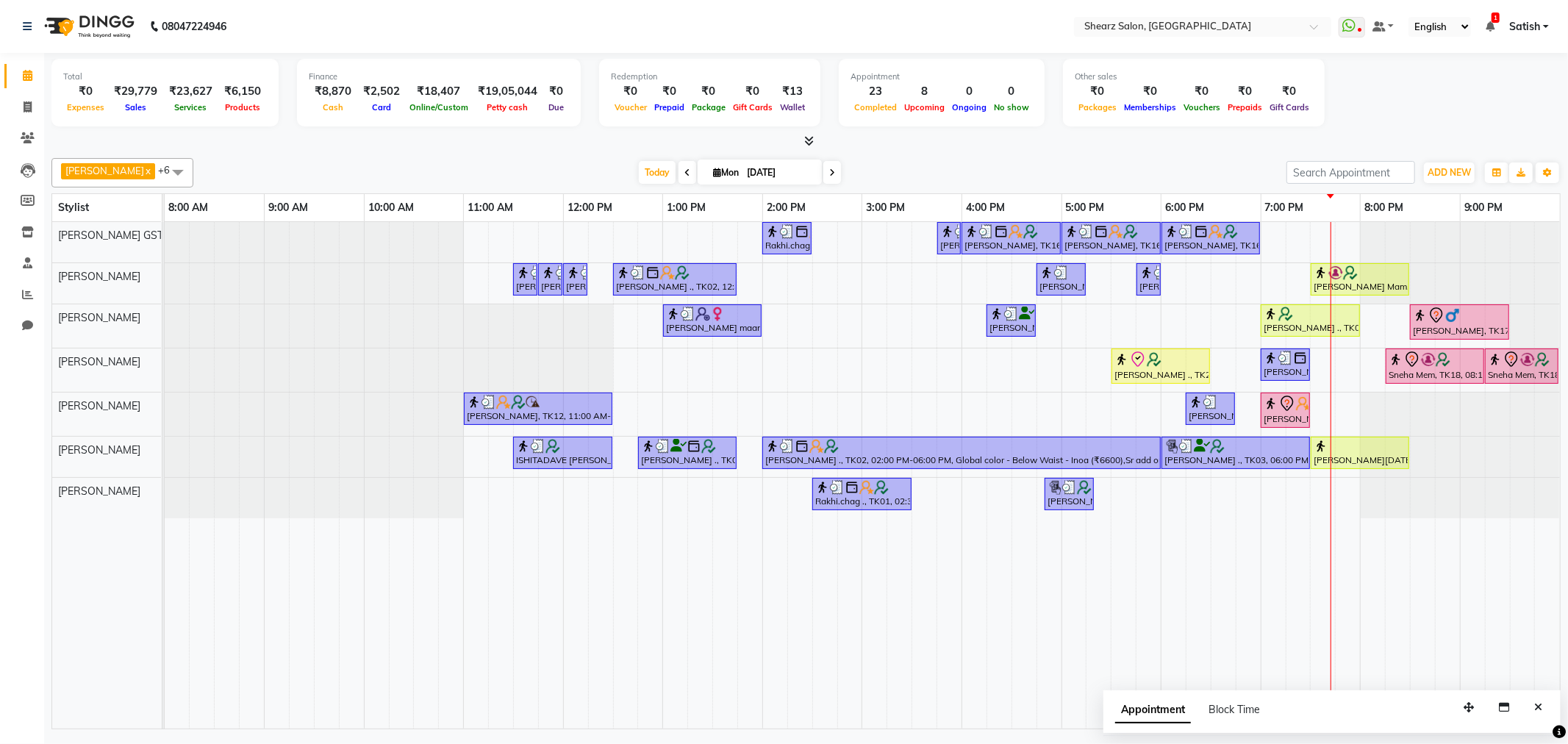
click at [824, 166] on span at bounding box center [832, 173] width 18 height 23
type input "02-09-2025"
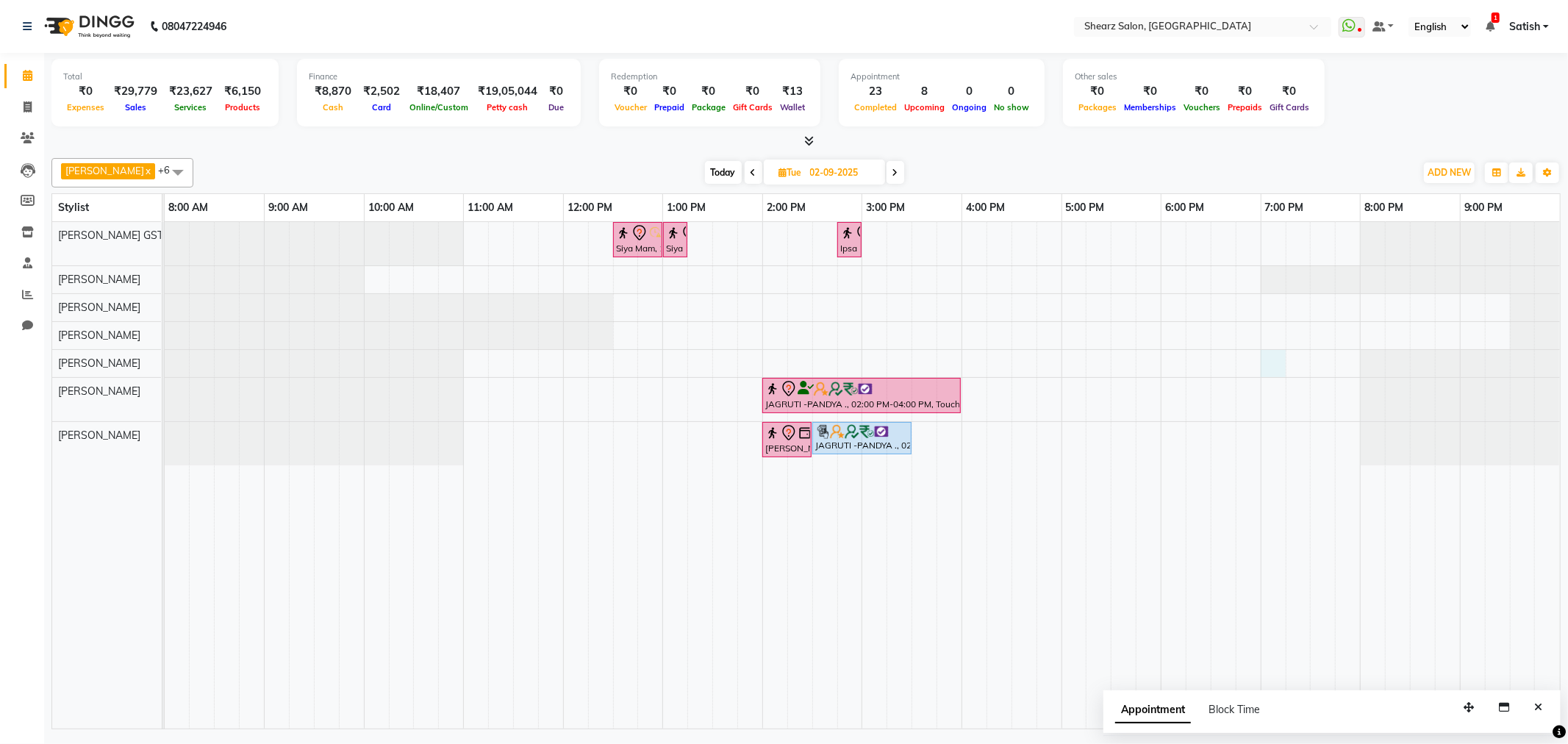
click at [1262, 366] on div "Siya Mam, 12:30 PM-01:00 PM, Full hand international wax Siya Mam, 01:00 PM-01:…" at bounding box center [862, 475] width 1396 height 507
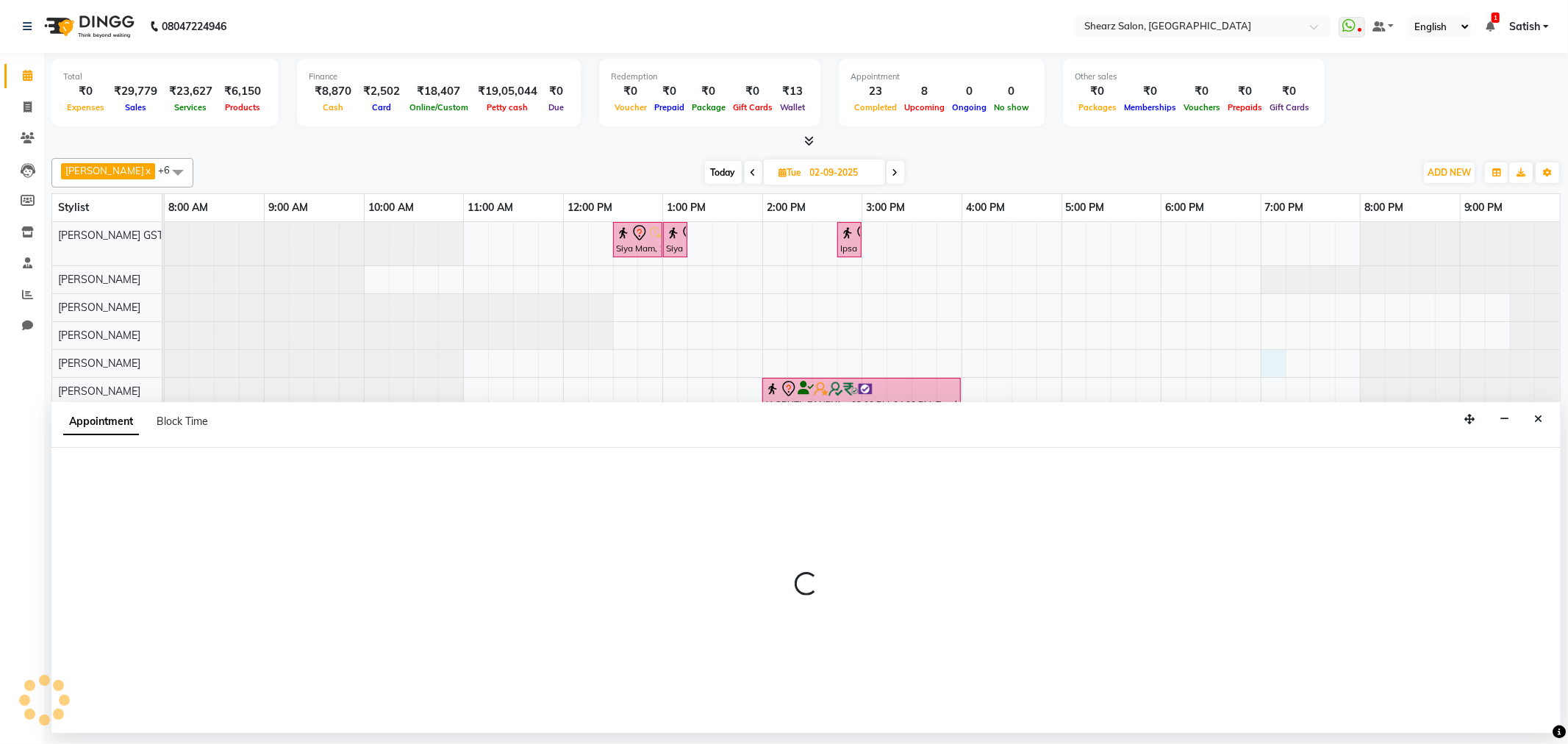
select select "77471"
select select "tentative"
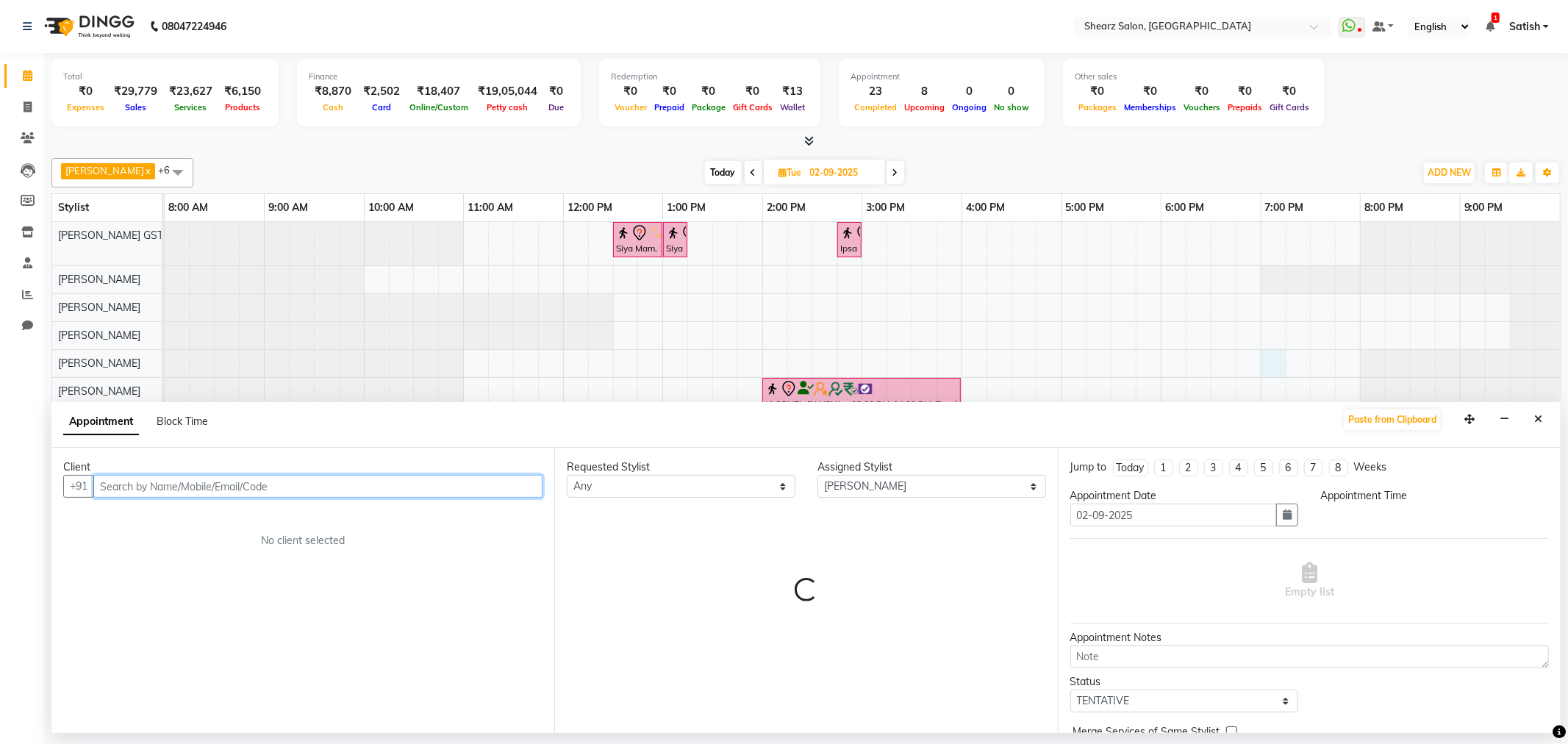
select select "1140"
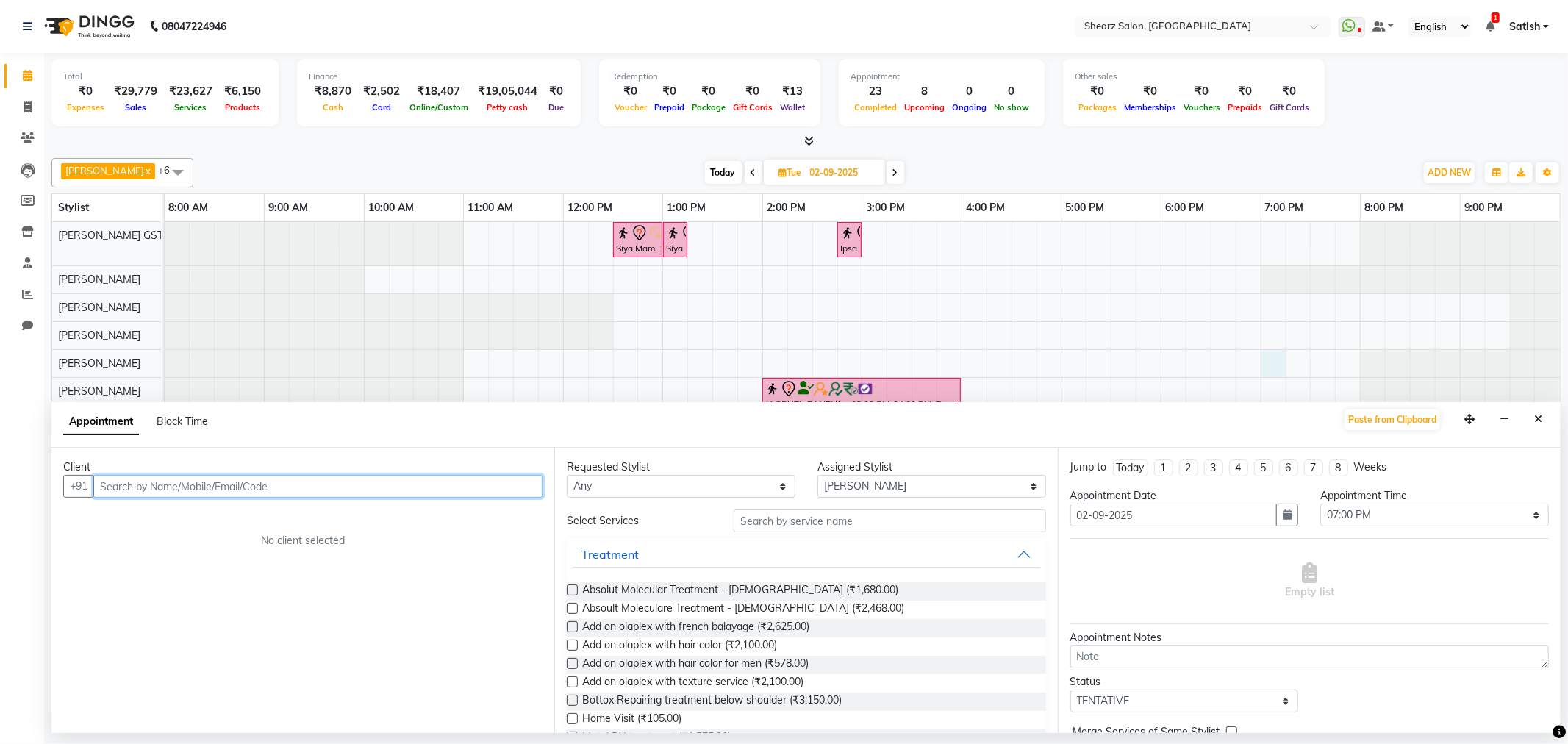
click at [301, 496] on input "text" at bounding box center [318, 487] width 450 height 23
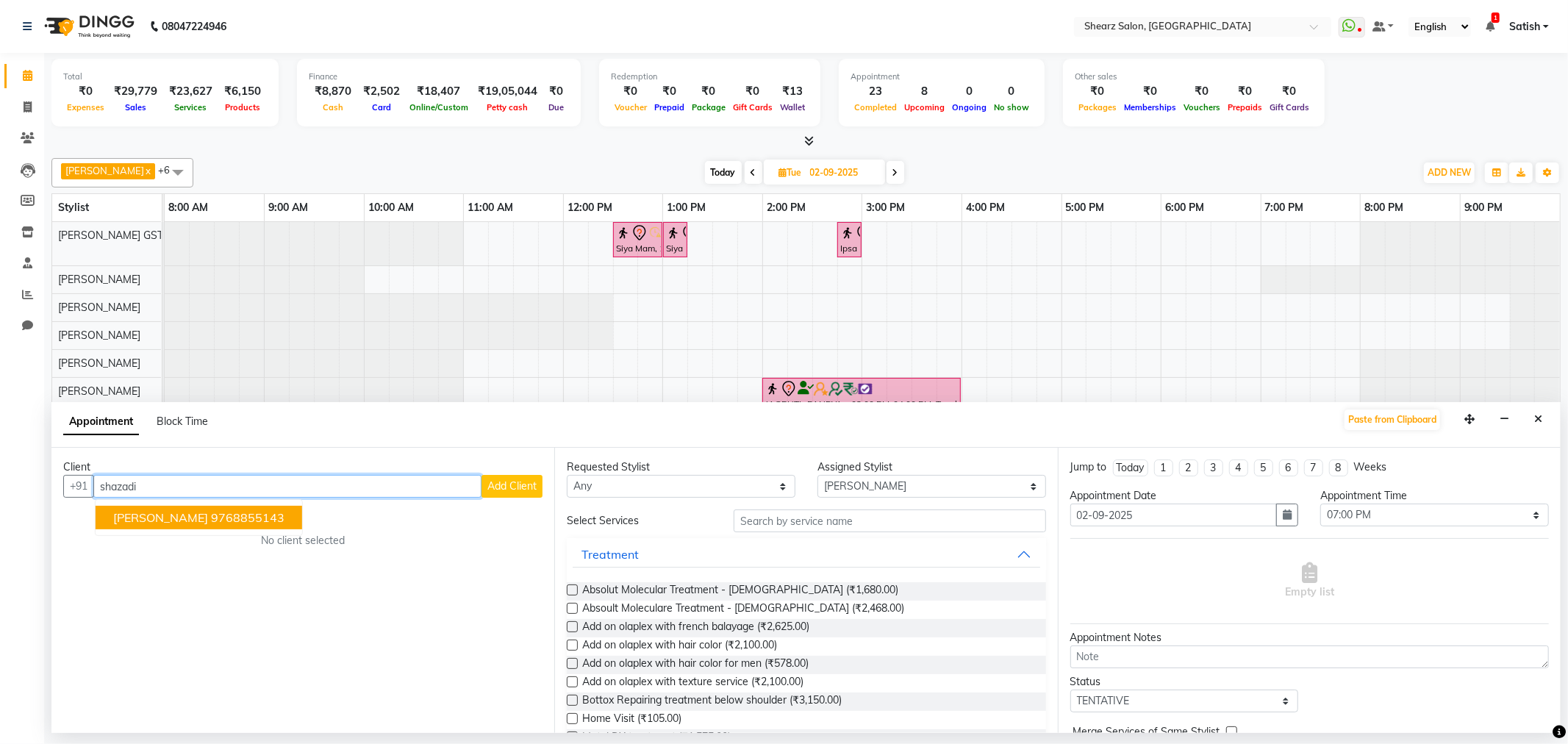
drag, startPoint x: 236, startPoint y: 525, endPoint x: 268, endPoint y: 597, distance: 78.8
click at [263, 584] on div "Client +91 shazadi shazadi khan 9768855143 Add Client No client selected" at bounding box center [303, 591] width 503 height 285
click at [220, 521] on ngb-highlight "9768855143" at bounding box center [248, 517] width 73 height 14
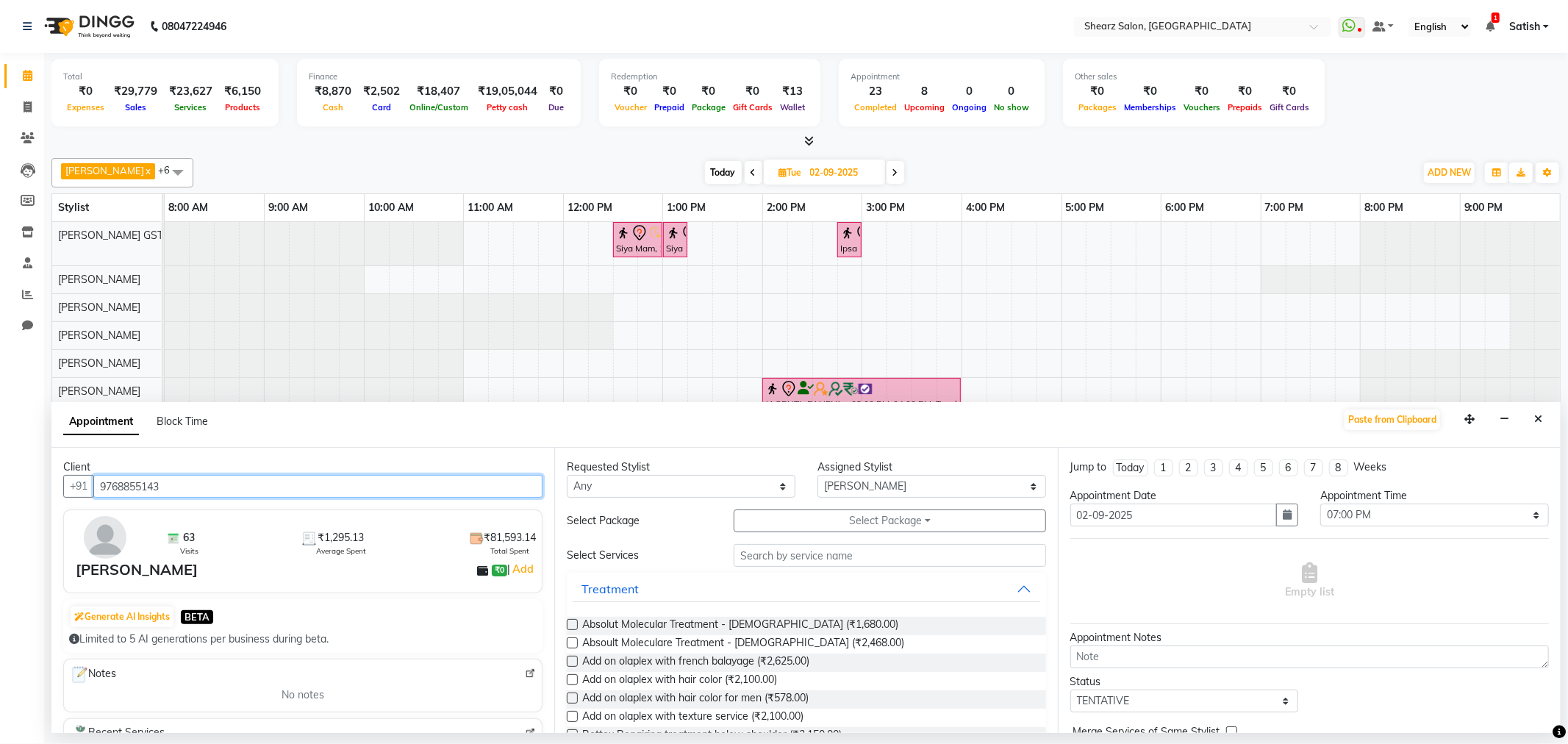
type input "9768855143"
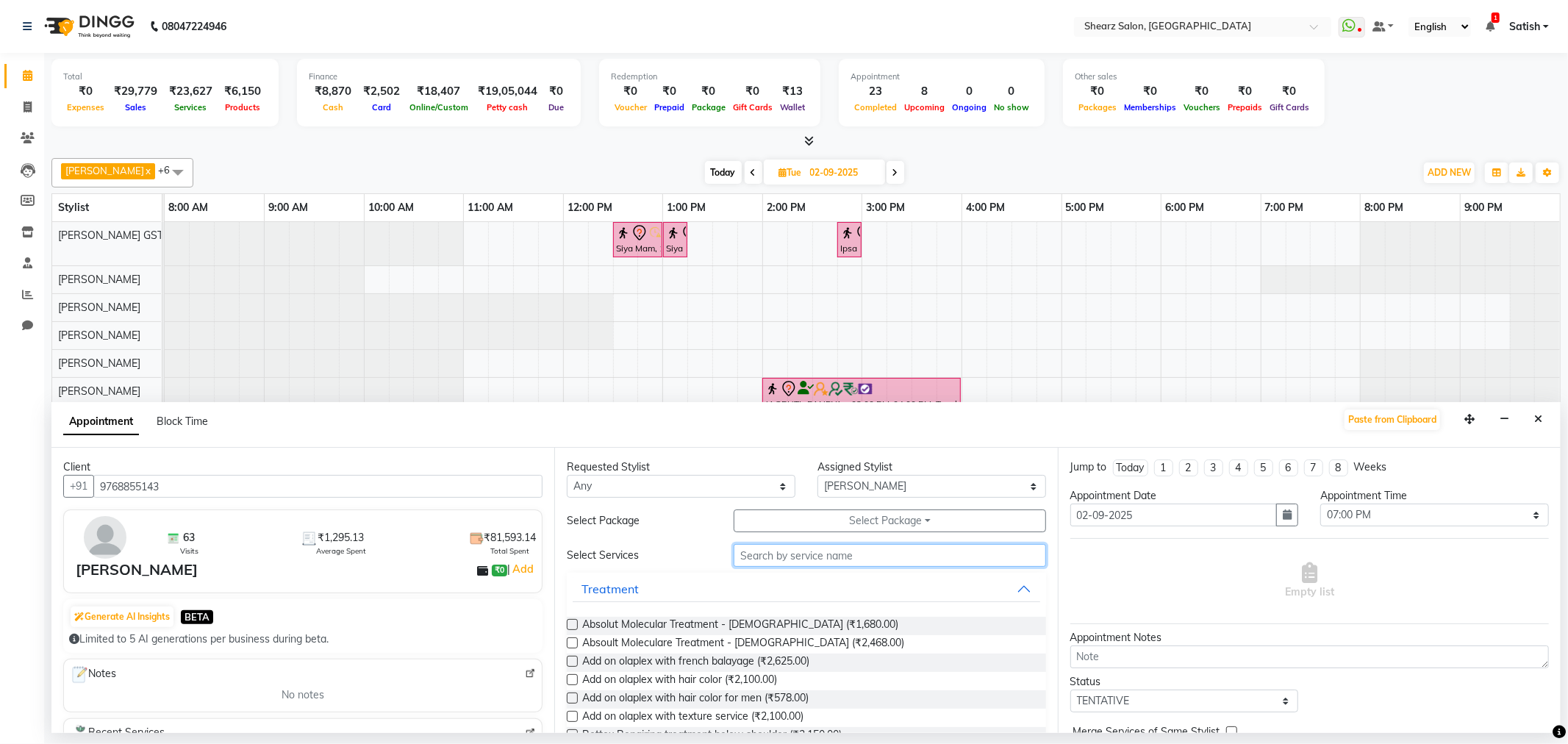
click at [902, 565] on input "text" at bounding box center [890, 556] width 312 height 23
type input "lore"
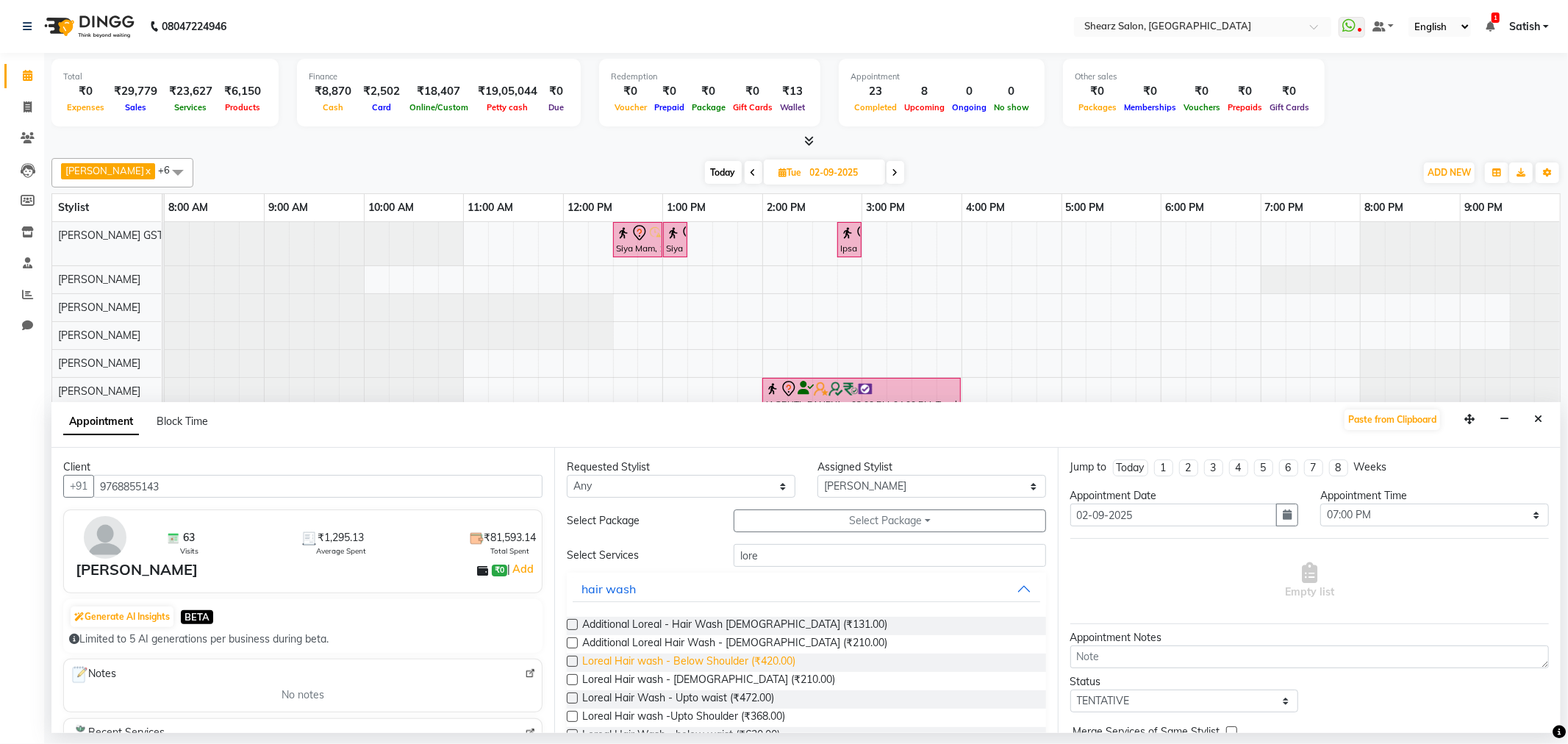
click at [659, 665] on span "Loreal Hair wash - Below Shoulder (₹420.00)" at bounding box center [689, 663] width 213 height 19
checkbox input "false"
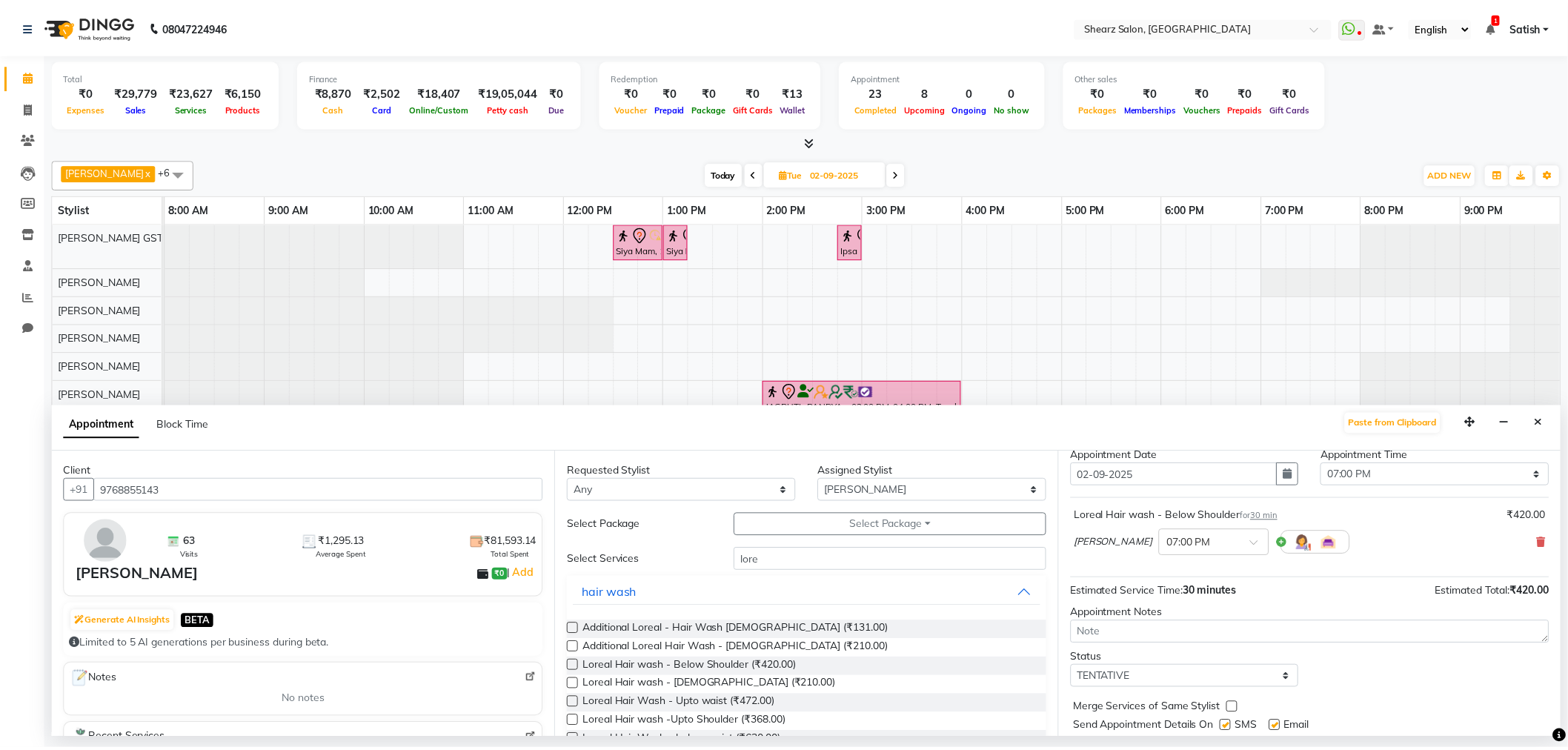
scroll to position [89, 0]
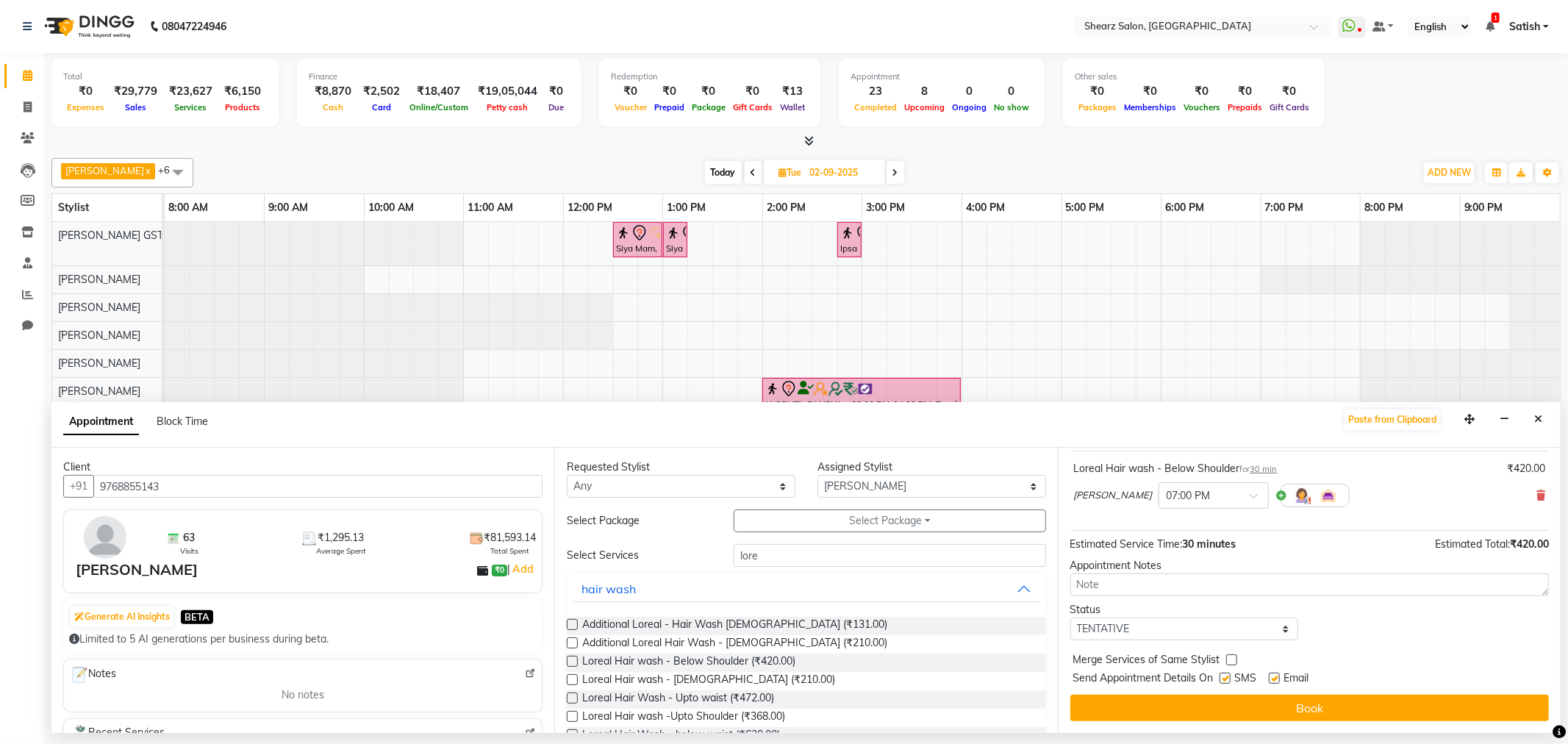
click at [1284, 677] on span "Email" at bounding box center [1297, 680] width 25 height 19
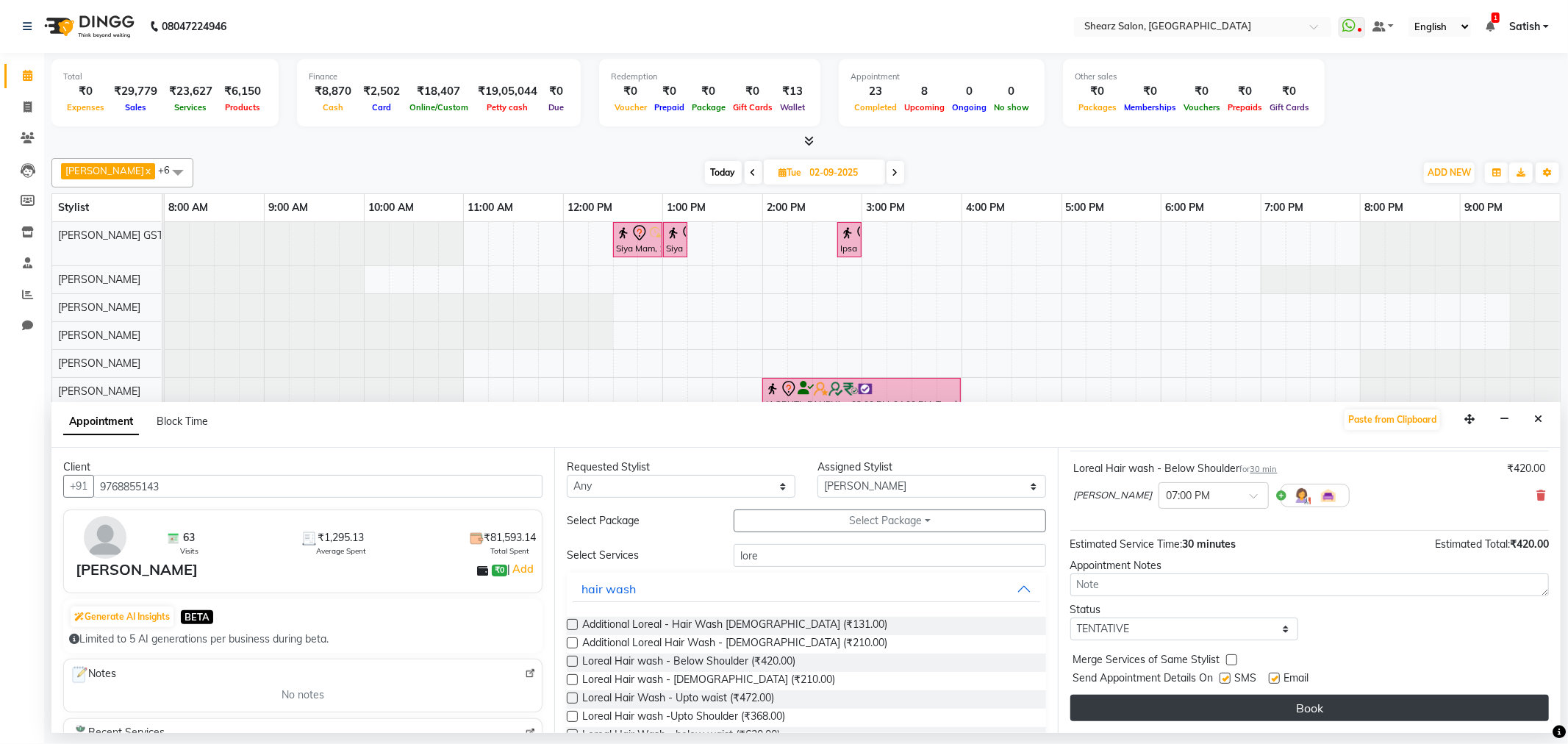
click at [1272, 715] on button "Book" at bounding box center [1309, 708] width 479 height 27
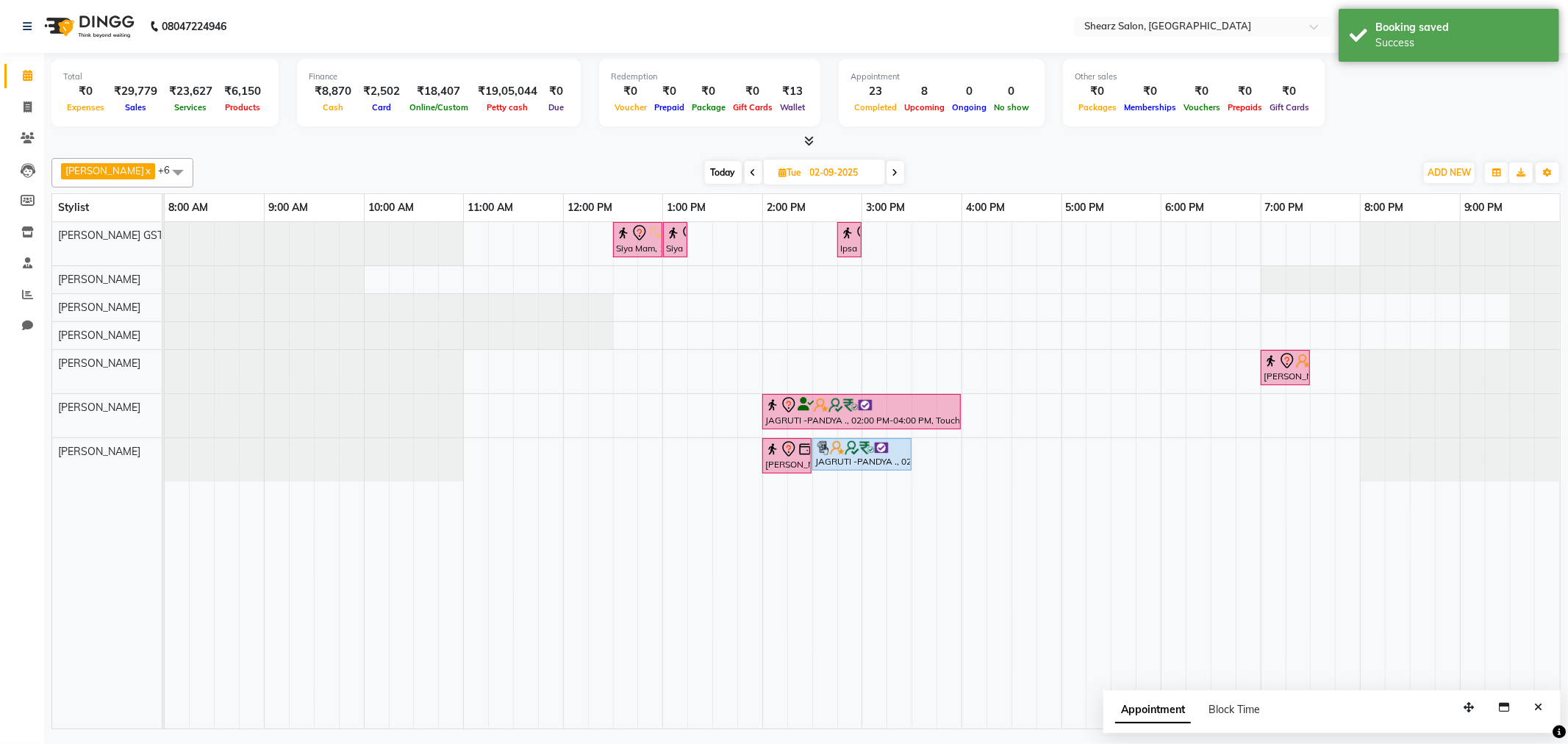
click at [710, 169] on span "Today" at bounding box center [723, 173] width 37 height 23
type input "[DATE]"
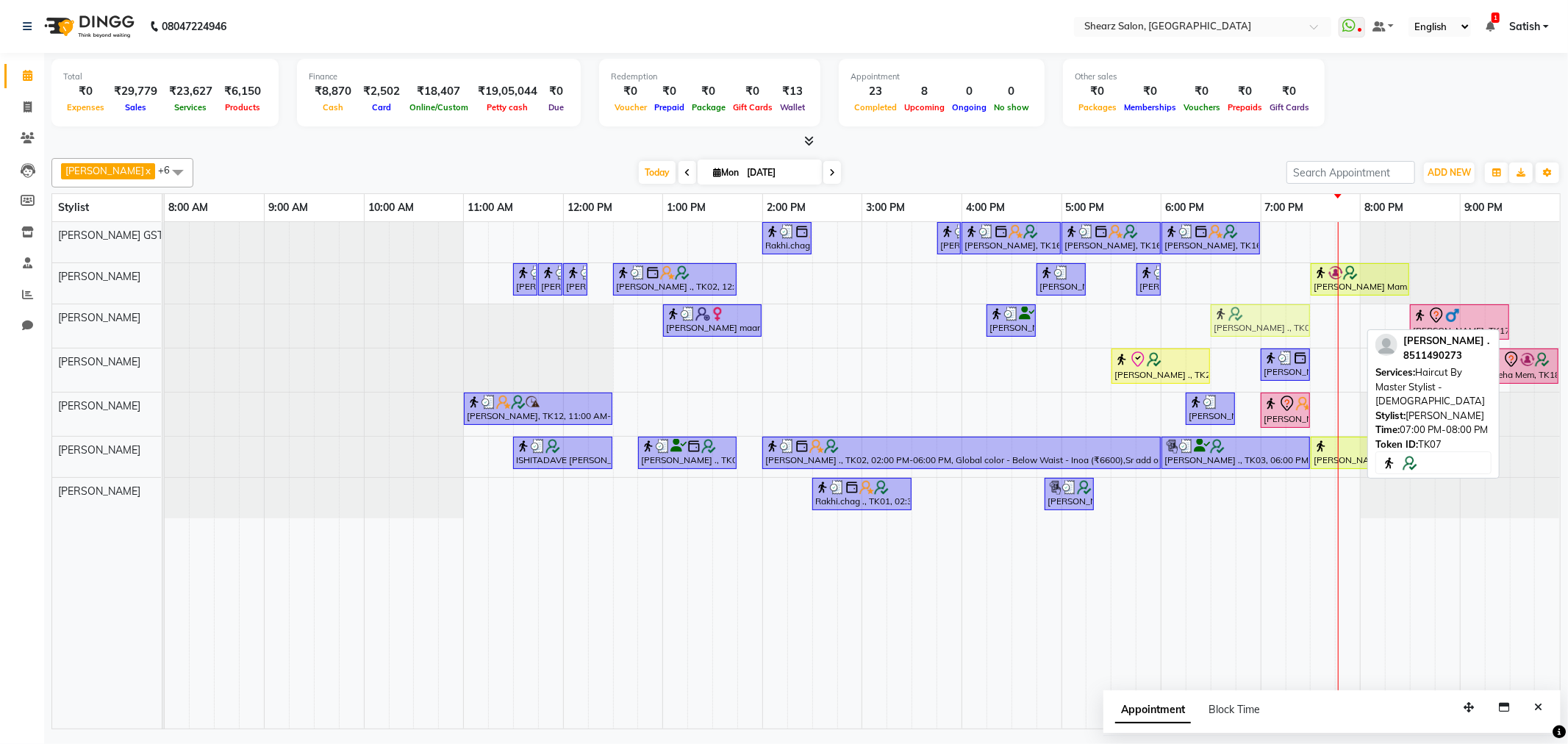
drag, startPoint x: 1308, startPoint y: 324, endPoint x: 1259, endPoint y: 324, distance: 49.0
click at [165, 324] on div "prachi maam, TK10, 01:00 PM-02:00 PM, Haircut By Master Stylist - Female Jacob …" at bounding box center [165, 326] width 0 height 44
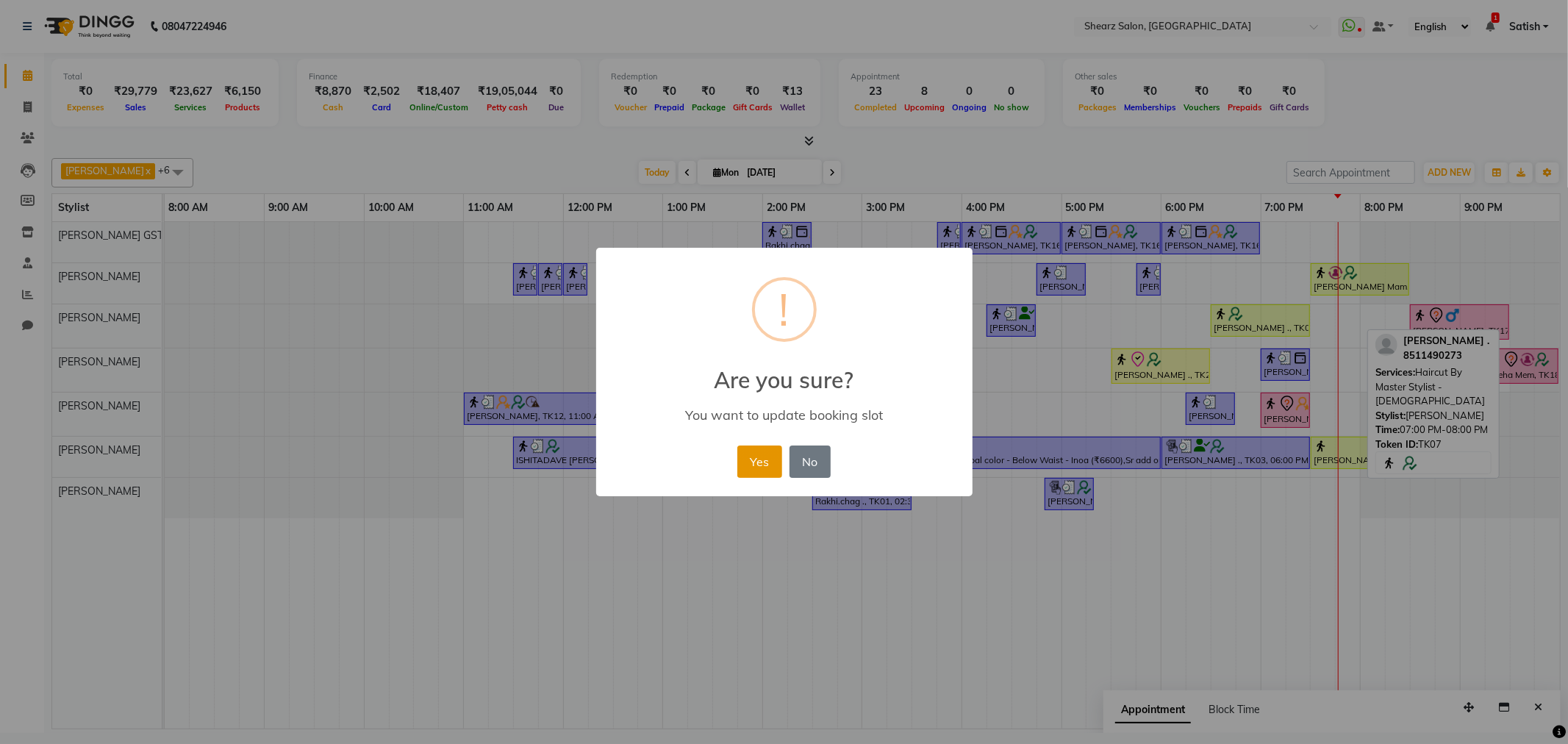
click at [767, 463] on button "Yes" at bounding box center [760, 462] width 45 height 32
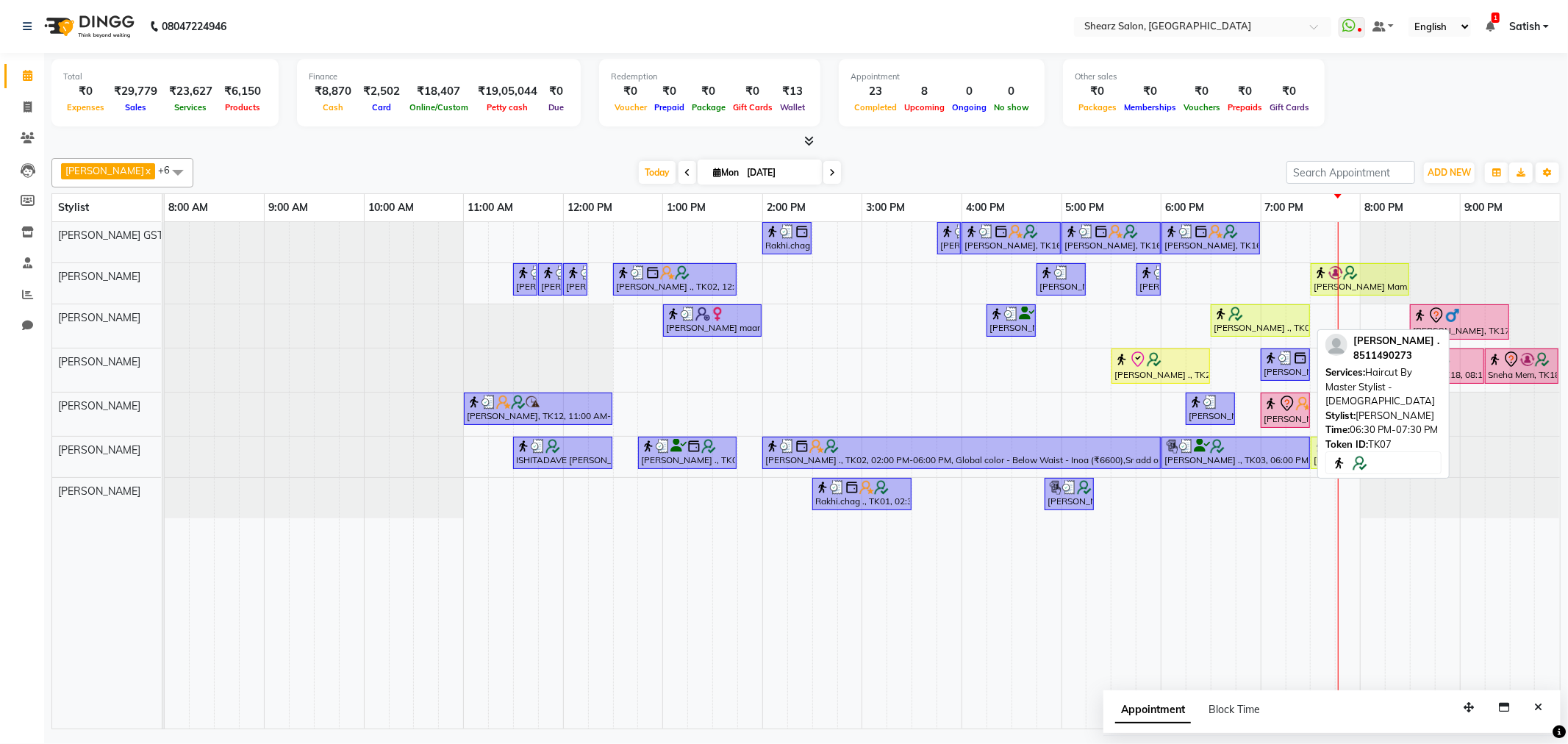
click at [1287, 324] on div "[PERSON_NAME] ., TK07, 06:30 PM-07:30 PM, Haircut By Master Stylist - [DEMOGRAP…" at bounding box center [1260, 320] width 96 height 28
click at [1283, 324] on div "[PERSON_NAME] ., TK07, 06:30 PM-07:30 PM, Haircut By Master Stylist - [DEMOGRAP…" at bounding box center [1260, 320] width 96 height 28
select select "1"
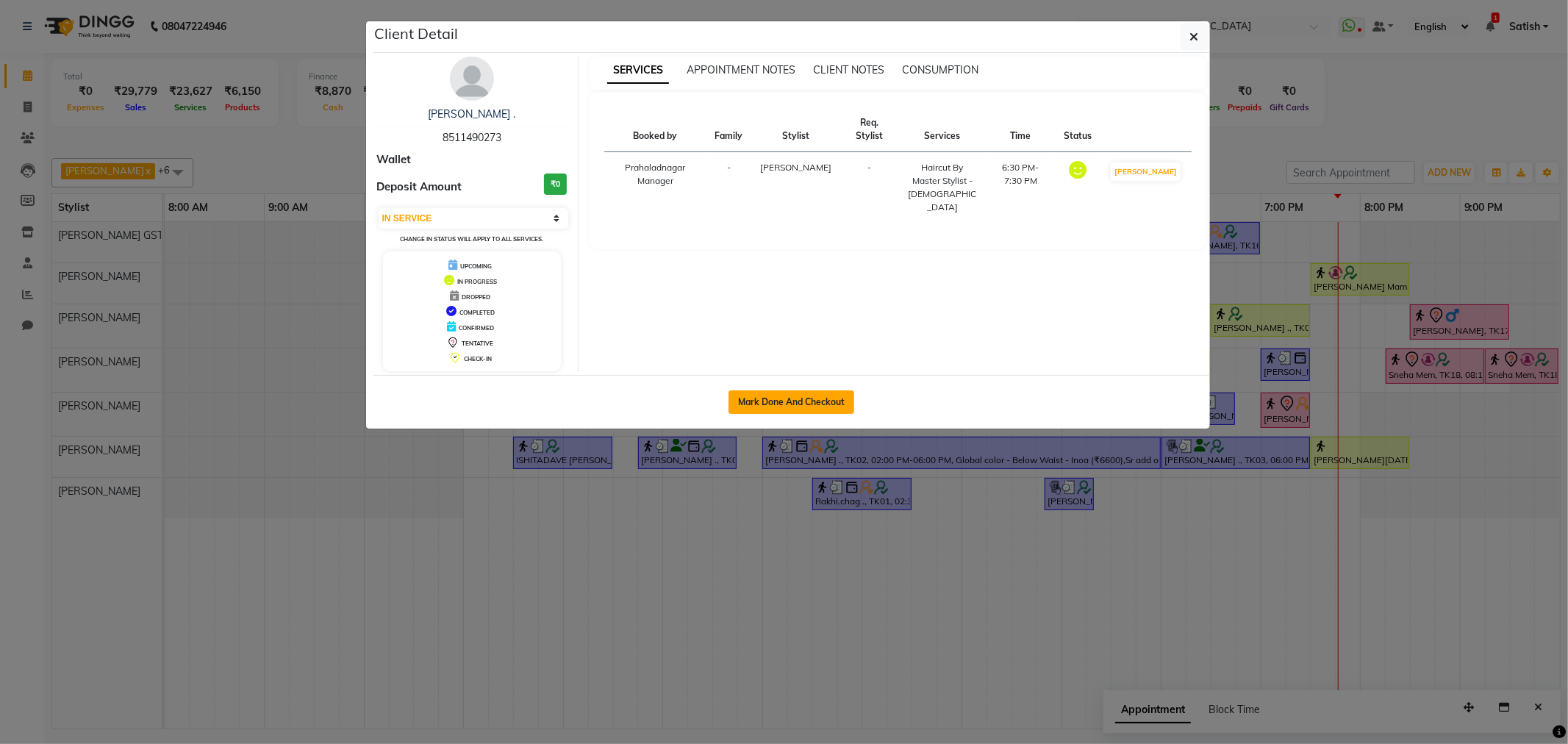
click at [807, 408] on button "Mark Done And Checkout" at bounding box center [791, 402] width 126 height 23
select select "service"
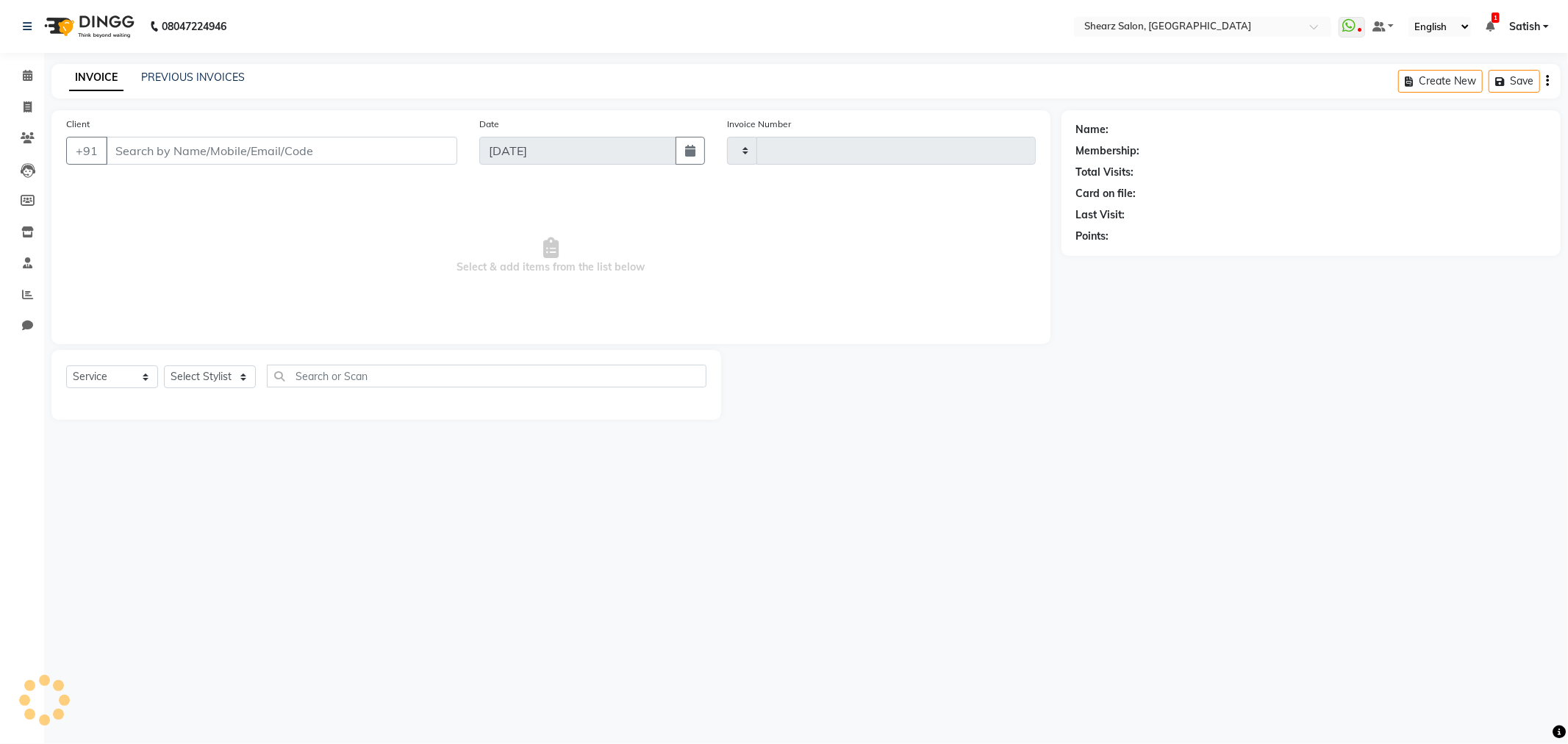
type input "5846"
select select "8157"
type input "8511490273"
select select "77475"
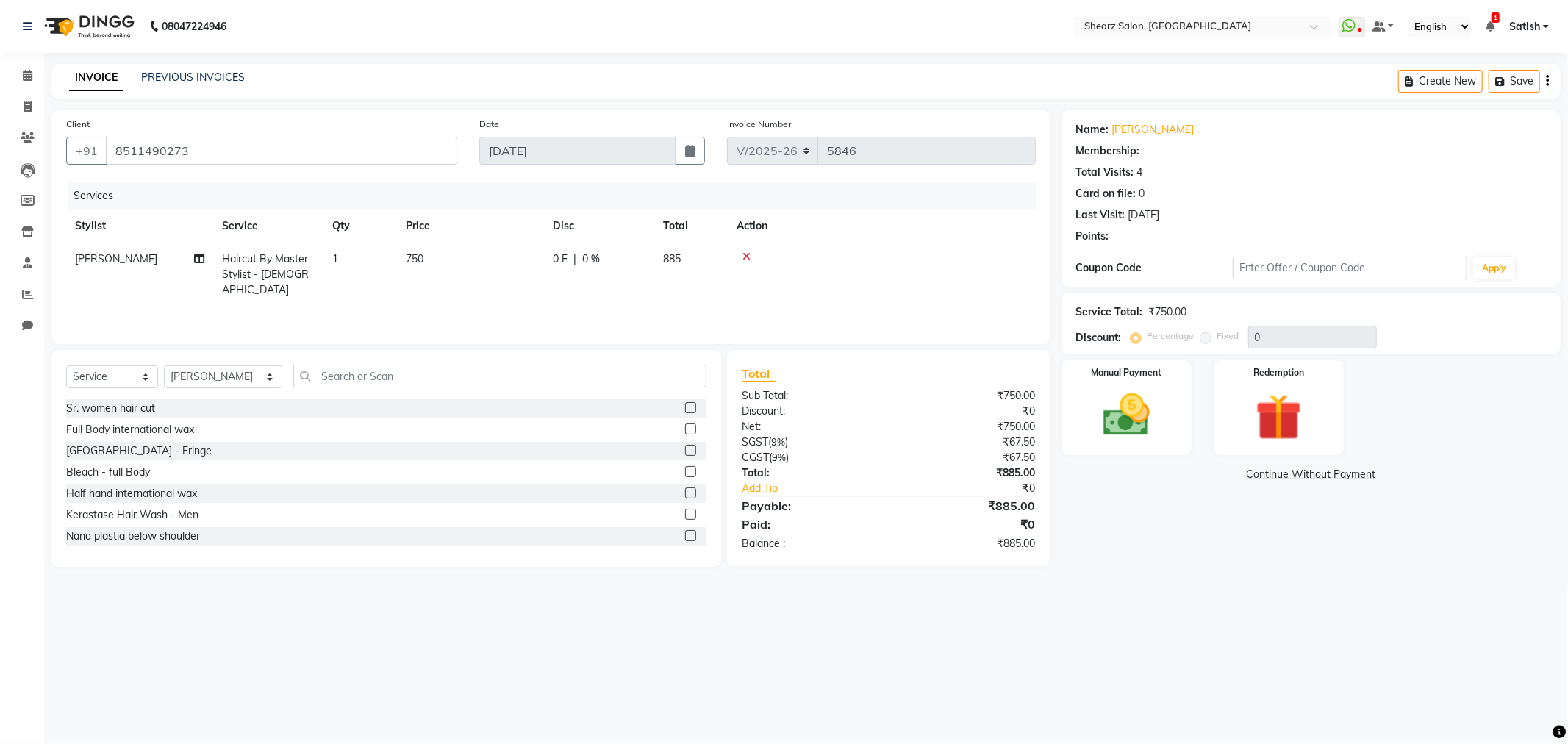
select select "1: Object"
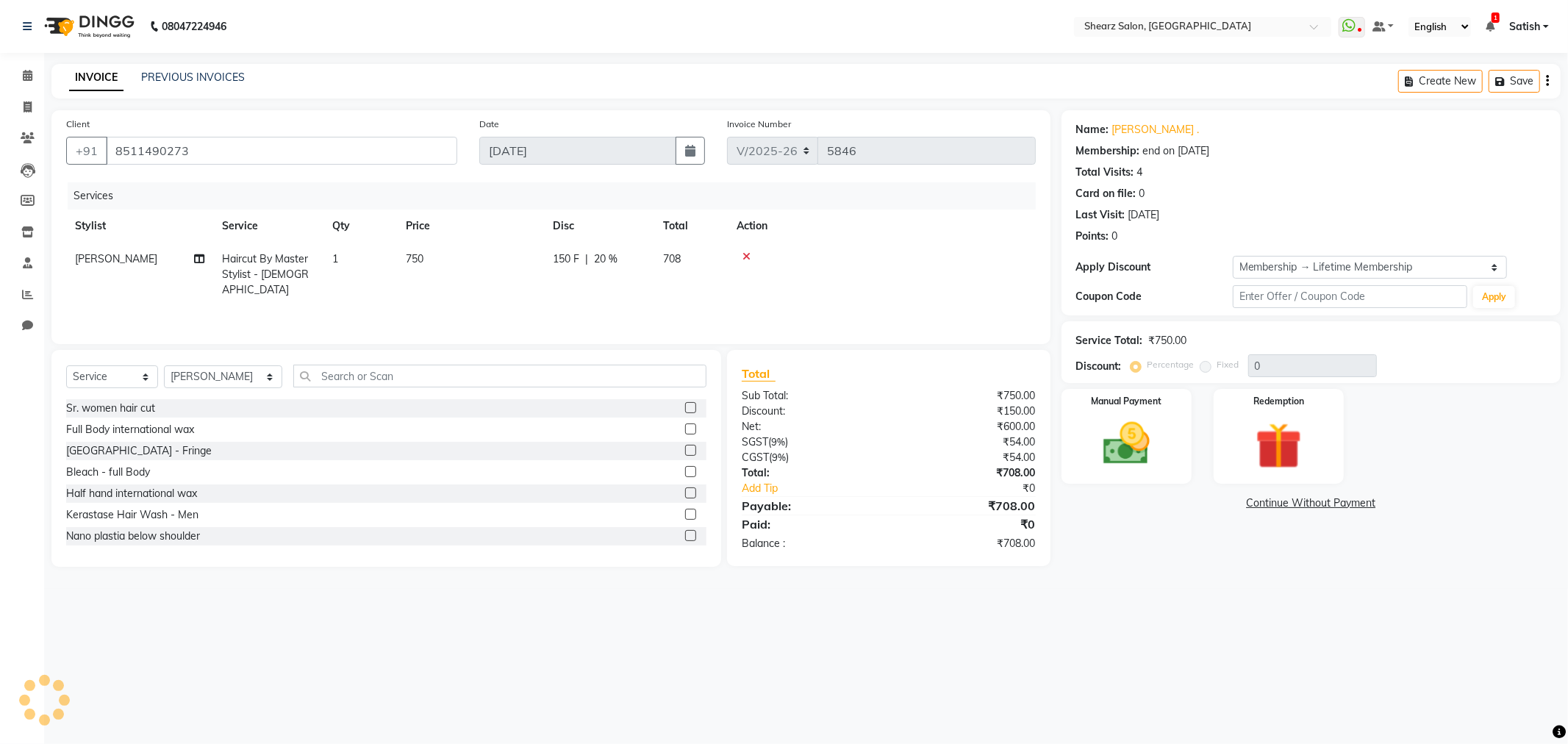
type input "20"
click at [1109, 451] on img at bounding box center [1126, 444] width 78 height 56
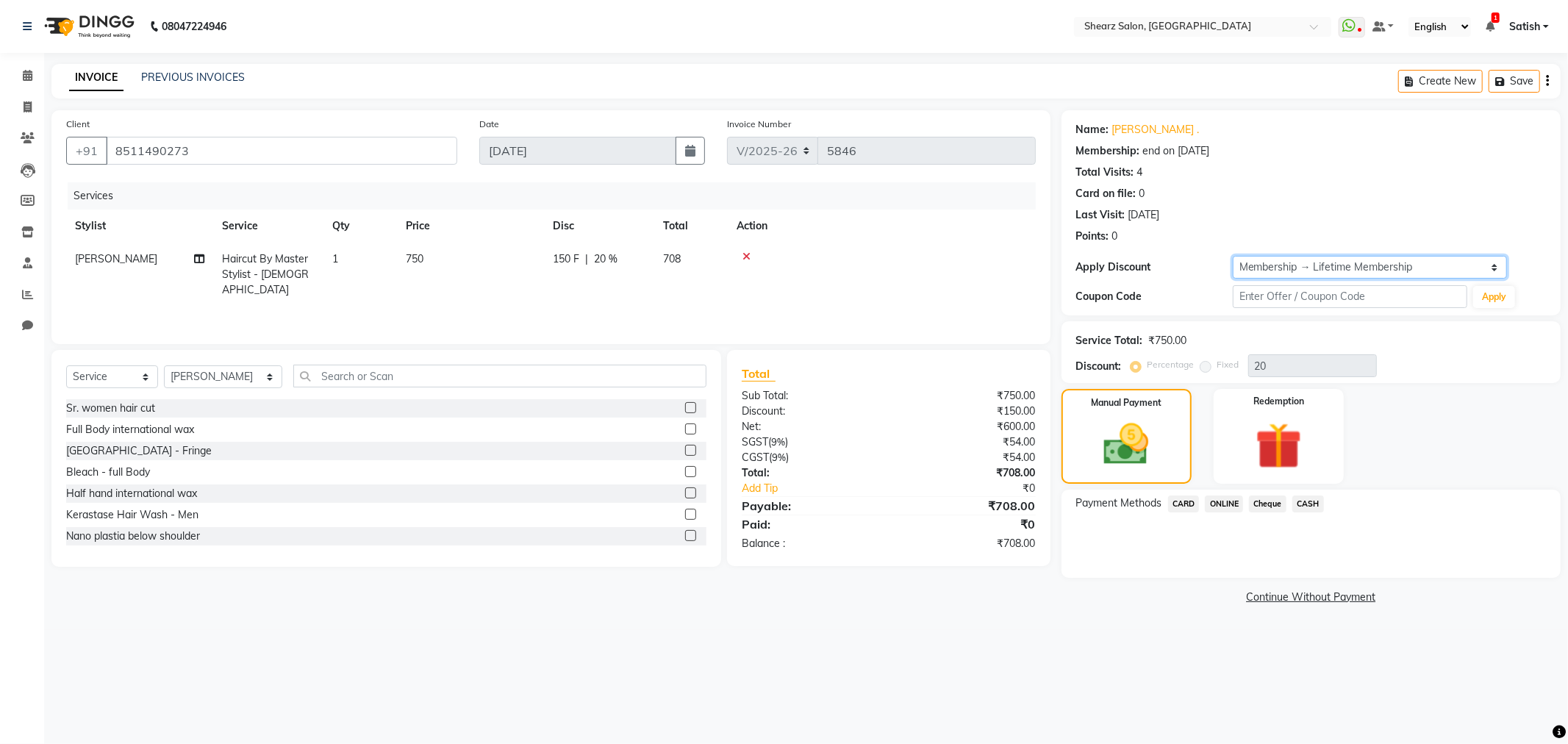
click at [1407, 261] on select "Select Membership → Lifetime Membership" at bounding box center [1369, 268] width 274 height 23
click at [1400, 261] on select "Select Membership → Lifetime Membership" at bounding box center [1369, 268] width 274 height 23
click at [1237, 499] on span "ONLINE" at bounding box center [1224, 504] width 38 height 17
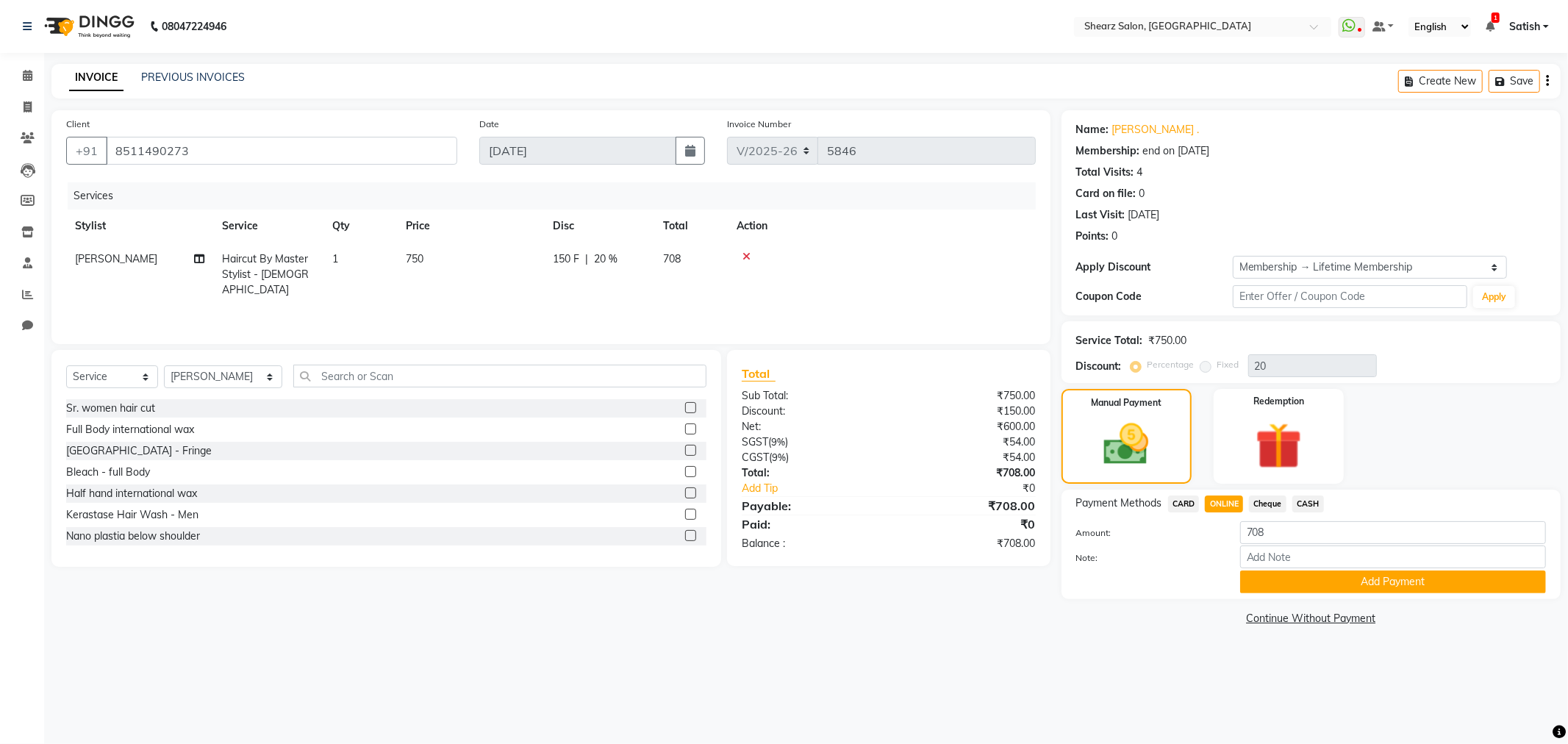
click at [1259, 591] on button "Add Payment" at bounding box center [1393, 583] width 306 height 23
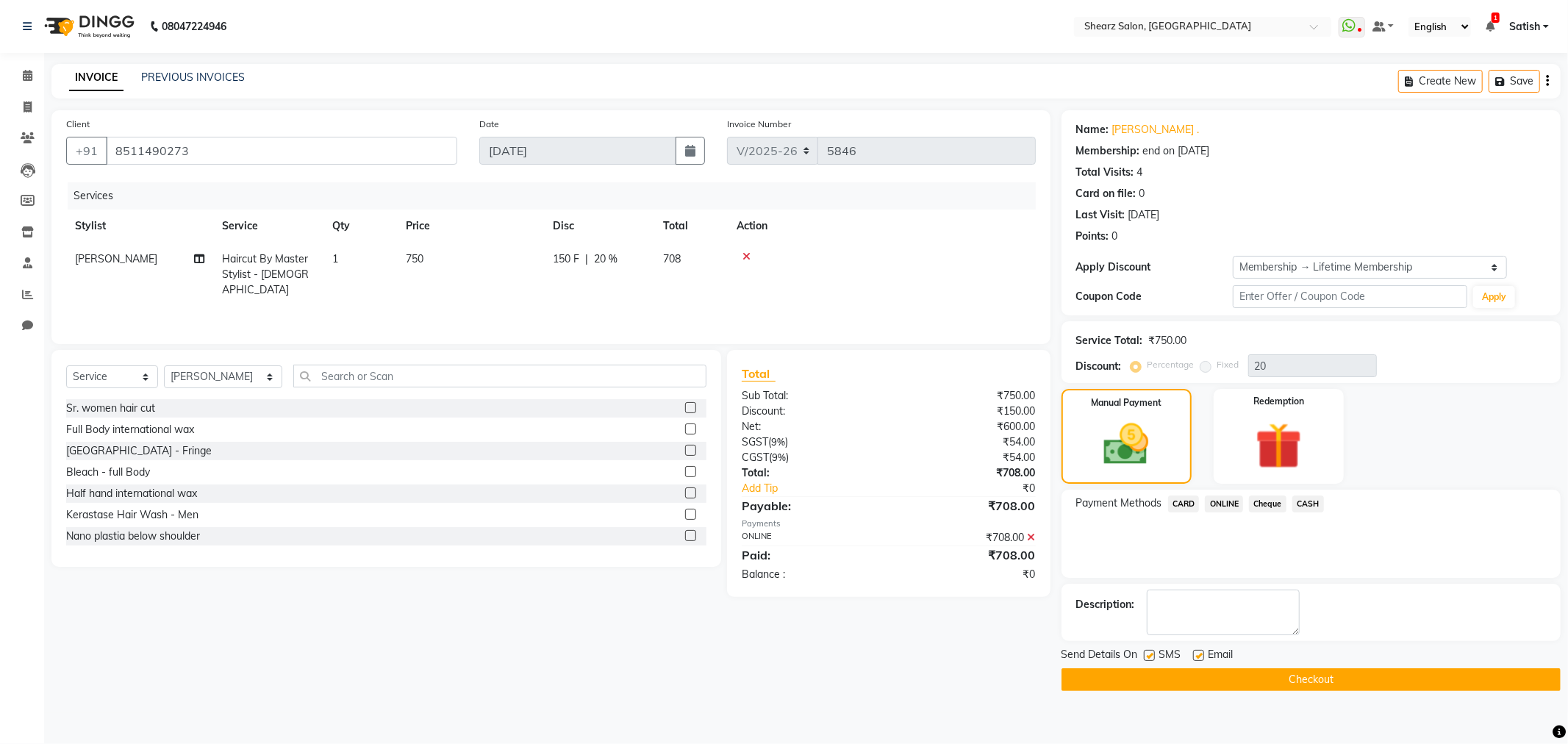
click at [1325, 671] on button "Checkout" at bounding box center [1311, 680] width 499 height 23
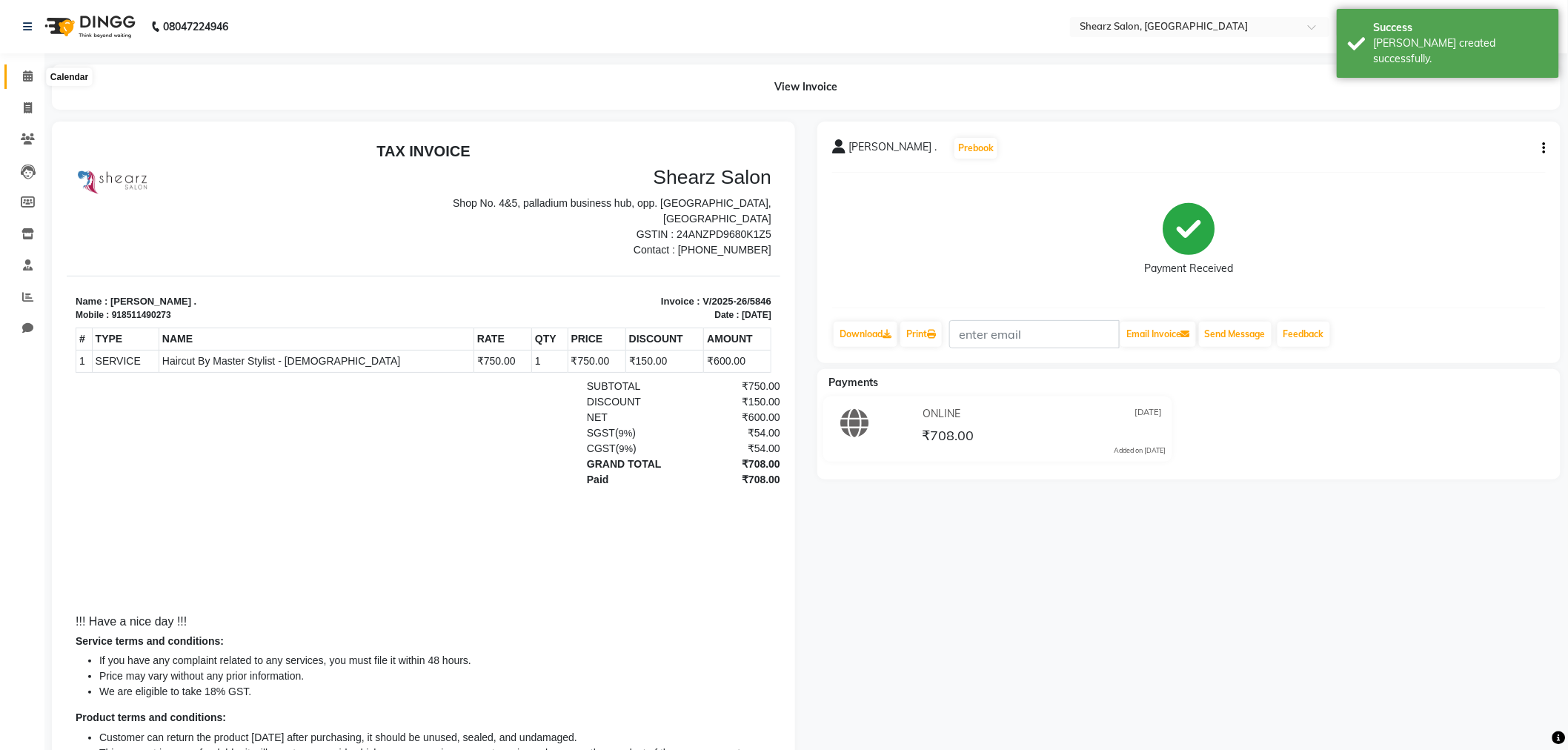
click at [25, 76] on icon at bounding box center [28, 76] width 10 height 11
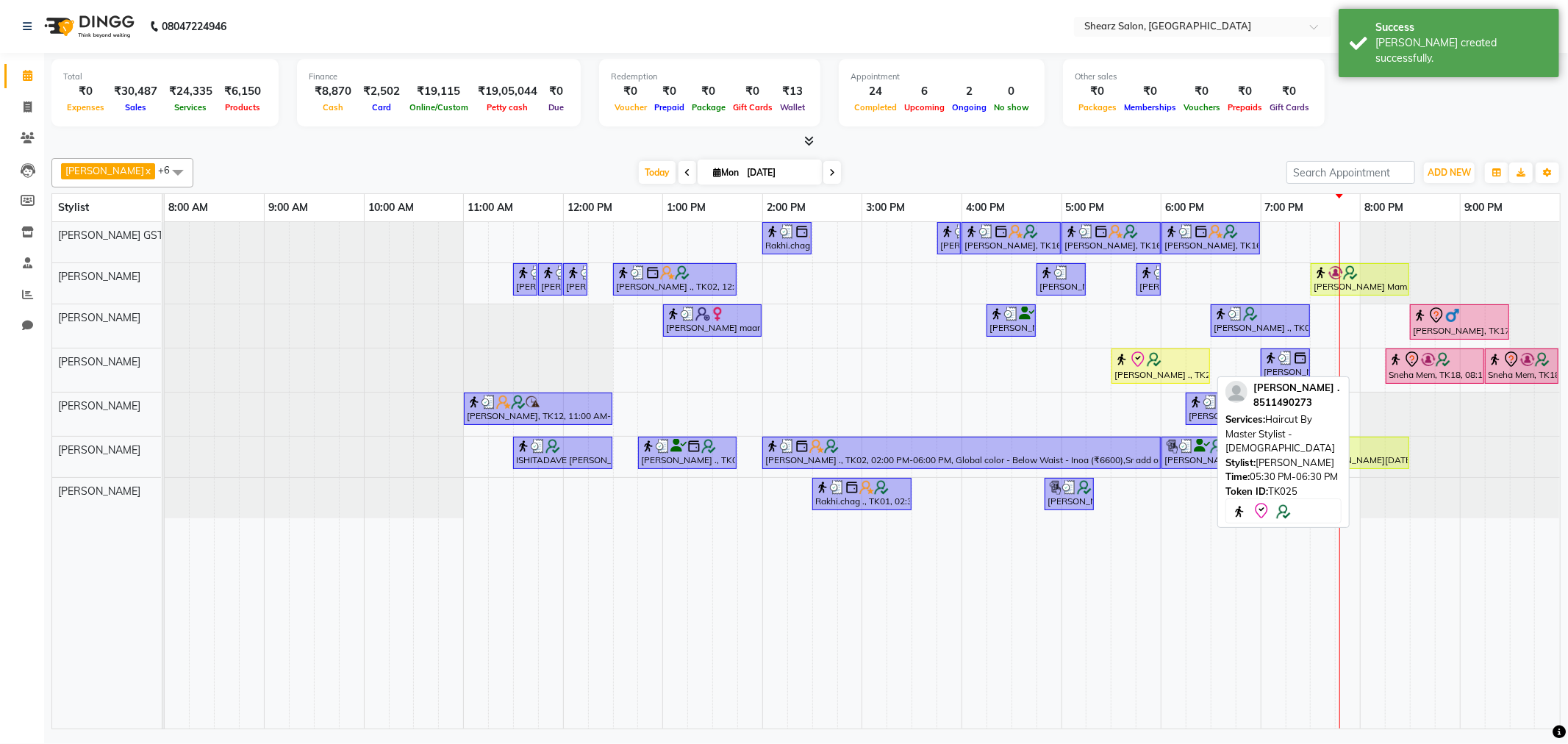
click at [1148, 376] on div "[PERSON_NAME] ., TK25, 05:30 PM-06:30 PM, Haircut By Master Stylist - [DEMOGRAP…" at bounding box center [1160, 366] width 95 height 31
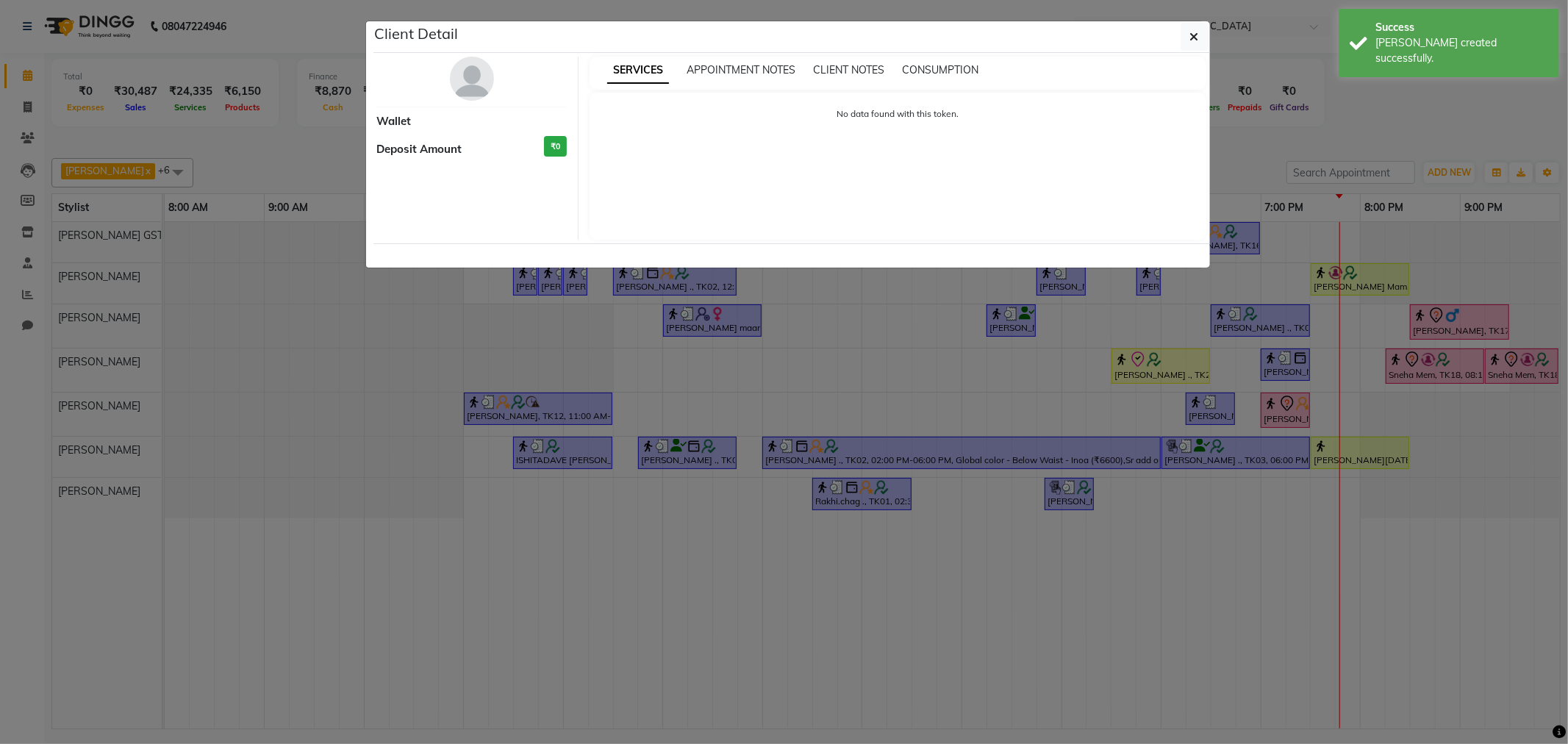
select select "8"
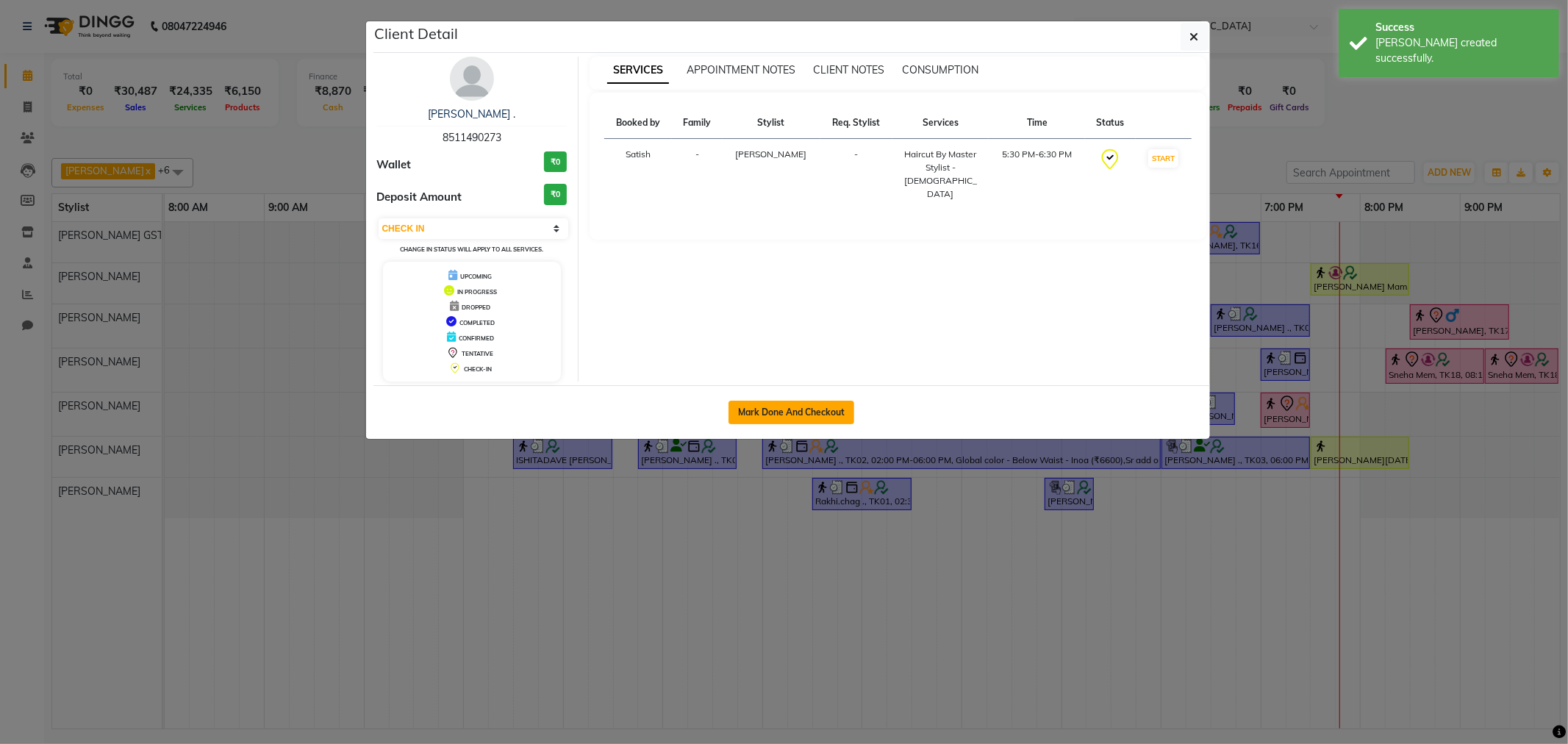
click at [766, 414] on button "Mark Done And Checkout" at bounding box center [791, 412] width 126 height 23
select select "service"
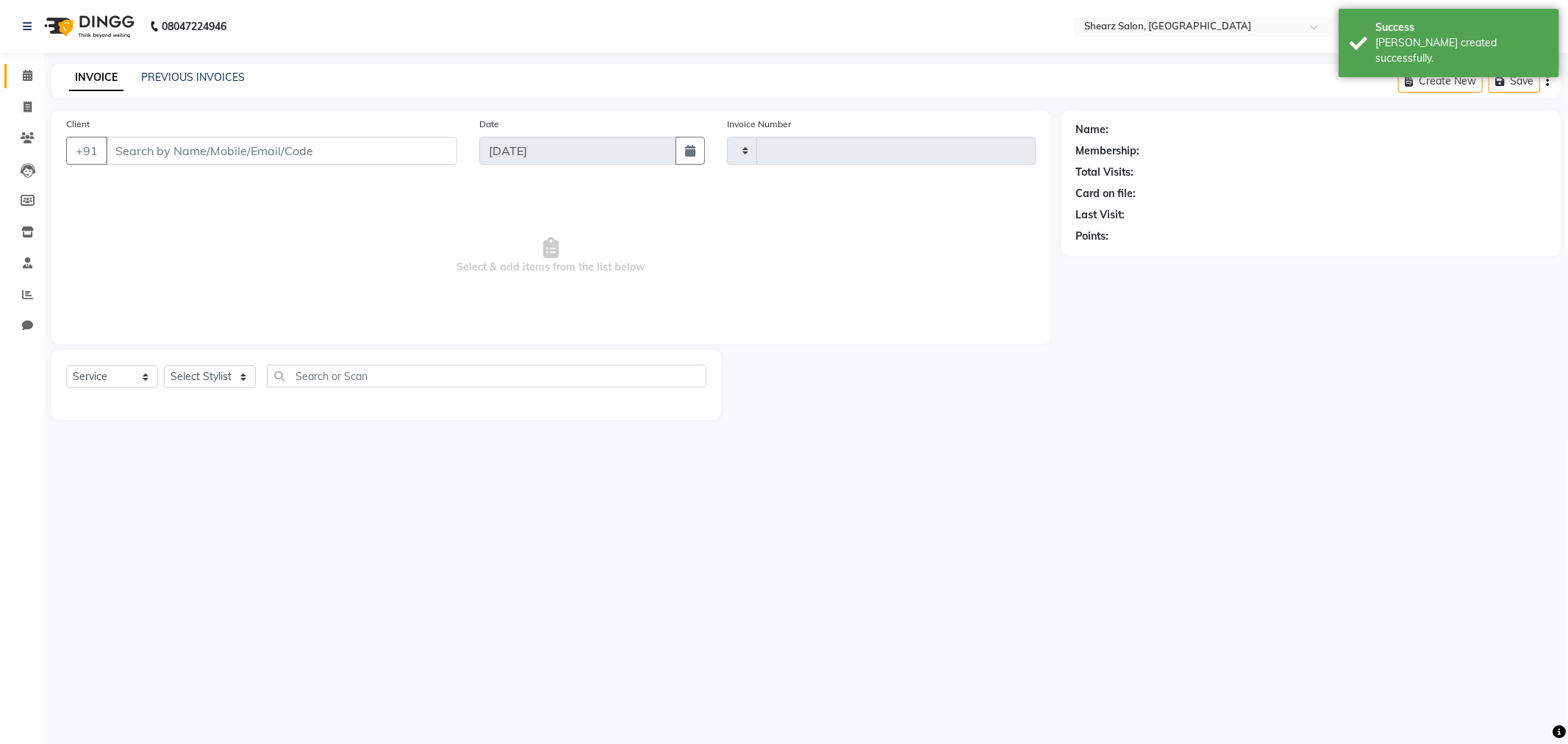
type input "5847"
select select "3"
select select "8157"
type input "8511490273"
select select "77486"
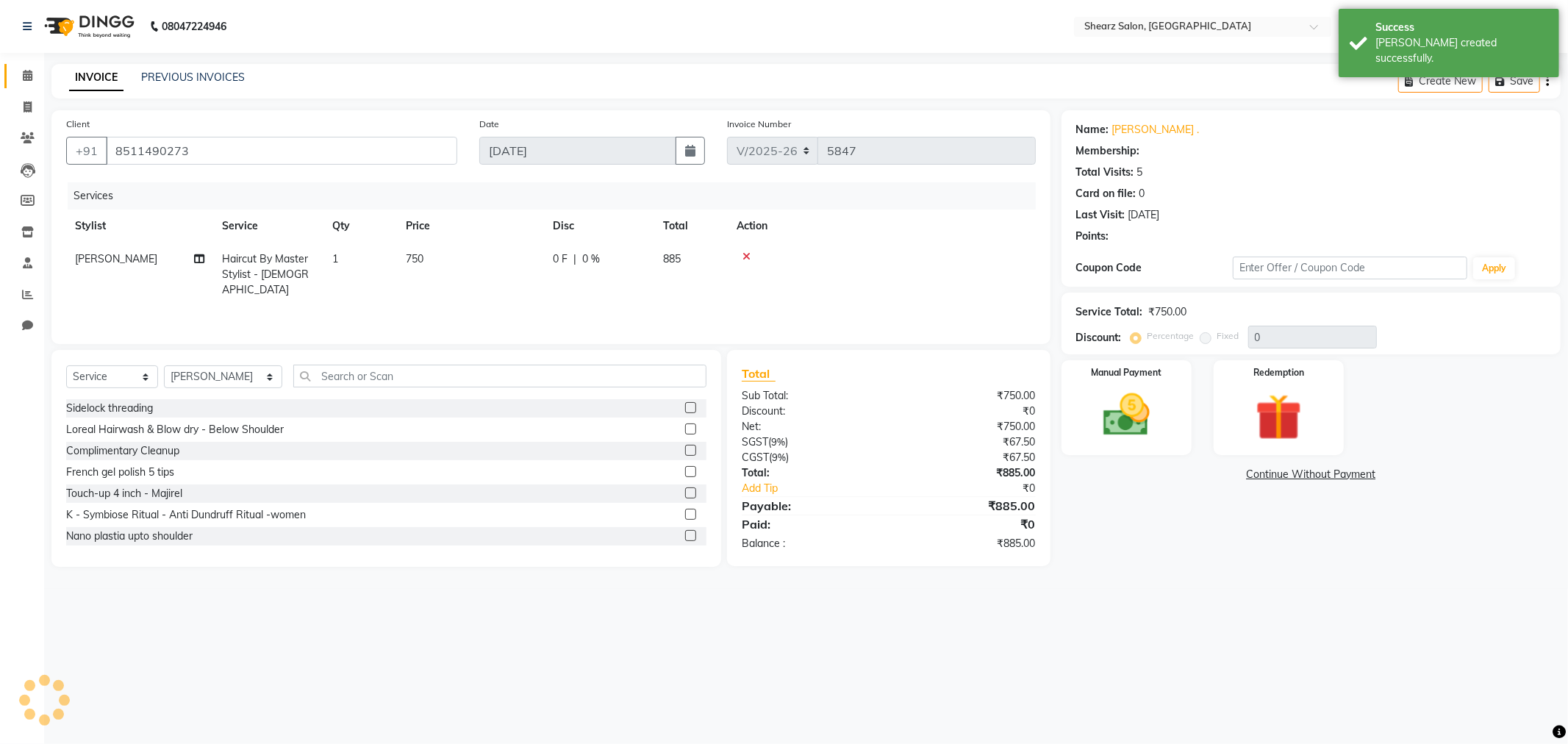
select select "1: Object"
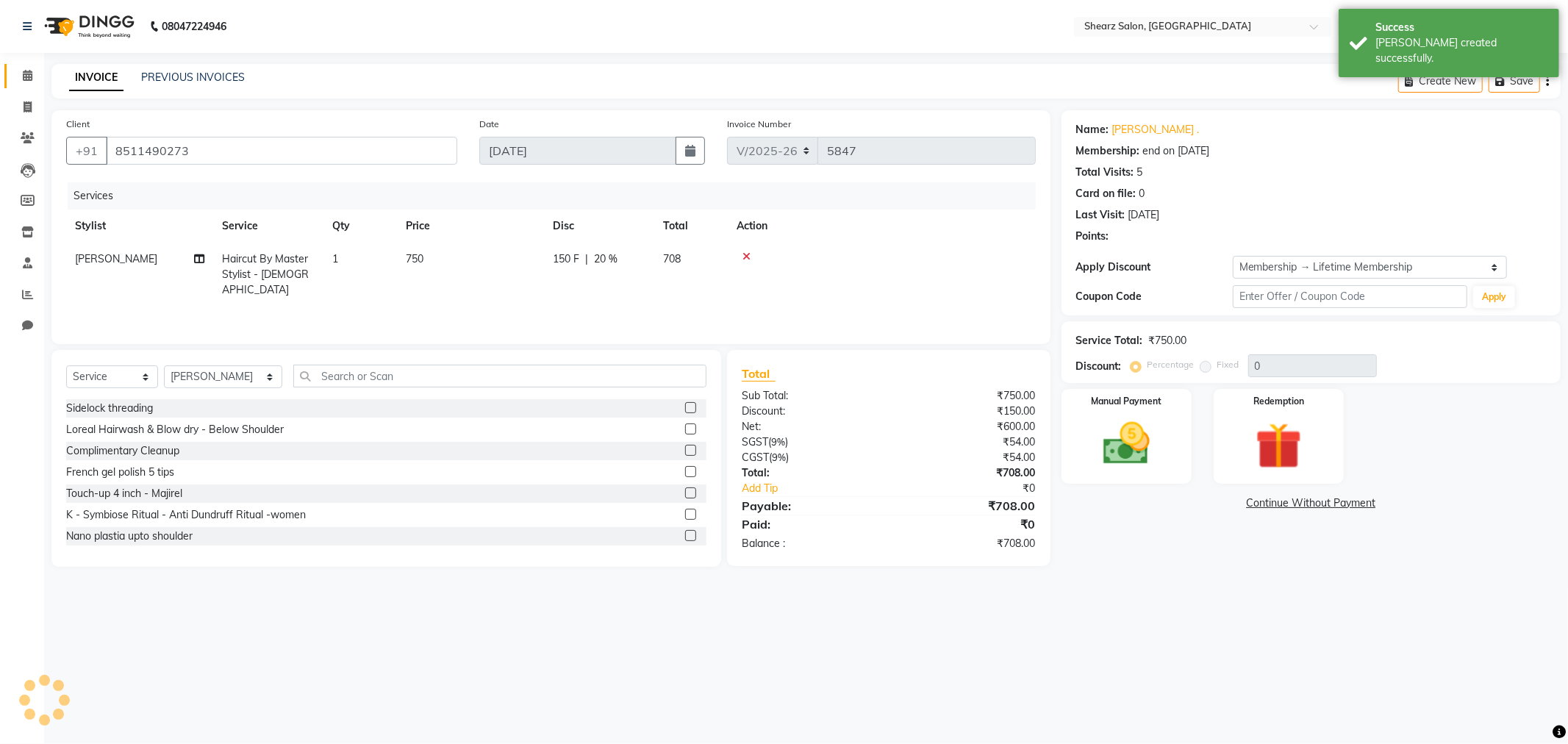
type input "20"
click at [1091, 412] on div "Manual Payment" at bounding box center [1126, 436] width 136 height 98
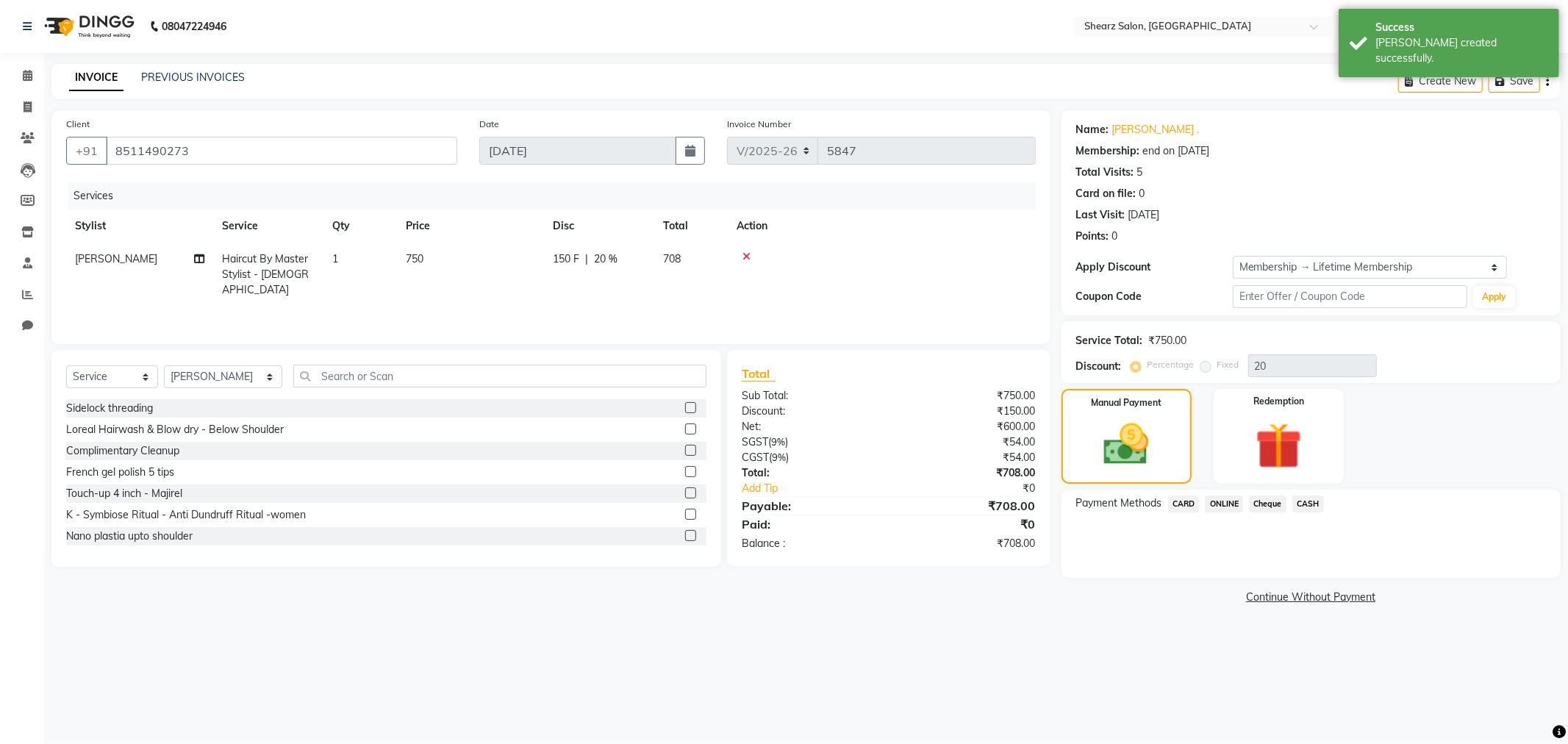
click at [1229, 503] on span "ONLINE" at bounding box center [1224, 504] width 38 height 17
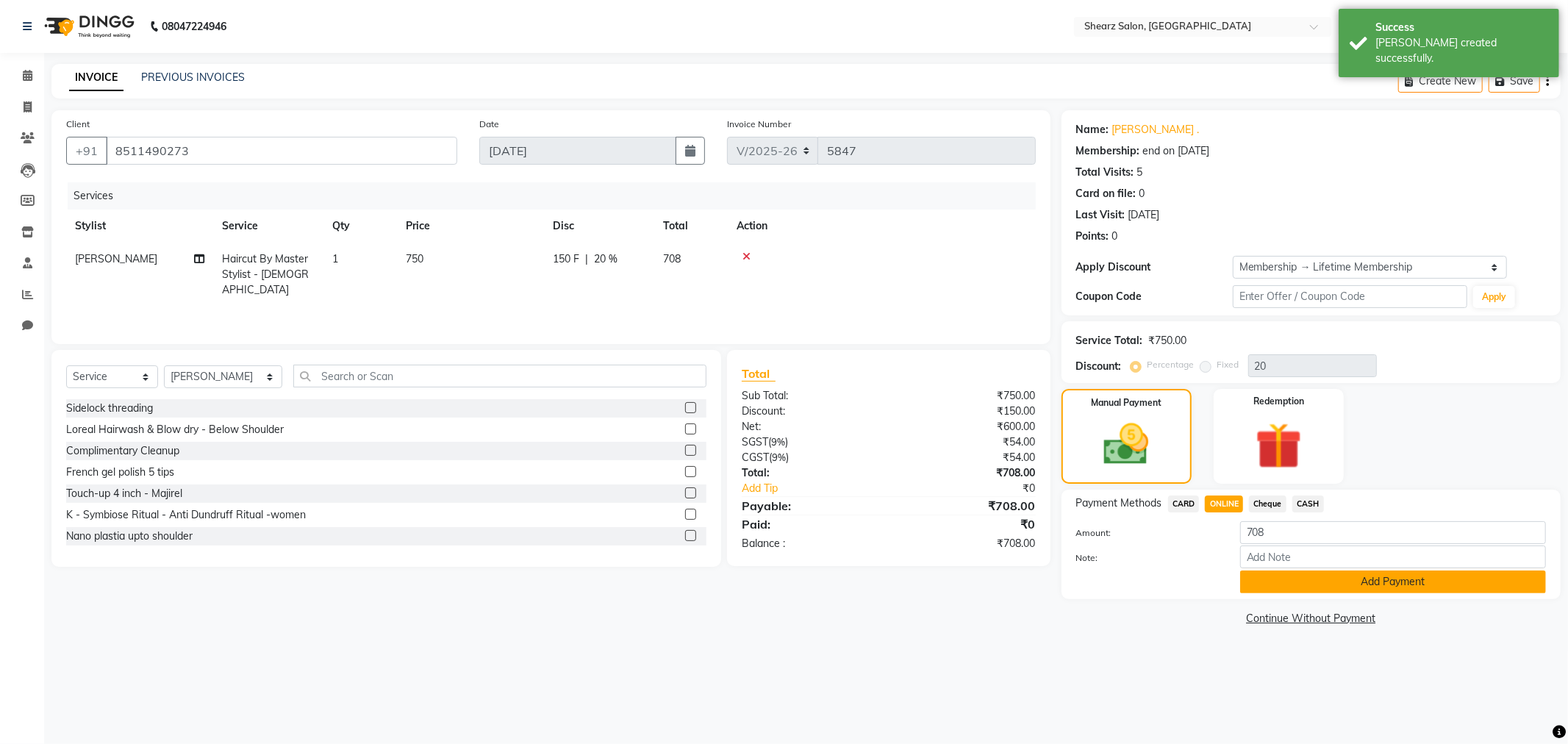
click at [1384, 576] on button "Add Payment" at bounding box center [1393, 583] width 306 height 23
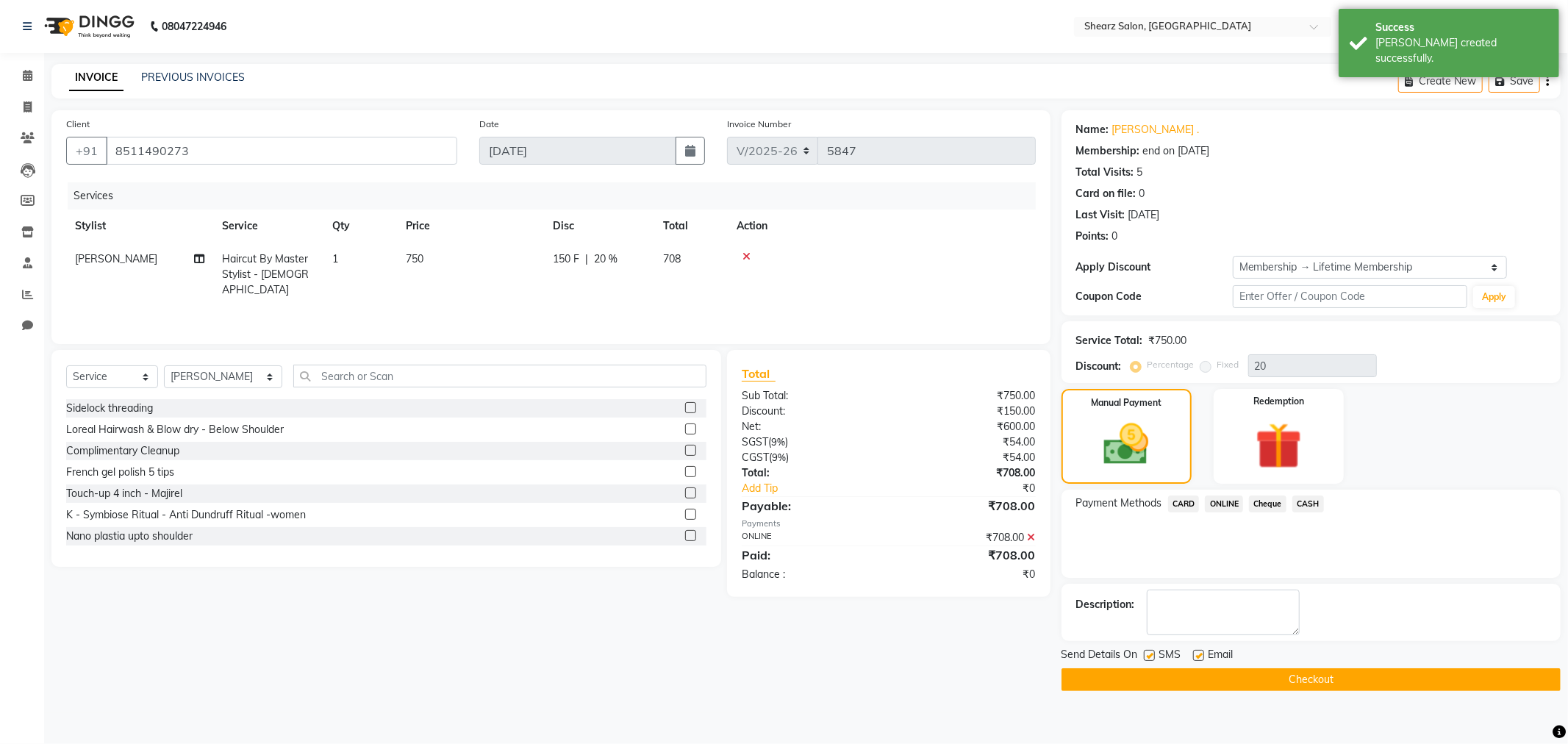
click at [1369, 682] on button "Checkout" at bounding box center [1311, 680] width 499 height 23
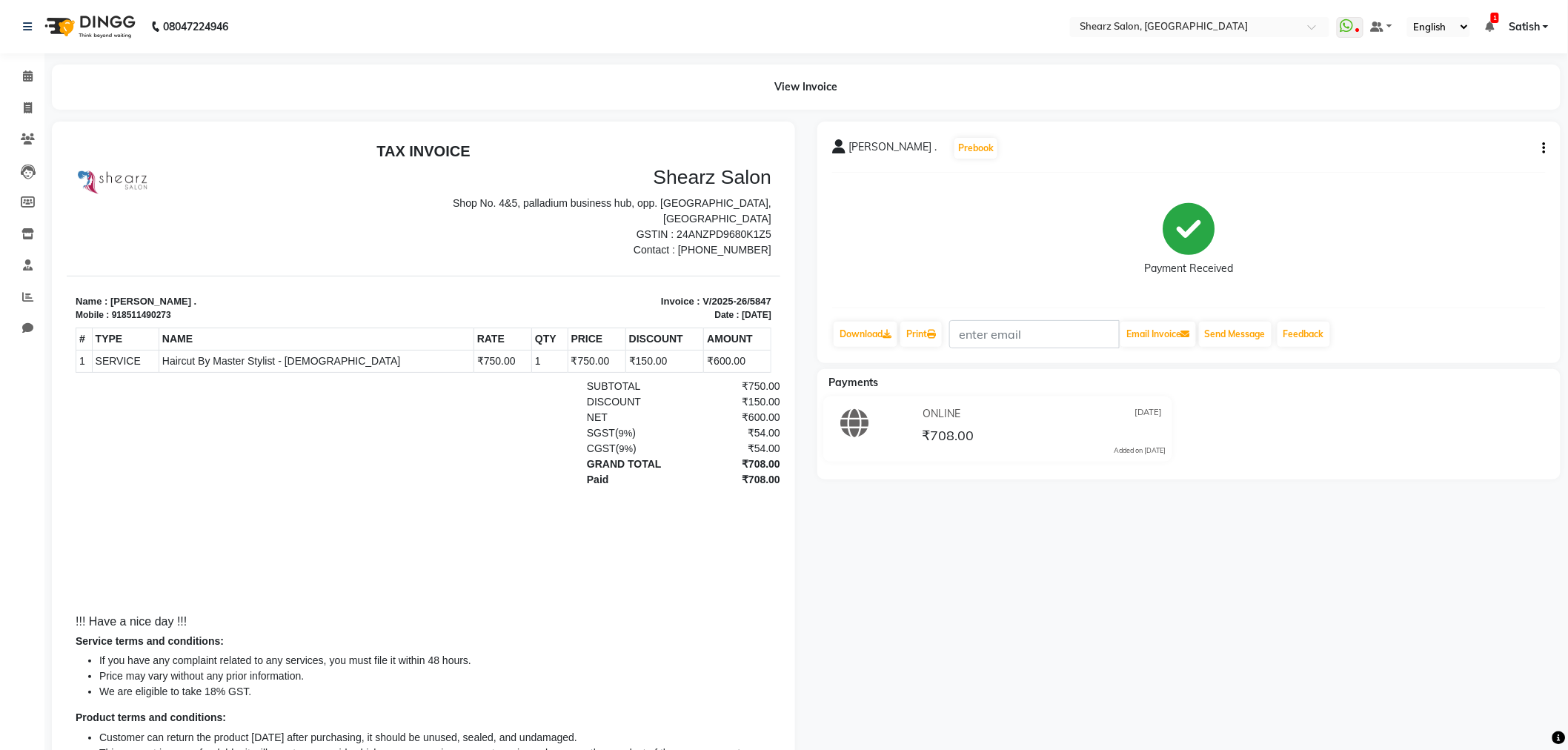
click at [1542, 151] on button "button" at bounding box center [1542, 148] width 9 height 15
click at [25, 67] on link "Calendar" at bounding box center [22, 76] width 36 height 24
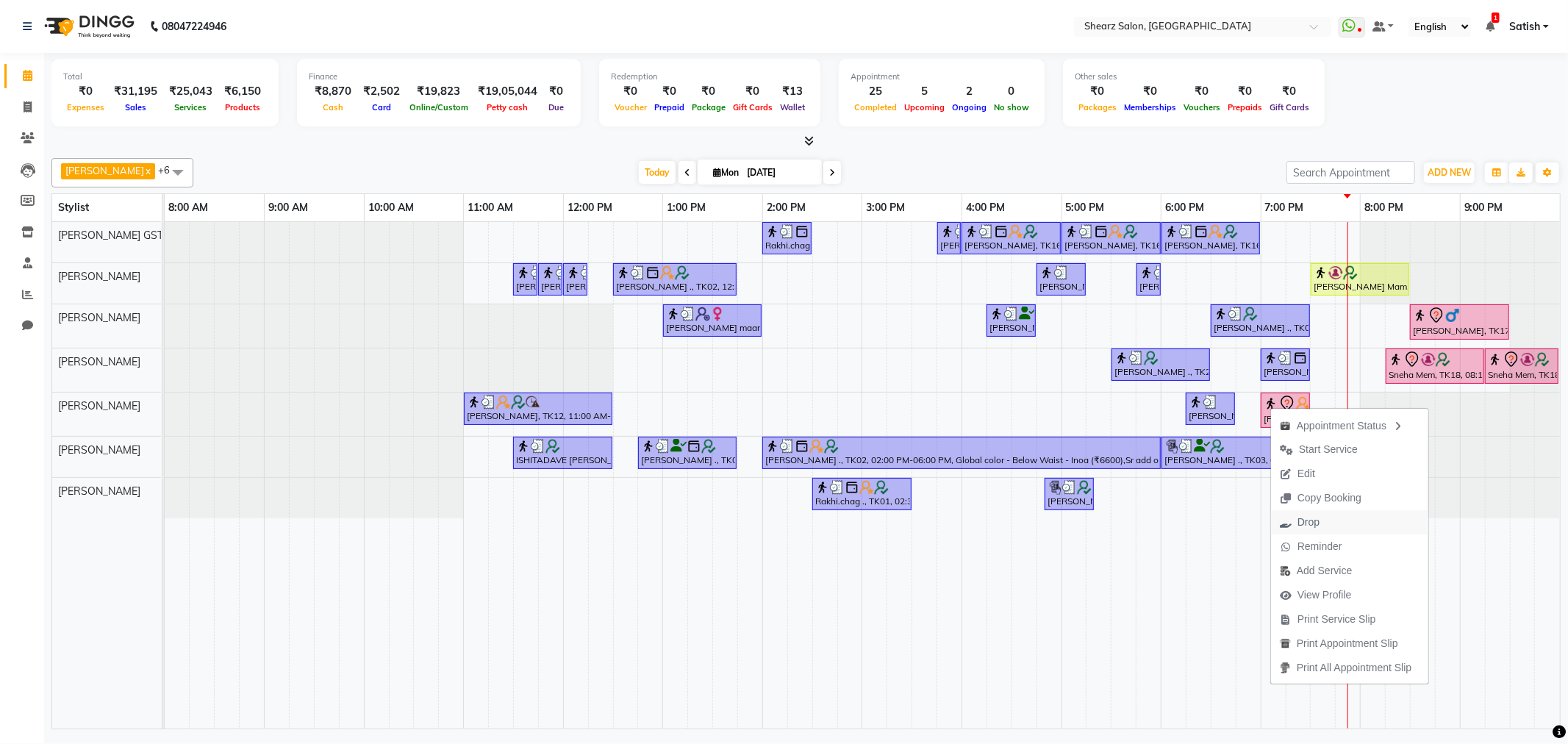
click at [1332, 526] on button "Drop" at bounding box center [1349, 522] width 157 height 24
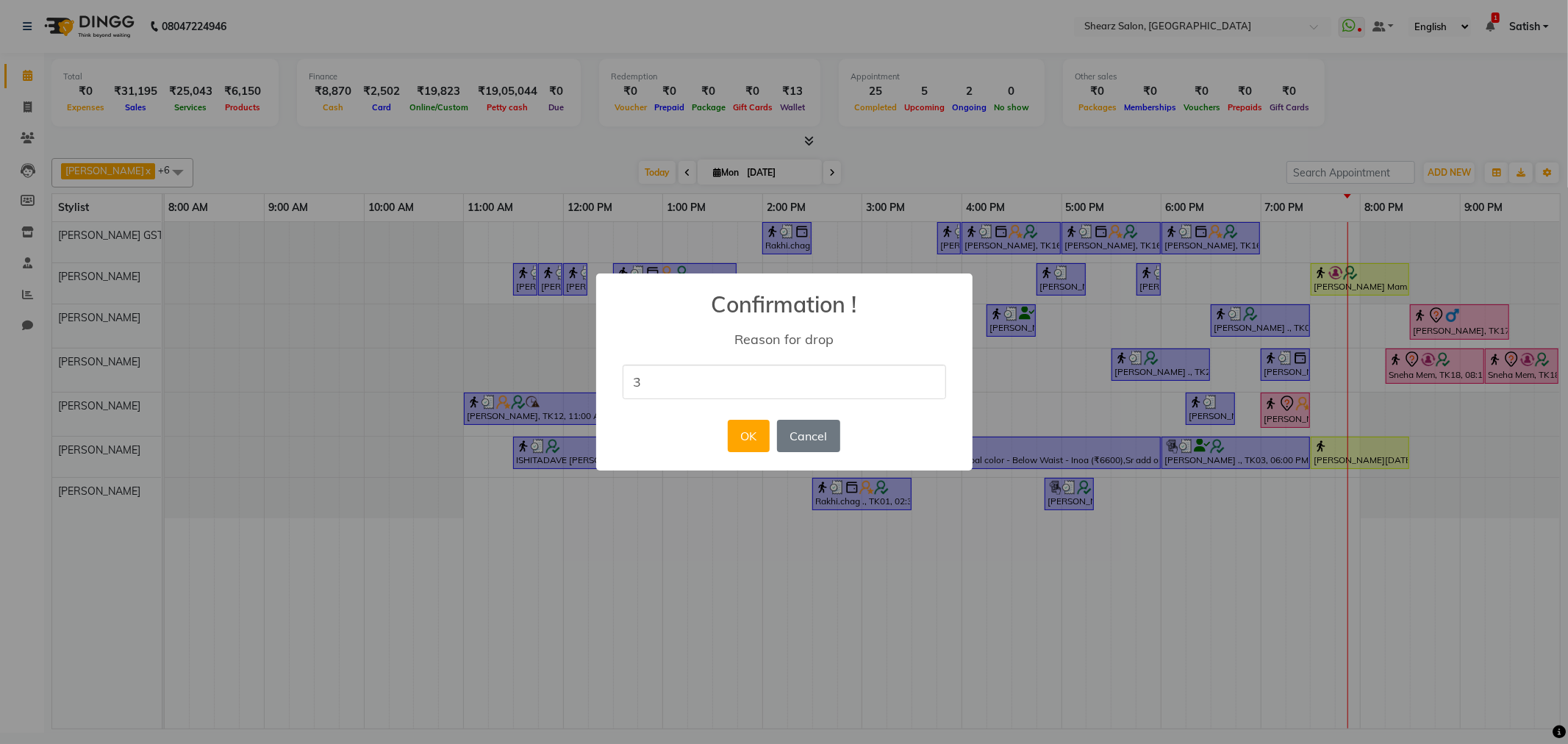
type input "3"
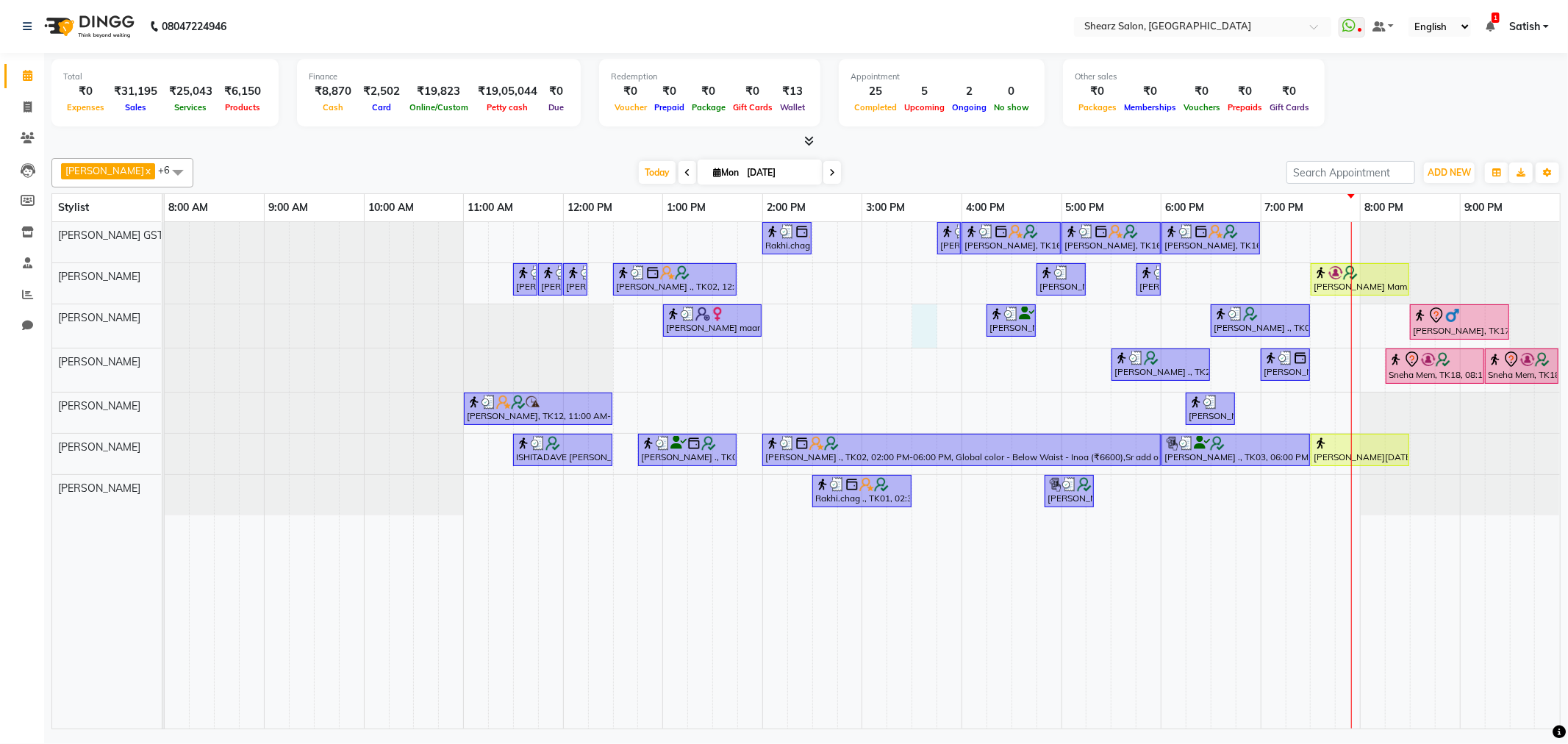
click at [927, 321] on div "Rakhi.chag ., TK01, 02:00 PM-02:30 PM, Eyebrow threading with senior Nupur Maam…" at bounding box center [862, 475] width 1396 height 507
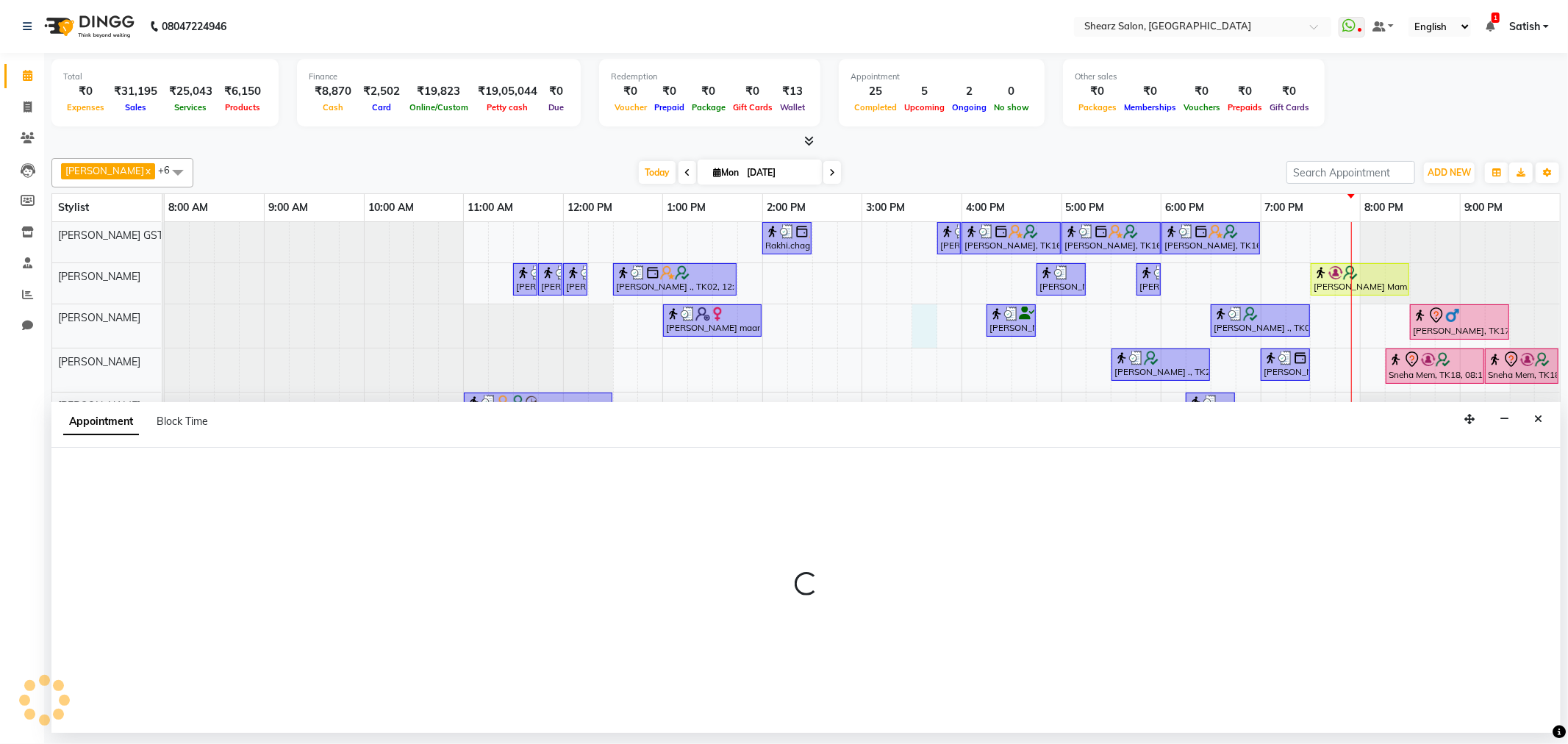
select select "77475"
select select "930"
select select "tentative"
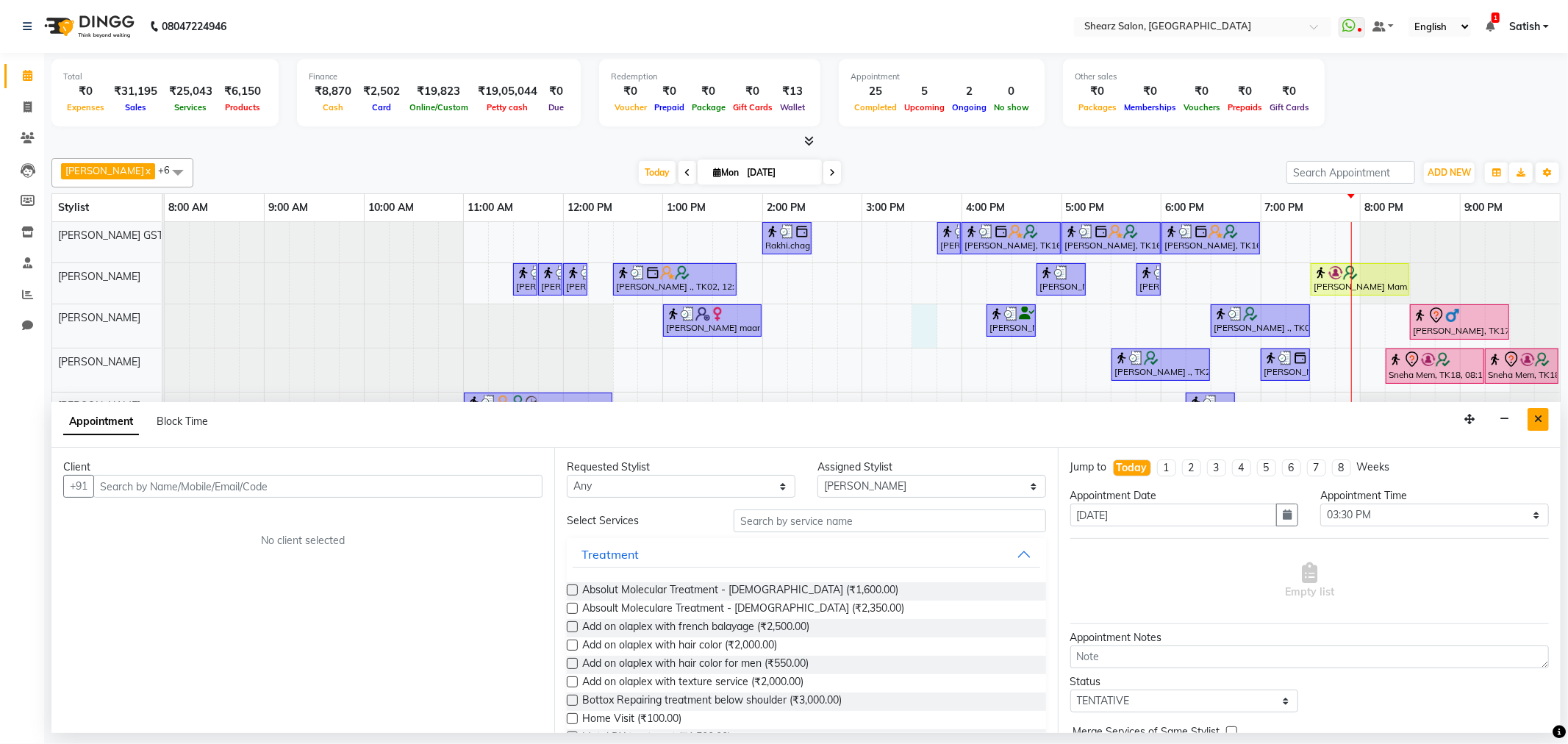
click at [1537, 412] on button "Close" at bounding box center [1539, 420] width 21 height 23
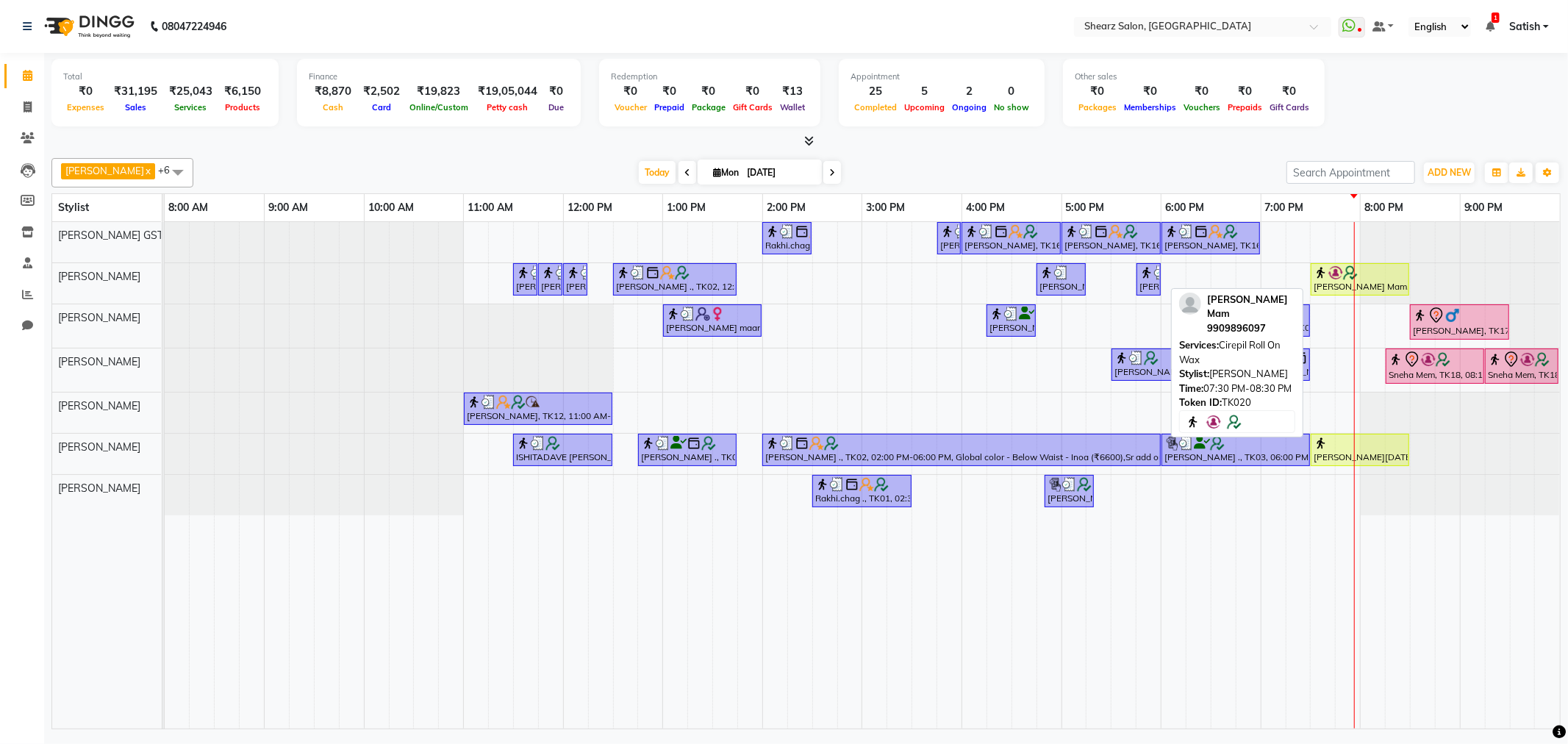
click at [1341, 285] on div "Stuti Mam, TK20, 07:30 PM-08:30 PM, Cirepil Roll On Wax" at bounding box center [1360, 279] width 95 height 28
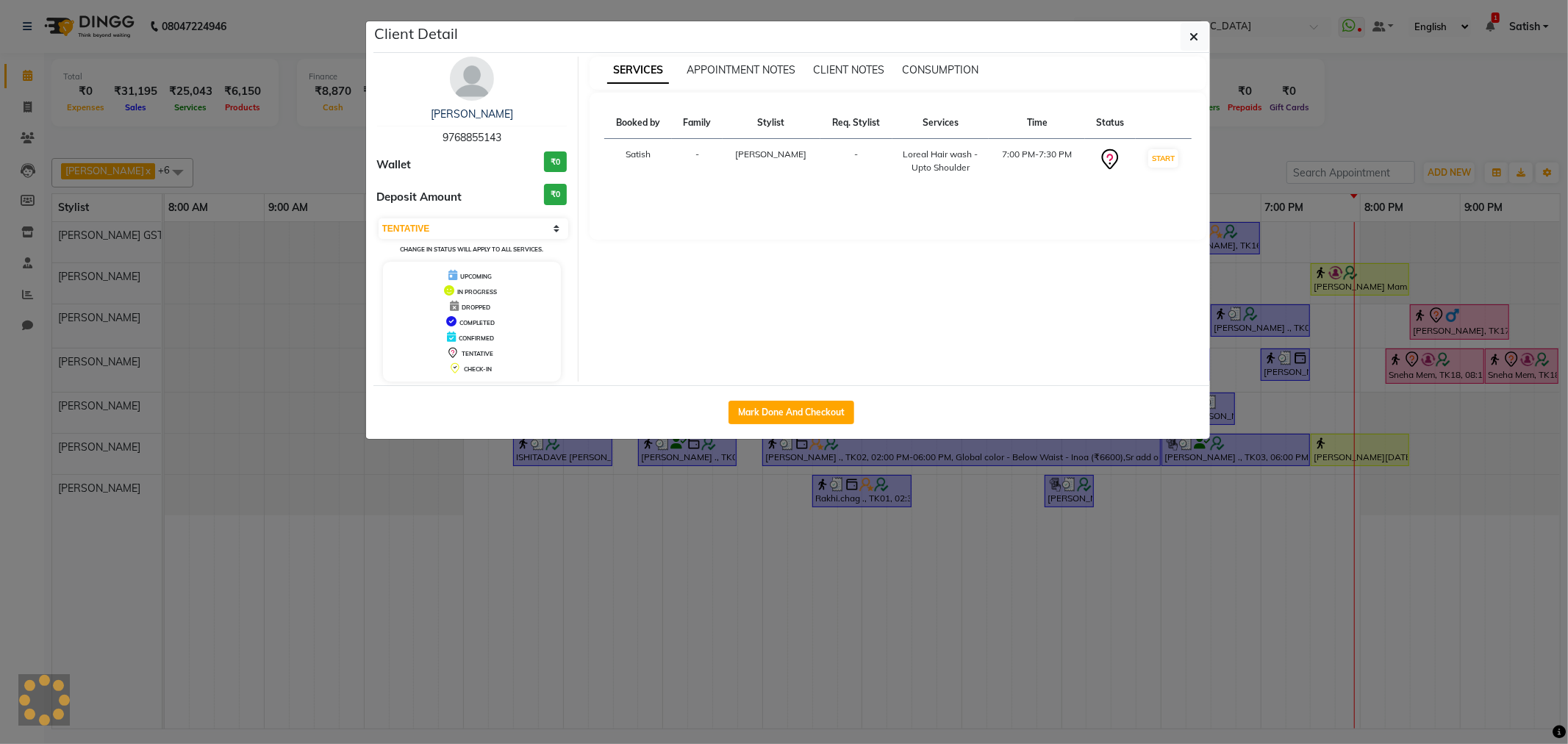
select select "1"
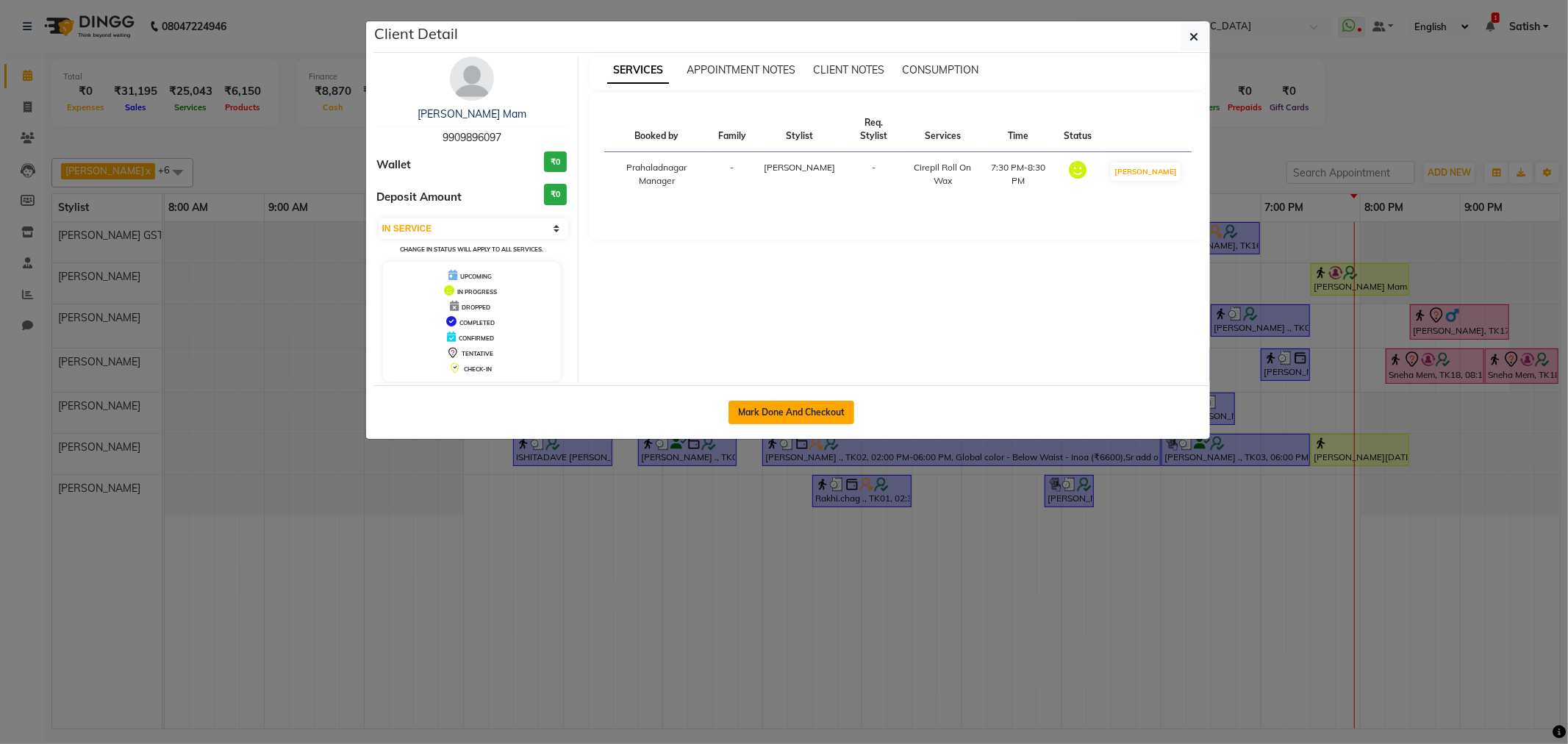
click at [831, 413] on button "Mark Done And Checkout" at bounding box center [791, 412] width 126 height 23
select select "service"
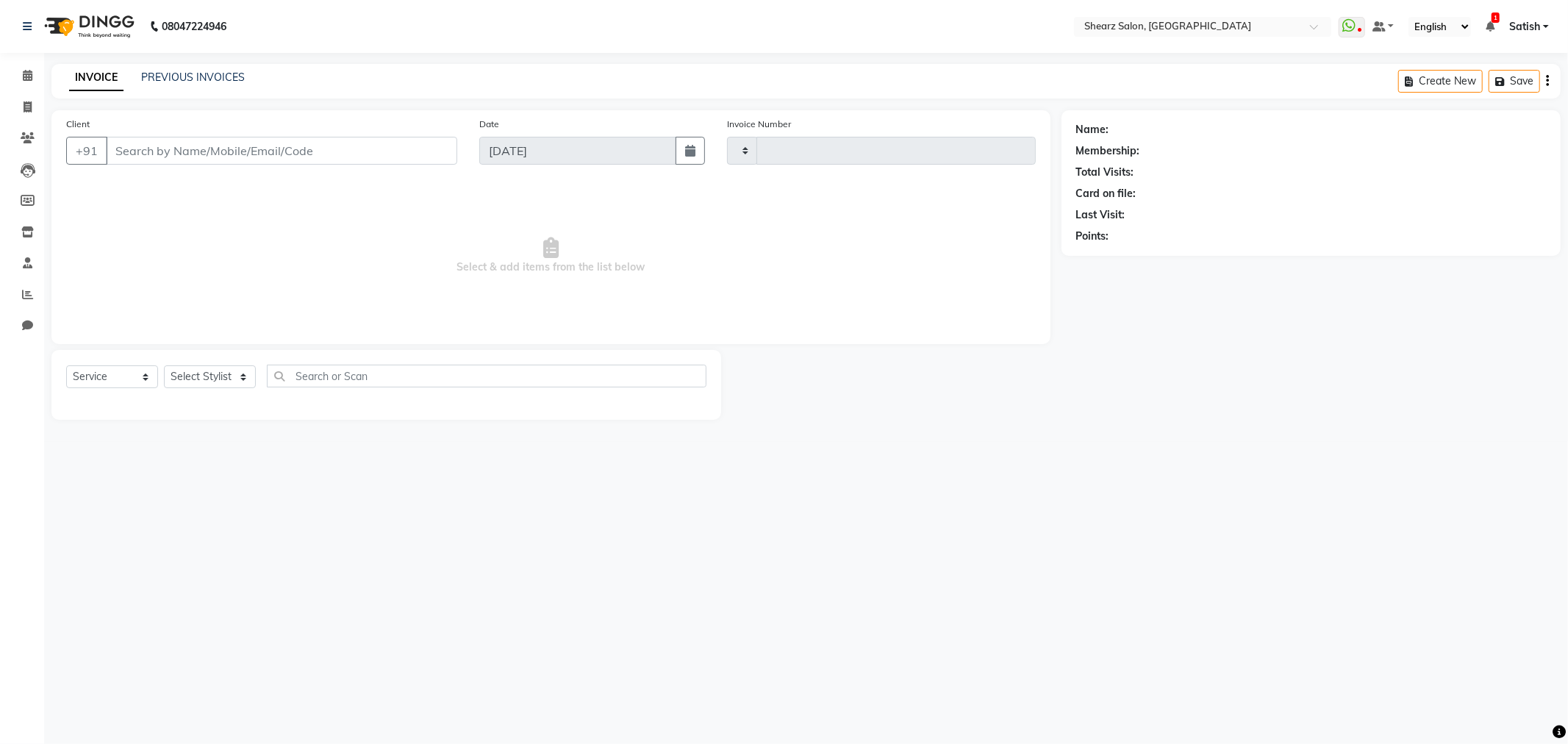
type input "5848"
select select "8157"
type input "9909896097"
select select "77479"
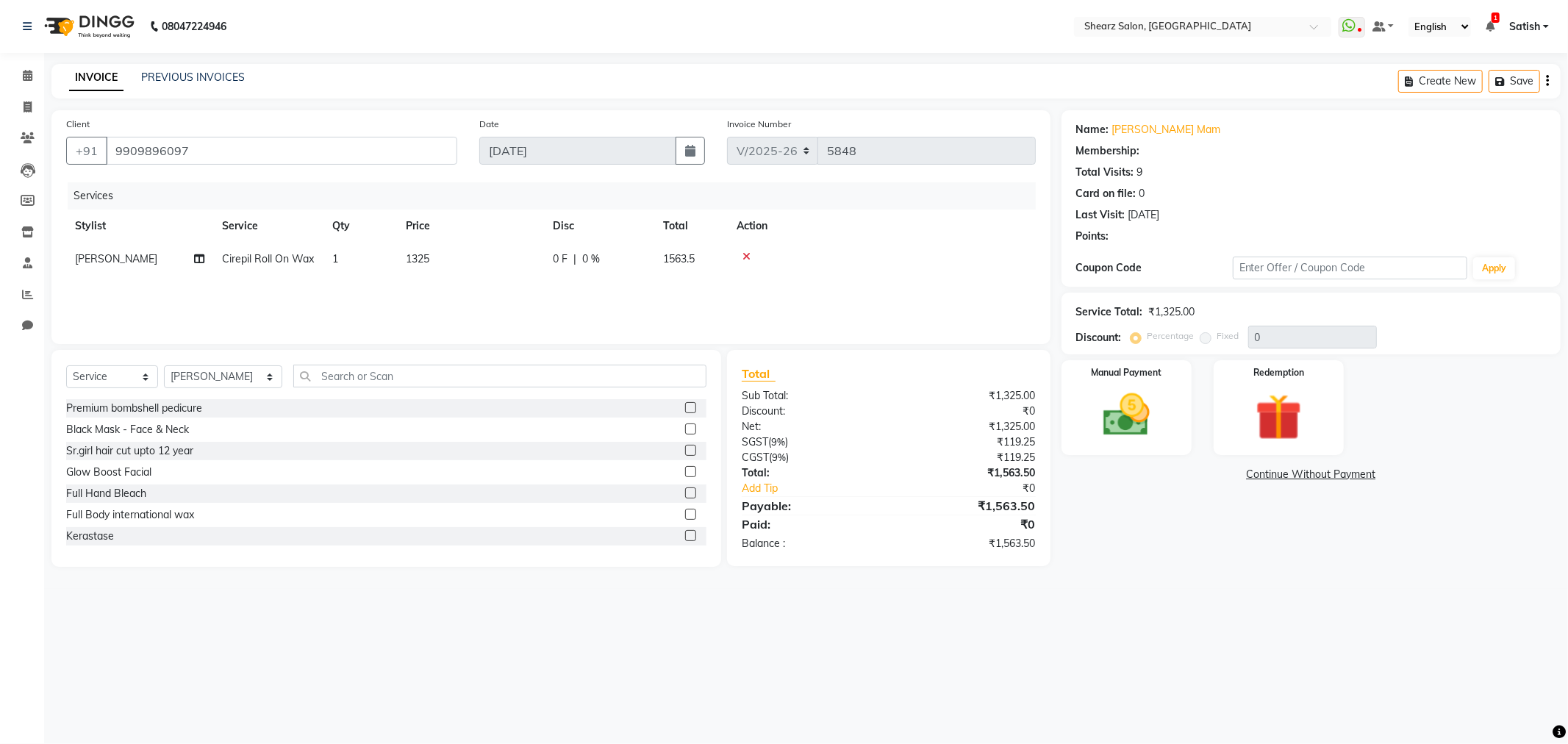
type input "20"
select select "1: Object"
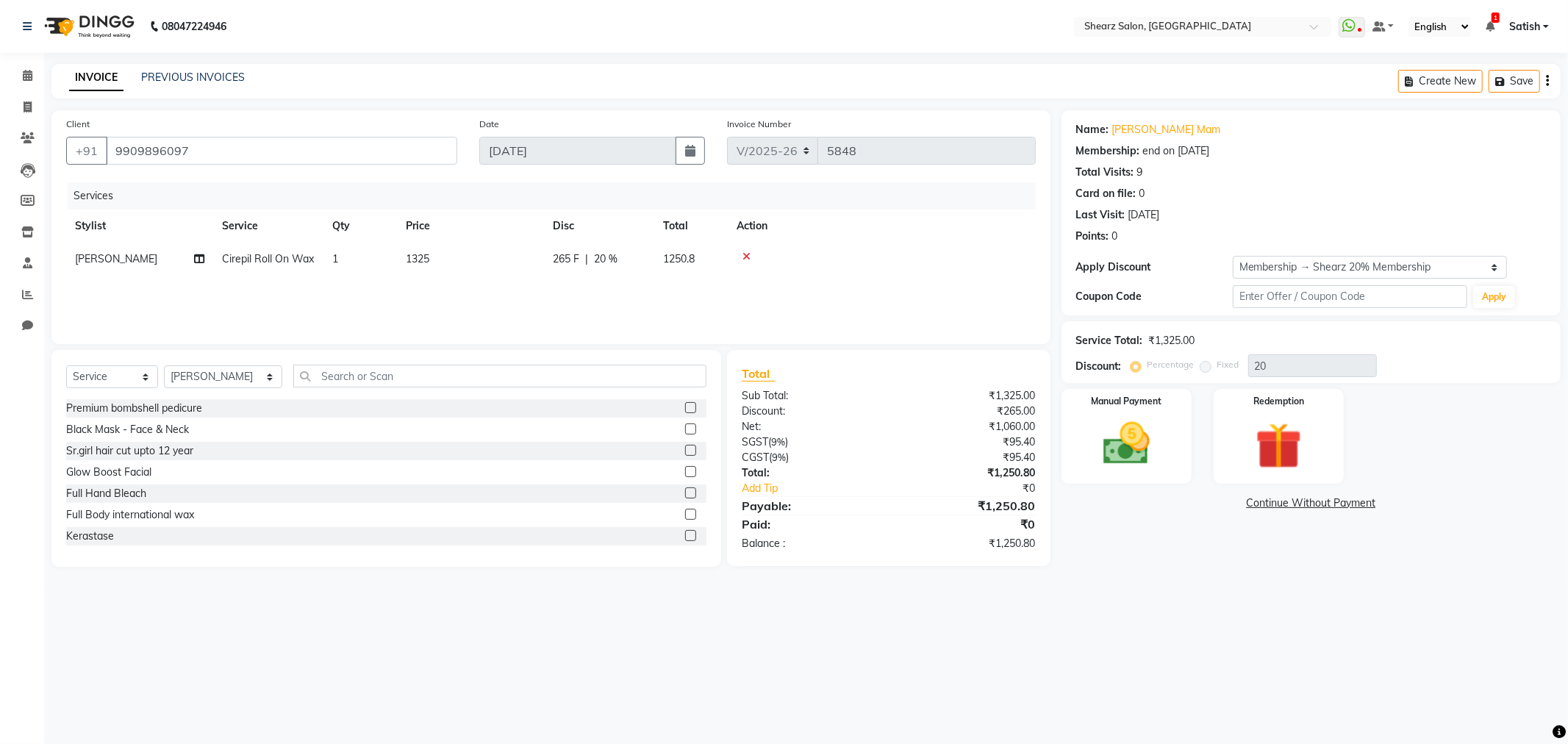
click at [747, 253] on icon at bounding box center [747, 257] width 8 height 11
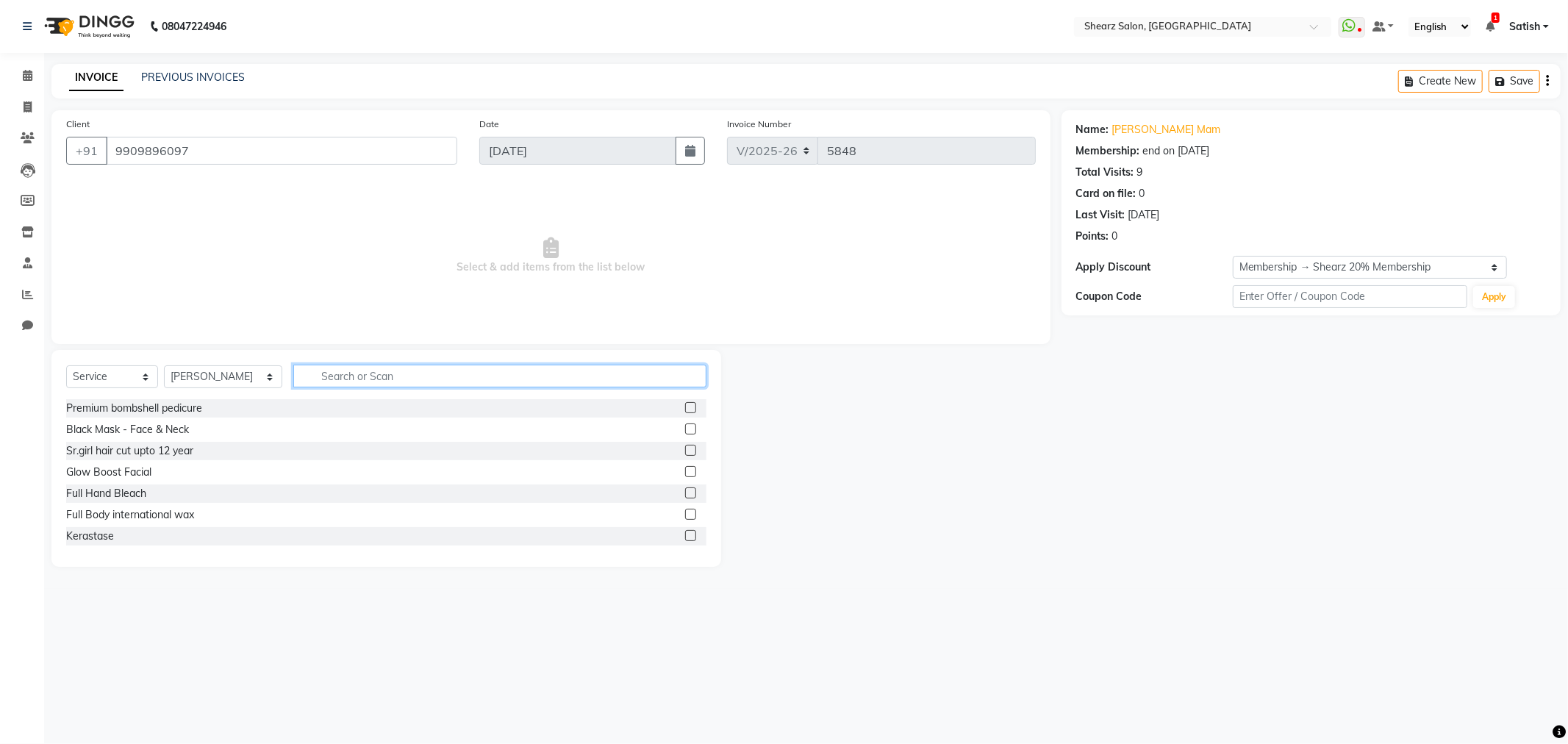
click at [457, 385] on input "text" at bounding box center [499, 376] width 413 height 23
type input "full hand"
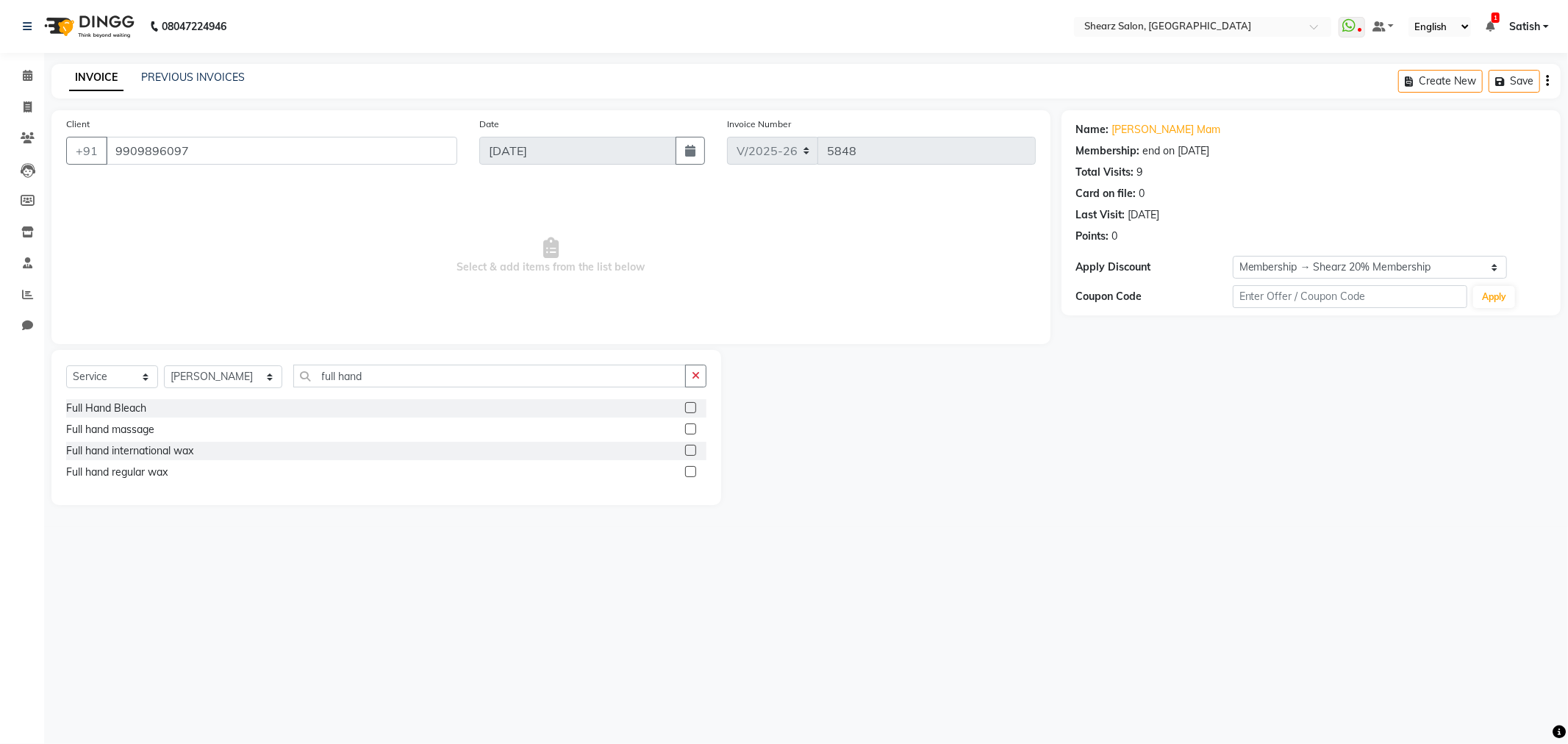
click at [689, 450] on label at bounding box center [690, 451] width 11 height 11
click at [689, 450] on input "checkbox" at bounding box center [689, 451] width 10 height 10
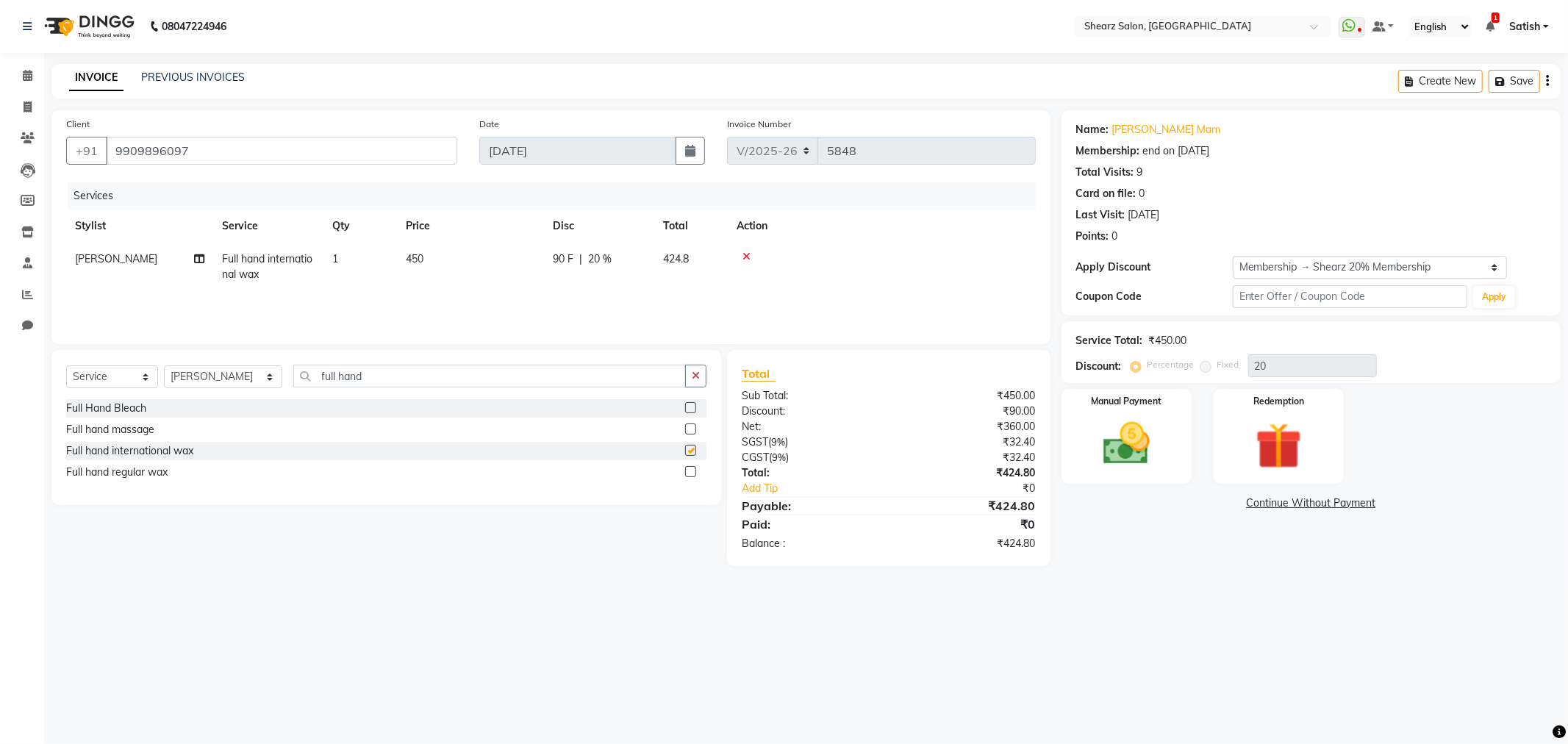
checkbox input "false"
drag, startPoint x: 359, startPoint y: 368, endPoint x: 0, endPoint y: 376, distance: 359.1
click at [0, 376] on app-home "08047224946 Select Location × Shearz Salon, Prahaladnagar WhatsApp Status ✕ Sta…" at bounding box center [784, 294] width 1568 height 589
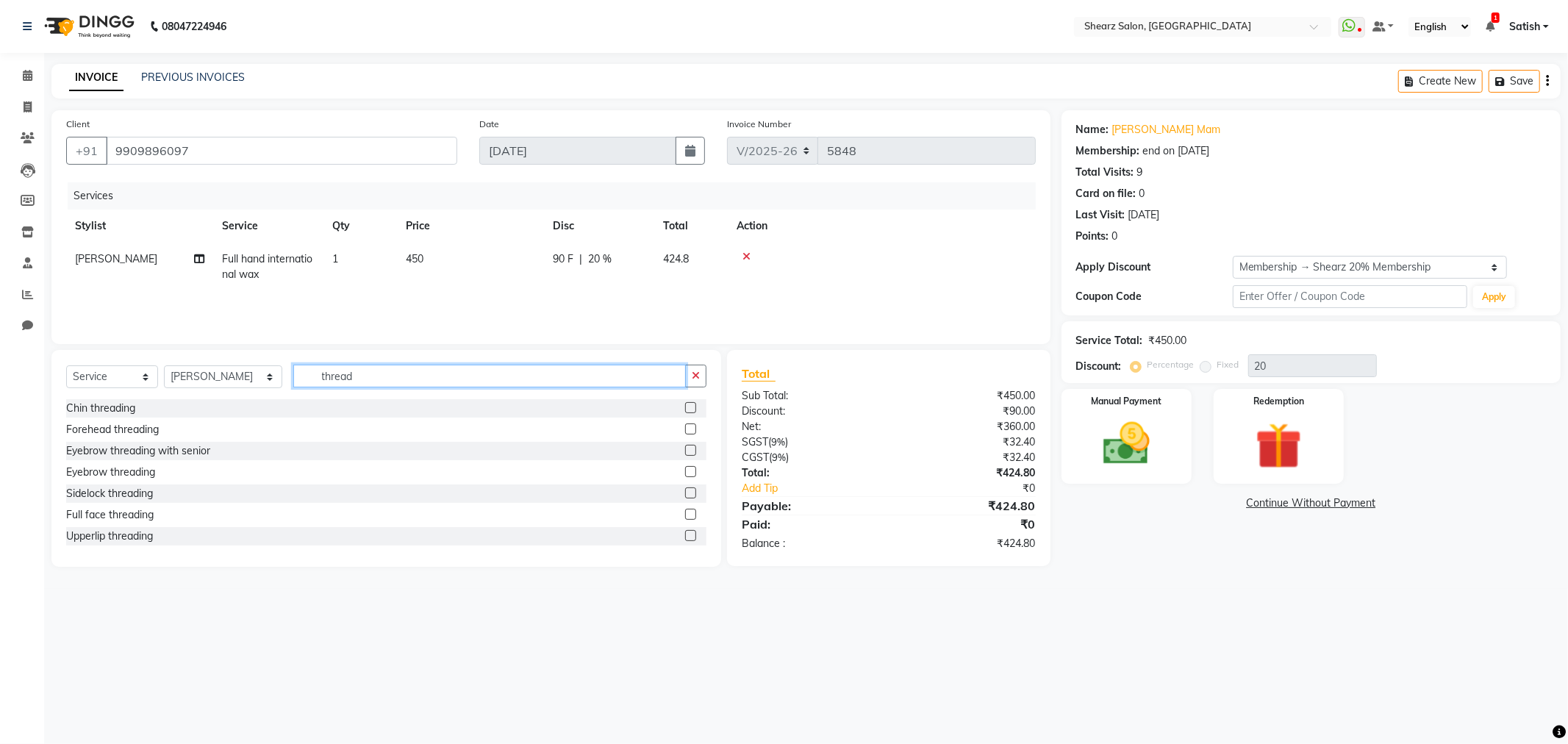
type input "thread"
click at [685, 425] on label at bounding box center [690, 429] width 11 height 11
click at [685, 425] on input "checkbox" at bounding box center [689, 429] width 10 height 10
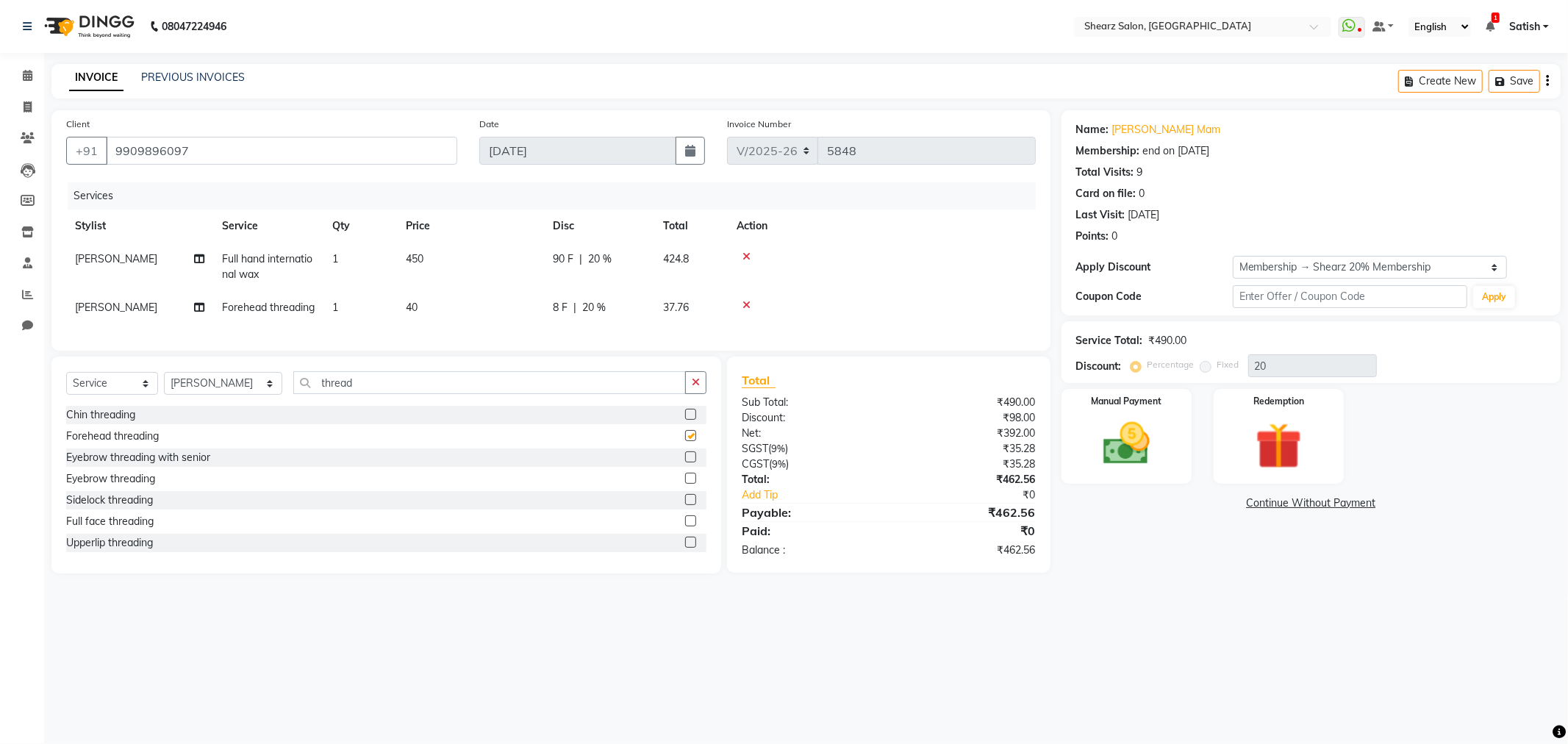
checkbox input "false"
click at [685, 484] on label at bounding box center [690, 478] width 11 height 11
click at [685, 484] on input "checkbox" at bounding box center [689, 479] width 10 height 10
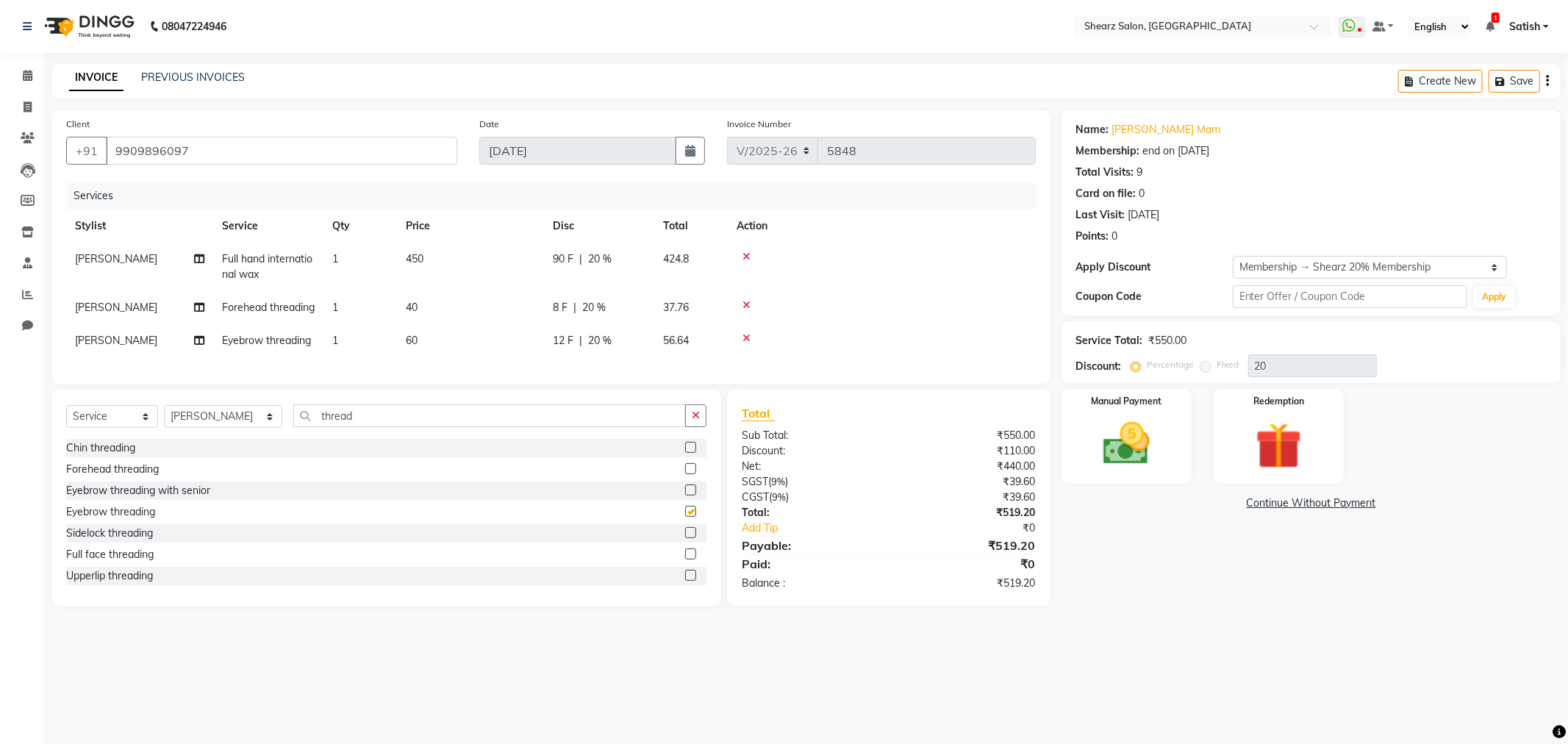
checkbox input "false"
click at [685, 581] on label at bounding box center [690, 575] width 11 height 11
click at [685, 581] on input "checkbox" at bounding box center [689, 576] width 10 height 10
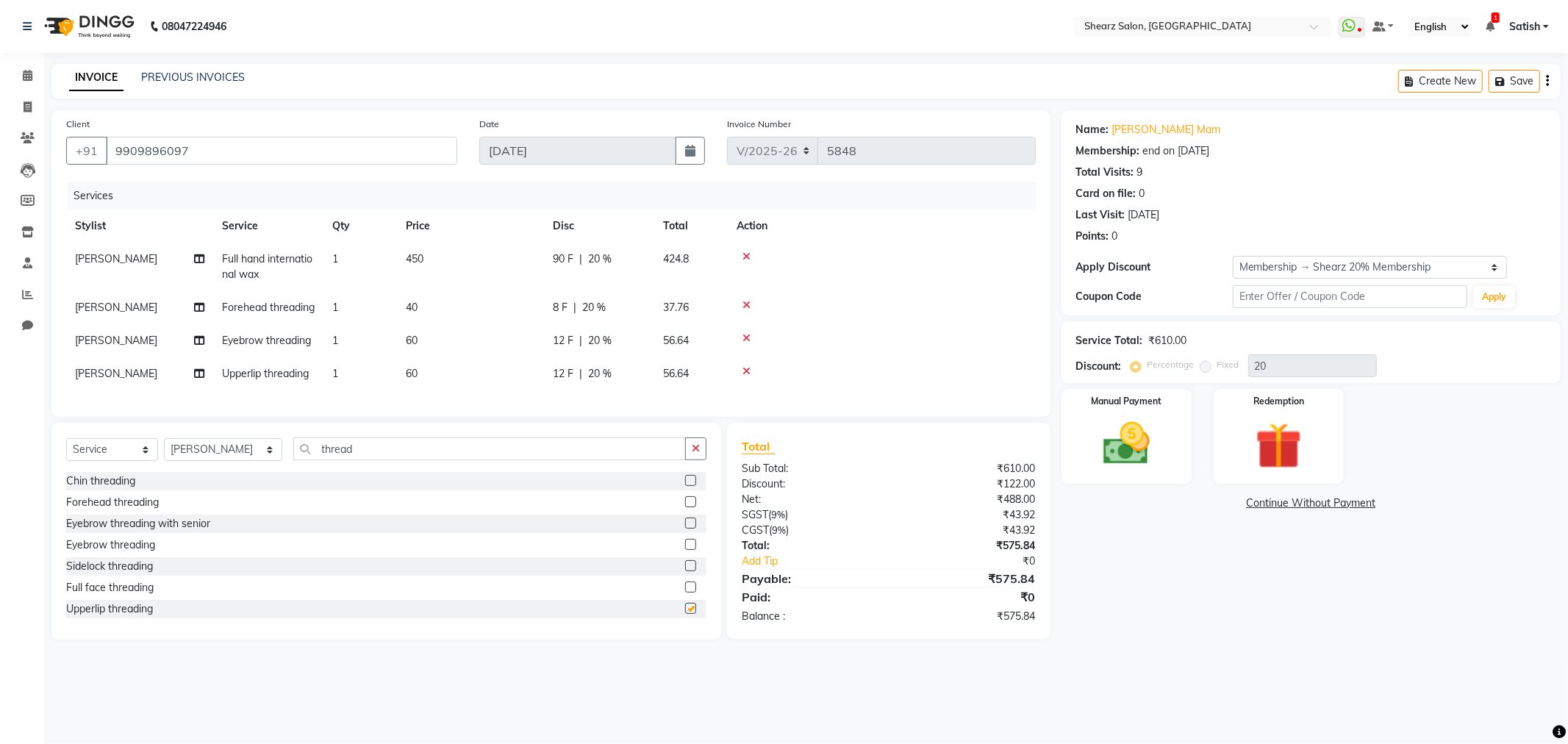
checkbox input "false"
click at [685, 486] on label at bounding box center [690, 481] width 11 height 11
click at [685, 486] on input "checkbox" at bounding box center [689, 481] width 10 height 10
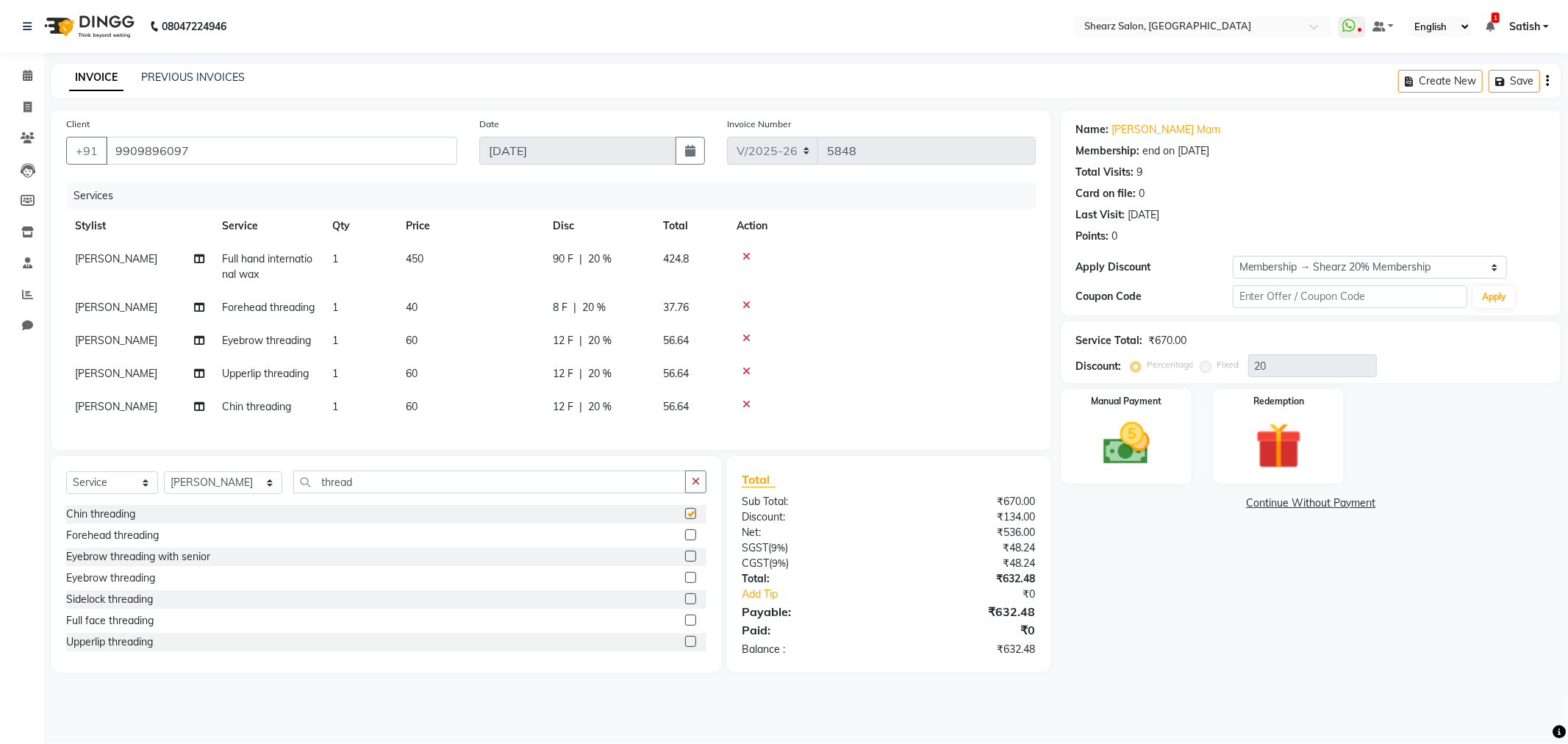
checkbox input "false"
drag, startPoint x: 1169, startPoint y: 444, endPoint x: 1193, endPoint y: 449, distance: 24.5
click at [1174, 445] on div "Manual Payment" at bounding box center [1126, 436] width 136 height 98
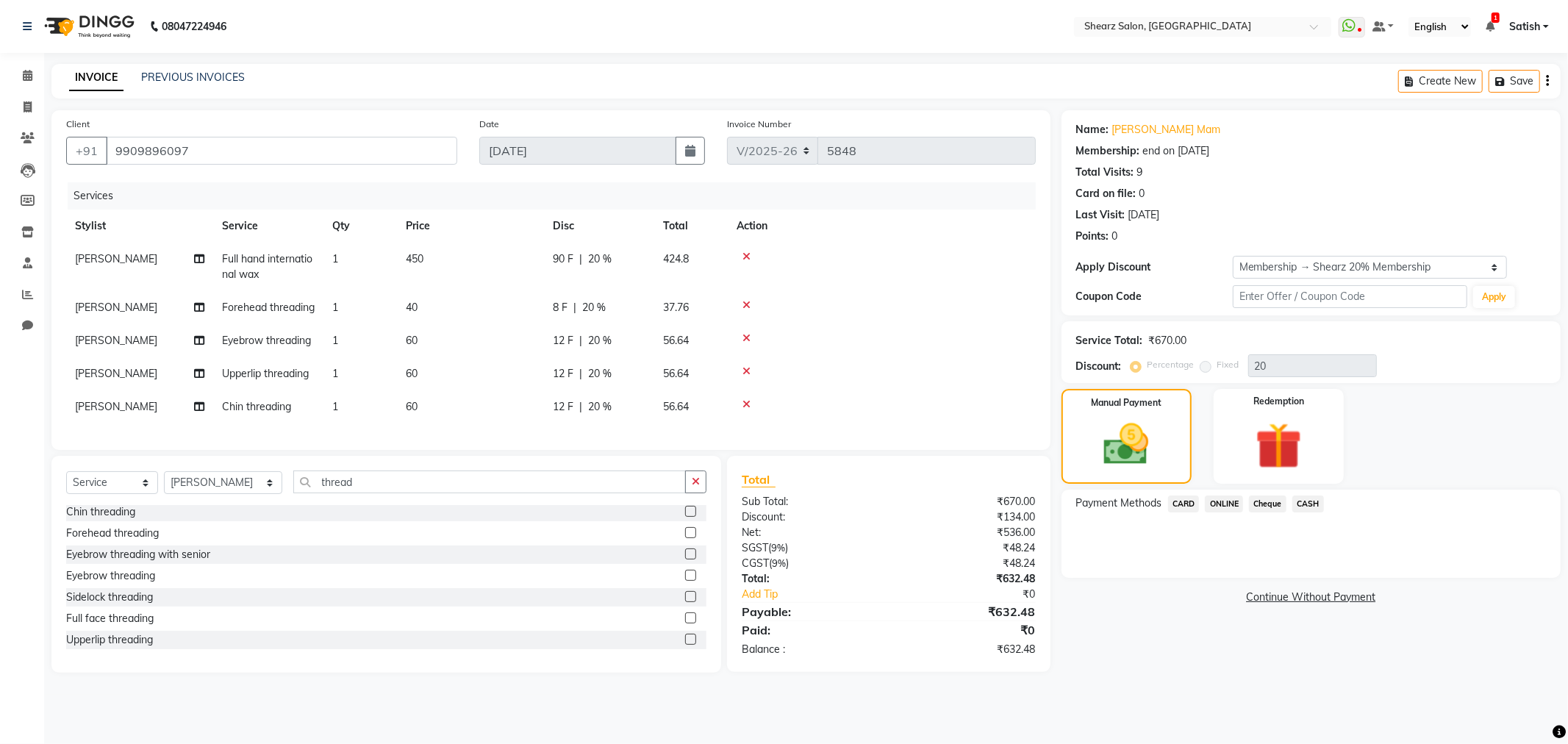
click at [1312, 502] on span "CASH" at bounding box center [1308, 504] width 31 height 17
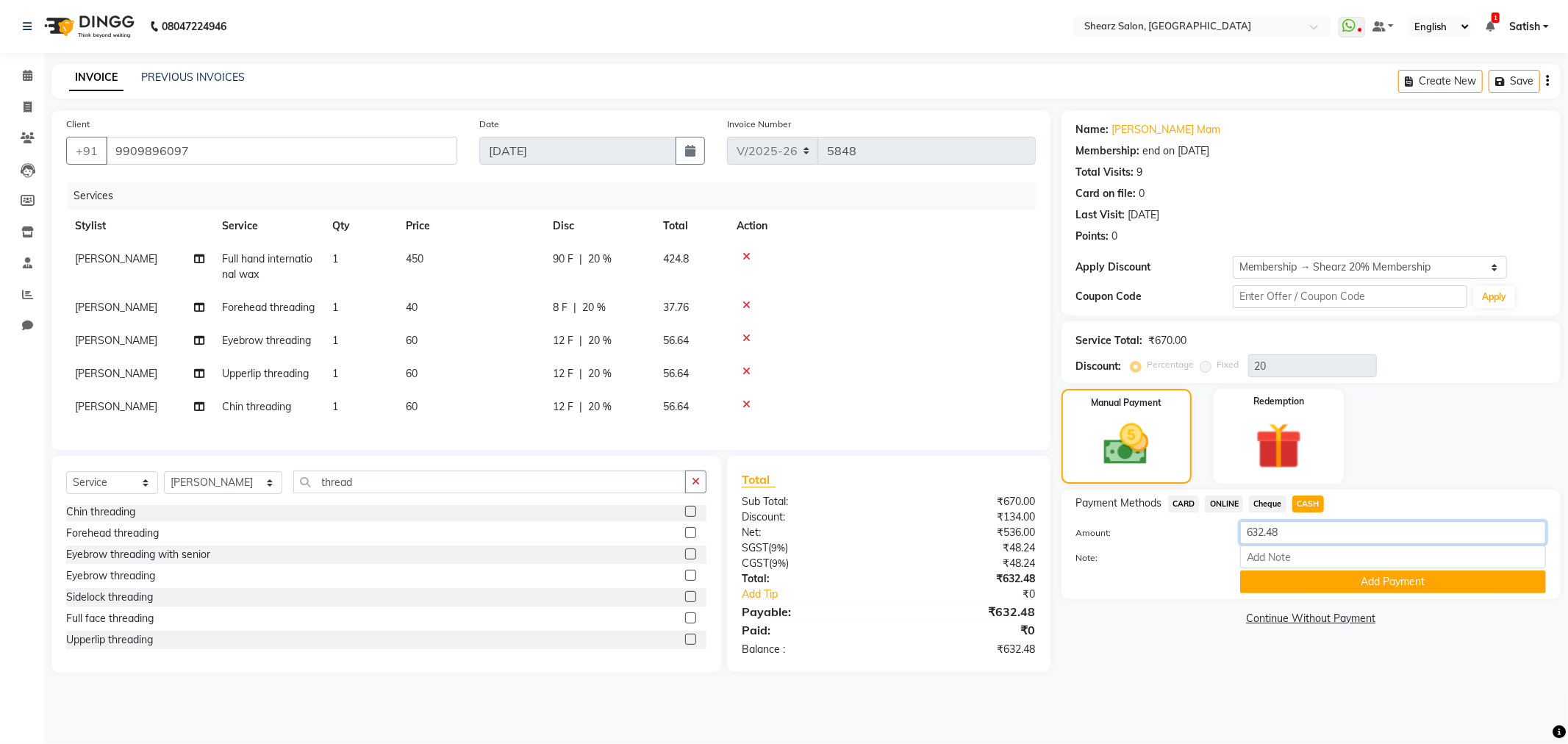
drag, startPoint x: 1260, startPoint y: 541, endPoint x: 700, endPoint y: 491, distance: 562.2
click at [700, 491] on div "Client +91 9909896097 Date 01-09-2025 Invoice Number V/2025 V/2025-26 5848 Serv…" at bounding box center [805, 392] width 1531 height 563
type input "133"
click at [1371, 581] on button "Add Payment" at bounding box center [1393, 583] width 306 height 23
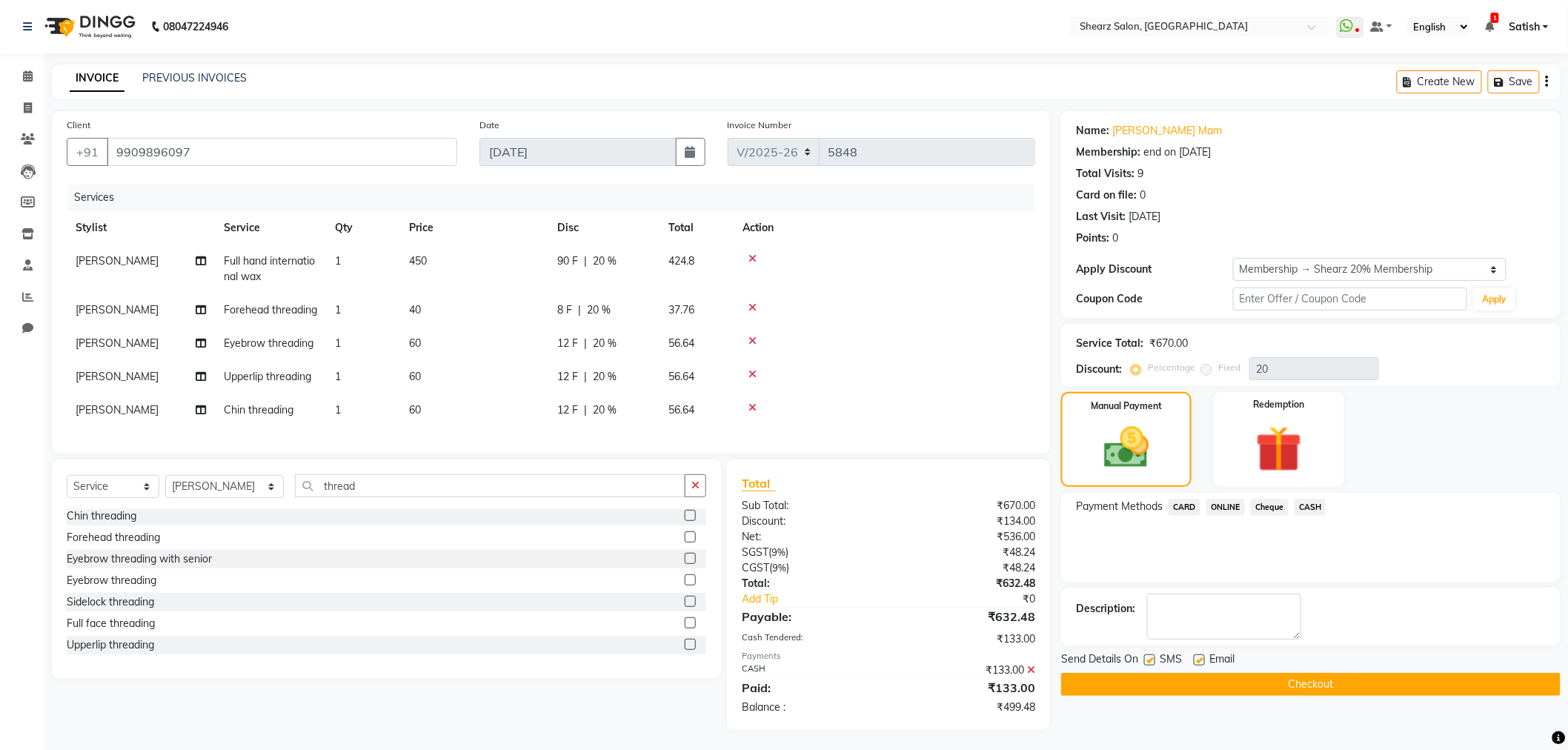
click at [1030, 675] on icon at bounding box center [1031, 670] width 8 height 11
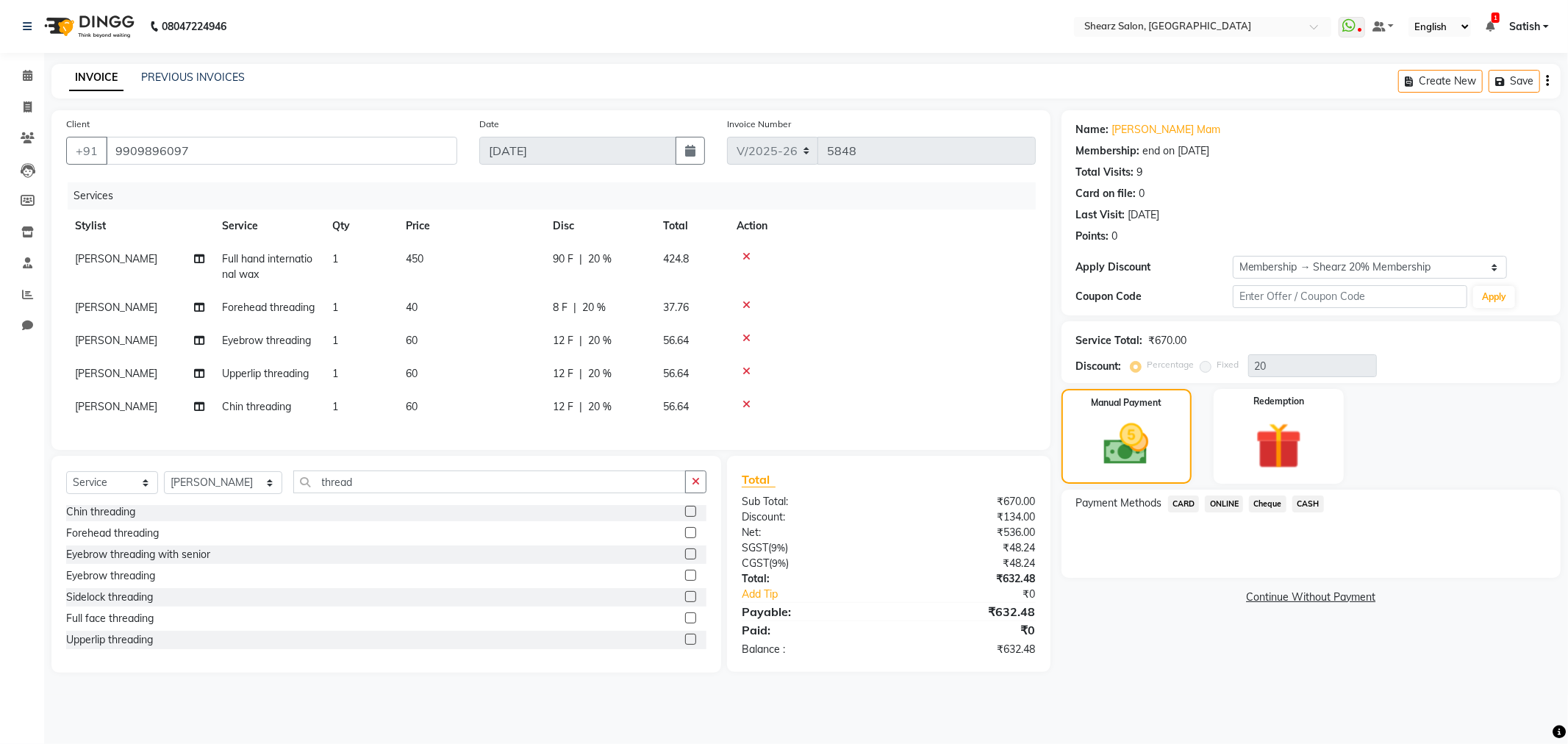
click at [1309, 510] on span "CASH" at bounding box center [1308, 504] width 31 height 17
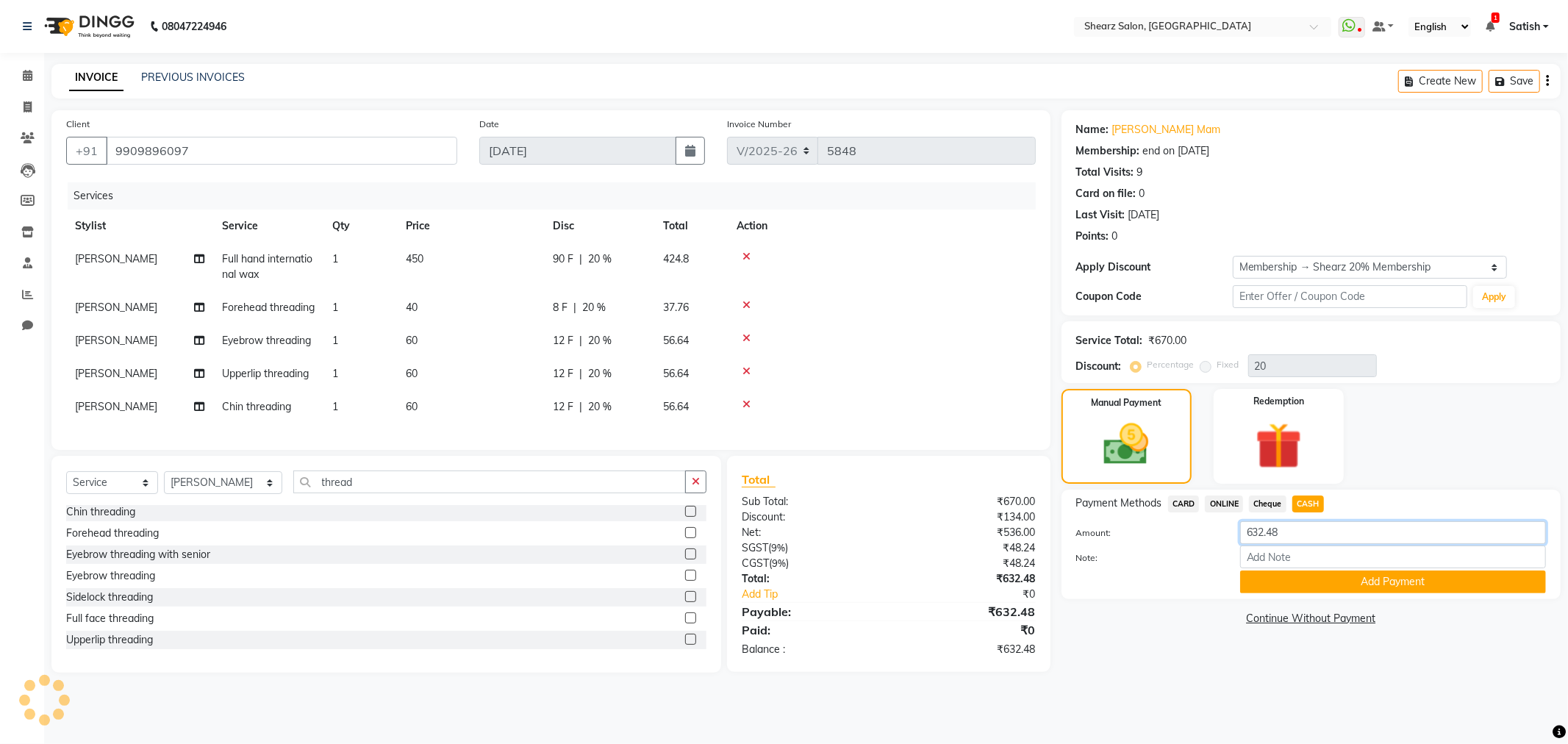
drag, startPoint x: 1341, startPoint y: 530, endPoint x: 1016, endPoint y: 472, distance: 330.1
click at [1023, 472] on div "Client +91 9909896097 Date 01-09-2025 Invoice Number V/2025 V/2025-26 5848 Serv…" at bounding box center [805, 392] width 1531 height 563
type input "500"
click at [1342, 576] on button "Add Payment" at bounding box center [1393, 583] width 306 height 23
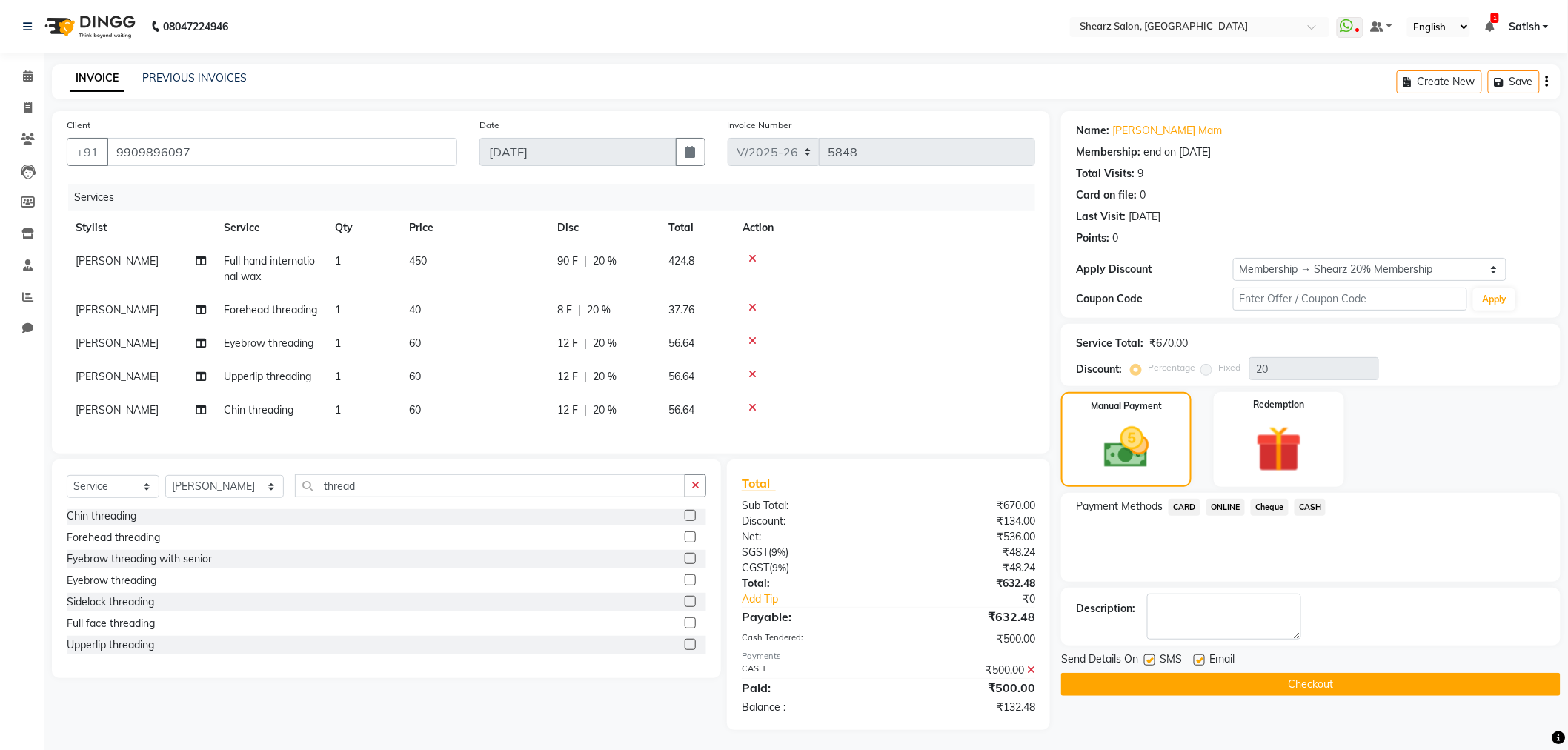
click at [1236, 507] on span "ONLINE" at bounding box center [1225, 507] width 39 height 17
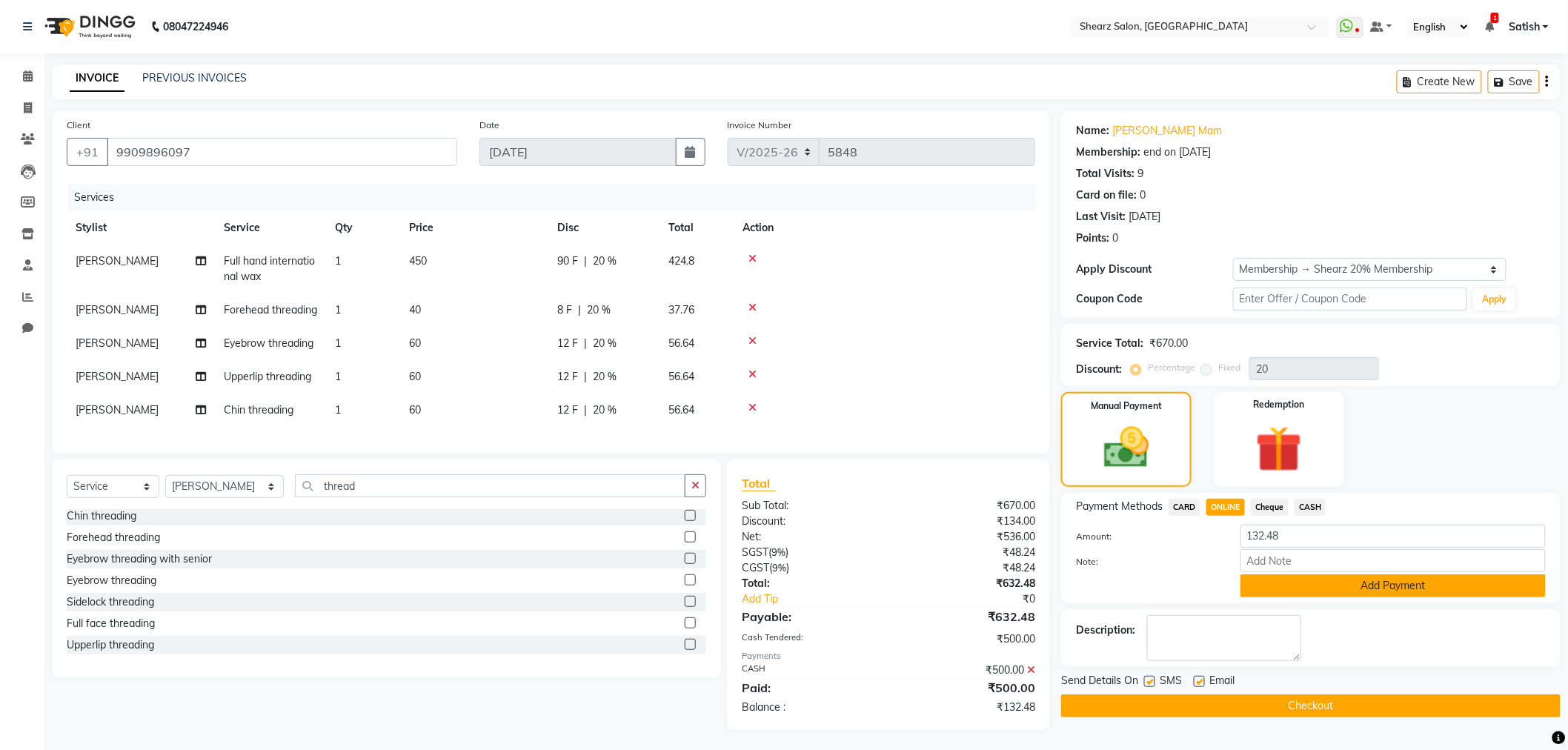
click at [1325, 594] on button "Add Payment" at bounding box center [1394, 586] width 306 height 23
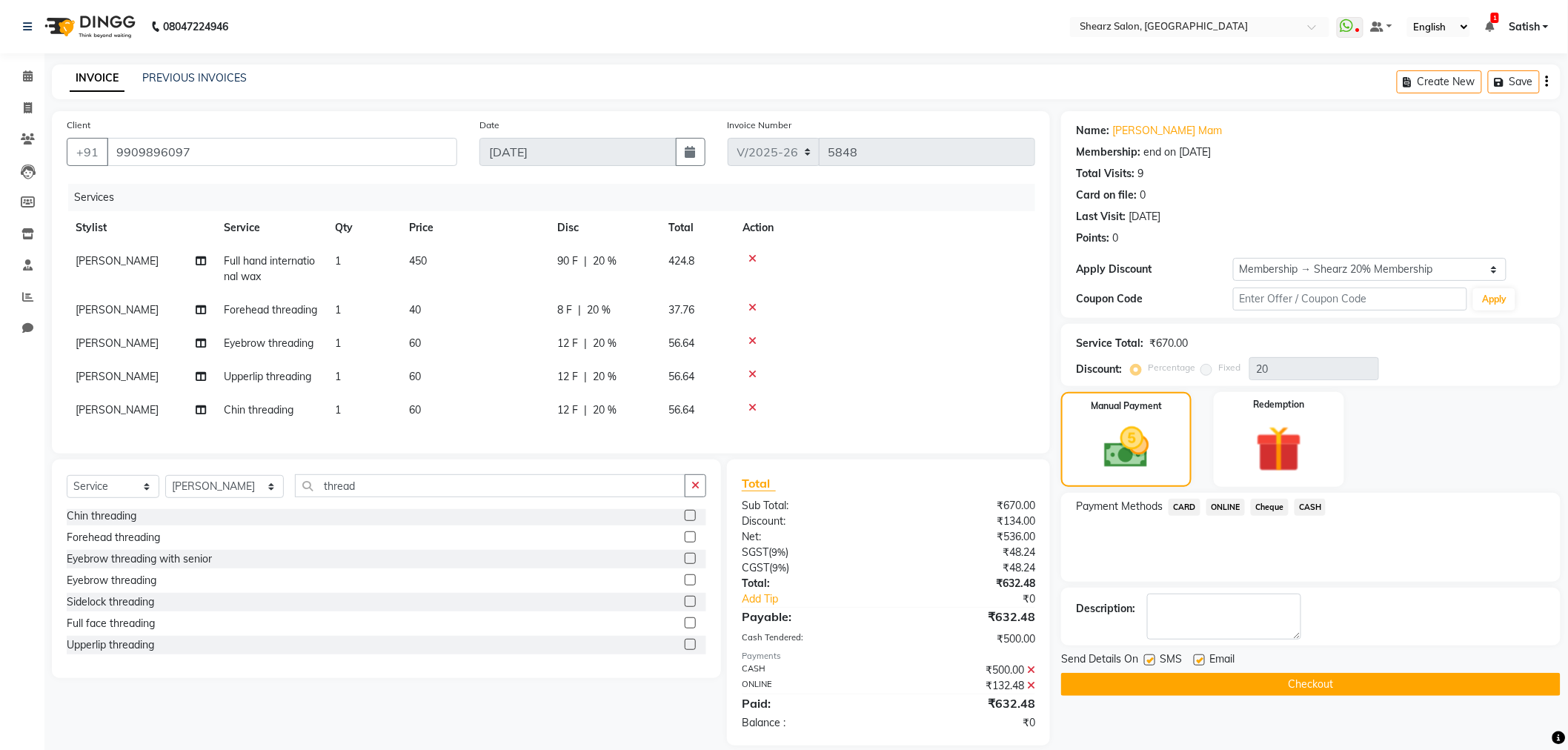
click at [1295, 674] on button "Checkout" at bounding box center [1312, 685] width 500 height 23
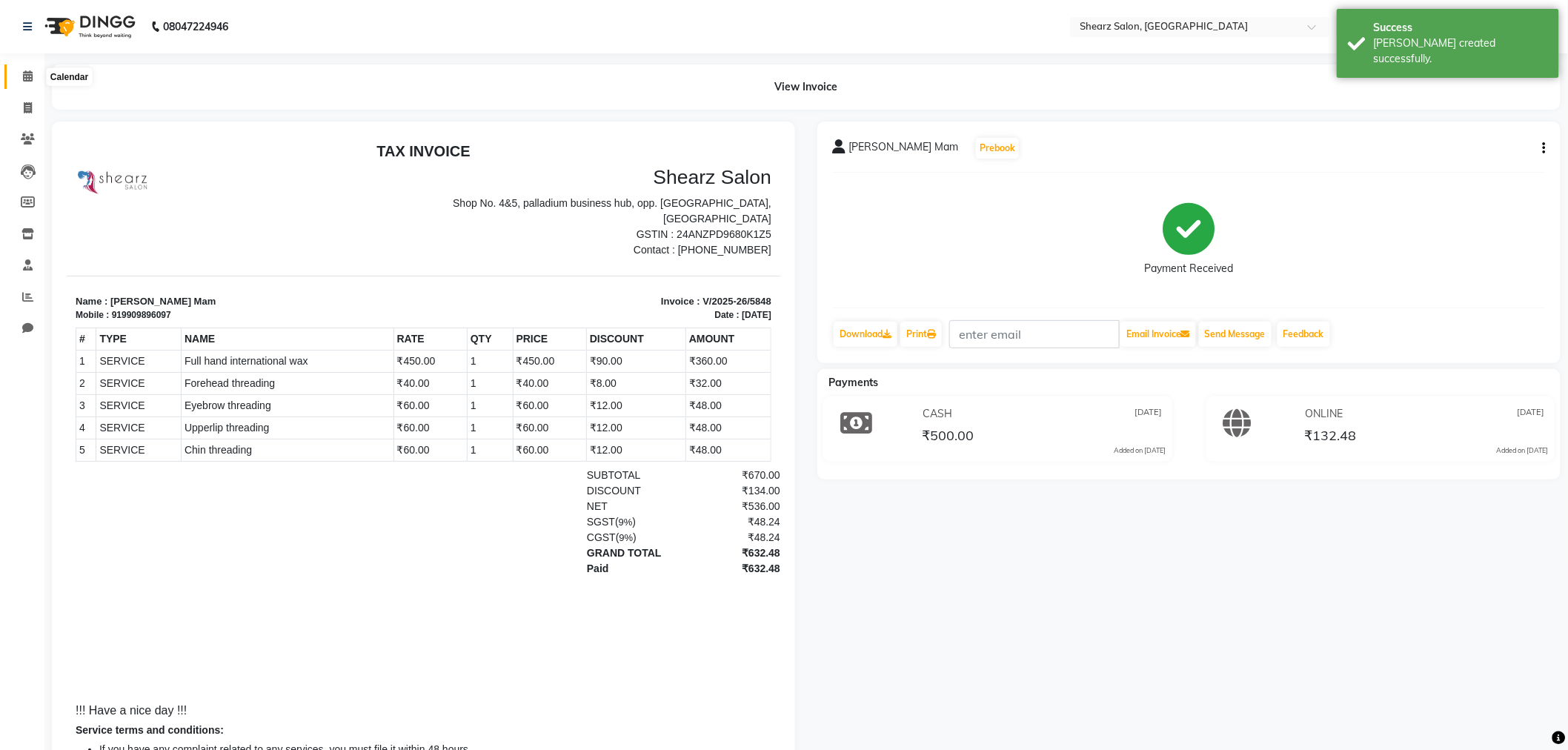
click at [18, 70] on span at bounding box center [27, 76] width 26 height 17
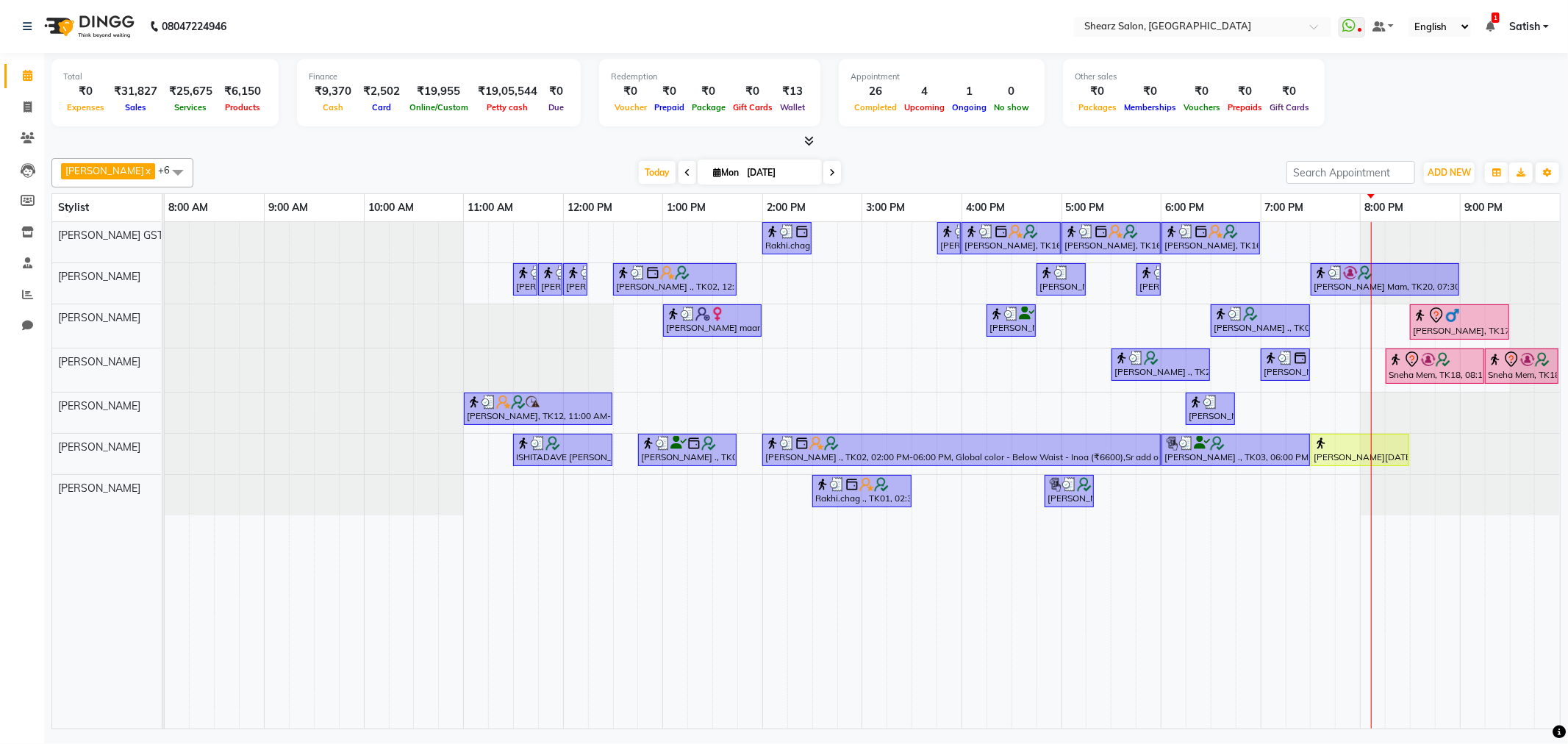
click at [823, 162] on span at bounding box center [832, 173] width 18 height 23
type input "02-09-2025"
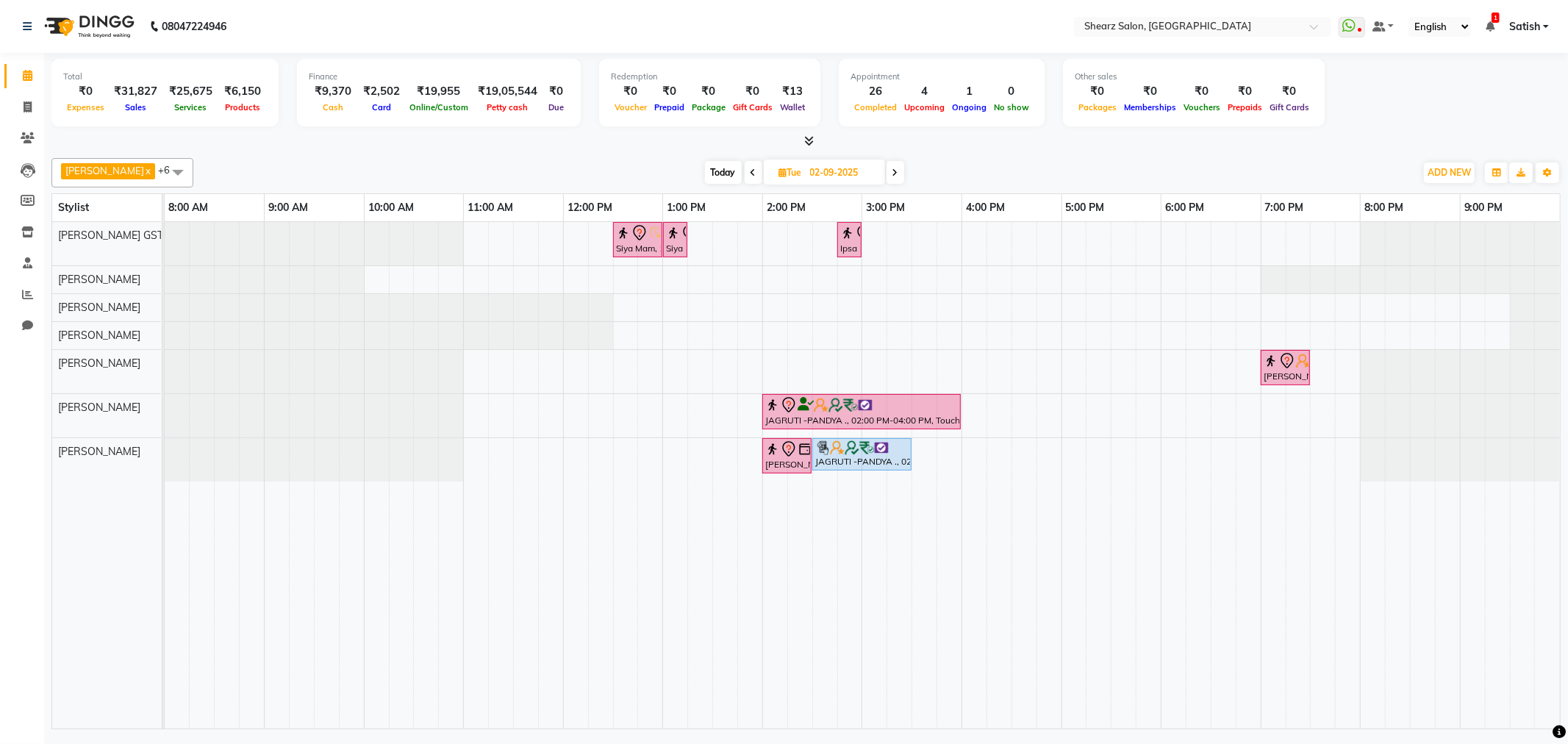
click at [706, 159] on div "Brijesh Valand x Gopika DEVDA GSTIN - 21123 x Vaibhav Vaid x pritika prajapati …" at bounding box center [806, 172] width 1509 height 29
drag, startPoint x: 703, startPoint y: 169, endPoint x: 687, endPoint y: 180, distance: 19.4
click at [704, 172] on div "Today Tue 02-09-2025" at bounding box center [805, 172] width 202 height 22
click at [723, 174] on span "Today" at bounding box center [723, 173] width 37 height 23
type input "[DATE]"
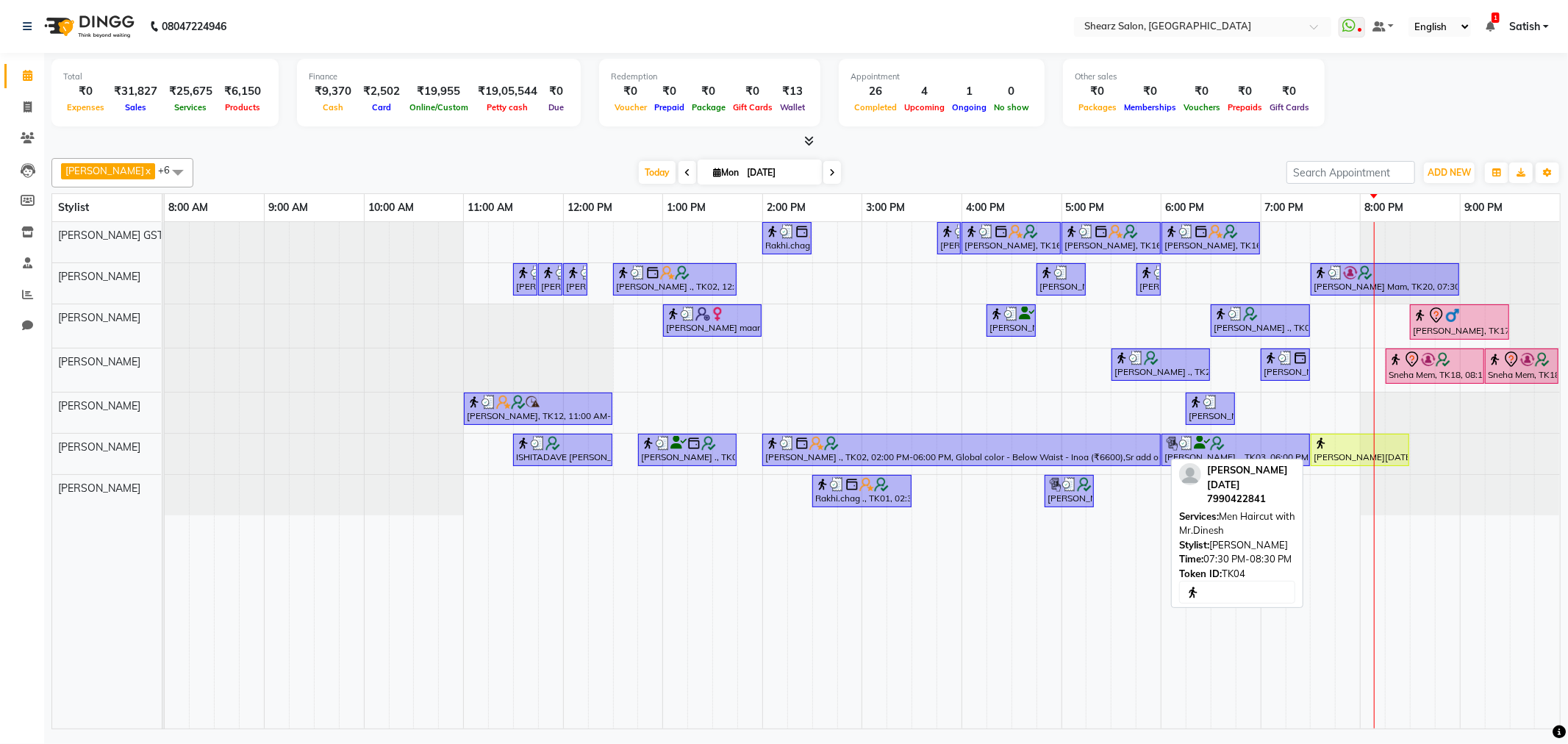
click at [1354, 461] on div "Poonam Raja, TK04, 07:30 PM-08:30 PM, Men Haircut with Mr.Dinesh" at bounding box center [1360, 450] width 95 height 28
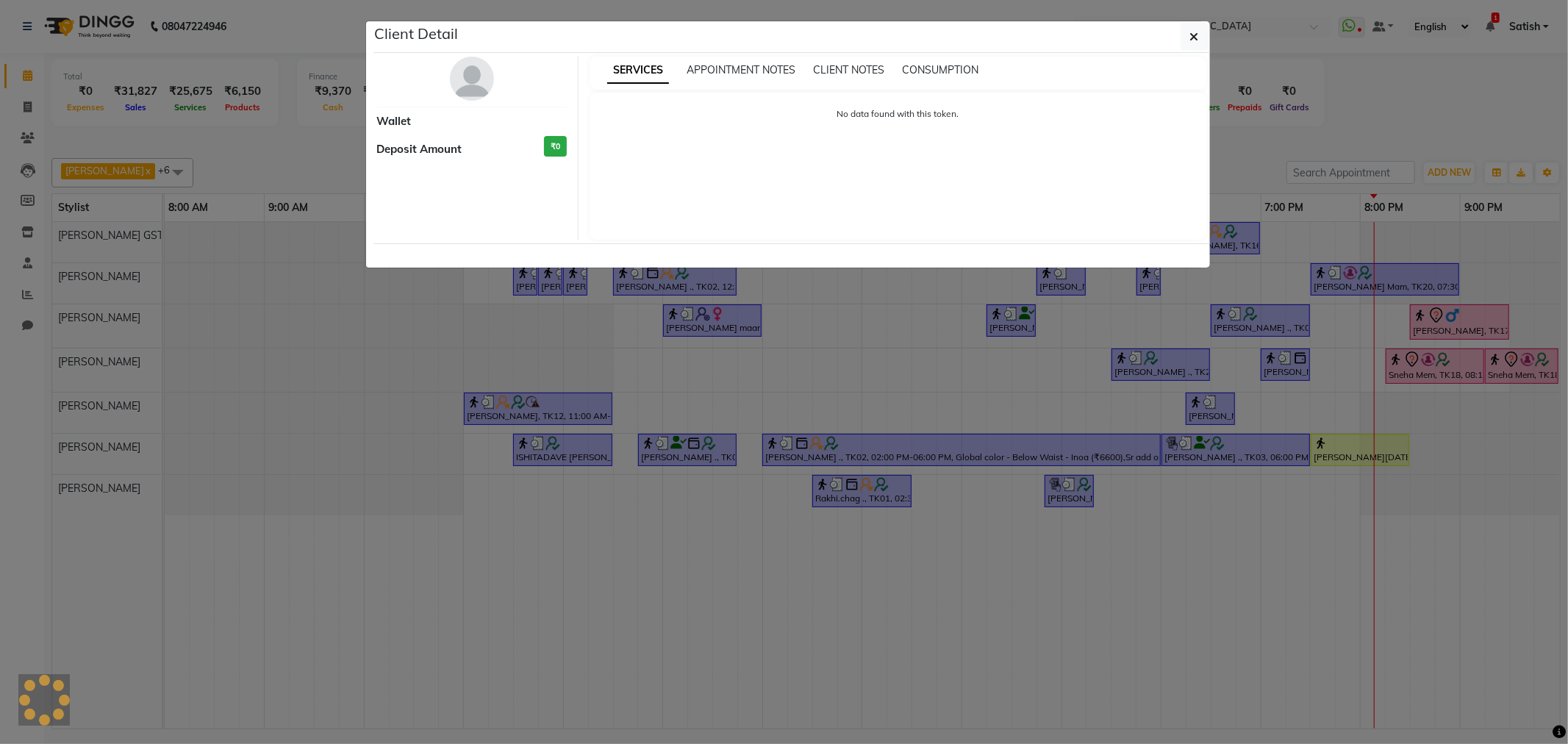
select select "1"
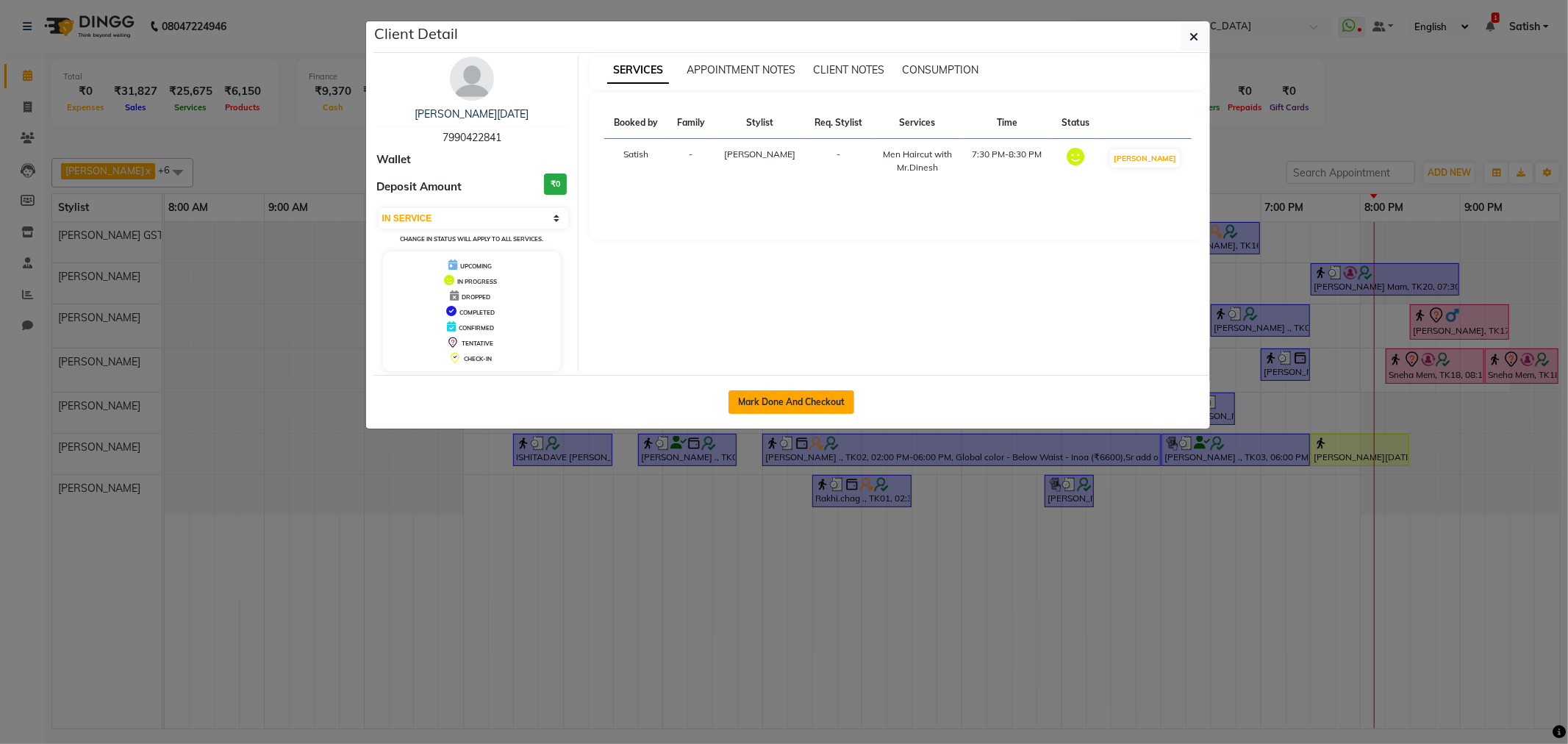
click at [739, 392] on button "Mark Done And Checkout" at bounding box center [791, 402] width 126 height 23
select select "service"
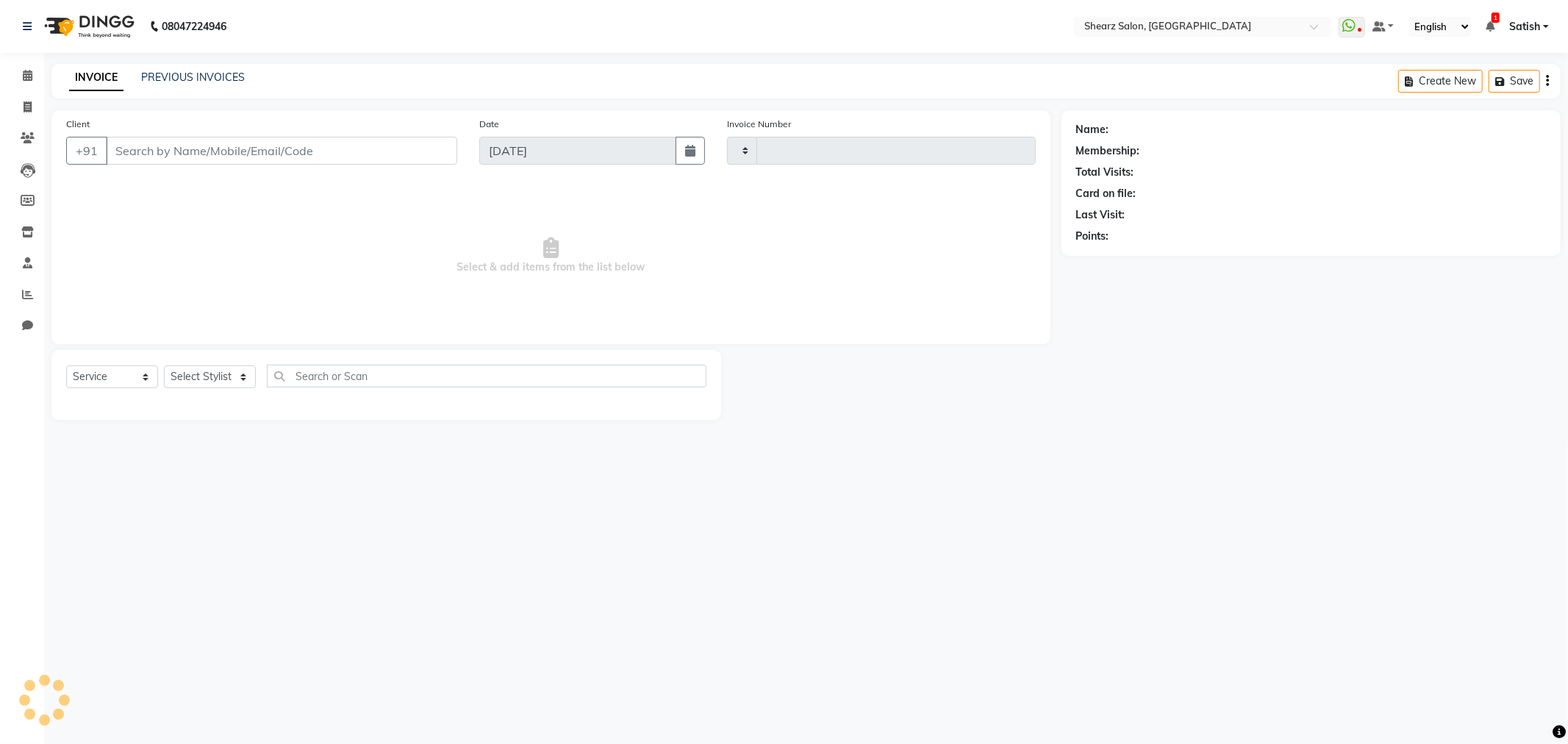
type input "5849"
select select "3"
select select "8157"
type input "7990422841"
select select "77440"
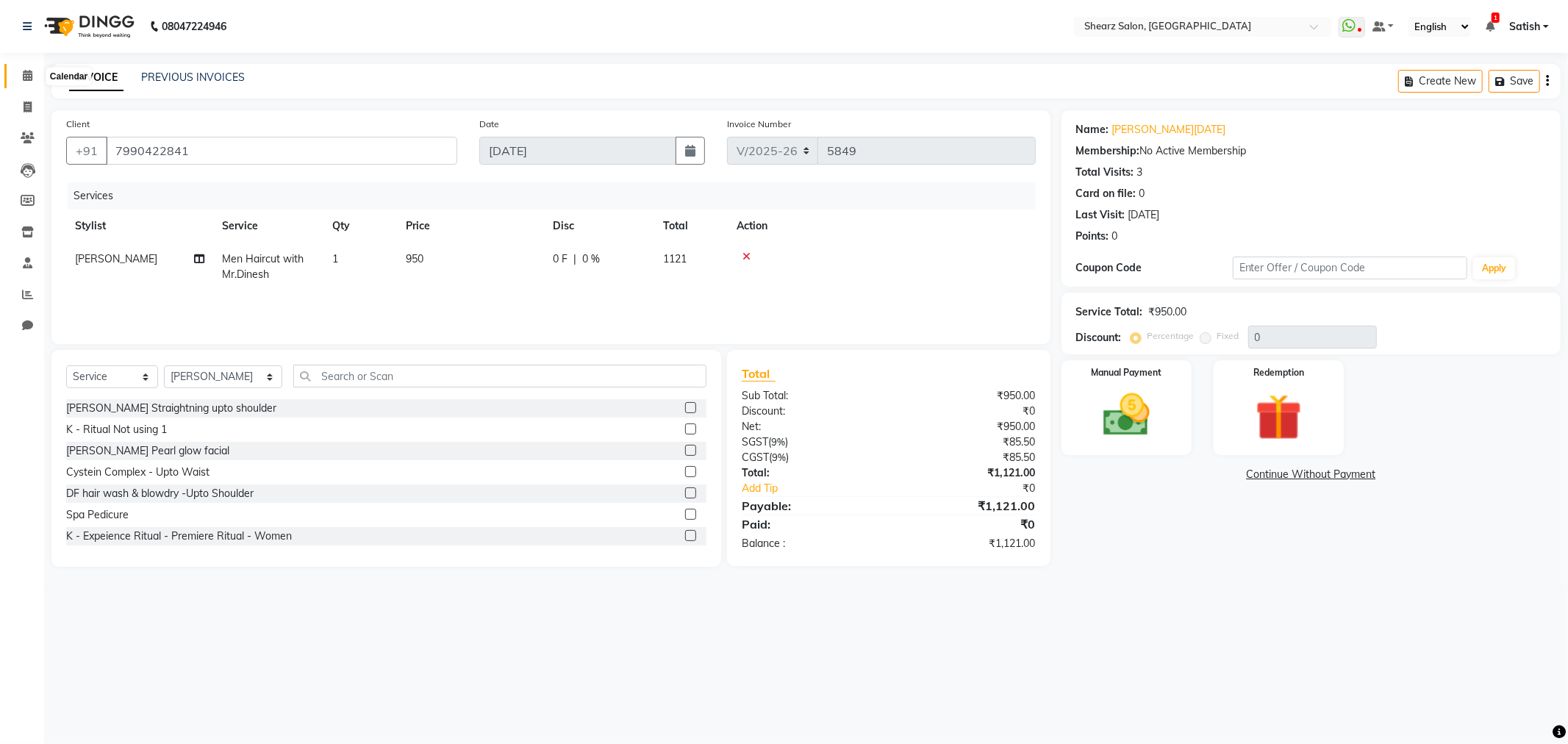
click at [19, 79] on span at bounding box center [27, 76] width 26 height 17
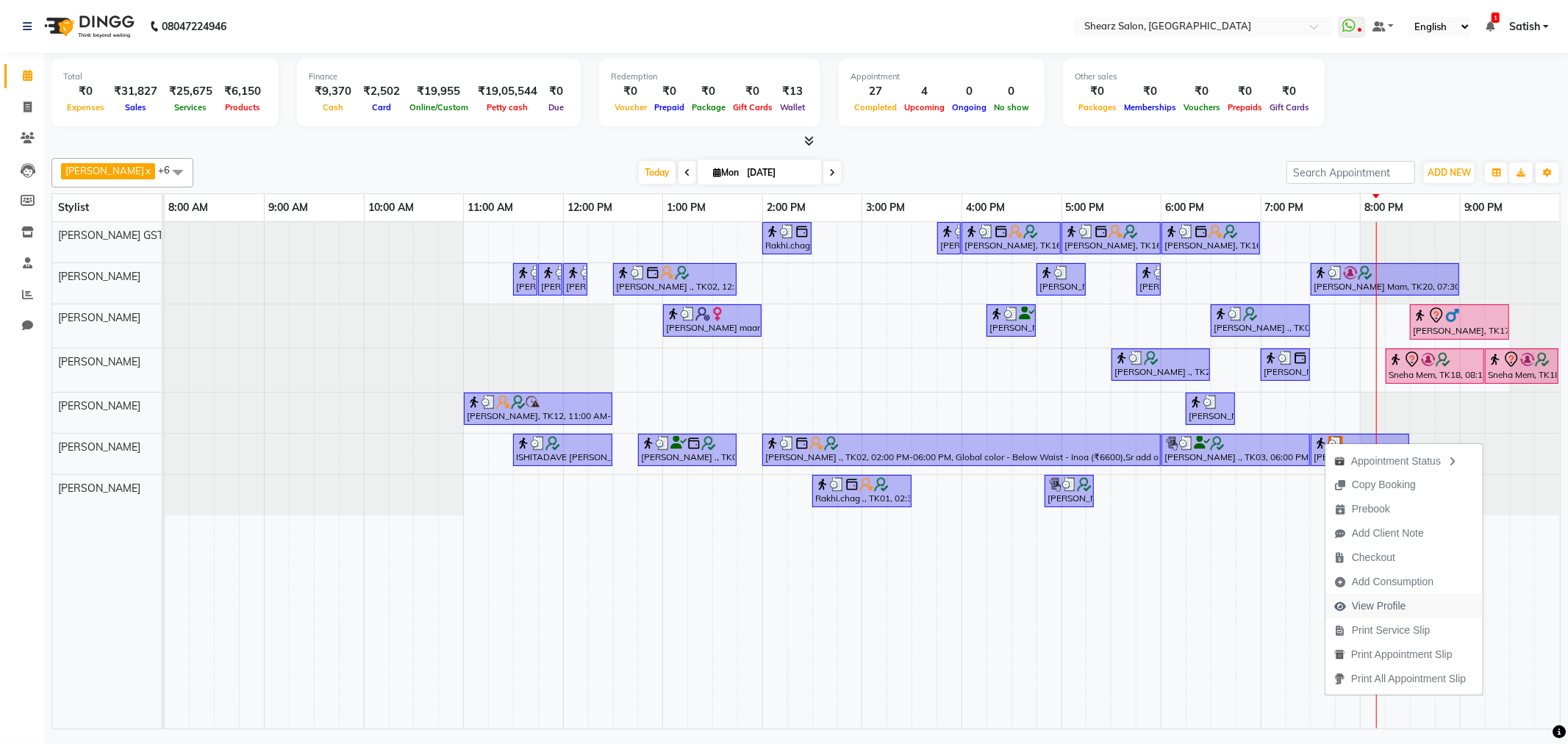
click at [1357, 605] on span "View Profile" at bounding box center [1379, 606] width 54 height 15
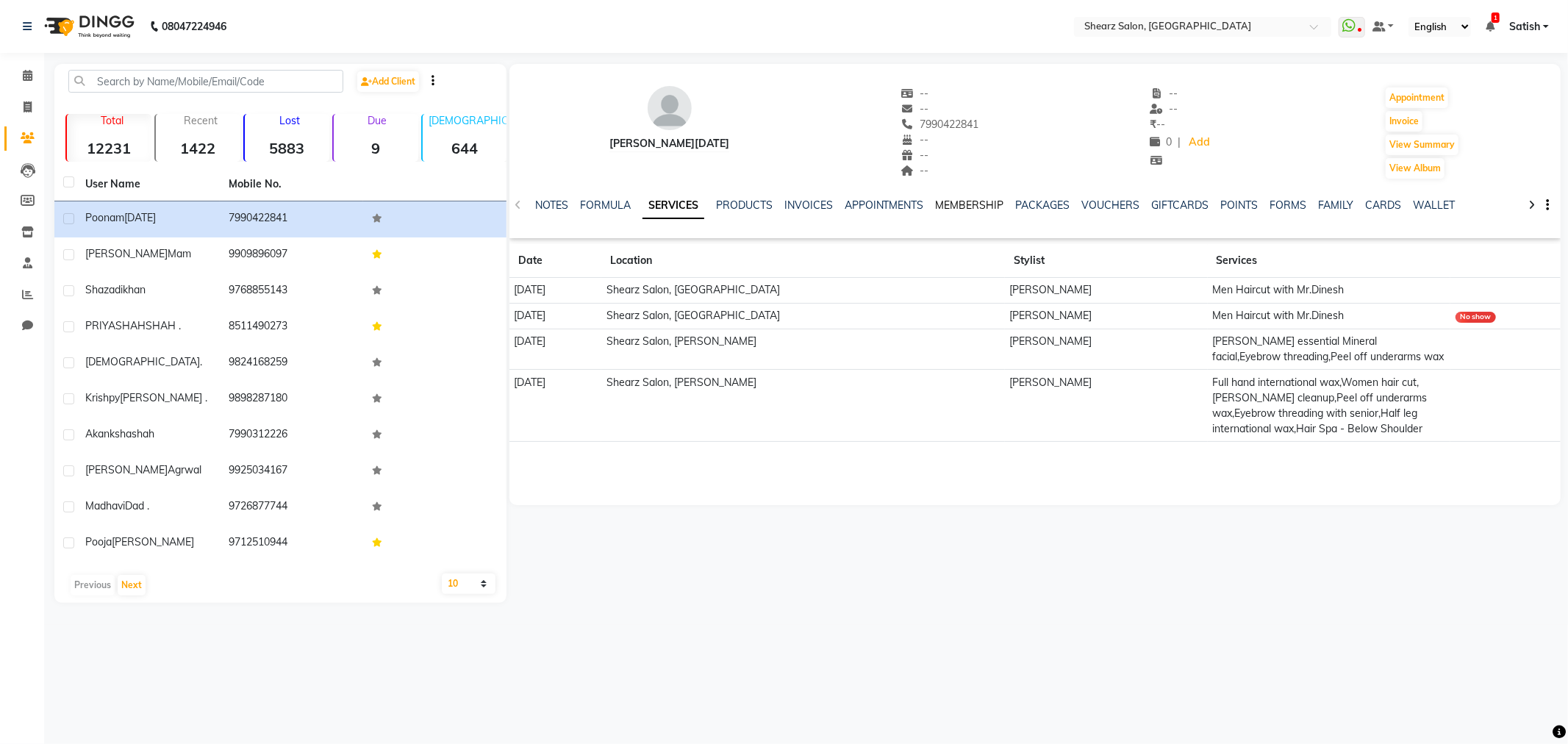
click at [954, 209] on link "MEMBERSHIP" at bounding box center [970, 205] width 69 height 13
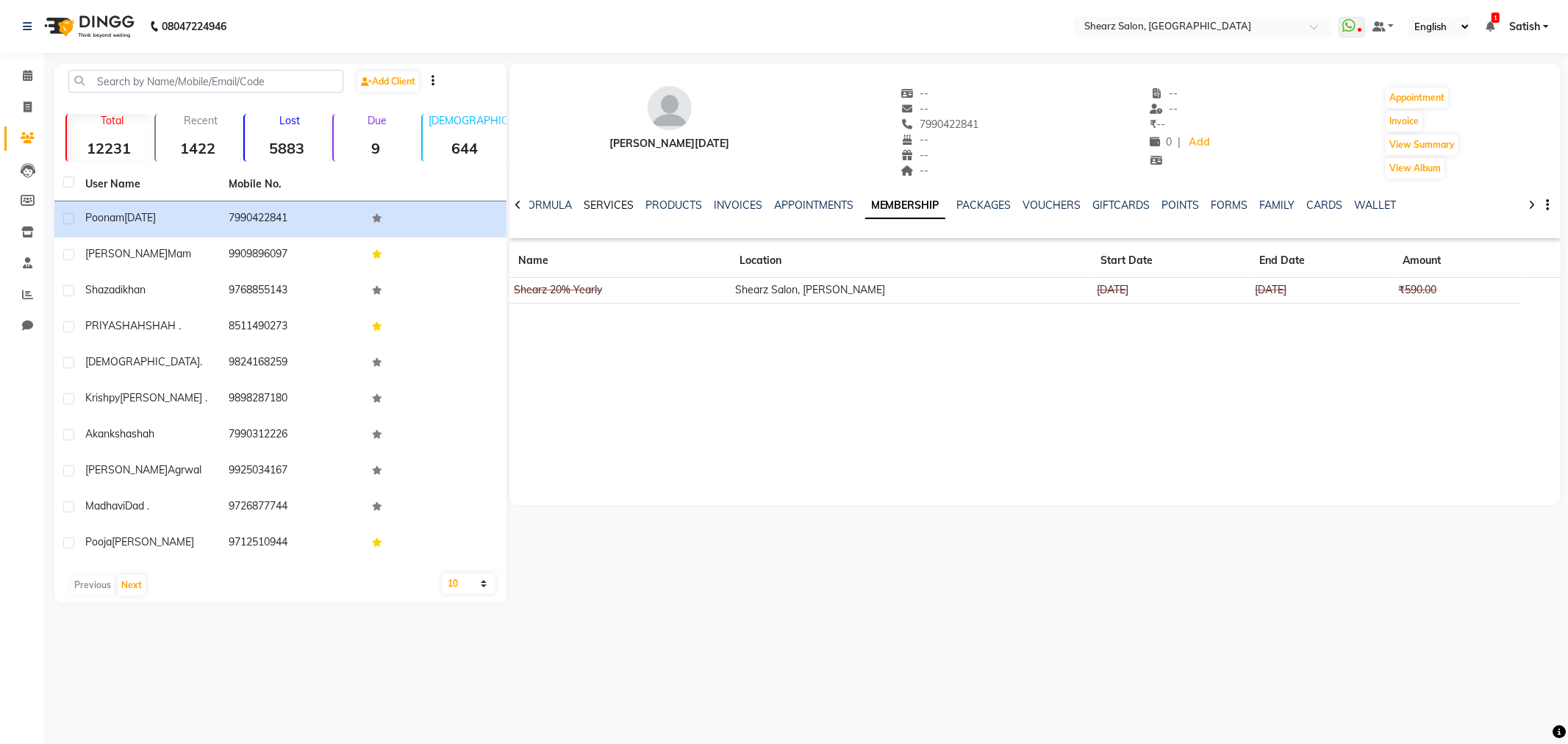
click at [626, 204] on link "SERVICES" at bounding box center [609, 205] width 50 height 13
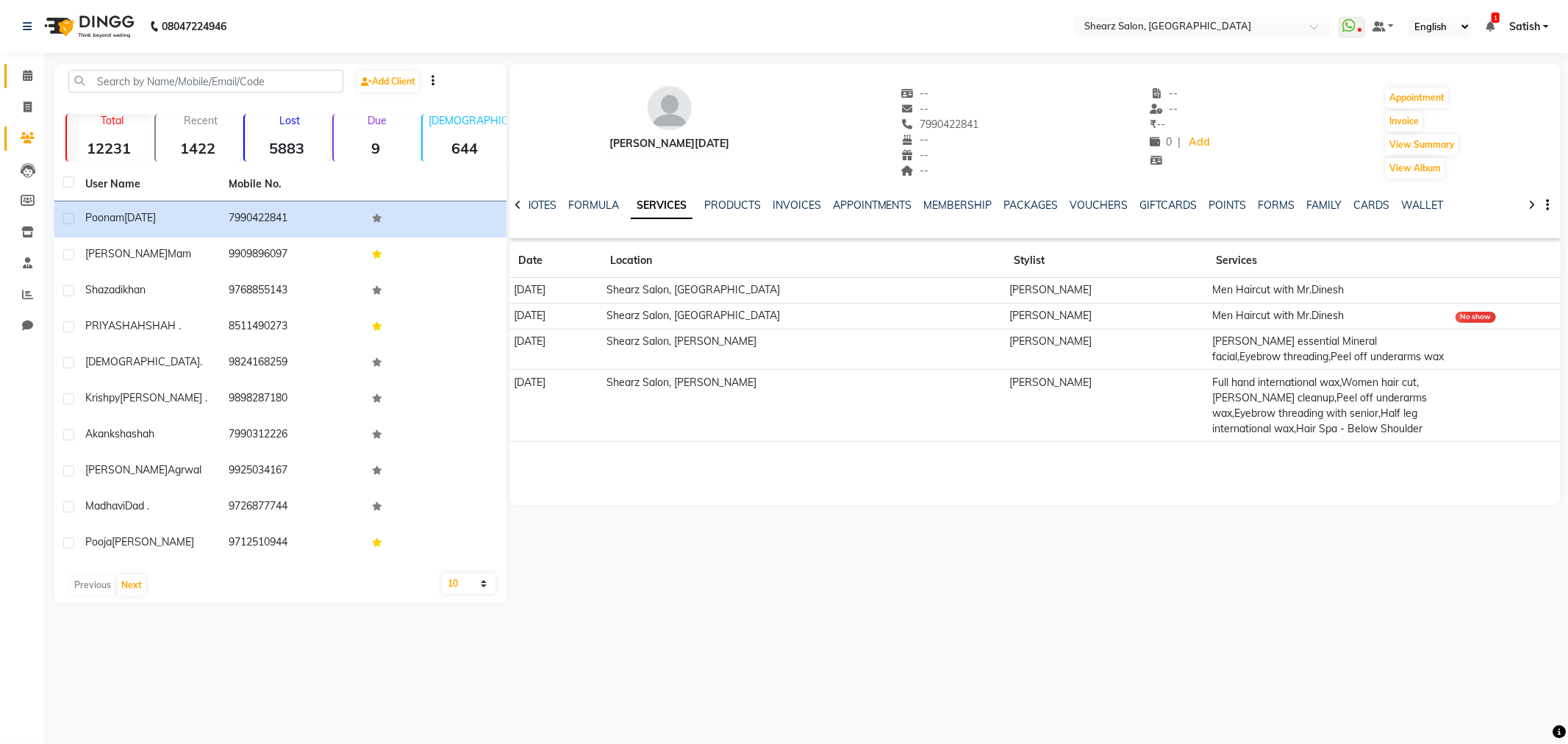
click at [35, 66] on link "Calendar" at bounding box center [22, 76] width 36 height 24
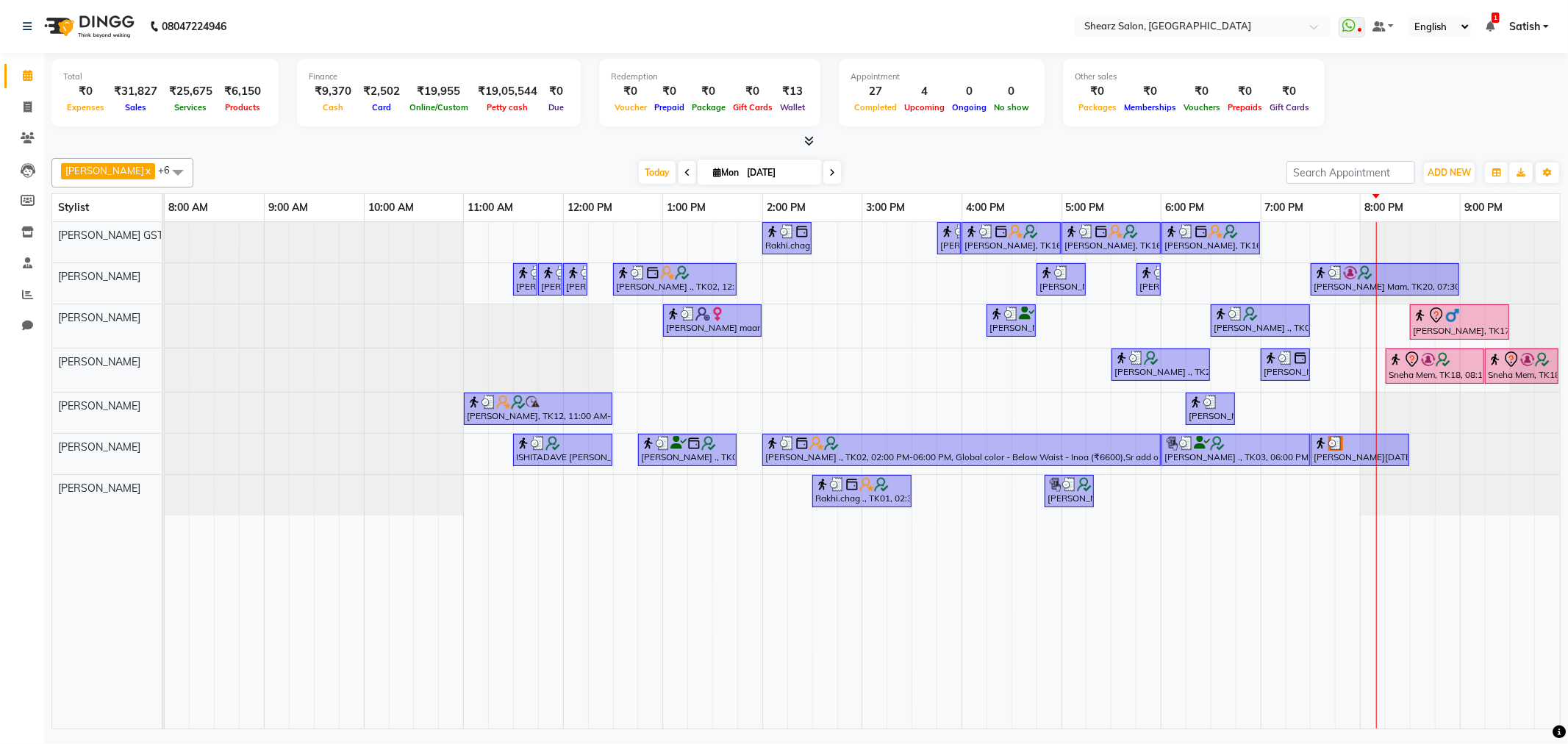
click at [1325, 471] on div "Rakhi.chag ., TK01, 02:00 PM-02:30 PM, Eyebrow threading with senior Nupur Maam…" at bounding box center [862, 475] width 1396 height 507
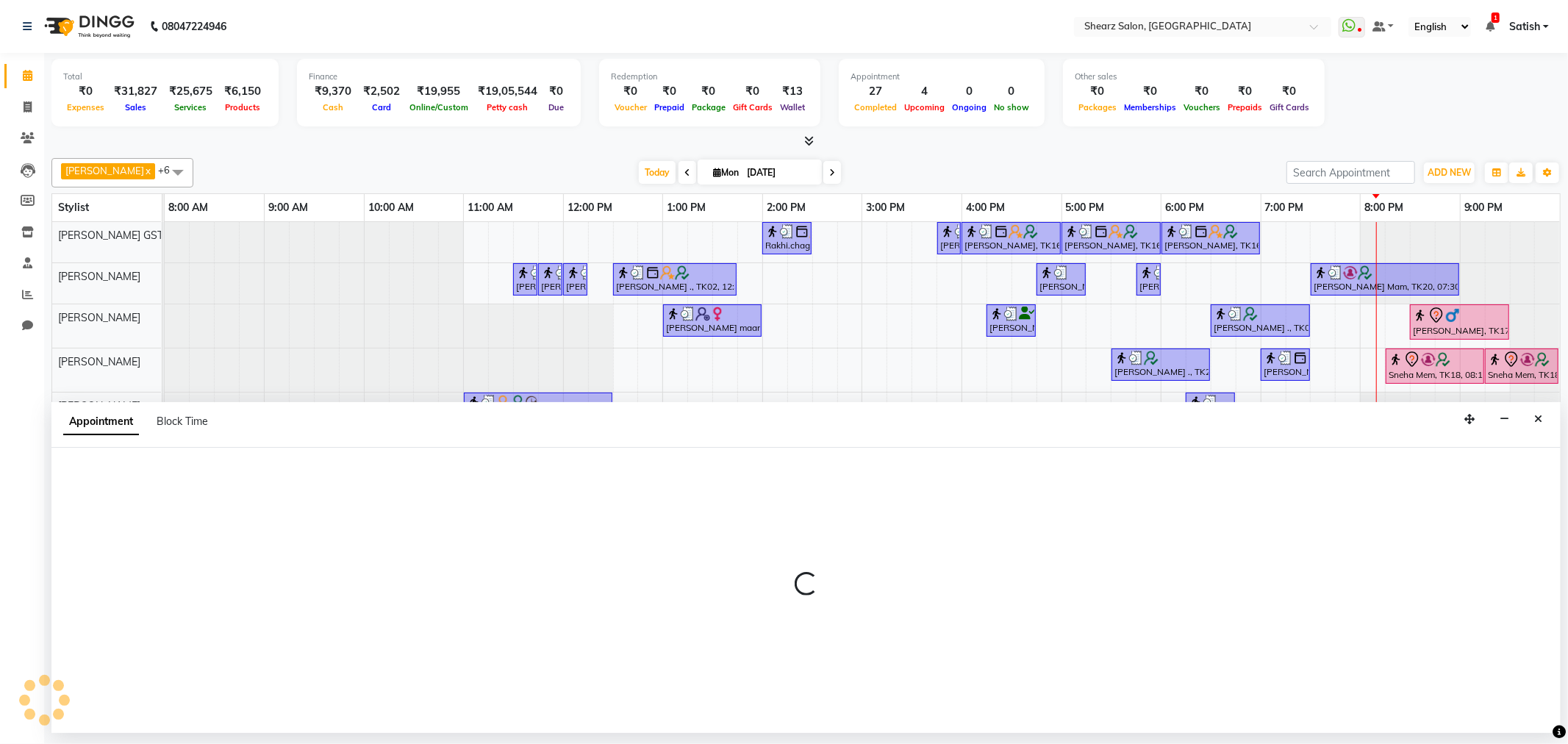
select select "77440"
select select "1170"
select select "tentative"
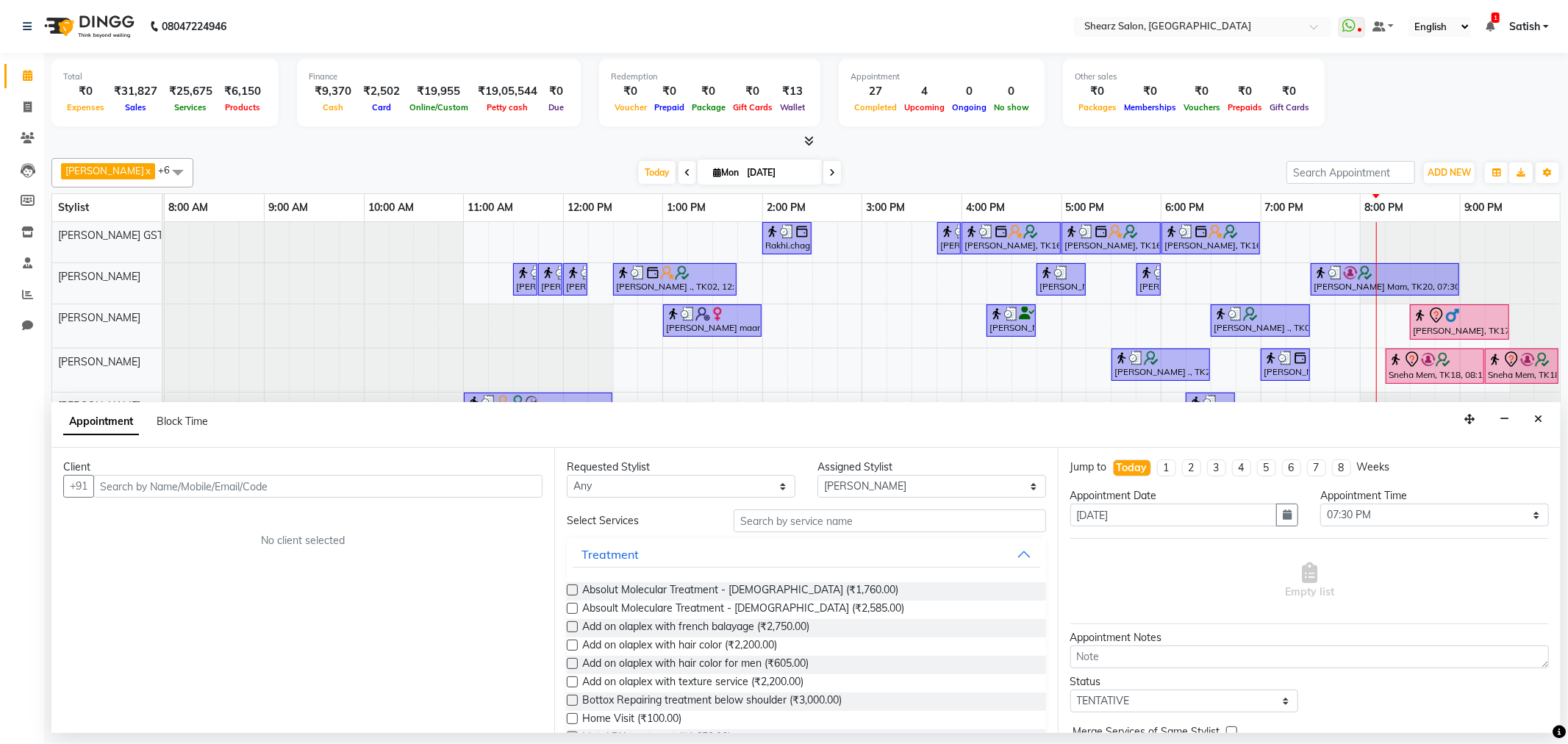
click at [265, 488] on input "text" at bounding box center [318, 487] width 450 height 23
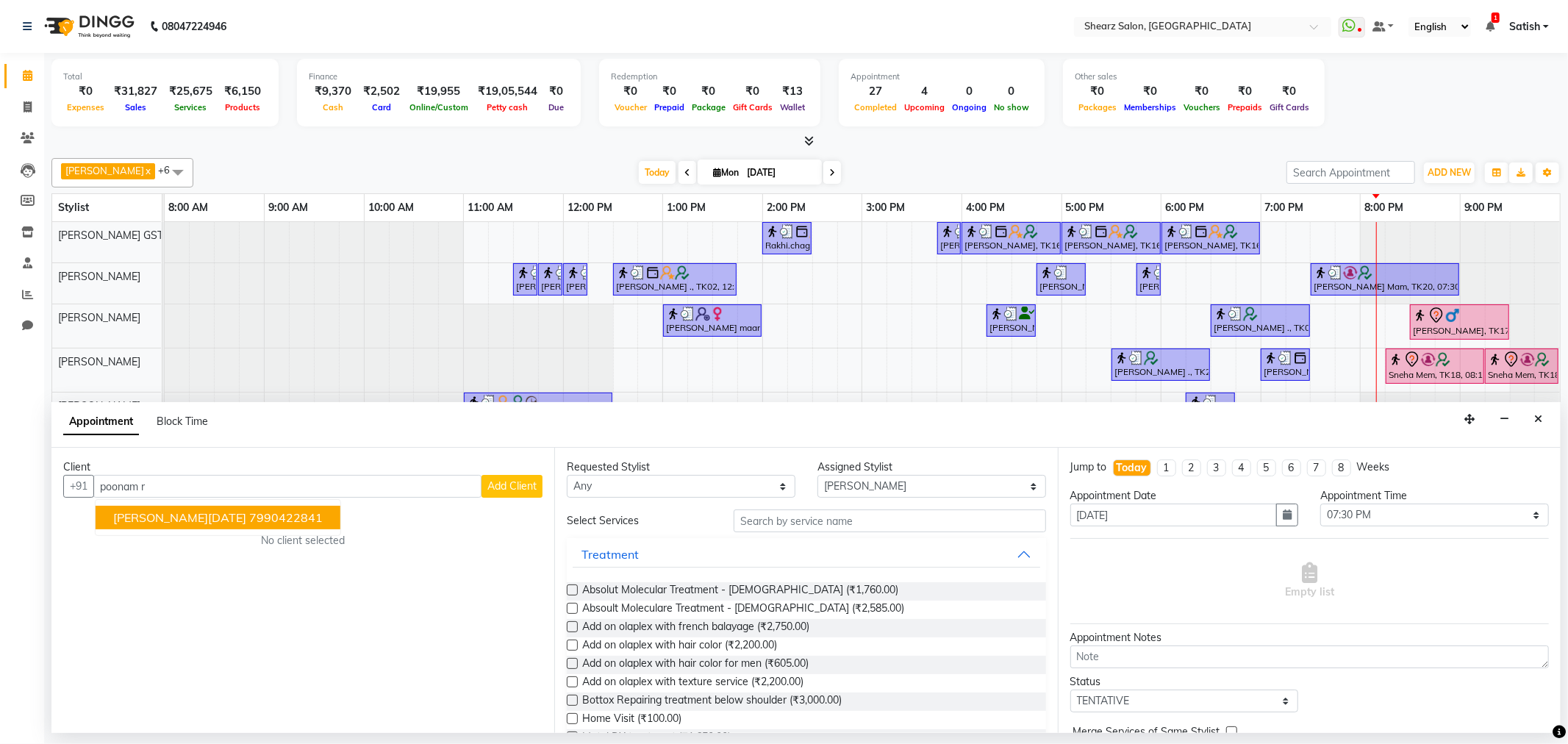
drag, startPoint x: 239, startPoint y: 488, endPoint x: 0, endPoint y: 458, distance: 240.9
click at [0, 461] on app-home "08047224946 Select Location × Shearz Salon, Prahaladnagar WhatsApp Status ✕ Sta…" at bounding box center [784, 367] width 1568 height 733
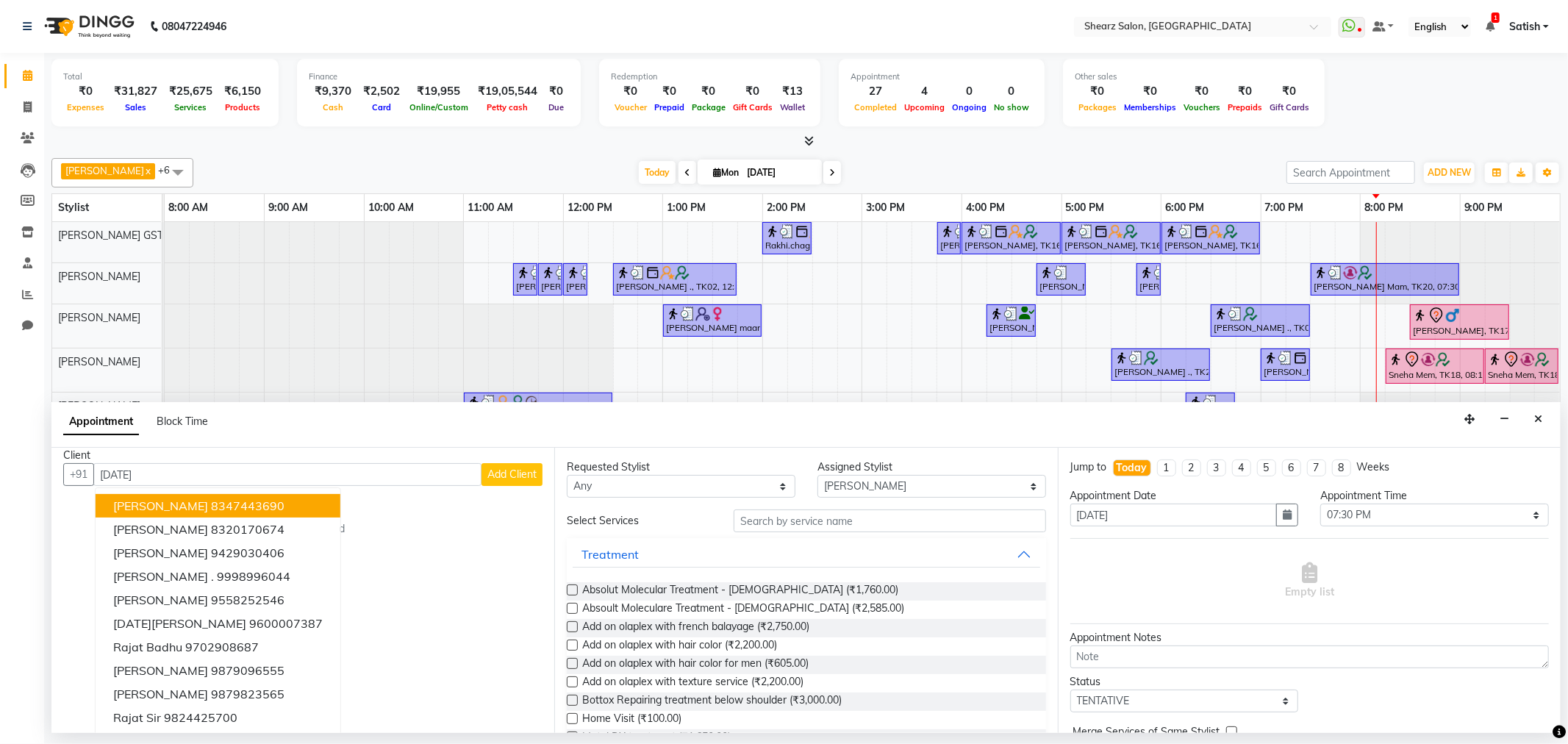
scroll to position [14, 0]
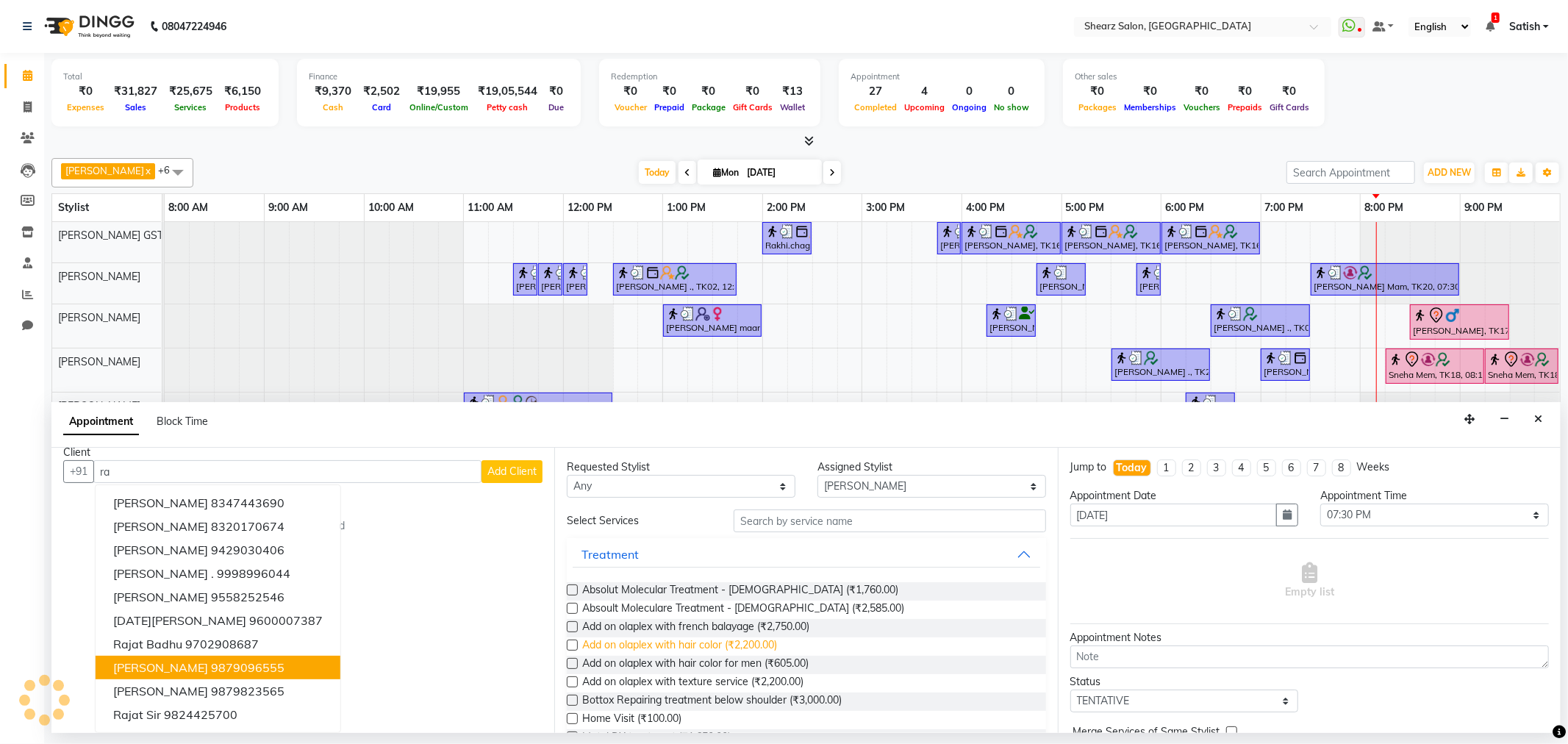
type input "r"
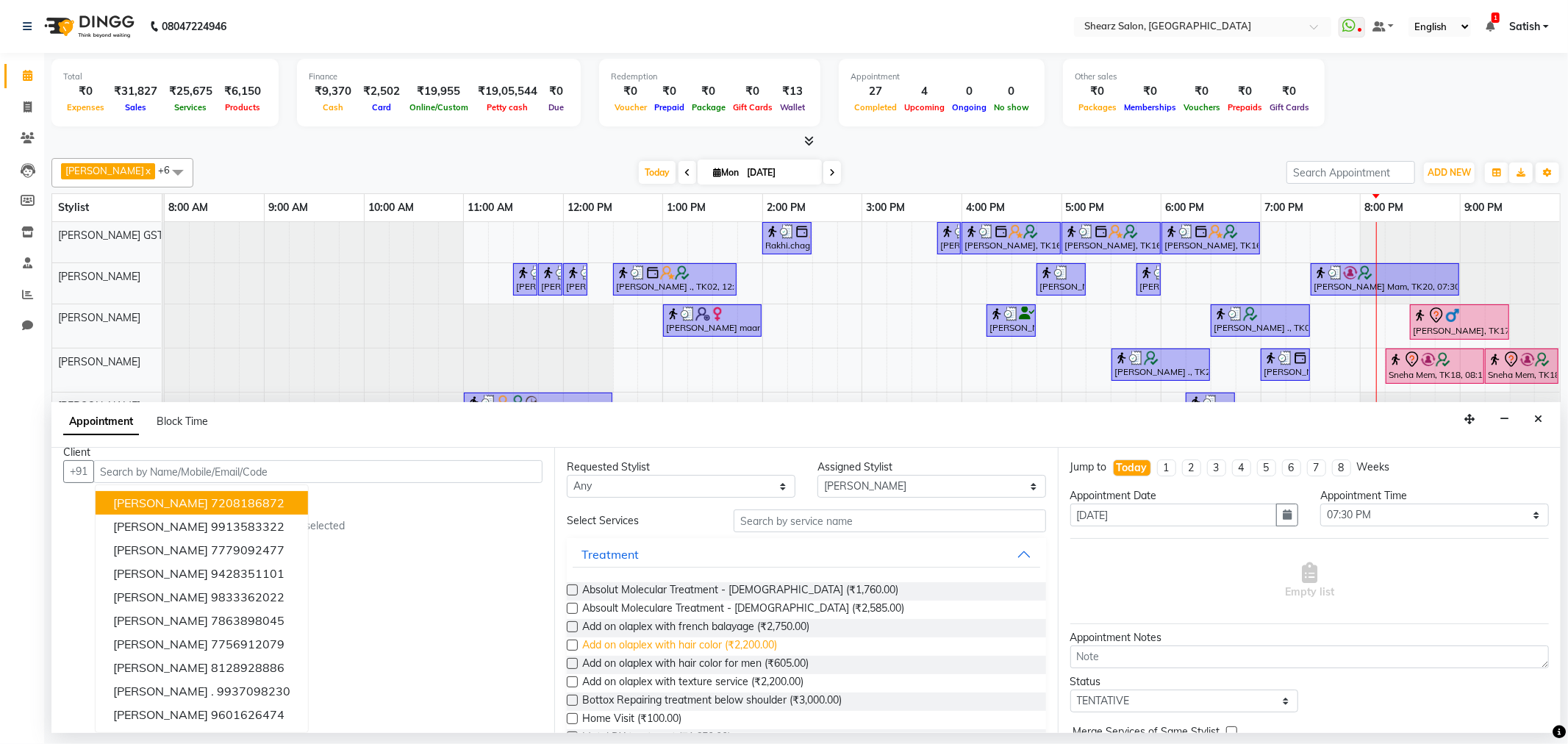
type input "\"
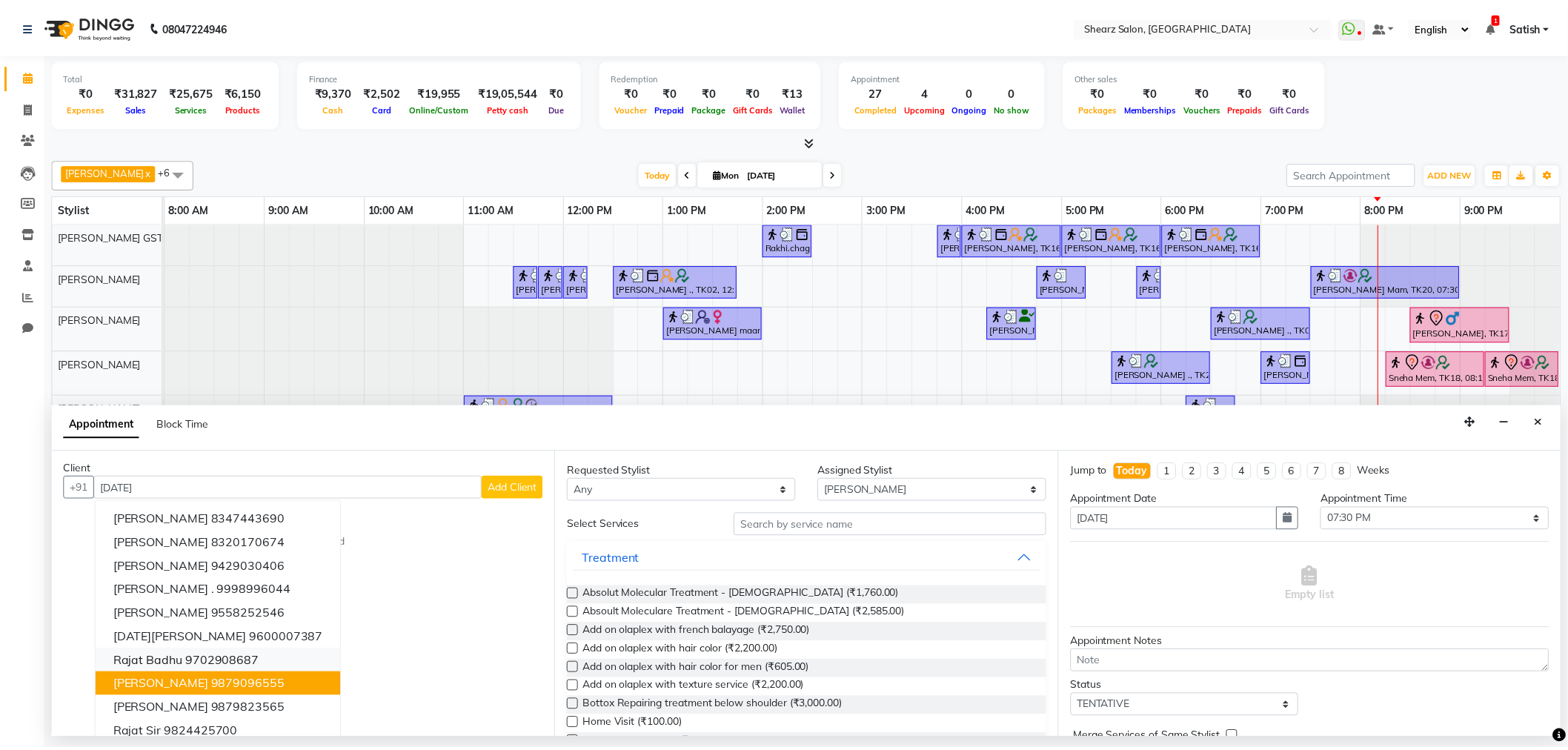
scroll to position [0, 0]
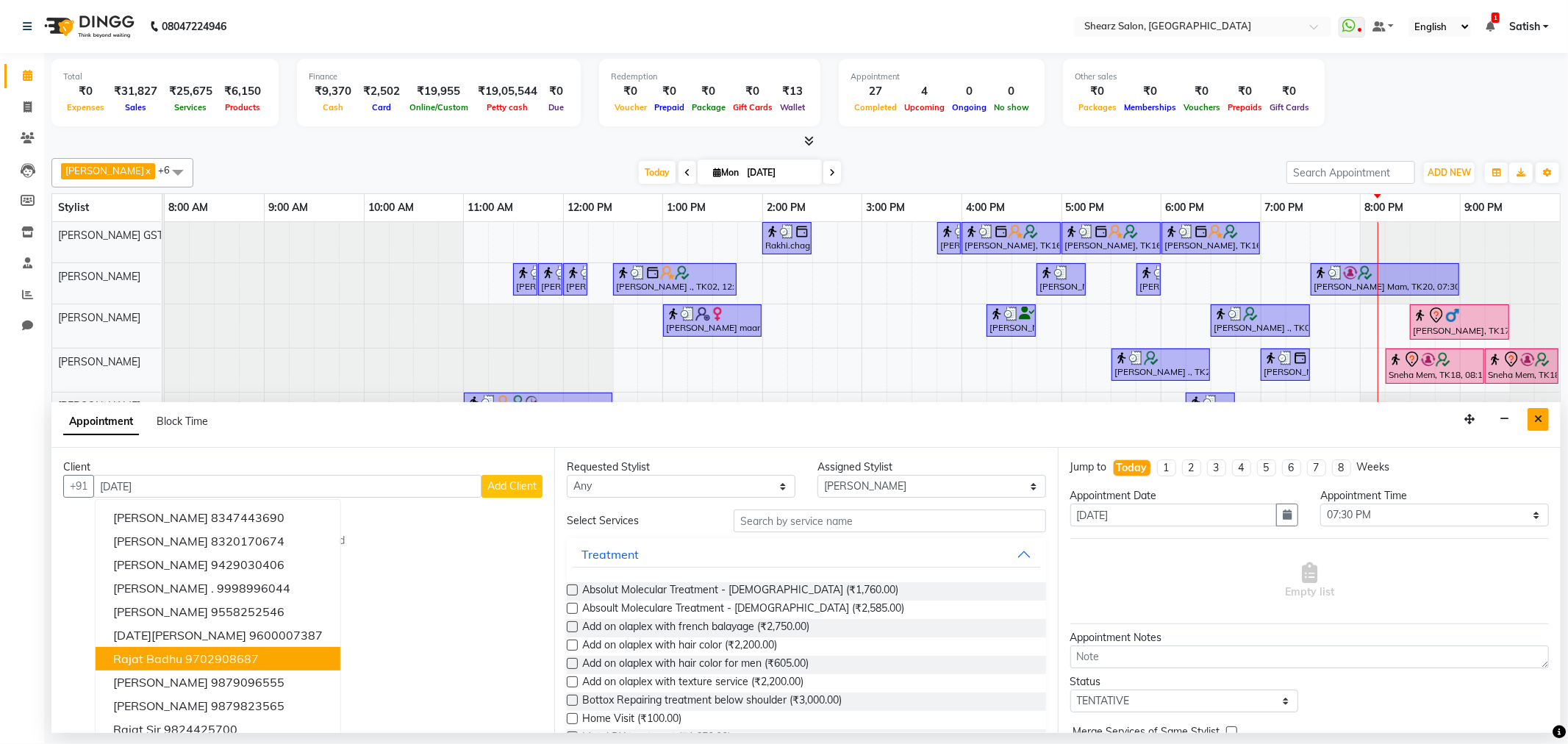
type input "Raja"
click at [1539, 421] on icon "Close" at bounding box center [1538, 419] width 8 height 11
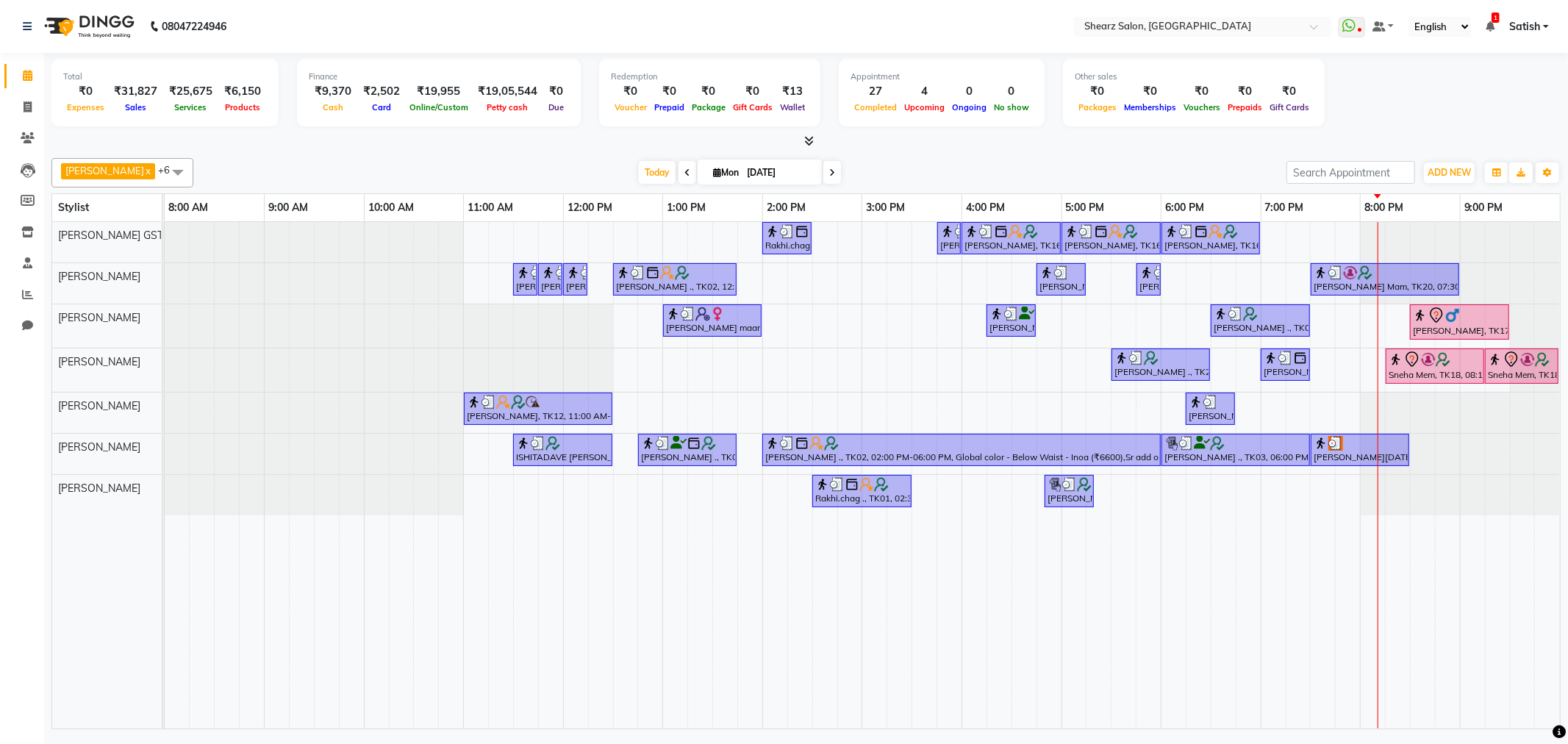
click at [823, 172] on span at bounding box center [832, 173] width 18 height 23
type input "02-09-2025"
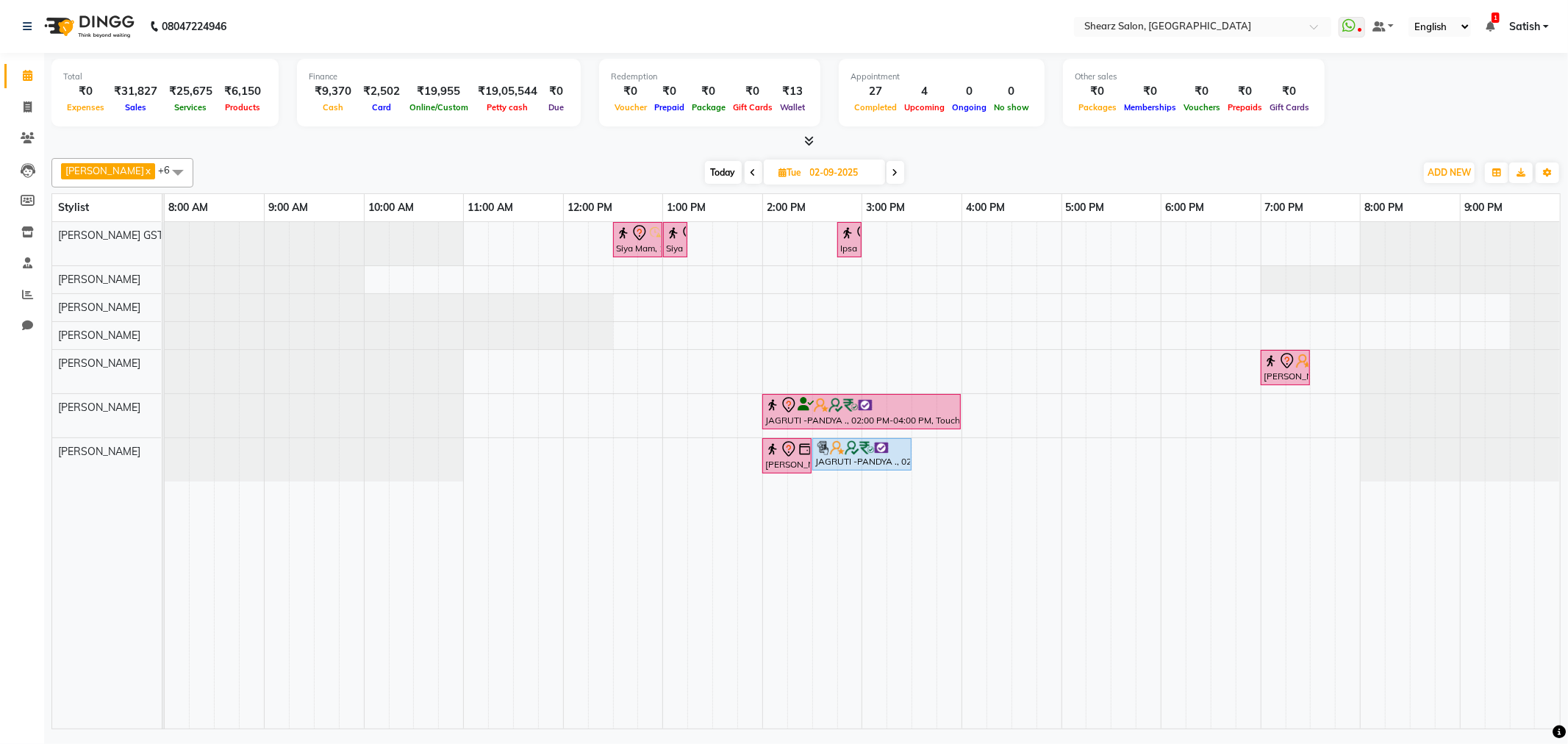
click at [826, 172] on input "02-09-2025" at bounding box center [843, 172] width 73 height 22
select select "9"
select select "2025"
click at [712, 174] on span "Today" at bounding box center [723, 173] width 37 height 23
type input "[DATE]"
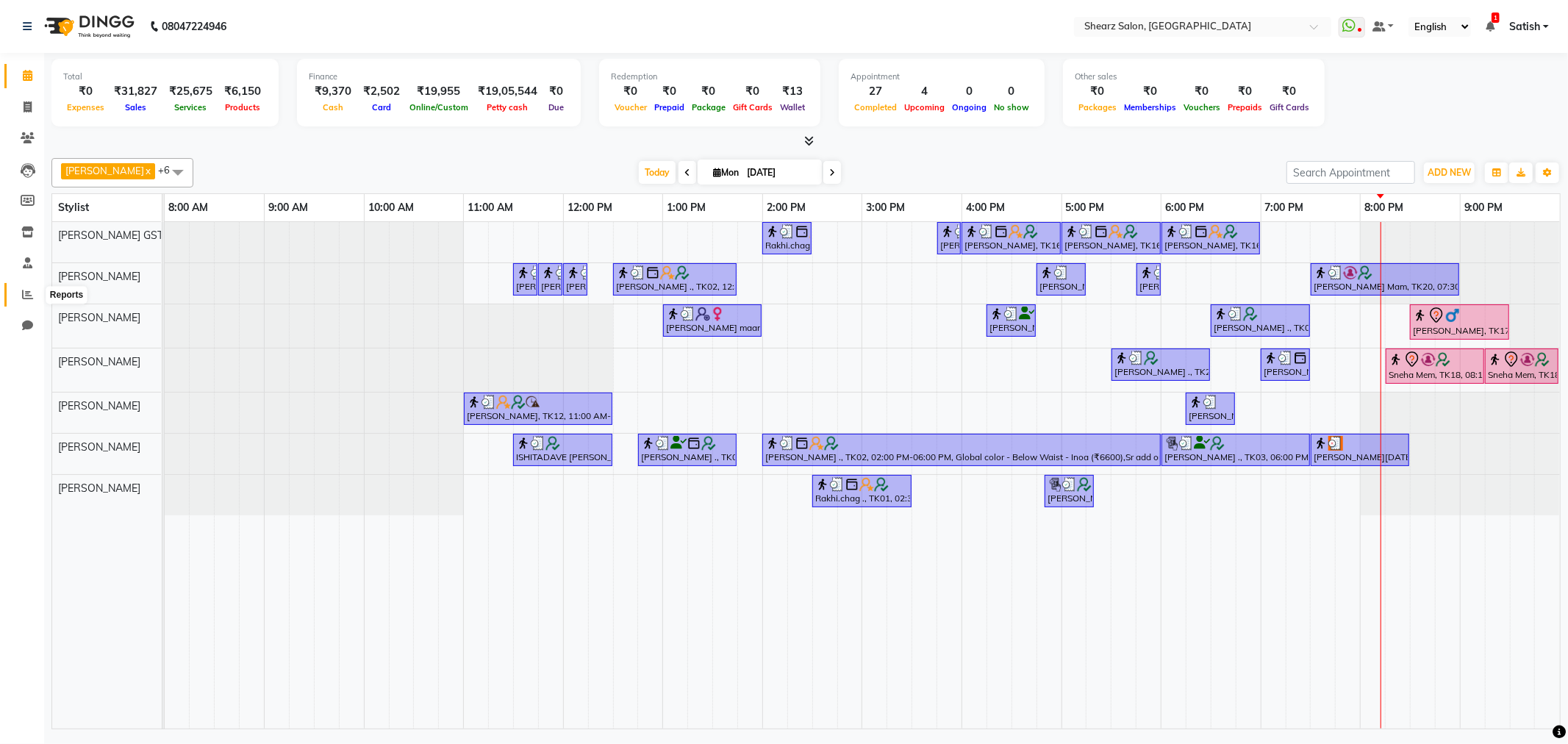
click at [32, 296] on span at bounding box center [27, 295] width 26 height 17
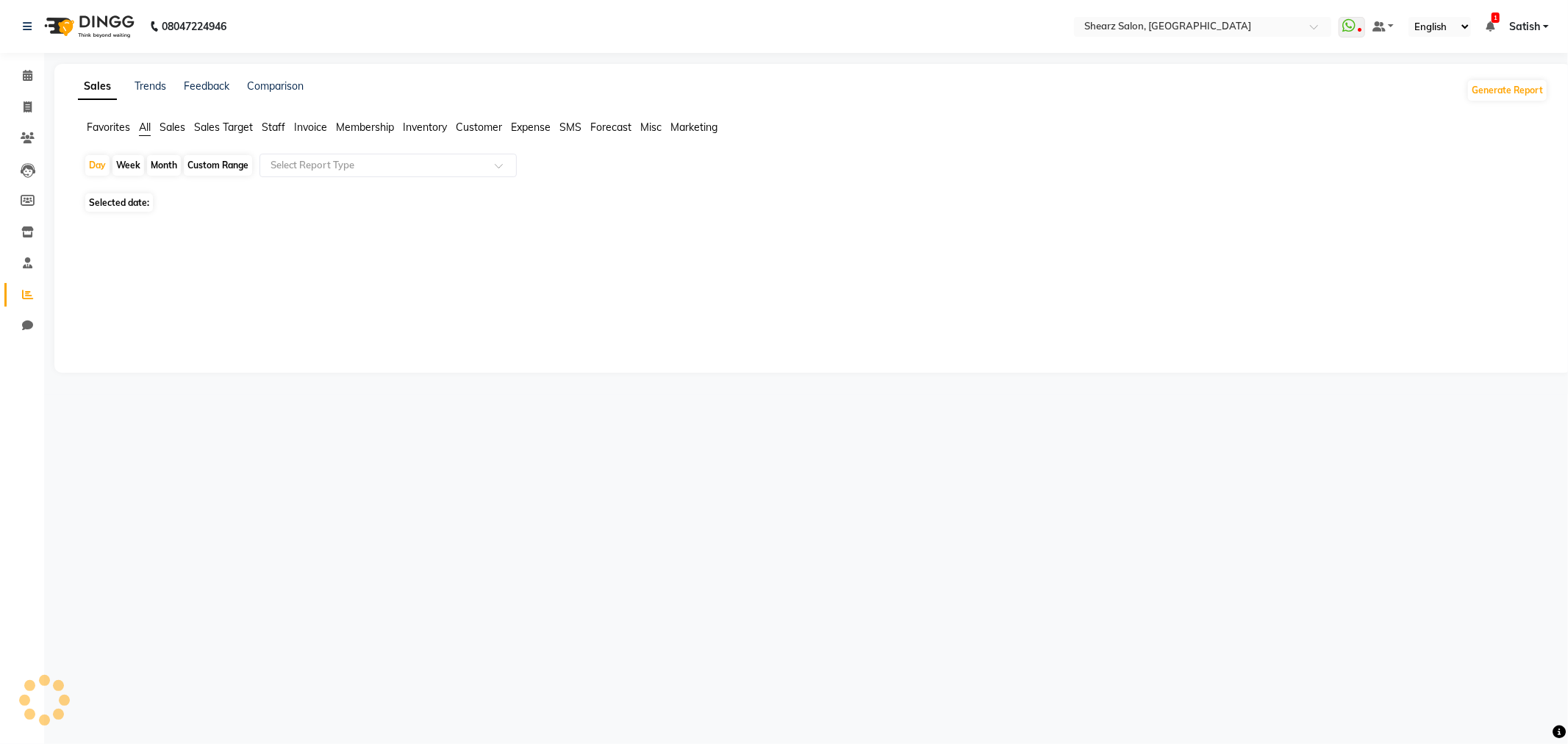
click at [168, 126] on span "Sales" at bounding box center [172, 127] width 26 height 13
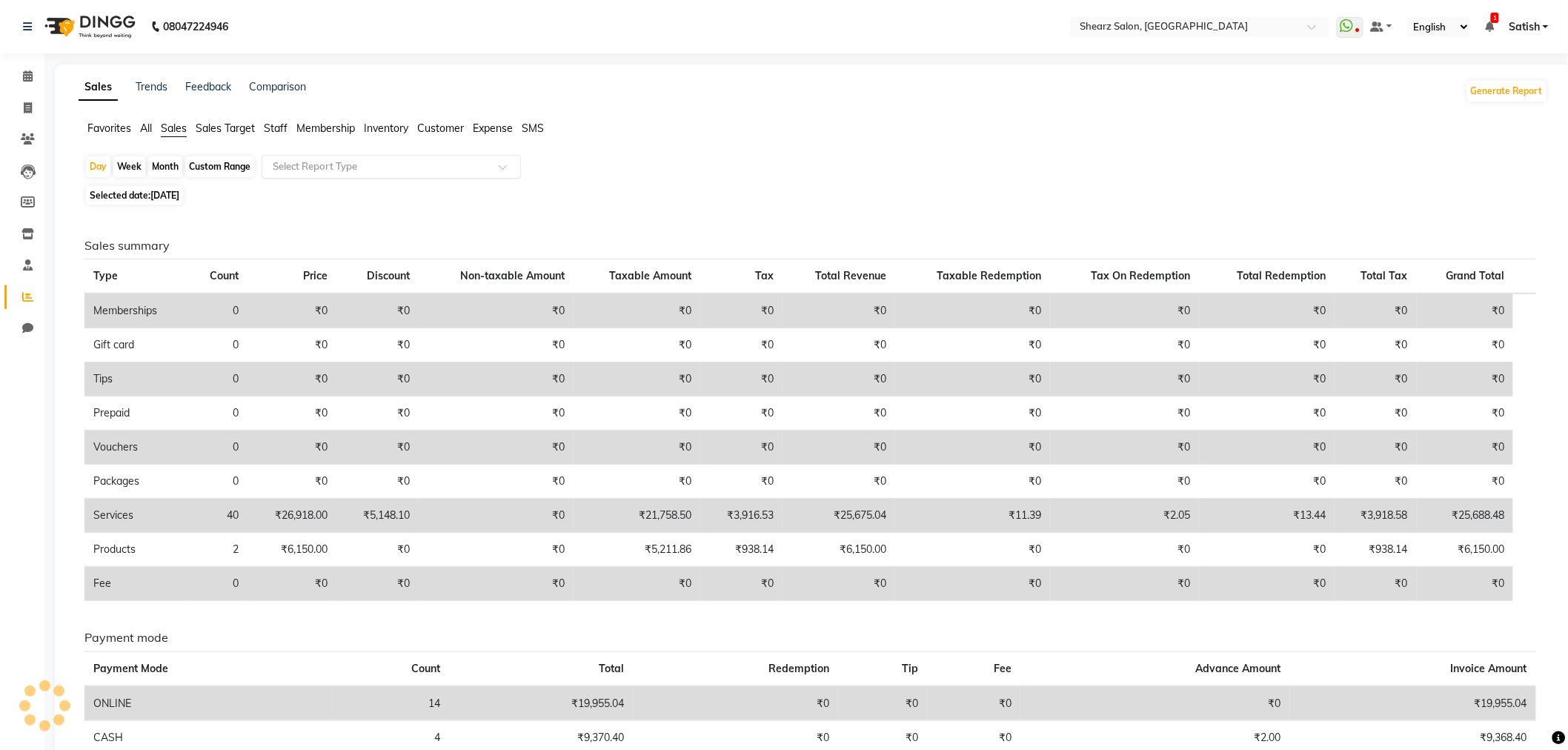
click at [467, 156] on div "Select Report Type" at bounding box center [391, 166] width 260 height 23
click at [470, 172] on input "text" at bounding box center [376, 166] width 213 height 14
drag, startPoint x: 470, startPoint y: 172, endPoint x: 497, endPoint y: 160, distance: 29.5
click at [479, 168] on input "text" at bounding box center [376, 166] width 213 height 14
click at [497, 160] on div at bounding box center [391, 166] width 258 height 14
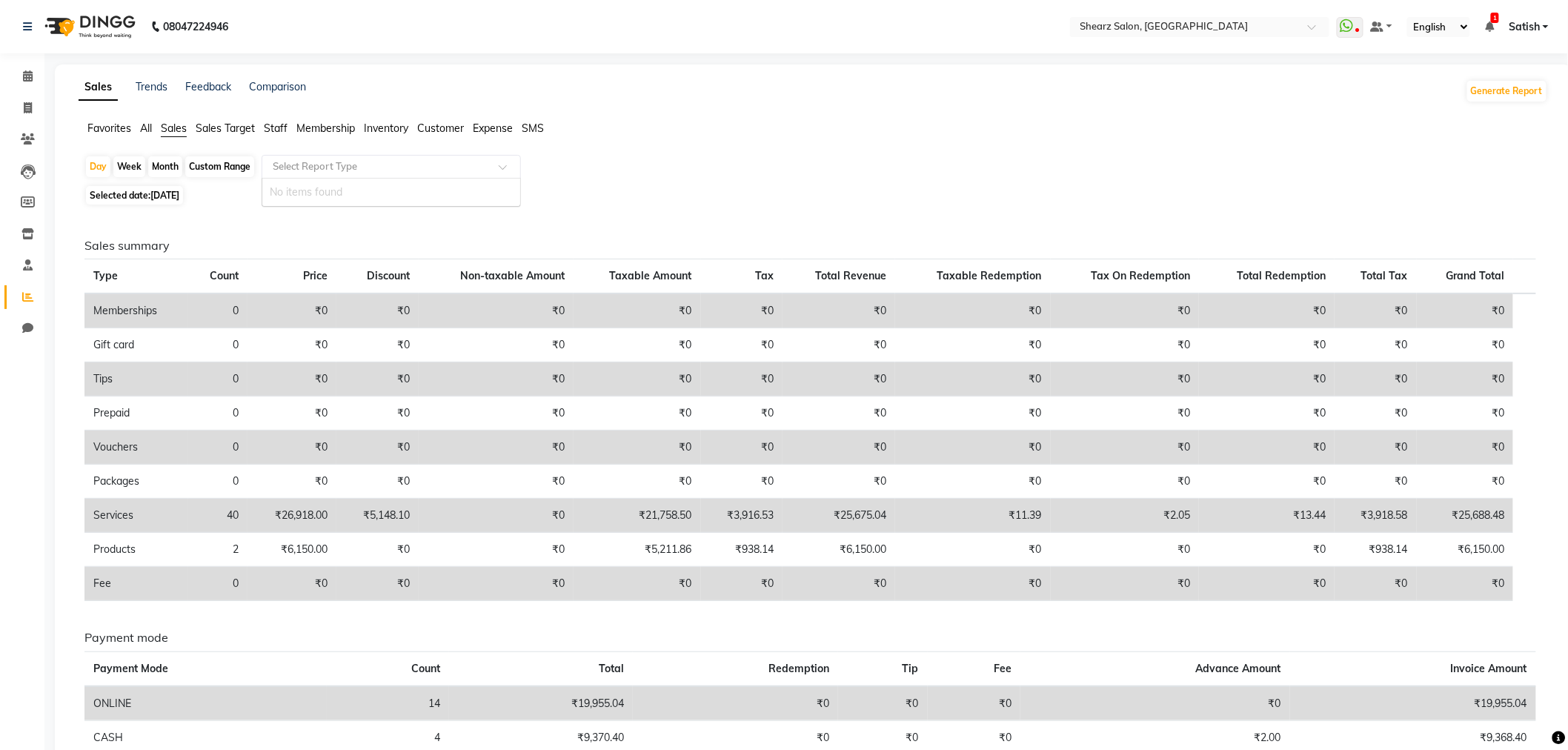
click at [156, 165] on div "Month" at bounding box center [165, 166] width 34 height 21
select select "9"
select select "2025"
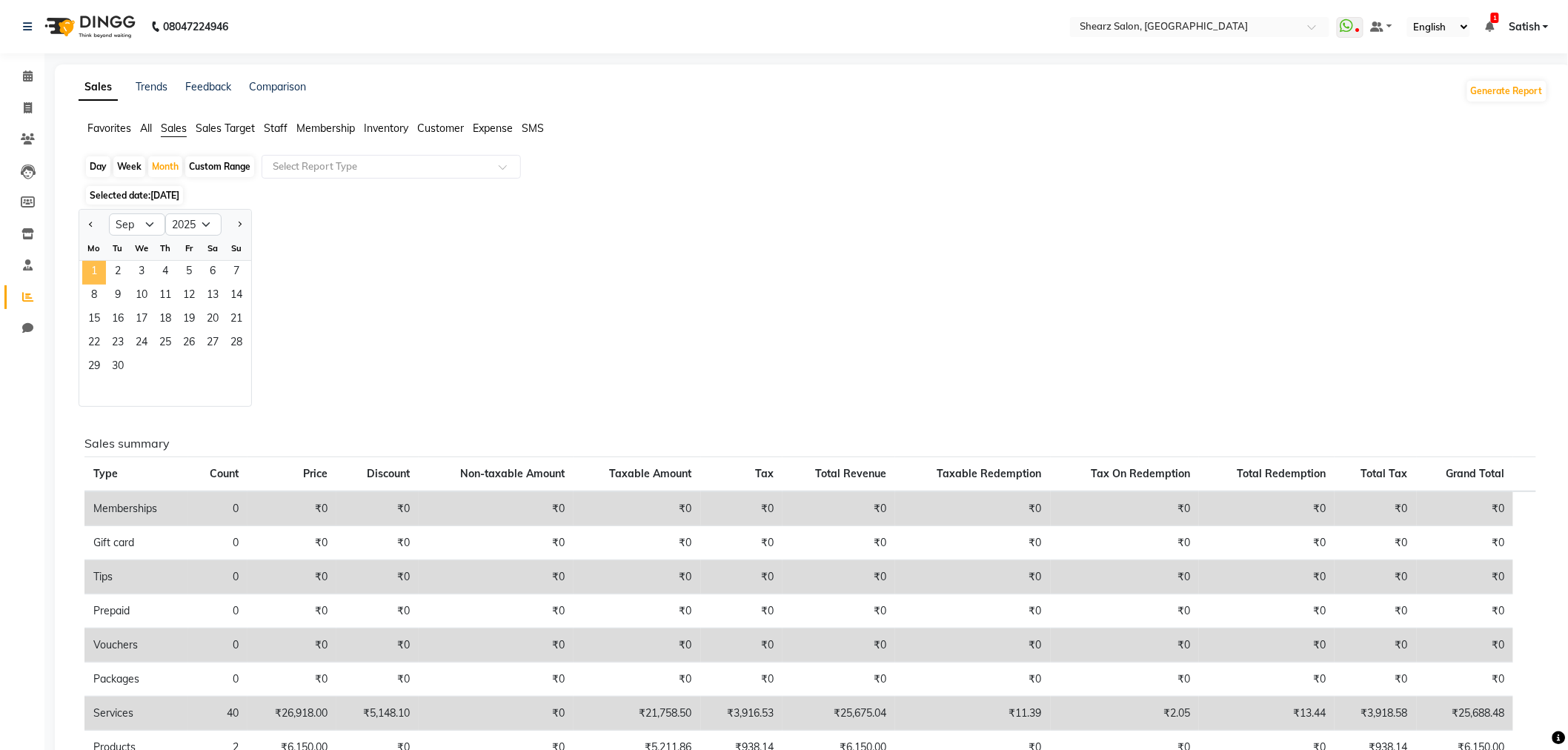
click at [90, 280] on span "1" at bounding box center [94, 272] width 23 height 23
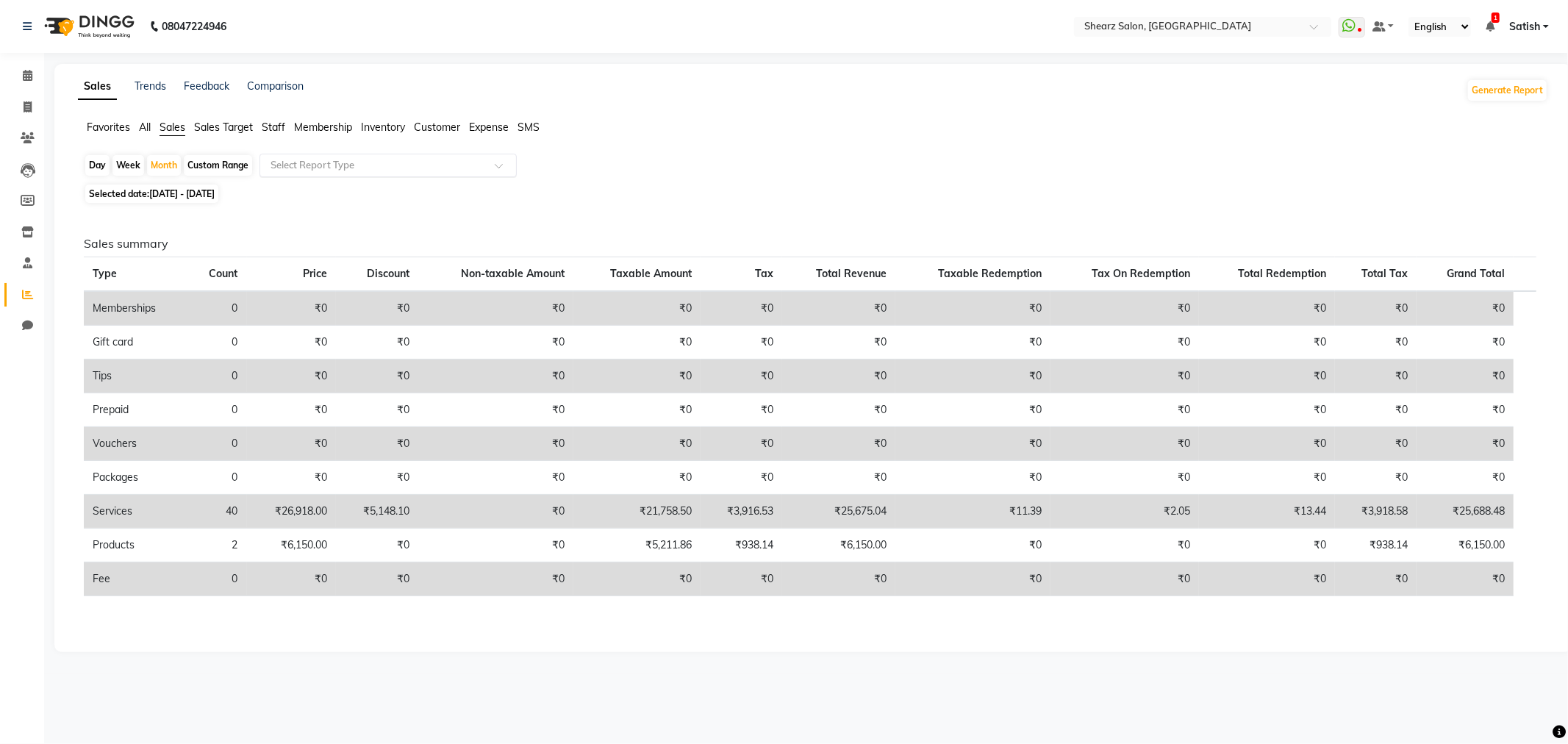
click at [361, 165] on input "text" at bounding box center [373, 165] width 211 height 14
click at [433, 161] on input "text" at bounding box center [373, 165] width 211 height 14
click at [136, 129] on ul "Favorites All Sales Sales Target Staff Membership Inventory Customer Expense SMS" at bounding box center [813, 128] width 1471 height 16
click at [142, 126] on span "All" at bounding box center [144, 127] width 12 height 13
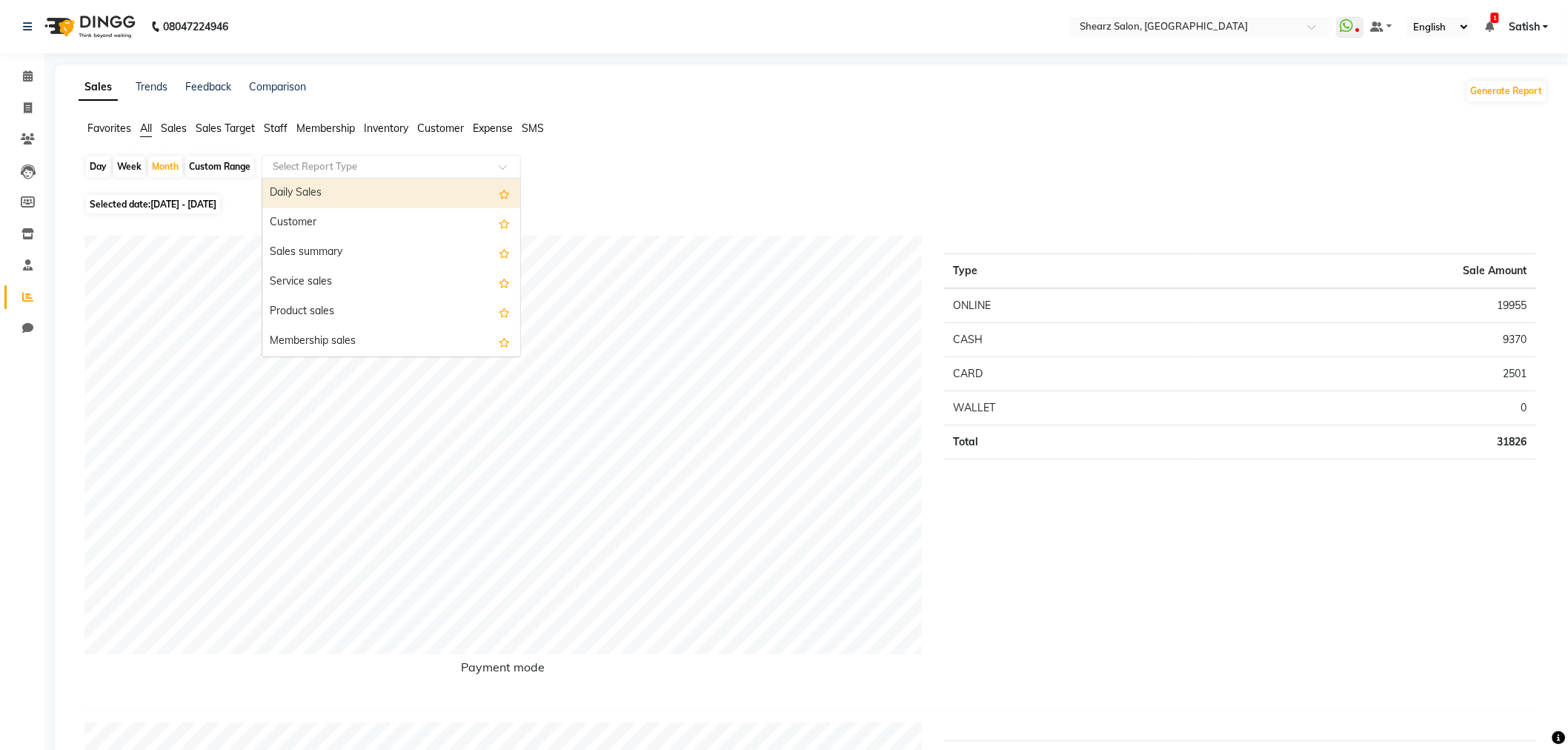
click at [315, 169] on input "text" at bounding box center [376, 166] width 213 height 14
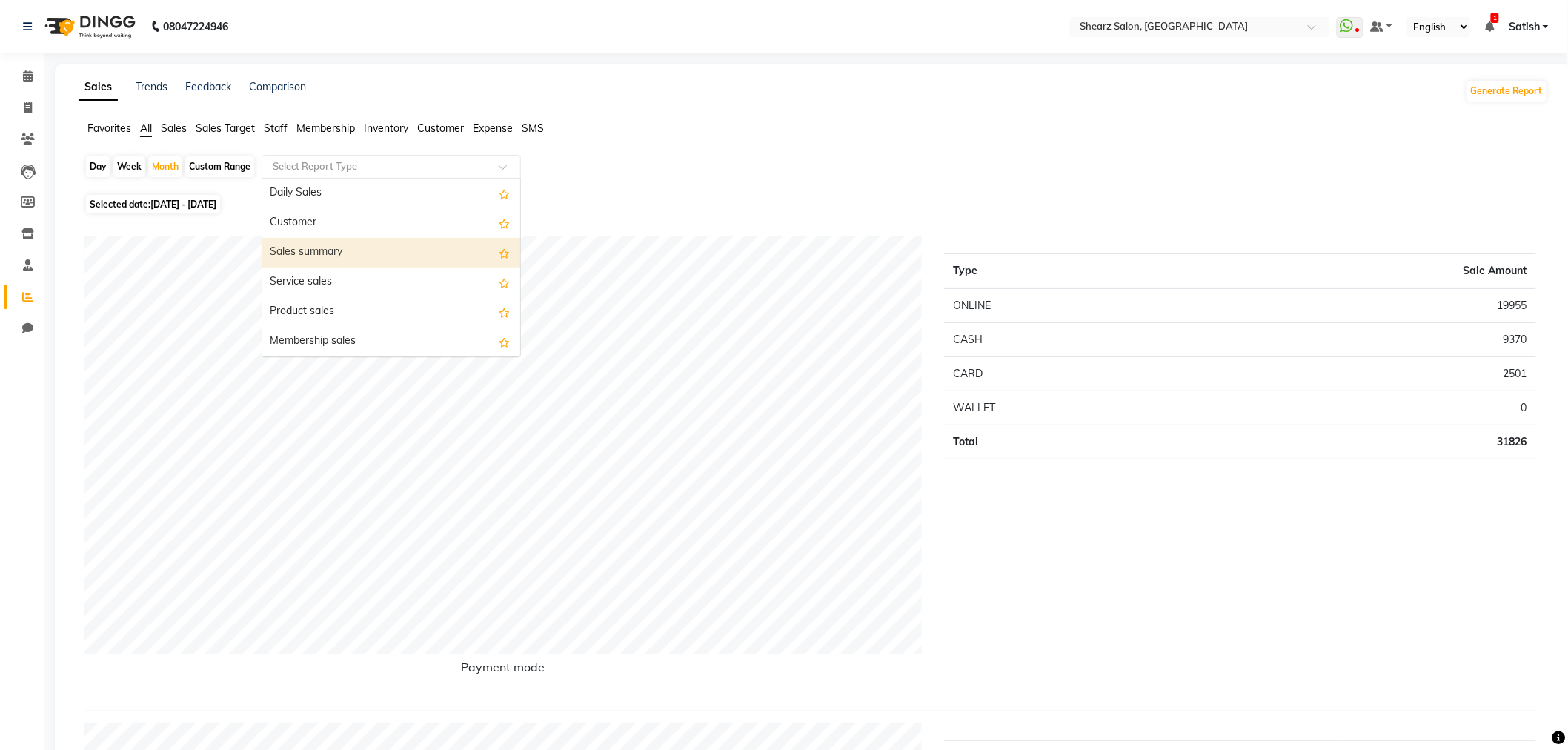
click at [318, 243] on div "Sales summary" at bounding box center [391, 253] width 258 height 30
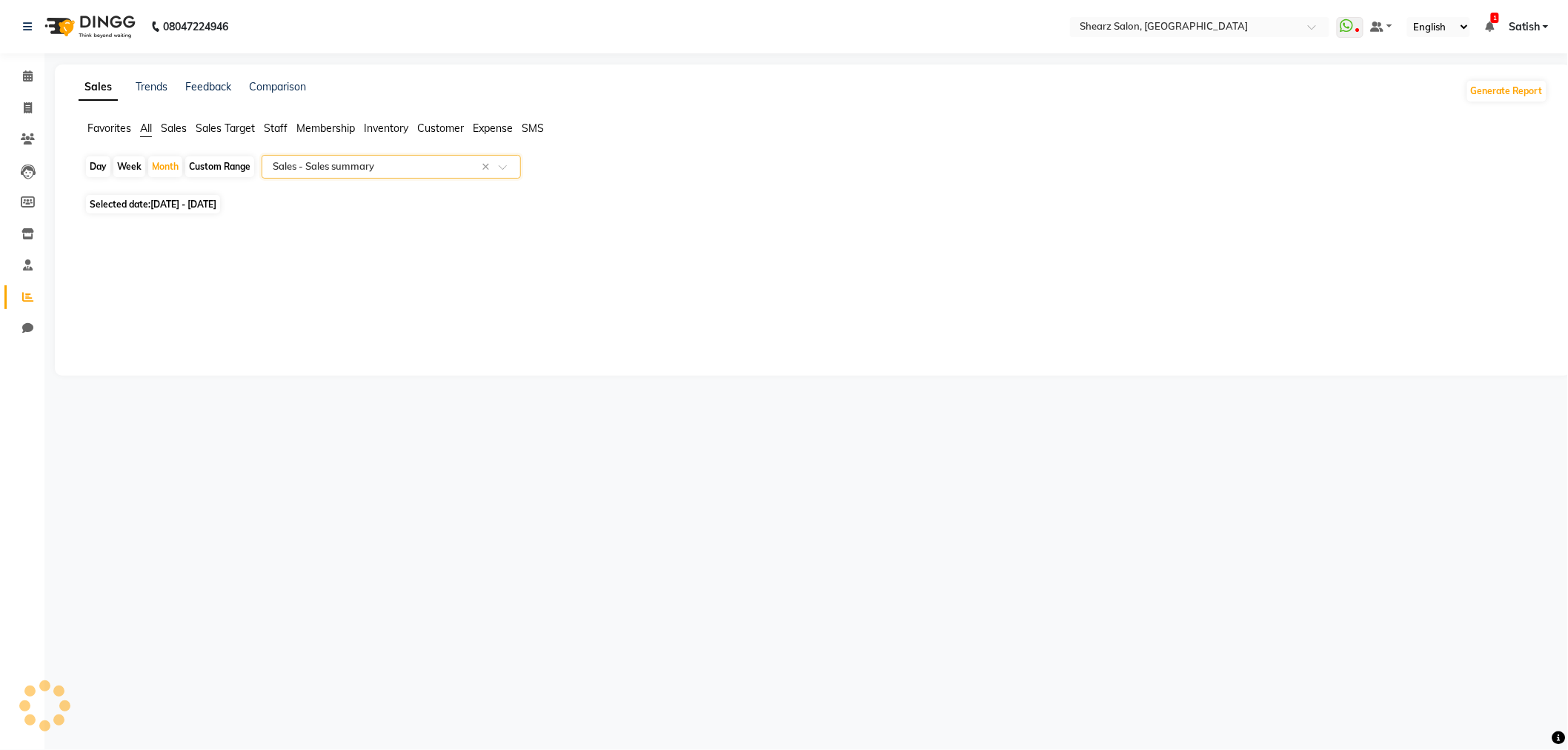
select select "csv"
click at [40, 70] on li "Calendar" at bounding box center [22, 76] width 44 height 31
click at [25, 72] on icon at bounding box center [28, 76] width 10 height 11
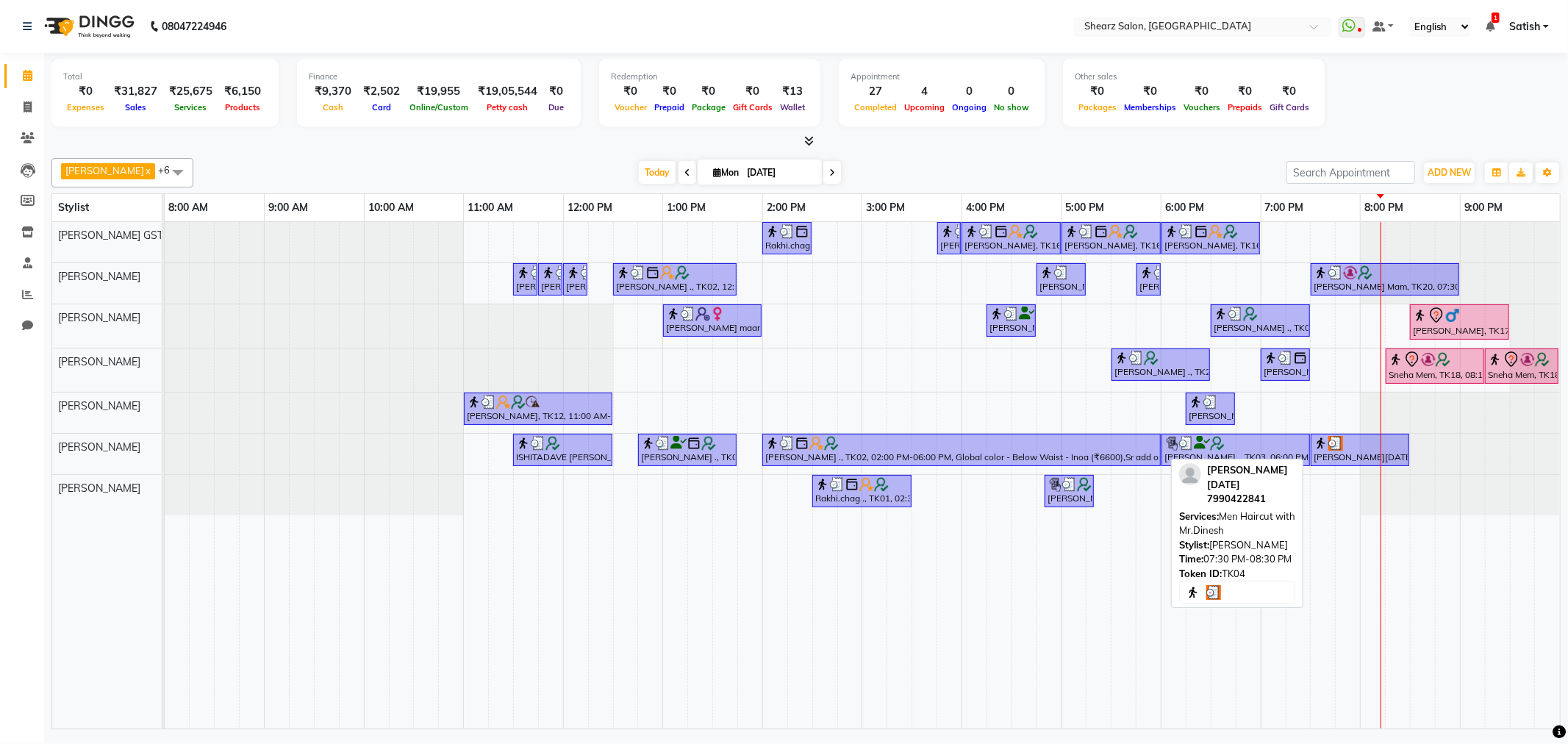
click at [1349, 460] on div "Poonam Raja, TK04, 07:30 PM-08:30 PM, Men Haircut with Mr.Dinesh" at bounding box center [1360, 450] width 95 height 28
select select "3"
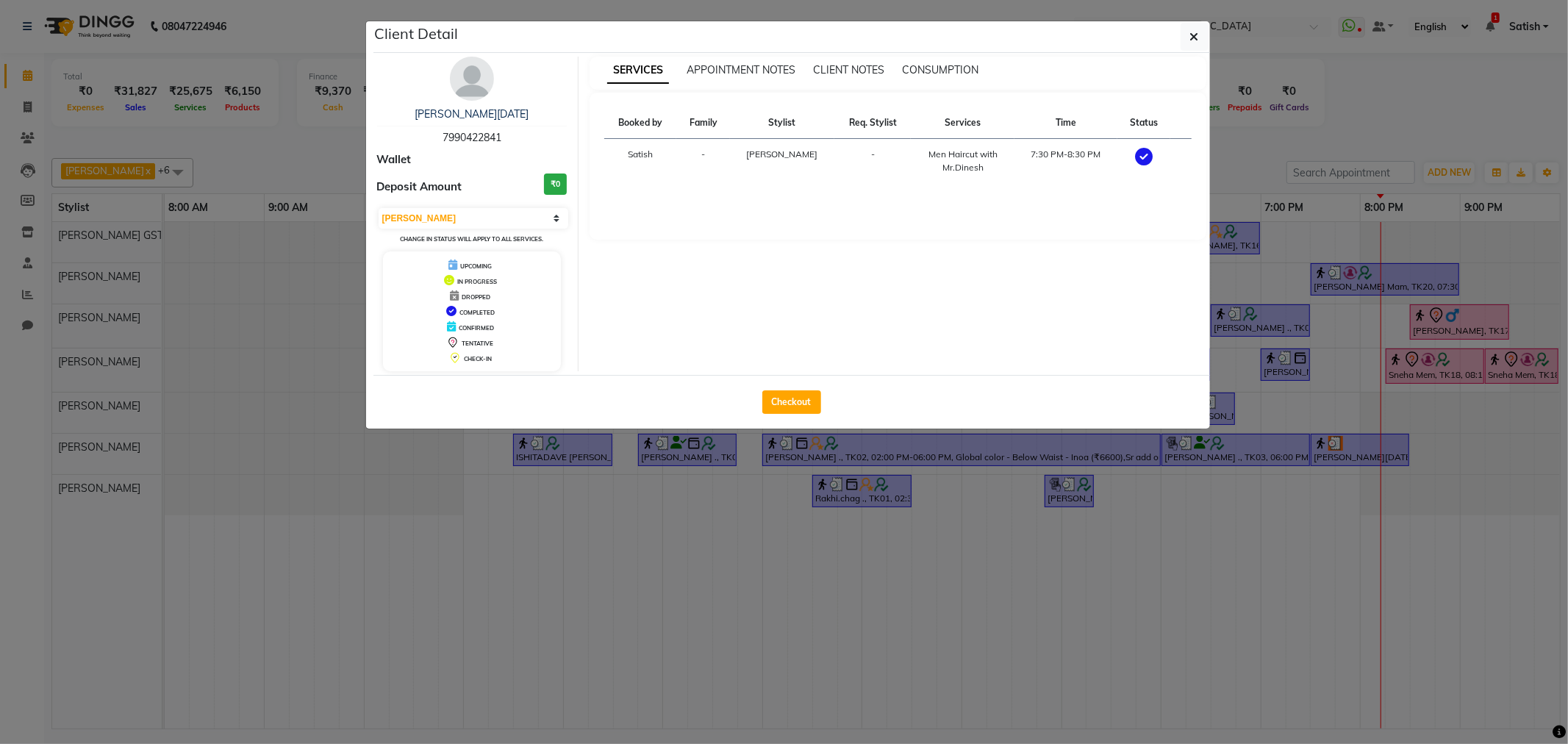
click at [821, 405] on div "Checkout" at bounding box center [792, 401] width 837 height 54
click at [810, 405] on button "Checkout" at bounding box center [792, 402] width 59 height 23
select select "service"
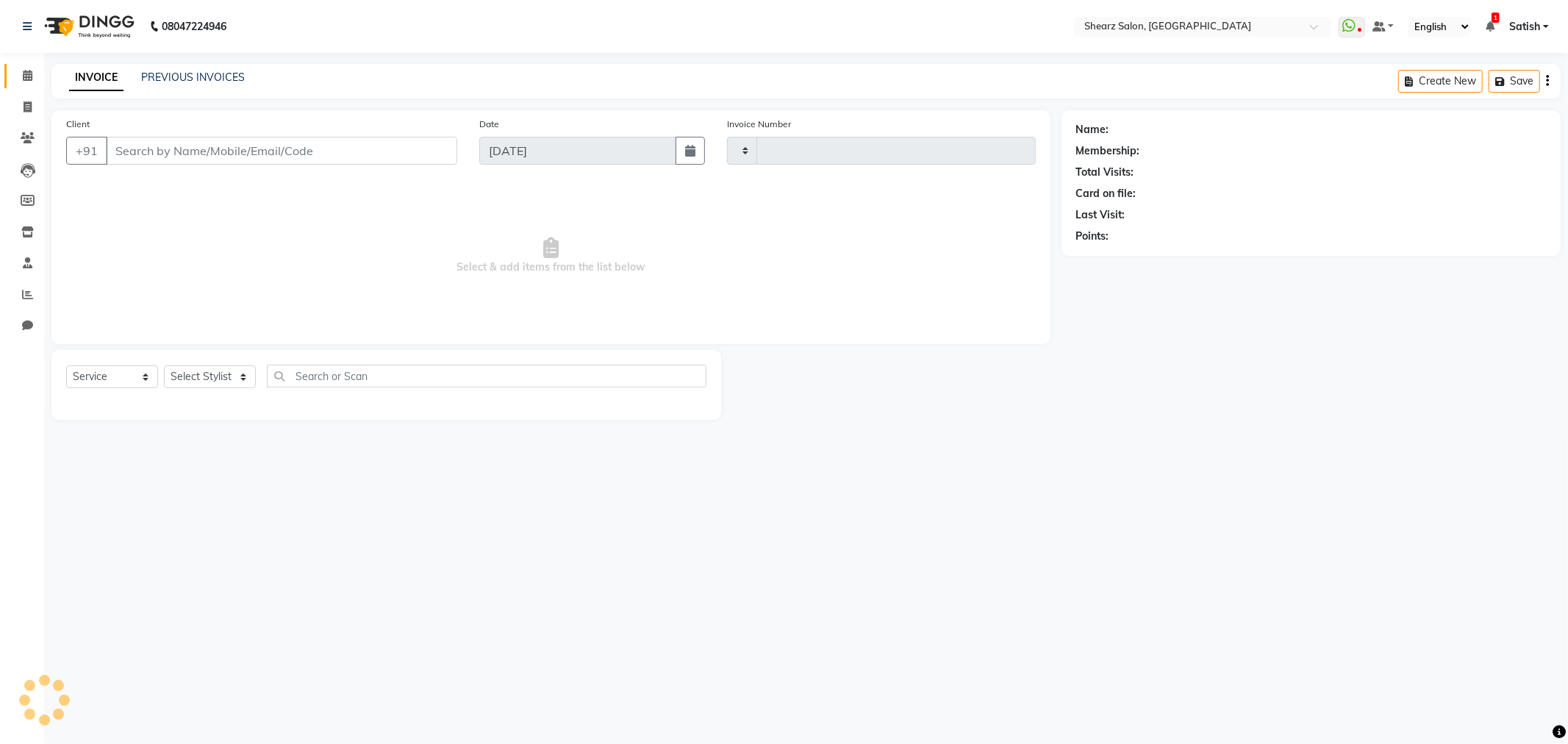
type input "5849"
select select "8157"
type input "7990422841"
select select "77440"
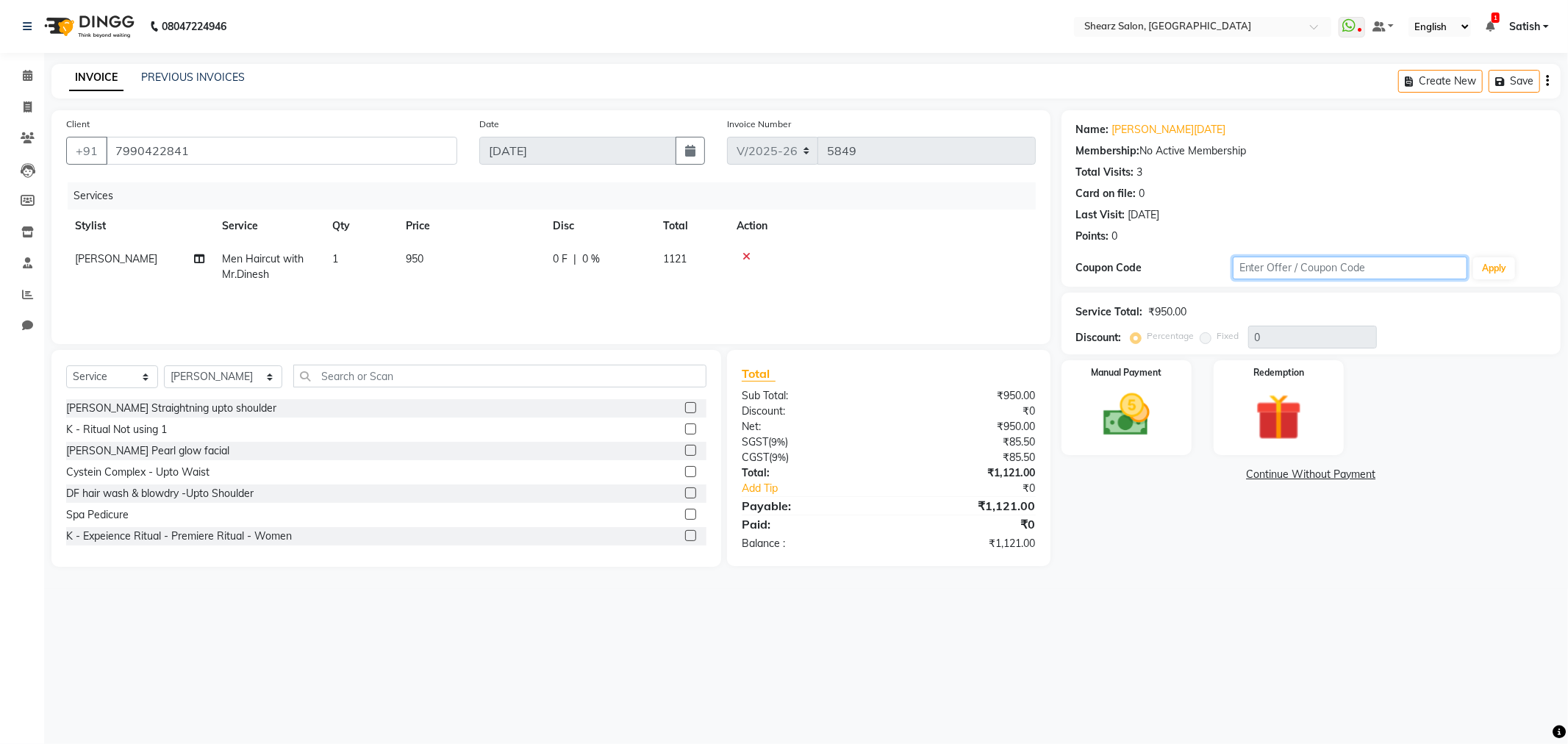
drag, startPoint x: 1380, startPoint y: 273, endPoint x: 669, endPoint y: 409, distance: 723.9
click at [669, 409] on div "Client +91 7990422841 Date 01-09-2025 Invoice Number V/2025 V/2025-26 5849 Serv…" at bounding box center [805, 339] width 1531 height 457
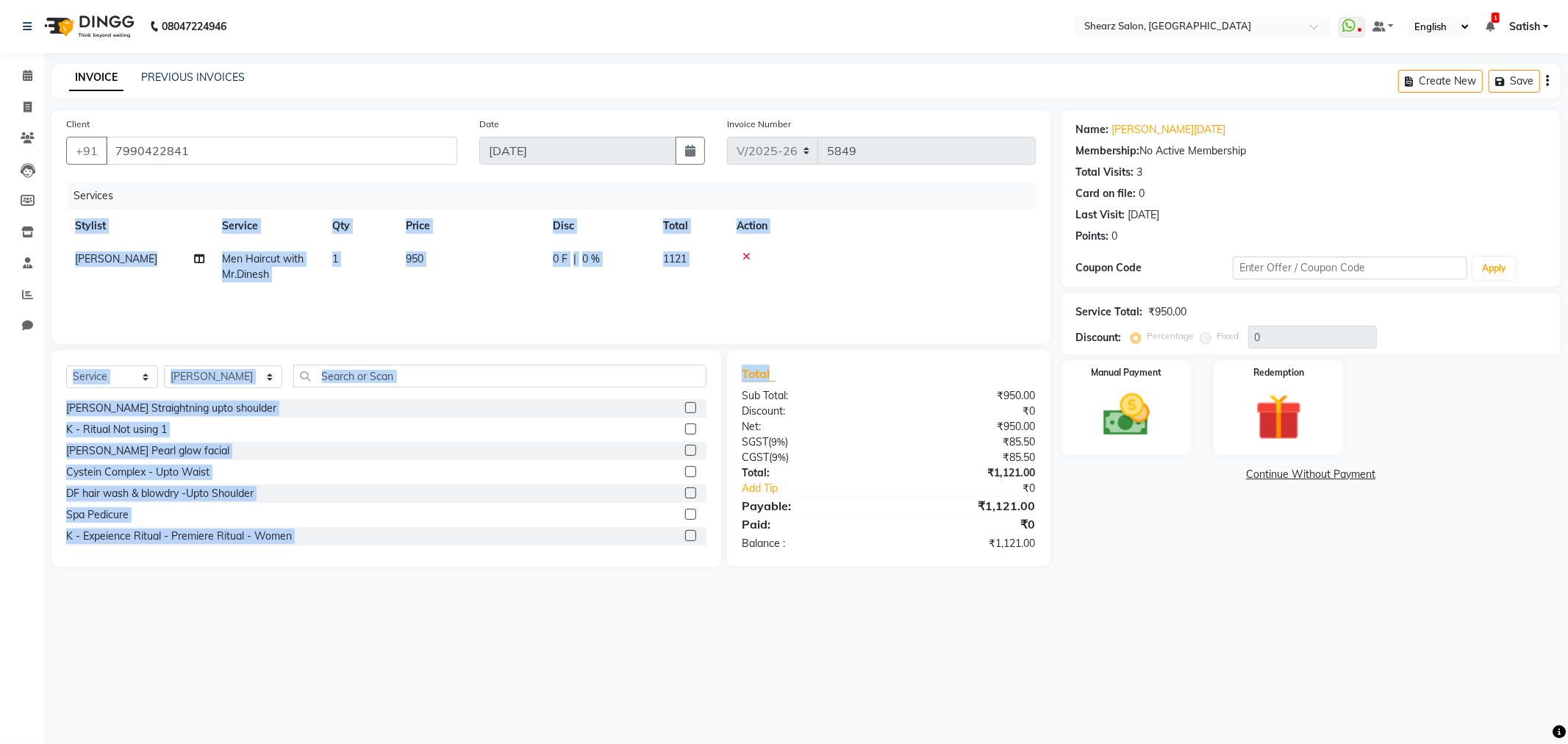
drag, startPoint x: 980, startPoint y: 355, endPoint x: 810, endPoint y: 186, distance: 239.7
click at [810, 186] on div "Client +91 7990422841 Date 01-09-2025 Invoice Number V/2025 V/2025-26 5849 Serv…" at bounding box center [550, 339] width 1021 height 457
click at [806, 223] on th "Action" at bounding box center [881, 226] width 308 height 33
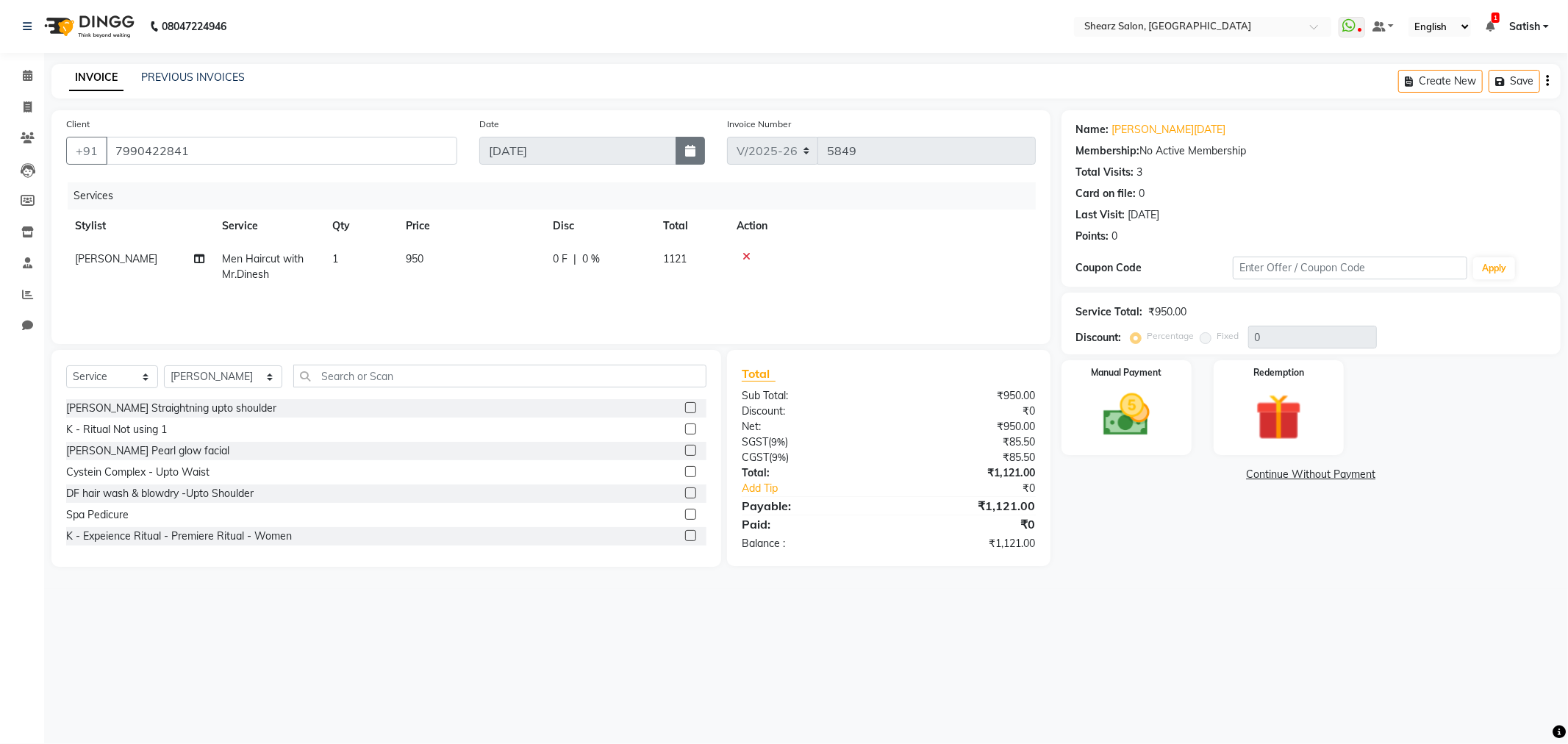
click at [691, 143] on button "button" at bounding box center [690, 150] width 29 height 28
select select "9"
select select "2025"
click at [492, 177] on div at bounding box center [494, 181] width 29 height 23
click at [634, 171] on div at bounding box center [636, 181] width 29 height 23
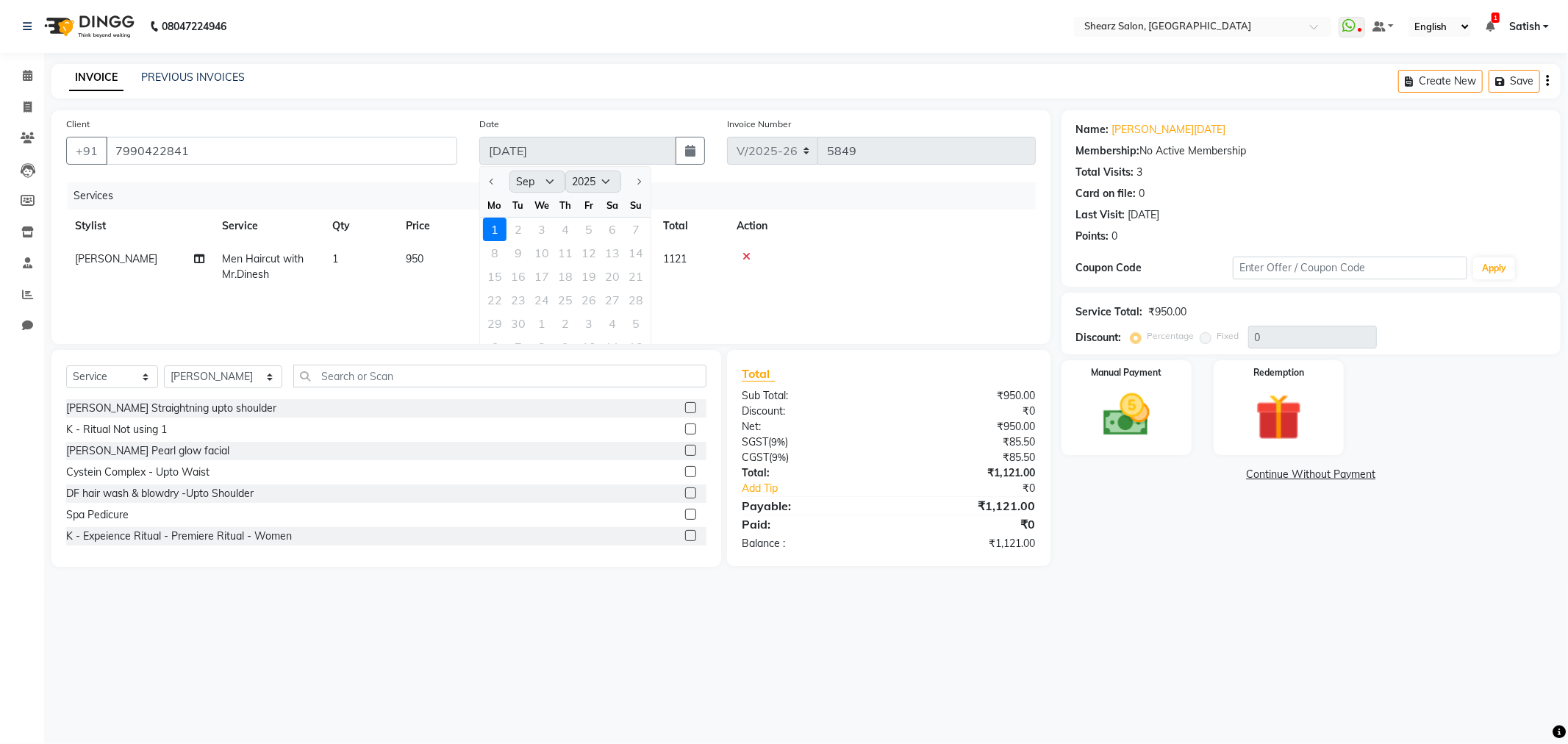
click at [642, 186] on div at bounding box center [636, 181] width 29 height 23
drag, startPoint x: 199, startPoint y: 148, endPoint x: 48, endPoint y: 155, distance: 151.2
click at [4, 151] on app-home "08047224946 Select Location × Shearz Salon, Prahaladnagar WhatsApp Status ✕ Sta…" at bounding box center [784, 294] width 1568 height 589
drag, startPoint x: 370, startPoint y: 144, endPoint x: 354, endPoint y: 149, distance: 16.8
click at [368, 144] on input "7990422841" at bounding box center [282, 150] width 351 height 28
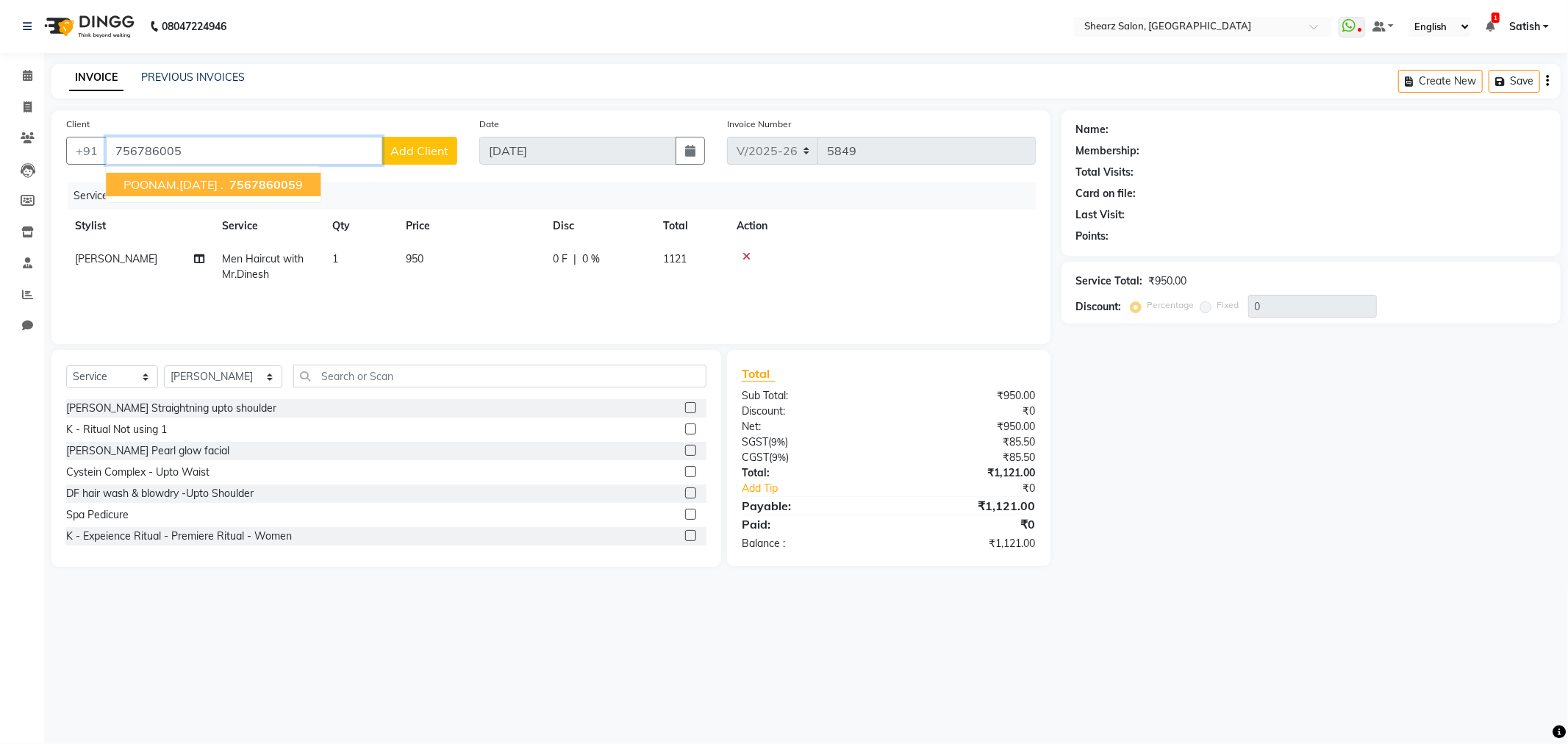
click at [206, 181] on span "POONAM.RAJA ." at bounding box center [173, 185] width 100 height 14
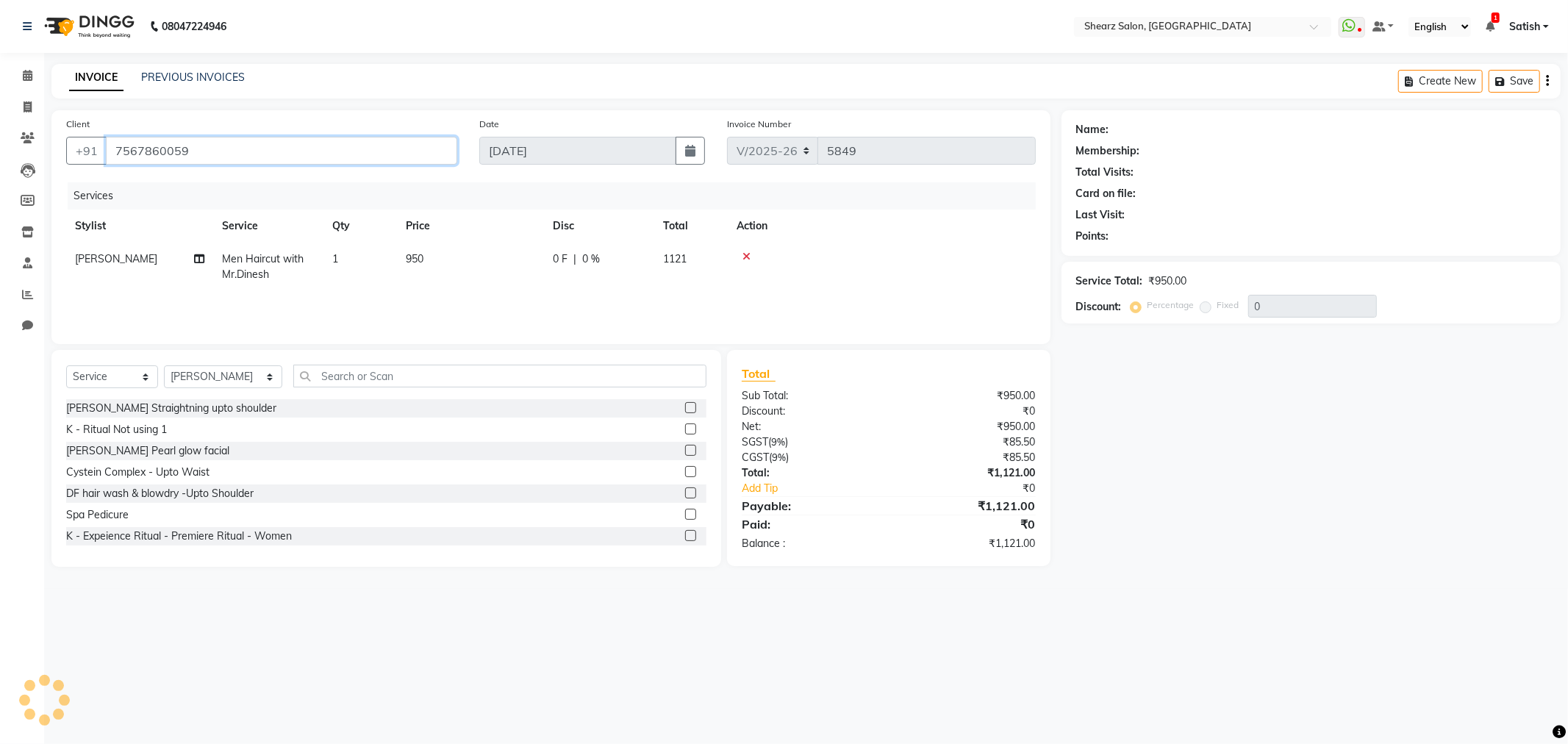
type input "7567860059"
select select "1: Object"
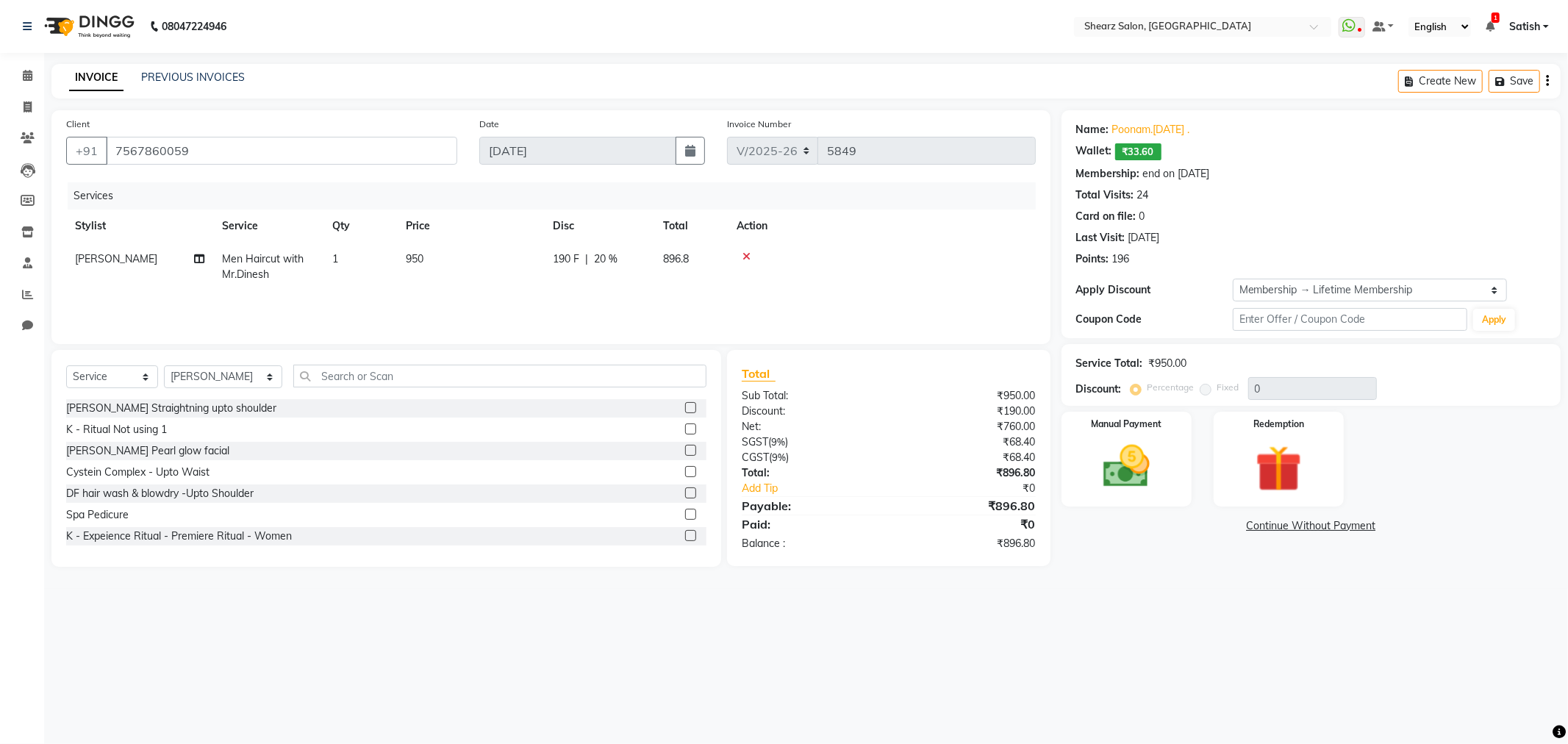
type input "20"
drag, startPoint x: 304, startPoint y: 148, endPoint x: 0, endPoint y: 159, distance: 304.2
click at [0, 159] on app-home "08047224946 Select Location × Shearz Salon, Prahaladnagar WhatsApp Status ✕ Sta…" at bounding box center [784, 294] width 1568 height 589
drag, startPoint x: 23, startPoint y: 100, endPoint x: 931, endPoint y: 84, distance: 908.1
click at [23, 100] on span at bounding box center [27, 107] width 26 height 17
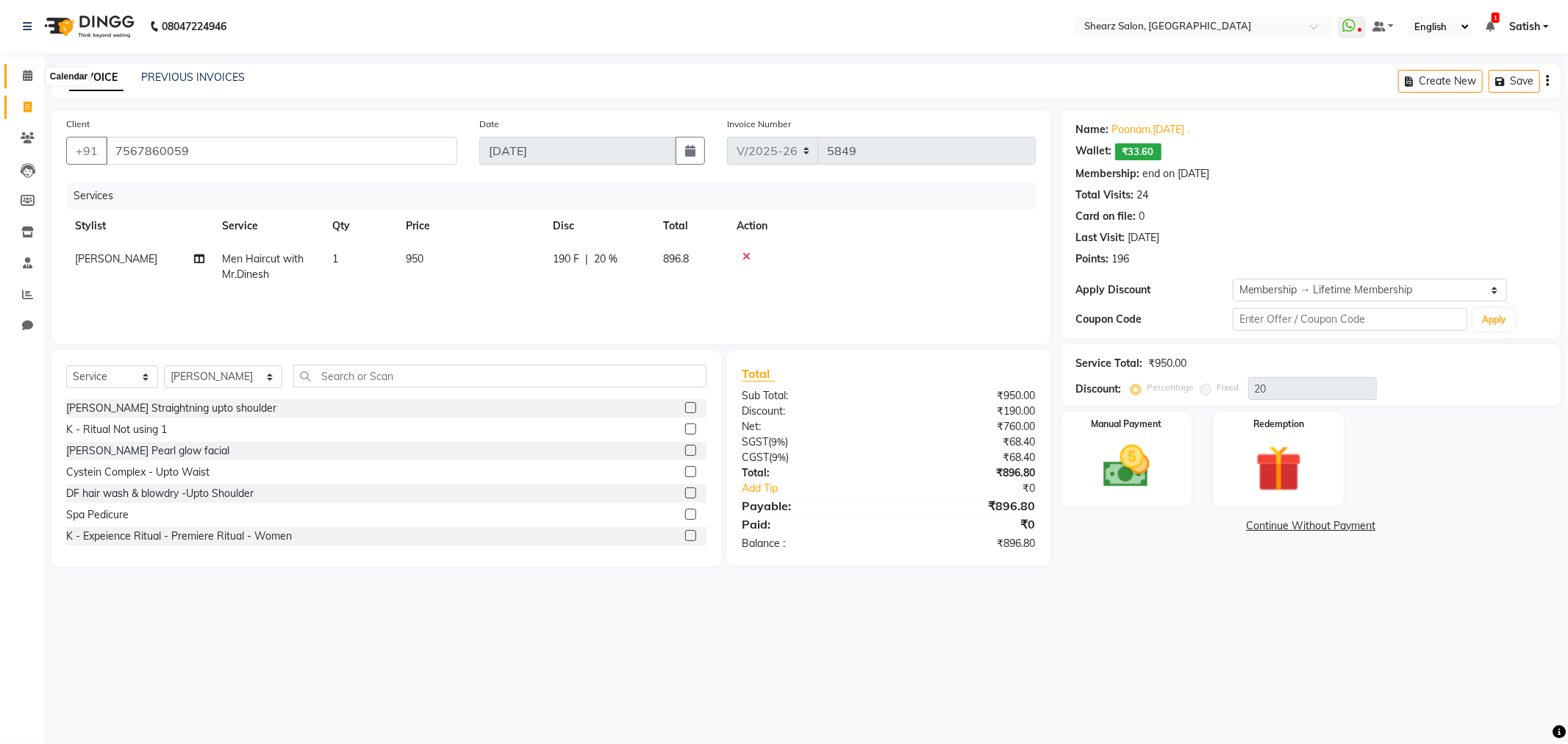
click at [28, 73] on icon at bounding box center [28, 75] width 10 height 11
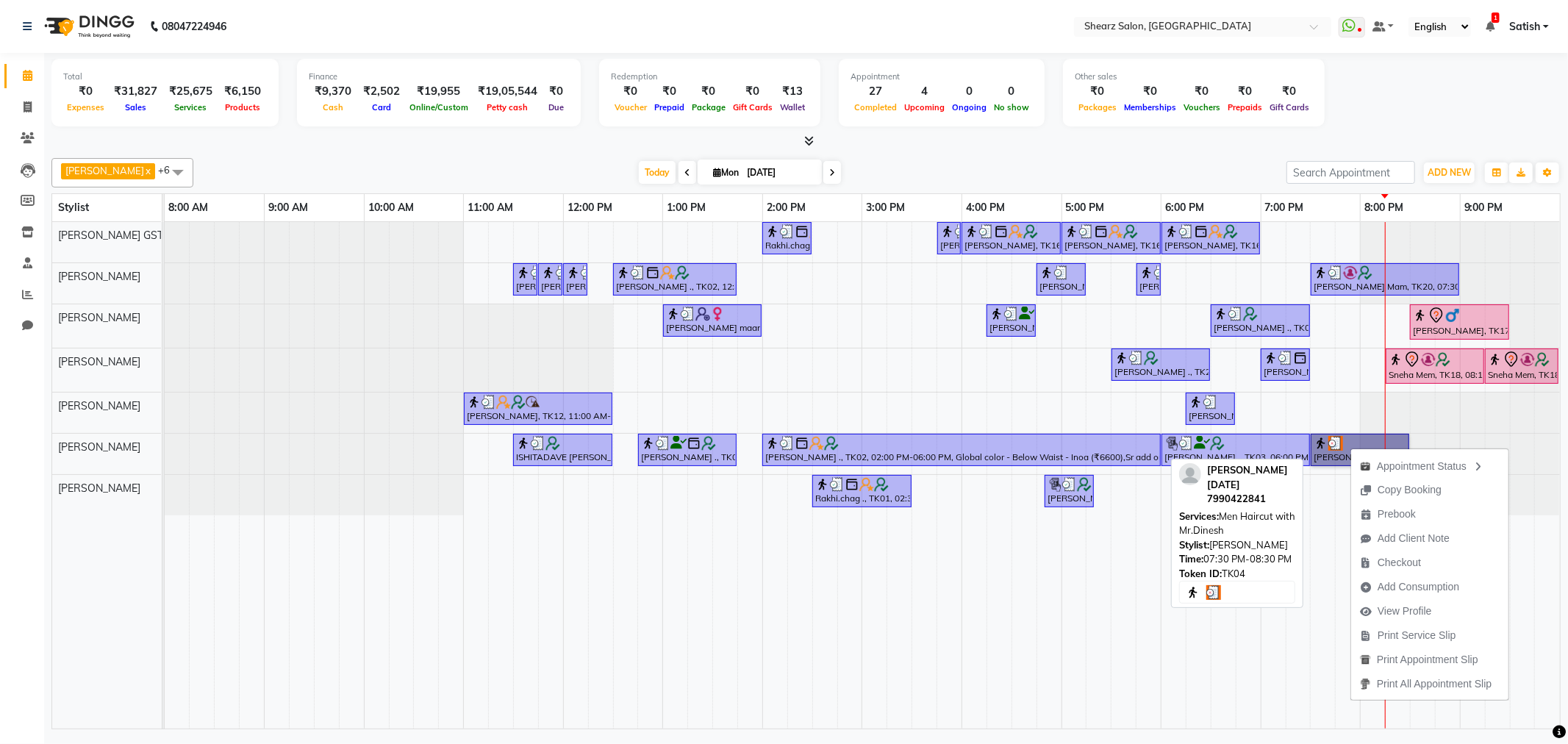
click at [1339, 444] on link "Poonam Raja, TK04, 07:30 PM-08:30 PM, Men Haircut with Mr.Dinesh" at bounding box center [1360, 450] width 98 height 32
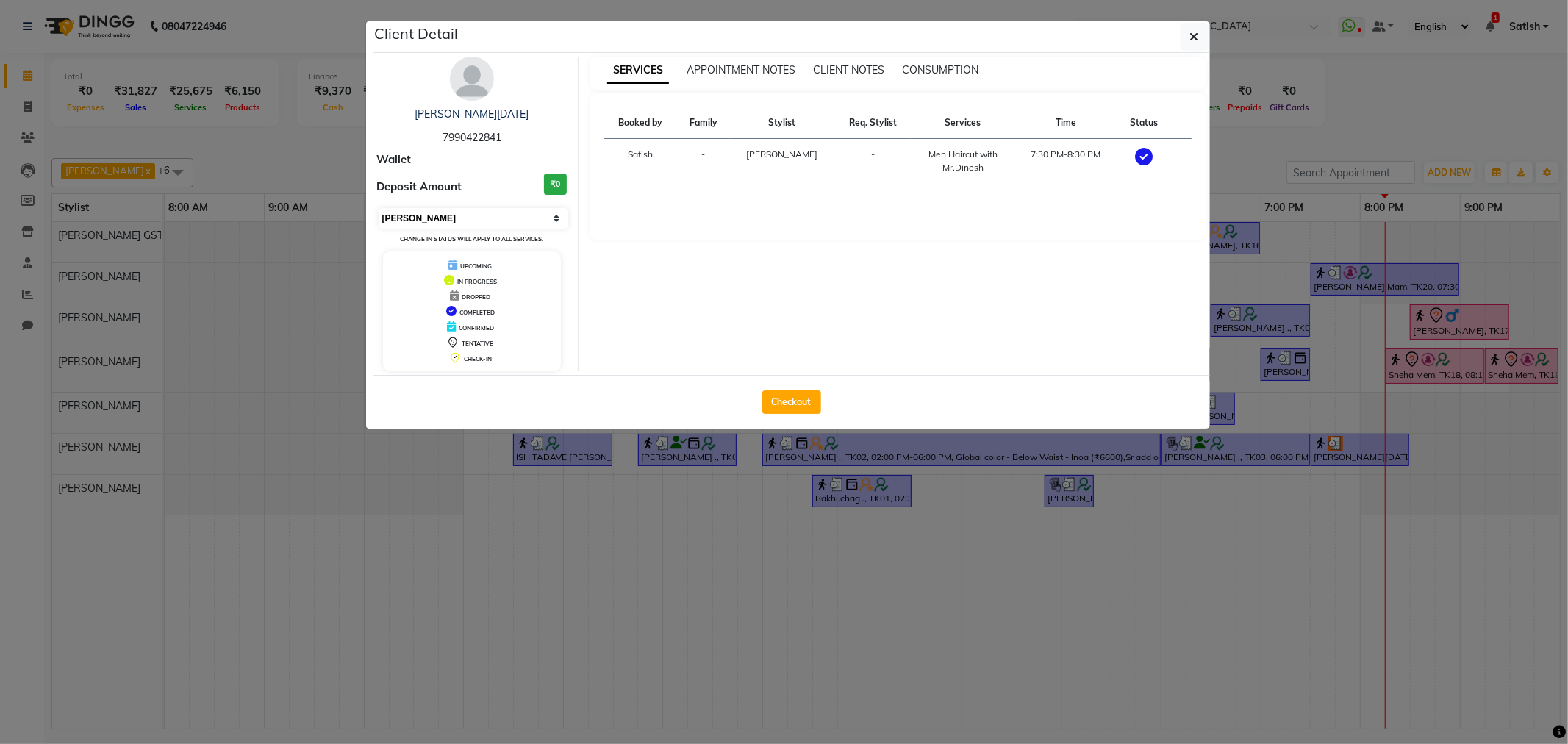
click at [413, 219] on select "Select MARK DONE UPCOMING" at bounding box center [475, 218] width 191 height 21
click at [379, 208] on select "Select MARK DONE UPCOMING" at bounding box center [475, 218] width 191 height 21
click at [421, 221] on select "Select MARK DONE UPCOMING" at bounding box center [475, 218] width 191 height 21
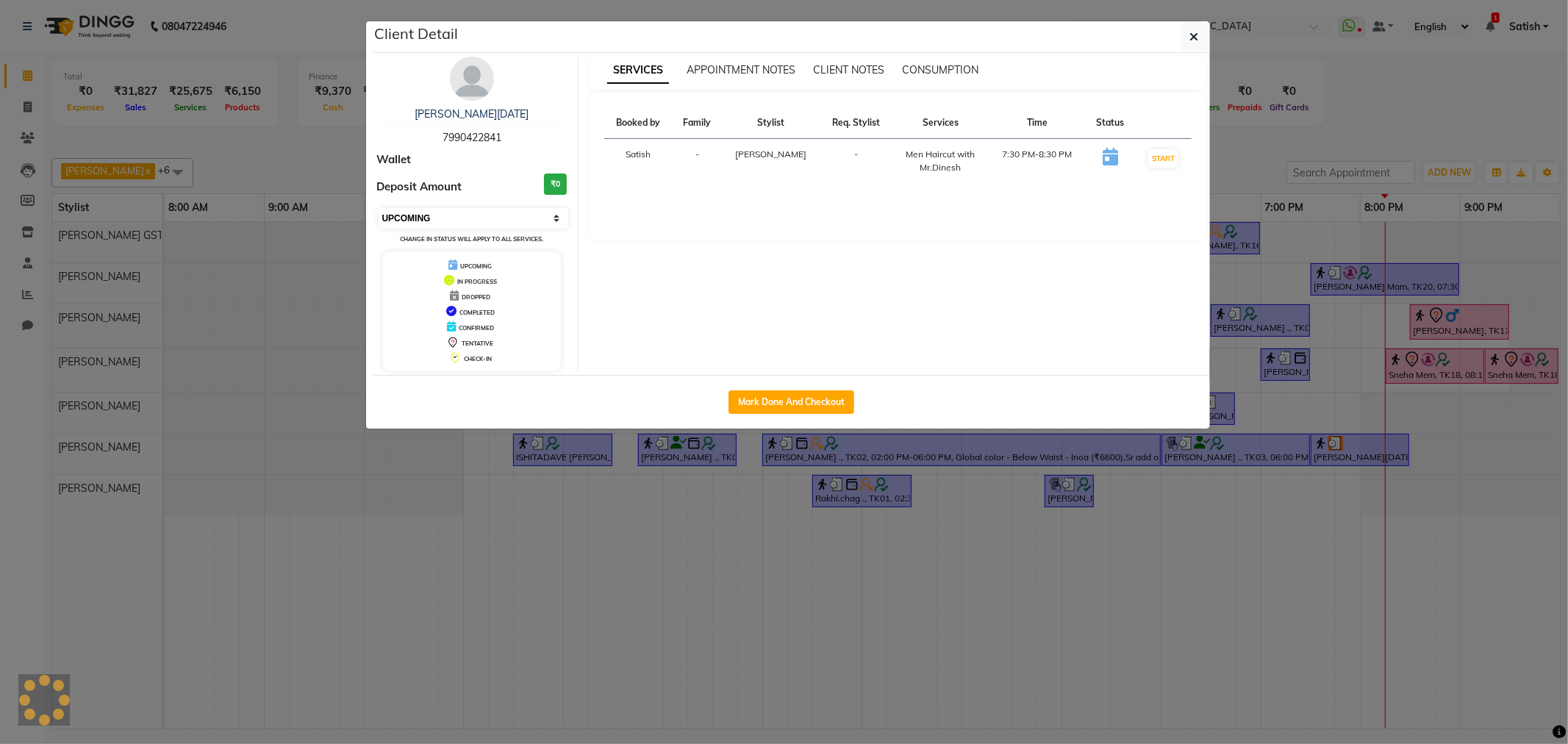
click at [476, 216] on select "Select IN SERVICE CONFIRMED TENTATIVE CHECK IN MARK DONE DROPPED UPCOMING" at bounding box center [475, 218] width 191 height 21
select select "2"
click at [379, 208] on select "Select IN SERVICE CONFIRMED TENTATIVE CHECK IN MARK DONE DROPPED UPCOMING" at bounding box center [475, 218] width 191 height 21
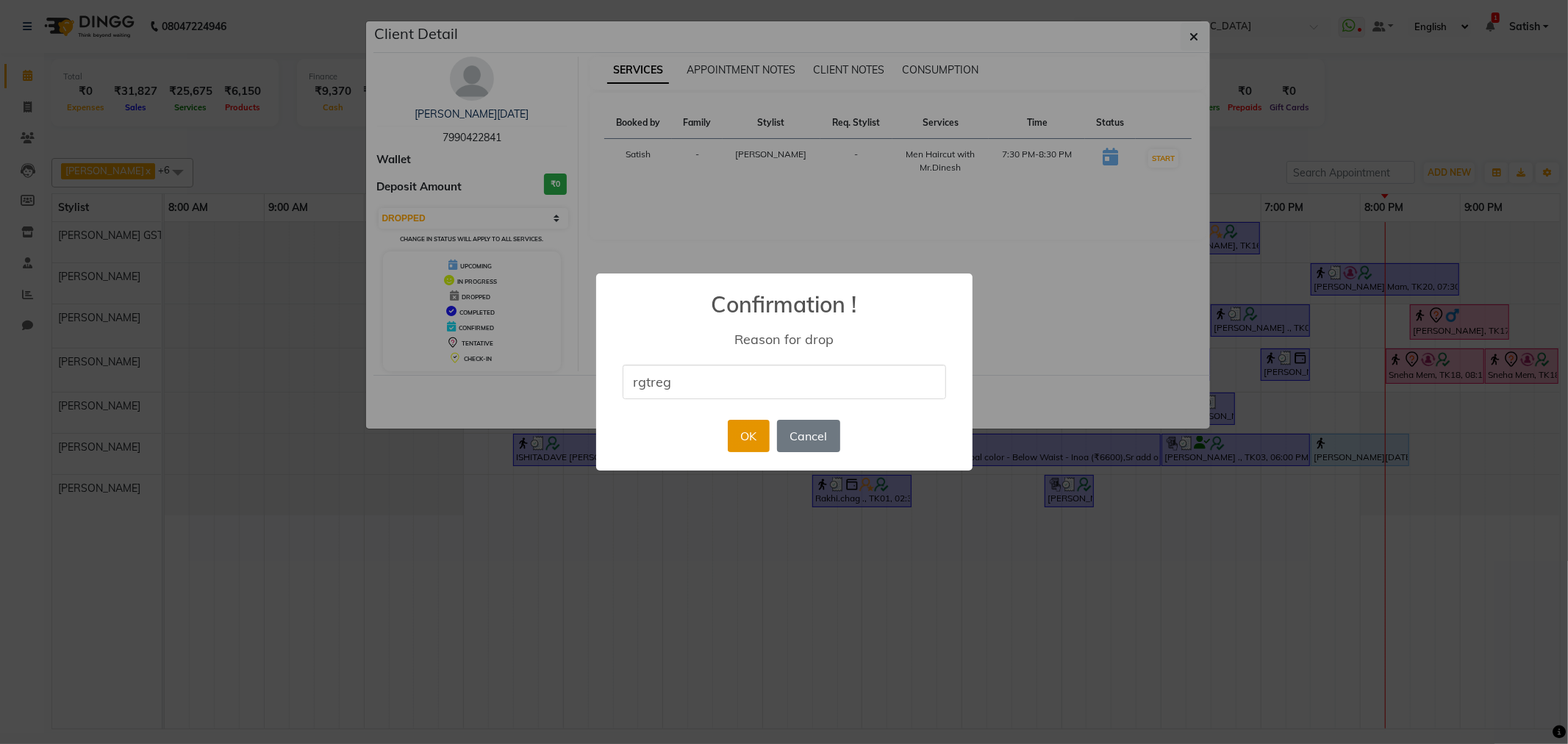
type input "rgtreg"
click at [751, 434] on button "OK" at bounding box center [748, 436] width 42 height 32
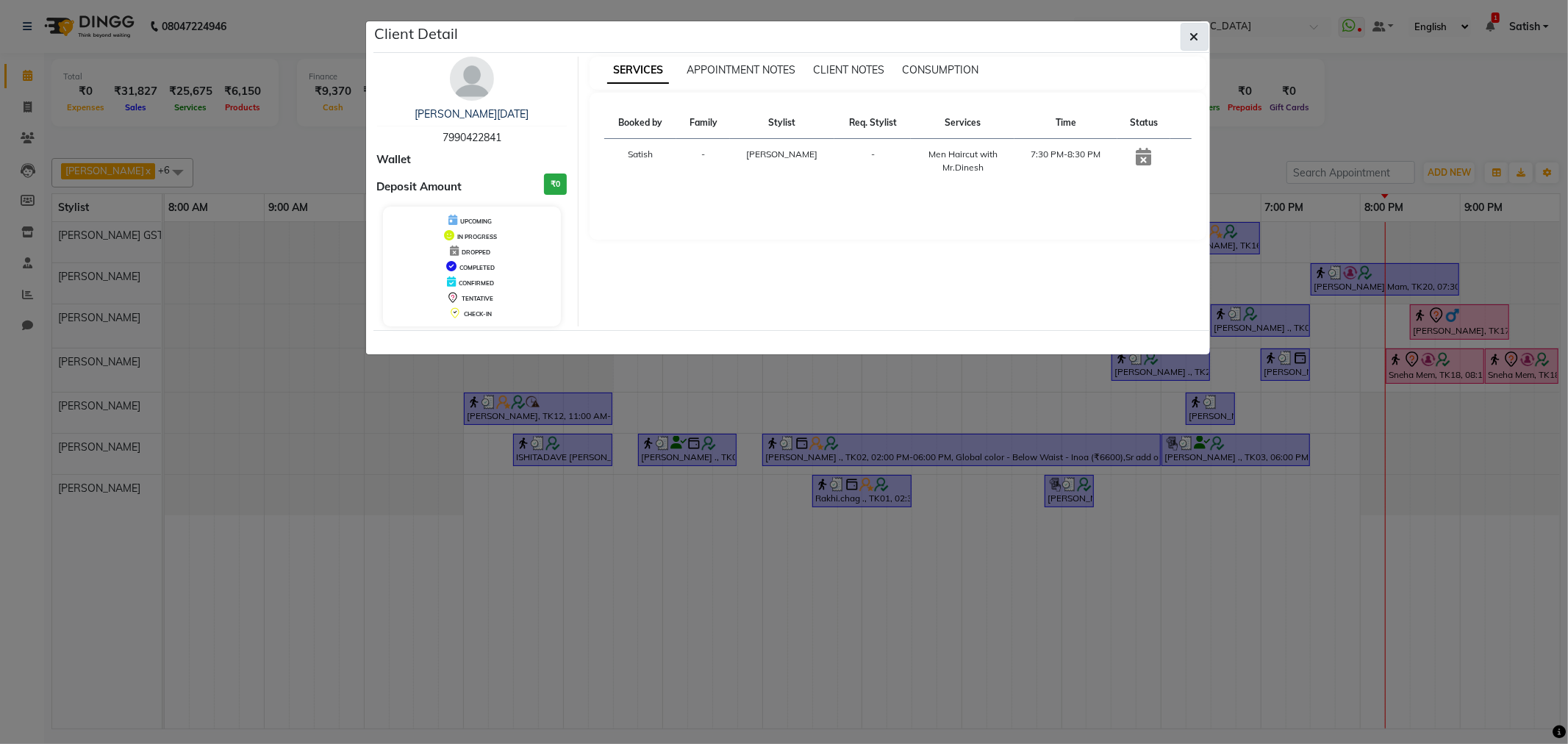
click at [1181, 42] on button "button" at bounding box center [1194, 37] width 28 height 28
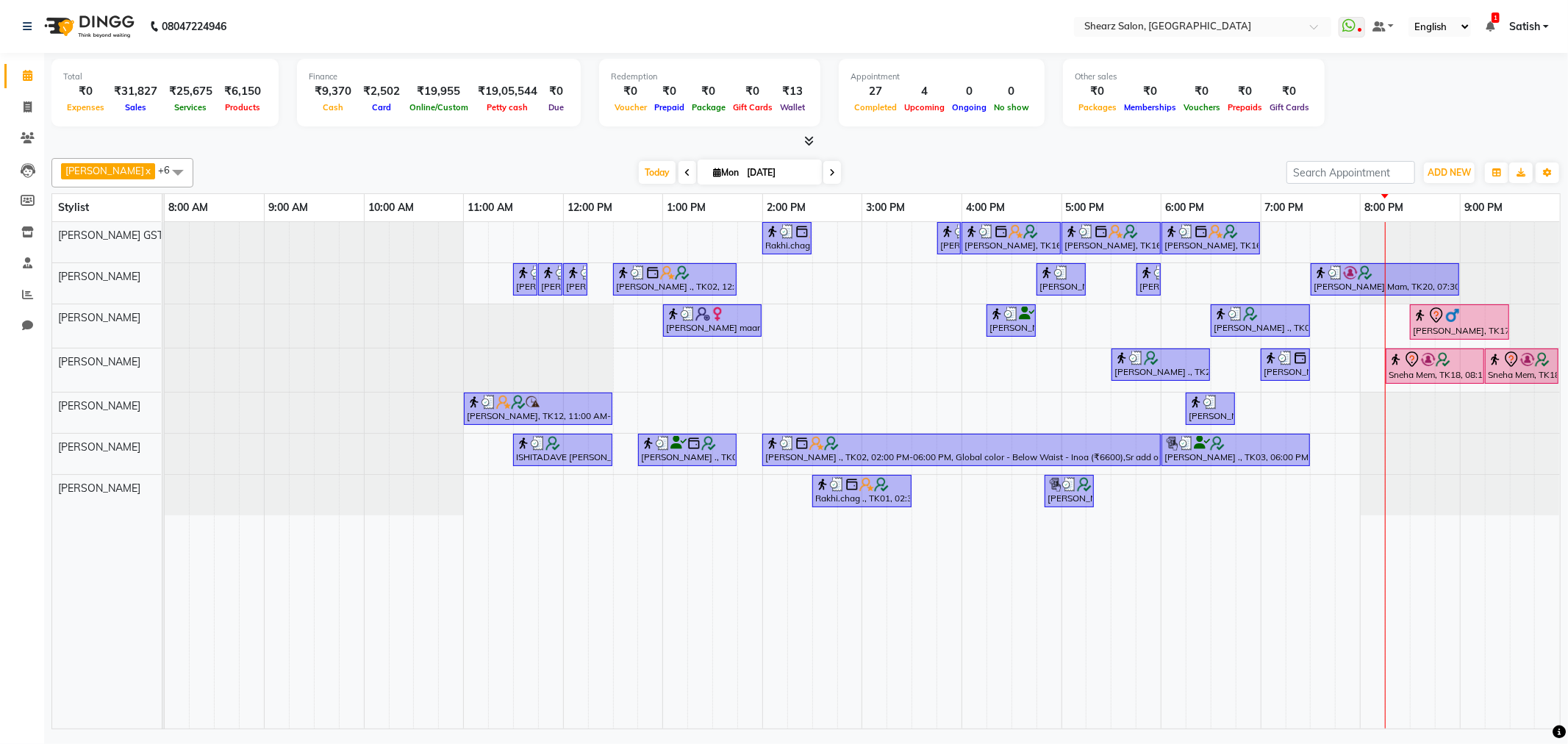
click at [1332, 443] on div "Rakhi.chag ., TK01, 02:00 PM-02:30 PM, Eyebrow threading with senior Nupur Maam…" at bounding box center [862, 475] width 1396 height 507
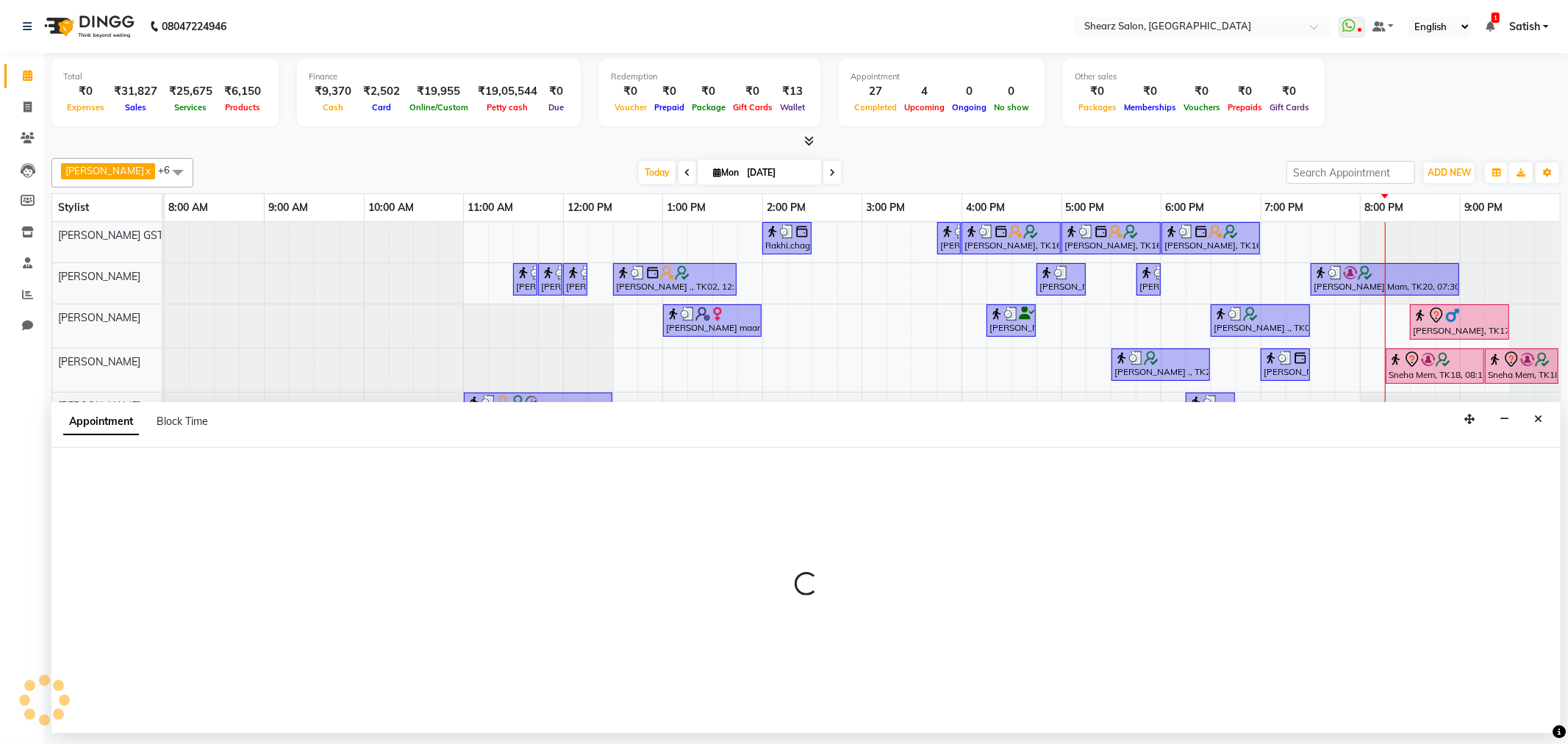
select select "77440"
select select "1170"
select select "tentative"
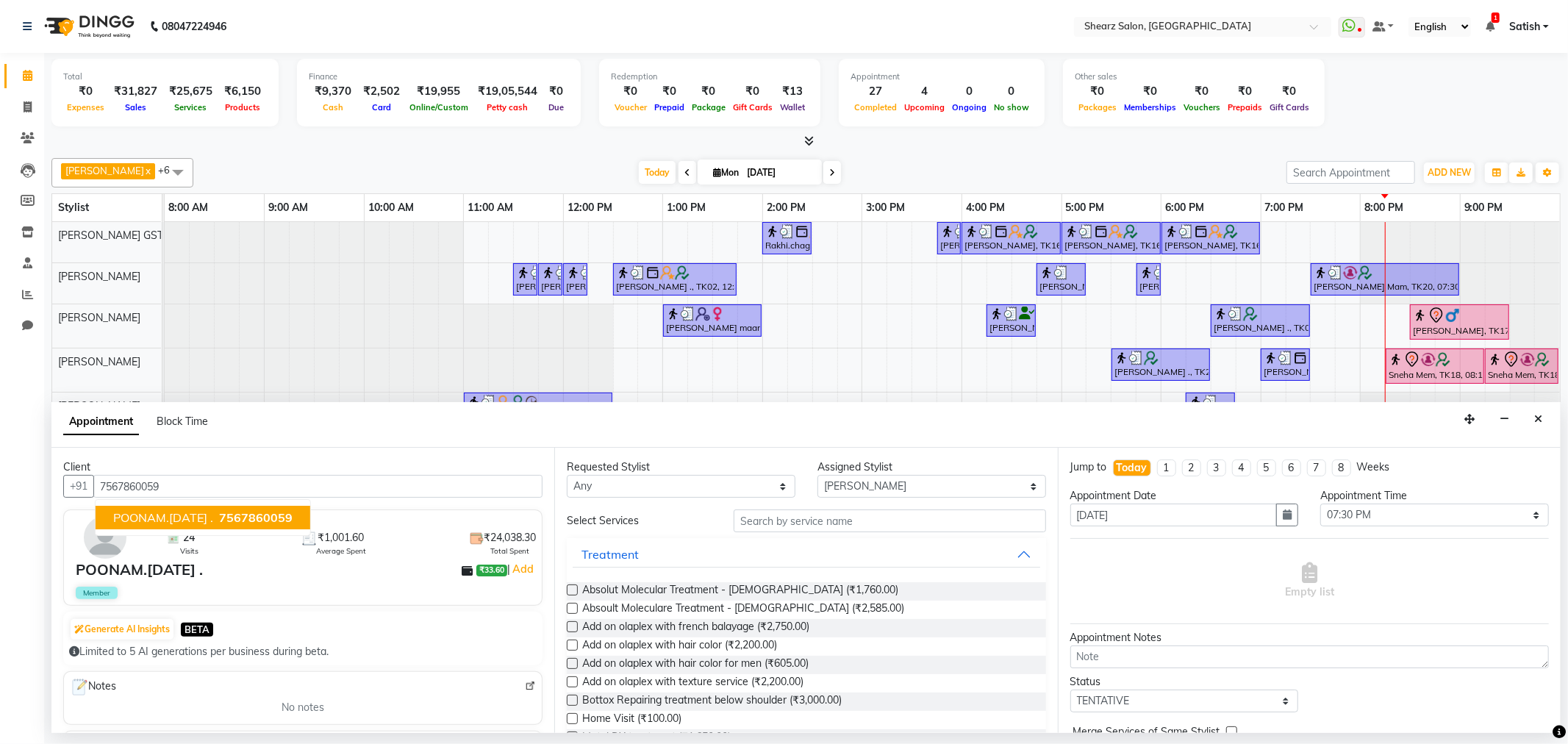
drag, startPoint x: 229, startPoint y: 516, endPoint x: 236, endPoint y: 524, distance: 10.6
click at [234, 522] on span "7567860059" at bounding box center [256, 517] width 73 height 14
type input "7567860059"
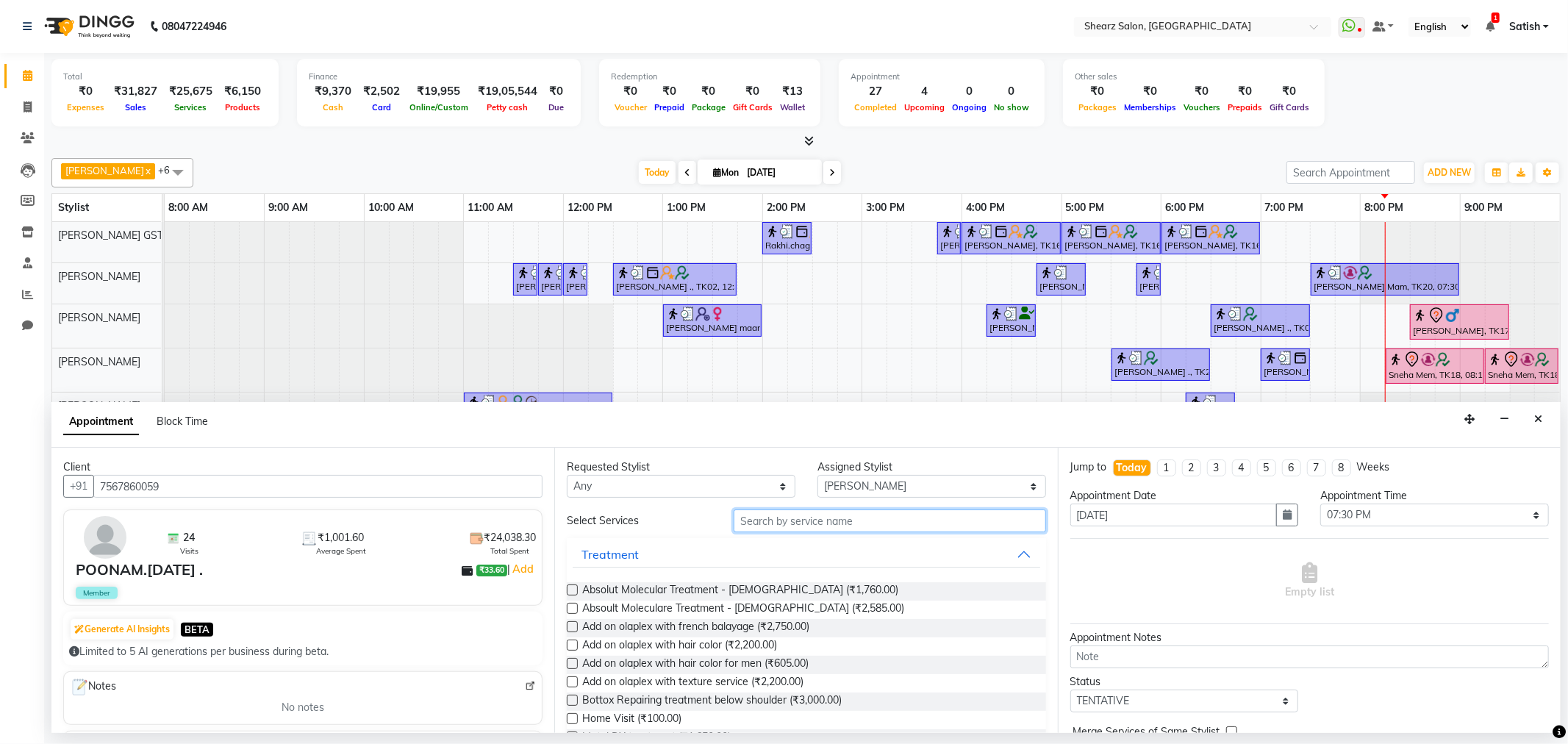
click at [829, 525] on input "text" at bounding box center [890, 521] width 312 height 23
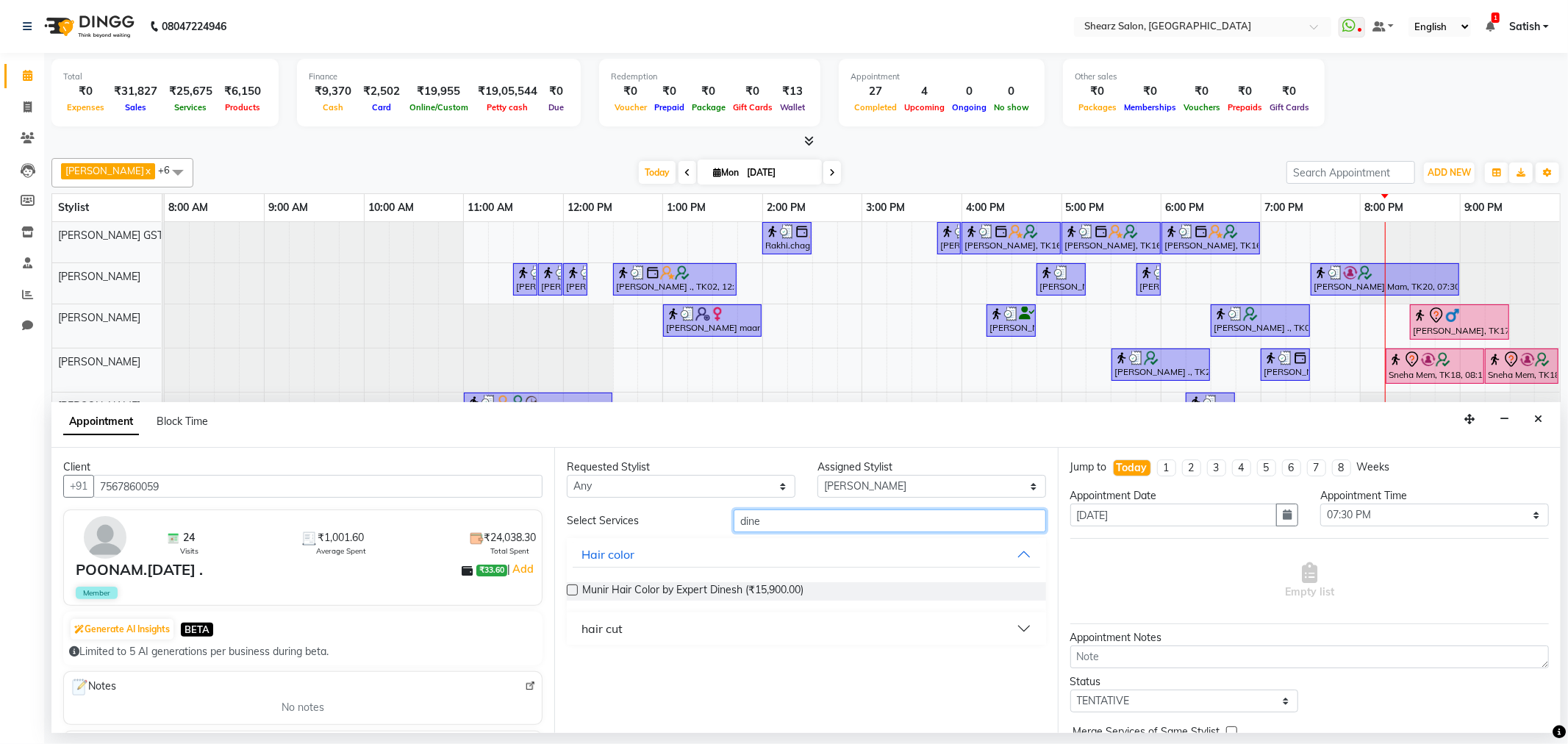
type input "dine"
click at [630, 638] on button "hair cut" at bounding box center [805, 629] width 466 height 27
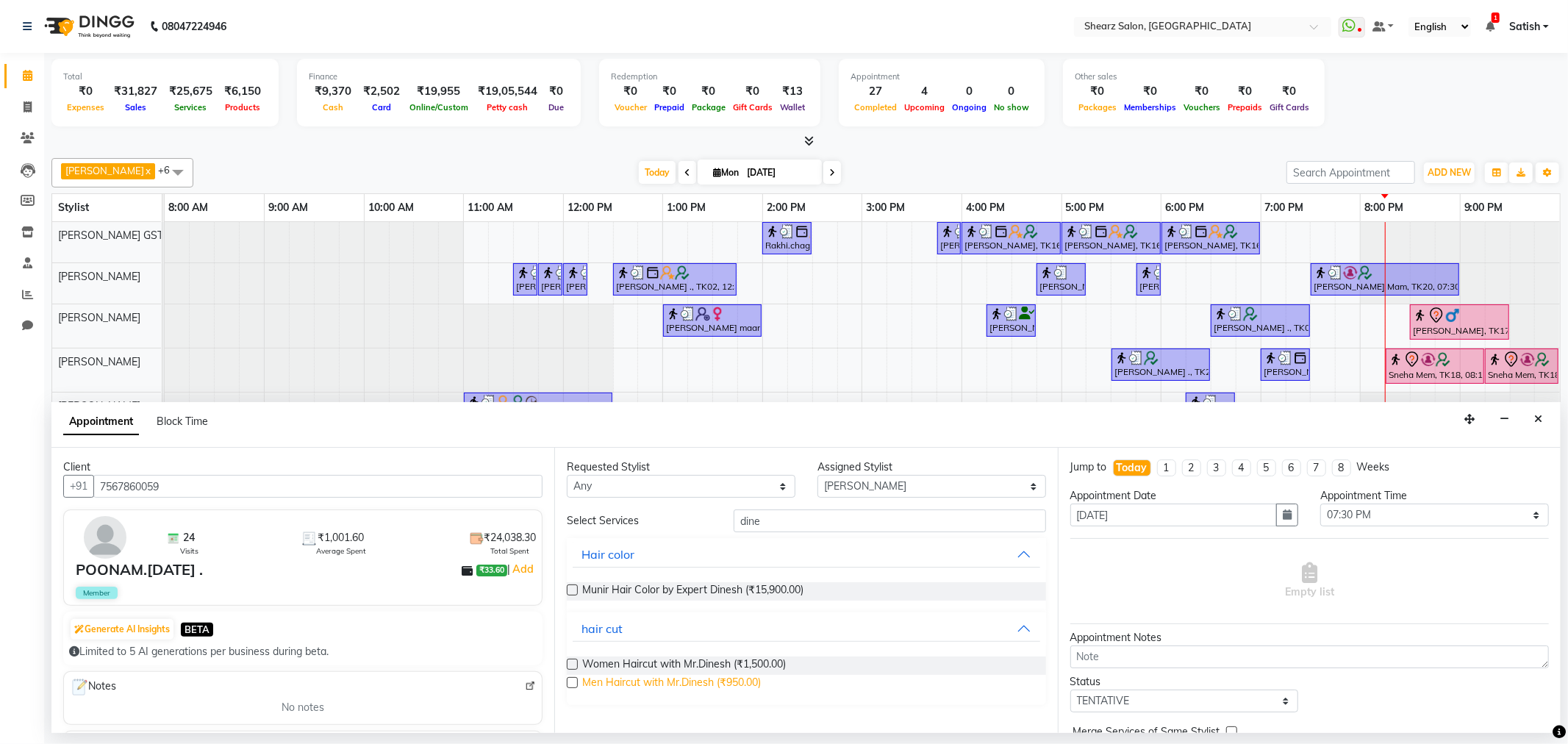
click at [623, 679] on span "Men Haircut with Mr.Dinesh (₹950.00)" at bounding box center [672, 684] width 178 height 19
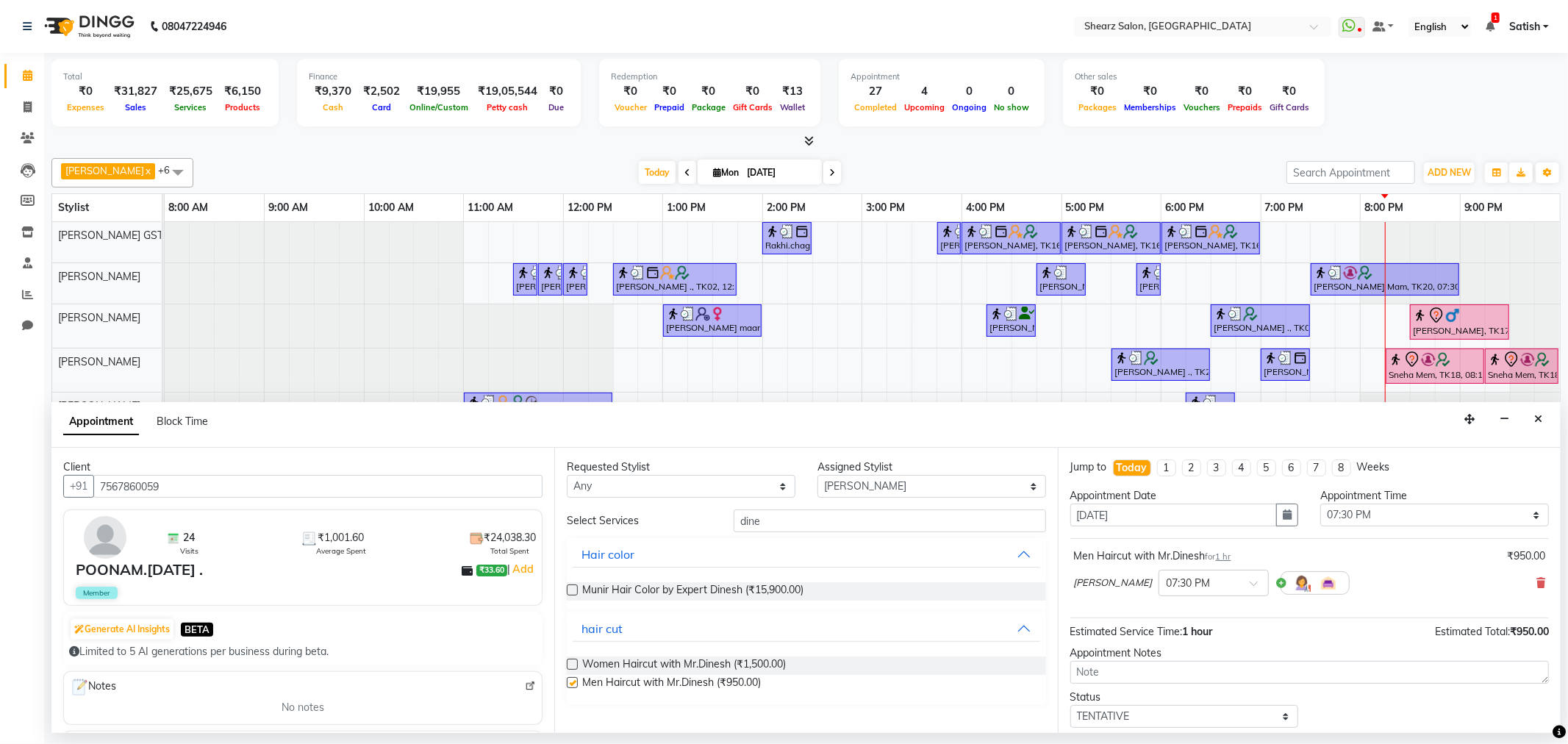
checkbox input "false"
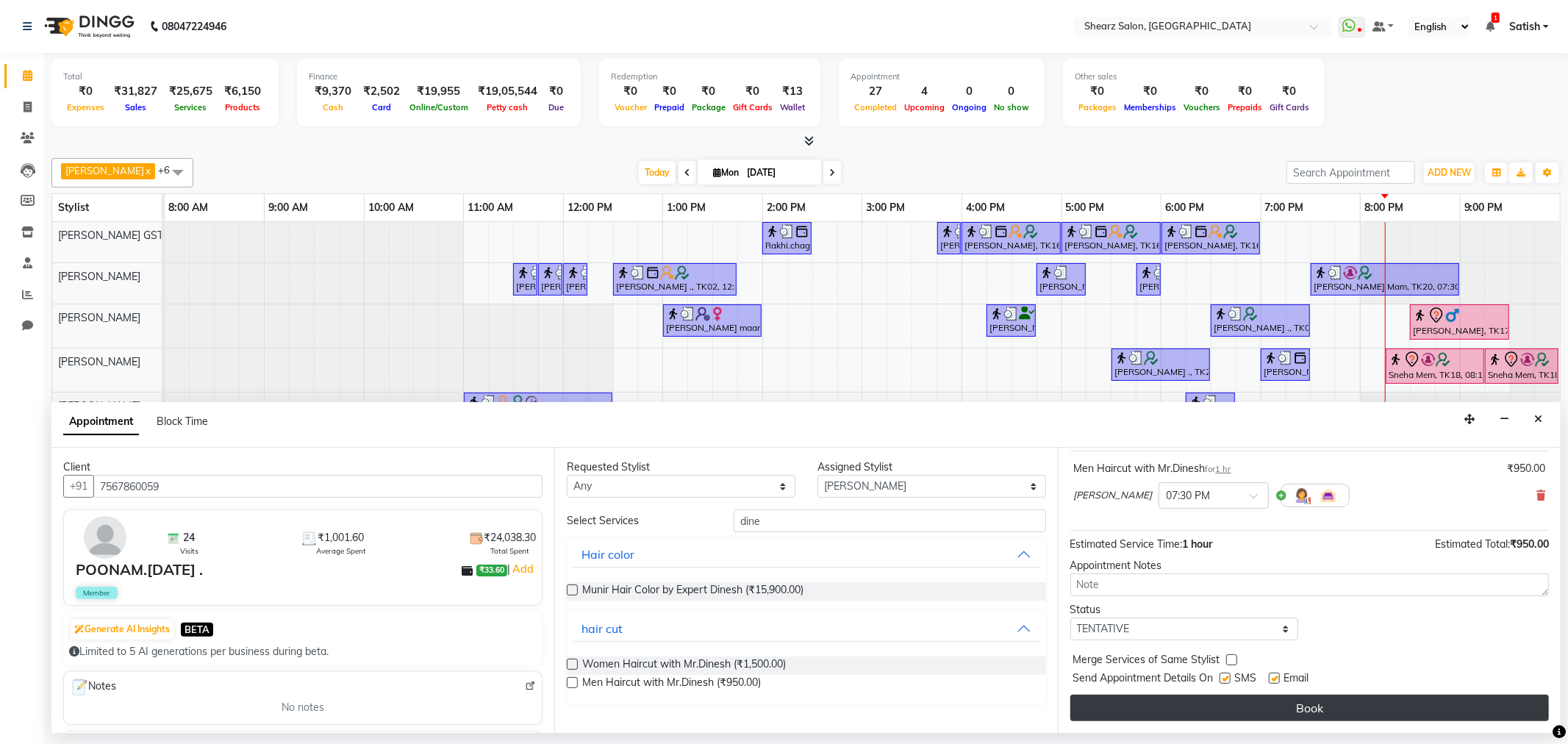
click at [1294, 714] on button "Book" at bounding box center [1309, 708] width 479 height 27
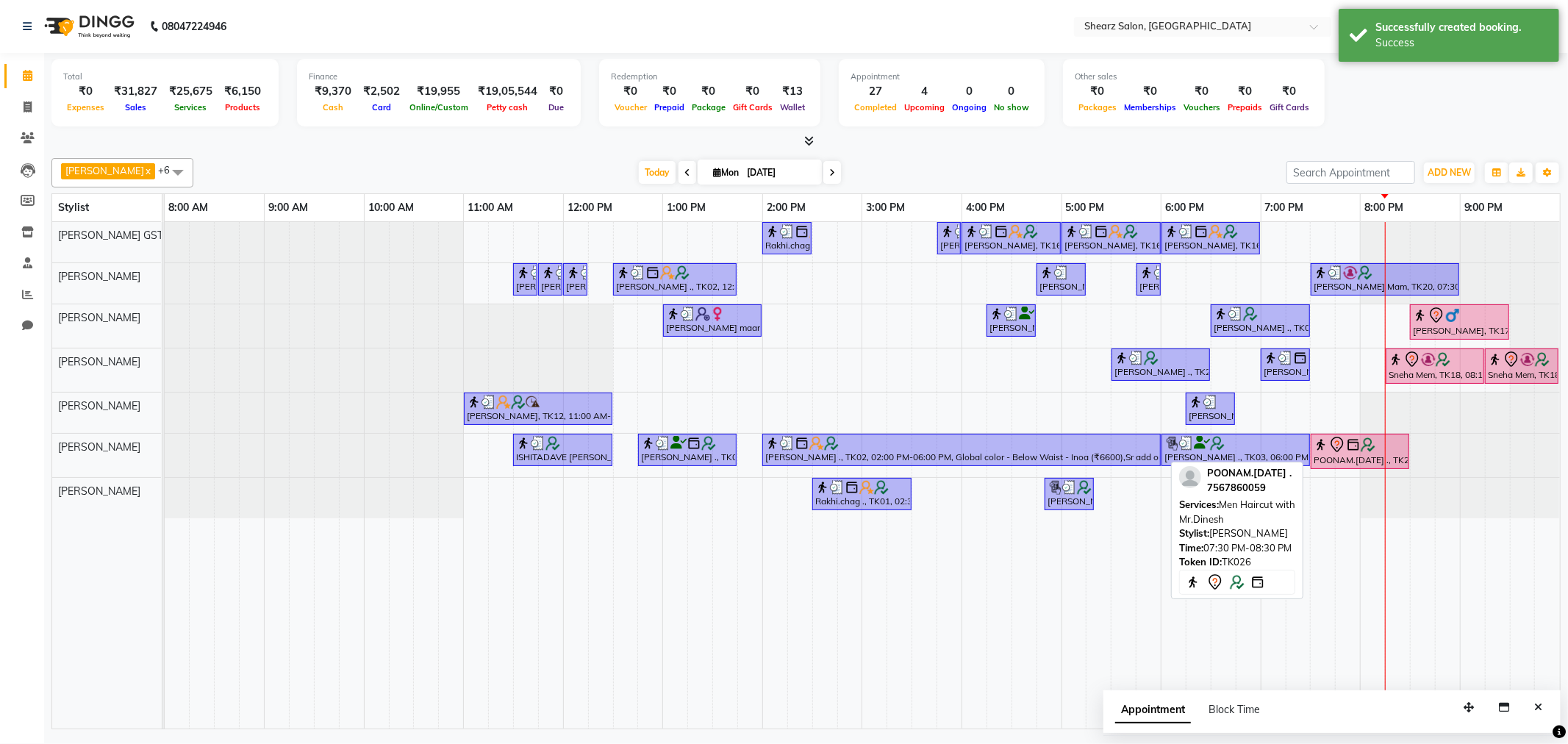
click at [1358, 446] on img at bounding box center [1353, 445] width 14 height 14
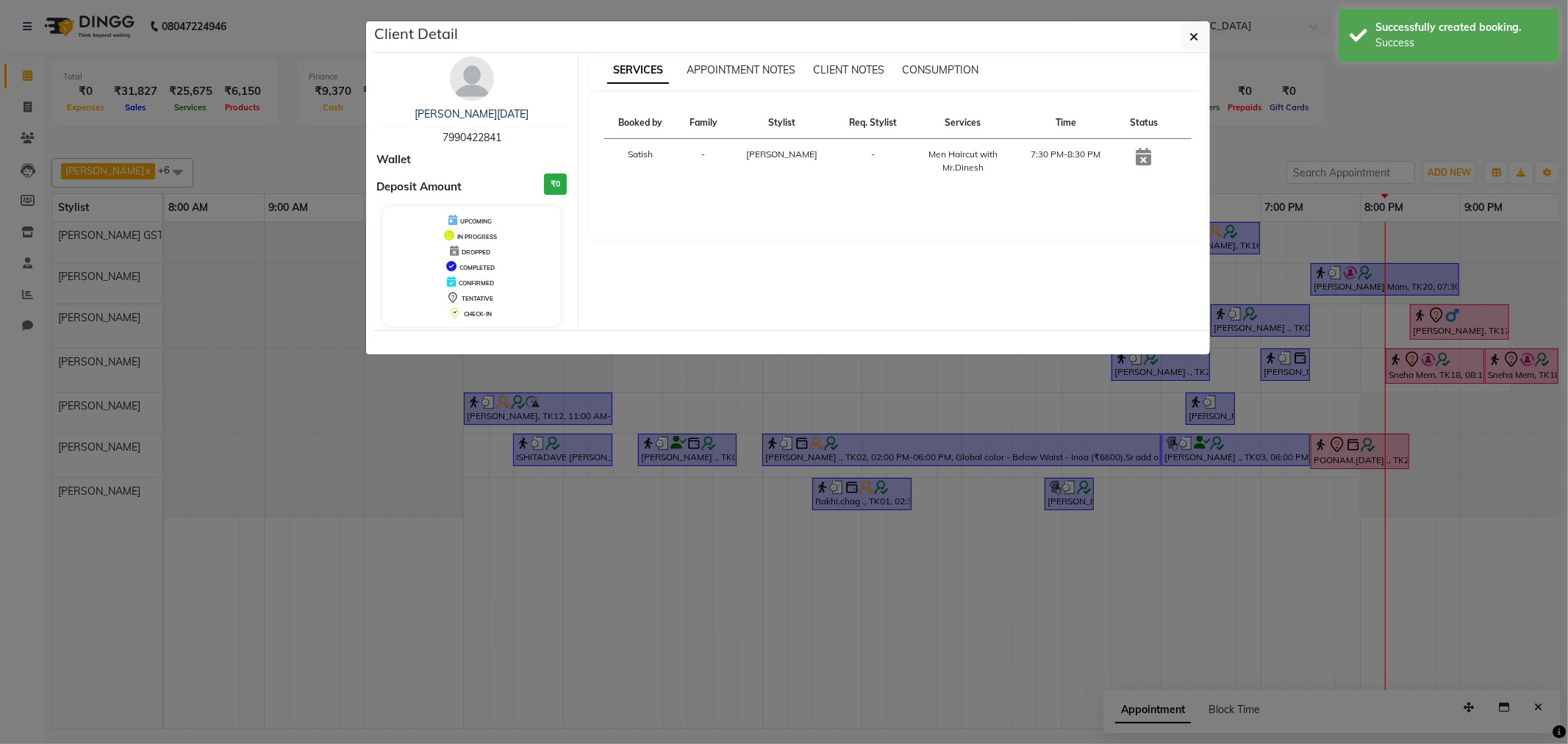
select select "7"
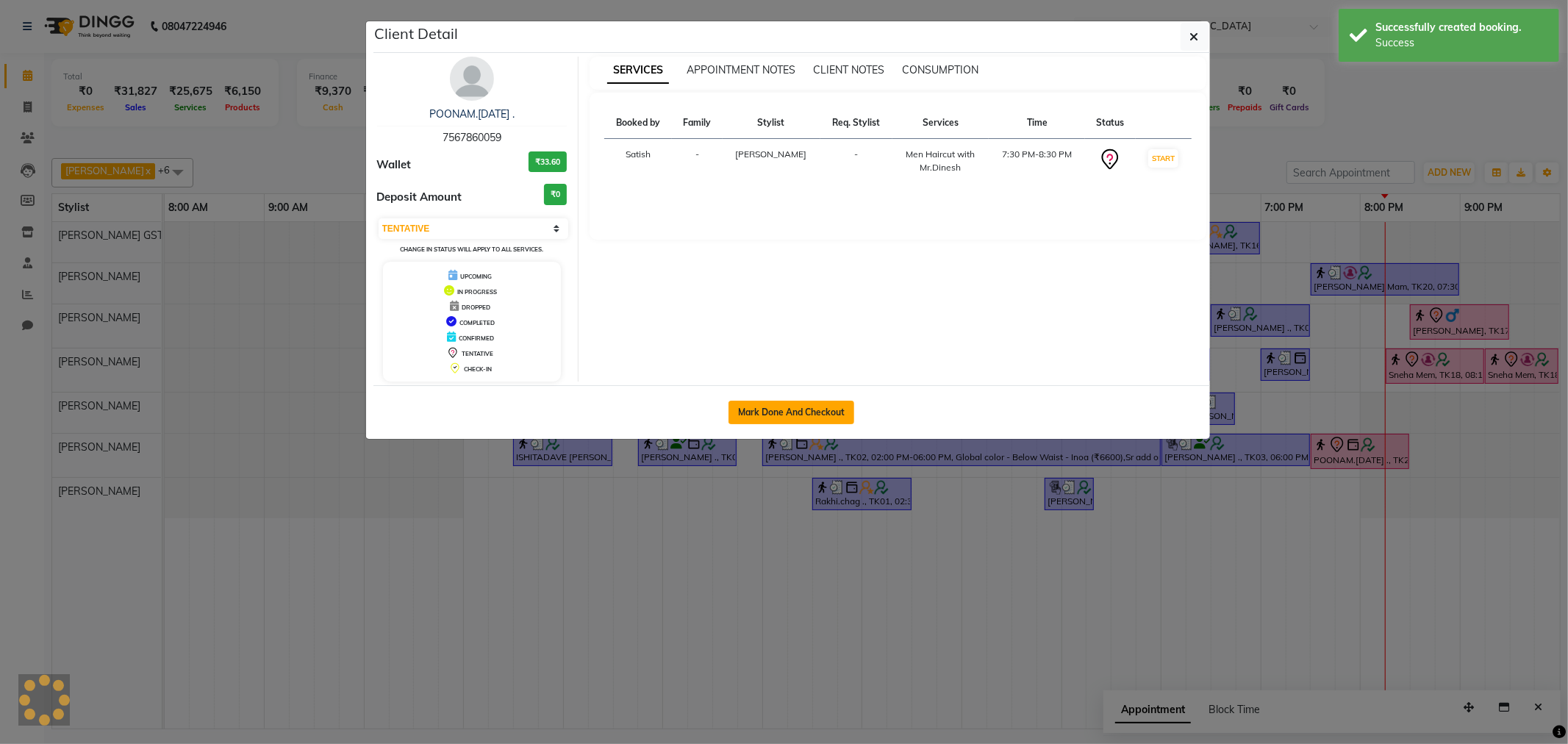
click at [770, 413] on button "Mark Done And Checkout" at bounding box center [791, 412] width 126 height 23
select select "8157"
select select "service"
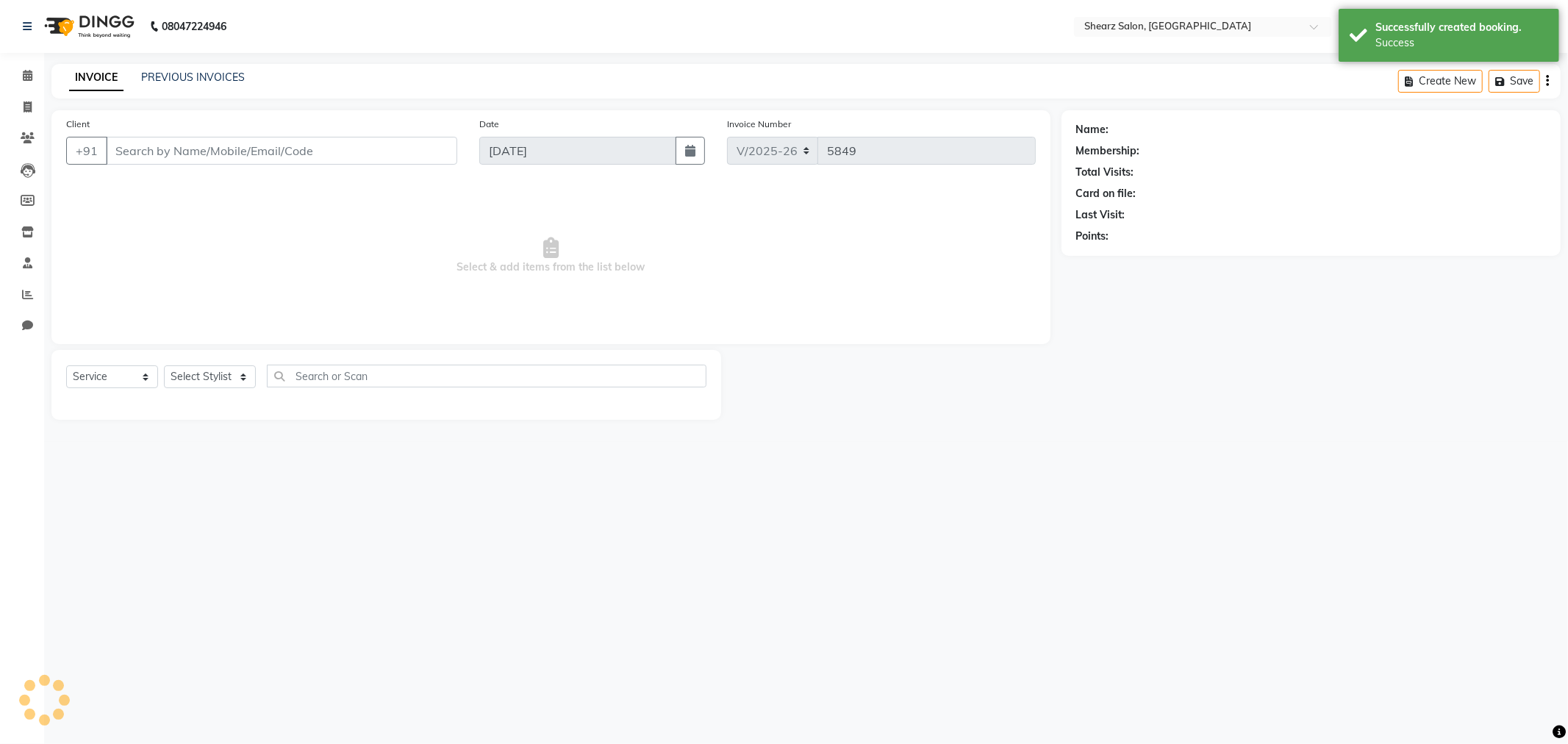
type input "7567860059"
select select "77440"
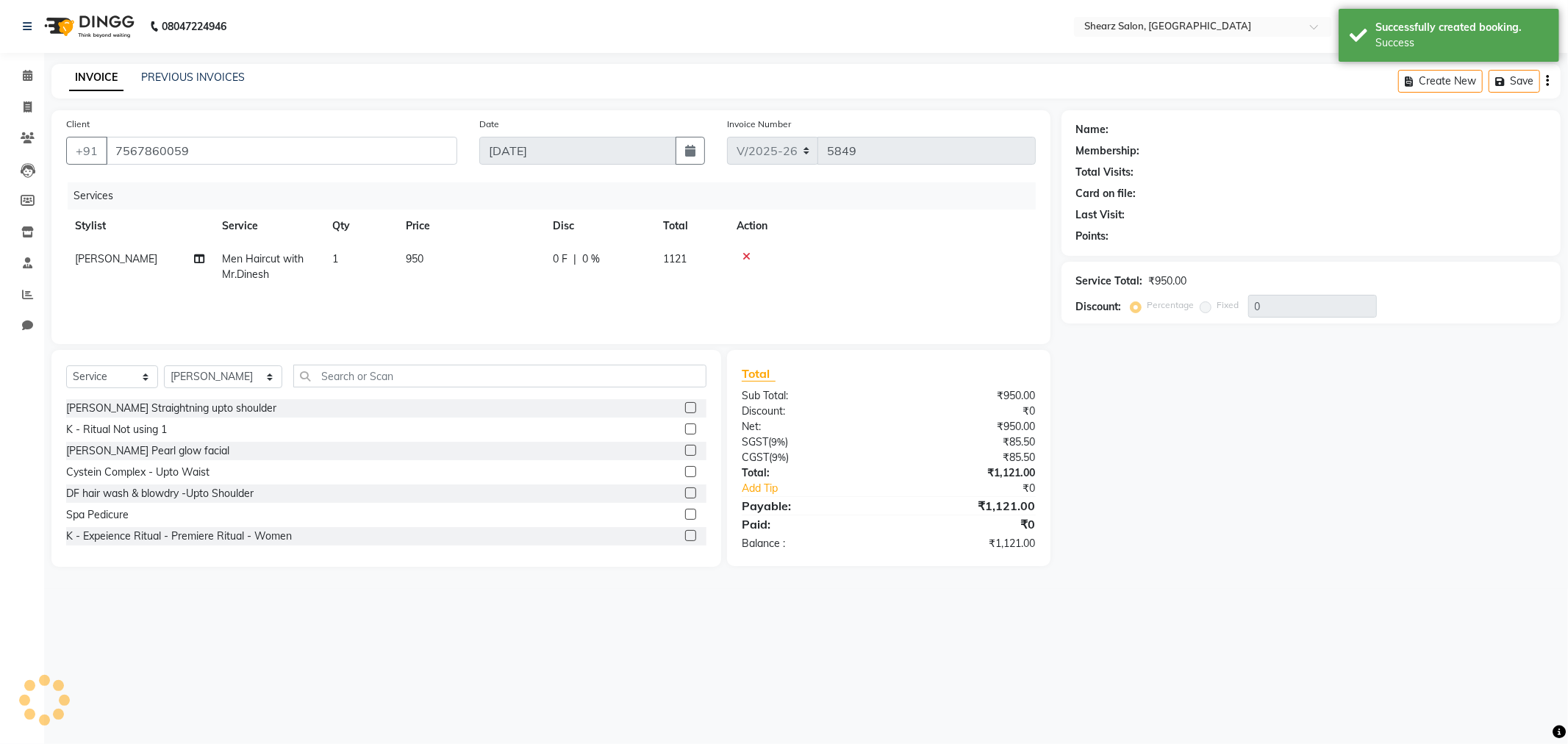
select select "1: Object"
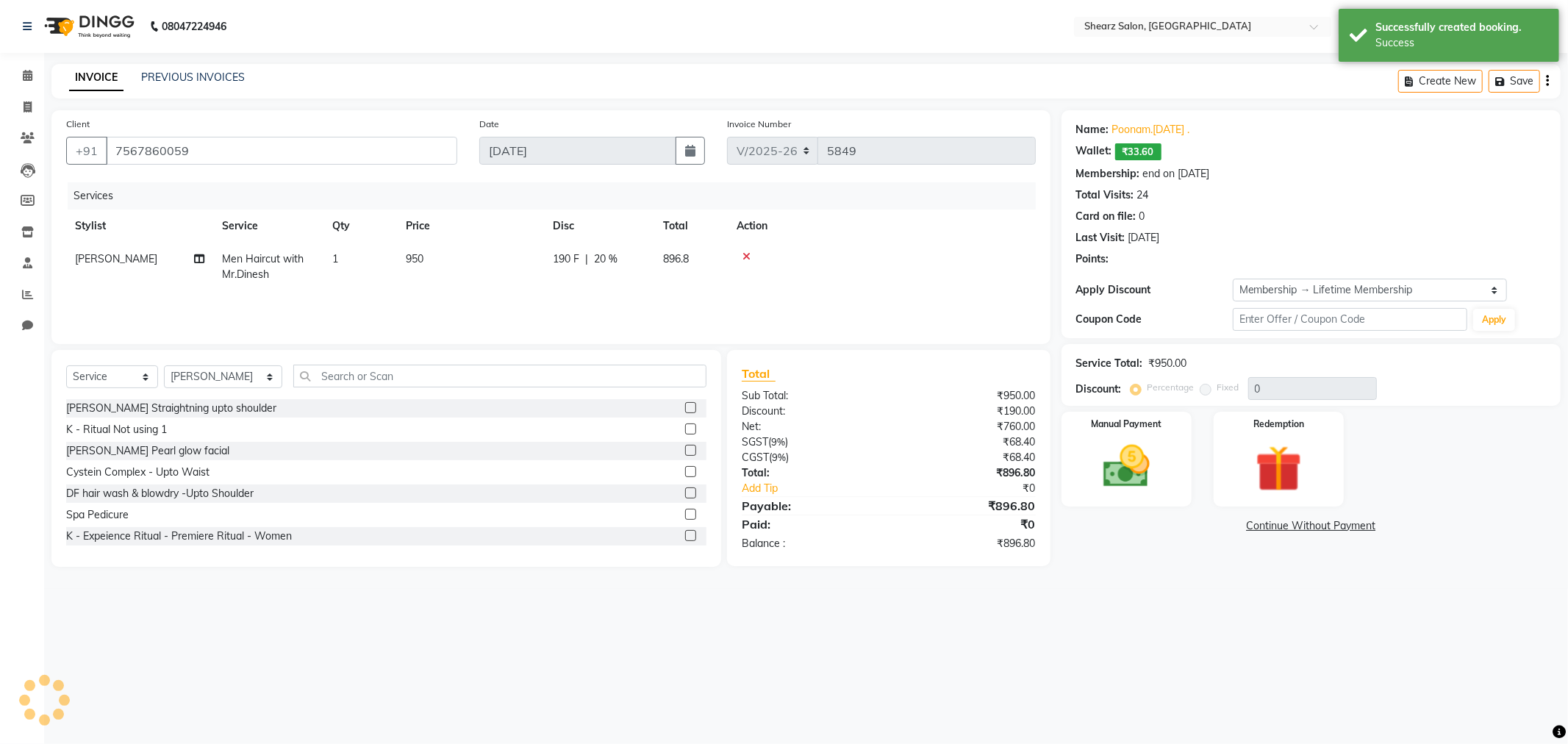
type input "20"
click at [1133, 428] on label "Manual Payment" at bounding box center [1126, 424] width 73 height 14
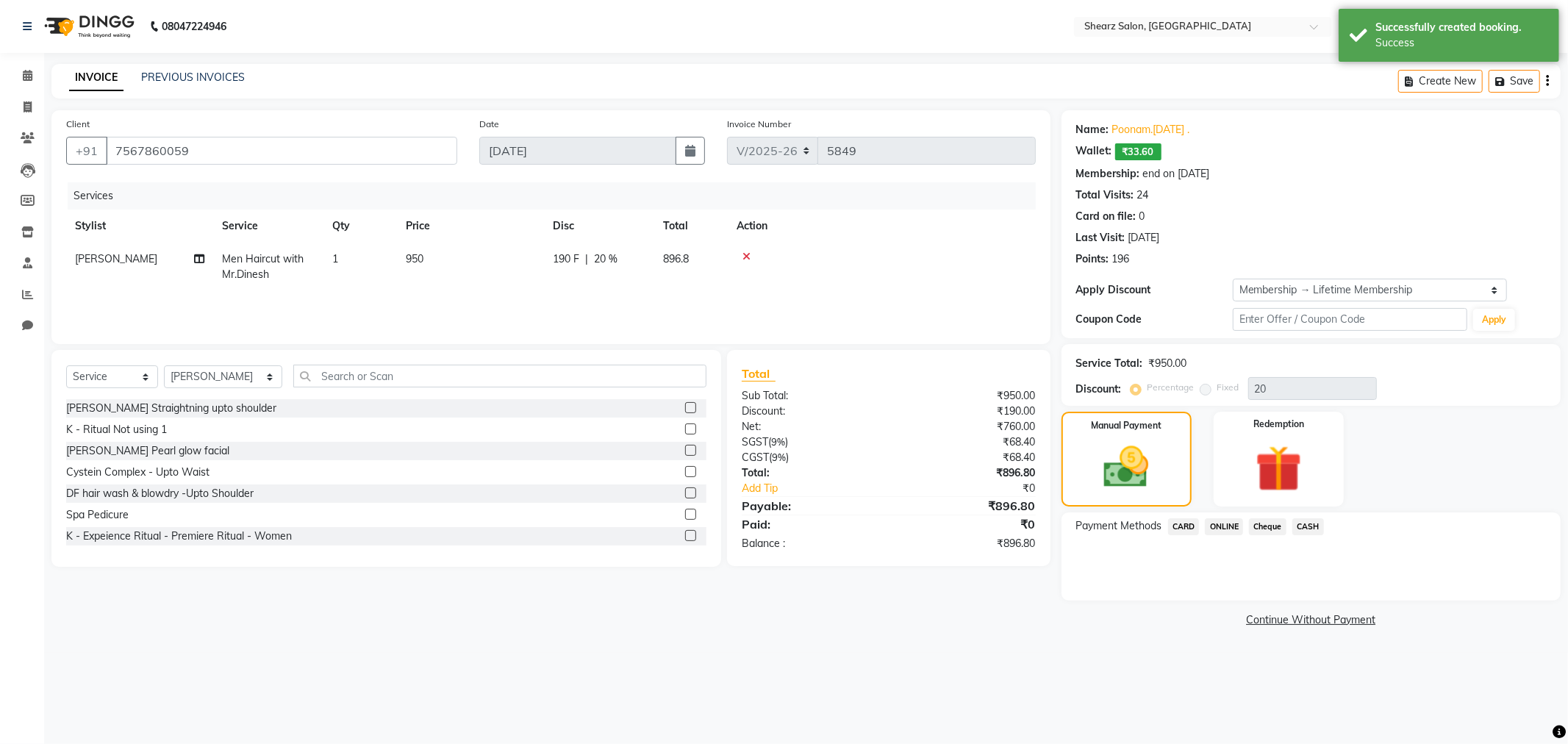
click at [1322, 533] on span "CASH" at bounding box center [1308, 526] width 31 height 17
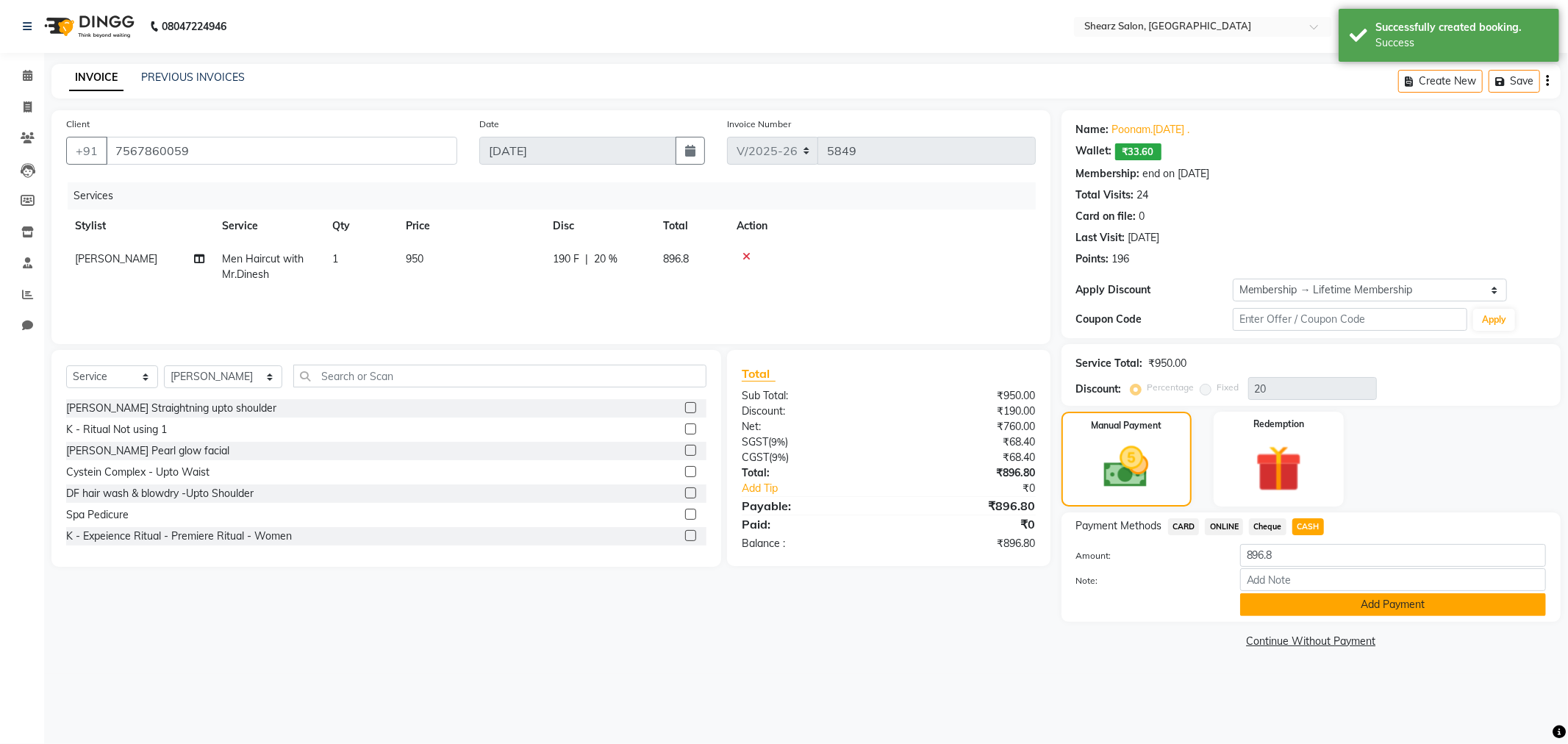
click at [1285, 593] on button "Add Payment" at bounding box center [1393, 605] width 306 height 23
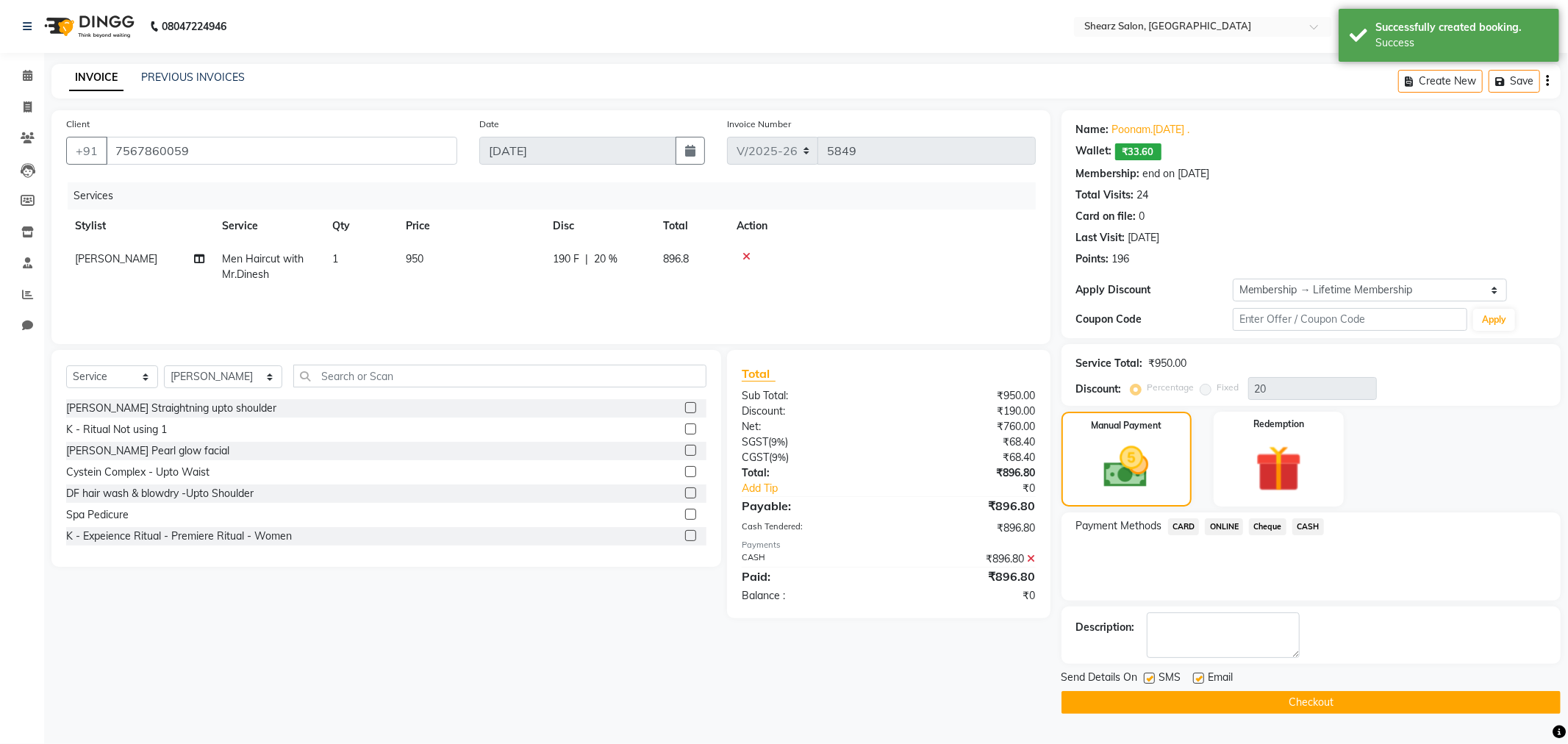
click at [1275, 701] on button "Checkout" at bounding box center [1311, 703] width 499 height 23
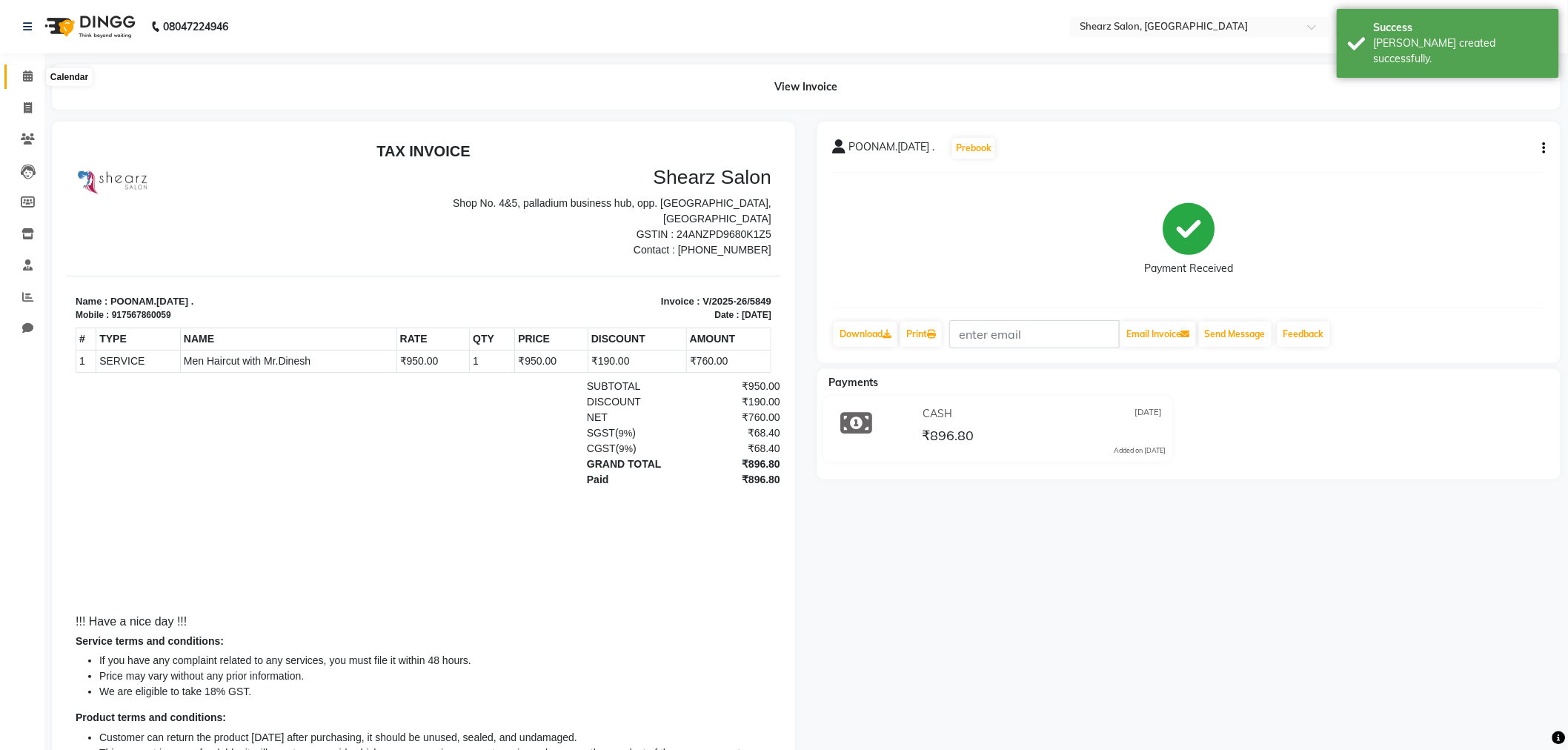
click at [26, 69] on span at bounding box center [27, 76] width 26 height 17
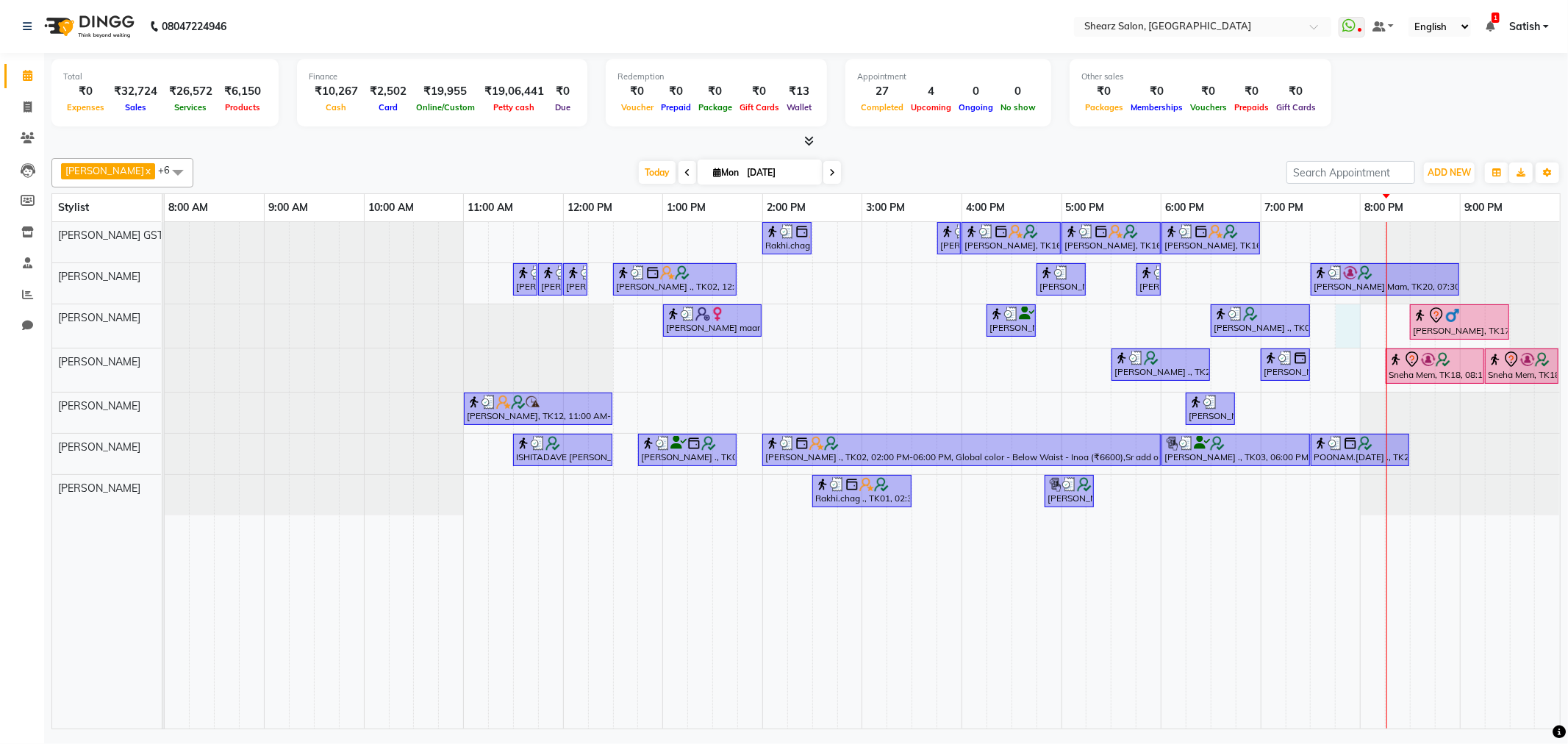
click at [1353, 324] on div "Rakhi.chag ., TK01, 02:00 PM-02:30 PM, Eyebrow threading with senior Nupur Maam…" at bounding box center [862, 475] width 1396 height 507
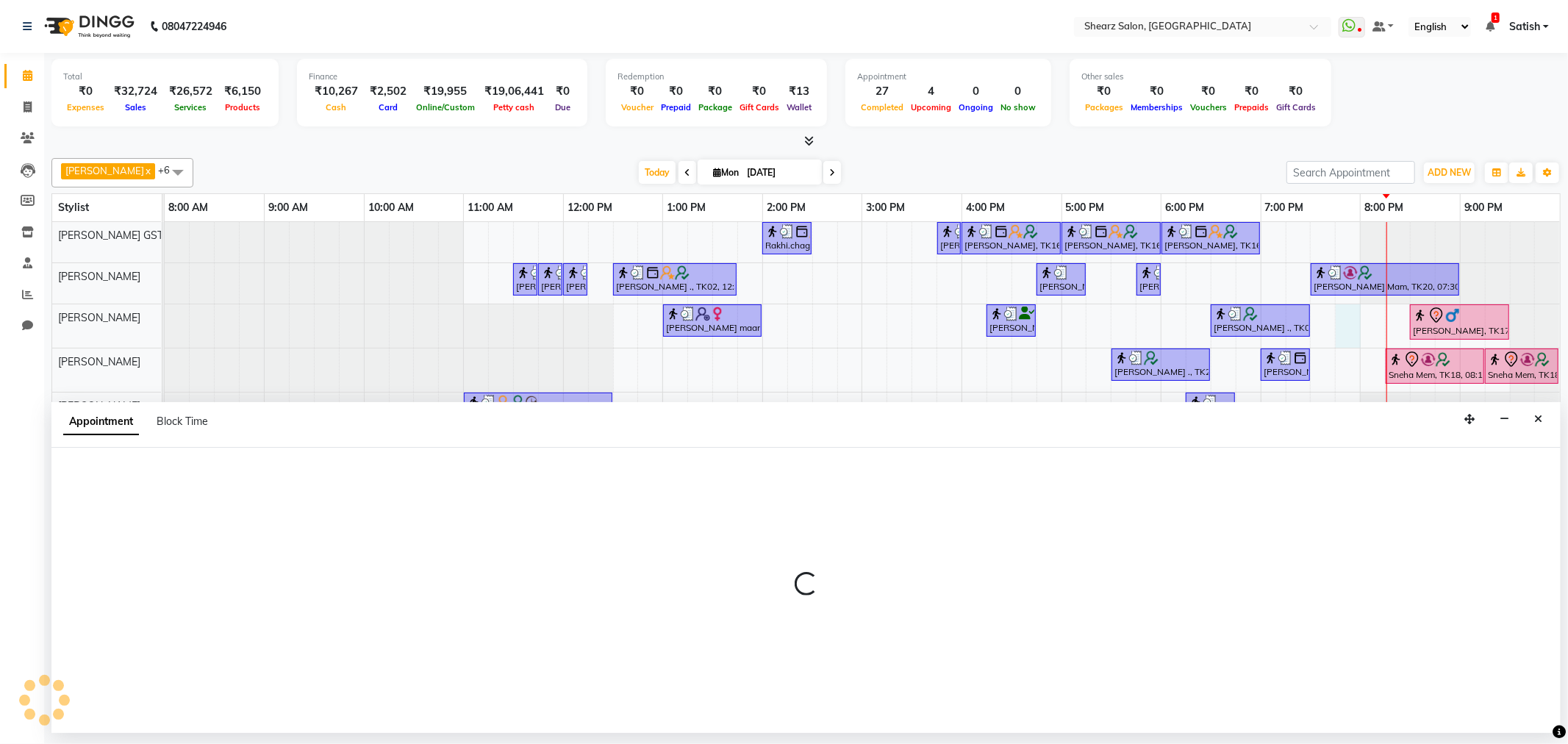
select select "77475"
select select "1185"
select select "tentative"
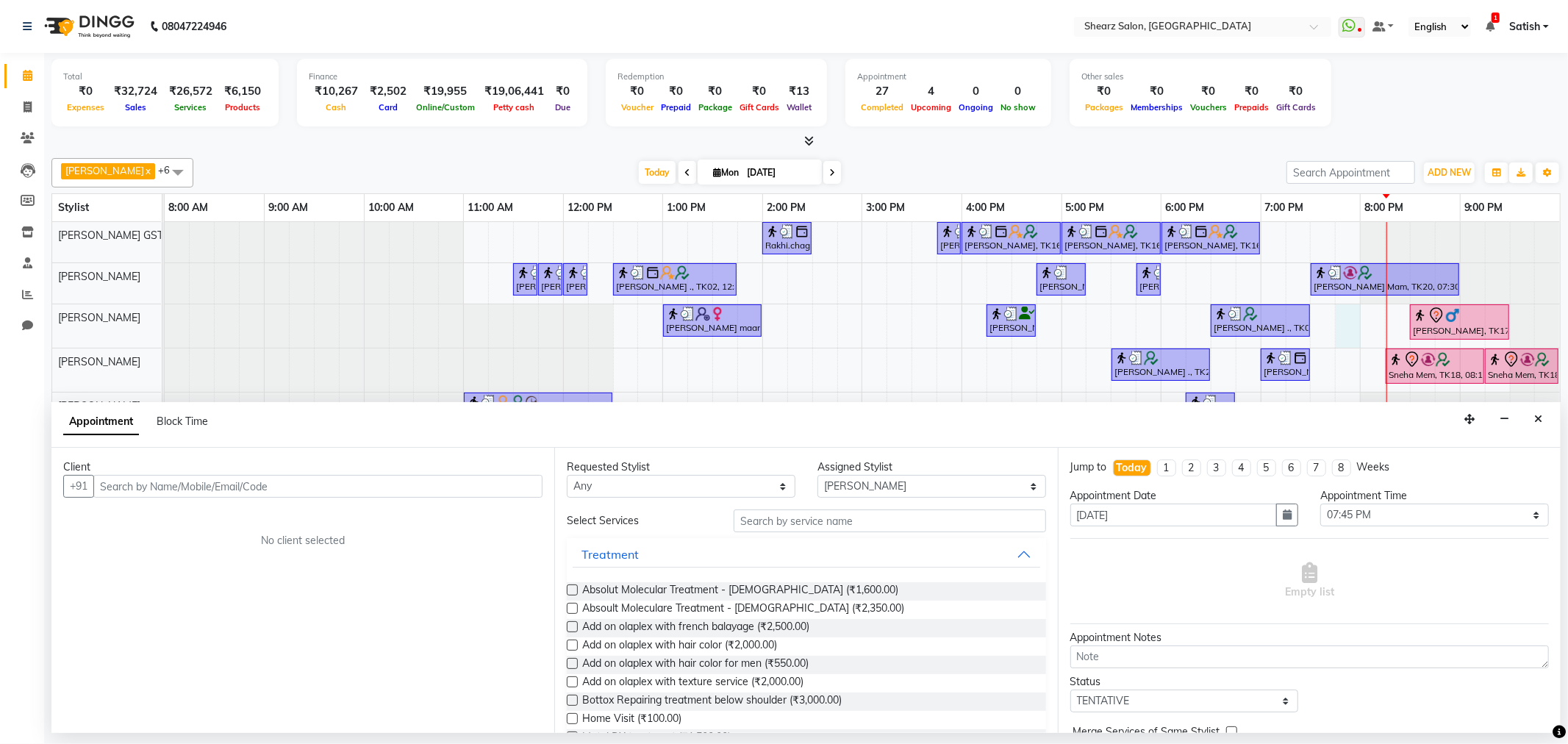
drag, startPoint x: 232, startPoint y: 469, endPoint x: 224, endPoint y: 484, distance: 17.0
click at [228, 473] on div "Client" at bounding box center [302, 467] width 479 height 15
click at [224, 484] on input "text" at bounding box center [318, 487] width 450 height 23
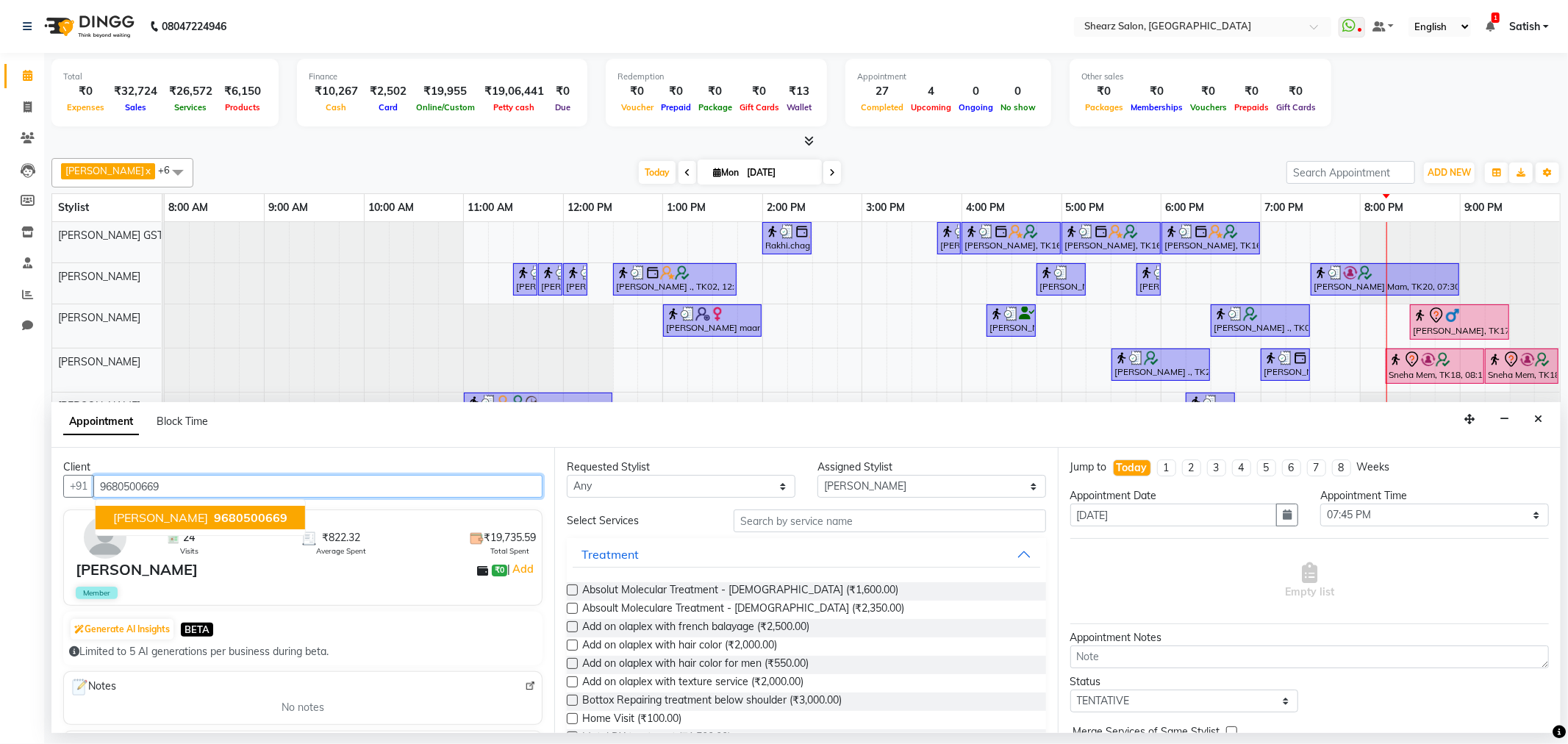
click at [214, 513] on span "9680500669" at bounding box center [251, 517] width 73 height 14
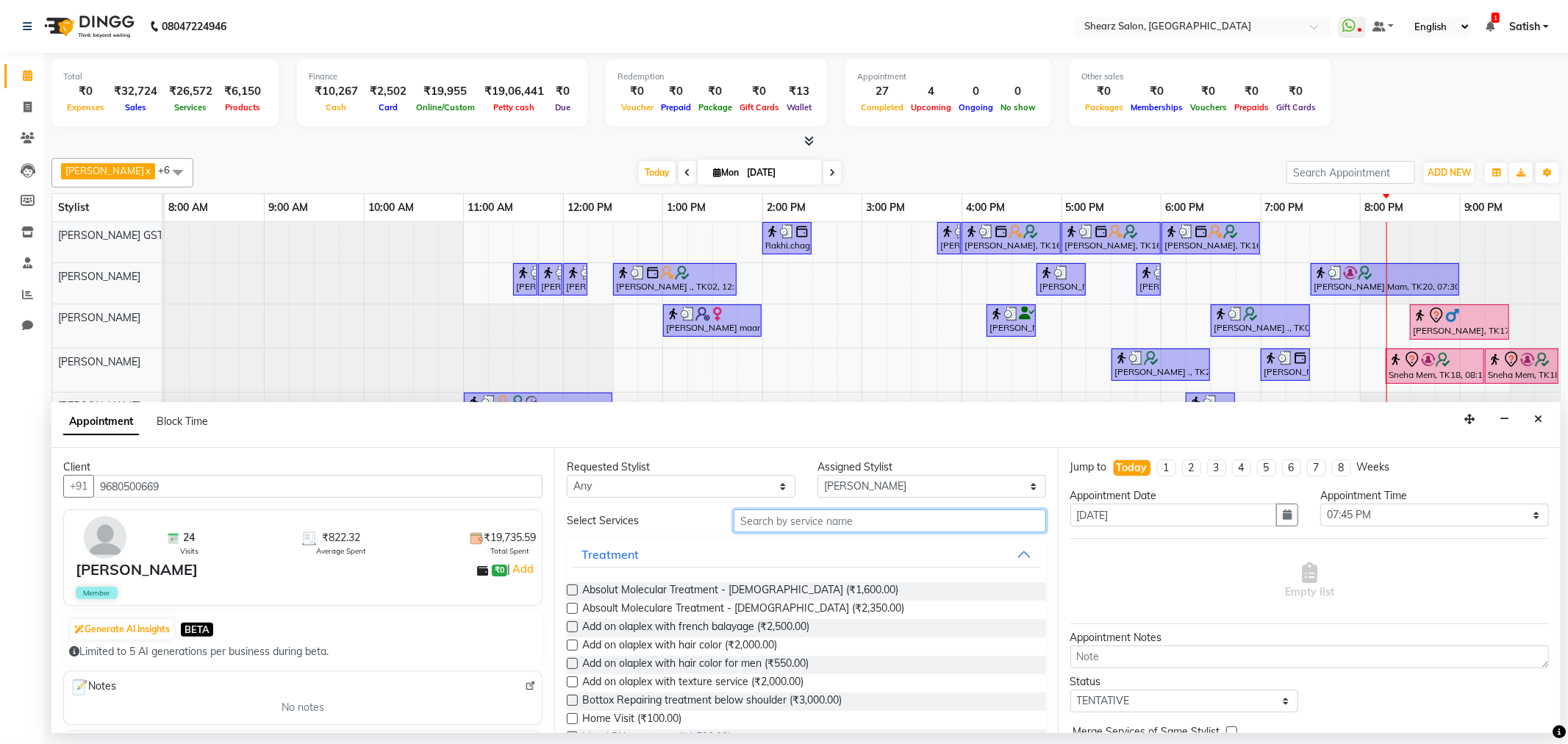
click at [811, 521] on input "text" at bounding box center [890, 521] width 312 height 23
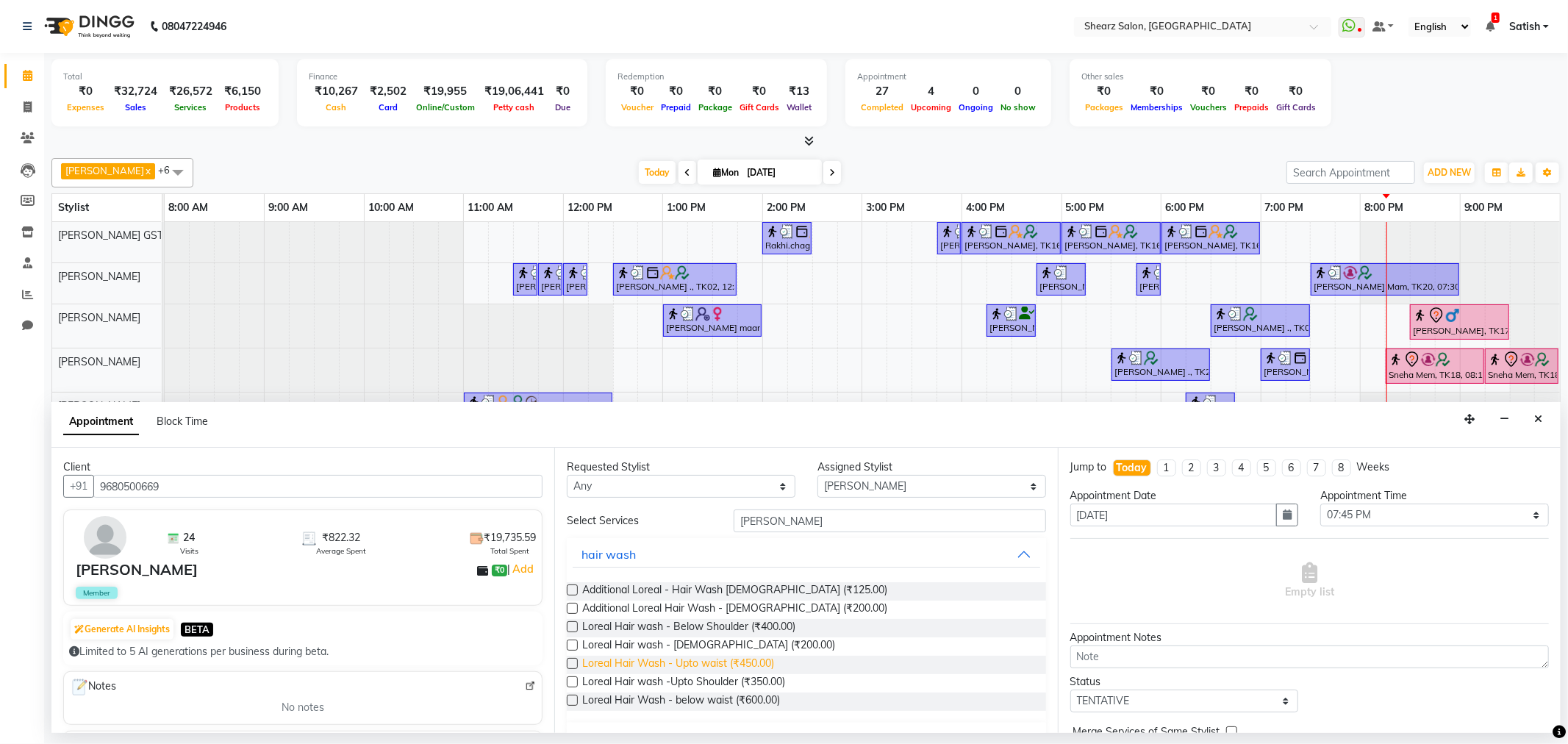
click at [700, 666] on span "Loreal Hair Wash - Upto waist (₹450.00)" at bounding box center [678, 665] width 192 height 19
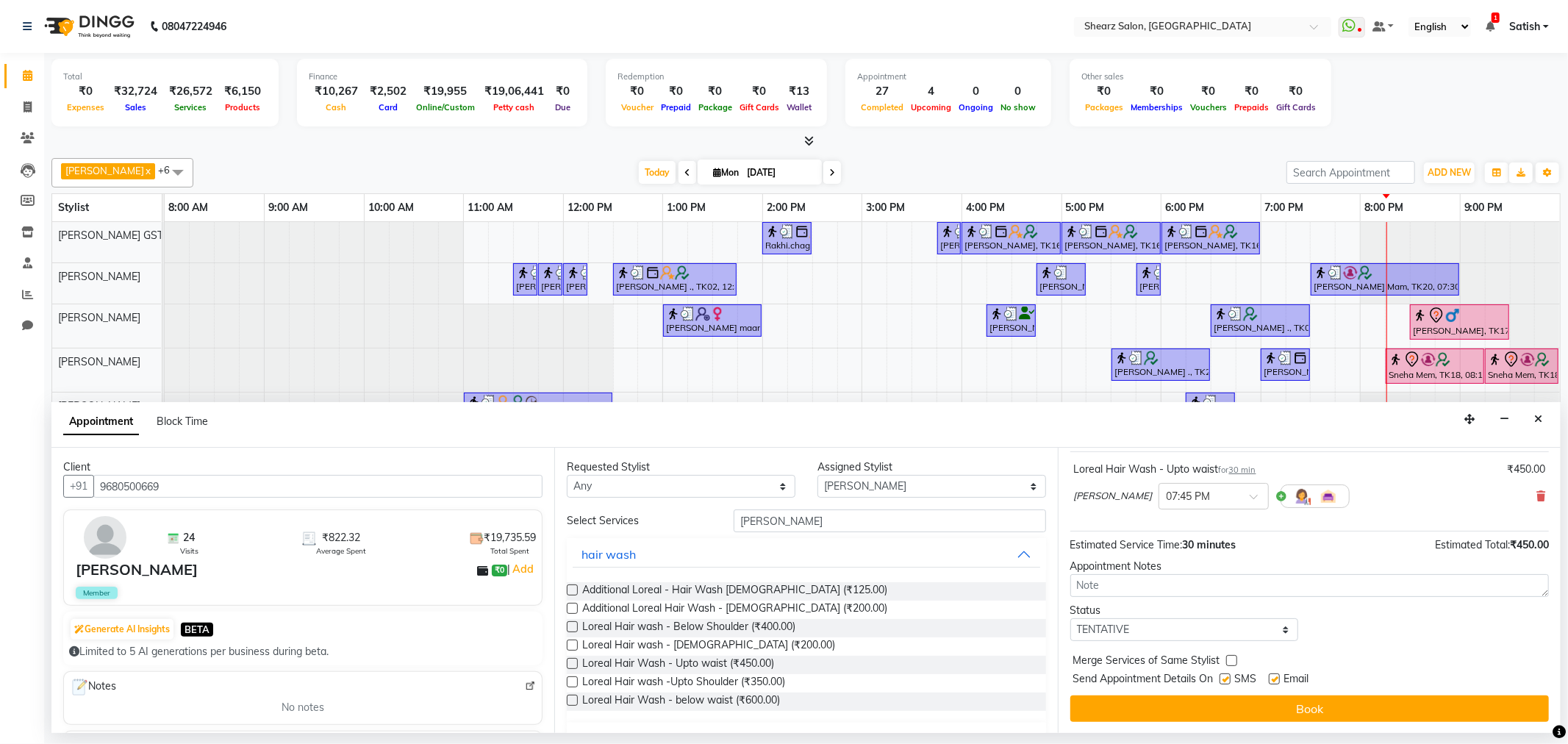
scroll to position [88, 0]
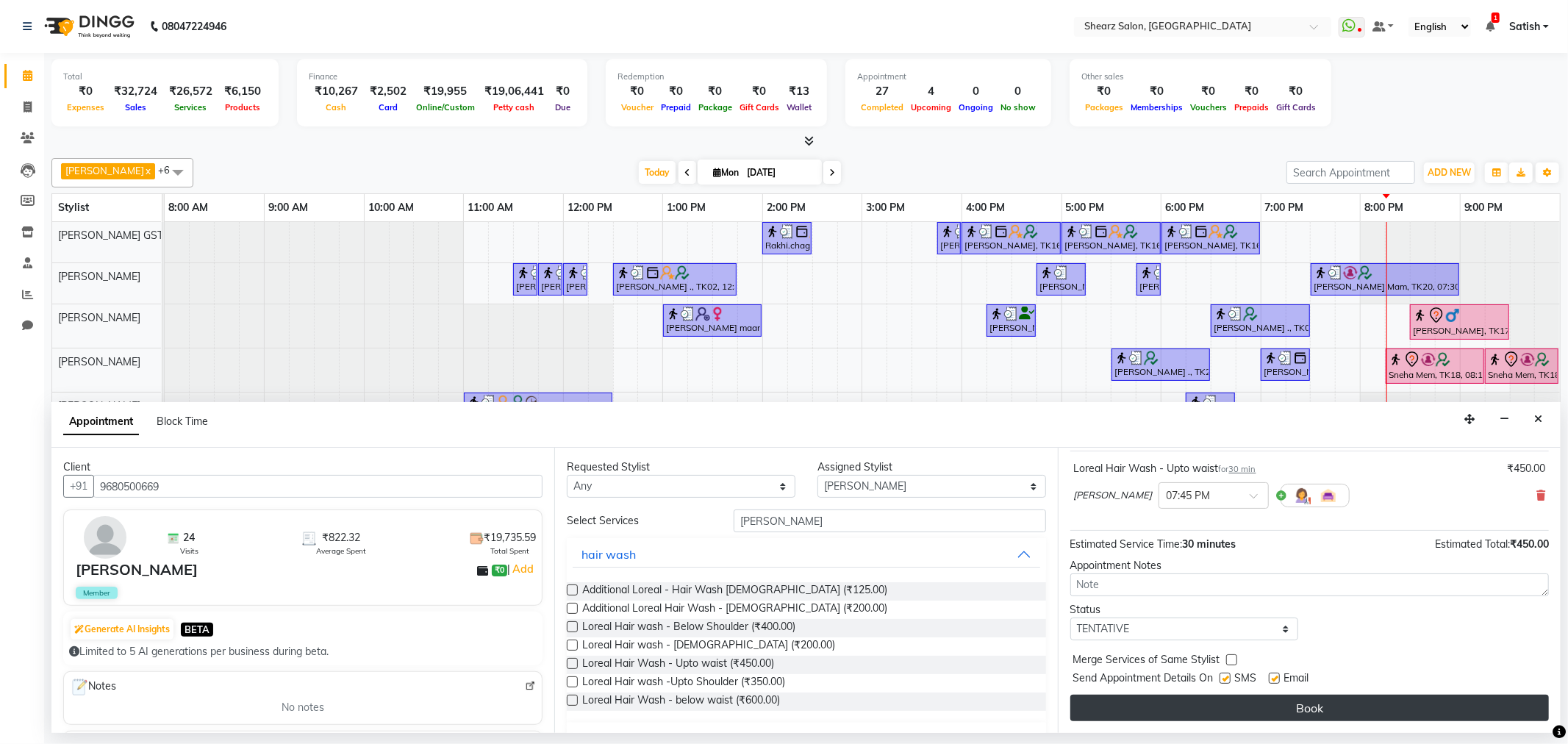
click at [1218, 715] on button "Book" at bounding box center [1309, 708] width 479 height 27
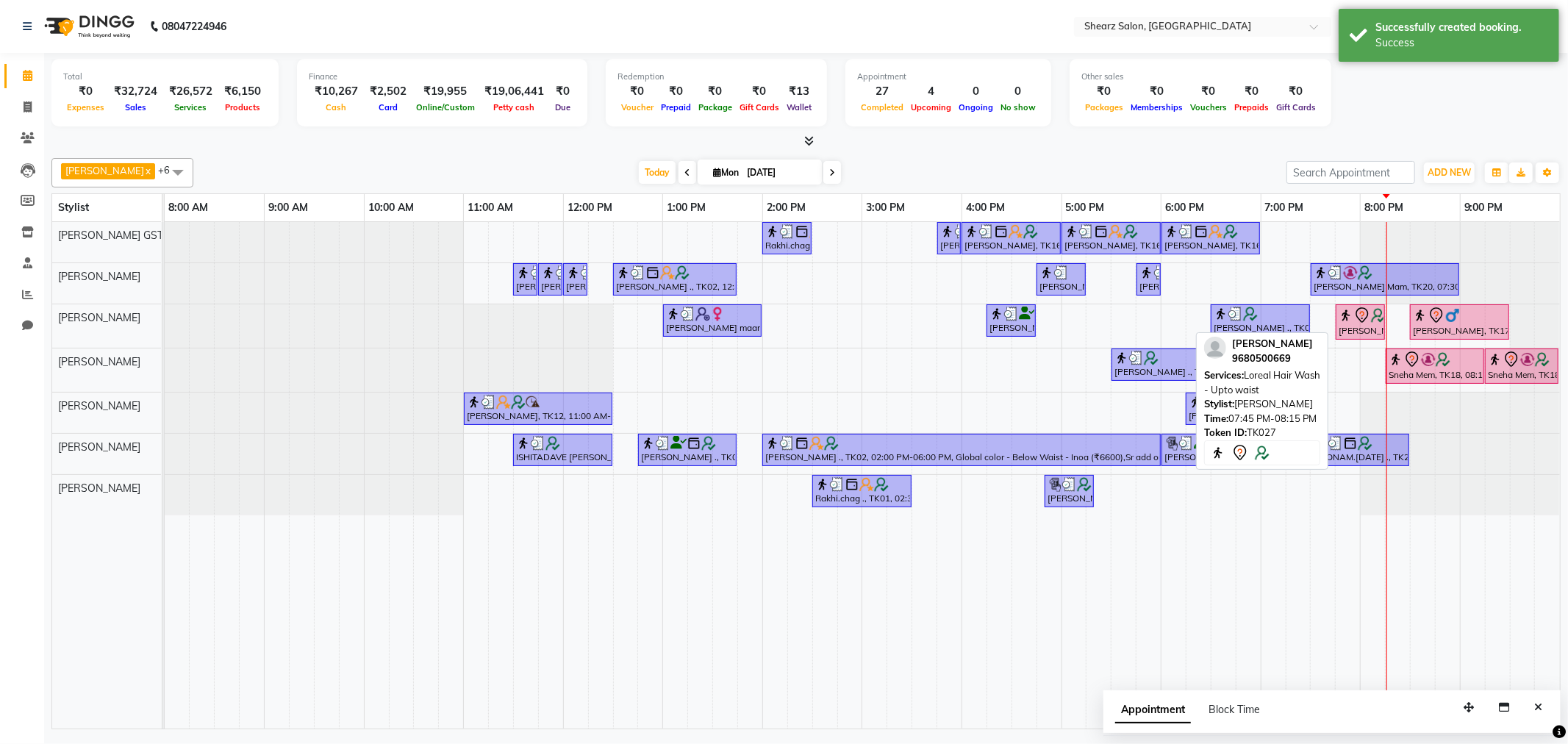
click at [1354, 333] on div "[PERSON_NAME], TK27, 07:45 PM-08:15 PM, Loreal Hair Wash - Upto waist" at bounding box center [1361, 322] width 46 height 31
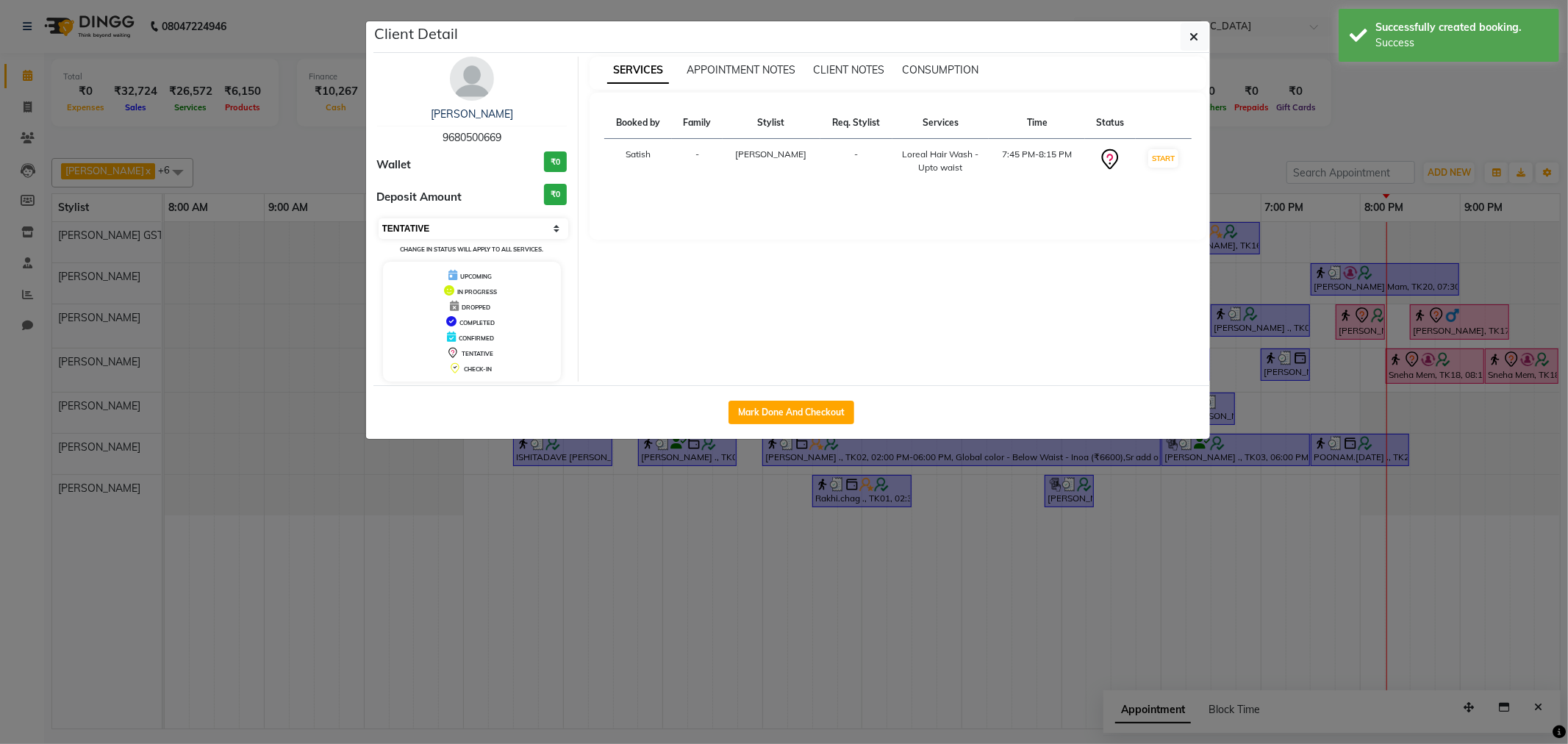
drag, startPoint x: 491, startPoint y: 226, endPoint x: 491, endPoint y: 236, distance: 10.0
click at [491, 226] on select "Select IN SERVICE CONFIRMED TENTATIVE CHECK IN MARK DONE DROPPED UPCOMING" at bounding box center [475, 228] width 191 height 21
click at [379, 219] on select "Select IN SERVICE CONFIRMED TENTATIVE CHECK IN MARK DONE DROPPED UPCOMING" at bounding box center [475, 228] width 191 height 21
click at [1183, 37] on button "button" at bounding box center [1194, 37] width 28 height 28
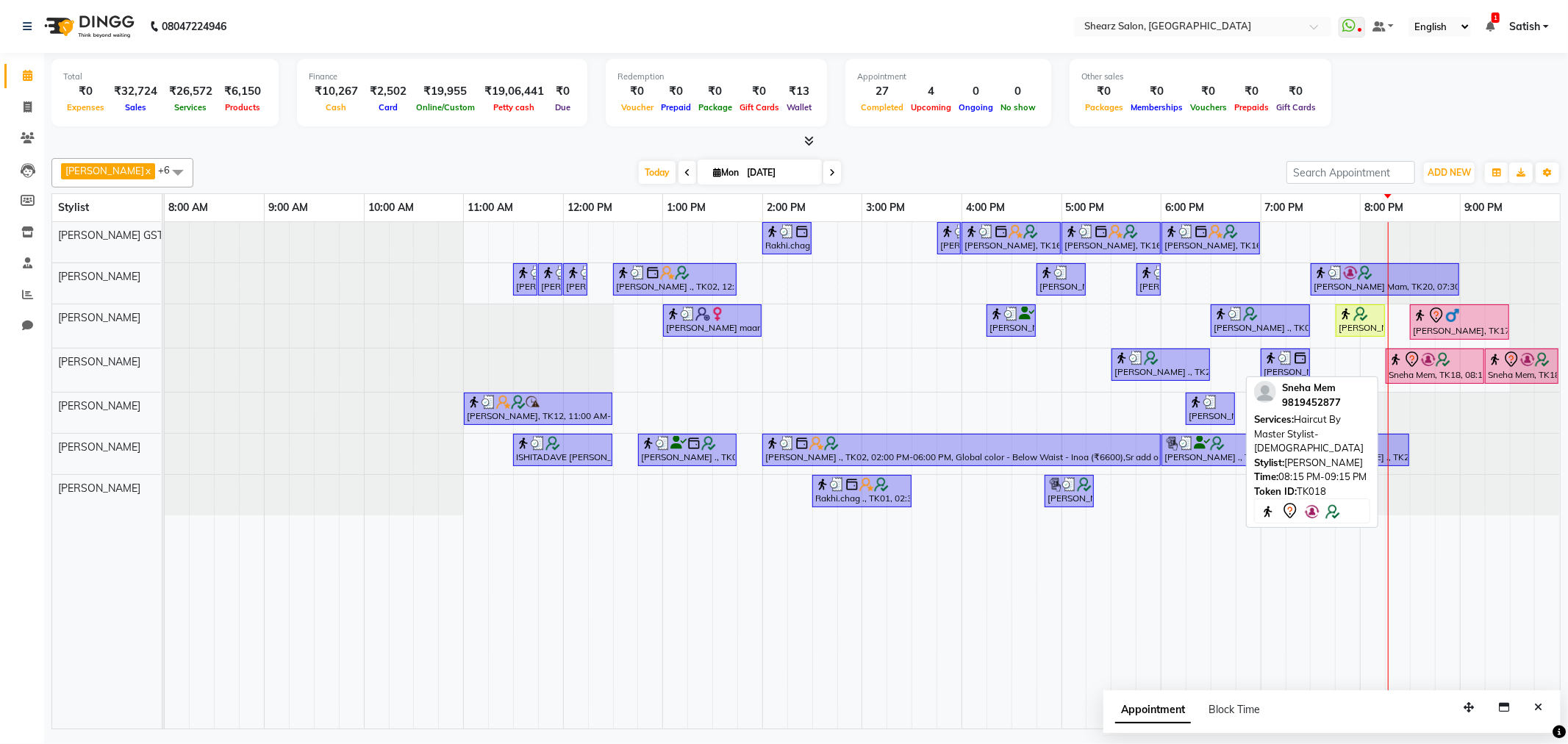
click at [1452, 368] on div at bounding box center [1435, 360] width 93 height 18
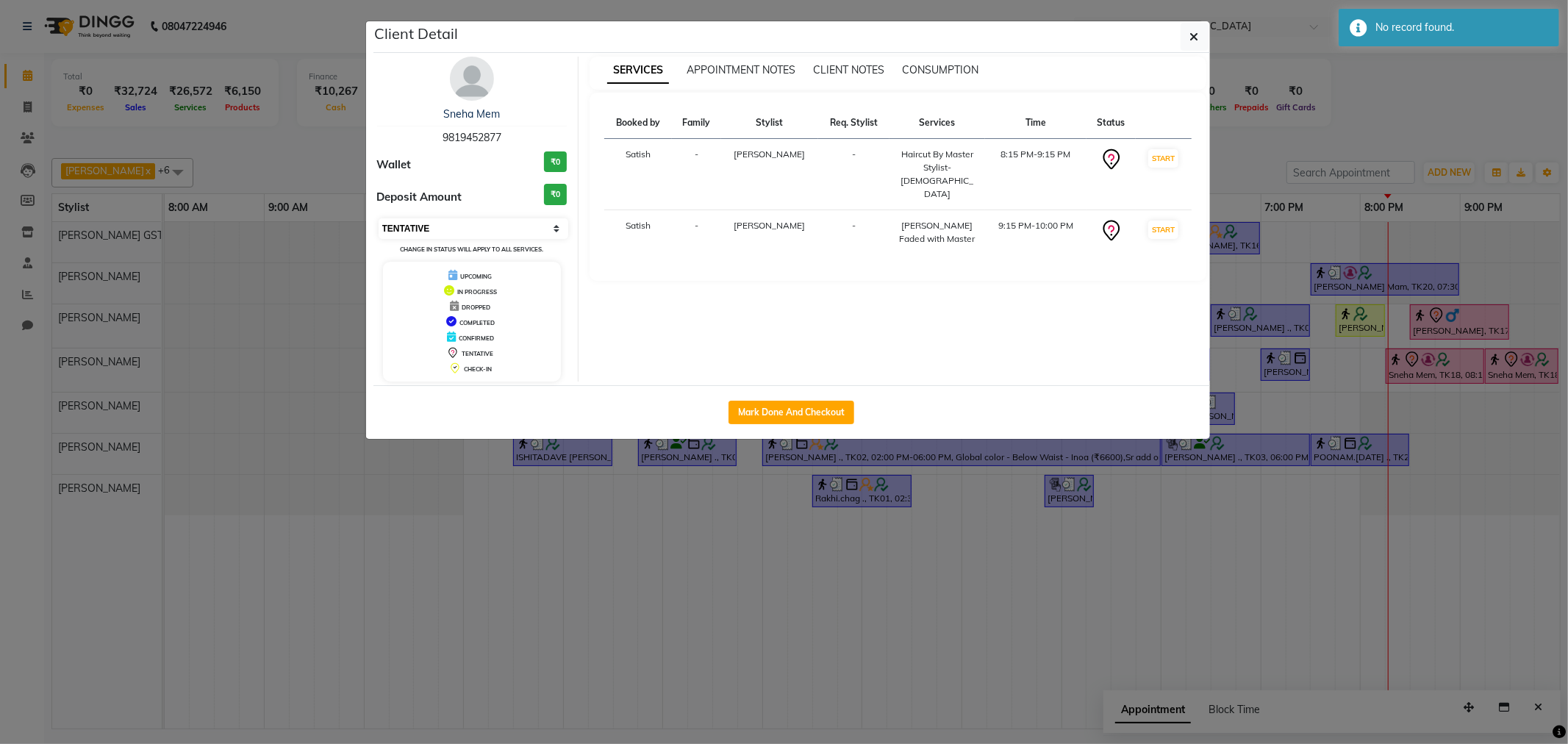
click at [491, 219] on select "Select IN SERVICE CONFIRMED TENTATIVE CHECK IN MARK DONE DROPPED UPCOMING" at bounding box center [475, 228] width 191 height 21
click at [379, 219] on select "Select IN SERVICE CONFIRMED TENTATIVE CHECK IN MARK DONE DROPPED UPCOMING" at bounding box center [475, 228] width 191 height 21
click at [1188, 45] on button "button" at bounding box center [1194, 37] width 28 height 28
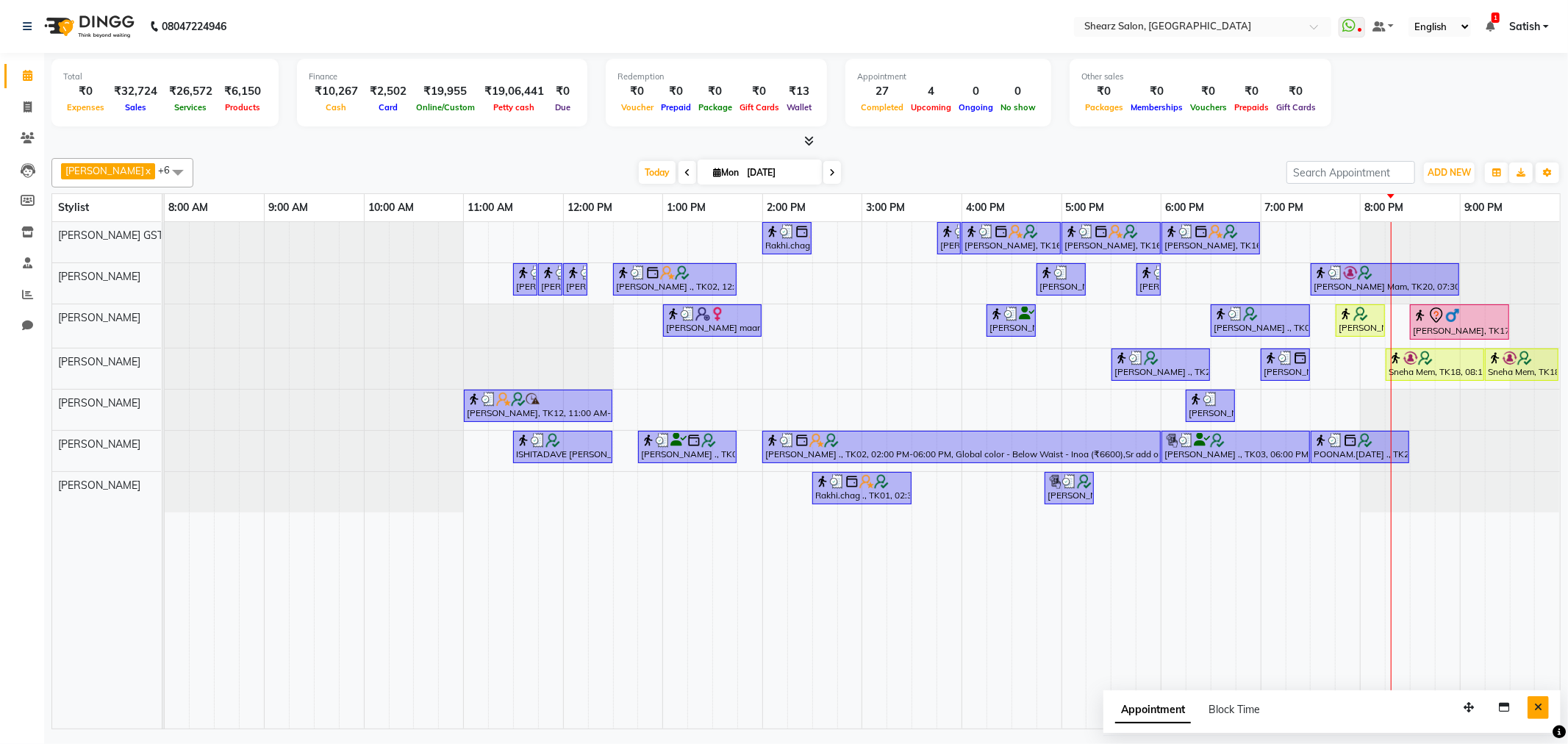
click at [1547, 705] on button "Close" at bounding box center [1539, 708] width 21 height 23
click at [829, 169] on icon at bounding box center [832, 173] width 6 height 9
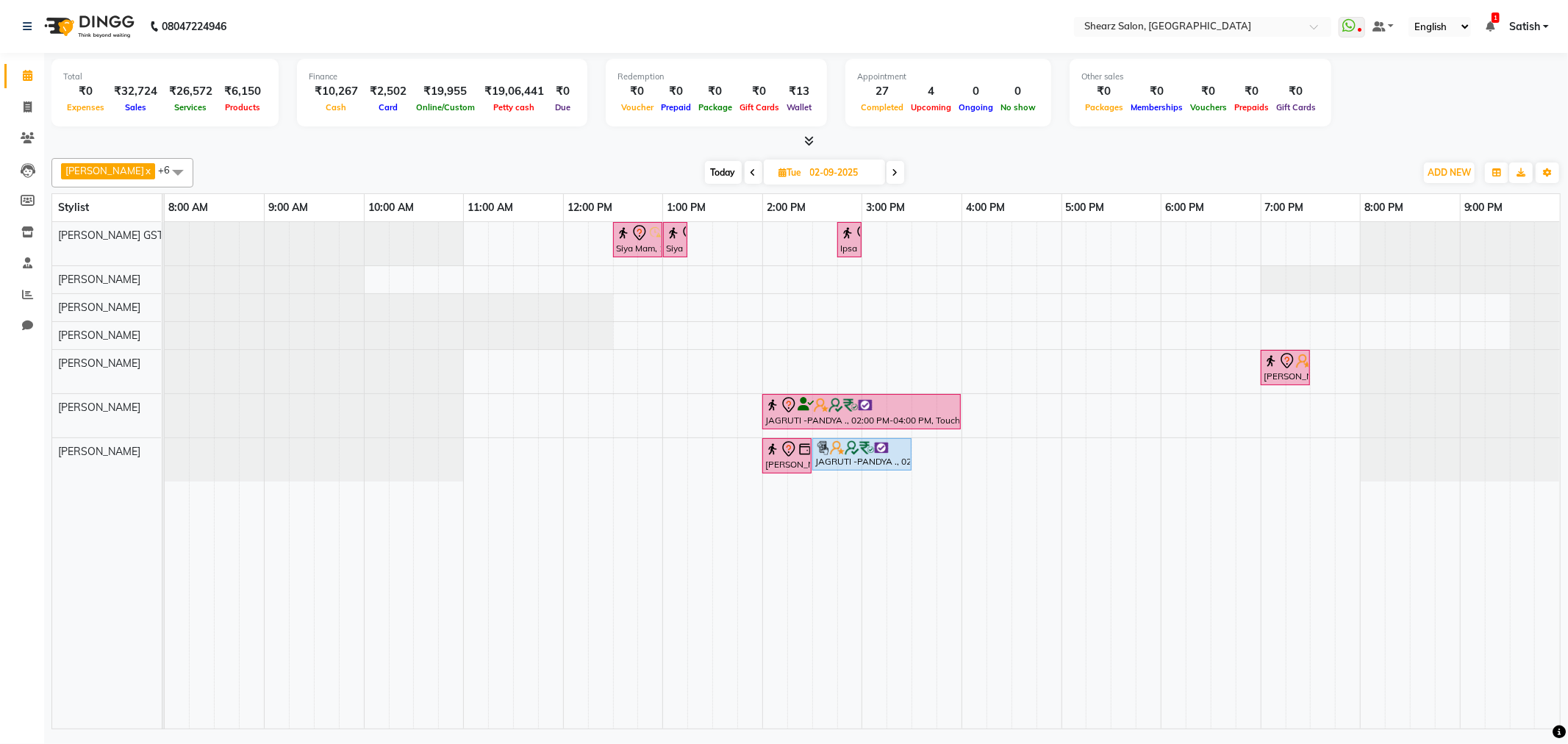
click at [893, 172] on icon at bounding box center [895, 173] width 6 height 9
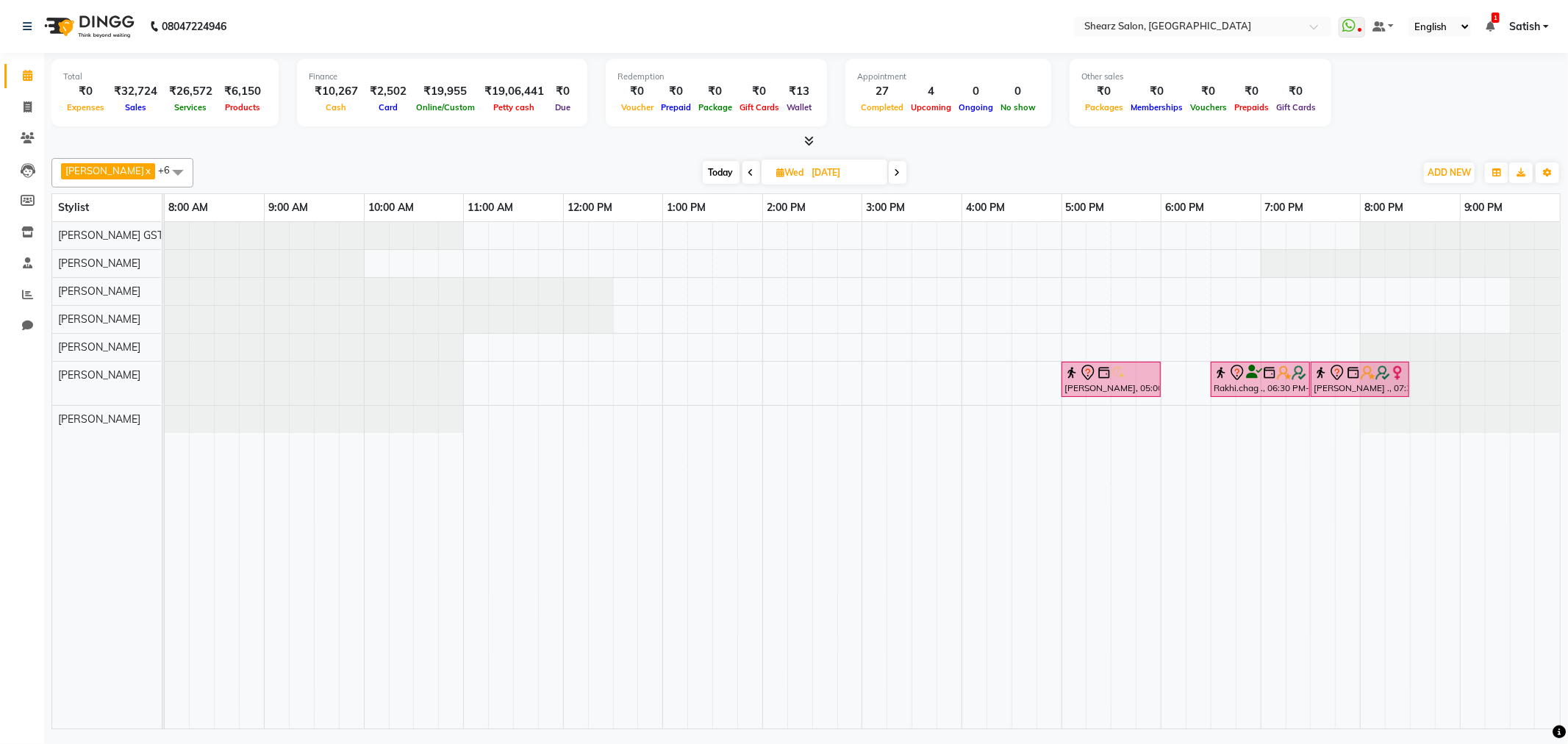
click at [895, 170] on icon at bounding box center [897, 173] width 6 height 9
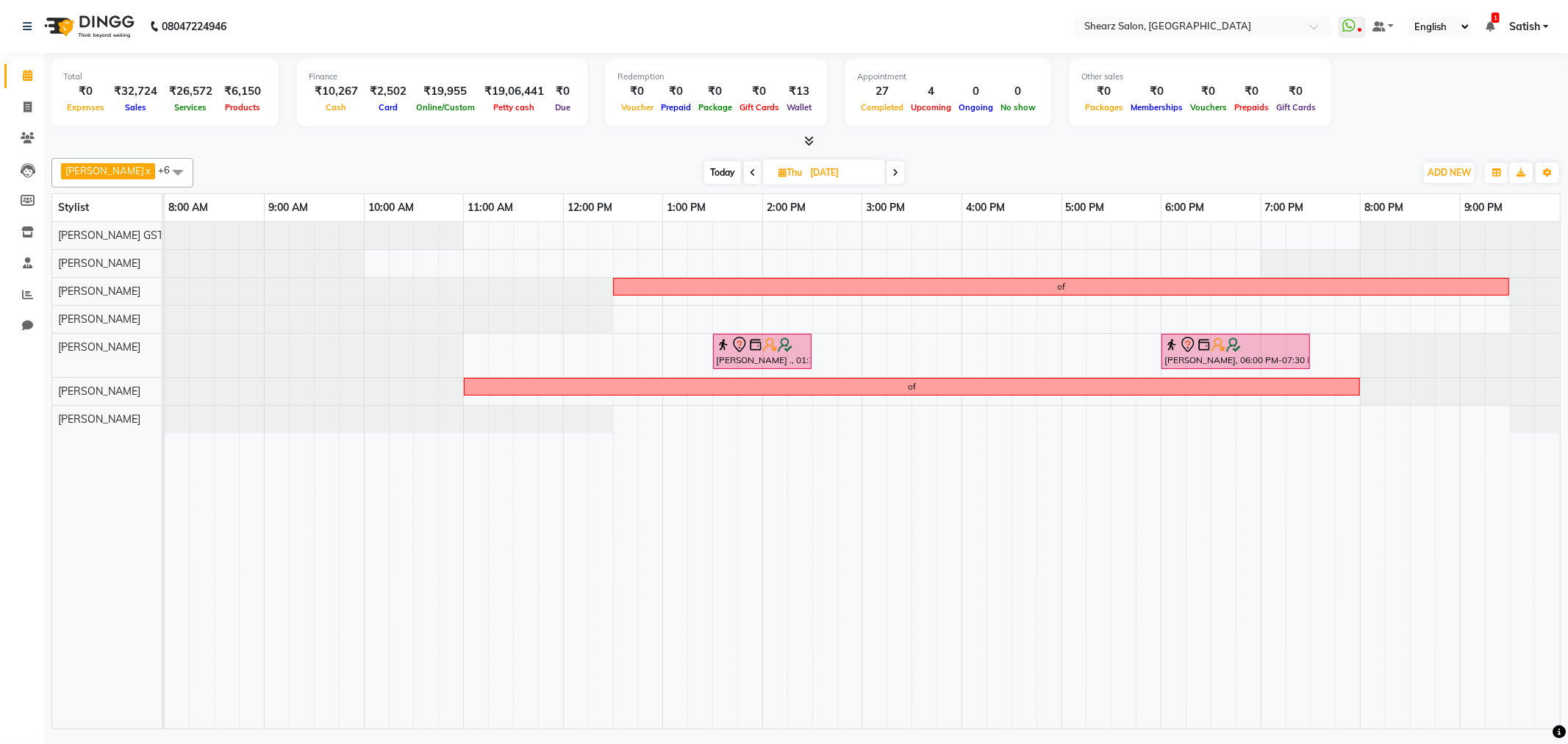
click at [714, 178] on span "Today" at bounding box center [722, 173] width 37 height 23
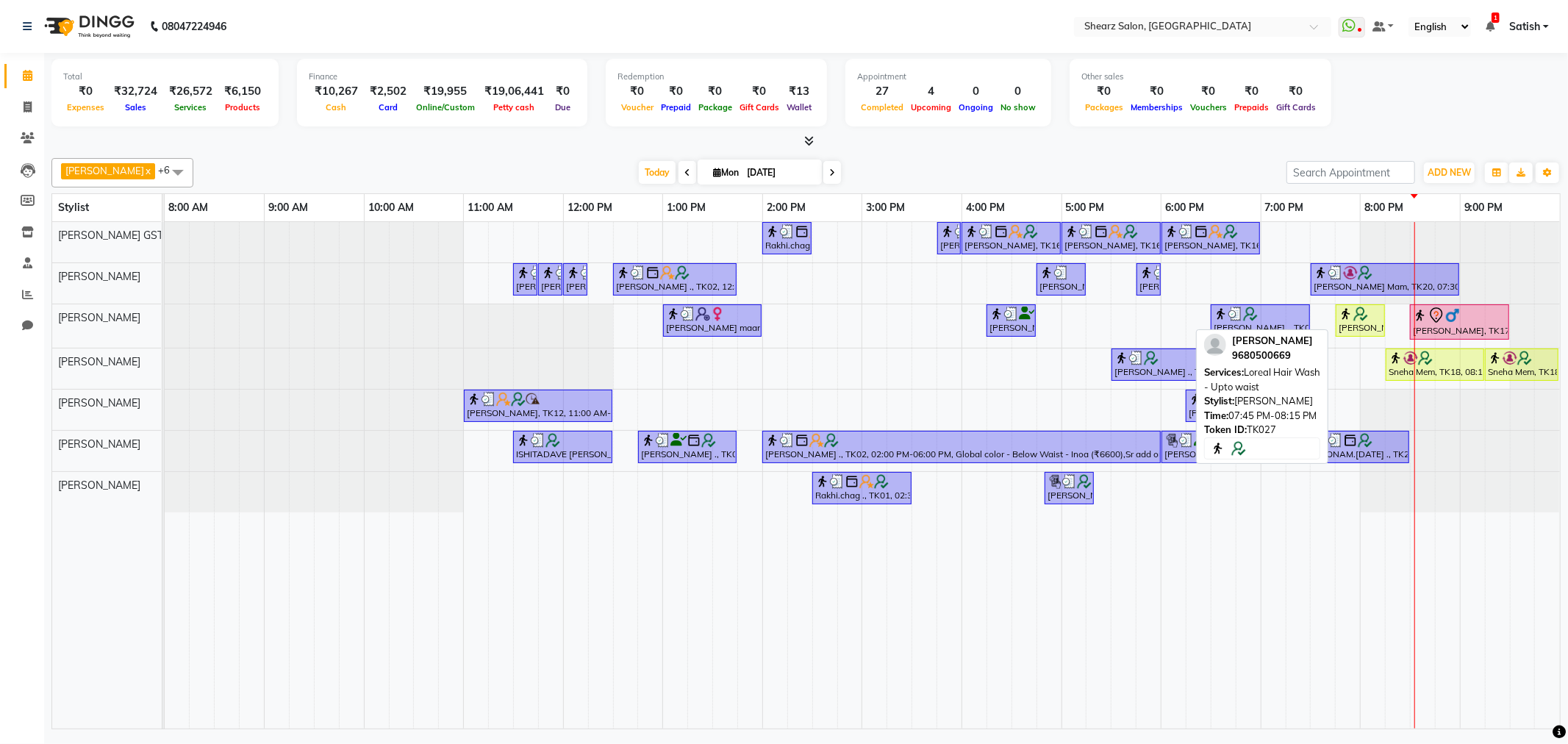
click at [1375, 321] on div "[PERSON_NAME], TK27, 07:45 PM-08:15 PM, Loreal Hair Wash - Upto waist" at bounding box center [1361, 320] width 46 height 28
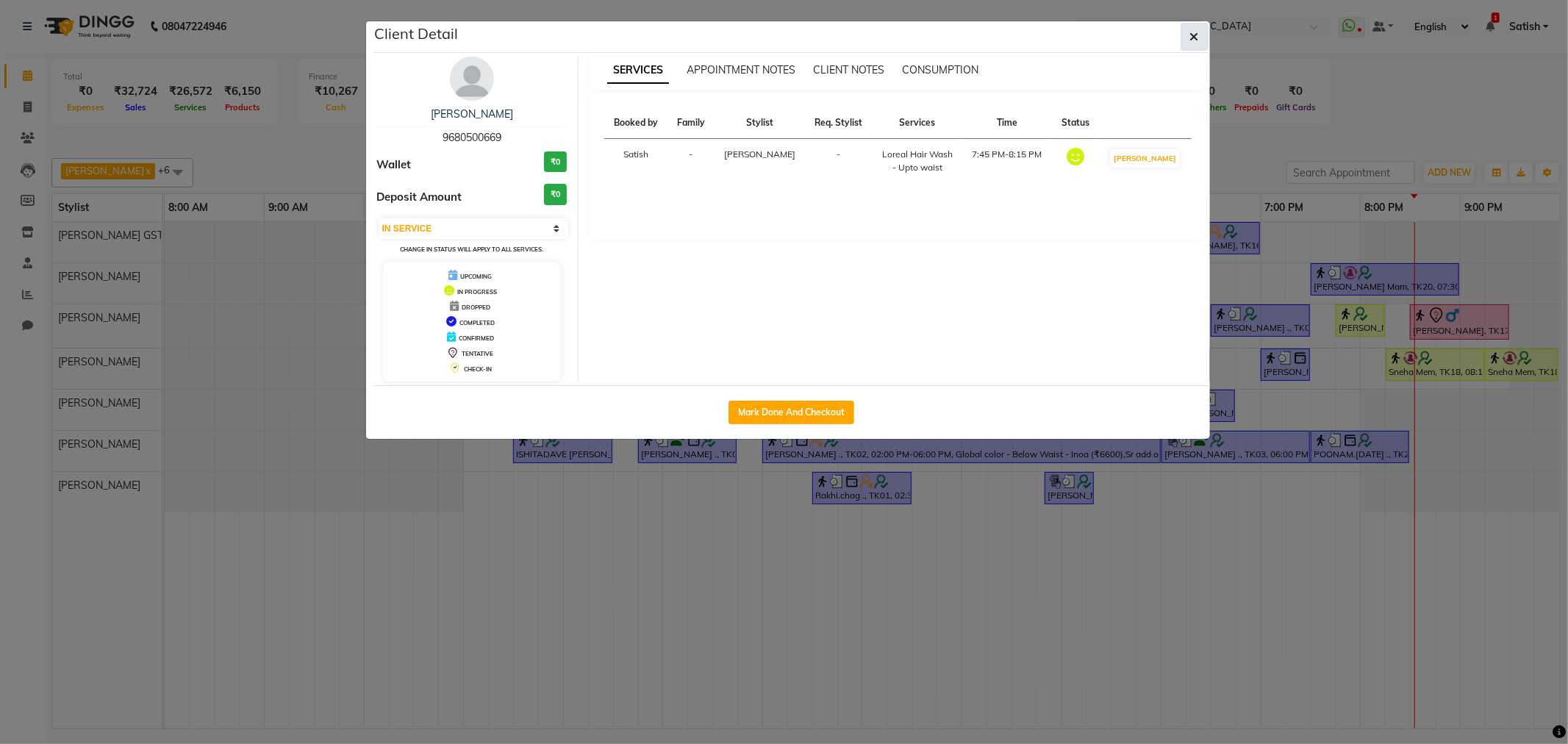
click at [1184, 34] on button "button" at bounding box center [1194, 37] width 28 height 28
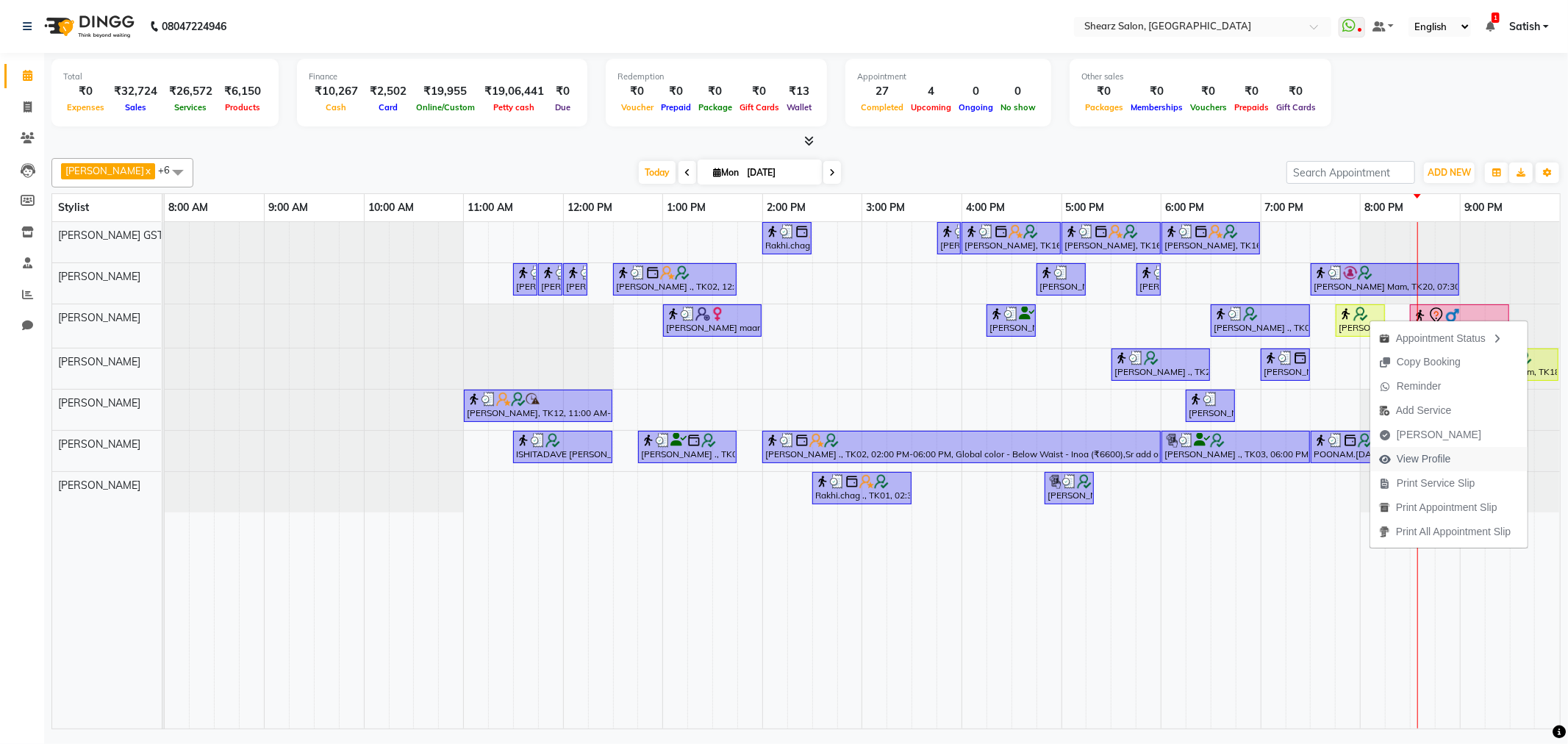
click at [1421, 459] on span "View Profile" at bounding box center [1424, 459] width 54 height 15
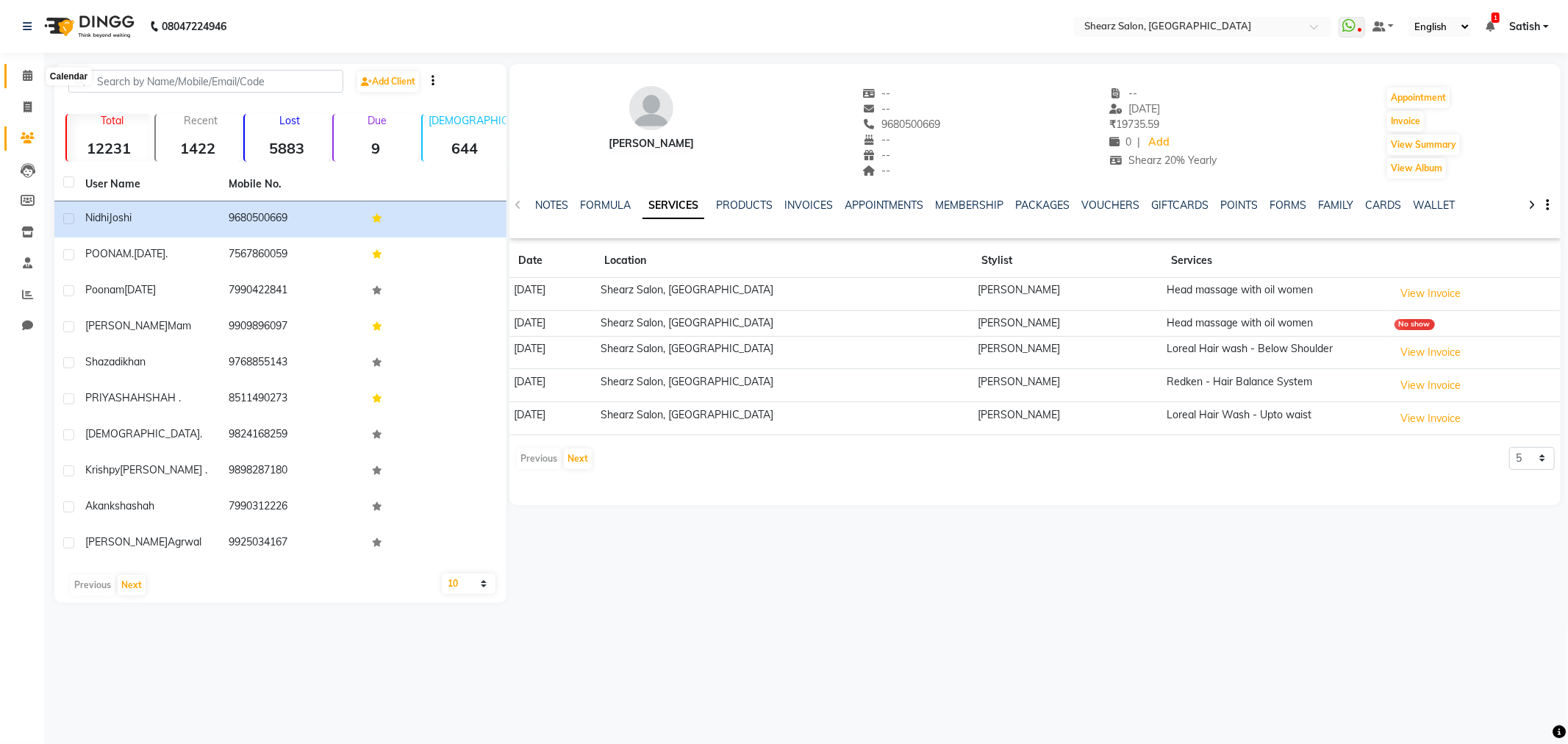
click at [31, 75] on icon at bounding box center [28, 75] width 10 height 11
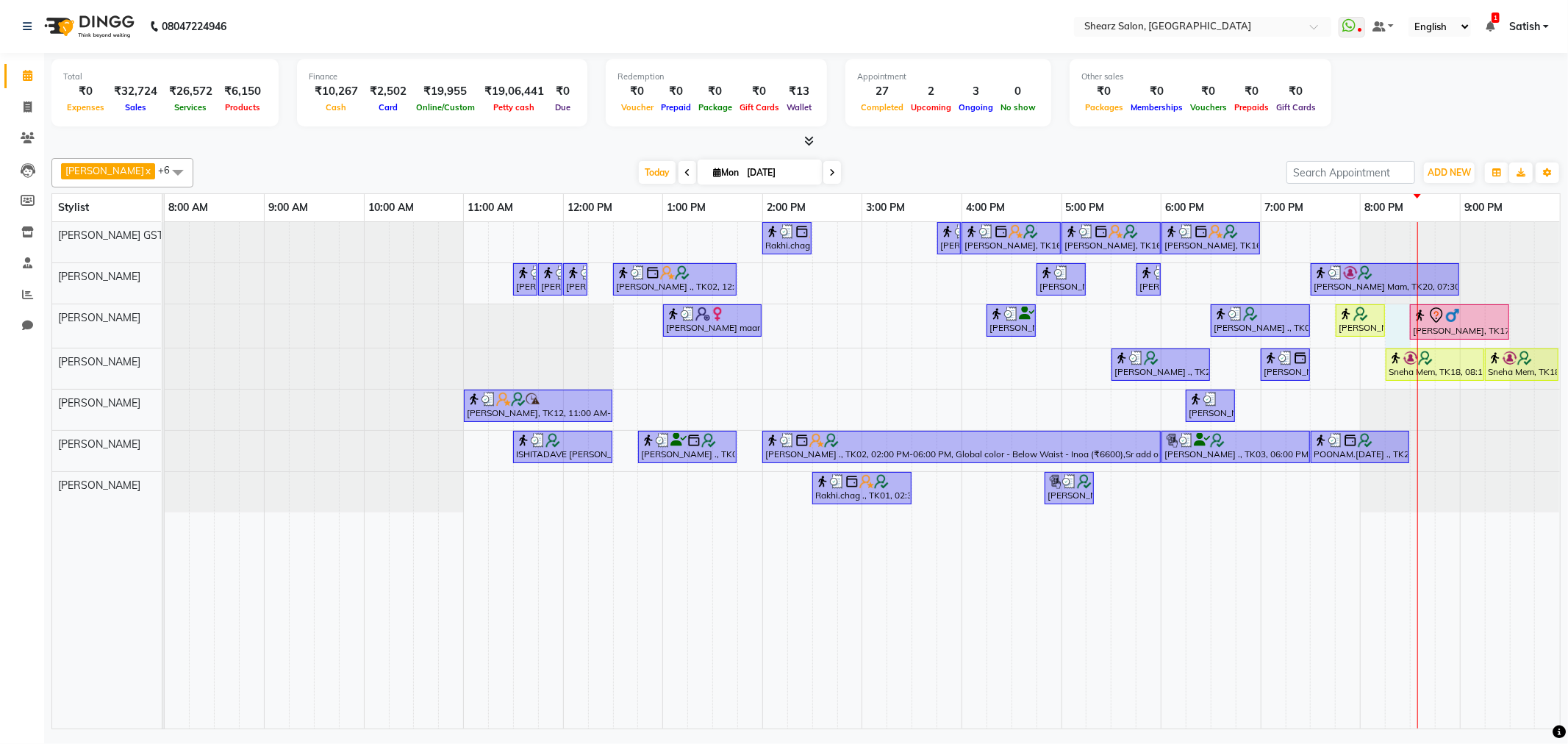
drag, startPoint x: 1395, startPoint y: 312, endPoint x: 1360, endPoint y: 318, distance: 35.5
click at [1394, 312] on div "Rakhi.chag ., TK01, 02:00 PM-02:30 PM, Eyebrow threading with senior Nupur Maam…" at bounding box center [862, 475] width 1396 height 507
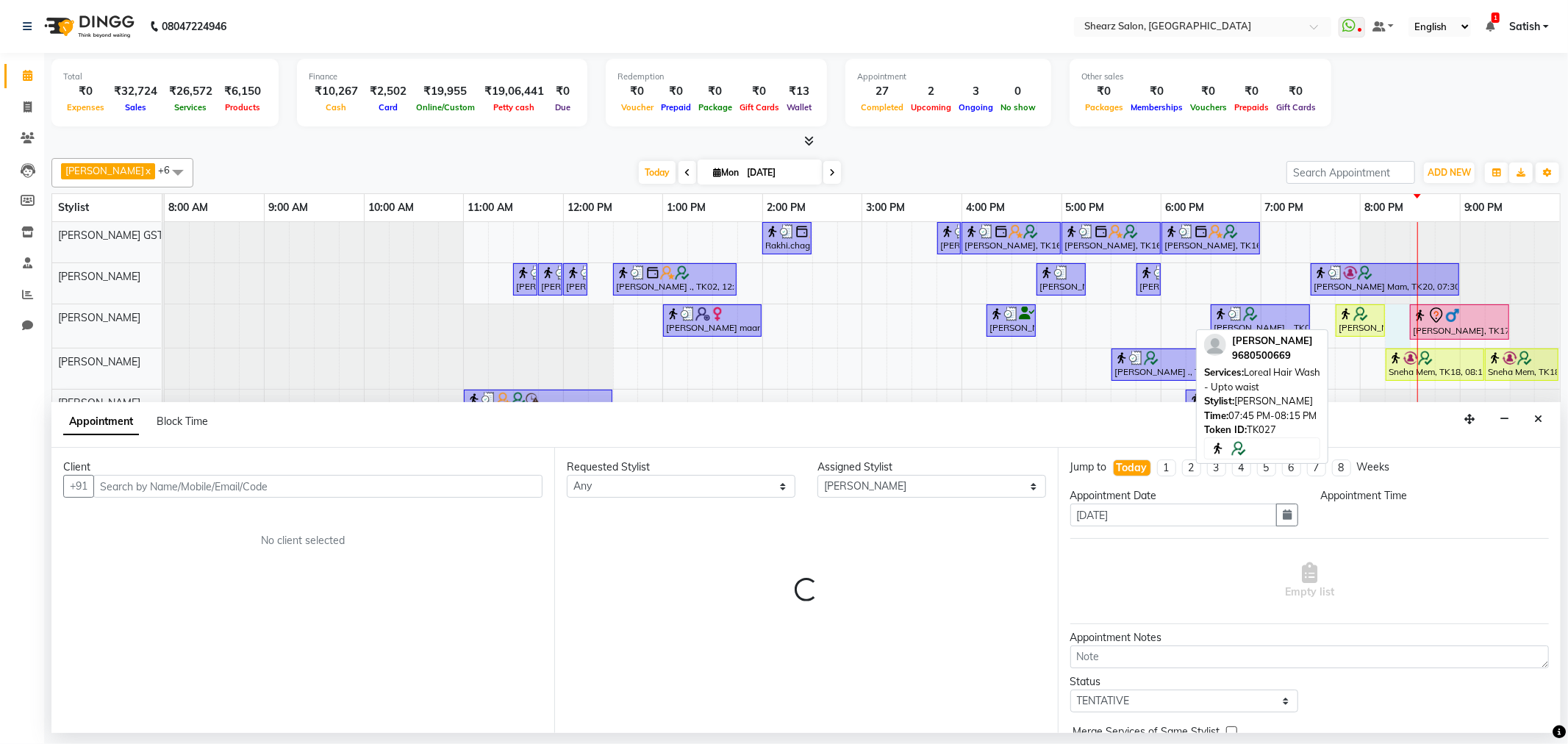
click at [1360, 318] on img at bounding box center [1361, 314] width 14 height 14
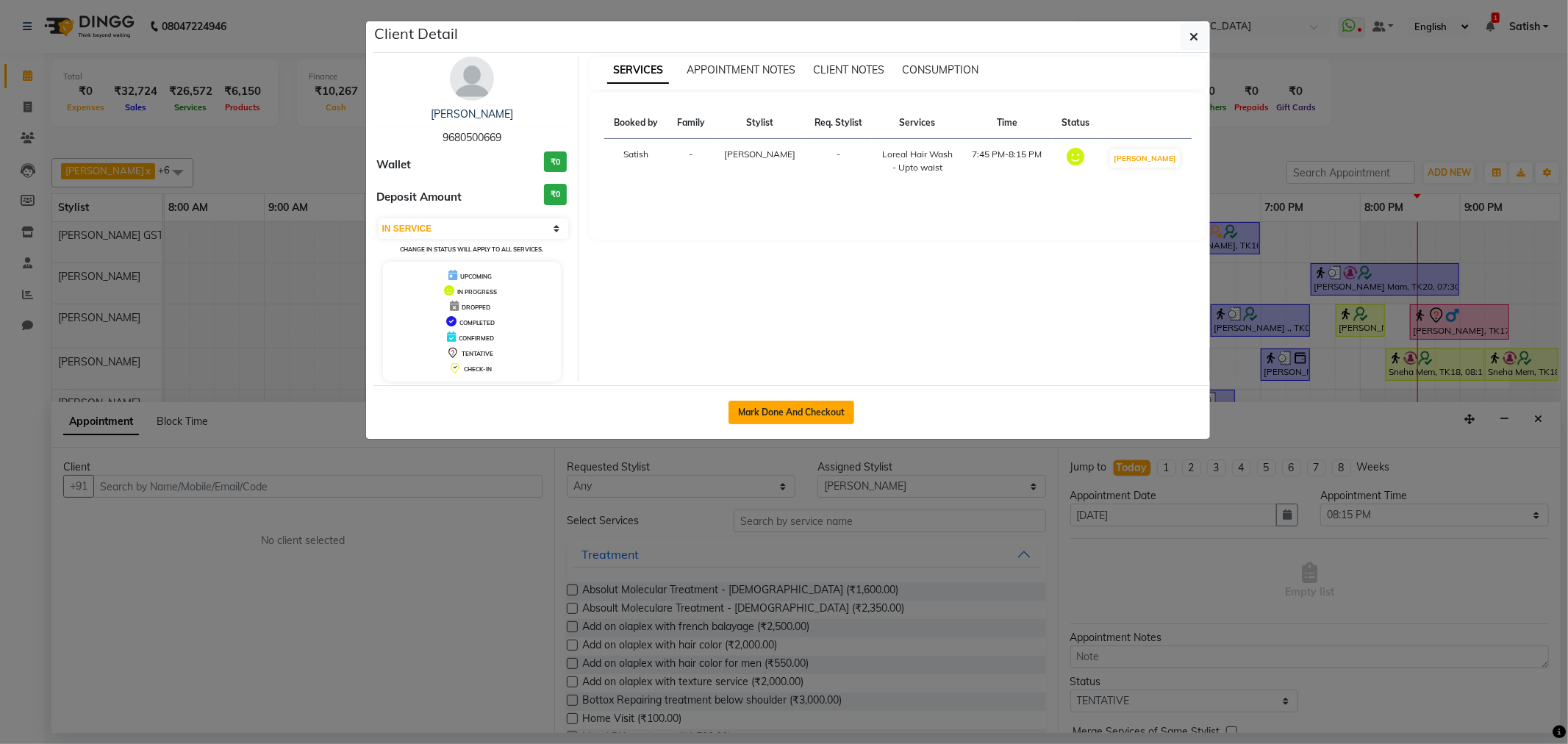
click at [769, 409] on button "Mark Done And Checkout" at bounding box center [791, 412] width 126 height 23
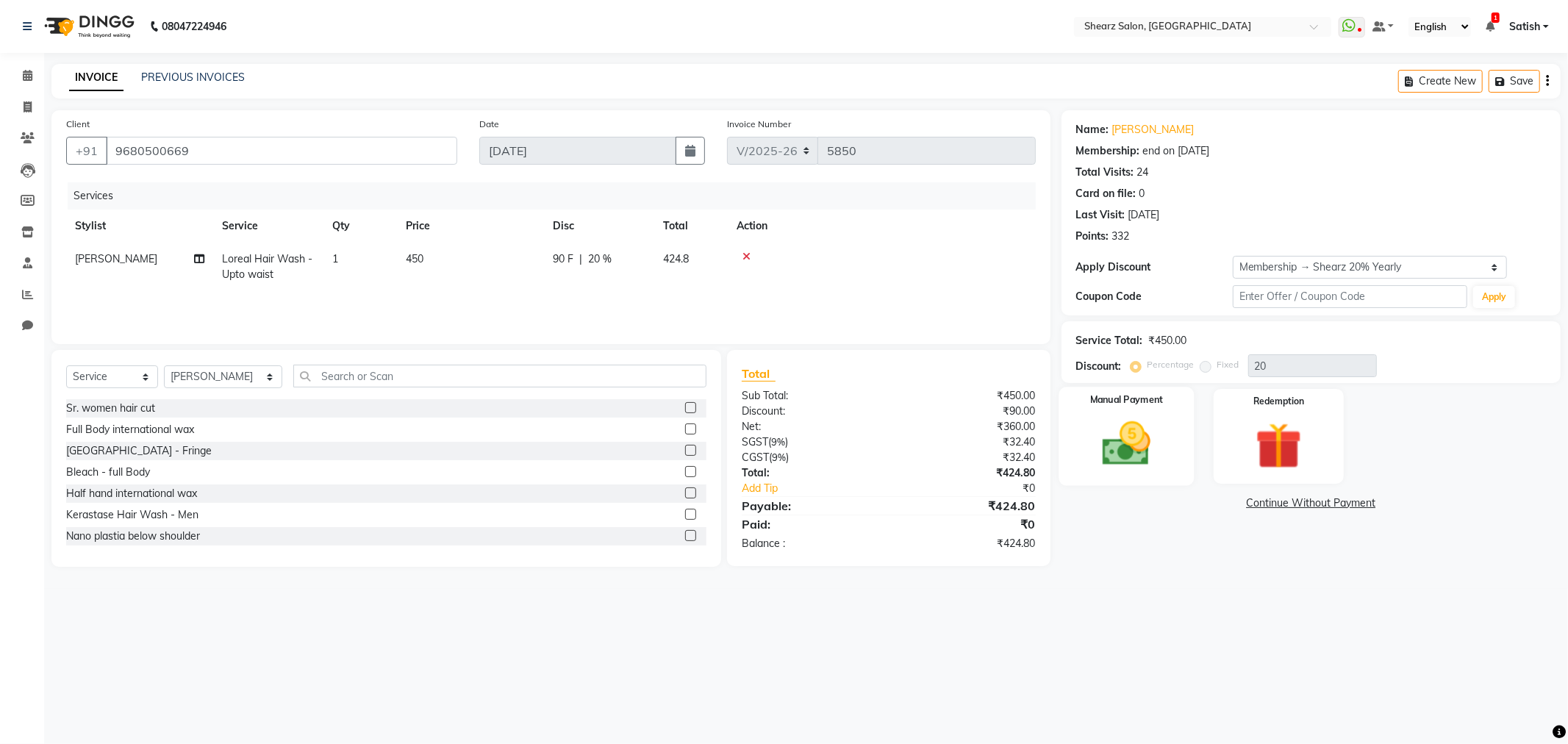
click at [1150, 429] on img at bounding box center [1126, 444] width 78 height 56
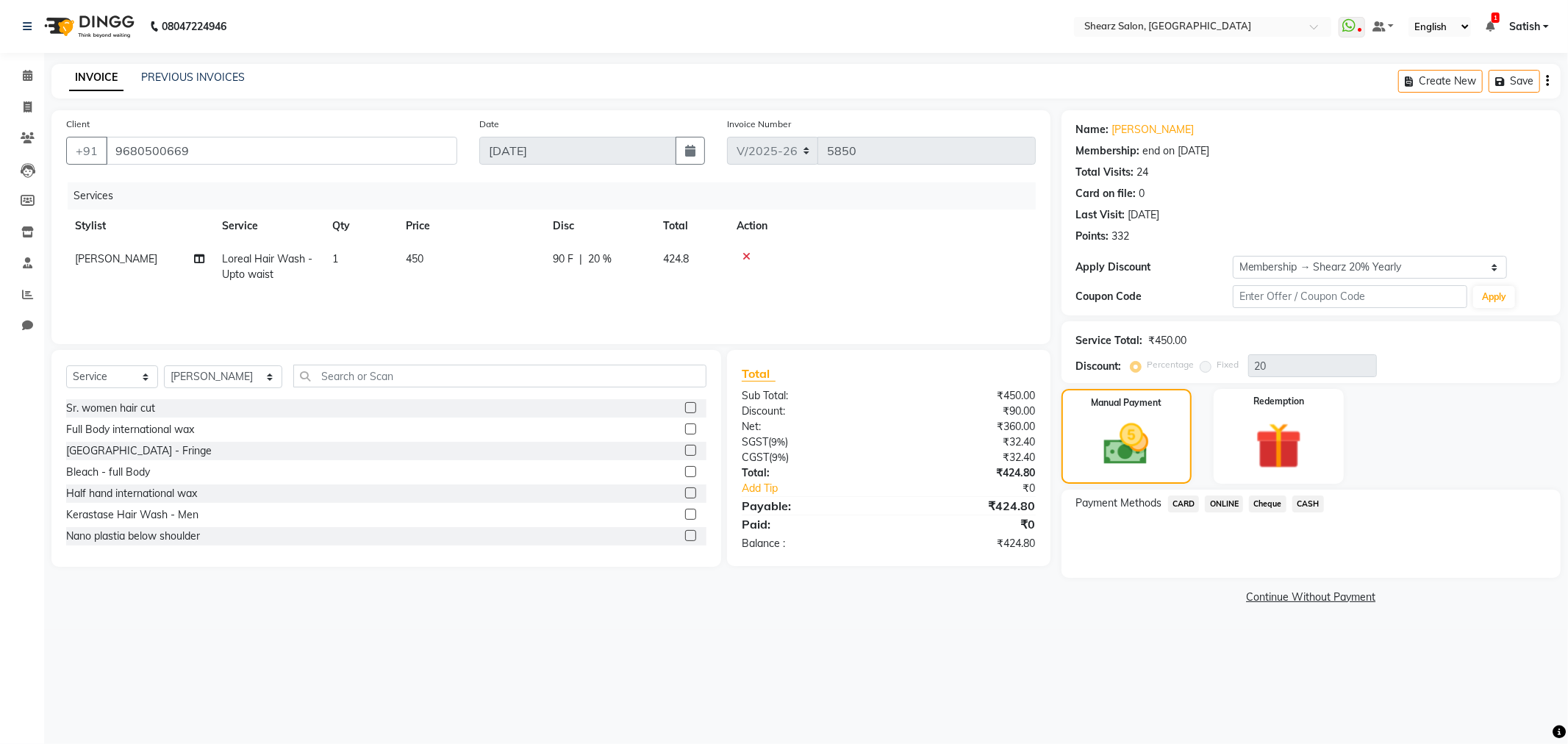
drag, startPoint x: 1232, startPoint y: 506, endPoint x: 1307, endPoint y: 604, distance: 123.4
click at [1230, 506] on span "ONLINE" at bounding box center [1224, 504] width 38 height 17
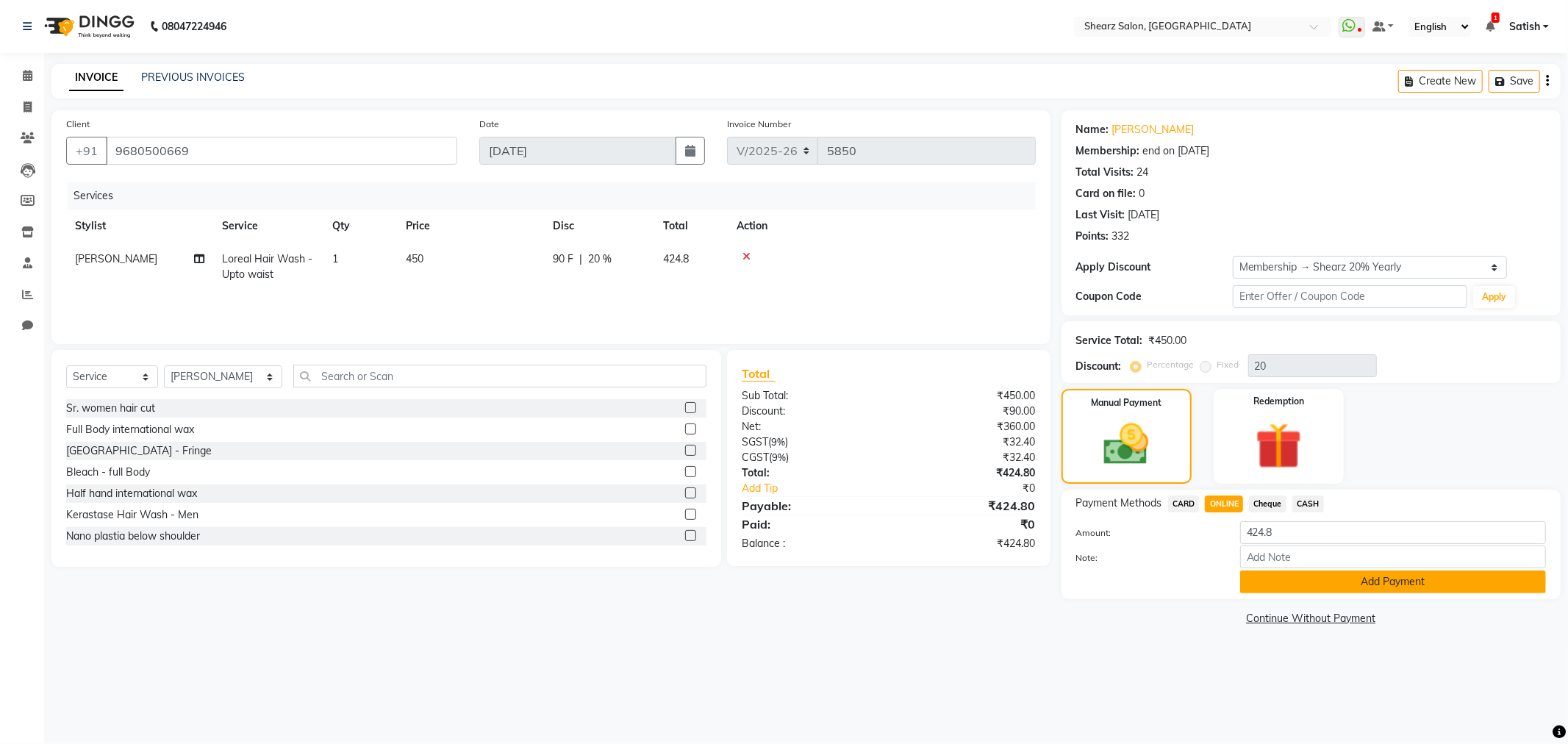
click at [1332, 590] on button "Add Payment" at bounding box center [1393, 583] width 306 height 23
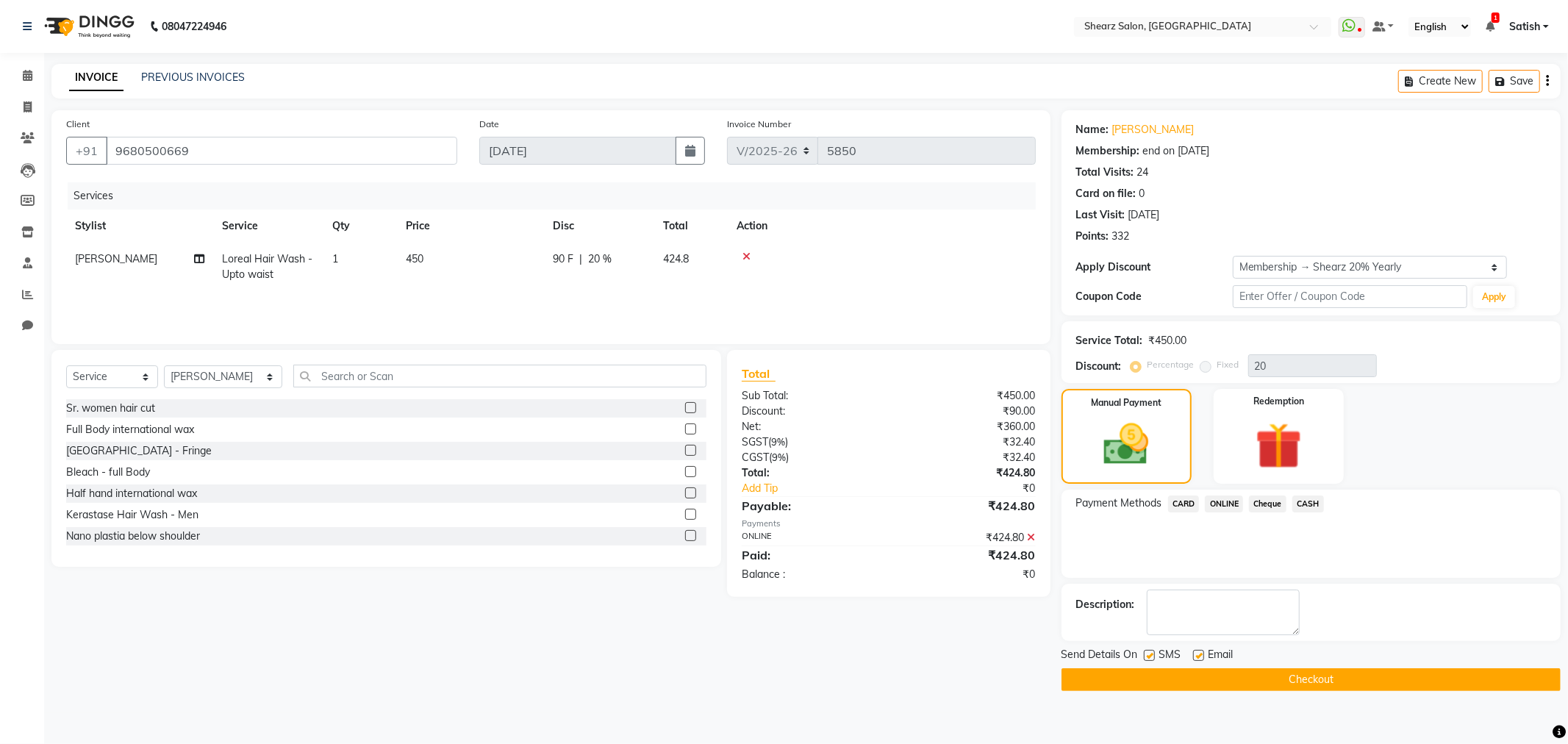
click at [1382, 670] on button "Checkout" at bounding box center [1311, 680] width 499 height 23
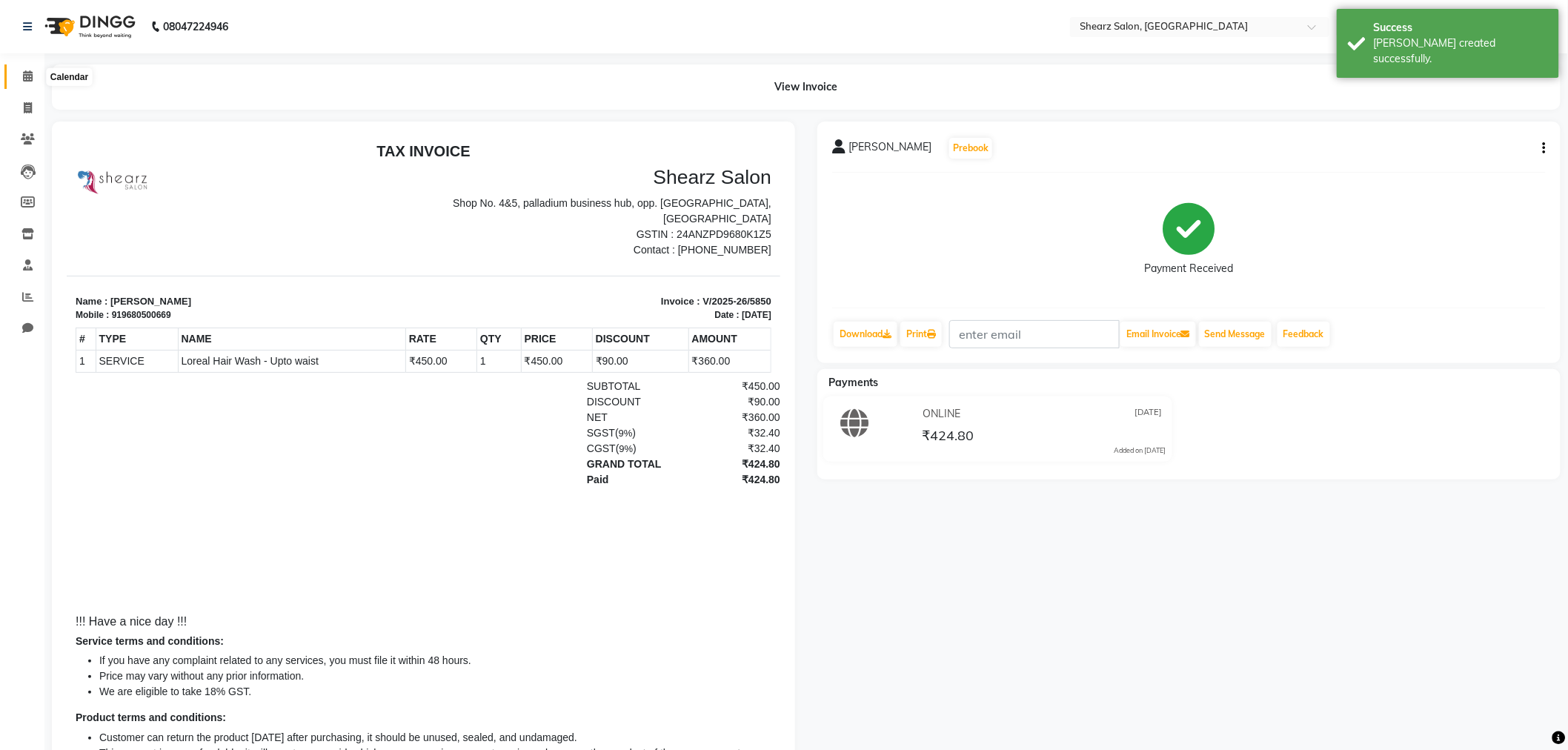
click at [26, 77] on icon at bounding box center [28, 76] width 10 height 11
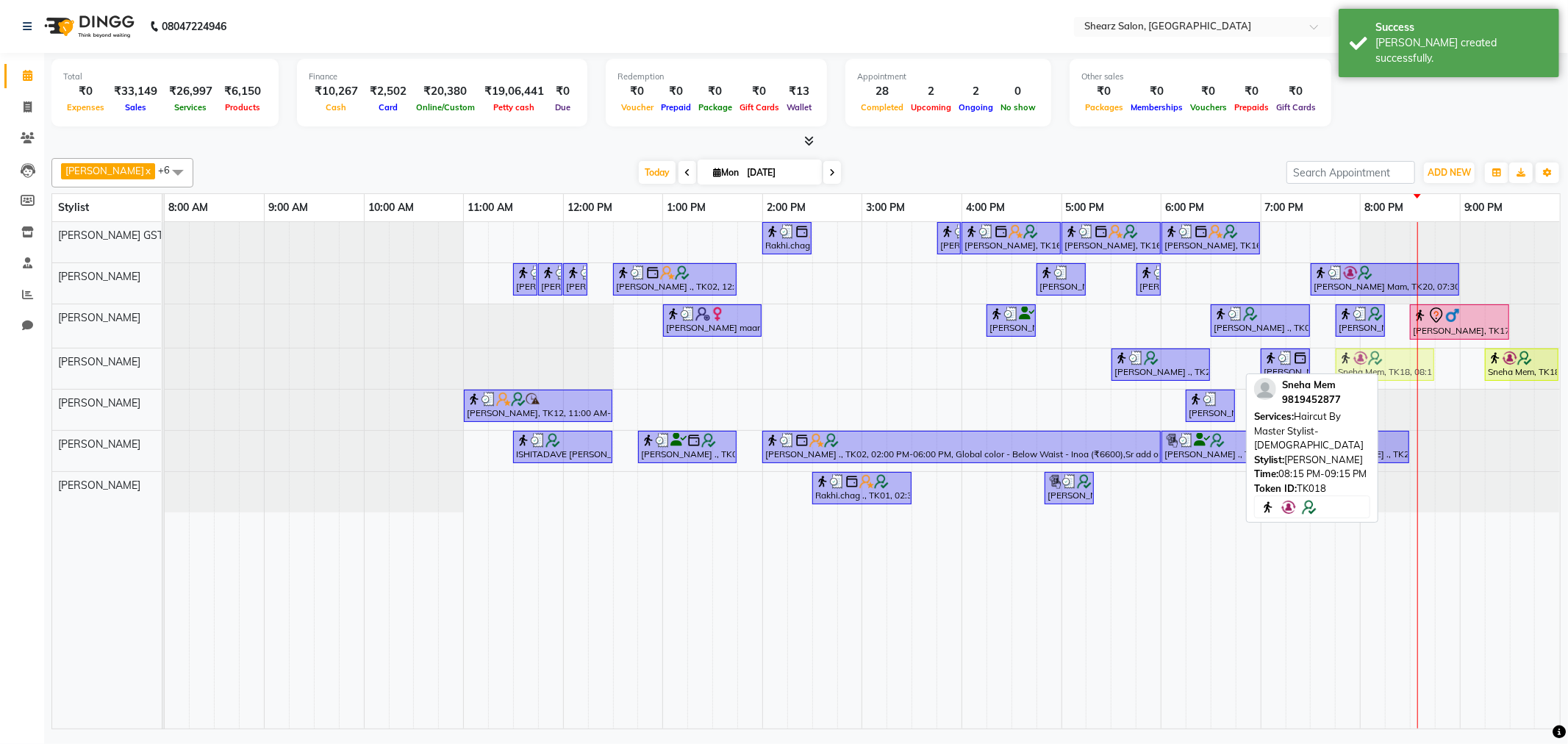
drag, startPoint x: 1456, startPoint y: 357, endPoint x: 1397, endPoint y: 360, distance: 59.1
click at [165, 360] on div "PRIYASHAH SHAH ., TK25, 05:30 PM-06:30 PM, Haircut By Master Stylist - Female F…" at bounding box center [165, 368] width 0 height 40
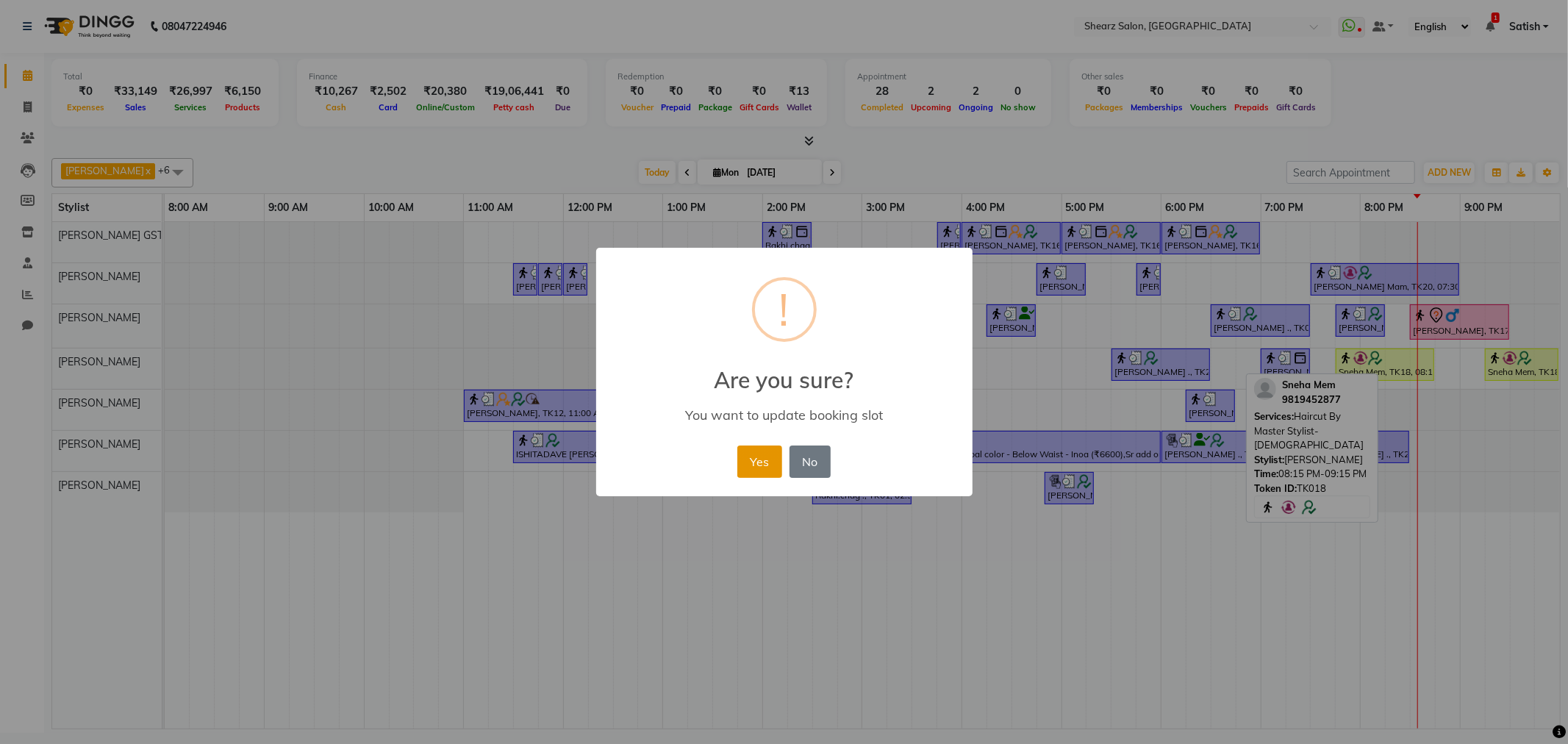
click at [754, 446] on button "Yes" at bounding box center [760, 462] width 45 height 32
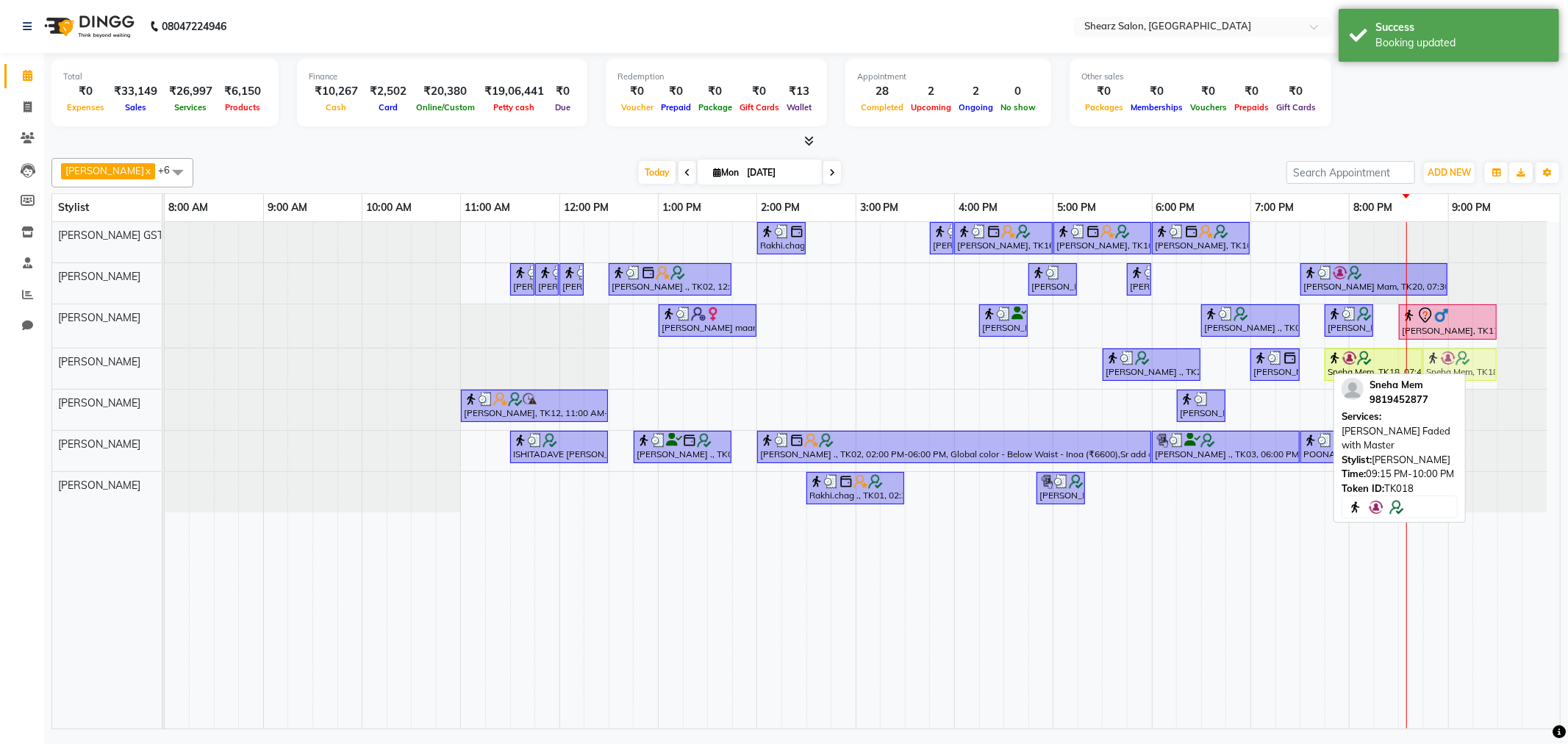
drag, startPoint x: 1524, startPoint y: 368, endPoint x: 1466, endPoint y: 375, distance: 58.4
click at [165, 375] on div "PRIYASHAH SHAH ., TK25, 05:30 PM-06:30 PM, Haircut By Master Stylist - Female F…" at bounding box center [165, 368] width 0 height 40
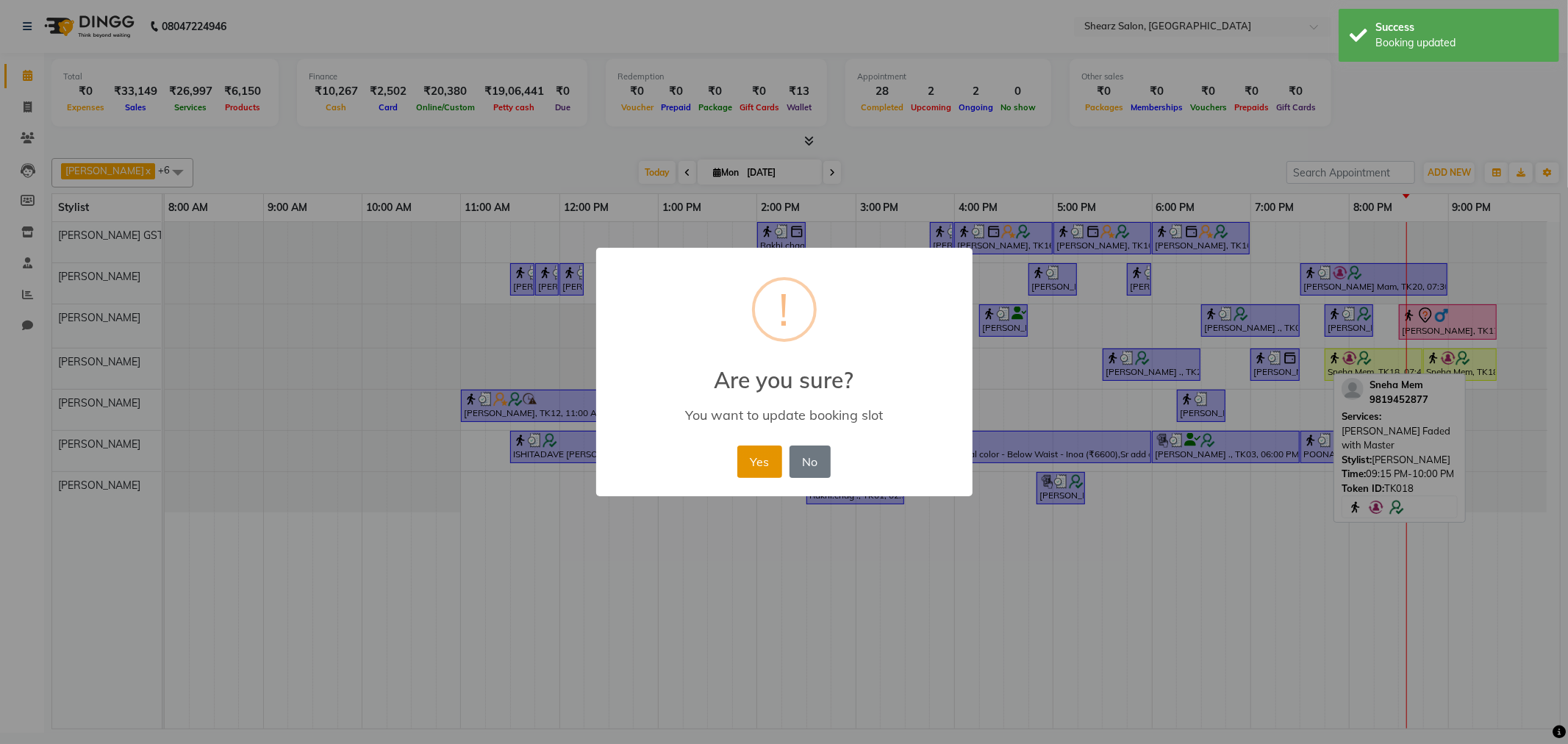
click at [759, 447] on button "Yes" at bounding box center [760, 462] width 45 height 32
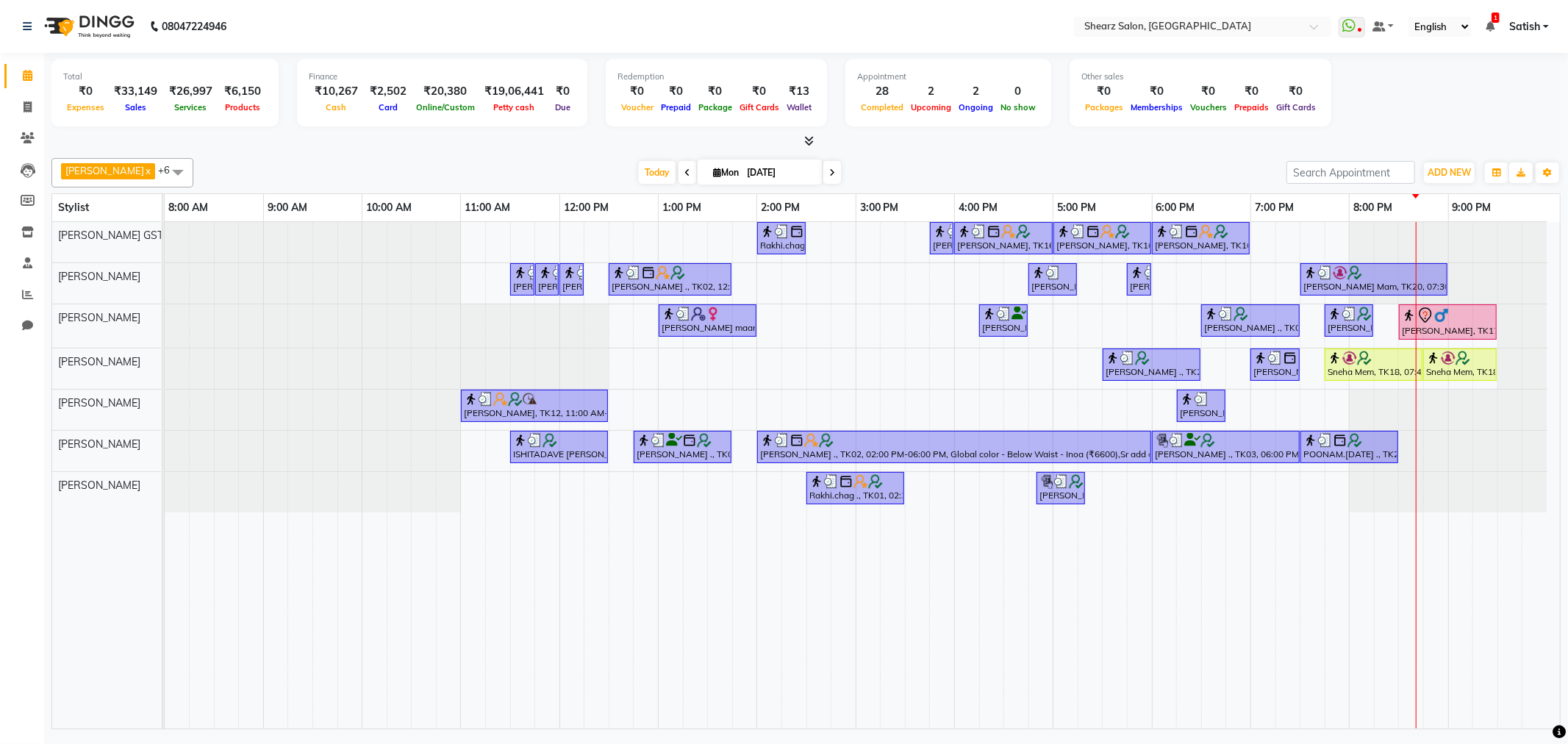
click at [823, 166] on span at bounding box center [832, 173] width 18 height 23
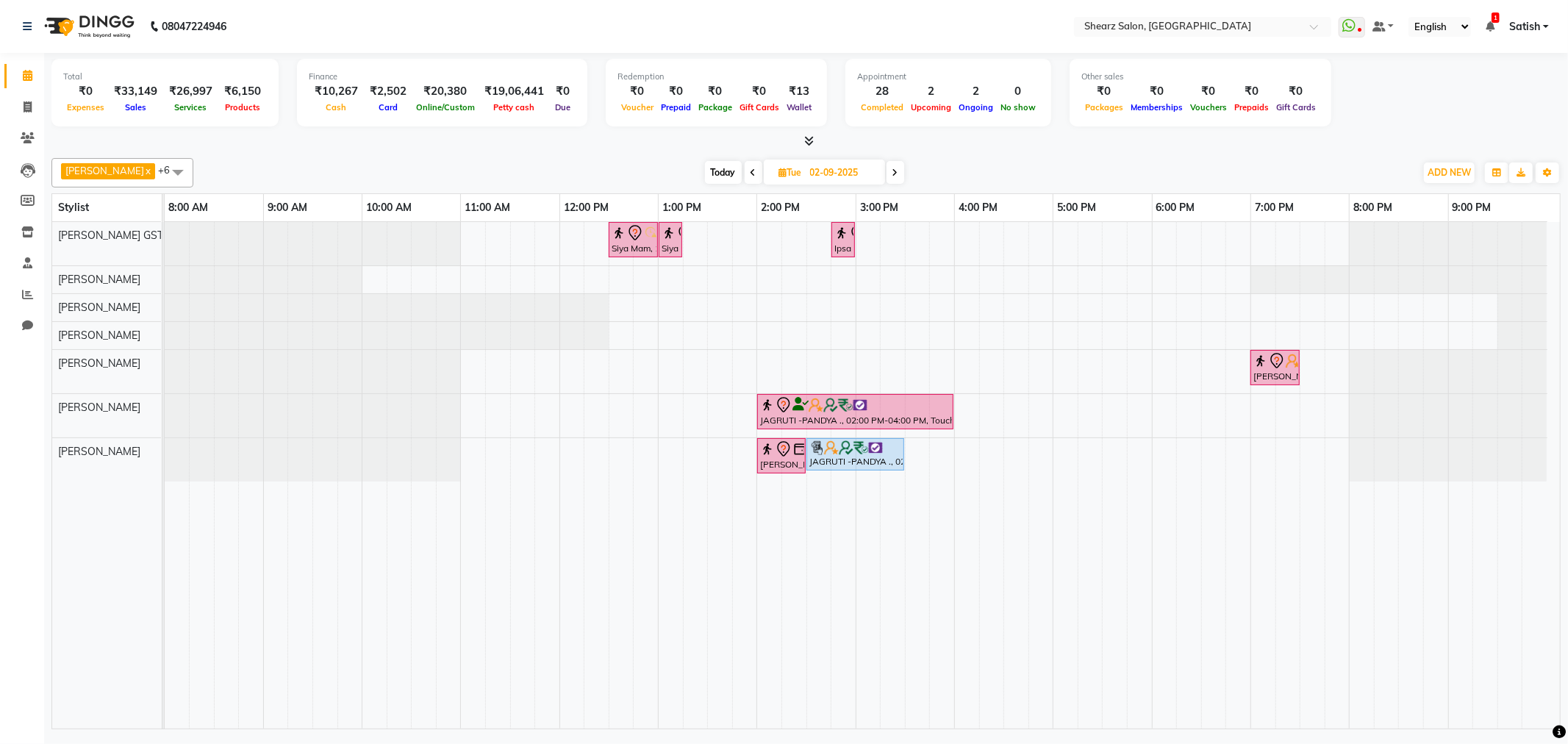
click at [710, 169] on span "Today" at bounding box center [723, 173] width 37 height 23
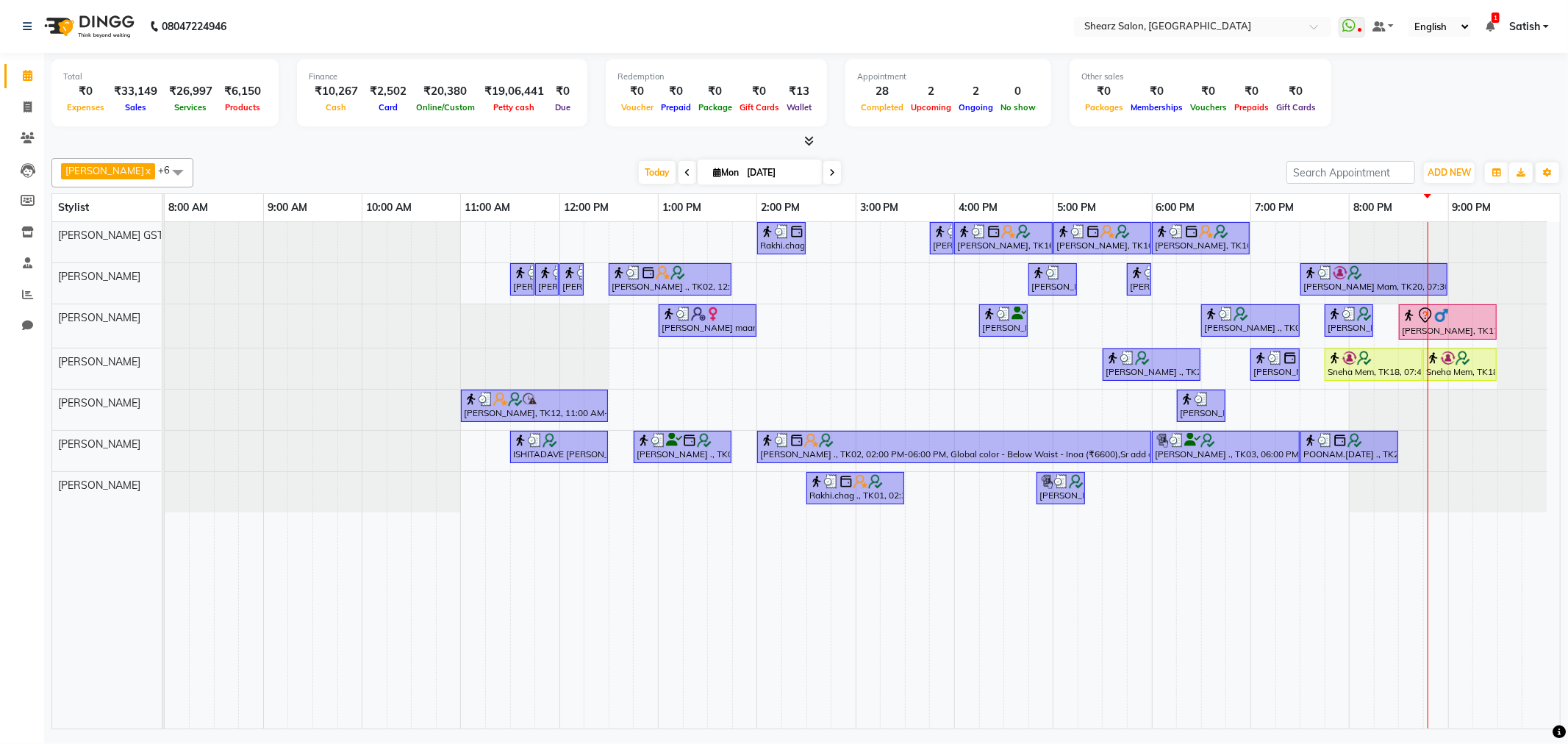
drag, startPoint x: 111, startPoint y: 63, endPoint x: 656, endPoint y: 210, distance: 564.5
click at [165, 404] on div at bounding box center [165, 409] width 0 height 40
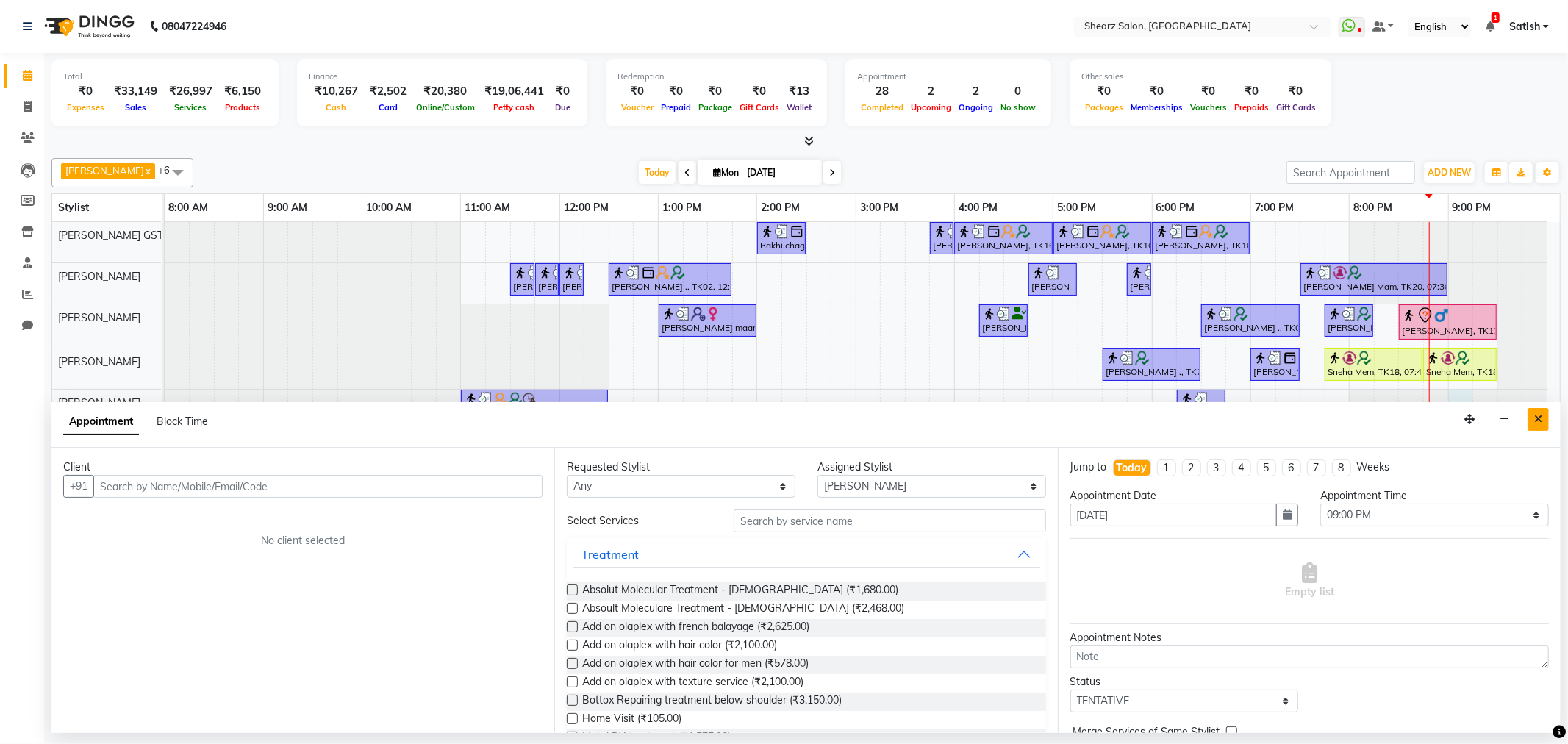
click at [1537, 422] on icon "Close" at bounding box center [1538, 419] width 8 height 11
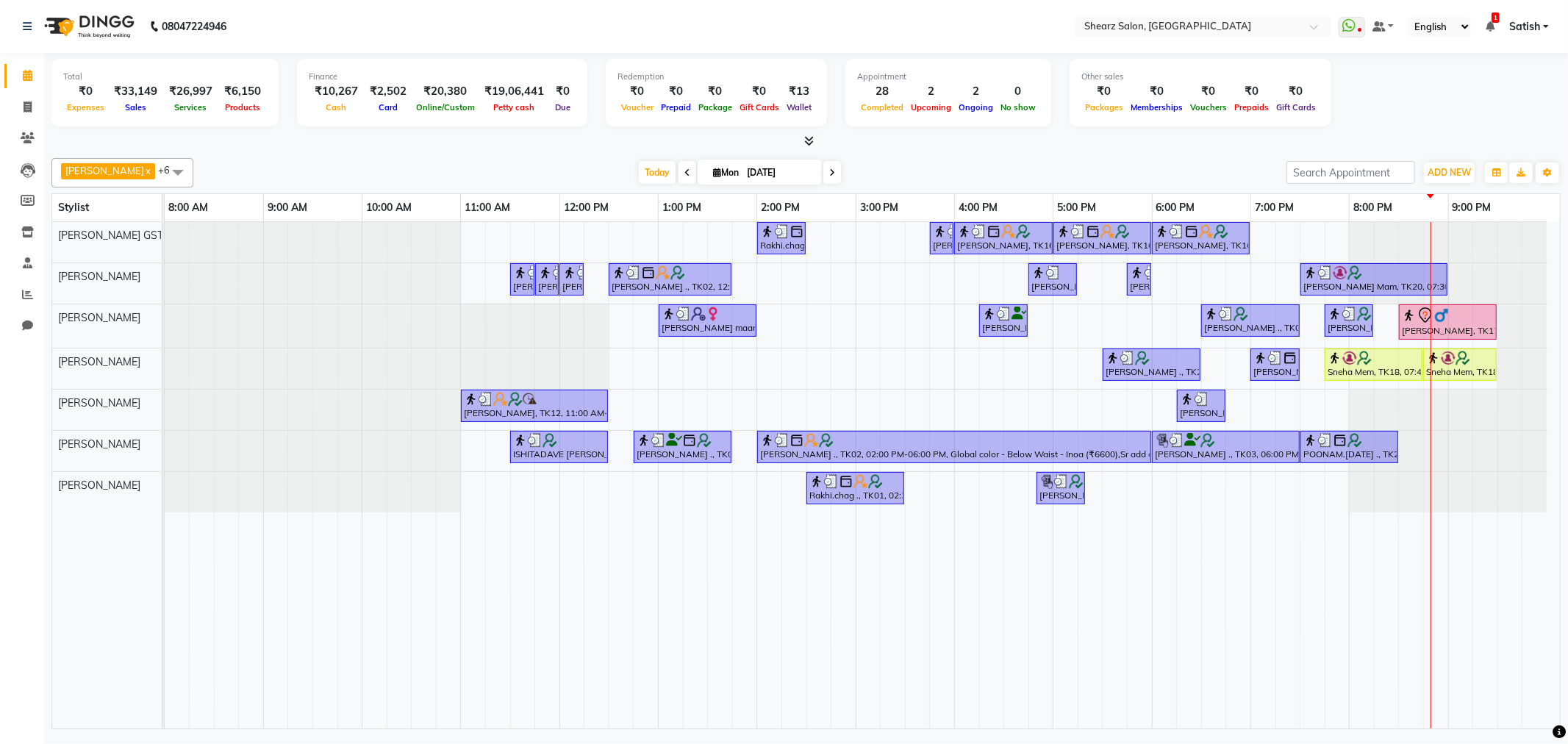
click at [829, 171] on icon at bounding box center [832, 173] width 6 height 9
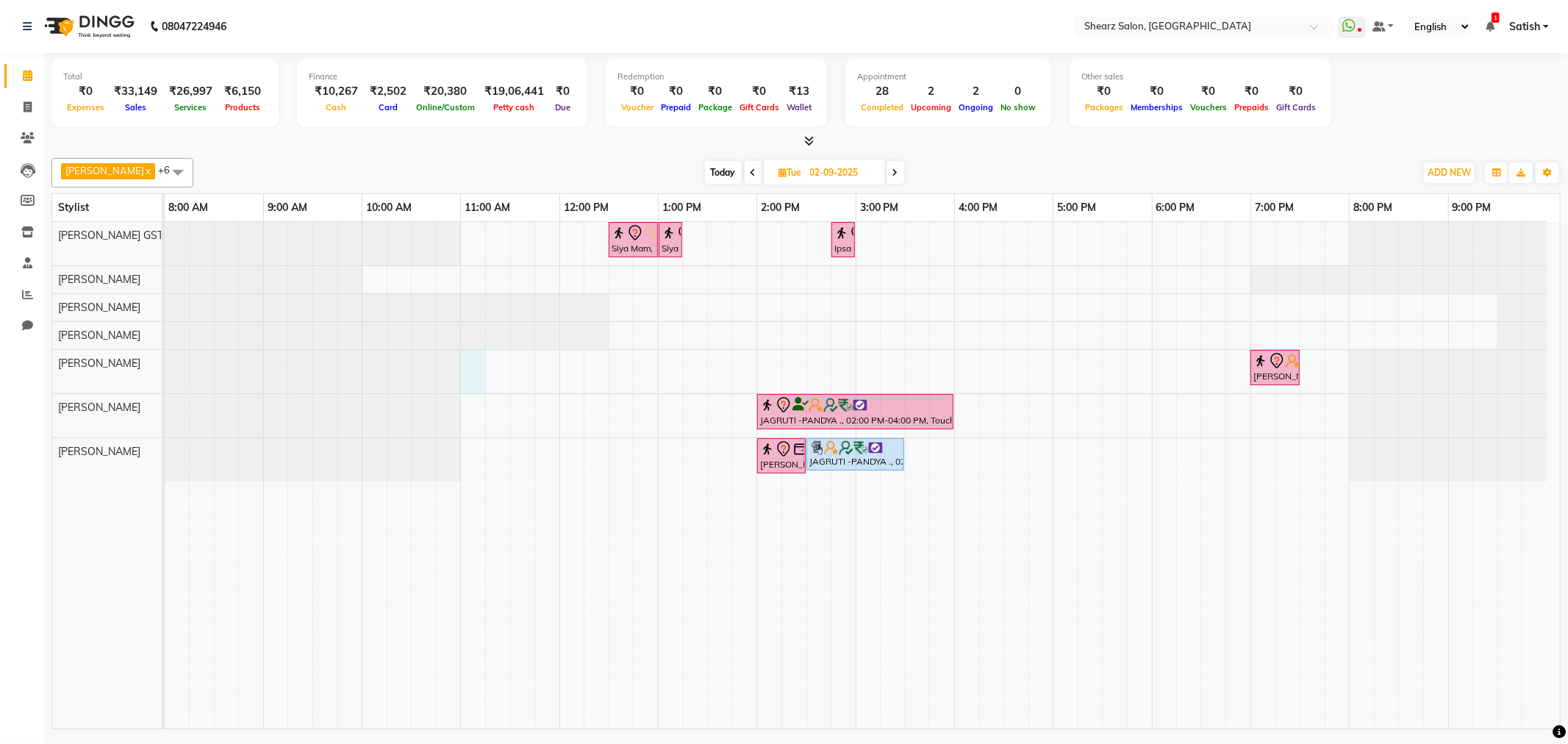
click at [471, 362] on div "Siya Mam, 12:30 PM-01:00 PM, Full hand international wax Siya Mam, 01:00 PM-01:…" at bounding box center [862, 475] width 1396 height 507
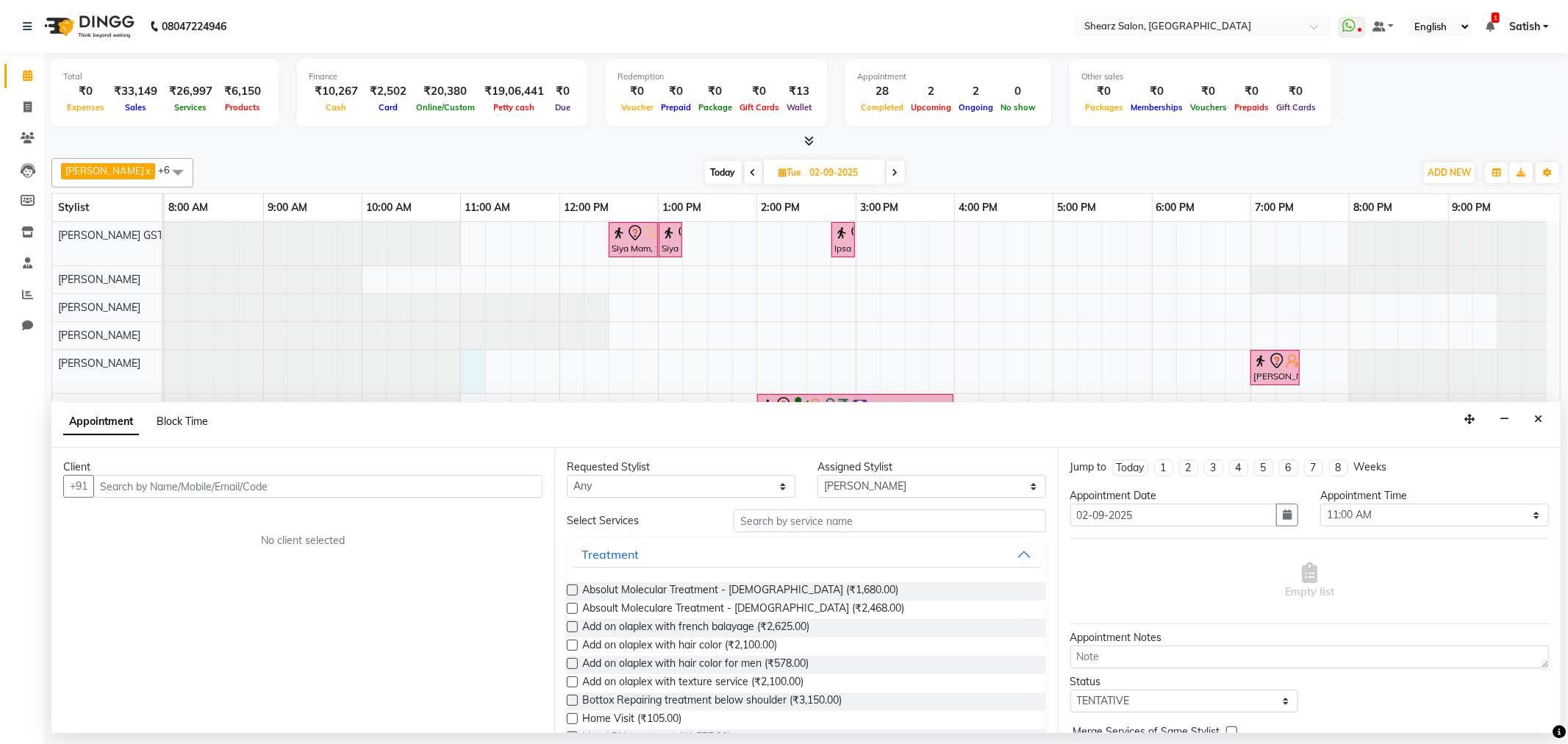
click at [170, 424] on span "Block Time" at bounding box center [183, 421] width 52 height 13
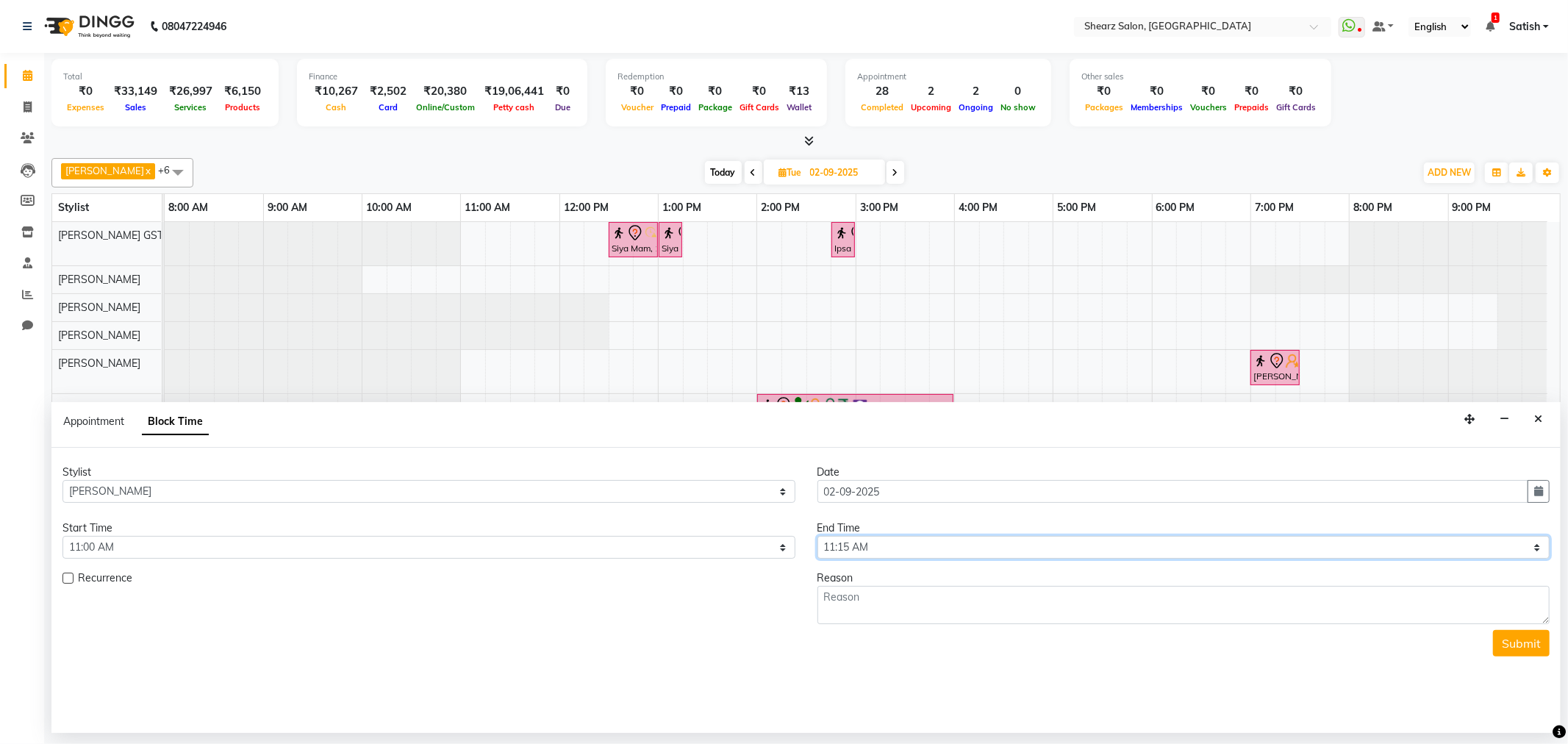
click at [965, 545] on select "Select 09:00 AM 09:15 AM 09:30 AM 09:45 AM 10:00 AM 10:15 AM 10:30 AM 10:45 AM …" at bounding box center [1184, 548] width 733 height 23
click at [818, 536] on select "Select 09:00 AM 09:15 AM 09:30 AM 09:45 AM 10:00 AM 10:15 AM 10:30 AM 10:45 AM …" at bounding box center [1184, 548] width 733 height 23
click at [880, 606] on textarea at bounding box center [1184, 605] width 733 height 38
click at [1520, 643] on button "Submit" at bounding box center [1521, 643] width 56 height 27
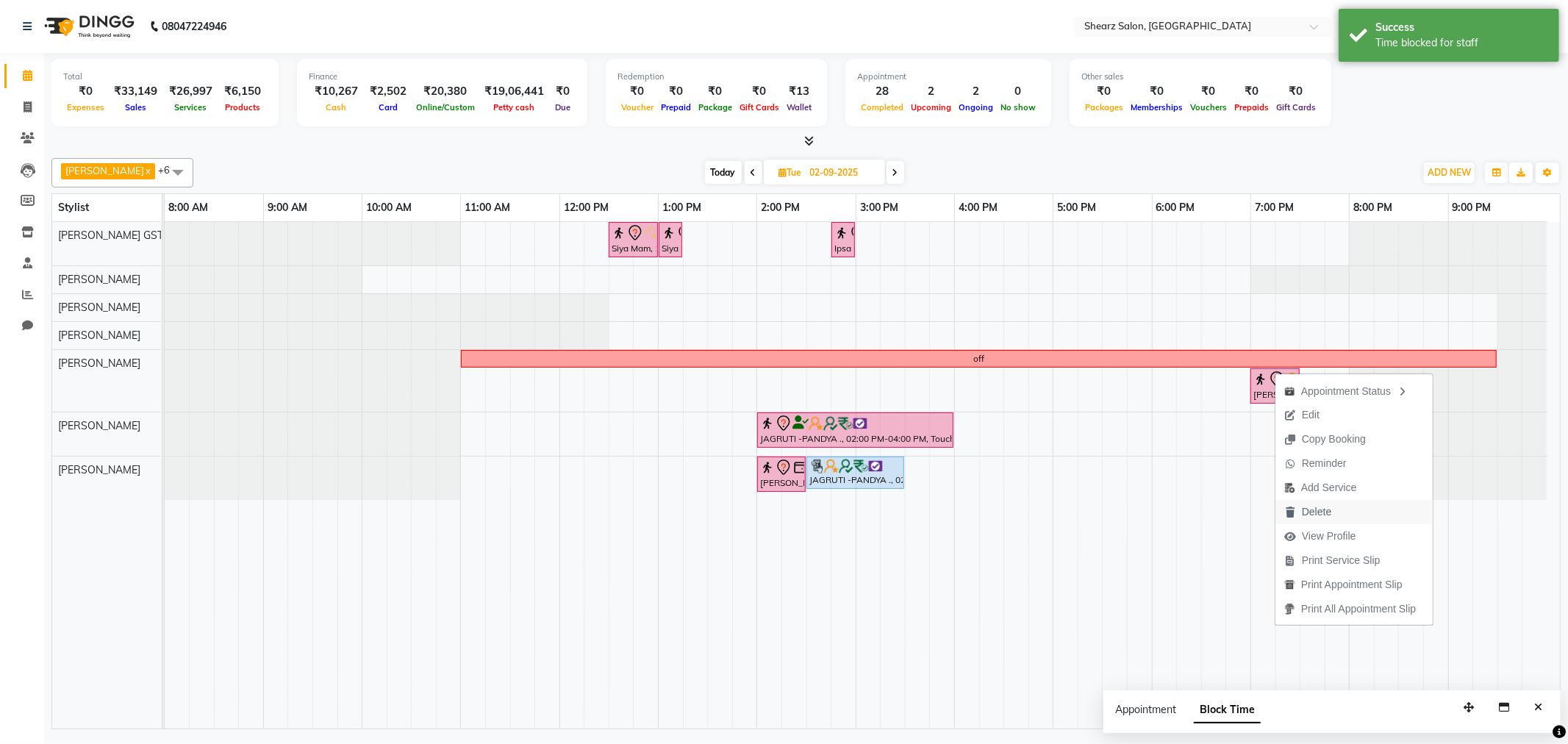
click at [1349, 513] on button "Delete" at bounding box center [1354, 512] width 157 height 24
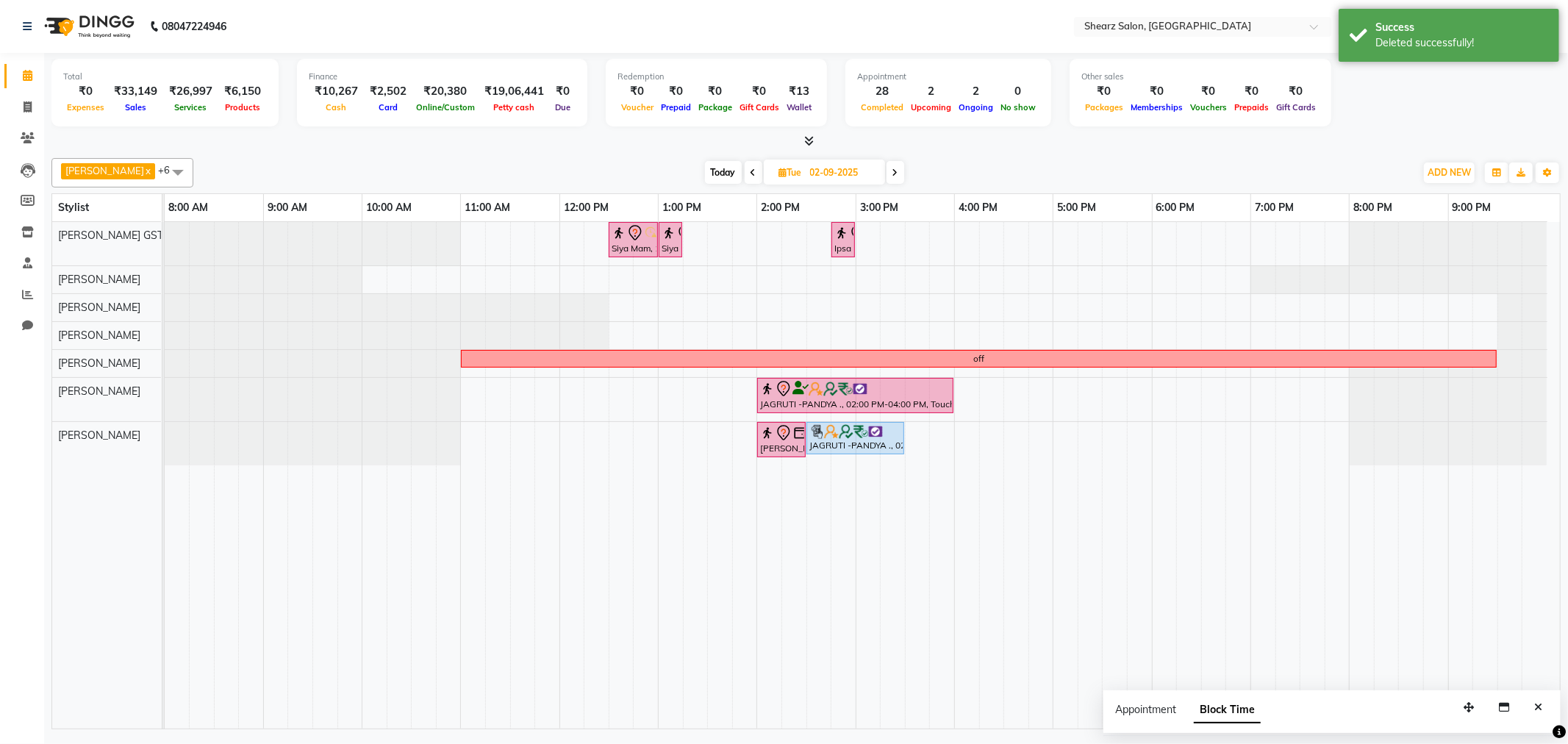
click at [722, 164] on span "Today" at bounding box center [723, 173] width 37 height 23
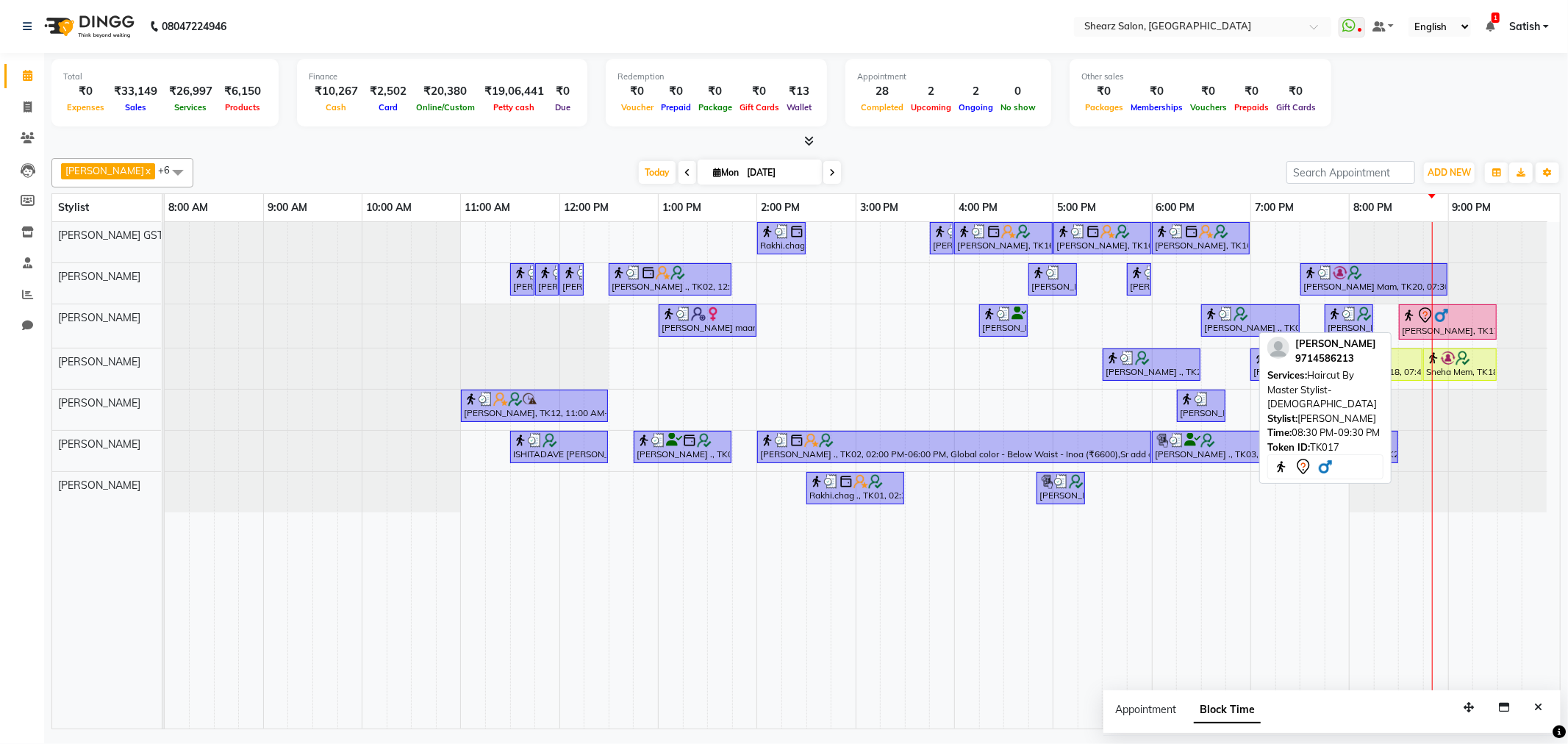
click at [1457, 311] on div at bounding box center [1448, 316] width 92 height 18
click at [1465, 316] on div at bounding box center [1448, 316] width 92 height 18
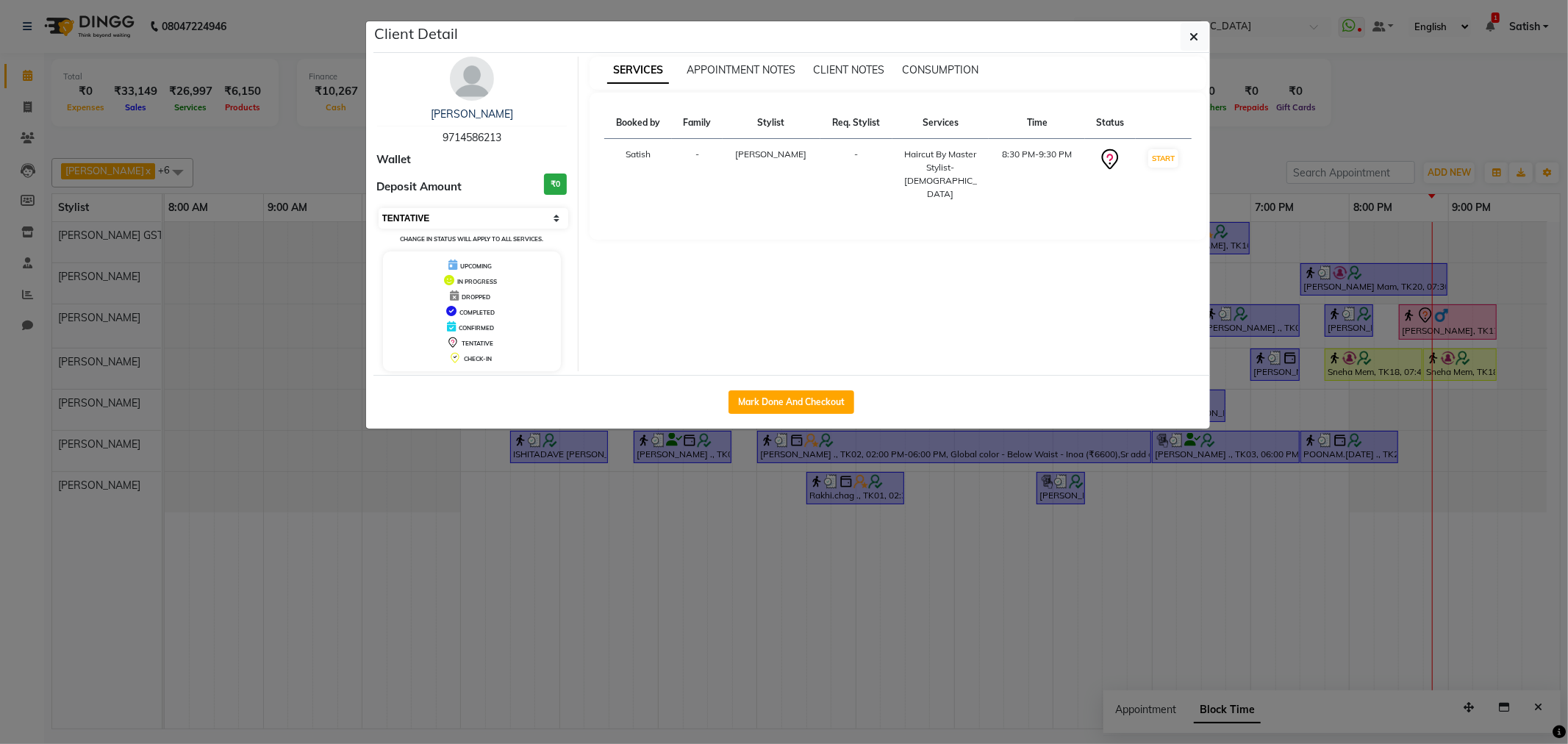
click at [454, 218] on select "Select IN SERVICE CONFIRMED TENTATIVE CHECK IN MARK DONE DROPPED UPCOMING" at bounding box center [475, 218] width 191 height 21
click at [379, 208] on select "Select IN SERVICE CONFIRMED TENTATIVE CHECK IN MARK DONE DROPPED UPCOMING" at bounding box center [475, 218] width 191 height 21
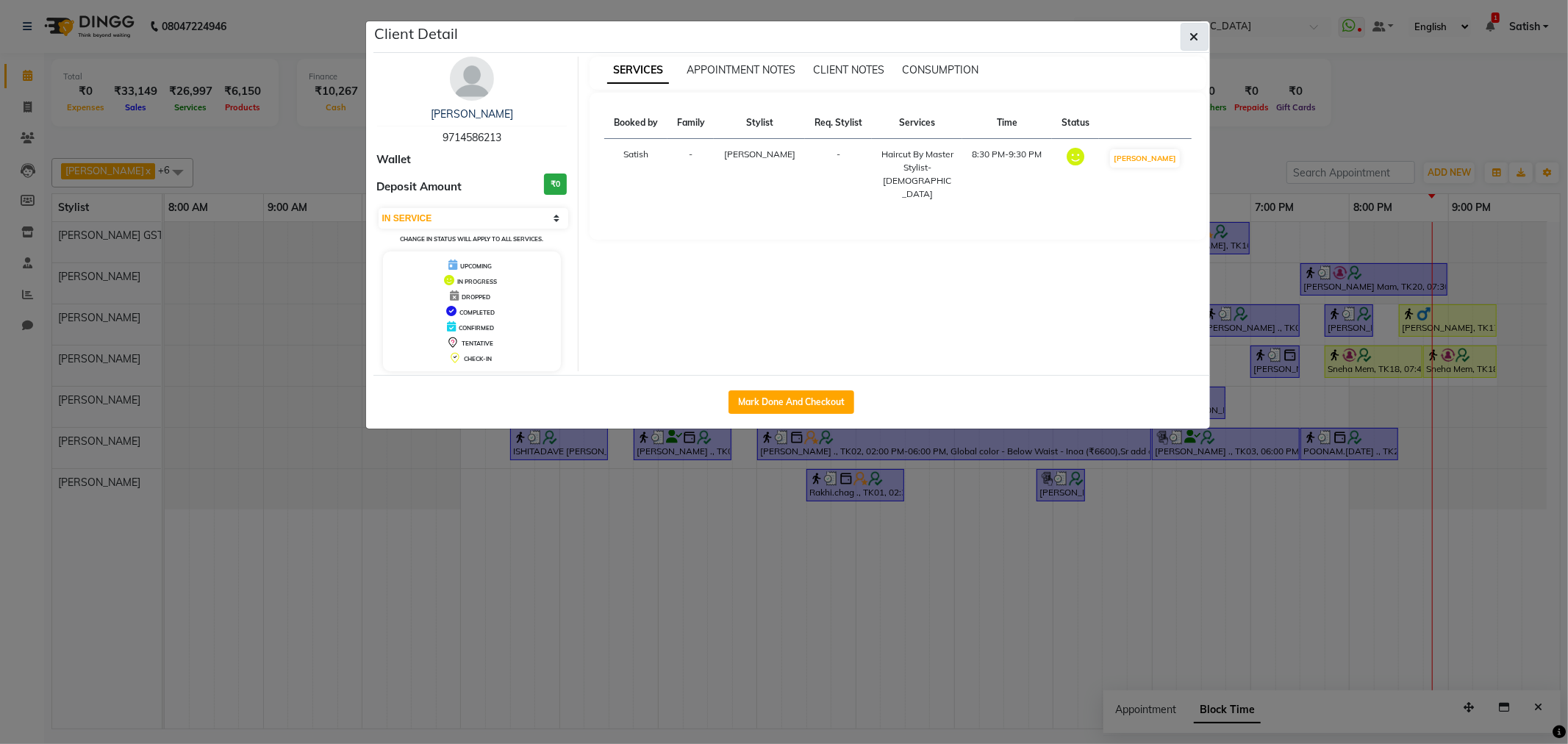
click at [1202, 30] on button "button" at bounding box center [1194, 37] width 28 height 28
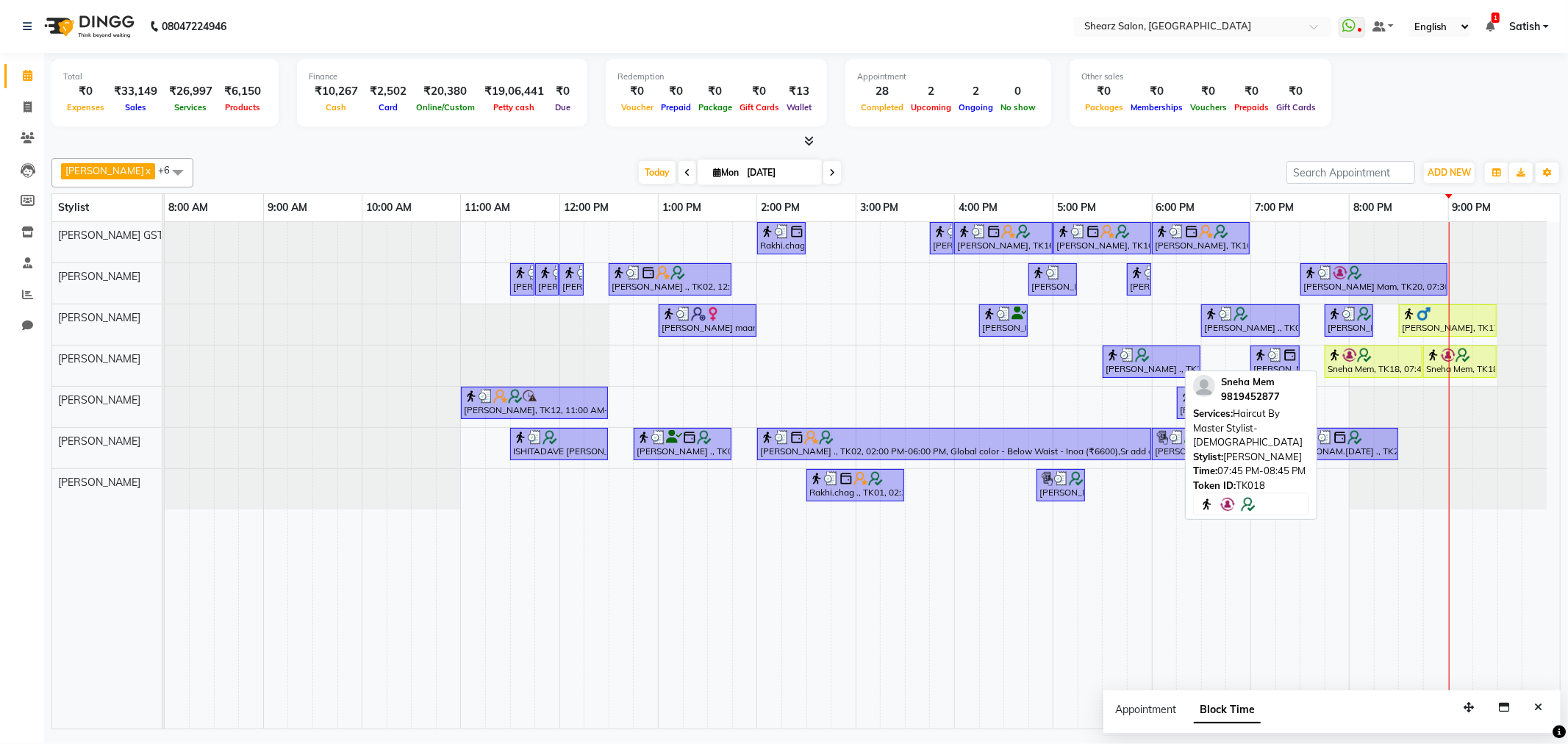
click at [1419, 363] on div at bounding box center [1422, 361] width 6 height 31
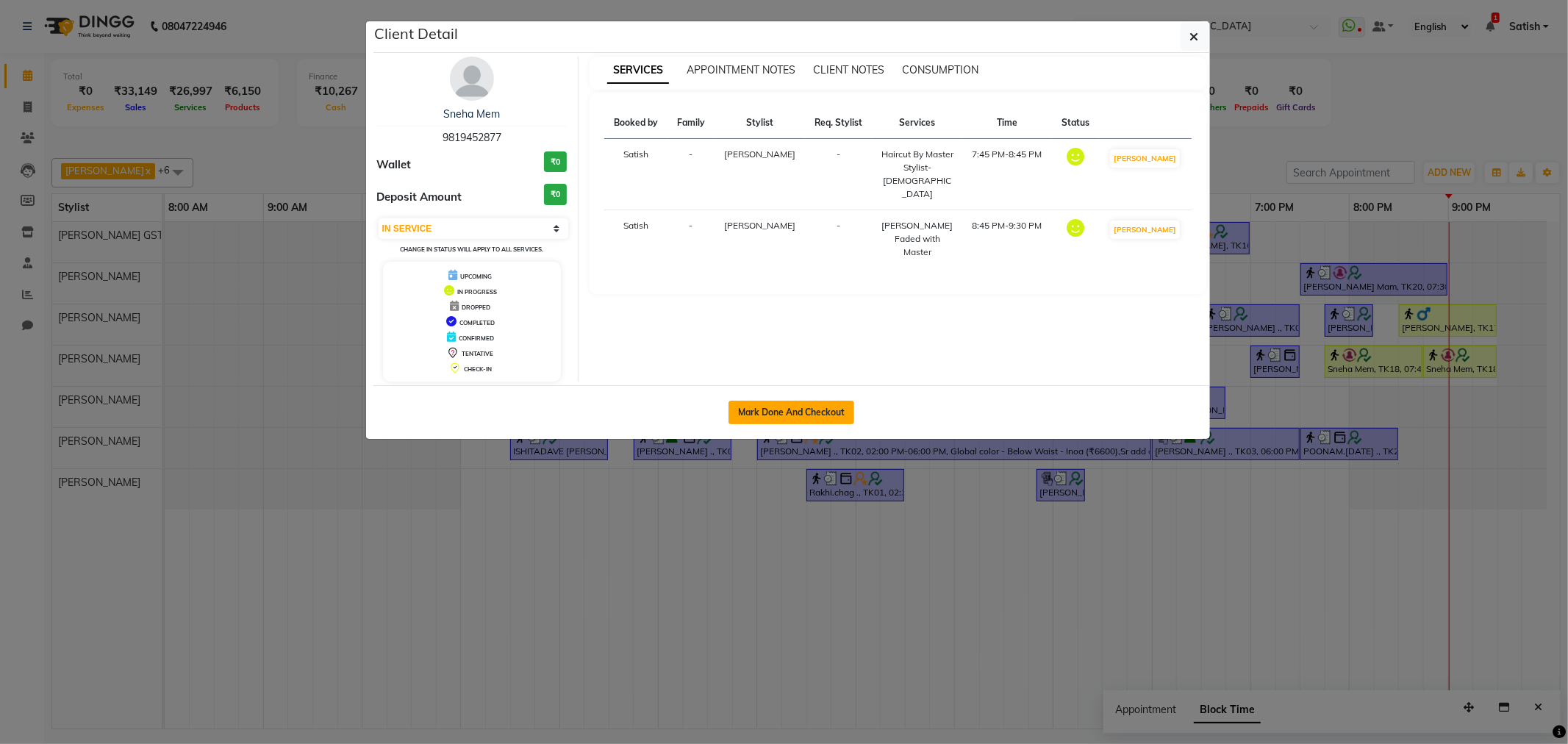
click at [759, 403] on button "Mark Done And Checkout" at bounding box center [791, 412] width 126 height 23
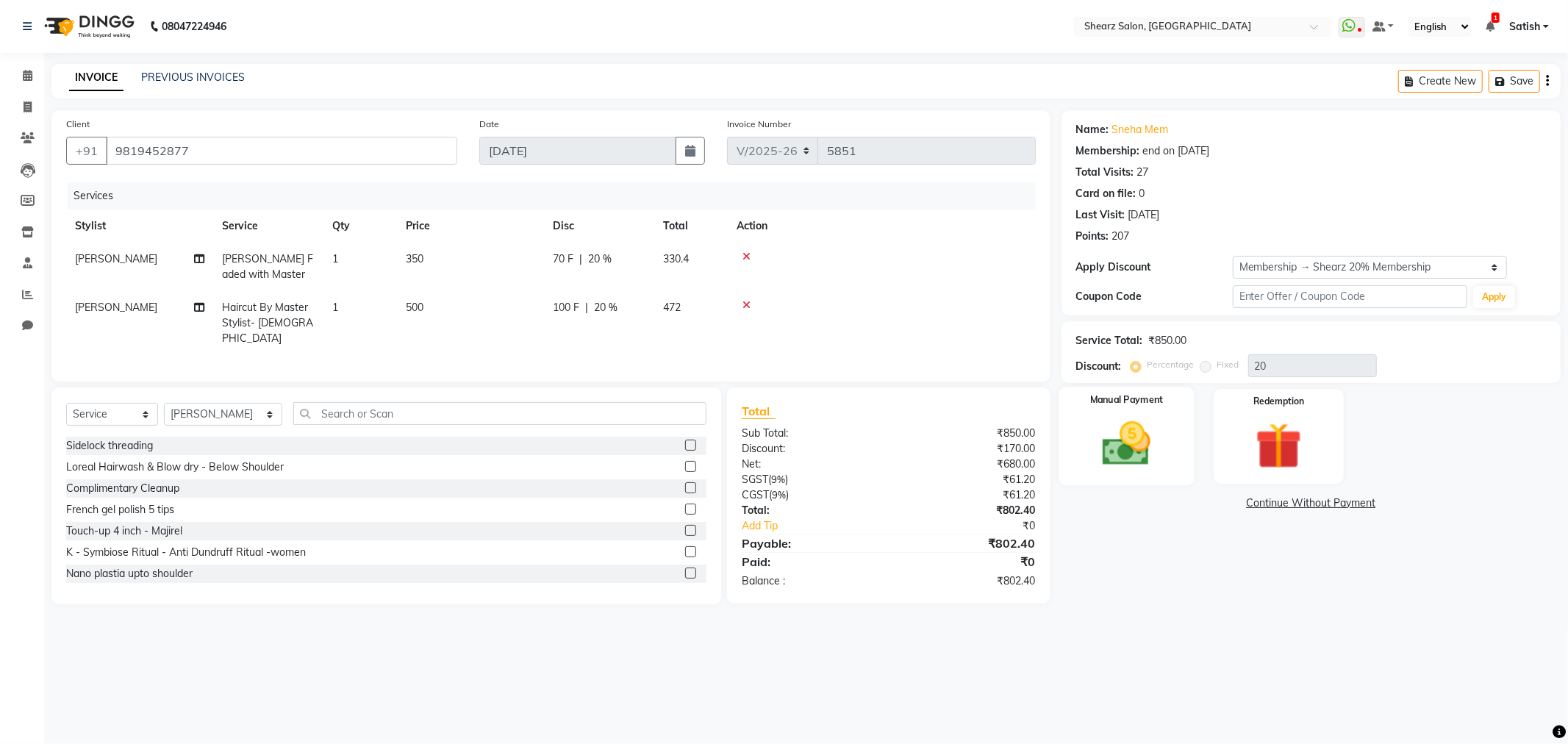
click at [1168, 432] on div "Manual Payment" at bounding box center [1126, 436] width 136 height 98
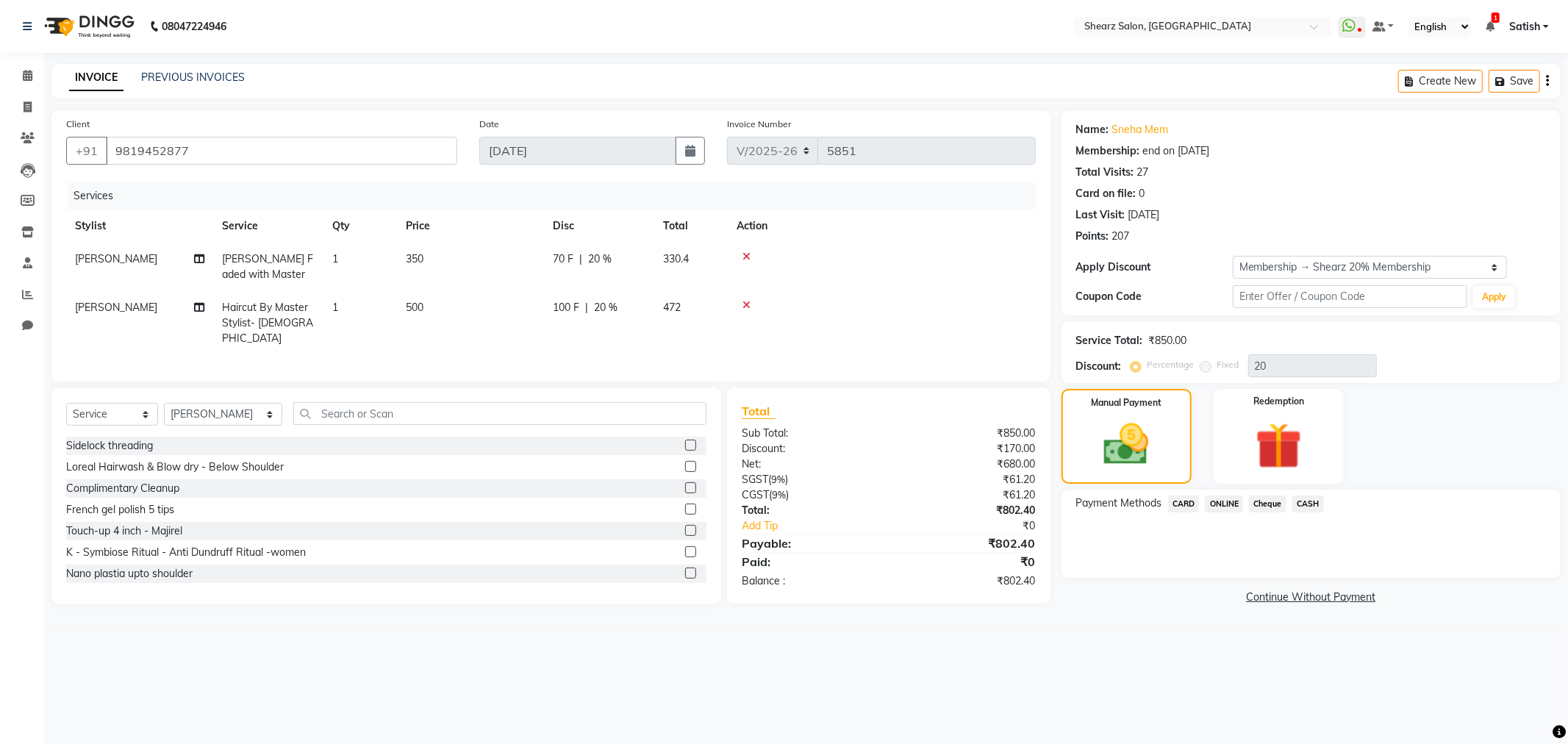
click at [1175, 508] on span "CARD" at bounding box center [1184, 504] width 31 height 17
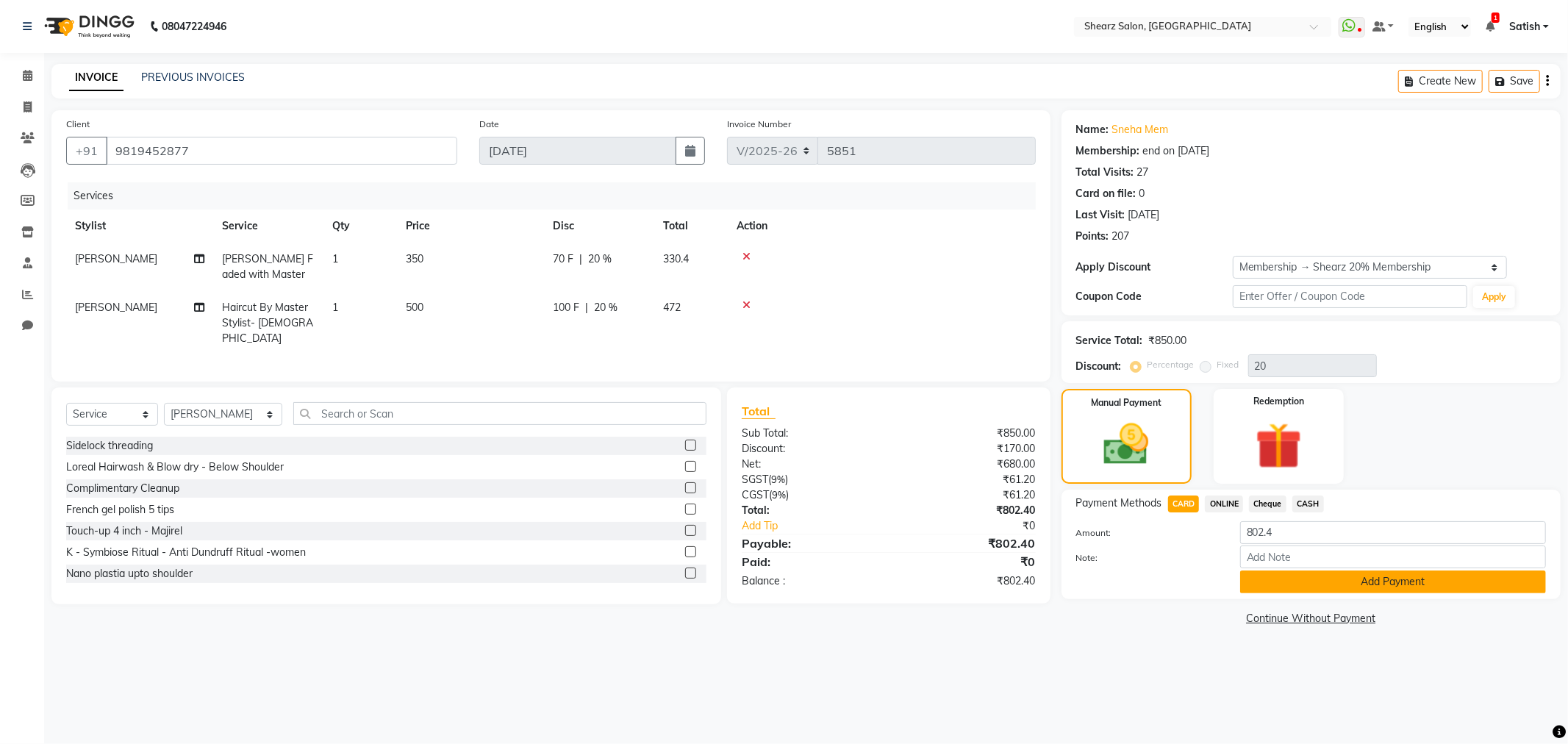
click at [1379, 586] on button "Add Payment" at bounding box center [1393, 583] width 306 height 23
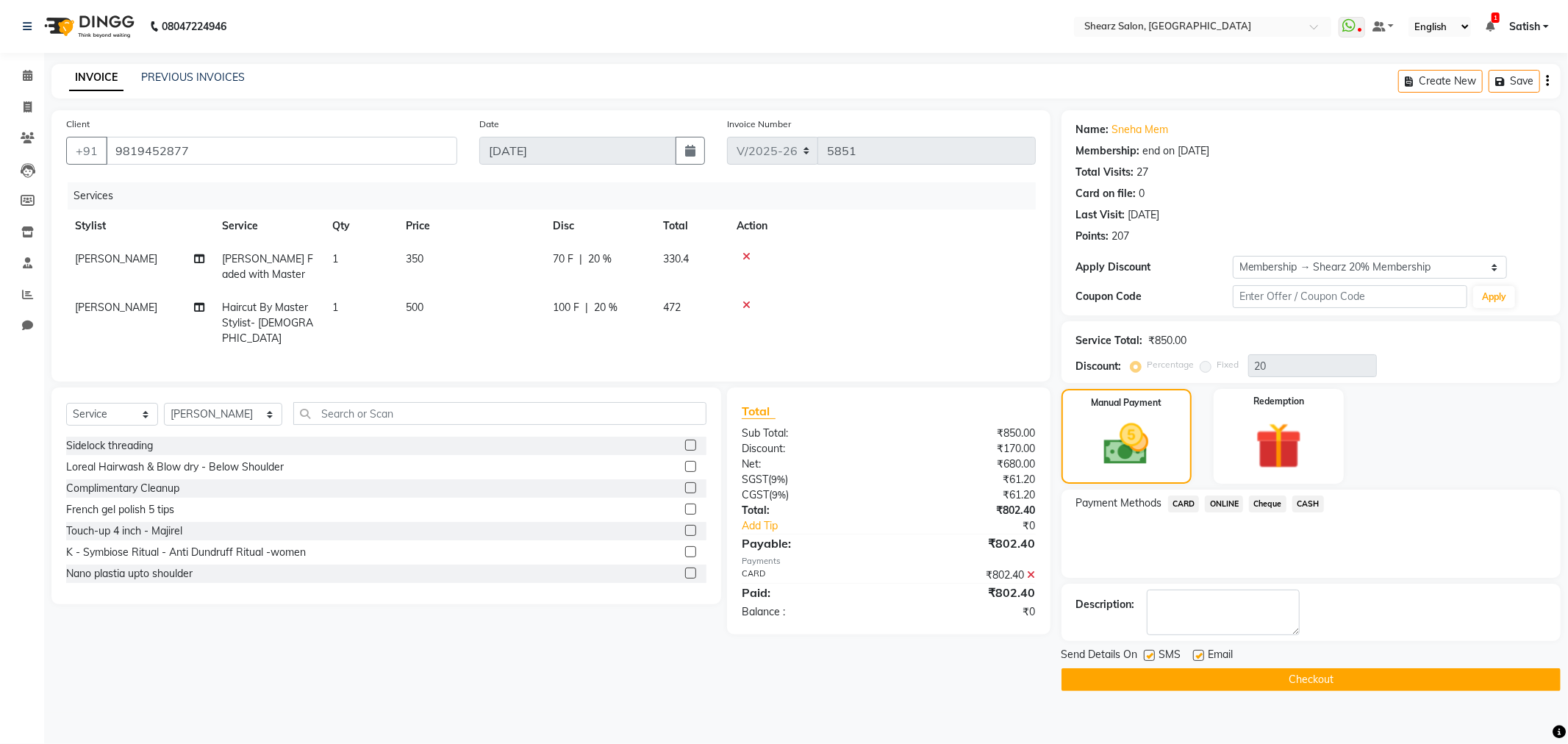
click at [1298, 671] on button "Checkout" at bounding box center [1311, 680] width 499 height 23
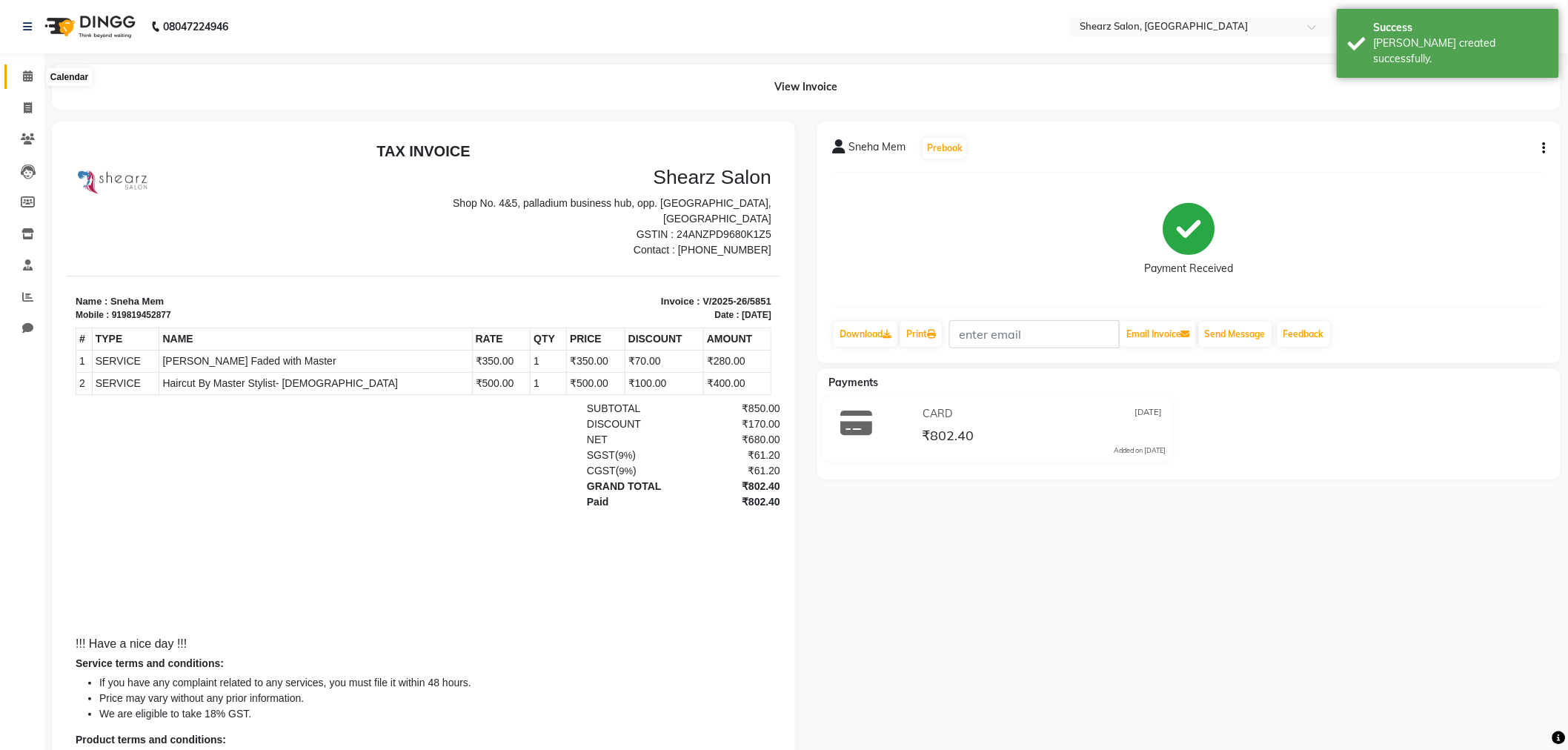
click at [17, 69] on span at bounding box center [27, 76] width 26 height 17
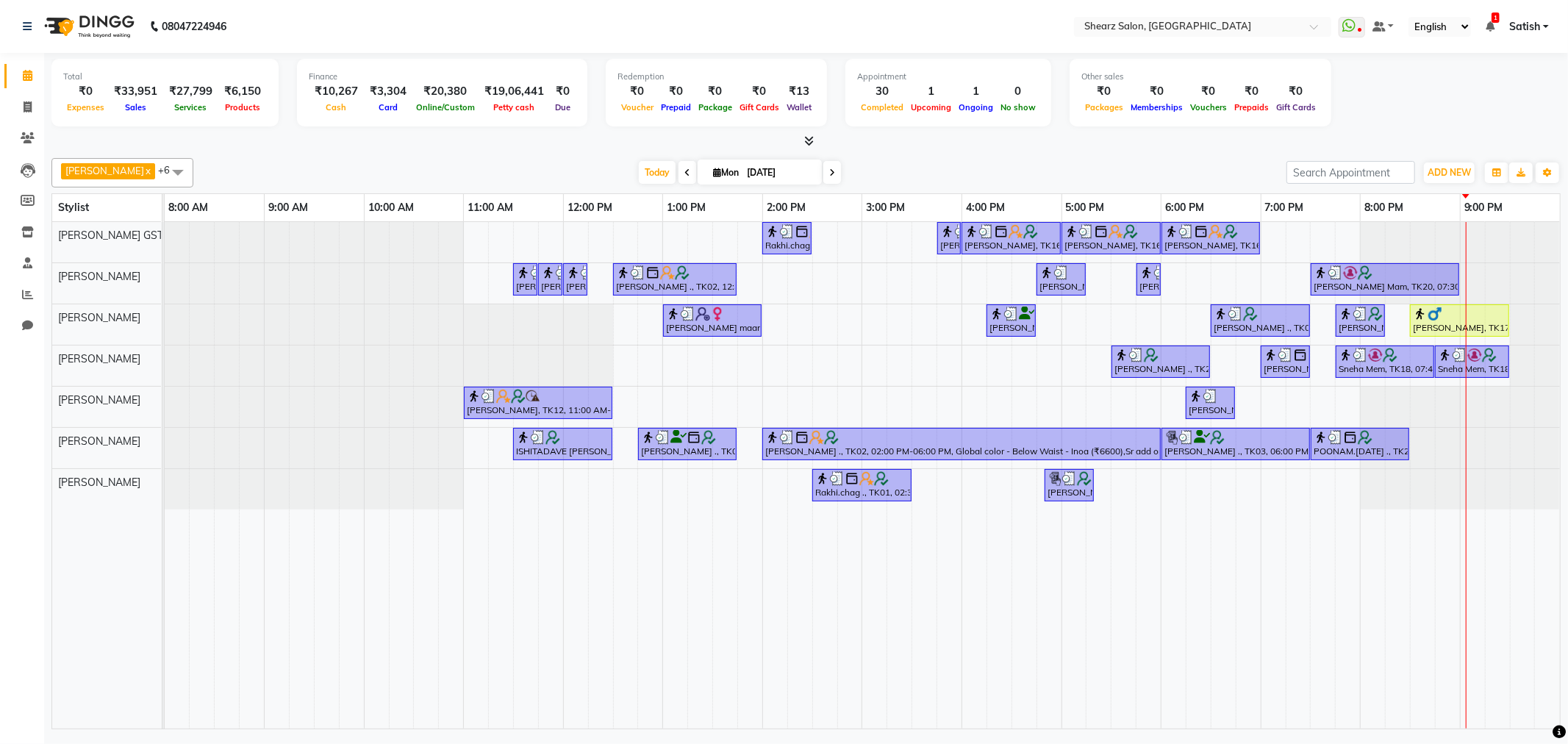
click at [945, 377] on div "Rakhi.chag ., TK01, 02:00 PM-02:30 PM, Eyebrow threading with senior Nupur Maam…" at bounding box center [862, 475] width 1396 height 507
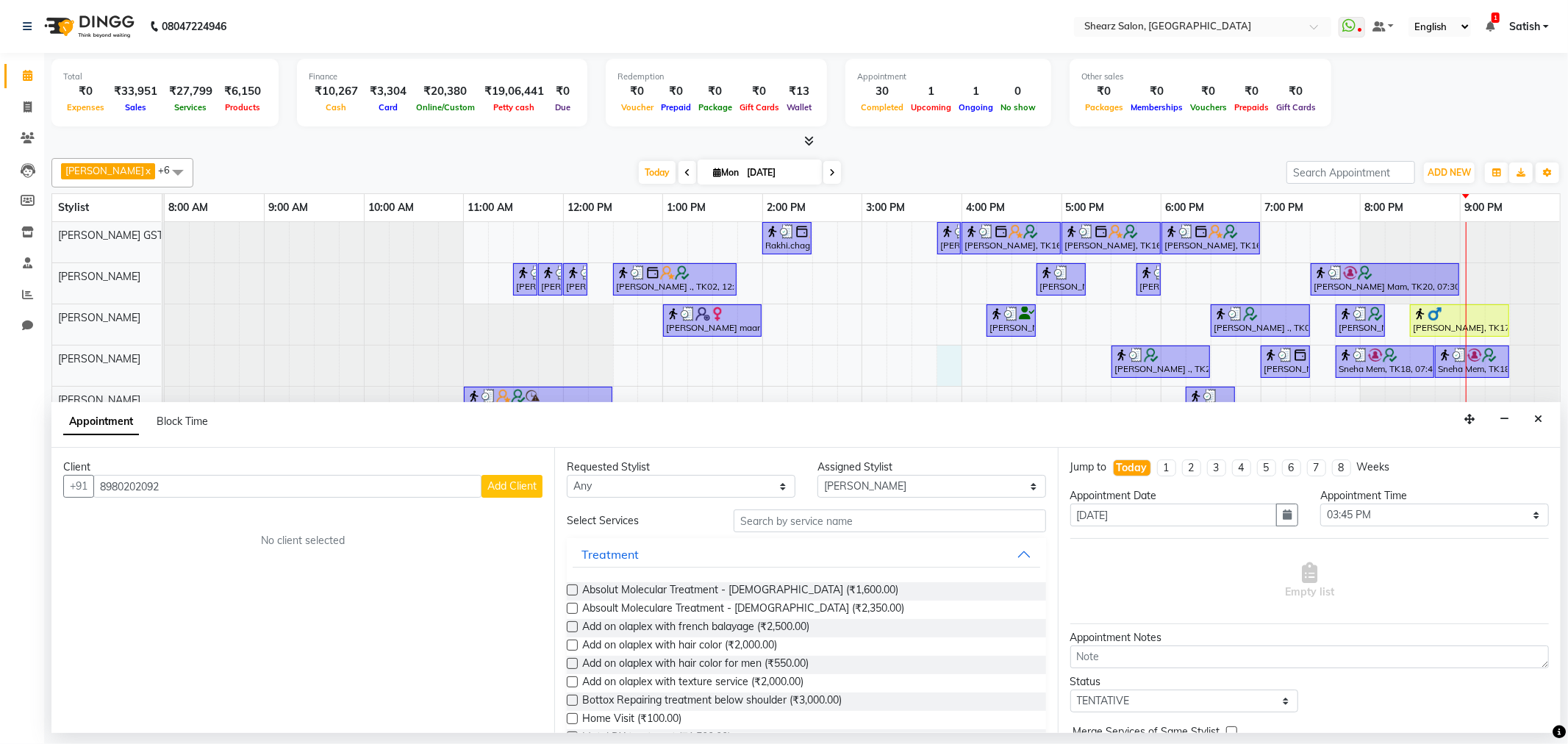
click at [511, 475] on button "Add Client" at bounding box center [512, 487] width 61 height 23
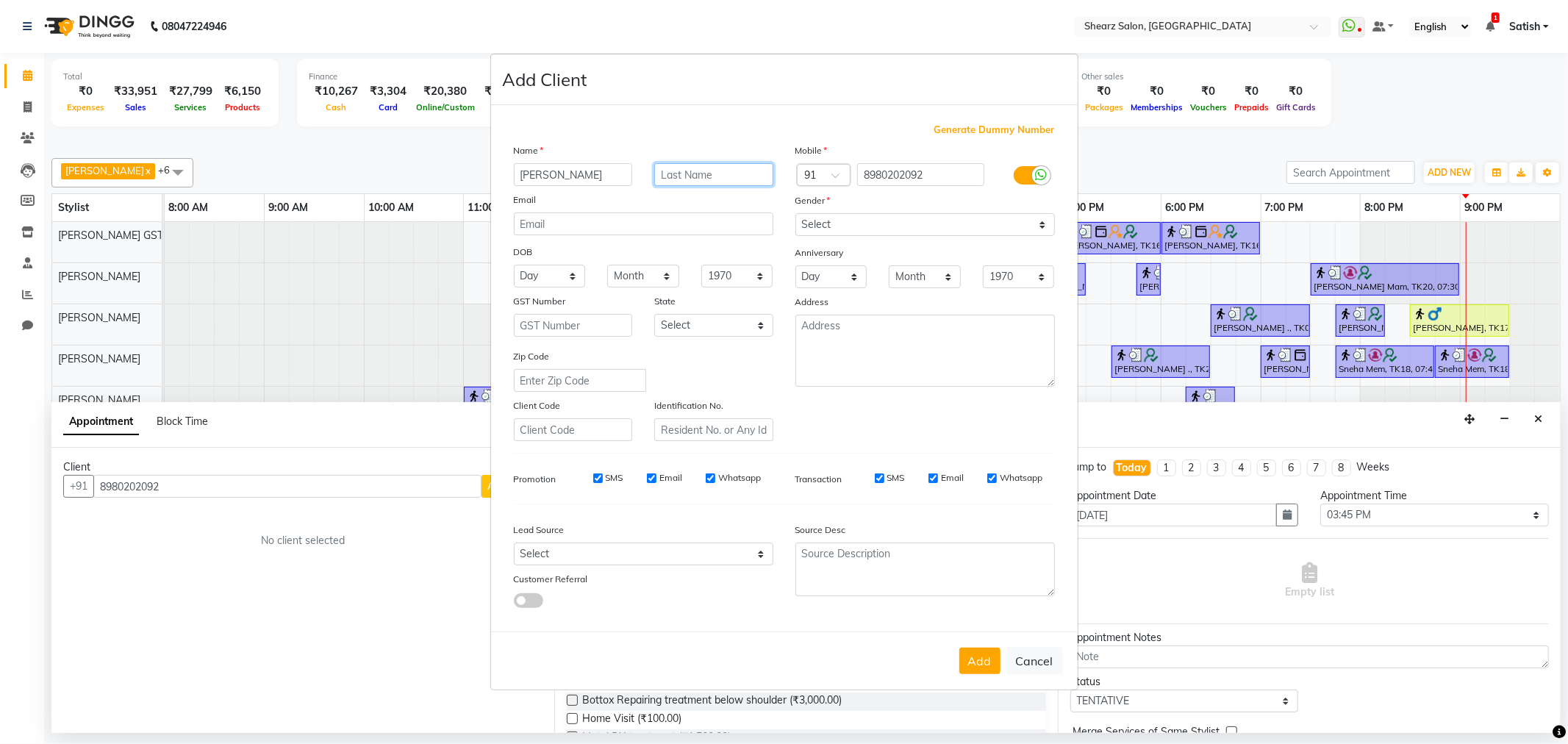
click at [739, 180] on input "text" at bounding box center [714, 175] width 120 height 23
drag, startPoint x: 977, startPoint y: 218, endPoint x: 961, endPoint y: 233, distance: 21.9
click at [977, 218] on select "Select Male Female Other Prefer Not To Say" at bounding box center [925, 225] width 260 height 23
click at [796, 213] on select "Select Male Female Other Prefer Not To Say" at bounding box center [925, 225] width 260 height 23
click at [990, 663] on button "Add" at bounding box center [980, 661] width 41 height 27
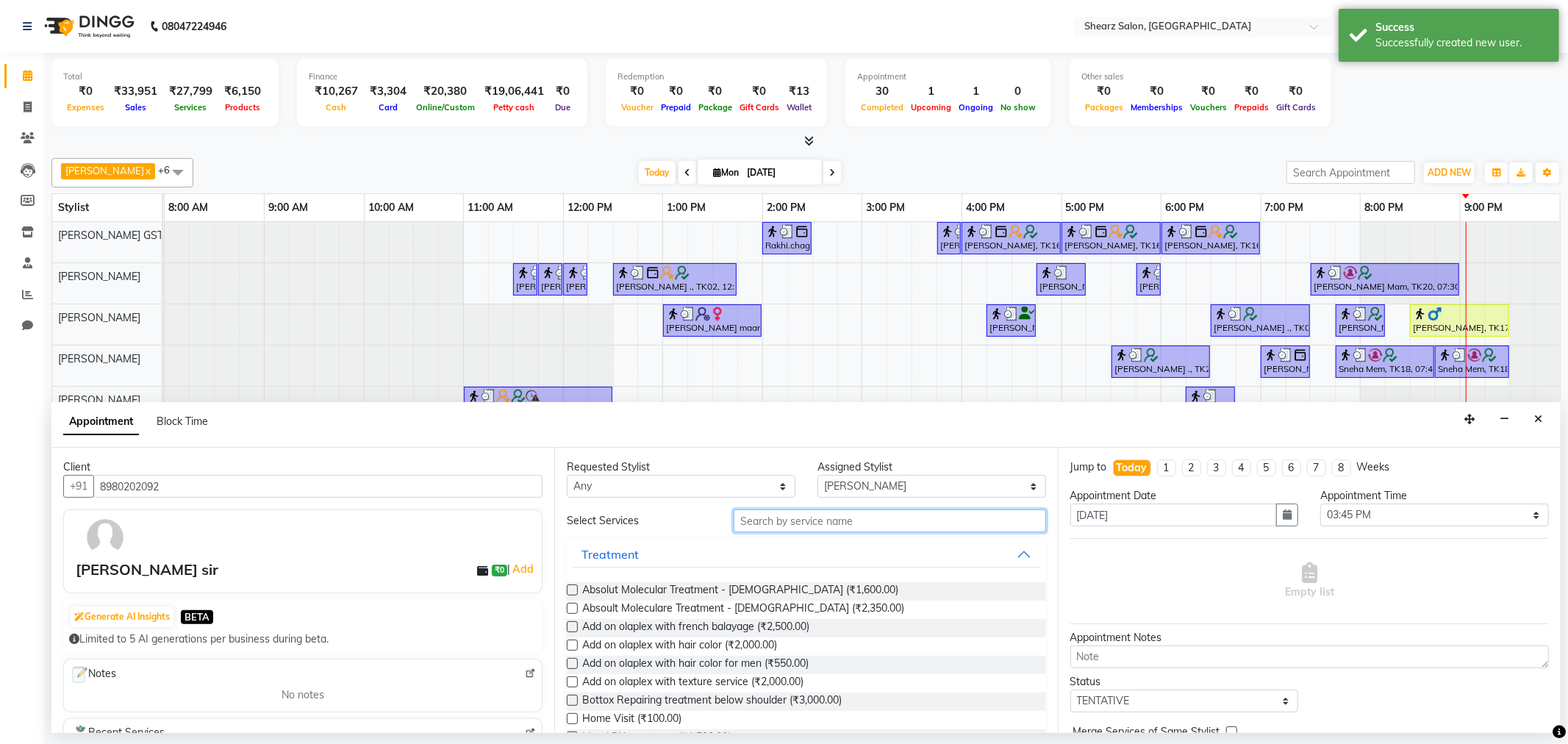
click at [890, 524] on input "text" at bounding box center [890, 521] width 312 height 23
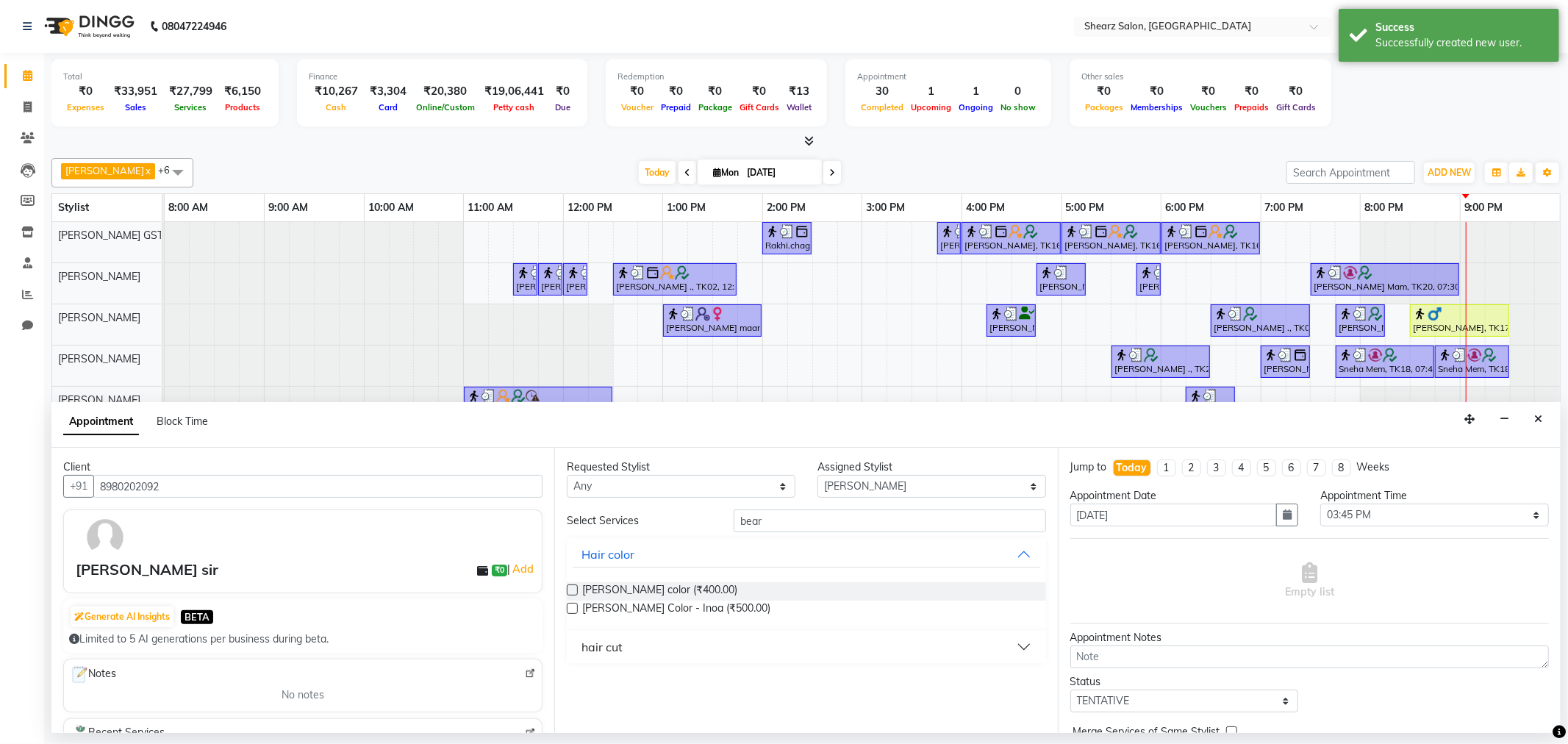
click at [670, 657] on button "hair cut" at bounding box center [805, 648] width 466 height 27
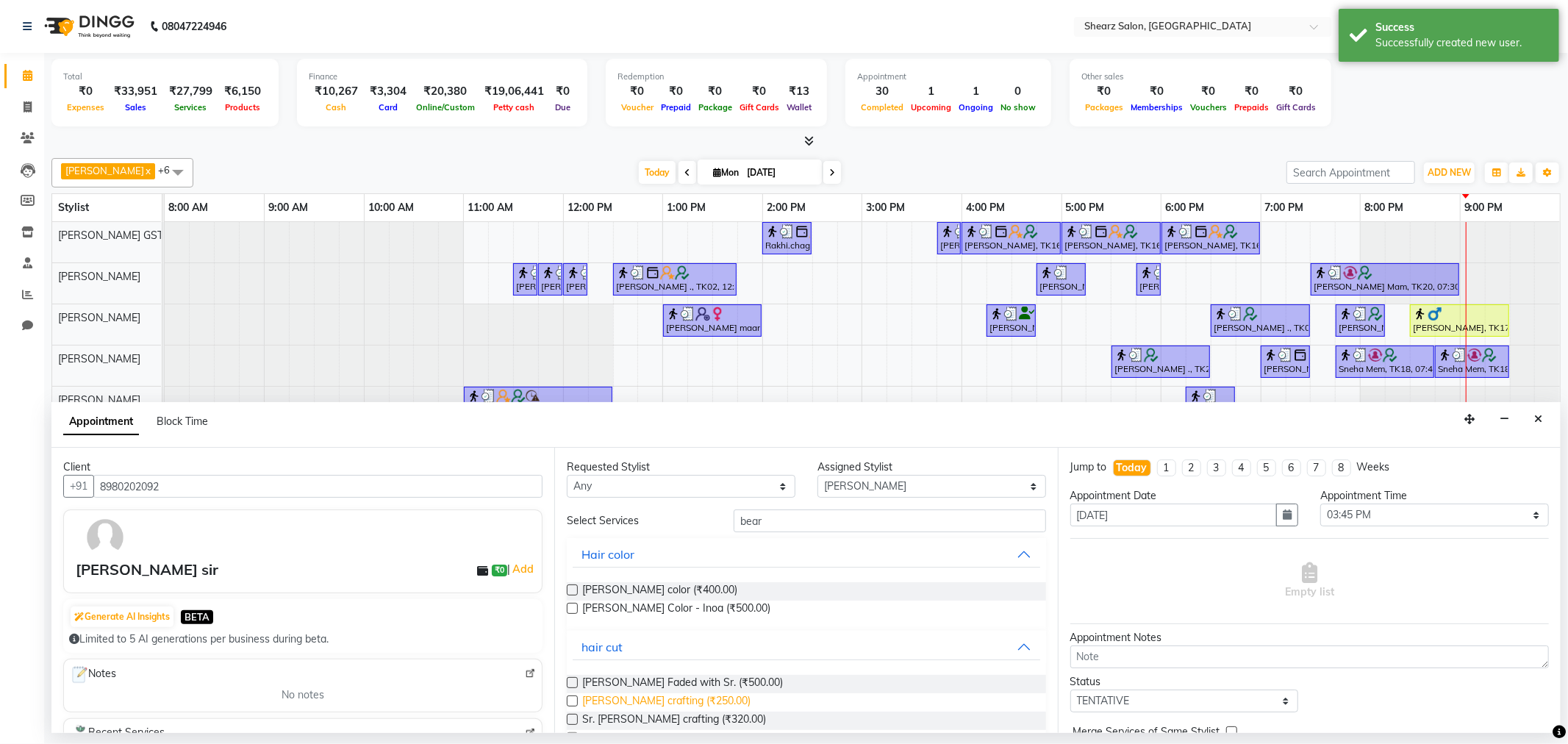
click at [621, 699] on span "Beard crafting (₹250.00)" at bounding box center [666, 702] width 169 height 19
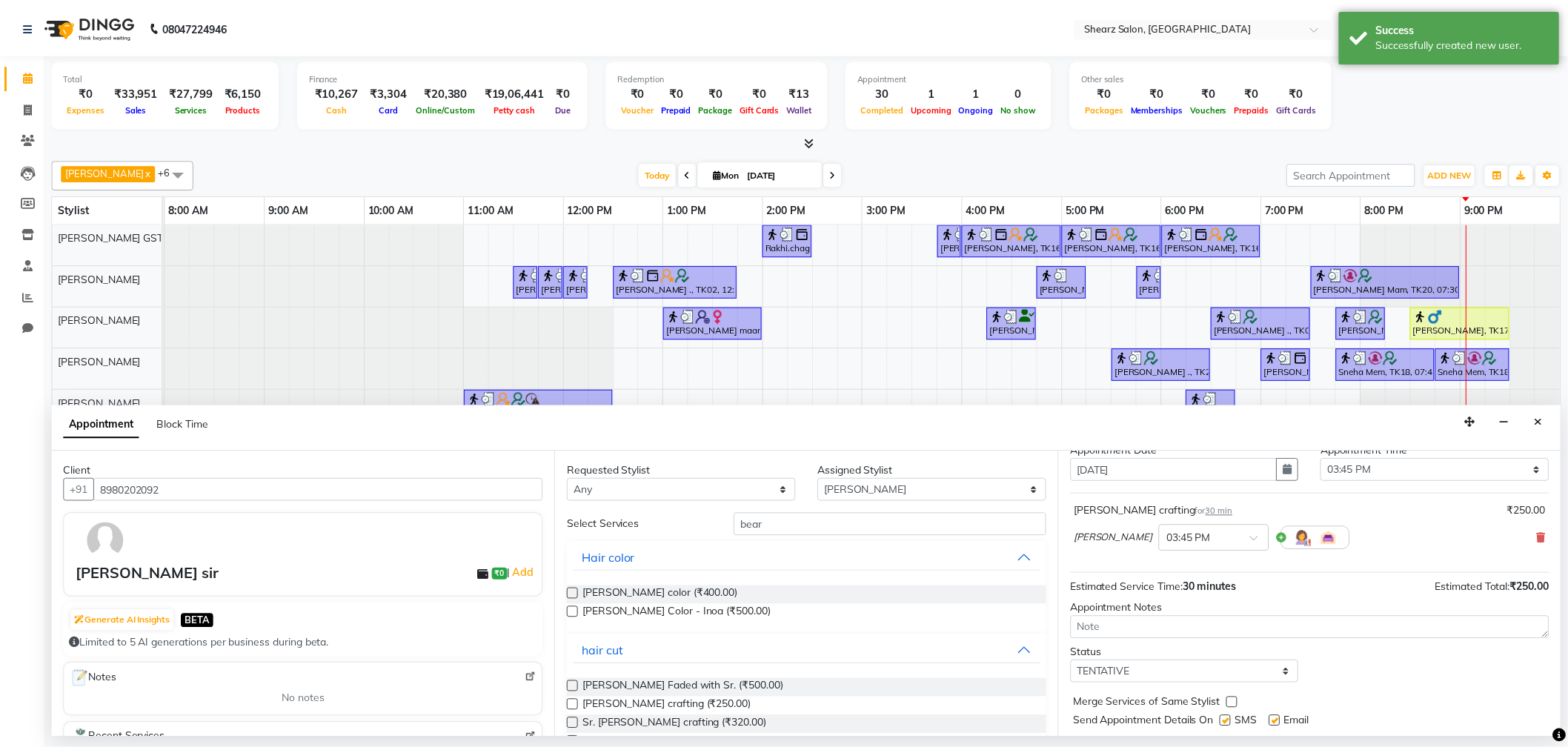
scroll to position [89, 0]
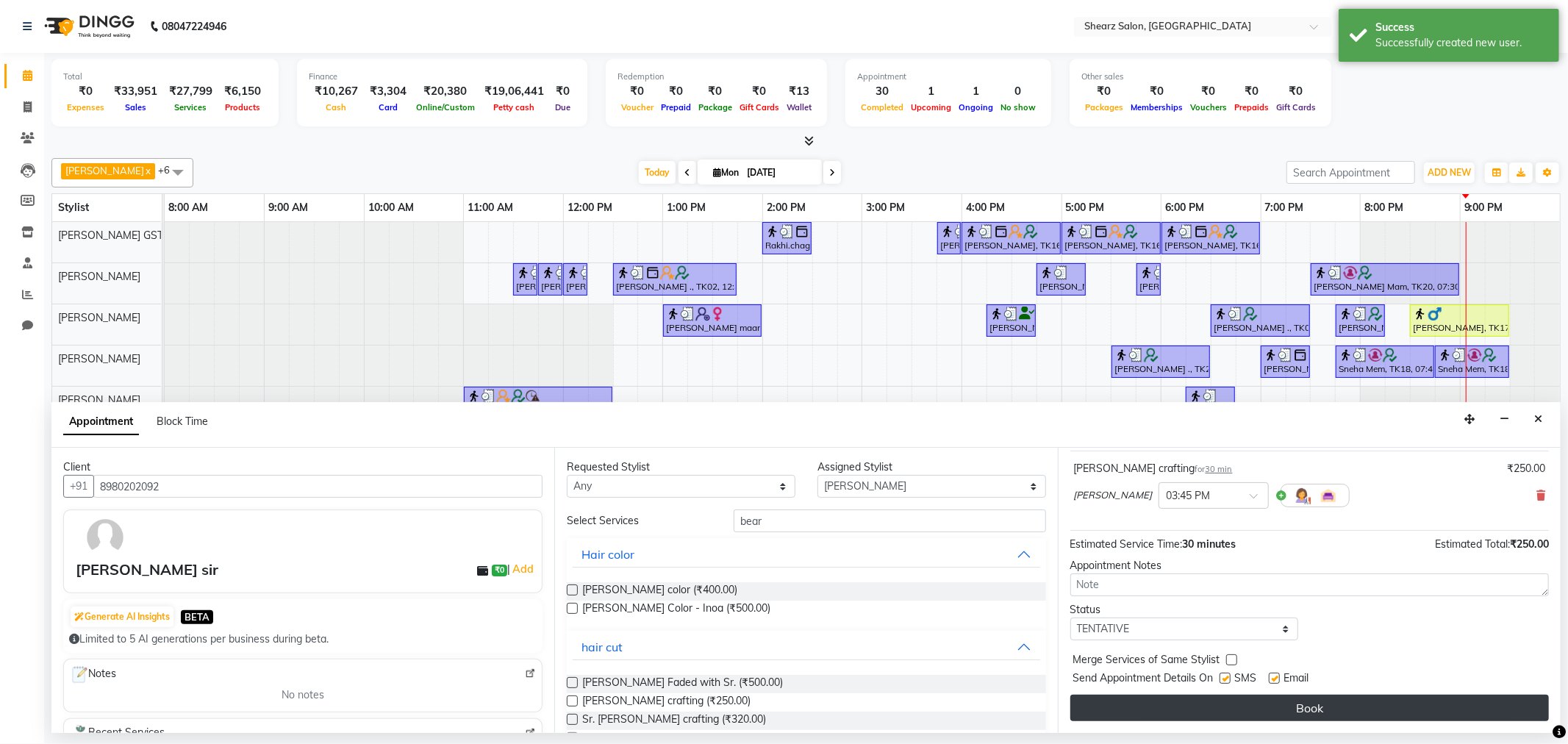
click at [1270, 695] on button "Book" at bounding box center [1309, 708] width 479 height 27
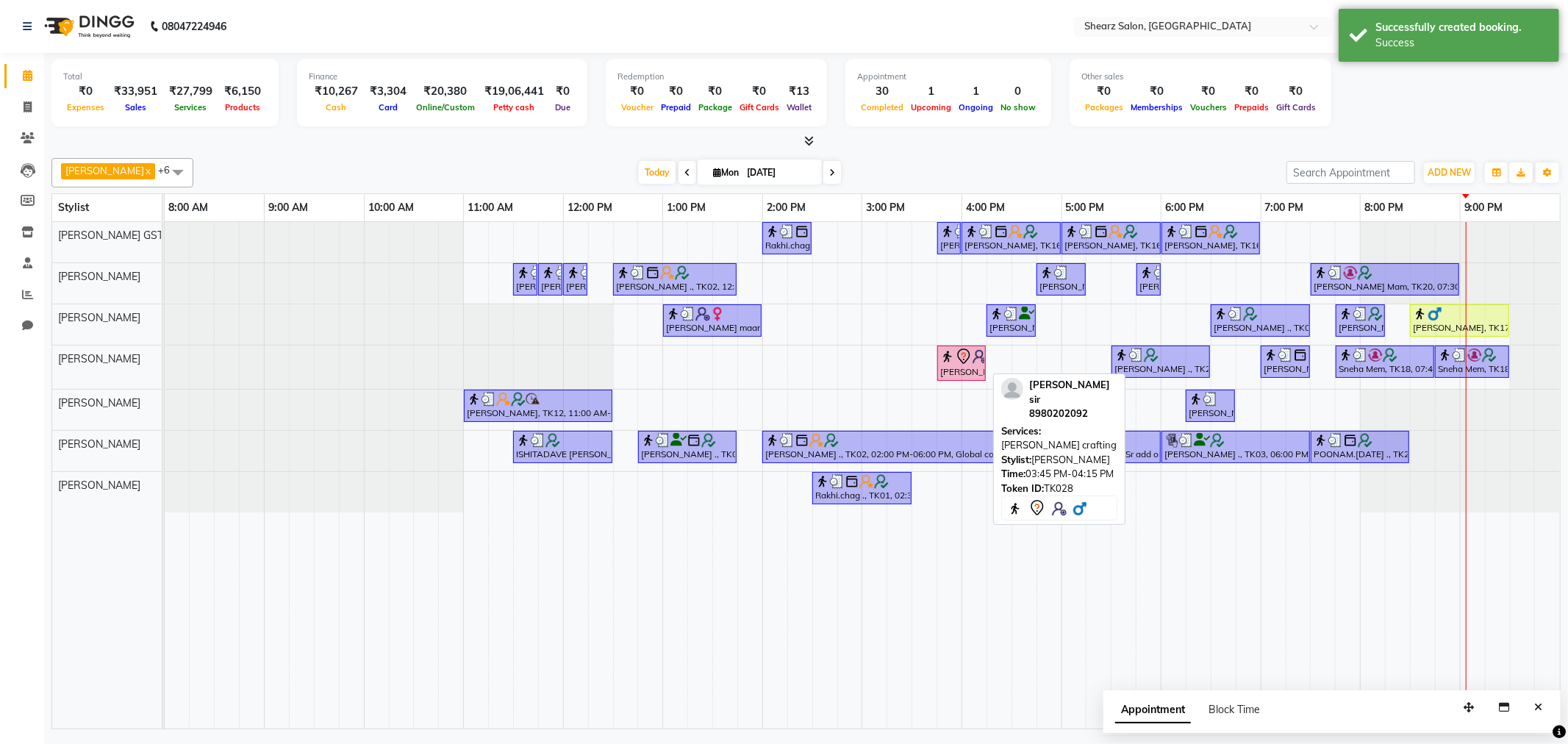
click at [967, 371] on div "[PERSON_NAME] sir, TK28, 03:45 PM-04:15 PM, [PERSON_NAME] crafting" at bounding box center [961, 363] width 45 height 31
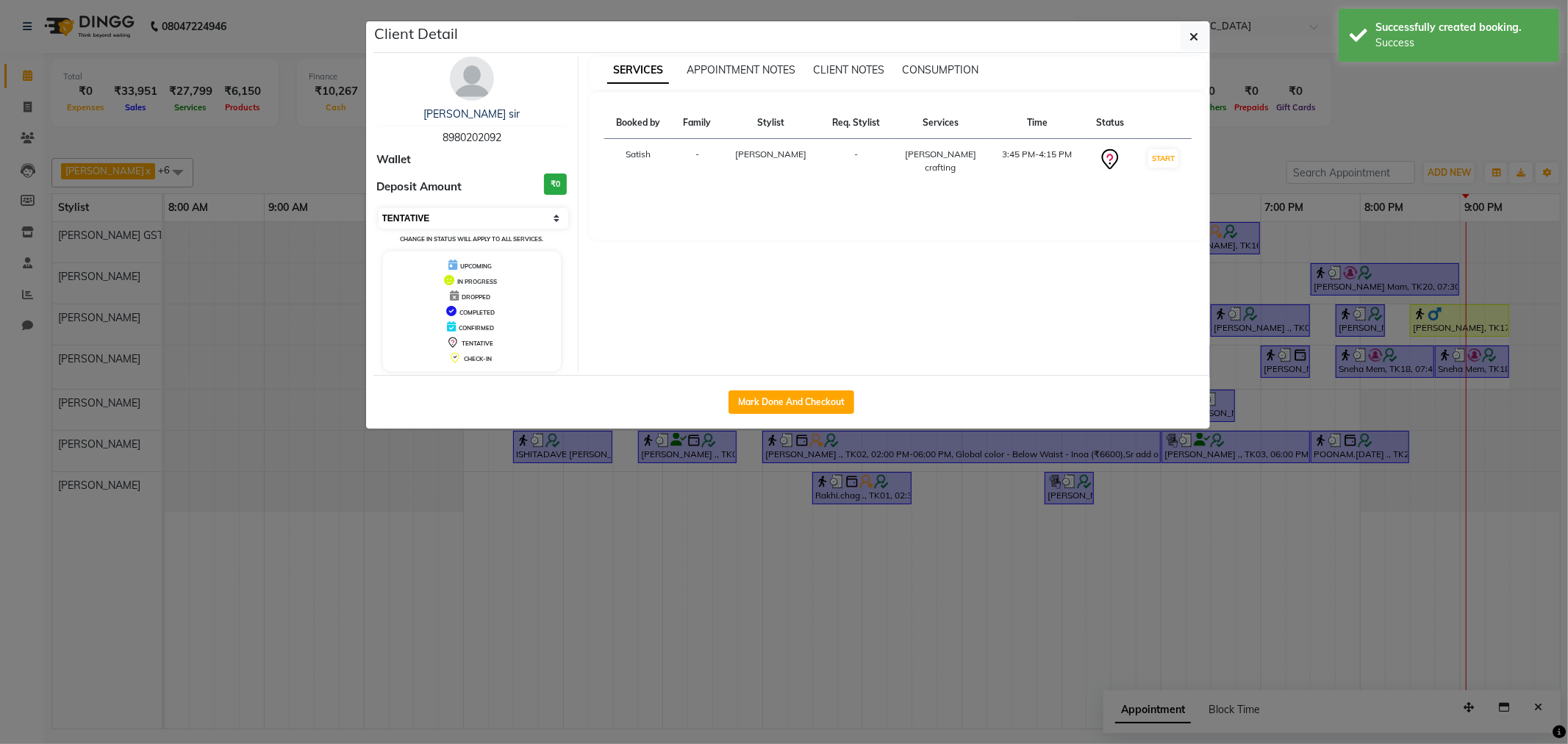
click at [488, 226] on select "Select IN SERVICE CONFIRMED TENTATIVE CHECK IN MARK DONE DROPPED UPCOMING" at bounding box center [475, 218] width 191 height 21
click at [379, 208] on select "Select IN SERVICE CONFIRMED TENTATIVE CHECK IN MARK DONE DROPPED UPCOMING" at bounding box center [475, 218] width 191 height 21
click at [1202, 37] on button "button" at bounding box center [1194, 37] width 28 height 28
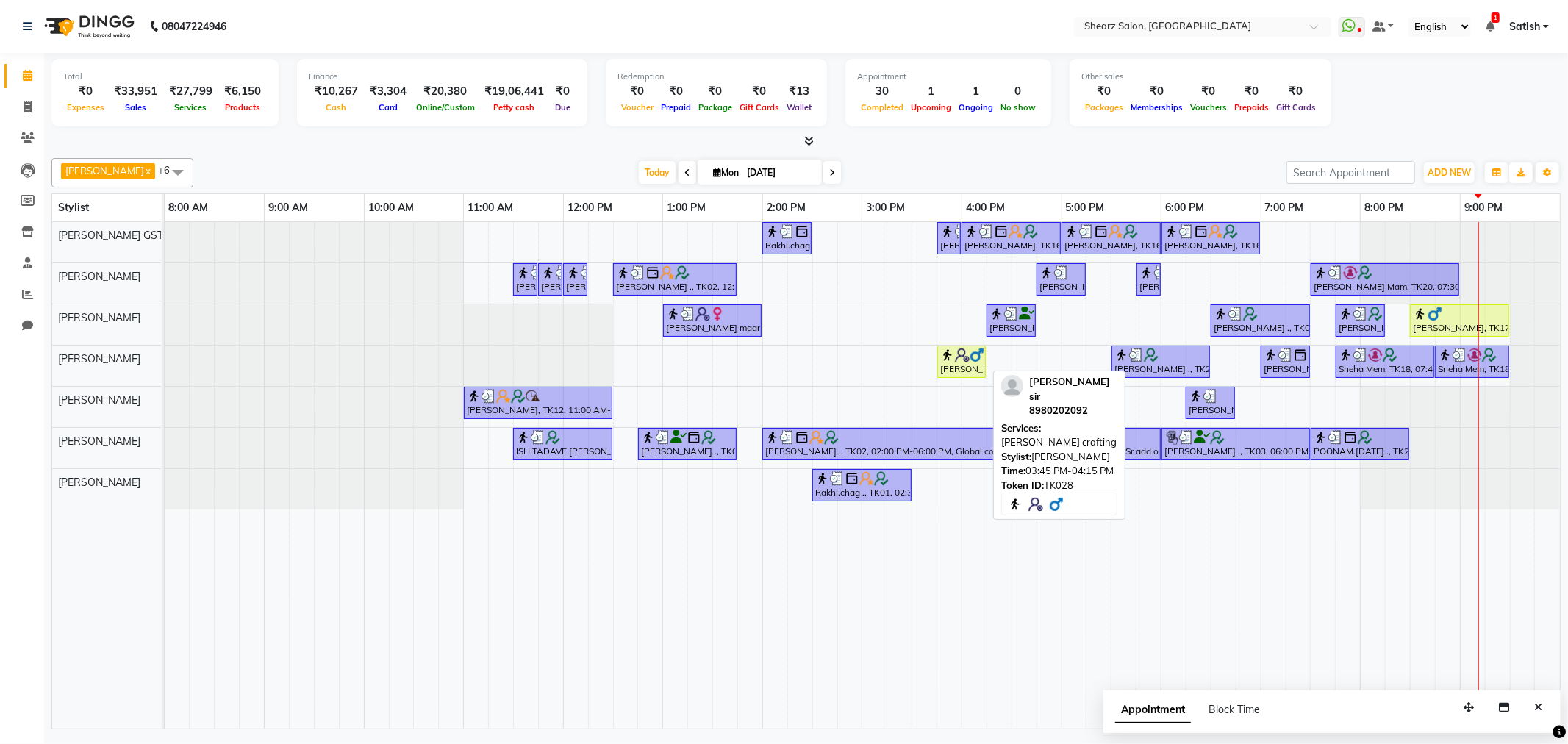
click at [951, 357] on img at bounding box center [947, 355] width 14 height 14
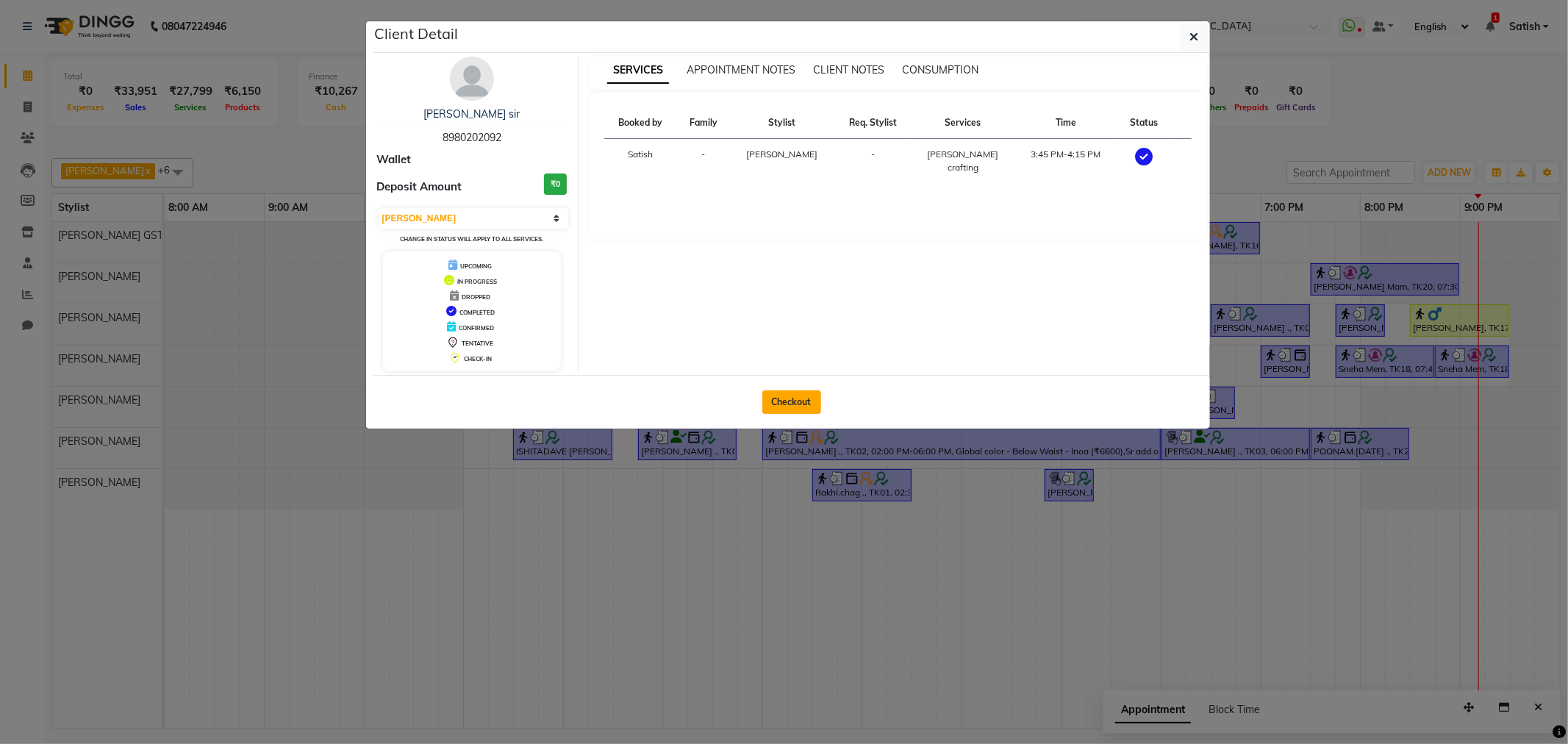
drag, startPoint x: 804, startPoint y: 405, endPoint x: 919, endPoint y: 425, distance: 116.7
click at [805, 407] on button "Checkout" at bounding box center [792, 402] width 59 height 23
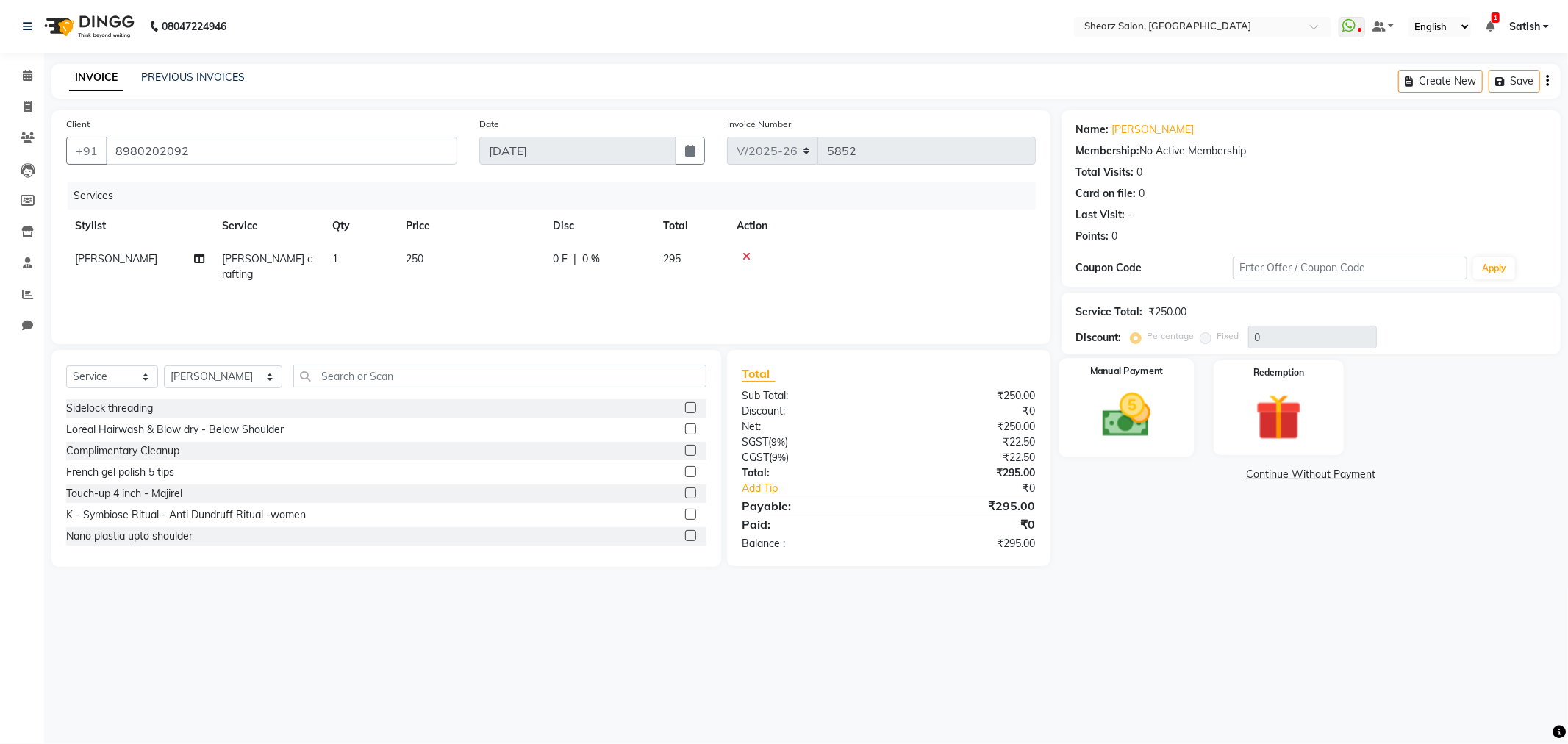
click at [1142, 380] on div "Manual Payment" at bounding box center [1126, 407] width 136 height 98
click at [1143, 435] on img at bounding box center [1126, 415] width 78 height 56
click at [1134, 412] on img at bounding box center [1126, 415] width 78 height 56
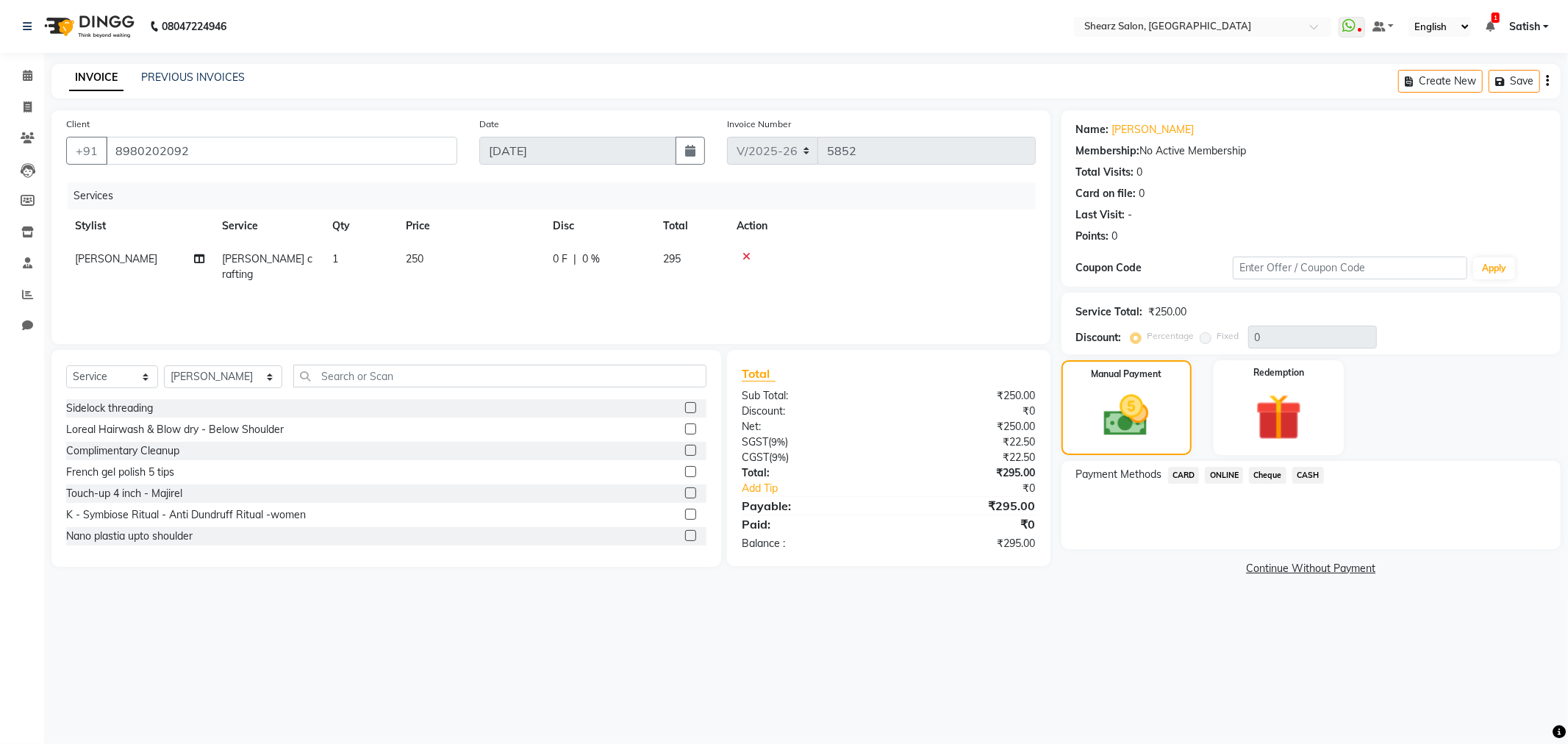
click at [1241, 475] on span "ONLINE" at bounding box center [1224, 475] width 38 height 17
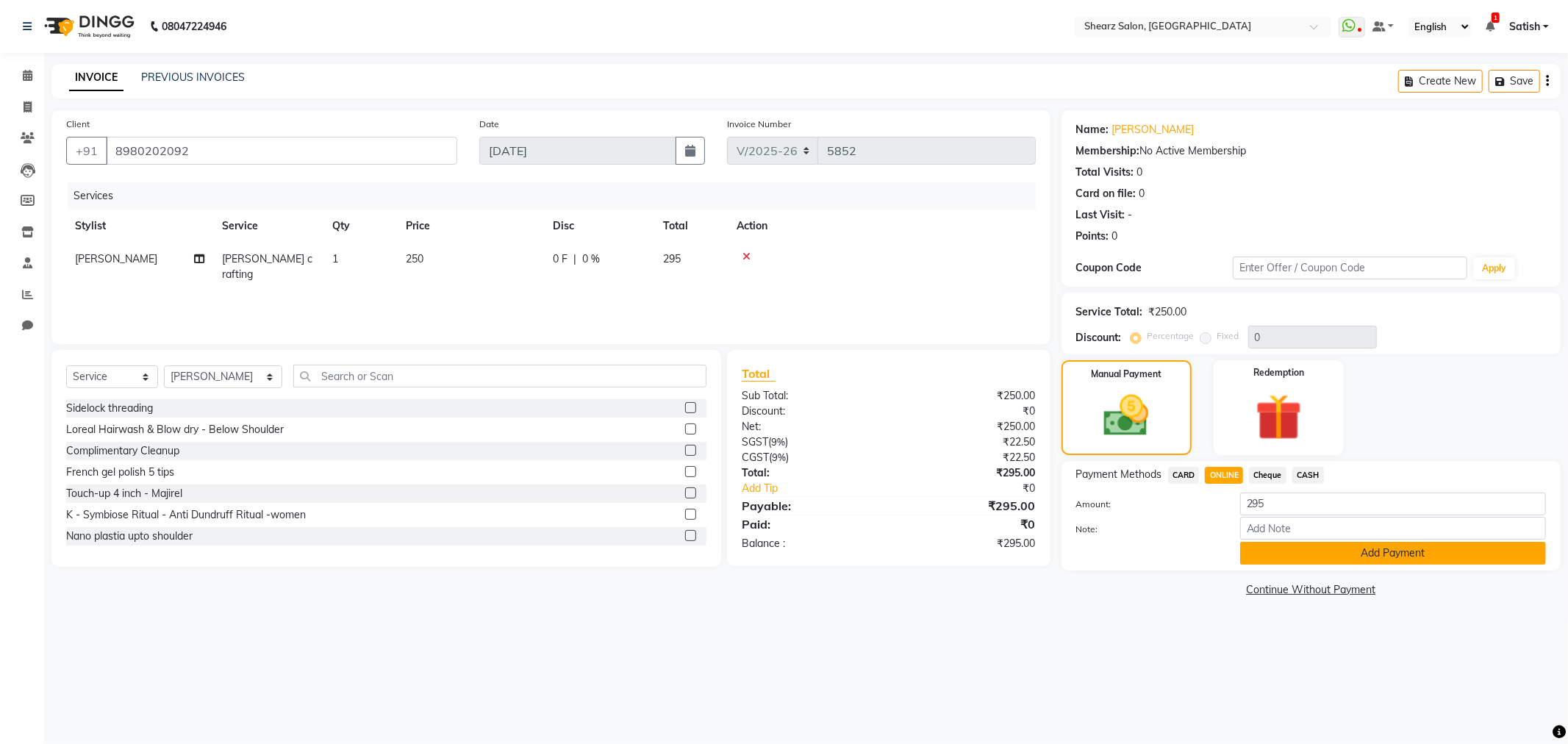
click at [1329, 556] on button "Add Payment" at bounding box center [1393, 554] width 306 height 23
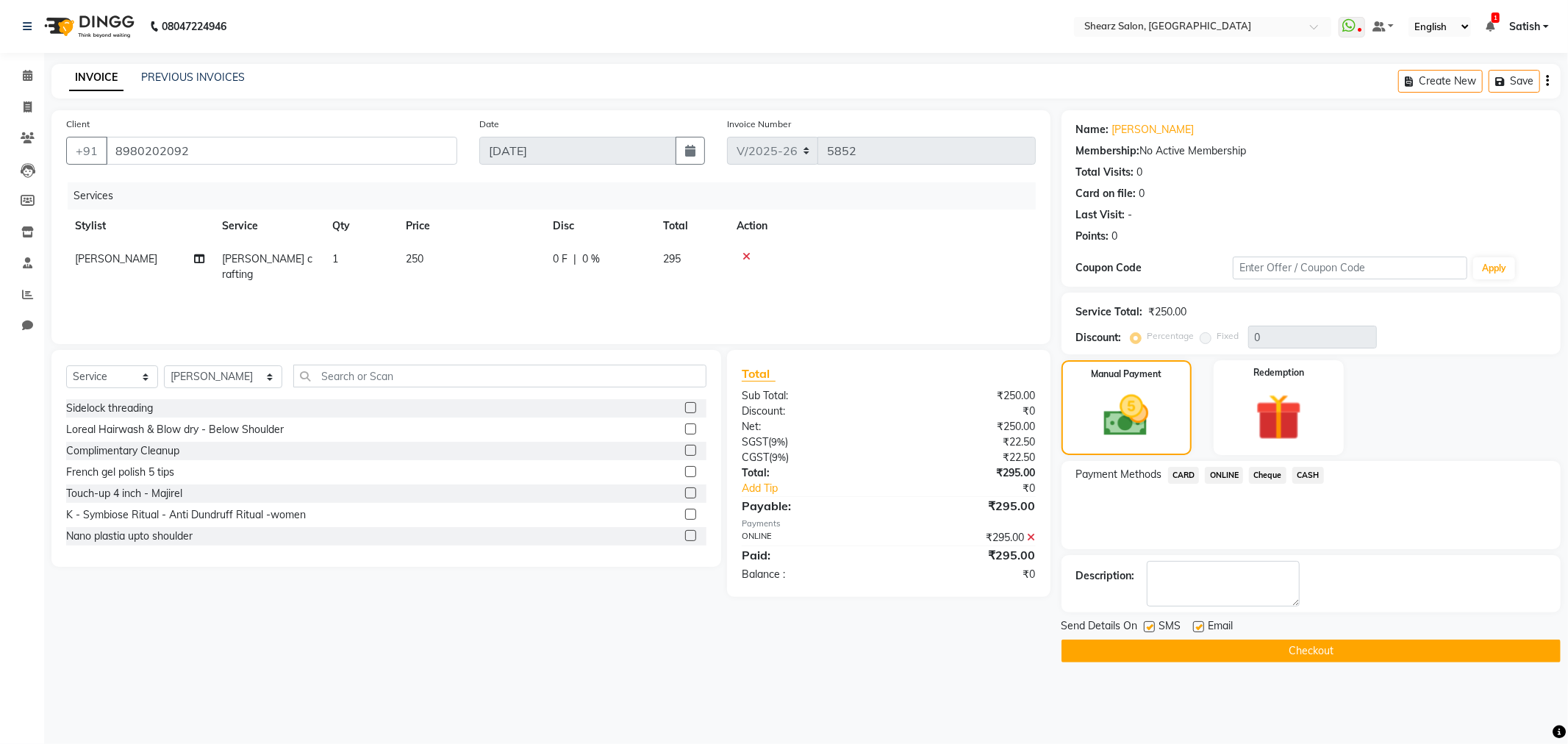
click at [1392, 636] on div "Send Details On SMS Email Checkout" at bounding box center [1311, 640] width 499 height 44
click at [1386, 646] on button "Checkout" at bounding box center [1311, 651] width 499 height 23
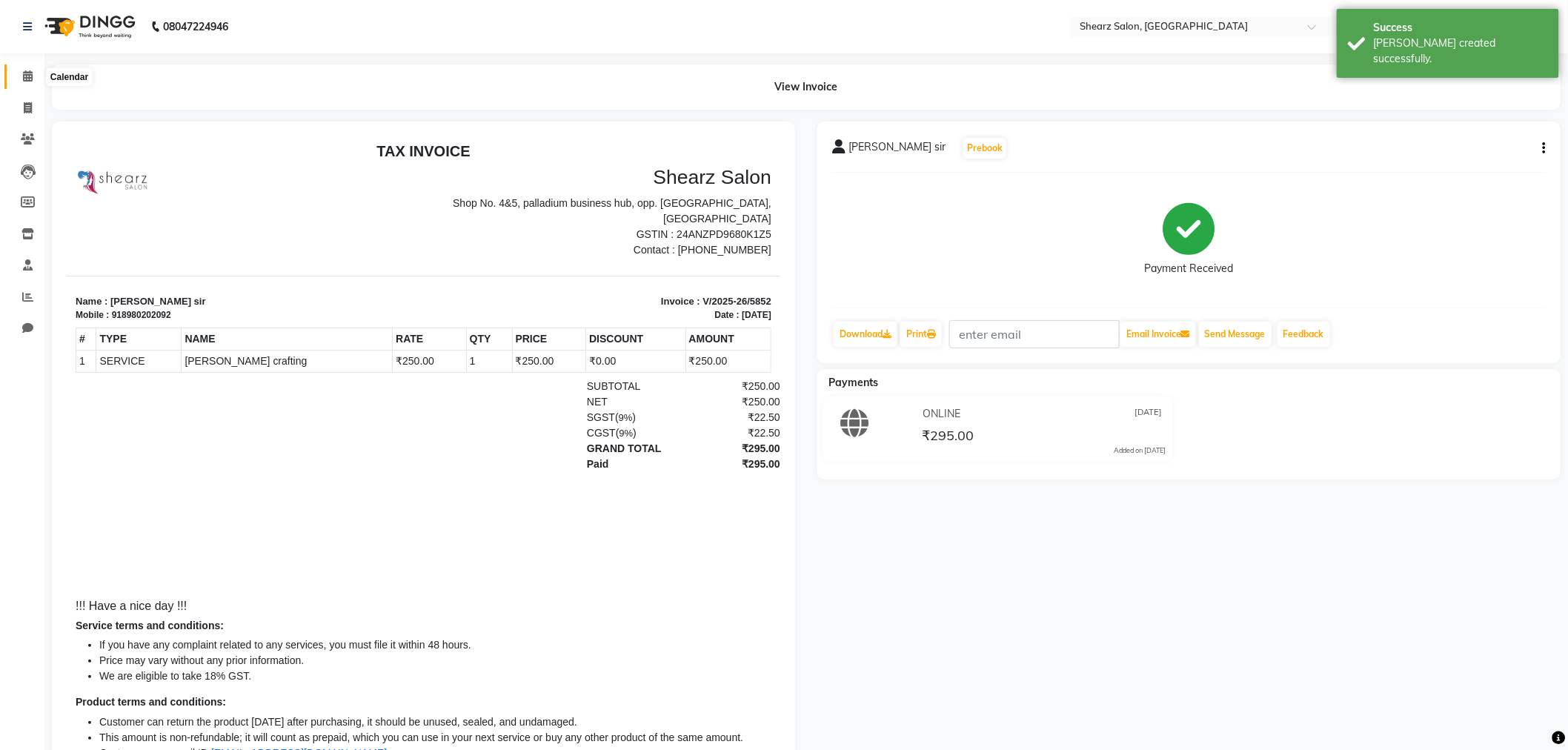
click at [31, 78] on icon at bounding box center [28, 76] width 10 height 11
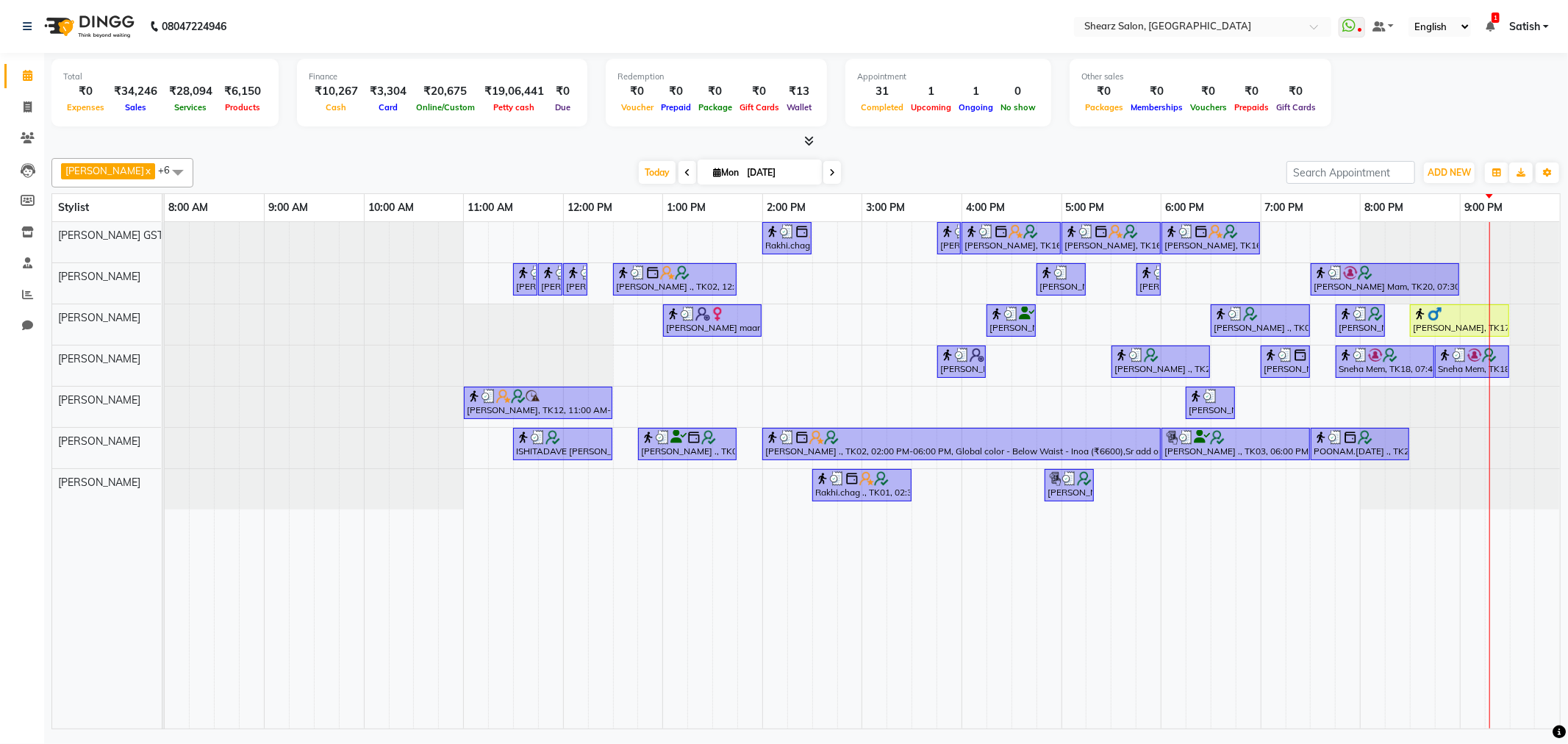
click at [829, 172] on icon at bounding box center [832, 173] width 6 height 9
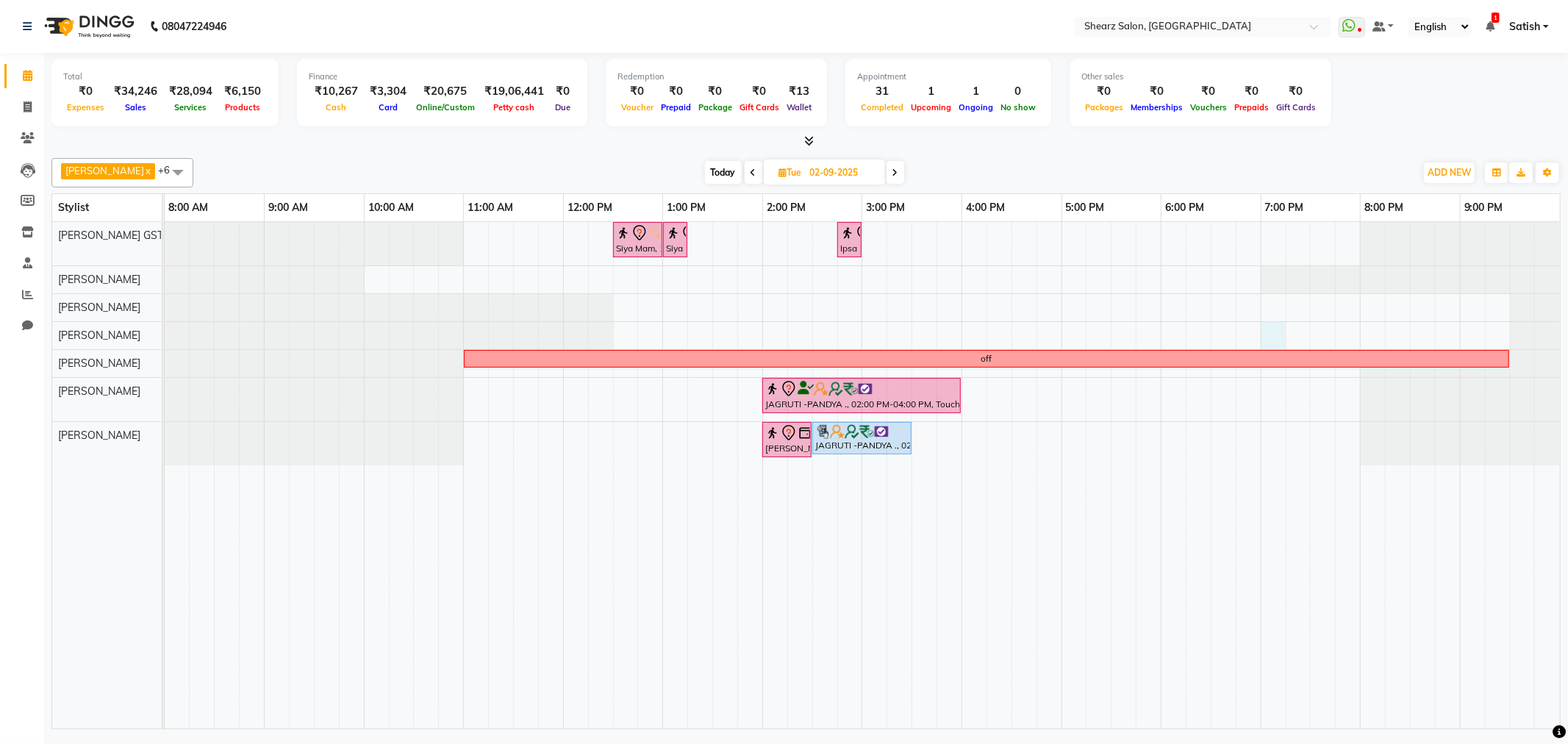
click at [1273, 335] on div "Siya Mam, 12:30 PM-01:00 PM, Full hand international wax Siya Mam, 01:00 PM-01:…" at bounding box center [862, 475] width 1396 height 507
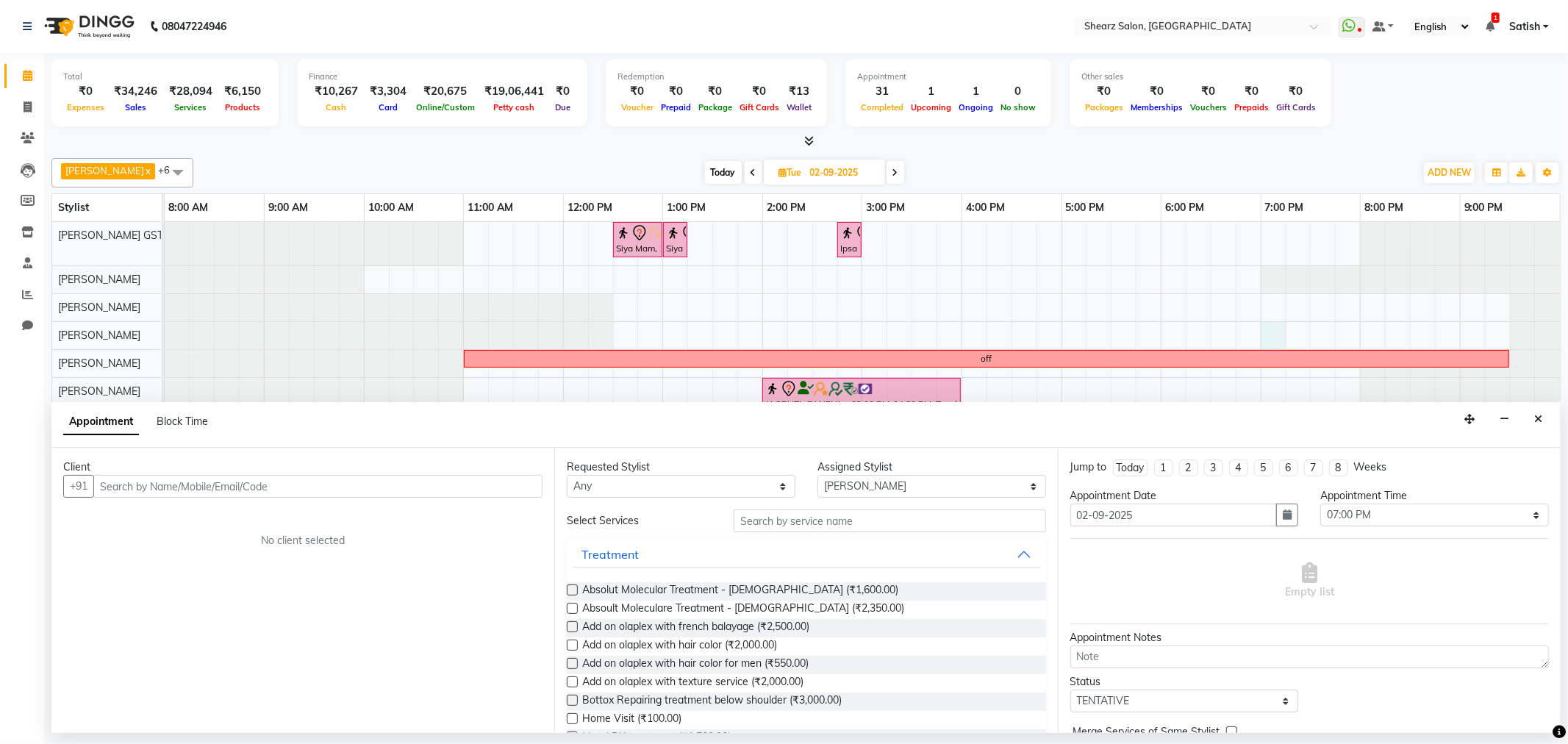
click at [284, 490] on input "text" at bounding box center [318, 487] width 450 height 23
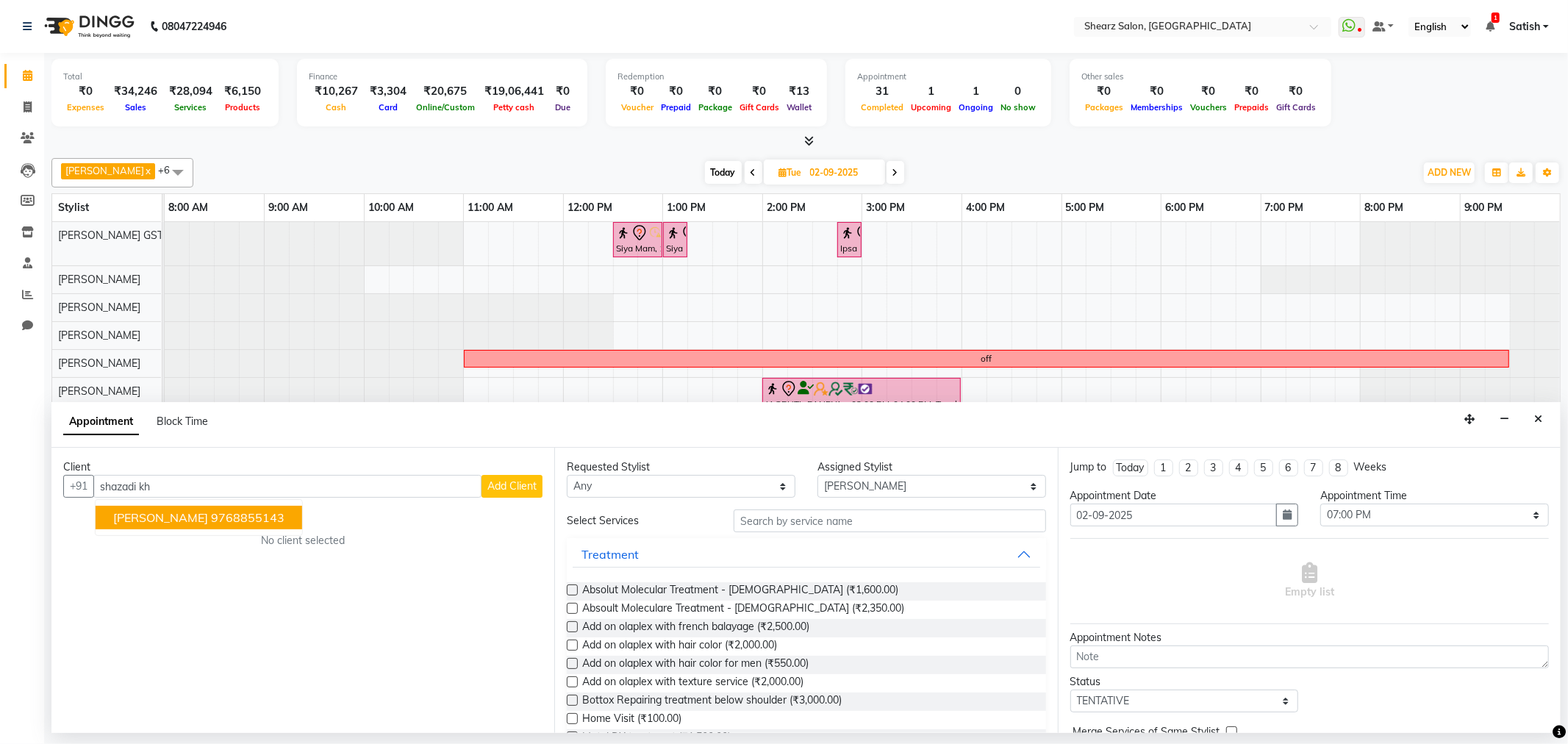
click at [134, 520] on span "[PERSON_NAME]" at bounding box center [161, 517] width 95 height 14
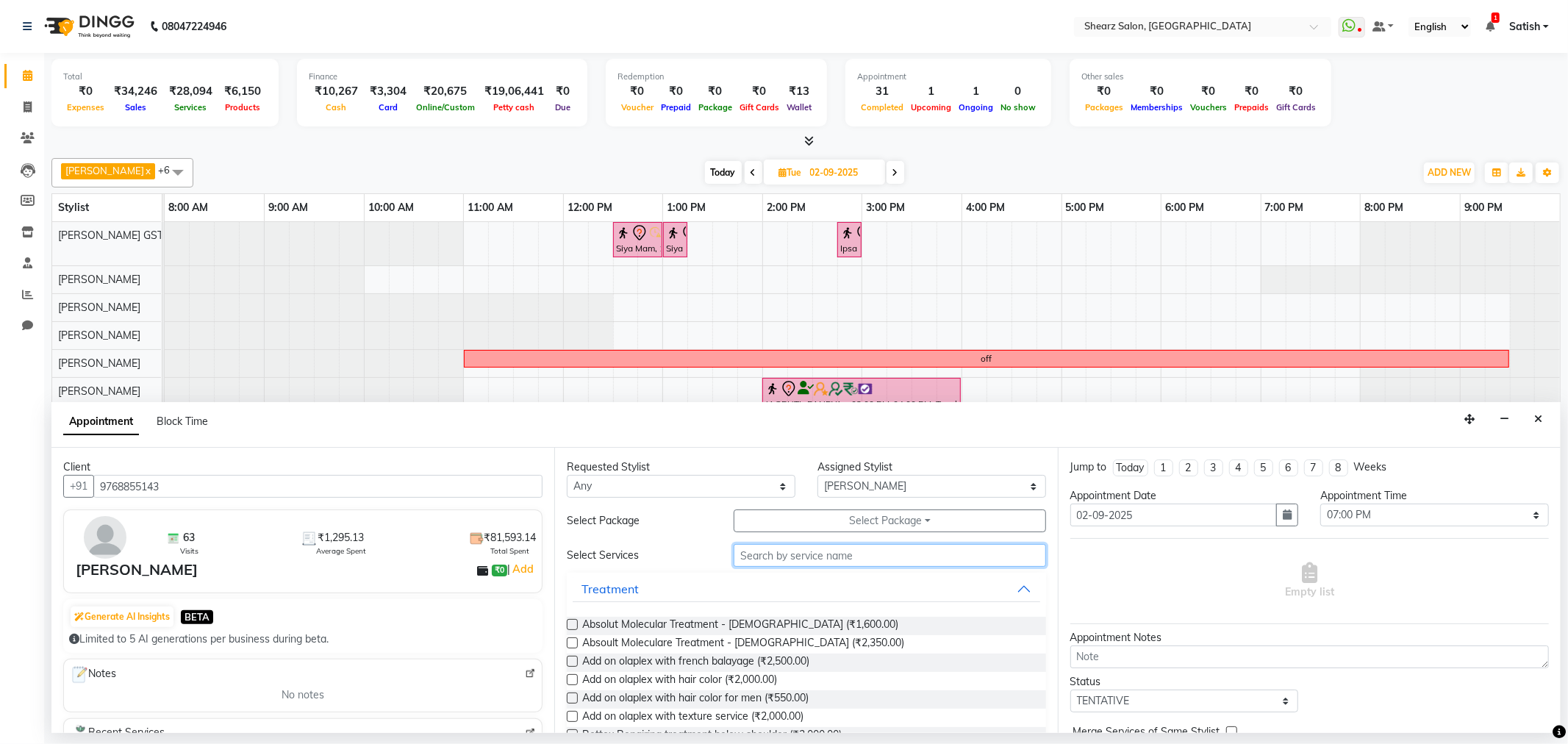
click at [778, 555] on input "text" at bounding box center [890, 556] width 312 height 23
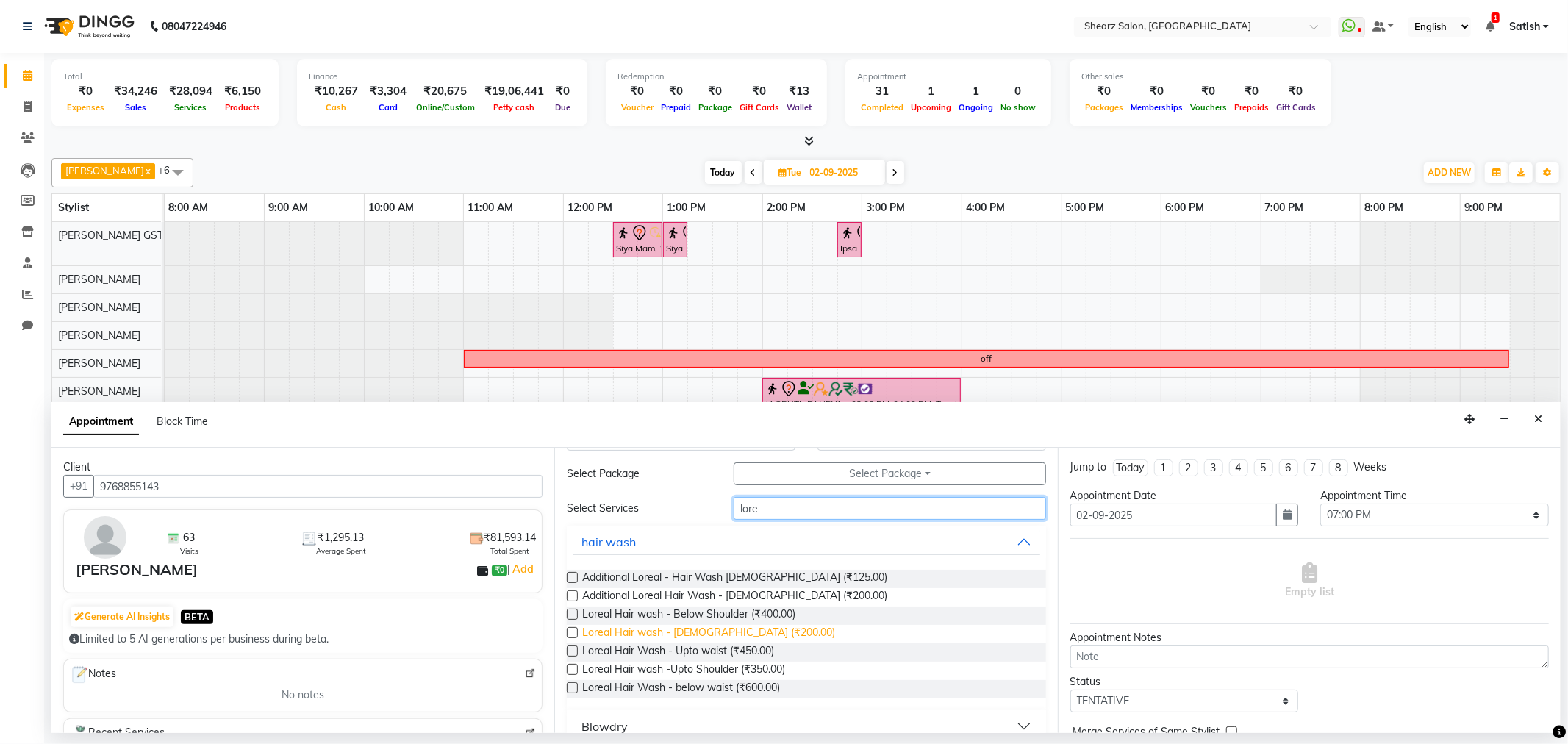
scroll to position [69, 0]
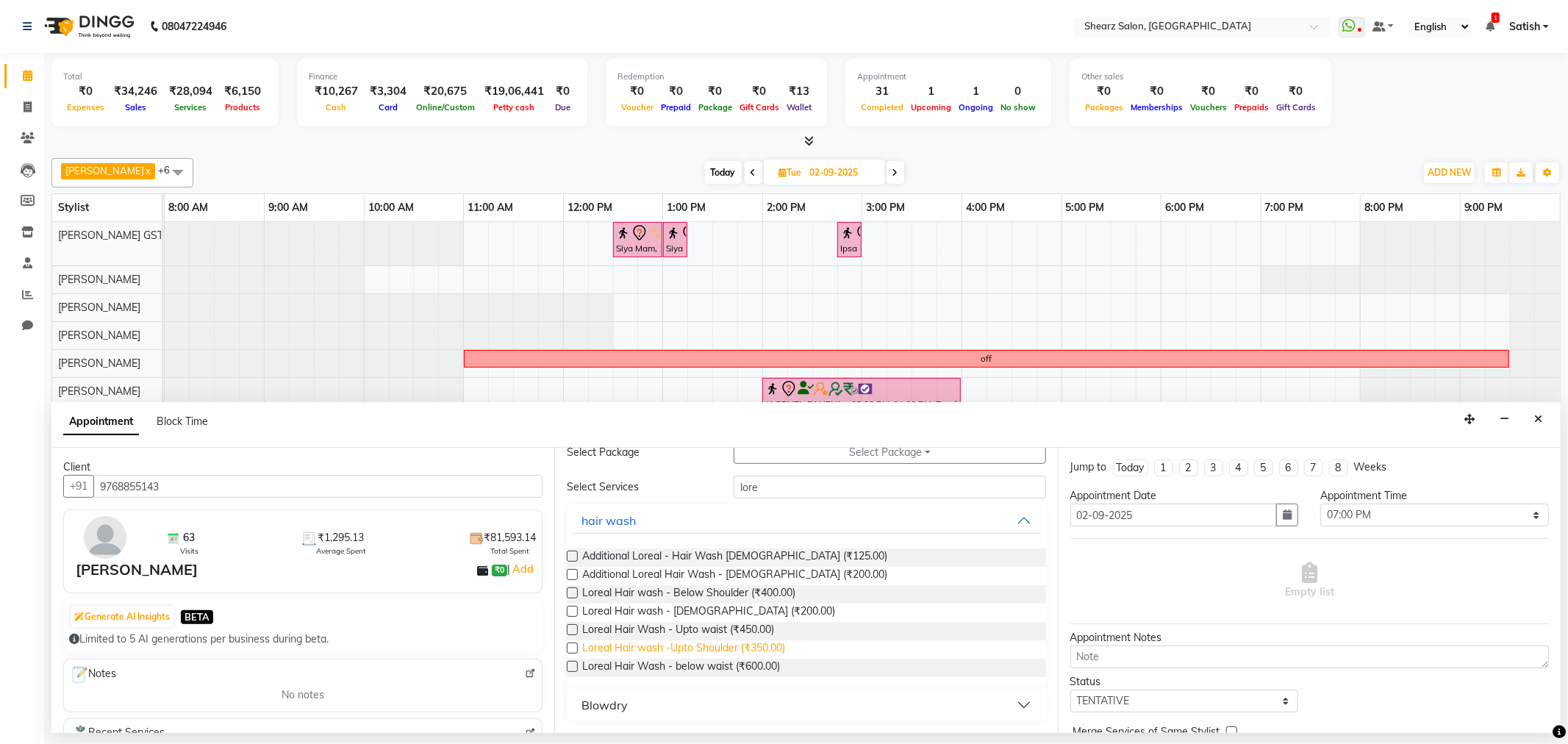
click at [696, 655] on span "Loreal Hair wash -Upto Shoulder (₹350.00)" at bounding box center [684, 649] width 203 height 19
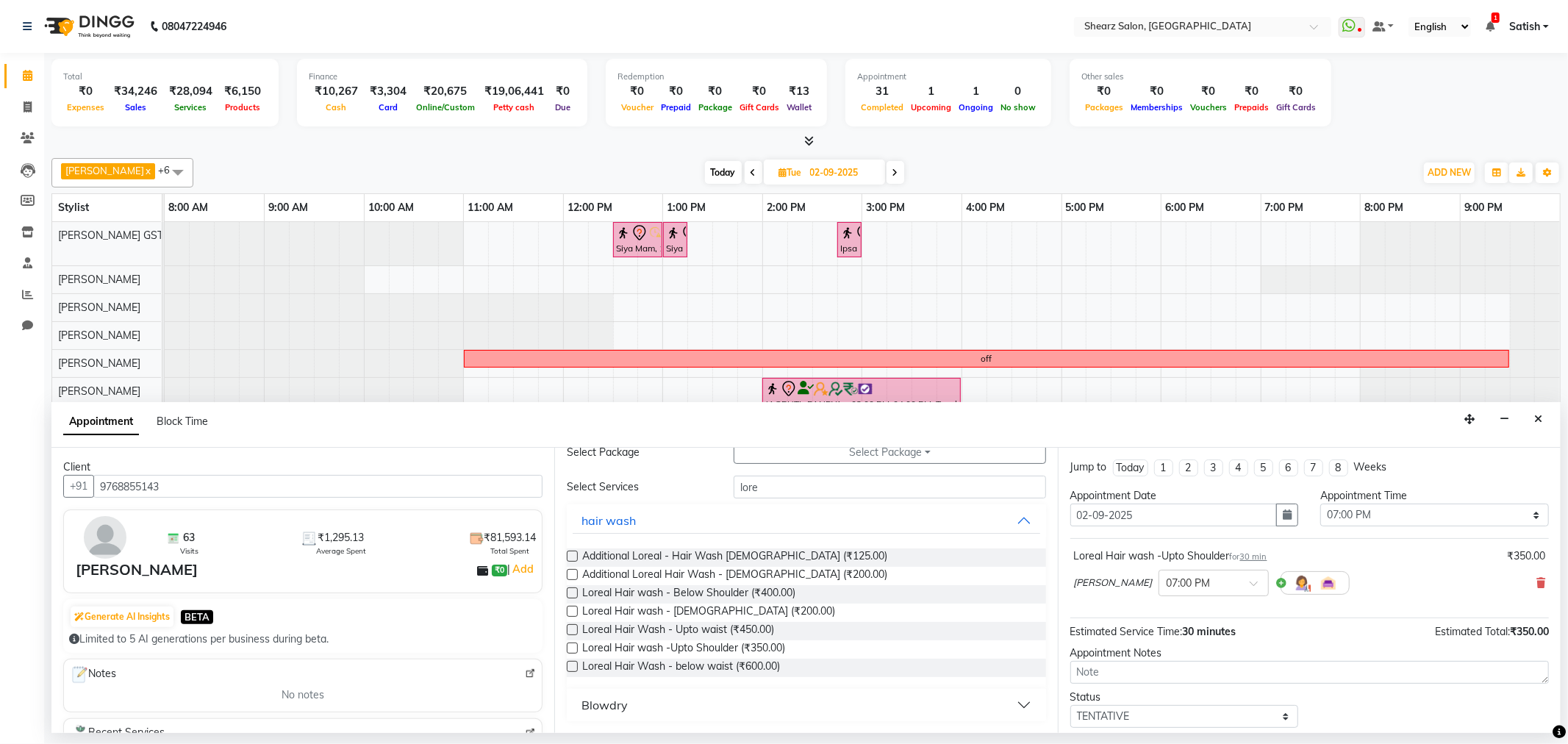
scroll to position [88, 0]
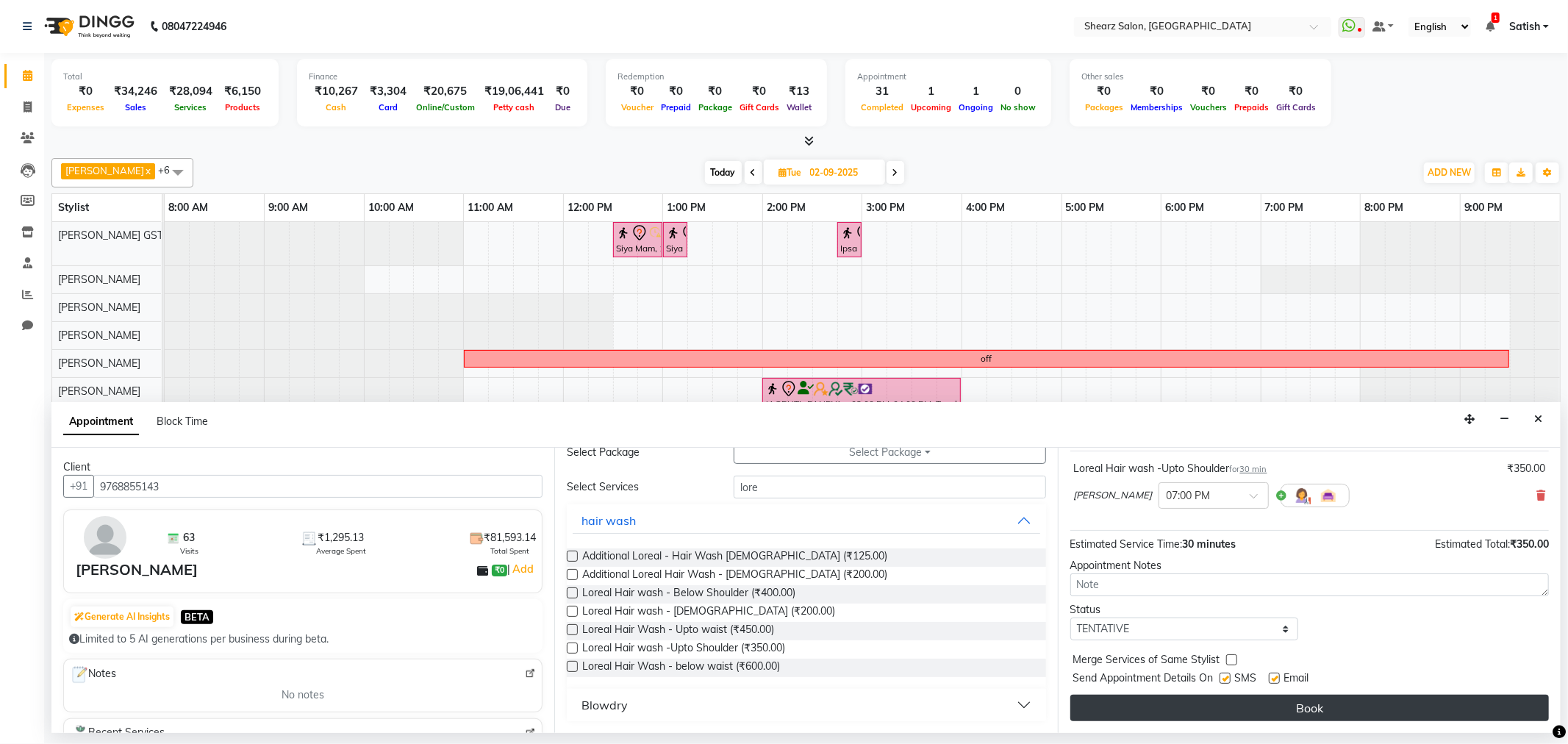
click at [1291, 703] on button "Book" at bounding box center [1309, 708] width 479 height 27
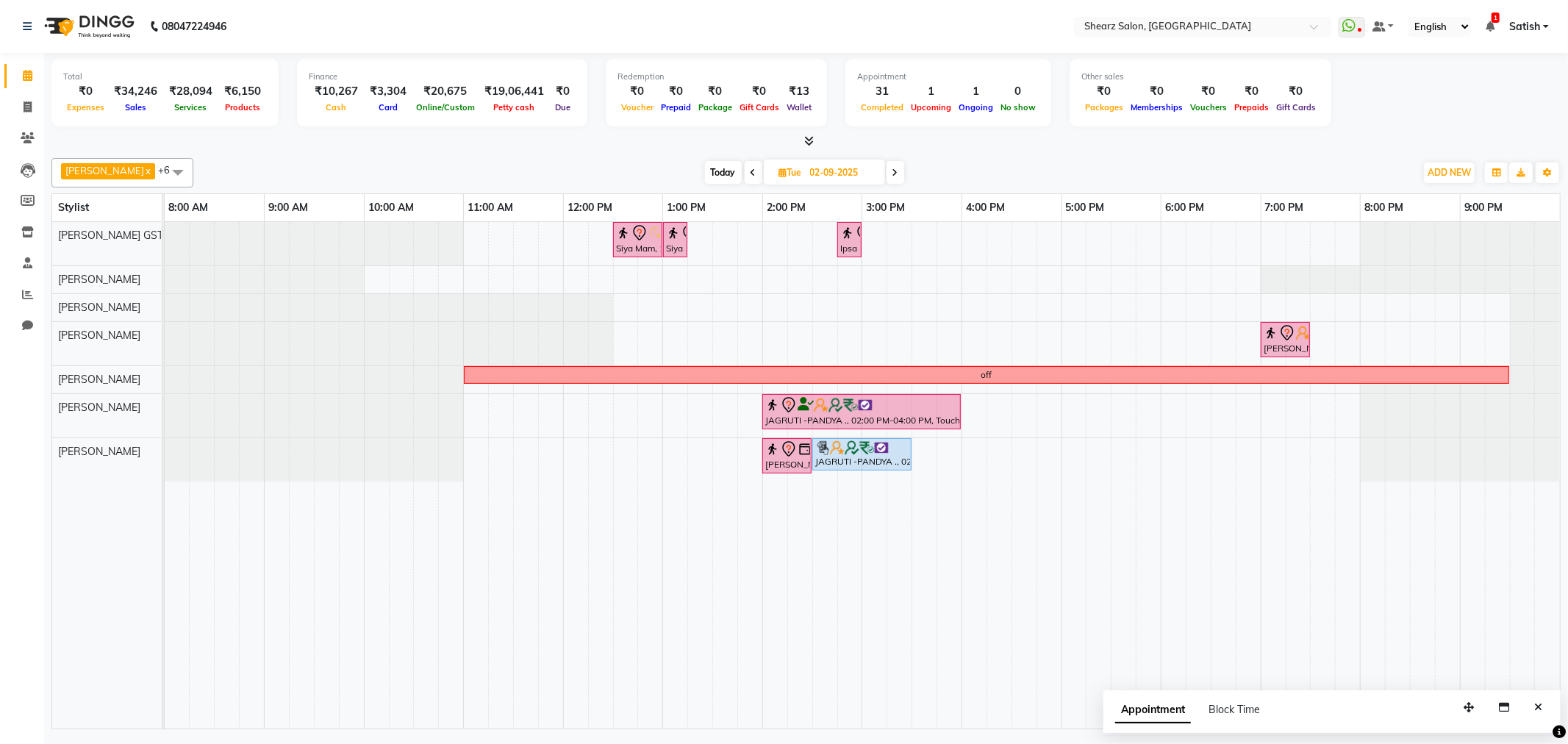
click at [709, 173] on span "Today" at bounding box center [723, 173] width 37 height 23
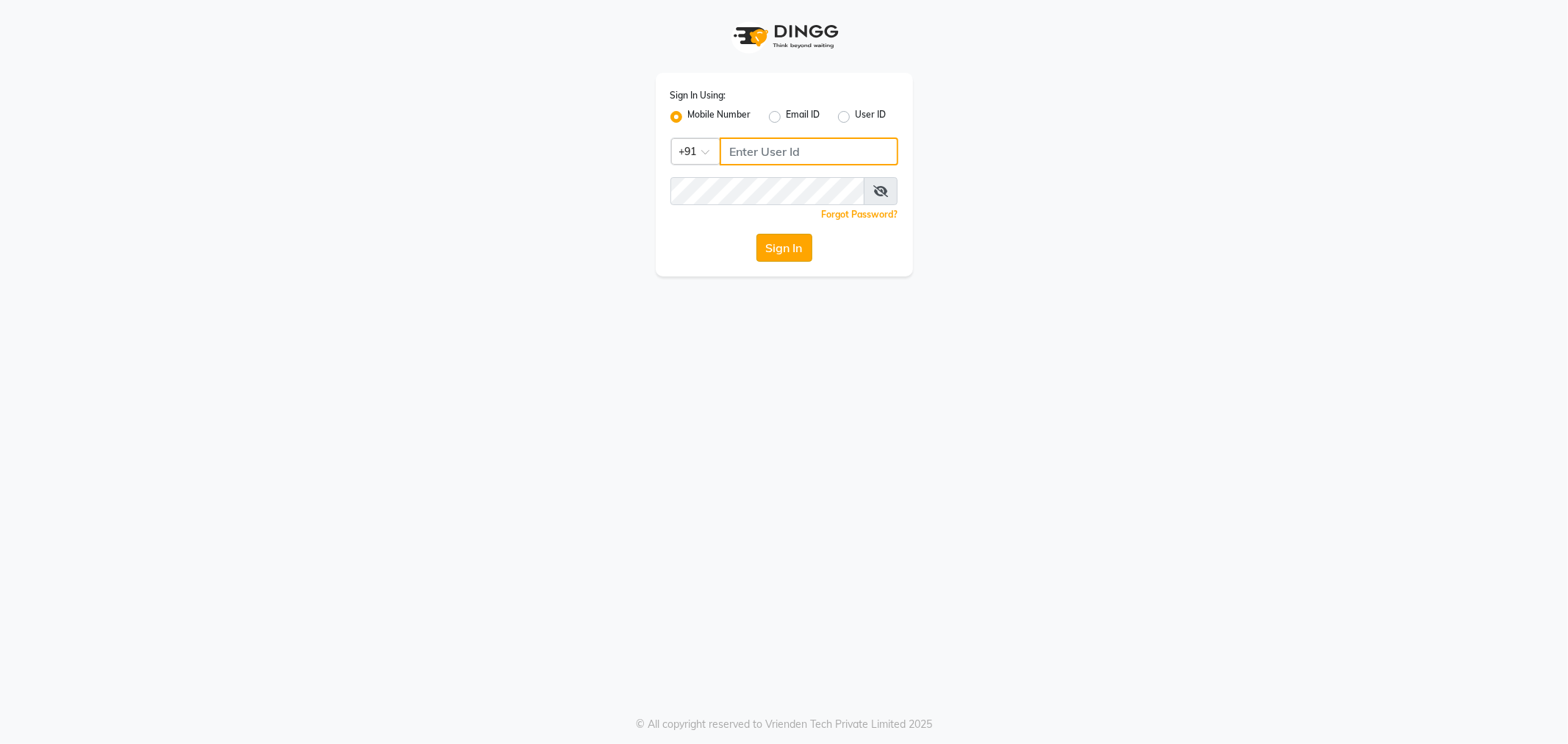
type input "9509017342"
click at [770, 256] on button "Sign In" at bounding box center [784, 247] width 56 height 28
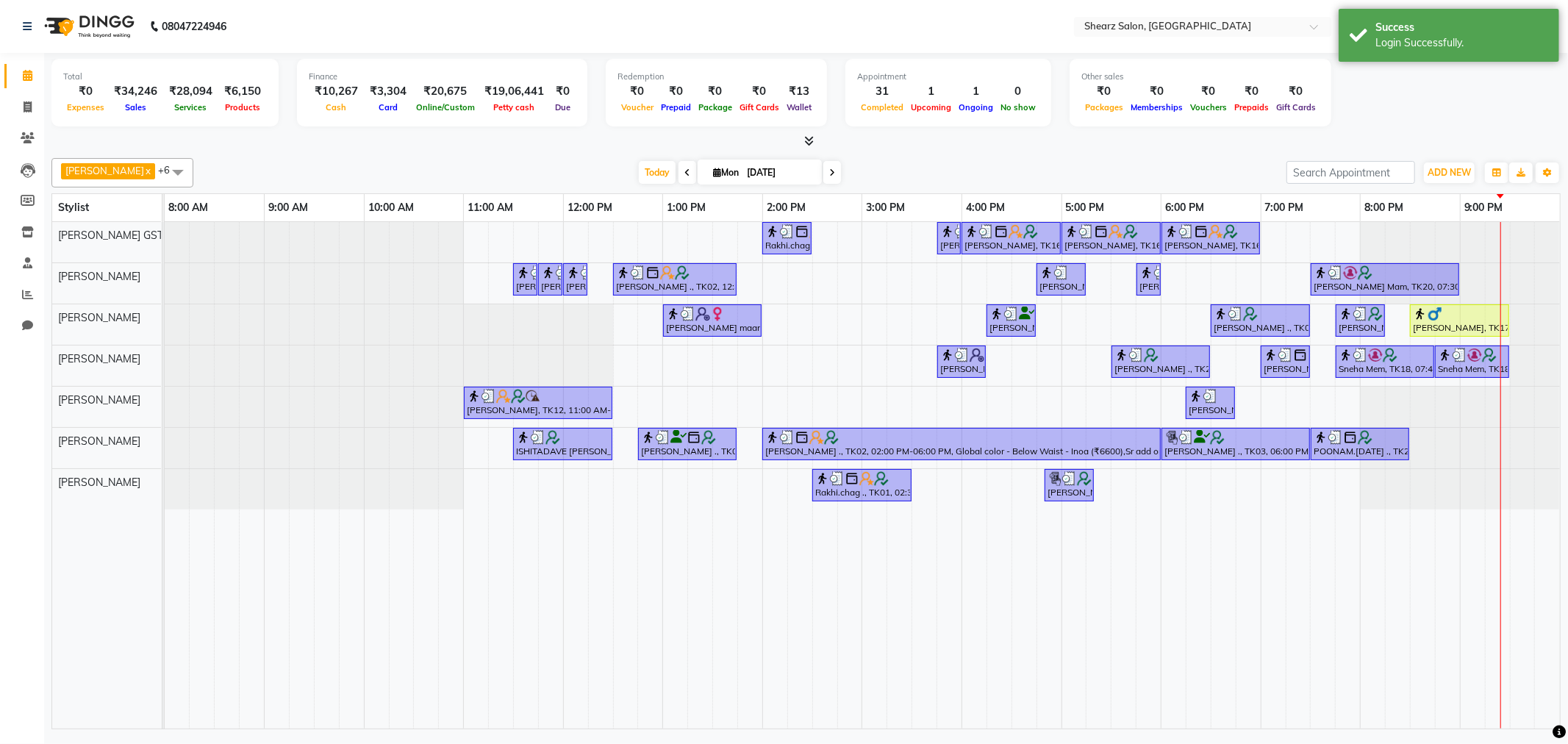
click at [829, 173] on span at bounding box center [832, 173] width 18 height 23
type input "02-09-2025"
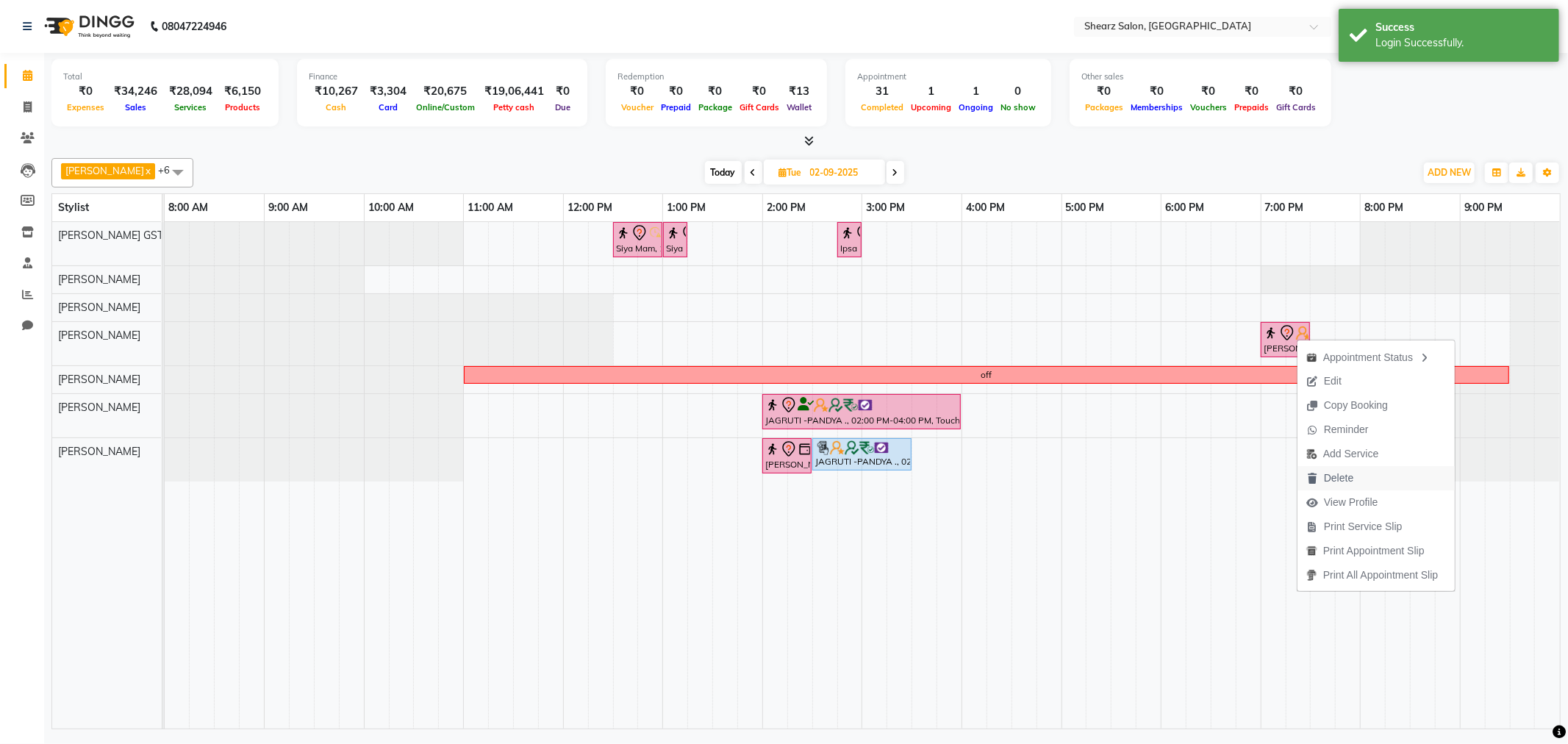
click at [1397, 480] on button "Delete" at bounding box center [1376, 478] width 157 height 24
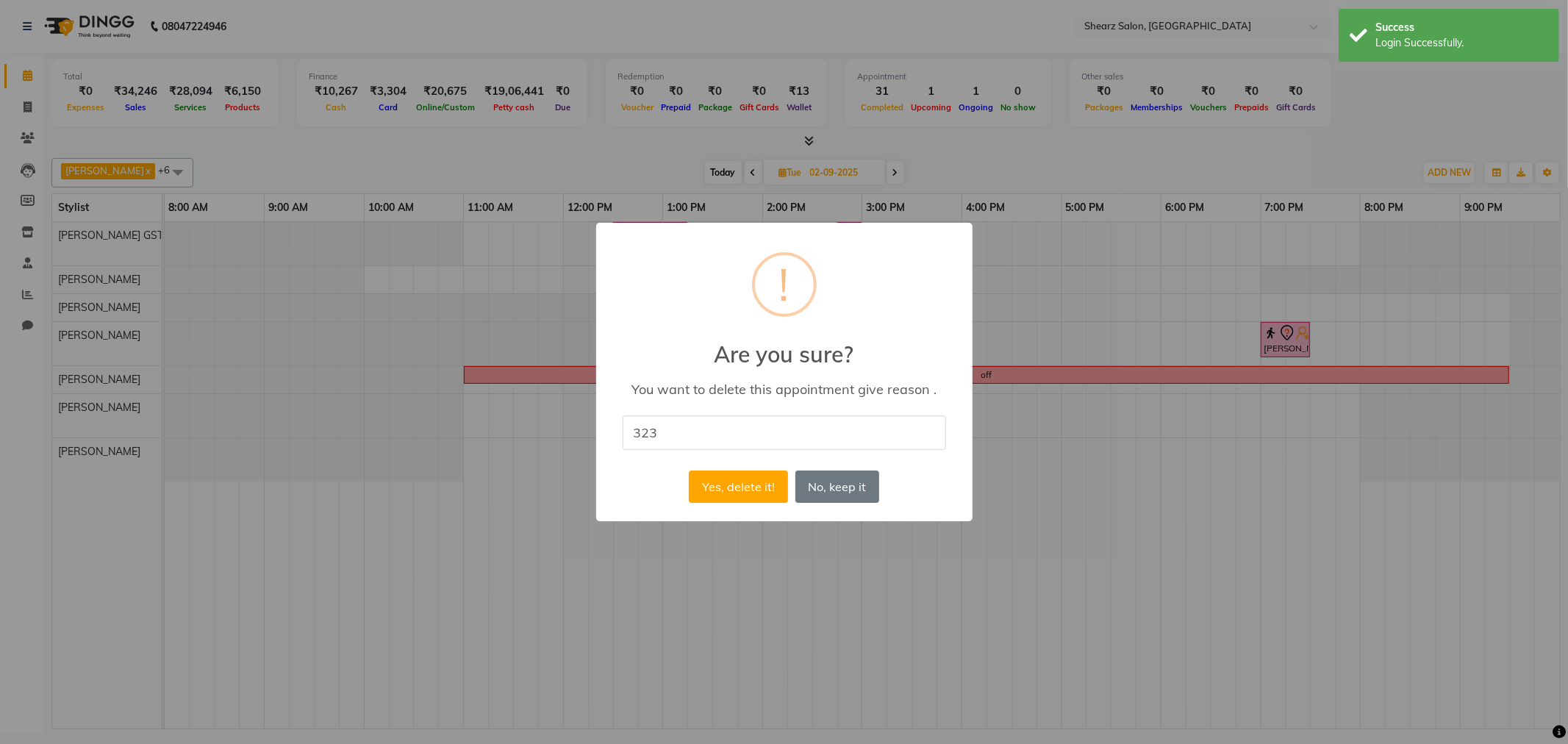
type input "323"
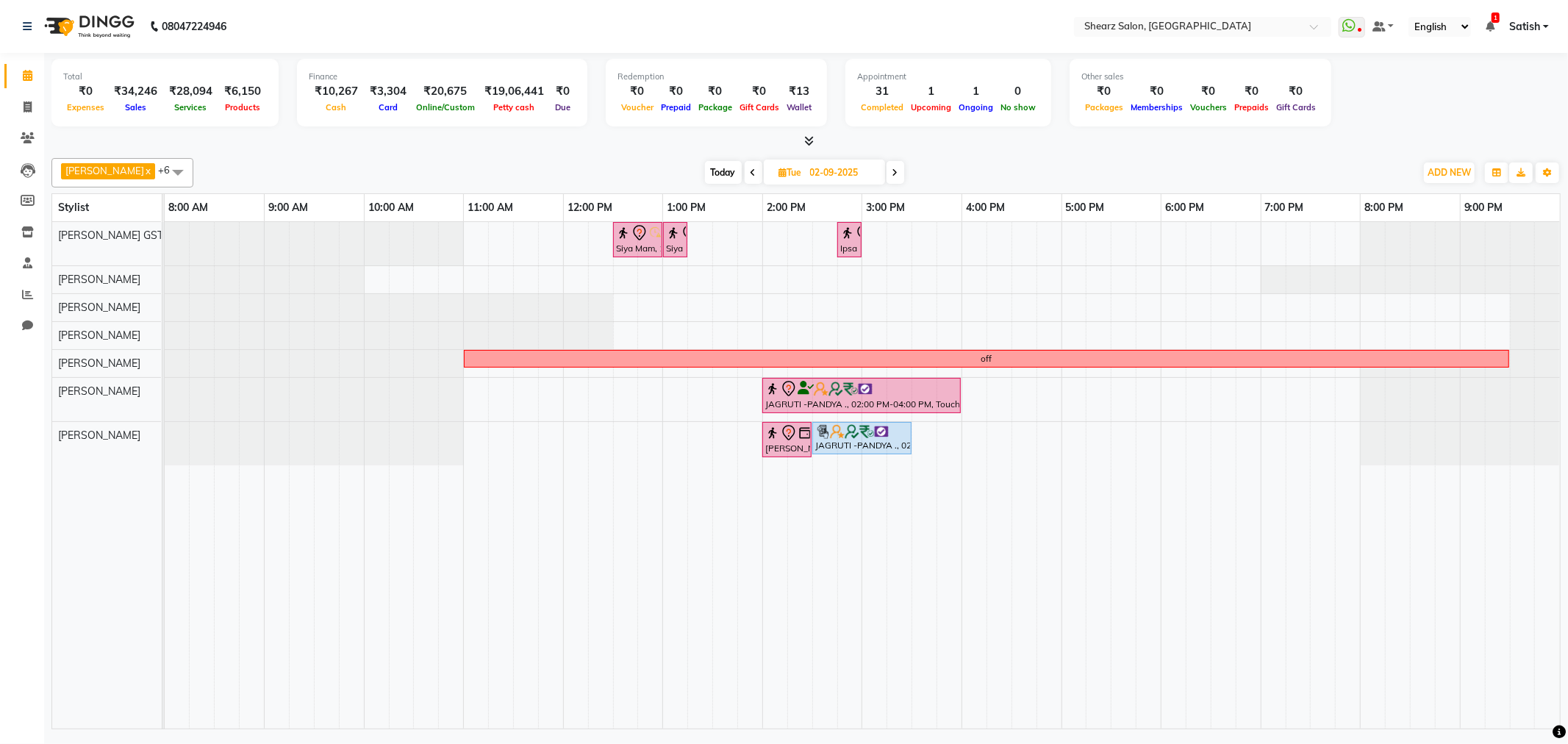
click at [714, 170] on span "Today" at bounding box center [723, 173] width 37 height 23
type input "[DATE]"
